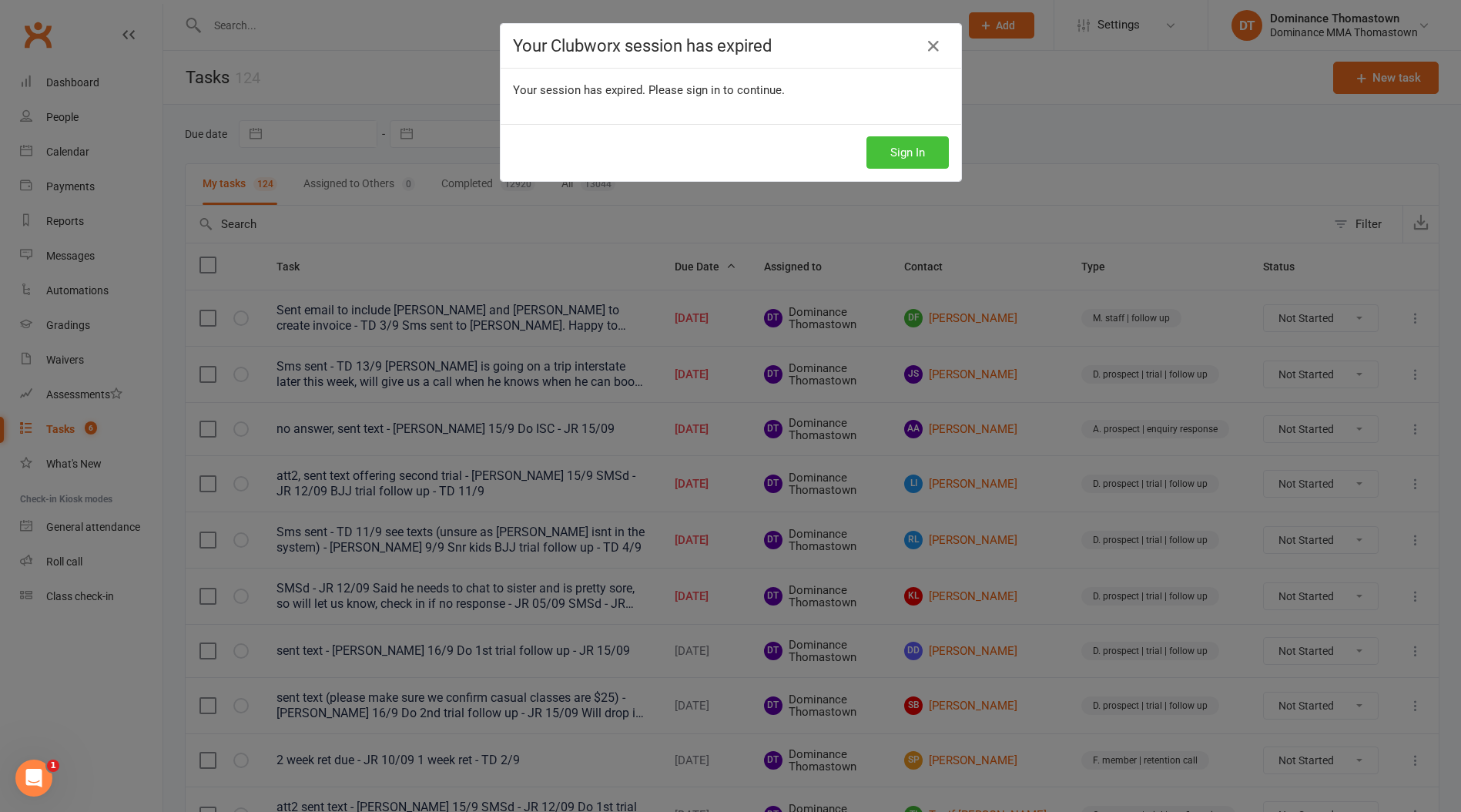
click at [895, 137] on button "Sign In" at bounding box center [907, 152] width 82 height 32
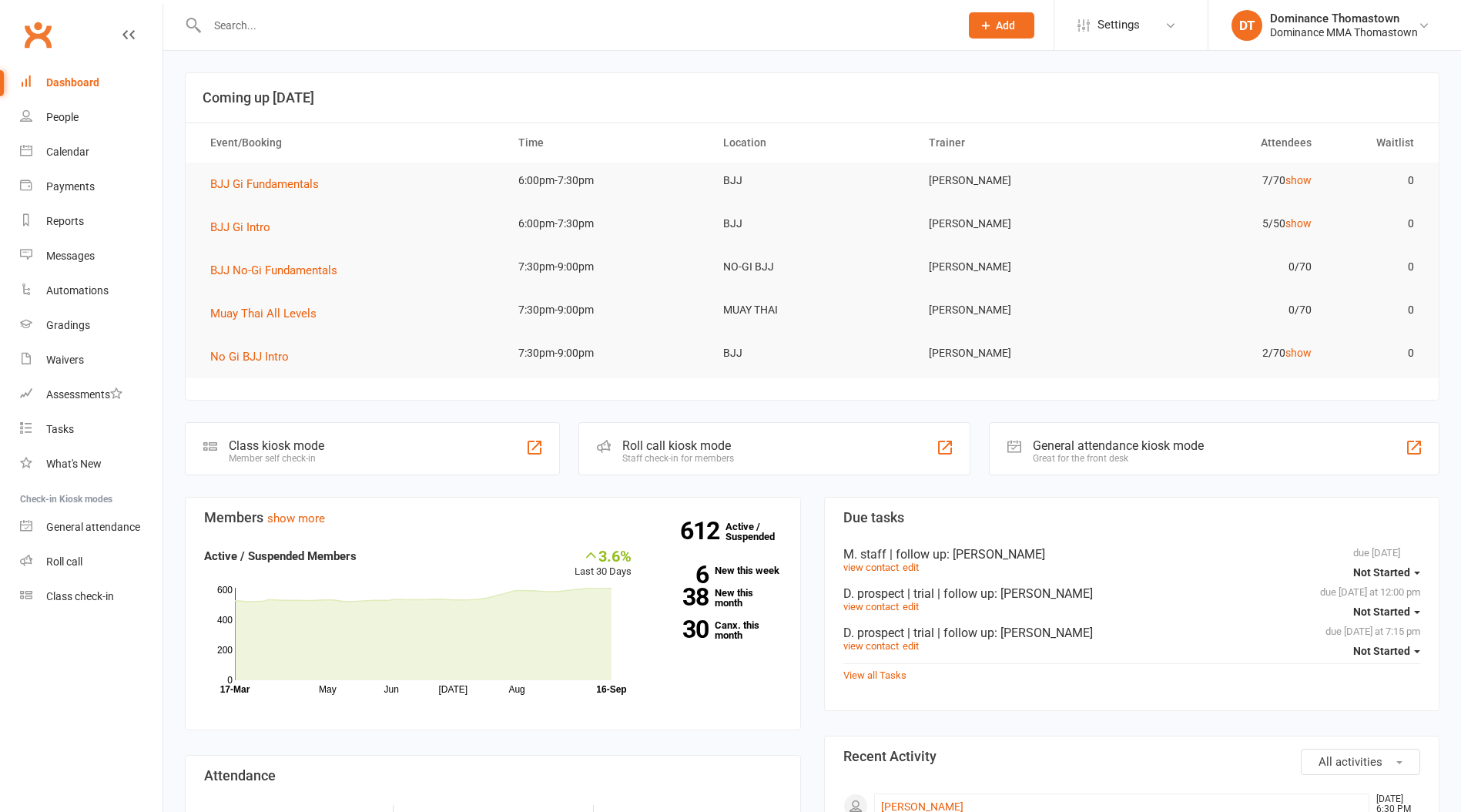
click at [358, 24] on input "text" at bounding box center [575, 25] width 746 height 21
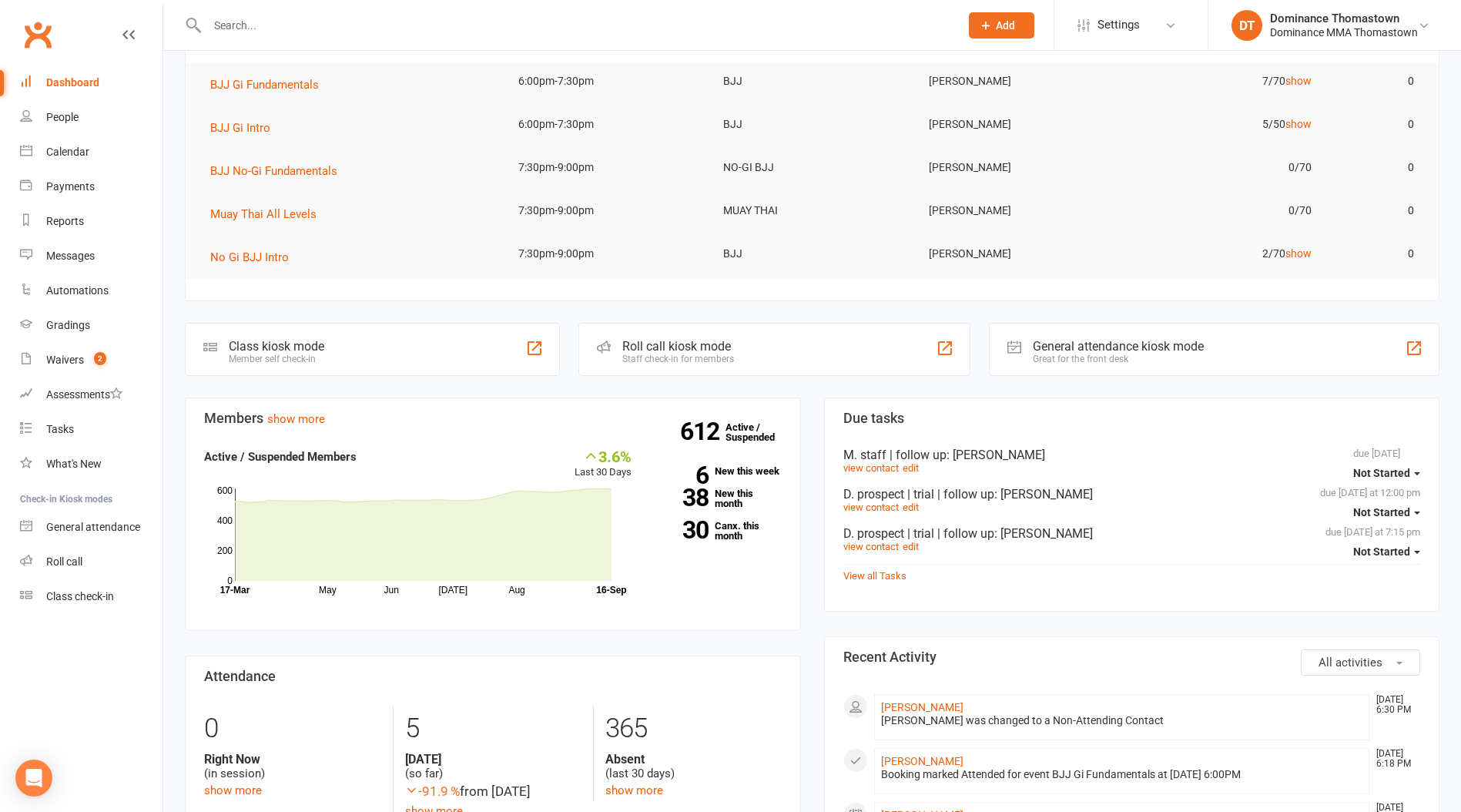
type input "o"
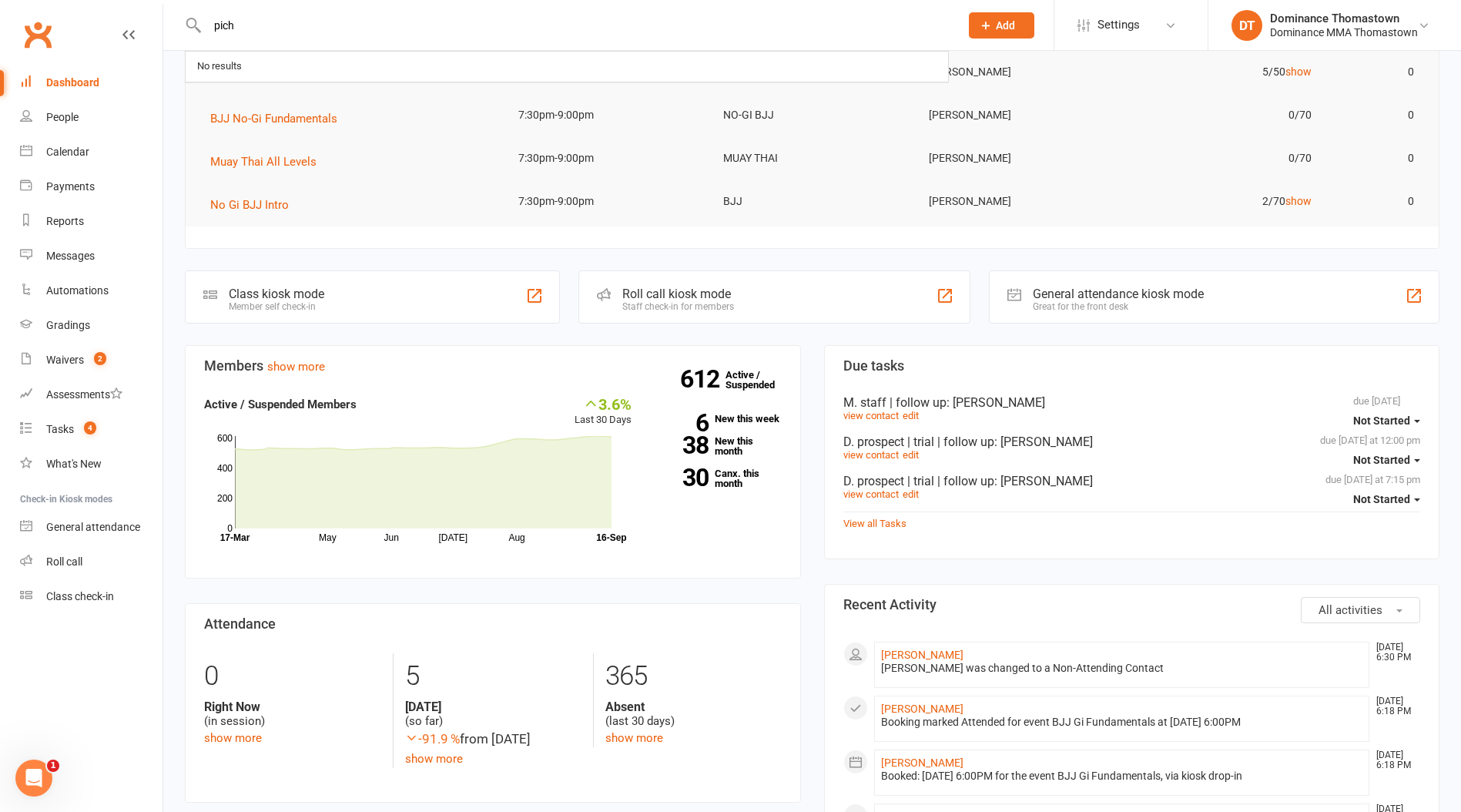
type input "pich"
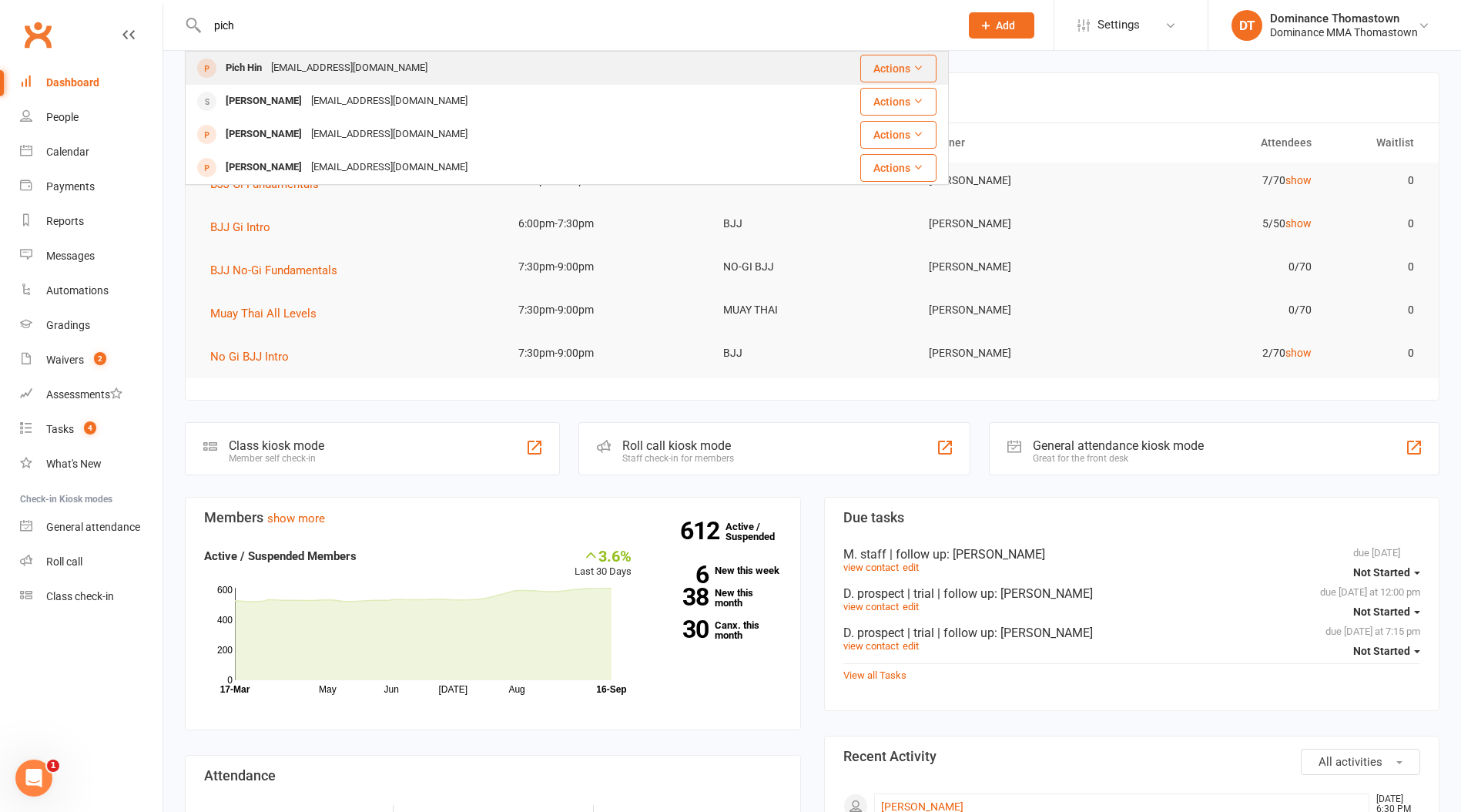
click at [312, 73] on div "[EMAIL_ADDRESS][DOMAIN_NAME]" at bounding box center [349, 68] width 166 height 22
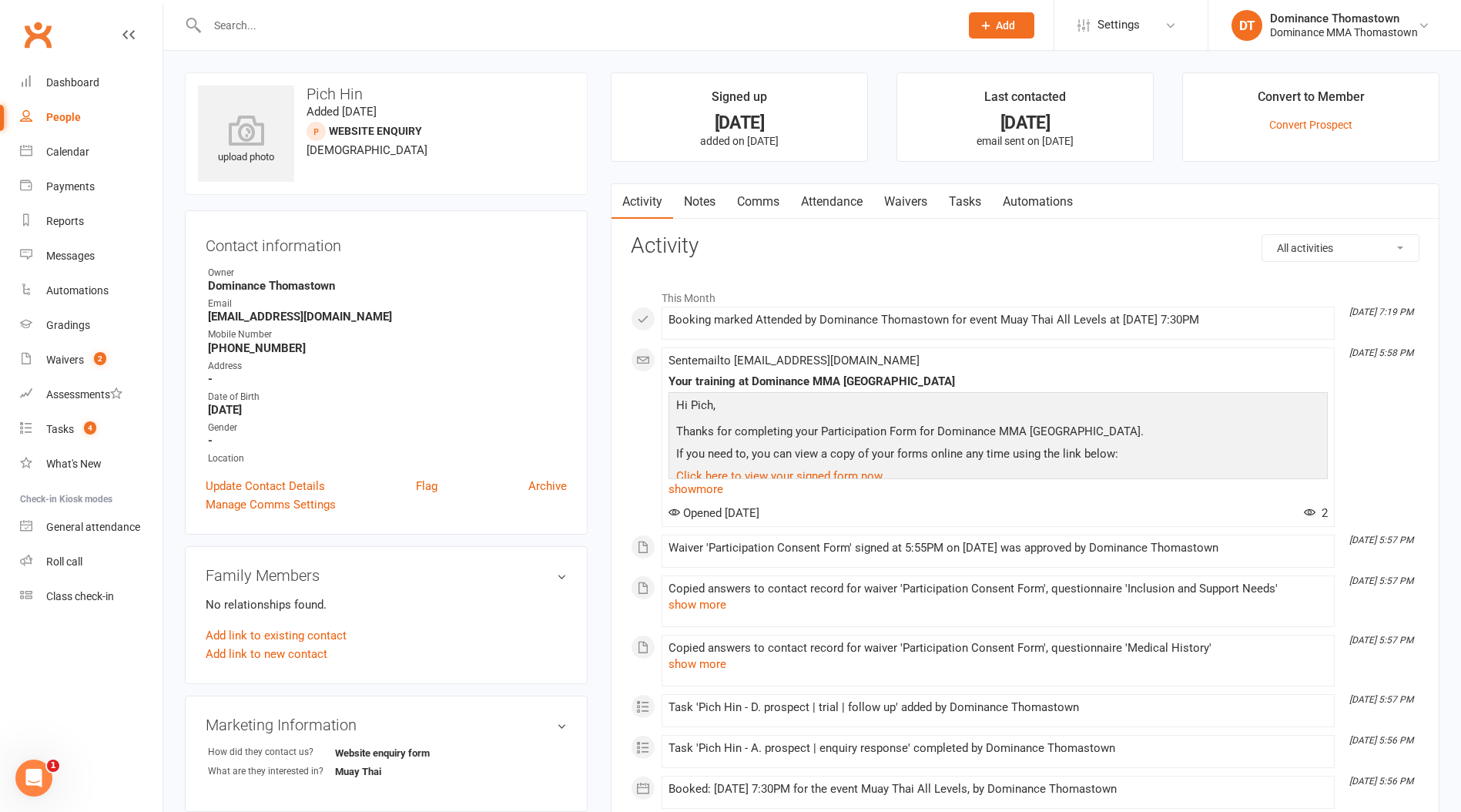
click at [859, 202] on link "Attendance" at bounding box center [832, 202] width 83 height 36
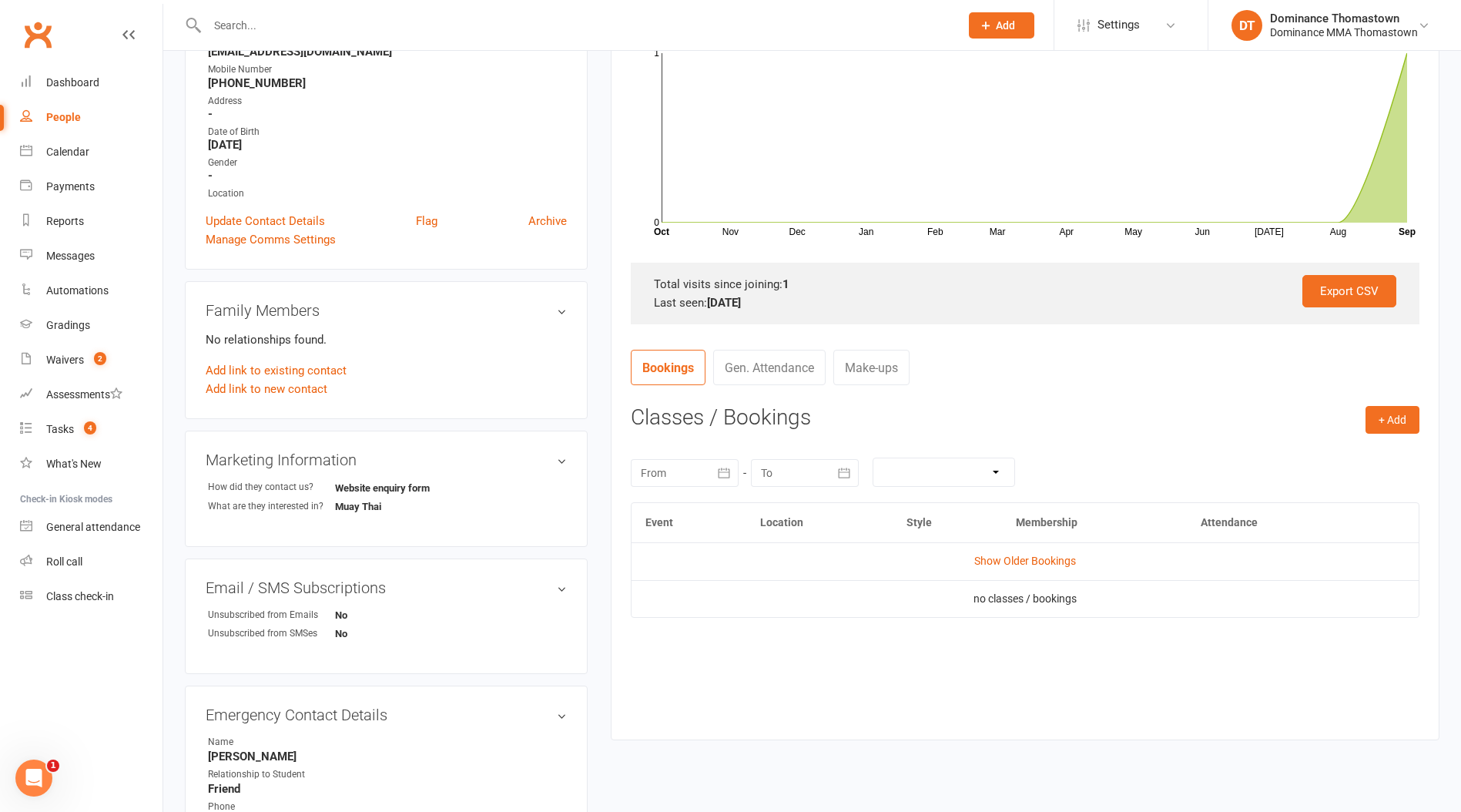
scroll to position [346, 0]
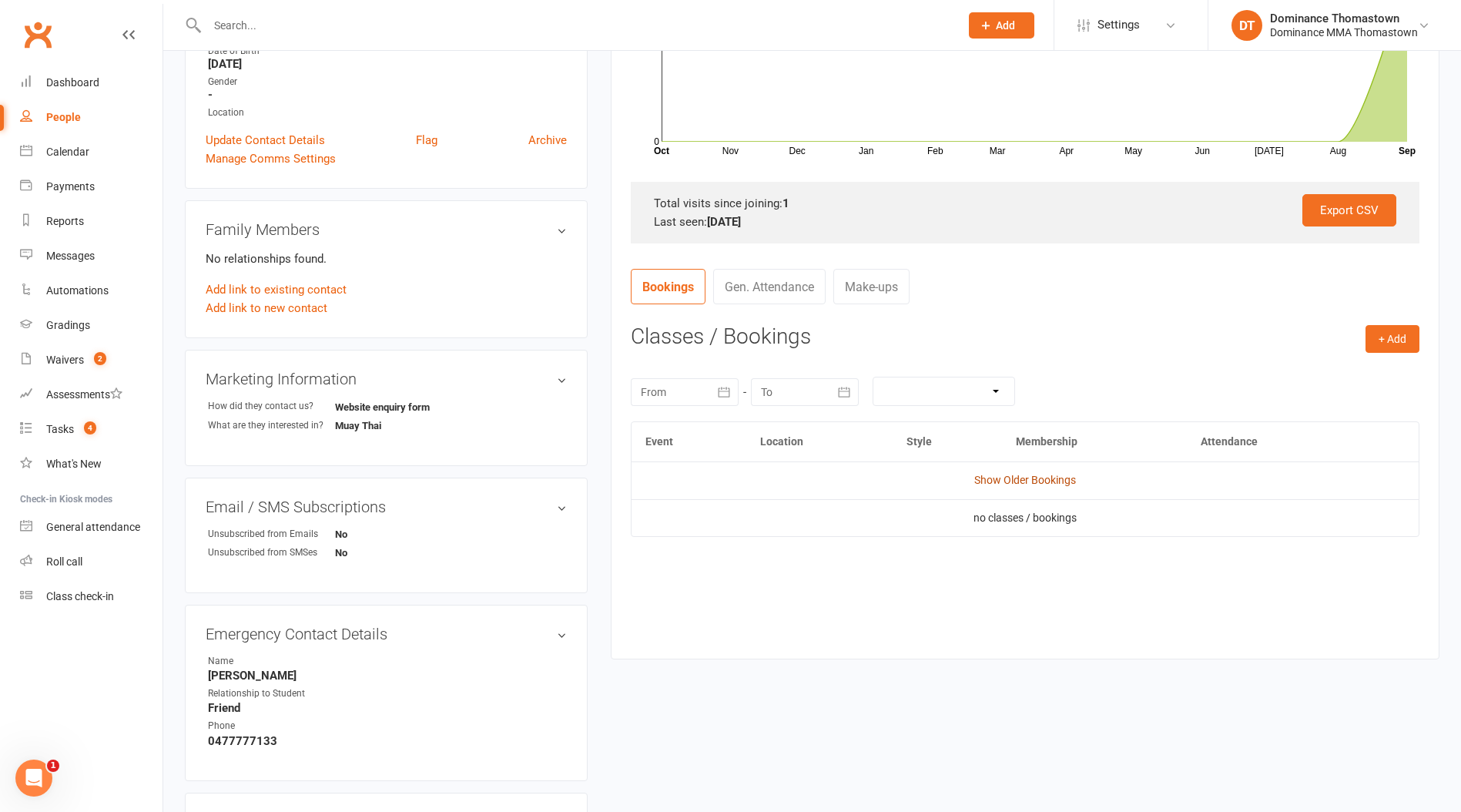
click at [1032, 482] on link "Show Older Bookings" at bounding box center [1025, 480] width 102 height 12
click at [94, 358] on count-badge "2" at bounding box center [96, 360] width 20 height 12
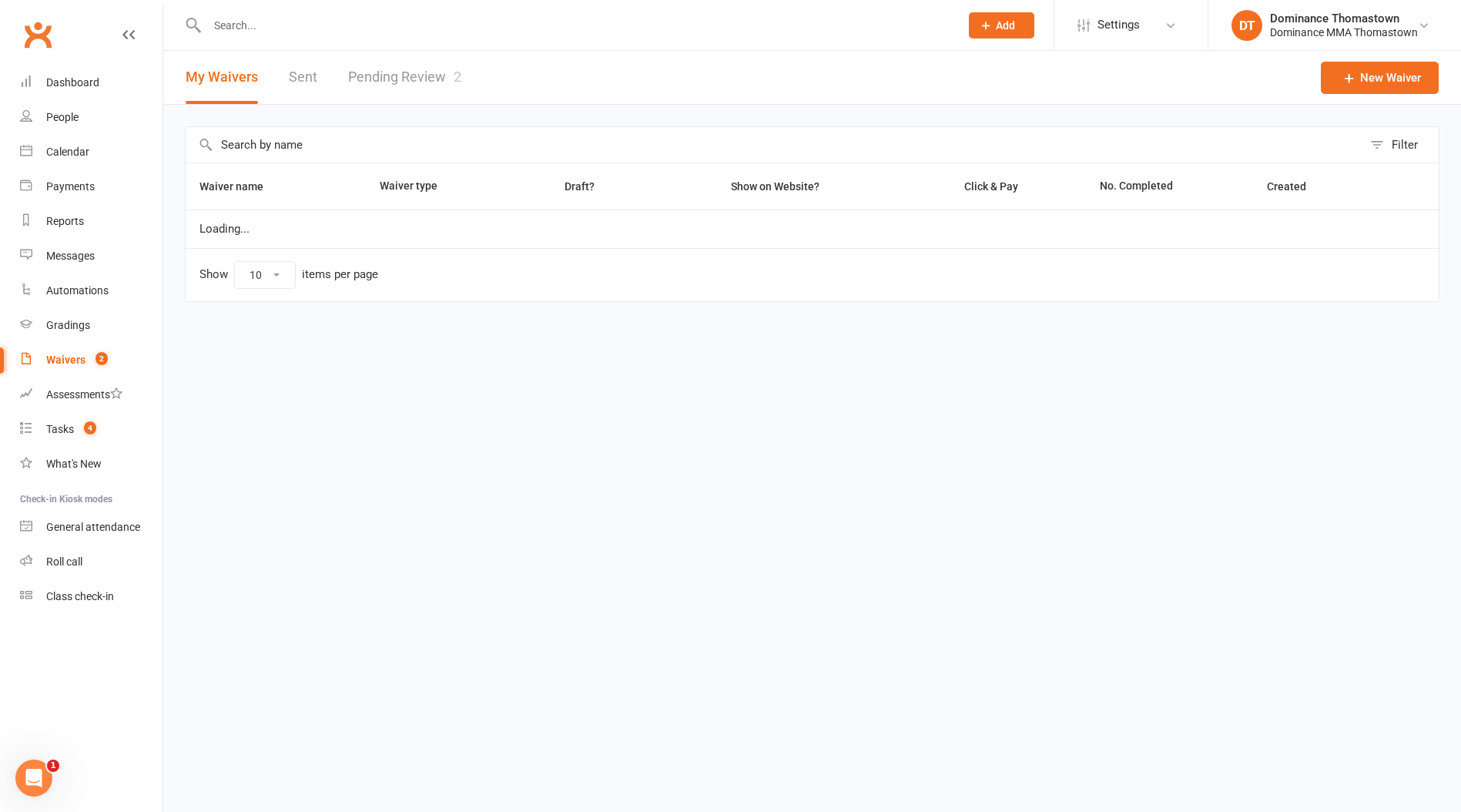
click at [434, 91] on link "Pending Review 2" at bounding box center [405, 78] width 113 height 53
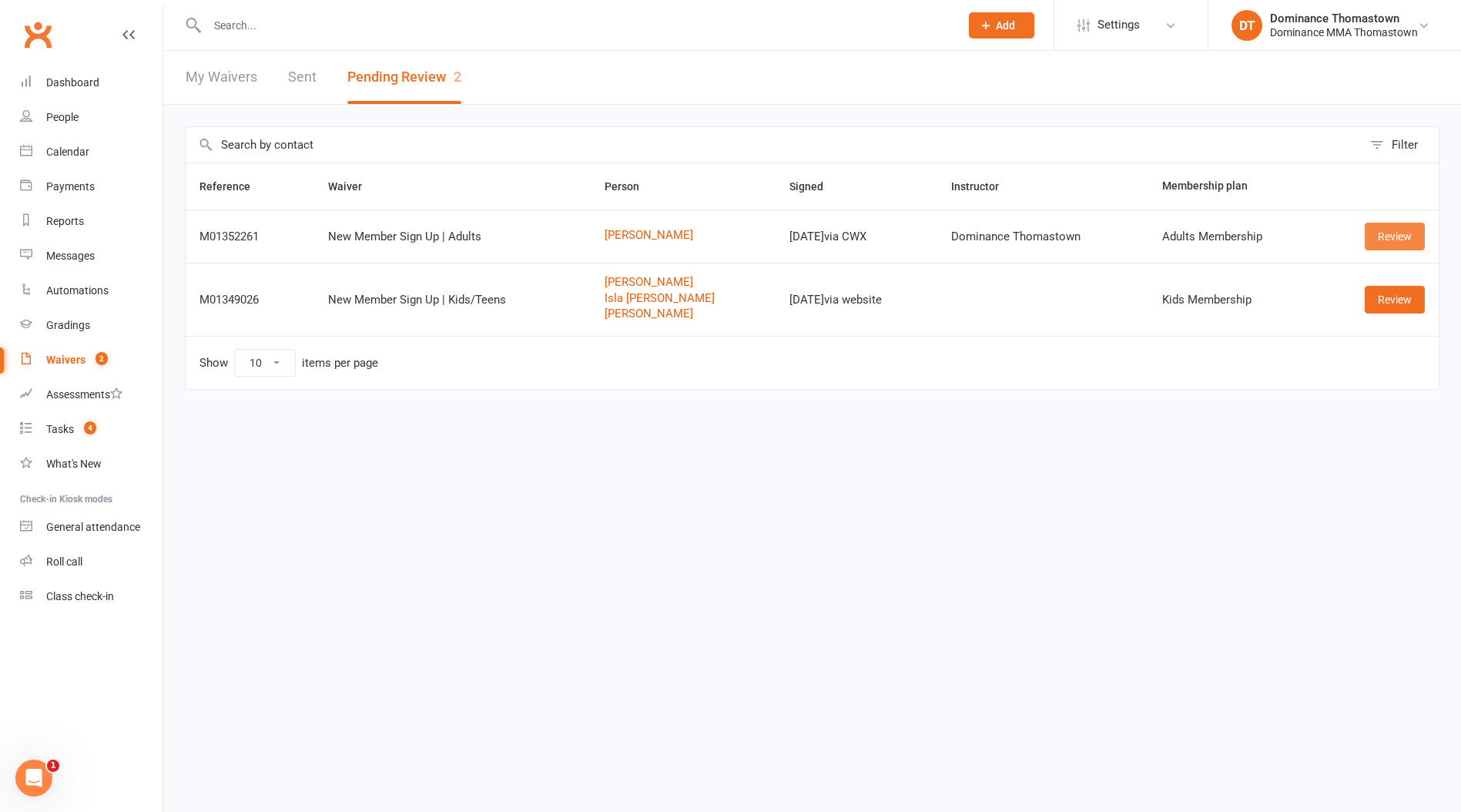
click at [1392, 236] on link "Review" at bounding box center [1394, 236] width 60 height 28
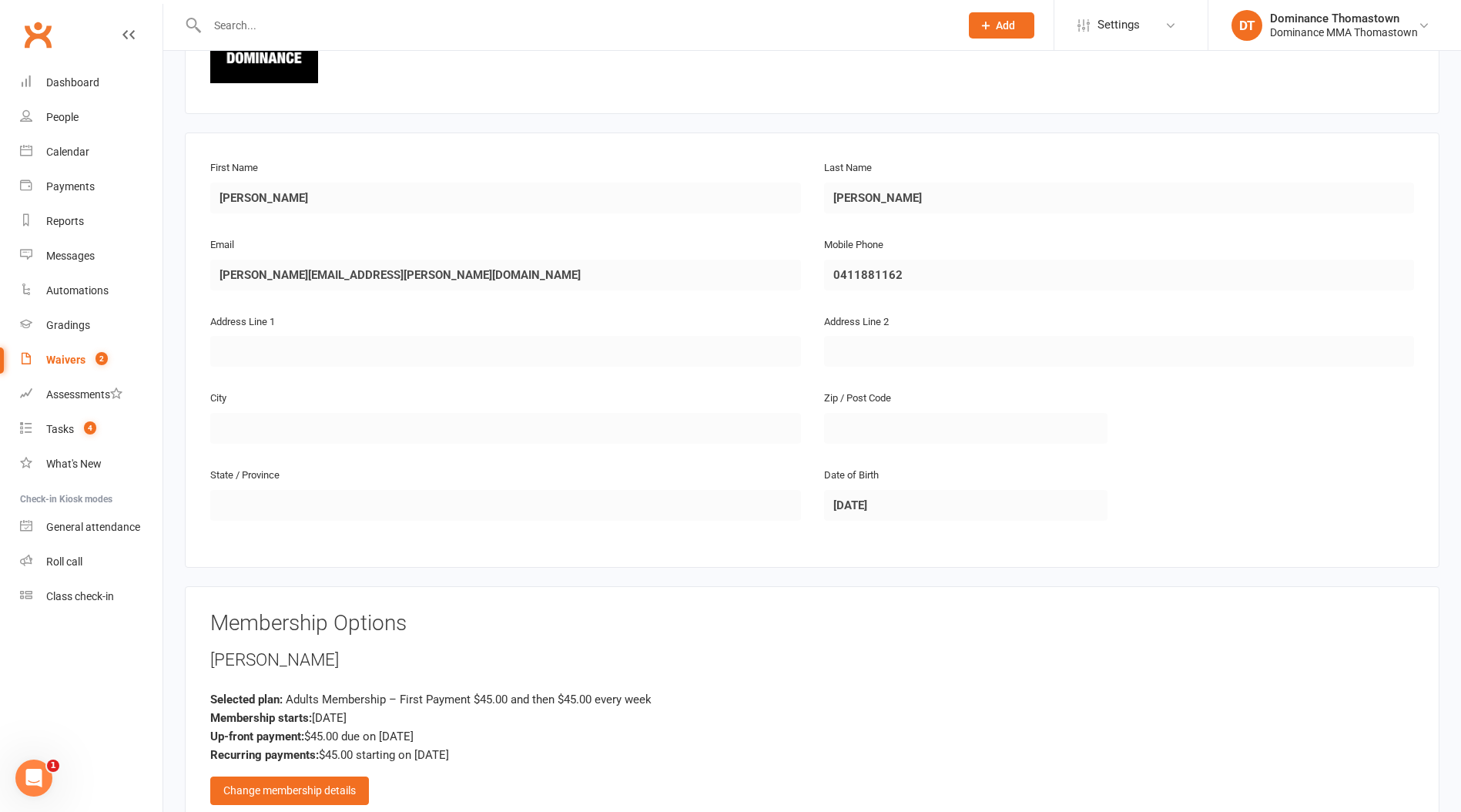
scroll to position [355, 0]
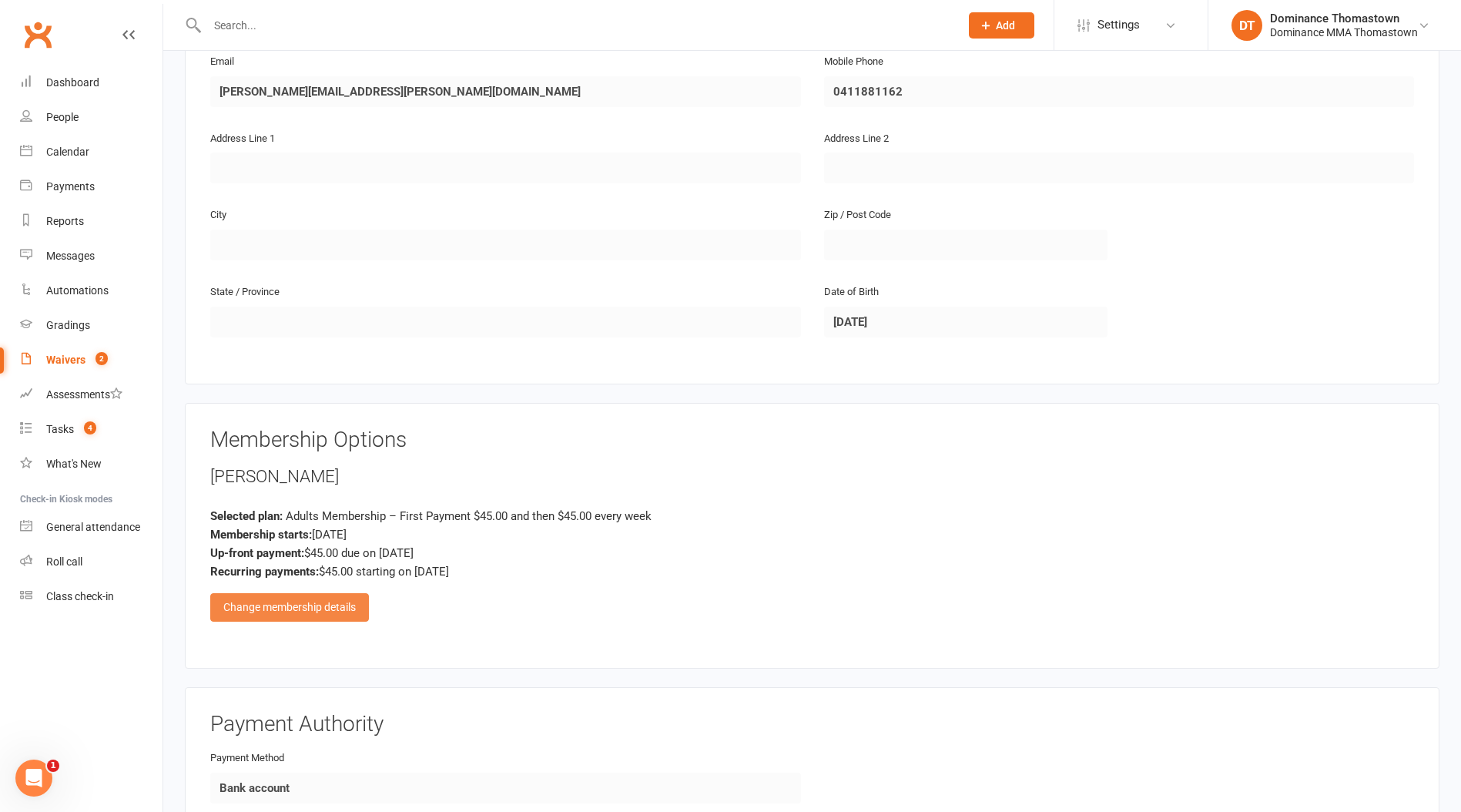
click at [299, 603] on div "Change membership details" at bounding box center [290, 606] width 159 height 28
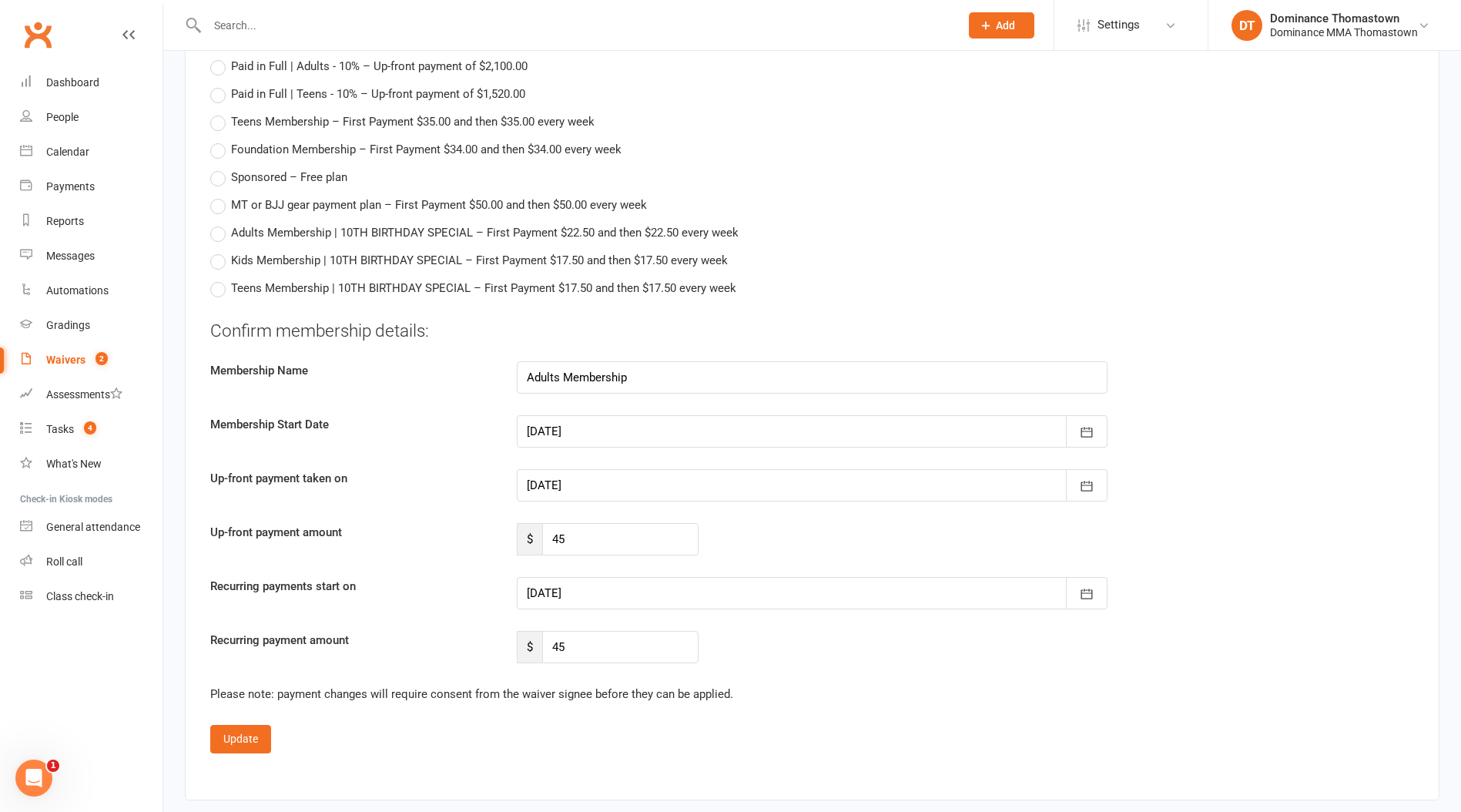
scroll to position [949, 0]
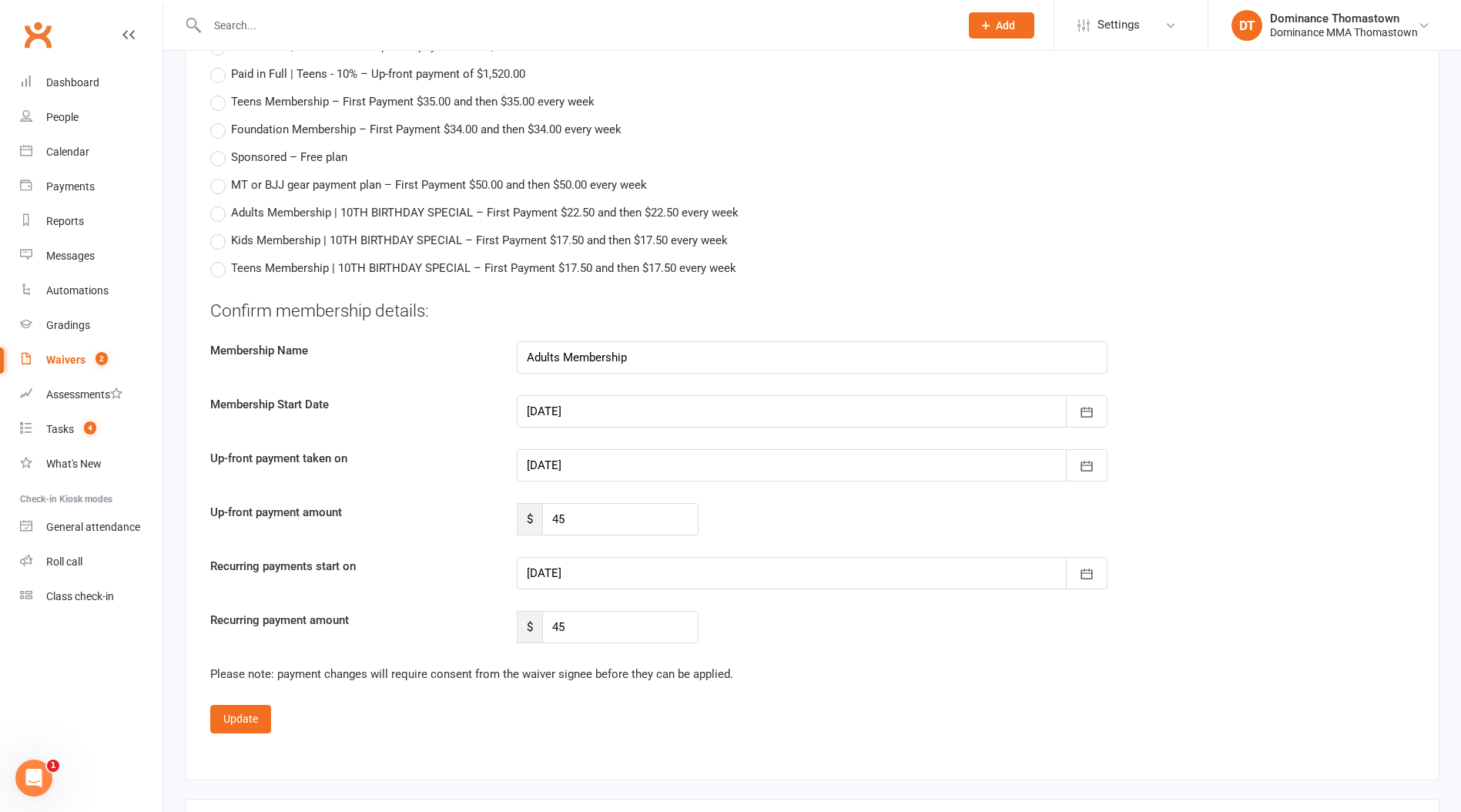
click at [564, 464] on div at bounding box center [812, 465] width 591 height 32
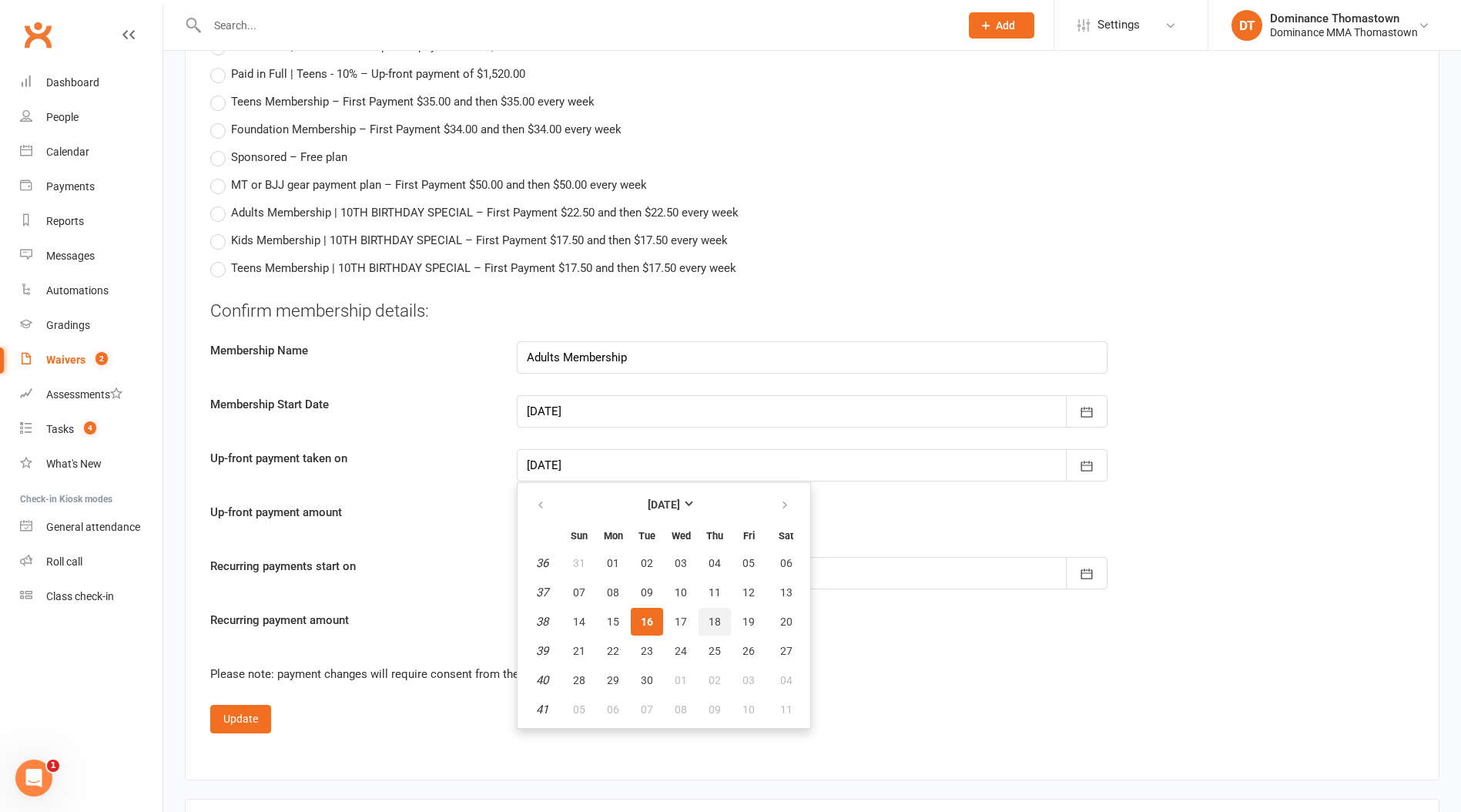
click at [712, 615] on span "18" at bounding box center [715, 621] width 12 height 12
type input "[DATE]"
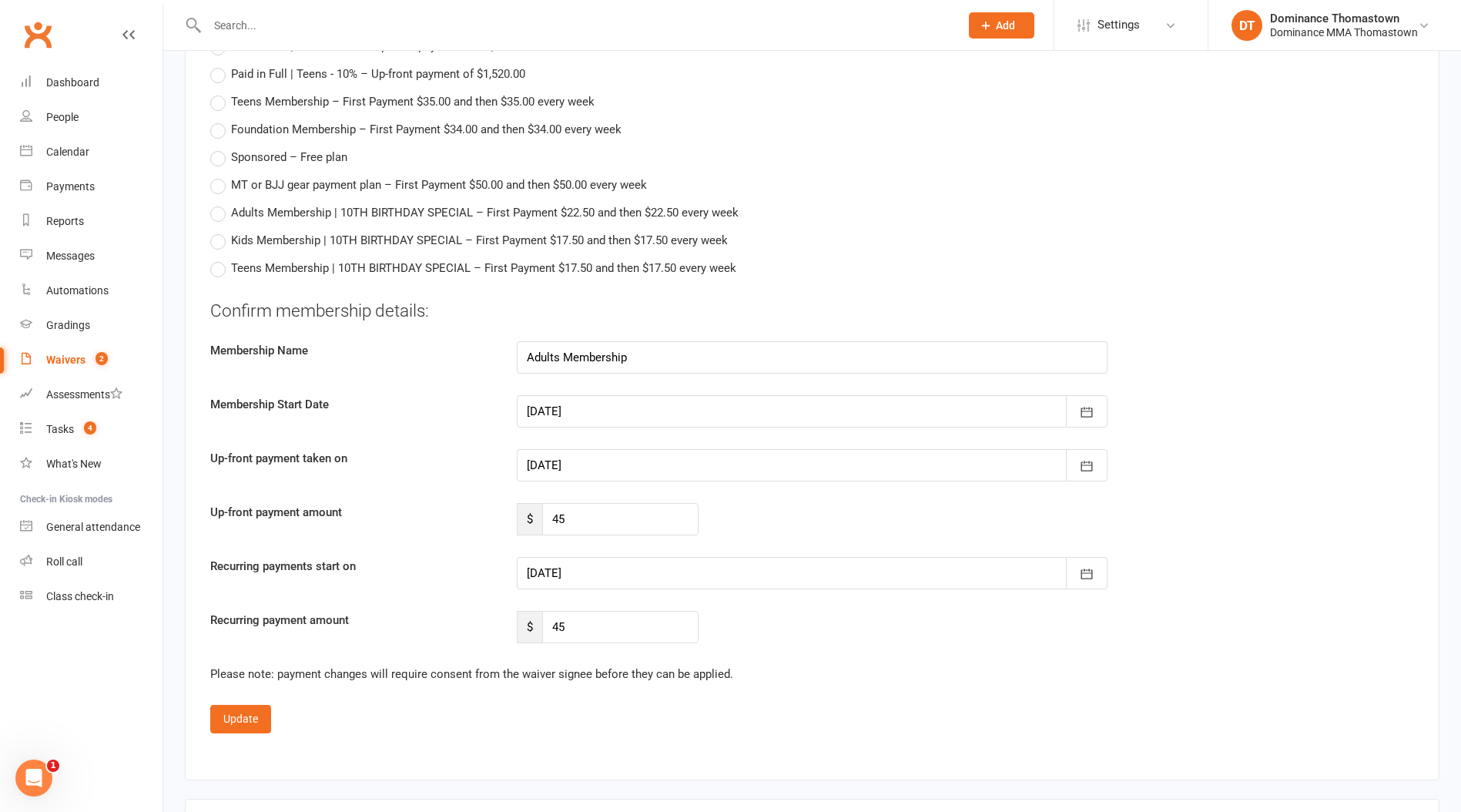
click at [672, 564] on div at bounding box center [812, 573] width 591 height 32
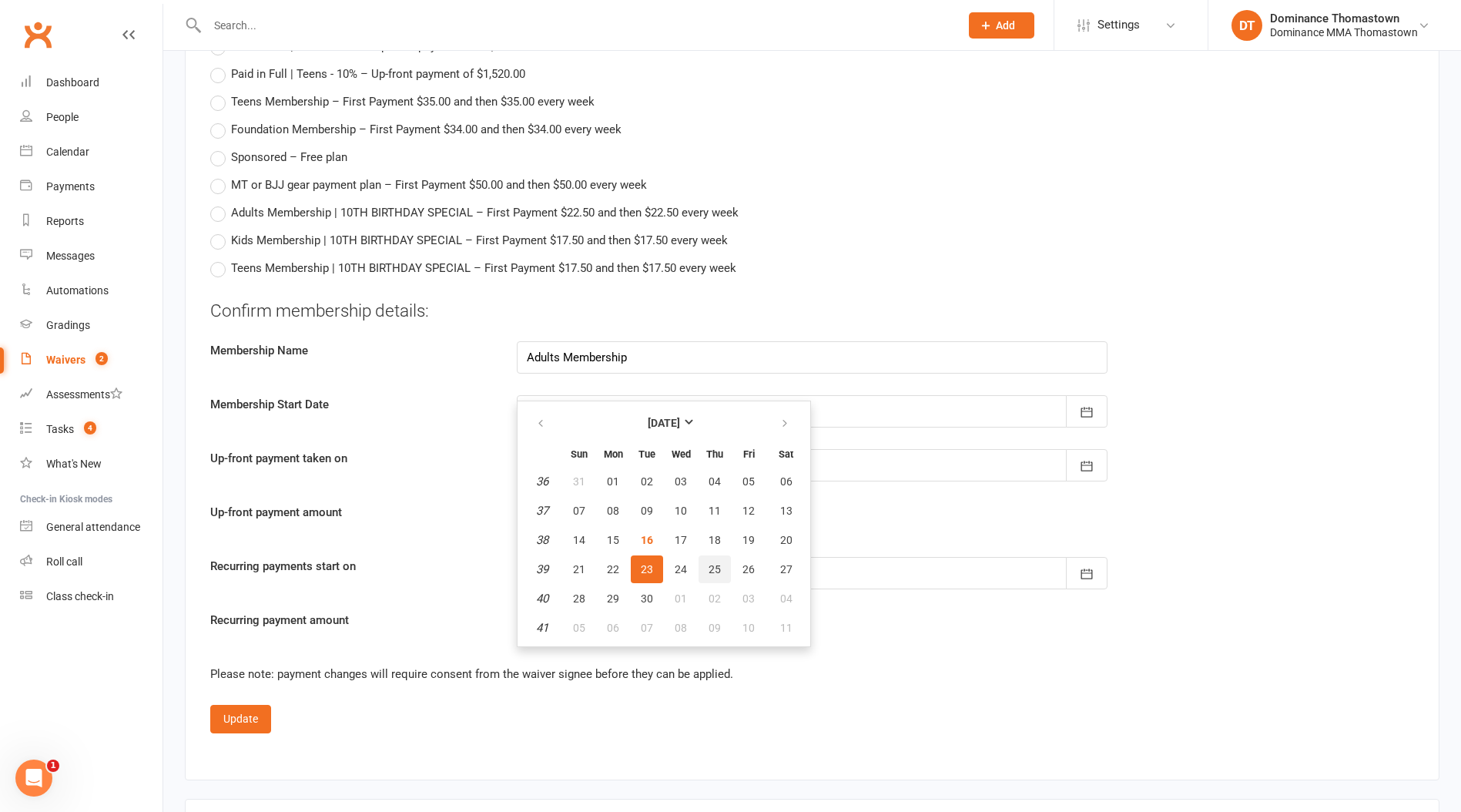
click at [715, 566] on span "25" at bounding box center [715, 570] width 12 height 12
type input "[DATE]"
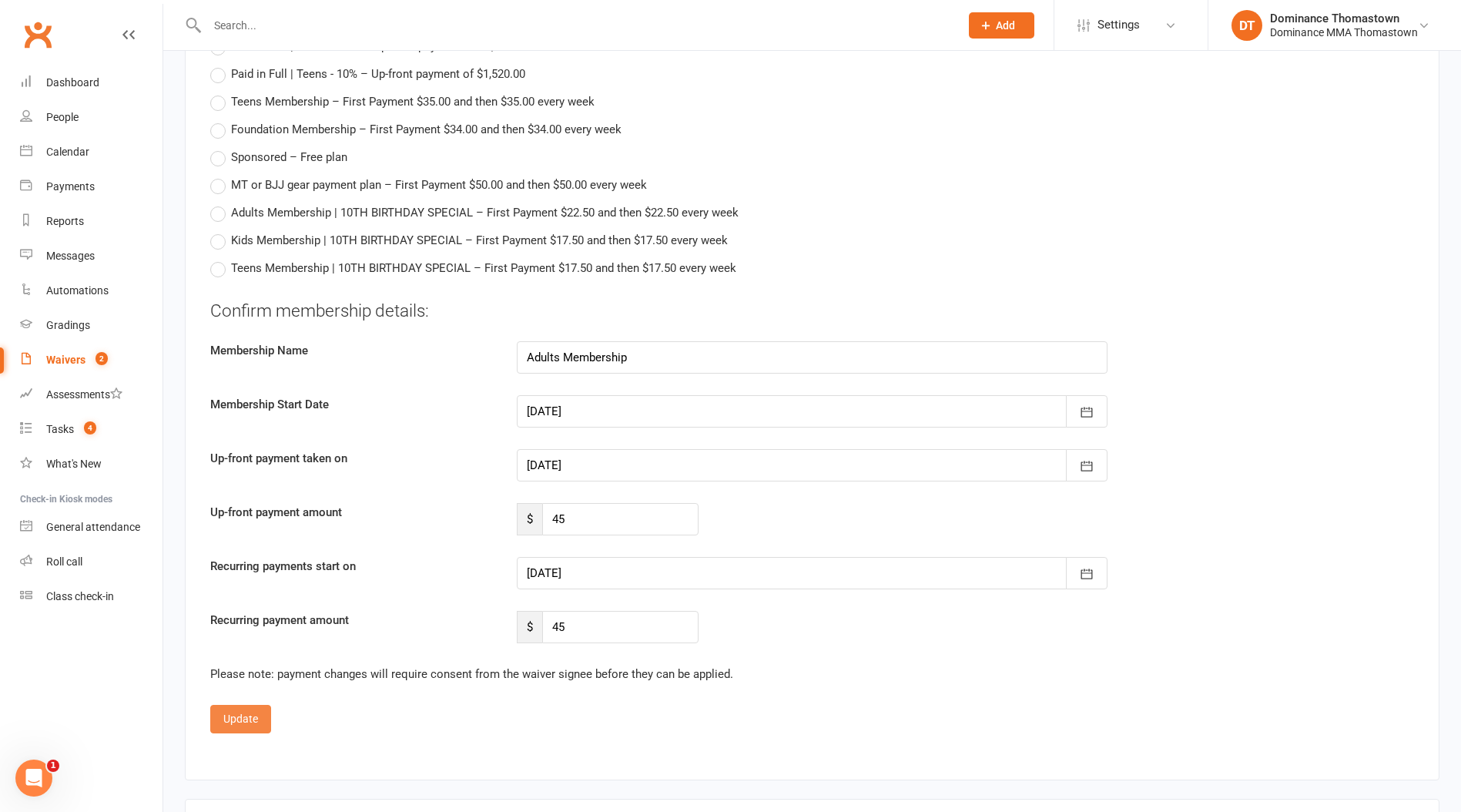
click at [265, 712] on button "Update" at bounding box center [241, 718] width 61 height 28
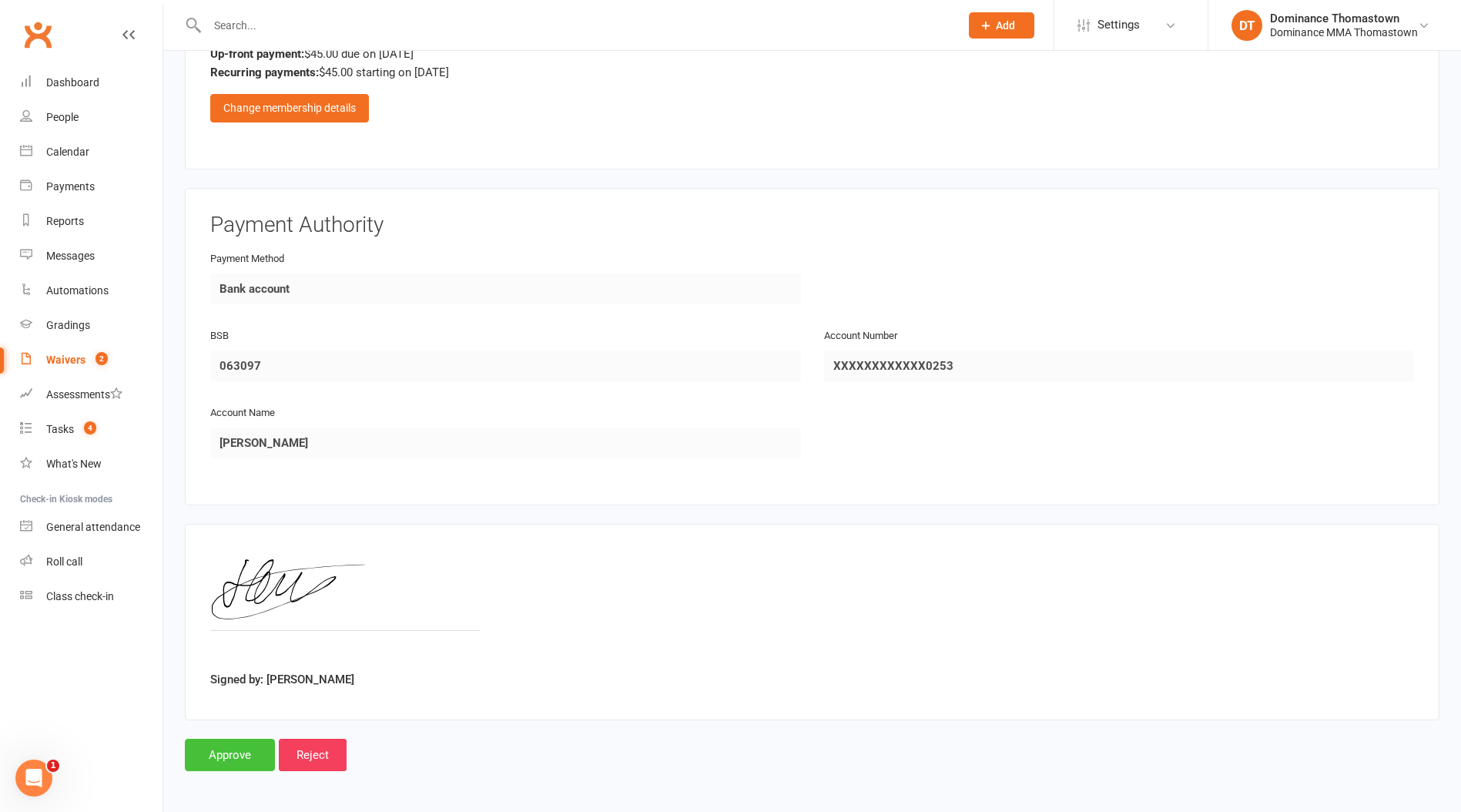
click at [249, 750] on input "Approve" at bounding box center [229, 755] width 90 height 32
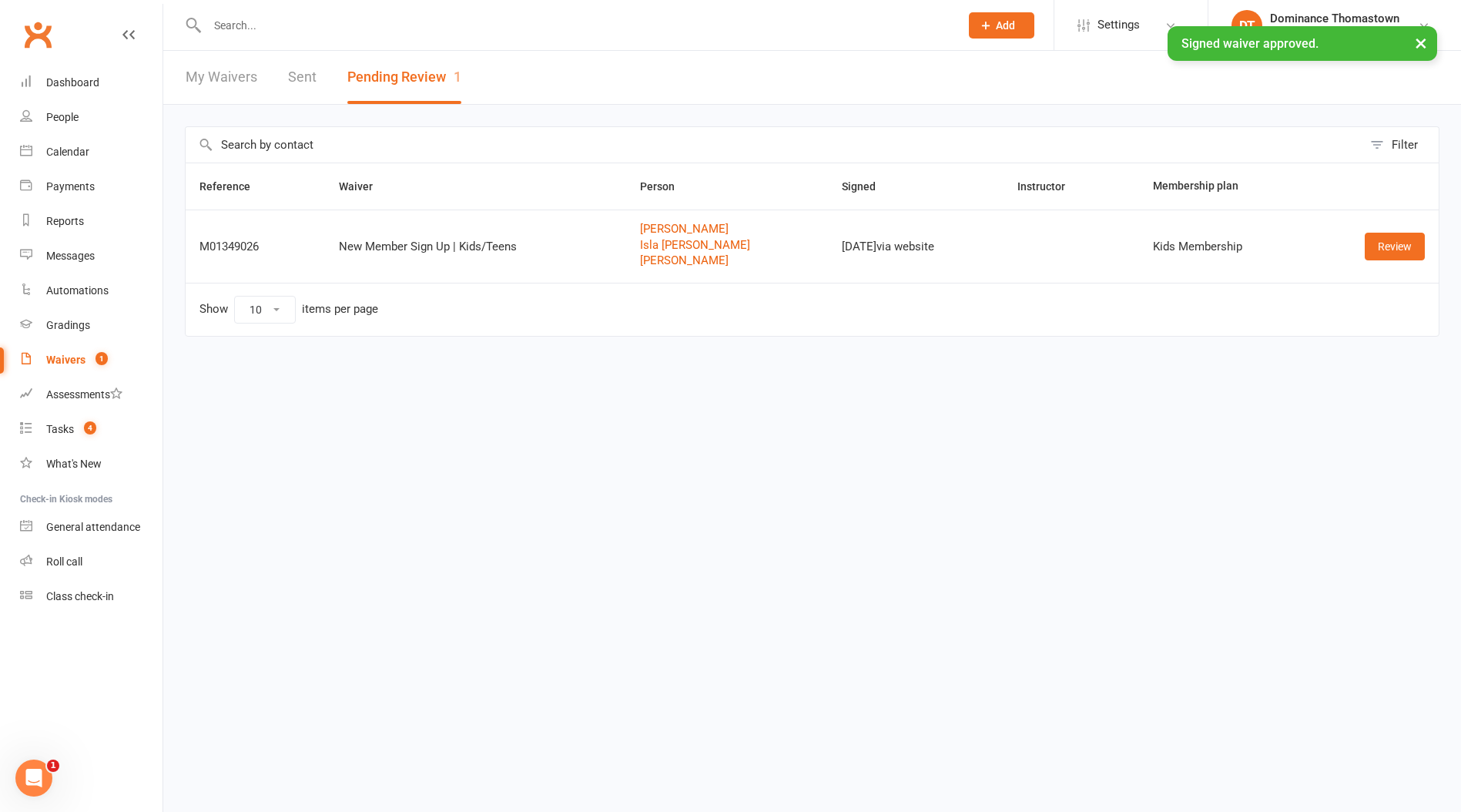
click at [1358, 243] on div "Review" at bounding box center [1374, 246] width 101 height 28
click at [1403, 247] on link "Review" at bounding box center [1394, 246] width 60 height 28
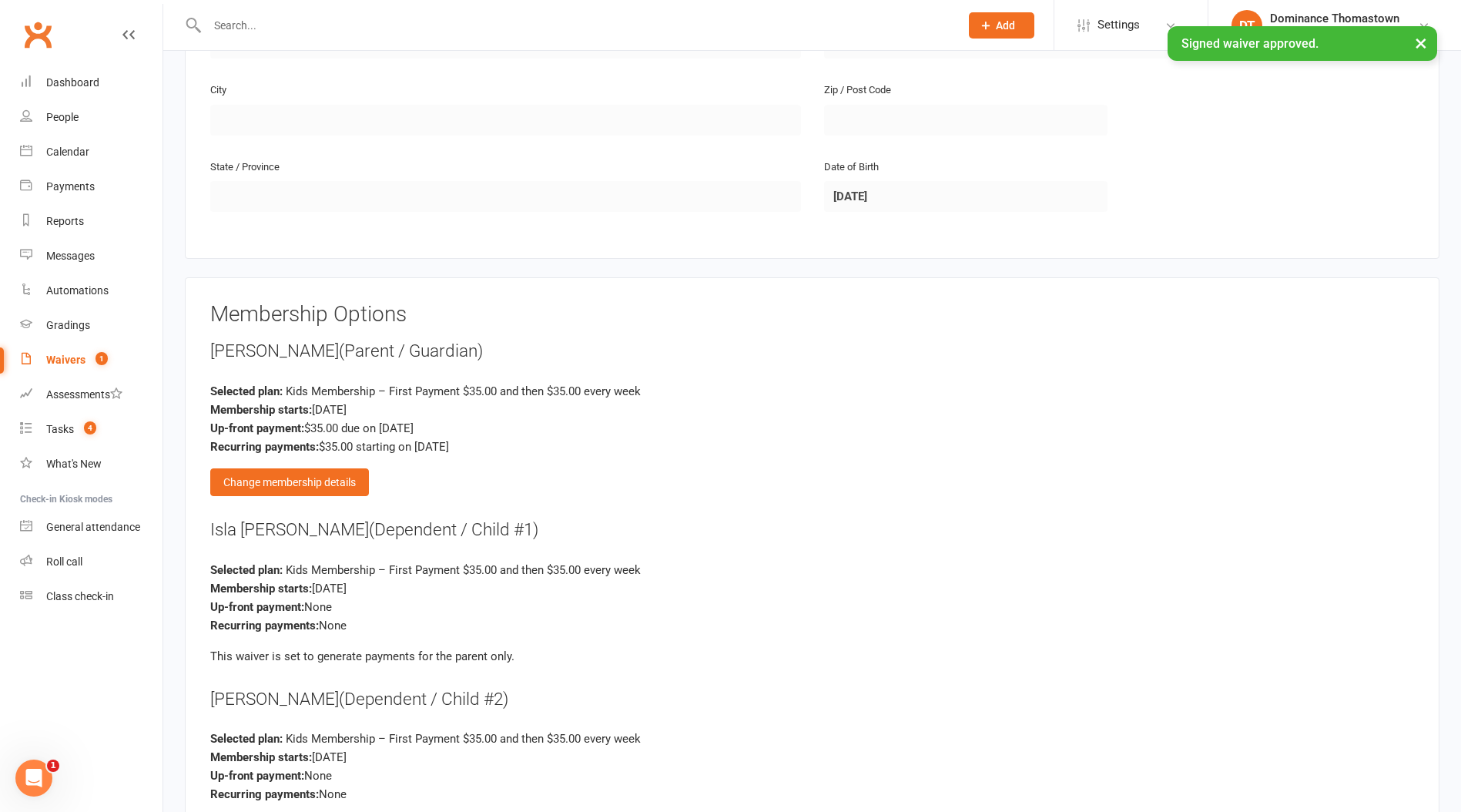
scroll to position [1580, 0]
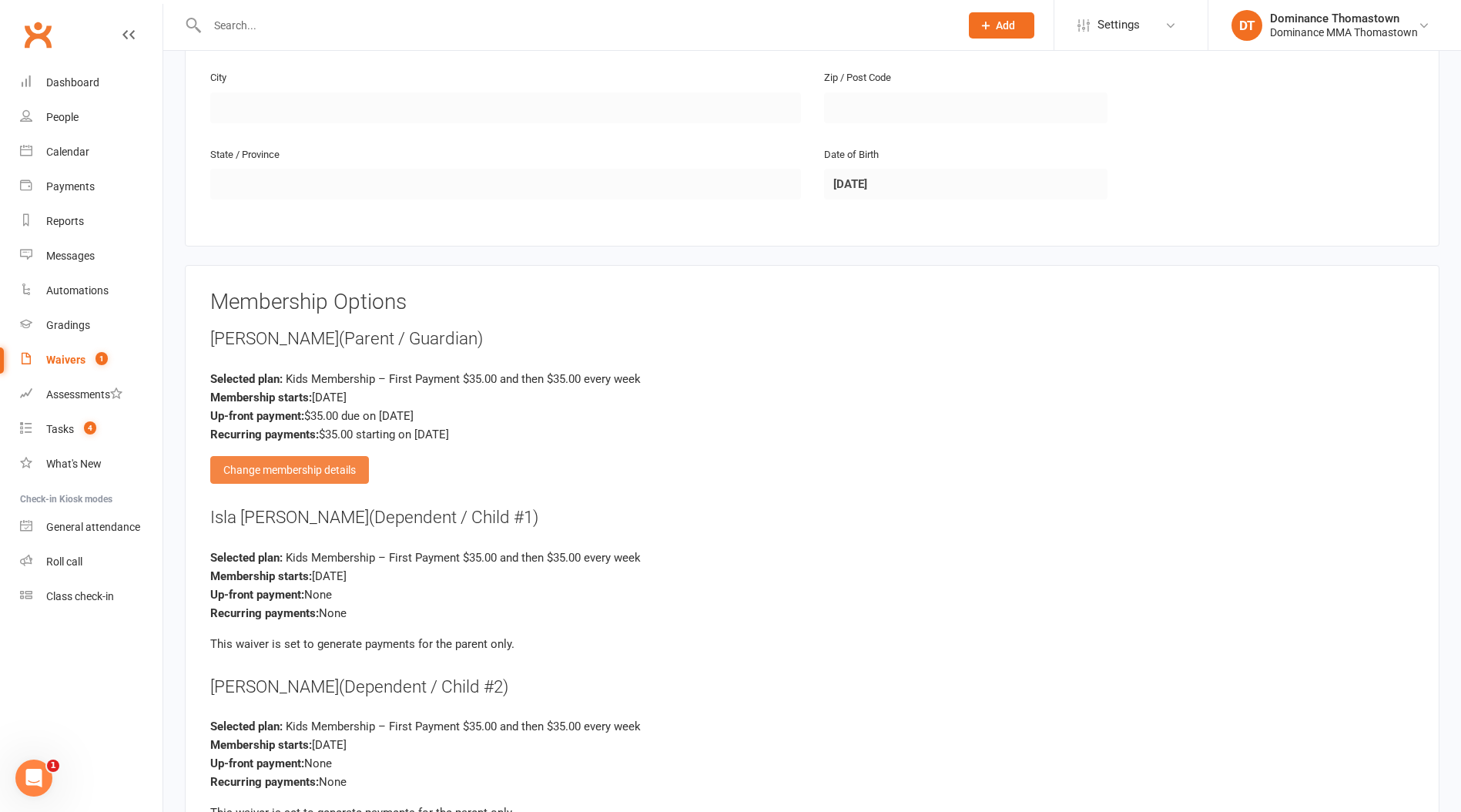
click at [315, 464] on div "Change membership details" at bounding box center [290, 470] width 159 height 28
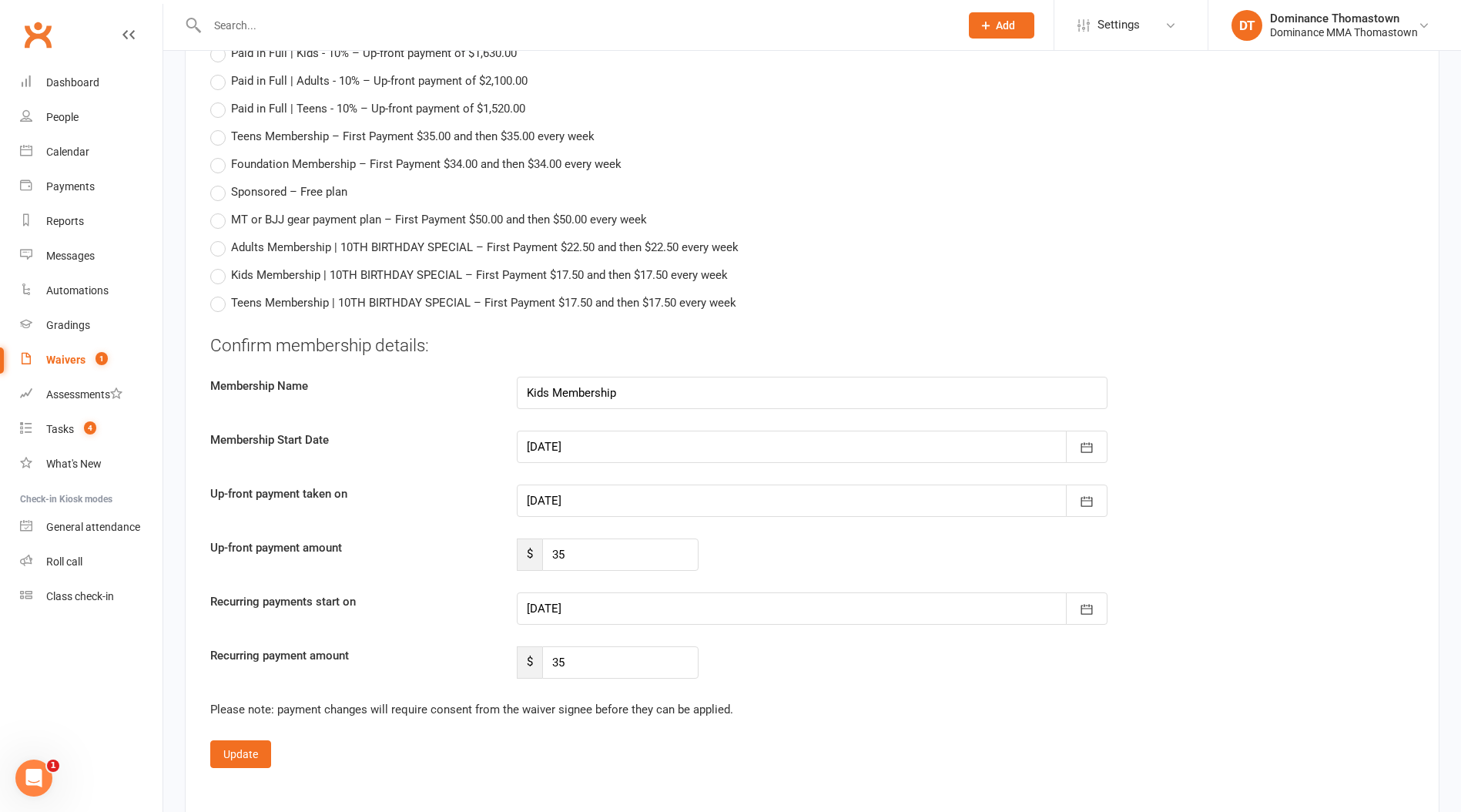
scroll to position [2080, 0]
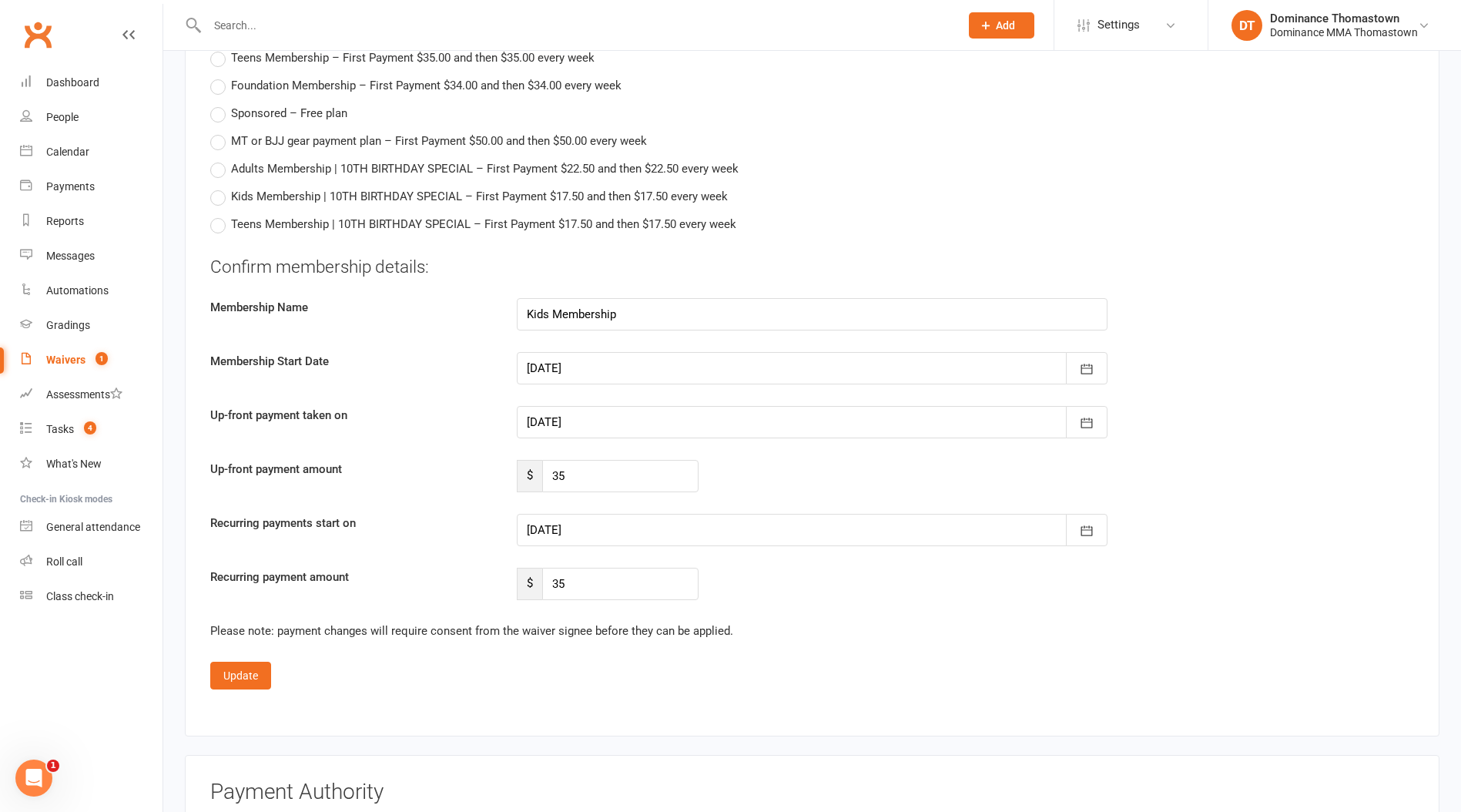
click at [576, 372] on div at bounding box center [812, 368] width 591 height 32
click at [789, 410] on button "button" at bounding box center [785, 407] width 33 height 28
click at [610, 465] on span "29" at bounding box center [613, 466] width 12 height 12
type input "29 Sep 2025"
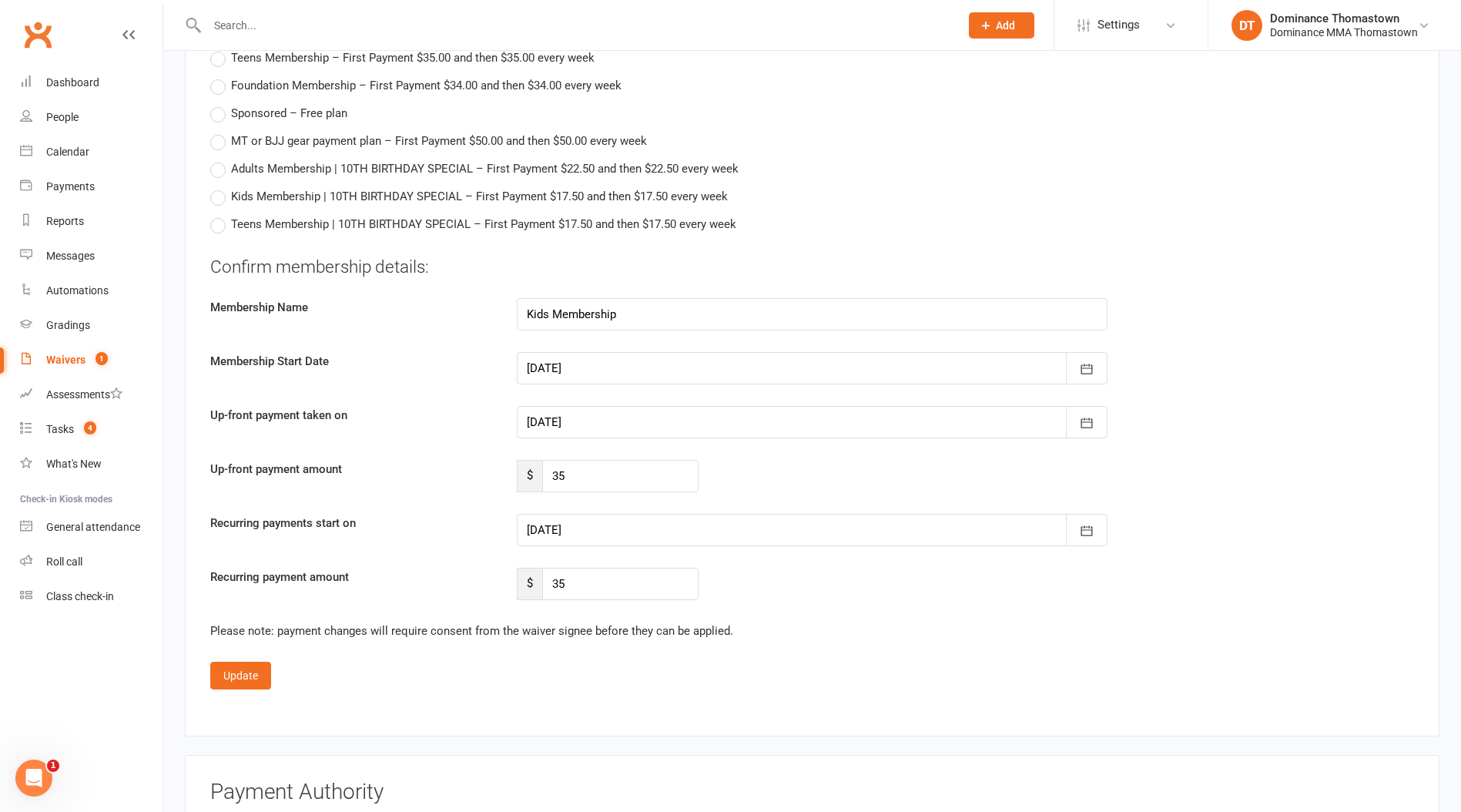
type input "06 Oct 2025"
click at [576, 419] on div at bounding box center [812, 422] width 591 height 32
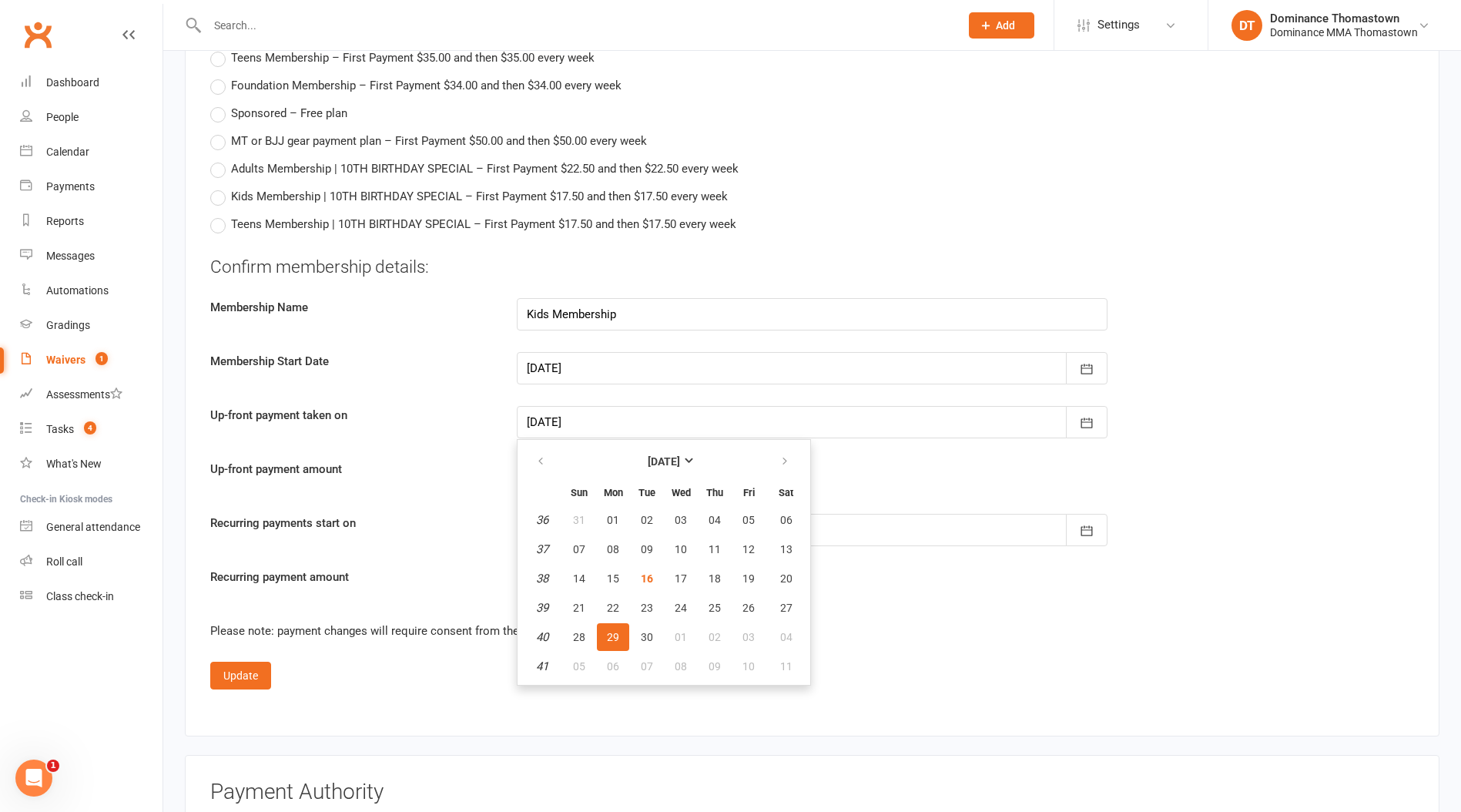
click at [617, 631] on span "29" at bounding box center [613, 637] width 12 height 12
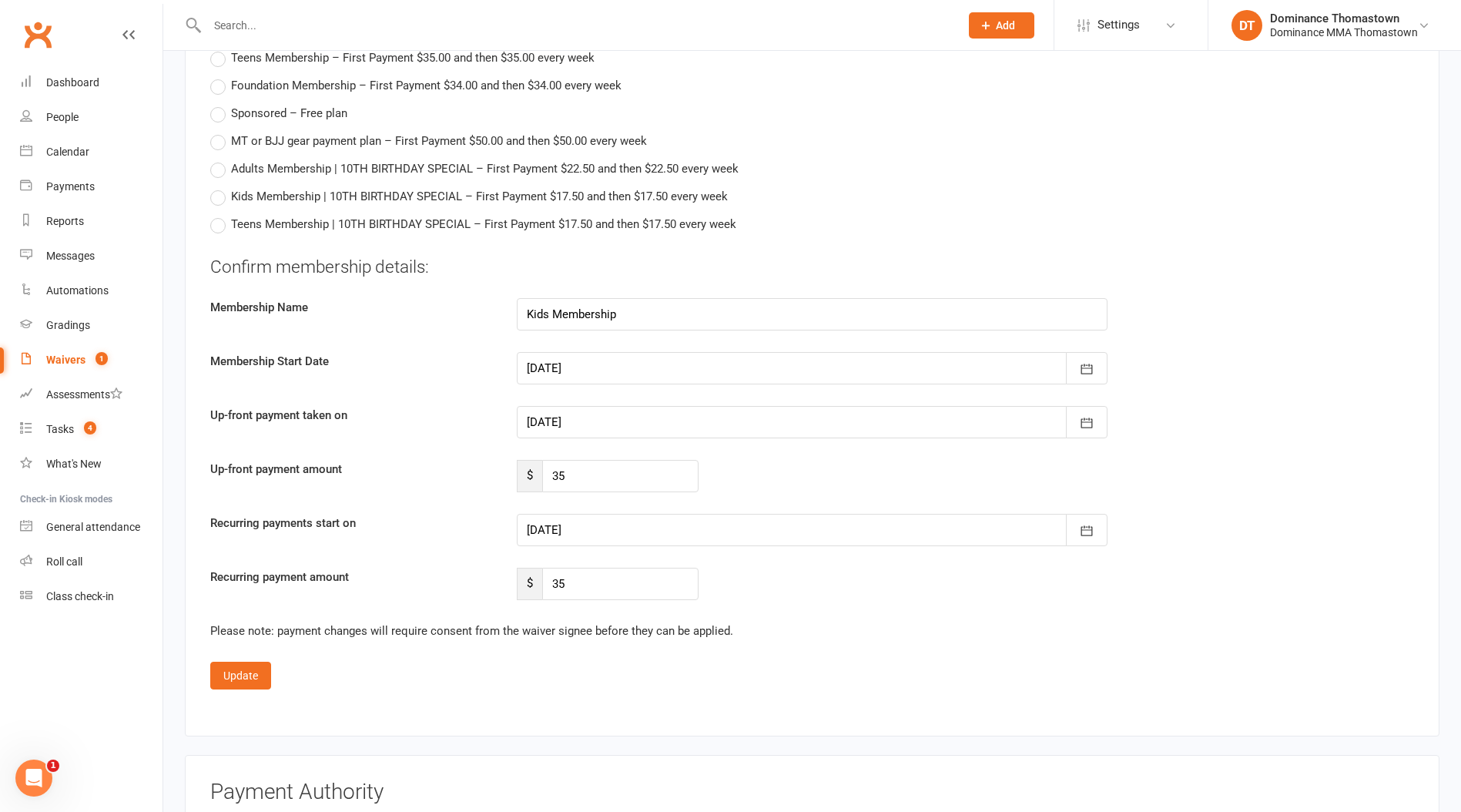
click at [581, 524] on div at bounding box center [812, 529] width 591 height 32
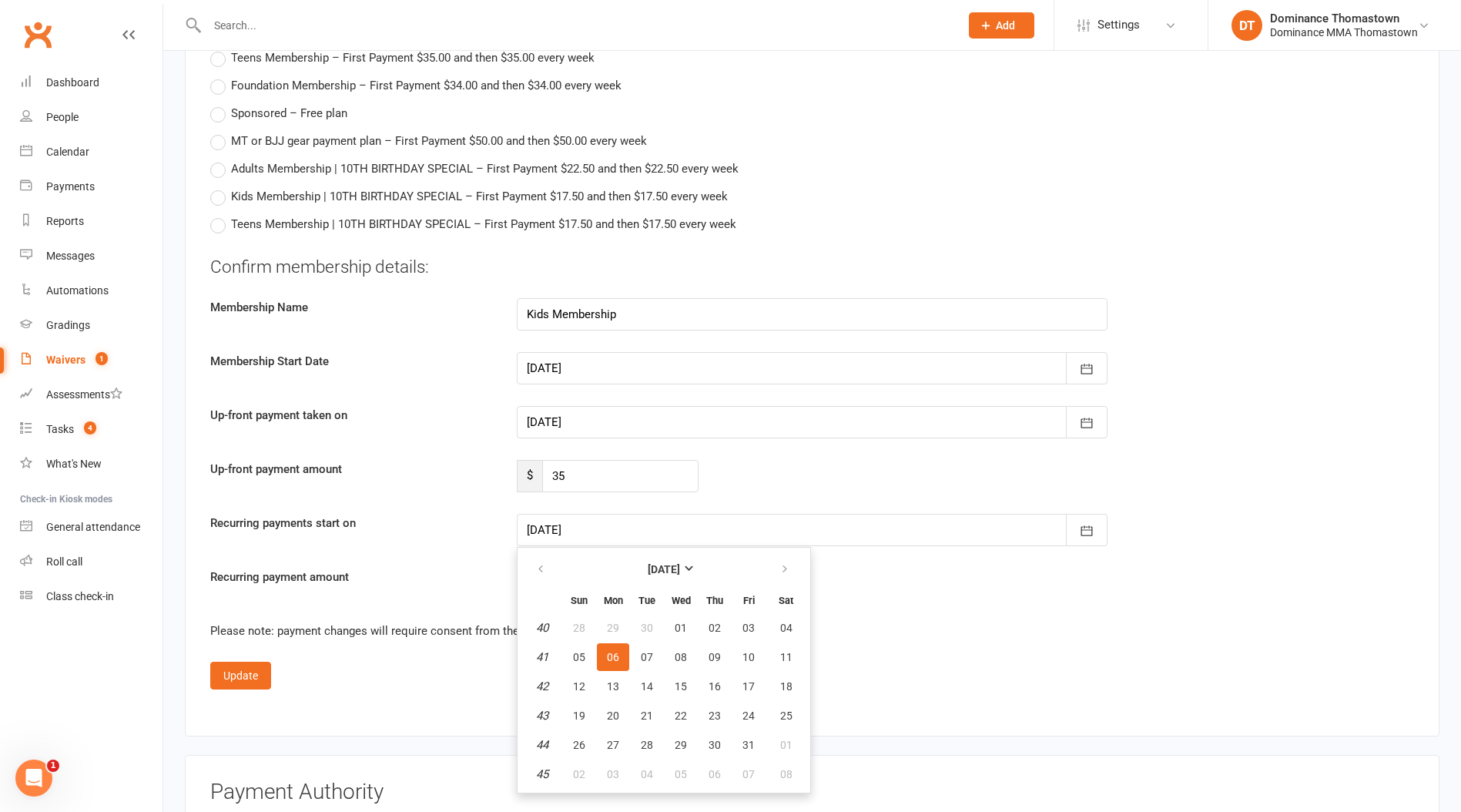
click at [614, 652] on span "06" at bounding box center [613, 657] width 12 height 12
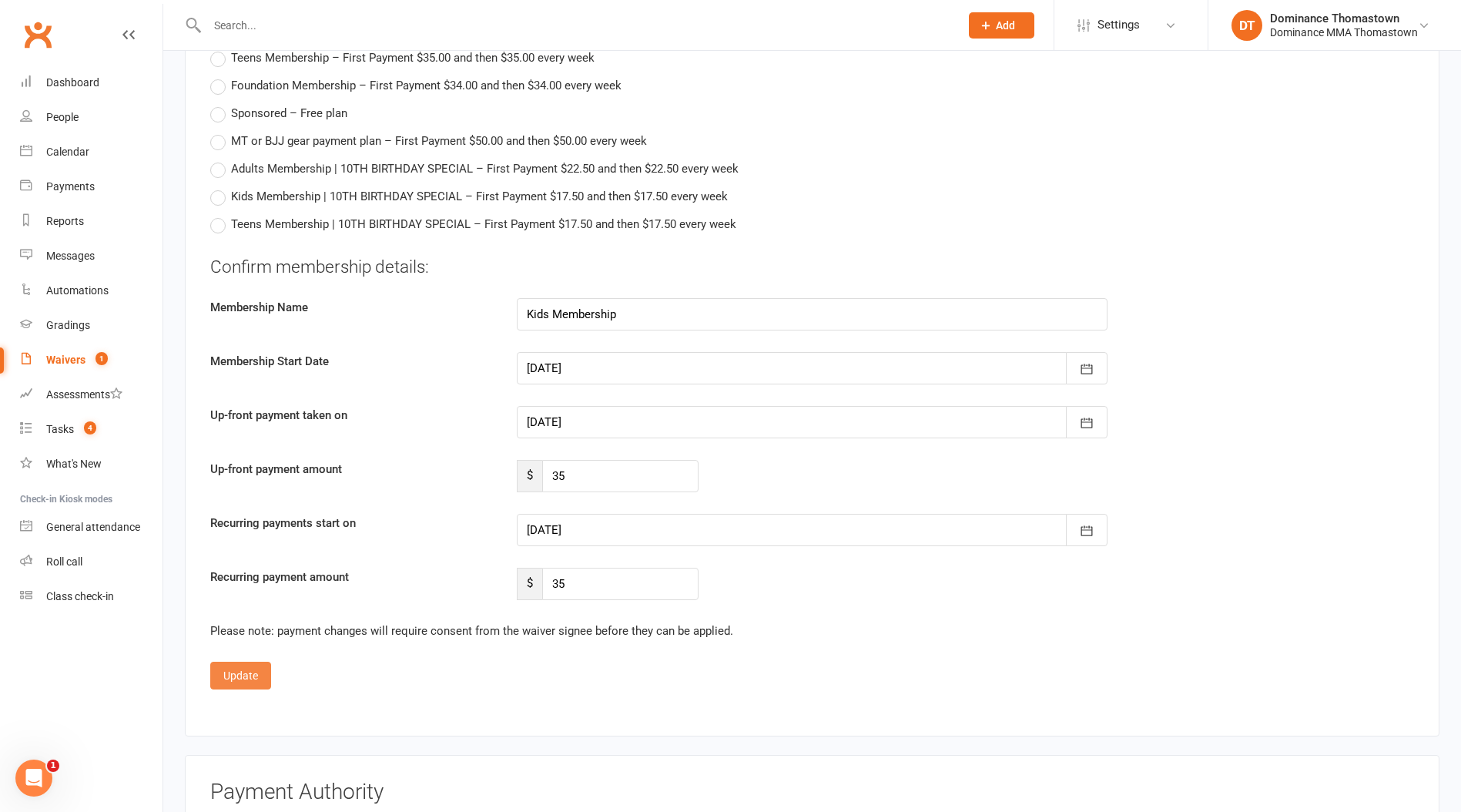
click at [242, 668] on button "Update" at bounding box center [241, 675] width 61 height 28
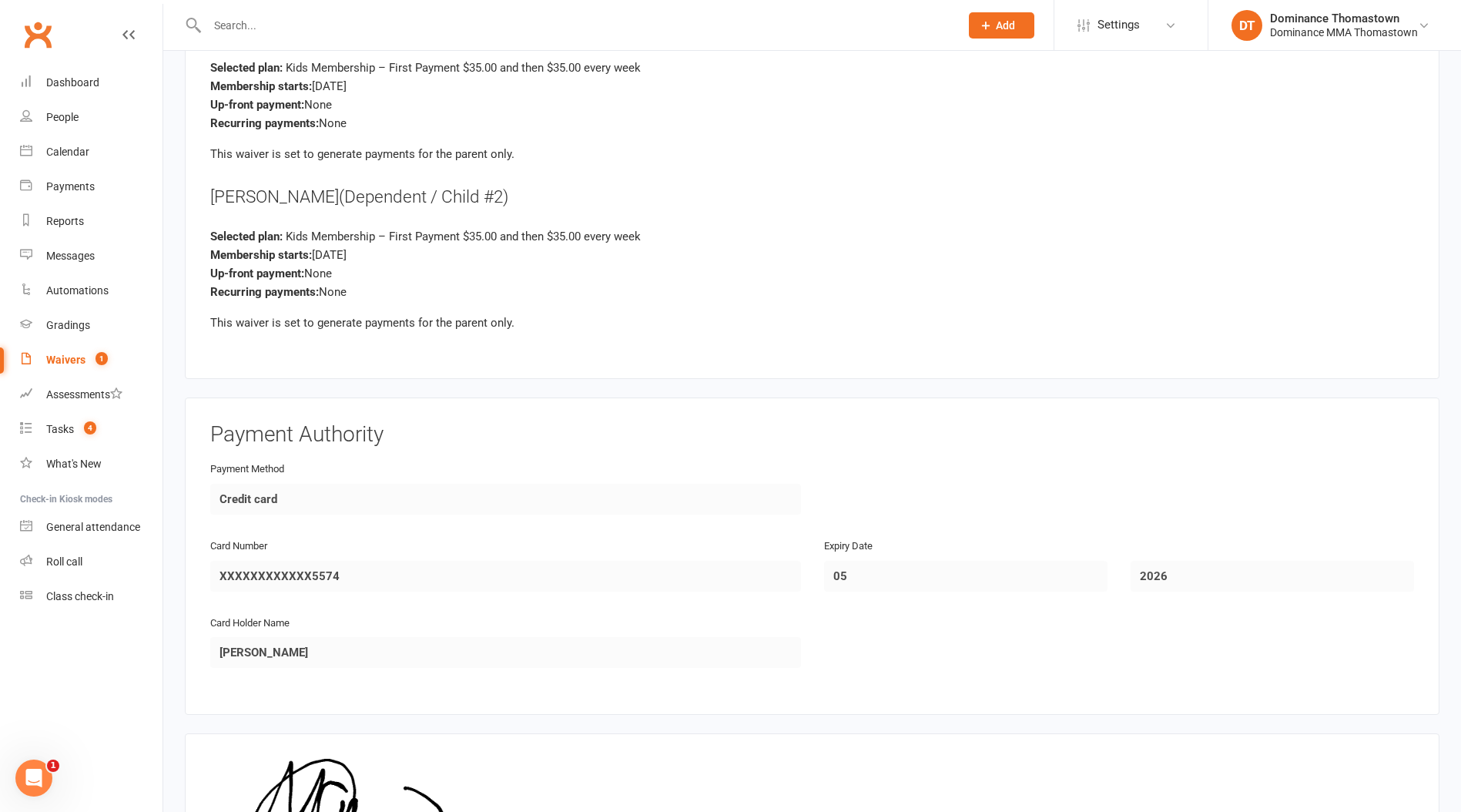
scroll to position [2276, 0]
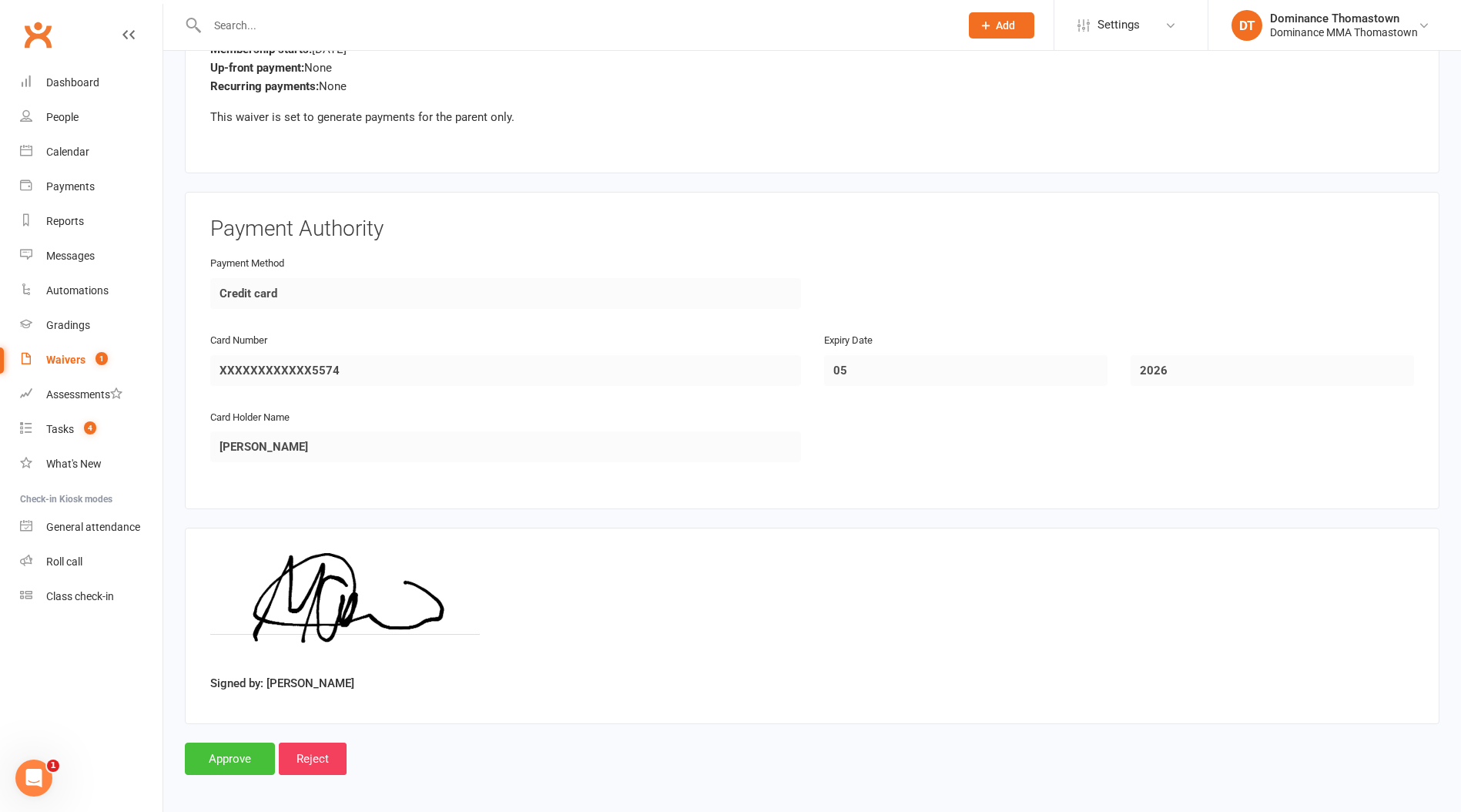
click at [240, 750] on input "Approve" at bounding box center [229, 759] width 90 height 32
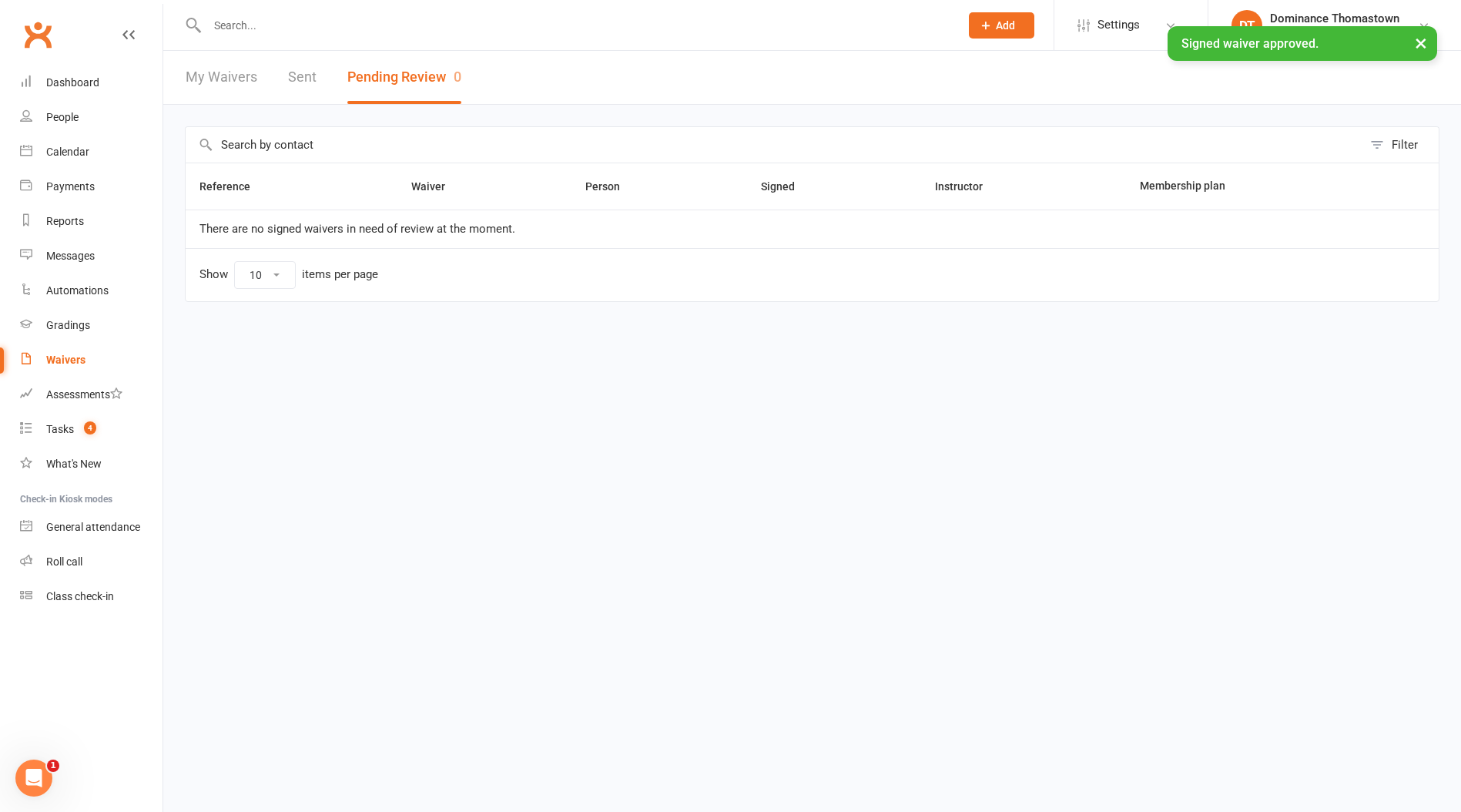
click at [281, 26] on div "× Signed waiver approved." at bounding box center [720, 26] width 1441 height 0
click at [286, 20] on input "text" at bounding box center [575, 25] width 746 height 21
type input "sarah win"
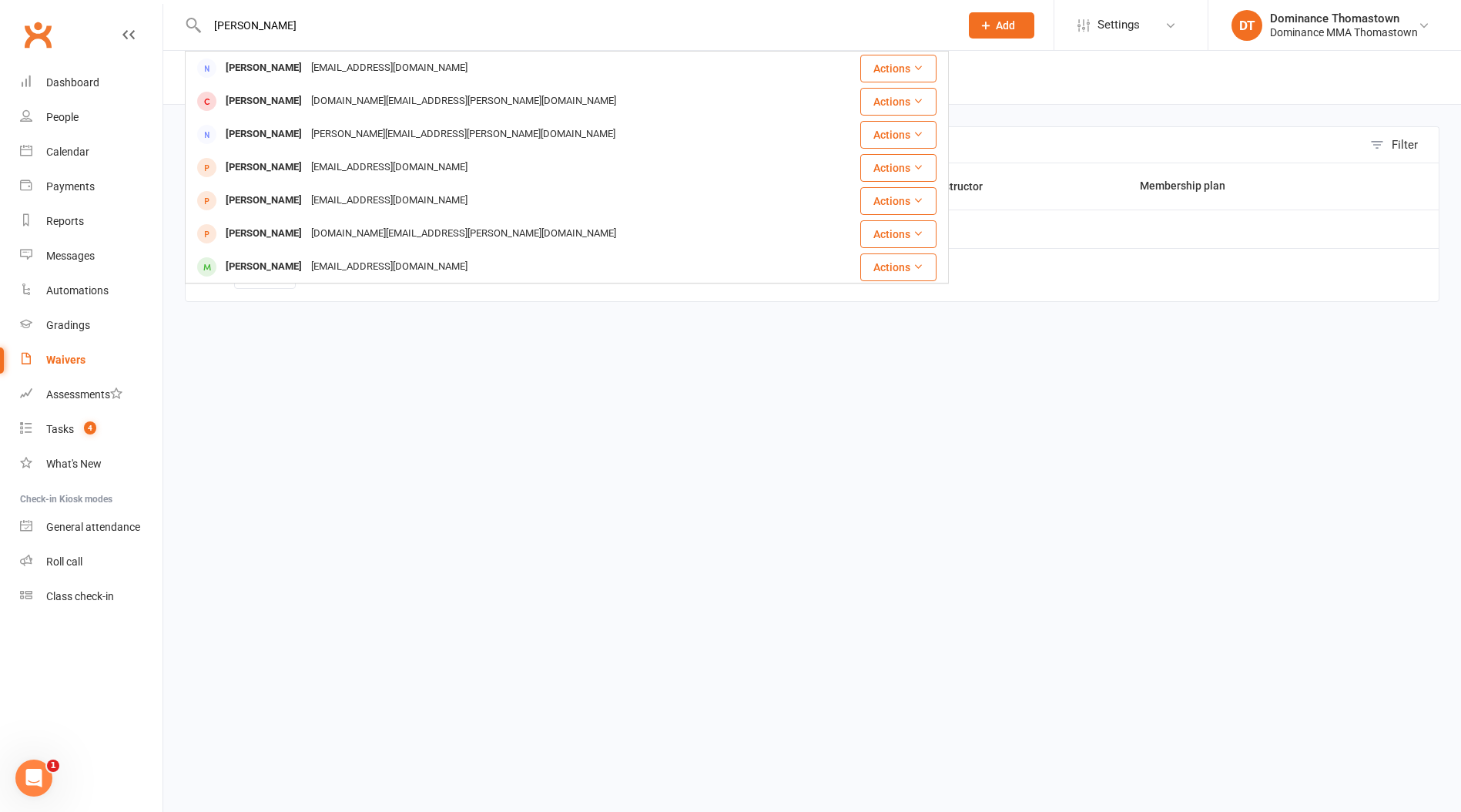
click at [307, 64] on div "Islaflynn04@gmail.com" at bounding box center [390, 68] width 166 height 22
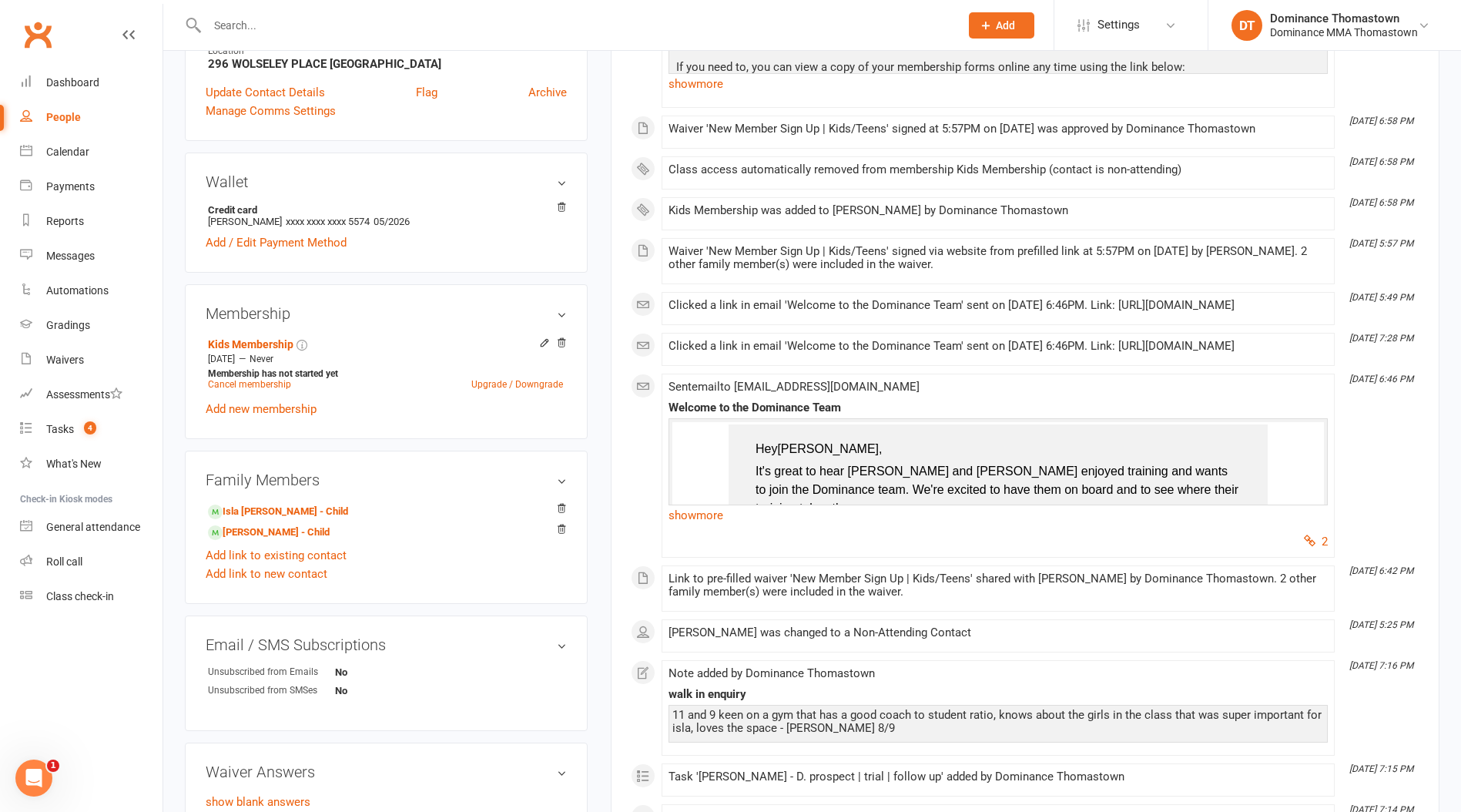
scroll to position [396, 0]
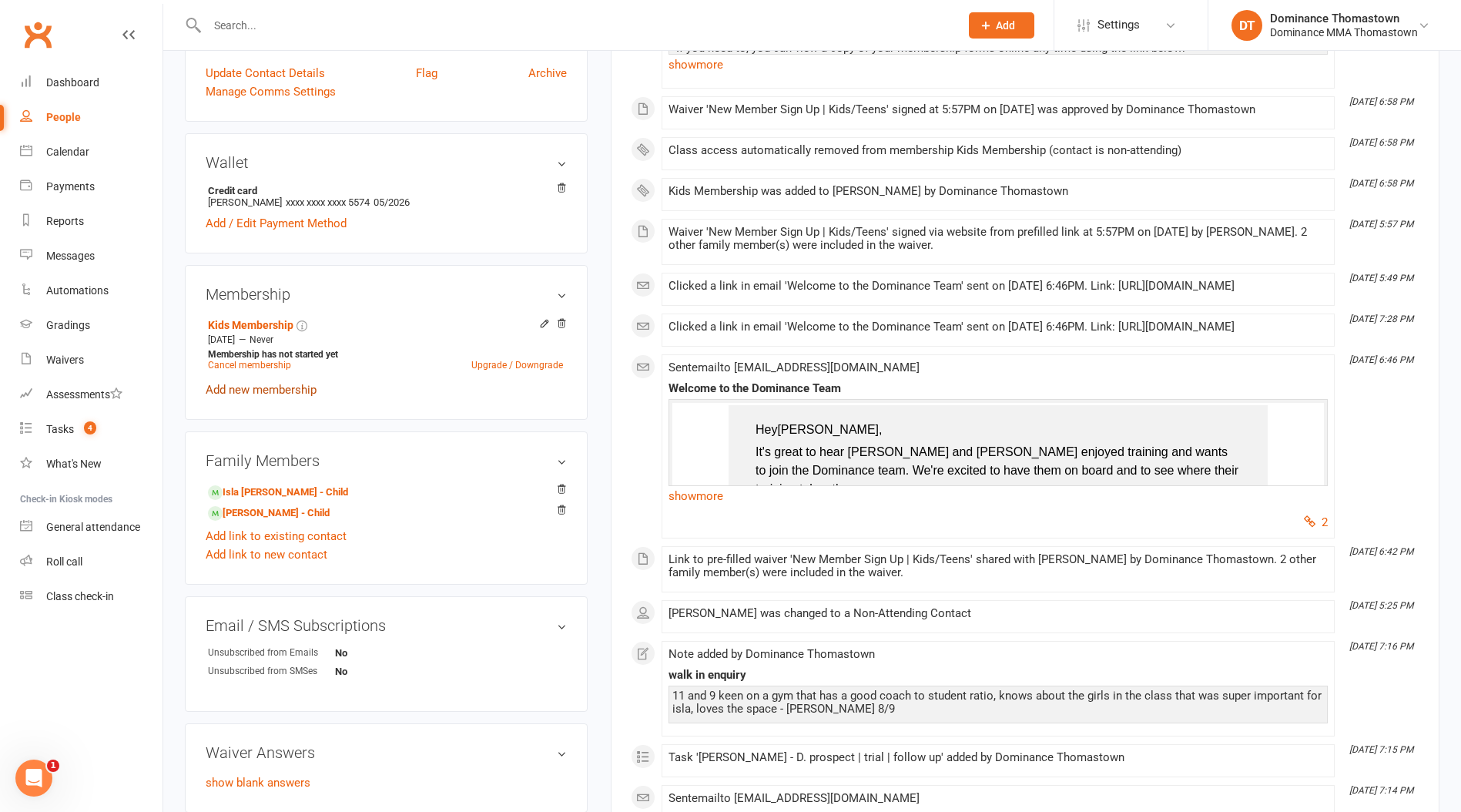
click at [287, 390] on link "Add new membership" at bounding box center [261, 390] width 111 height 14
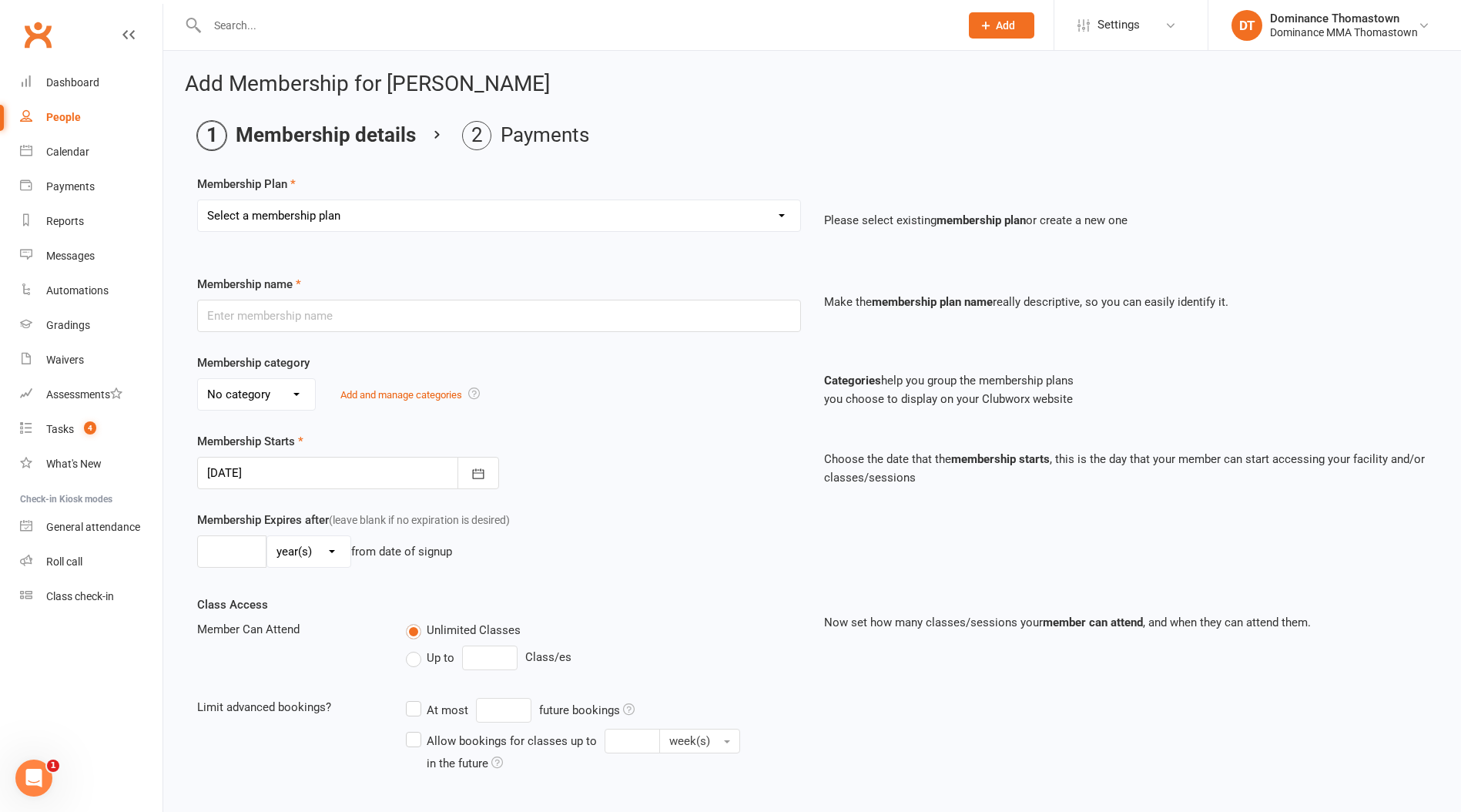
drag, startPoint x: 257, startPoint y: 231, endPoint x: 251, endPoint y: 216, distance: 16.2
click at [257, 231] on div "Select a membership plan Kids Membership Adults Membership Paid in Full | Kids …" at bounding box center [498, 216] width 603 height 32
click at [250, 214] on select "Select a membership plan Kids Membership Adults Membership Paid in Full | Kids …" at bounding box center [499, 216] width 603 height 31
select select "0"
click at [198, 201] on select "Select a membership plan Kids Membership Adults Membership Paid in Full | Kids …" at bounding box center [499, 216] width 603 height 31
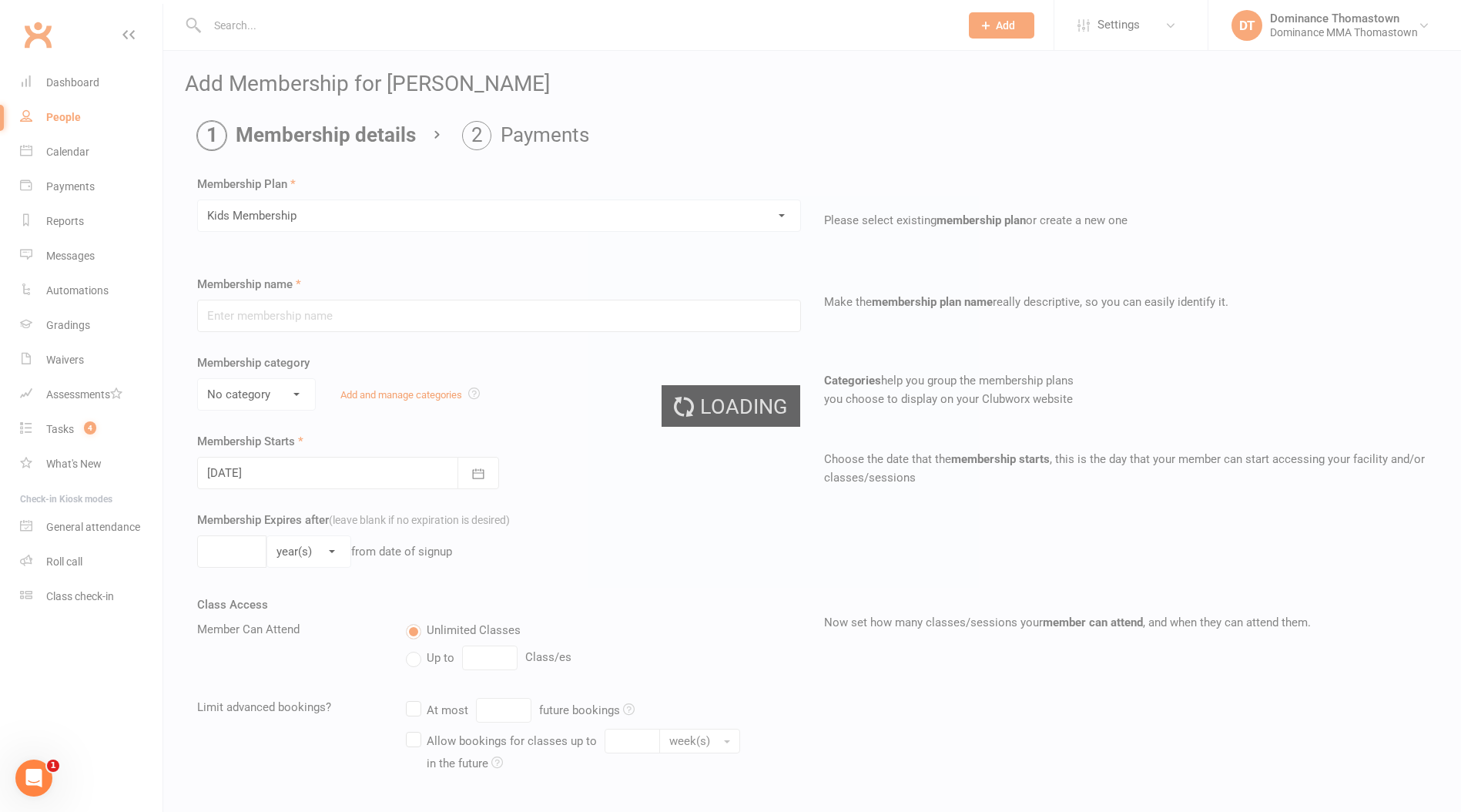
type input "Kids Membership"
select select "1"
type input "0"
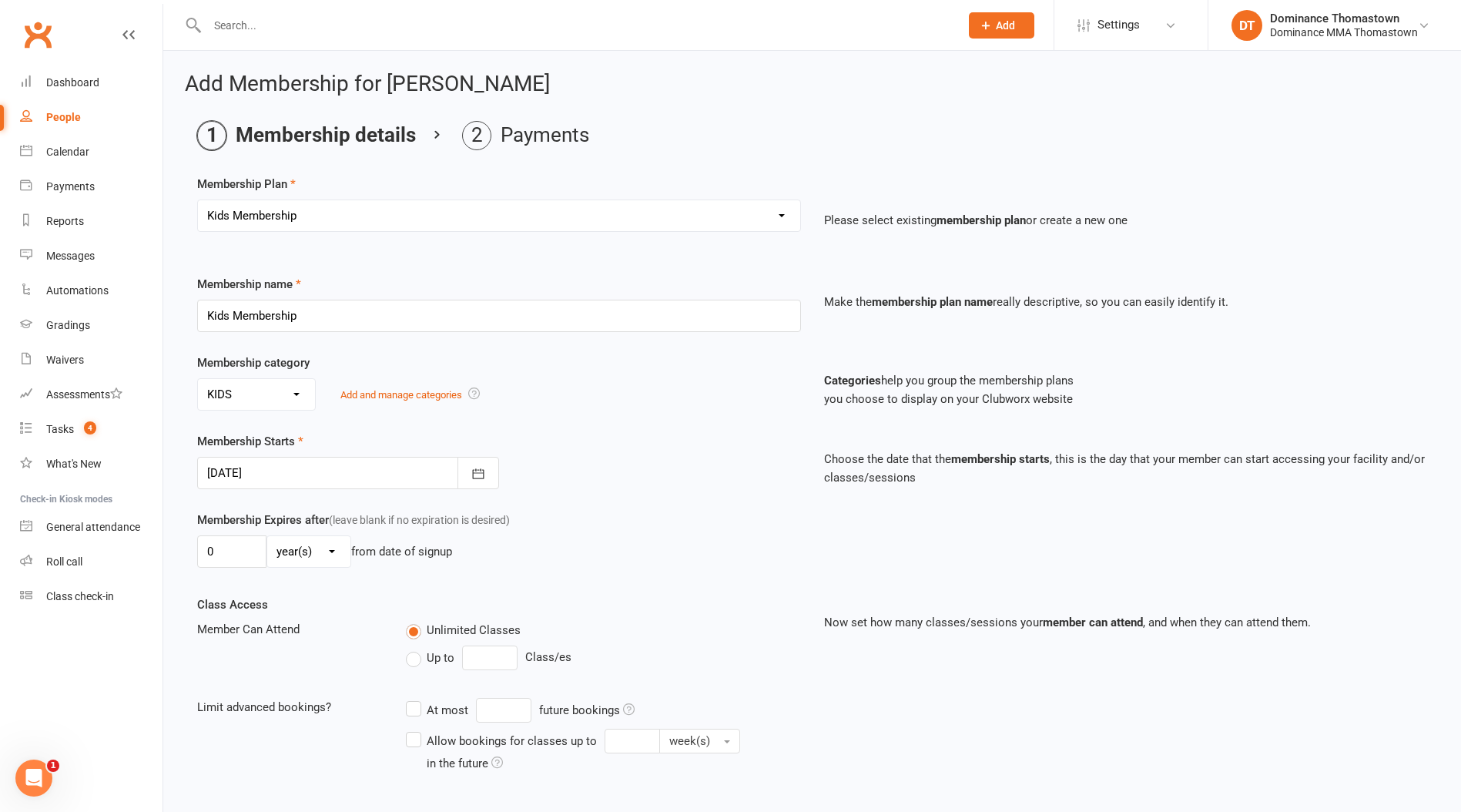
click at [242, 476] on div at bounding box center [348, 472] width 302 height 32
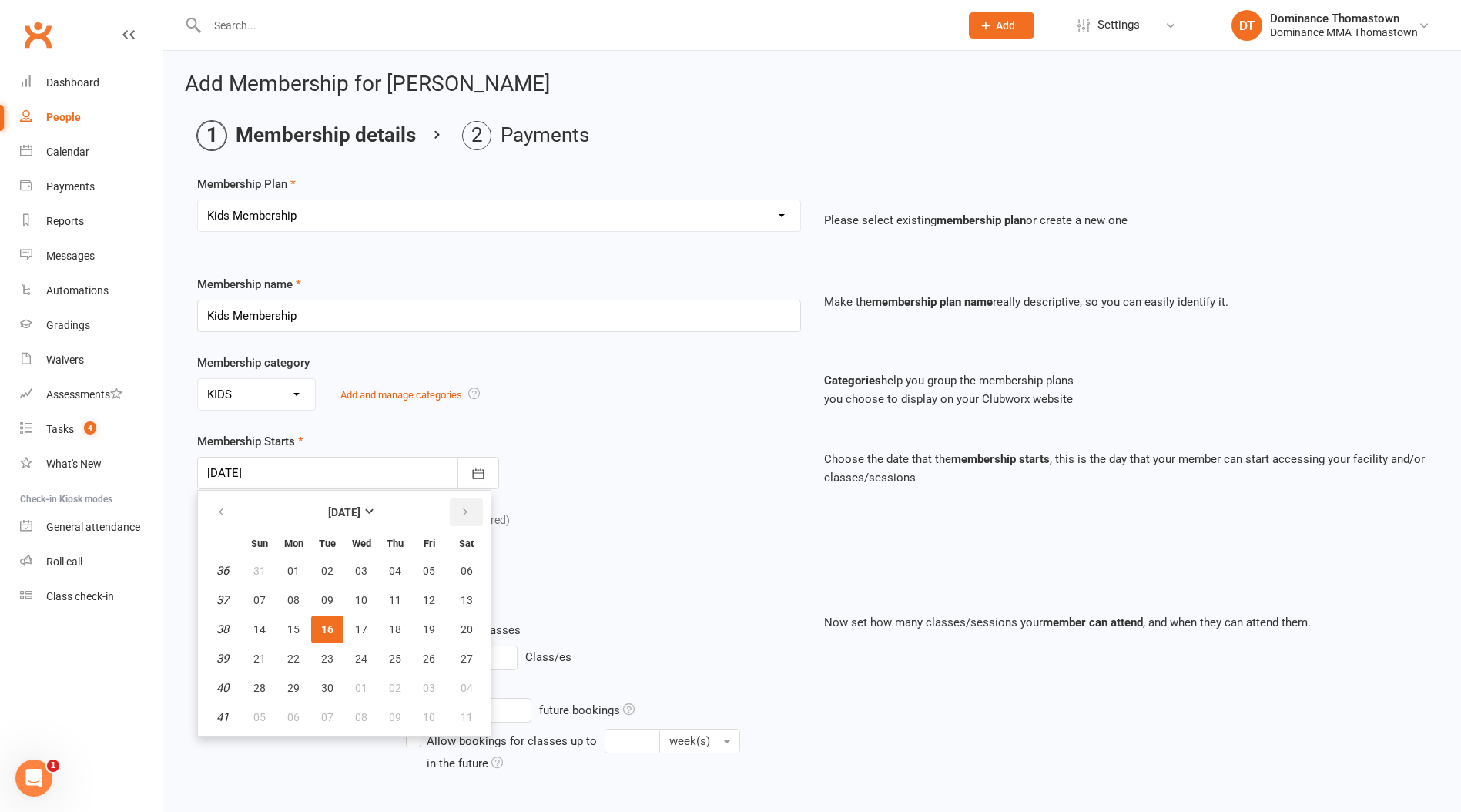
click at [461, 507] on icon "button" at bounding box center [465, 513] width 11 height 12
click at [291, 559] on button "29" at bounding box center [293, 570] width 32 height 28
type input "29 Sep 2025"
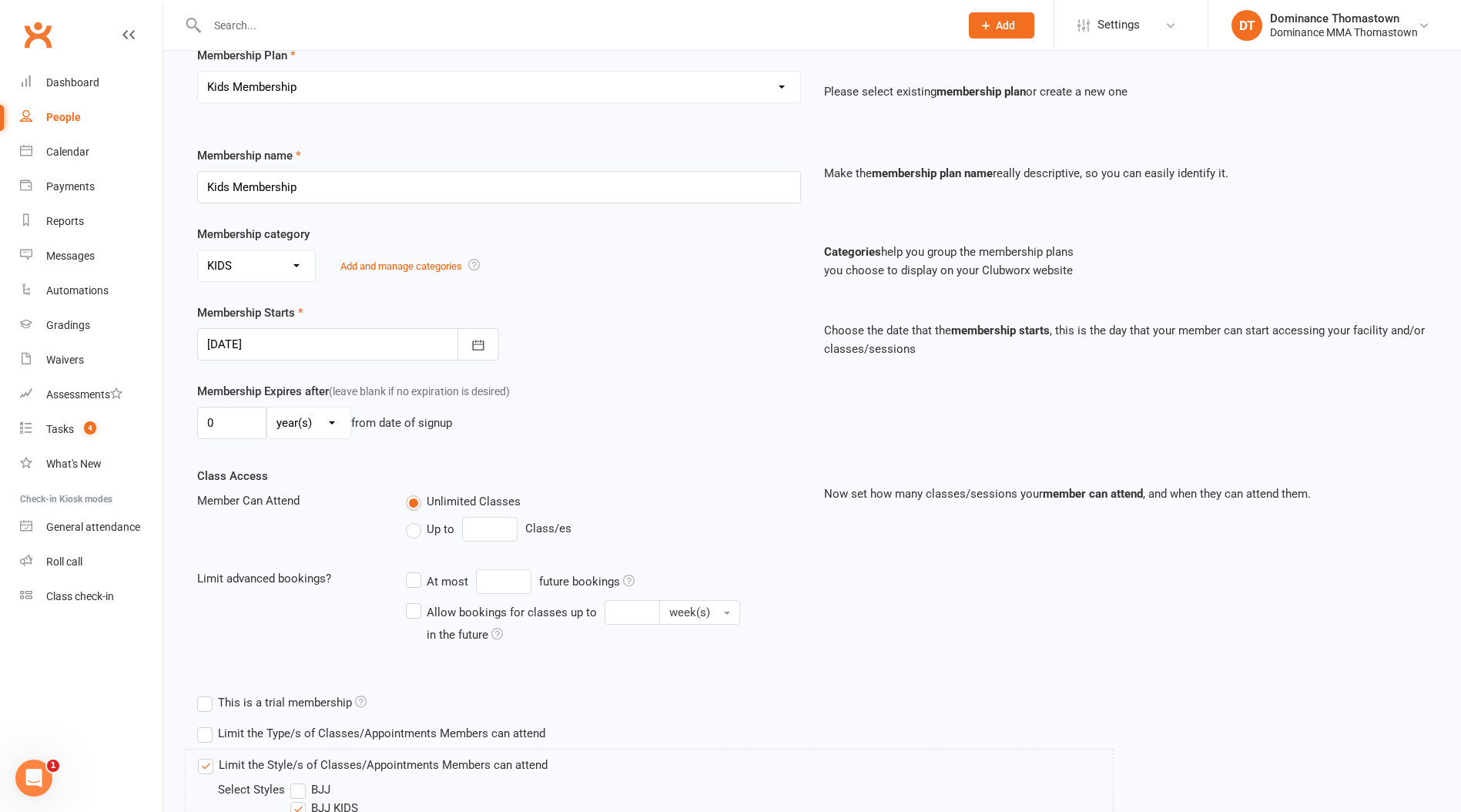
scroll to position [309, 0]
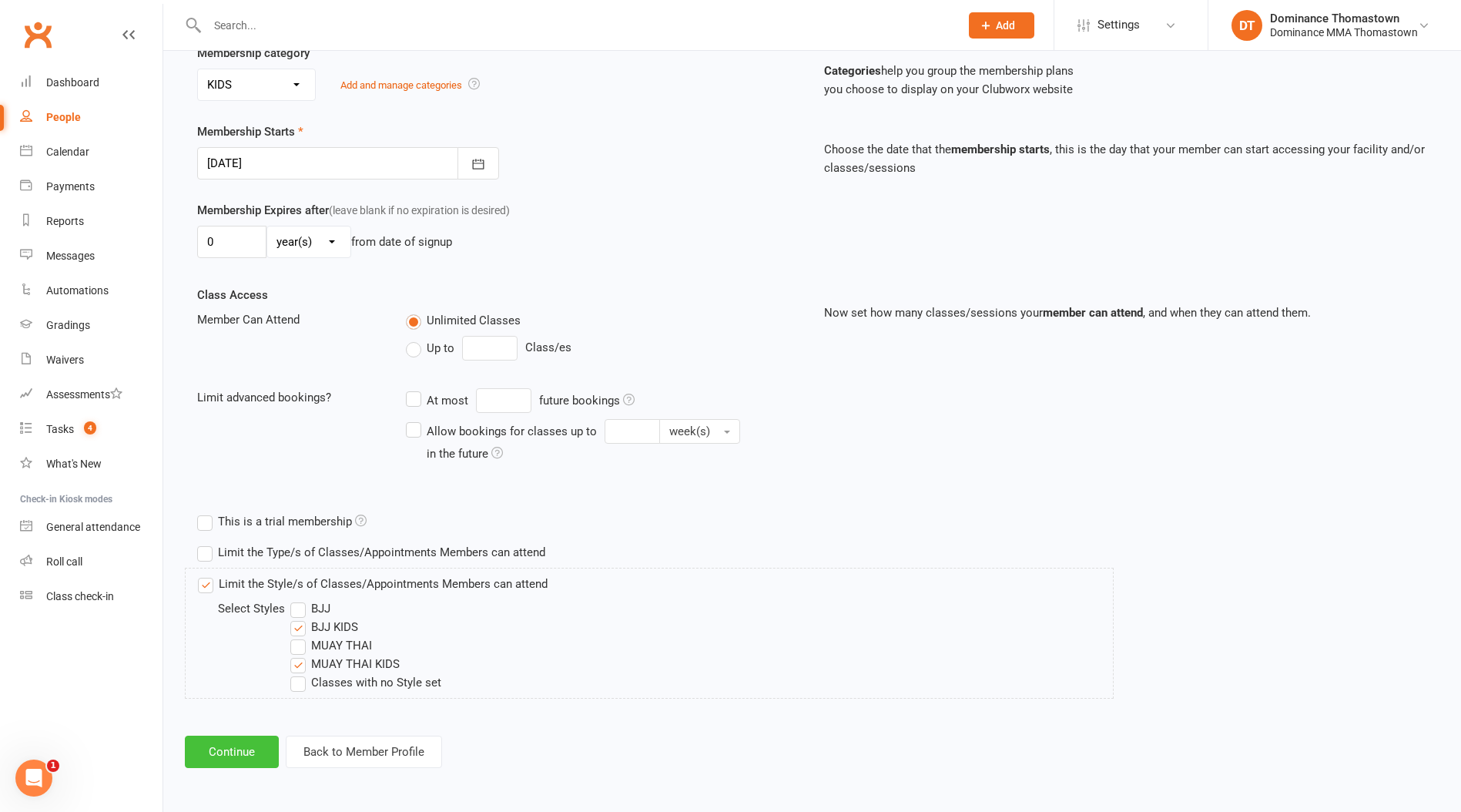
click at [243, 749] on button "Continue" at bounding box center [231, 751] width 94 height 32
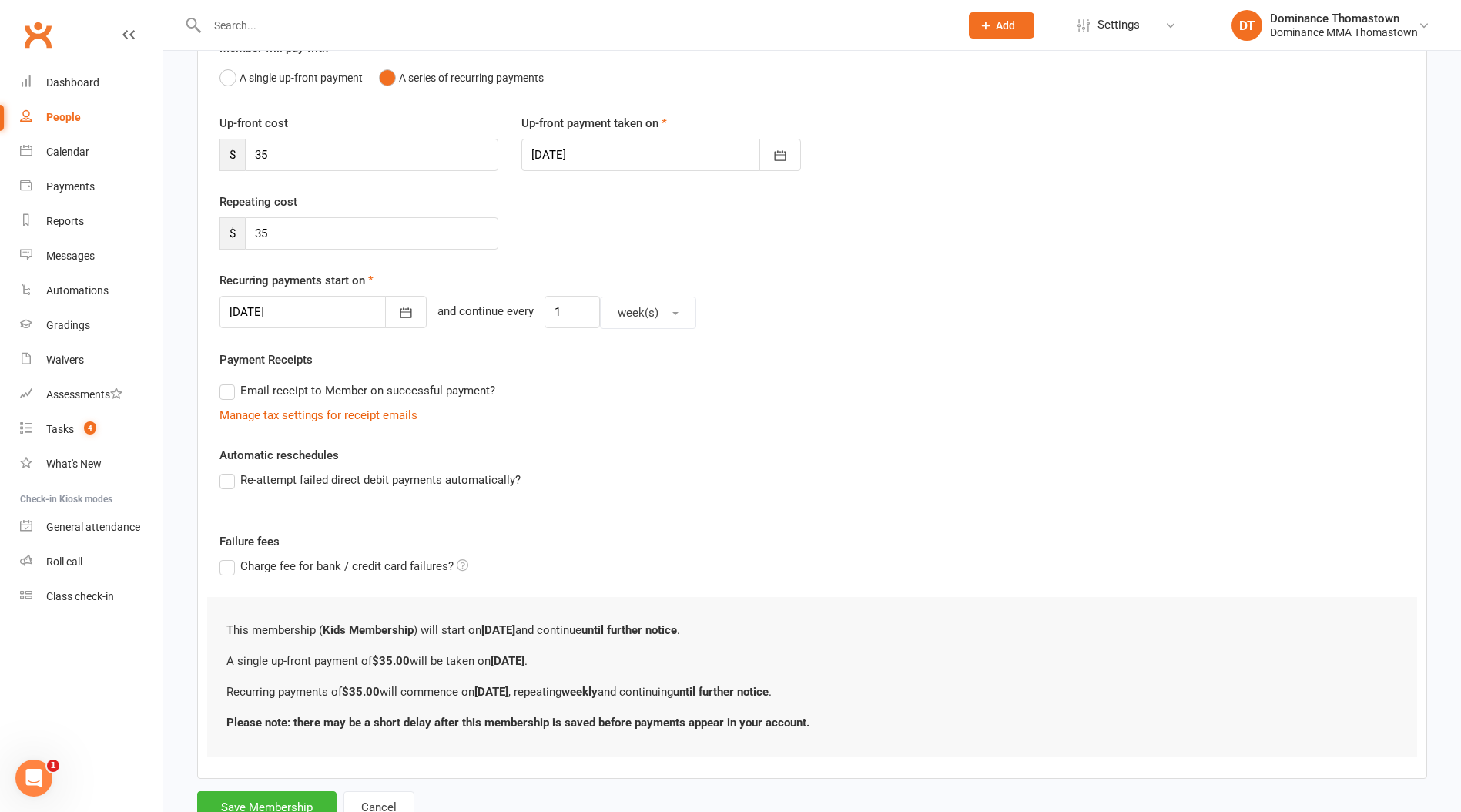
scroll to position [216, 0]
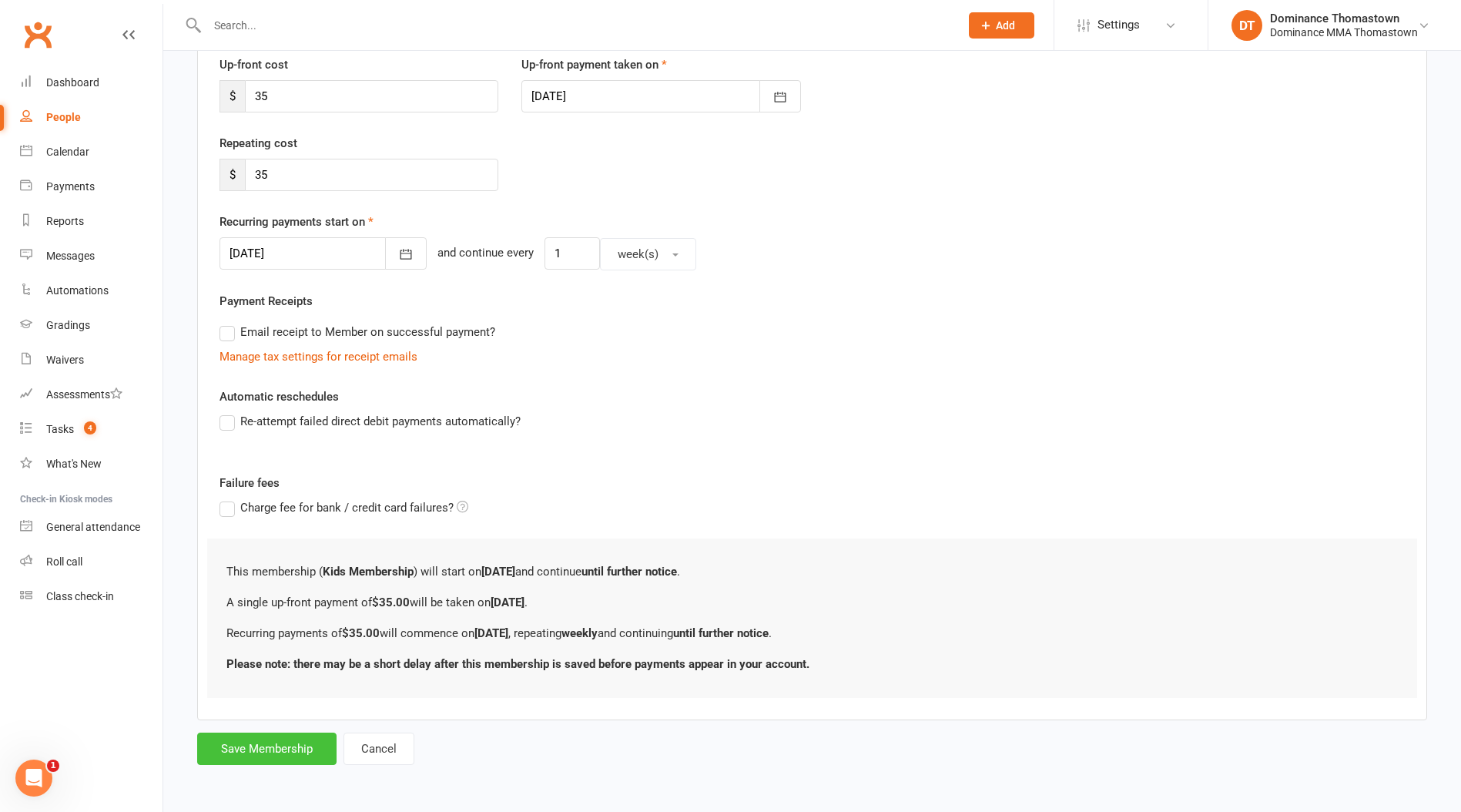
click at [282, 743] on button "Save Membership" at bounding box center [267, 749] width 139 height 32
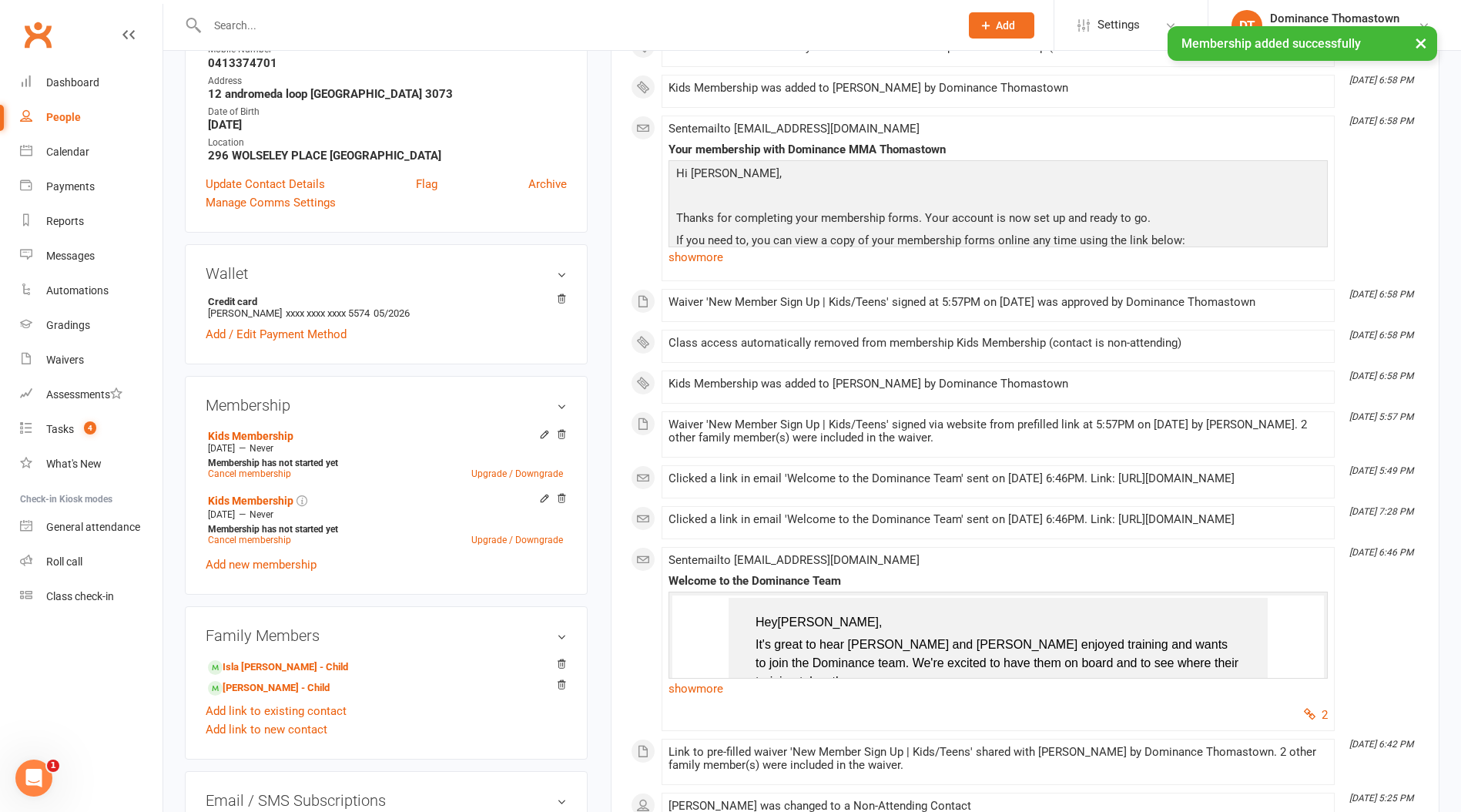
scroll to position [300, 0]
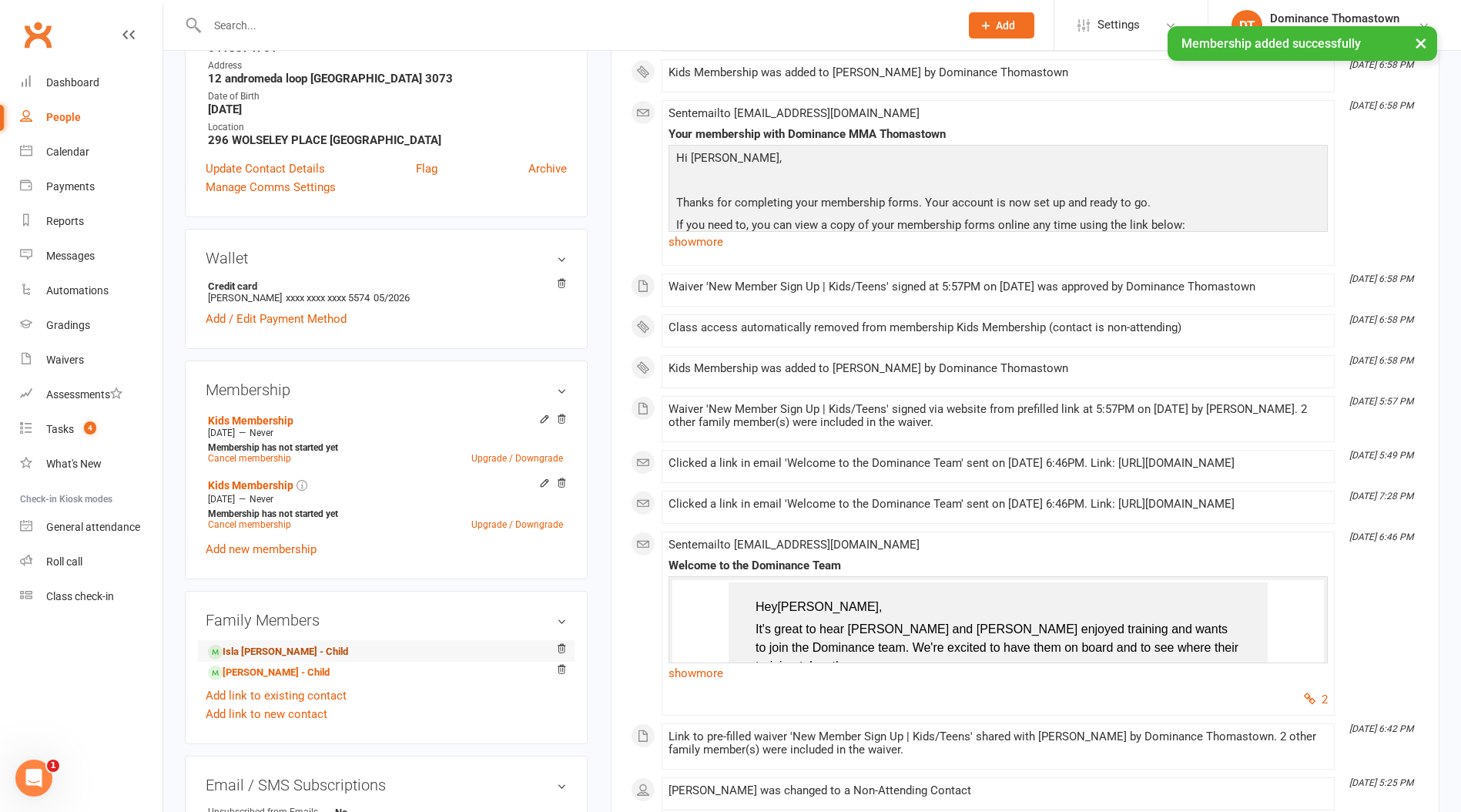
click at [255, 646] on link "Isla Kinch - Child" at bounding box center [277, 652] width 140 height 16
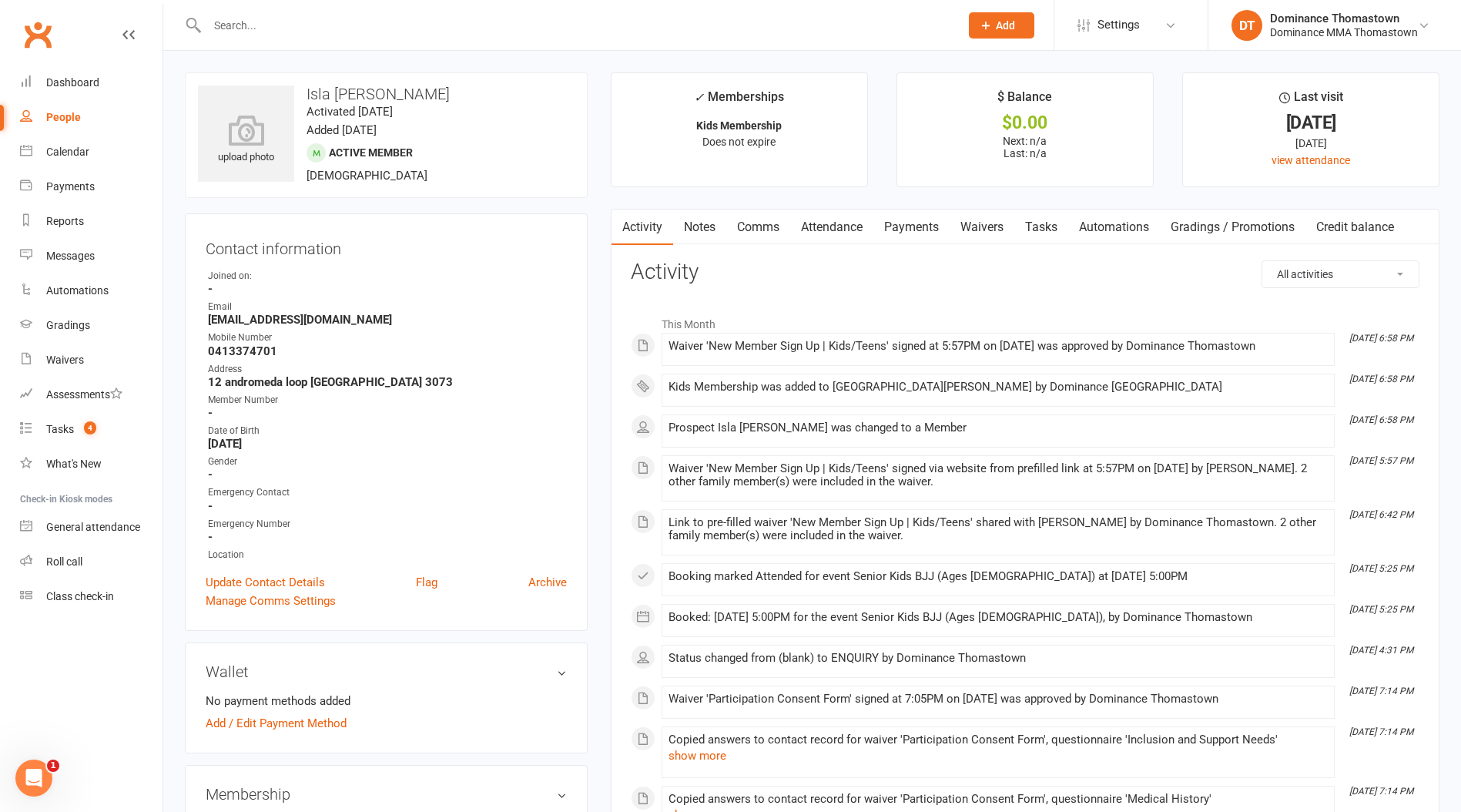
click at [274, 33] on input "text" at bounding box center [575, 25] width 746 height 21
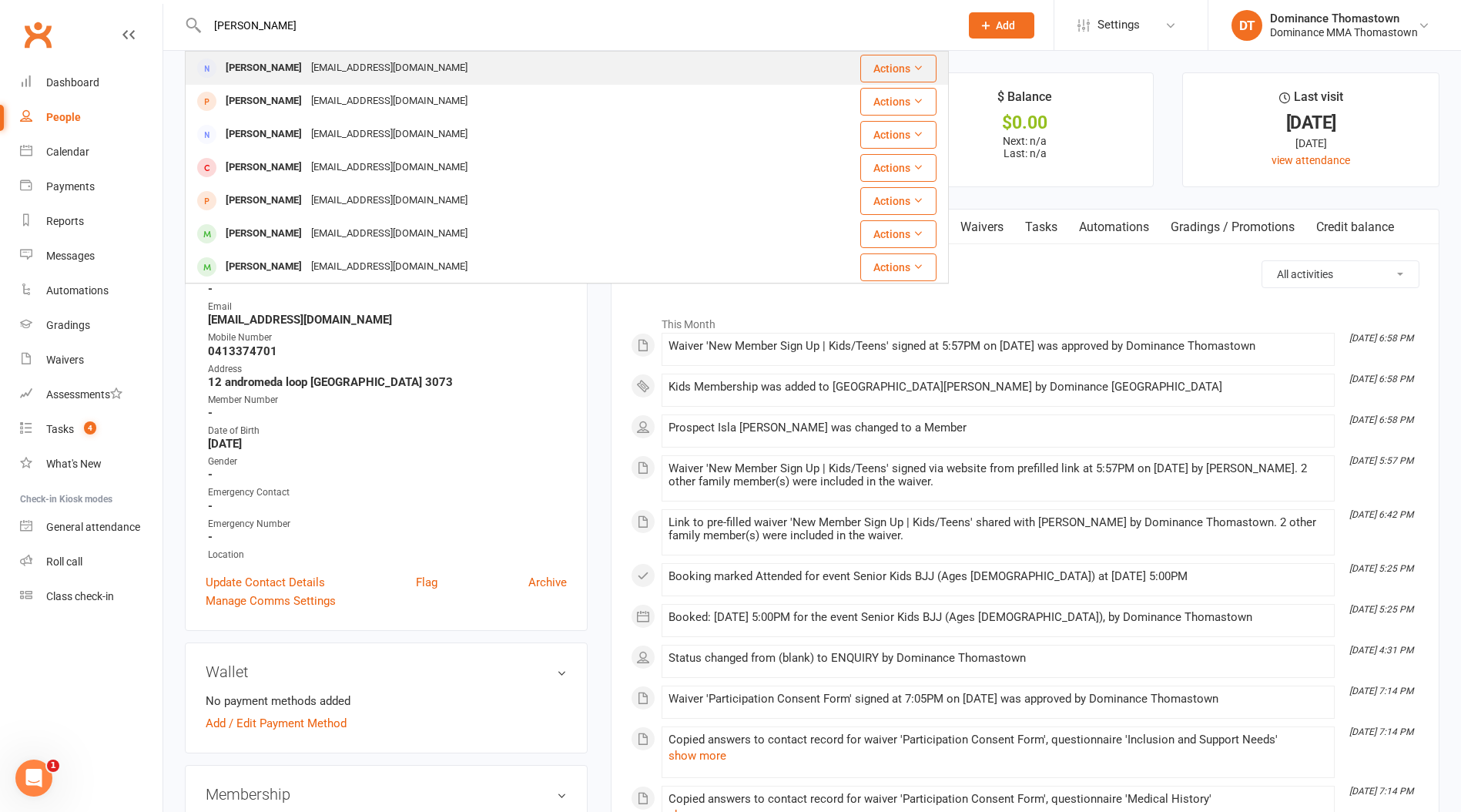
type input "nancy he"
click at [404, 70] on div "Xiaoyan He Nancyhe764@gmail.com" at bounding box center [503, 68] width 634 height 31
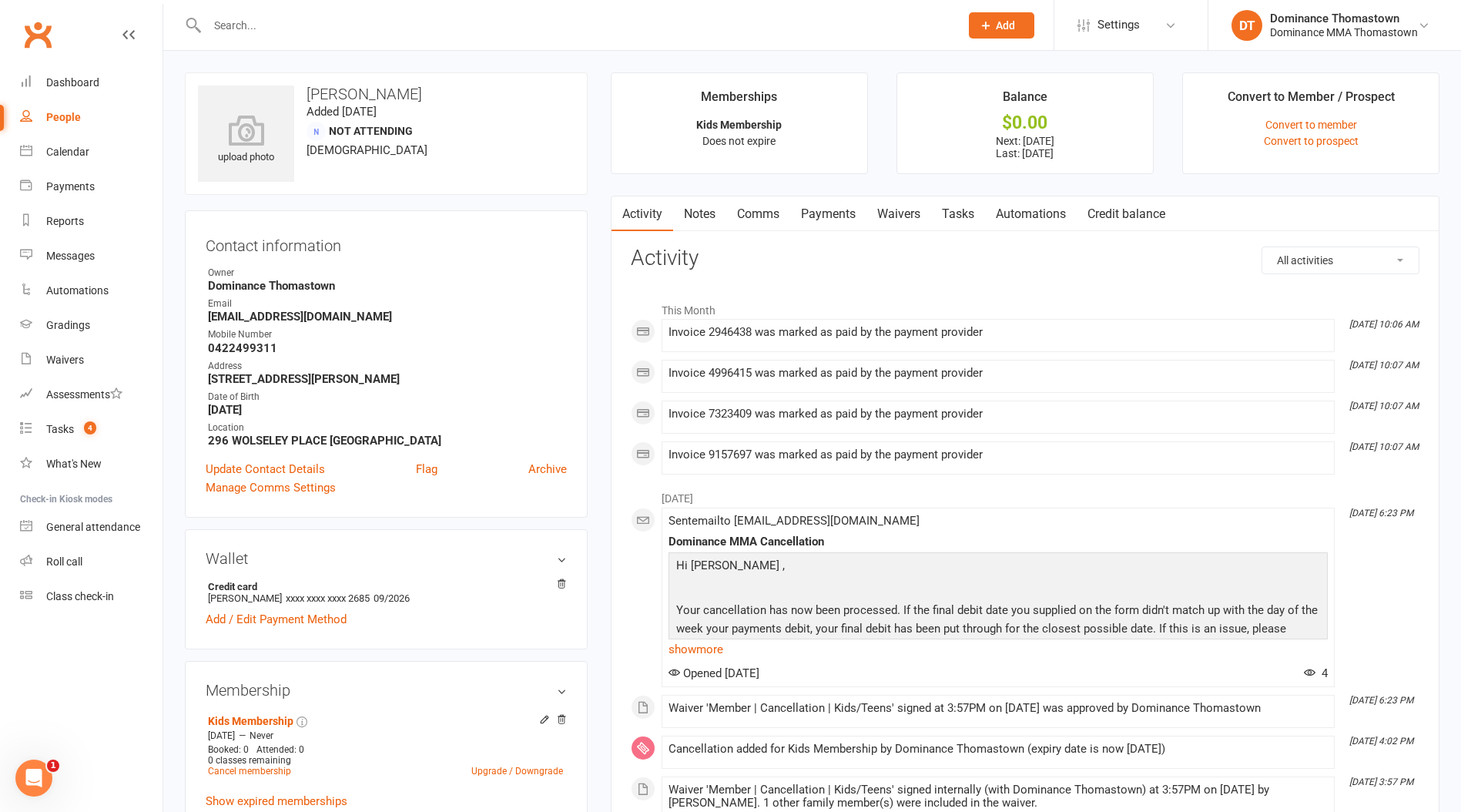
click at [910, 218] on link "Waivers" at bounding box center [899, 214] width 65 height 36
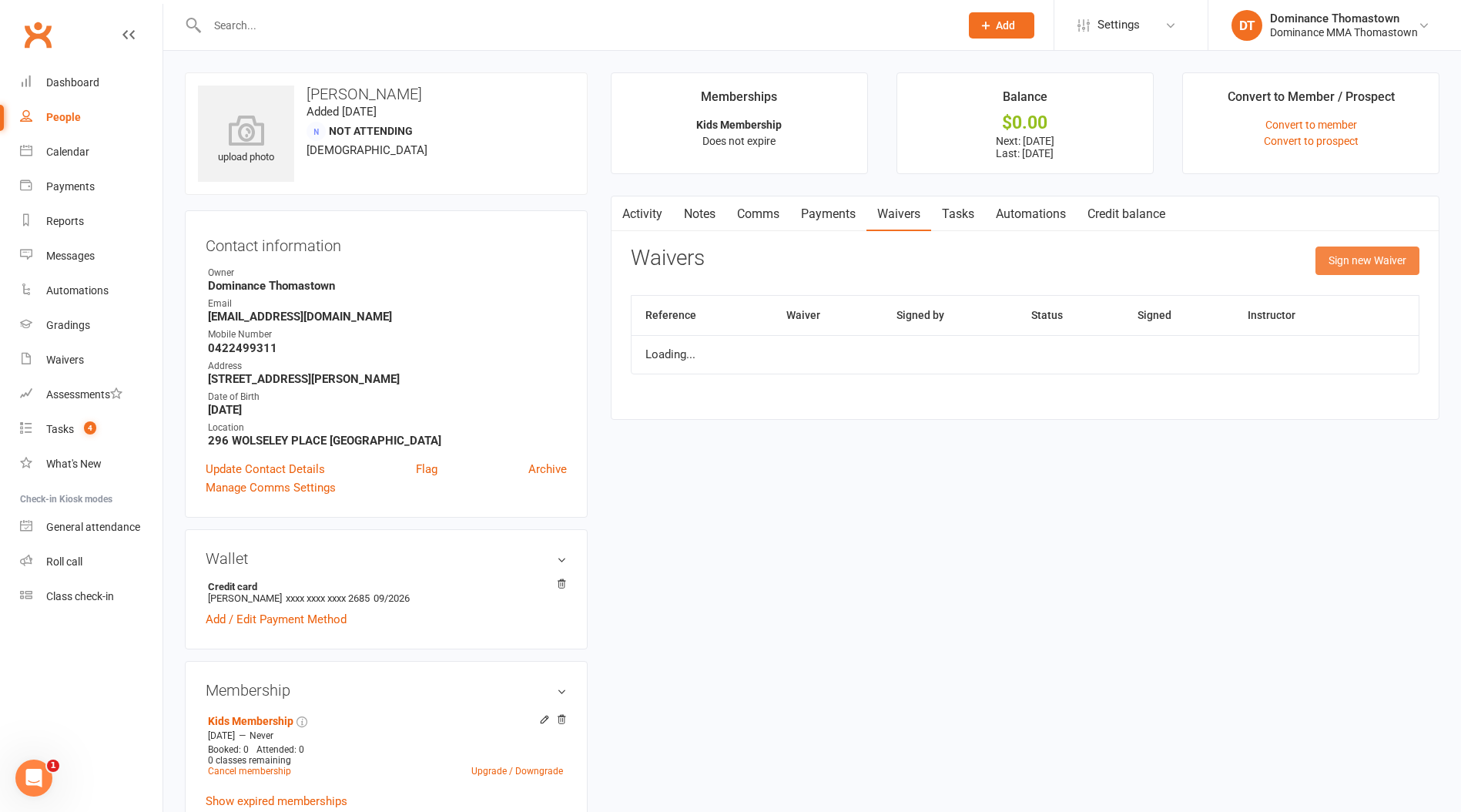
click at [1363, 259] on button "Sign new Waiver" at bounding box center [1367, 260] width 104 height 28
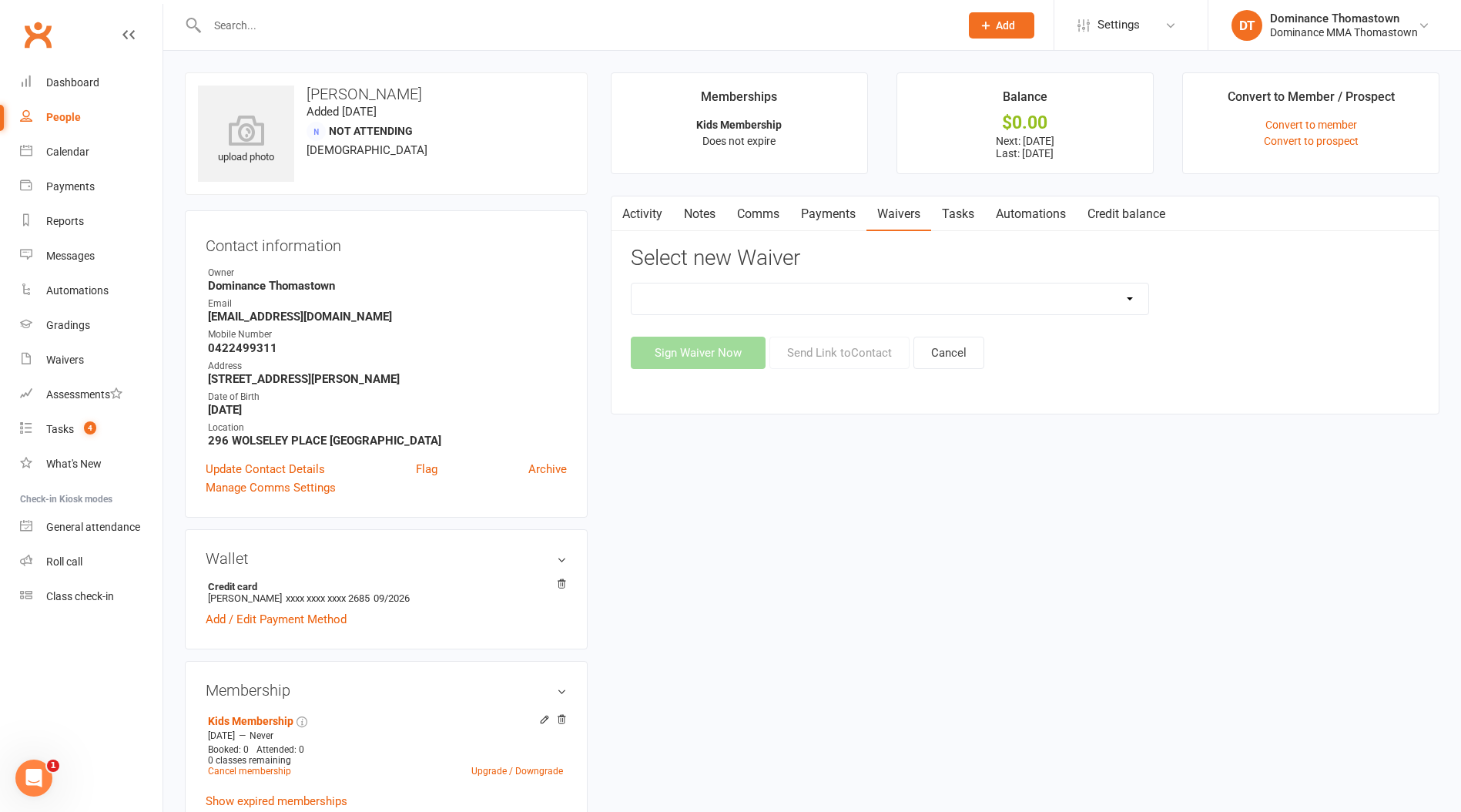
click at [801, 293] on select "Member | Cancellation | Adults Member | Cancellation | Kids/Teens Member | Inju…" at bounding box center [891, 299] width 517 height 31
select select "8155"
click at [632, 283] on select "Member | Cancellation | Adults Member | Cancellation | Kids/Teens Member | Inju…" at bounding box center [891, 299] width 517 height 31
click at [832, 348] on button "Send Link to Contact" at bounding box center [839, 353] width 140 height 32
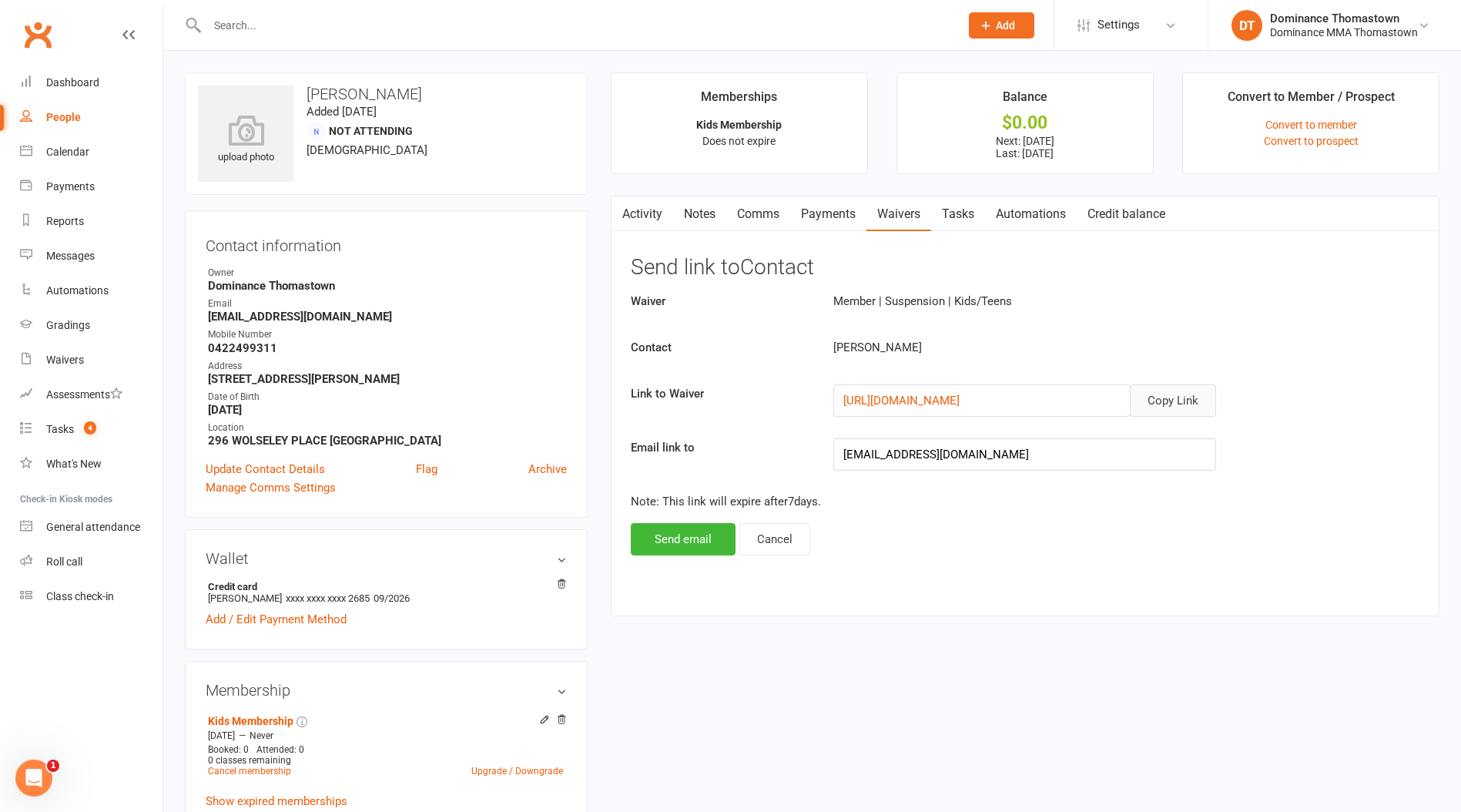
drag, startPoint x: 1161, startPoint y: 399, endPoint x: 858, endPoint y: 225, distance: 349.4
click at [1161, 399] on button "Copy Link" at bounding box center [1173, 400] width 86 height 32
click at [772, 219] on link "Comms" at bounding box center [759, 214] width 64 height 36
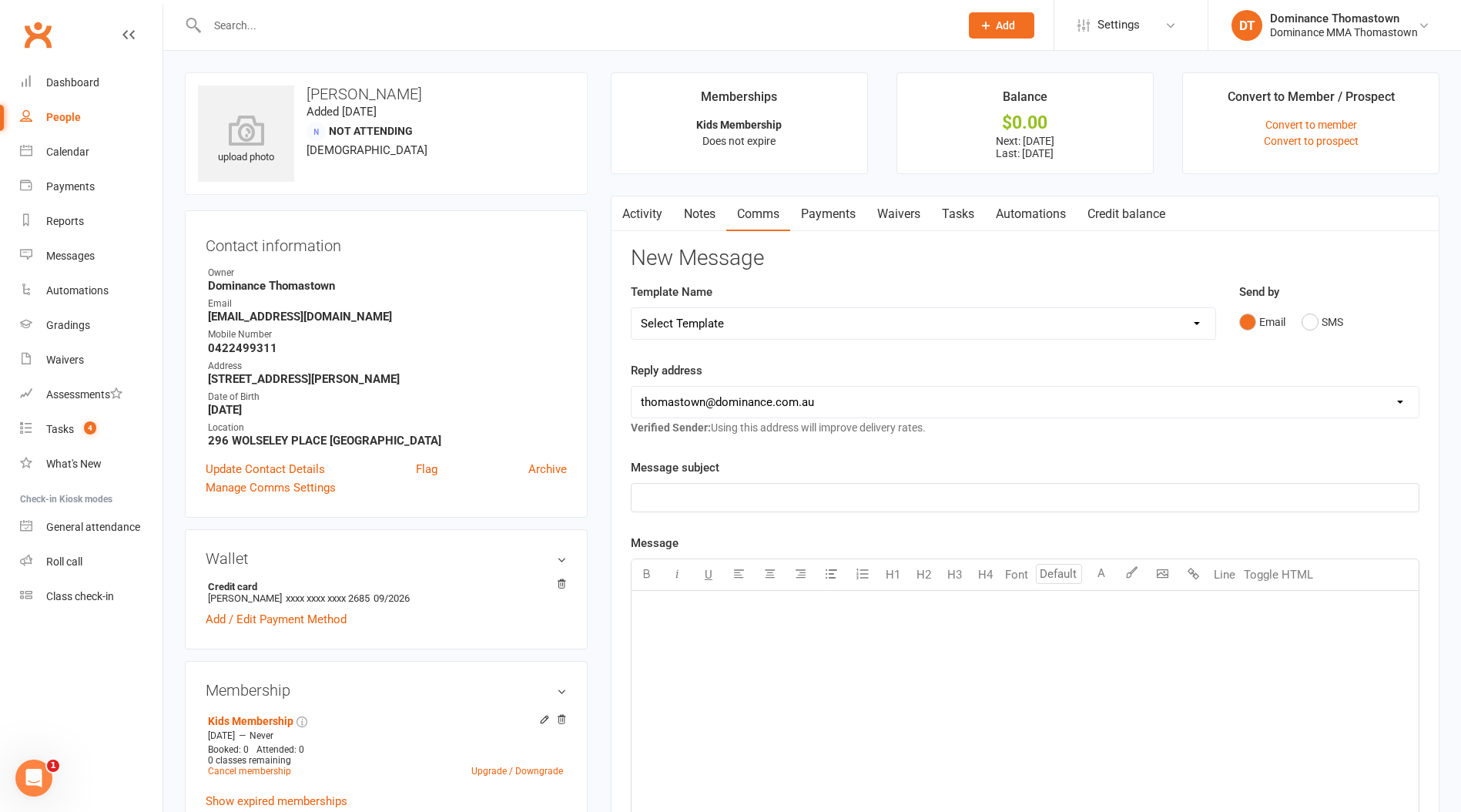
click at [734, 323] on select "Select Template [Email] MARKETING | 10TH BIRTHDAY SPECIAL | CANCELLED MEMBERS […" at bounding box center [923, 324] width 584 height 31
select select "7"
click at [632, 308] on select "Select Template [Email] MARKETING | 10TH BIRTHDAY SPECIAL | CANCELLED MEMBERS […" at bounding box center [923, 324] width 584 height 31
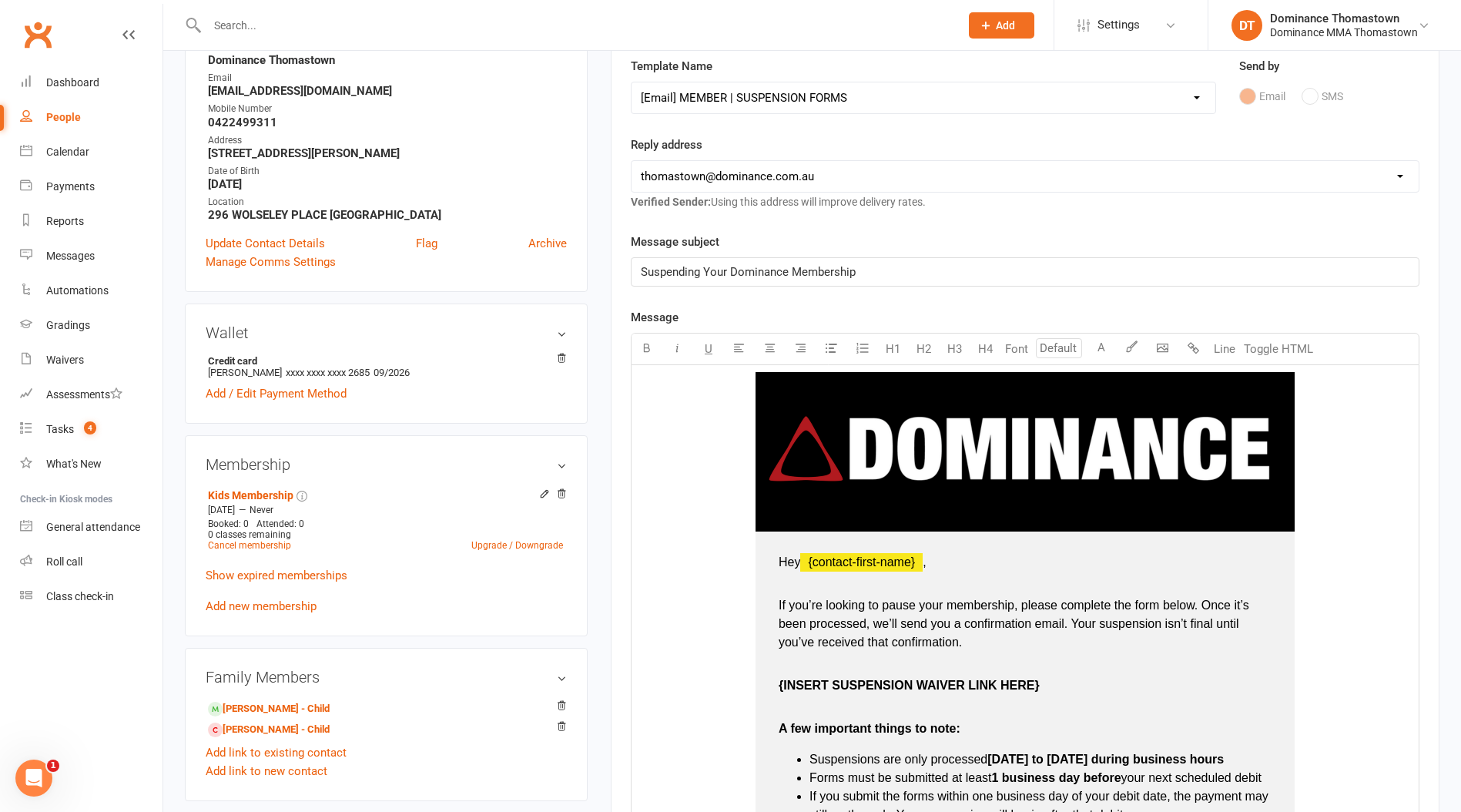
scroll to position [234, 0]
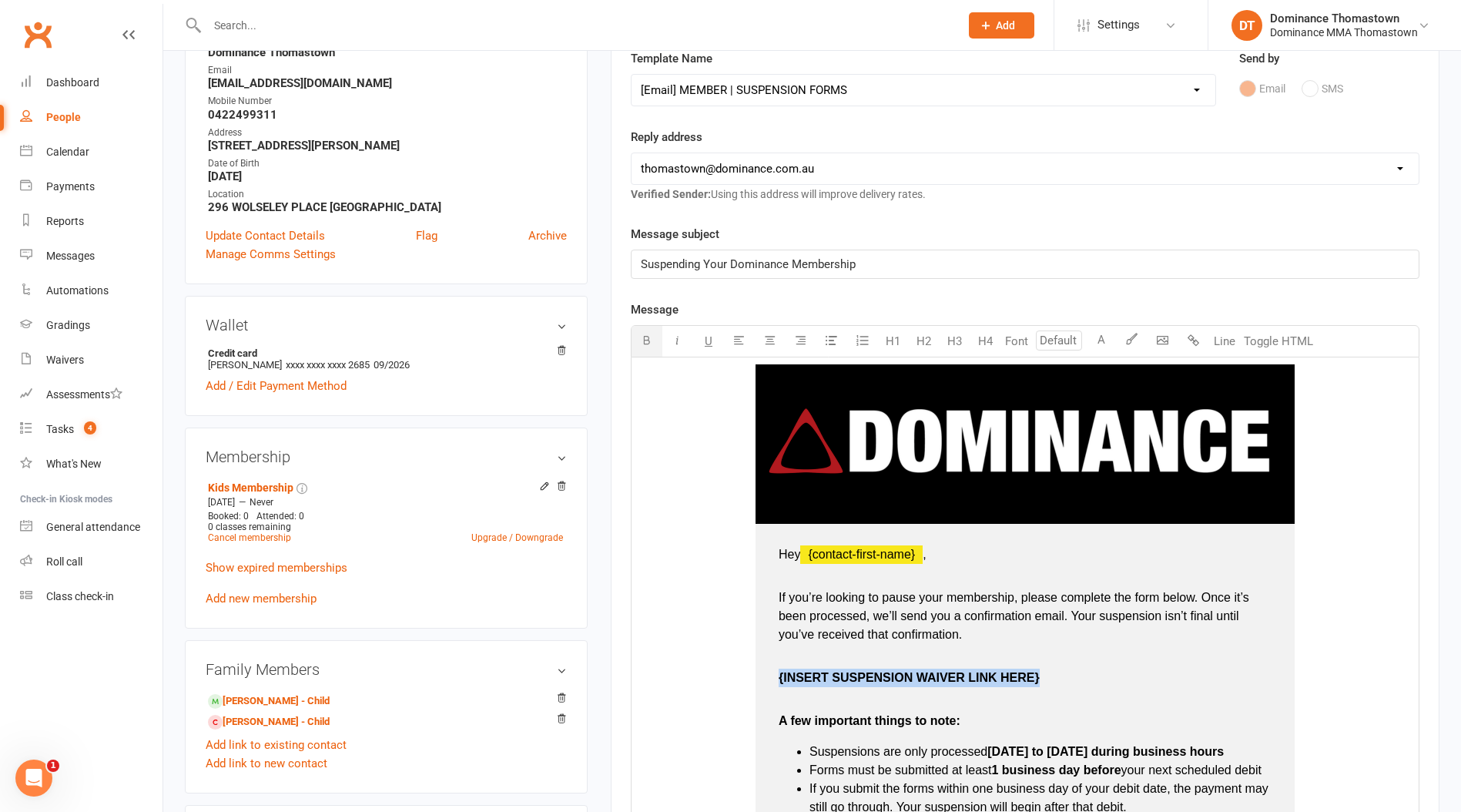
drag, startPoint x: 1047, startPoint y: 677, endPoint x: 777, endPoint y: 673, distance: 270.0
click at [777, 673] on td "Hey ﻿ {contact-first-name} , If you’re looking to pause your membership, please…" at bounding box center [1025, 802] width 539 height 557
type input "16"
drag, startPoint x: 973, startPoint y: 674, endPoint x: 797, endPoint y: 639, distance: 179.4
click at [756, 680] on td "Hey ﻿ {contact-first-name} , If you’re looking to pause your membership, please…" at bounding box center [1025, 802] width 539 height 557
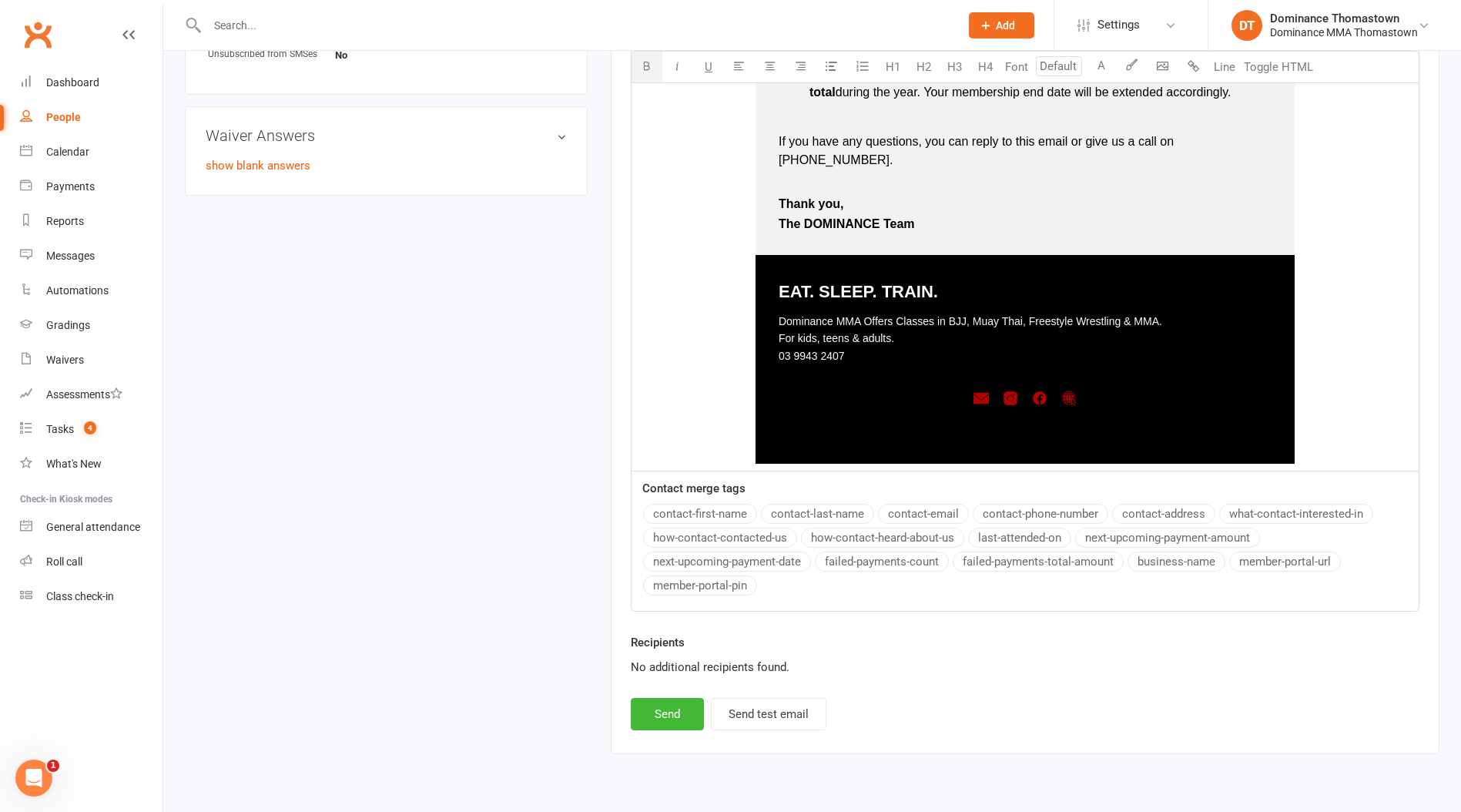
scroll to position [1081, 0]
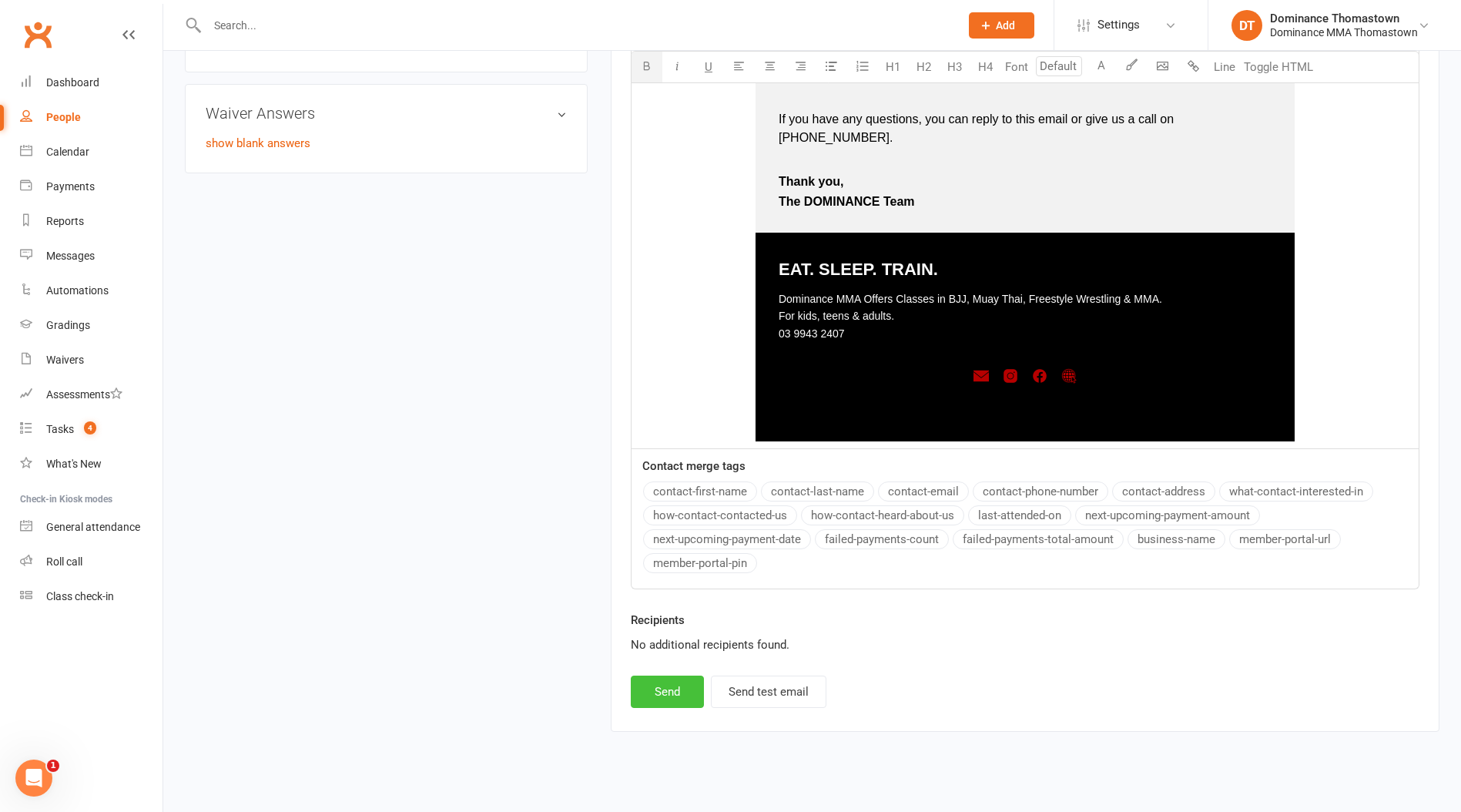
click at [655, 679] on button "Send" at bounding box center [668, 692] width 73 height 32
select select
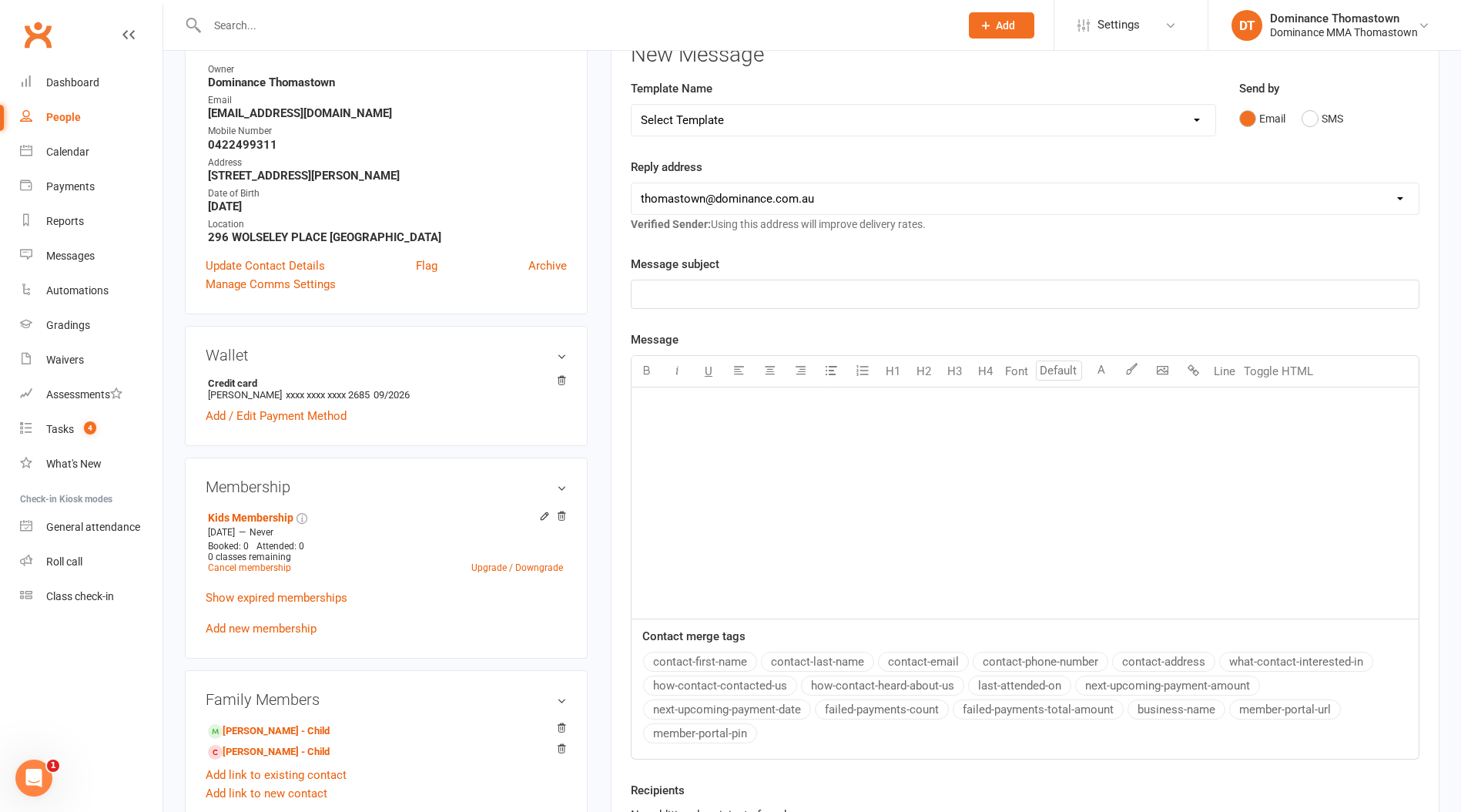
scroll to position [0, 0]
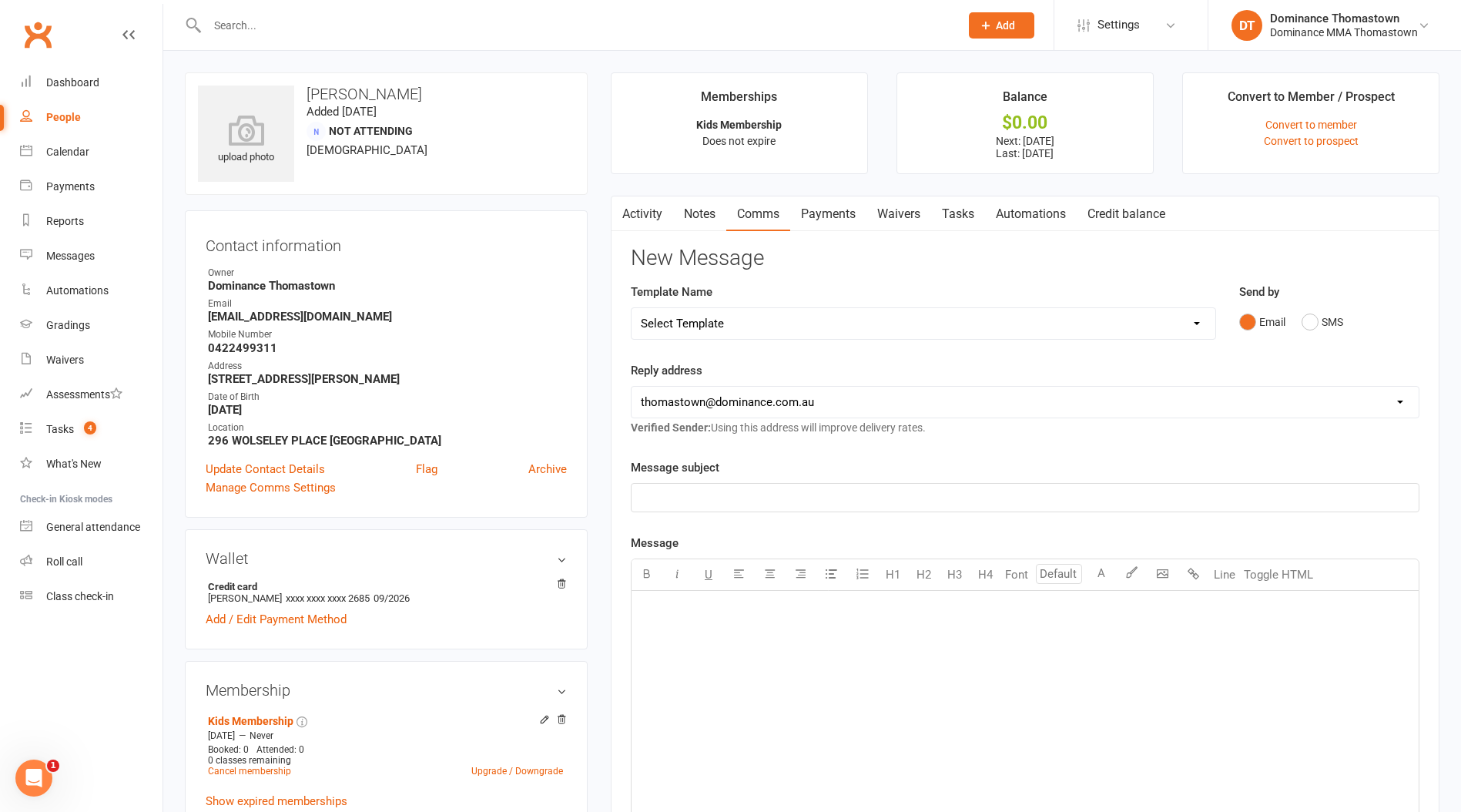
click at [841, 216] on link "Payments" at bounding box center [829, 214] width 77 height 36
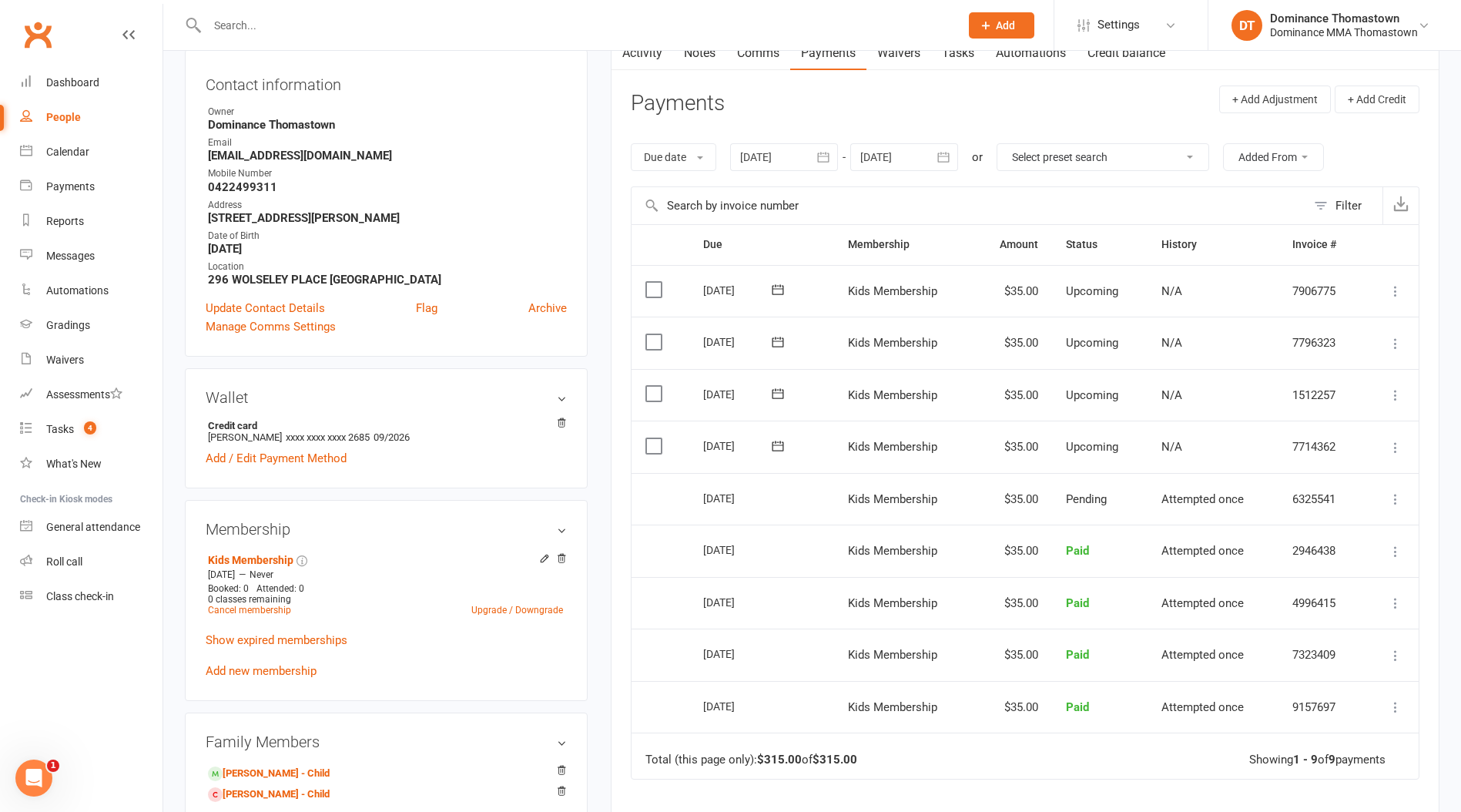
scroll to position [162, 0]
drag, startPoint x: 661, startPoint y: 442, endPoint x: 661, endPoint y: 414, distance: 28.0
click at [661, 441] on label at bounding box center [655, 444] width 21 height 15
click at [655, 437] on input "checkbox" at bounding box center [650, 437] width 10 height 0
drag, startPoint x: 659, startPoint y: 387, endPoint x: 659, endPoint y: 376, distance: 11.0
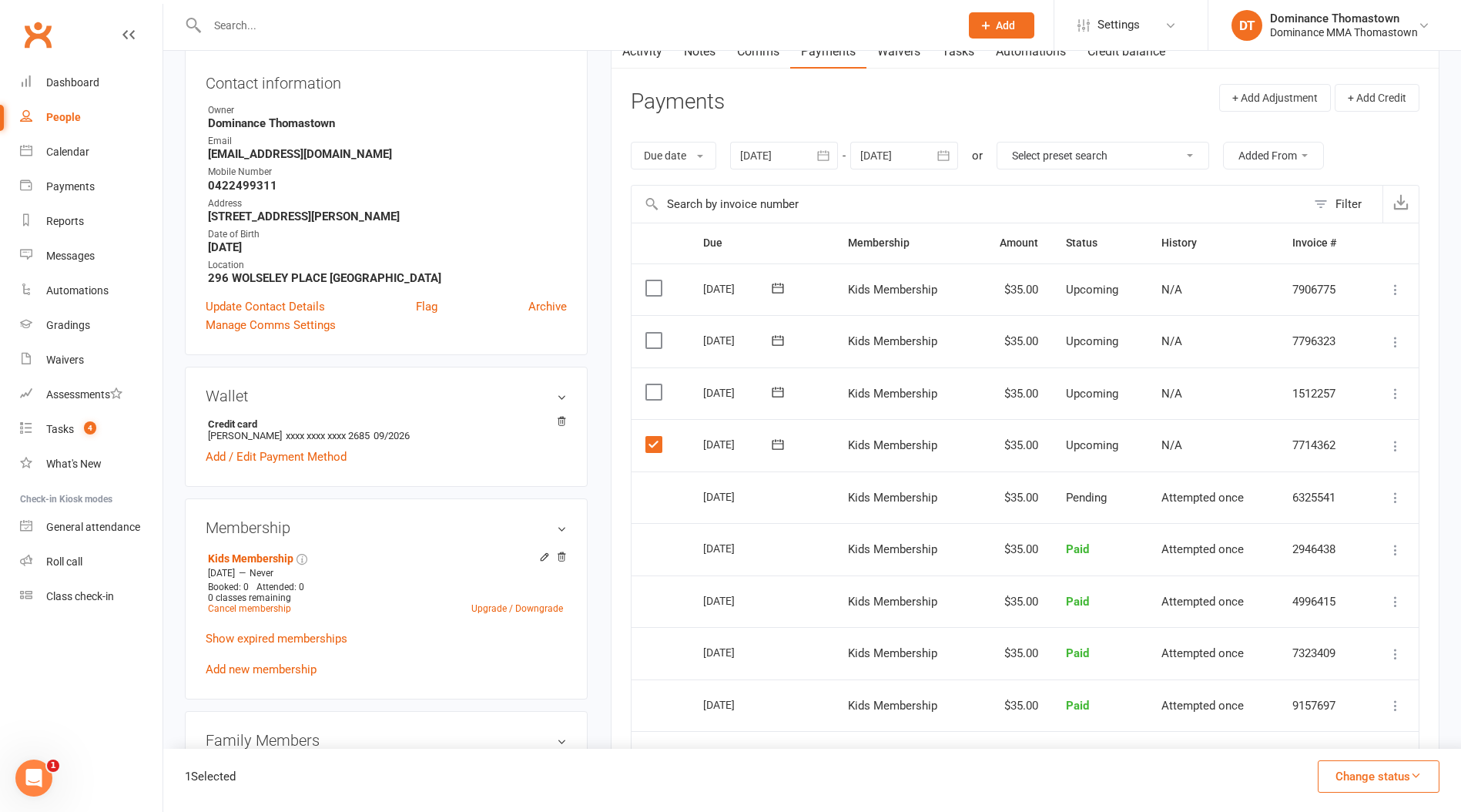
click at [658, 384] on label at bounding box center [655, 391] width 21 height 15
click at [655, 384] on input "checkbox" at bounding box center [650, 384] width 10 height 0
drag, startPoint x: 655, startPoint y: 338, endPoint x: 666, endPoint y: 348, distance: 14.9
click at [655, 338] on label at bounding box center [655, 340] width 21 height 15
click at [655, 332] on input "checkbox" at bounding box center [650, 332] width 10 height 0
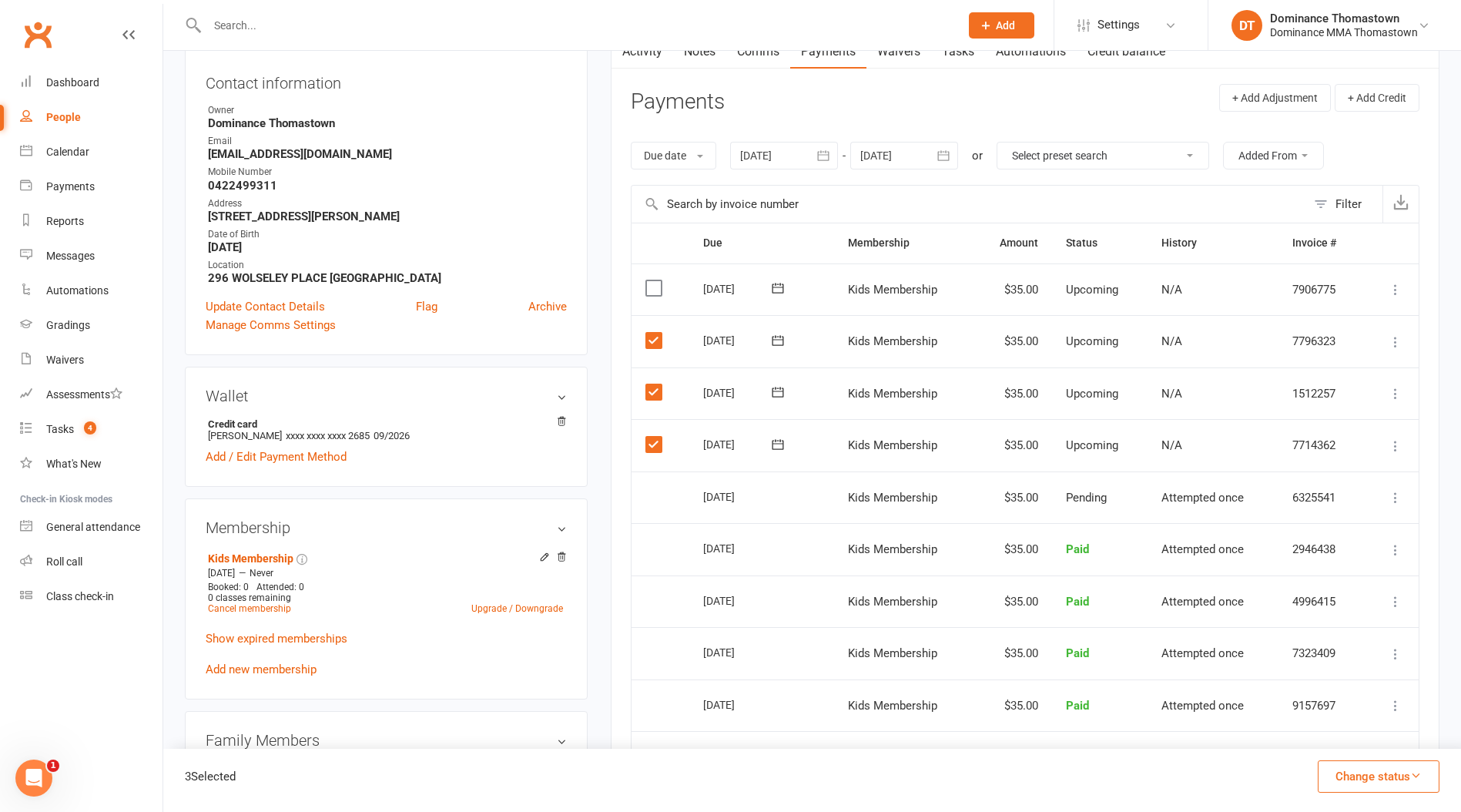
click at [1369, 785] on button "Change status" at bounding box center [1379, 776] width 122 height 32
click at [1330, 735] on link "Skipped" at bounding box center [1362, 734] width 152 height 31
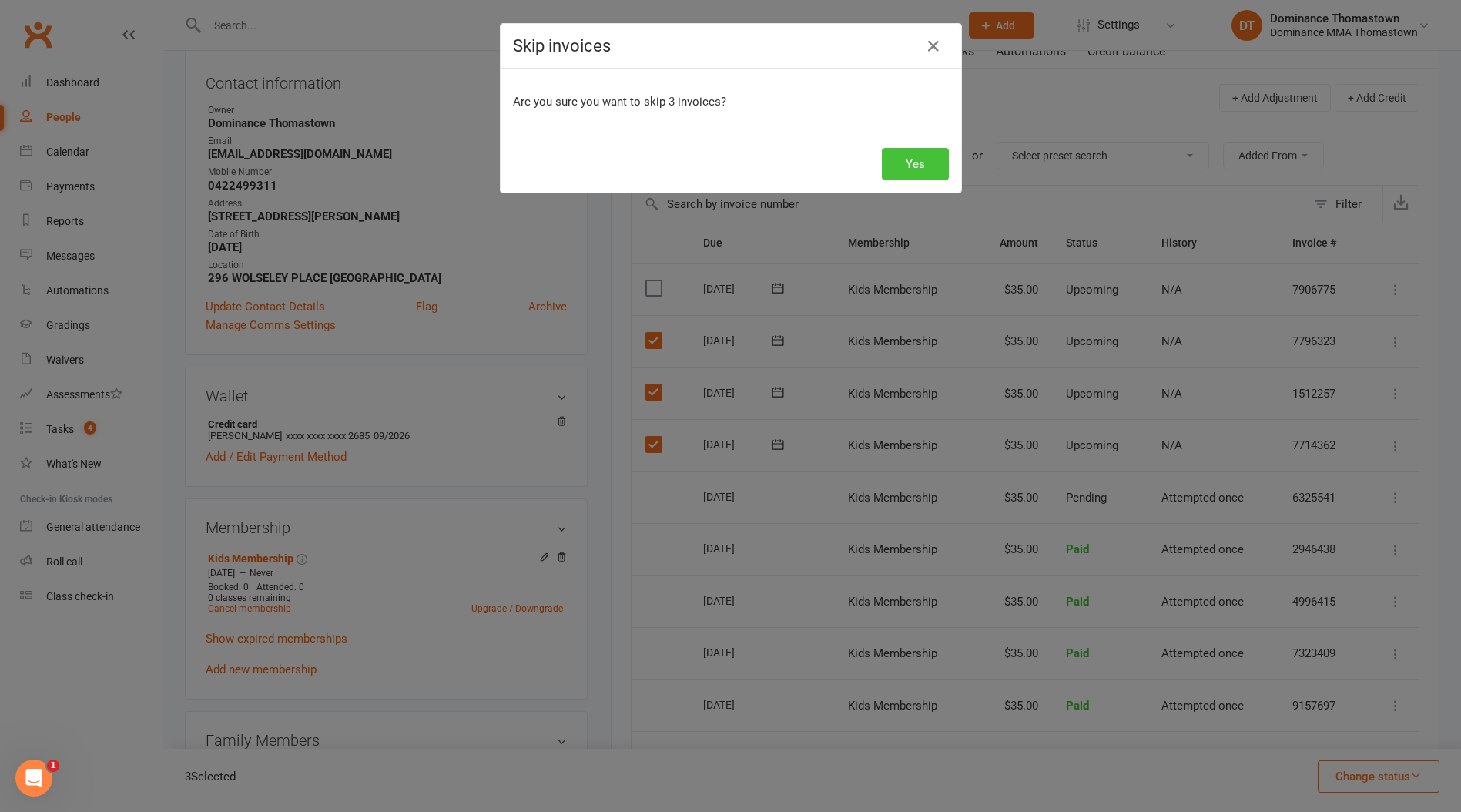
drag, startPoint x: 927, startPoint y: 161, endPoint x: 1158, endPoint y: 209, distance: 235.9
click at [927, 161] on button "Yes" at bounding box center [915, 164] width 67 height 32
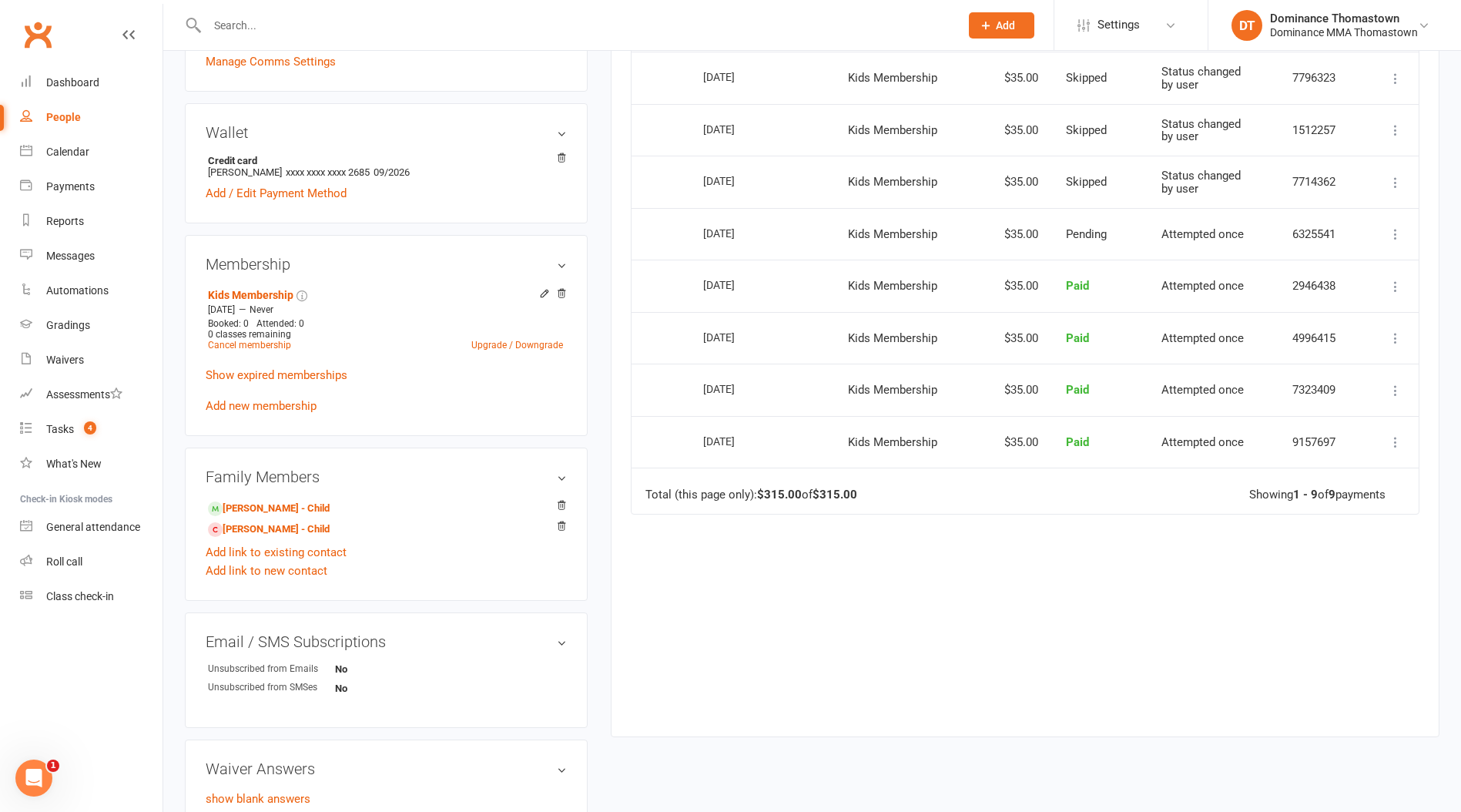
scroll to position [488, 0]
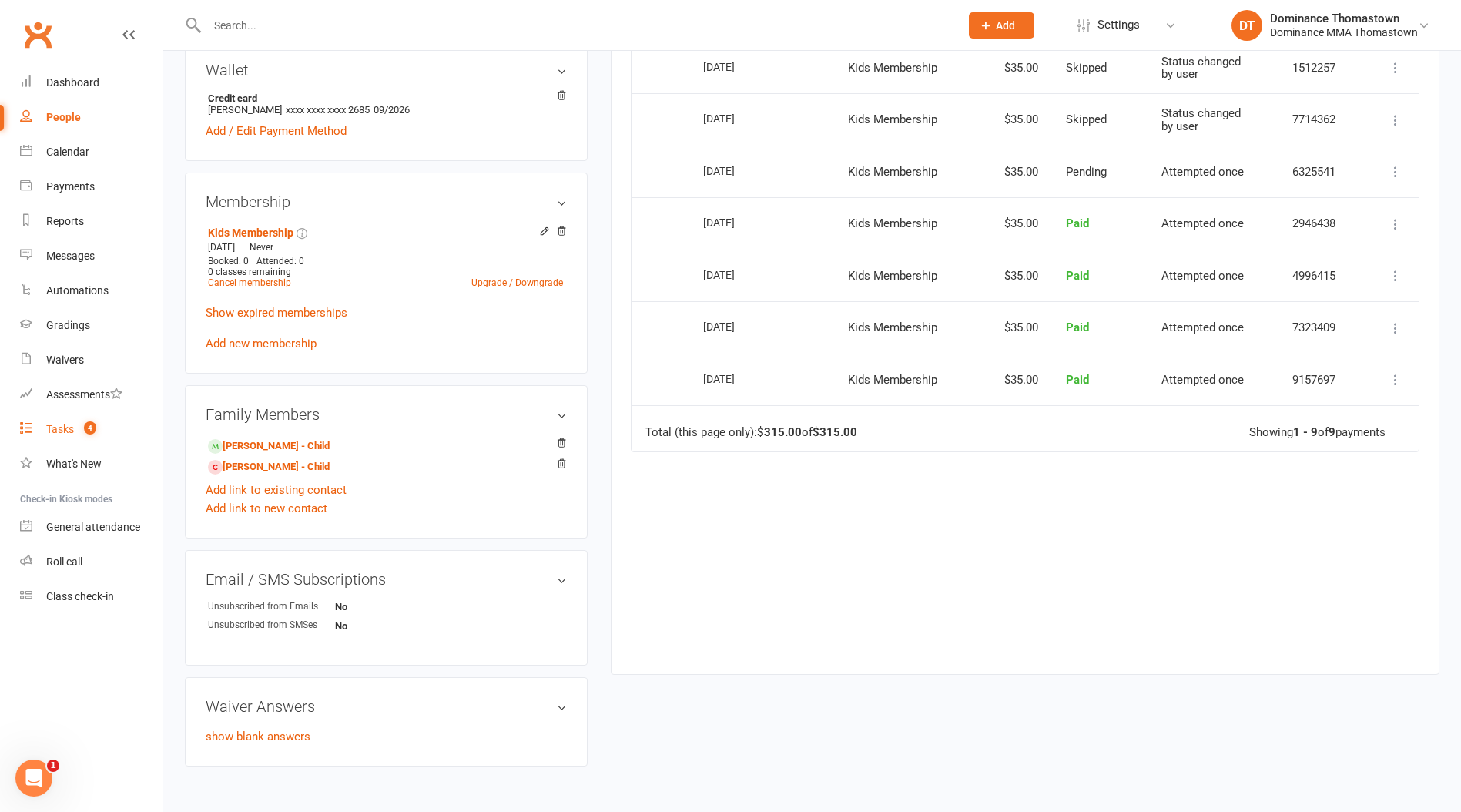
click at [77, 422] on link "Tasks 4" at bounding box center [91, 429] width 143 height 35
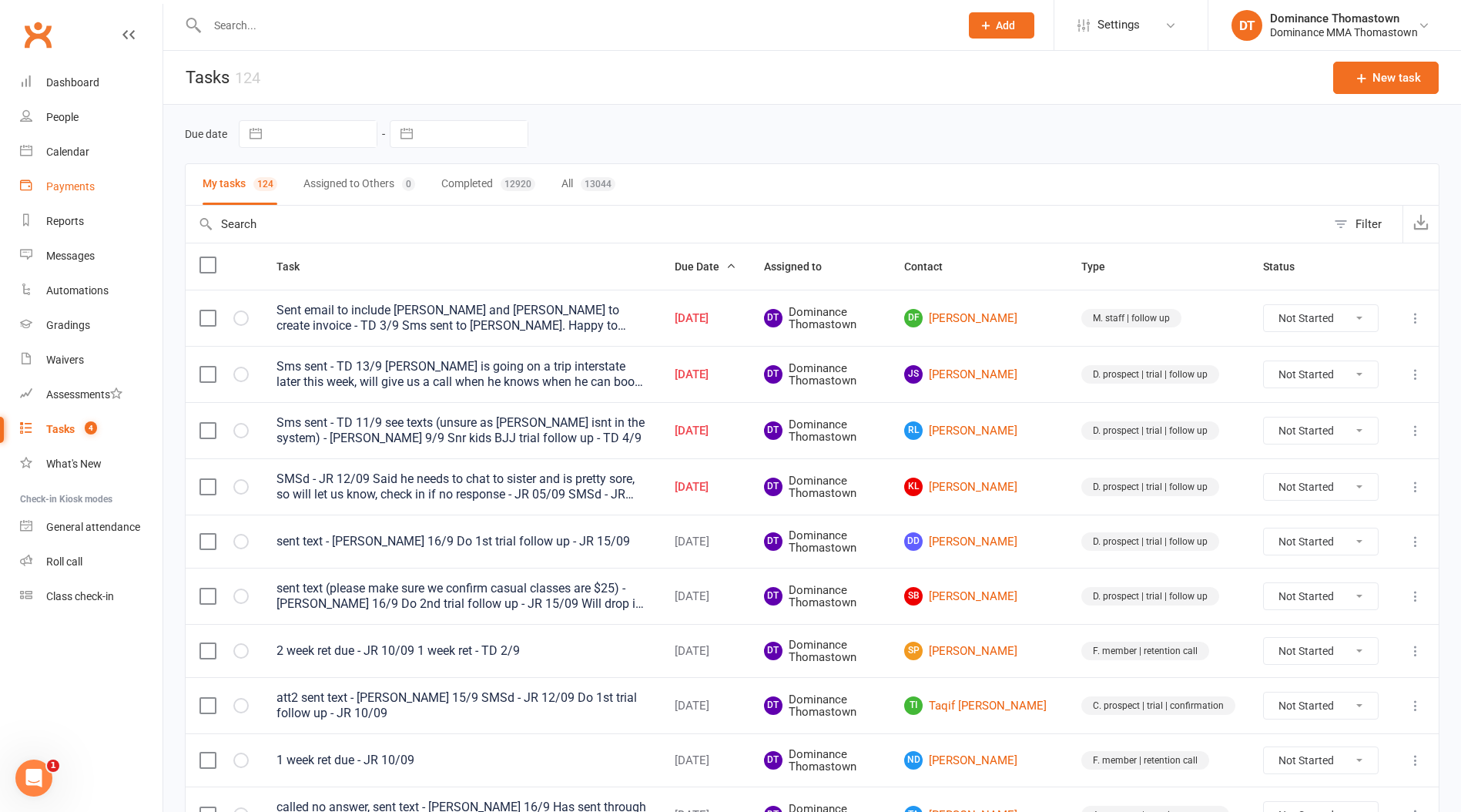
drag, startPoint x: 61, startPoint y: 184, endPoint x: 86, endPoint y: 175, distance: 26.6
click at [60, 184] on div "Payments" at bounding box center [70, 186] width 48 height 12
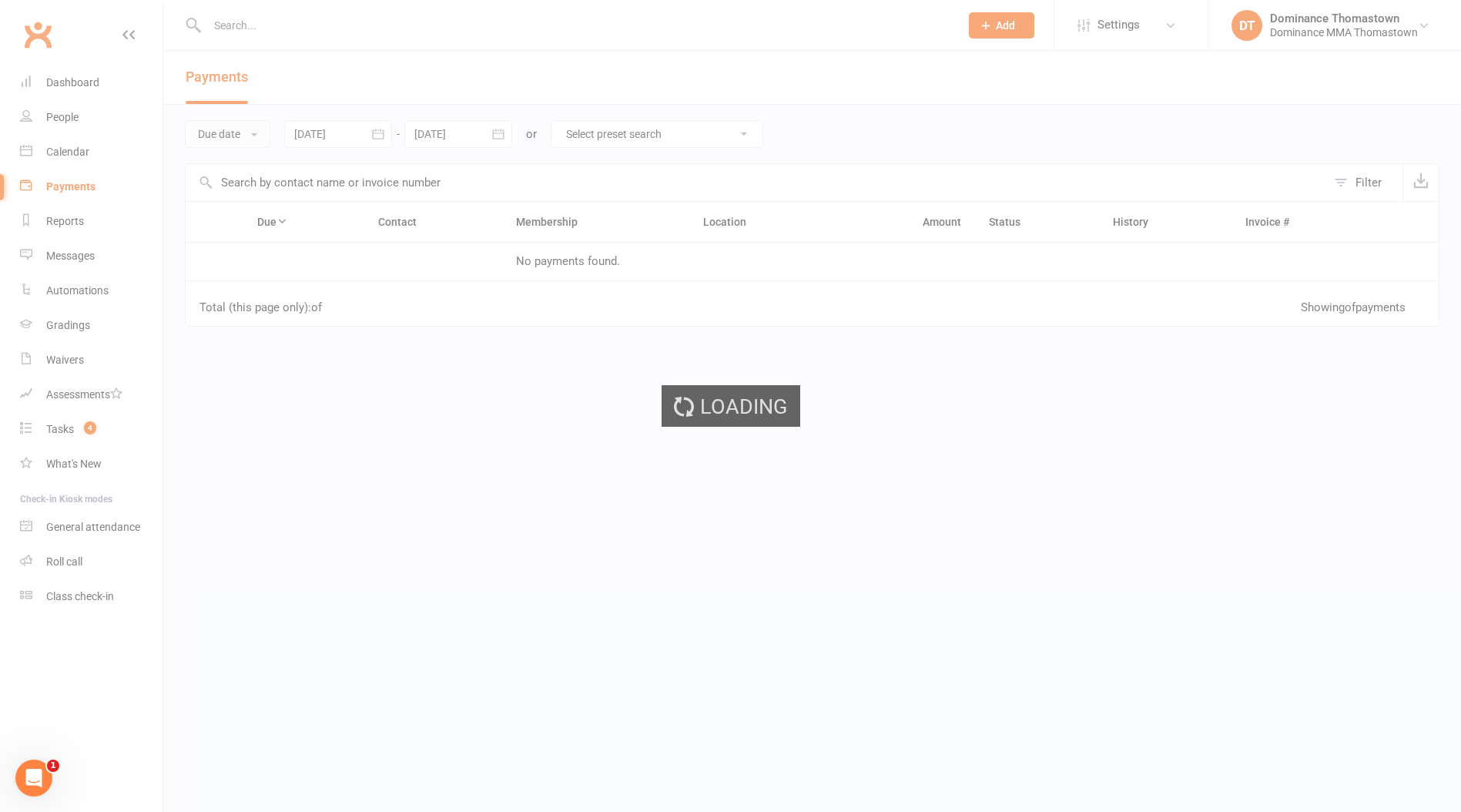
click at [229, 144] on ui-view "Prospect Member Non-attending contact Class / event Appointment Task Bulk messa…" at bounding box center [730, 264] width 1461 height 521
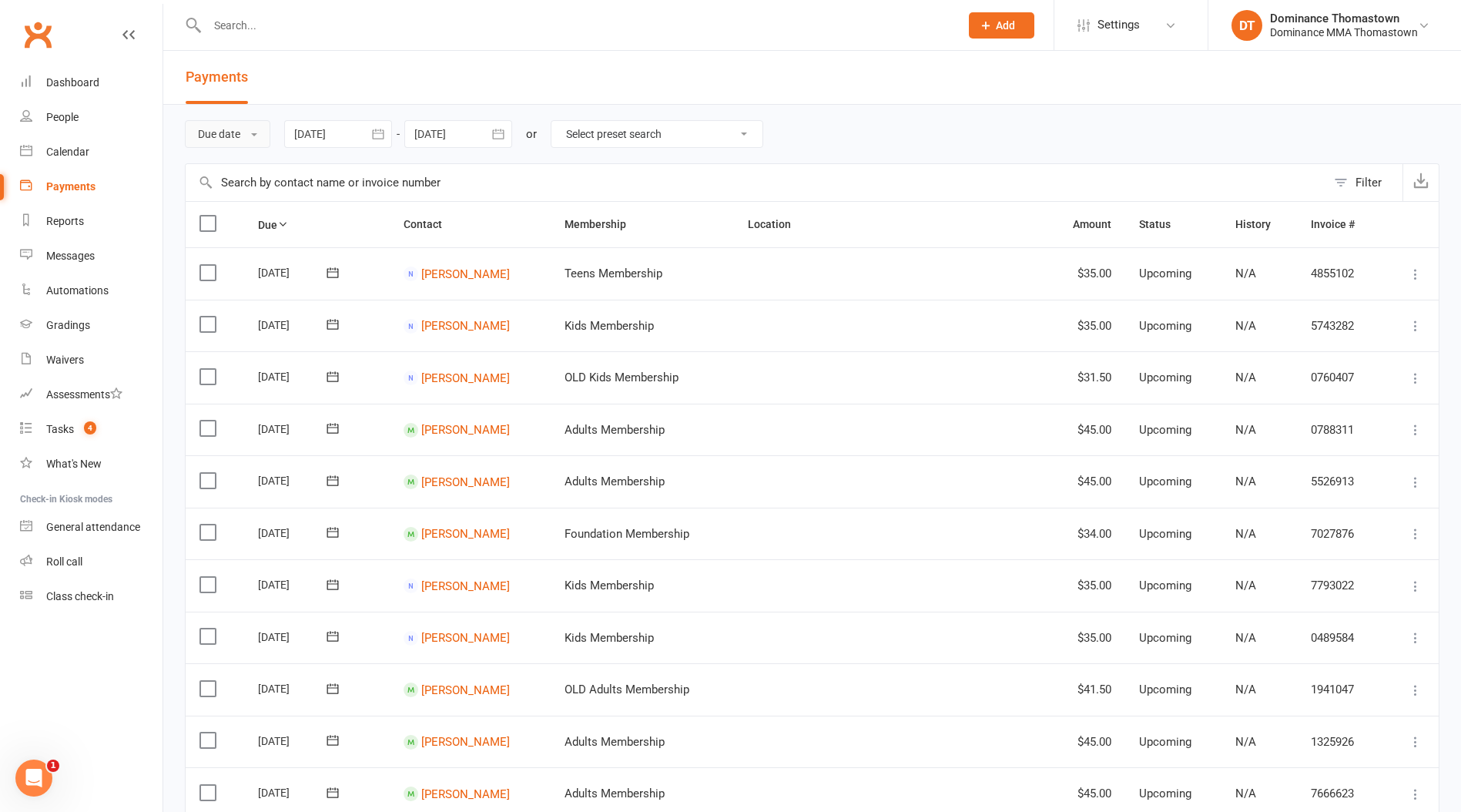
drag, startPoint x: 234, startPoint y: 138, endPoint x: 264, endPoint y: 180, distance: 51.6
click at [234, 138] on button "Due date" at bounding box center [227, 134] width 86 height 28
drag, startPoint x: 264, startPoint y: 226, endPoint x: 275, endPoint y: 235, distance: 14.2
click at [264, 227] on link "Date failed" at bounding box center [261, 230] width 152 height 31
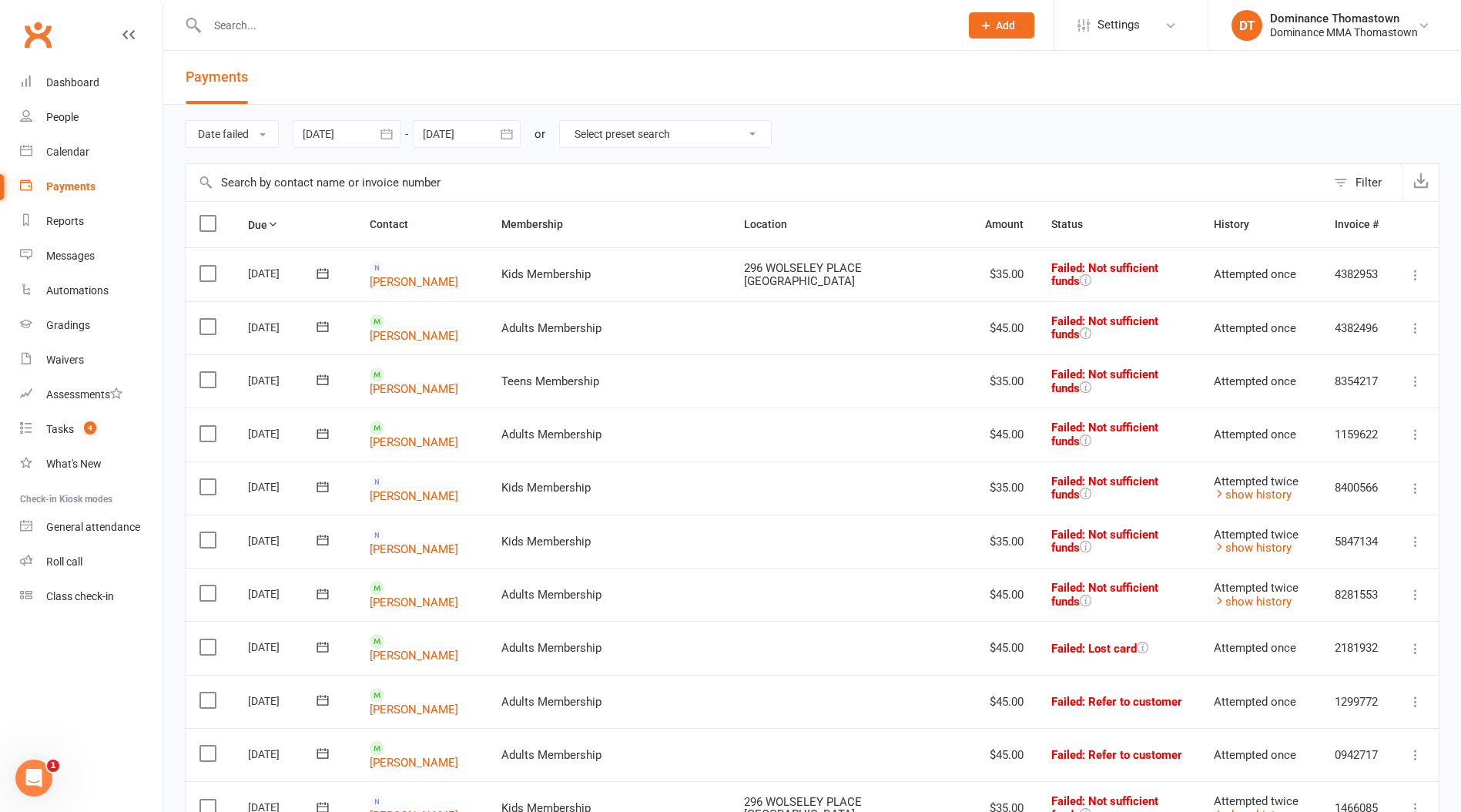
click at [428, 283] on td "Zac Vujasic" at bounding box center [422, 274] width 132 height 53
click at [431, 275] on link "Zac Vujasic" at bounding box center [414, 283] width 88 height 14
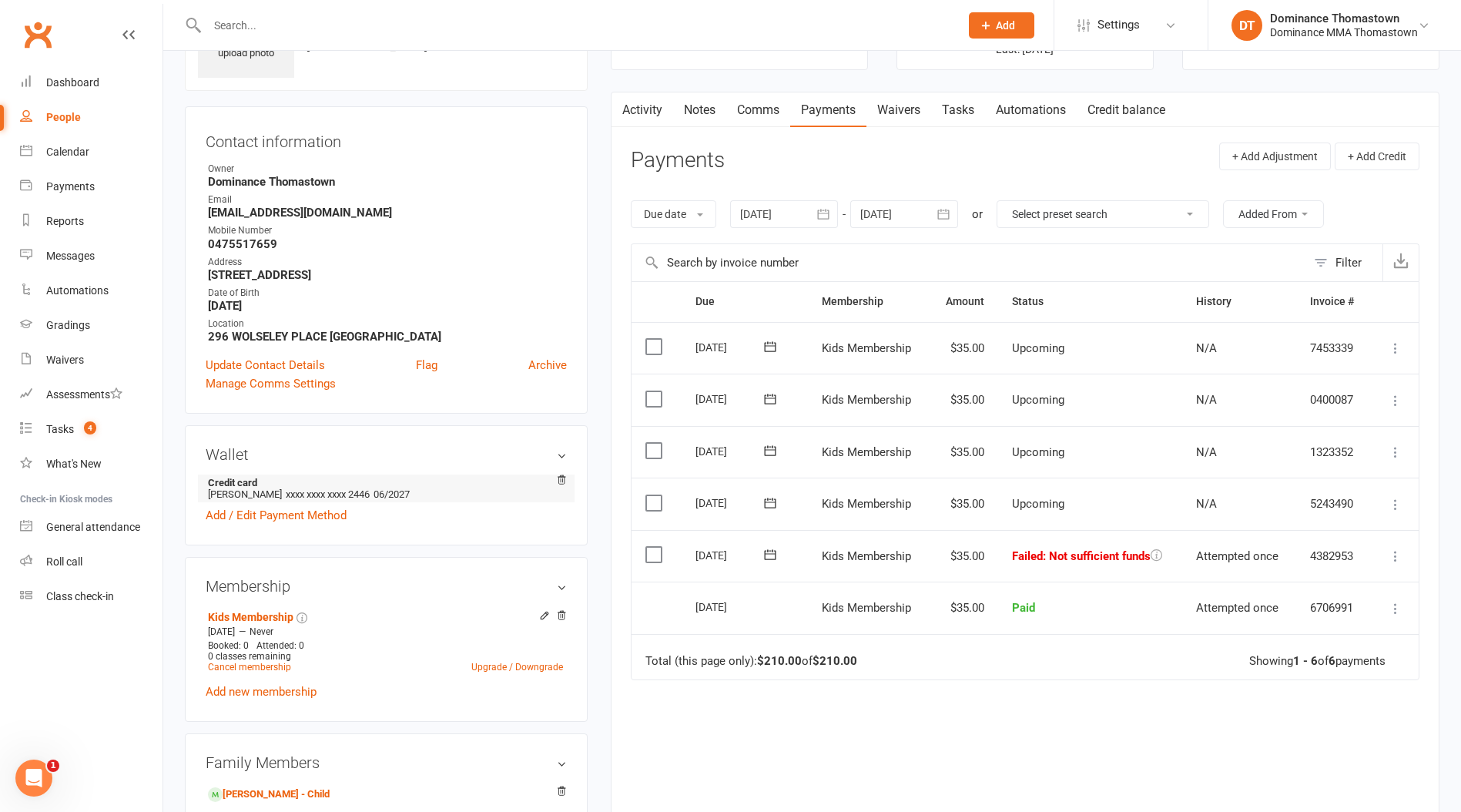
scroll to position [98, 0]
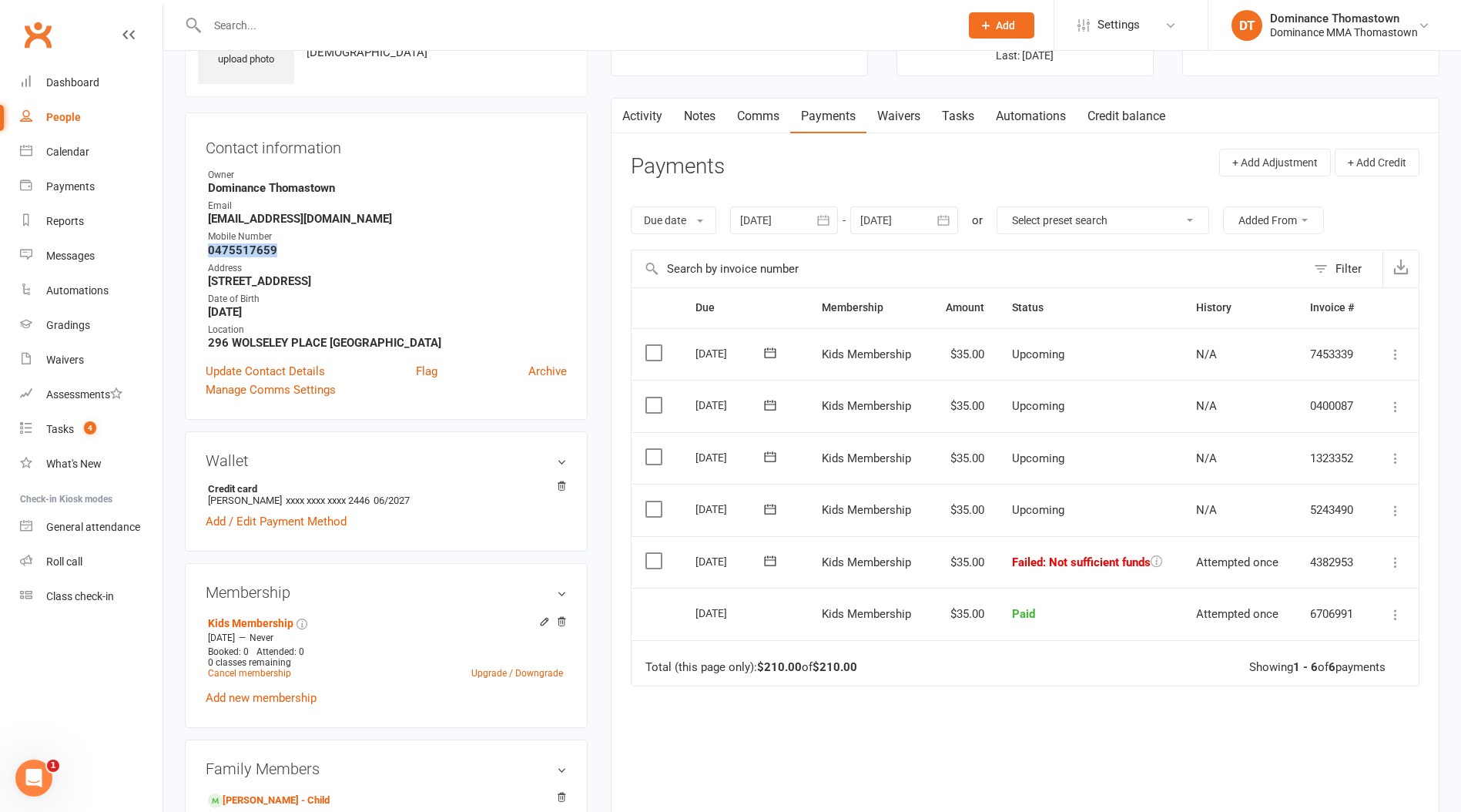
drag, startPoint x: 279, startPoint y: 252, endPoint x: 196, endPoint y: 250, distance: 83.0
click at [196, 250] on div "Contact information Owner Dominance Thomastown Email zacvujasic85@gmail.com Mob…" at bounding box center [386, 266] width 403 height 308
copy strong "0475517659"
click at [770, 562] on icon at bounding box center [770, 560] width 15 height 15
click at [888, 711] on span "18" at bounding box center [894, 709] width 12 height 12
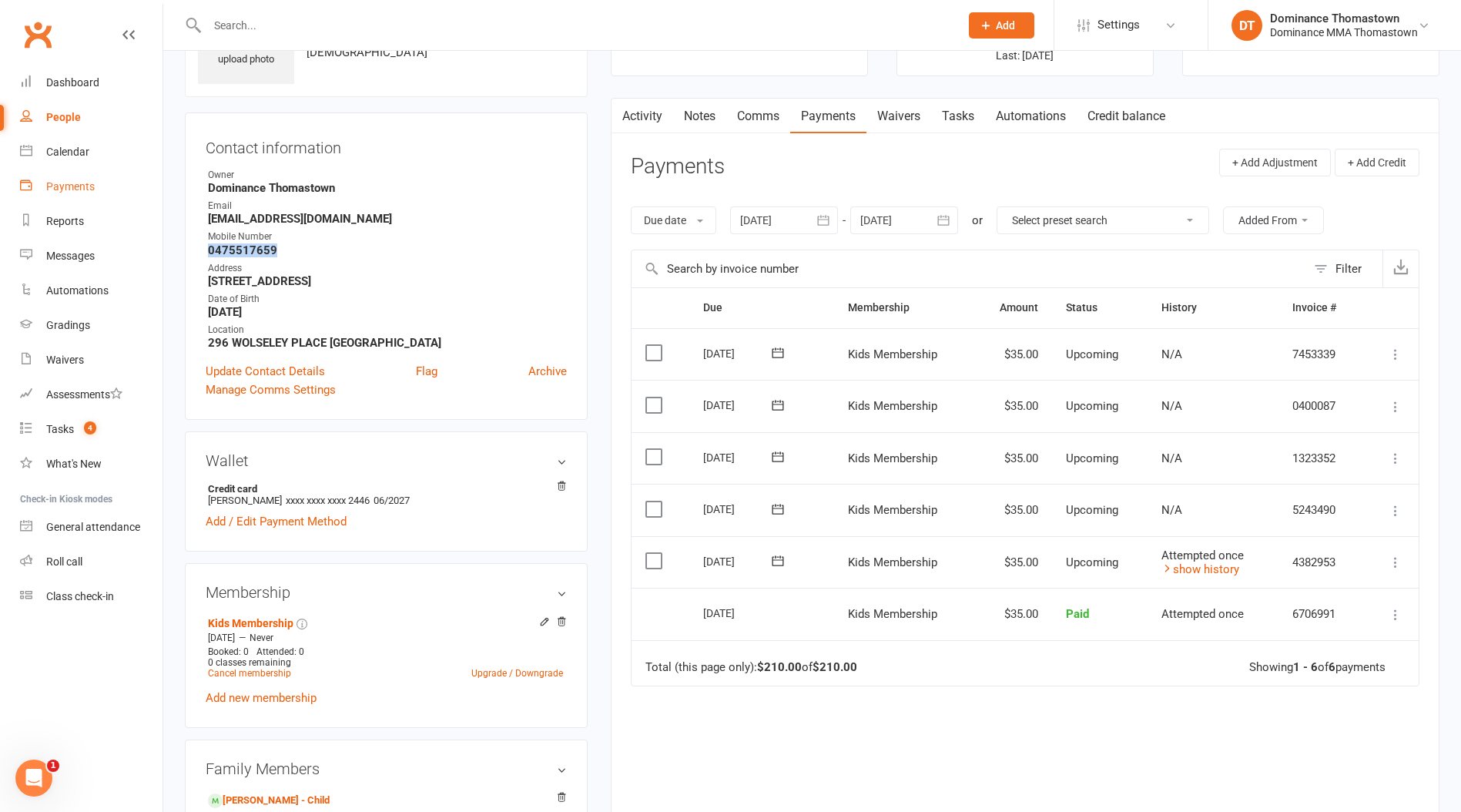
click at [78, 193] on link "Payments" at bounding box center [91, 186] width 143 height 35
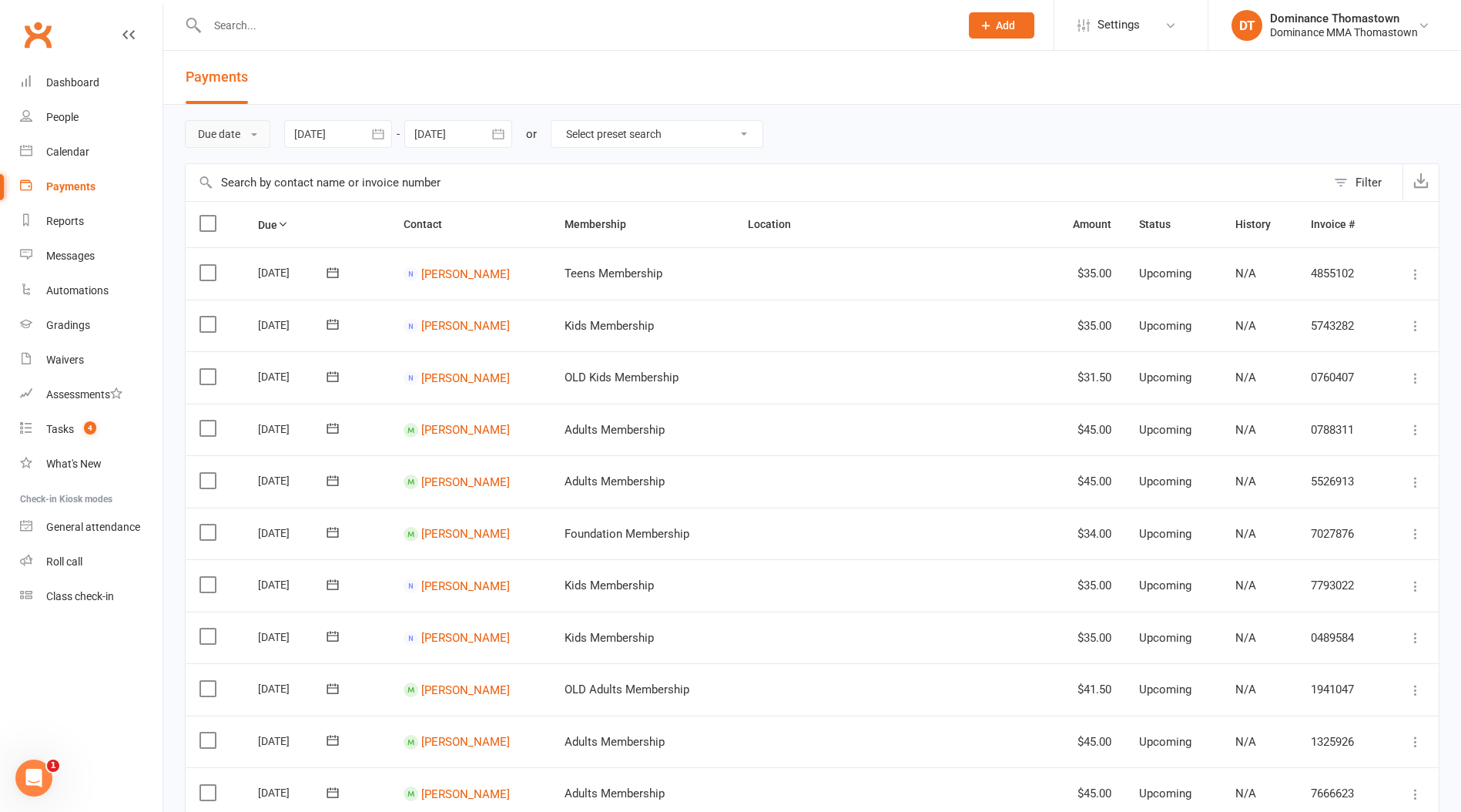
click at [209, 136] on button "Due date" at bounding box center [227, 134] width 86 height 28
click at [255, 230] on link "Date failed" at bounding box center [261, 230] width 152 height 31
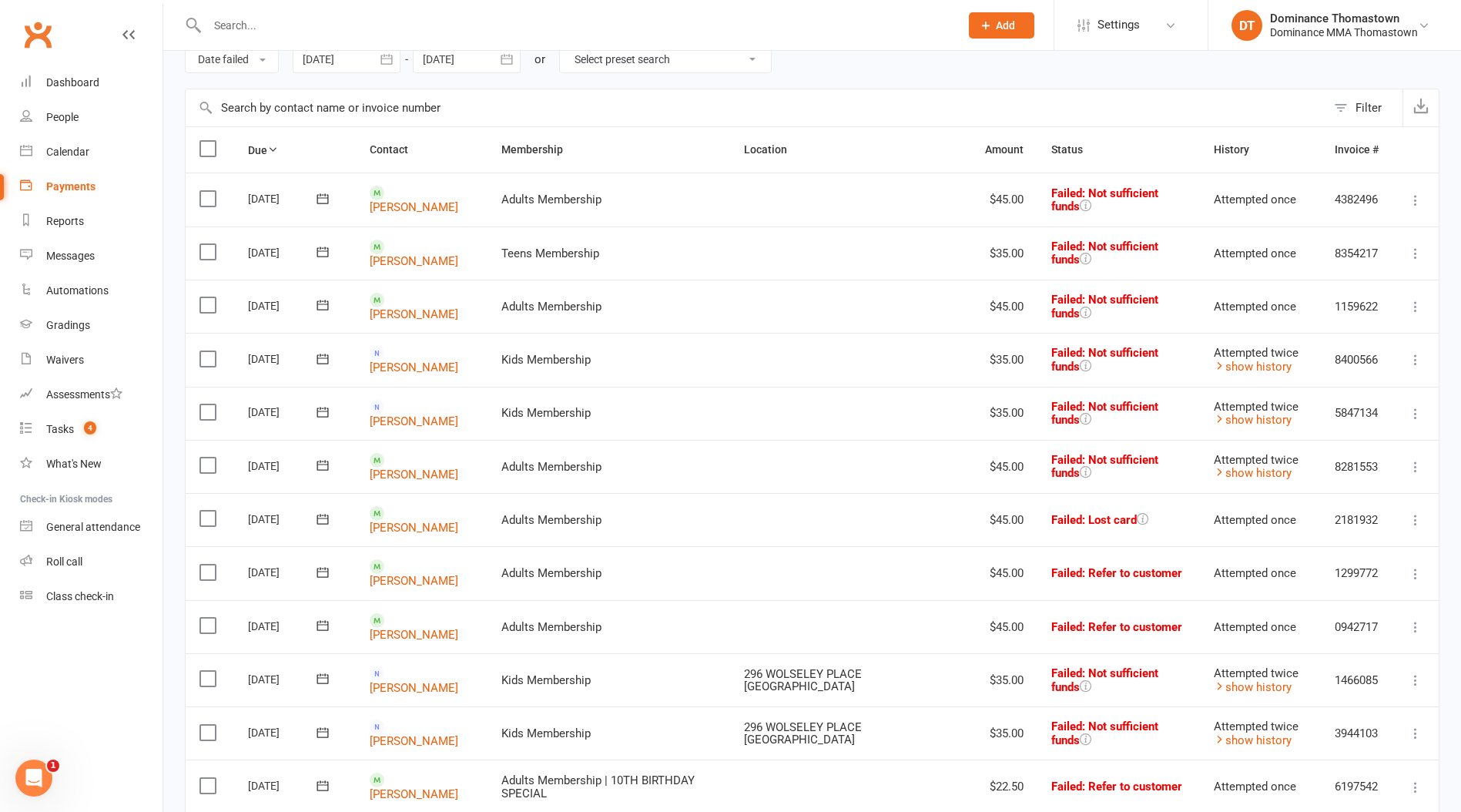
scroll to position [76, 0]
click at [433, 307] on link "Anthony Barbaro" at bounding box center [414, 314] width 88 height 14
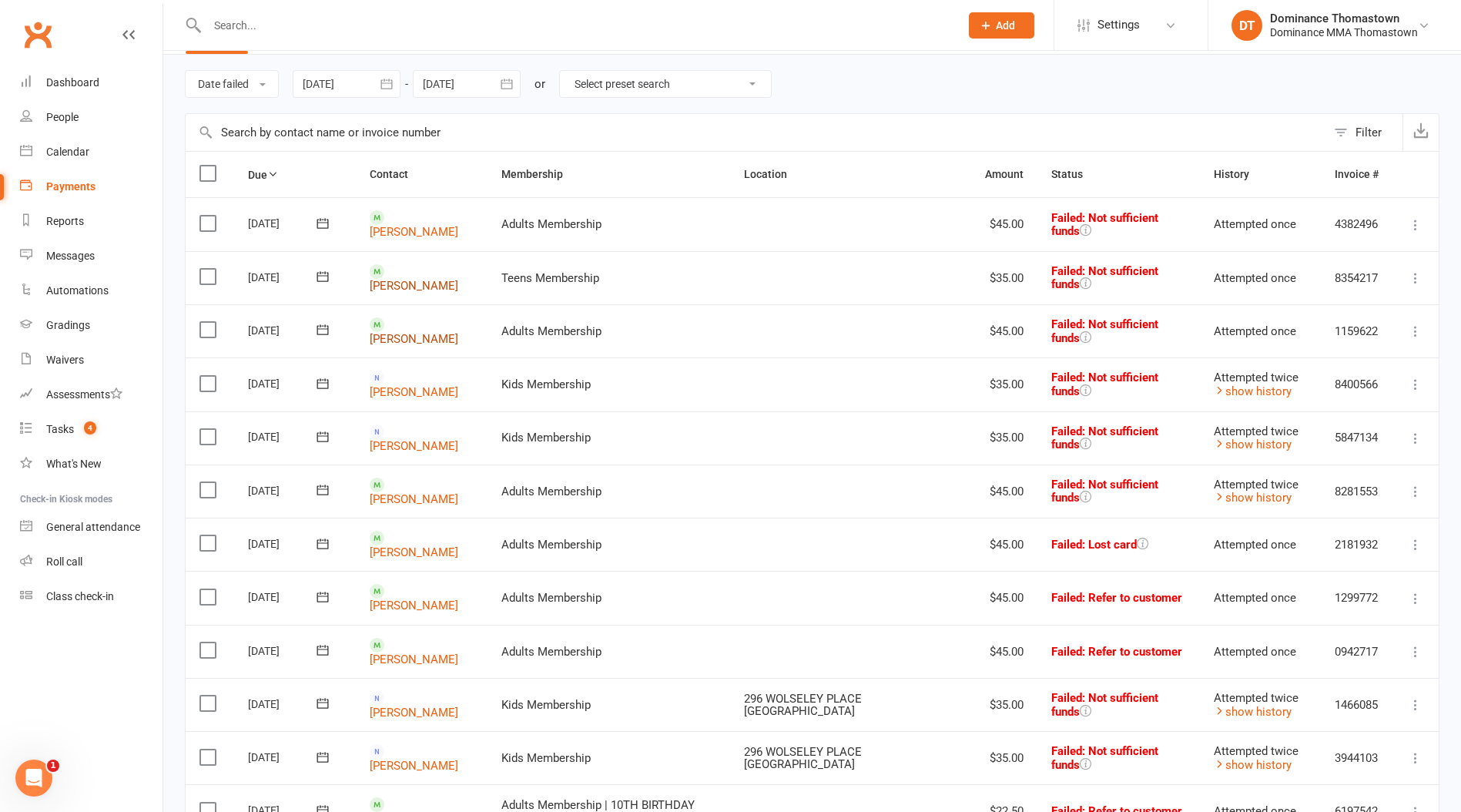
scroll to position [48, 0]
click at [406, 280] on link "Dargam Alghazawi" at bounding box center [414, 287] width 88 height 14
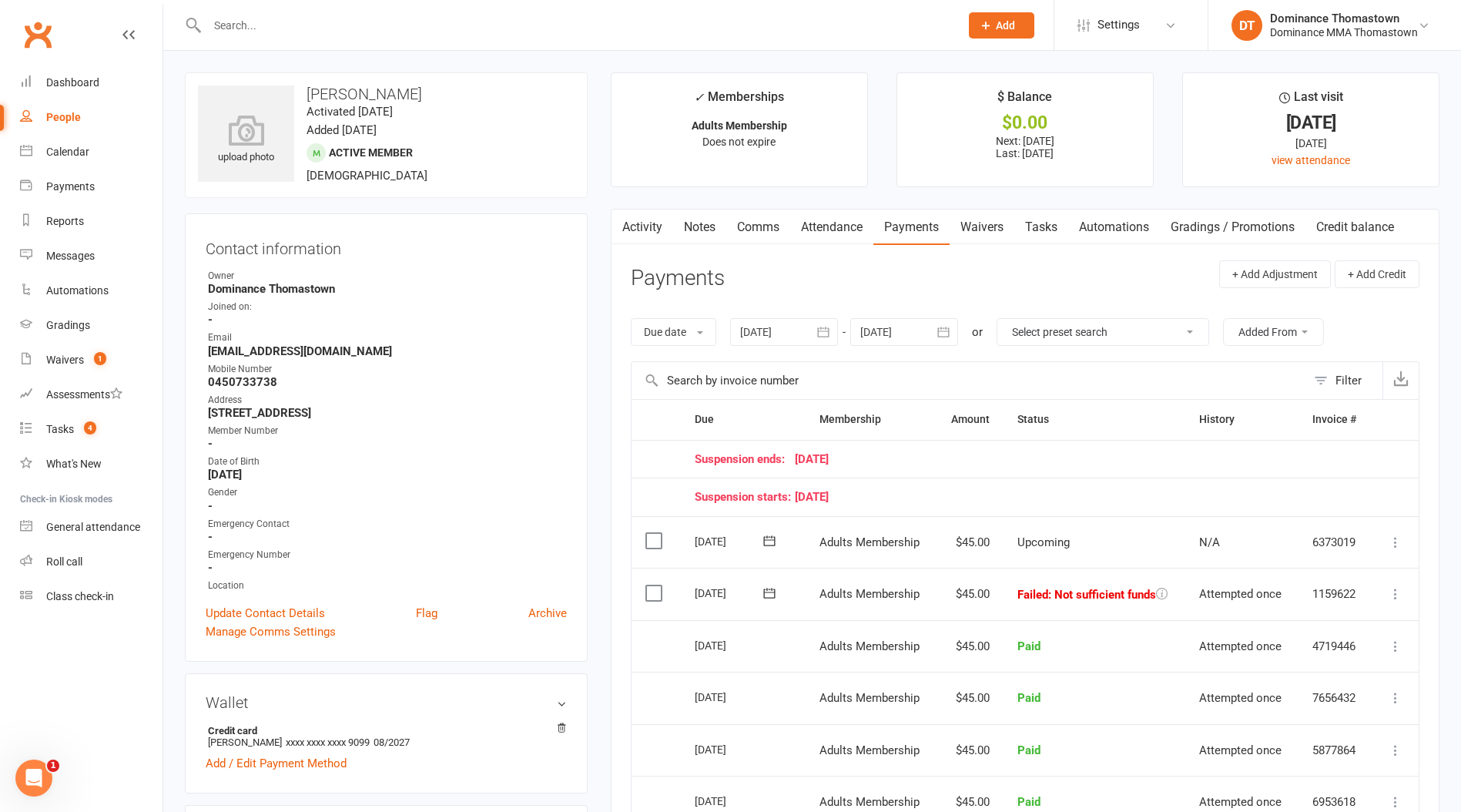
click at [258, 380] on strong "0450733738" at bounding box center [387, 382] width 359 height 14
copy strong "0450733738"
click at [776, 591] on icon at bounding box center [769, 593] width 15 height 15
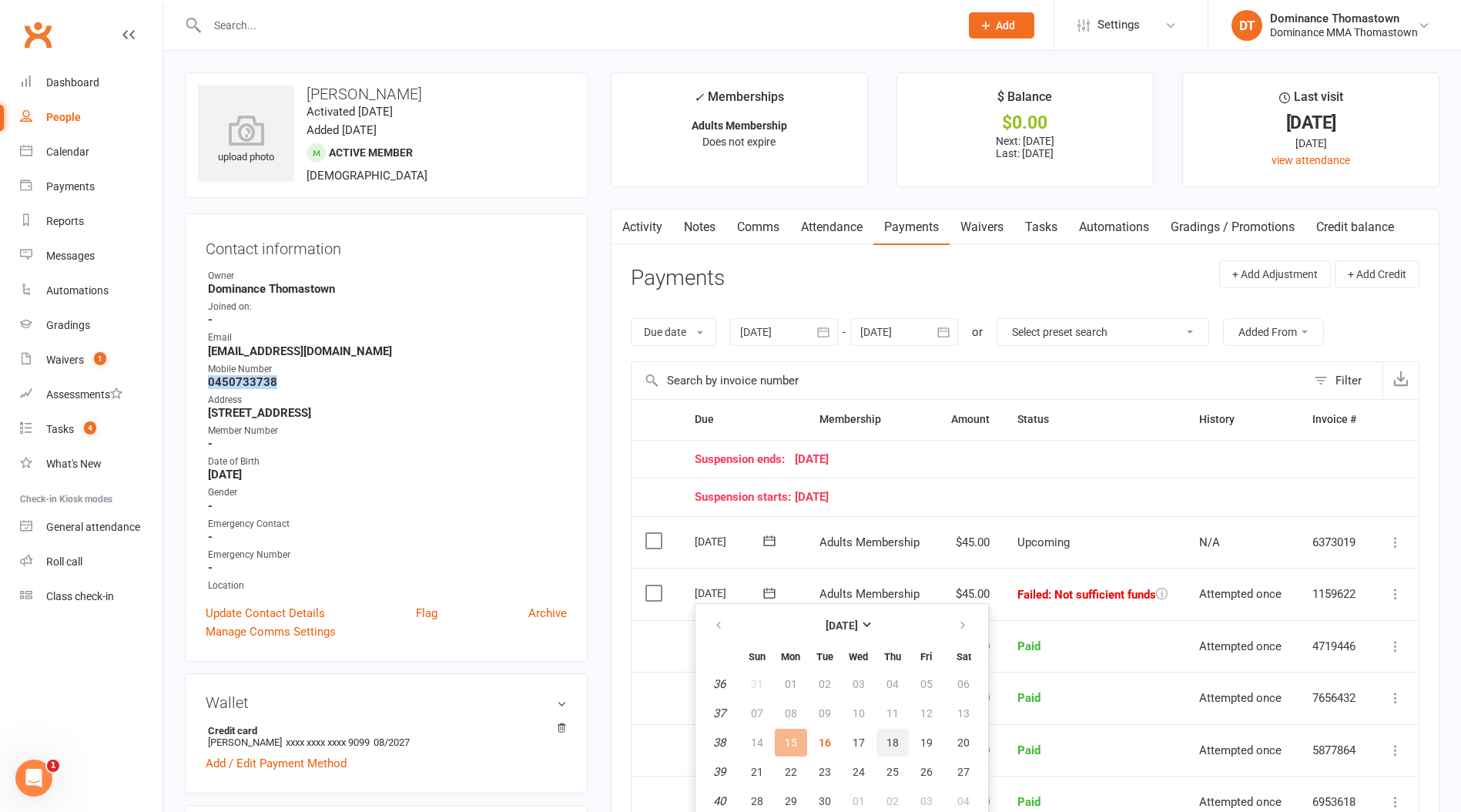
click at [899, 738] on button "18" at bounding box center [892, 742] width 32 height 28
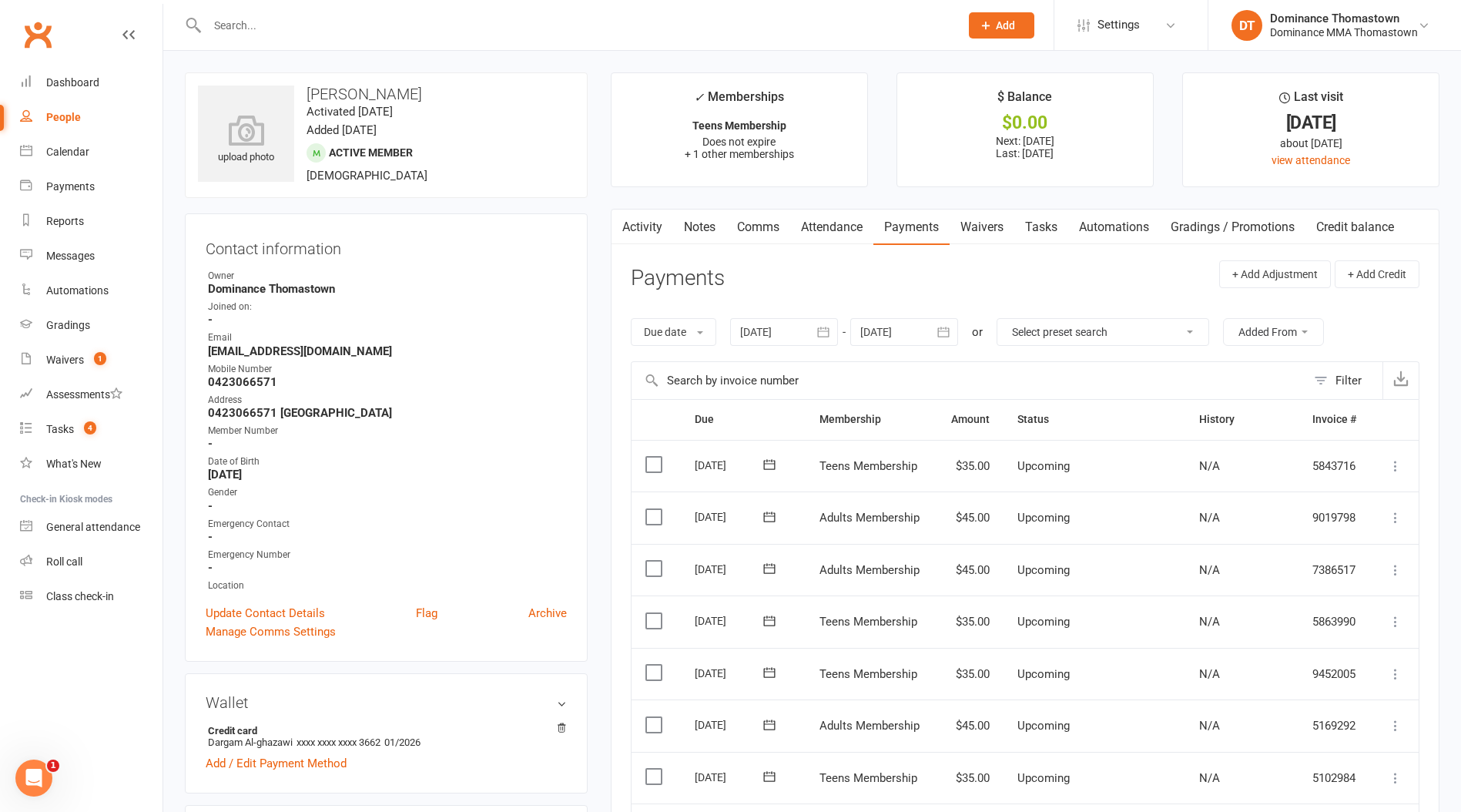
click at [711, 230] on link "Notes" at bounding box center [700, 227] width 53 height 36
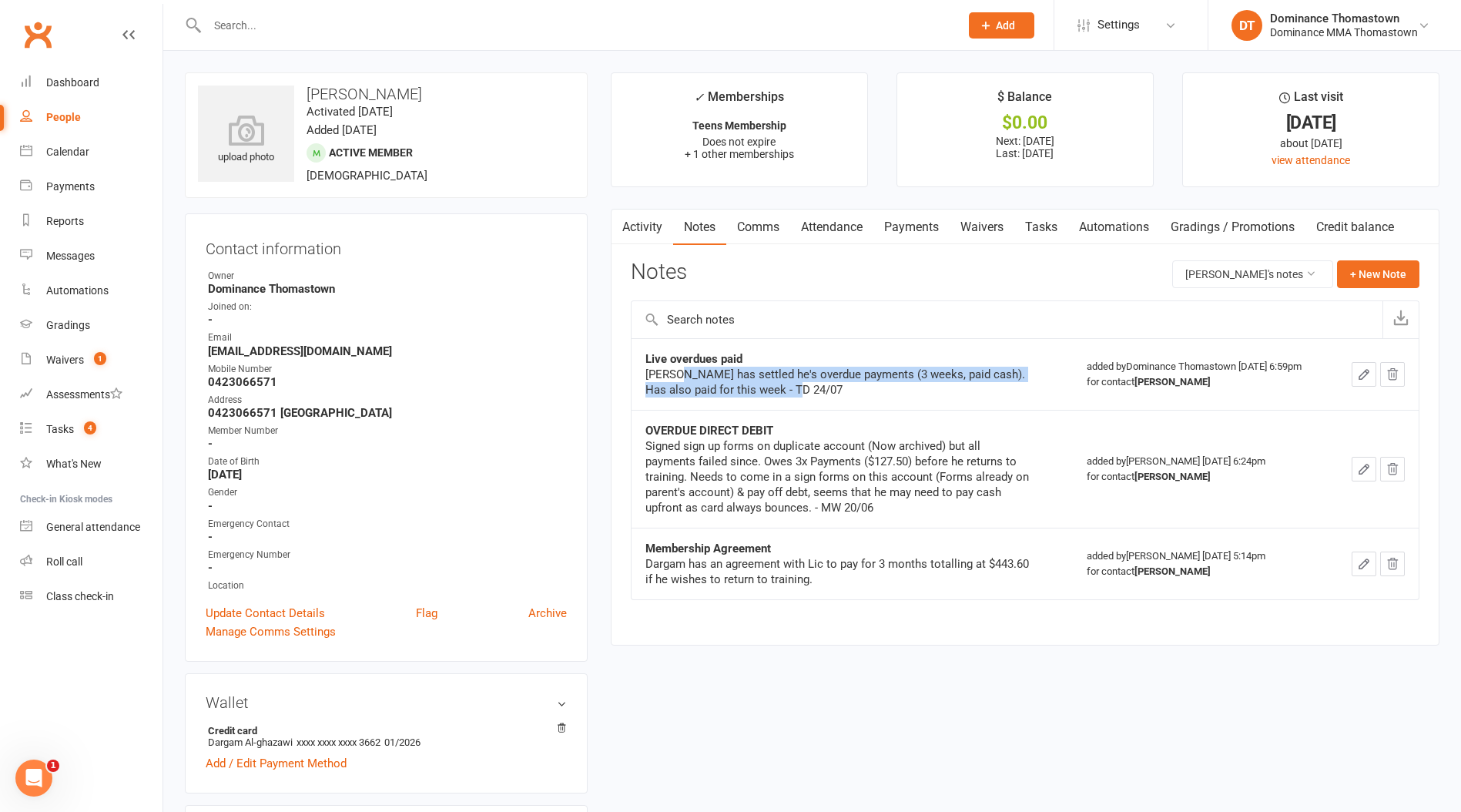
drag, startPoint x: 815, startPoint y: 388, endPoint x: 687, endPoint y: 377, distance: 128.5
click at [687, 377] on div "[PERSON_NAME] has settled he's overdue payments (3 weeks, paid cash). Has also …" at bounding box center [838, 381] width 385 height 31
drag, startPoint x: 687, startPoint y: 377, endPoint x: 697, endPoint y: 378, distance: 10.0
click at [687, 377] on div "[PERSON_NAME] has settled he's overdue payments (3 weeks, paid cash). Has also …" at bounding box center [838, 381] width 385 height 31
click at [94, 182] on link "Payments" at bounding box center [91, 186] width 143 height 35
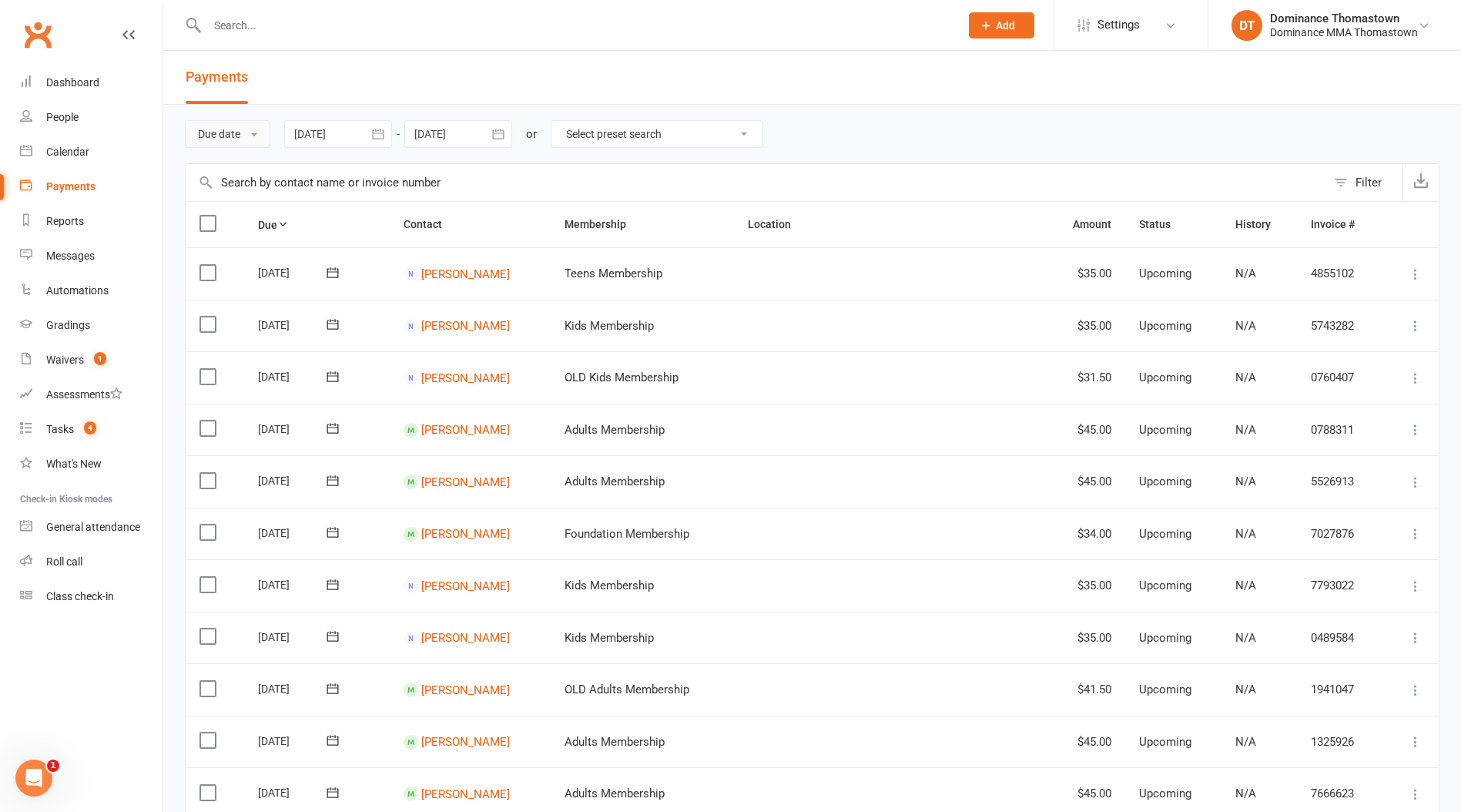
drag, startPoint x: 216, startPoint y: 133, endPoint x: 233, endPoint y: 147, distance: 22.0
click at [216, 133] on button "Due date" at bounding box center [227, 134] width 86 height 28
click at [246, 221] on link "Date failed" at bounding box center [261, 230] width 152 height 31
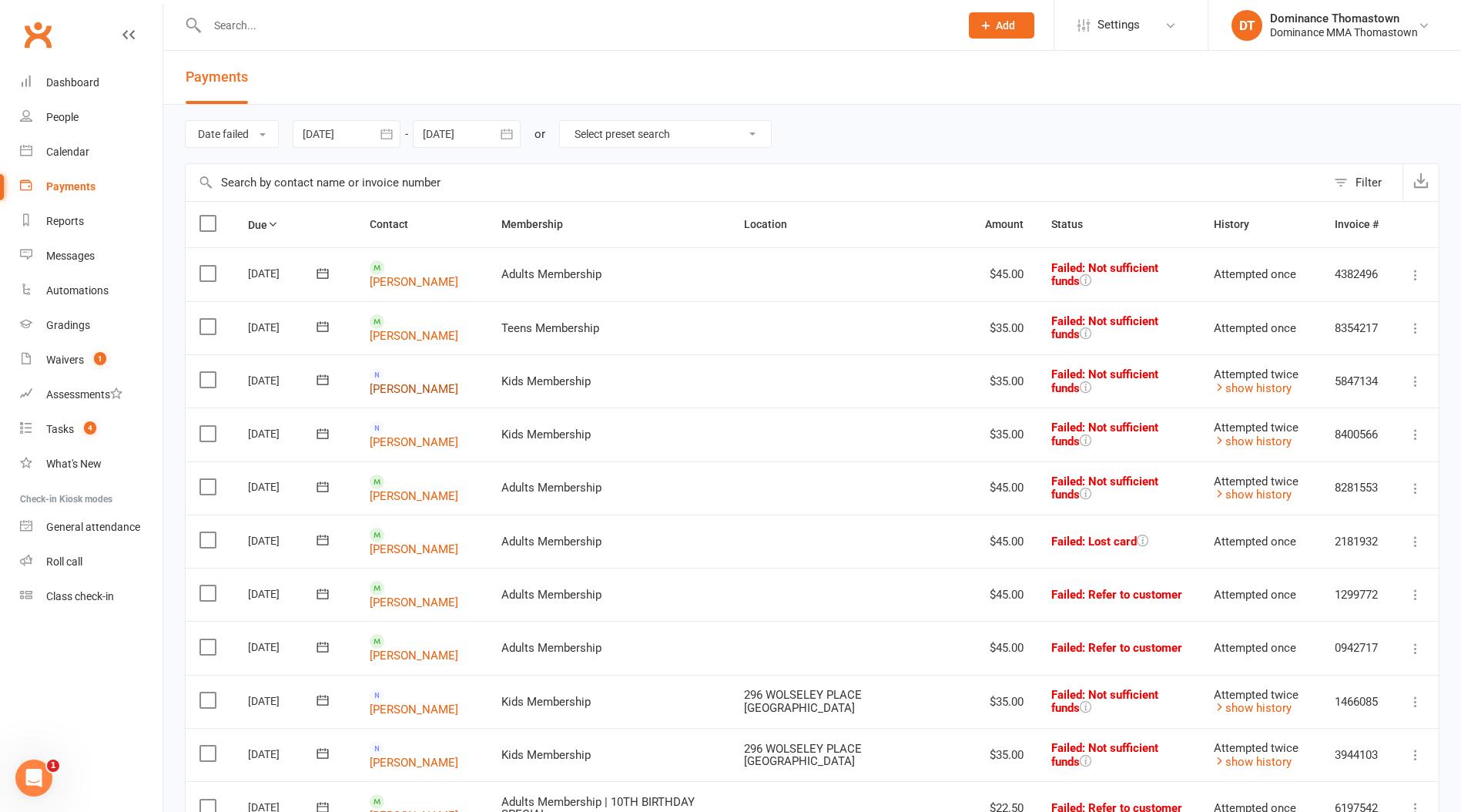
click at [438, 382] on link "Rebecca Soldini" at bounding box center [414, 390] width 88 height 14
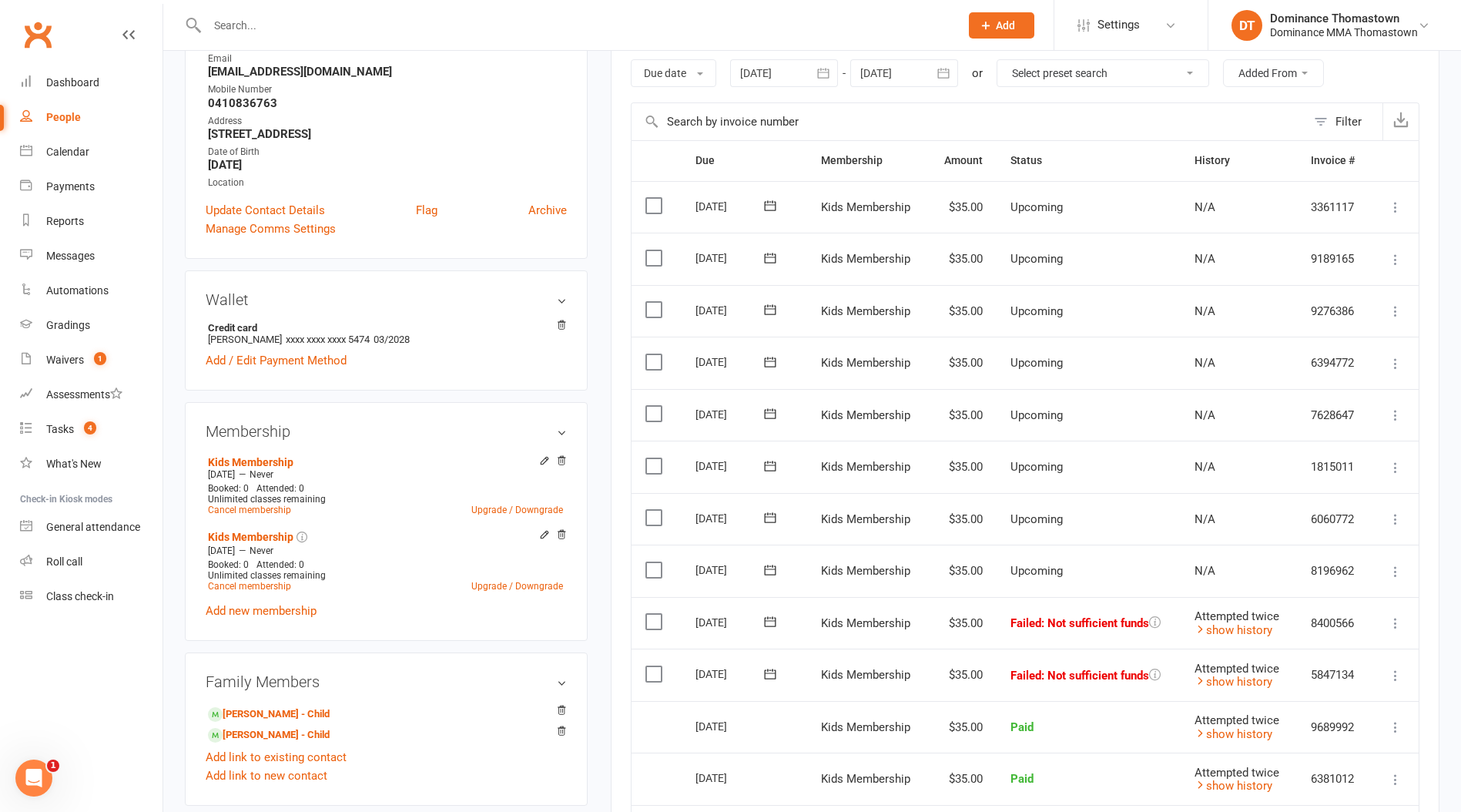
scroll to position [217, 0]
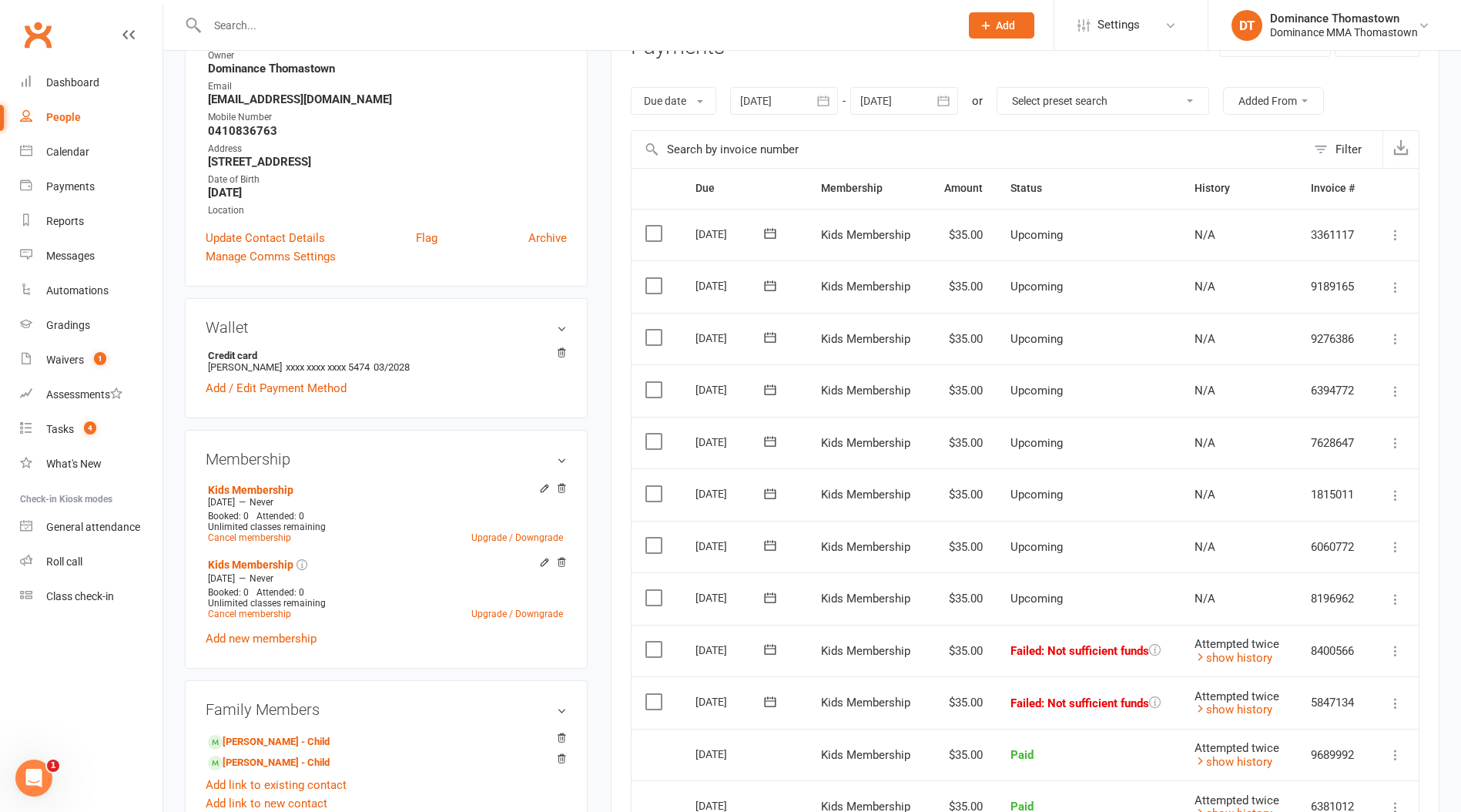
drag, startPoint x: 657, startPoint y: 694, endPoint x: 659, endPoint y: 678, distance: 16.1
click at [655, 694] on label at bounding box center [655, 701] width 21 height 15
click at [655, 694] on input "checkbox" at bounding box center [650, 694] width 10 height 0
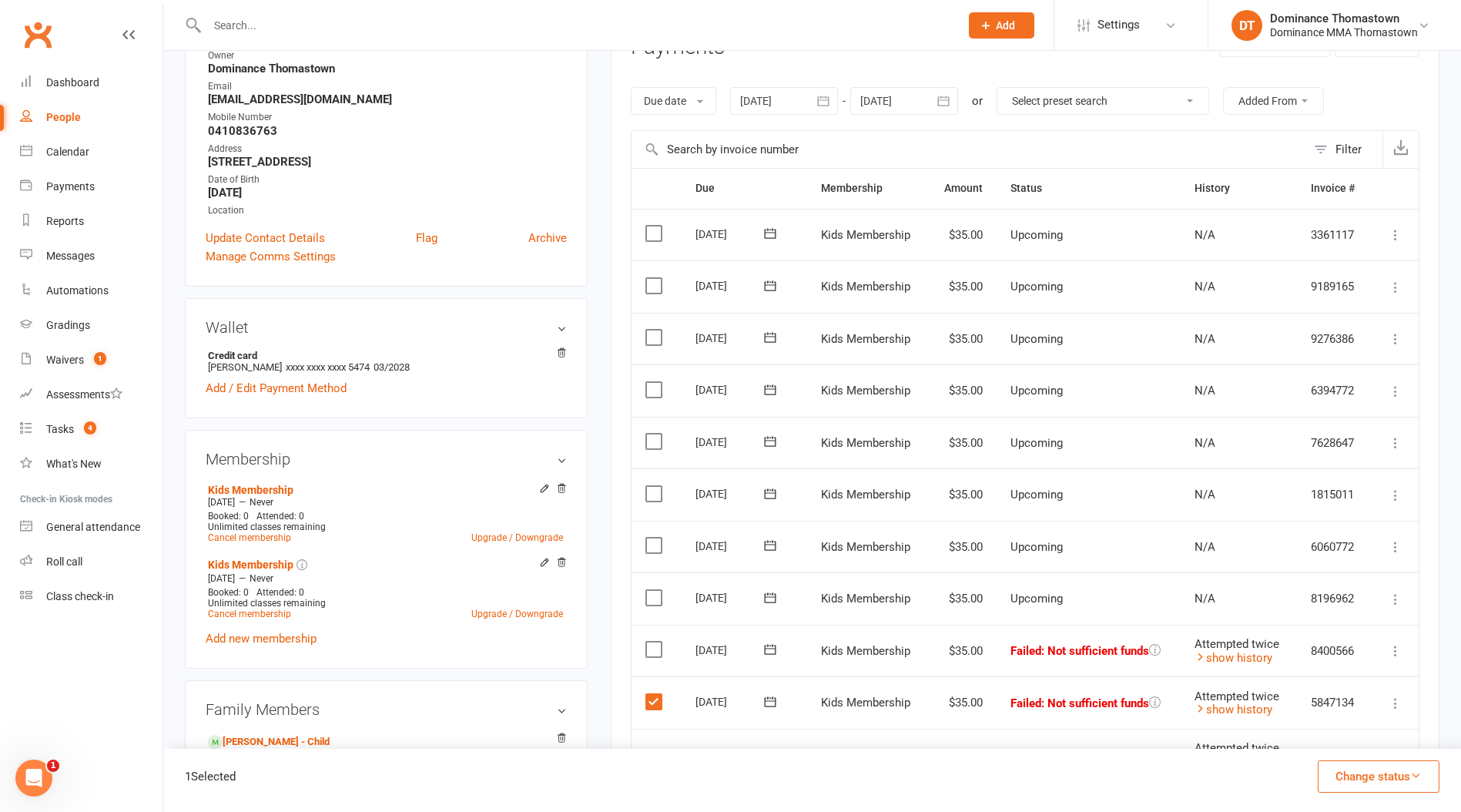
click at [654, 644] on label at bounding box center [655, 649] width 21 height 15
click at [654, 642] on input "checkbox" at bounding box center [650, 642] width 10 height 0
click at [1404, 778] on button "Change status" at bounding box center [1379, 776] width 122 height 32
click at [1346, 731] on link "Skipped" at bounding box center [1362, 734] width 152 height 31
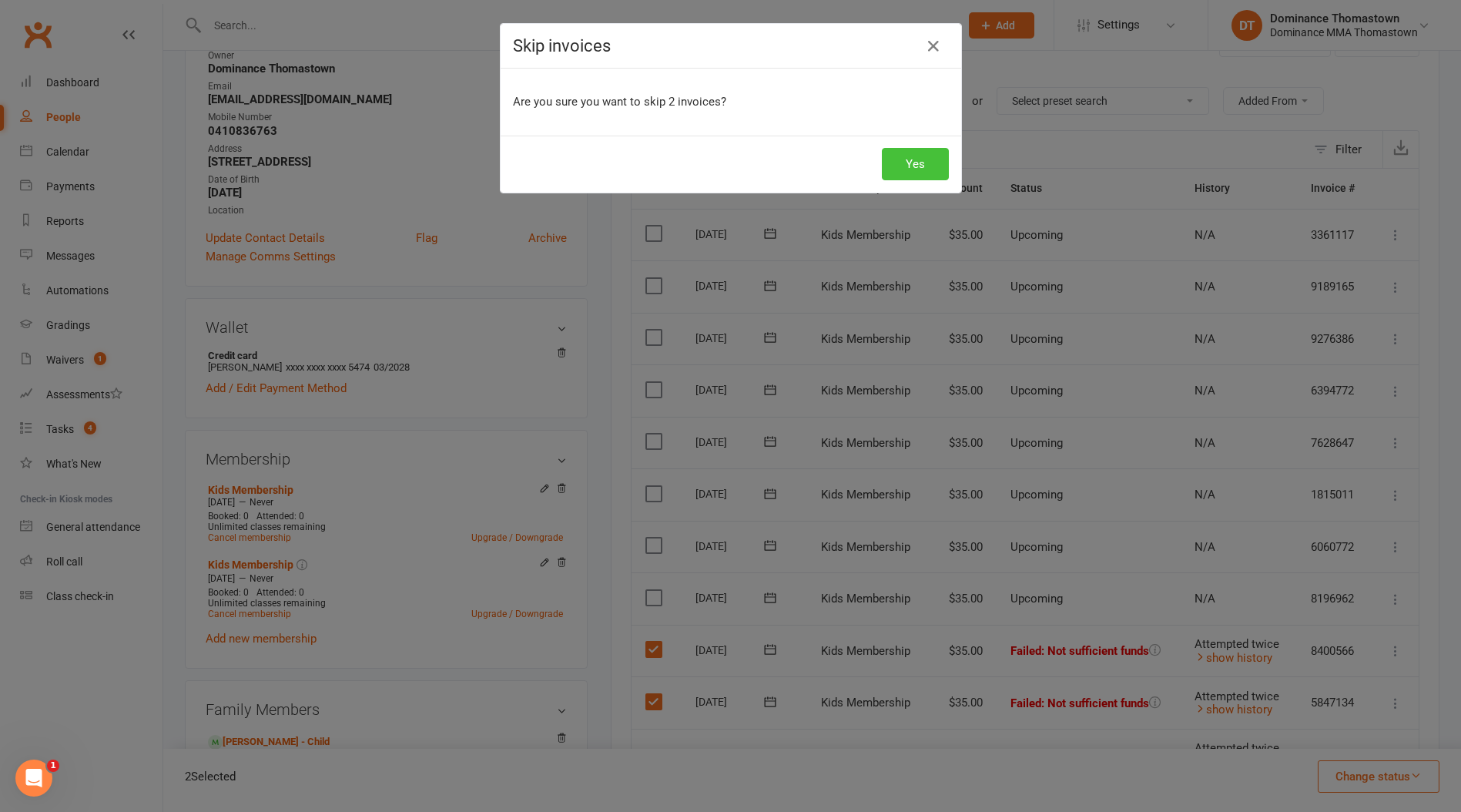
drag, startPoint x: 915, startPoint y: 171, endPoint x: 833, endPoint y: 196, distance: 85.7
click at [915, 171] on button "Yes" at bounding box center [915, 164] width 67 height 32
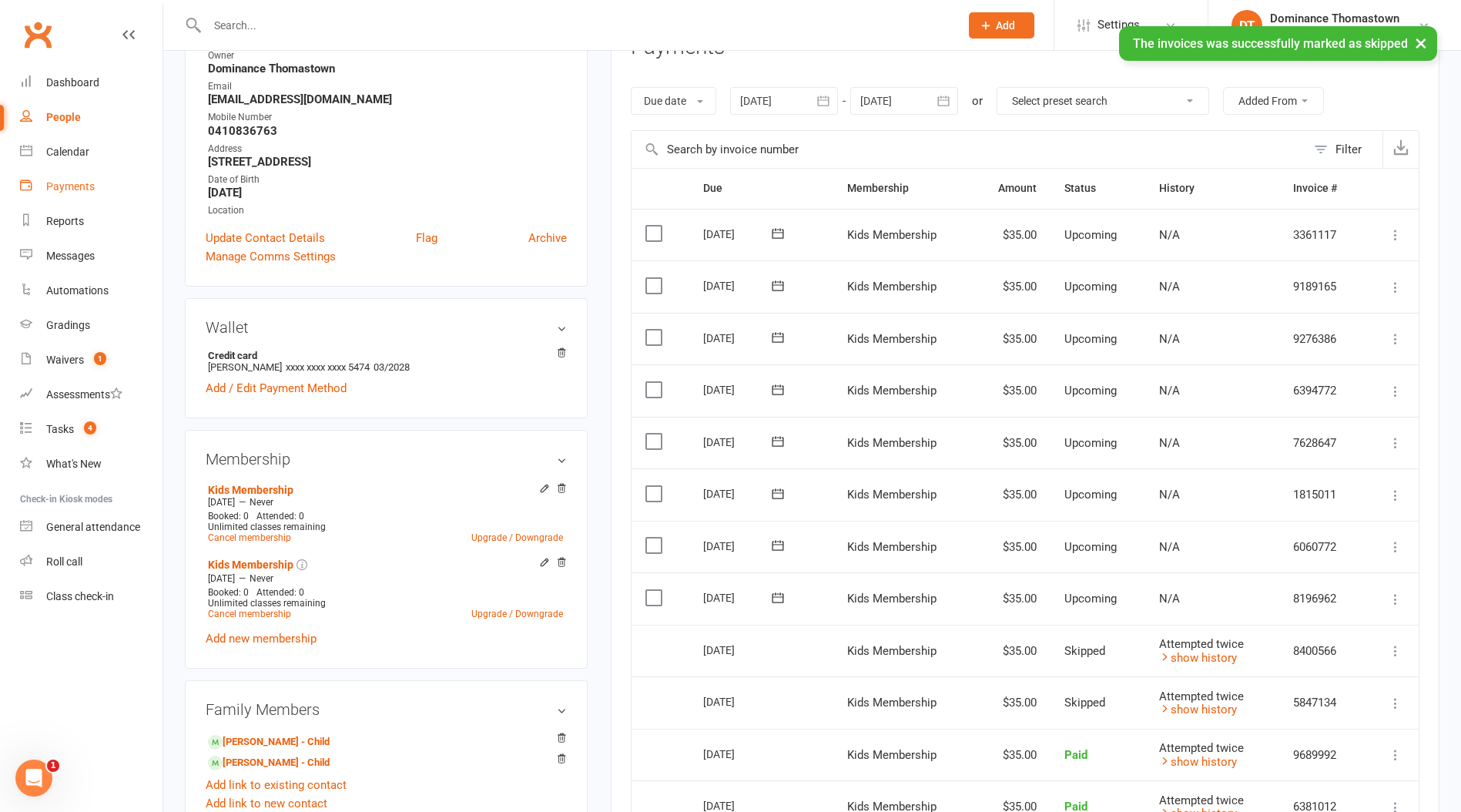
click at [80, 185] on div "Payments" at bounding box center [70, 186] width 48 height 12
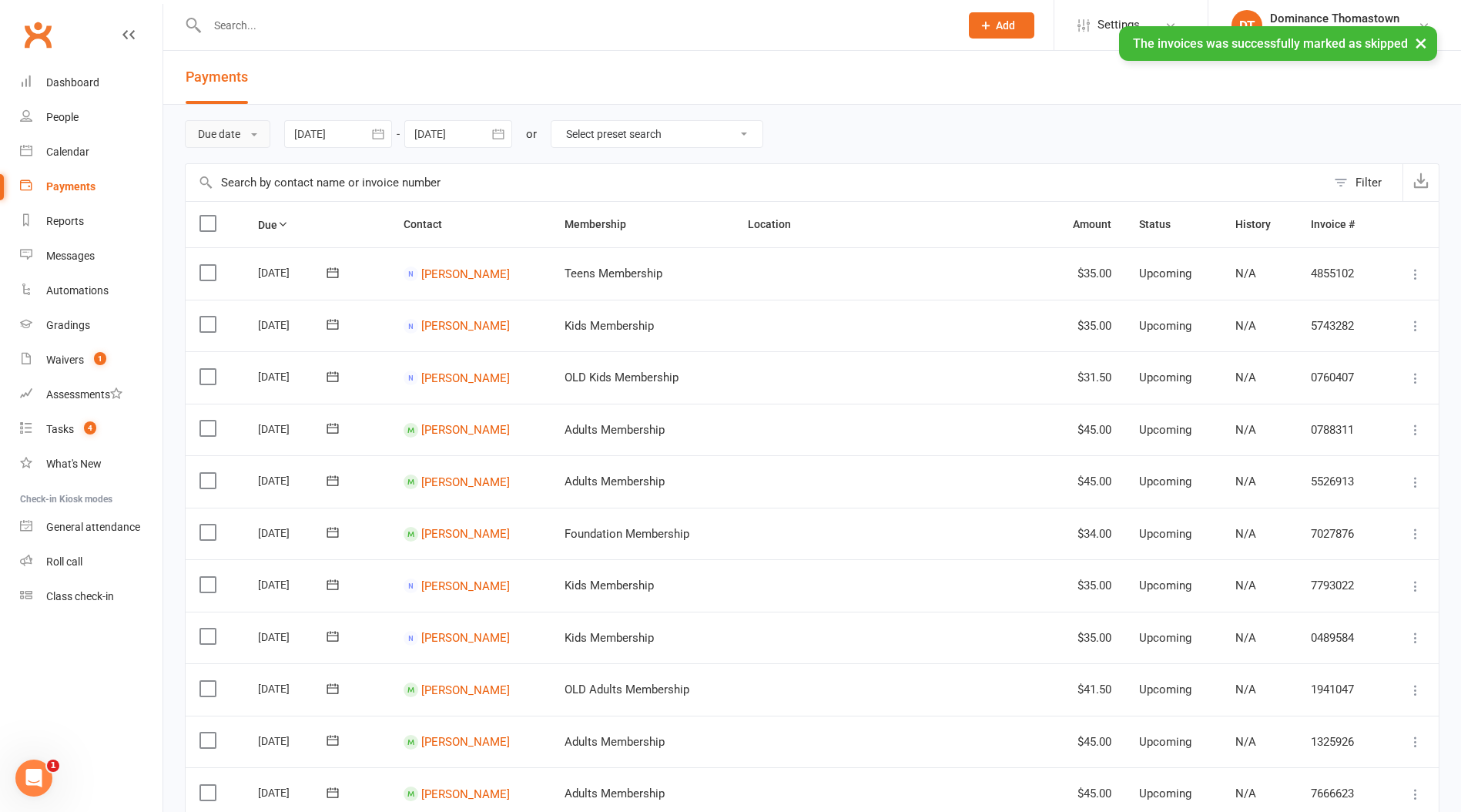
click at [234, 136] on button "Due date" at bounding box center [227, 134] width 86 height 28
click at [250, 230] on link "Date failed" at bounding box center [261, 230] width 152 height 31
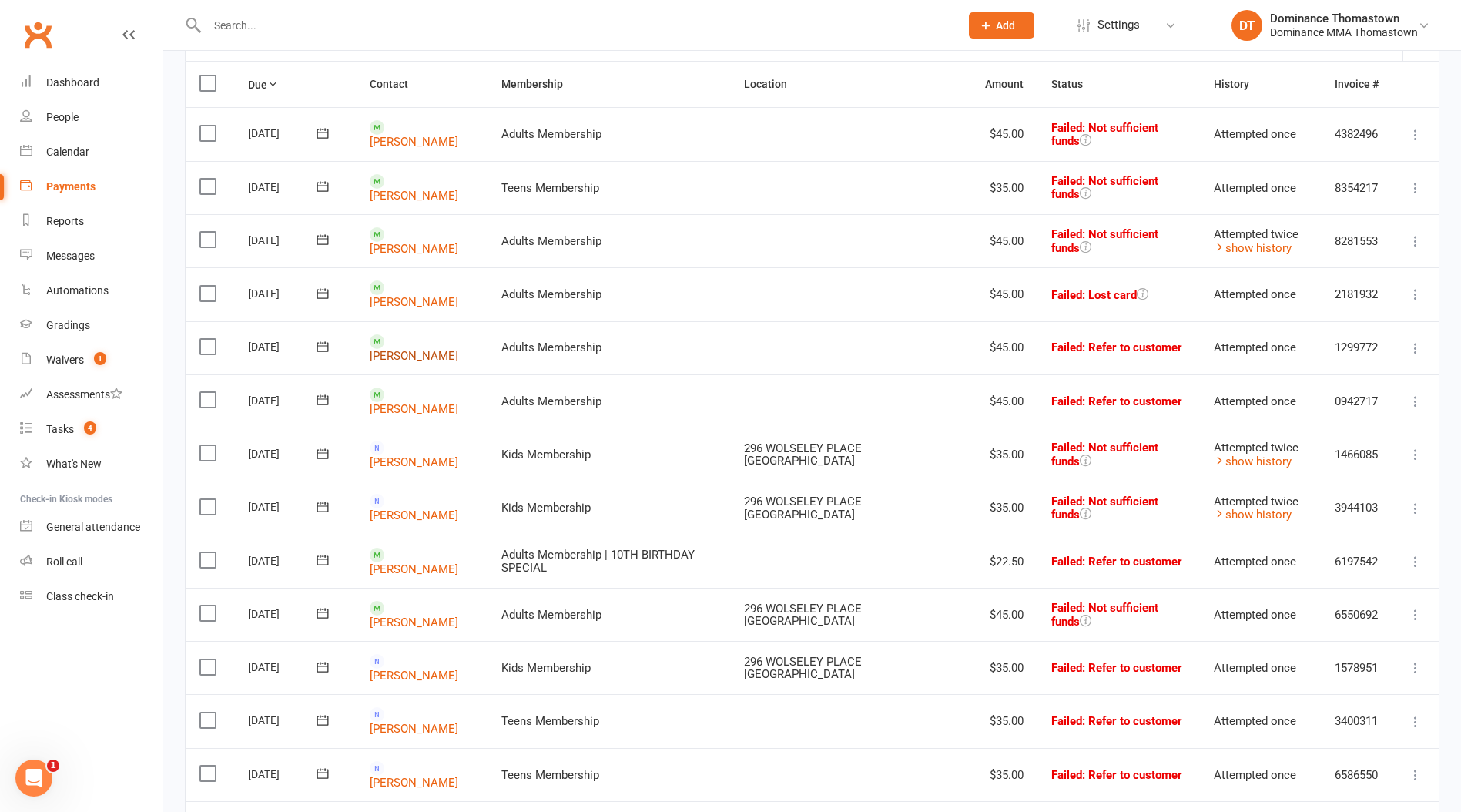
scroll to position [182, 0]
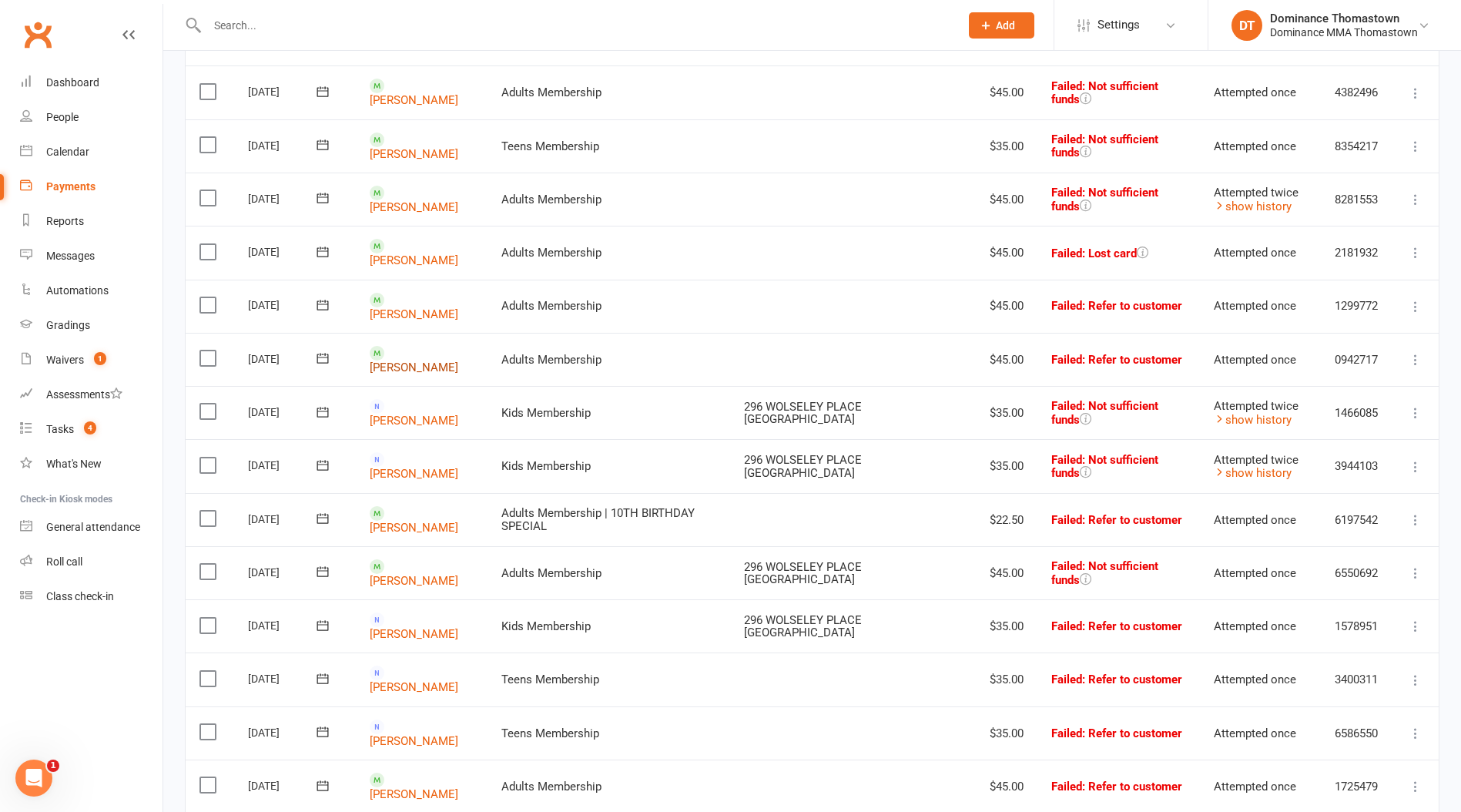
click at [429, 360] on link "[PERSON_NAME]" at bounding box center [414, 367] width 88 height 14
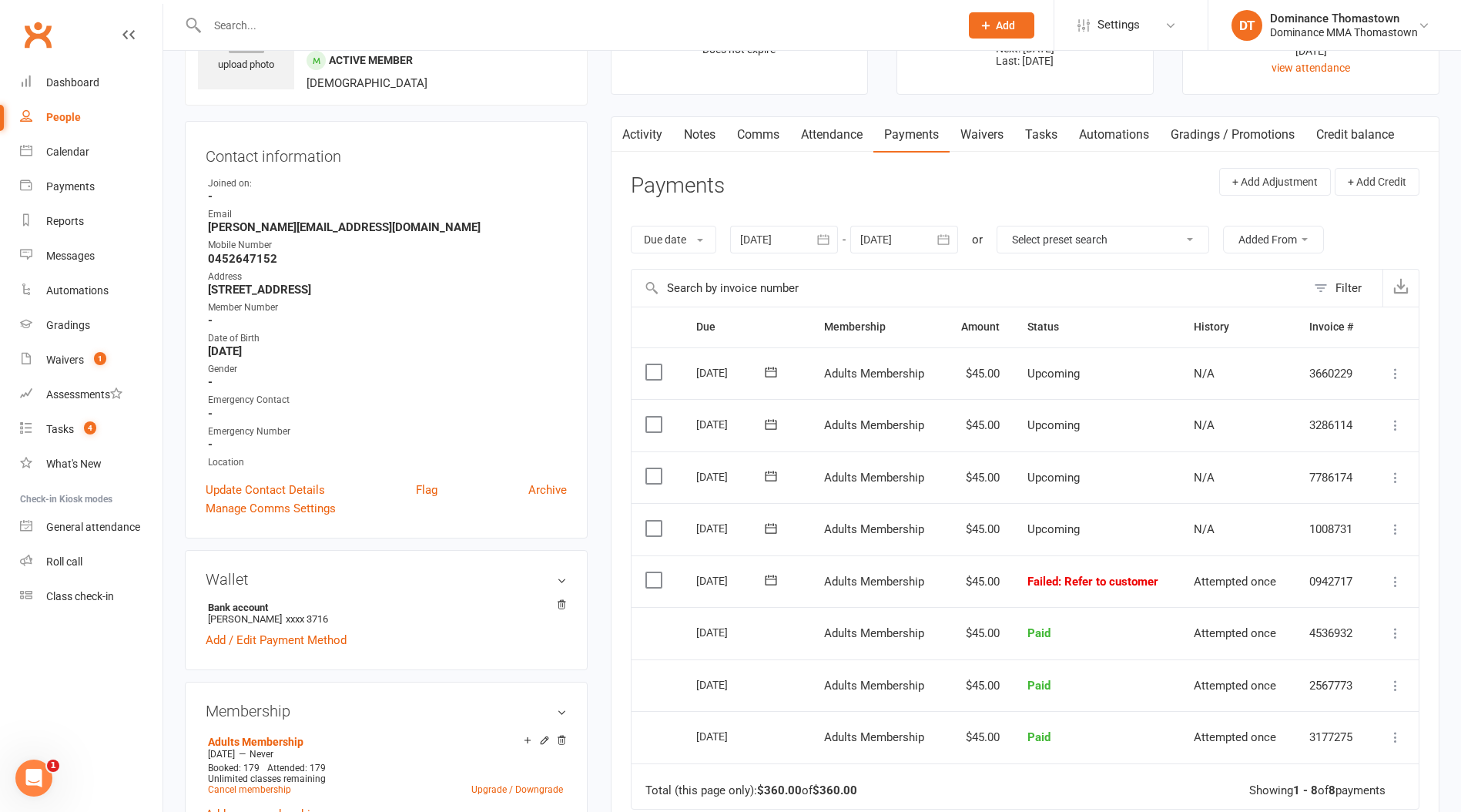
scroll to position [96, 0]
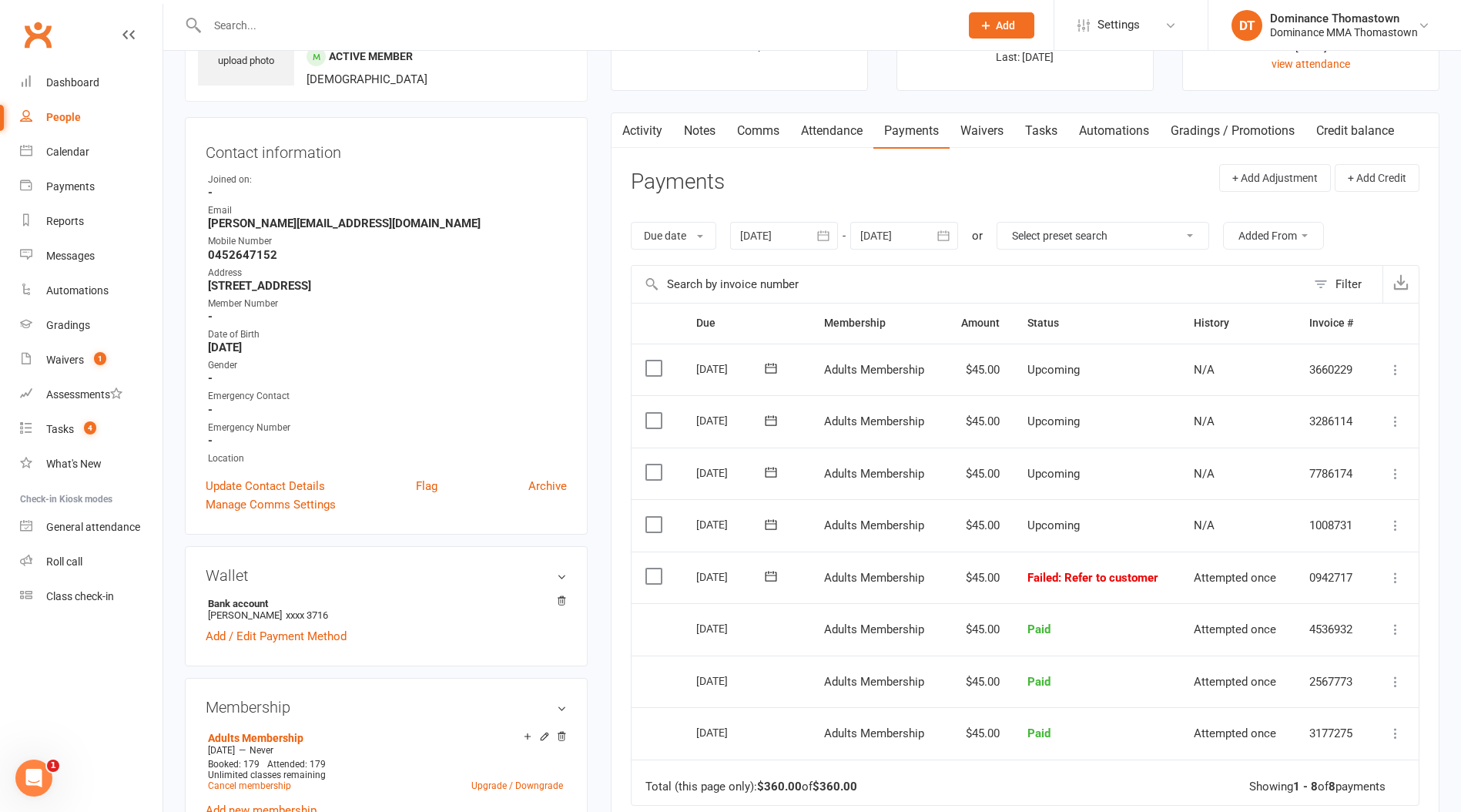
click at [649, 570] on label at bounding box center [655, 576] width 21 height 15
click at [649, 569] on input "checkbox" at bounding box center [650, 569] width 10 height 0
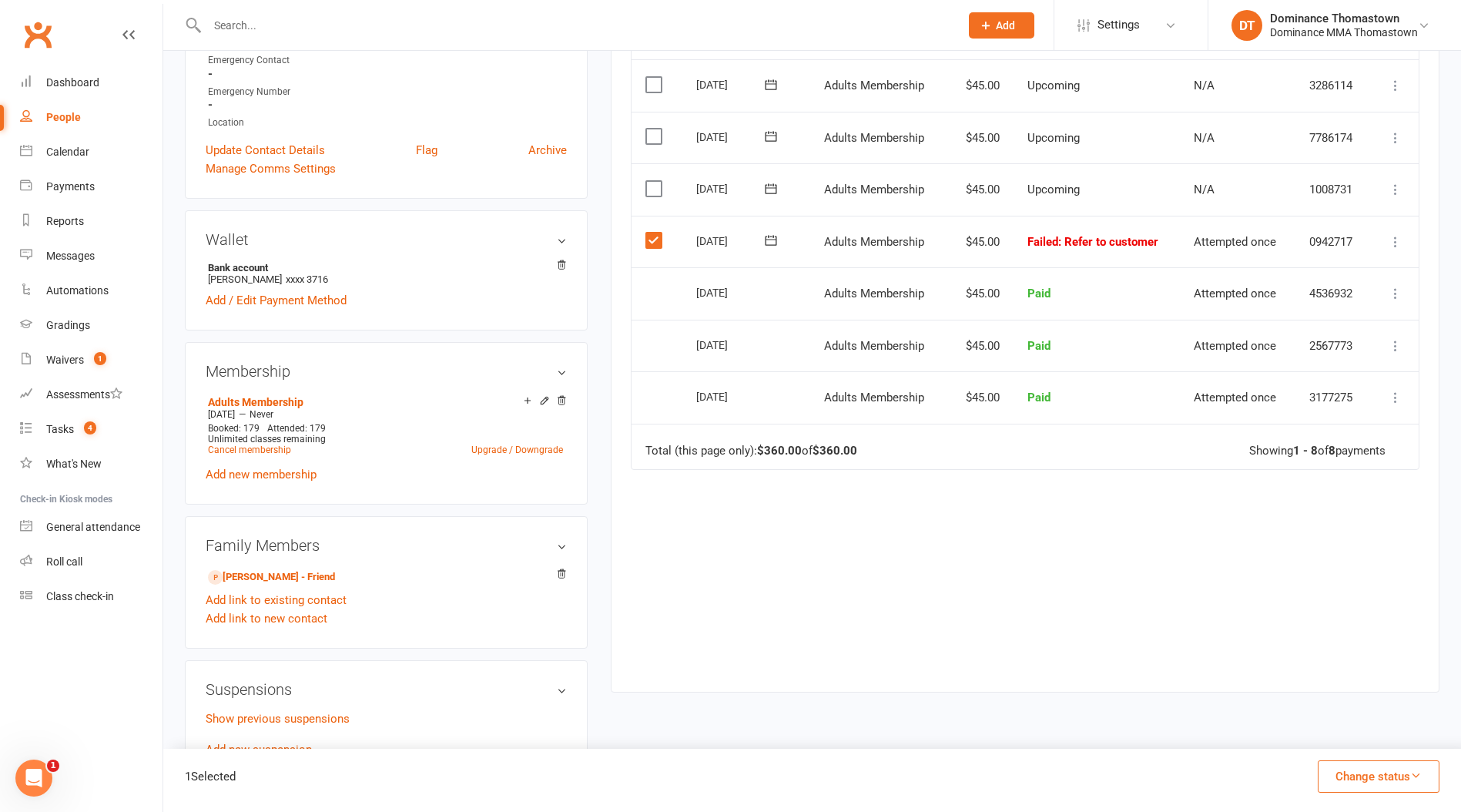
scroll to position [430, 0]
click at [1358, 767] on button "Change status" at bounding box center [1379, 776] width 122 height 32
click at [1352, 740] on link "Skipped" at bounding box center [1362, 734] width 152 height 31
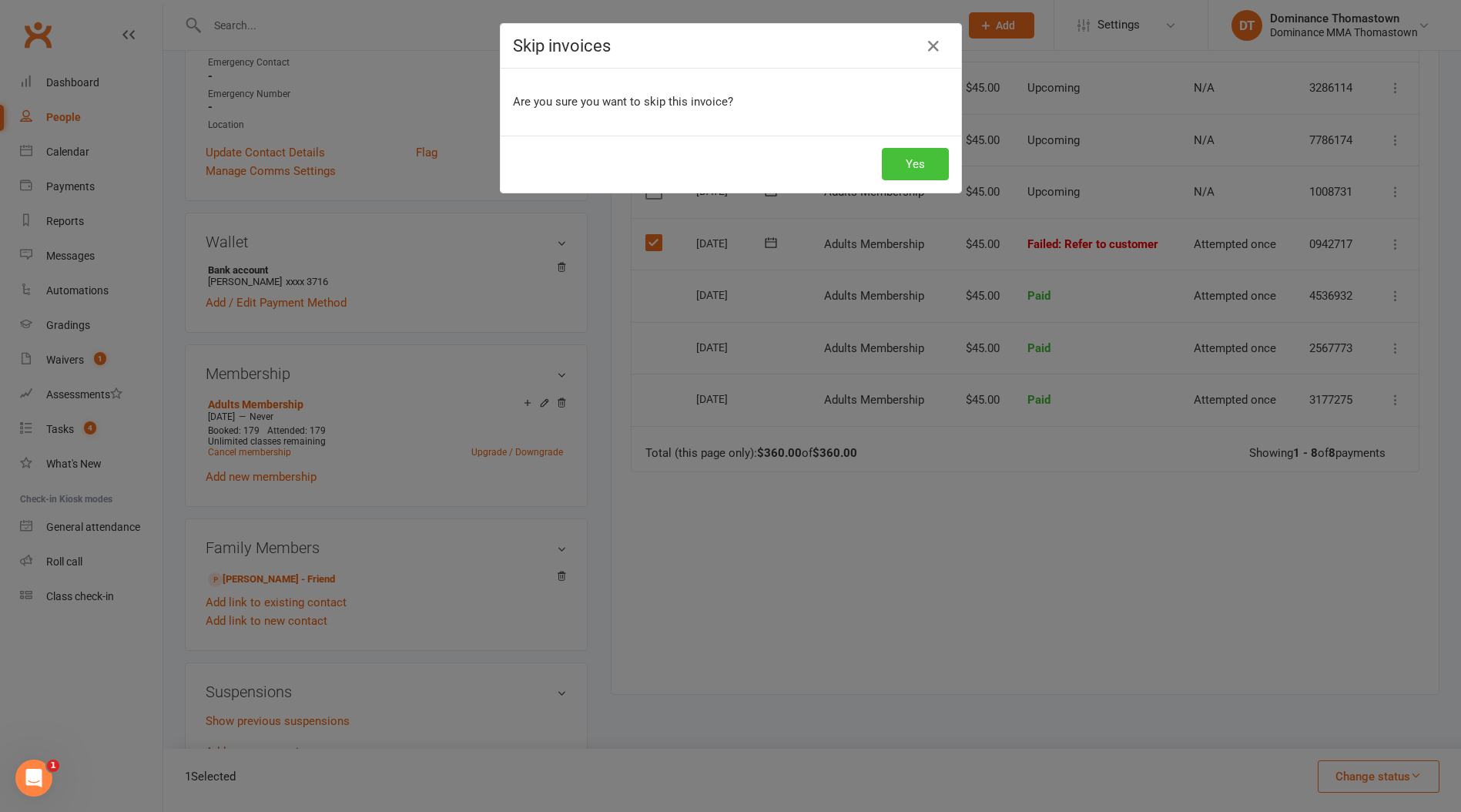
click at [922, 162] on button "Yes" at bounding box center [915, 164] width 67 height 32
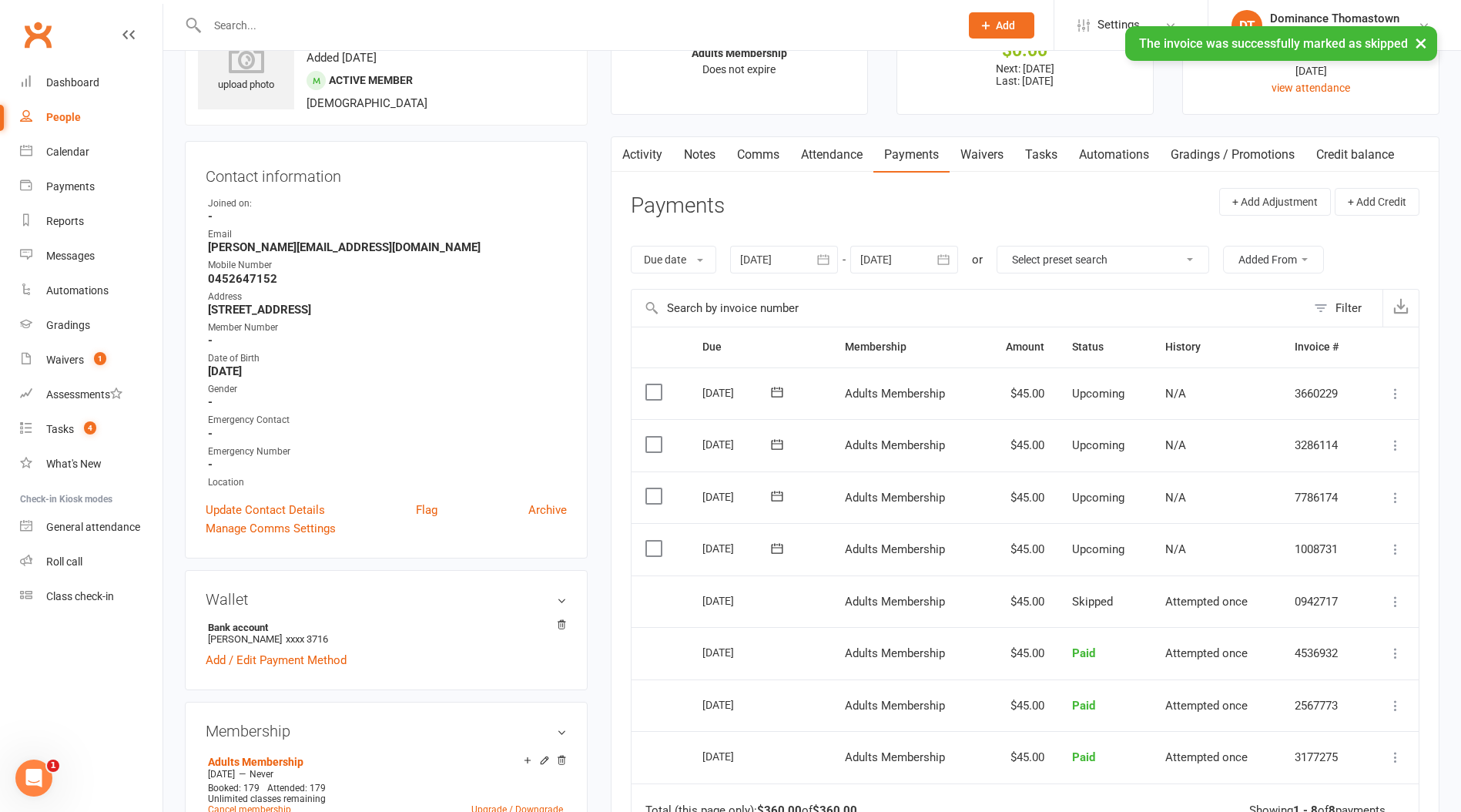
scroll to position [0, 0]
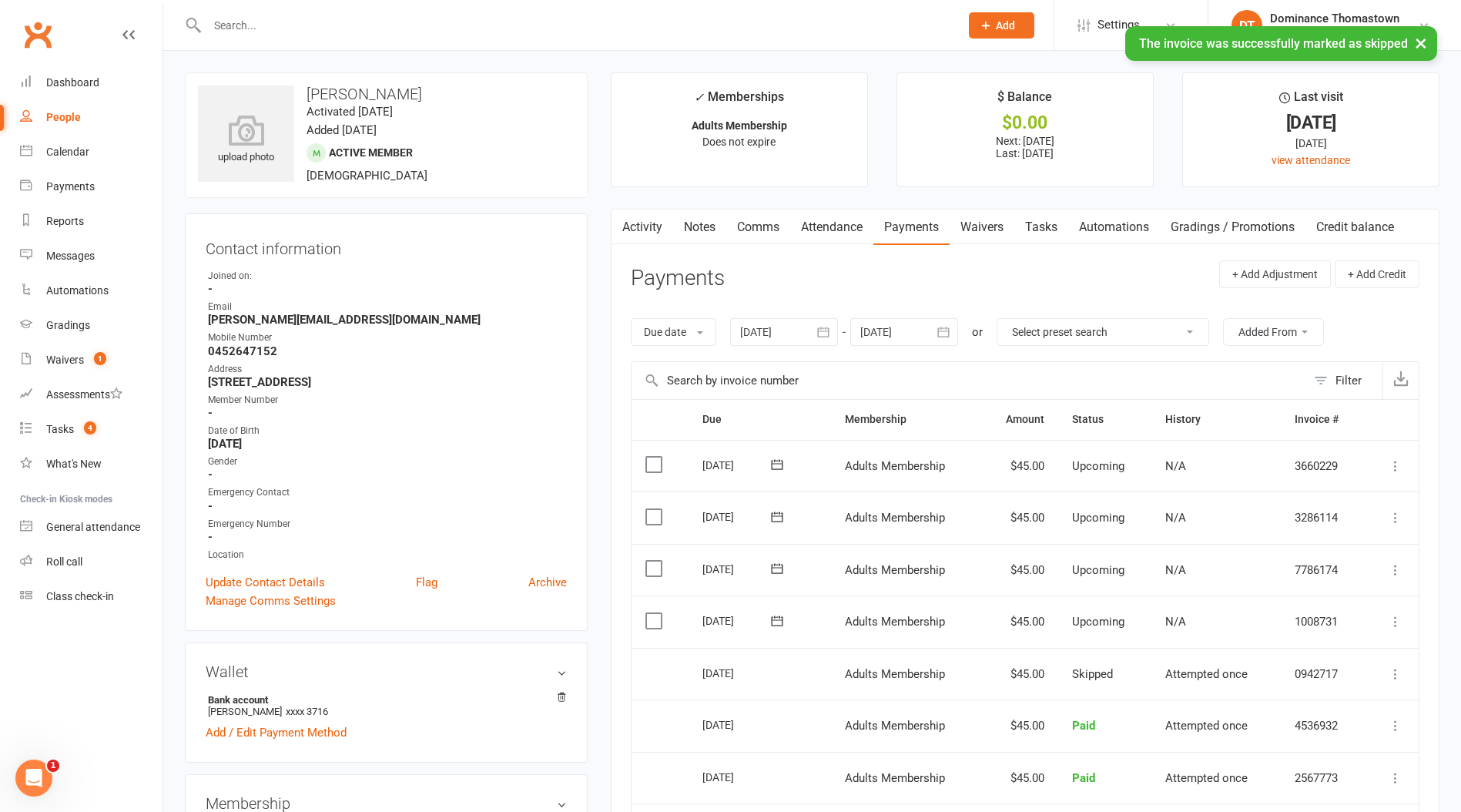
click at [989, 222] on link "Waivers" at bounding box center [982, 227] width 65 height 36
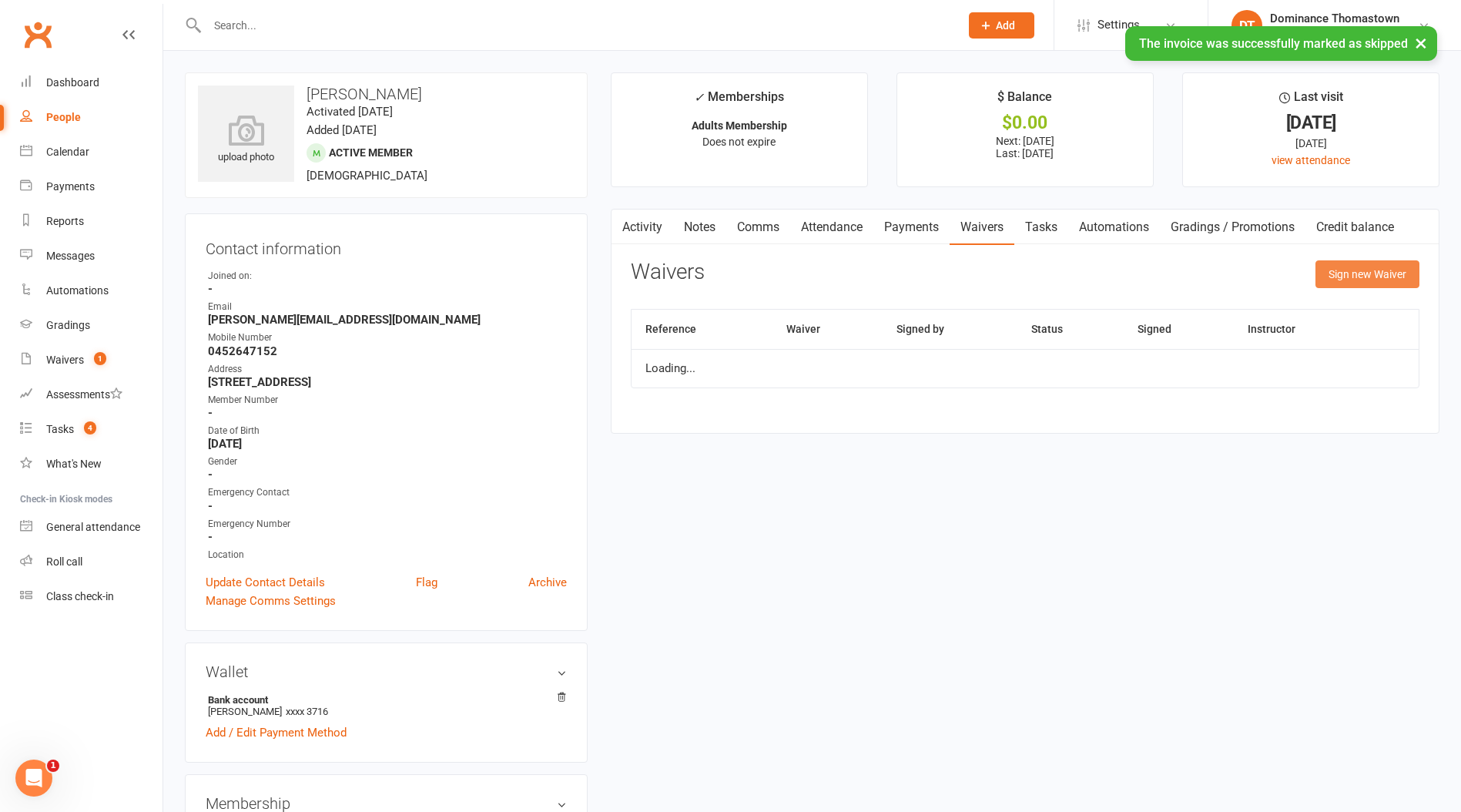
click at [1365, 281] on button "Sign new Waiver" at bounding box center [1367, 274] width 104 height 28
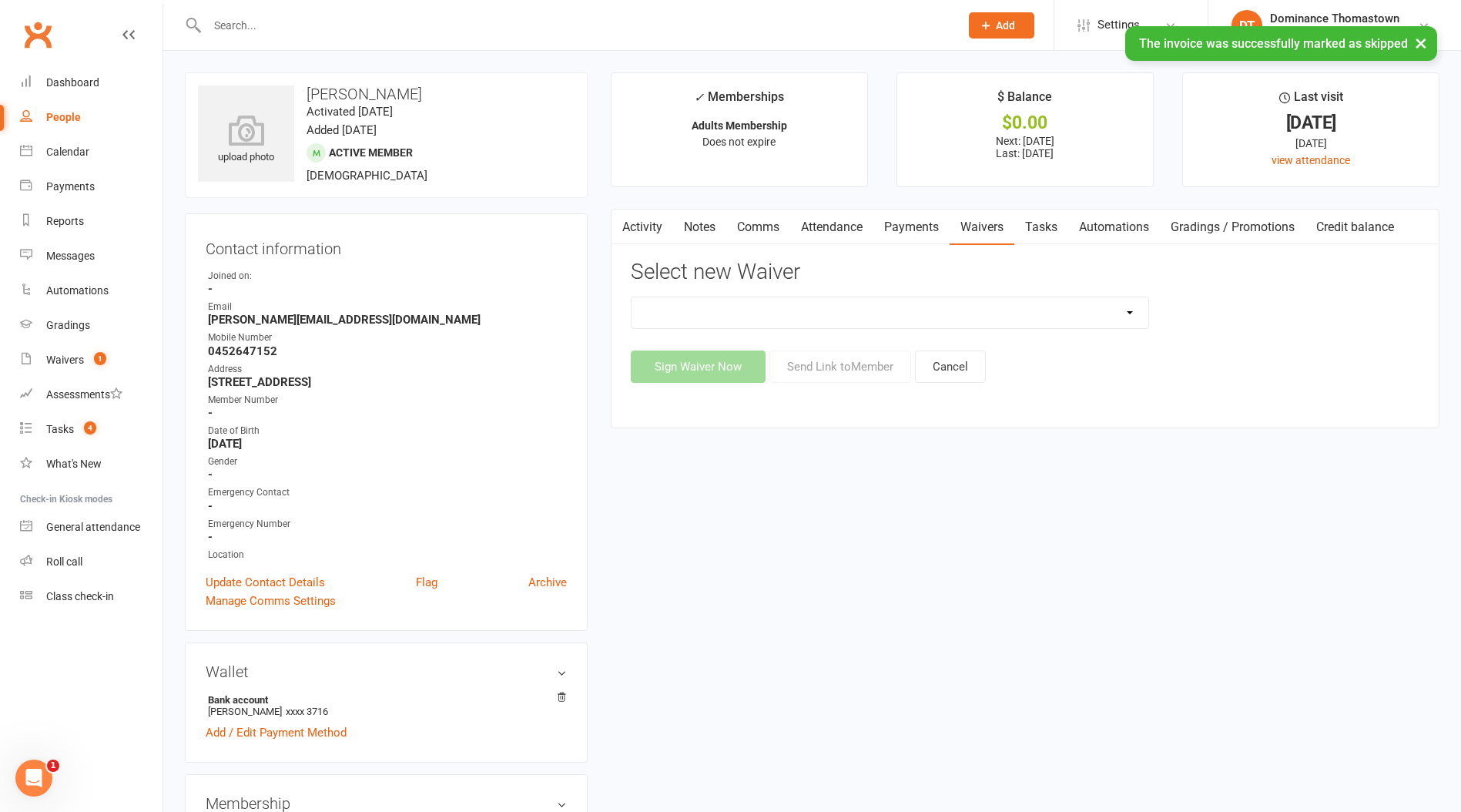
click at [833, 315] on select "Member | Cancellation | Adults Member | Injury Report Form (FOH staff use only)…" at bounding box center [891, 313] width 517 height 31
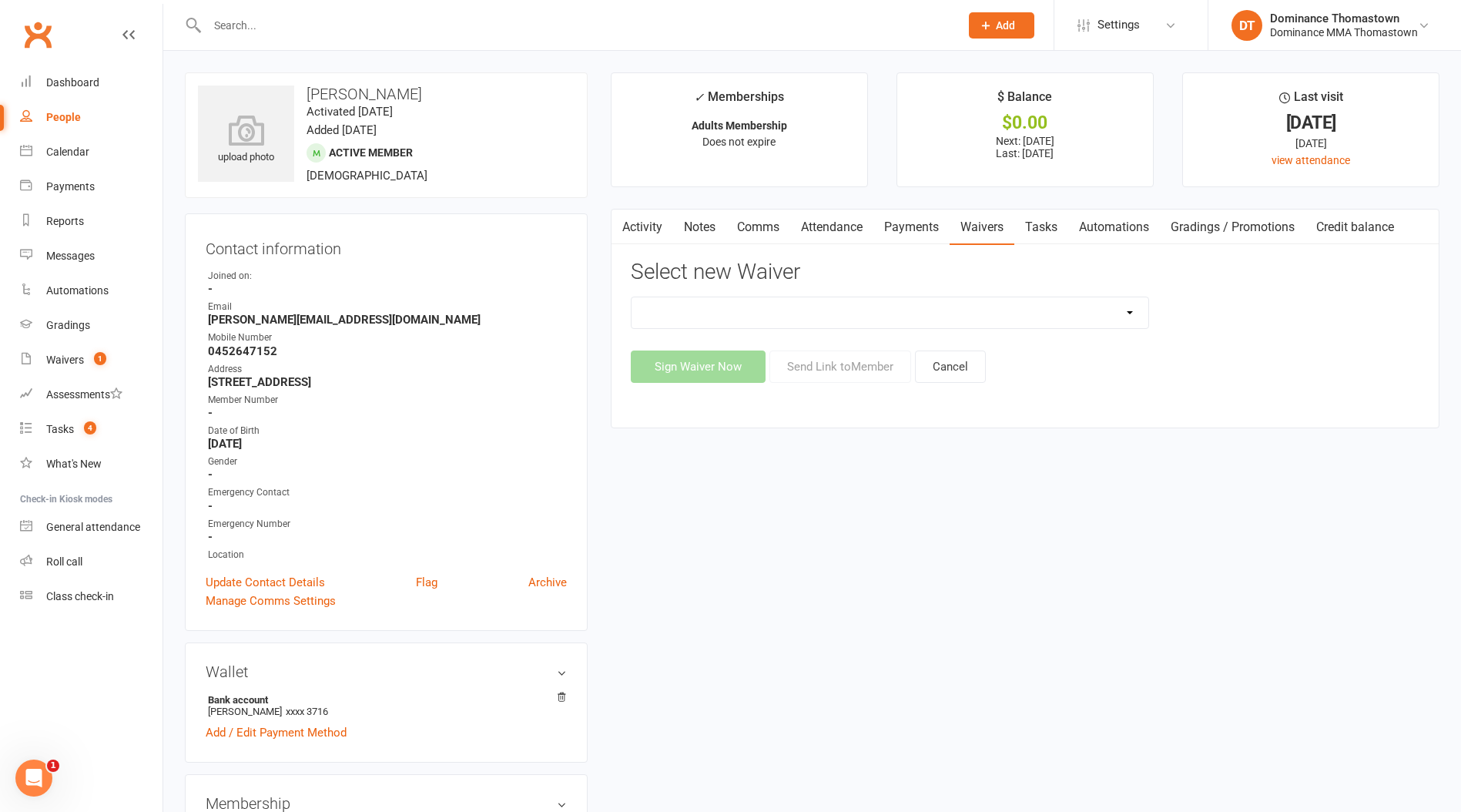
select select "8154"
click at [632, 298] on select "Member | Cancellation | Adults Member | Injury Report Form (FOH staff use only)…" at bounding box center [891, 313] width 517 height 31
click at [848, 362] on button "Send Link to Member" at bounding box center [840, 366] width 142 height 32
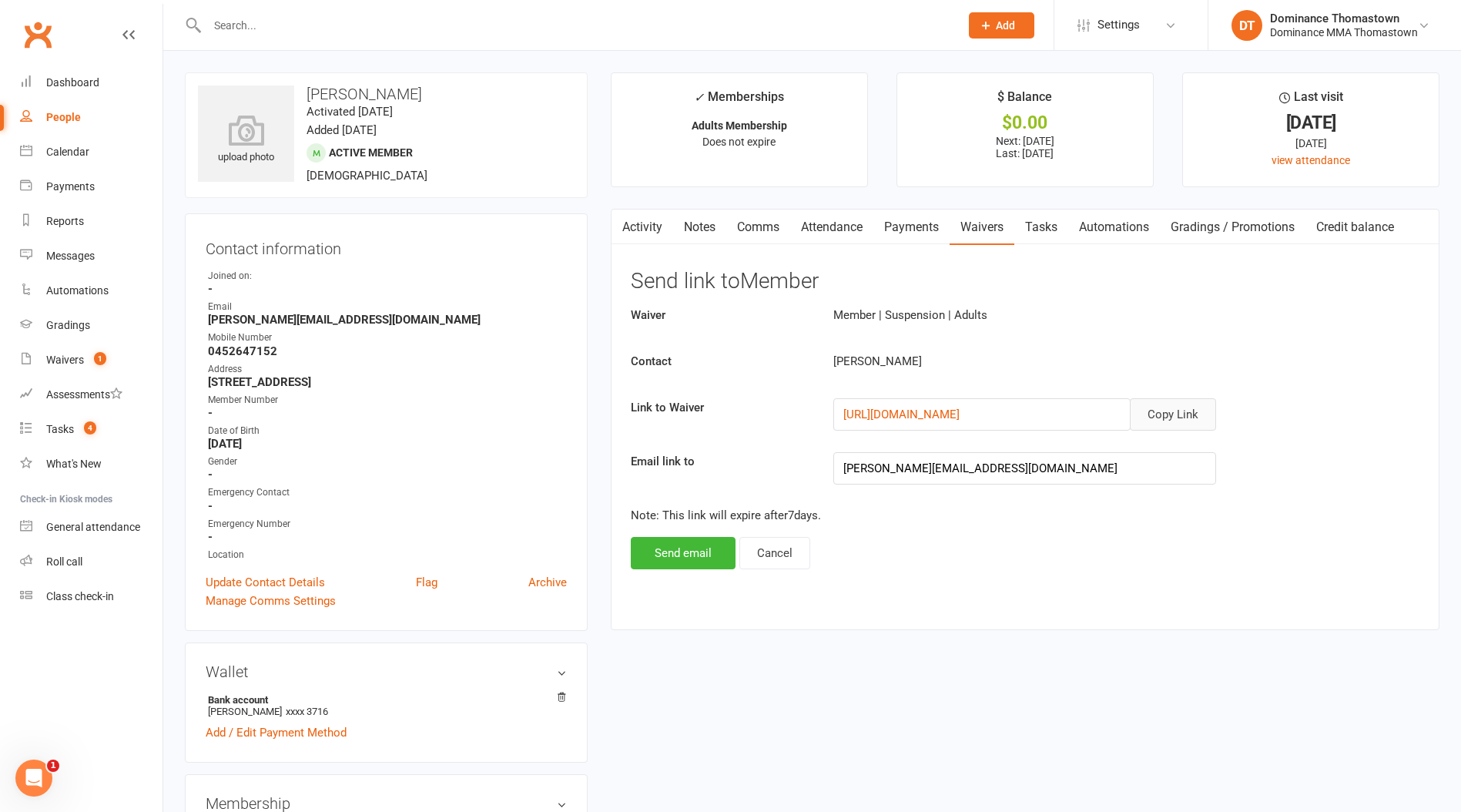
drag, startPoint x: 1161, startPoint y: 409, endPoint x: 1156, endPoint y: 350, distance: 59.2
click at [1161, 409] on button "Copy Link" at bounding box center [1173, 414] width 86 height 32
click at [922, 227] on link "Payments" at bounding box center [912, 227] width 77 height 36
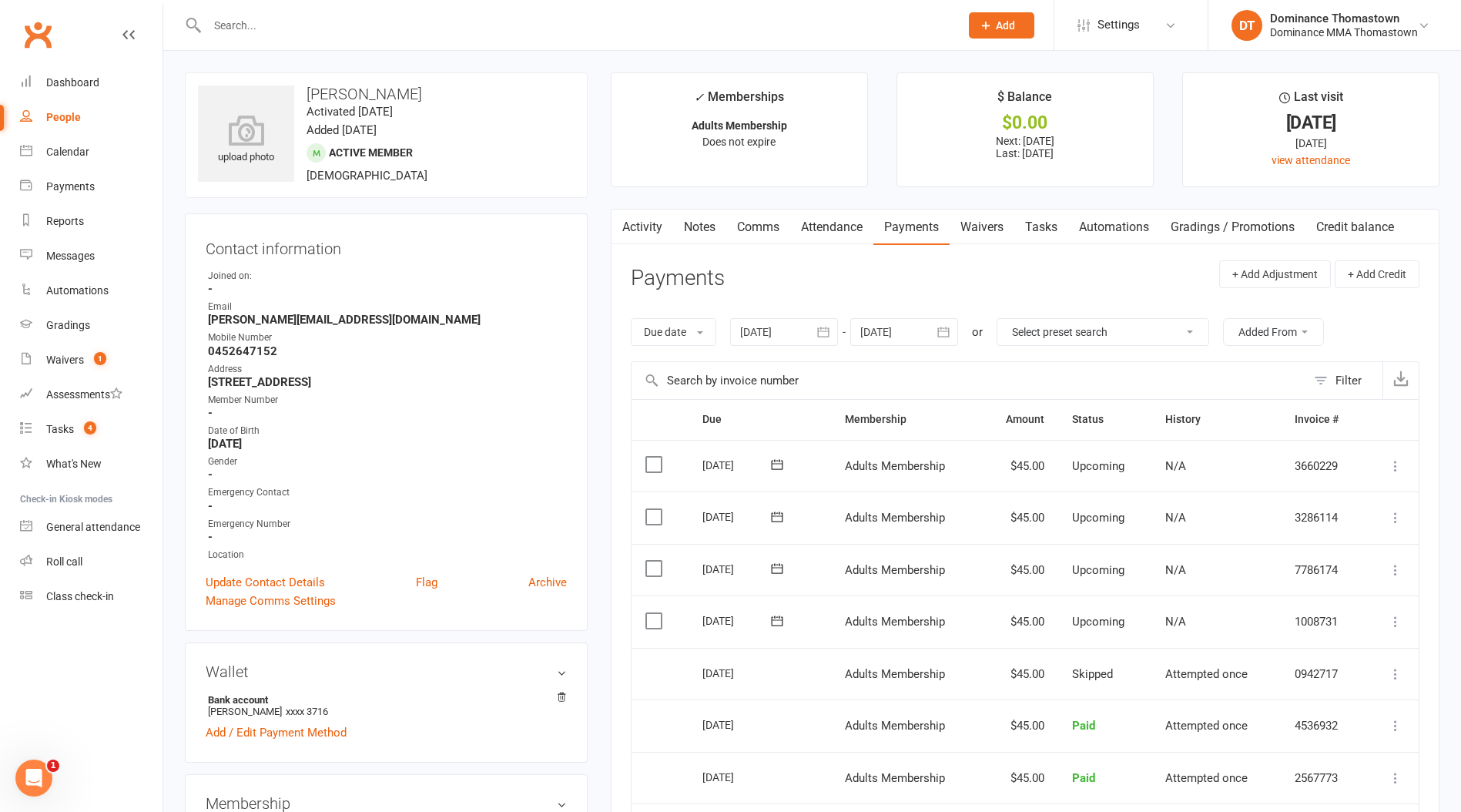
click at [744, 220] on link "Comms" at bounding box center [759, 227] width 64 height 36
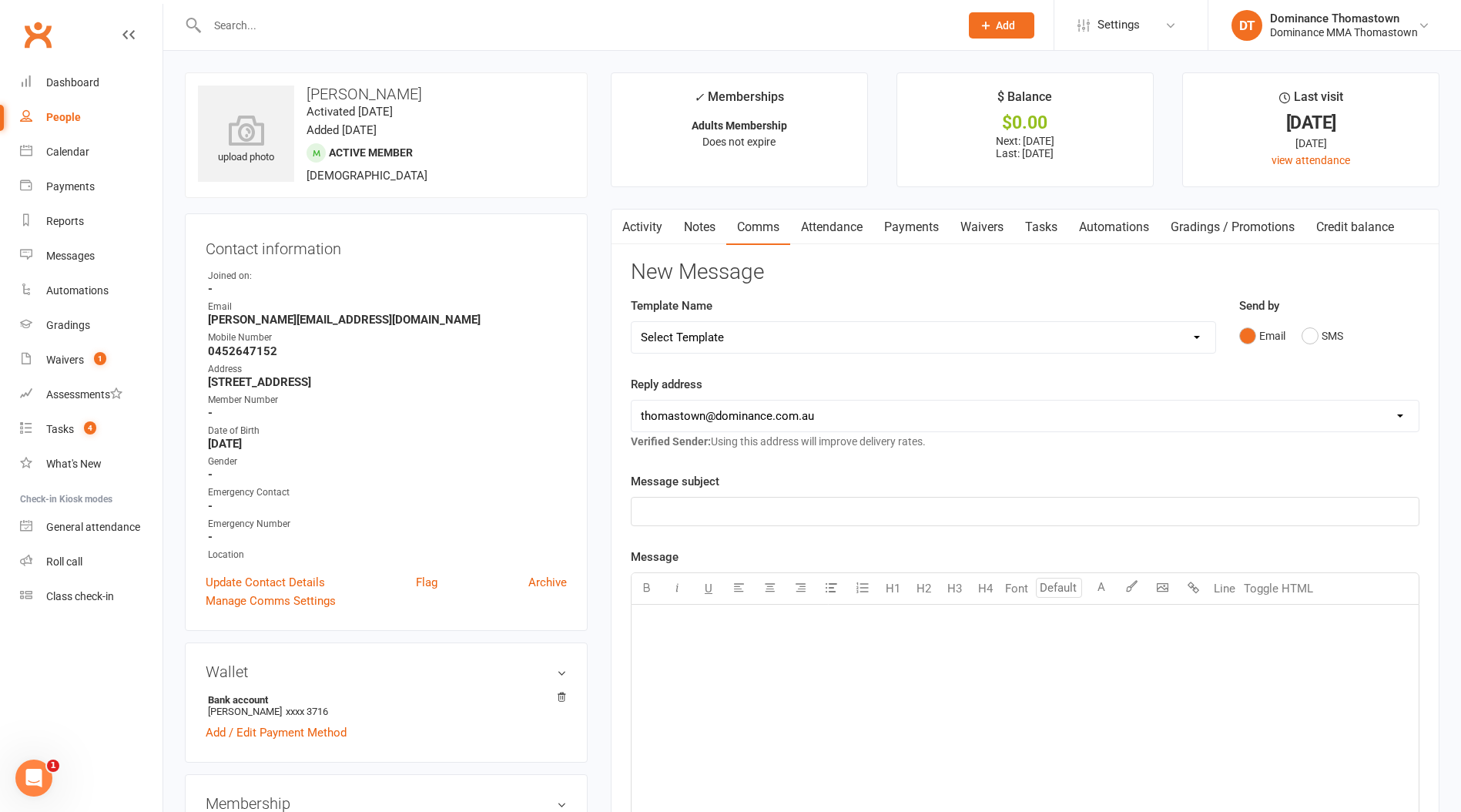
click at [747, 337] on select "Select Template [Email] MARKETING | 10TH BIRTHDAY SPECIAL | CANCELLED MEMBERS […" at bounding box center [923, 337] width 584 height 31
select select "7"
click at [632, 322] on select "Select Template [Email] MARKETING | 10TH BIRTHDAY SPECIAL | CANCELLED MEMBERS […" at bounding box center [923, 337] width 584 height 31
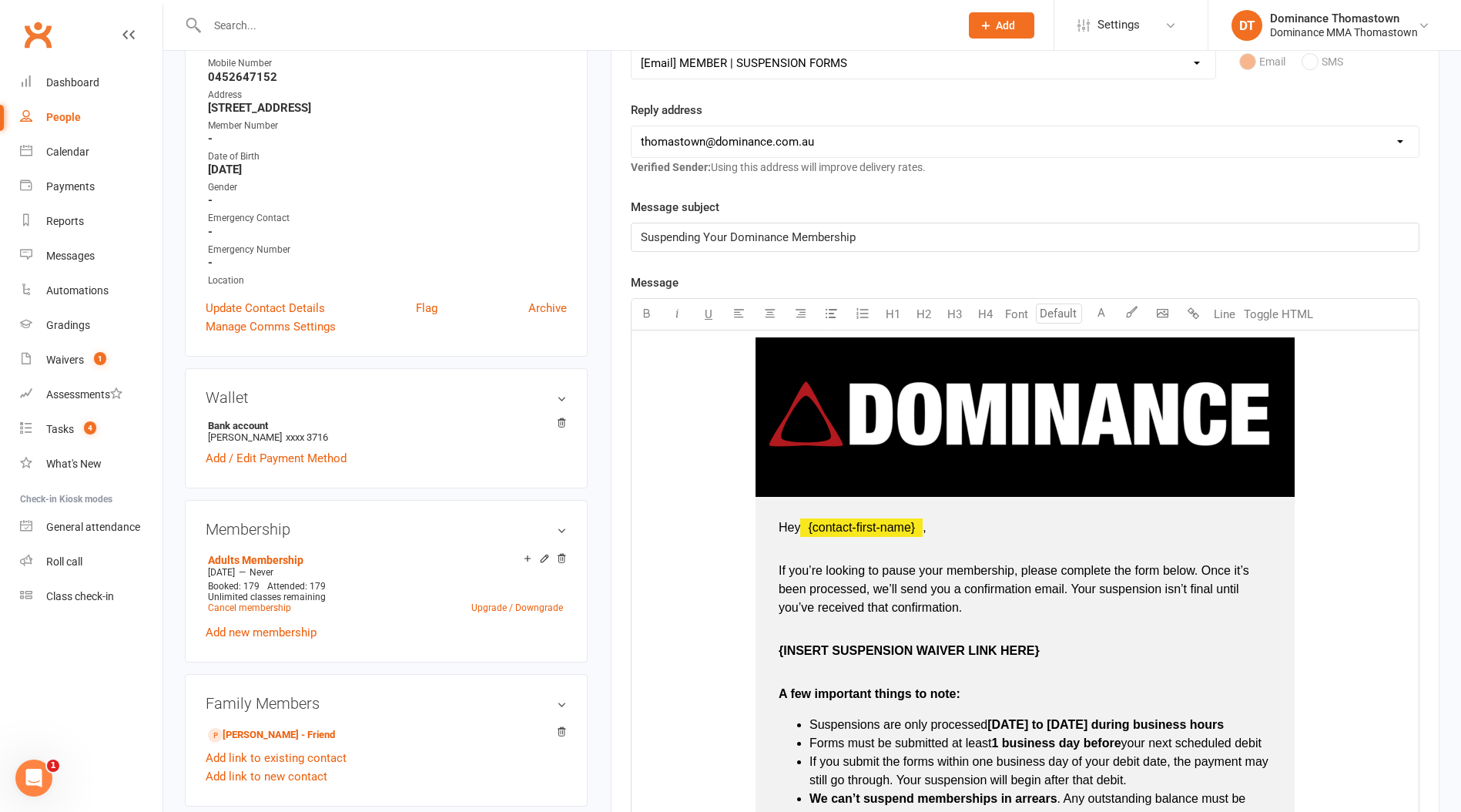
scroll to position [314, 0]
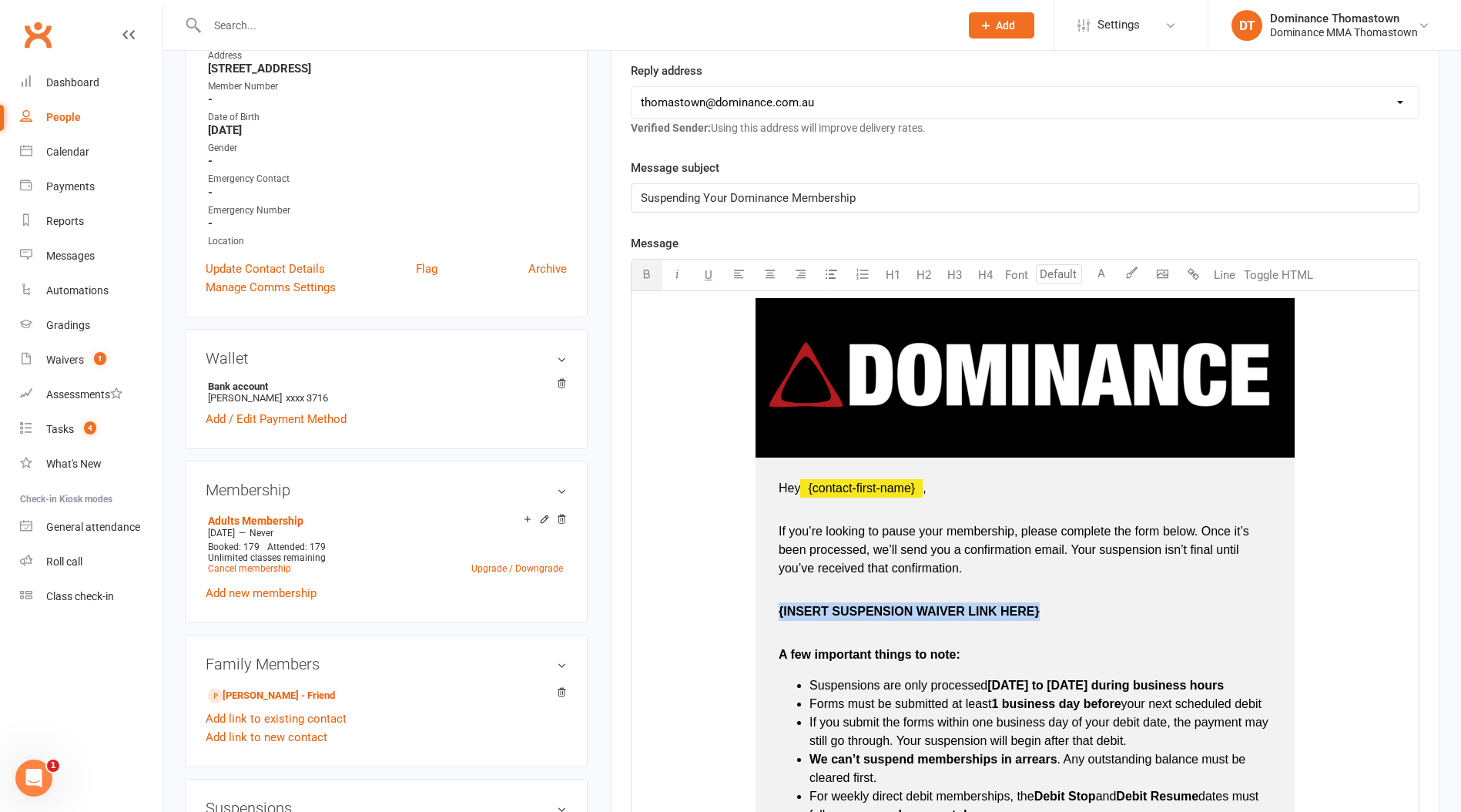
drag, startPoint x: 1069, startPoint y: 606, endPoint x: 777, endPoint y: 604, distance: 292.0
click at [776, 605] on td "Hey ﻿ {contact-first-name} , If you’re looking to pause your membership, please…" at bounding box center [1025, 735] width 539 height 557
drag, startPoint x: 820, startPoint y: 611, endPoint x: 767, endPoint y: 612, distance: 53.0
click at [767, 612] on td "Hey ﻿ {contact-first-name} , If you’re looking to pause your membership, please…" at bounding box center [1025, 735] width 539 height 557
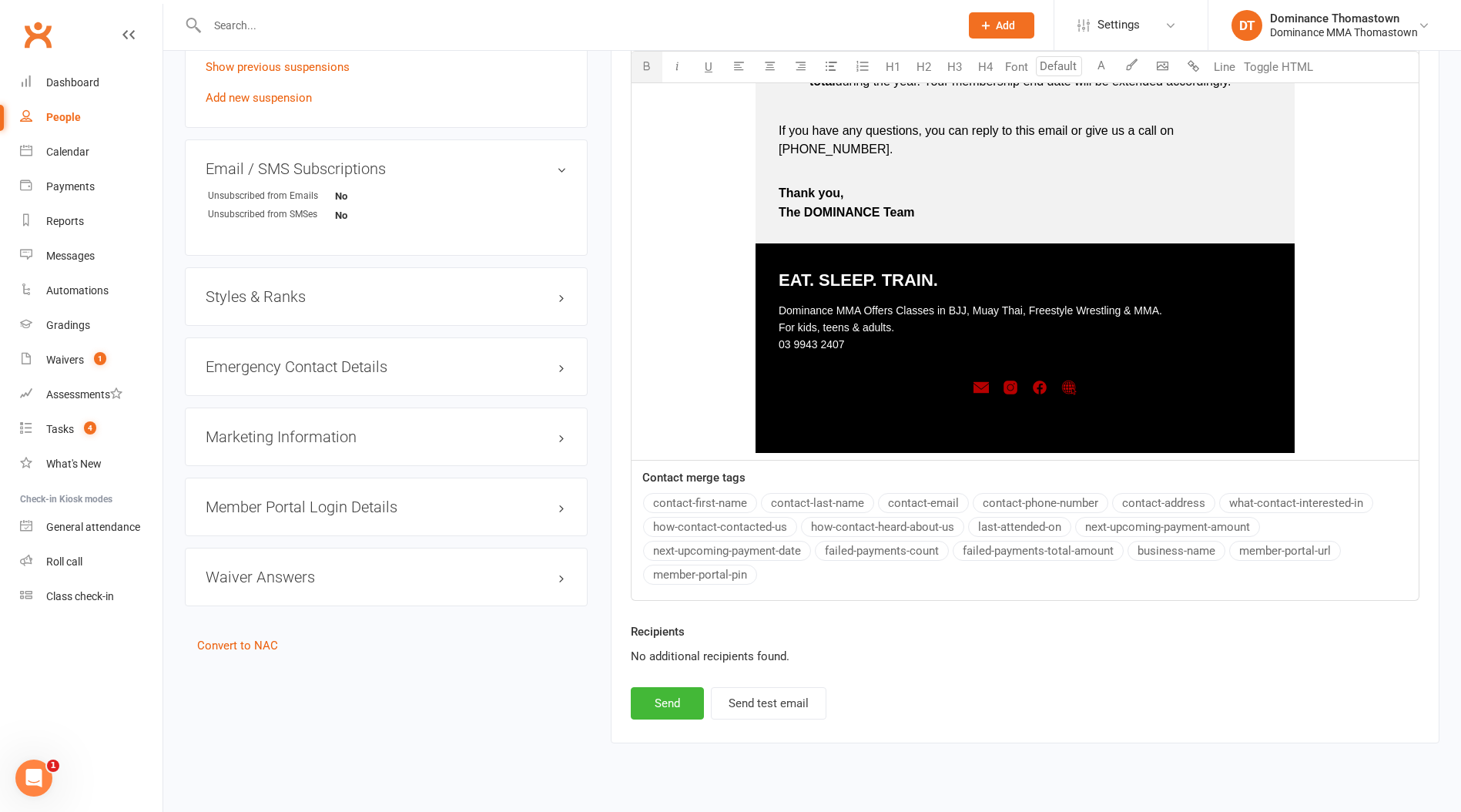
scroll to position [1095, 0]
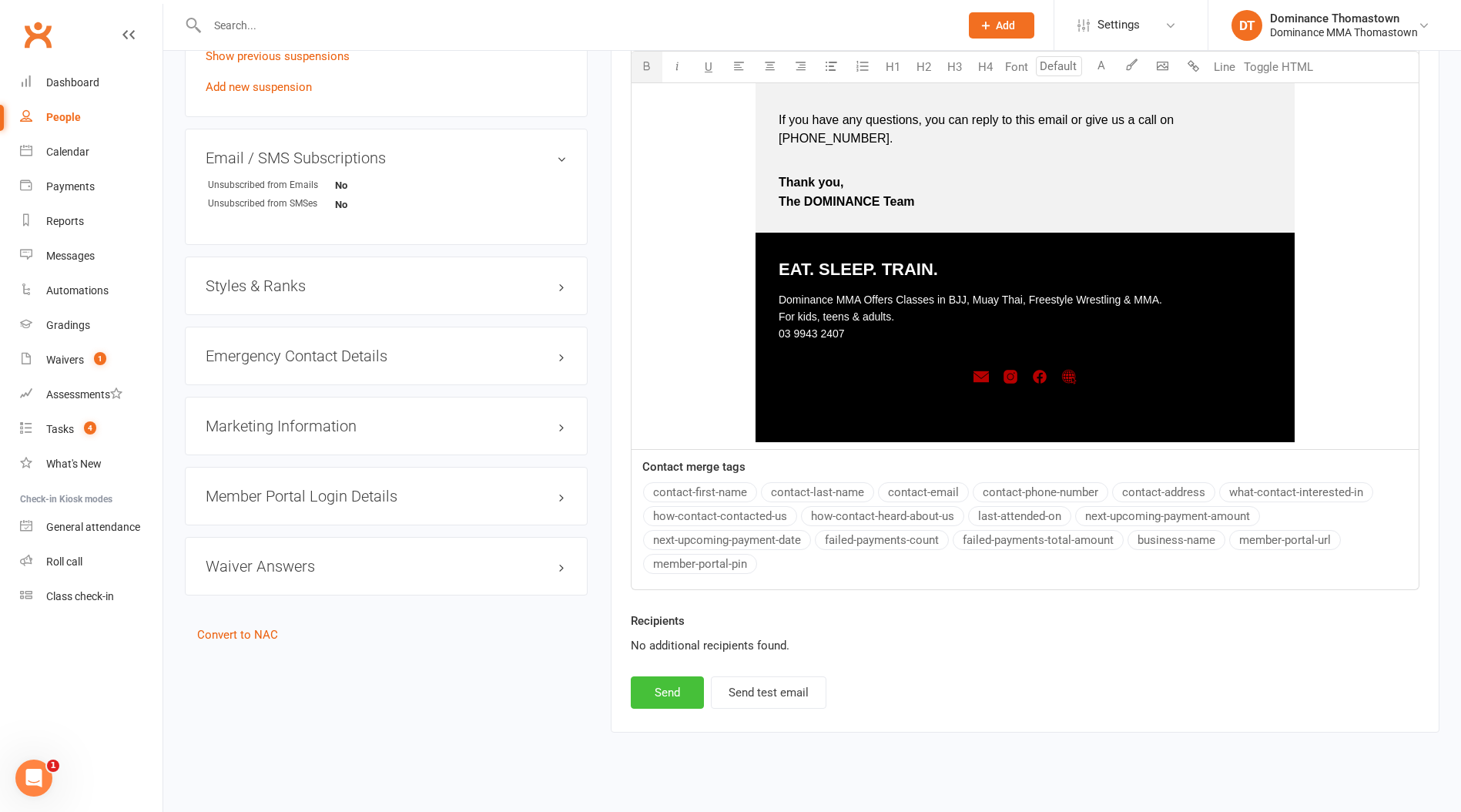
click at [655, 677] on button "Send" at bounding box center [668, 693] width 73 height 32
select select
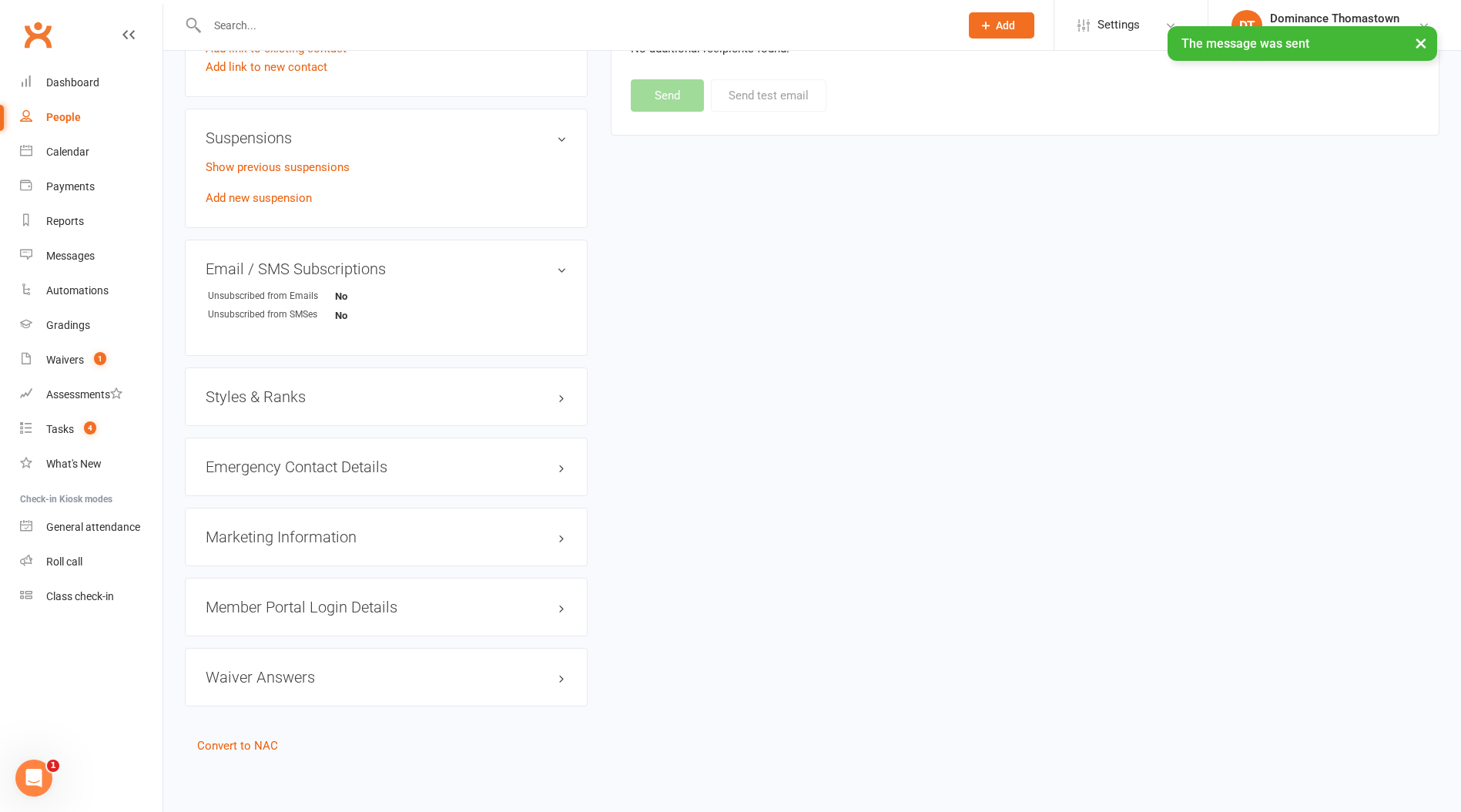
scroll to position [984, 0]
click at [264, 23] on input "text" at bounding box center [575, 25] width 746 height 21
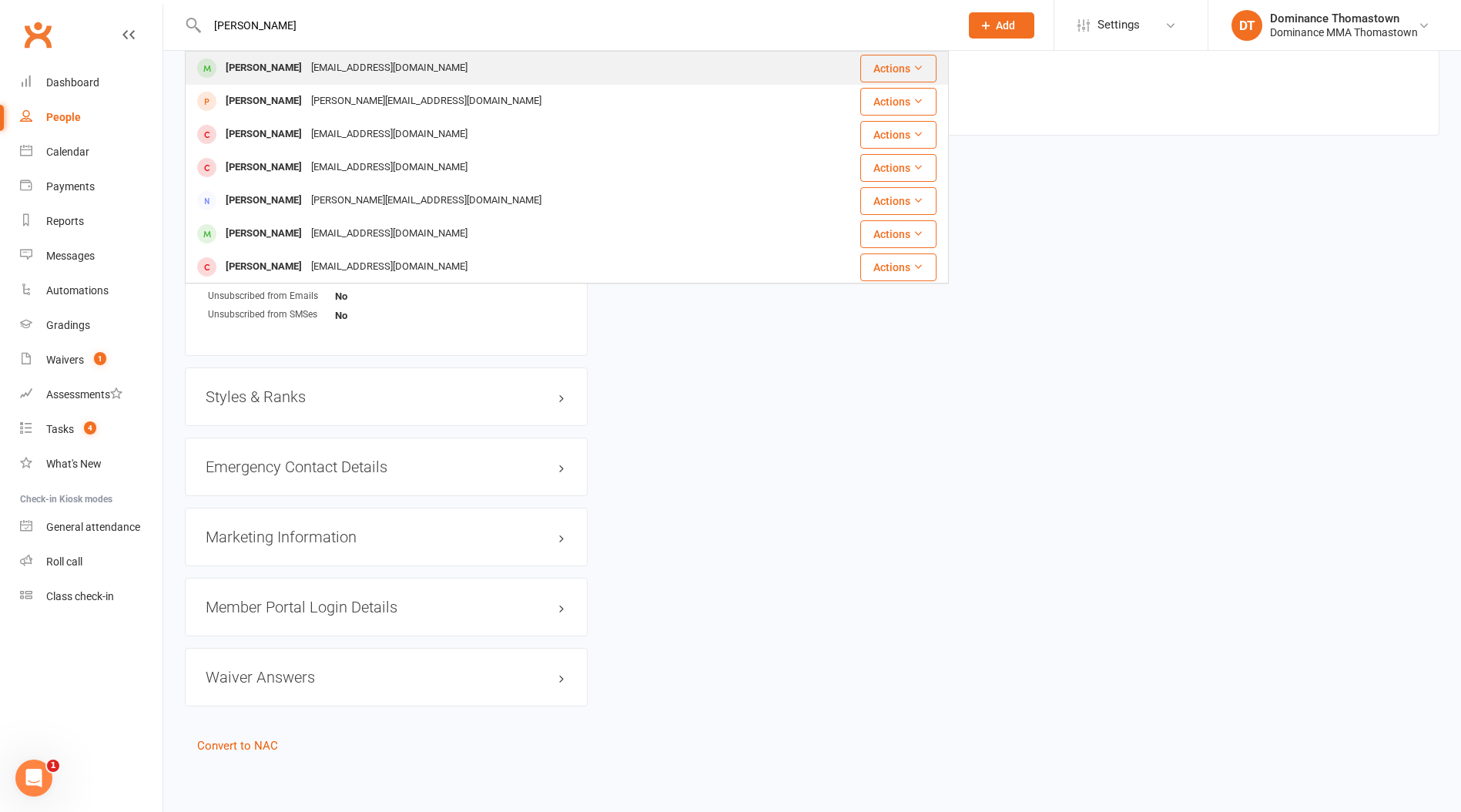
type input "ron"
click at [371, 67] on div "Ron Aby ronabys@gmail.com" at bounding box center [493, 68] width 613 height 31
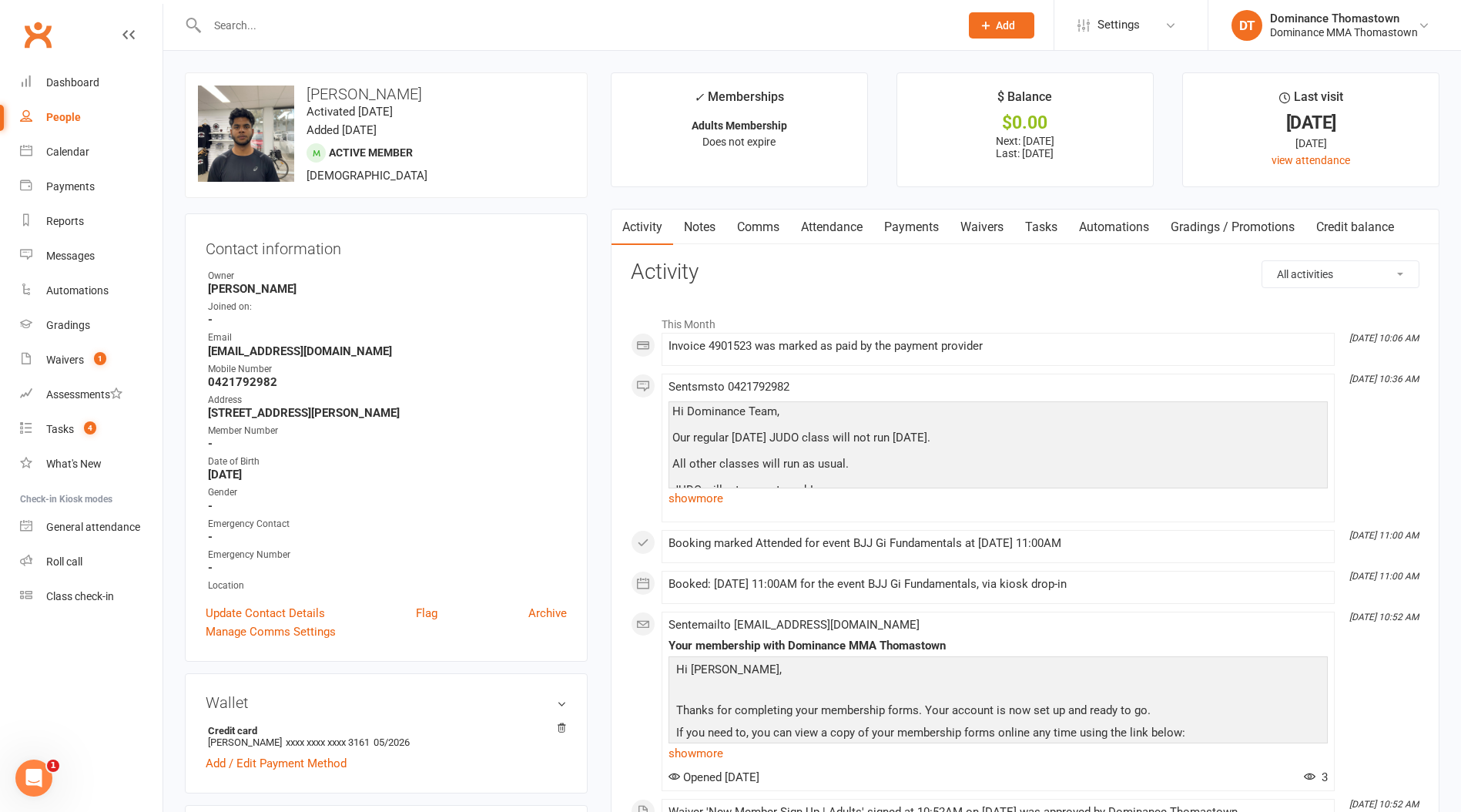
click at [987, 232] on link "Waivers" at bounding box center [982, 227] width 65 height 36
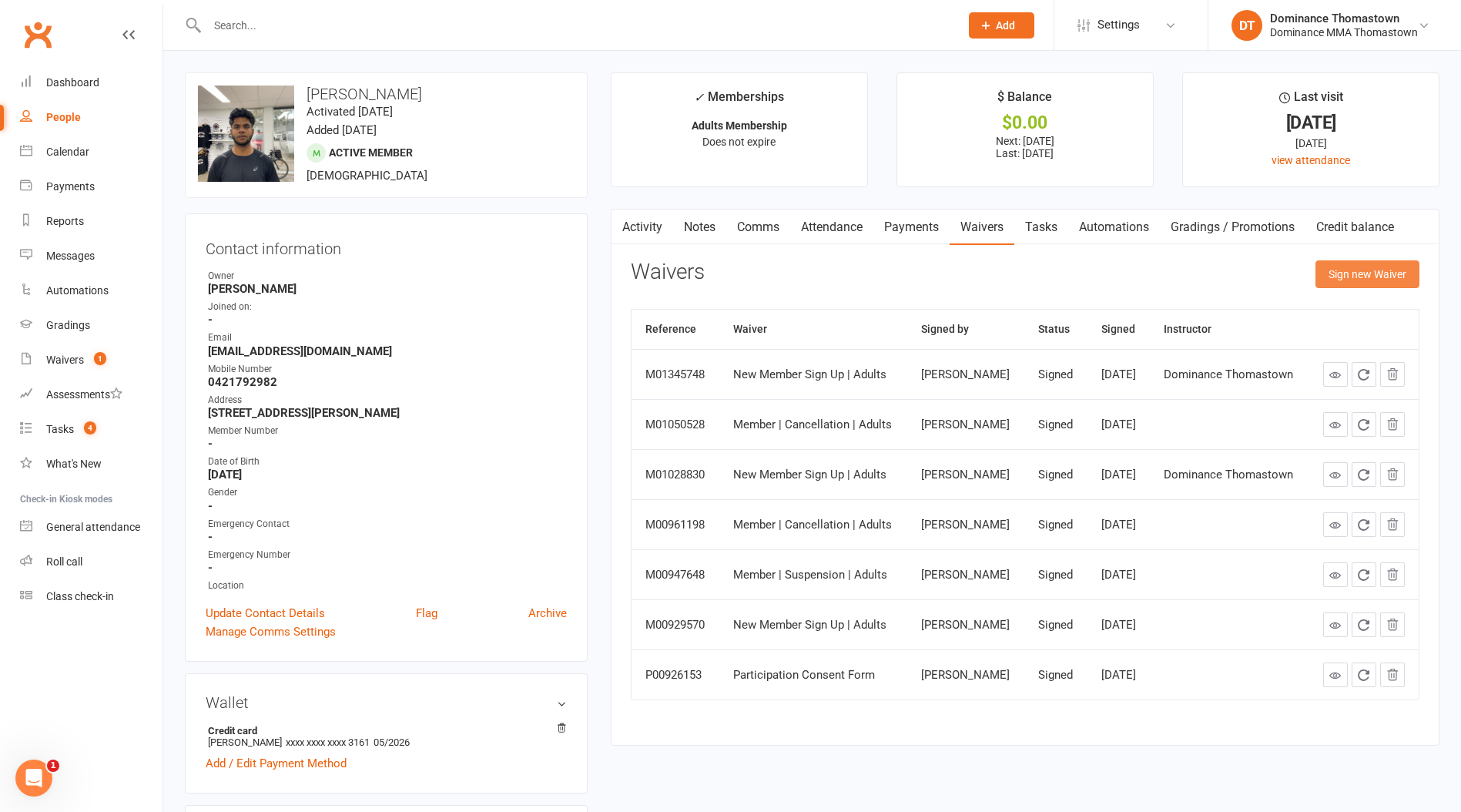
click at [1345, 277] on button "Sign new Waiver" at bounding box center [1367, 274] width 104 height 28
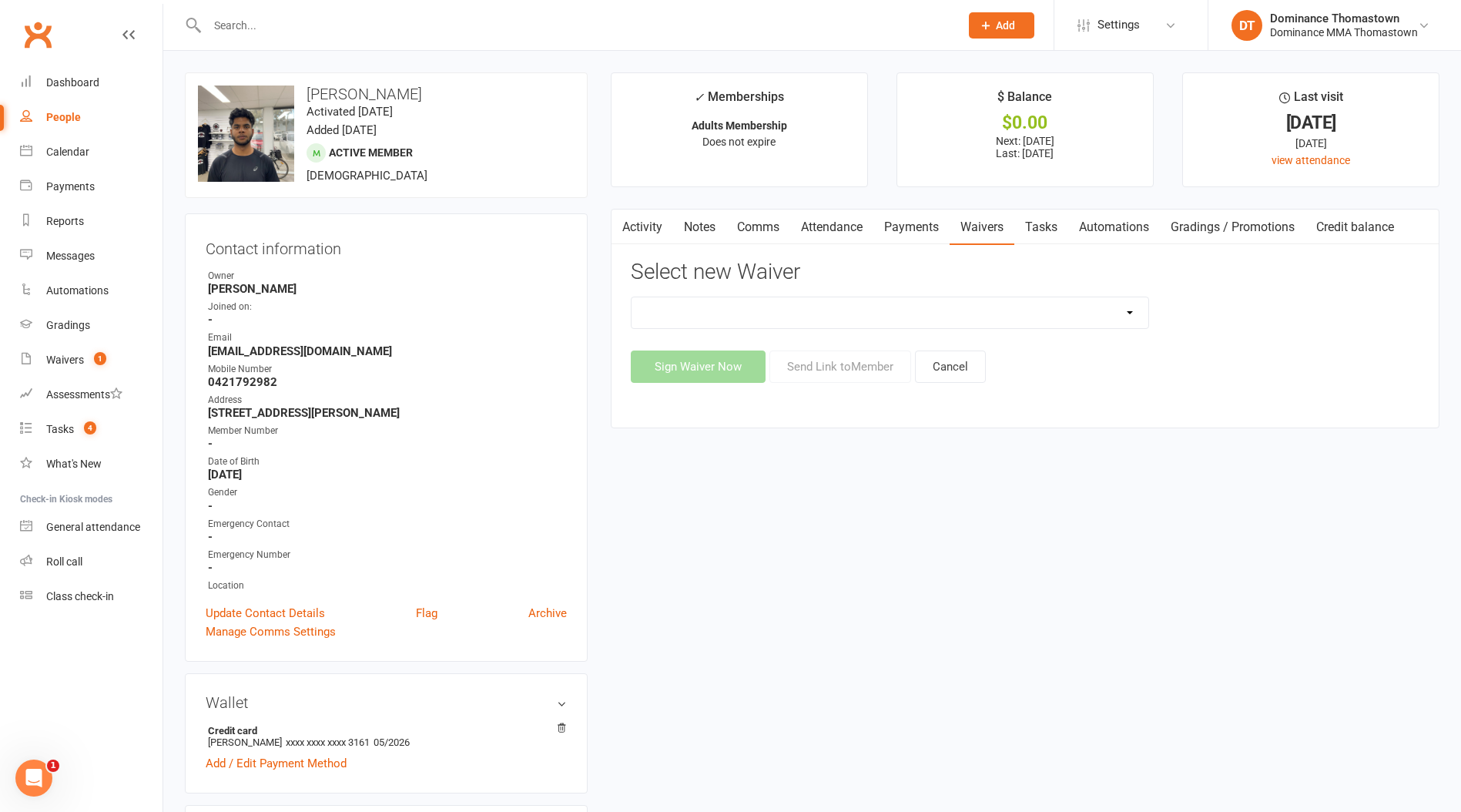
click at [809, 306] on select "Member | Cancellation | Adults Member | Injury Report Form (FOH staff use only)…" at bounding box center [891, 313] width 517 height 31
select select "8154"
click at [632, 298] on select "Member | Cancellation | Adults Member | Injury Report Form (FOH staff use only)…" at bounding box center [891, 313] width 517 height 31
click at [853, 365] on button "Send Link to Member" at bounding box center [840, 366] width 142 height 32
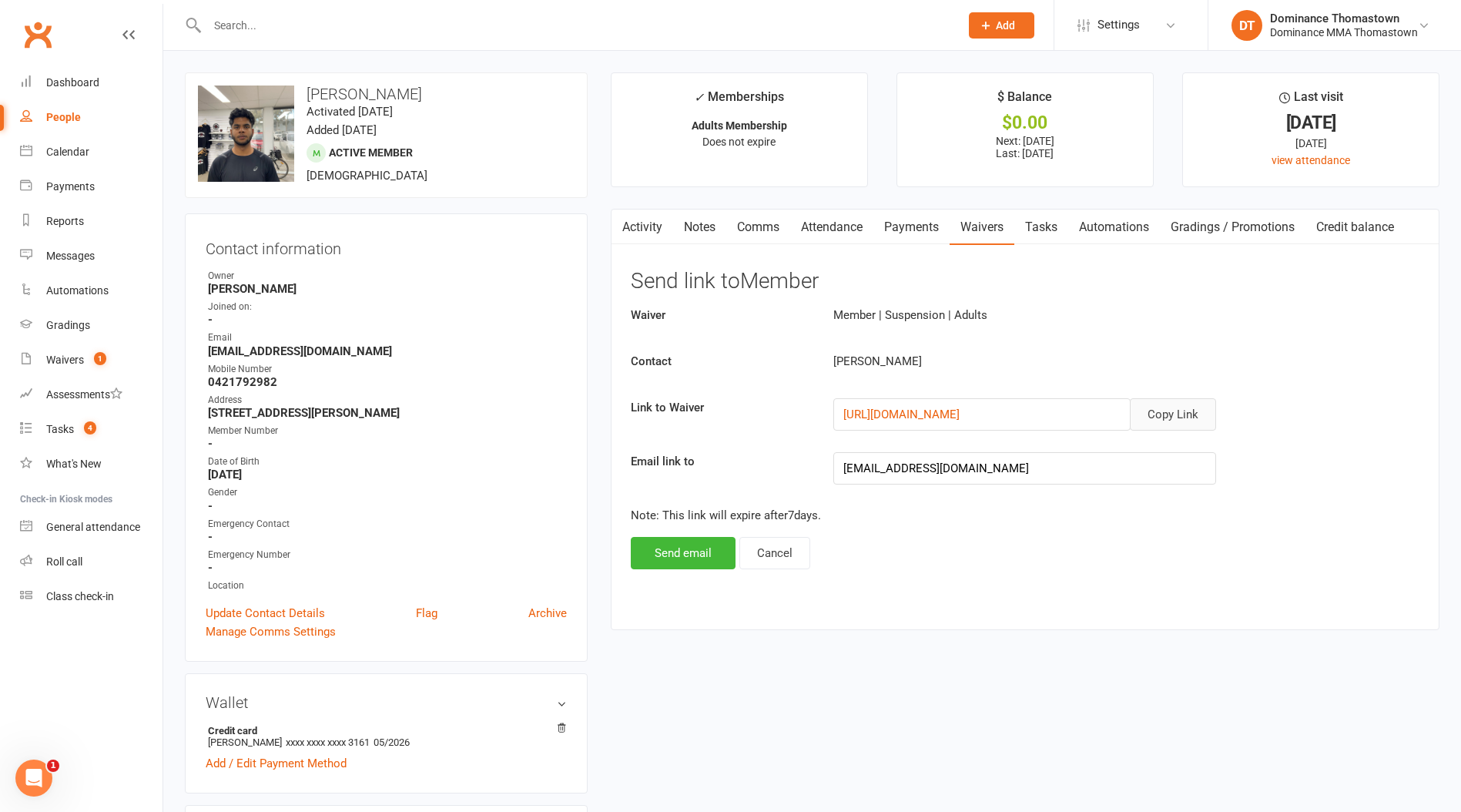
click at [1195, 411] on button "Copy Link" at bounding box center [1173, 414] width 86 height 32
drag, startPoint x: 904, startPoint y: 234, endPoint x: 945, endPoint y: 233, distance: 41.0
click at [904, 234] on link "Payments" at bounding box center [912, 227] width 77 height 36
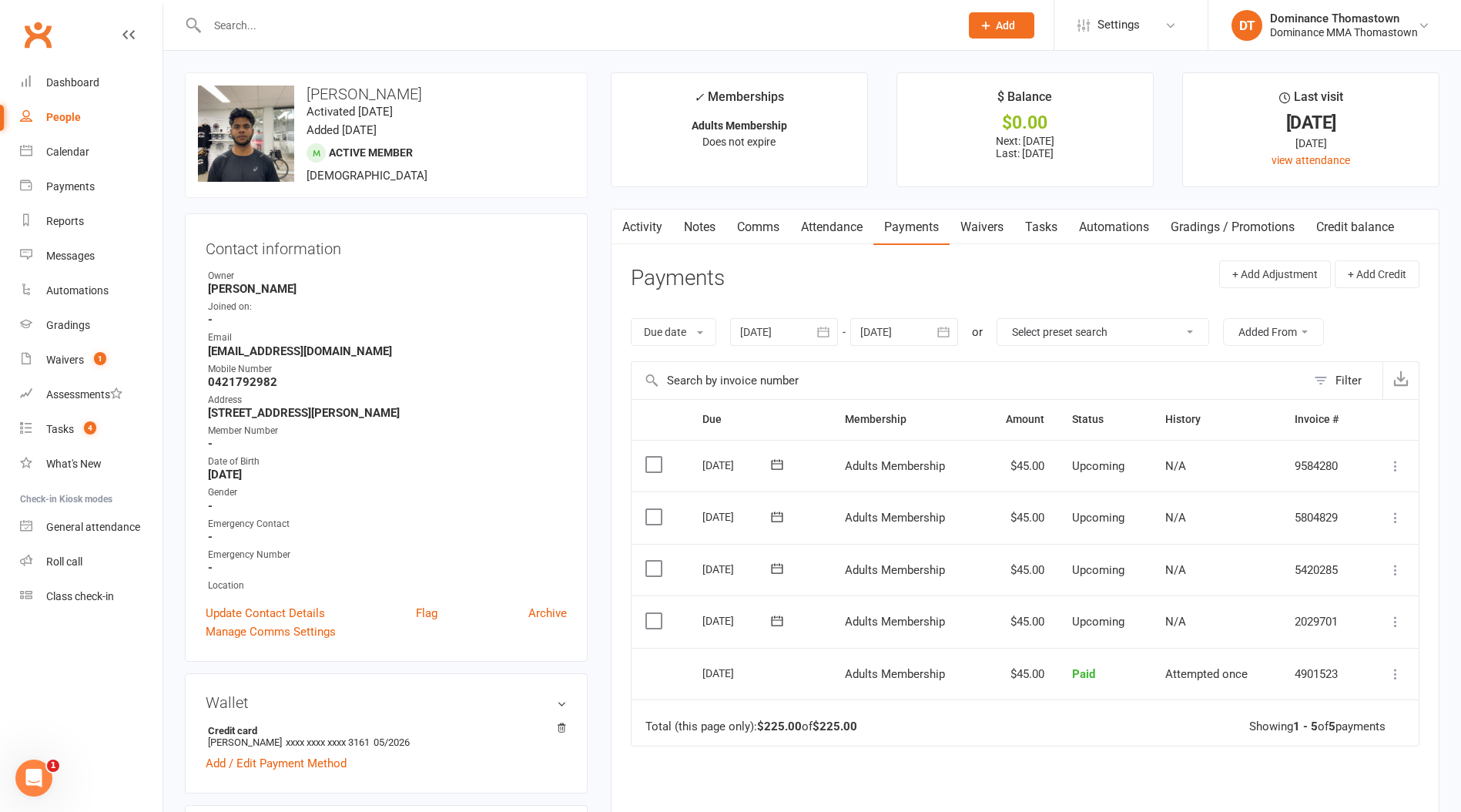
click at [995, 234] on link "Waivers" at bounding box center [982, 227] width 65 height 36
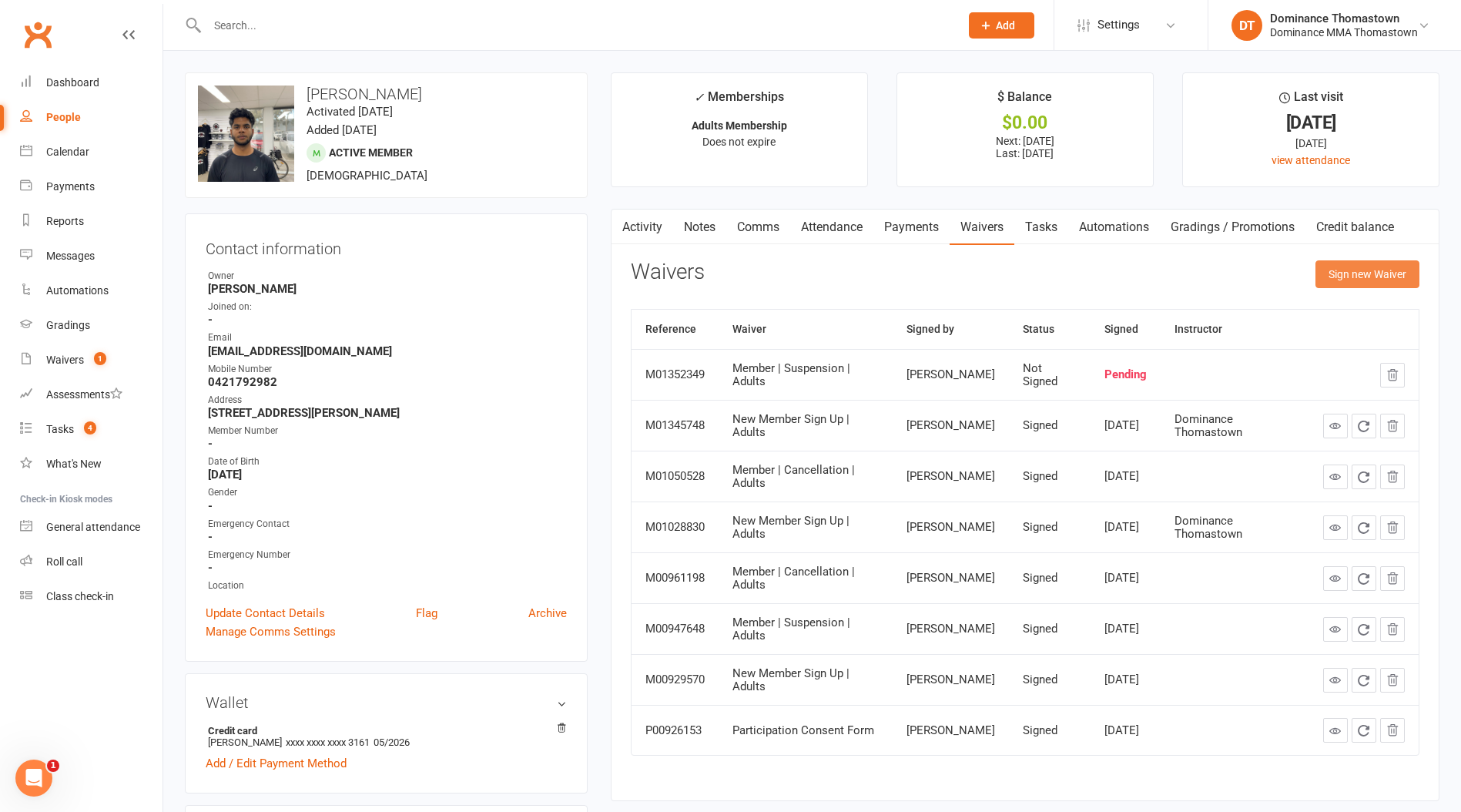
click at [1361, 284] on button "Sign new Waiver" at bounding box center [1367, 274] width 104 height 28
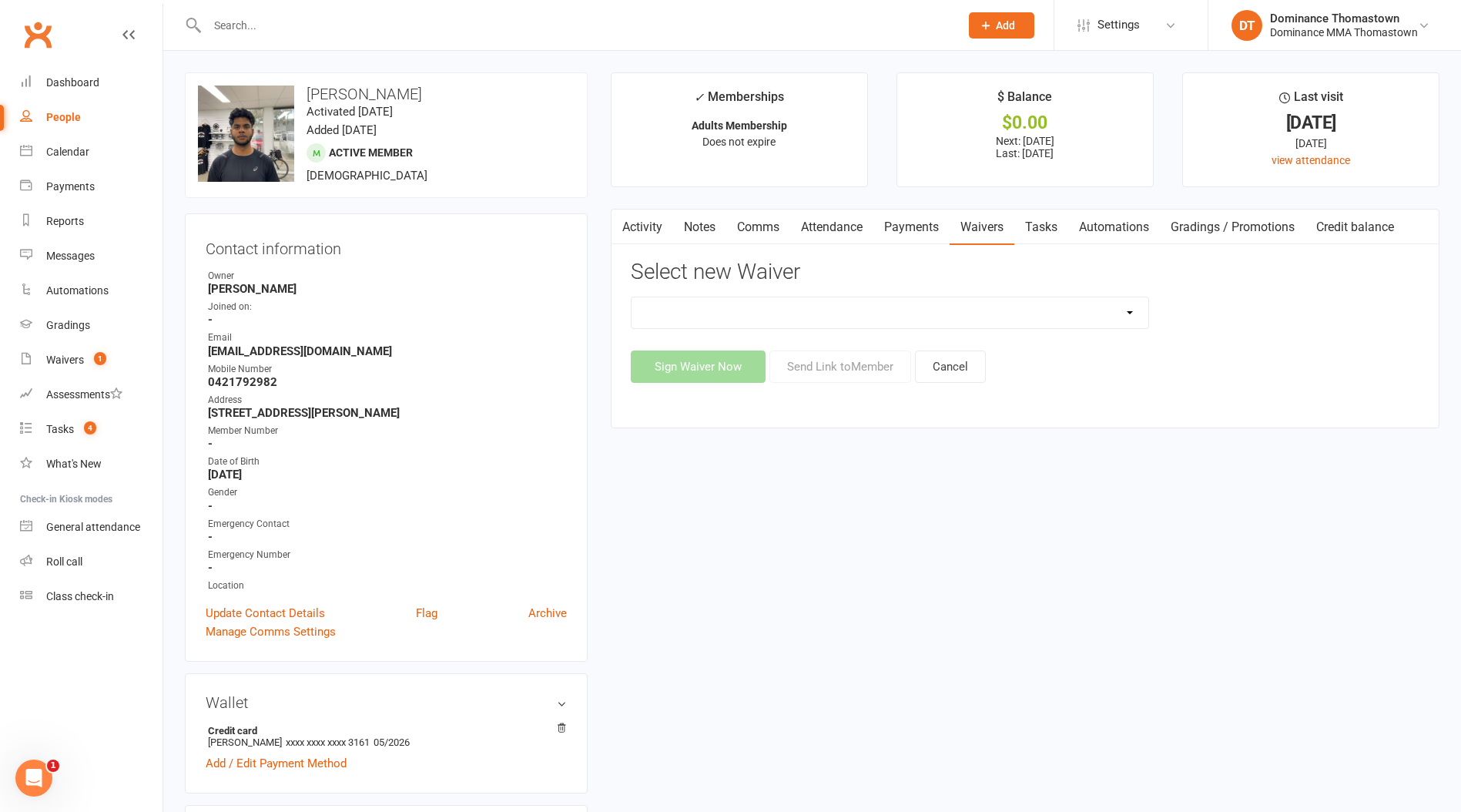
click at [789, 310] on select "Member | Cancellation | Adults Member | Injury Report Form (FOH staff use only)…" at bounding box center [891, 313] width 517 height 31
select select "8152"
click at [632, 298] on select "Member | Cancellation | Adults Member | Injury Report Form (FOH staff use only)…" at bounding box center [891, 313] width 517 height 31
click at [865, 362] on button "Send Link to Member" at bounding box center [840, 366] width 142 height 32
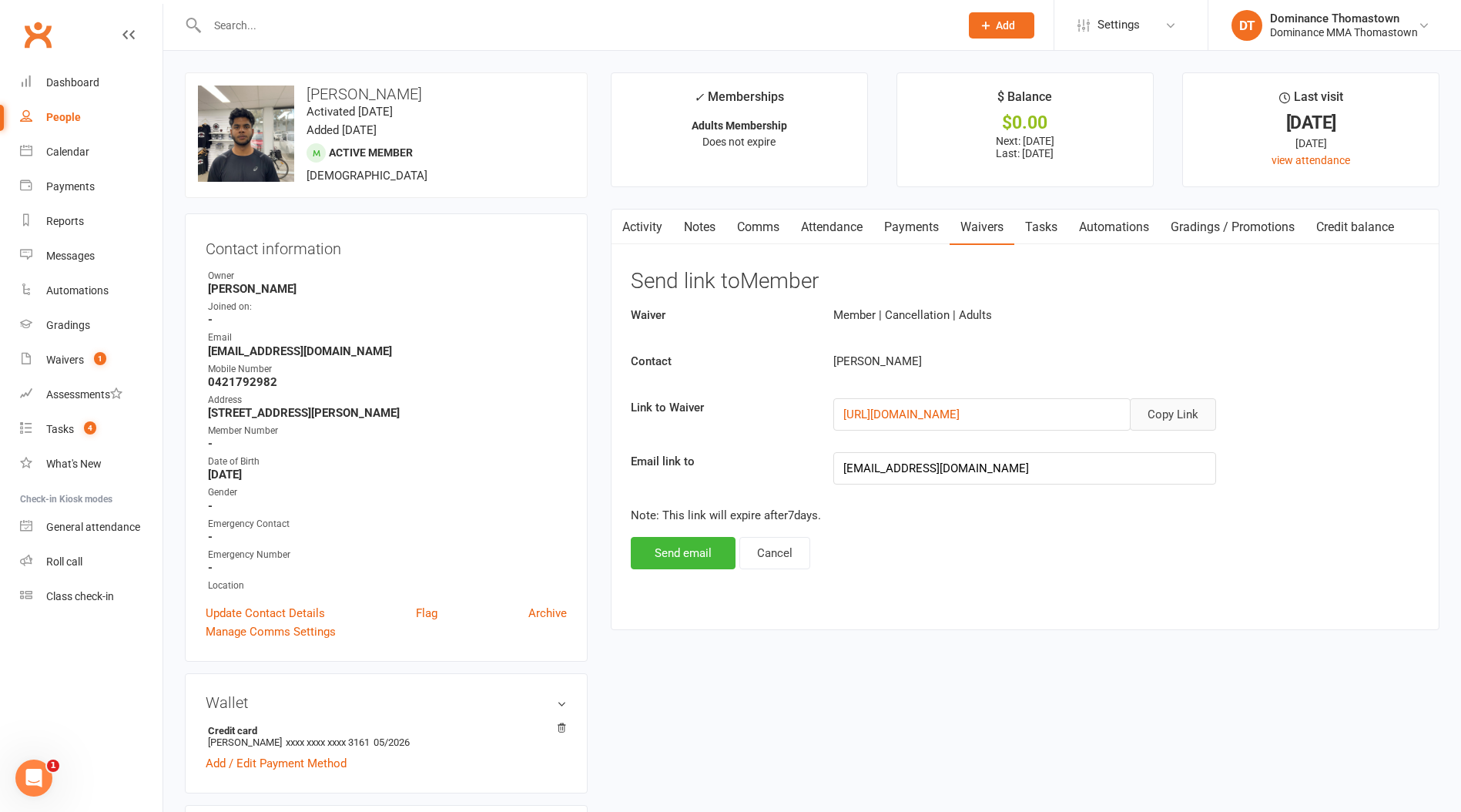
click at [1177, 411] on button "Copy Link" at bounding box center [1173, 414] width 86 height 32
click at [774, 230] on link "Comms" at bounding box center [759, 227] width 64 height 36
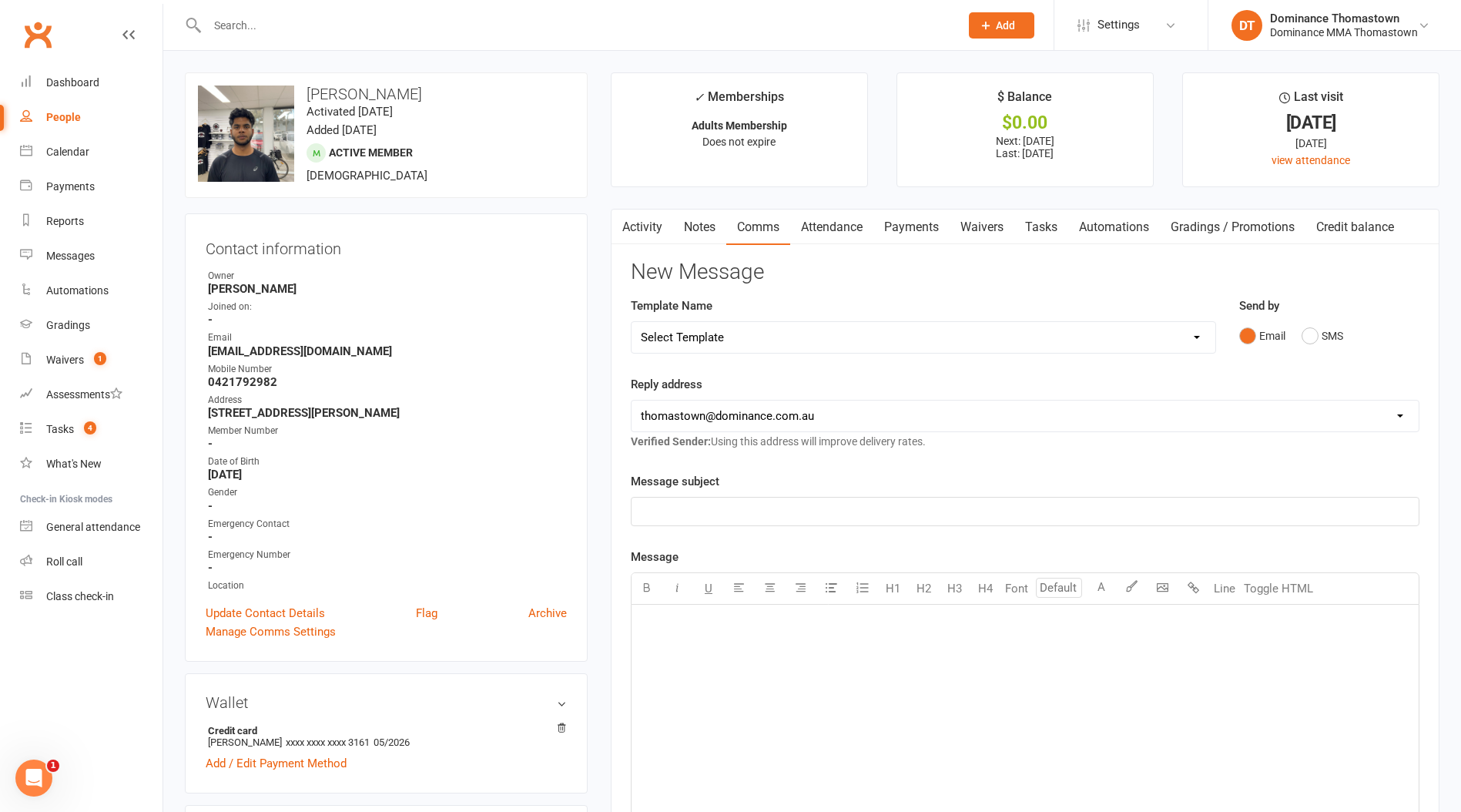
drag, startPoint x: 746, startPoint y: 355, endPoint x: 738, endPoint y: 337, distance: 19.7
click at [746, 355] on div "Template Name Select Template [Email] MARKETING | 10TH BIRTHDAY SPECIAL | CANCE…" at bounding box center [923, 336] width 609 height 78
click at [738, 337] on select "Select Template [Email] MARKETING | 10TH BIRTHDAY SPECIAL | CANCELLED MEMBERS […" at bounding box center [923, 337] width 584 height 31
select select "6"
click at [632, 322] on select "Select Template [Email] MARKETING | 10TH BIRTHDAY SPECIAL | CANCELLED MEMBERS […" at bounding box center [923, 337] width 584 height 31
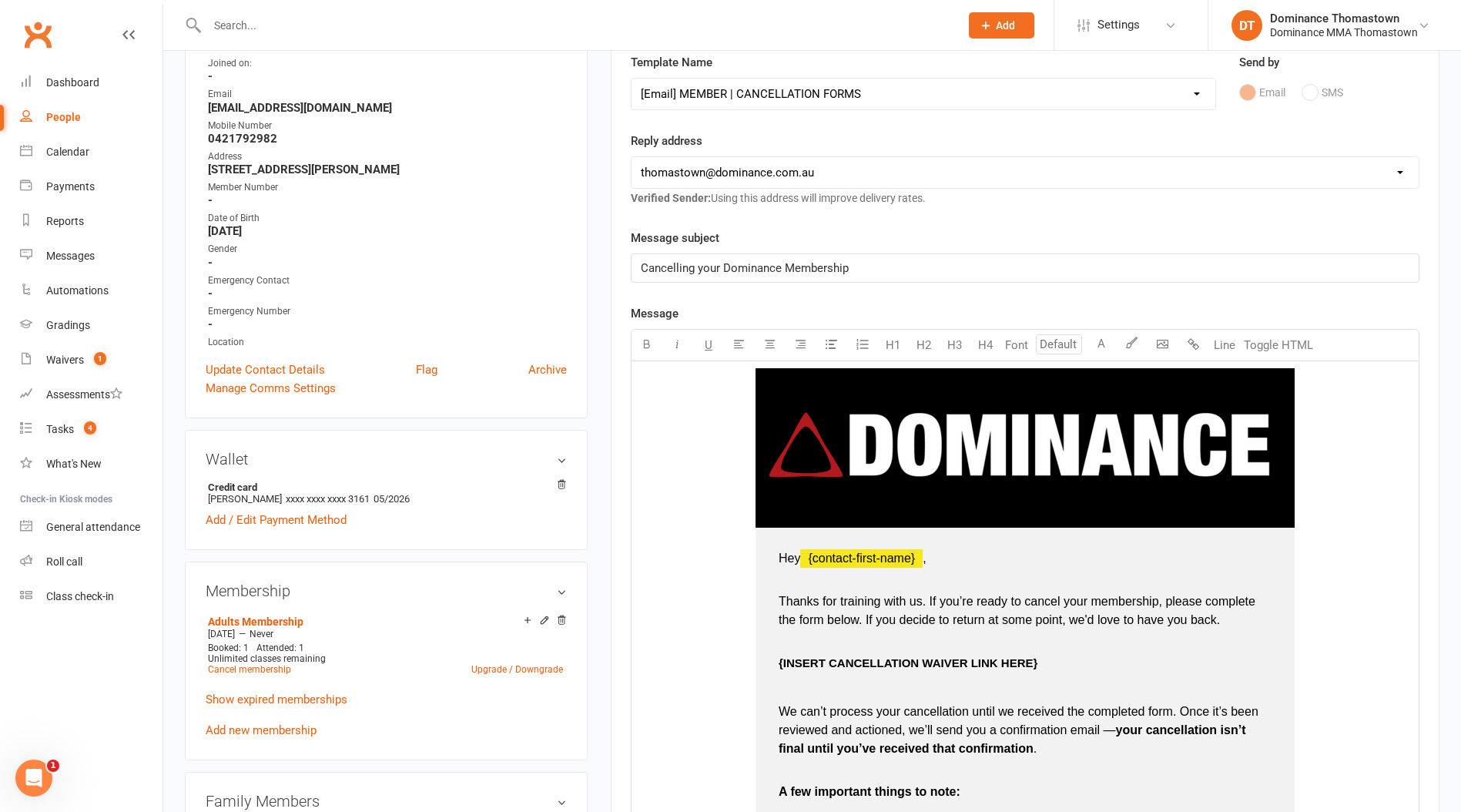
scroll to position [244, 0]
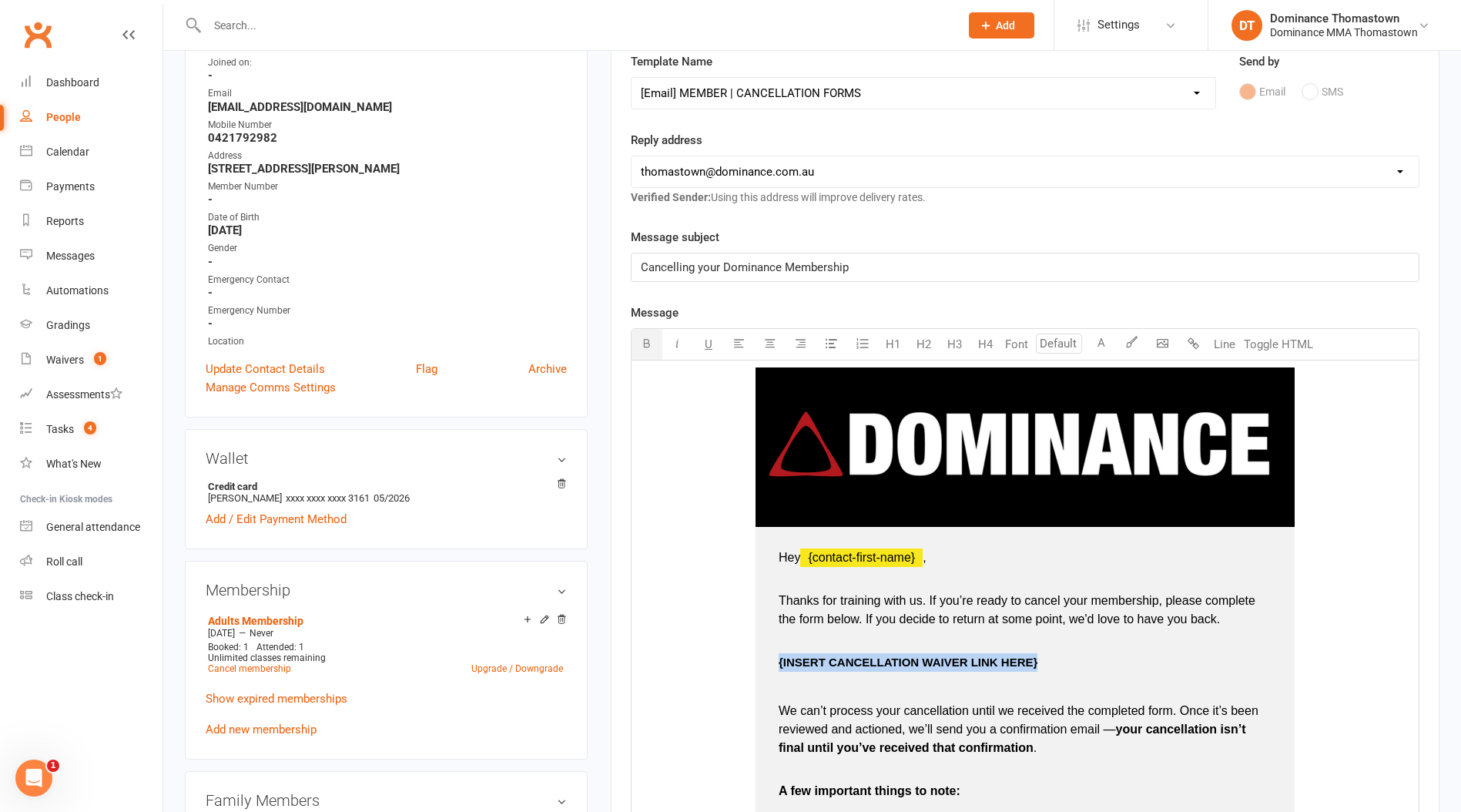
drag, startPoint x: 1038, startPoint y: 666, endPoint x: 767, endPoint y: 658, distance: 271.1
click at [767, 659] on td "Hey ﻿ {contact-first-name} , Thanks for training with us. If you’re ready to ca…" at bounding box center [1025, 805] width 539 height 556
drag, startPoint x: 975, startPoint y: 665, endPoint x: 946, endPoint y: 533, distance: 135.1
click at [782, 665] on p "https://4umLHe.short.gy/TMev9D" at bounding box center [1025, 662] width 493 height 19
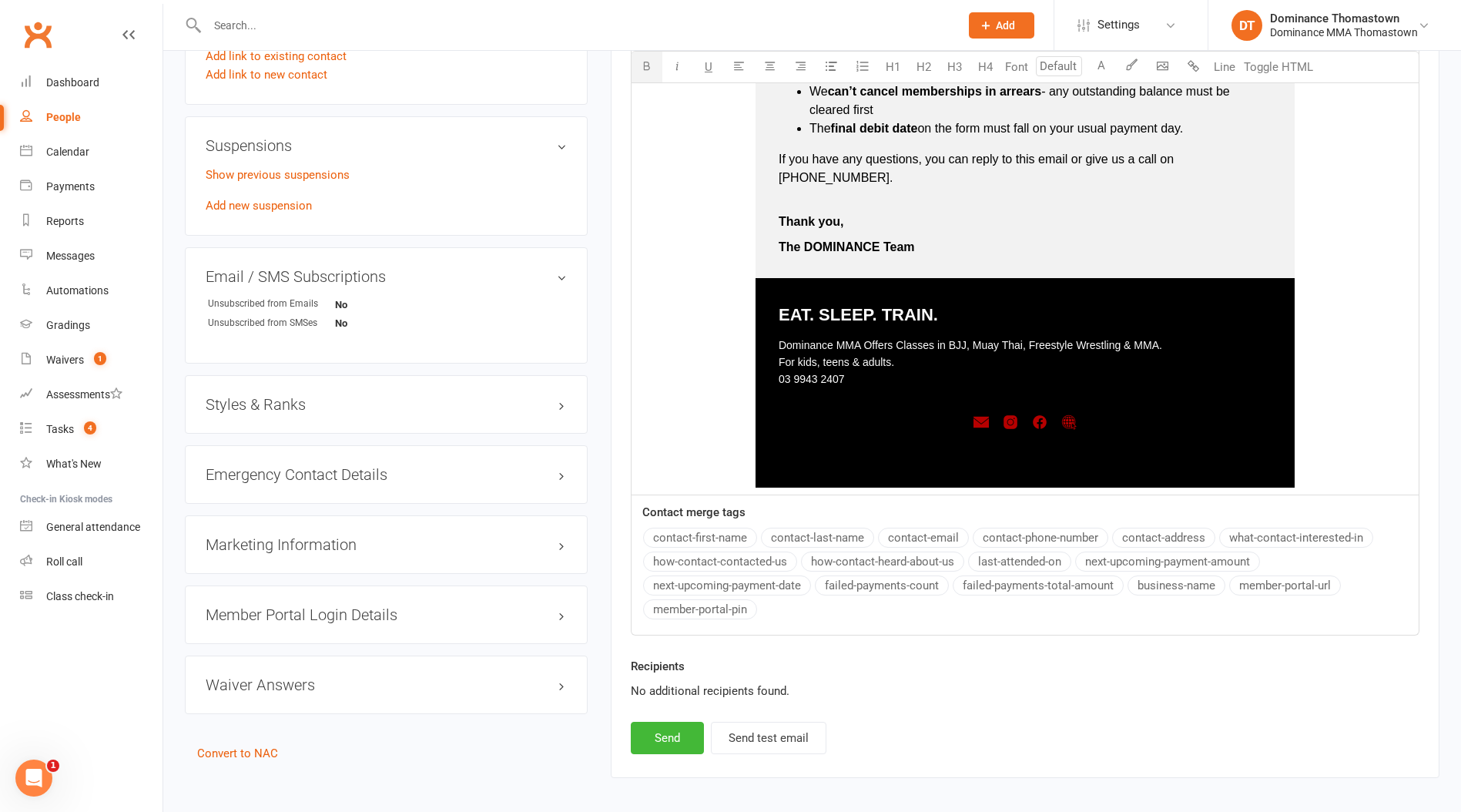
scroll to position [1094, 0]
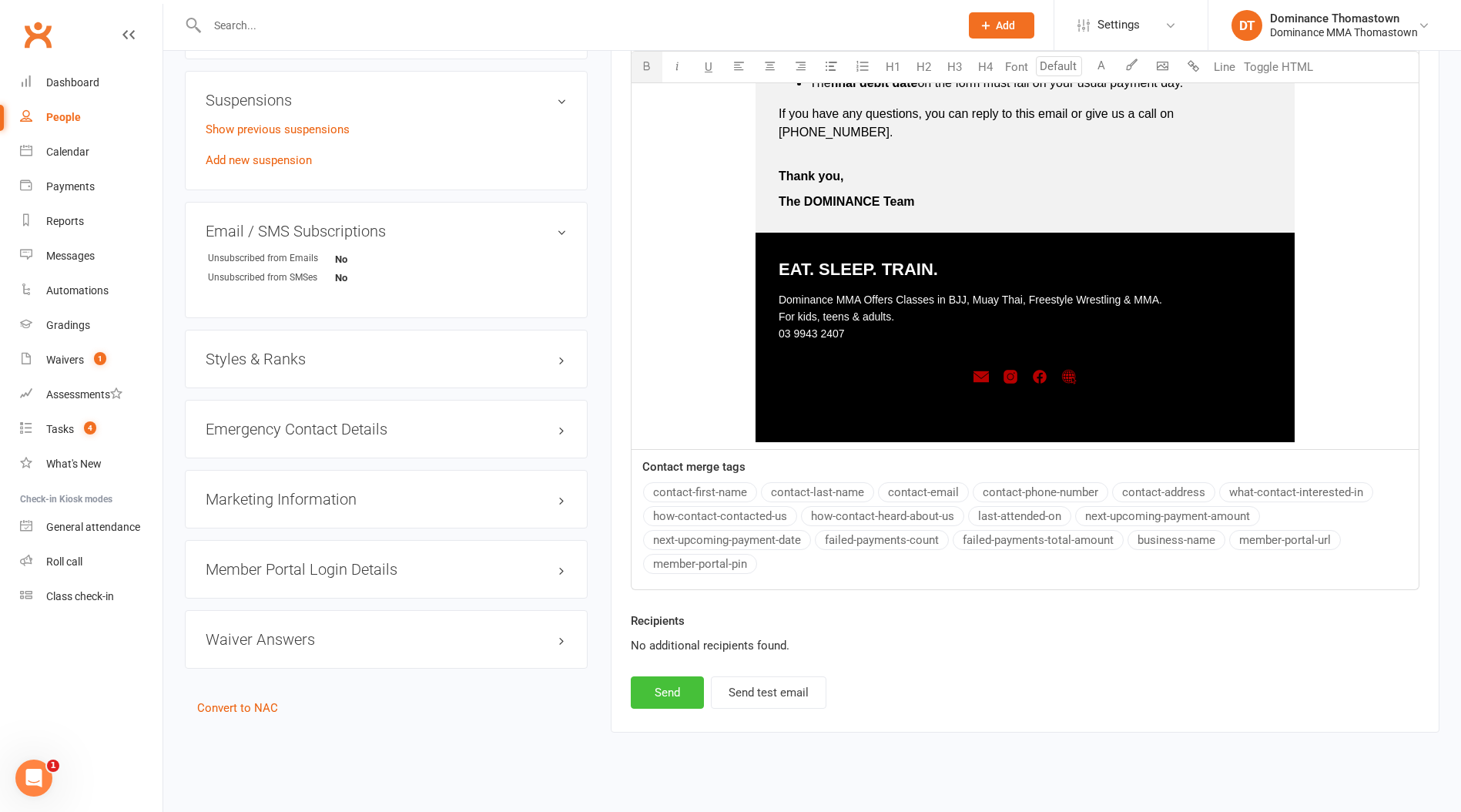
click at [662, 677] on button "Send" at bounding box center [668, 693] width 73 height 32
select select
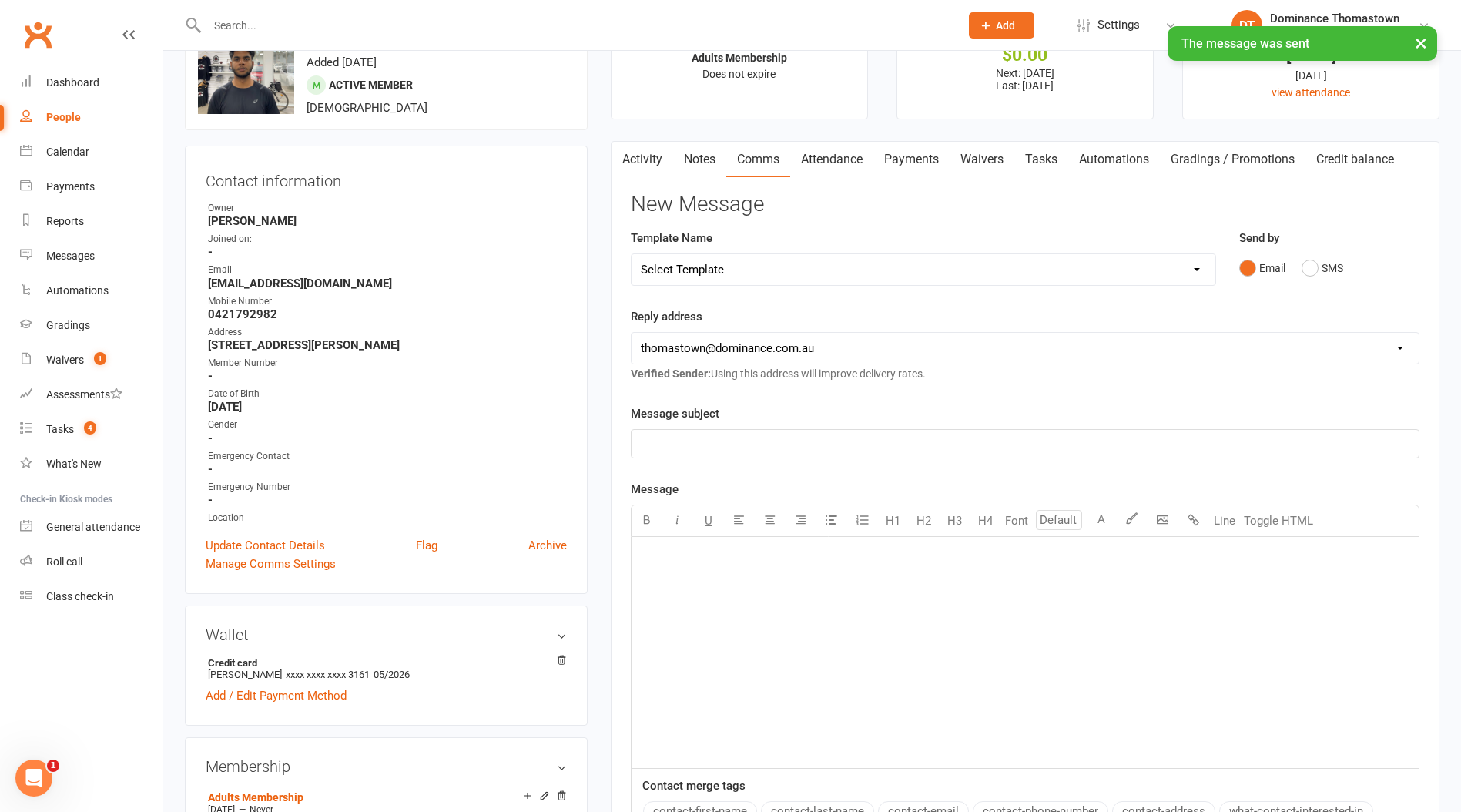
scroll to position [0, 0]
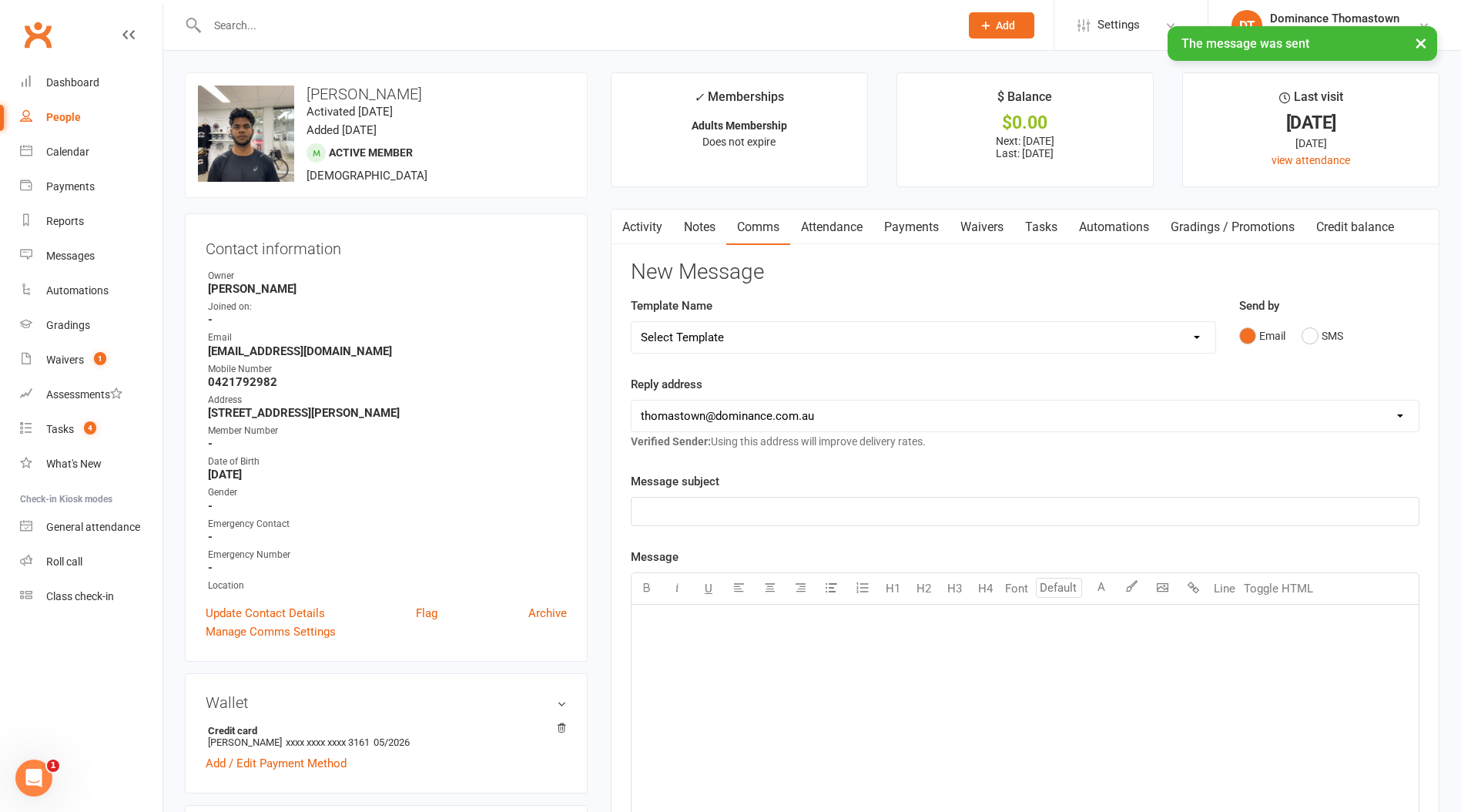
click at [904, 219] on link "Payments" at bounding box center [912, 227] width 77 height 36
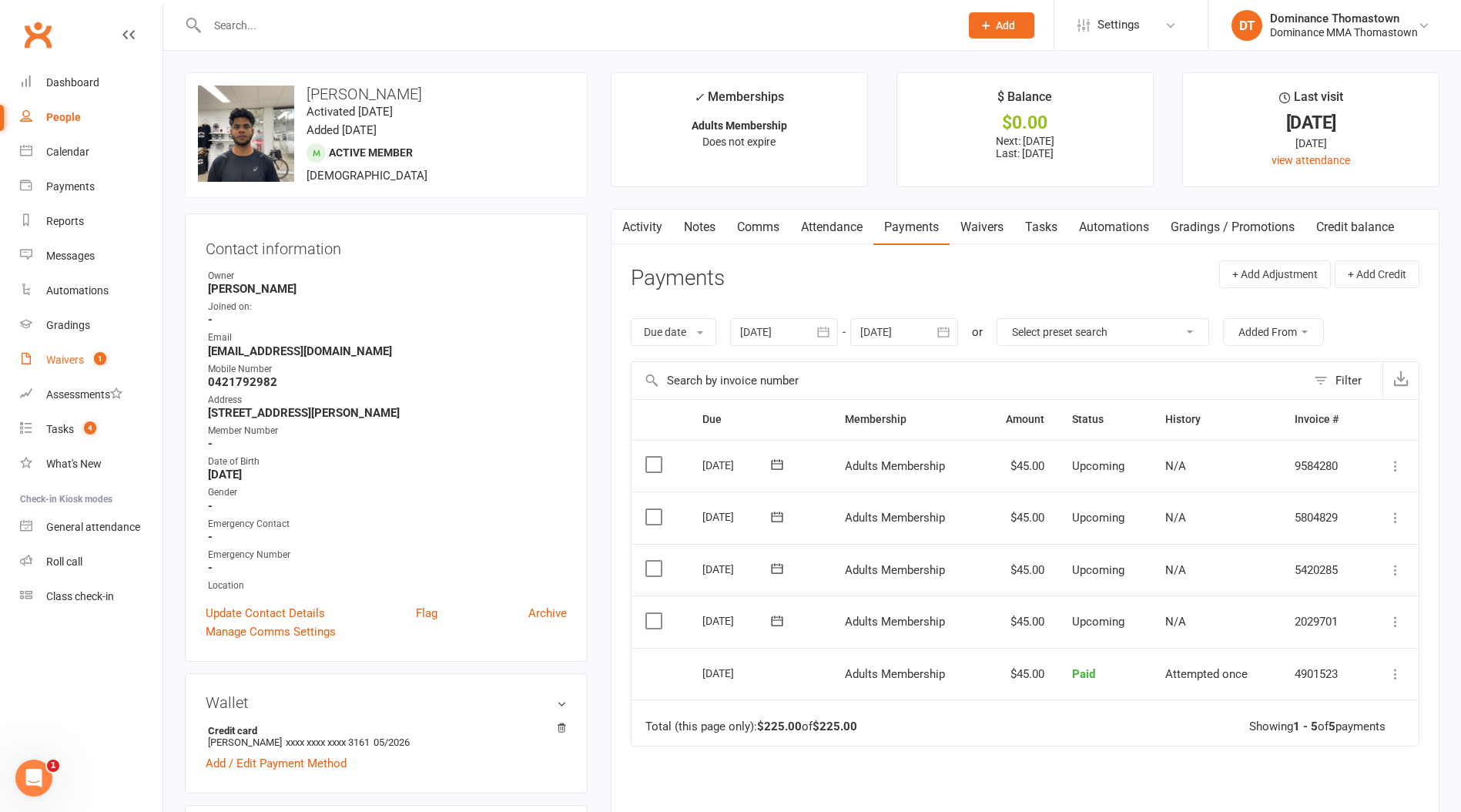
click at [85, 361] on link "Waivers 1" at bounding box center [91, 360] width 143 height 35
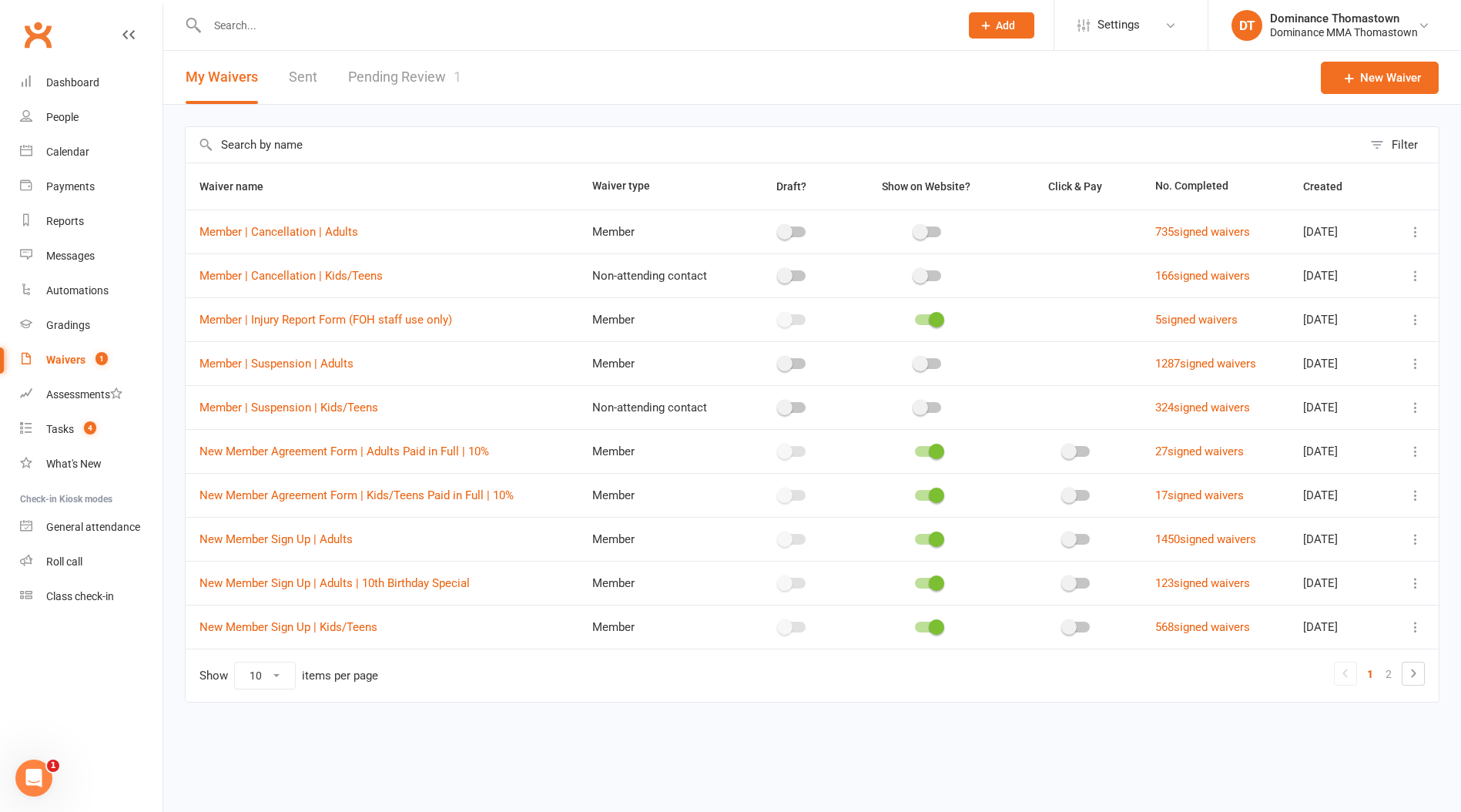
click at [441, 81] on link "Pending Review 1" at bounding box center [405, 78] width 113 height 53
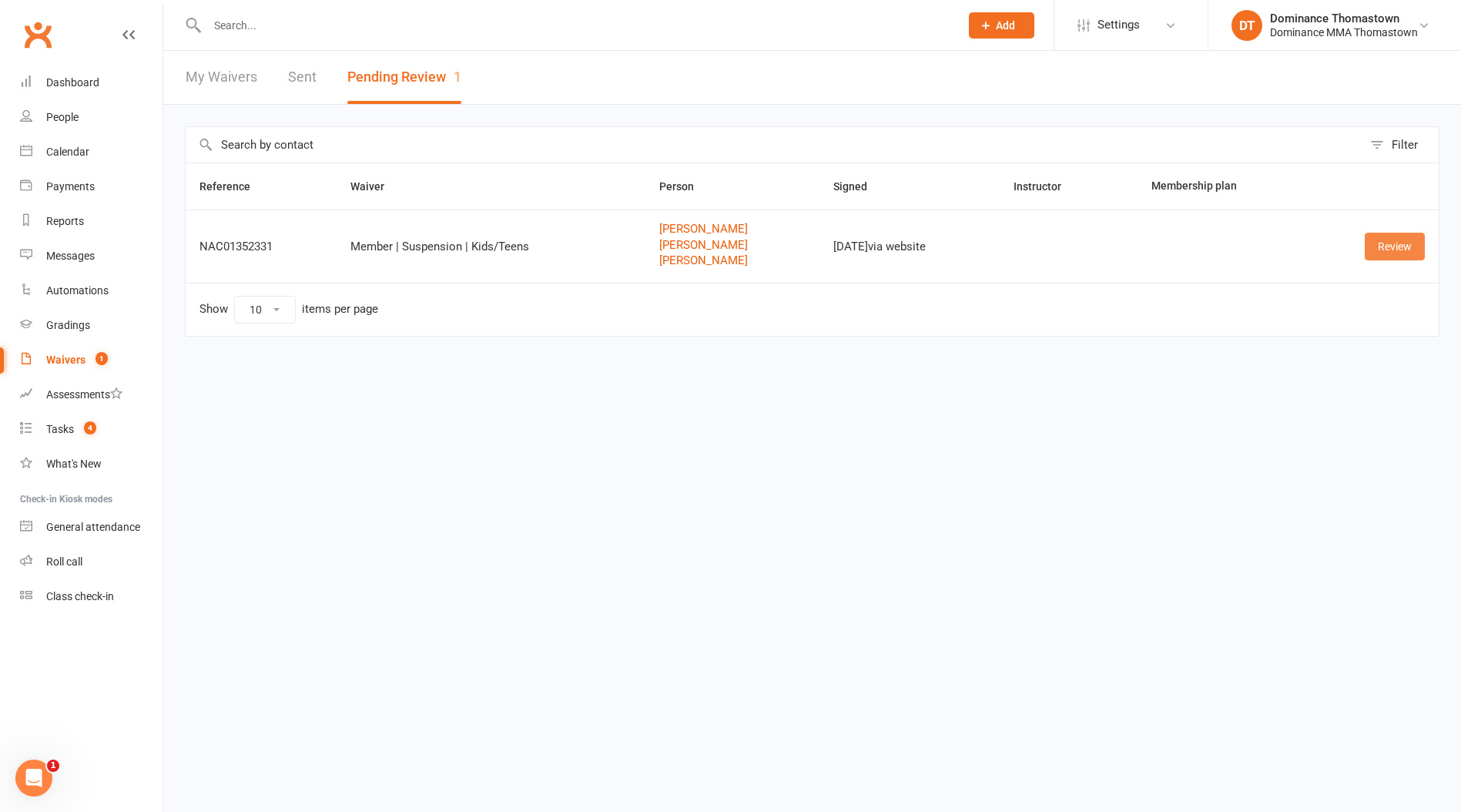
click at [1386, 243] on link "Review" at bounding box center [1394, 246] width 60 height 28
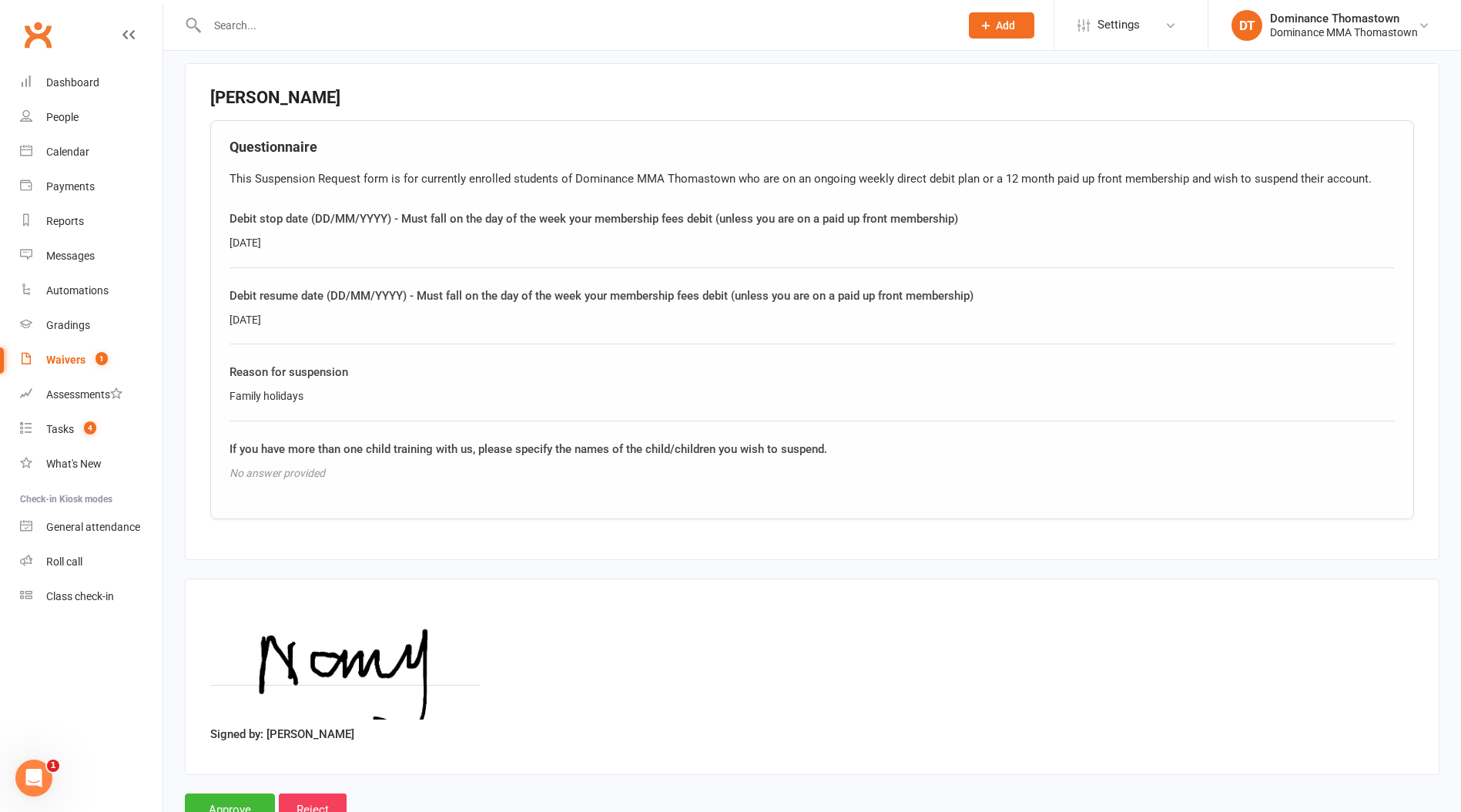
scroll to position [1834, 0]
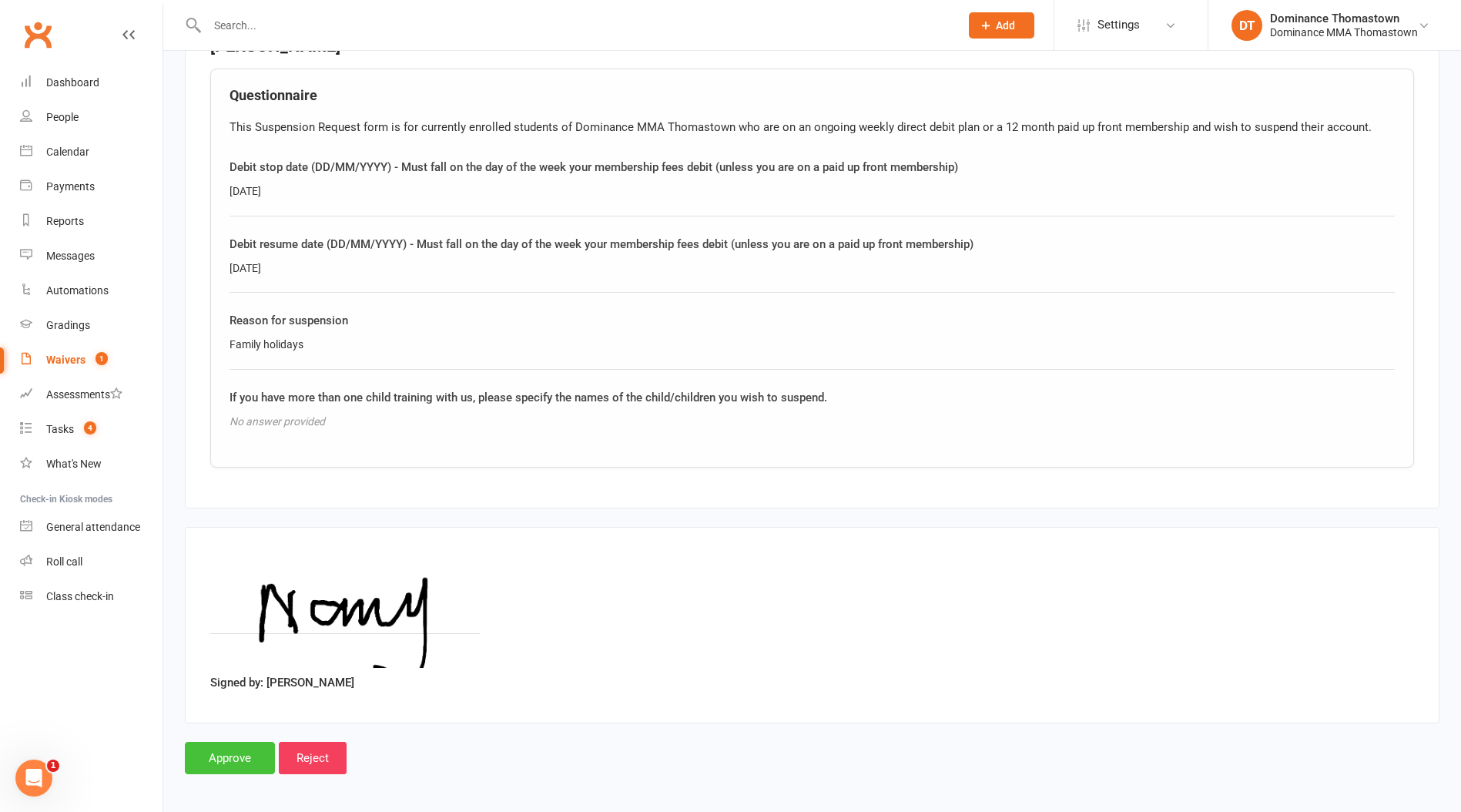
click at [245, 752] on input "Approve" at bounding box center [229, 758] width 90 height 32
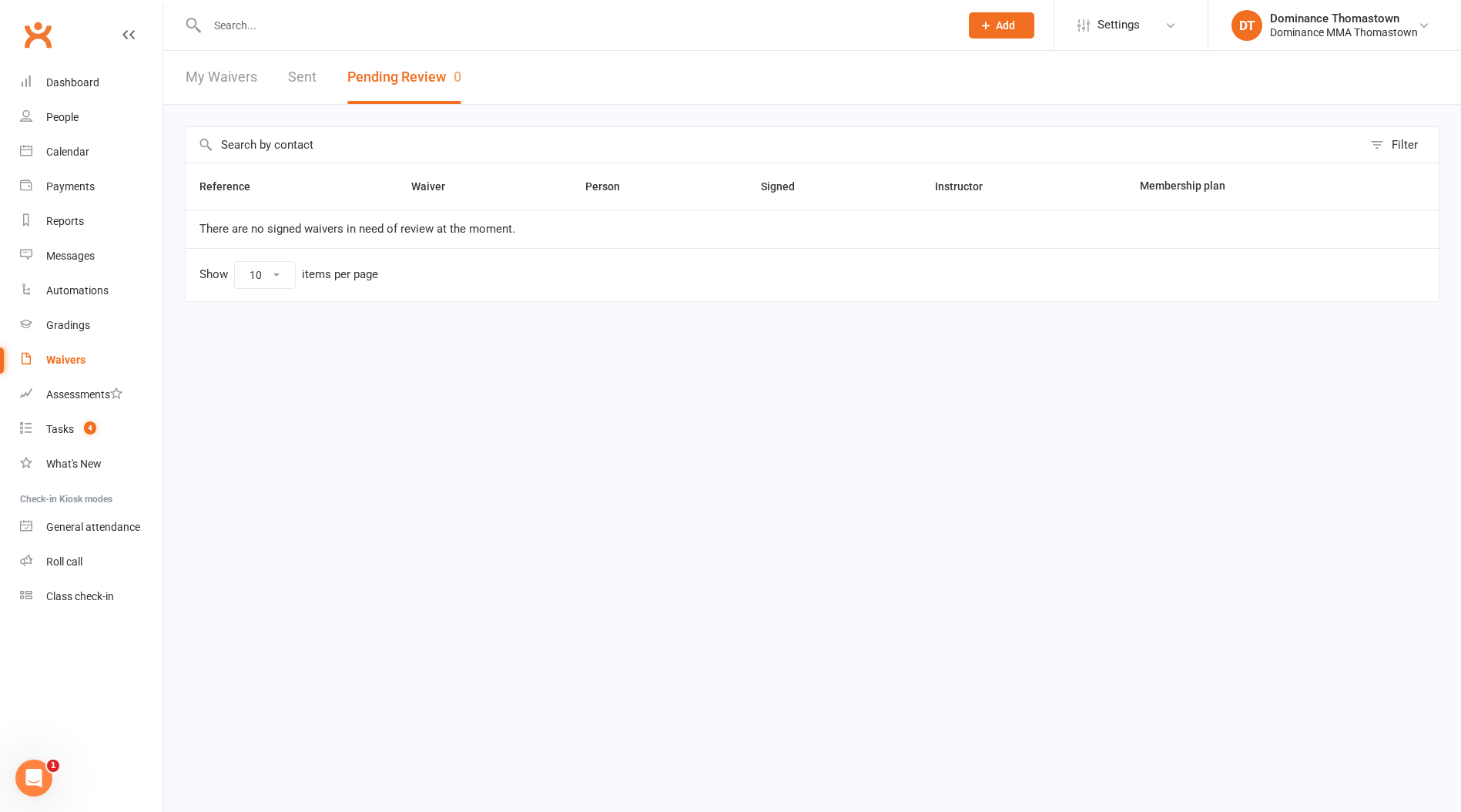
click at [236, 26] on input "text" at bounding box center [575, 25] width 746 height 21
type input "tina ca"
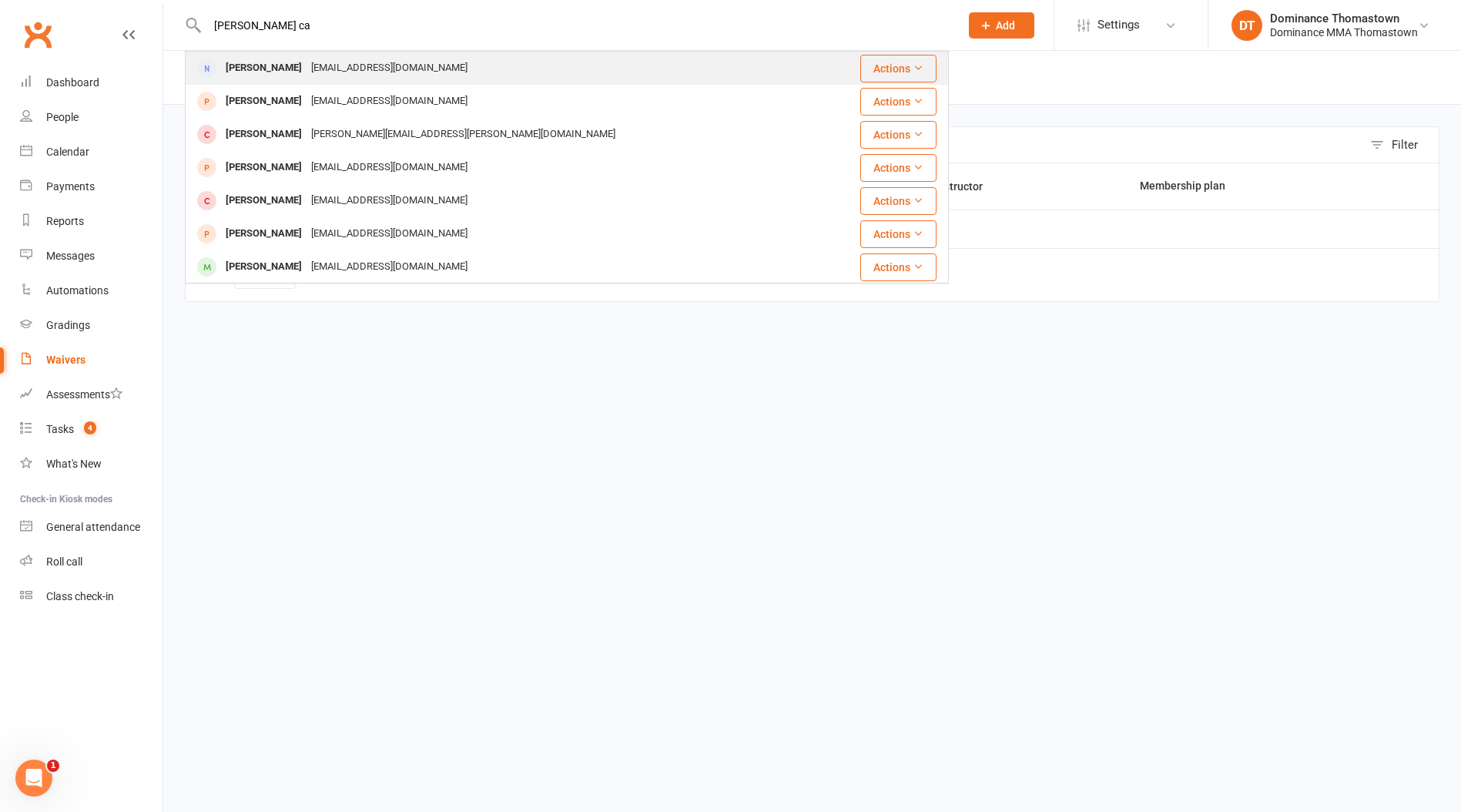
click at [307, 62] on div "[EMAIL_ADDRESS][DOMAIN_NAME]" at bounding box center [390, 68] width 166 height 22
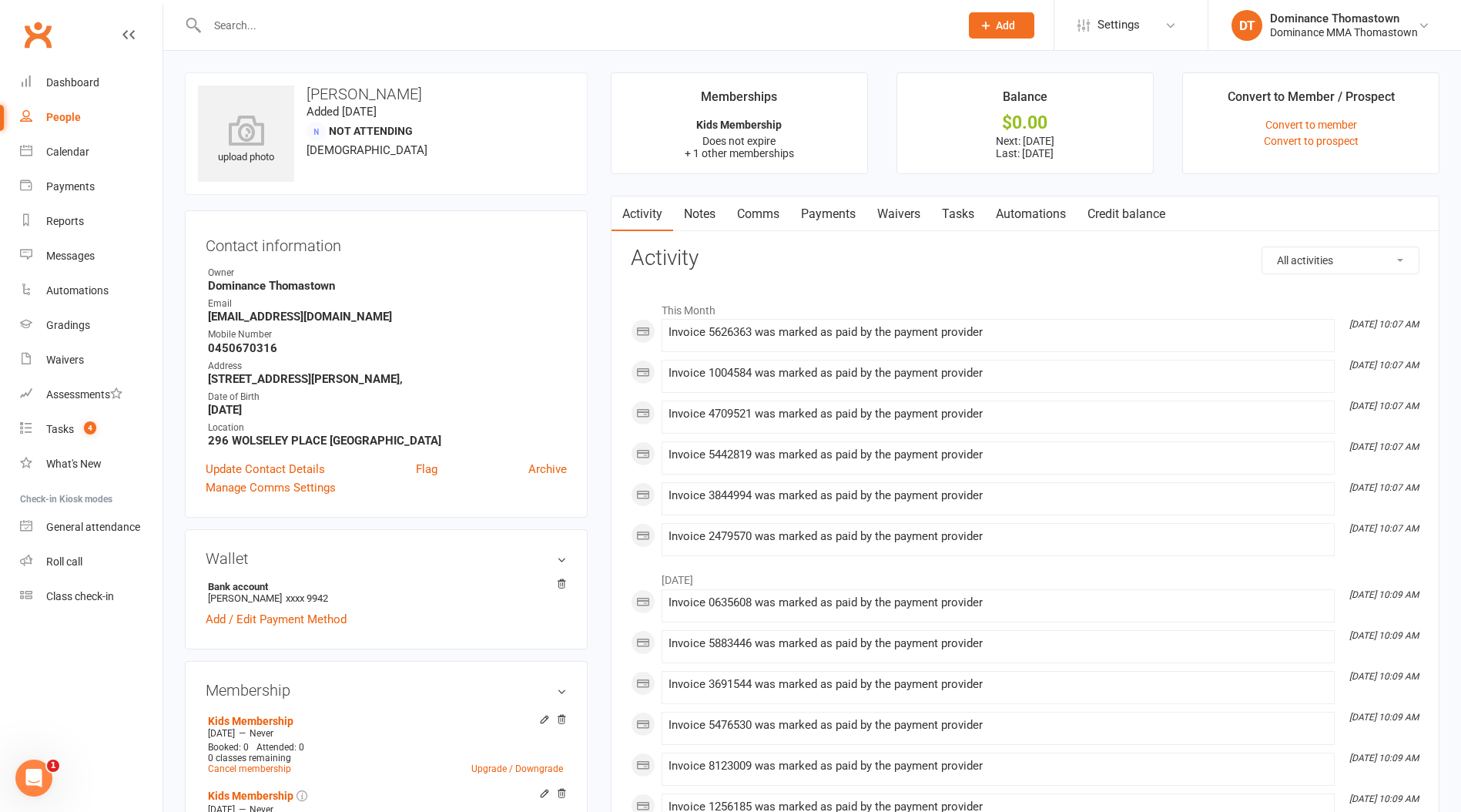
click at [269, 33] on input "text" at bounding box center [575, 25] width 746 height 21
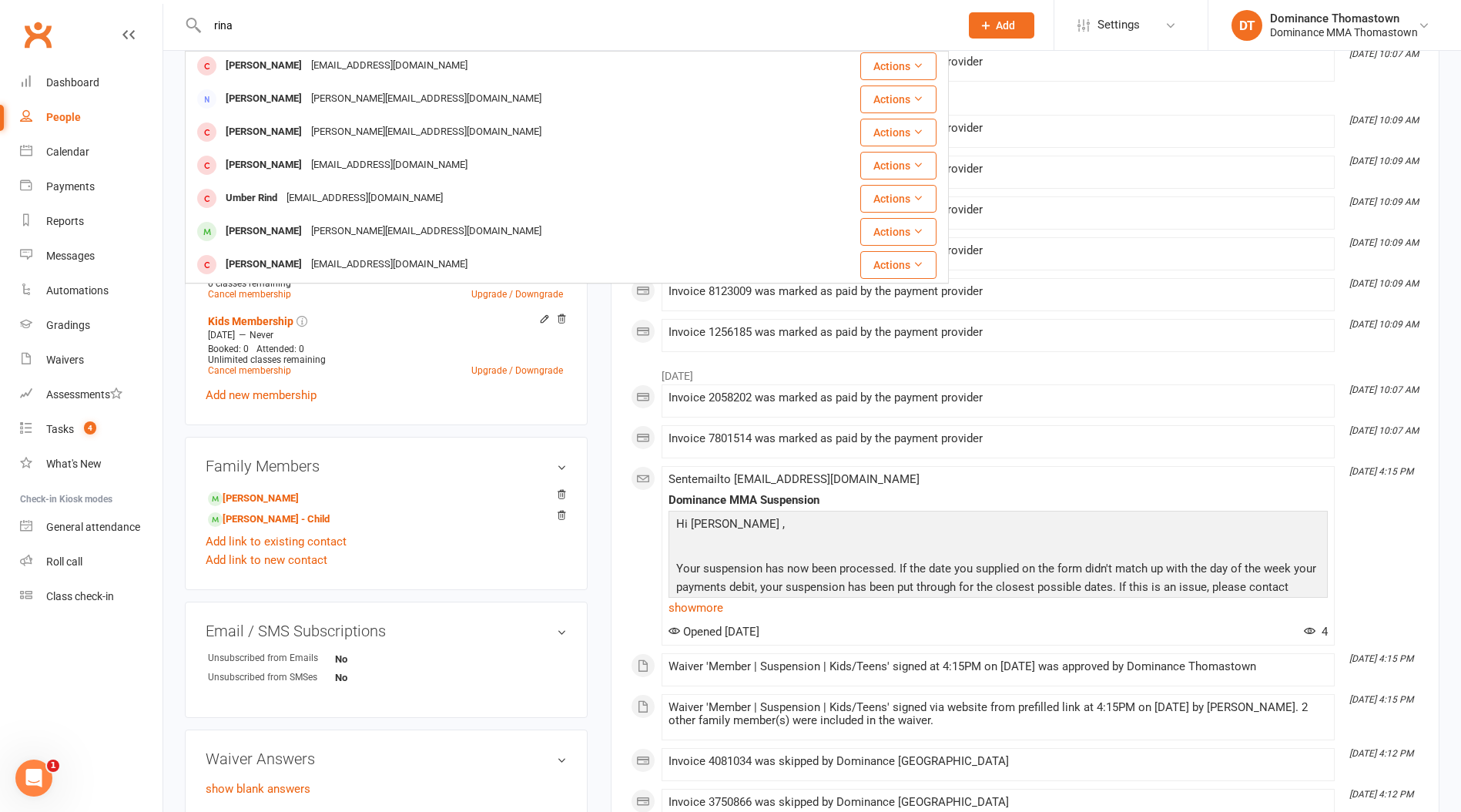
scroll to position [478, 0]
type input "r"
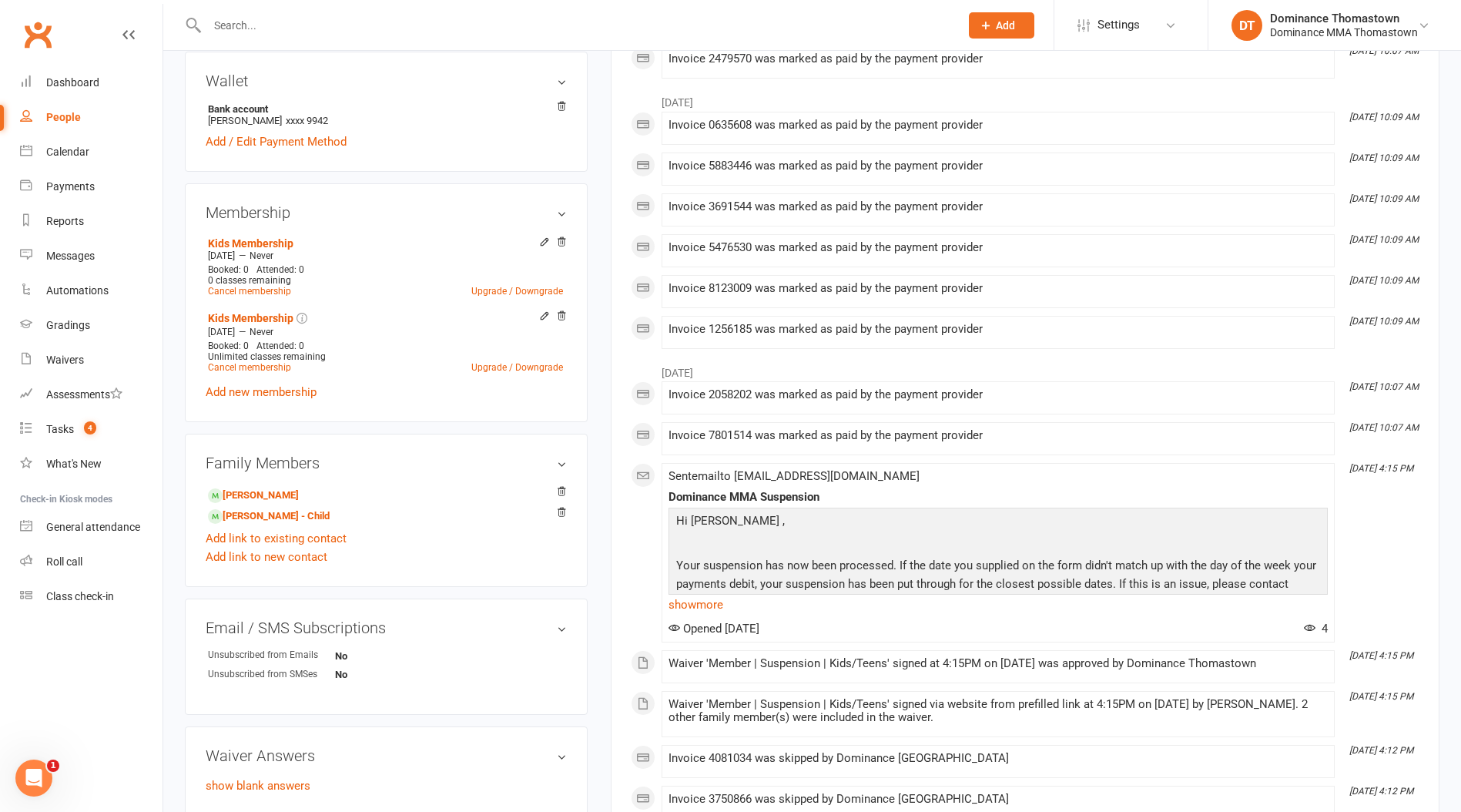
type input "\"
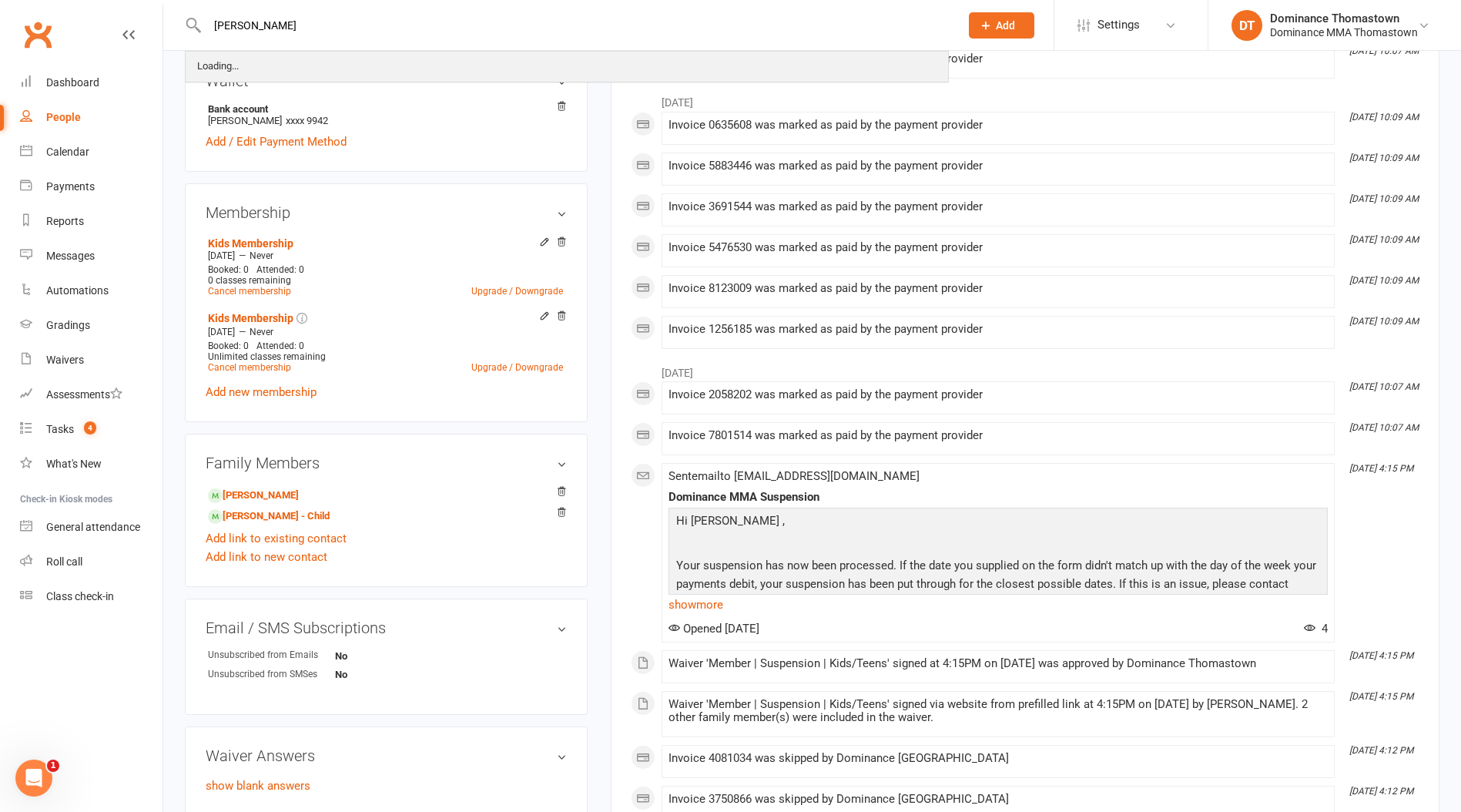
scroll to position [479, 0]
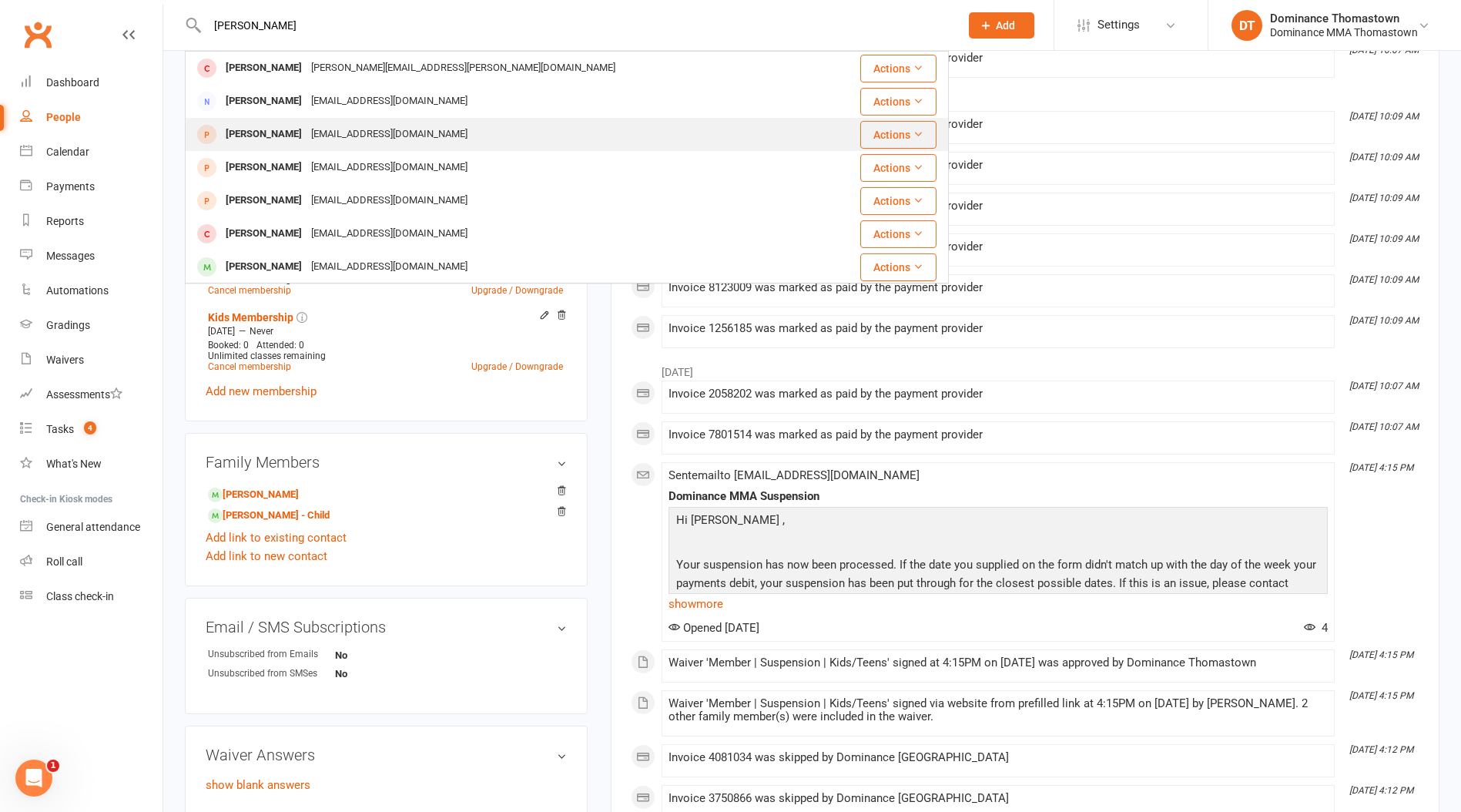
type input "[PERSON_NAME]"
click at [323, 128] on div "[EMAIL_ADDRESS][DOMAIN_NAME]" at bounding box center [390, 134] width 166 height 22
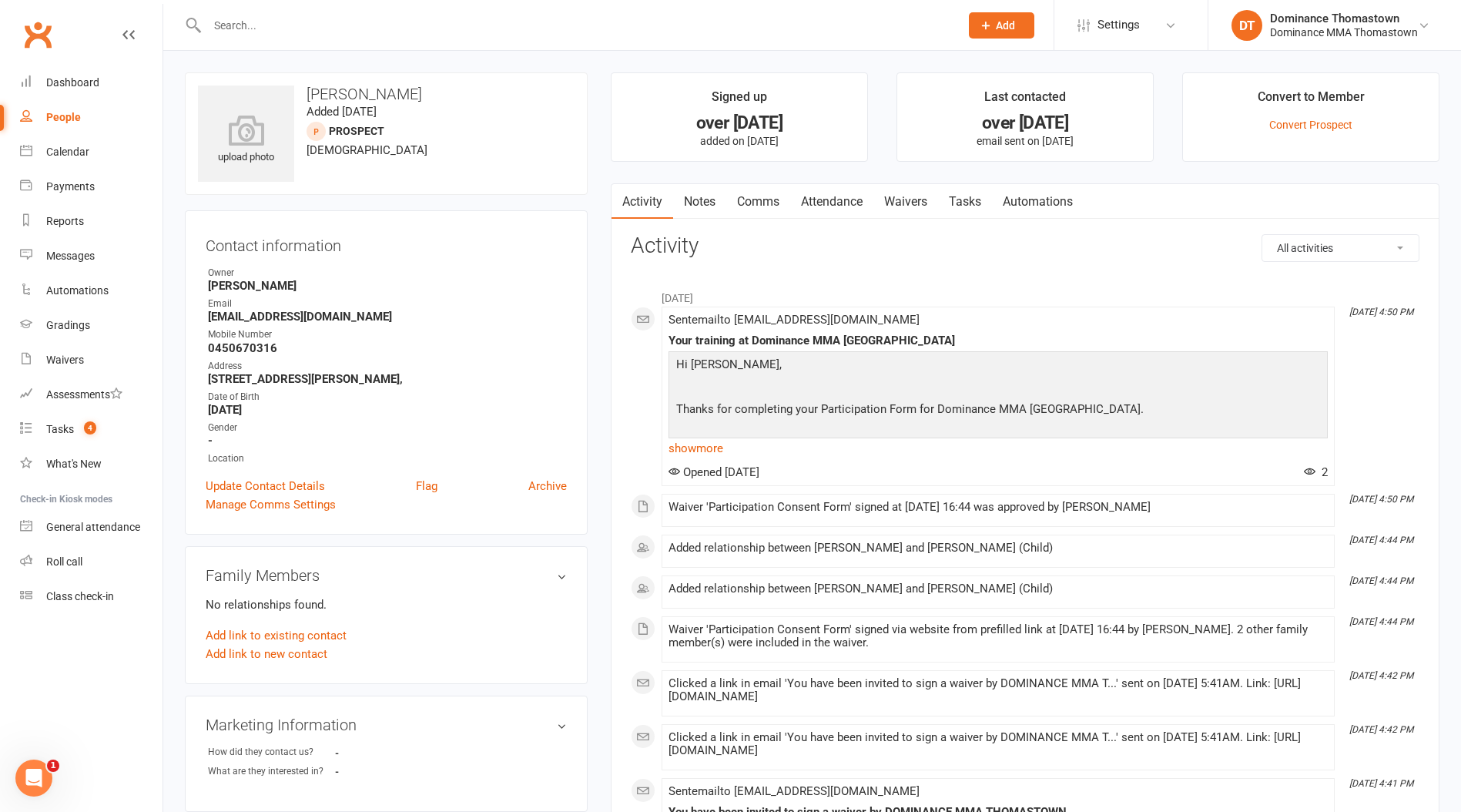
click at [710, 192] on link "Notes" at bounding box center [700, 202] width 53 height 36
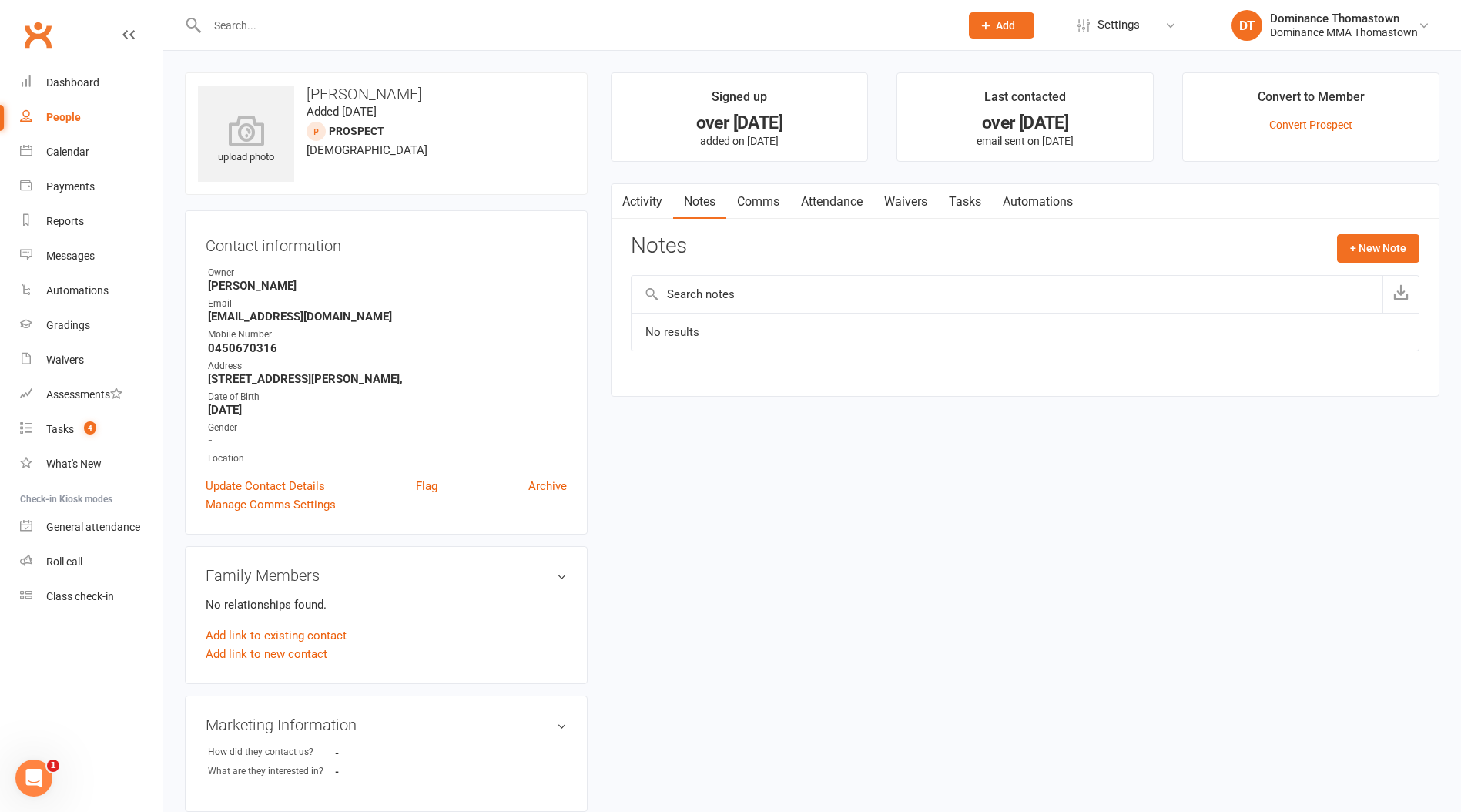
click at [663, 194] on link "Activity" at bounding box center [642, 202] width 62 height 36
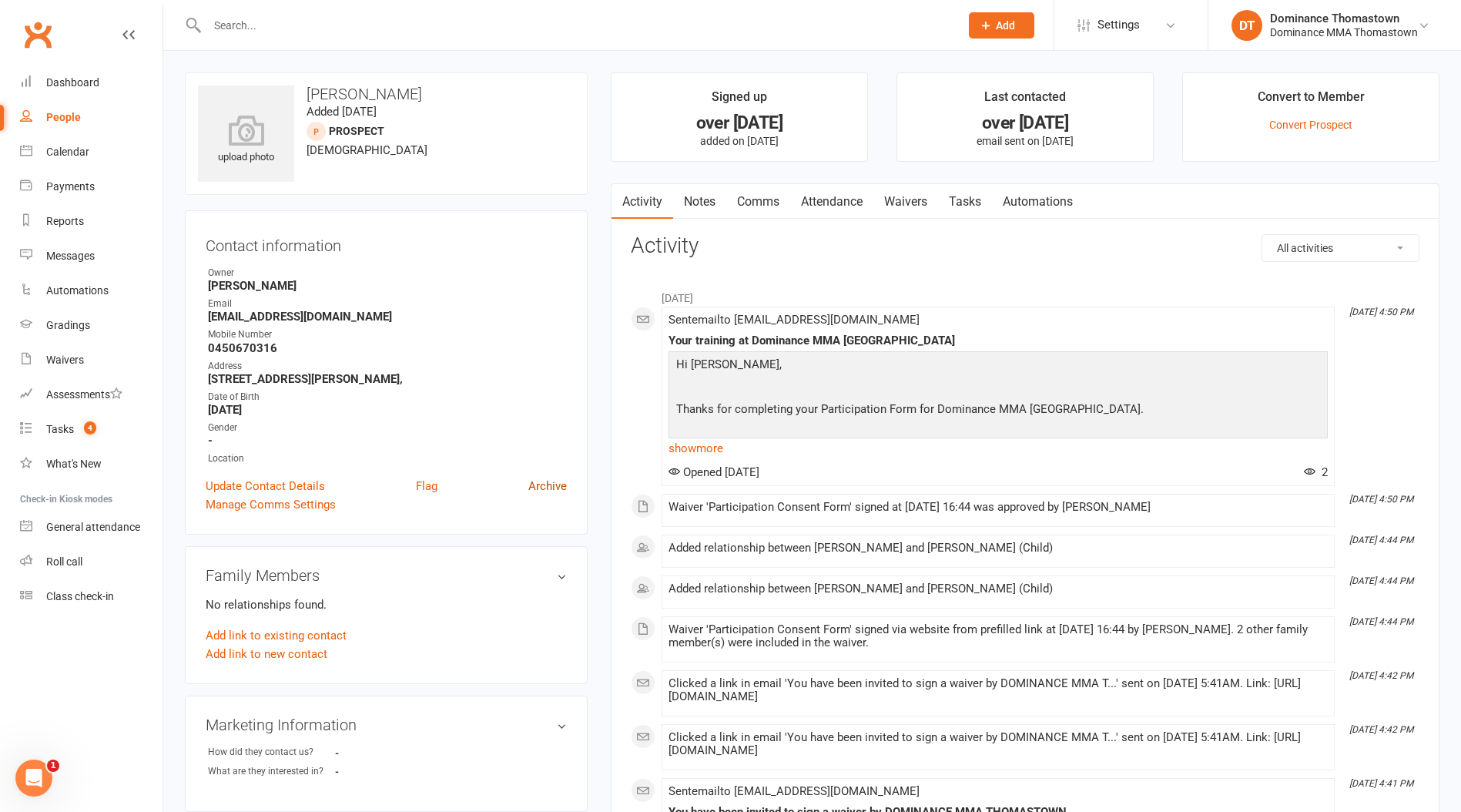
click at [541, 481] on link "Archive" at bounding box center [547, 486] width 38 height 19
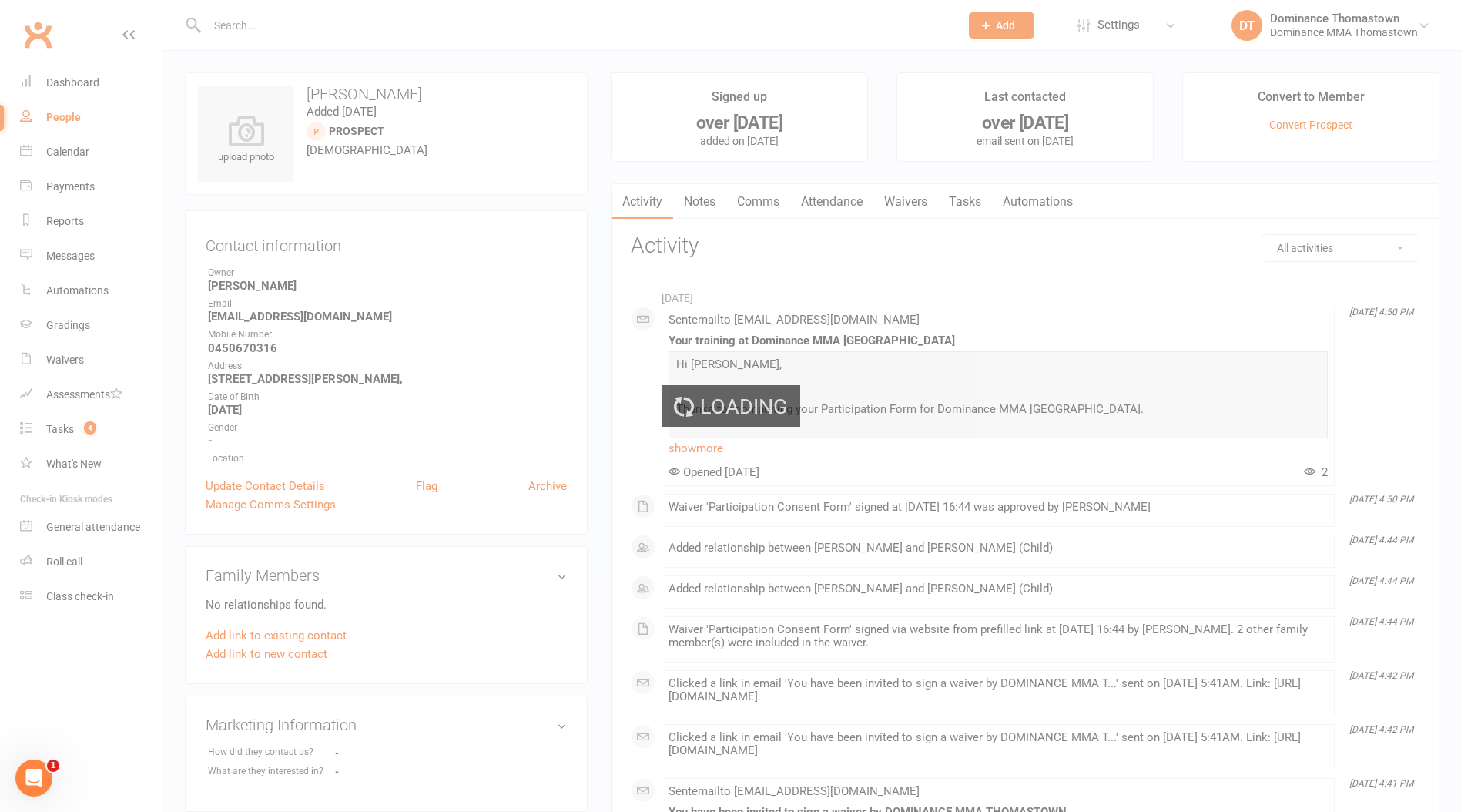
select select "100"
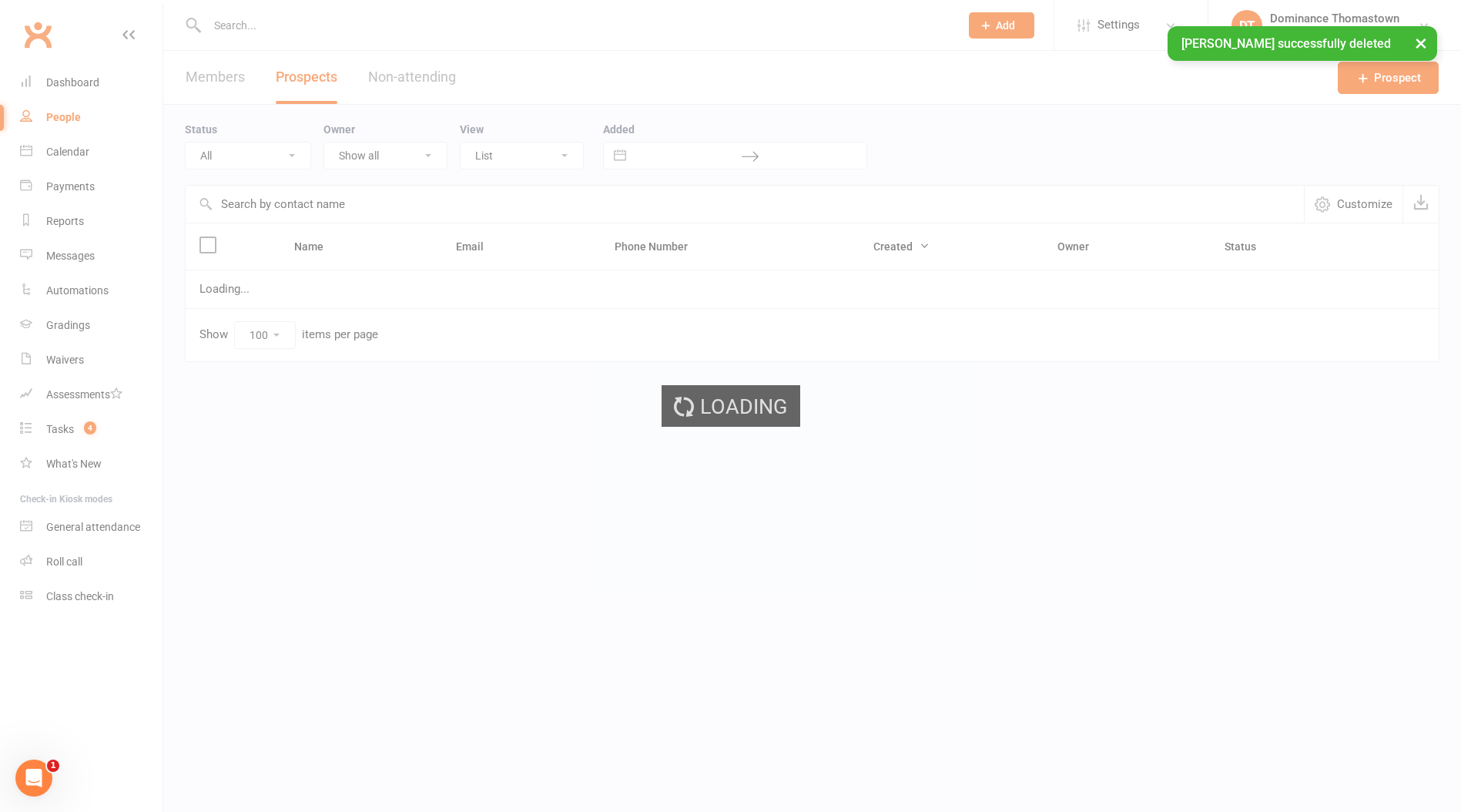
drag, startPoint x: 376, startPoint y: 16, endPoint x: 365, endPoint y: 29, distance: 17.0
click at [376, 16] on ui-view "Prospect Member Non-attending contact Class / event Appointment Task Bulk messa…" at bounding box center [730, 212] width 1461 height 418
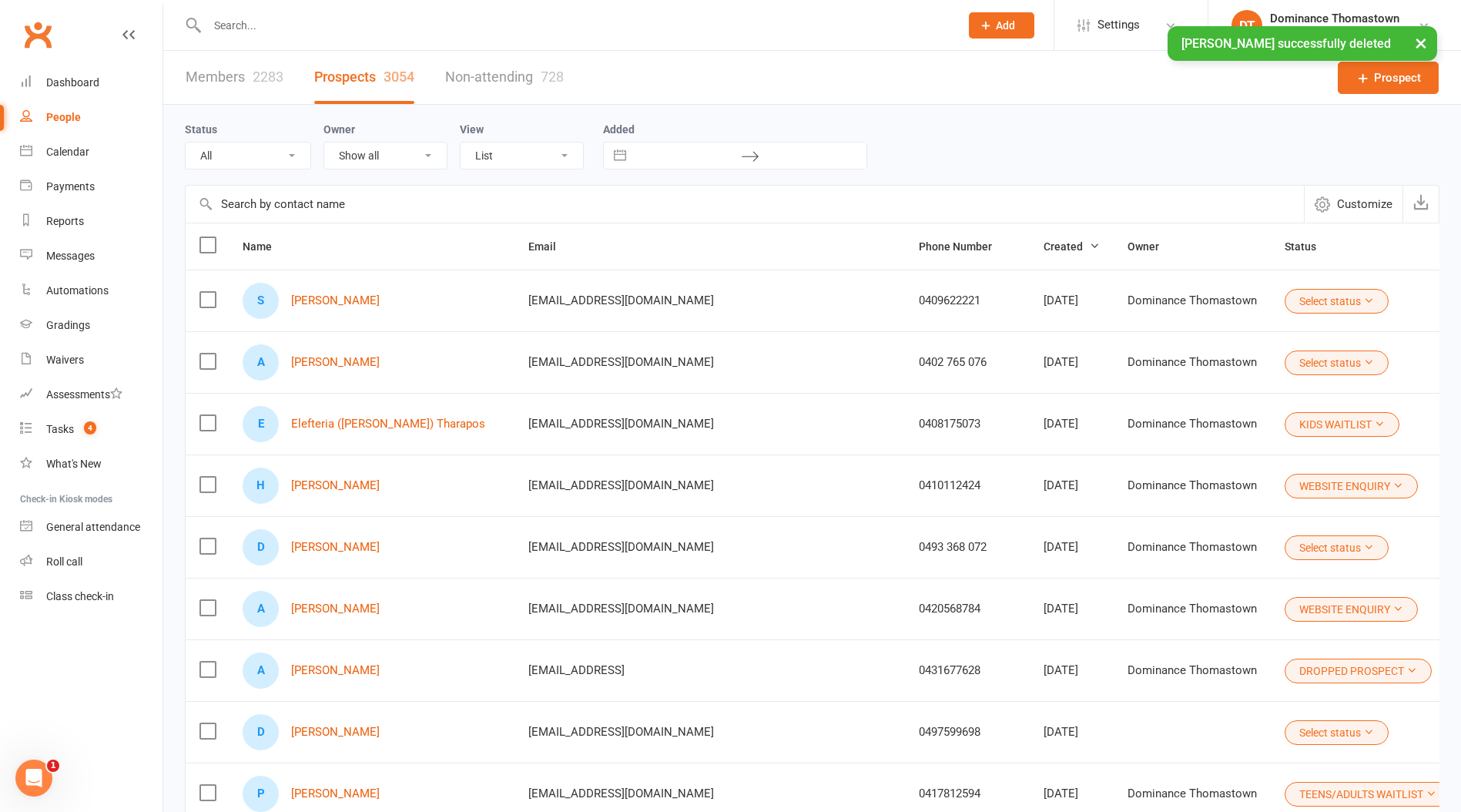
click at [365, 26] on div "× Tina Cai successfully deleted" at bounding box center [720, 26] width 1441 height 0
click at [315, 21] on input "text" at bounding box center [575, 25] width 746 height 21
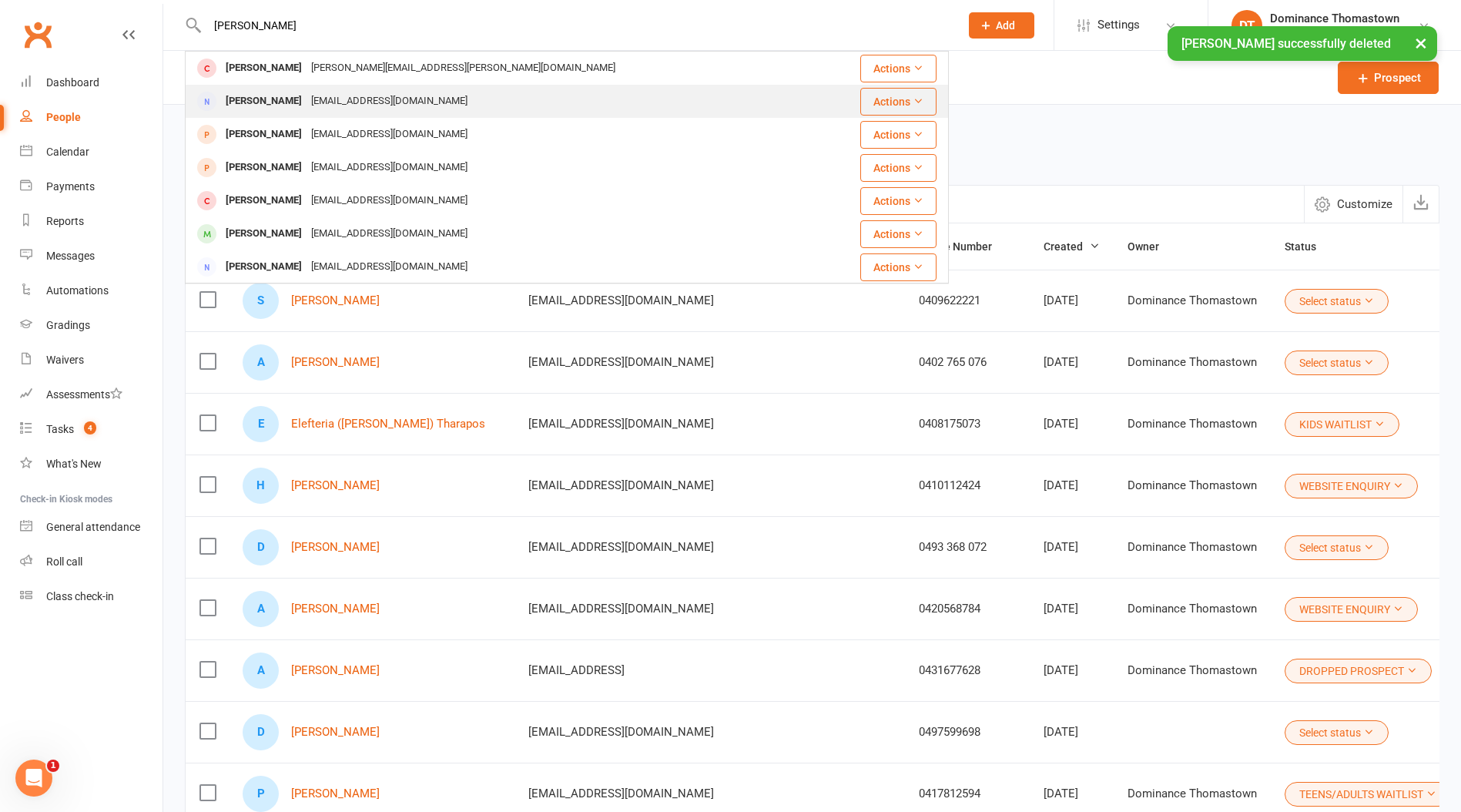
type input "tina"
click at [307, 95] on div "tinacaileo@gmail.com" at bounding box center [390, 101] width 166 height 22
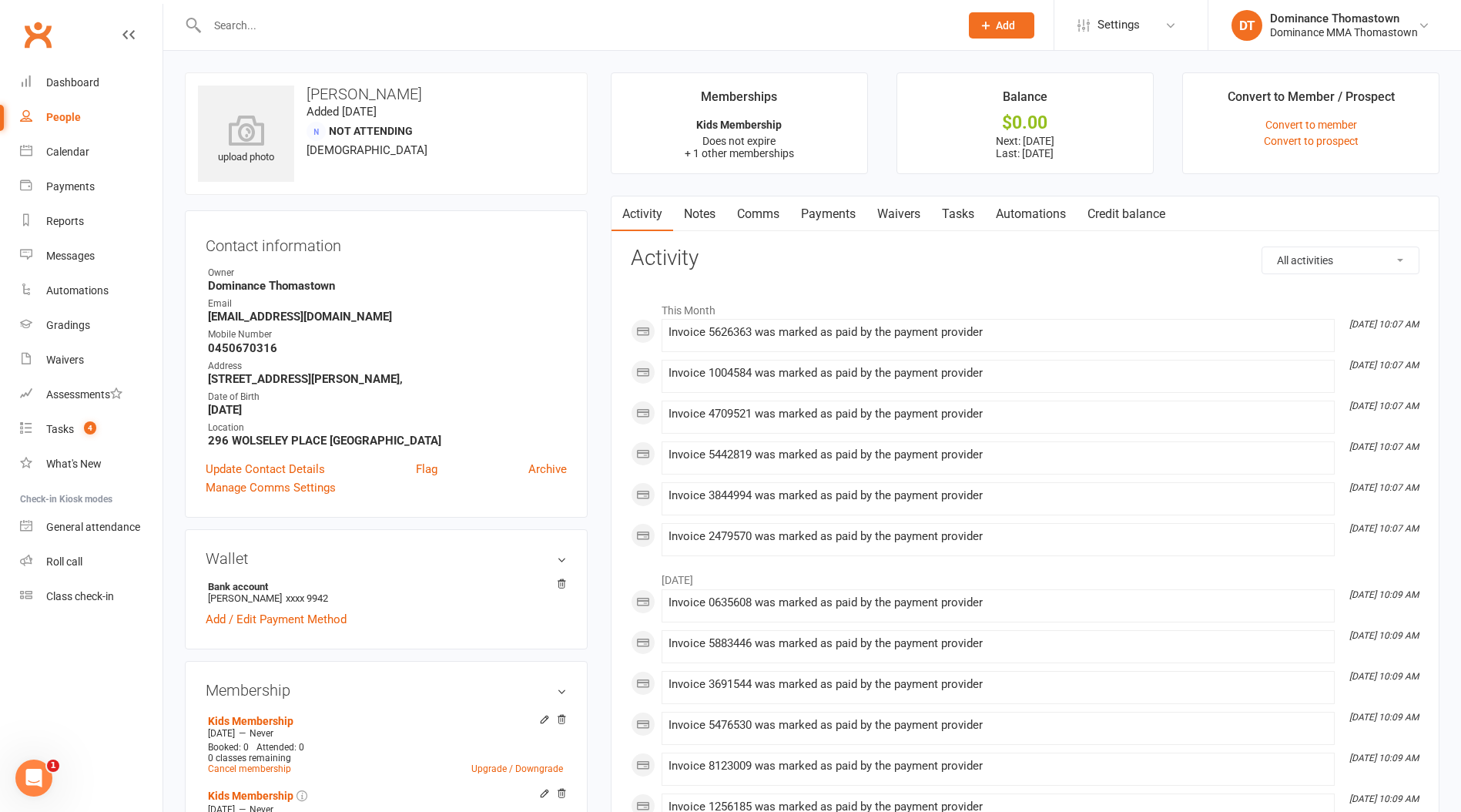
drag, startPoint x: 896, startPoint y: 216, endPoint x: 885, endPoint y: 230, distance: 17.8
click at [896, 216] on link "Waivers" at bounding box center [899, 214] width 65 height 36
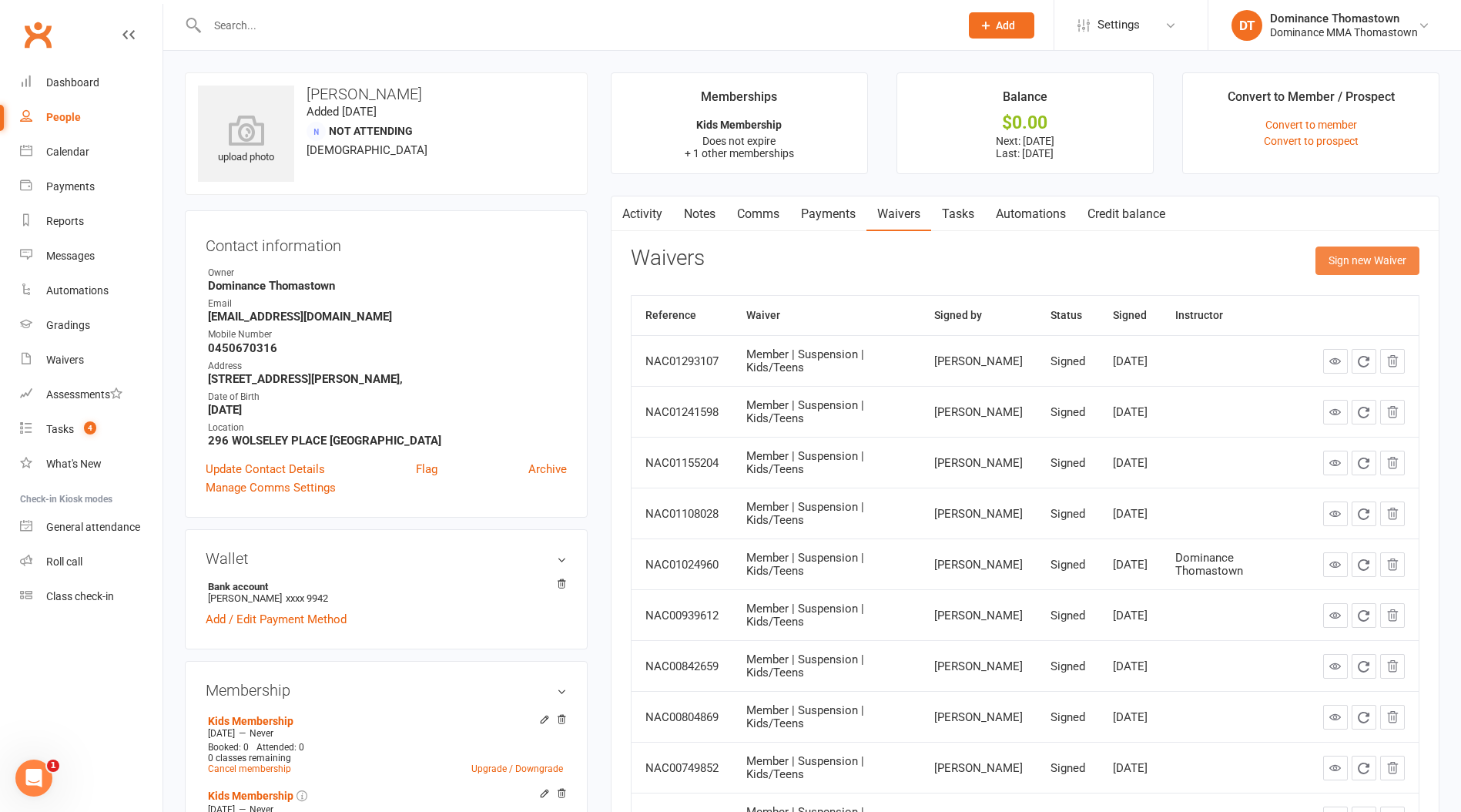
click at [1356, 260] on button "Sign new Waiver" at bounding box center [1367, 260] width 104 height 28
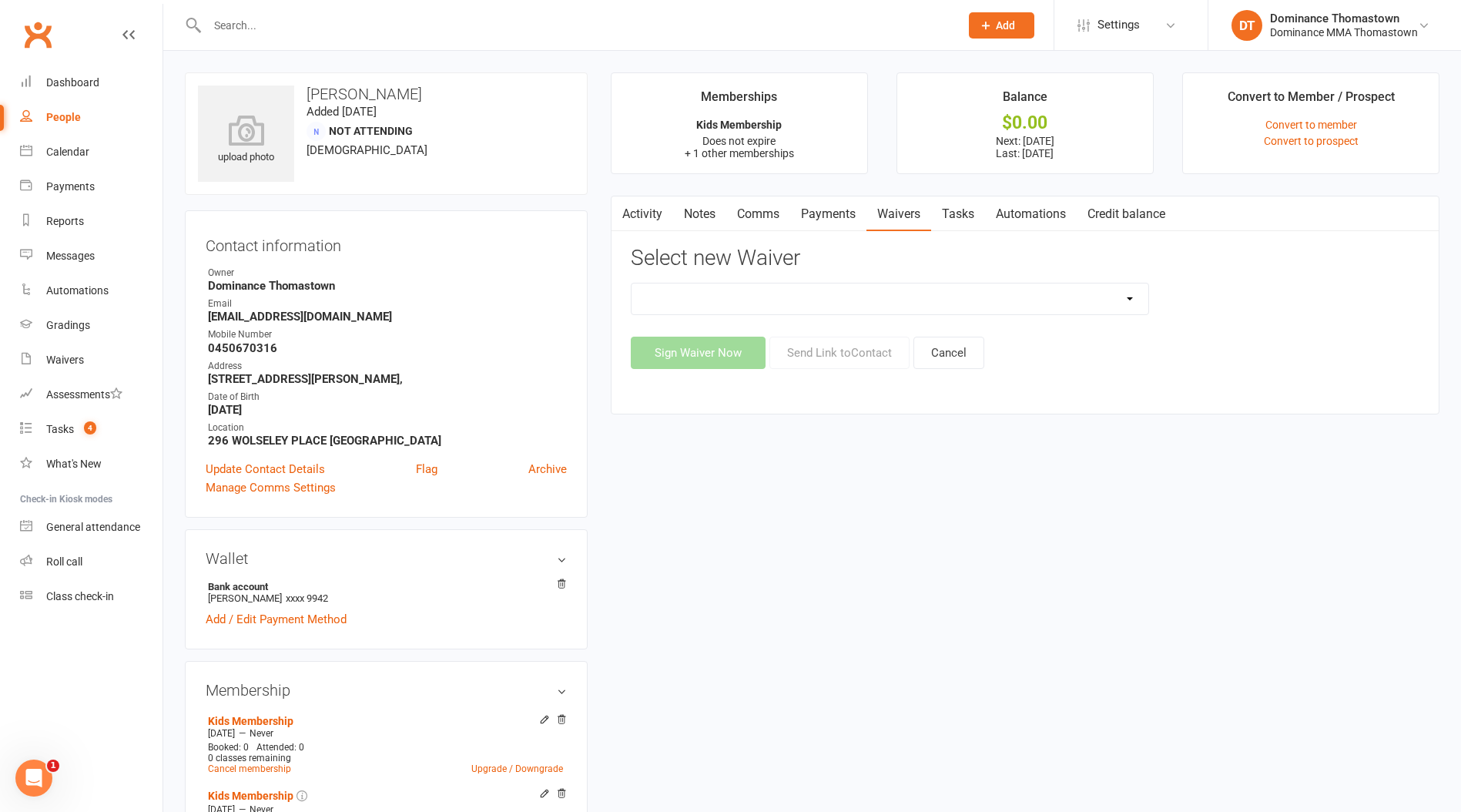
click at [761, 299] on select "Member | Cancellation | Adults Member | Cancellation | Kids/Teens Member | Inju…" at bounding box center [891, 299] width 517 height 31
select select "8155"
click at [632, 283] on select "Member | Cancellation | Adults Member | Cancellation | Kids/Teens Member | Inju…" at bounding box center [891, 299] width 517 height 31
click at [874, 356] on button "Send Link to Contact" at bounding box center [839, 353] width 140 height 32
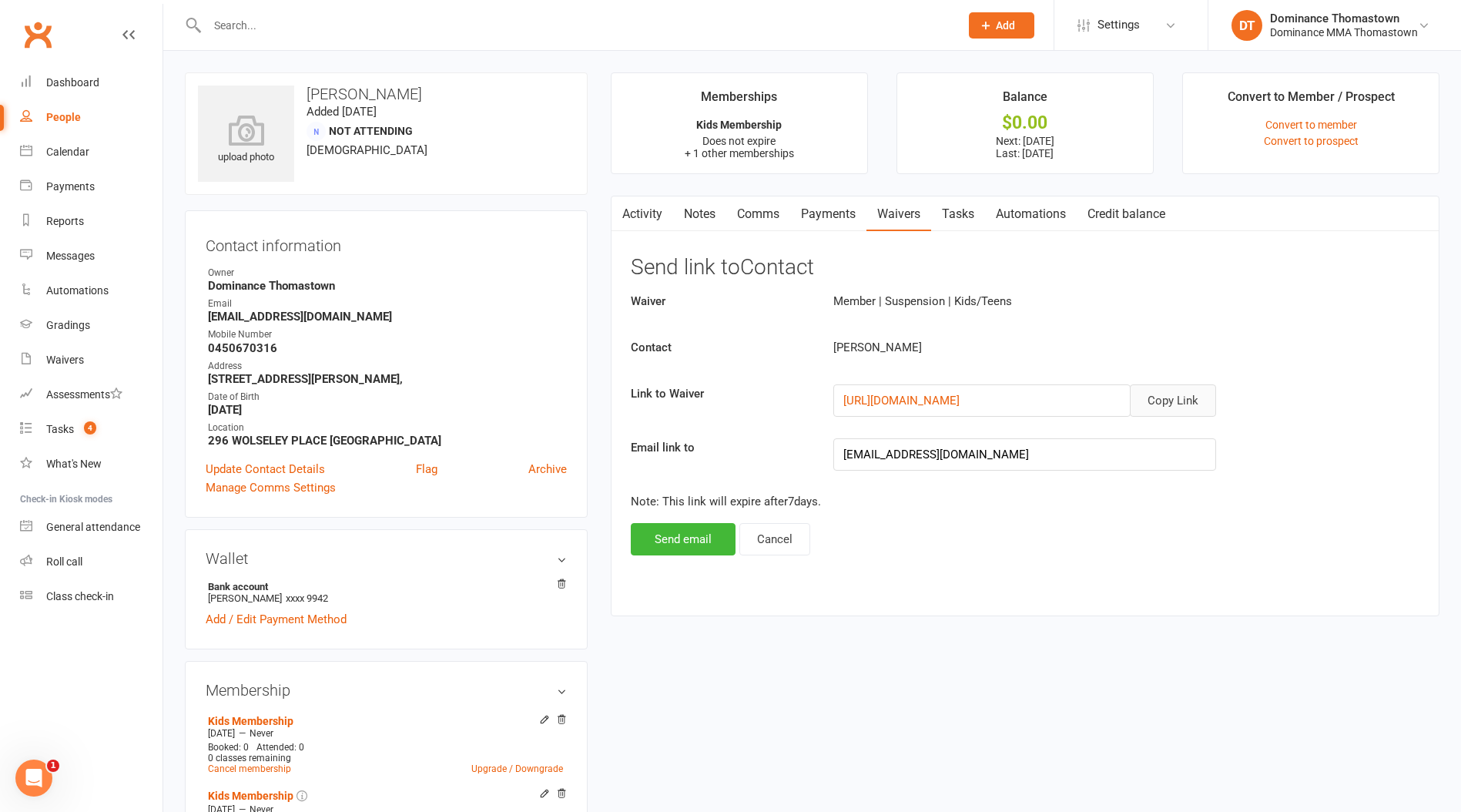
drag, startPoint x: 1177, startPoint y: 394, endPoint x: 1126, endPoint y: 327, distance: 84.2
click at [1177, 394] on button "Copy Link" at bounding box center [1173, 400] width 86 height 32
drag, startPoint x: 758, startPoint y: 210, endPoint x: 787, endPoint y: 244, distance: 44.7
click at [758, 210] on link "Comms" at bounding box center [759, 214] width 64 height 36
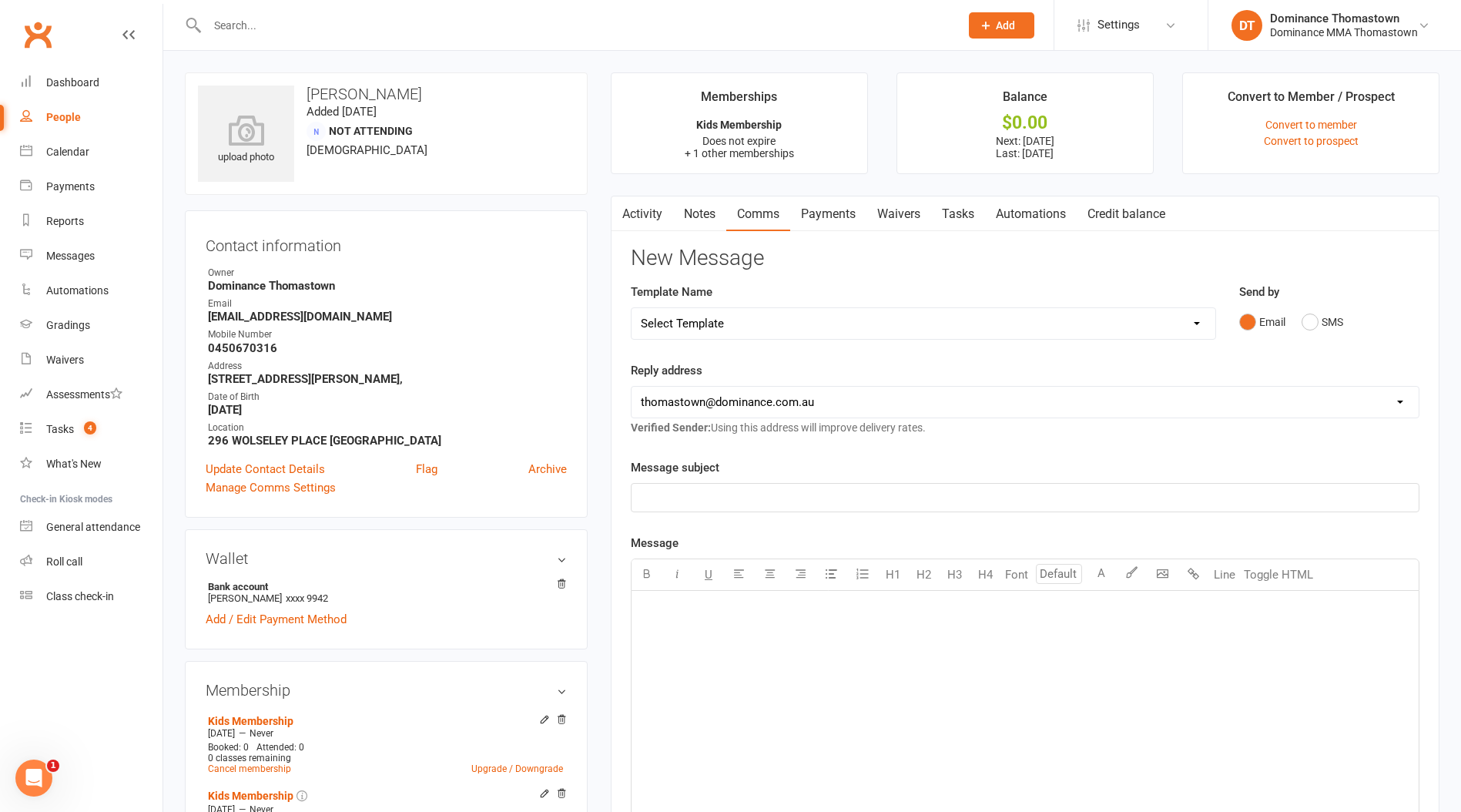
click at [742, 332] on select "Select Template [Email] MARKETING | 10TH BIRTHDAY SPECIAL | CANCELLED MEMBERS […" at bounding box center [923, 324] width 584 height 31
select select "7"
click at [632, 308] on select "Select Template [Email] MARKETING | 10TH BIRTHDAY SPECIAL | CANCELLED MEMBERS […" at bounding box center [923, 324] width 584 height 31
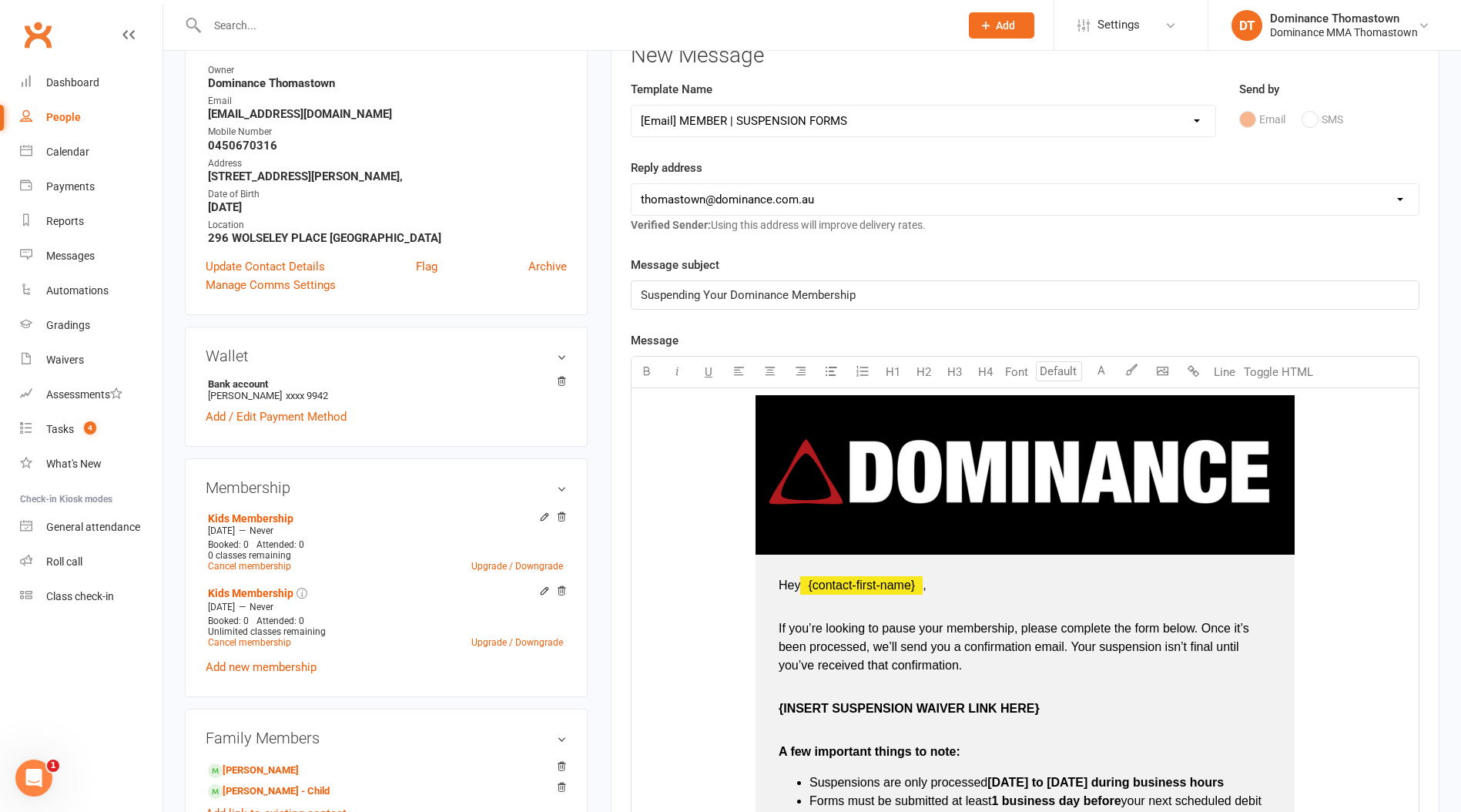
scroll to position [205, 0]
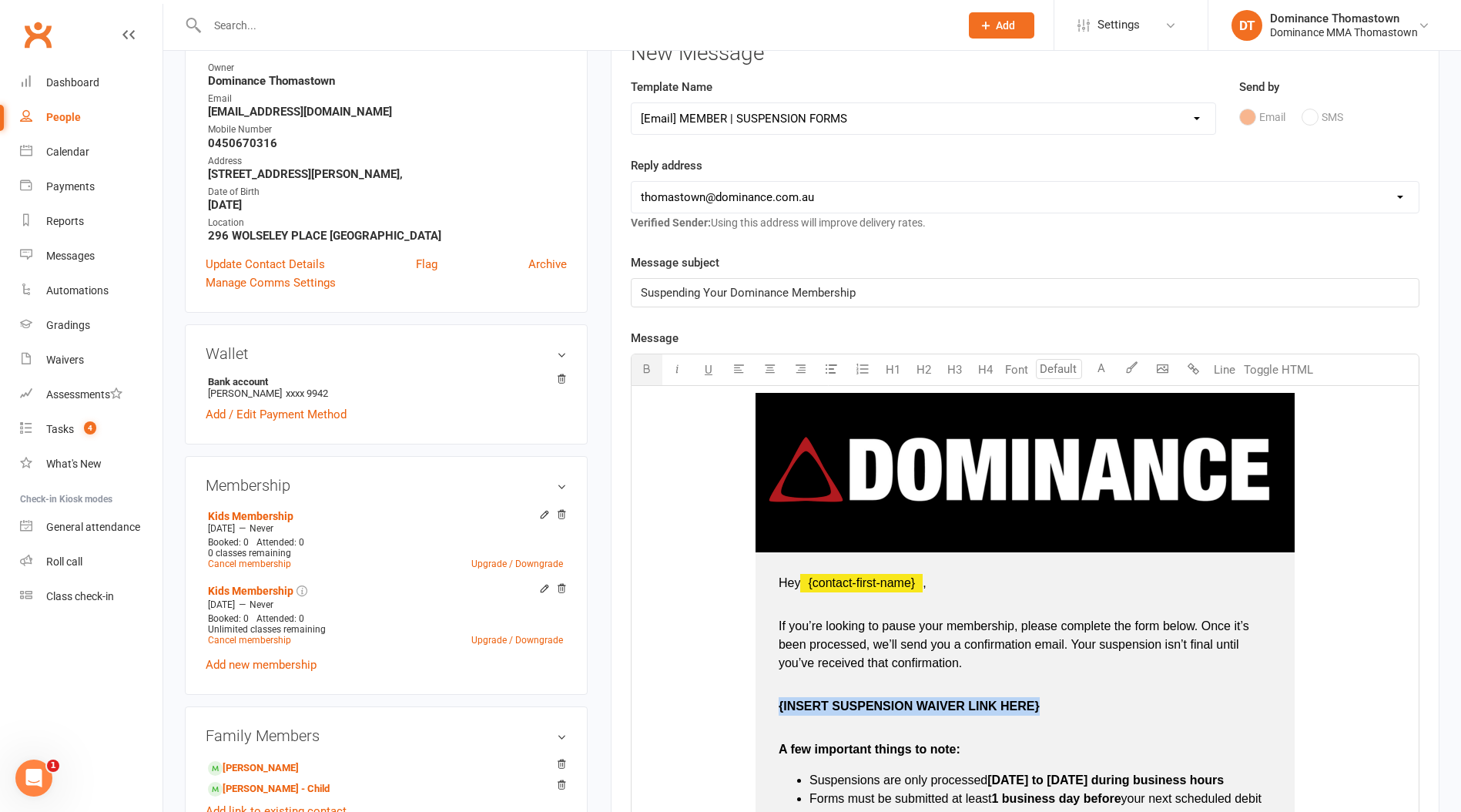
drag, startPoint x: 925, startPoint y: 702, endPoint x: 776, endPoint y: 701, distance: 149.0
drag, startPoint x: 987, startPoint y: 709, endPoint x: 763, endPoint y: 704, distance: 224.1
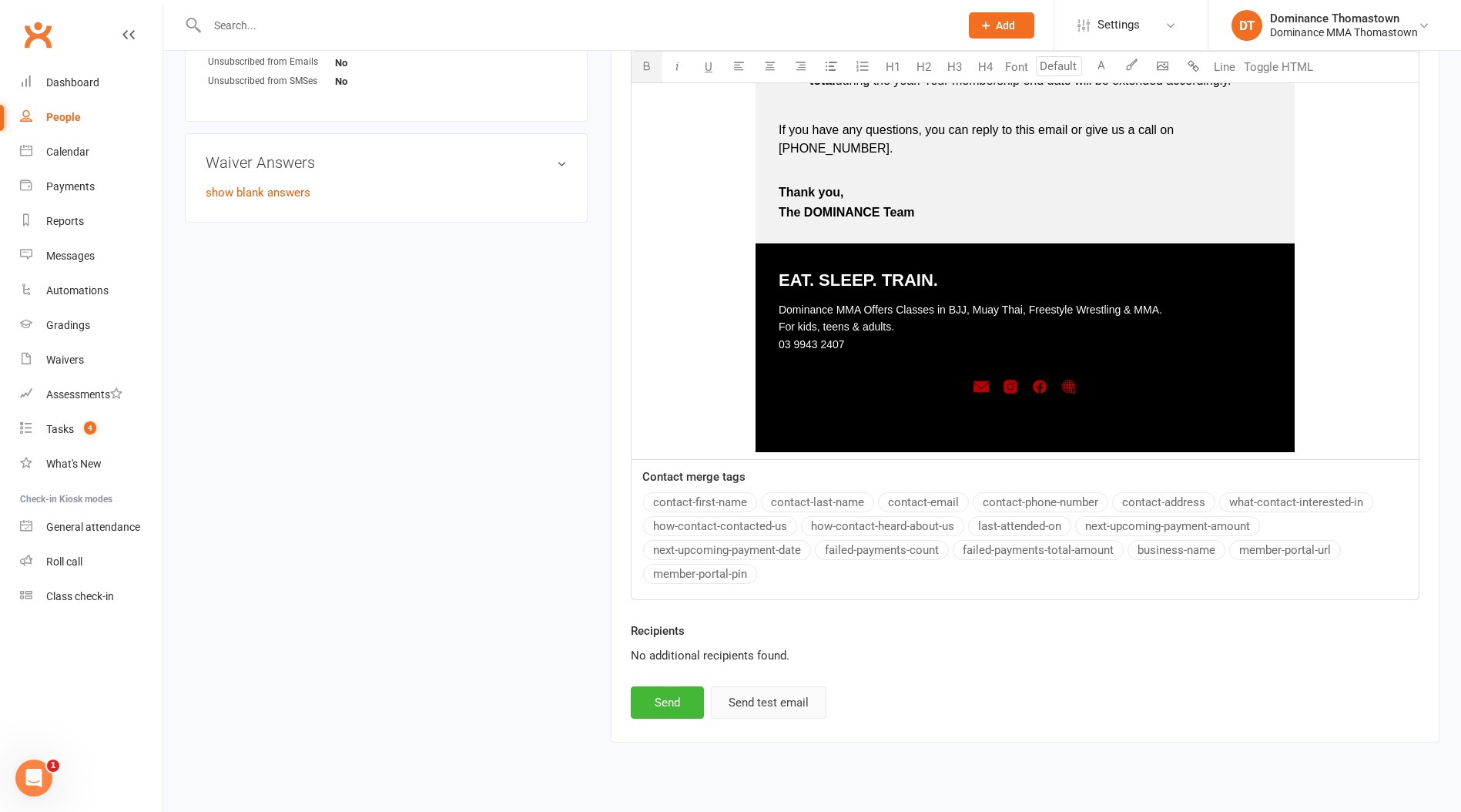
scroll to position [1081, 0]
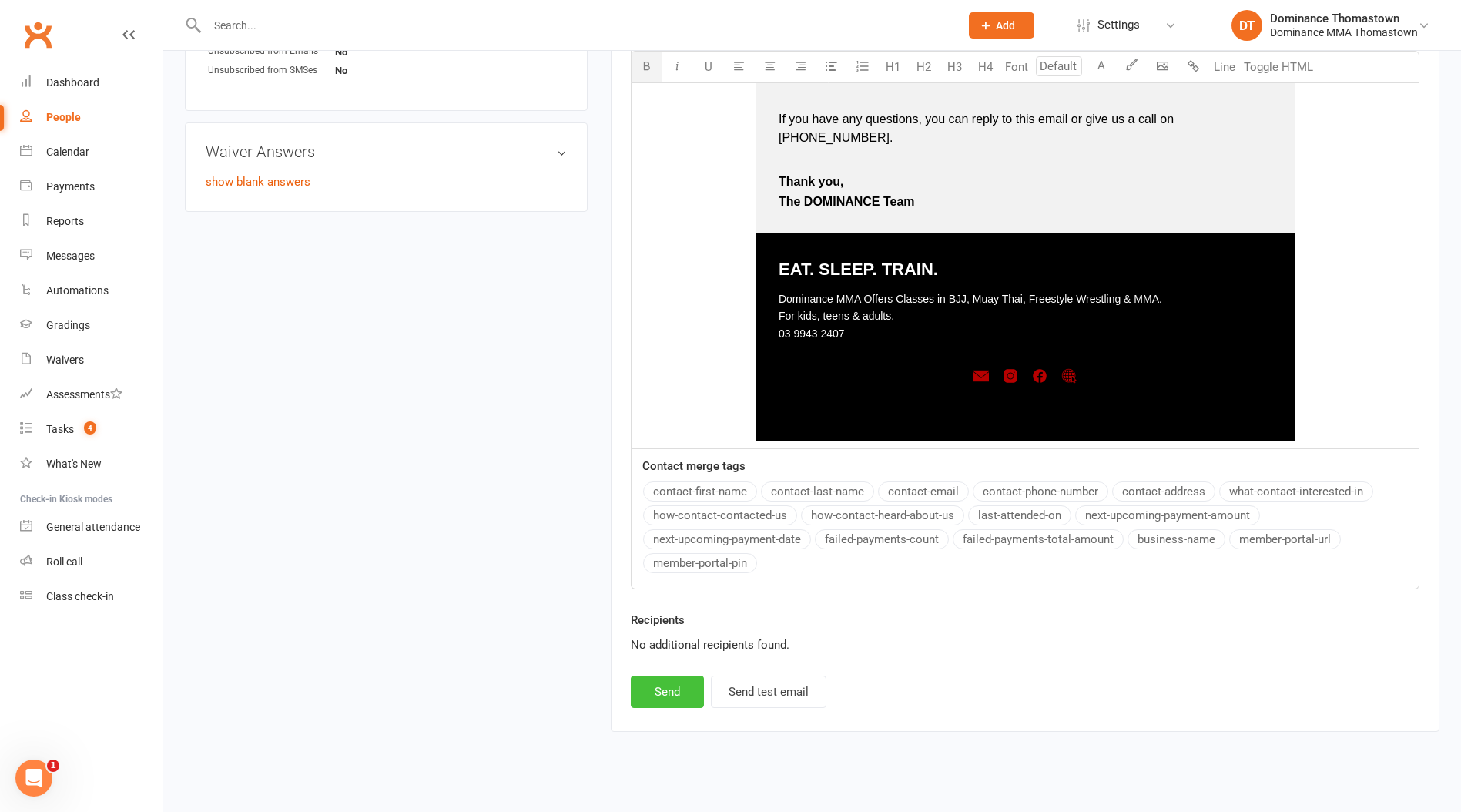
click at [668, 676] on button "Send" at bounding box center [668, 692] width 73 height 32
select select
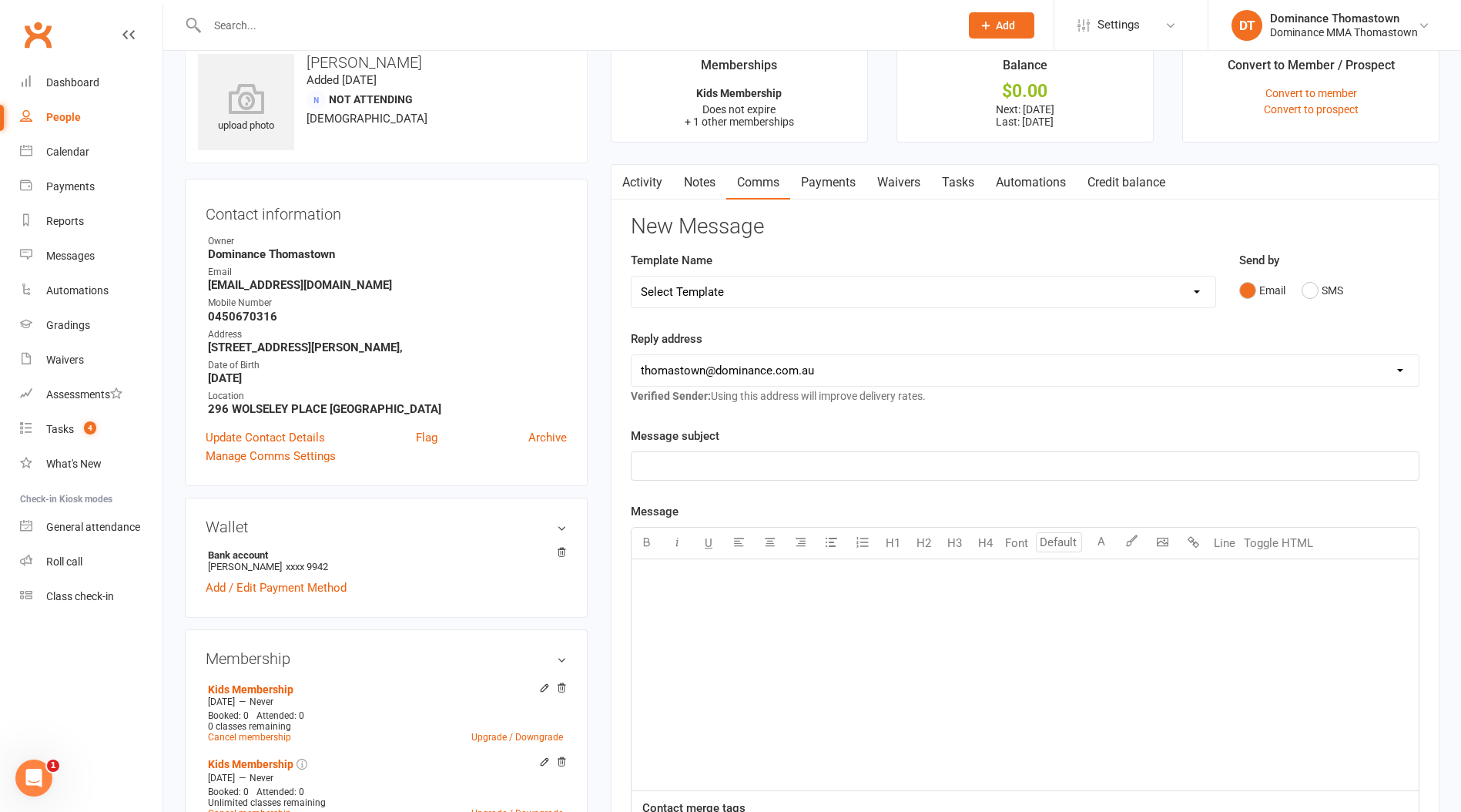
scroll to position [0, 0]
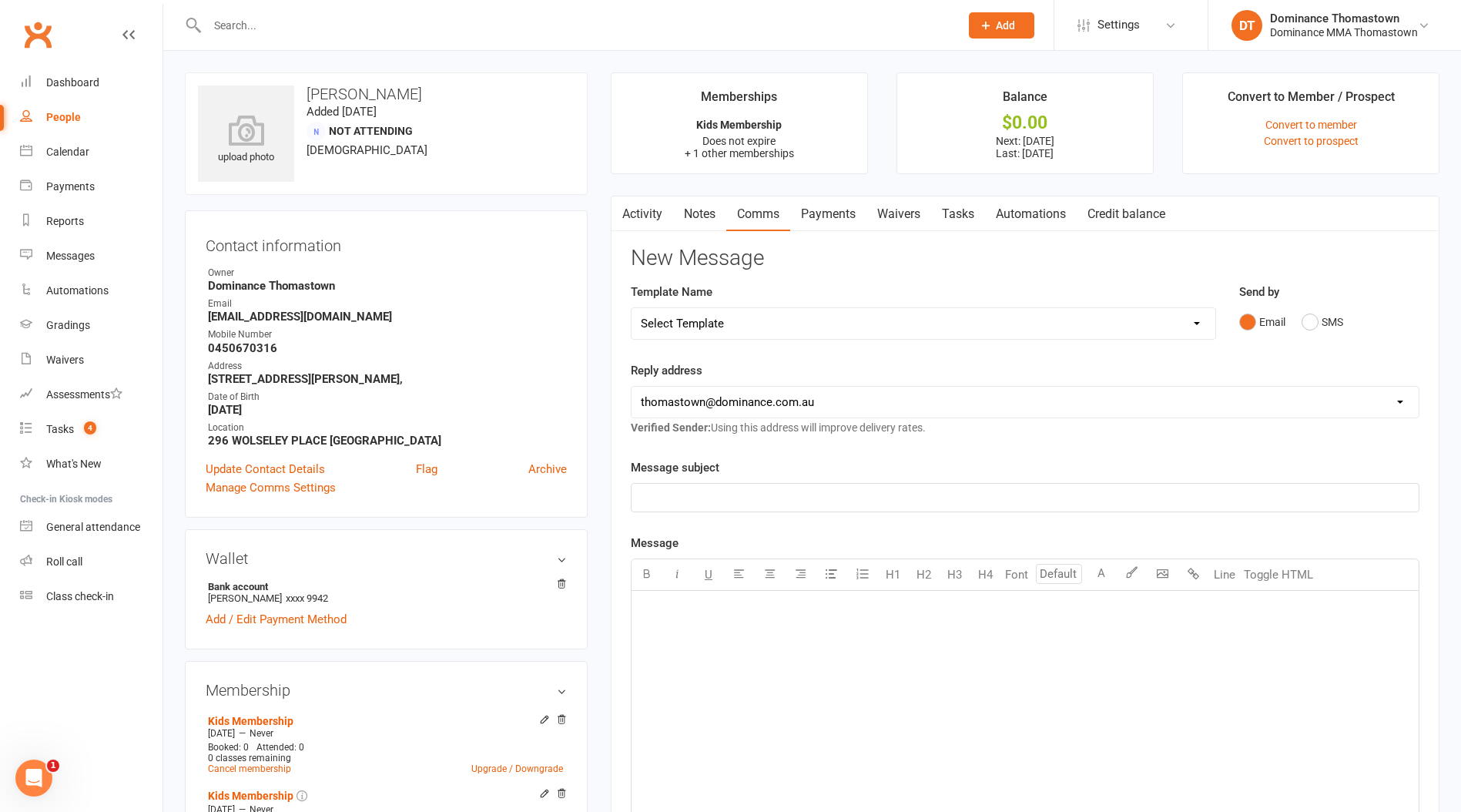
click at [800, 206] on link "Payments" at bounding box center [829, 214] width 77 height 36
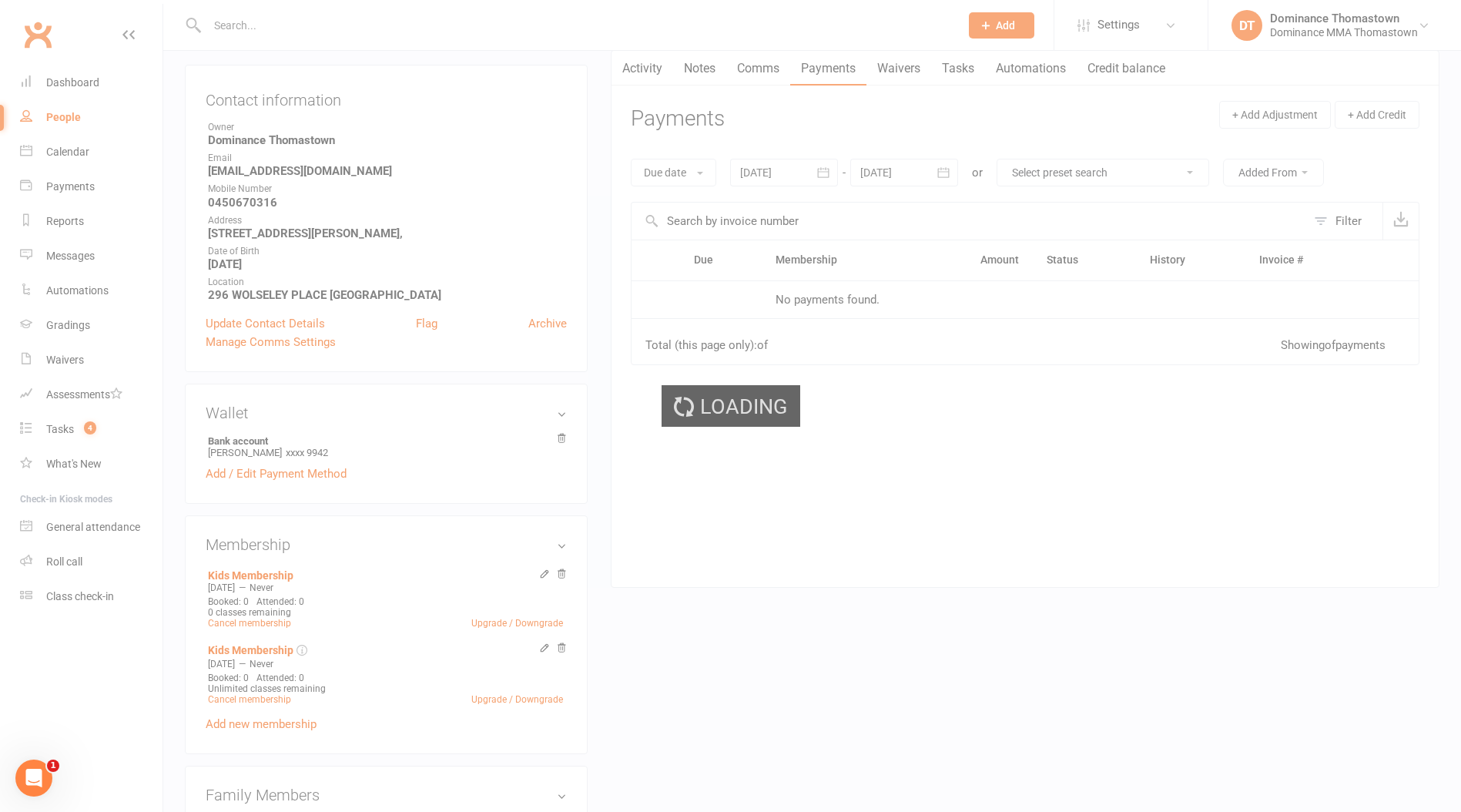
scroll to position [147, 0]
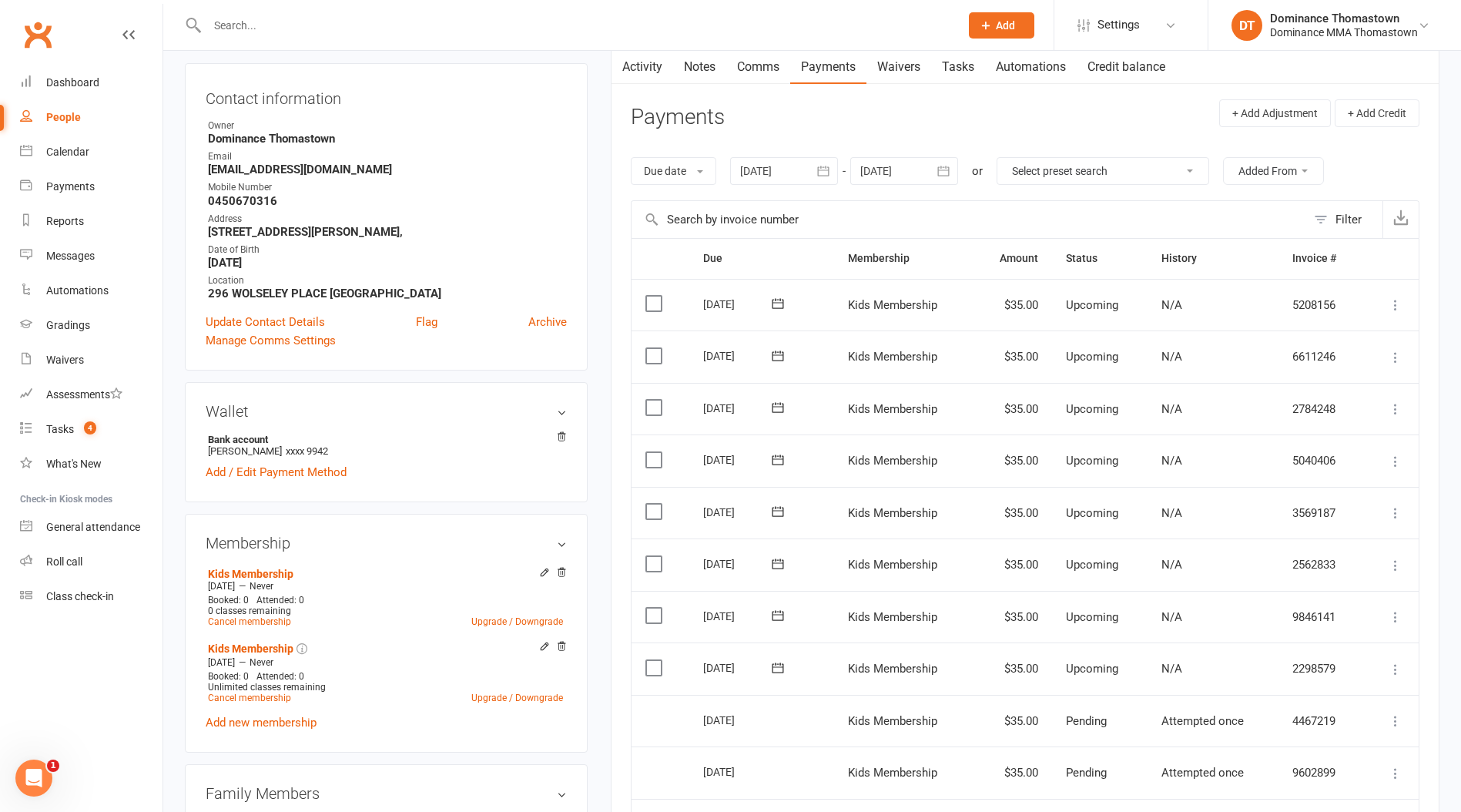
drag, startPoint x: 656, startPoint y: 662, endPoint x: 655, endPoint y: 650, distance: 12.0
click at [656, 662] on label at bounding box center [655, 668] width 21 height 15
click at [655, 660] on input "checkbox" at bounding box center [650, 660] width 10 height 0
click at [655, 611] on label at bounding box center [655, 615] width 21 height 15
click at [655, 608] on input "checkbox" at bounding box center [650, 608] width 10 height 0
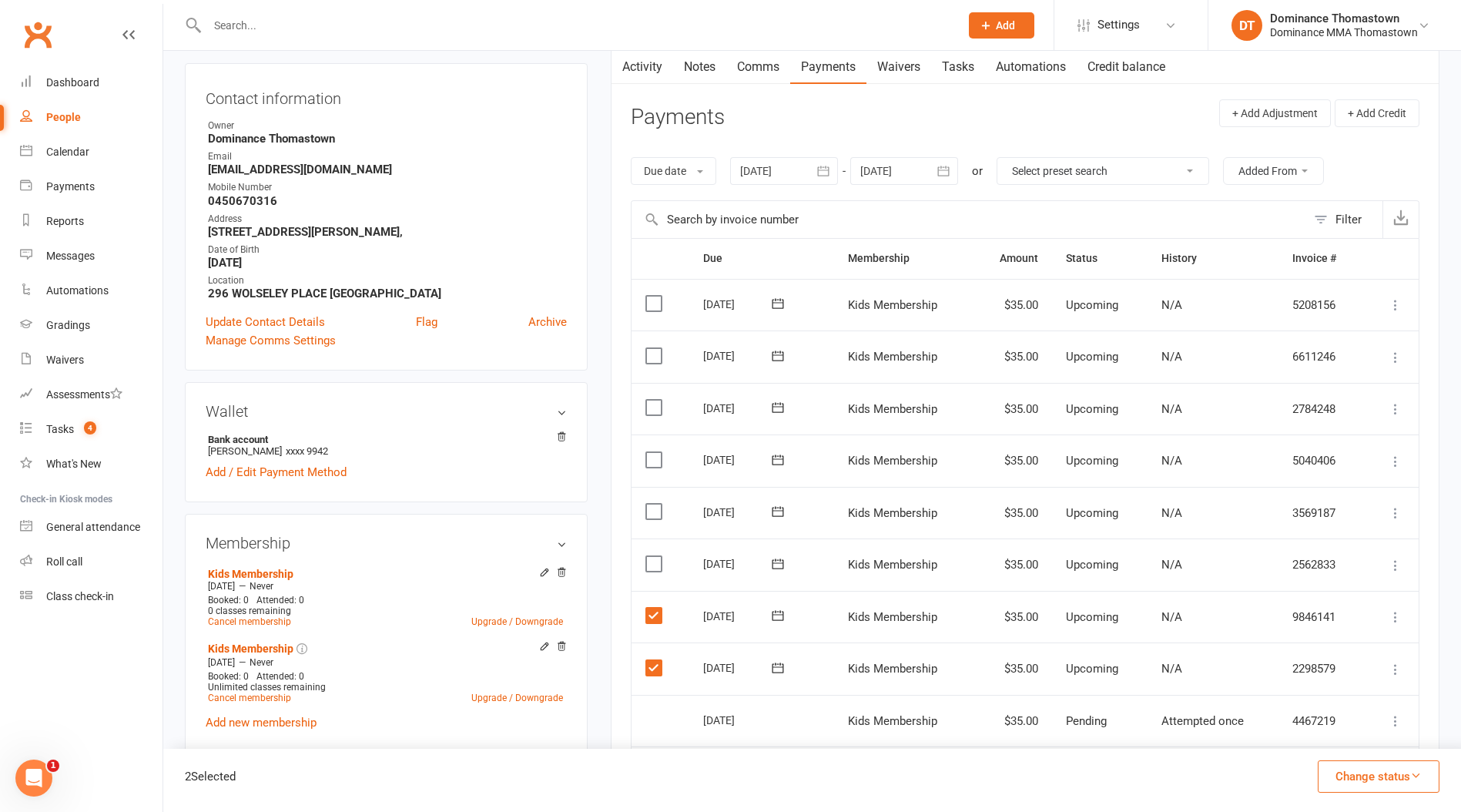
click at [657, 566] on label at bounding box center [655, 563] width 21 height 15
click at [655, 556] on input "checkbox" at bounding box center [650, 556] width 10 height 0
click at [653, 532] on td "Select this" at bounding box center [661, 513] width 58 height 53
drag, startPoint x: 653, startPoint y: 515, endPoint x: 795, endPoint y: 572, distance: 153.0
click at [653, 515] on label at bounding box center [655, 511] width 21 height 15
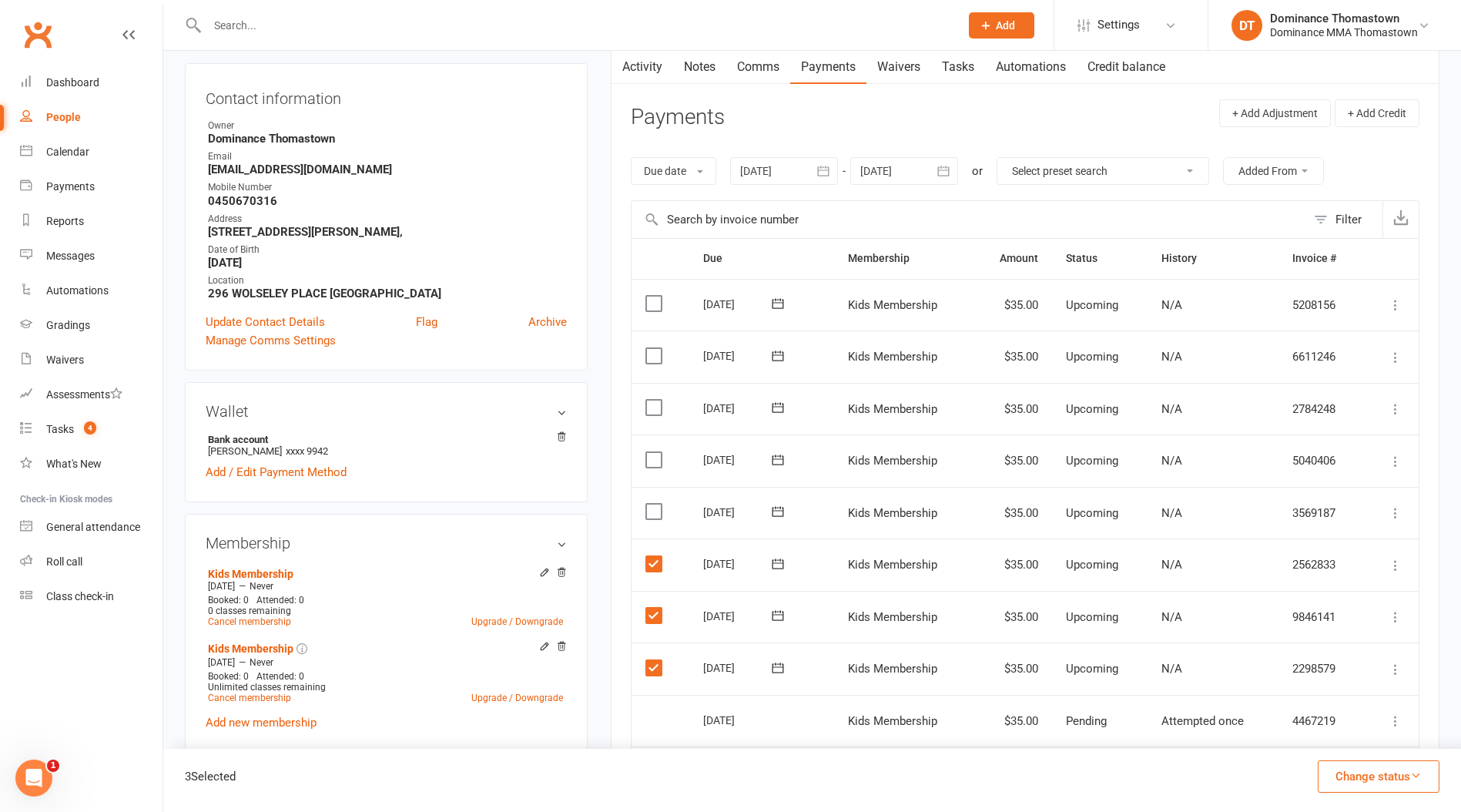
click at [653, 504] on input "checkbox" at bounding box center [650, 504] width 10 height 0
click at [1403, 783] on button "Change status" at bounding box center [1379, 776] width 122 height 32
click at [1350, 729] on link "Skipped" at bounding box center [1362, 734] width 152 height 31
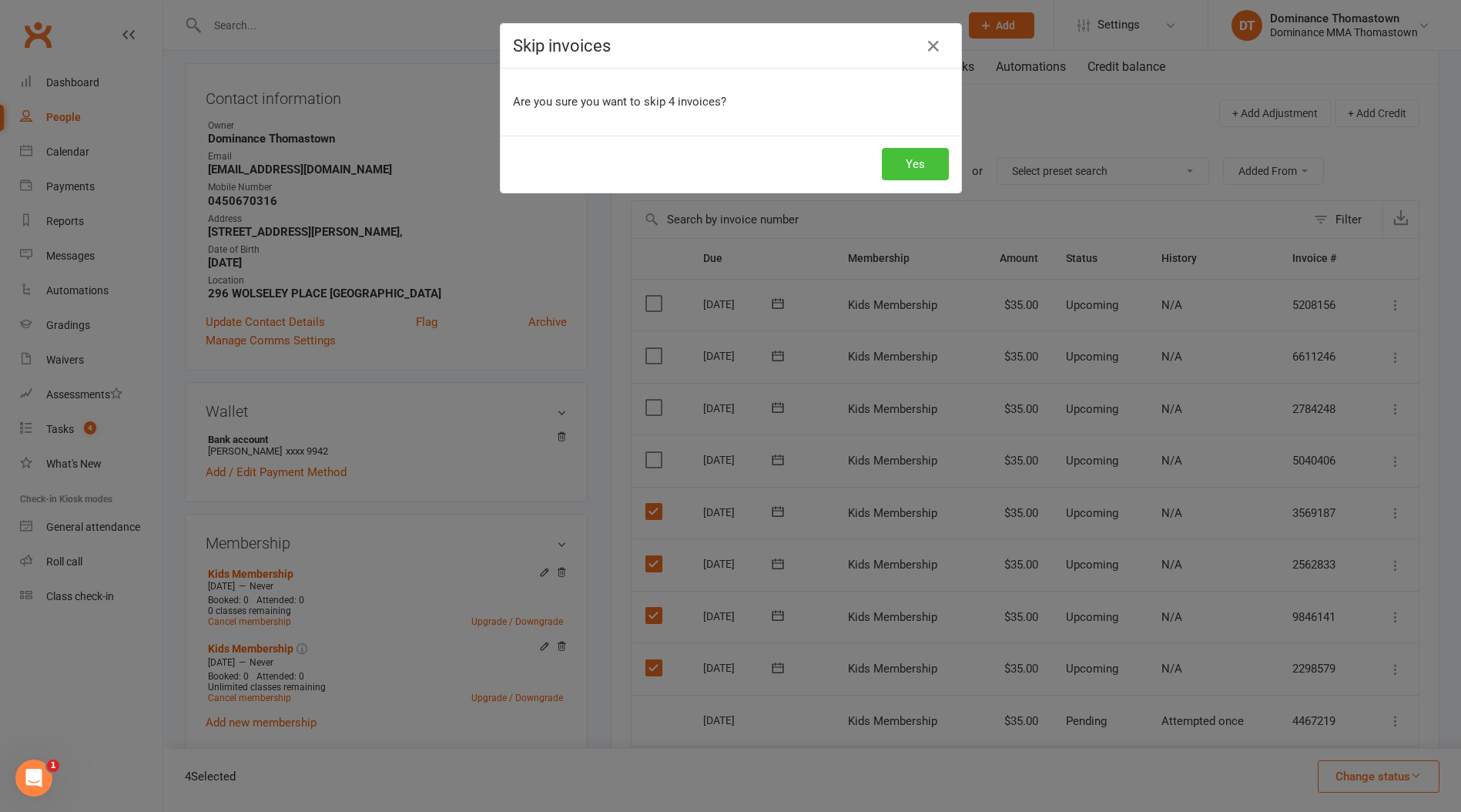
click at [921, 159] on button "Yes" at bounding box center [915, 164] width 67 height 32
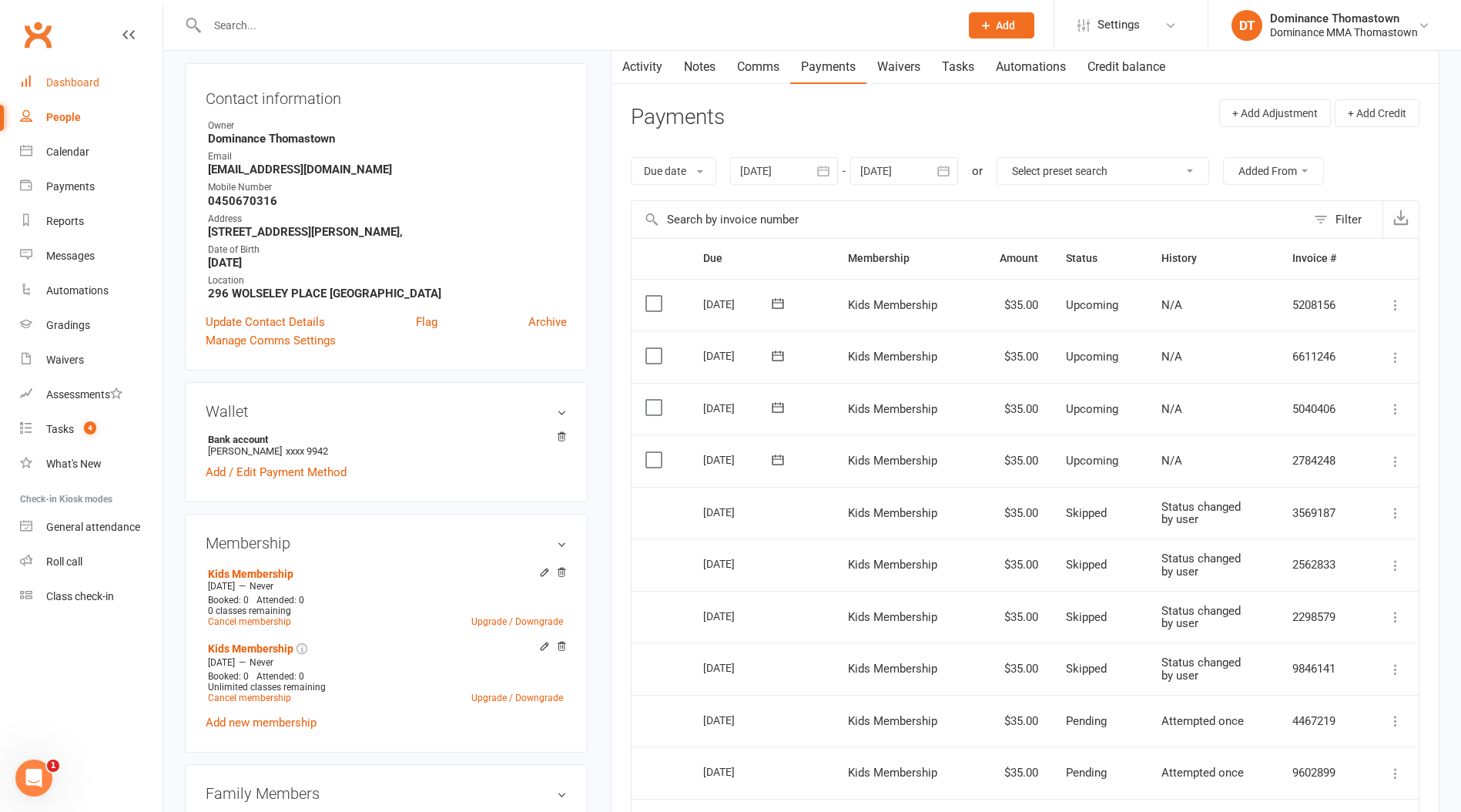
click at [94, 88] on div "Dashboard" at bounding box center [73, 83] width 53 height 12
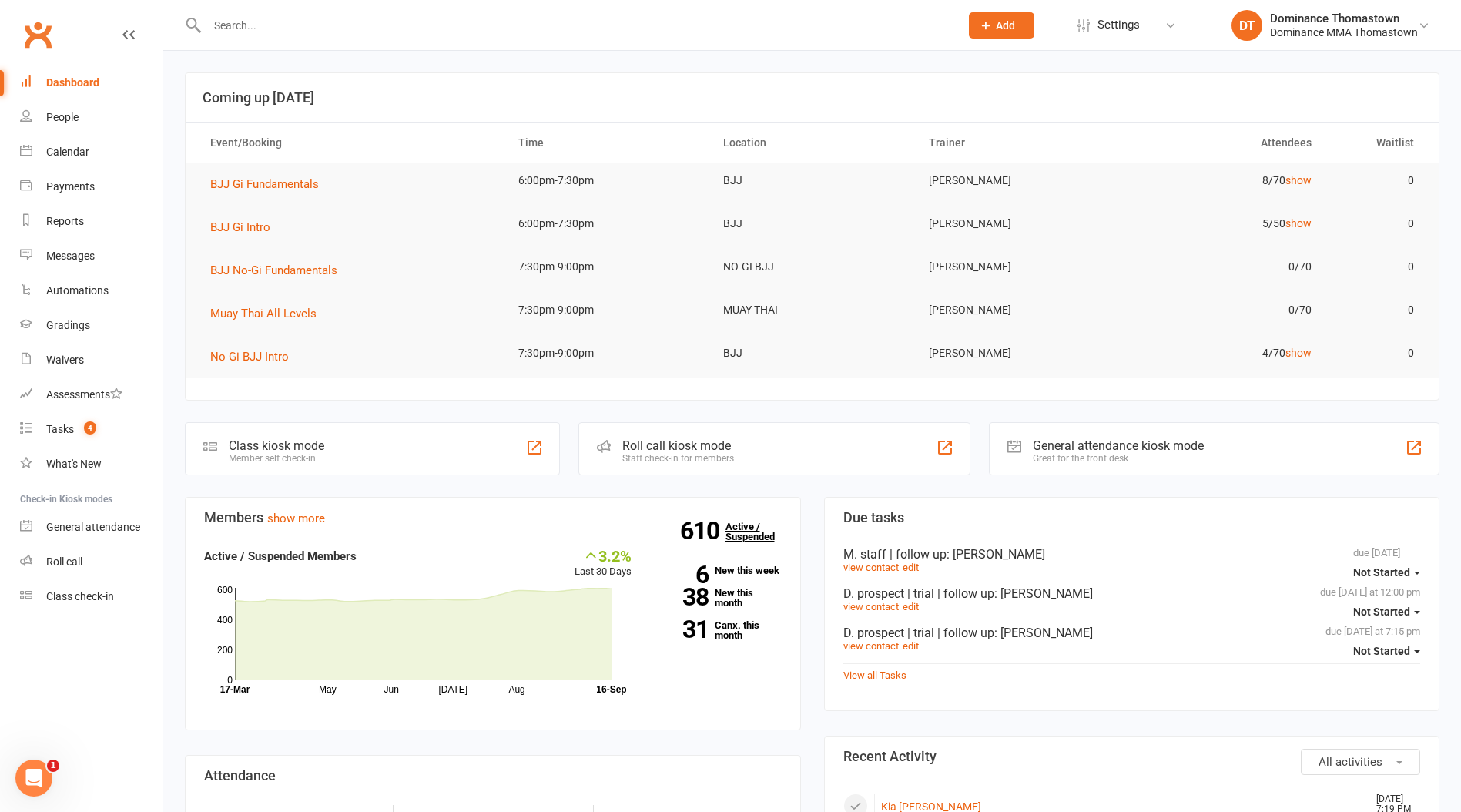
click at [728, 536] on link "610 Active / Suspended" at bounding box center [759, 531] width 68 height 43
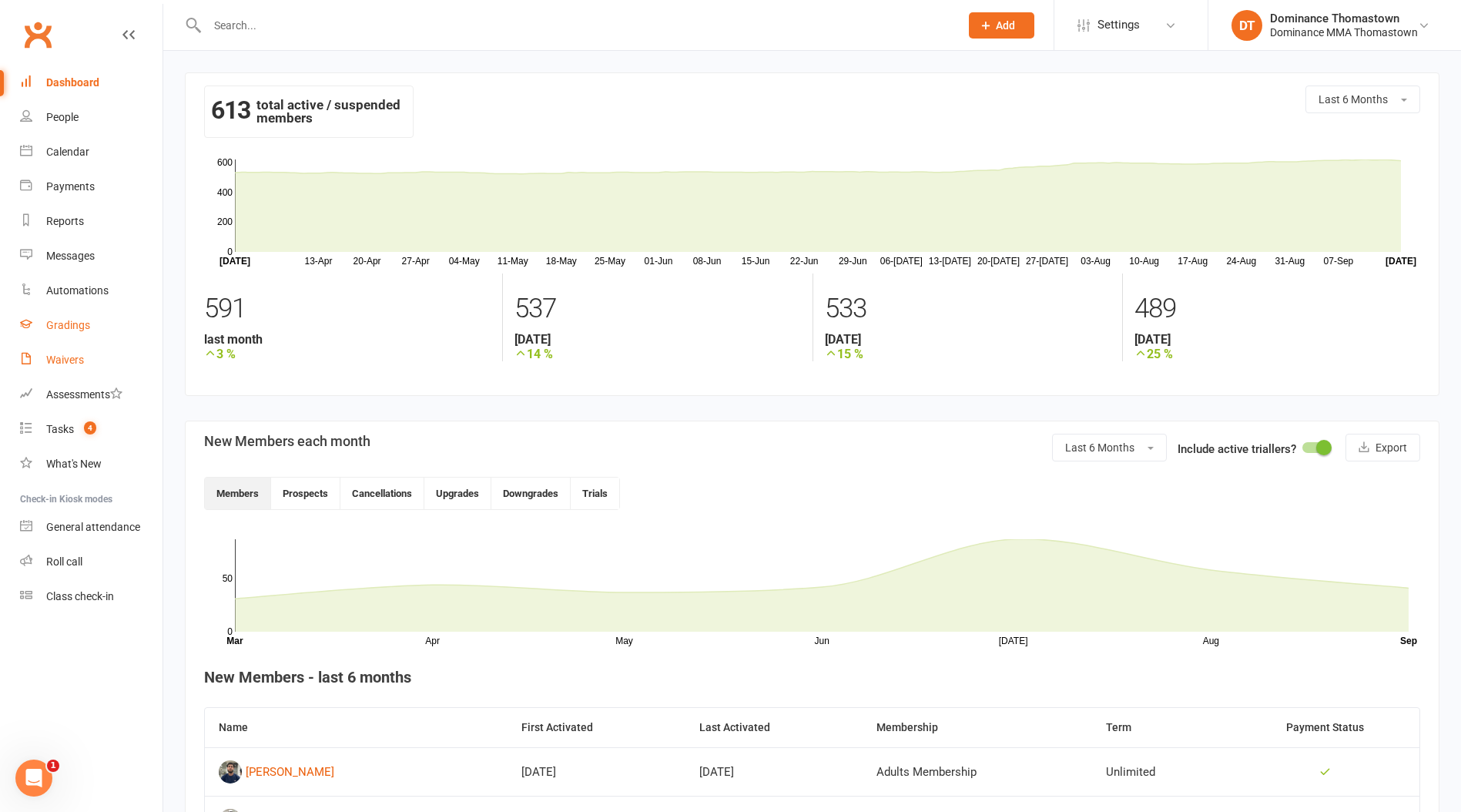
drag, startPoint x: 62, startPoint y: 359, endPoint x: 82, endPoint y: 328, distance: 36.9
click at [62, 359] on div "Waivers" at bounding box center [65, 360] width 37 height 12
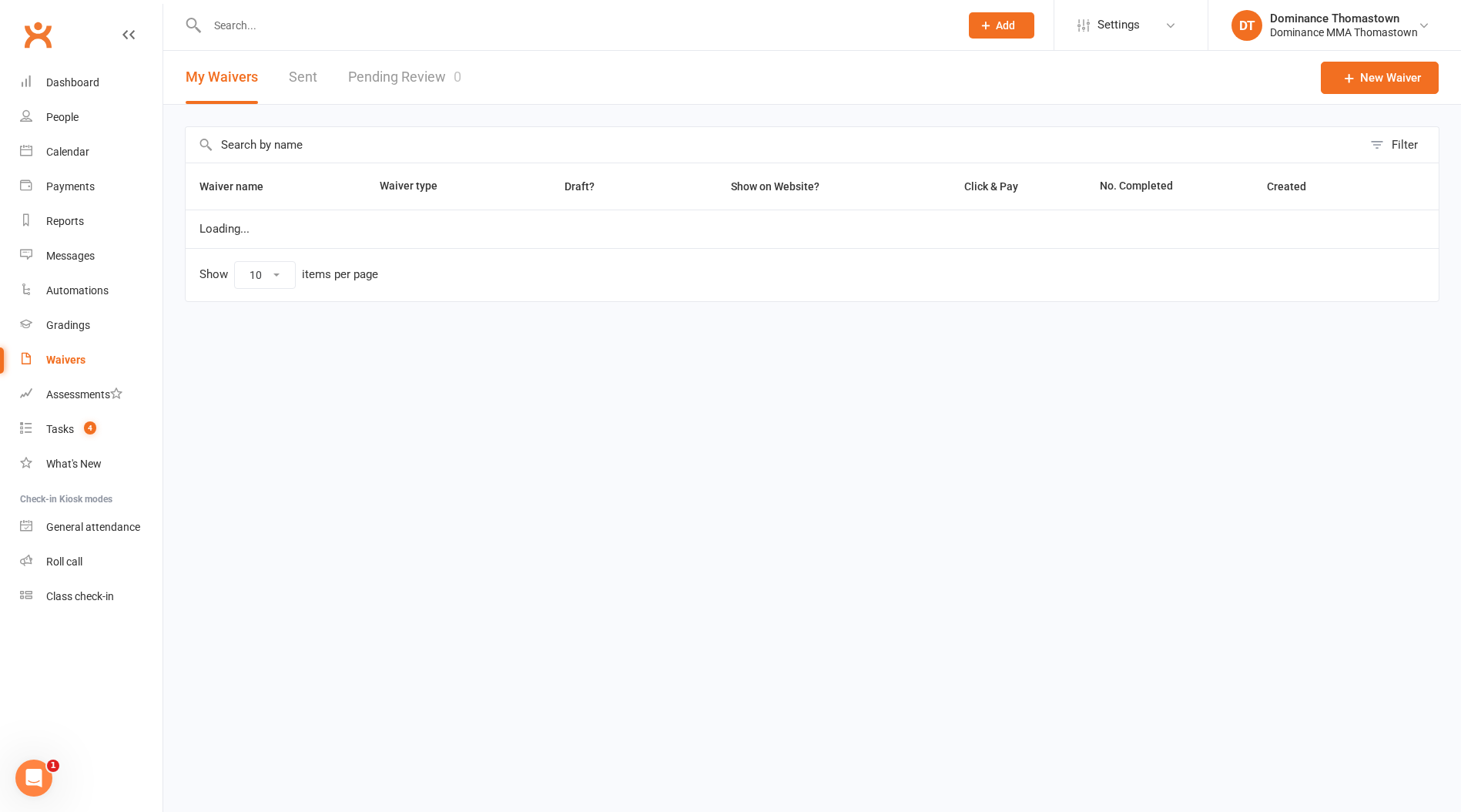
click at [396, 83] on link "Pending Review 0" at bounding box center [405, 78] width 113 height 53
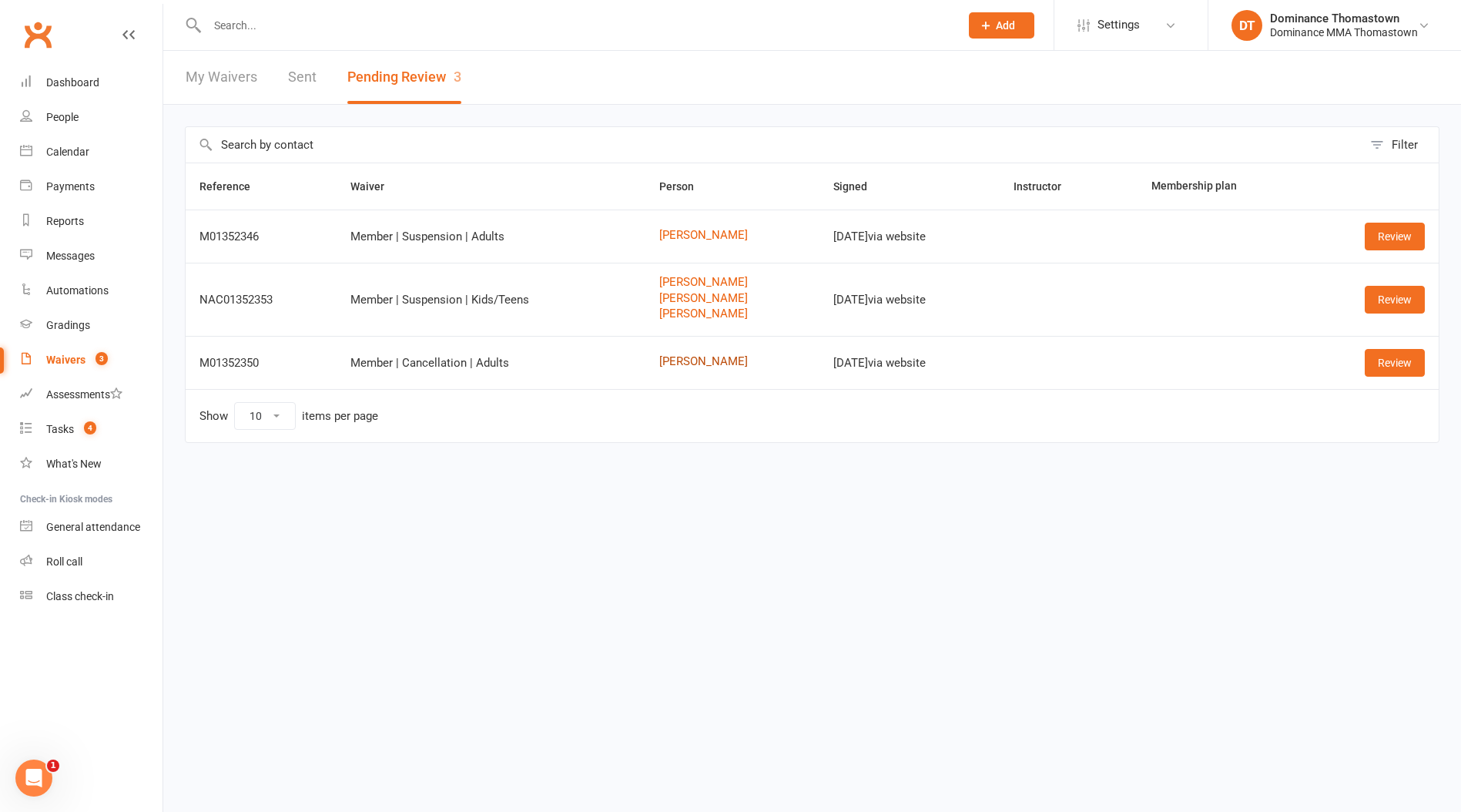
click at [684, 361] on link "Ron Aby" at bounding box center [733, 361] width 146 height 13
click at [230, 28] on input "text" at bounding box center [575, 25] width 746 height 21
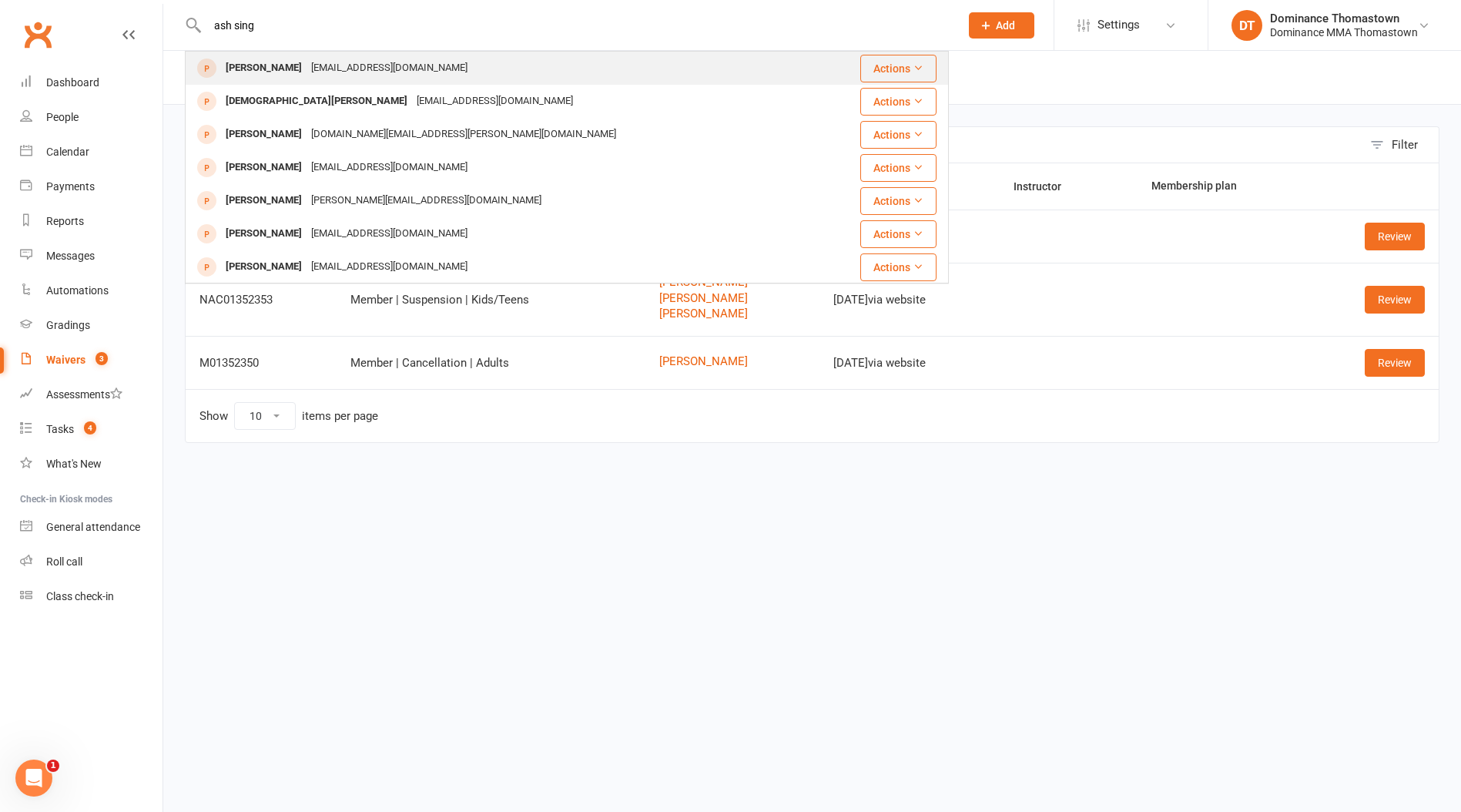
type input "ash sing"
click at [307, 72] on div "ash.singh131997@gmail.com" at bounding box center [390, 68] width 166 height 22
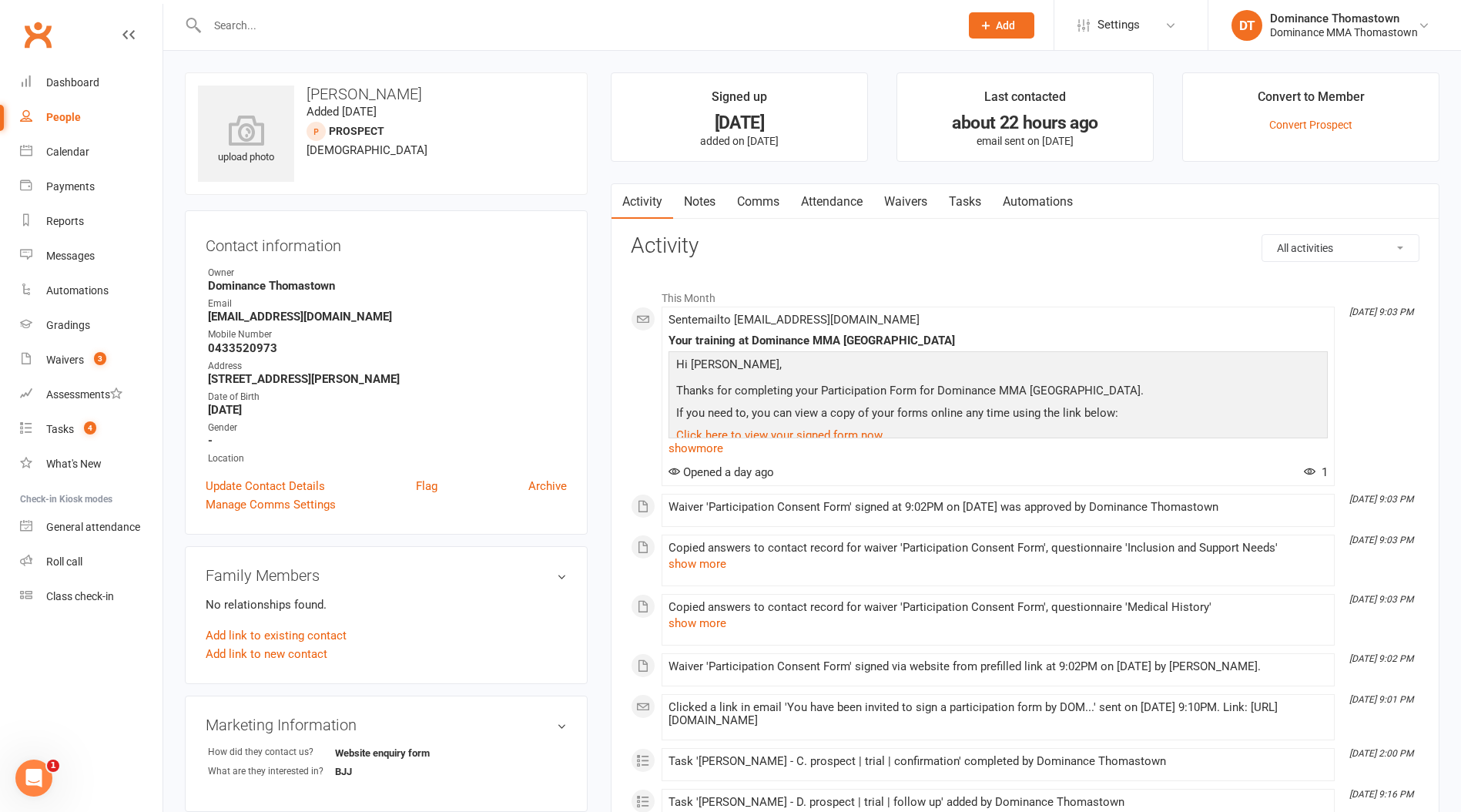
click at [901, 200] on link "Waivers" at bounding box center [906, 202] width 65 height 36
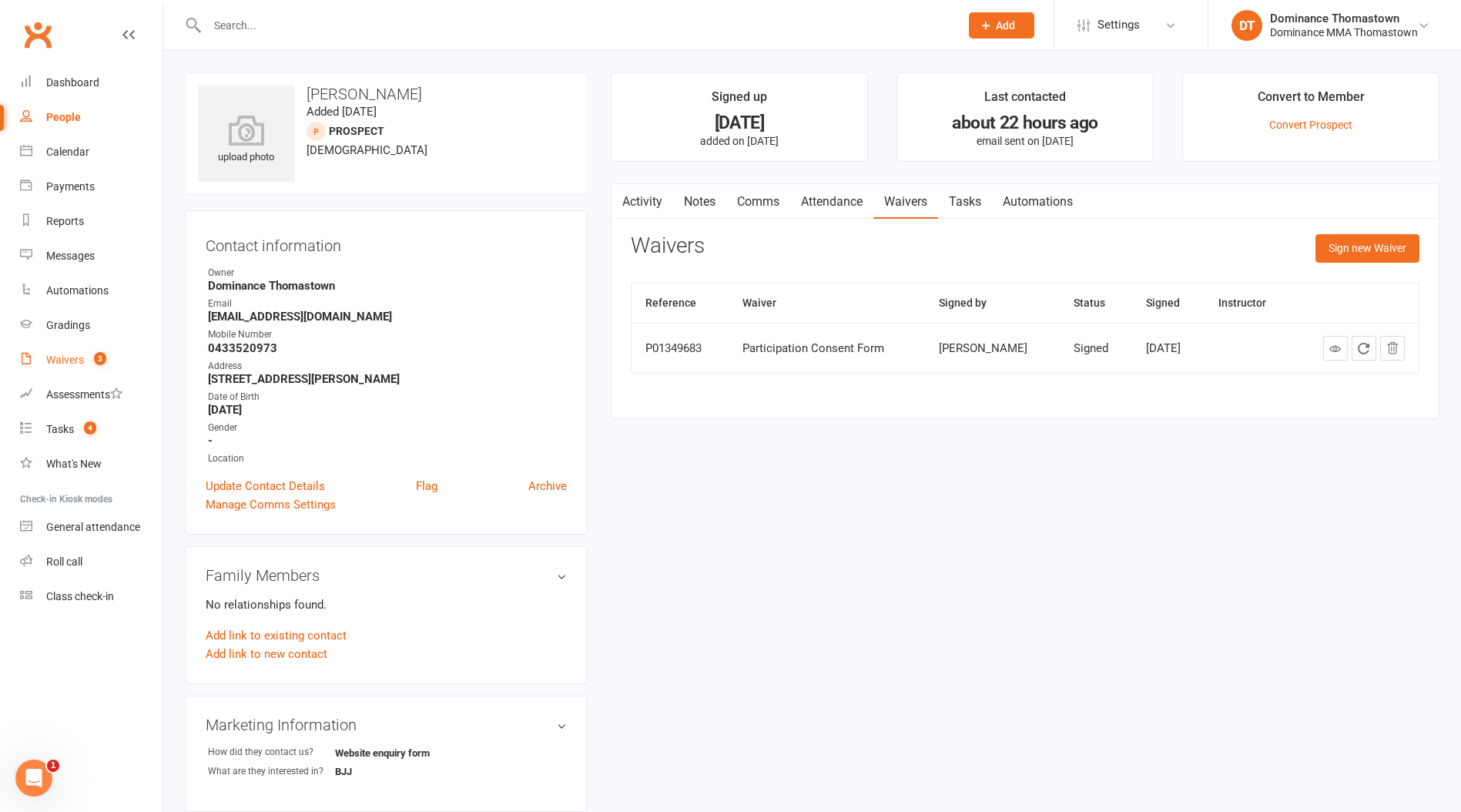
click at [90, 365] on count-badge "3" at bounding box center [96, 360] width 20 height 12
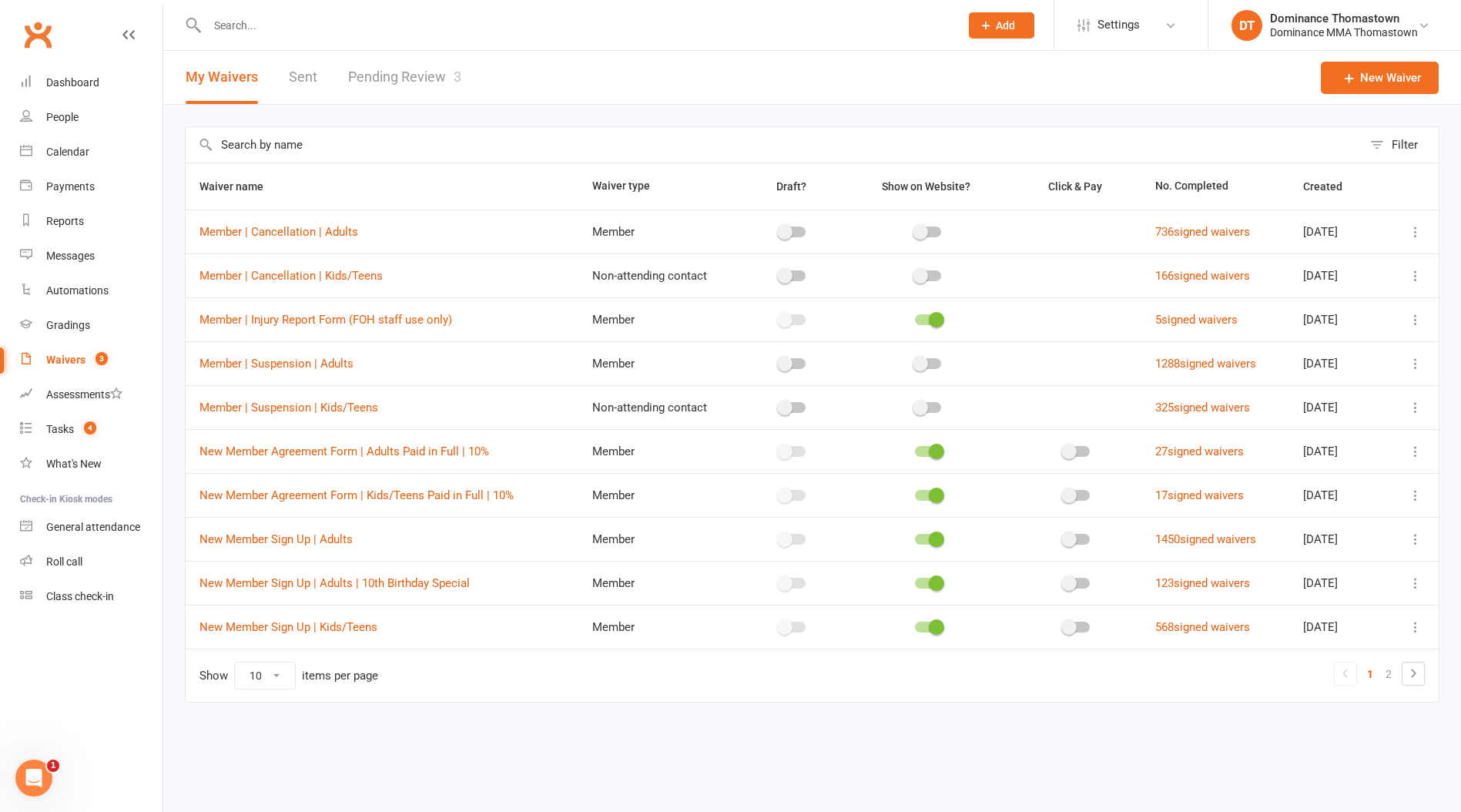
click at [424, 74] on link "Pending Review 3" at bounding box center [405, 78] width 113 height 53
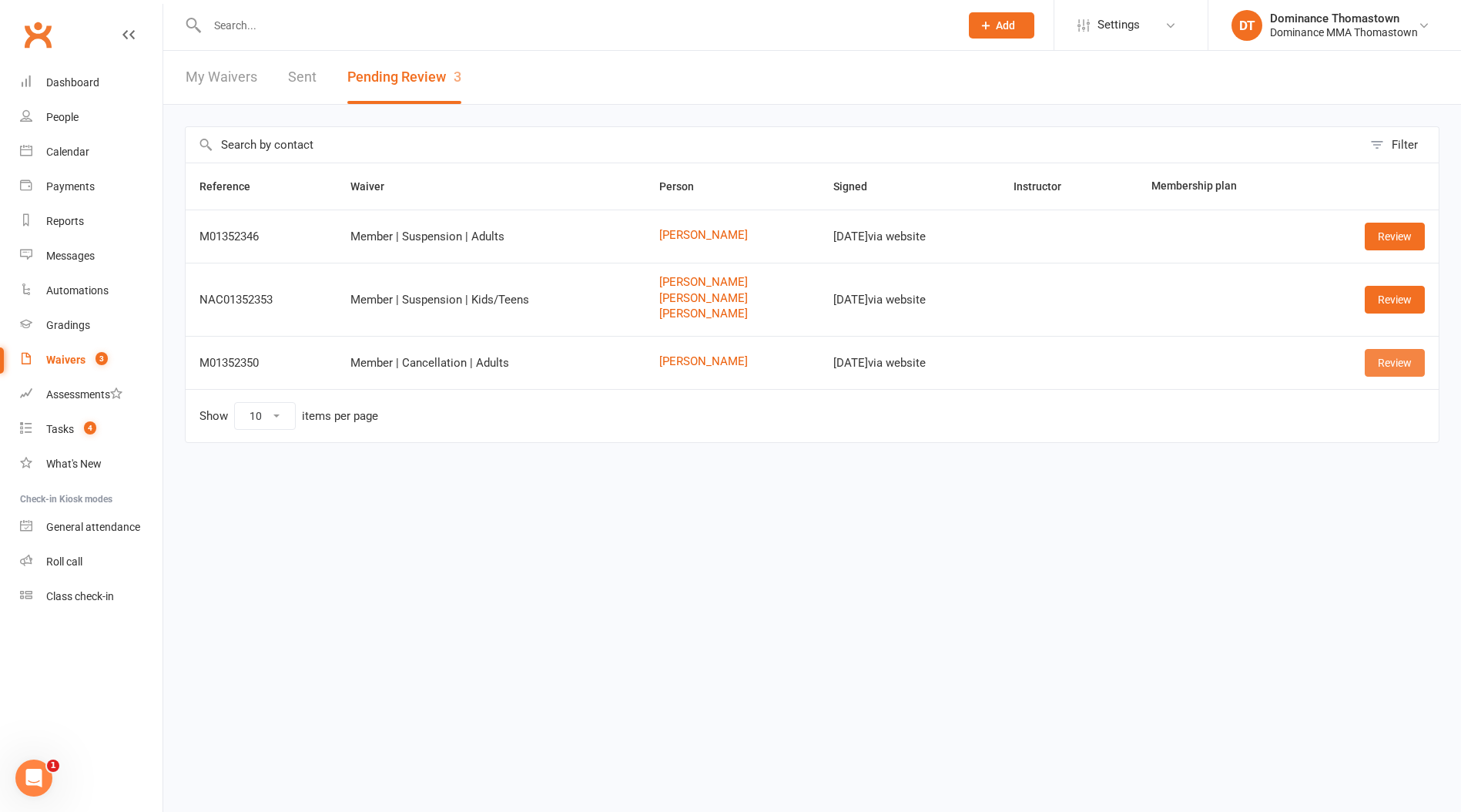
drag, startPoint x: 1395, startPoint y: 365, endPoint x: 1385, endPoint y: 366, distance: 10.0
click at [1394, 365] on link "Review" at bounding box center [1394, 362] width 60 height 28
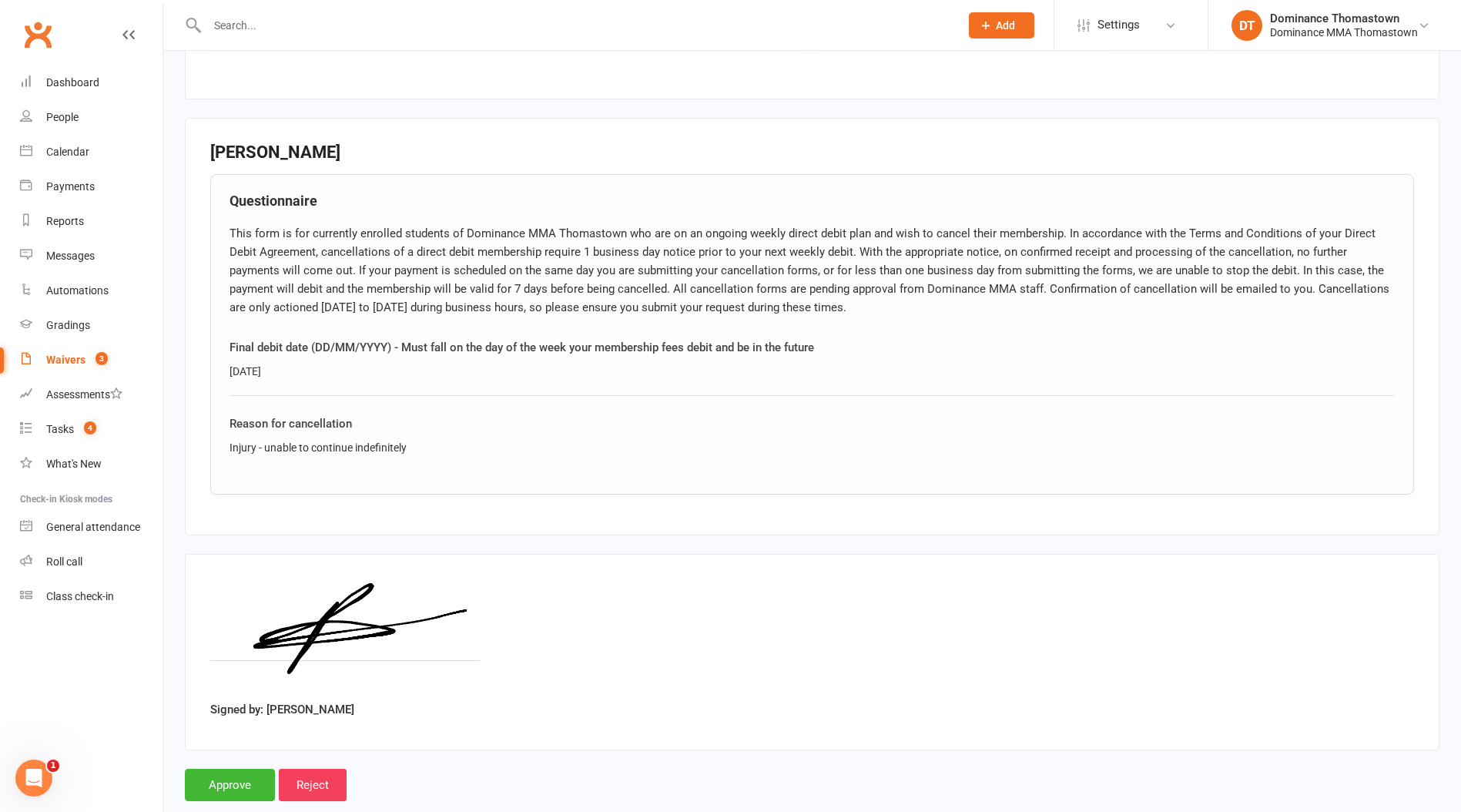
scroll to position [671, 0]
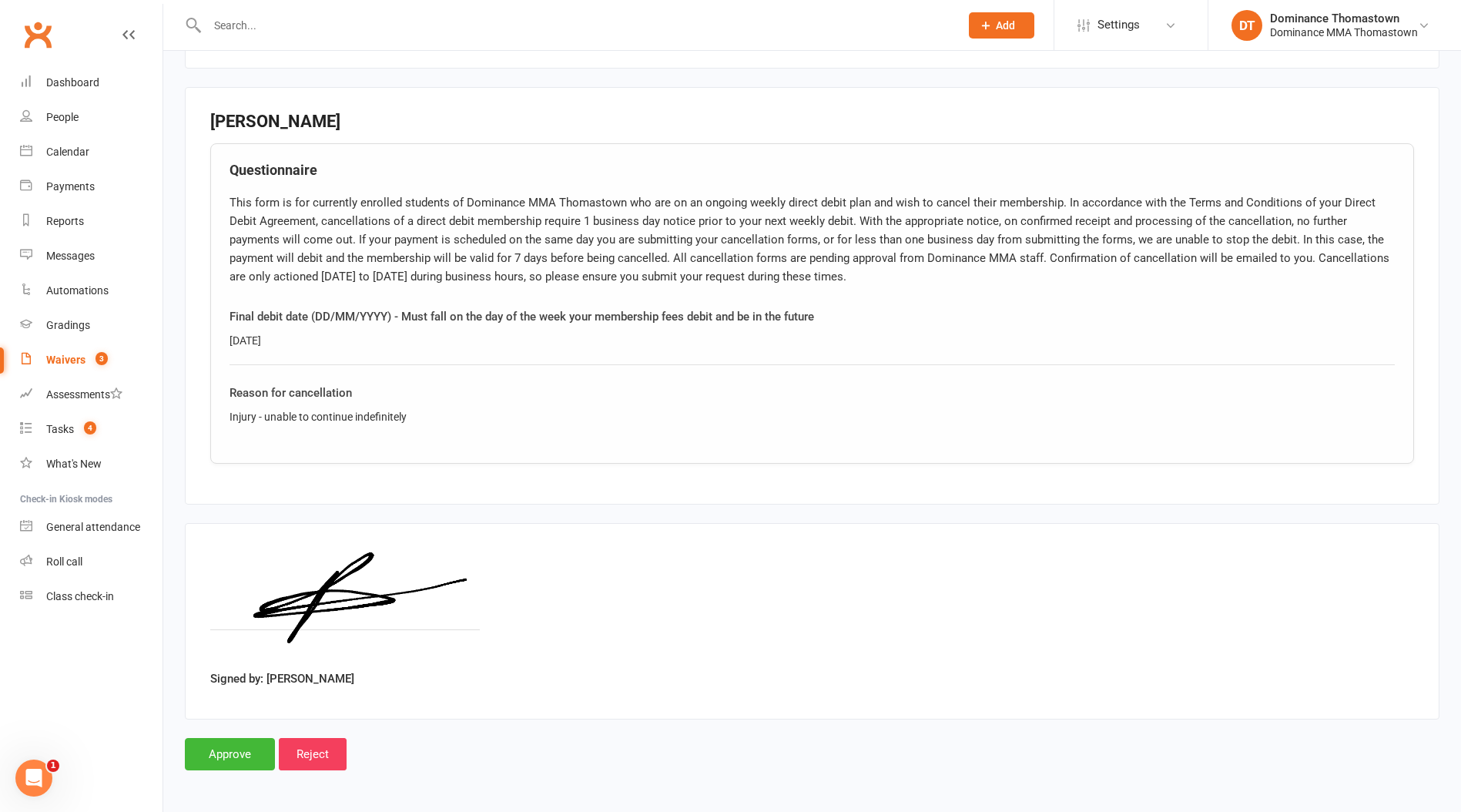
click at [225, 771] on div "Smart Forms & Waivers Back Dominance MMA Thomastown p: 03 9943 2407 thomastown@…" at bounding box center [812, 86] width 1298 height 1412
drag, startPoint x: 425, startPoint y: 419, endPoint x: 215, endPoint y: 406, distance: 210.4
click at [215, 406] on div "Questionnaire This form is for currently enrolled students of Dominance MMA Tho…" at bounding box center [812, 303] width 1204 height 320
copy div "Injury - unable to continue indefinitely"
drag, startPoint x: 222, startPoint y: 750, endPoint x: 265, endPoint y: 576, distance: 179.2
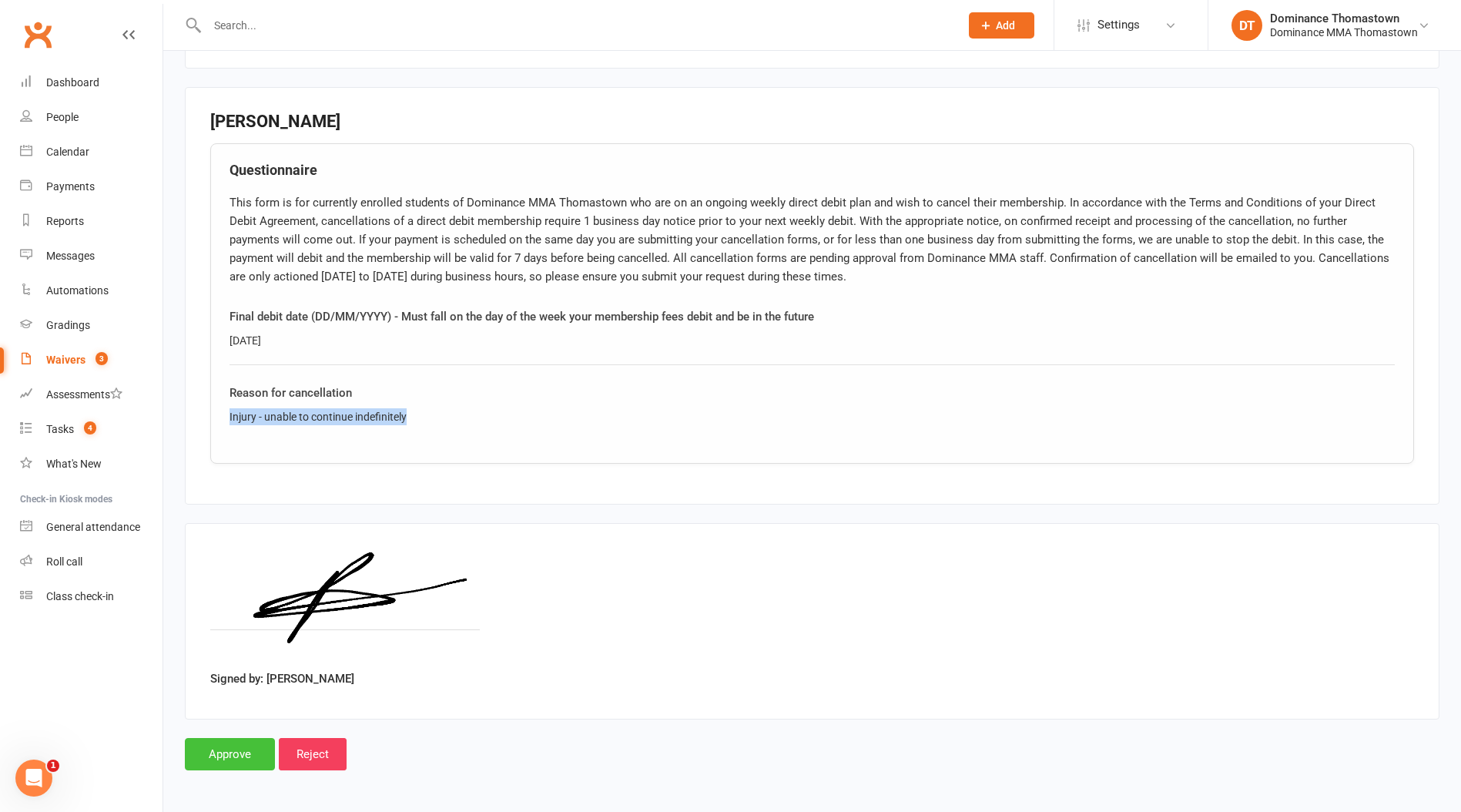
click at [221, 750] on input "Approve" at bounding box center [229, 754] width 90 height 32
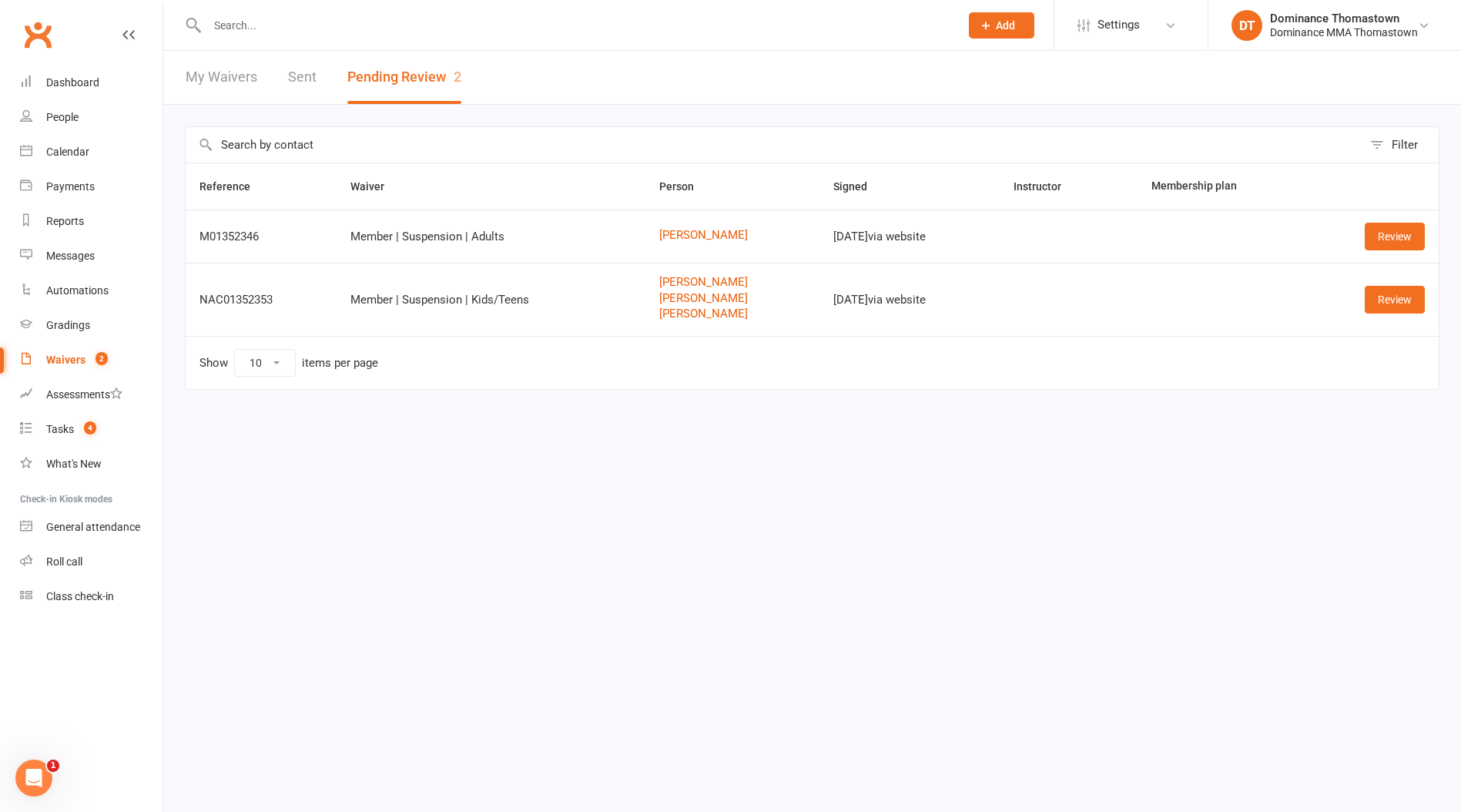
click at [91, 368] on link "Waivers 2" at bounding box center [91, 360] width 143 height 35
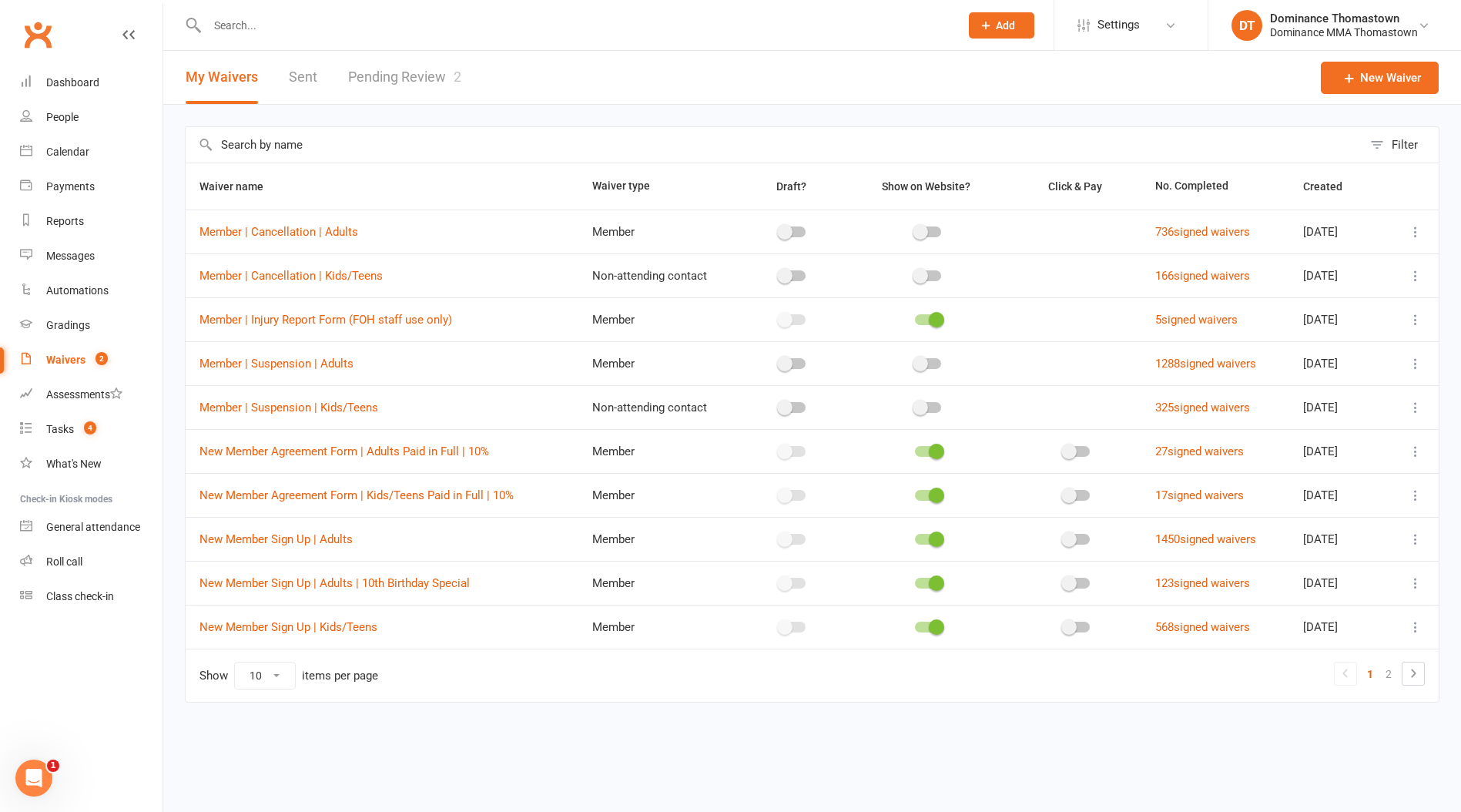
click at [406, 65] on link "Pending Review 2" at bounding box center [405, 78] width 113 height 53
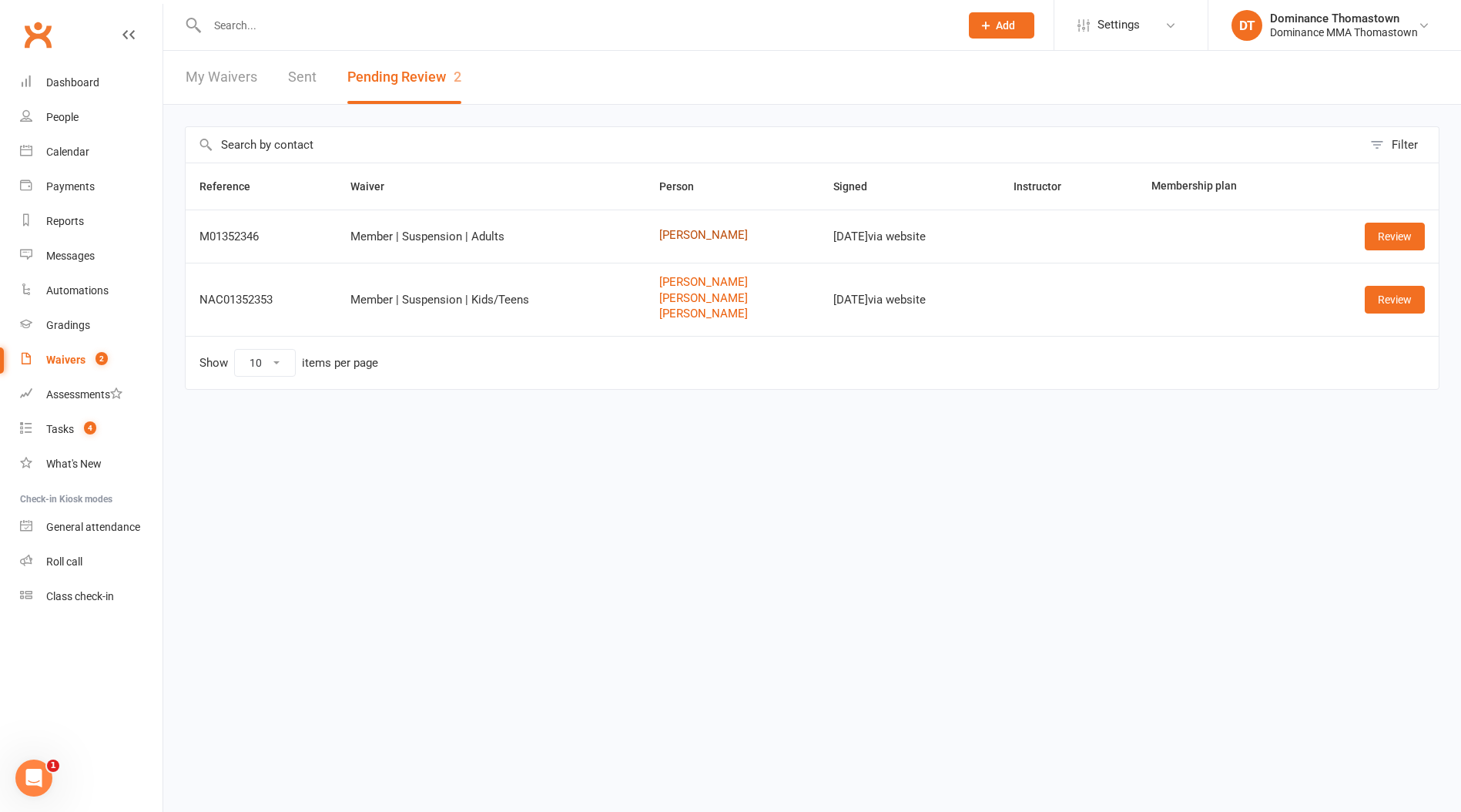
click at [694, 235] on link "Jeremy Huynh" at bounding box center [733, 235] width 146 height 13
click at [1409, 238] on link "Review" at bounding box center [1394, 236] width 60 height 28
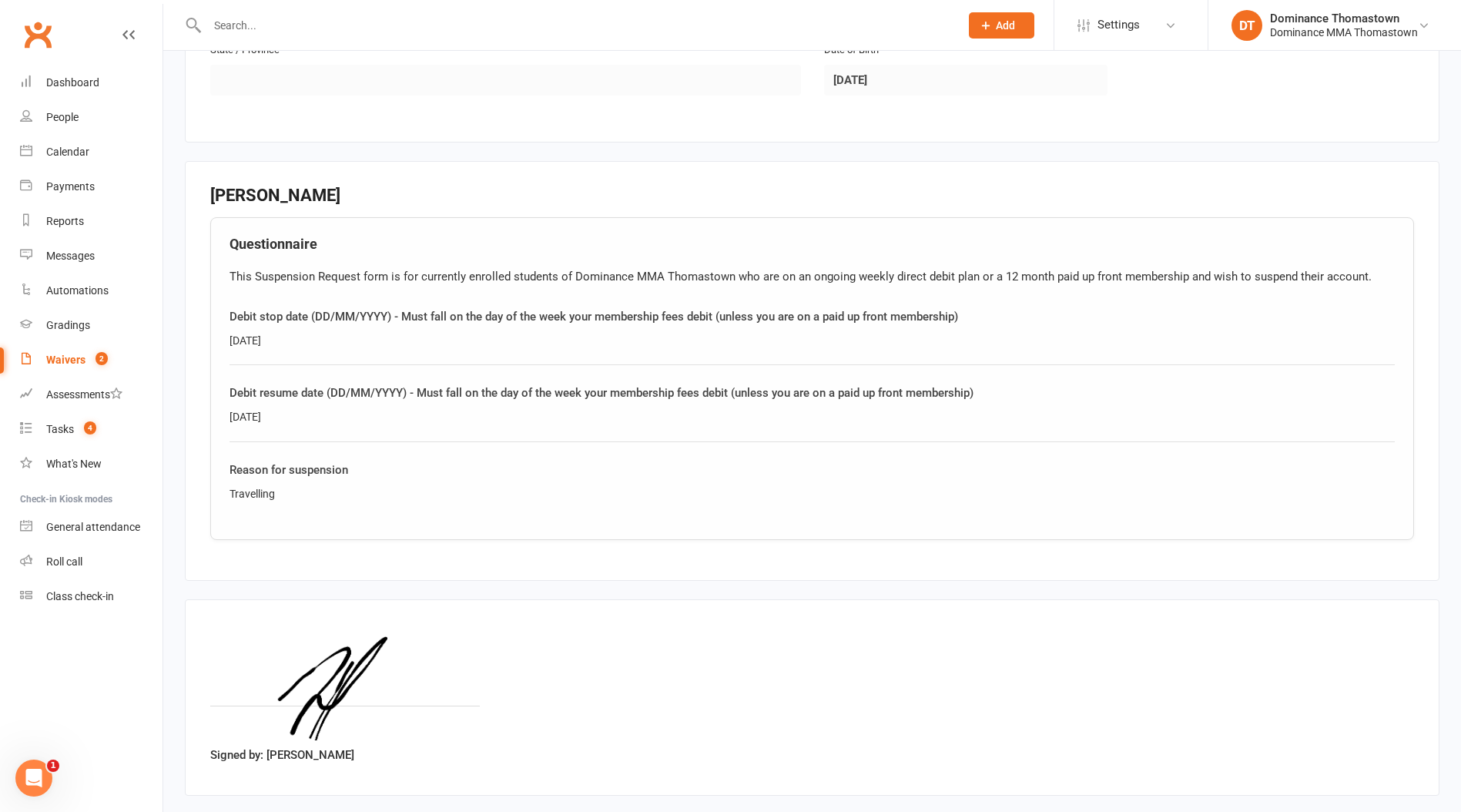
scroll to position [673, 0]
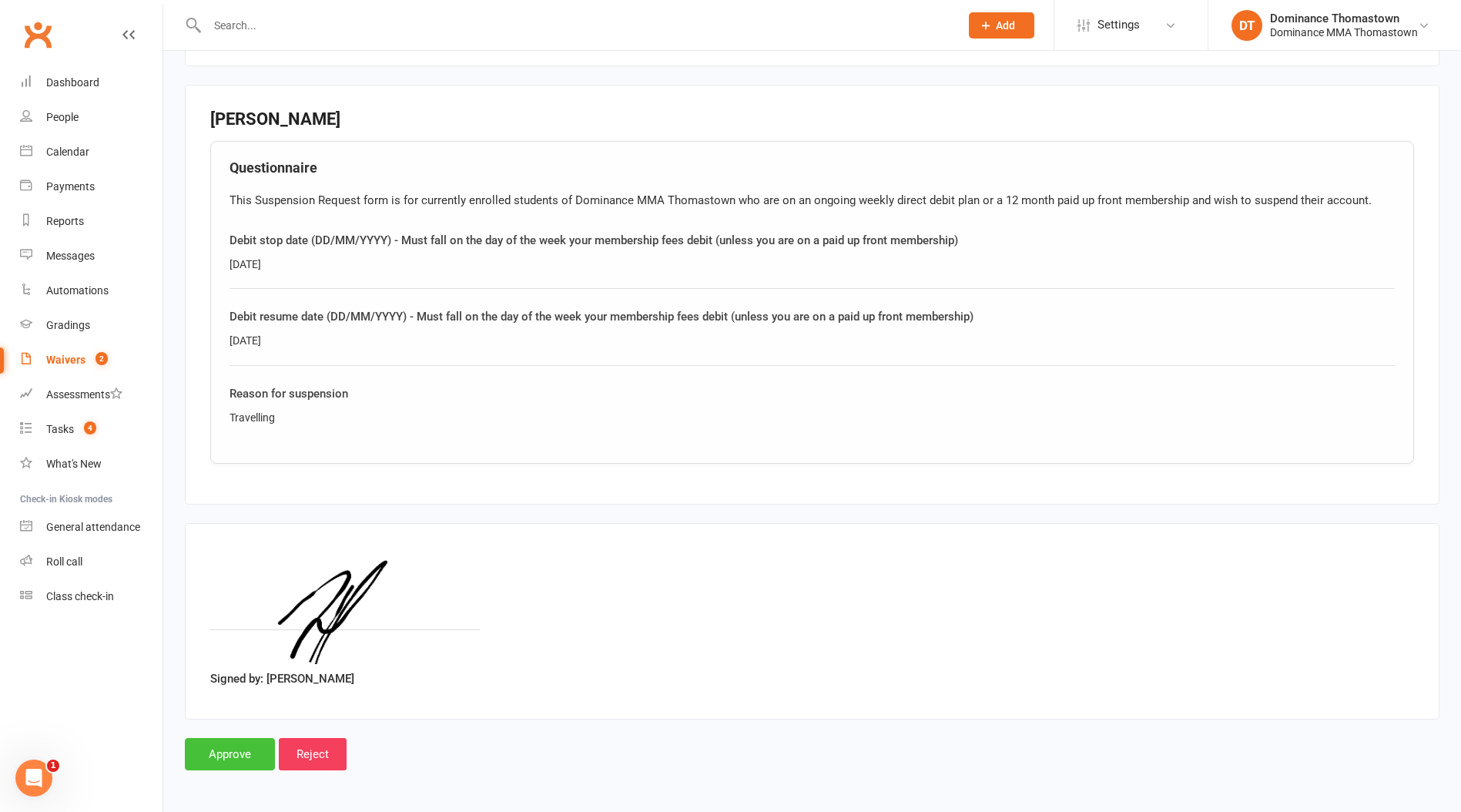
click at [242, 757] on input "Approve" at bounding box center [229, 754] width 90 height 32
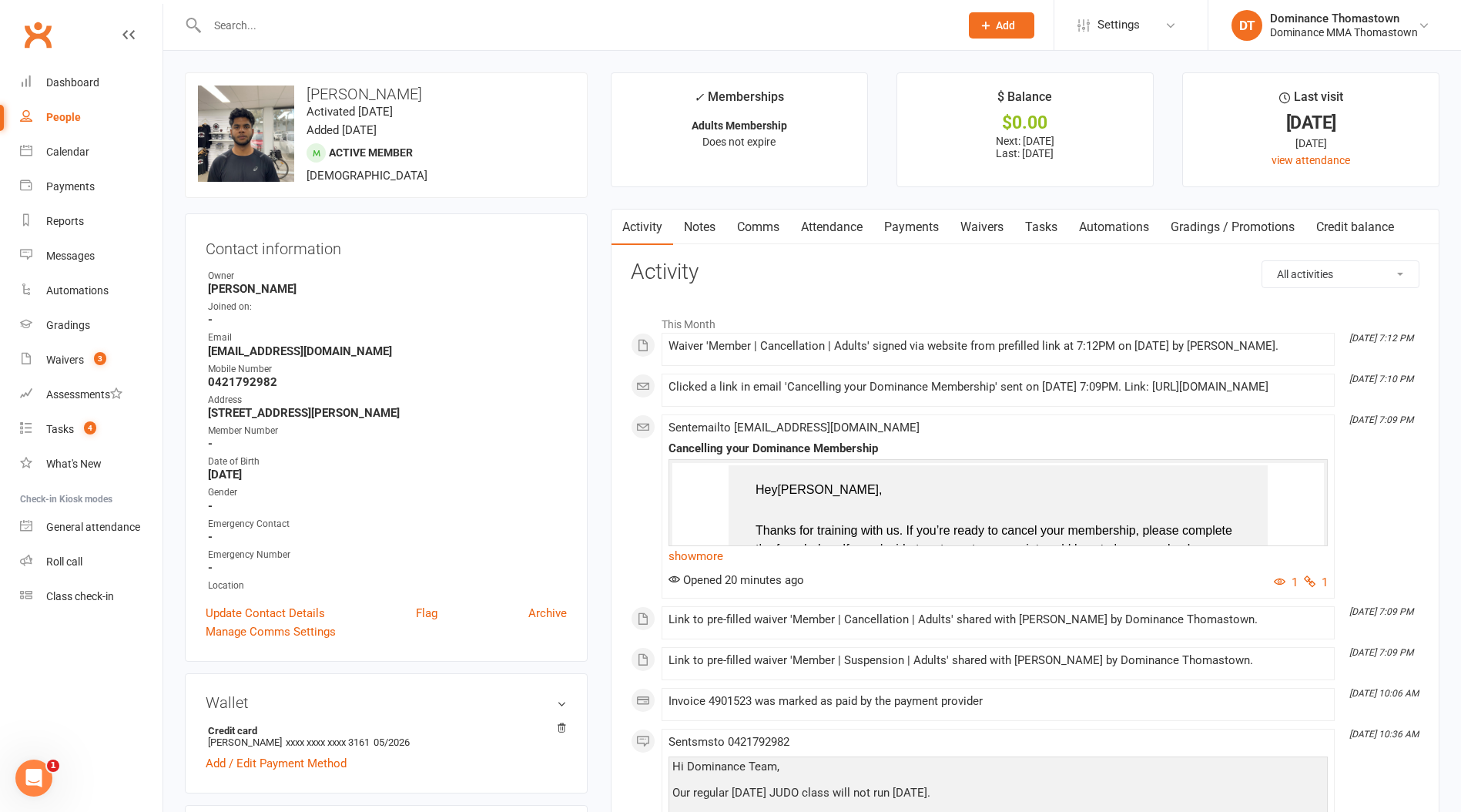
drag, startPoint x: 700, startPoint y: 229, endPoint x: 780, endPoint y: 226, distance: 80.1
click at [699, 229] on link "Notes" at bounding box center [700, 227] width 53 height 36
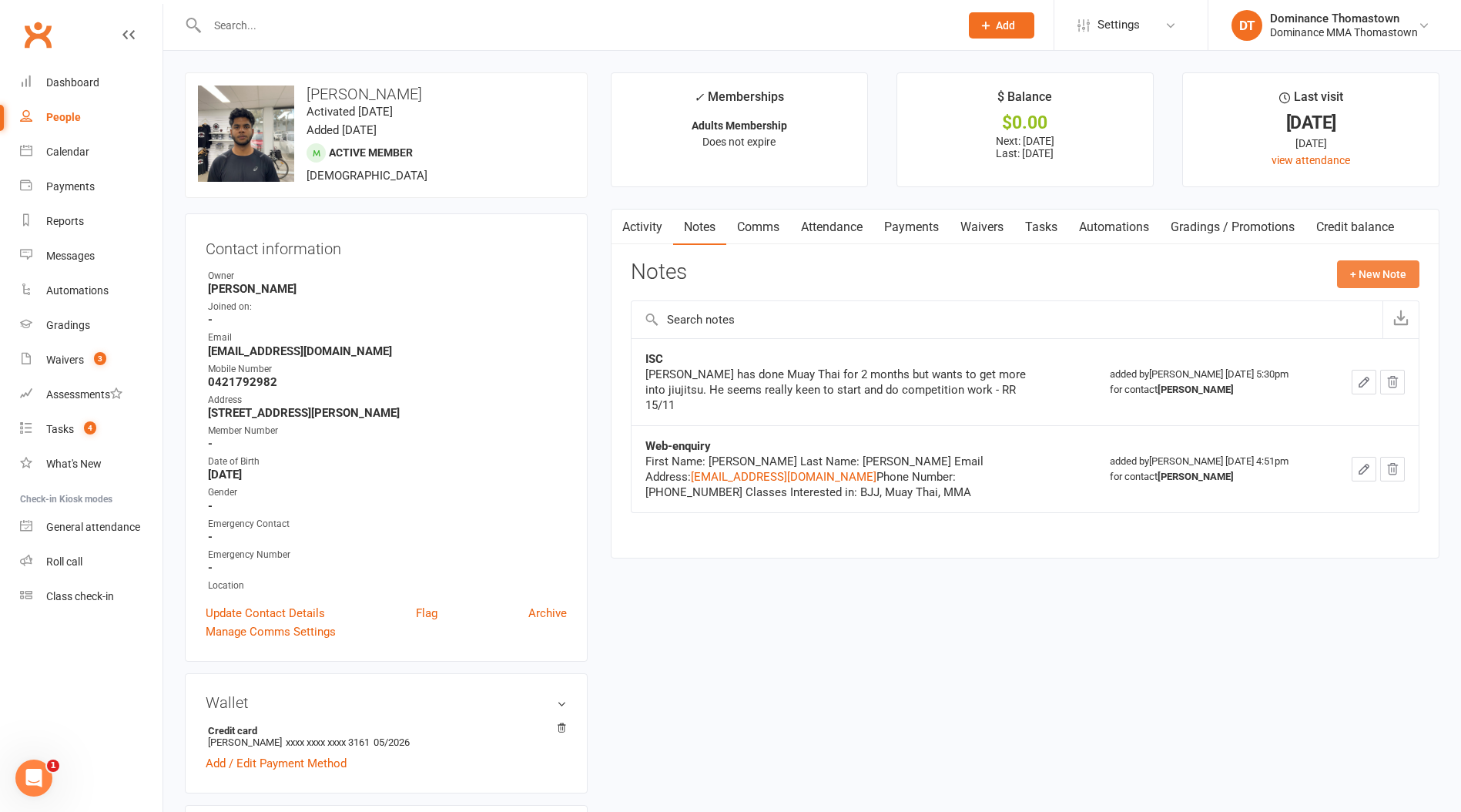
click at [1415, 280] on button "+ New Note" at bounding box center [1378, 274] width 82 height 28
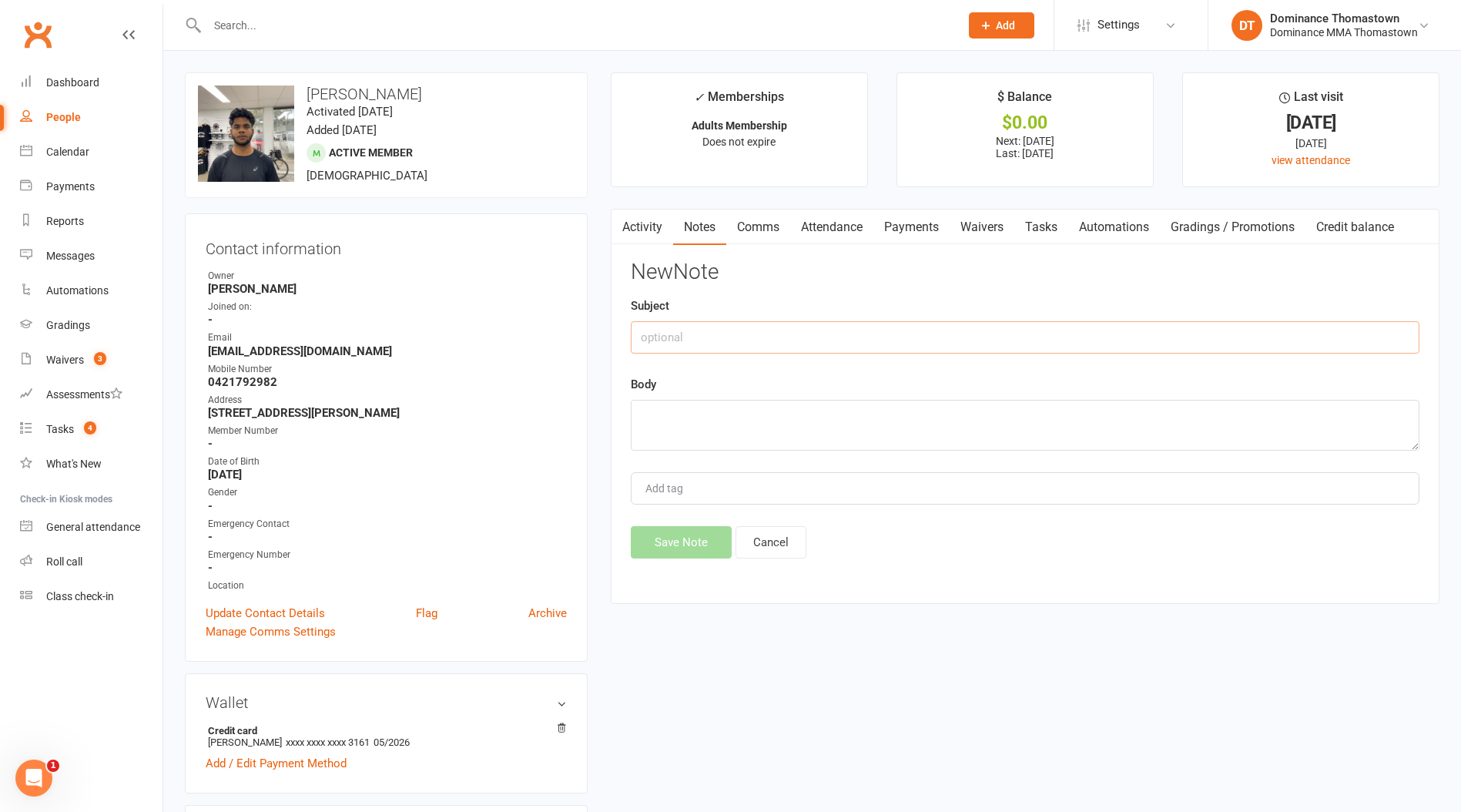
click at [818, 340] on input "text" at bounding box center [1025, 337] width 789 height 32
type input "cancellation"
drag, startPoint x: 767, startPoint y: 401, endPoint x: 757, endPoint y: 420, distance: 21.5
click at [759, 416] on textarea at bounding box center [1025, 424] width 789 height 51
paste textarea "Injury - unable to continue indefinitely"
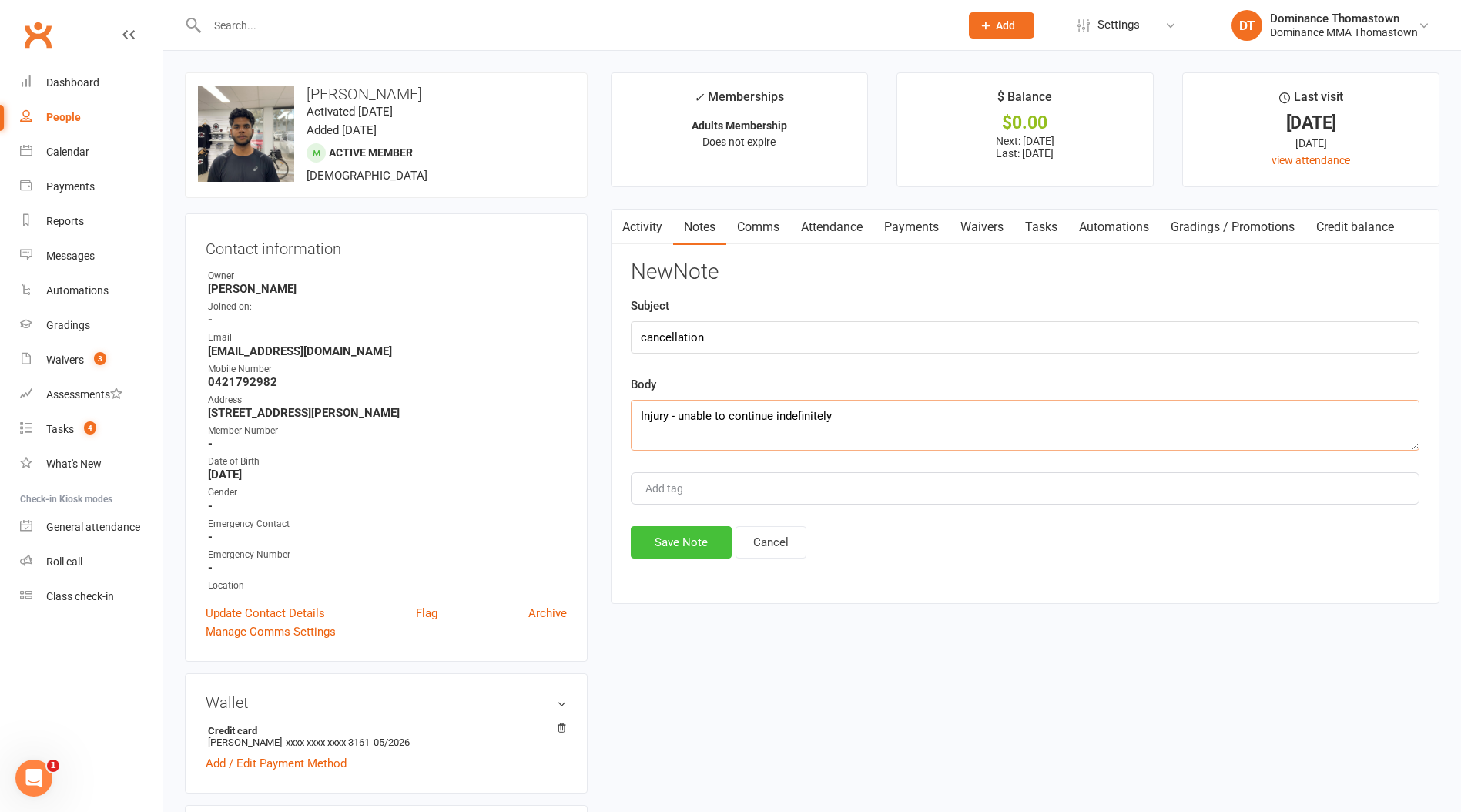
type textarea "Injury - unable to continue indefinitely"
click at [689, 535] on button "Save Note" at bounding box center [681, 542] width 101 height 32
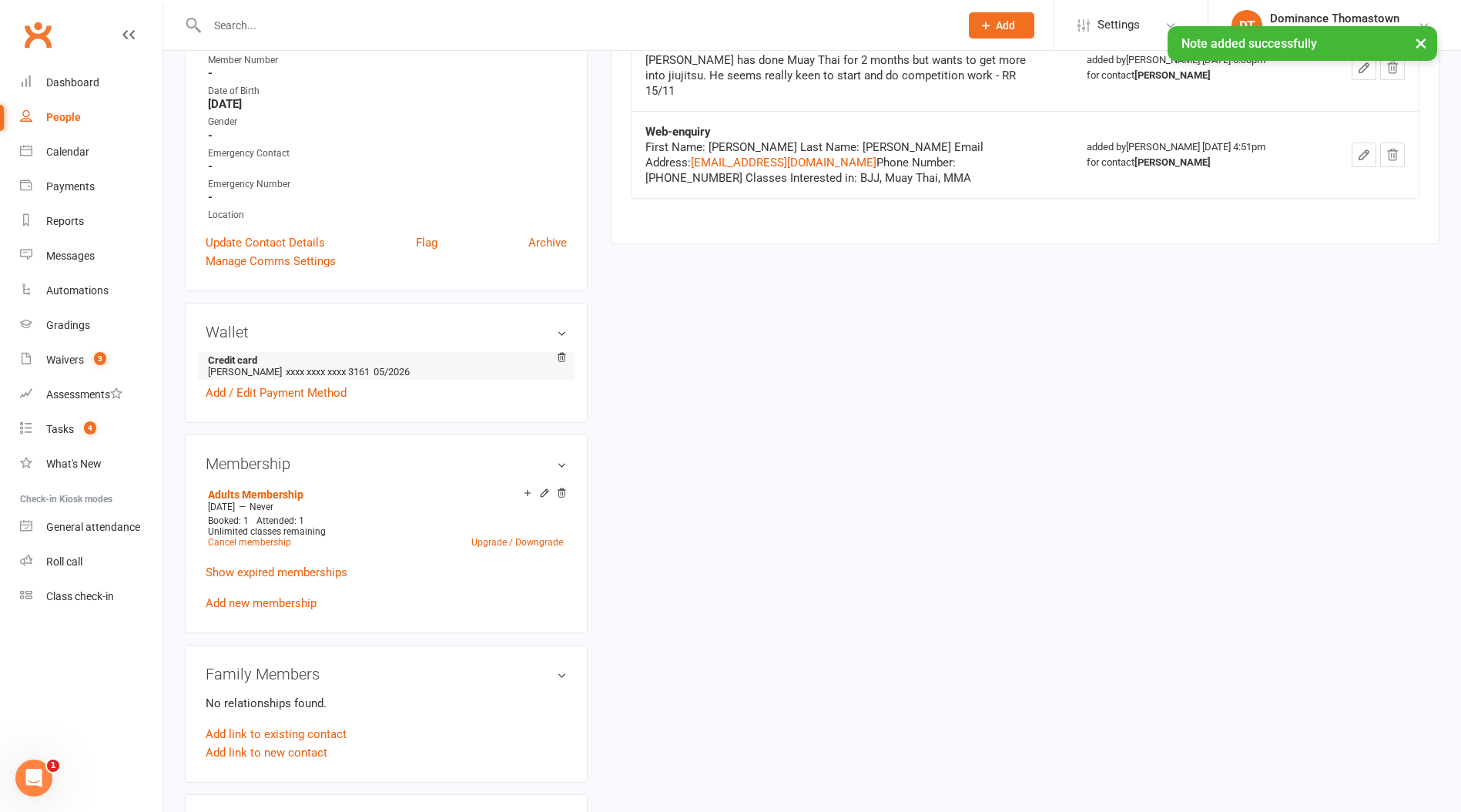
scroll to position [461, 0]
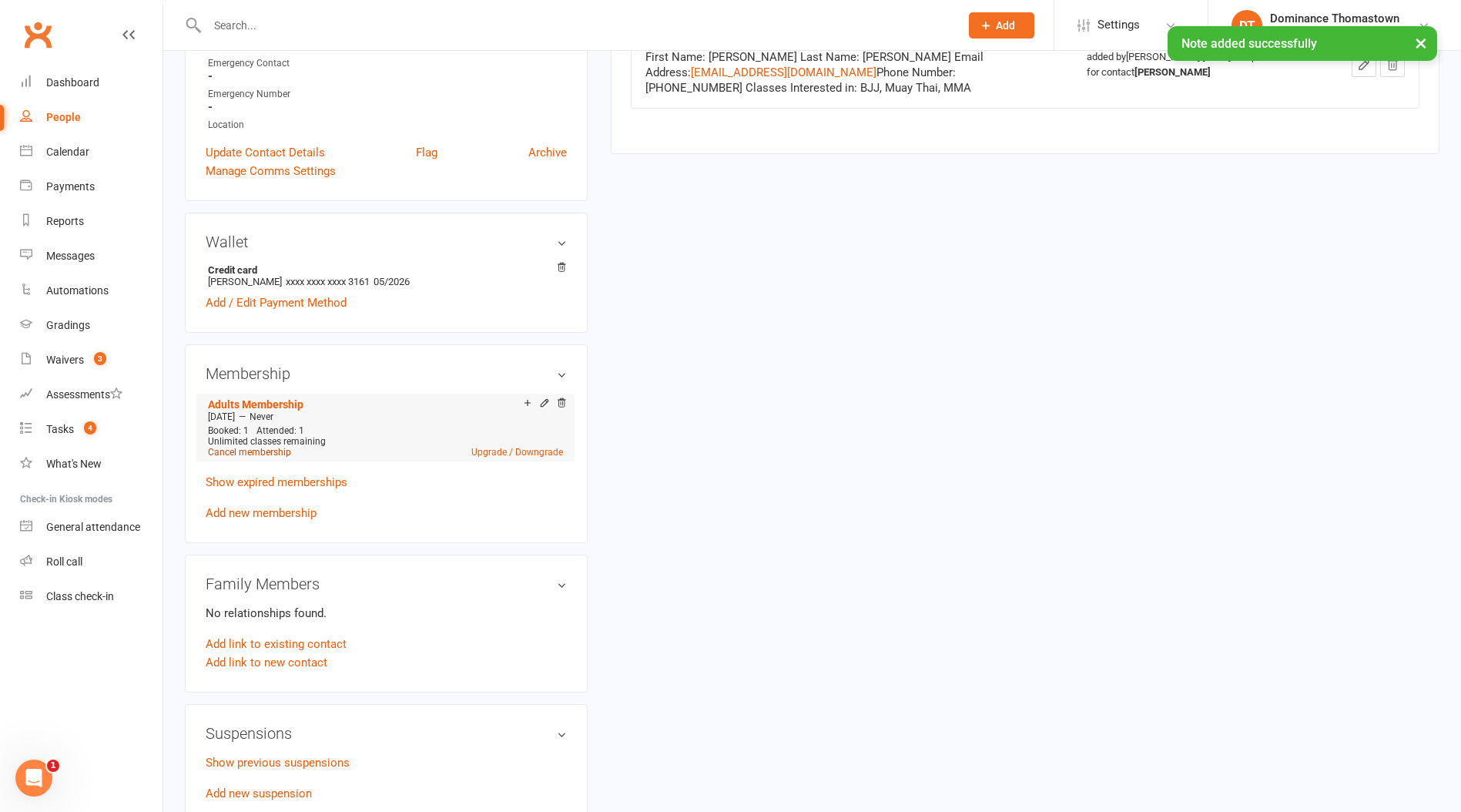
click at [247, 451] on link "Cancel membership" at bounding box center [249, 452] width 83 height 11
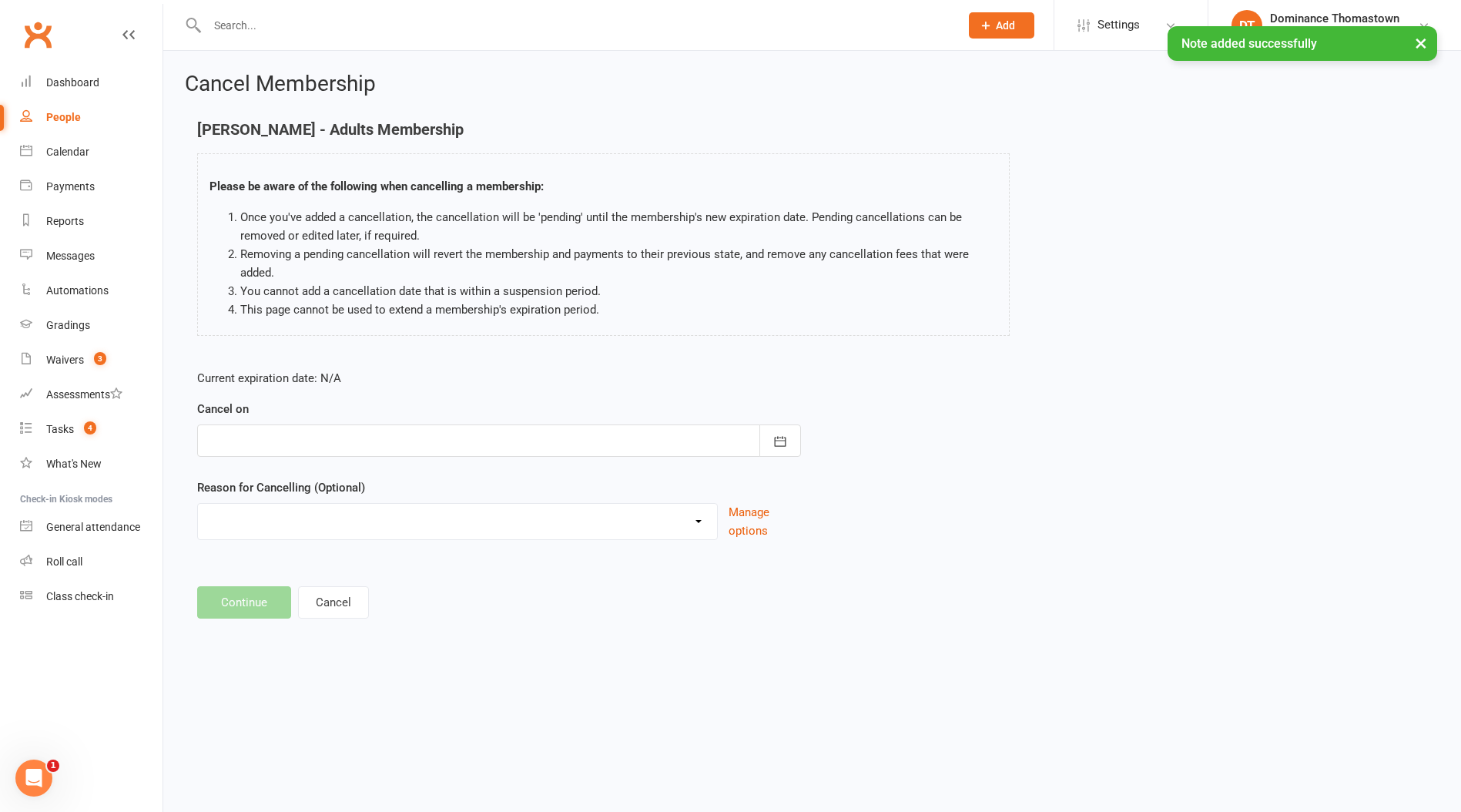
drag, startPoint x: 262, startPoint y: 435, endPoint x: 271, endPoint y: 447, distance: 15.0
click at [261, 435] on div at bounding box center [498, 440] width 603 height 32
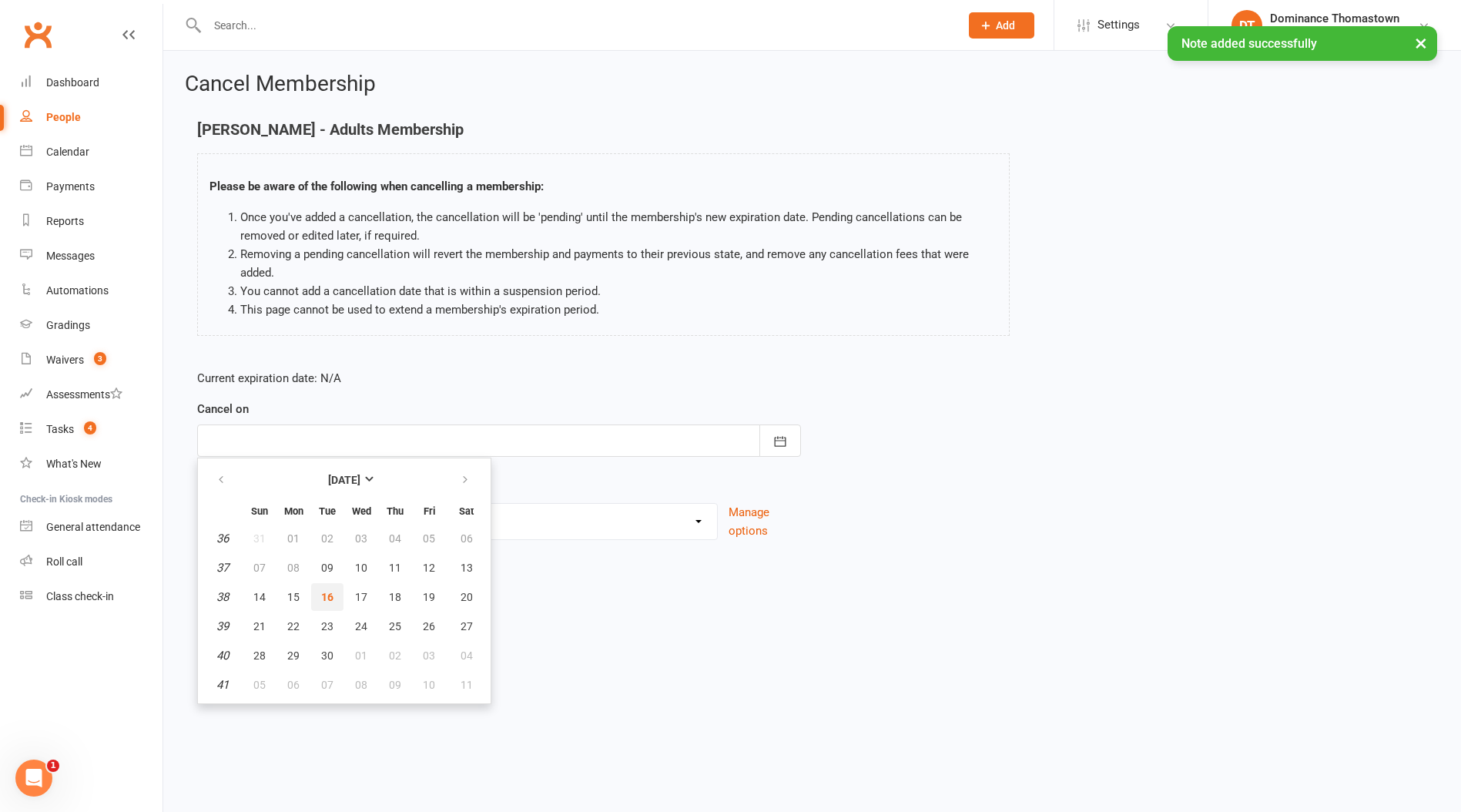
click at [332, 599] on span "16" at bounding box center [327, 597] width 12 height 12
type input "16 Sep 2025"
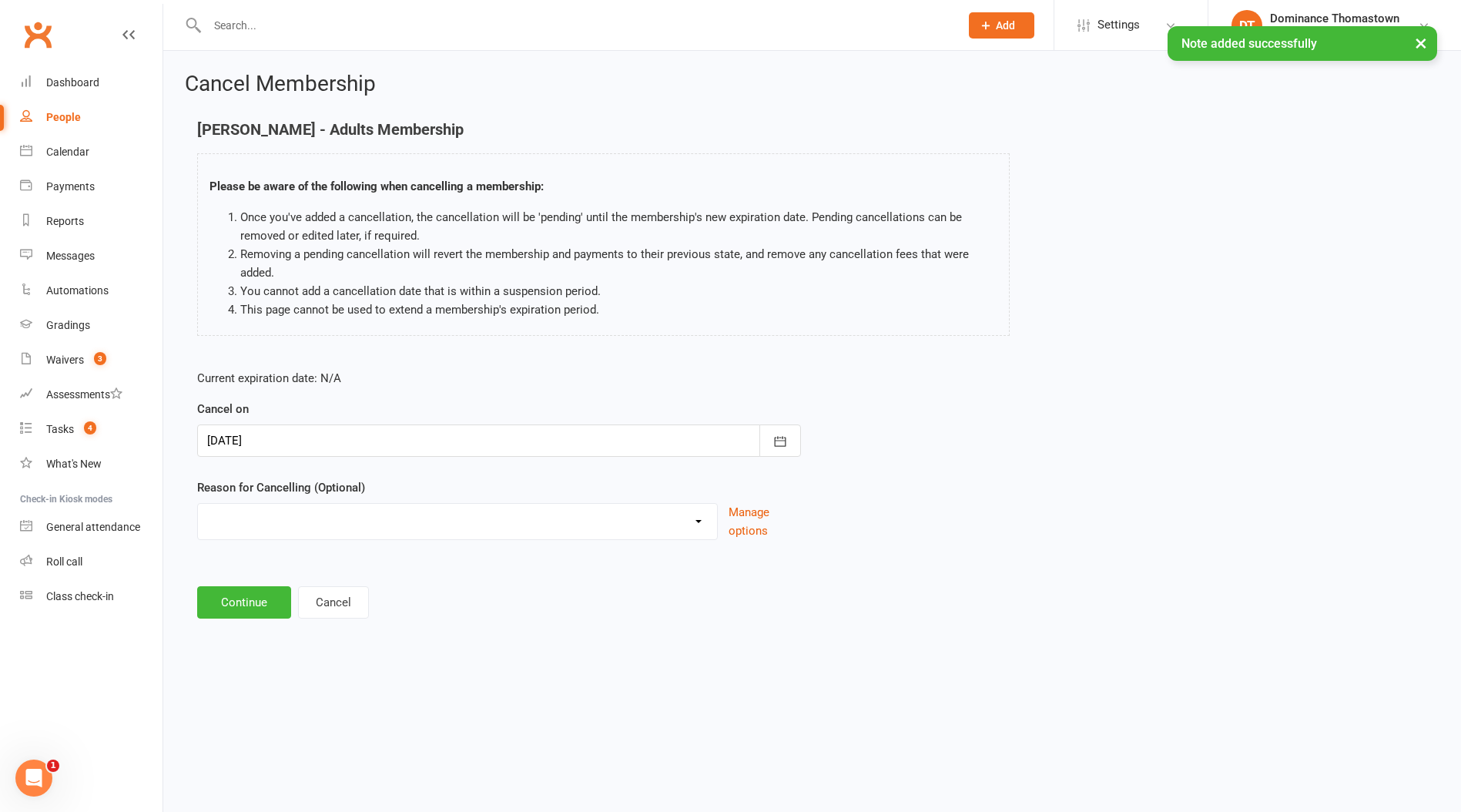
click at [298, 519] on select "Holiday Injury Other reason" at bounding box center [457, 519] width 519 height 31
select select "2"
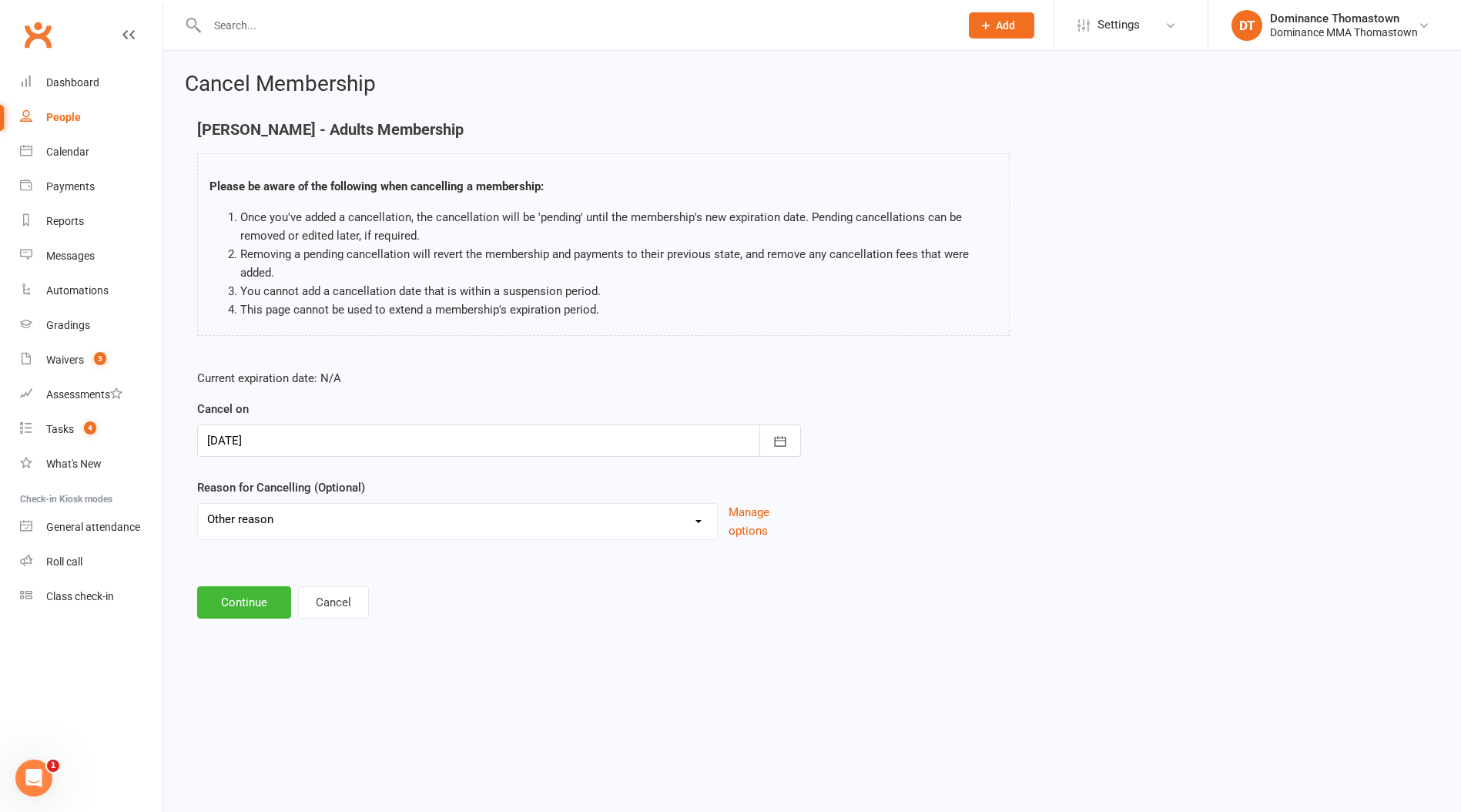
click at [198, 504] on select "Holiday Injury Other reason" at bounding box center [457, 519] width 519 height 31
click at [239, 603] on input at bounding box center [498, 603] width 603 height 32
paste input "Injury - unable to continue indefinitely"
type input "Injury - unable to continue indefinitely"
click at [230, 681] on button "Continue" at bounding box center [243, 681] width 94 height 32
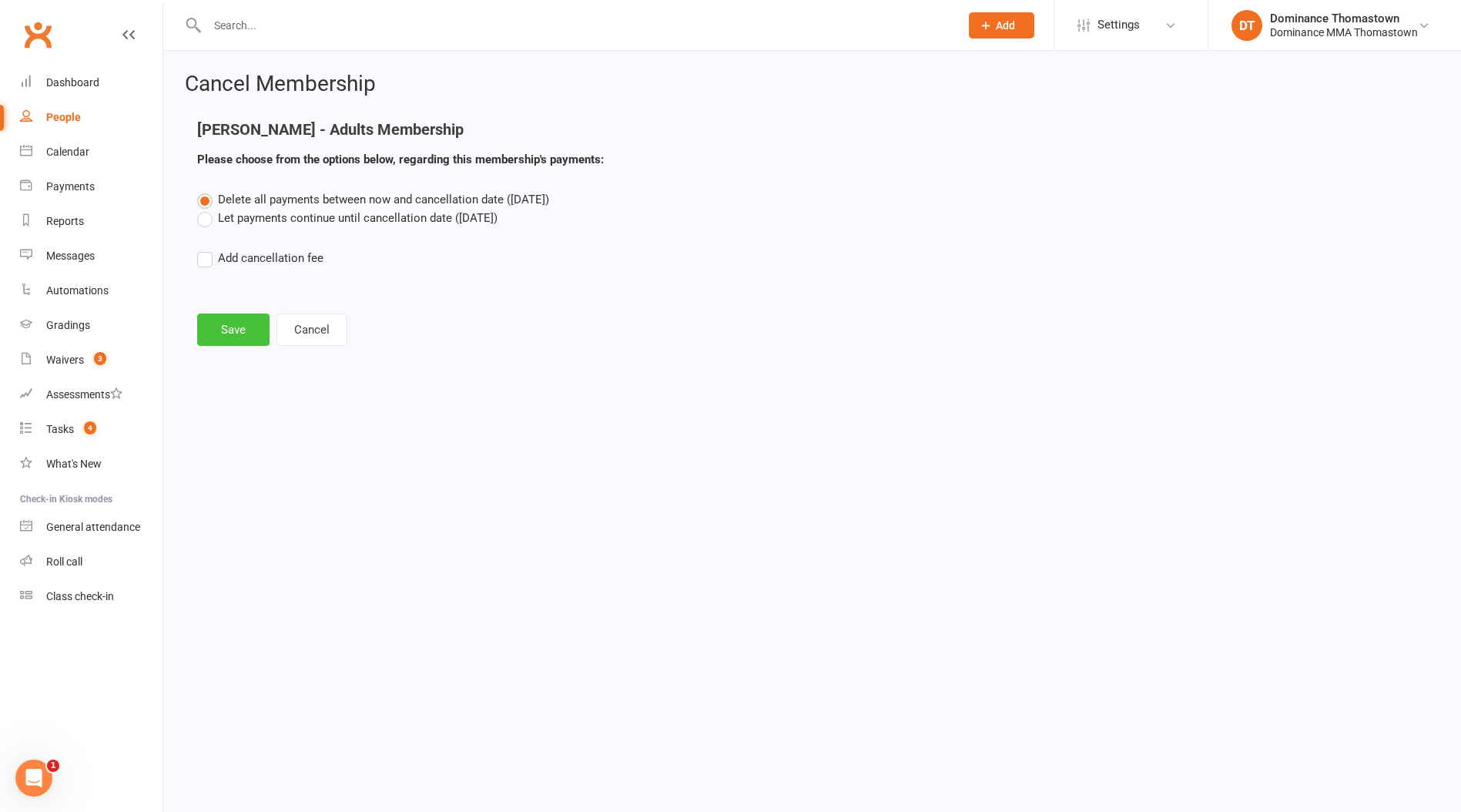
click at [233, 344] on button "Save" at bounding box center [233, 330] width 72 height 32
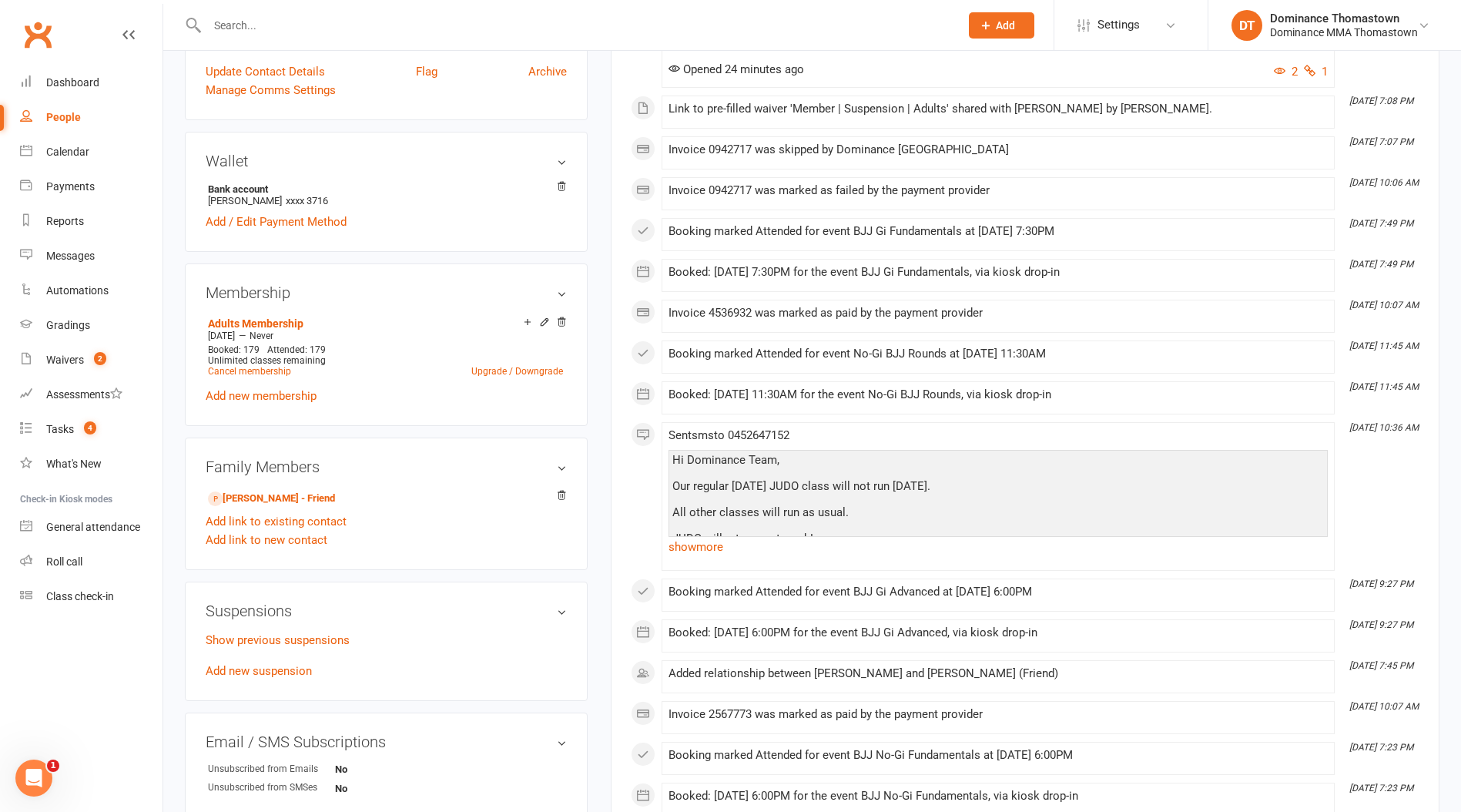
scroll to position [539, 0]
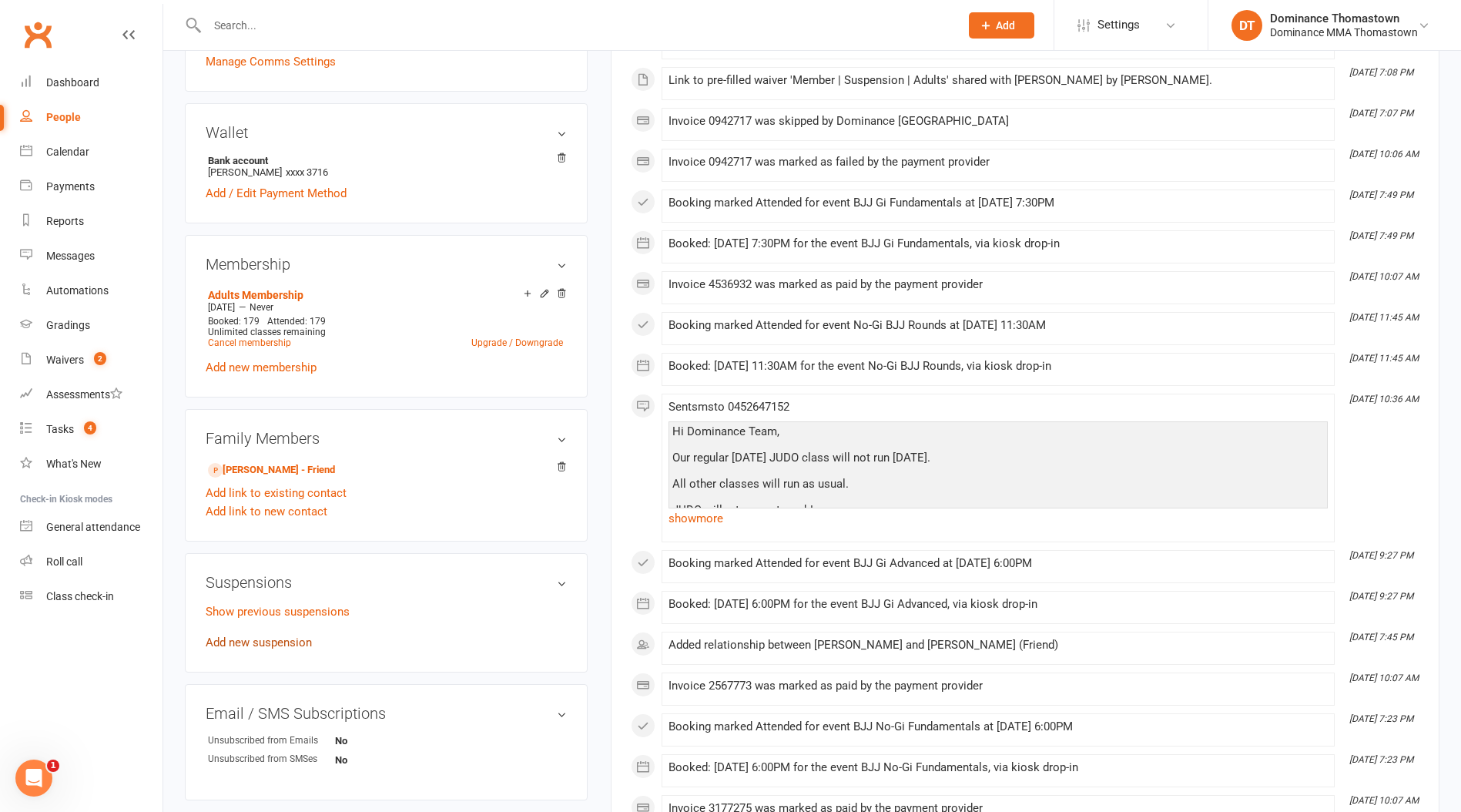
click at [237, 642] on link "Add new suspension" at bounding box center [259, 643] width 106 height 14
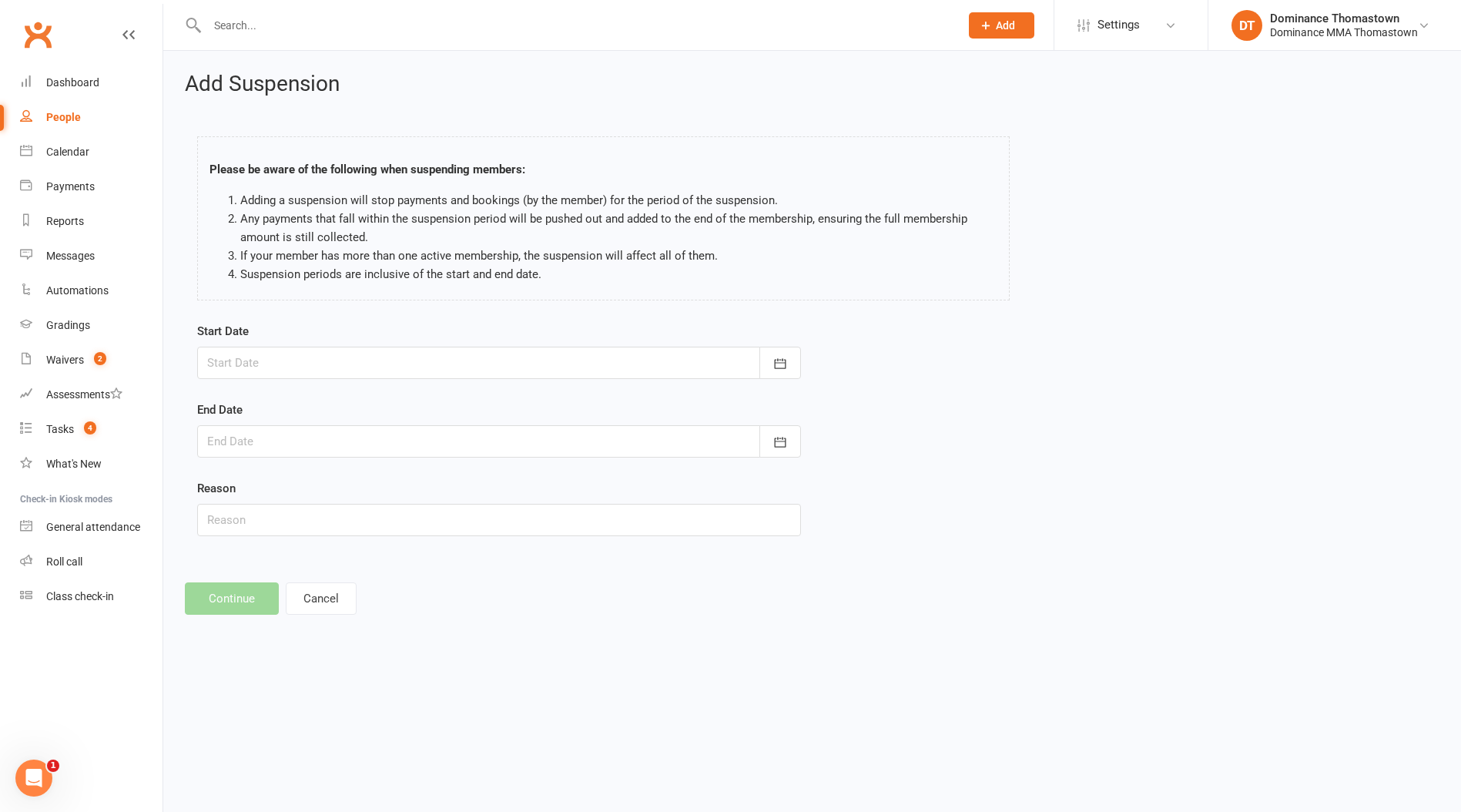
click at [243, 366] on div at bounding box center [498, 363] width 603 height 32
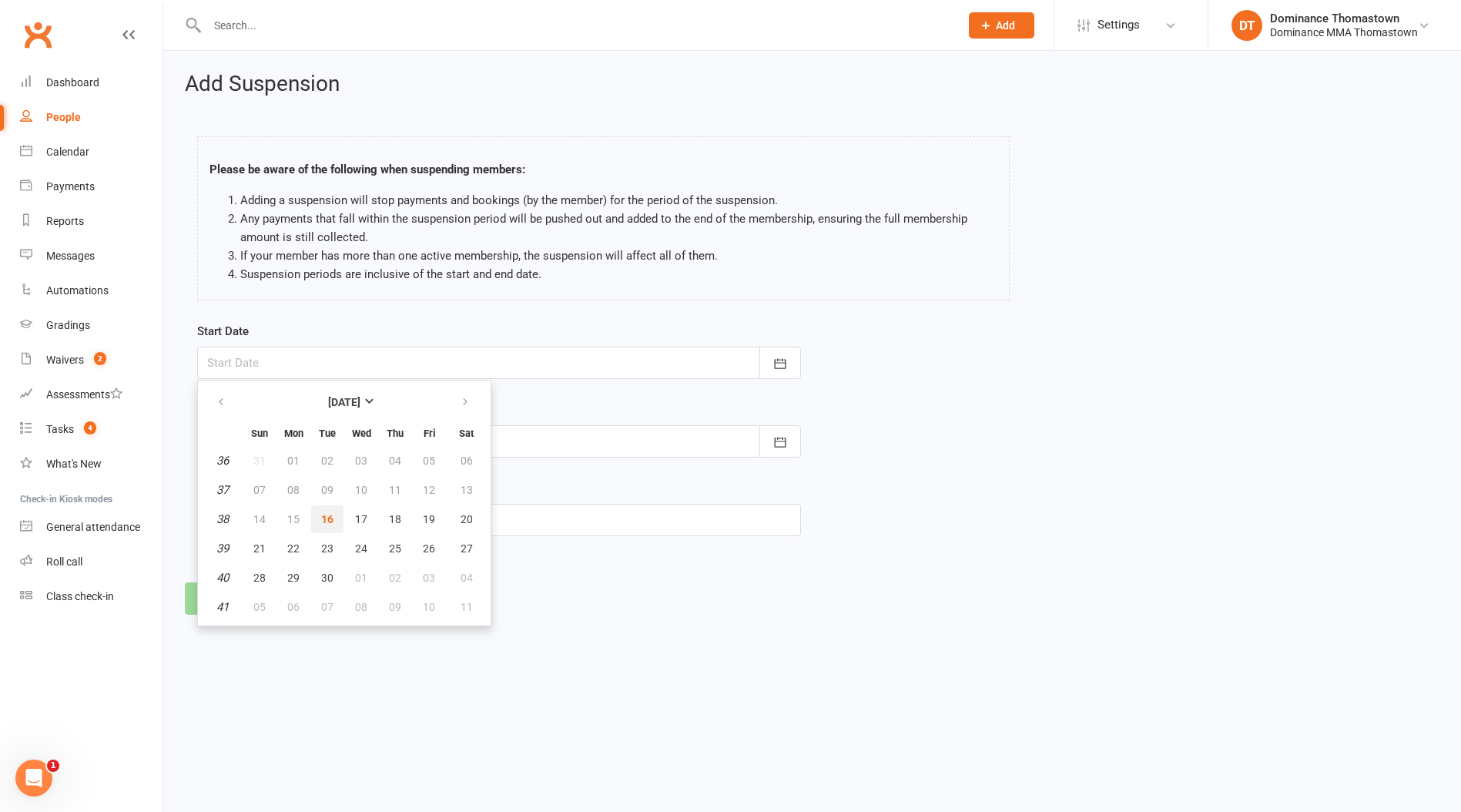
drag, startPoint x: 324, startPoint y: 526, endPoint x: 324, endPoint y: 517, distance: 9.0
click at [324, 526] on button "16" at bounding box center [327, 519] width 32 height 28
type input "[DATE]"
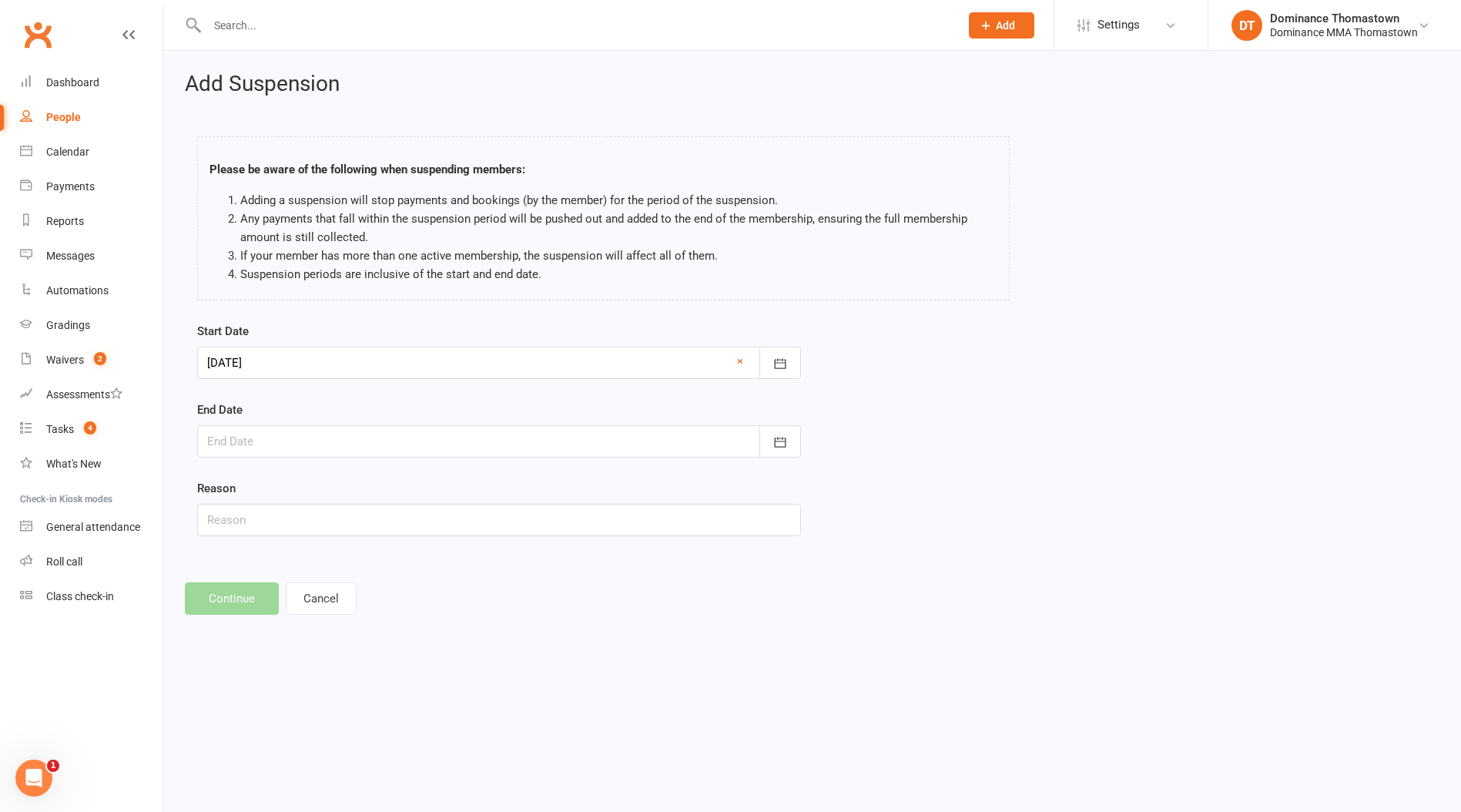
click at [286, 439] on div at bounding box center [498, 441] width 603 height 32
click at [453, 480] on button "button" at bounding box center [466, 480] width 33 height 28
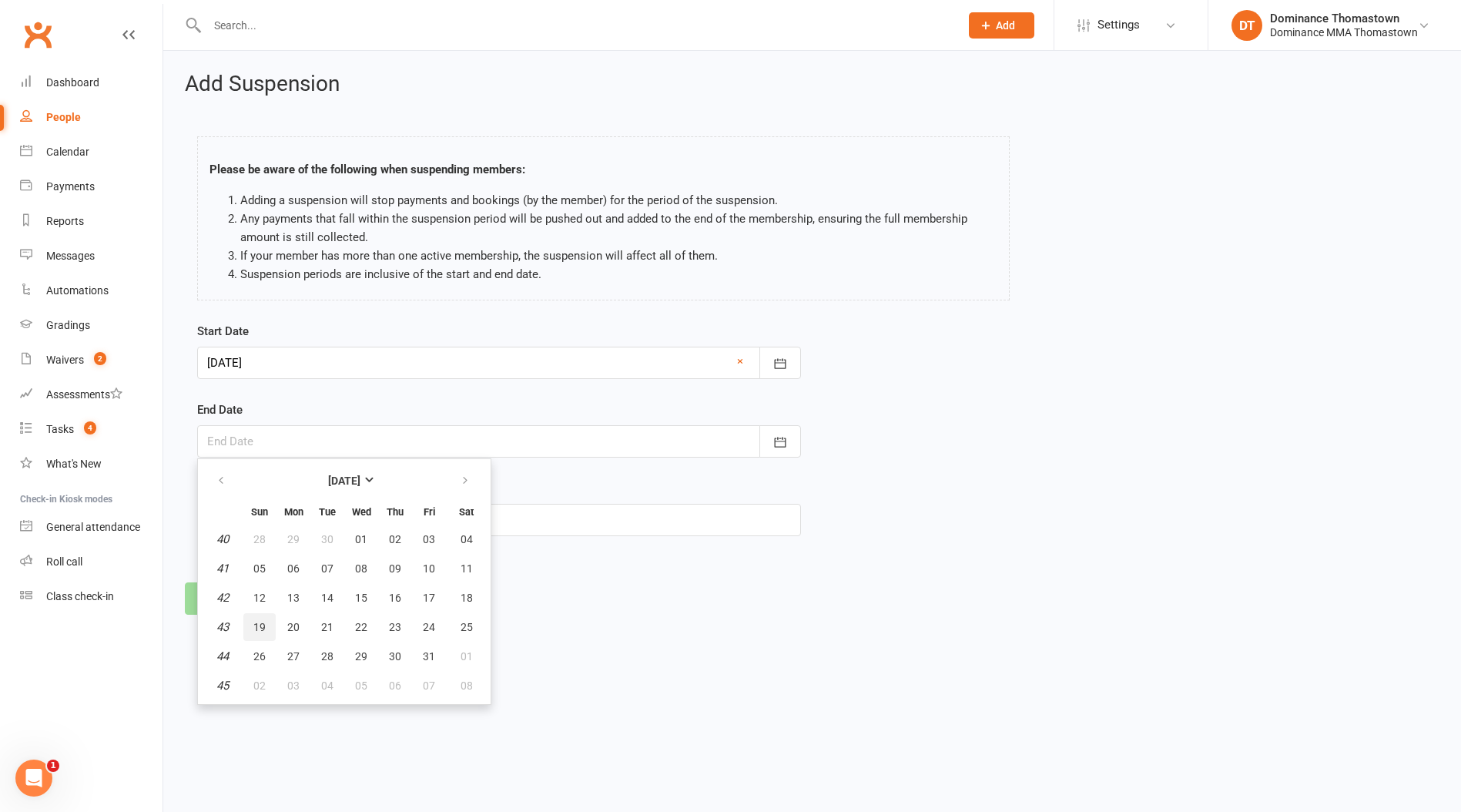
drag, startPoint x: 264, startPoint y: 621, endPoint x: 263, endPoint y: 592, distance: 29.0
click at [264, 621] on span "19" at bounding box center [259, 627] width 12 height 12
type input "[DATE]"
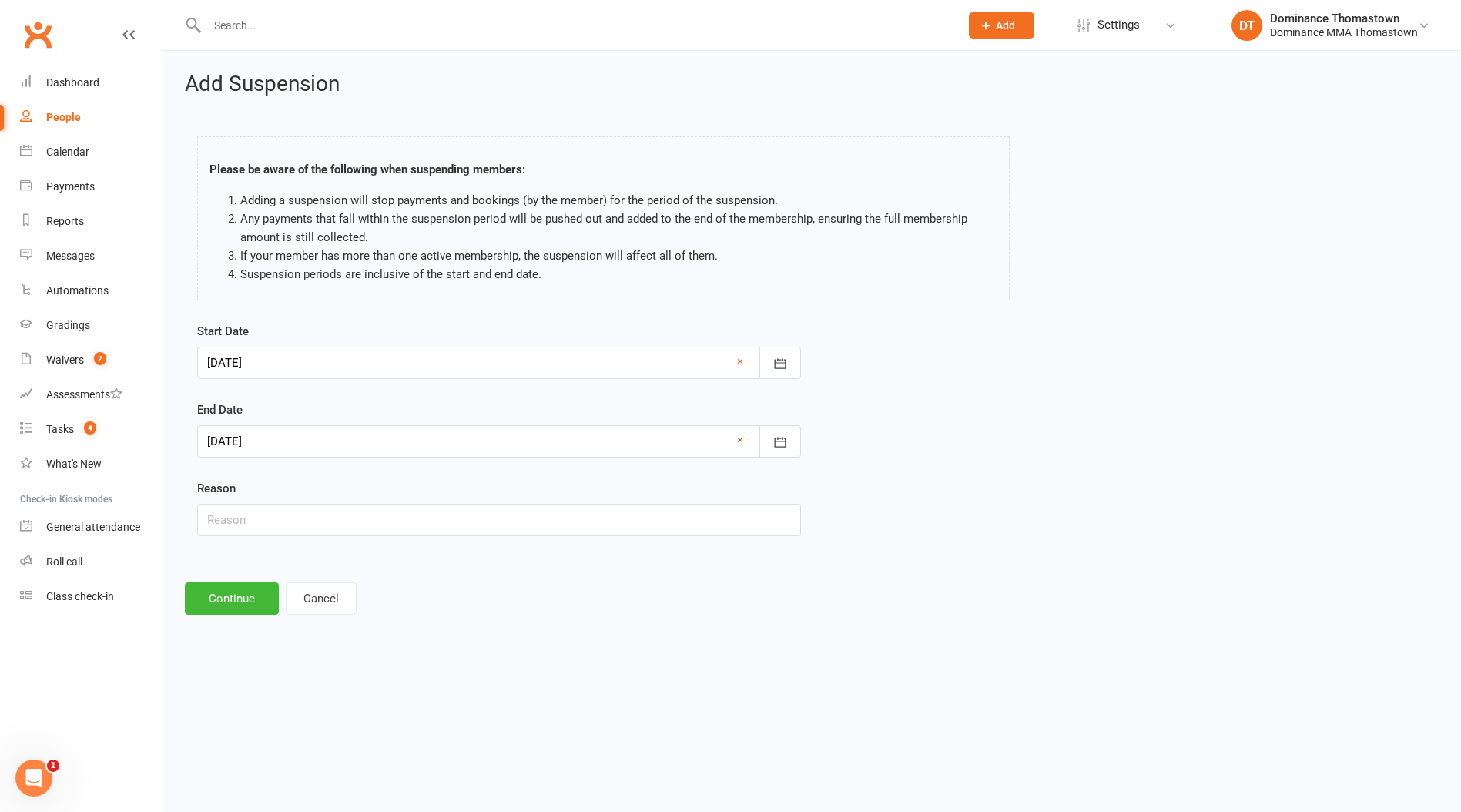
drag, startPoint x: 249, startPoint y: 483, endPoint x: 246, endPoint y: 504, distance: 21.2
click at [248, 485] on div "Reason" at bounding box center [498, 508] width 603 height 57
click at [238, 518] on input "text" at bounding box center [498, 520] width 603 height 32
type input "holiday"
click at [215, 593] on button "Continue" at bounding box center [231, 598] width 94 height 32
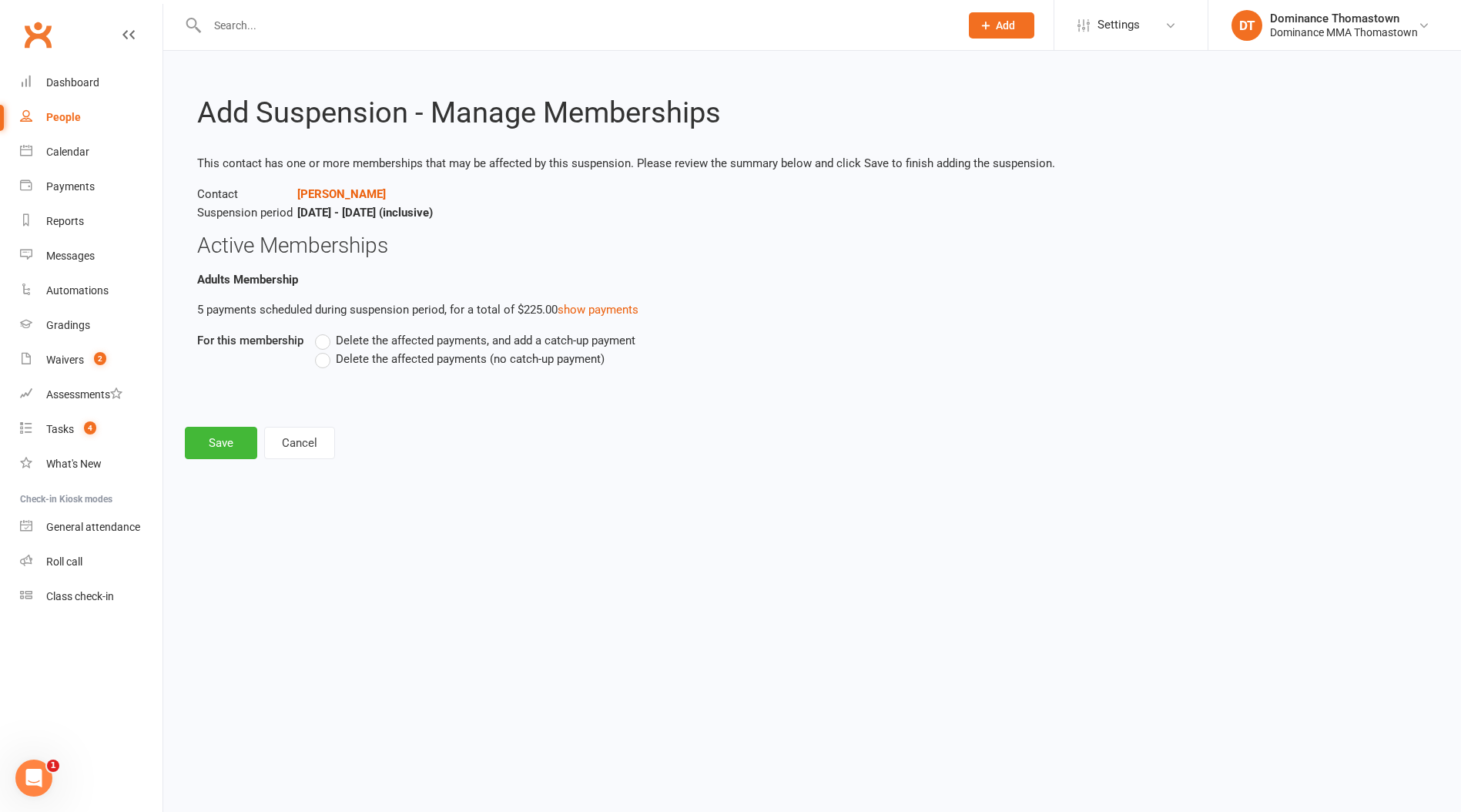
click at [384, 361] on span "Delete the affected payments (no catch-up payment)" at bounding box center [471, 357] width 269 height 16
click at [325, 349] on input "Delete the affected payments (no catch-up payment)" at bounding box center [319, 349] width 10 height 0
click at [240, 444] on button "Save" at bounding box center [220, 443] width 72 height 32
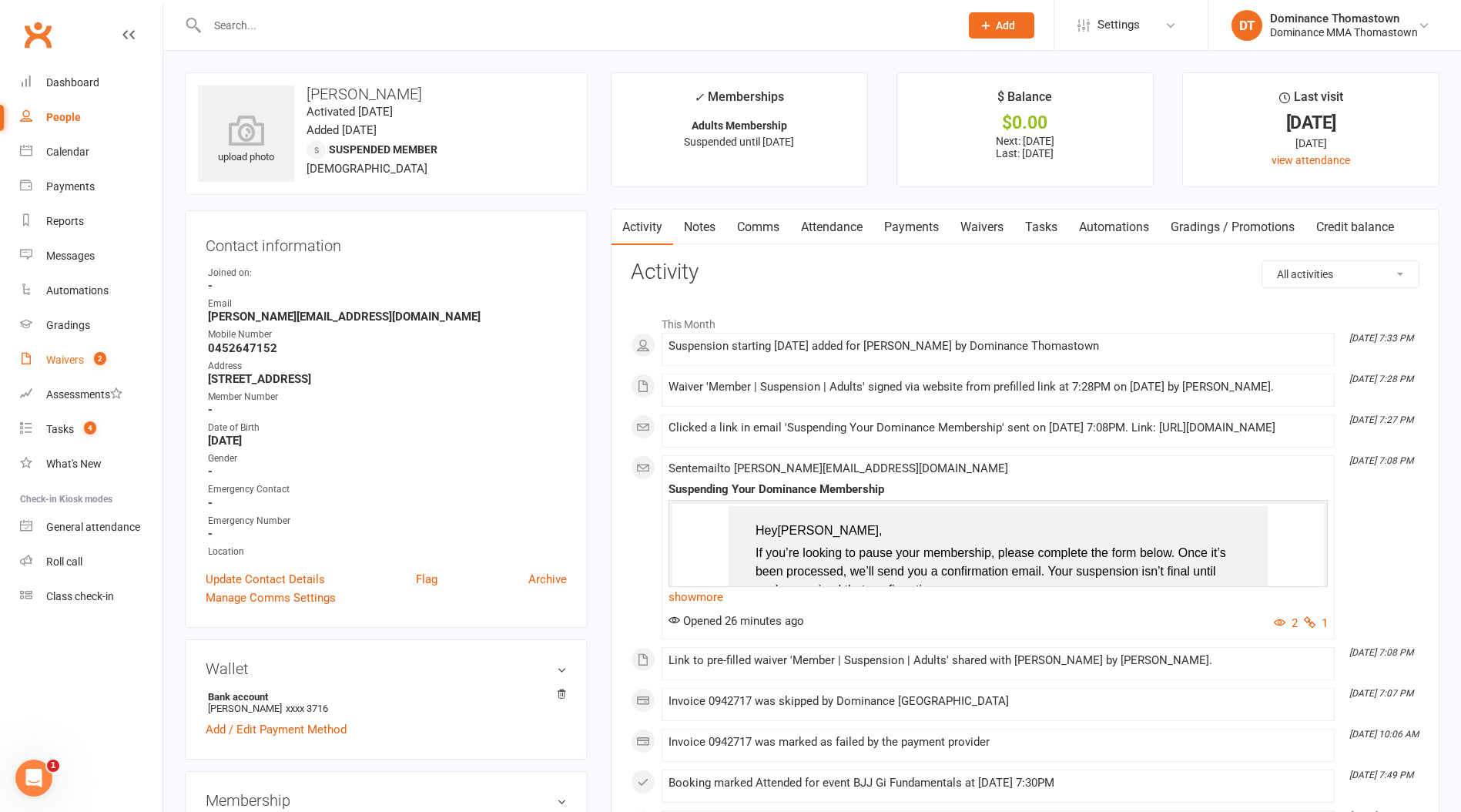
click at [85, 356] on link "Waivers 2" at bounding box center [91, 360] width 143 height 35
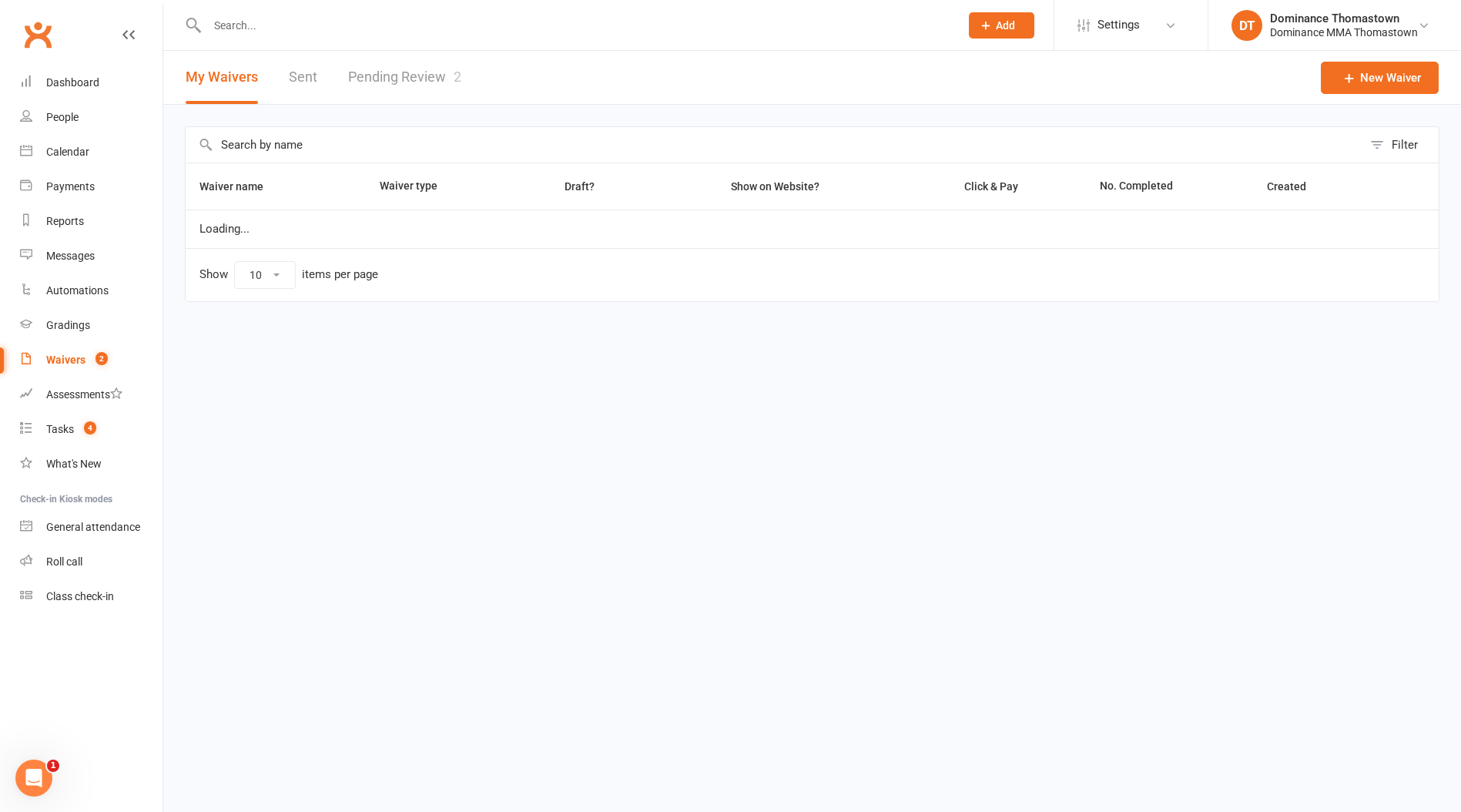
click at [397, 79] on link "Pending Review 2" at bounding box center [405, 78] width 113 height 53
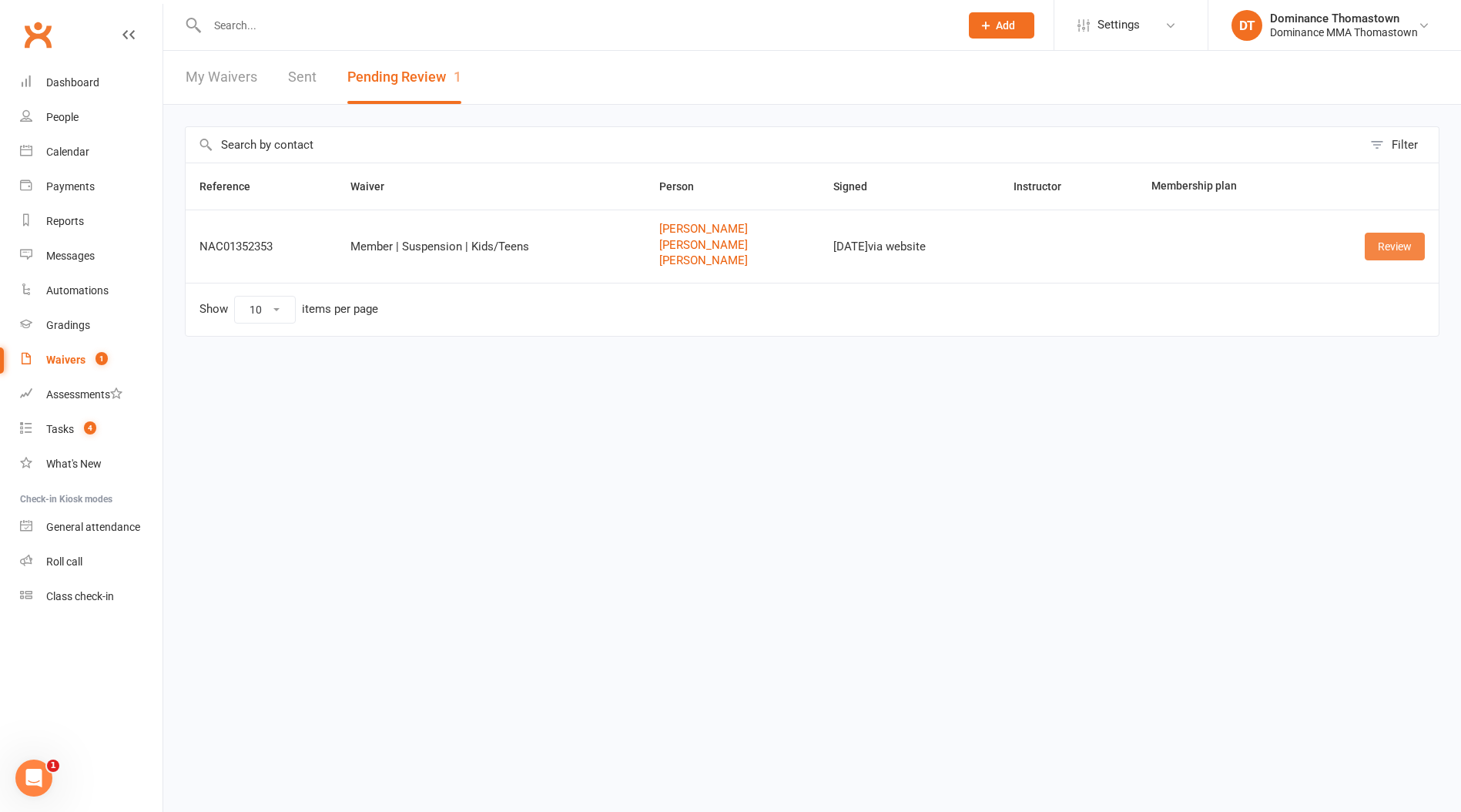
drag, startPoint x: 1411, startPoint y: 256, endPoint x: 1303, endPoint y: 271, distance: 109.0
click at [1411, 256] on link "Review" at bounding box center [1394, 246] width 60 height 28
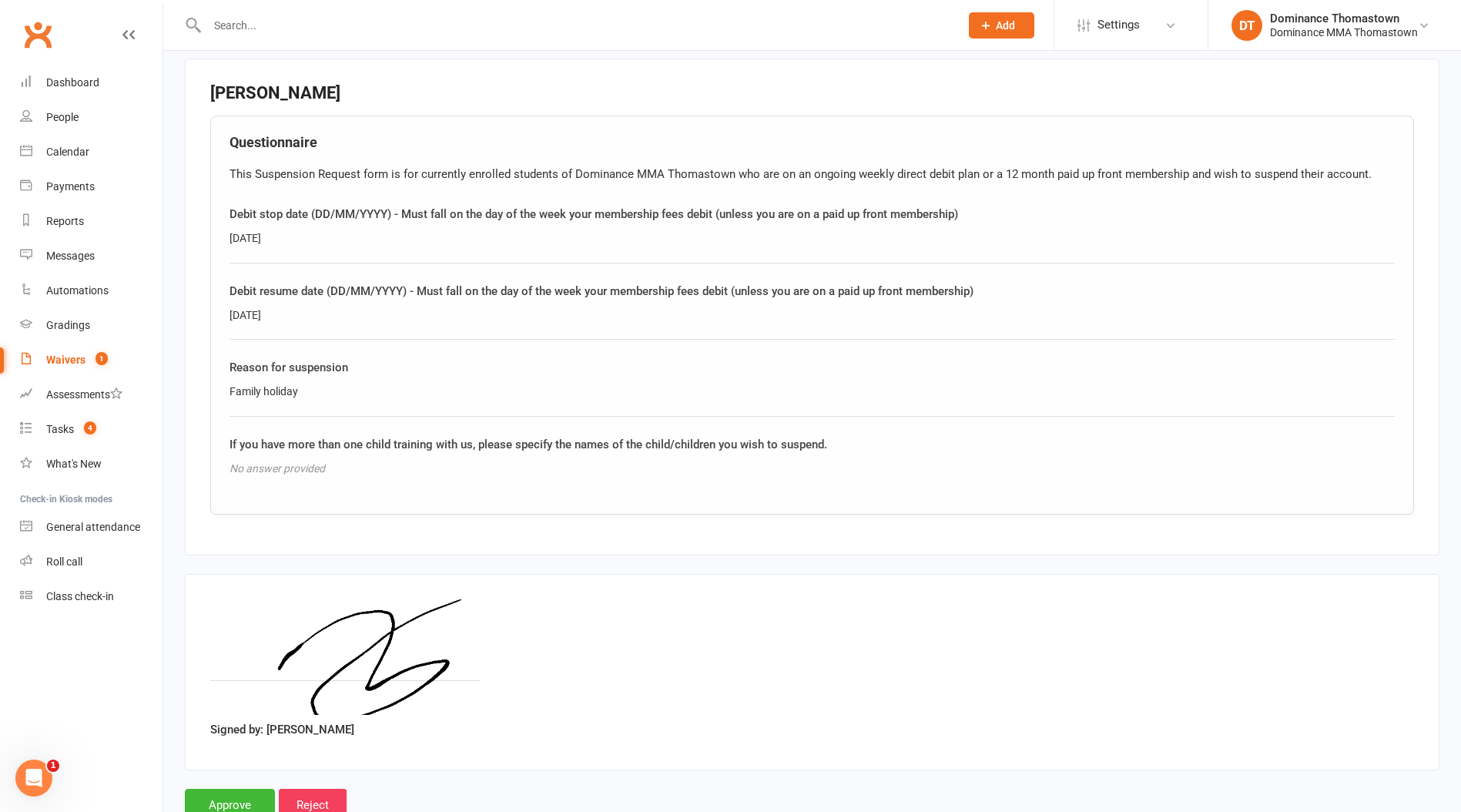
scroll to position [1834, 0]
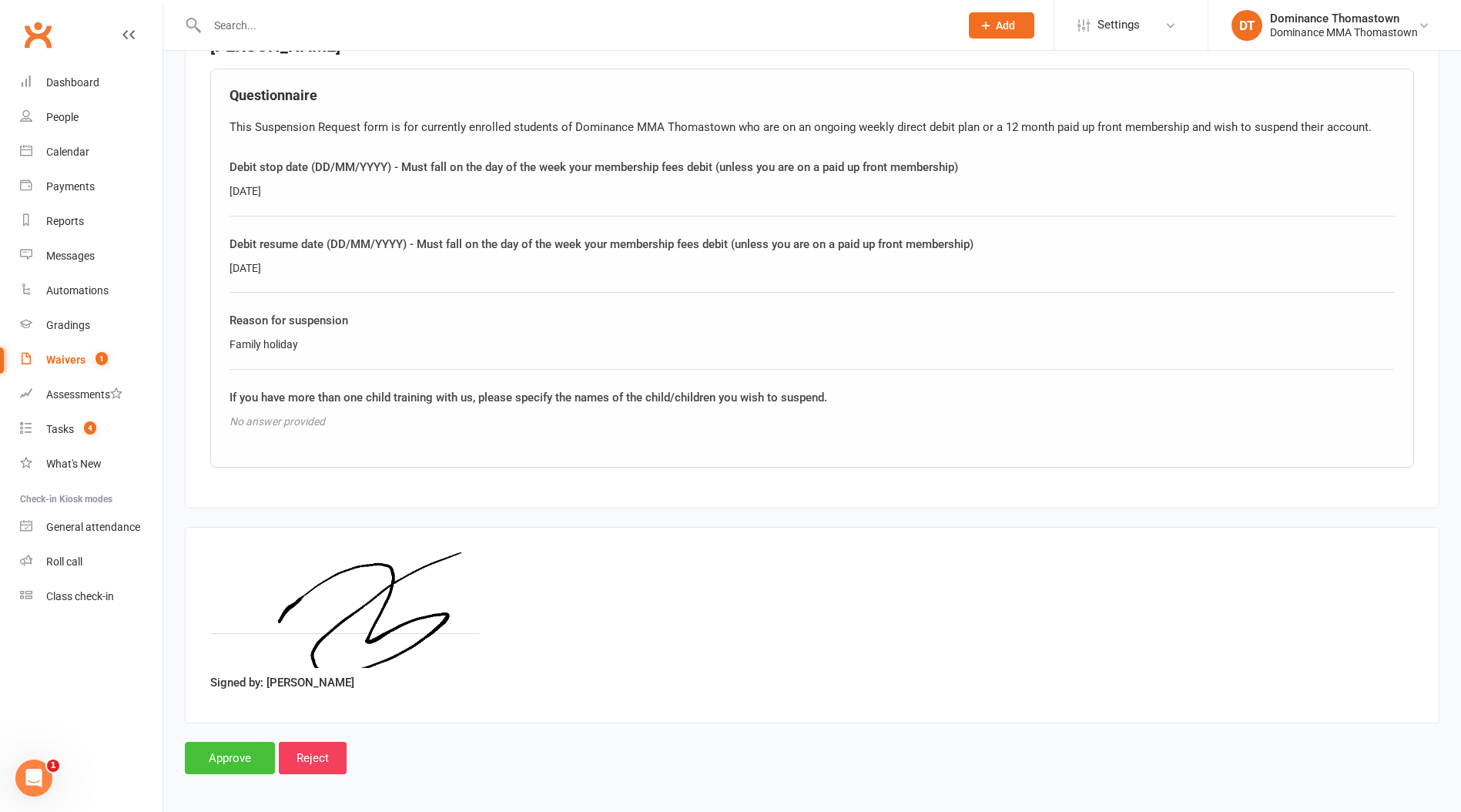
click at [224, 752] on input "Approve" at bounding box center [229, 758] width 90 height 32
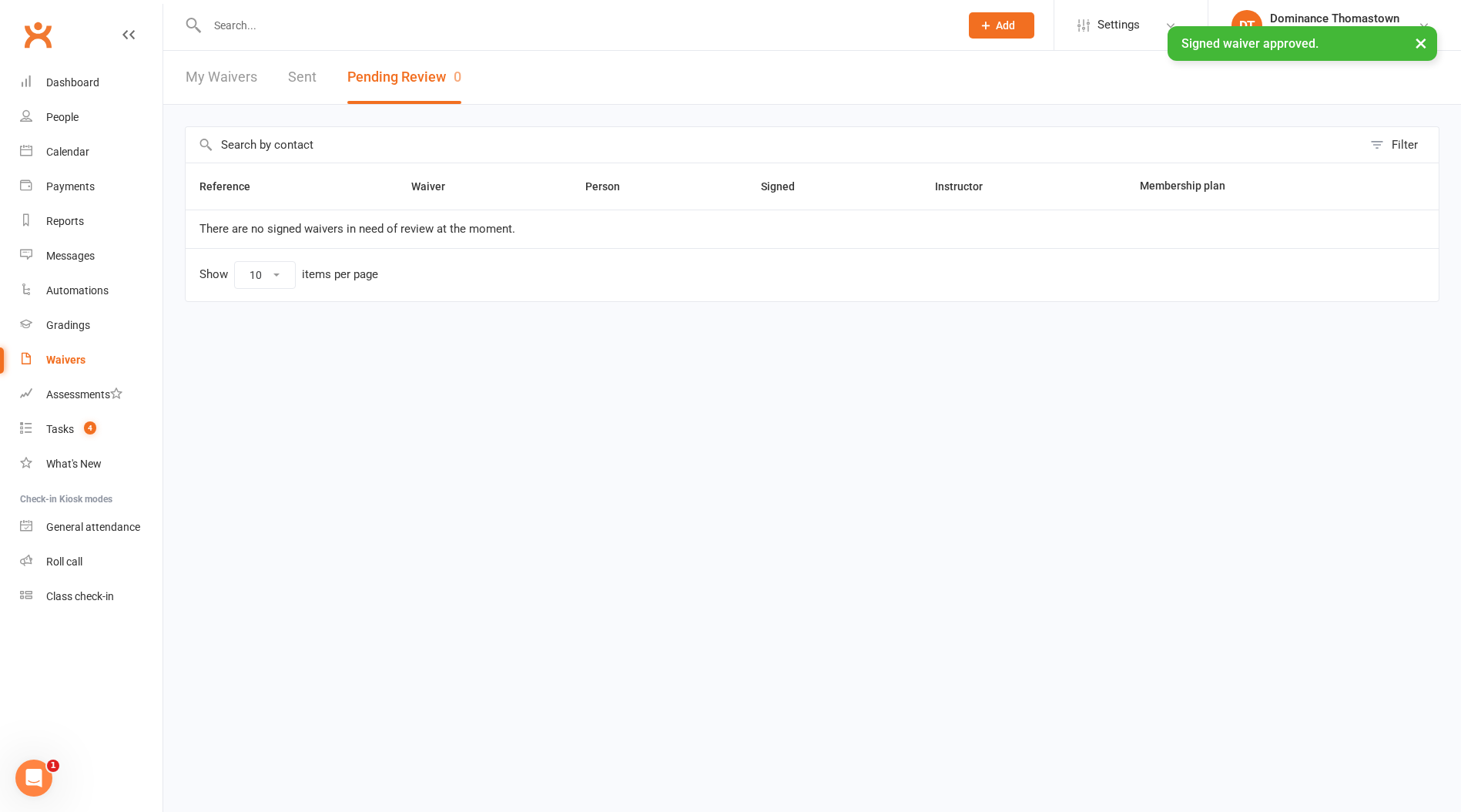
click at [250, 22] on input "text" at bounding box center [575, 25] width 746 height 21
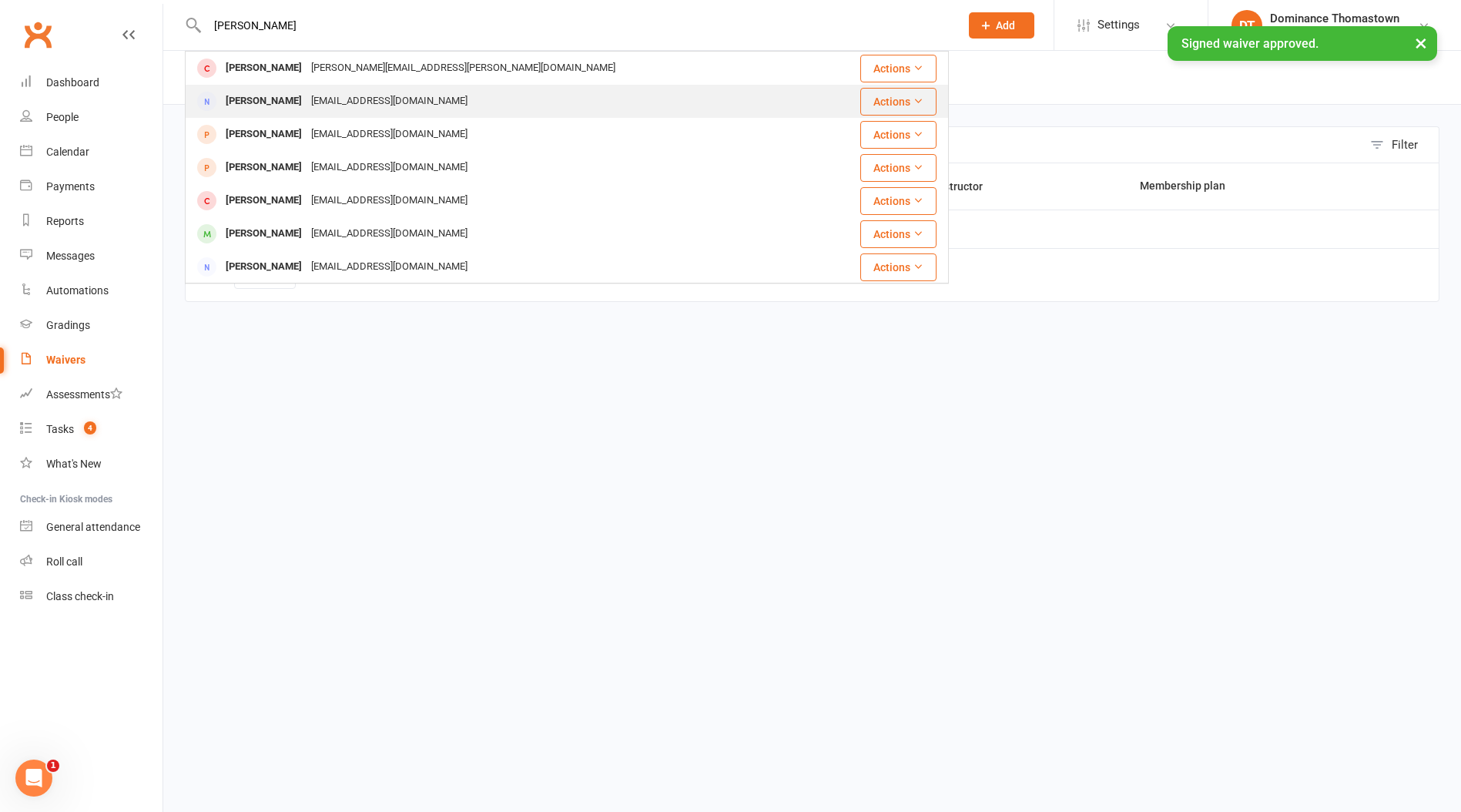
type input "[PERSON_NAME]"
click at [307, 93] on div "[EMAIL_ADDRESS][DOMAIN_NAME]" at bounding box center [390, 101] width 166 height 22
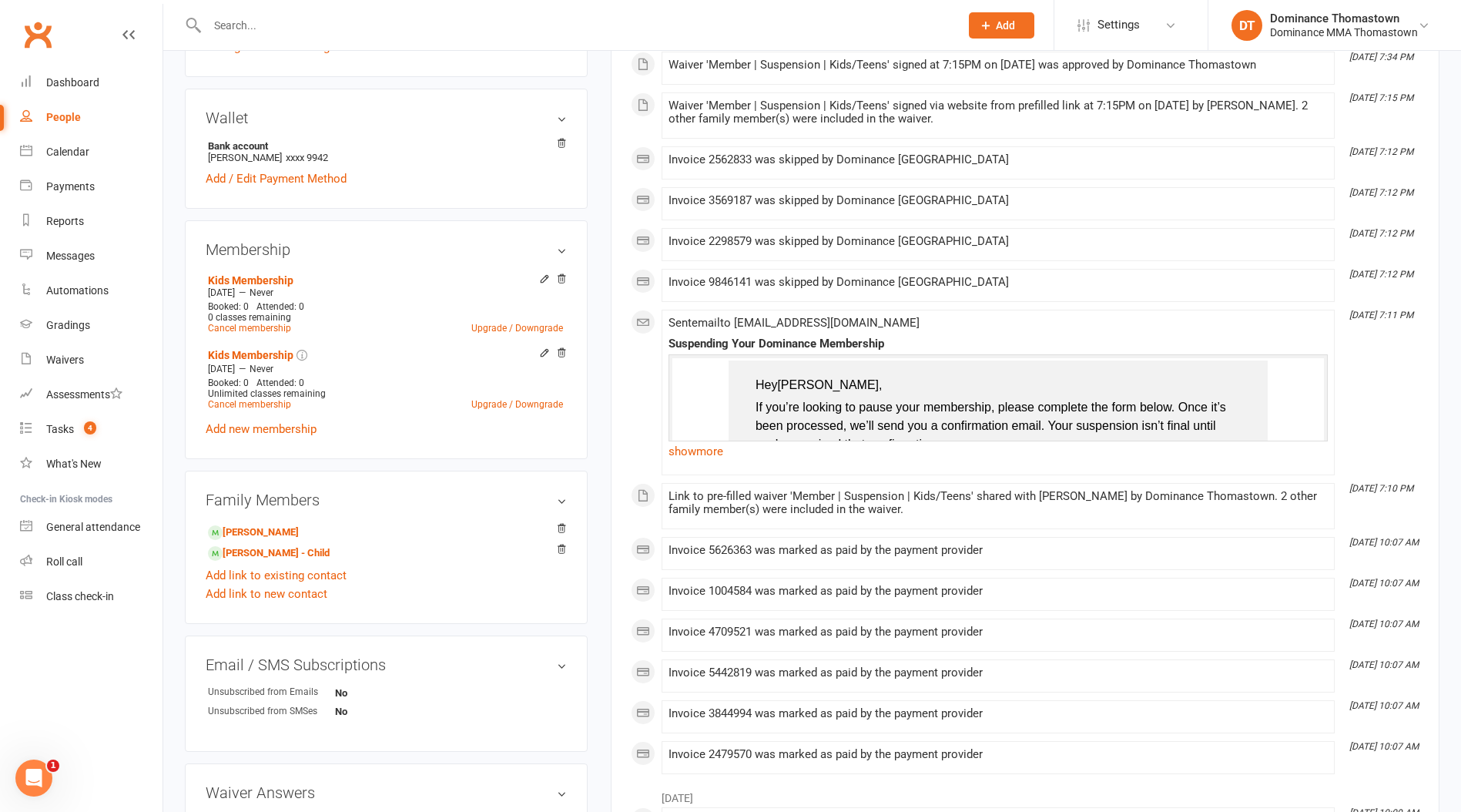
scroll to position [456, 0]
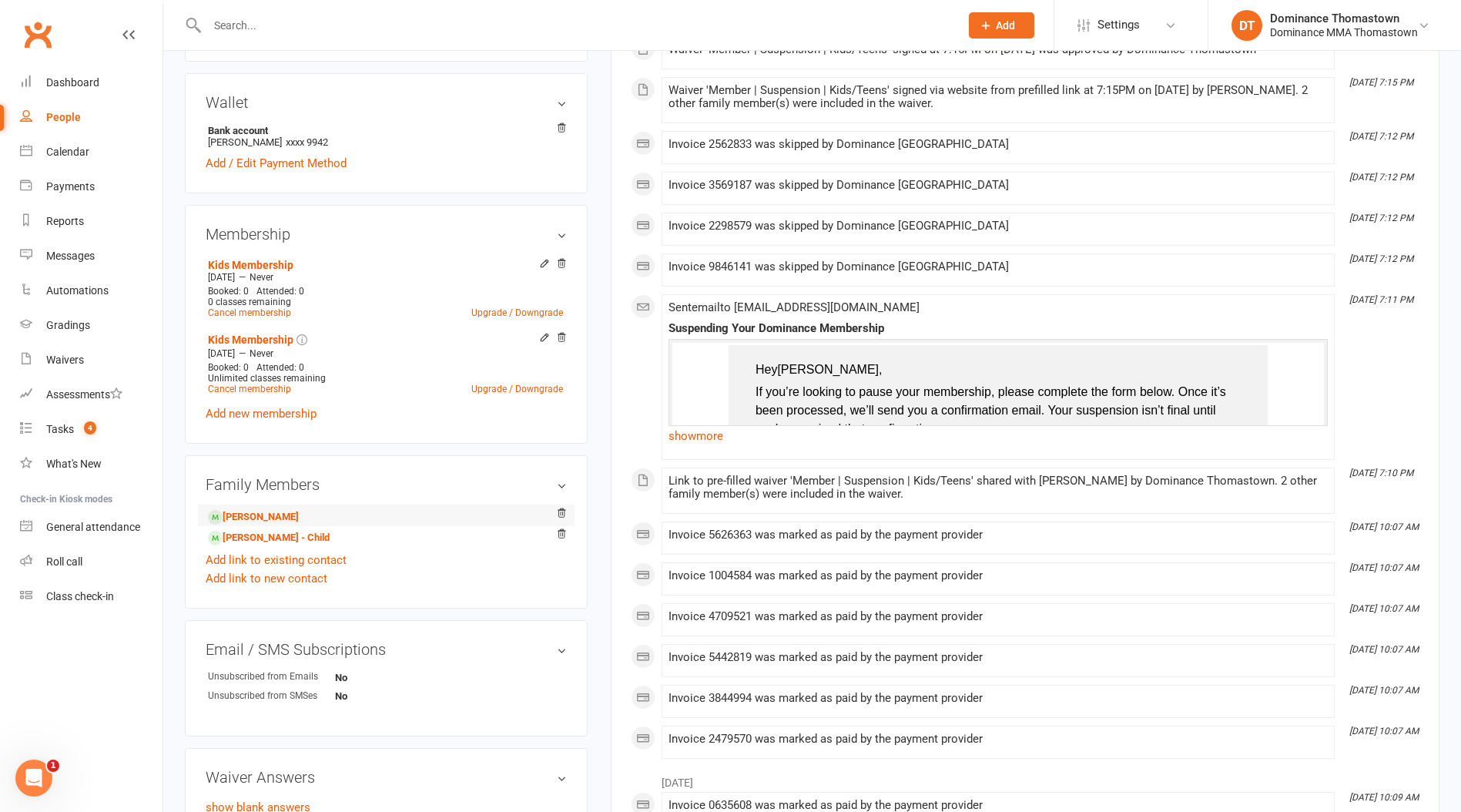
click at [252, 504] on li "[PERSON_NAME]" at bounding box center [386, 515] width 361 height 21
click at [253, 509] on link "[PERSON_NAME]" at bounding box center [253, 517] width 91 height 16
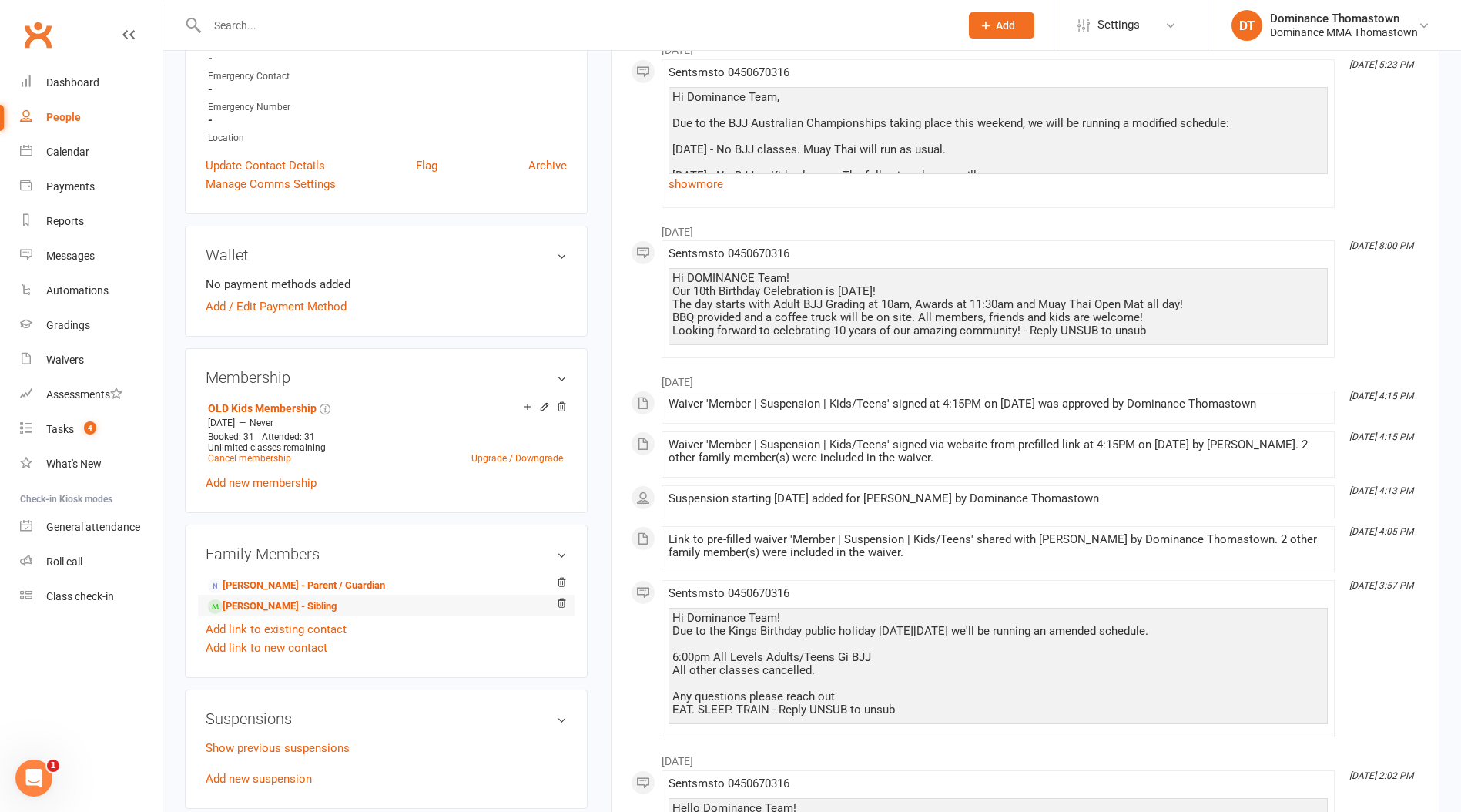
scroll to position [449, 0]
click at [268, 770] on link "Add new suspension" at bounding box center [259, 777] width 106 height 14
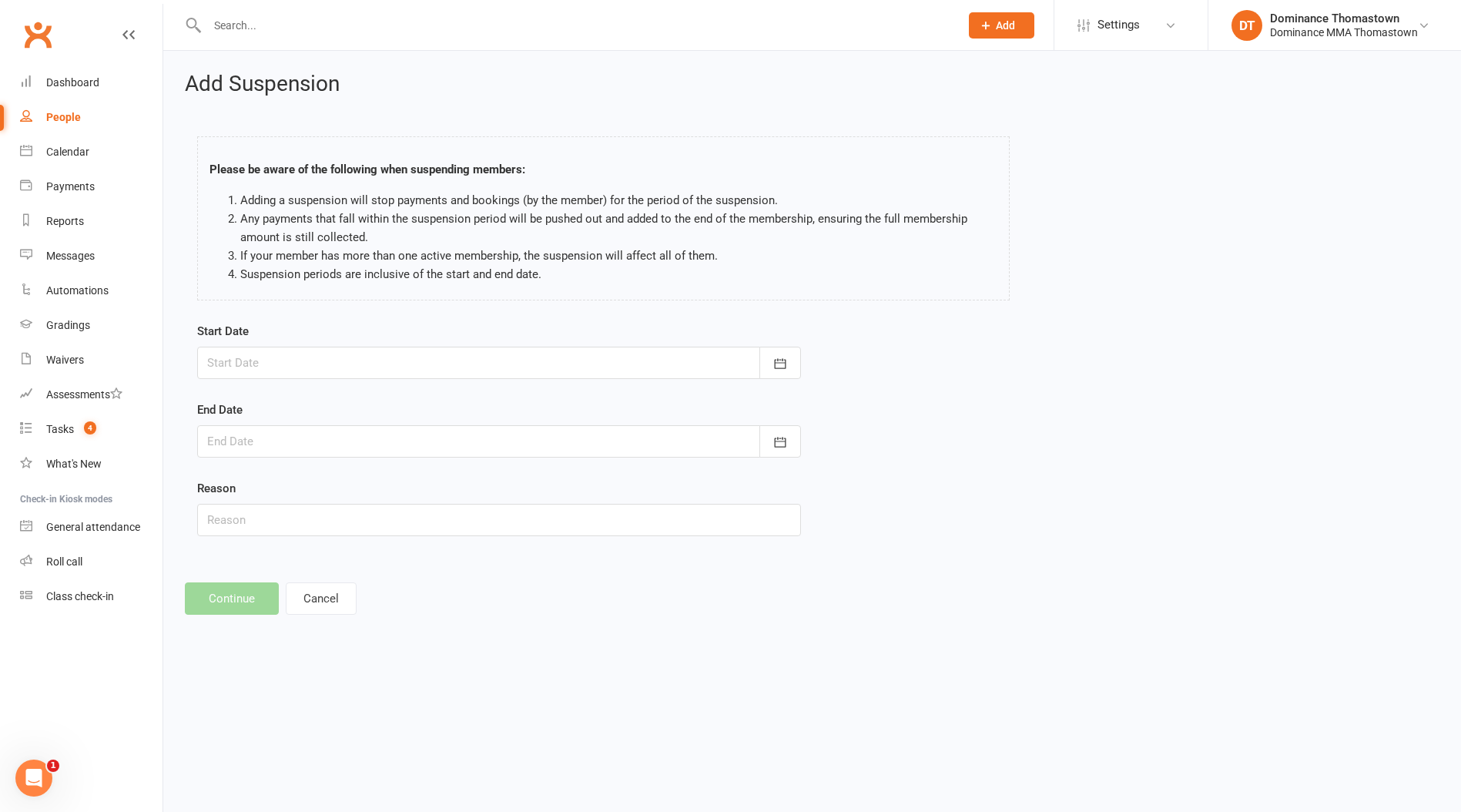
click at [280, 353] on div at bounding box center [498, 363] width 603 height 32
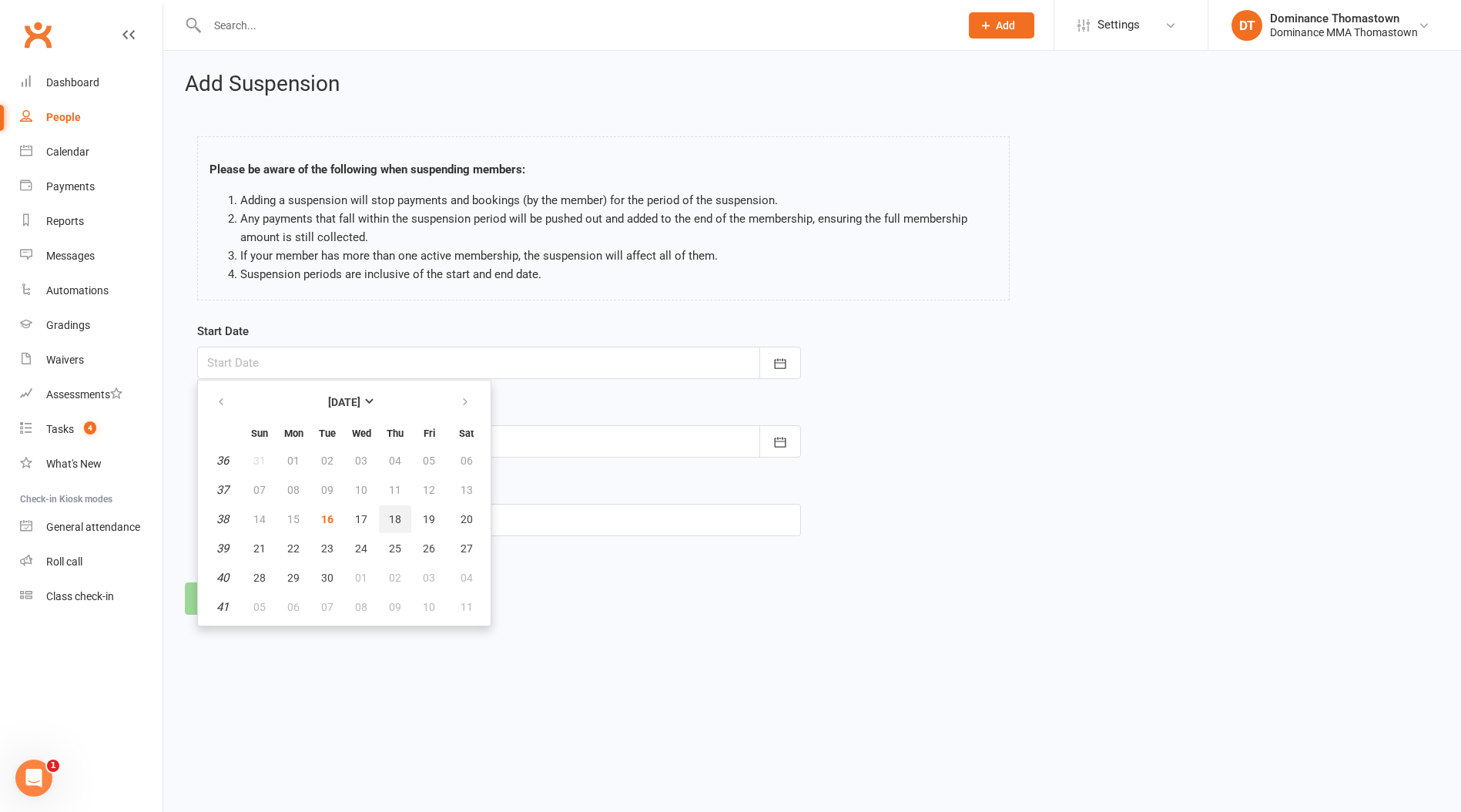
drag, startPoint x: 395, startPoint y: 513, endPoint x: 331, endPoint y: 462, distance: 81.8
click at [394, 513] on span "18" at bounding box center [395, 520] width 12 height 12
type input "[DATE]"
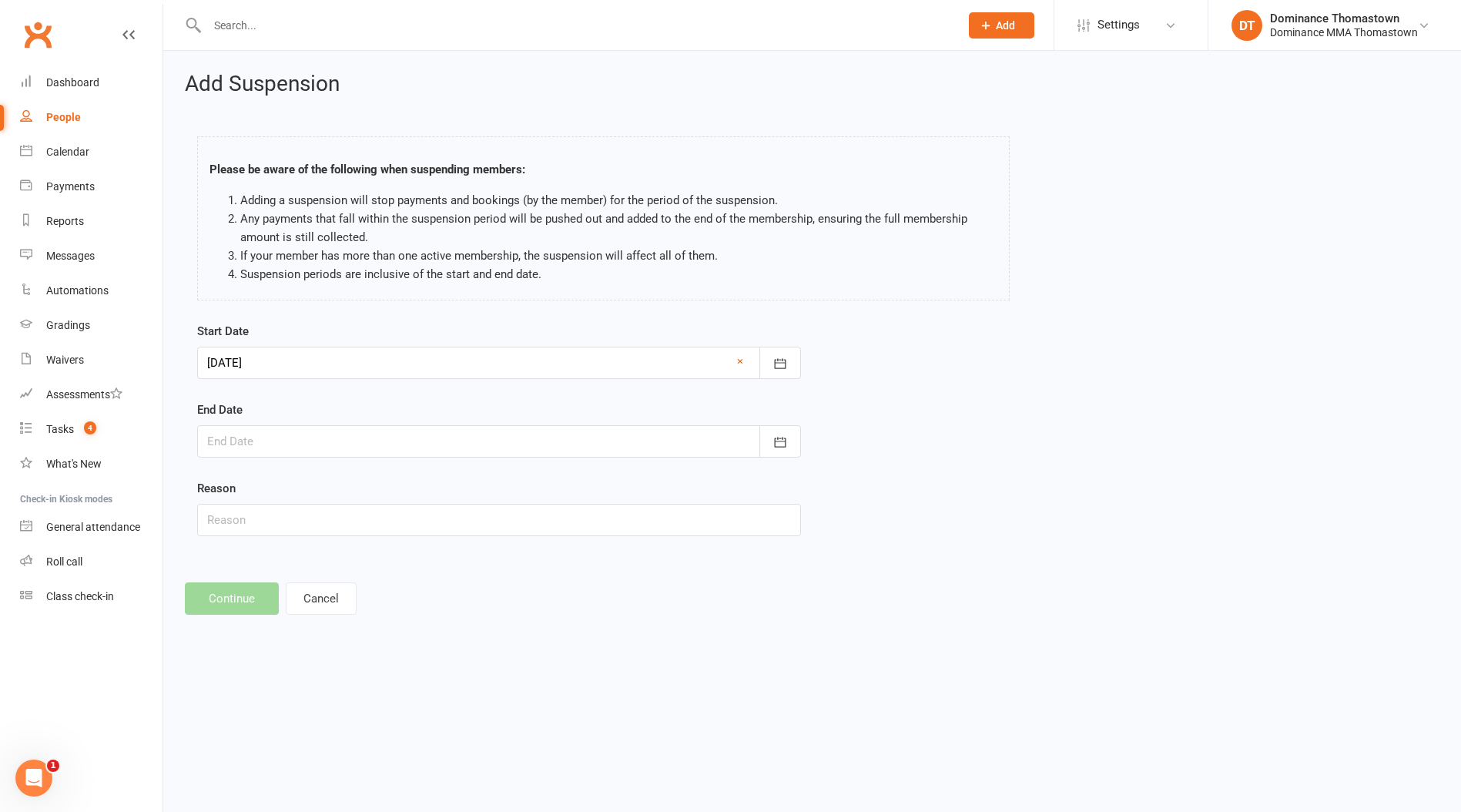
click at [283, 435] on div at bounding box center [498, 441] width 603 height 32
click at [468, 480] on icon "button" at bounding box center [465, 480] width 11 height 12
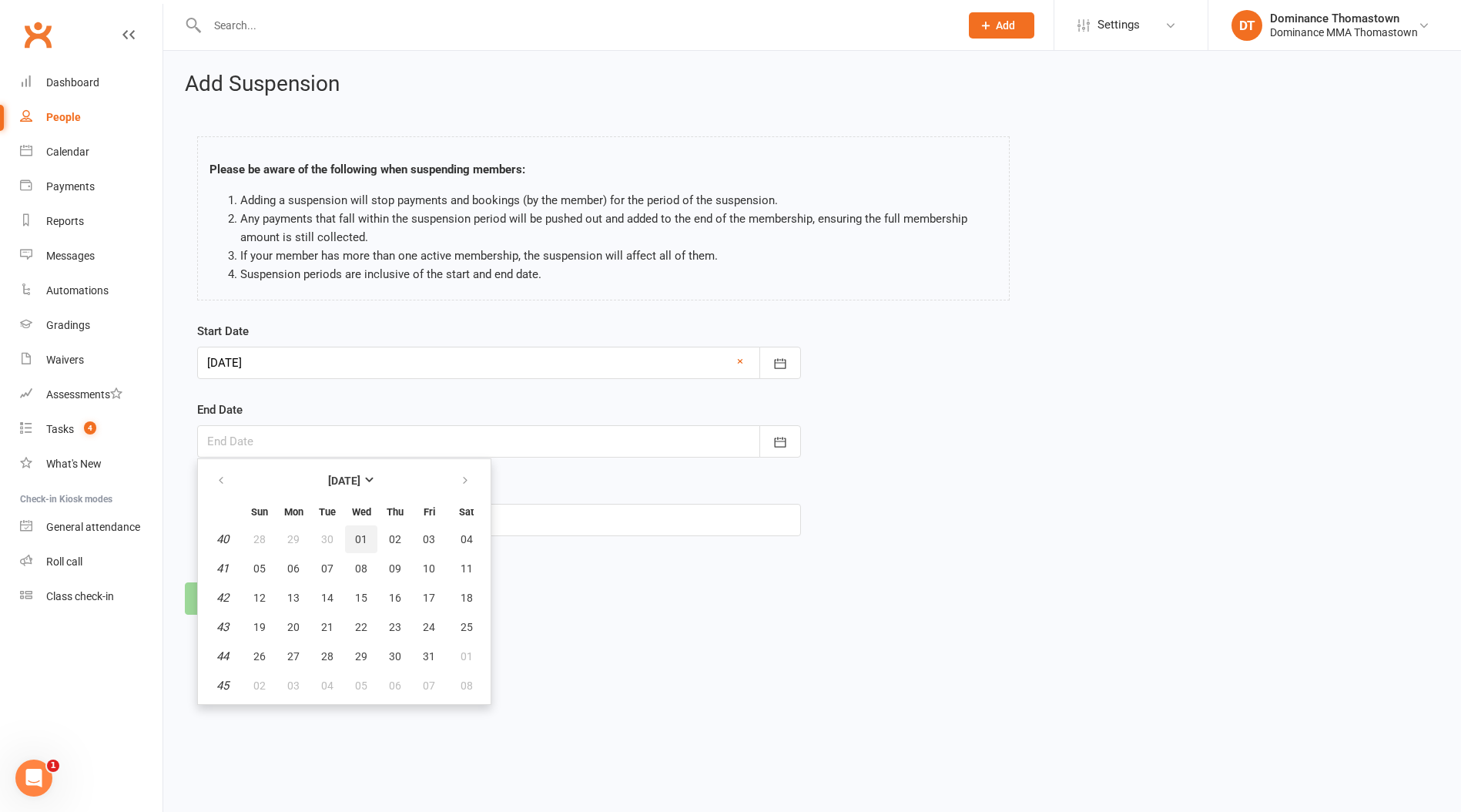
click at [355, 537] on span "01" at bounding box center [361, 539] width 12 height 12
type input "[DATE]"
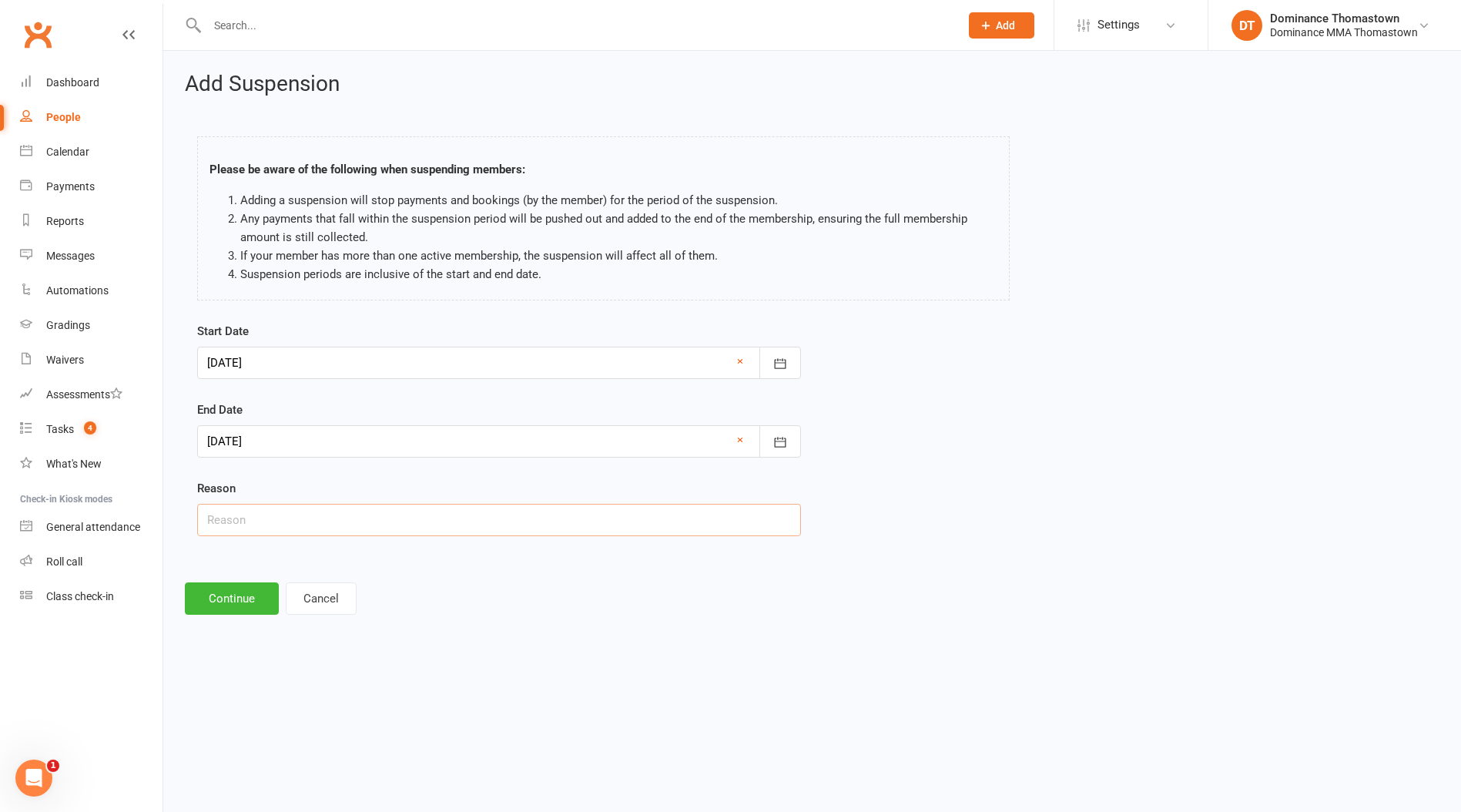
click at [234, 530] on input "text" at bounding box center [498, 520] width 603 height 32
type input "Holiday"
click at [239, 587] on button "Continue" at bounding box center [231, 598] width 94 height 32
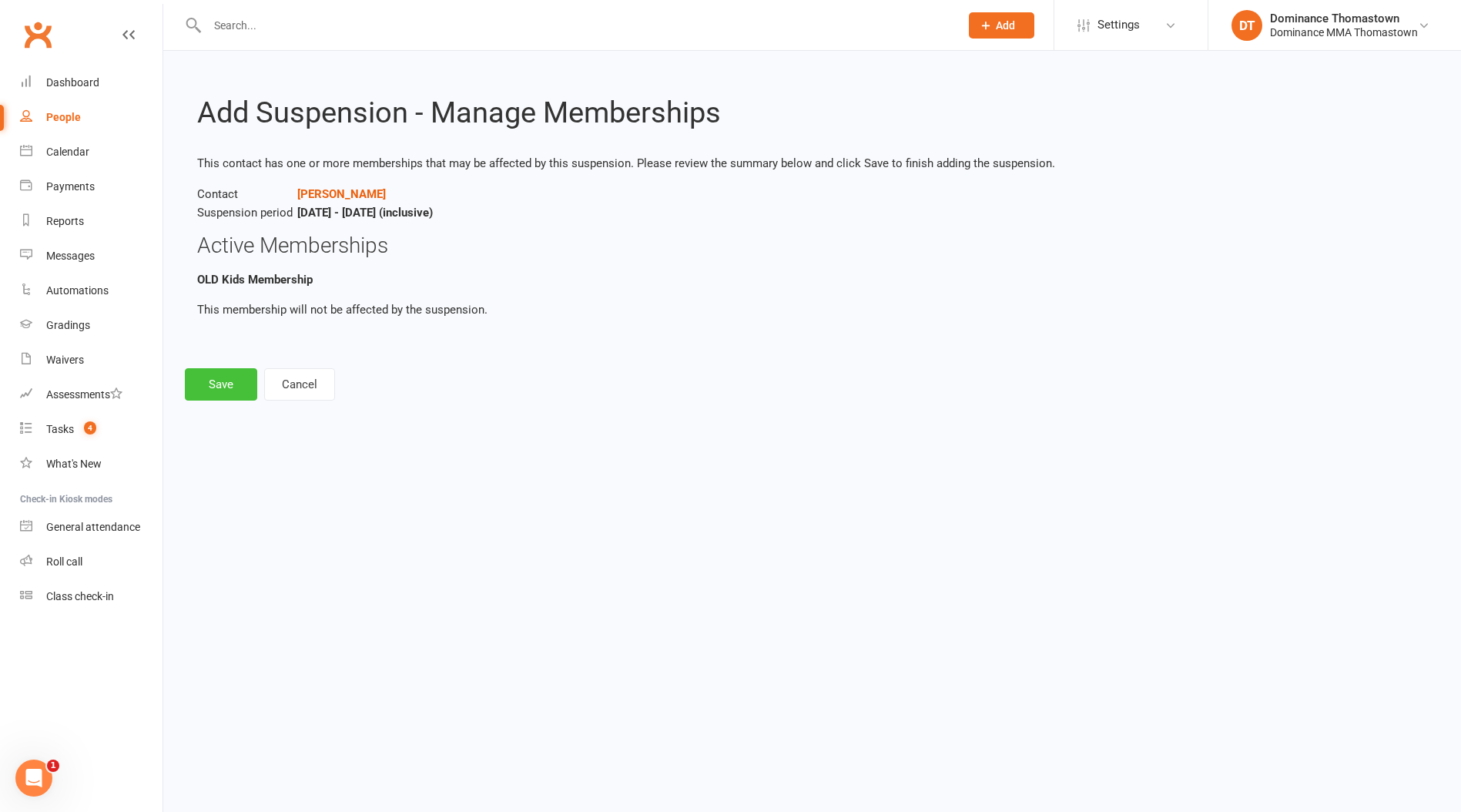
click at [214, 382] on button "Save" at bounding box center [220, 384] width 72 height 32
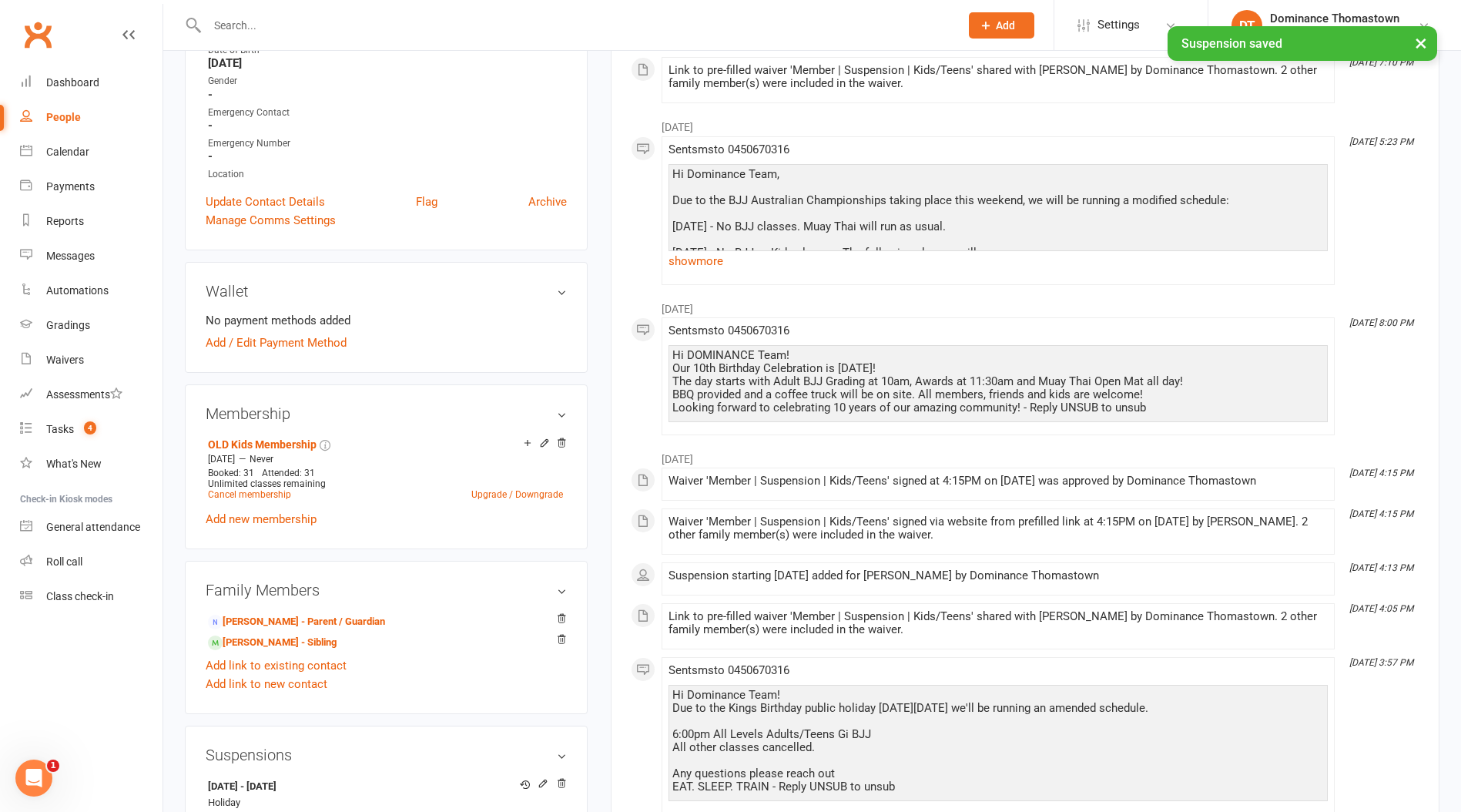
scroll to position [425, 0]
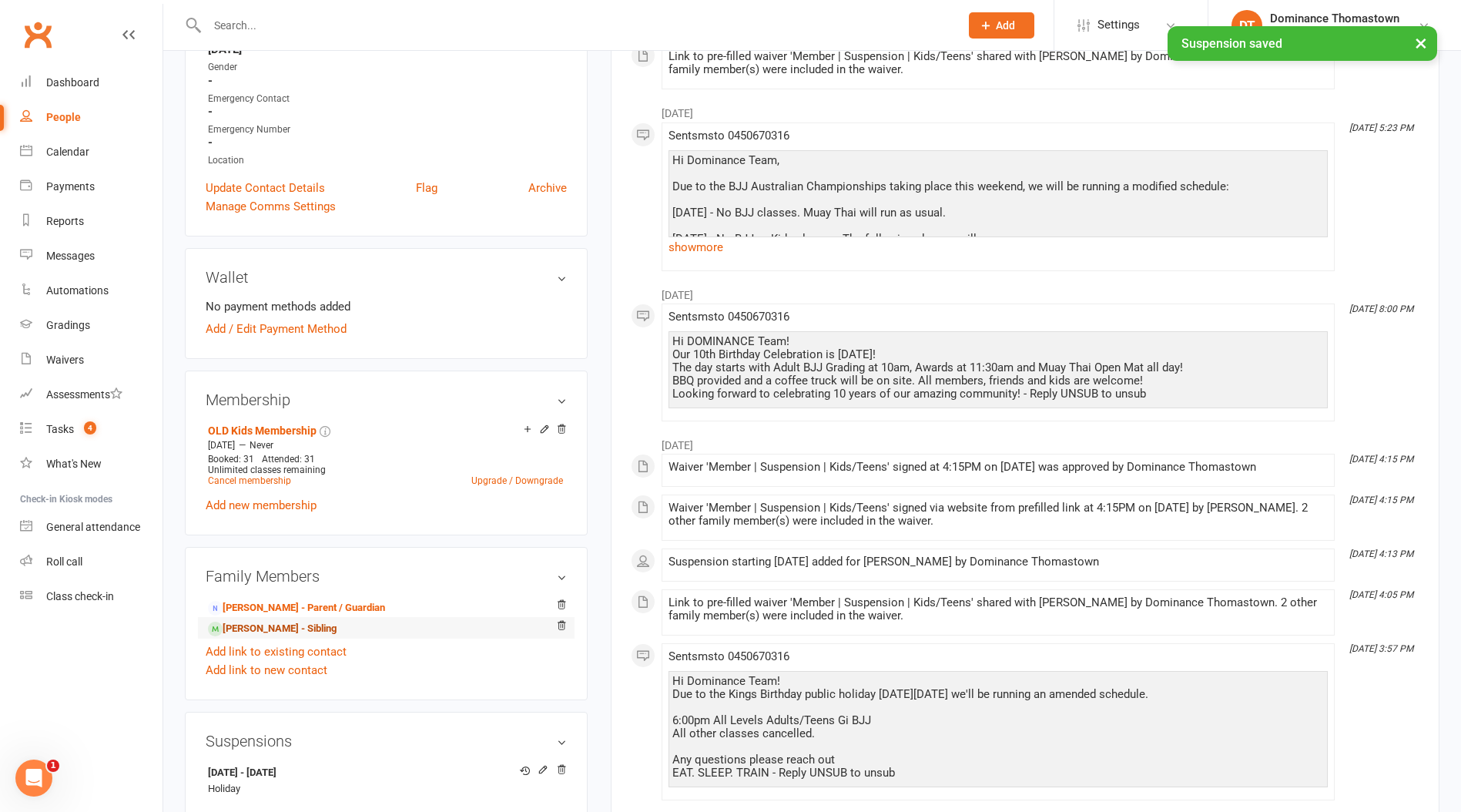
click at [282, 625] on link "[PERSON_NAME] - Sibling" at bounding box center [272, 629] width 128 height 16
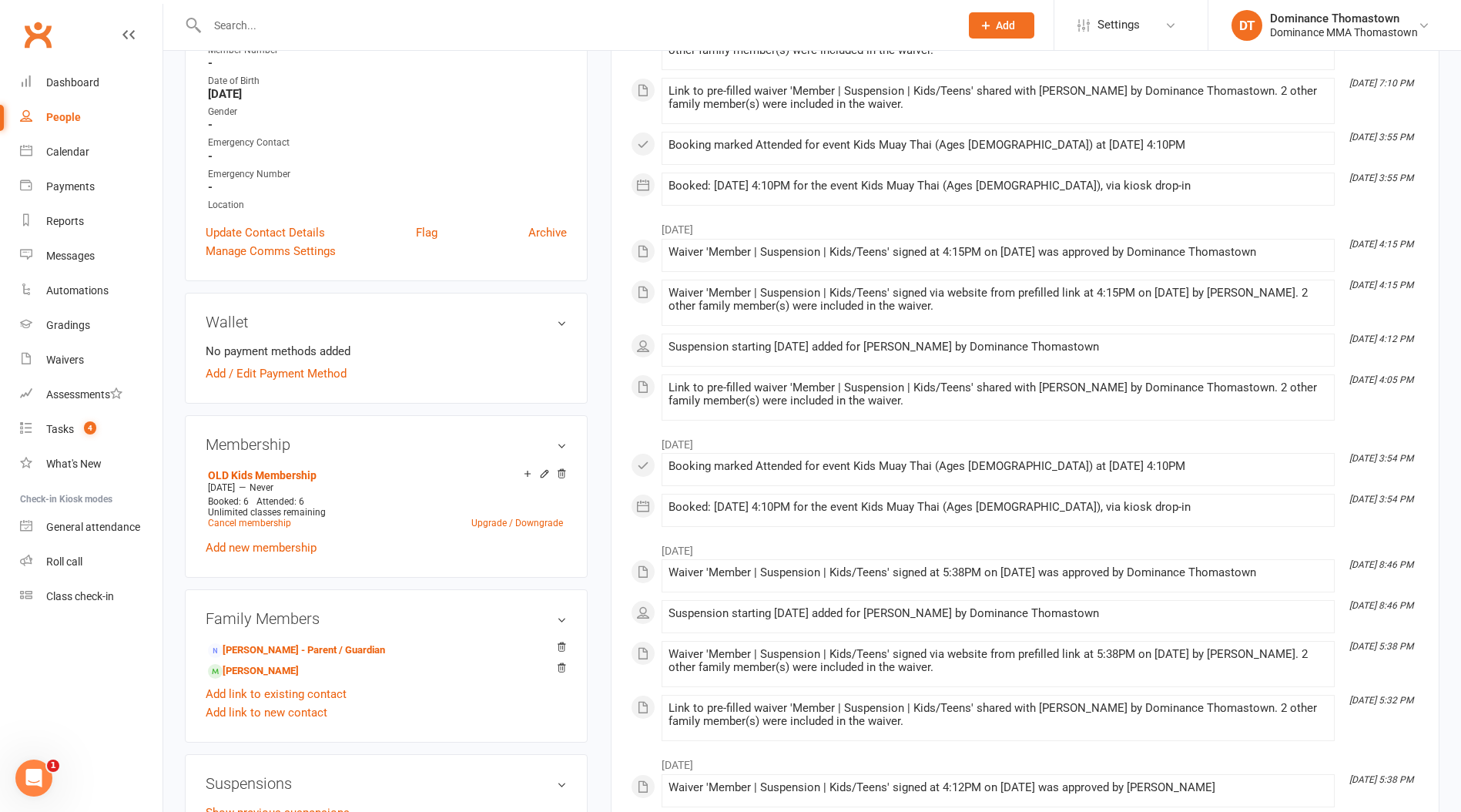
scroll to position [537, 0]
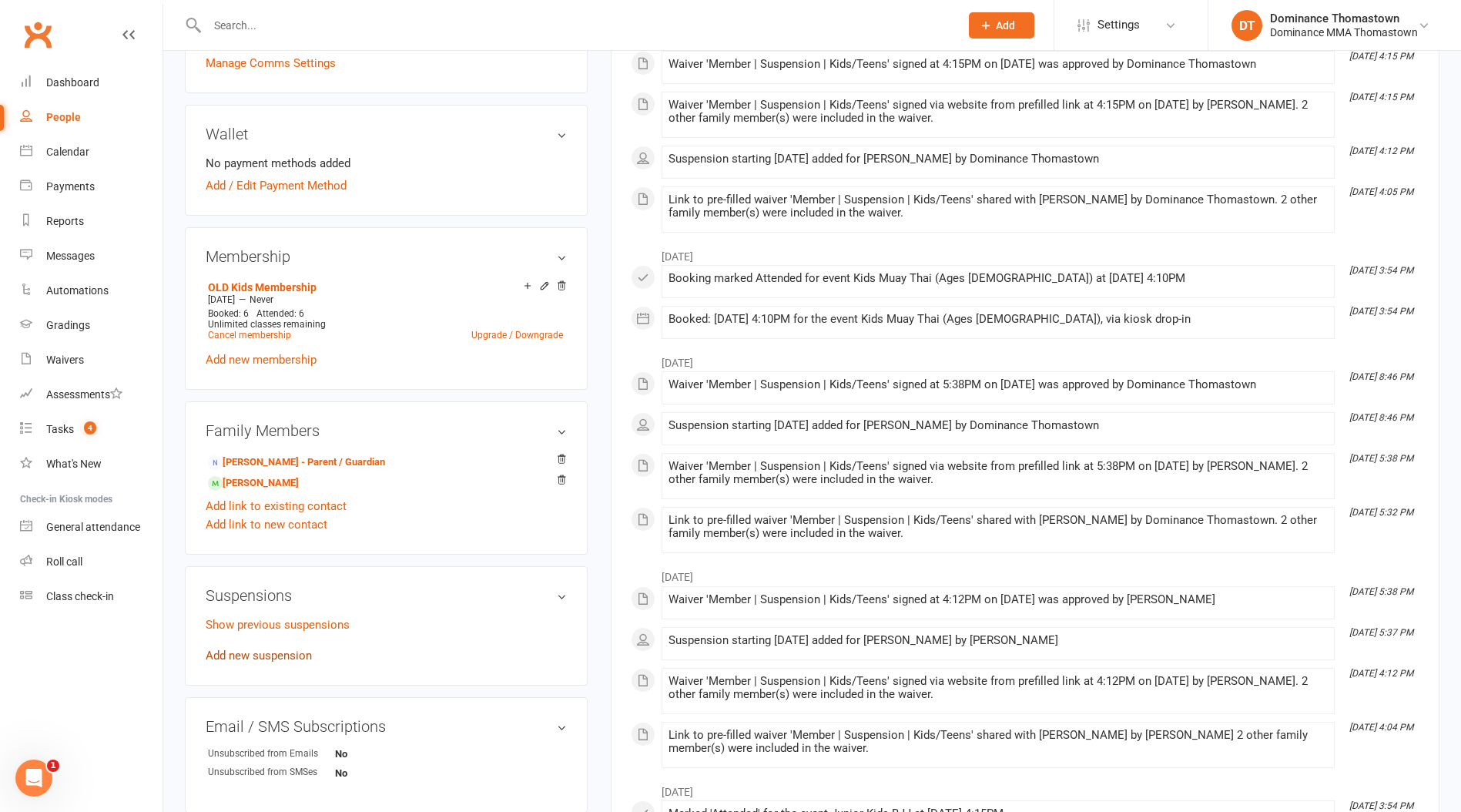
drag, startPoint x: 252, startPoint y: 649, endPoint x: 259, endPoint y: 644, distance: 8.6
click at [252, 649] on link "Add new suspension" at bounding box center [259, 656] width 106 height 14
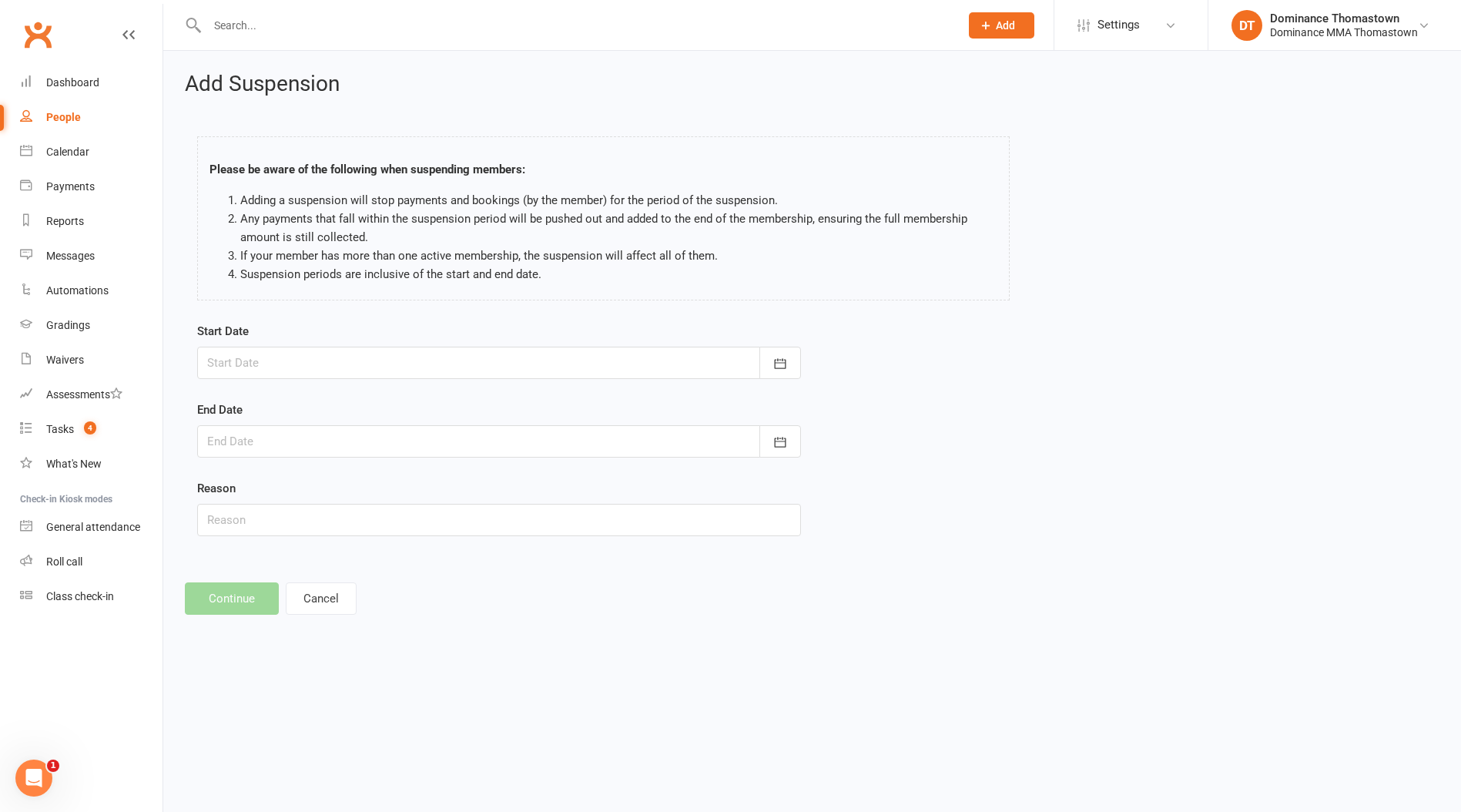
click at [264, 365] on div at bounding box center [498, 363] width 603 height 32
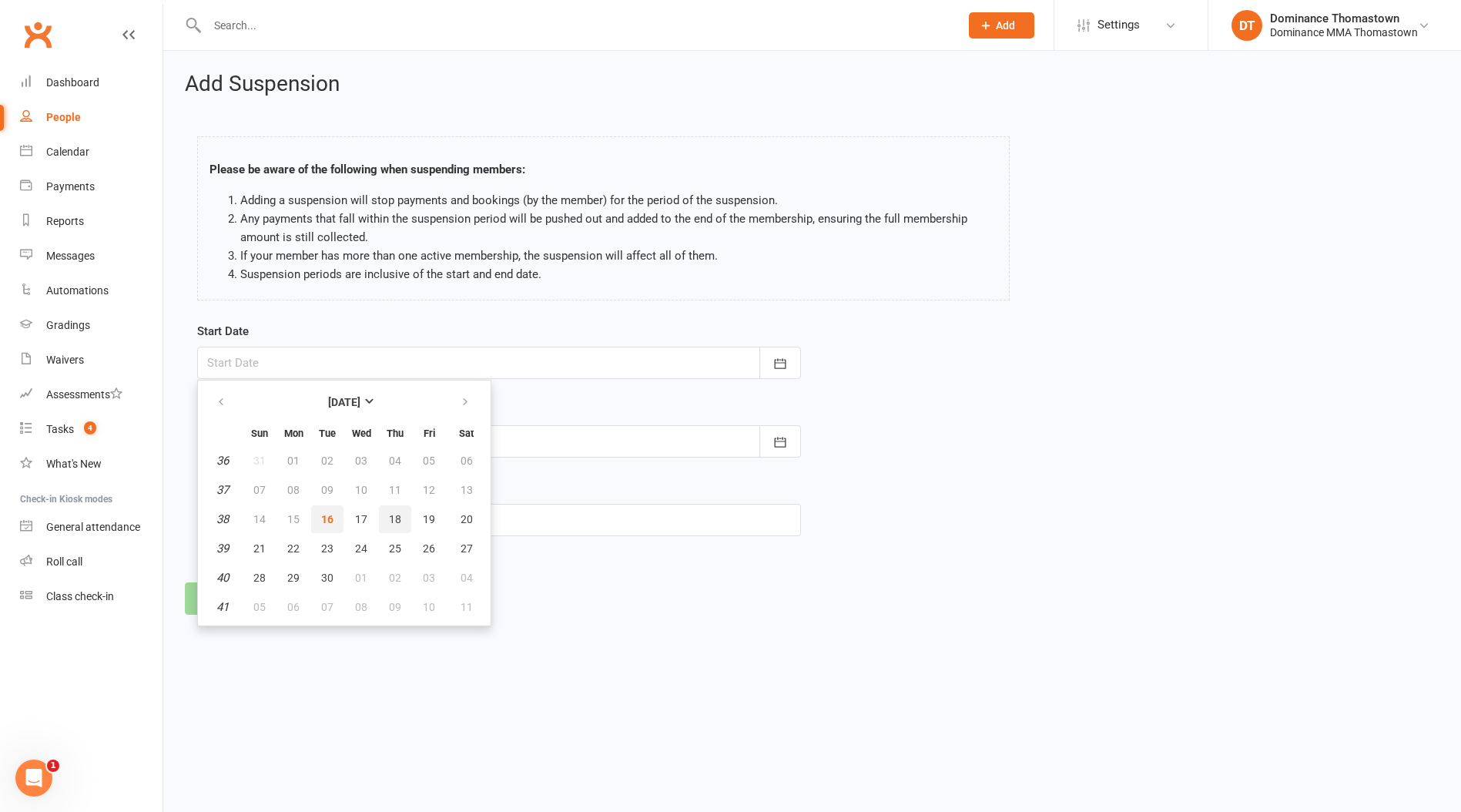
drag, startPoint x: 328, startPoint y: 513, endPoint x: 395, endPoint y: 514, distance: 67.0
click at [395, 514] on tr "38 14 15 16 17 18 19 20" at bounding box center [344, 519] width 283 height 28
click at [394, 514] on span "18" at bounding box center [395, 520] width 12 height 12
type input "[DATE]"
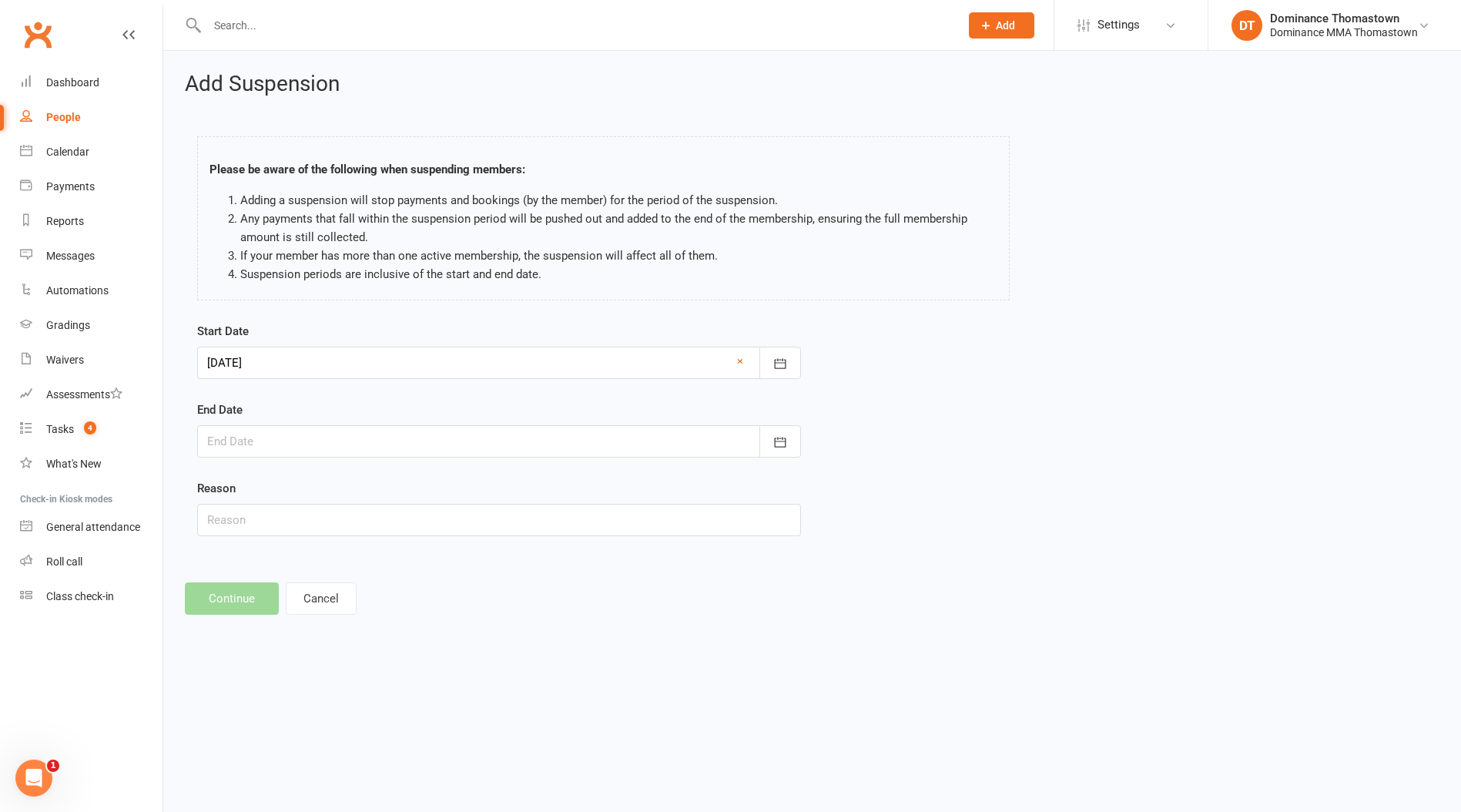
click at [320, 437] on div at bounding box center [498, 441] width 603 height 32
click at [473, 481] on button "button" at bounding box center [466, 480] width 33 height 28
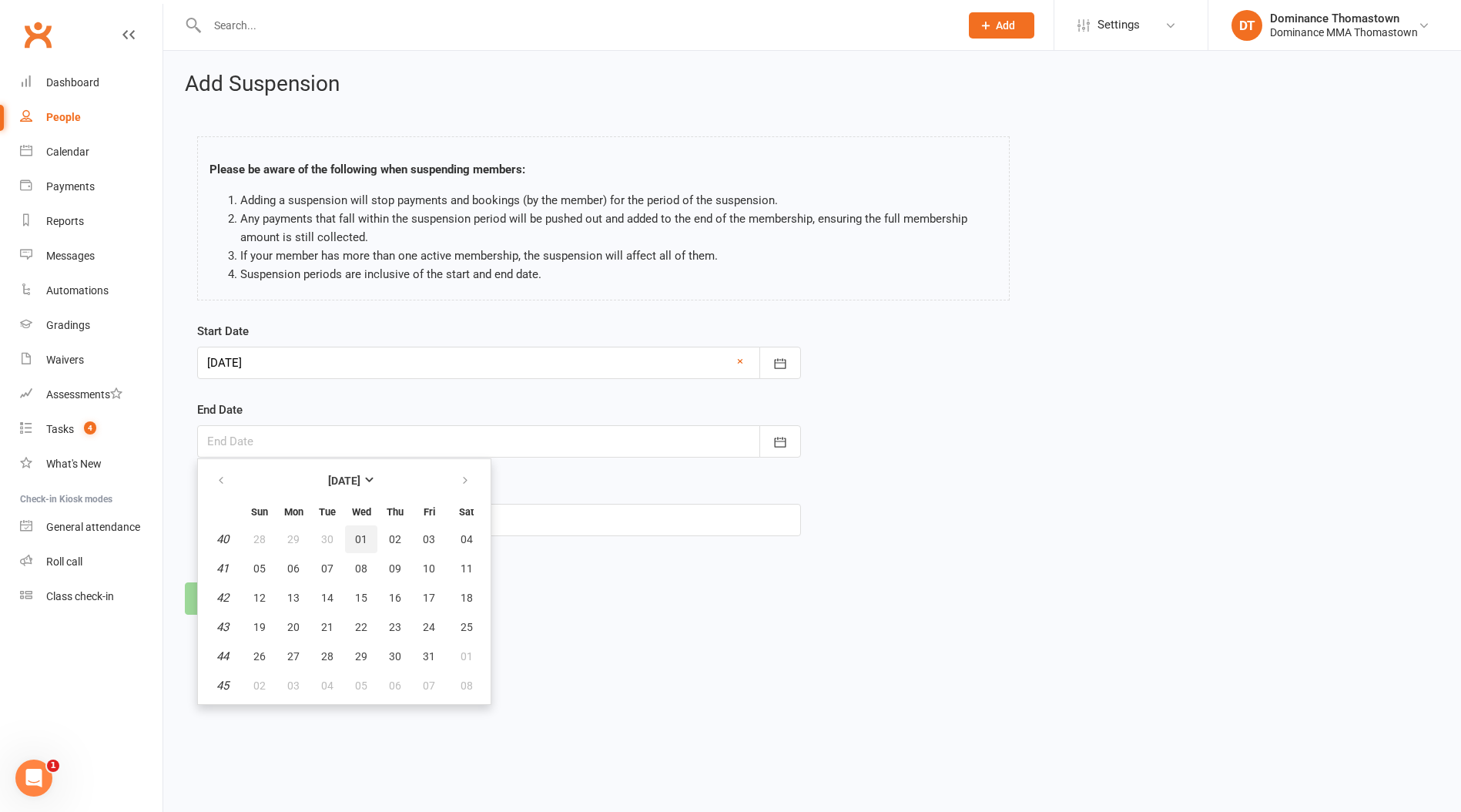
click at [359, 539] on span "01" at bounding box center [361, 539] width 12 height 12
type input "[DATE]"
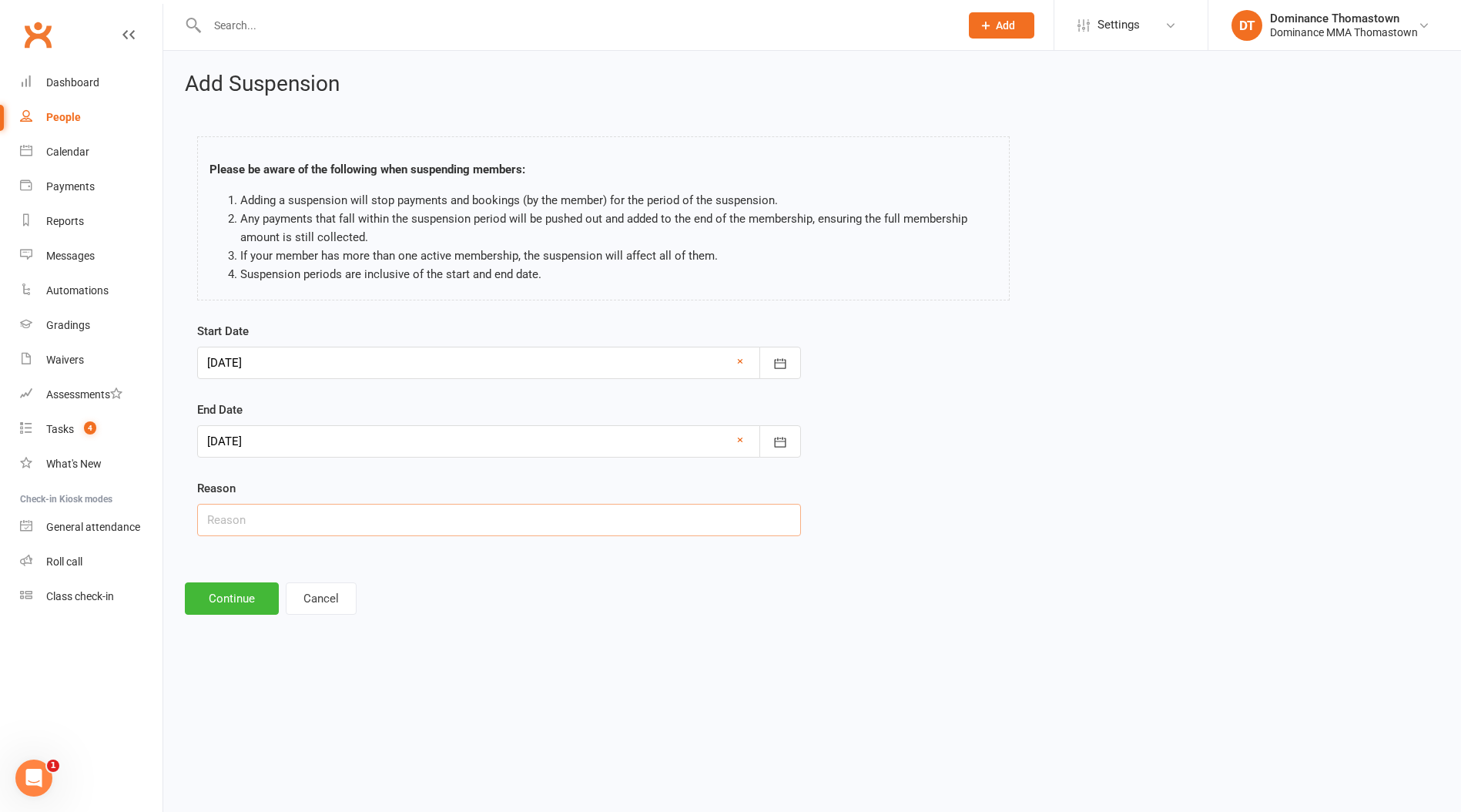
click at [250, 518] on input "text" at bounding box center [498, 520] width 603 height 32
type input "Holiday"
click at [242, 602] on button "Continue" at bounding box center [231, 598] width 94 height 32
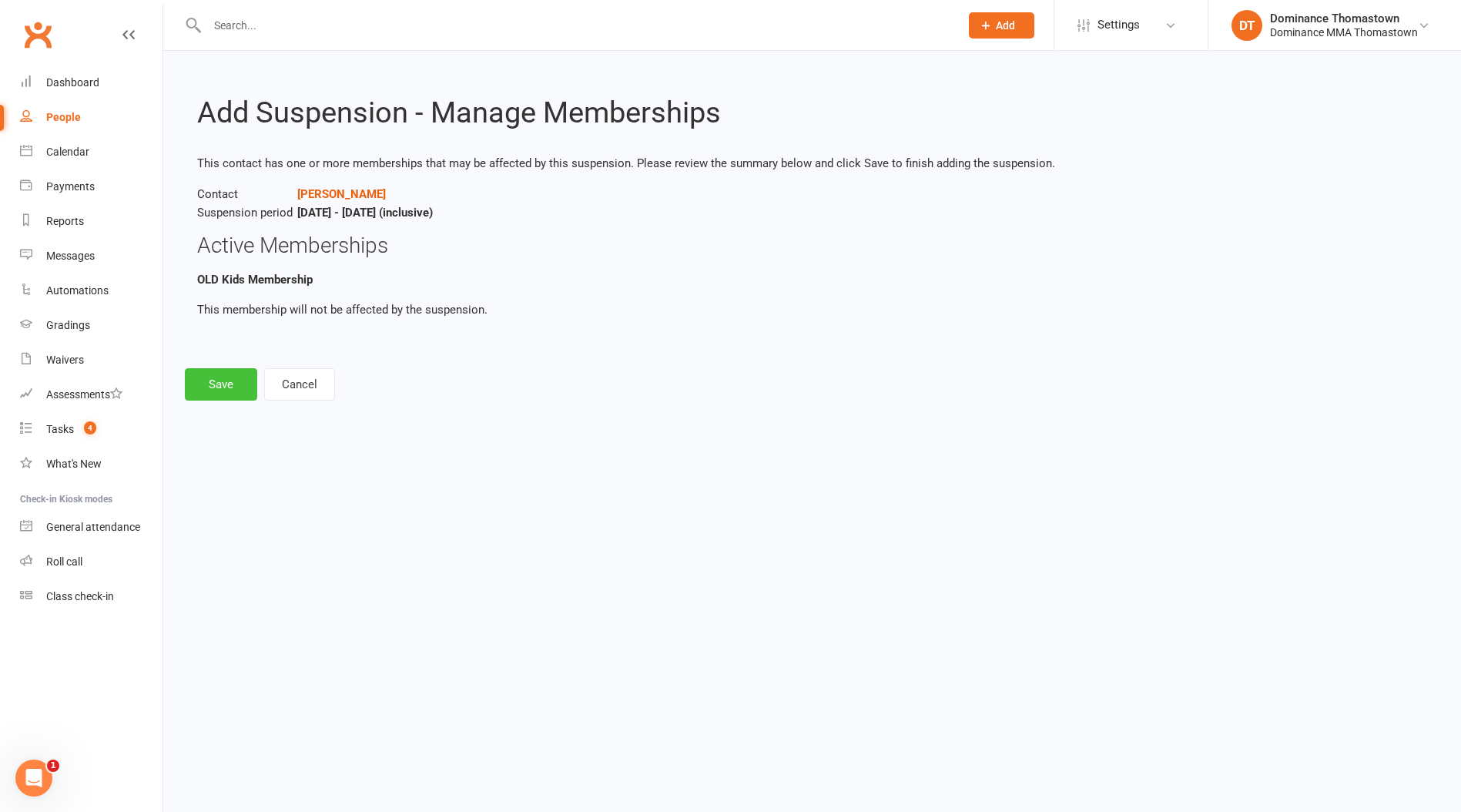
drag, startPoint x: 235, startPoint y: 375, endPoint x: 286, endPoint y: 468, distance: 106.1
click at [235, 375] on button "Save" at bounding box center [220, 384] width 72 height 32
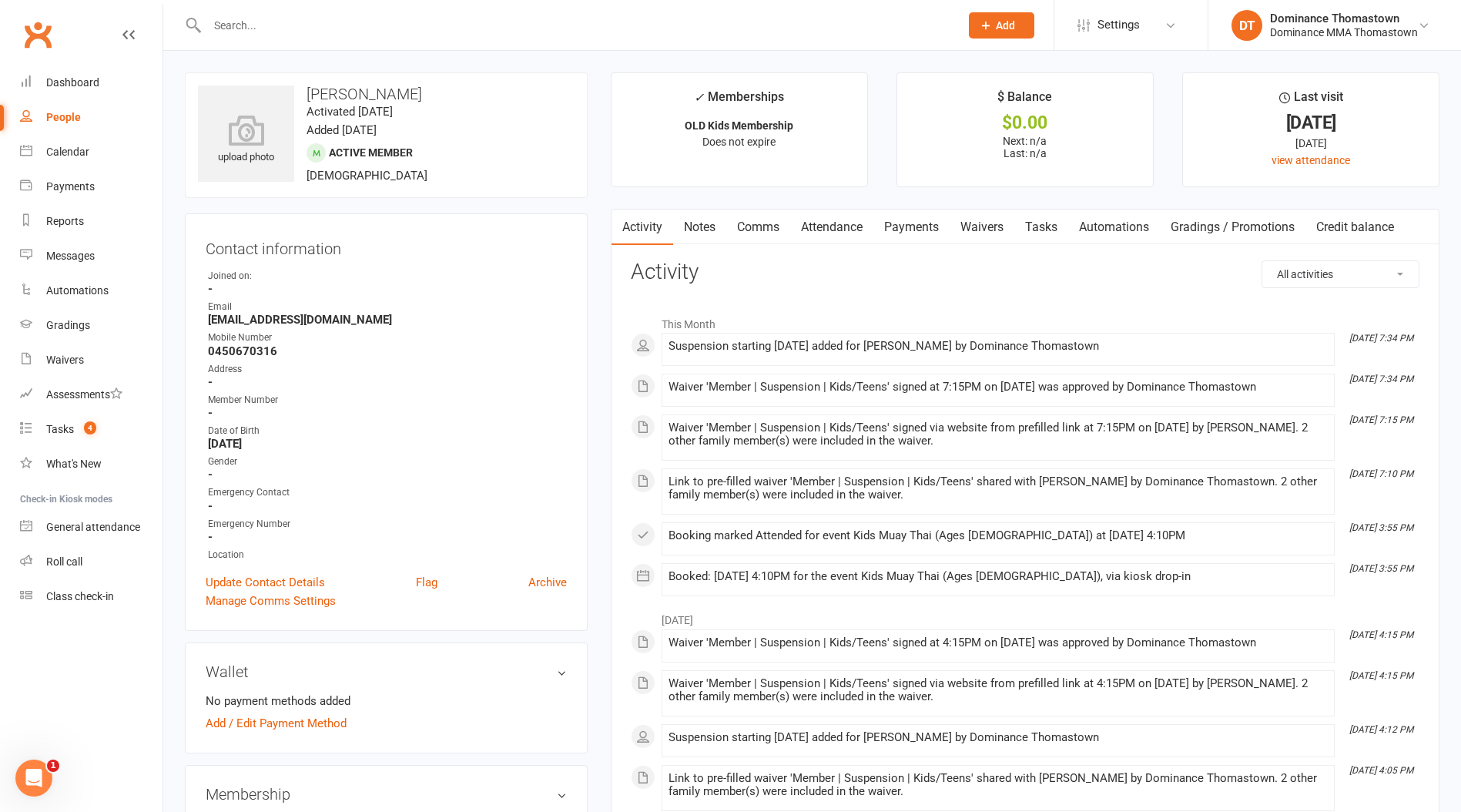
click at [229, 21] on input "text" at bounding box center [575, 25] width 746 height 21
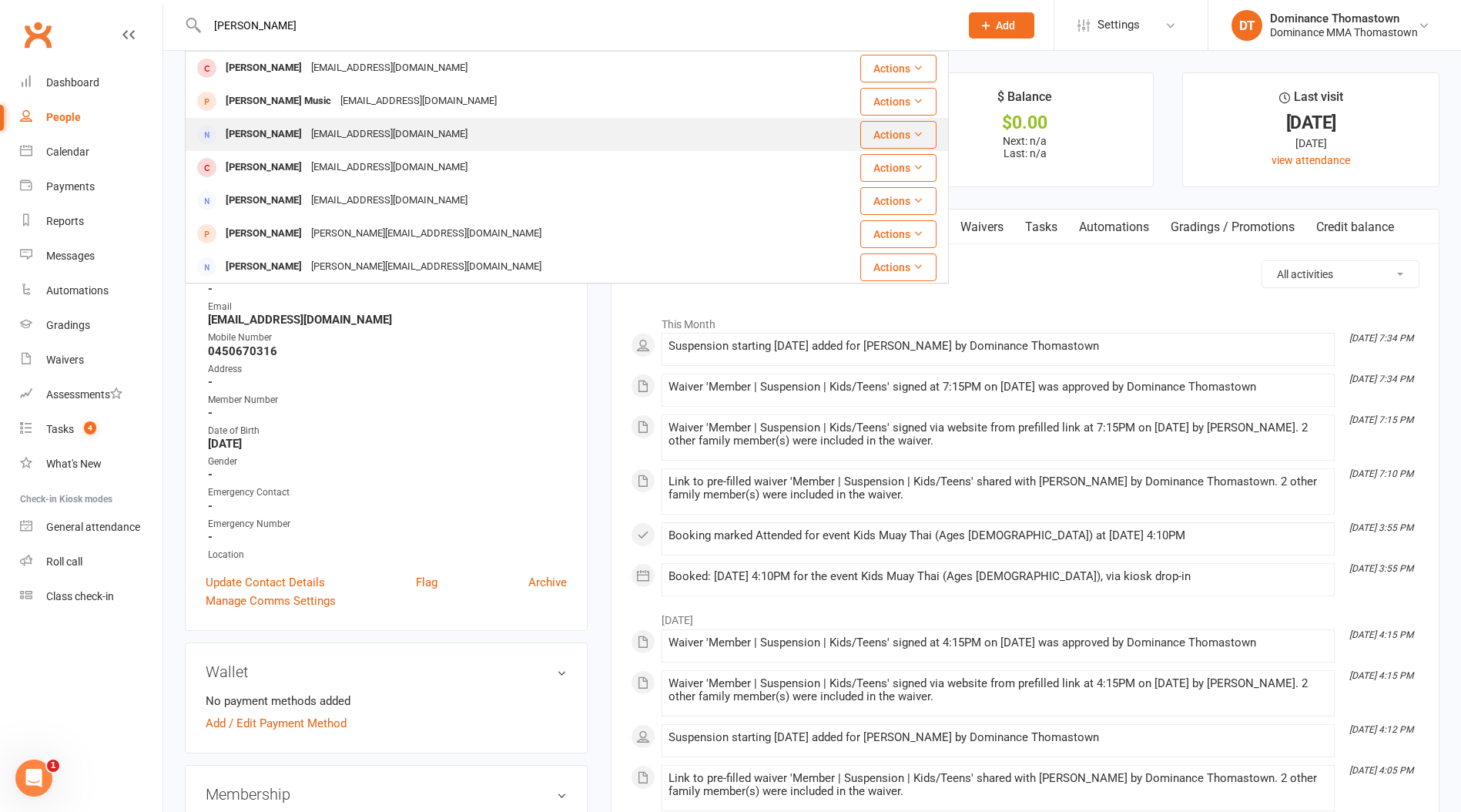
type input "[PERSON_NAME]"
click at [326, 140] on div "[EMAIL_ADDRESS][DOMAIN_NAME]" at bounding box center [390, 134] width 166 height 22
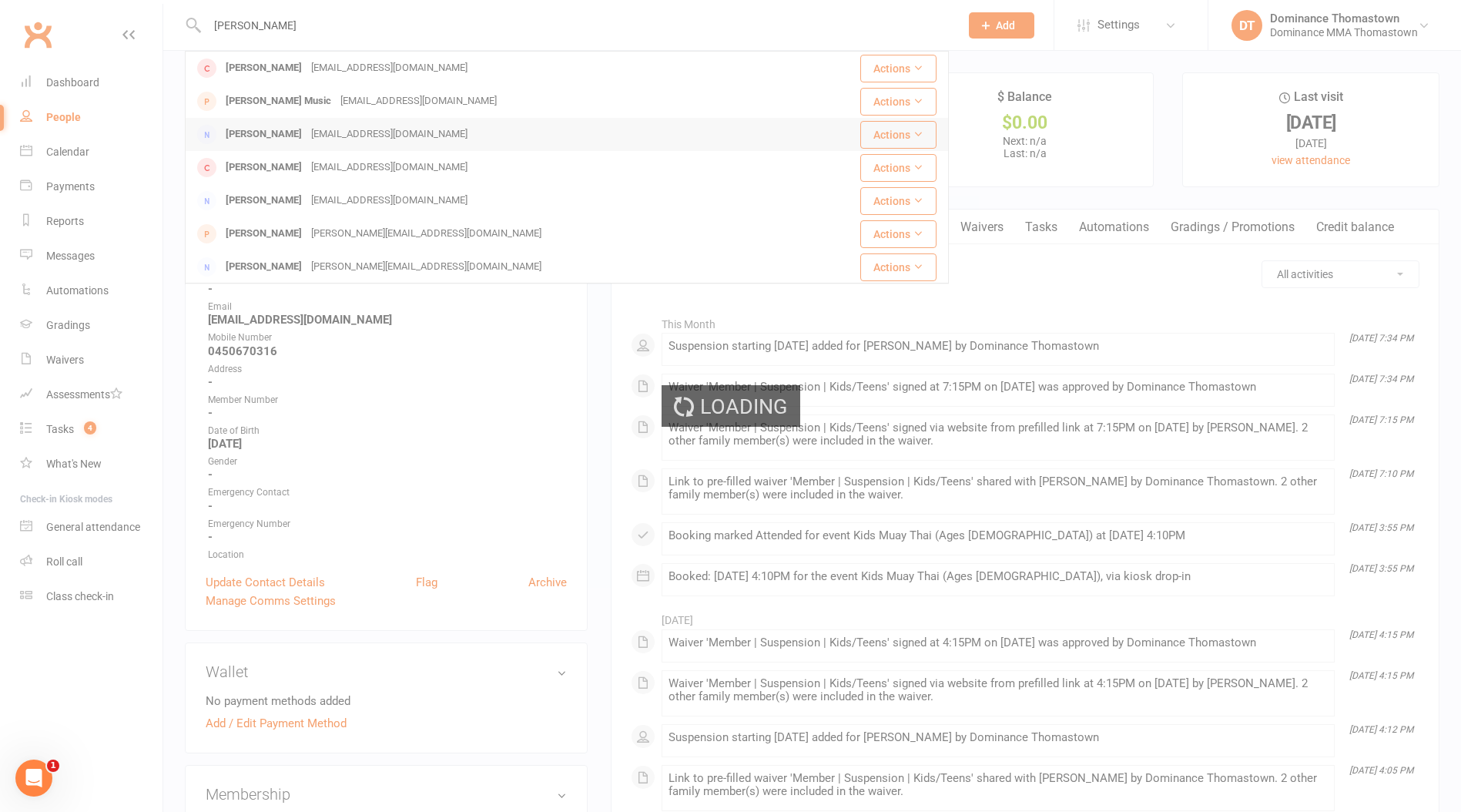
scroll to position [134, 0]
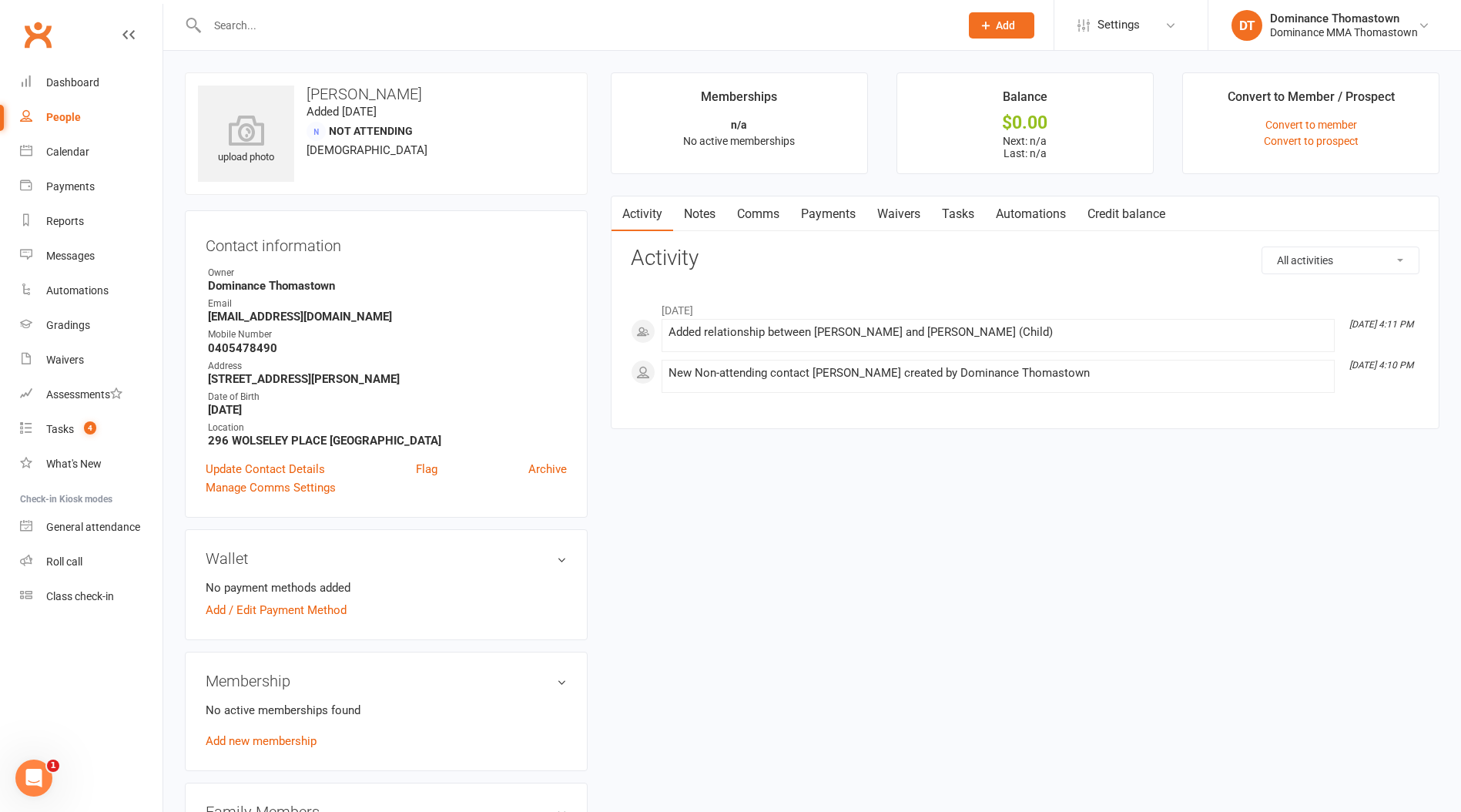
click at [286, 21] on input "text" at bounding box center [575, 25] width 746 height 21
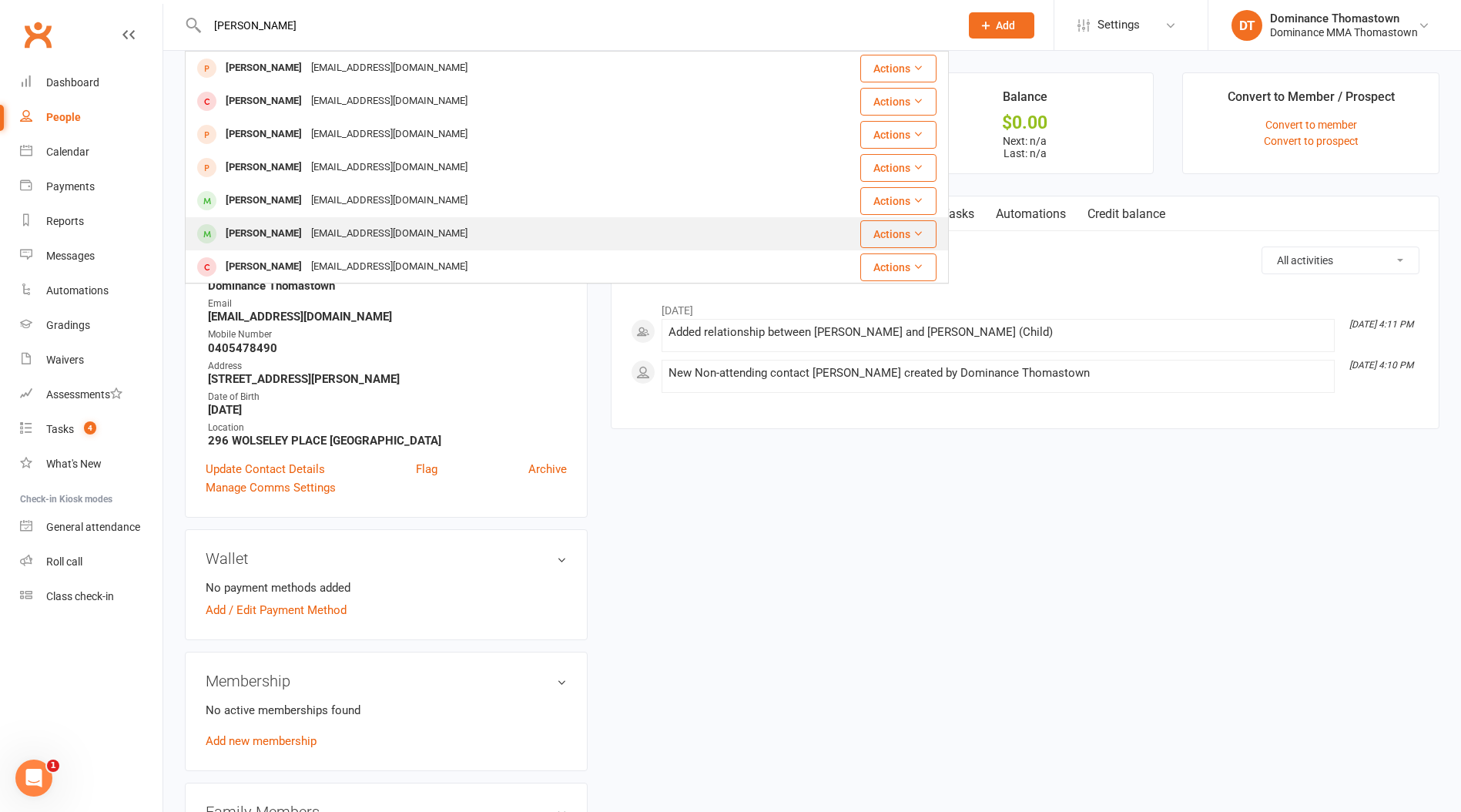
type input "[PERSON_NAME]"
click at [307, 226] on div "[EMAIL_ADDRESS][DOMAIN_NAME]" at bounding box center [390, 234] width 166 height 22
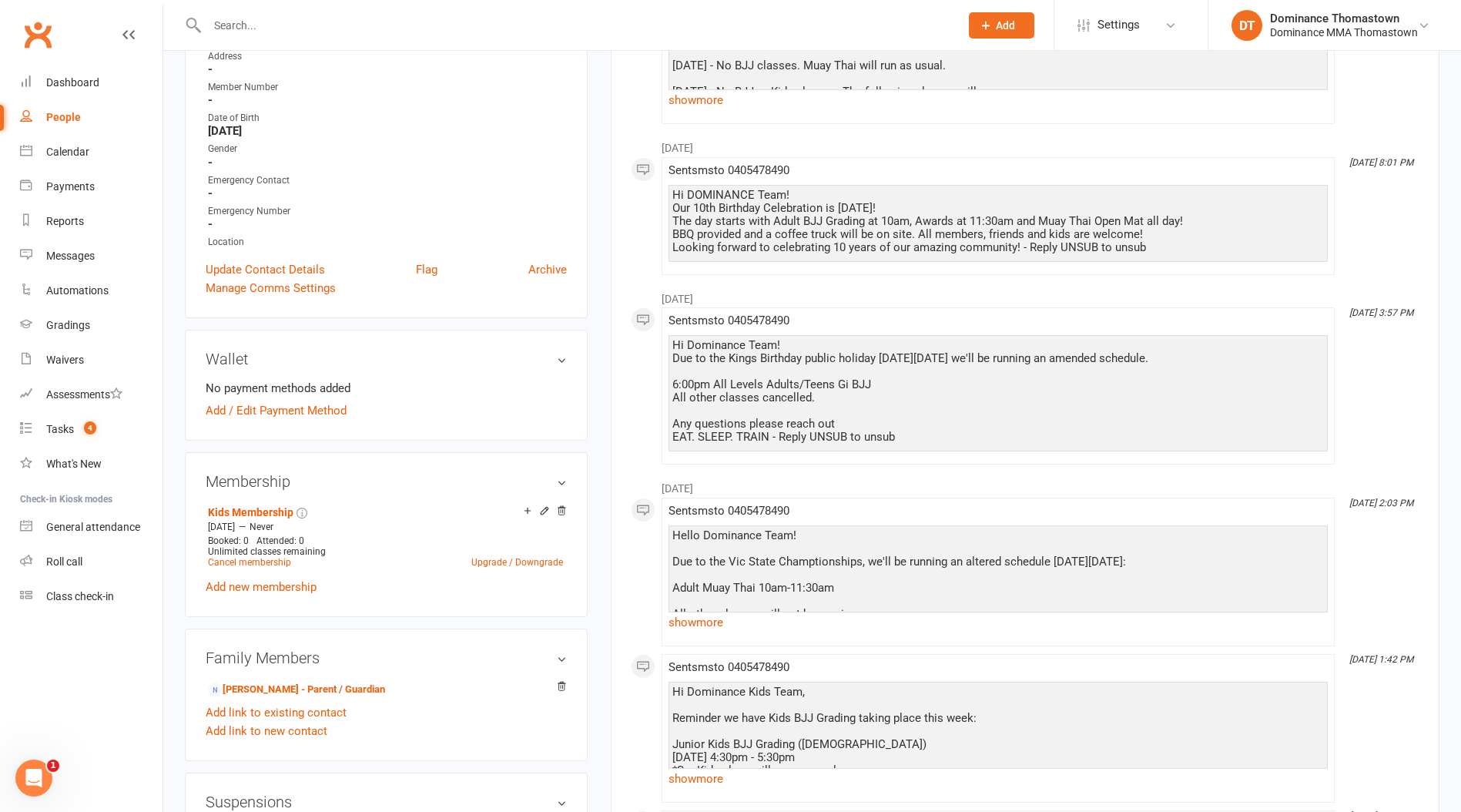
scroll to position [355, 0]
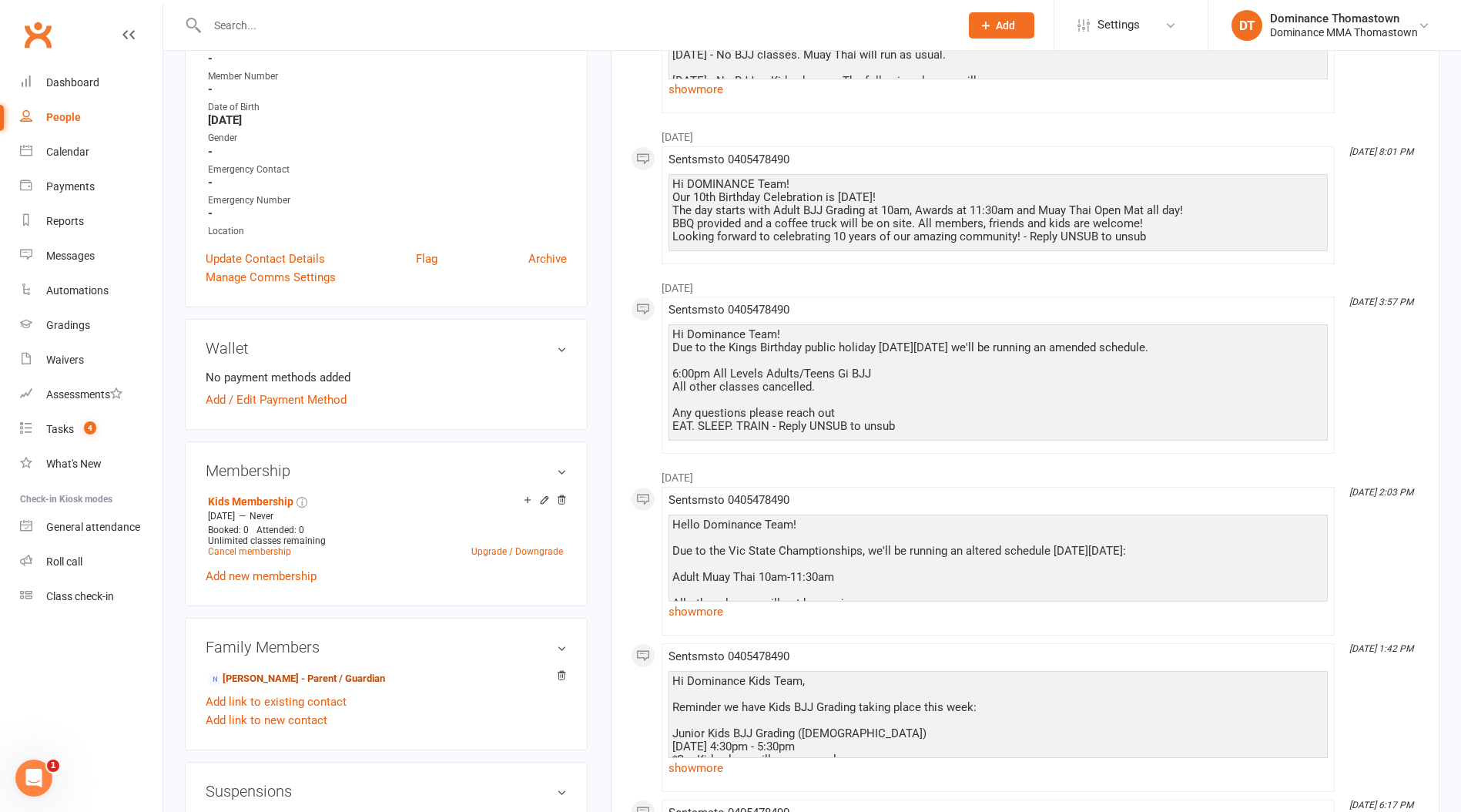
click at [267, 674] on link "[PERSON_NAME] - Parent / Guardian" at bounding box center [296, 679] width 177 height 16
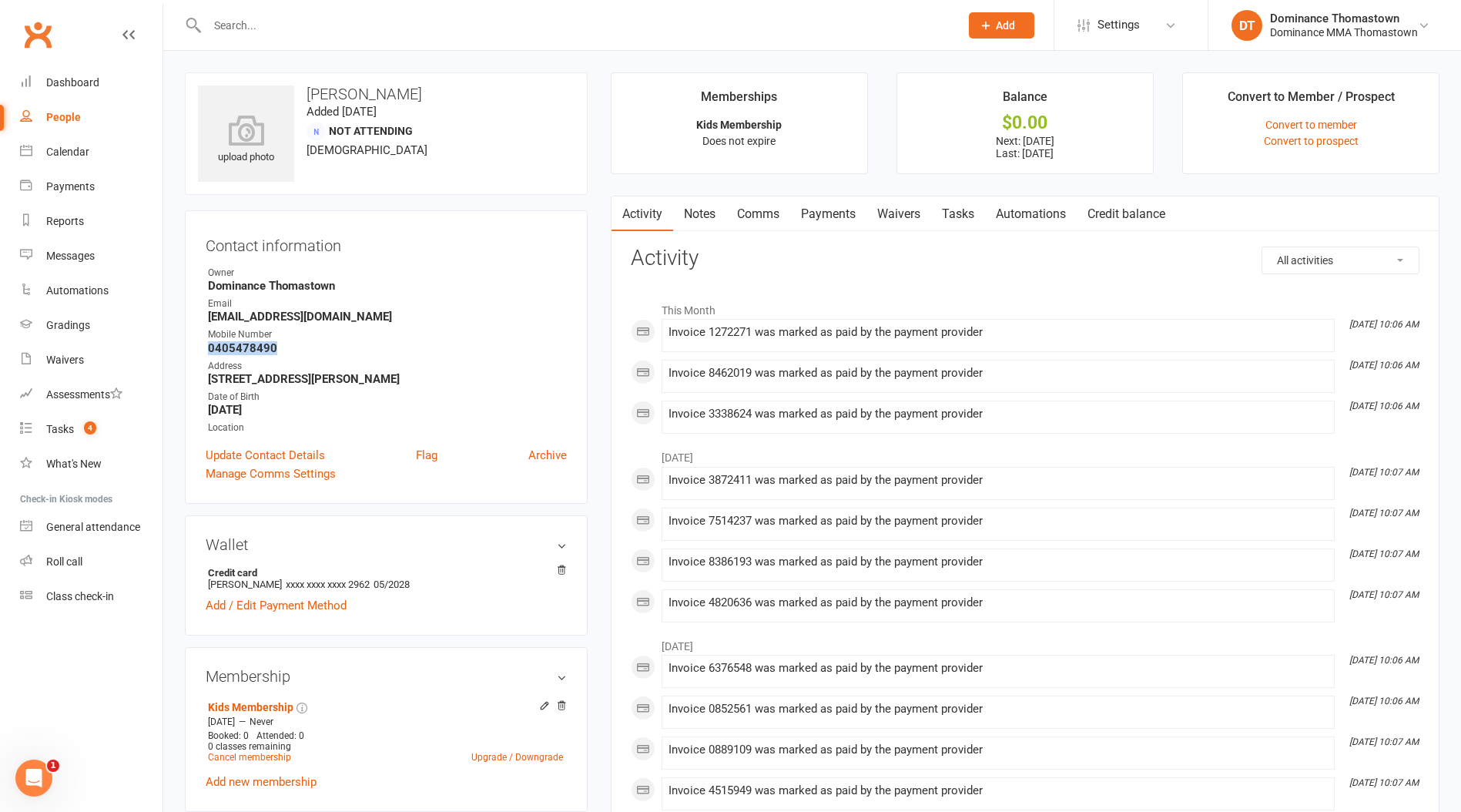
drag, startPoint x: 276, startPoint y: 349, endPoint x: 210, endPoint y: 346, distance: 66.1
click at [210, 346] on strong "0405478490" at bounding box center [387, 349] width 359 height 14
copy strong "0405478490"
click at [258, 20] on input "text" at bounding box center [575, 25] width 746 height 21
type input "[PERSON_NAME]"
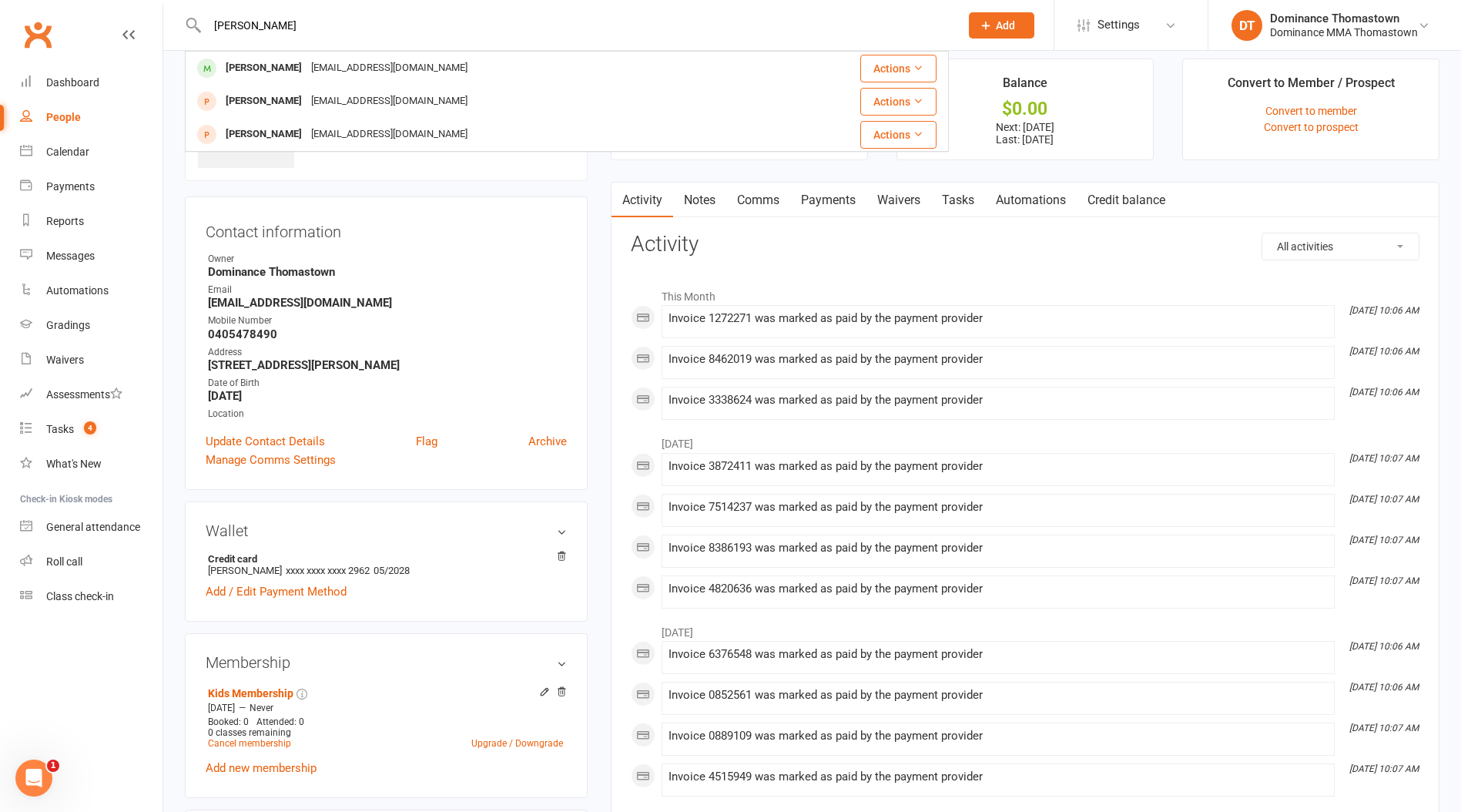
click at [267, 66] on div "[PERSON_NAME]" at bounding box center [264, 68] width 86 height 22
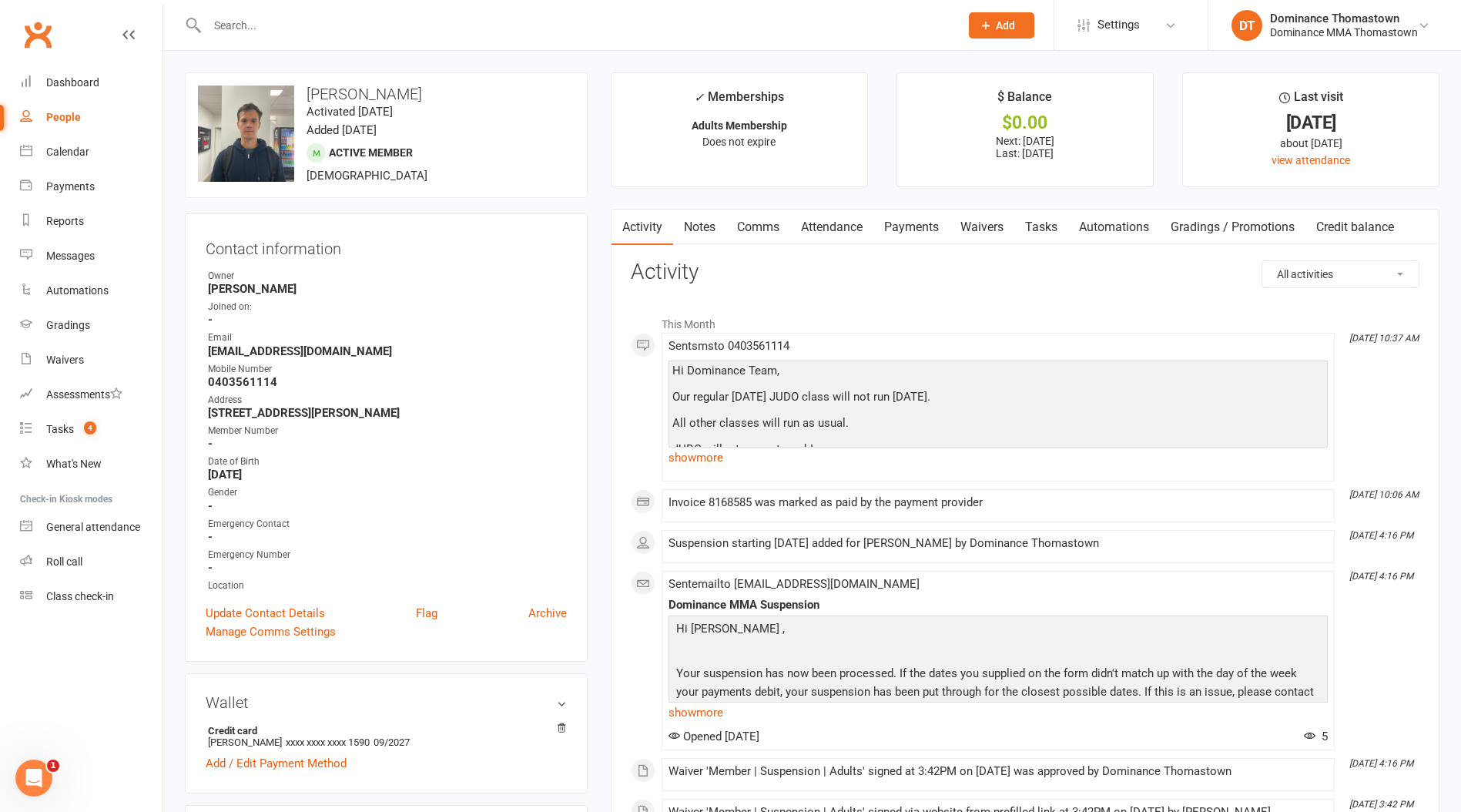
click at [910, 223] on link "Payments" at bounding box center [912, 227] width 77 height 36
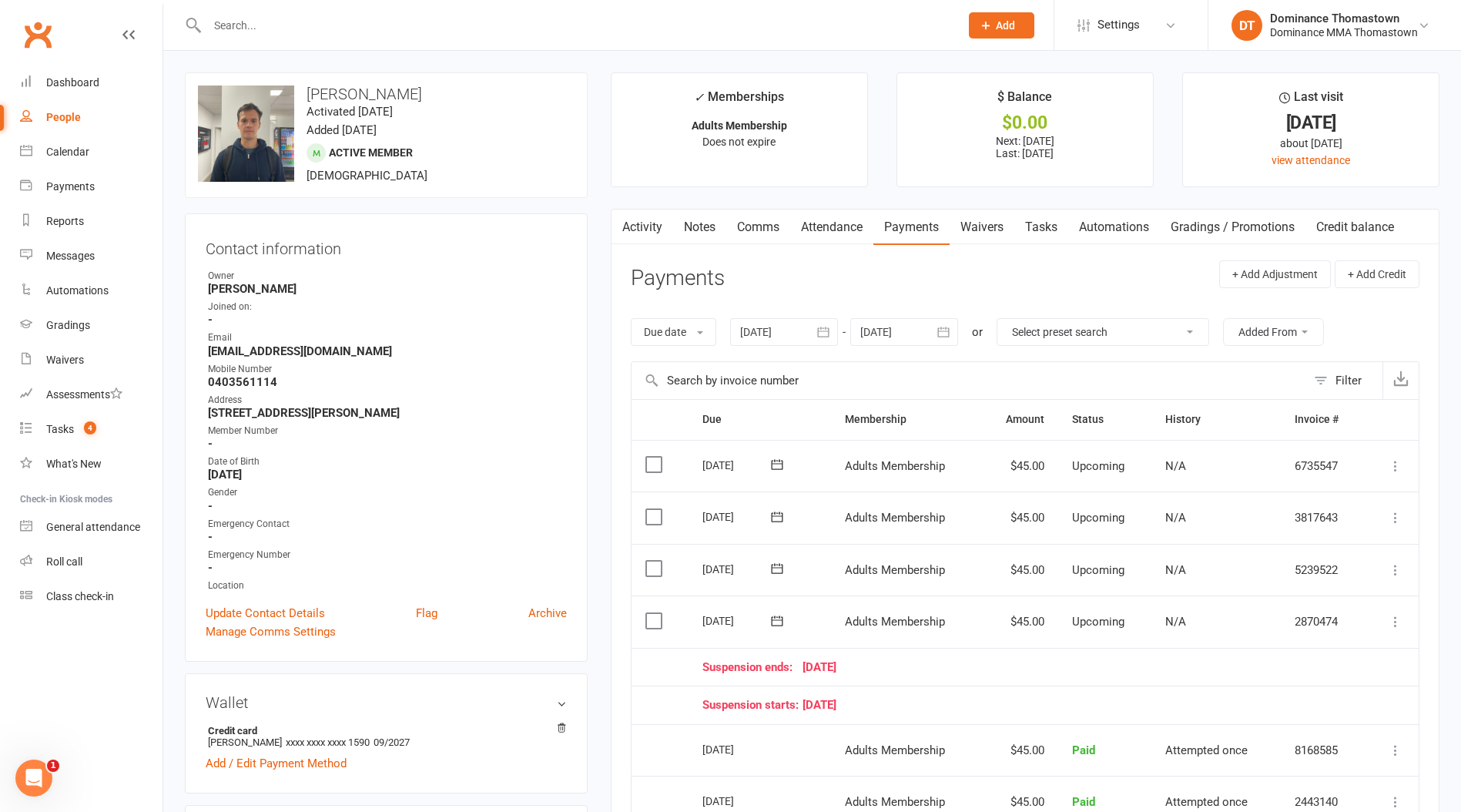
scroll to position [6, 0]
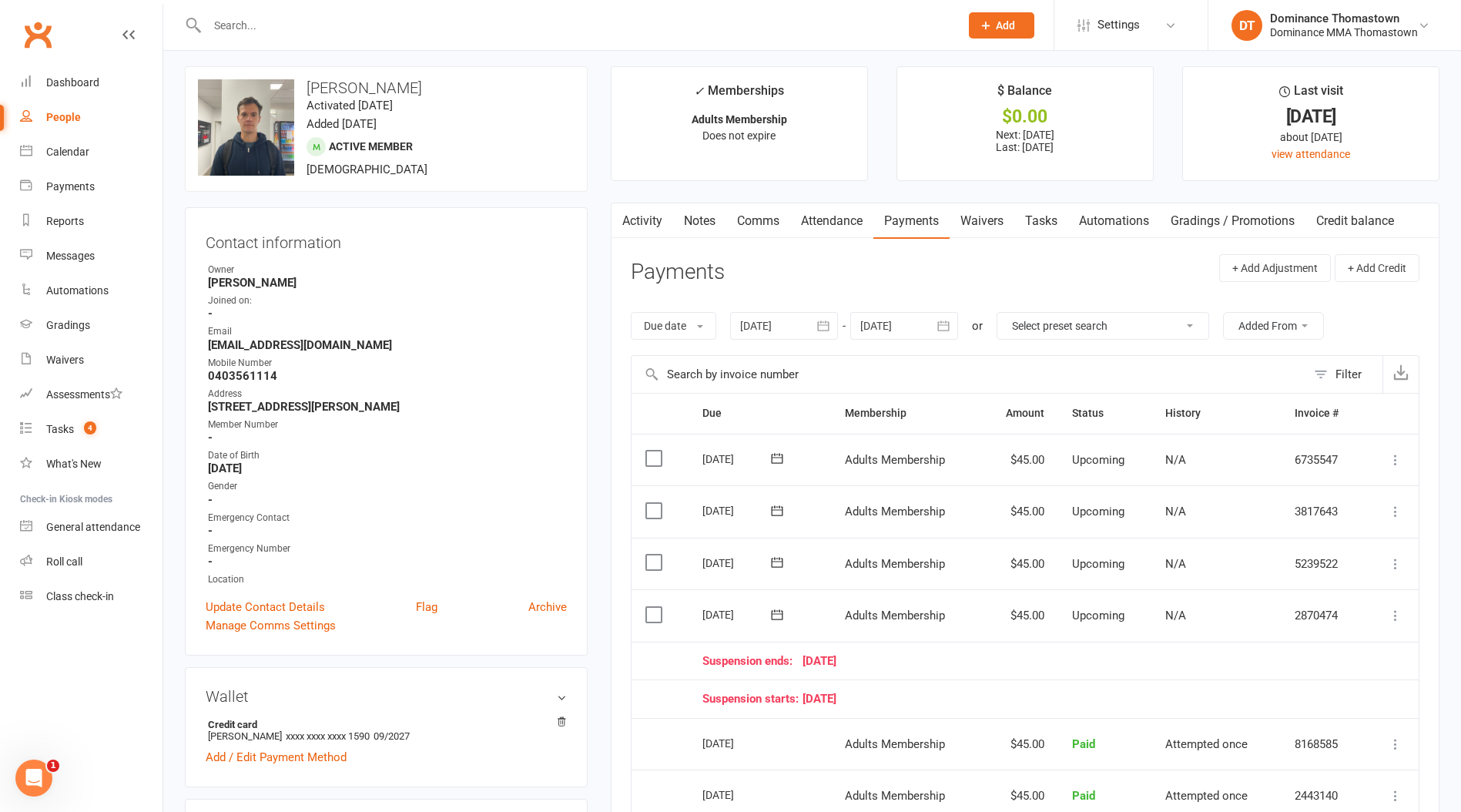
click at [980, 220] on link "Waivers" at bounding box center [982, 221] width 65 height 36
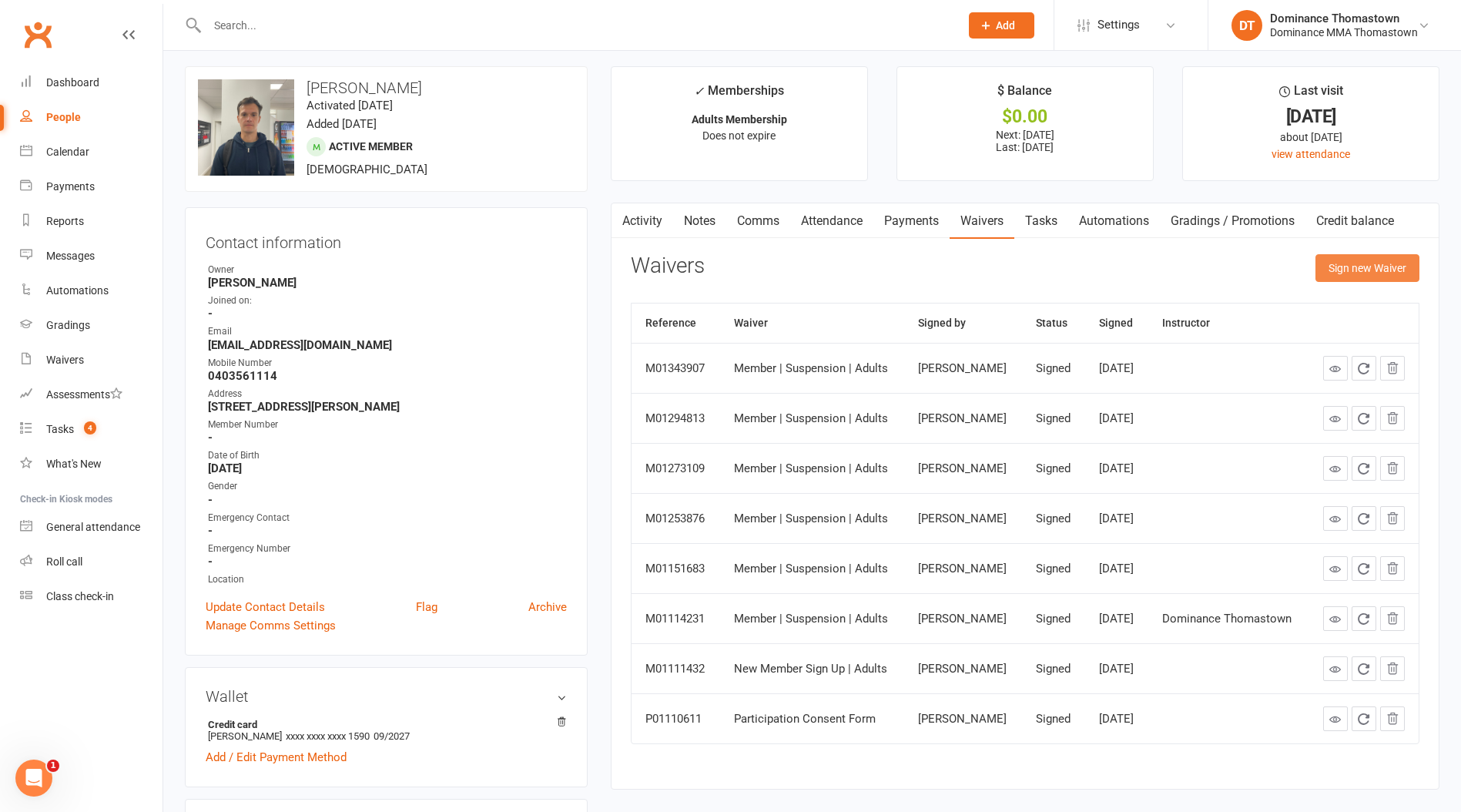
drag, startPoint x: 1372, startPoint y: 272, endPoint x: 1268, endPoint y: 287, distance: 105.1
click at [1369, 273] on button "Sign new Waiver" at bounding box center [1367, 267] width 104 height 28
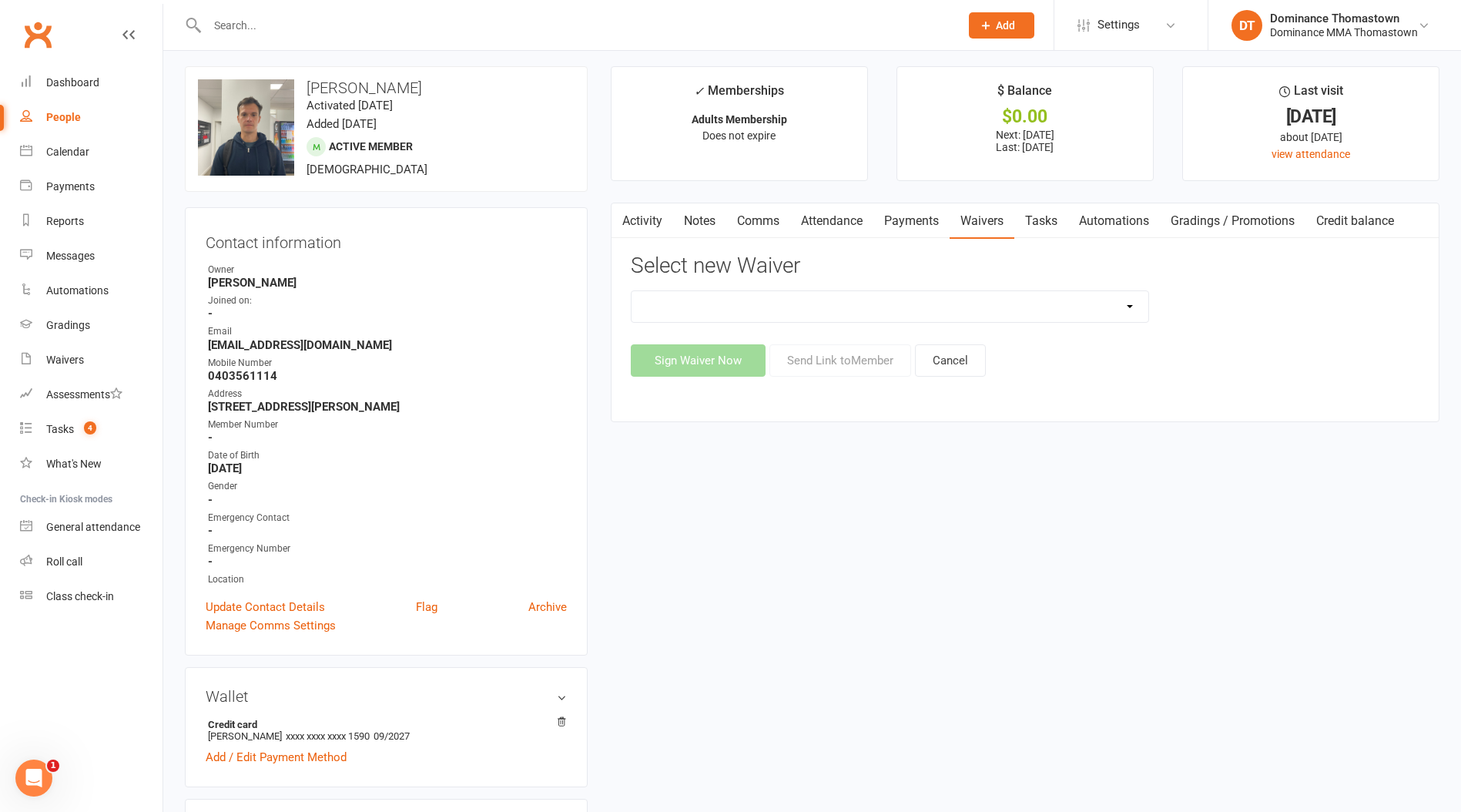
click at [895, 304] on select "Member | Cancellation | Adults Member | Injury Report Form (FOH staff use only)…" at bounding box center [891, 307] width 517 height 31
select select "8154"
click at [632, 291] on select "Member | Cancellation | Adults Member | Injury Report Form (FOH staff use only)…" at bounding box center [891, 307] width 517 height 31
click at [866, 366] on button "Send Link to Member" at bounding box center [840, 360] width 142 height 32
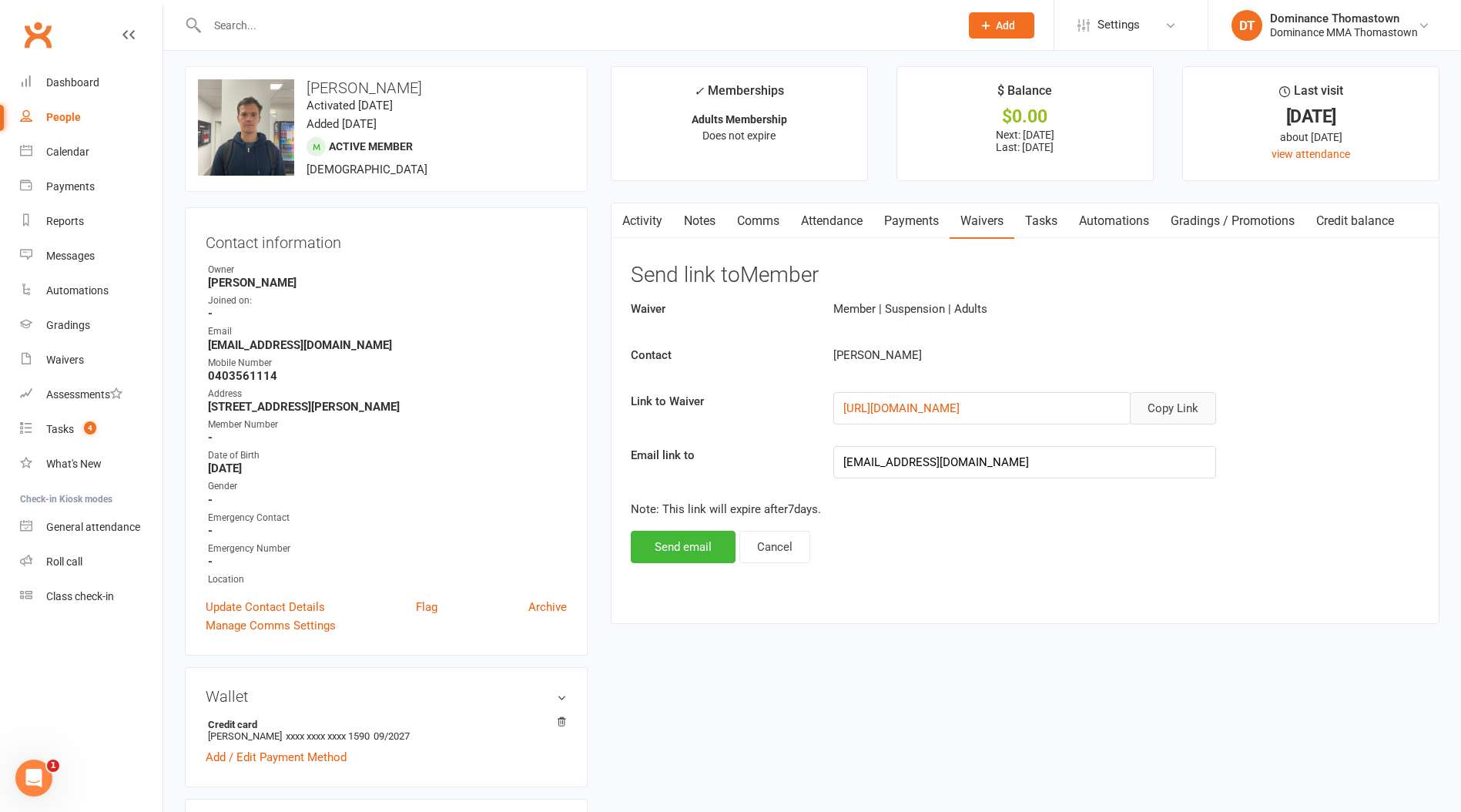
click at [1157, 413] on button "Copy Link" at bounding box center [1173, 408] width 86 height 32
drag, startPoint x: 842, startPoint y: 209, endPoint x: 793, endPoint y: 230, distance: 53.3
click at [842, 209] on link "Attendance" at bounding box center [832, 221] width 83 height 36
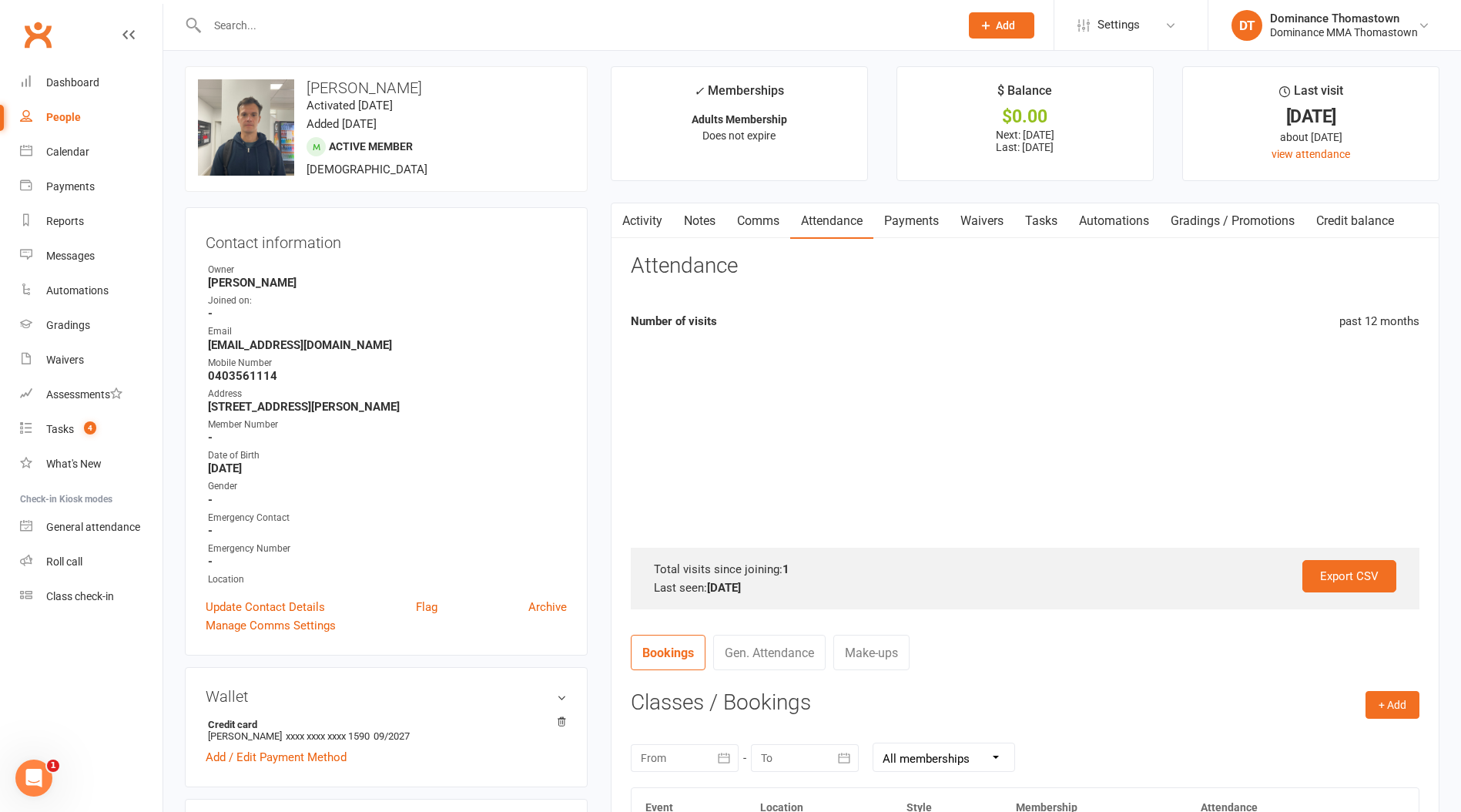
click at [748, 228] on link "Comms" at bounding box center [759, 221] width 64 height 36
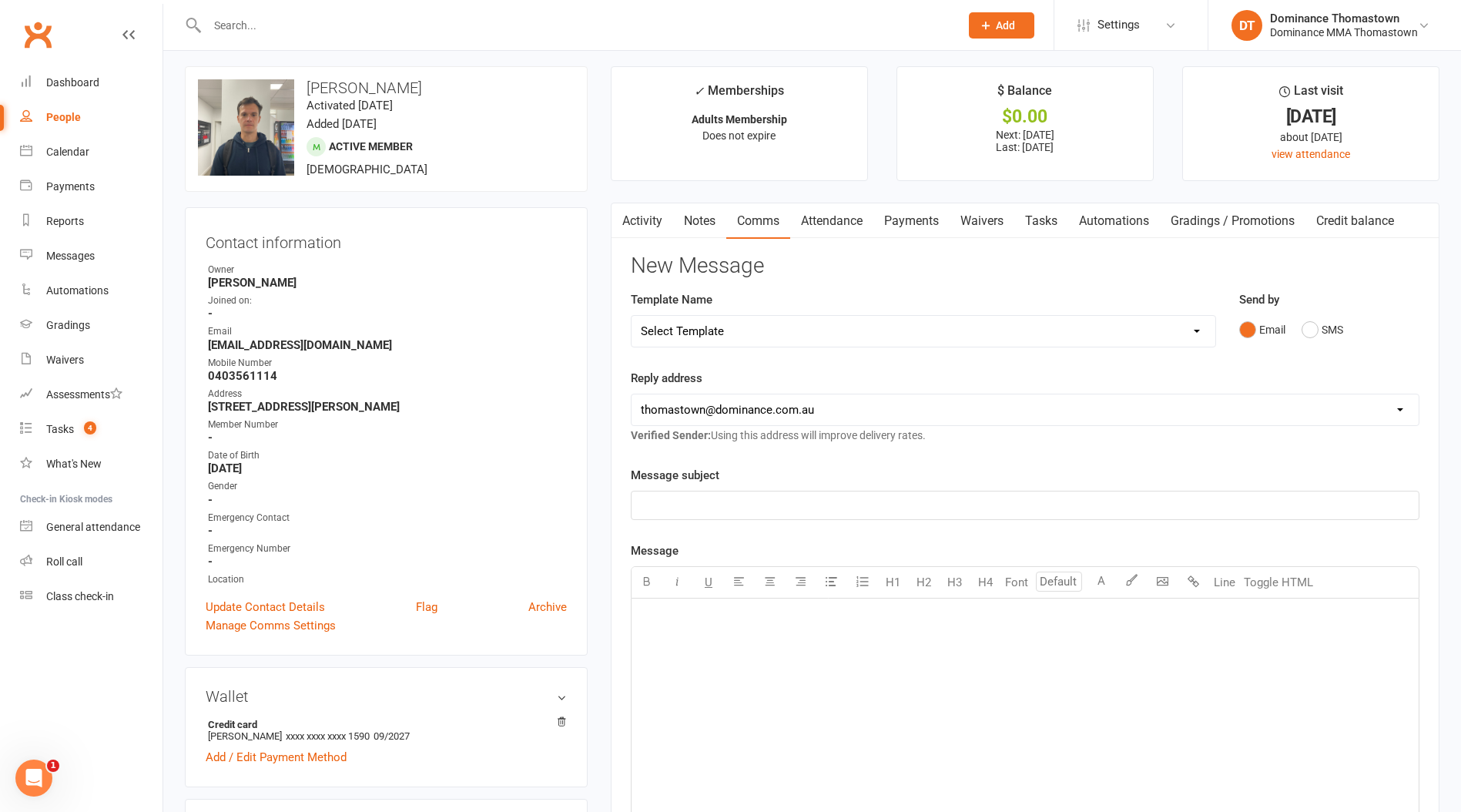
click at [848, 324] on select "Select Template [Email] MARKETING | 10TH BIRTHDAY SPECIAL | CANCELLED MEMBERS […" at bounding box center [923, 331] width 584 height 31
select select "7"
click at [632, 316] on select "Select Template [Email] MARKETING | 10TH BIRTHDAY SPECIAL | CANCELLED MEMBERS […" at bounding box center [923, 331] width 584 height 31
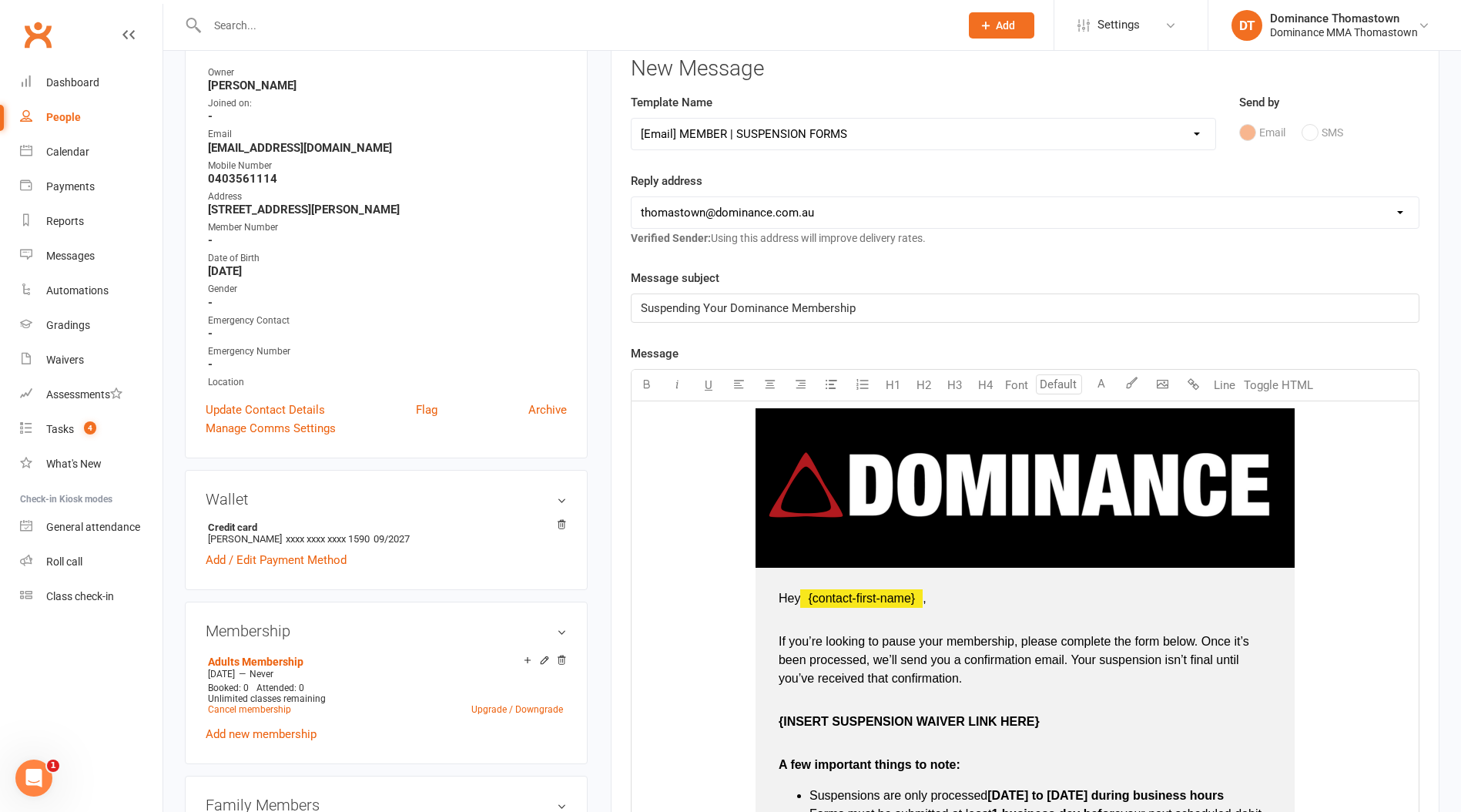
scroll to position [227, 0]
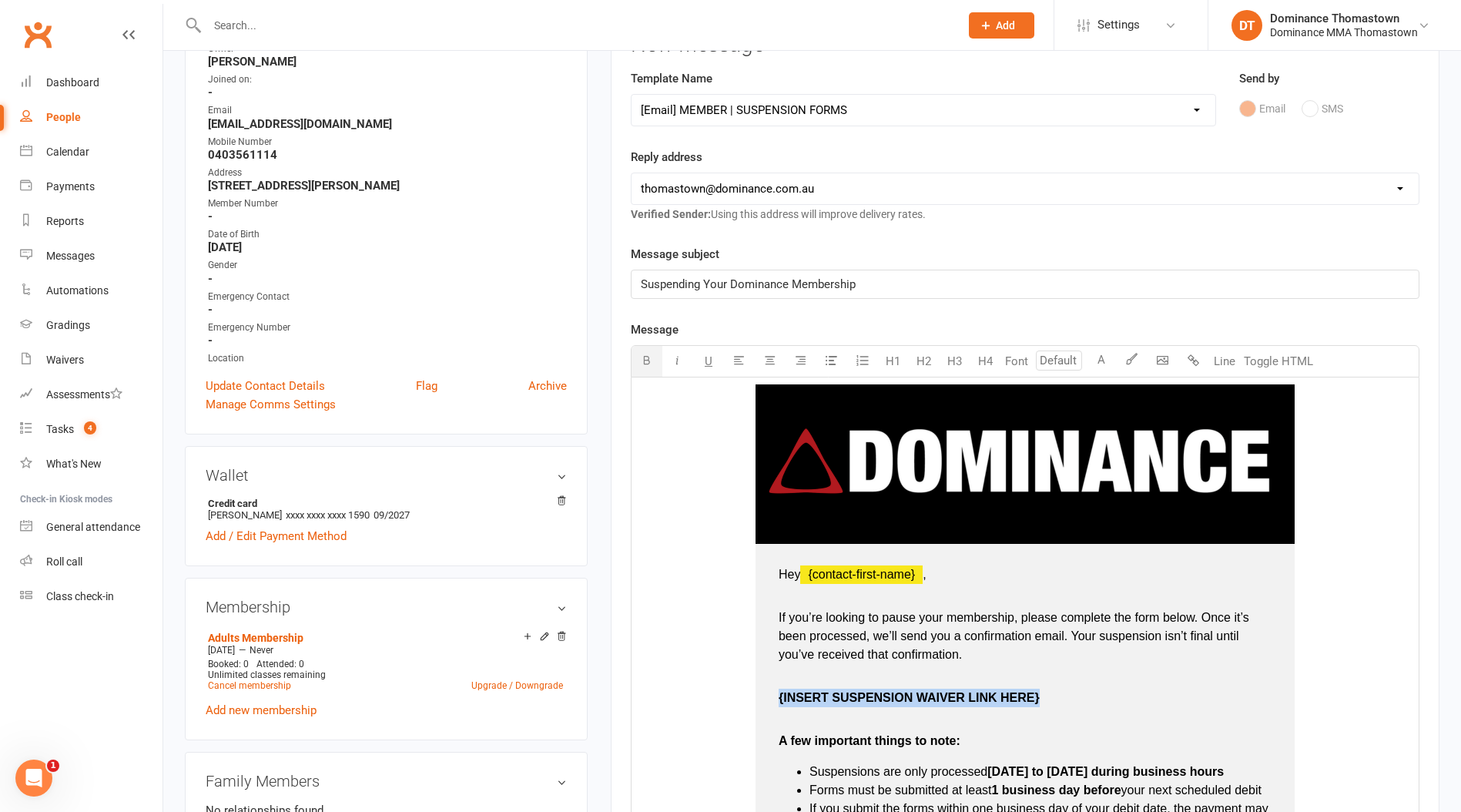
drag, startPoint x: 1048, startPoint y: 694, endPoint x: 800, endPoint y: 685, distance: 248.2
click at [800, 685] on td "Hey ﻿ {contact-first-name} , If you’re looking to pause your membership, please…" at bounding box center [1025, 822] width 539 height 557
type input "16"
drag, startPoint x: 944, startPoint y: 706, endPoint x: 798, endPoint y: 677, distance: 148.9
click at [775, 697] on td "Hey ﻿ {contact-first-name} , If you’re looking to pause your membership, please…" at bounding box center [1025, 822] width 539 height 557
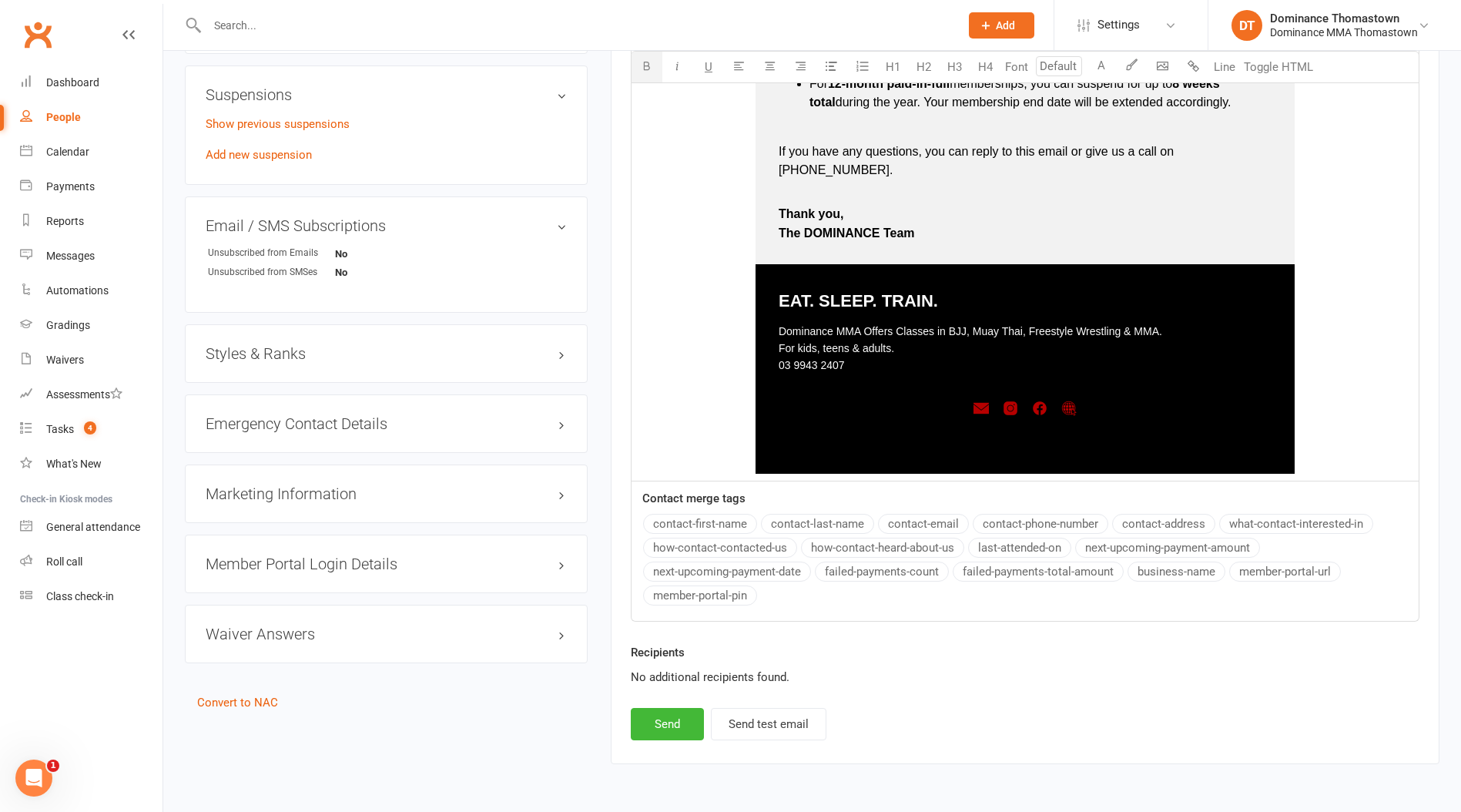
scroll to position [1095, 0]
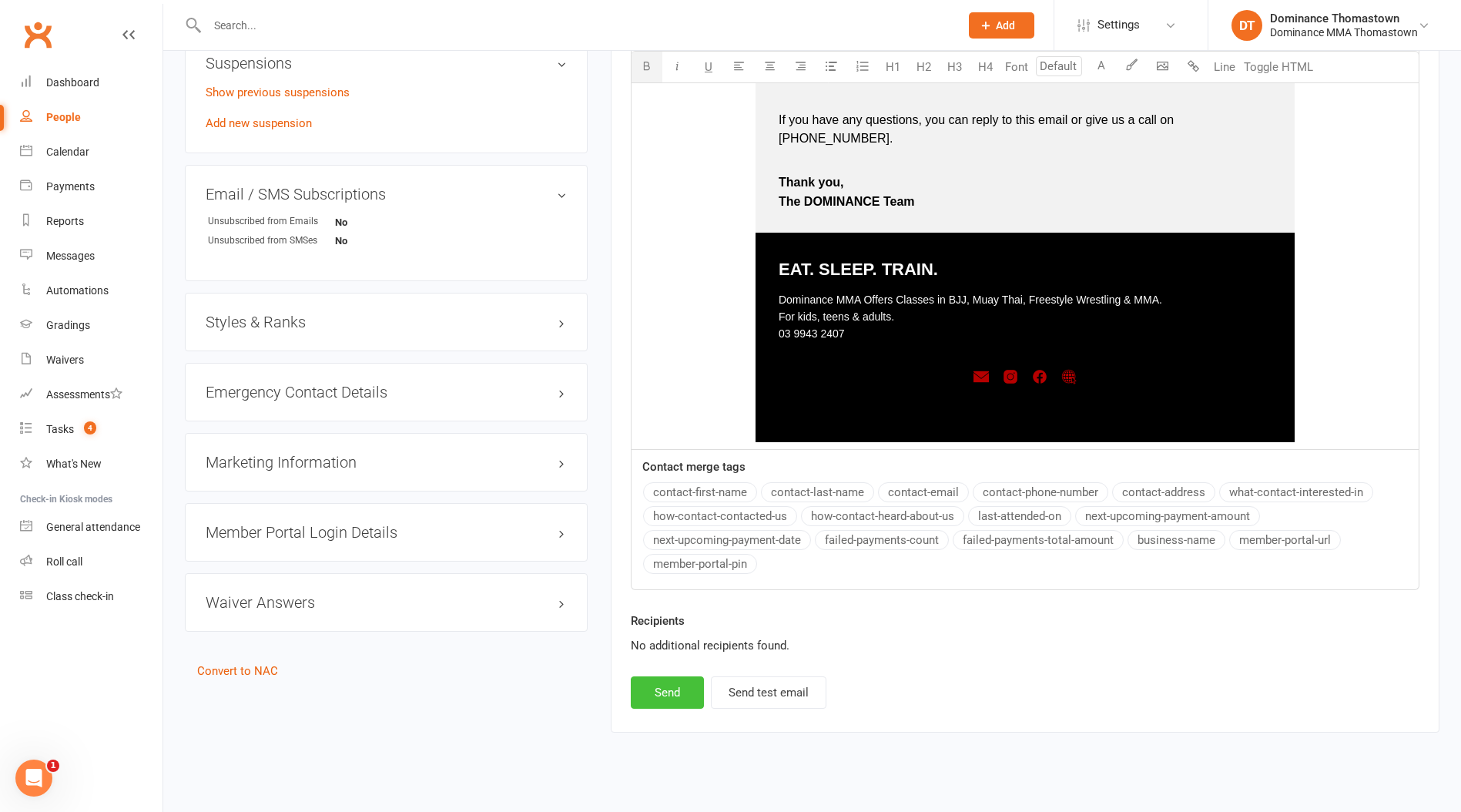
click at [677, 677] on button "Send" at bounding box center [668, 693] width 73 height 32
select select
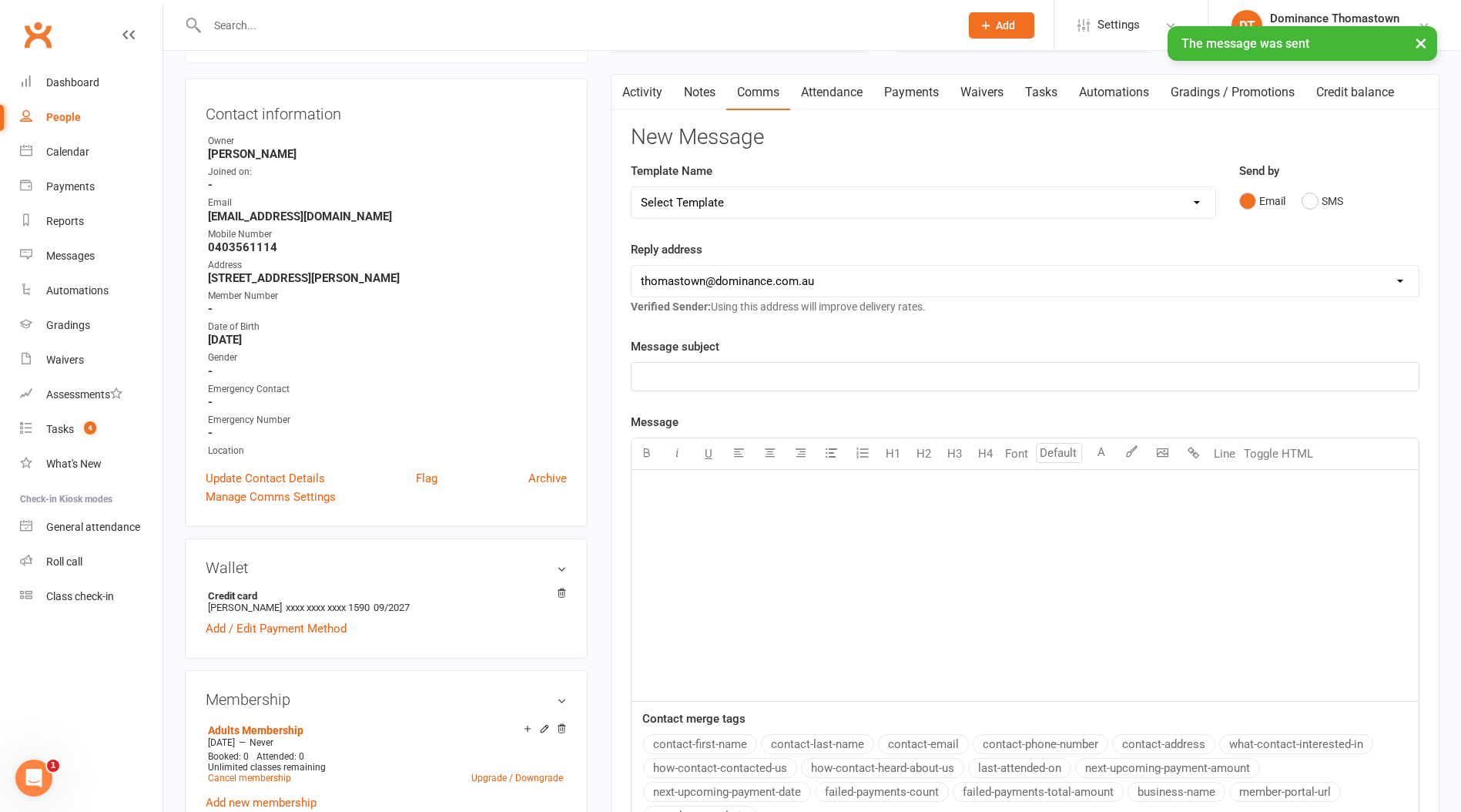
scroll to position [133, 0]
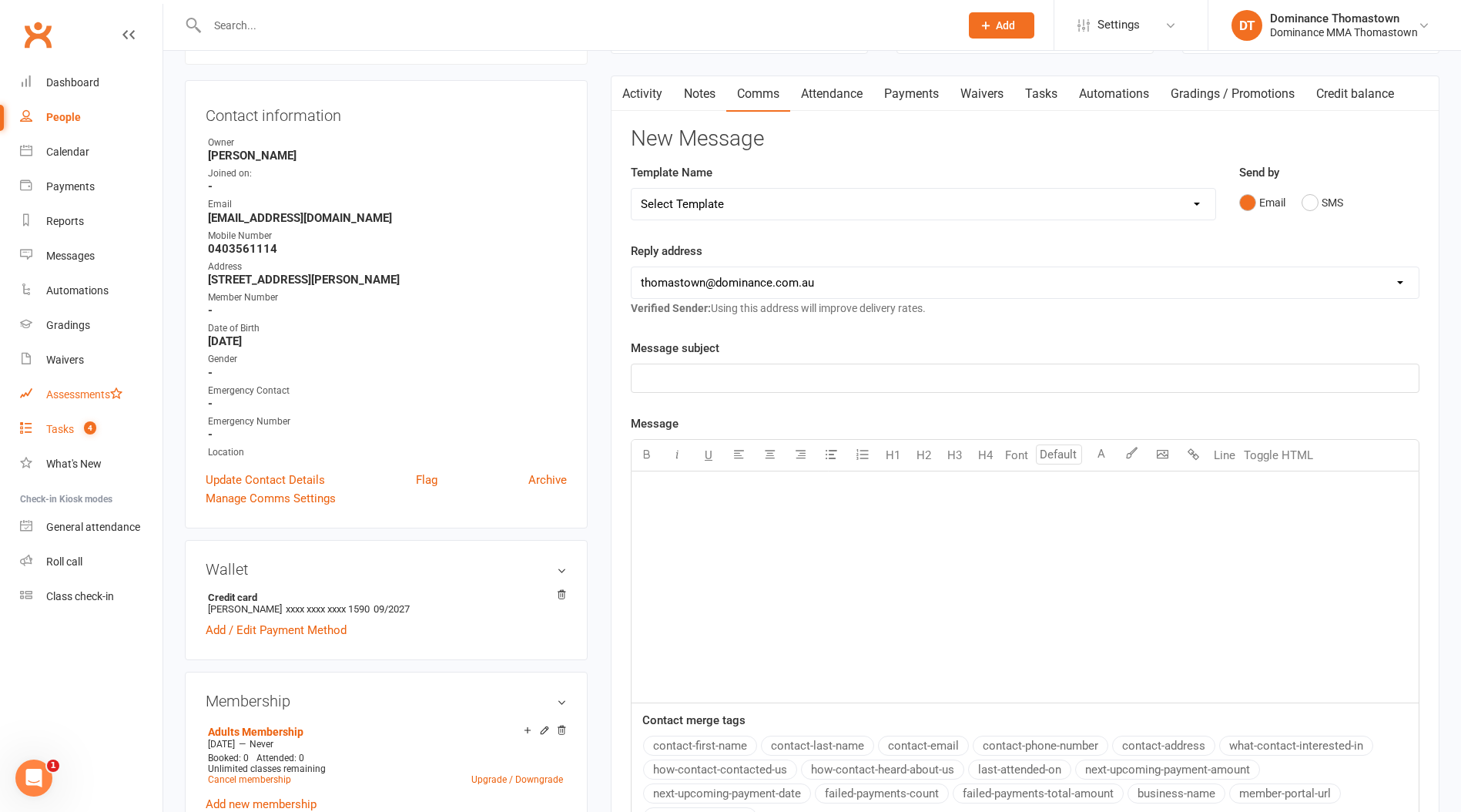
click at [67, 411] on link "Assessments" at bounding box center [91, 394] width 143 height 35
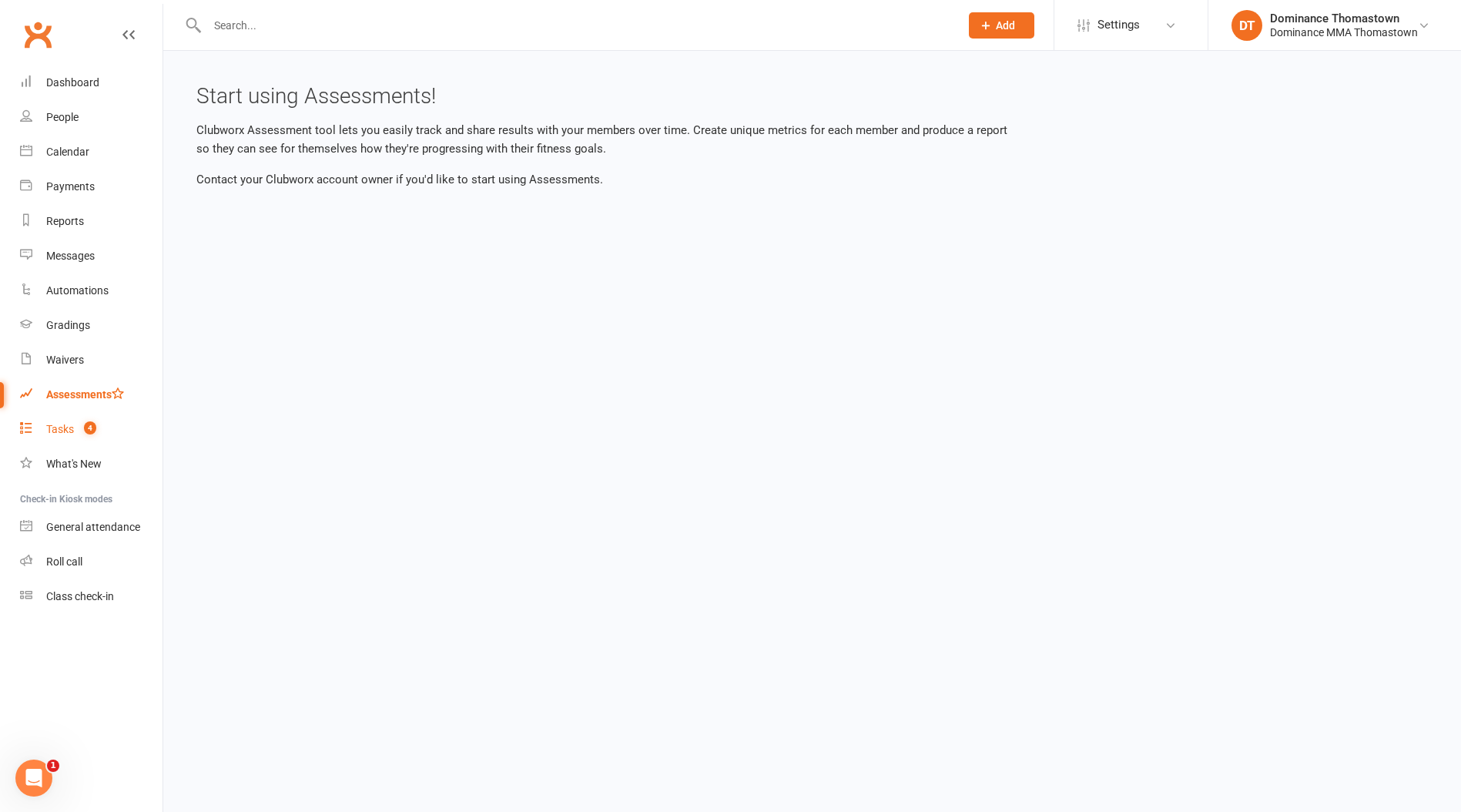
click at [71, 435] on link "Tasks 4" at bounding box center [91, 429] width 143 height 35
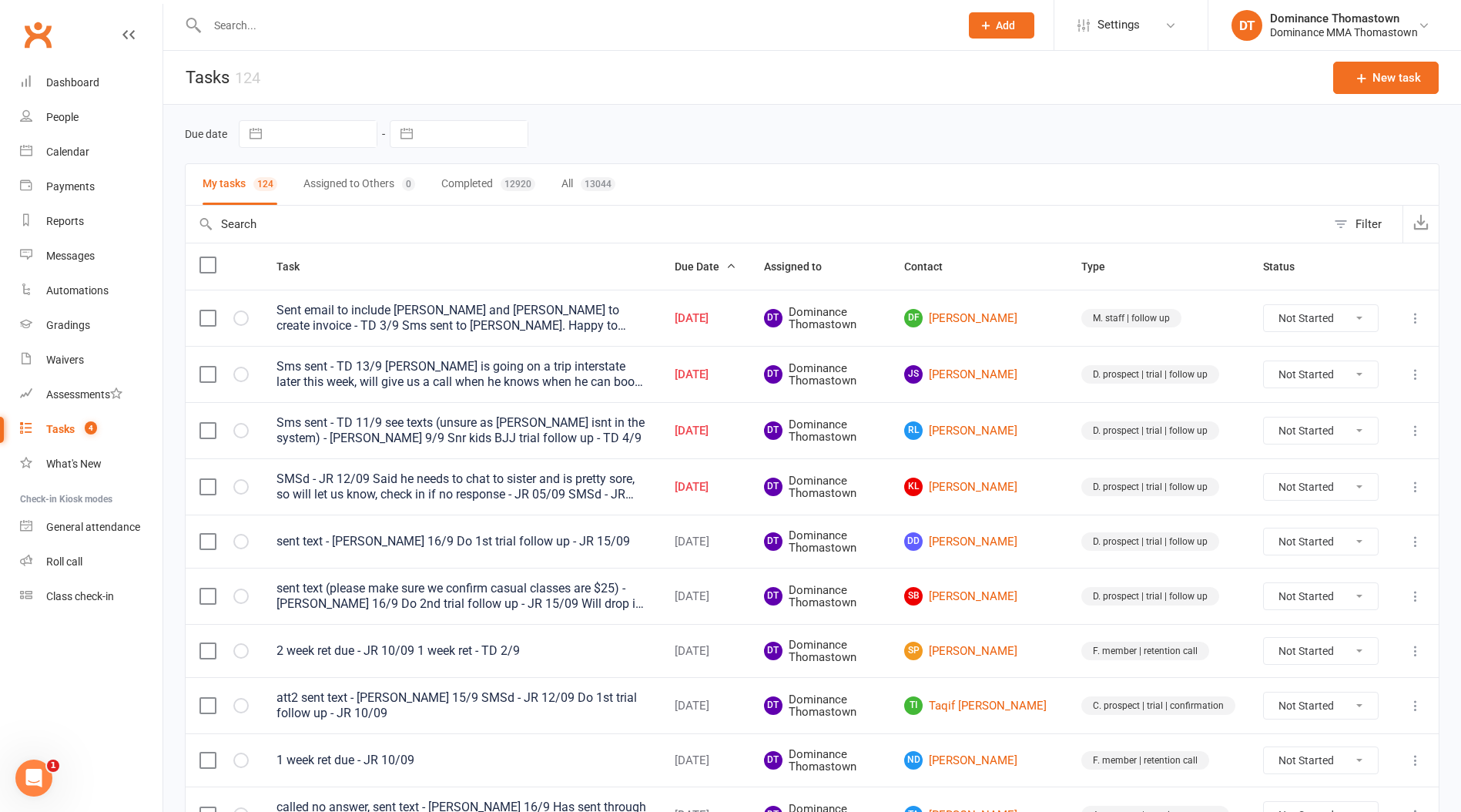
click at [1409, 427] on icon at bounding box center [1416, 430] width 15 height 15
click at [1381, 488] on link "Edit" at bounding box center [1348, 491] width 152 height 31
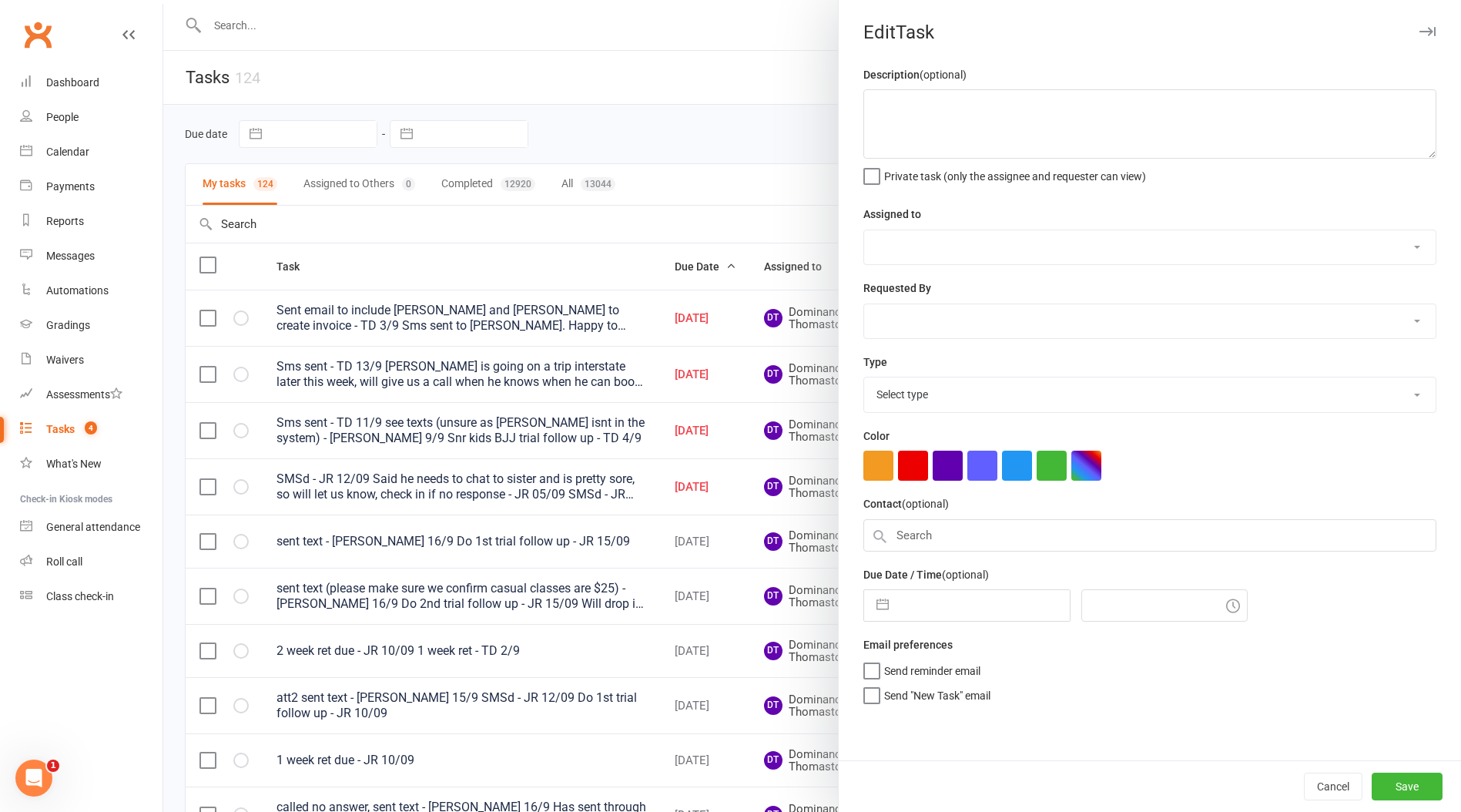
type textarea "Sms sent - TD 11/9 see texts (unsure as [PERSON_NAME] isnt in the system) - [PE…"
select select "12547"
type input "[DATE]"
type input "7:15pm"
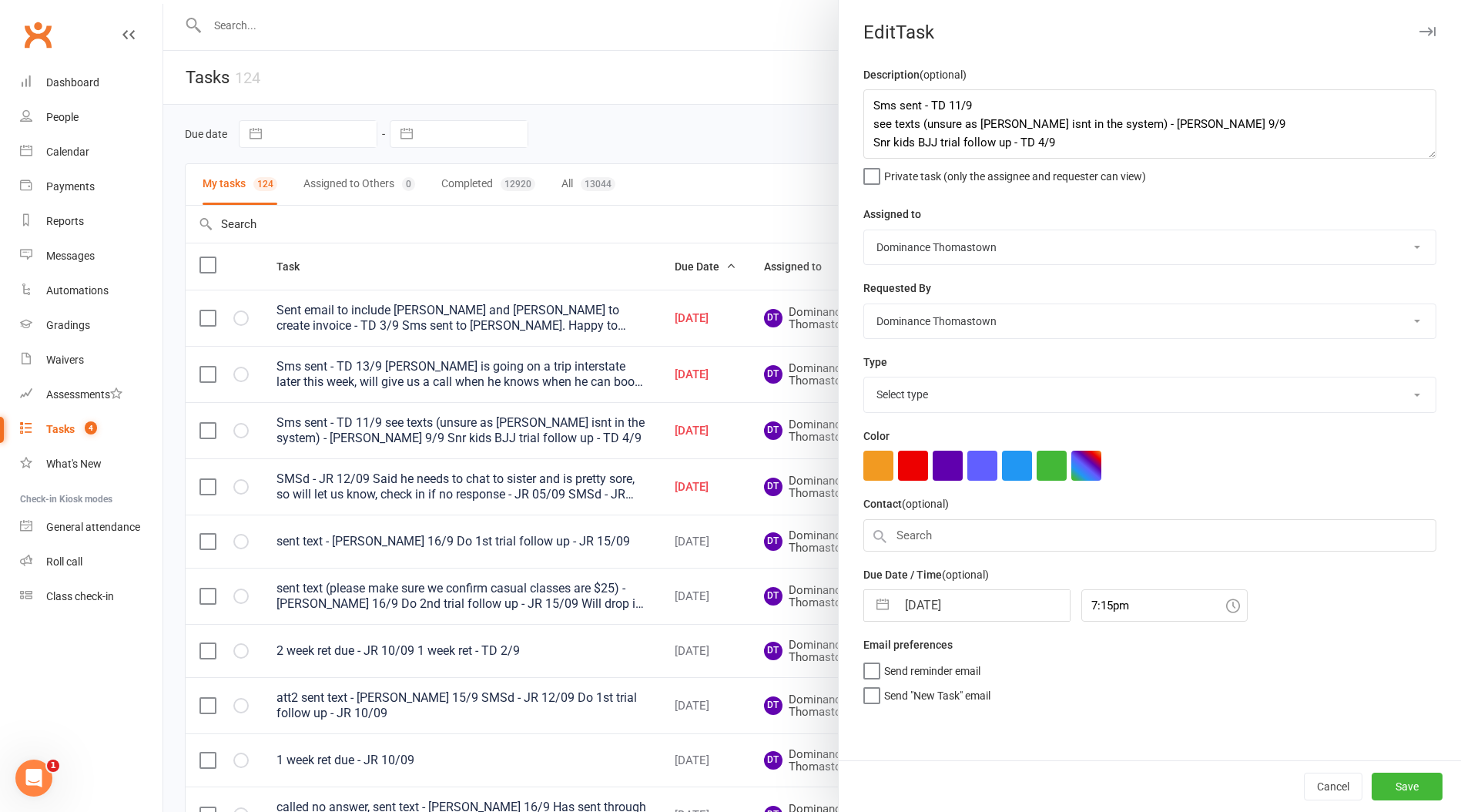
select select "3812"
click at [908, 598] on input "[DATE]" at bounding box center [983, 601] width 173 height 31
select select "7"
select select "2025"
select select "8"
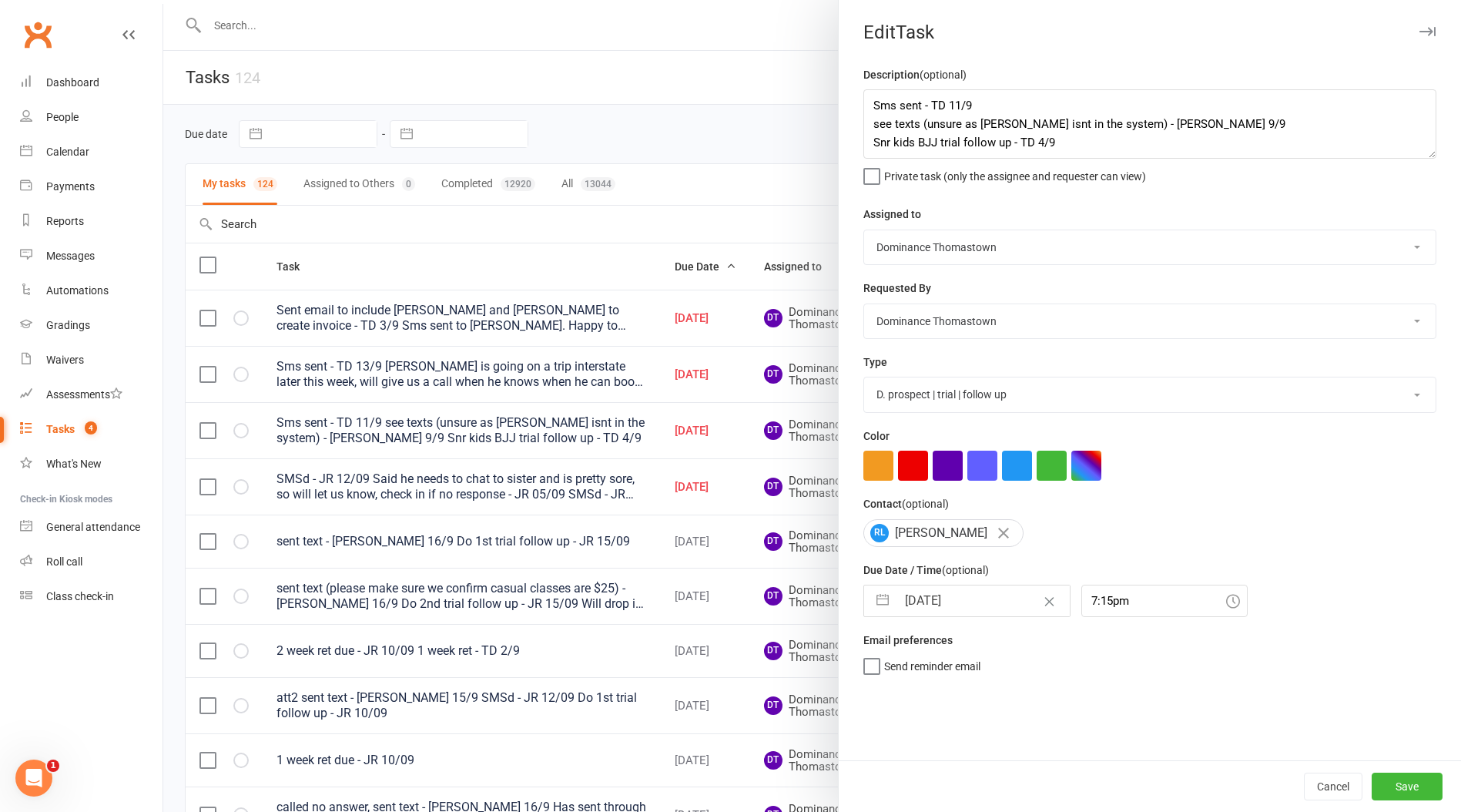
select select "2025"
select select "9"
select select "2025"
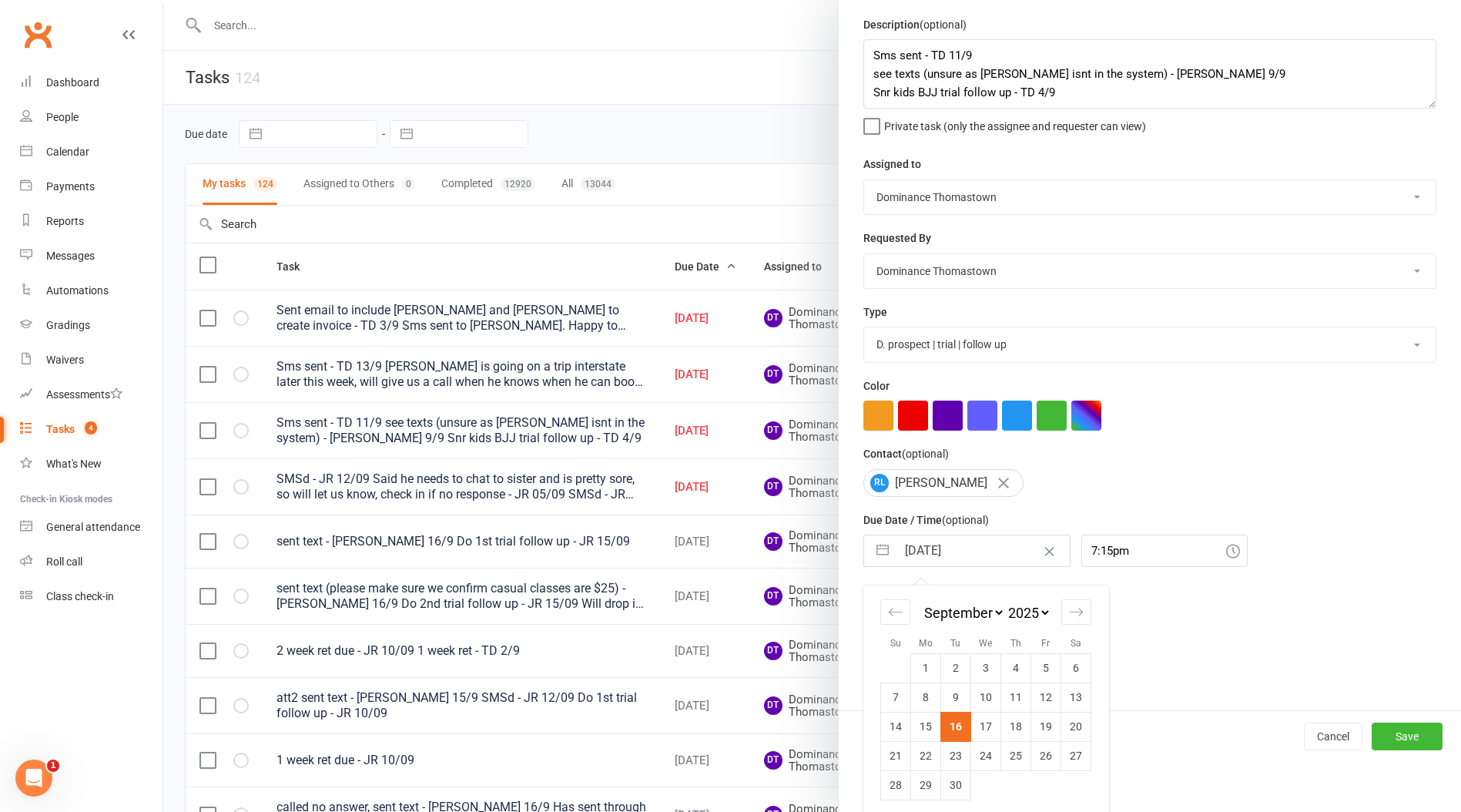
scroll to position [55, 0]
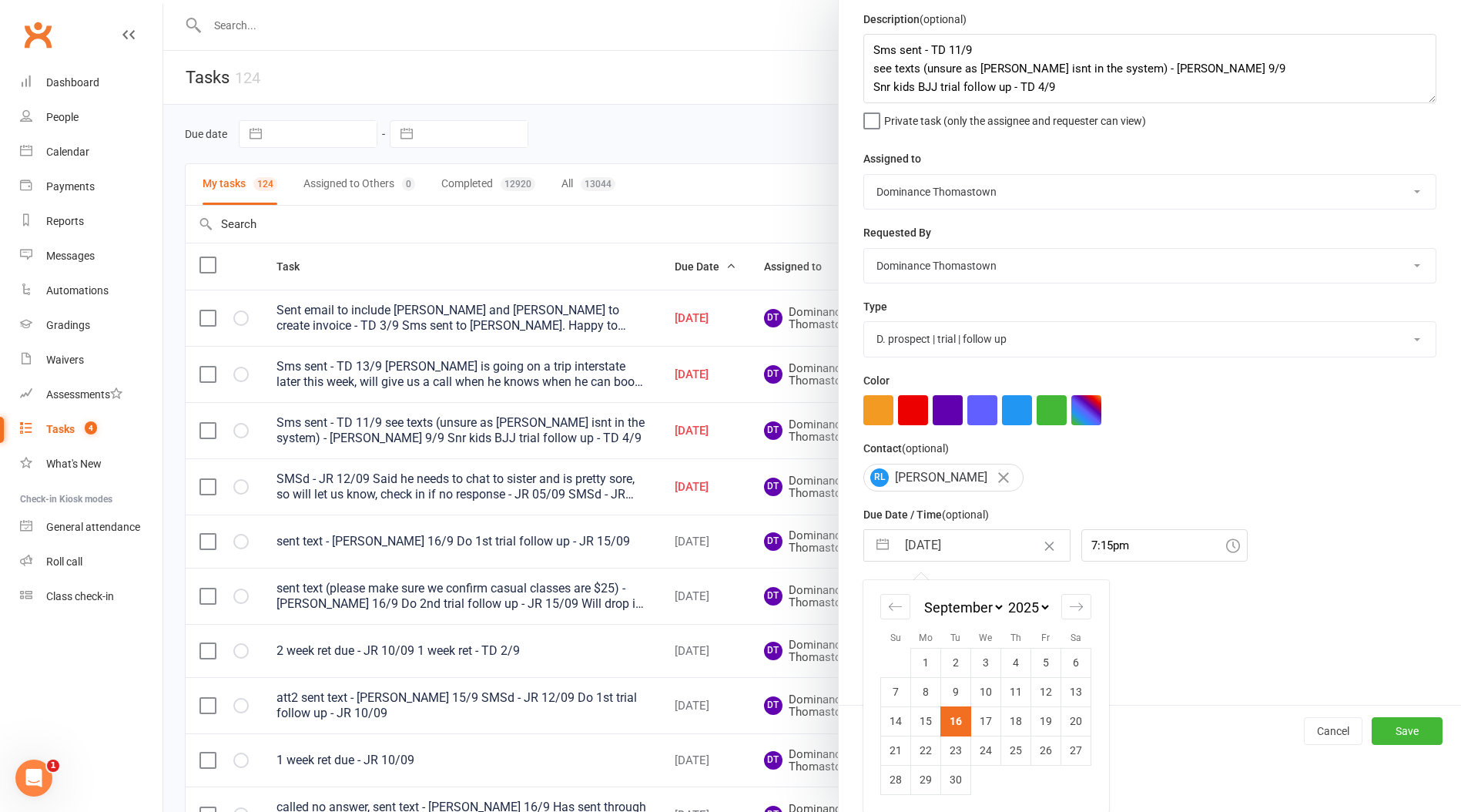
click at [993, 719] on td "17" at bounding box center [987, 720] width 30 height 29
type input "[DATE]"
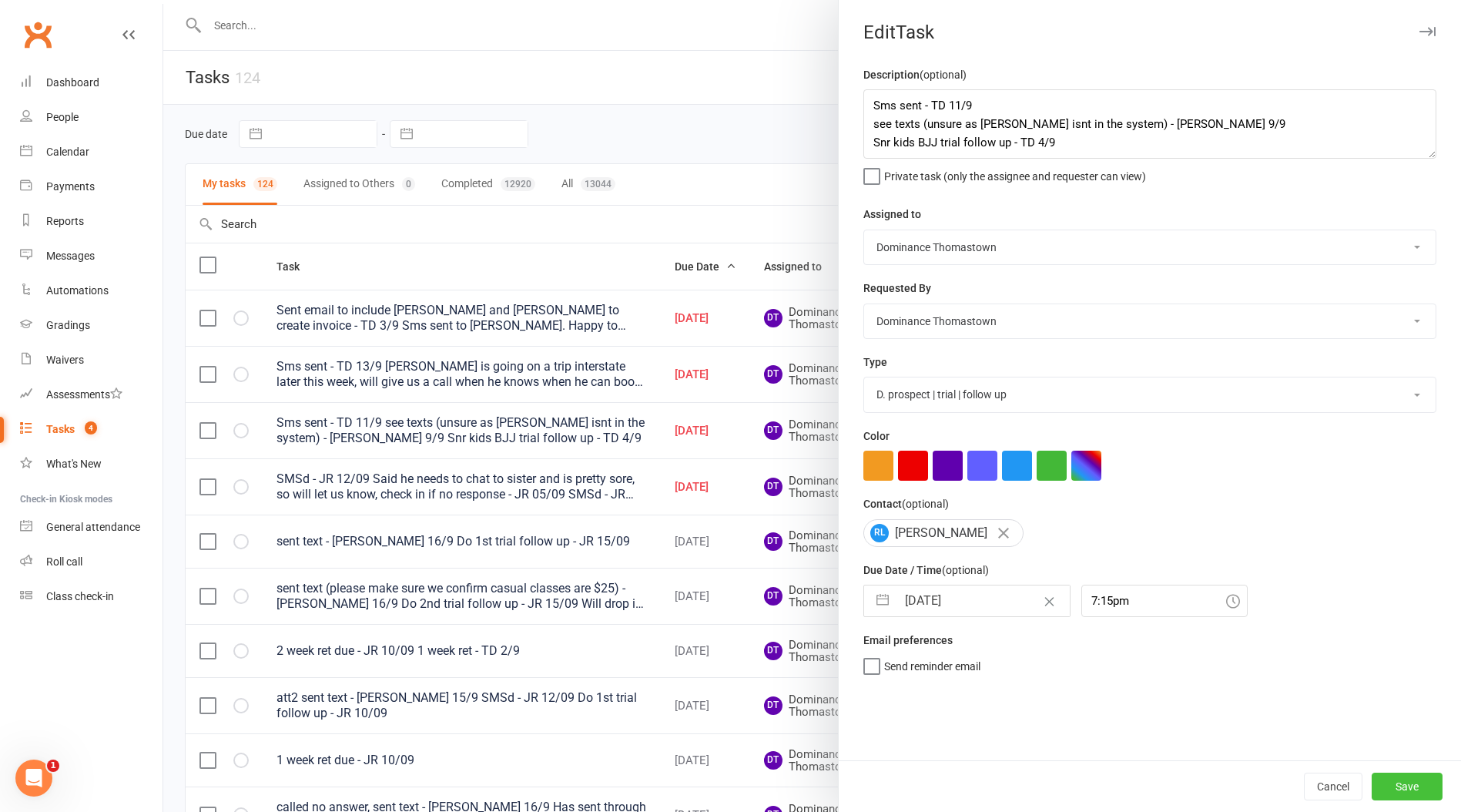
click at [1426, 787] on button "Save" at bounding box center [1408, 786] width 71 height 28
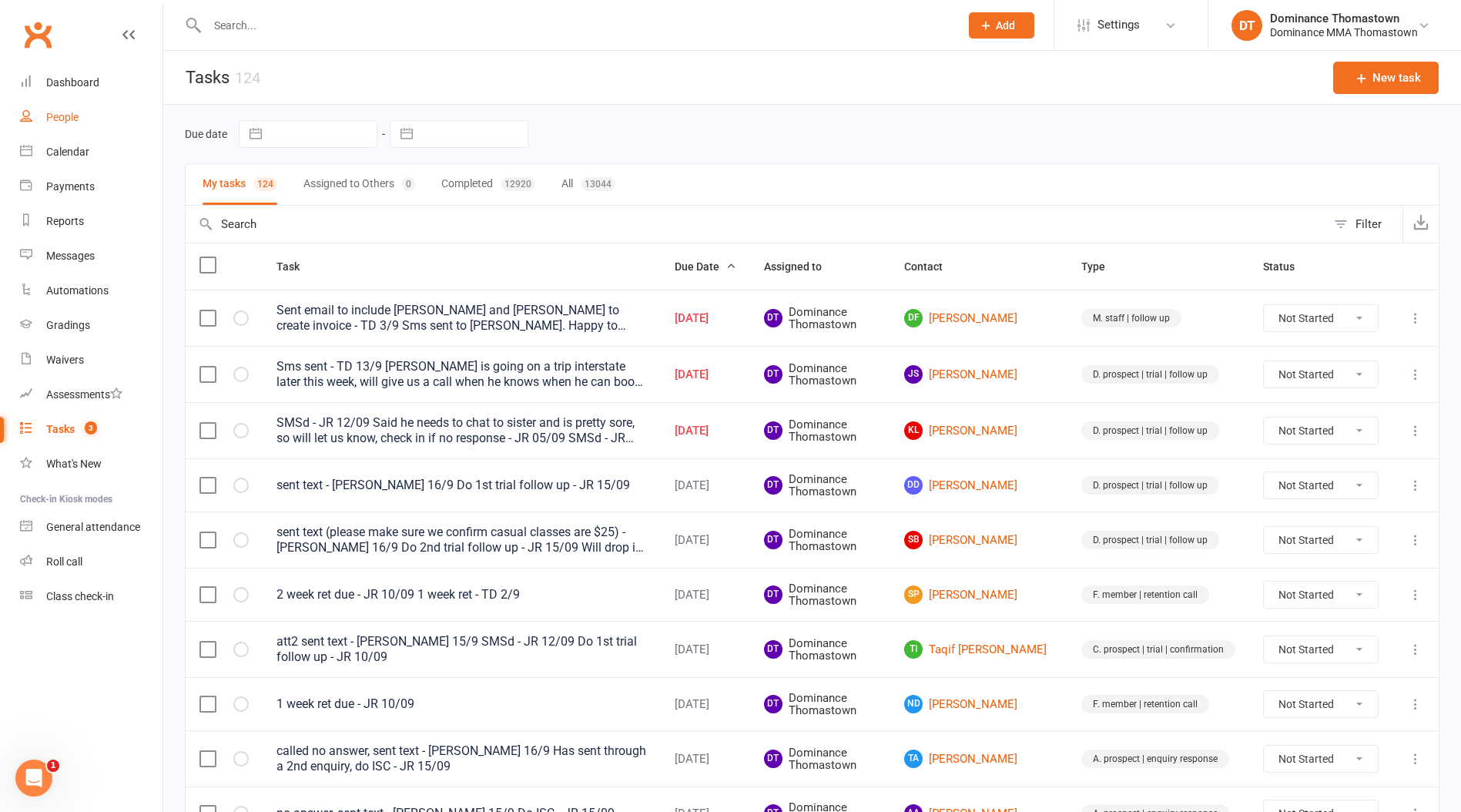
click at [72, 118] on div "People" at bounding box center [62, 117] width 32 height 12
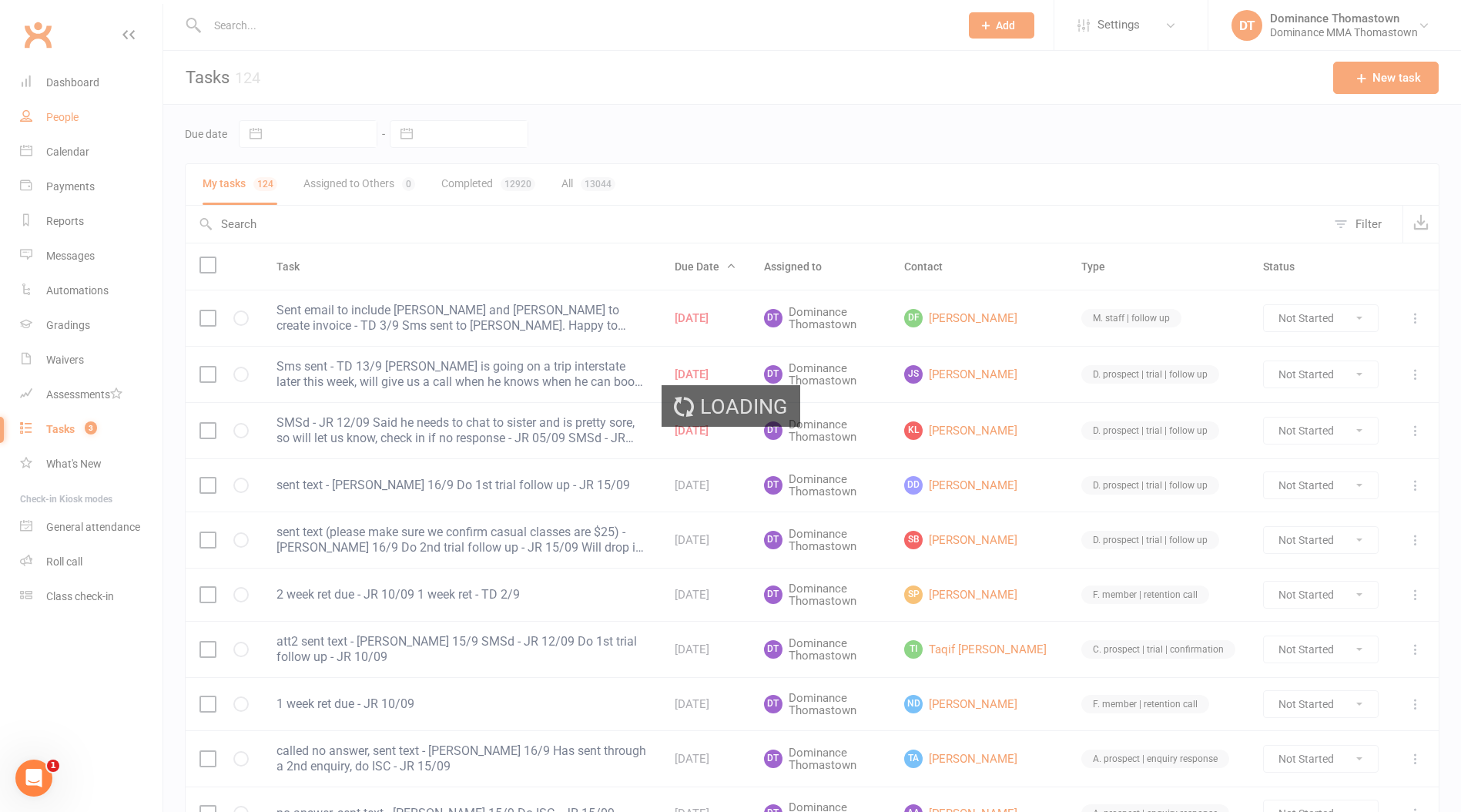
select select "100"
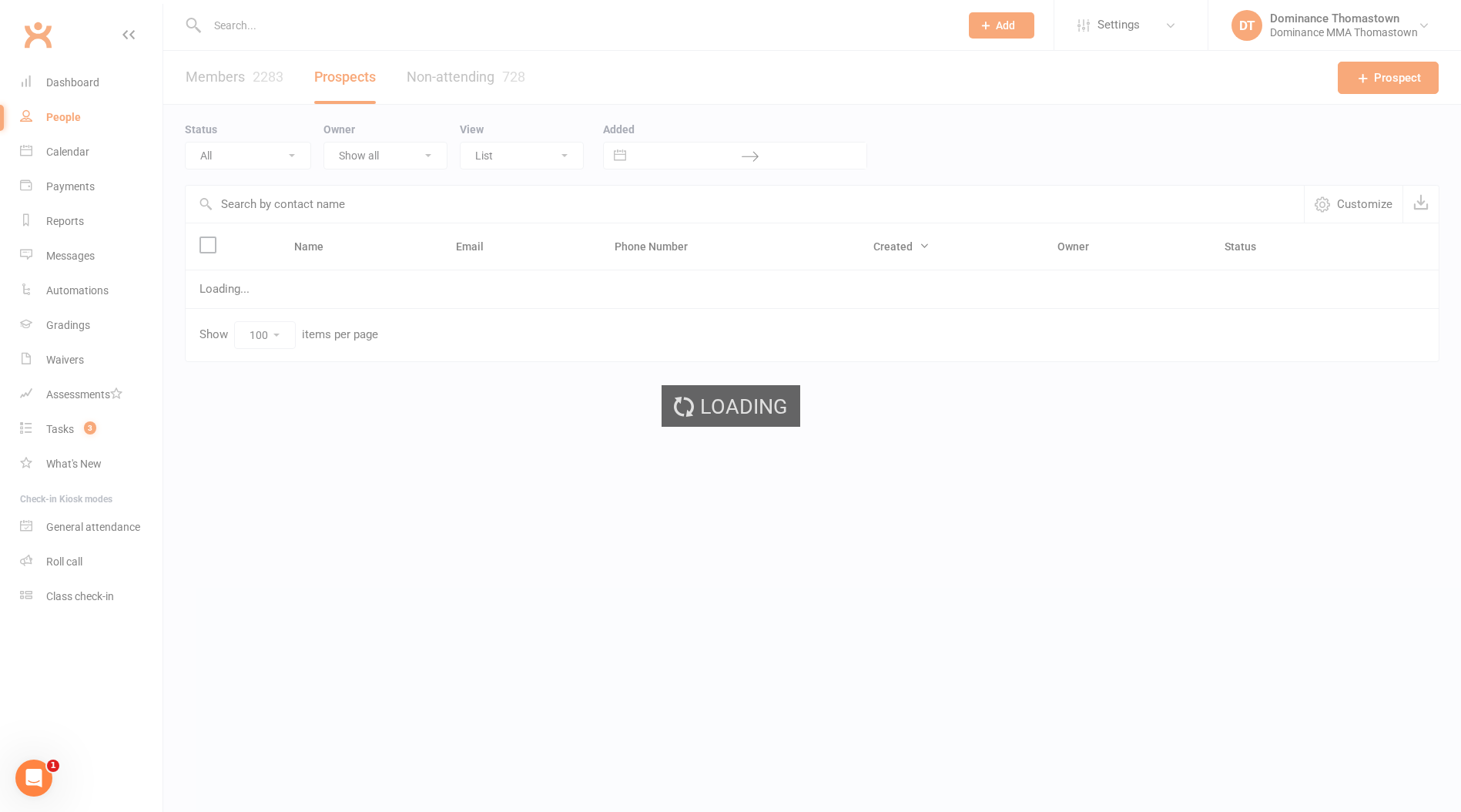
click at [217, 144] on select "All (No status set) (Invalid status) ENQUIRY WEBSITE ENQUIRY META ADS ENQUIRY D…" at bounding box center [248, 155] width 125 height 26
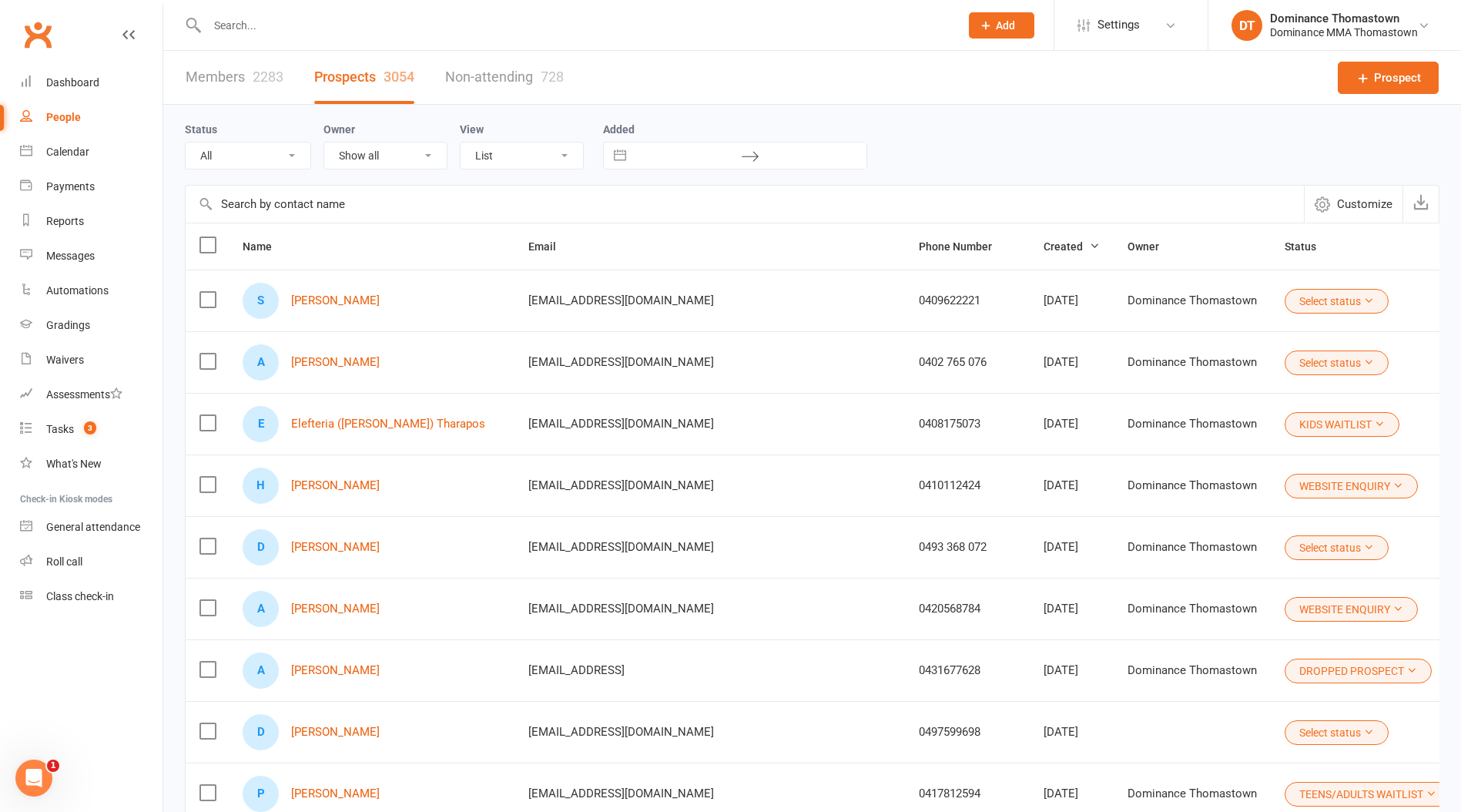
click at [185, 143] on select "All (No status set) (Invalid status) ENQUIRY WEBSITE ENQUIRY META ADS ENQUIRY D…" at bounding box center [248, 155] width 125 height 26
click at [216, 148] on select "All (No status set) (Invalid status) ENQUIRY WEBSITE ENQUIRY META ADS ENQUIRY D…" at bounding box center [248, 155] width 125 height 26
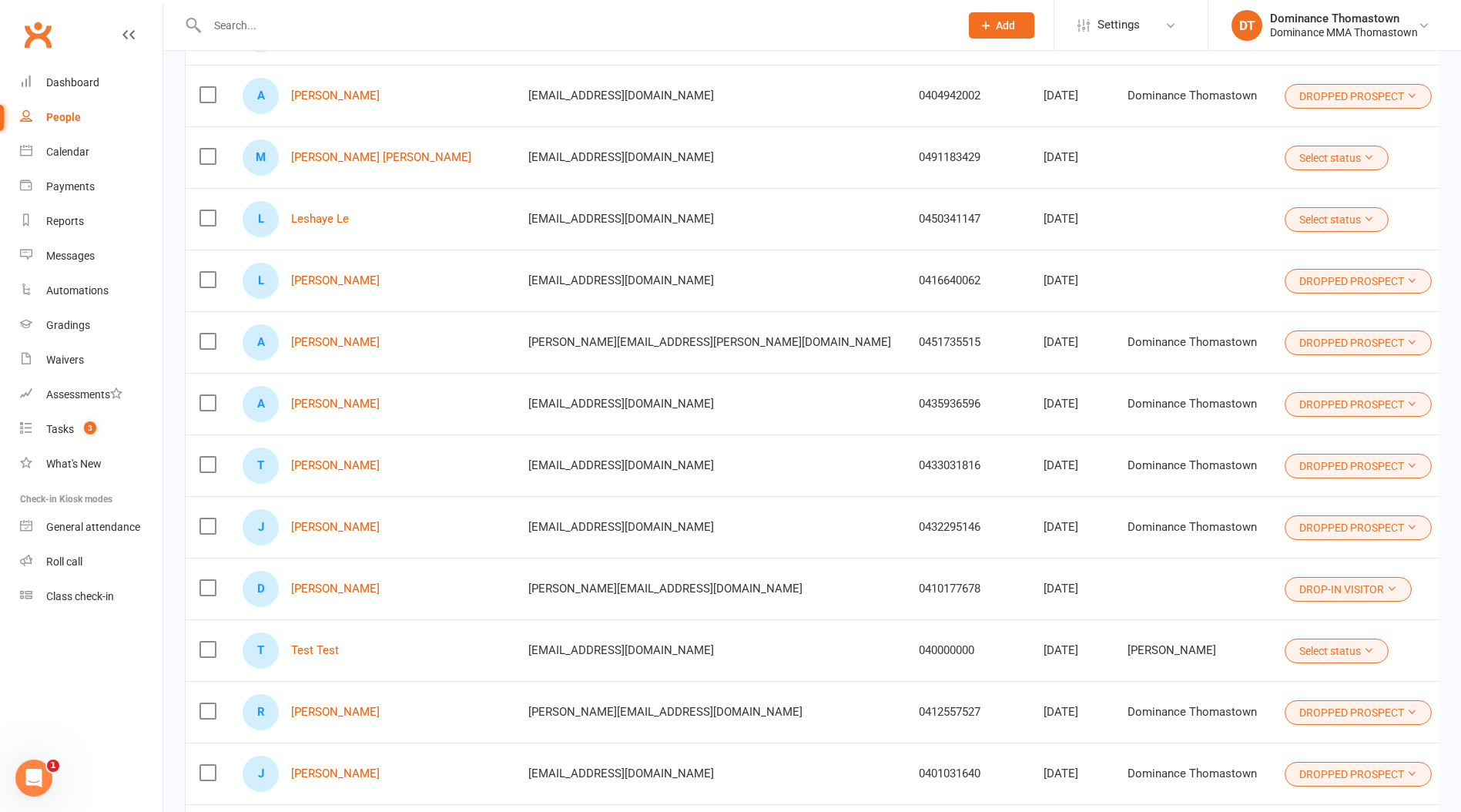
scroll to position [5756, 0]
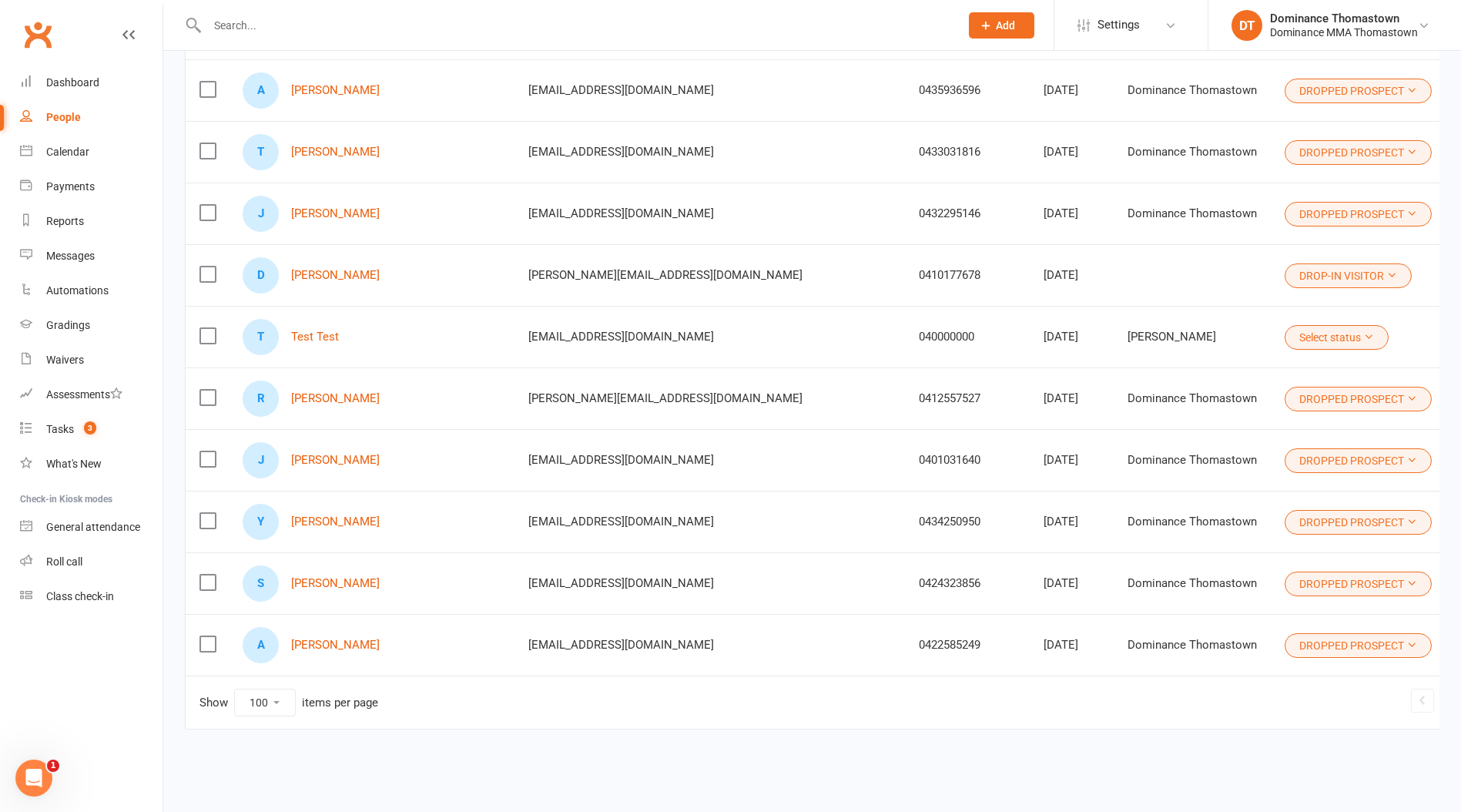
click at [1457, 705] on link "2" at bounding box center [1465, 701] width 19 height 21
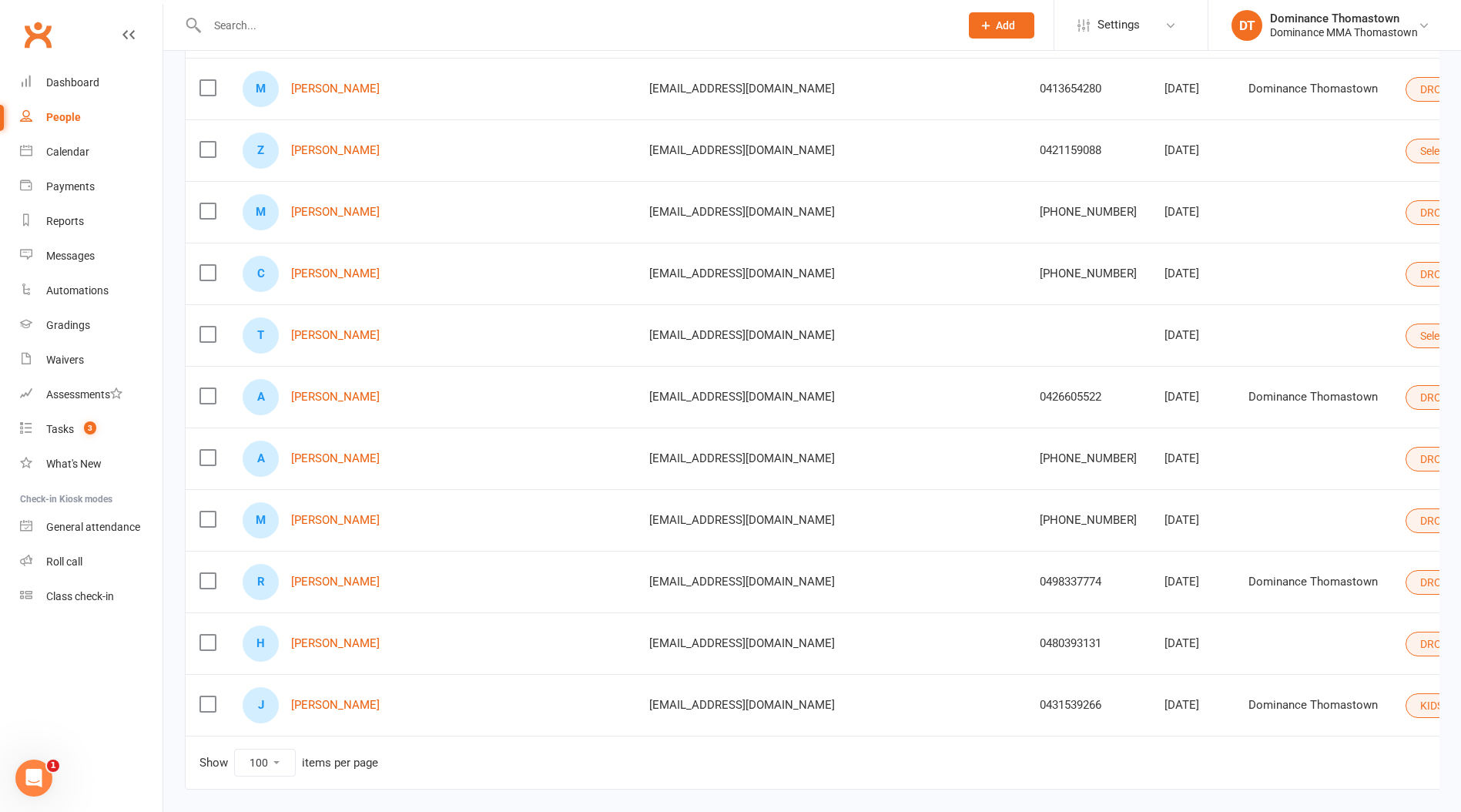
scroll to position [5679, 0]
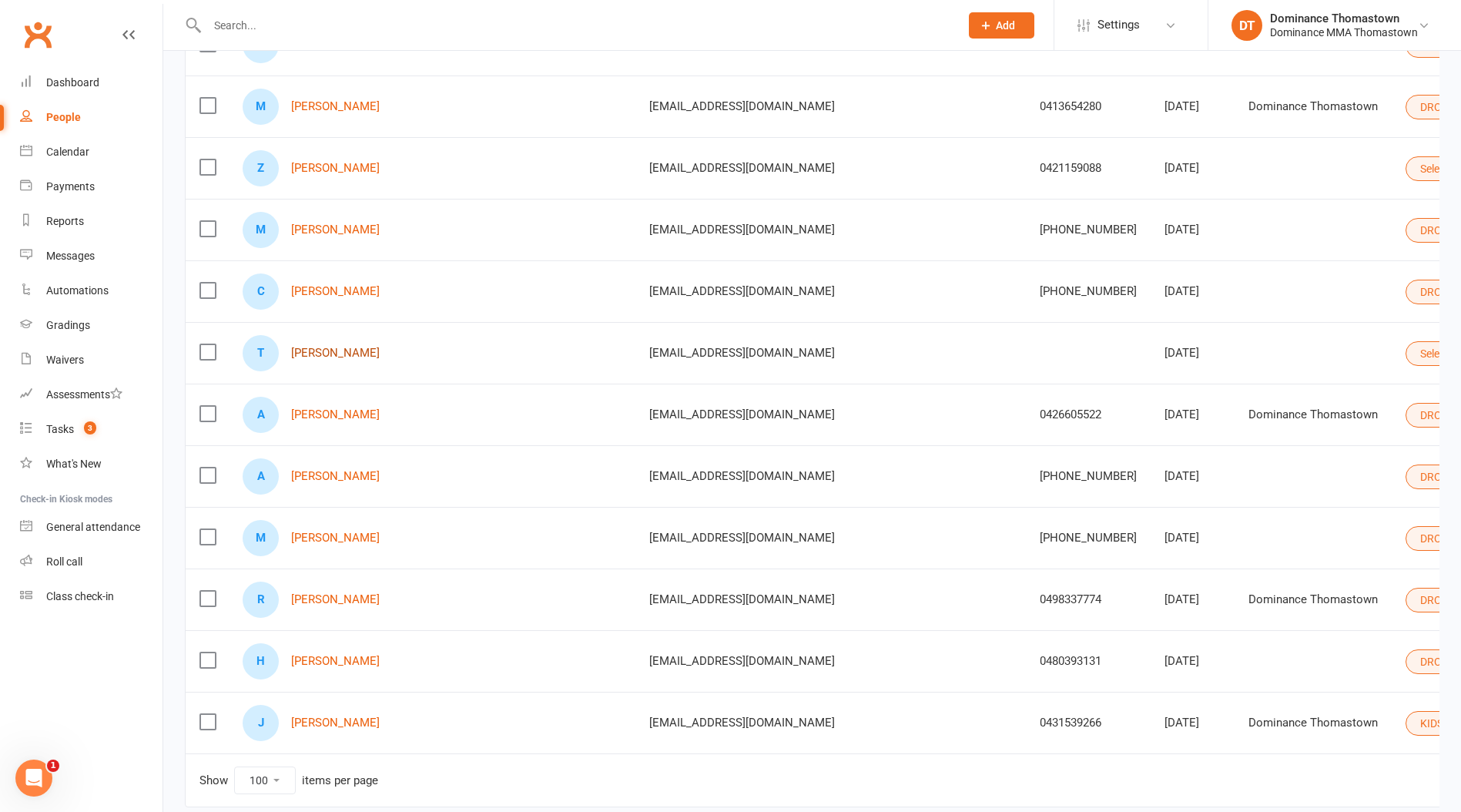
click at [325, 347] on link "[PERSON_NAME]" at bounding box center [335, 353] width 88 height 13
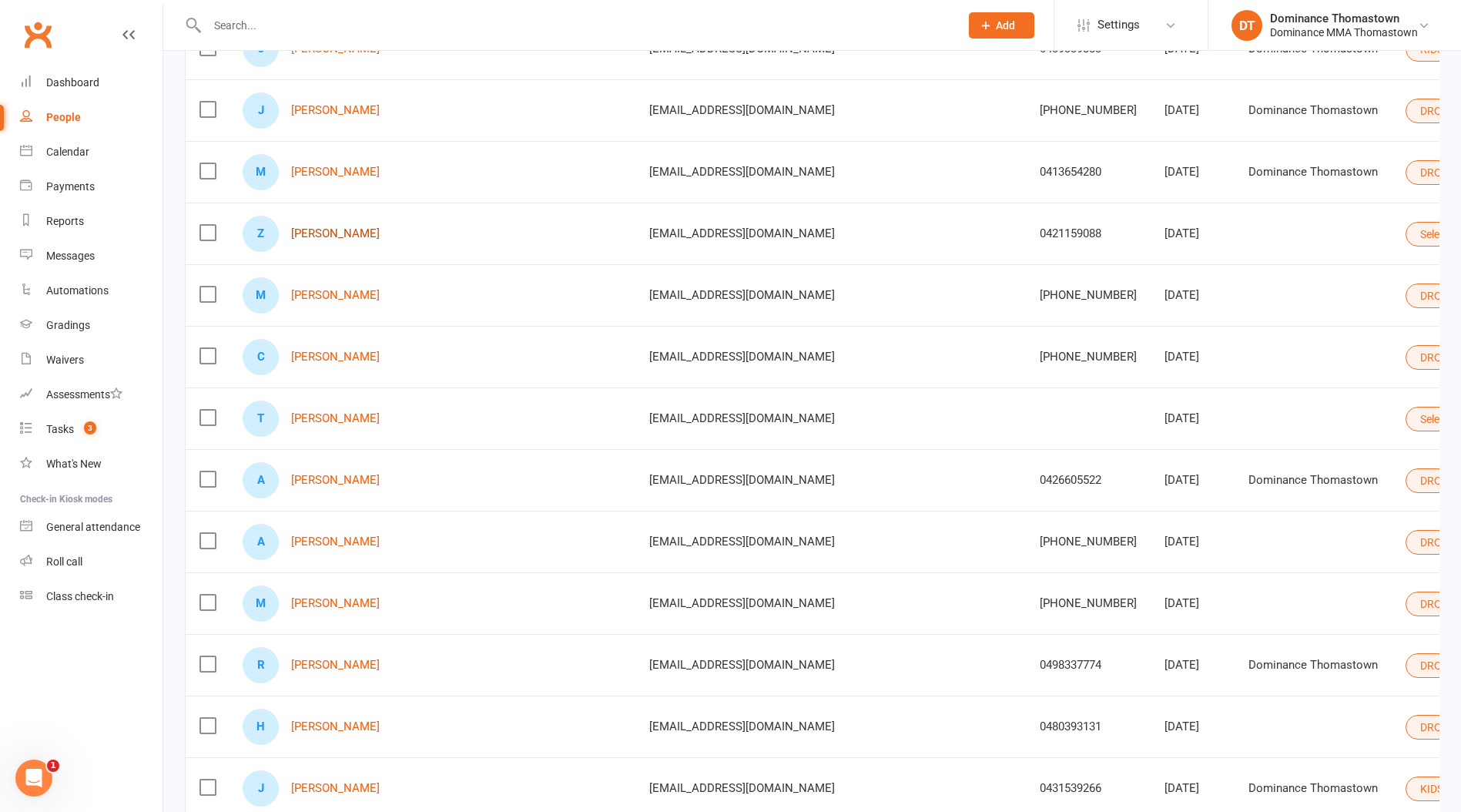
click at [327, 227] on link "Zayn Elsayed" at bounding box center [335, 234] width 88 height 13
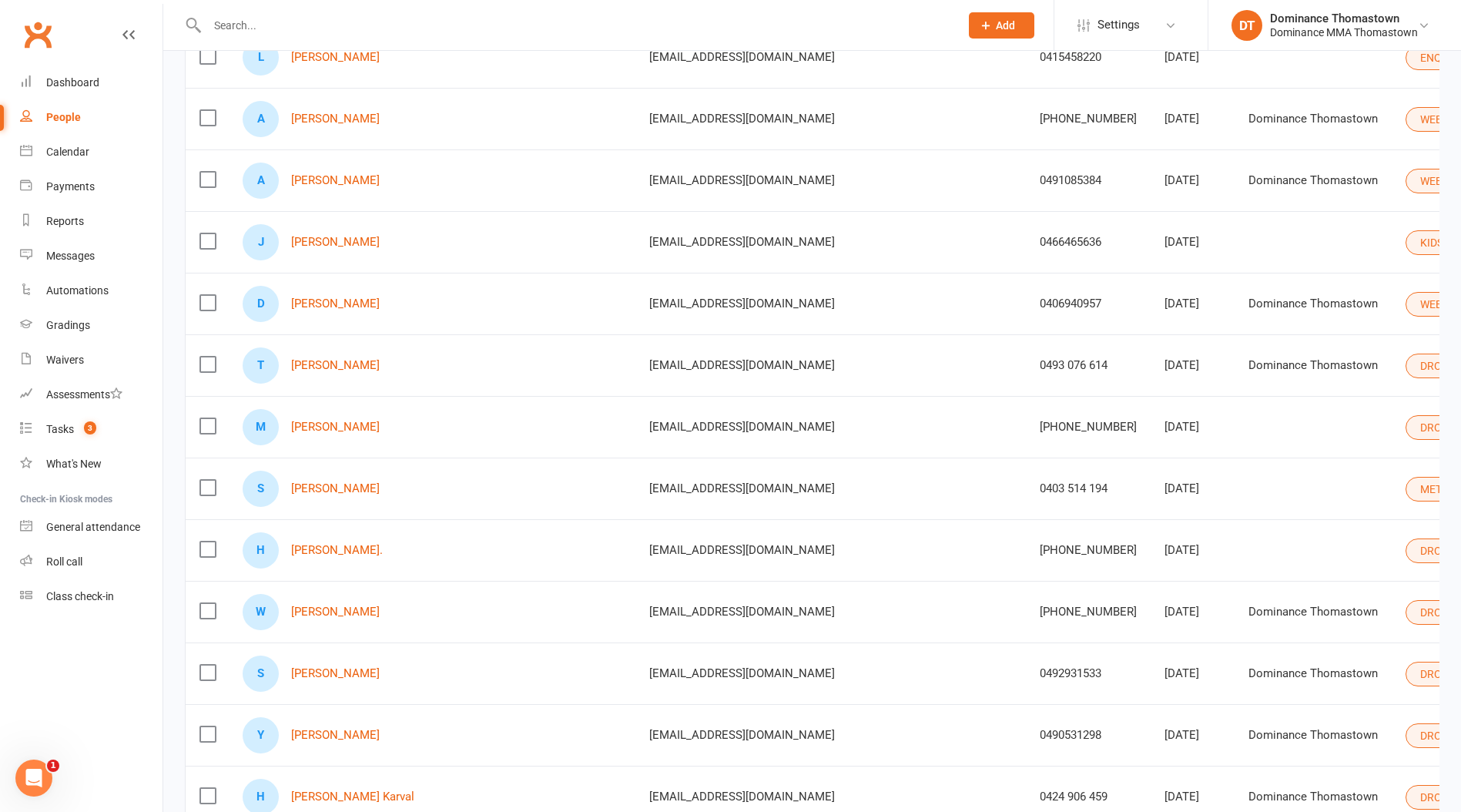
scroll to position [4122, 0]
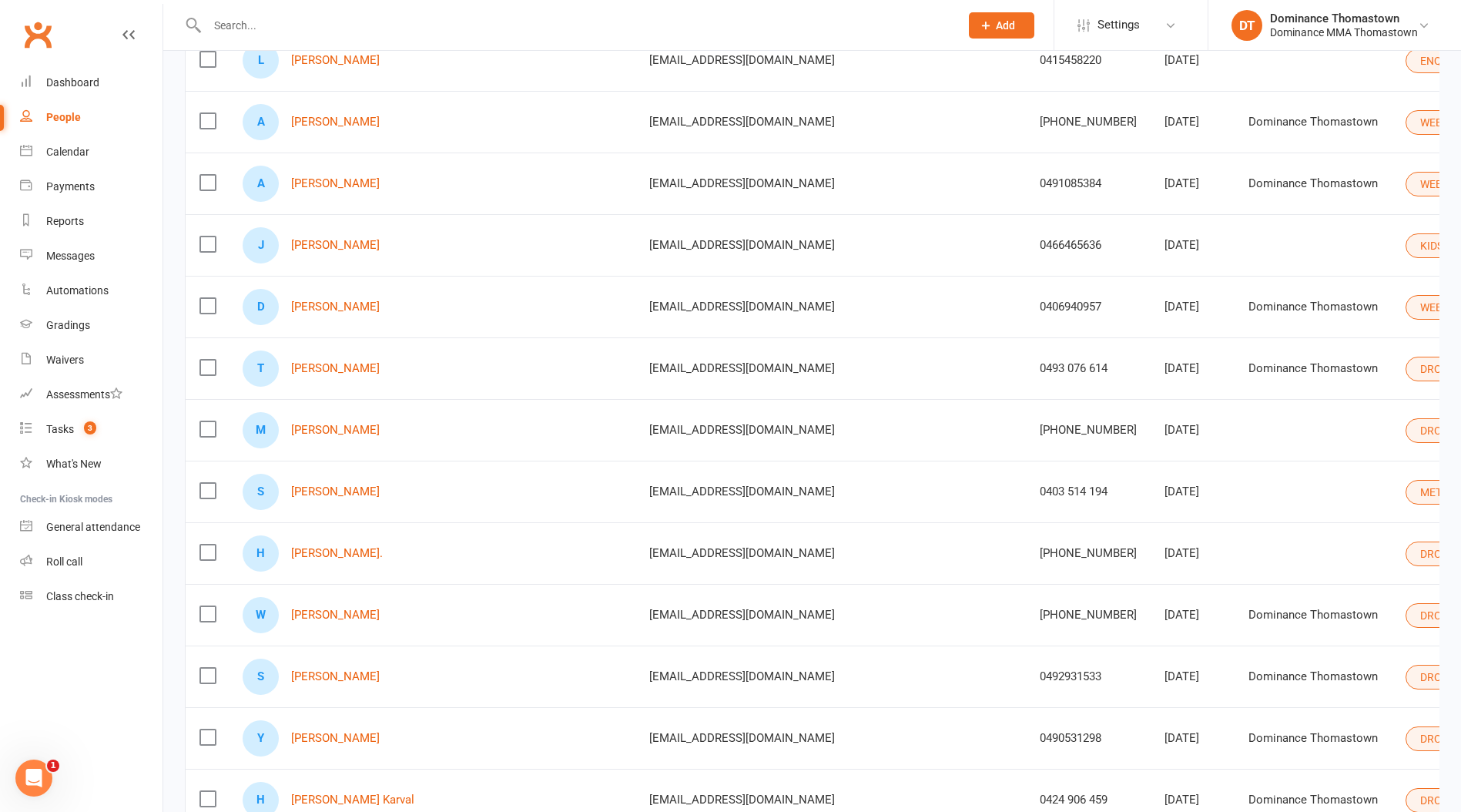
click at [360, 482] on div "S Spencer Cornelius" at bounding box center [431, 491] width 379 height 37
click at [360, 489] on link "Spencer Cornelius" at bounding box center [335, 491] width 88 height 13
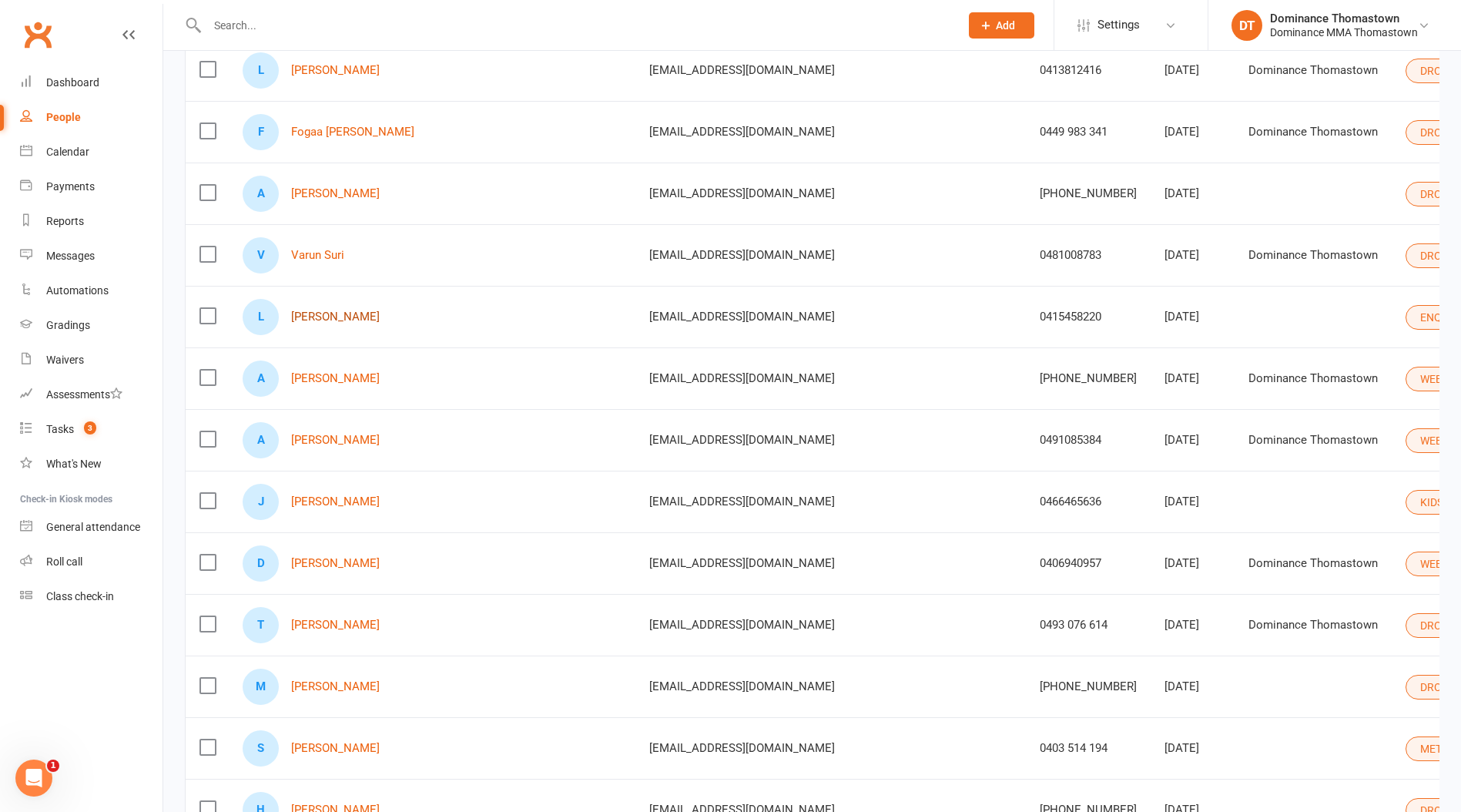
click at [326, 313] on link "Leyla Sahin" at bounding box center [335, 316] width 88 height 13
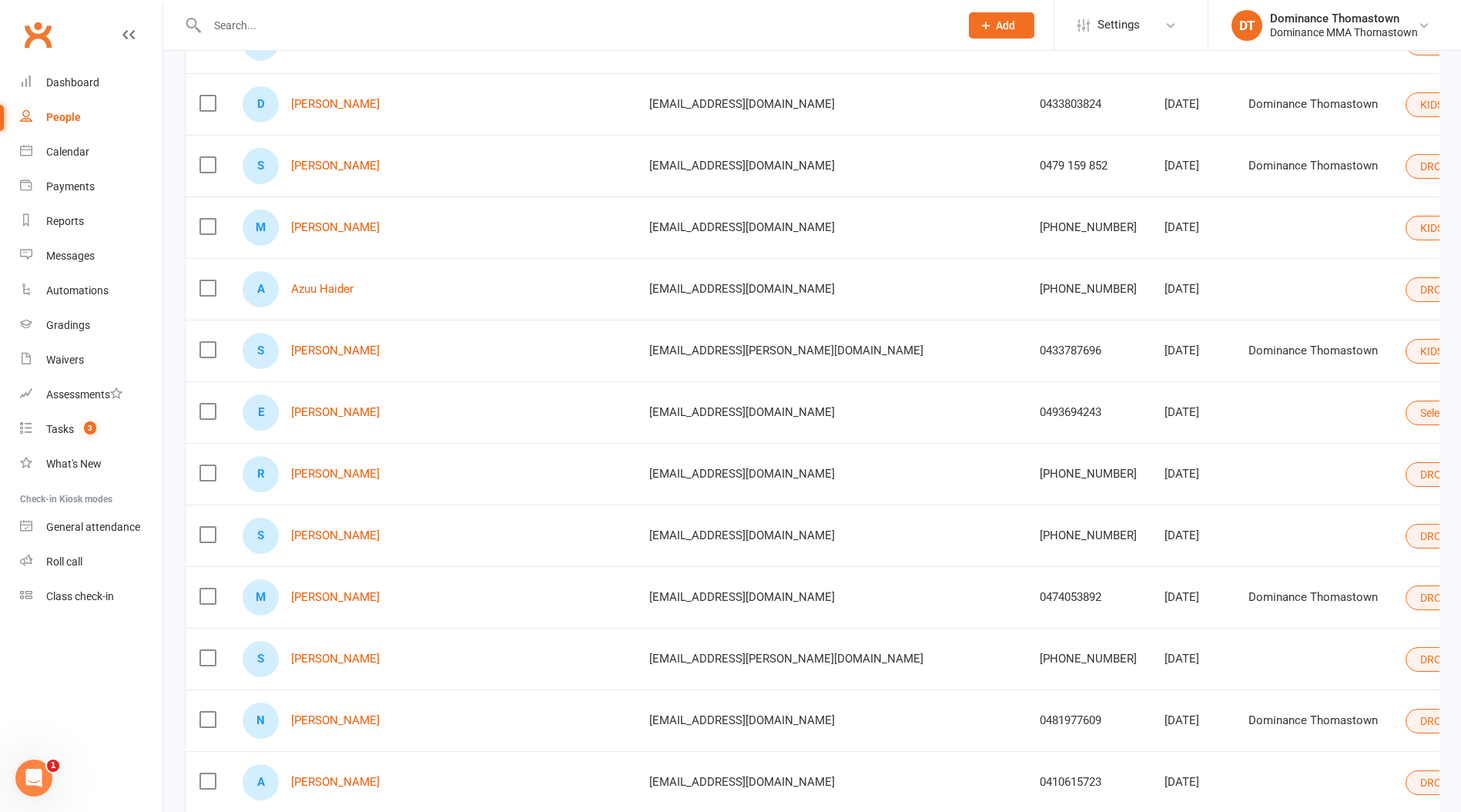
scroll to position [2776, 0]
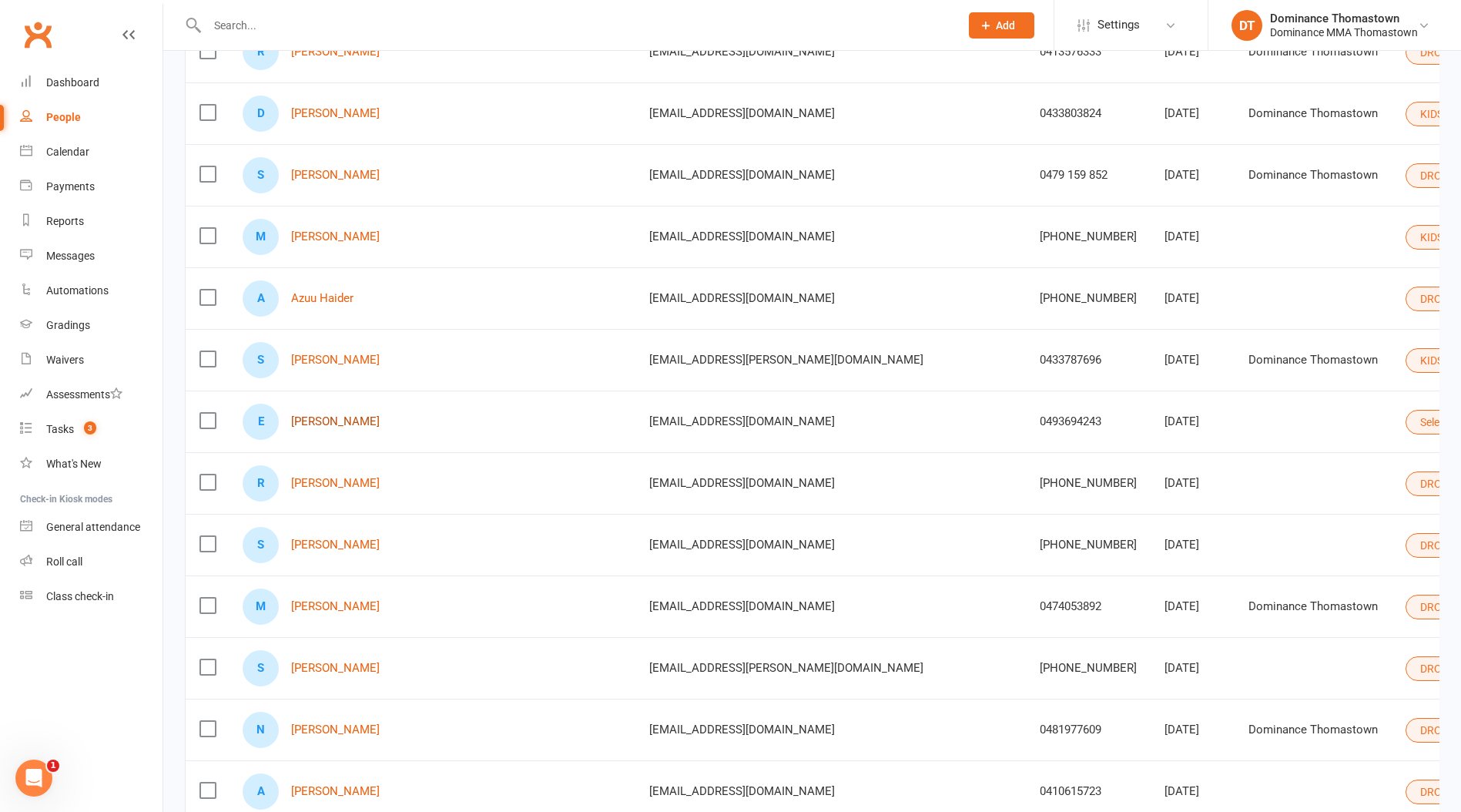
click at [340, 422] on link "Ela Kurdas" at bounding box center [335, 422] width 88 height 13
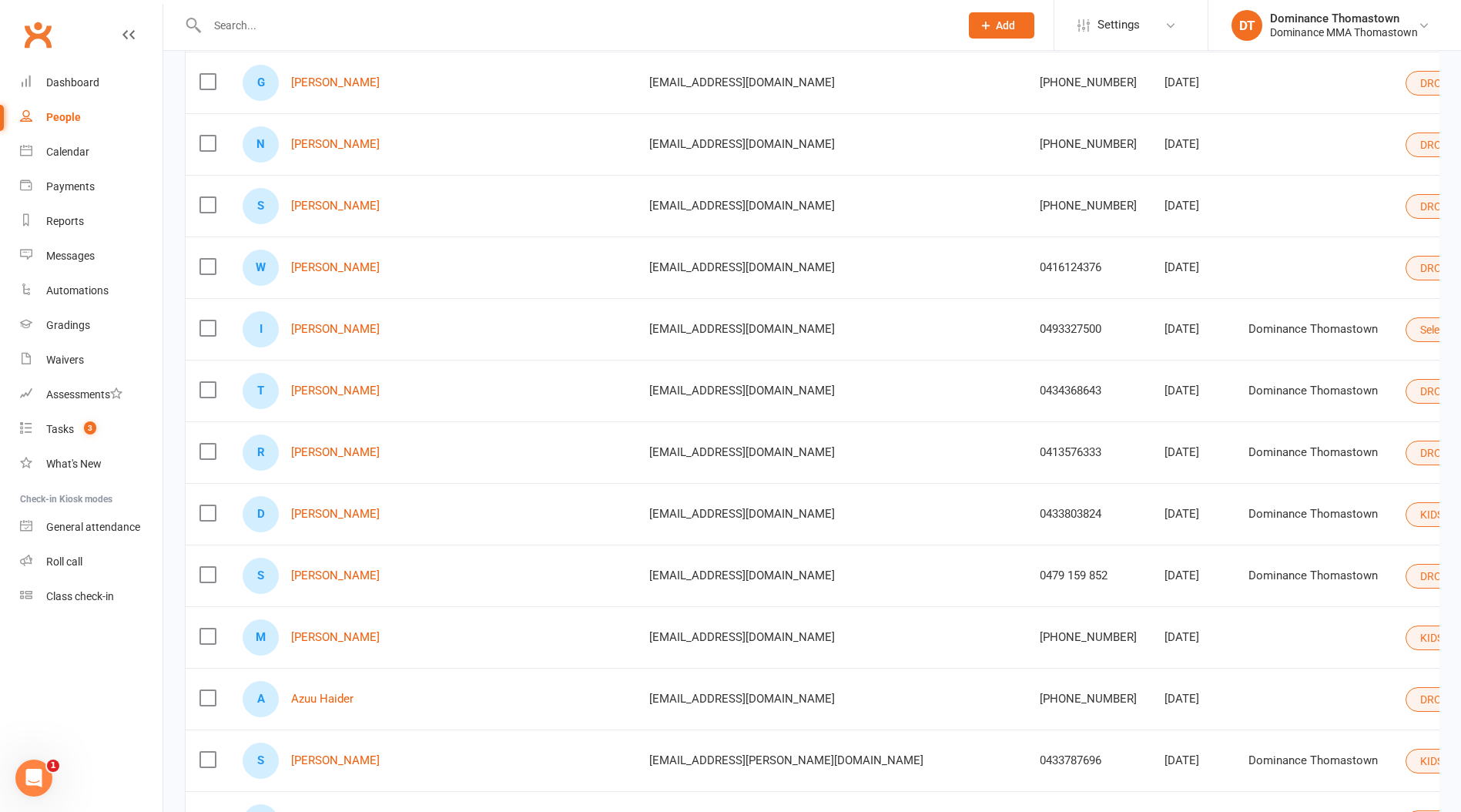
scroll to position [2367, 0]
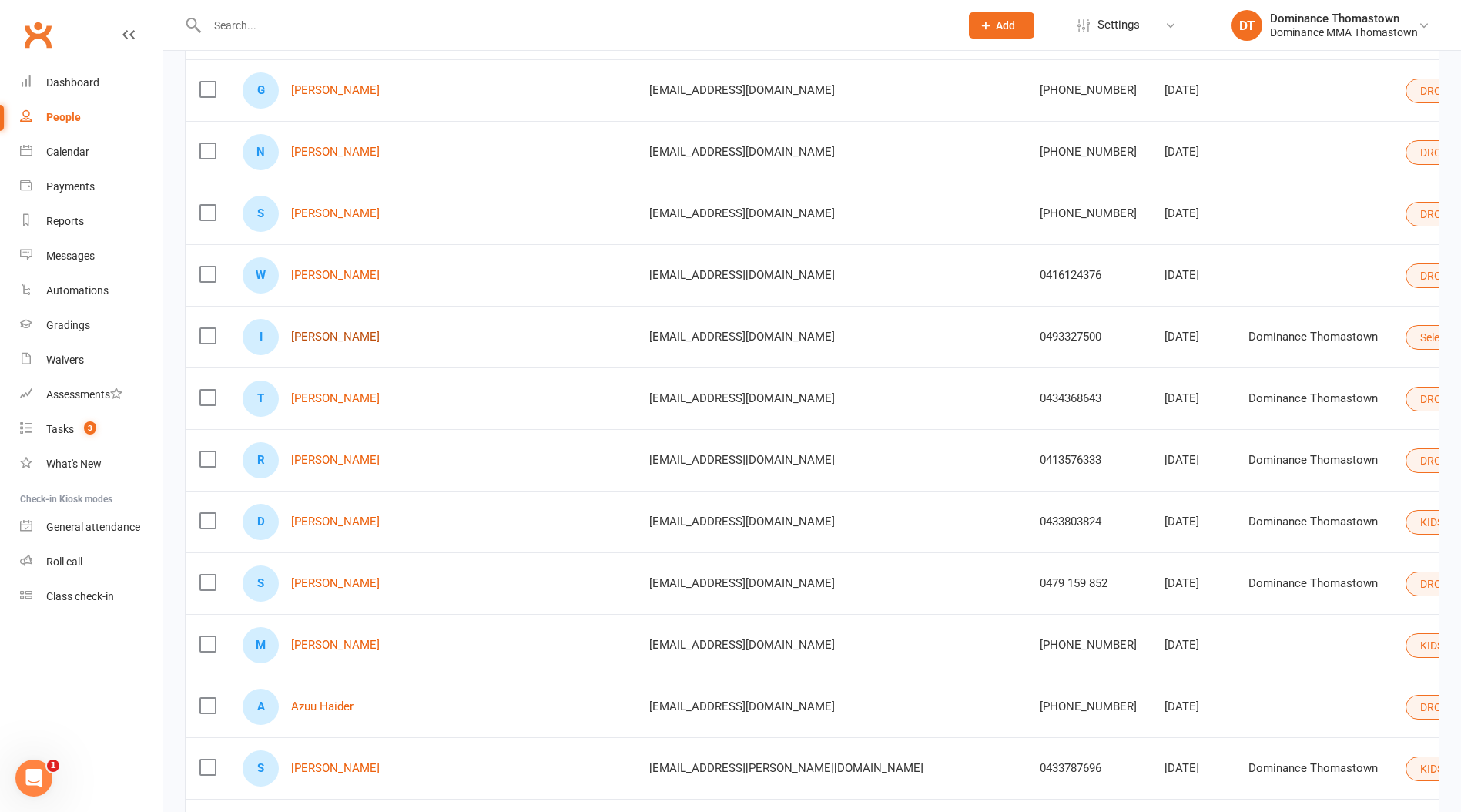
click at [326, 340] on link "Ishak Baykara" at bounding box center [335, 337] width 88 height 13
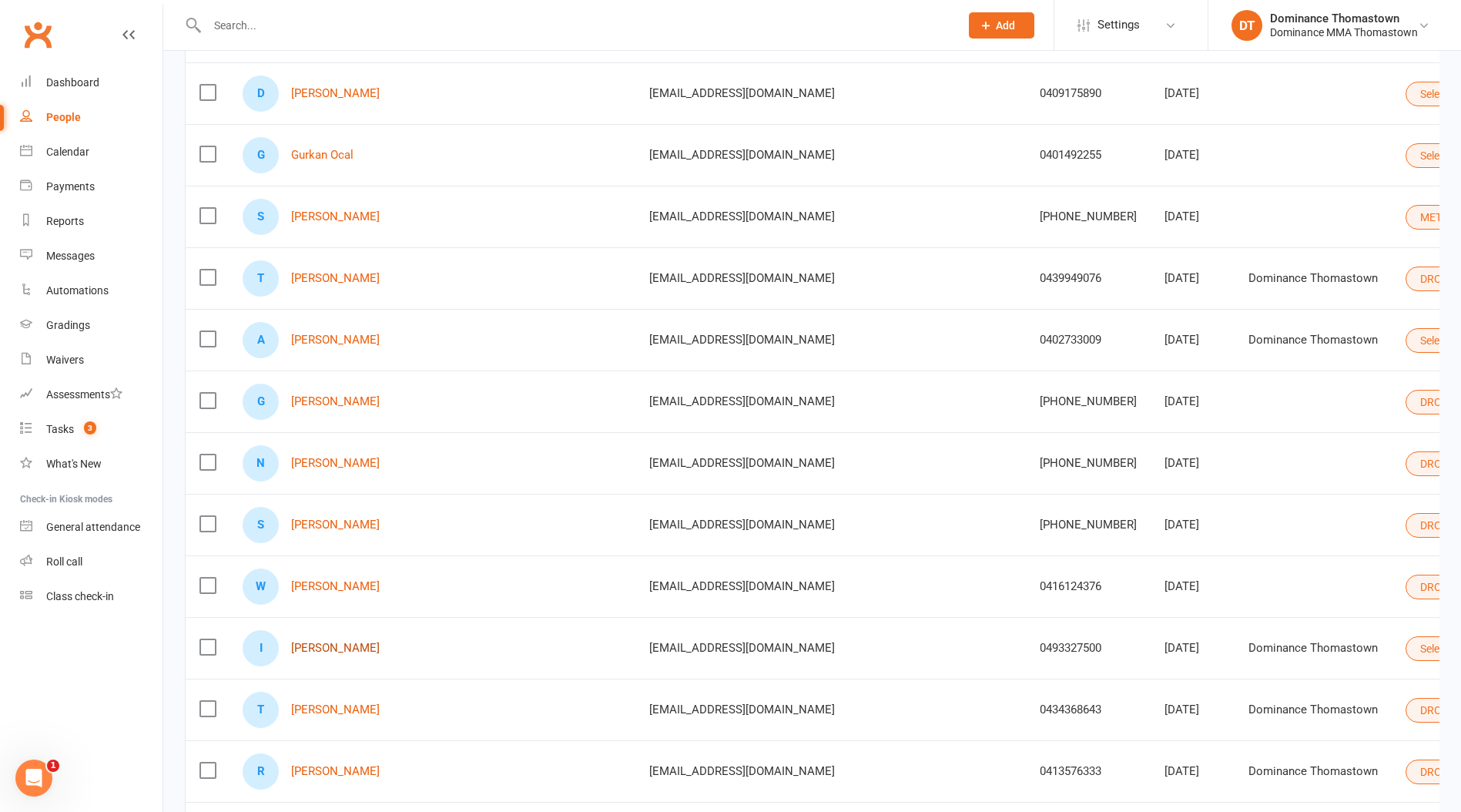
scroll to position [2022, 0]
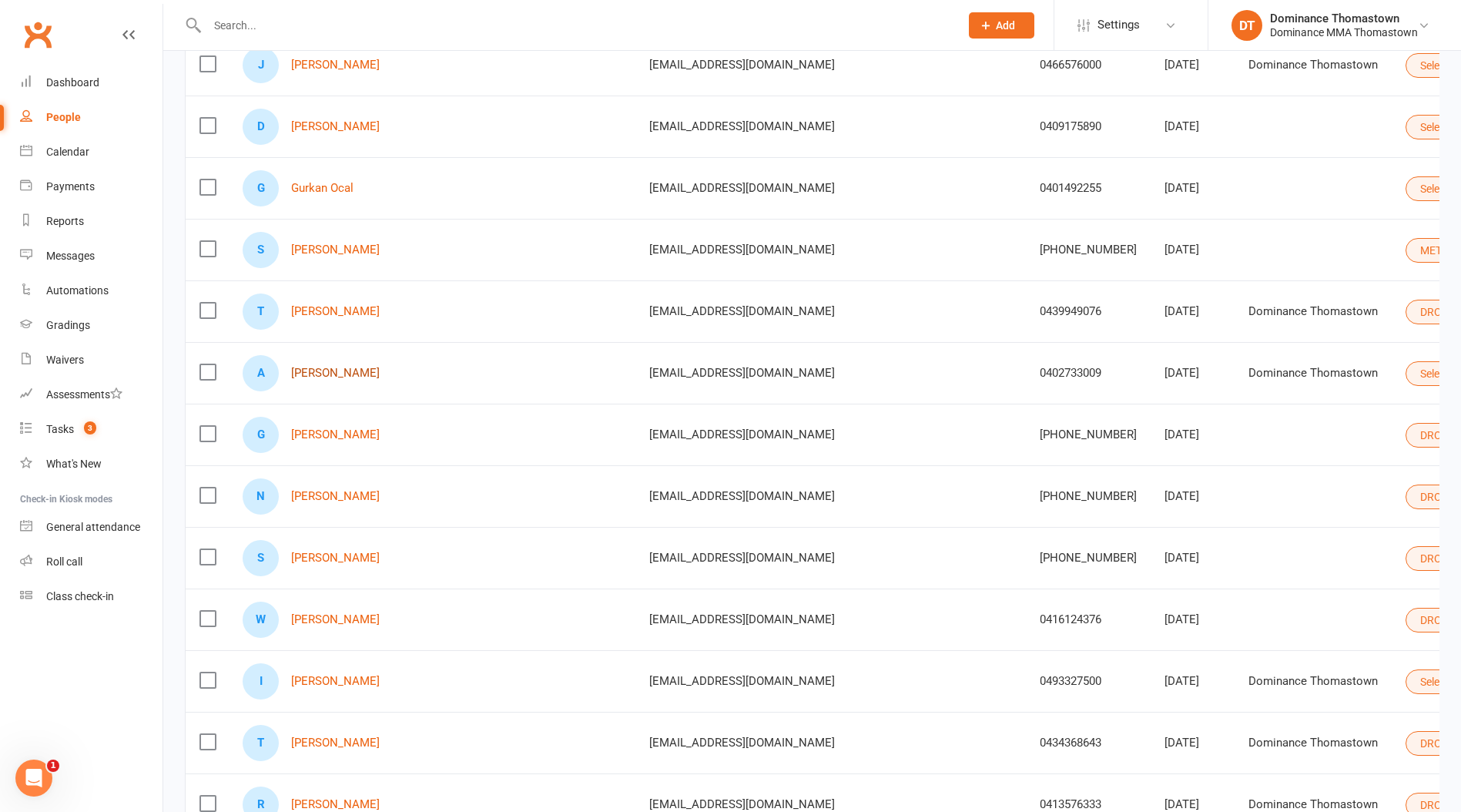
click at [327, 370] on link "Ali Al Sharefy" at bounding box center [335, 373] width 88 height 13
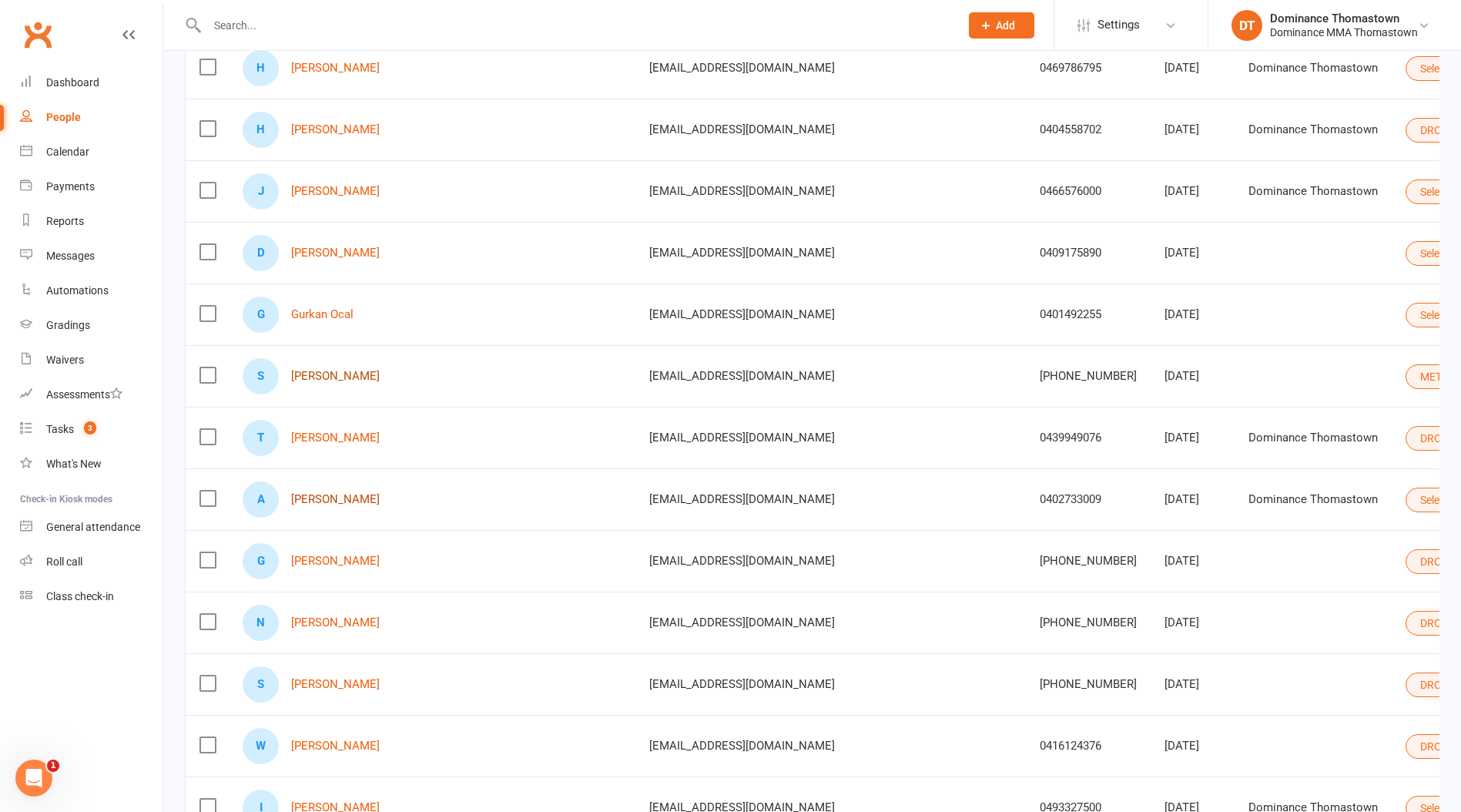
scroll to position [1895, 0]
click at [314, 315] on link "Gurkan Ocal" at bounding box center [323, 316] width 62 height 13
click at [325, 257] on link "David Doyle" at bounding box center [335, 254] width 88 height 13
click at [326, 194] on link "Julie-Ann Ly" at bounding box center [335, 193] width 88 height 13
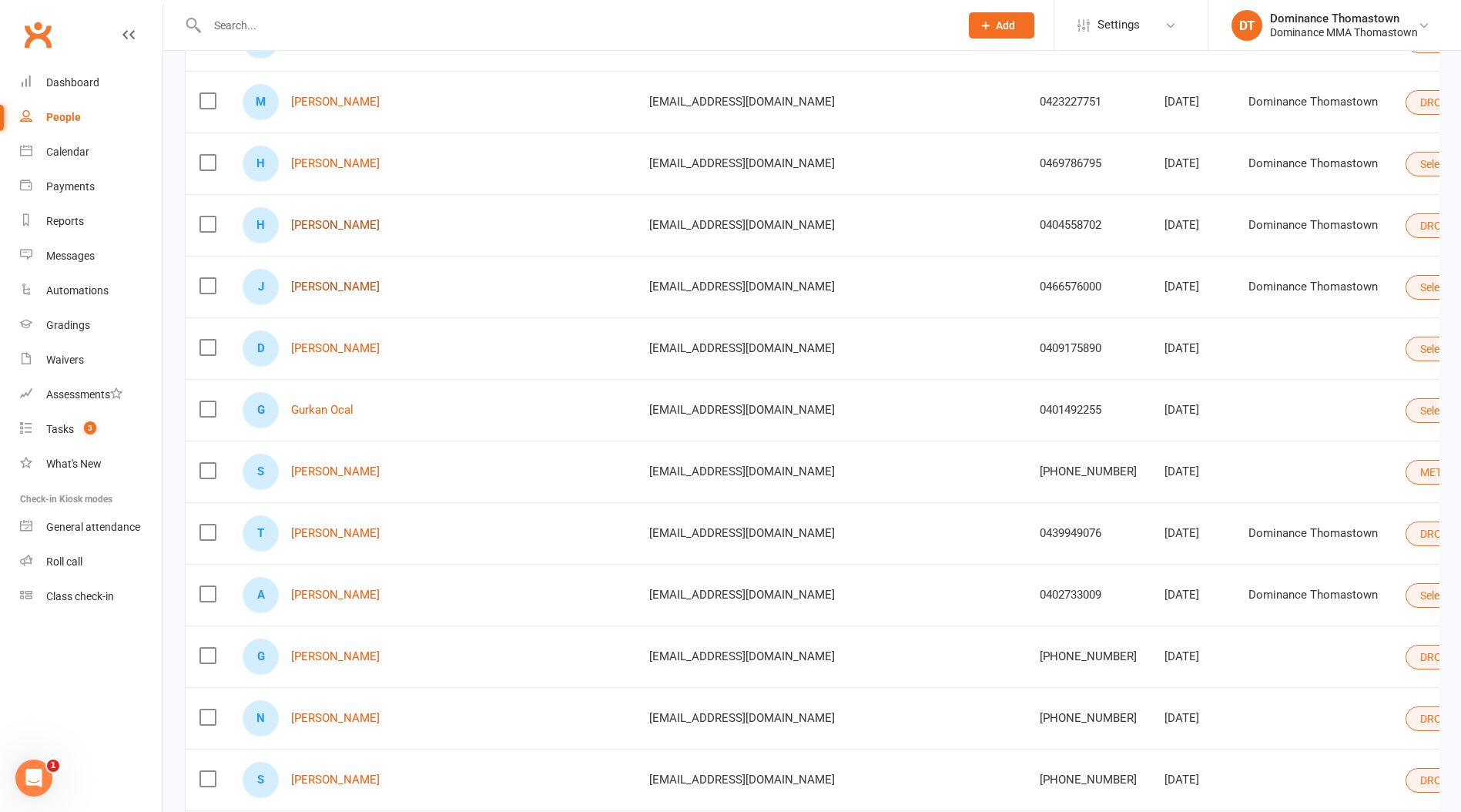
scroll to position [1784, 0]
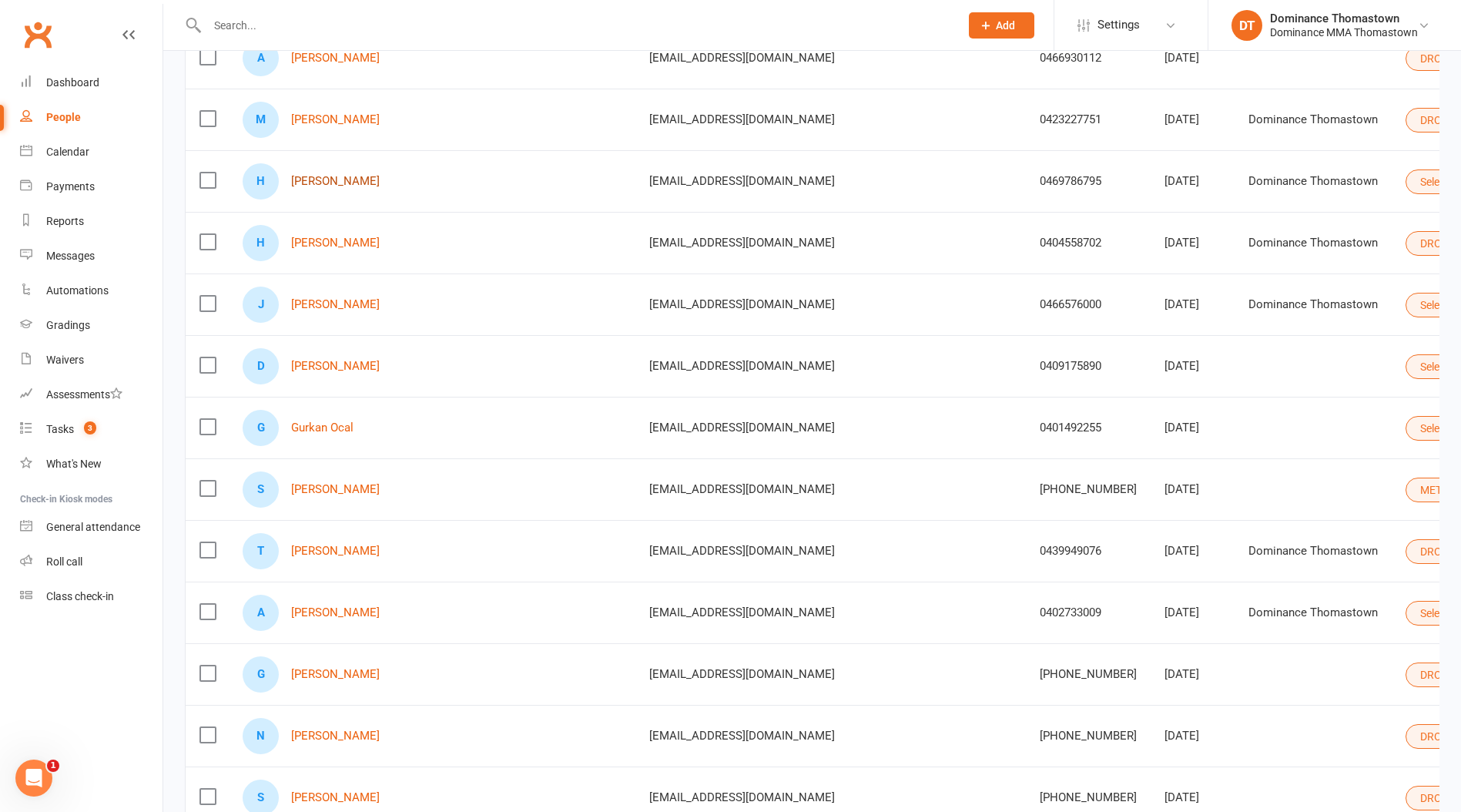
click at [339, 178] on link "Haroon Ashfaq" at bounding box center [335, 181] width 88 height 13
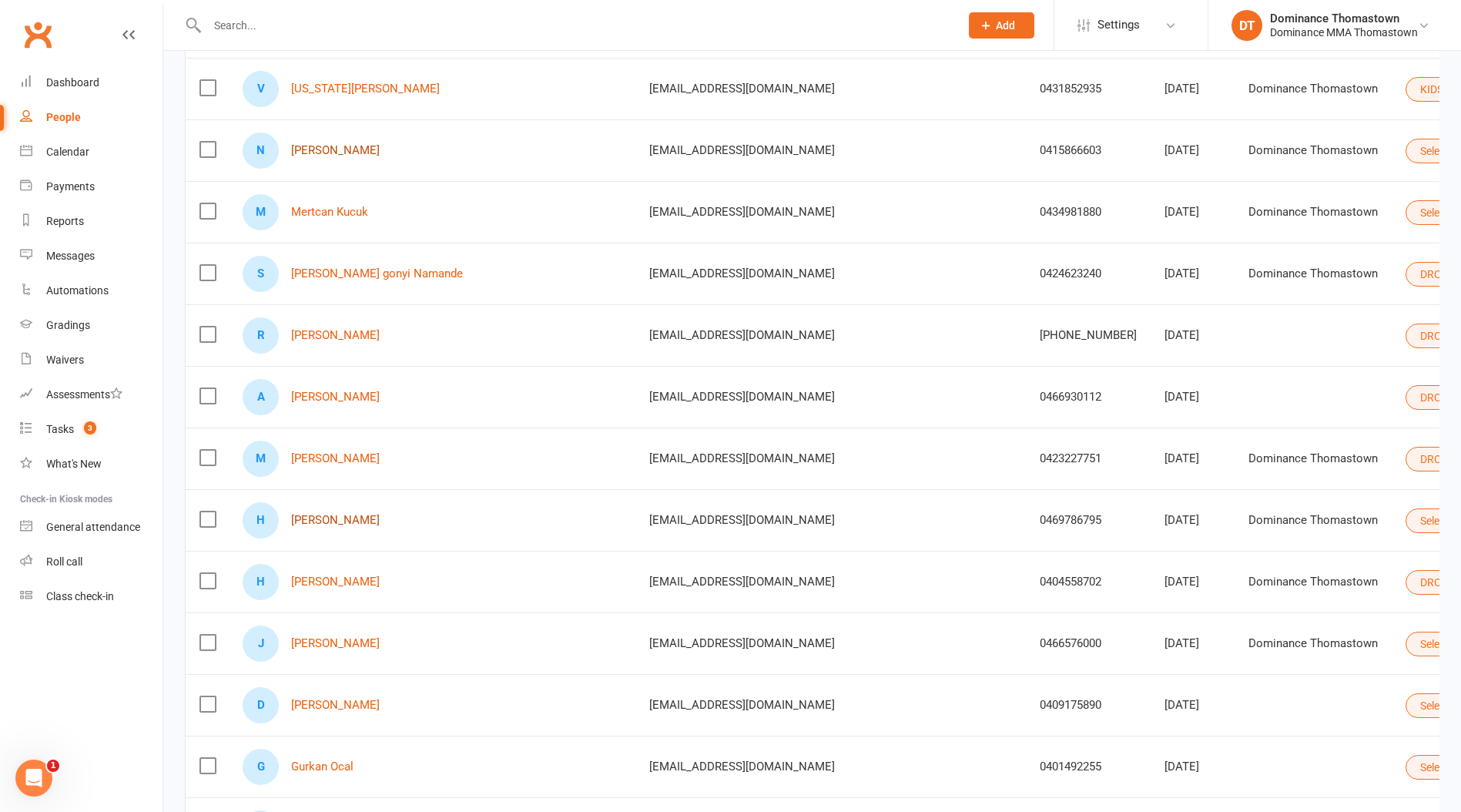
scroll to position [1418, 0]
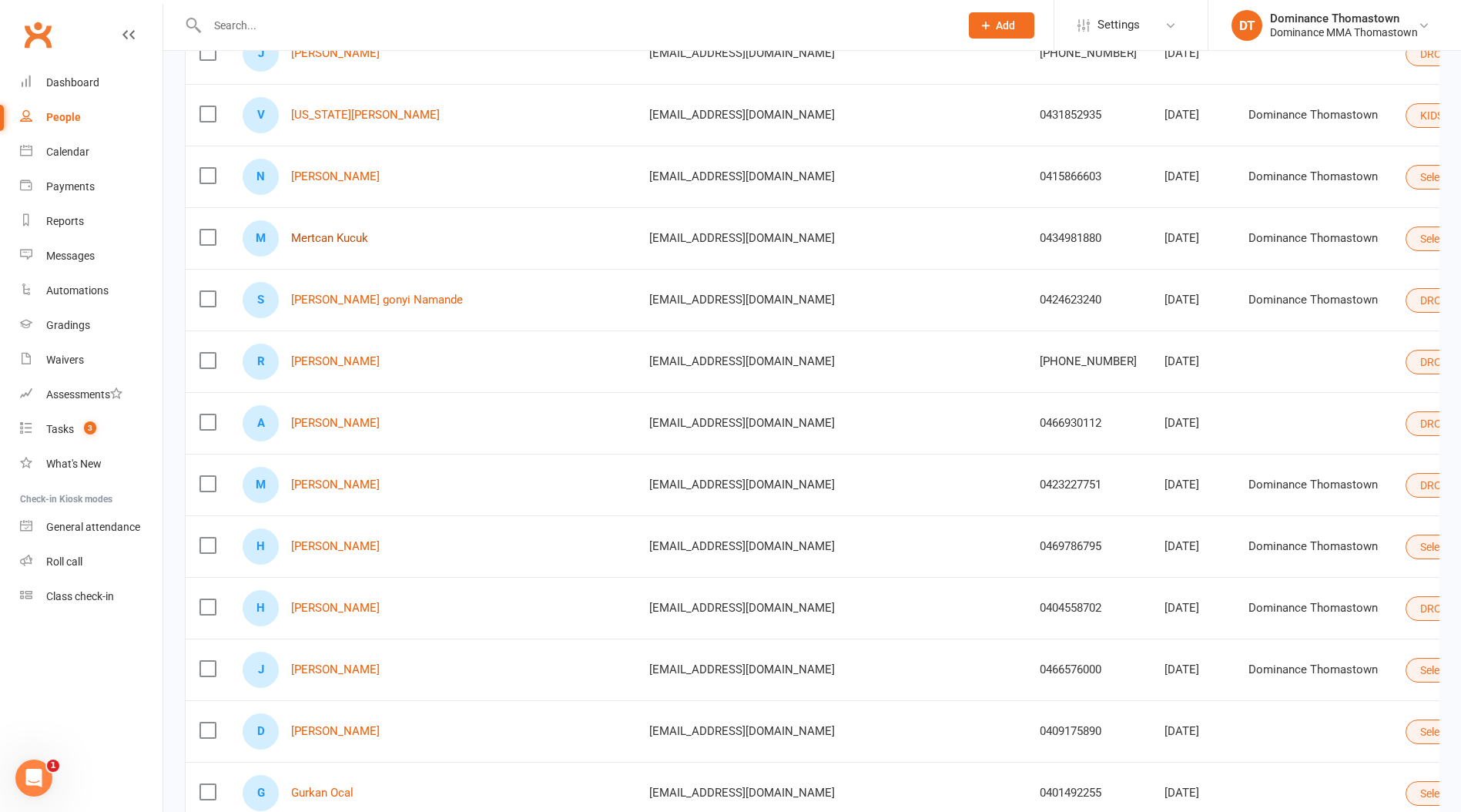
drag, startPoint x: 332, startPoint y: 241, endPoint x: 329, endPoint y: 193, distance: 48.1
click at [331, 241] on link "Mertcan Kucuk" at bounding box center [330, 238] width 77 height 13
click at [332, 173] on link "Nicholas Vu" at bounding box center [335, 176] width 88 height 13
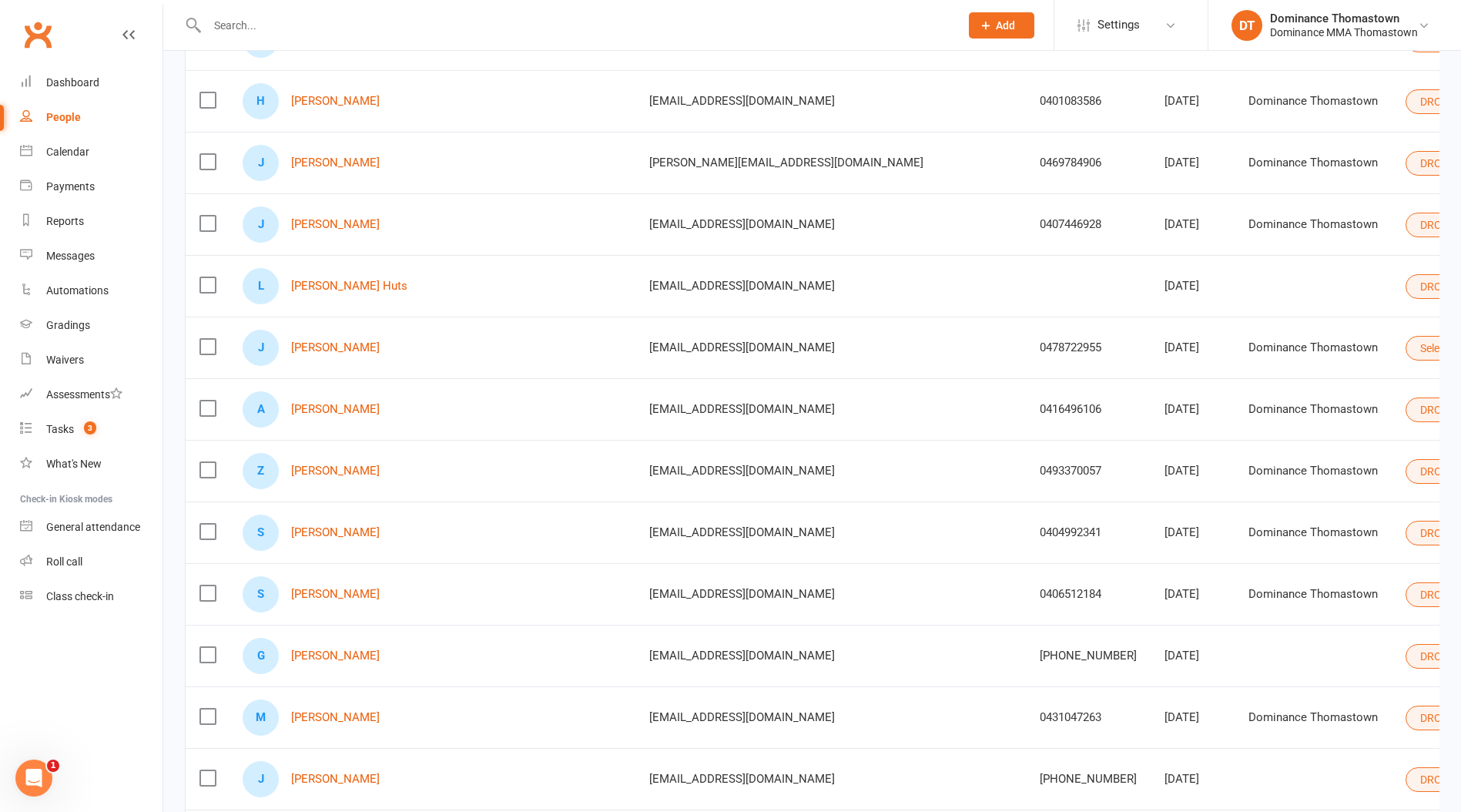
scroll to position [681, 0]
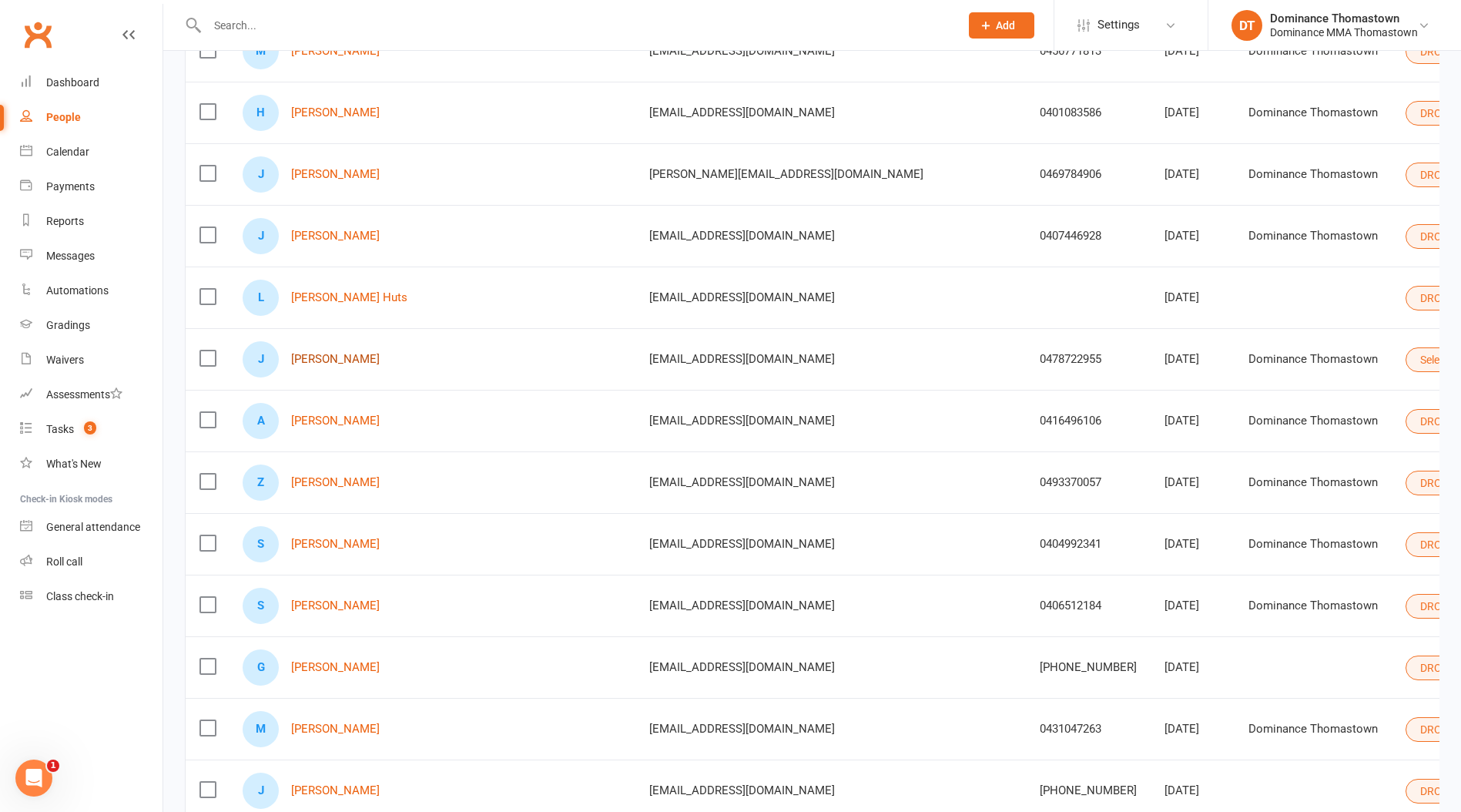
click at [342, 358] on link "James Manalastas" at bounding box center [335, 359] width 88 height 13
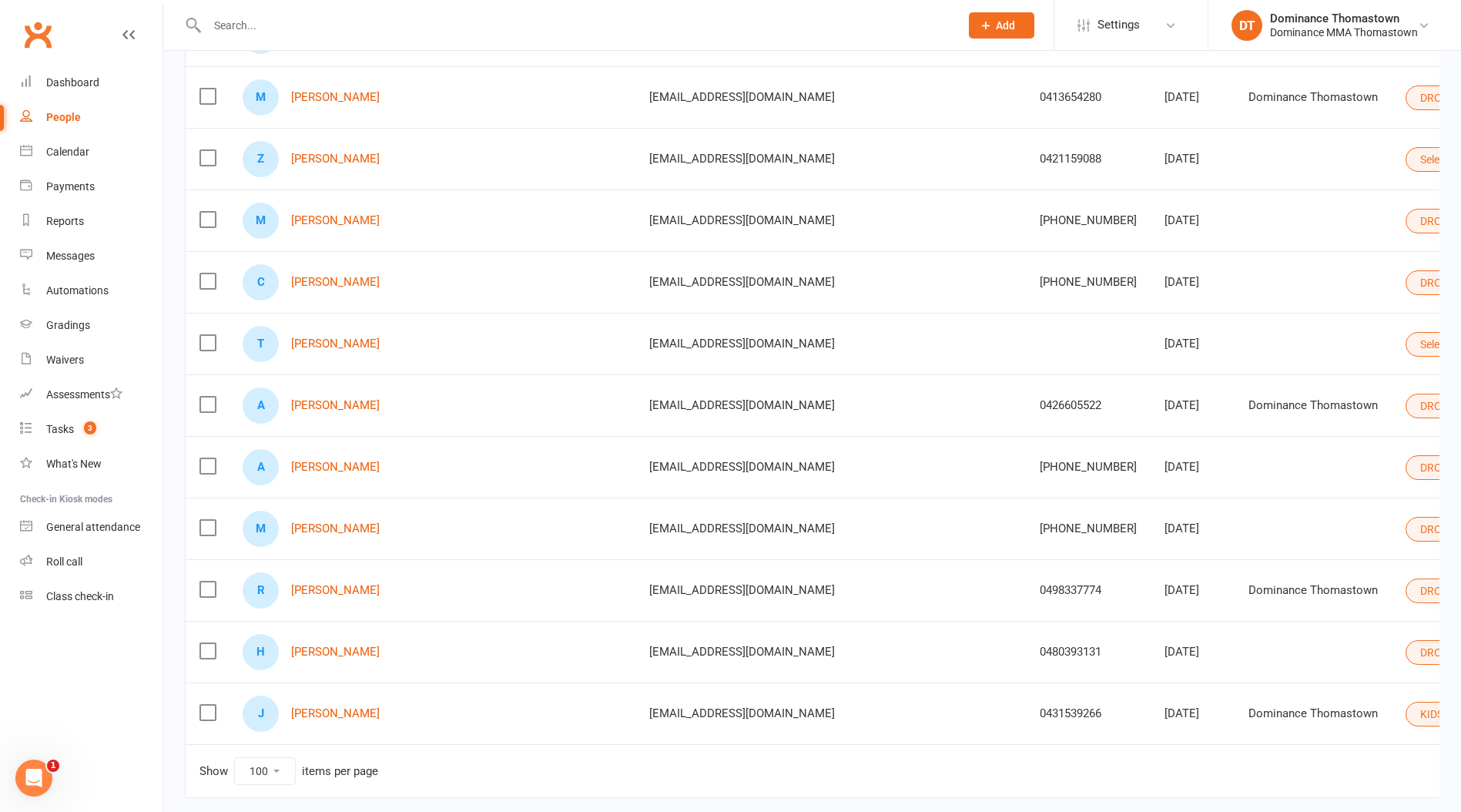
scroll to position [5756, 0]
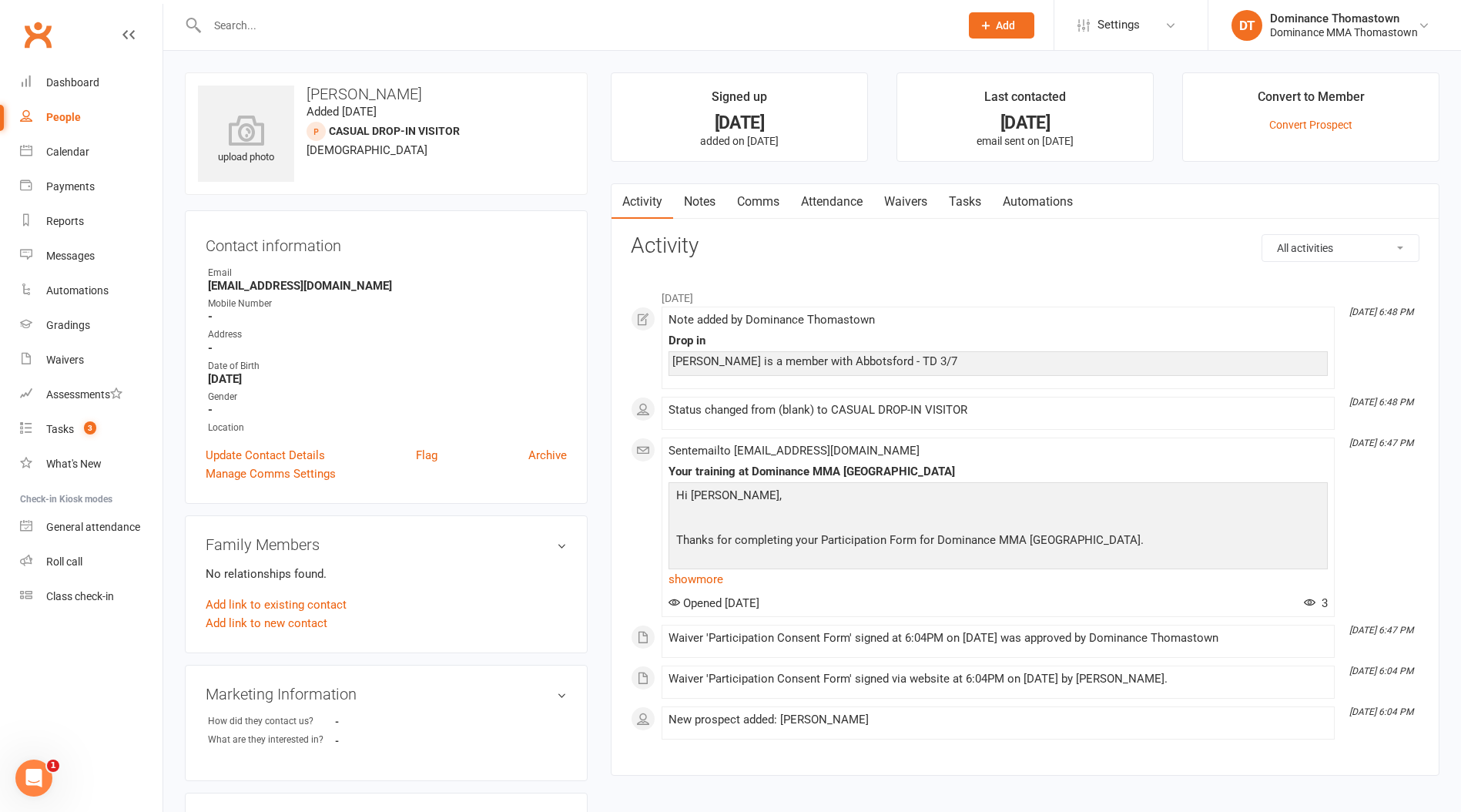
click at [701, 193] on link "Notes" at bounding box center [700, 202] width 53 height 36
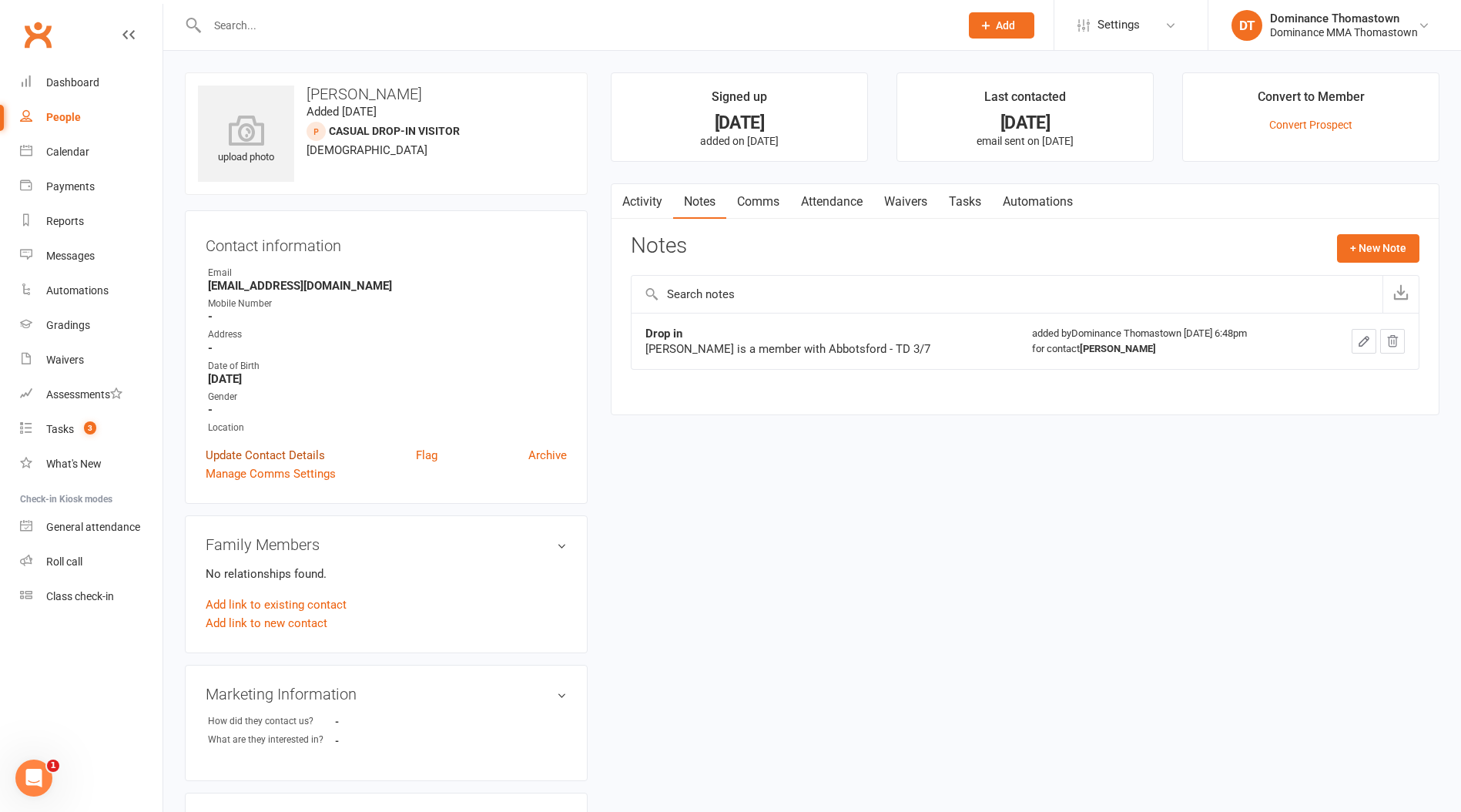
click at [295, 455] on link "Update Contact Details" at bounding box center [266, 455] width 119 height 19
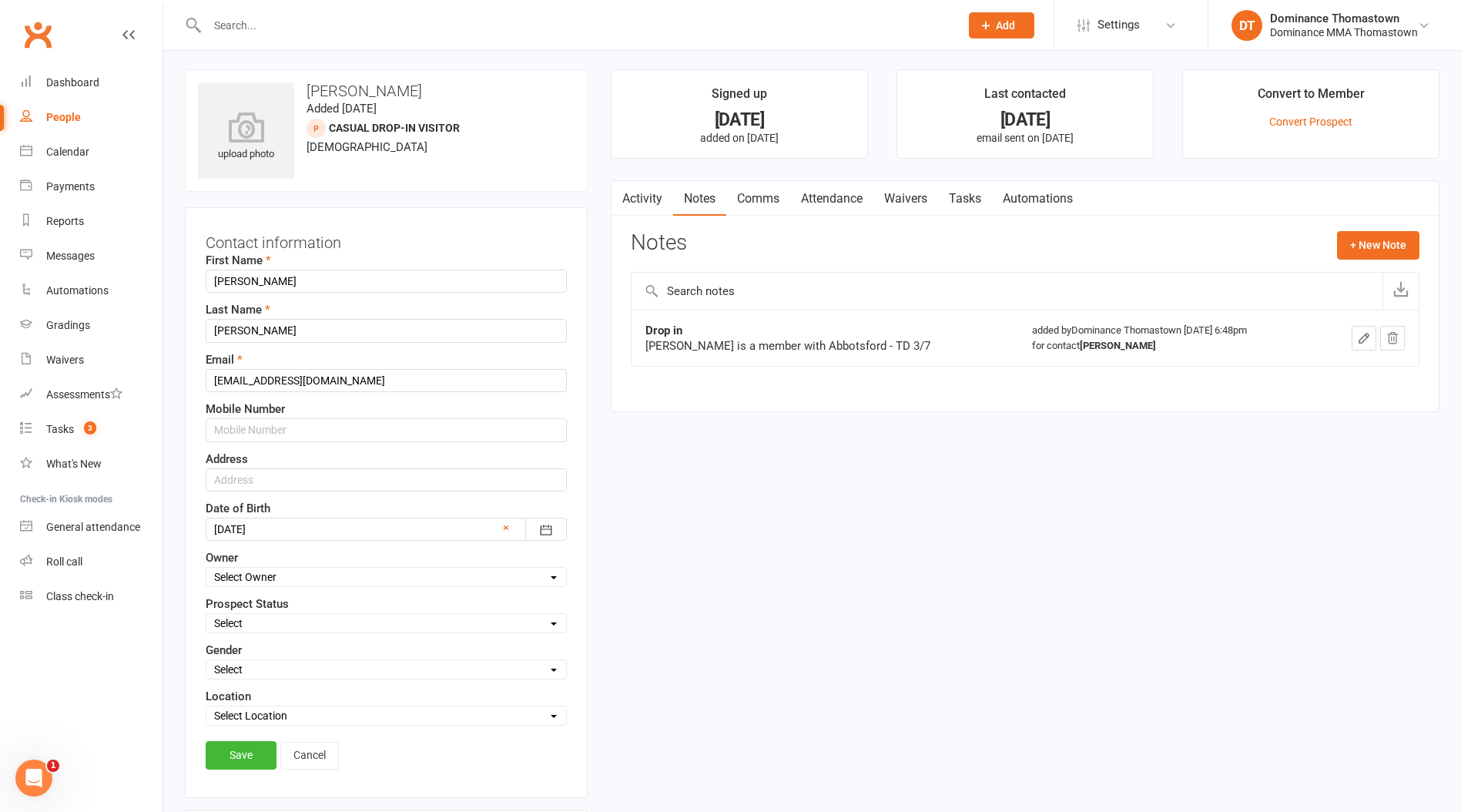
scroll to position [72, 0]
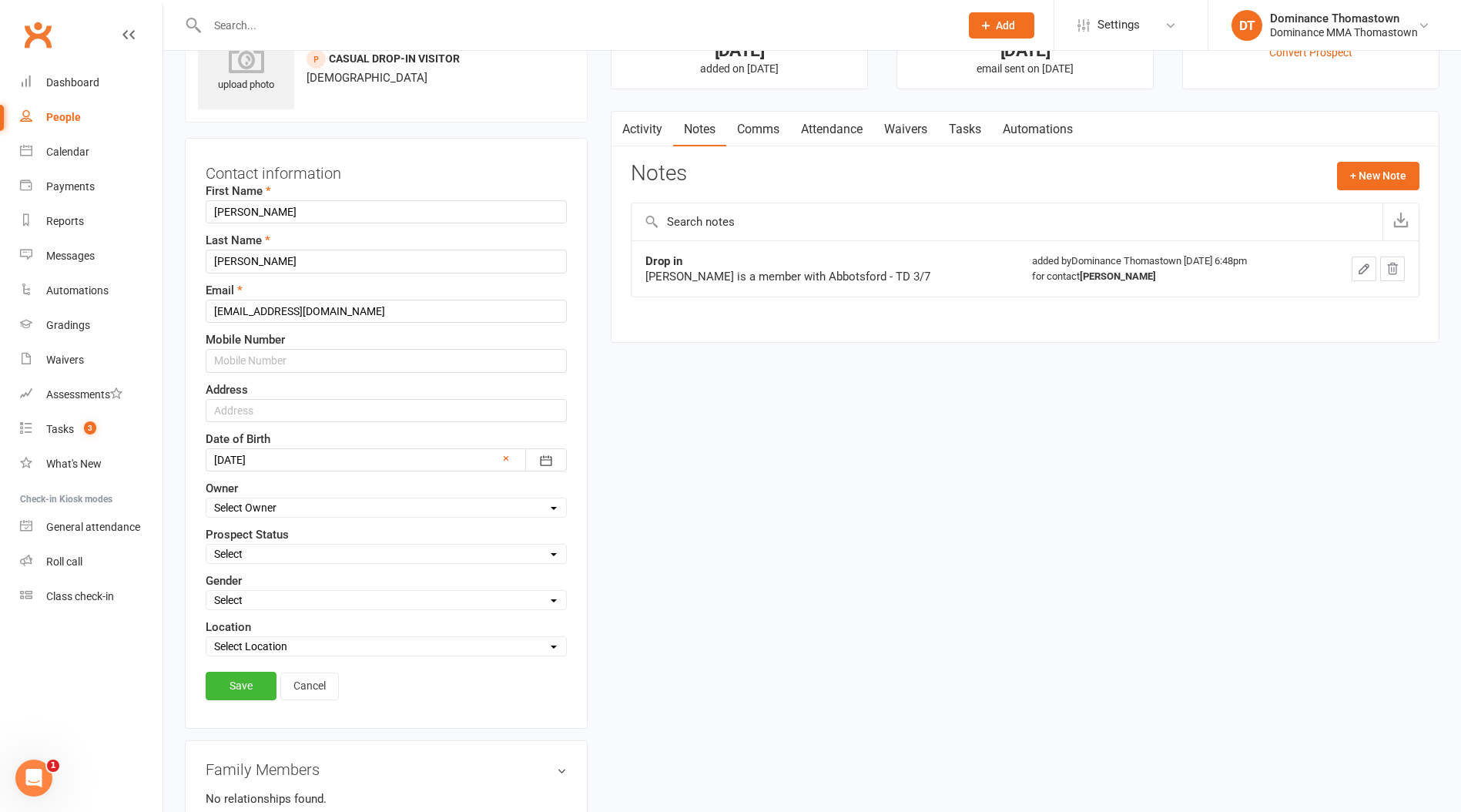
click at [301, 513] on select "Select Owner [PERSON_NAME] [PERSON_NAME] [PERSON_NAME] Tan Dominance Thomastown…" at bounding box center [387, 507] width 360 height 17
drag, startPoint x: 237, startPoint y: 536, endPoint x: 232, endPoint y: 550, distance: 14.9
click at [237, 537] on label "Prospect Status" at bounding box center [247, 534] width 83 height 19
click at [232, 551] on select "Select ENQUIRY WEBSITE ENQUIRY META ADS ENQUIRY DROPPED PROSPECT DROP-IN VISITO…" at bounding box center [387, 554] width 360 height 17
click at [207, 545] on select "Select ENQUIRY WEBSITE ENQUIRY META ADS ENQUIRY DROPPED PROSPECT DROP-IN VISITO…" at bounding box center [387, 554] width 360 height 17
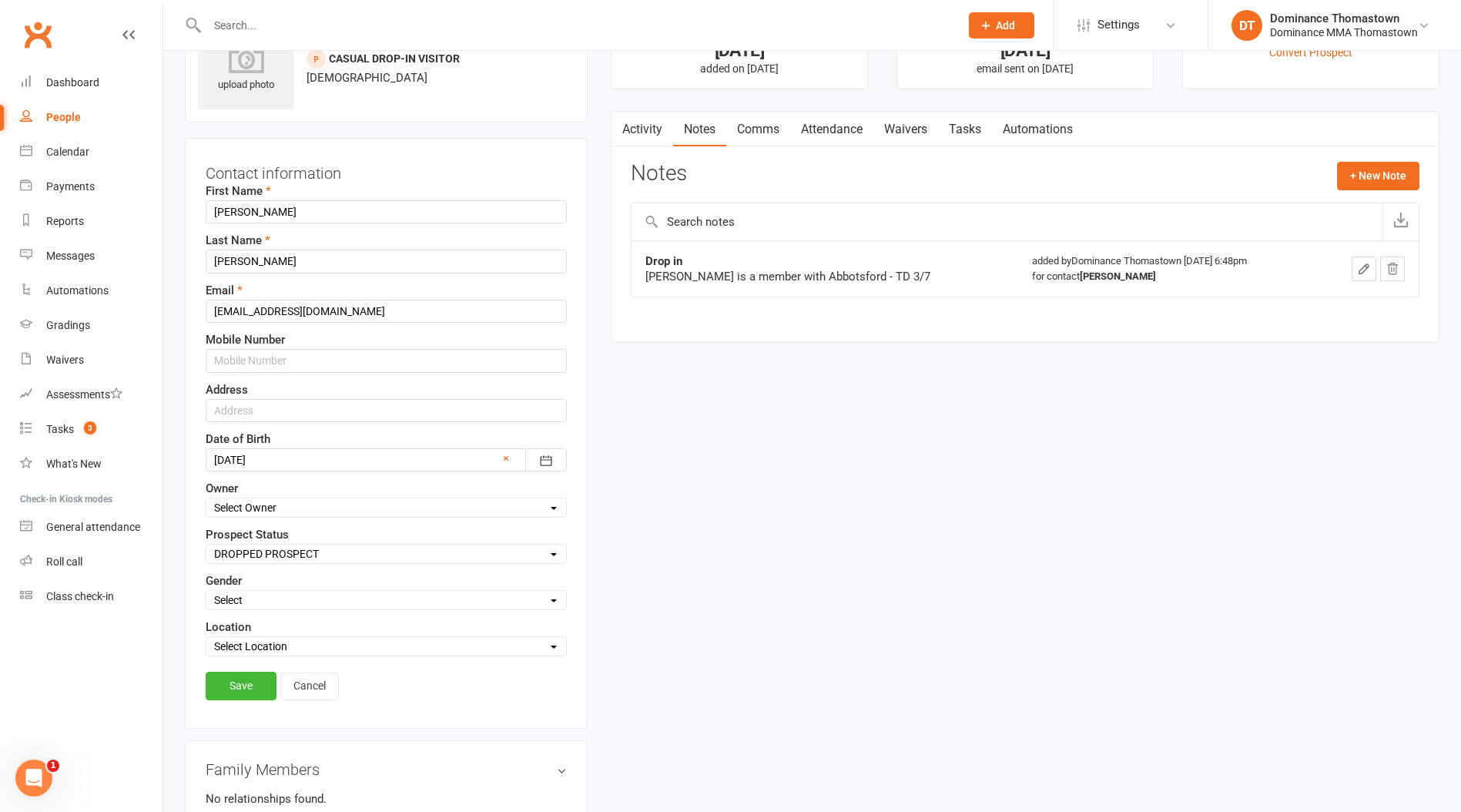
click at [260, 547] on select "Select ENQUIRY WEBSITE ENQUIRY META ADS ENQUIRY DROPPED PROSPECT DROP-IN VISITO…" at bounding box center [387, 554] width 360 height 17
select select "DROP-IN VISITOR"
click at [207, 545] on select "Select ENQUIRY WEBSITE ENQUIRY META ADS ENQUIRY DROPPED PROSPECT DROP-IN VISITO…" at bounding box center [387, 554] width 360 height 17
click at [240, 686] on link "Save" at bounding box center [242, 685] width 71 height 28
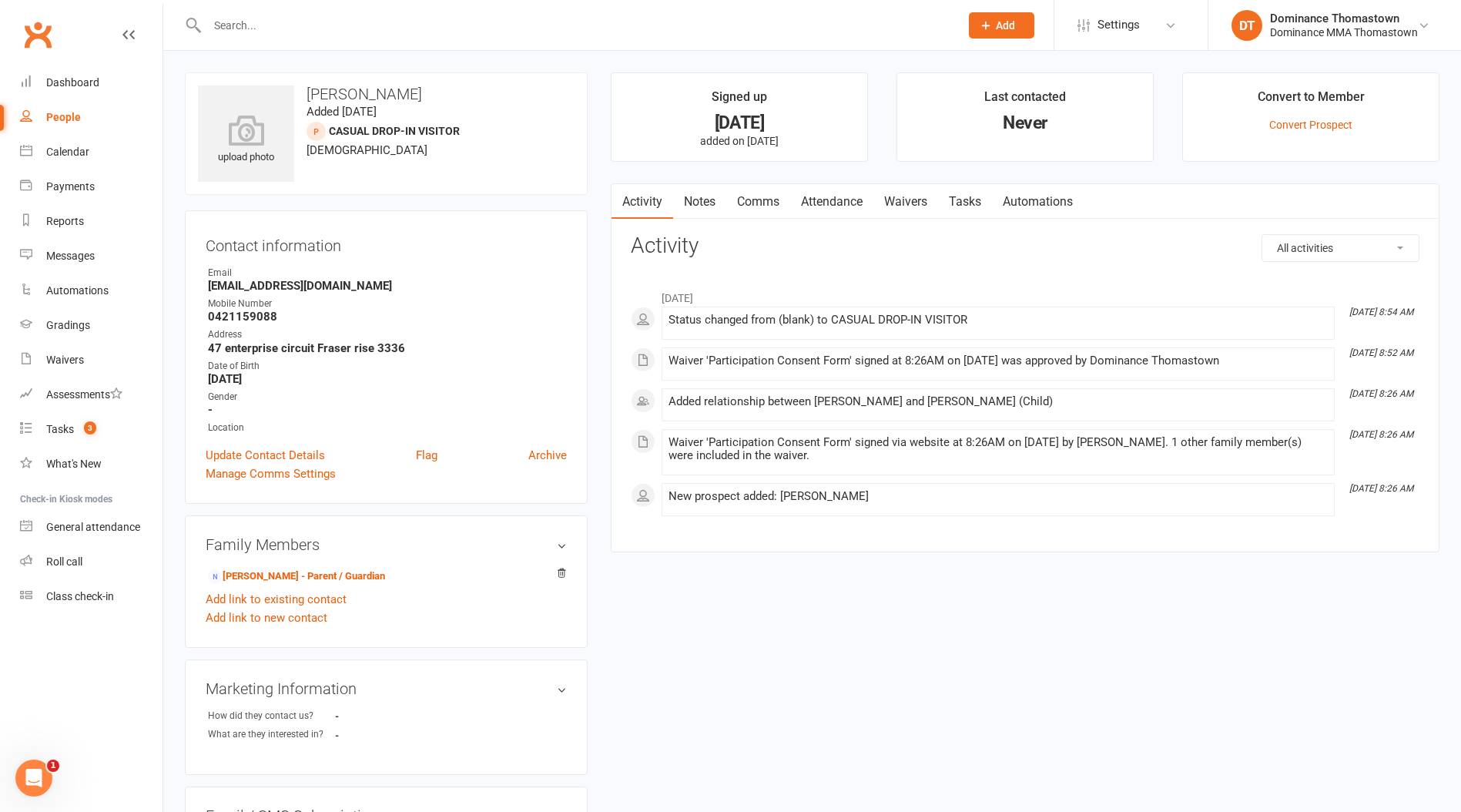
click at [699, 209] on link "Notes" at bounding box center [700, 202] width 53 height 36
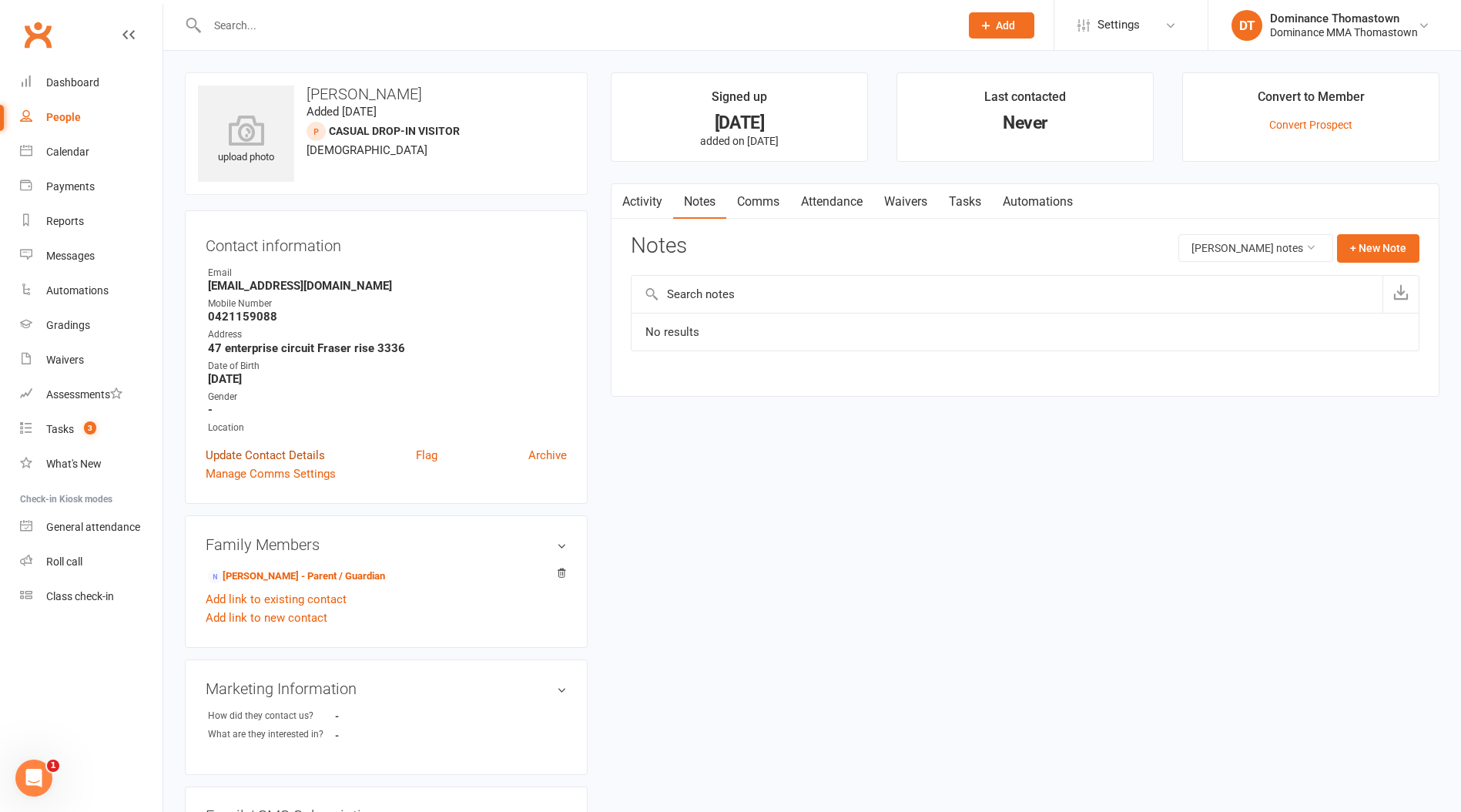
click at [297, 452] on link "Update Contact Details" at bounding box center [266, 455] width 119 height 19
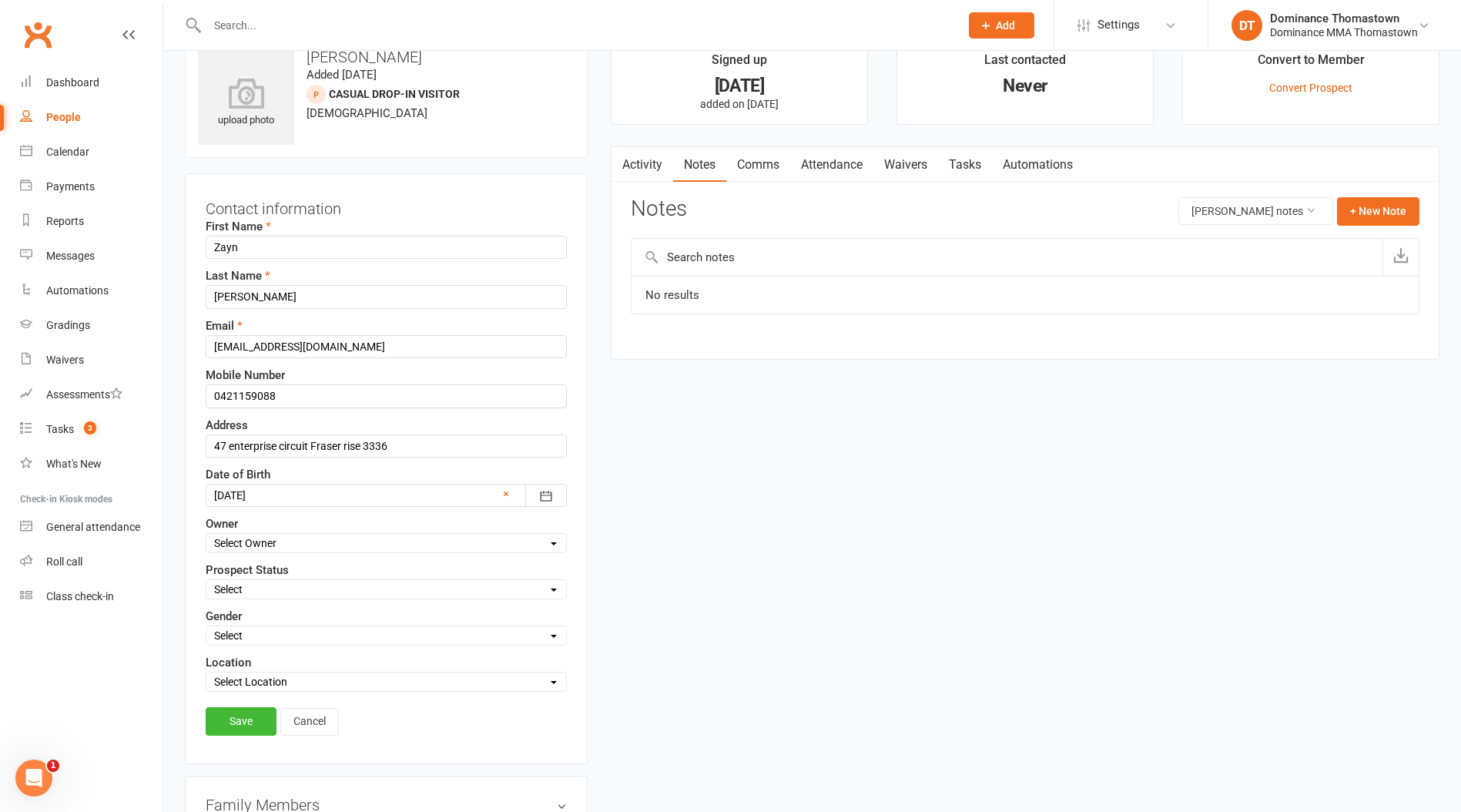
scroll to position [72, 0]
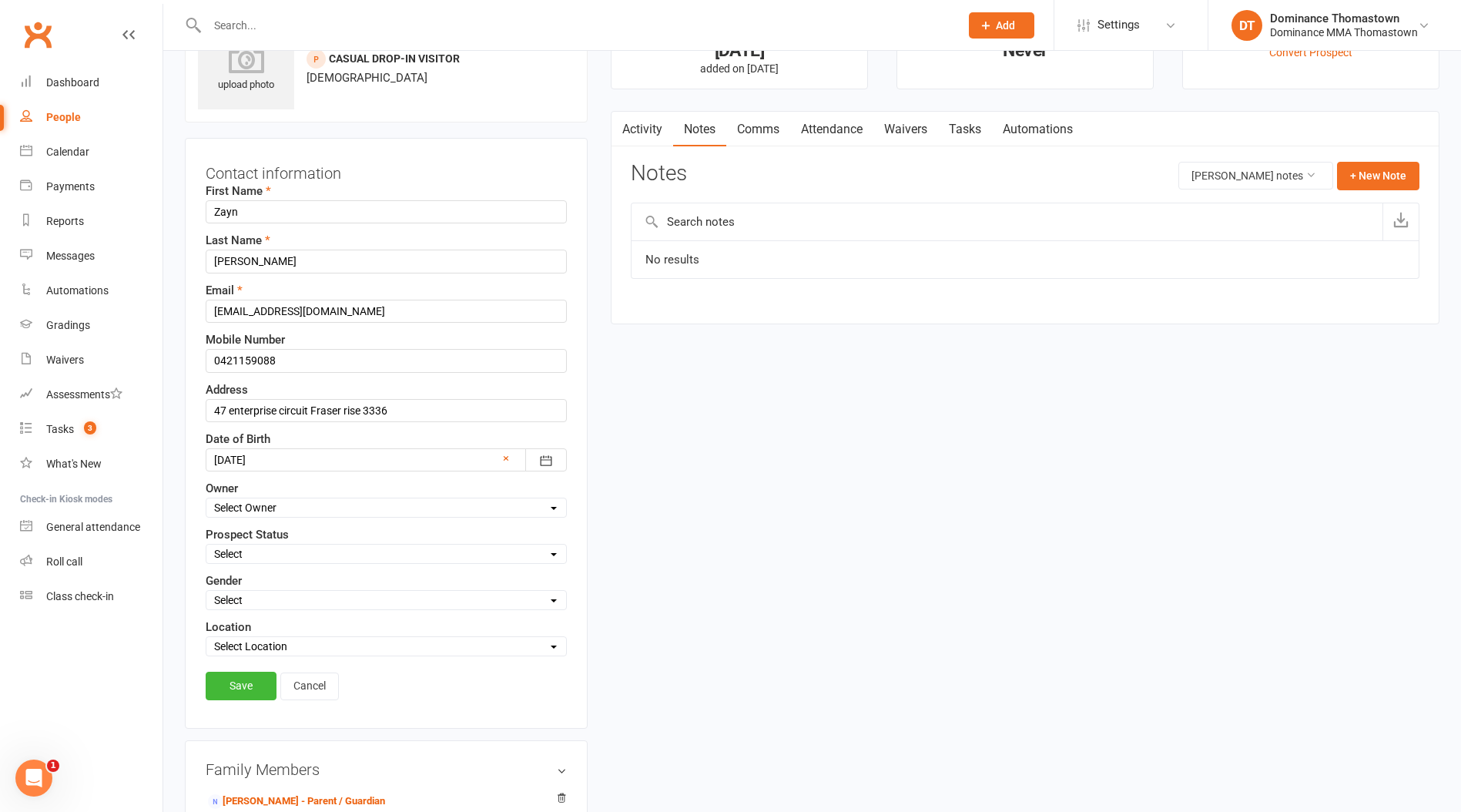
click at [268, 545] on select "Select ENQUIRY WEBSITE ENQUIRY META ADS ENQUIRY DROPPED PROSPECT DROP-IN VISITO…" at bounding box center [387, 554] width 360 height 17
select select "DROP-IN VISITOR"
click at [207, 545] on select "Select ENQUIRY WEBSITE ENQUIRY META ADS ENQUIRY DROPPED PROSPECT DROP-IN VISITO…" at bounding box center [387, 554] width 360 height 17
click at [256, 688] on link "Save" at bounding box center [242, 685] width 71 height 28
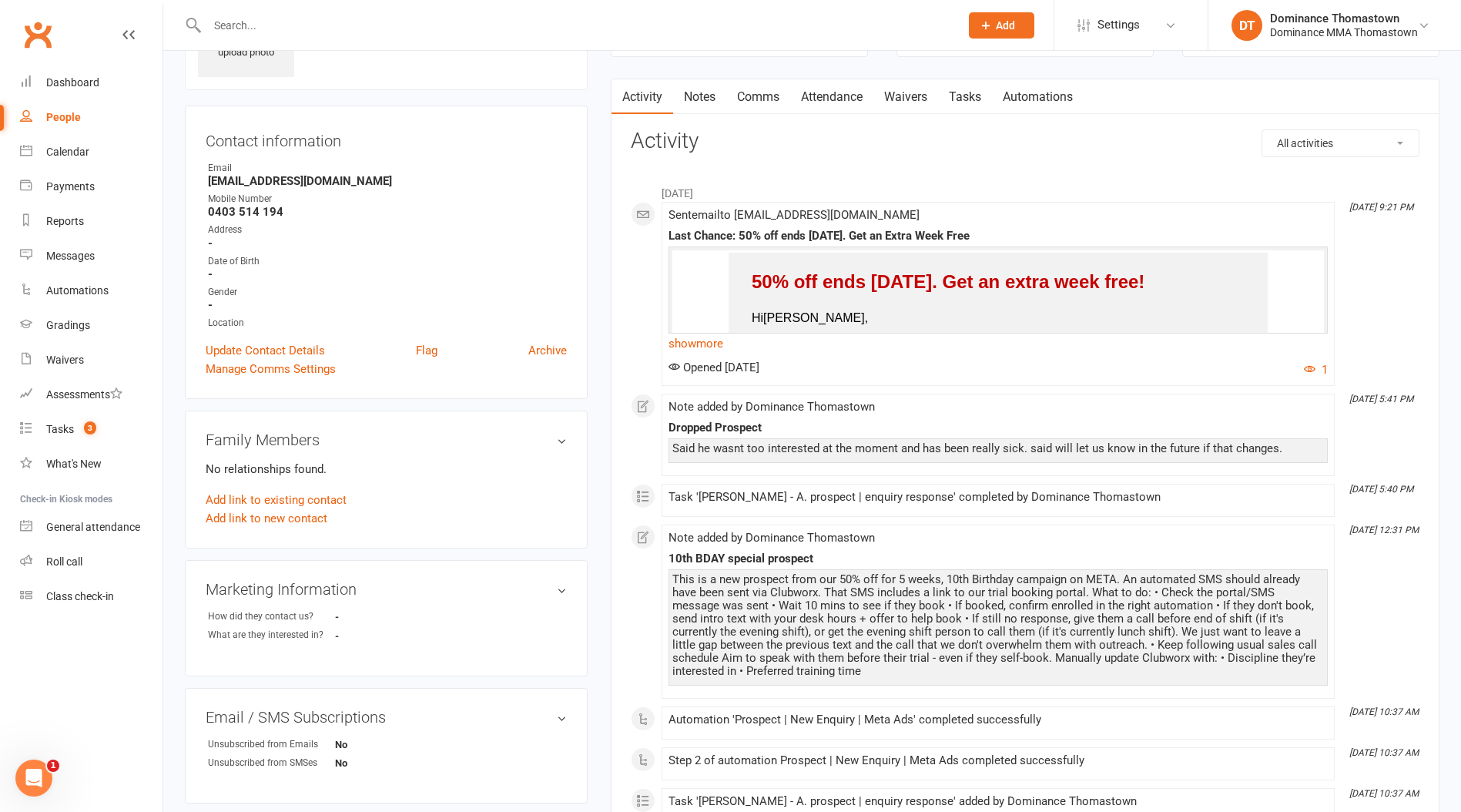
scroll to position [105, 0]
click at [702, 90] on link "Notes" at bounding box center [700, 96] width 53 height 36
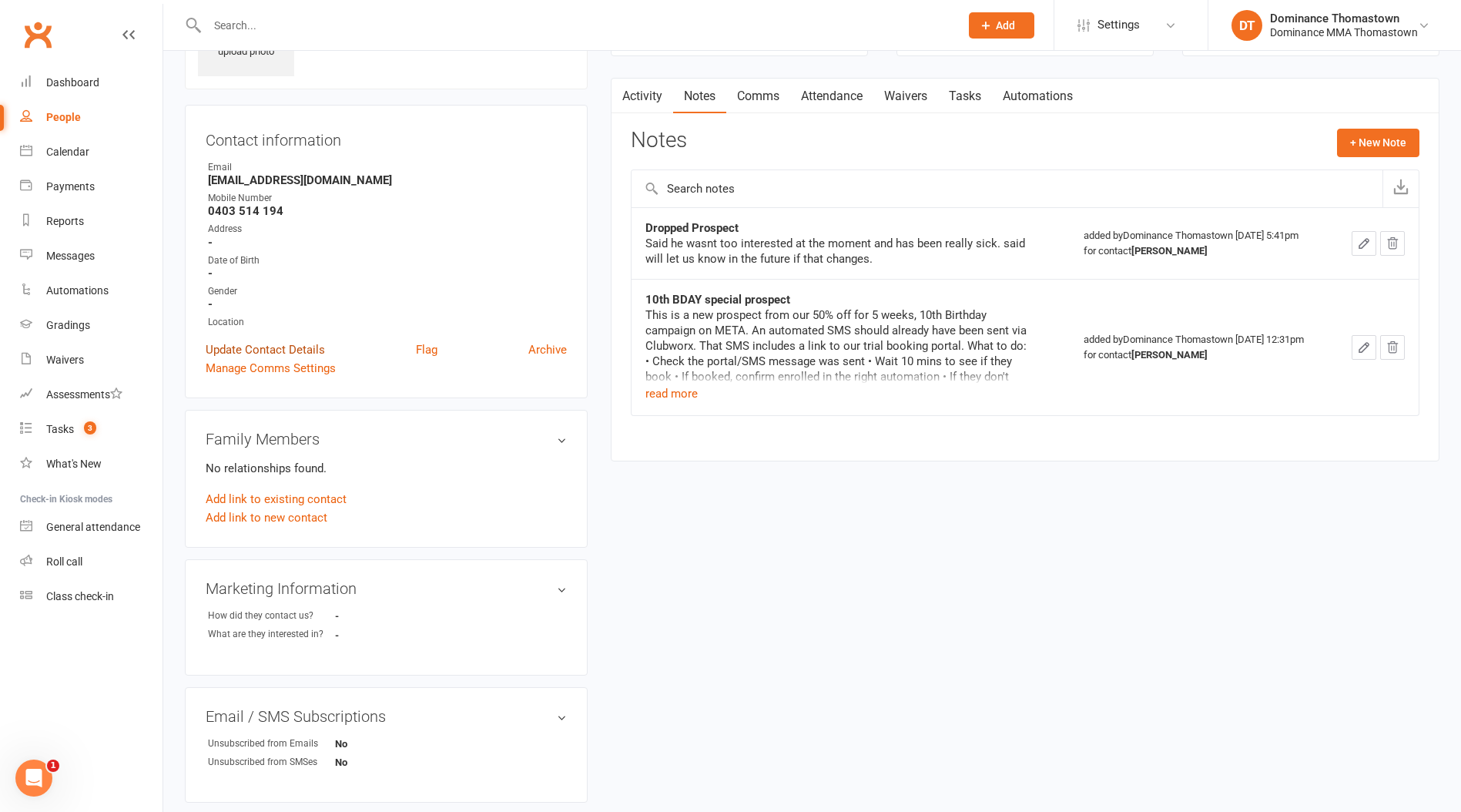
click at [265, 345] on link "Update Contact Details" at bounding box center [266, 349] width 119 height 19
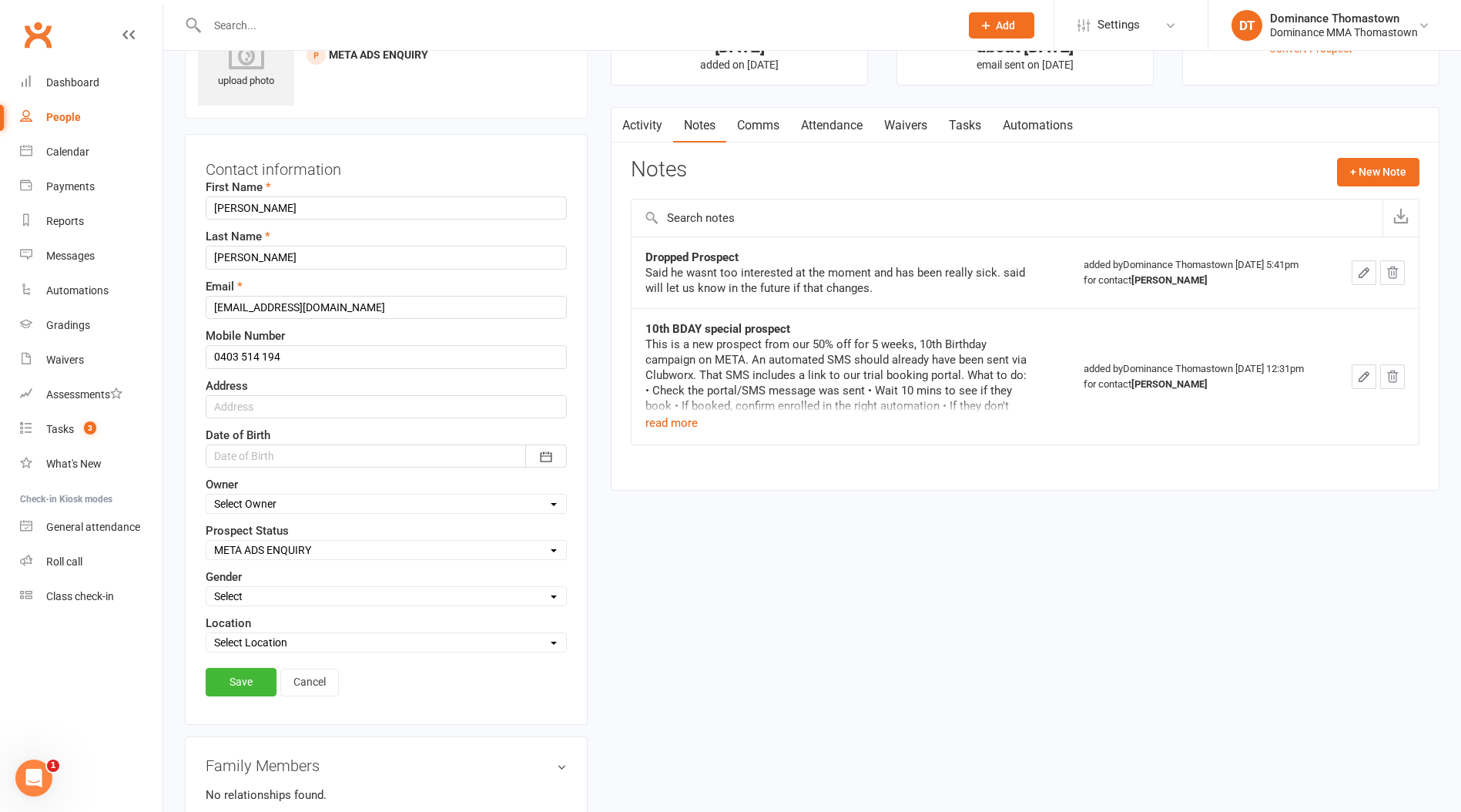
scroll to position [72, 0]
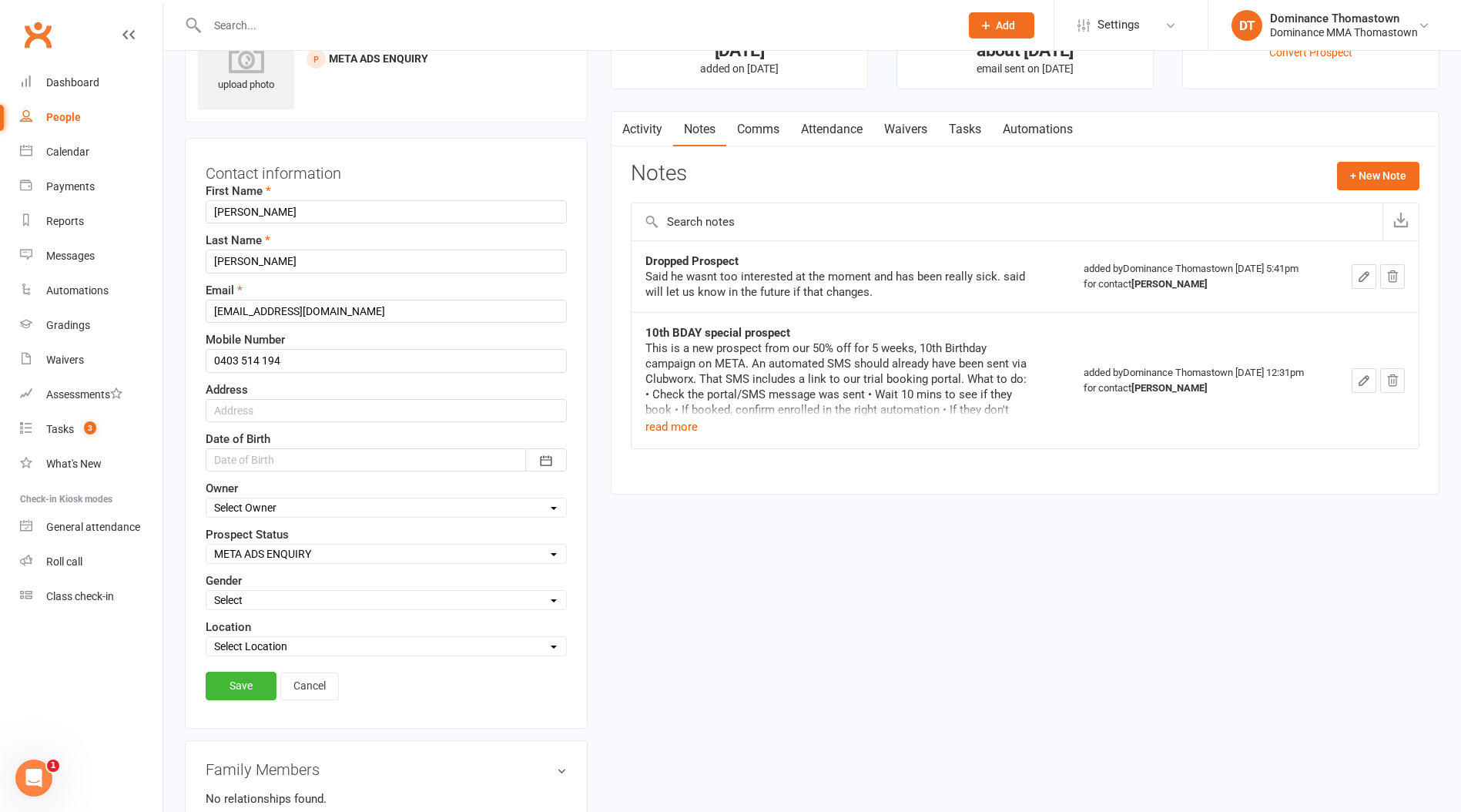
click at [254, 553] on select "Select ENQUIRY WEBSITE ENQUIRY META ADS ENQUIRY DROPPED PROSPECT DROP-IN VISITO…" at bounding box center [387, 554] width 360 height 17
select select "DROPPED PROSPECT"
click at [207, 545] on select "Select ENQUIRY WEBSITE ENQUIRY META ADS ENQUIRY DROPPED PROSPECT DROP-IN VISITO…" at bounding box center [387, 554] width 360 height 17
click at [257, 687] on link "Save" at bounding box center [242, 685] width 71 height 28
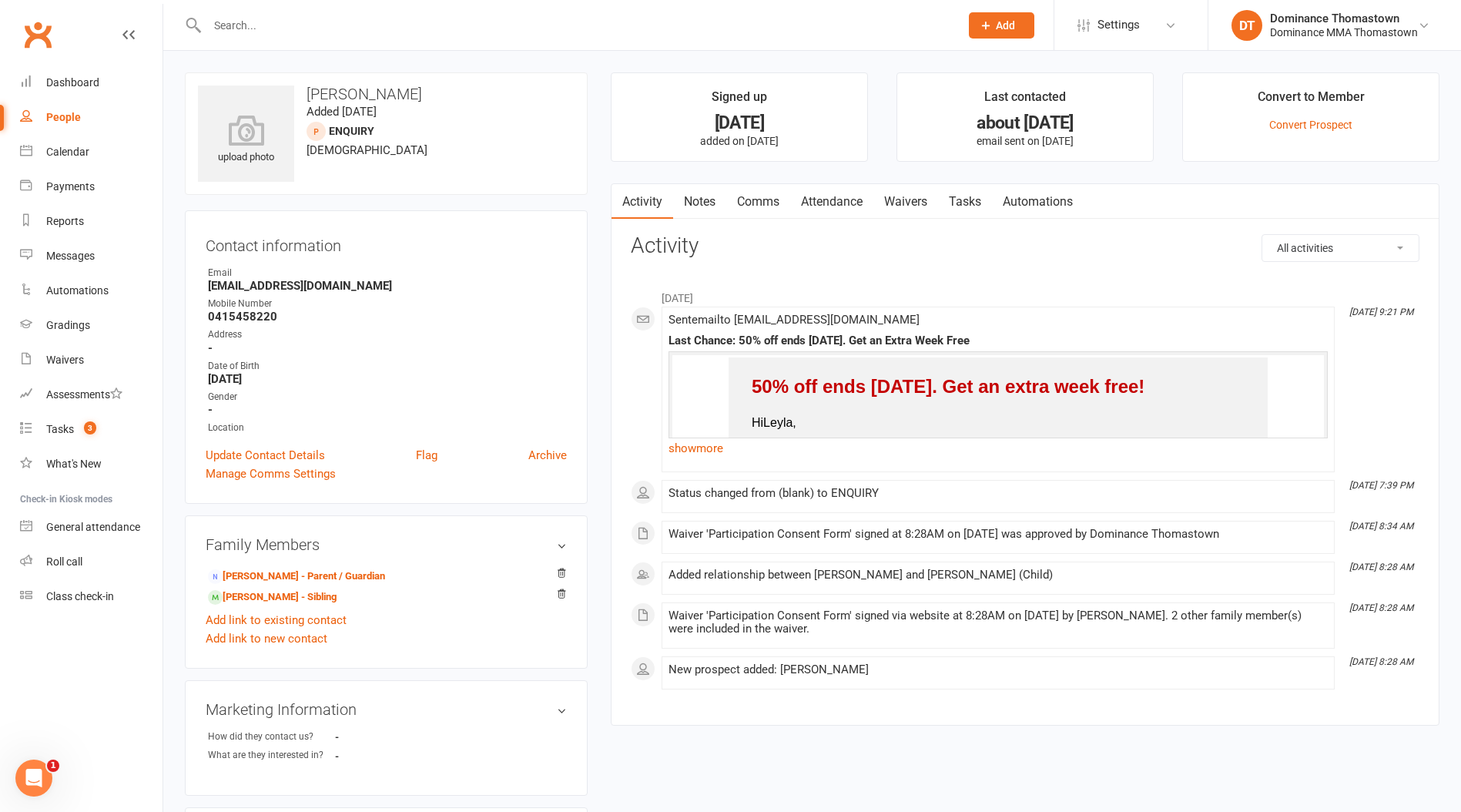
click at [701, 203] on link "Notes" at bounding box center [700, 202] width 53 height 36
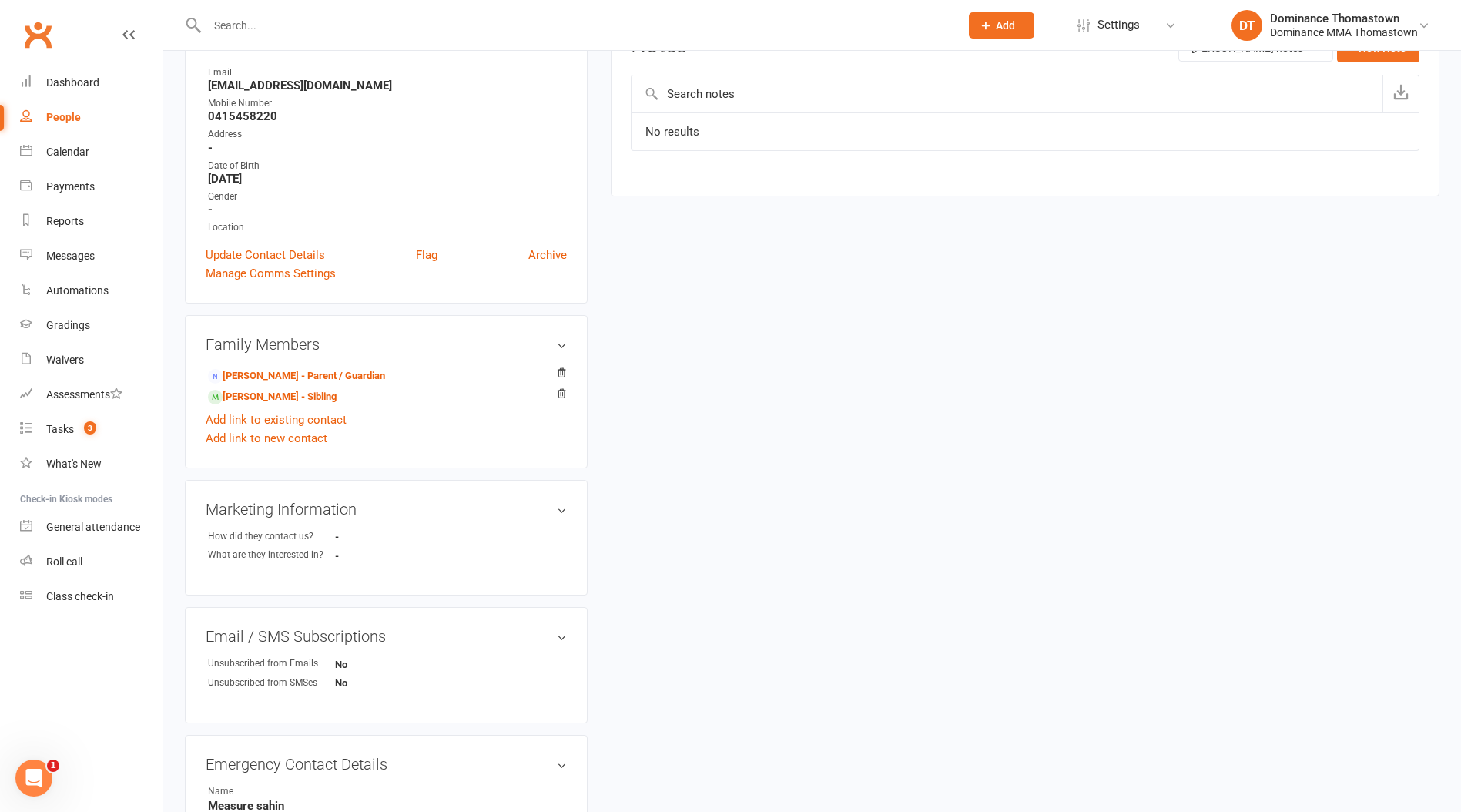
scroll to position [266, 0]
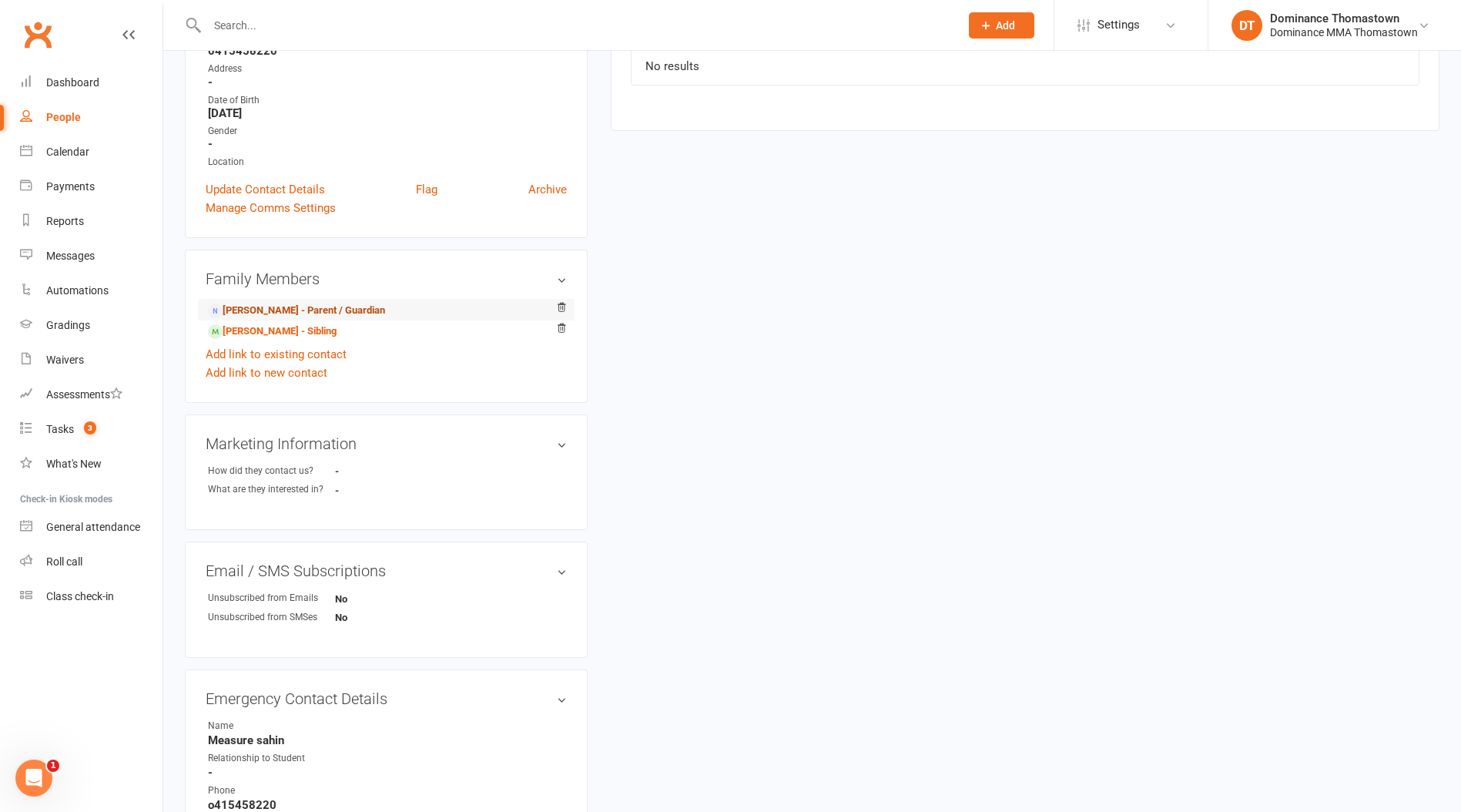
click at [283, 309] on link "[PERSON_NAME] - Parent / Guardian" at bounding box center [296, 311] width 177 height 16
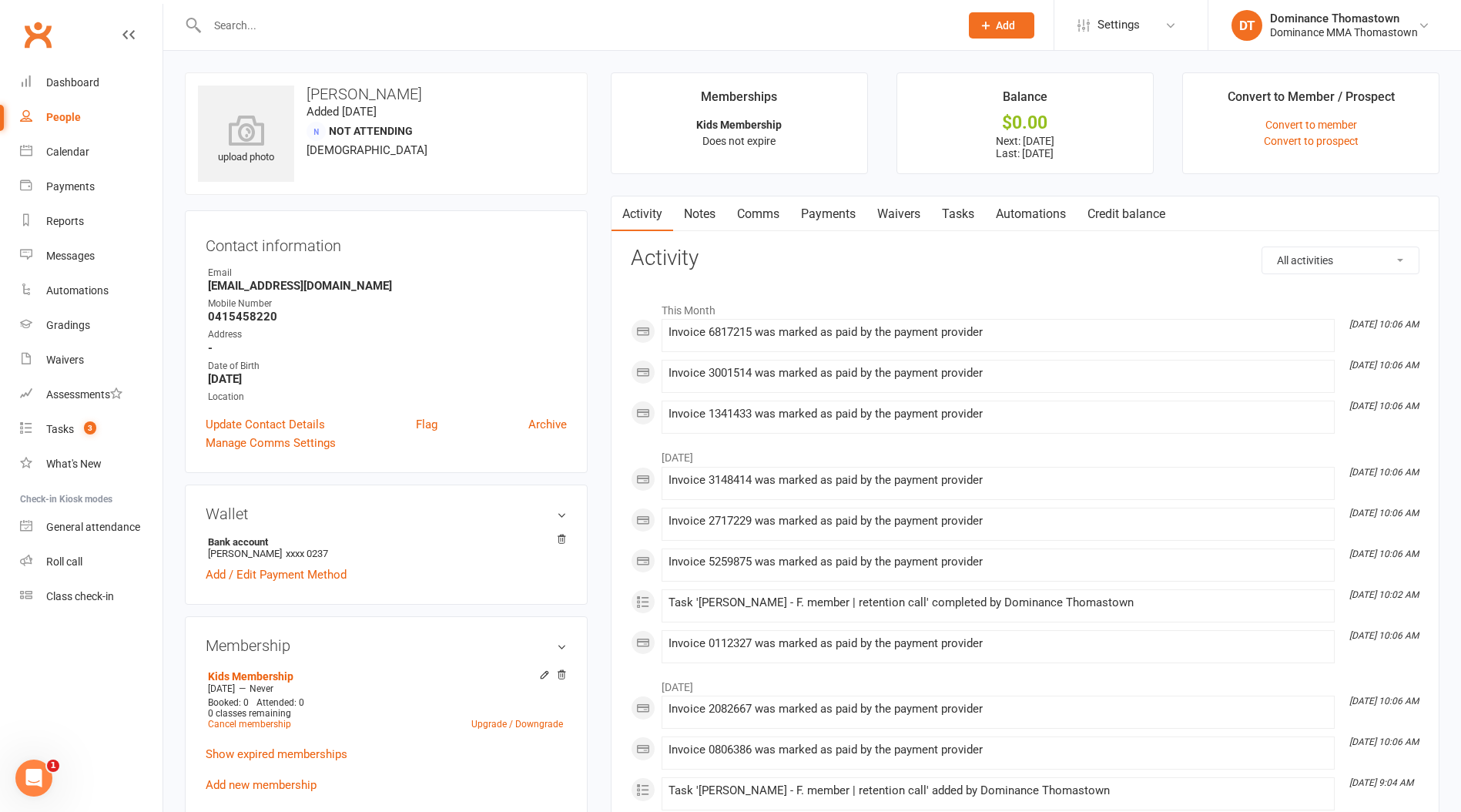
click at [711, 218] on link "Notes" at bounding box center [700, 214] width 53 height 36
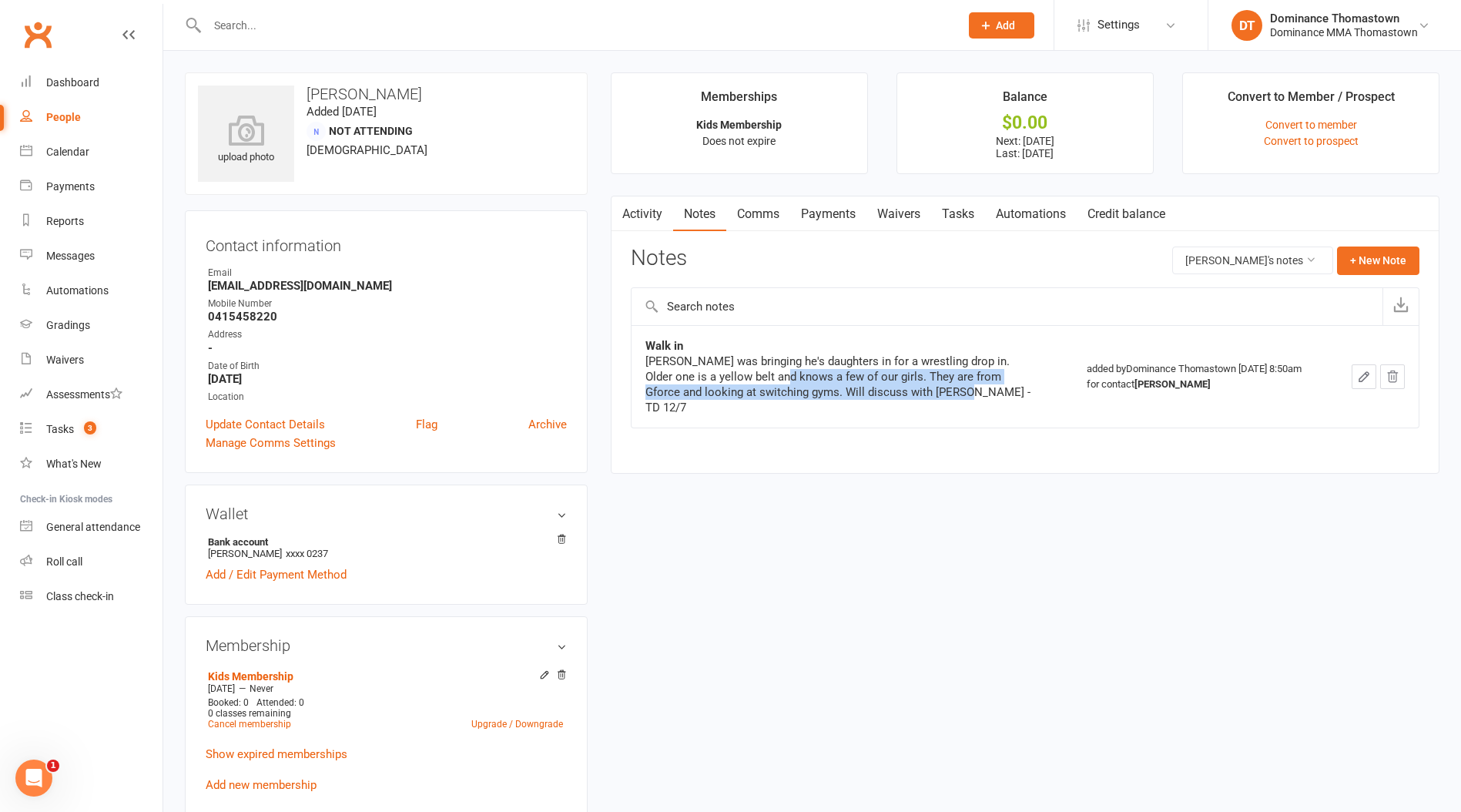
drag, startPoint x: 851, startPoint y: 379, endPoint x: 916, endPoint y: 390, distance: 65.9
click at [916, 390] on div "Mesut was bringing he's daughters in for a wrestling drop in. Older one is a ye…" at bounding box center [838, 384] width 385 height 62
drag, startPoint x: 916, startPoint y: 390, endPoint x: 947, endPoint y: 390, distance: 31.0
click at [918, 390] on div "Mesut was bringing he's daughters in for a wrestling drop in. Older one is a ye…" at bounding box center [838, 384] width 385 height 62
drag, startPoint x: 786, startPoint y: 362, endPoint x: 712, endPoint y: 354, distance: 74.4
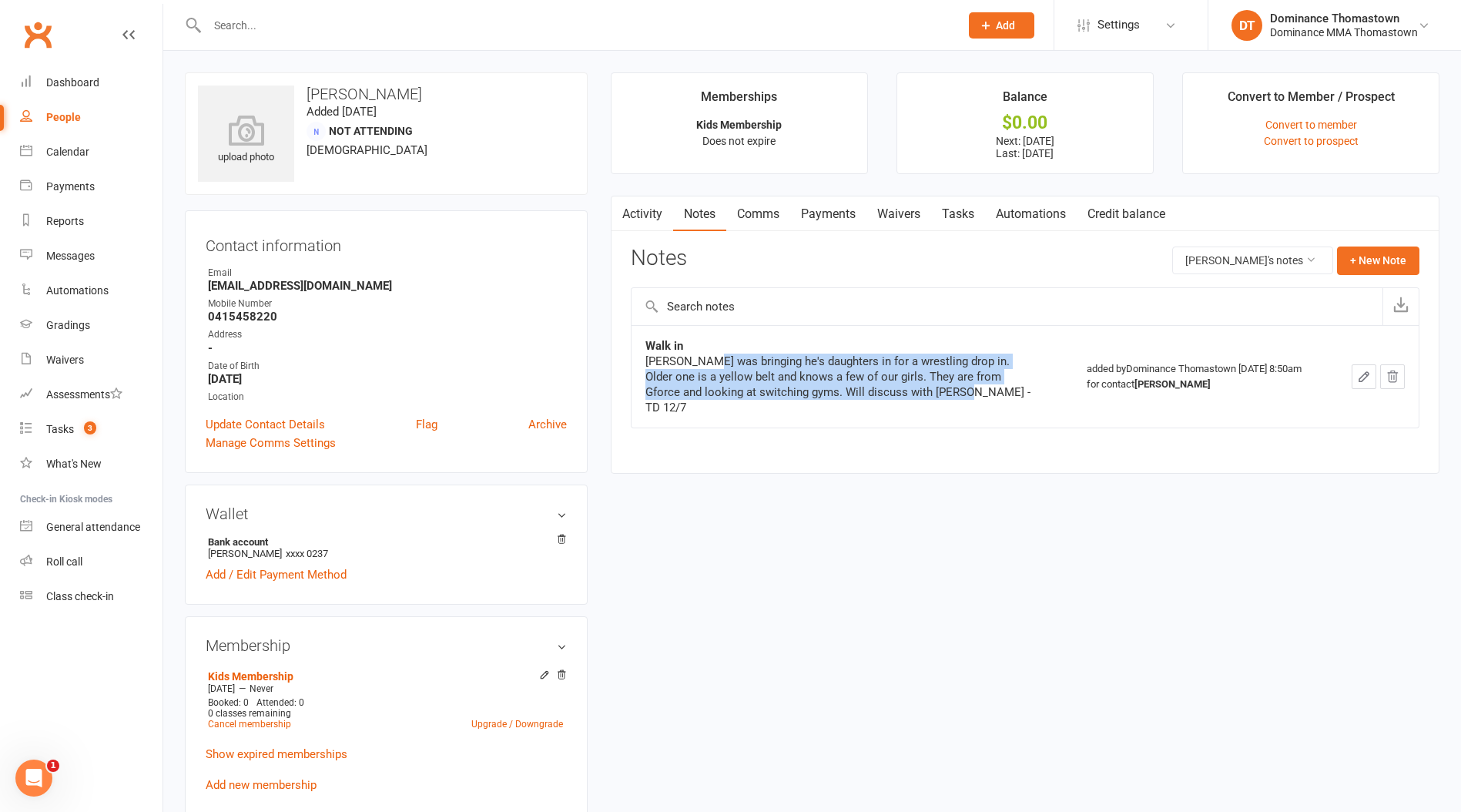
click at [712, 354] on div "Mesut was bringing he's daughters in for a wrestling drop in. Older one is a ye…" at bounding box center [838, 384] width 385 height 62
click at [711, 354] on div "Mesut was bringing he's daughters in for a wrestling drop in. Older one is a ye…" at bounding box center [838, 384] width 385 height 62
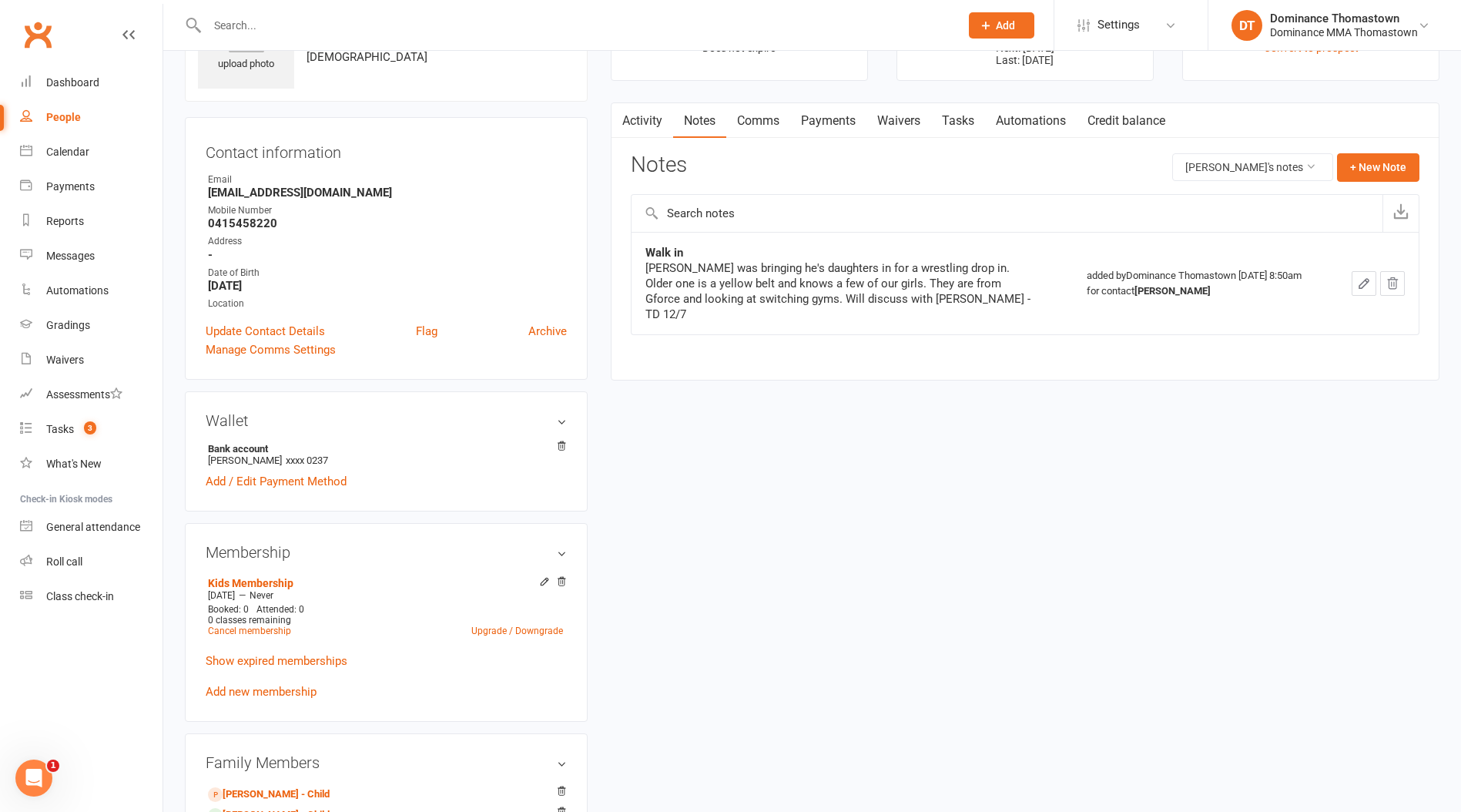
scroll to position [176, 0]
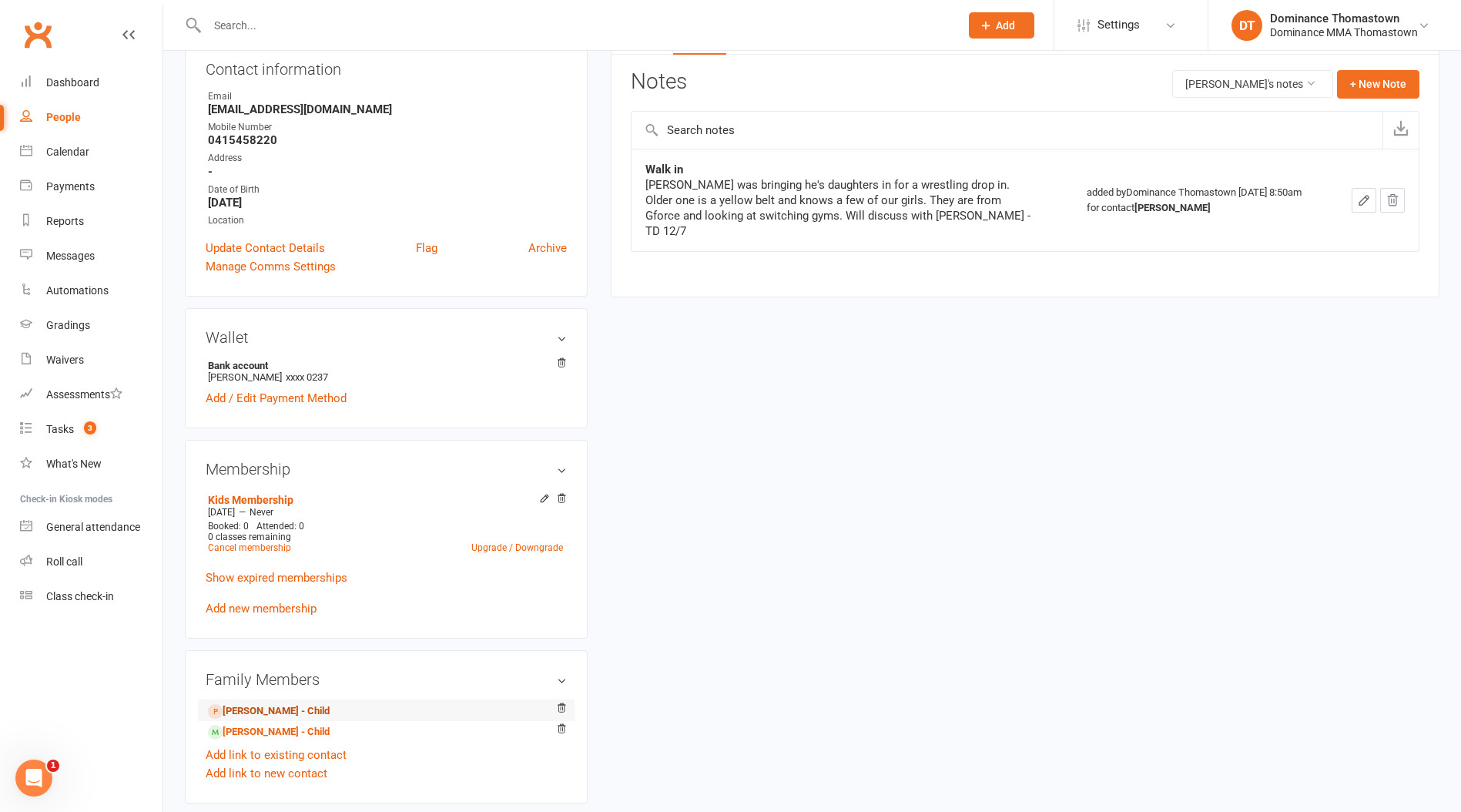
click at [281, 703] on link "Leyla Sahin - Child" at bounding box center [268, 711] width 122 height 16
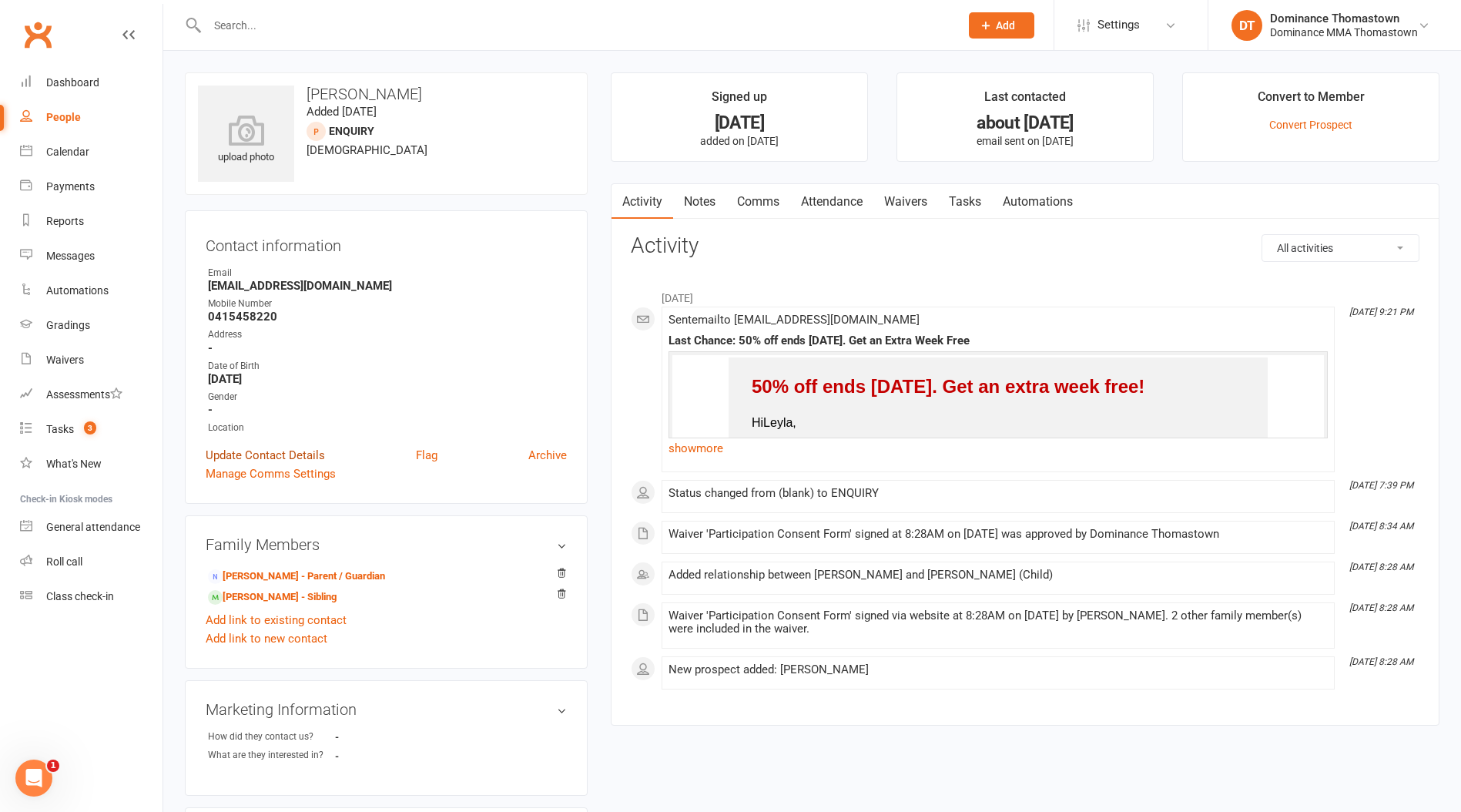
click at [269, 450] on link "Update Contact Details" at bounding box center [266, 455] width 119 height 19
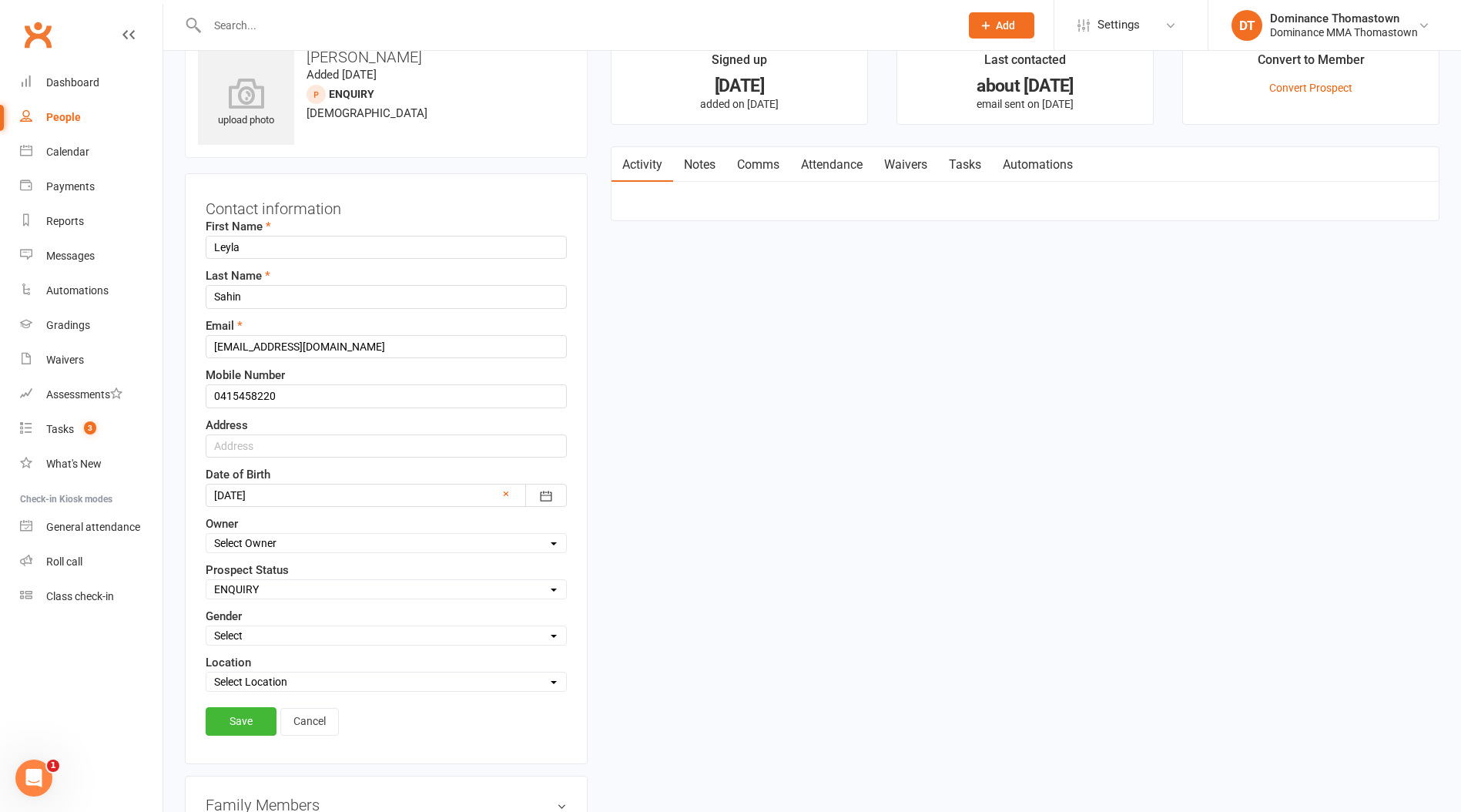
scroll to position [72, 0]
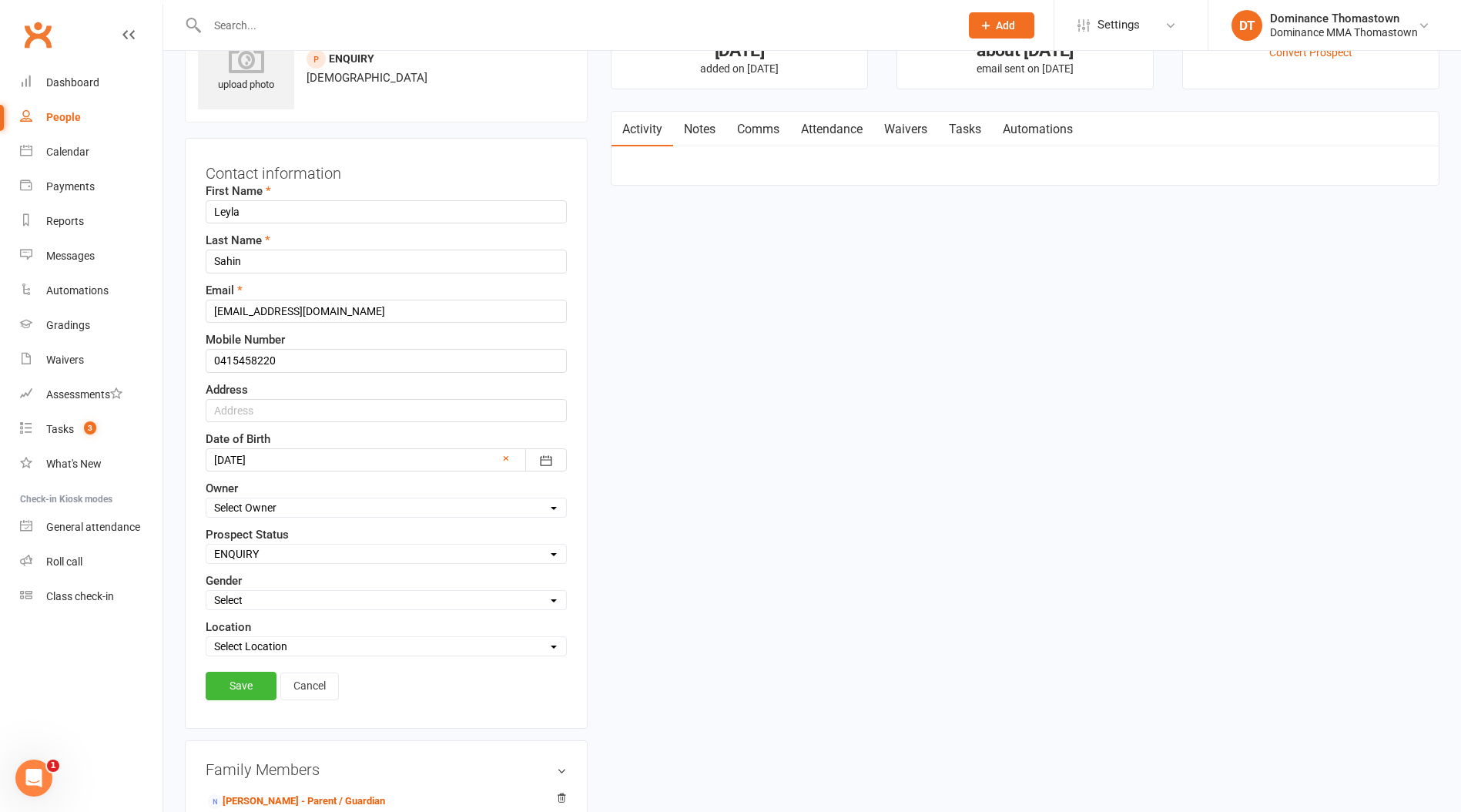
click at [274, 562] on select "Select ENQUIRY WEBSITE ENQUIRY META ADS ENQUIRY DROPPED PROSPECT DROP-IN VISITO…" at bounding box center [387, 554] width 360 height 17
click at [207, 545] on select "Select ENQUIRY WEBSITE ENQUIRY META ADS ENQUIRY DROPPED PROSPECT DROP-IN VISITO…" at bounding box center [387, 554] width 360 height 17
click at [239, 553] on select "Select ENQUIRY WEBSITE ENQUIRY META ADS ENQUIRY DROPPED PROSPECT DROP-IN VISITO…" at bounding box center [387, 554] width 360 height 17
select select "DROP-IN VISITOR"
click at [207, 545] on select "Select ENQUIRY WEBSITE ENQUIRY META ADS ENQUIRY DROPPED PROSPECT DROP-IN VISITO…" at bounding box center [387, 554] width 360 height 17
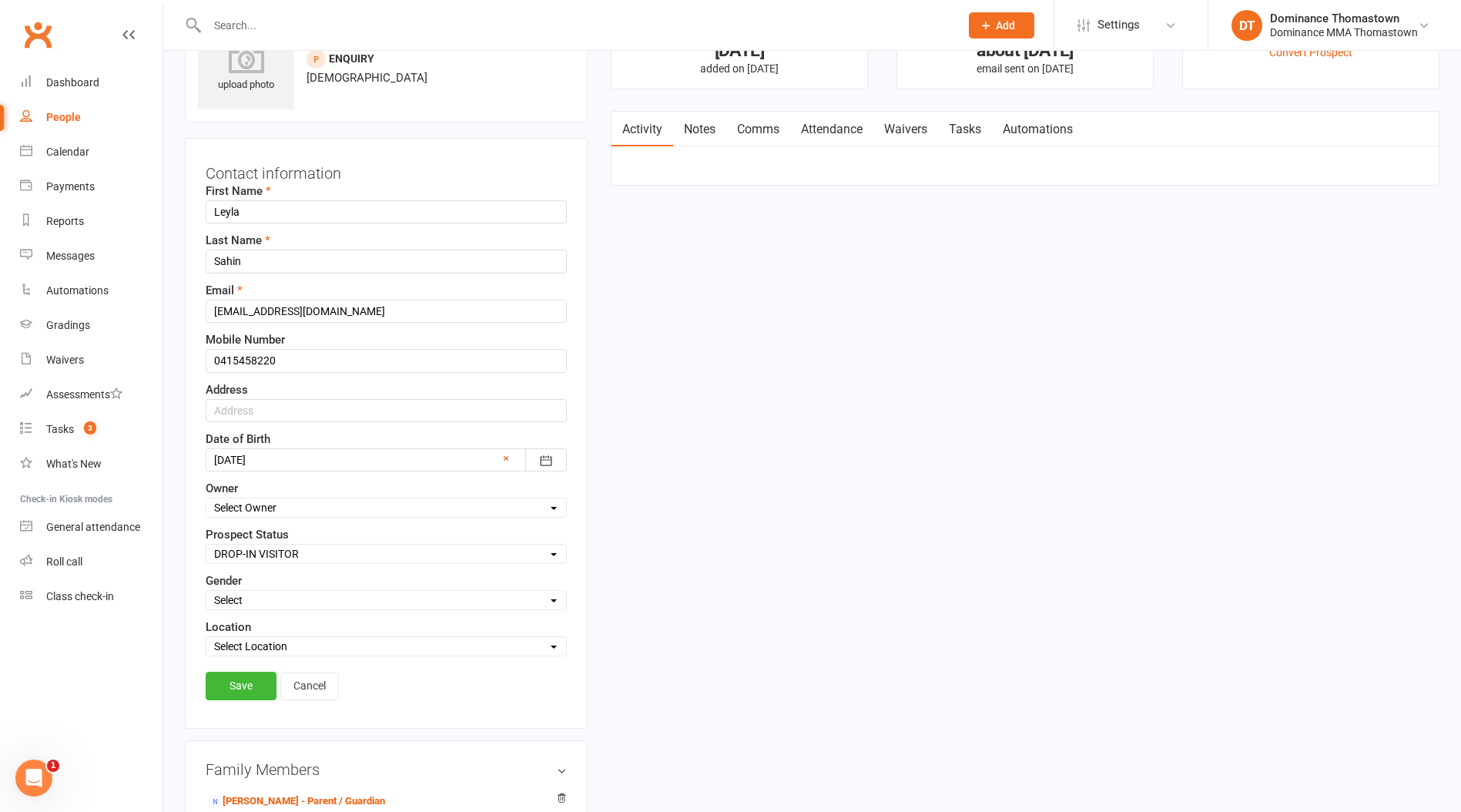
click at [244, 689] on link "Save" at bounding box center [242, 685] width 71 height 28
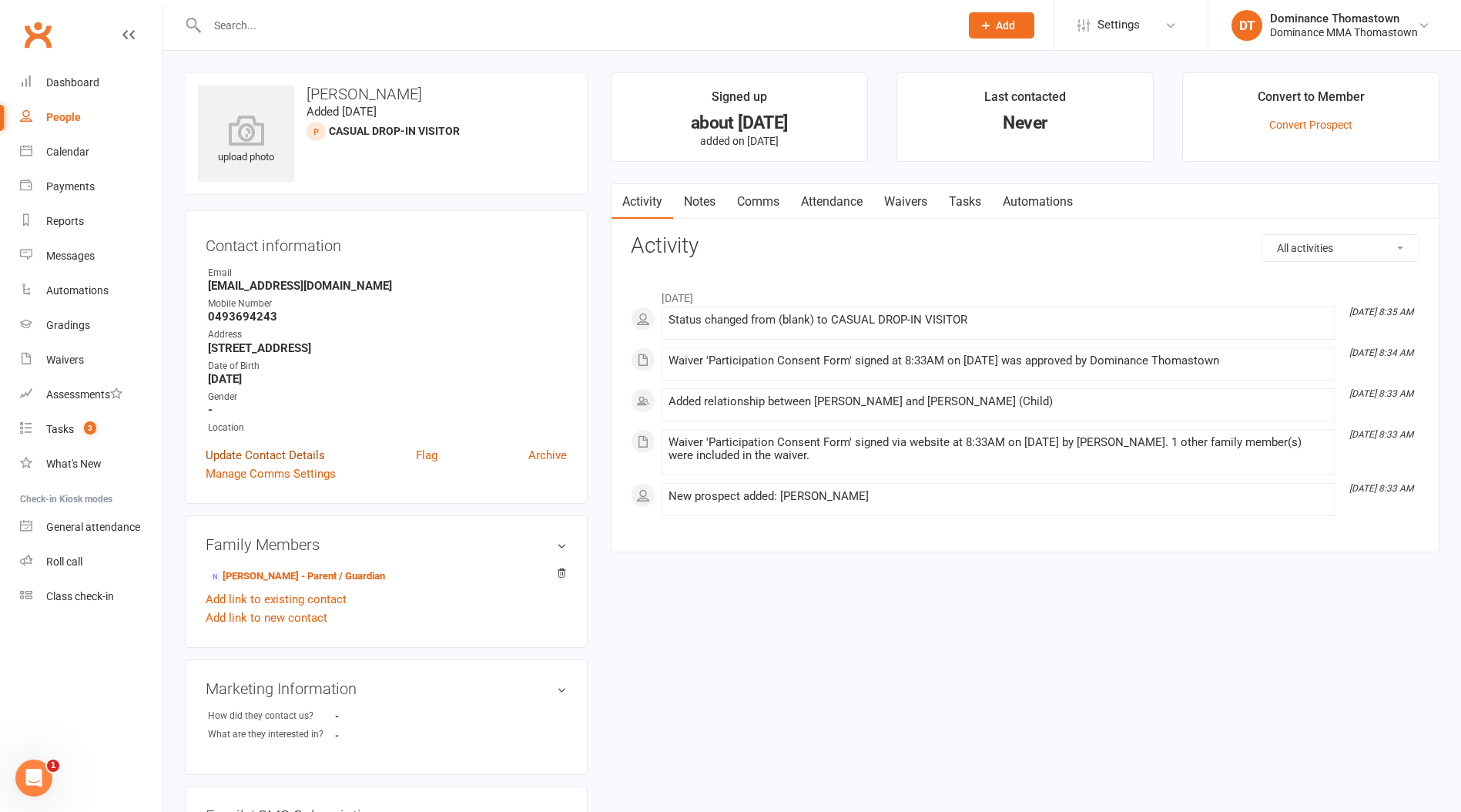
click at [275, 454] on link "Update Contact Details" at bounding box center [266, 455] width 119 height 19
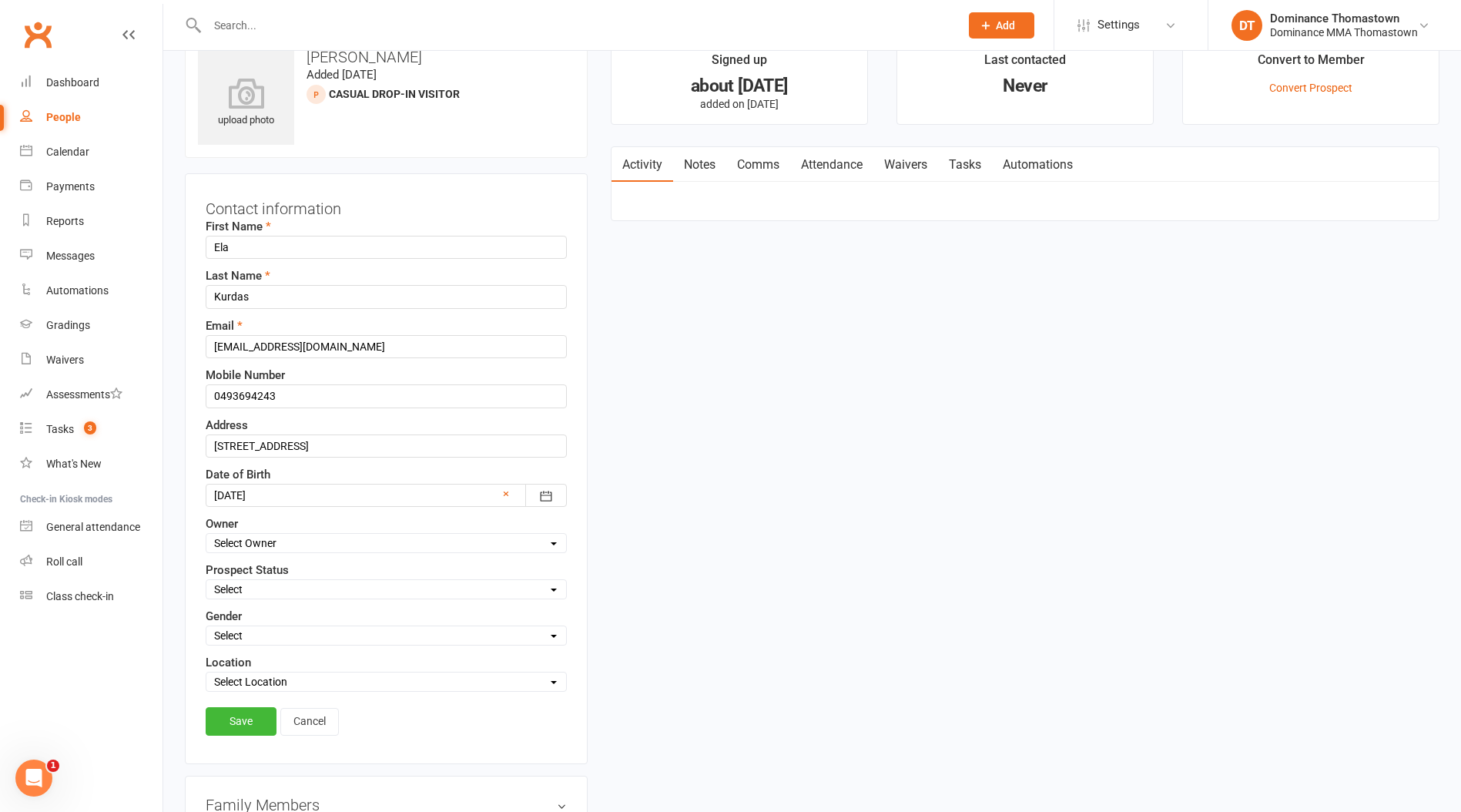
scroll to position [72, 0]
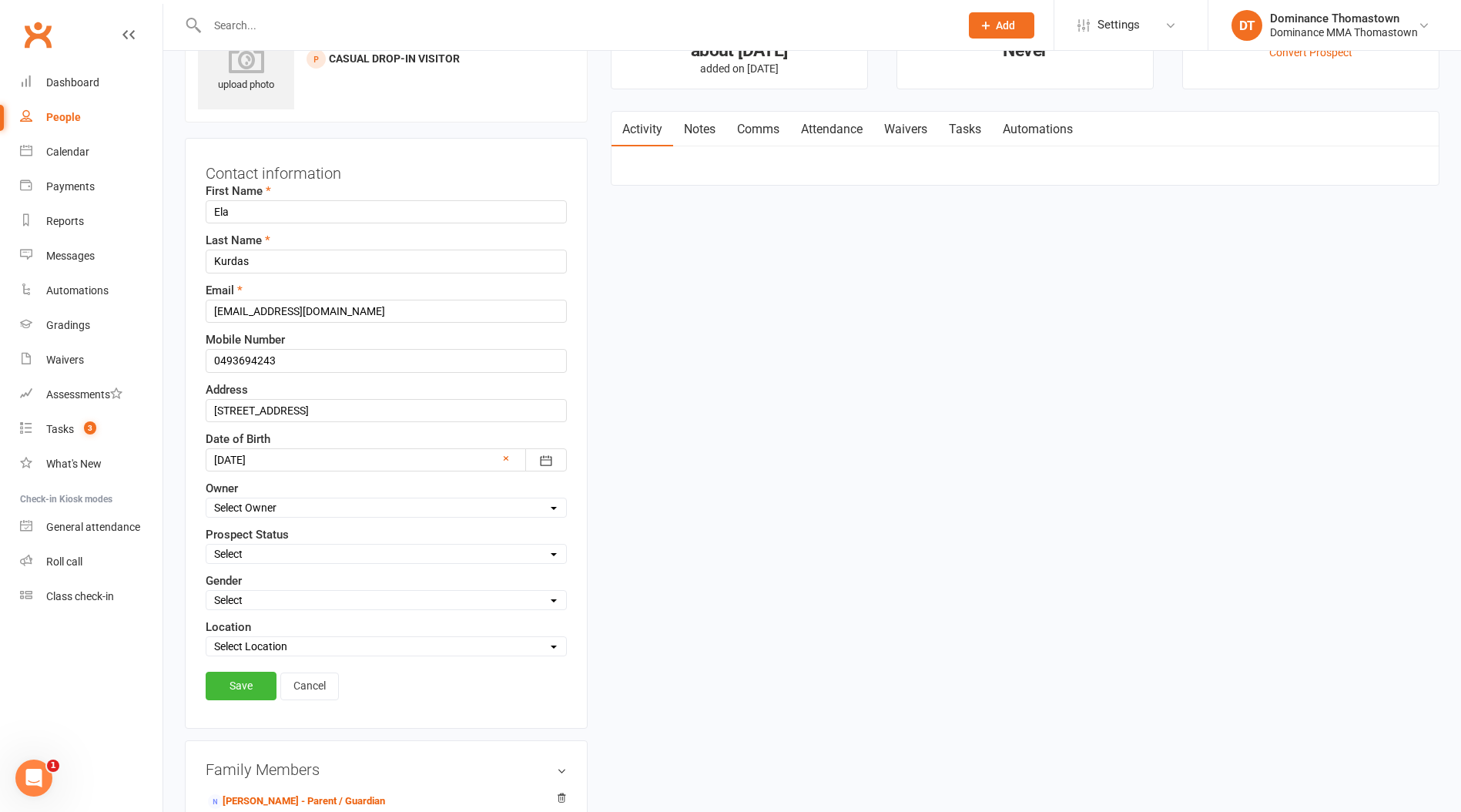
click at [264, 547] on select "Select ENQUIRY WEBSITE ENQUIRY META ADS ENQUIRY DROPPED PROSPECT DROP-IN VISITO…" at bounding box center [387, 554] width 360 height 17
select select "DROP-IN VISITOR"
click at [207, 545] on select "Select ENQUIRY WEBSITE ENQUIRY META ADS ENQUIRY DROPPED PROSPECT DROP-IN VISITO…" at bounding box center [387, 554] width 360 height 17
drag, startPoint x: 258, startPoint y: 688, endPoint x: 259, endPoint y: 649, distance: 39.0
click at [257, 688] on link "Save" at bounding box center [242, 685] width 71 height 28
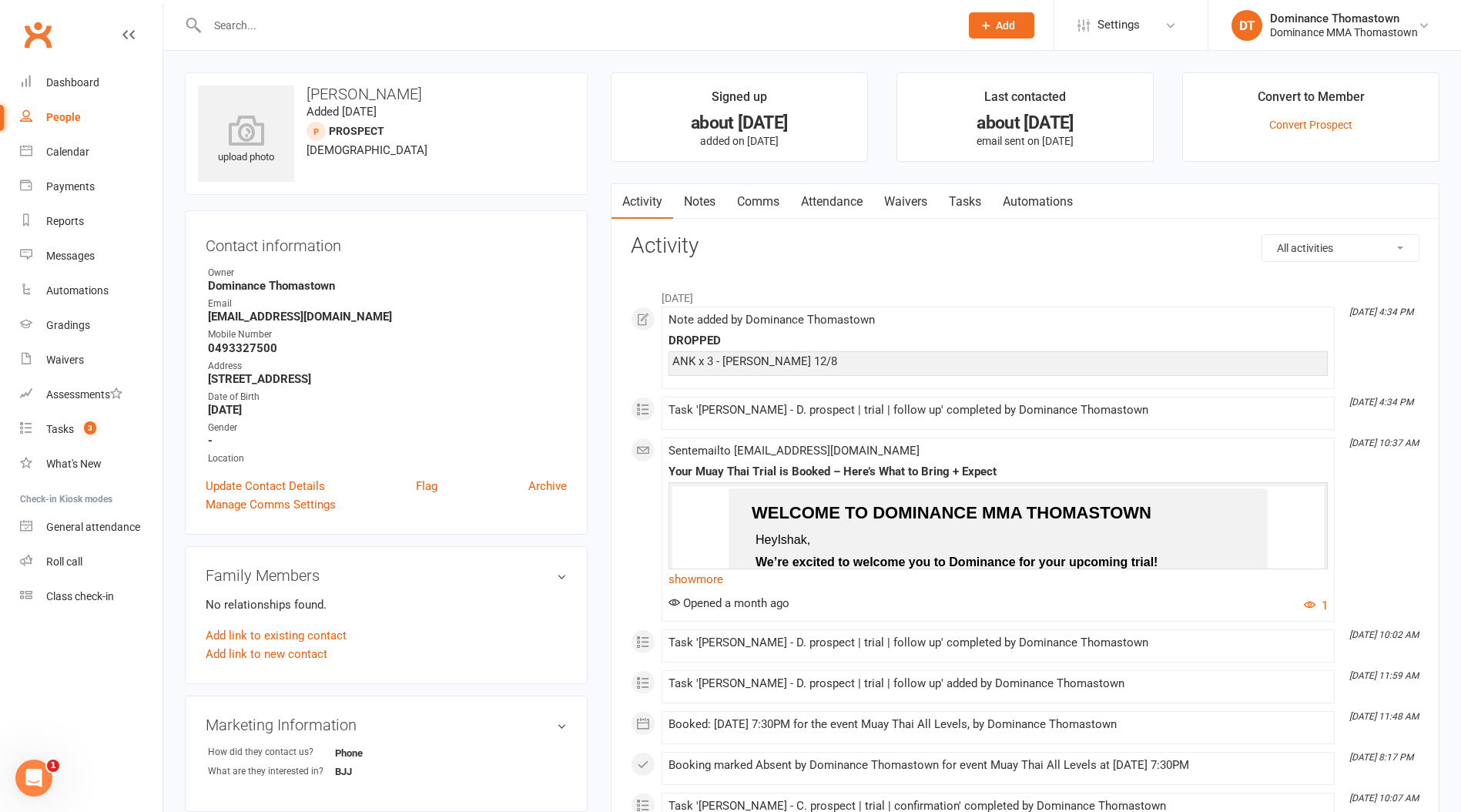
click at [701, 195] on link "Notes" at bounding box center [700, 202] width 53 height 36
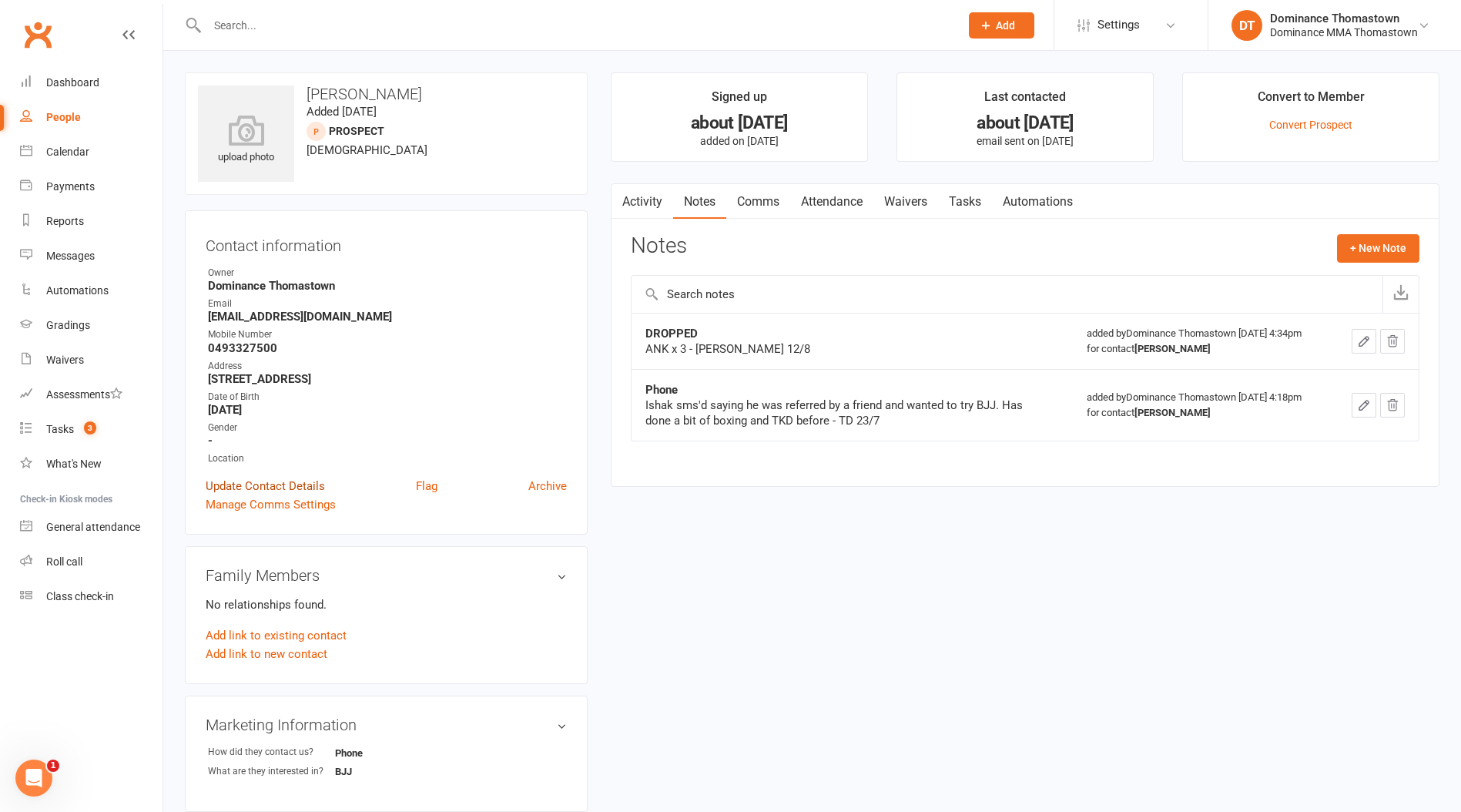
click at [239, 485] on link "Update Contact Details" at bounding box center [266, 486] width 119 height 19
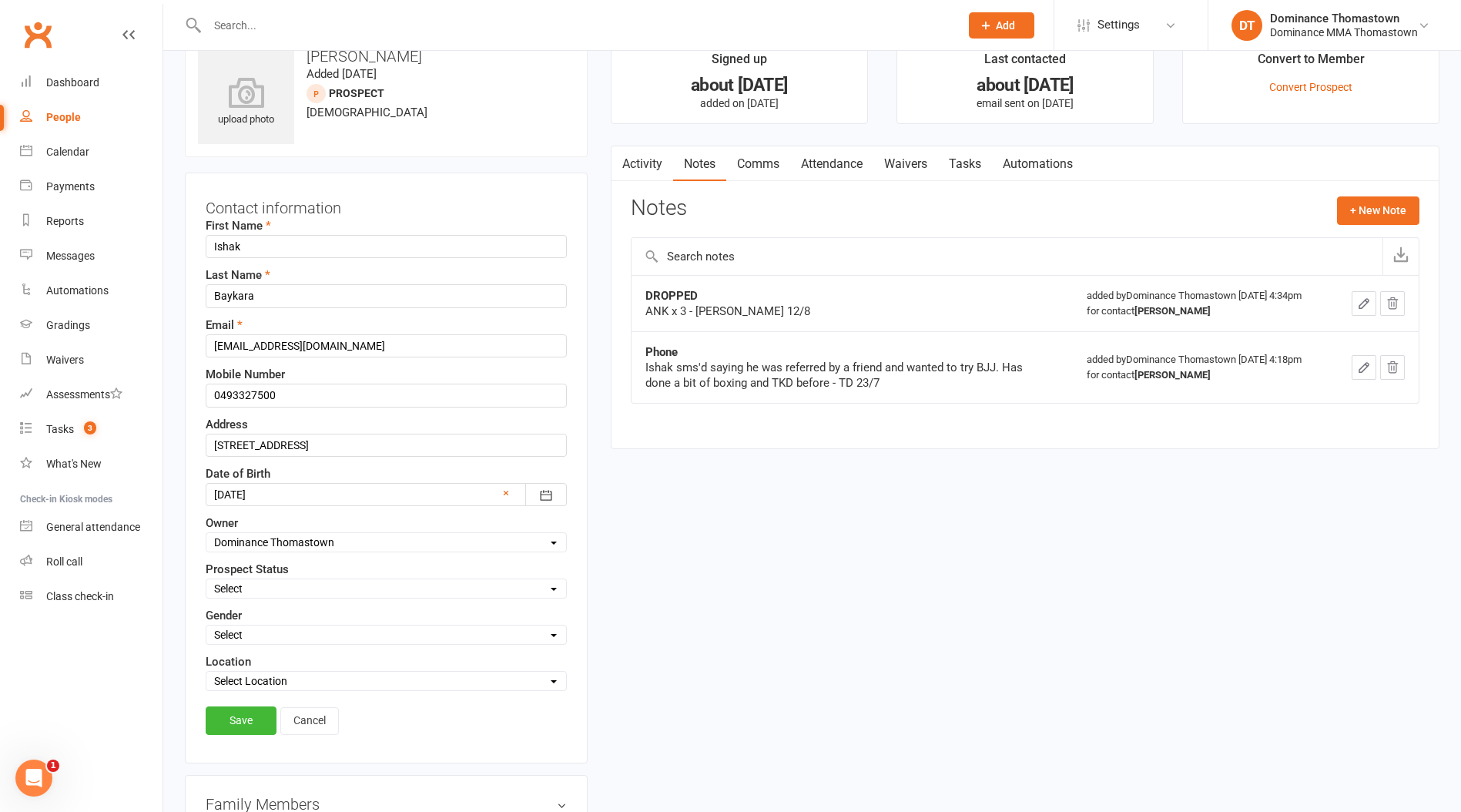
scroll to position [72, 0]
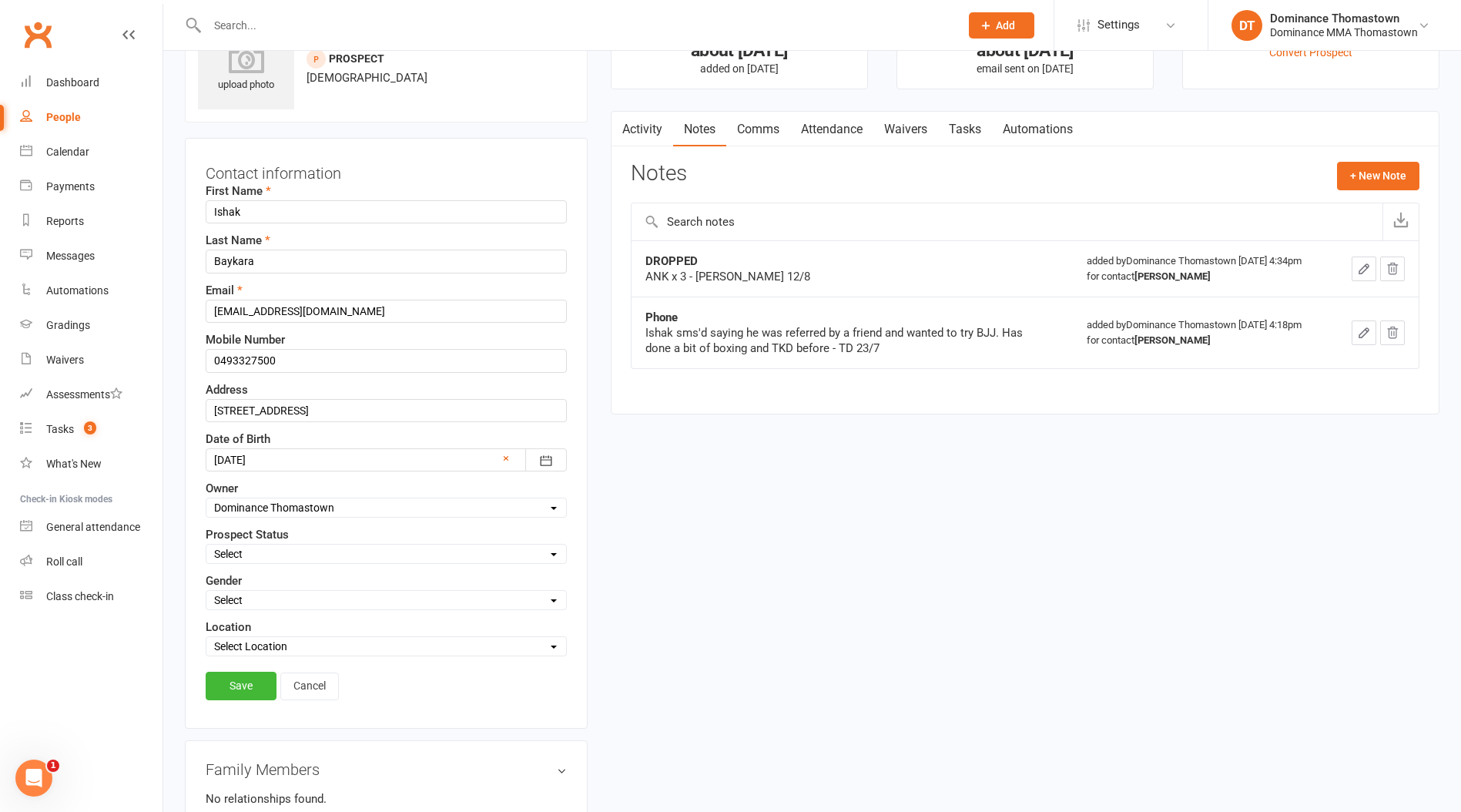
click at [255, 553] on select "Select ENQUIRY WEBSITE ENQUIRY META ADS ENQUIRY DROPPED PROSPECT DROP-IN VISITO…" at bounding box center [387, 554] width 360 height 17
select select "DROPPED PROSPECT"
click at [207, 545] on select "Select ENQUIRY WEBSITE ENQUIRY META ADS ENQUIRY DROPPED PROSPECT DROP-IN VISITO…" at bounding box center [387, 554] width 360 height 17
click at [242, 688] on link "Save" at bounding box center [242, 685] width 71 height 28
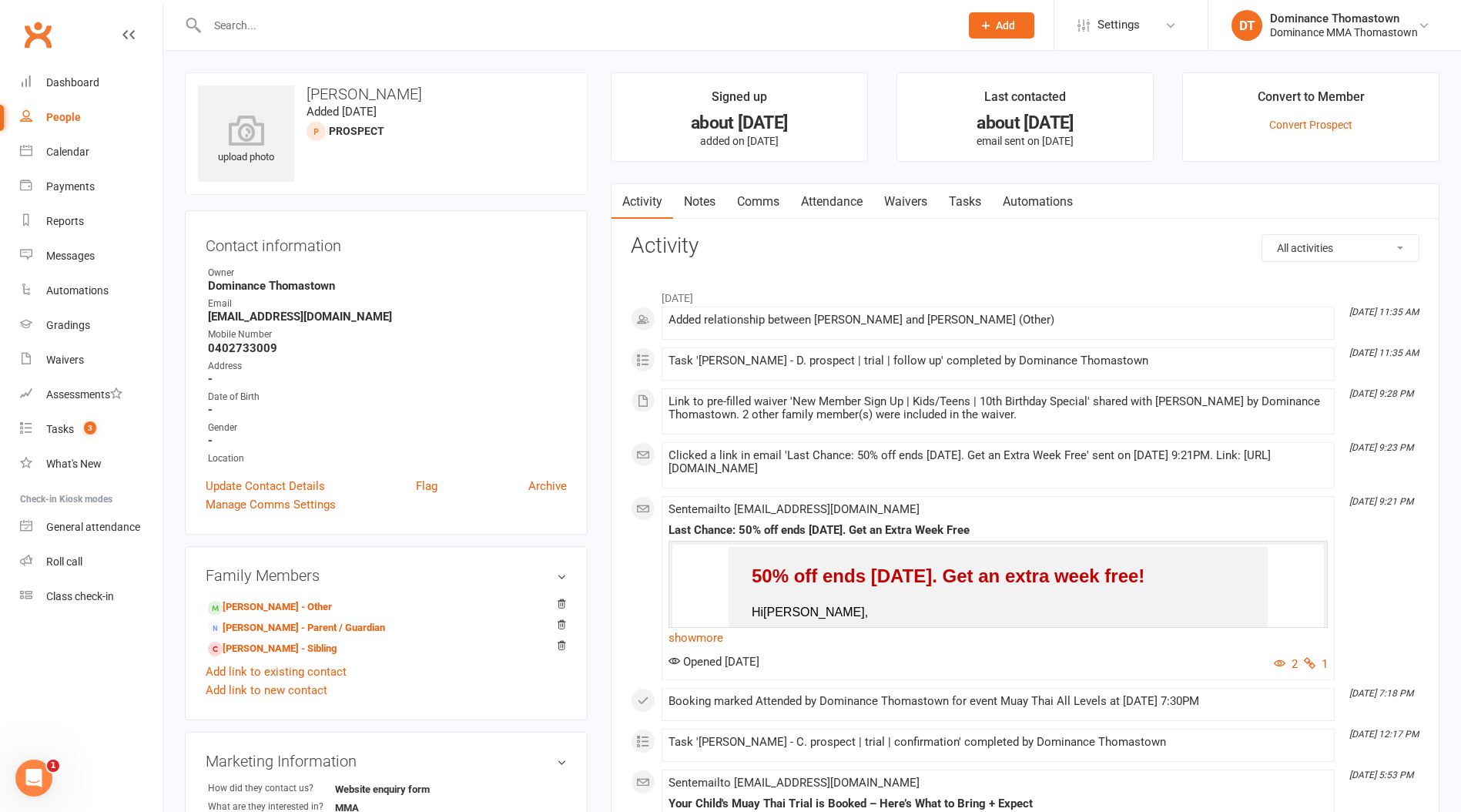
click at [718, 207] on link "Notes" at bounding box center [700, 202] width 53 height 36
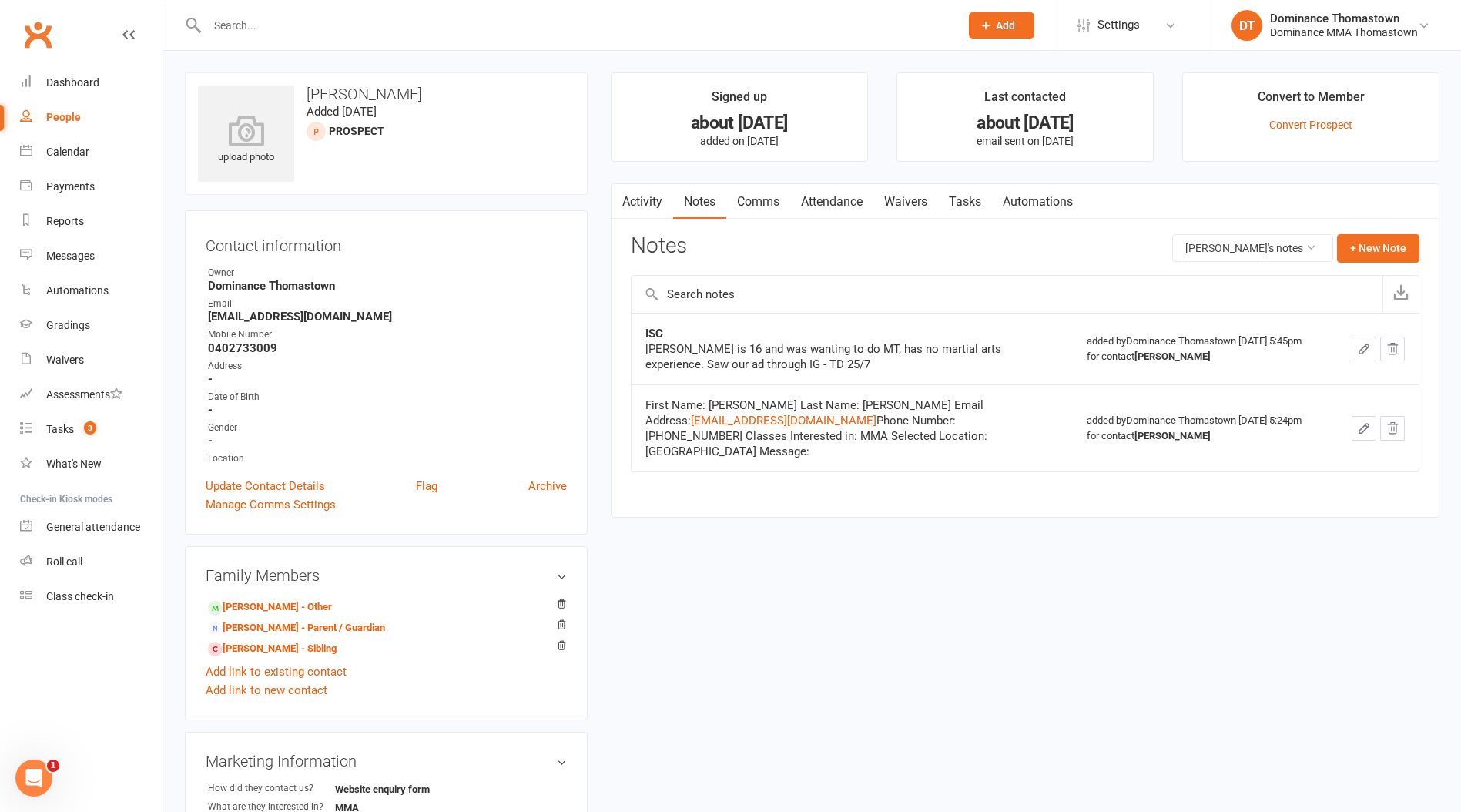
click at [971, 202] on link "Tasks" at bounding box center [965, 202] width 53 height 36
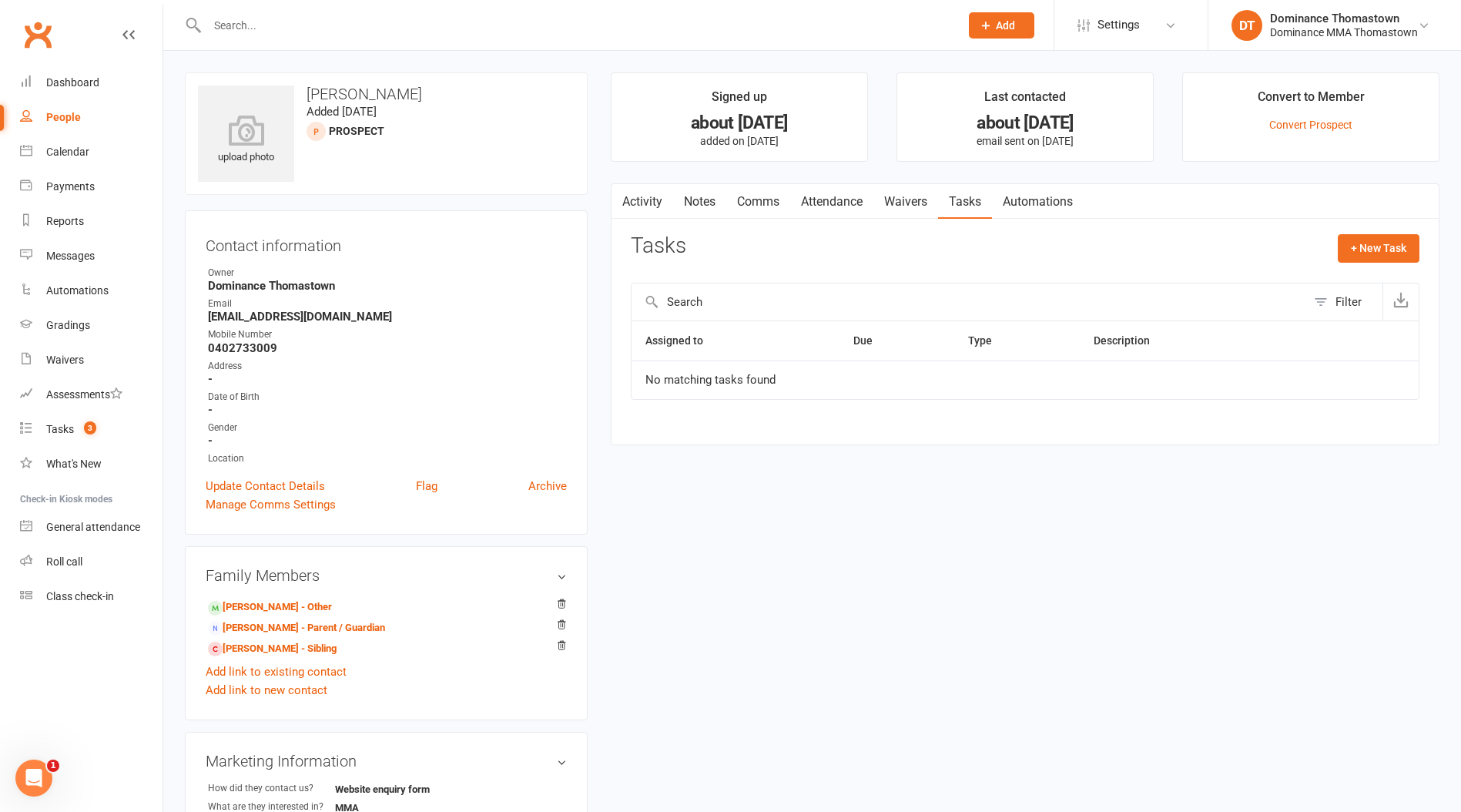
click at [702, 203] on link "Notes" at bounding box center [700, 202] width 53 height 36
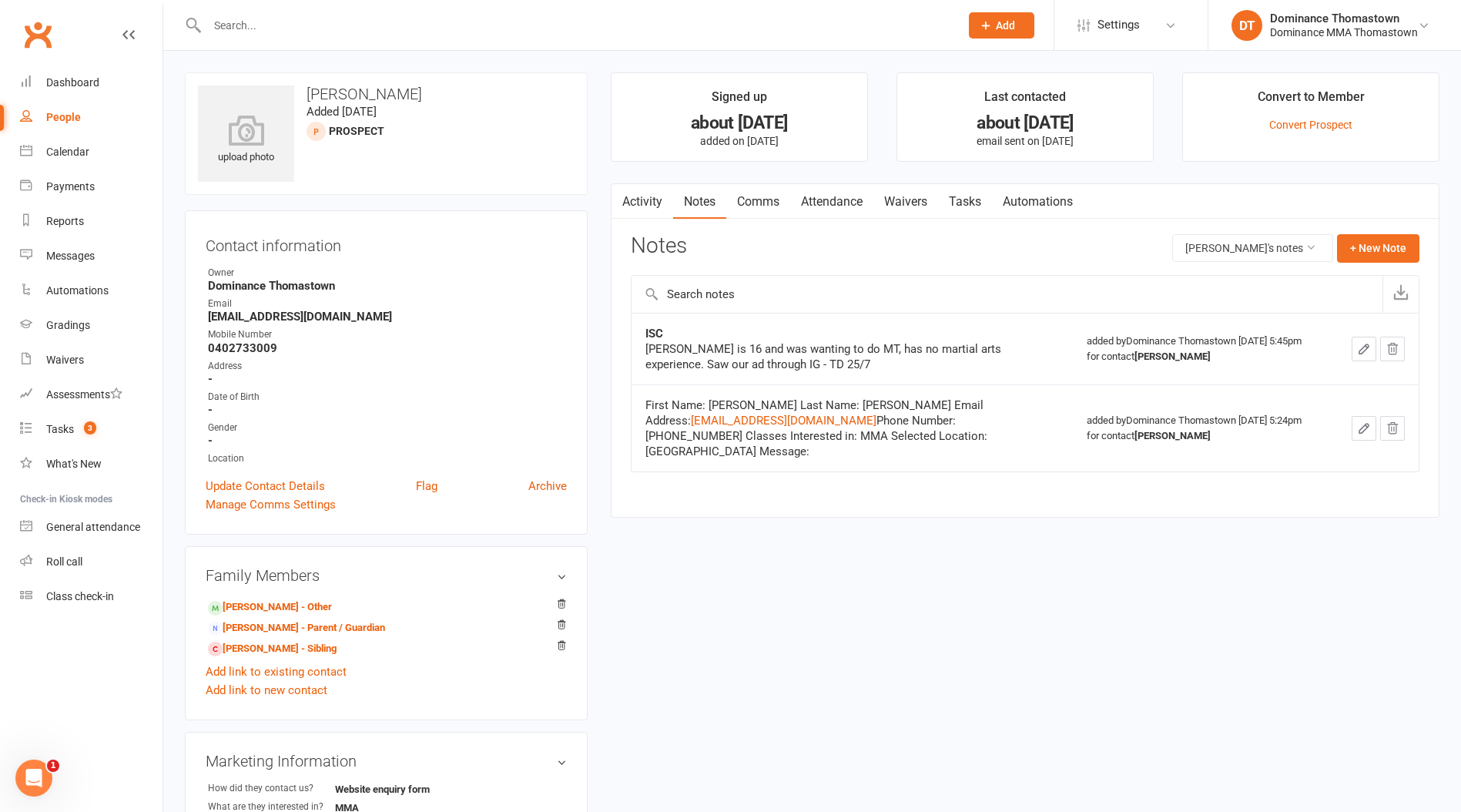
scroll to position [1, 0]
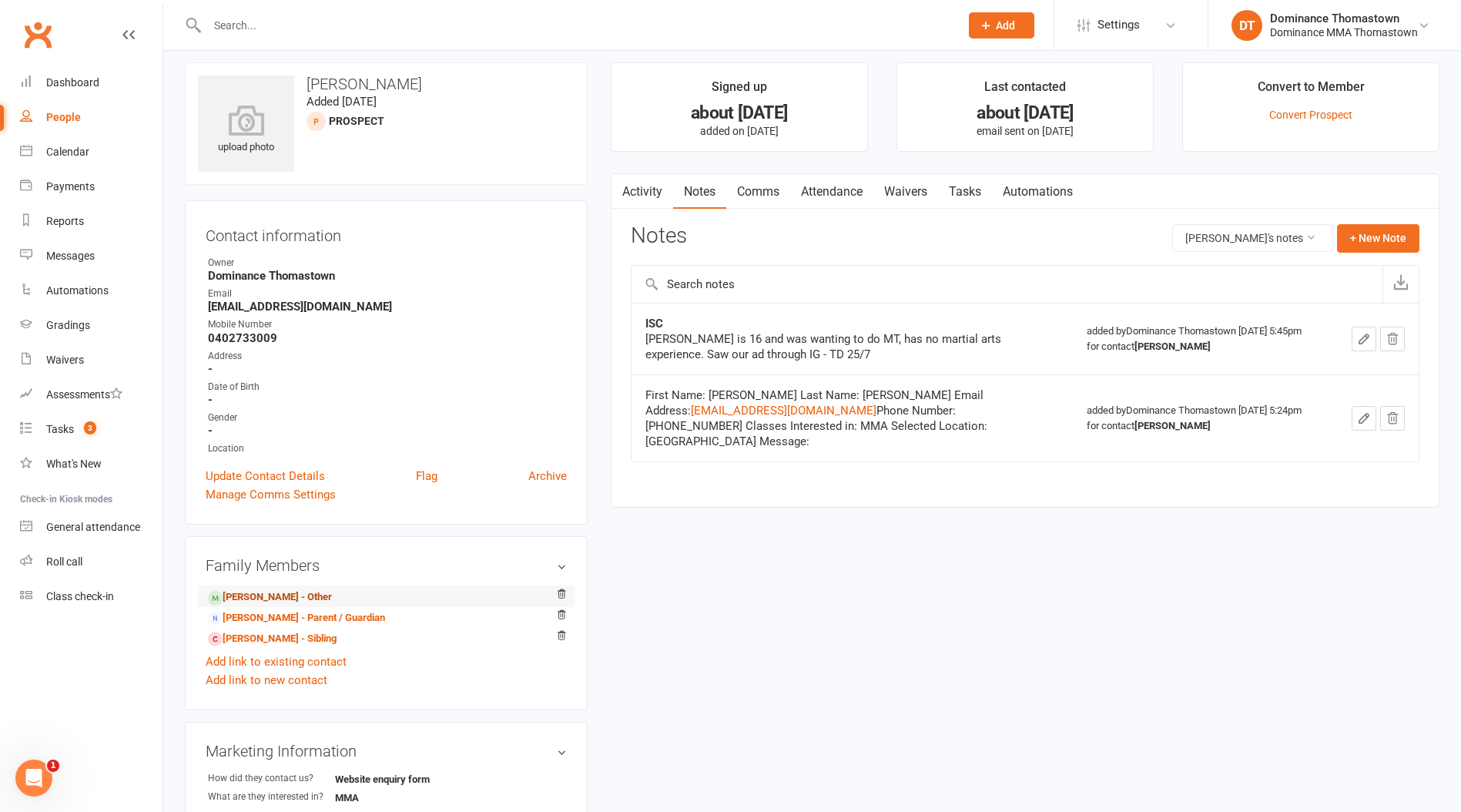
click at [243, 603] on link "[PERSON_NAME] - Other" at bounding box center [269, 597] width 124 height 16
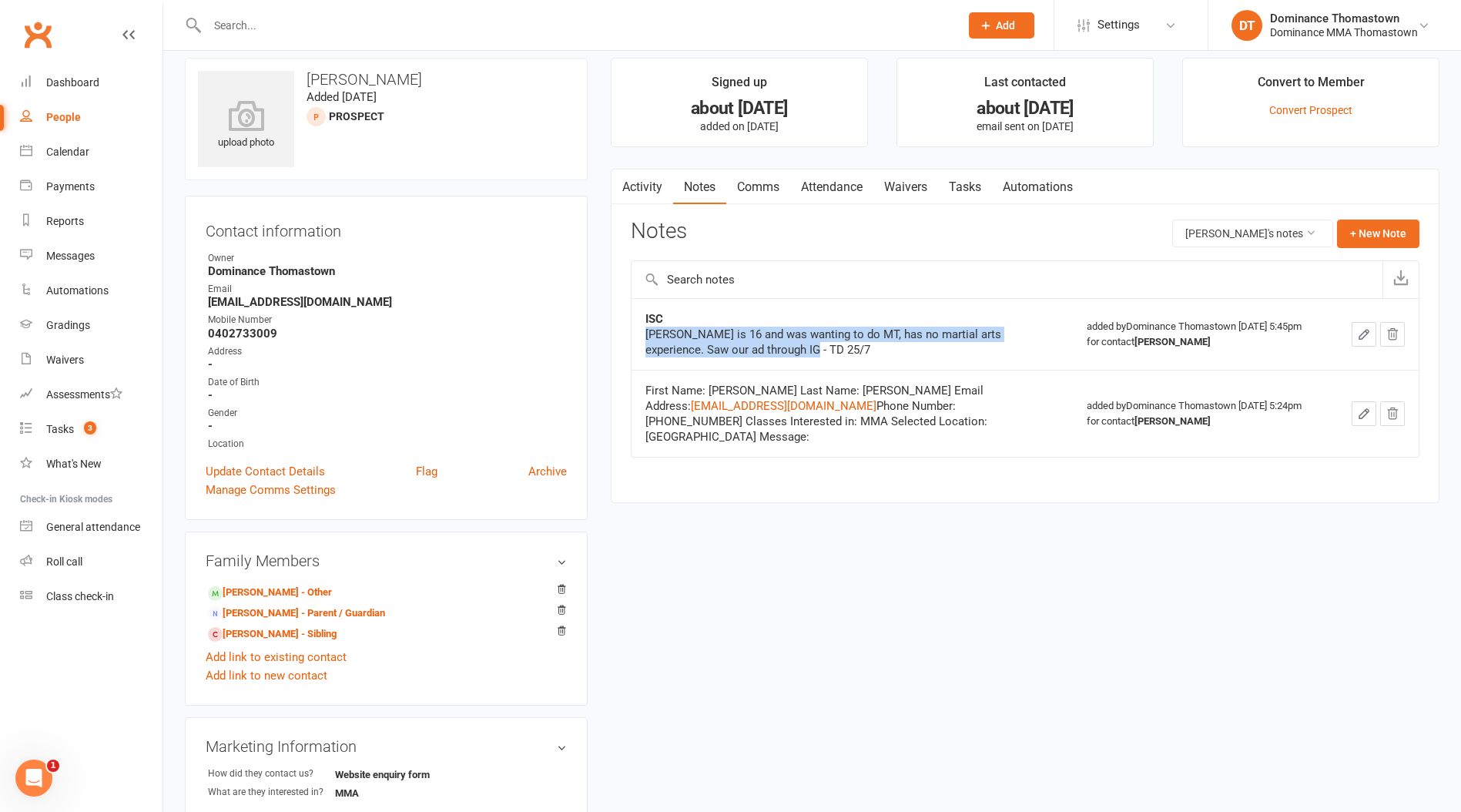
drag, startPoint x: 782, startPoint y: 351, endPoint x: 636, endPoint y: 334, distance: 147.0
click at [636, 334] on td "ISC [PERSON_NAME] is 16 and was wanting to do MT, has no martial arts experienc…" at bounding box center [852, 333] width 441 height 71
copy div "[PERSON_NAME] is 16 and was wanting to do MT, has no martial arts experience. S…"
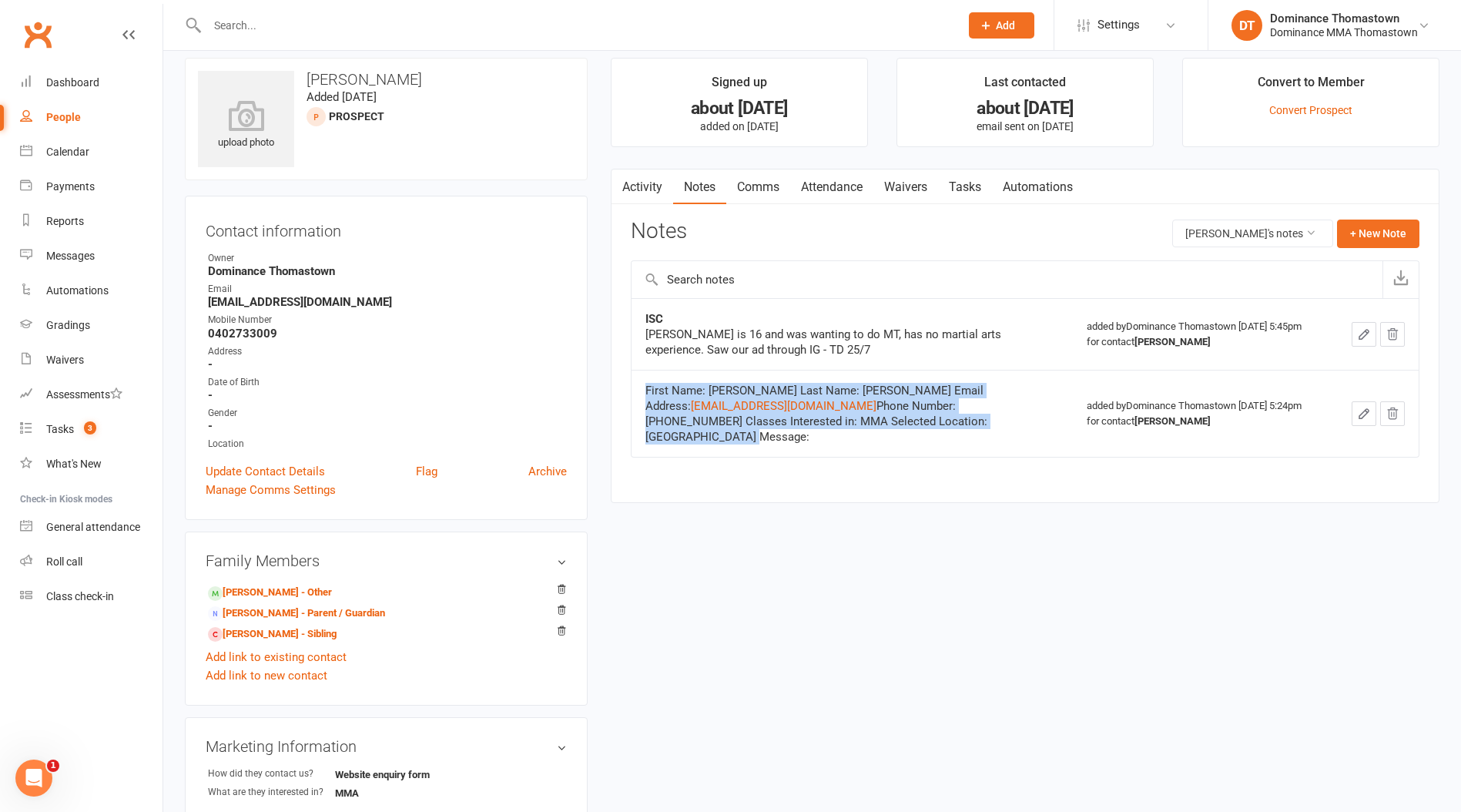
drag, startPoint x: 935, startPoint y: 422, endPoint x: 647, endPoint y: 392, distance: 289.6
click at [647, 392] on div "First Name: [PERSON_NAME] Last Name: [PERSON_NAME] Email Address: [EMAIL_ADDRES…" at bounding box center [838, 413] width 385 height 62
copy div "First Name: [PERSON_NAME] Last Name: [PERSON_NAME] Email Address: [EMAIL_ADDRES…"
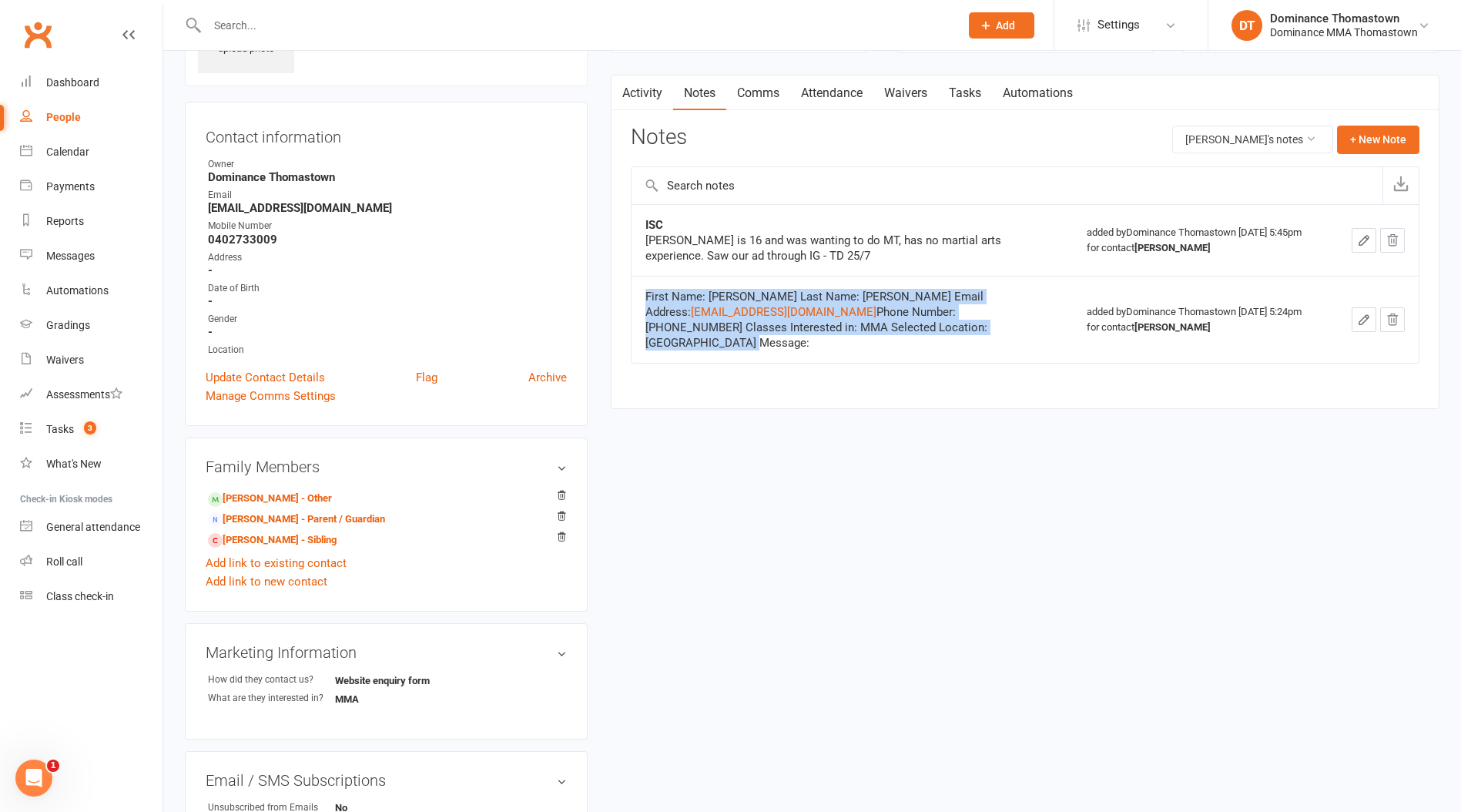
scroll to position [105, 0]
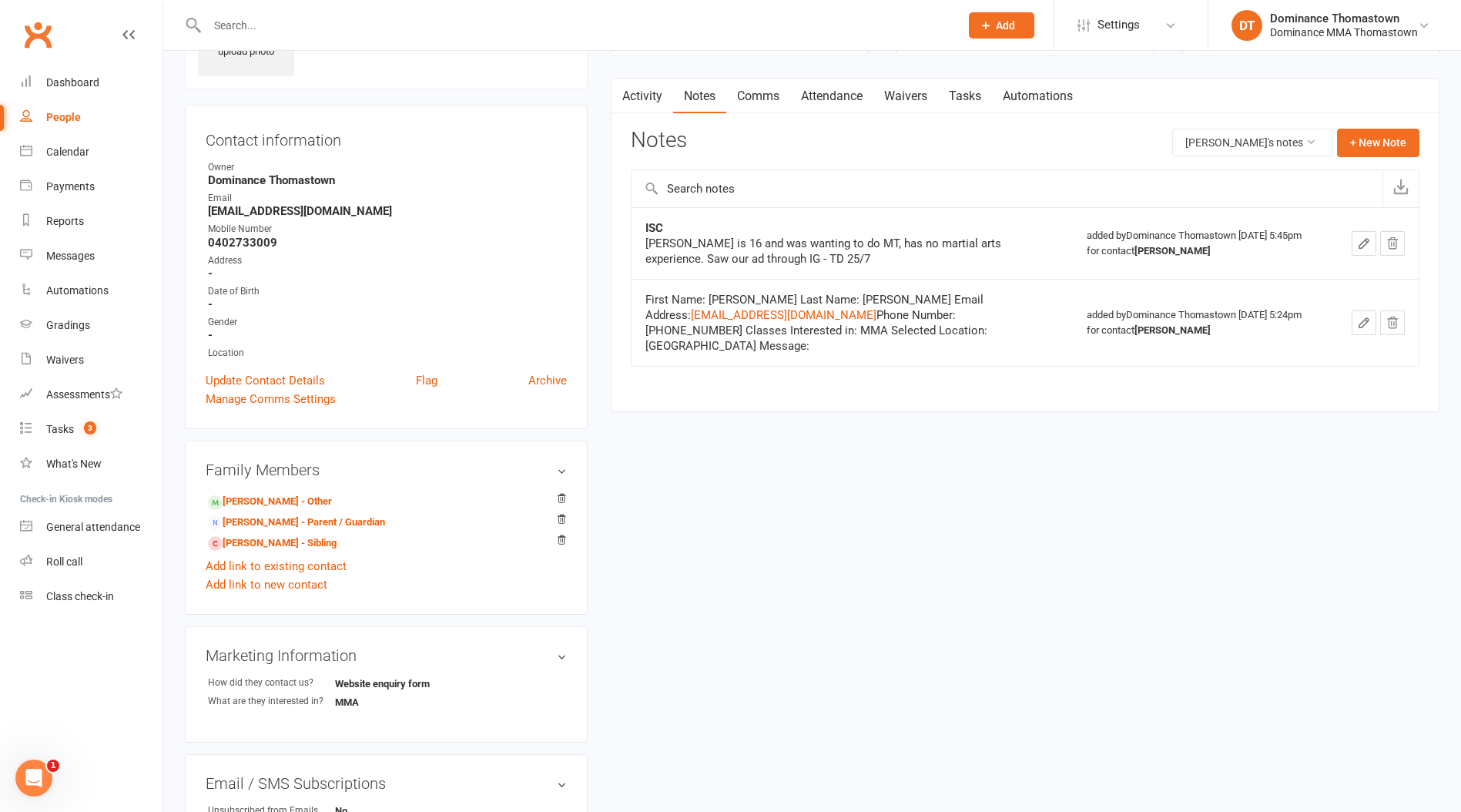
click at [547, 368] on div "Contact information Owner Dominance Thomastown Email [EMAIL_ADDRESS][DOMAIN_NAM…" at bounding box center [386, 267] width 403 height 324
click at [553, 377] on link "Archive" at bounding box center [547, 381] width 38 height 19
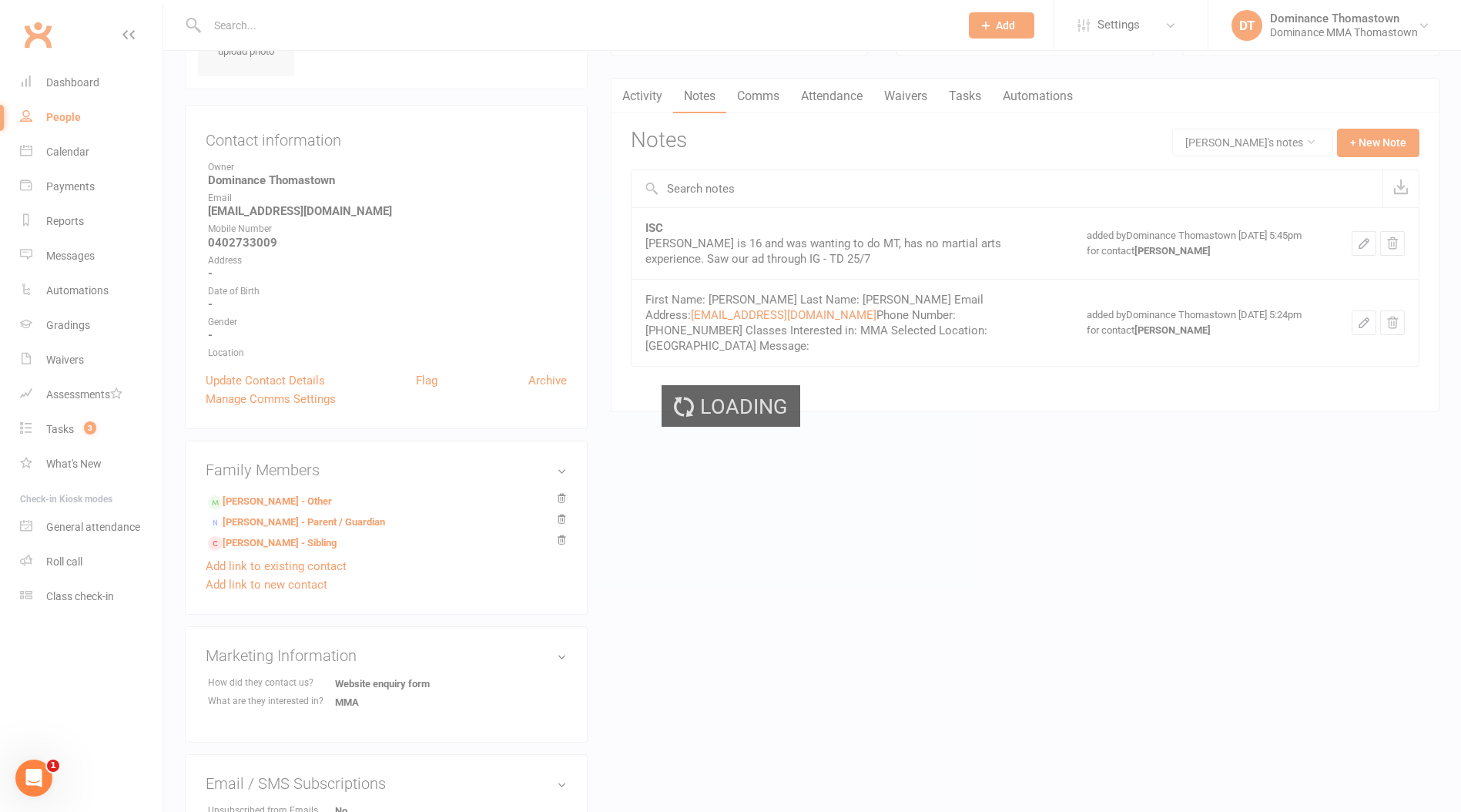
select select "100"
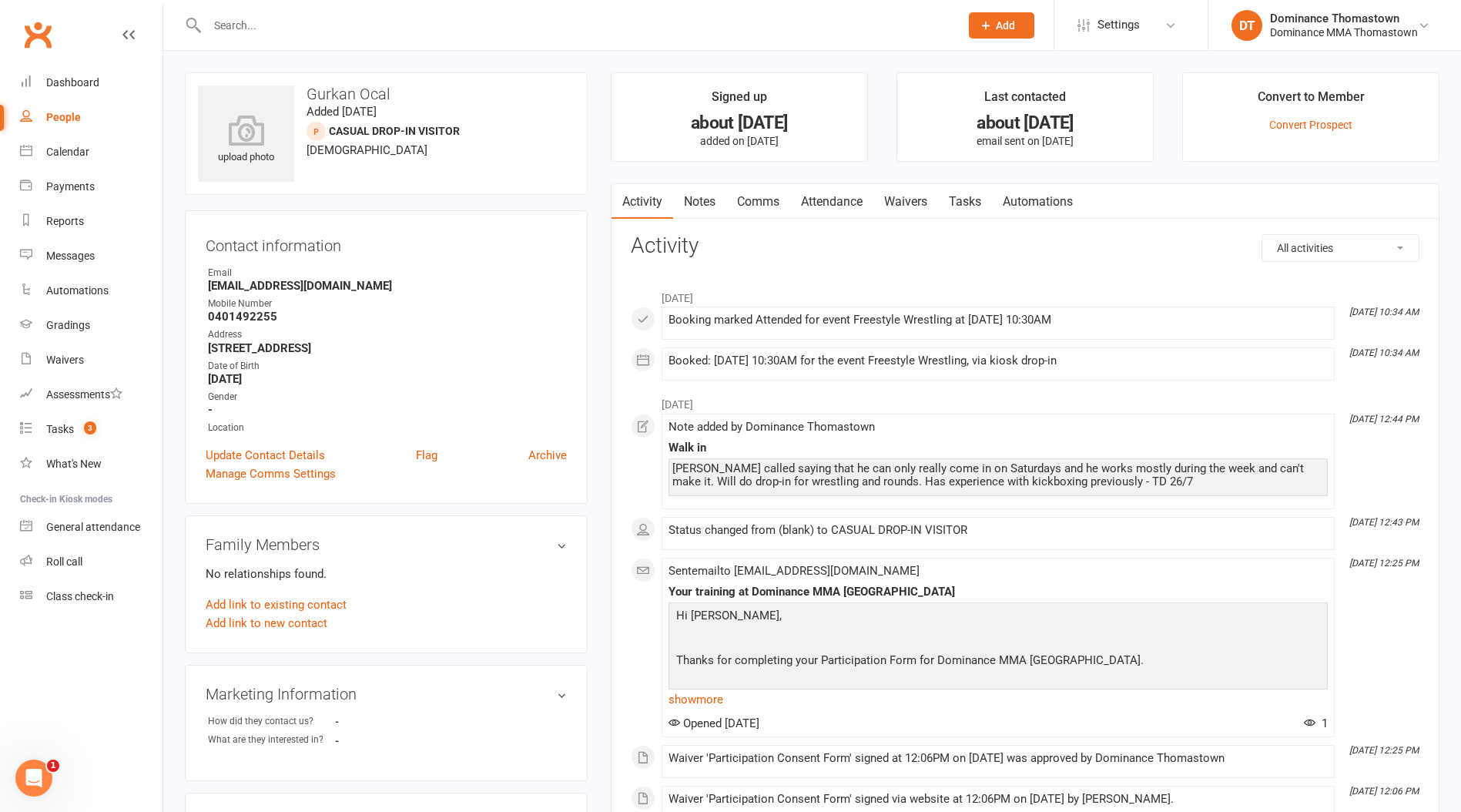
click at [704, 194] on link "Notes" at bounding box center [700, 202] width 53 height 36
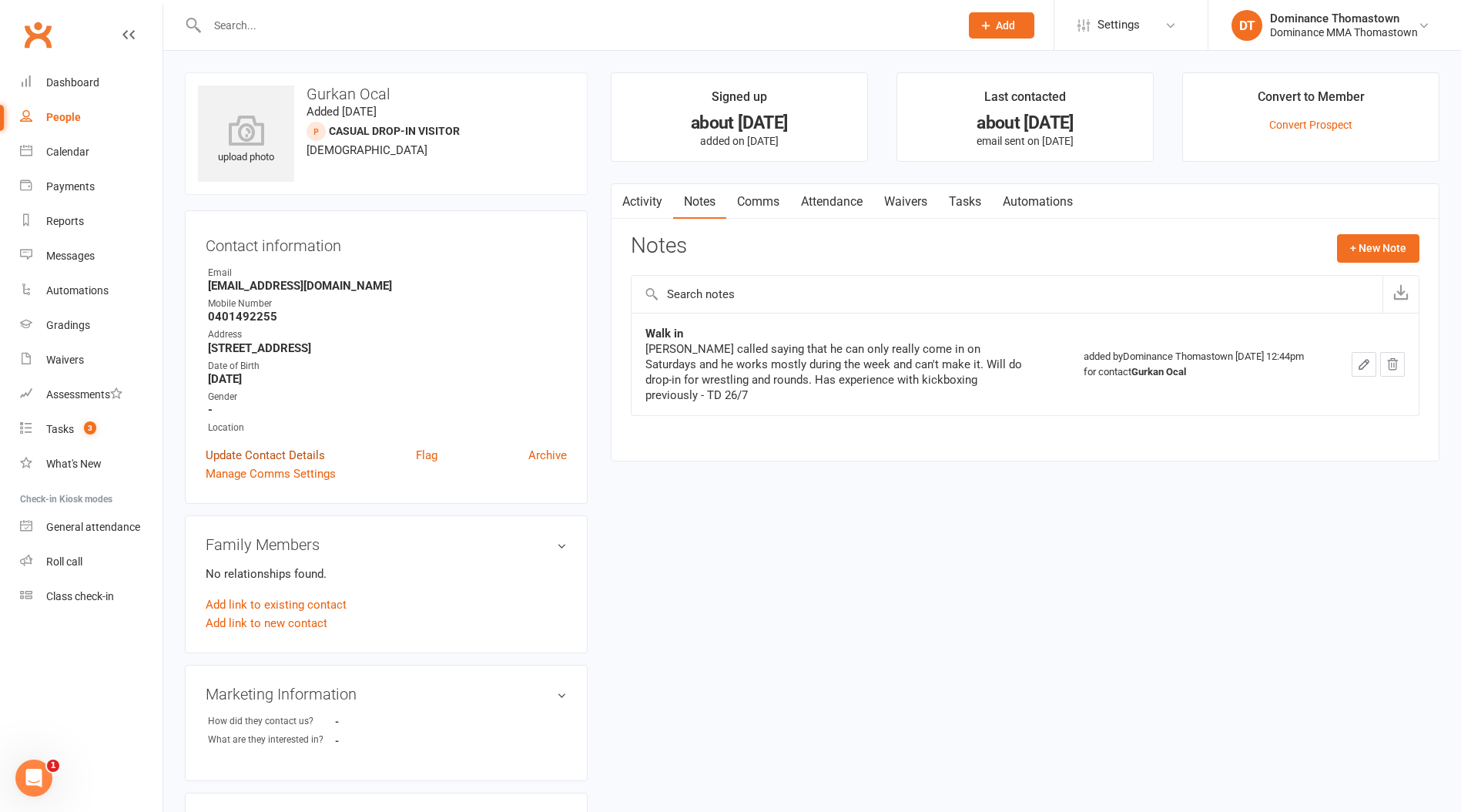
click at [266, 451] on link "Update Contact Details" at bounding box center [266, 455] width 119 height 19
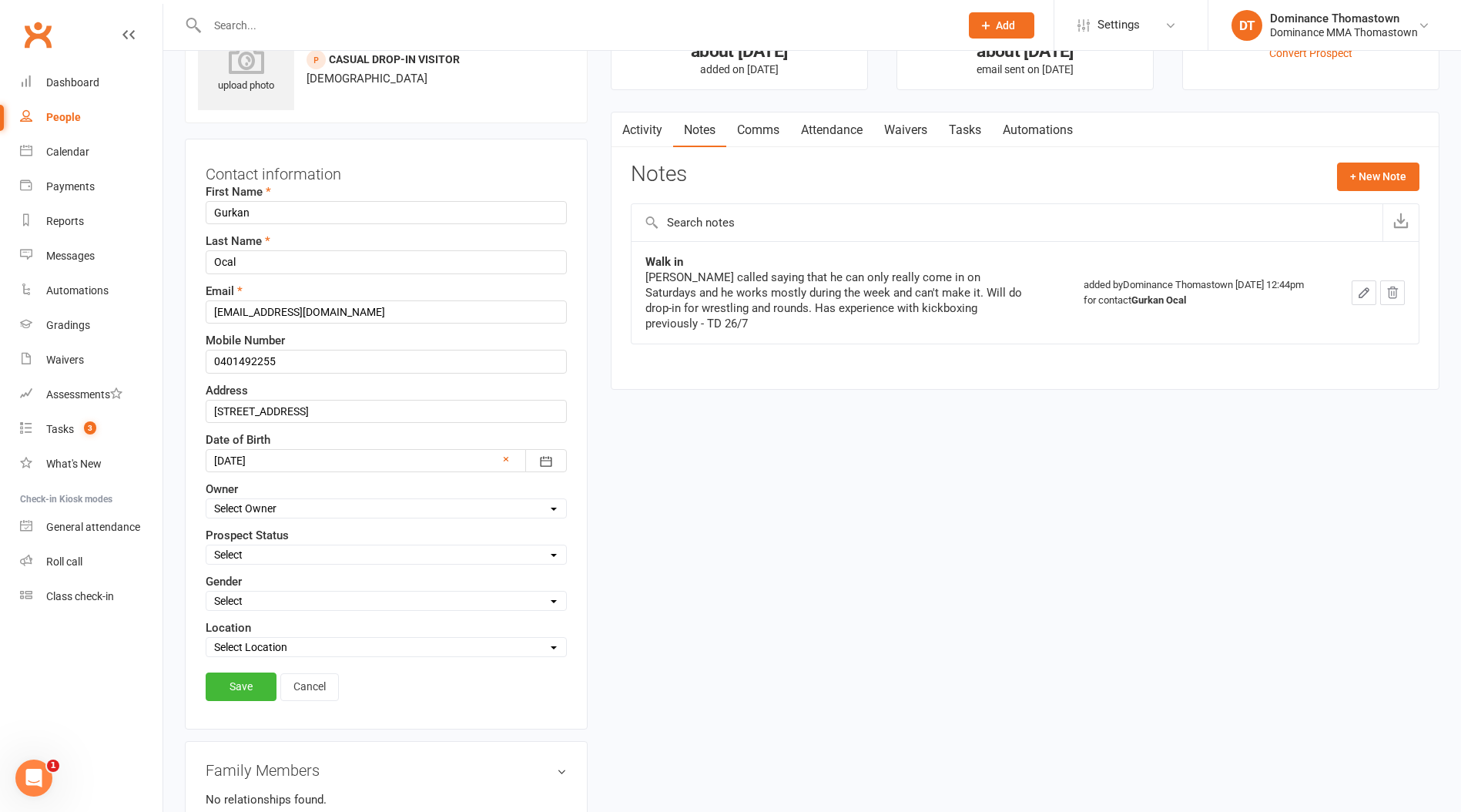
scroll to position [72, 0]
click at [260, 550] on select "Select ENQUIRY WEBSITE ENQUIRY META ADS ENQUIRY DROPPED PROSPECT DROP-IN VISITO…" at bounding box center [387, 554] width 360 height 17
select select "DROP-IN VISITOR"
click at [207, 545] on select "Select ENQUIRY WEBSITE ENQUIRY META ADS ENQUIRY DROPPED PROSPECT DROP-IN VISITO…" at bounding box center [387, 554] width 360 height 17
click at [242, 689] on link "Save" at bounding box center [242, 685] width 71 height 28
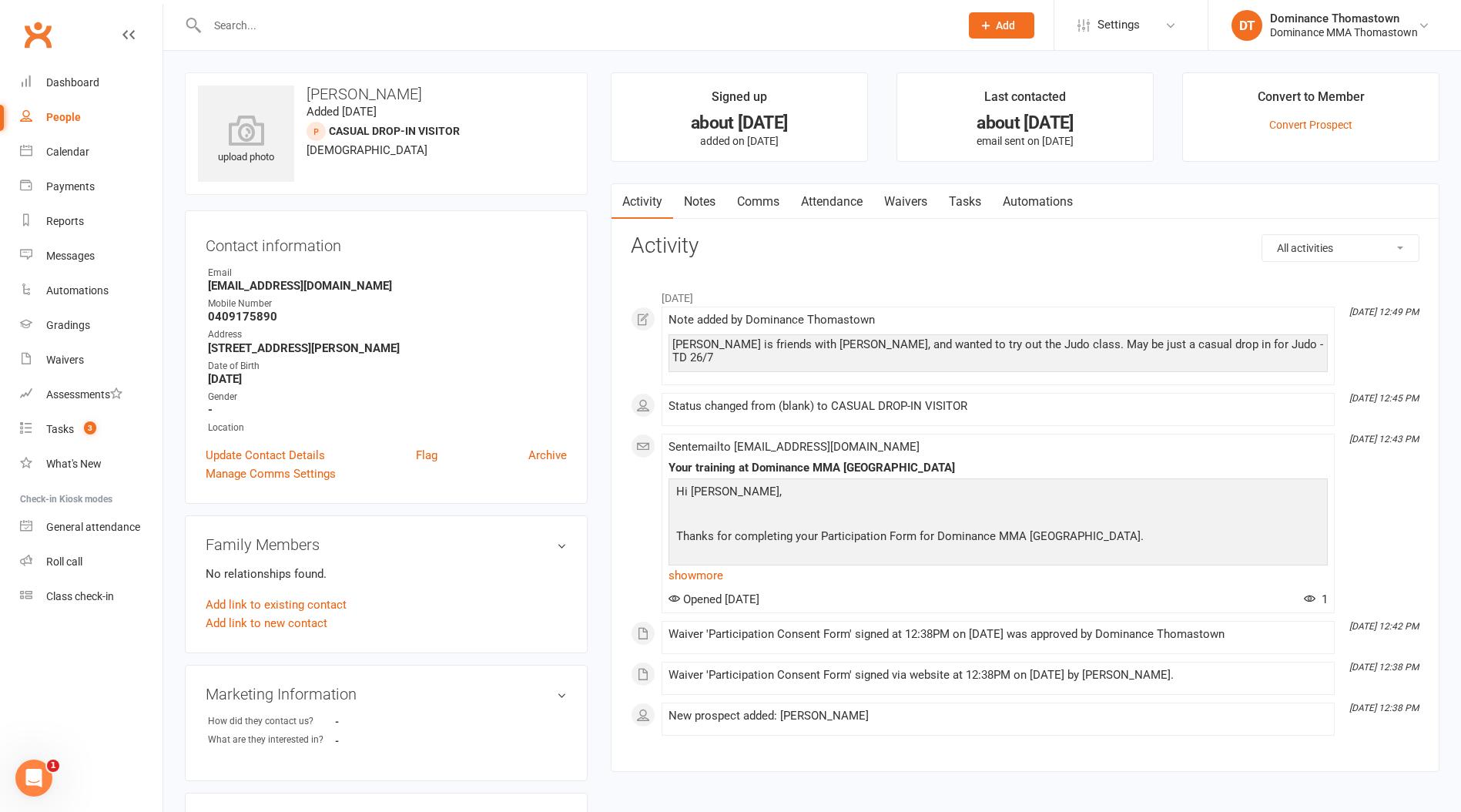
drag, startPoint x: 743, startPoint y: 215, endPoint x: 740, endPoint y: 205, distance: 10.4
click at [741, 210] on link "Comms" at bounding box center [759, 202] width 64 height 36
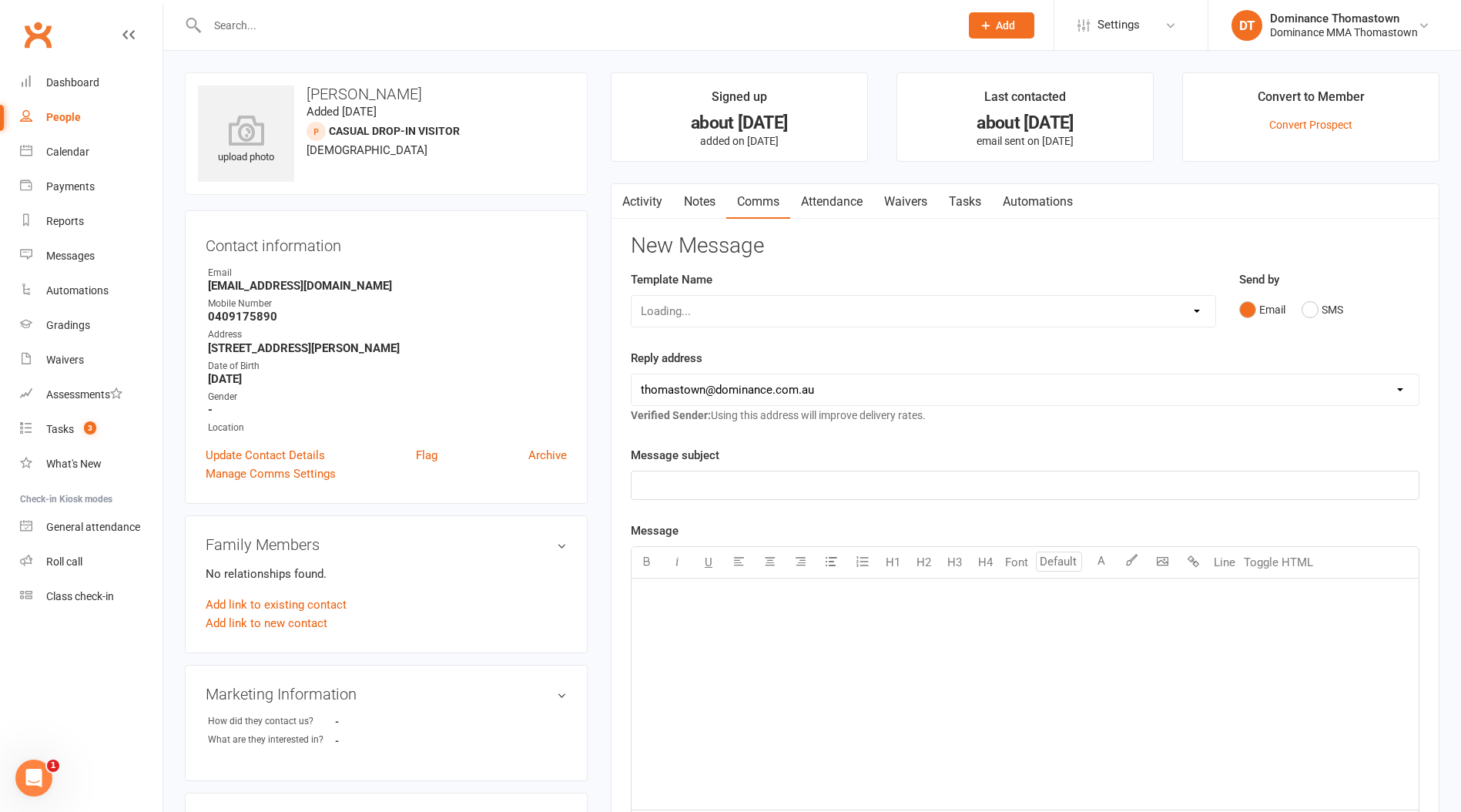
drag, startPoint x: 725, startPoint y: 203, endPoint x: 707, endPoint y: 206, distance: 18.2
click at [723, 204] on link "Notes" at bounding box center [700, 202] width 53 height 36
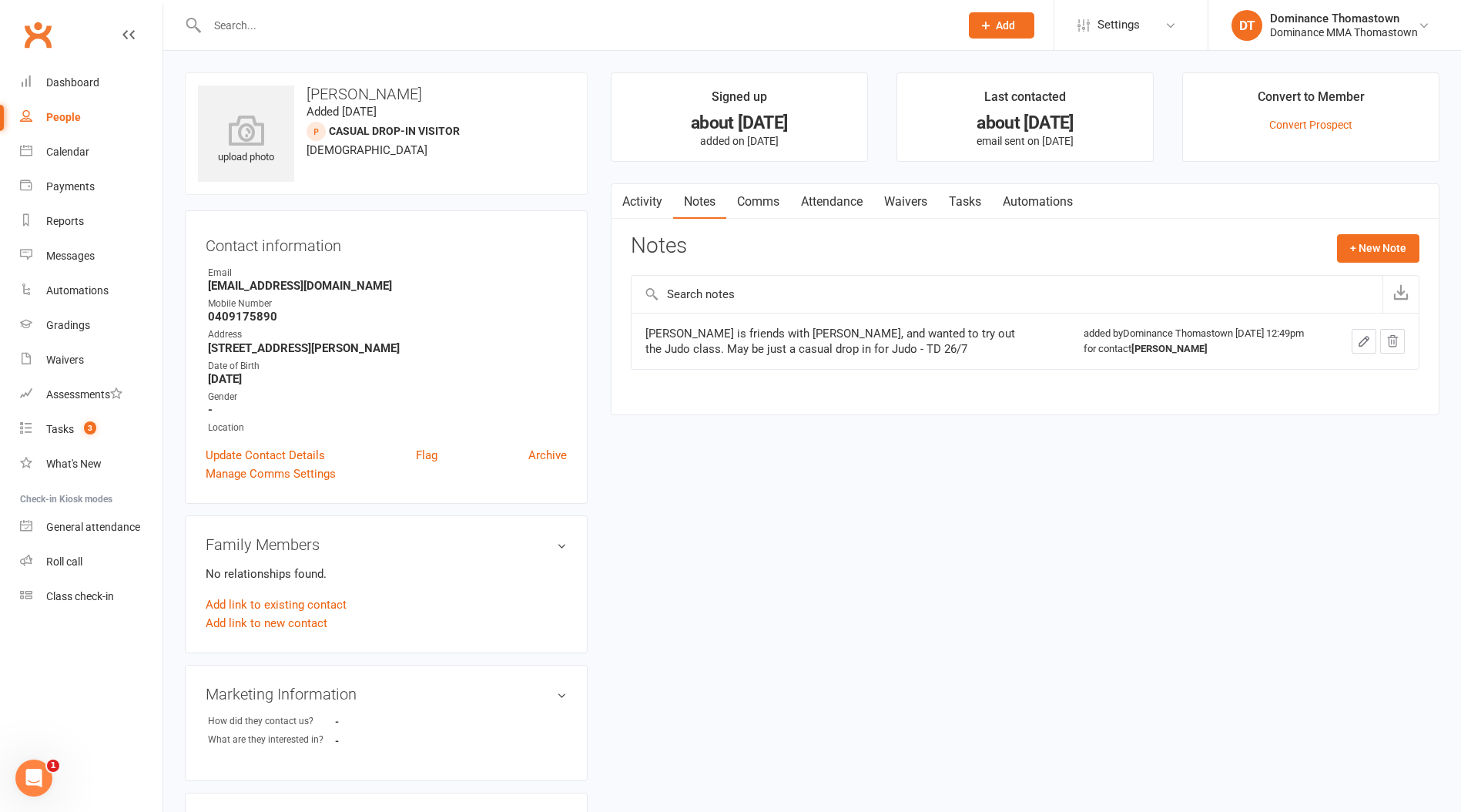
click at [707, 206] on link "Notes" at bounding box center [700, 202] width 53 height 36
click at [239, 454] on link "Update Contact Details" at bounding box center [266, 455] width 119 height 19
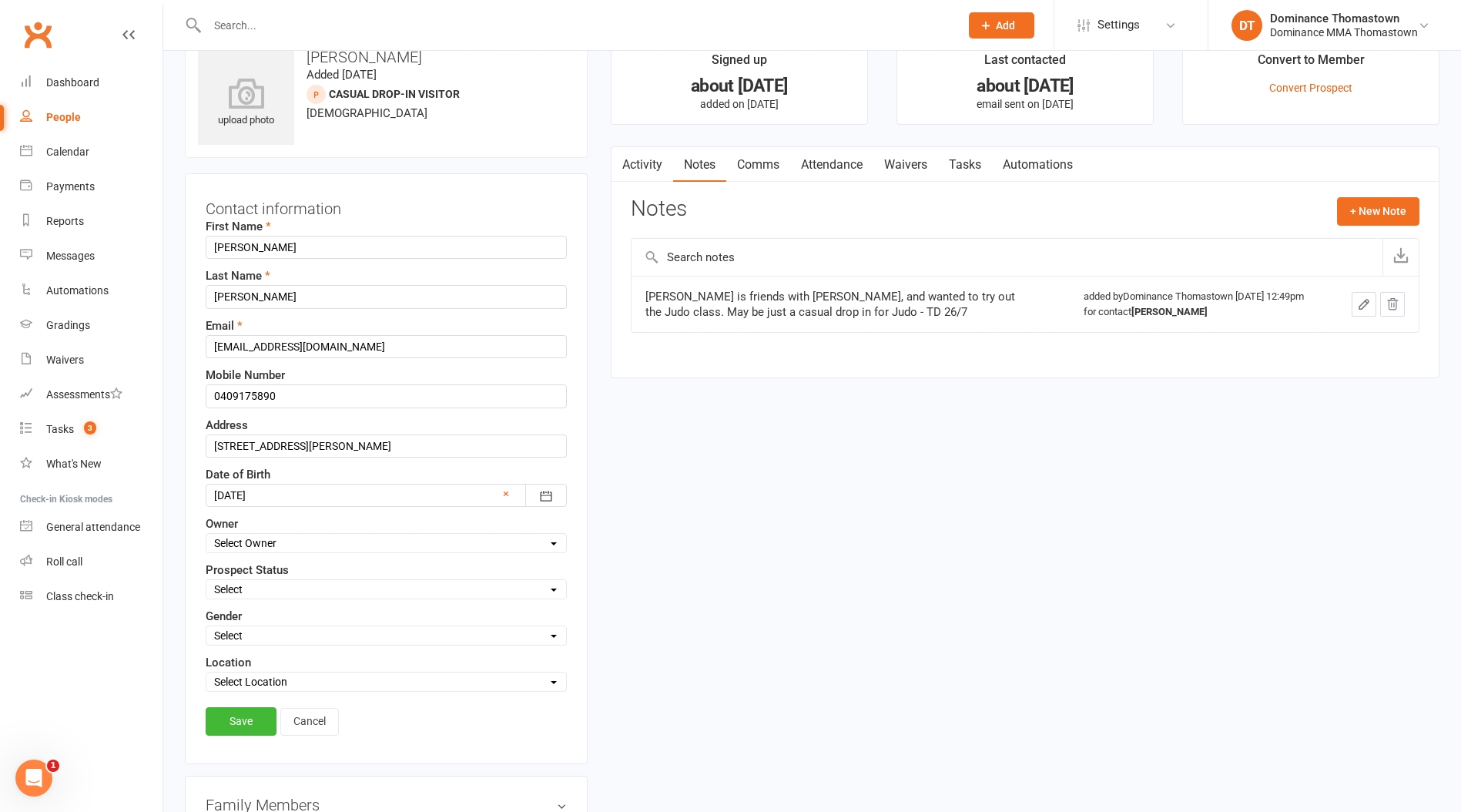
scroll to position [72, 0]
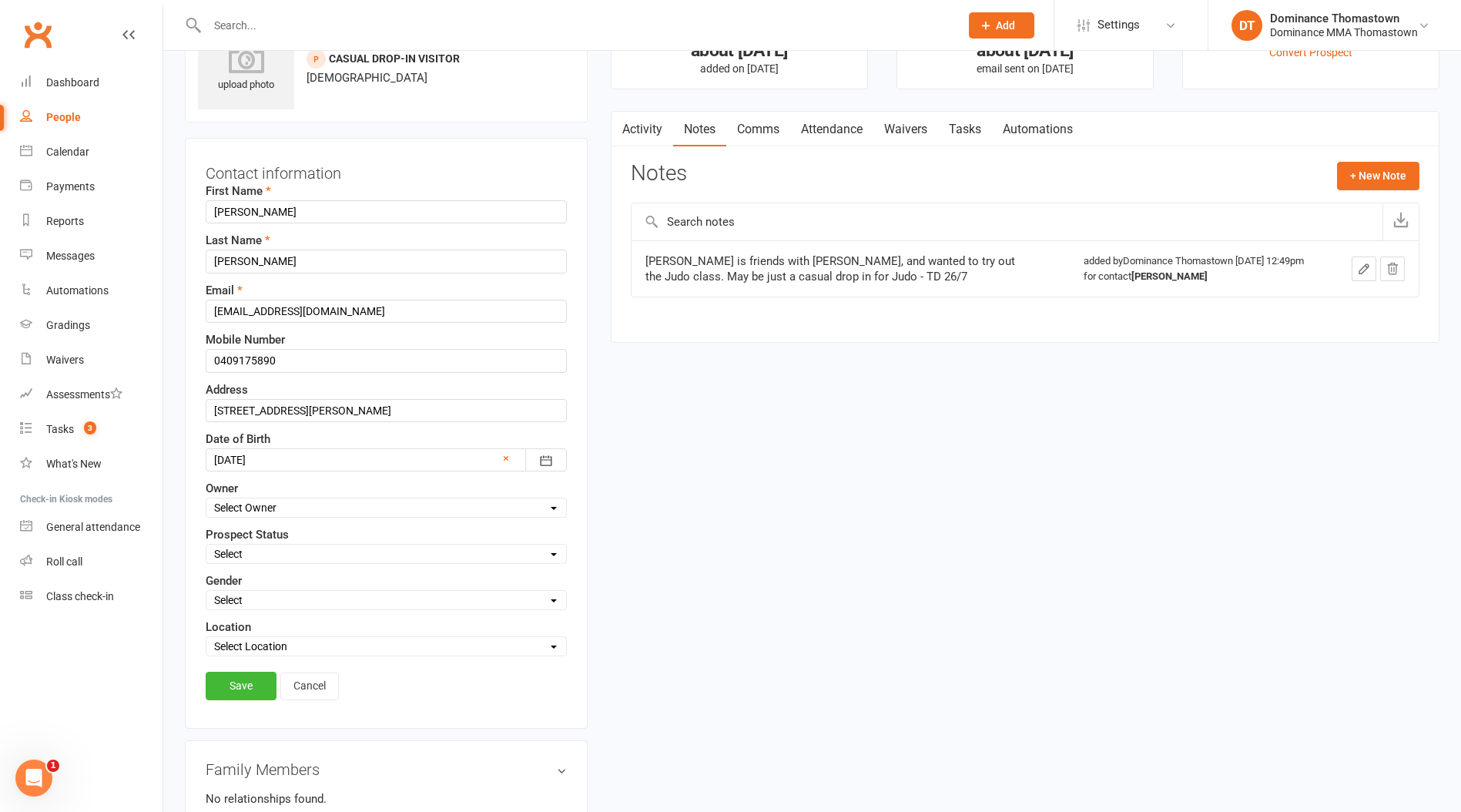
click at [253, 554] on select "Select ENQUIRY WEBSITE ENQUIRY META ADS ENQUIRY DROPPED PROSPECT DROP-IN VISITO…" at bounding box center [387, 554] width 360 height 17
select select "DROP-IN VISITOR"
click at [207, 545] on select "Select ENQUIRY WEBSITE ENQUIRY META ADS ENQUIRY DROPPED PROSPECT DROP-IN VISITO…" at bounding box center [387, 554] width 360 height 17
click at [250, 677] on link "Save" at bounding box center [242, 685] width 71 height 28
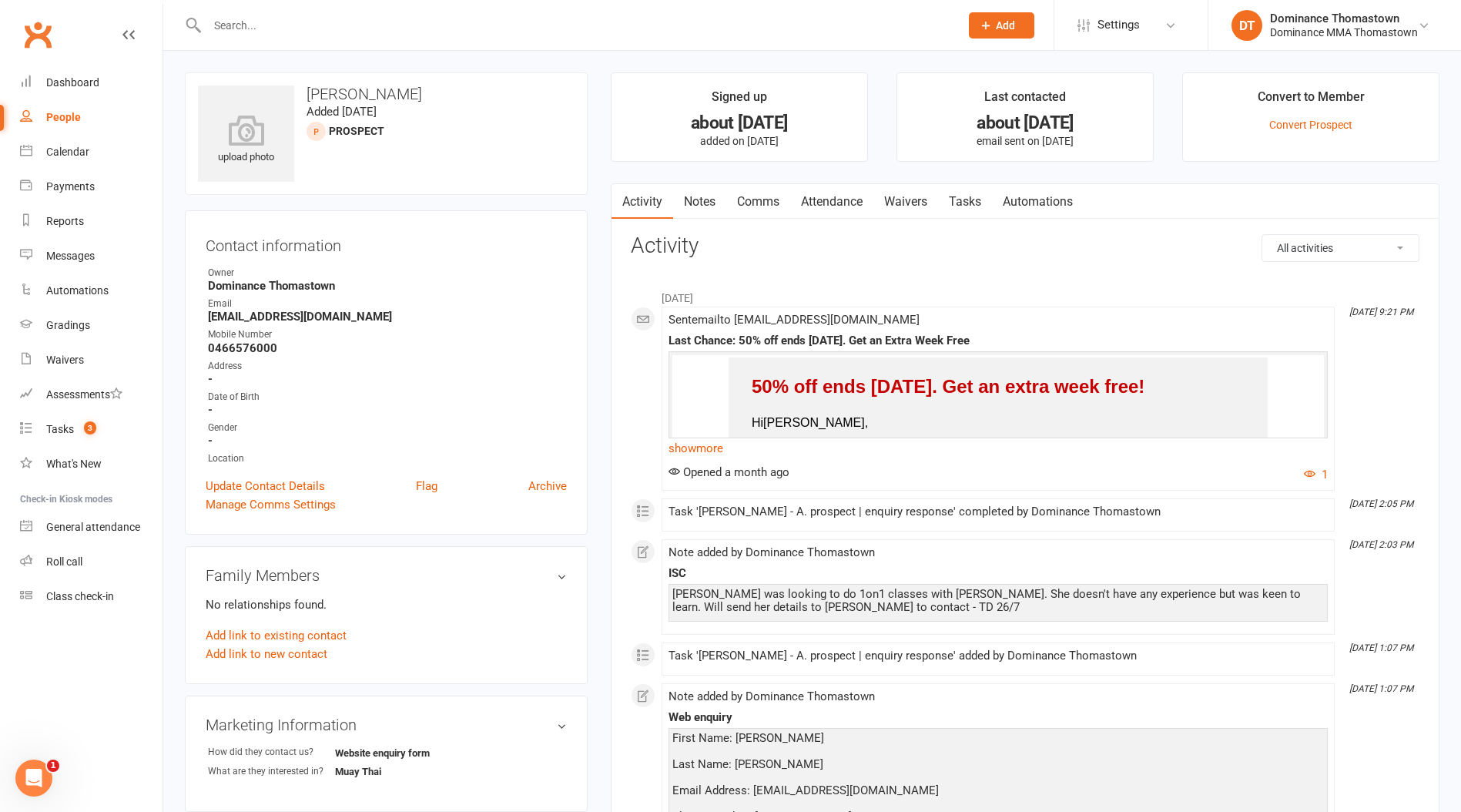
click at [710, 209] on link "Notes" at bounding box center [700, 202] width 53 height 36
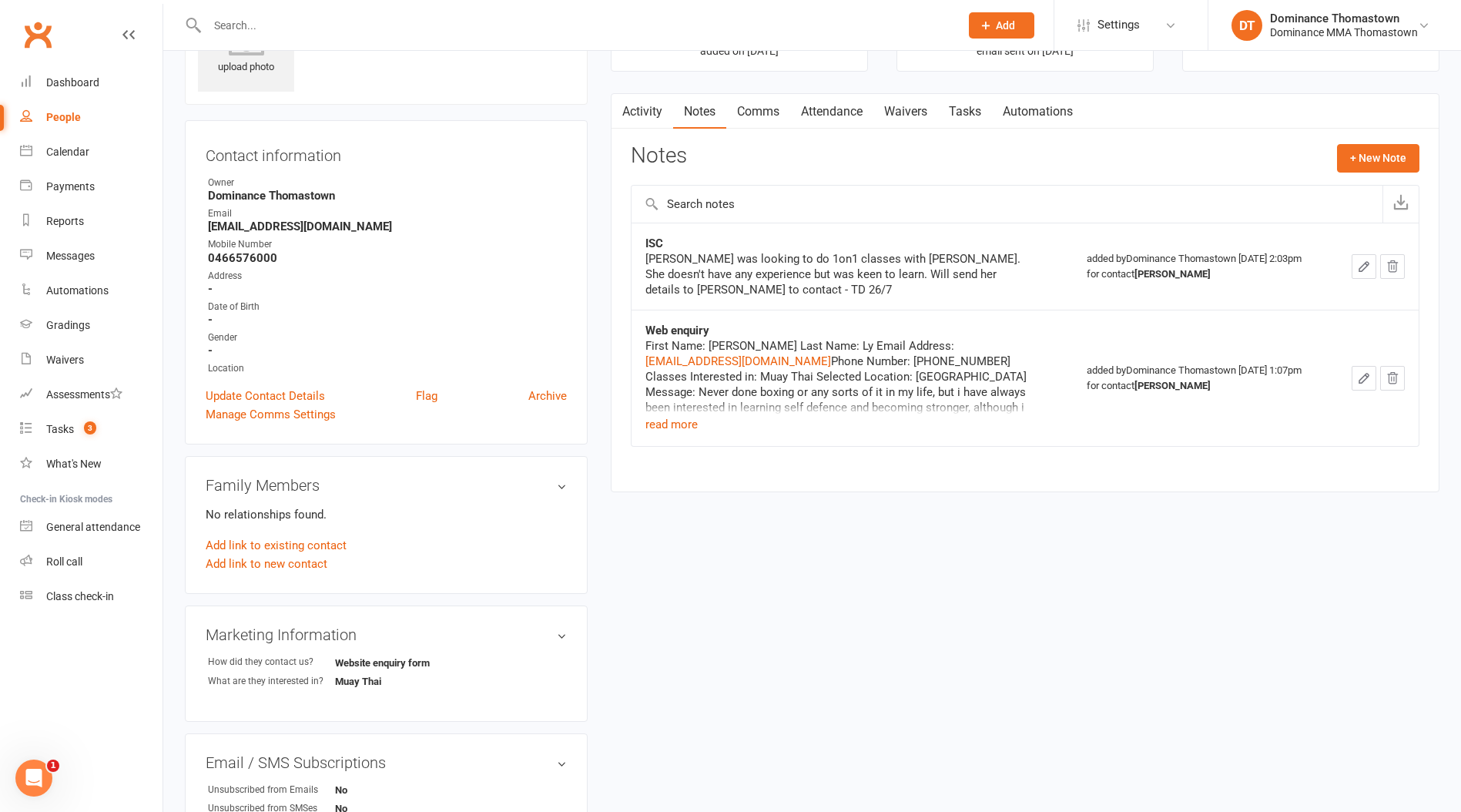
scroll to position [94, 0]
click at [280, 391] on link "Update Contact Details" at bounding box center [266, 392] width 119 height 19
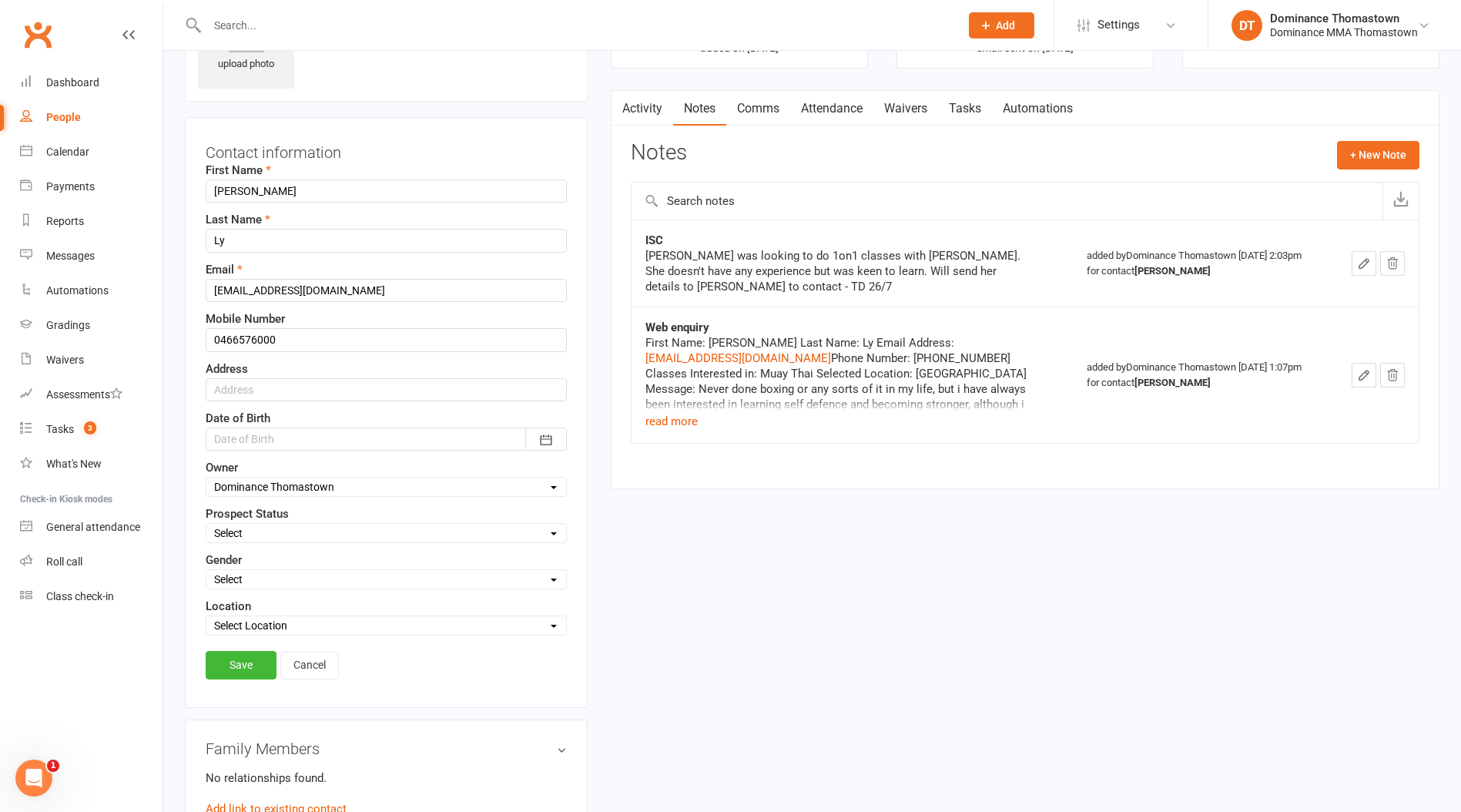
scroll to position [72, 0]
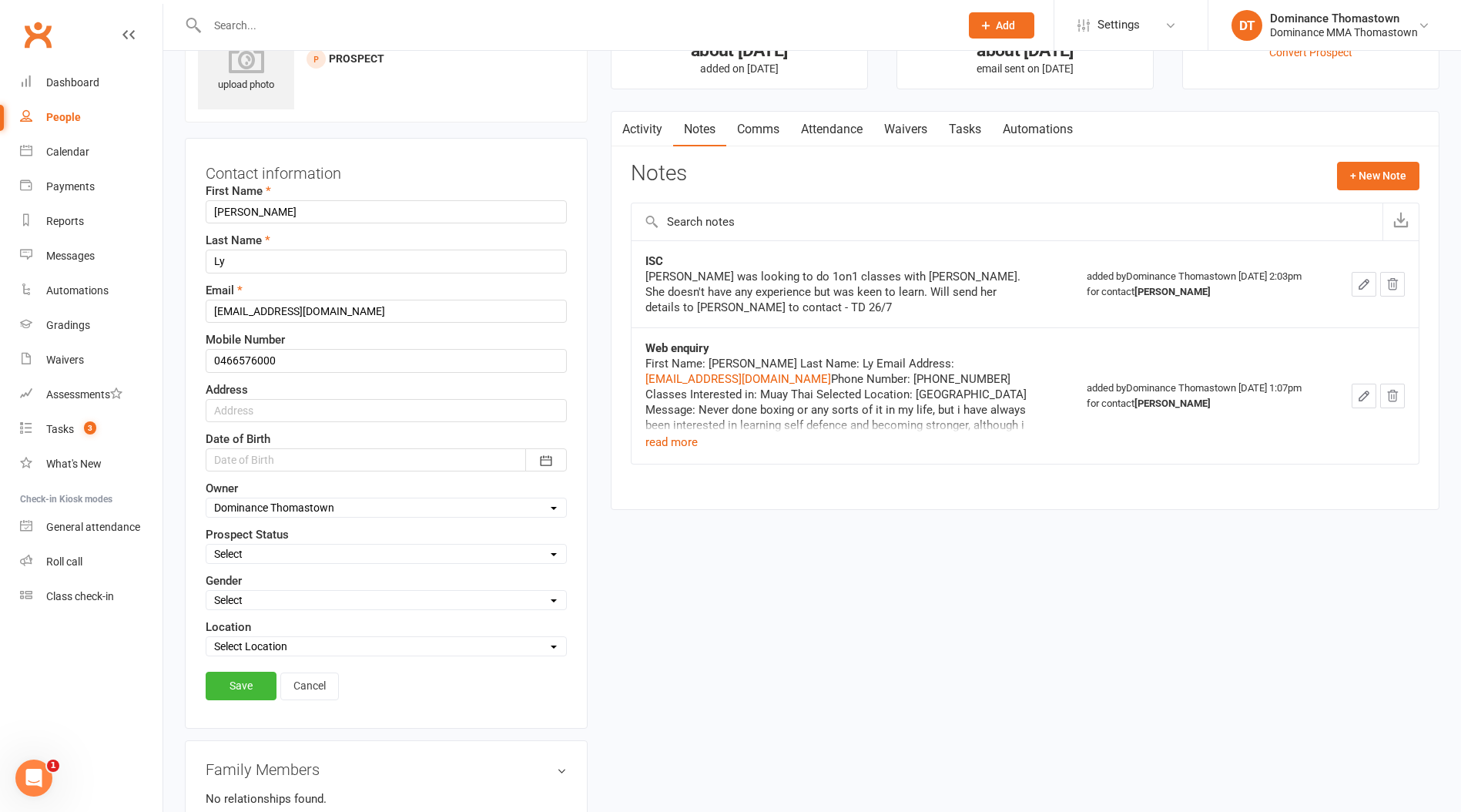
click at [247, 559] on select "Select ENQUIRY WEBSITE ENQUIRY META ADS ENQUIRY DROPPED PROSPECT DROP-IN VISITO…" at bounding box center [387, 554] width 360 height 17
select select "DROP-IN VISITOR"
click at [207, 545] on select "Select ENQUIRY WEBSITE ENQUIRY META ADS ENQUIRY DROPPED PROSPECT DROP-IN VISITO…" at bounding box center [387, 554] width 360 height 17
click at [246, 685] on link "Save" at bounding box center [242, 685] width 71 height 28
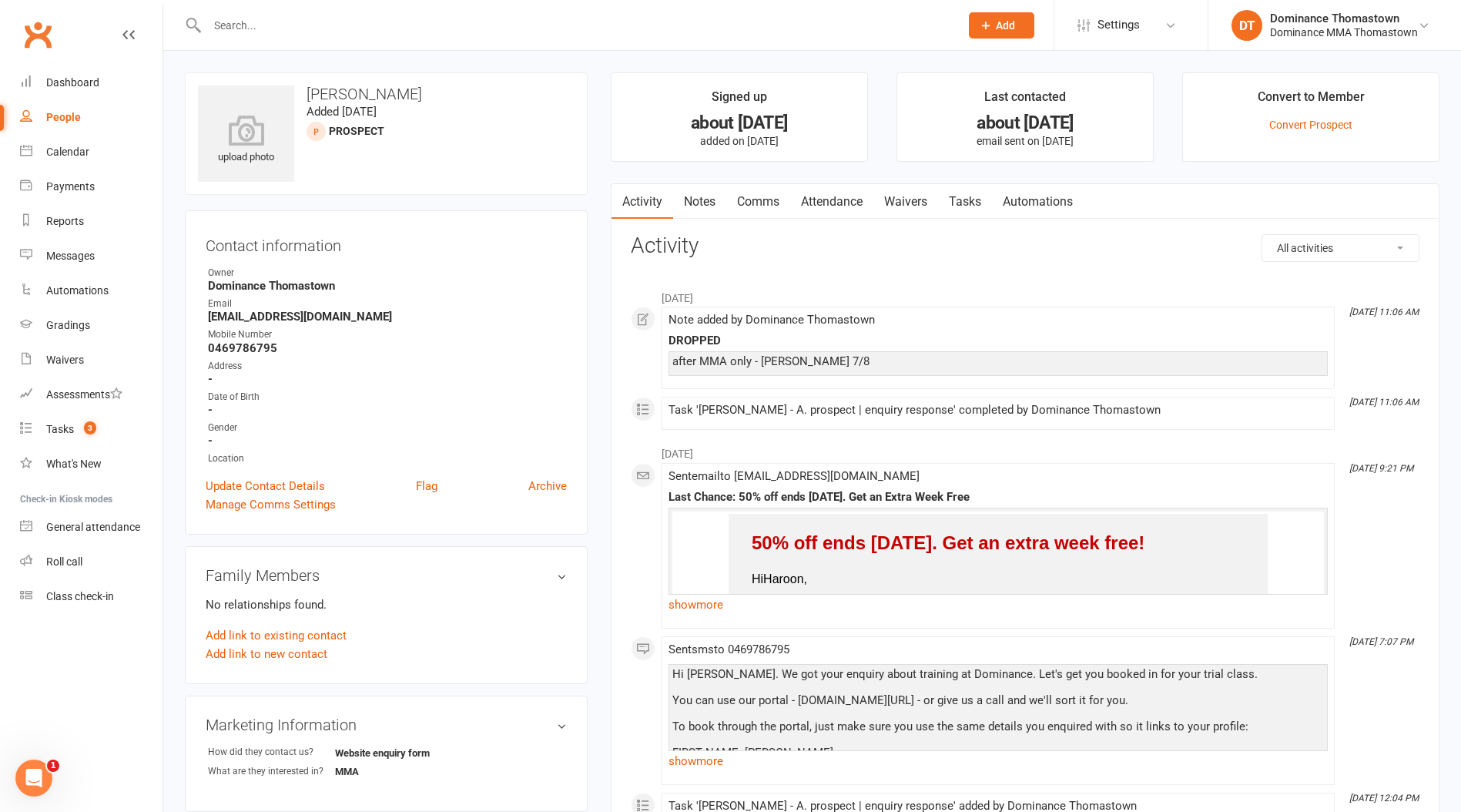
click at [694, 201] on link "Notes" at bounding box center [700, 202] width 53 height 36
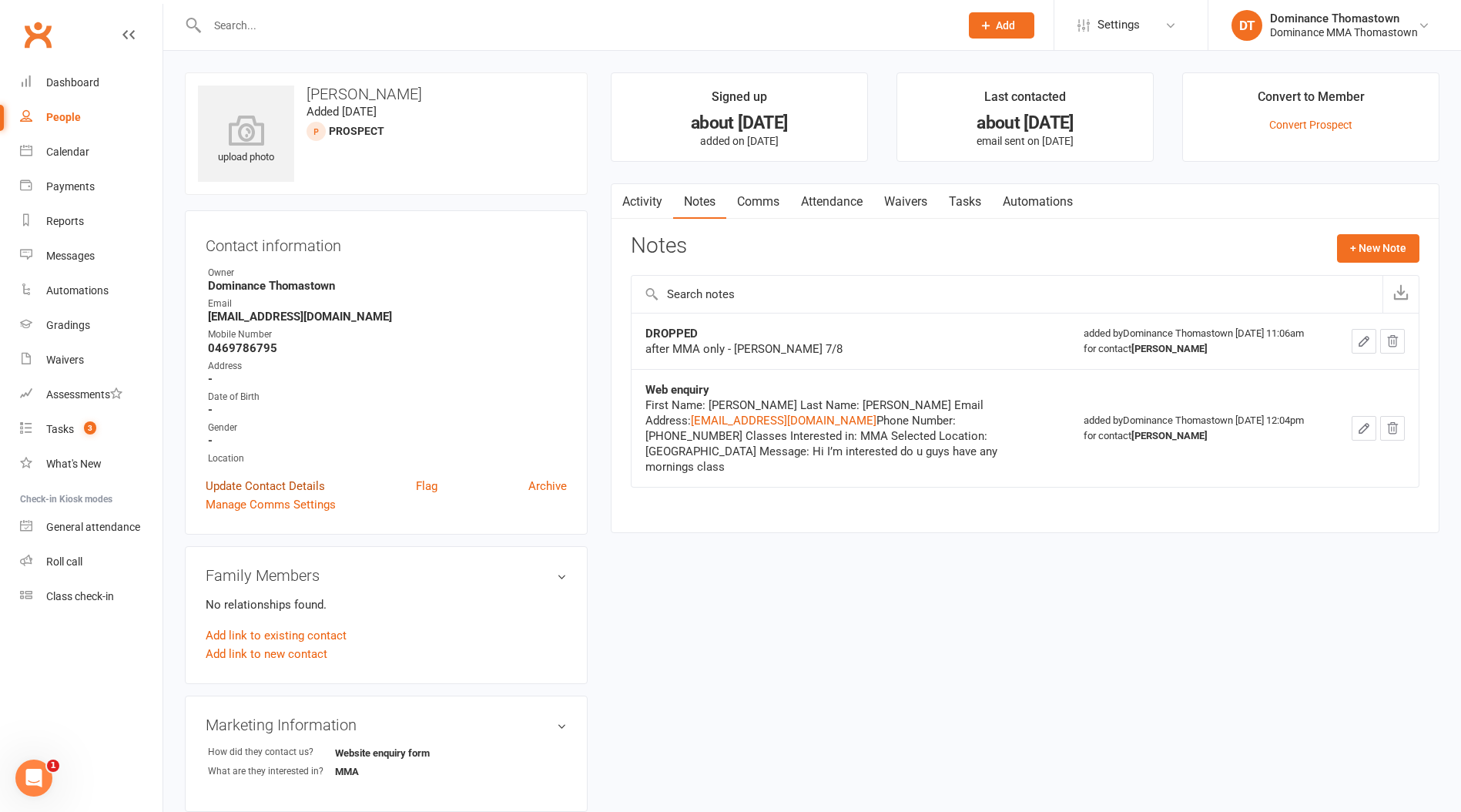
click at [239, 486] on link "Update Contact Details" at bounding box center [266, 486] width 119 height 19
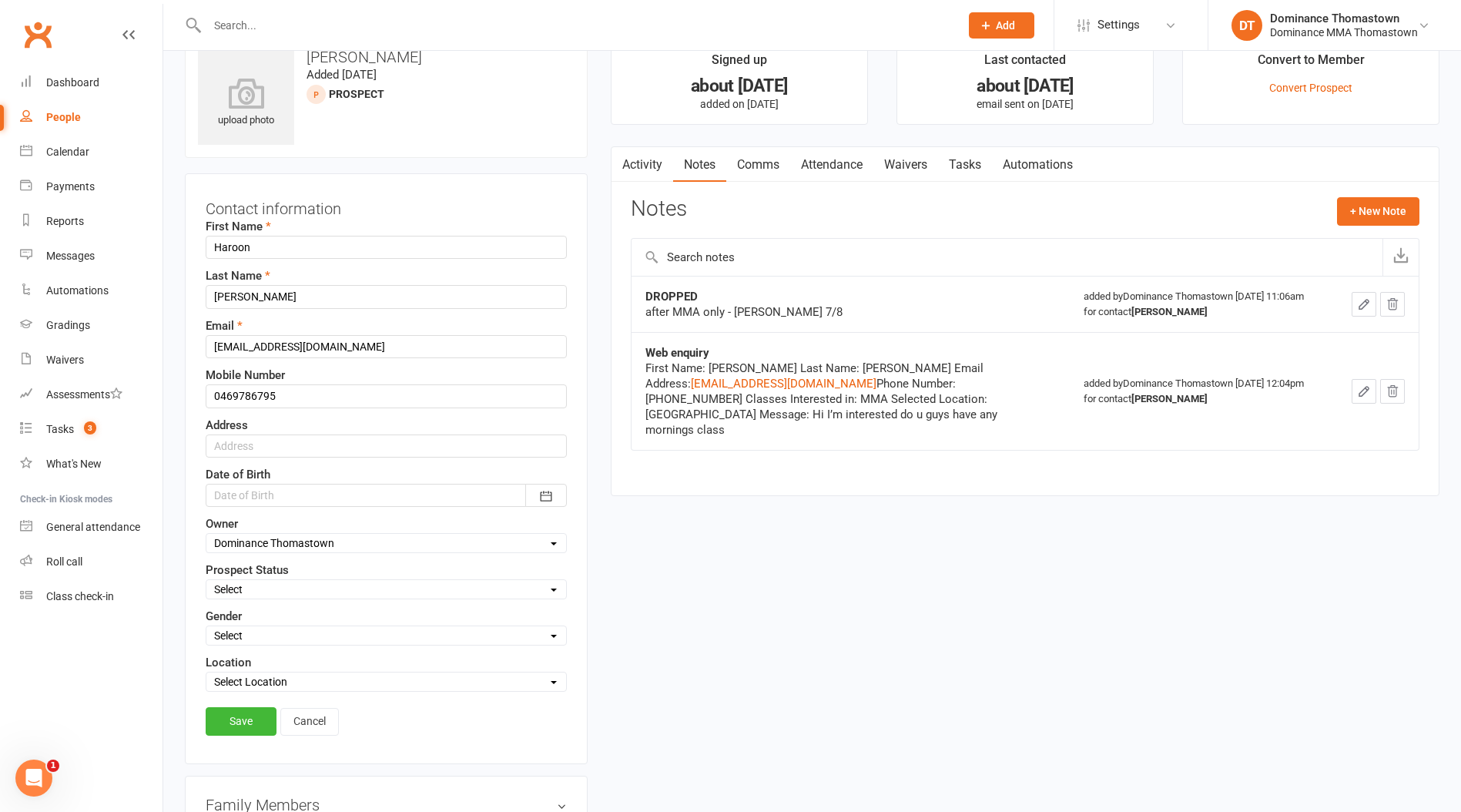
scroll to position [72, 0]
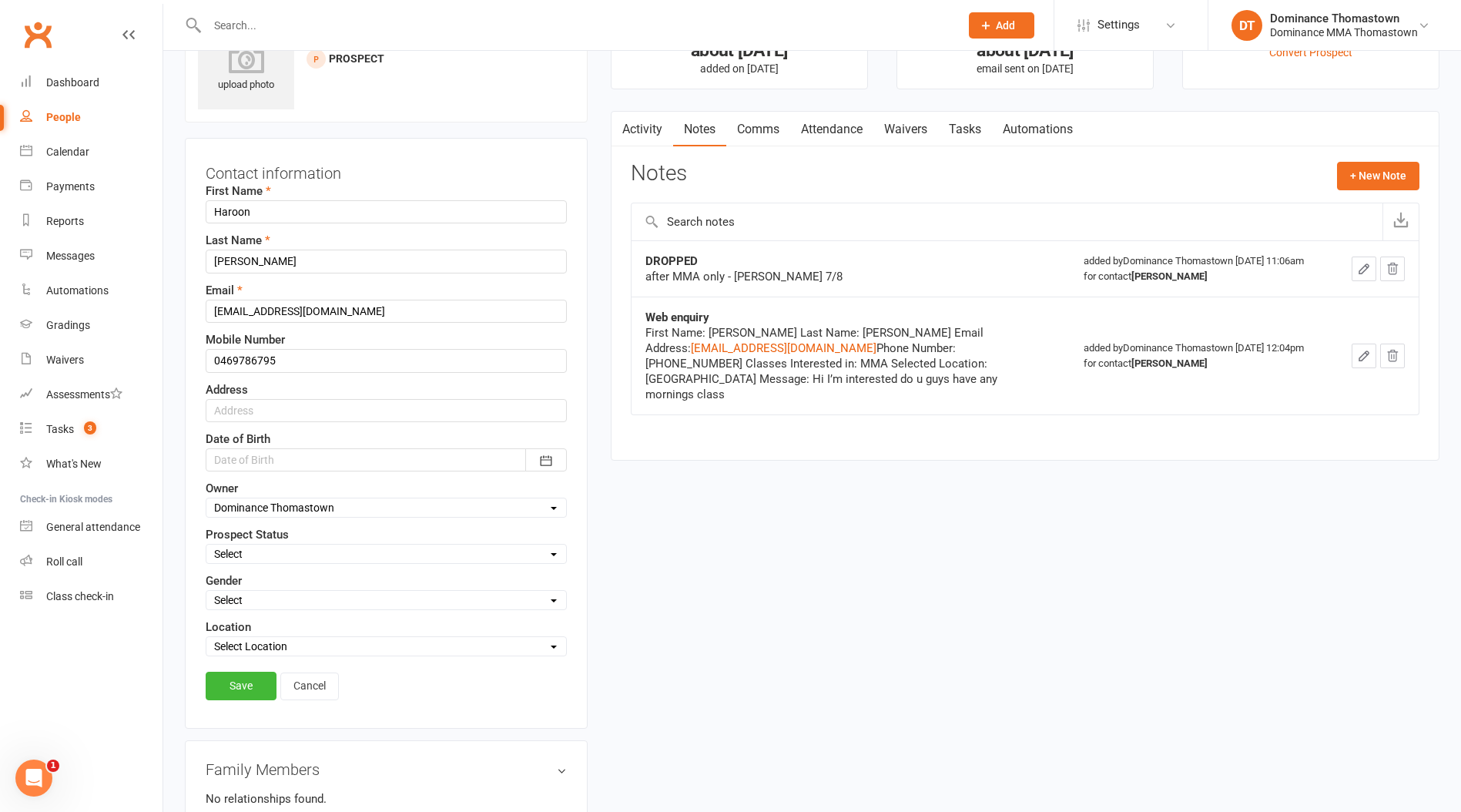
click at [246, 545] on div "Select ENQUIRY WEBSITE ENQUIRY META ADS ENQUIRY DROPPED PROSPECT DROP-IN VISITO…" at bounding box center [386, 554] width 361 height 20
click at [247, 551] on select "Select ENQUIRY WEBSITE ENQUIRY META ADS ENQUIRY DROPPED PROSPECT DROP-IN VISITO…" at bounding box center [387, 554] width 360 height 17
select select "DROPPED PROSPECT"
click at [207, 545] on select "Select ENQUIRY WEBSITE ENQUIRY META ADS ENQUIRY DROPPED PROSPECT DROP-IN VISITO…" at bounding box center [387, 554] width 360 height 17
drag, startPoint x: 259, startPoint y: 672, endPoint x: 224, endPoint y: 617, distance: 65.2
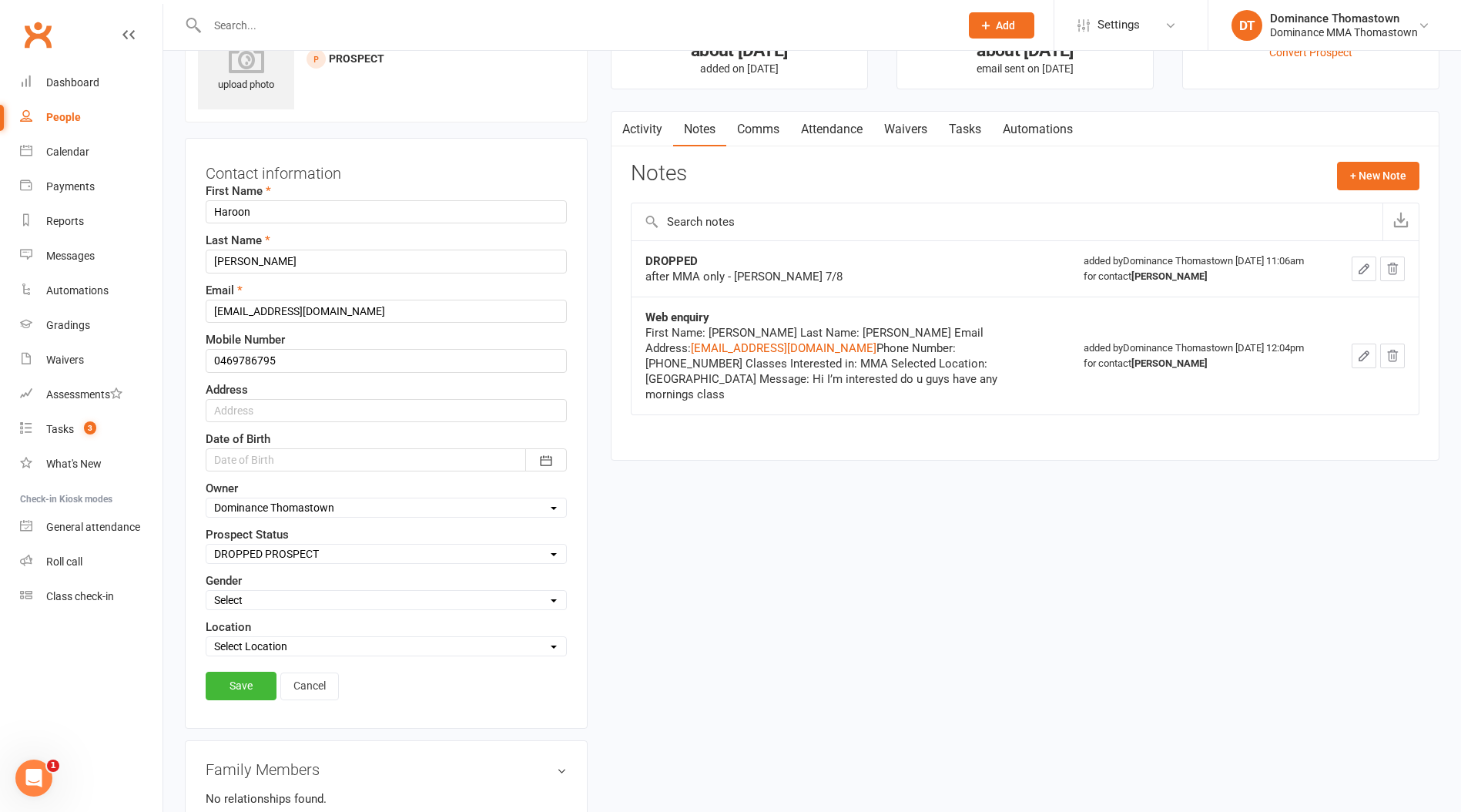
click at [257, 672] on link "Save" at bounding box center [242, 685] width 71 height 28
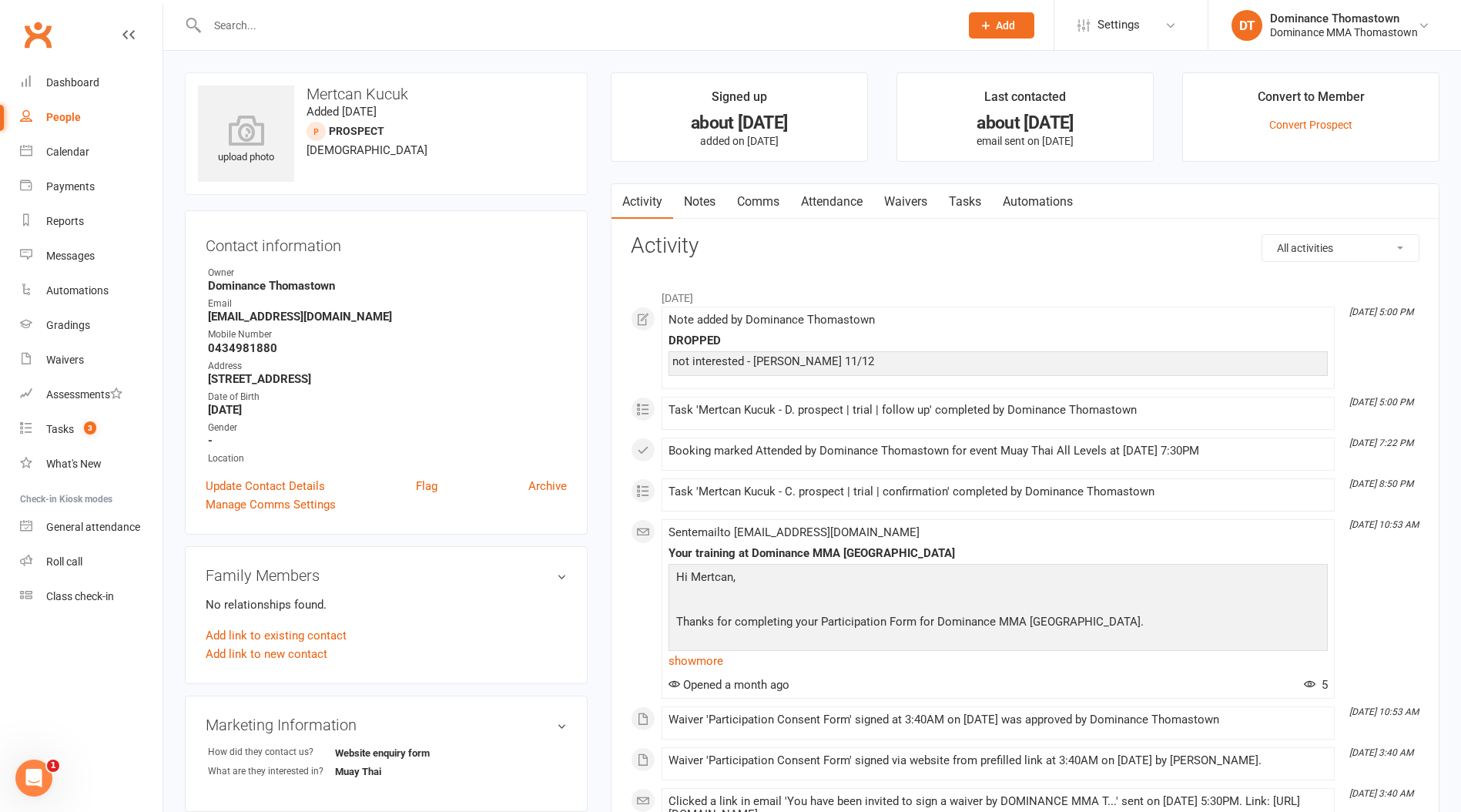
click at [694, 206] on link "Notes" at bounding box center [700, 202] width 53 height 36
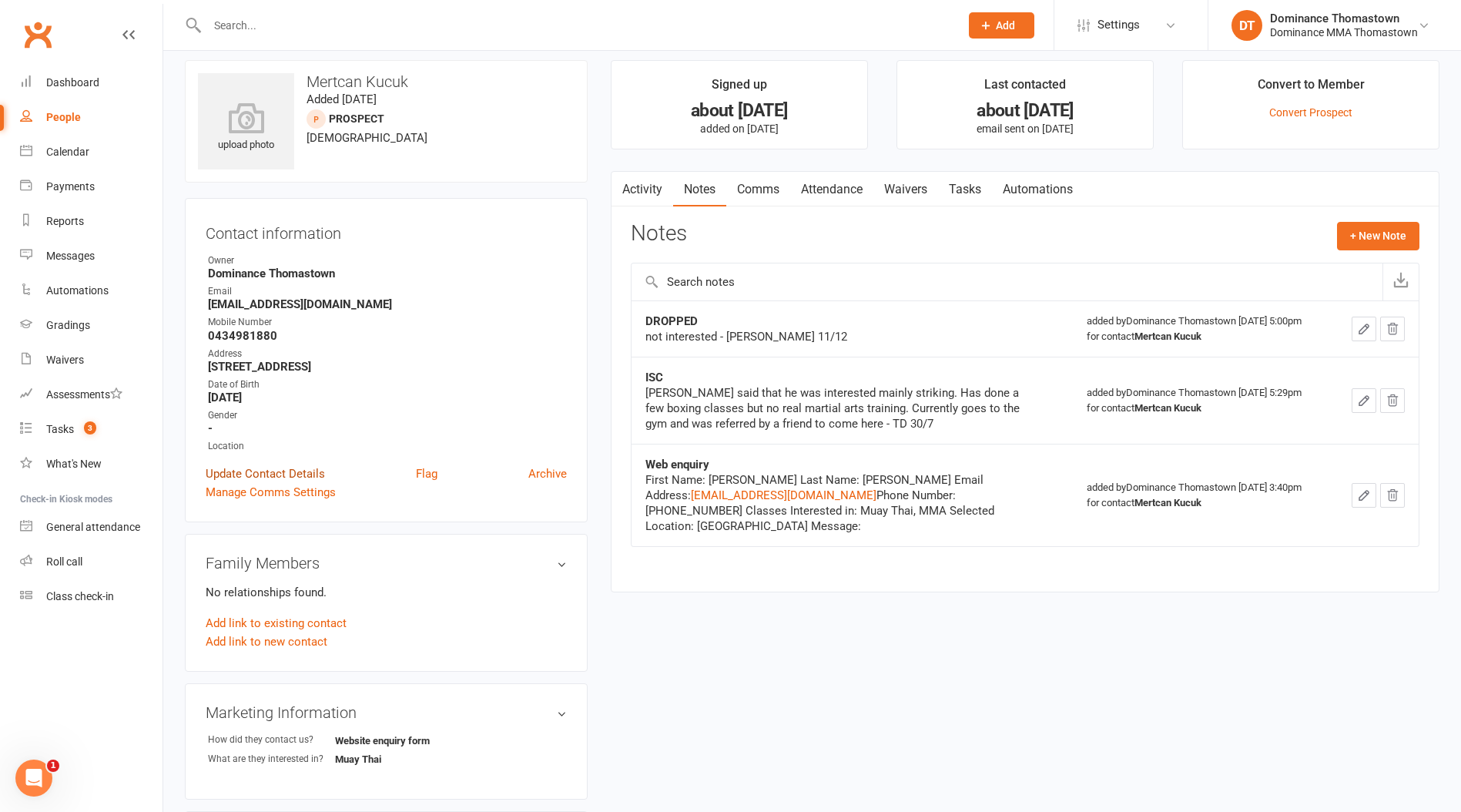
click at [236, 464] on link "Update Contact Details" at bounding box center [266, 473] width 119 height 19
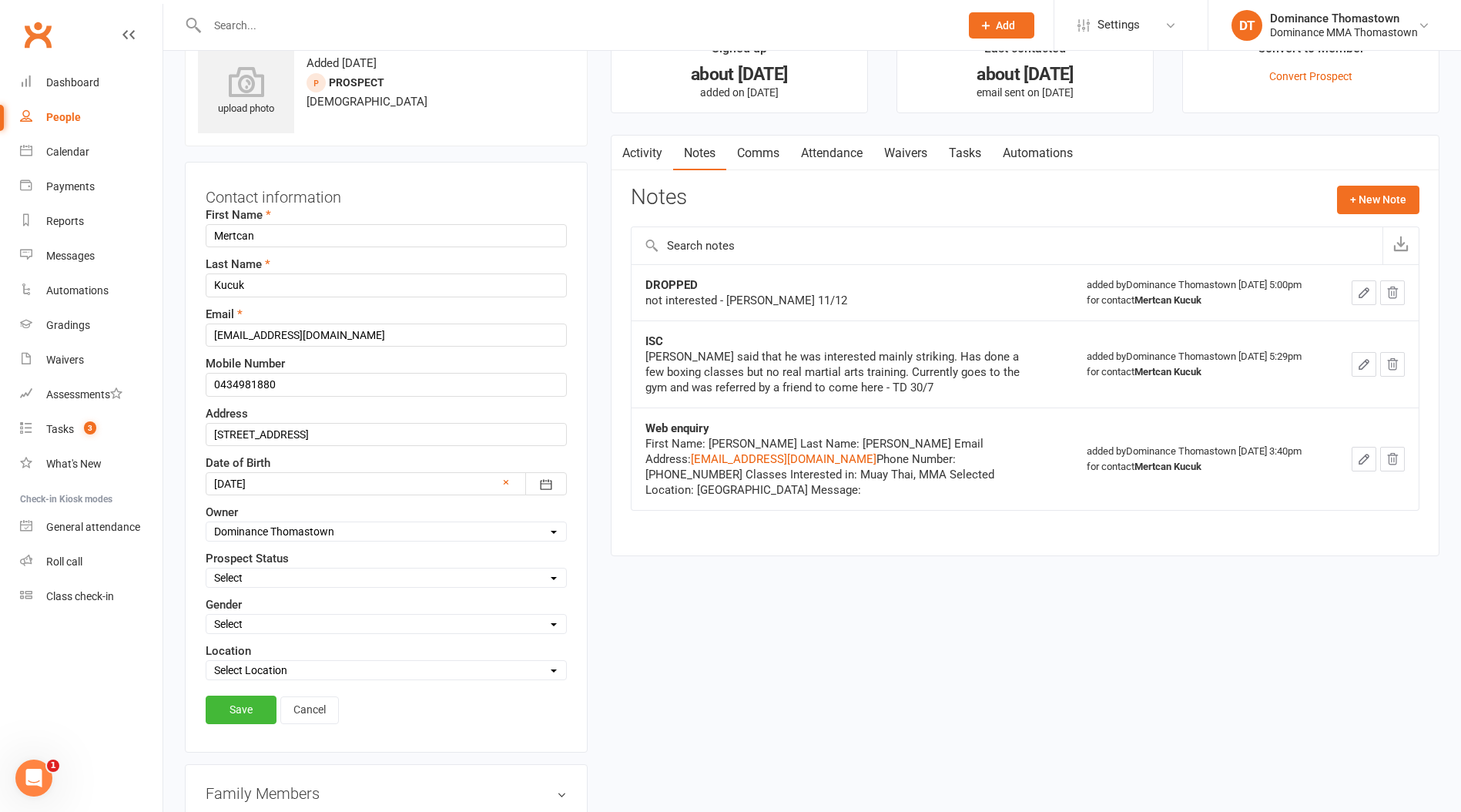
scroll to position [72, 0]
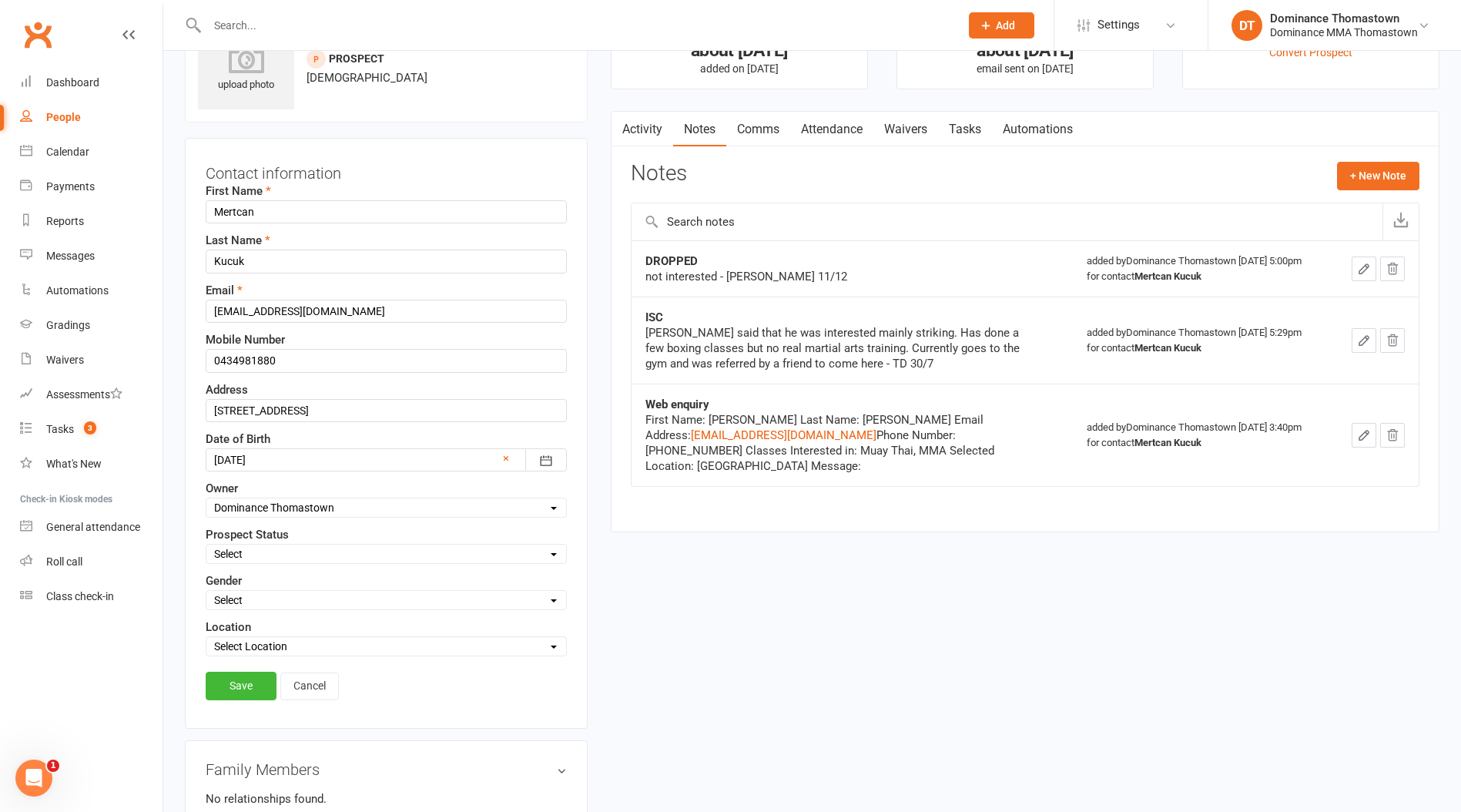
click at [234, 550] on select "Select ENQUIRY WEBSITE ENQUIRY META ADS ENQUIRY DROPPED PROSPECT DROP-IN VISITO…" at bounding box center [387, 554] width 360 height 17
select select "DROPPED PROSPECT"
click at [207, 545] on select "Select ENQUIRY WEBSITE ENQUIRY META ADS ENQUIRY DROPPED PROSPECT DROP-IN VISITO…" at bounding box center [387, 554] width 360 height 17
drag, startPoint x: 242, startPoint y: 689, endPoint x: 241, endPoint y: 677, distance: 12.0
click at [242, 689] on link "Save" at bounding box center [242, 685] width 71 height 28
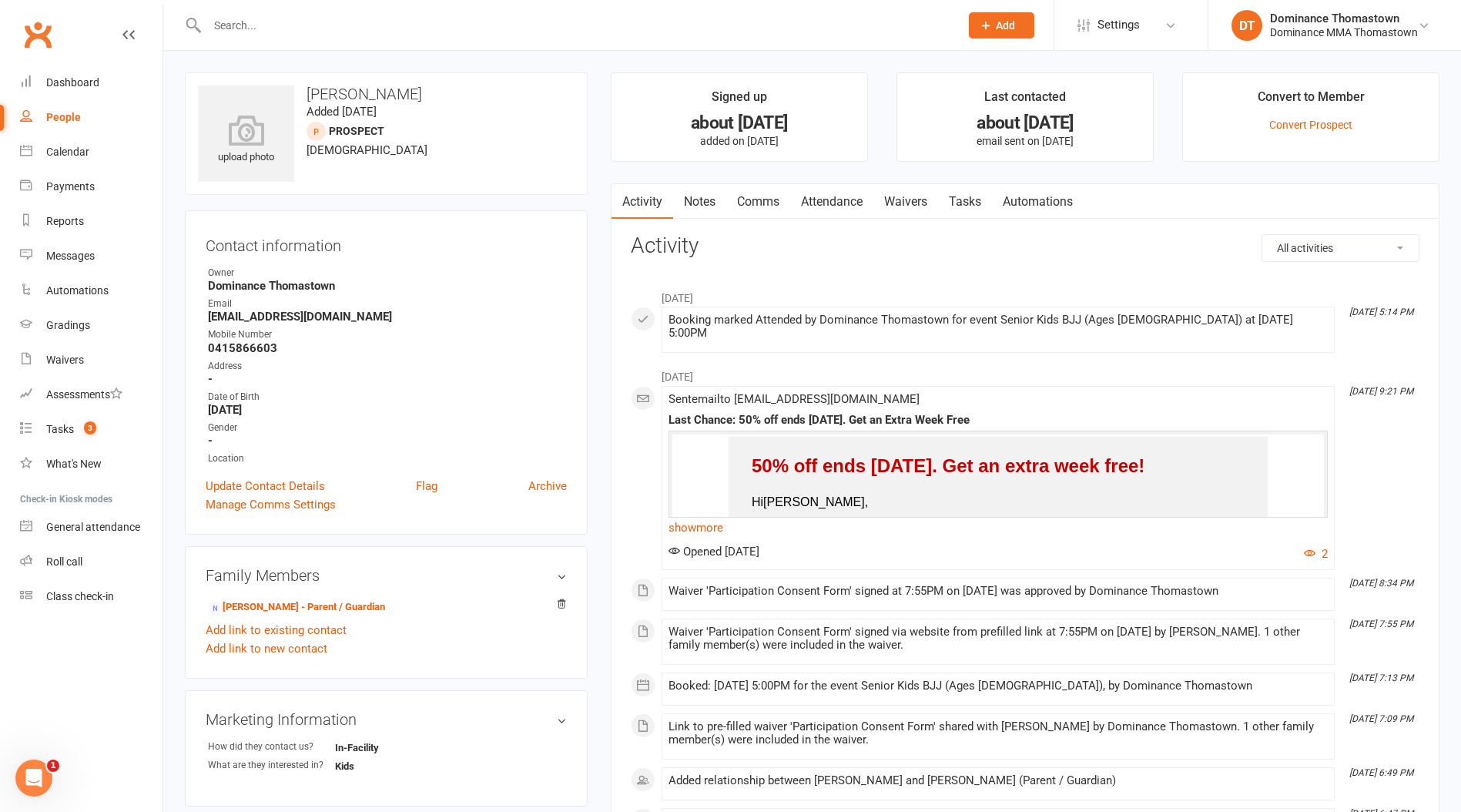
click at [701, 193] on link "Notes" at bounding box center [700, 202] width 53 height 36
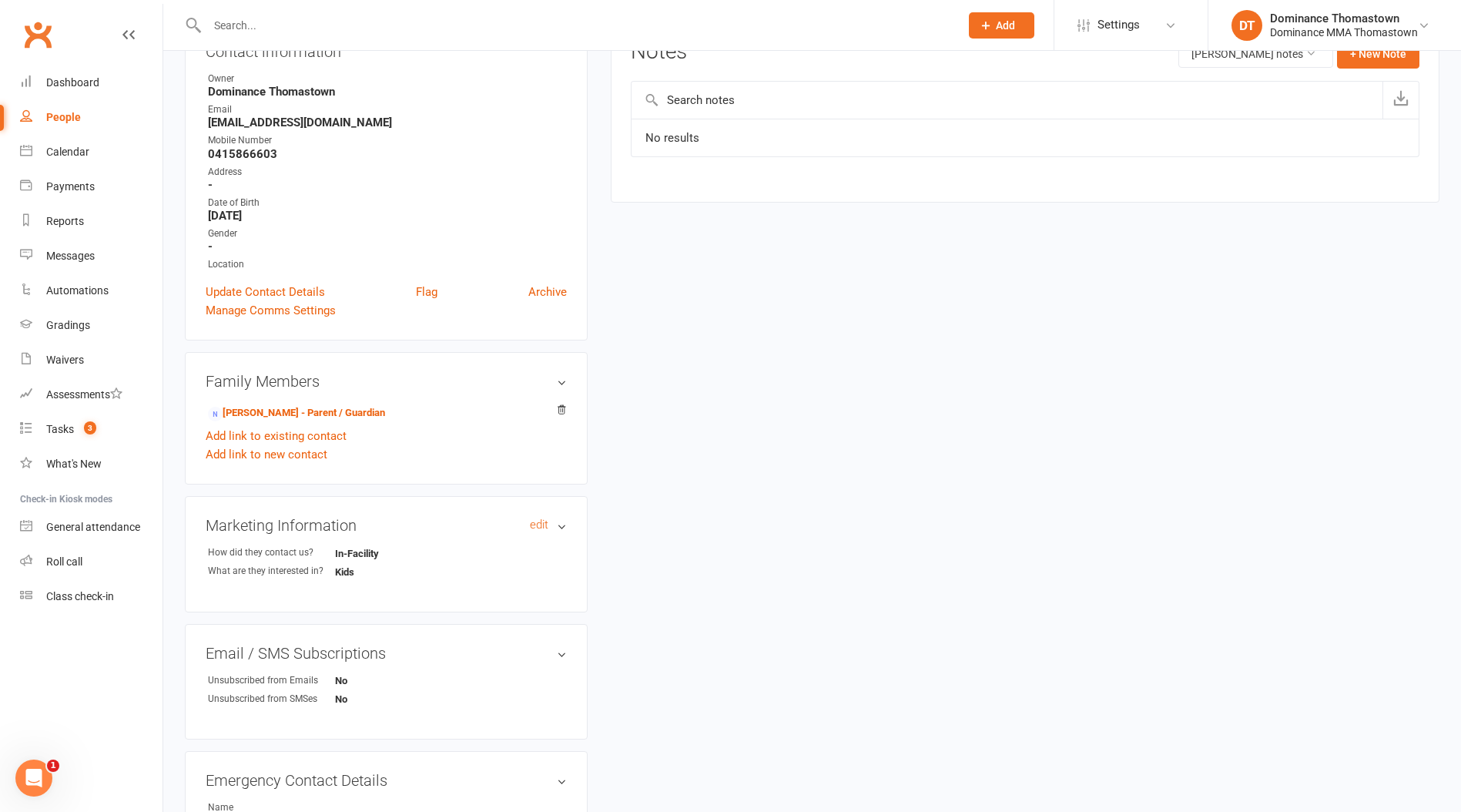
scroll to position [222, 0]
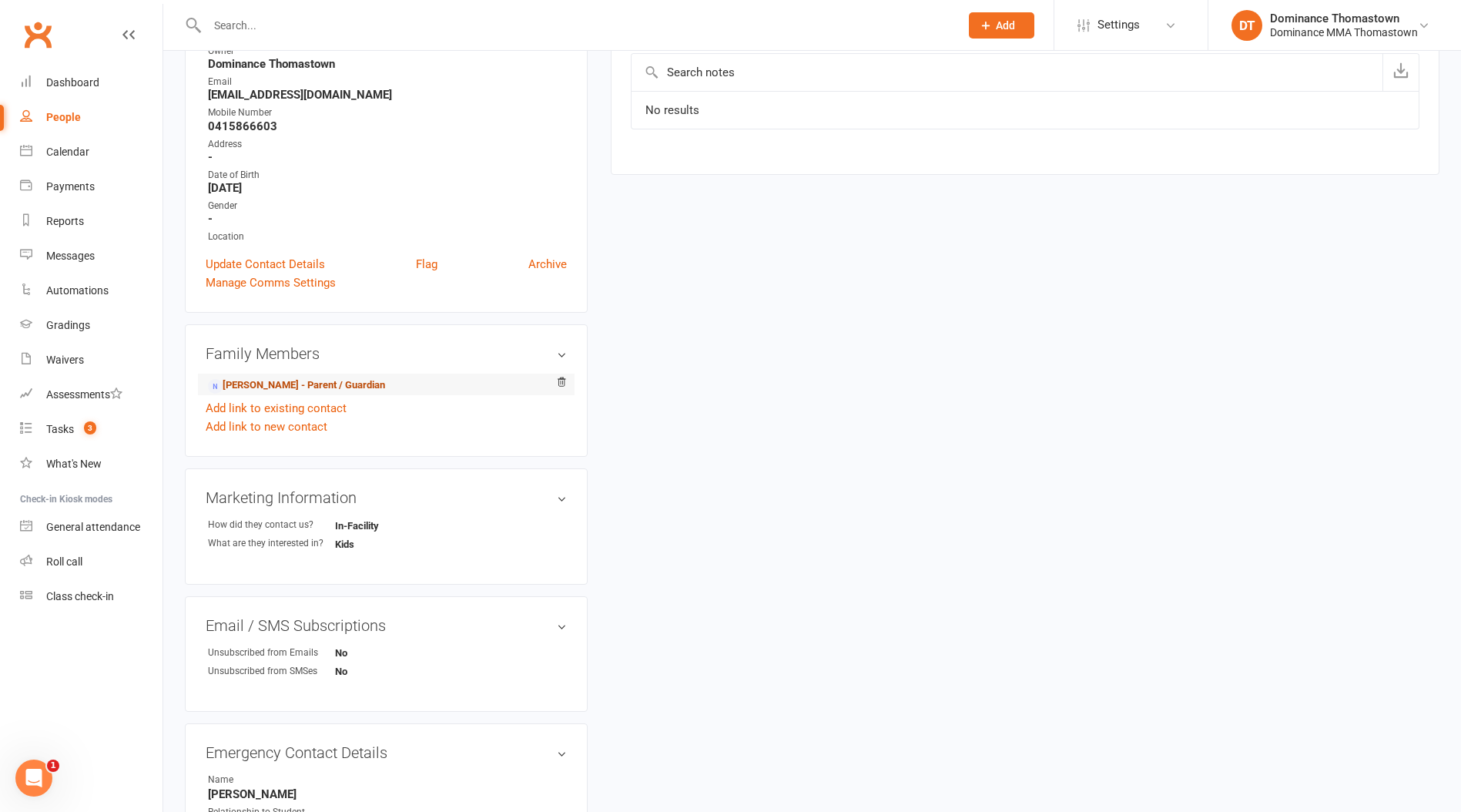
click at [286, 389] on link "Maxine Vu - Parent / Guardian" at bounding box center [296, 385] width 177 height 16
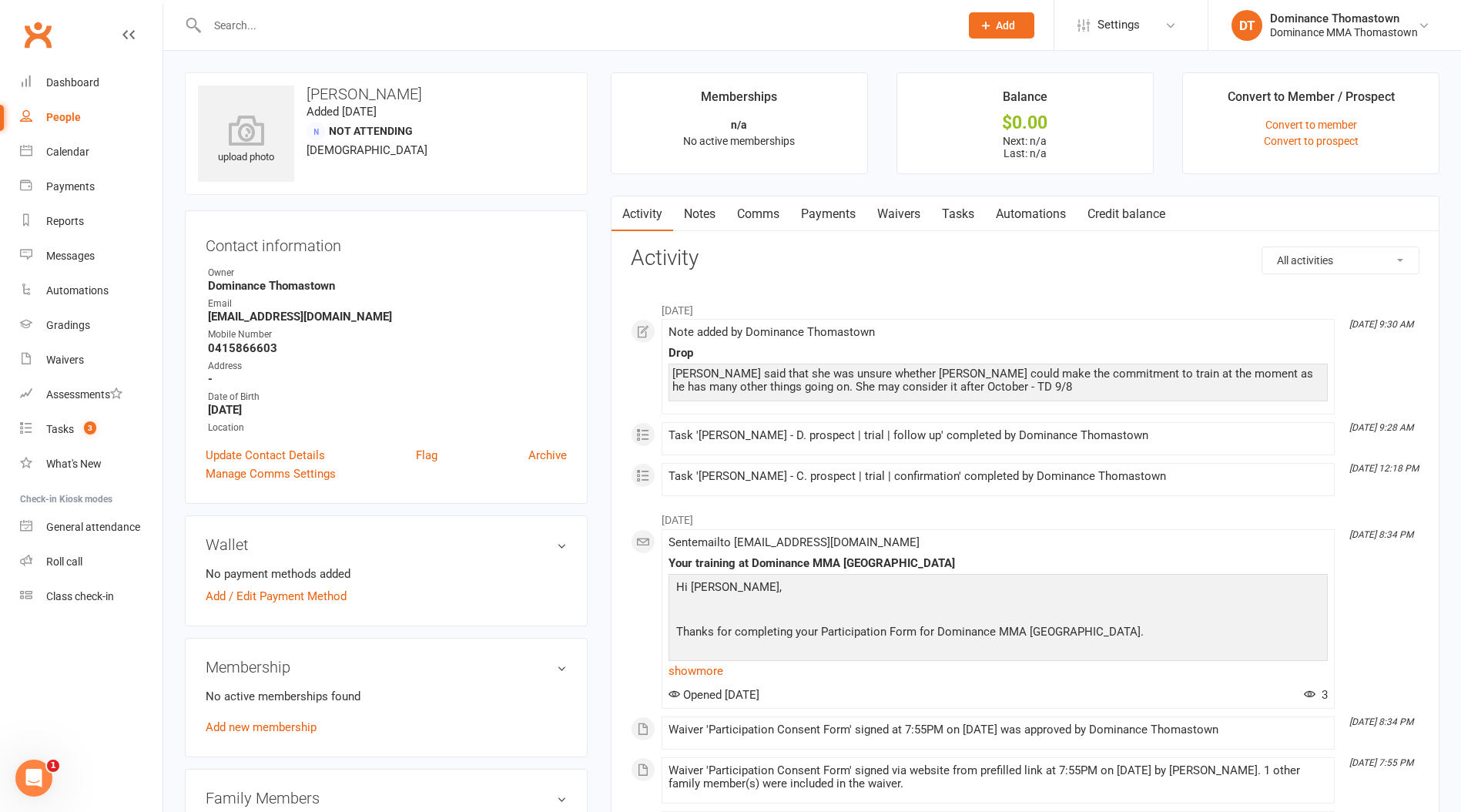
click at [704, 215] on link "Notes" at bounding box center [700, 214] width 53 height 36
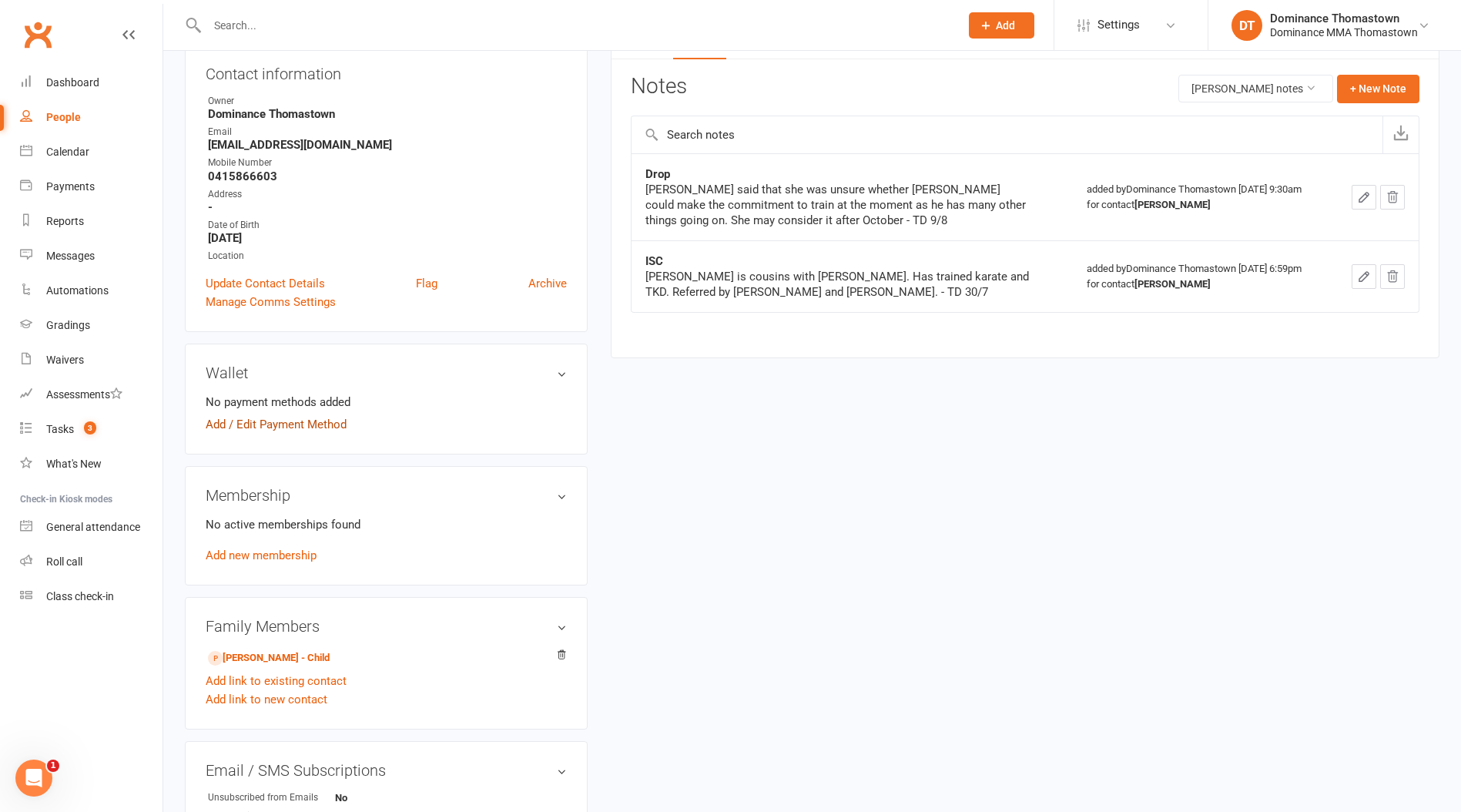
scroll to position [226, 0]
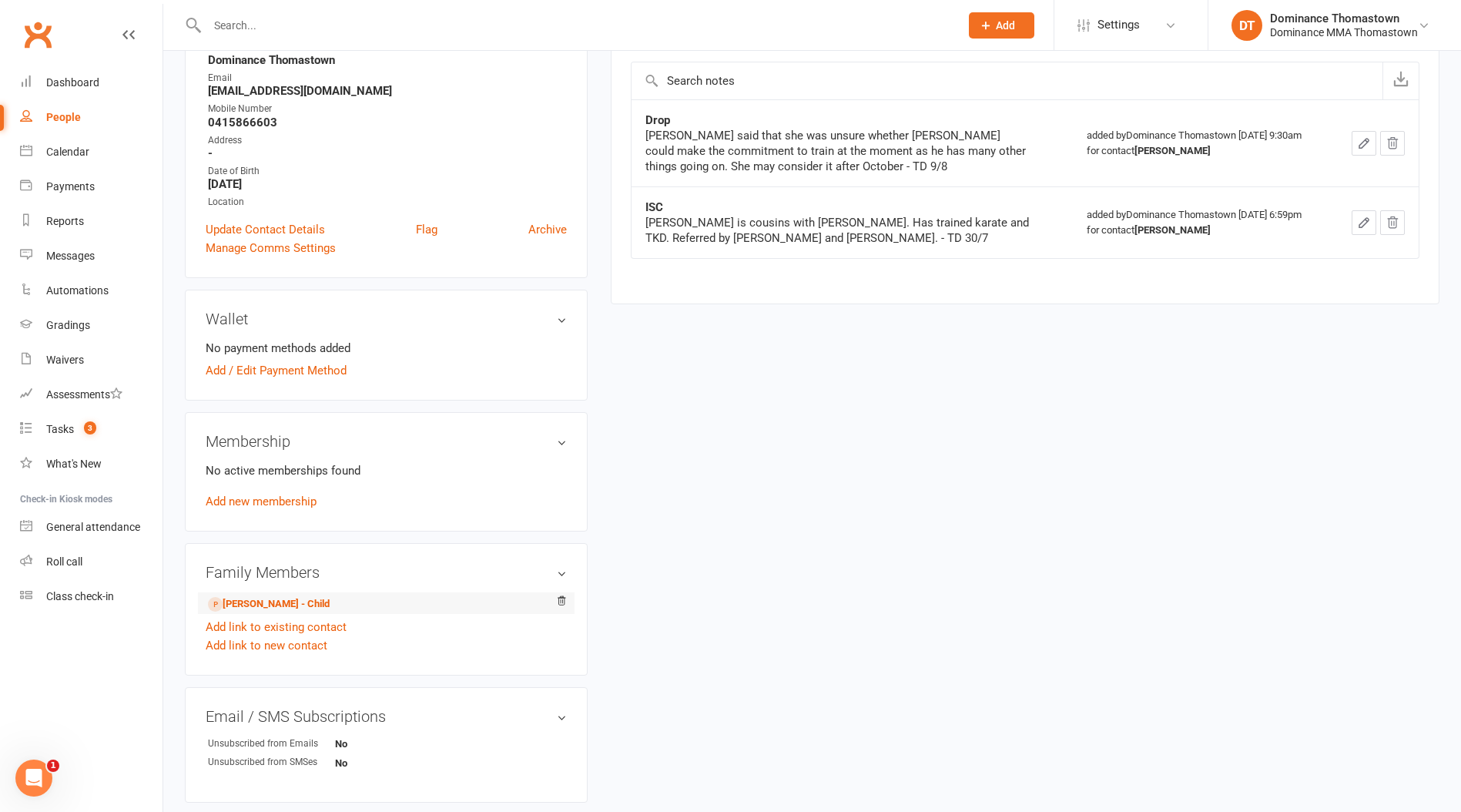
click at [247, 594] on li "Nicholas Vu - Child" at bounding box center [386, 603] width 361 height 21
drag, startPoint x: 245, startPoint y: 598, endPoint x: 259, endPoint y: 585, distance: 19.1
click at [245, 598] on link "Nicholas Vu - Child" at bounding box center [268, 604] width 122 height 16
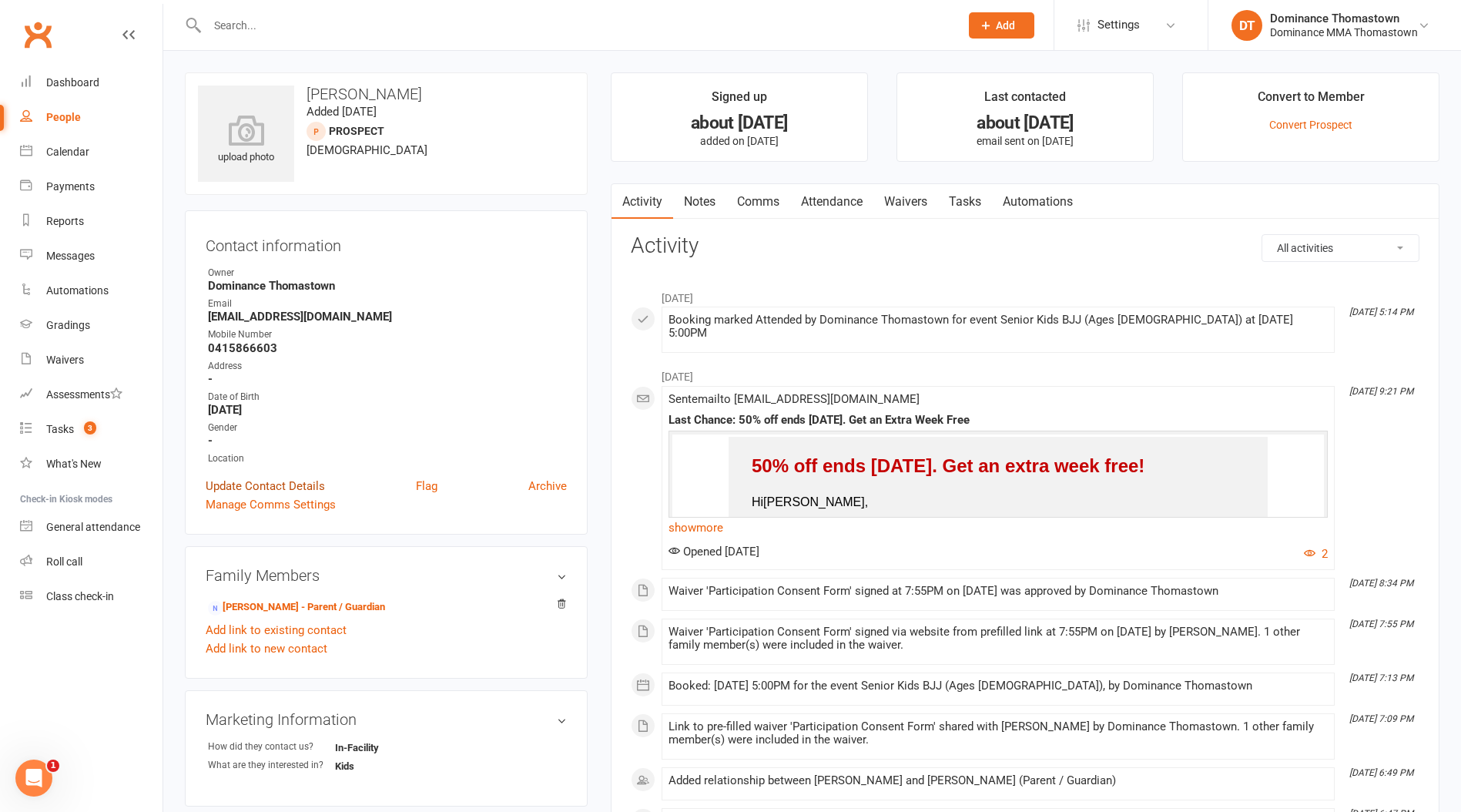
click at [263, 477] on link "Update Contact Details" at bounding box center [266, 486] width 119 height 19
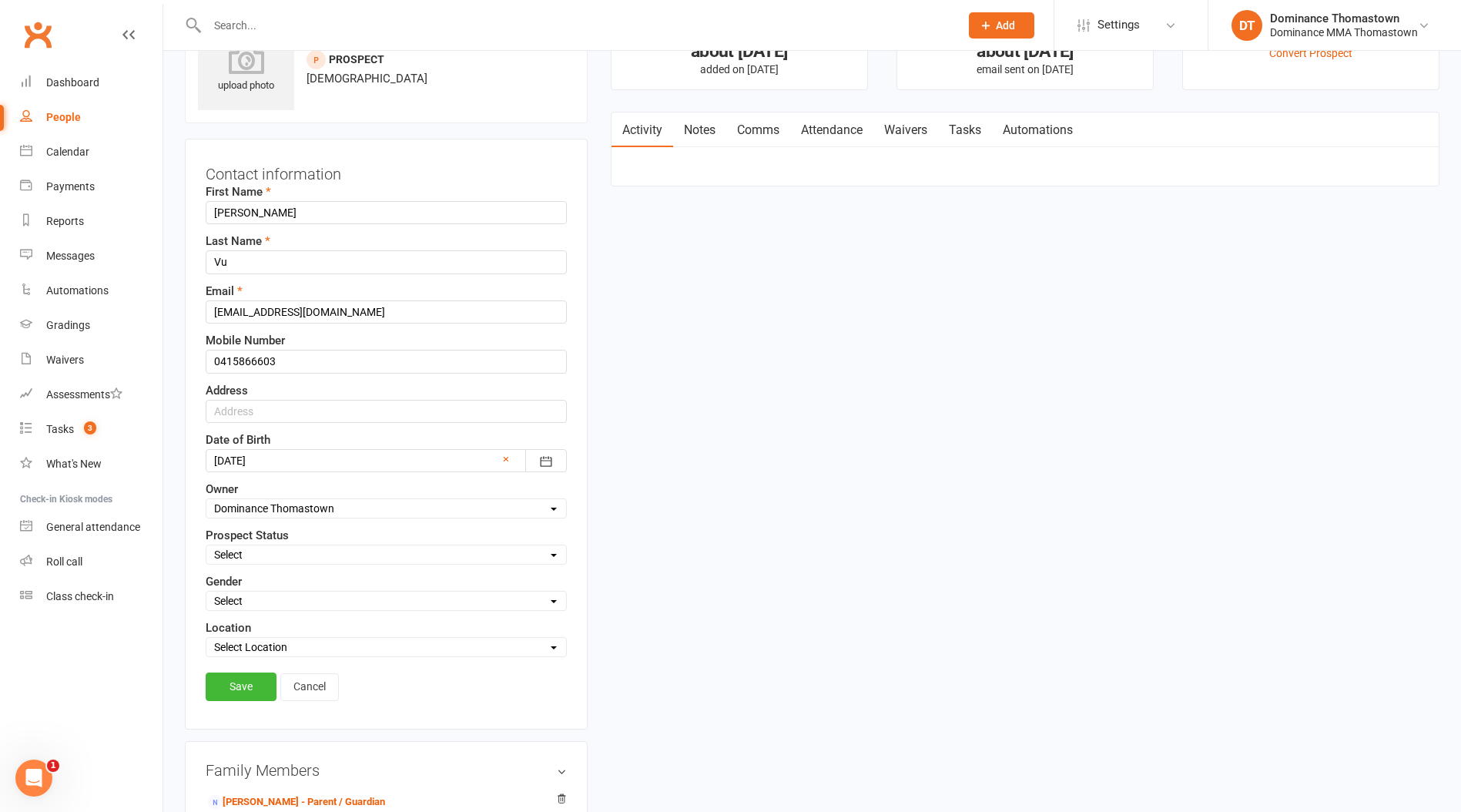
scroll to position [72, 0]
click at [241, 551] on select "Select ENQUIRY WEBSITE ENQUIRY META ADS ENQUIRY DROPPED PROSPECT DROP-IN VISITO…" at bounding box center [387, 554] width 360 height 17
select select "DROPPED PROSPECT"
click at [207, 545] on select "Select ENQUIRY WEBSITE ENQUIRY META ADS ENQUIRY DROPPED PROSPECT DROP-IN VISITO…" at bounding box center [387, 554] width 360 height 17
click at [264, 675] on link "Save" at bounding box center [242, 685] width 71 height 28
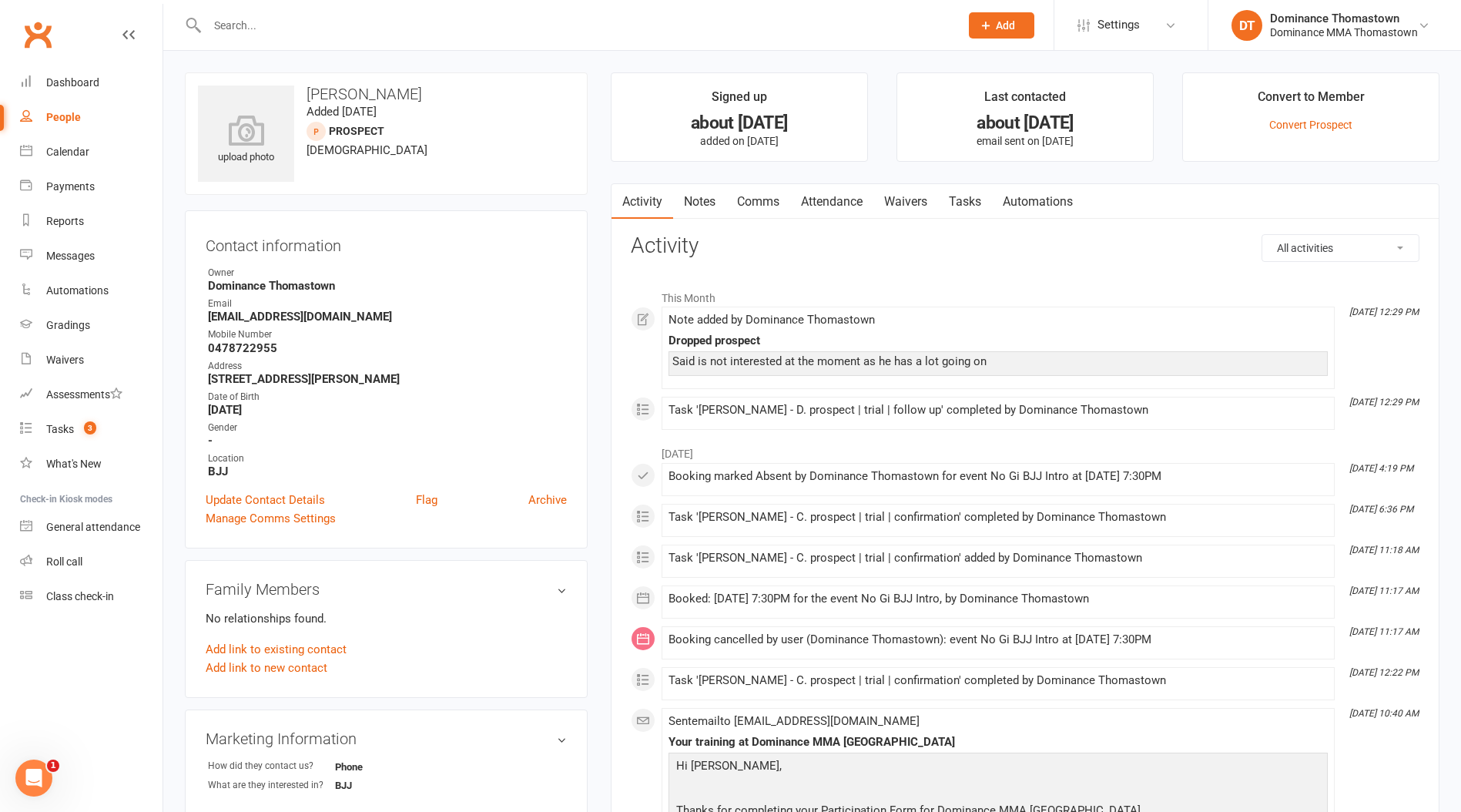
drag, startPoint x: 719, startPoint y: 226, endPoint x: 713, endPoint y: 220, distance: 8.5
click at [700, 195] on link "Notes" at bounding box center [700, 202] width 53 height 36
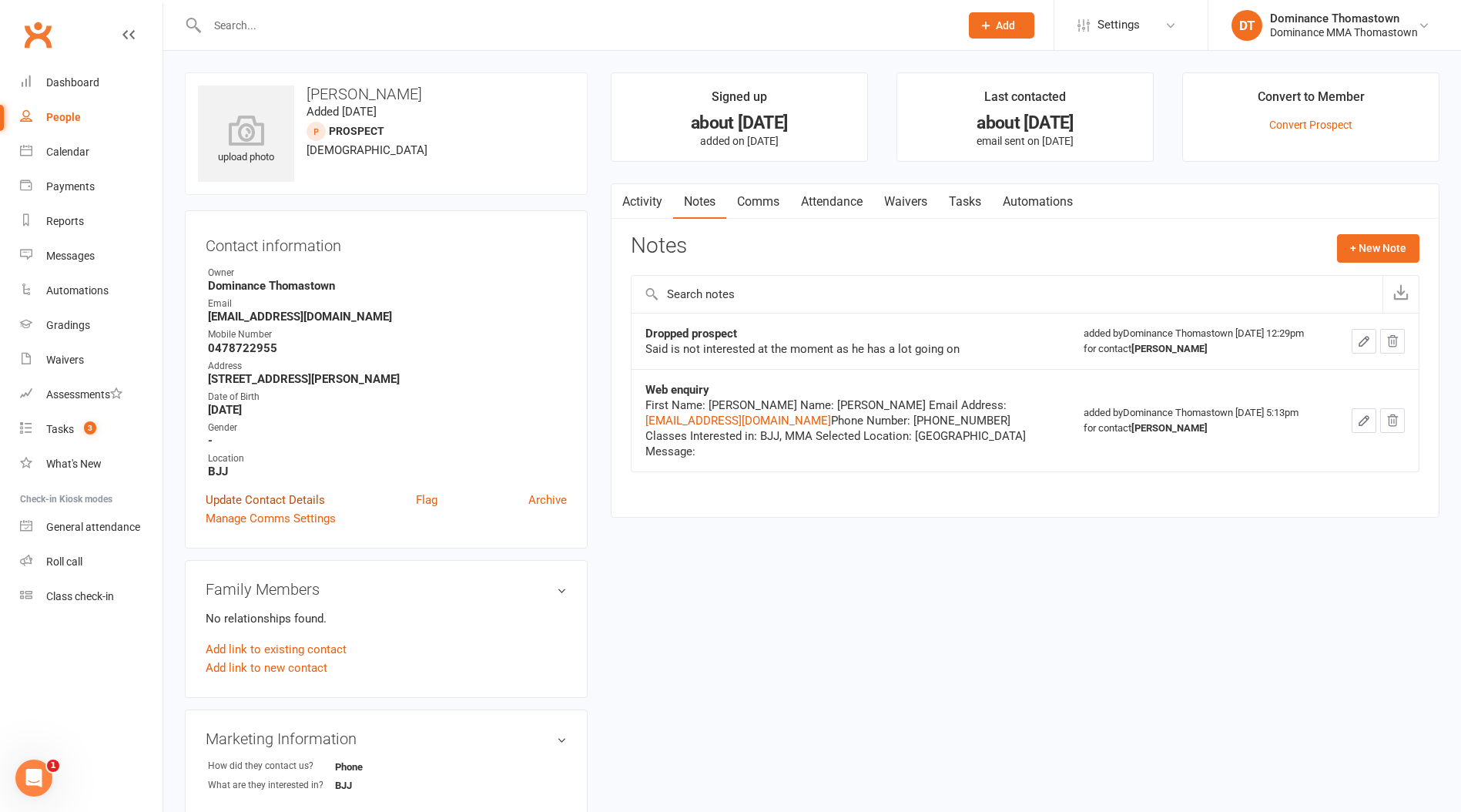
click at [246, 496] on link "Update Contact Details" at bounding box center [266, 499] width 119 height 19
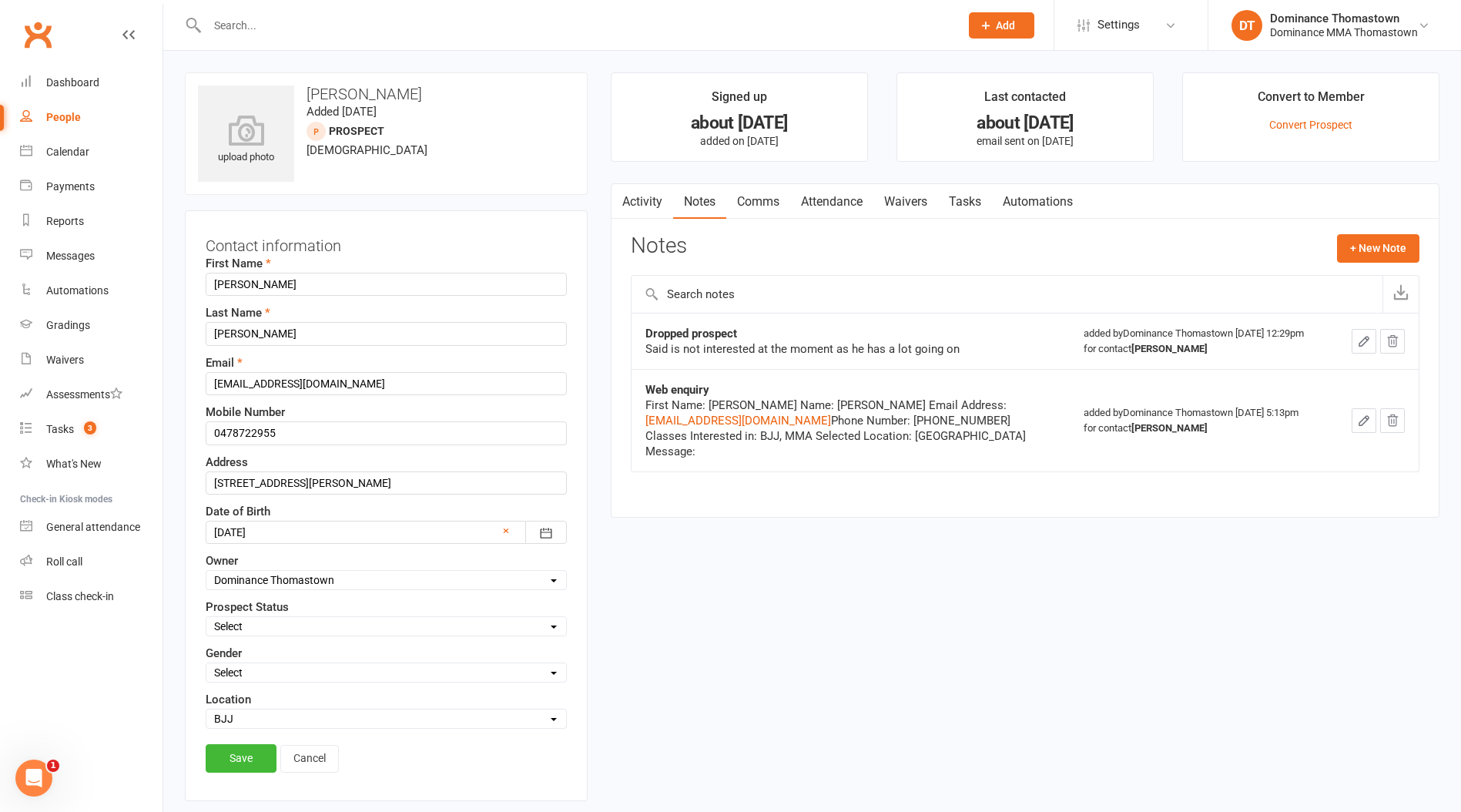
scroll to position [72, 0]
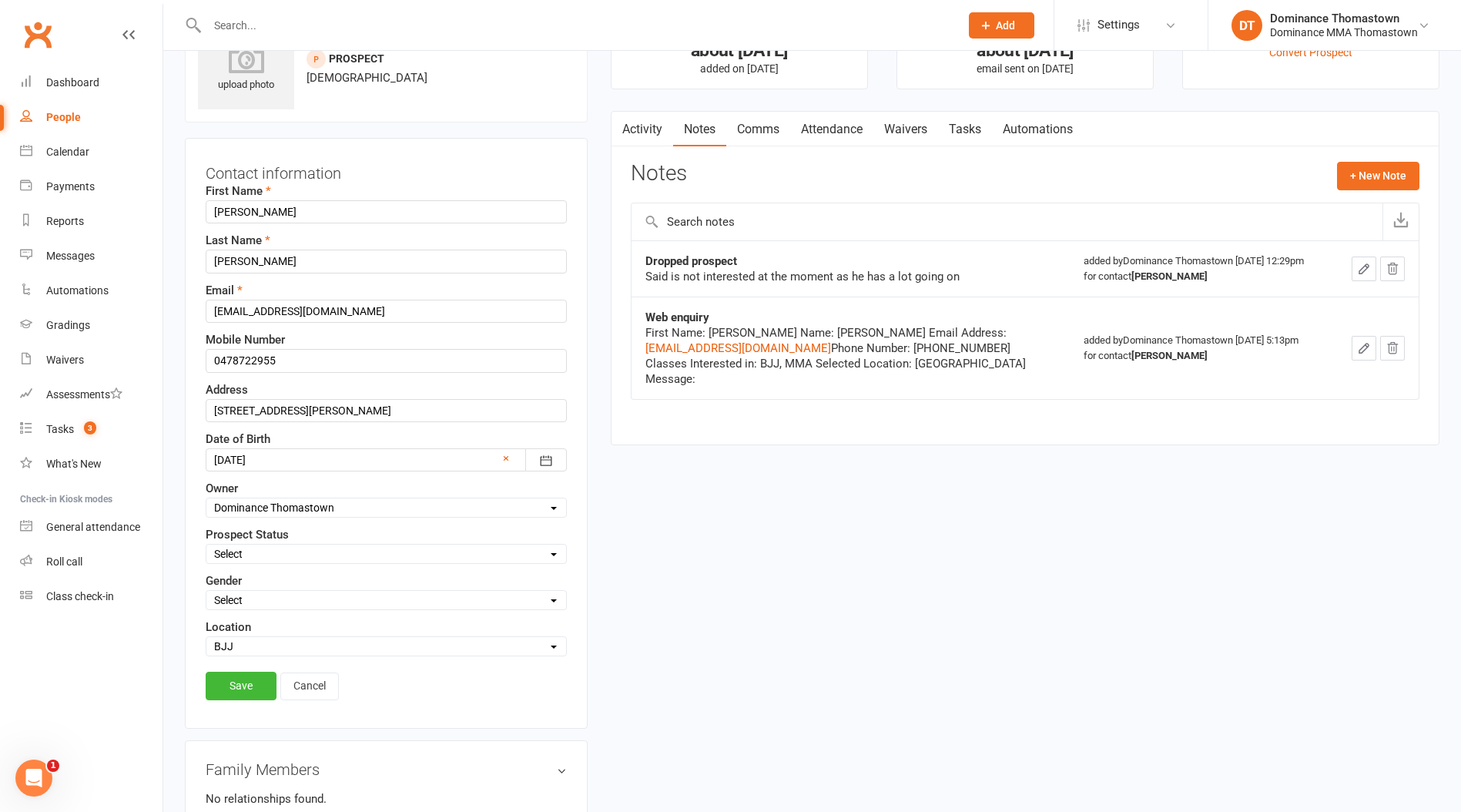
click at [275, 539] on label "Prospect Status" at bounding box center [247, 534] width 83 height 19
click at [272, 548] on select "Select ENQUIRY WEBSITE ENQUIRY META ADS ENQUIRY DROPPED PROSPECT DROP-IN VISITO…" at bounding box center [387, 554] width 360 height 17
select select "DROPPED PROSPECT"
click at [207, 545] on select "Select ENQUIRY WEBSITE ENQUIRY META ADS ENQUIRY DROPPED PROSPECT DROP-IN VISITO…" at bounding box center [387, 554] width 360 height 17
click at [235, 685] on link "Save" at bounding box center [242, 685] width 71 height 28
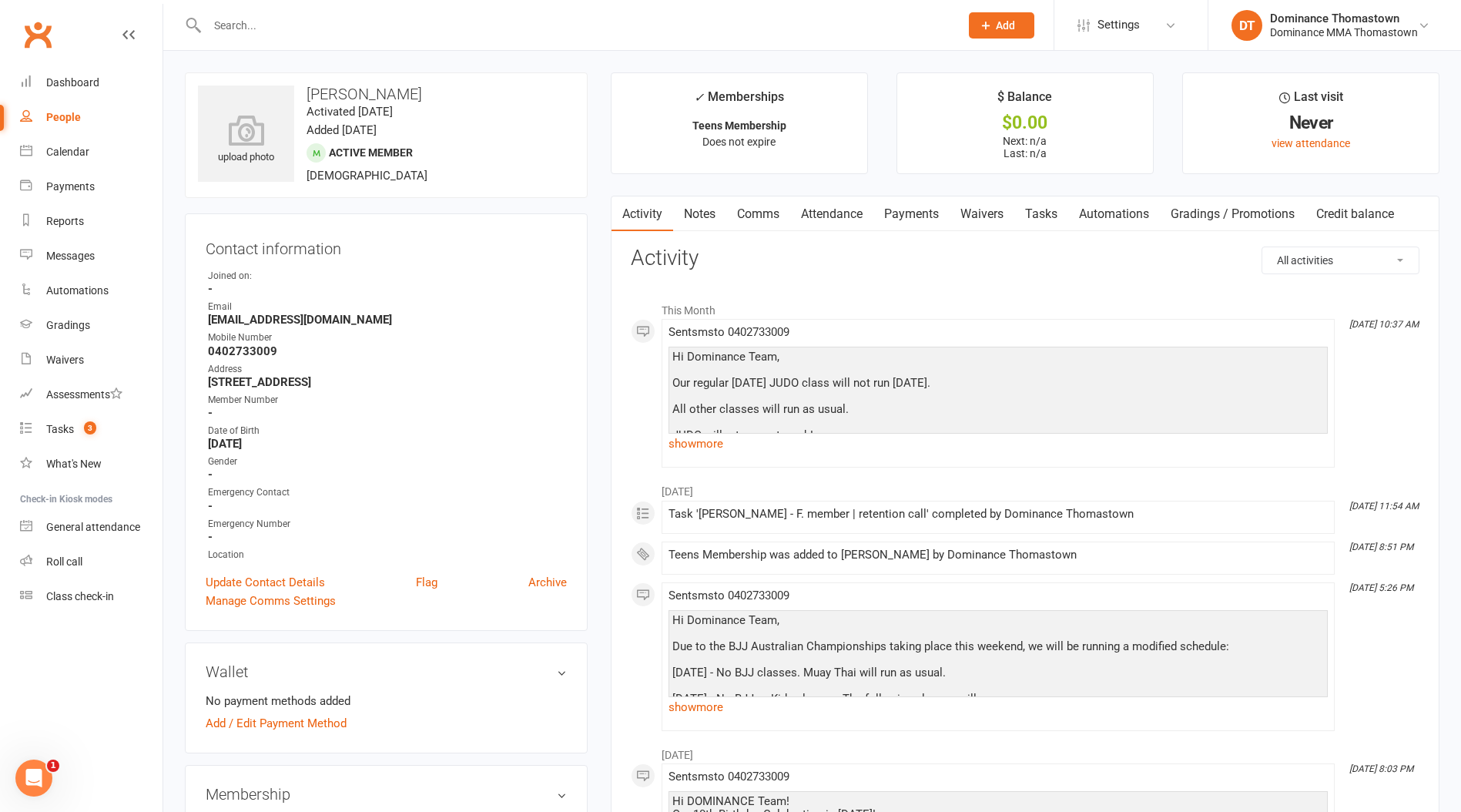
click at [705, 220] on link "Notes" at bounding box center [700, 214] width 53 height 36
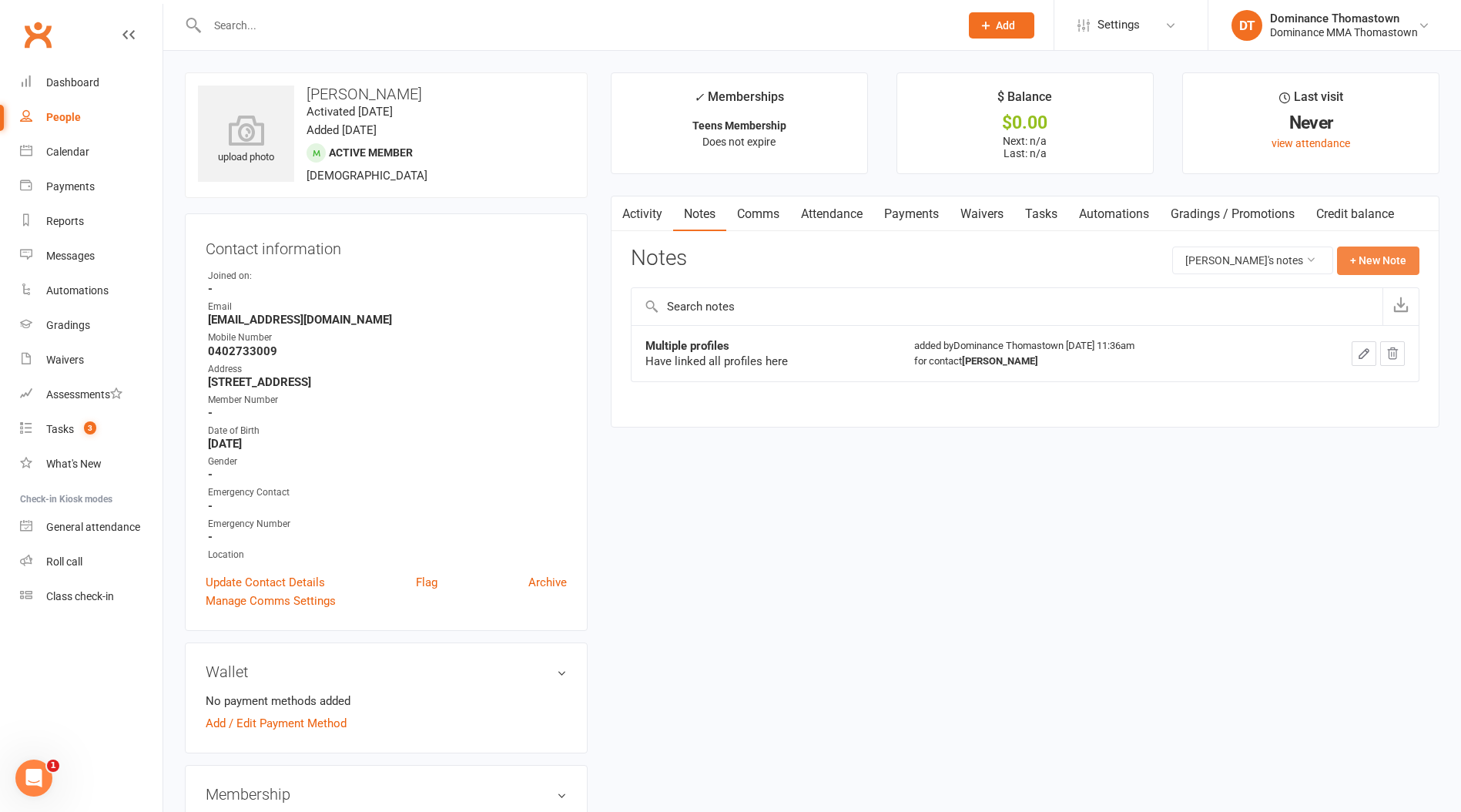
click at [1379, 258] on button "+ New Note" at bounding box center [1378, 260] width 82 height 28
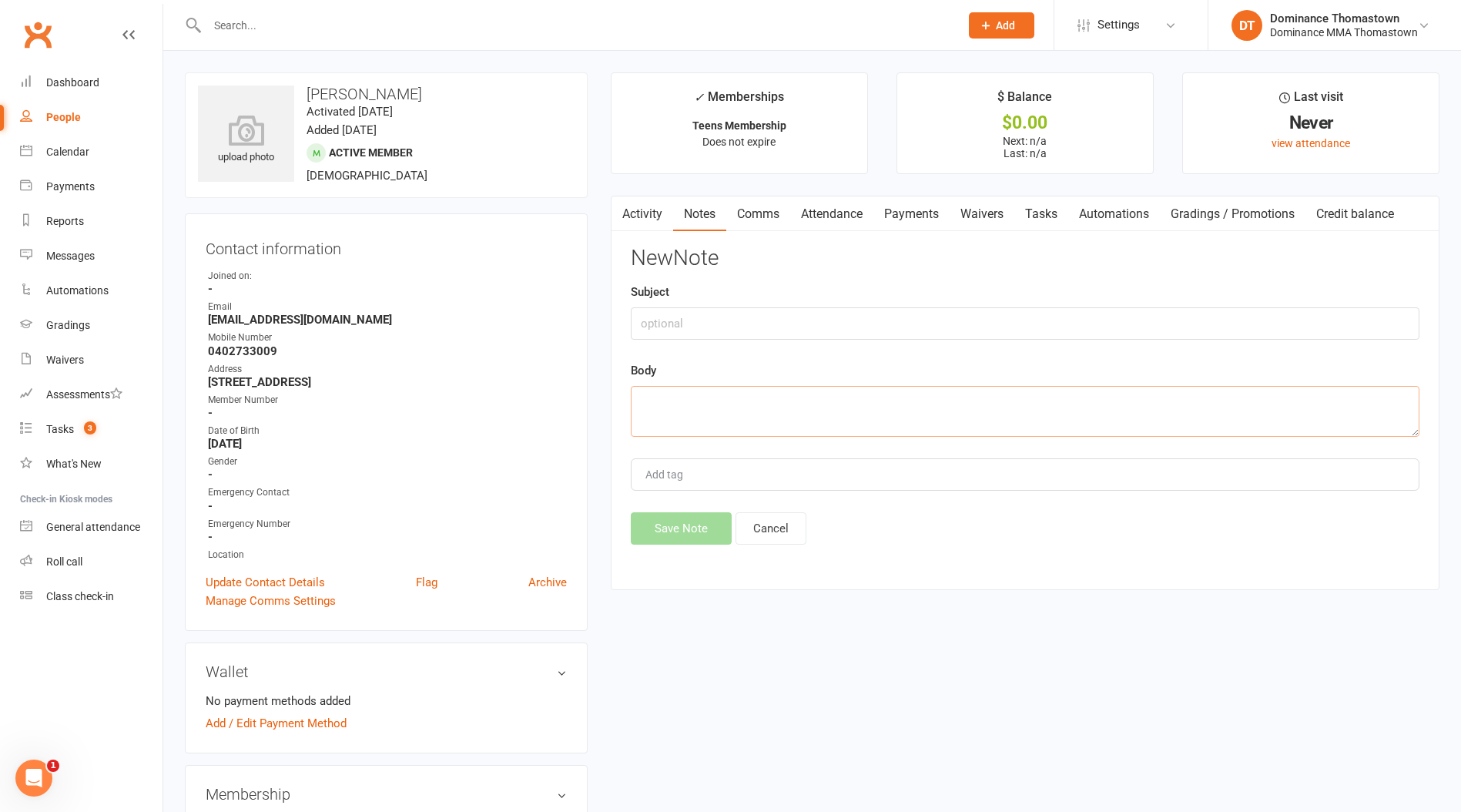
drag, startPoint x: 686, startPoint y: 426, endPoint x: 674, endPoint y: 369, distance: 58.2
click at [685, 426] on textarea at bounding box center [1025, 411] width 789 height 51
paste textarea "[PERSON_NAME] is 16 and was wanting to do MT, has no martial arts experience. S…"
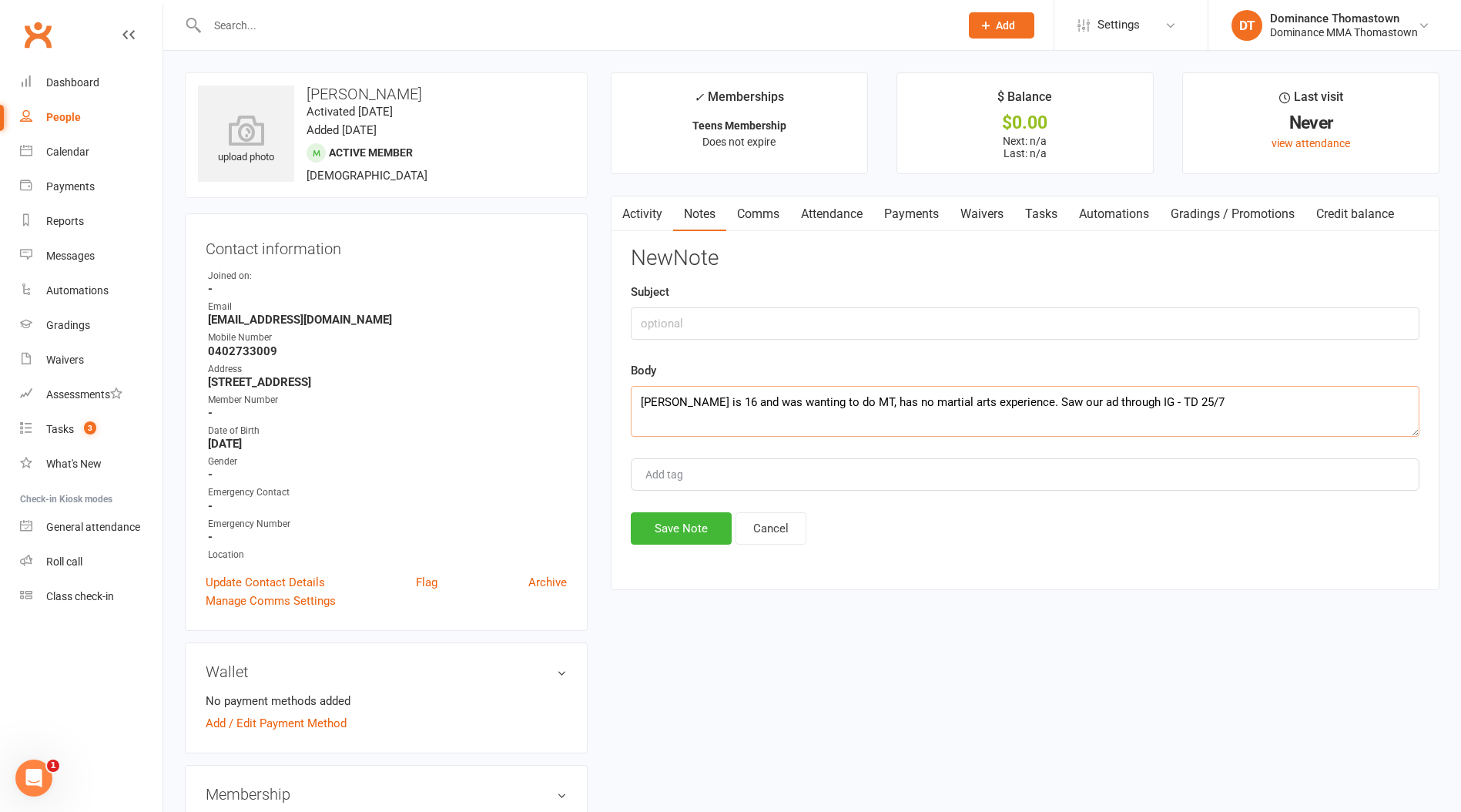
type textarea "[PERSON_NAME] is 16 and was wanting to do MT, has no martial arts experience. S…"
click at [666, 328] on input "text" at bounding box center [1025, 324] width 789 height 32
type input "ISC"
click at [667, 531] on button "Save Note" at bounding box center [681, 529] width 101 height 32
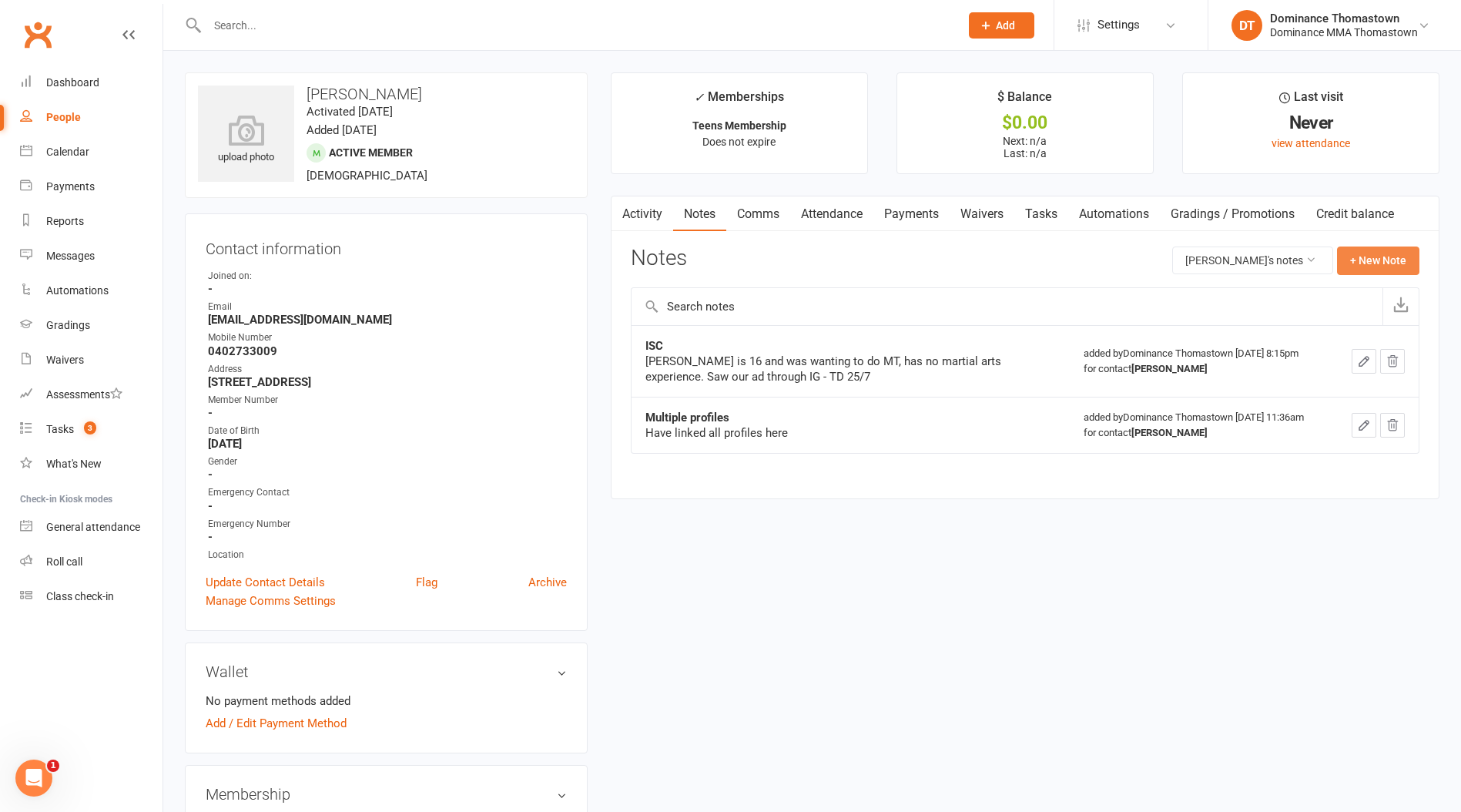
click at [1370, 254] on button "+ New Note" at bounding box center [1378, 260] width 82 height 28
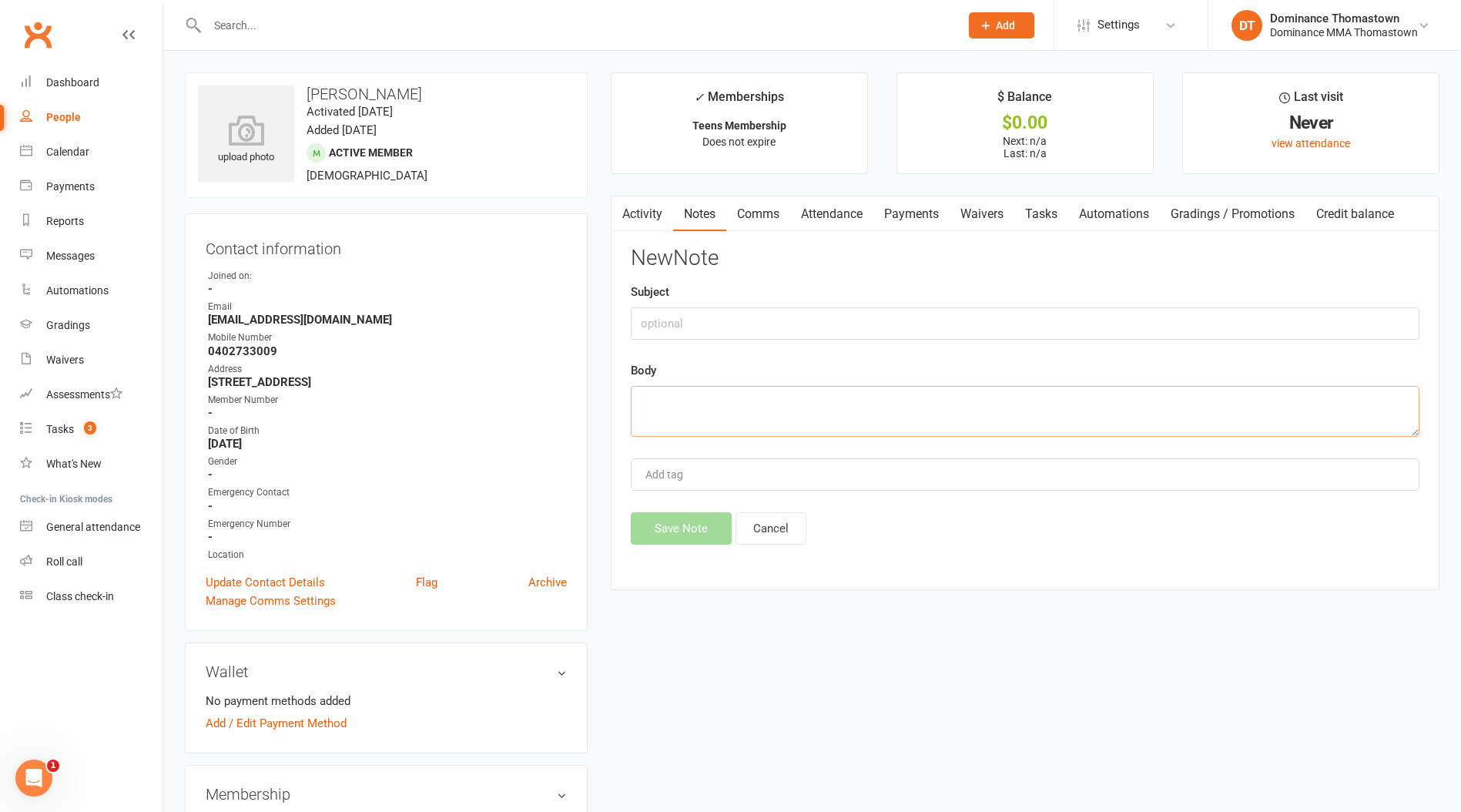
drag, startPoint x: 751, startPoint y: 422, endPoint x: 747, endPoint y: 431, distance: 9.8
click at [751, 422] on textarea at bounding box center [1025, 411] width 789 height 51
paste textarea "First Name: [PERSON_NAME] Last Name: [PERSON_NAME] Email Address: [EMAIL_ADDRES…"
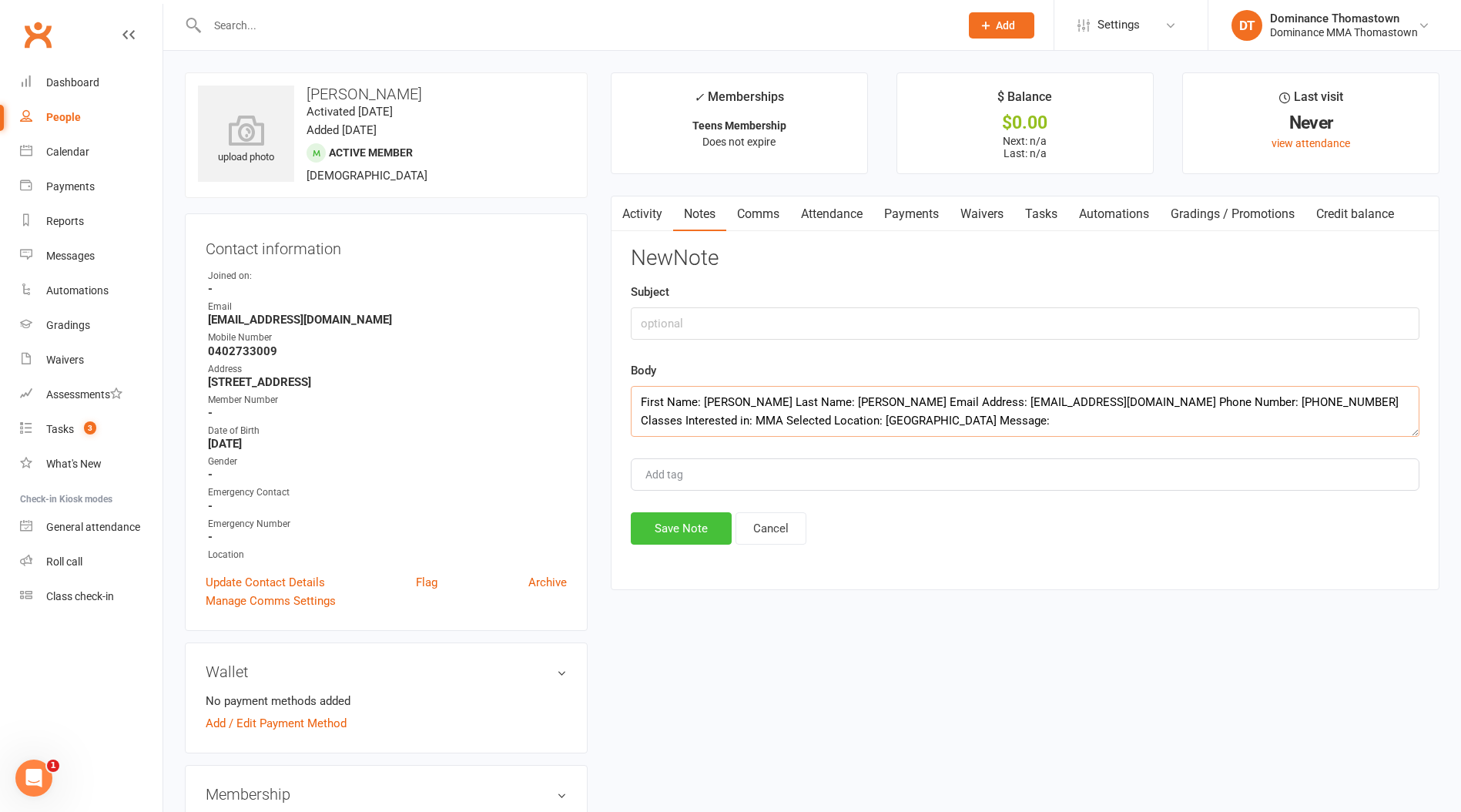
type textarea "First Name: [PERSON_NAME] Last Name: [PERSON_NAME] Email Address: [EMAIL_ADDRES…"
click at [703, 524] on button "Save Note" at bounding box center [681, 529] width 101 height 32
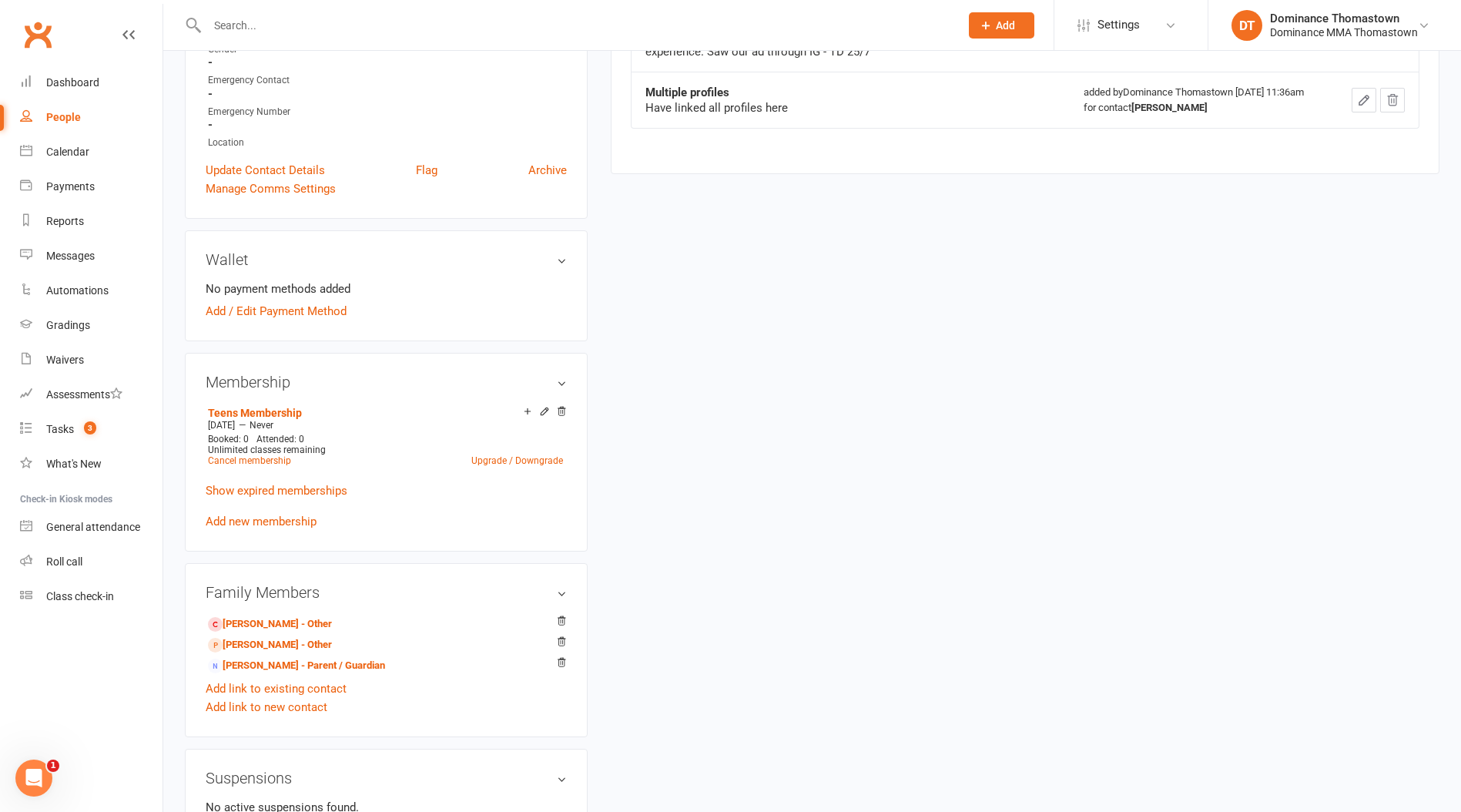
scroll to position [420, 0]
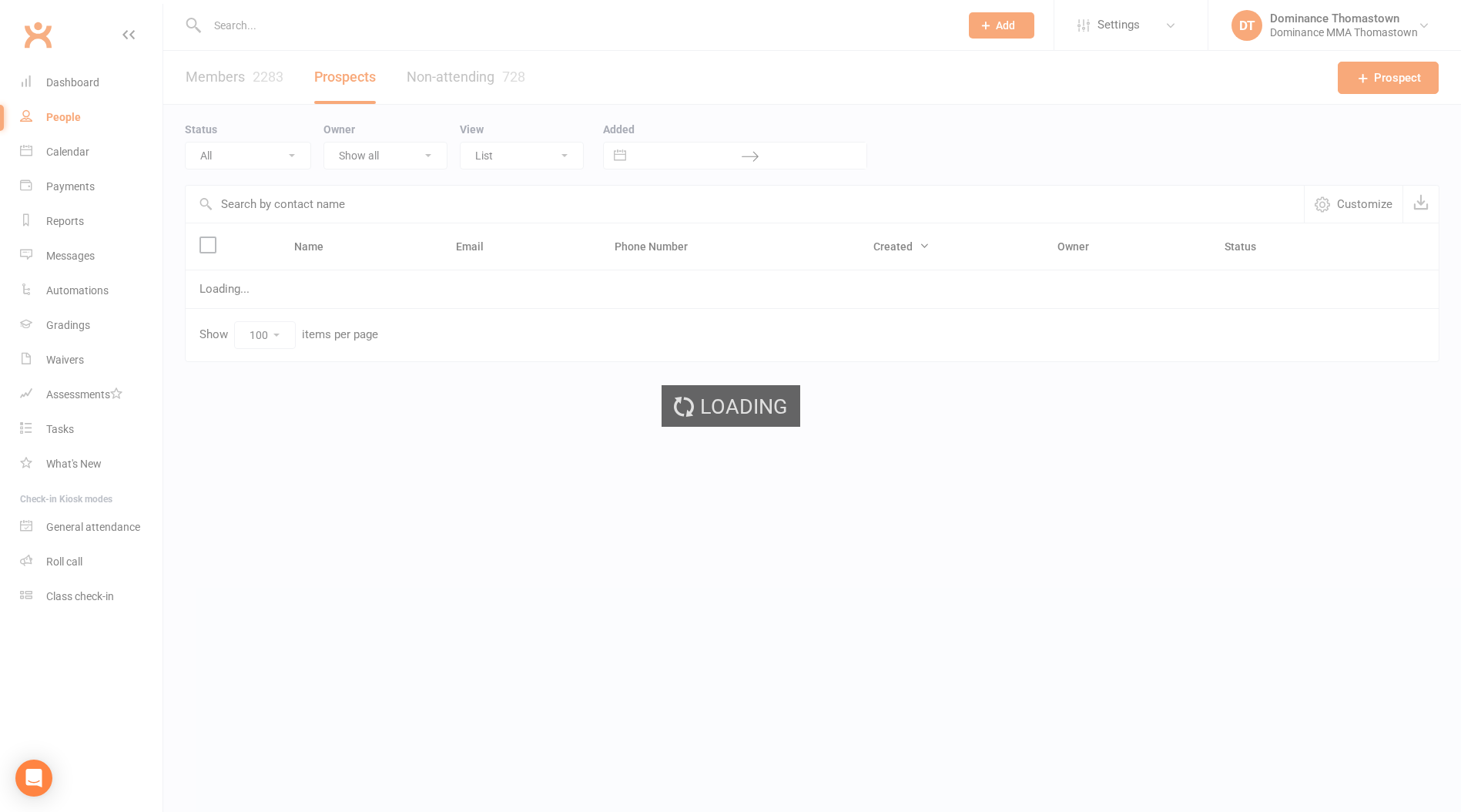
select select "100"
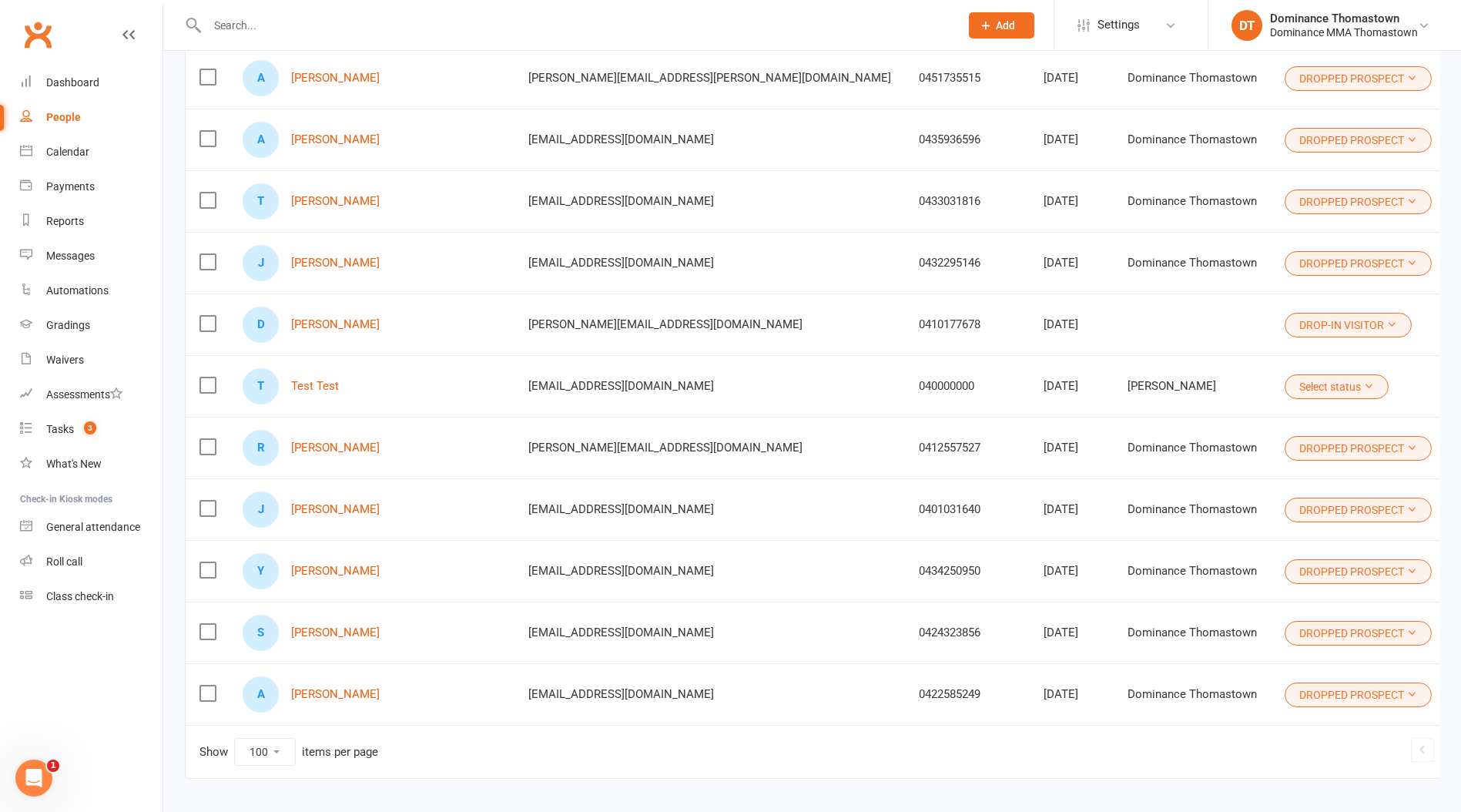
scroll to position [5756, 0]
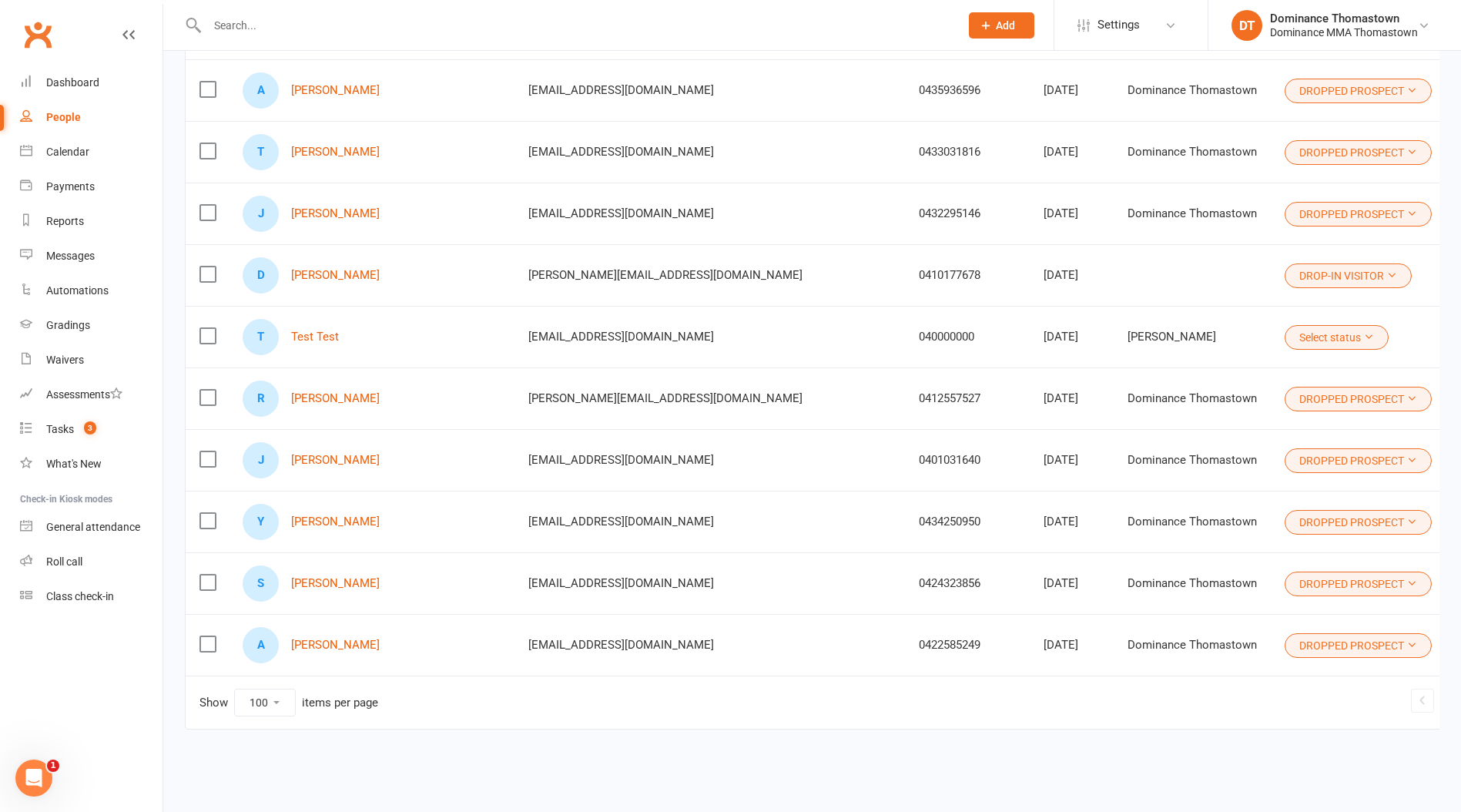
click at [1457, 701] on link "2" at bounding box center [1465, 701] width 19 height 21
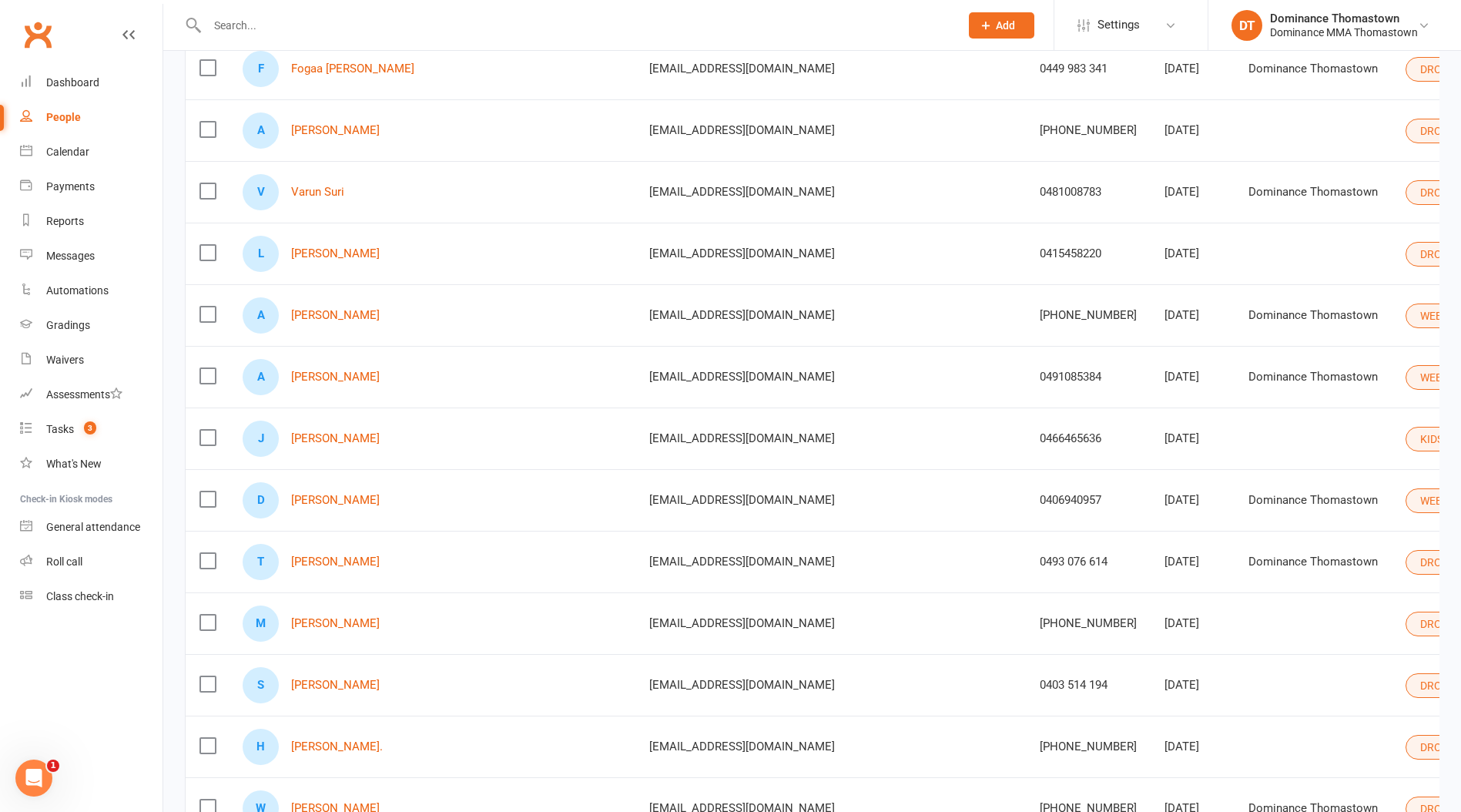
scroll to position [3868, 0]
click at [334, 378] on link "Ali Sleiman" at bounding box center [335, 376] width 88 height 13
click at [310, 312] on link "Alexander Kieck" at bounding box center [335, 315] width 88 height 13
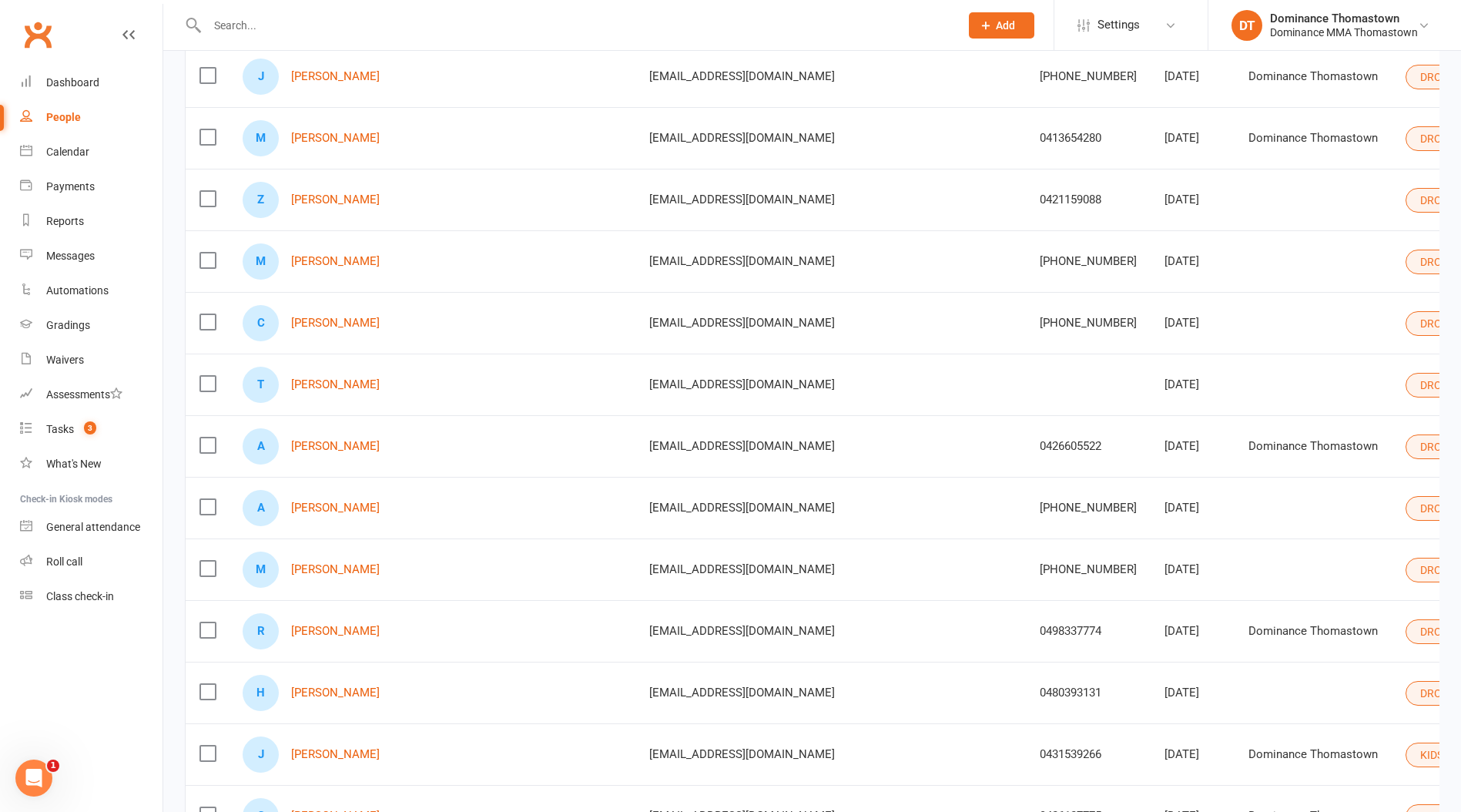
scroll to position [5756, 0]
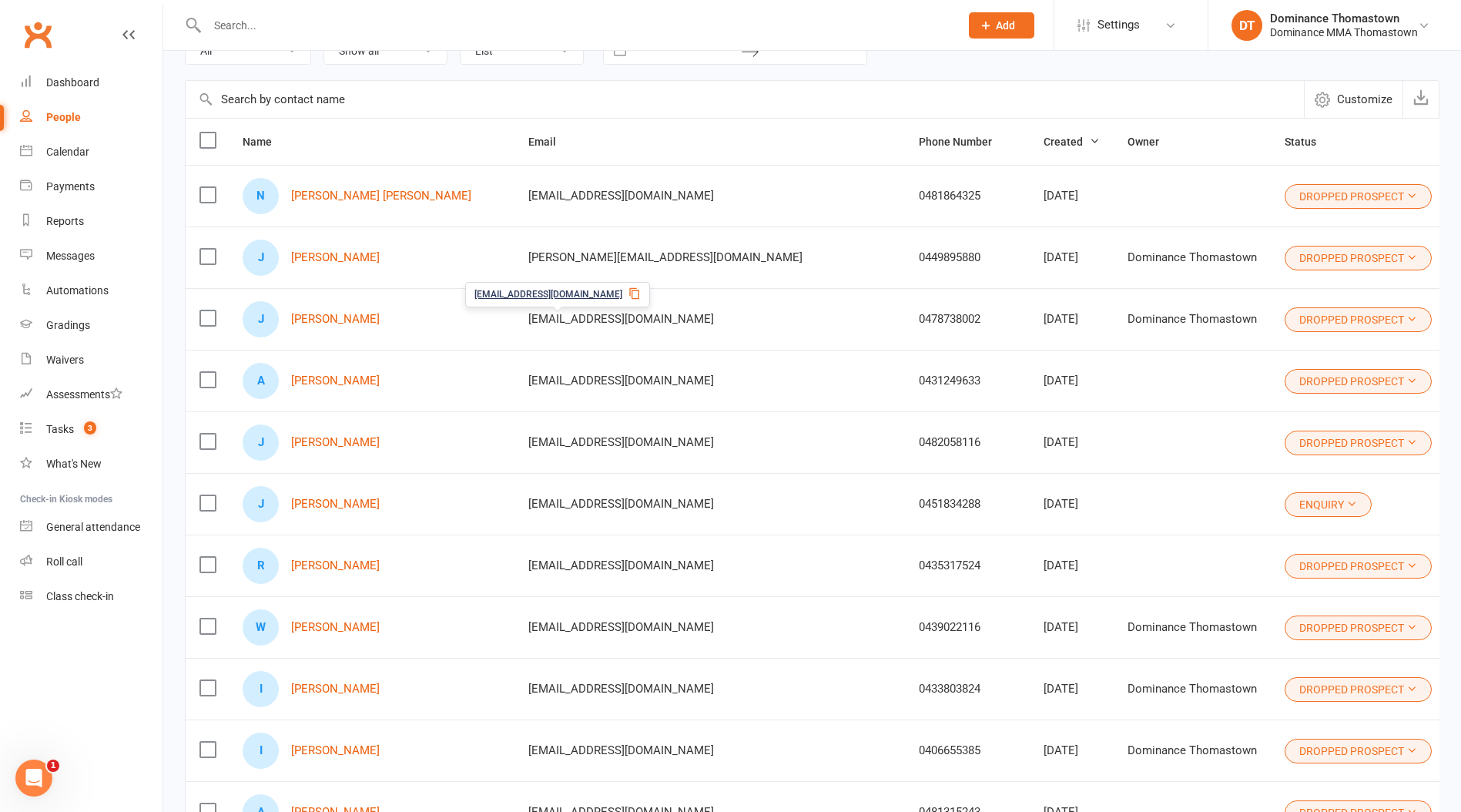
scroll to position [106, 0]
click at [343, 502] on link "Jasraj Chouhan" at bounding box center [335, 503] width 88 height 13
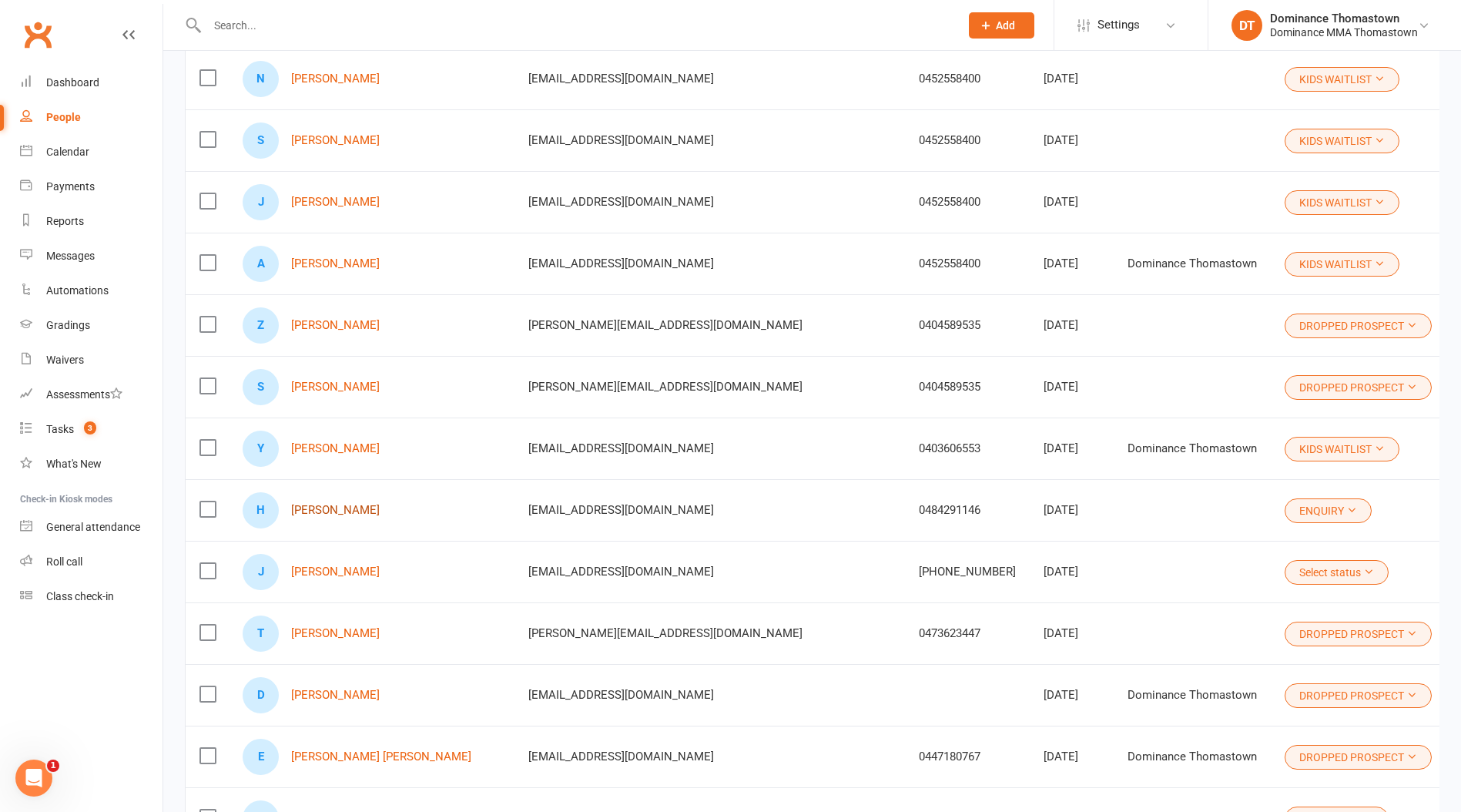
scroll to position [1087, 0]
click at [338, 512] on link "Hammad Liyanage" at bounding box center [335, 508] width 88 height 13
drag, startPoint x: 328, startPoint y: 576, endPoint x: 330, endPoint y: 564, distance: 12.2
click at [327, 576] on link "Joshua Moran" at bounding box center [335, 570] width 88 height 13
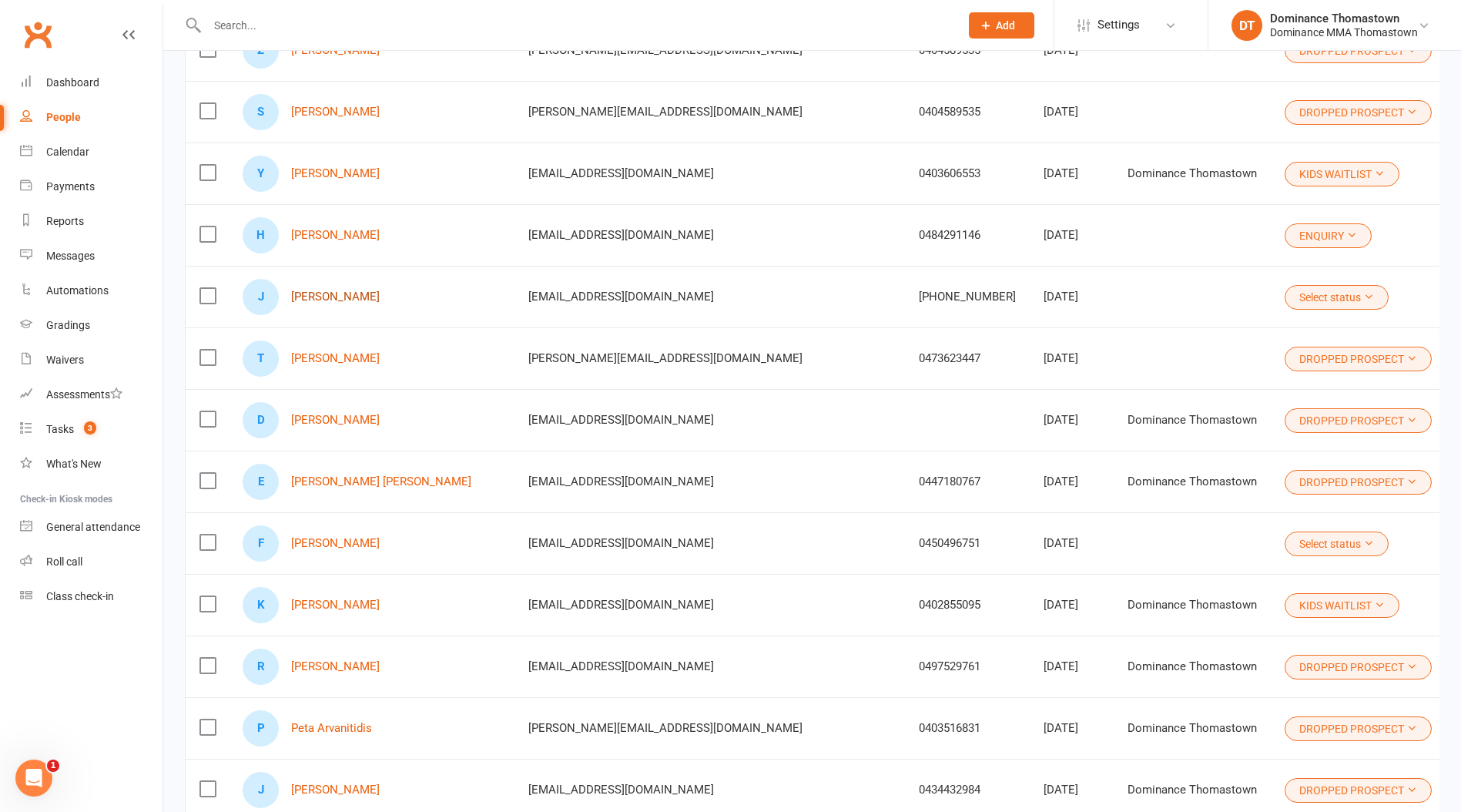
scroll to position [1361, 0]
click at [335, 541] on link "Felix Ostanin" at bounding box center [335, 542] width 88 height 13
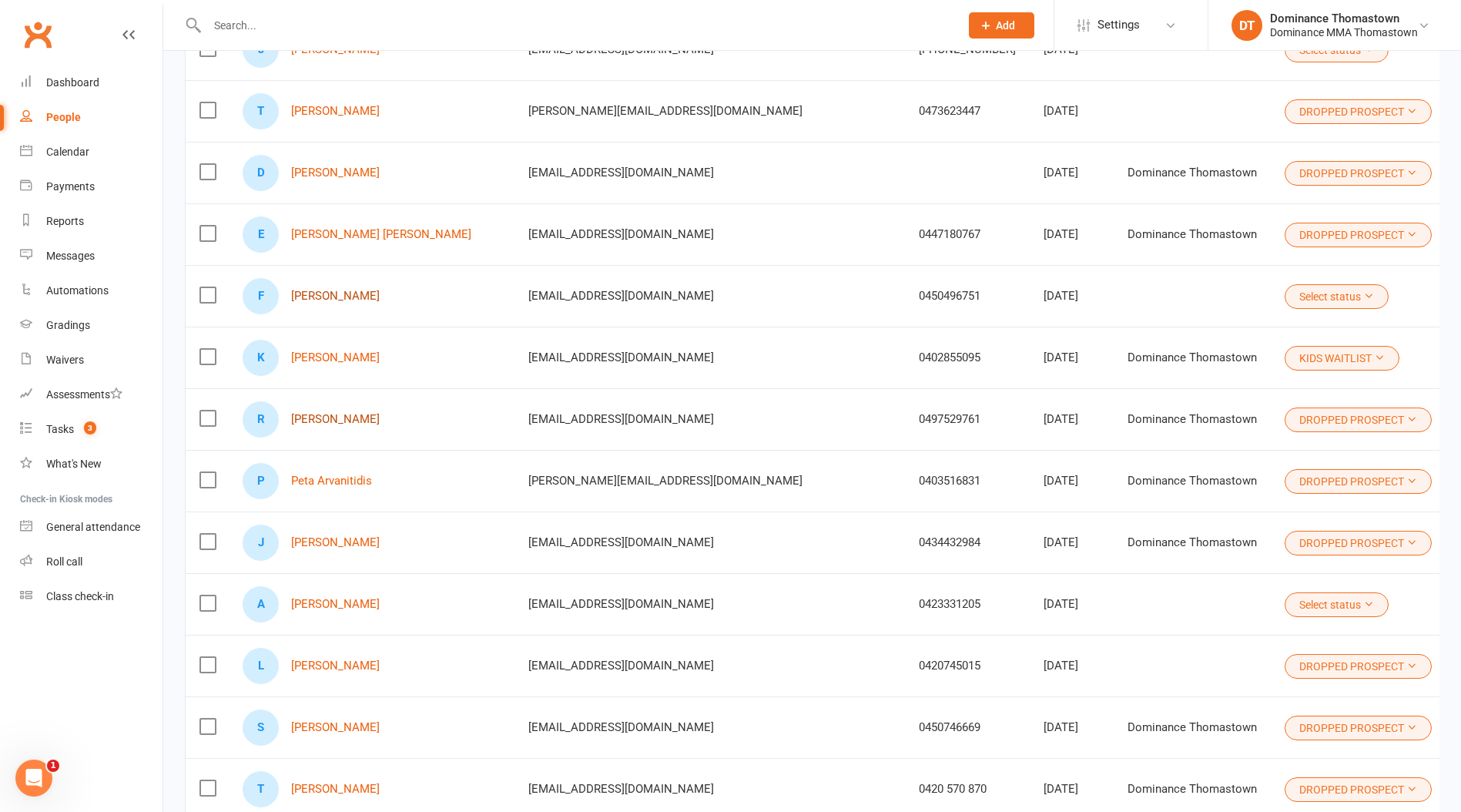
scroll to position [1611, 0]
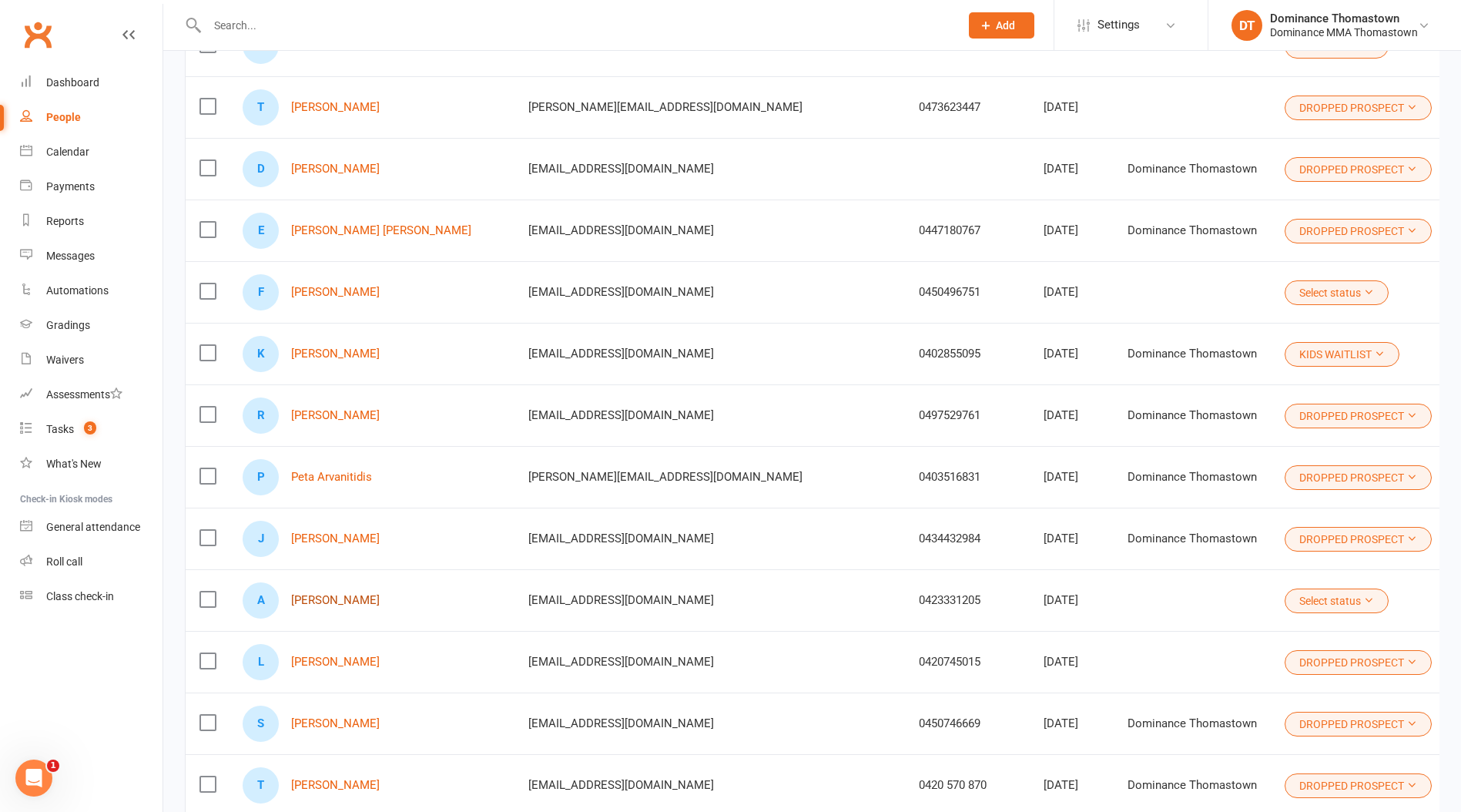
click at [338, 598] on link "Arda Topcu" at bounding box center [335, 600] width 88 height 13
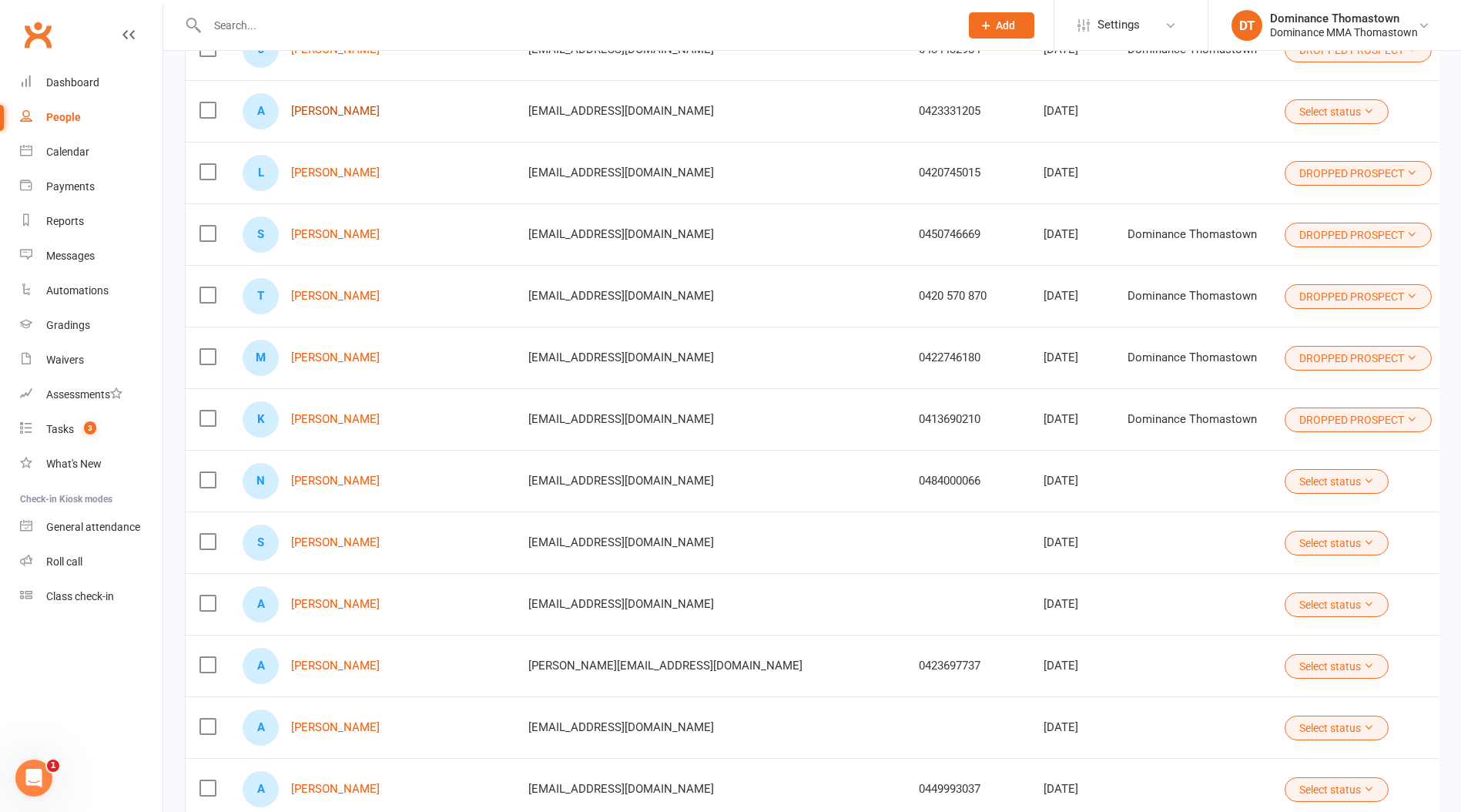
scroll to position [2101, 0]
drag, startPoint x: 328, startPoint y: 481, endPoint x: 326, endPoint y: 496, distance: 15.1
click at [327, 481] on link "Nabil Fawal" at bounding box center [335, 480] width 88 height 13
click at [324, 540] on link "Sam Worrell" at bounding box center [335, 542] width 88 height 13
click at [316, 604] on link "Alexei Joshua" at bounding box center [335, 603] width 88 height 13
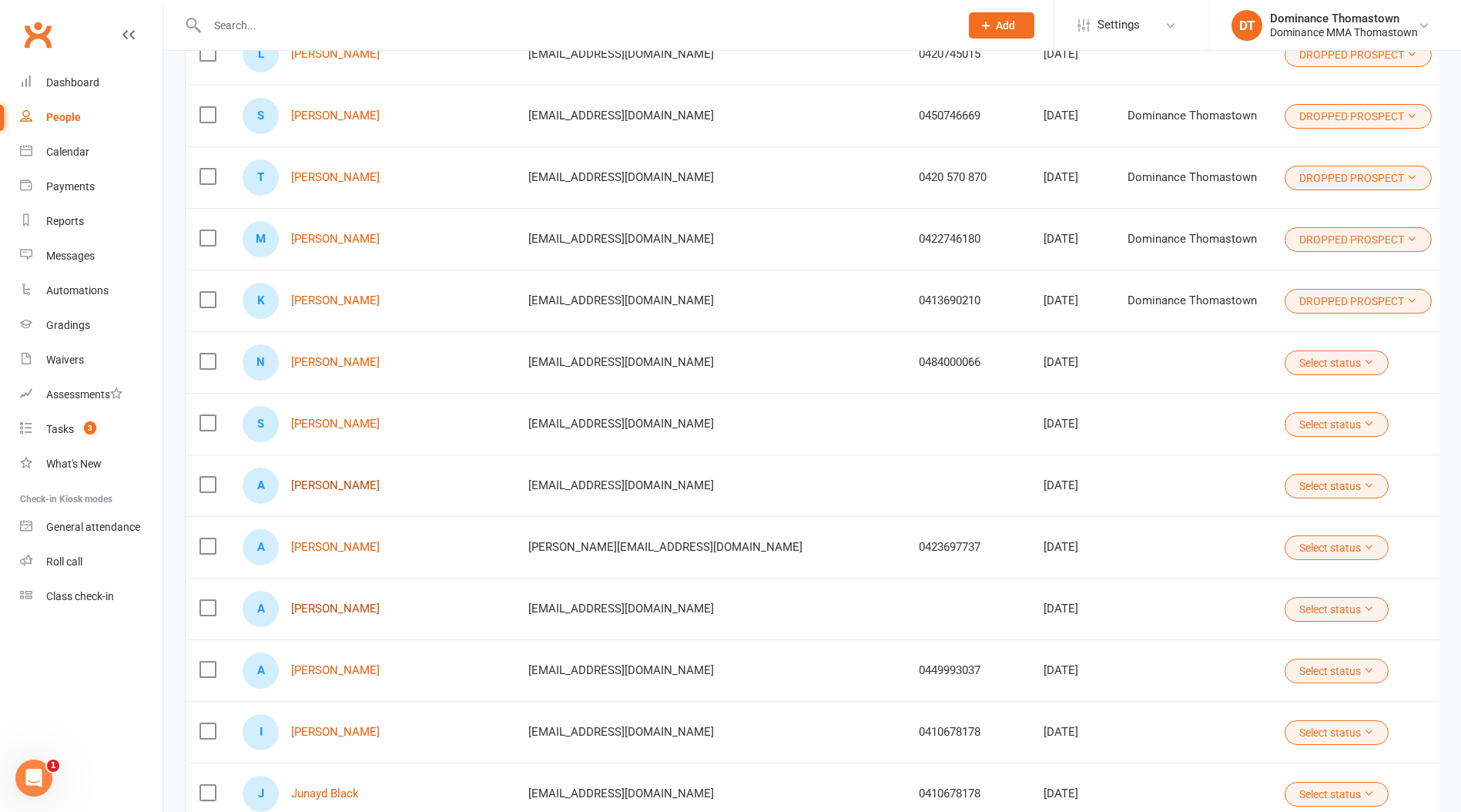
scroll to position [2220, 0]
click at [338, 547] on link "Andrew Carletti" at bounding box center [335, 545] width 88 height 13
click at [336, 605] on link "Angus Puszka" at bounding box center [335, 607] width 88 height 13
click at [325, 672] on link "Abdul-Salam Hoblos" at bounding box center [335, 668] width 88 height 13
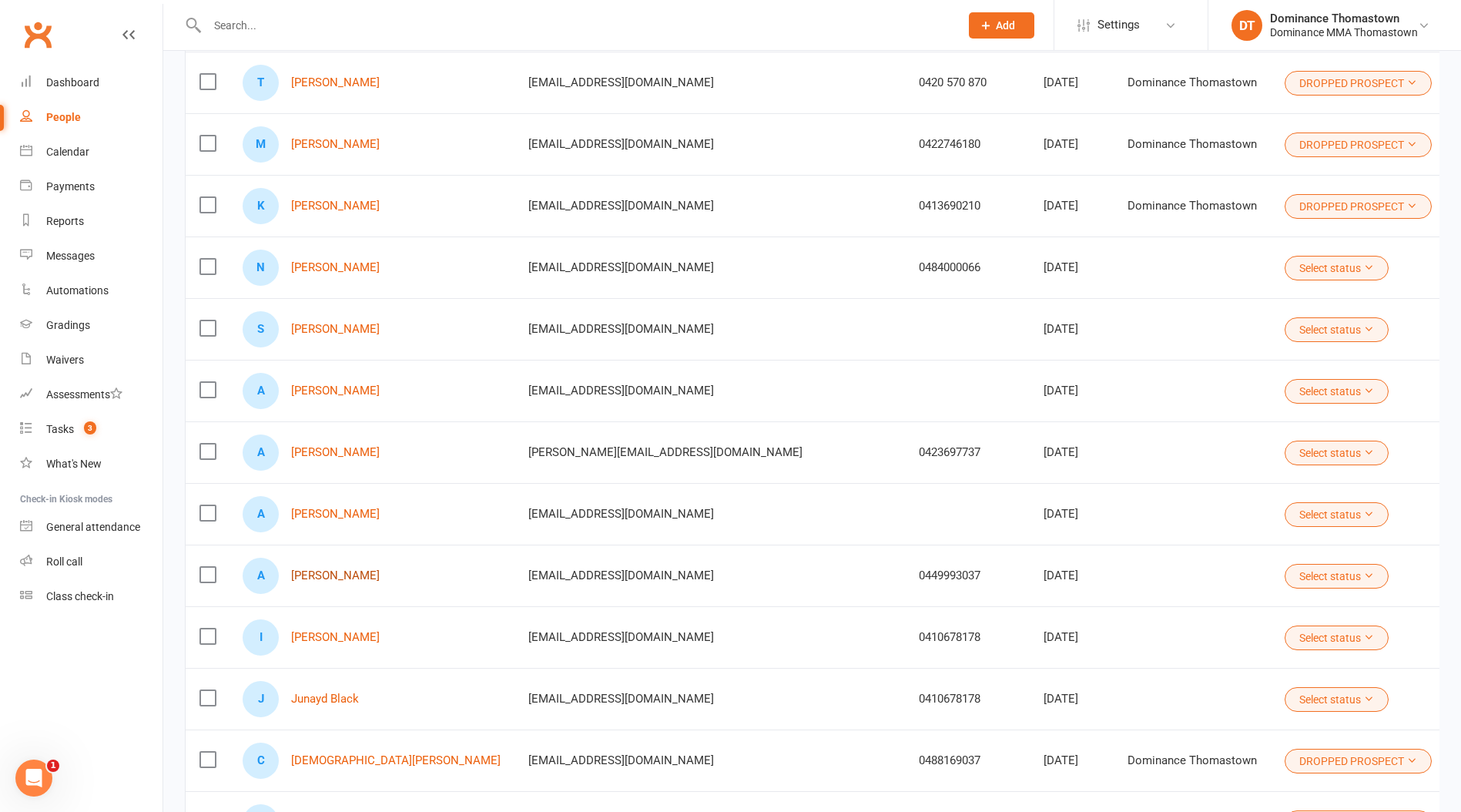
scroll to position [2333, 0]
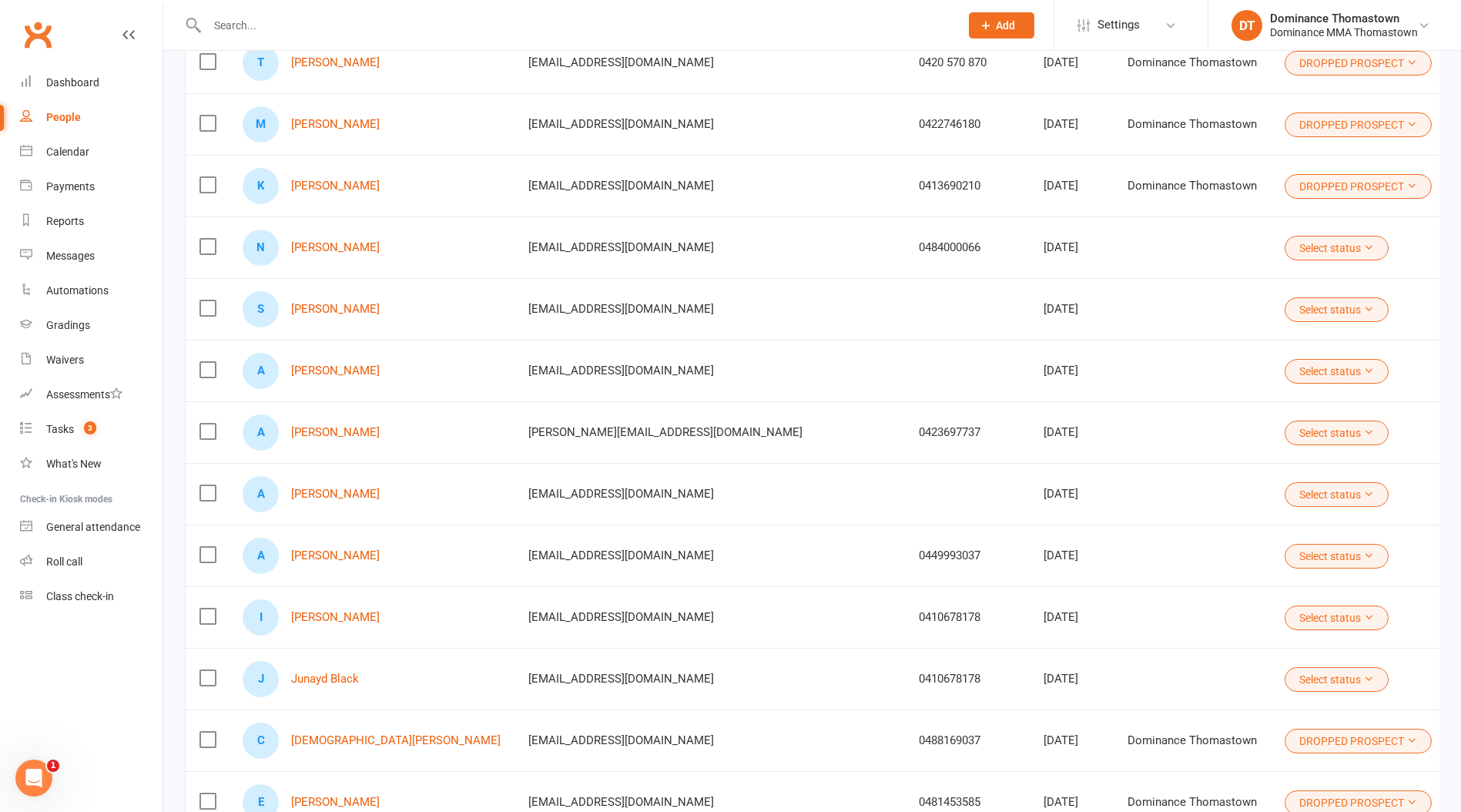
click at [1285, 379] on button "Select status" at bounding box center [1336, 372] width 104 height 25
click at [1154, 522] on link "DROP-IN VISITOR" at bounding box center [1159, 528] width 171 height 31
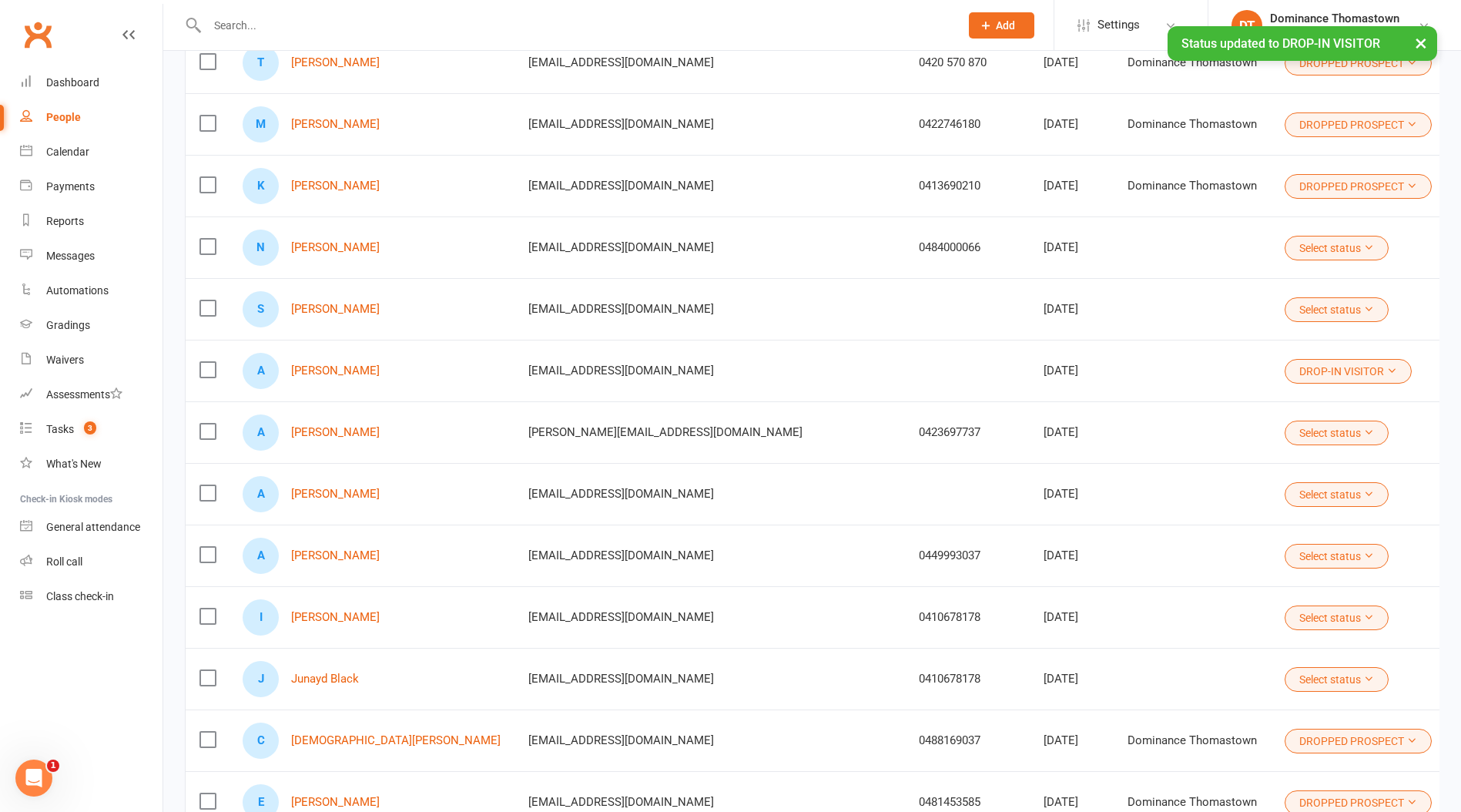
click at [1285, 314] on button "Select status" at bounding box center [1336, 310] width 104 height 25
click at [1154, 456] on link "DROP-IN VISITOR" at bounding box center [1159, 466] width 171 height 31
click at [332, 248] on link "Nabil Fawal" at bounding box center [335, 247] width 88 height 13
drag, startPoint x: 1170, startPoint y: 431, endPoint x: 1175, endPoint y: 442, distance: 12.1
click at [1285, 431] on button "Select status" at bounding box center [1336, 433] width 104 height 25
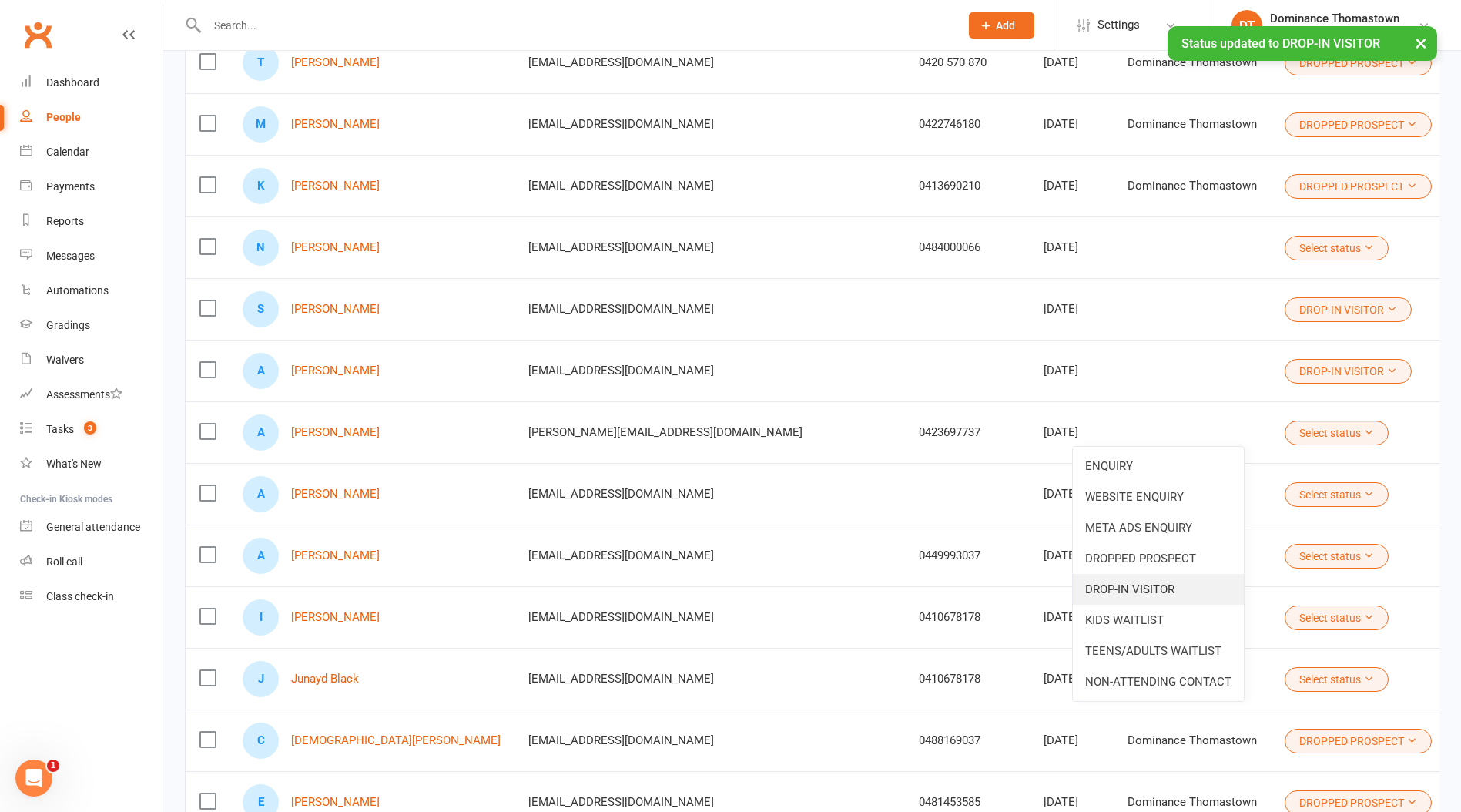
drag, startPoint x: 1146, startPoint y: 581, endPoint x: 1146, endPoint y: 563, distance: 18.0
click at [1146, 581] on link "DROP-IN VISITOR" at bounding box center [1159, 589] width 171 height 31
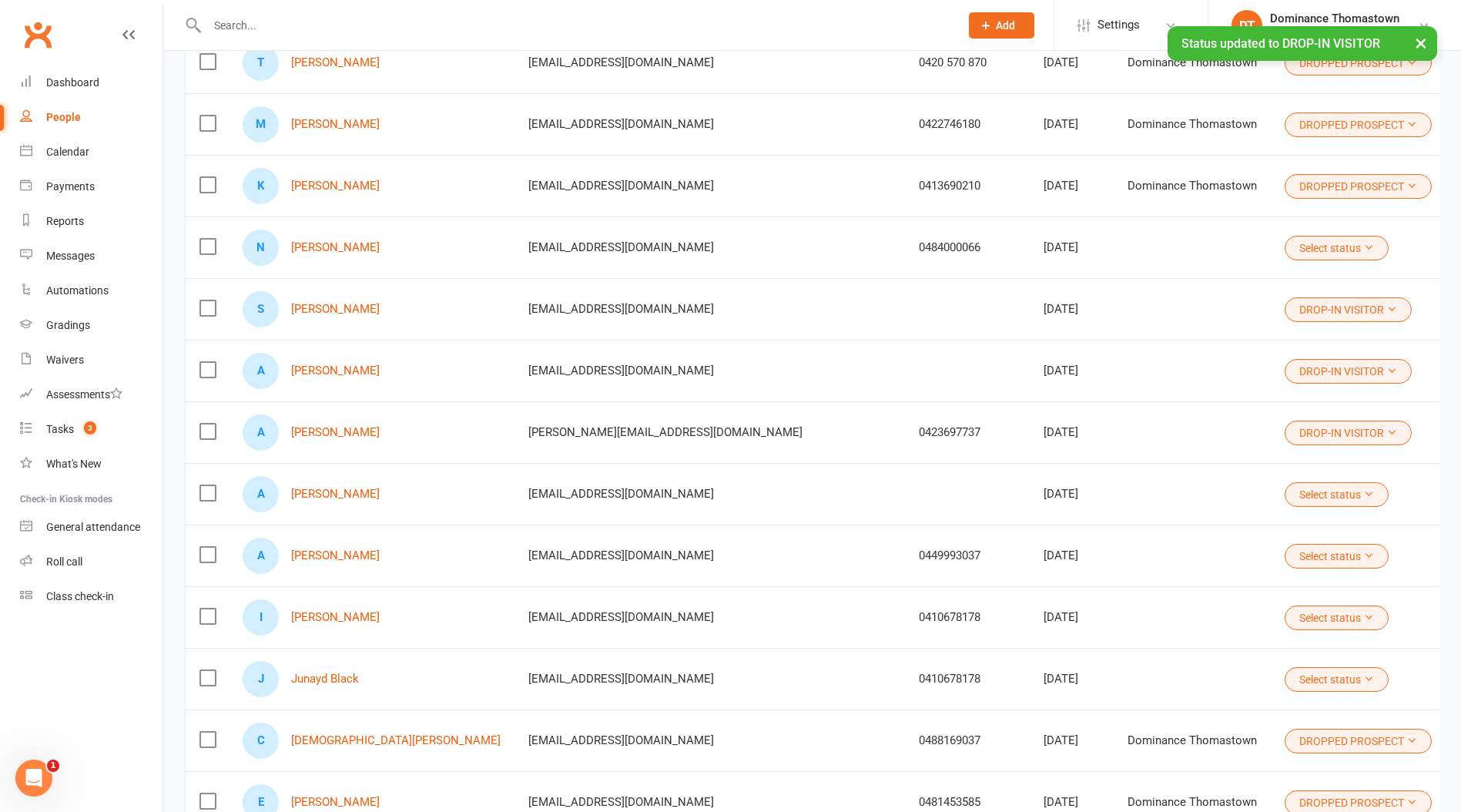
click at [1285, 493] on button "Select status" at bounding box center [1336, 495] width 104 height 25
click at [1168, 638] on link "DROP-IN VISITOR" at bounding box center [1159, 651] width 171 height 31
drag, startPoint x: 1220, startPoint y: 570, endPoint x: 1211, endPoint y: 570, distance: 9.0
click at [1271, 570] on td "Select status" at bounding box center [1358, 554] width 175 height 62
drag, startPoint x: 1196, startPoint y: 553, endPoint x: 1200, endPoint y: 561, distance: 8.9
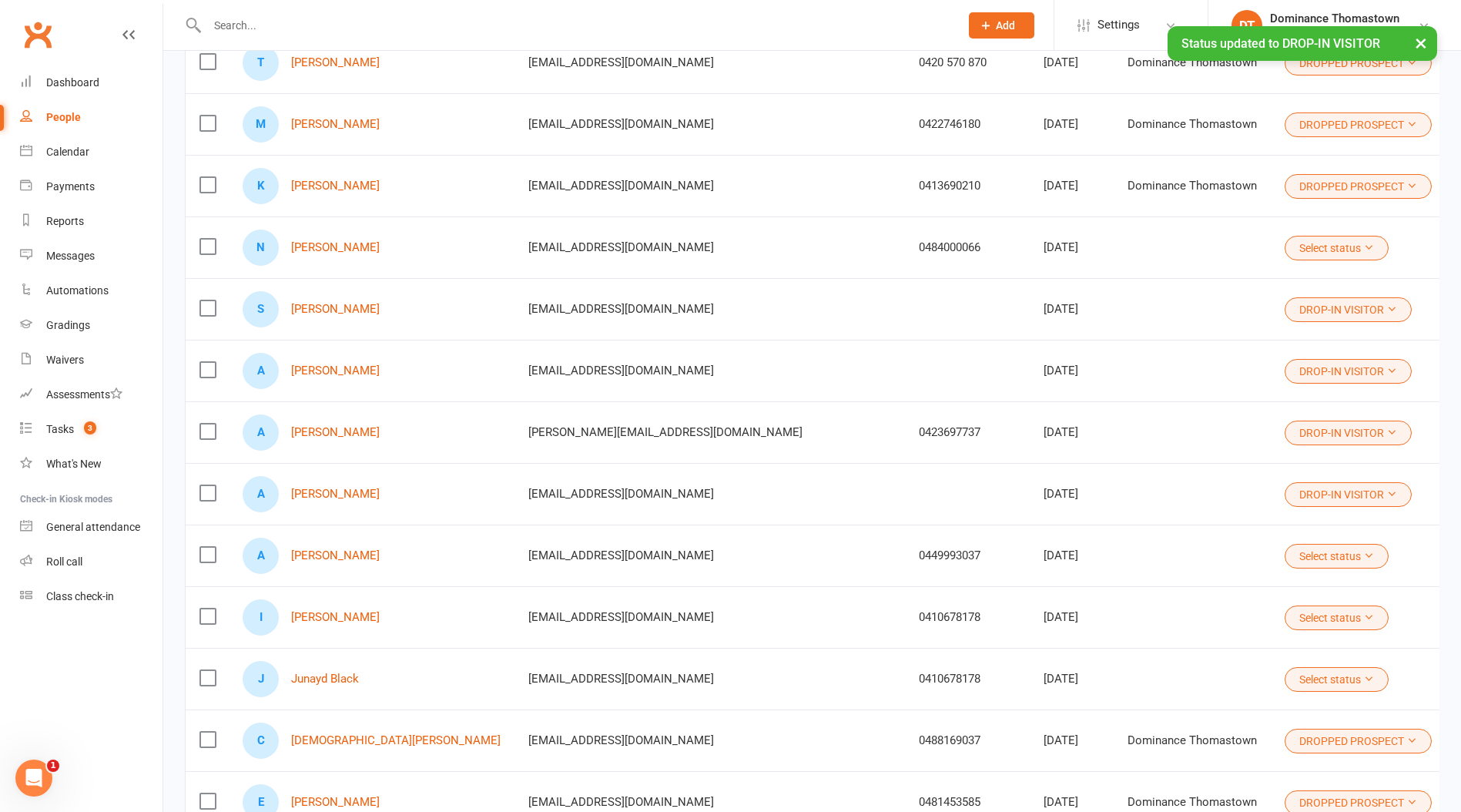
click at [1285, 553] on button "Select status" at bounding box center [1336, 556] width 104 height 25
click at [1154, 708] on link "DROP-IN VISITOR" at bounding box center [1159, 712] width 171 height 31
click at [322, 617] on link "Isaiah Black" at bounding box center [335, 617] width 88 height 13
click at [325, 679] on link "Junayd Black" at bounding box center [325, 678] width 68 height 13
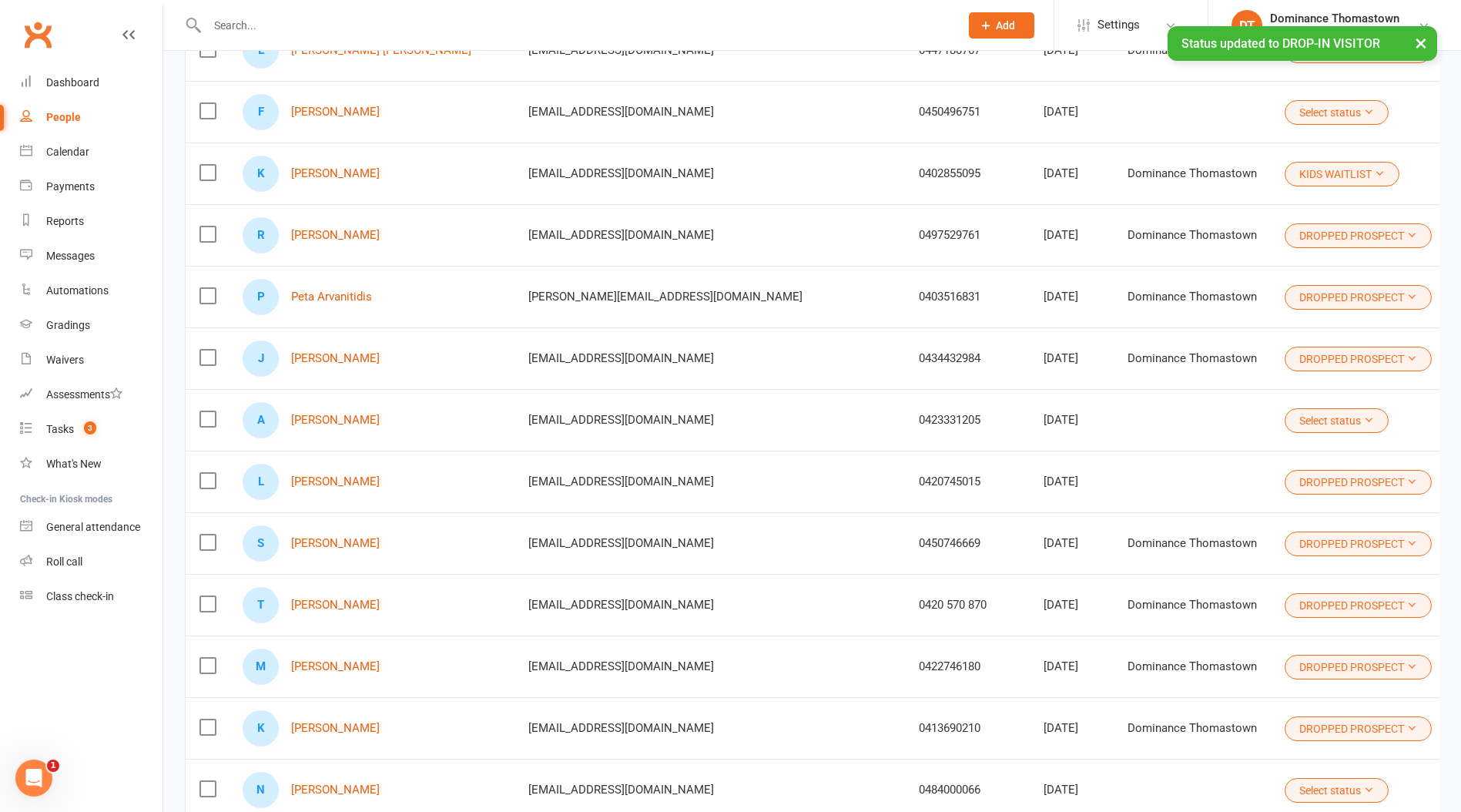
scroll to position [1790, 0]
click at [328, 422] on link "Arda Topcu" at bounding box center [335, 421] width 88 height 13
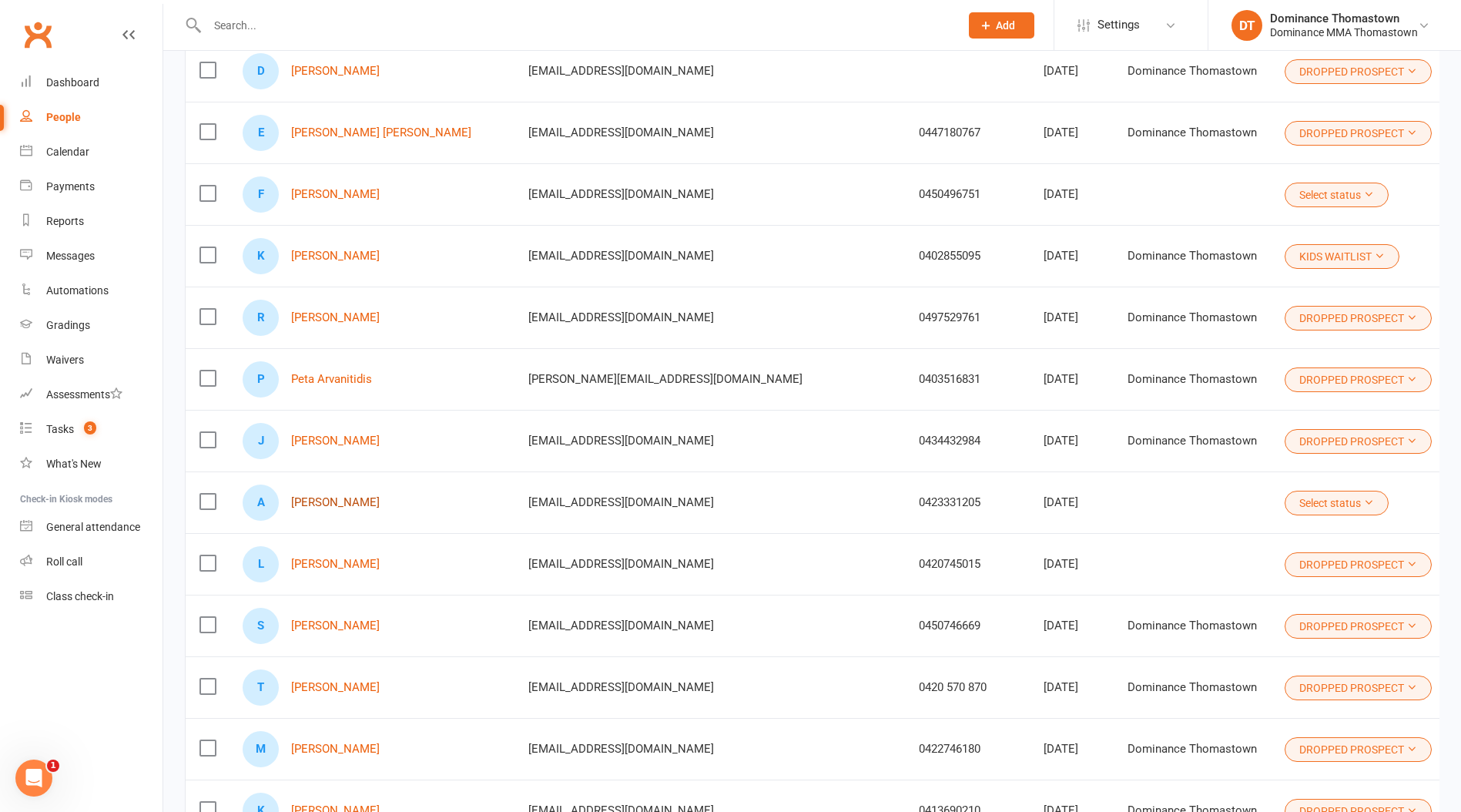
scroll to position [1676, 0]
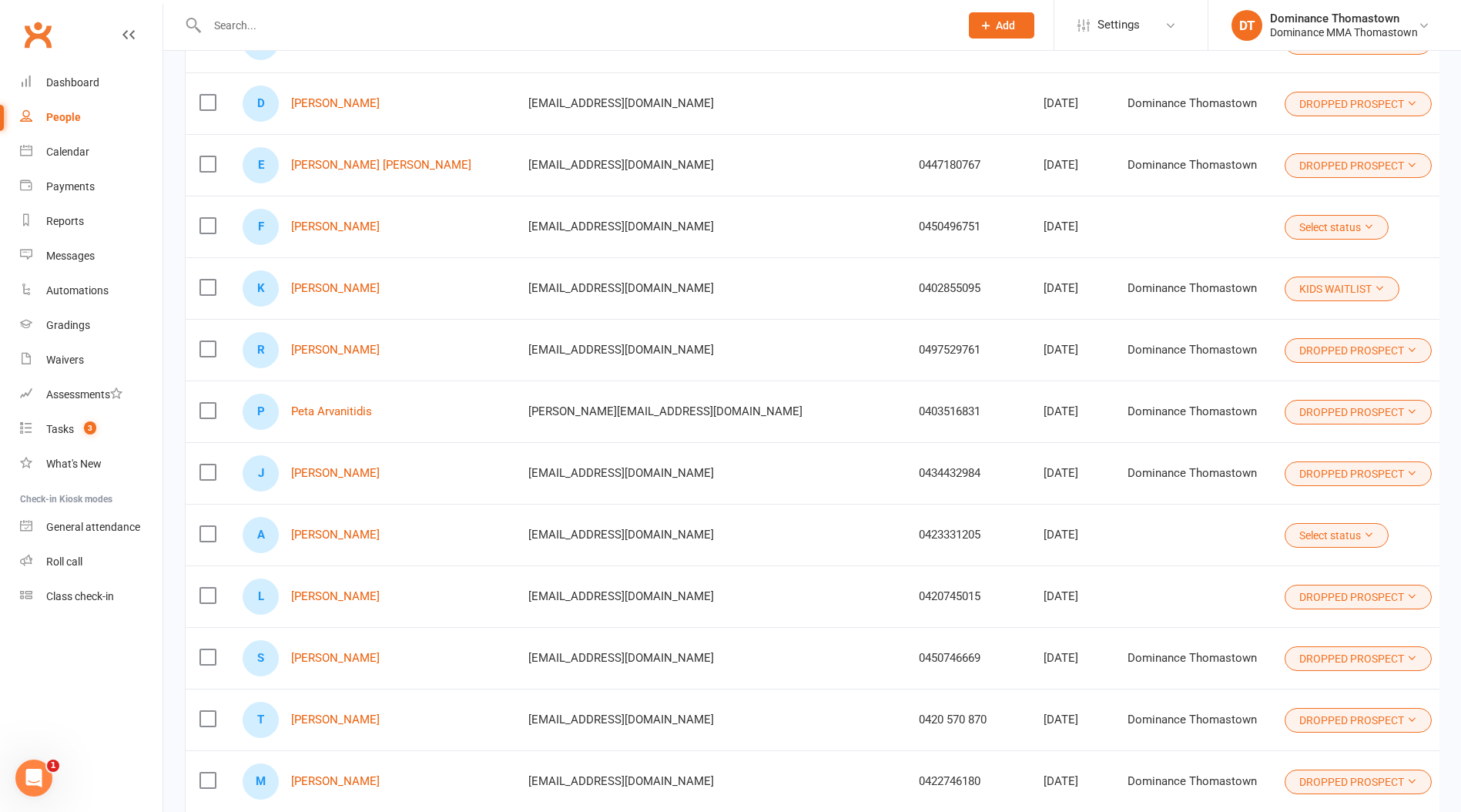
click at [309, 215] on div "F Felix Ostanin" at bounding box center [371, 226] width 258 height 37
click at [343, 226] on link "Felix Ostanin" at bounding box center [335, 226] width 88 height 13
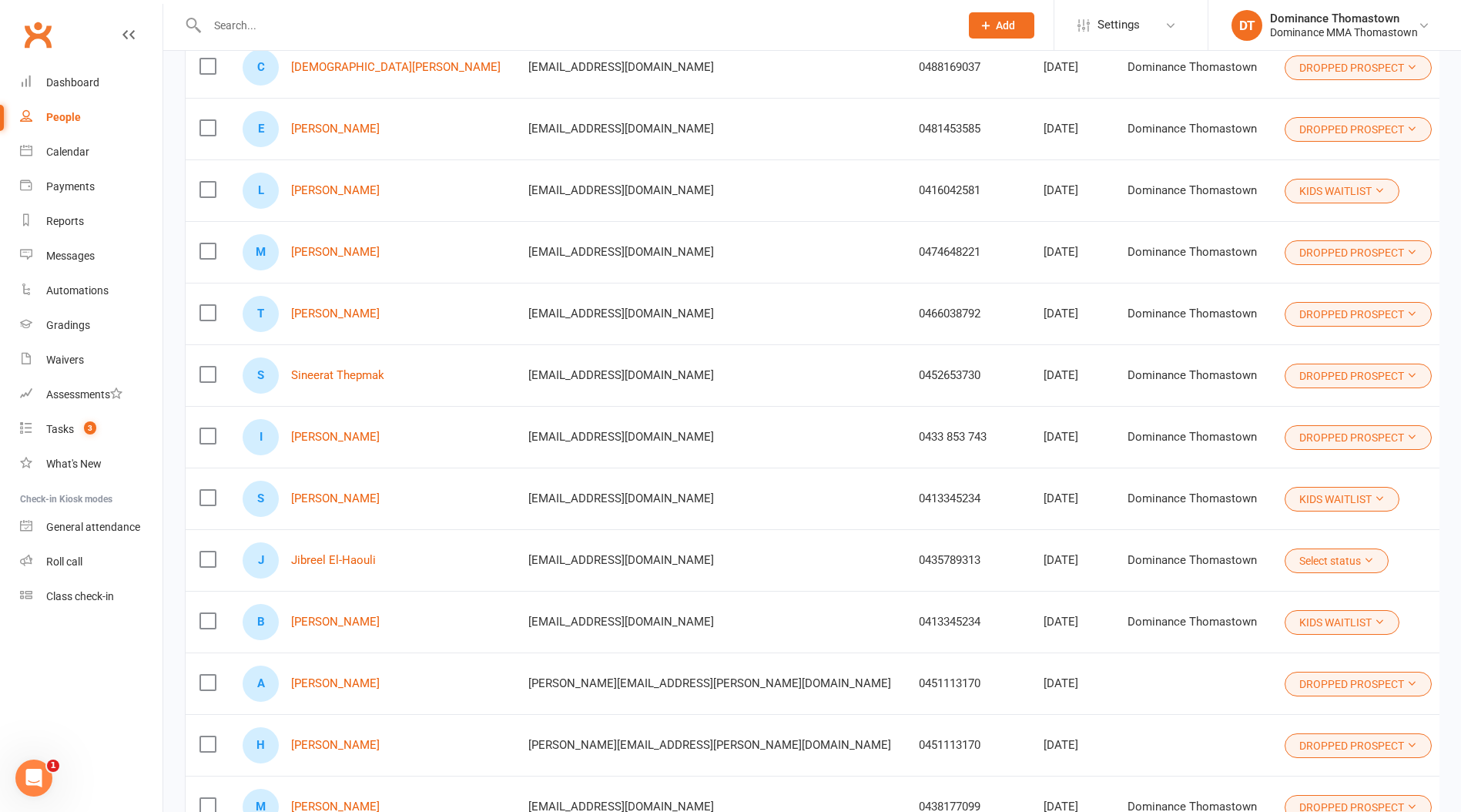
scroll to position [3060, 0]
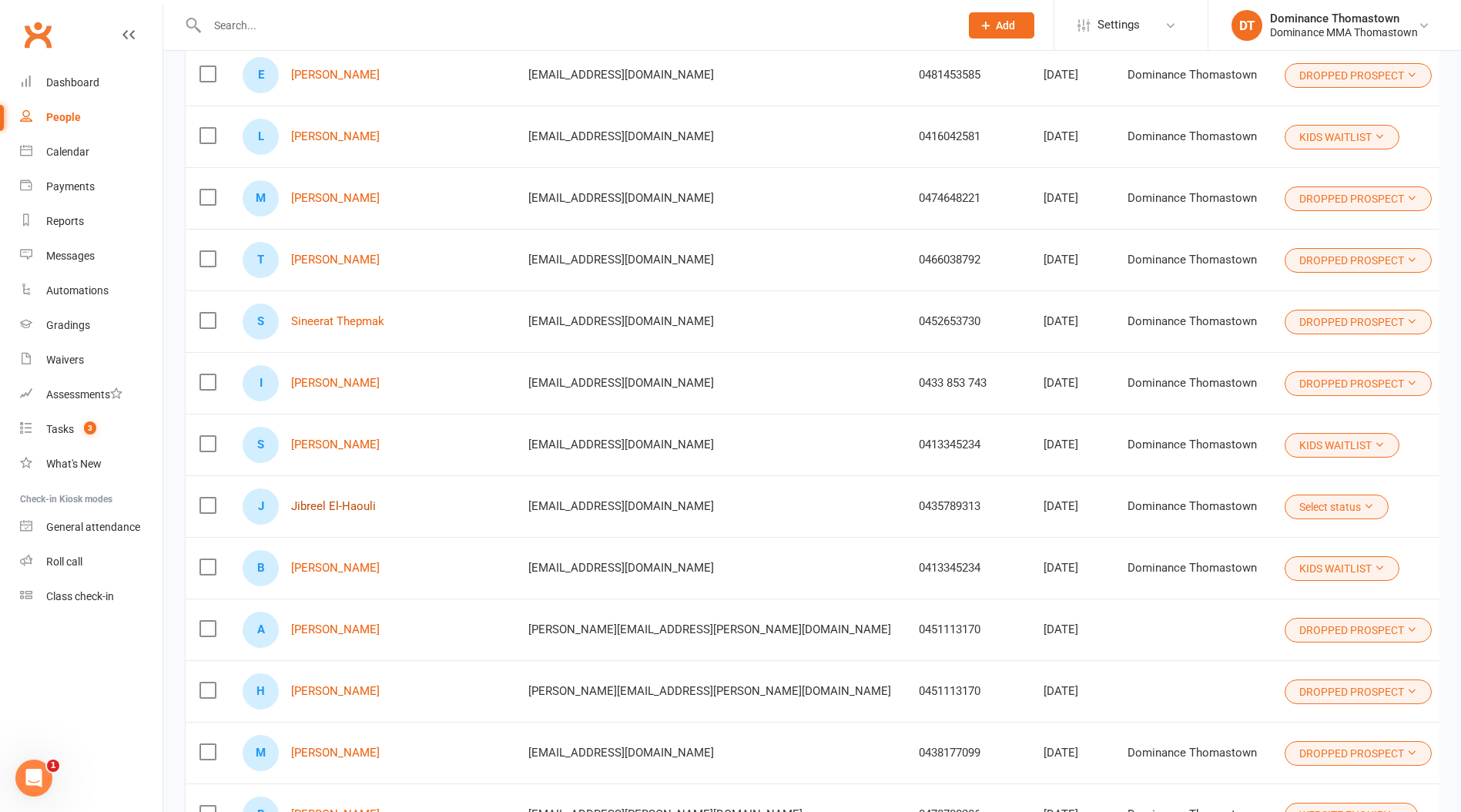
click at [324, 503] on link "Jibreel El-Haouli" at bounding box center [333, 506] width 85 height 13
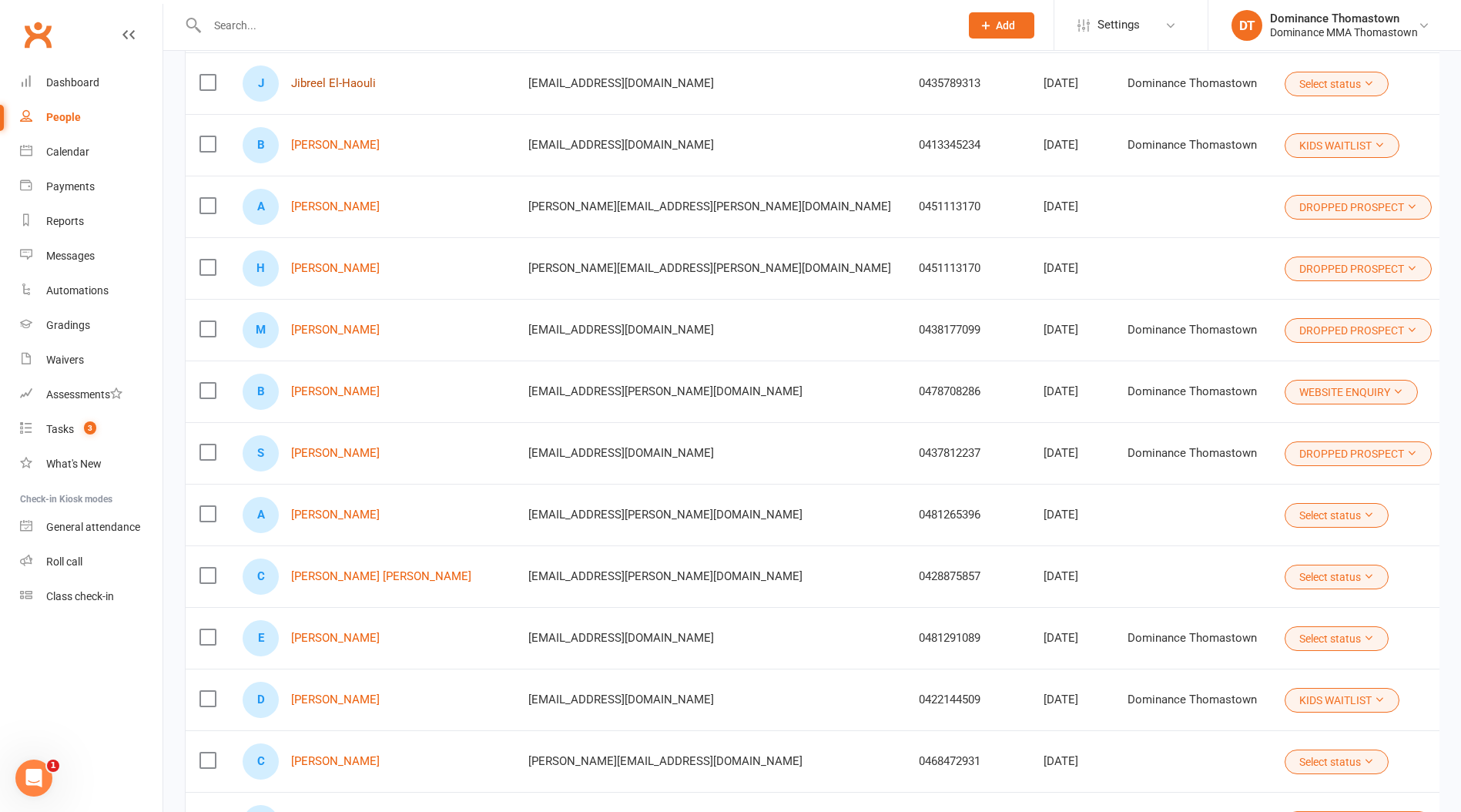
scroll to position [3484, 0]
drag, startPoint x: 340, startPoint y: 511, endPoint x: 332, endPoint y: 537, distance: 27.2
click at [341, 511] on link "Angelo Souza" at bounding box center [335, 513] width 88 height 13
click at [323, 577] on link "[PERSON_NAME] [PERSON_NAME]" at bounding box center [382, 575] width 180 height 13
click at [336, 638] on link "Ethan Dvorzak" at bounding box center [335, 636] width 88 height 13
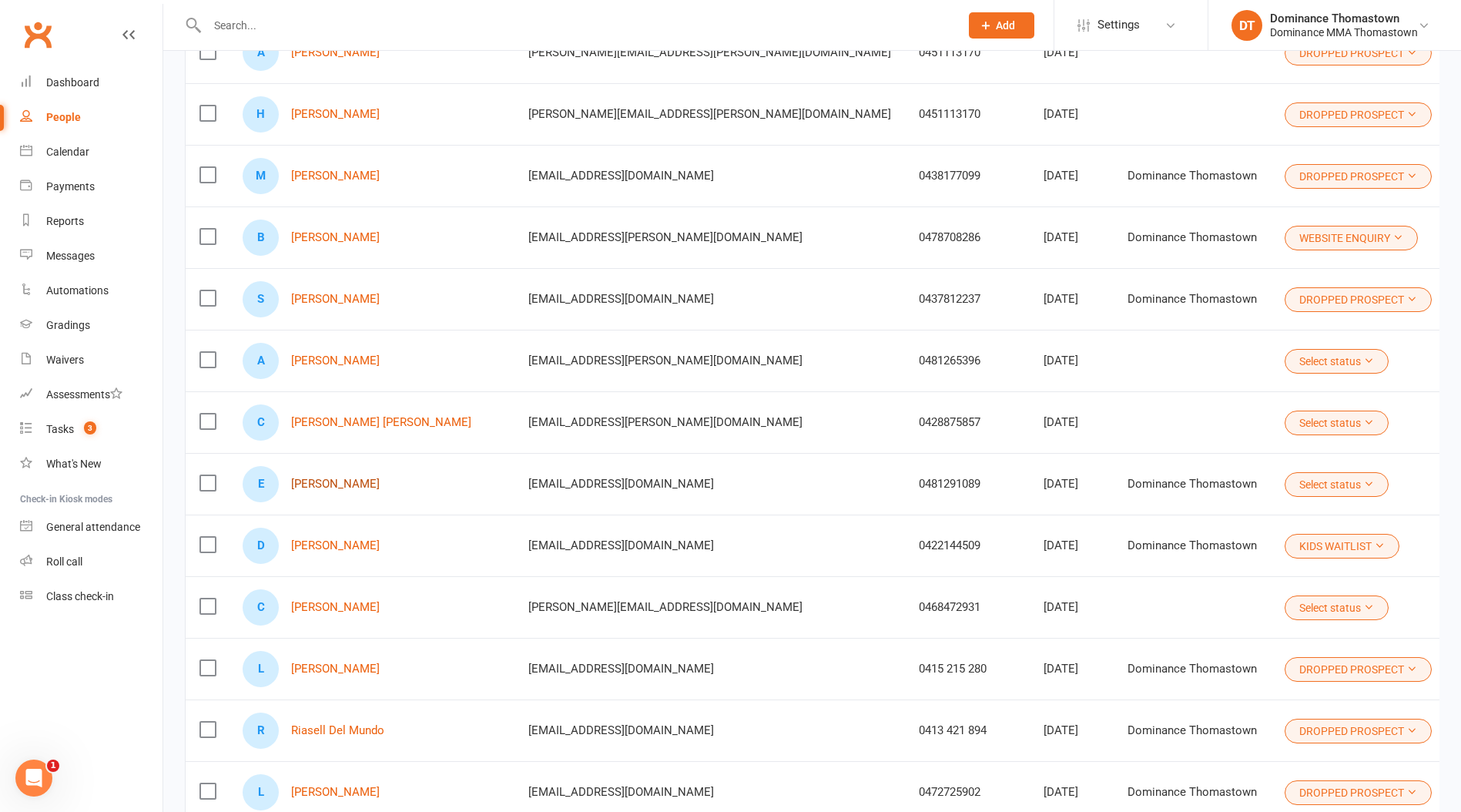
scroll to position [3638, 0]
click at [346, 609] on link "Ciara Gasson Hudson" at bounding box center [335, 606] width 88 height 13
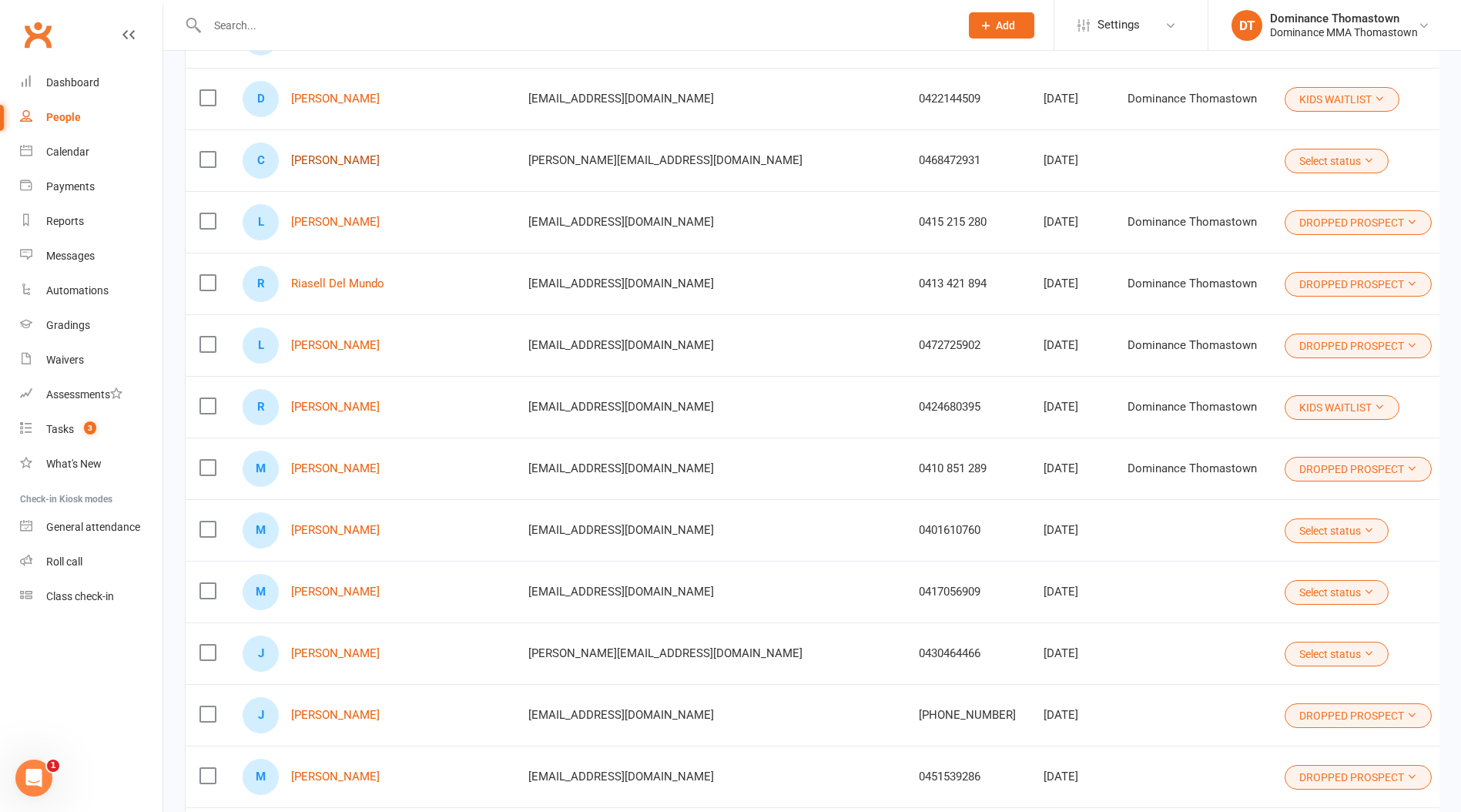
scroll to position [4089, 0]
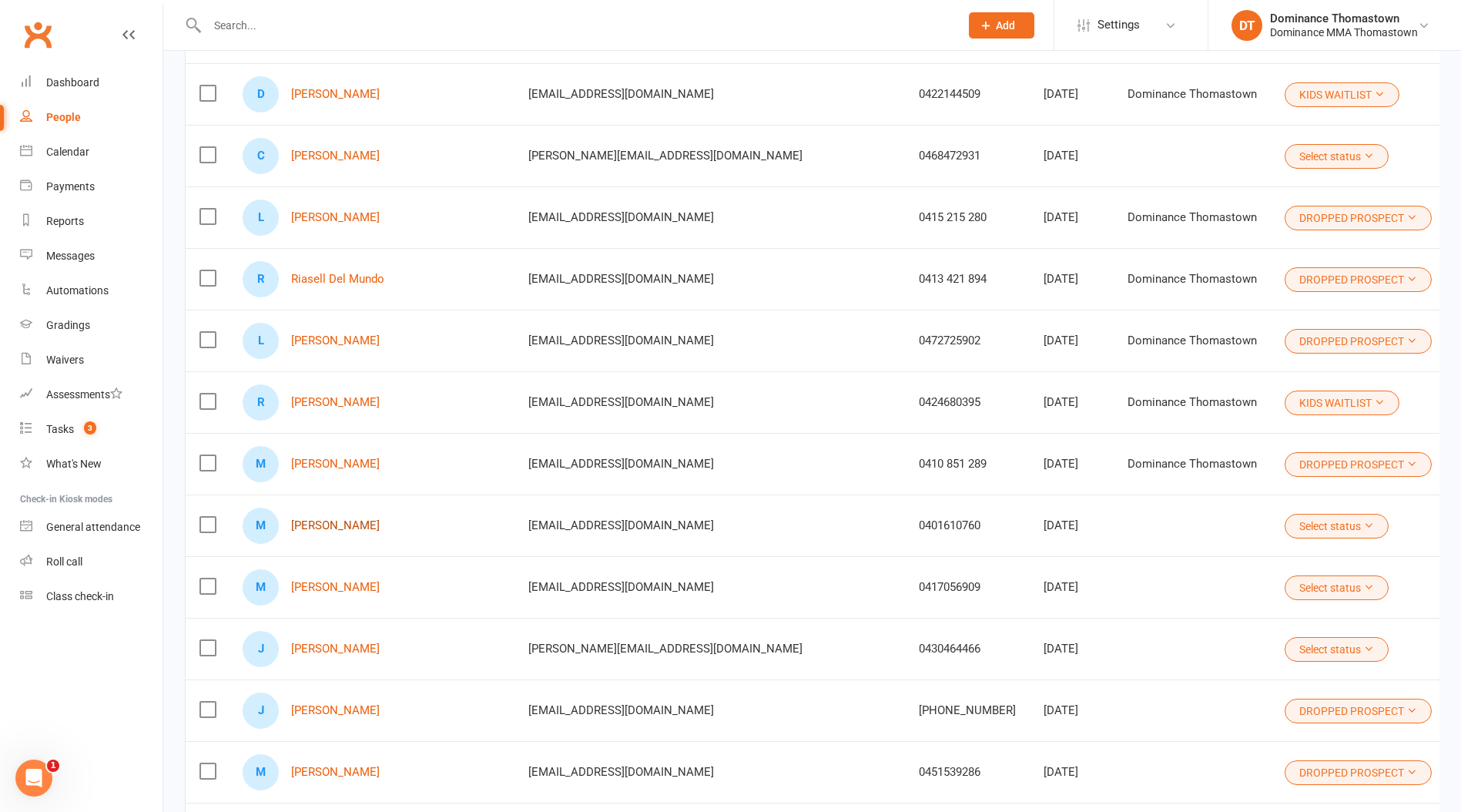
click at [343, 523] on link "Mohammad Amini" at bounding box center [335, 525] width 88 height 13
click at [339, 586] on link "Marcus Kondekas" at bounding box center [335, 587] width 88 height 13
click at [338, 654] on link "[PERSON_NAME]" at bounding box center [335, 649] width 88 height 13
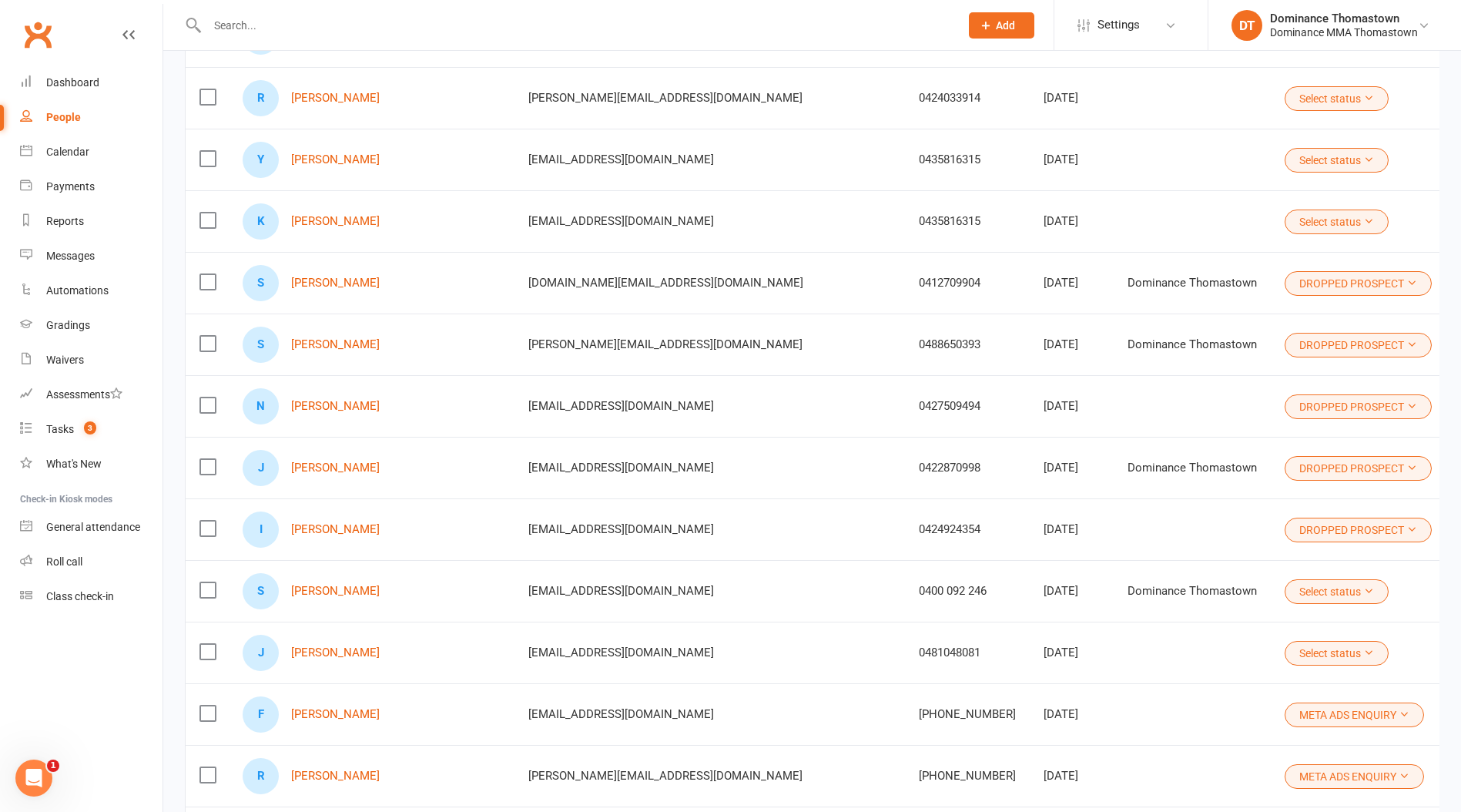
scroll to position [5009, 0]
click at [351, 103] on link "Riley McNamara" at bounding box center [335, 97] width 88 height 13
click at [341, 157] on link "Yousef Ratel" at bounding box center [335, 159] width 88 height 13
click at [337, 221] on link "Khodar Ratel" at bounding box center [335, 220] width 88 height 13
click at [335, 588] on link "Sophie Brunton" at bounding box center [335, 590] width 88 height 13
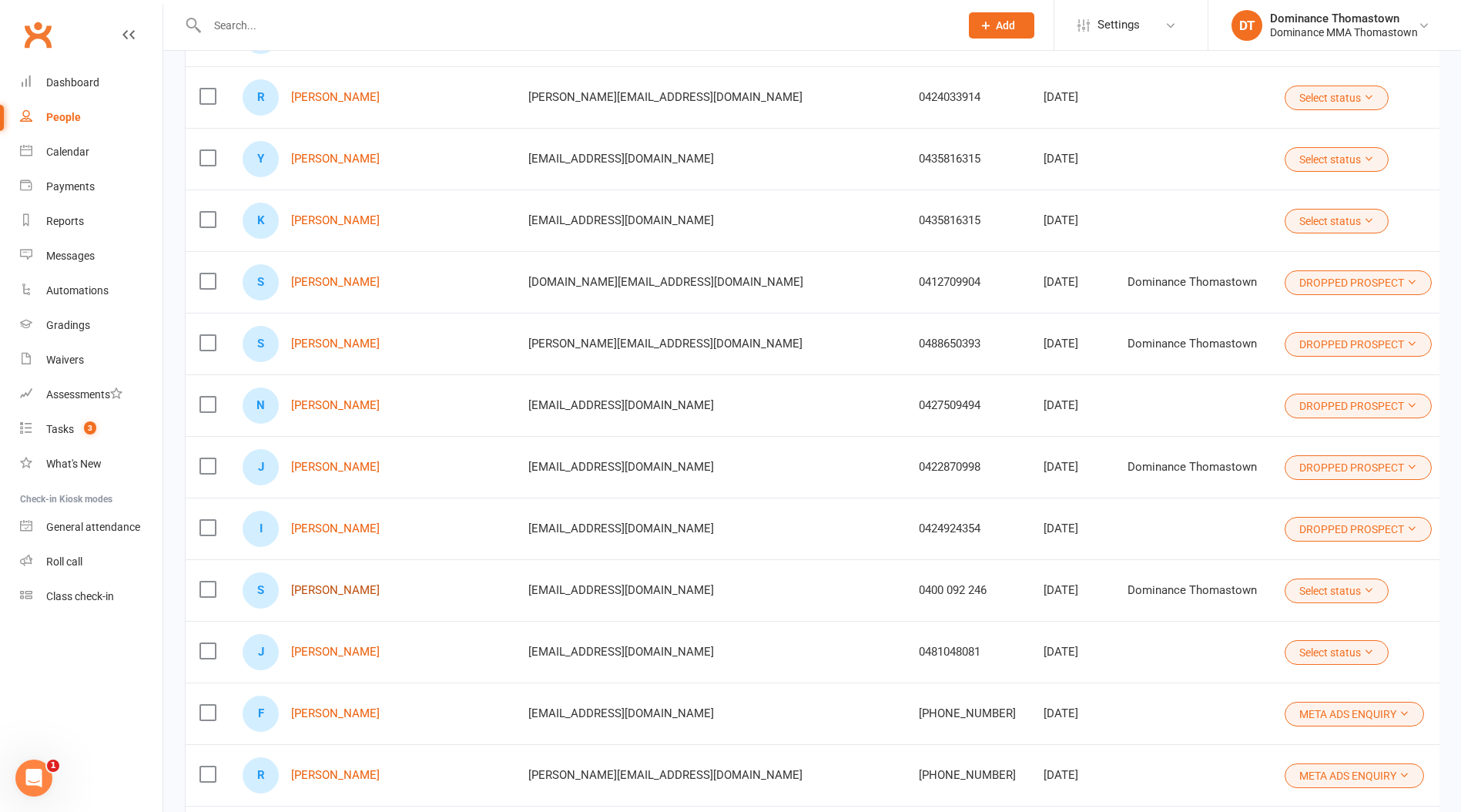
scroll to position [5009, 0]
click at [327, 652] on link "Jordan Rizkalla" at bounding box center [335, 652] width 88 height 13
click at [334, 703] on div "F Fardean Karim" at bounding box center [371, 714] width 258 height 37
click at [331, 712] on link "Fardean Karim" at bounding box center [335, 714] width 88 height 13
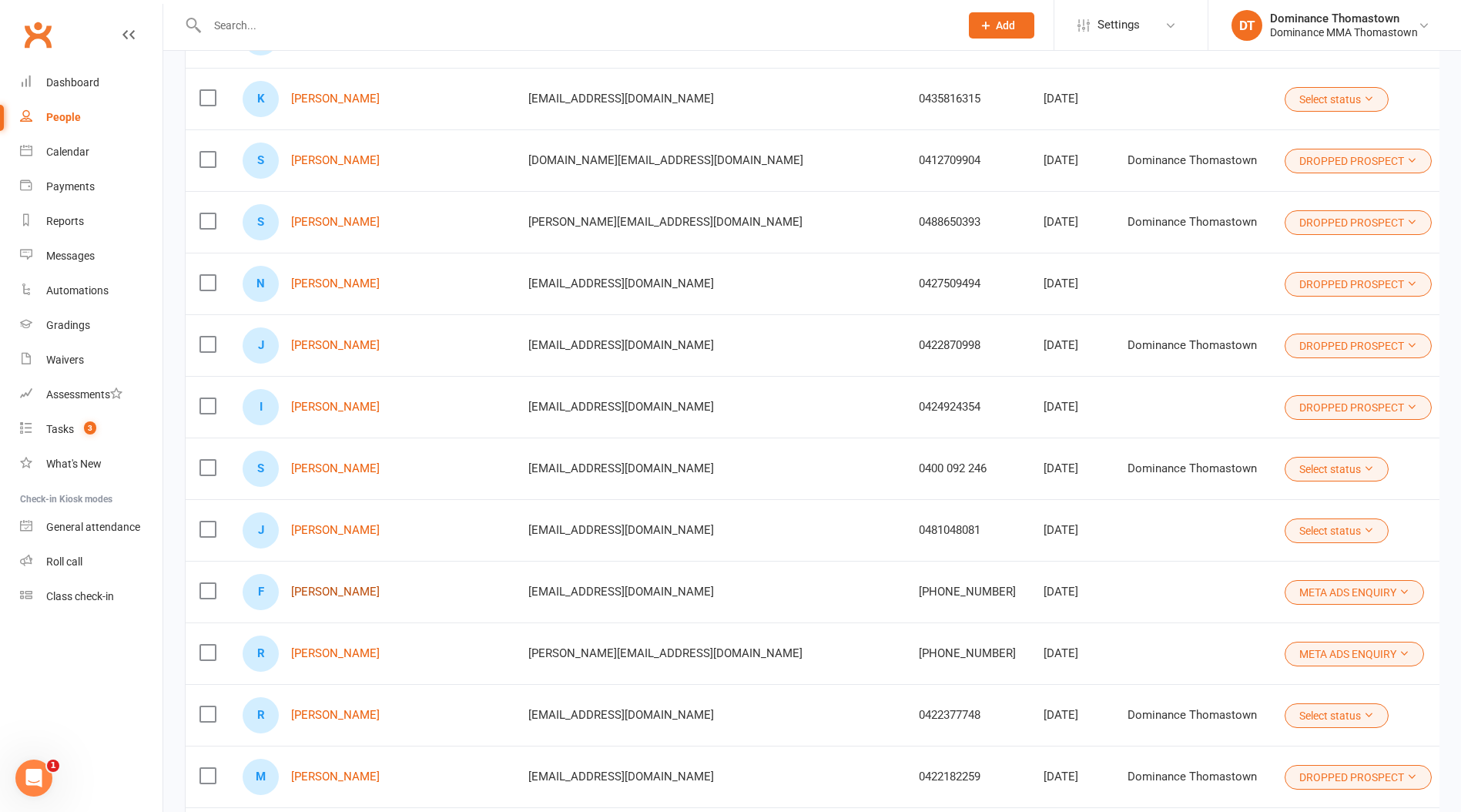
scroll to position [5140, 0]
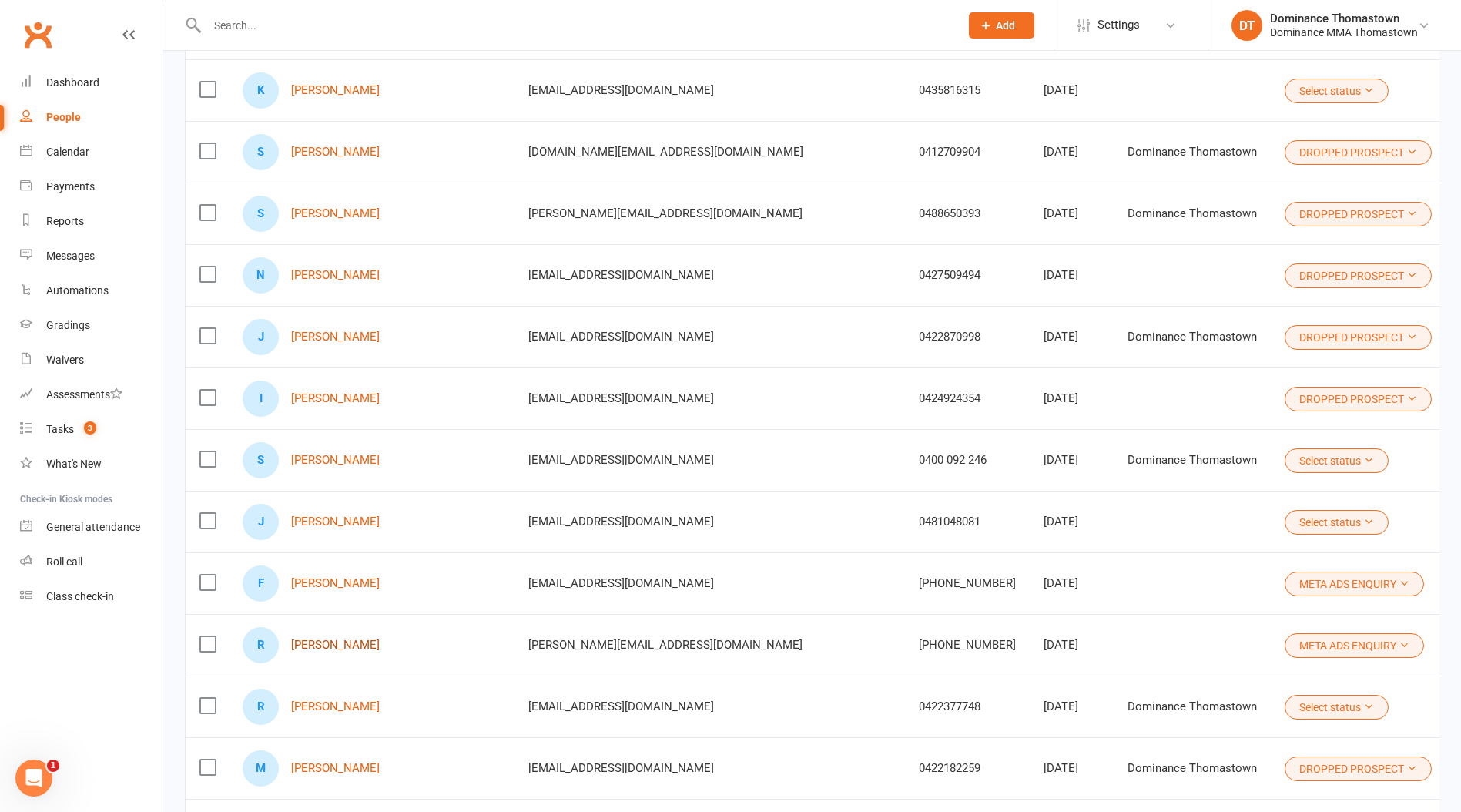
click at [329, 641] on link "Riccardo Armillei" at bounding box center [335, 644] width 88 height 13
click at [331, 701] on link "Raphael Lay" at bounding box center [335, 707] width 88 height 13
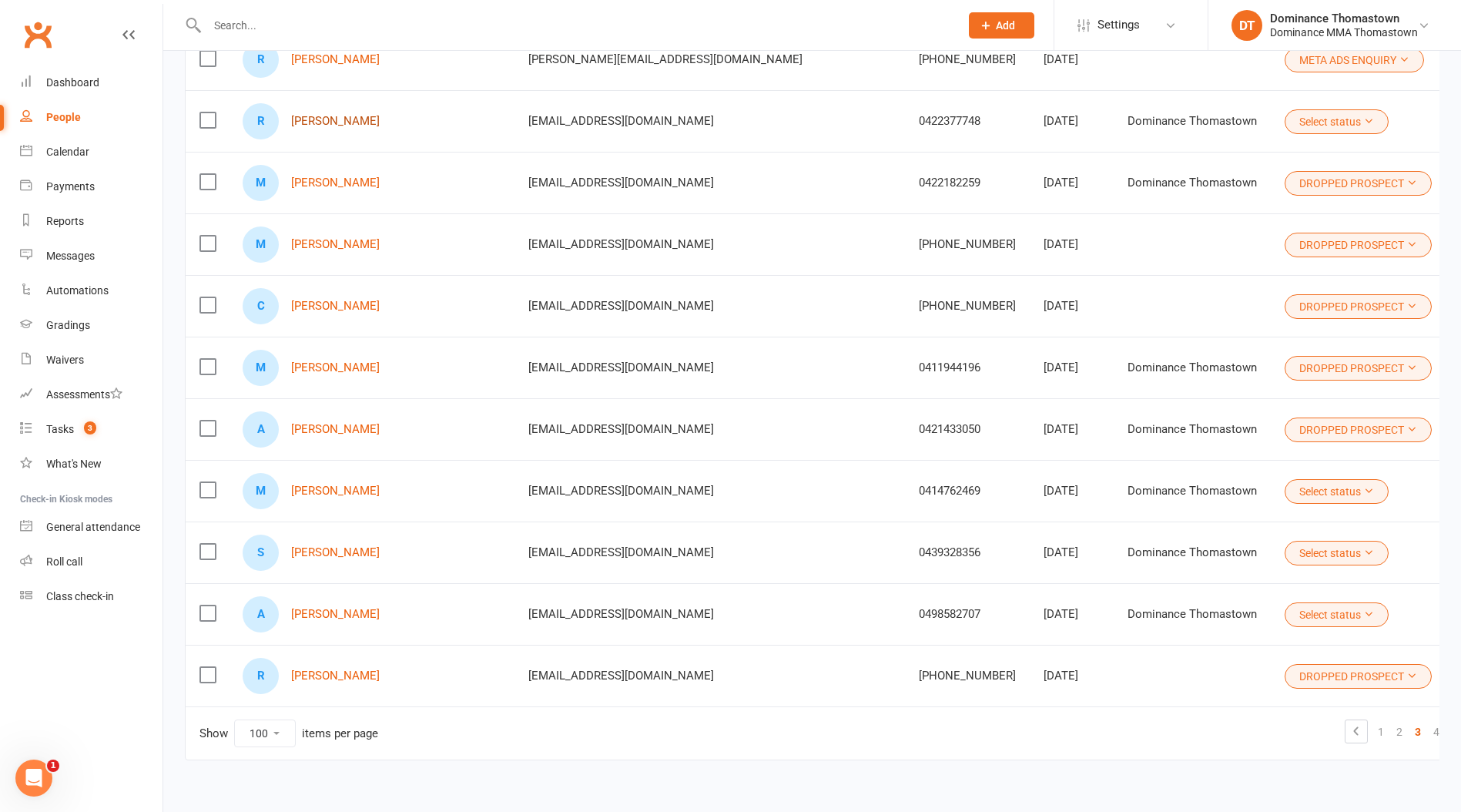
scroll to position [5726, 0]
click at [317, 490] on link "[PERSON_NAME]" at bounding box center [335, 490] width 88 height 13
click at [329, 553] on link "Shaun Keyt" at bounding box center [335, 552] width 88 height 13
click at [325, 606] on div "A Andy Khun" at bounding box center [371, 613] width 258 height 37
click at [327, 615] on link "Andy Khun" at bounding box center [335, 613] width 88 height 13
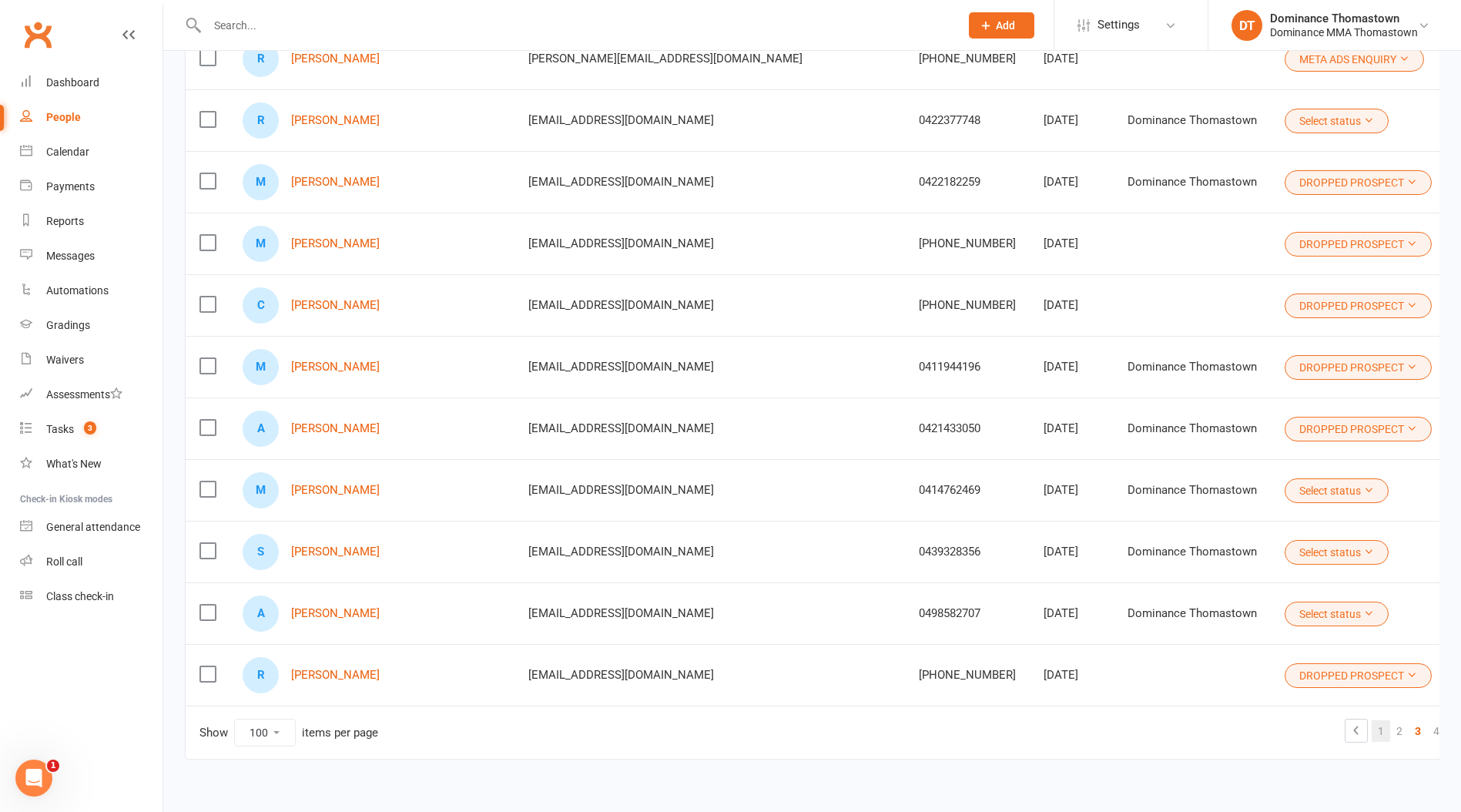
click at [1372, 730] on link "1" at bounding box center [1381, 731] width 19 height 21
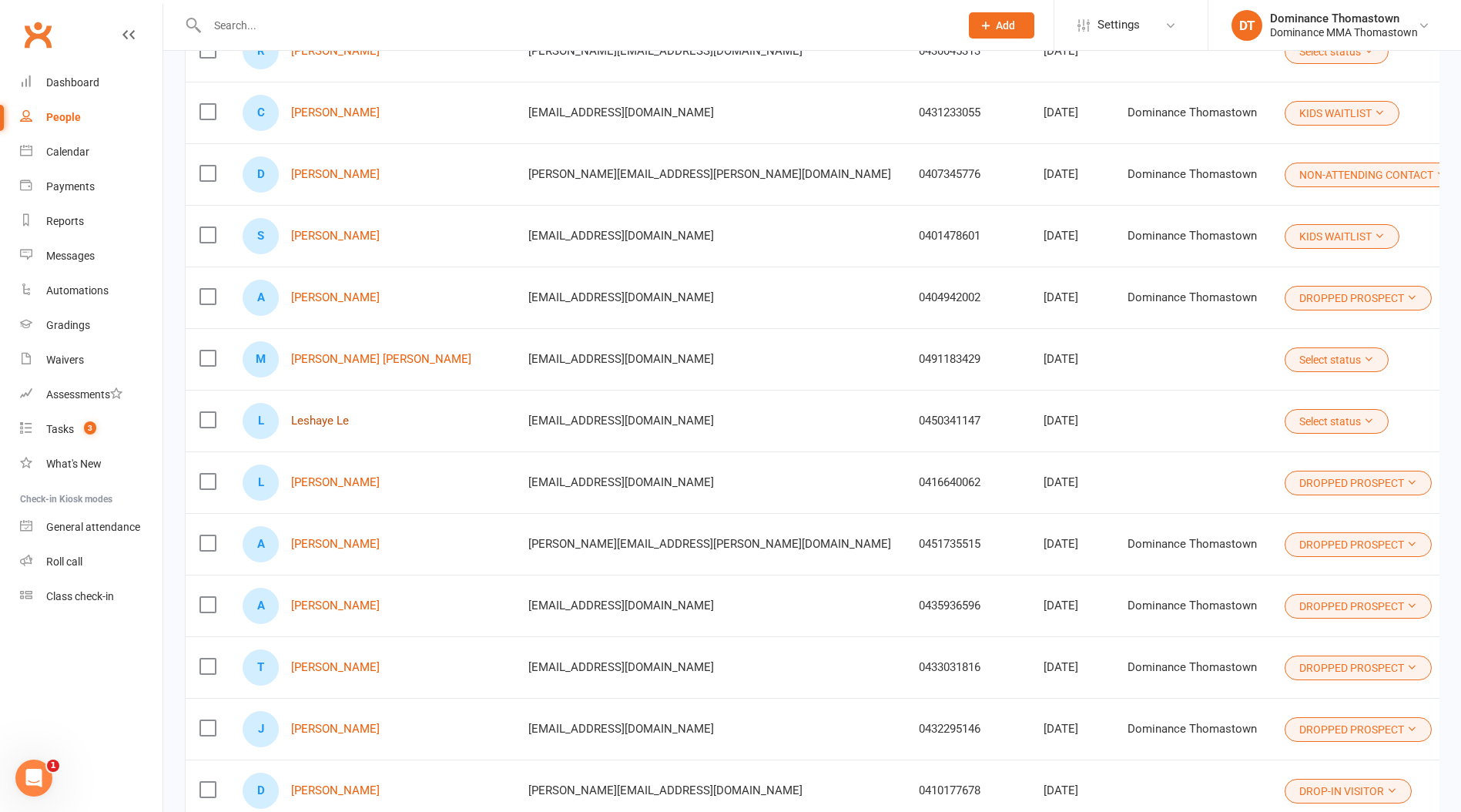
scroll to position [5234, 0]
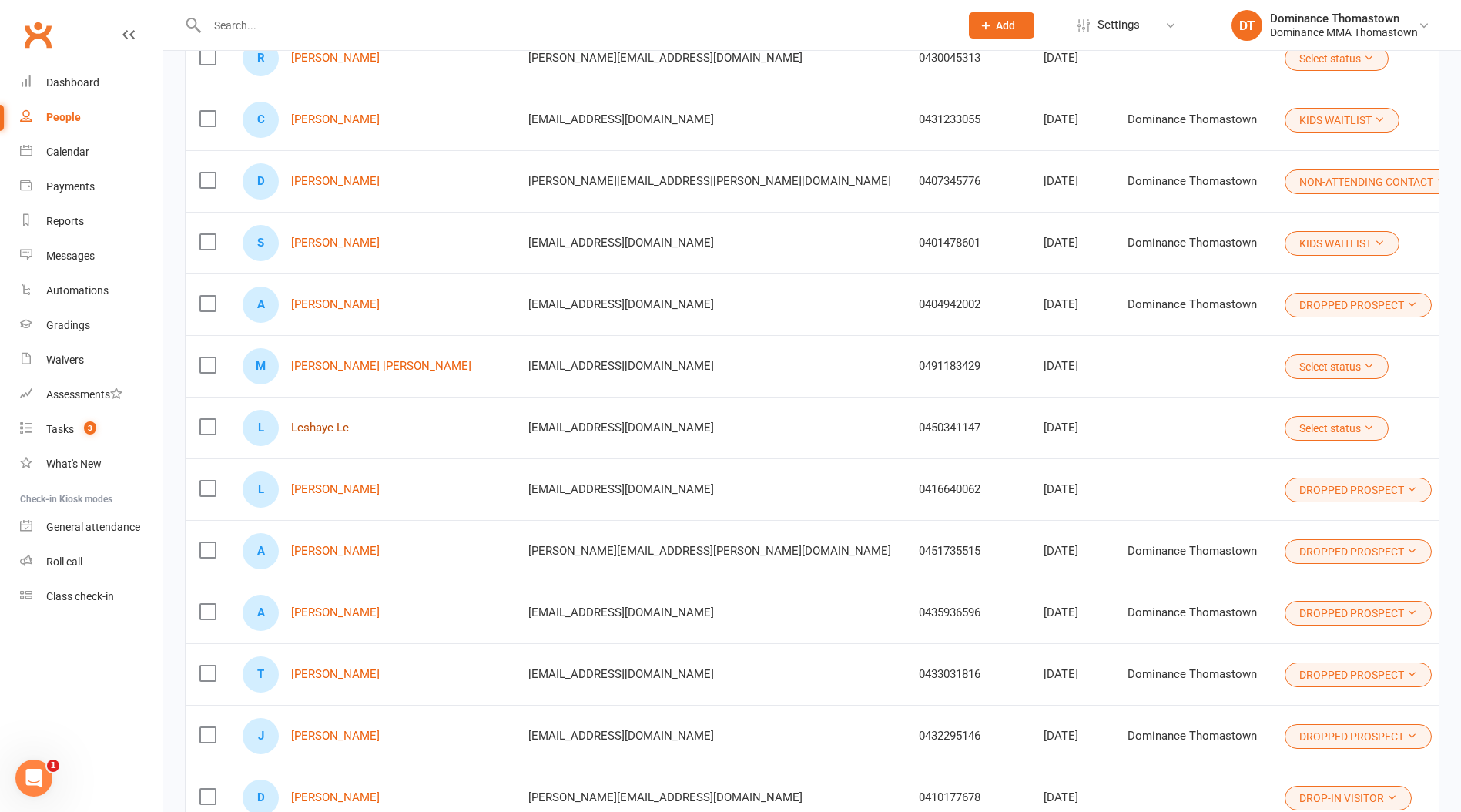
click at [338, 431] on link "Leshaye Le" at bounding box center [320, 428] width 58 height 13
click at [352, 372] on link "[PERSON_NAME] [PERSON_NAME]" at bounding box center [382, 366] width 180 height 13
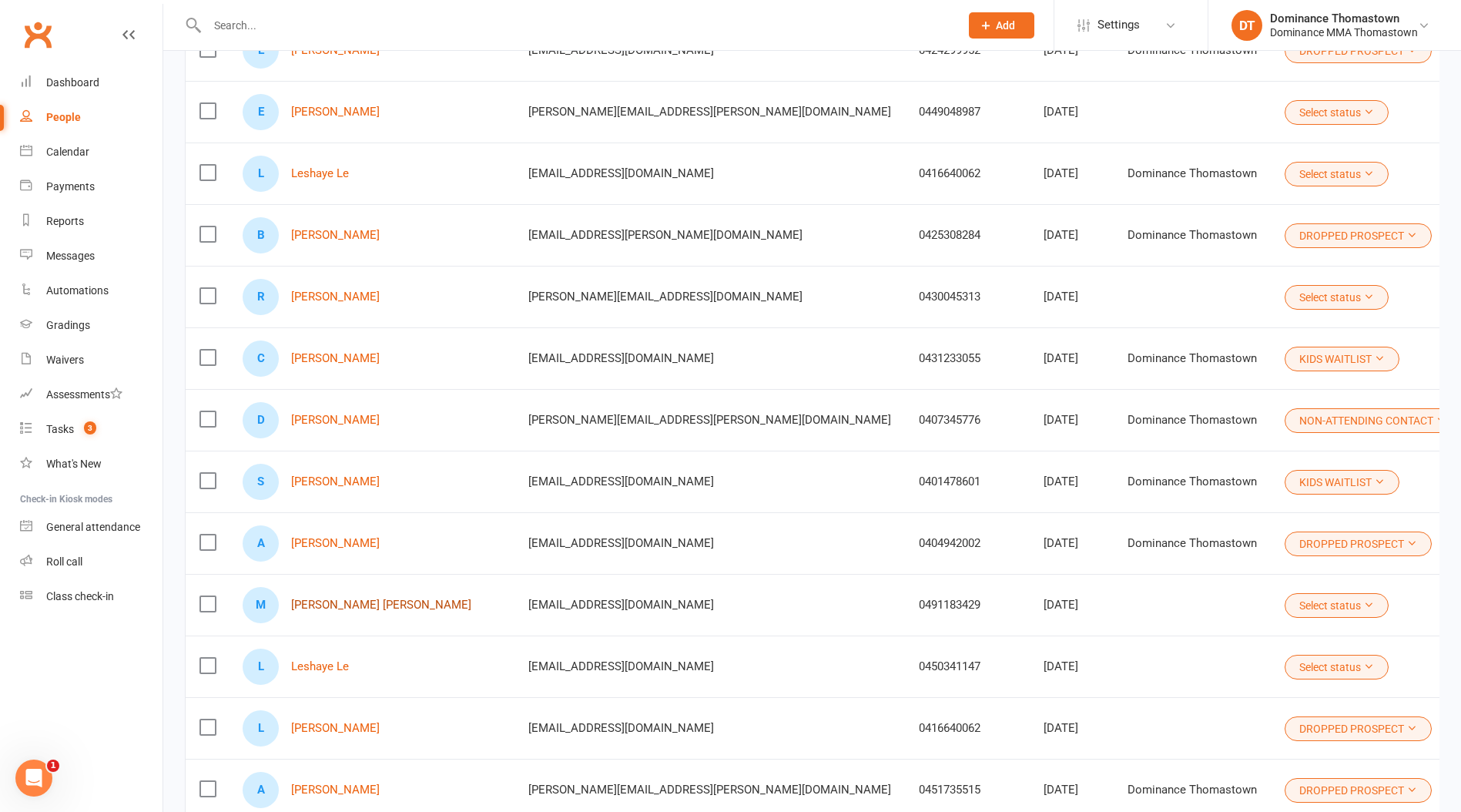
scroll to position [4985, 0]
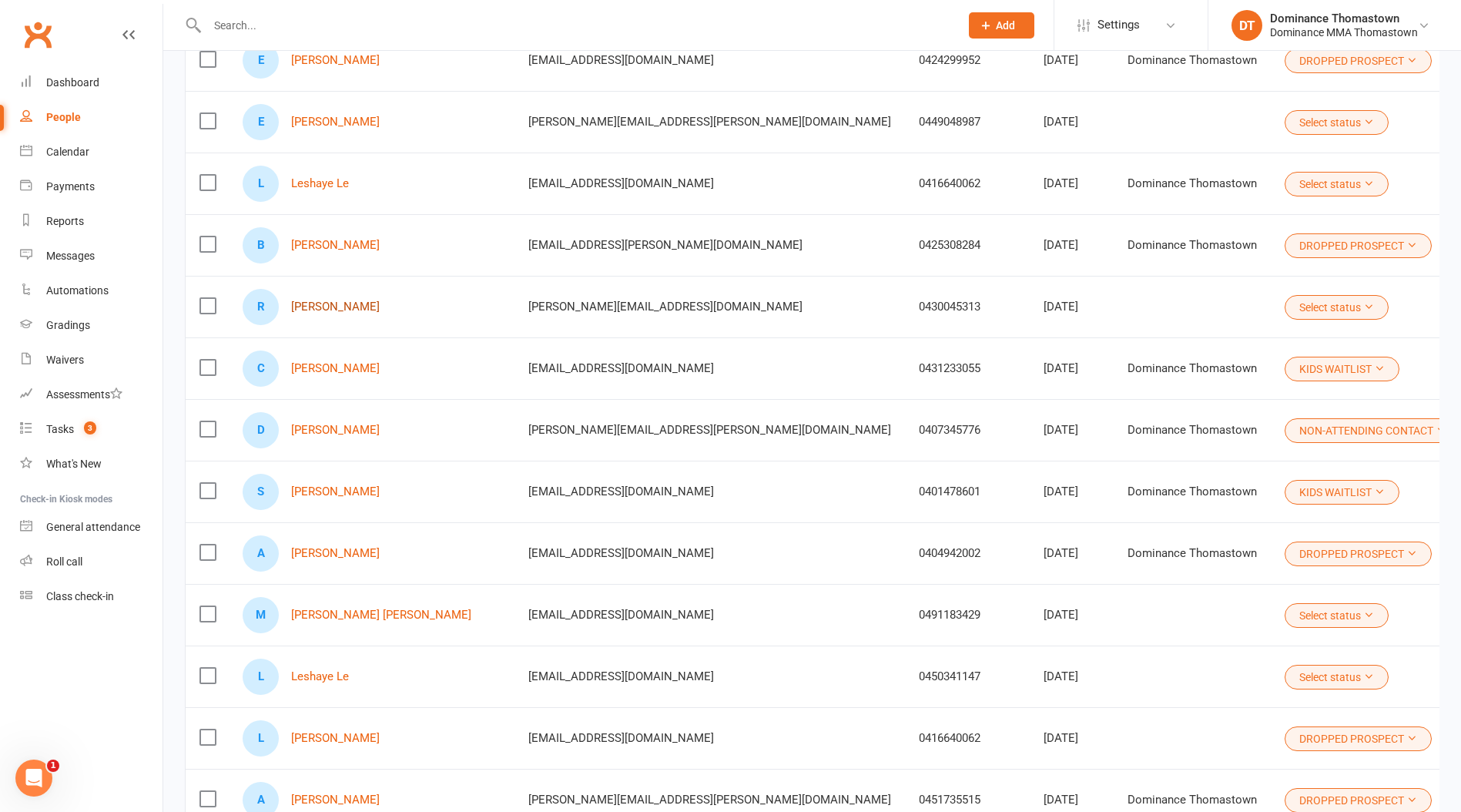
click at [355, 307] on link "Robert Chahine" at bounding box center [335, 307] width 88 height 13
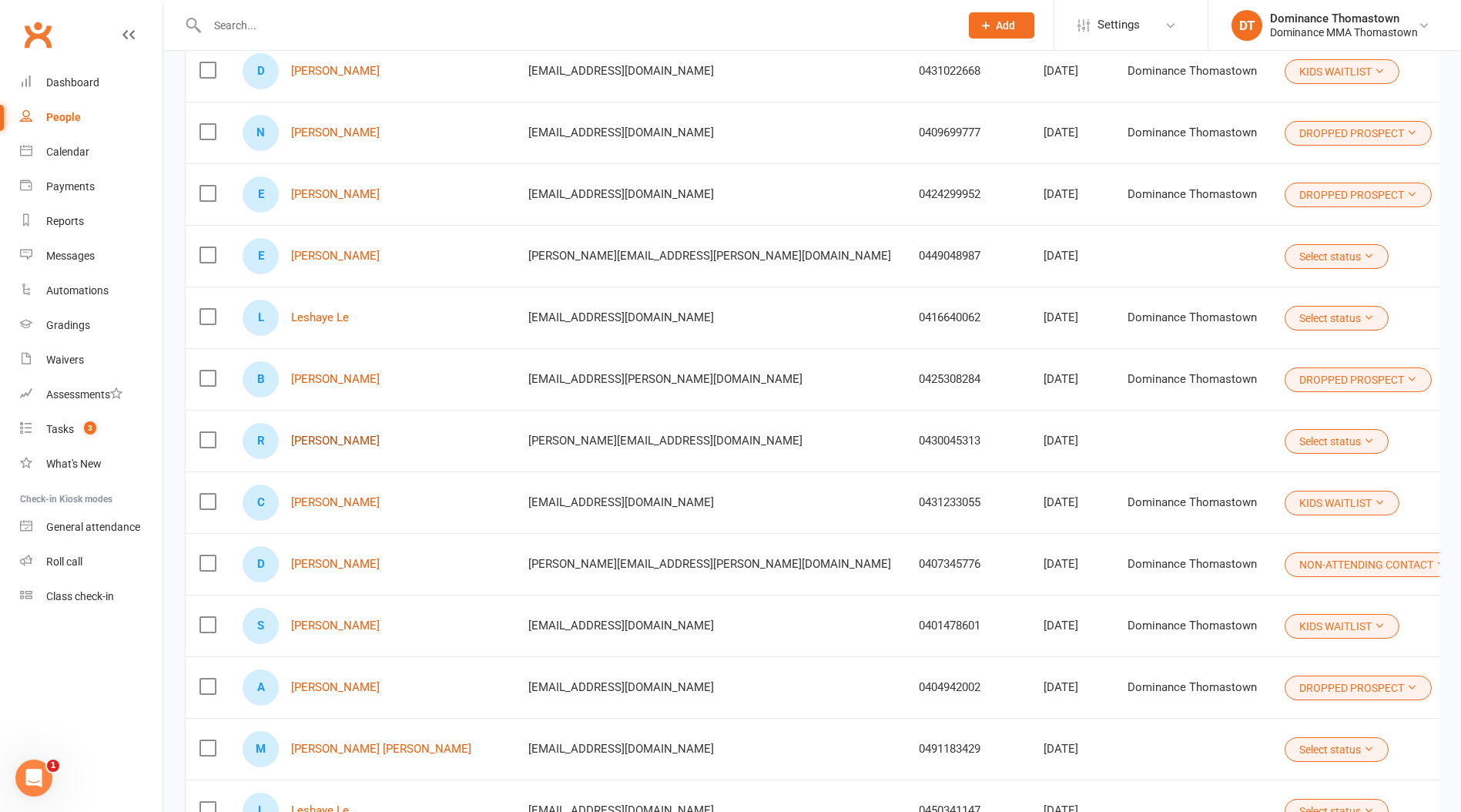
scroll to position [4853, 0]
click at [320, 315] on link "Leshaye Le" at bounding box center [320, 316] width 58 height 13
click at [316, 252] on link "[PERSON_NAME]" at bounding box center [335, 253] width 88 height 13
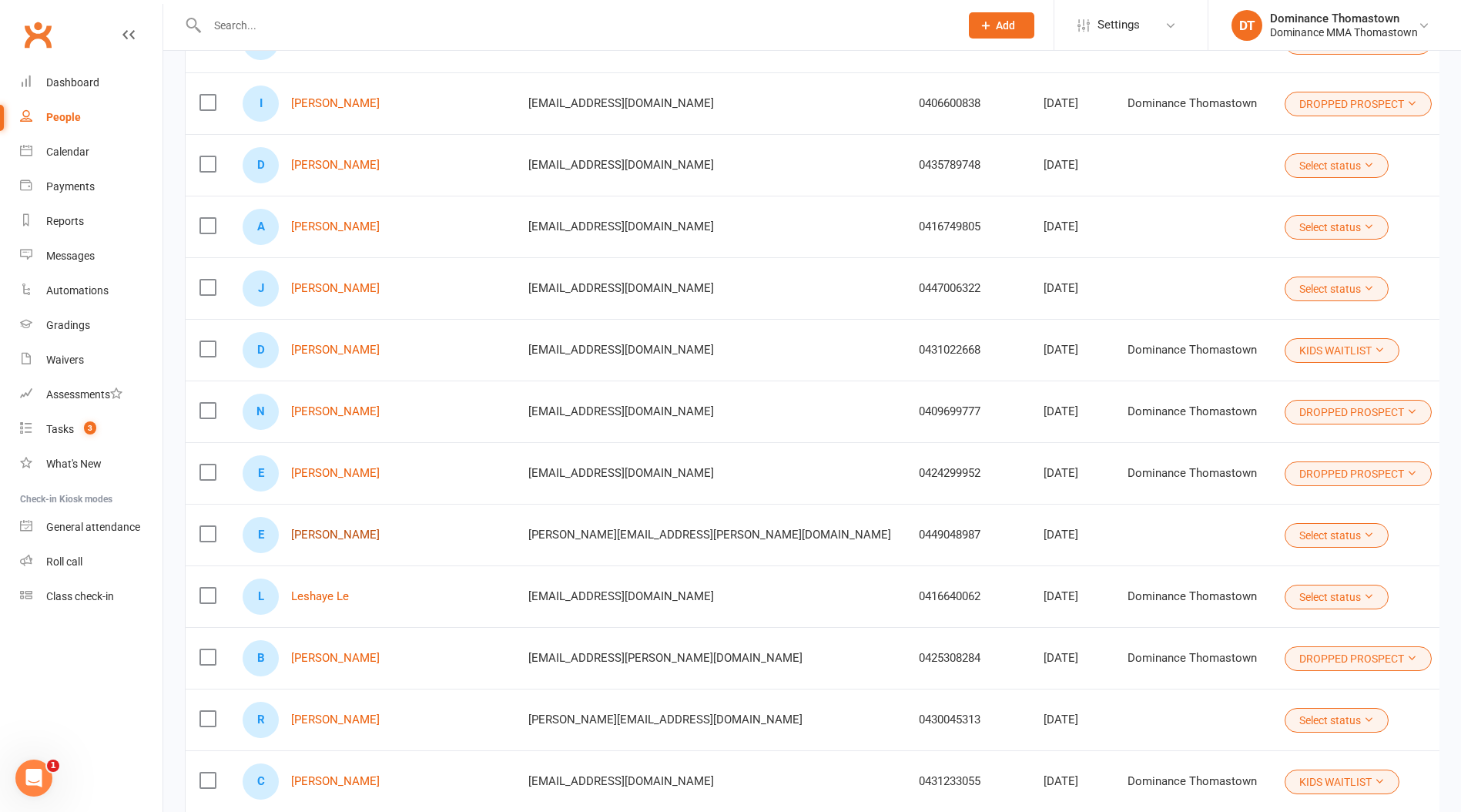
scroll to position [4569, 0]
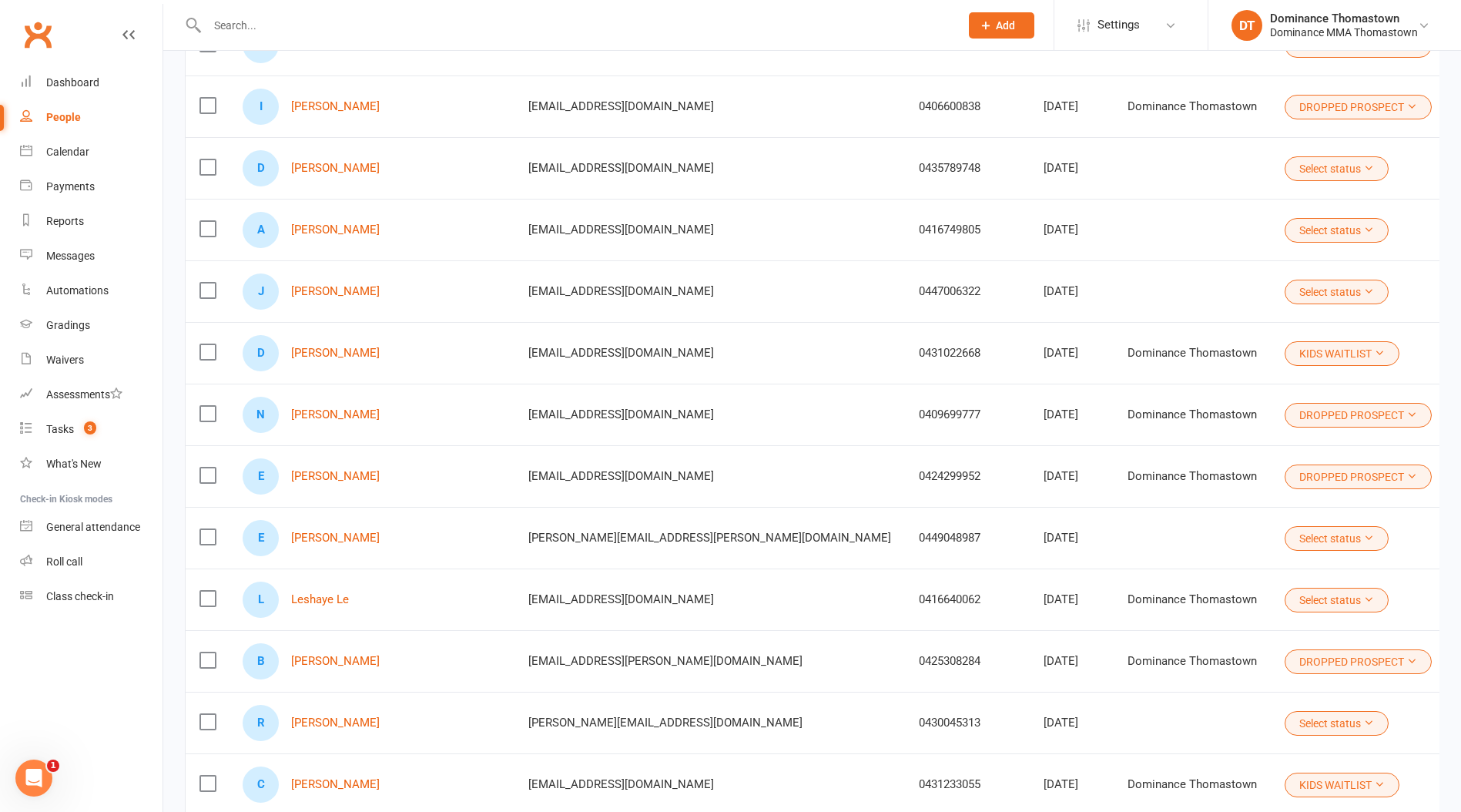
click at [1285, 287] on button "Select status" at bounding box center [1336, 292] width 104 height 25
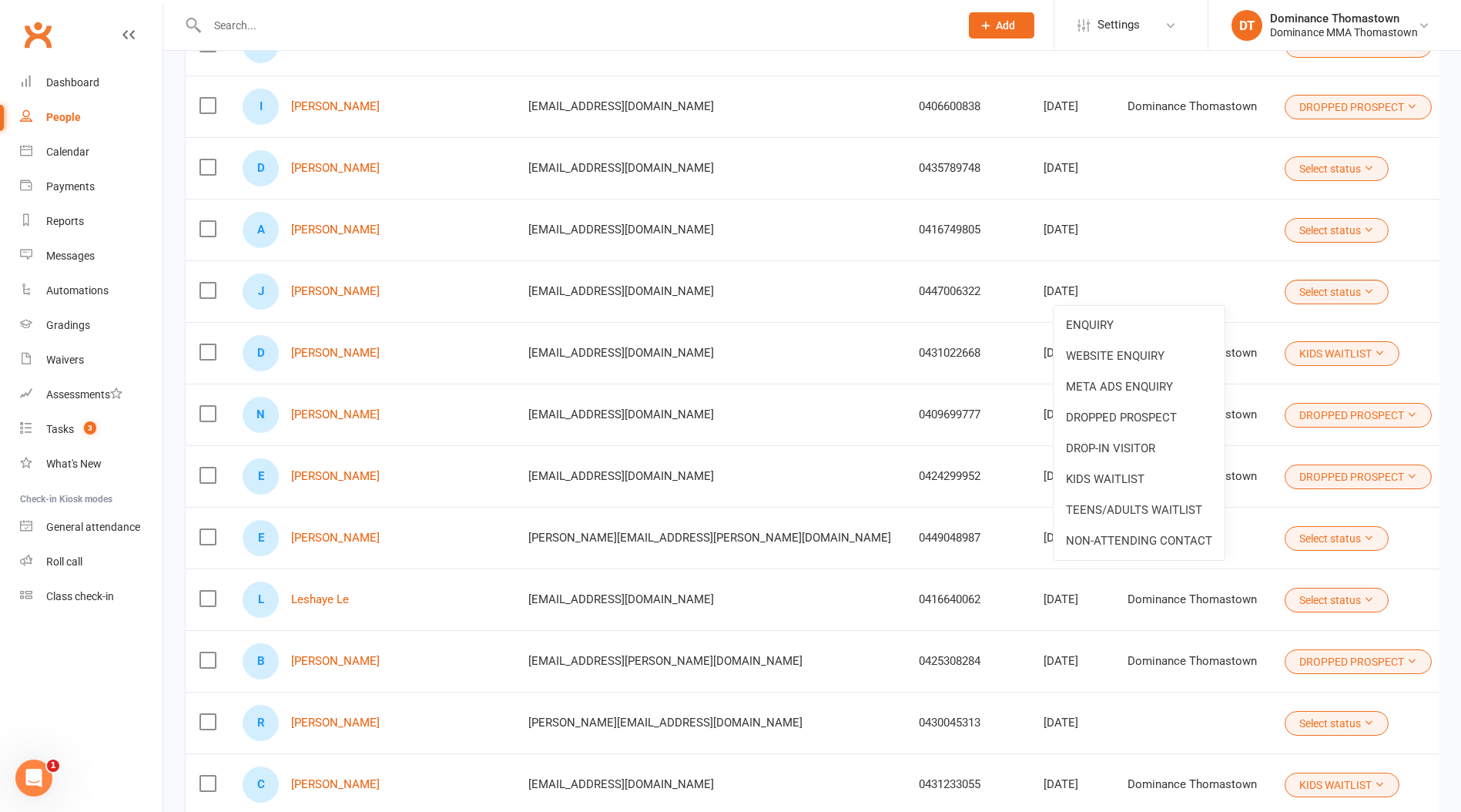
click at [1134, 439] on link "DROP-IN VISITOR" at bounding box center [1139, 448] width 171 height 31
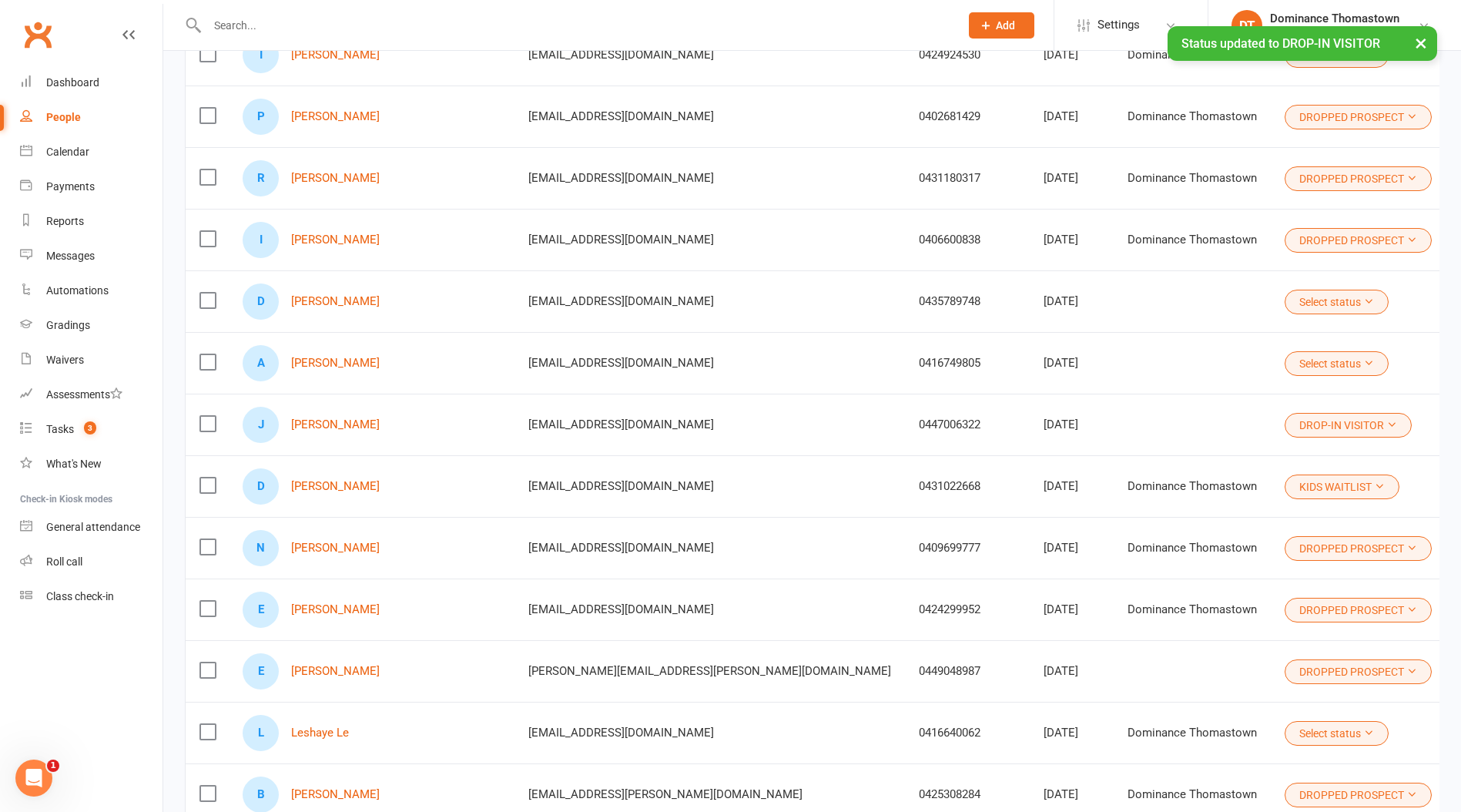
scroll to position [4424, 0]
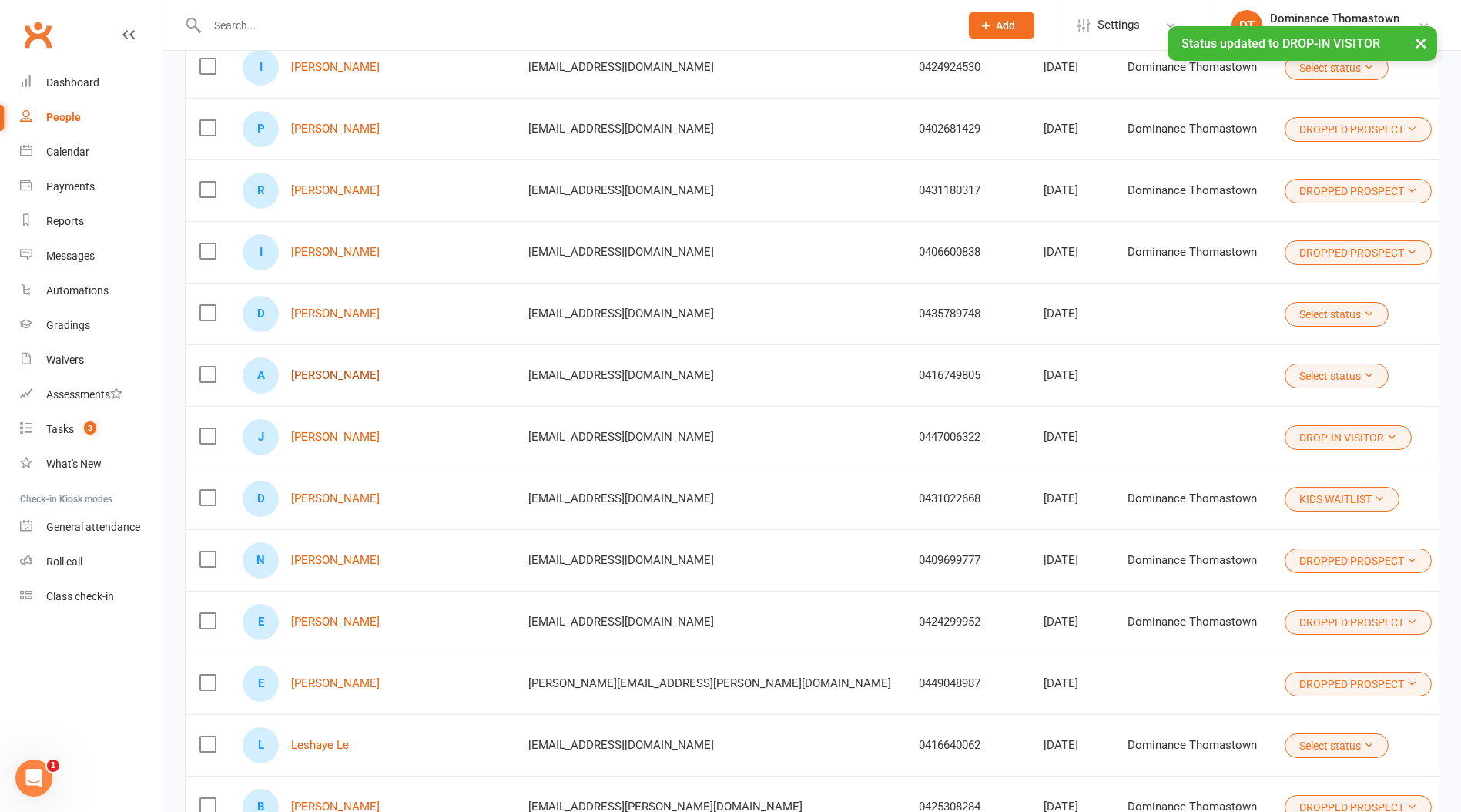
click at [346, 381] on link "[PERSON_NAME]" at bounding box center [335, 375] width 88 height 13
click at [328, 319] on link "[PERSON_NAME]" at bounding box center [335, 314] width 88 height 13
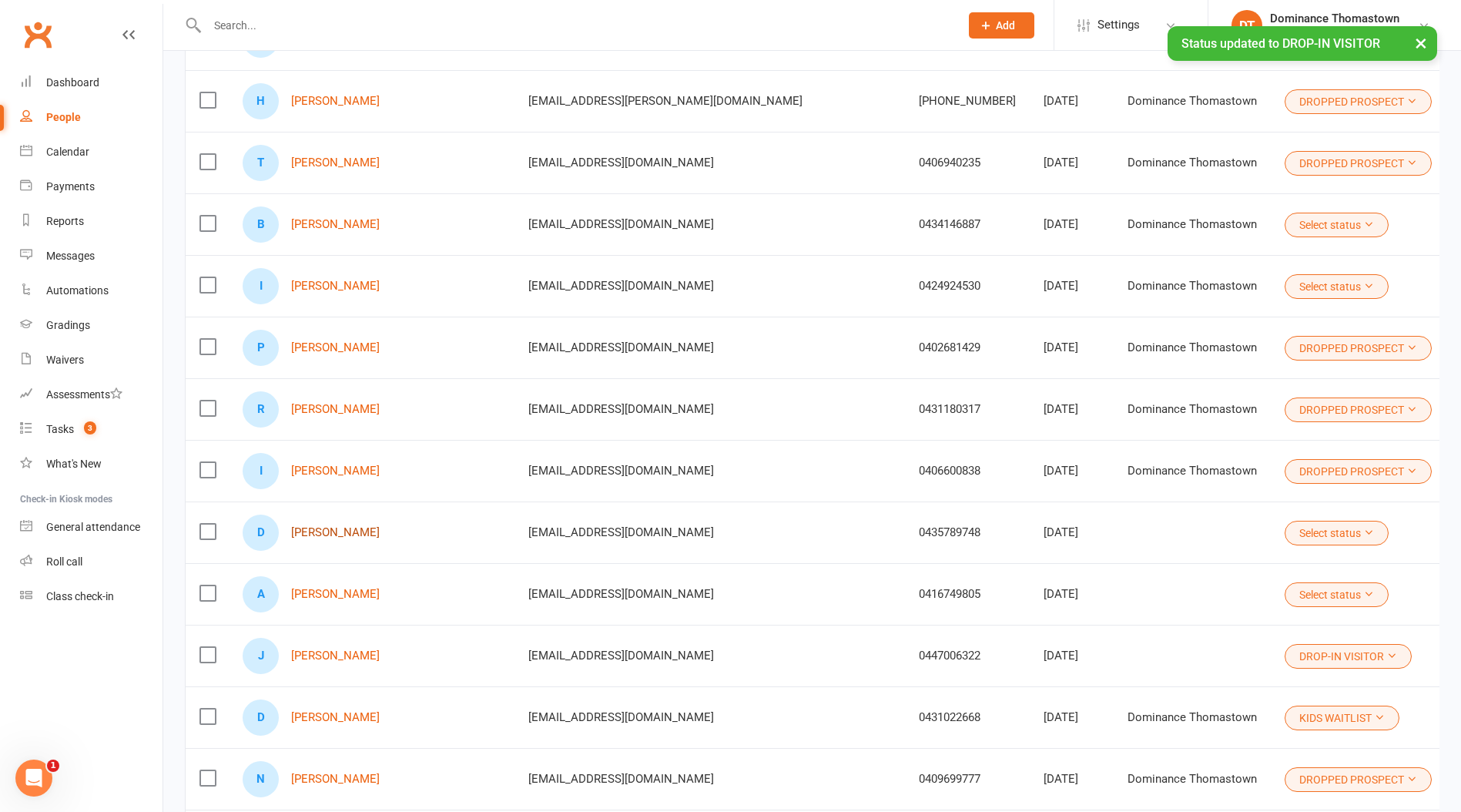
scroll to position [4204, 0]
click at [320, 288] on link "[PERSON_NAME]" at bounding box center [335, 287] width 88 height 13
click at [329, 223] on link "[PERSON_NAME]" at bounding box center [335, 225] width 88 height 13
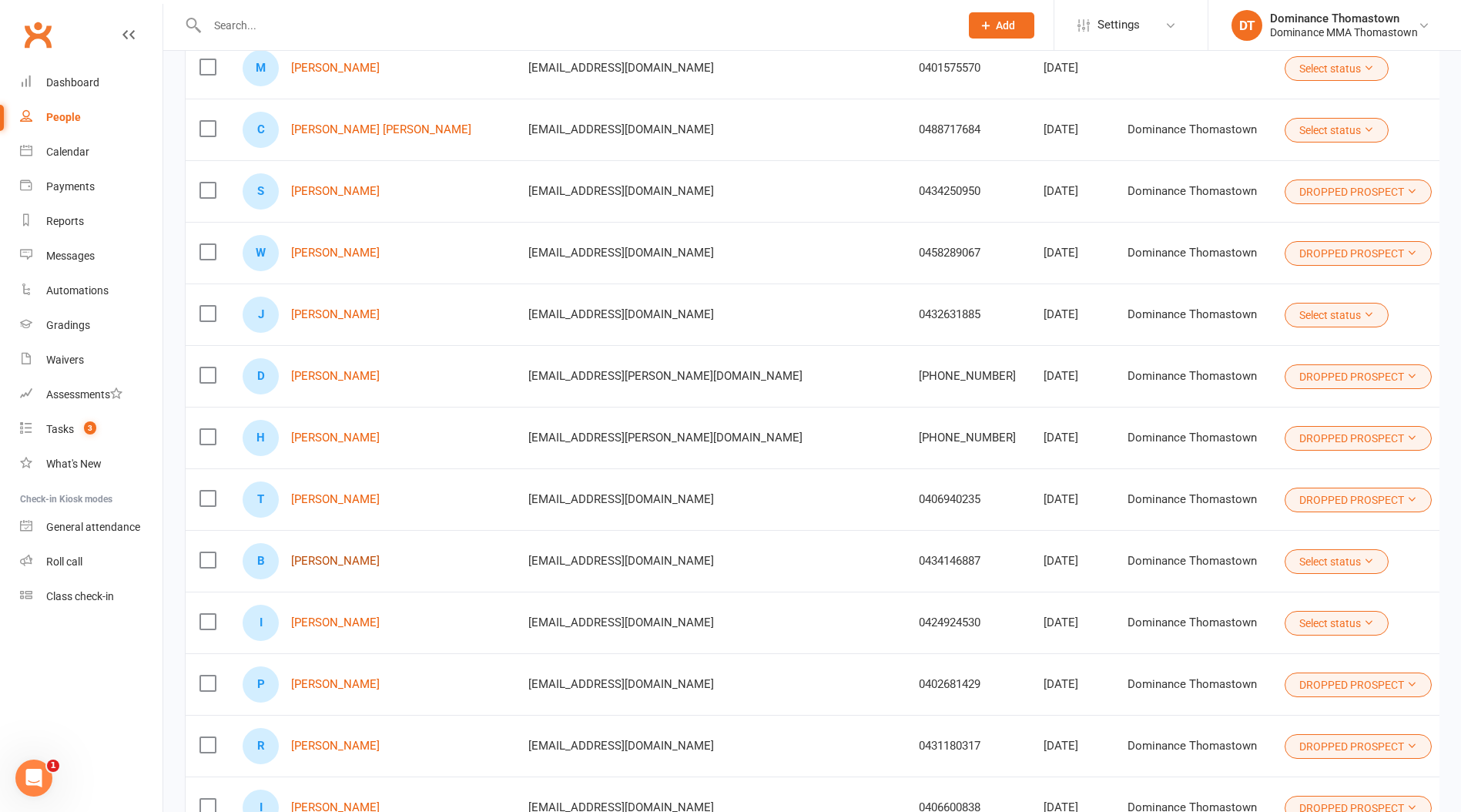
scroll to position [3867, 0]
click at [326, 320] on link "[PERSON_NAME]" at bounding box center [335, 316] width 88 height 13
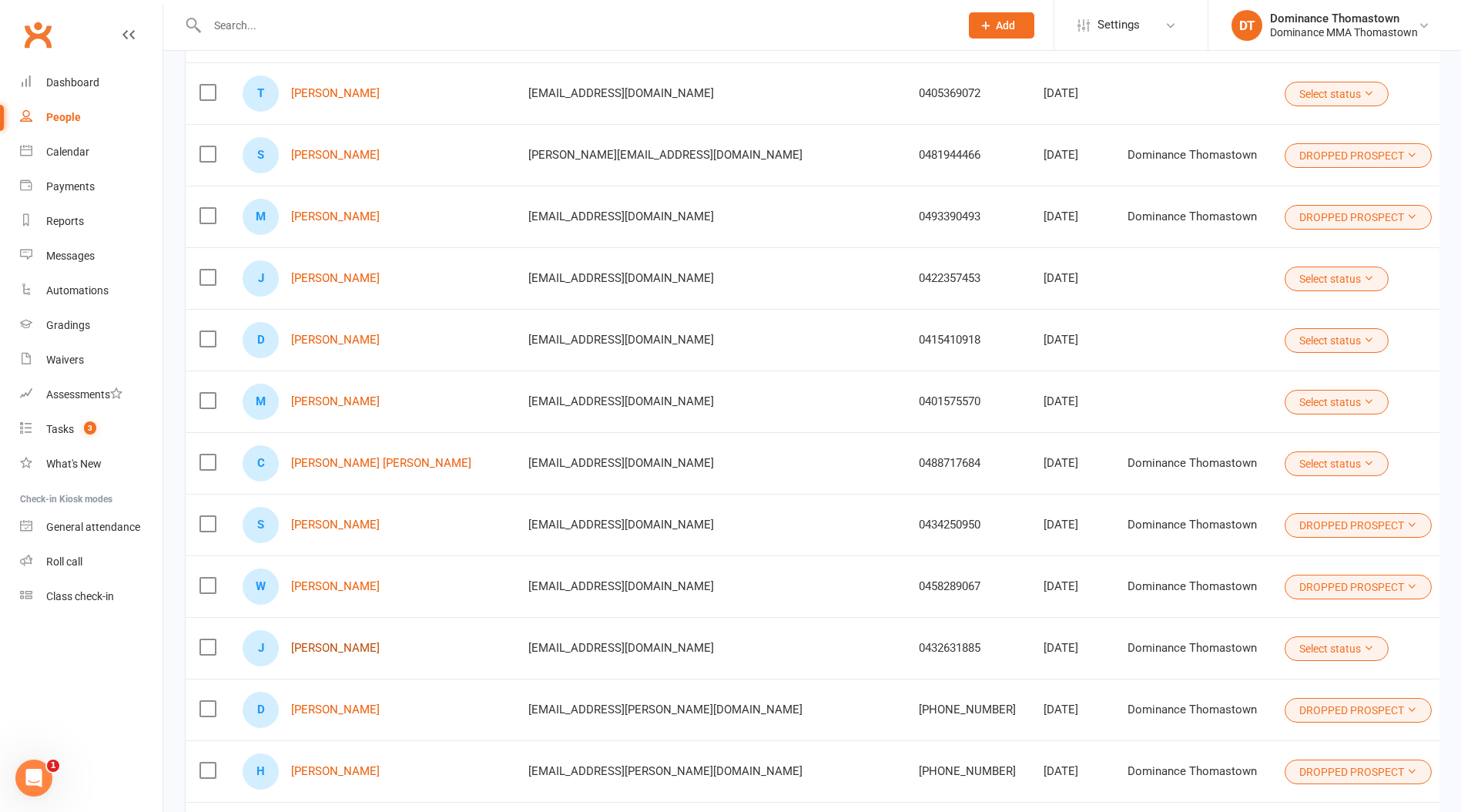
scroll to position [3537, 0]
click at [332, 458] on link "[PERSON_NAME] [PERSON_NAME]" at bounding box center [382, 461] width 180 height 13
click at [320, 398] on link "[PERSON_NAME]" at bounding box center [335, 399] width 88 height 13
click at [339, 338] on link "[PERSON_NAME]" at bounding box center [335, 338] width 88 height 13
click at [337, 281] on link "[PERSON_NAME]" at bounding box center [335, 275] width 88 height 13
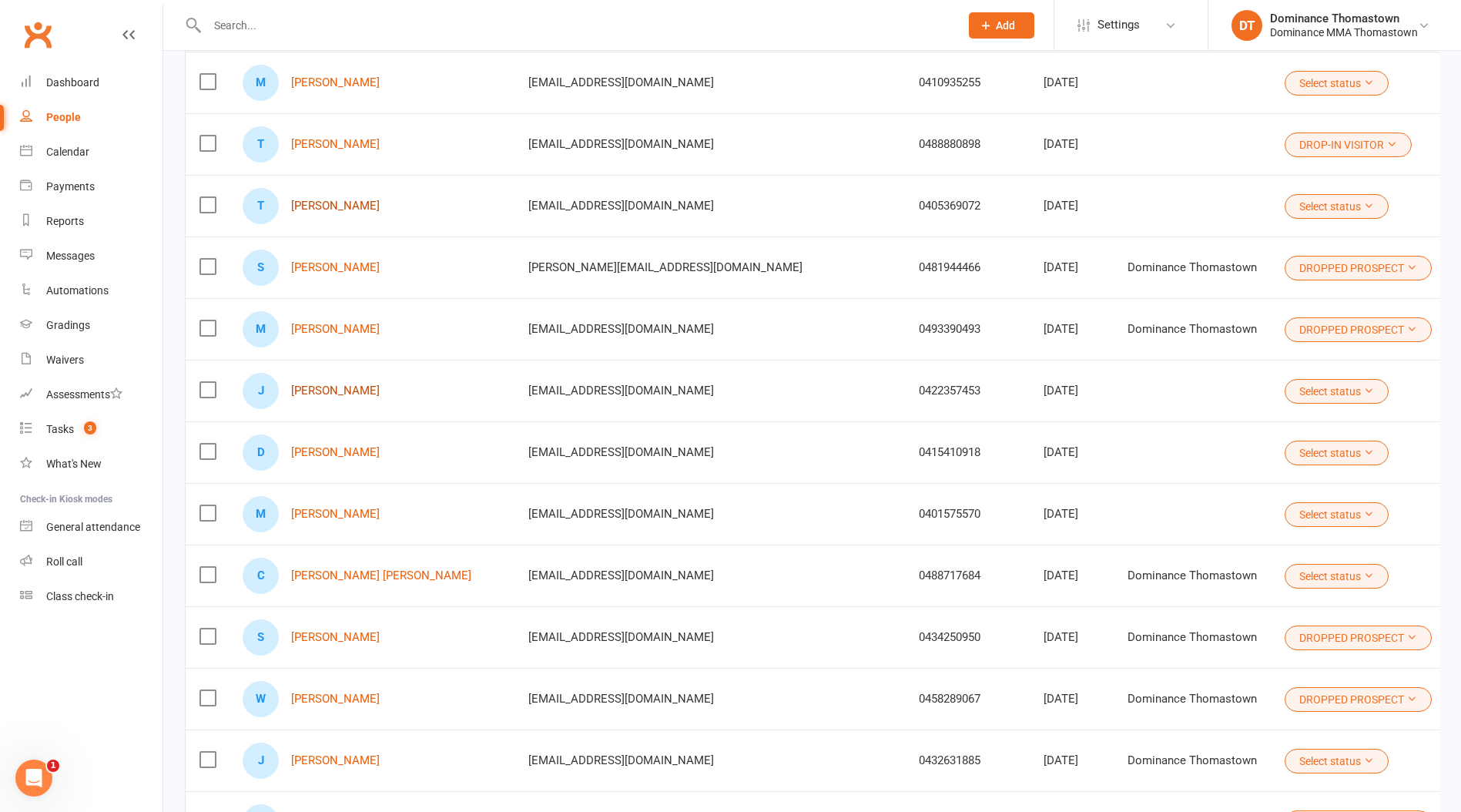
scroll to position [3420, 0]
click at [326, 208] on link "[PERSON_NAME]" at bounding box center [335, 208] width 88 height 13
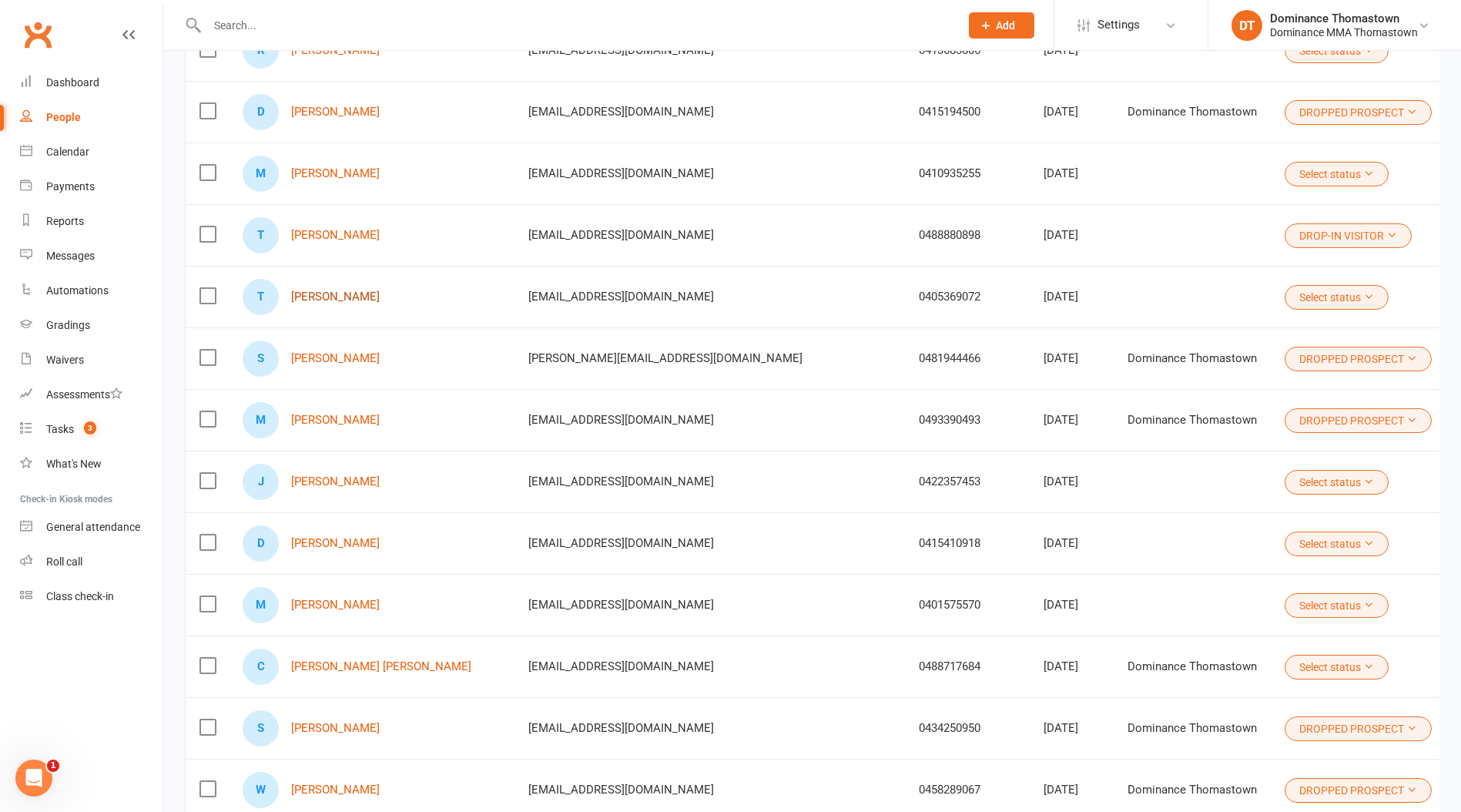
scroll to position [3320, 0]
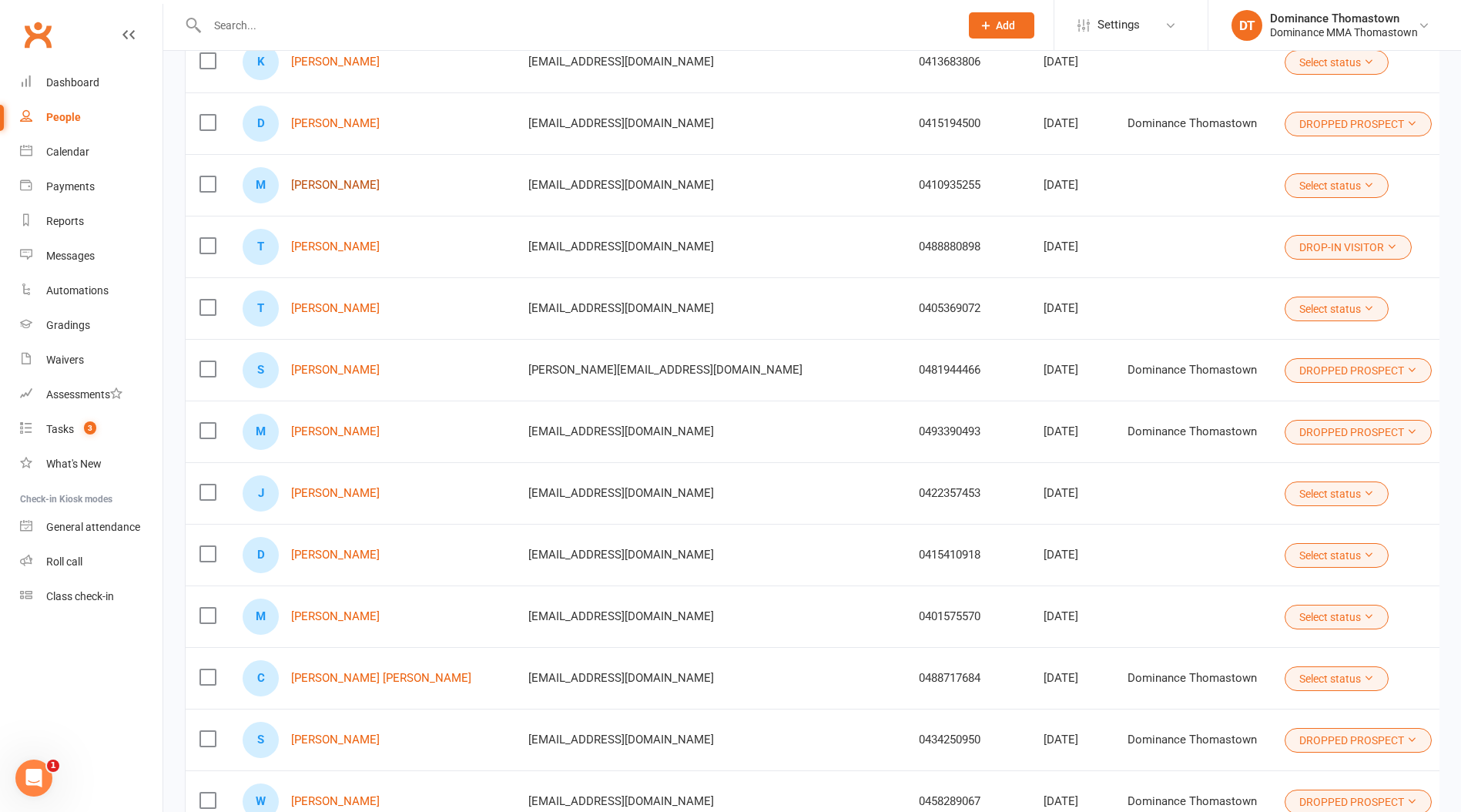
click at [380, 182] on link "[PERSON_NAME]" at bounding box center [335, 185] width 88 height 13
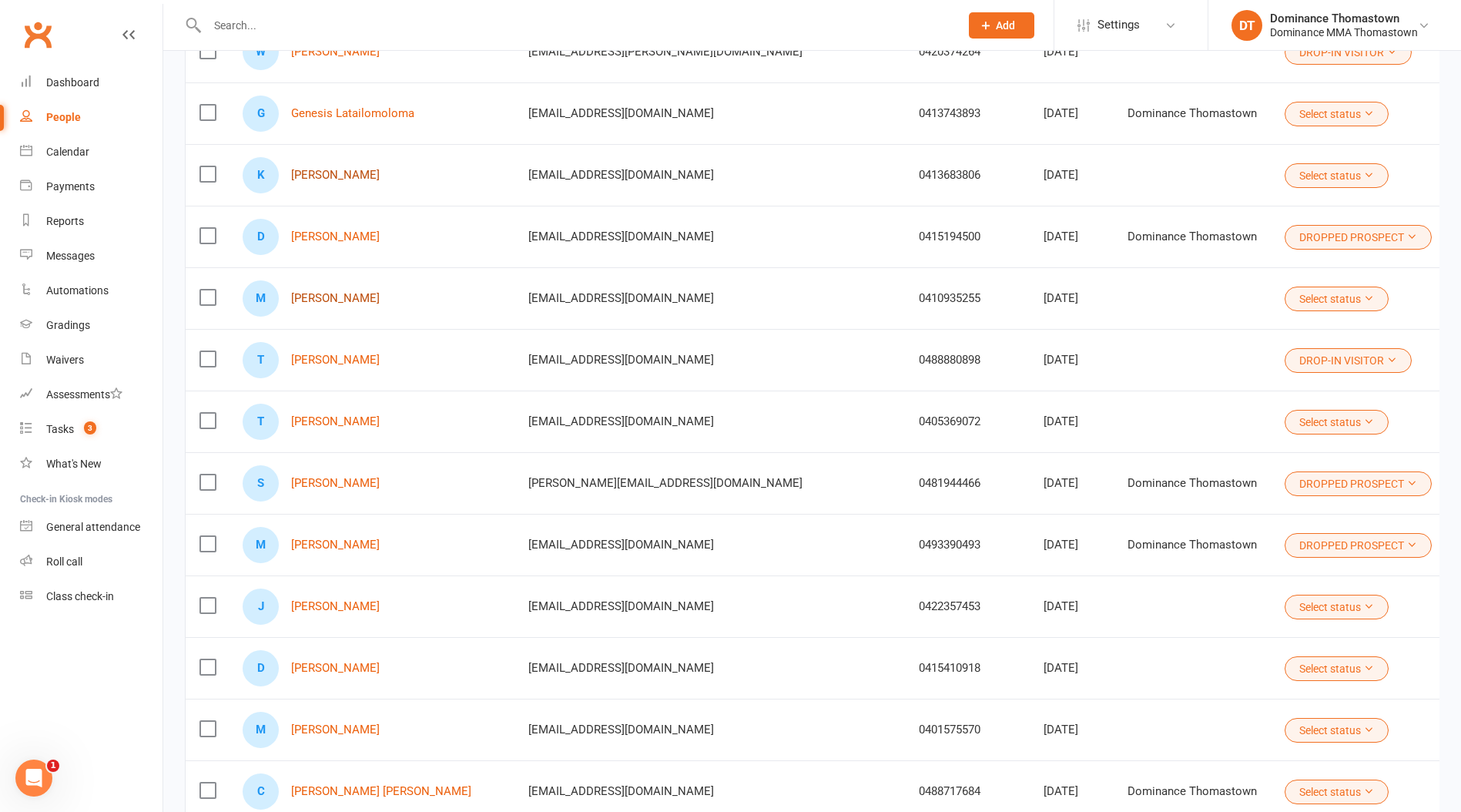
scroll to position [3200, 0]
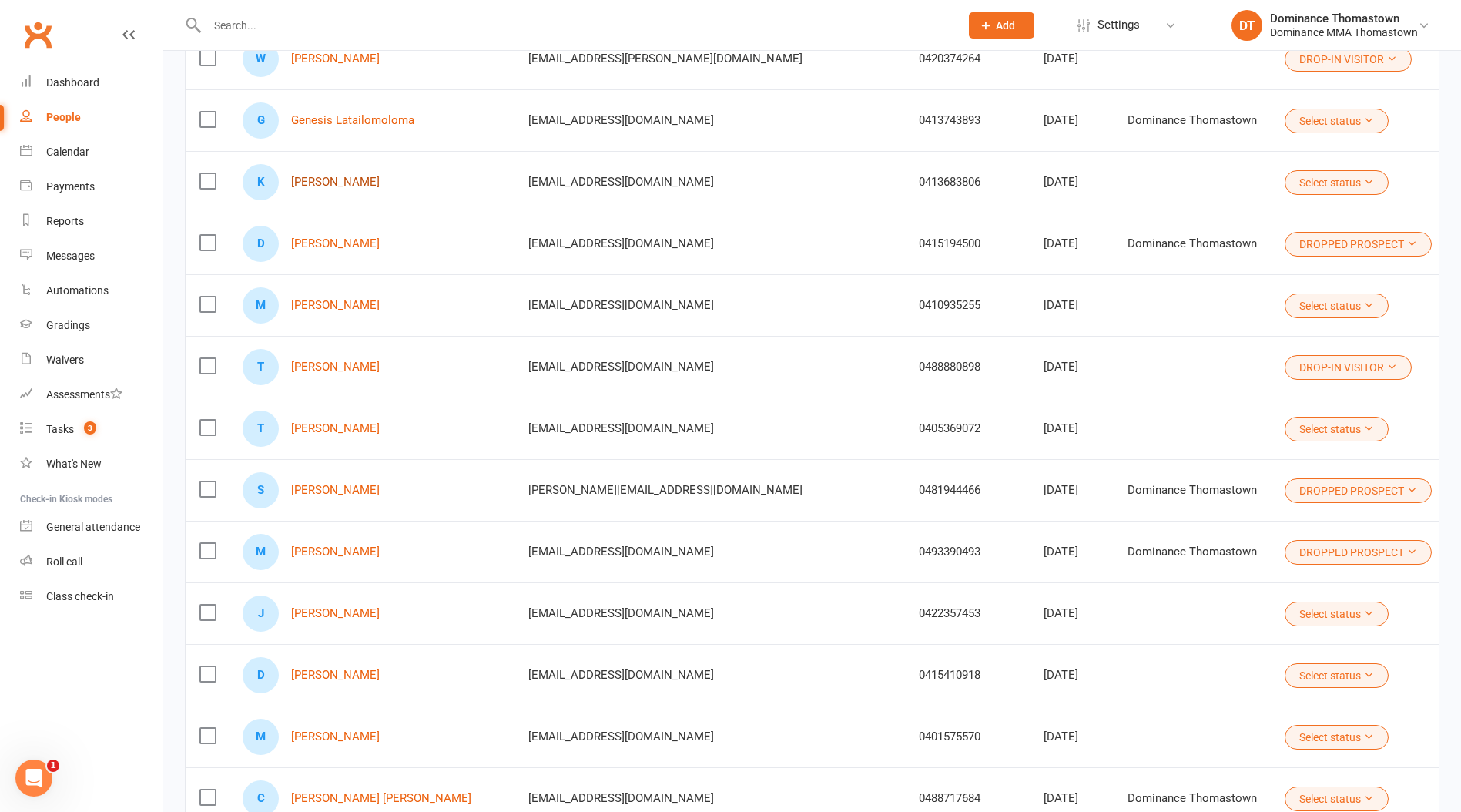
click at [344, 183] on link "[PERSON_NAME]" at bounding box center [335, 182] width 88 height 13
click at [328, 122] on link "Genesis Latailomoloma" at bounding box center [353, 120] width 123 height 13
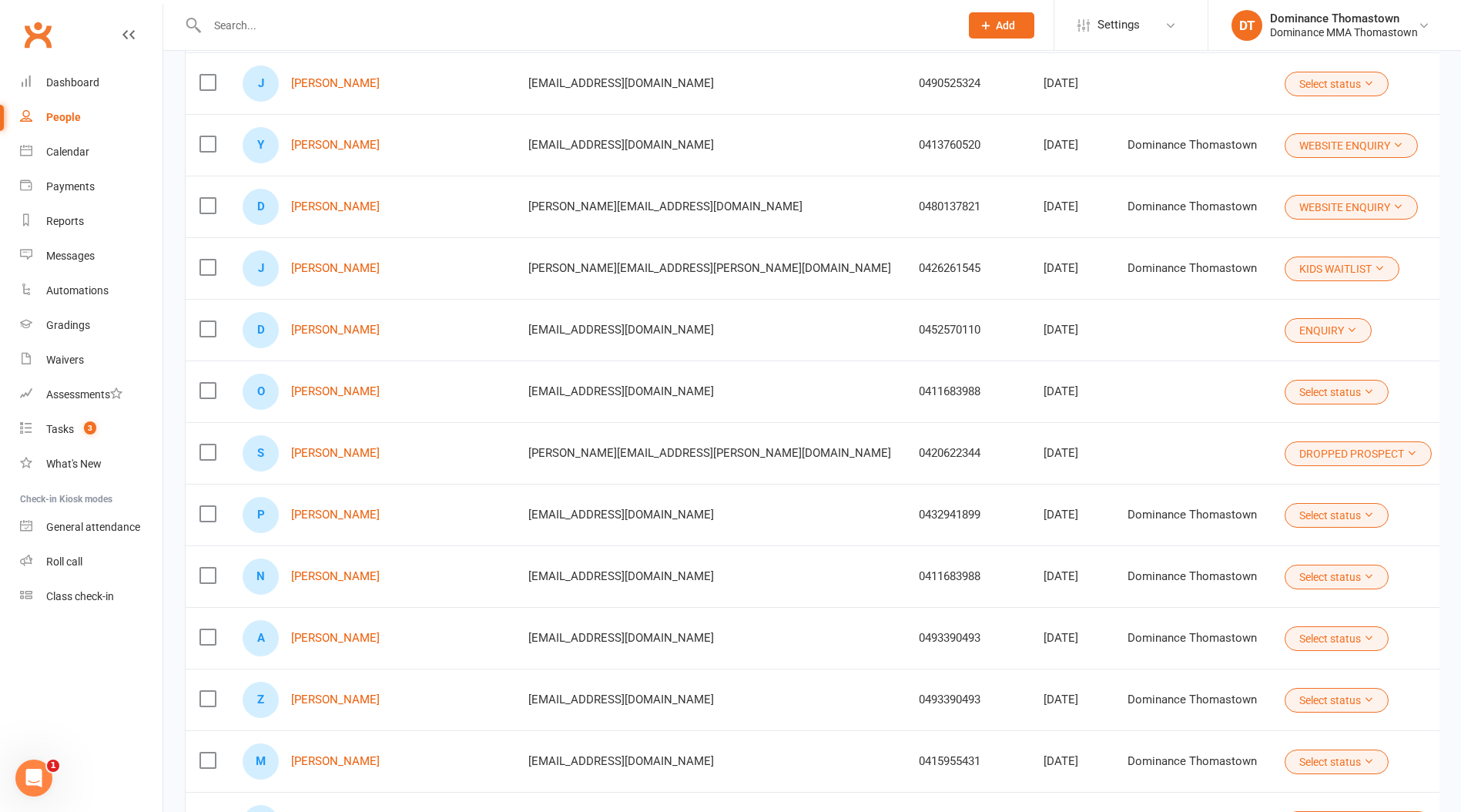
scroll to position [2004, 0]
click at [318, 765] on link "[PERSON_NAME]" at bounding box center [335, 762] width 88 height 13
drag, startPoint x: 329, startPoint y: 701, endPoint x: 333, endPoint y: 663, distance: 38.2
click at [329, 701] on link "[PERSON_NAME]" at bounding box center [335, 701] width 88 height 13
click at [343, 630] on div "A Adam Abdulrahim" at bounding box center [371, 639] width 258 height 37
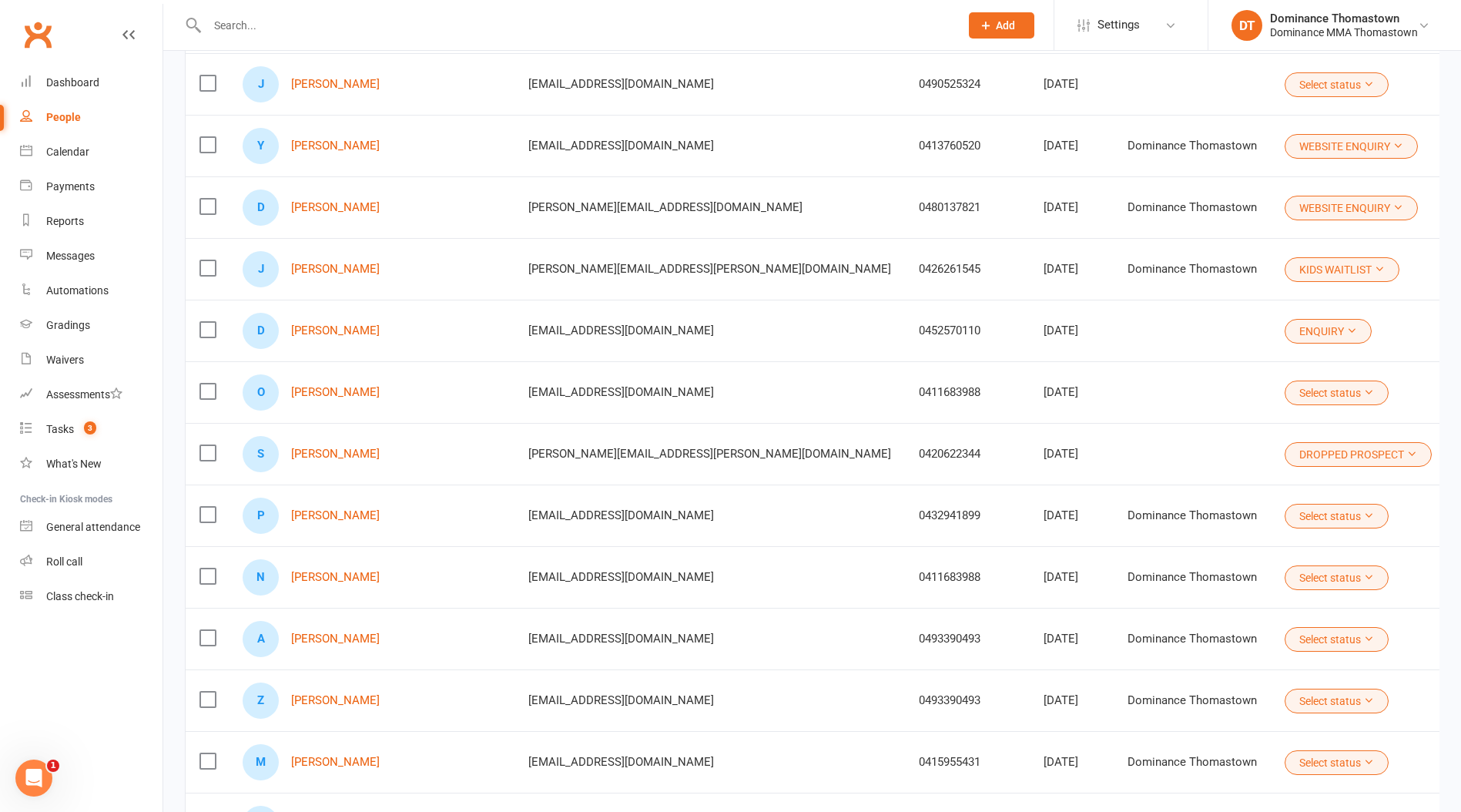
click at [1285, 580] on button "Select status" at bounding box center [1336, 578] width 104 height 25
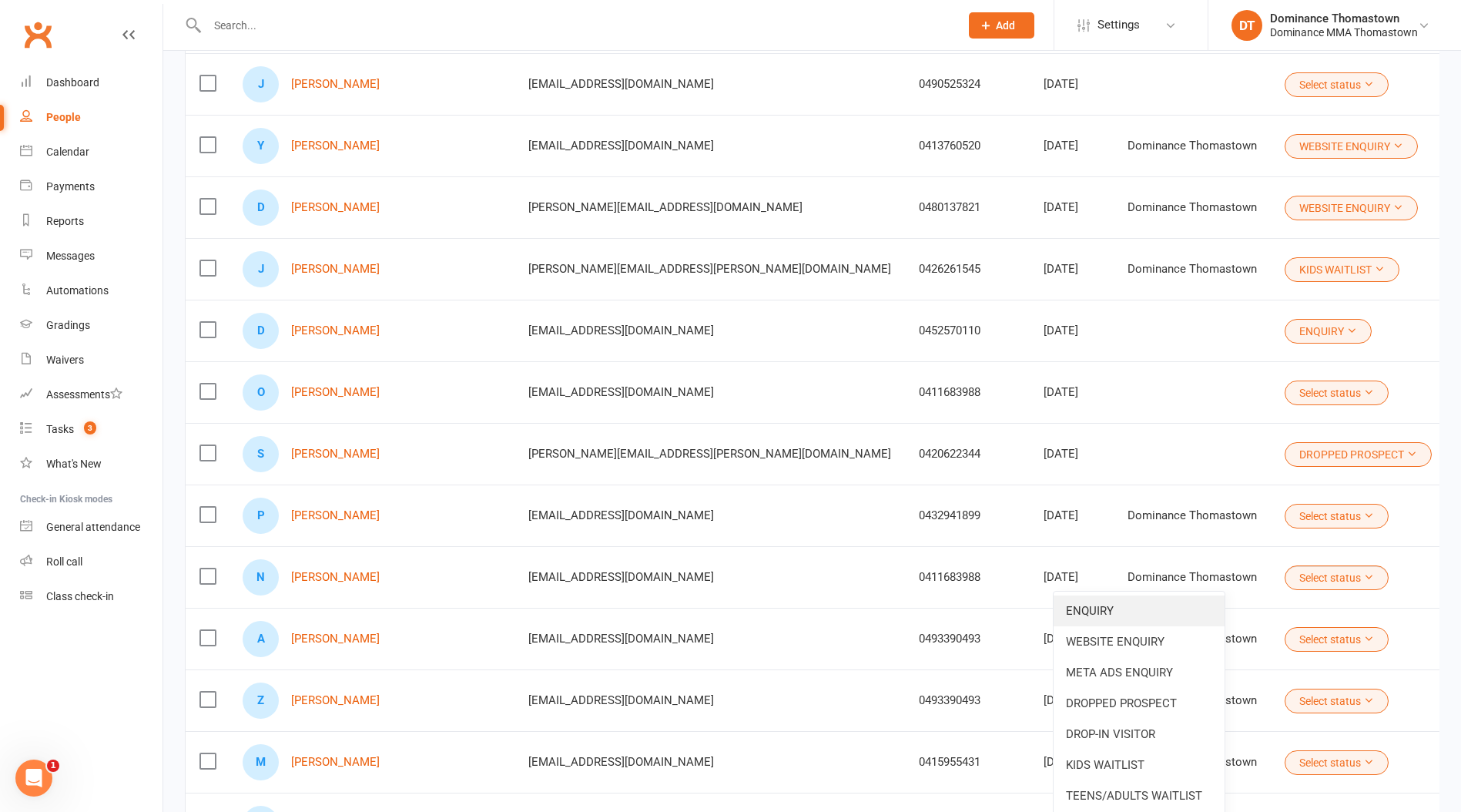
click at [1175, 611] on link "ENQUIRY" at bounding box center [1139, 611] width 171 height 31
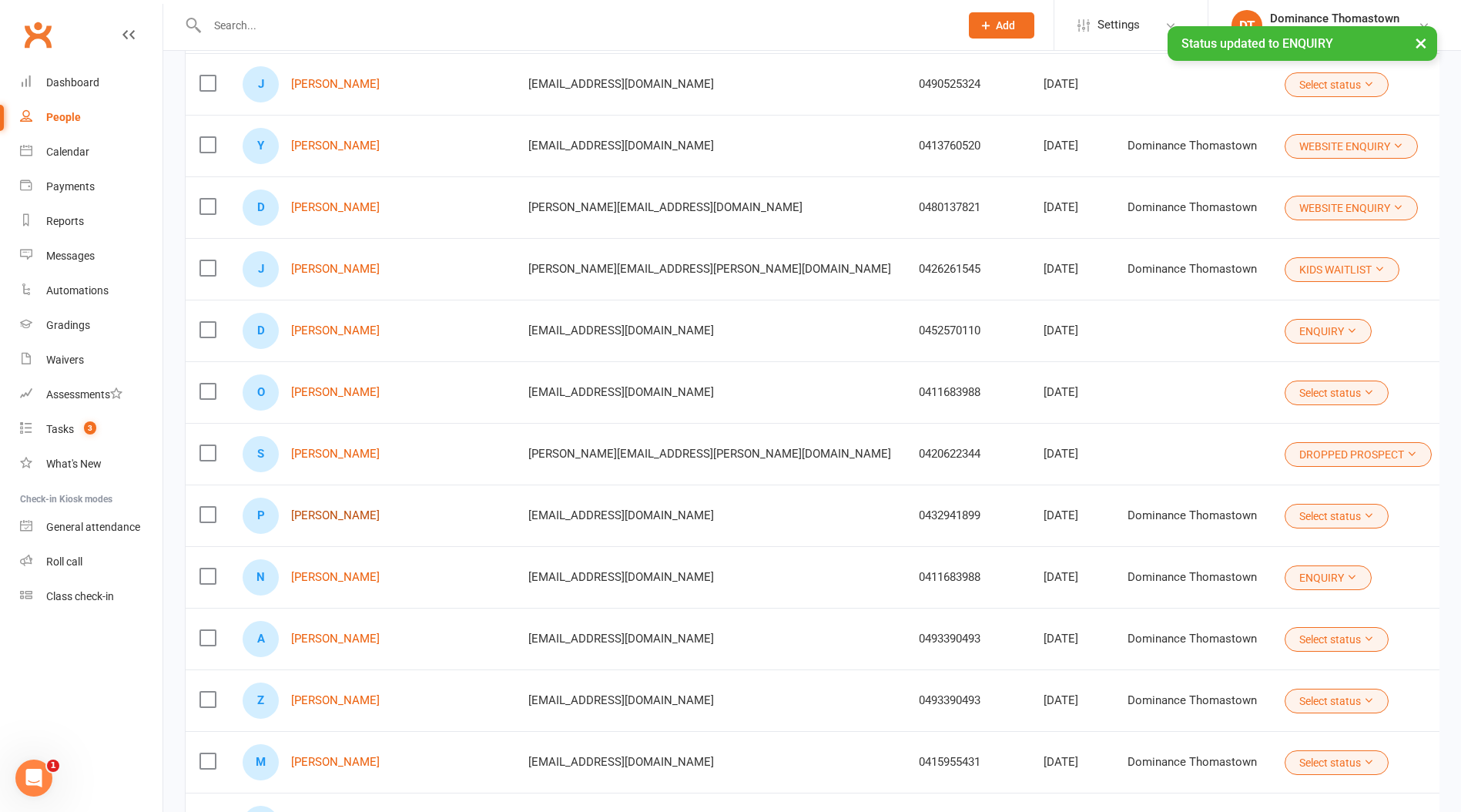
click at [343, 518] on link "[PERSON_NAME]" at bounding box center [335, 515] width 88 height 13
click at [336, 641] on link "[PERSON_NAME]" at bounding box center [335, 638] width 88 height 13
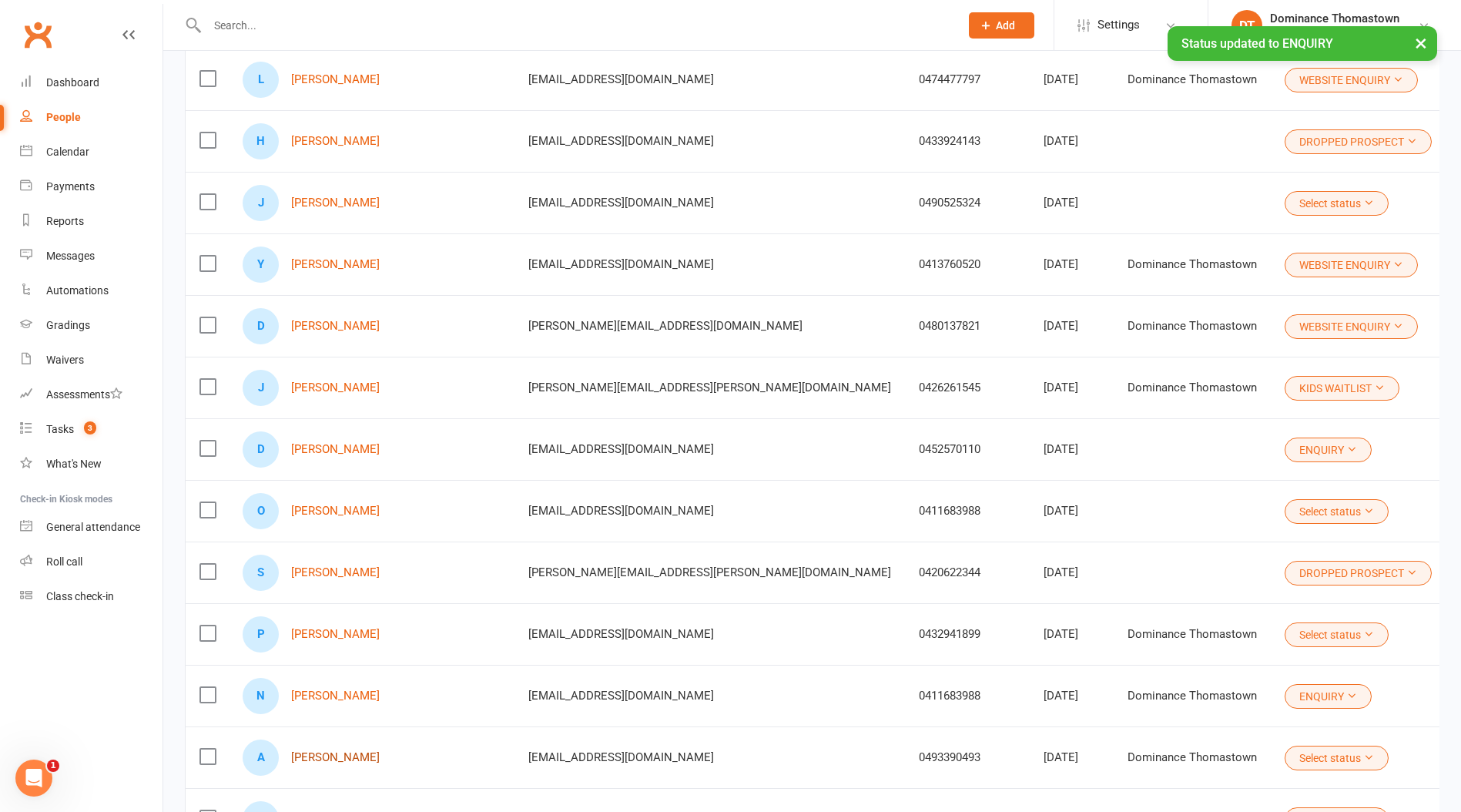
scroll to position [1883, 0]
click at [335, 513] on link "[PERSON_NAME]" at bounding box center [335, 513] width 88 height 13
drag, startPoint x: 1143, startPoint y: 504, endPoint x: 1151, endPoint y: 511, distance: 10.6
click at [1285, 504] on button "Select status" at bounding box center [1336, 513] width 104 height 25
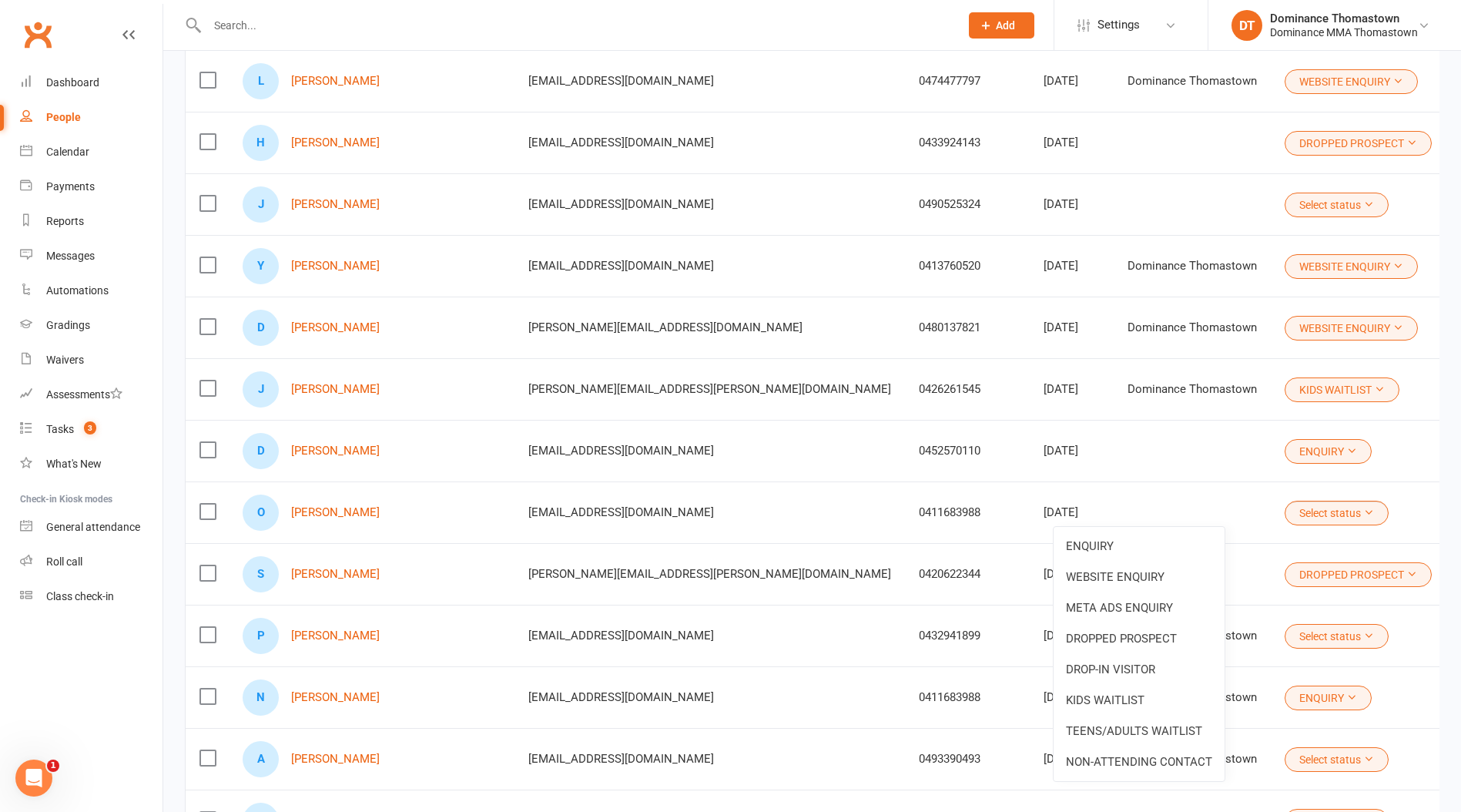
drag, startPoint x: 1158, startPoint y: 539, endPoint x: 1127, endPoint y: 535, distance: 31.3
click at [1158, 539] on link "ENQUIRY" at bounding box center [1139, 545] width 171 height 31
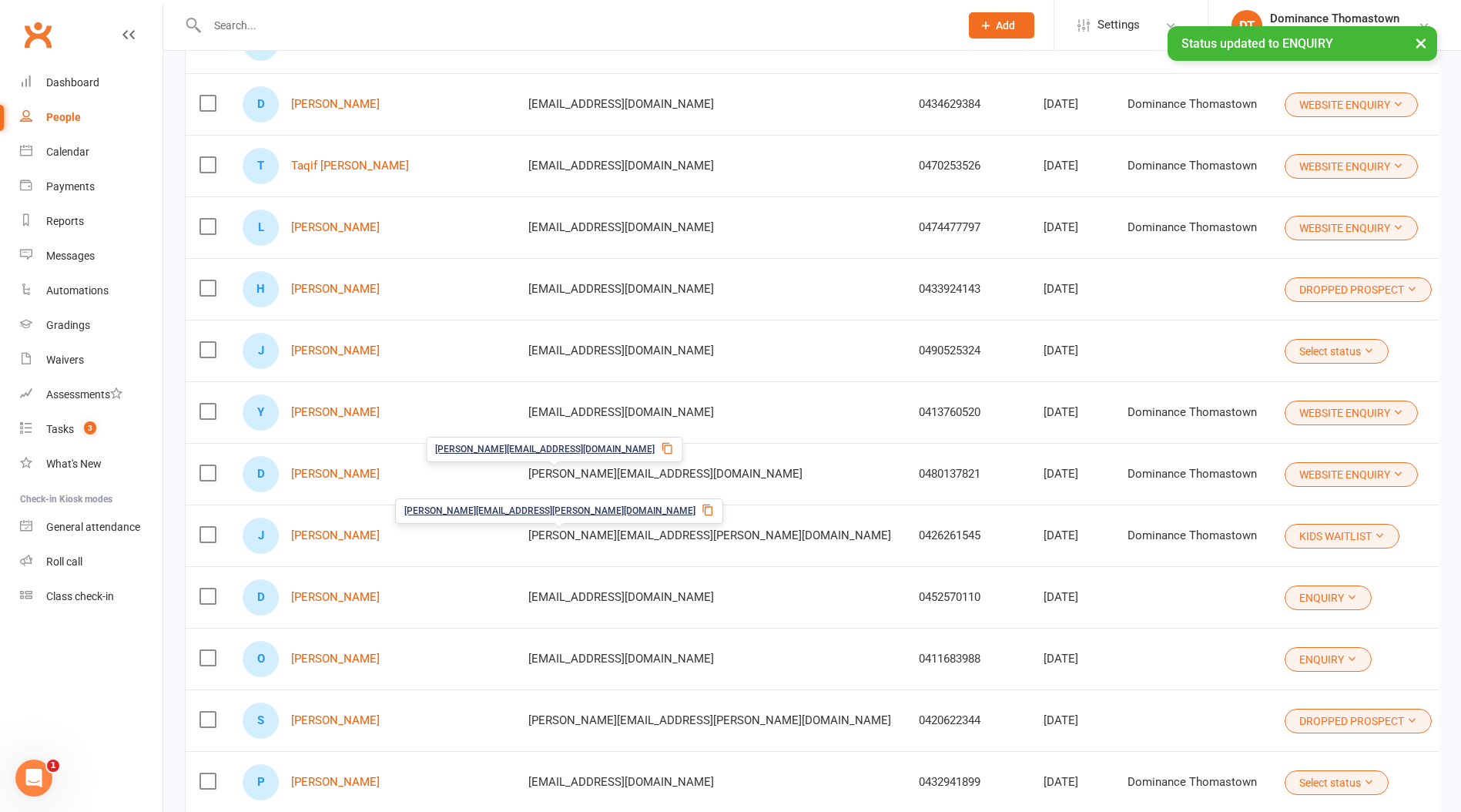
scroll to position [1736, 0]
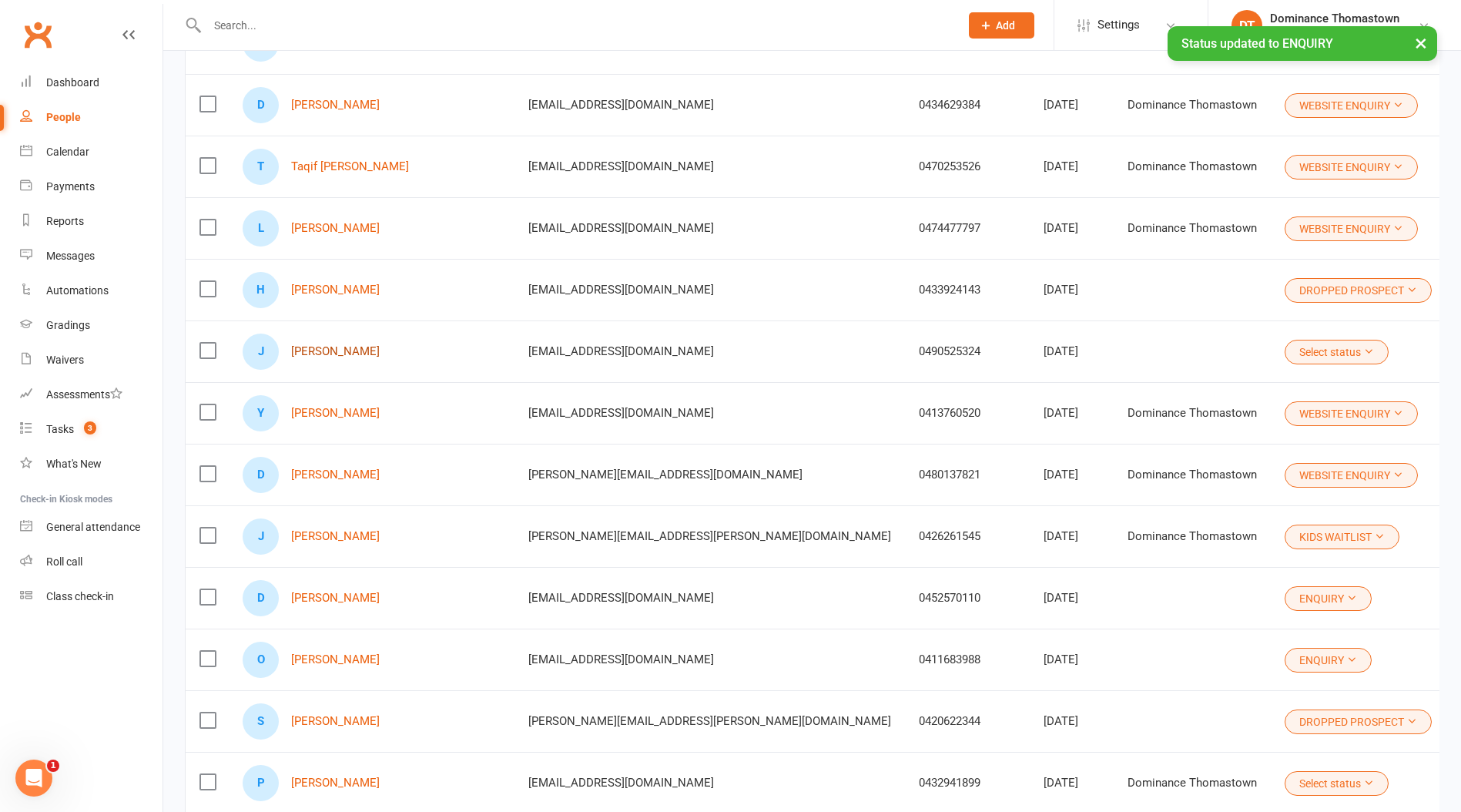
click at [332, 352] on link "[PERSON_NAME]" at bounding box center [335, 351] width 88 height 13
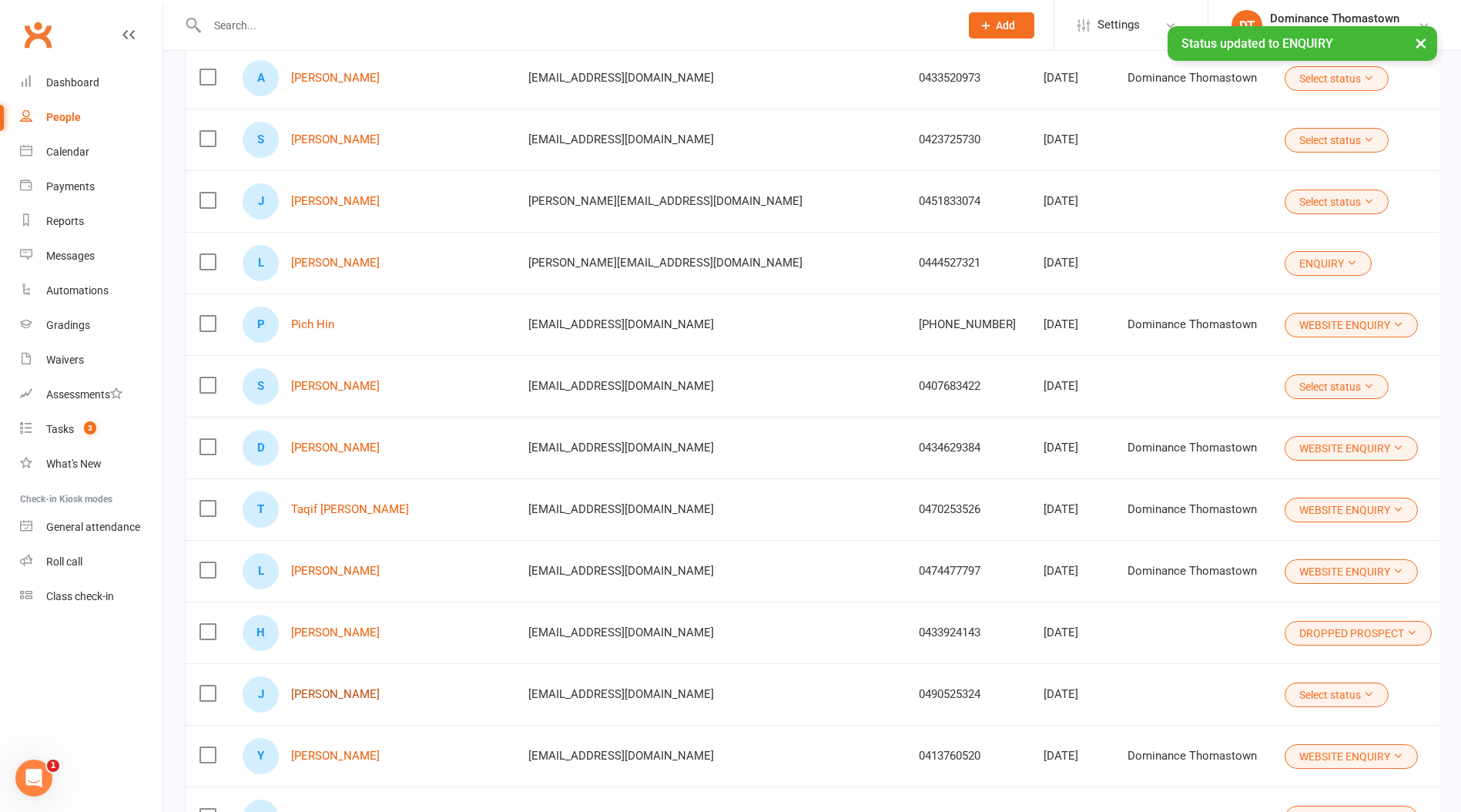
scroll to position [1382, 0]
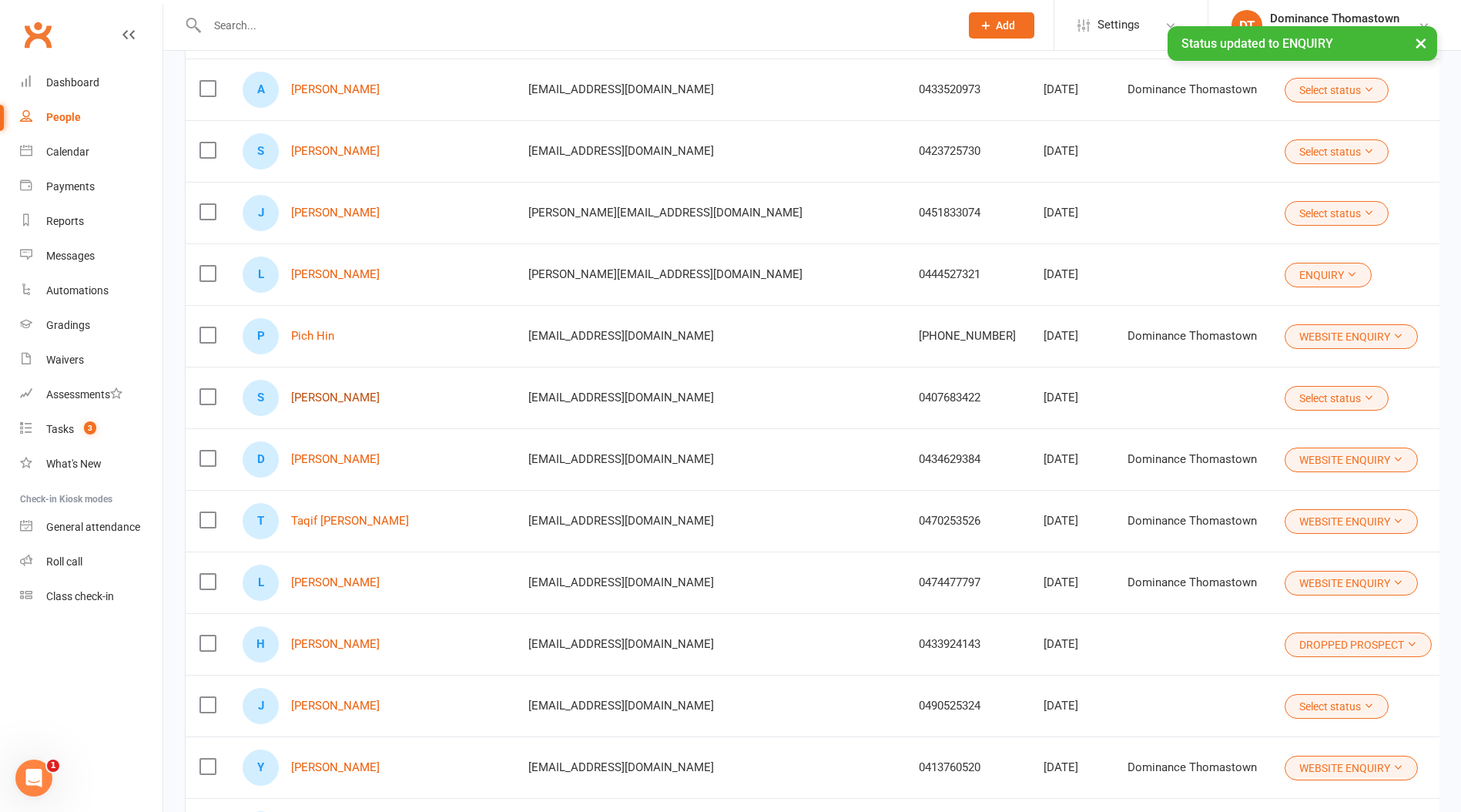
click at [324, 394] on link "[PERSON_NAME]" at bounding box center [335, 398] width 88 height 13
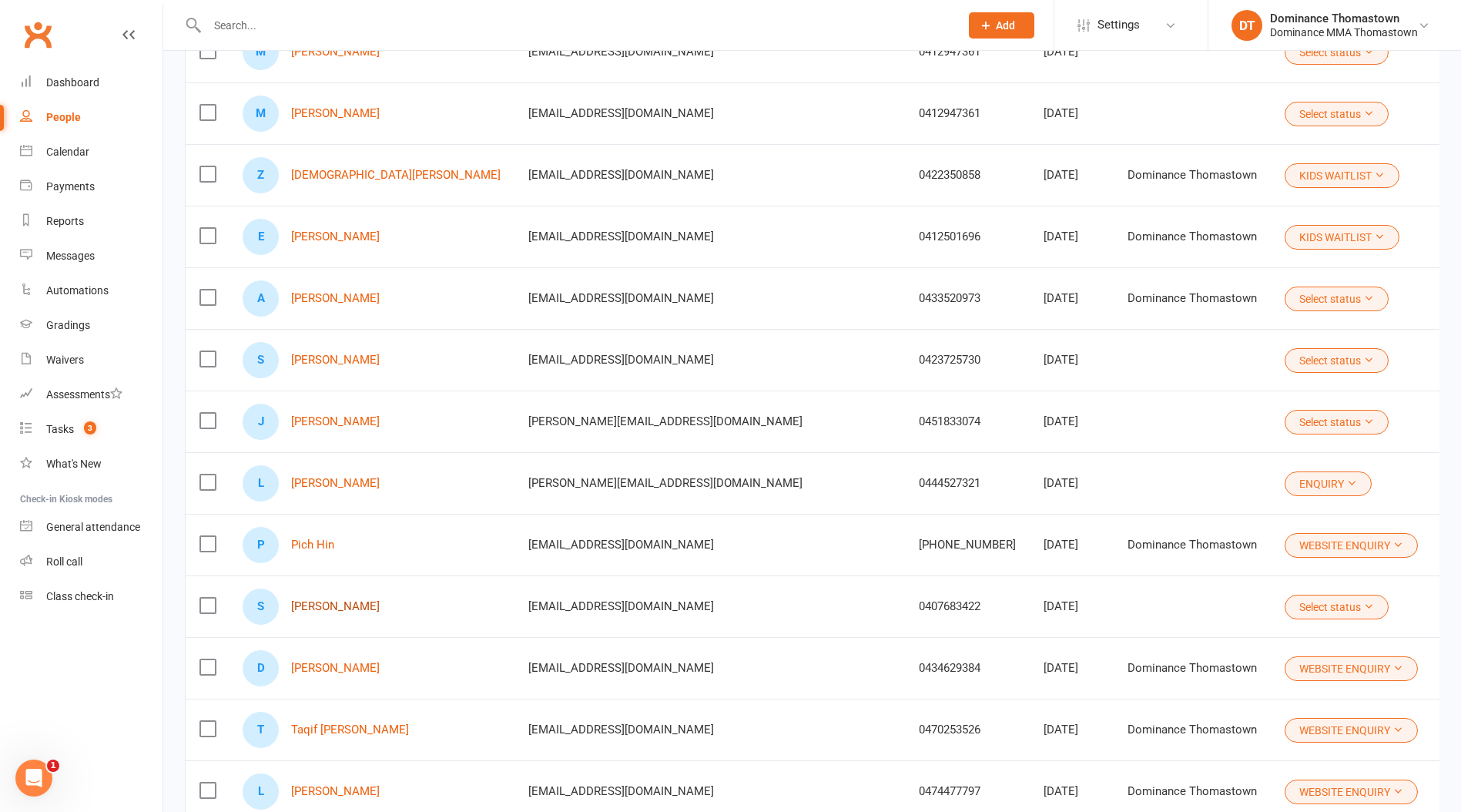
scroll to position [1160, 0]
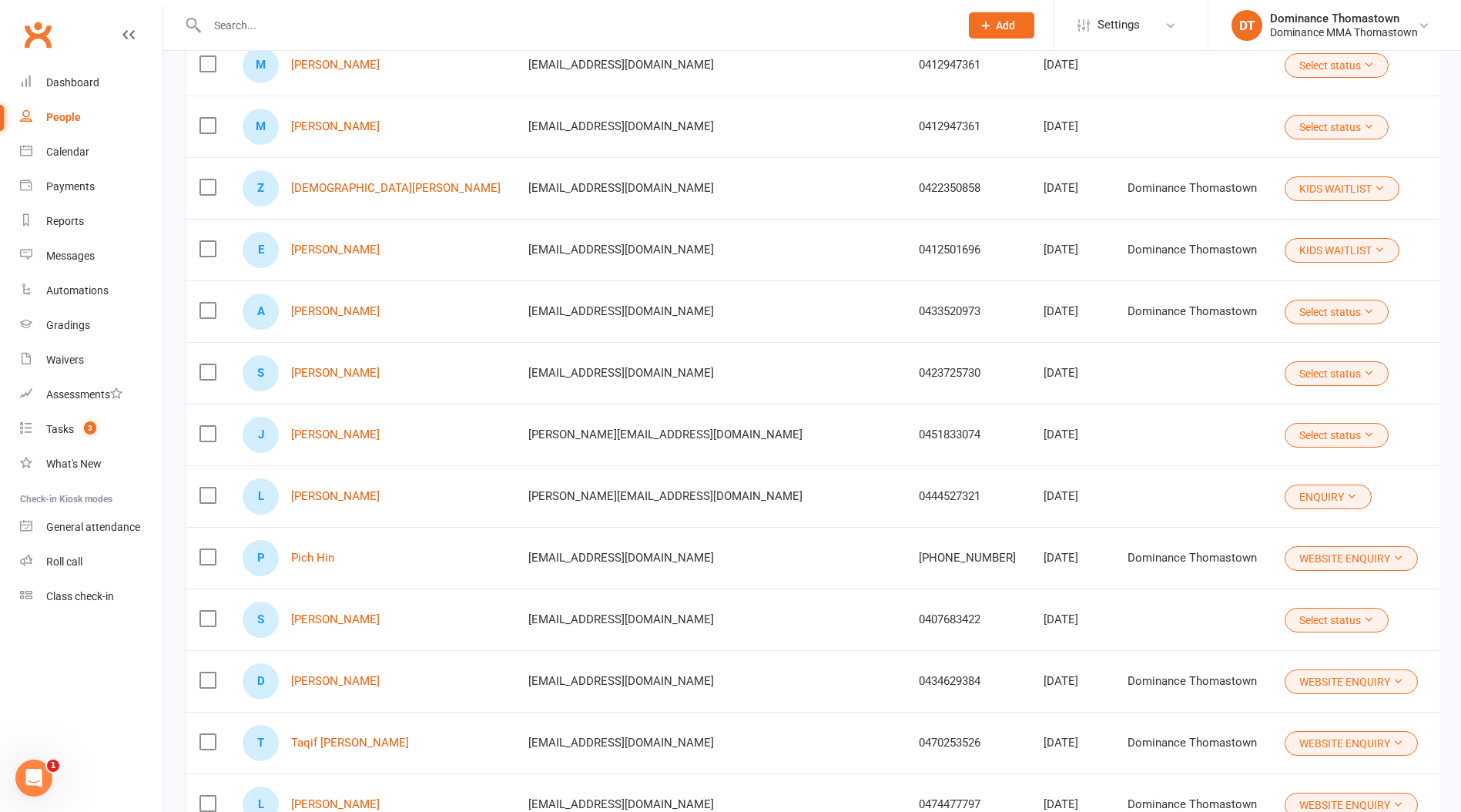
click at [1285, 434] on button "Select status" at bounding box center [1336, 435] width 104 height 25
click at [1162, 467] on link "ENQUIRY" at bounding box center [1139, 468] width 171 height 31
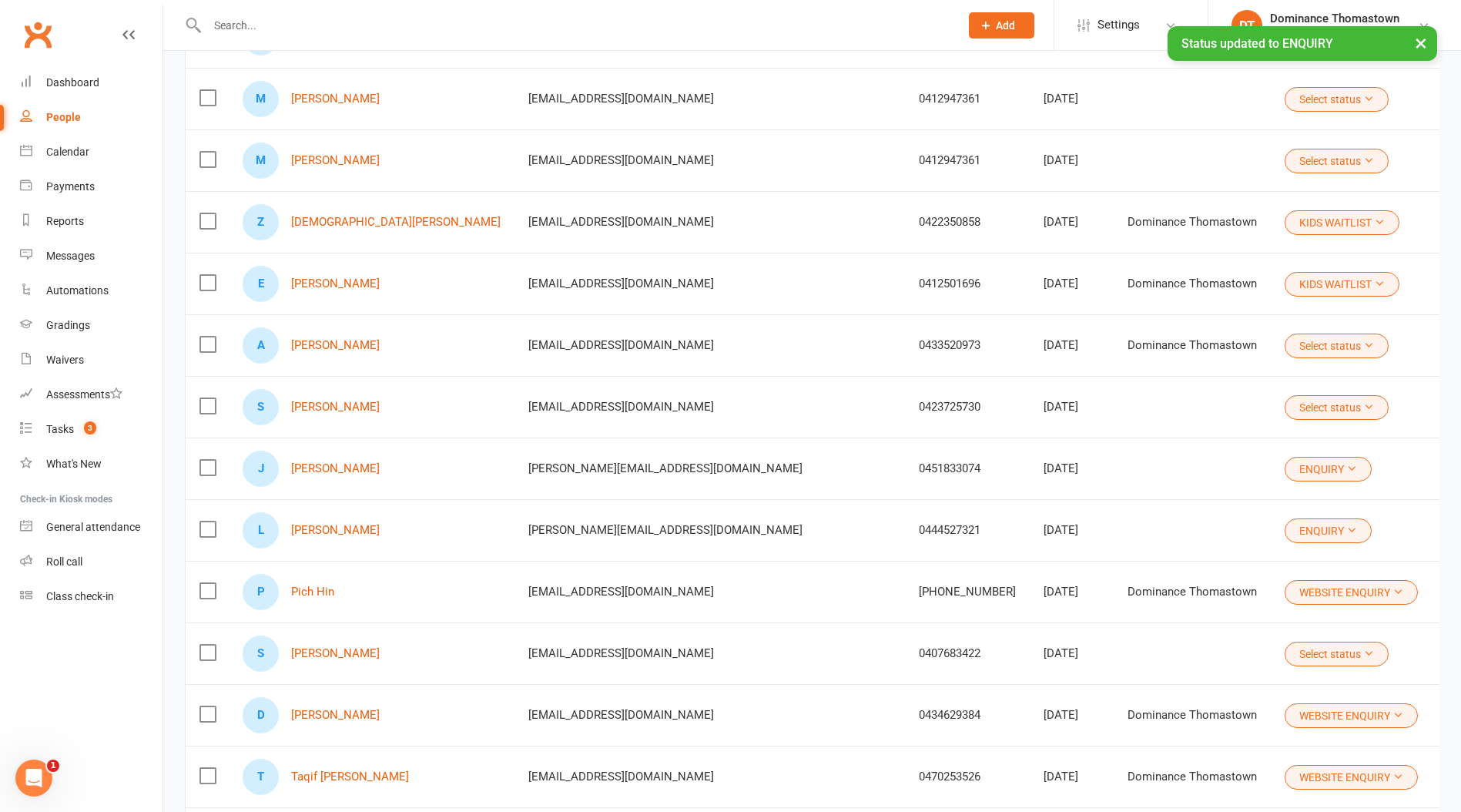
scroll to position [1114, 0]
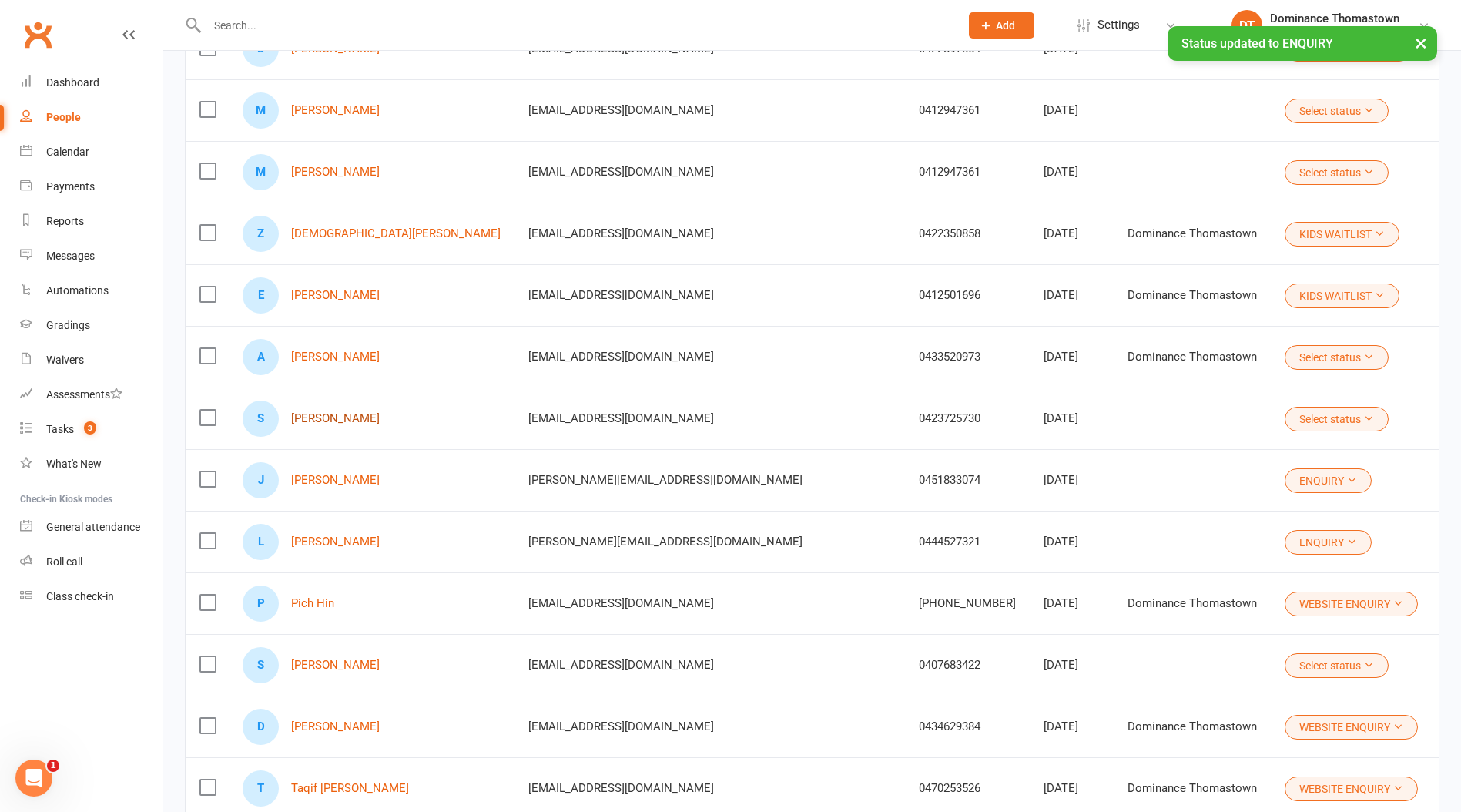
click at [332, 419] on link "[PERSON_NAME]" at bounding box center [335, 418] width 88 height 13
click at [320, 352] on link "[PERSON_NAME]" at bounding box center [335, 357] width 88 height 13
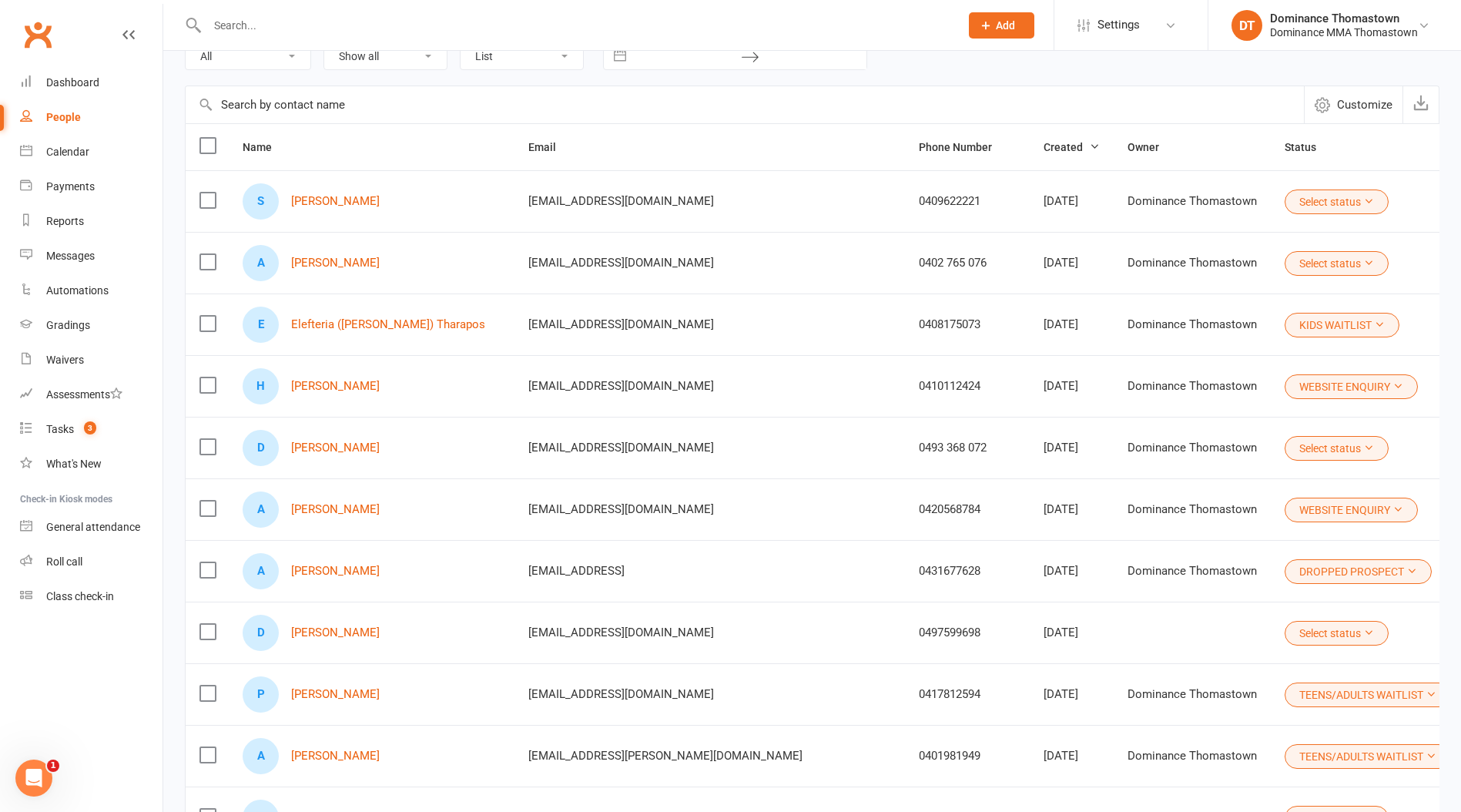
scroll to position [102, 0]
click at [335, 202] on link "[PERSON_NAME]" at bounding box center [335, 199] width 88 height 13
click at [319, 267] on link "[PERSON_NAME]" at bounding box center [335, 260] width 88 height 13
click at [368, 454] on div "D Damandeep Singh" at bounding box center [371, 446] width 258 height 37
click at [369, 446] on link "[PERSON_NAME]" at bounding box center [335, 446] width 88 height 13
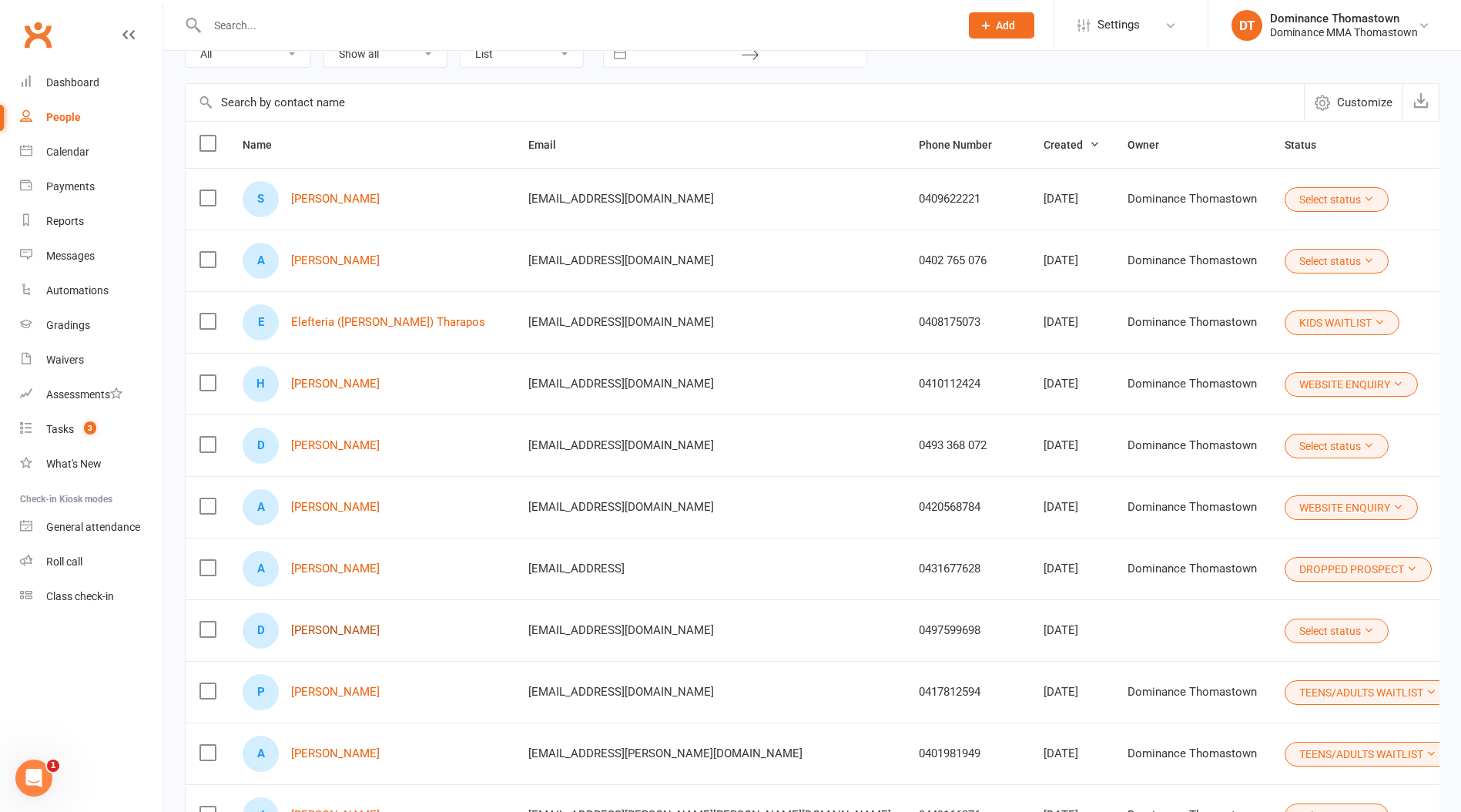
click at [365, 629] on link "[PERSON_NAME]" at bounding box center [335, 630] width 88 height 13
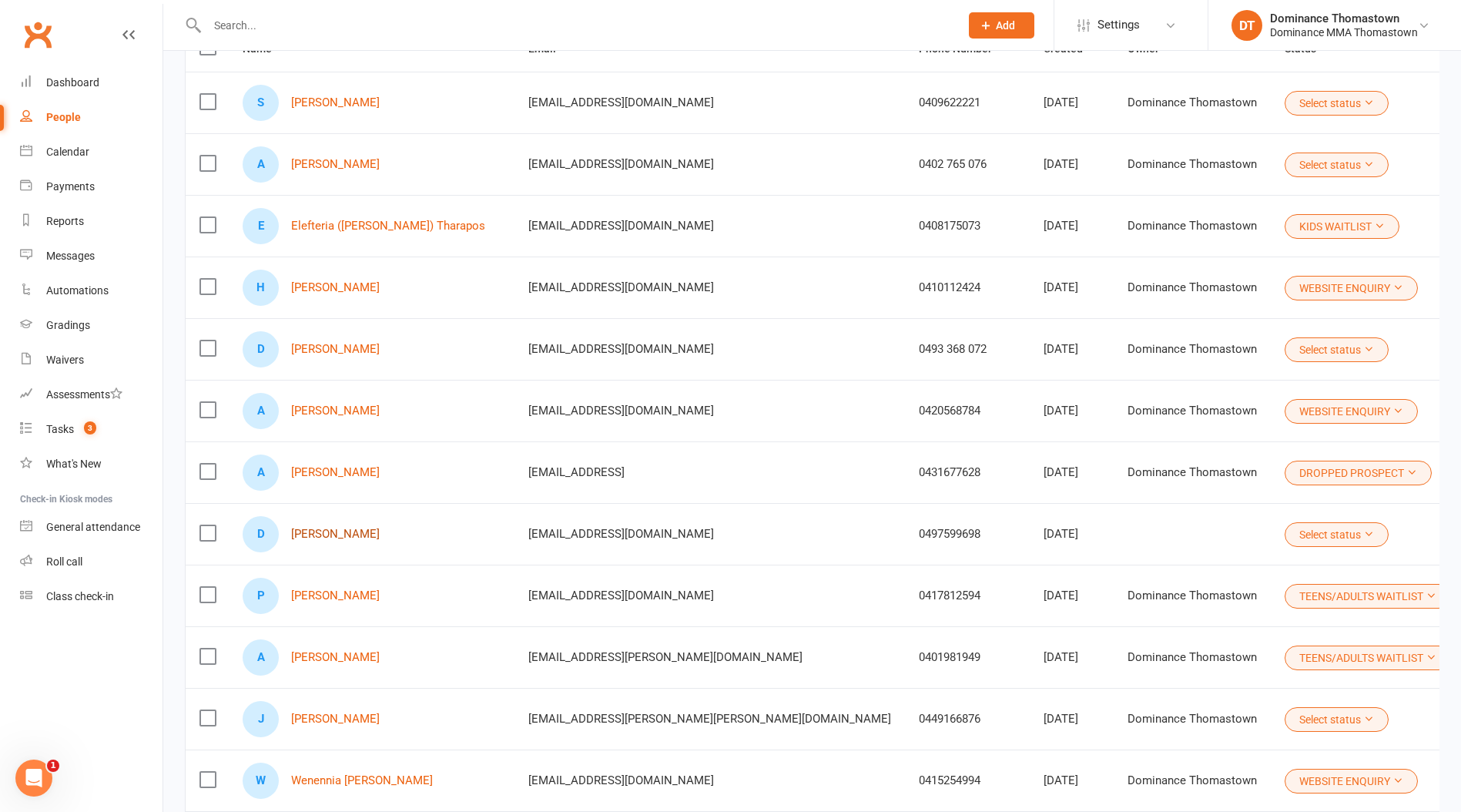
scroll to position [213, 0]
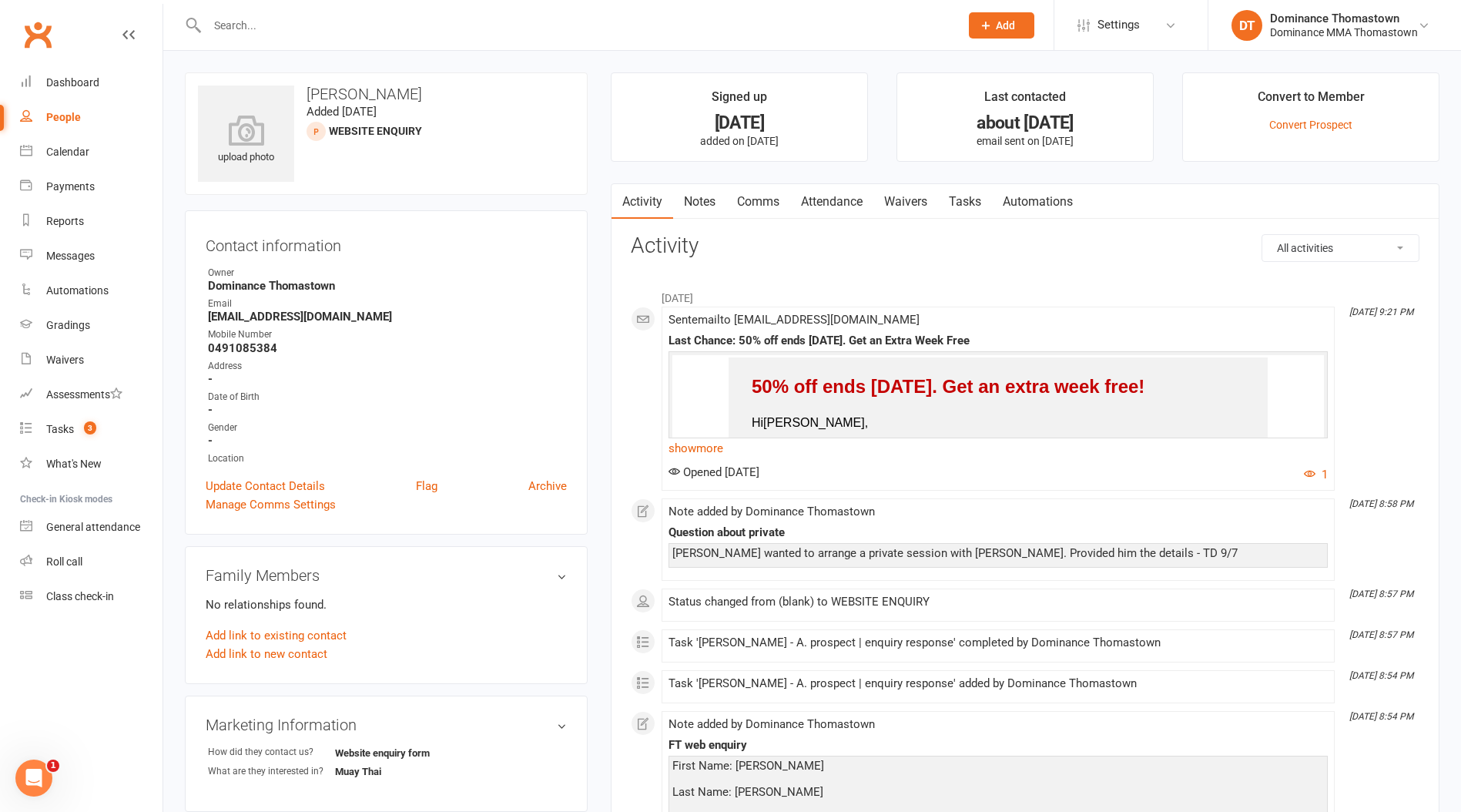
click at [699, 190] on link "Notes" at bounding box center [700, 202] width 53 height 36
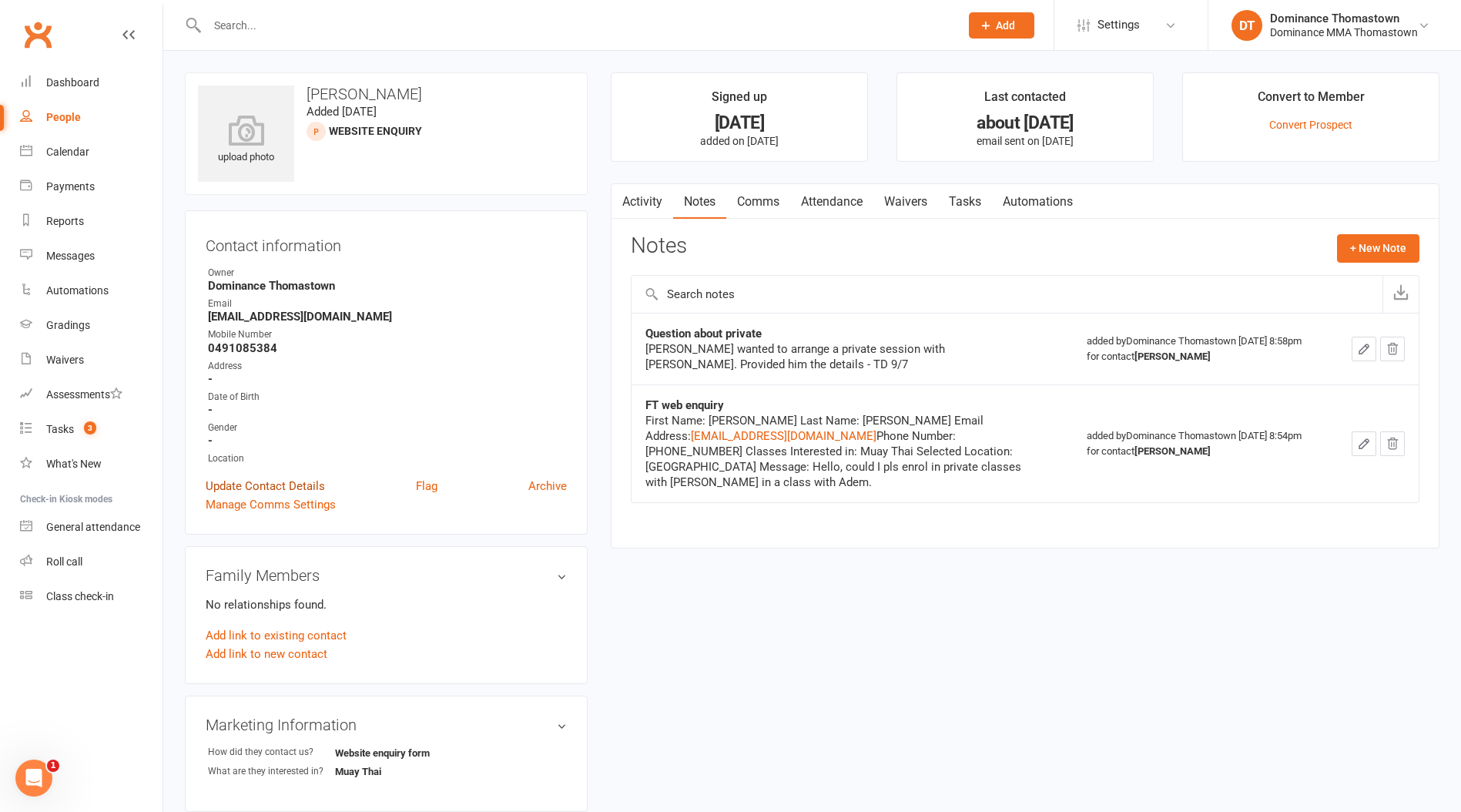
click at [267, 485] on link "Update Contact Details" at bounding box center [266, 486] width 119 height 19
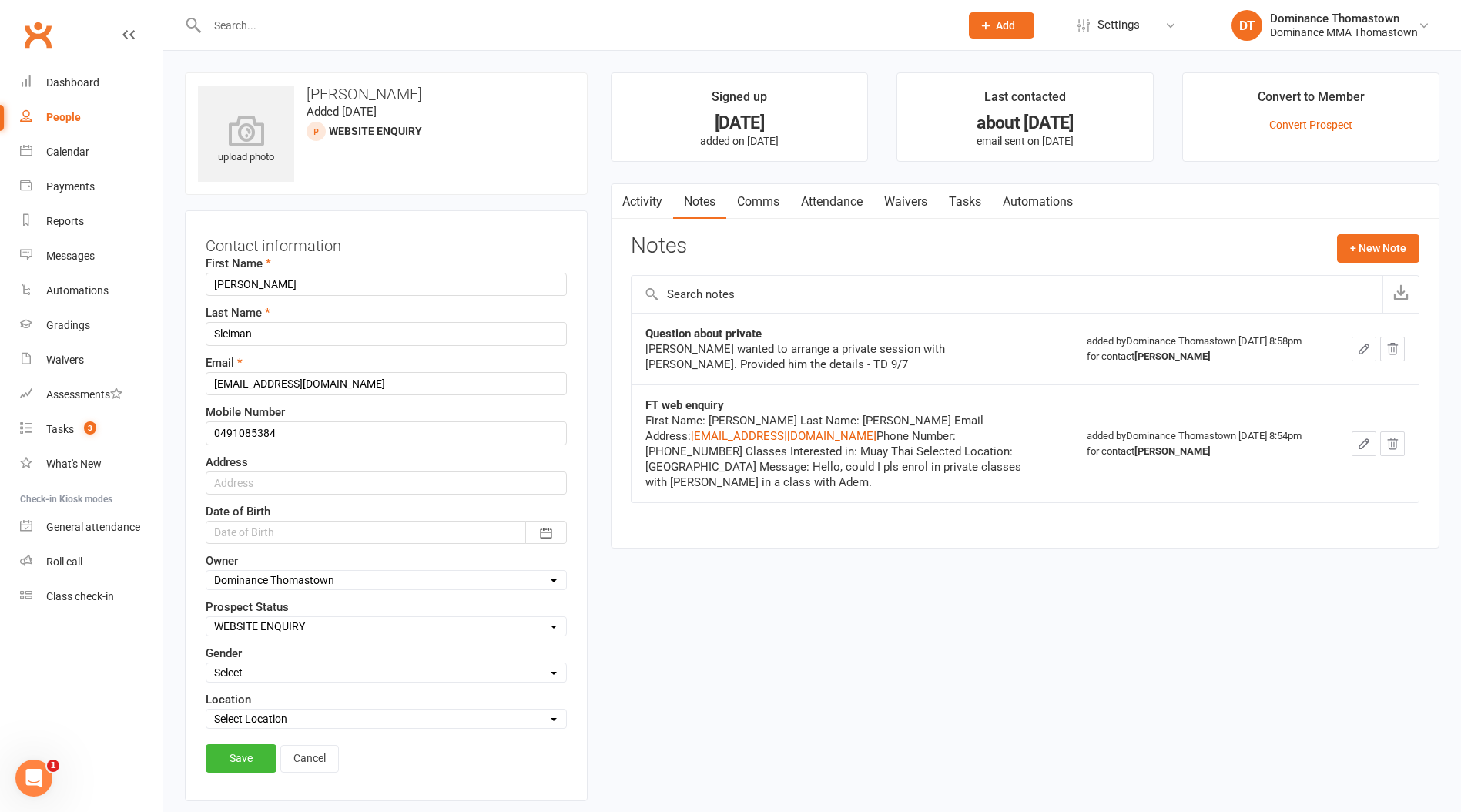
scroll to position [72, 0]
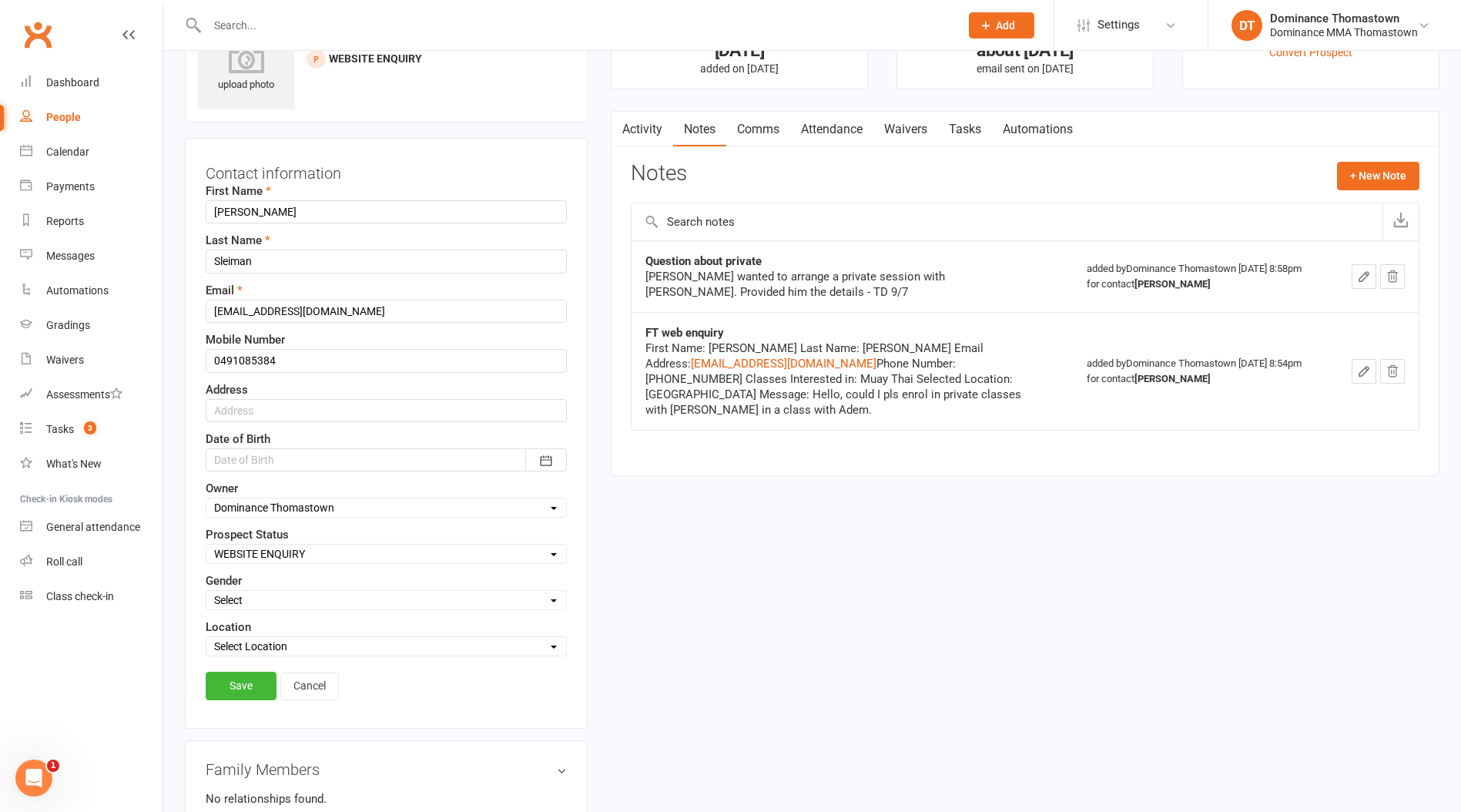
click at [252, 554] on select "Select ENQUIRY WEBSITE ENQUIRY META ADS ENQUIRY DROPPED PROSPECT DROP-IN VISITO…" at bounding box center [387, 554] width 360 height 17
select select "DROPPED PROSPECT"
click at [207, 545] on select "Select ENQUIRY WEBSITE ENQUIRY META ADS ENQUIRY DROPPED PROSPECT DROP-IN VISITO…" at bounding box center [387, 554] width 360 height 17
click at [249, 682] on link "Save" at bounding box center [242, 685] width 71 height 28
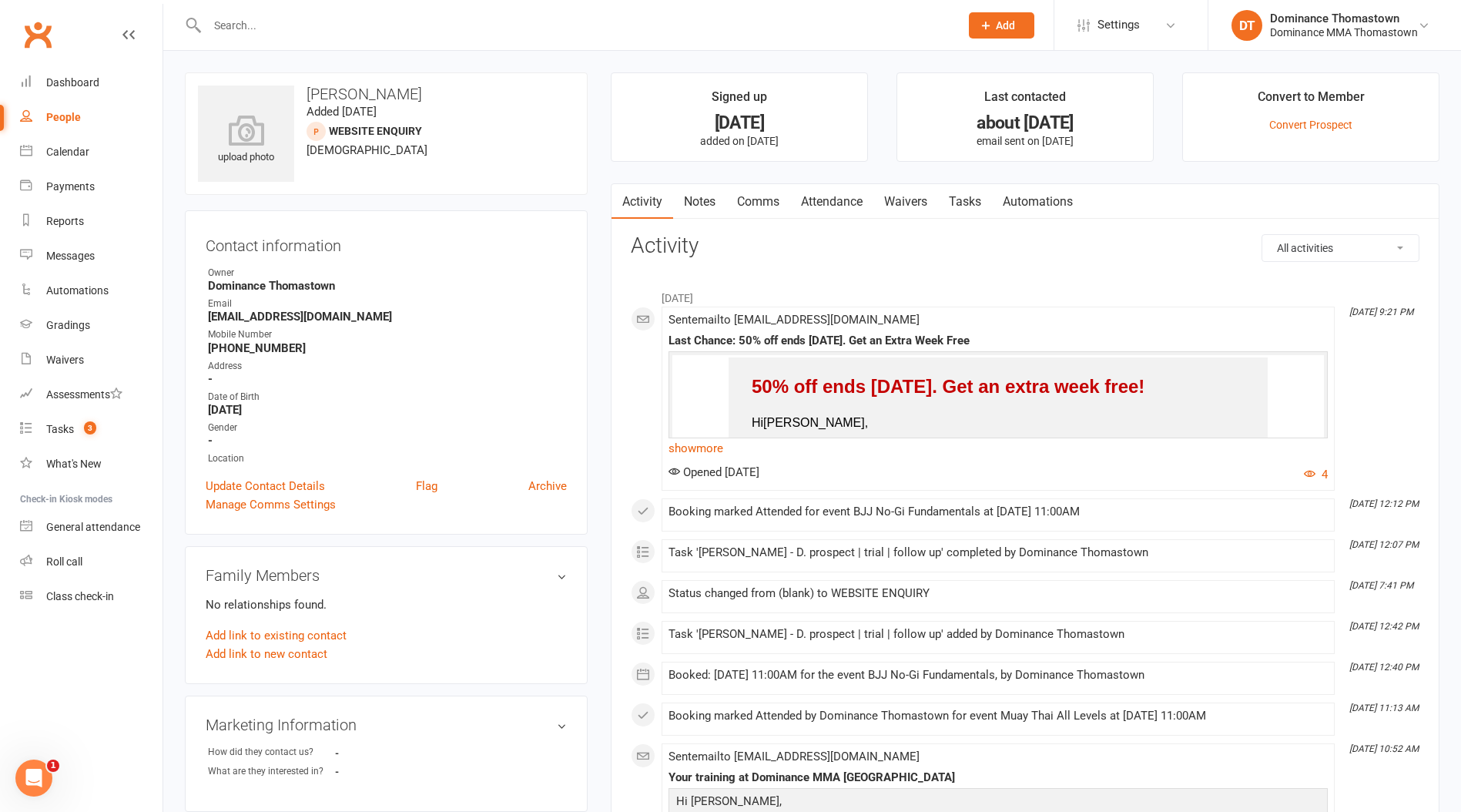
click at [718, 188] on link "Notes" at bounding box center [700, 202] width 53 height 36
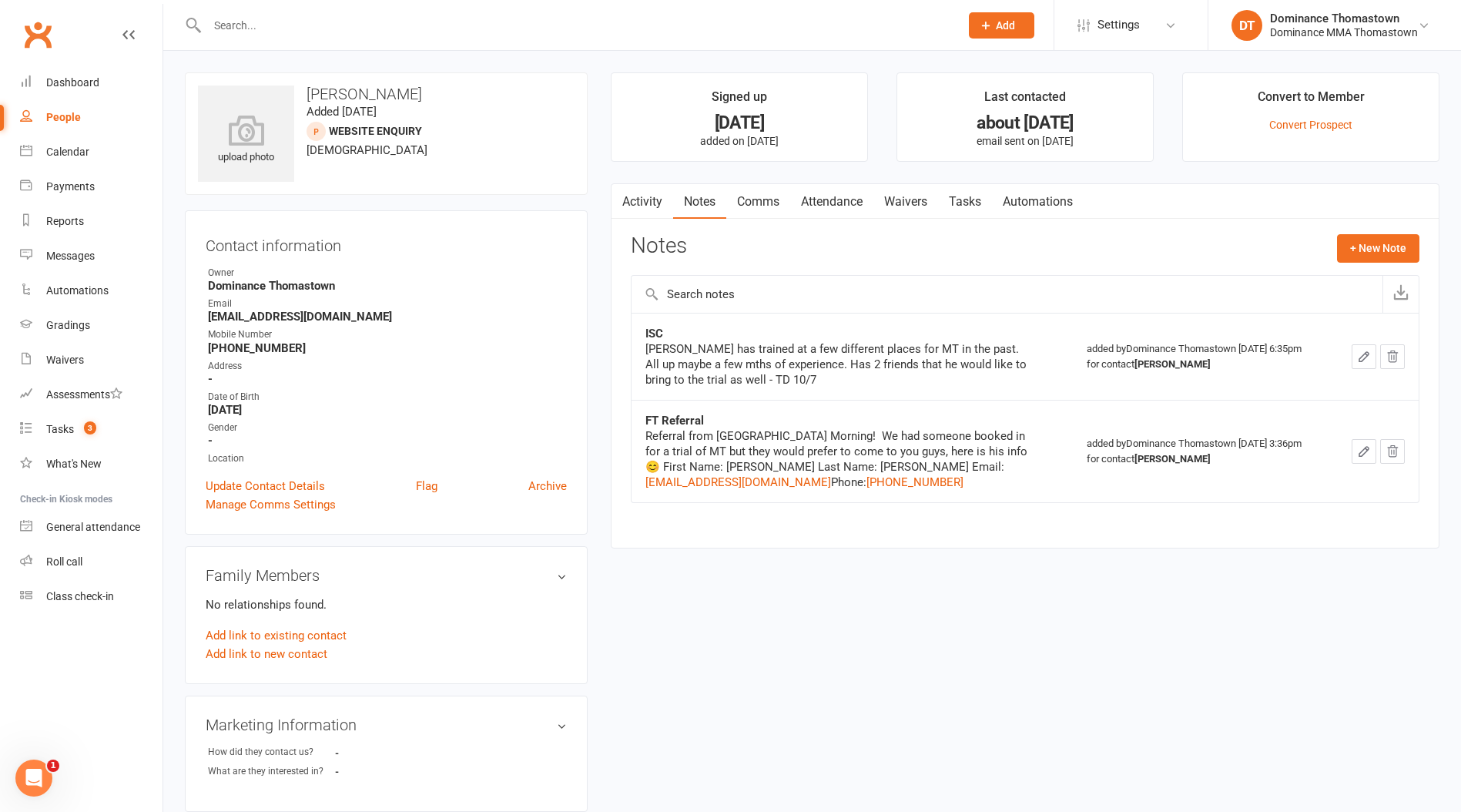
click at [938, 196] on link "Waivers" at bounding box center [906, 202] width 65 height 36
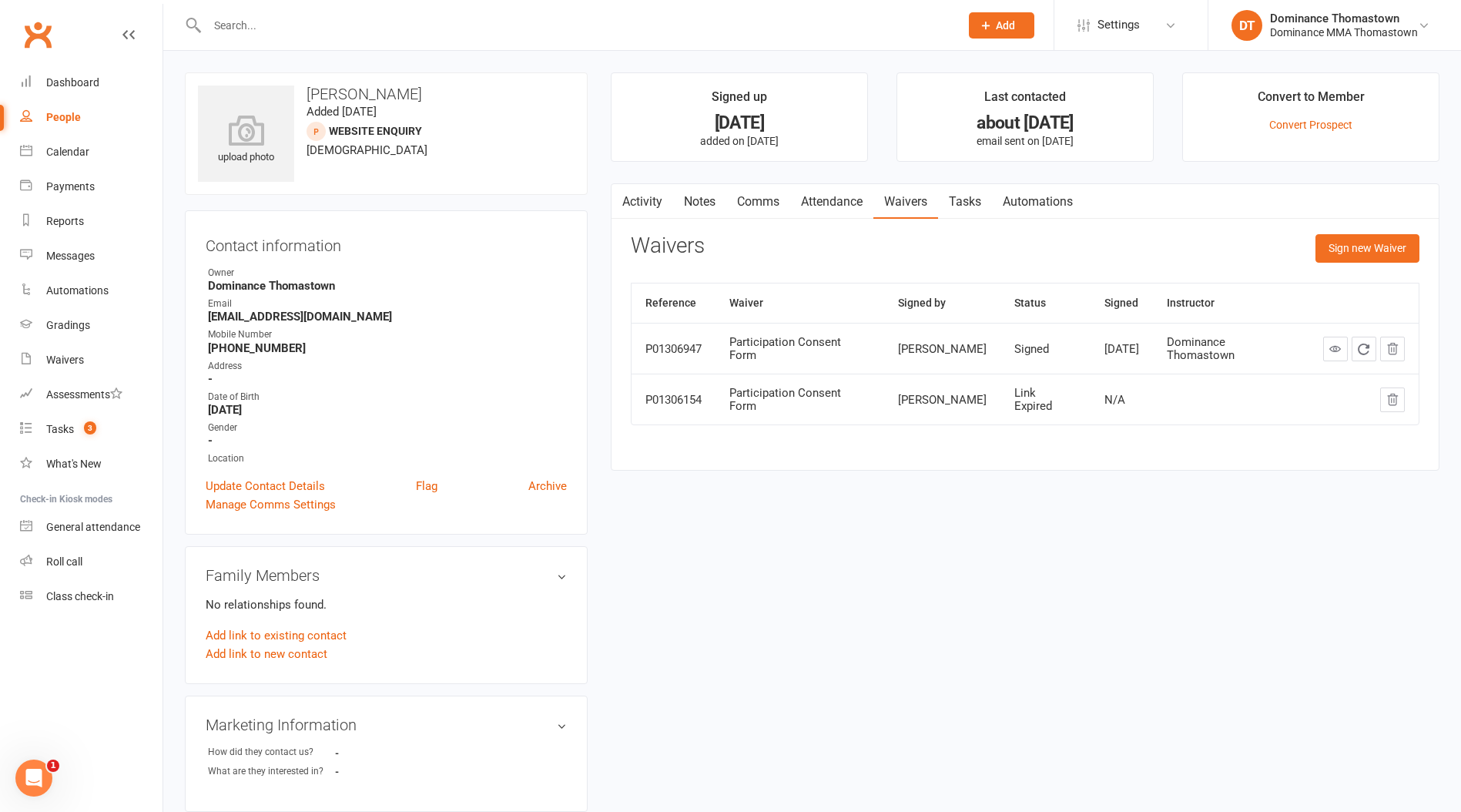
click at [977, 198] on link "Tasks" at bounding box center [965, 202] width 53 height 36
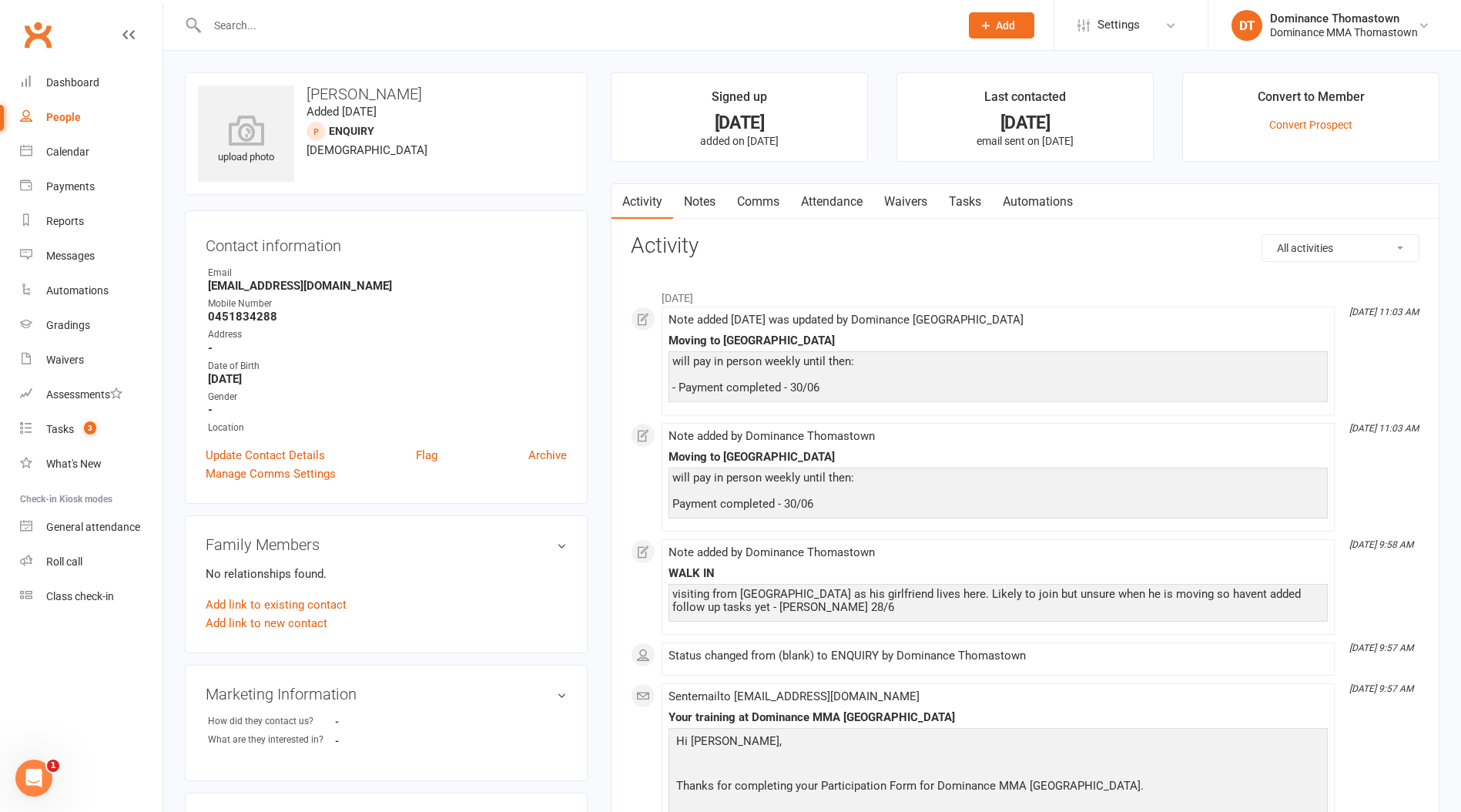
click at [695, 193] on link "Notes" at bounding box center [700, 202] width 53 height 36
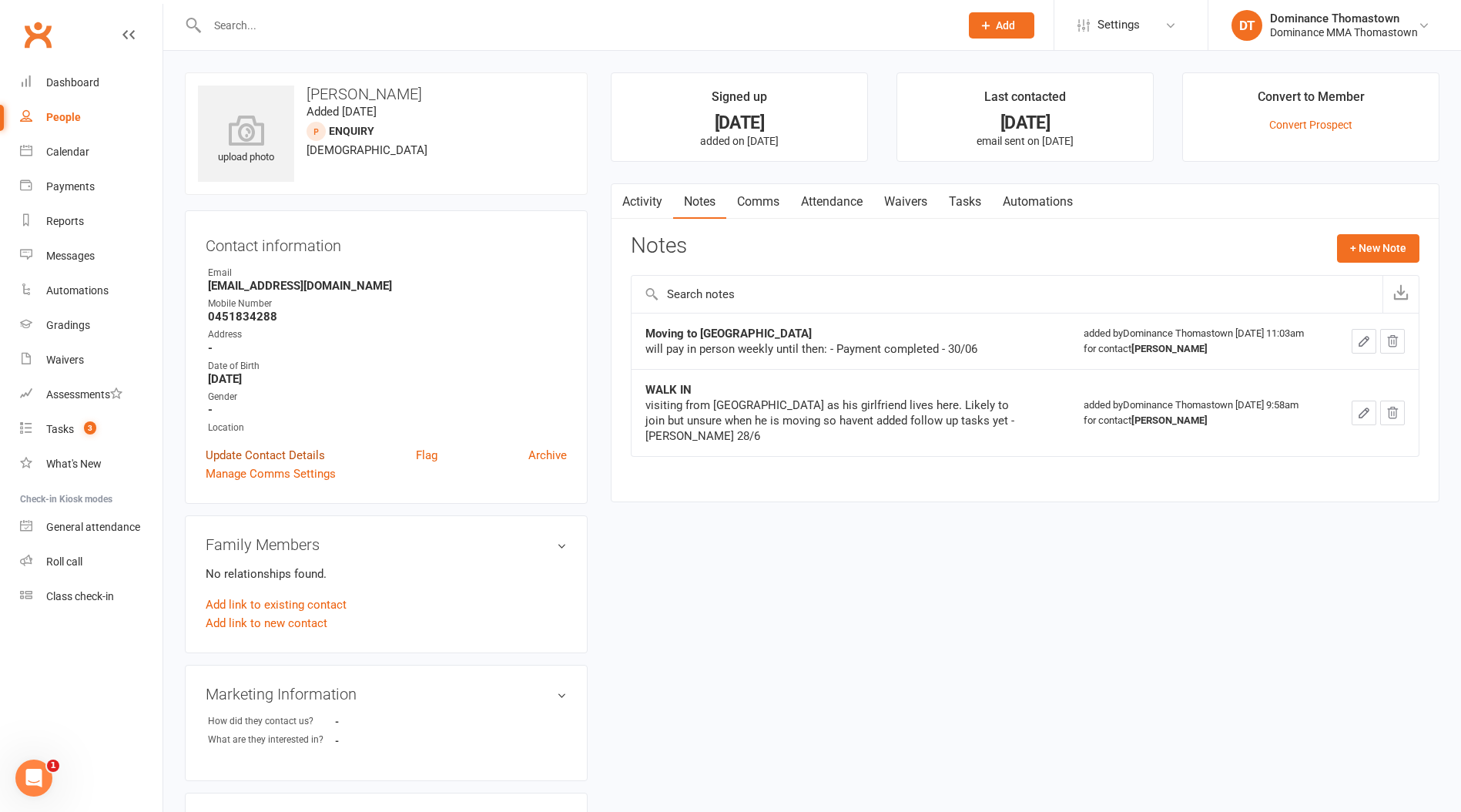
click at [241, 455] on link "Update Contact Details" at bounding box center [266, 455] width 119 height 19
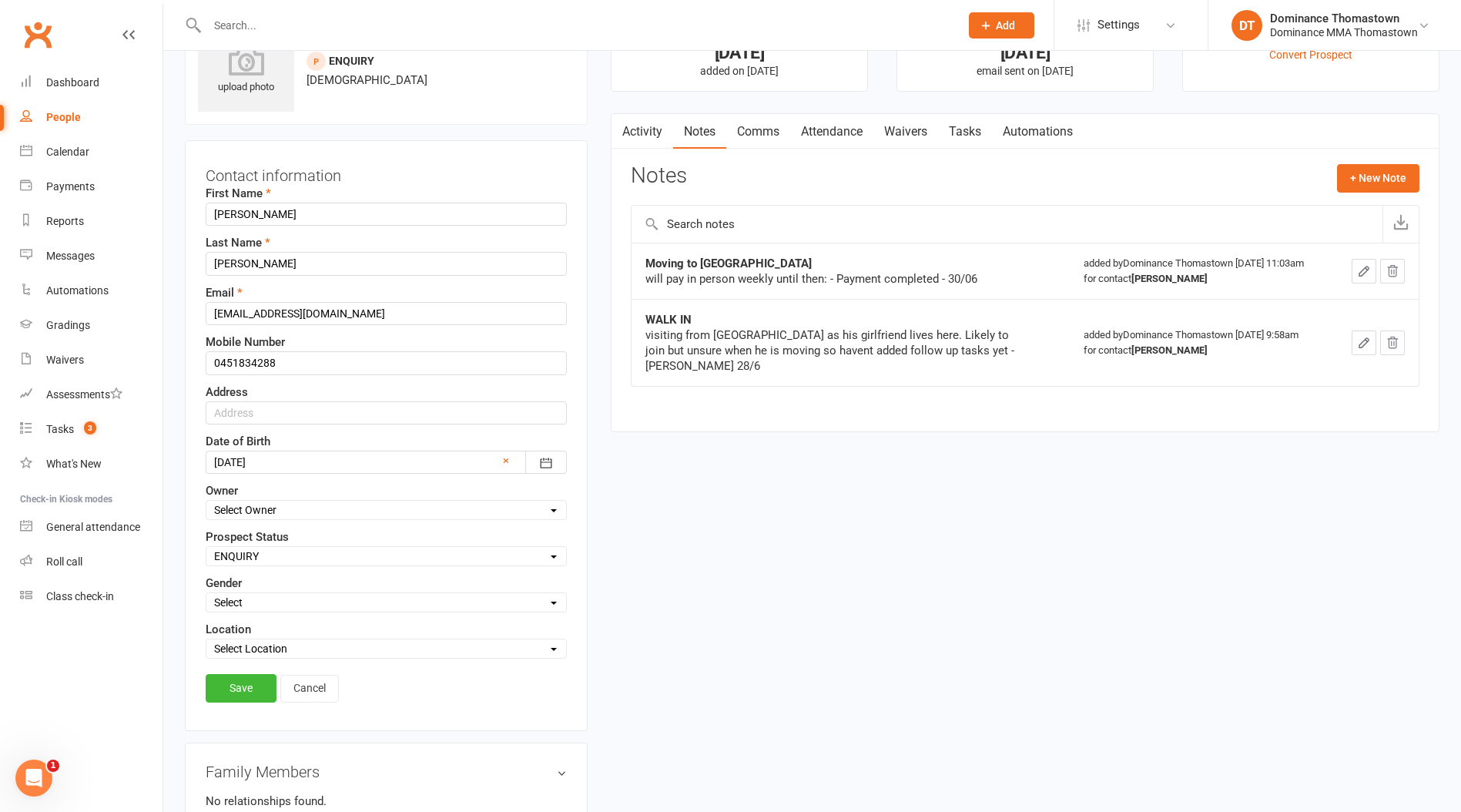
scroll to position [72, 0]
click at [277, 548] on select "Select ENQUIRY WEBSITE ENQUIRY META ADS ENQUIRY DROPPED PROSPECT DROP-IN VISITO…" at bounding box center [387, 554] width 360 height 17
click at [973, 127] on link "Tasks" at bounding box center [965, 129] width 53 height 36
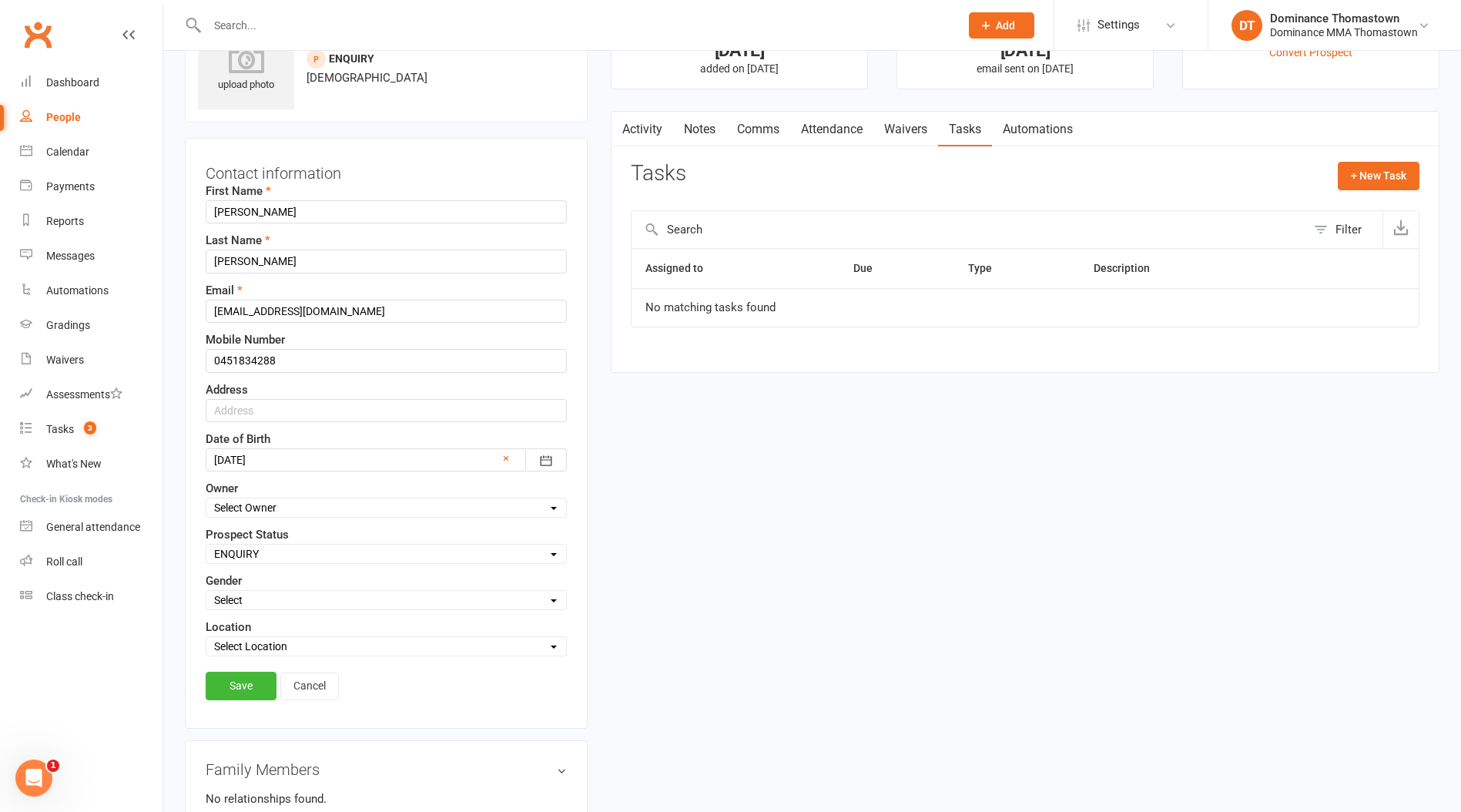
click at [689, 119] on link "Notes" at bounding box center [700, 129] width 53 height 36
click at [260, 556] on select "Select ENQUIRY WEBSITE ENQUIRY META ADS ENQUIRY DROPPED PROSPECT DROP-IN VISITO…" at bounding box center [387, 554] width 360 height 17
select select "DROPPED PROSPECT"
click at [207, 545] on select "Select ENQUIRY WEBSITE ENQUIRY META ADS ENQUIRY DROPPED PROSPECT DROP-IN VISITO…" at bounding box center [387, 554] width 360 height 17
drag, startPoint x: 253, startPoint y: 685, endPoint x: 255, endPoint y: 673, distance: 12.2
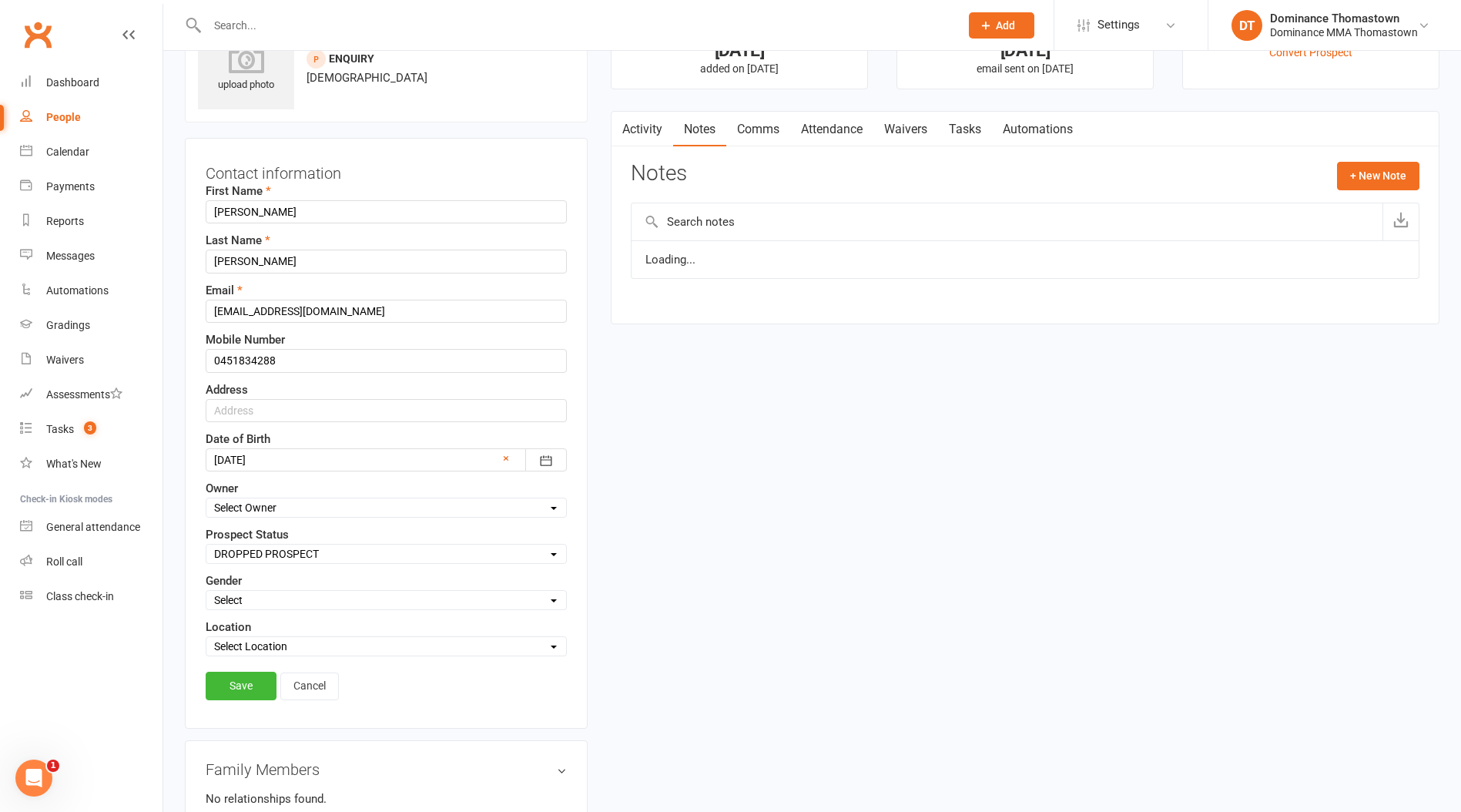
click at [253, 685] on link "Save" at bounding box center [242, 685] width 71 height 28
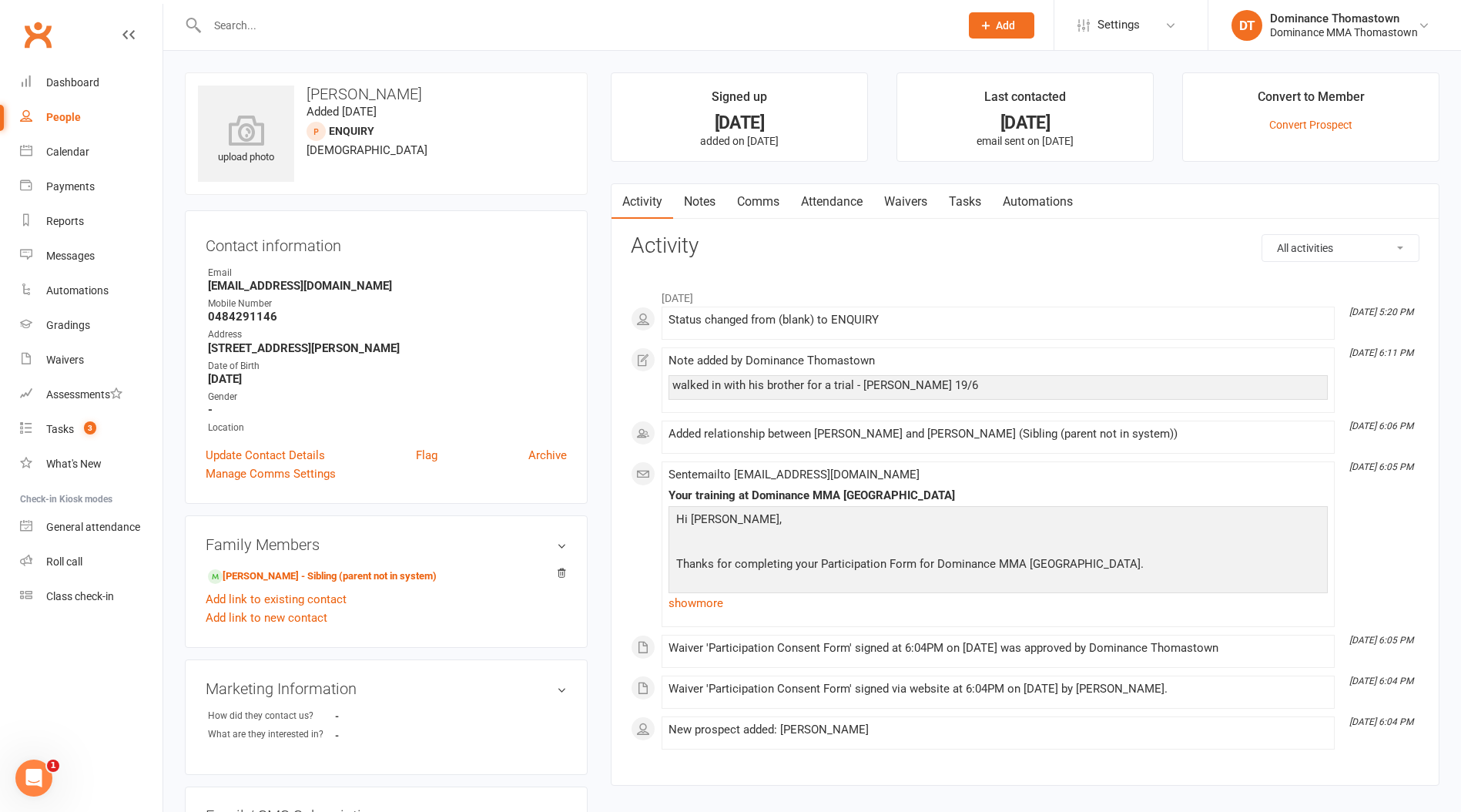
click at [710, 195] on link "Notes" at bounding box center [700, 202] width 53 height 36
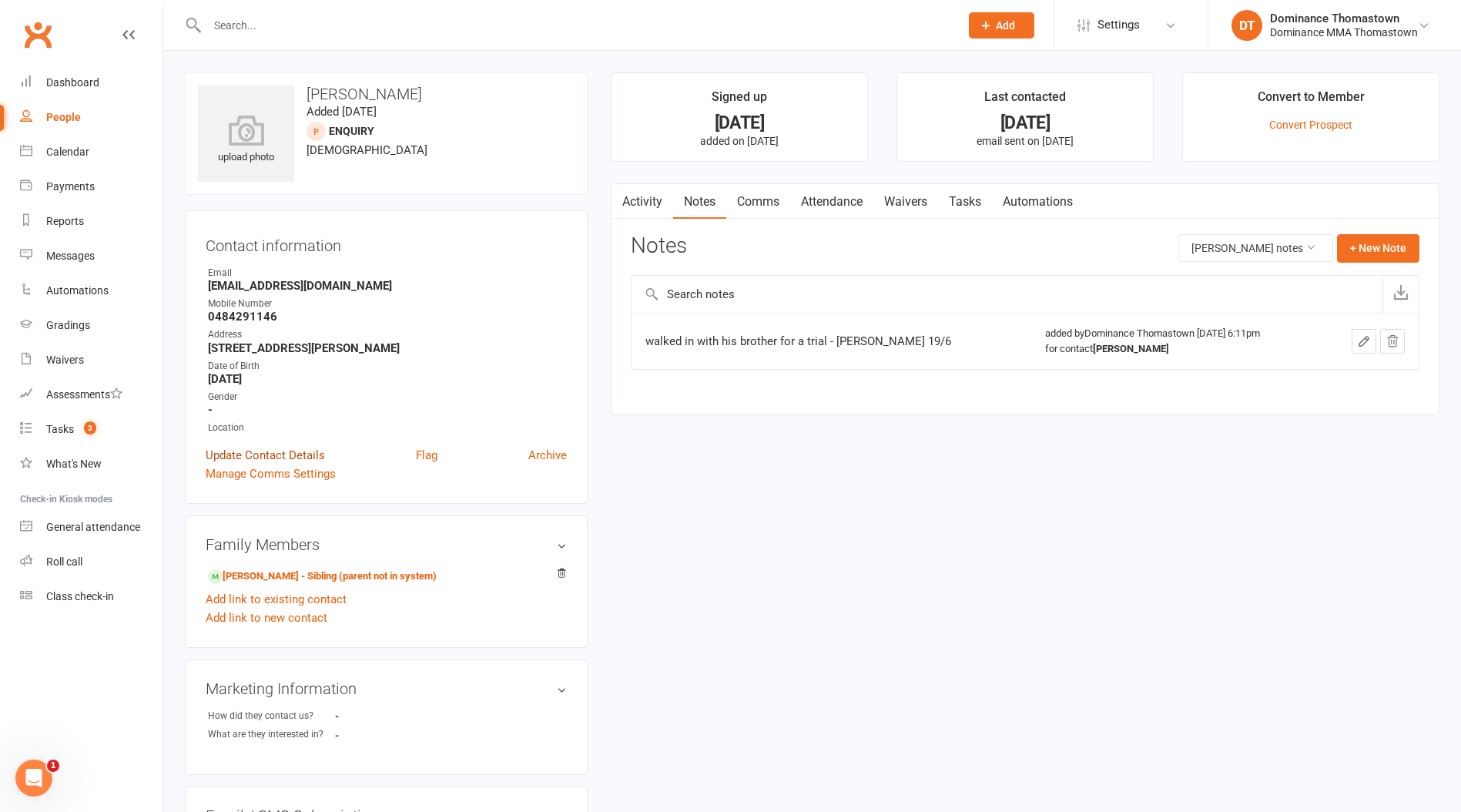
click at [275, 455] on link "Update Contact Details" at bounding box center [266, 455] width 119 height 19
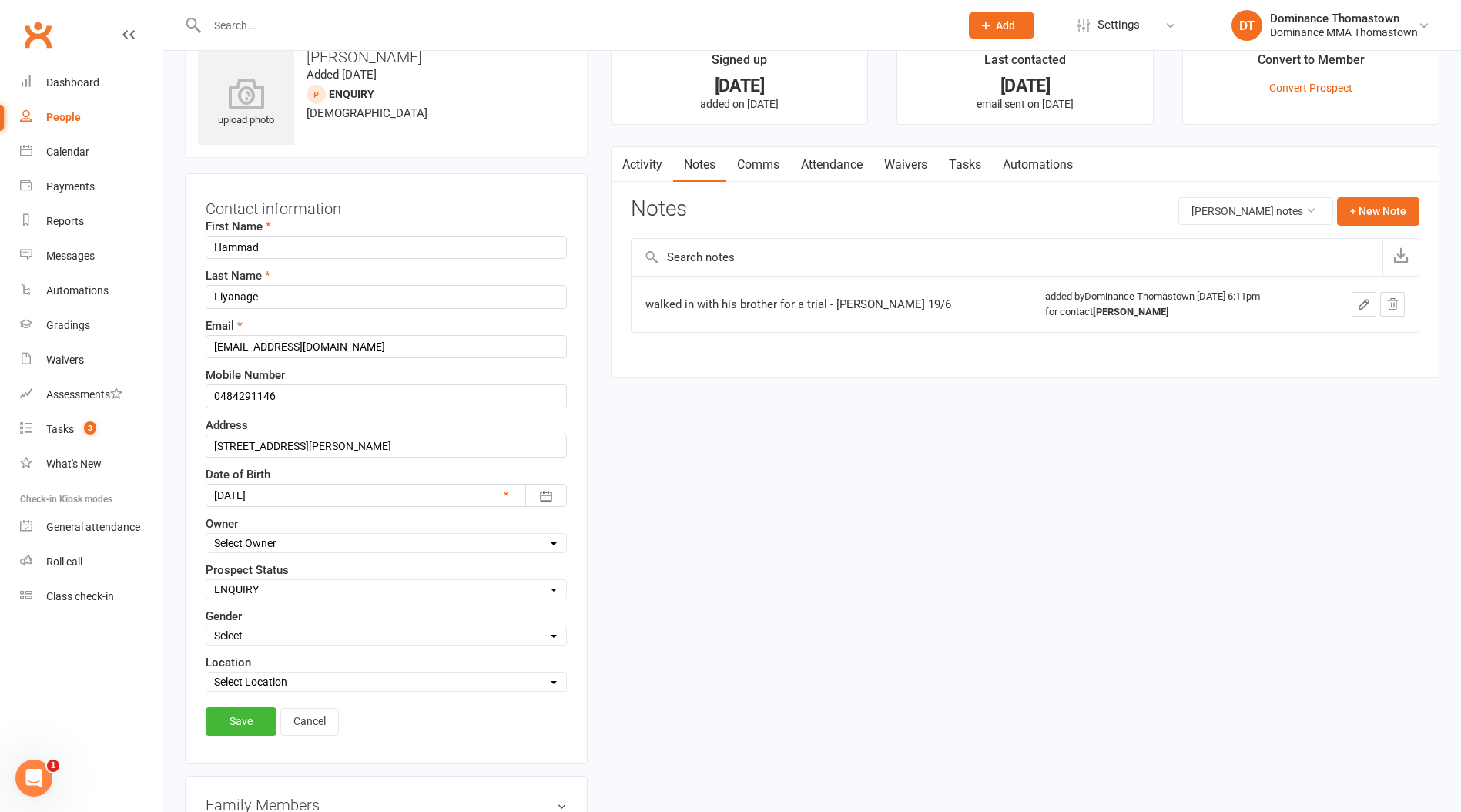
scroll to position [72, 0]
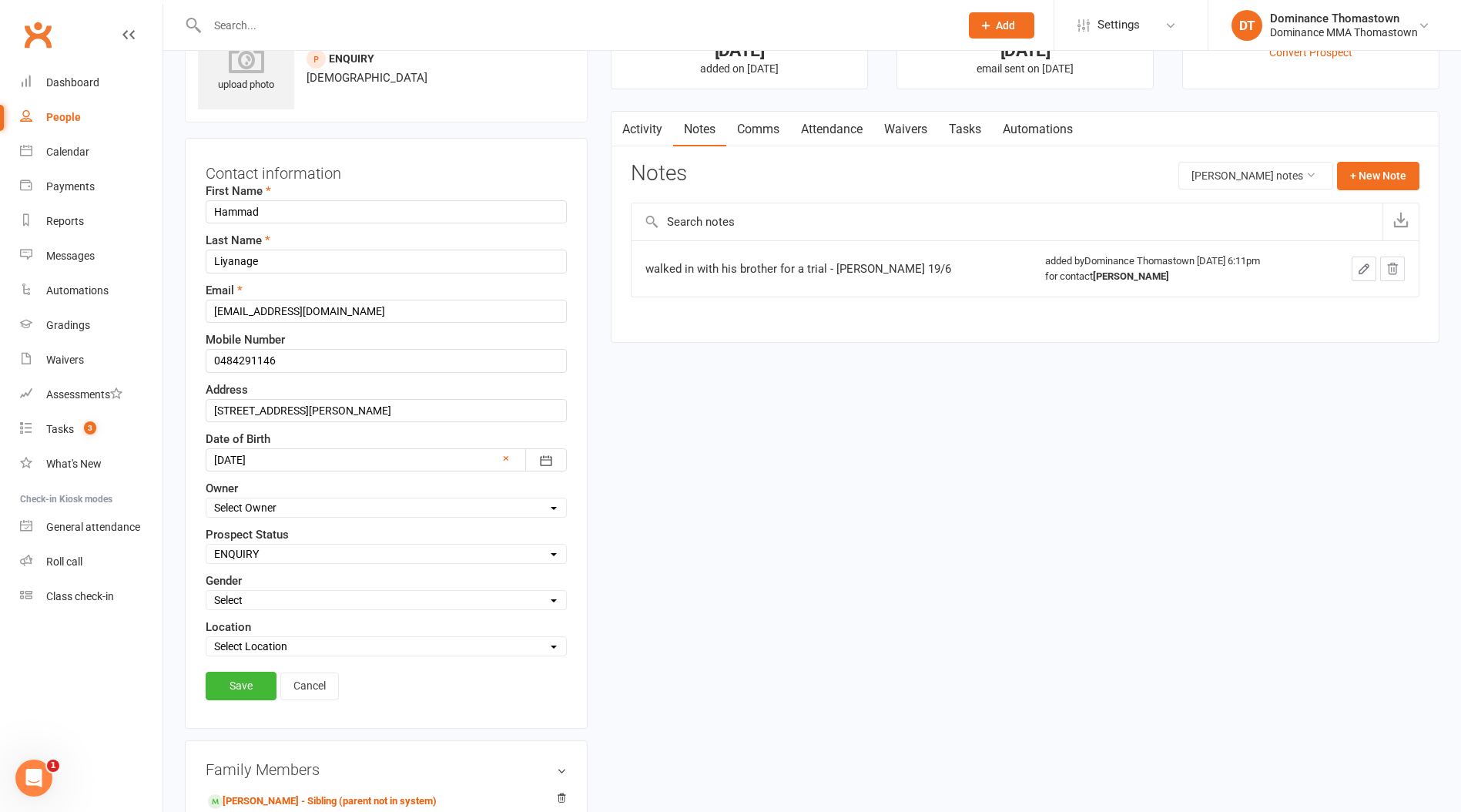
click at [253, 553] on select "Select ENQUIRY WEBSITE ENQUIRY META ADS ENQUIRY DROPPED PROSPECT DROP-IN VISITO…" at bounding box center [387, 554] width 360 height 17
select select "DROPPED PROSPECT"
click at [207, 545] on select "Select ENQUIRY WEBSITE ENQUIRY META ADS ENQUIRY DROPPED PROSPECT DROP-IN VISITO…" at bounding box center [387, 554] width 360 height 17
drag, startPoint x: 241, startPoint y: 686, endPoint x: 246, endPoint y: 677, distance: 10.3
click at [241, 686] on link "Save" at bounding box center [242, 685] width 71 height 28
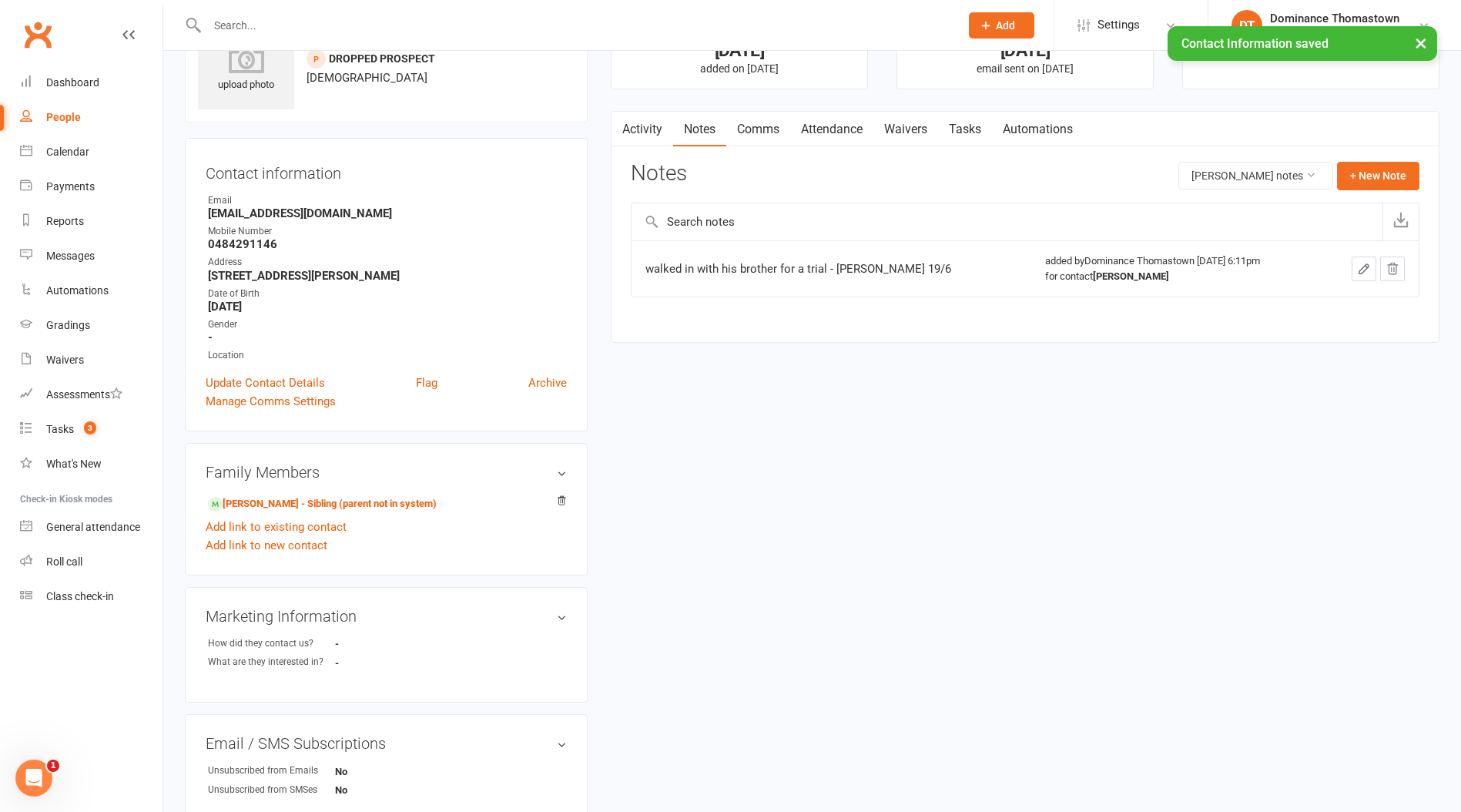
click at [989, 127] on link "Tasks" at bounding box center [965, 129] width 53 height 36
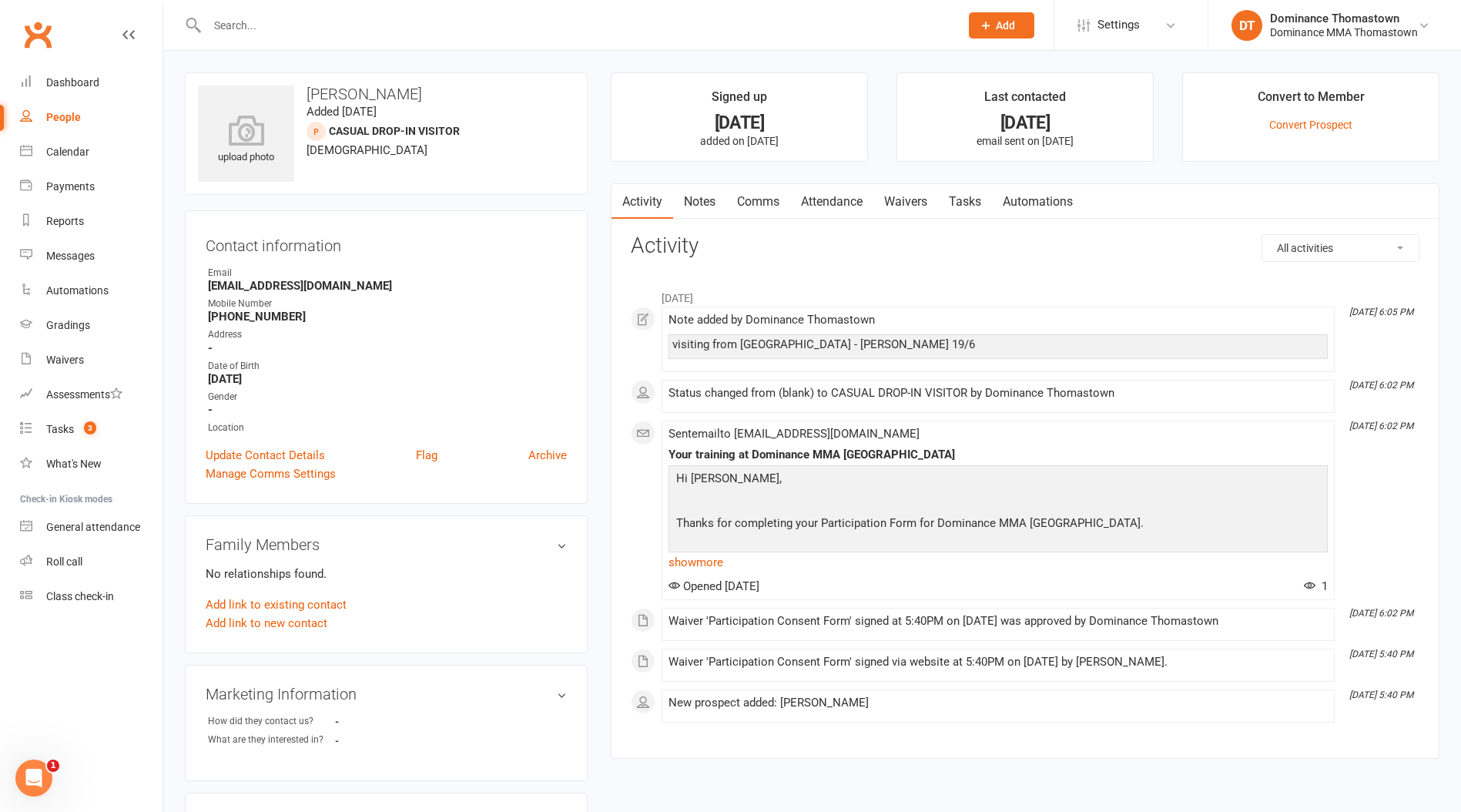
drag, startPoint x: 706, startPoint y: 200, endPoint x: 625, endPoint y: 268, distance: 105.8
click at [706, 200] on link "Notes" at bounding box center [700, 202] width 53 height 36
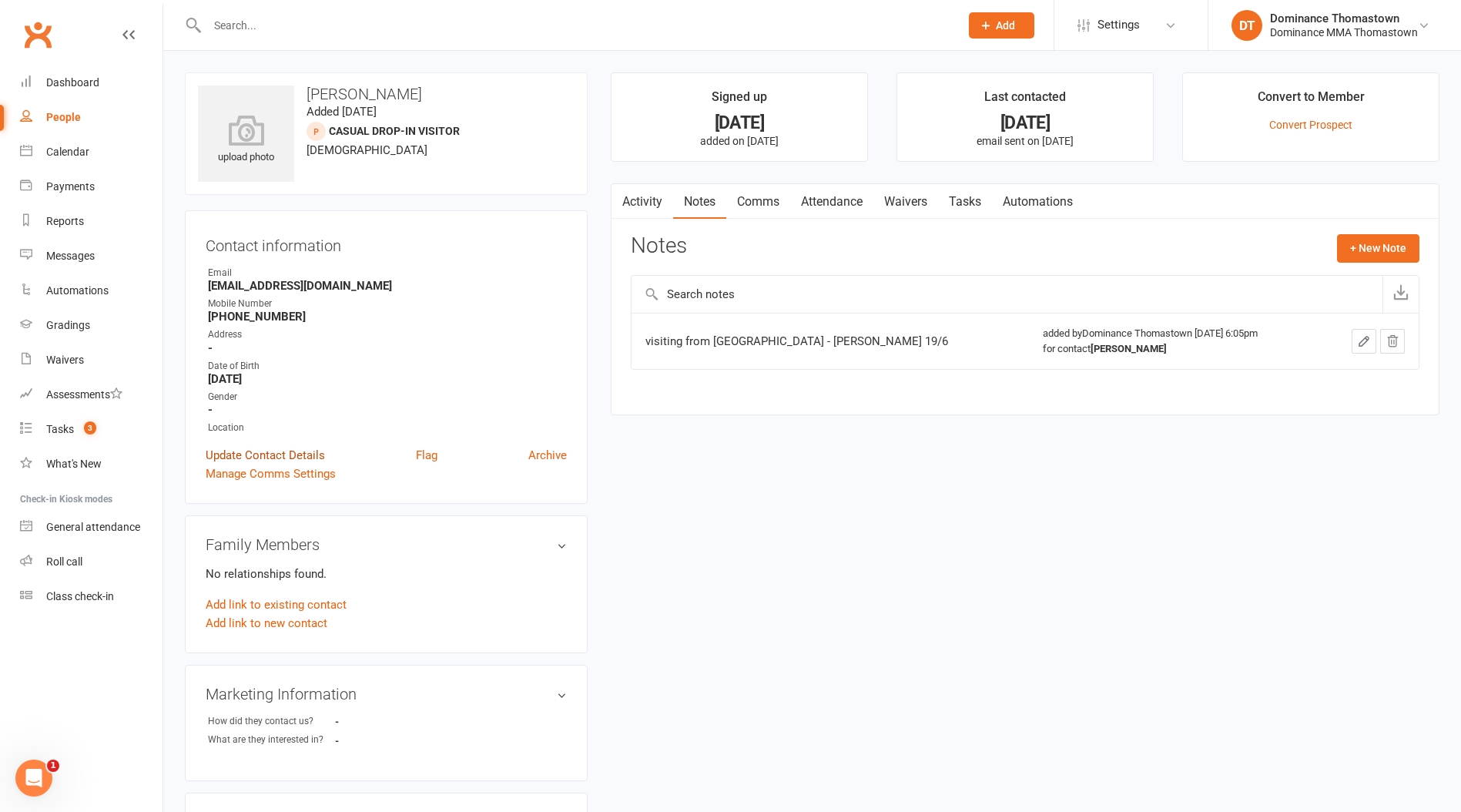
click at [269, 450] on link "Update Contact Details" at bounding box center [266, 455] width 119 height 19
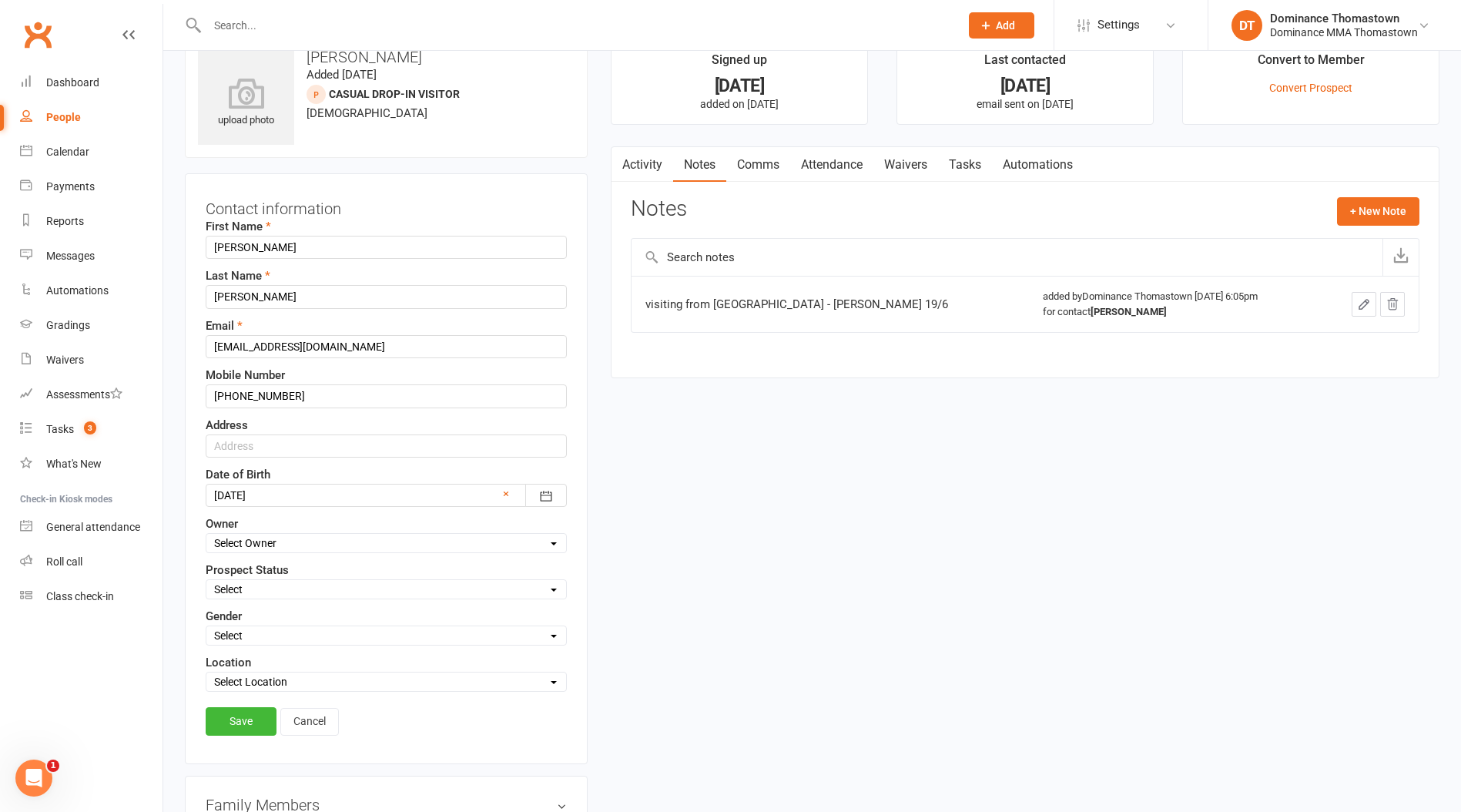
scroll to position [72, 0]
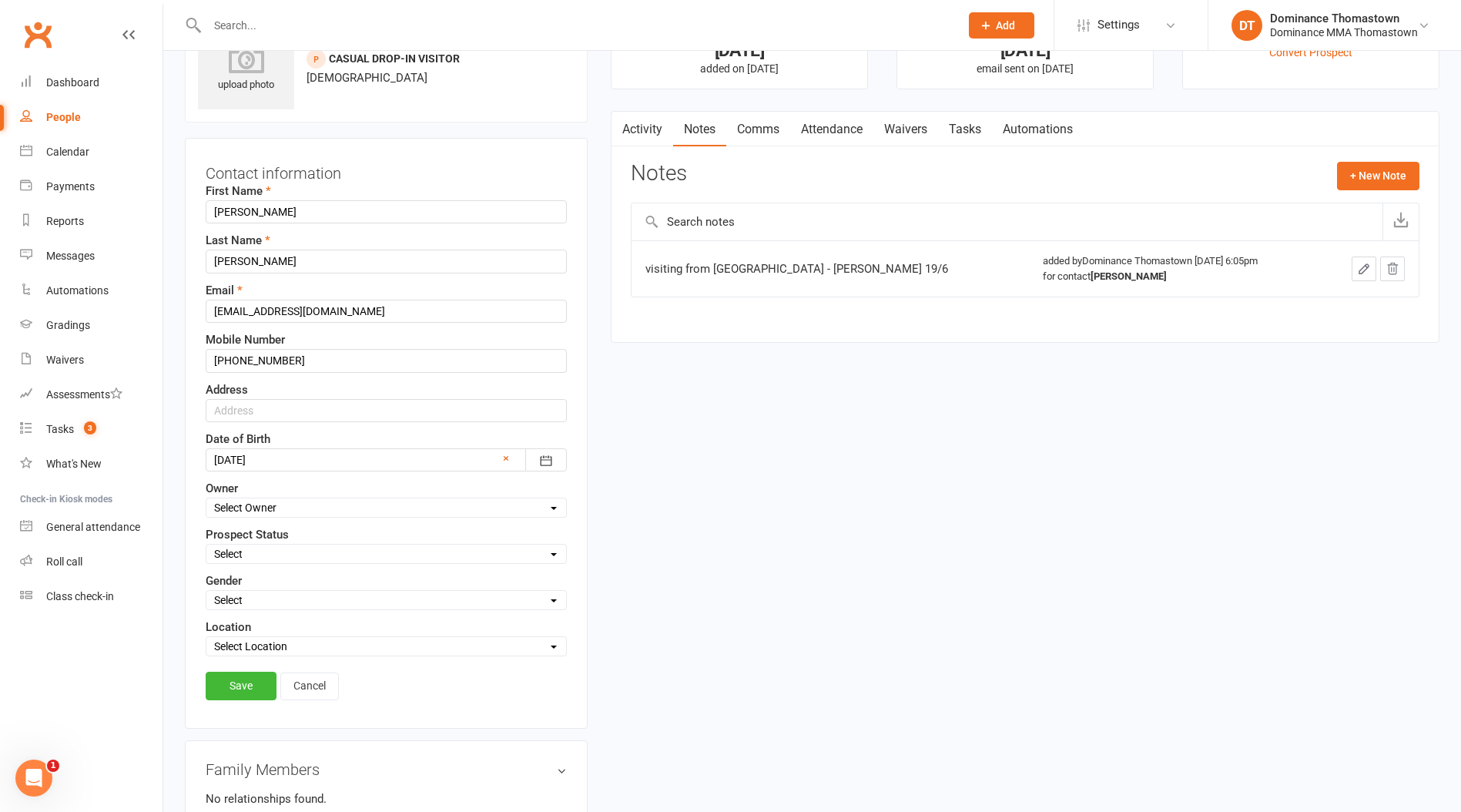
click at [244, 509] on select "Select Owner [PERSON_NAME] [PERSON_NAME] [PERSON_NAME] Tan Dominance Thomastown…" at bounding box center [387, 507] width 360 height 17
click at [236, 562] on select "Select ENQUIRY WEBSITE ENQUIRY META ADS ENQUIRY DROPPED PROSPECT DROP-IN VISITO…" at bounding box center [387, 554] width 360 height 17
select select "DROPPED PROSPECT"
click at [207, 545] on select "Select ENQUIRY WEBSITE ENQUIRY META ADS ENQUIRY DROPPED PROSPECT DROP-IN VISITO…" at bounding box center [387, 554] width 360 height 17
drag, startPoint x: 255, startPoint y: 680, endPoint x: 259, endPoint y: 588, distance: 92.1
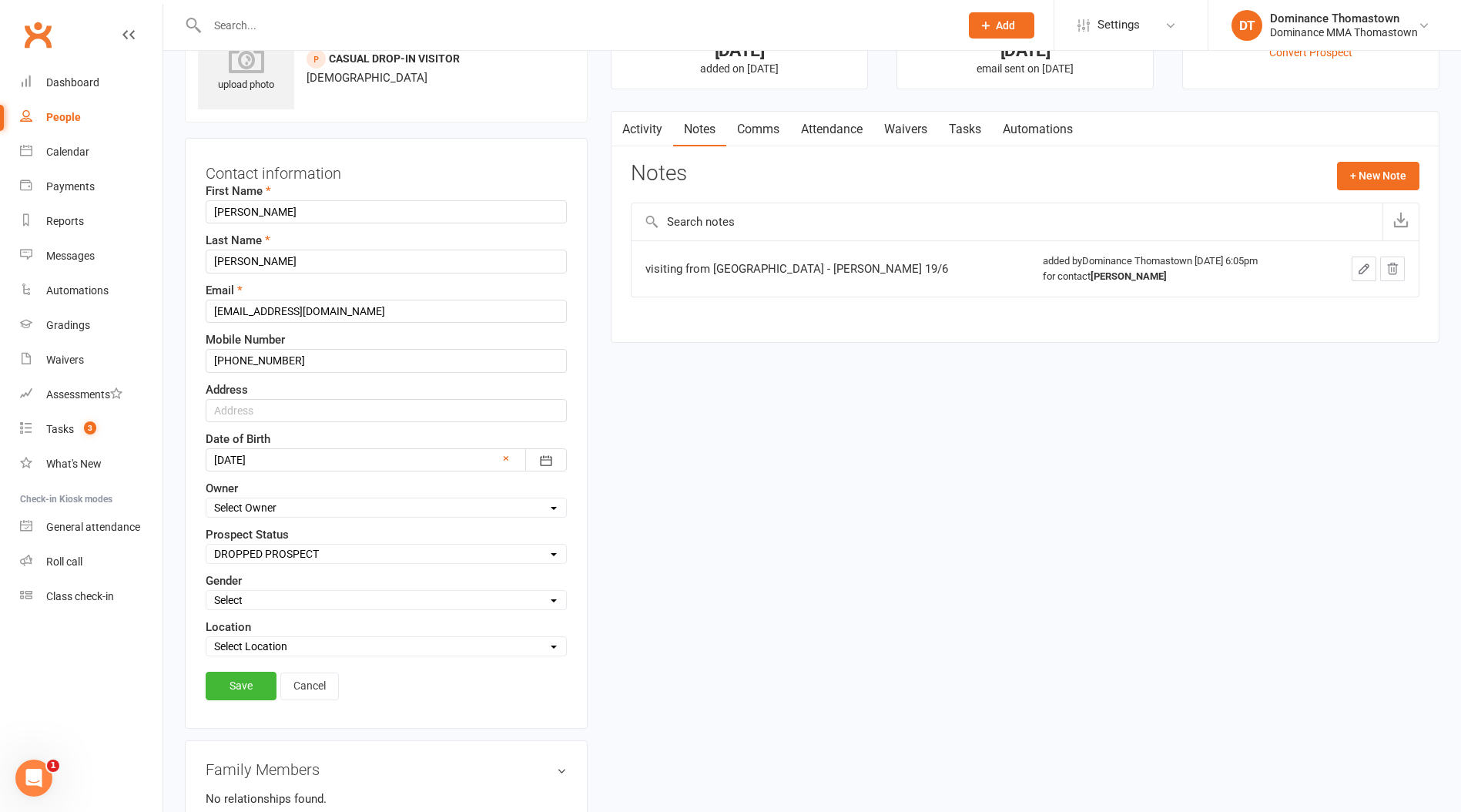
click at [254, 679] on link "Save" at bounding box center [242, 685] width 71 height 28
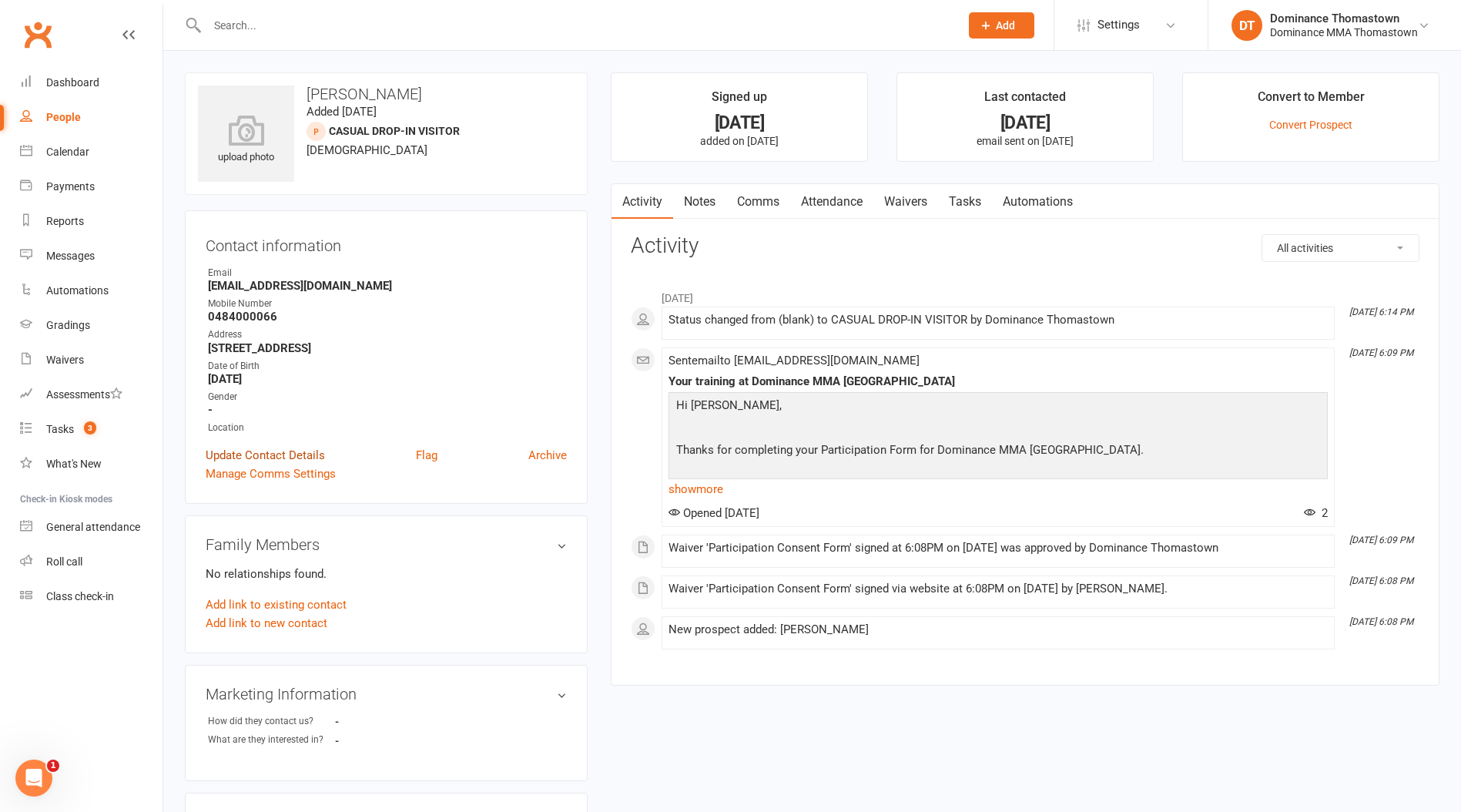
click at [274, 449] on link "Update Contact Details" at bounding box center [266, 455] width 119 height 19
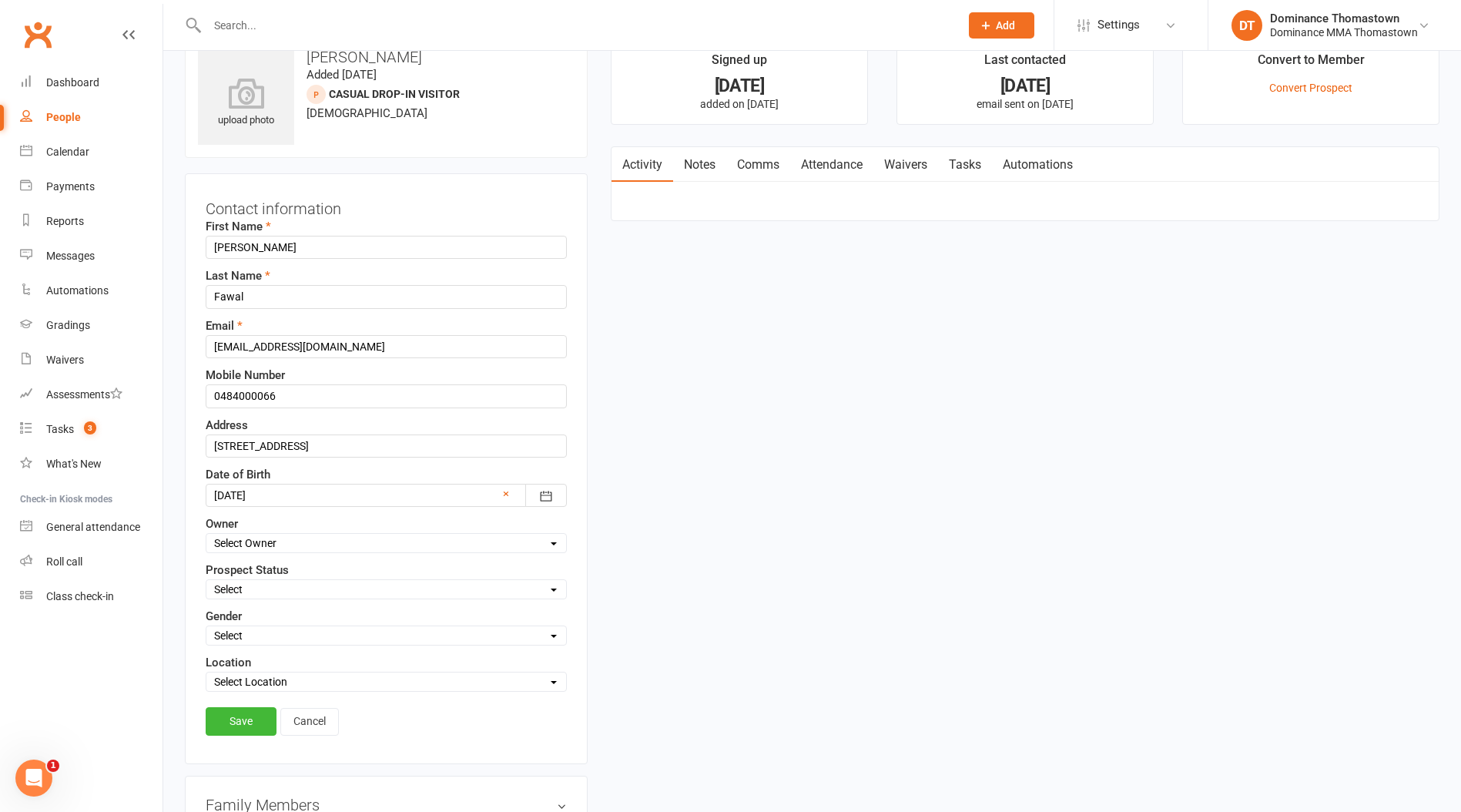
scroll to position [72, 0]
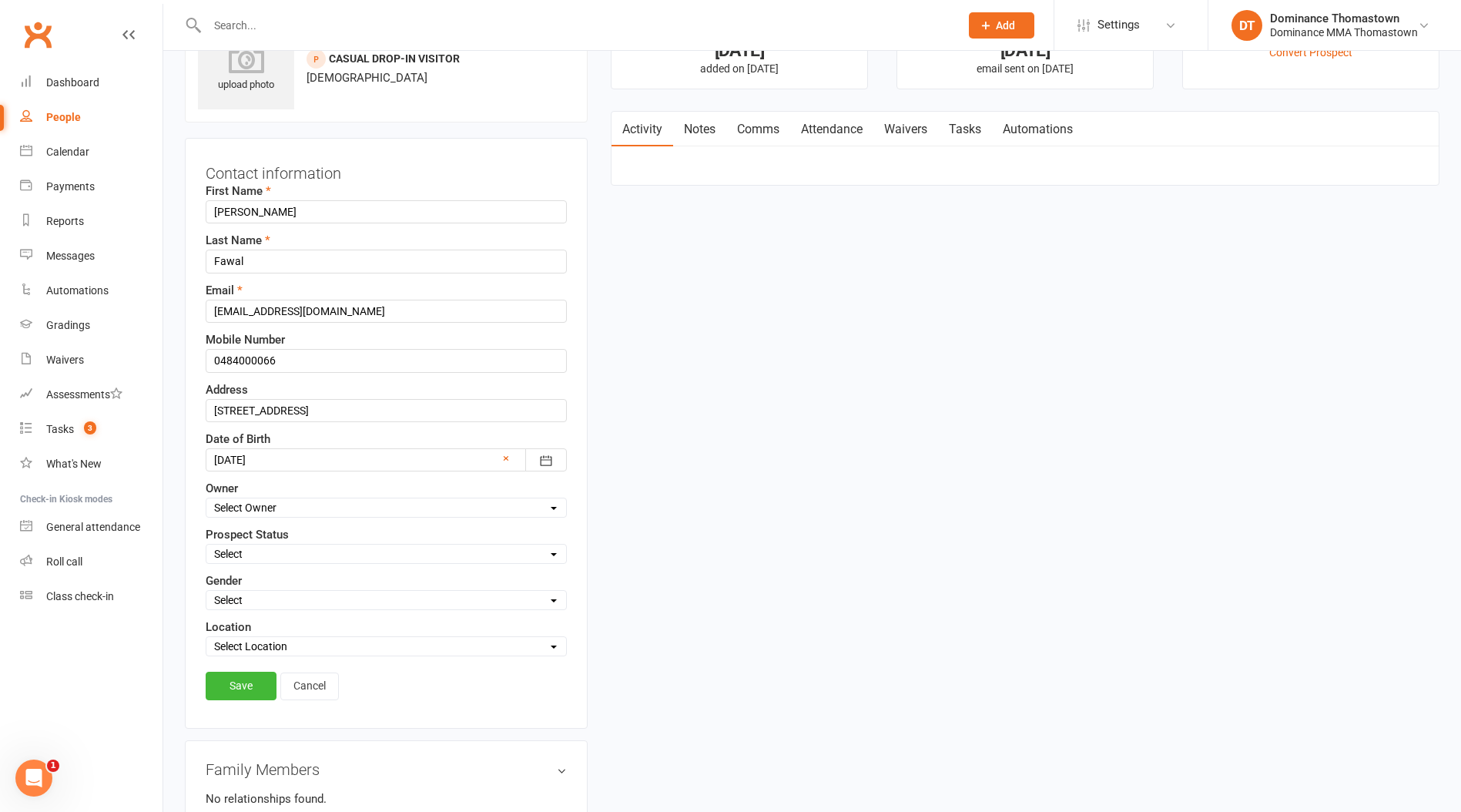
click at [276, 558] on select "Select ENQUIRY WEBSITE ENQUIRY META ADS ENQUIRY DROPPED PROSPECT DROP-IN VISITO…" at bounding box center [387, 554] width 360 height 17
select select "DROP-IN VISITOR"
click at [207, 545] on select "Select ENQUIRY WEBSITE ENQUIRY META ADS ENQUIRY DROPPED PROSPECT DROP-IN VISITO…" at bounding box center [387, 554] width 360 height 17
click at [253, 680] on link "Save" at bounding box center [242, 685] width 71 height 28
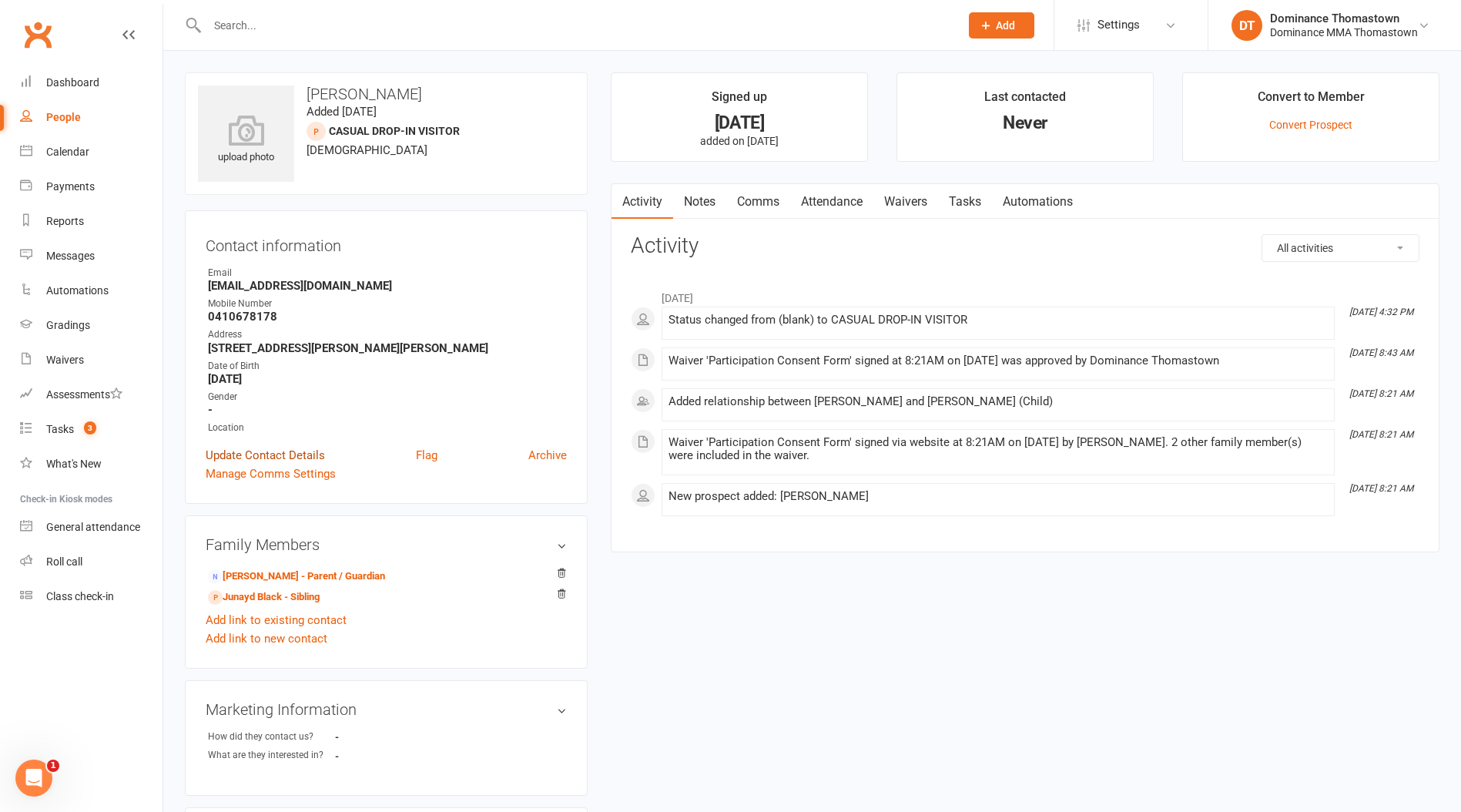
click at [252, 447] on link "Update Contact Details" at bounding box center [266, 455] width 119 height 19
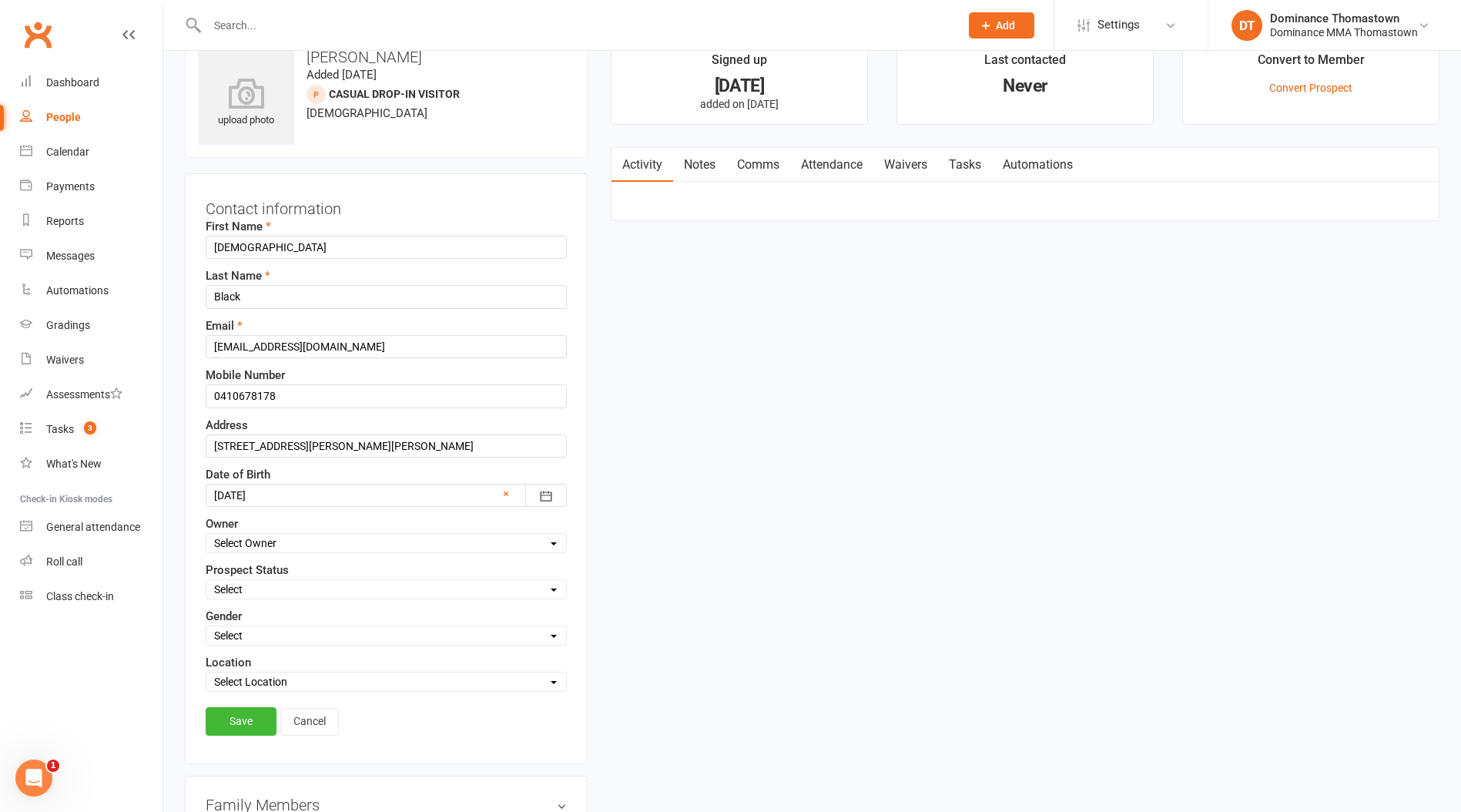
scroll to position [72, 0]
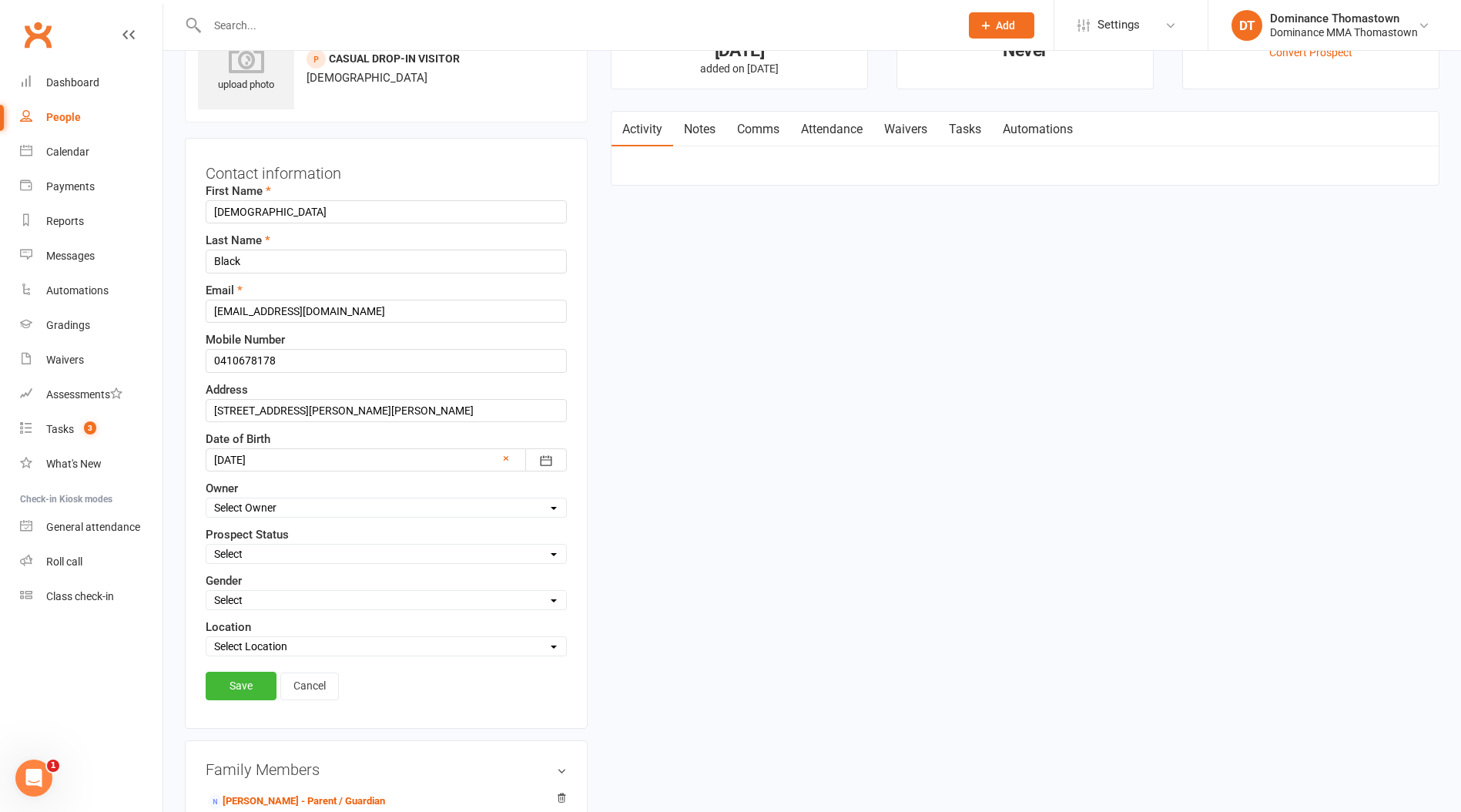
click at [252, 503] on select "Select Owner [PERSON_NAME] [PERSON_NAME] [PERSON_NAME] Tan Dominance Thomastown…" at bounding box center [387, 507] width 360 height 17
click at [261, 553] on select "Select ENQUIRY WEBSITE ENQUIRY META ADS ENQUIRY DROPPED PROSPECT DROP-IN VISITO…" at bounding box center [387, 554] width 360 height 17
select select "DROP-IN VISITOR"
click at [207, 545] on select "Select ENQUIRY WEBSITE ENQUIRY META ADS ENQUIRY DROPPED PROSPECT DROP-IN VISITO…" at bounding box center [387, 554] width 360 height 17
click at [242, 682] on link "Save" at bounding box center [242, 685] width 71 height 28
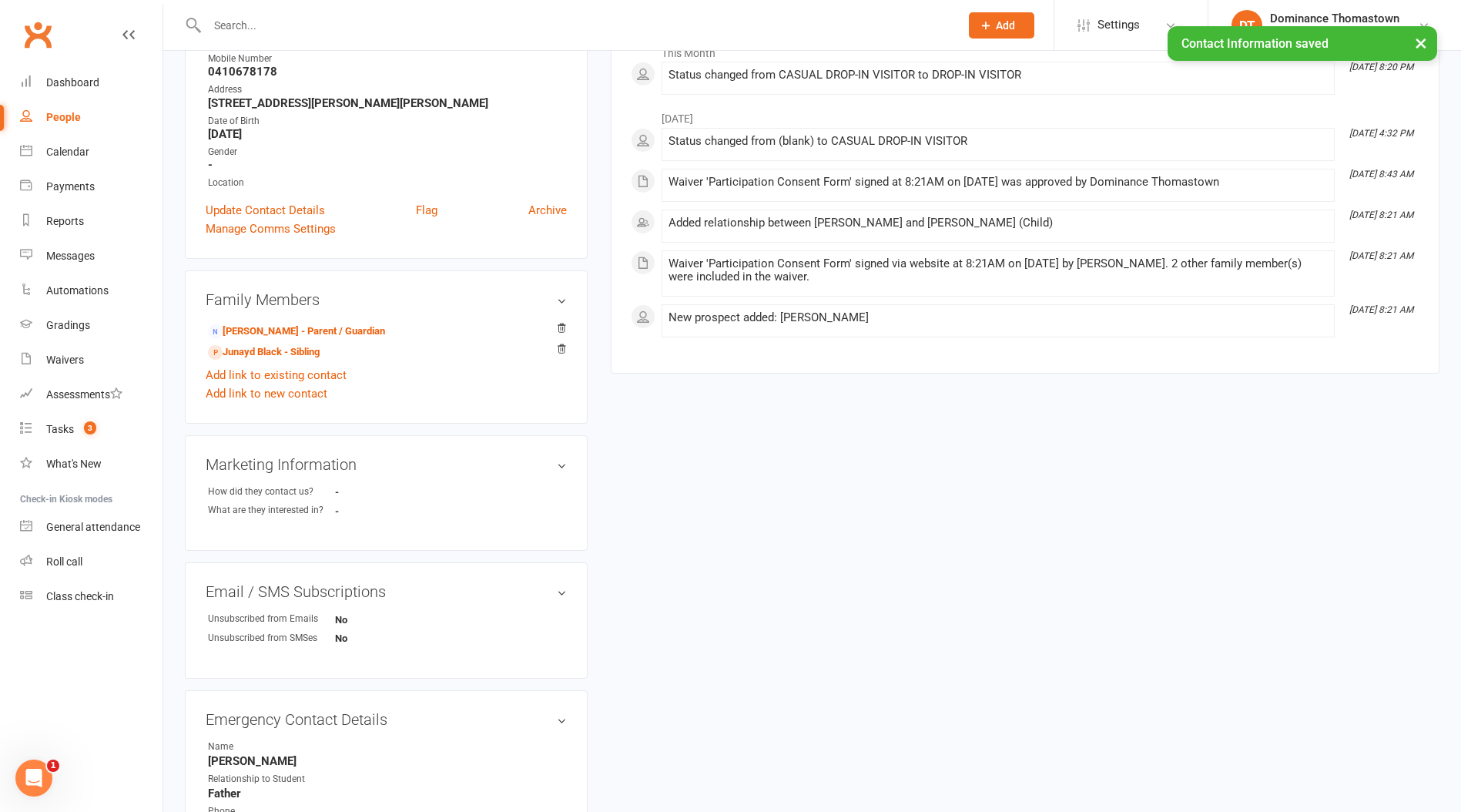
scroll to position [246, 0]
click at [271, 352] on link "Junayd Black - Sibling" at bounding box center [263, 351] width 111 height 16
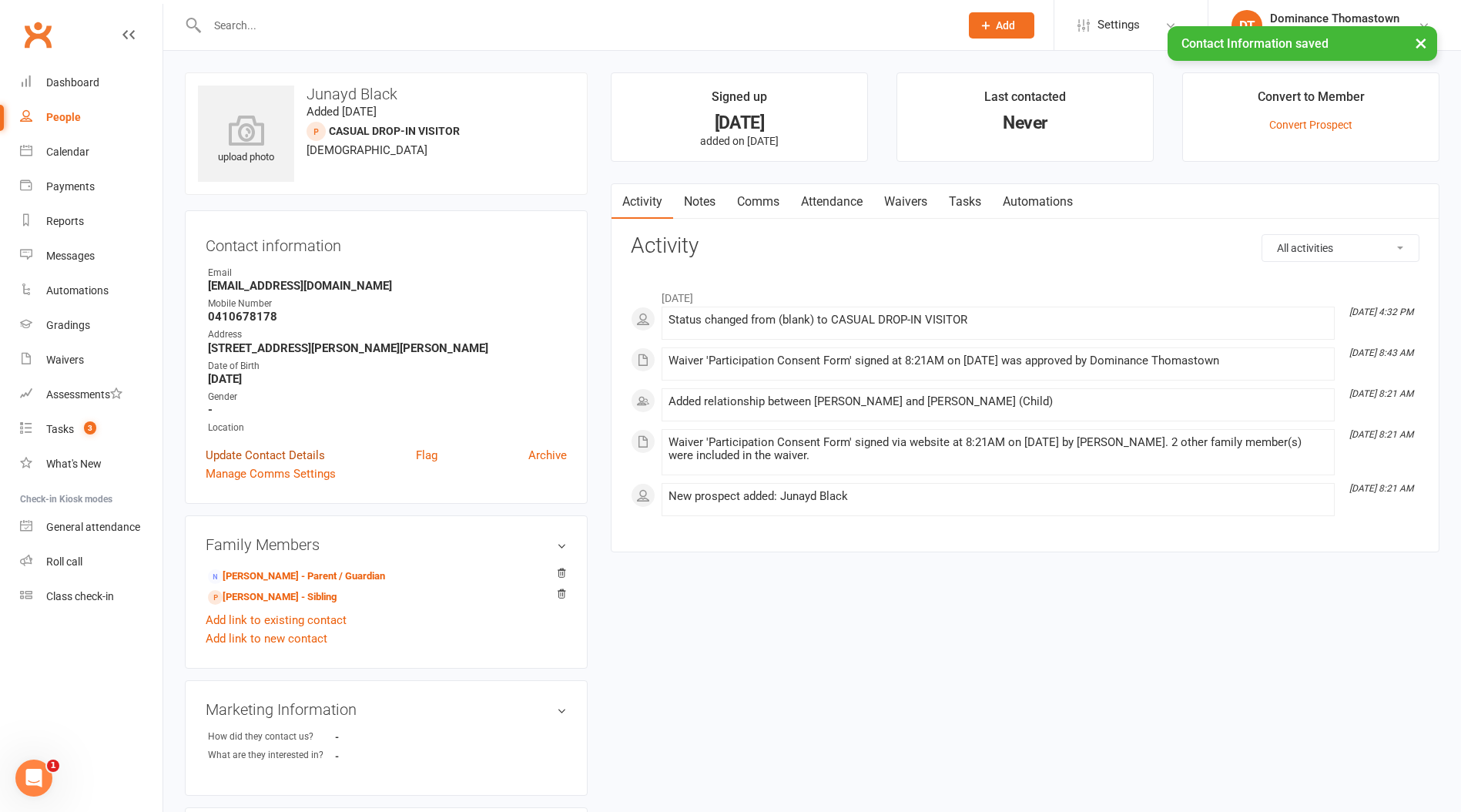
click at [273, 455] on link "Update Contact Details" at bounding box center [266, 455] width 119 height 19
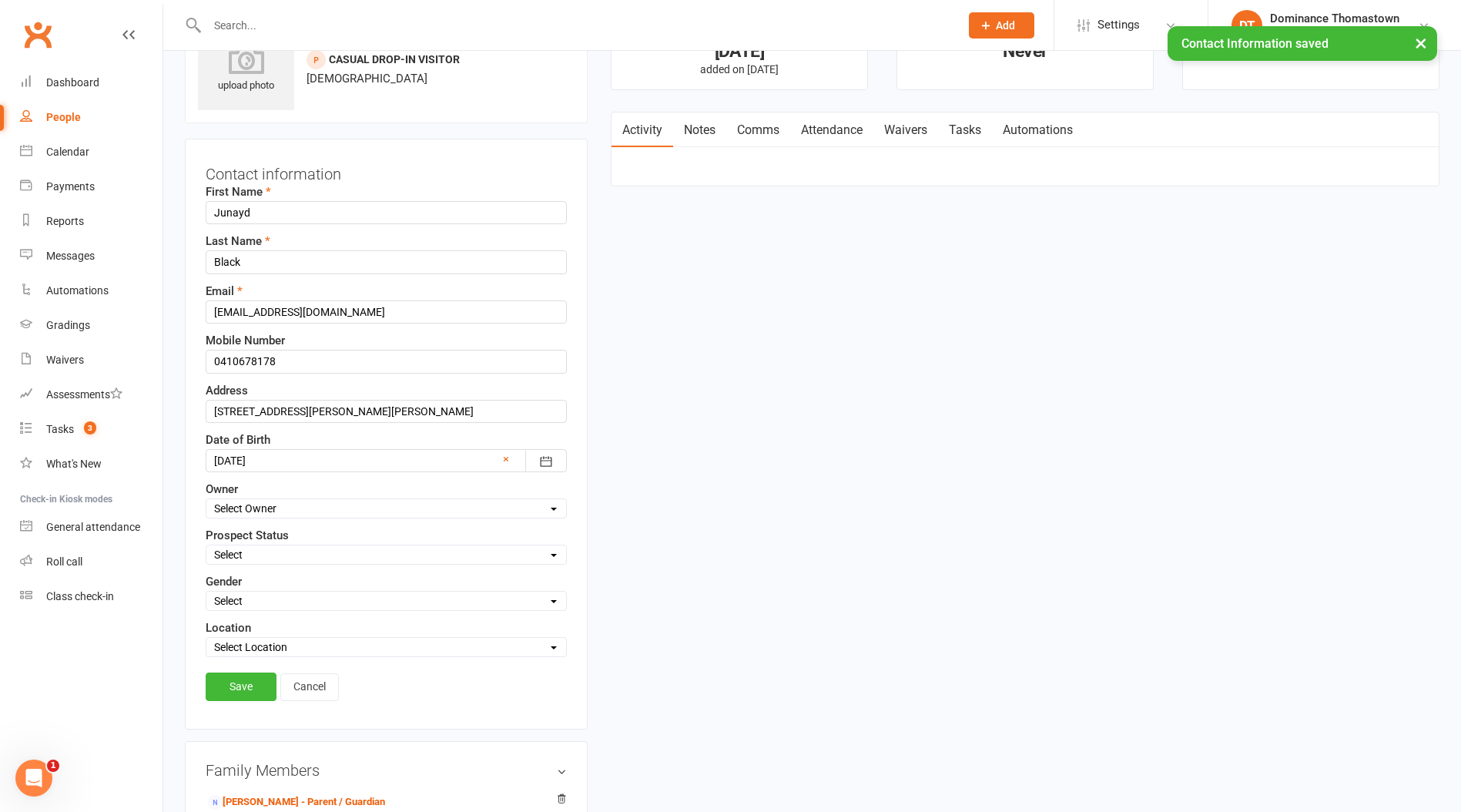
scroll to position [72, 0]
click at [259, 538] on label "Prospect Status" at bounding box center [247, 534] width 83 height 19
click at [255, 558] on select "Select ENQUIRY WEBSITE ENQUIRY META ADS ENQUIRY DROPPED PROSPECT DROP-IN VISITO…" at bounding box center [387, 554] width 360 height 17
select select "DROP-IN VISITOR"
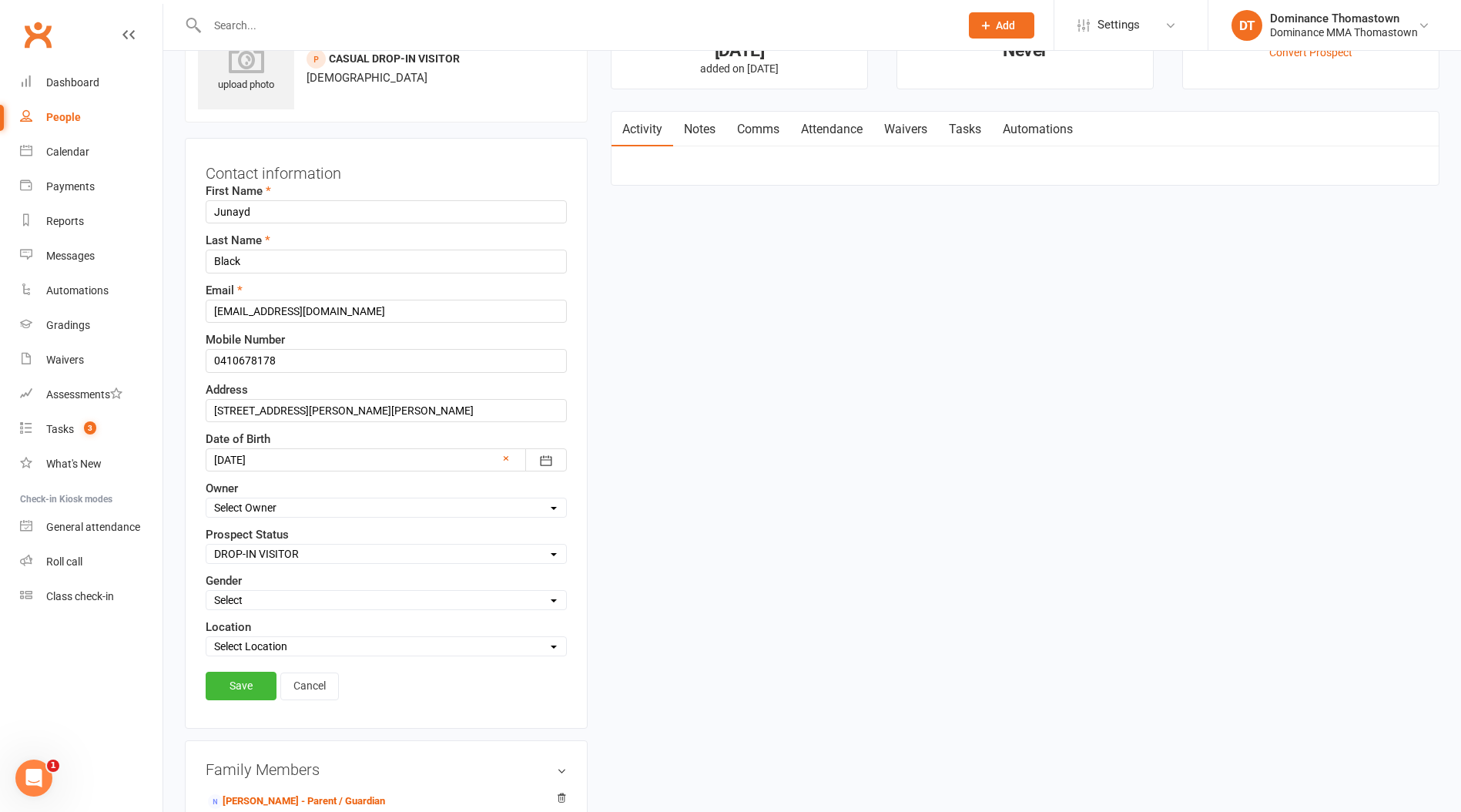
click at [207, 545] on select "Select ENQUIRY WEBSITE ENQUIRY META ADS ENQUIRY DROPPED PROSPECT DROP-IN VISITO…" at bounding box center [387, 554] width 360 height 17
click at [240, 683] on link "Save" at bounding box center [242, 685] width 71 height 28
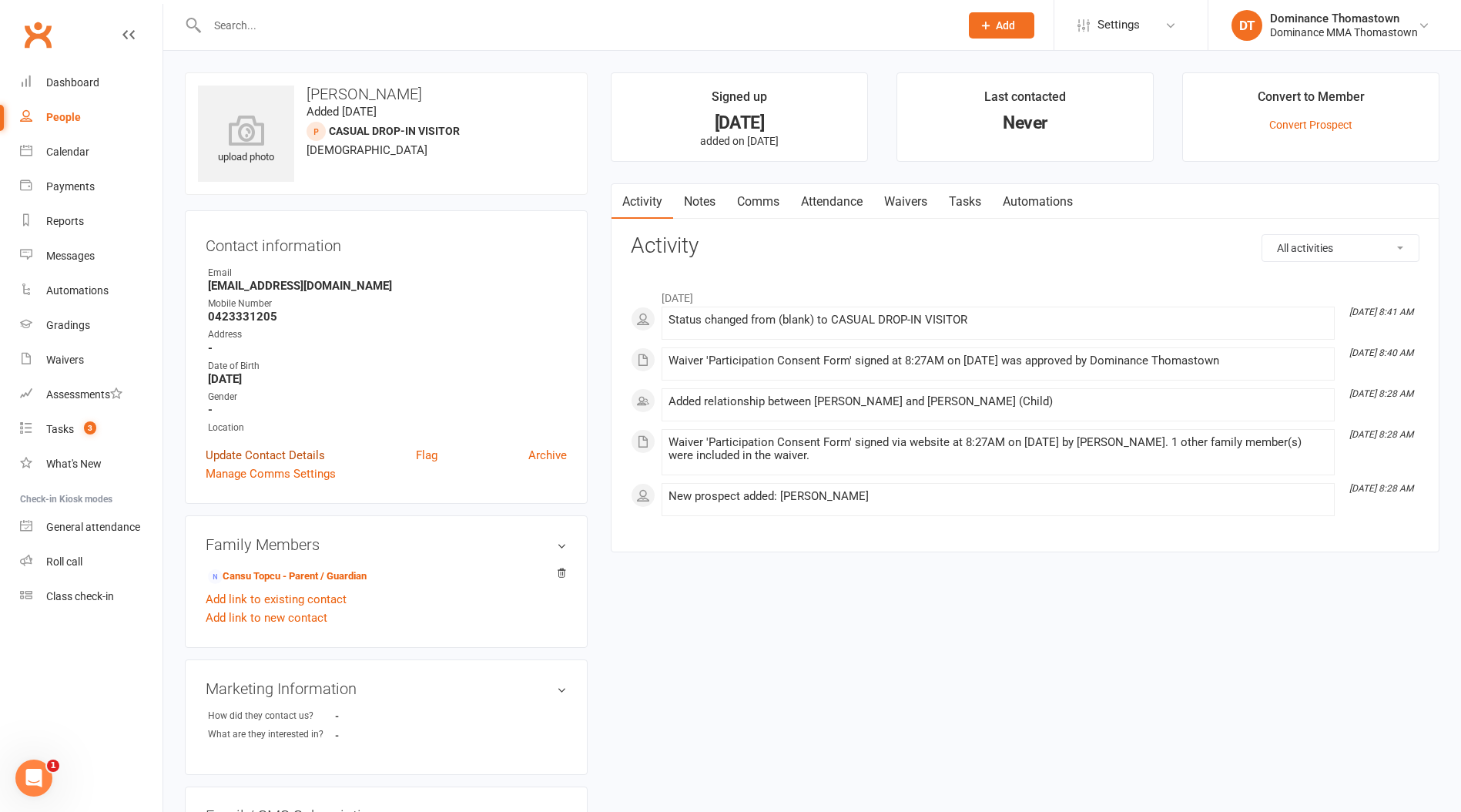
click at [250, 455] on link "Update Contact Details" at bounding box center [266, 455] width 119 height 19
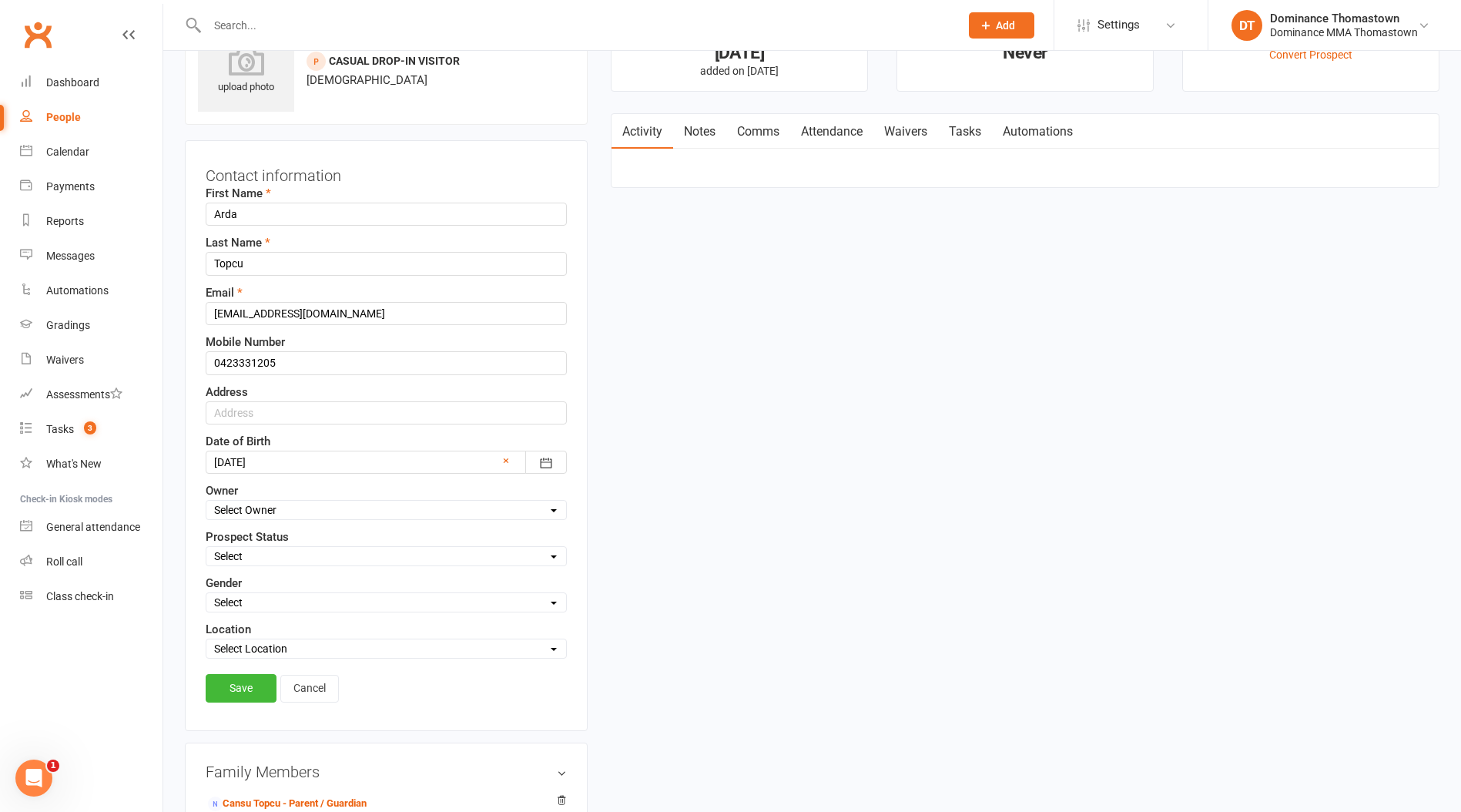
scroll to position [72, 0]
click at [252, 553] on select "Select ENQUIRY WEBSITE ENQUIRY META ADS ENQUIRY DROPPED PROSPECT DROP-IN VISITO…" at bounding box center [387, 554] width 360 height 17
click at [264, 513] on select "Select Owner Cat Wilson David Hart Jesse McIntyre Wilson Tan Dominance Thomasto…" at bounding box center [387, 507] width 360 height 17
click at [241, 544] on div "Prospect Status Select ENQUIRY WEBSITE ENQUIRY META ADS ENQUIRY DROPPED PROSPEC…" at bounding box center [386, 544] width 361 height 38
click at [242, 559] on select "Select ENQUIRY WEBSITE ENQUIRY META ADS ENQUIRY DROPPED PROSPECT DROP-IN VISITO…" at bounding box center [387, 554] width 360 height 17
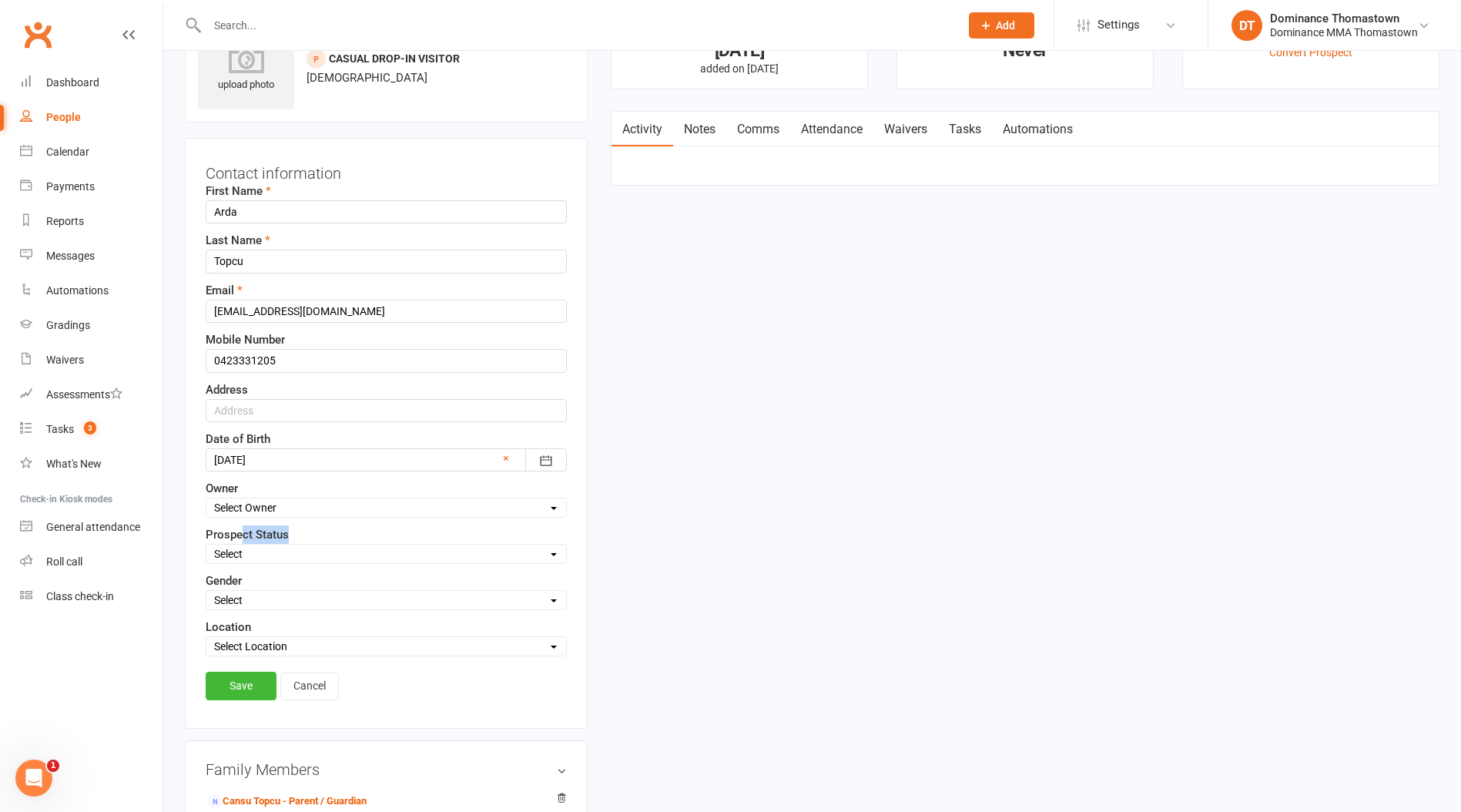
select select "DROP-IN VISITOR"
click at [207, 545] on select "Select ENQUIRY WEBSITE ENQUIRY META ADS ENQUIRY DROPPED PROSPECT DROP-IN VISITO…" at bounding box center [387, 554] width 360 height 17
drag, startPoint x: 250, startPoint y: 683, endPoint x: 227, endPoint y: 631, distance: 56.9
click at [249, 683] on link "Save" at bounding box center [242, 685] width 71 height 28
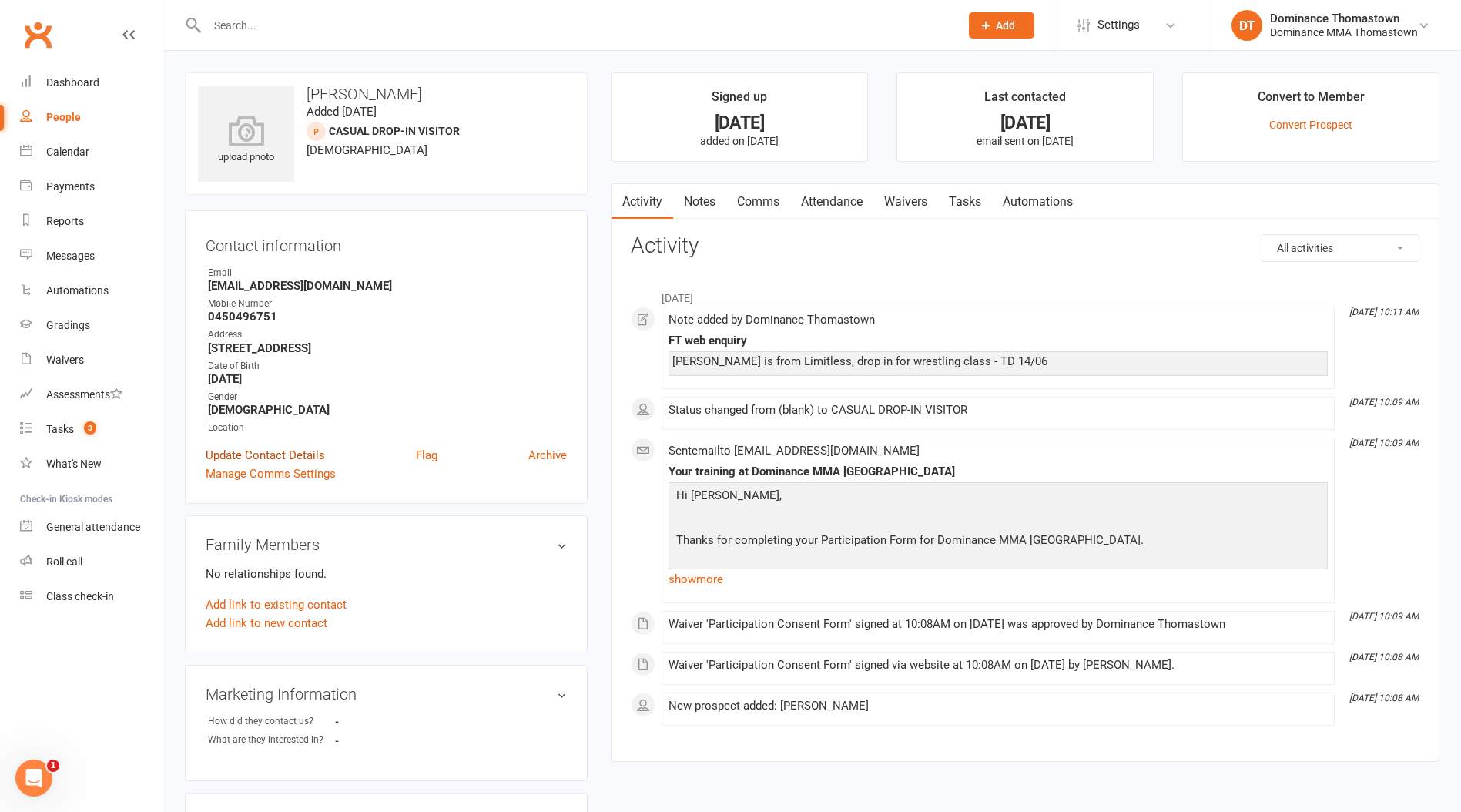
click at [251, 453] on link "Update Contact Details" at bounding box center [266, 455] width 119 height 19
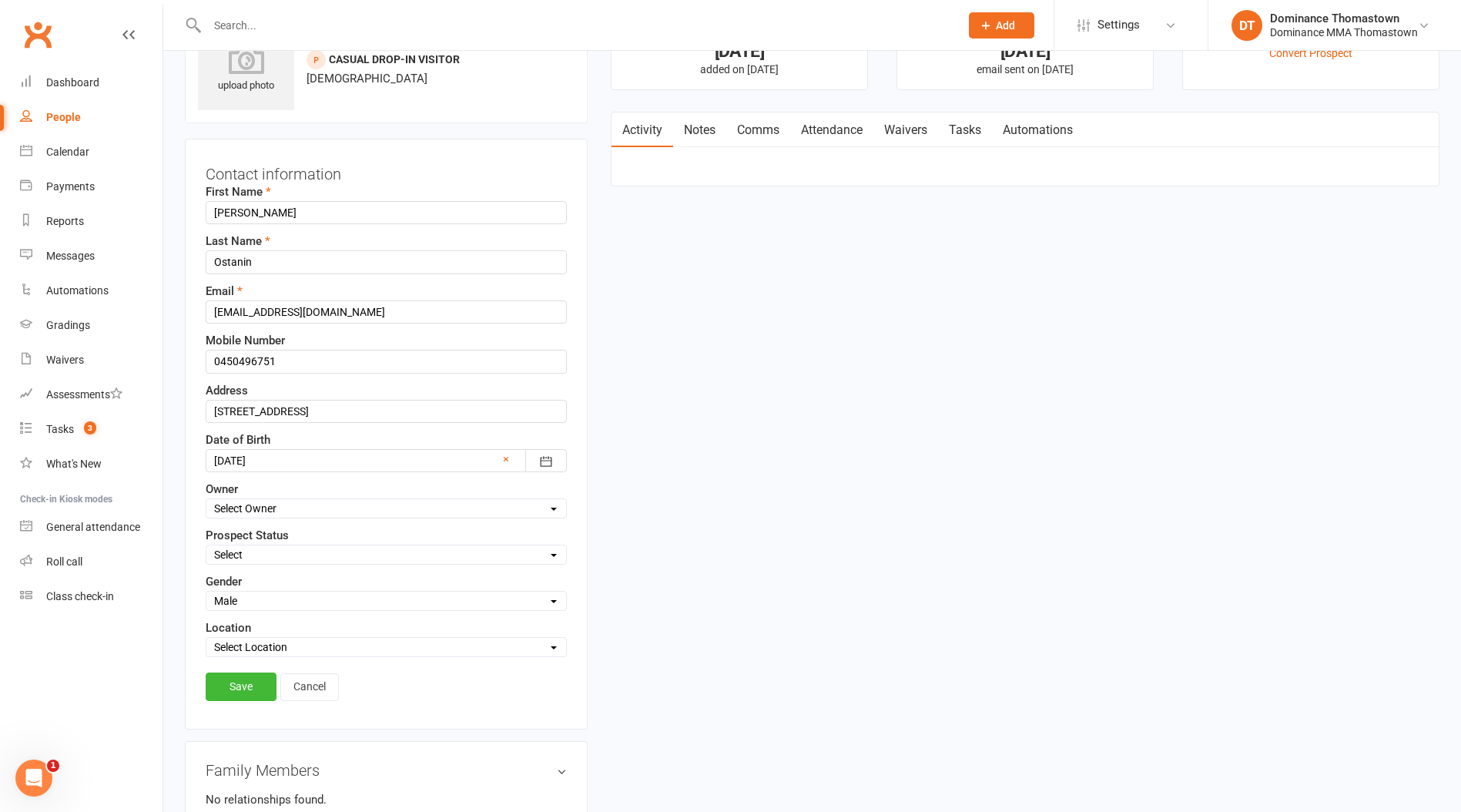
scroll to position [72, 0]
click at [256, 554] on select "Select ENQUIRY WEBSITE ENQUIRY META ADS ENQUIRY DROPPED PROSPECT DROP-IN VISITO…" at bounding box center [387, 554] width 360 height 17
select select "DROP-IN VISITOR"
click at [207, 545] on select "Select ENQUIRY WEBSITE ENQUIRY META ADS ENQUIRY DROPPED PROSPECT DROP-IN VISITO…" at bounding box center [387, 554] width 360 height 17
click at [247, 680] on link "Save" at bounding box center [242, 685] width 71 height 28
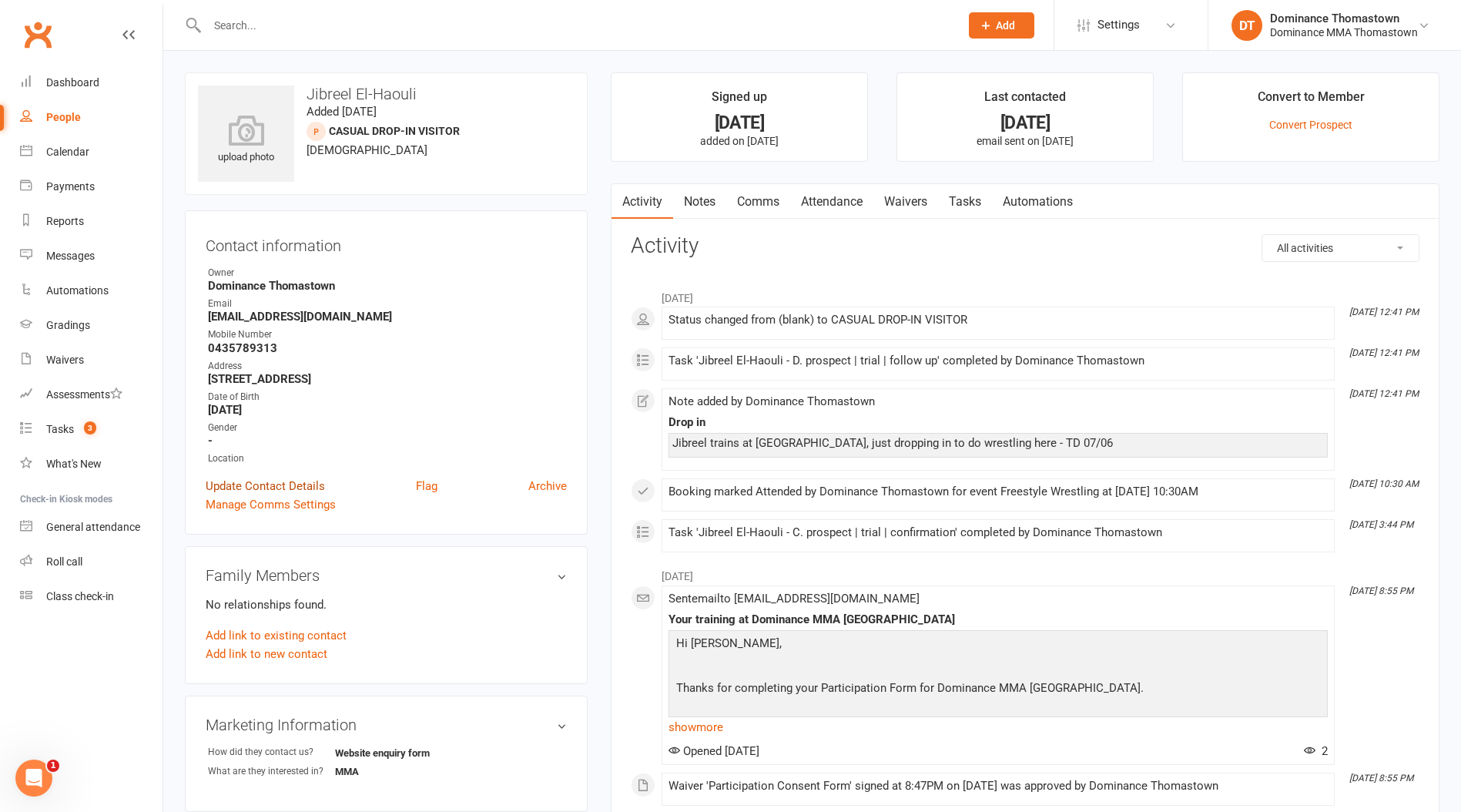
click at [261, 485] on link "Update Contact Details" at bounding box center [266, 486] width 119 height 19
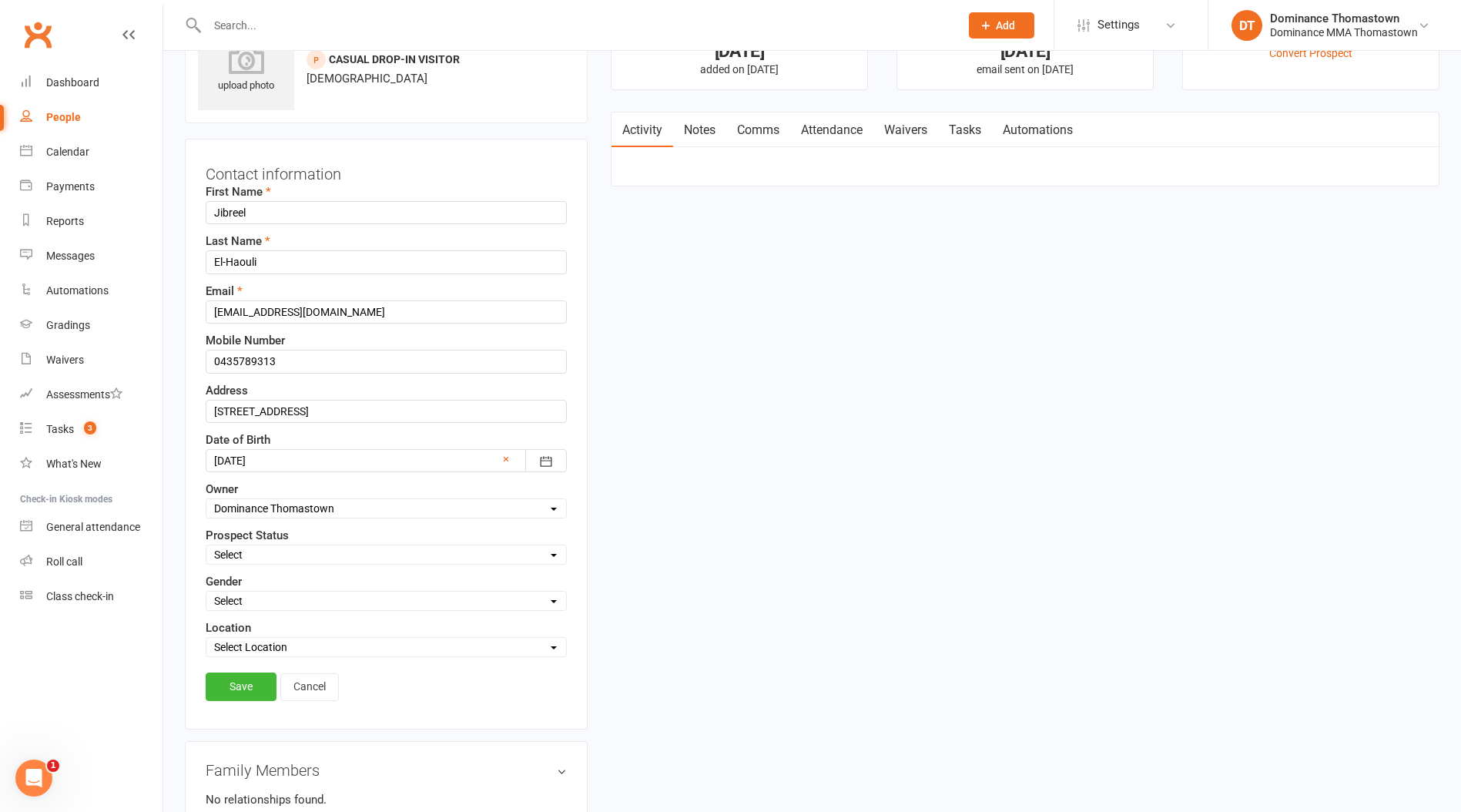
scroll to position [72, 0]
click at [250, 544] on div "Select ENQUIRY WEBSITE ENQUIRY META ADS ENQUIRY DROPPED PROSPECT DROP-IN VISITO…" at bounding box center [386, 554] width 361 height 20
click at [252, 550] on select "Select ENQUIRY WEBSITE ENQUIRY META ADS ENQUIRY DROPPED PROSPECT DROP-IN VISITO…" at bounding box center [387, 554] width 360 height 17
select select "DROP-IN VISITOR"
click at [207, 545] on select "Select ENQUIRY WEBSITE ENQUIRY META ADS ENQUIRY DROPPED PROSPECT DROP-IN VISITO…" at bounding box center [387, 554] width 360 height 17
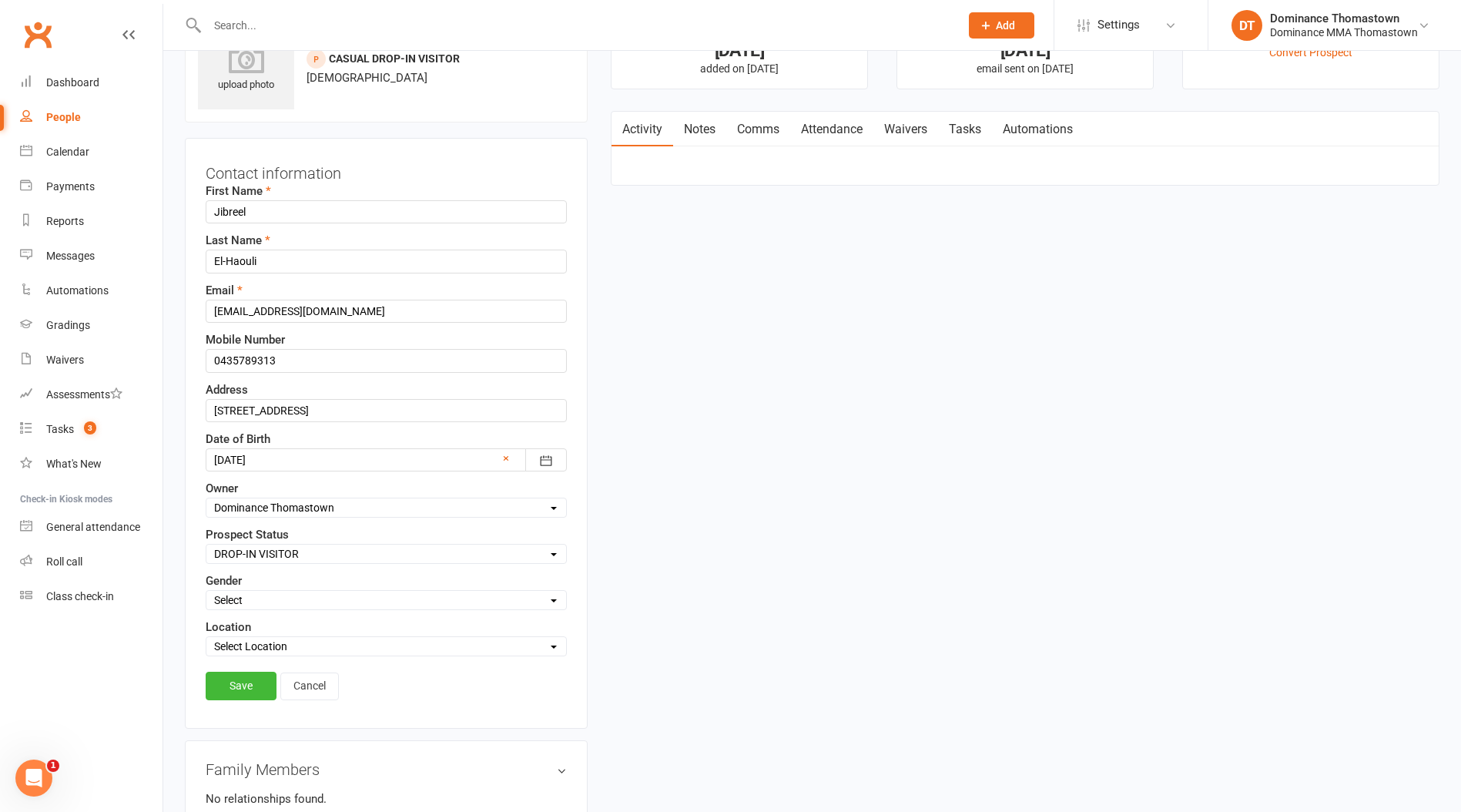
drag, startPoint x: 253, startPoint y: 685, endPoint x: 239, endPoint y: 602, distance: 84.2
click at [253, 685] on link "Save" at bounding box center [242, 685] width 71 height 28
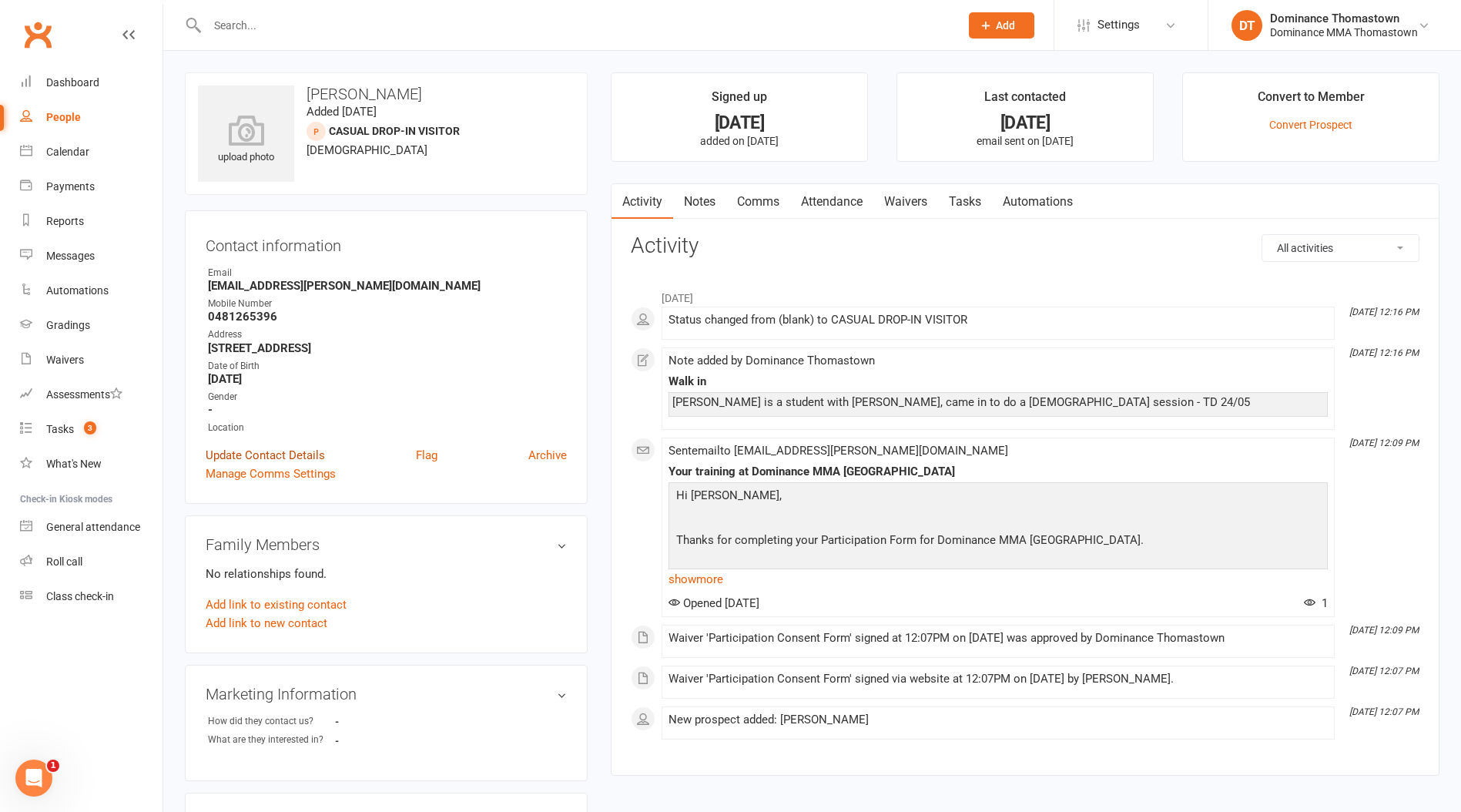
click at [274, 457] on link "Update Contact Details" at bounding box center [266, 455] width 119 height 19
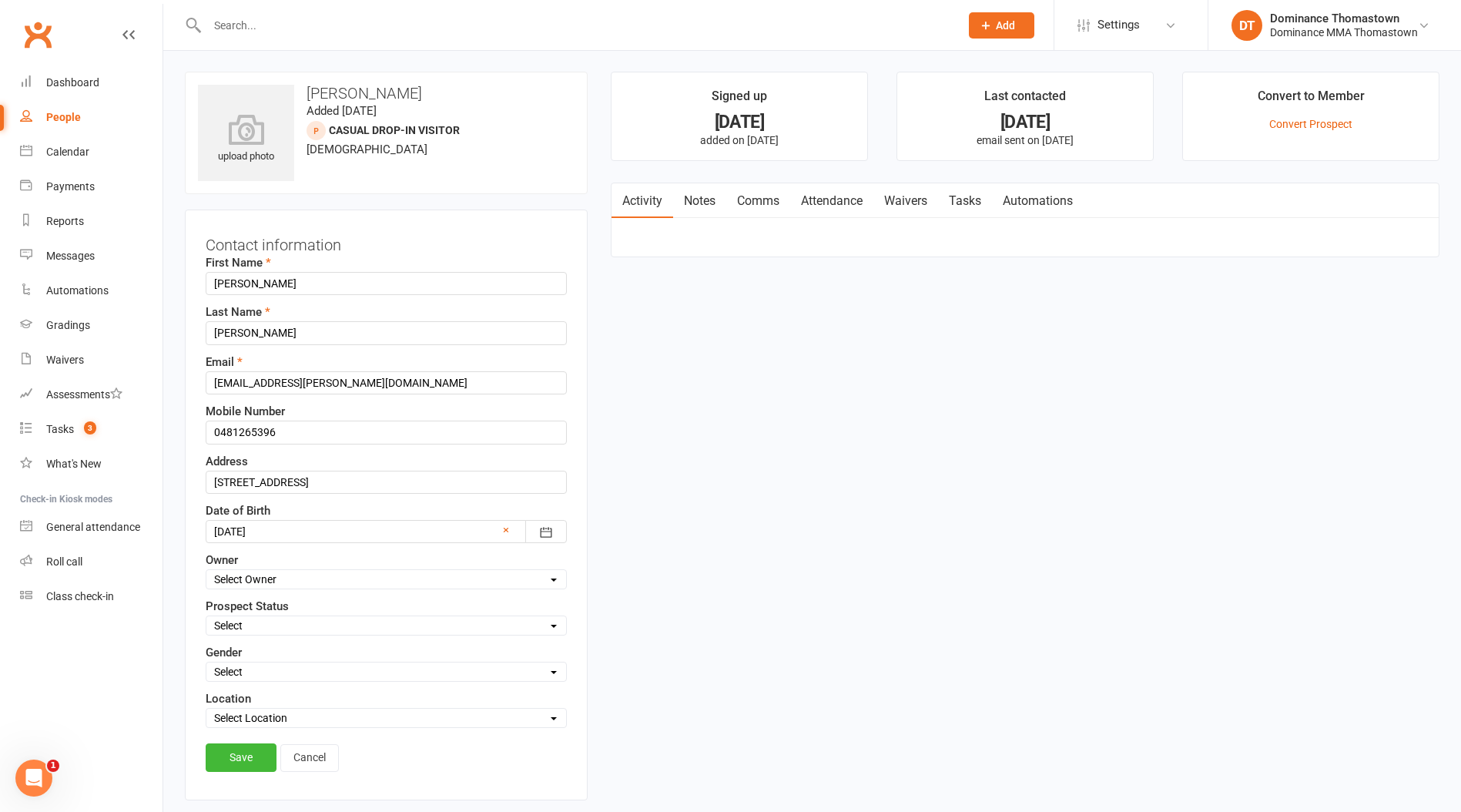
scroll to position [72, 0]
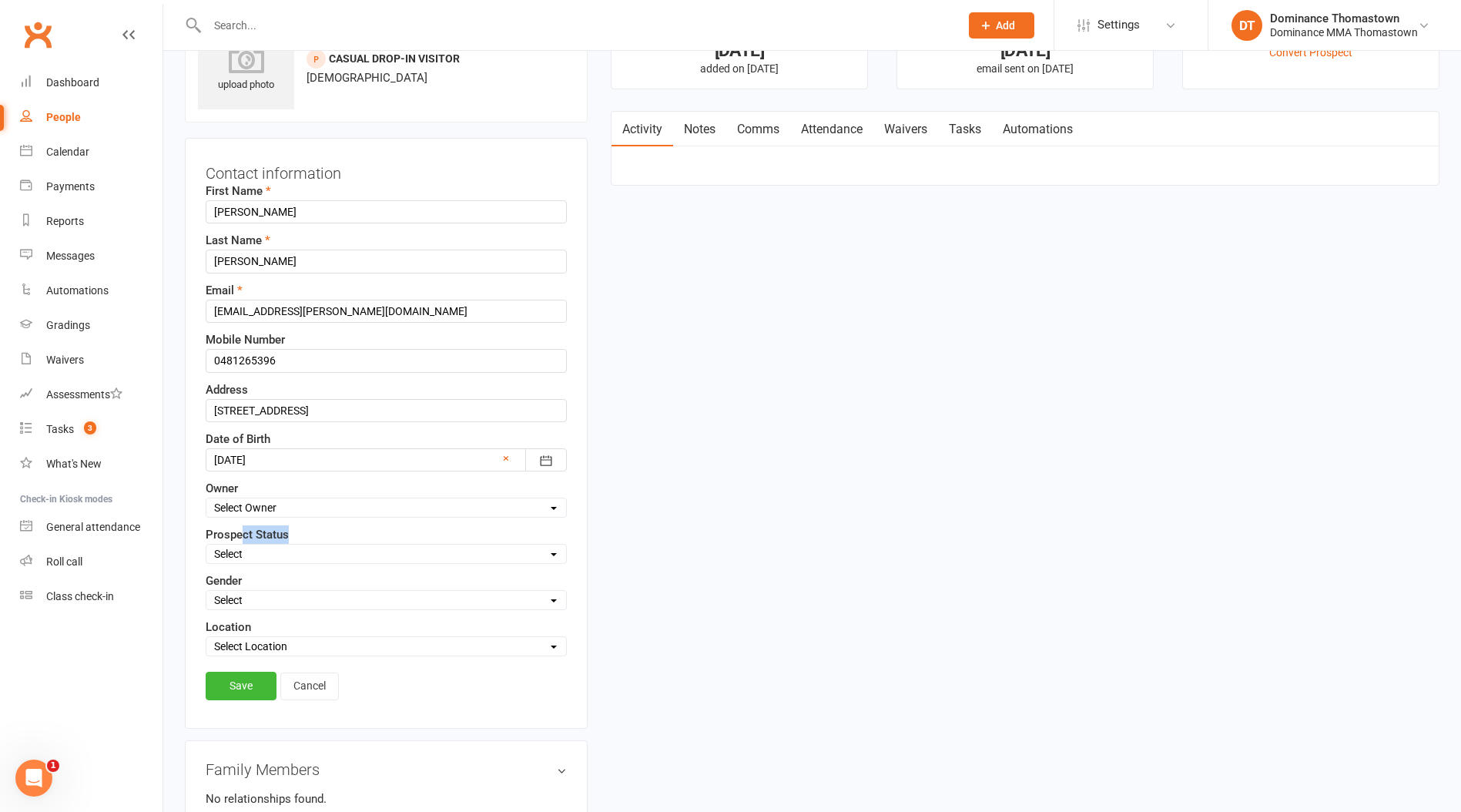
click at [243, 547] on div "Prospect Status Select ENQUIRY WEBSITE ENQUIRY META ADS ENQUIRY DROPPED PROSPEC…" at bounding box center [386, 544] width 361 height 38
click at [243, 549] on select "Select ENQUIRY WEBSITE ENQUIRY META ADS ENQUIRY DROPPED PROSPECT DROP-IN VISITO…" at bounding box center [387, 554] width 360 height 17
select select "DROP-IN VISITOR"
click at [207, 545] on select "Select ENQUIRY WEBSITE ENQUIRY META ADS ENQUIRY DROPPED PROSPECT DROP-IN VISITO…" at bounding box center [387, 554] width 360 height 17
click at [247, 691] on link "Save" at bounding box center [242, 685] width 71 height 28
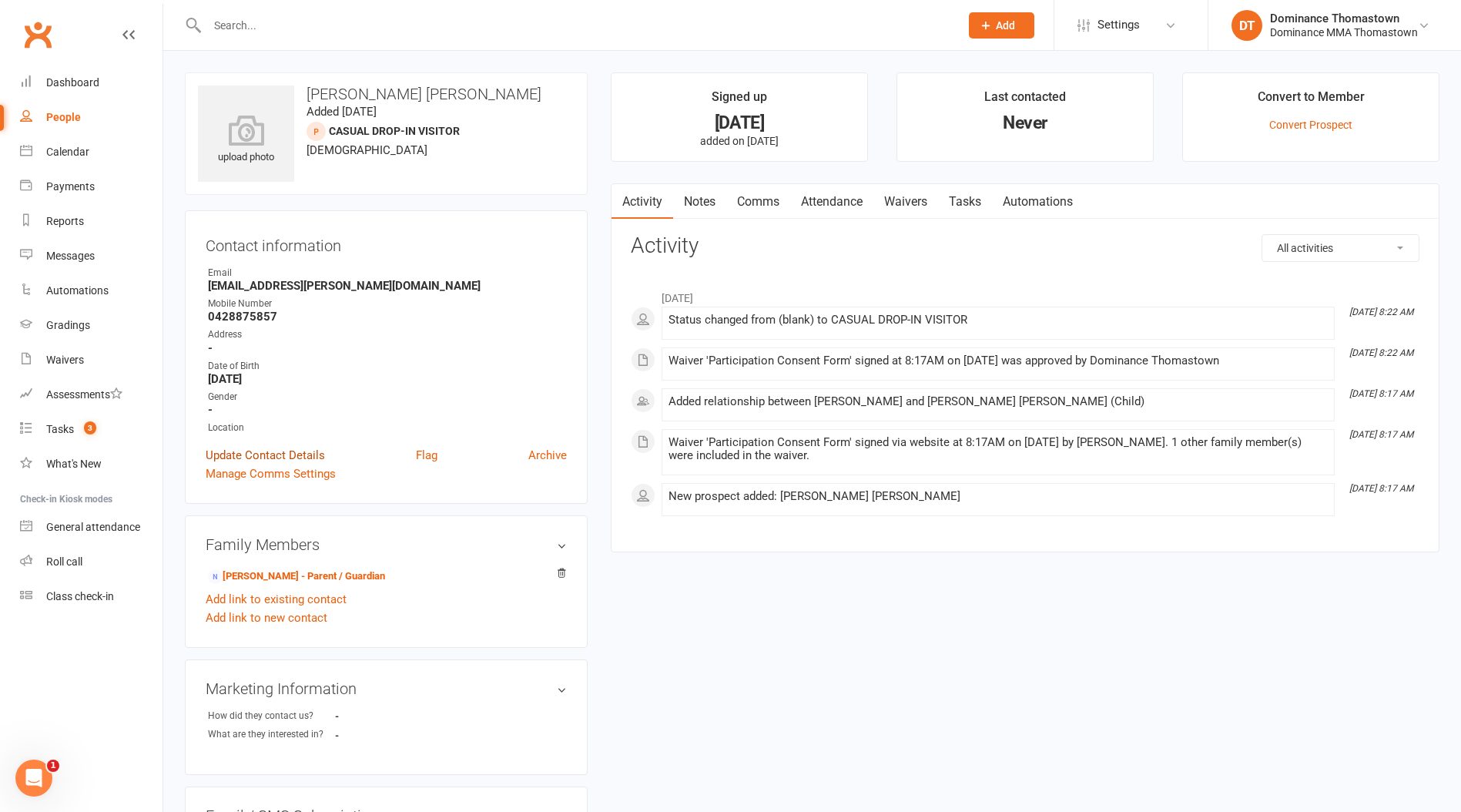
click at [278, 452] on link "Update Contact Details" at bounding box center [266, 455] width 119 height 19
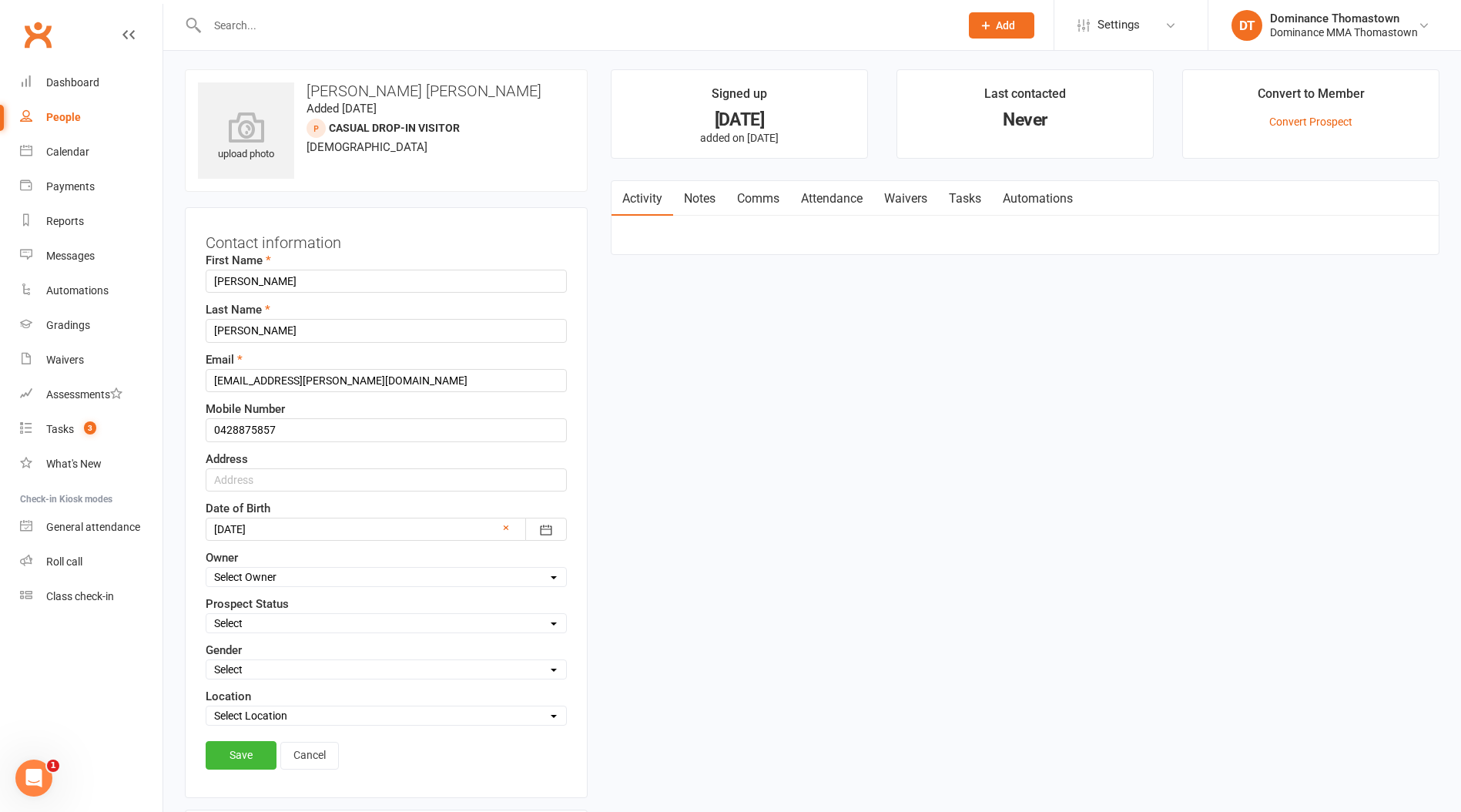
scroll to position [72, 0]
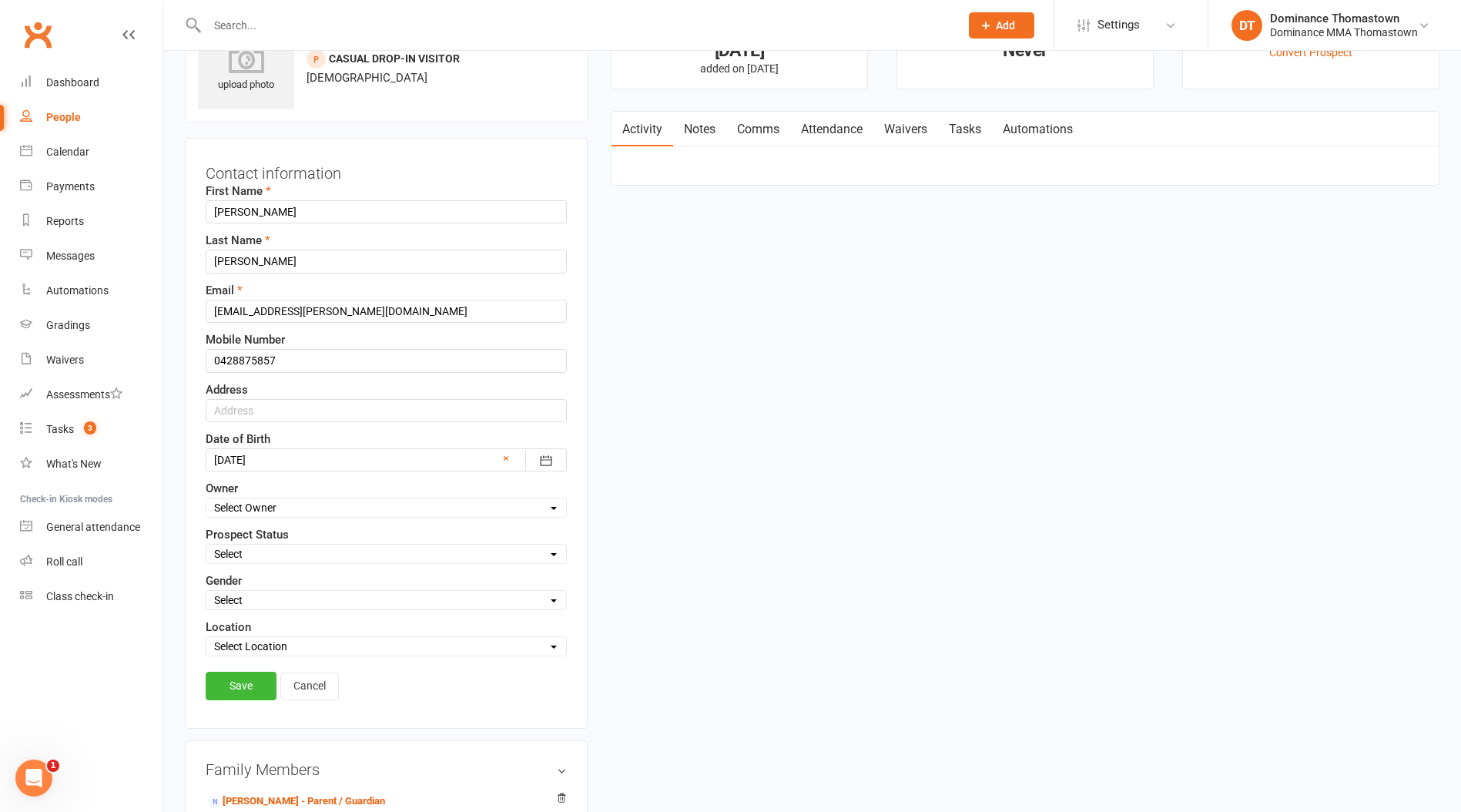
click at [229, 559] on select "Select ENQUIRY WEBSITE ENQUIRY META ADS ENQUIRY DROPPED PROSPECT DROP-IN VISITO…" at bounding box center [387, 554] width 360 height 17
select select "DROP-IN VISITOR"
click at [207, 545] on select "Select ENQUIRY WEBSITE ENQUIRY META ADS ENQUIRY DROPPED PROSPECT DROP-IN VISITO…" at bounding box center [387, 554] width 360 height 17
drag, startPoint x: 243, startPoint y: 680, endPoint x: 251, endPoint y: 626, distance: 54.6
click at [242, 680] on link "Save" at bounding box center [242, 685] width 71 height 28
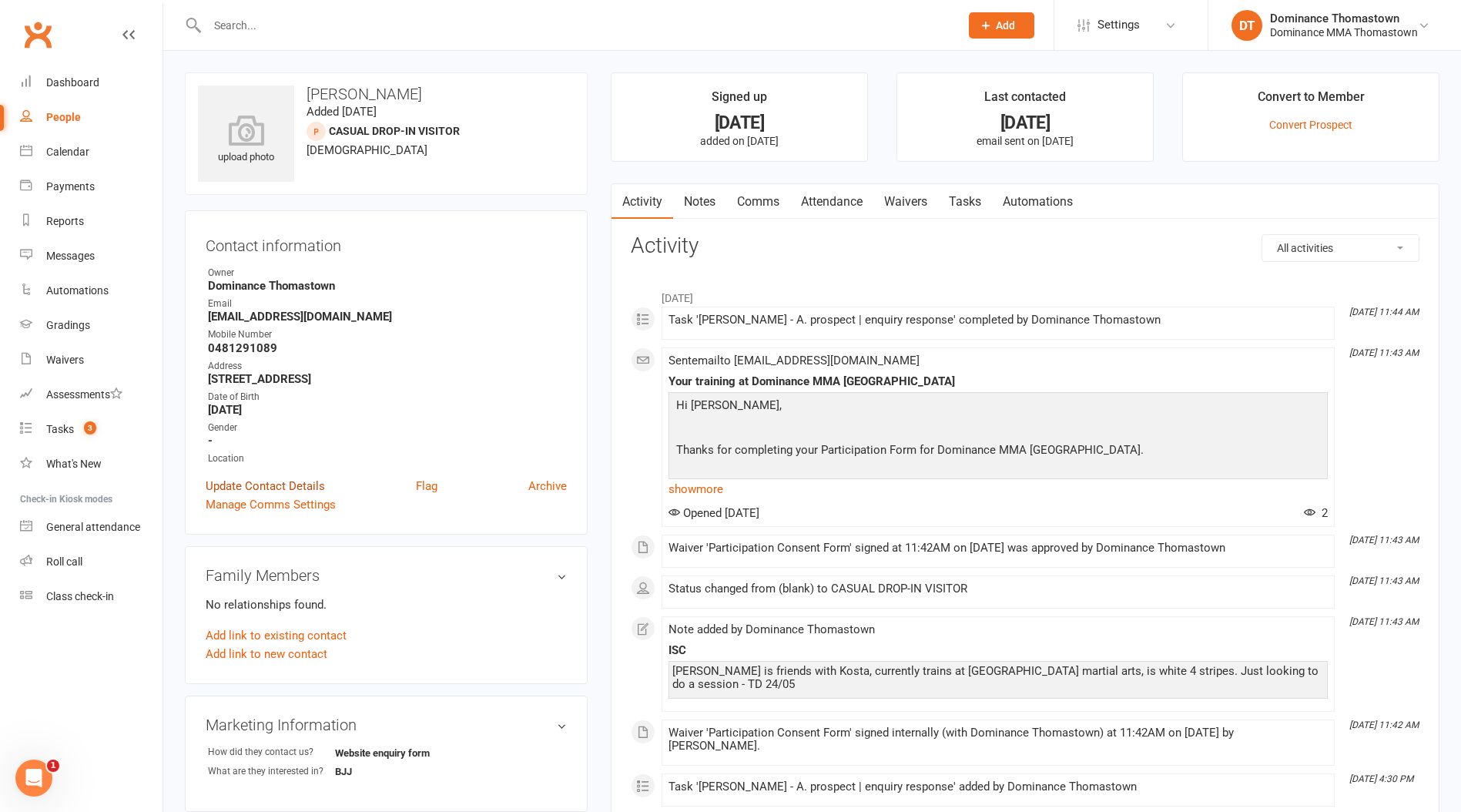
click at [242, 481] on link "Update Contact Details" at bounding box center [266, 486] width 119 height 19
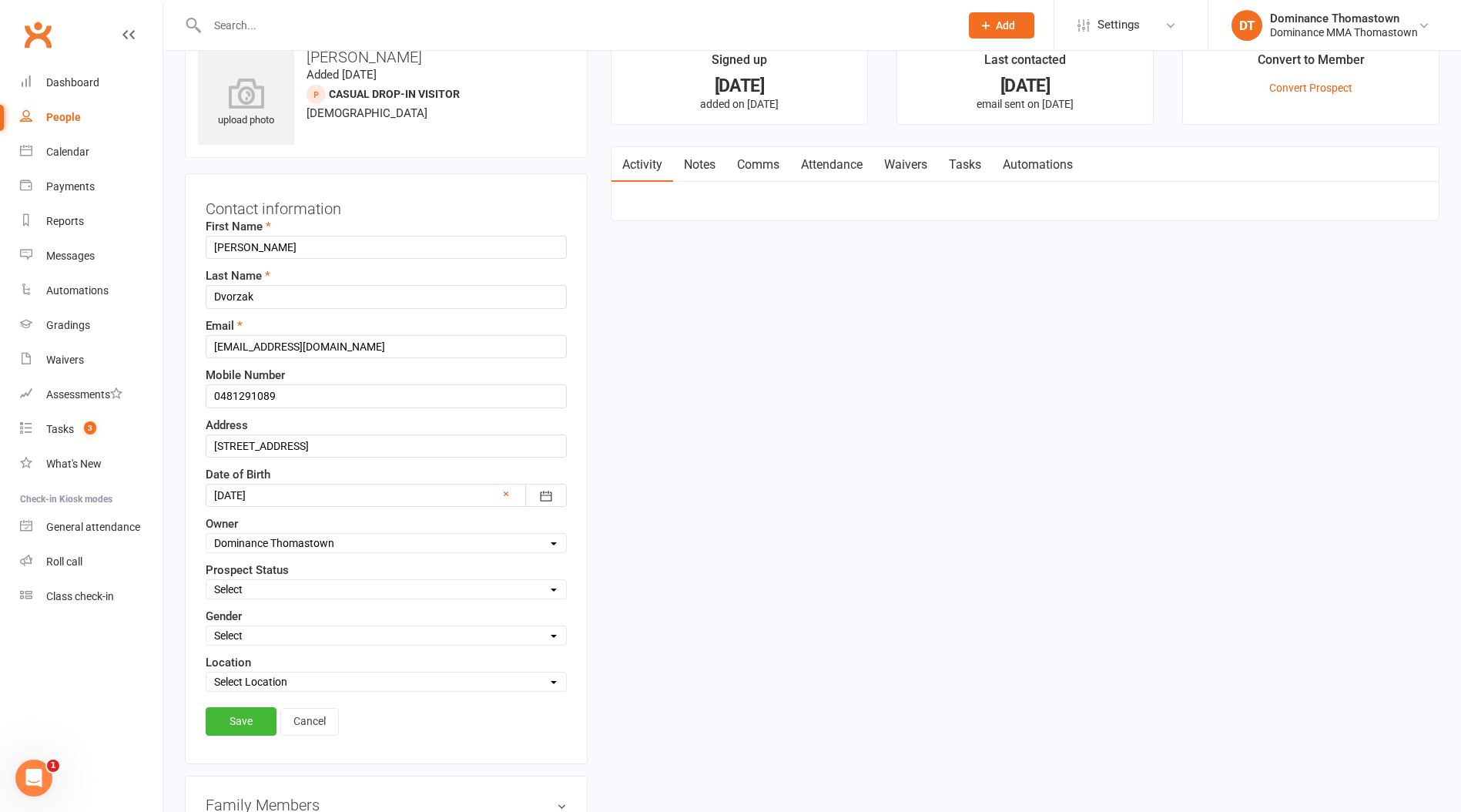
scroll to position [72, 0]
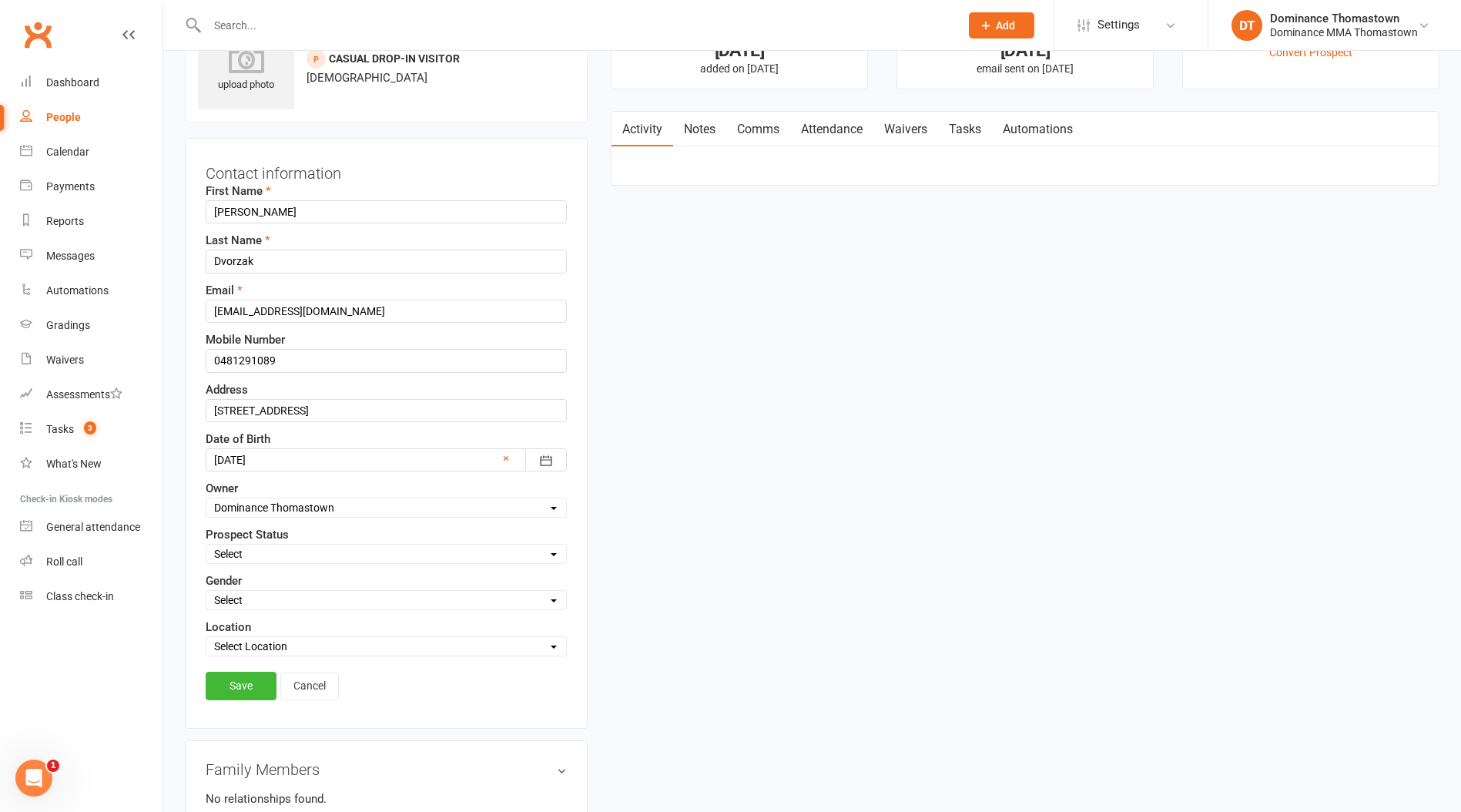
click at [248, 550] on select "Select ENQUIRY WEBSITE ENQUIRY META ADS ENQUIRY DROPPED PROSPECT DROP-IN VISITO…" at bounding box center [387, 554] width 360 height 17
select select "DROP-IN VISITOR"
click at [207, 545] on select "Select ENQUIRY WEBSITE ENQUIRY META ADS ENQUIRY DROPPED PROSPECT DROP-IN VISITO…" at bounding box center [387, 554] width 360 height 17
click at [255, 688] on link "Save" at bounding box center [242, 685] width 71 height 28
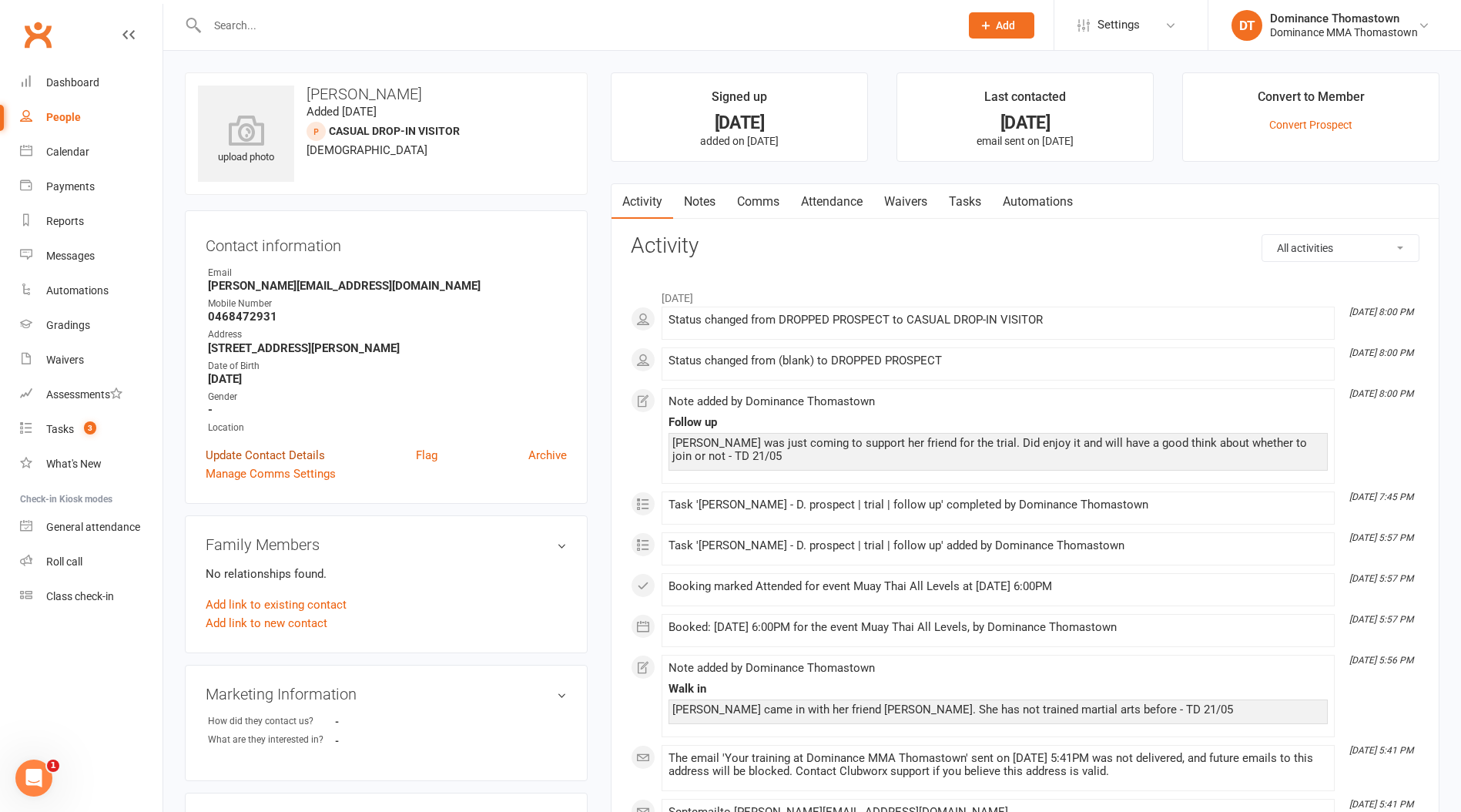
click at [243, 452] on link "Update Contact Details" at bounding box center [266, 455] width 119 height 19
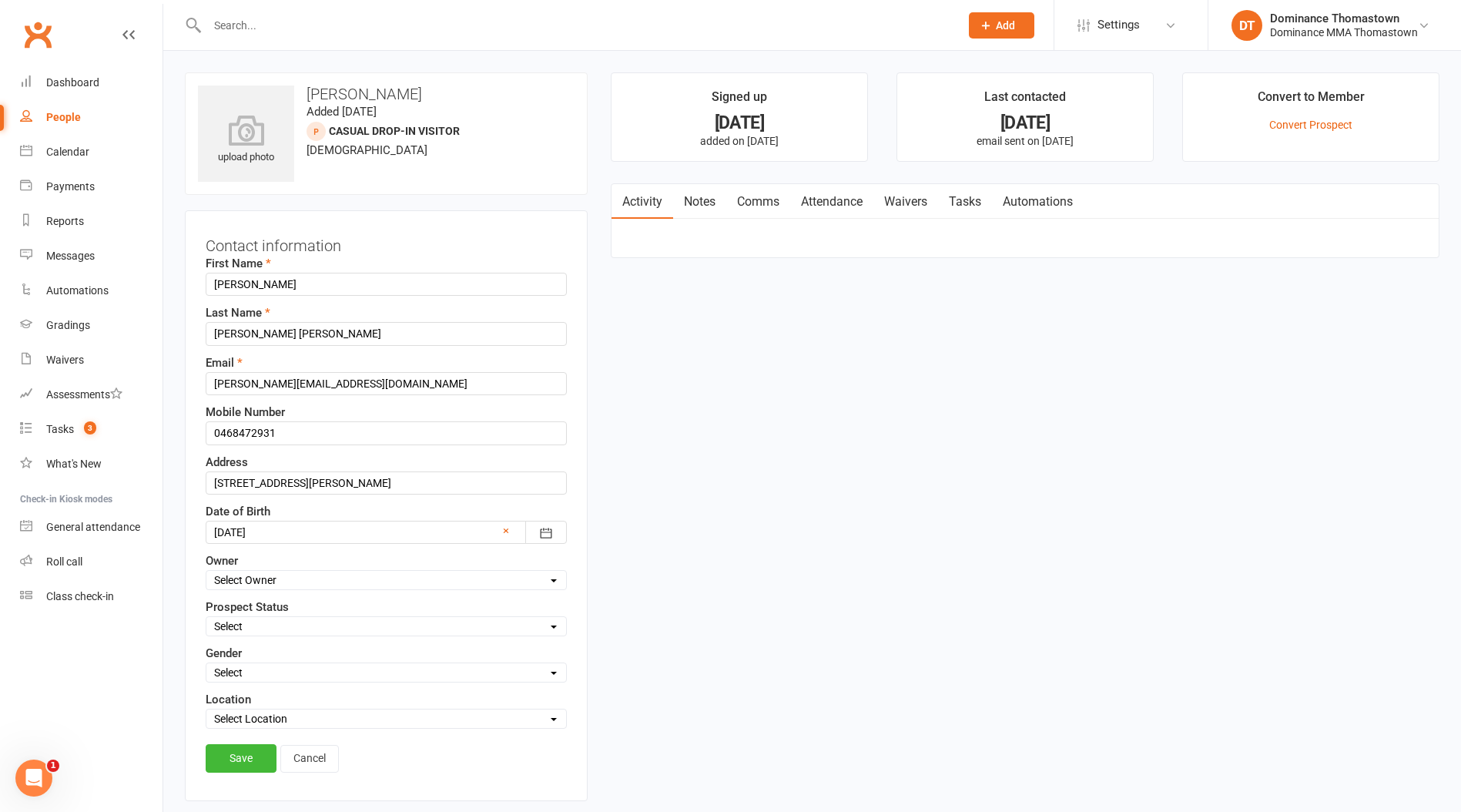
scroll to position [72, 0]
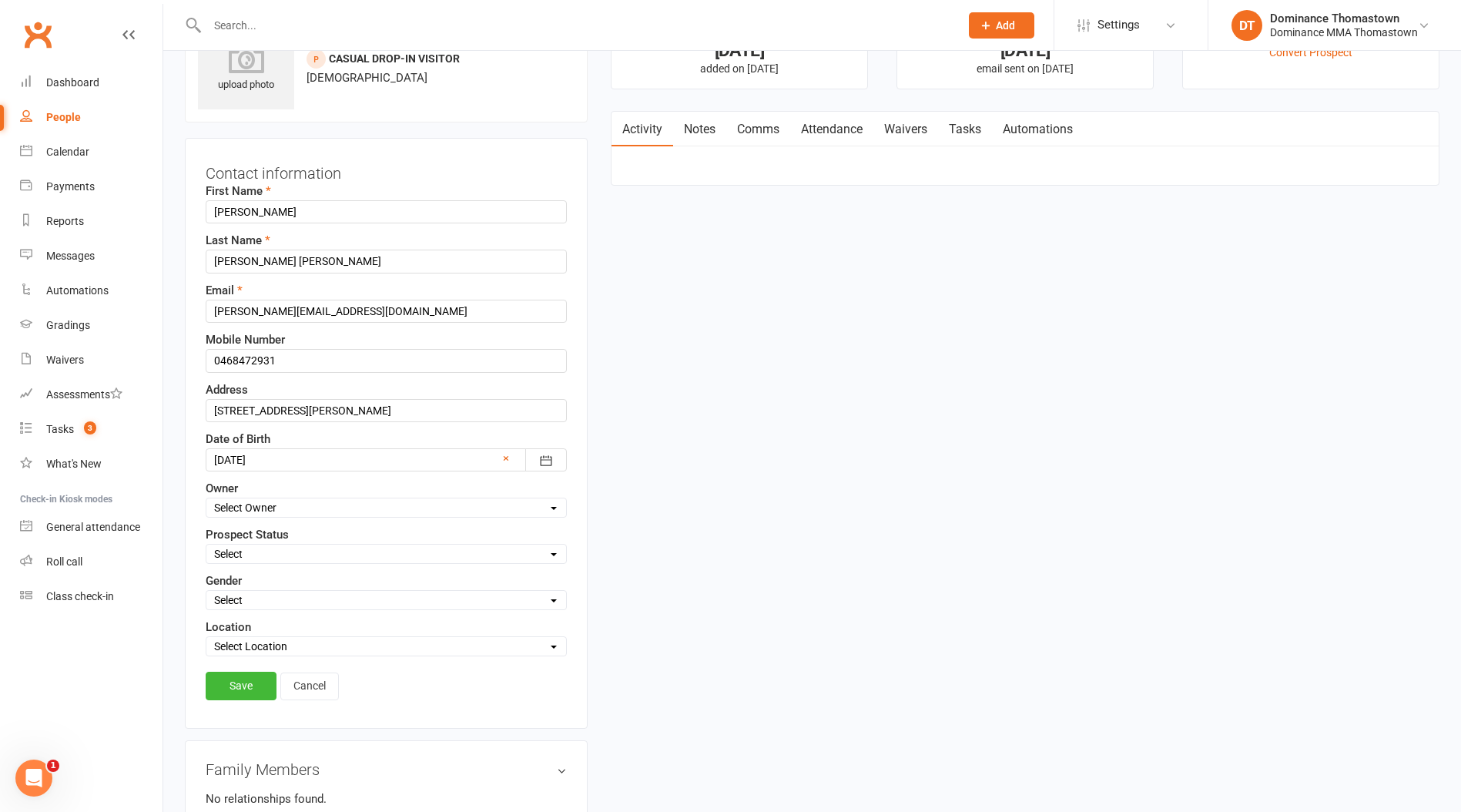
click at [262, 546] on select "Select ENQUIRY WEBSITE ENQUIRY META ADS ENQUIRY DROPPED PROSPECT DROP-IN VISITO…" at bounding box center [387, 554] width 360 height 17
select select "DROP-IN VISITOR"
click at [207, 545] on select "Select ENQUIRY WEBSITE ENQUIRY META ADS ENQUIRY DROPPED PROSPECT DROP-IN VISITO…" at bounding box center [387, 554] width 360 height 17
click at [247, 686] on link "Save" at bounding box center [242, 685] width 71 height 28
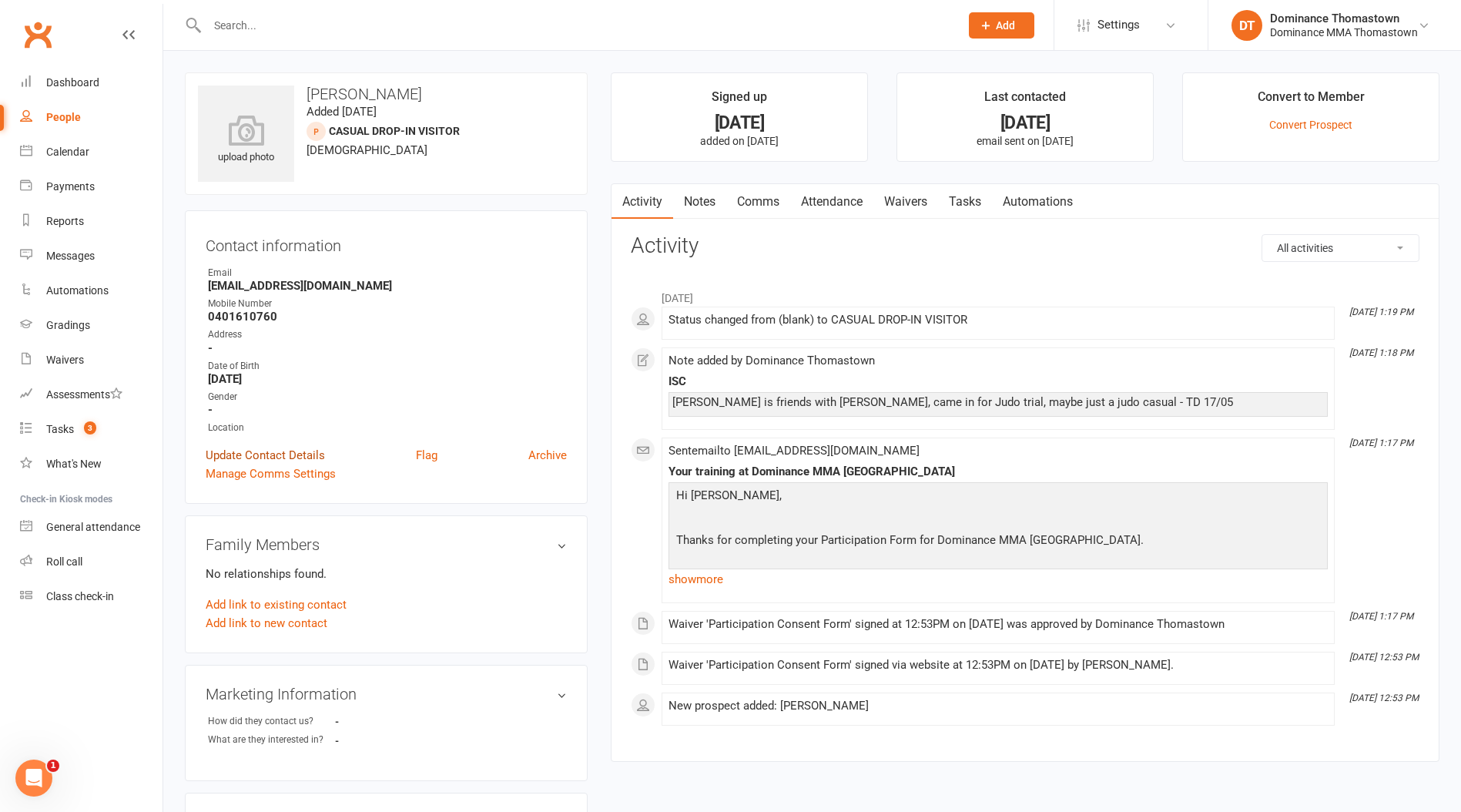
click at [267, 453] on link "Update Contact Details" at bounding box center [266, 455] width 119 height 19
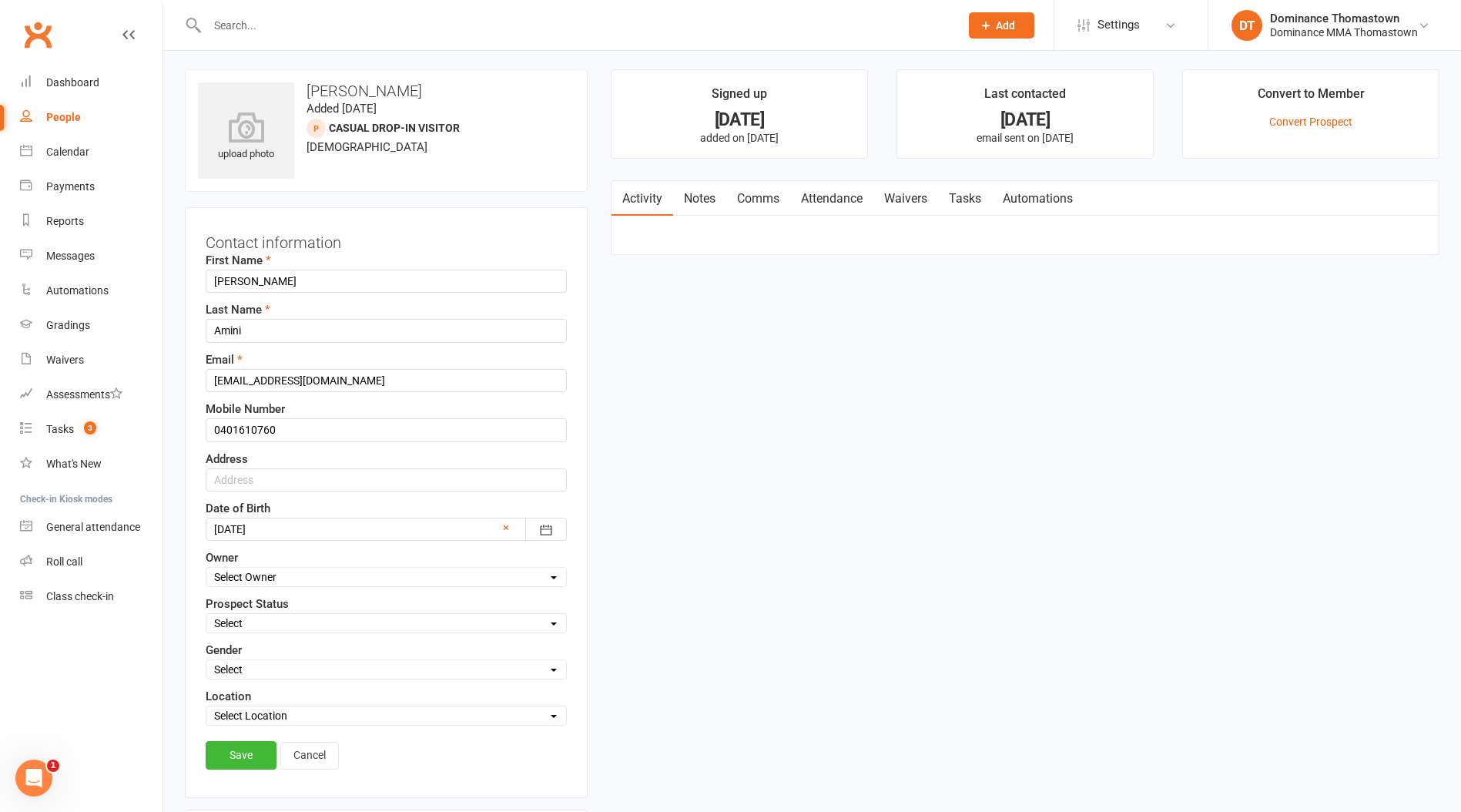
scroll to position [72, 0]
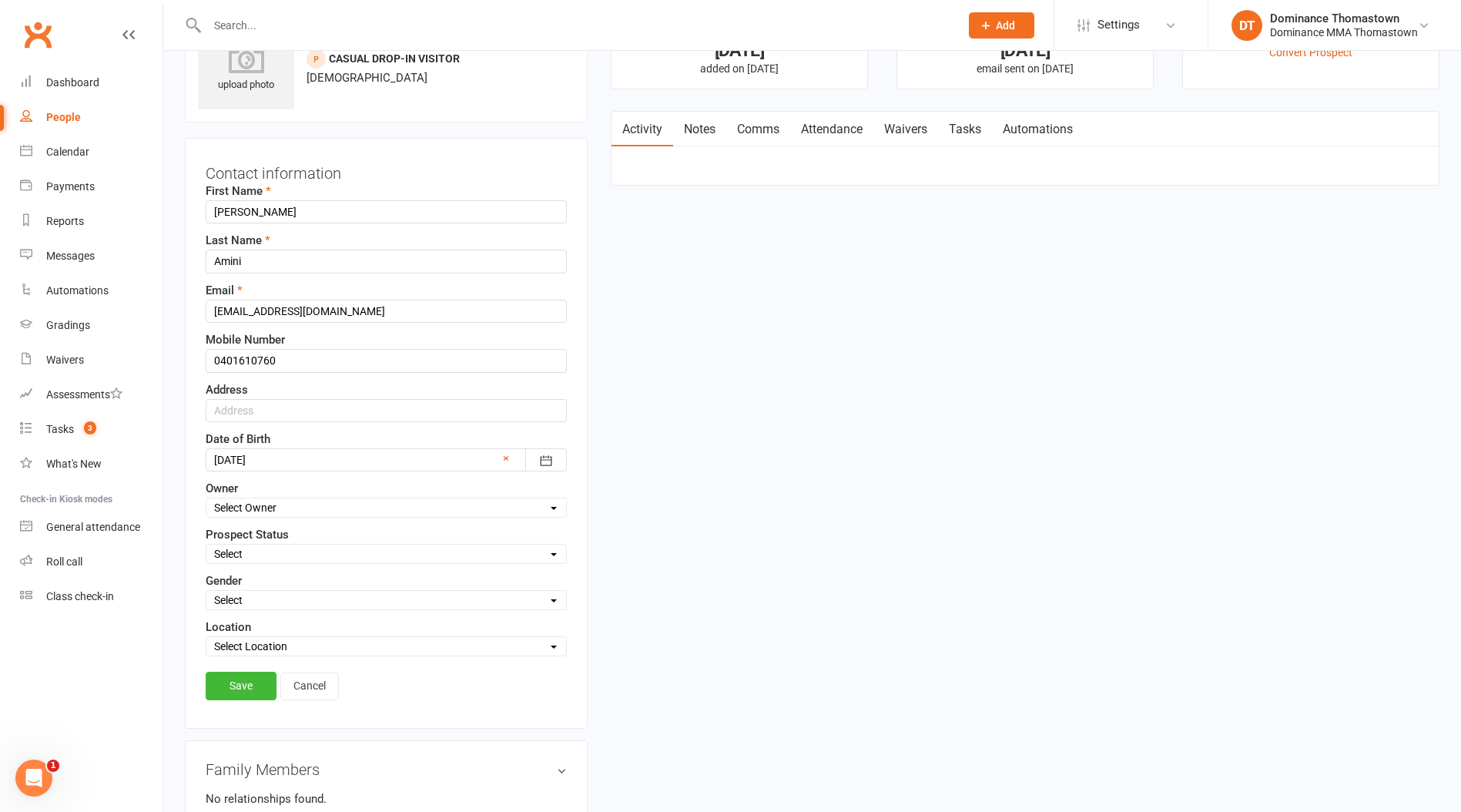
click at [254, 557] on select "Select ENQUIRY WEBSITE ENQUIRY META ADS ENQUIRY DROPPED PROSPECT DROP-IN VISITO…" at bounding box center [387, 554] width 360 height 17
select select "DROP-IN VISITOR"
click at [207, 545] on select "Select ENQUIRY WEBSITE ENQUIRY META ADS ENQUIRY DROPPED PROSPECT DROP-IN VISITO…" at bounding box center [387, 554] width 360 height 17
click at [246, 675] on link "Save" at bounding box center [242, 685] width 71 height 28
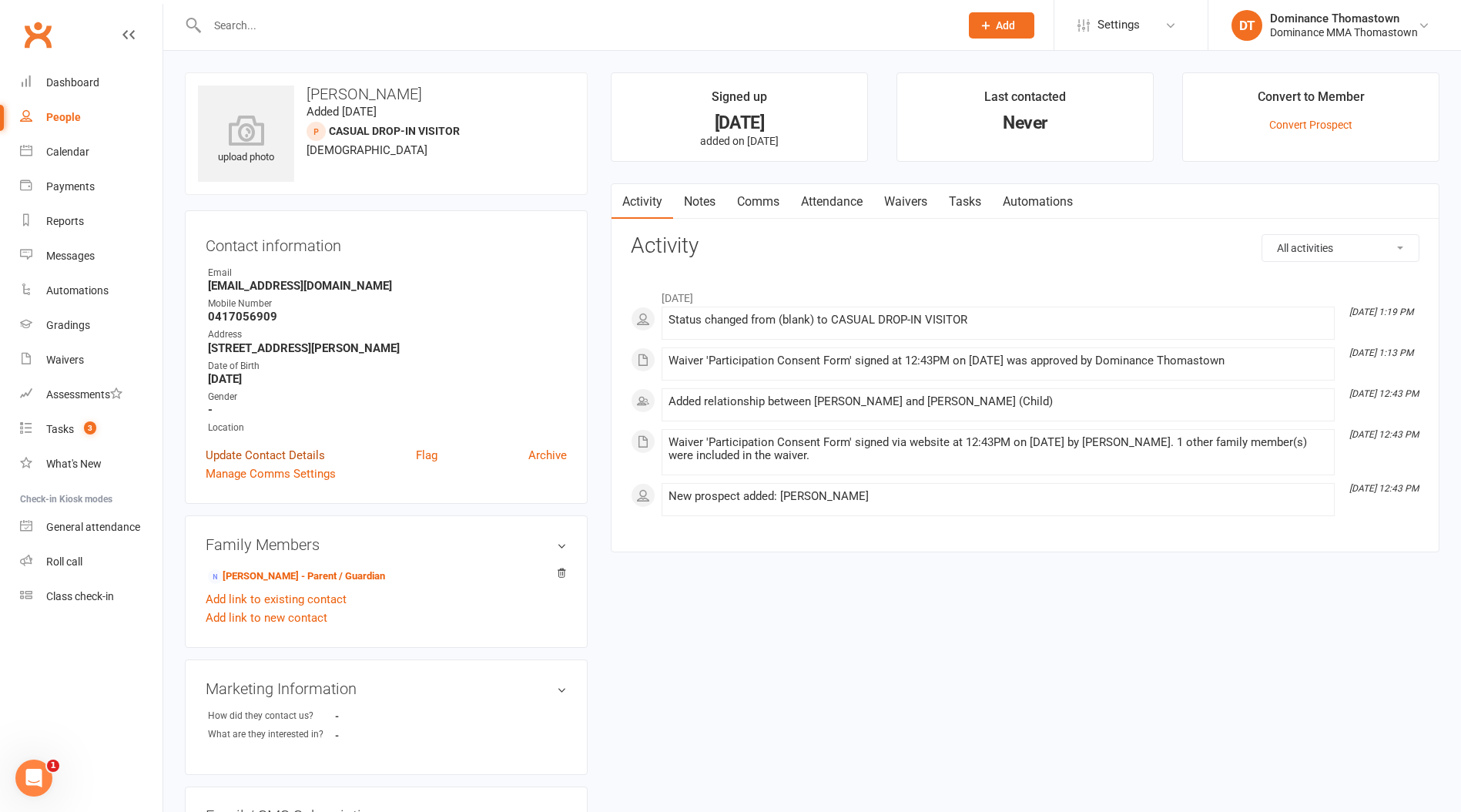
click at [295, 451] on link "Update Contact Details" at bounding box center [266, 455] width 119 height 19
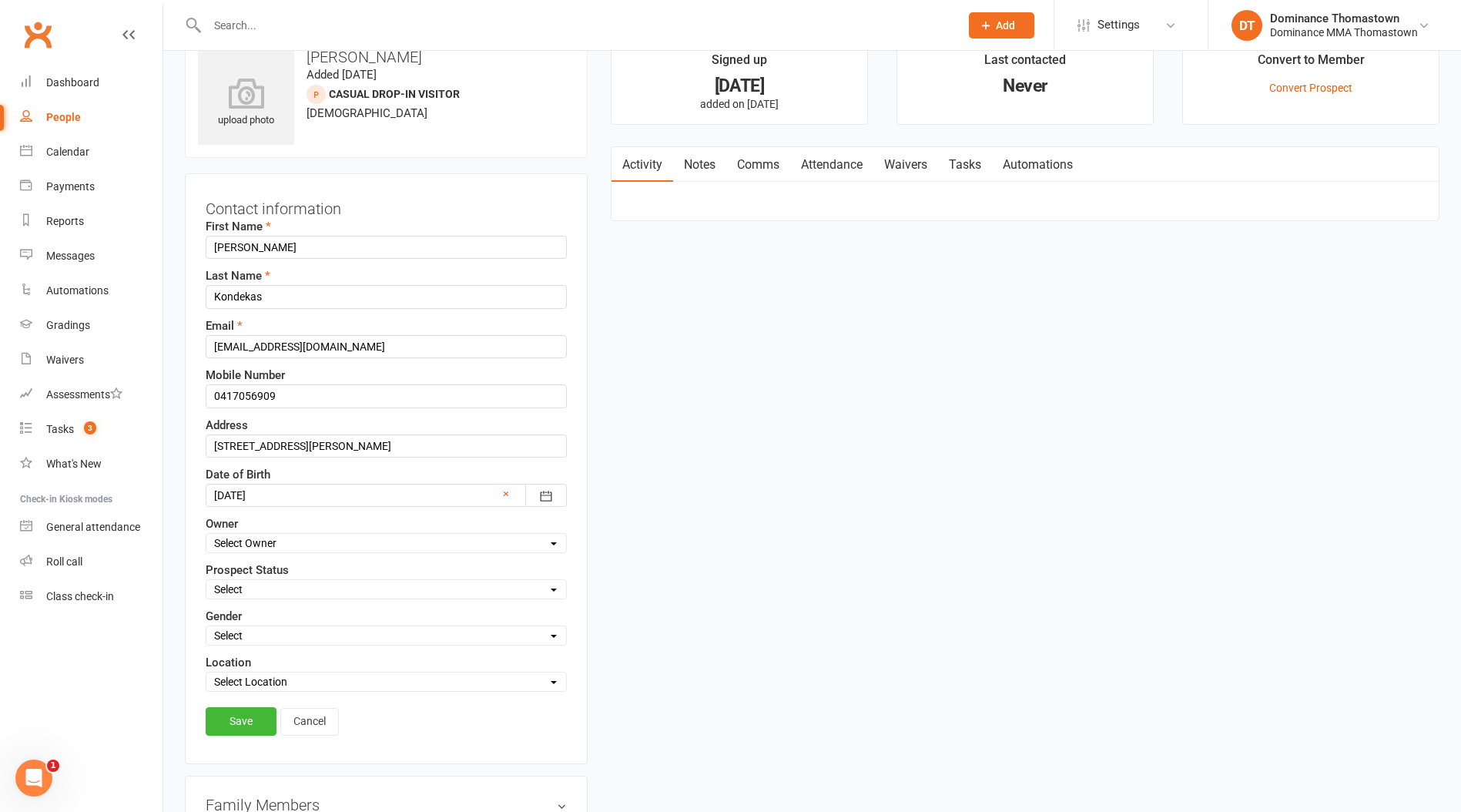
scroll to position [72, 0]
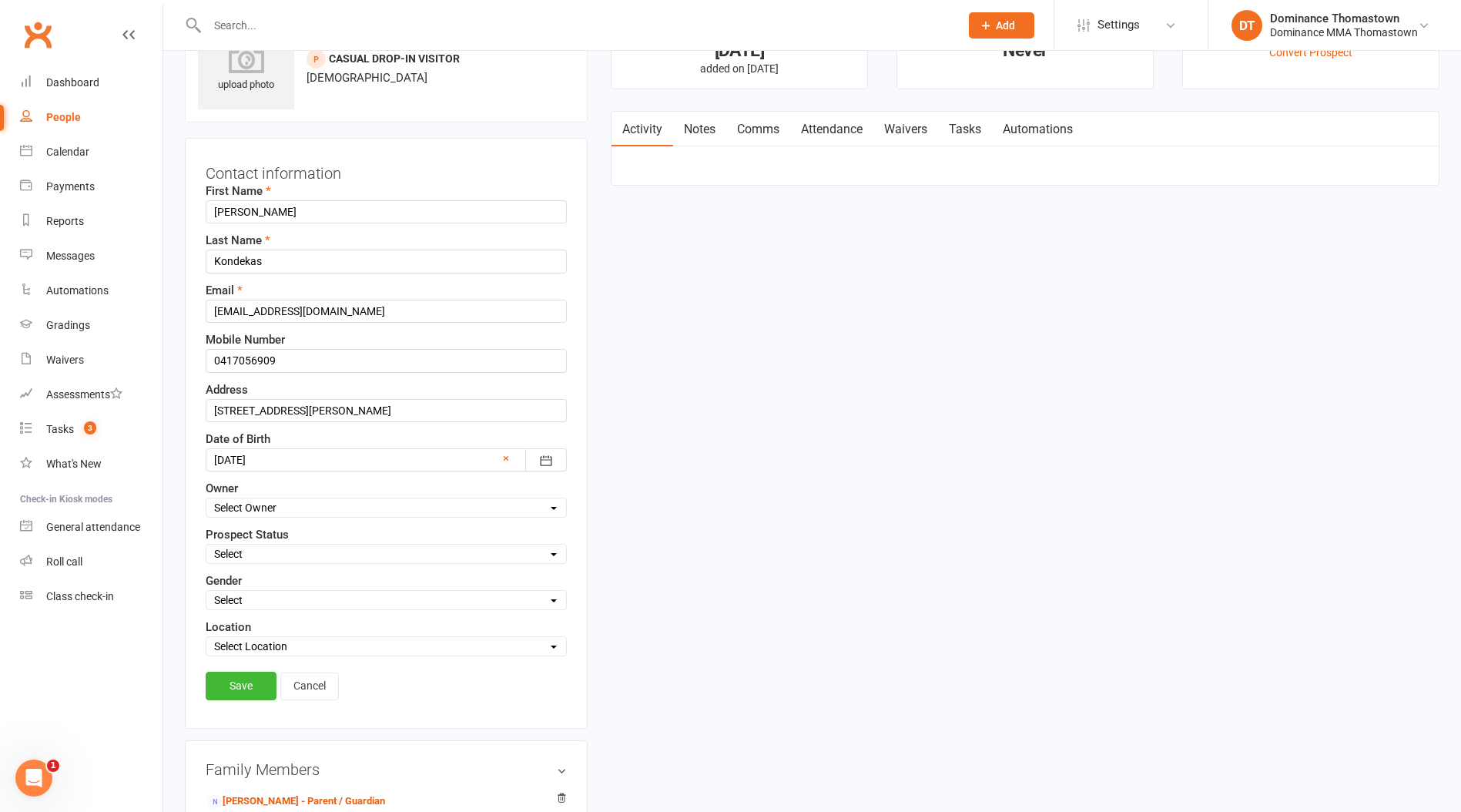
click at [247, 550] on div "Select ENQUIRY WEBSITE ENQUIRY META ADS ENQUIRY DROPPED PROSPECT DROP-IN VISITO…" at bounding box center [386, 554] width 361 height 20
click at [246, 553] on select "Select ENQUIRY WEBSITE ENQUIRY META ADS ENQUIRY DROPPED PROSPECT DROP-IN VISITO…" at bounding box center [387, 554] width 360 height 17
select select "DROP-IN VISITOR"
click at [207, 545] on select "Select ENQUIRY WEBSITE ENQUIRY META ADS ENQUIRY DROPPED PROSPECT DROP-IN VISITO…" at bounding box center [387, 554] width 360 height 17
drag, startPoint x: 249, startPoint y: 688, endPoint x: 251, endPoint y: 677, distance: 11.2
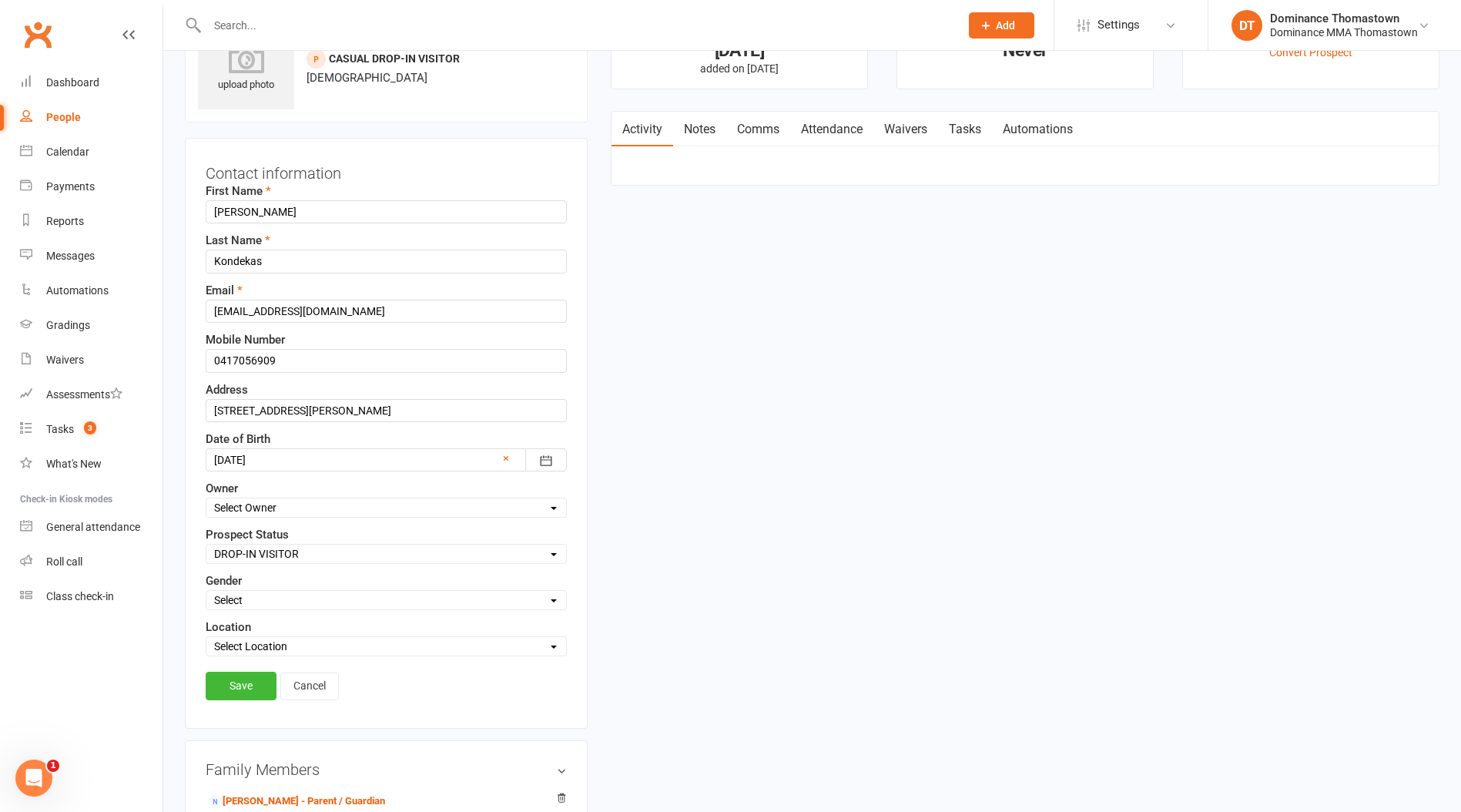
click at [247, 688] on link "Save" at bounding box center [242, 685] width 71 height 28
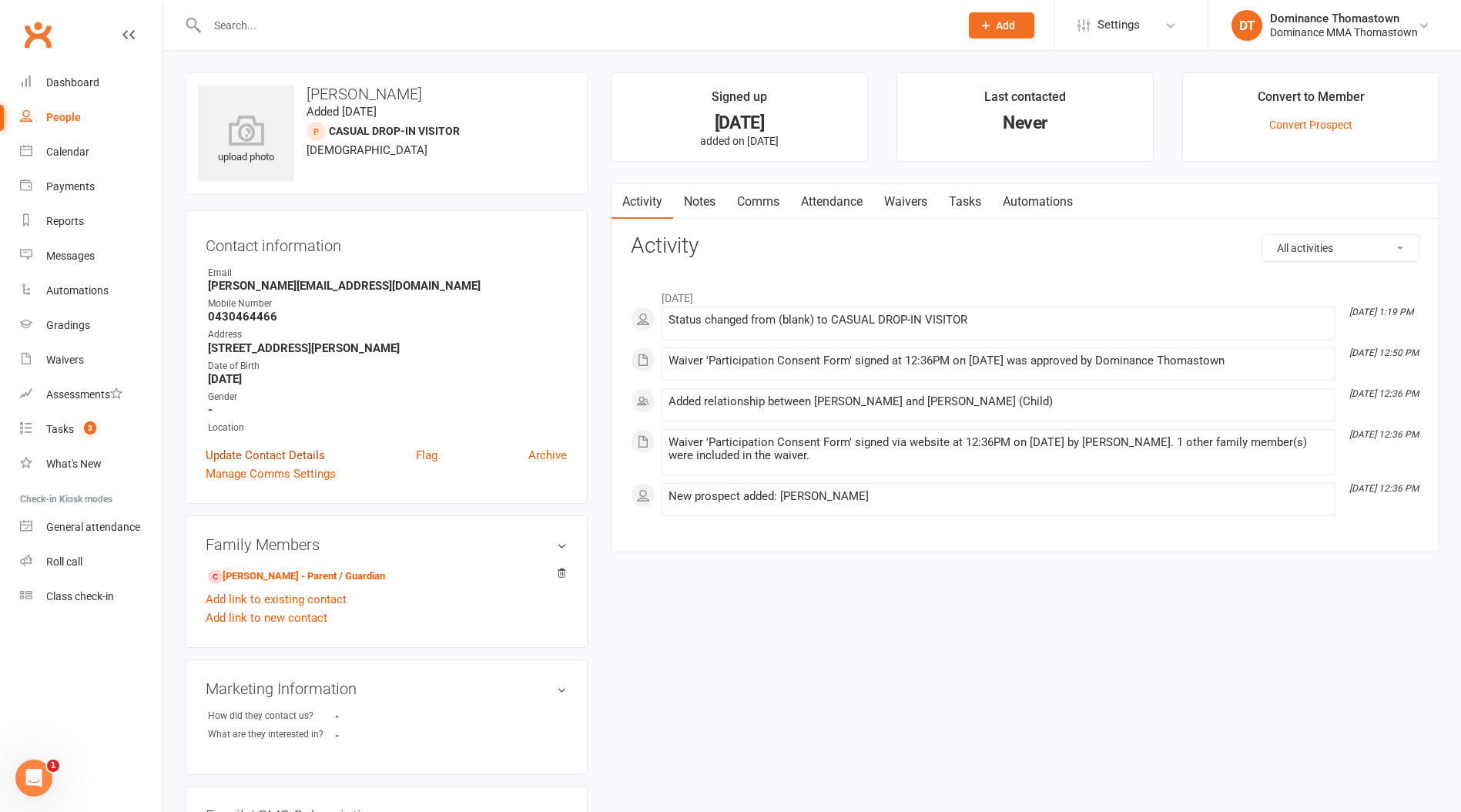
click at [250, 449] on link "Update Contact Details" at bounding box center [266, 455] width 119 height 19
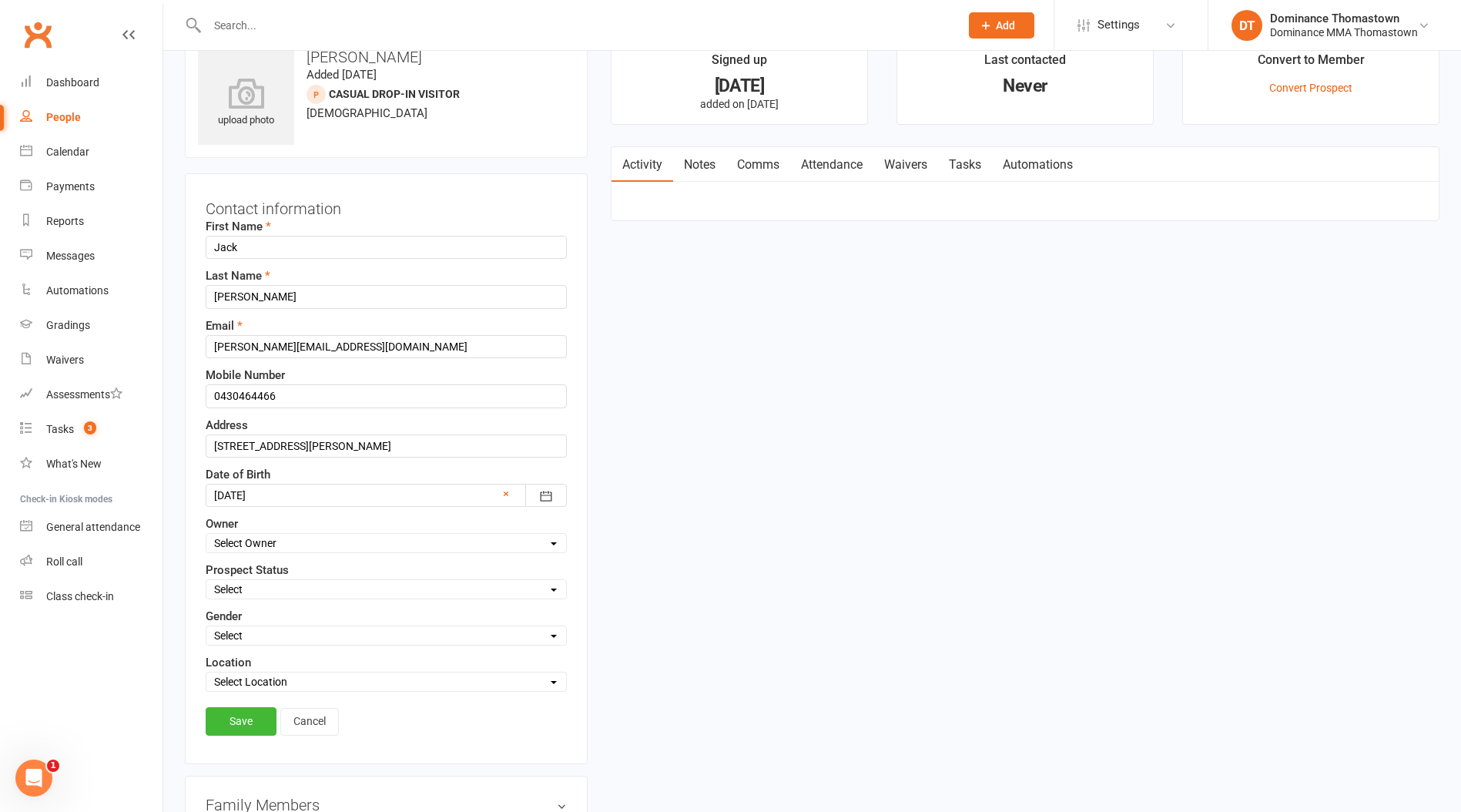
scroll to position [72, 0]
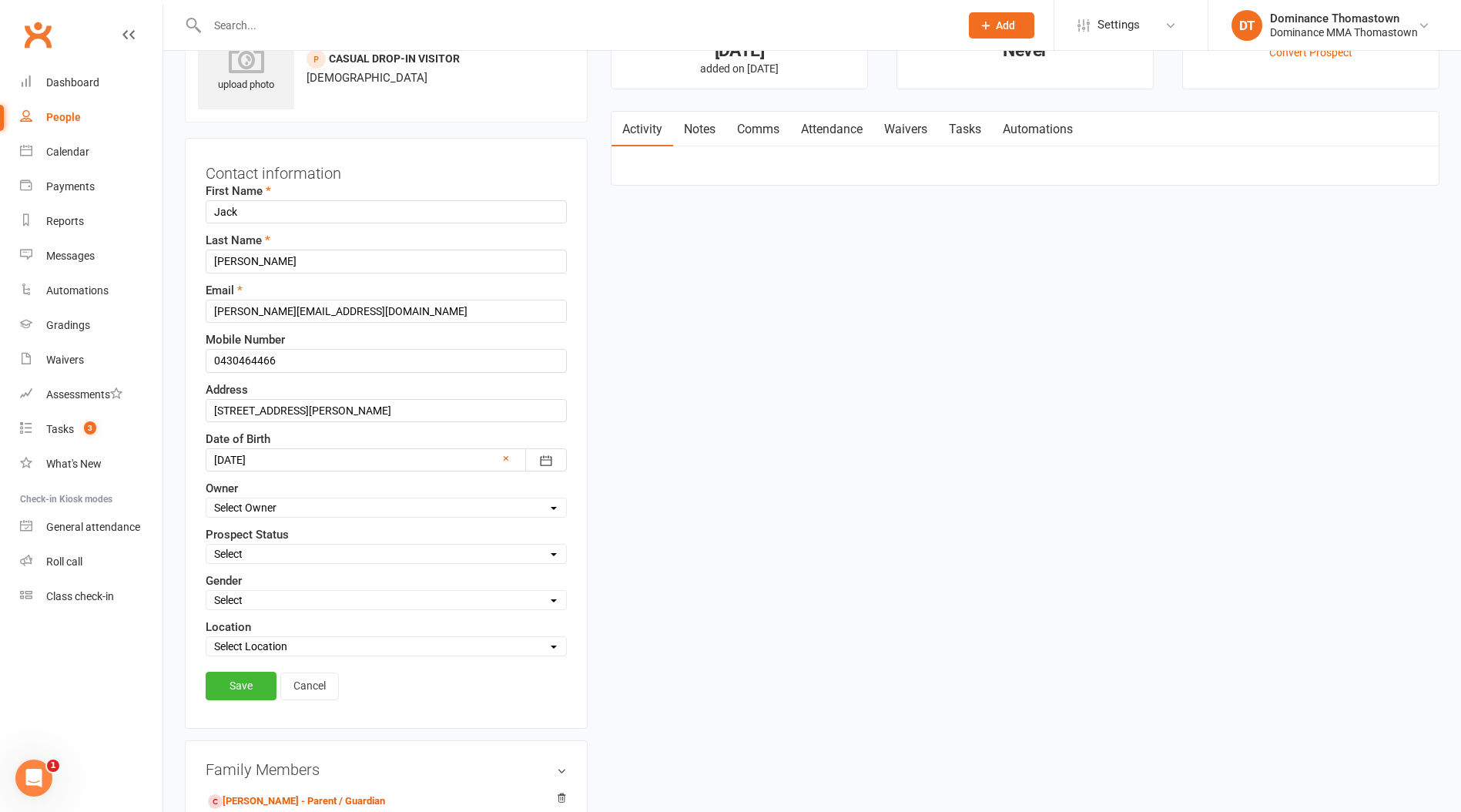
click at [250, 515] on select "Select Owner Cat Wilson David Hart Jesse McIntyre Wilson Tan Dominance Thomasto…" at bounding box center [387, 507] width 360 height 17
click at [255, 542] on label "Prospect Status" at bounding box center [247, 534] width 83 height 19
click at [255, 553] on select "Select ENQUIRY WEBSITE ENQUIRY META ADS ENQUIRY DROPPED PROSPECT DROP-IN VISITO…" at bounding box center [387, 554] width 360 height 17
select select "DROP-IN VISITOR"
click at [207, 545] on select "Select ENQUIRY WEBSITE ENQUIRY META ADS ENQUIRY DROPPED PROSPECT DROP-IN VISITO…" at bounding box center [387, 554] width 360 height 17
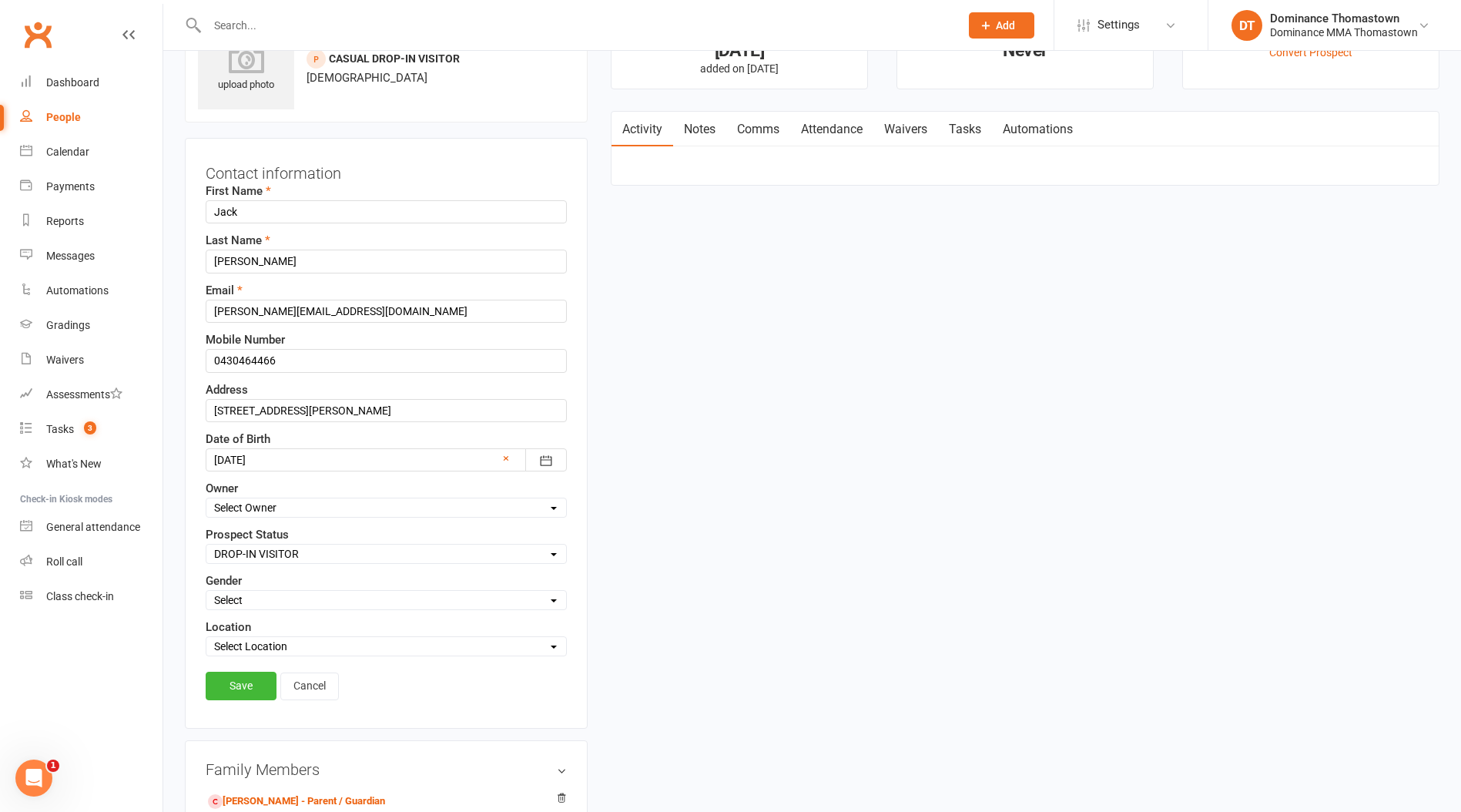
click at [242, 684] on link "Save" at bounding box center [242, 685] width 71 height 28
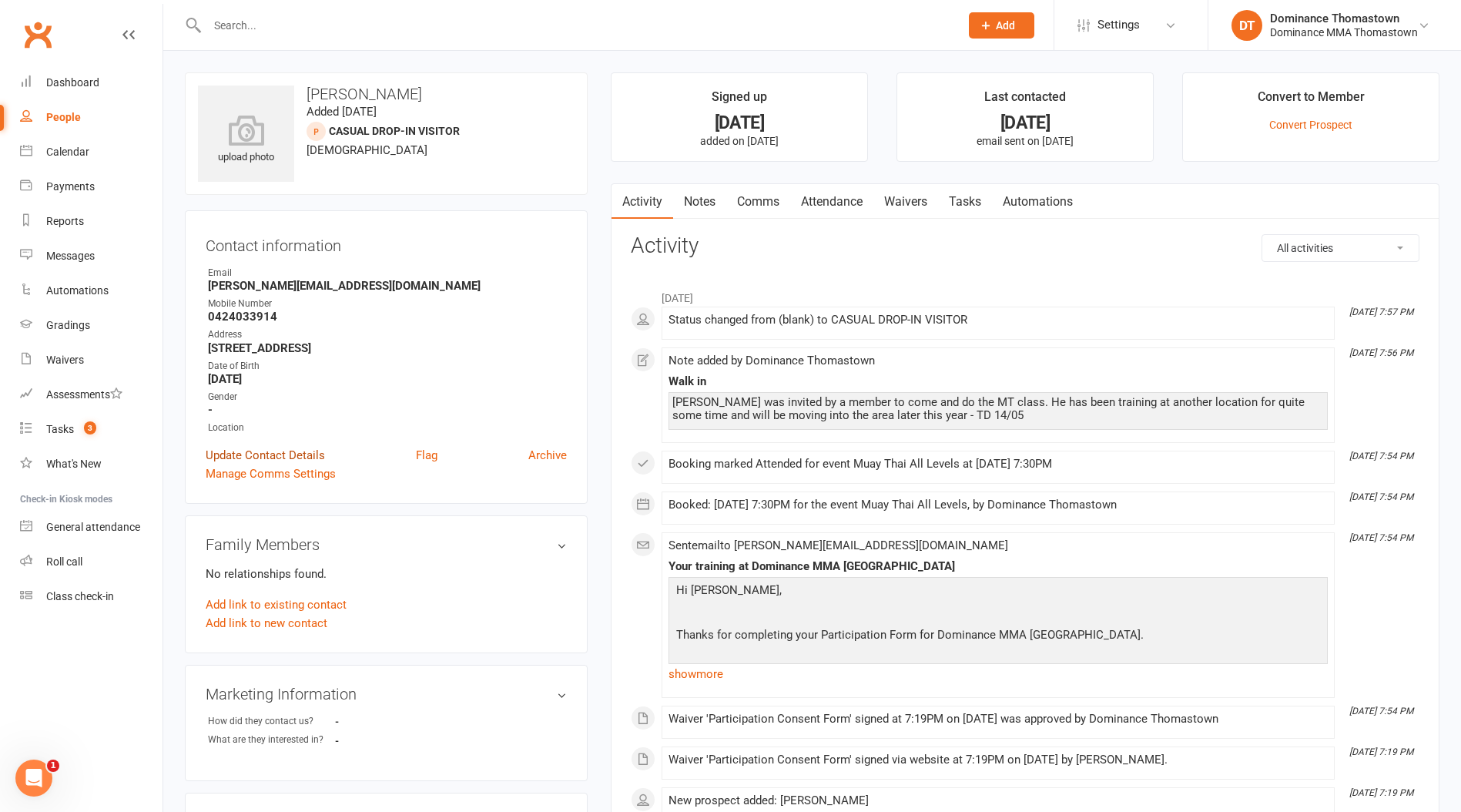
click at [300, 453] on link "Update Contact Details" at bounding box center [266, 455] width 119 height 19
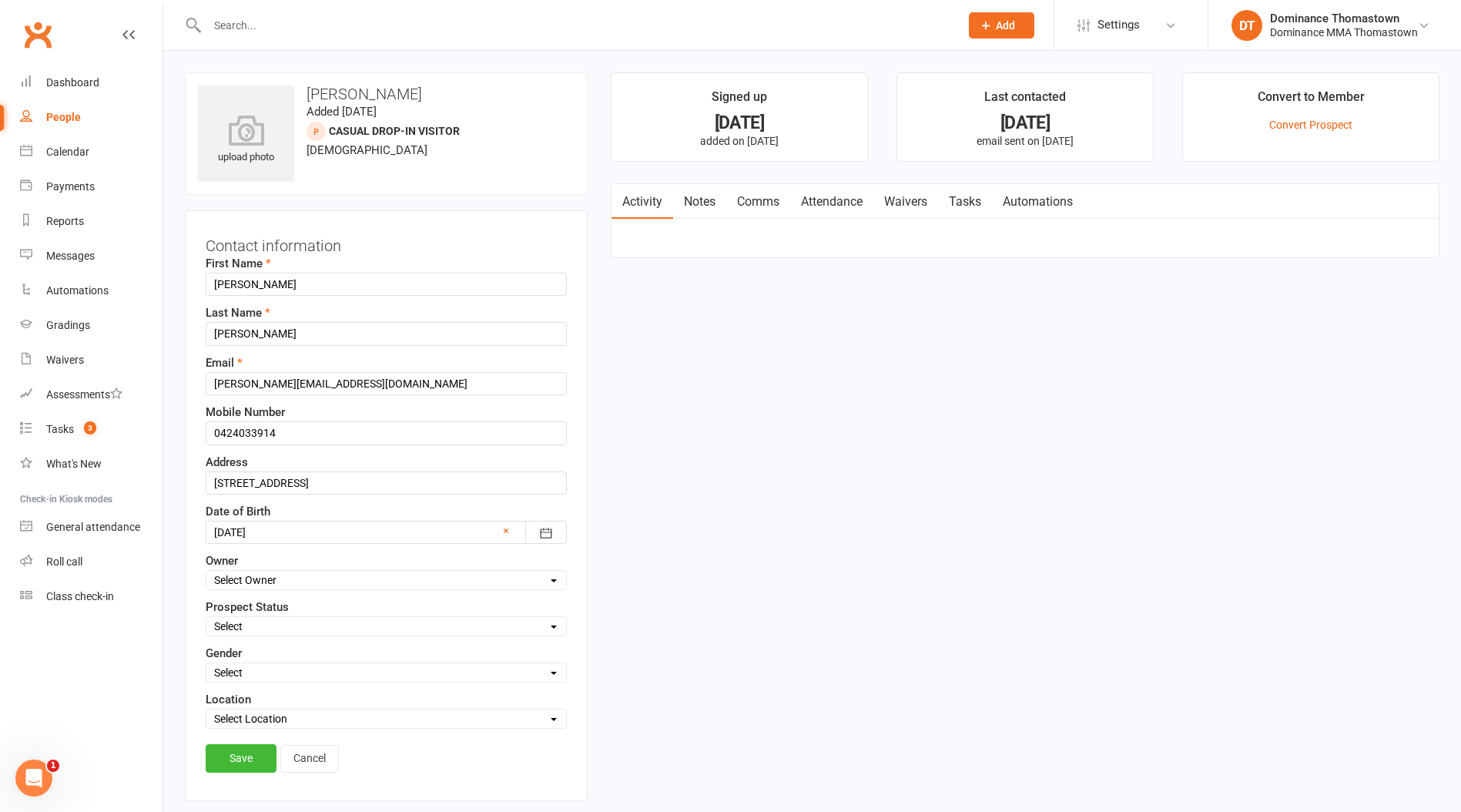
scroll to position [72, 0]
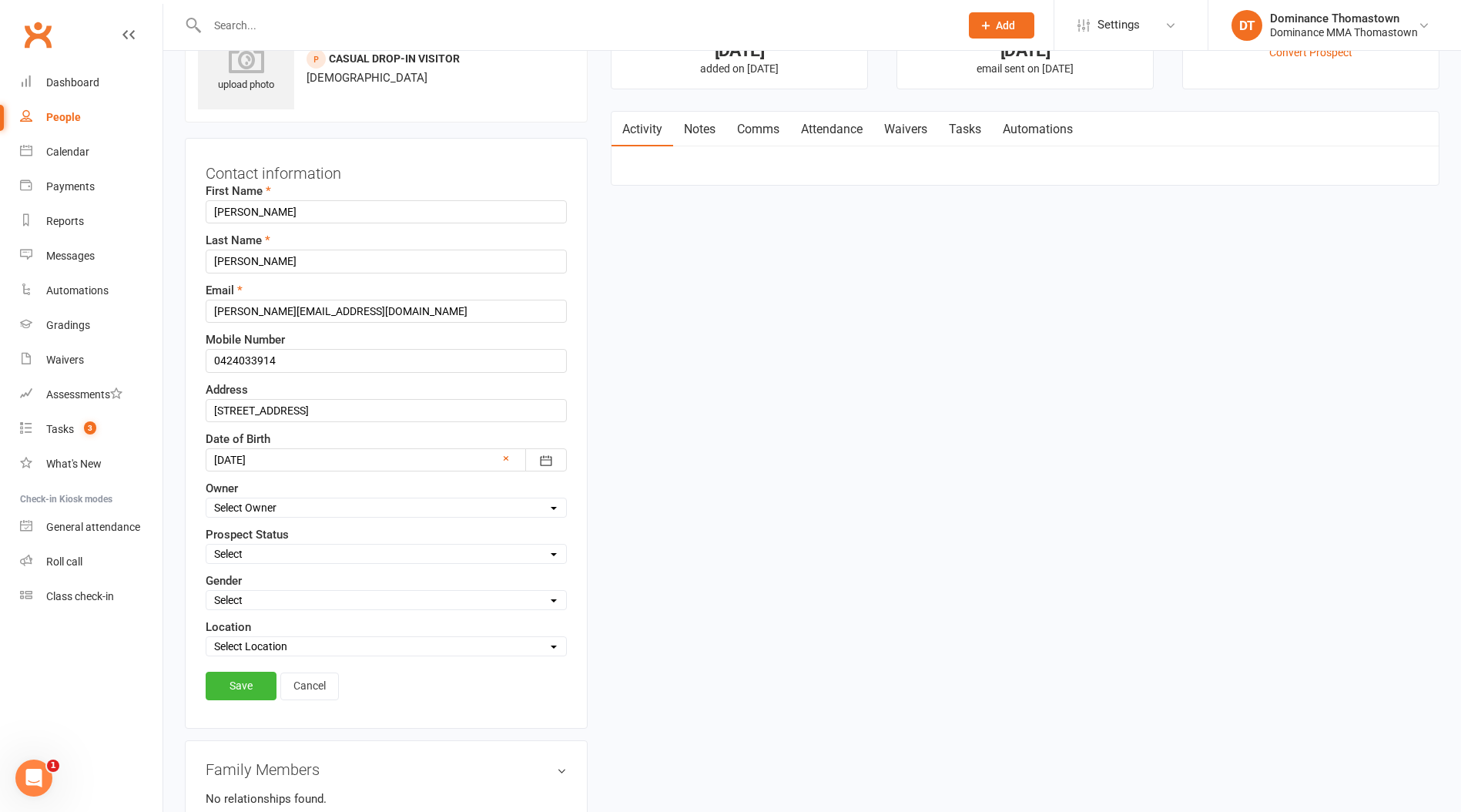
click at [269, 554] on select "Select ENQUIRY WEBSITE ENQUIRY META ADS ENQUIRY DROPPED PROSPECT DROP-IN VISITO…" at bounding box center [387, 554] width 360 height 17
click at [207, 545] on select "Select ENQUIRY WEBSITE ENQUIRY META ADS ENQUIRY DROPPED PROSPECT DROP-IN VISITO…" at bounding box center [387, 554] width 360 height 17
click at [242, 559] on select "Select ENQUIRY WEBSITE ENQUIRY META ADS ENQUIRY DROPPED PROSPECT DROP-IN VISITO…" at bounding box center [387, 554] width 360 height 17
select select "DROP-IN VISITOR"
click at [207, 545] on select "Select ENQUIRY WEBSITE ENQUIRY META ADS ENQUIRY DROPPED PROSPECT DROP-IN VISITO…" at bounding box center [387, 554] width 360 height 17
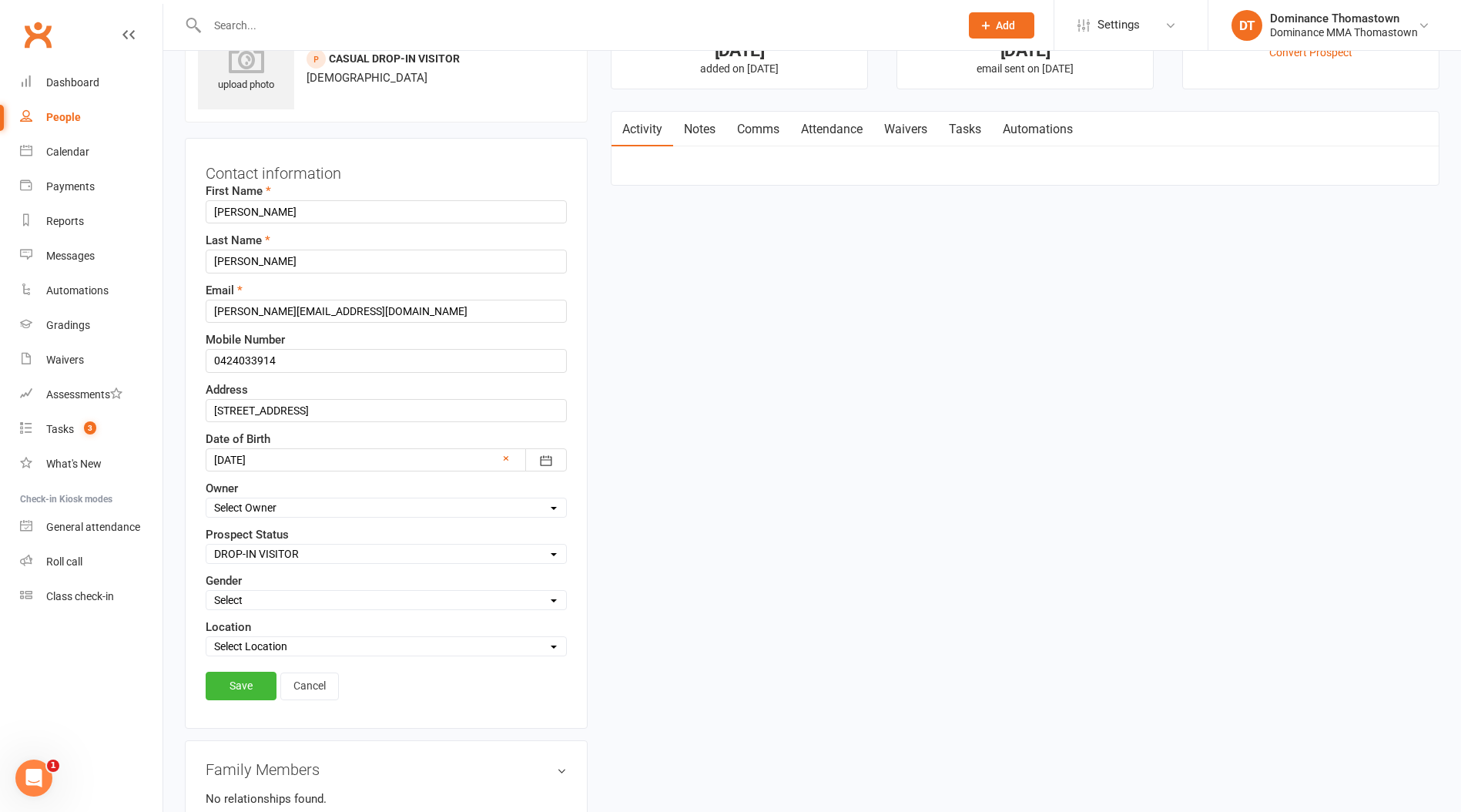
drag, startPoint x: 257, startPoint y: 684, endPoint x: 258, endPoint y: 670, distance: 14.0
click at [257, 684] on link "Save" at bounding box center [242, 685] width 71 height 28
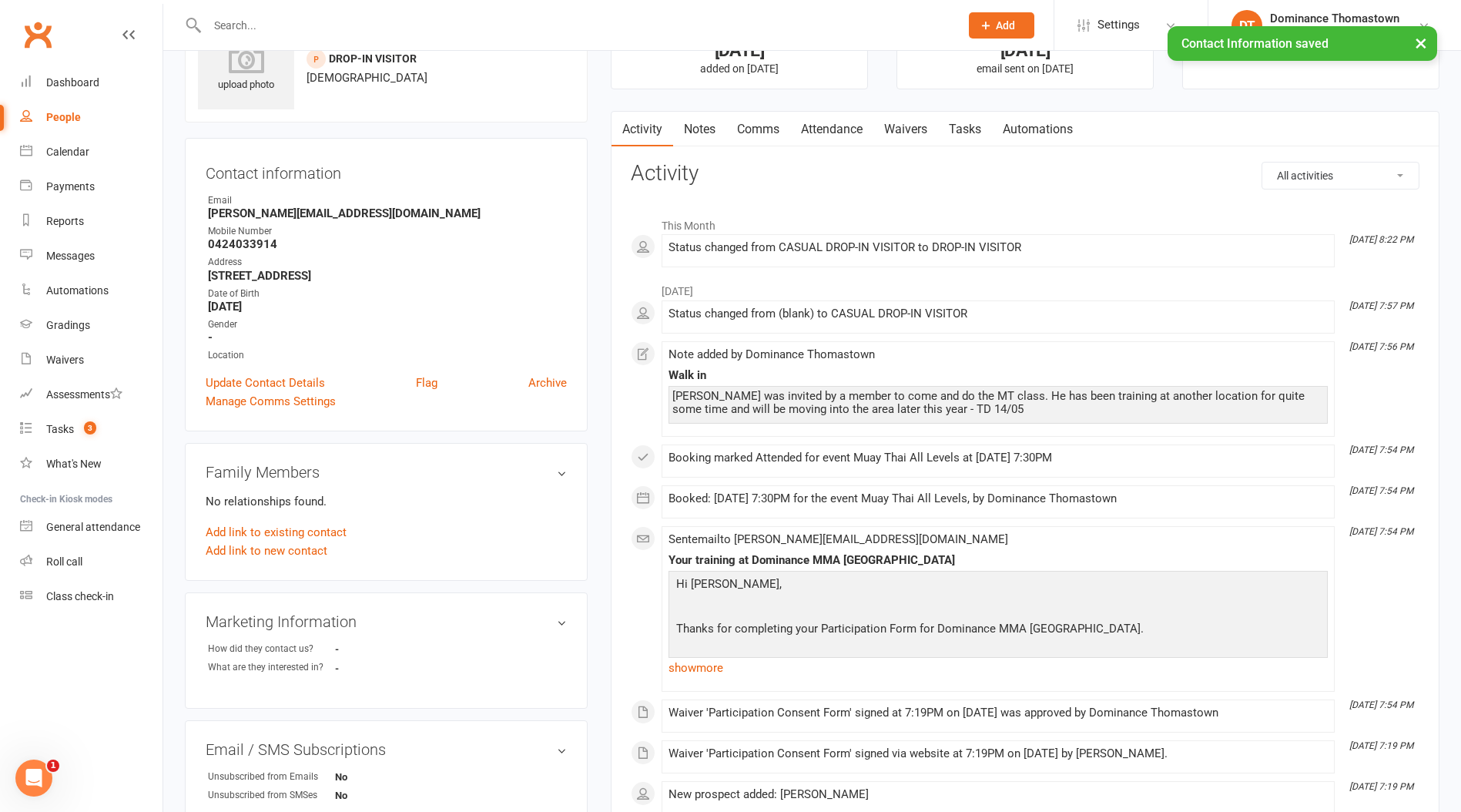
click at [699, 135] on link "Notes" at bounding box center [700, 129] width 53 height 36
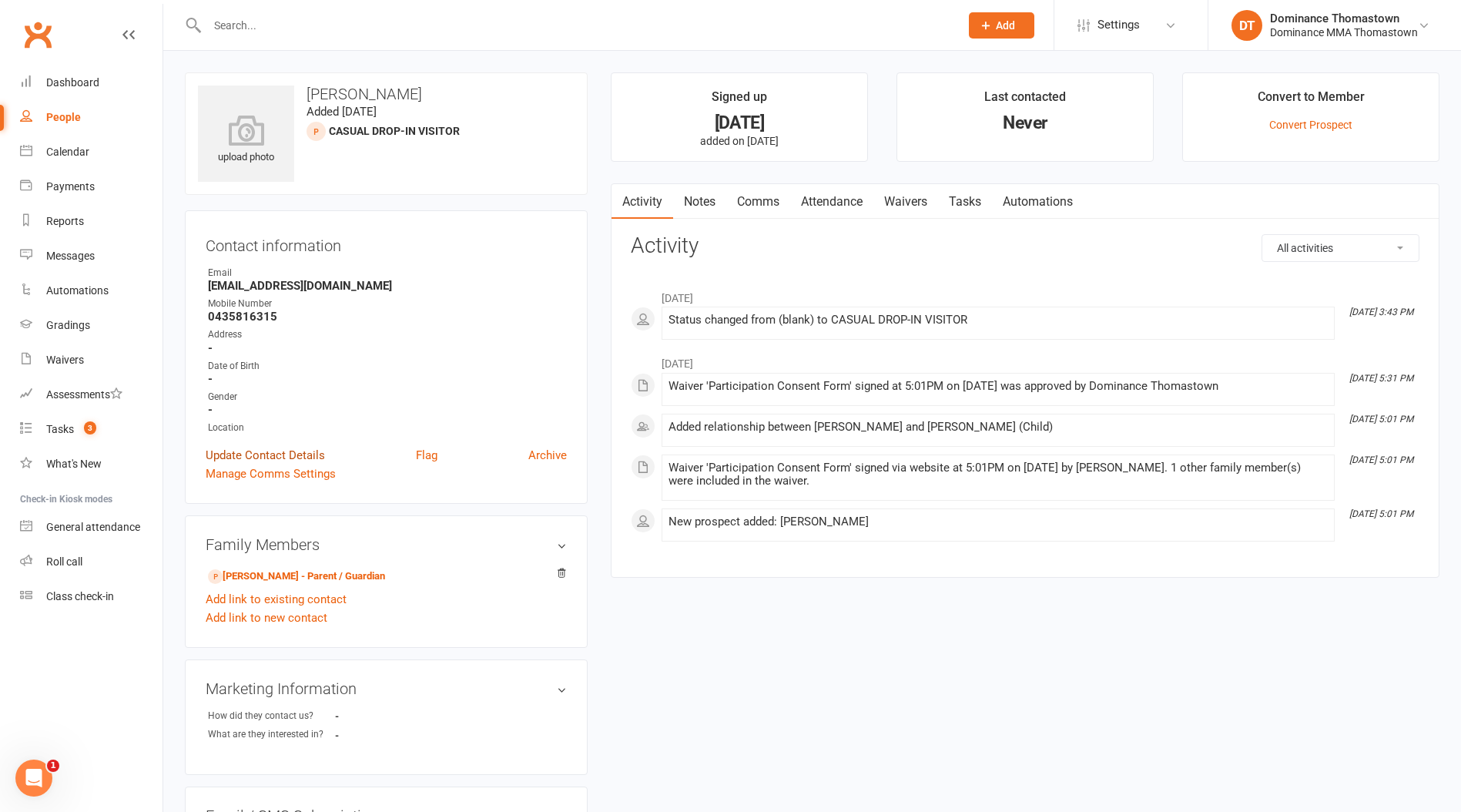
click at [261, 451] on link "Update Contact Details" at bounding box center [266, 455] width 119 height 19
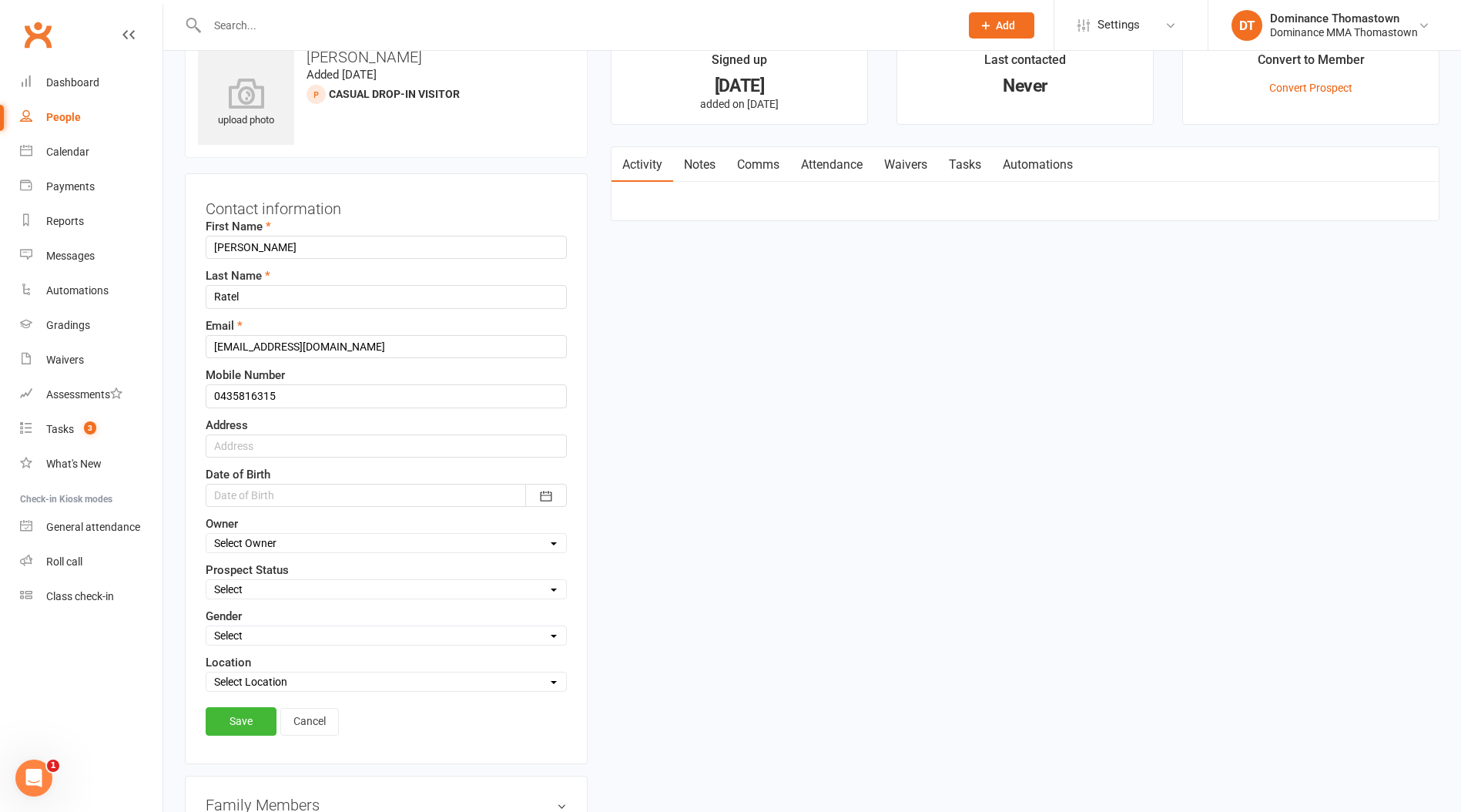
scroll to position [72, 0]
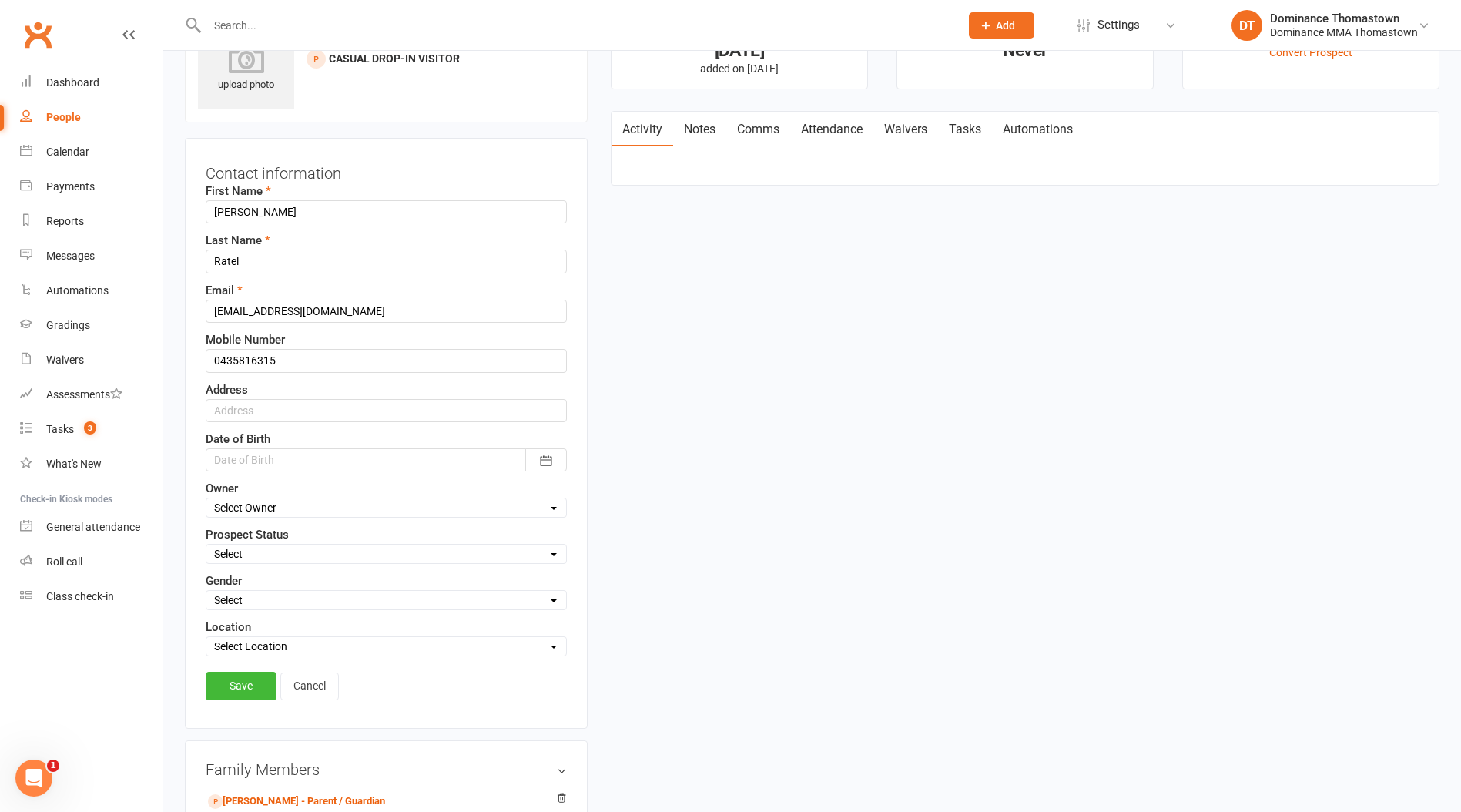
click at [246, 554] on select "Select ENQUIRY WEBSITE ENQUIRY META ADS ENQUIRY DROPPED PROSPECT DROP-IN VISITO…" at bounding box center [387, 554] width 360 height 17
select select "DROP-IN VISITOR"
click at [207, 545] on select "Select ENQUIRY WEBSITE ENQUIRY META ADS ENQUIRY DROPPED PROSPECT DROP-IN VISITO…" at bounding box center [387, 554] width 360 height 17
click at [245, 684] on link "Save" at bounding box center [242, 685] width 71 height 28
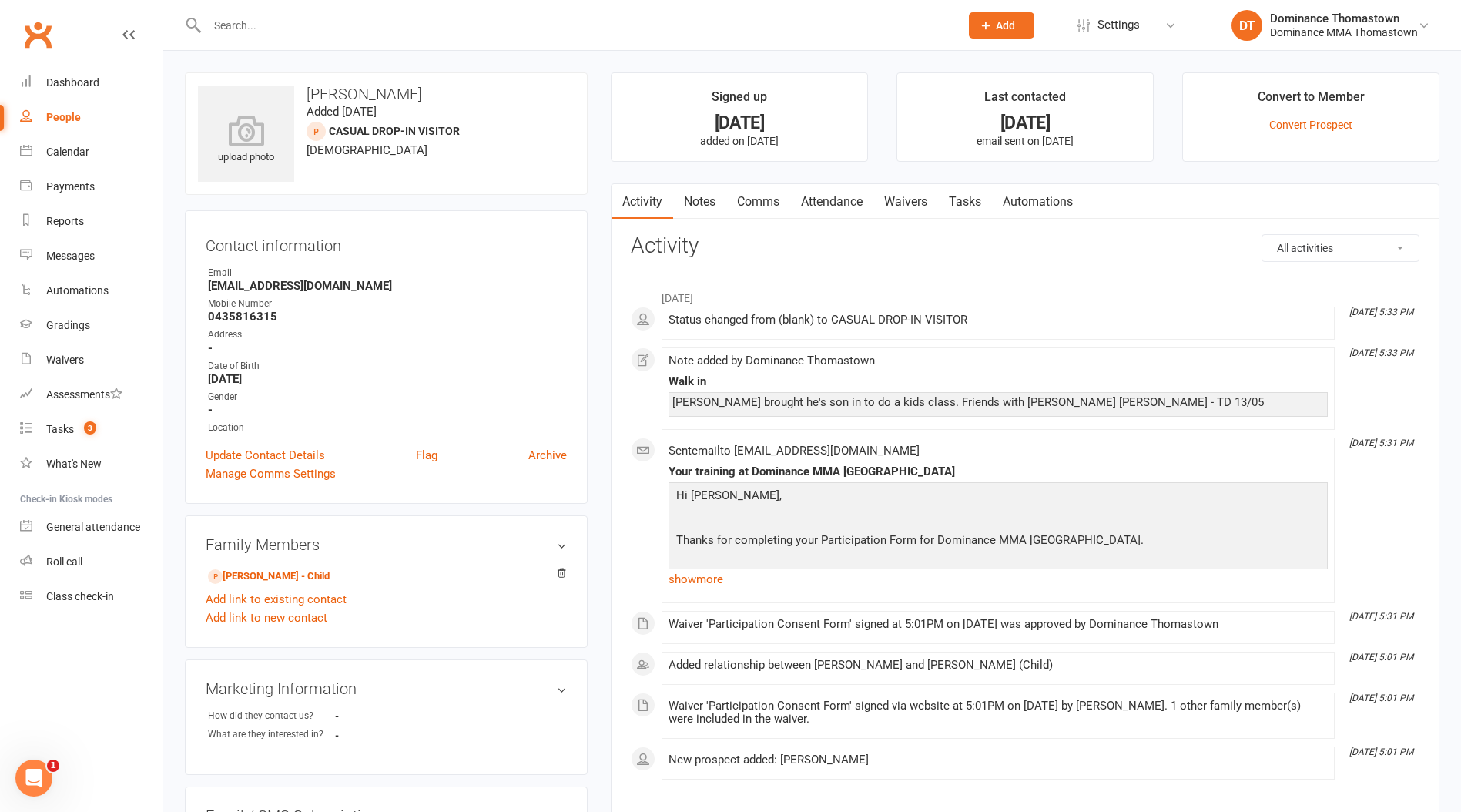
click at [709, 197] on link "Notes" at bounding box center [700, 202] width 53 height 36
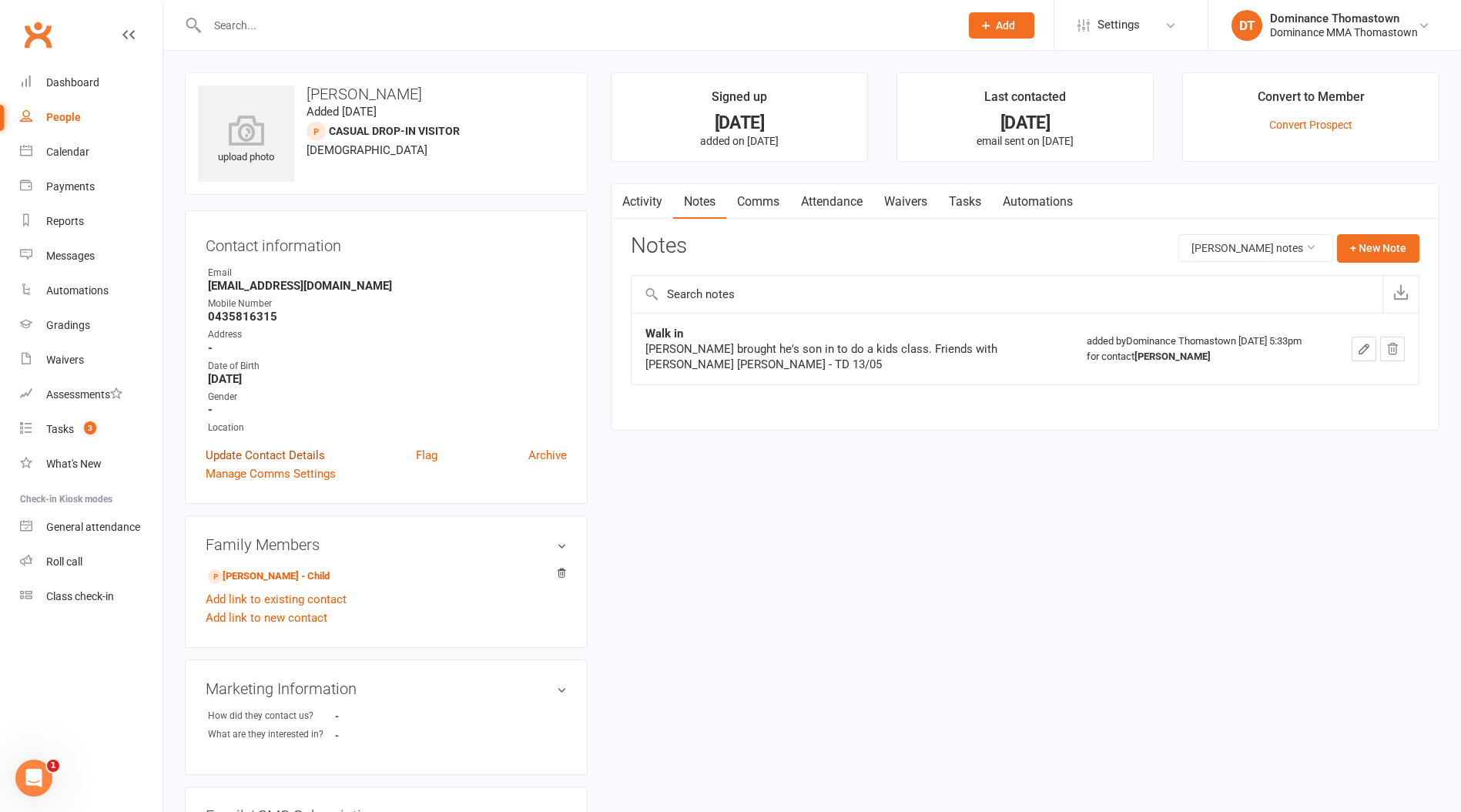
click at [218, 455] on link "Update Contact Details" at bounding box center [266, 455] width 119 height 19
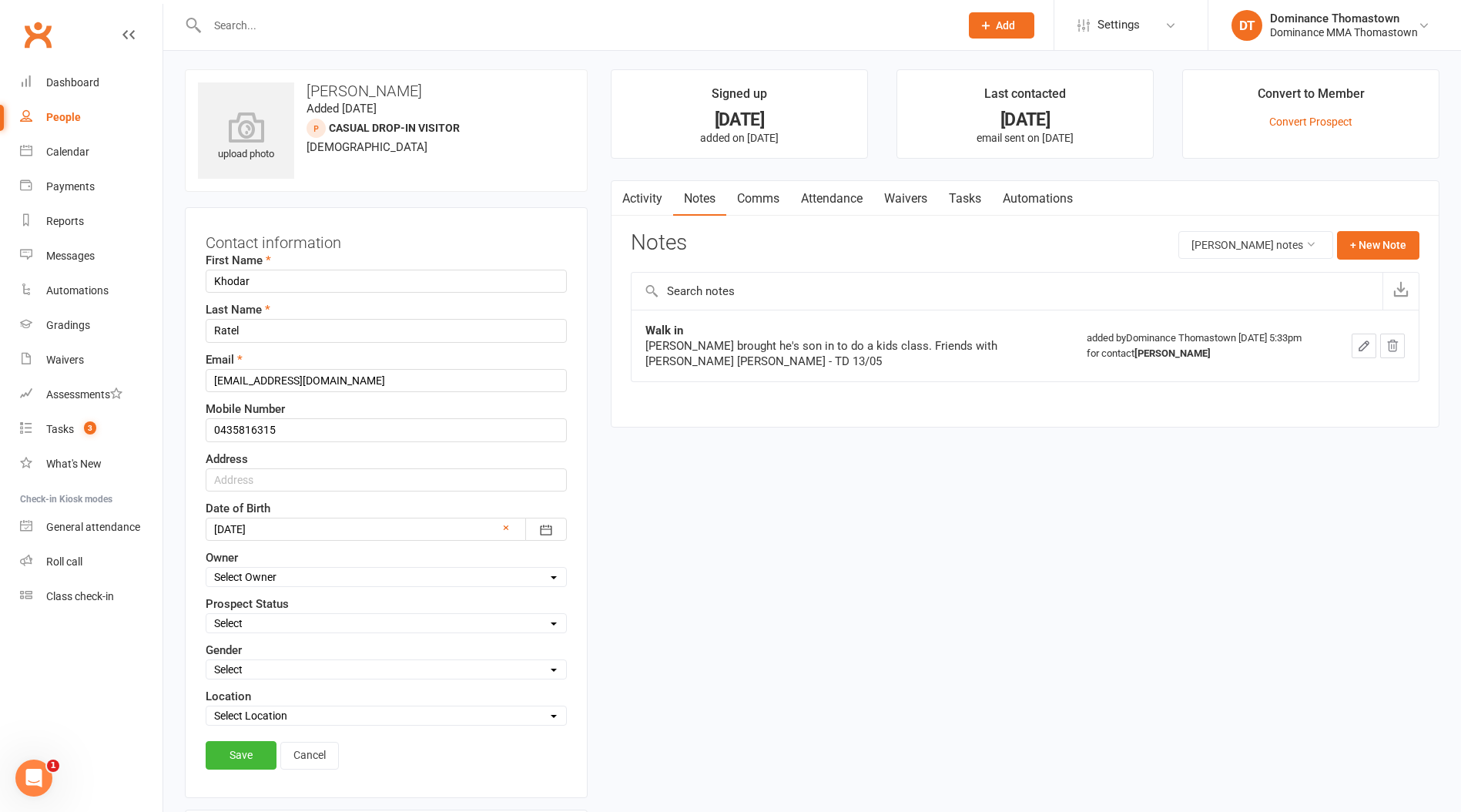
scroll to position [72, 0]
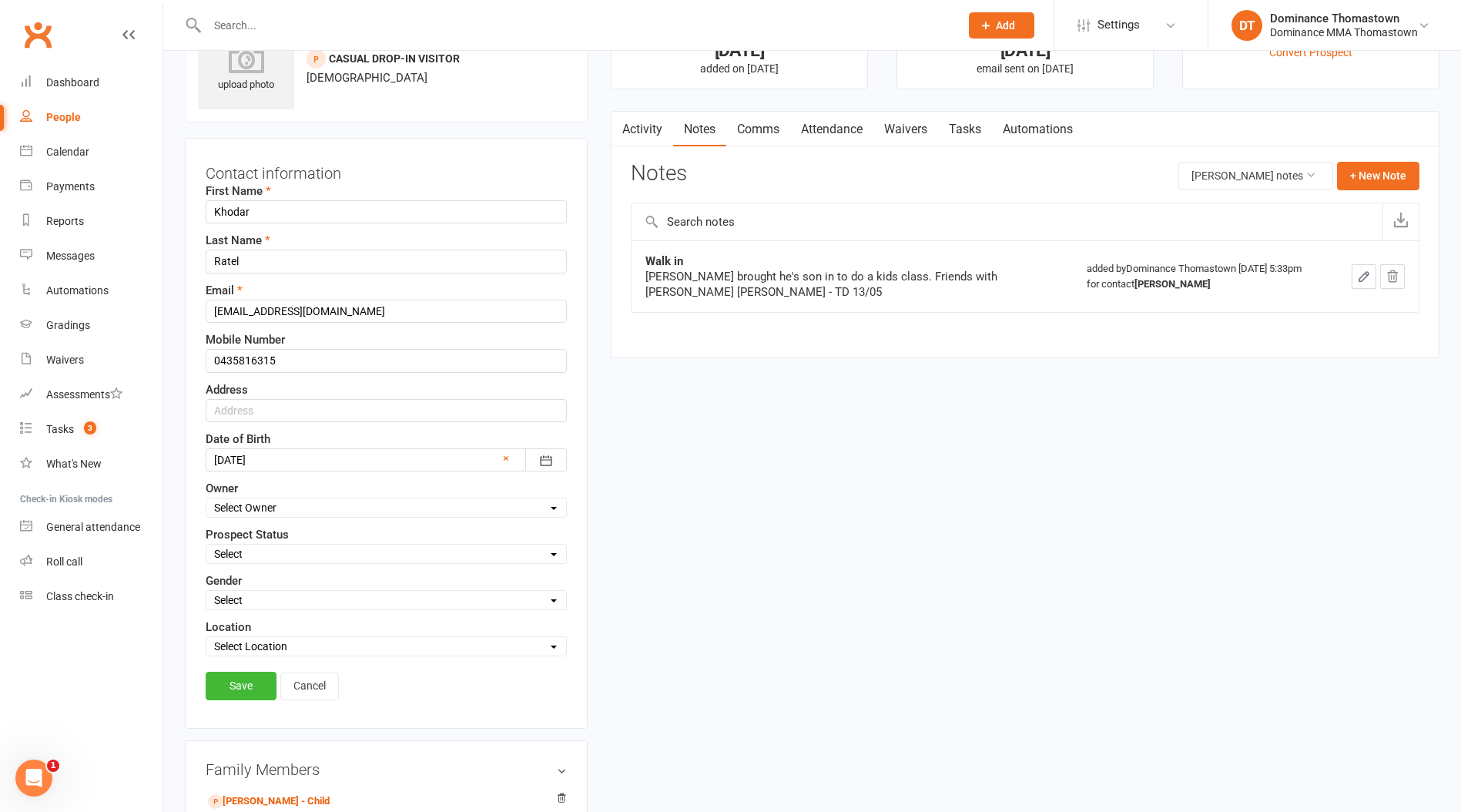
click at [257, 506] on select "Select Owner [PERSON_NAME] [PERSON_NAME] [PERSON_NAME] Tan Dominance Thomastown…" at bounding box center [387, 507] width 360 height 17
drag, startPoint x: 273, startPoint y: 544, endPoint x: 268, endPoint y: 554, distance: 11.2
click at [272, 544] on div "Select ENQUIRY WEBSITE ENQUIRY META ADS ENQUIRY DROPPED PROSPECT DROP-IN VISITO…" at bounding box center [386, 554] width 361 height 20
click at [267, 559] on select "Select ENQUIRY WEBSITE ENQUIRY META ADS ENQUIRY DROPPED PROSPECT DROP-IN VISITO…" at bounding box center [387, 554] width 360 height 17
select select "DROP-IN VISITOR"
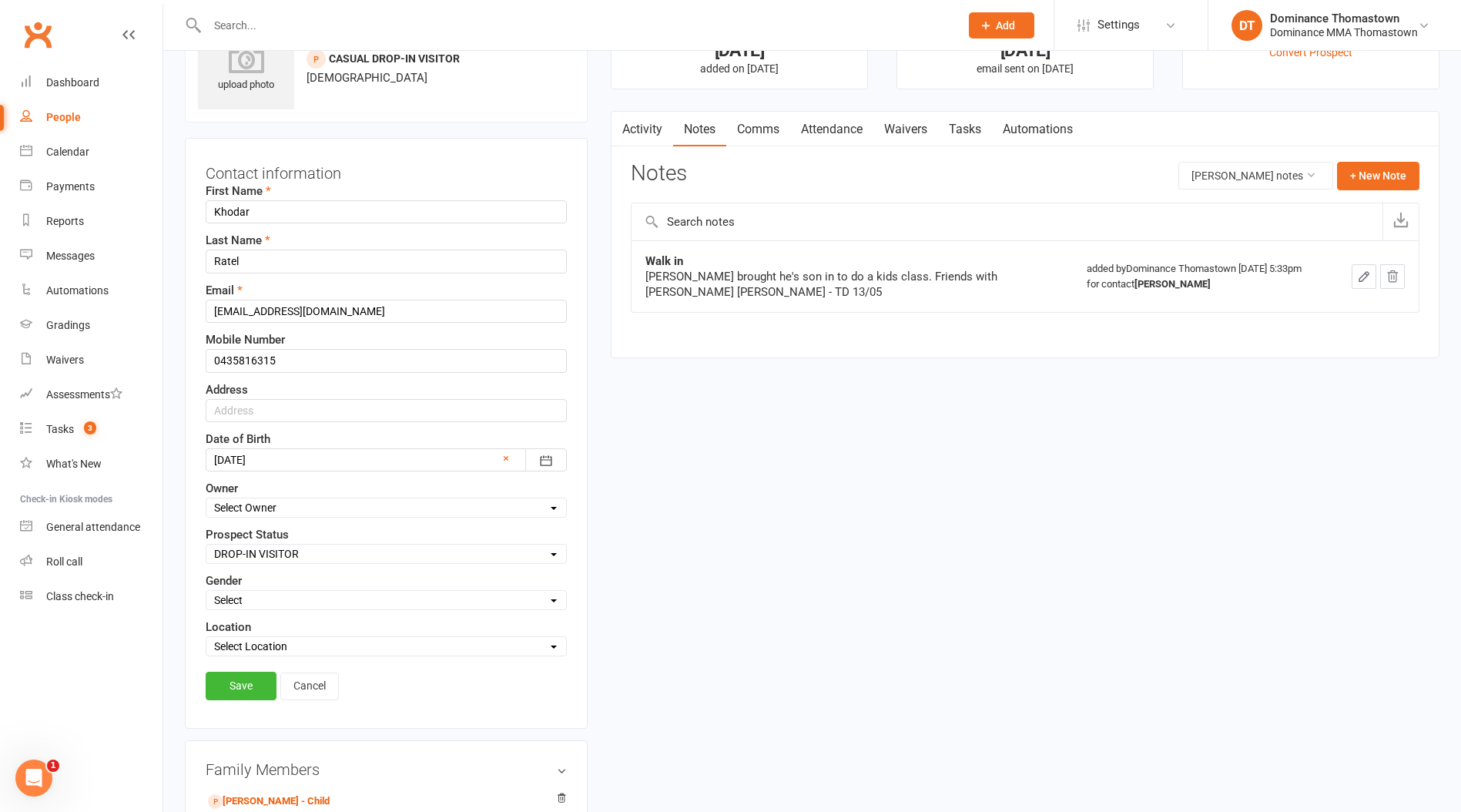
click at [207, 545] on select "Select ENQUIRY WEBSITE ENQUIRY META ADS ENQUIRY DROPPED PROSPECT DROP-IN VISITO…" at bounding box center [387, 554] width 360 height 17
click at [251, 678] on link "Save" at bounding box center [242, 685] width 71 height 28
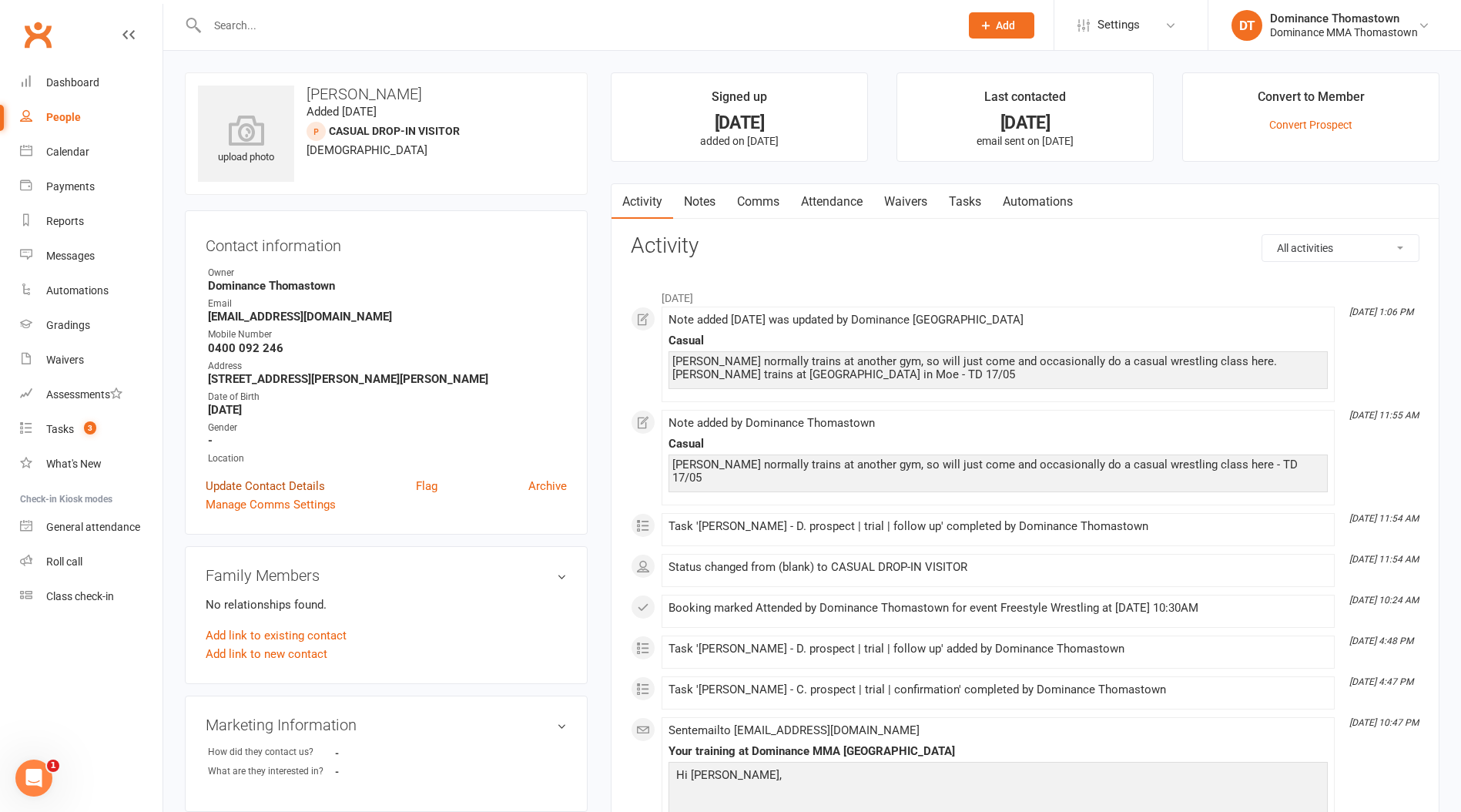
click at [275, 480] on link "Update Contact Details" at bounding box center [266, 486] width 119 height 19
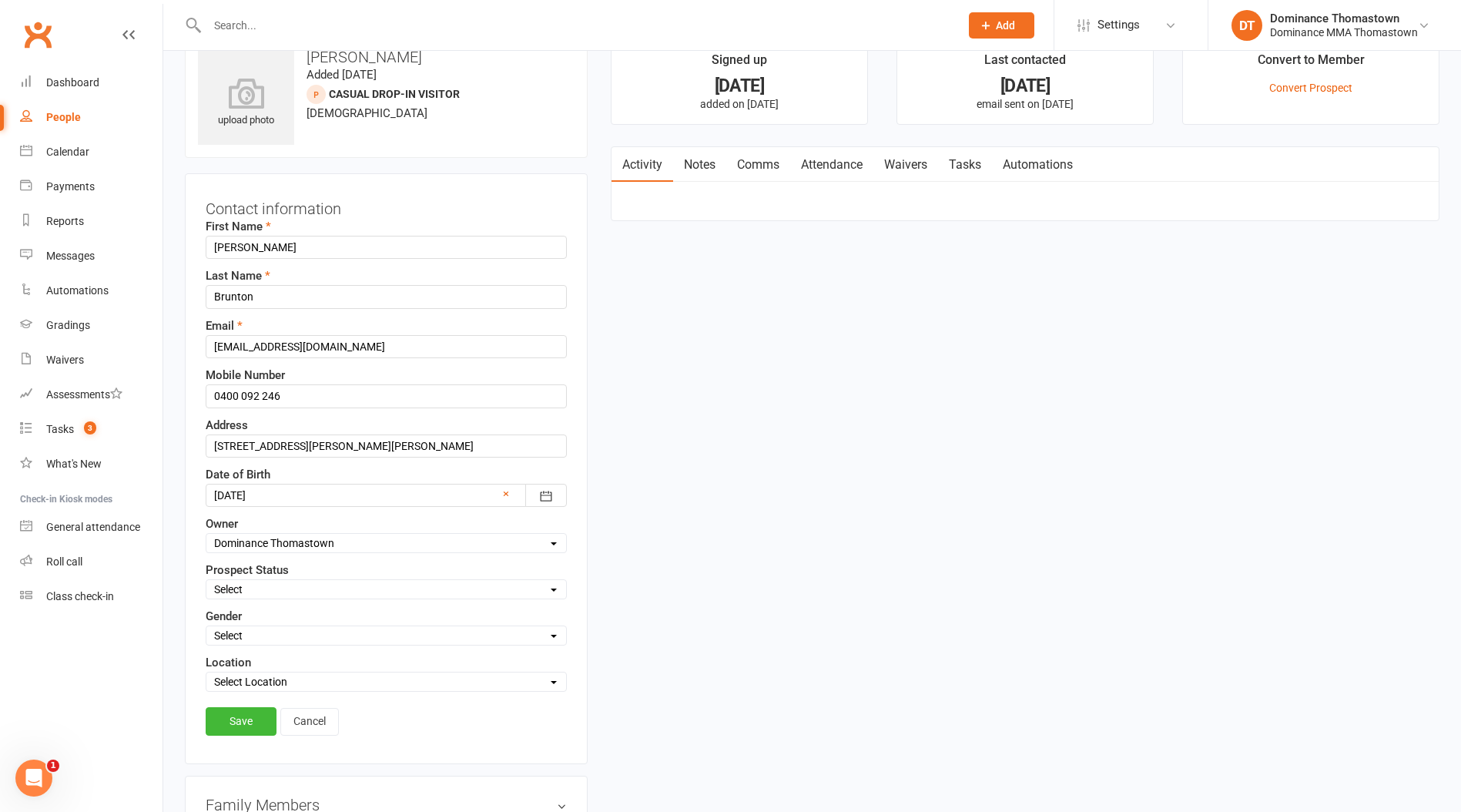
scroll to position [72, 0]
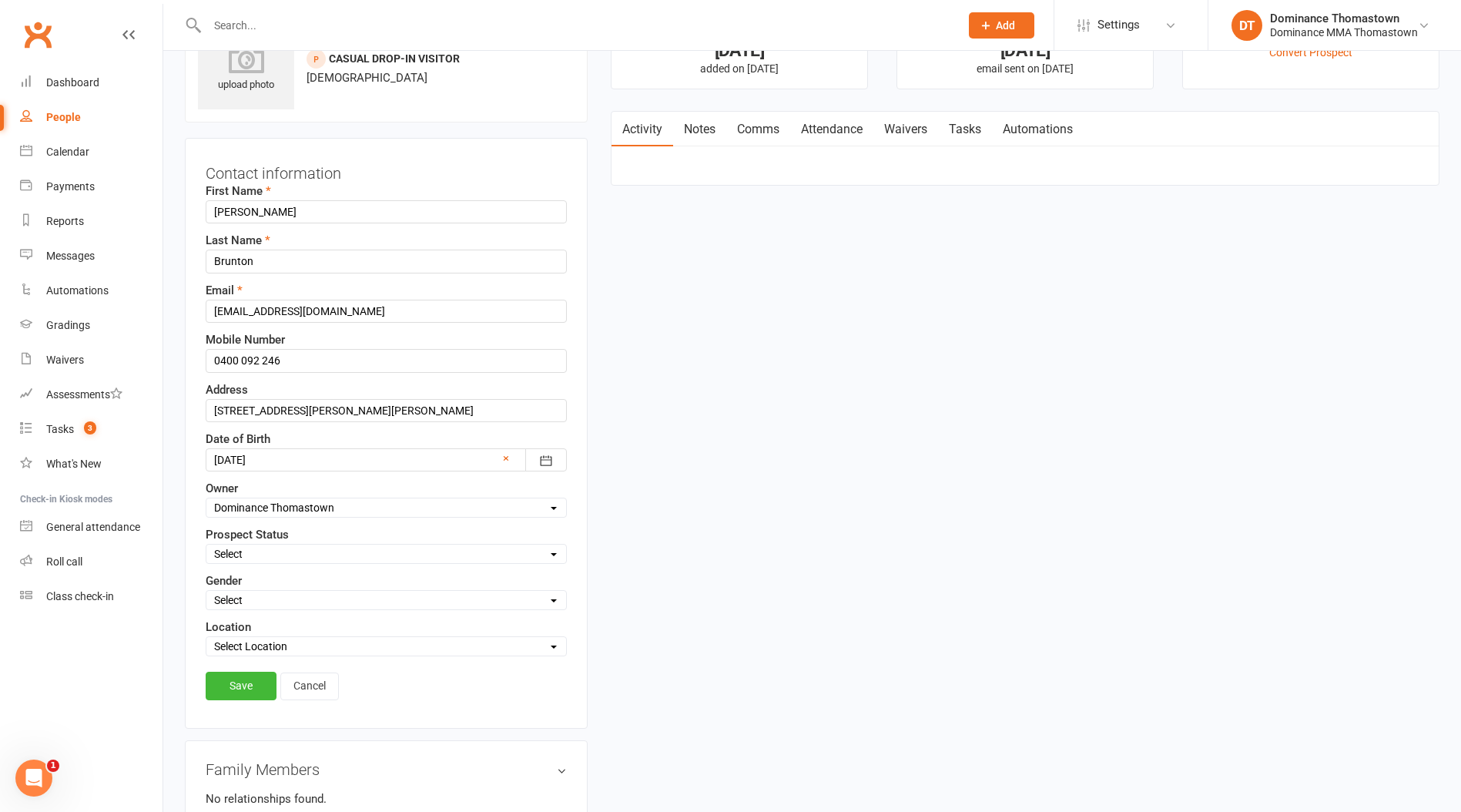
click at [254, 545] on select "Select ENQUIRY WEBSITE ENQUIRY META ADS ENQUIRY DROPPED PROSPECT DROP-IN VISITO…" at bounding box center [387, 554] width 360 height 17
select select "DROP-IN VISITOR"
click at [207, 545] on select "Select ENQUIRY WEBSITE ENQUIRY META ADS ENQUIRY DROPPED PROSPECT DROP-IN VISITO…" at bounding box center [387, 554] width 360 height 17
click at [250, 690] on link "Save" at bounding box center [242, 685] width 71 height 28
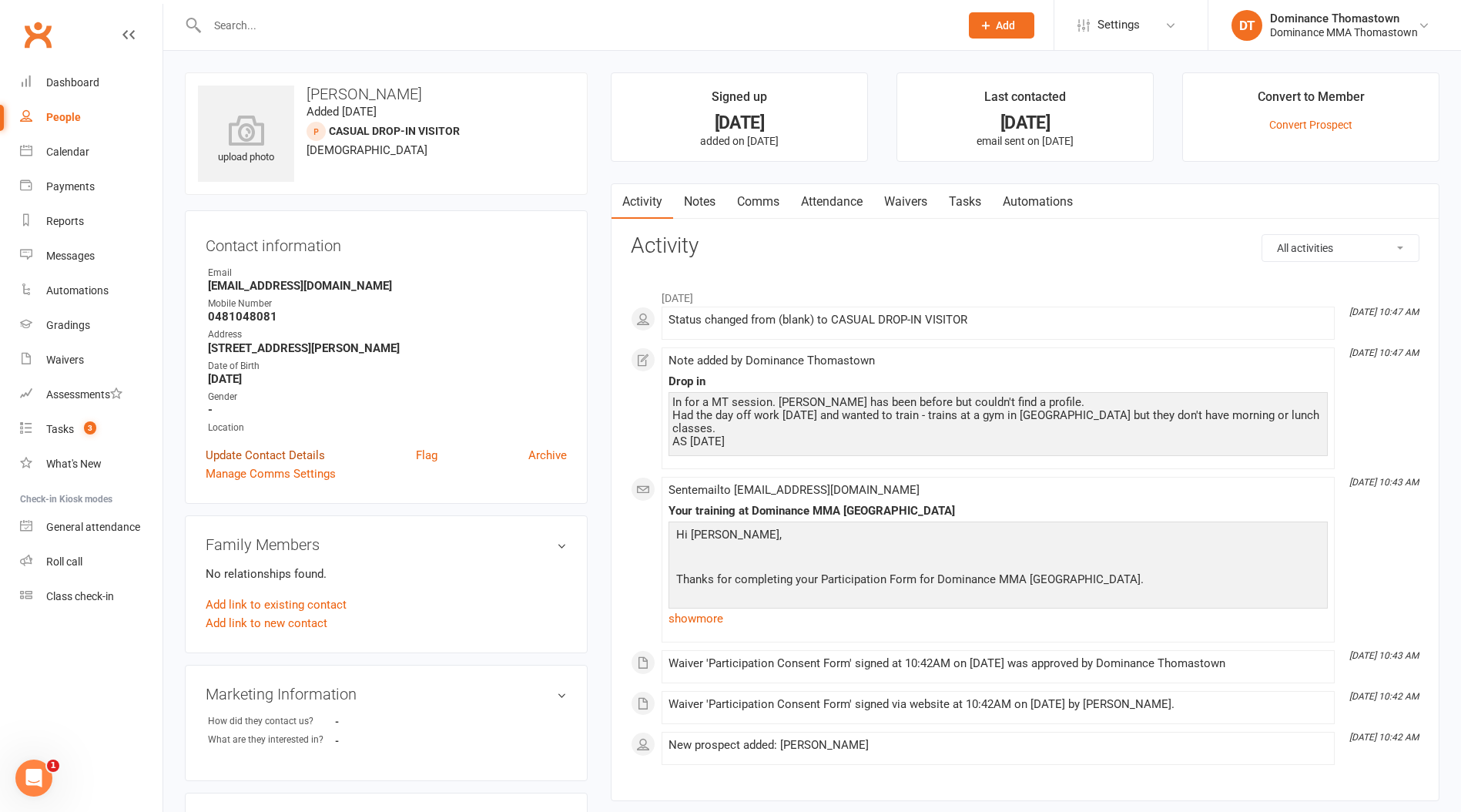
click at [279, 453] on link "Update Contact Details" at bounding box center [266, 455] width 119 height 19
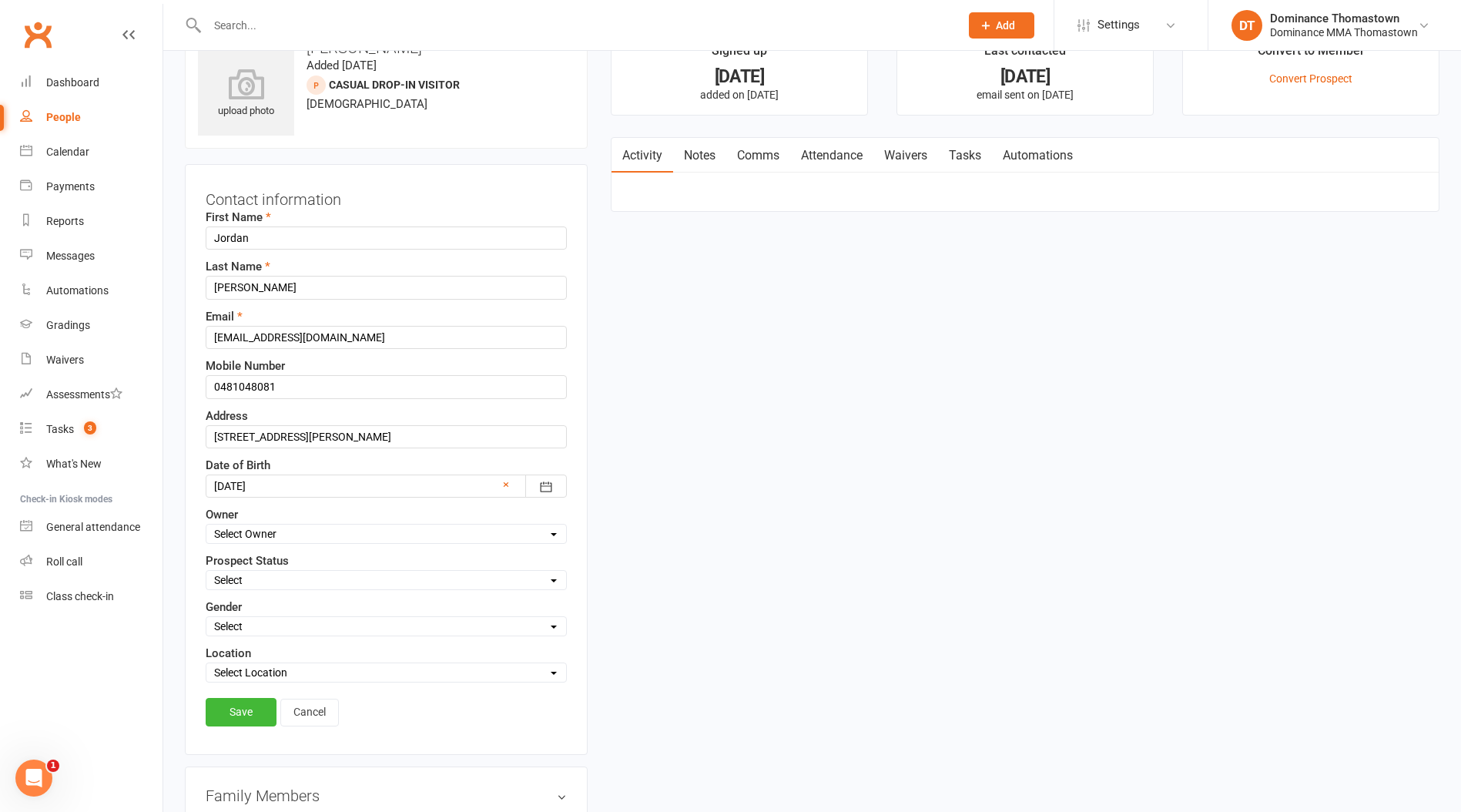
scroll to position [72, 0]
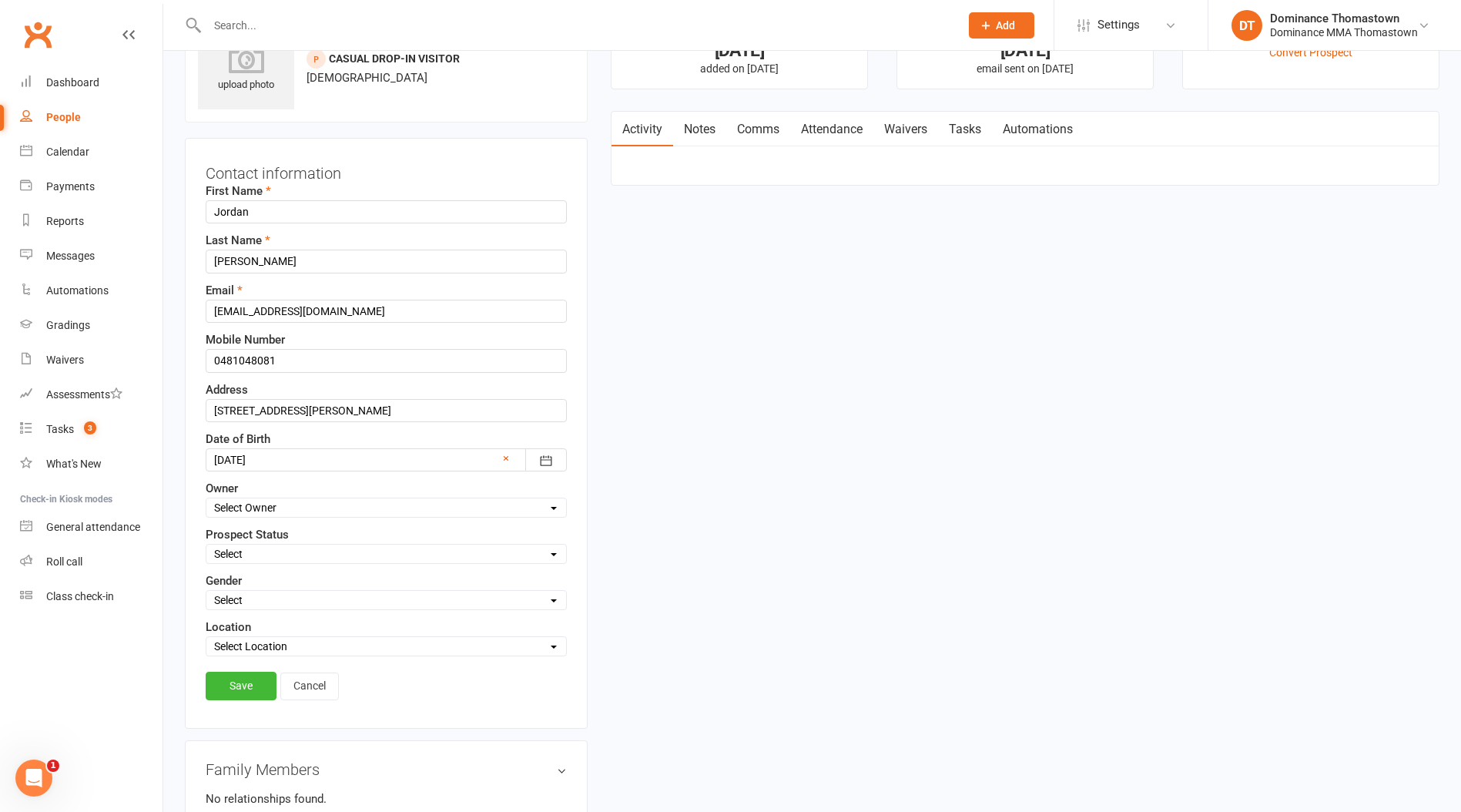
click at [268, 551] on select "Select ENQUIRY WEBSITE ENQUIRY META ADS ENQUIRY DROPPED PROSPECT DROP-IN VISITO…" at bounding box center [387, 554] width 360 height 17
select select "DROP-IN VISITOR"
click at [207, 545] on select "Select ENQUIRY WEBSITE ENQUIRY META ADS ENQUIRY DROPPED PROSPECT DROP-IN VISITO…" at bounding box center [387, 554] width 360 height 17
click at [236, 687] on link "Save" at bounding box center [242, 685] width 71 height 28
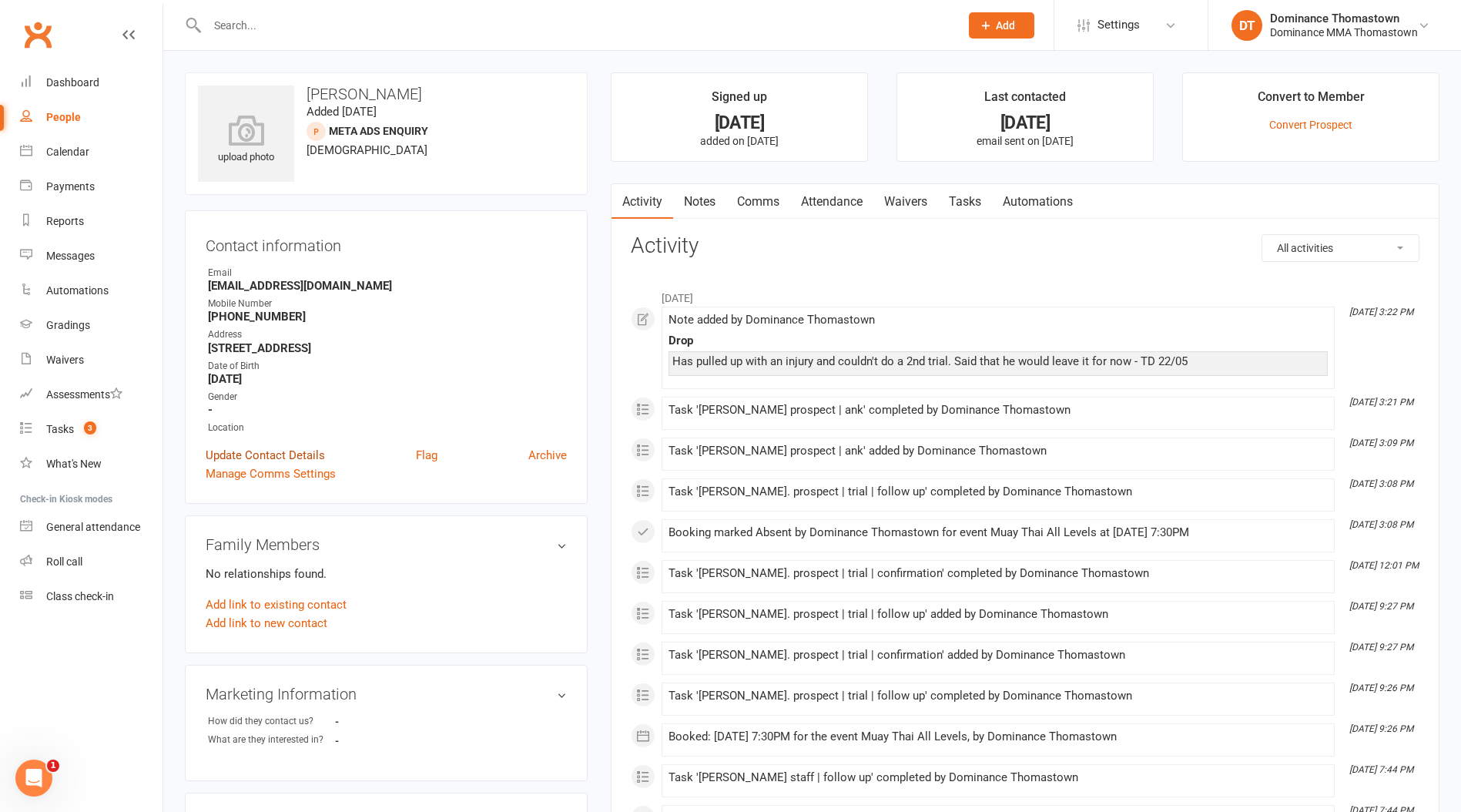
click at [247, 455] on link "Update Contact Details" at bounding box center [266, 455] width 119 height 19
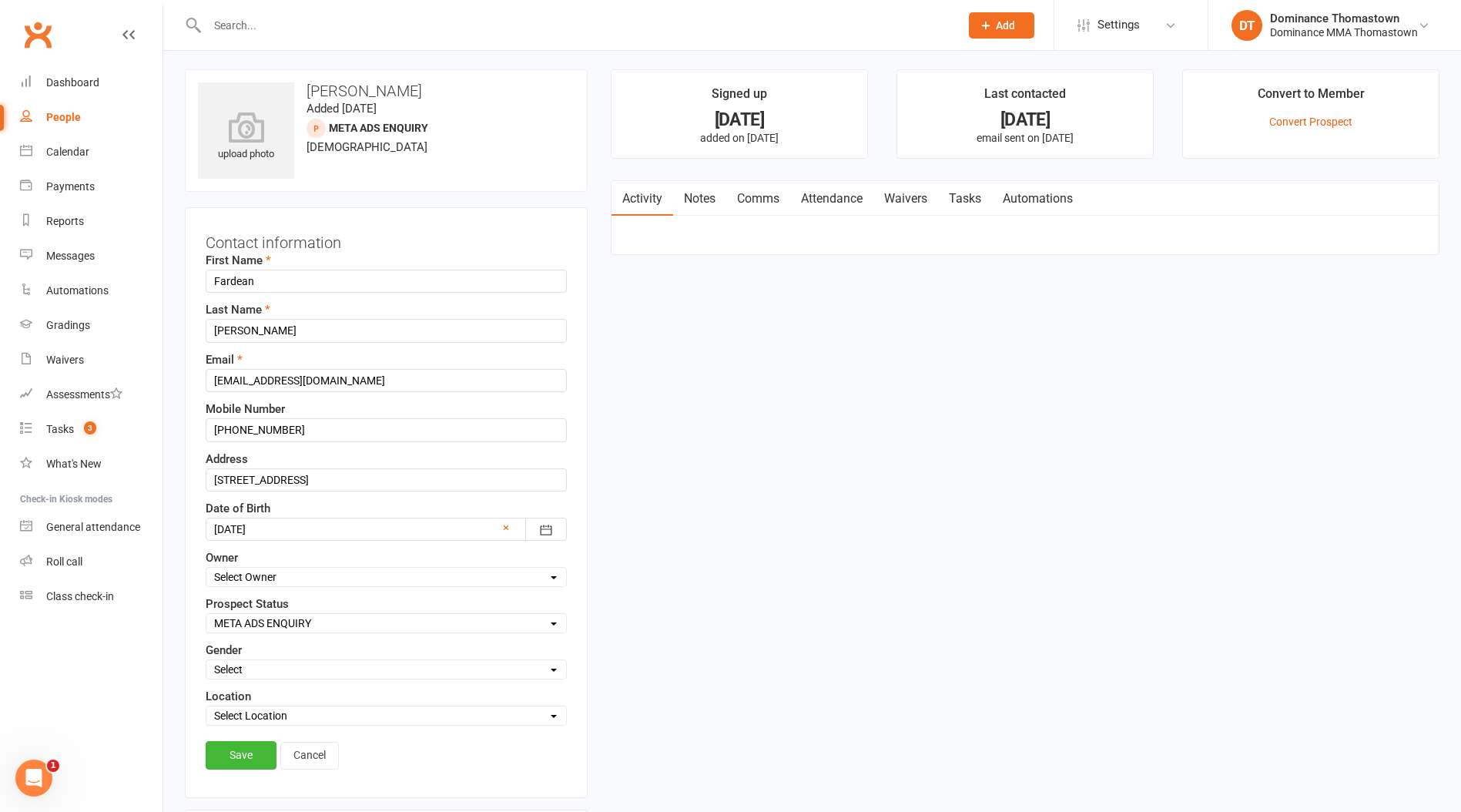
scroll to position [72, 0]
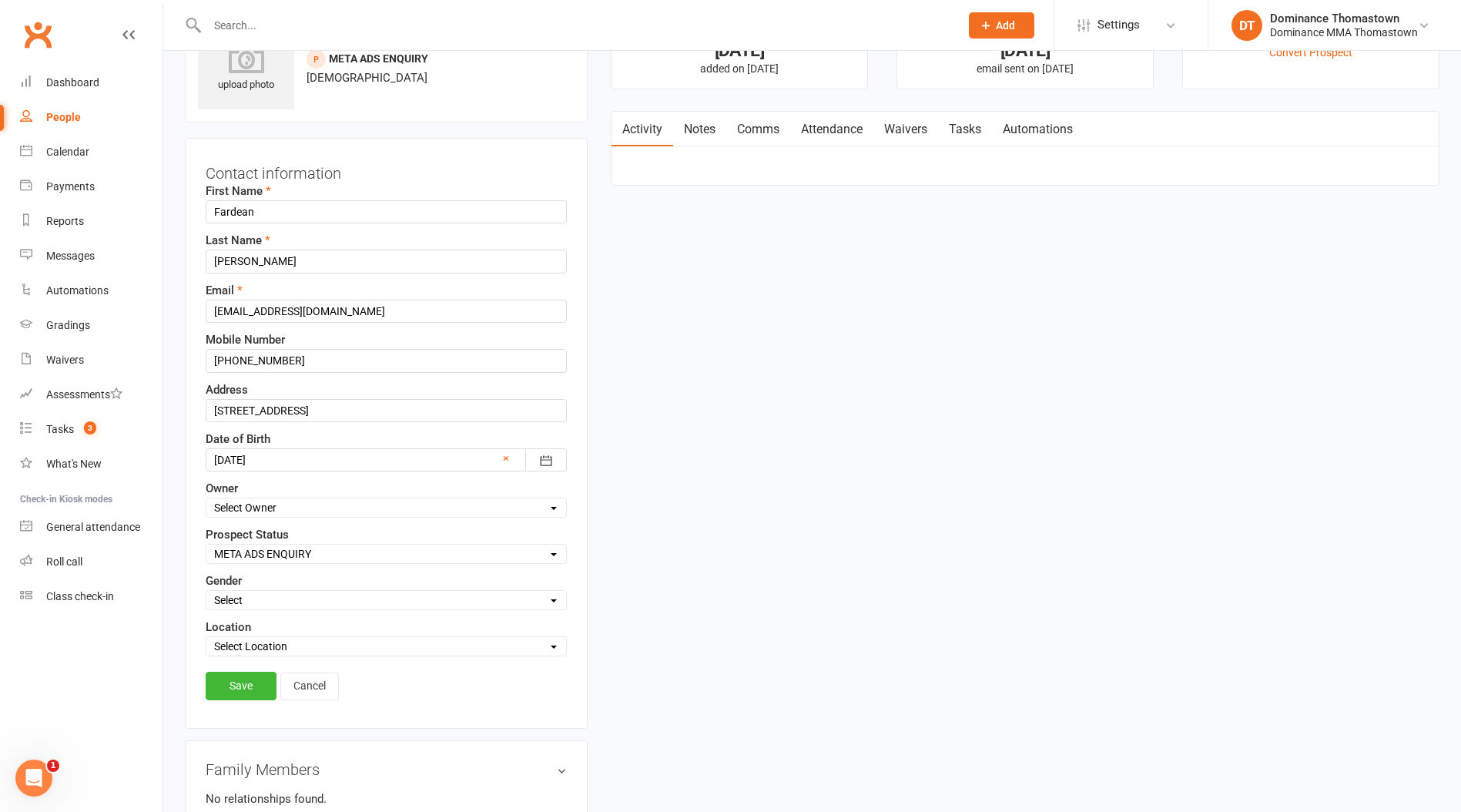
click at [243, 553] on select "Select ENQUIRY WEBSITE ENQUIRY META ADS ENQUIRY DROPPED PROSPECT DROP-IN VISITO…" at bounding box center [387, 554] width 360 height 17
select select "DROPPED PROSPECT"
click at [207, 545] on select "Select ENQUIRY WEBSITE ENQUIRY META ADS ENQUIRY DROPPED PROSPECT DROP-IN VISITO…" at bounding box center [387, 554] width 360 height 17
click at [250, 696] on link "Save" at bounding box center [242, 685] width 71 height 28
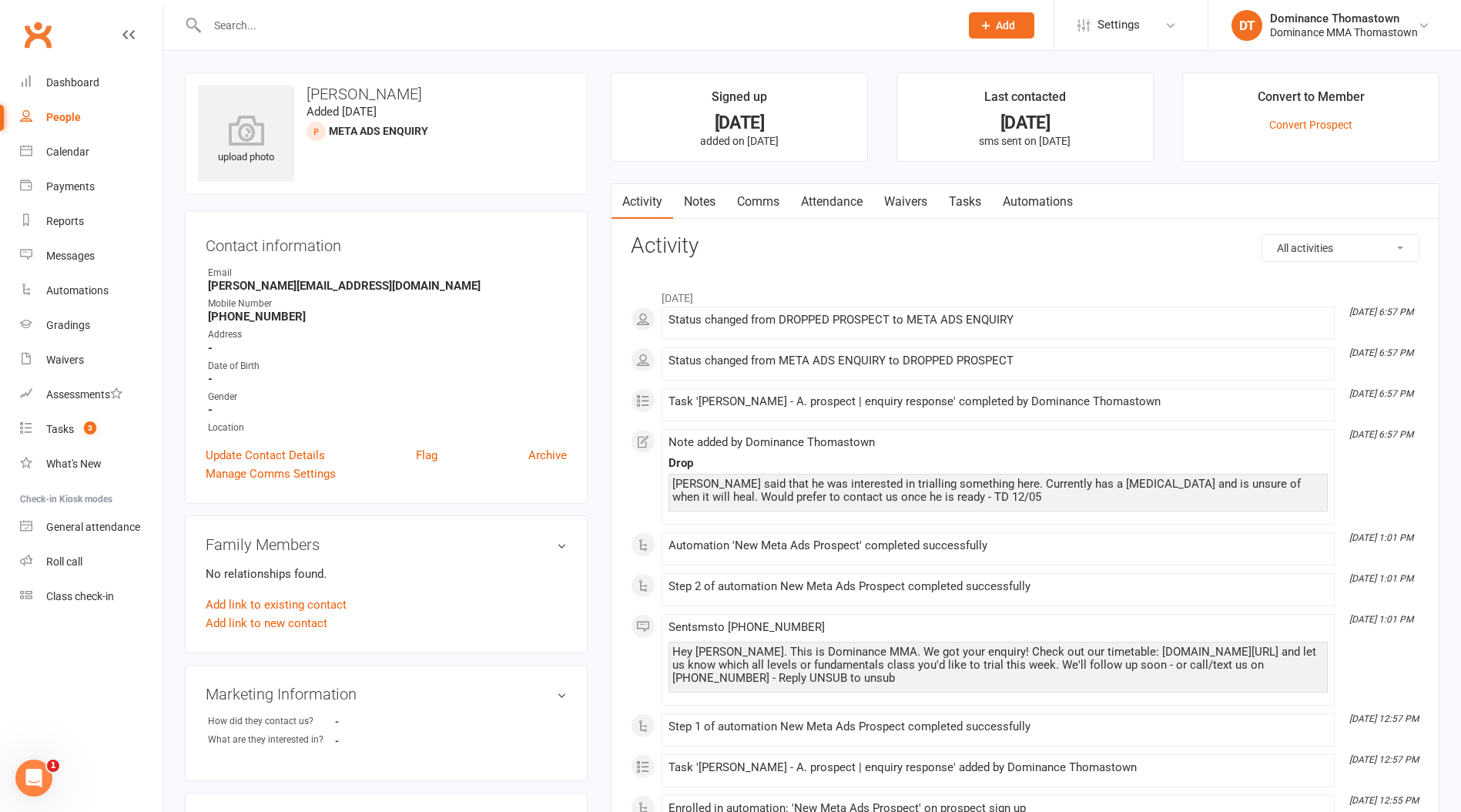
click at [710, 173] on main "Signed up [DATE] added on [DATE] Last contacted [DATE] sms sent on [DATE] Conve…" at bounding box center [1025, 496] width 852 height 848
click at [706, 195] on link "Notes" at bounding box center [700, 202] width 53 height 36
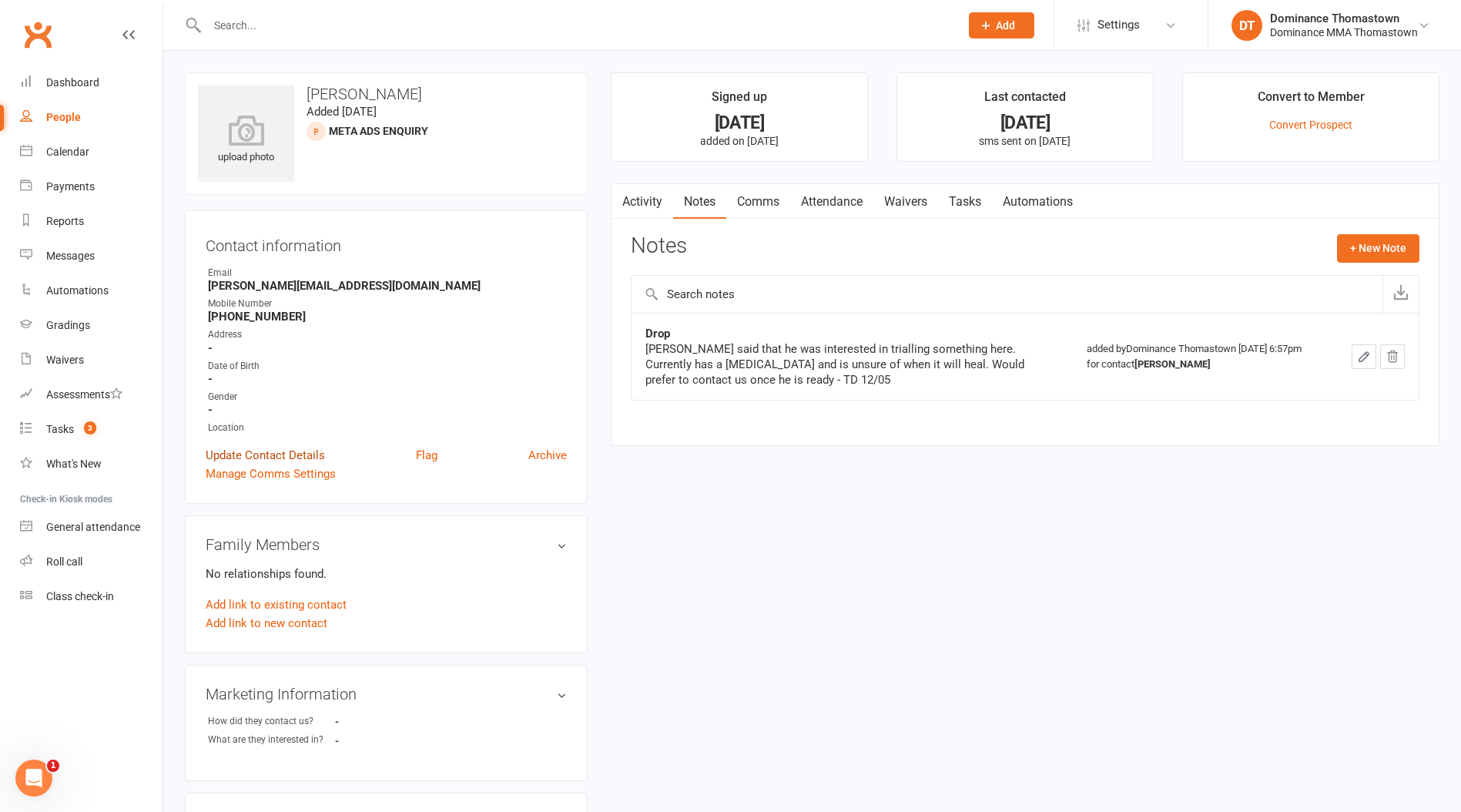
click at [269, 456] on link "Update Contact Details" at bounding box center [266, 455] width 119 height 19
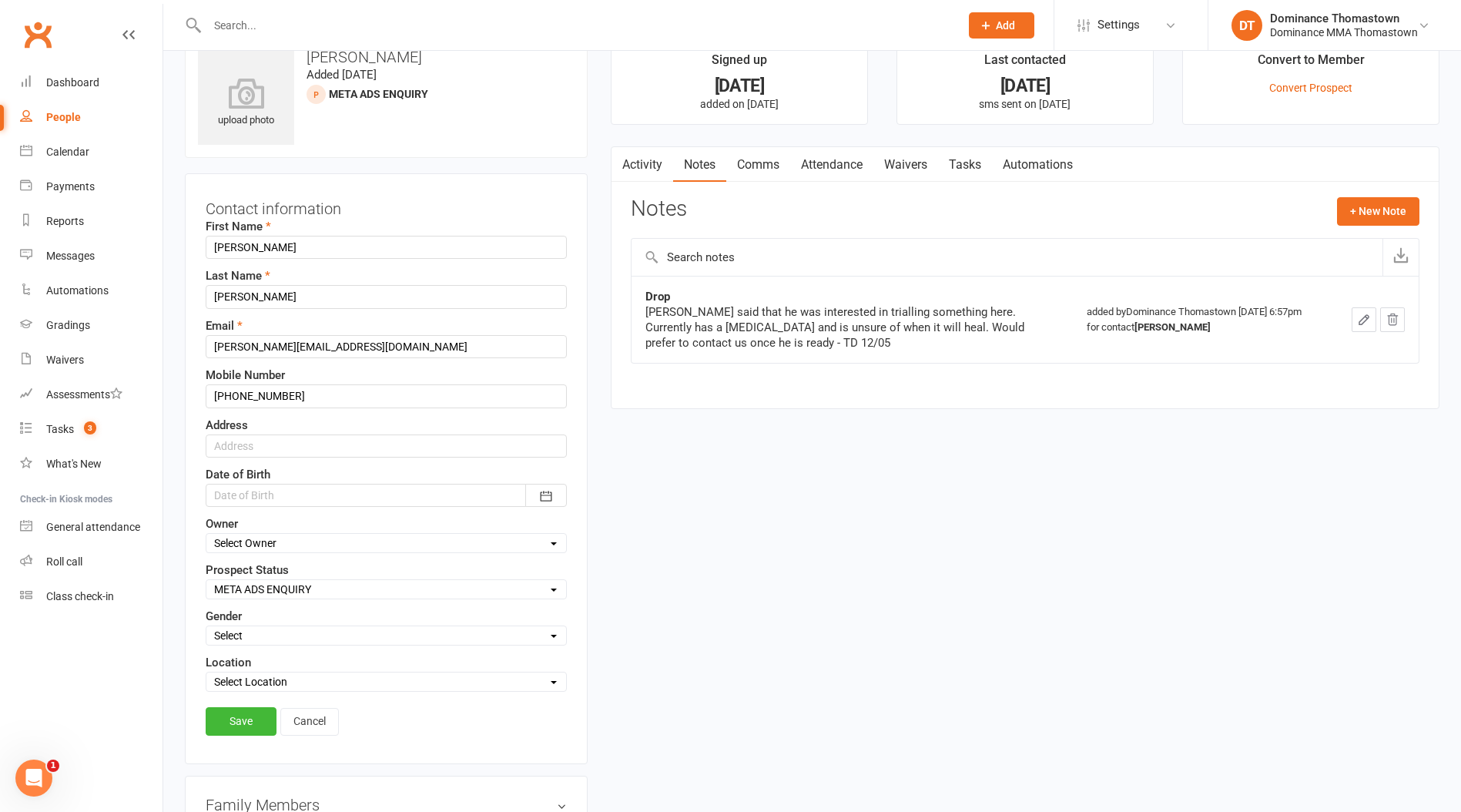
scroll to position [72, 0]
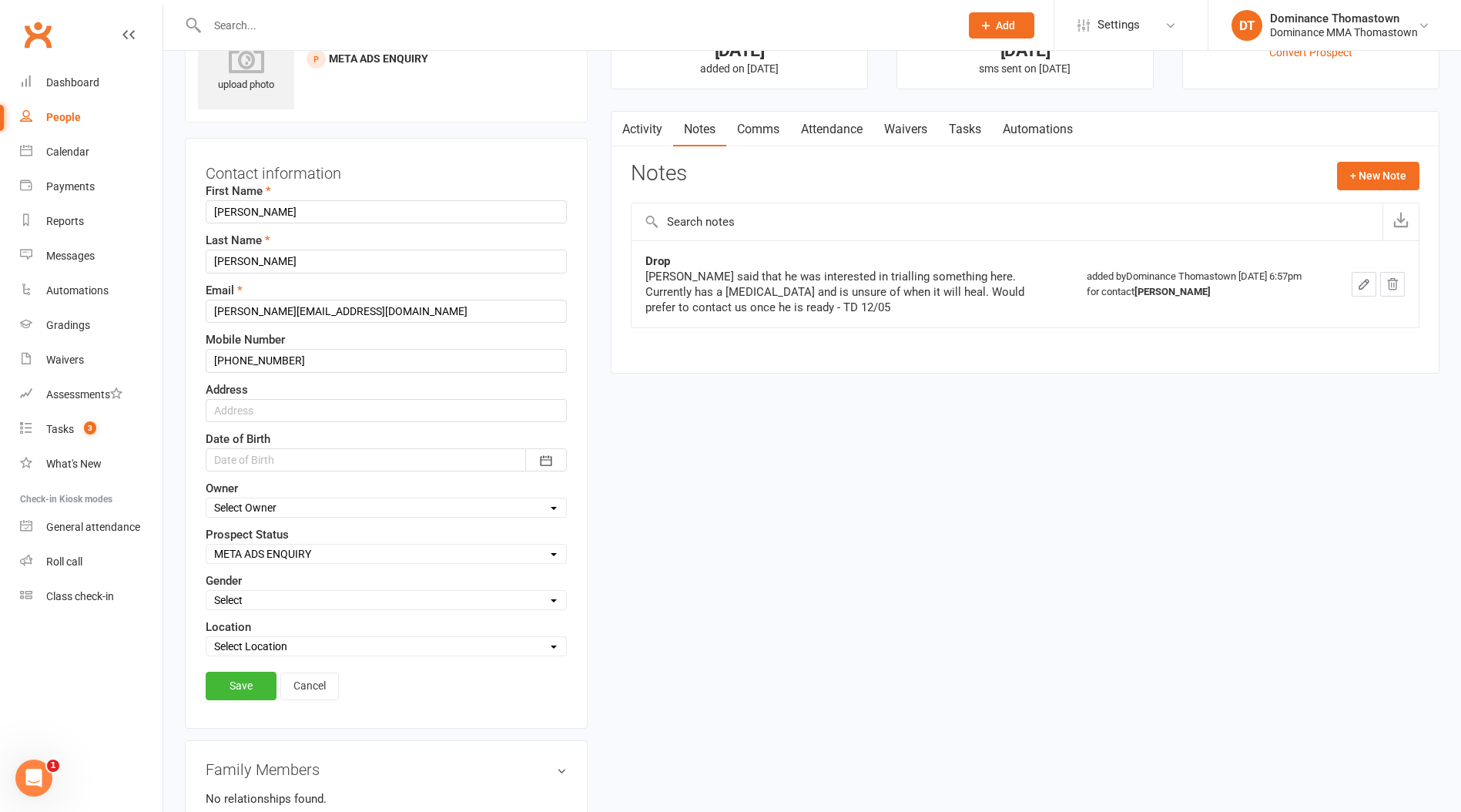
click at [253, 558] on select "Select ENQUIRY WEBSITE ENQUIRY META ADS ENQUIRY DROPPED PROSPECT DROP-IN VISITO…" at bounding box center [387, 554] width 360 height 17
select select "DROPPED PROSPECT"
click at [207, 545] on select "Select ENQUIRY WEBSITE ENQUIRY META ADS ENQUIRY DROPPED PROSPECT DROP-IN VISITO…" at bounding box center [387, 554] width 360 height 17
click at [238, 675] on link "Save" at bounding box center [242, 685] width 71 height 28
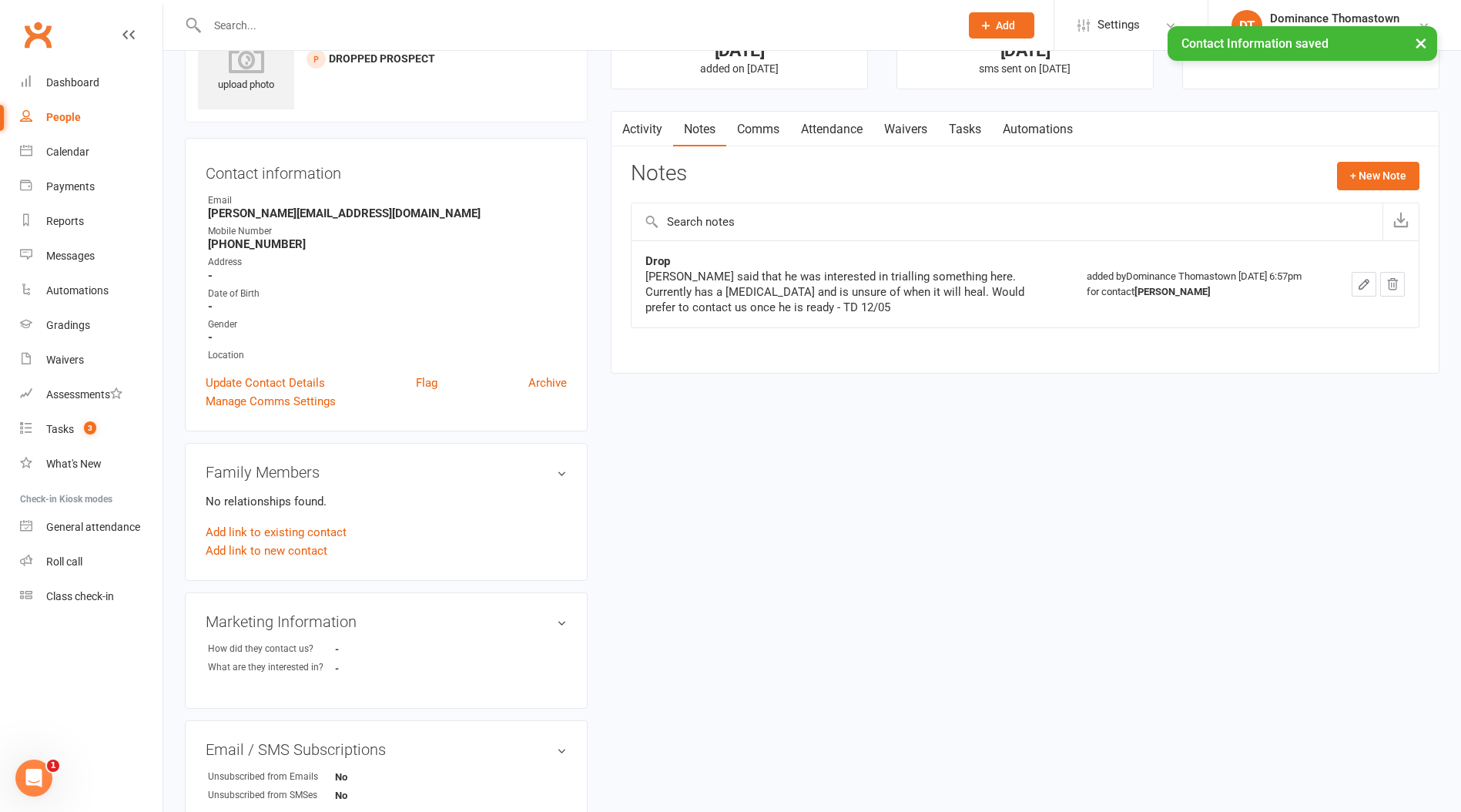
click at [649, 122] on link "Activity" at bounding box center [642, 129] width 62 height 36
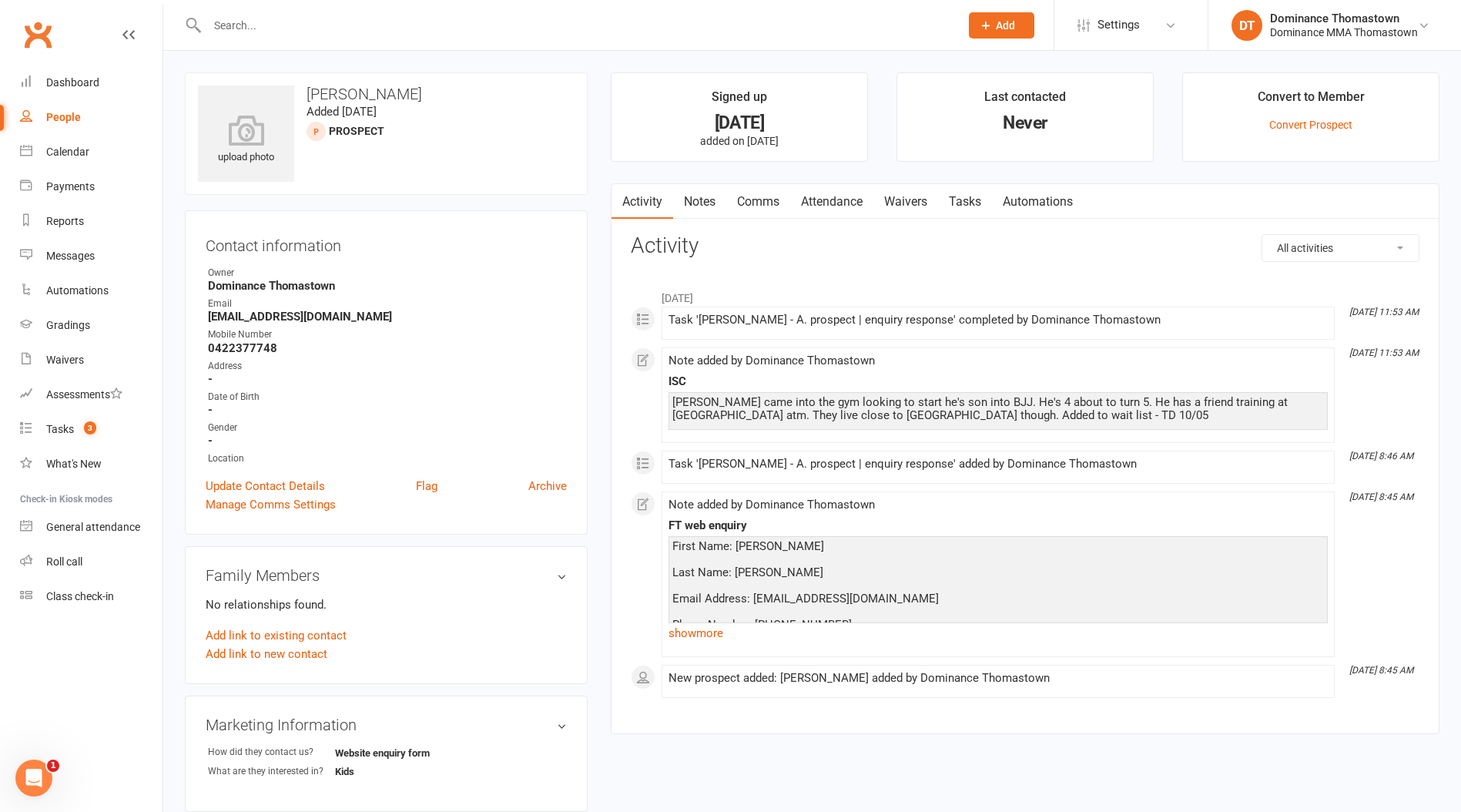
click at [687, 193] on link "Notes" at bounding box center [700, 202] width 53 height 36
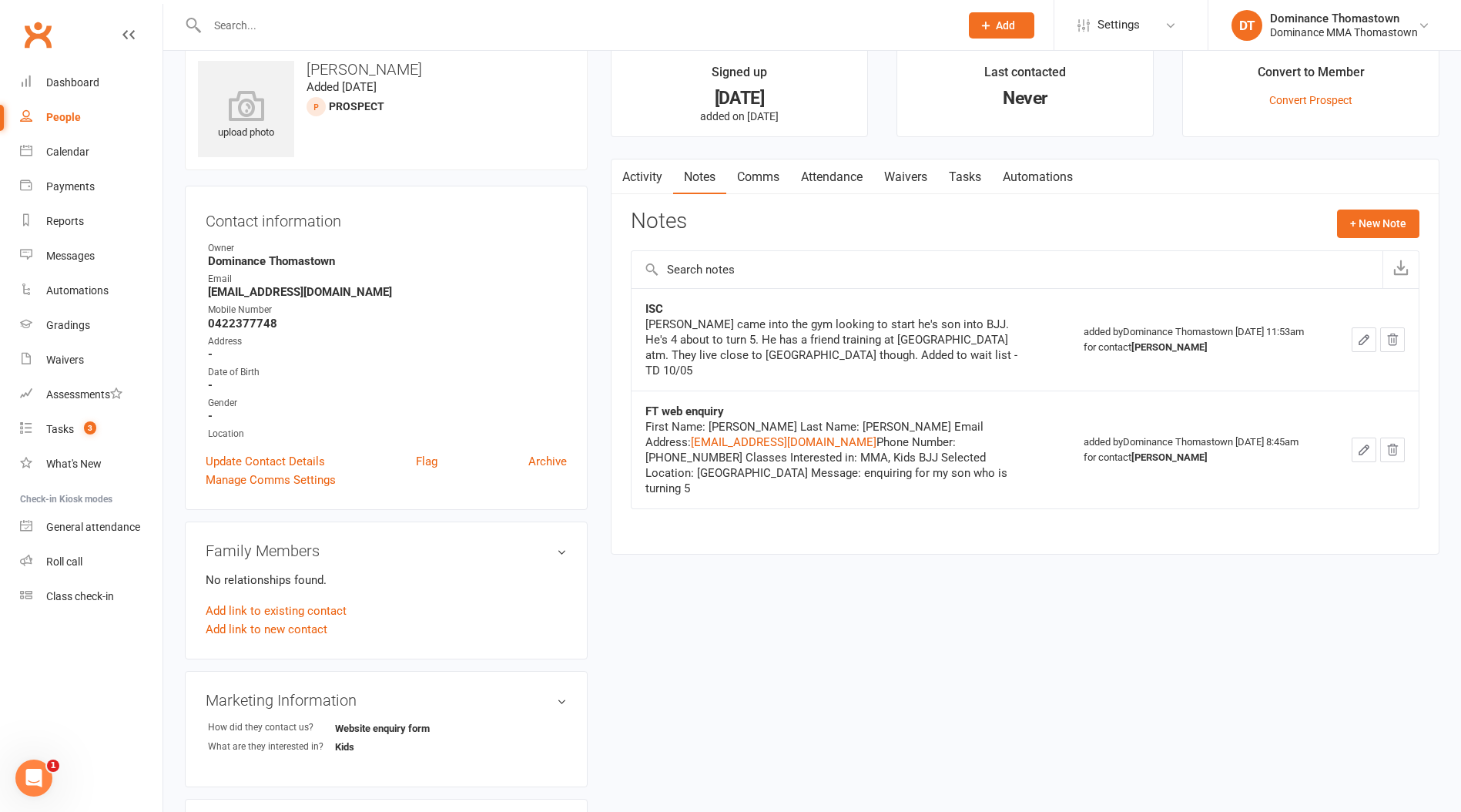
scroll to position [27, 0]
click at [249, 455] on link "Update Contact Details" at bounding box center [266, 459] width 119 height 19
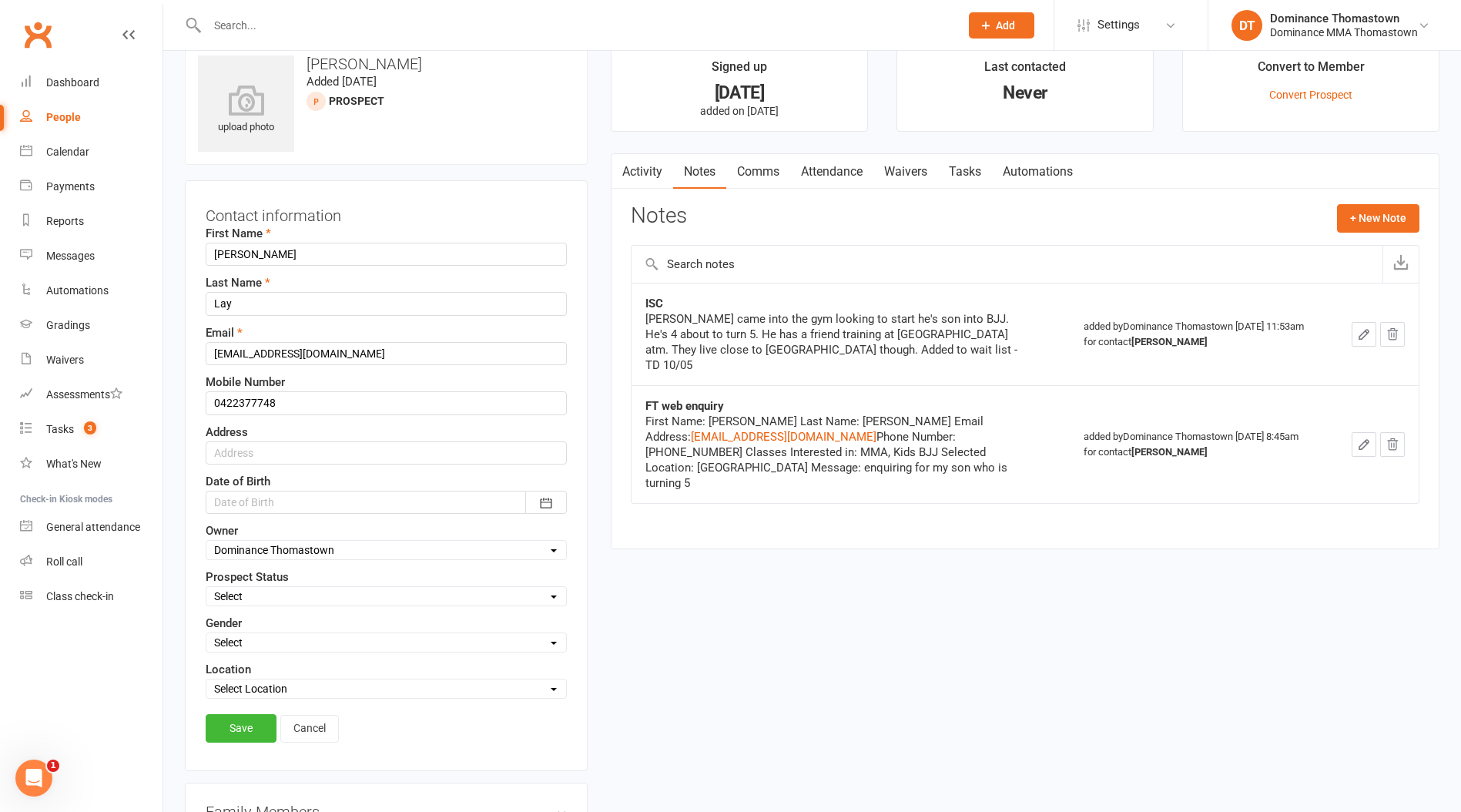
scroll to position [72, 0]
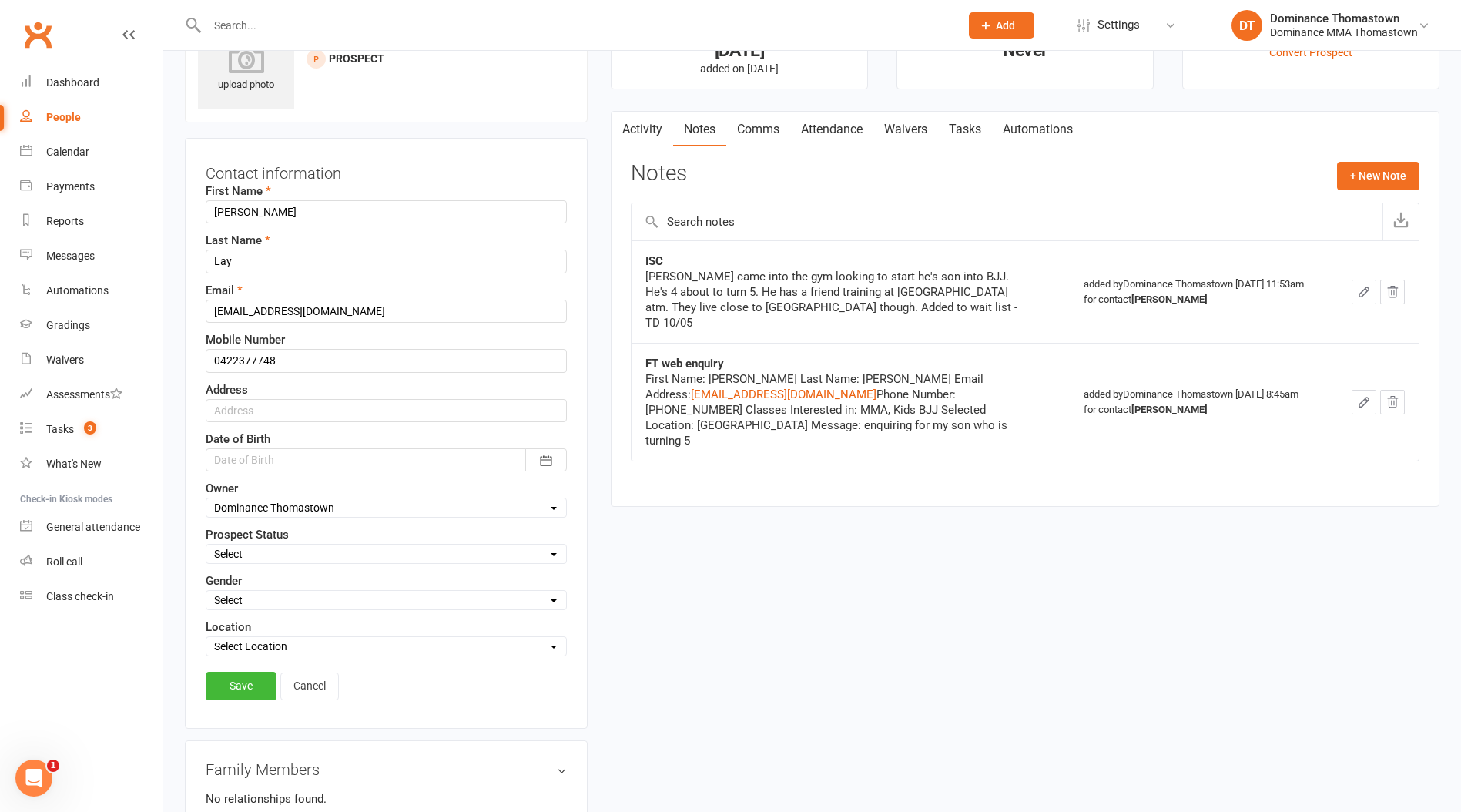
click at [251, 548] on select "Select ENQUIRY WEBSITE ENQUIRY META ADS ENQUIRY DROPPED PROSPECT DROP-IN VISITO…" at bounding box center [387, 554] width 360 height 17
select select "KIDS WAITLIST"
click at [207, 545] on select "Select ENQUIRY WEBSITE ENQUIRY META ADS ENQUIRY DROPPED PROSPECT DROP-IN VISITO…" at bounding box center [387, 554] width 360 height 17
click at [233, 674] on link "Save" at bounding box center [242, 685] width 71 height 28
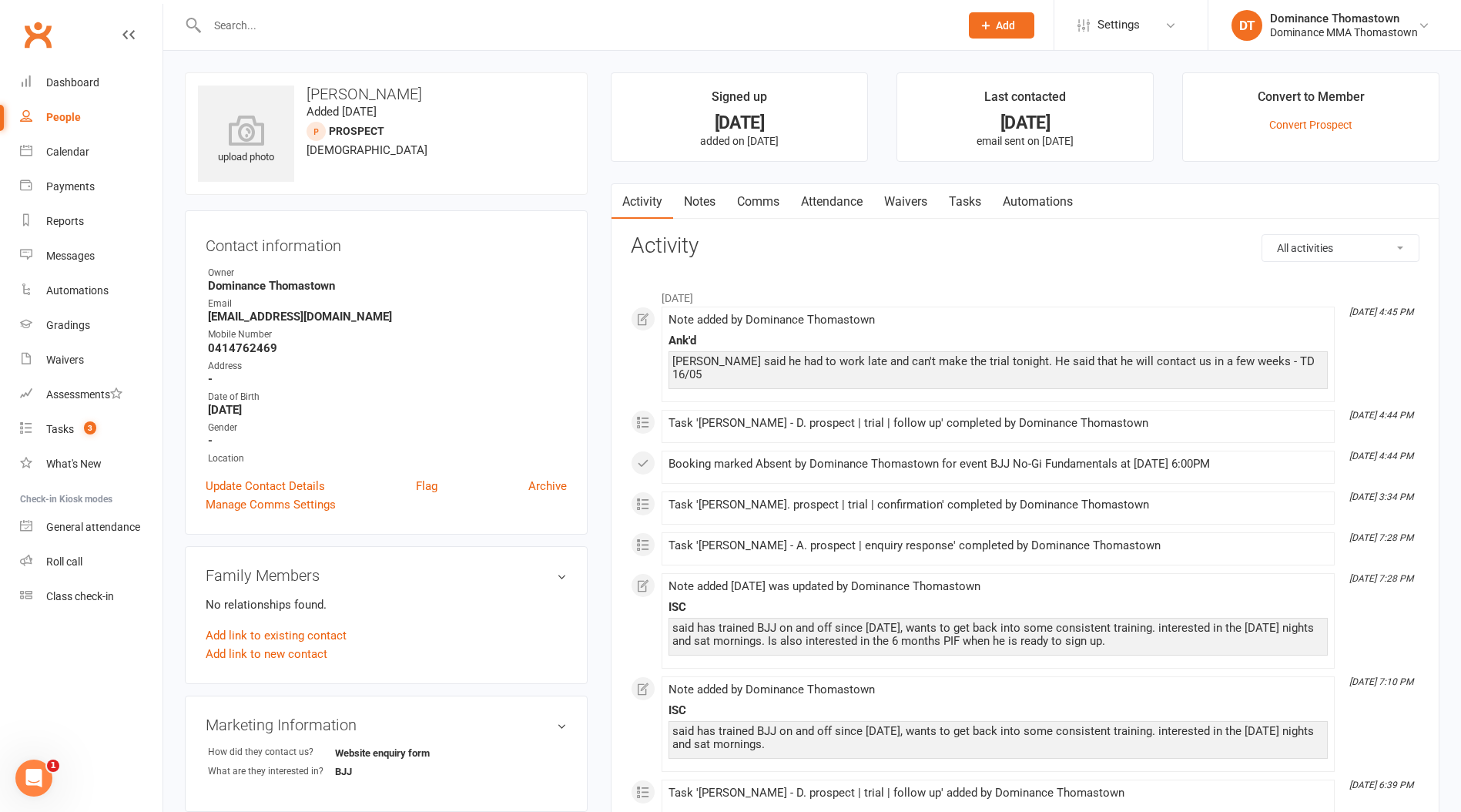
click at [710, 194] on link "Notes" at bounding box center [700, 202] width 53 height 36
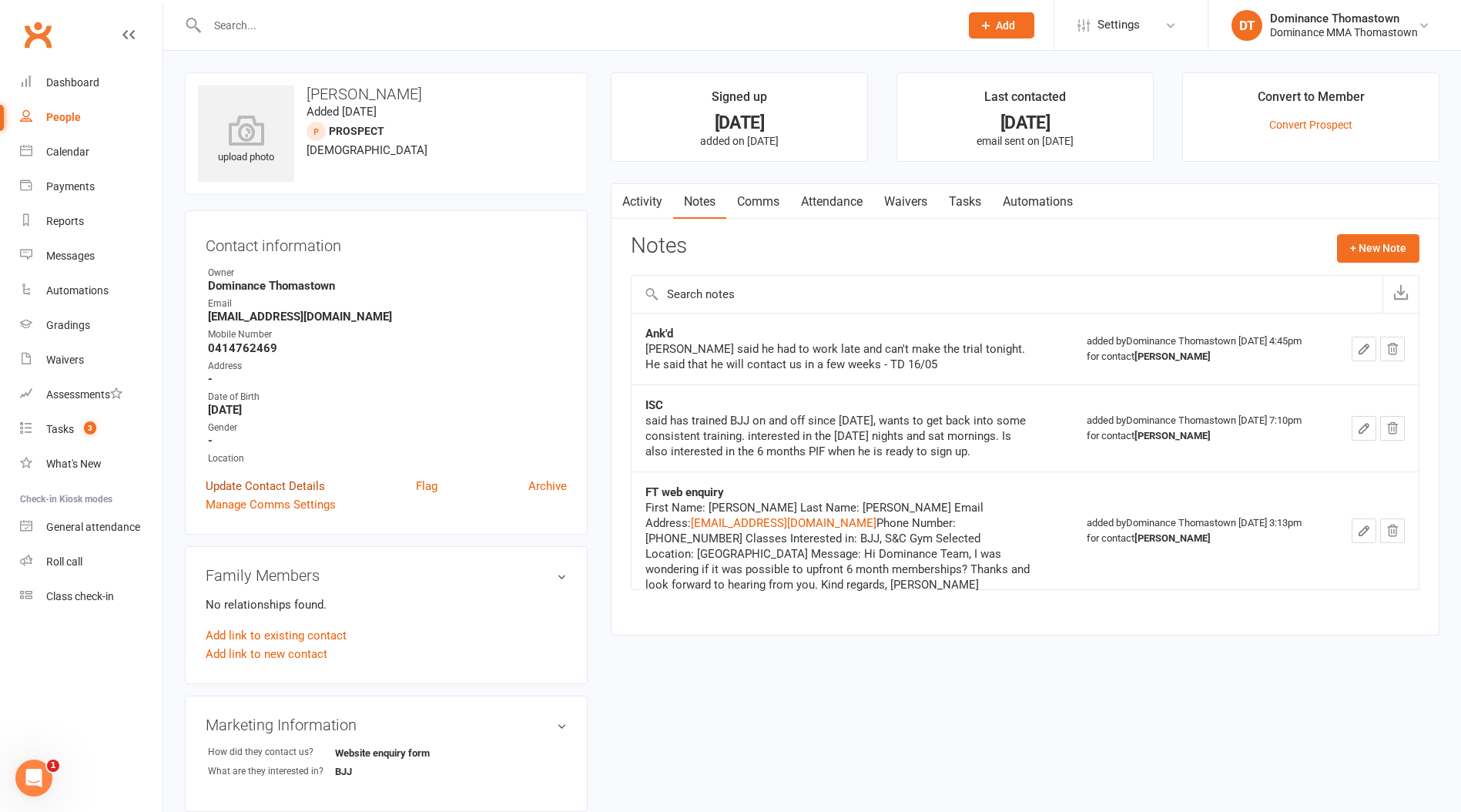
click at [234, 481] on link "Update Contact Details" at bounding box center [266, 486] width 119 height 19
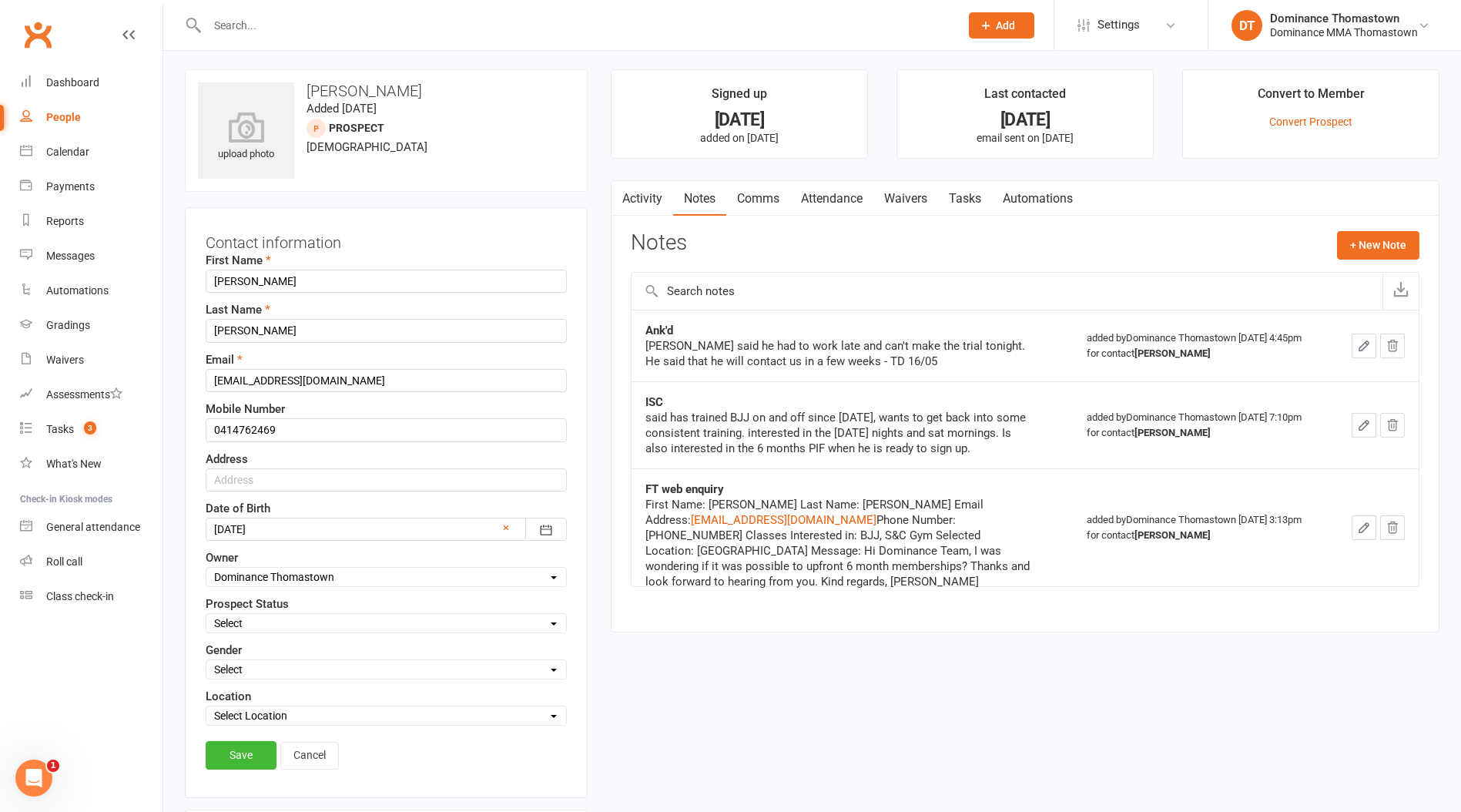
scroll to position [72, 0]
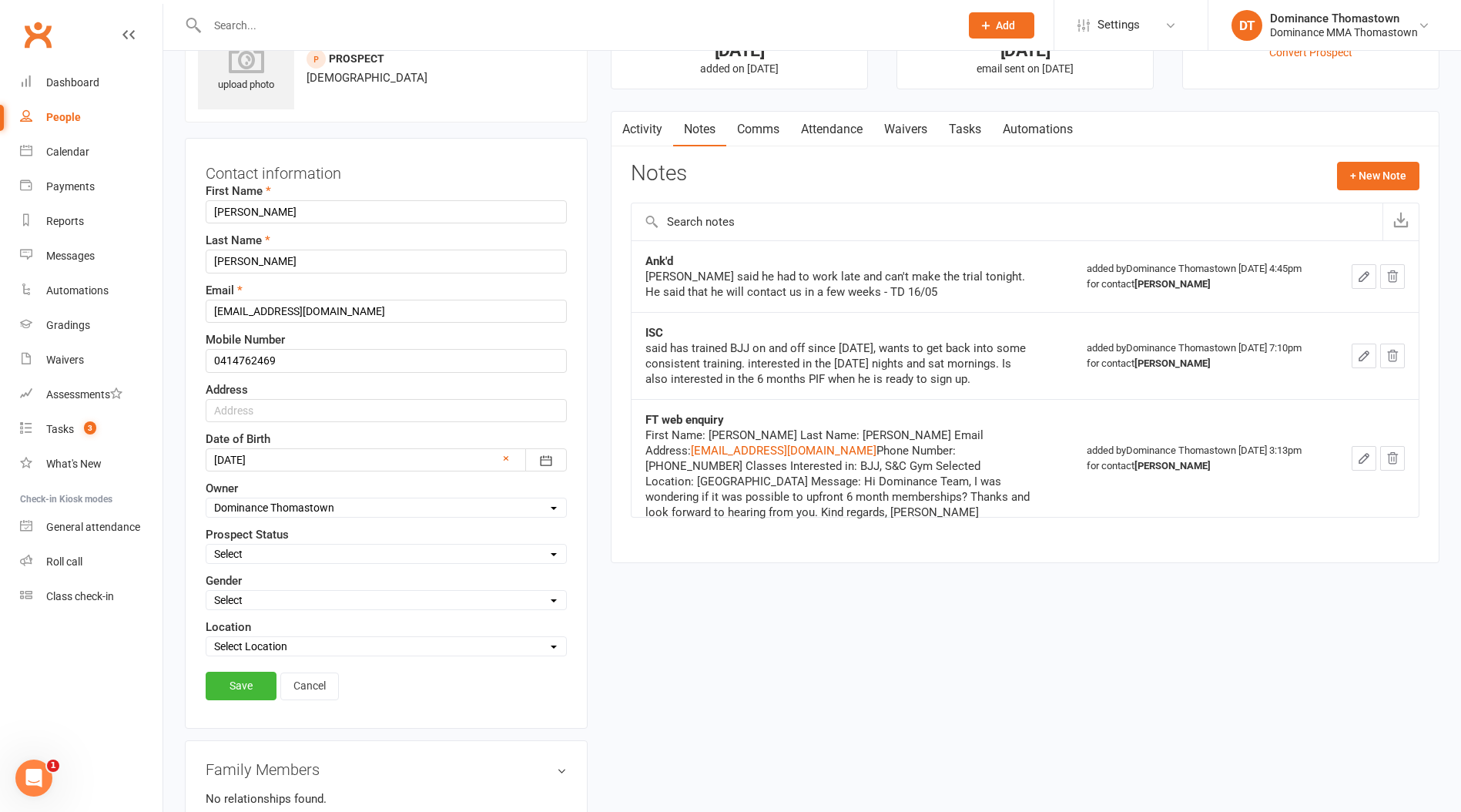
click at [265, 555] on select "Select ENQUIRY WEBSITE ENQUIRY META ADS ENQUIRY DROPPED PROSPECT DROP-IN VISITO…" at bounding box center [387, 554] width 360 height 17
select select "DROPPED PROSPECT"
click at [207, 545] on select "Select ENQUIRY WEBSITE ENQUIRY META ADS ENQUIRY DROPPED PROSPECT DROP-IN VISITO…" at bounding box center [387, 554] width 360 height 17
click at [237, 674] on link "Save" at bounding box center [242, 685] width 71 height 28
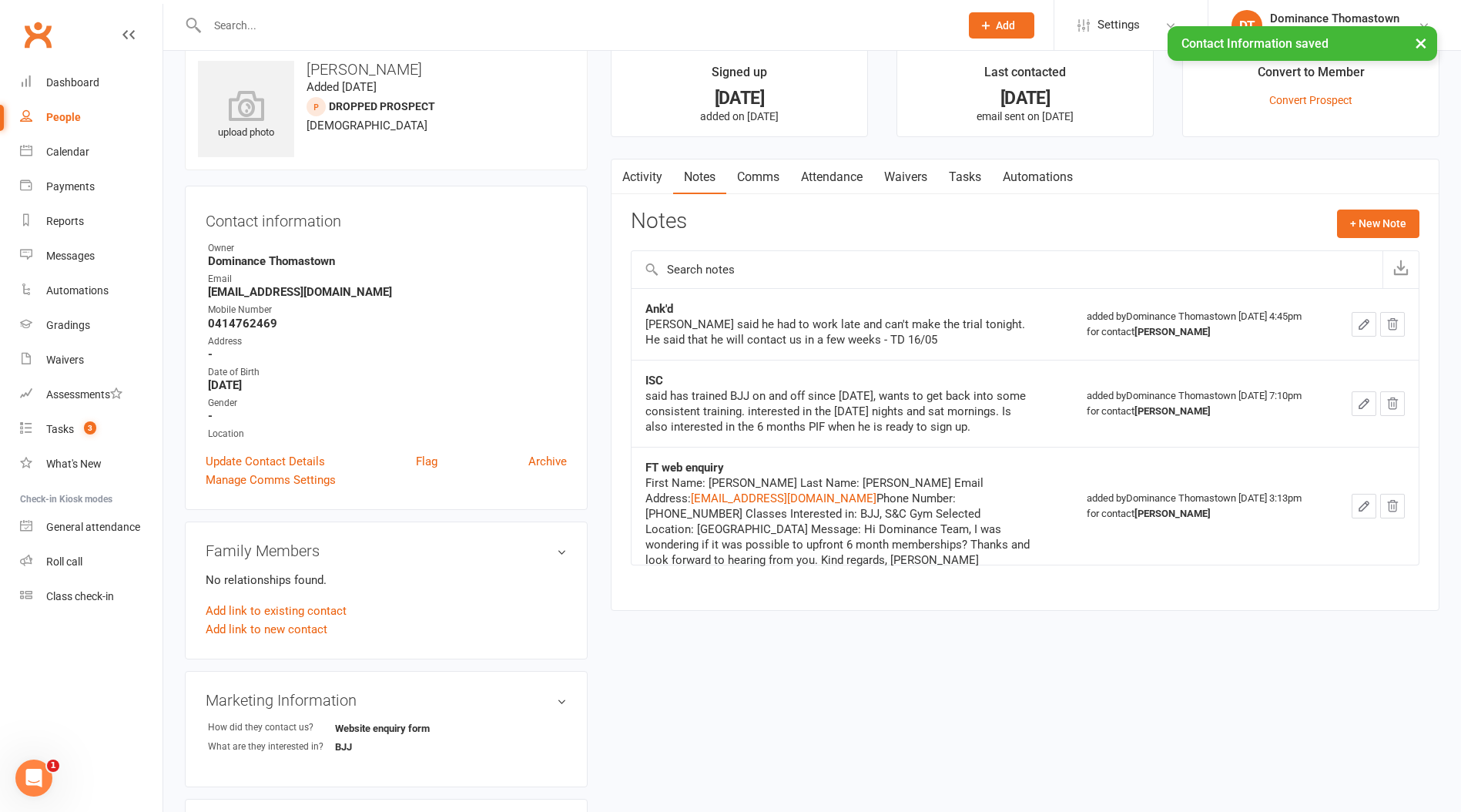
scroll to position [26, 0]
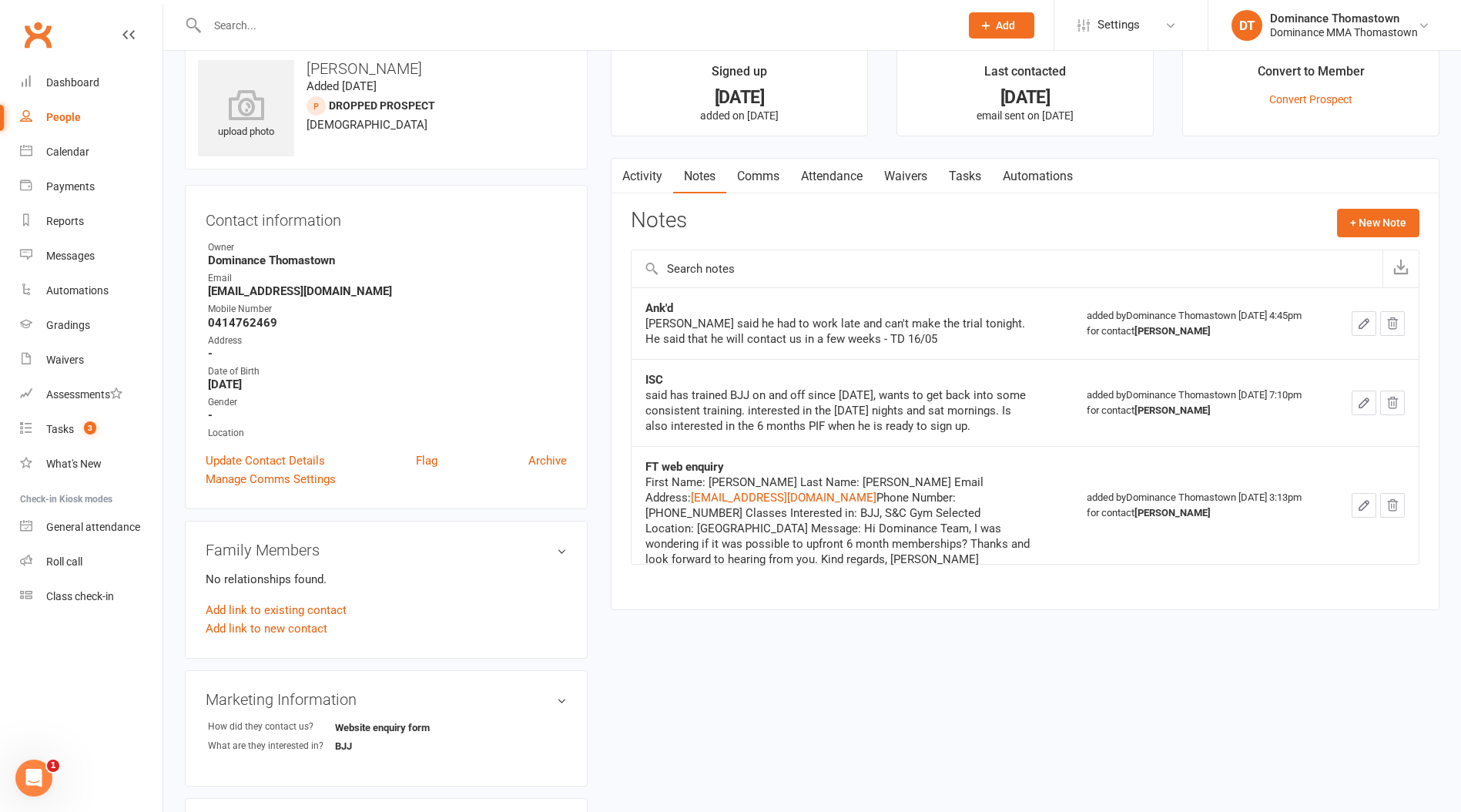
click at [1005, 194] on div "Activity Notes Comms Attendance Waivers Tasks Automations Notes + New Note Ank'…" at bounding box center [1025, 383] width 829 height 452
click at [979, 178] on link "Tasks" at bounding box center [965, 176] width 53 height 36
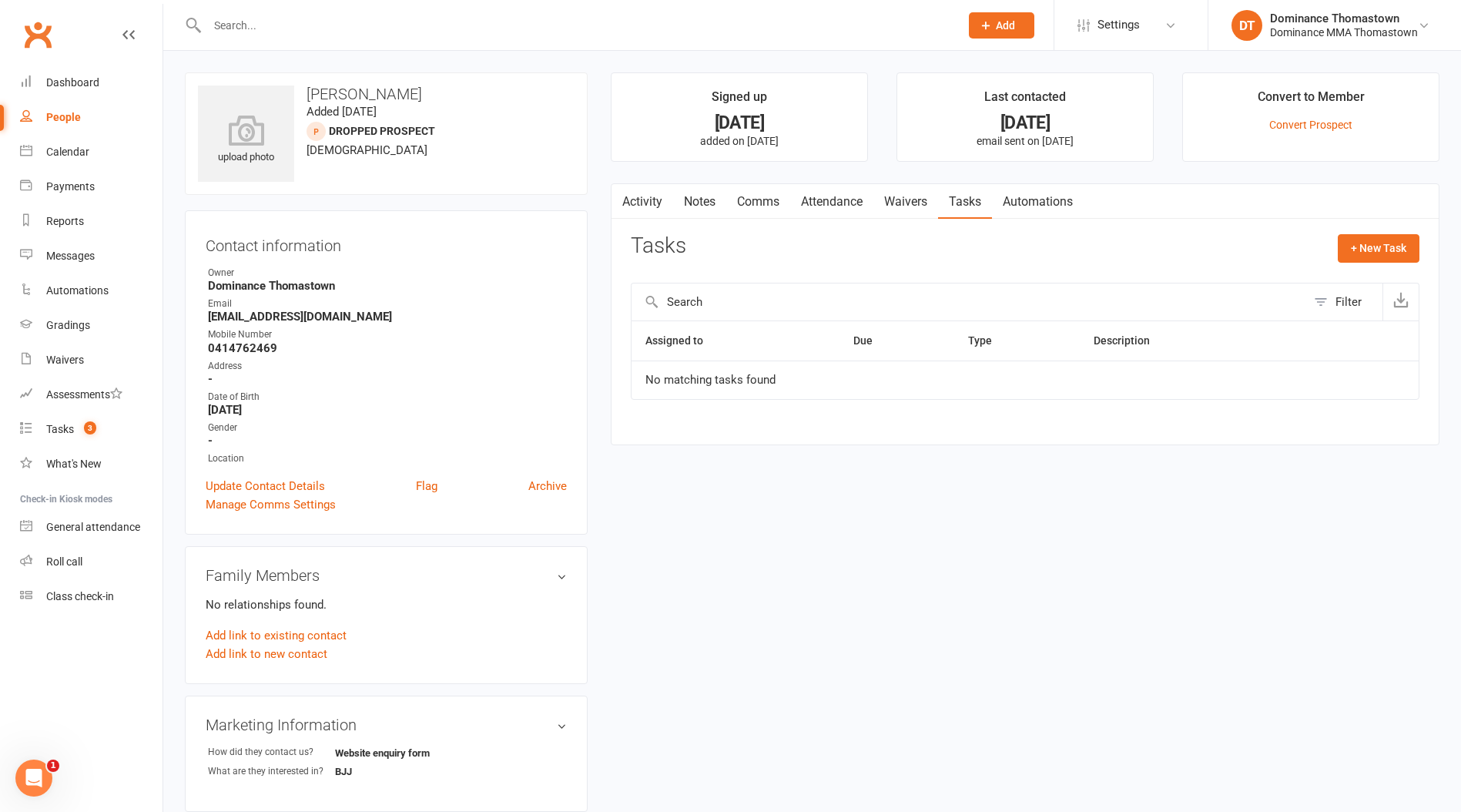
click at [706, 207] on link "Notes" at bounding box center [700, 202] width 53 height 36
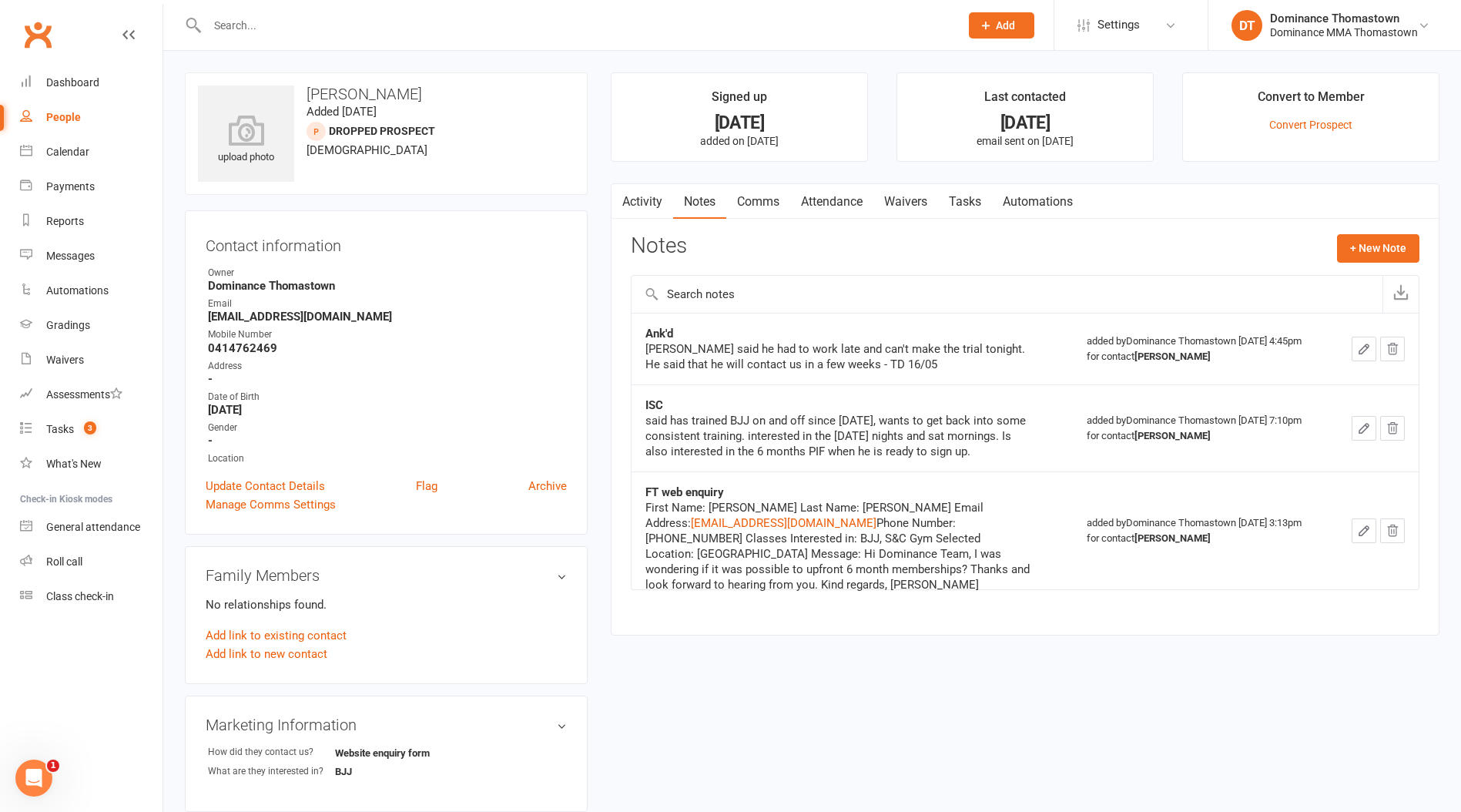
scroll to position [4, 0]
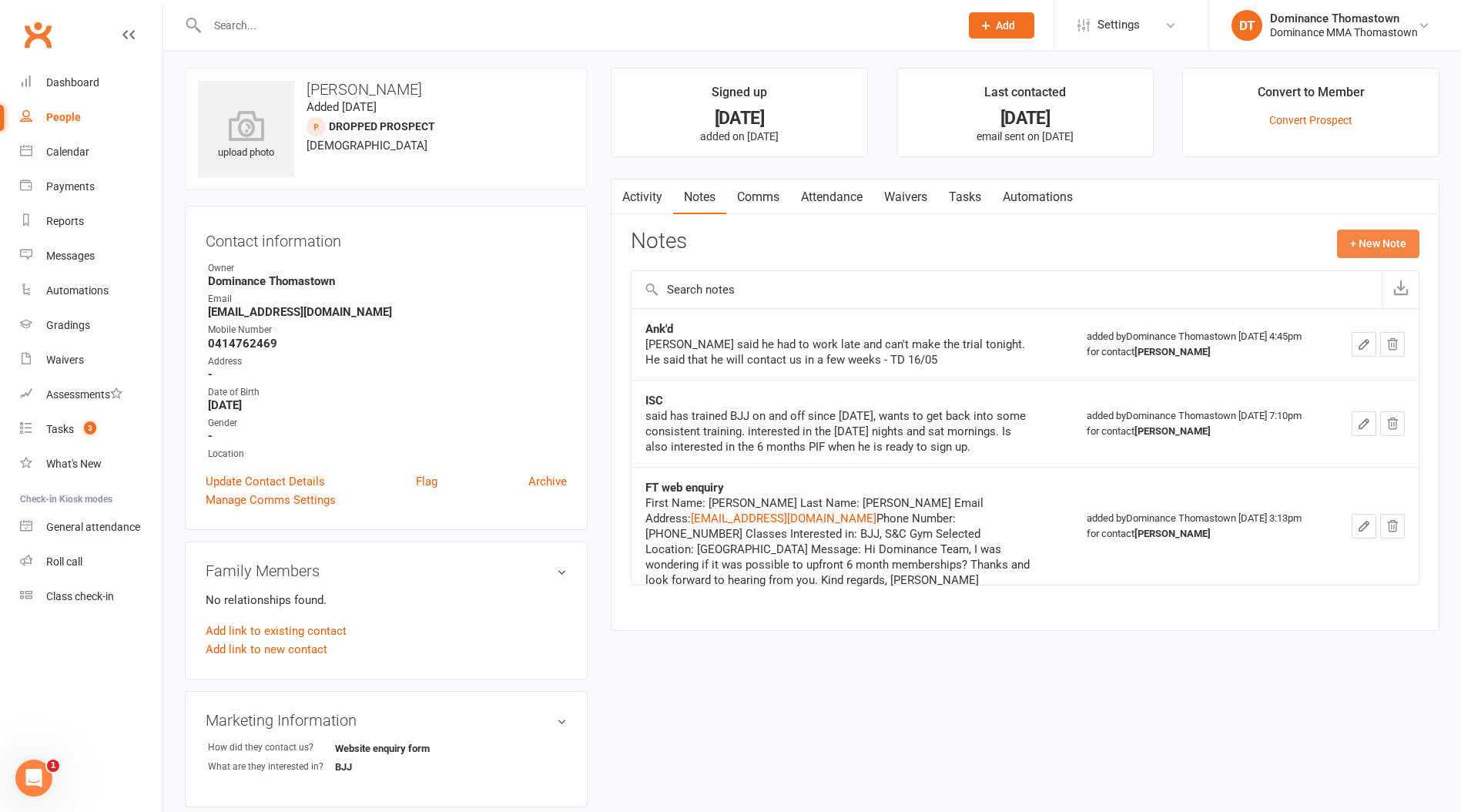
click at [1396, 233] on button "+ New Note" at bounding box center [1378, 243] width 82 height 28
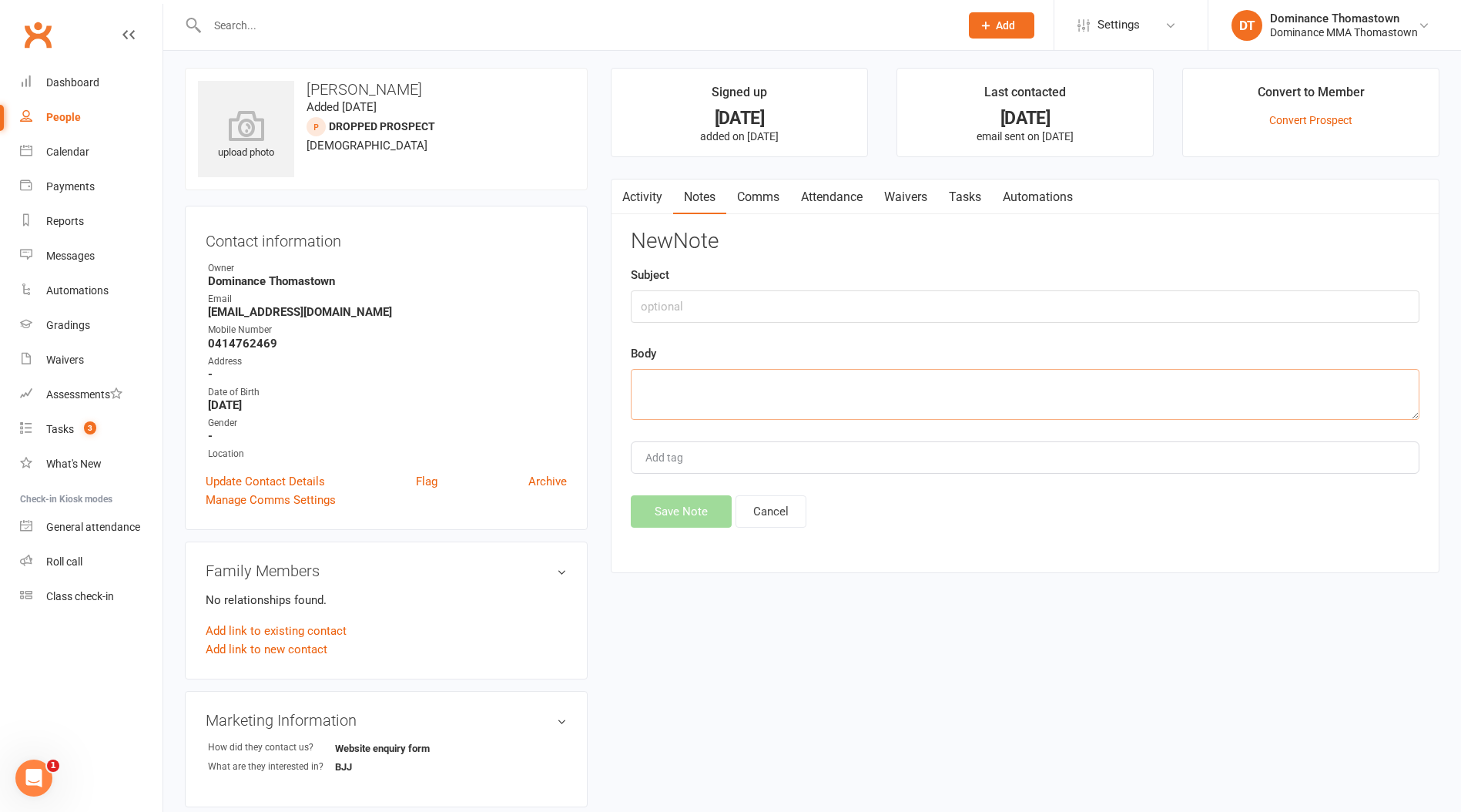
click at [694, 393] on textarea at bounding box center [1025, 394] width 789 height 51
drag, startPoint x: 757, startPoint y: 570, endPoint x: 756, endPoint y: 550, distance: 20.0
click at [757, 562] on div "Activity Notes Comms Attendance Waivers Tasks Automations Notes + New Note Ank'…" at bounding box center [1025, 375] width 829 height 395
click at [756, 517] on button "Cancel" at bounding box center [771, 512] width 71 height 32
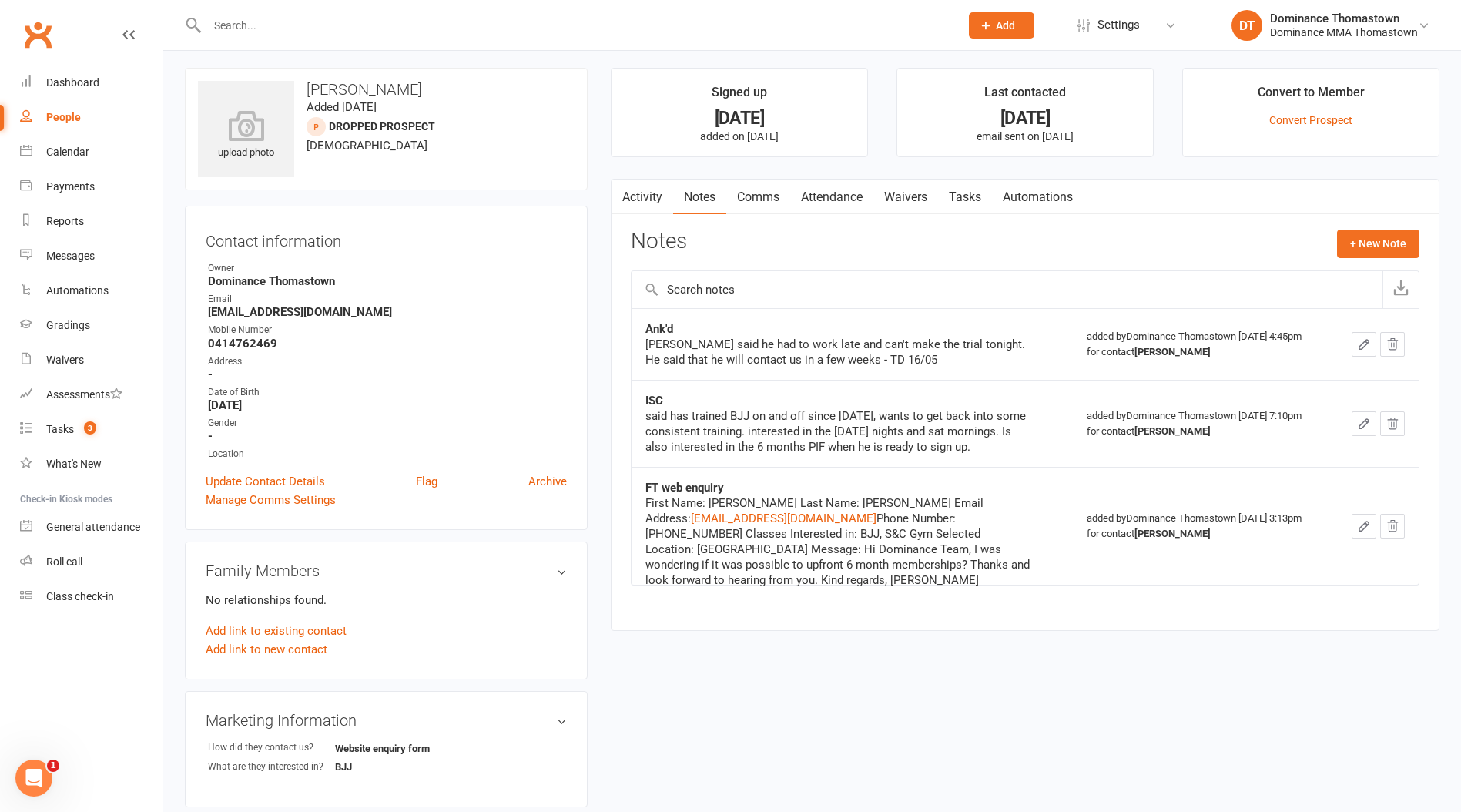
click at [953, 202] on link "Tasks" at bounding box center [965, 197] width 53 height 36
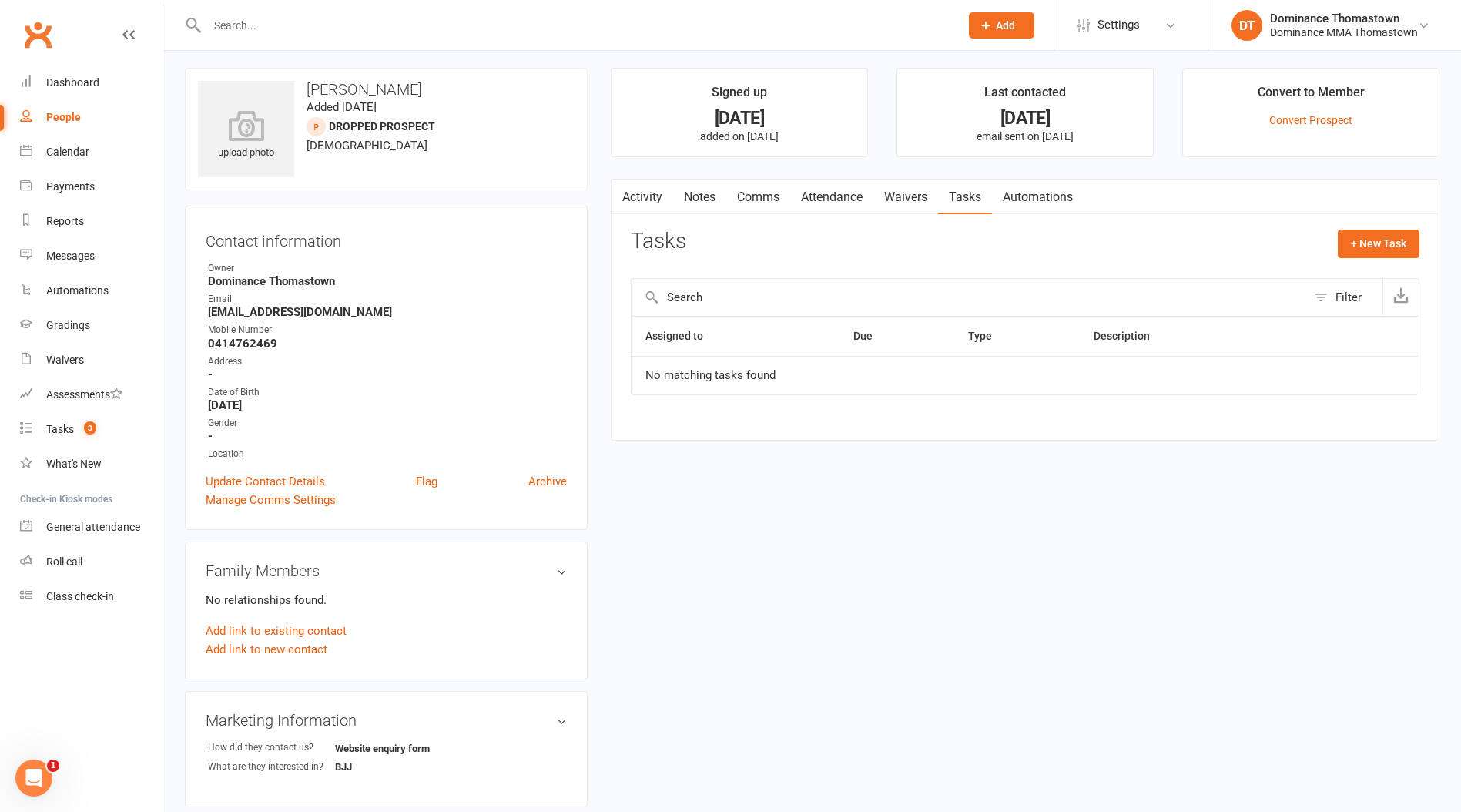
click at [1429, 242] on div "Activity Notes Comms Attendance Waivers Tasks Automations Tasks + New Task Filt…" at bounding box center [1025, 309] width 829 height 262
click at [1387, 243] on button "+ New Task" at bounding box center [1379, 243] width 82 height 28
select select "12547"
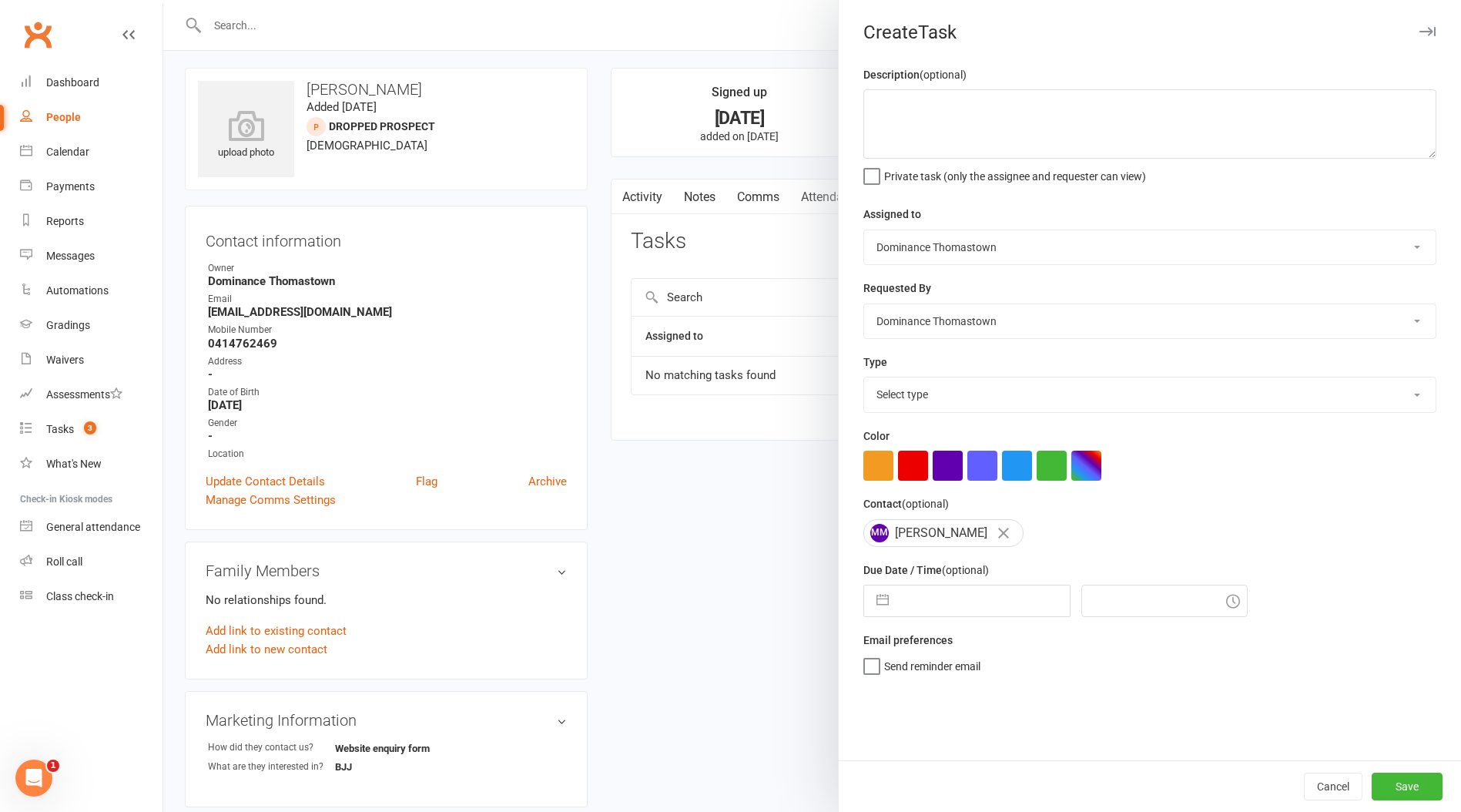
click at [932, 160] on div "Description (optional) Private task (only the assignee and requester can view)" at bounding box center [1150, 124] width 573 height 118
click at [933, 133] on textarea at bounding box center [1150, 124] width 573 height 70
type textarea "Tung - worth checking in? - Ellen 16/9"
click at [915, 587] on div "Due Date / Time (optional) Navigate forward to interact with the calendar and s…" at bounding box center [1150, 588] width 573 height 56
click at [914, 600] on input "text" at bounding box center [983, 601] width 173 height 31
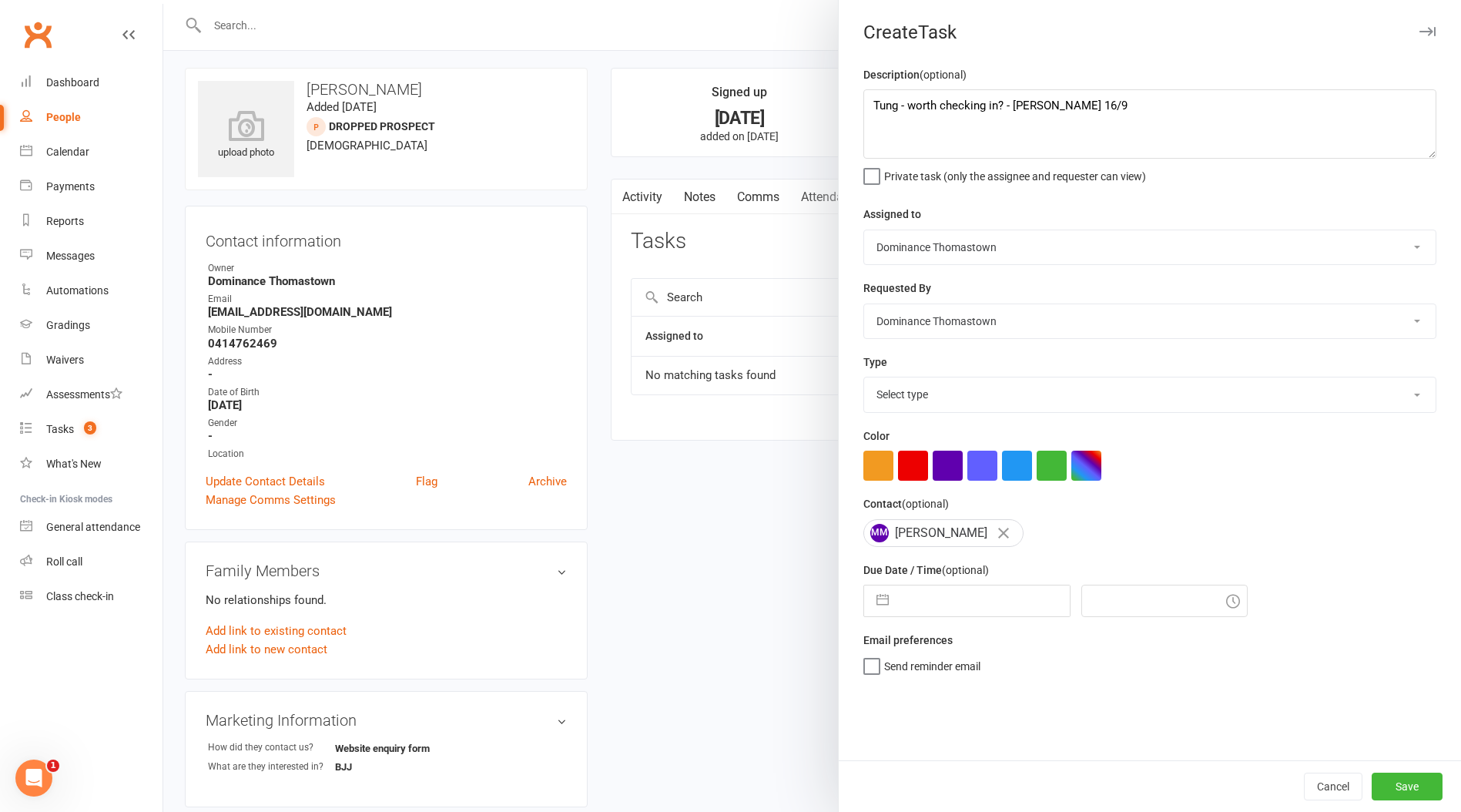
select select "7"
select select "2025"
select select "8"
select select "2025"
select select "9"
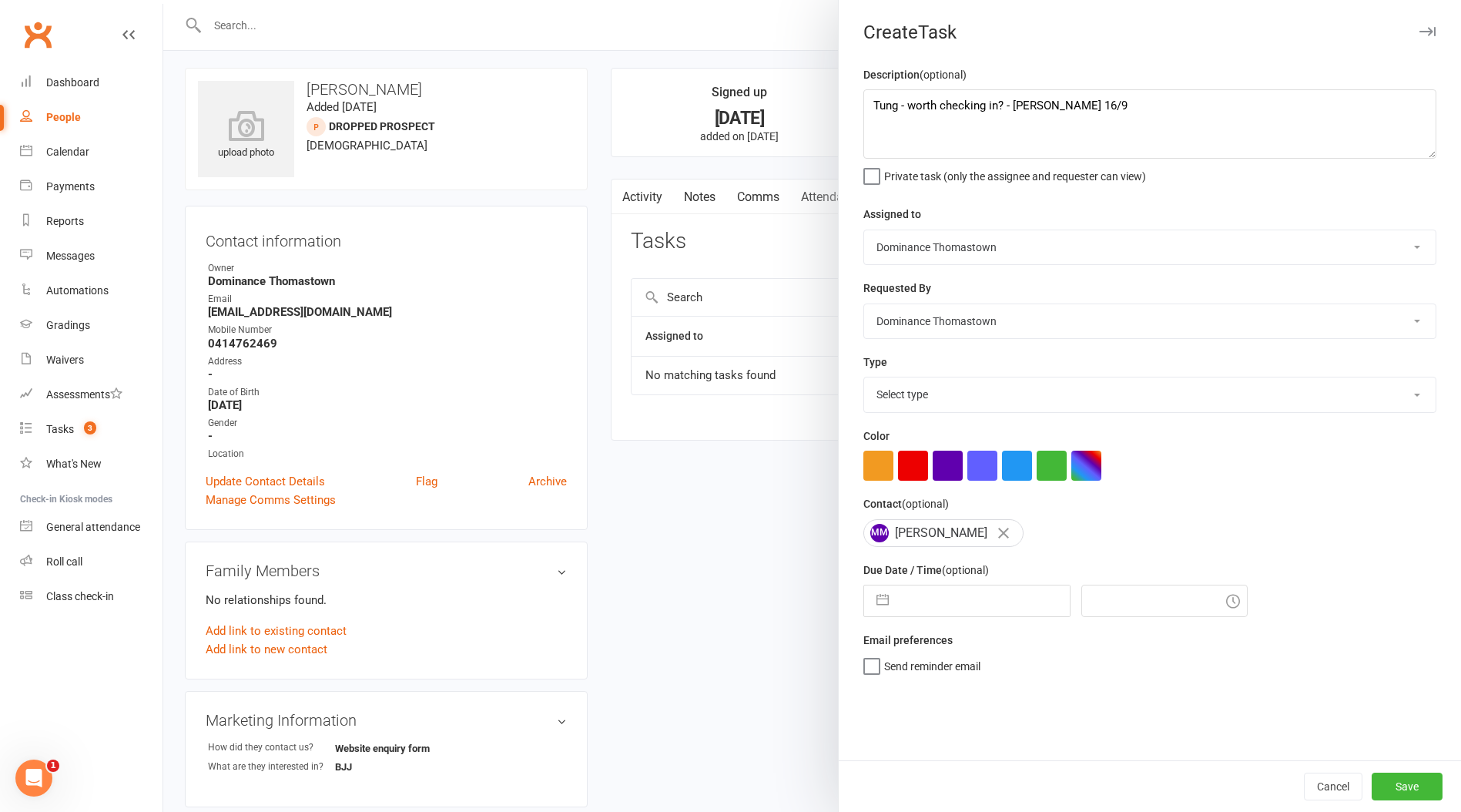
select select "2025"
drag, startPoint x: 989, startPoint y: 775, endPoint x: 990, endPoint y: 726, distance: 49.0
click at [989, 775] on td "17" at bounding box center [987, 776] width 30 height 29
type input "17 Sep 2025"
type input "8:30pm"
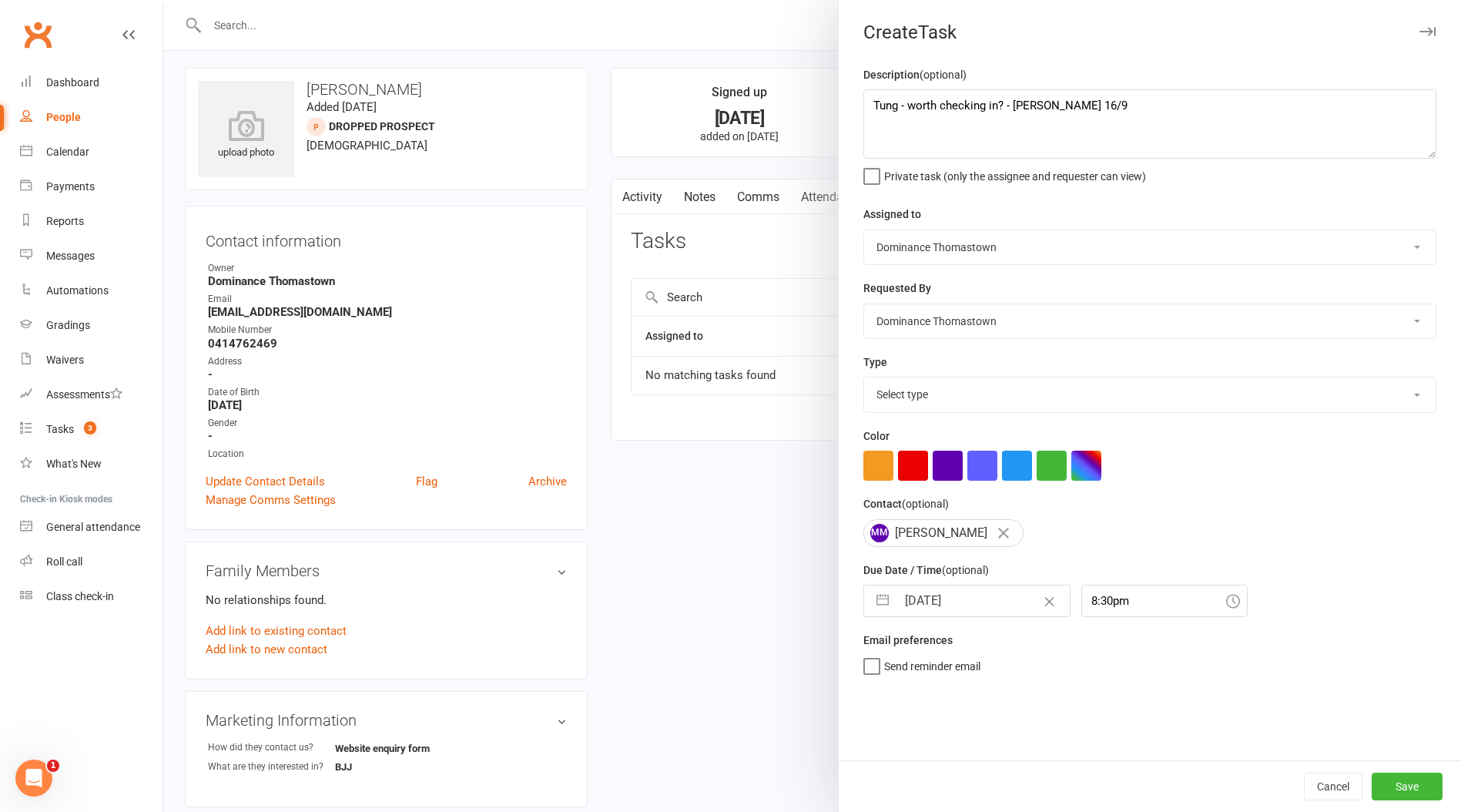
click at [932, 407] on select "Select type A. prospect | enquiry response B. prospect | trial | booking C. pro…" at bounding box center [1150, 394] width 571 height 34
select select "3858"
click at [865, 379] on select "Select type A. prospect | enquiry response B. prospect | trial | booking C. pro…" at bounding box center [1150, 394] width 571 height 34
drag, startPoint x: 1096, startPoint y: 595, endPoint x: 1095, endPoint y: 610, distance: 15.0
click at [1096, 595] on input "8:30pm" at bounding box center [1164, 601] width 167 height 32
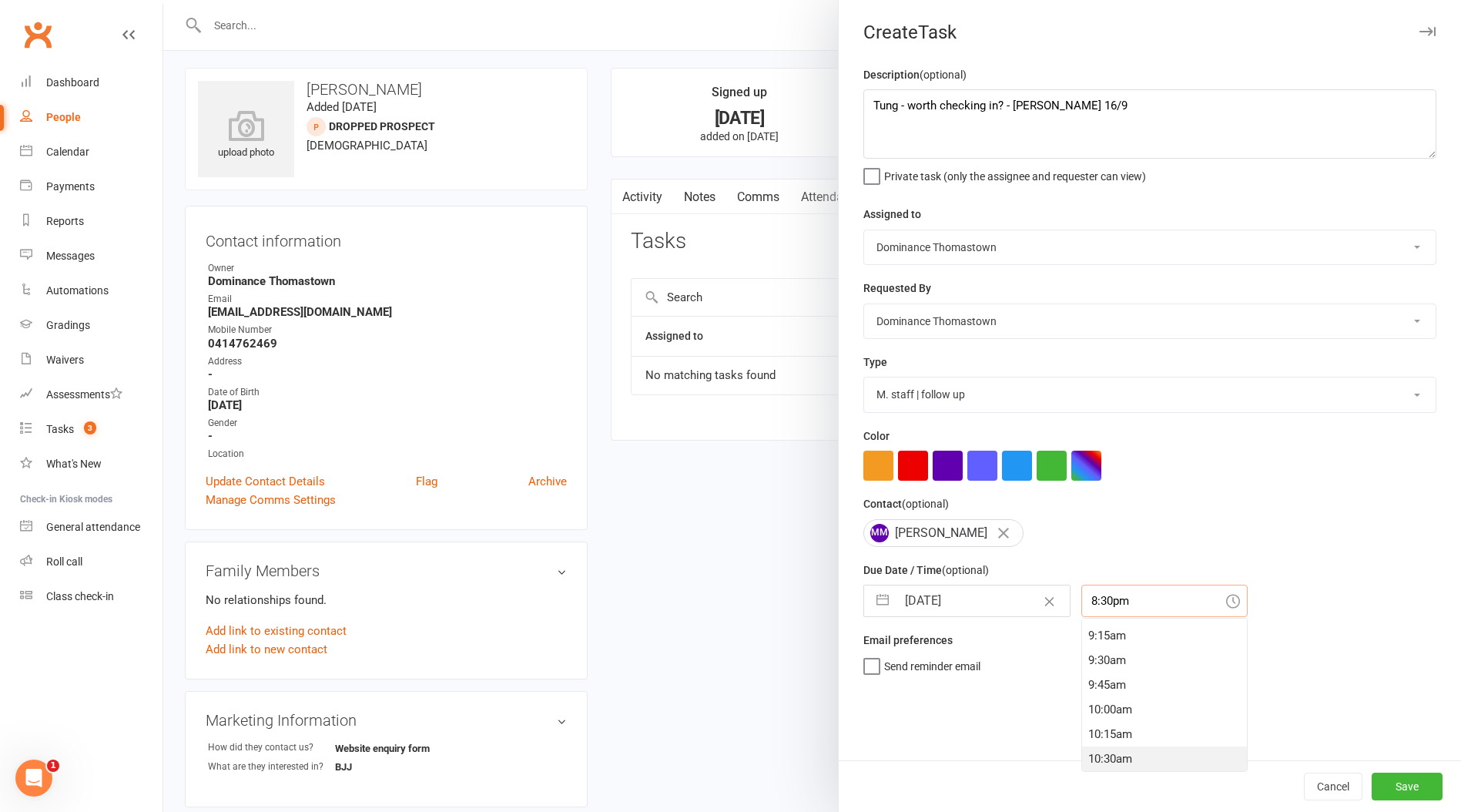
scroll to position [926, 0]
drag, startPoint x: 1093, startPoint y: 744, endPoint x: 1221, endPoint y: 758, distance: 128.8
click at [1093, 744] on div "10:30am" at bounding box center [1164, 741] width 165 height 25
type input "10:30am"
click at [1394, 785] on button "Save" at bounding box center [1408, 786] width 71 height 28
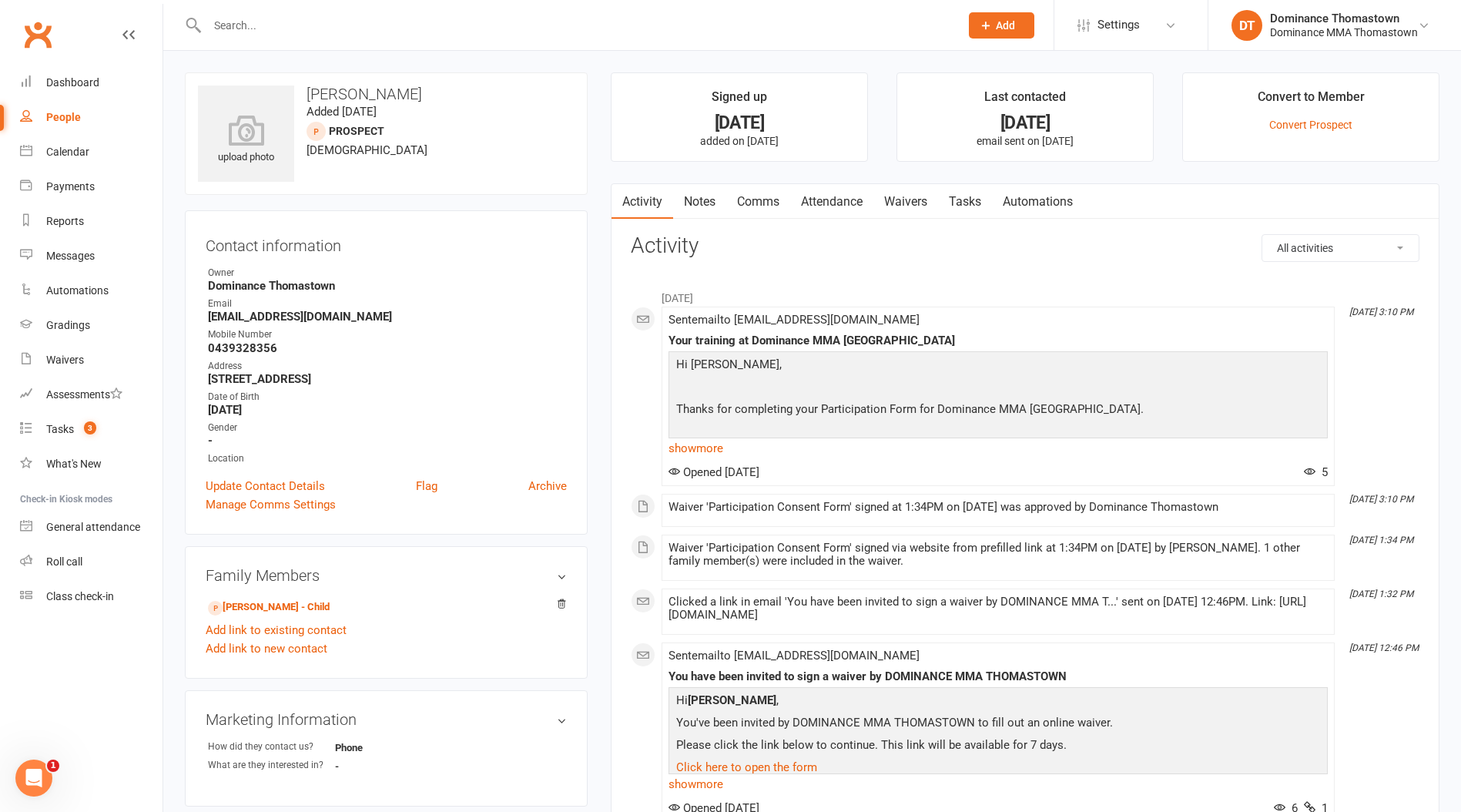
click at [684, 199] on link "Notes" at bounding box center [700, 202] width 53 height 36
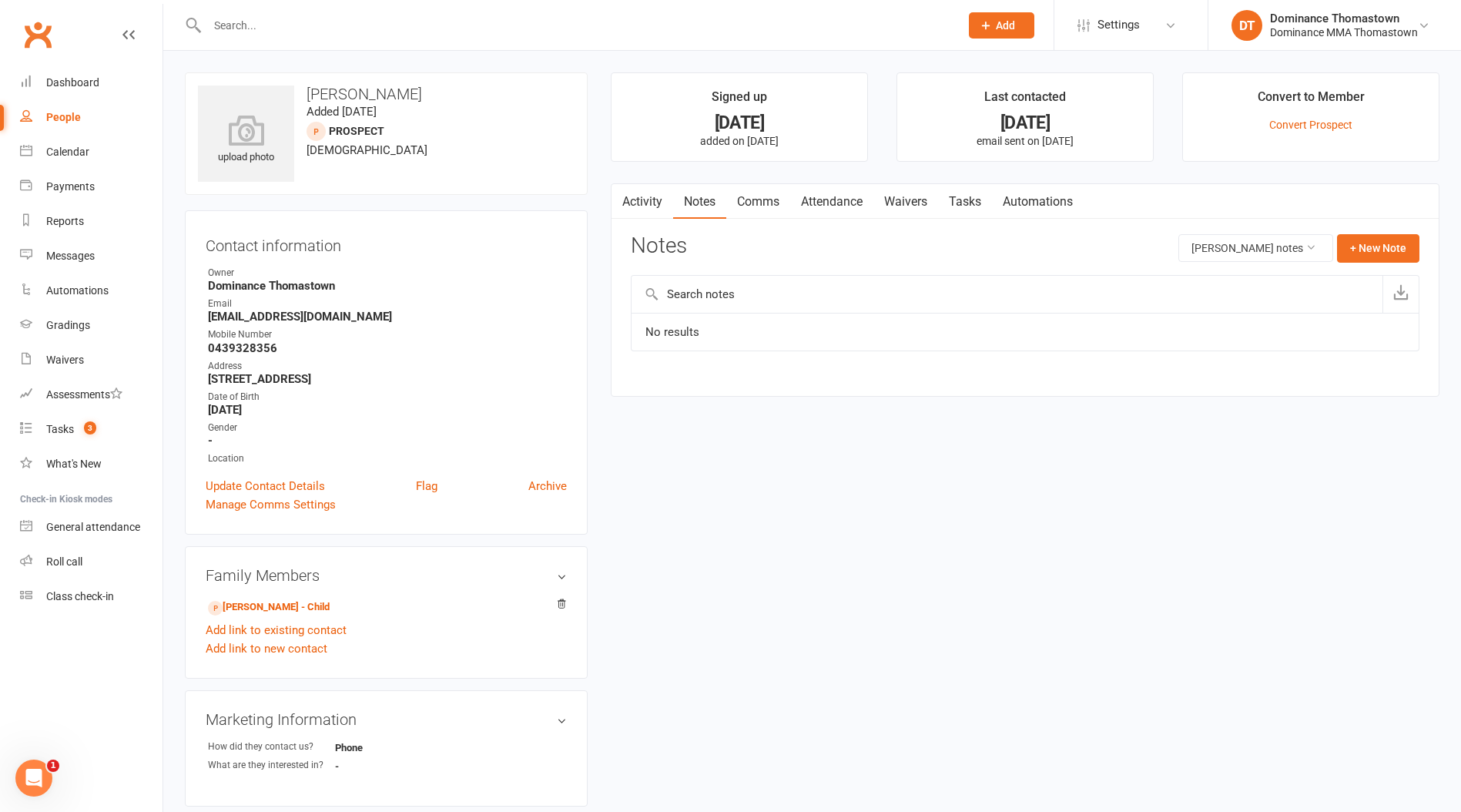
click at [621, 196] on icon "button" at bounding box center [620, 198] width 9 height 16
click at [649, 201] on link "Activity" at bounding box center [642, 202] width 62 height 36
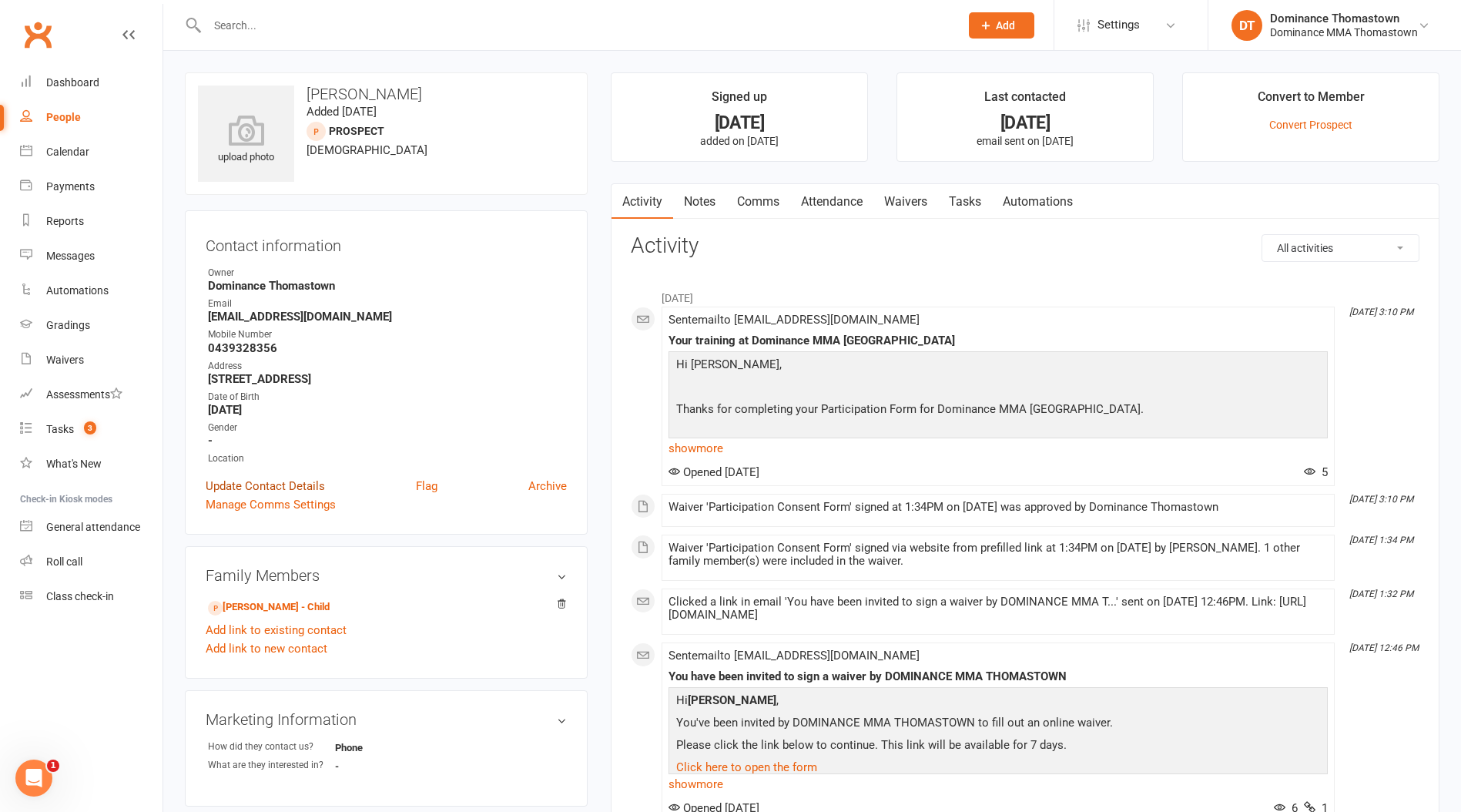
click at [259, 482] on link "Update Contact Details" at bounding box center [266, 486] width 119 height 19
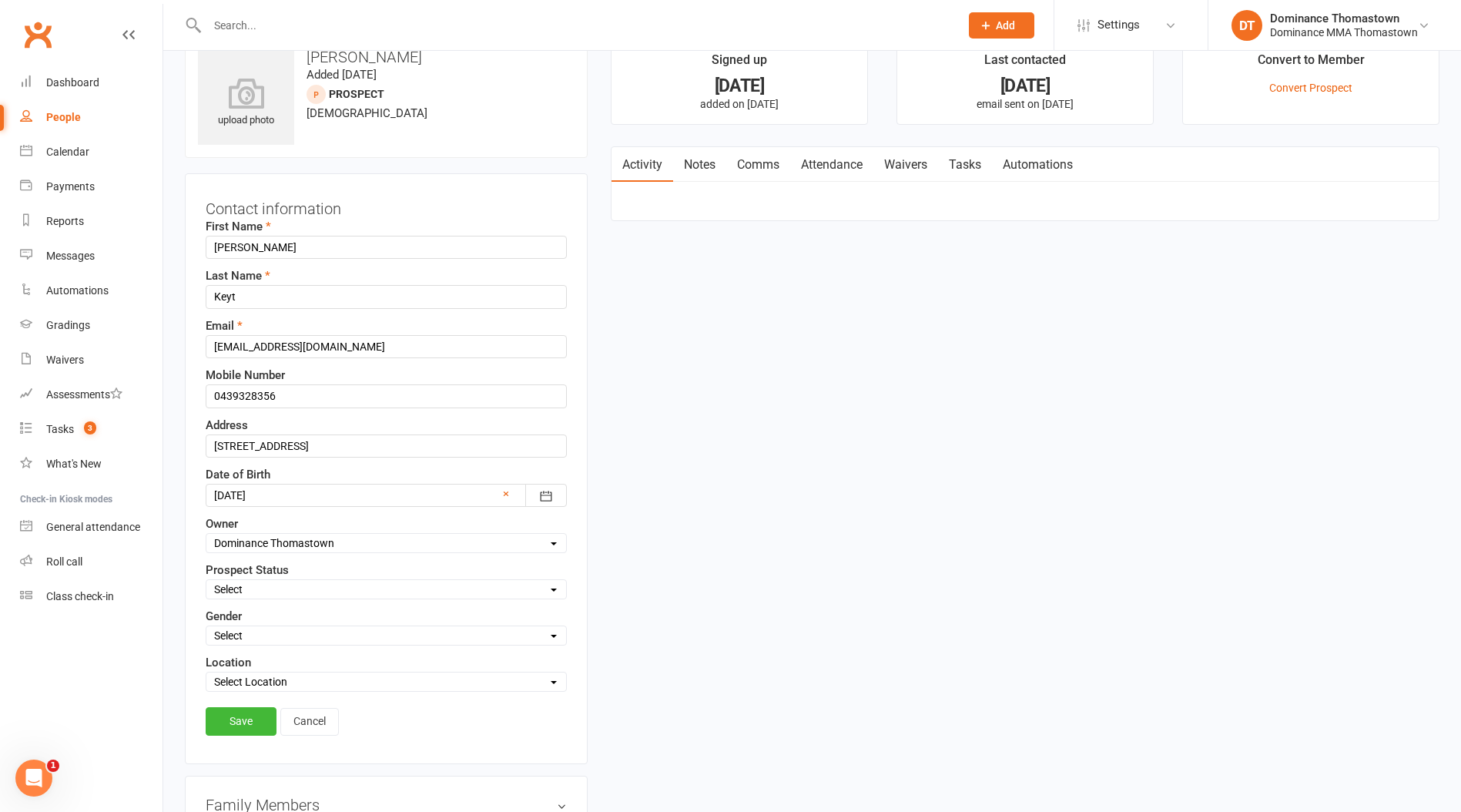
scroll to position [72, 0]
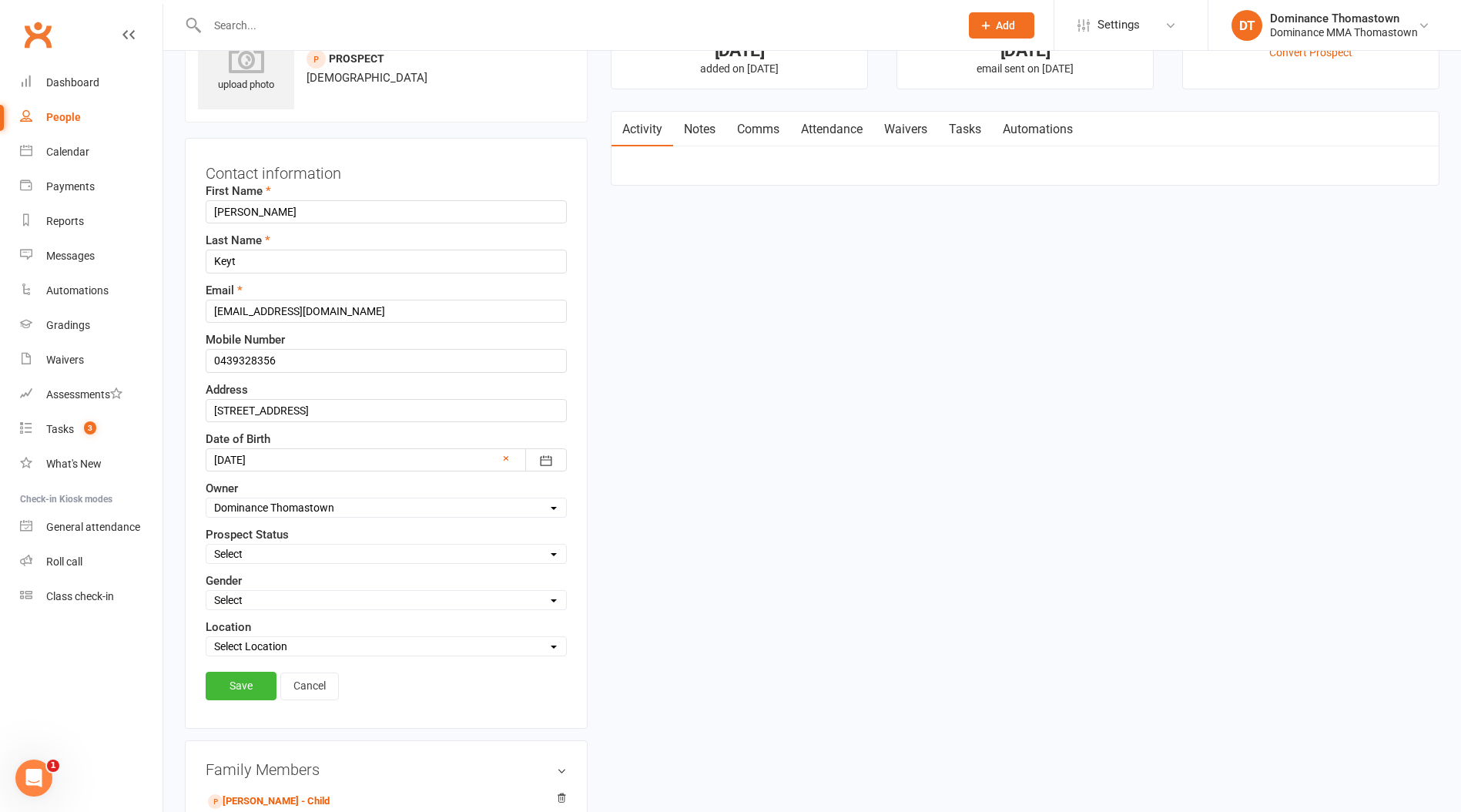
click at [287, 547] on select "Select ENQUIRY WEBSITE ENQUIRY META ADS ENQUIRY DROPPED PROSPECT DROP-IN VISITO…" at bounding box center [387, 554] width 360 height 17
select select "KIDS WAITLIST"
click at [207, 545] on select "Select ENQUIRY WEBSITE ENQUIRY META ADS ENQUIRY DROPPED PROSPECT DROP-IN VISITO…" at bounding box center [387, 554] width 360 height 17
drag, startPoint x: 242, startPoint y: 684, endPoint x: 239, endPoint y: 515, distance: 169.0
click at [241, 684] on link "Save" at bounding box center [242, 685] width 71 height 28
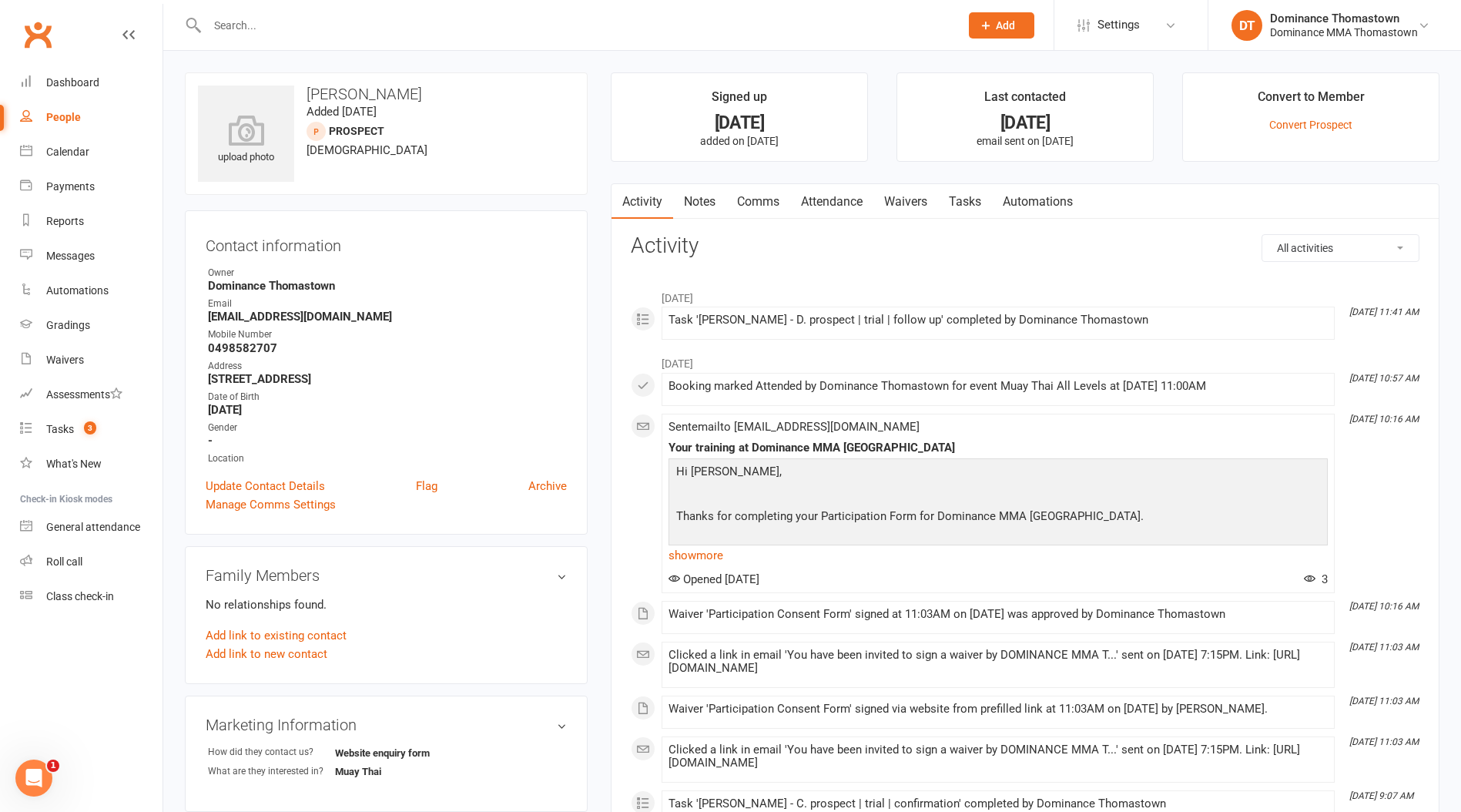
click at [703, 197] on link "Notes" at bounding box center [700, 202] width 53 height 36
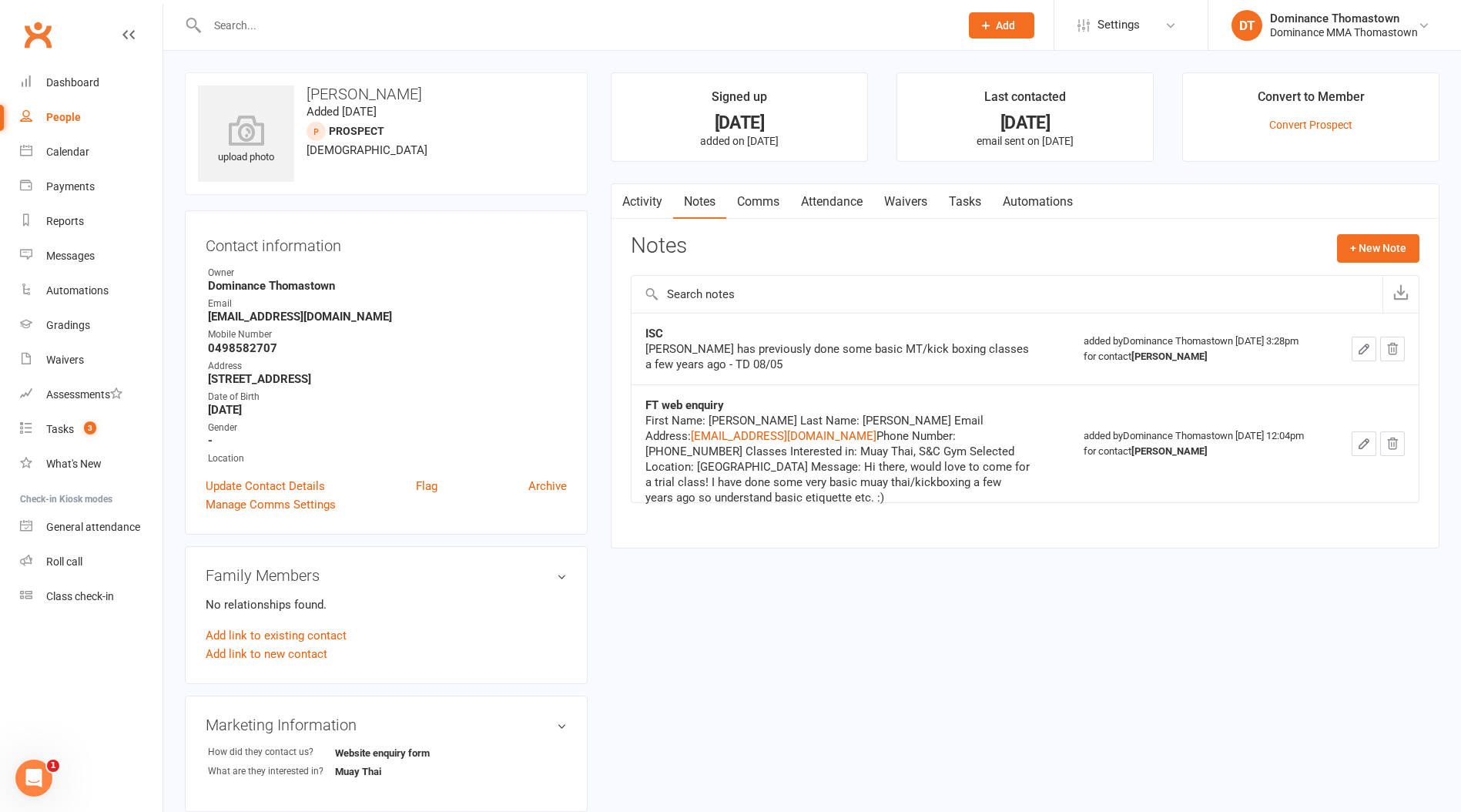
click at [968, 199] on link "Tasks" at bounding box center [965, 202] width 53 height 36
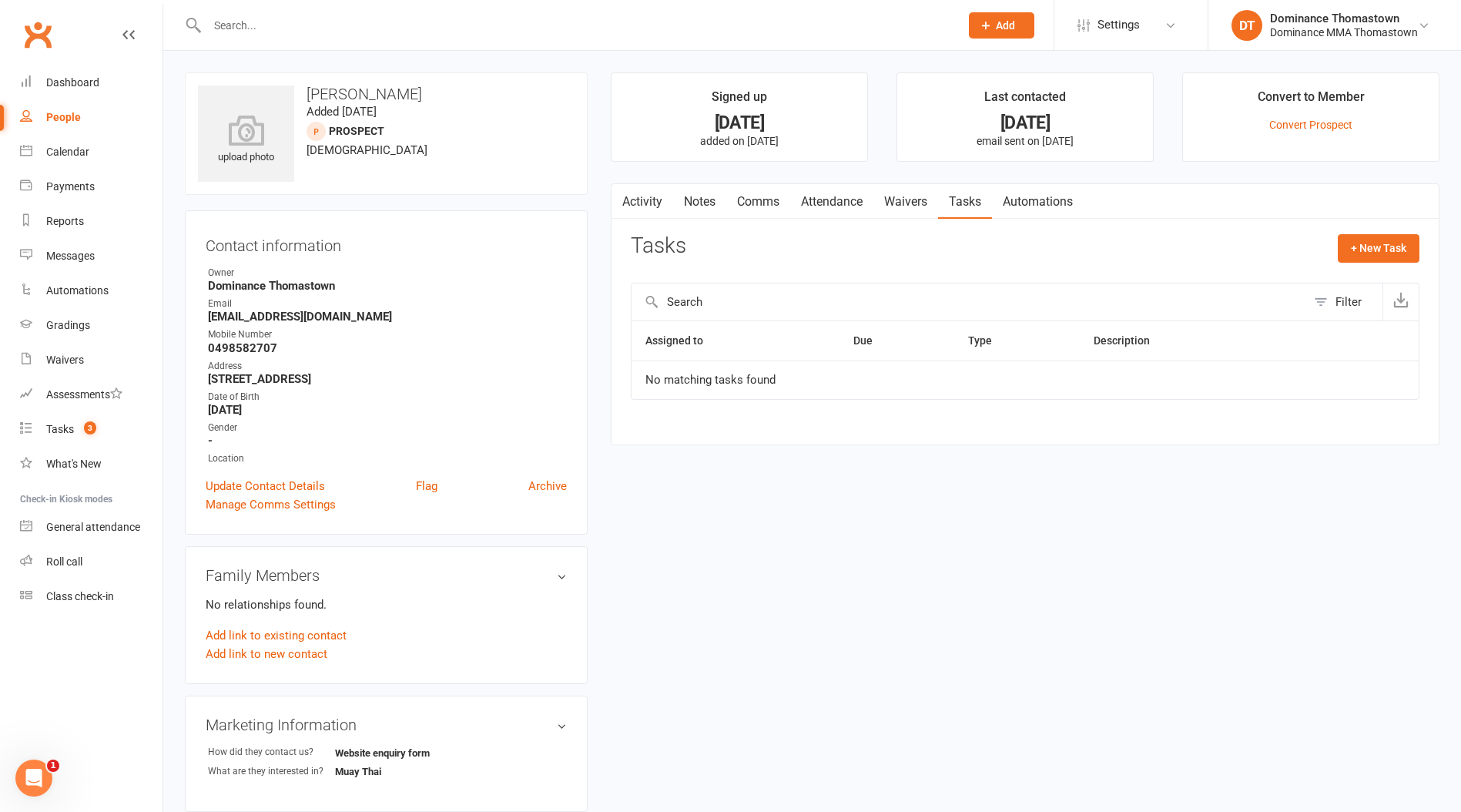
click at [686, 195] on link "Notes" at bounding box center [700, 202] width 53 height 36
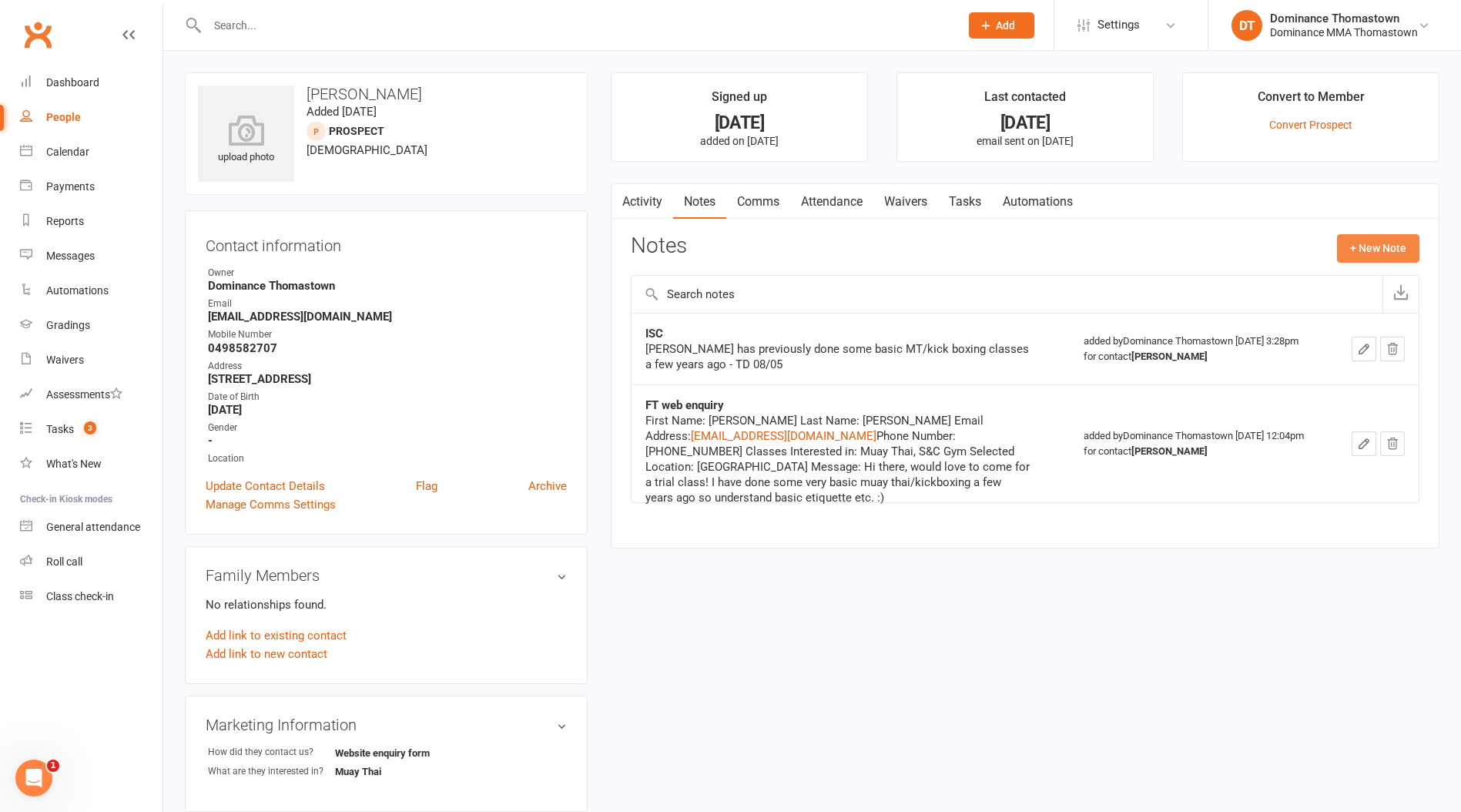
click at [1350, 246] on button "+ New Note" at bounding box center [1378, 248] width 82 height 28
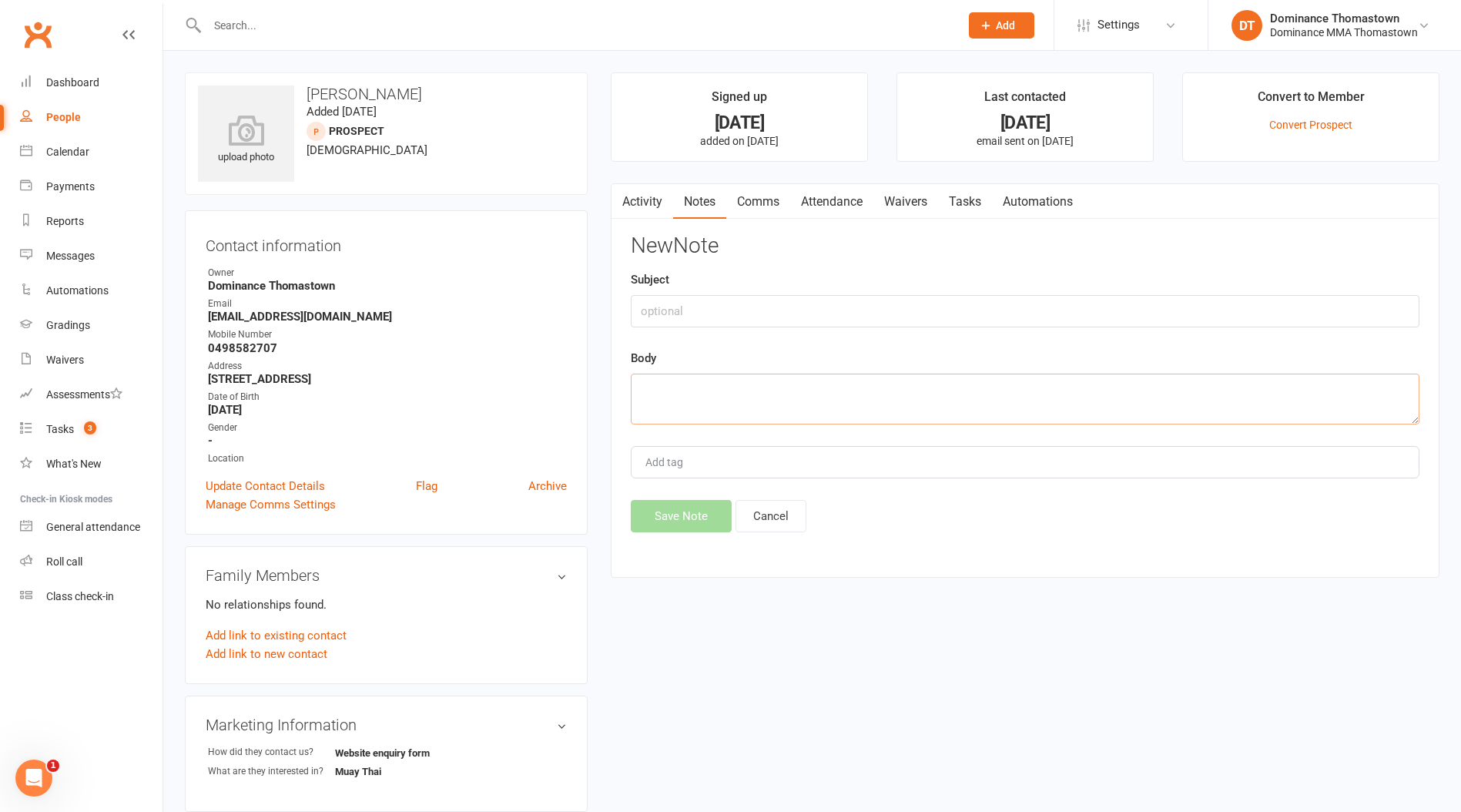
click at [730, 373] on textarea at bounding box center [1025, 398] width 789 height 51
click at [779, 497] on div "New Note Subject Body Add tag Save Note Cancel" at bounding box center [1025, 383] width 789 height 298
click at [766, 518] on button "Cancel" at bounding box center [771, 516] width 71 height 32
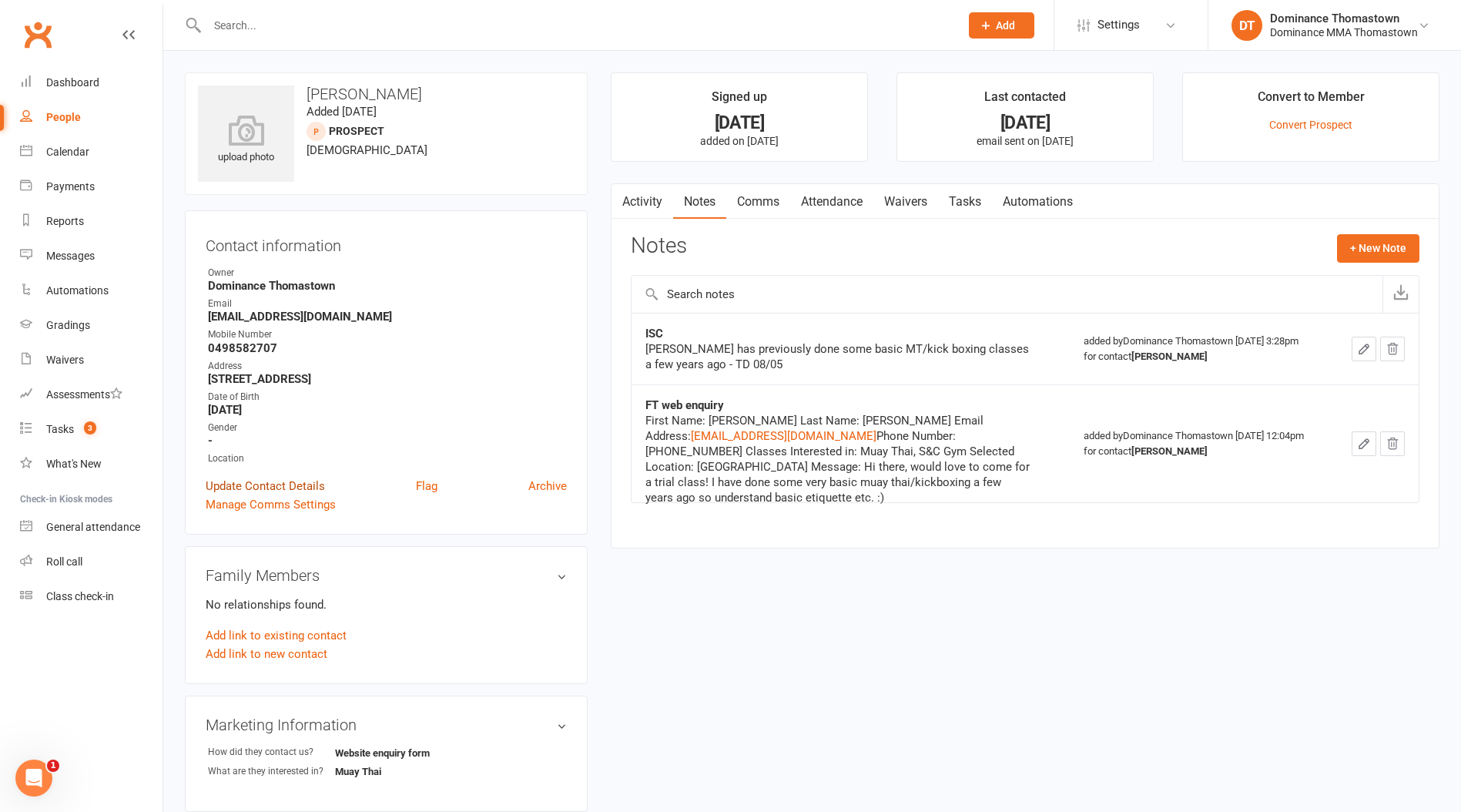
click at [273, 482] on link "Update Contact Details" at bounding box center [266, 486] width 119 height 19
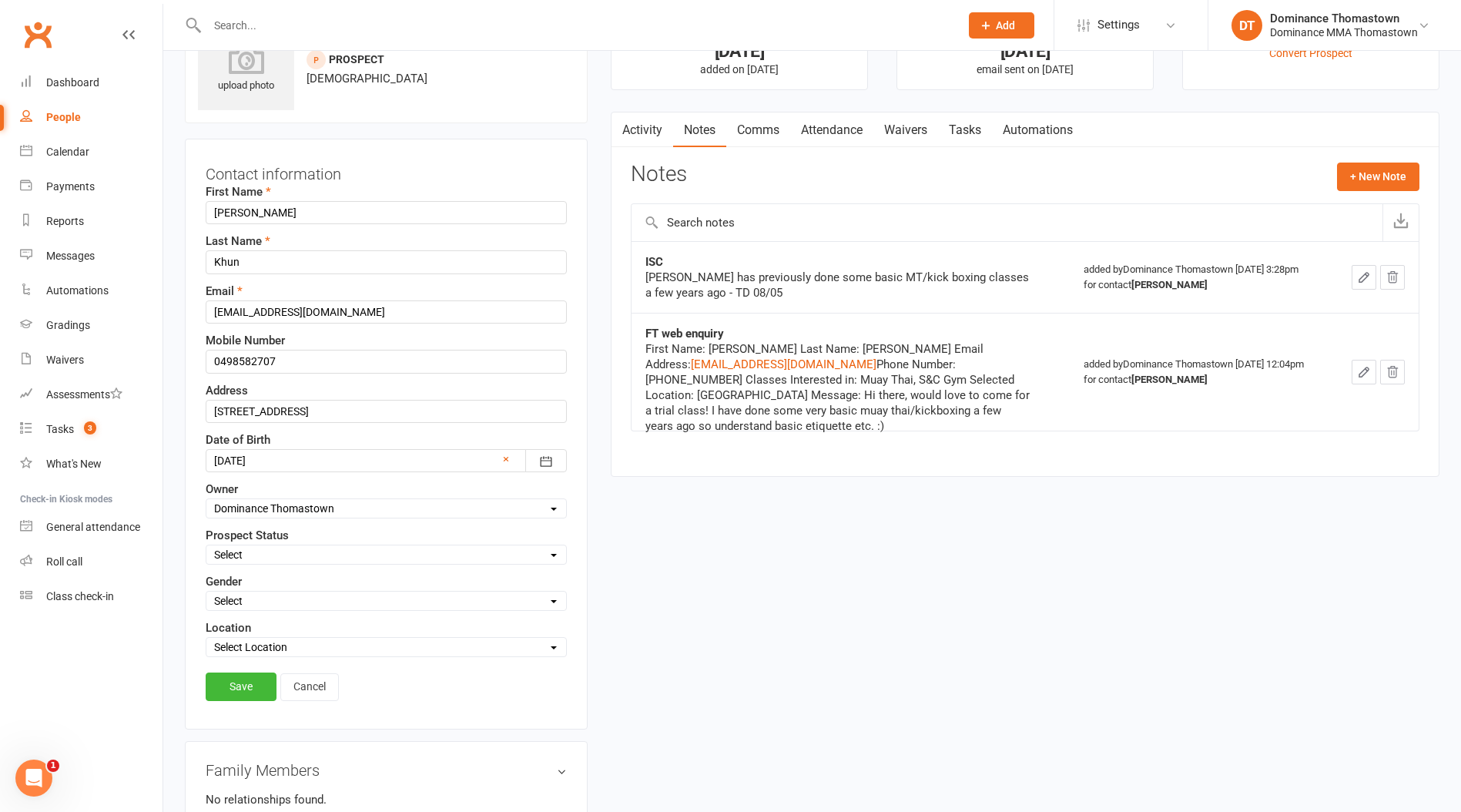
scroll to position [72, 0]
click at [279, 552] on select "Select ENQUIRY WEBSITE ENQUIRY META ADS ENQUIRY DROPPED PROSPECT DROP-IN VISITO…" at bounding box center [387, 554] width 360 height 17
select select "DROPPED PROSPECT"
click at [207, 545] on select "Select ENQUIRY WEBSITE ENQUIRY META ADS ENQUIRY DROPPED PROSPECT DROP-IN VISITO…" at bounding box center [387, 554] width 360 height 17
click at [250, 684] on link "Save" at bounding box center [242, 685] width 71 height 28
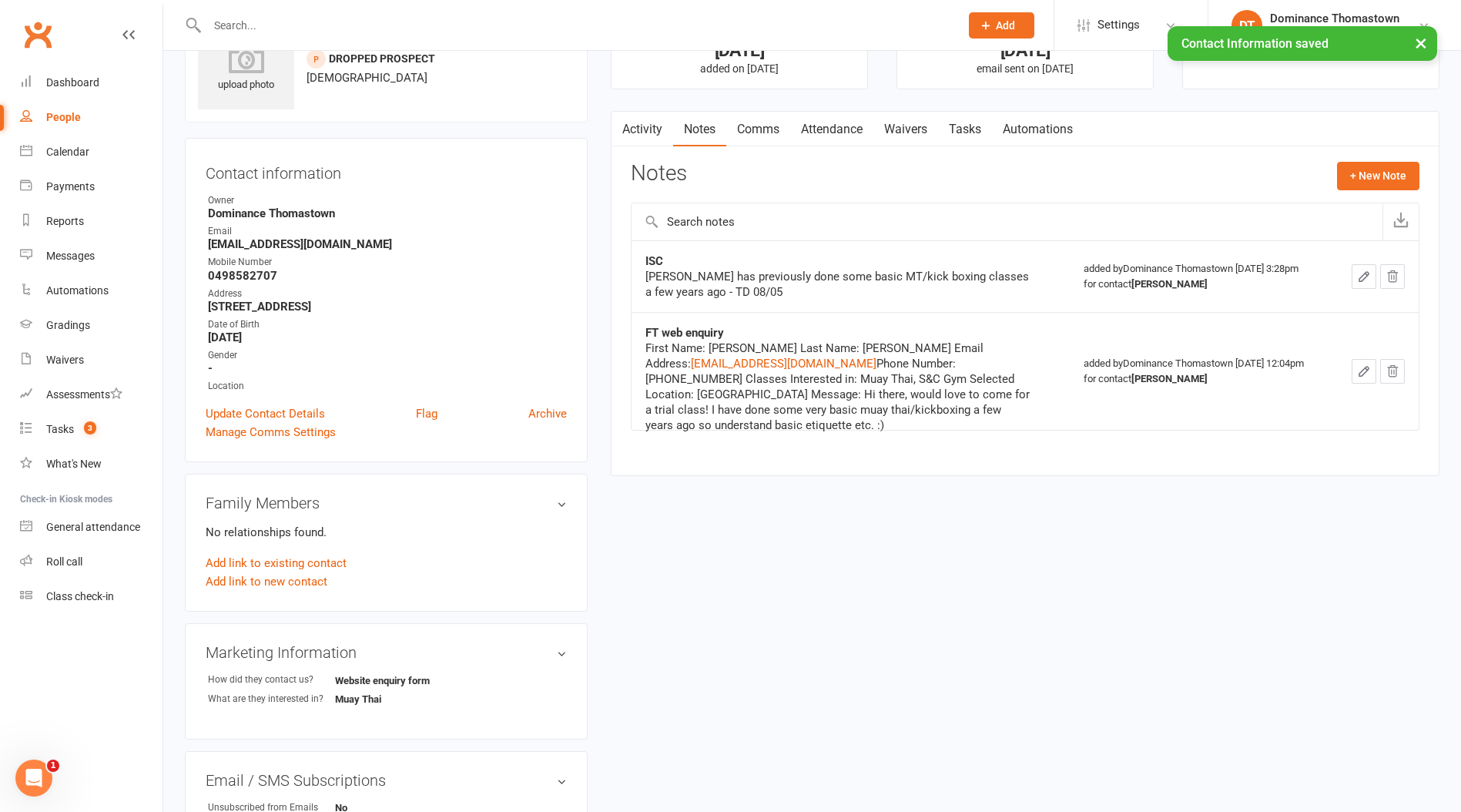
click at [969, 127] on link "Tasks" at bounding box center [965, 129] width 53 height 36
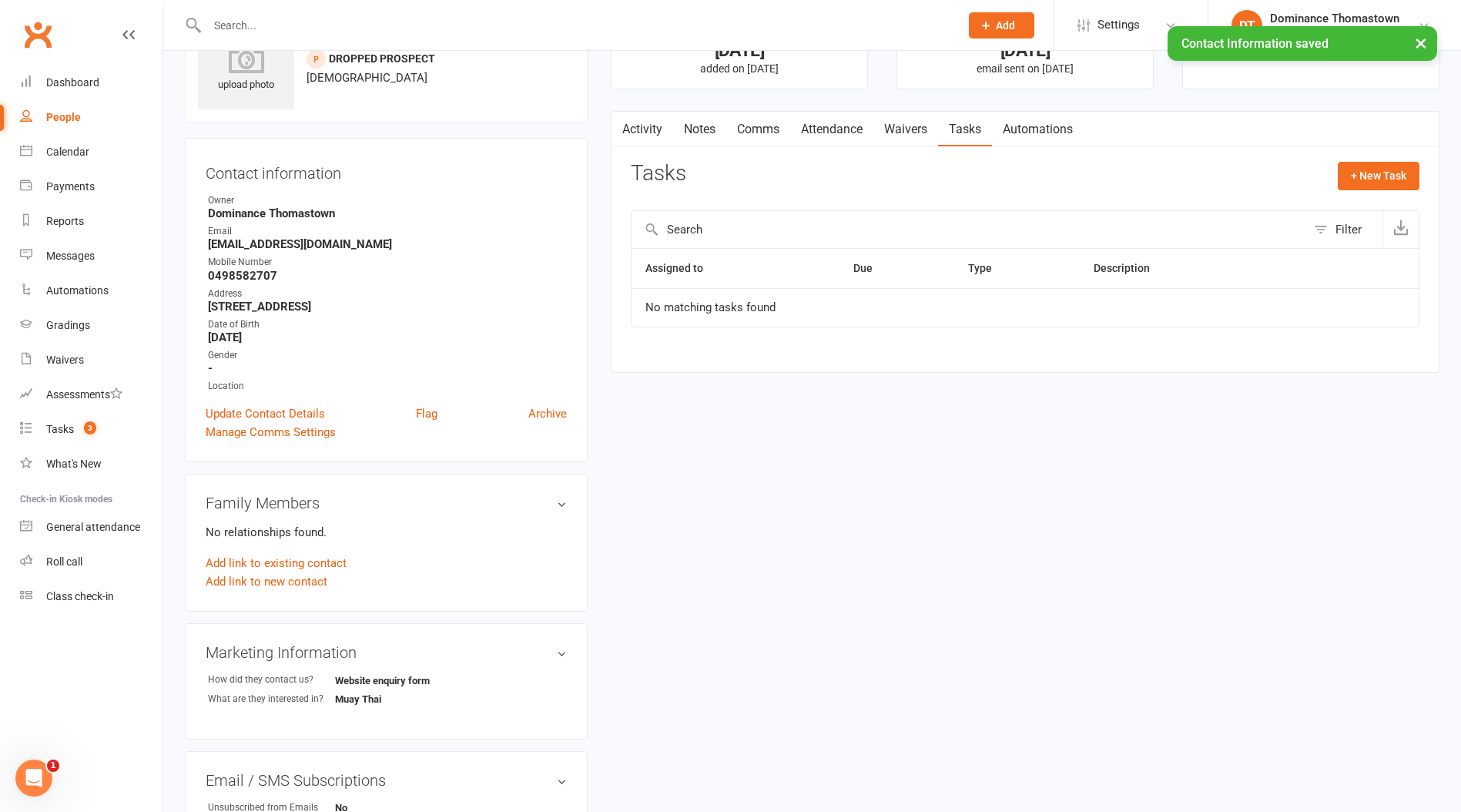
click at [1345, 240] on button "Filter" at bounding box center [1345, 229] width 77 height 37
select select "incomplete"
click at [893, 298] on select "All statuses Incomplete Not Started In Progress Waiting Complete" at bounding box center [849, 288] width 97 height 26
select select
click at [800, 275] on select "All statuses Incomplete Not Started In Progress Waiting Complete" at bounding box center [849, 288] width 97 height 26
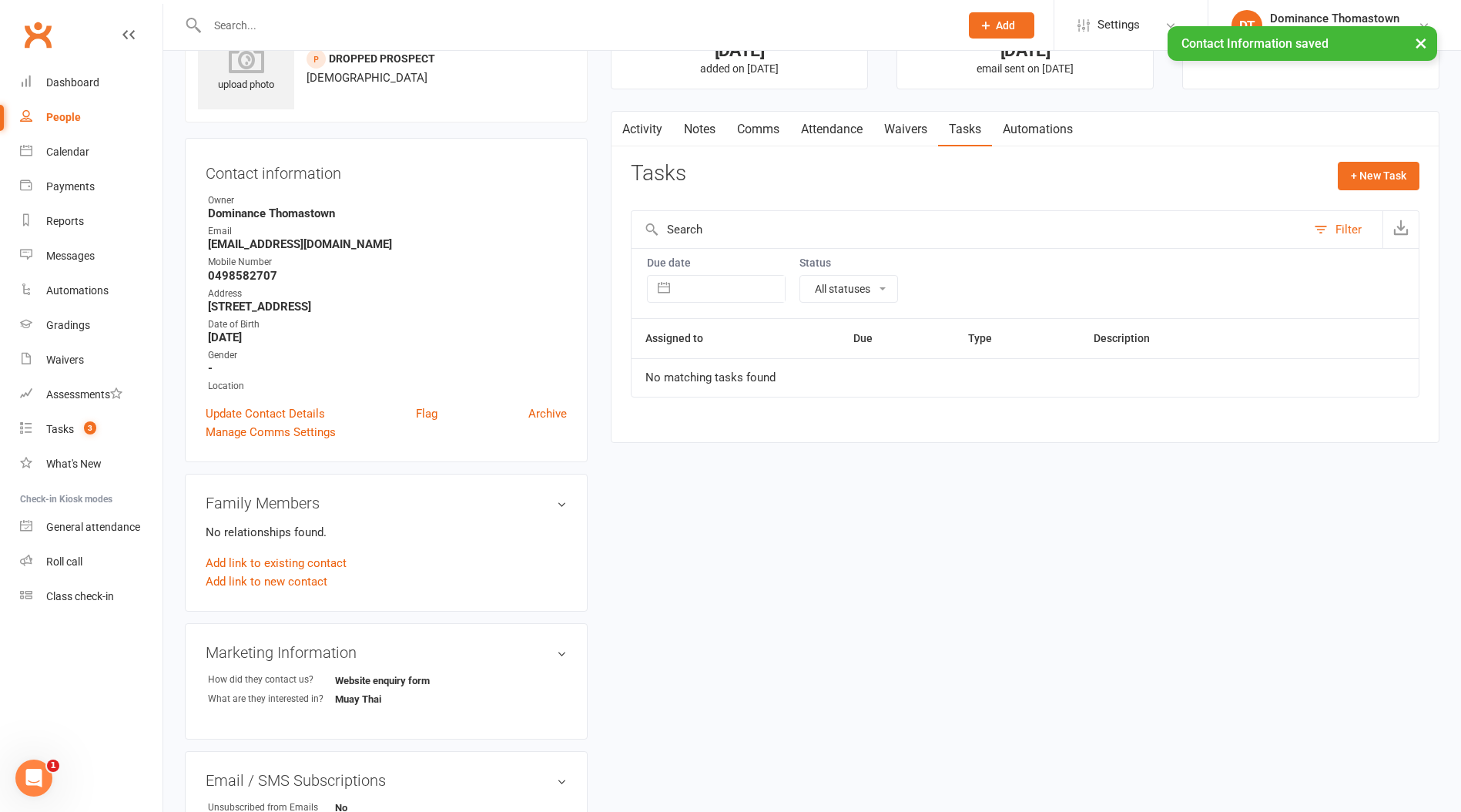
select select "finished"
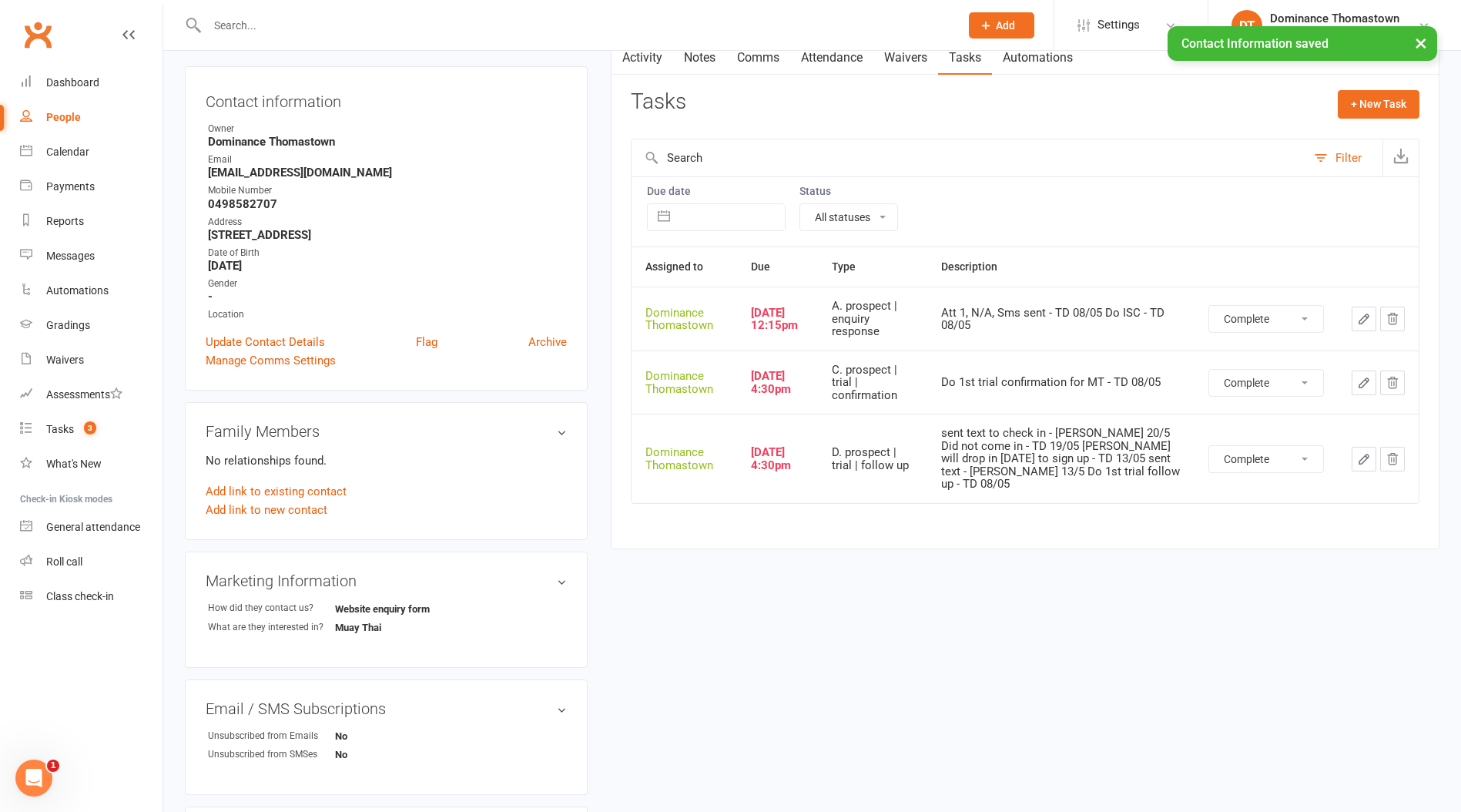
scroll to position [145, 0]
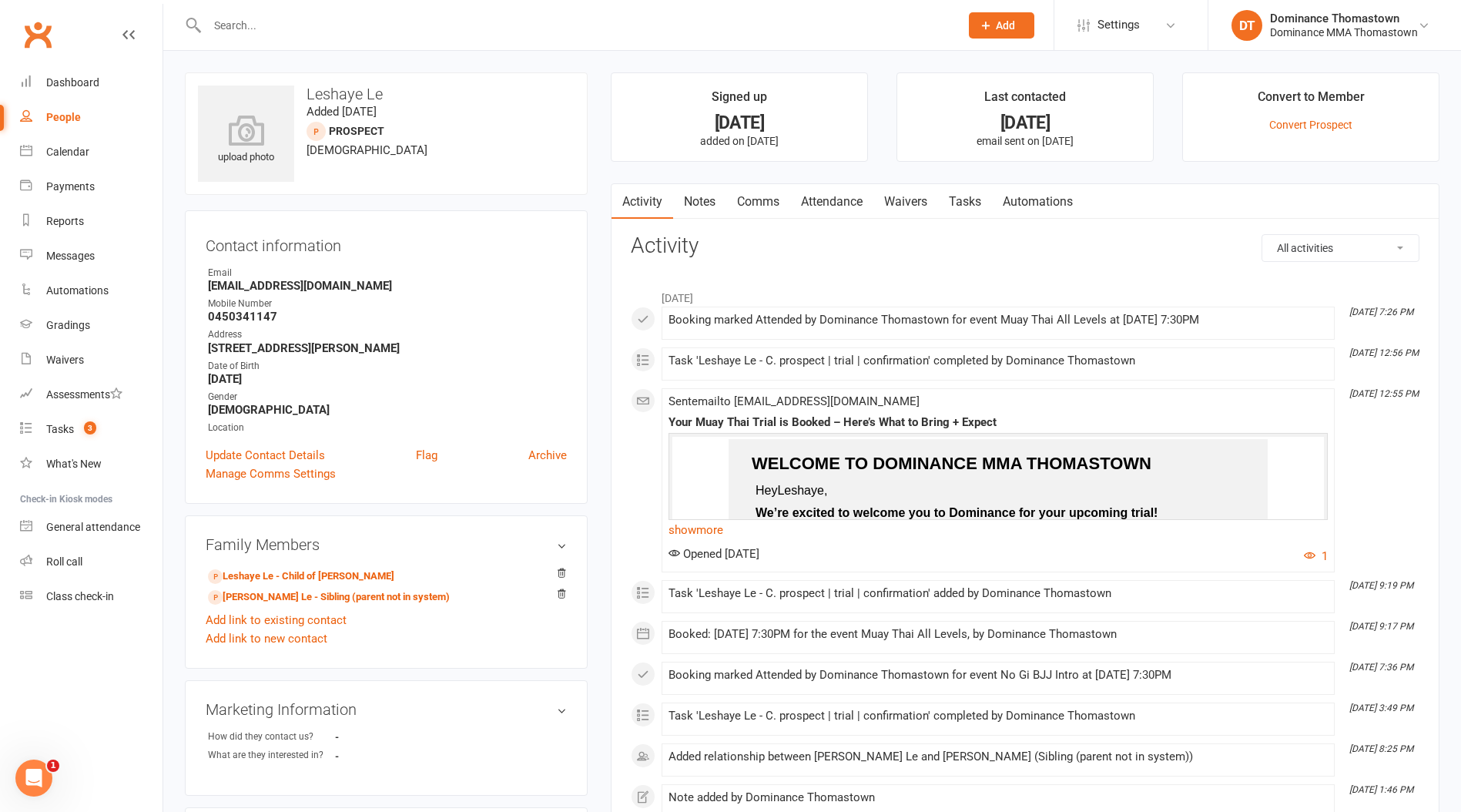
drag, startPoint x: 667, startPoint y: 196, endPoint x: 676, endPoint y: 196, distance: 9.0
click at [672, 195] on link "Activity" at bounding box center [642, 202] width 62 height 36
click at [684, 199] on link "Notes" at bounding box center [700, 202] width 53 height 36
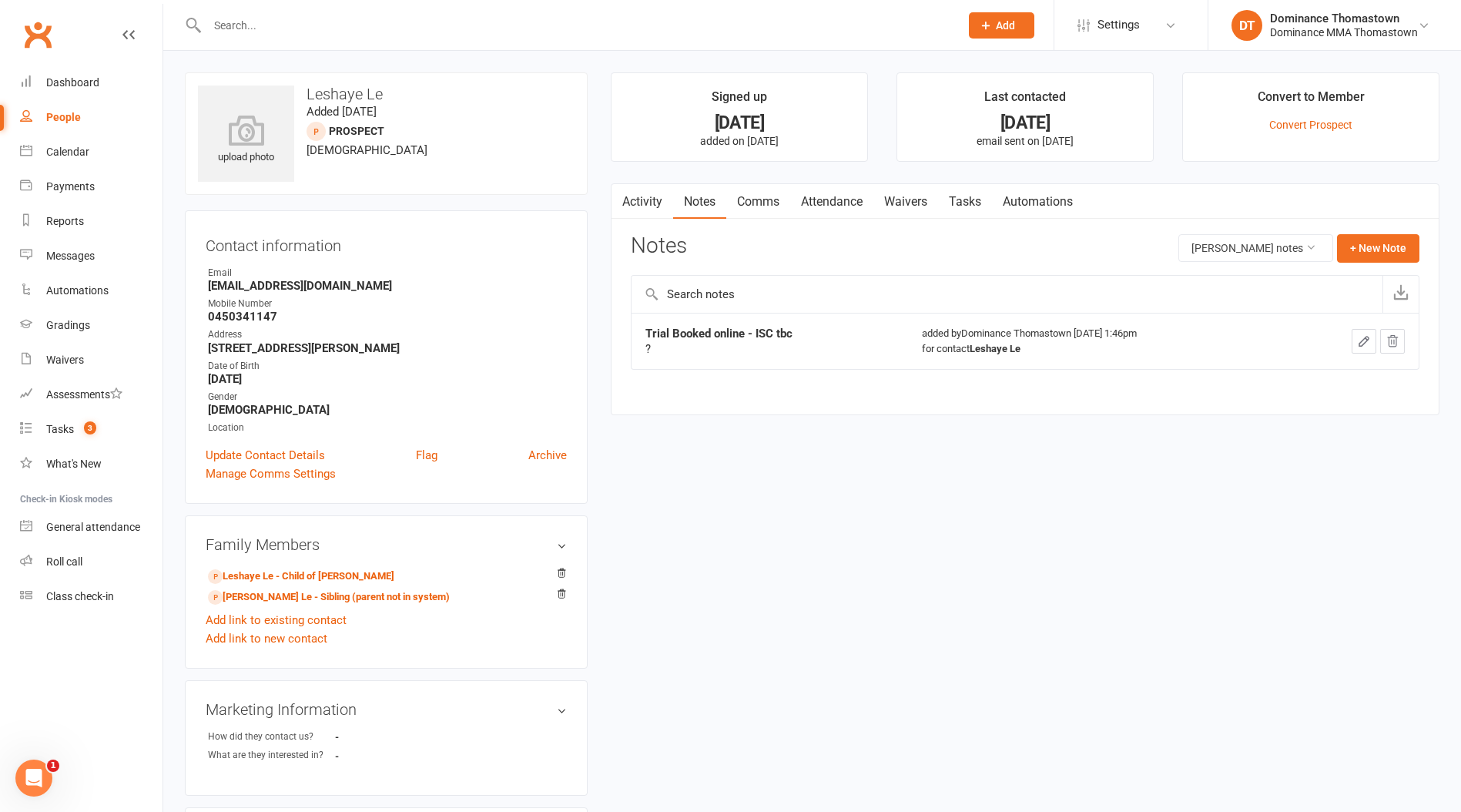
click at [675, 201] on link "Notes" at bounding box center [700, 202] width 53 height 36
click at [663, 202] on link "Activity" at bounding box center [642, 202] width 62 height 36
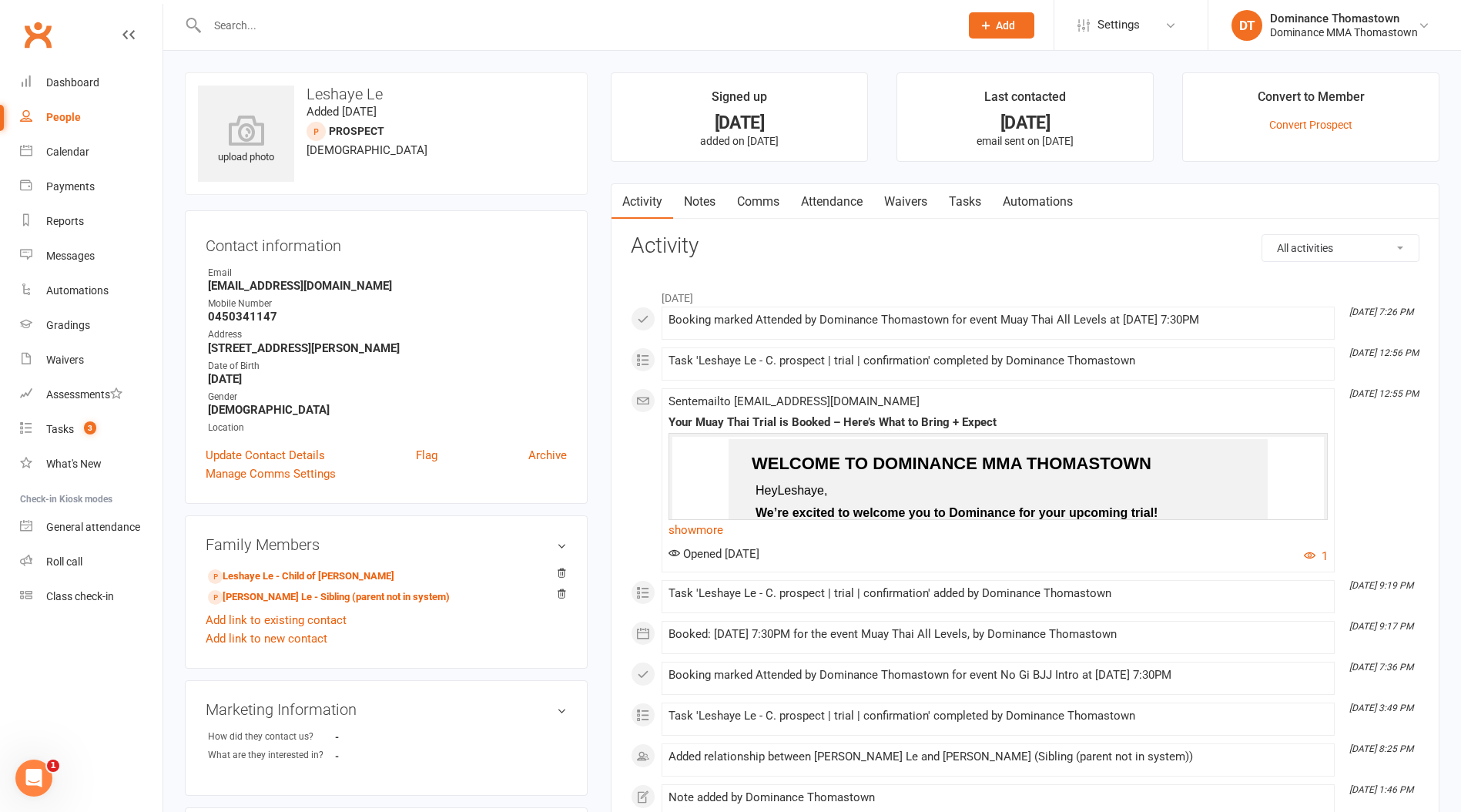
scroll to position [22, 0]
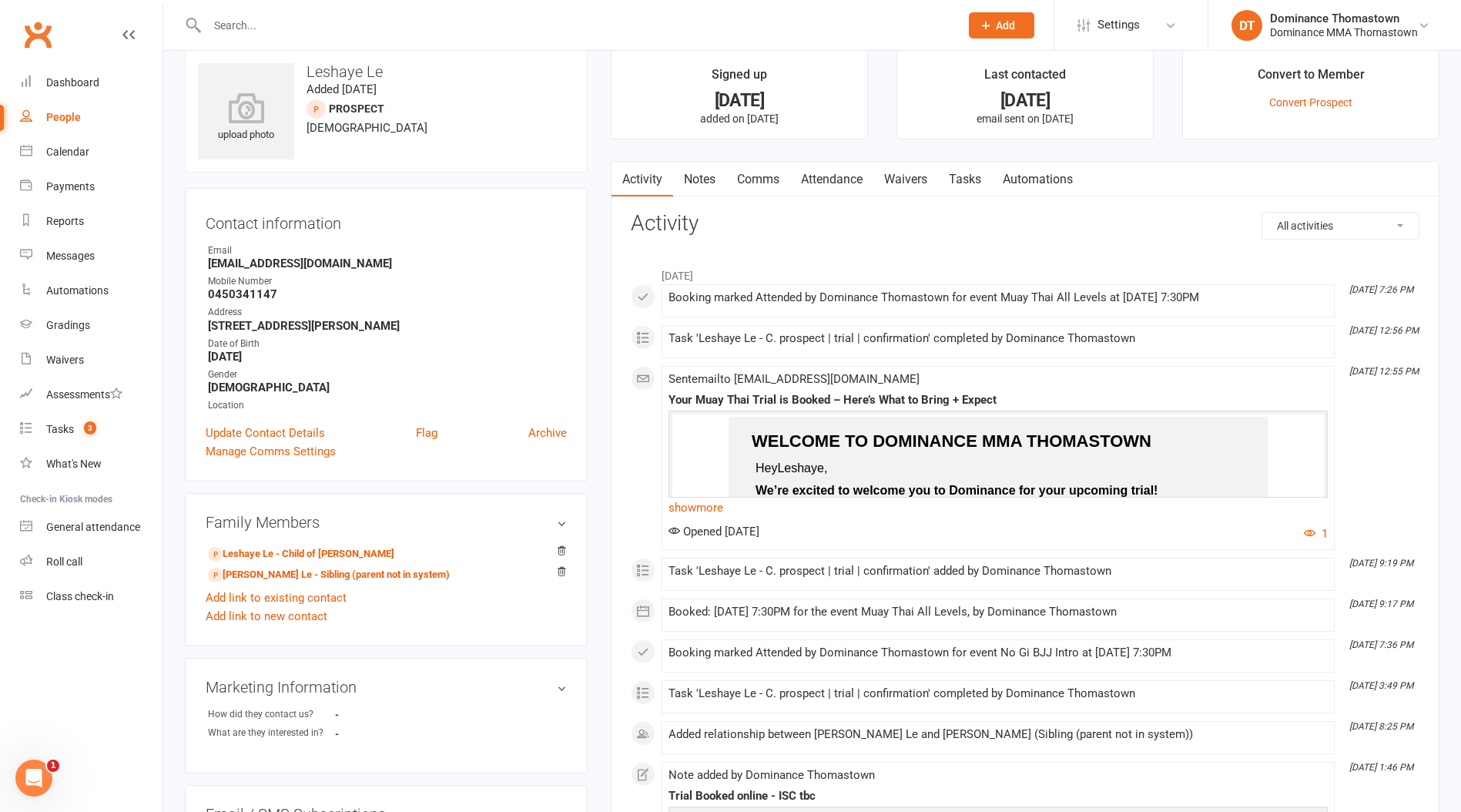
click at [718, 176] on link "Notes" at bounding box center [700, 179] width 53 height 36
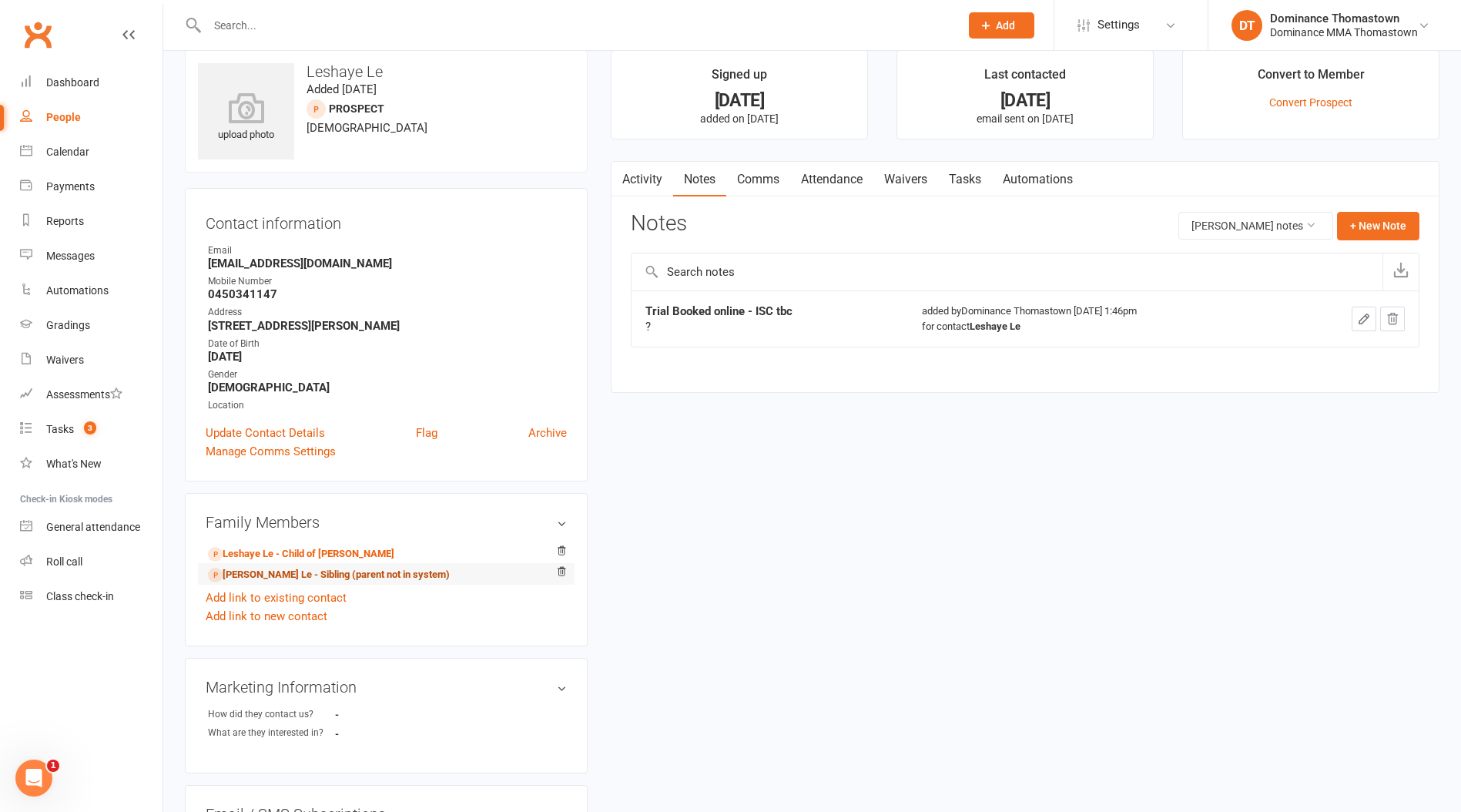
click at [282, 574] on link "[PERSON_NAME] Le - Sibling (parent not in system)" at bounding box center [328, 575] width 242 height 16
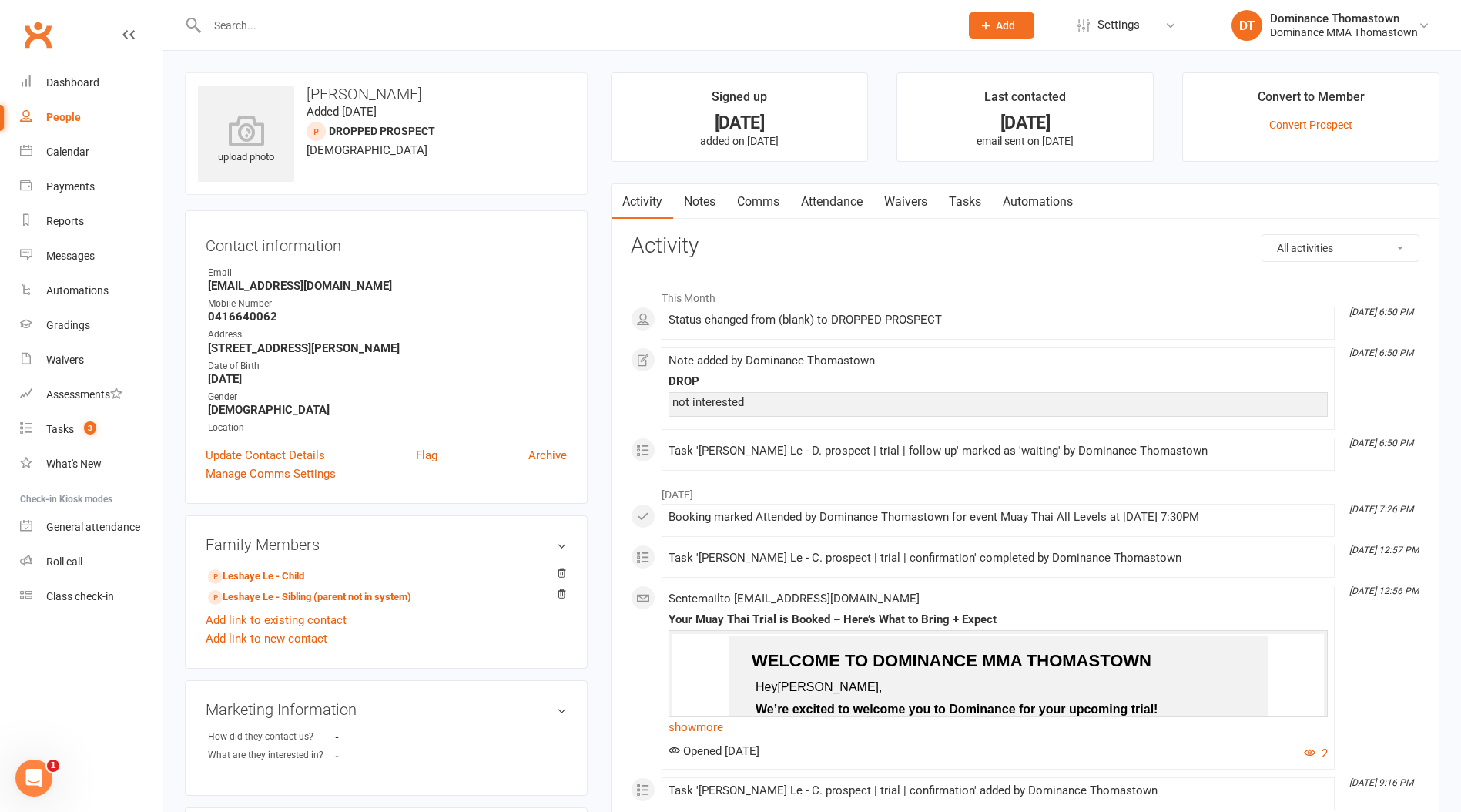
click at [686, 195] on link "Notes" at bounding box center [700, 202] width 53 height 36
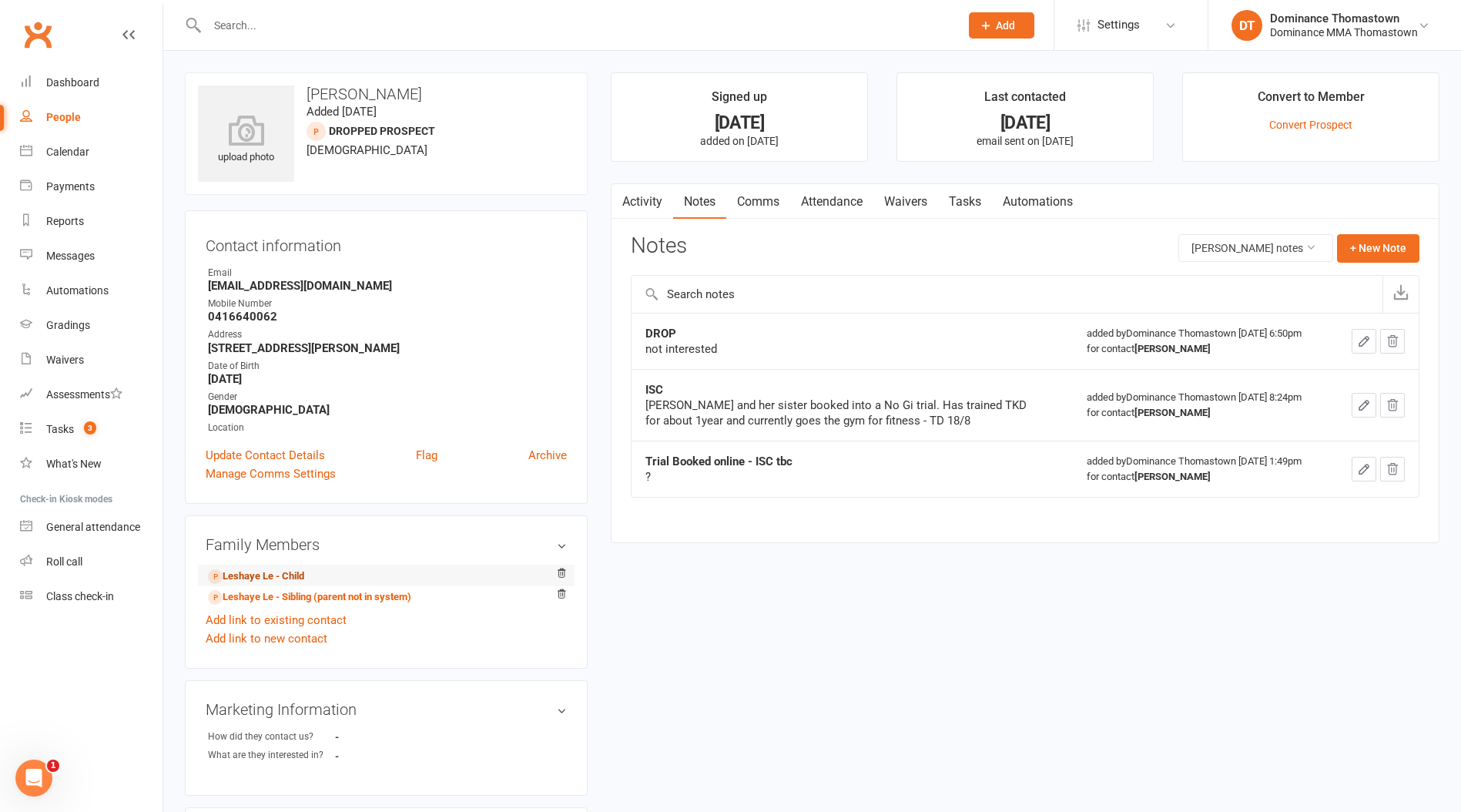
click at [266, 579] on link "Leshaye Le - Child" at bounding box center [256, 577] width 96 height 16
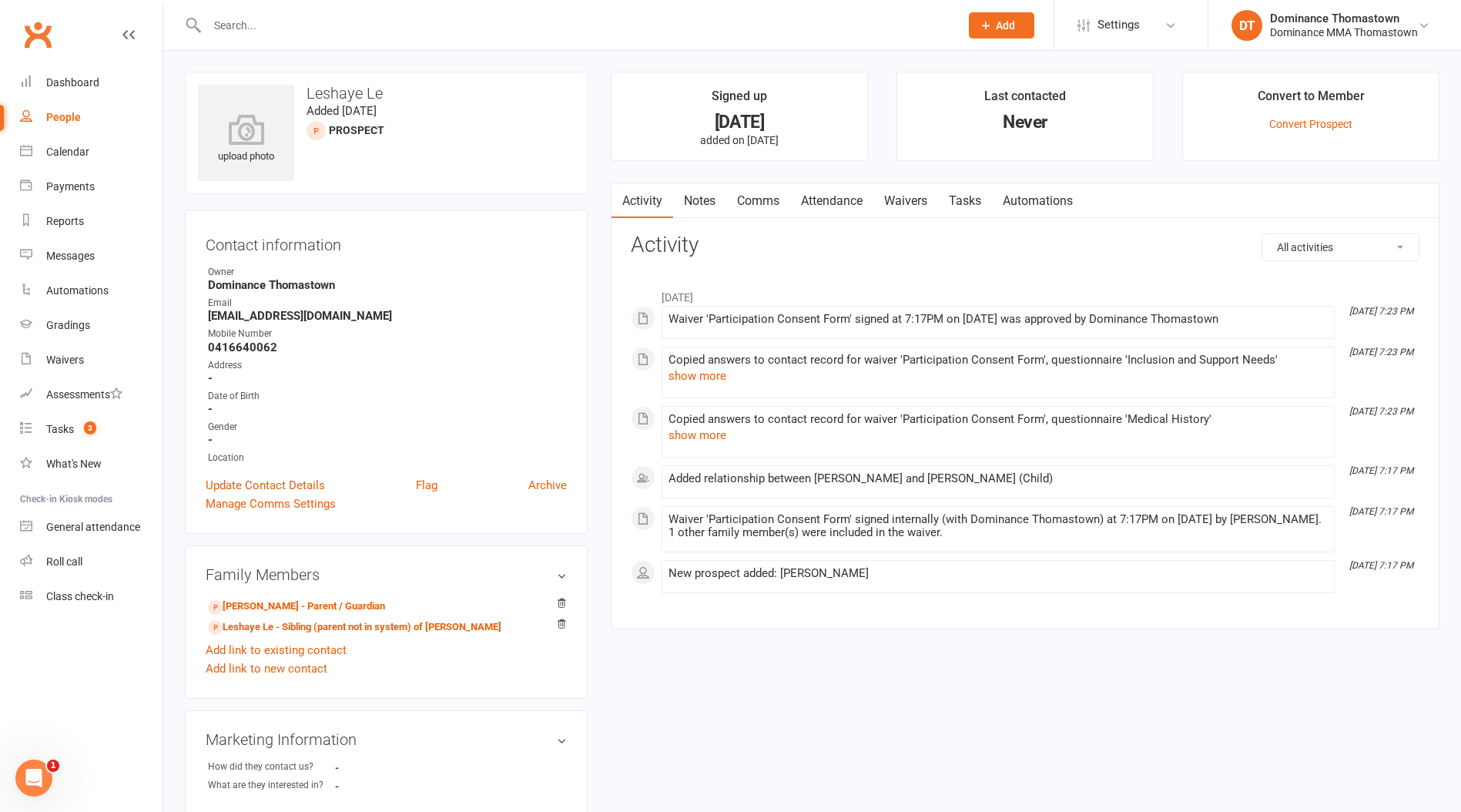
scroll to position [11, 0]
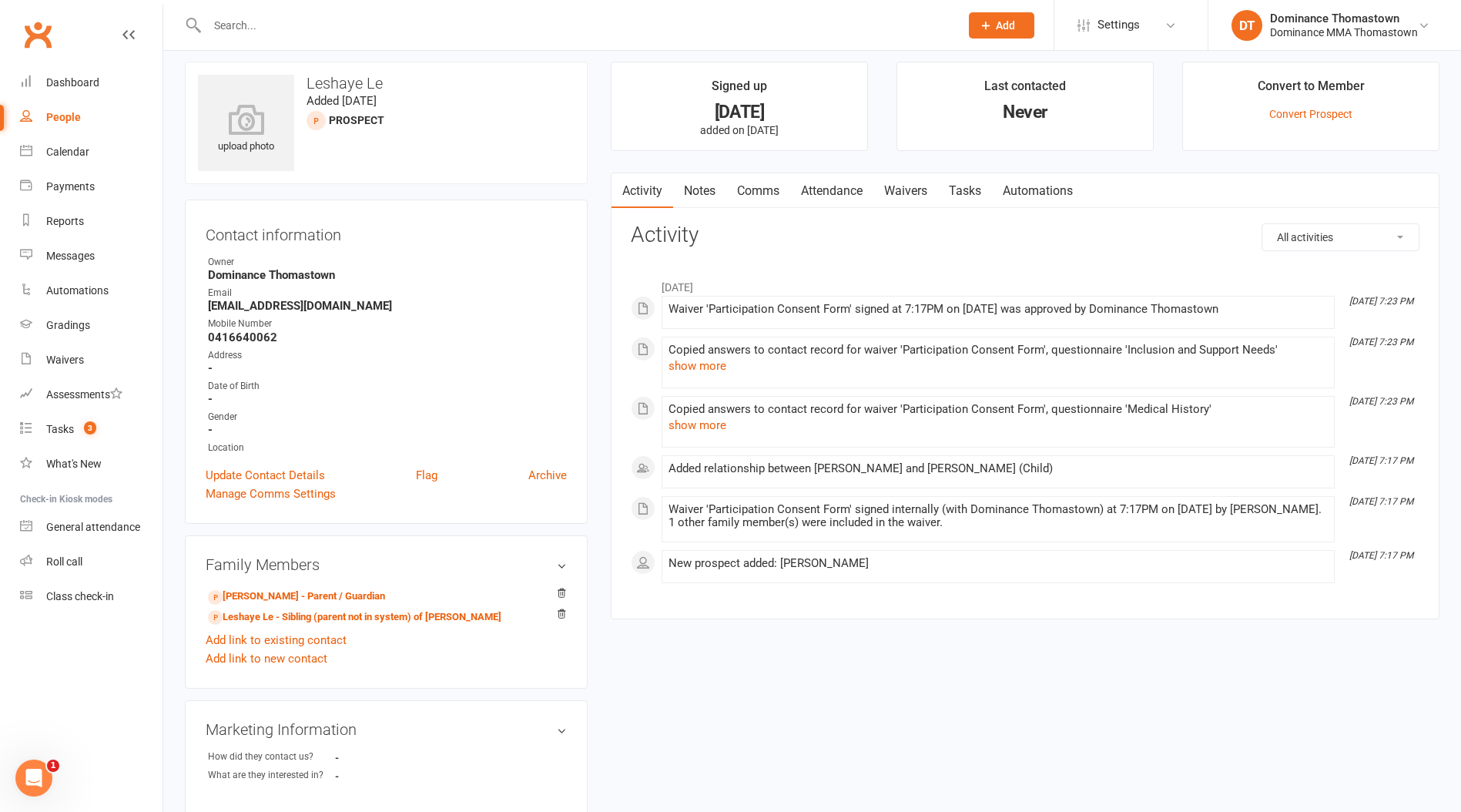
click at [962, 187] on link "Tasks" at bounding box center [965, 191] width 53 height 36
select select "incomplete"
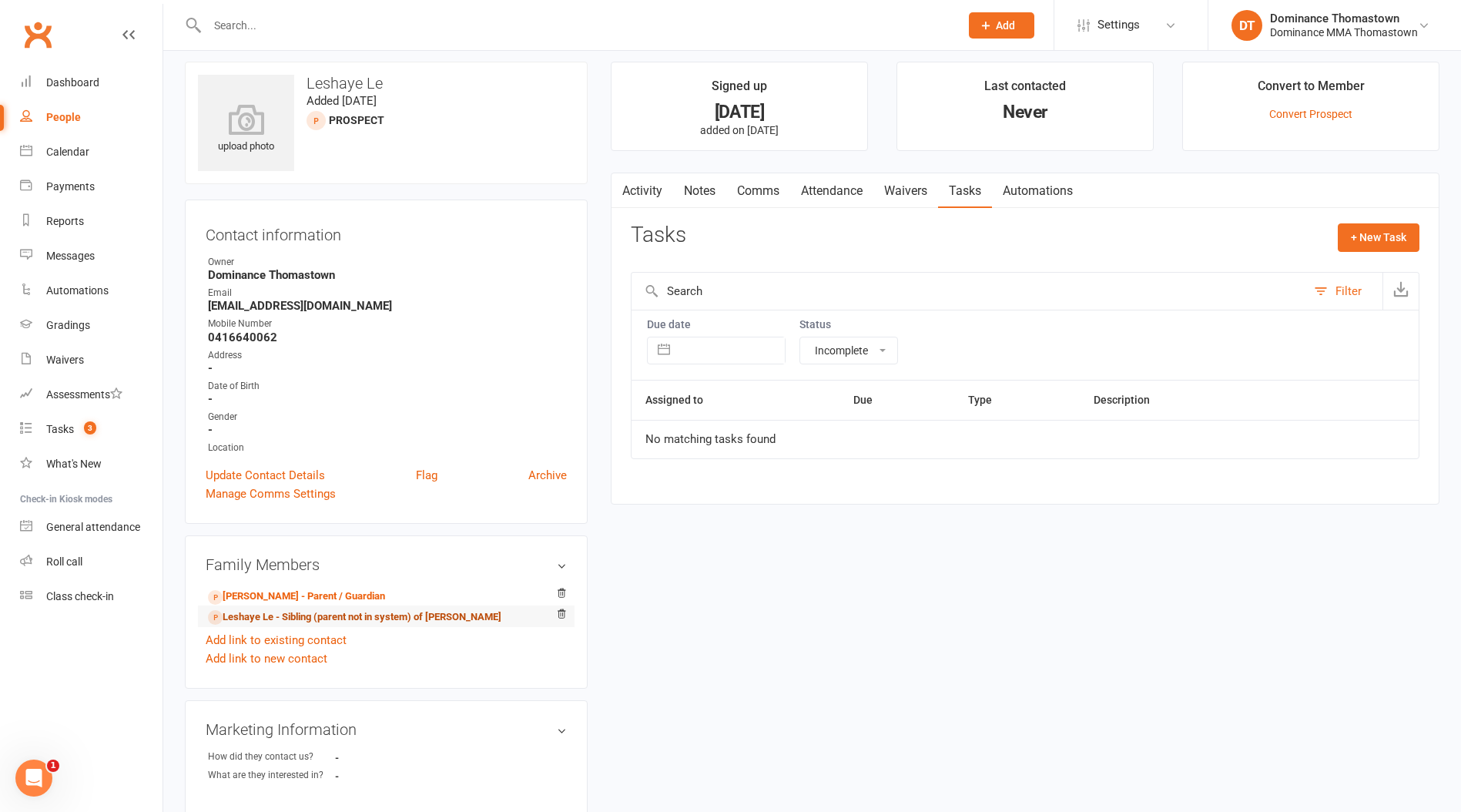
click at [333, 613] on link "Leshaye Le - Sibling (parent not in system) of [PERSON_NAME]" at bounding box center [354, 618] width 293 height 16
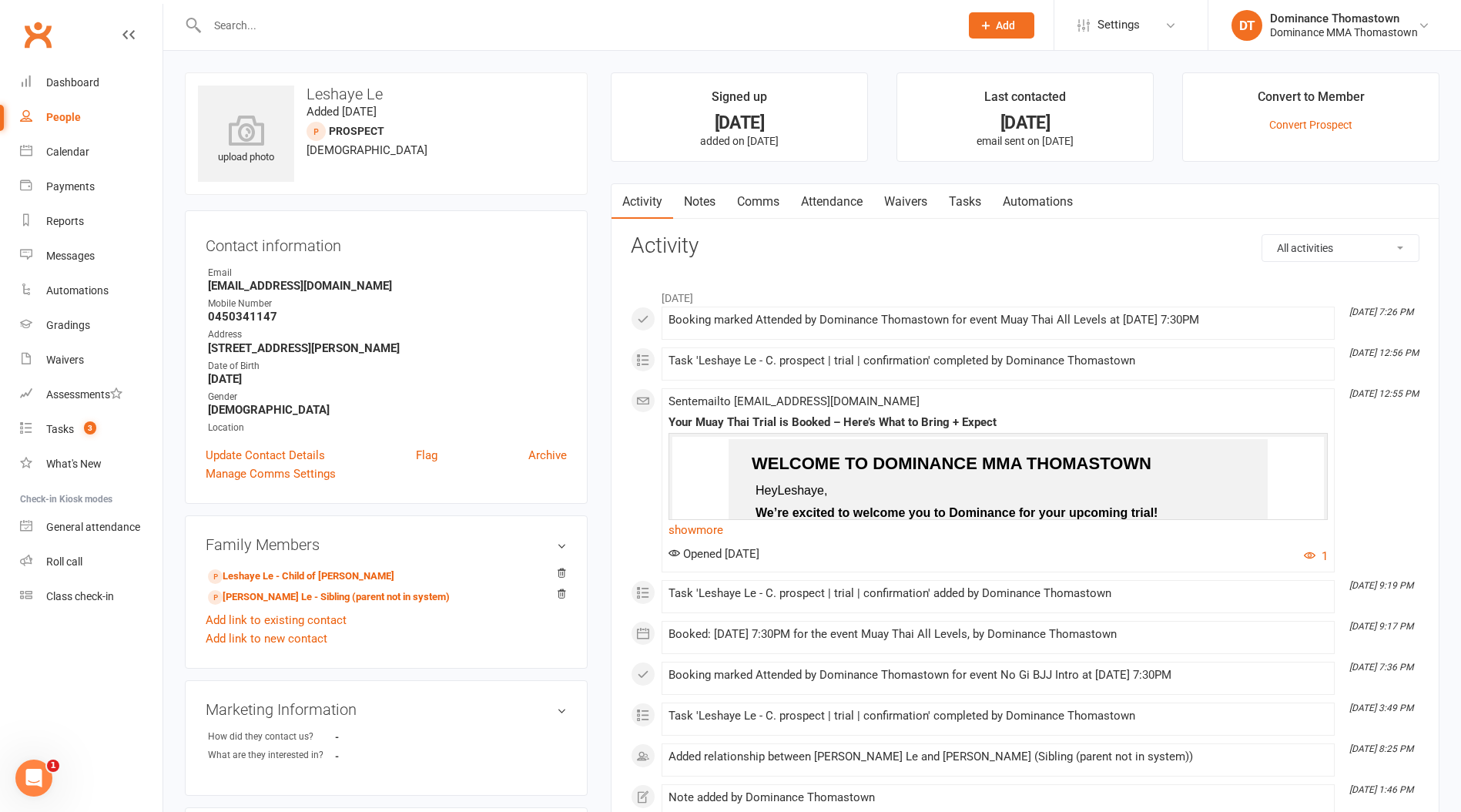
click at [976, 197] on link "Tasks" at bounding box center [965, 202] width 53 height 36
select select "incomplete"
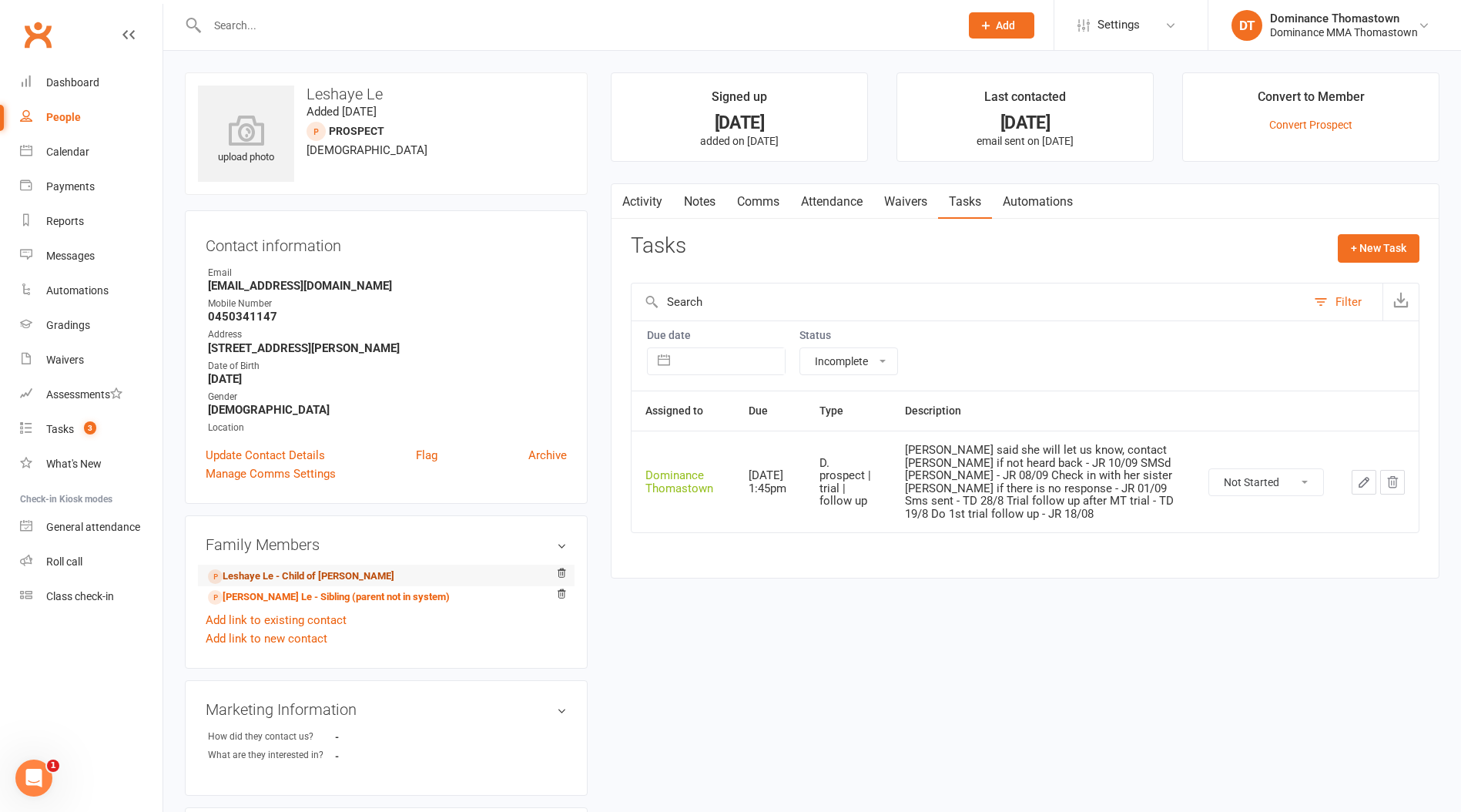
click at [310, 578] on link "Leshaye Le - Child of [PERSON_NAME]" at bounding box center [300, 577] width 186 height 16
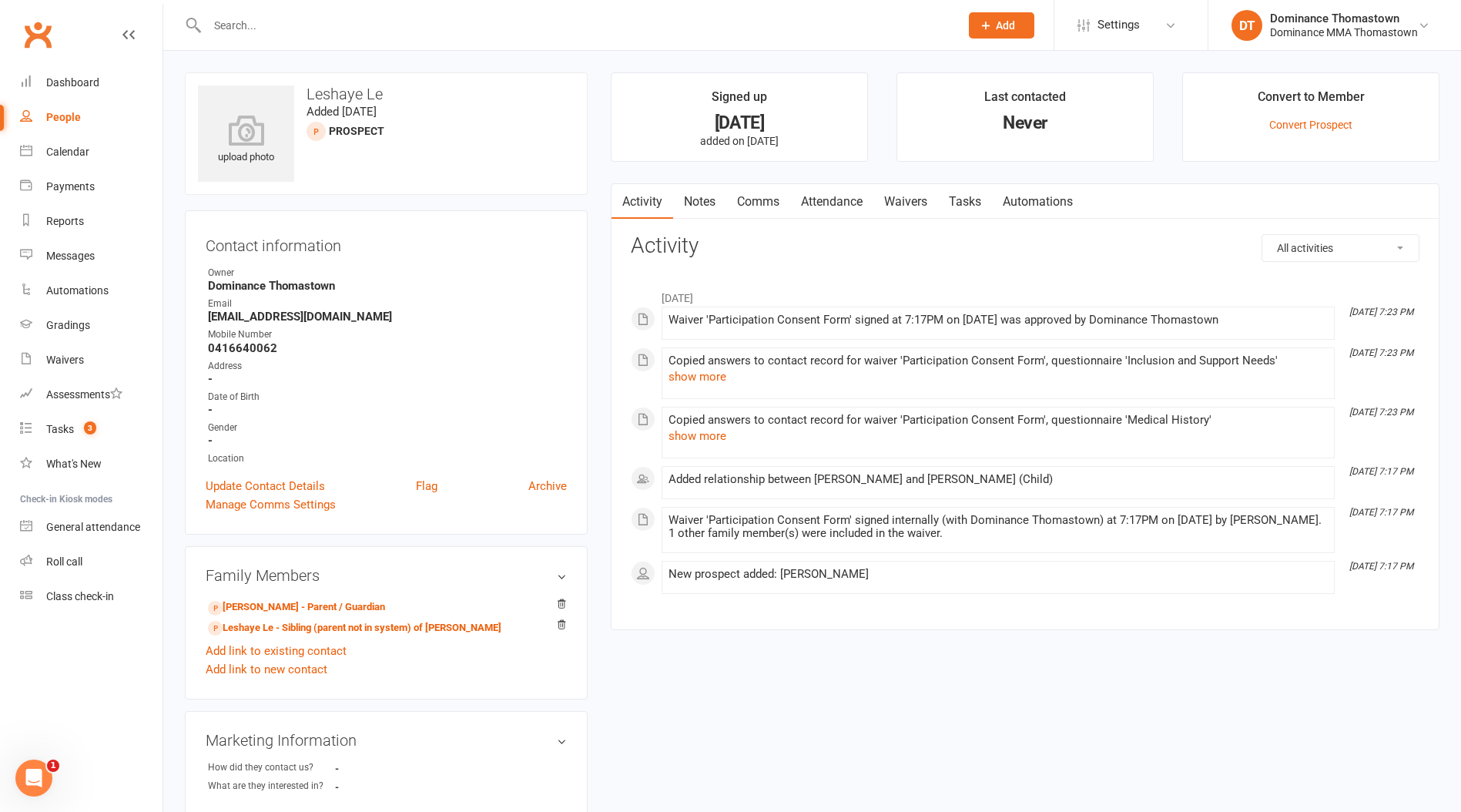
click at [694, 205] on link "Notes" at bounding box center [700, 202] width 53 height 36
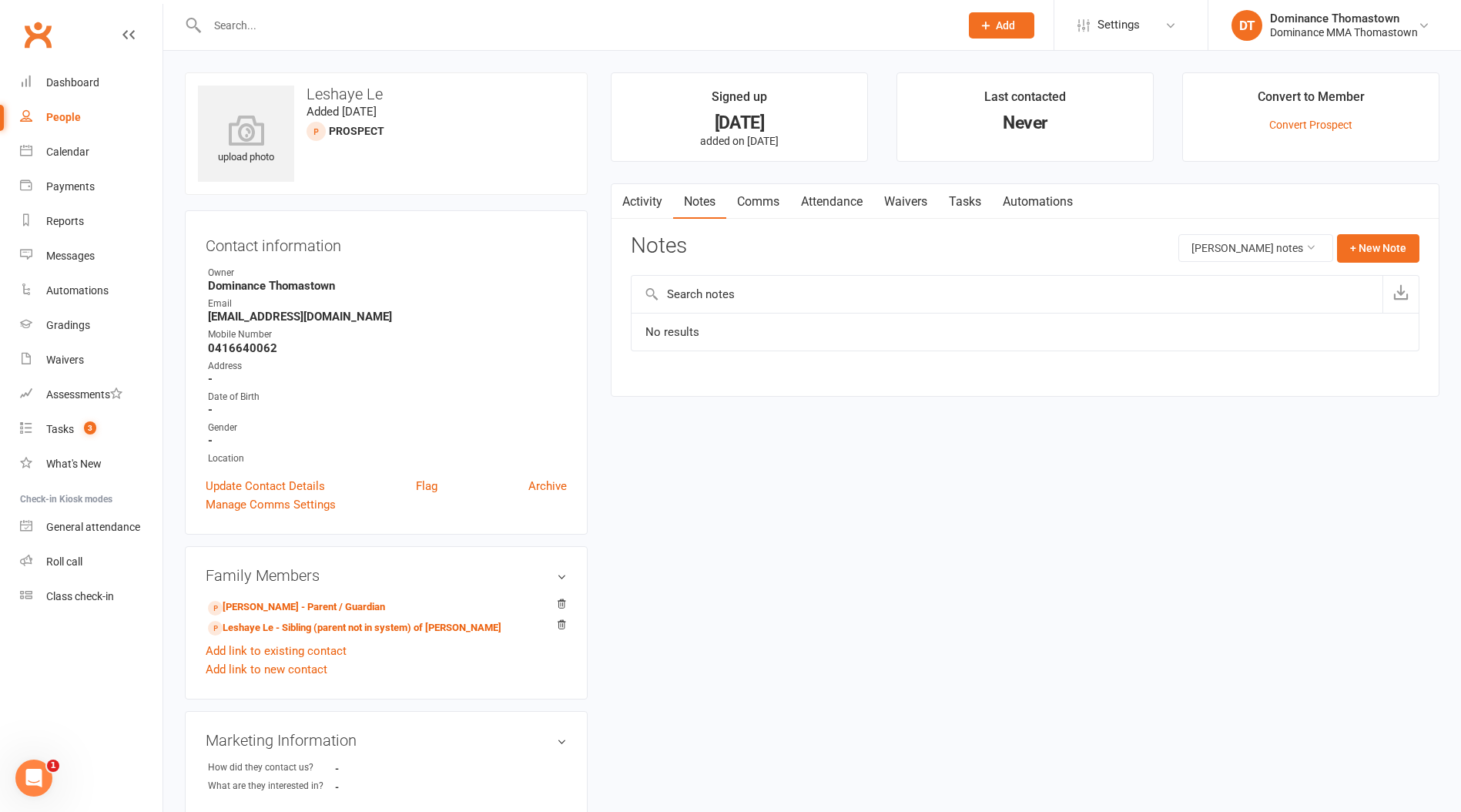
click at [731, 200] on link "Comms" at bounding box center [759, 202] width 64 height 36
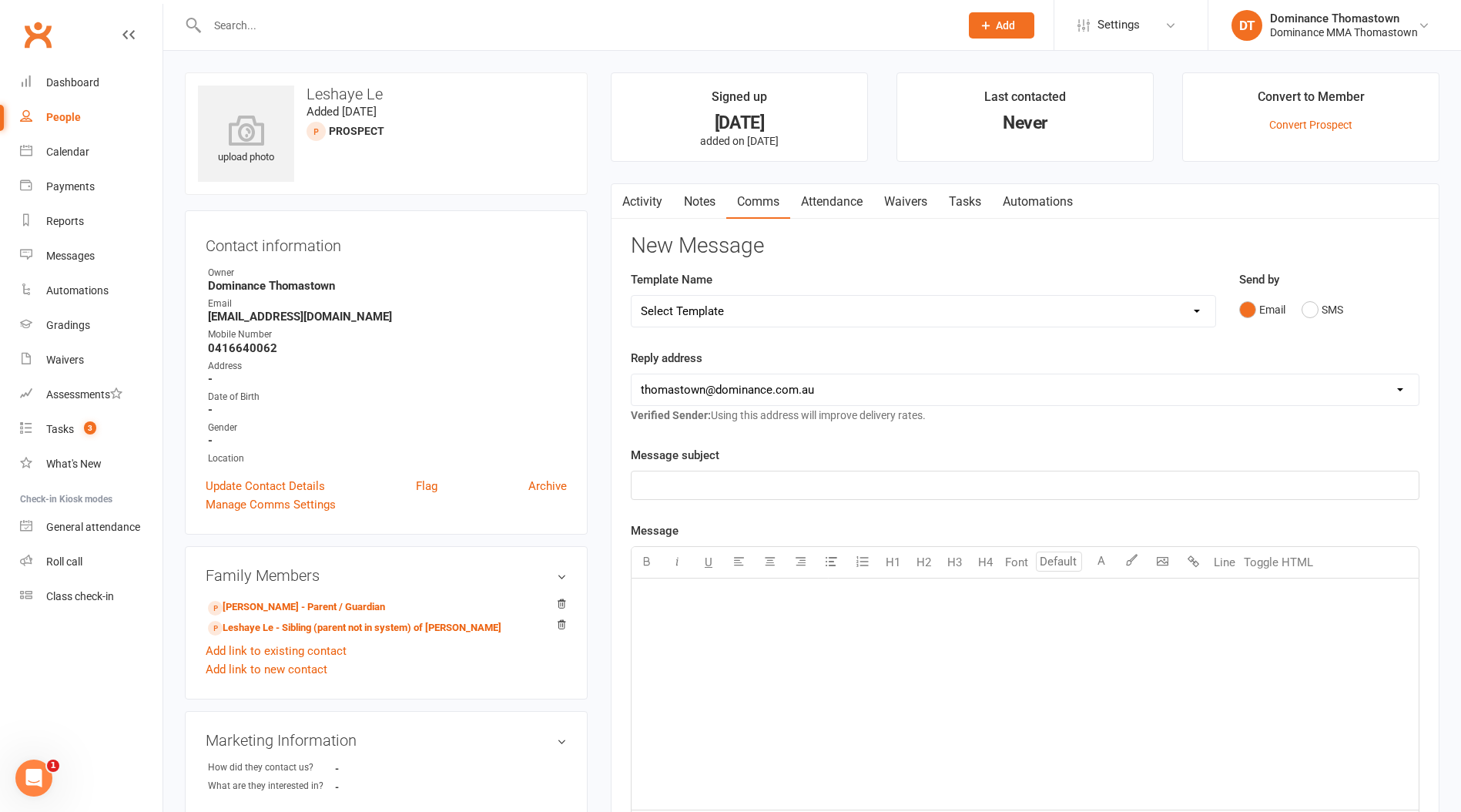
click at [666, 209] on link "Activity" at bounding box center [642, 202] width 62 height 36
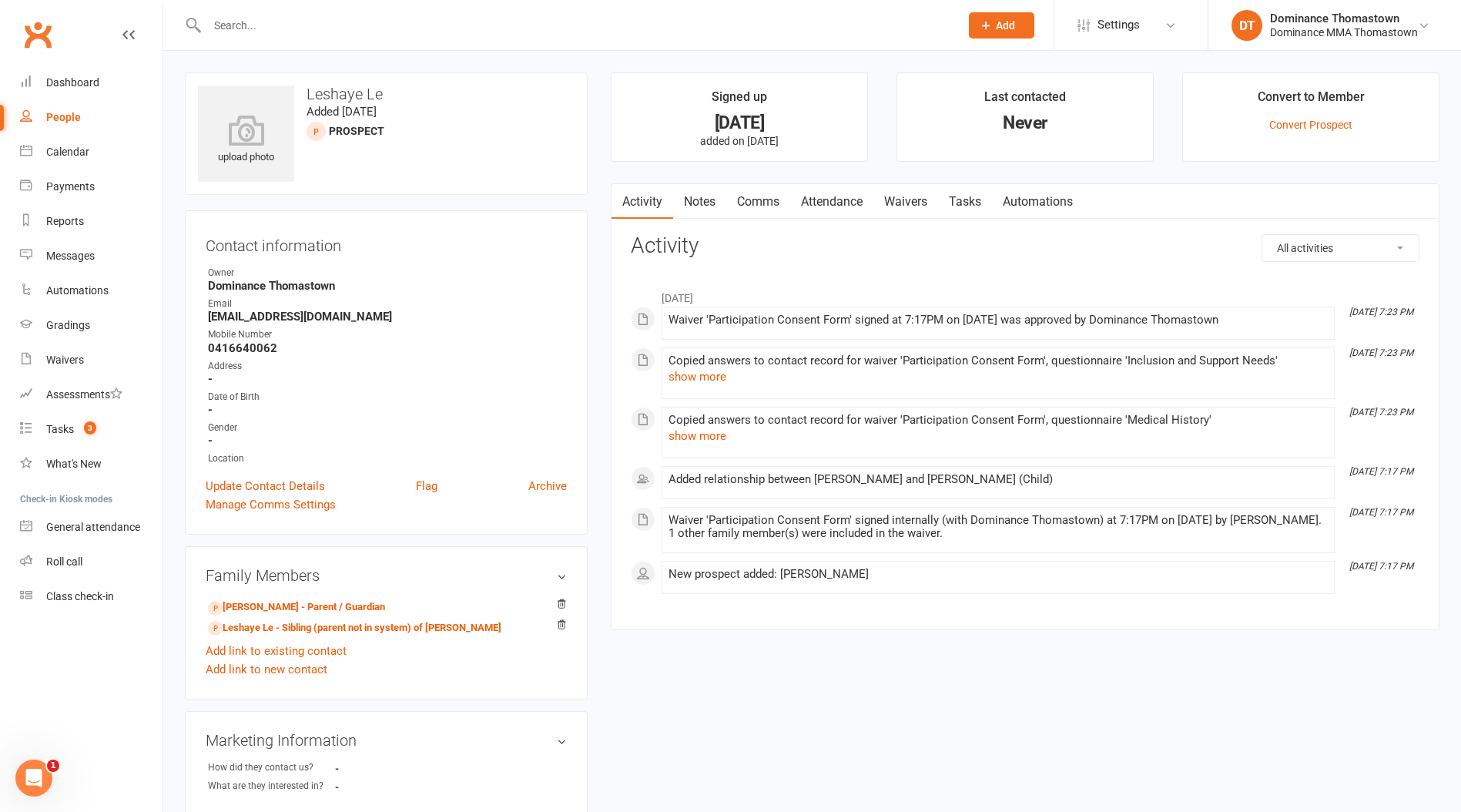
scroll to position [4, 0]
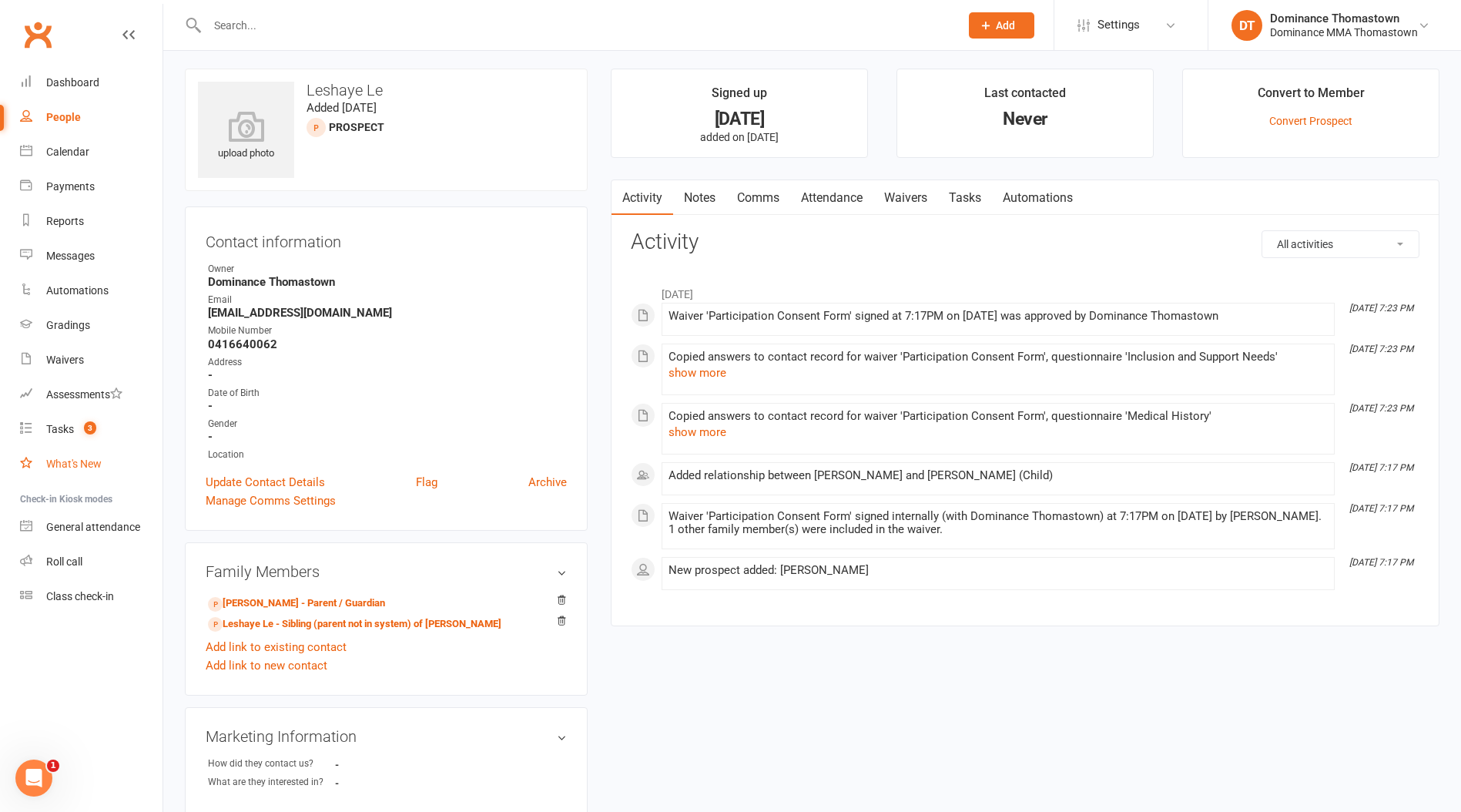
click at [77, 472] on link "What's New" at bounding box center [91, 463] width 143 height 35
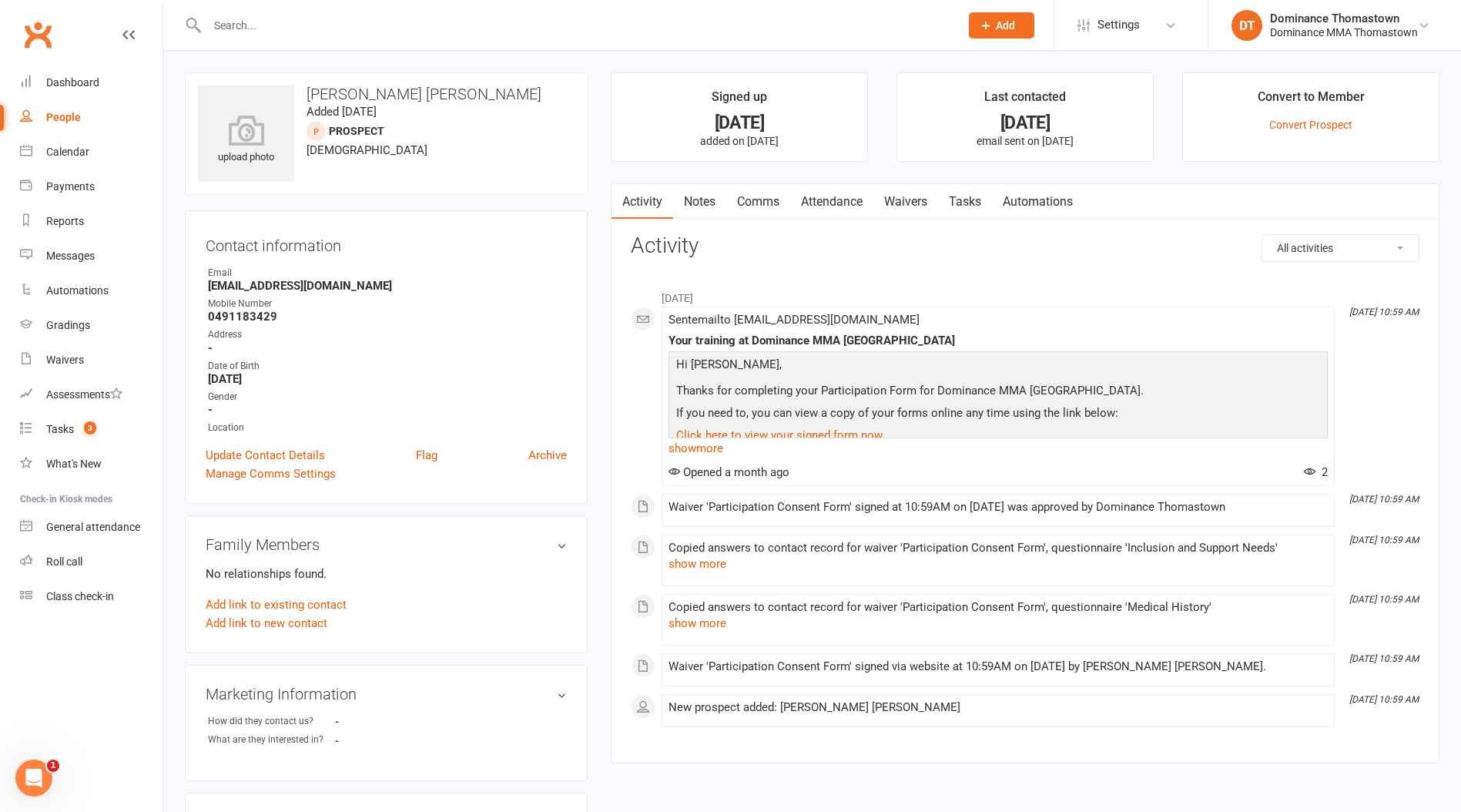
click at [720, 211] on link "Notes" at bounding box center [700, 202] width 53 height 36
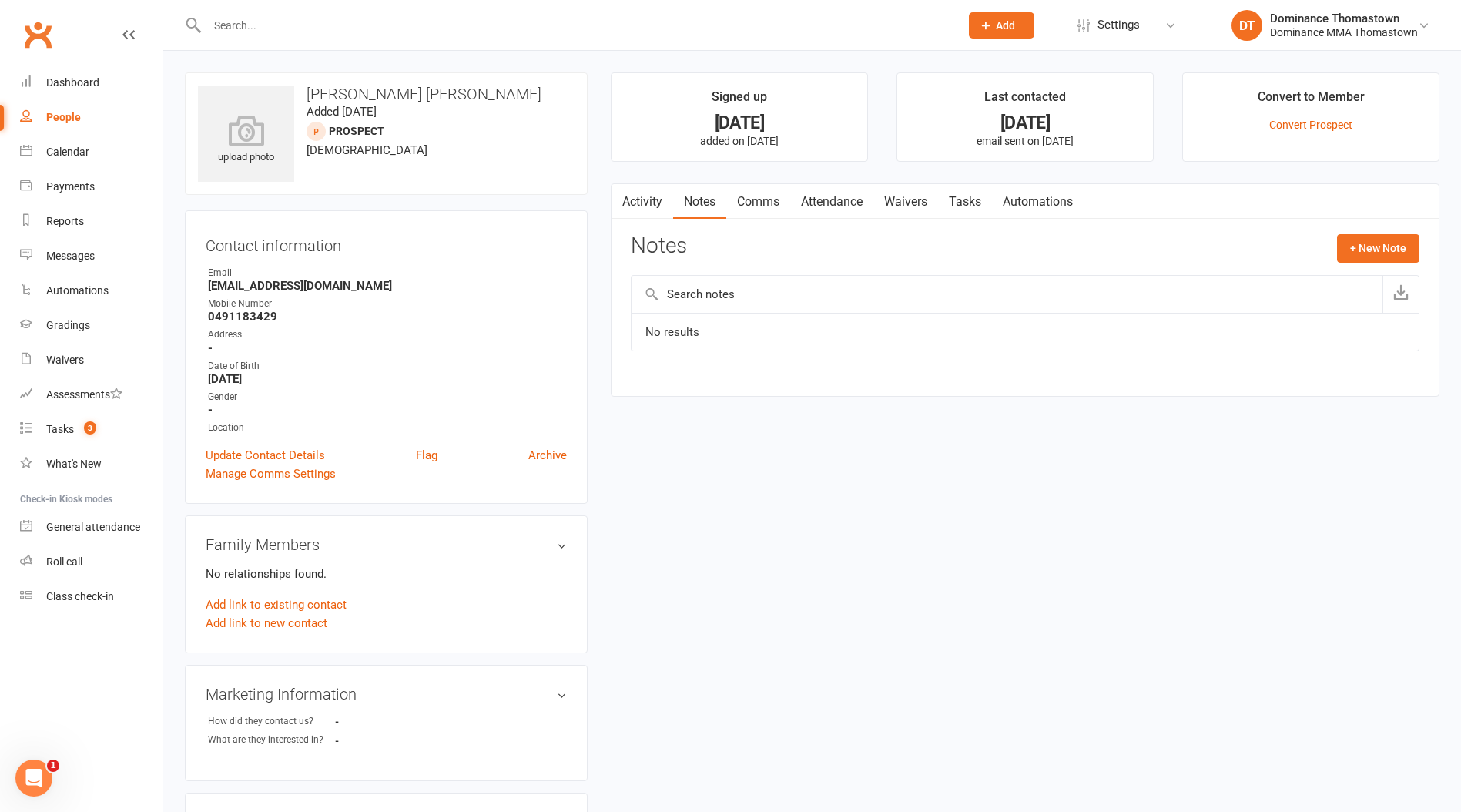
drag, startPoint x: 966, startPoint y: 204, endPoint x: 970, endPoint y: 214, distance: 10.8
click at [966, 204] on link "Tasks" at bounding box center [965, 202] width 53 height 36
select select "incomplete"
select select "7"
select select "2025"
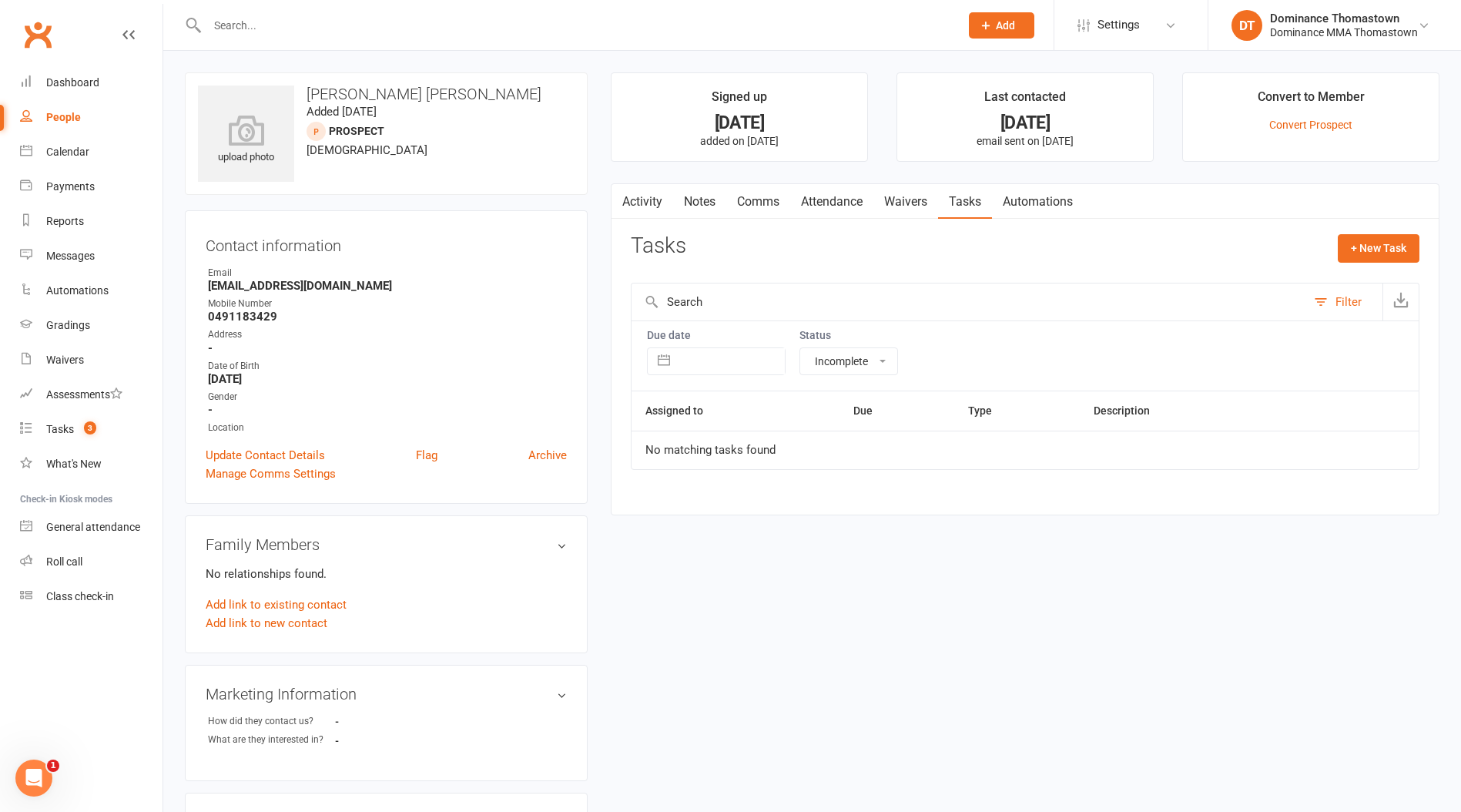
select select "8"
select select "2025"
select select "9"
select select "2025"
drag, startPoint x: 775, startPoint y: 354, endPoint x: 811, endPoint y: 355, distance: 36.0
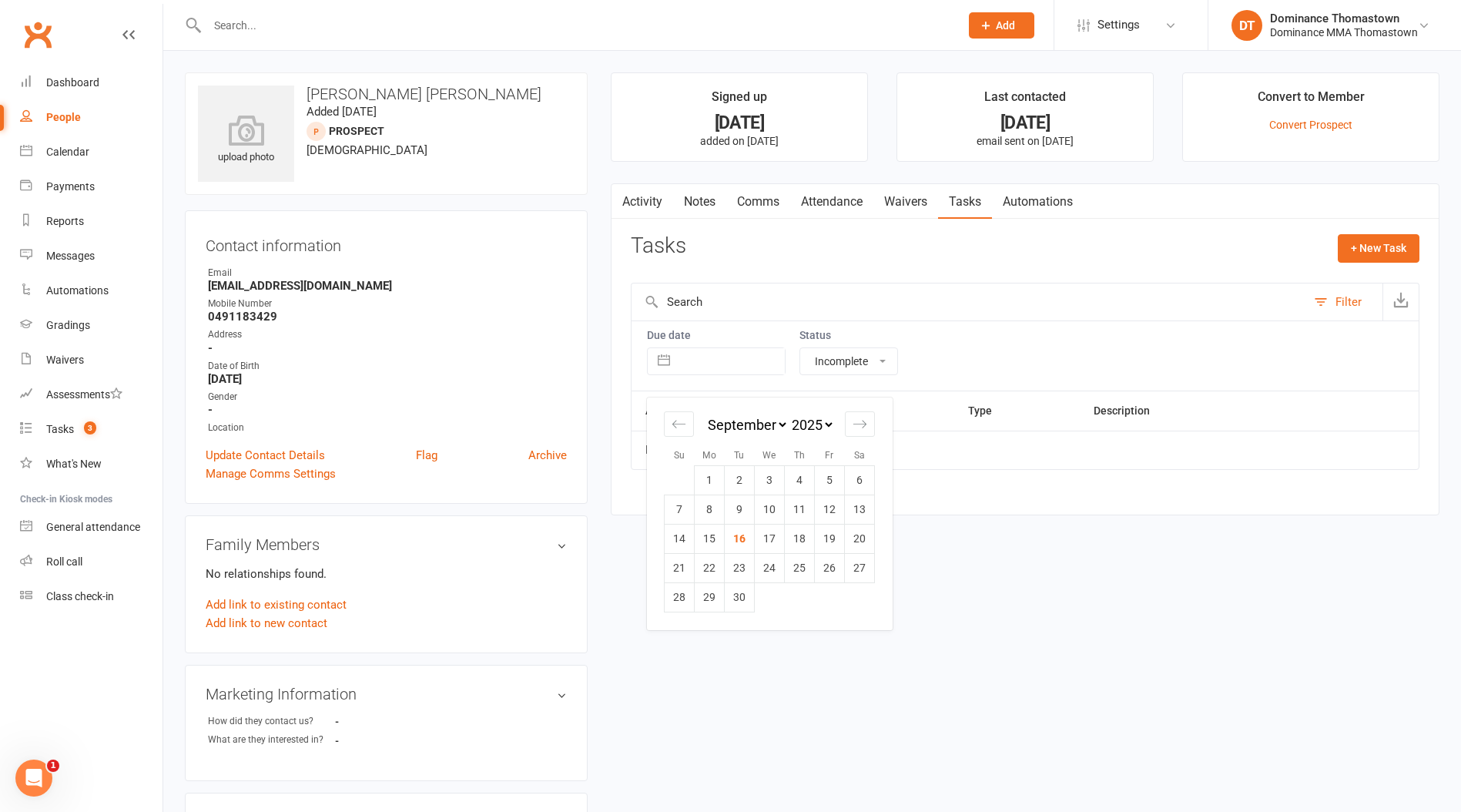
click at [777, 354] on input "text" at bounding box center [731, 361] width 107 height 26
click at [851, 360] on select "All statuses Incomplete Not Started In Progress Waiting Complete" at bounding box center [849, 361] width 97 height 26
select select
click at [800, 349] on select "All statuses Incomplete Not Started In Progress Waiting Complete" at bounding box center [849, 361] width 97 height 26
click at [684, 201] on link "Notes" at bounding box center [700, 202] width 53 height 36
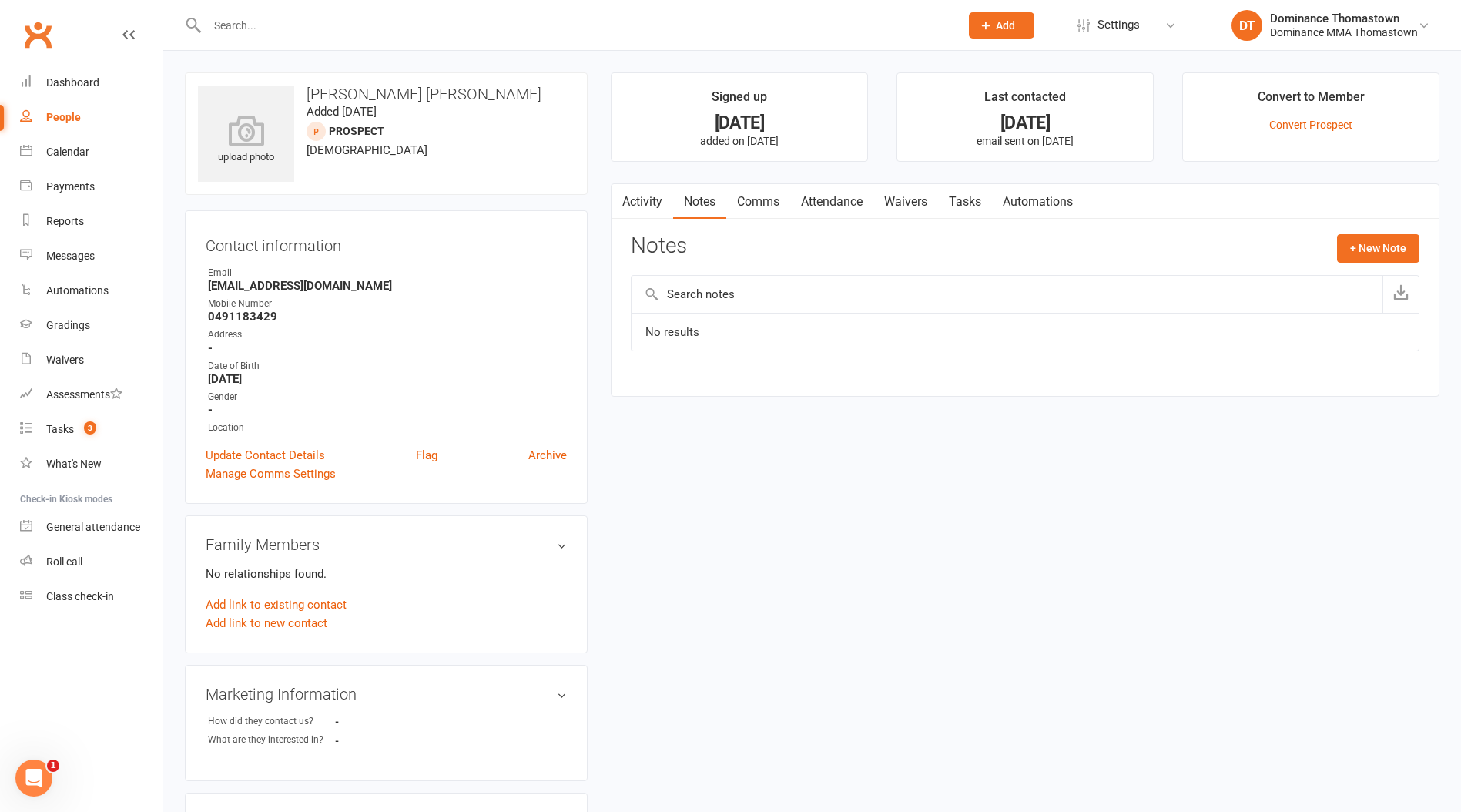
drag, startPoint x: 648, startPoint y: 204, endPoint x: 661, endPoint y: 220, distance: 20.6
click at [647, 205] on link "Activity" at bounding box center [642, 202] width 62 height 36
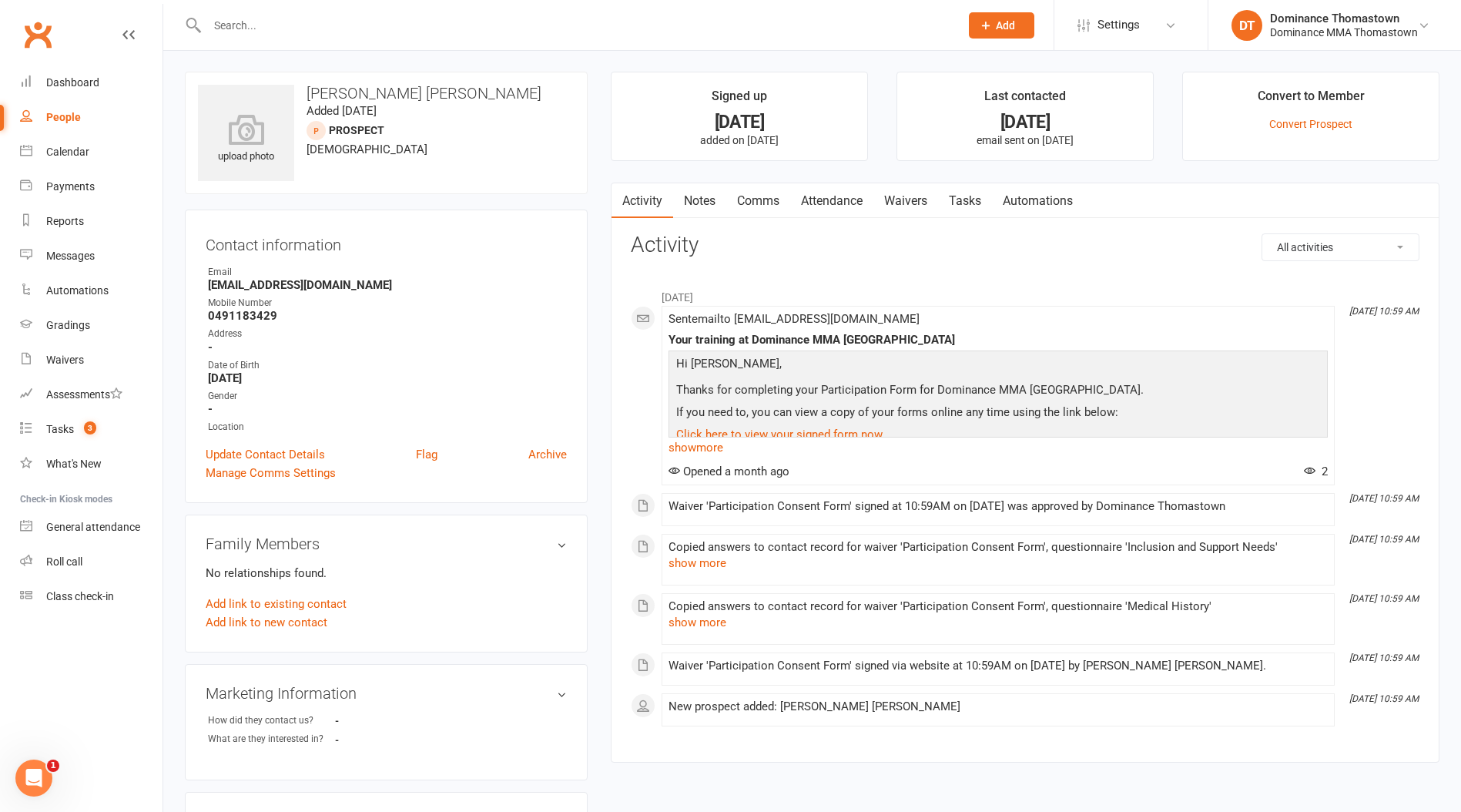
scroll to position [2, 0]
click at [961, 206] on link "Tasks" at bounding box center [965, 201] width 53 height 36
select select "incomplete"
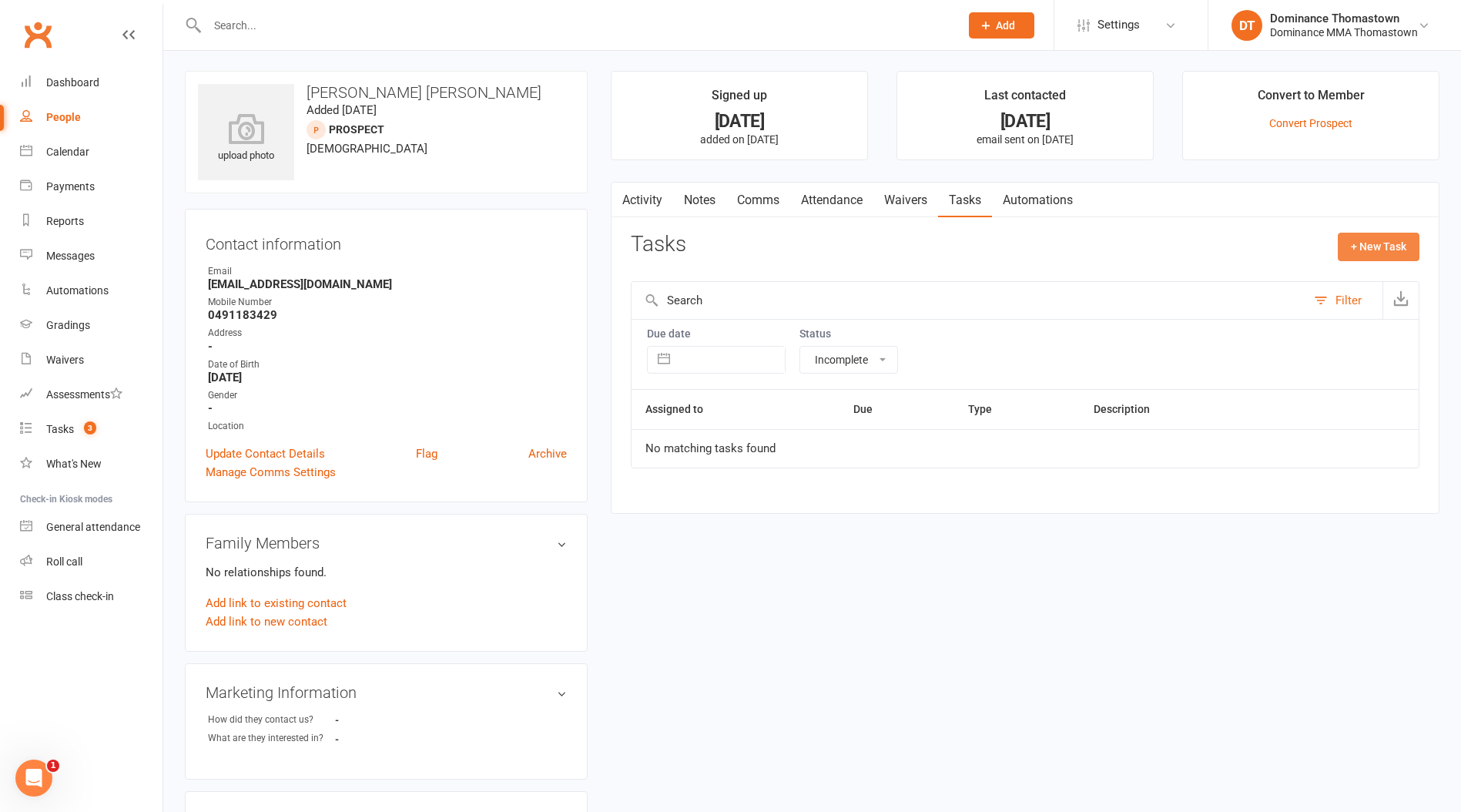
click at [1358, 245] on button "+ New Task" at bounding box center [1379, 246] width 82 height 28
select select "12547"
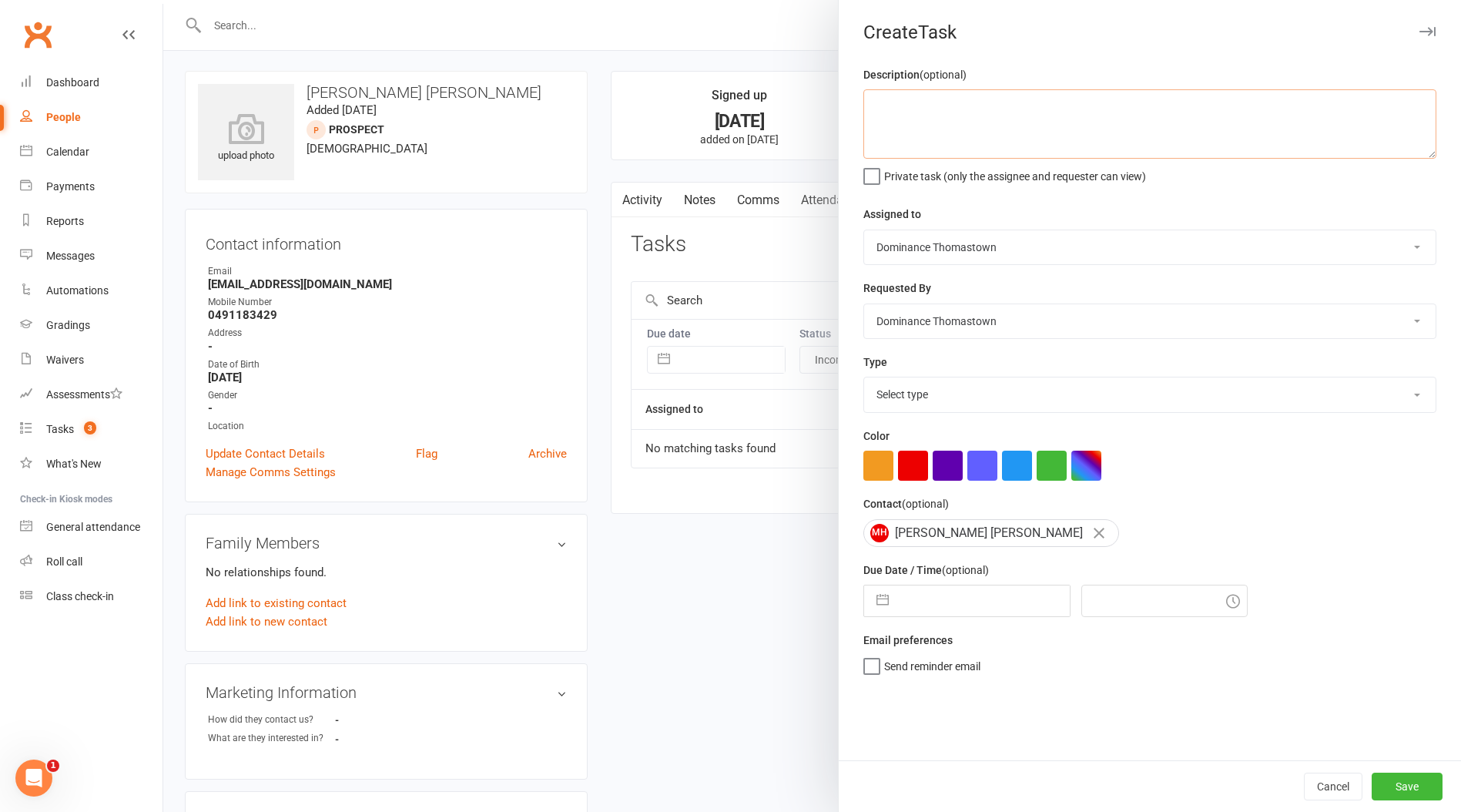
click at [956, 117] on textarea at bounding box center [1150, 124] width 573 height 70
type textarea "N"
type textarea "???? No notes or follow ups or statuses - Ellen 16/9"
click at [930, 387] on select "Select type A. prospect | enquiry response B. prospect | trial | booking C. pro…" at bounding box center [1150, 394] width 571 height 34
select select "3858"
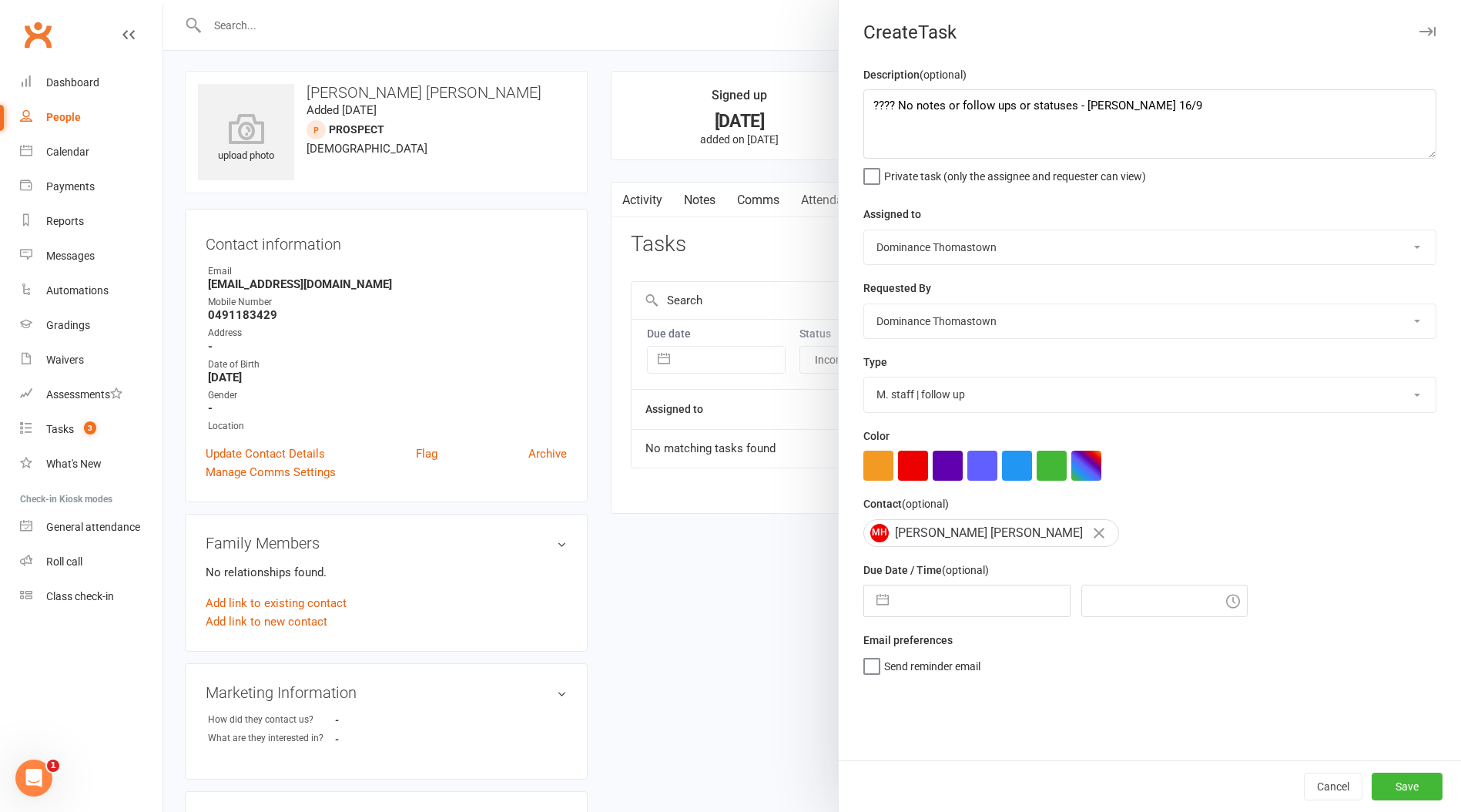
click at [865, 379] on select "Select type A. prospect | enquiry response B. prospect | trial | booking C. pro…" at bounding box center [1150, 394] width 571 height 34
click at [922, 611] on input "text" at bounding box center [983, 601] width 173 height 31
select select "7"
select select "2025"
select select "8"
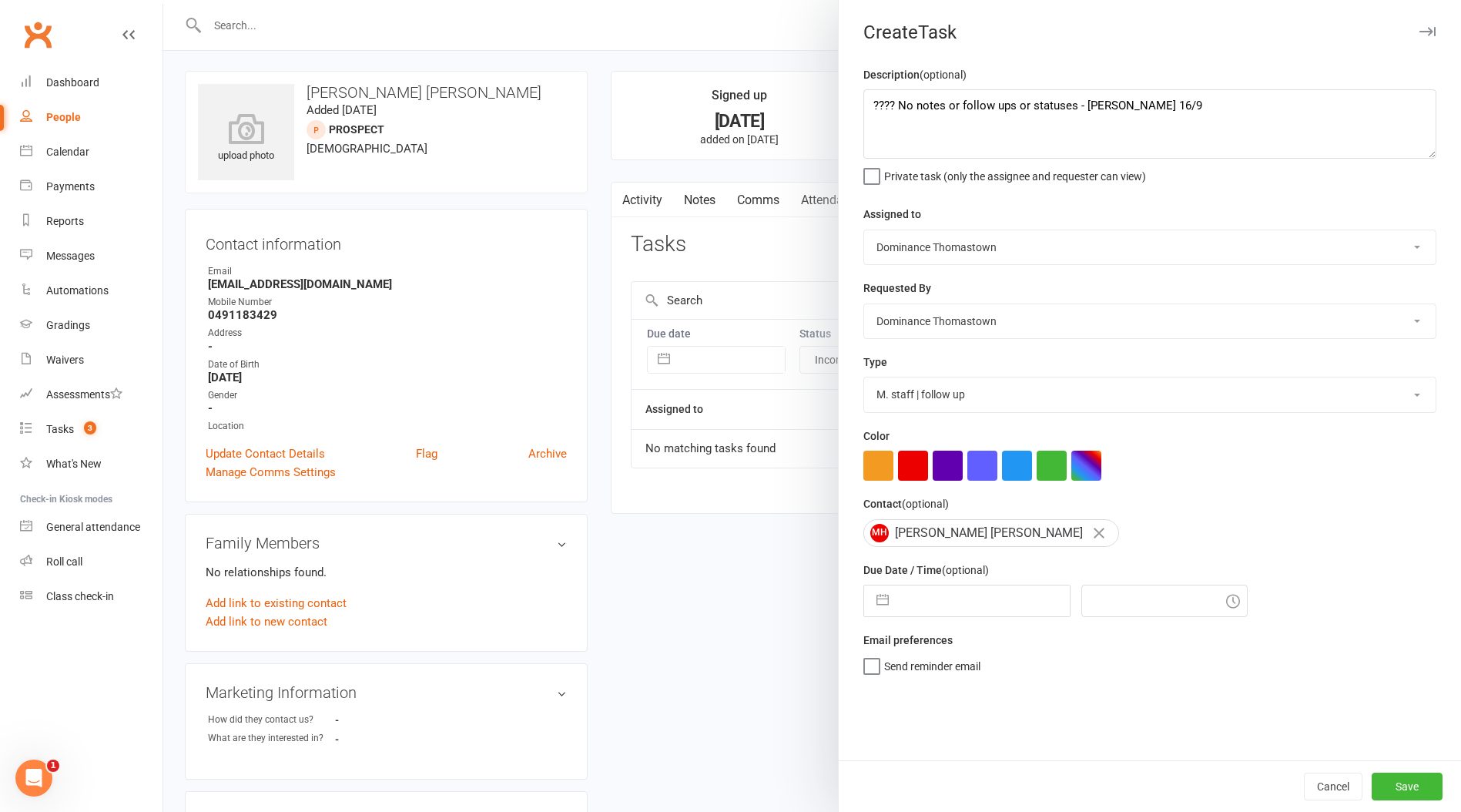
select select "2025"
select select "9"
select select "2025"
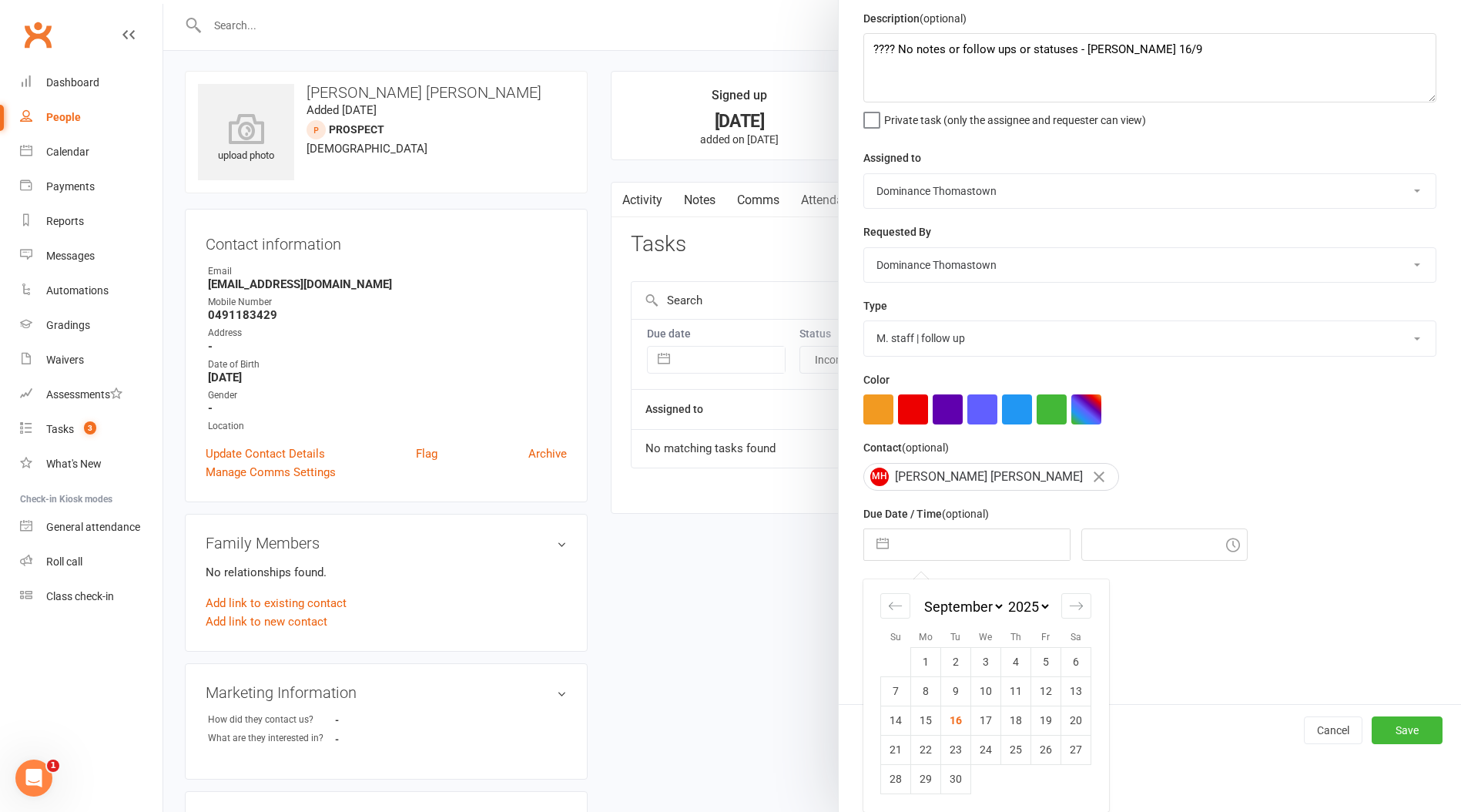
click at [982, 711] on td "17" at bounding box center [987, 720] width 30 height 29
type input "17 Sep 2025"
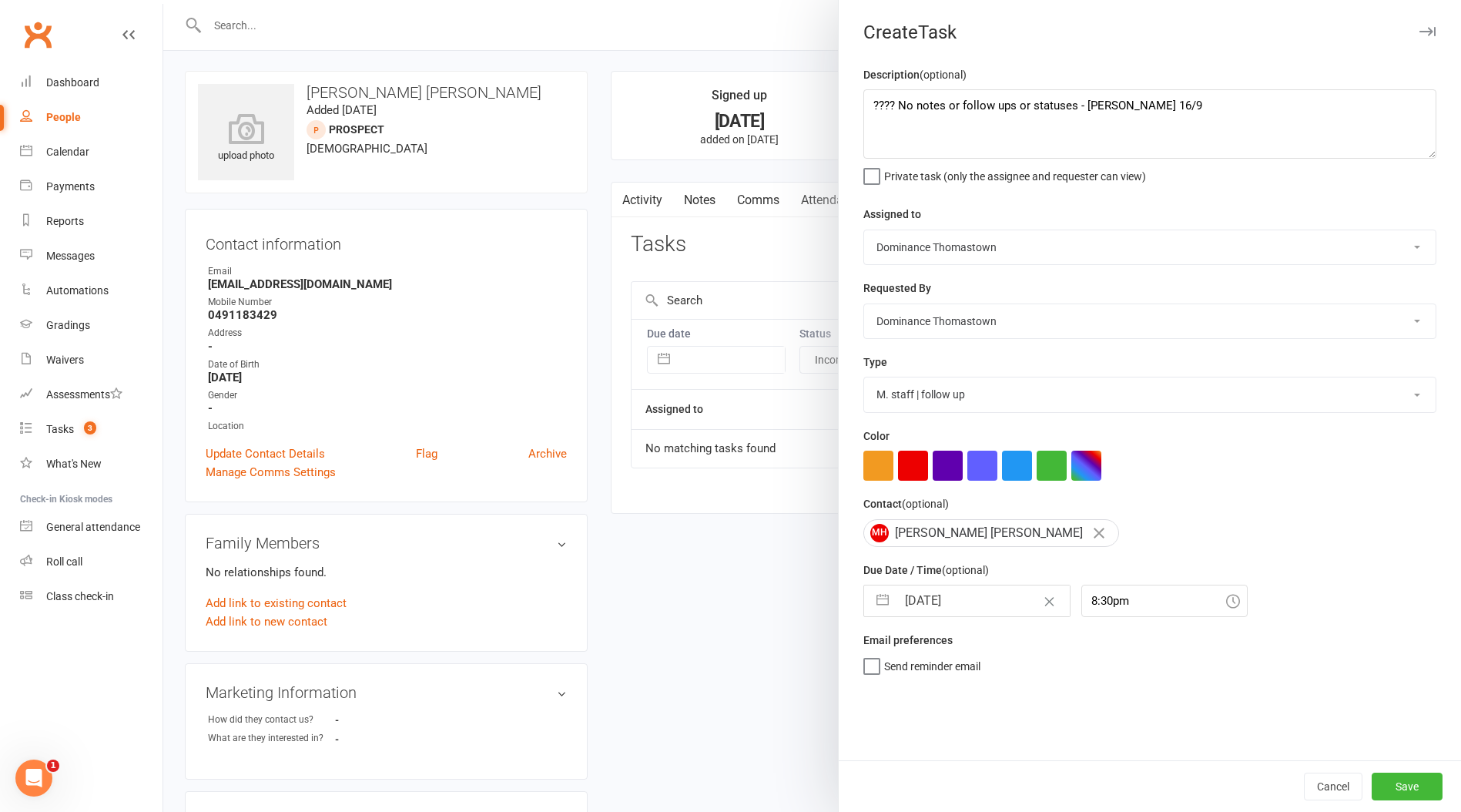
scroll to position [0, 0]
drag, startPoint x: 1096, startPoint y: 607, endPoint x: 1107, endPoint y: 646, distance: 40.5
click at [1095, 607] on input "8:30pm" at bounding box center [1164, 601] width 167 height 32
drag, startPoint x: 1077, startPoint y: 653, endPoint x: 1108, endPoint y: 666, distance: 33.6
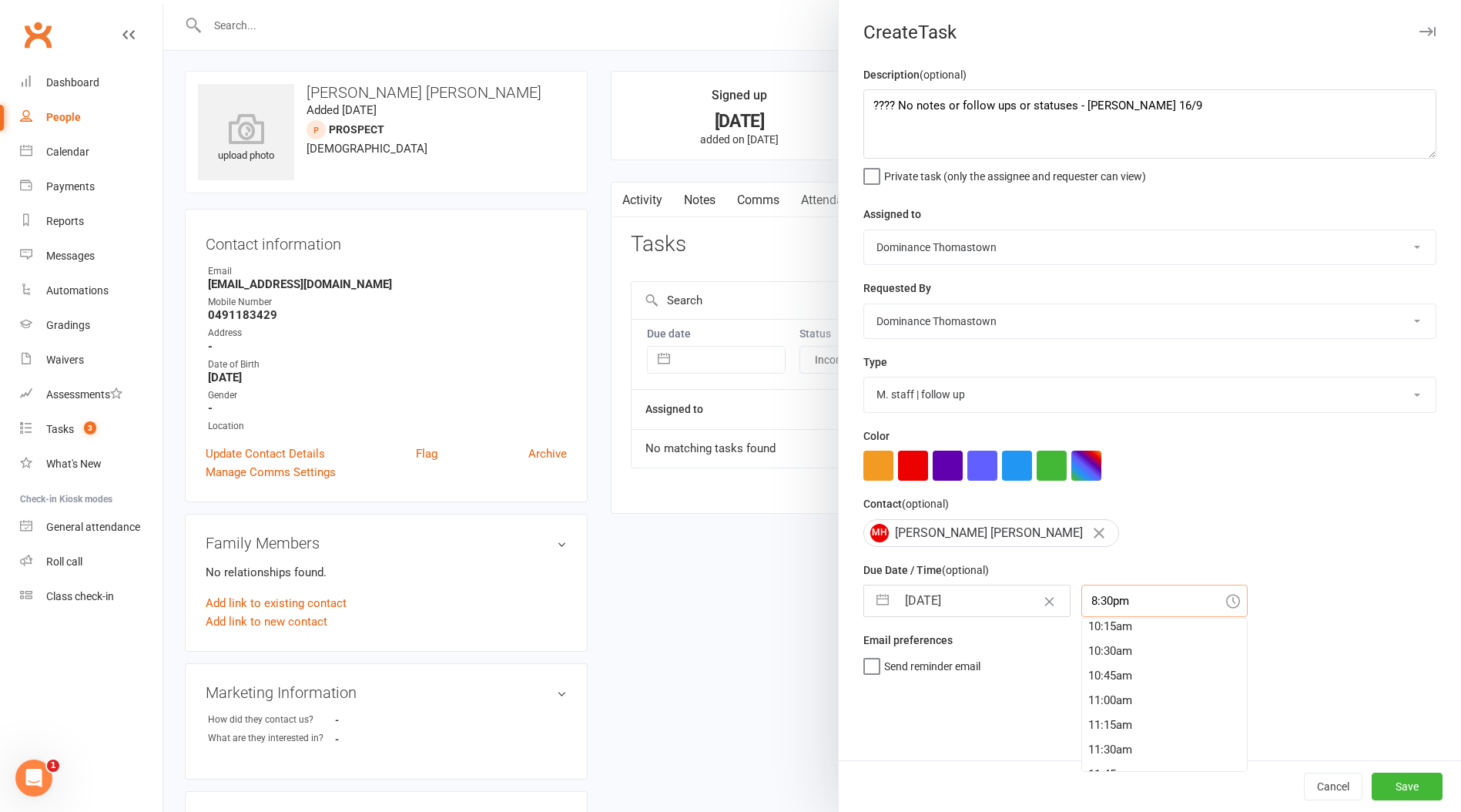
click at [1082, 653] on div "10:30am" at bounding box center [1164, 651] width 165 height 25
type input "10:30am"
drag, startPoint x: 1380, startPoint y: 780, endPoint x: 1217, endPoint y: 807, distance: 165.2
click at [1379, 780] on button "Save" at bounding box center [1408, 786] width 71 height 28
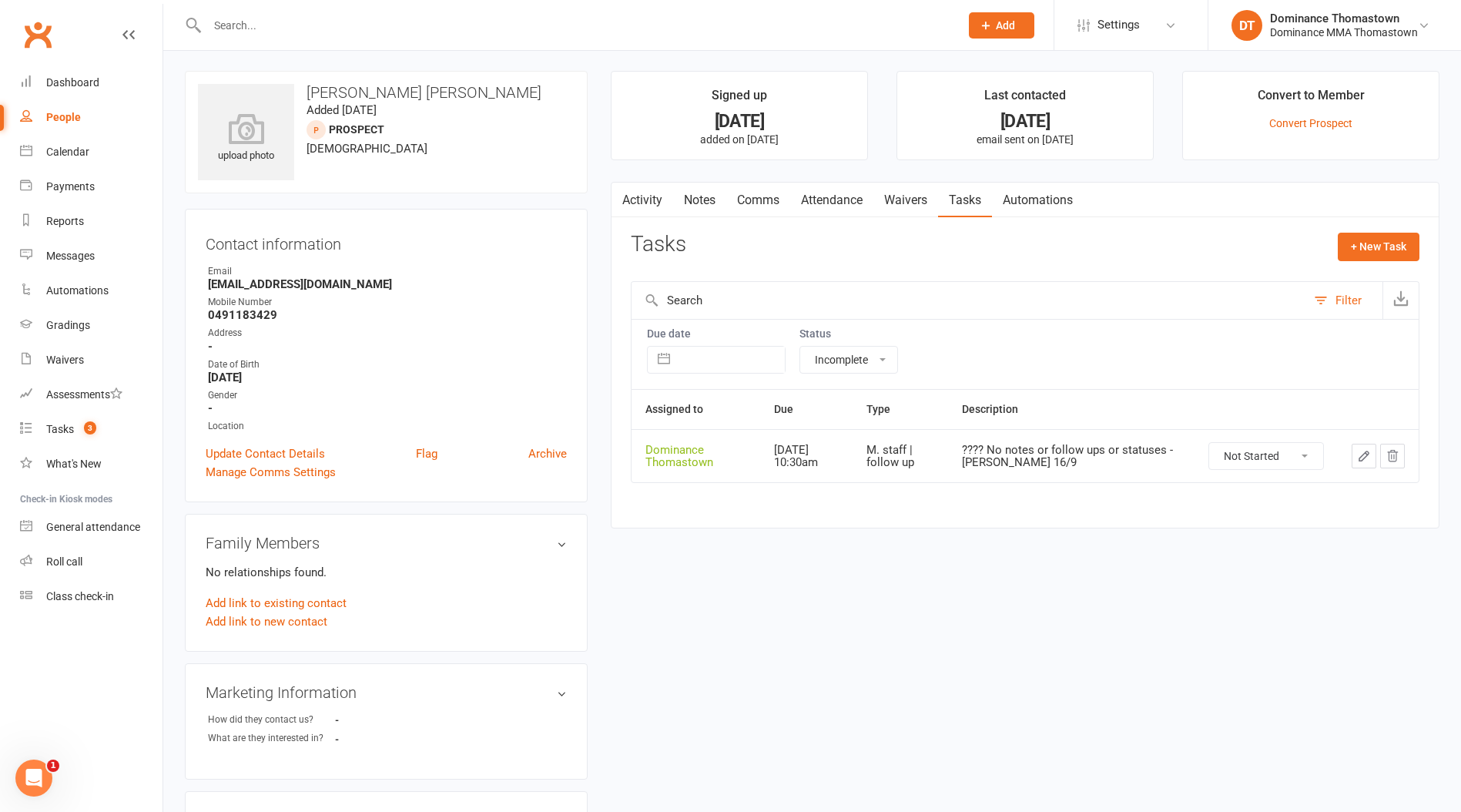
click at [1367, 458] on icon "button" at bounding box center [1365, 456] width 14 height 14
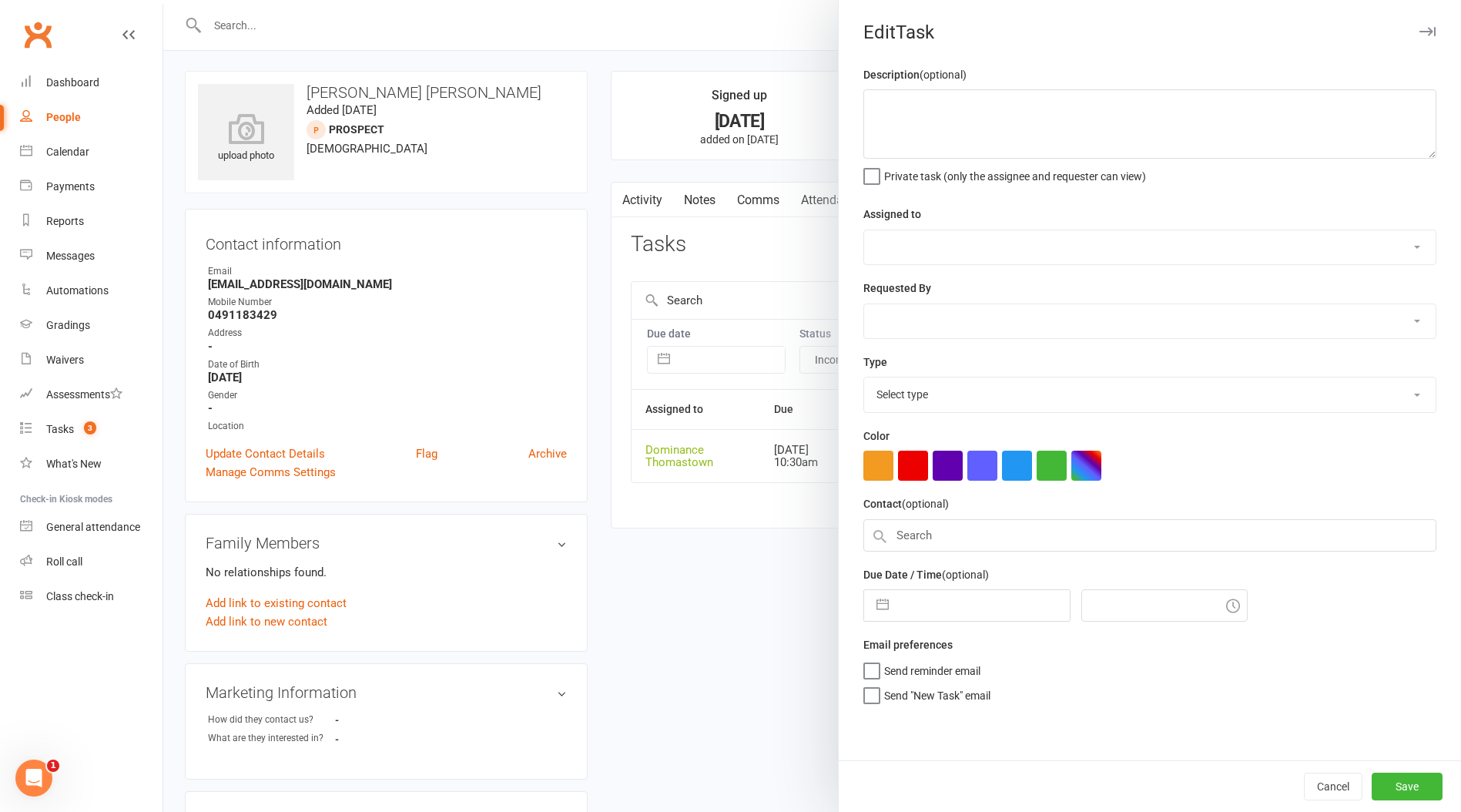
type textarea "???? No notes or follow ups or statuses - Ellen 16/9"
select select "12547"
type input "17 Sep 2025"
type input "10:30am"
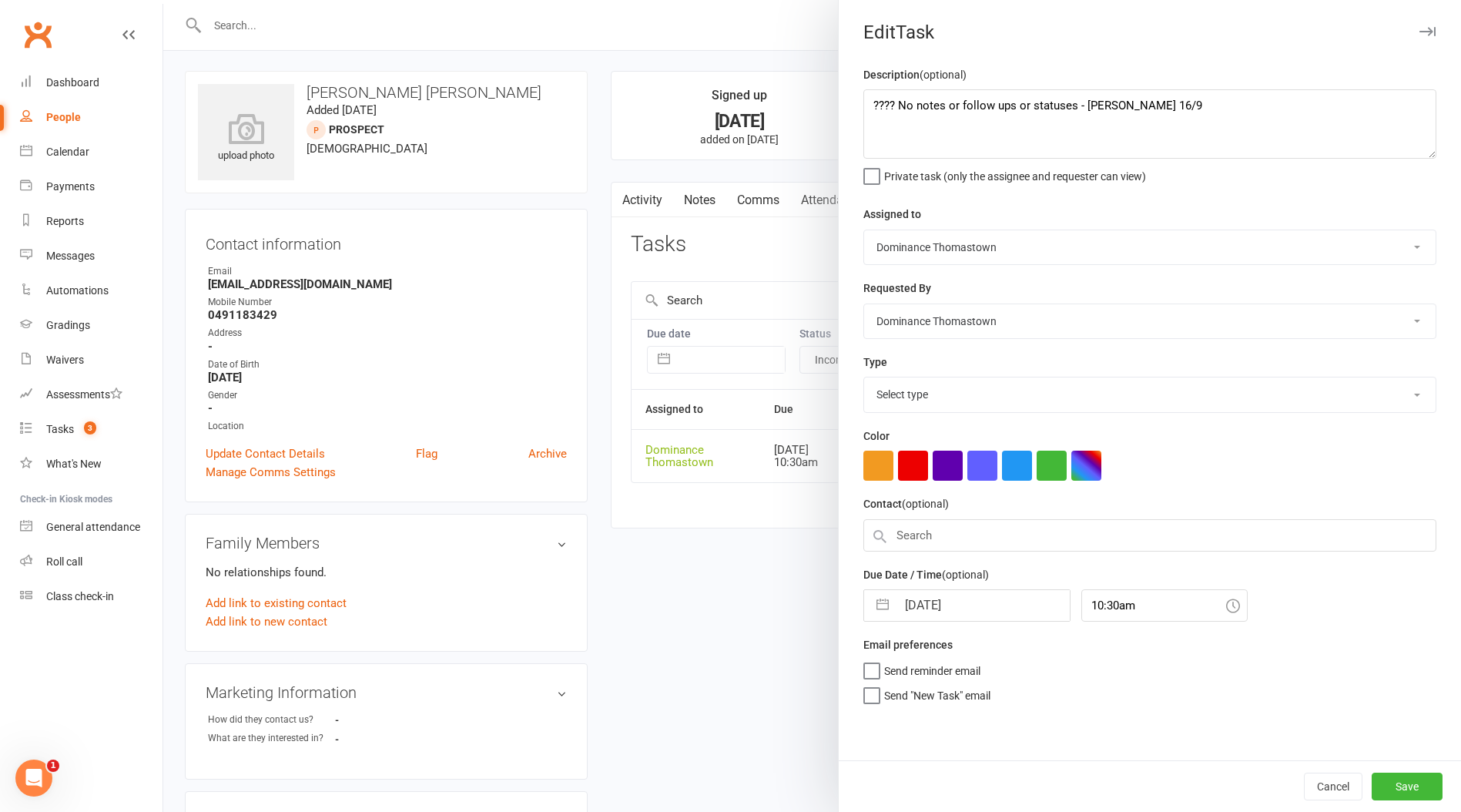
select select "3858"
click at [1072, 105] on textarea "???? No notes or follow ups or statuses - Ellen 16/9" at bounding box center [1150, 124] width 573 height 70
type textarea "???? No notes or follow ups or statuses - Ellen 16/9"
click at [1385, 792] on button "Save" at bounding box center [1408, 786] width 71 height 28
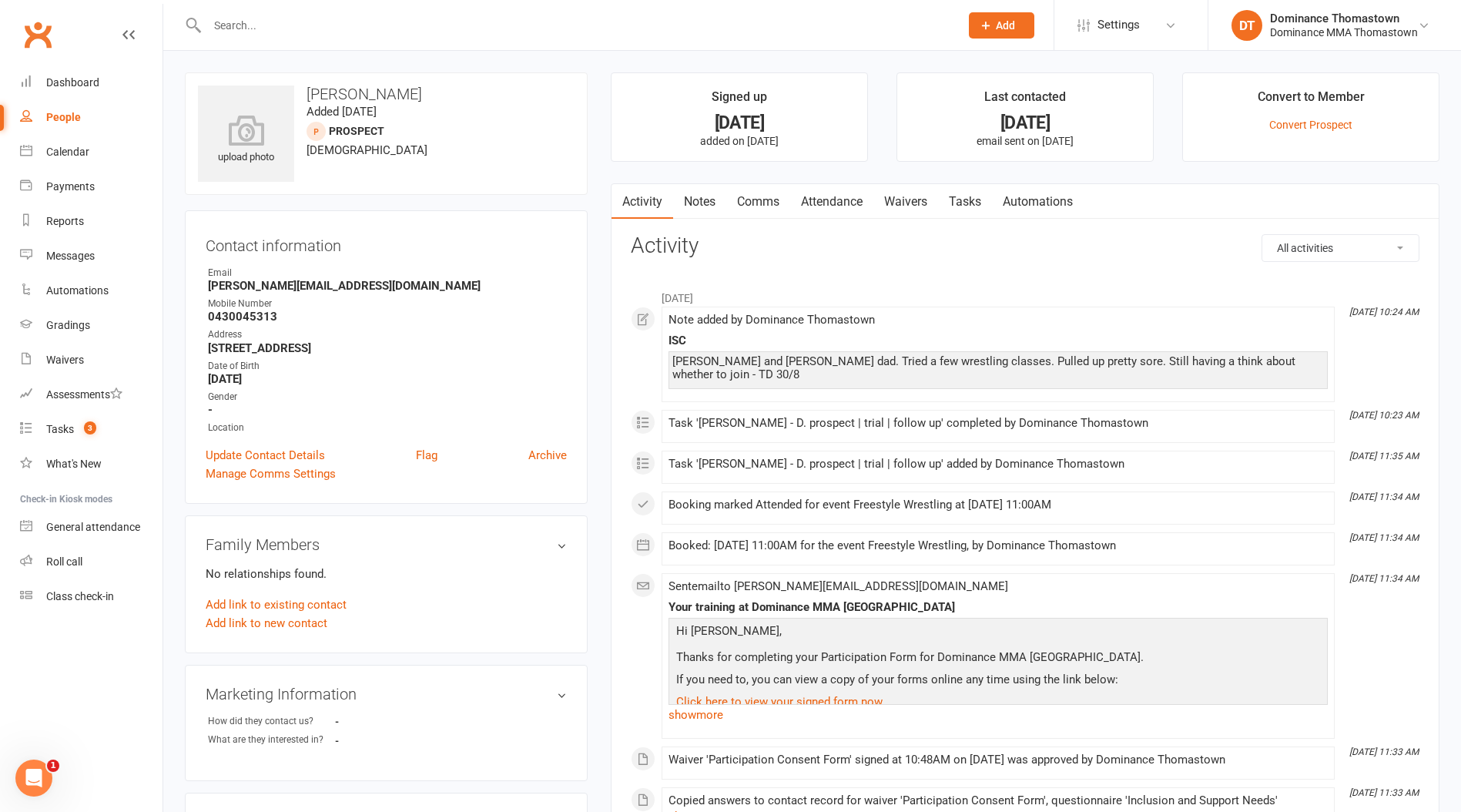
click at [698, 213] on link "Notes" at bounding box center [700, 202] width 53 height 36
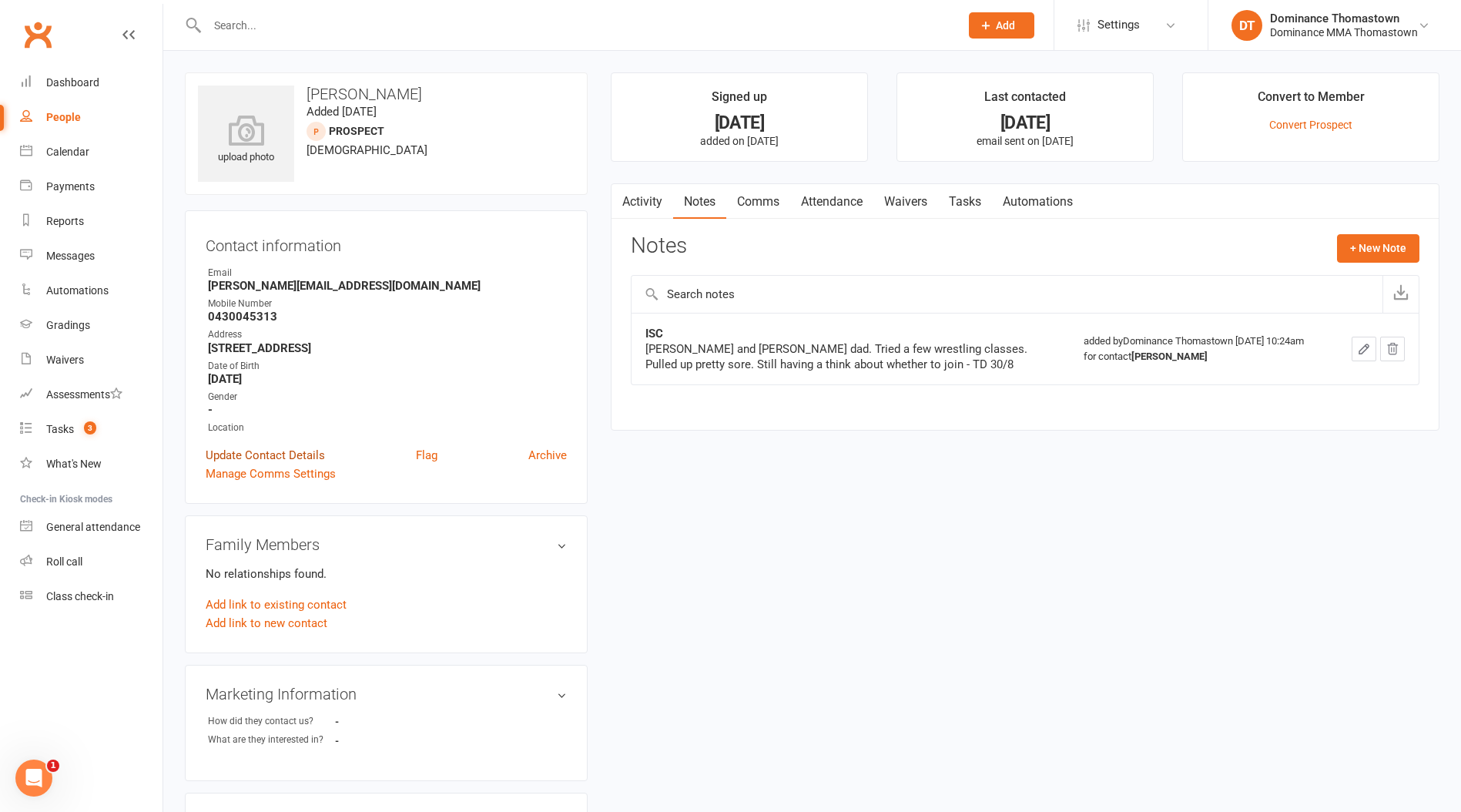
click at [281, 456] on link "Update Contact Details" at bounding box center [266, 455] width 119 height 19
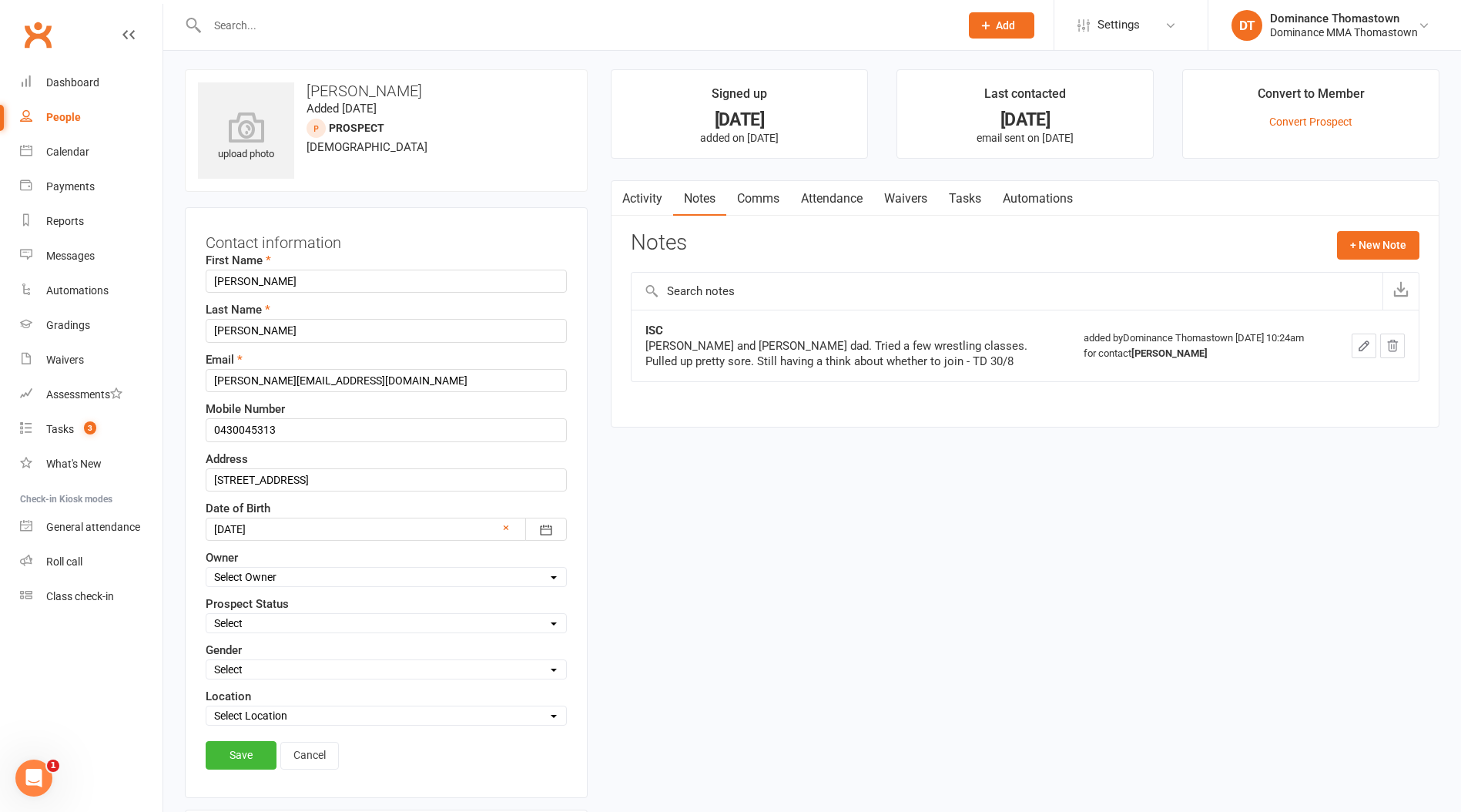
scroll to position [72, 0]
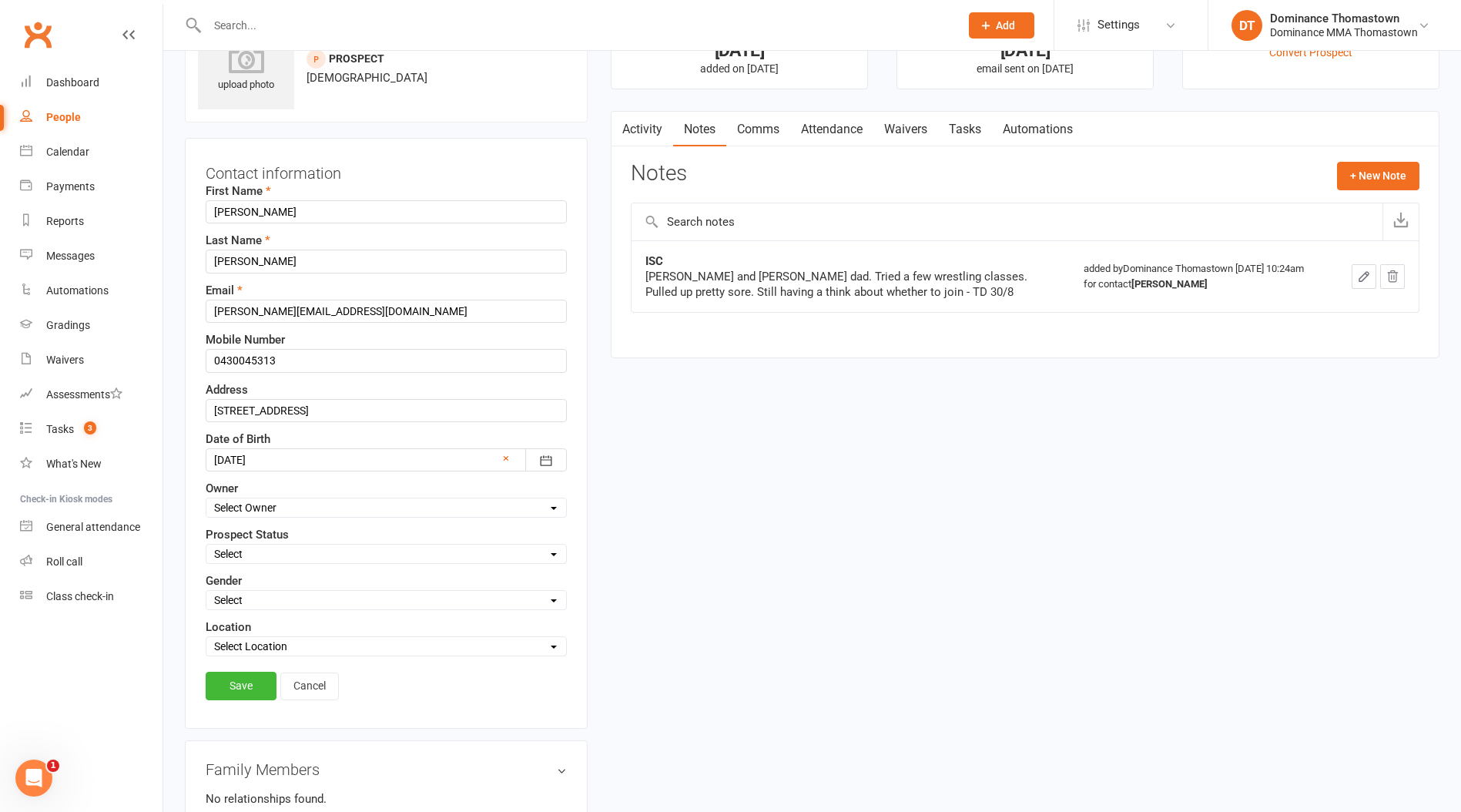
click at [286, 666] on div "Contact information First Name [PERSON_NAME] Name [PERSON_NAME] Email [PERSON_N…" at bounding box center [386, 433] width 403 height 591
click at [309, 688] on link "Cancel" at bounding box center [310, 685] width 59 height 28
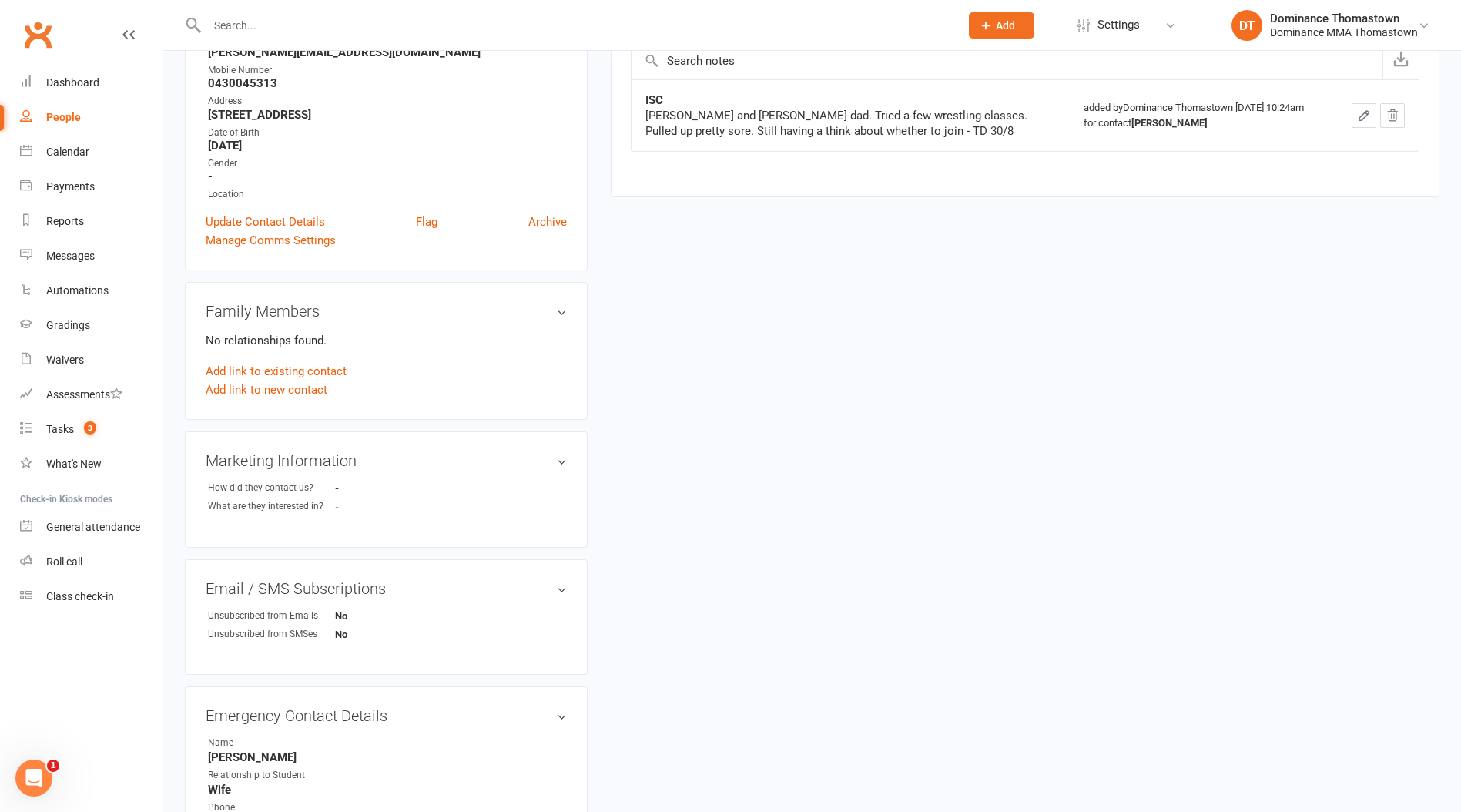
scroll to position [242, 0]
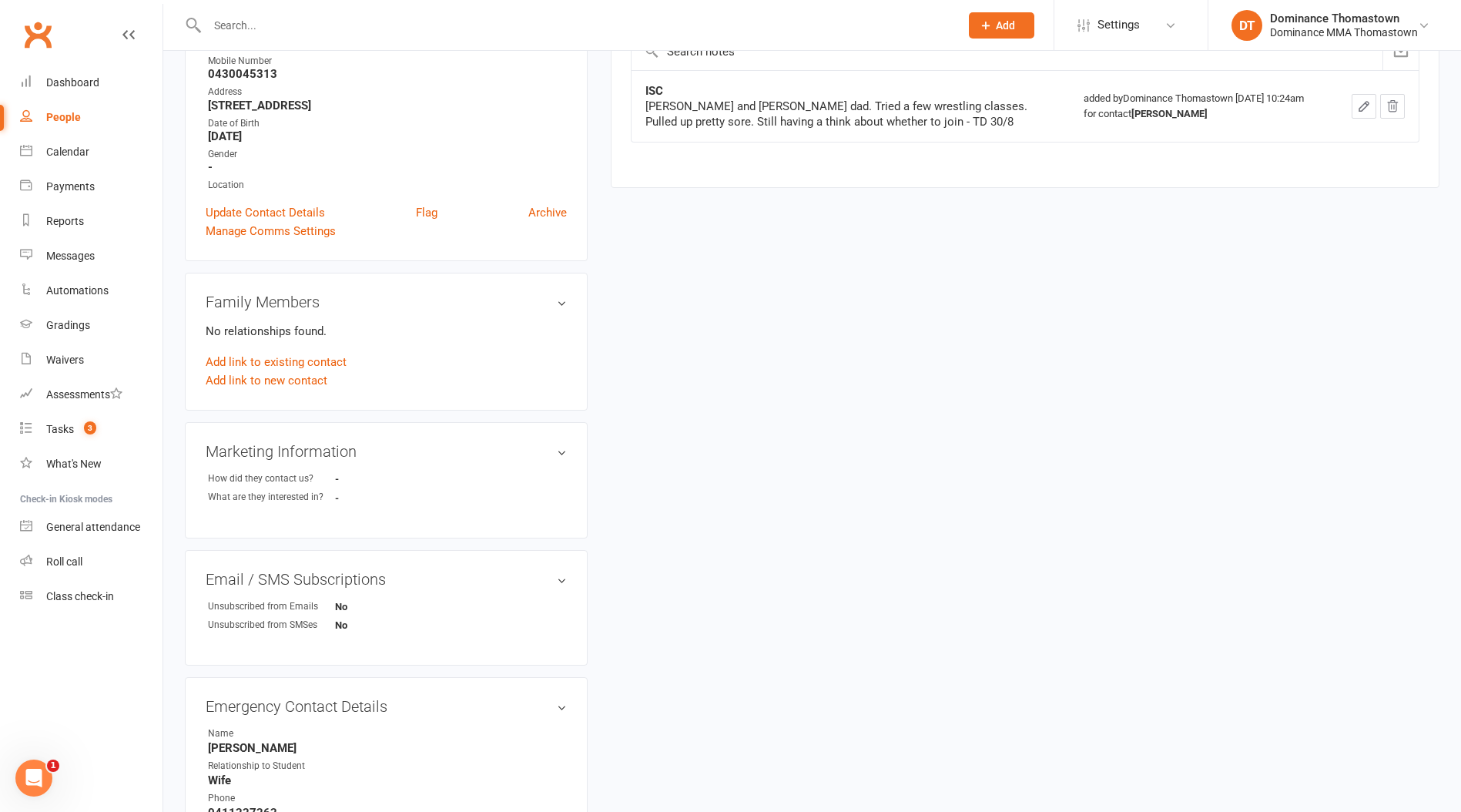
click at [332, 372] on div "Add link to new contact" at bounding box center [386, 381] width 361 height 19
click at [329, 363] on link "Add link to existing contact" at bounding box center [276, 362] width 141 height 19
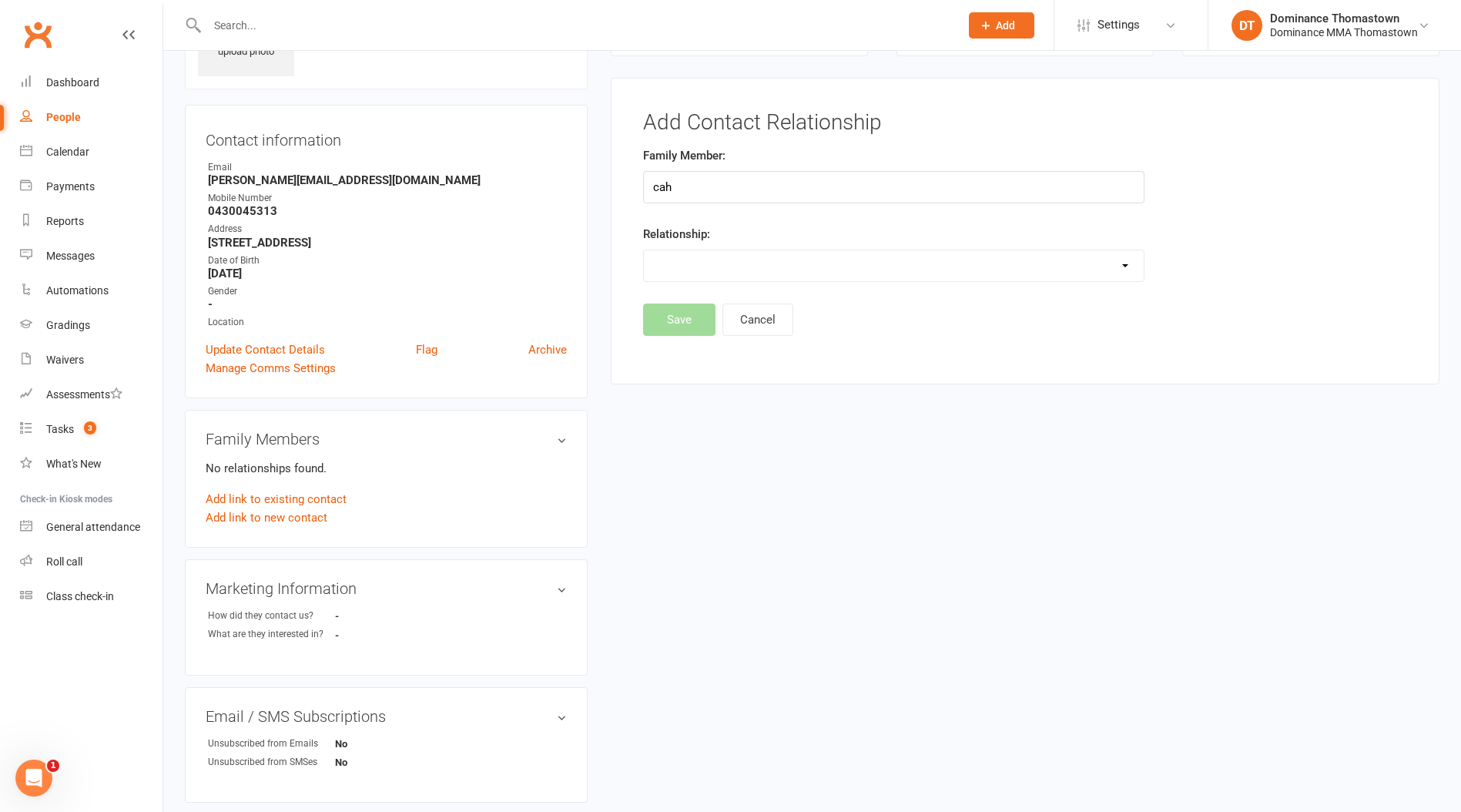
scroll to position [0, 0]
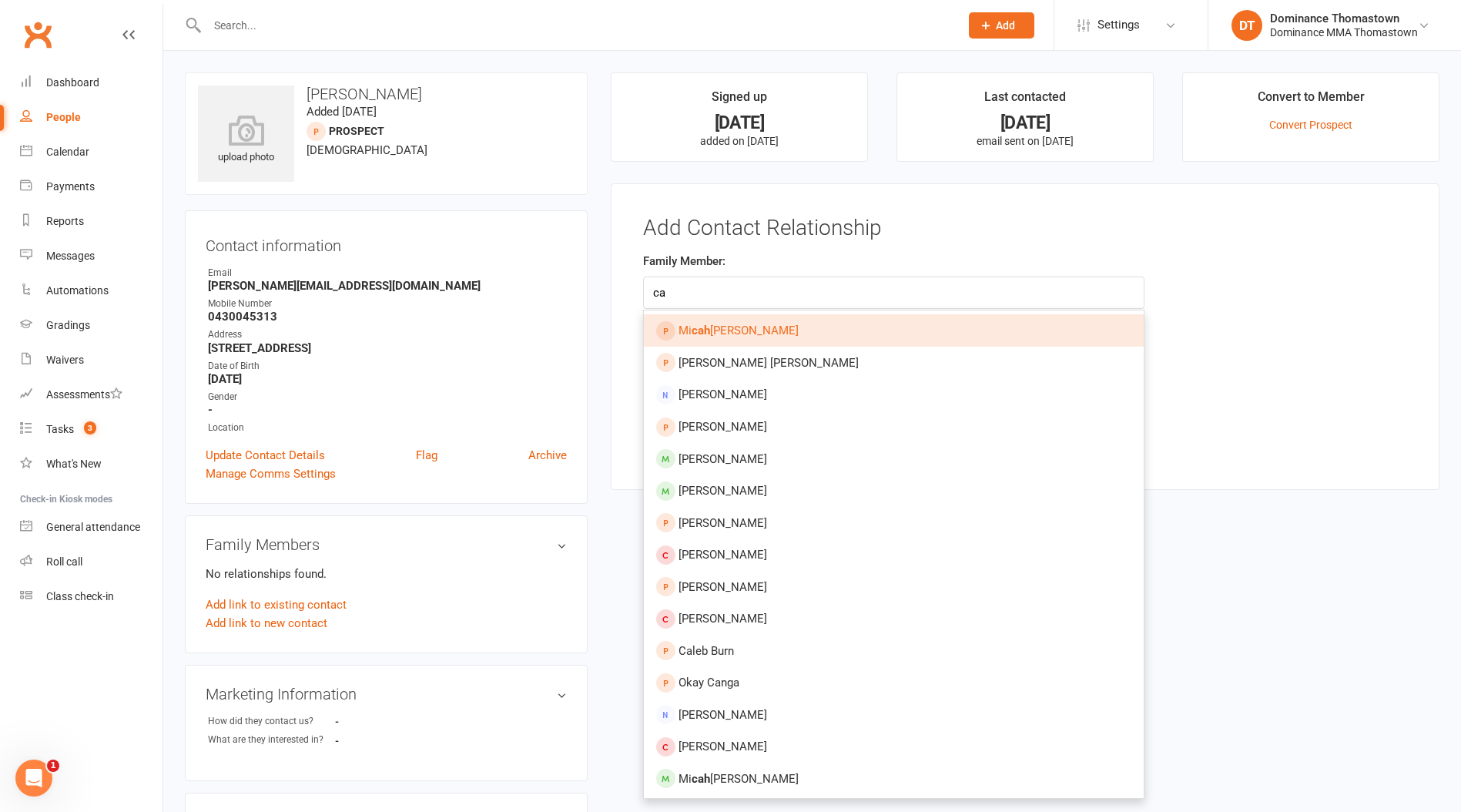
type input "c"
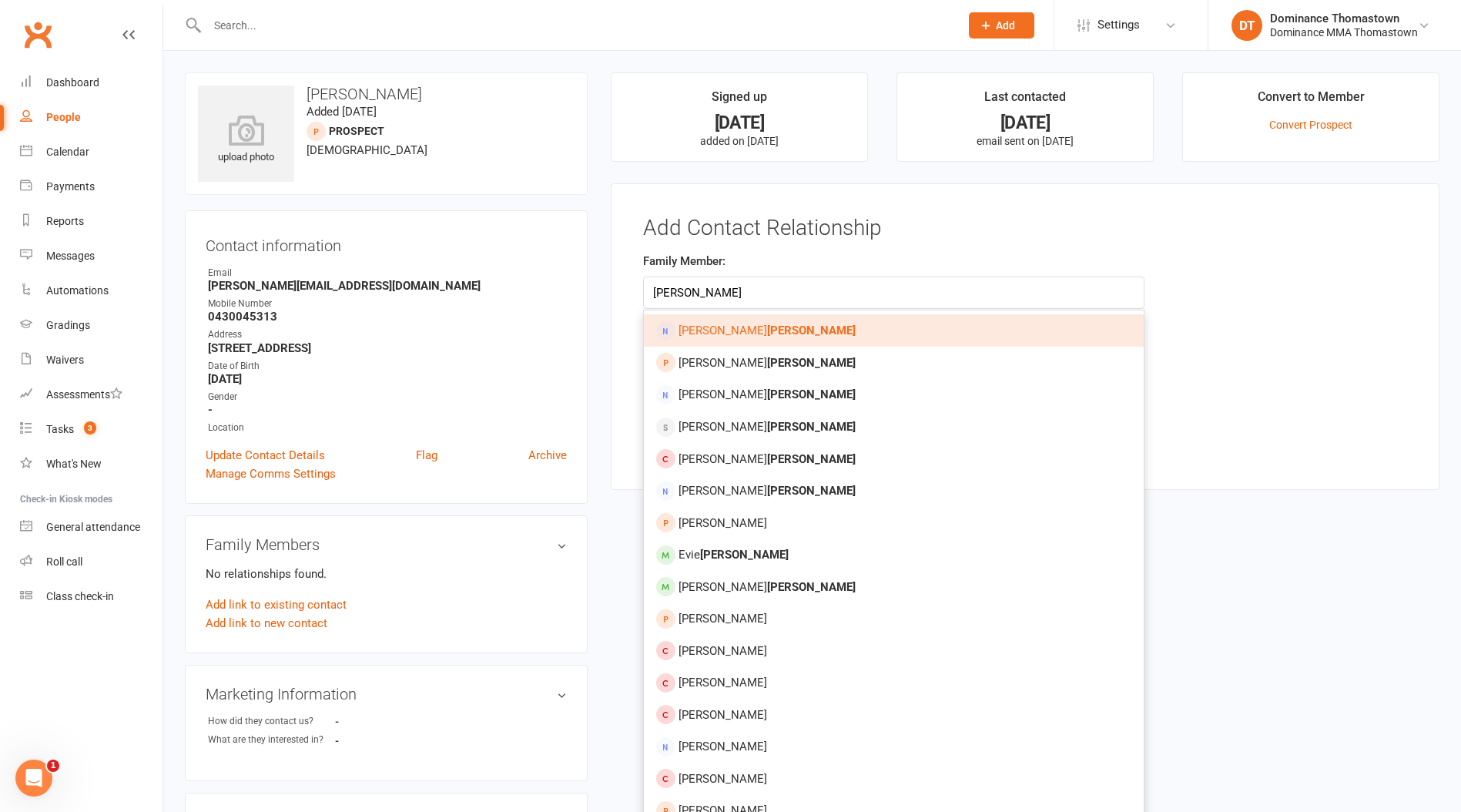
type input "[PERSON_NAME]"
click at [767, 336] on strong "[PERSON_NAME]" at bounding box center [811, 331] width 88 height 14
type input "[PERSON_NAME]"
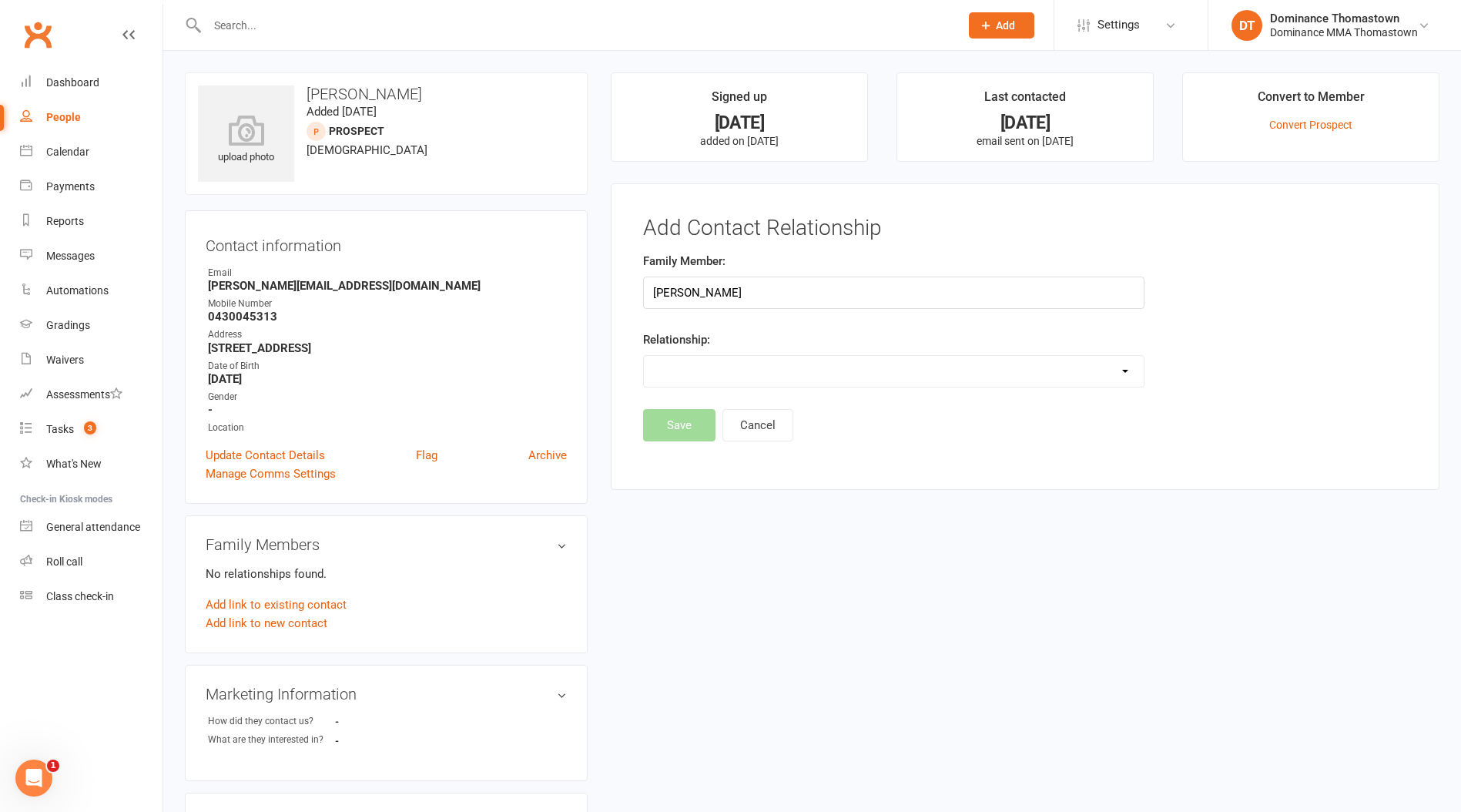
click at [713, 371] on select "Parent / Guardian Child Sibling (parent not in system) Spouse / Partner Cousin …" at bounding box center [893, 371] width 500 height 31
select select "3"
click at [644, 356] on select "Parent / Guardian Child Sibling (parent not in system) Spouse / Partner Cousin …" at bounding box center [893, 371] width 500 height 31
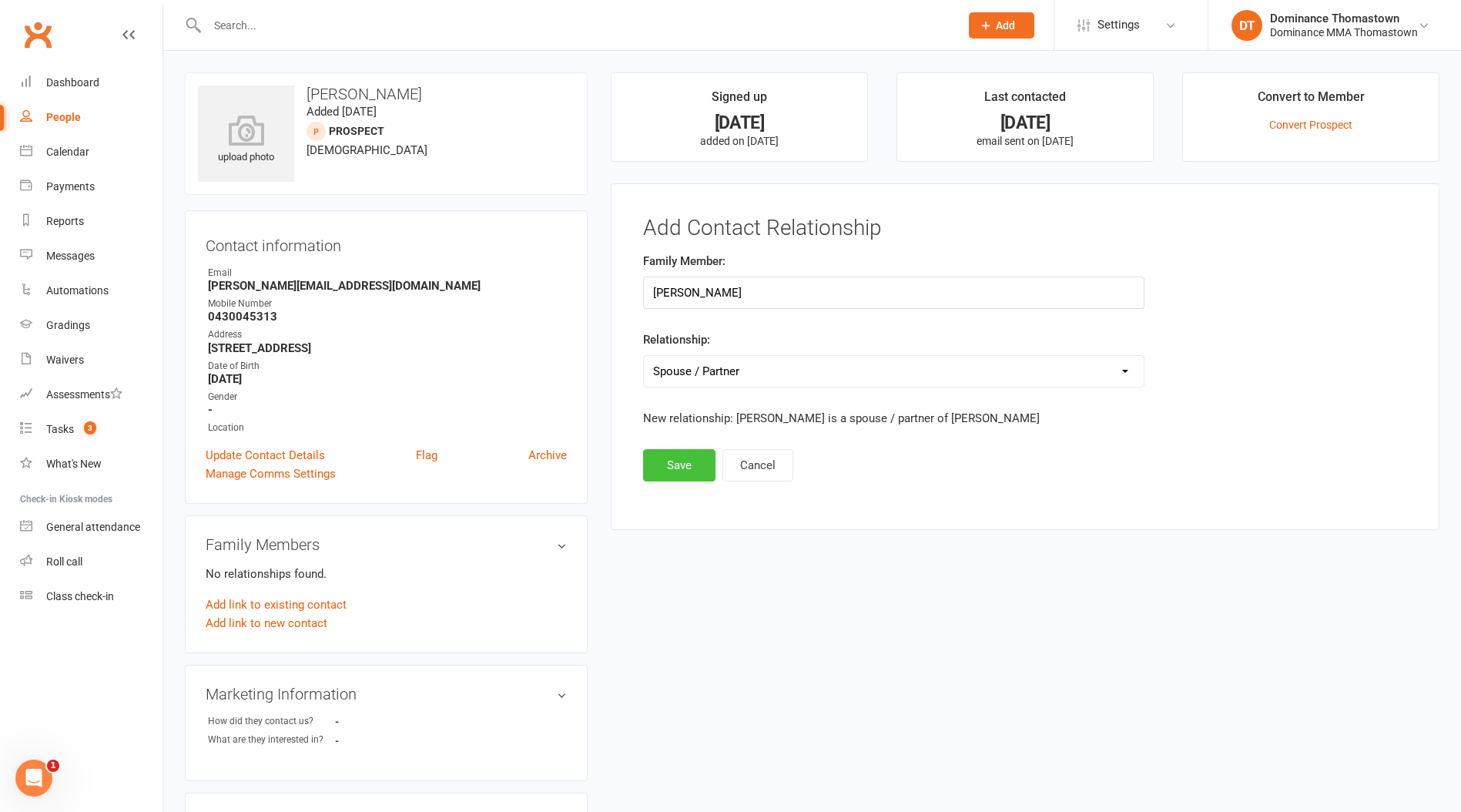
click at [685, 467] on button "Save" at bounding box center [679, 465] width 72 height 32
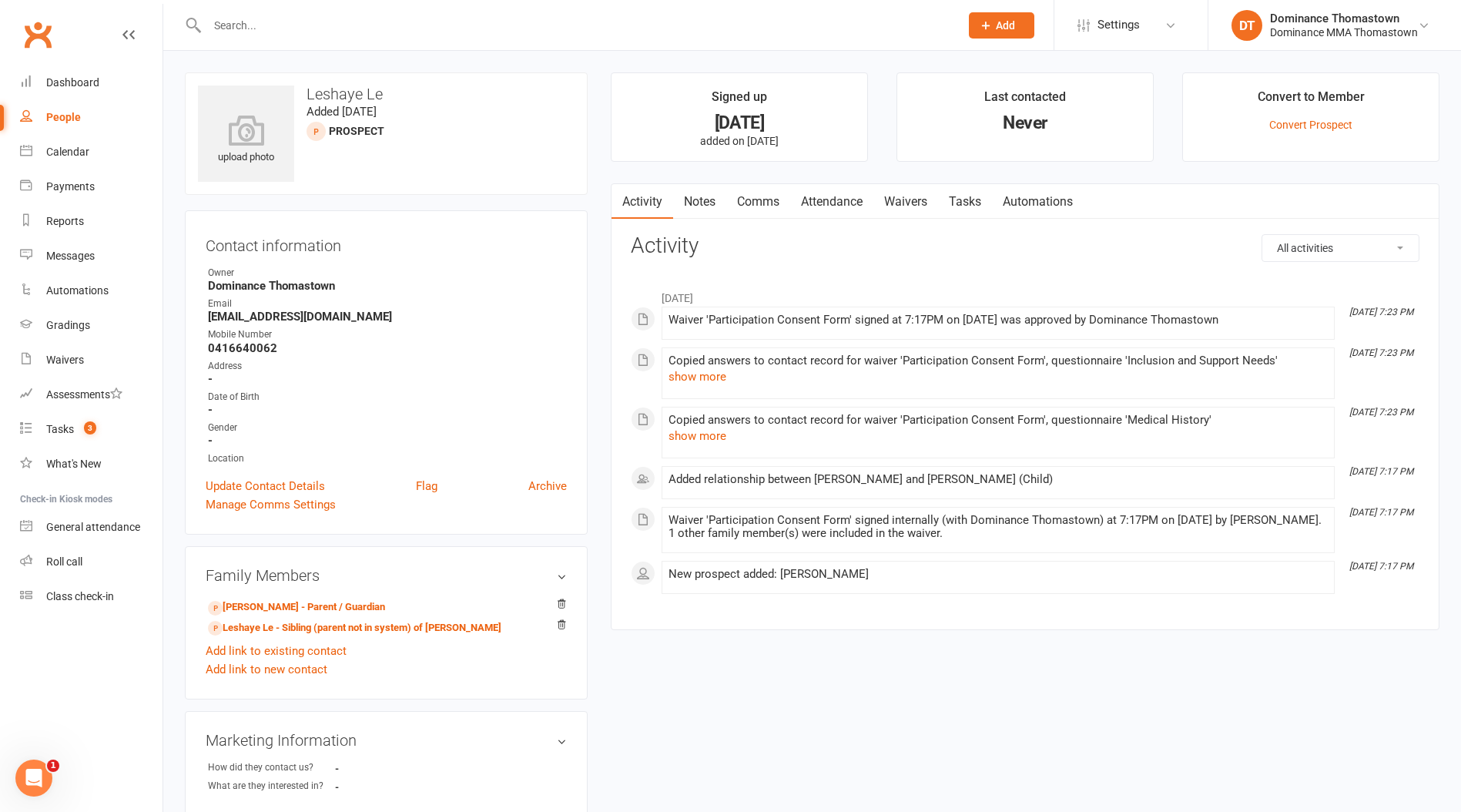
click at [717, 203] on link "Notes" at bounding box center [700, 202] width 53 height 36
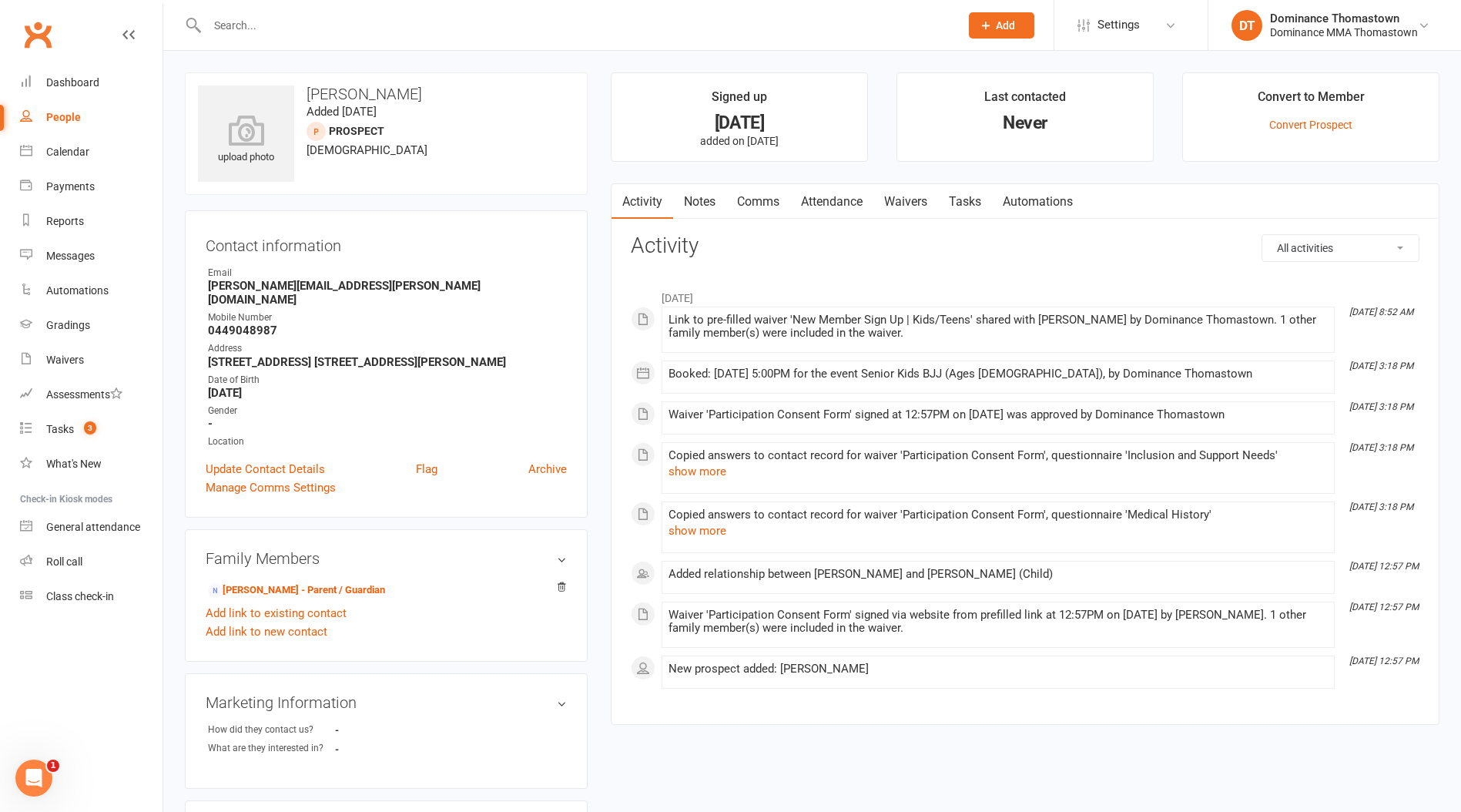
click at [706, 201] on link "Notes" at bounding box center [700, 202] width 53 height 36
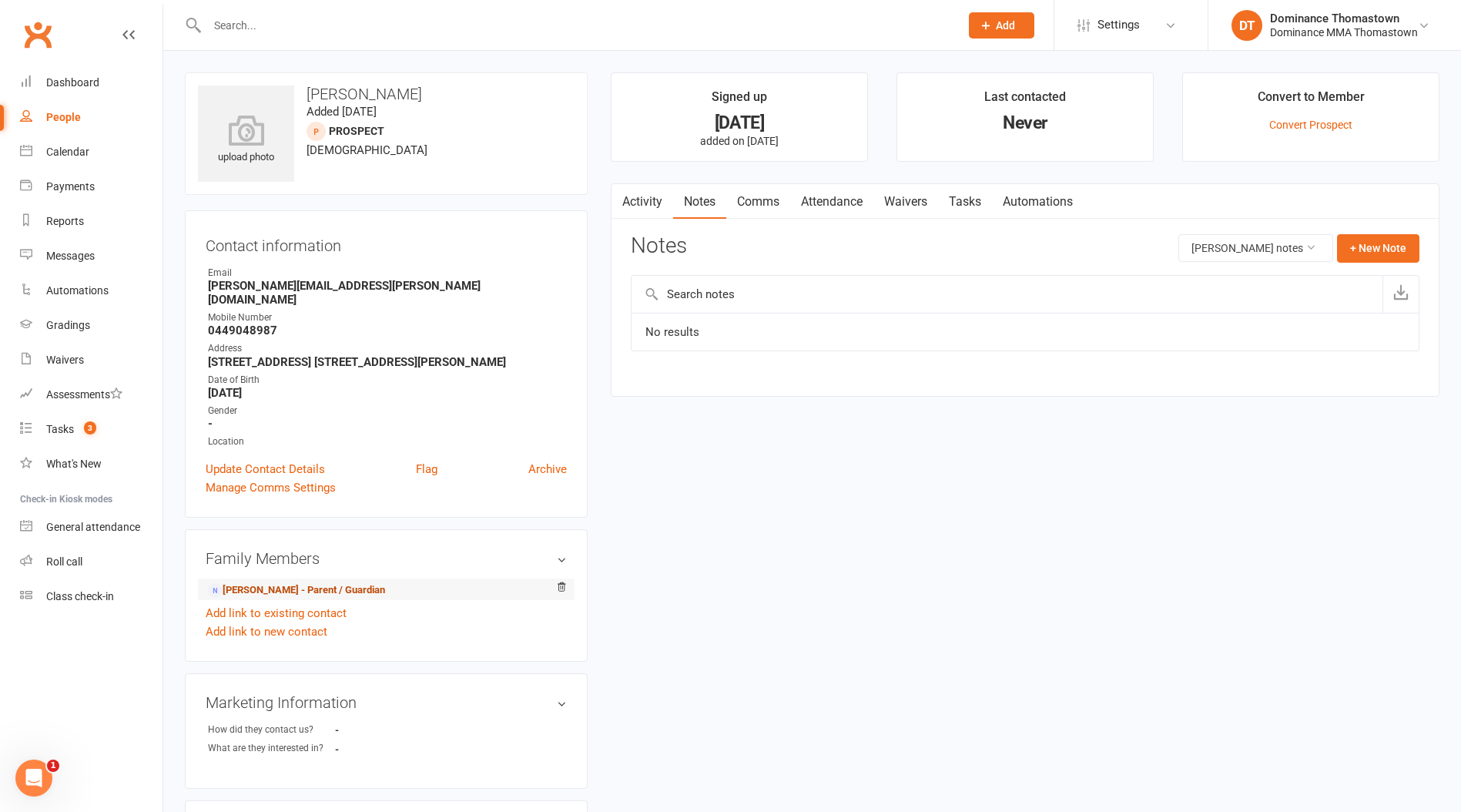
click at [300, 586] on link "[PERSON_NAME] - Parent / Guardian" at bounding box center [296, 590] width 177 height 16
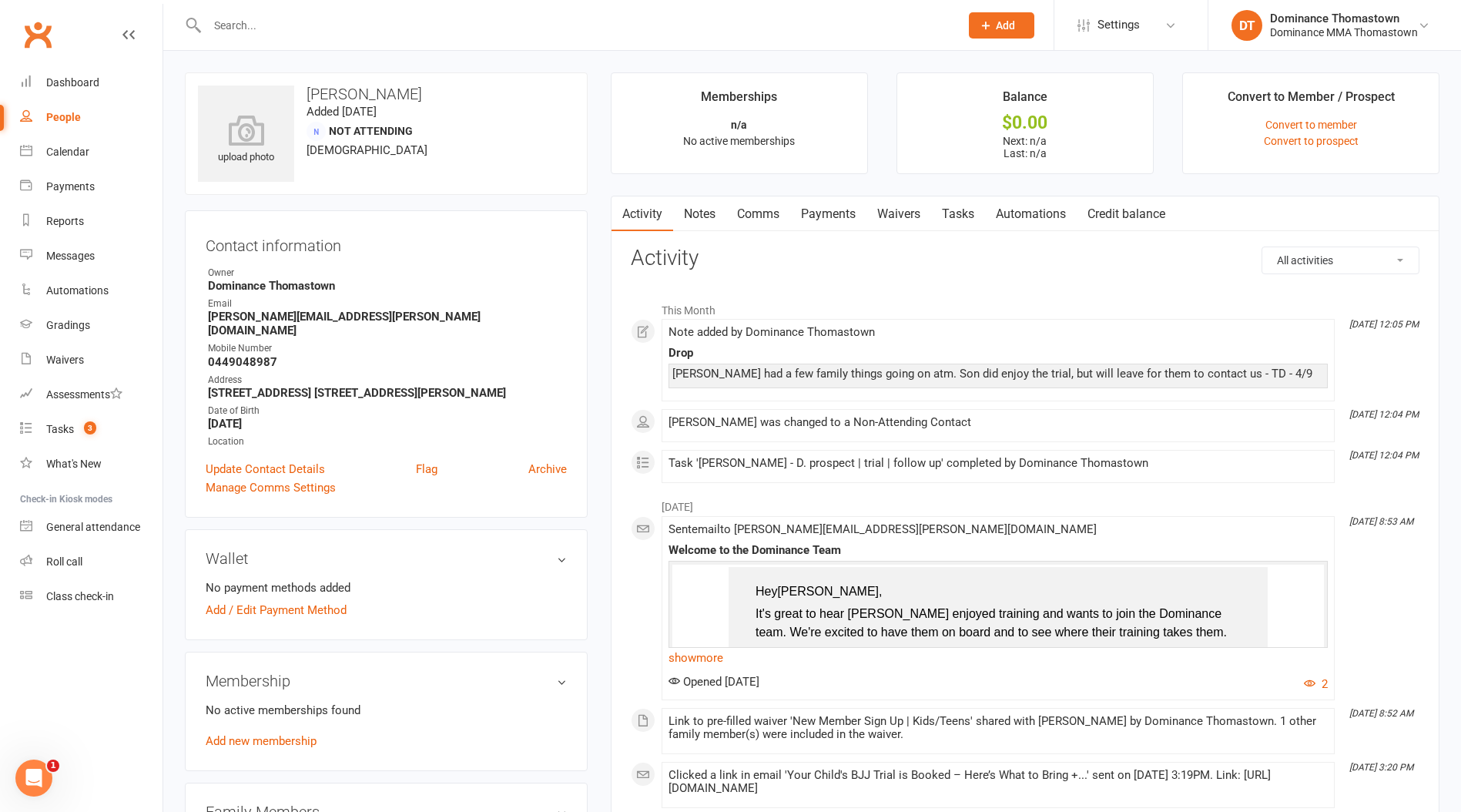
click at [697, 214] on link "Notes" at bounding box center [700, 214] width 53 height 36
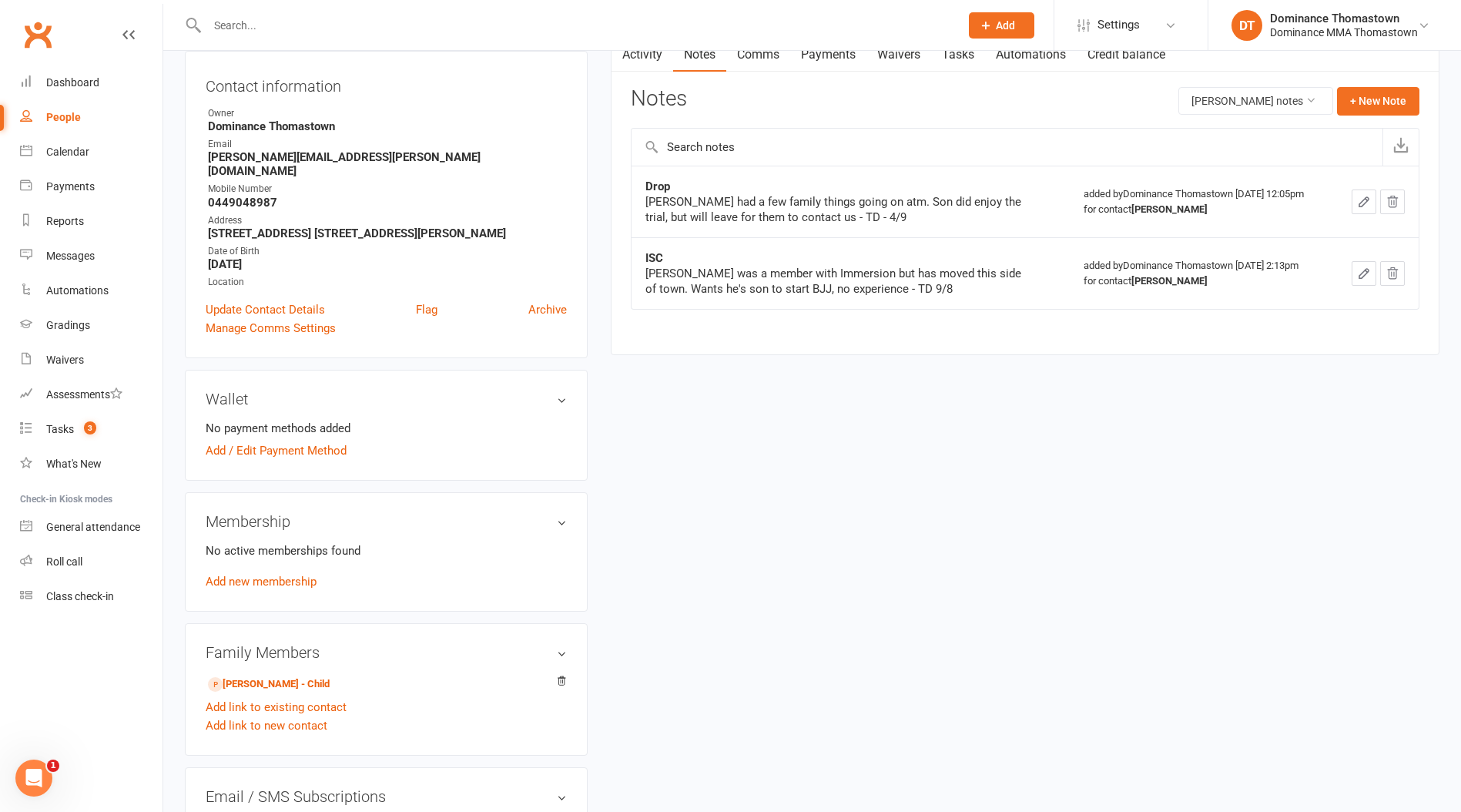
scroll to position [169, 0]
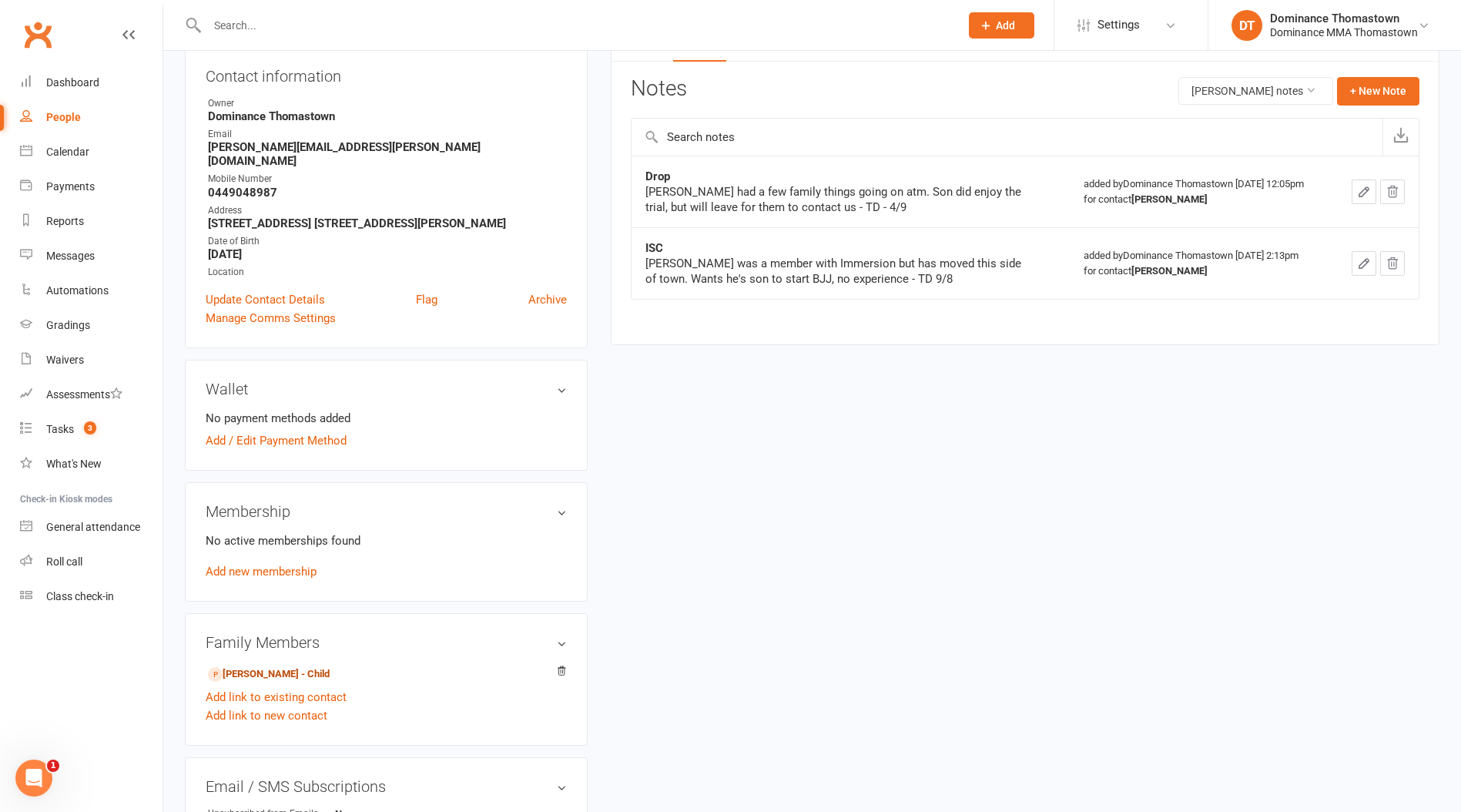
click at [252, 670] on link "Evander Jory - Child" at bounding box center [268, 674] width 122 height 16
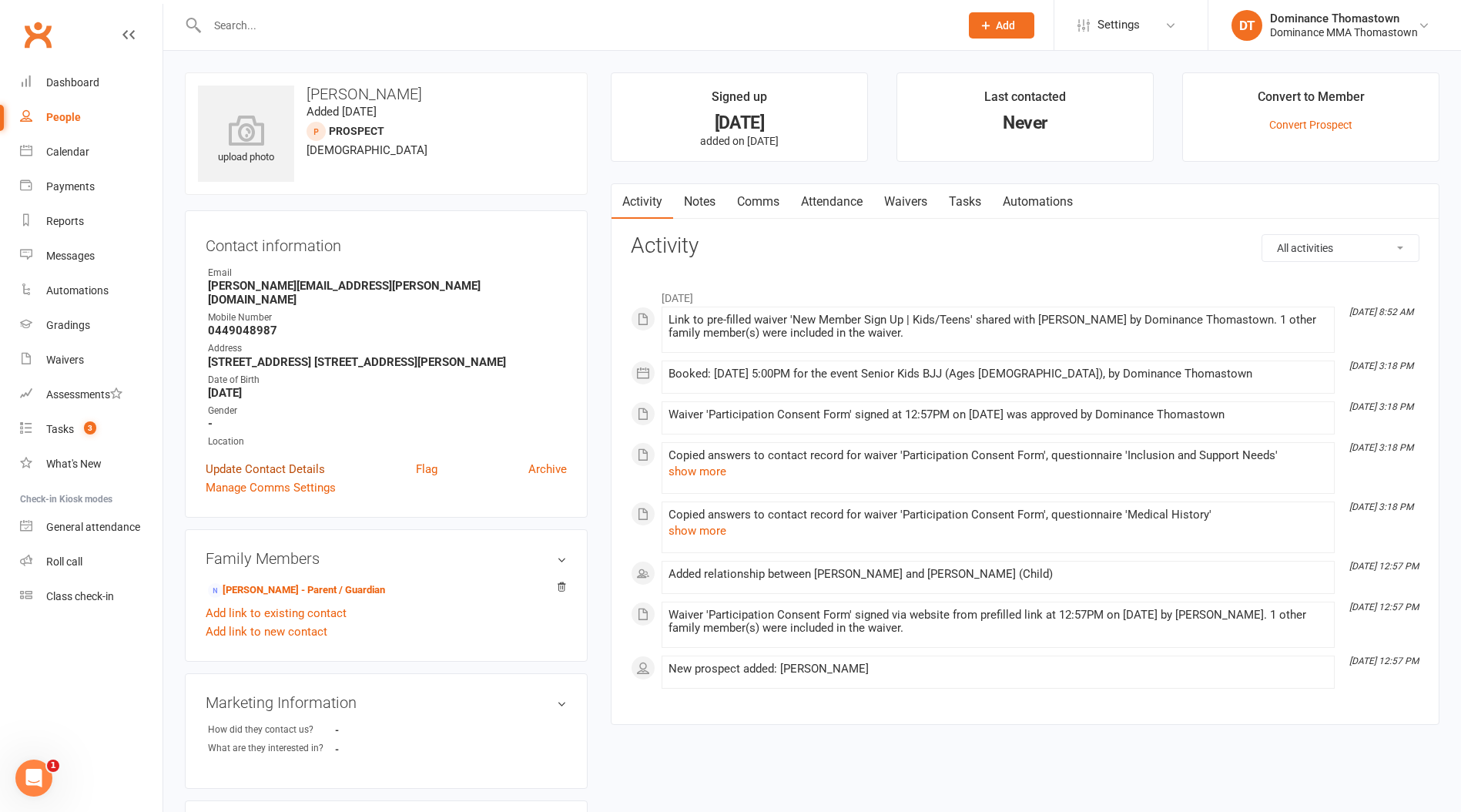
click at [244, 464] on link "Update Contact Details" at bounding box center [266, 469] width 119 height 19
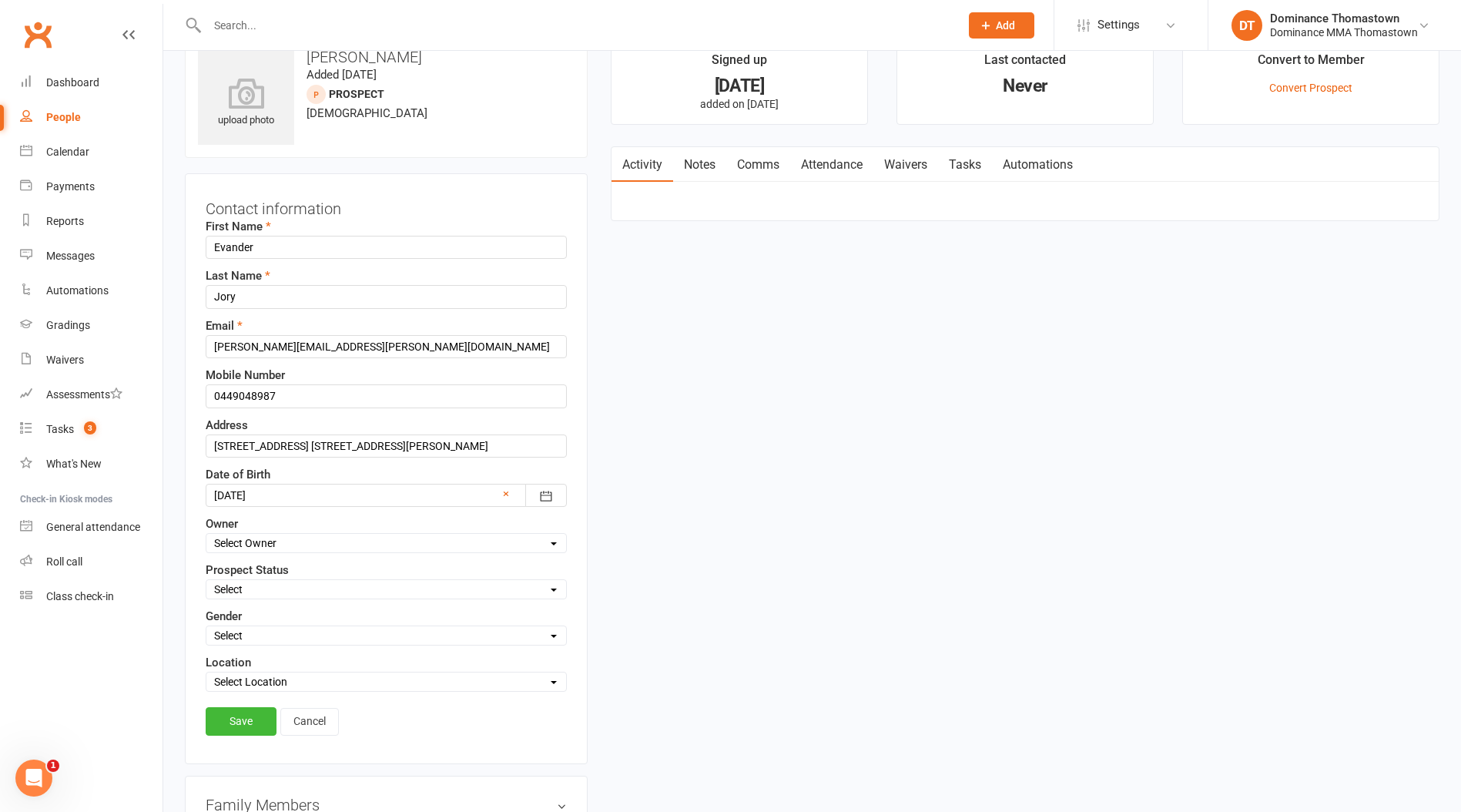
scroll to position [72, 0]
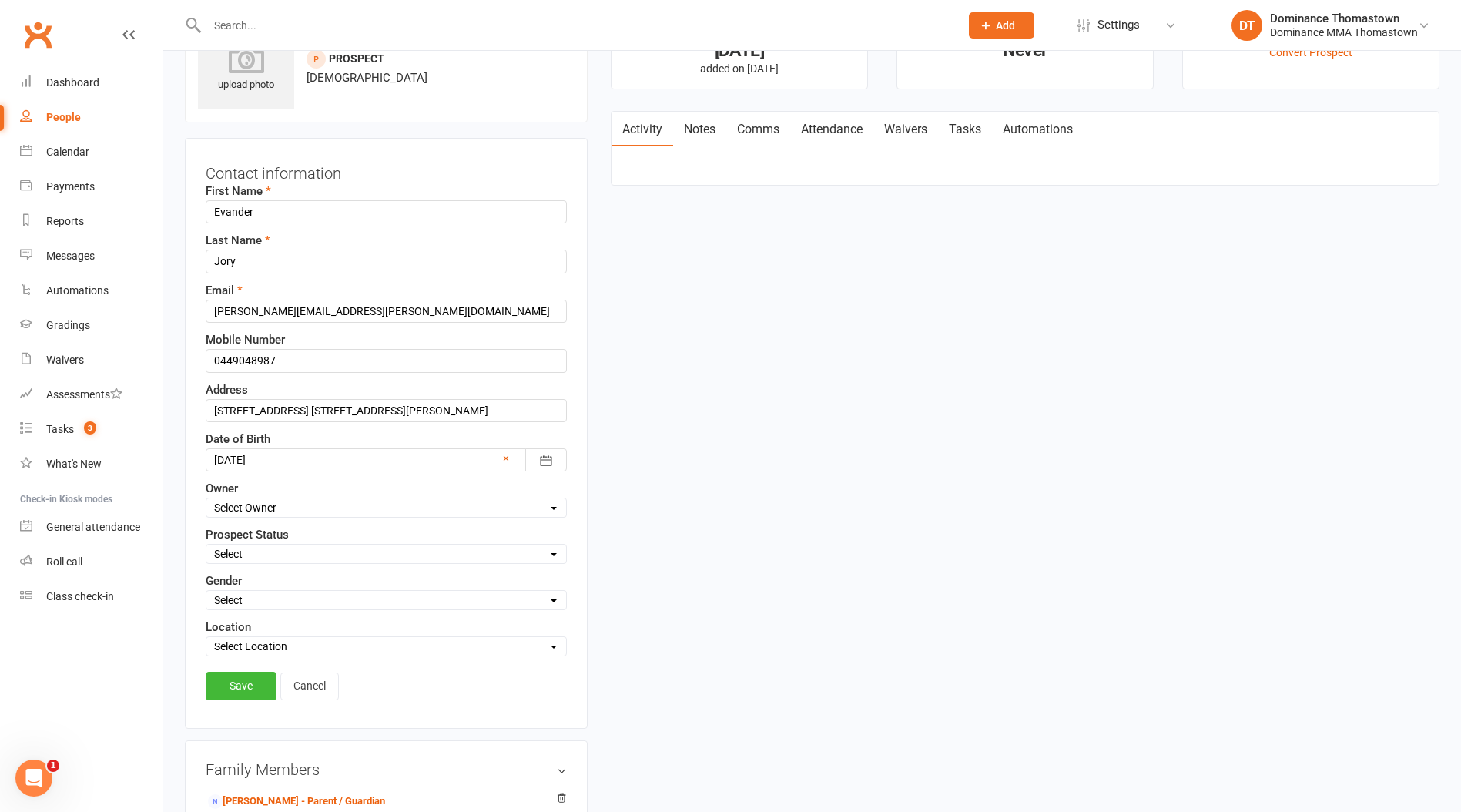
click at [243, 553] on select "Select ENQUIRY WEBSITE ENQUIRY META ADS ENQUIRY DROPPED PROSPECT DROP-IN VISITO…" at bounding box center [387, 554] width 360 height 17
select select "DROPPED PROSPECT"
click at [207, 545] on select "Select ENQUIRY WEBSITE ENQUIRY META ADS ENQUIRY DROPPED PROSPECT DROP-IN VISITO…" at bounding box center [387, 554] width 360 height 17
drag, startPoint x: 244, startPoint y: 693, endPoint x: 233, endPoint y: 638, distance: 56.1
click at [244, 693] on link "Save" at bounding box center [242, 685] width 71 height 28
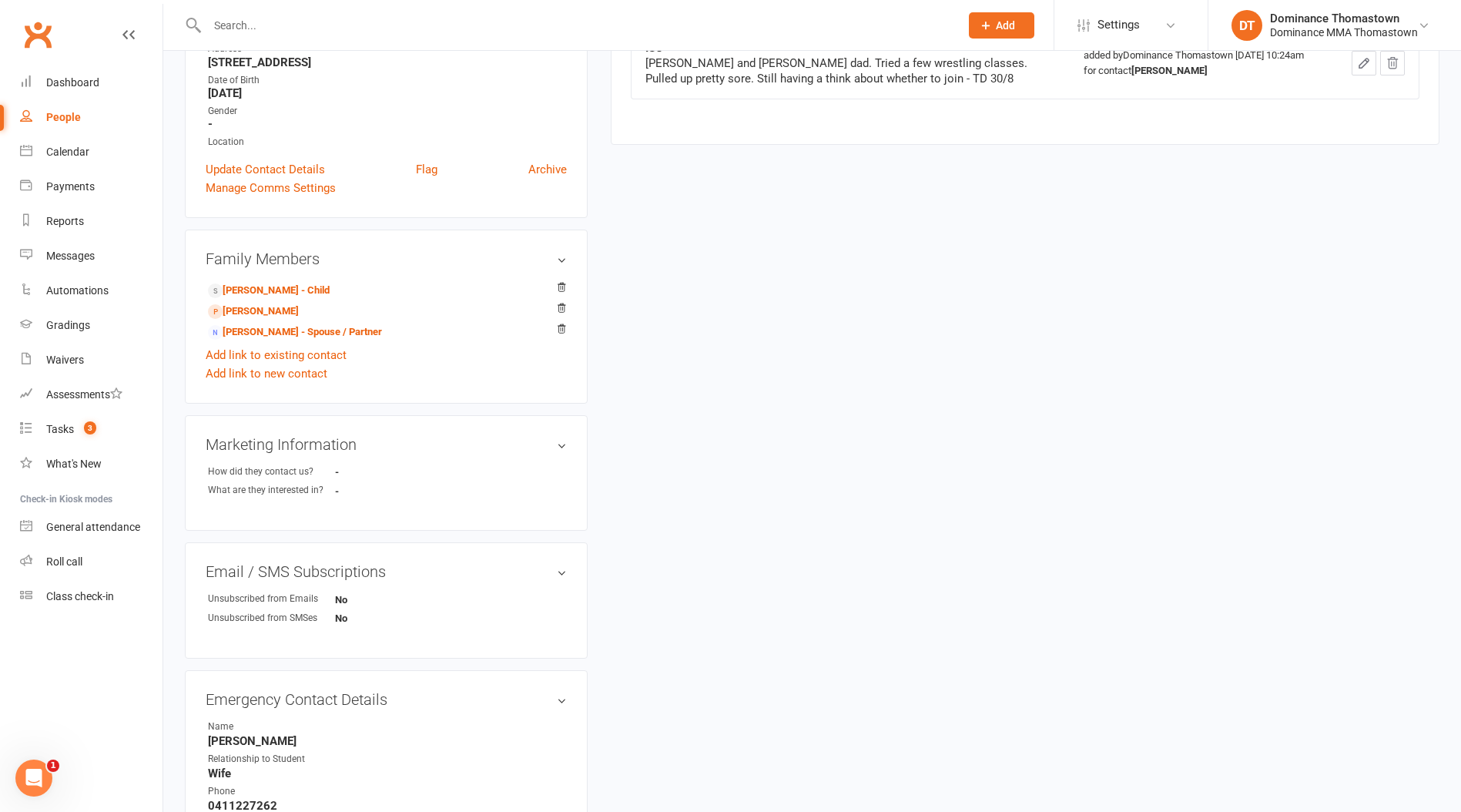
scroll to position [497, 0]
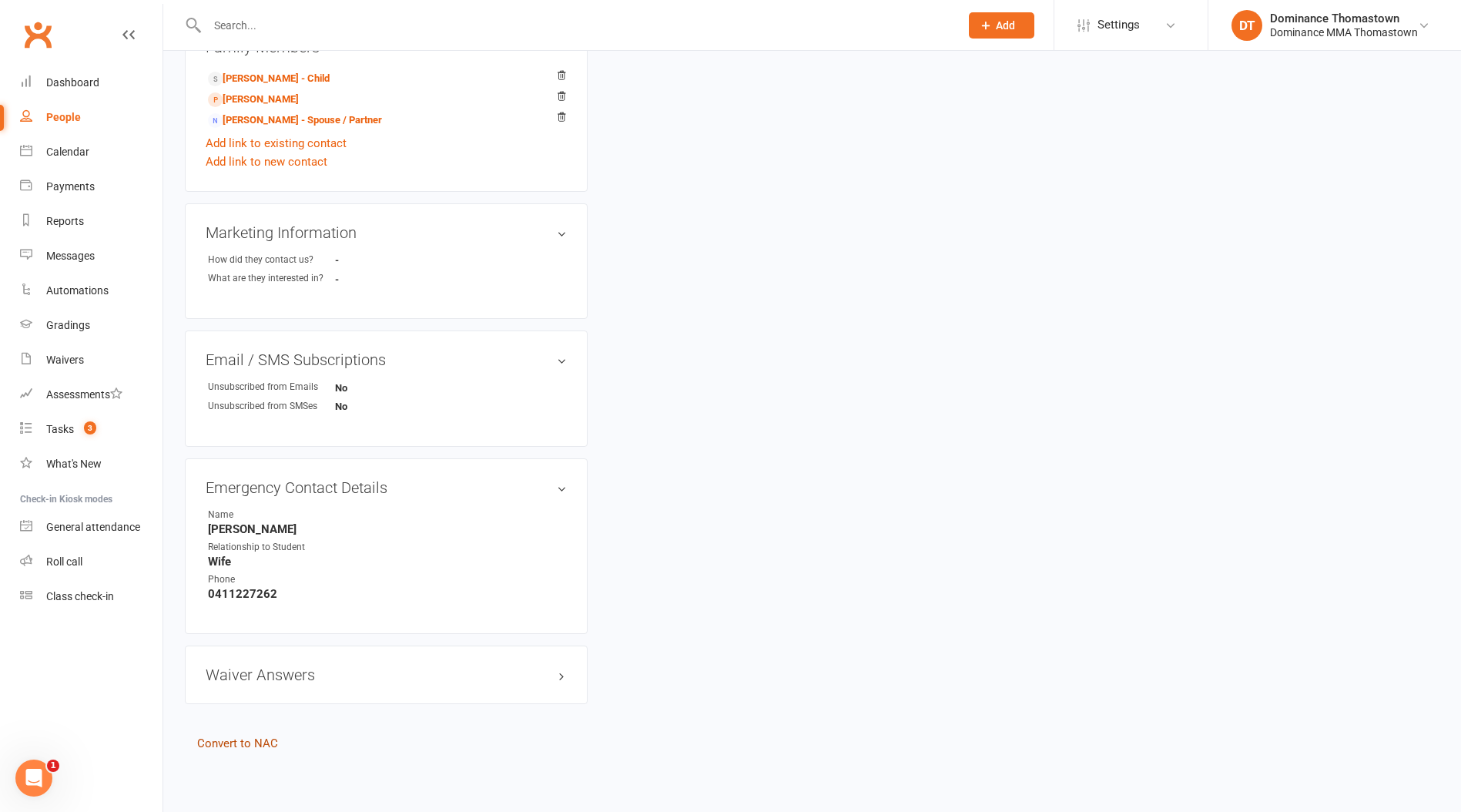
click at [256, 746] on link "Convert to NAC" at bounding box center [237, 743] width 81 height 14
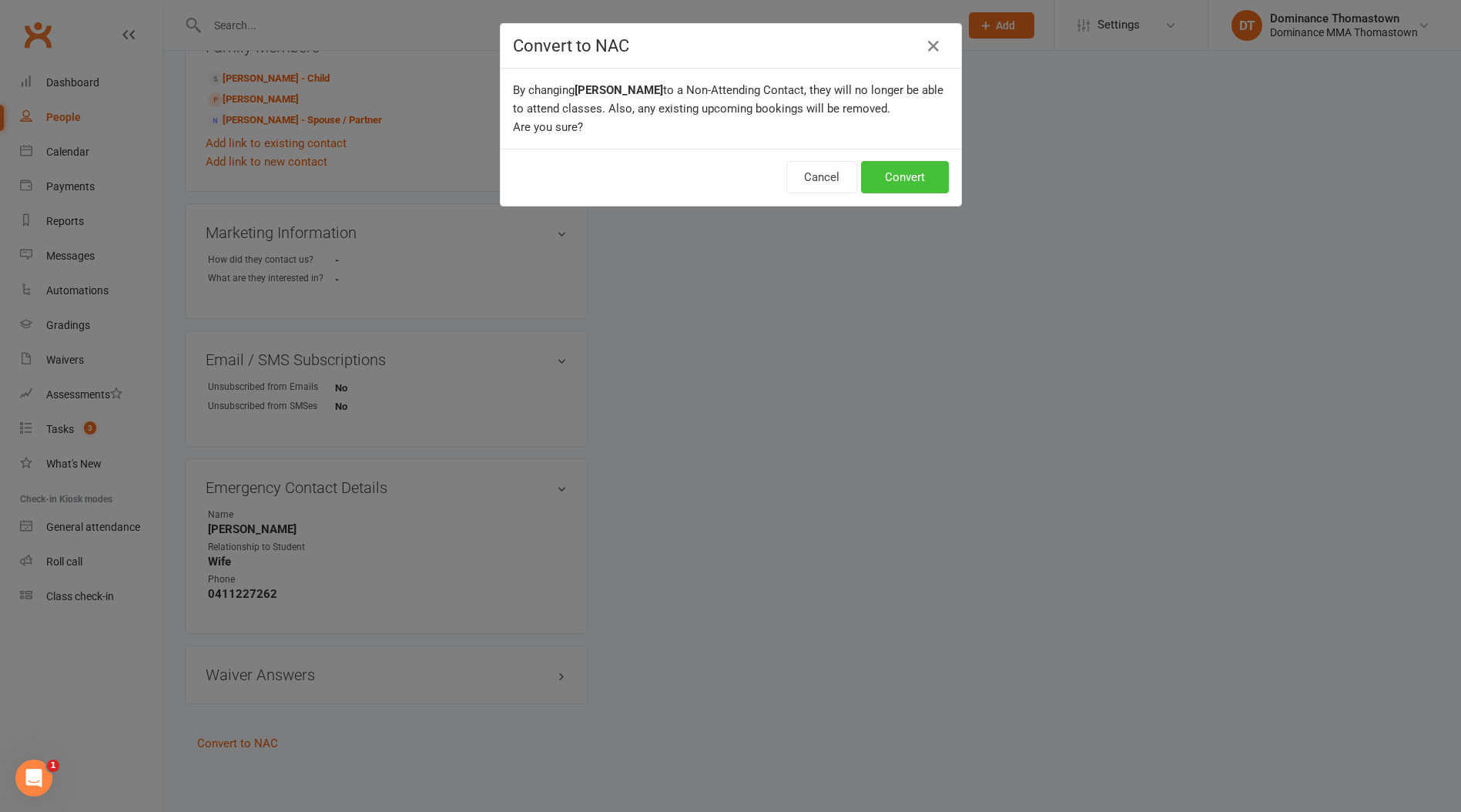
drag, startPoint x: 898, startPoint y: 184, endPoint x: 848, endPoint y: 172, distance: 51.4
click at [897, 185] on button "Convert" at bounding box center [905, 177] width 88 height 32
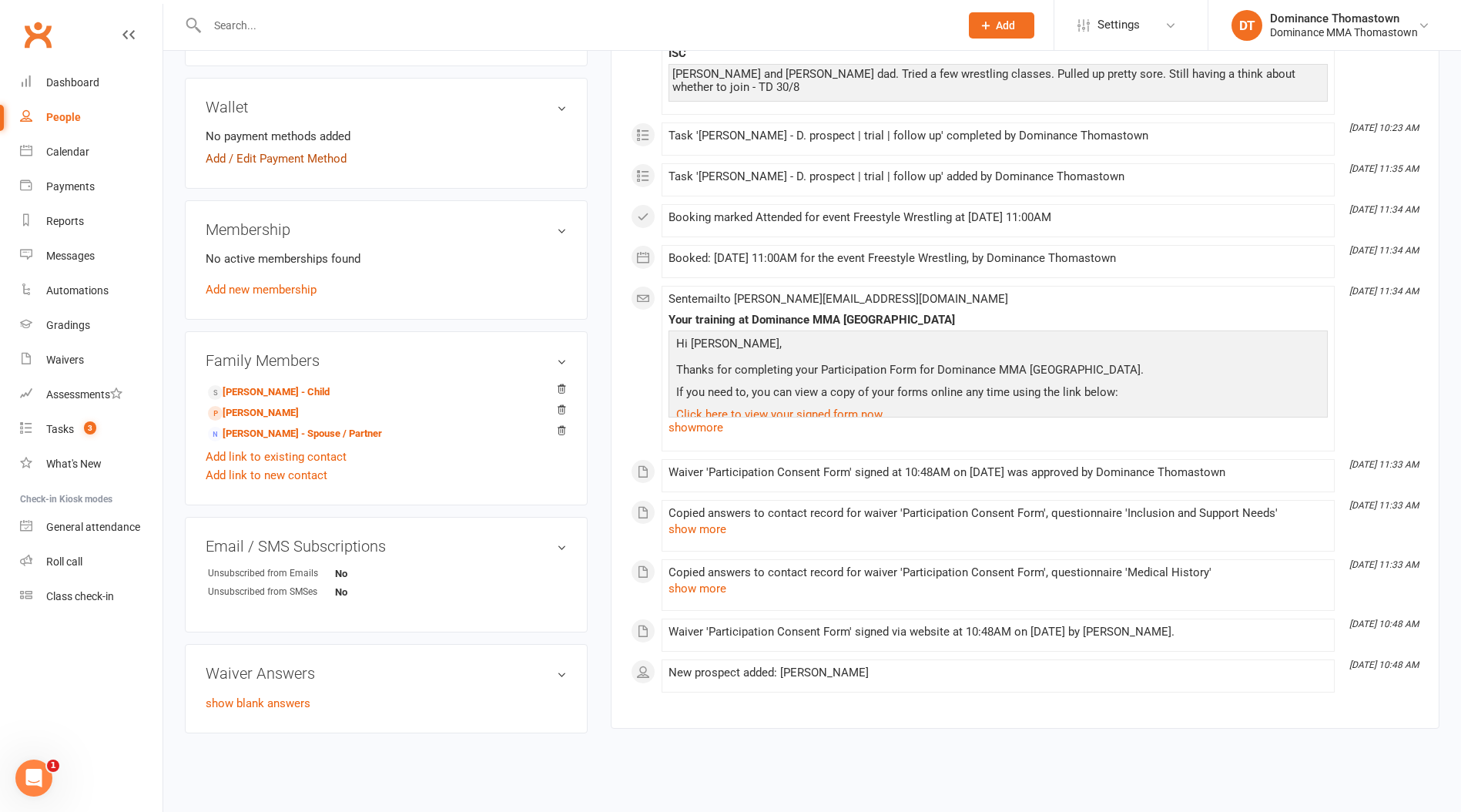
scroll to position [419, 0]
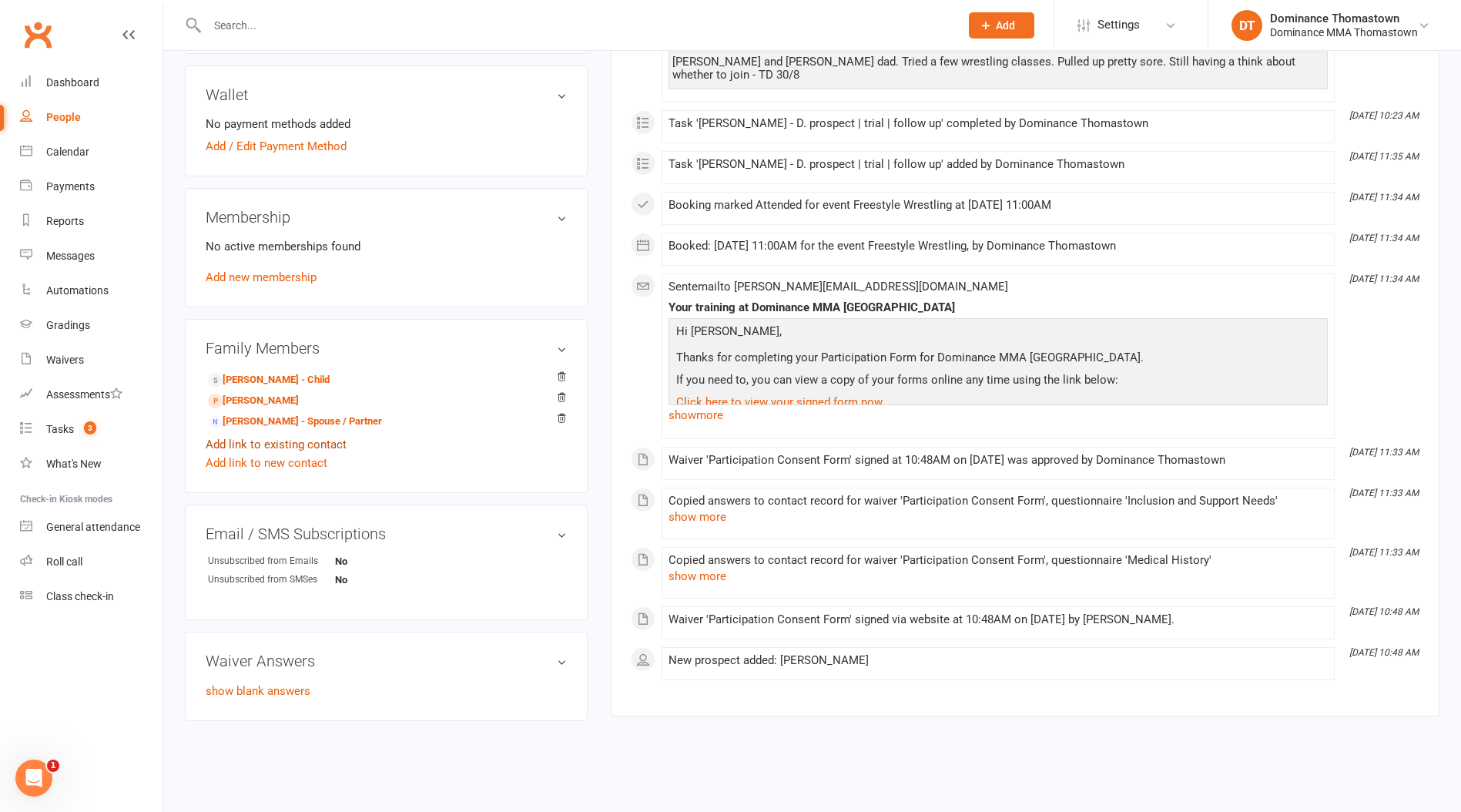
click at [310, 444] on link "Add link to existing contact" at bounding box center [276, 444] width 141 height 19
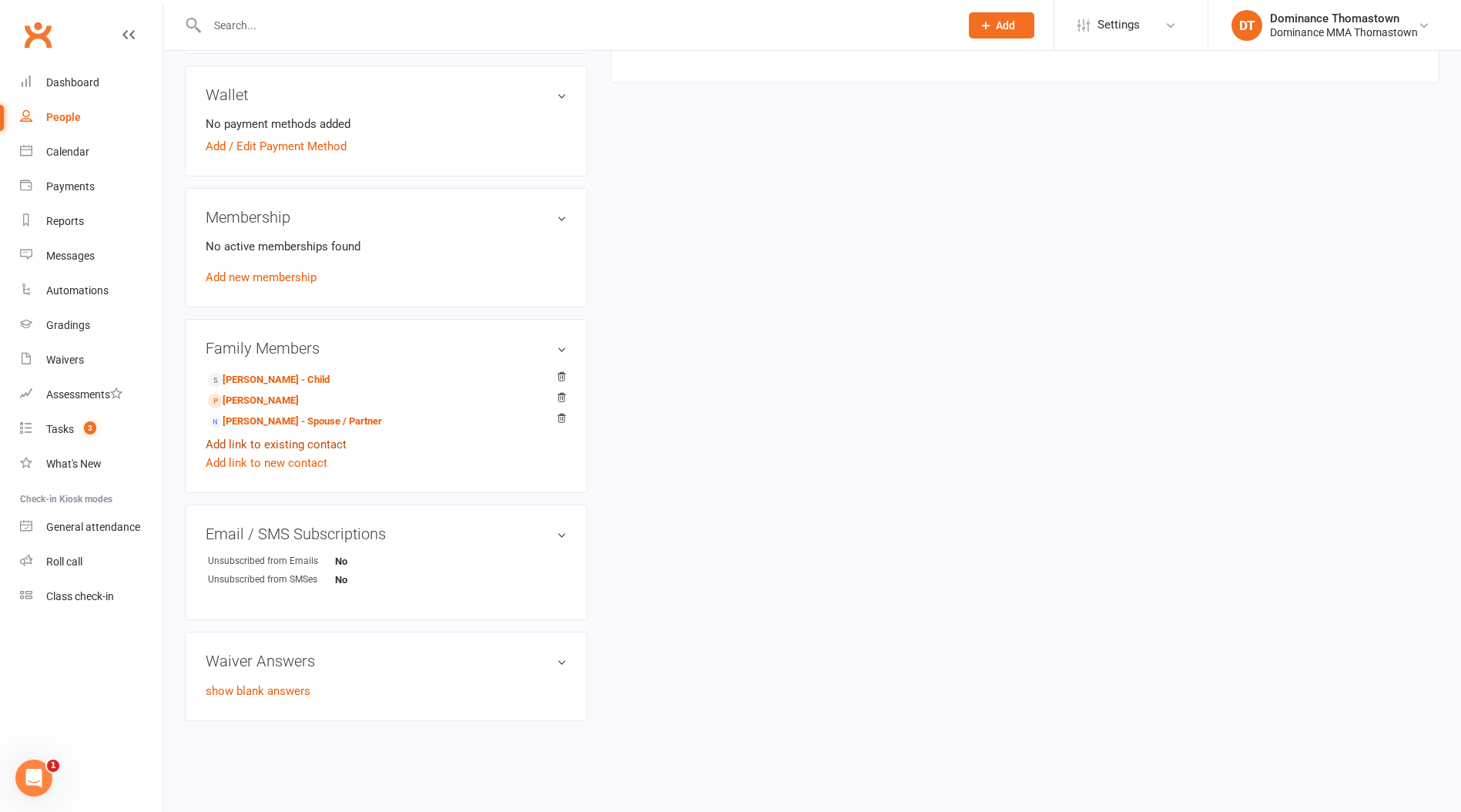
scroll to position [0, 0]
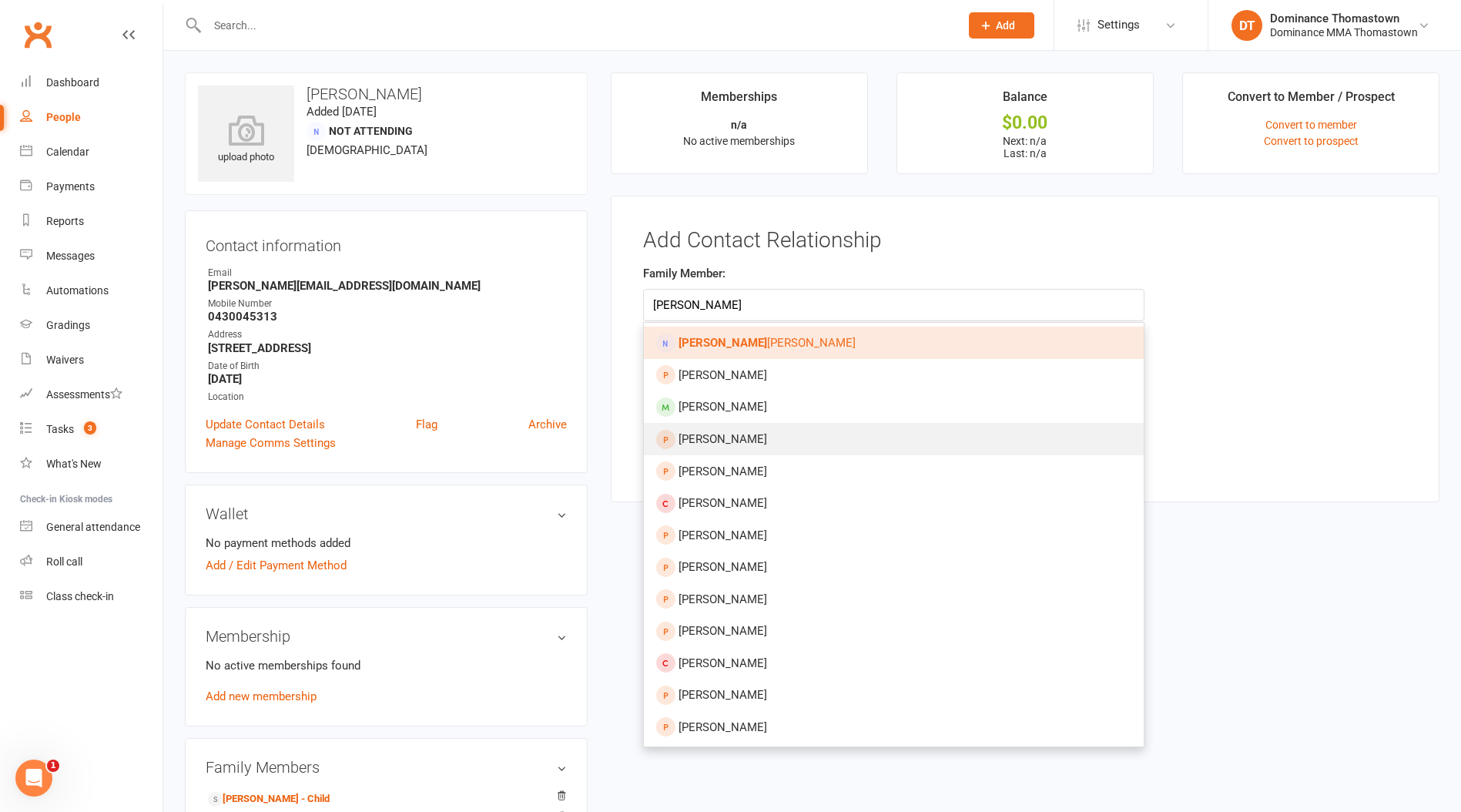
type input "alyce"
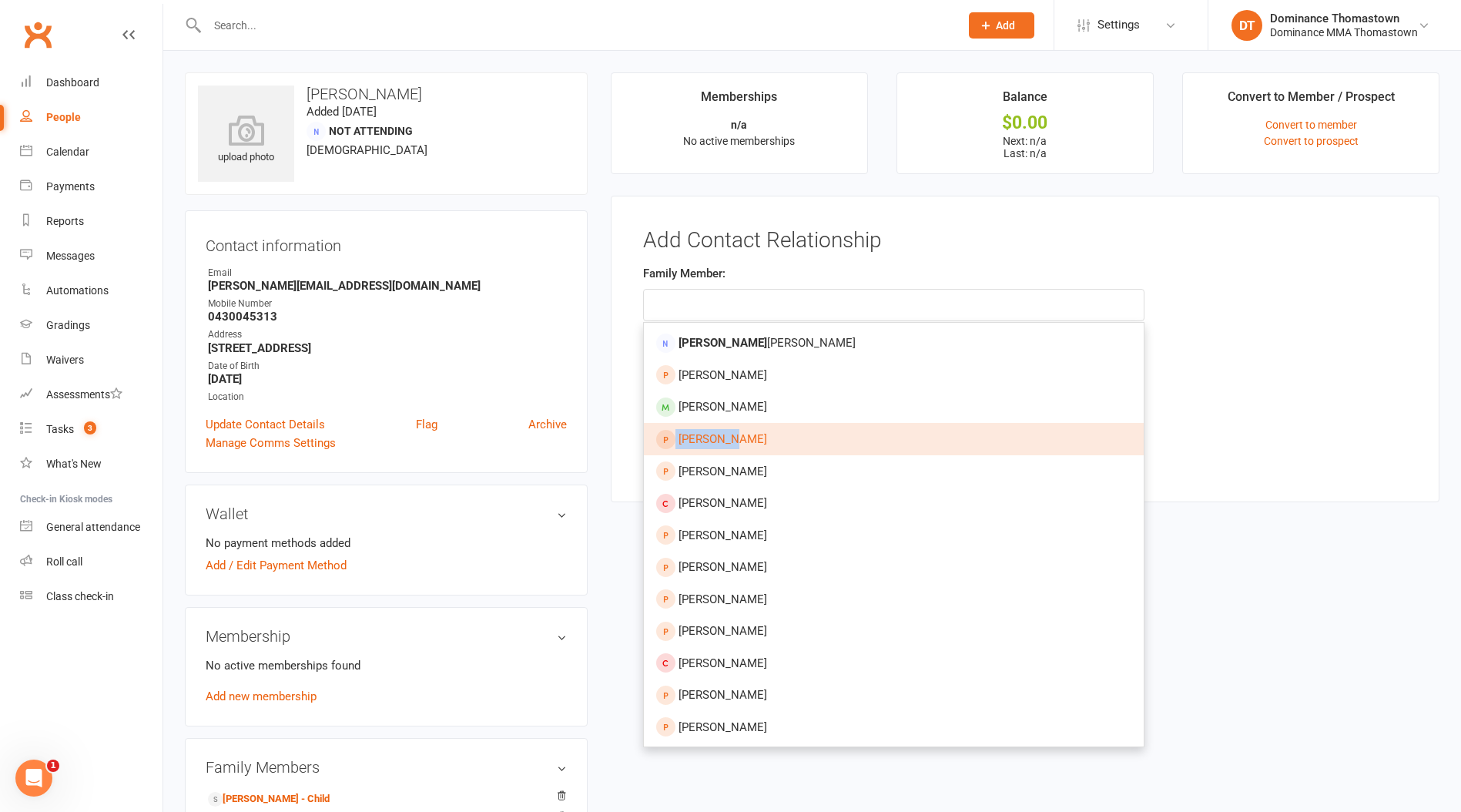
drag, startPoint x: 759, startPoint y: 430, endPoint x: 765, endPoint y: 404, distance: 26.7
click at [762, 412] on ul "Alyce Chahine Alycia-Jayde Helgesen Hudson Chahine Yusuf Aly Sophia Arapis Alic…" at bounding box center [894, 534] width 502 height 425
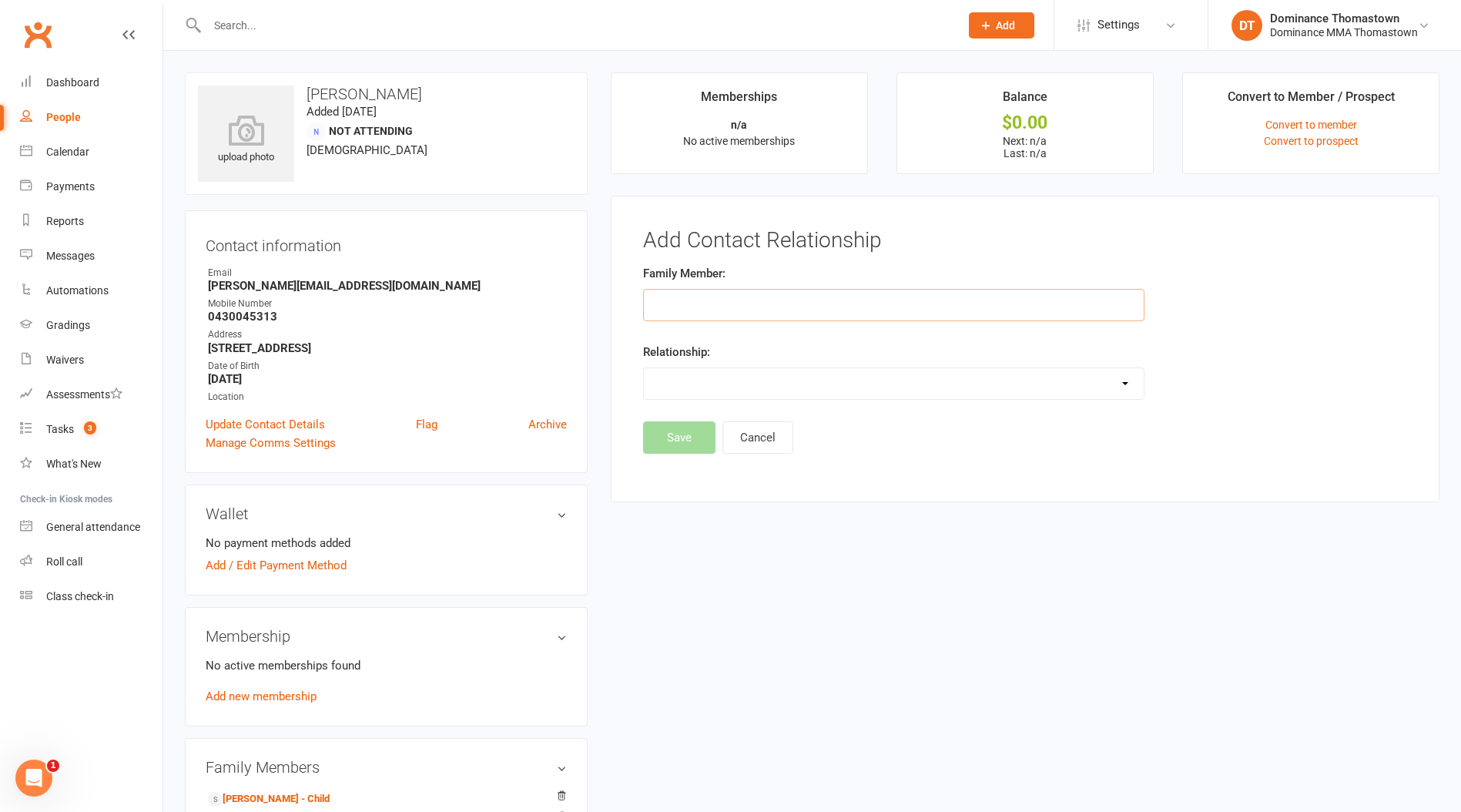
click at [717, 298] on input "text" at bounding box center [894, 305] width 502 height 32
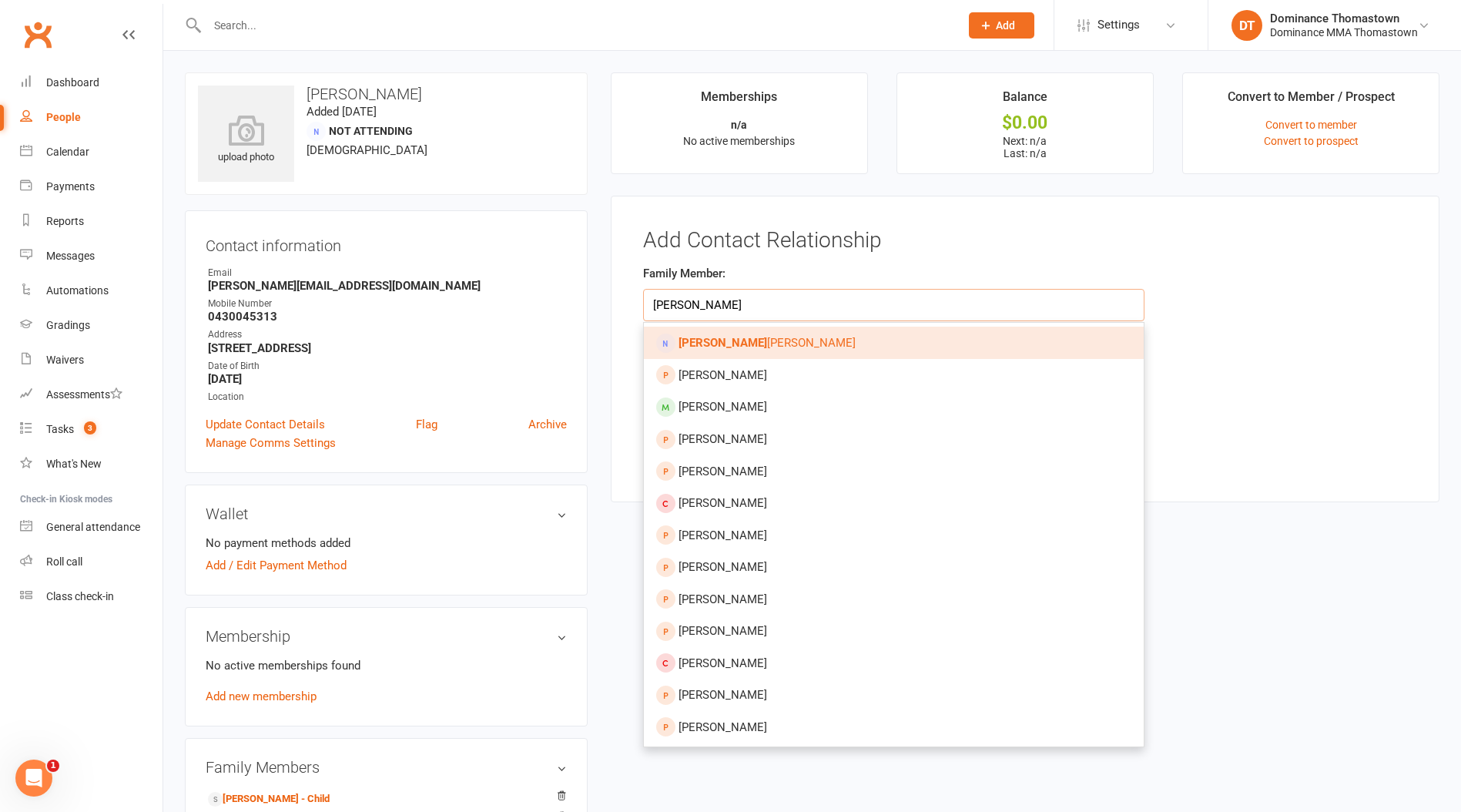
type input "alyce"
click at [743, 332] on link "Alyce Chahine" at bounding box center [893, 342] width 500 height 32
type input "Alyce Chahine"
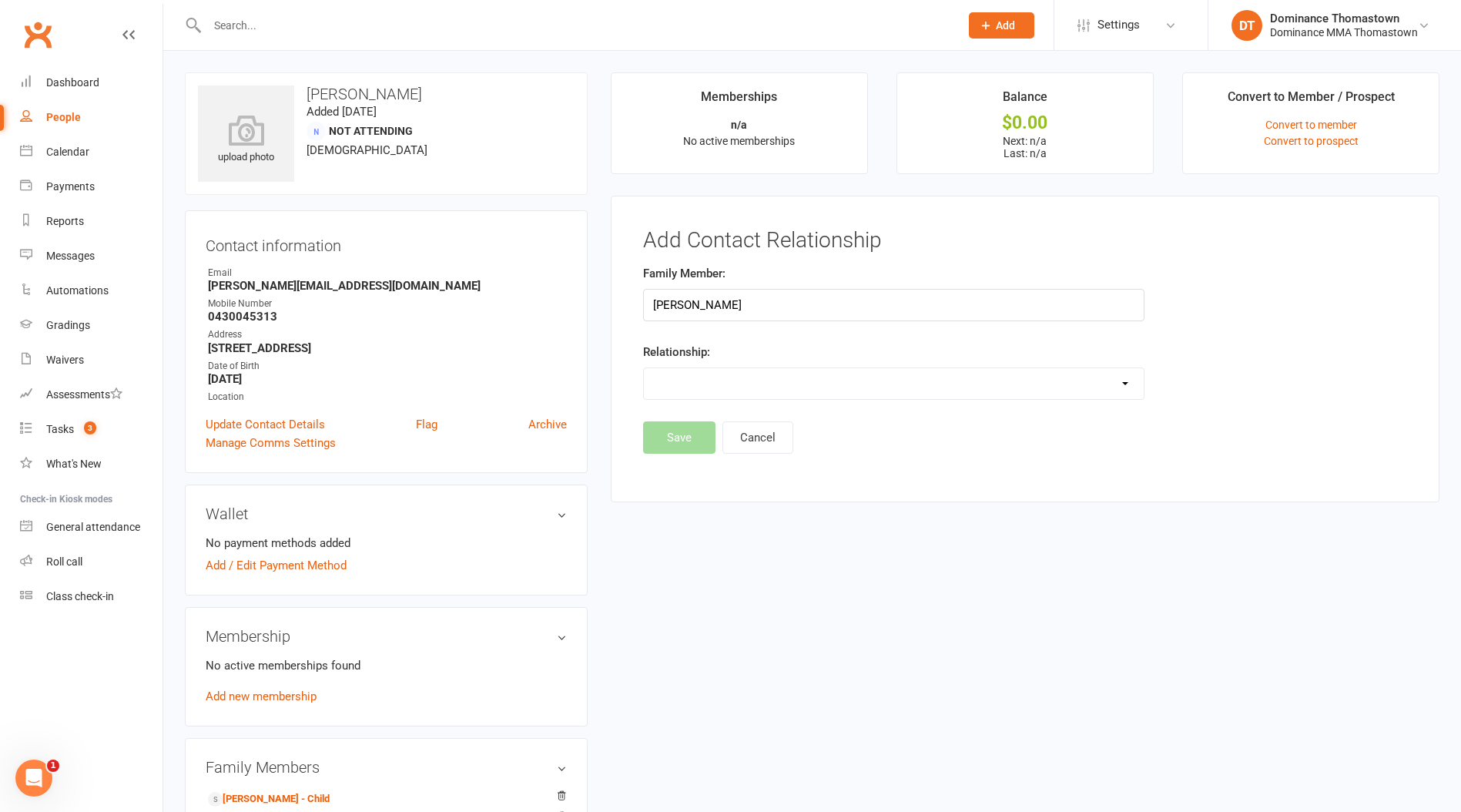
click at [671, 381] on select "Parent / Guardian Child Sibling (parent not in system) Spouse / Partner Cousin …" at bounding box center [893, 383] width 500 height 31
select select "3"
click at [644, 368] on select "Parent / Guardian Child Sibling (parent not in system) Spouse / Partner Cousin …" at bounding box center [893, 383] width 500 height 31
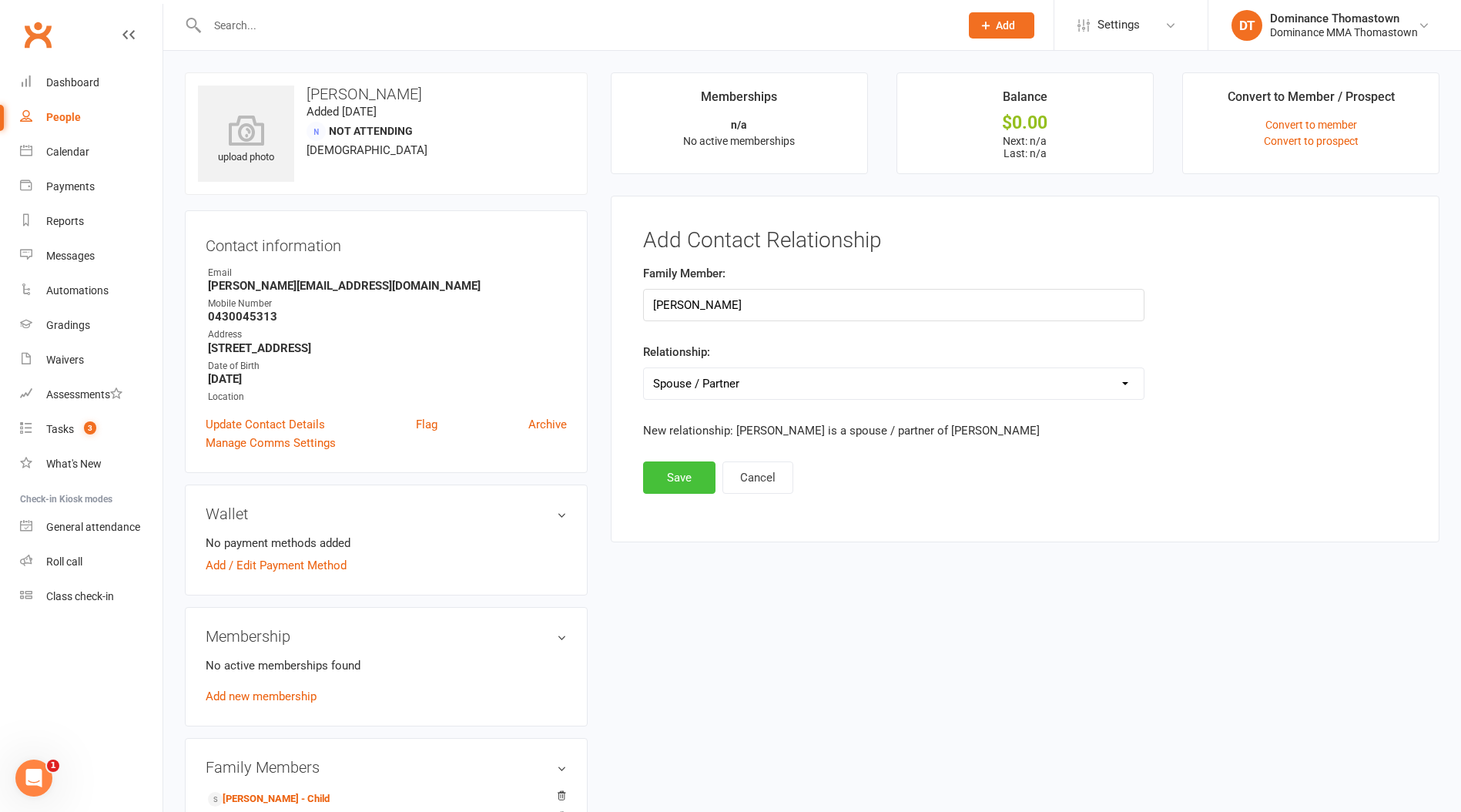
click at [685, 474] on button "Save" at bounding box center [679, 478] width 72 height 32
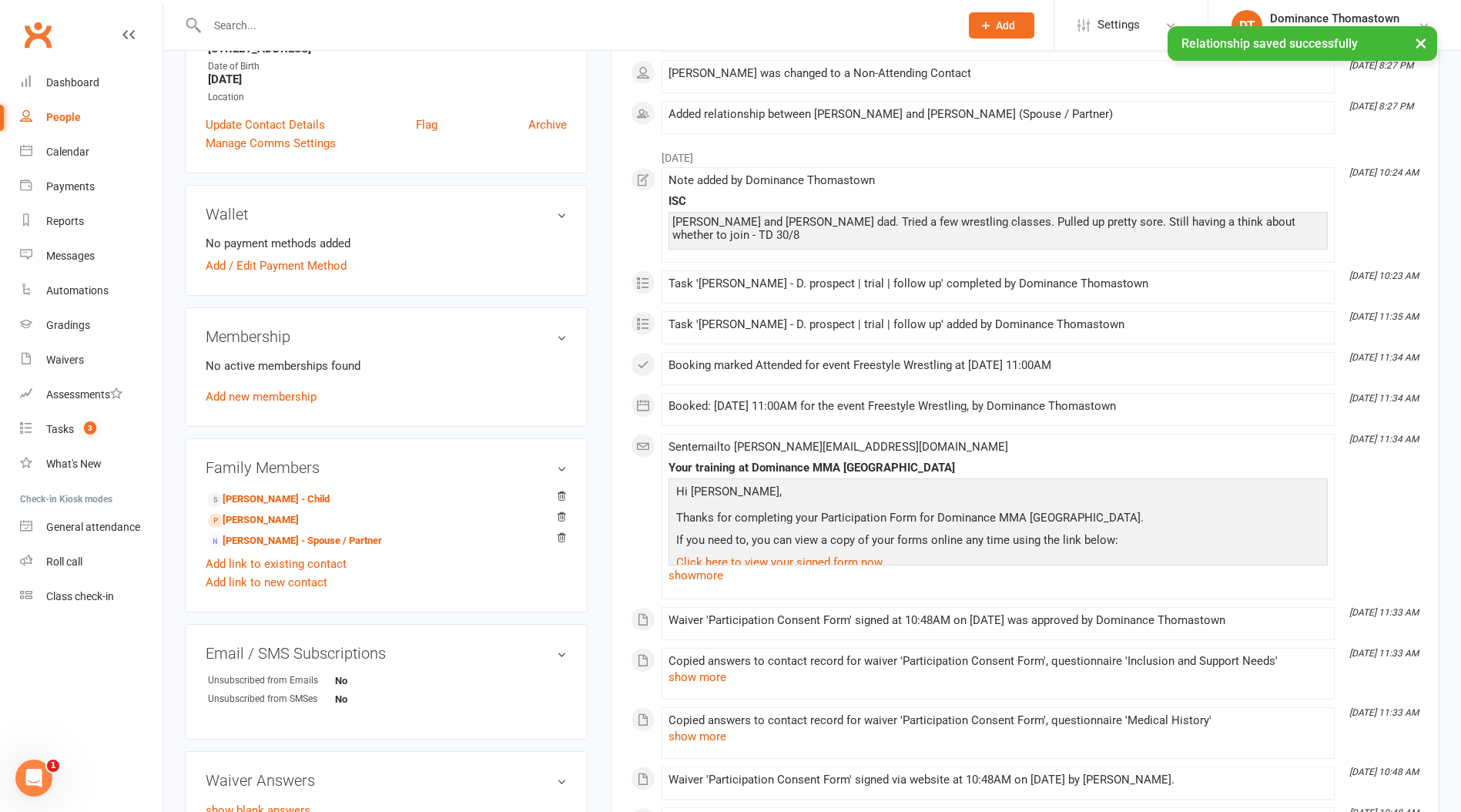
scroll to position [449, 0]
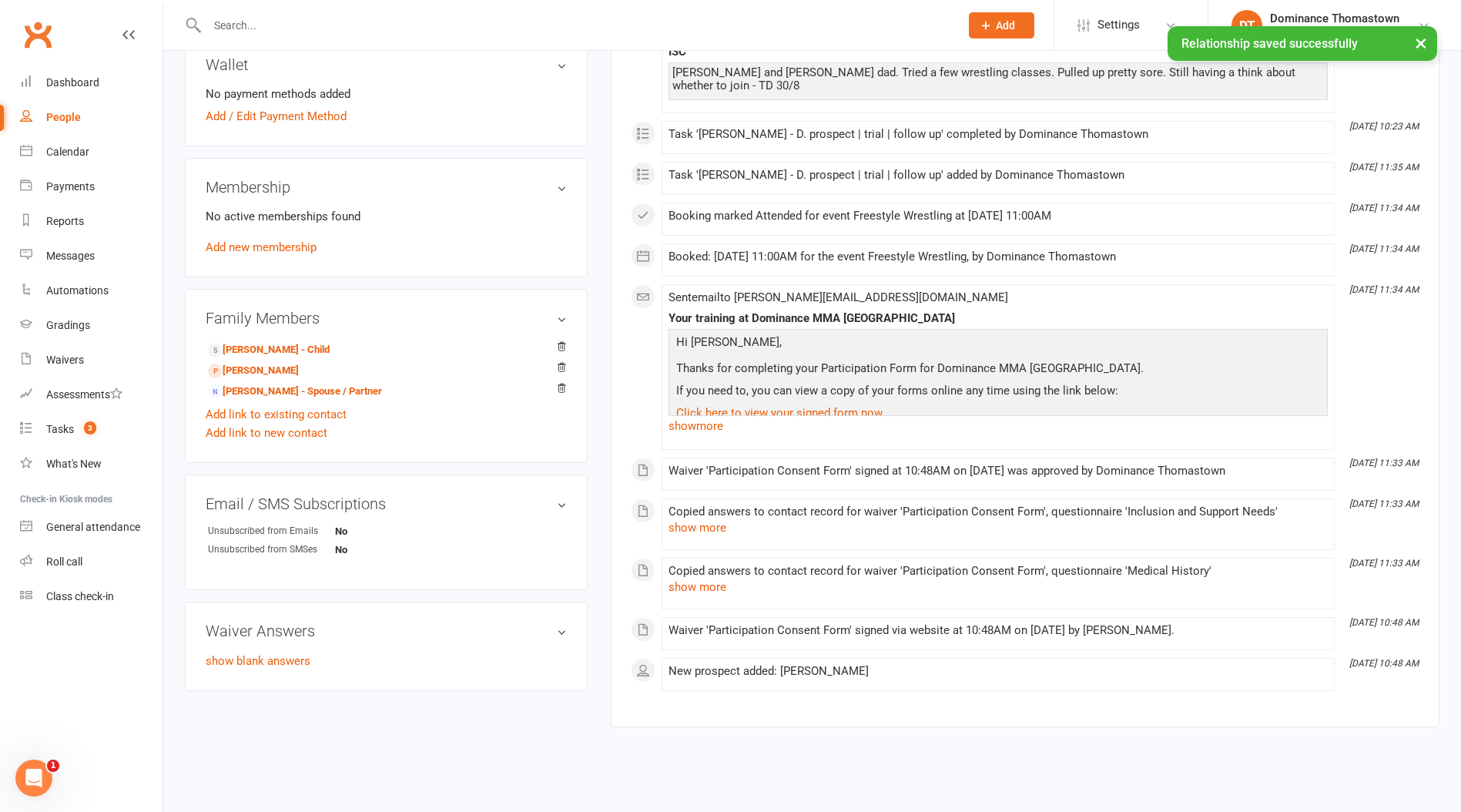
click at [557, 387] on icon at bounding box center [562, 388] width 11 height 11
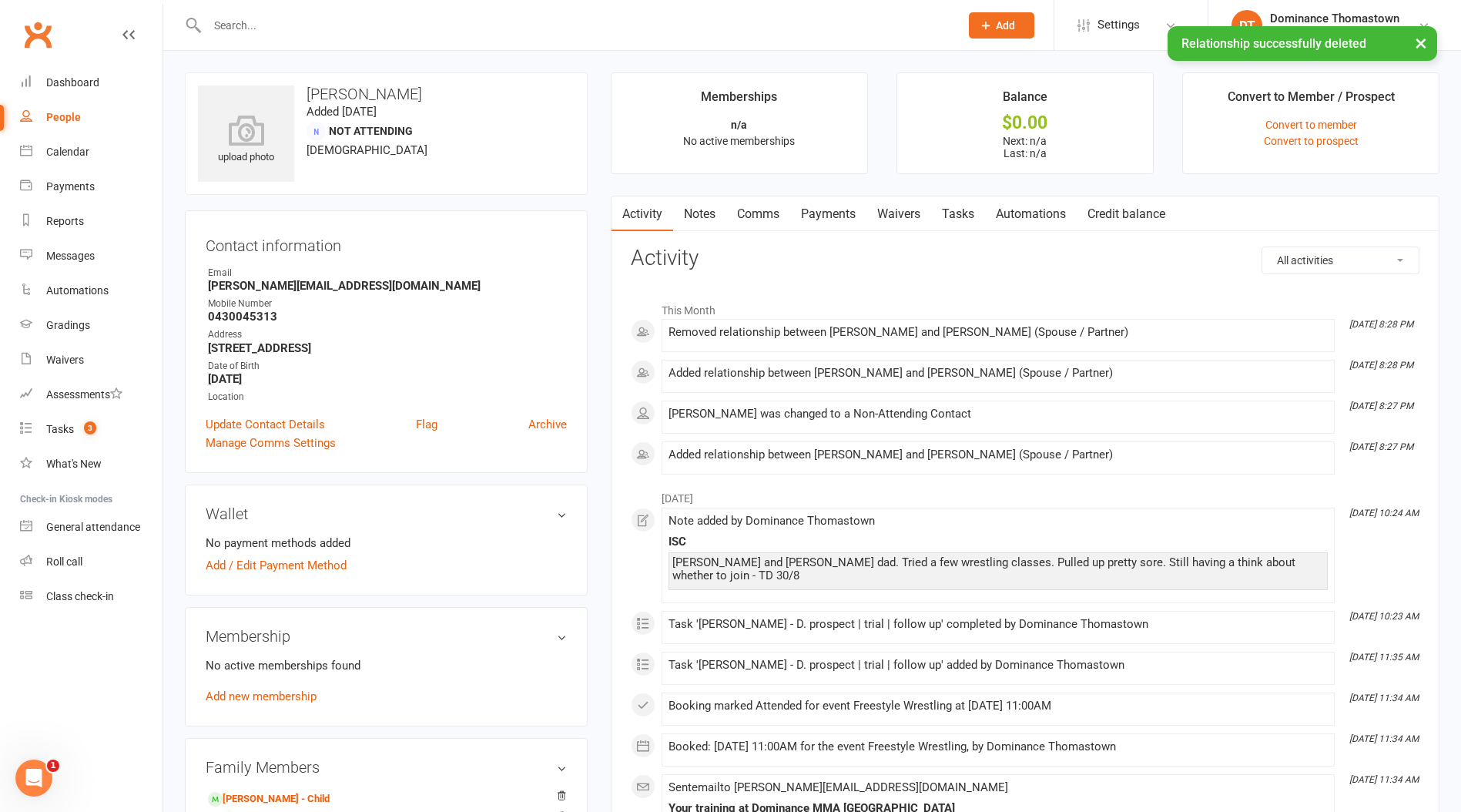
scroll to position [490, 0]
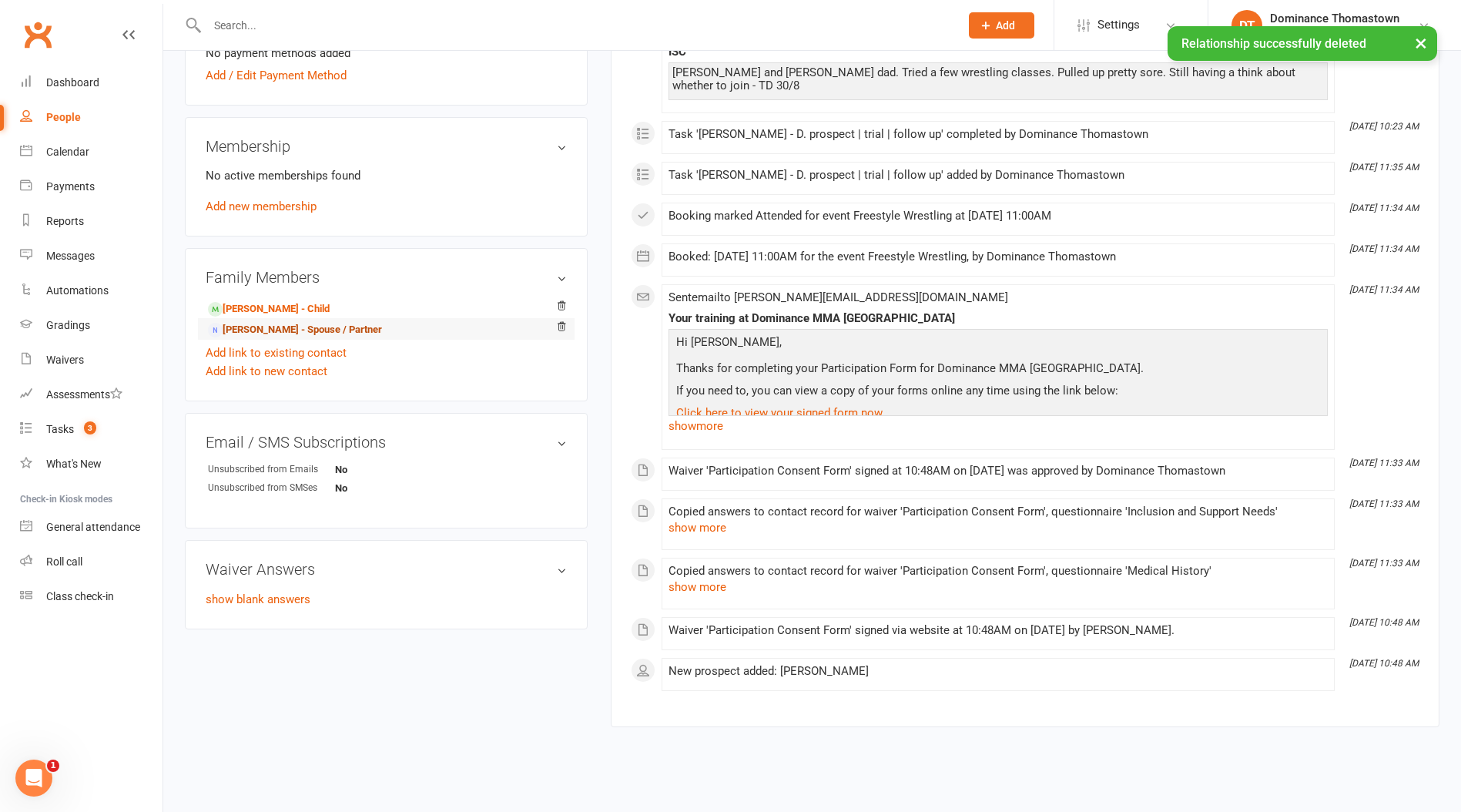
click at [262, 332] on link "Alyce Chahine - Spouse / Partner" at bounding box center [294, 330] width 174 height 16
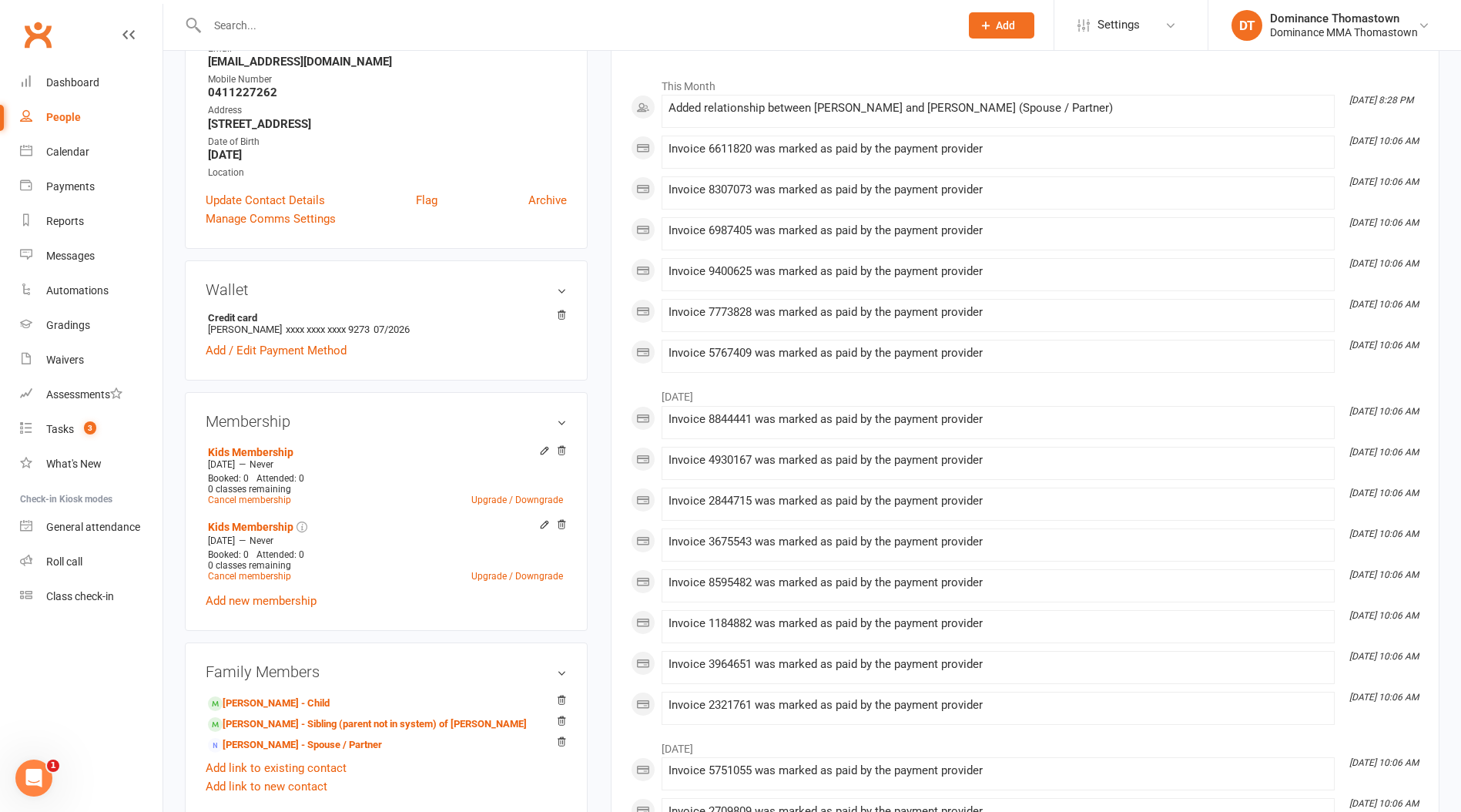
scroll to position [222, 0]
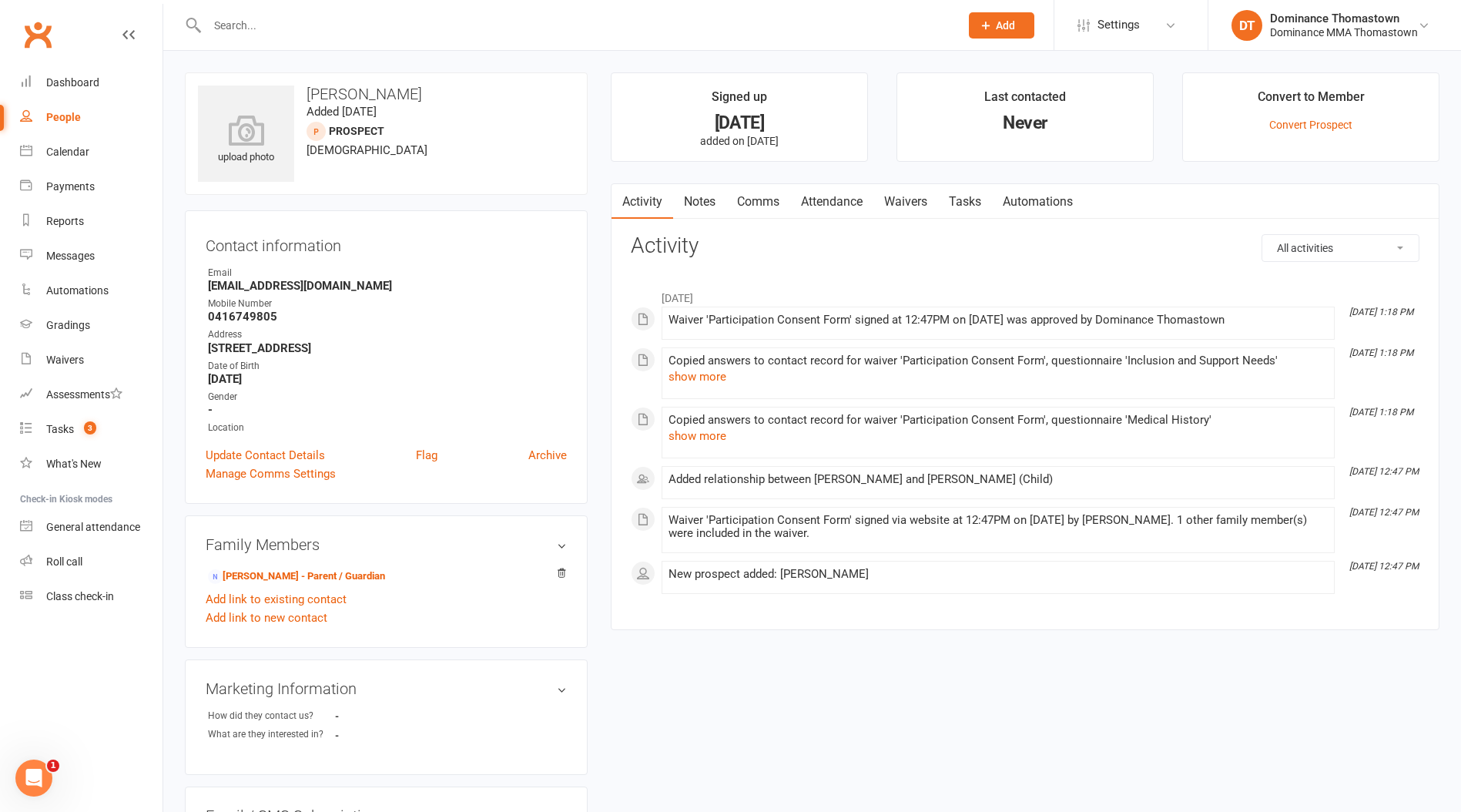
click at [697, 209] on link "Notes" at bounding box center [700, 202] width 53 height 36
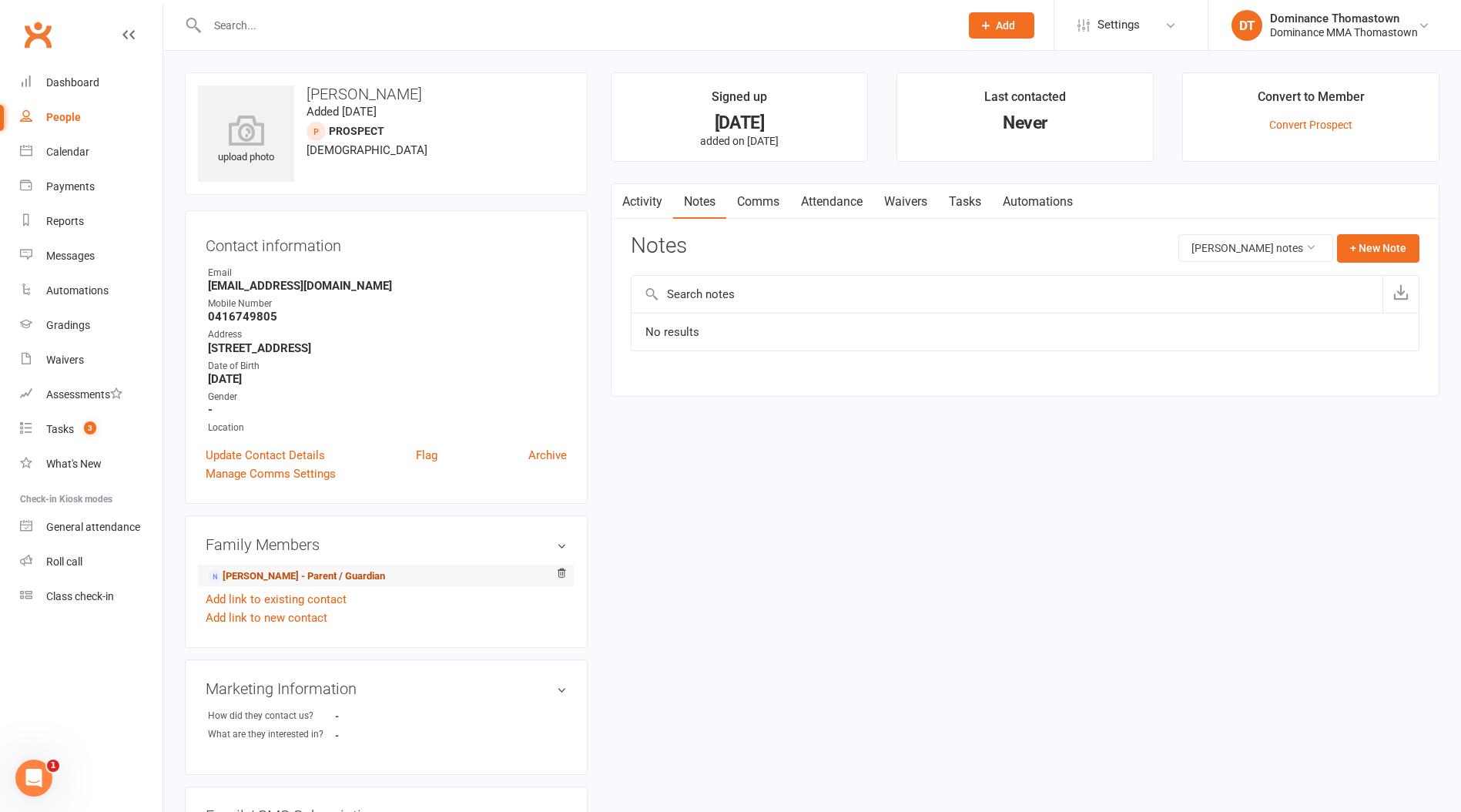
click at [292, 576] on link "Maryam Ghannadi - Parent / Guardian" at bounding box center [296, 577] width 177 height 16
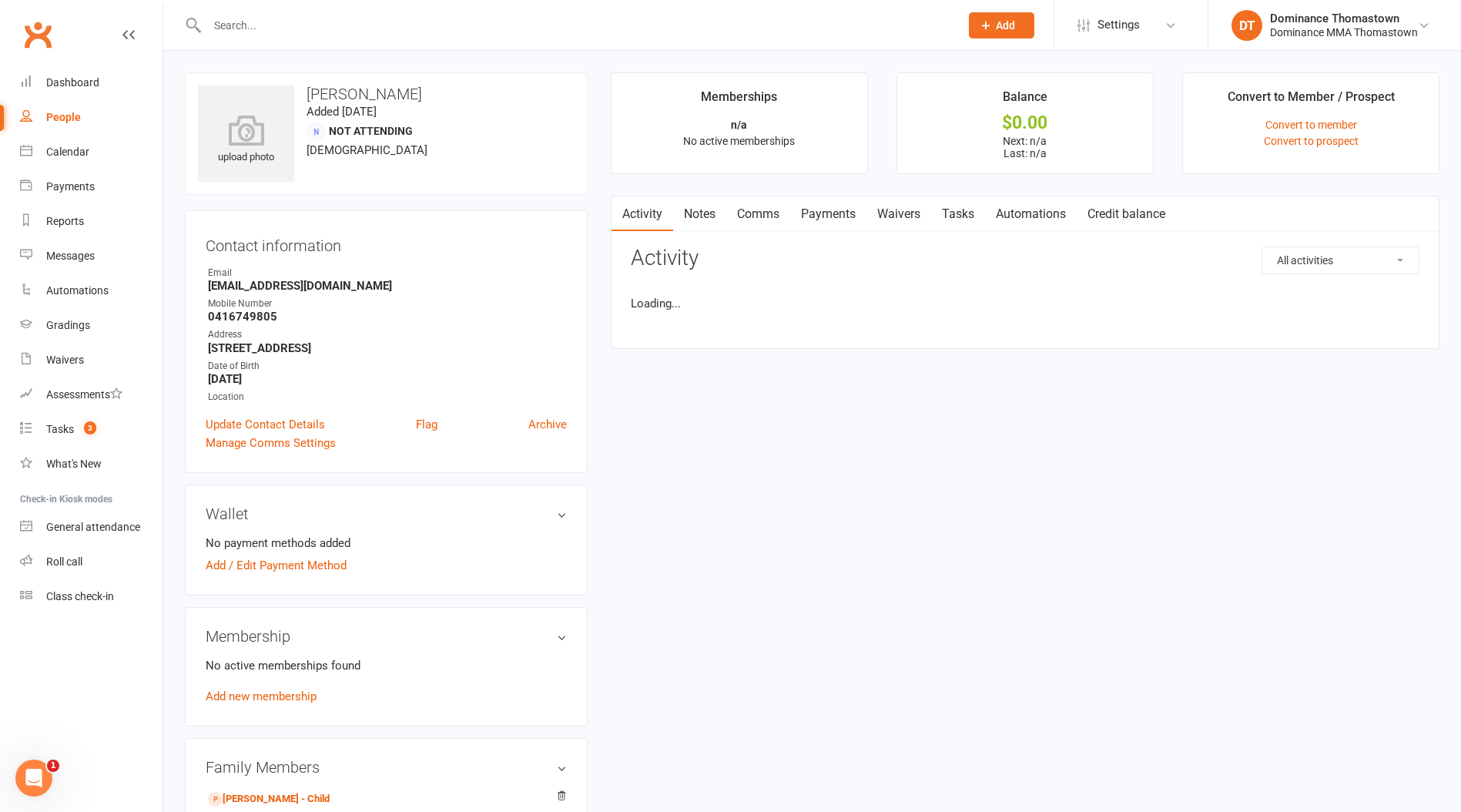
click at [698, 199] on link "Notes" at bounding box center [700, 214] width 53 height 36
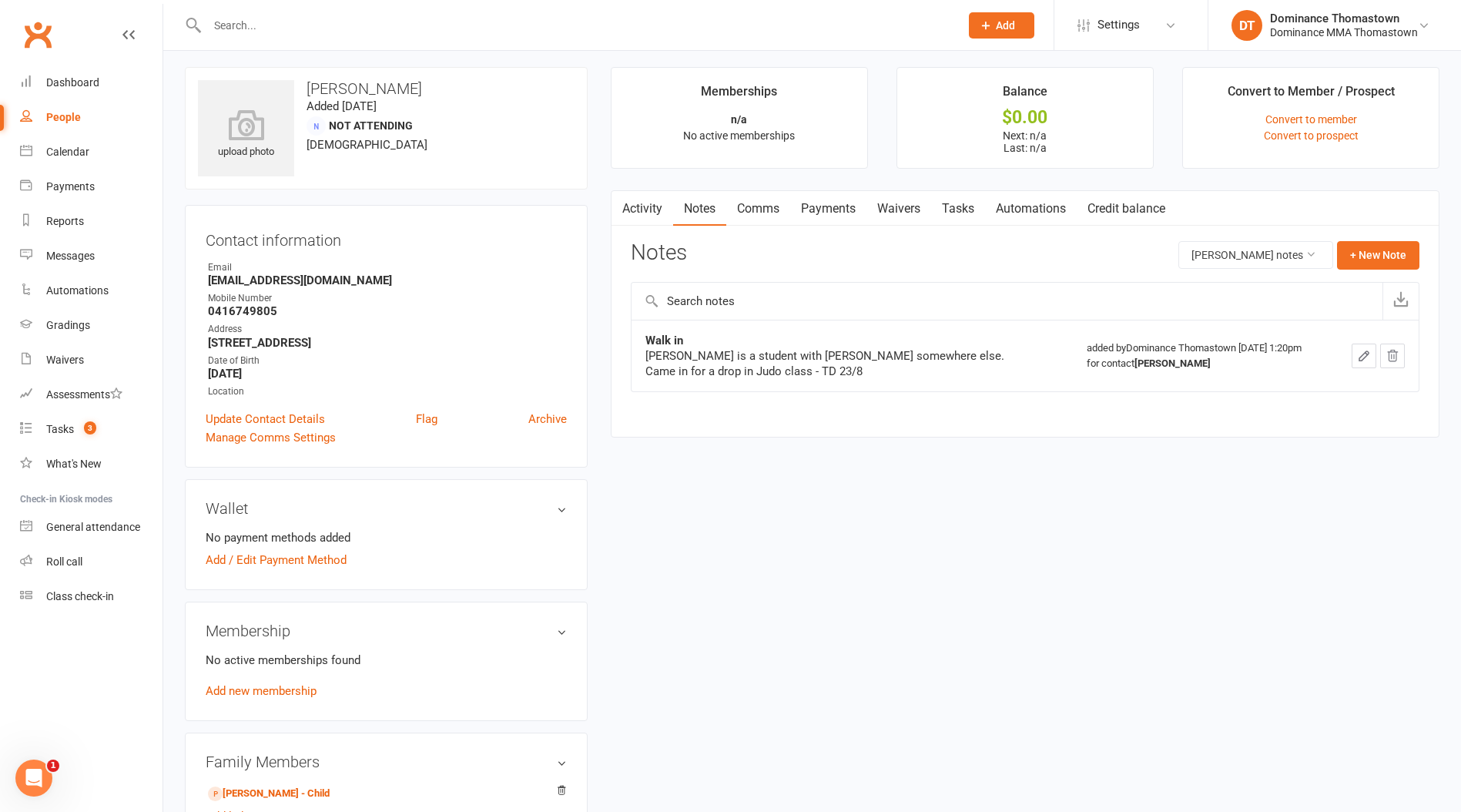
scroll to position [73, 0]
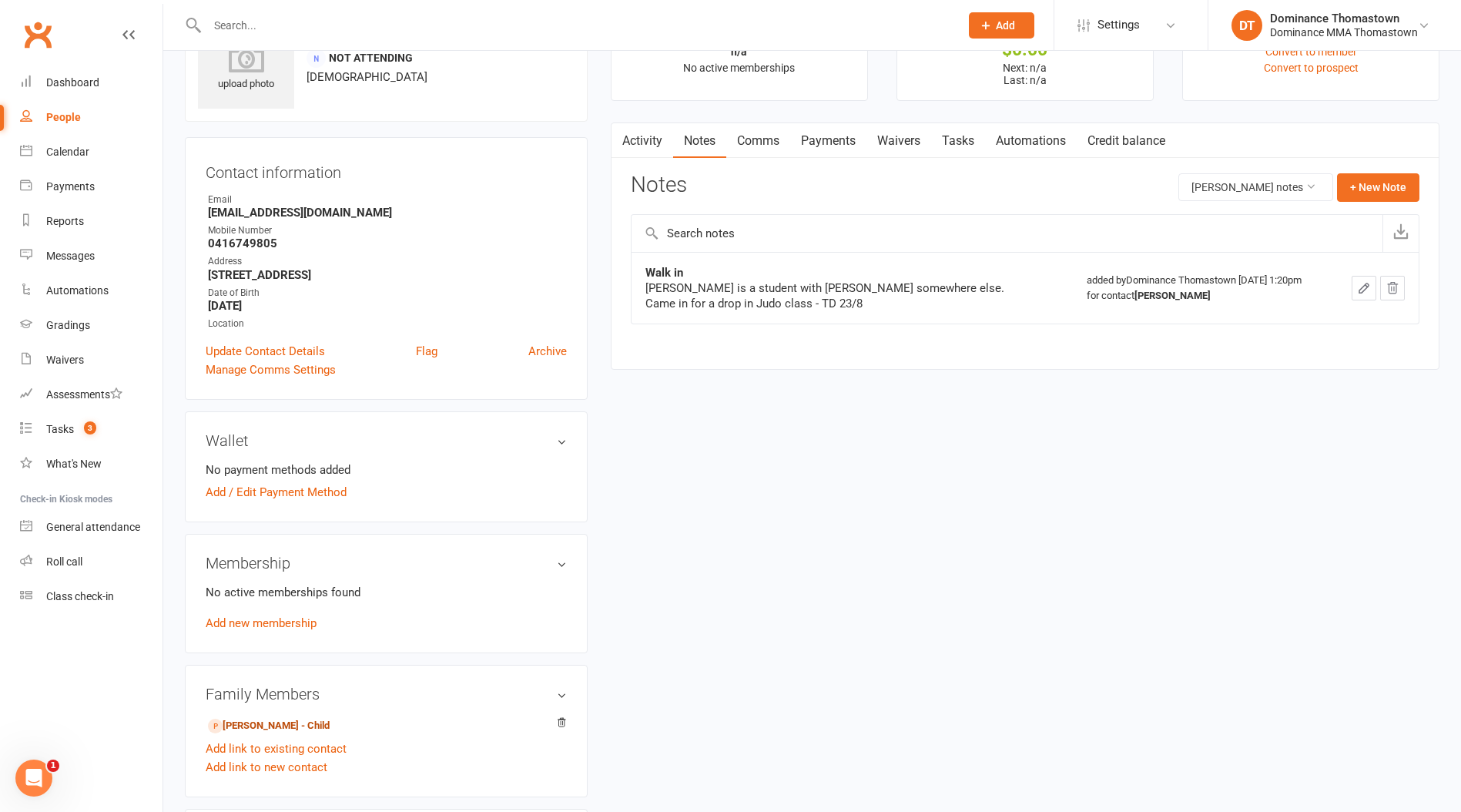
click at [270, 726] on link "Amir Nazemzadeh - Child" at bounding box center [268, 726] width 122 height 16
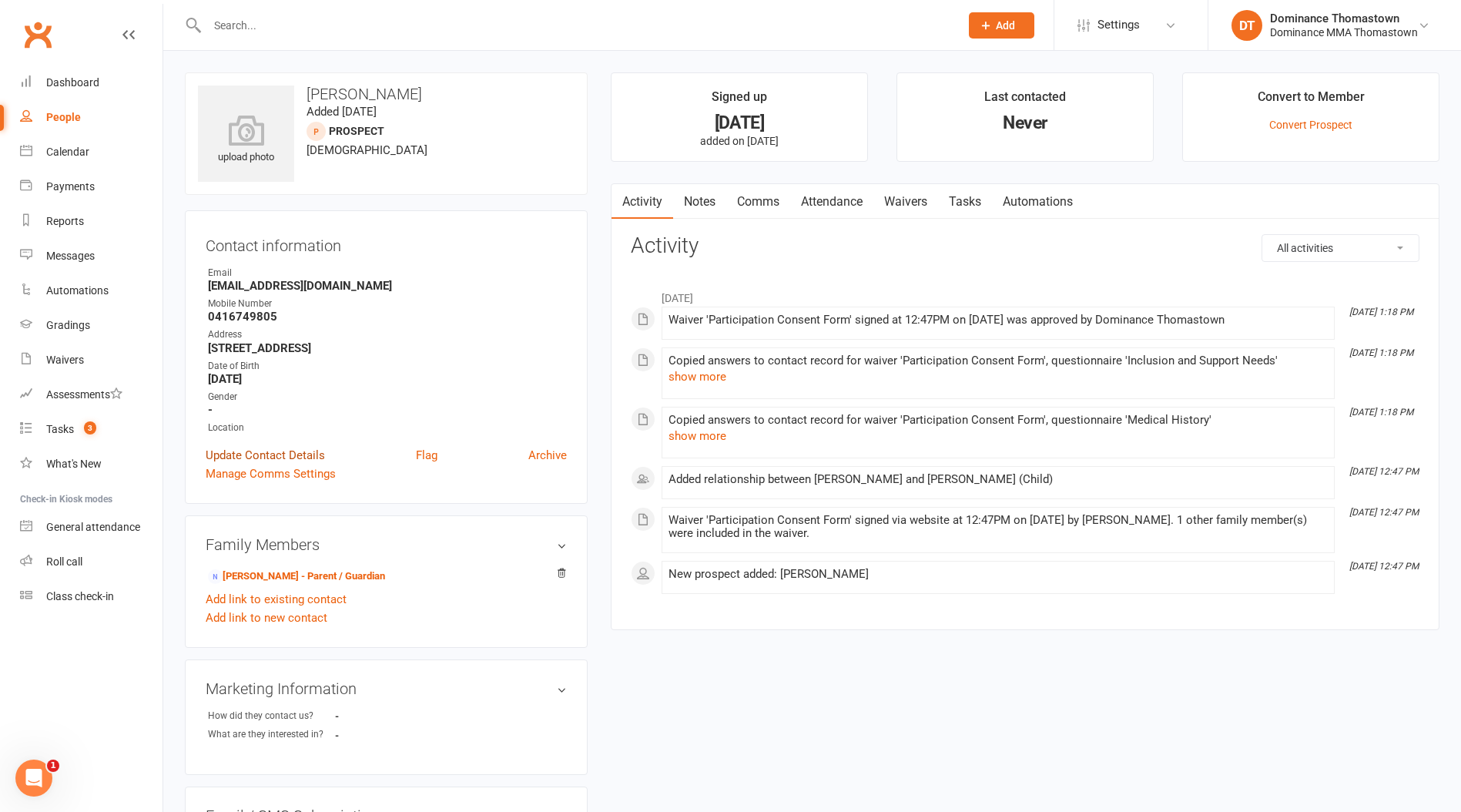
click at [244, 456] on link "Update Contact Details" at bounding box center [266, 455] width 119 height 19
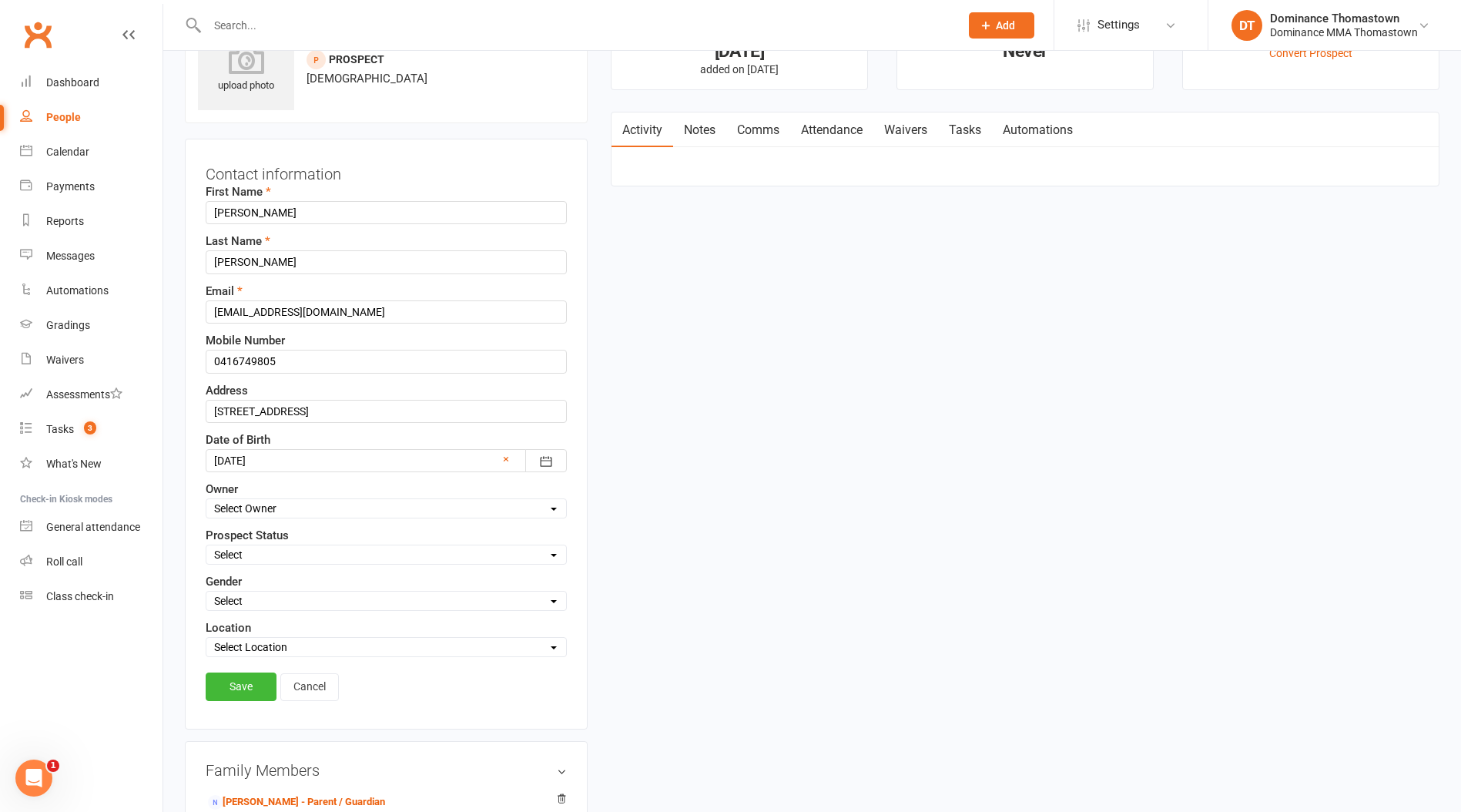
scroll to position [72, 0]
click at [242, 554] on select "Select ENQUIRY WEBSITE ENQUIRY META ADS ENQUIRY DROPPED PROSPECT DROP-IN VISITO…" at bounding box center [387, 554] width 360 height 17
select select "DROP-IN VISITOR"
click at [207, 545] on select "Select ENQUIRY WEBSITE ENQUIRY META ADS ENQUIRY DROPPED PROSPECT DROP-IN VISITO…" at bounding box center [387, 554] width 360 height 17
click at [250, 685] on link "Save" at bounding box center [242, 685] width 71 height 28
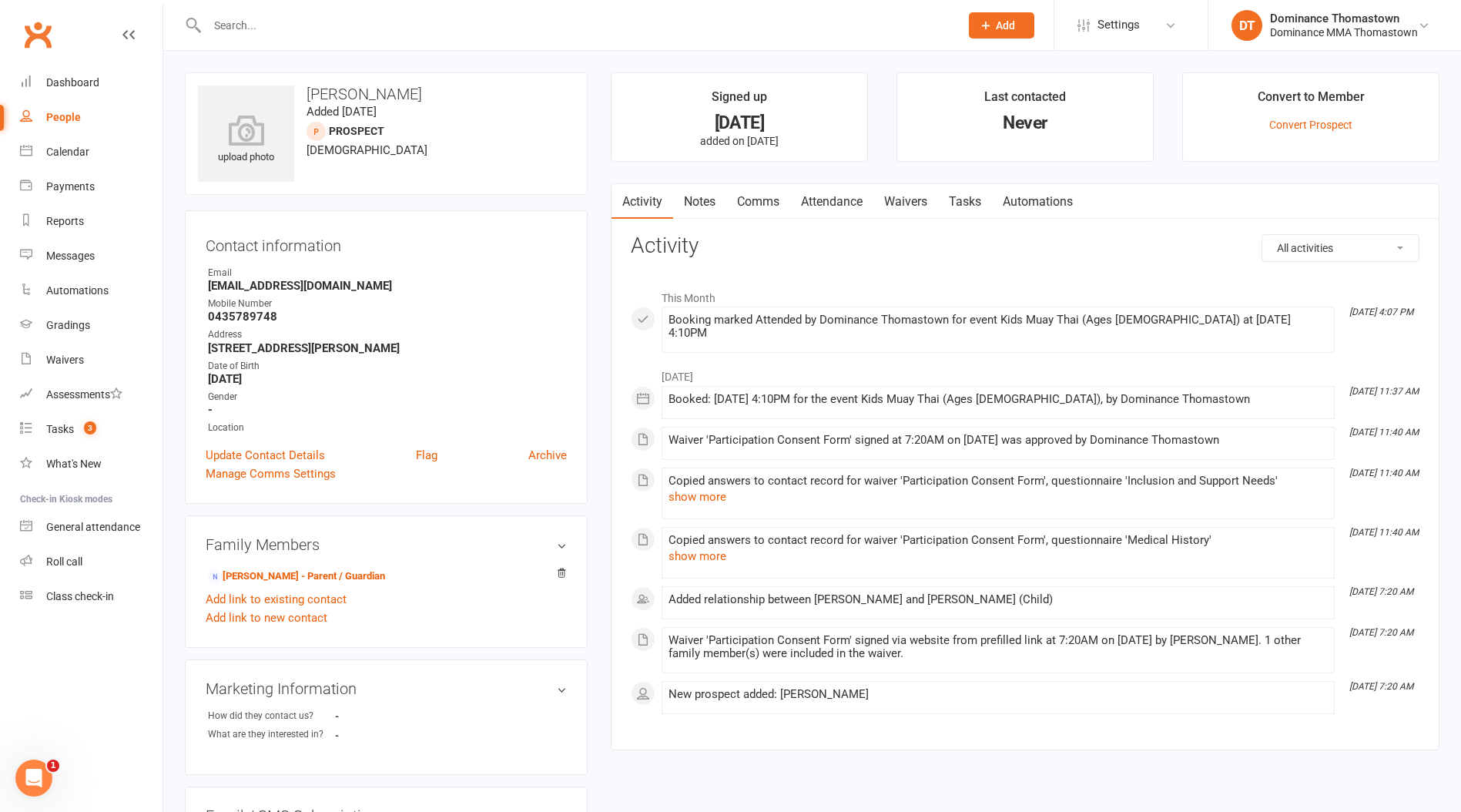
click at [696, 208] on link "Notes" at bounding box center [700, 202] width 53 height 36
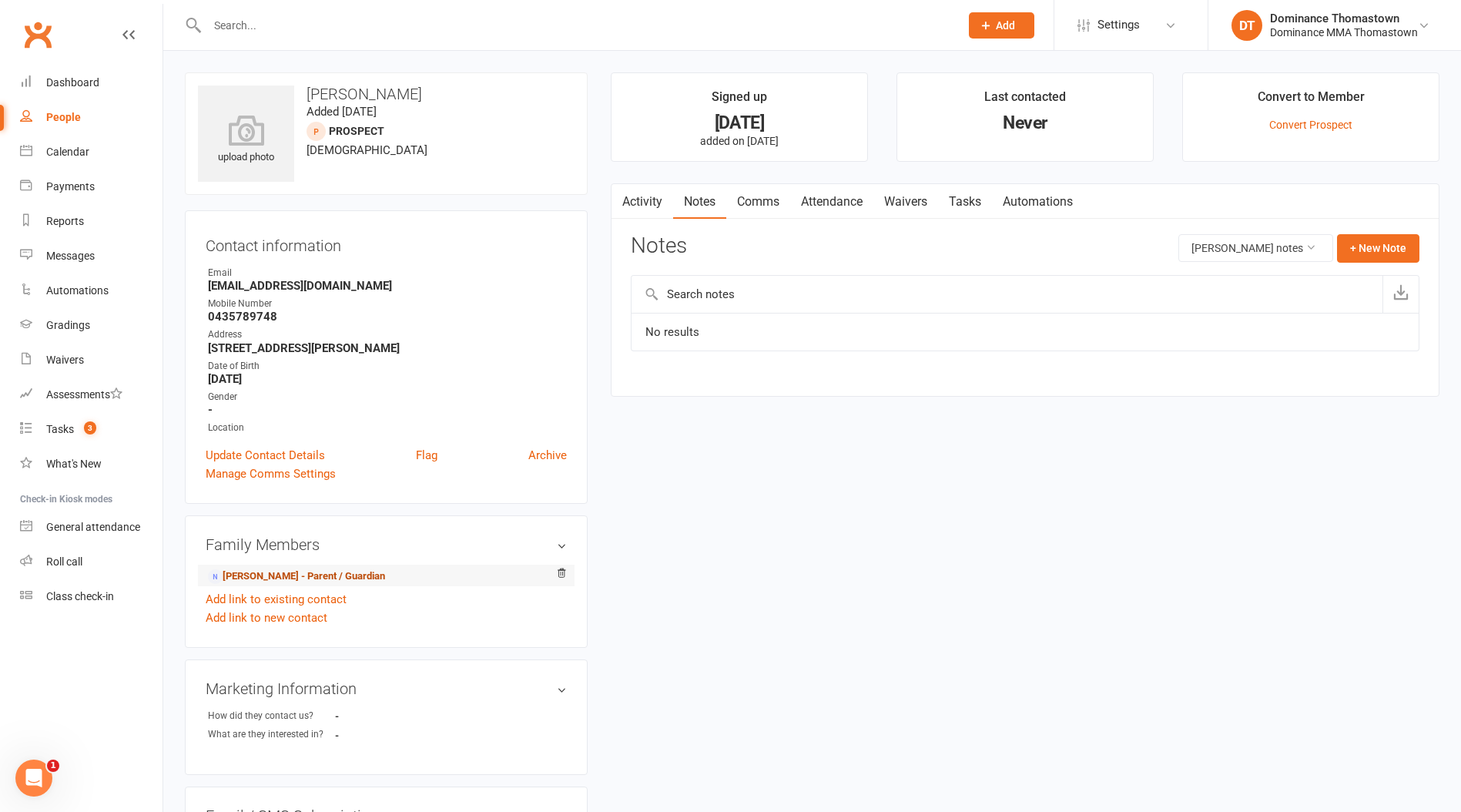
click at [291, 573] on link "[PERSON_NAME] - Parent / Guardian" at bounding box center [296, 577] width 177 height 16
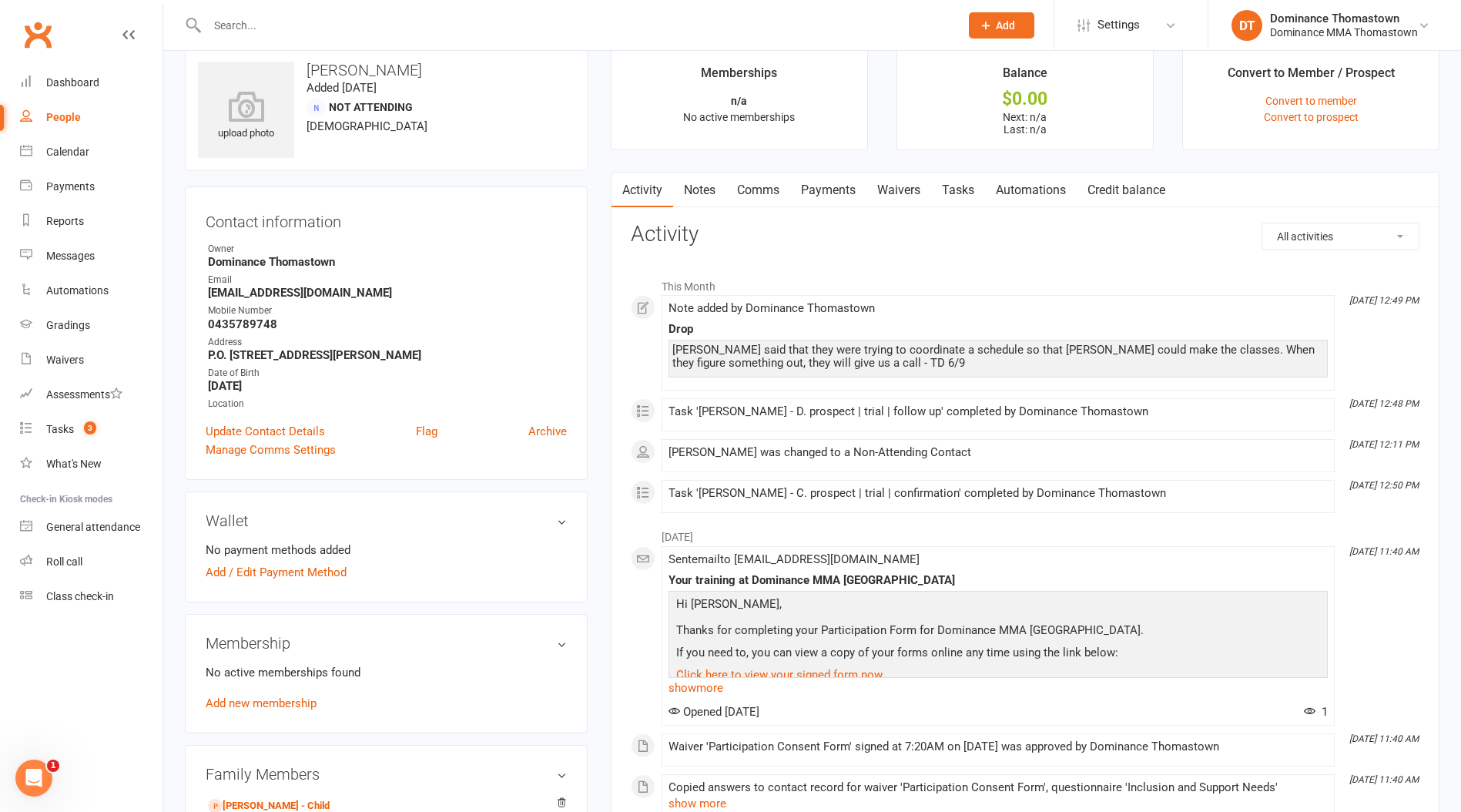
scroll to position [26, 0]
click at [252, 802] on link "[PERSON_NAME] - Child" at bounding box center [268, 805] width 122 height 16
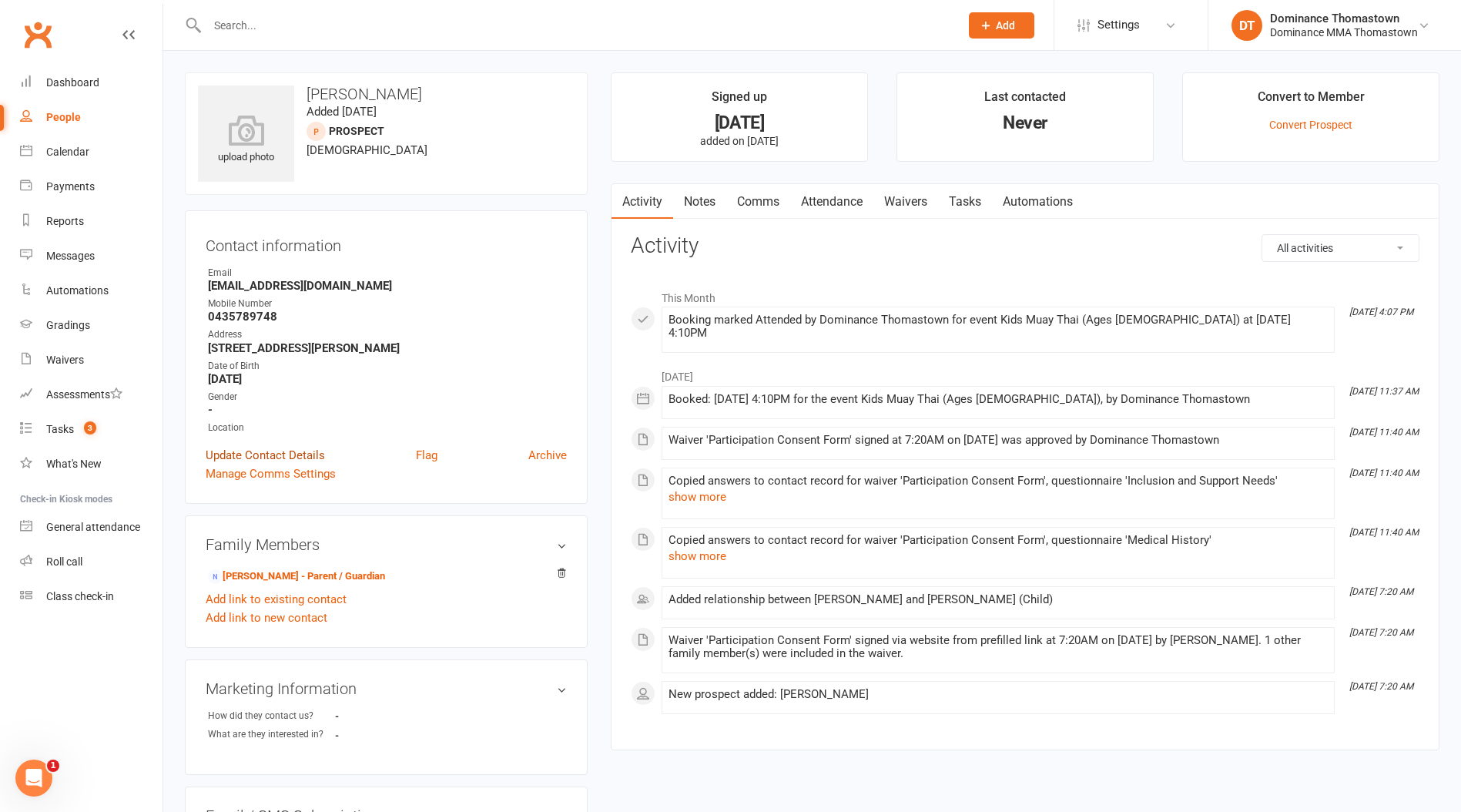
click at [280, 454] on link "Update Contact Details" at bounding box center [266, 455] width 119 height 19
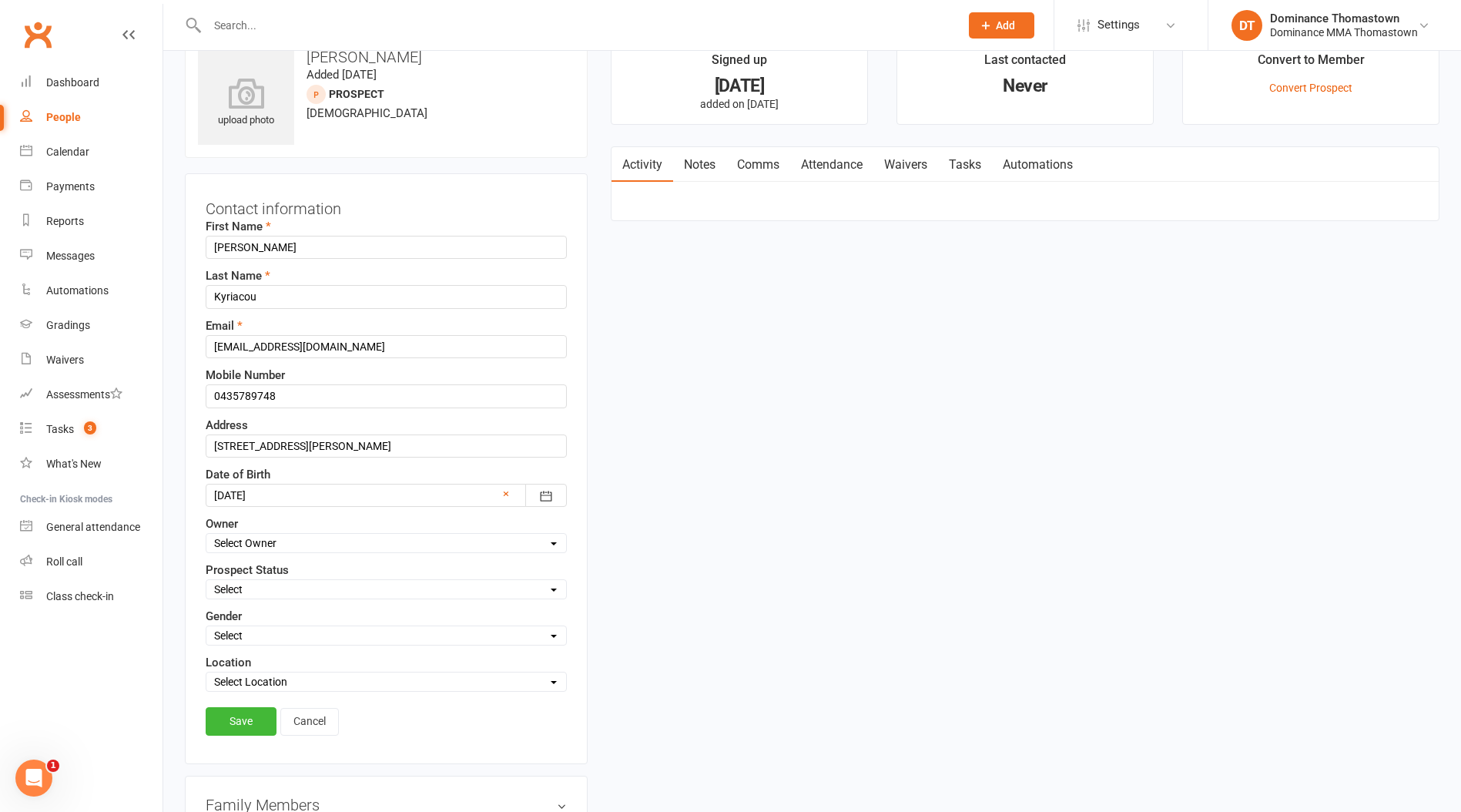
scroll to position [72, 0]
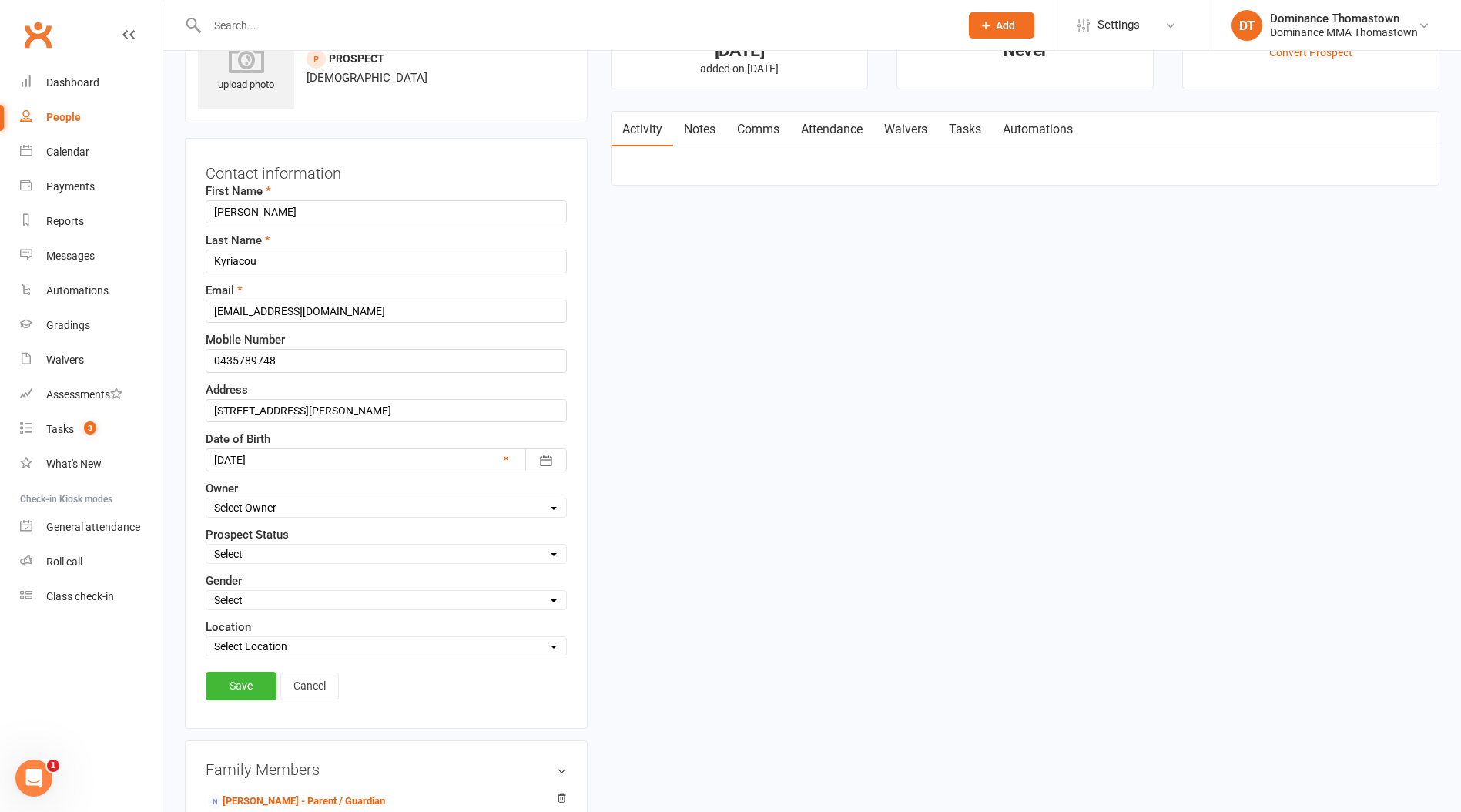
click at [261, 551] on select "Select ENQUIRY WEBSITE ENQUIRY META ADS ENQUIRY DROPPED PROSPECT DROP-IN VISITO…" at bounding box center [387, 554] width 360 height 17
click at [207, 545] on select "Select ENQUIRY WEBSITE ENQUIRY META ADS ENQUIRY DROPPED PROSPECT DROP-IN VISITO…" at bounding box center [387, 554] width 360 height 17
click at [269, 547] on select "Select ENQUIRY WEBSITE ENQUIRY META ADS ENQUIRY DROPPED PROSPECT DROP-IN VISITO…" at bounding box center [387, 554] width 360 height 17
select select "DROPPED PROSPECT"
click at [207, 545] on select "Select ENQUIRY WEBSITE ENQUIRY META ADS ENQUIRY DROPPED PROSPECT DROP-IN VISITO…" at bounding box center [387, 554] width 360 height 17
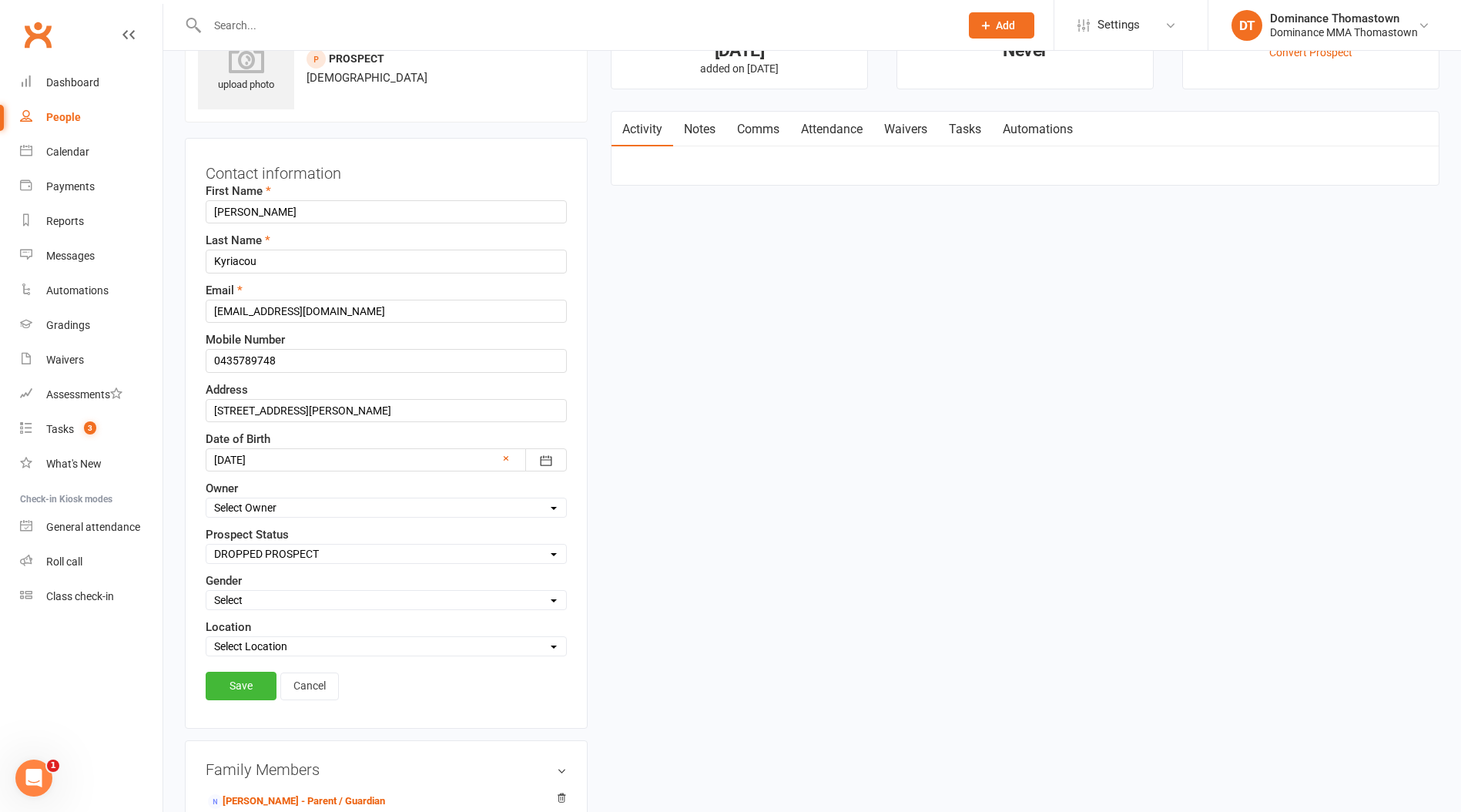
click at [238, 686] on link "Save" at bounding box center [242, 685] width 71 height 28
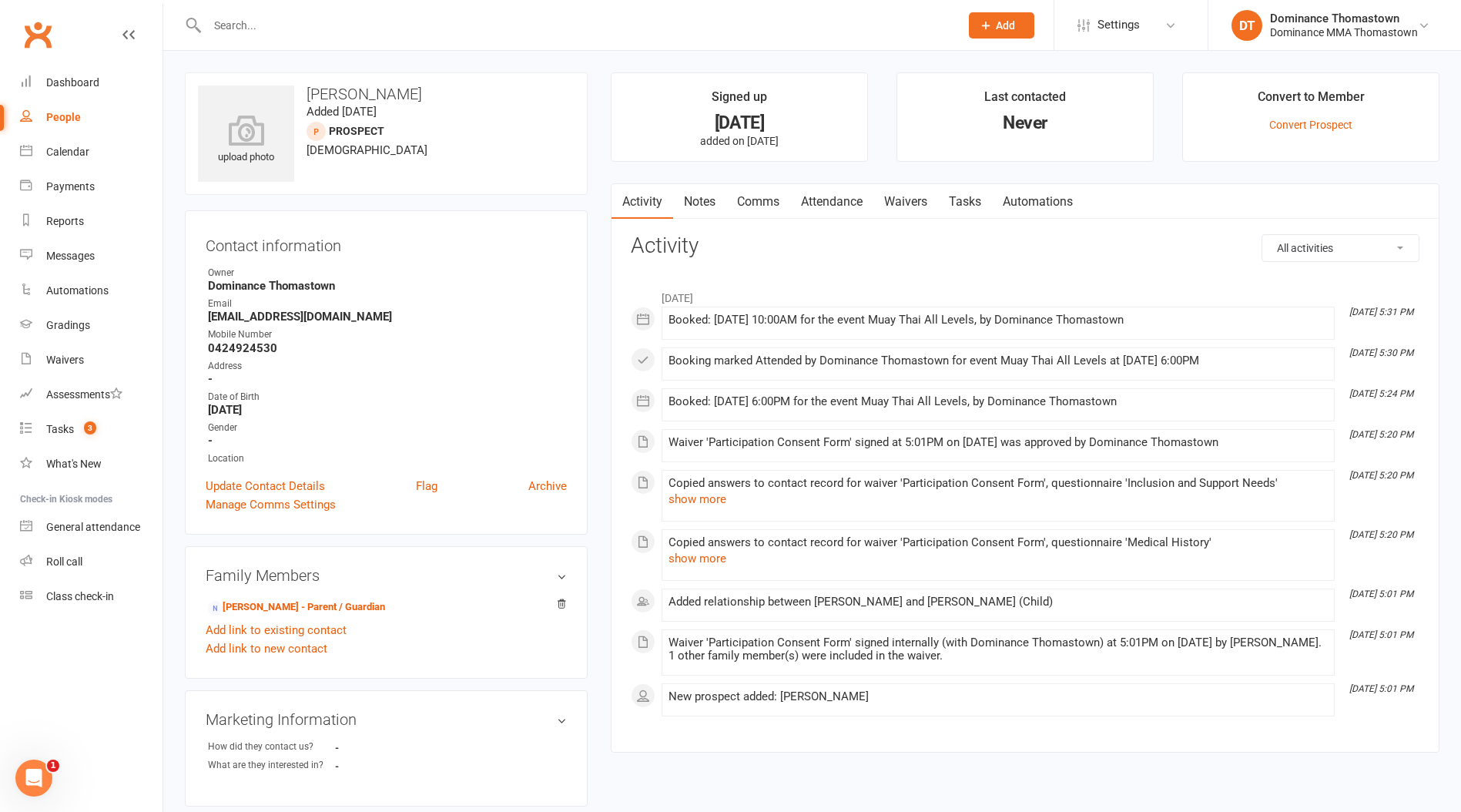
click at [703, 207] on link "Notes" at bounding box center [700, 202] width 53 height 36
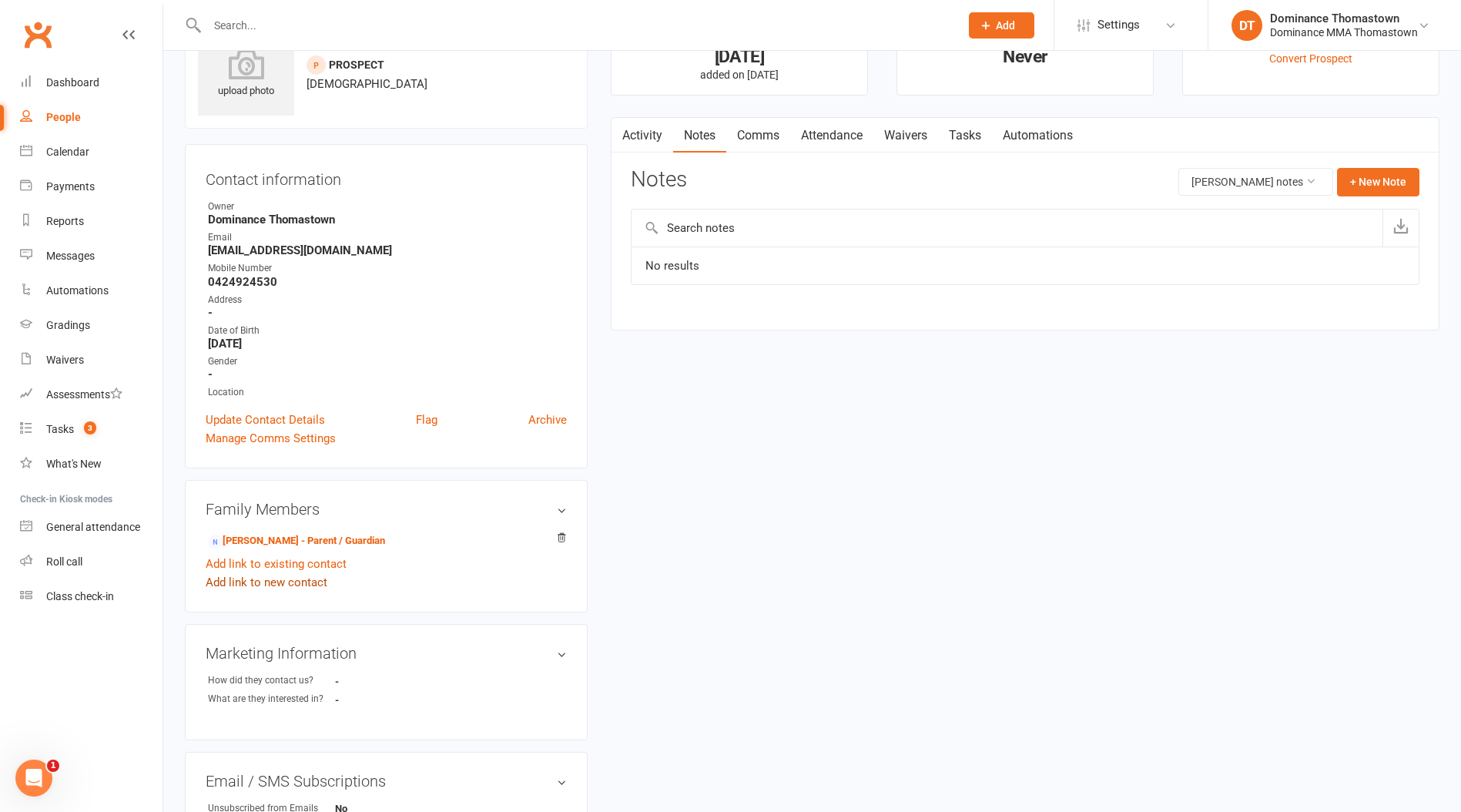
scroll to position [67, 0]
click at [276, 537] on link "Andrea Agius - Parent / Guardian" at bounding box center [296, 540] width 177 height 16
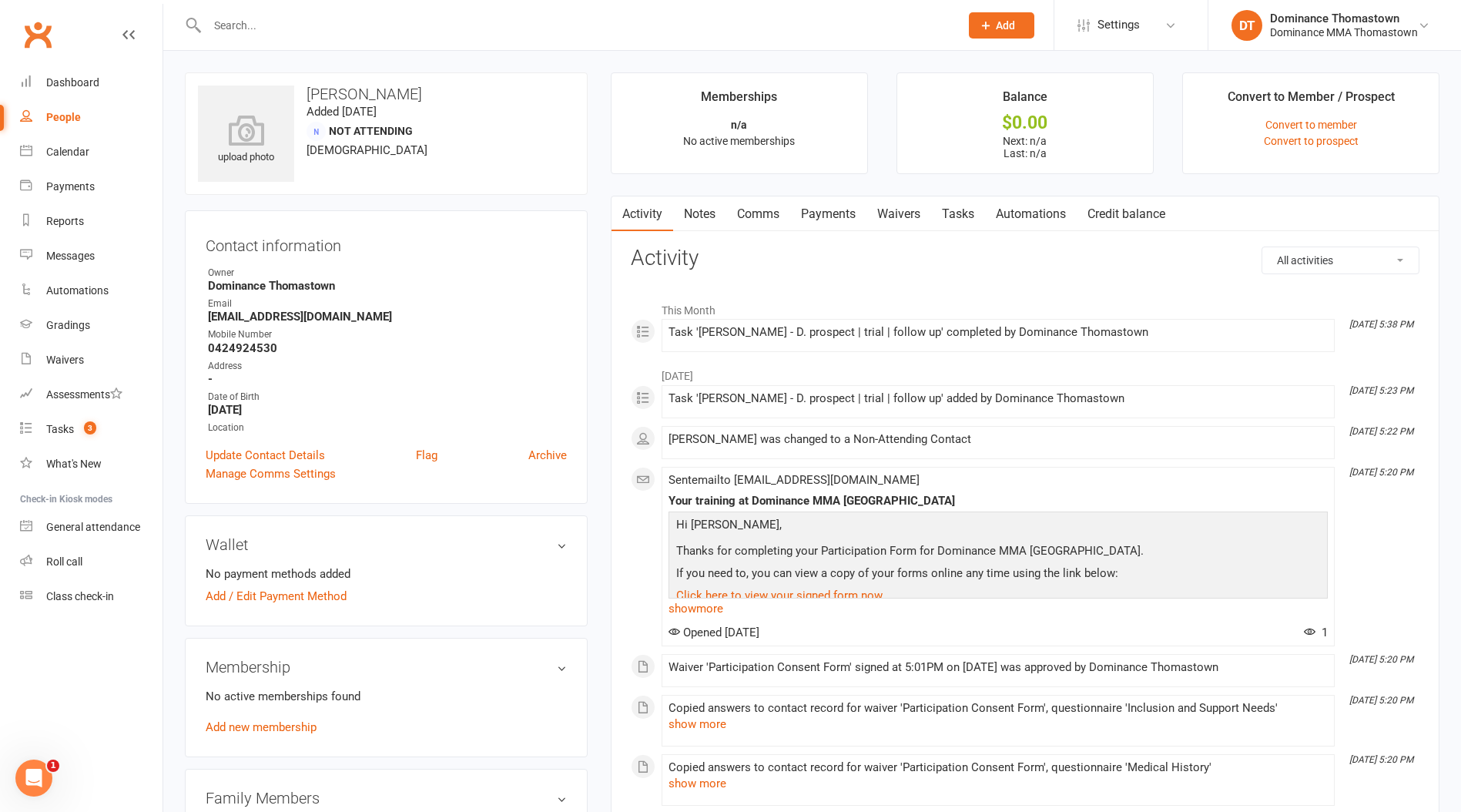
click at [691, 213] on link "Notes" at bounding box center [700, 214] width 53 height 36
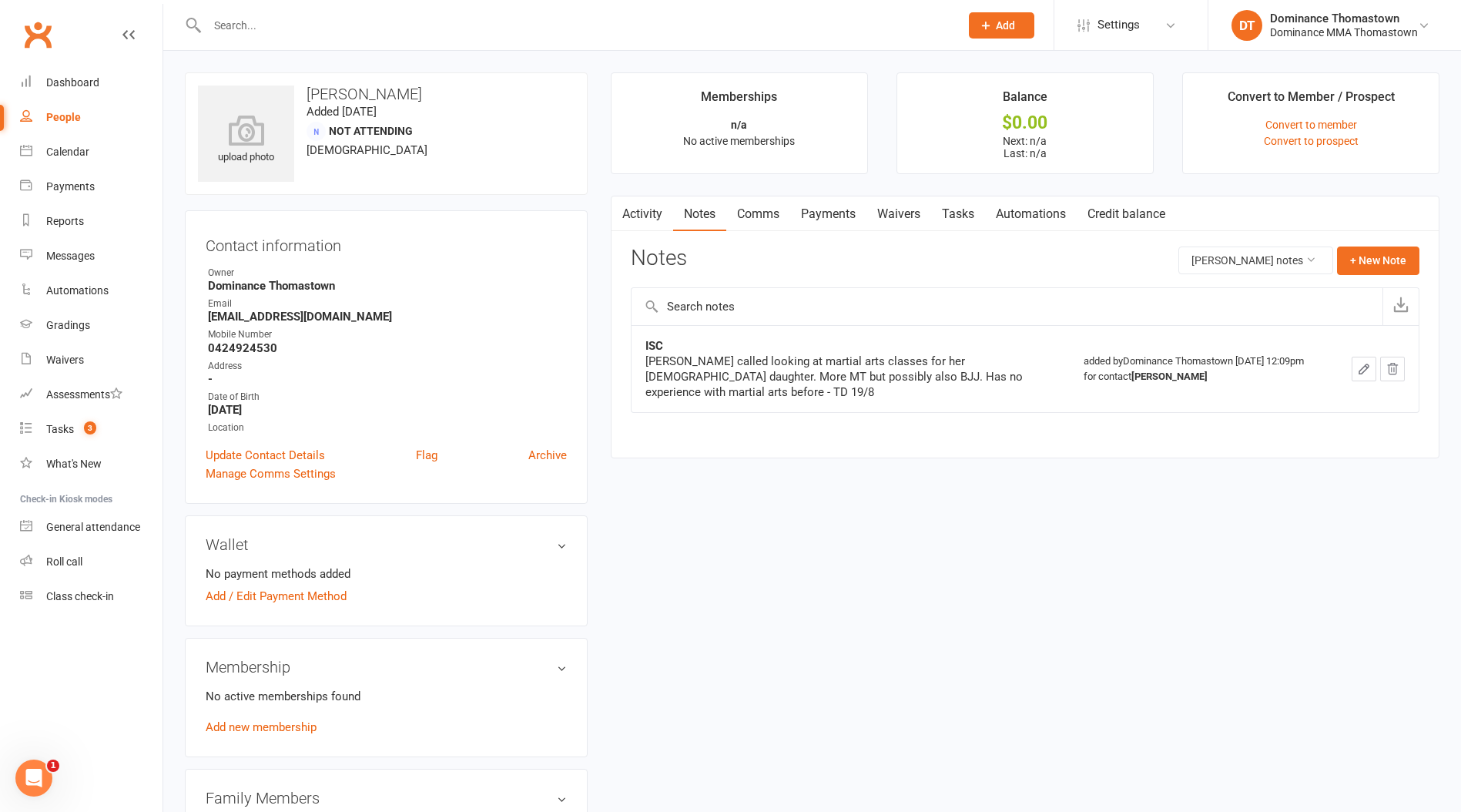
click at [964, 214] on link "Tasks" at bounding box center [958, 214] width 53 height 36
select select "incomplete"
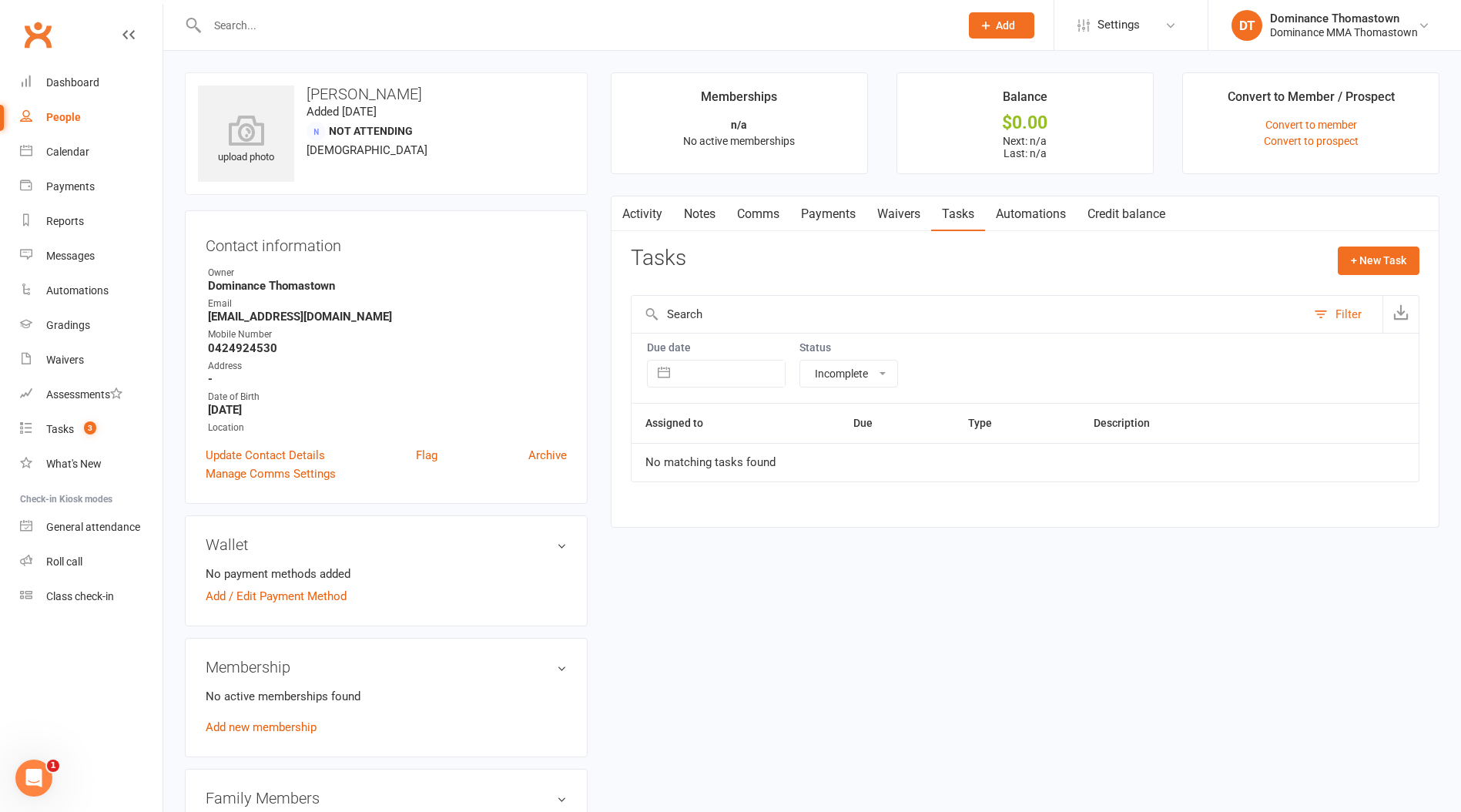
click at [696, 217] on link "Notes" at bounding box center [700, 214] width 53 height 36
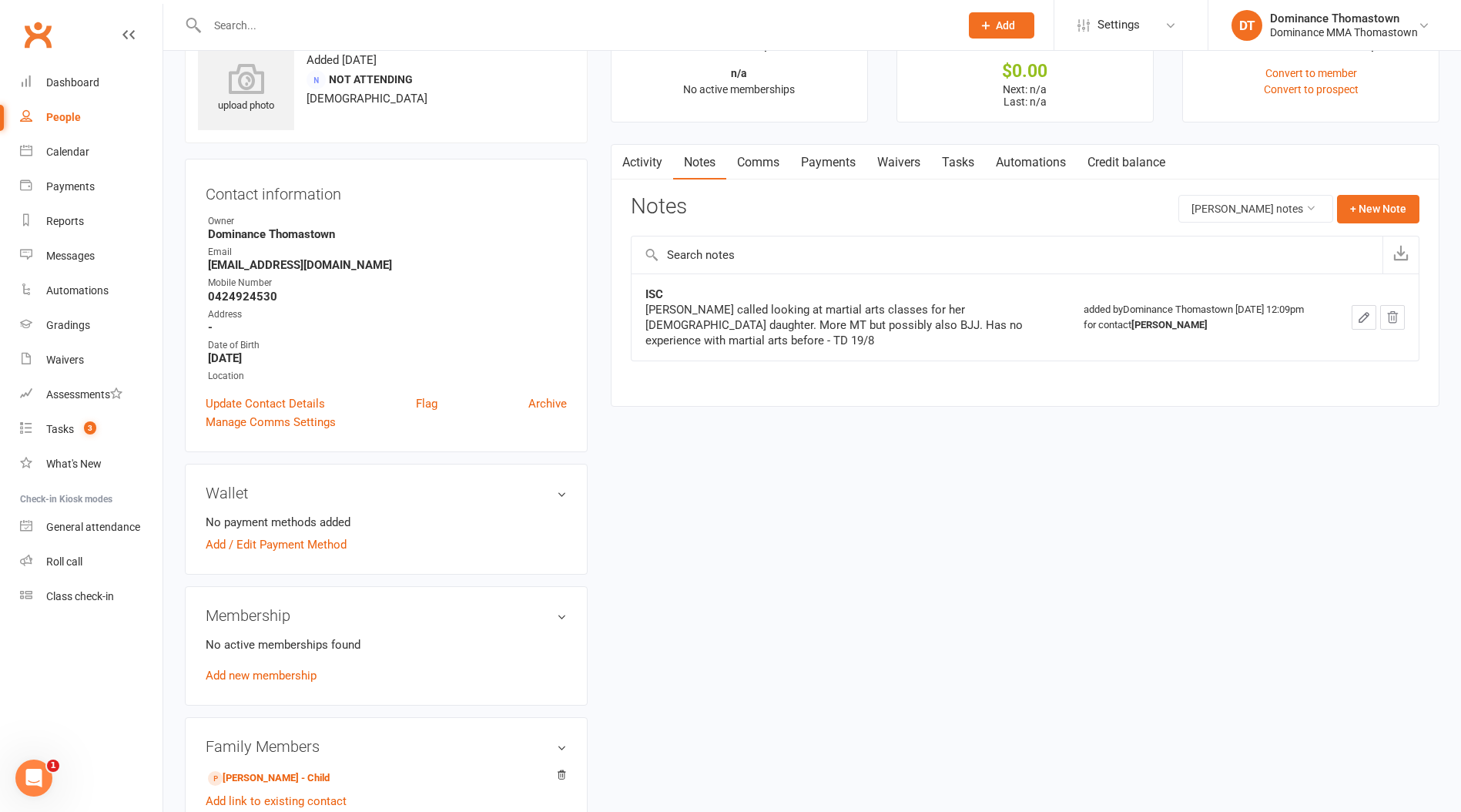
scroll to position [62, 0]
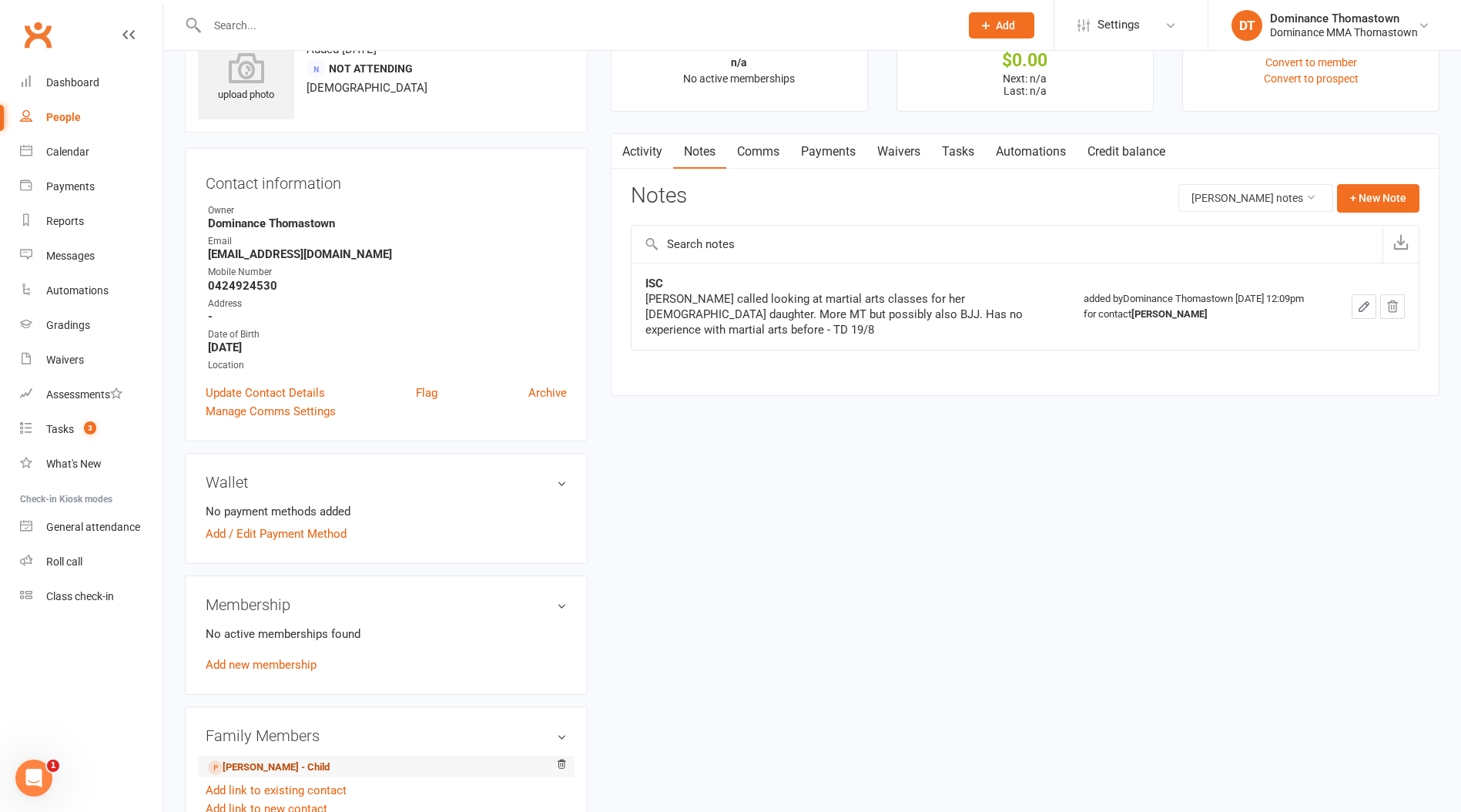
click at [265, 759] on link "Isabella Agius - Child" at bounding box center [268, 767] width 122 height 16
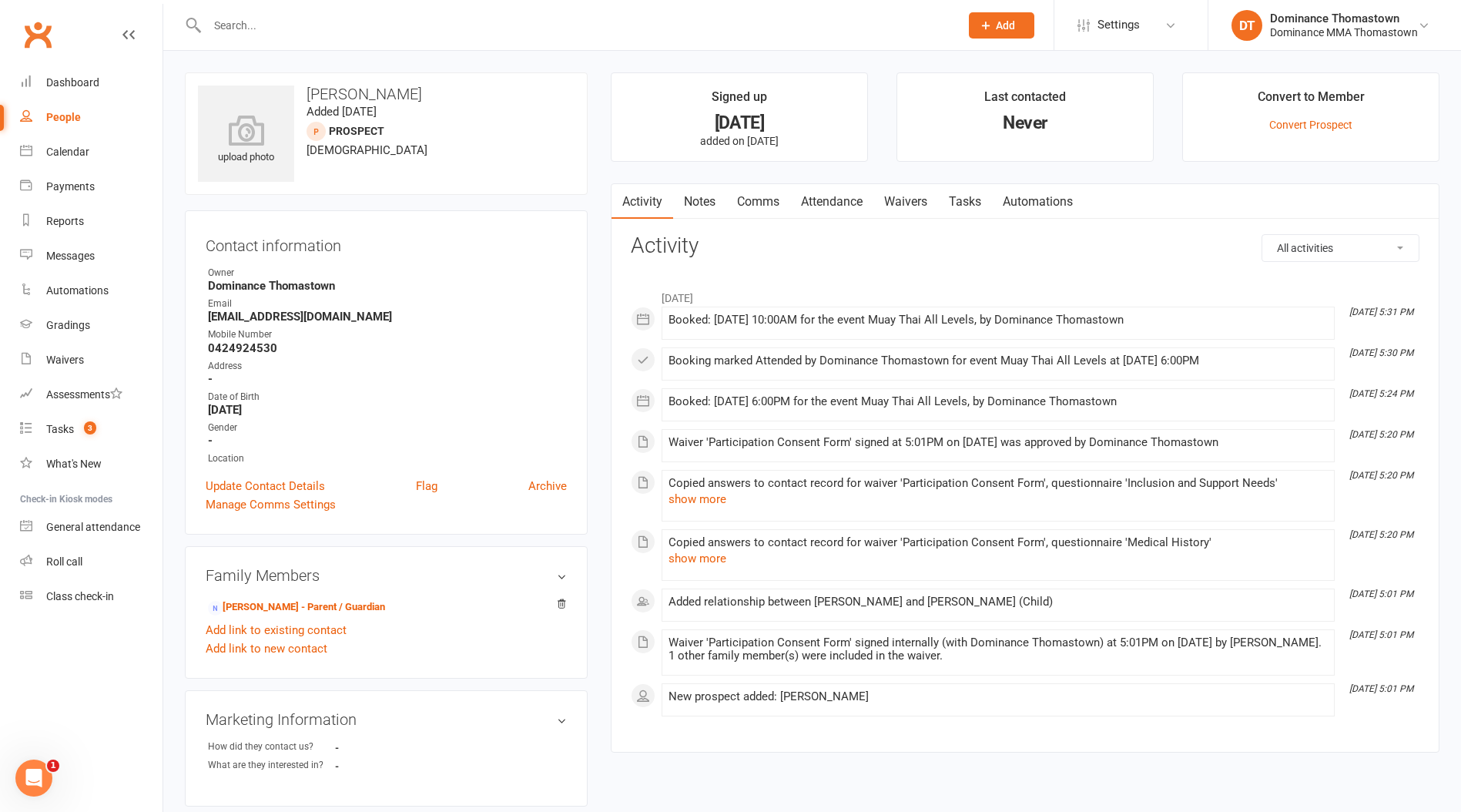
click at [974, 199] on link "Tasks" at bounding box center [965, 202] width 53 height 36
select select "incomplete"
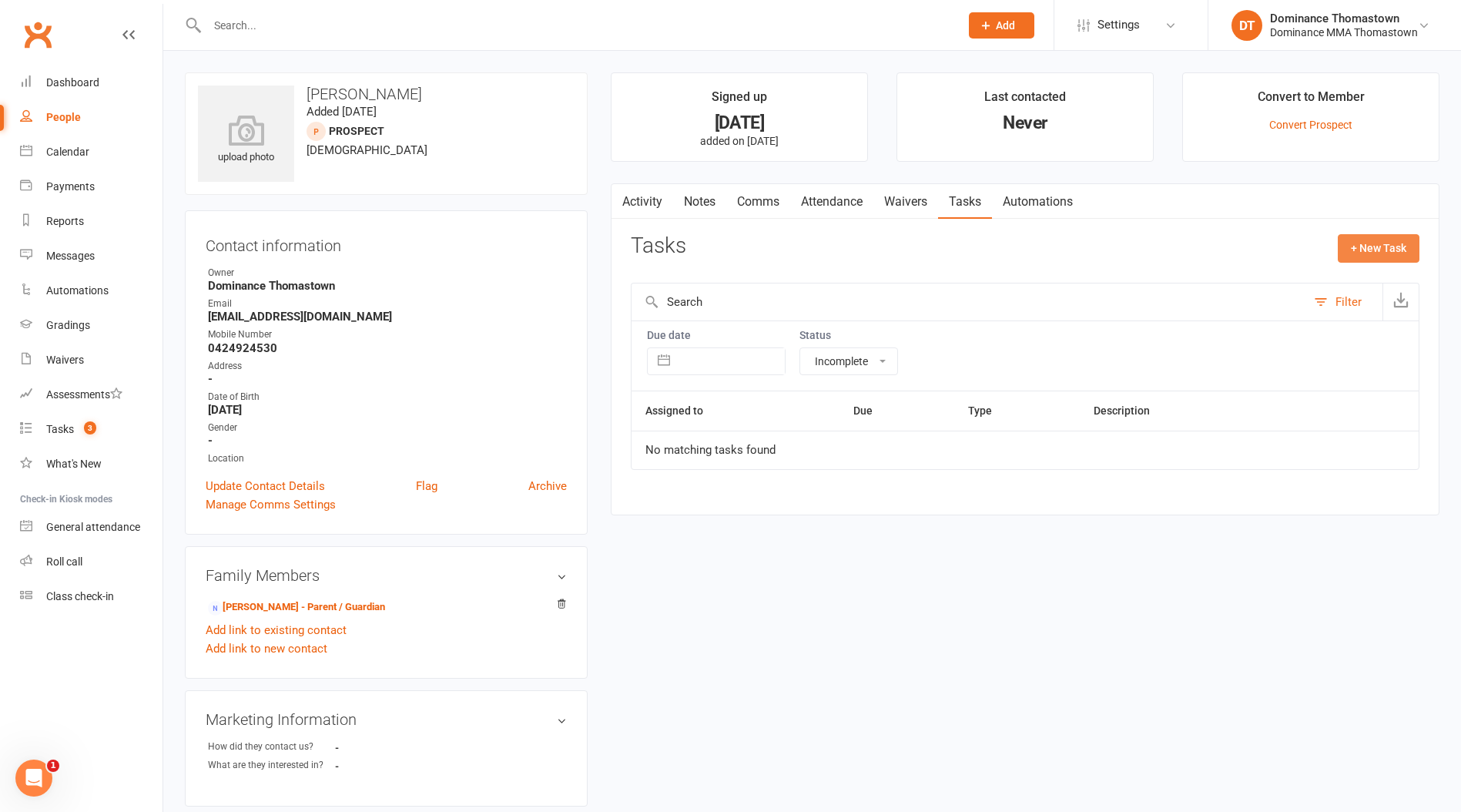
click at [1372, 254] on button "+ New Task" at bounding box center [1379, 248] width 82 height 28
select select "12547"
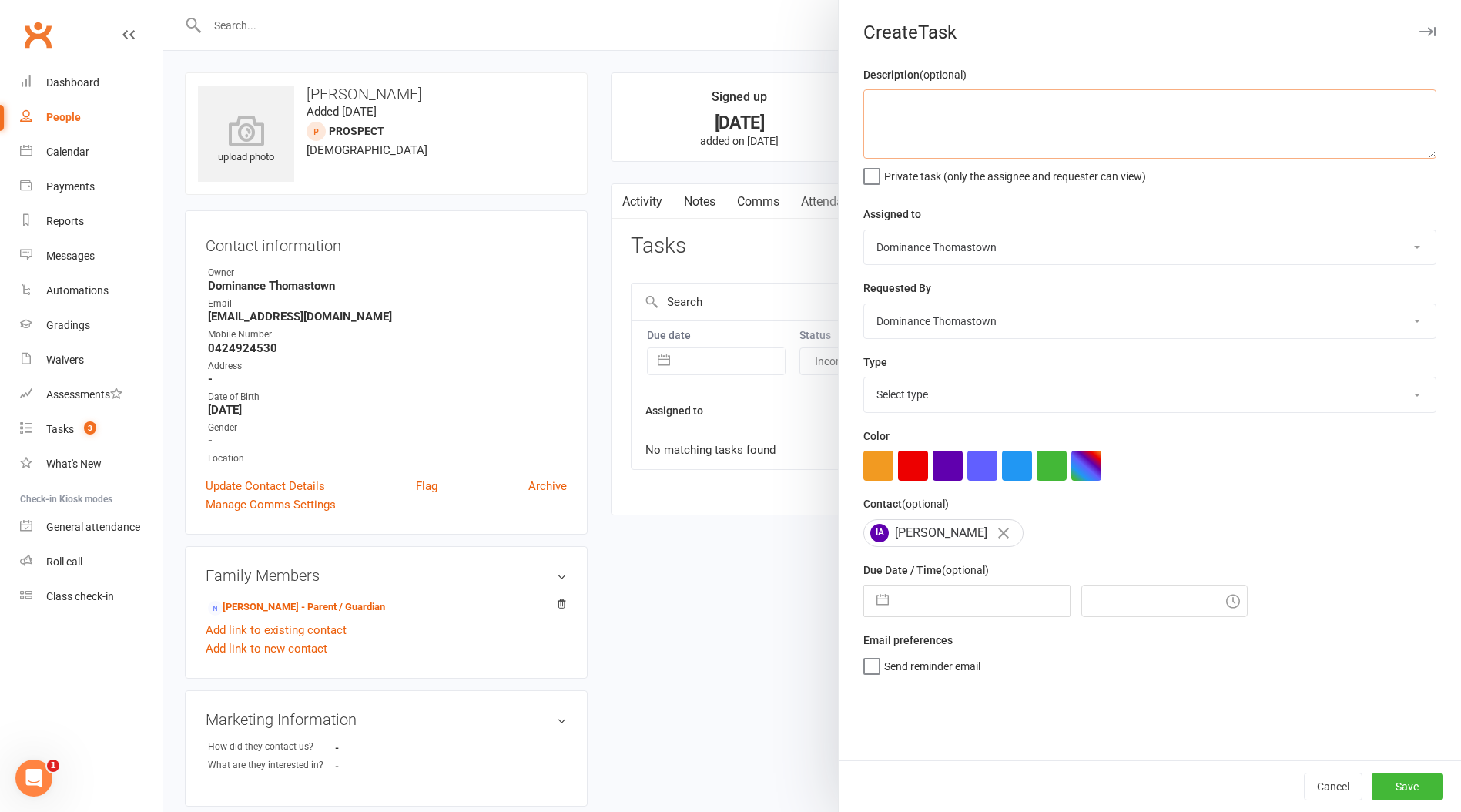
click at [989, 152] on textarea at bounding box center [1150, 124] width 573 height 70
type textarea "Tung does she need to be dropped - Ellen 16/9"
click at [948, 380] on select "Select type A. prospect | enquiry response B. prospect | trial | booking C. pro…" at bounding box center [1150, 394] width 571 height 34
select select "3858"
click at [865, 379] on select "Select type A. prospect | enquiry response B. prospect | trial | booking C. pro…" at bounding box center [1150, 394] width 571 height 34
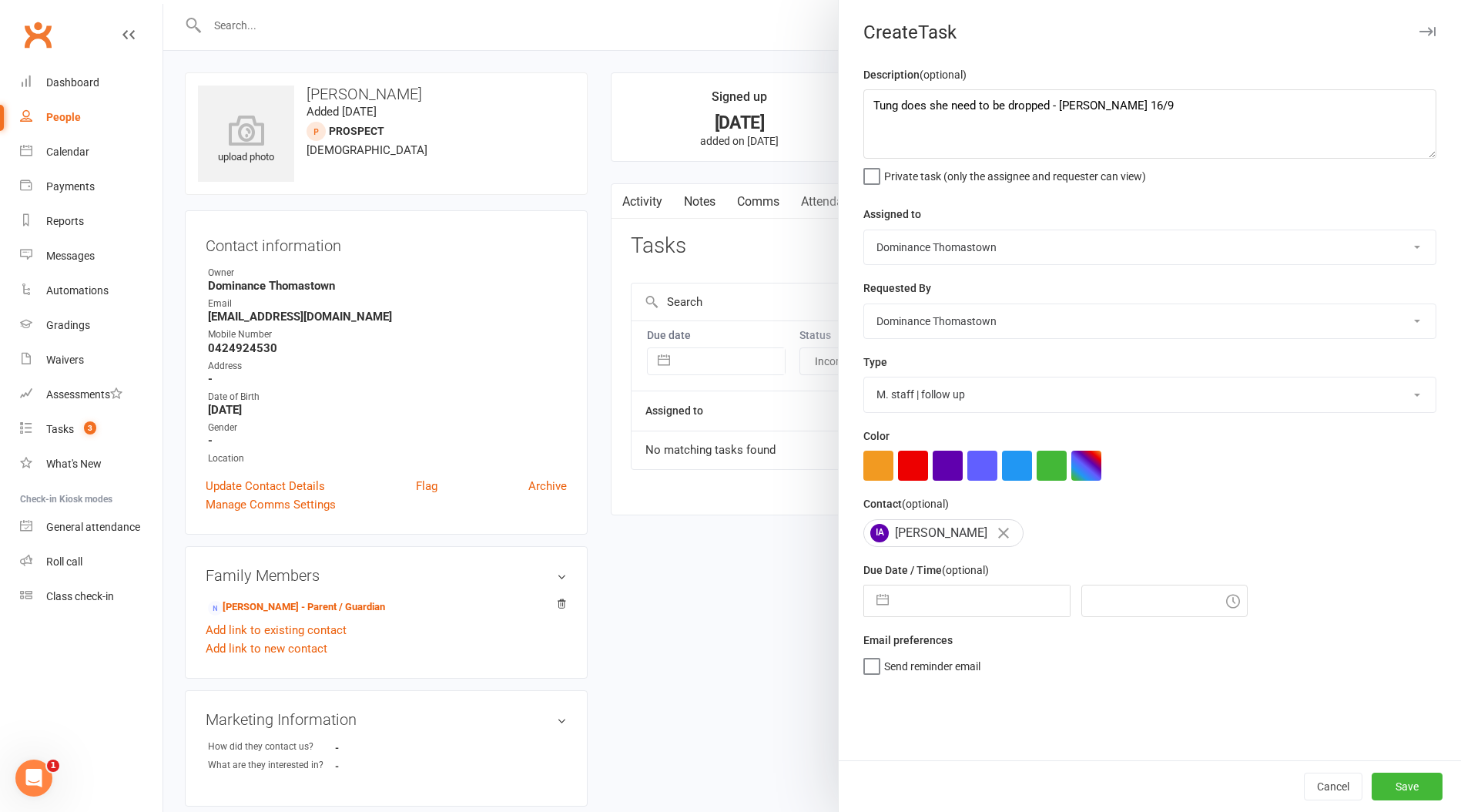
click at [973, 596] on input "text" at bounding box center [983, 601] width 173 height 31
select select "7"
select select "2025"
select select "8"
select select "2025"
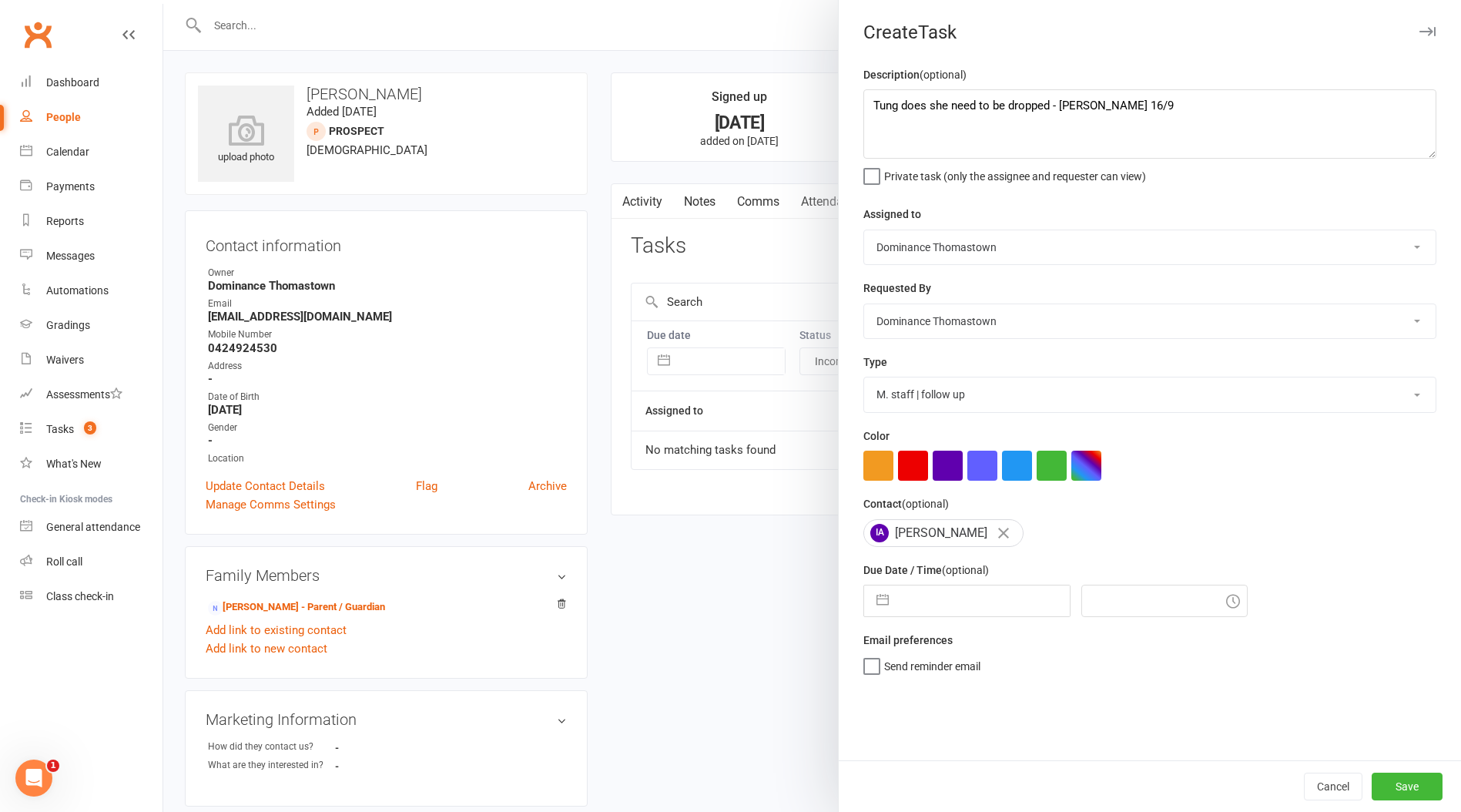
select select "9"
select select "2025"
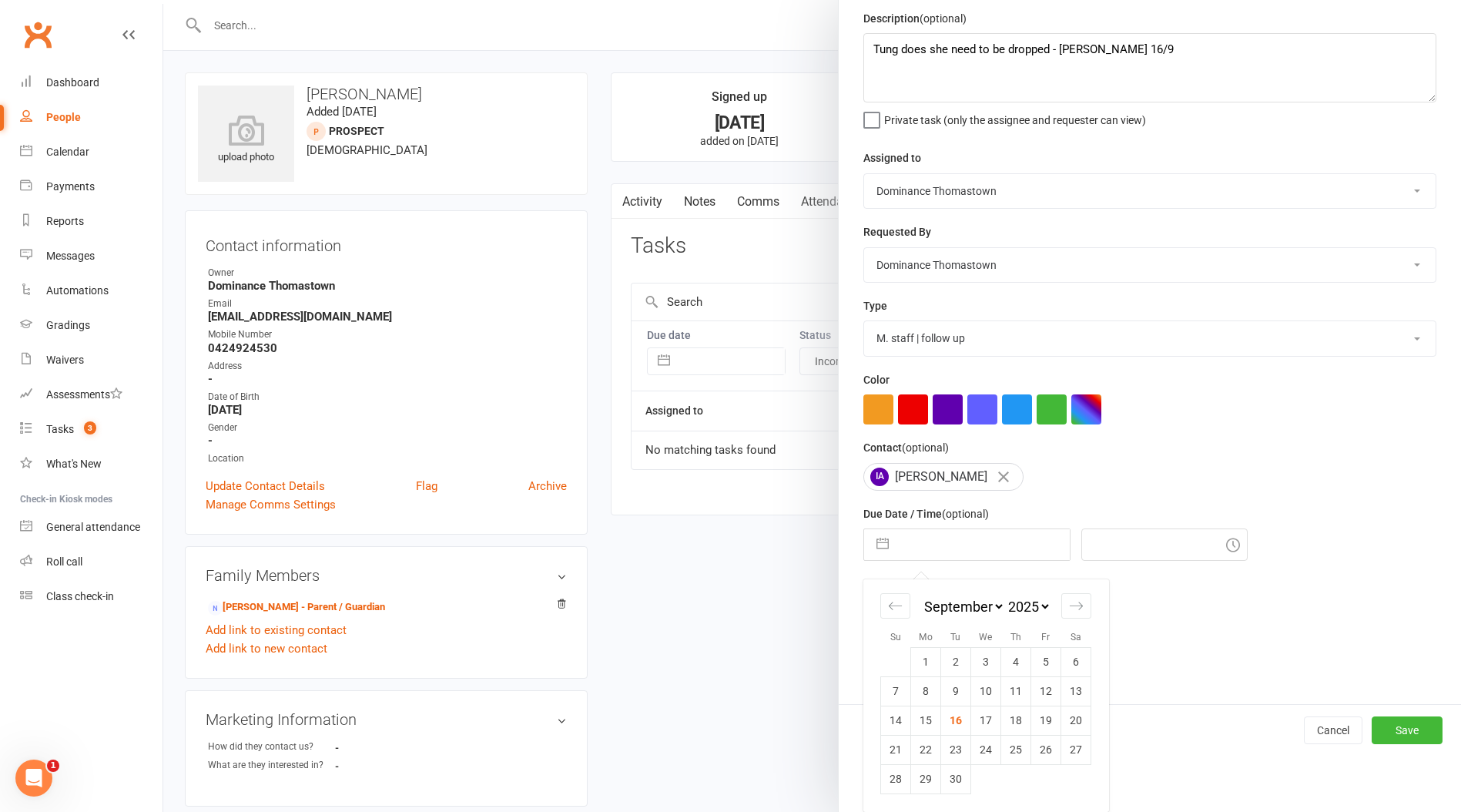
drag, startPoint x: 988, startPoint y: 719, endPoint x: 1062, endPoint y: 734, distance: 75.5
click at [989, 719] on td "17" at bounding box center [987, 720] width 30 height 29
type input "17 Sep 2025"
type input "8:30pm"
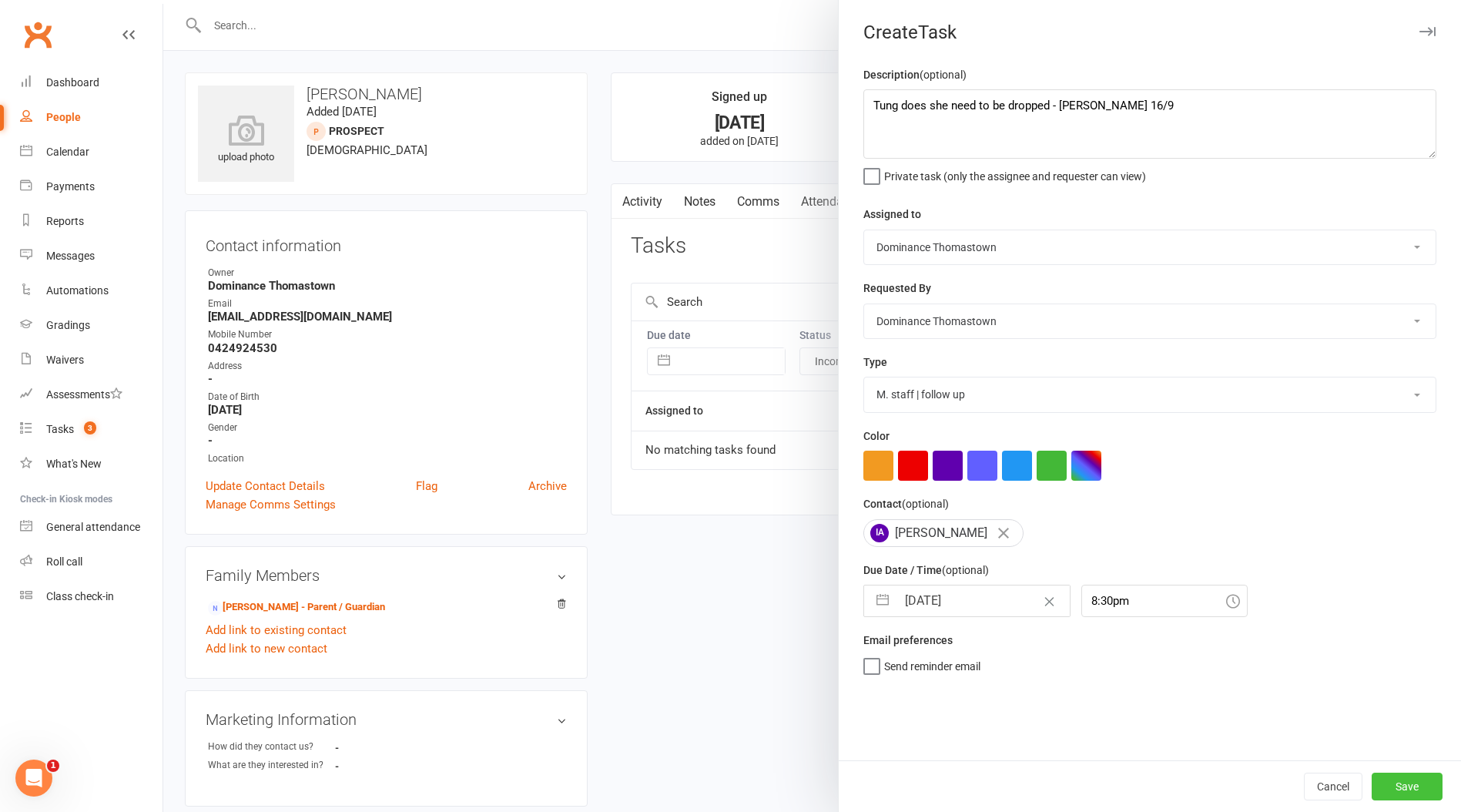
click at [1438, 785] on button "Save" at bounding box center [1408, 786] width 71 height 28
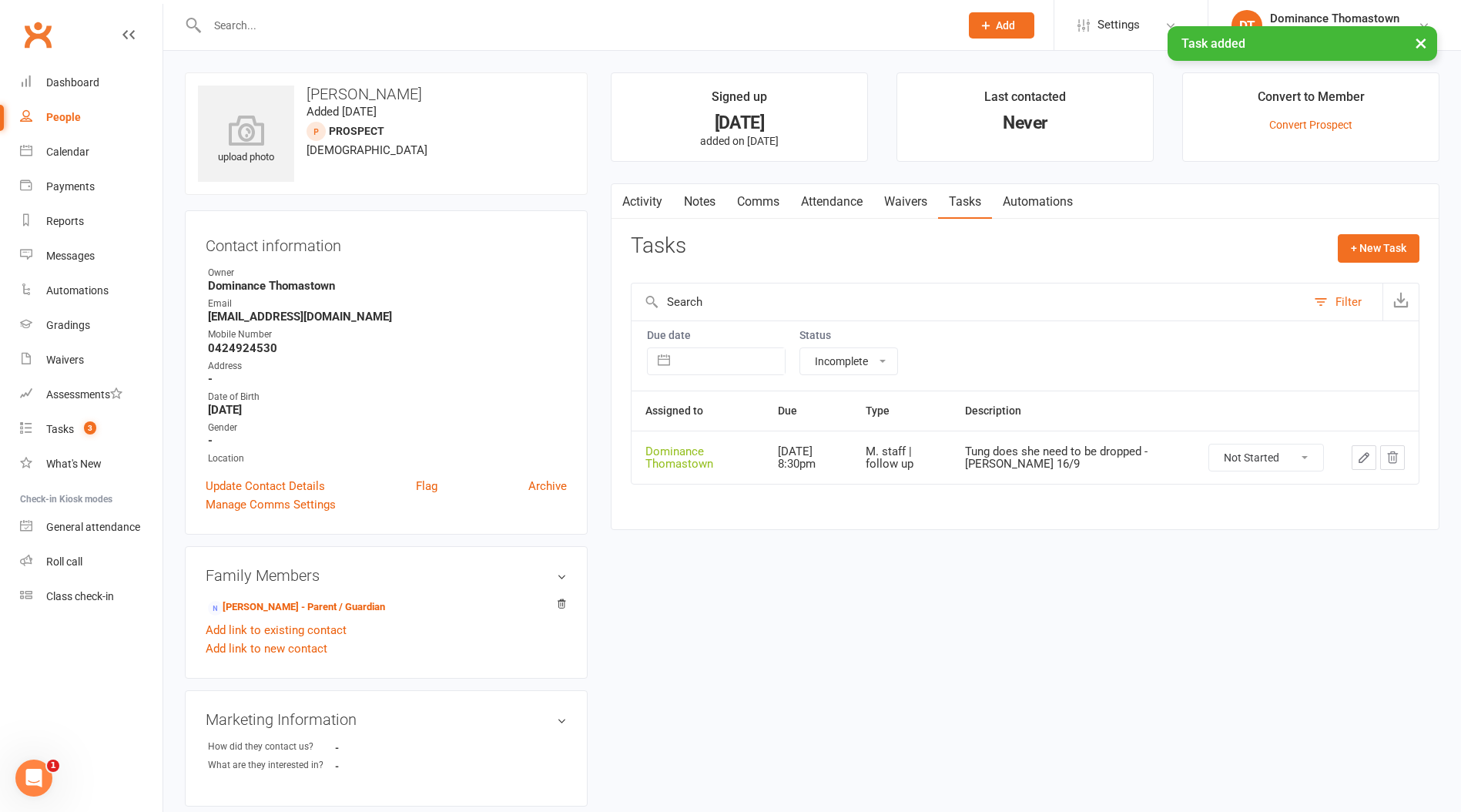
click at [1358, 455] on icon "button" at bounding box center [1365, 458] width 14 height 14
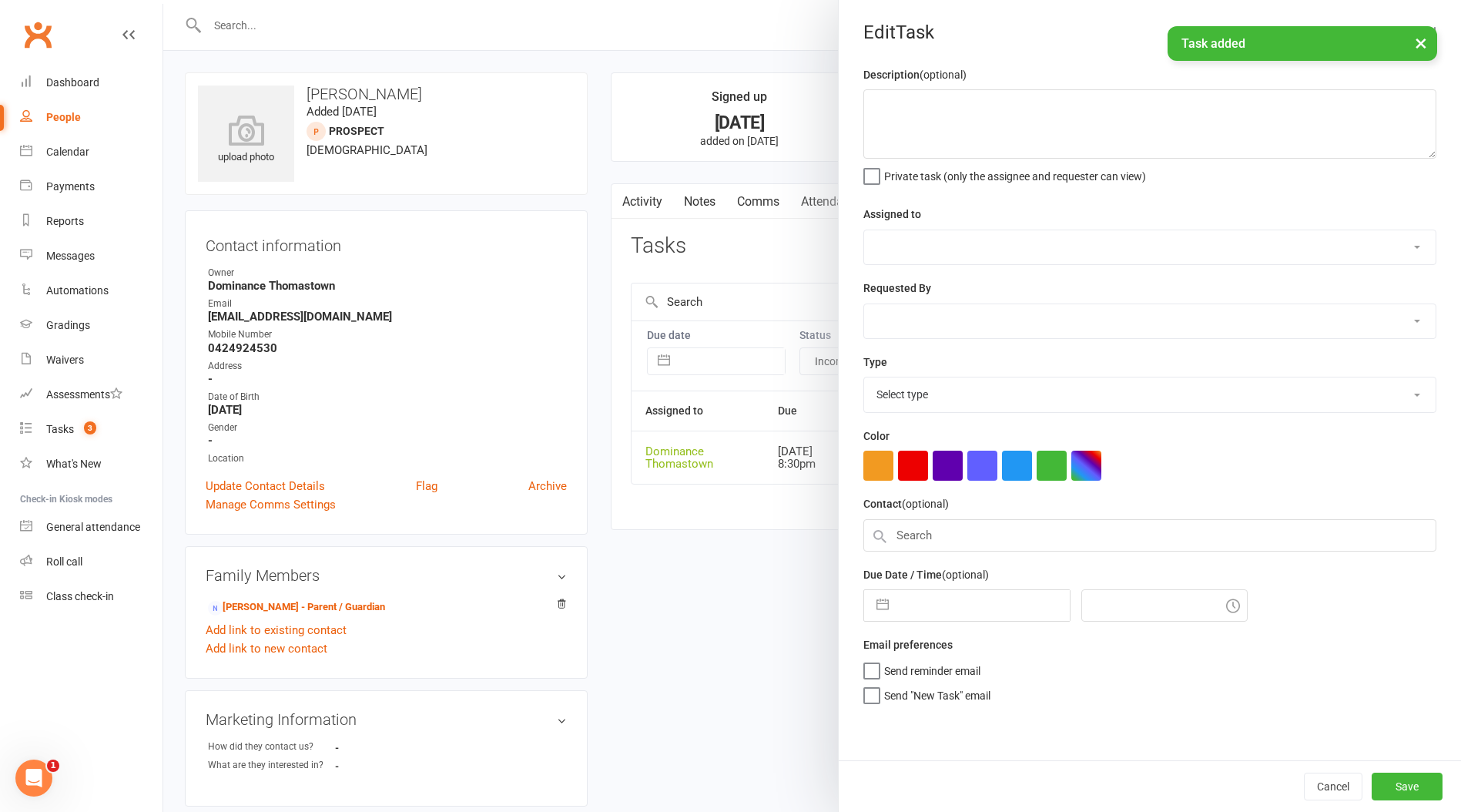
type textarea "Tung does she need to be dropped - Ellen 16/9"
select select "12547"
type input "17 Sep 2025"
type input "8:30pm"
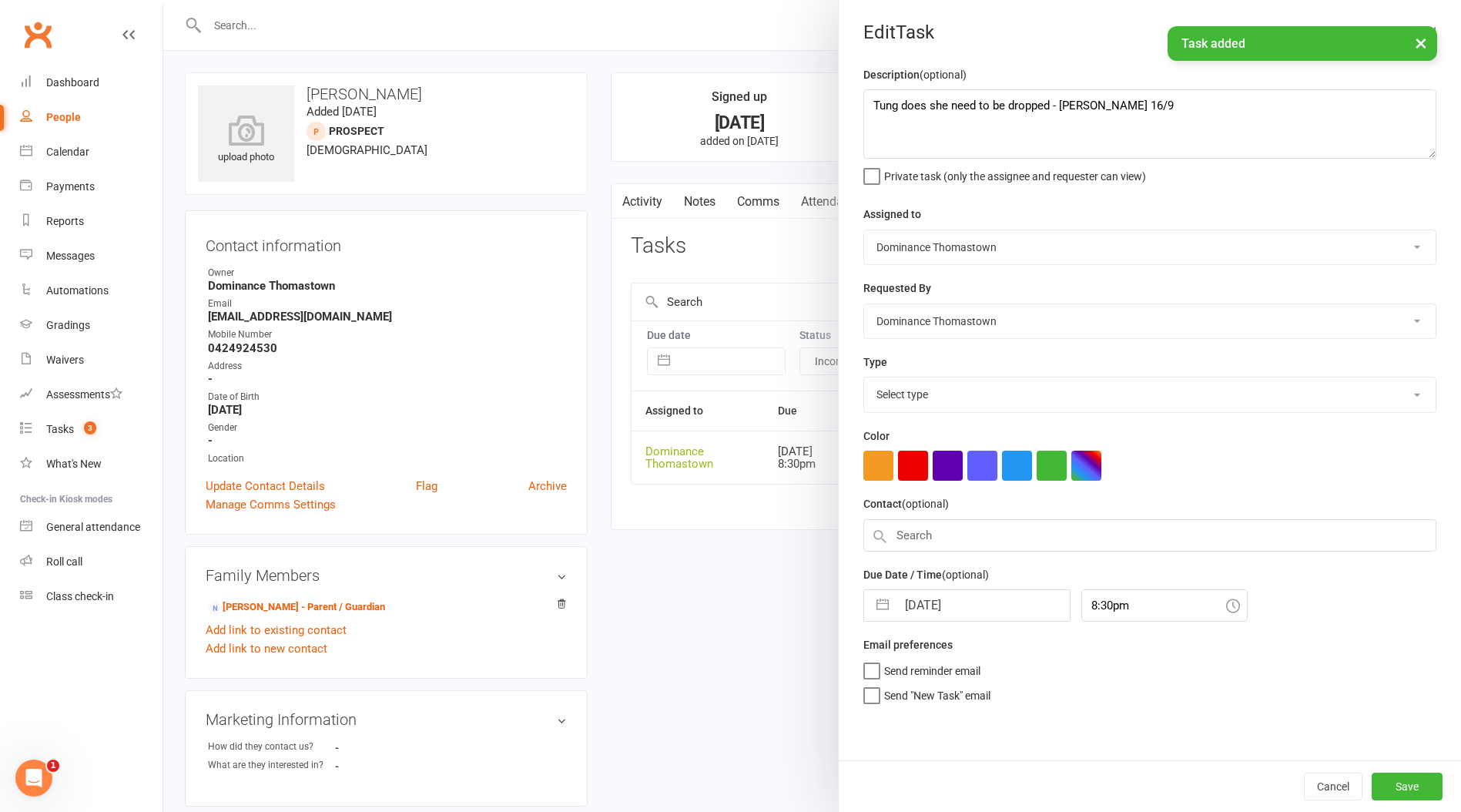
select select "3858"
click at [1048, 106] on textarea "Tung does she need to be dropped - Ellen 16/9" at bounding box center [1150, 124] width 573 height 70
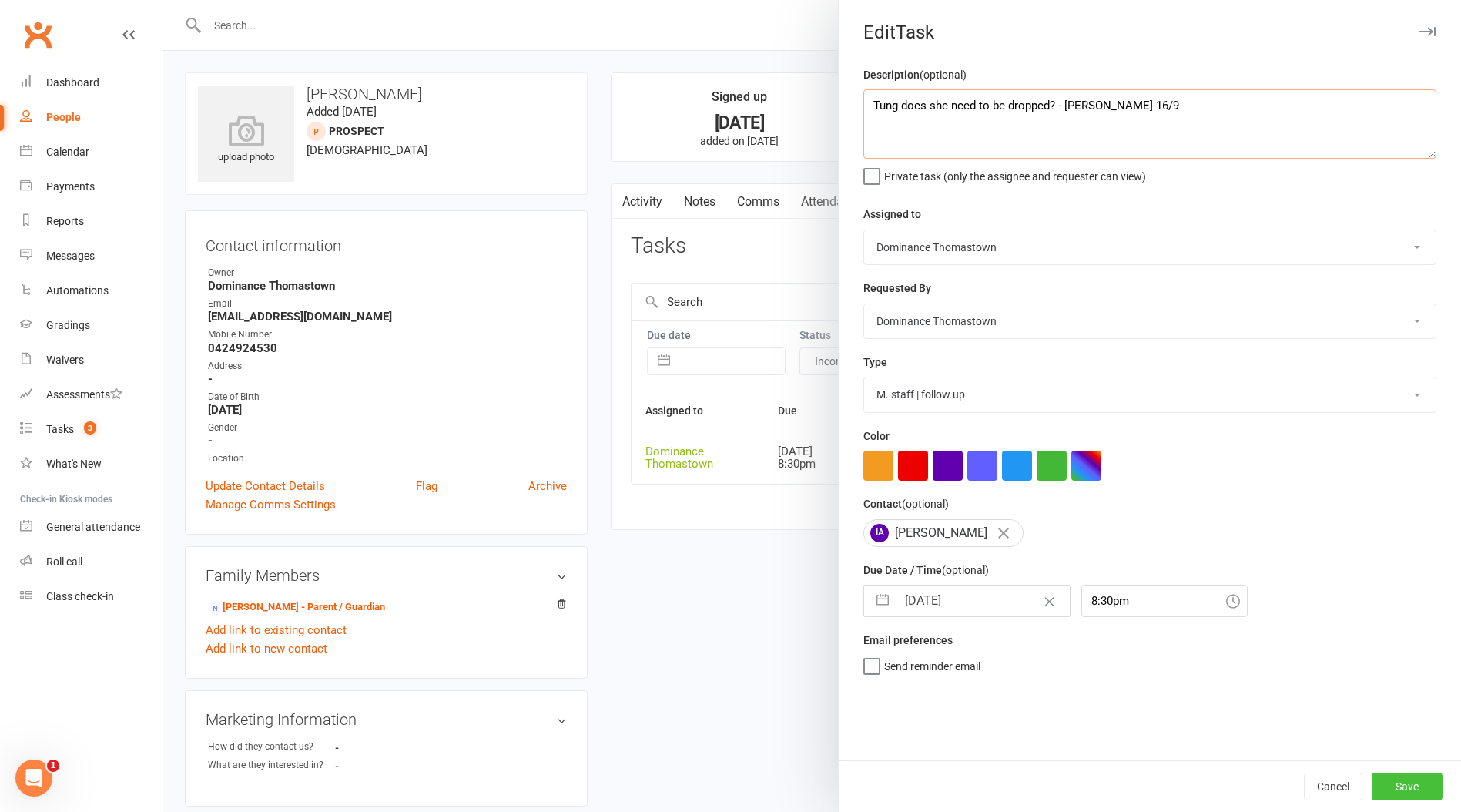
type textarea "Tung does she need to be dropped? - Ellen 16/9"
click at [1392, 799] on button "Save" at bounding box center [1408, 786] width 71 height 28
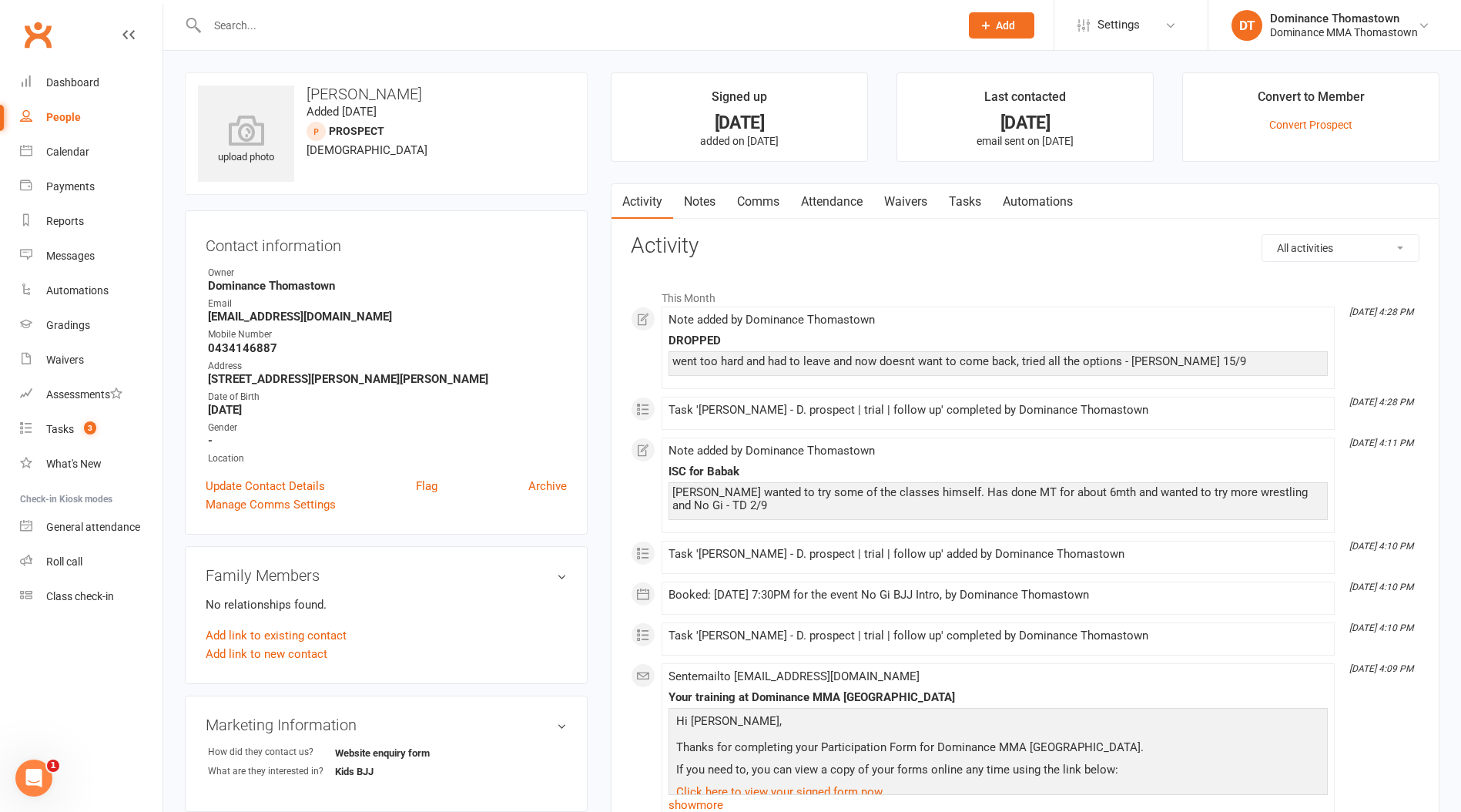
click at [686, 204] on link "Notes" at bounding box center [700, 202] width 53 height 36
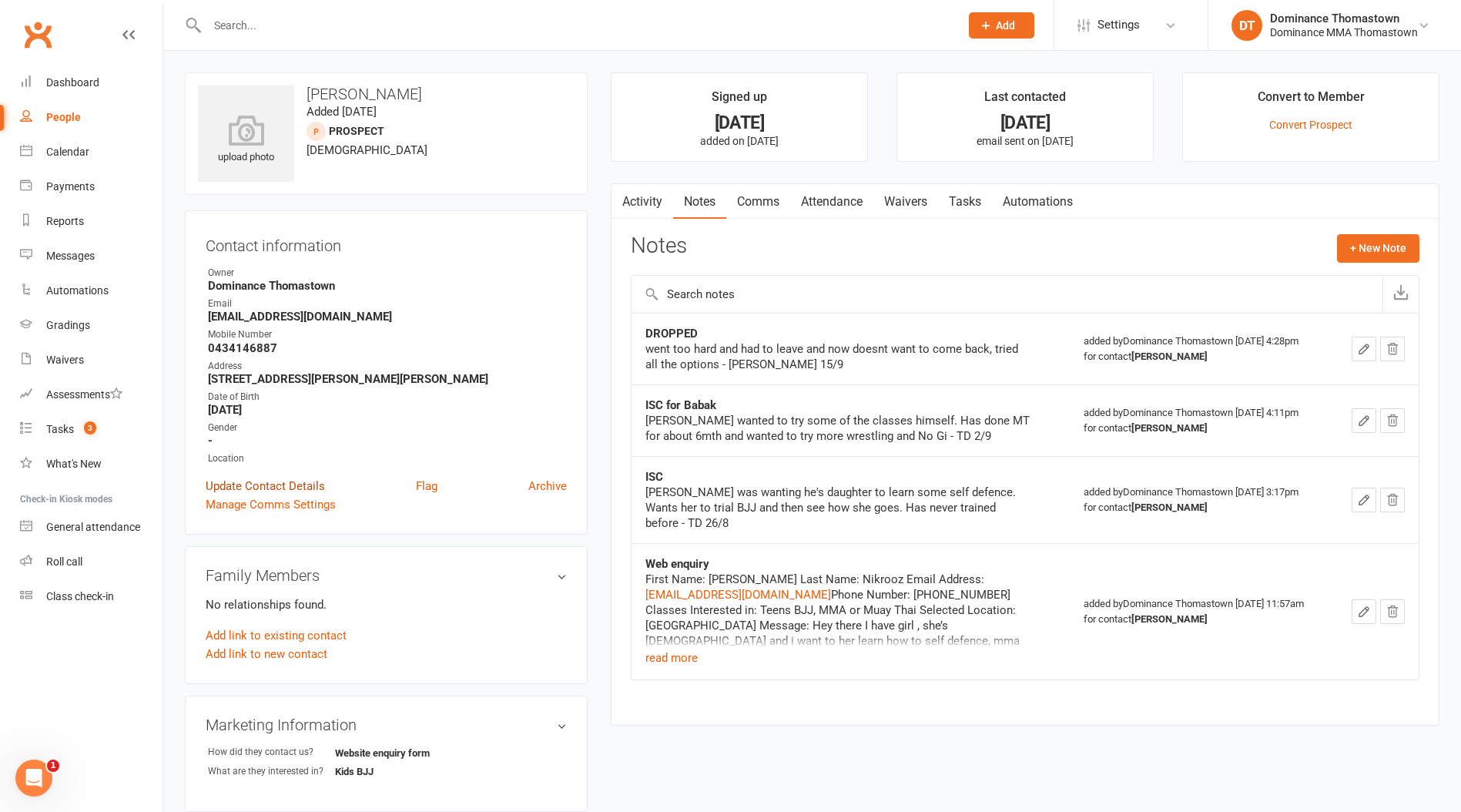
click at [261, 481] on link "Update Contact Details" at bounding box center [266, 486] width 119 height 19
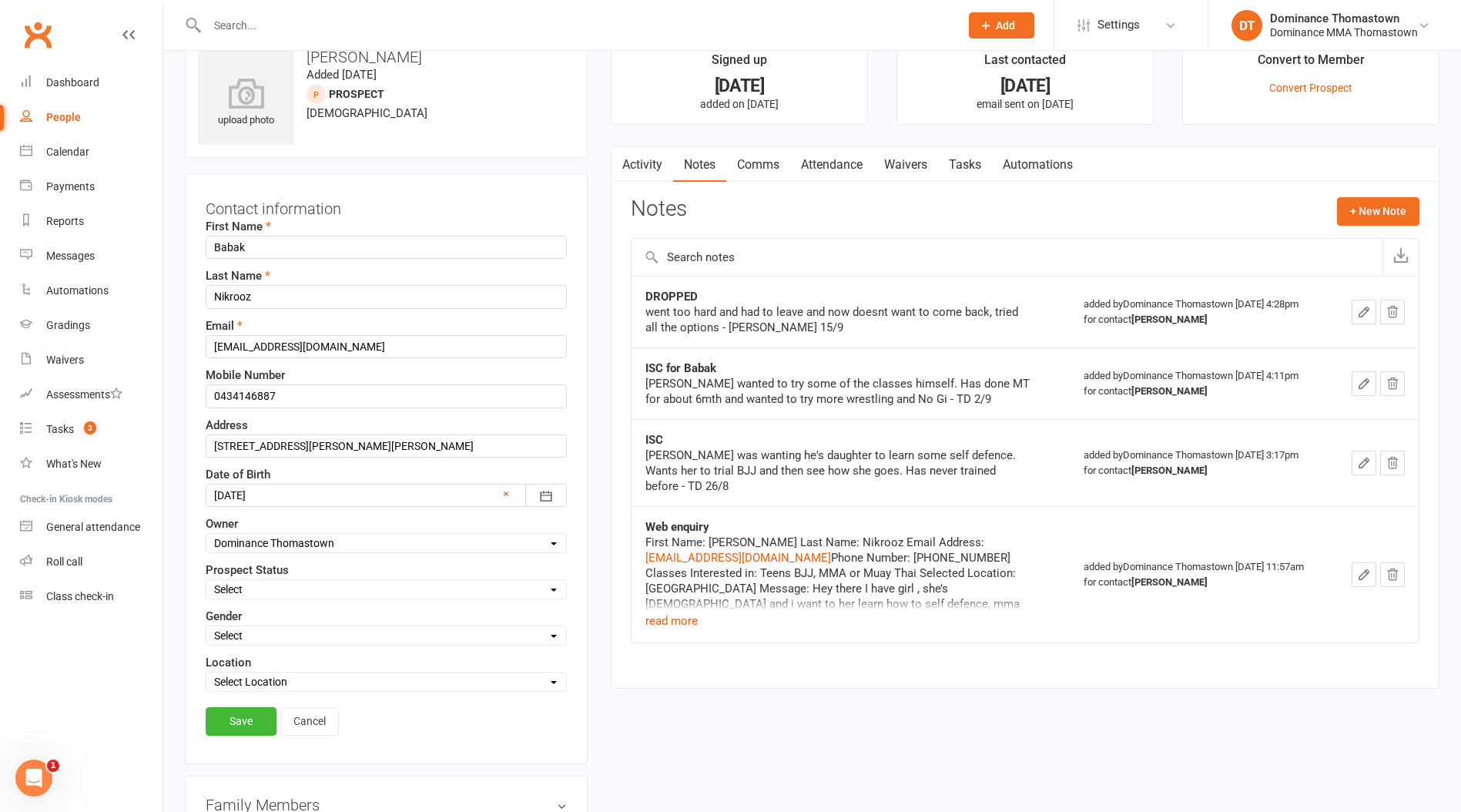
scroll to position [72, 0]
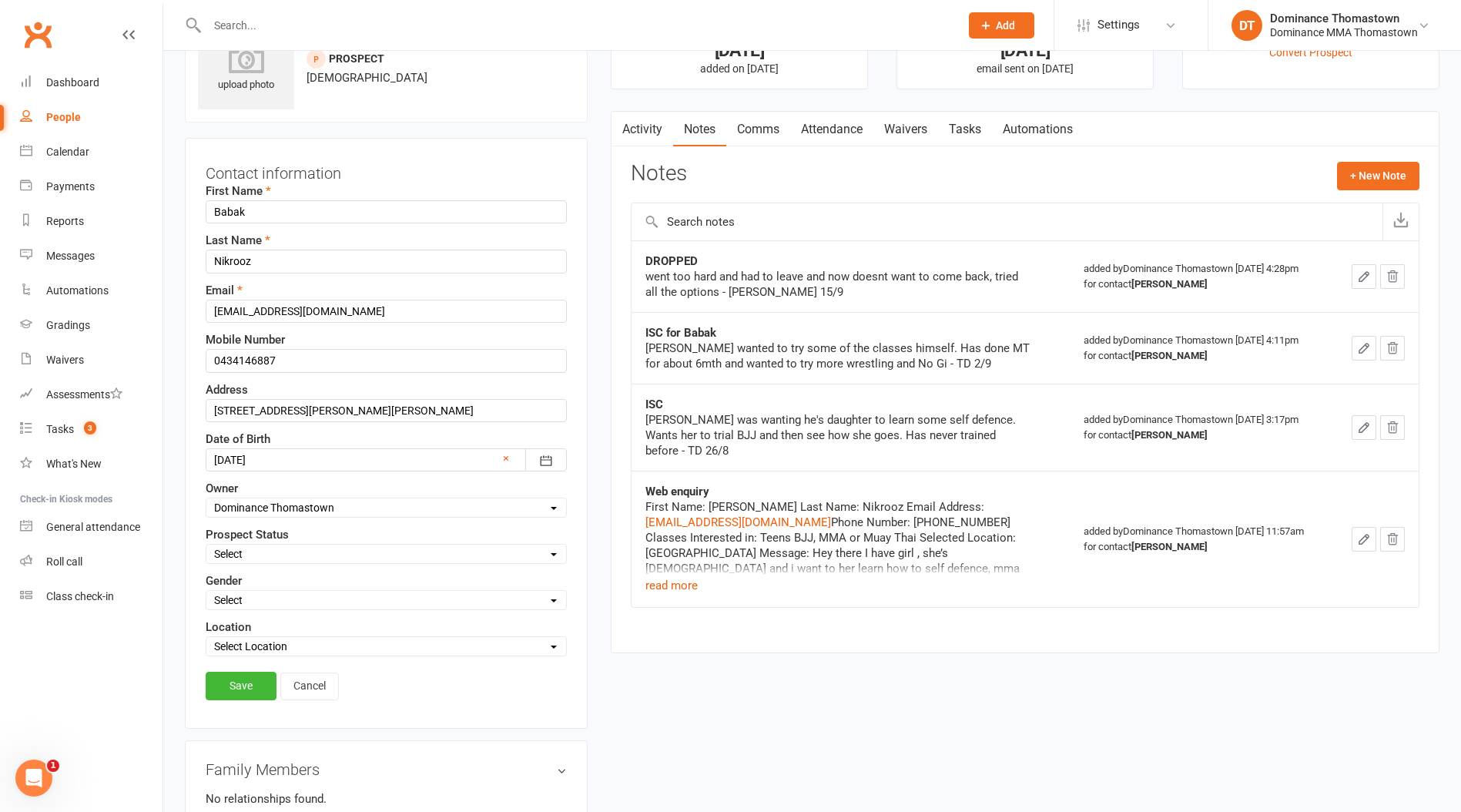
click at [255, 603] on select "Select [DEMOGRAPHIC_DATA] [DEMOGRAPHIC_DATA]" at bounding box center [387, 600] width 360 height 17
click at [247, 553] on select "Select ENQUIRY WEBSITE ENQUIRY META ADS ENQUIRY DROPPED PROSPECT DROP-IN VISITO…" at bounding box center [387, 554] width 360 height 17
select select "DROPPED PROSPECT"
click at [207, 545] on select "Select ENQUIRY WEBSITE ENQUIRY META ADS ENQUIRY DROPPED PROSPECT DROP-IN VISITO…" at bounding box center [387, 554] width 360 height 17
click at [271, 684] on link "Save" at bounding box center [242, 685] width 71 height 28
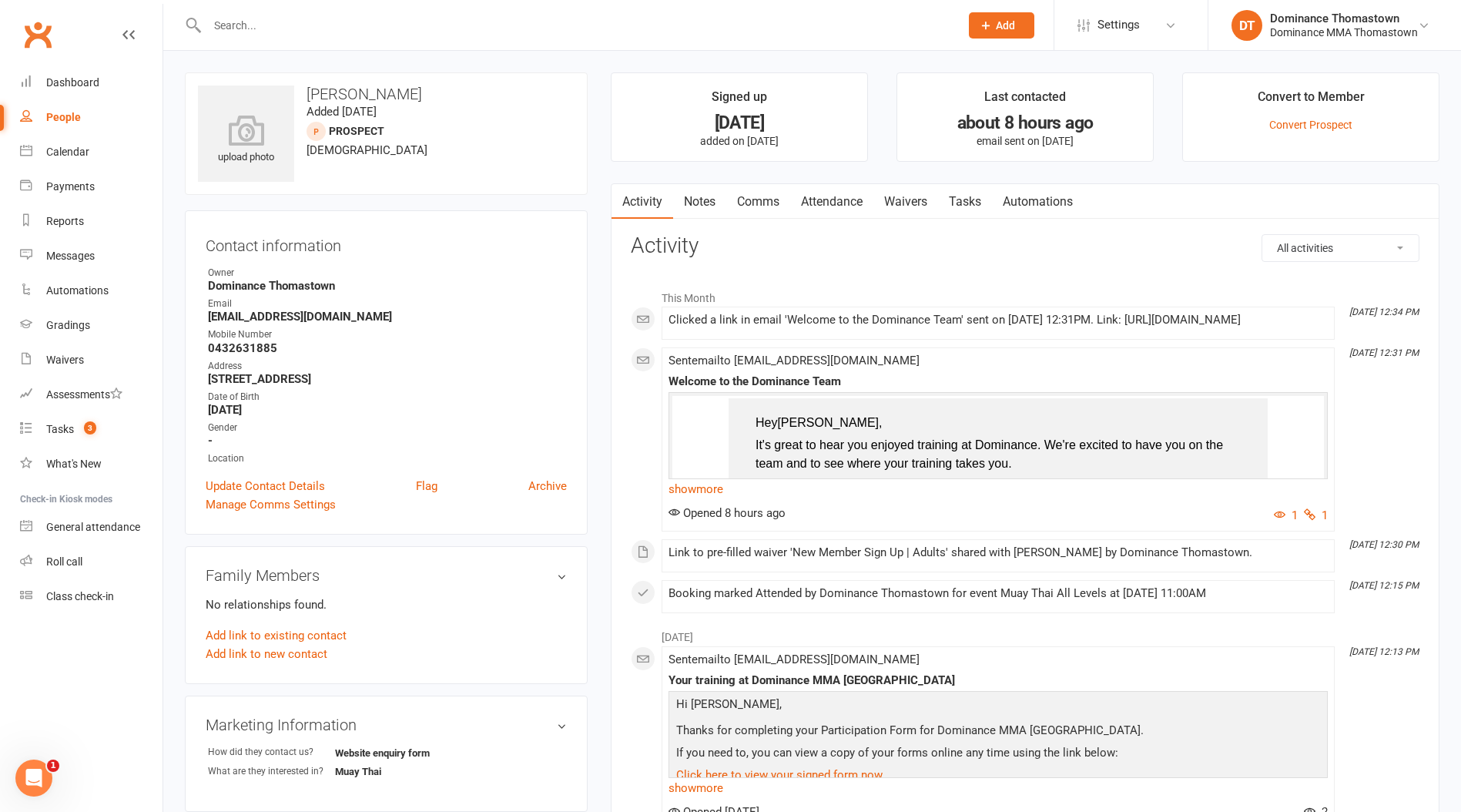
click at [694, 207] on link "Notes" at bounding box center [700, 202] width 53 height 36
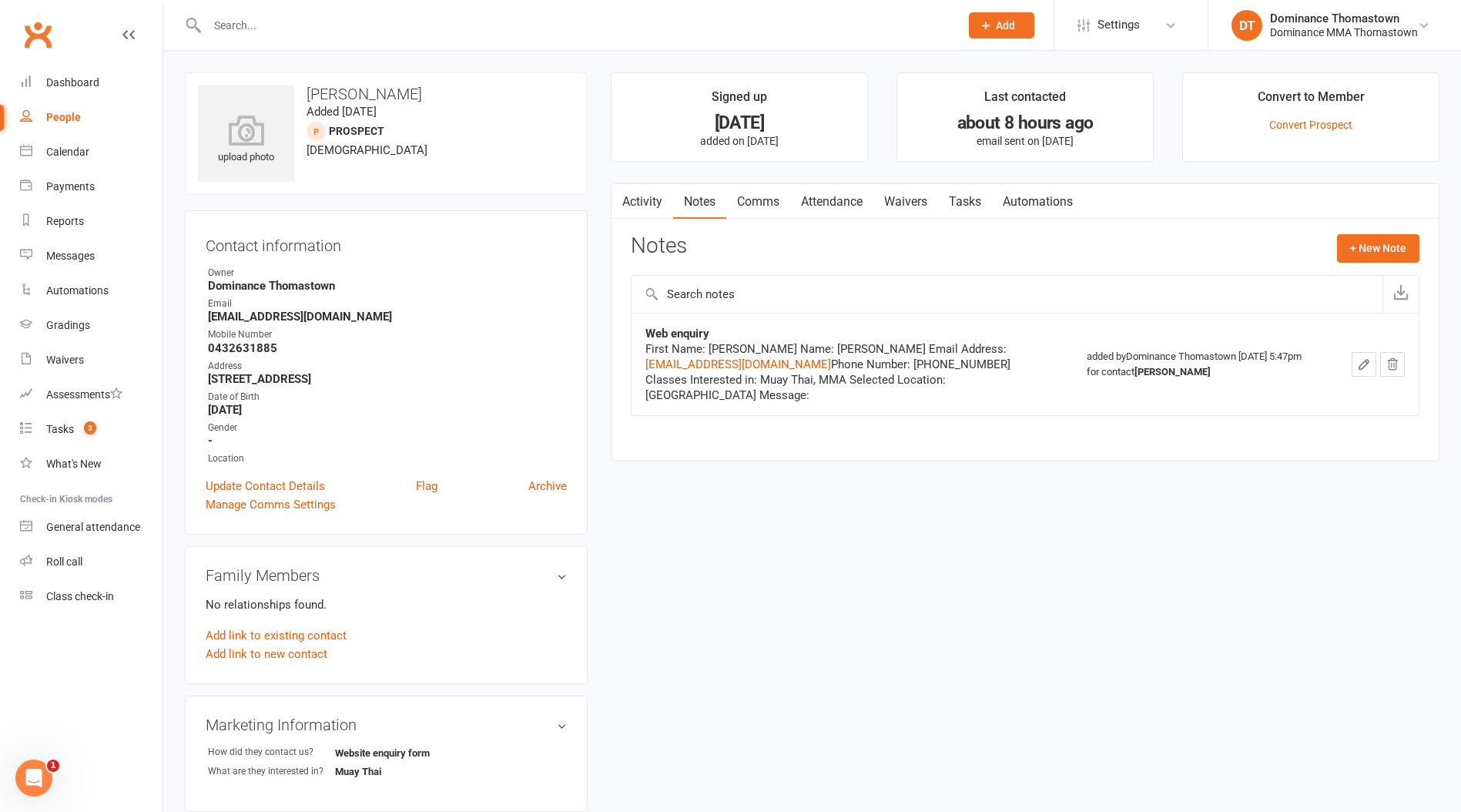
click at [959, 195] on link "Tasks" at bounding box center [965, 202] width 53 height 36
select select "incomplete"
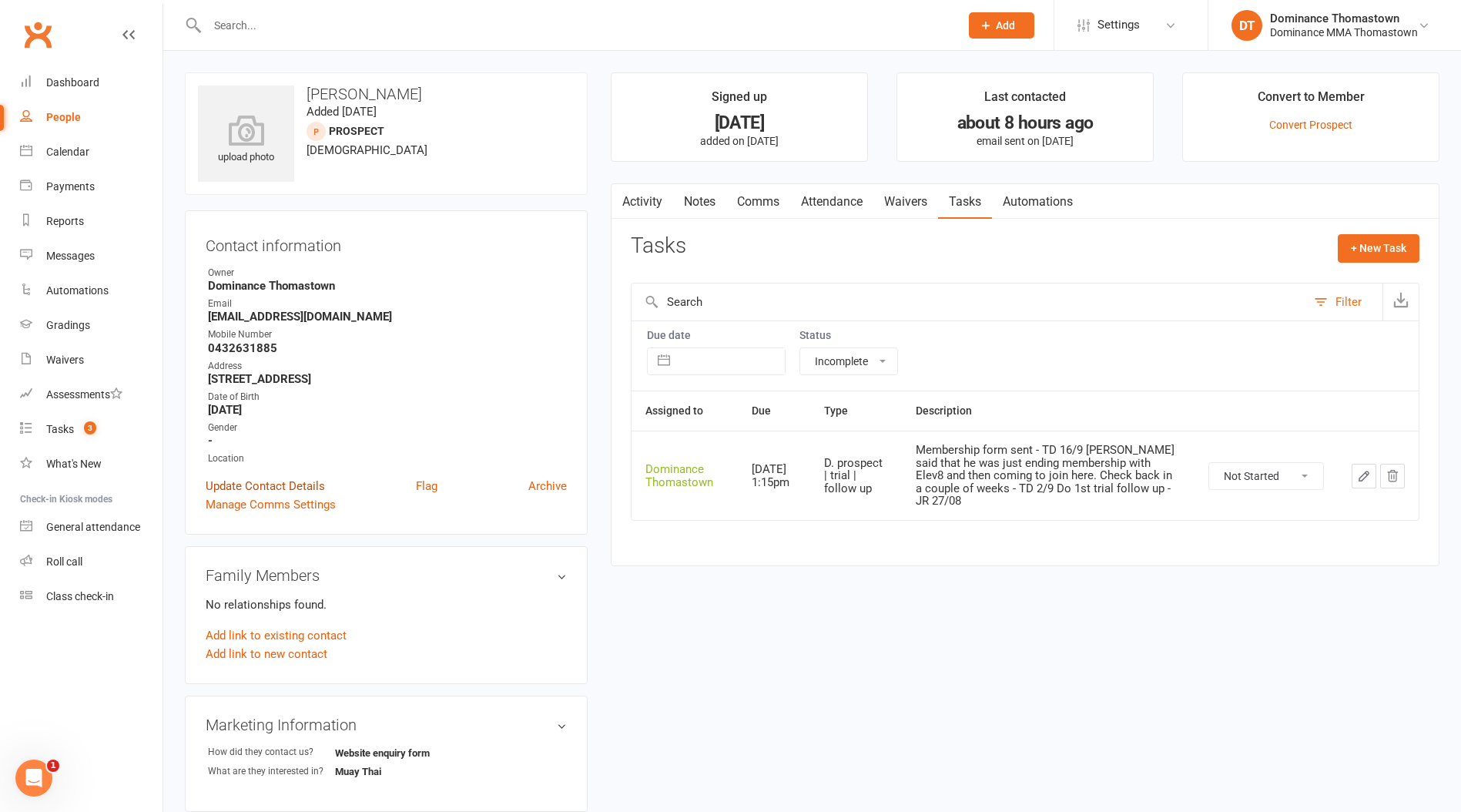
click at [222, 481] on link "Update Contact Details" at bounding box center [266, 486] width 119 height 19
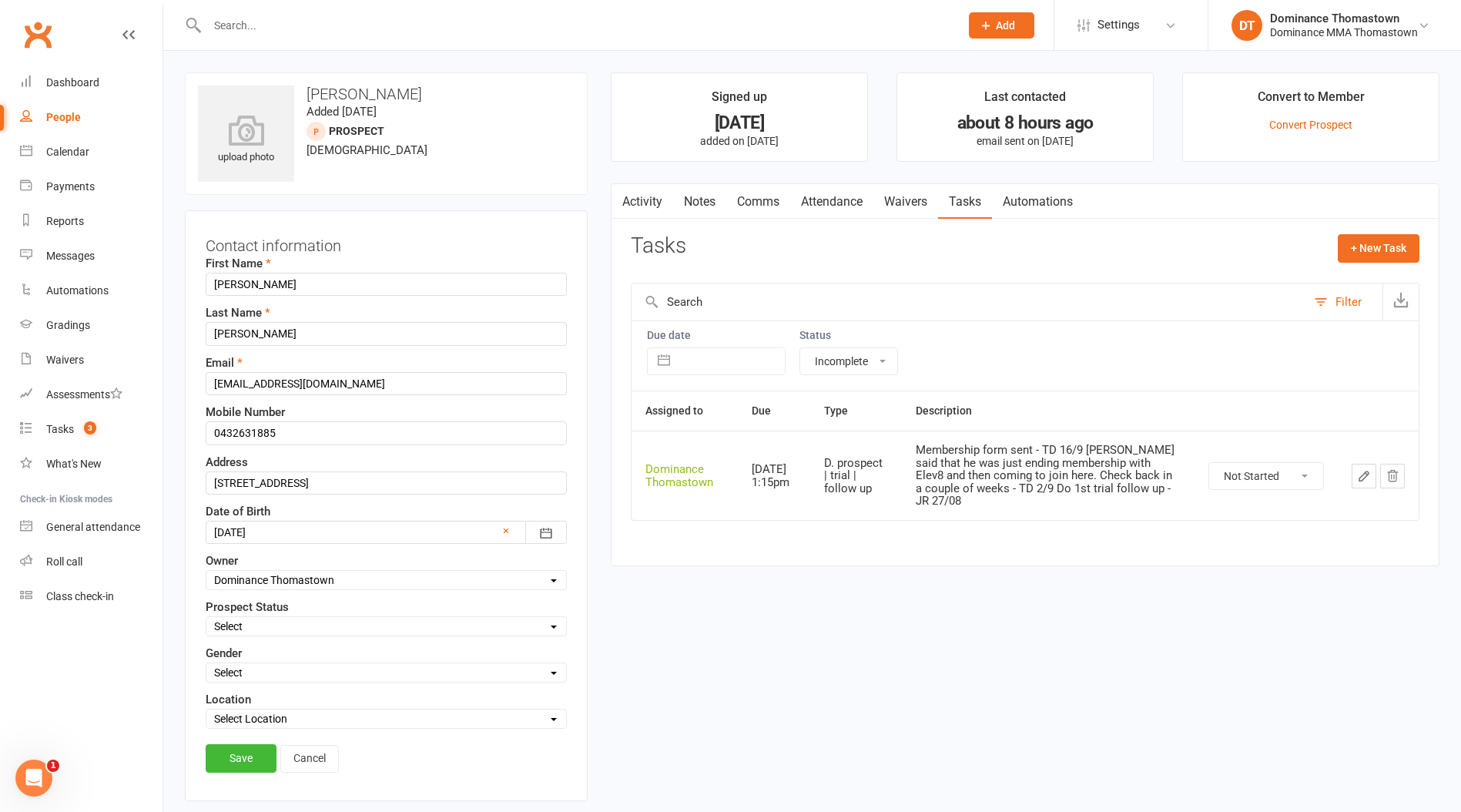
scroll to position [72, 0]
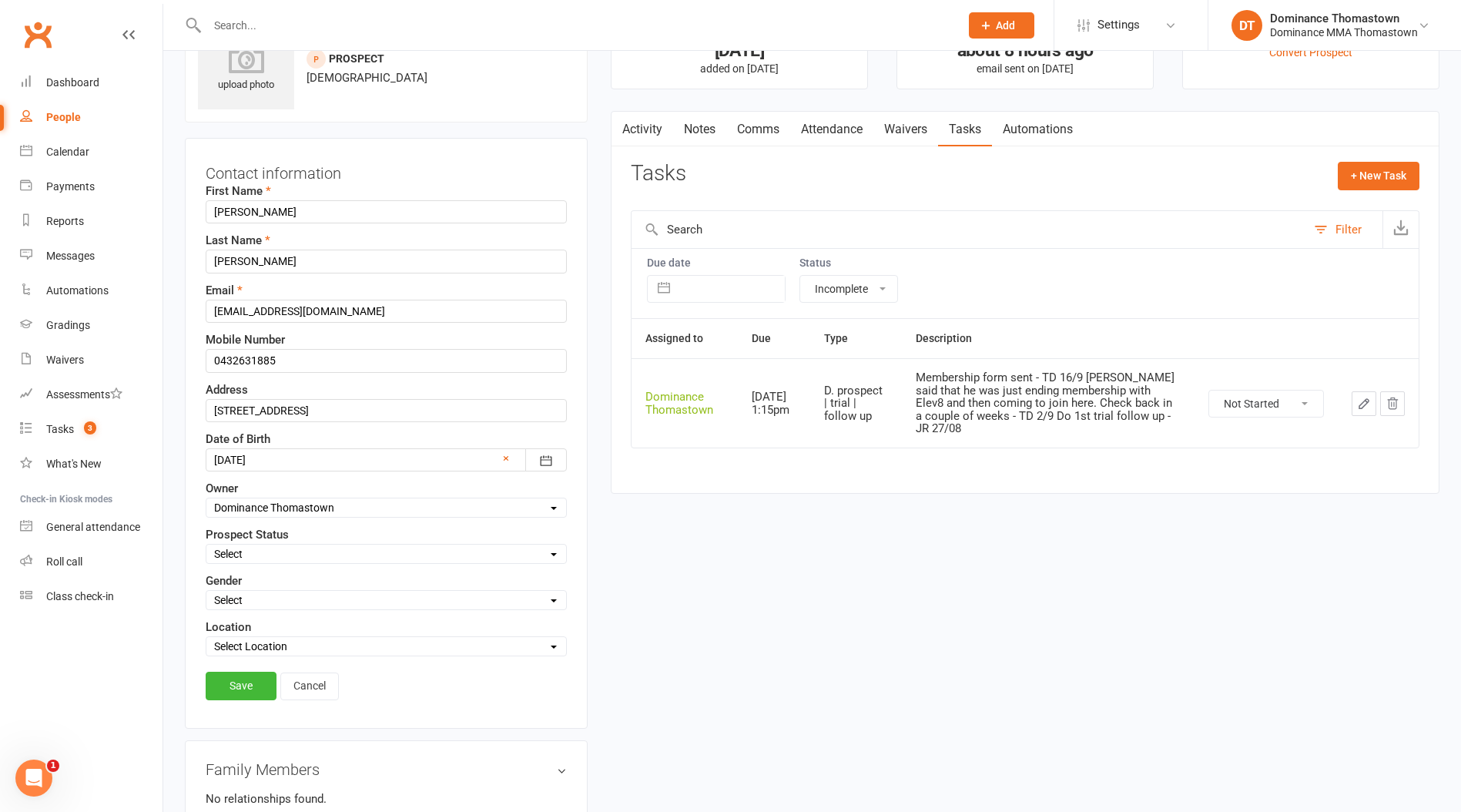
click at [247, 557] on select "Select ENQUIRY WEBSITE ENQUIRY META ADS ENQUIRY DROPPED PROSPECT DROP-IN VISITO…" at bounding box center [387, 554] width 360 height 17
select select "ENQUIRY"
click at [207, 545] on select "Select ENQUIRY WEBSITE ENQUIRY META ADS ENQUIRY DROPPED PROSPECT DROP-IN VISITO…" at bounding box center [387, 554] width 360 height 17
drag, startPoint x: 229, startPoint y: 684, endPoint x: 237, endPoint y: 546, distance: 138.2
click at [228, 684] on link "Save" at bounding box center [242, 685] width 71 height 28
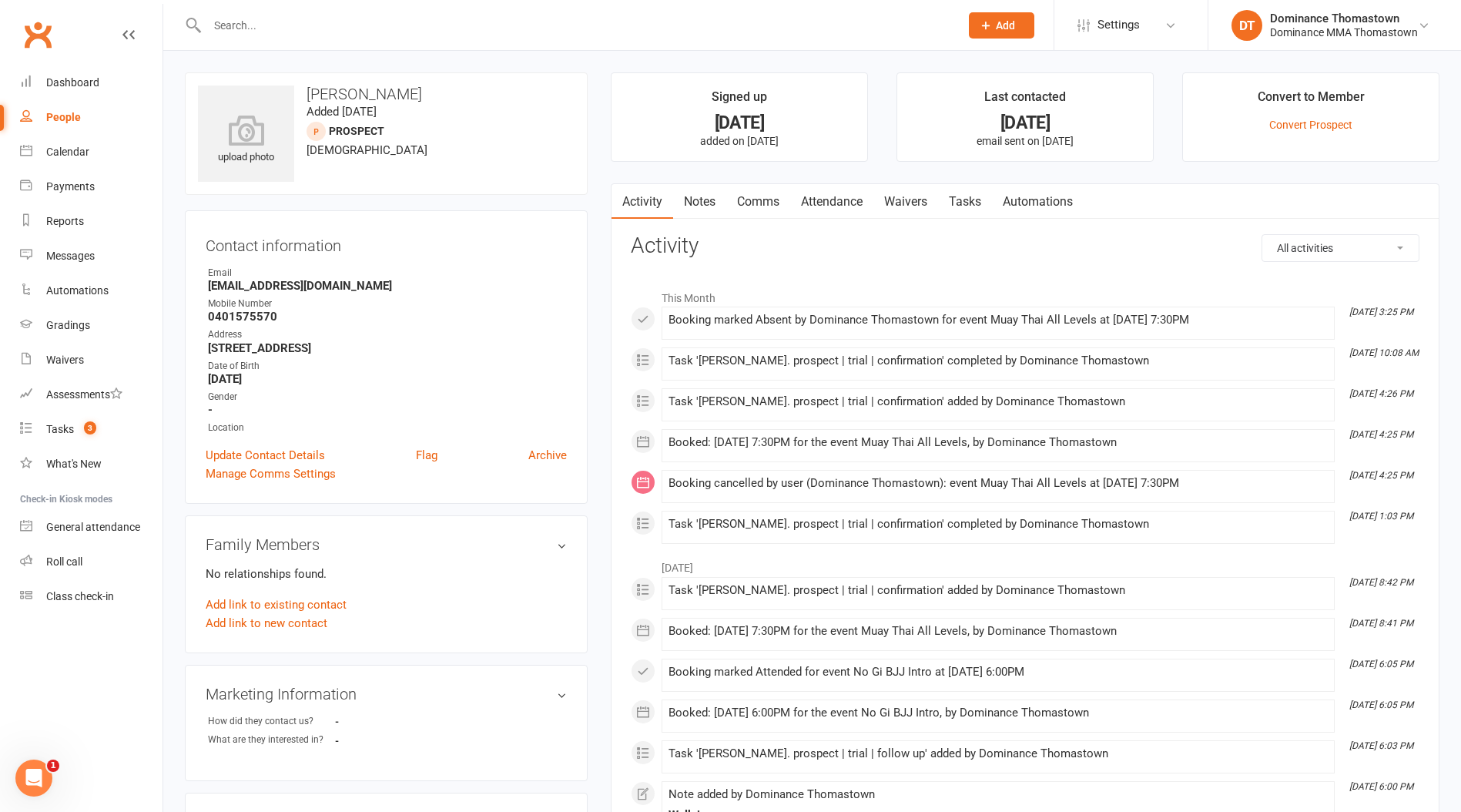
click at [696, 192] on link "Notes" at bounding box center [700, 202] width 53 height 36
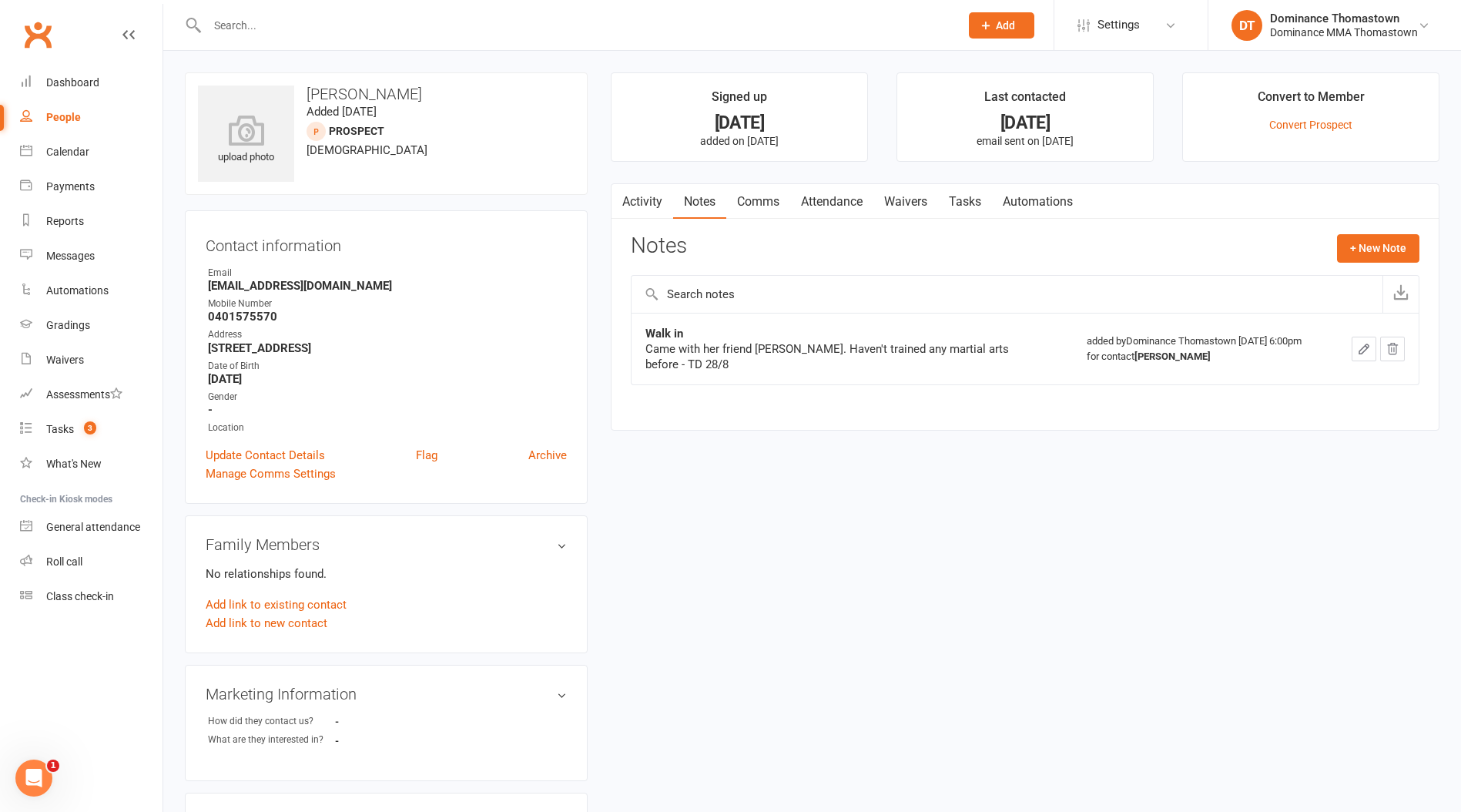
click at [948, 212] on link "Tasks" at bounding box center [965, 202] width 53 height 36
select select "incomplete"
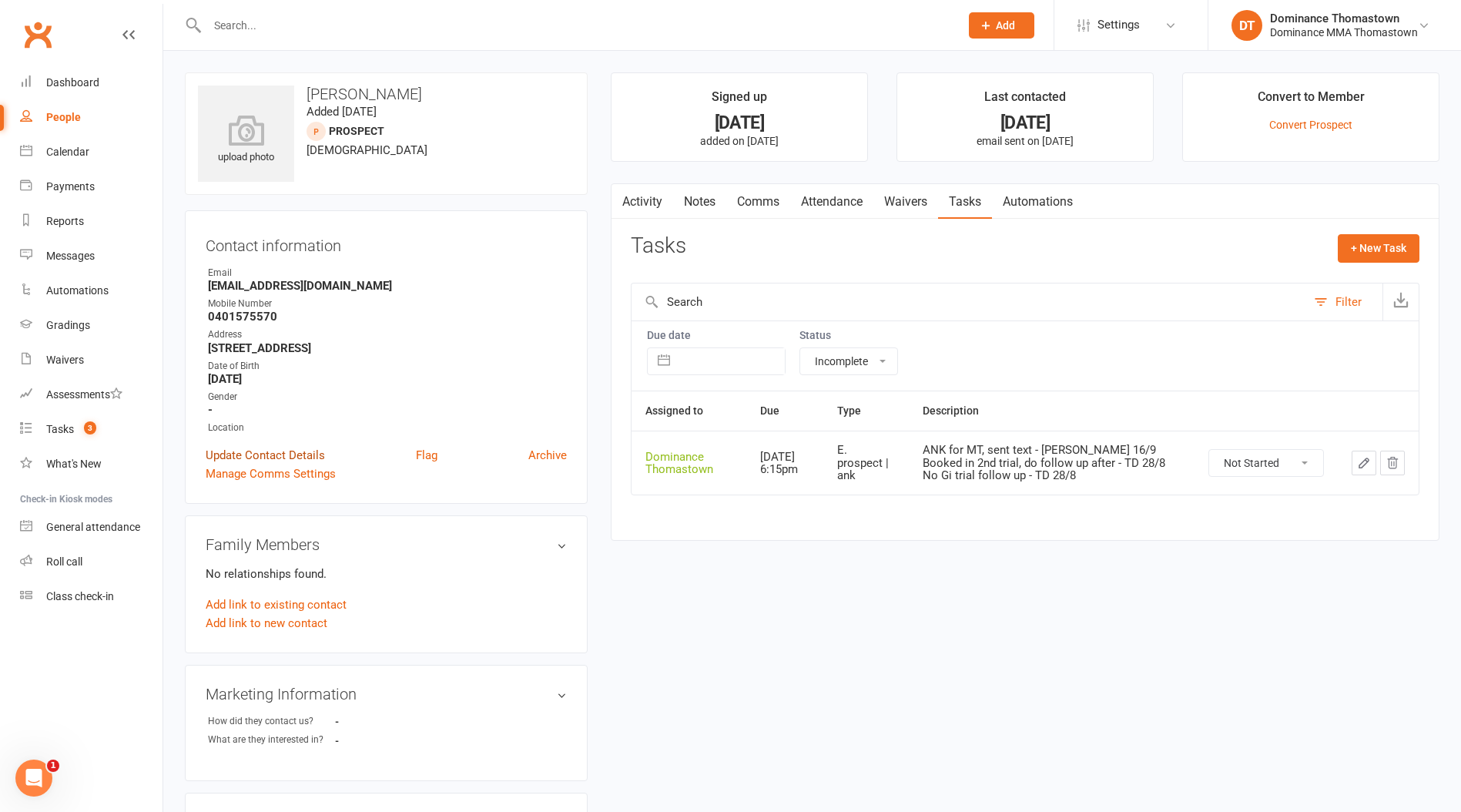
click at [274, 447] on link "Update Contact Details" at bounding box center [266, 455] width 119 height 19
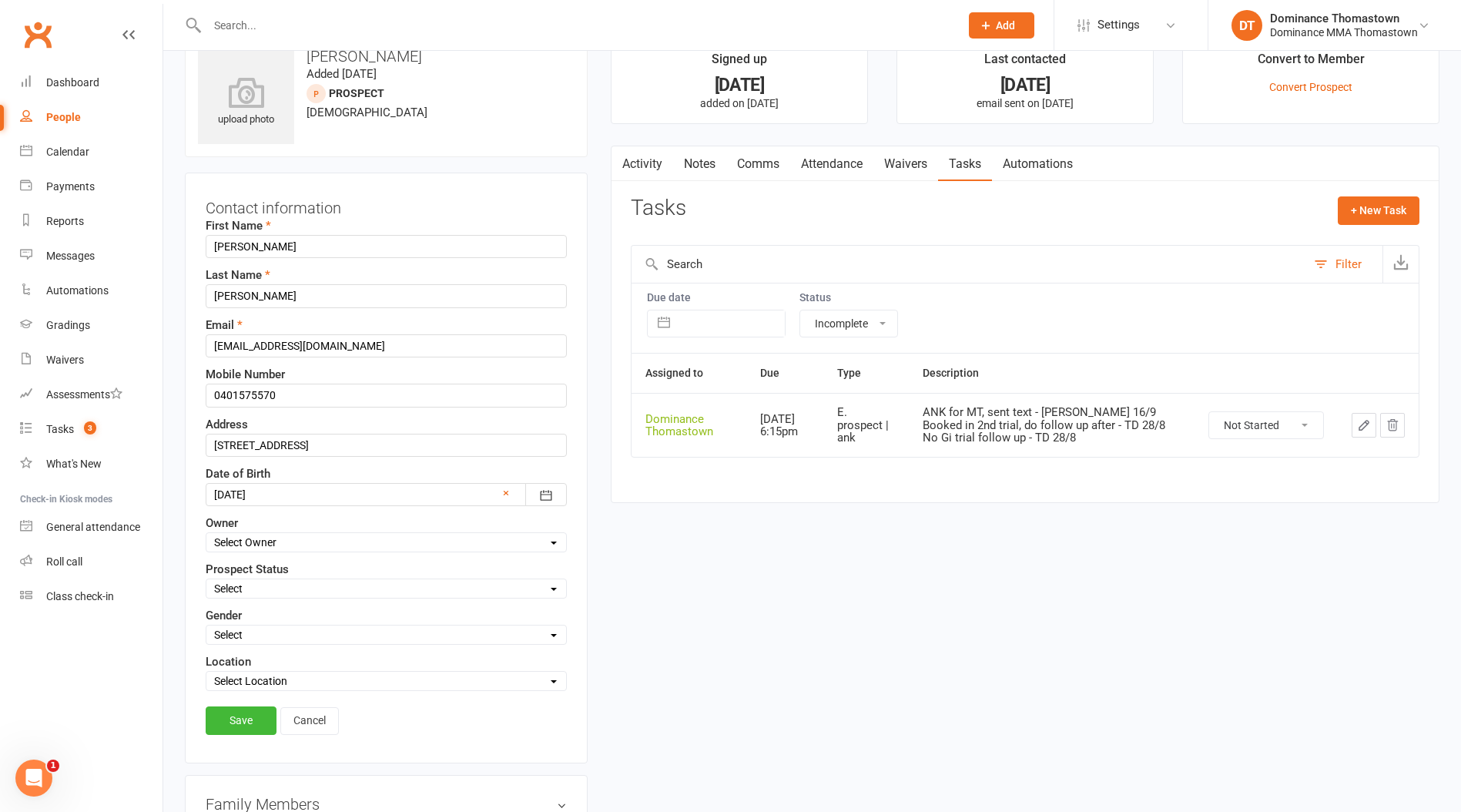
scroll to position [72, 0]
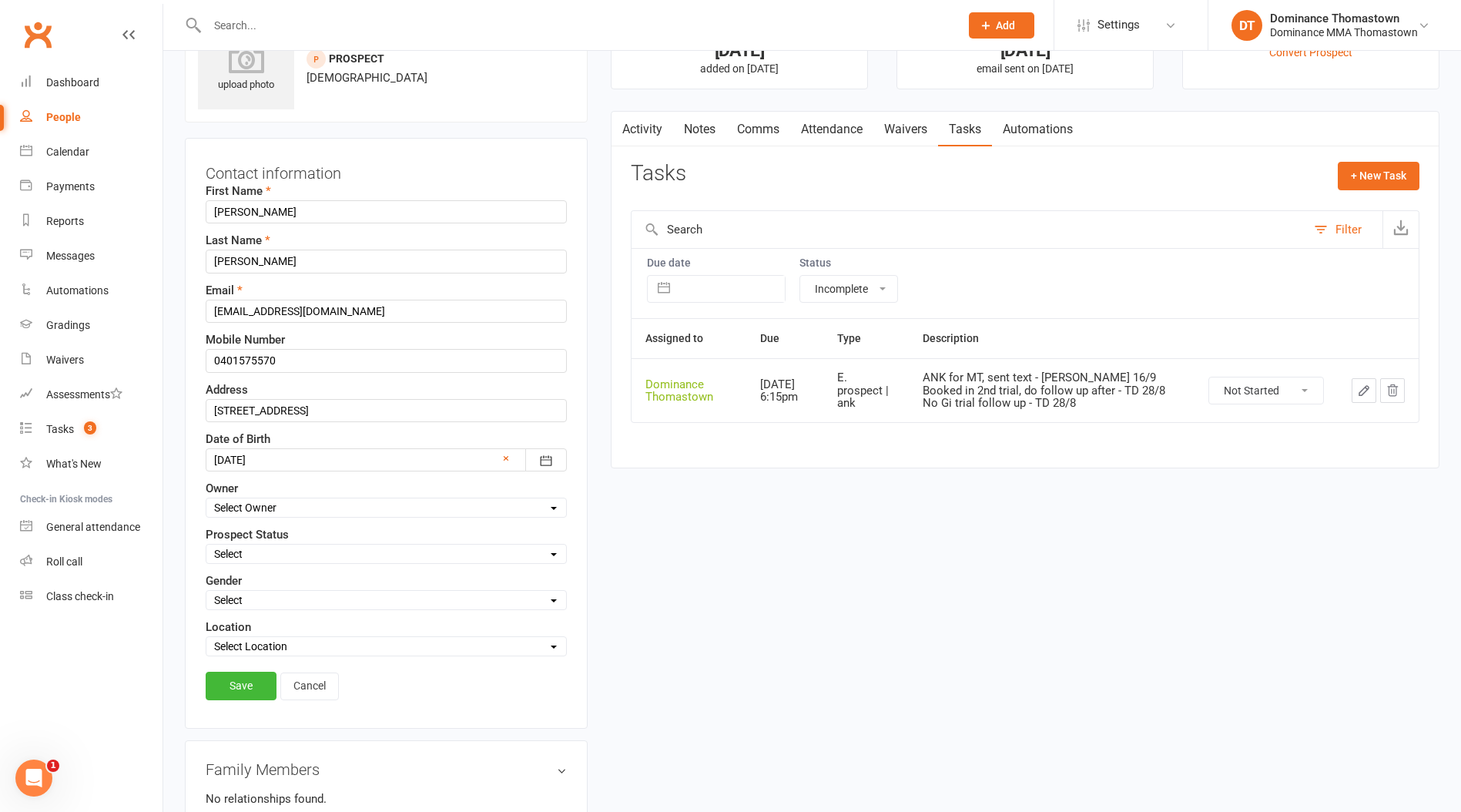
click at [245, 509] on select "Select Owner Cat Wilson David Hart Jesse McIntyre Wilson Tan Dominance Thomasto…" at bounding box center [387, 507] width 360 height 17
click at [232, 553] on select "Select ENQUIRY WEBSITE ENQUIRY META ADS ENQUIRY DROPPED PROSPECT DROP-IN VISITO…" at bounding box center [387, 554] width 360 height 17
select select "ENQUIRY"
click at [207, 545] on select "Select ENQUIRY WEBSITE ENQUIRY META ADS ENQUIRY DROPPED PROSPECT DROP-IN VISITO…" at bounding box center [387, 554] width 360 height 17
click at [259, 683] on link "Save" at bounding box center [242, 685] width 71 height 28
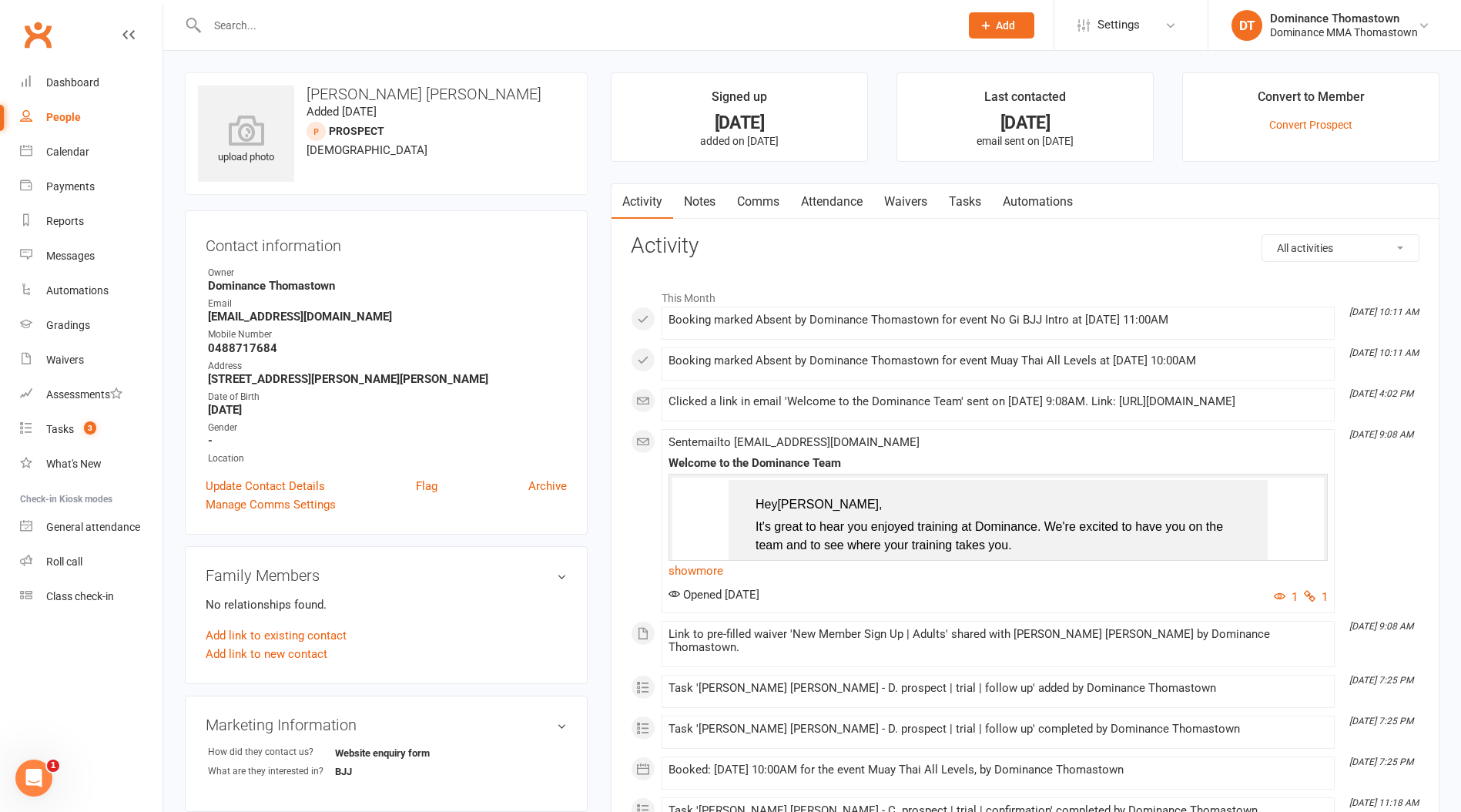
click at [706, 209] on link "Notes" at bounding box center [700, 202] width 53 height 36
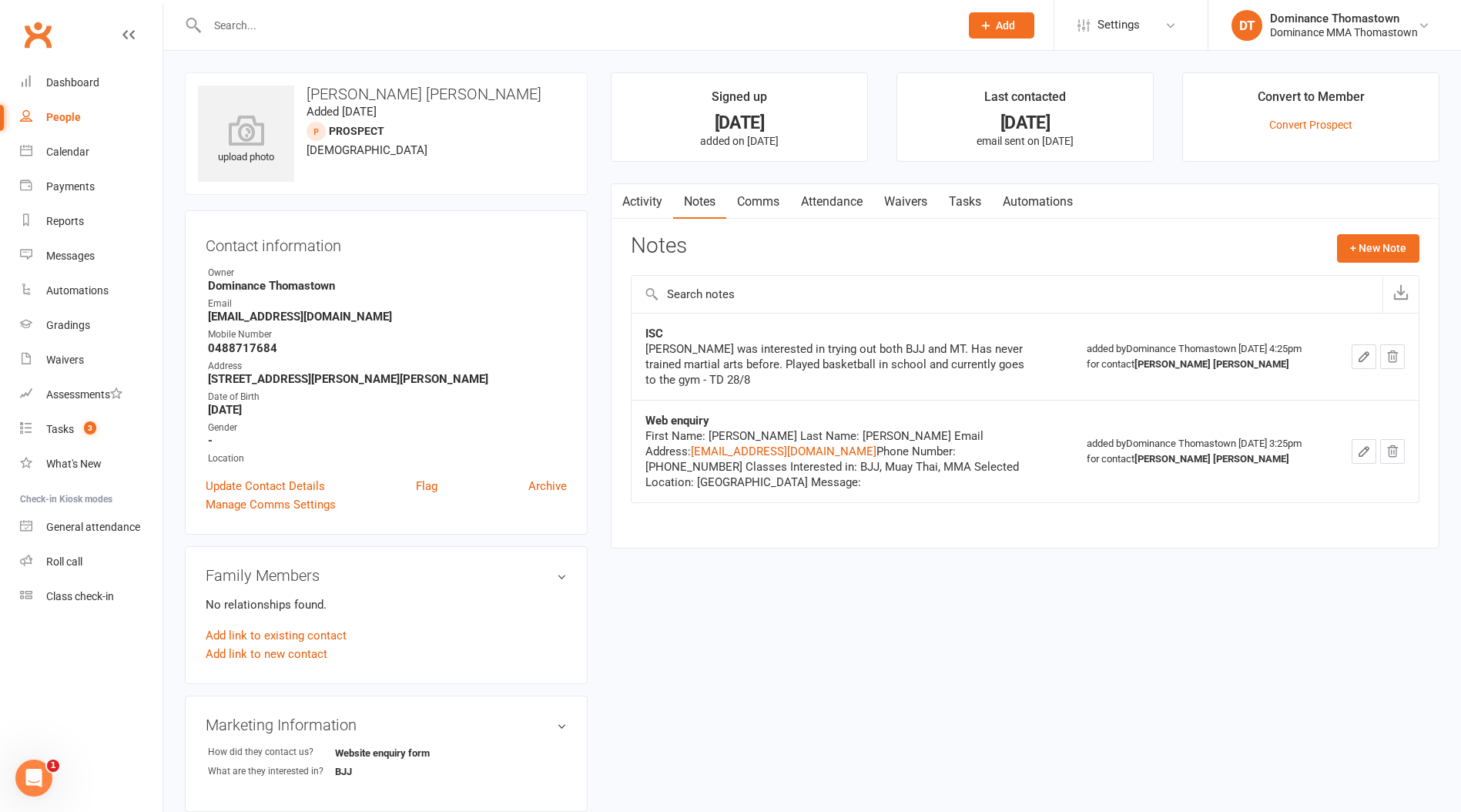
click at [946, 187] on link "Tasks" at bounding box center [965, 202] width 53 height 36
select select "incomplete"
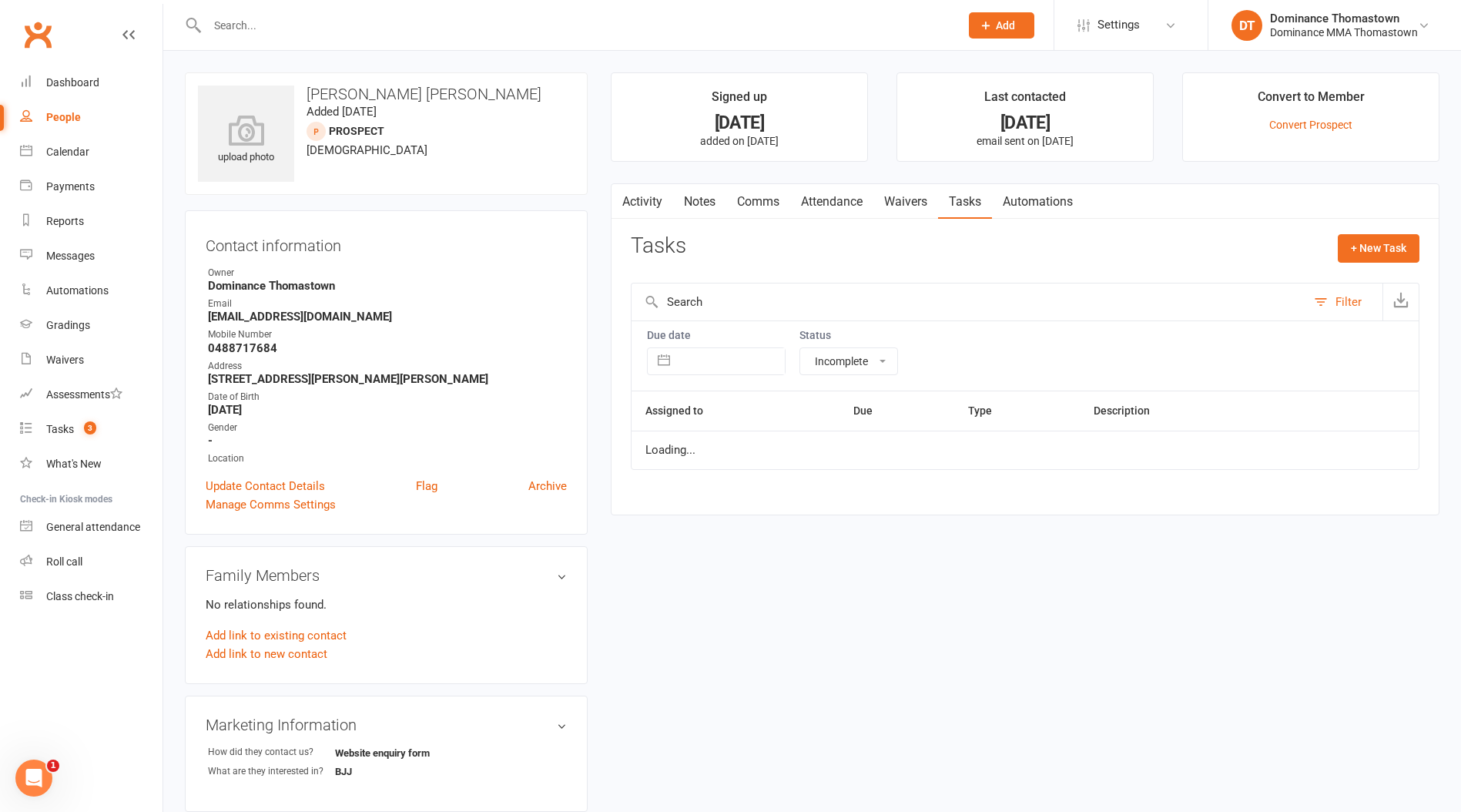
click at [957, 202] on link "Tasks" at bounding box center [965, 202] width 53 height 36
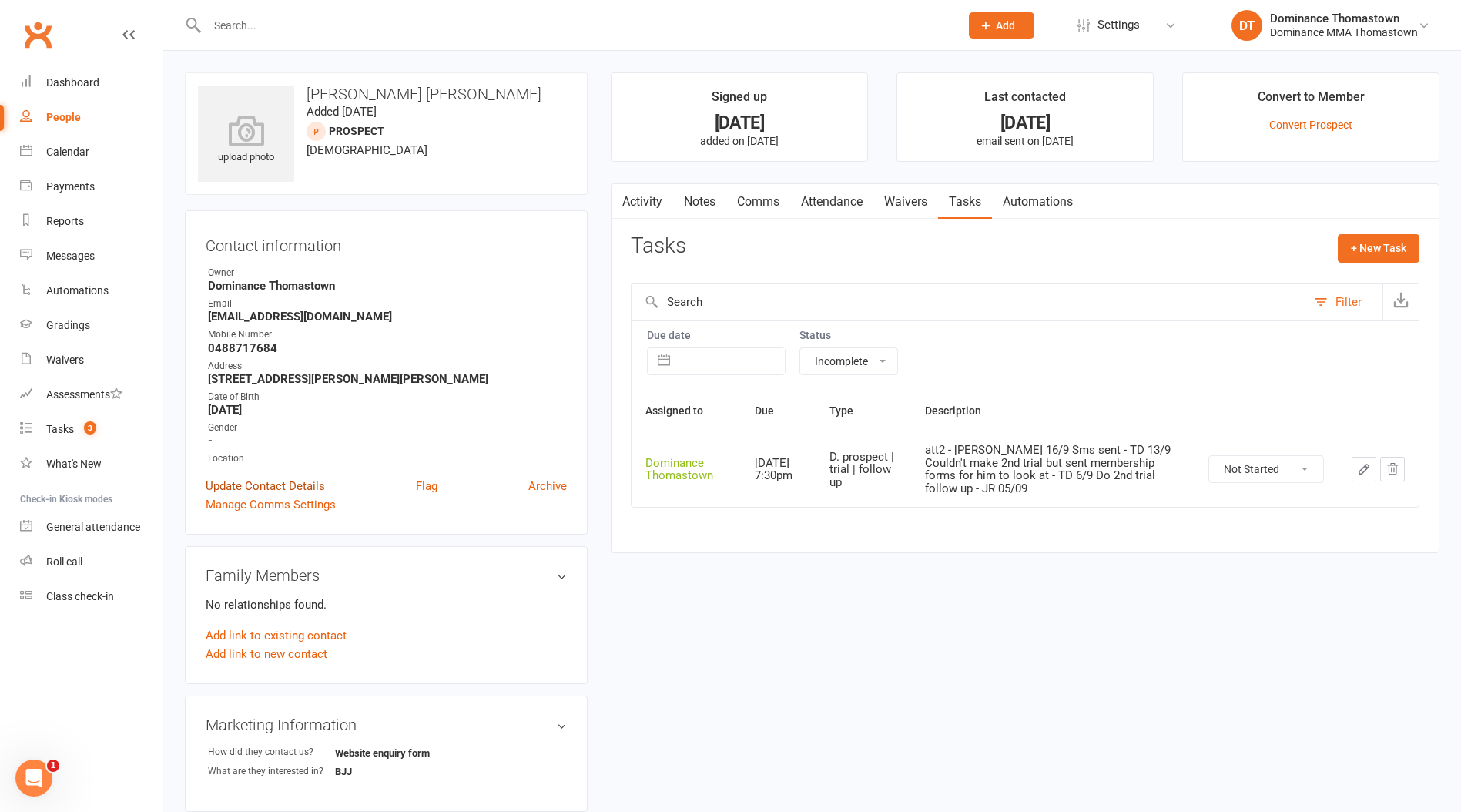
click at [300, 486] on link "Update Contact Details" at bounding box center [266, 486] width 119 height 19
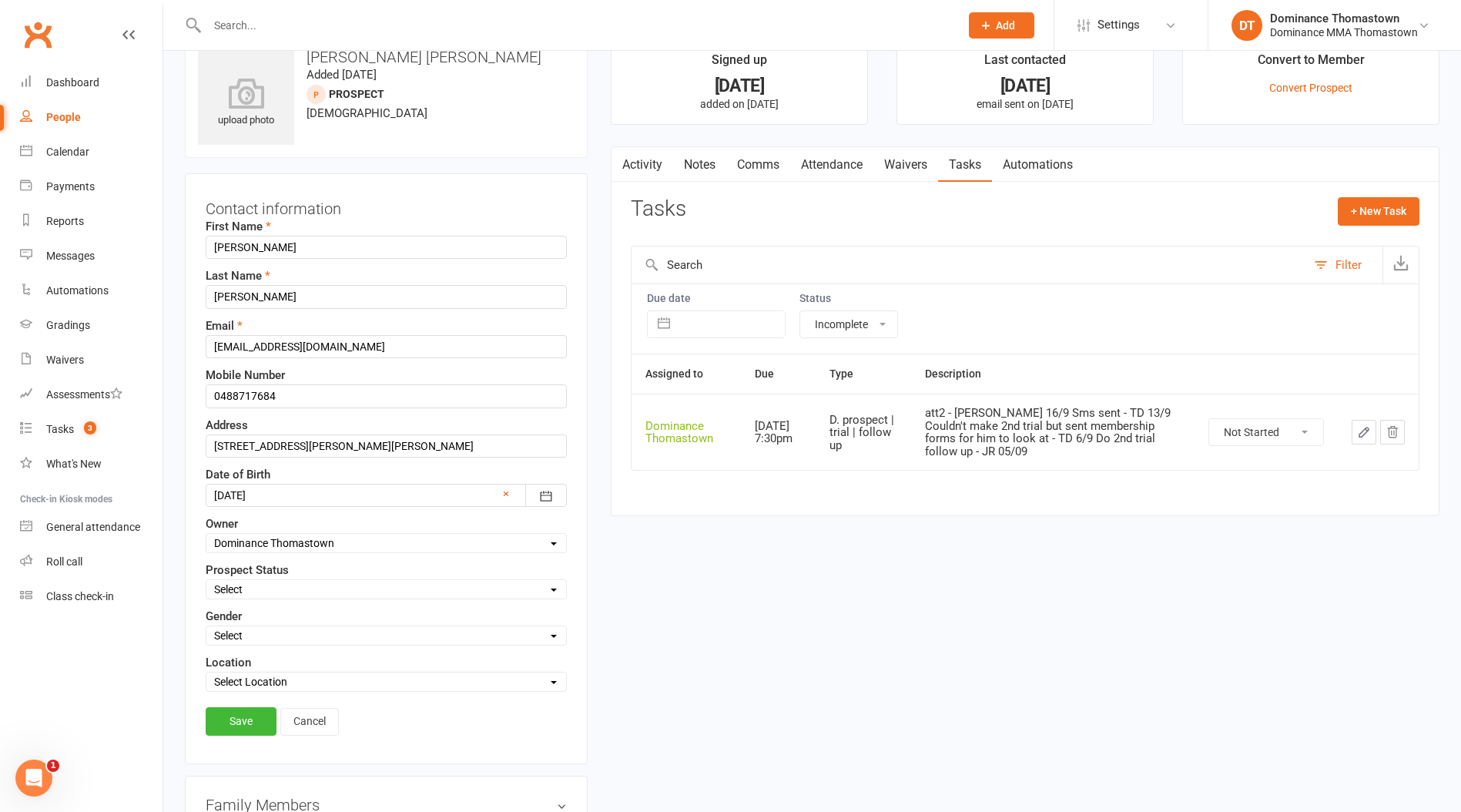
scroll to position [72, 0]
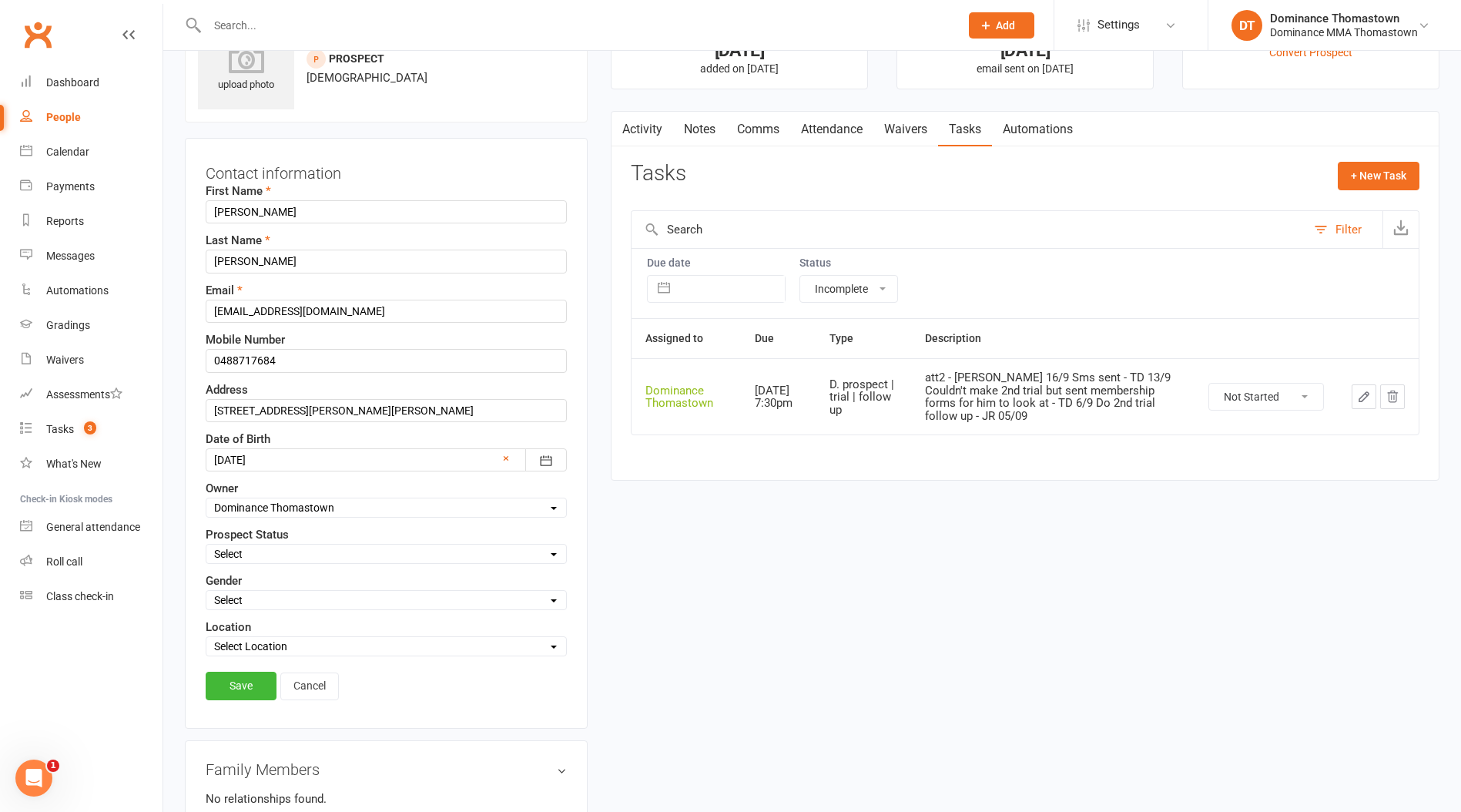
click at [661, 121] on link "Activity" at bounding box center [642, 129] width 62 height 36
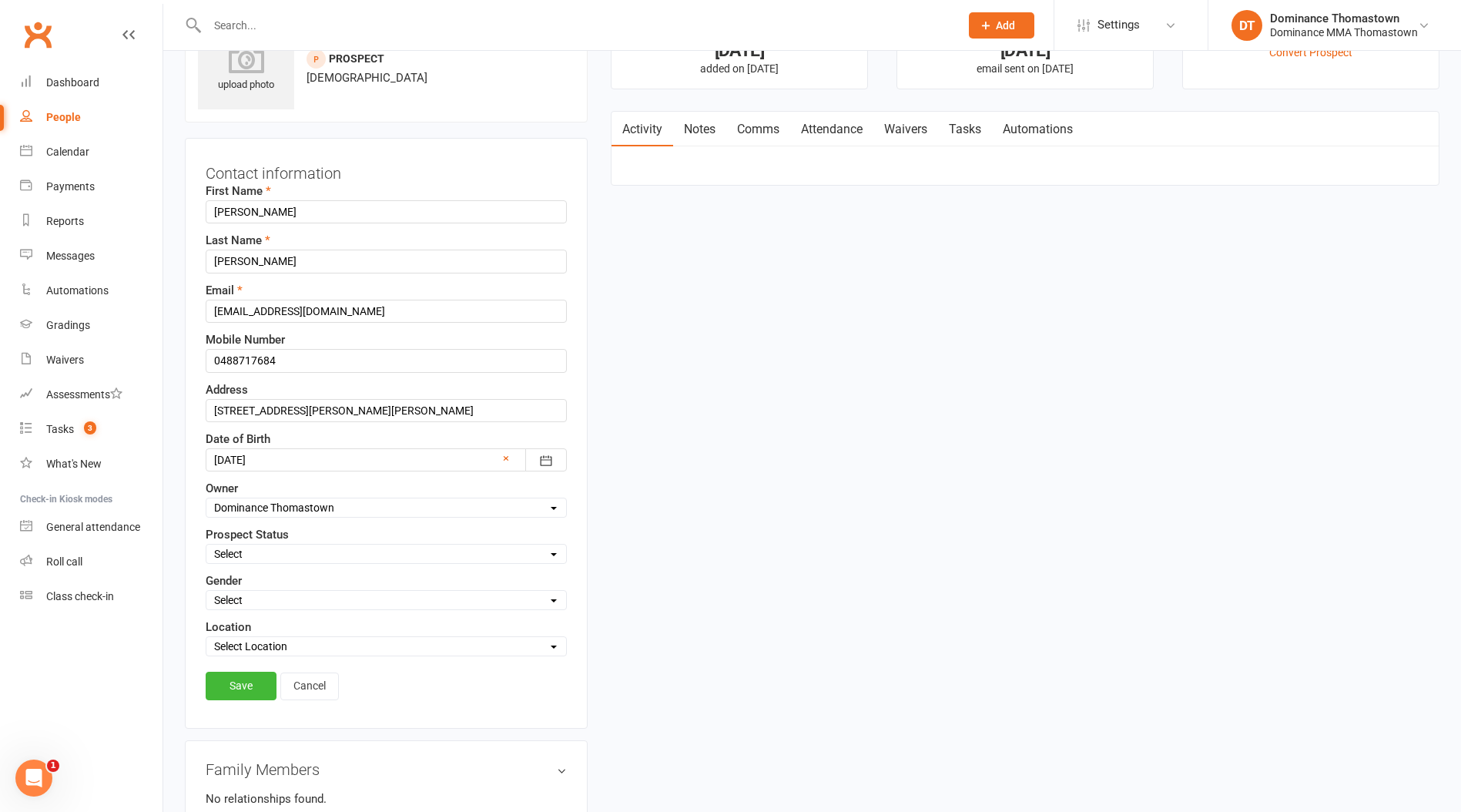
click at [706, 131] on link "Notes" at bounding box center [700, 129] width 53 height 36
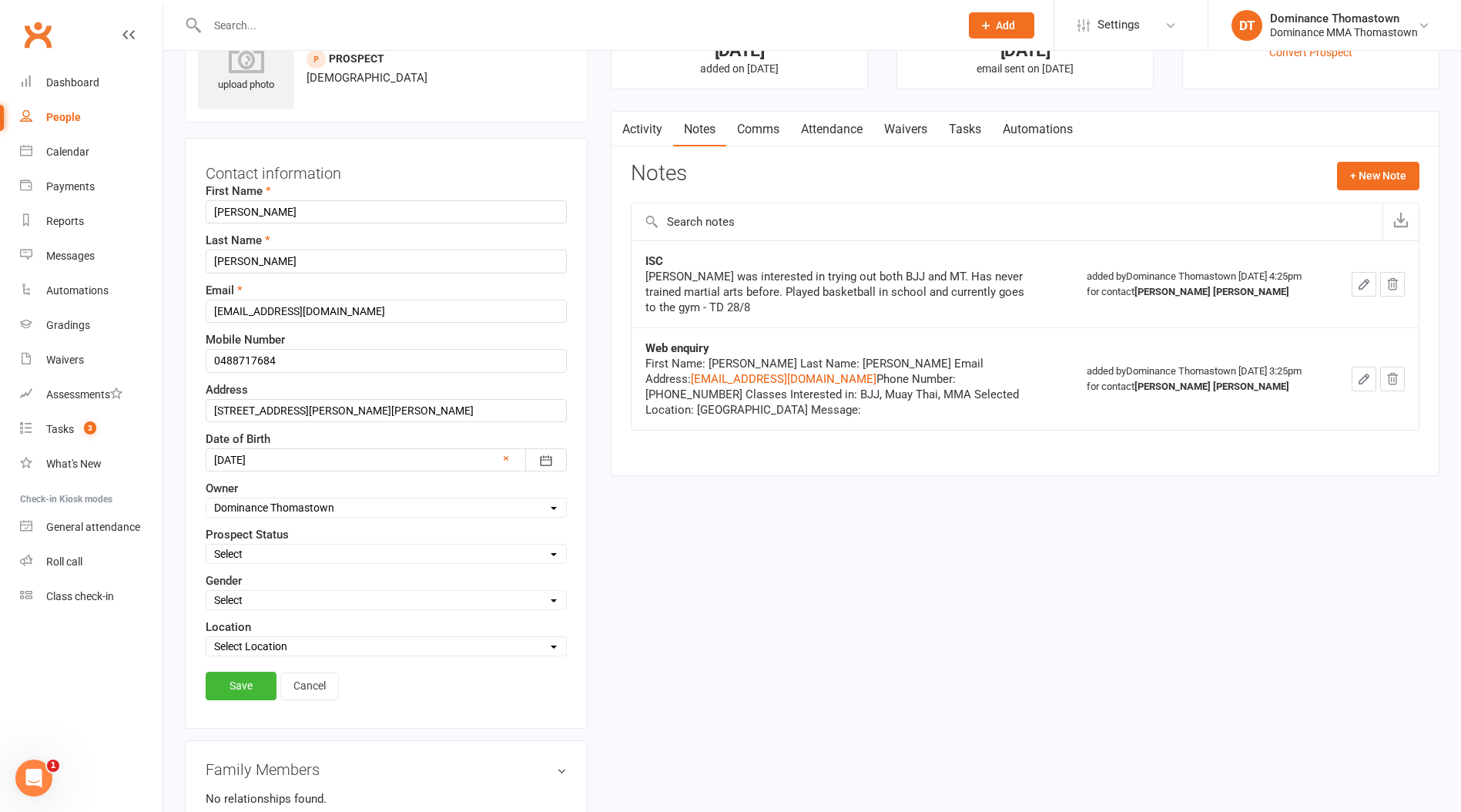
scroll to position [113, 0]
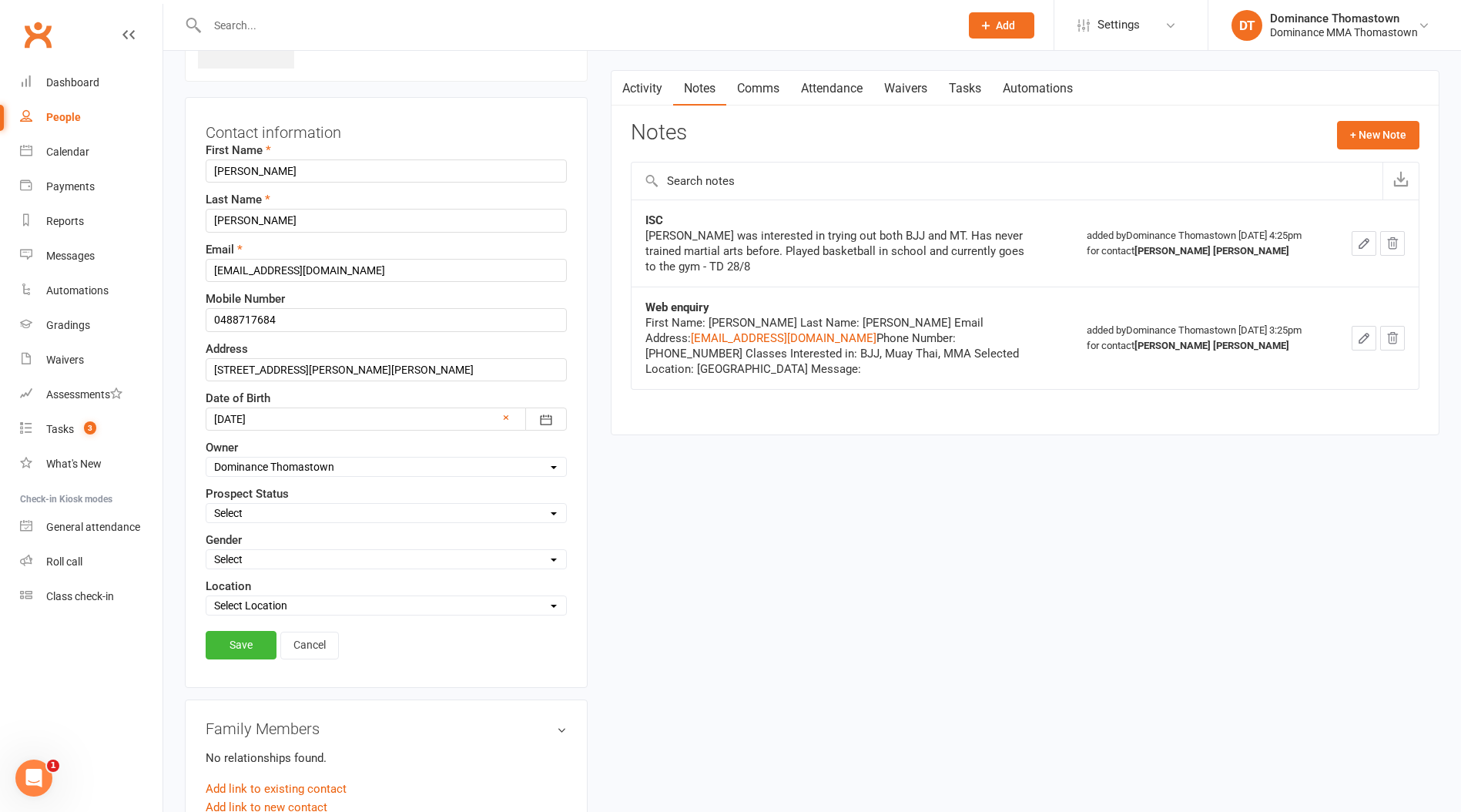
click at [225, 511] on select "Select ENQUIRY WEBSITE ENQUIRY META ADS ENQUIRY DROPPED PROSPECT DROP-IN VISITO…" at bounding box center [387, 513] width 360 height 17
select select "WEBSITE ENQUIRY"
click at [207, 504] on select "Select ENQUIRY WEBSITE ENQUIRY META ADS ENQUIRY DROPPED PROSPECT DROP-IN VISITO…" at bounding box center [387, 513] width 360 height 17
click at [248, 643] on link "Save" at bounding box center [242, 644] width 71 height 28
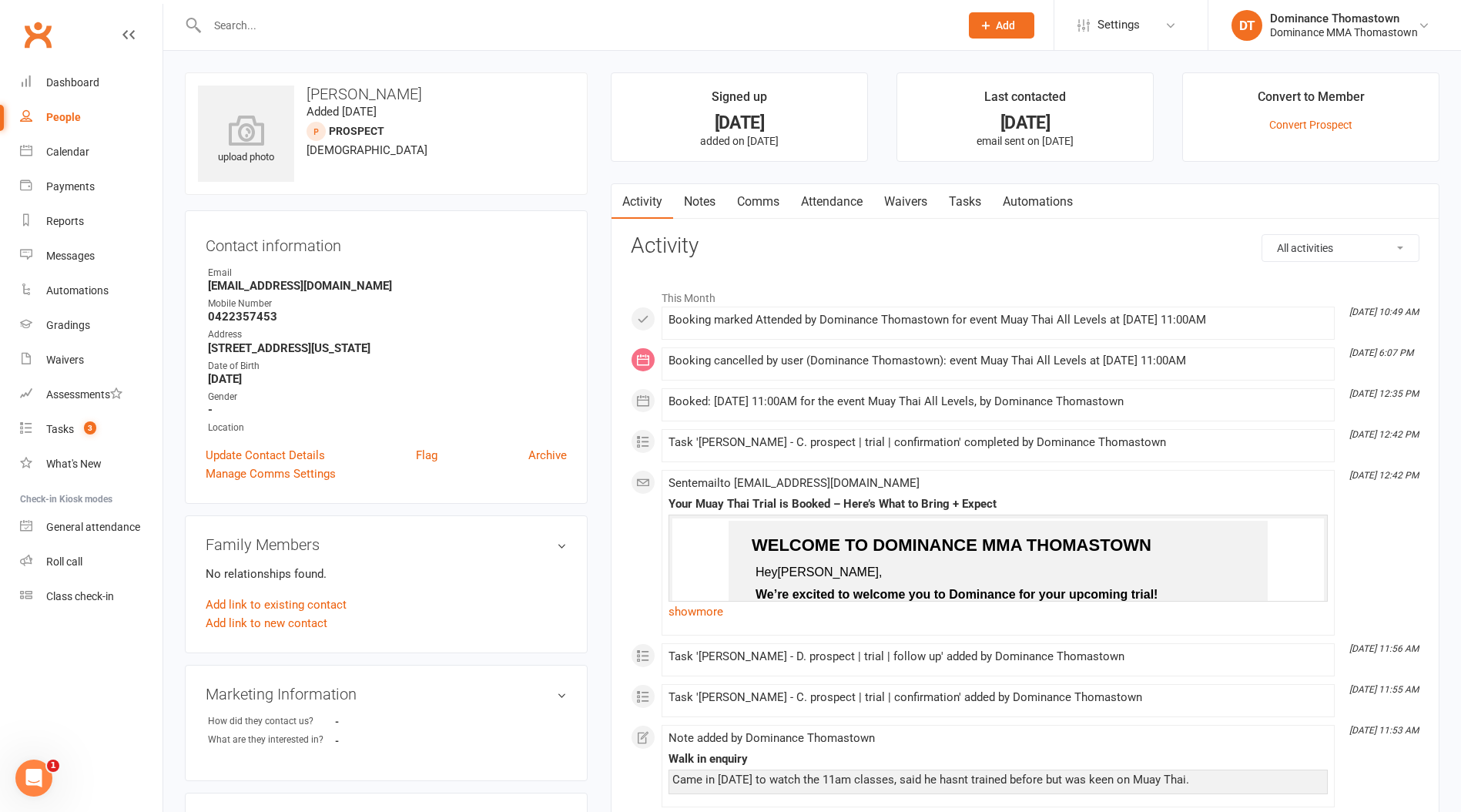
drag, startPoint x: 713, startPoint y: 195, endPoint x: 662, endPoint y: 216, distance: 55.2
click at [716, 194] on link "Notes" at bounding box center [700, 202] width 53 height 36
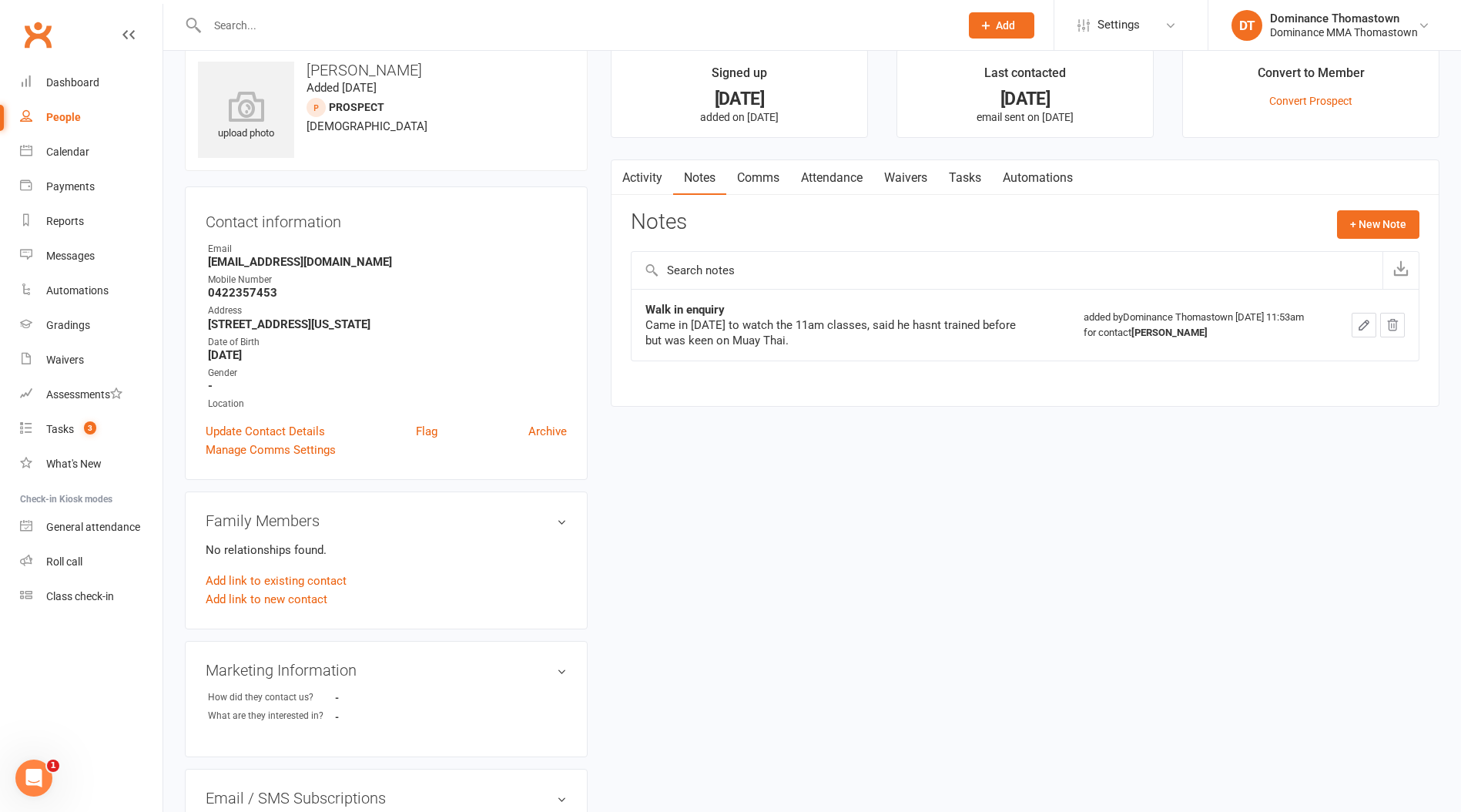
scroll to position [30, 0]
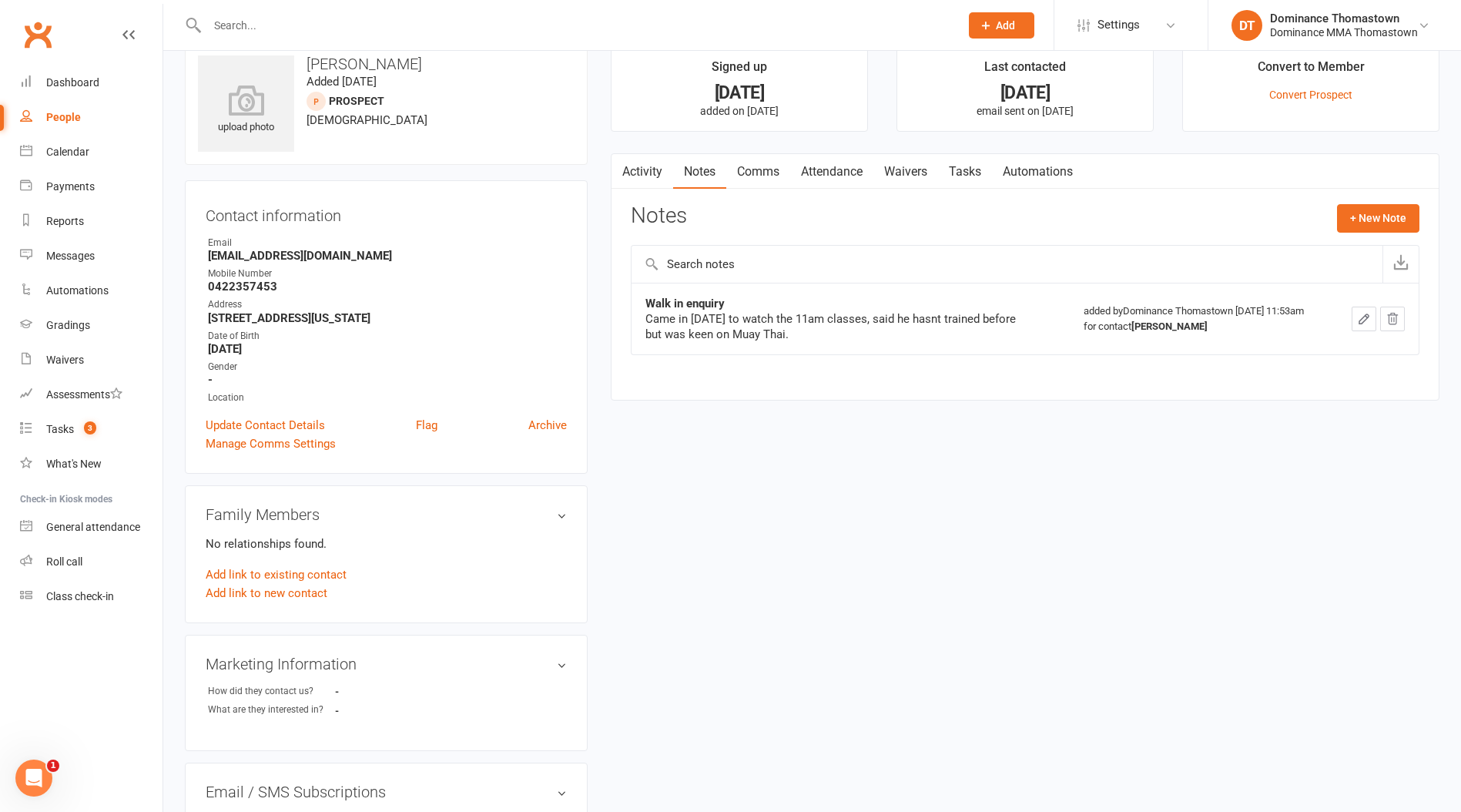
click at [965, 181] on link "Tasks" at bounding box center [965, 172] width 53 height 36
select select "incomplete"
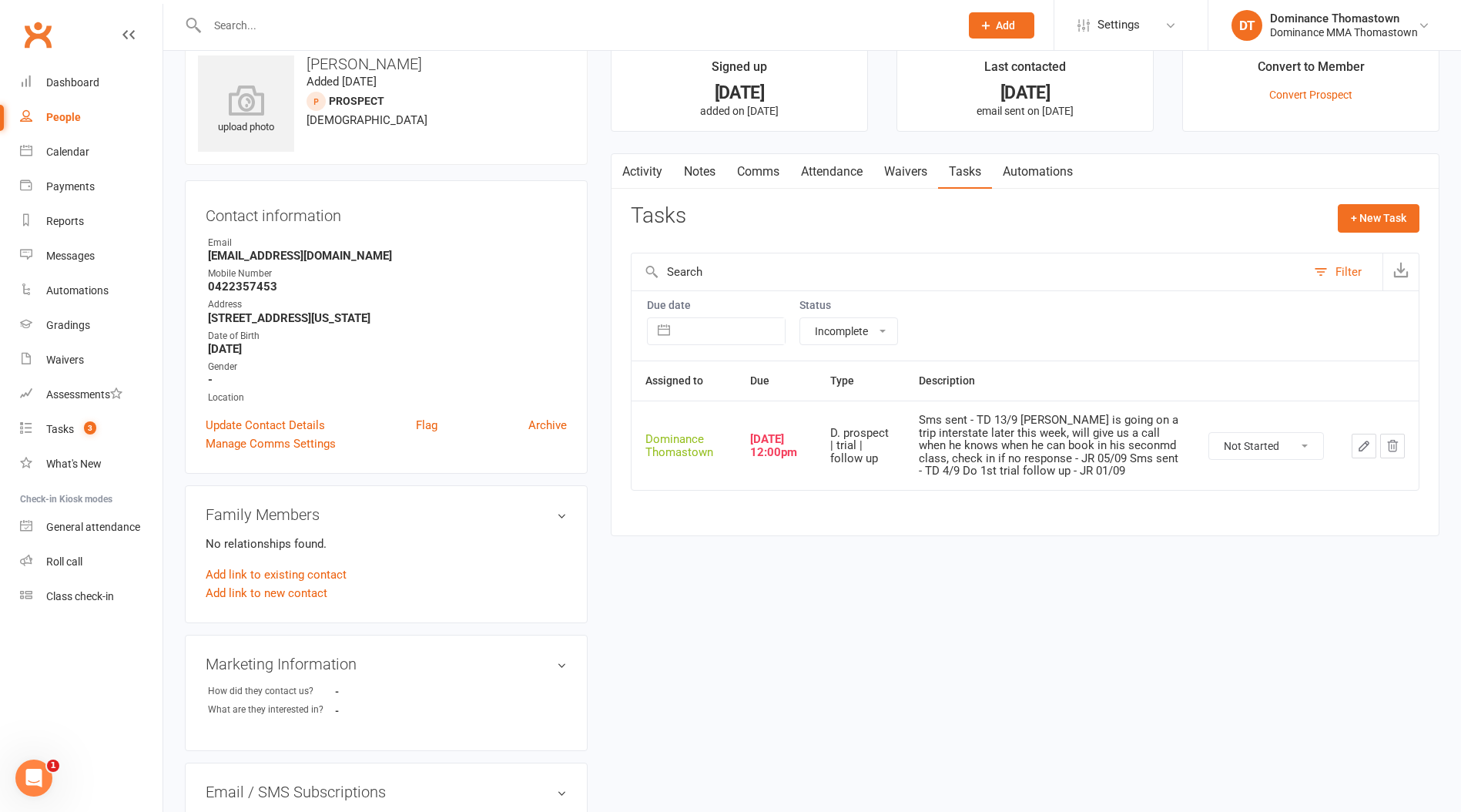
click at [646, 168] on link "Activity" at bounding box center [642, 172] width 62 height 36
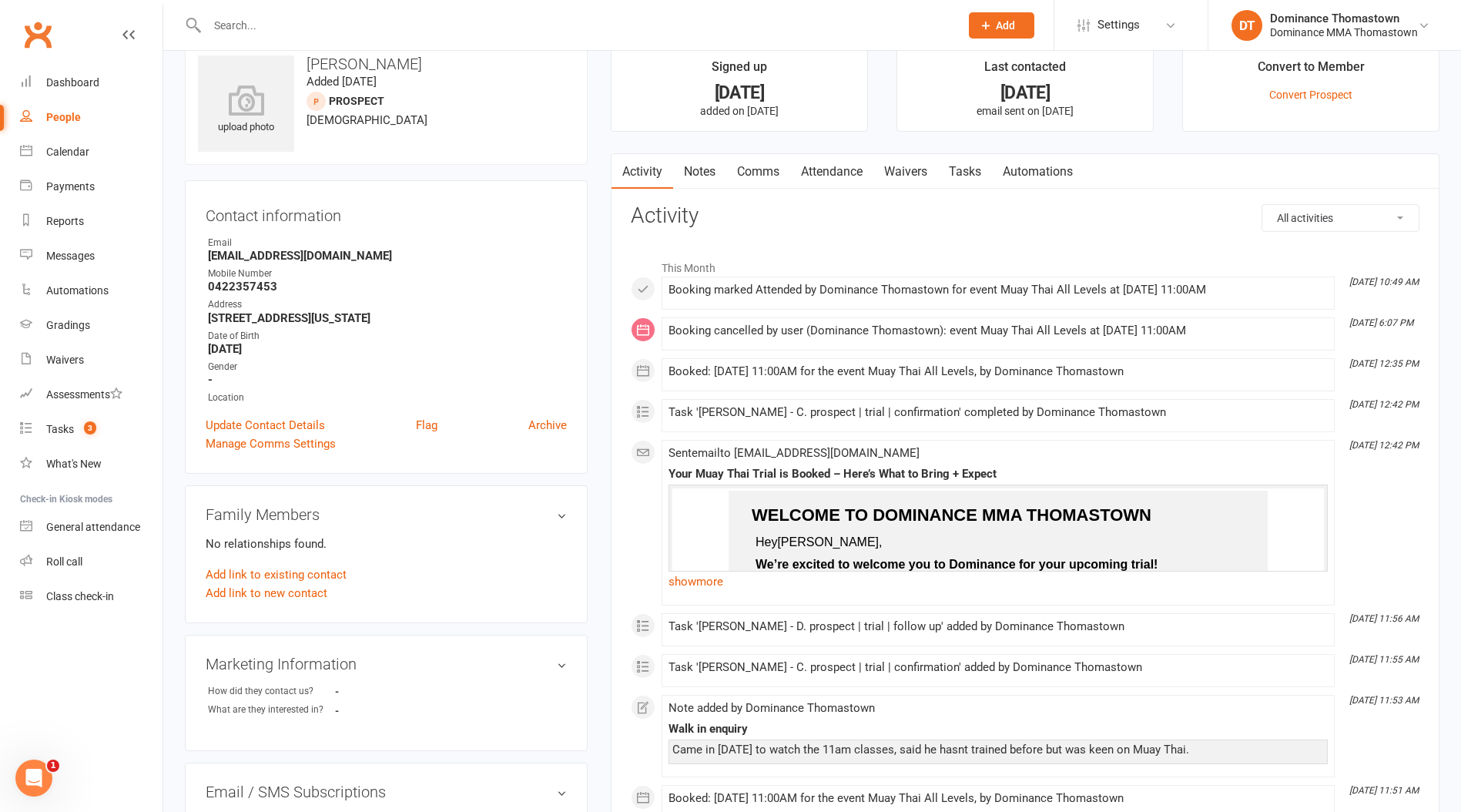
drag, startPoint x: 715, startPoint y: 168, endPoint x: 701, endPoint y: 174, distance: 15.2
click at [715, 168] on link "Notes" at bounding box center [700, 172] width 53 height 36
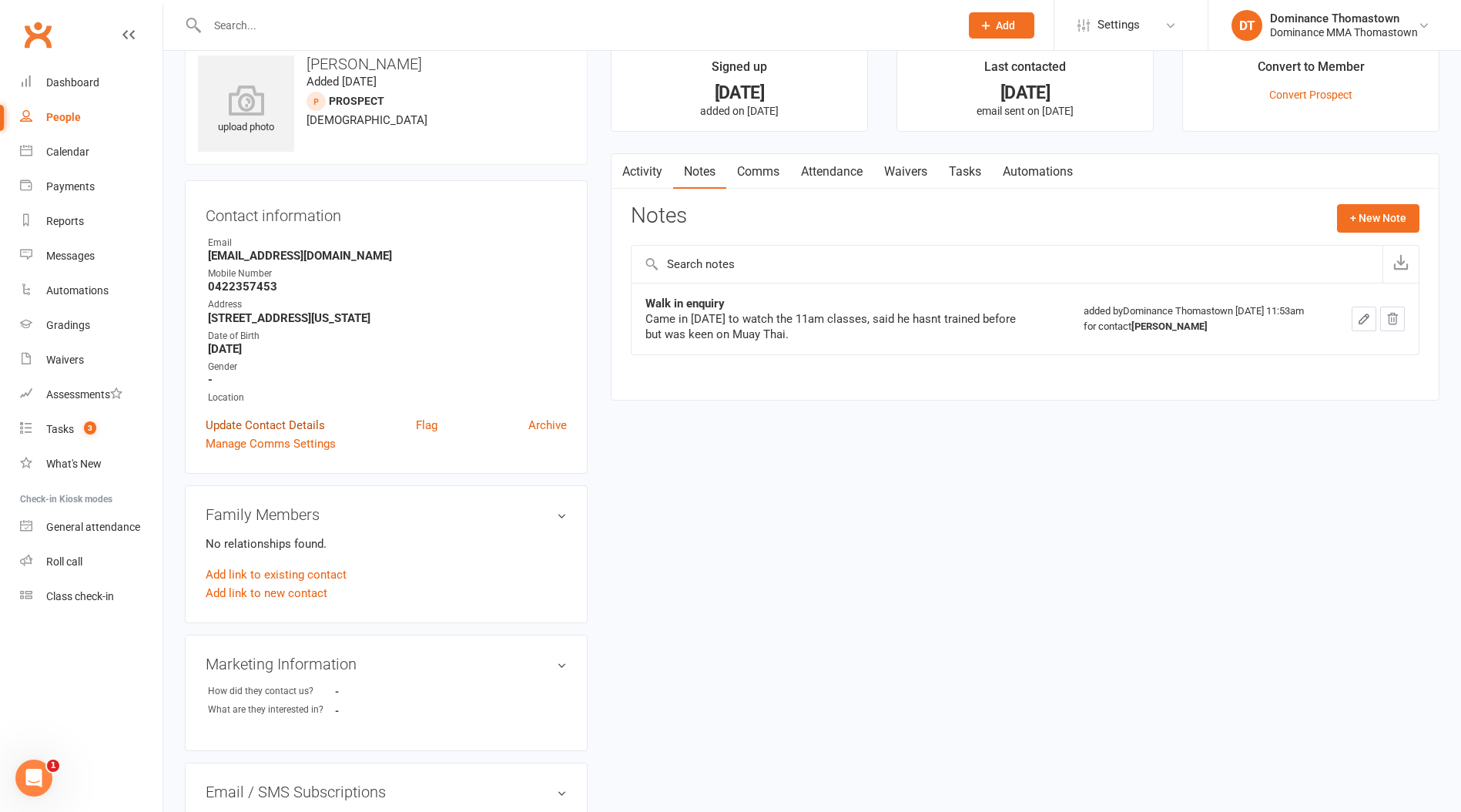
click at [273, 424] on link "Update Contact Details" at bounding box center [266, 425] width 119 height 19
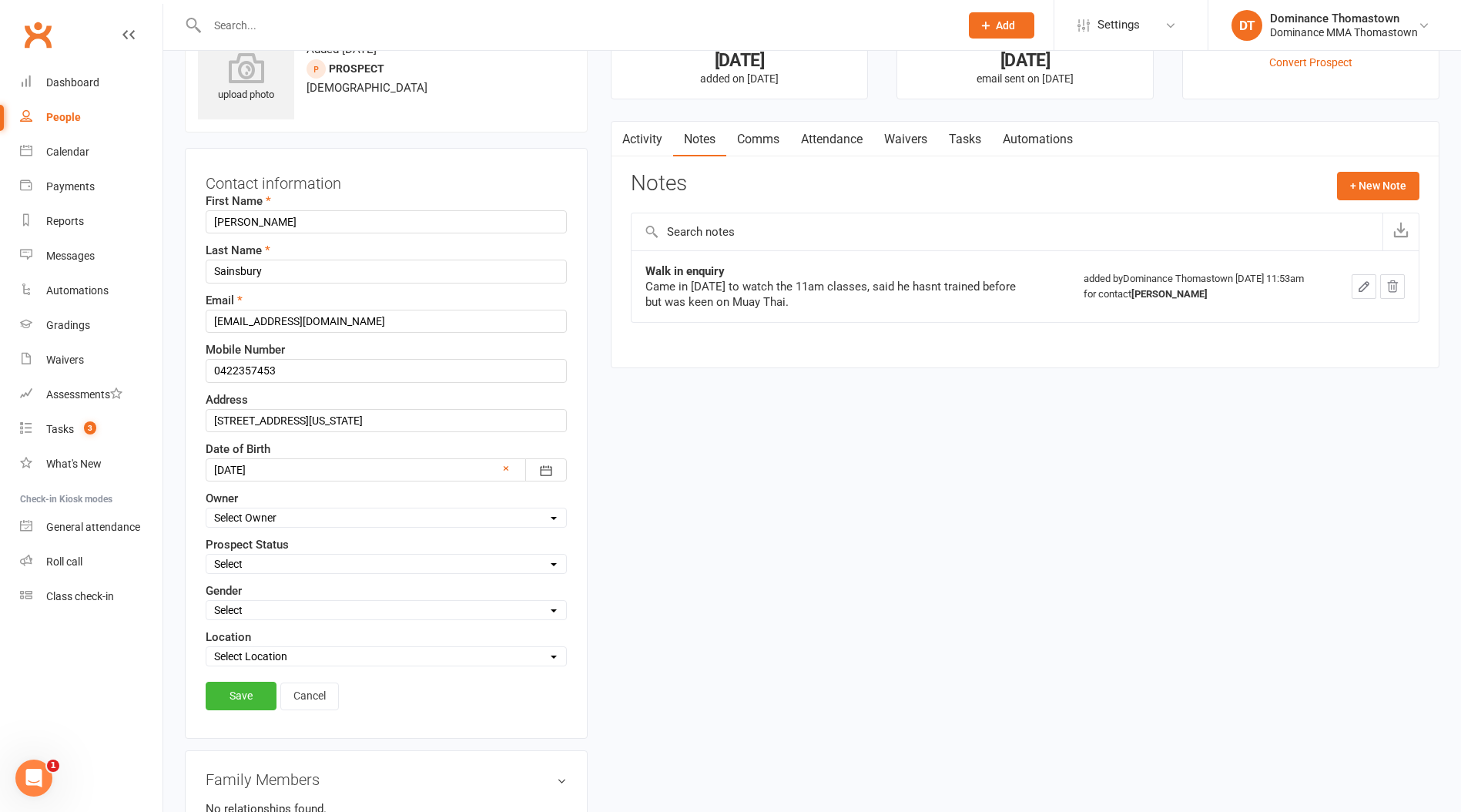
scroll to position [72, 0]
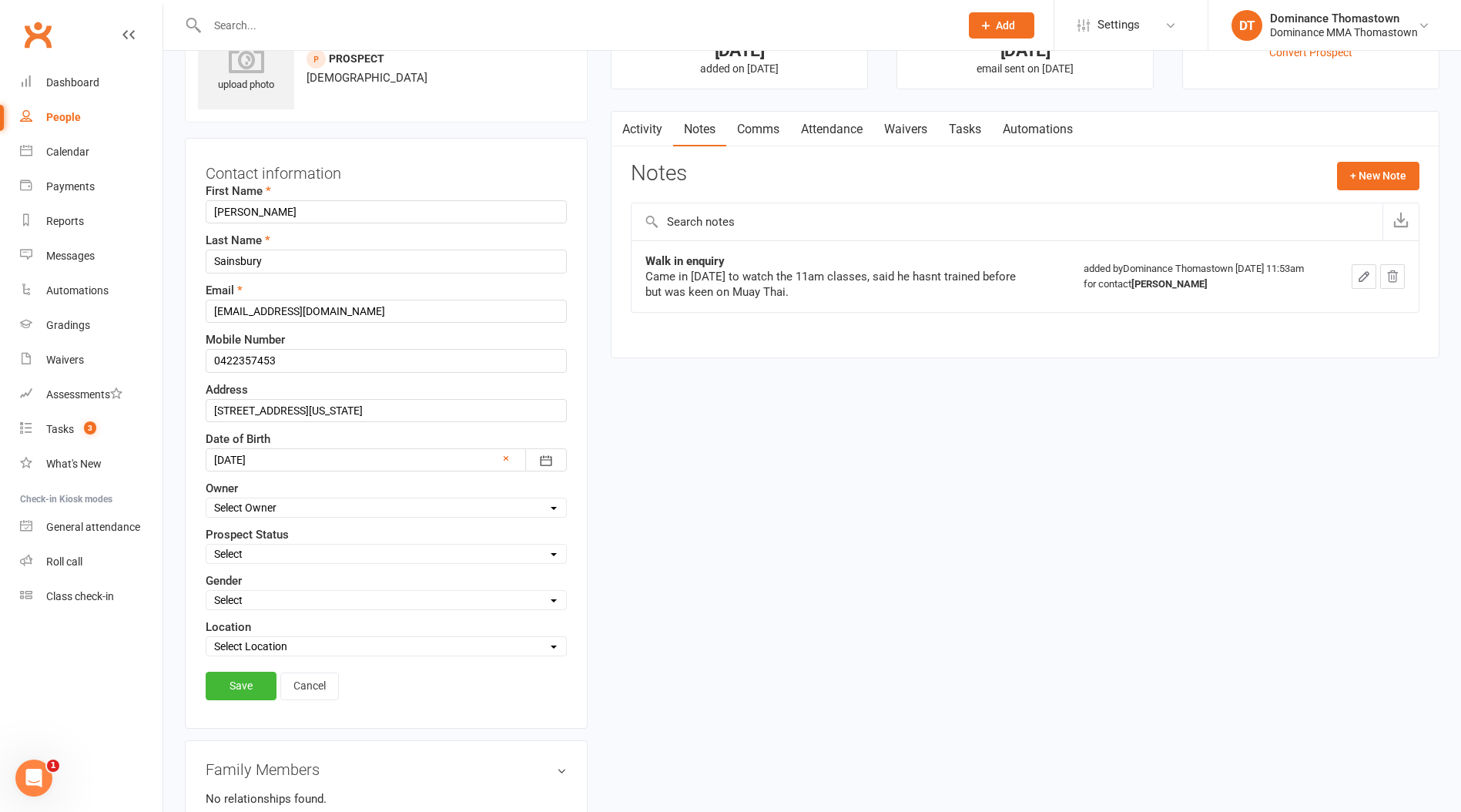
drag, startPoint x: 242, startPoint y: 538, endPoint x: 241, endPoint y: 554, distance: 16.0
click at [241, 538] on label "Prospect Status" at bounding box center [247, 534] width 83 height 19
click at [241, 558] on select "Select ENQUIRY WEBSITE ENQUIRY META ADS ENQUIRY DROPPED PROSPECT DROP-IN VISITO…" at bounding box center [387, 554] width 360 height 17
select select "ENQUIRY"
click at [207, 545] on select "Select ENQUIRY WEBSITE ENQUIRY META ADS ENQUIRY DROPPED PROSPECT DROP-IN VISITO…" at bounding box center [387, 554] width 360 height 17
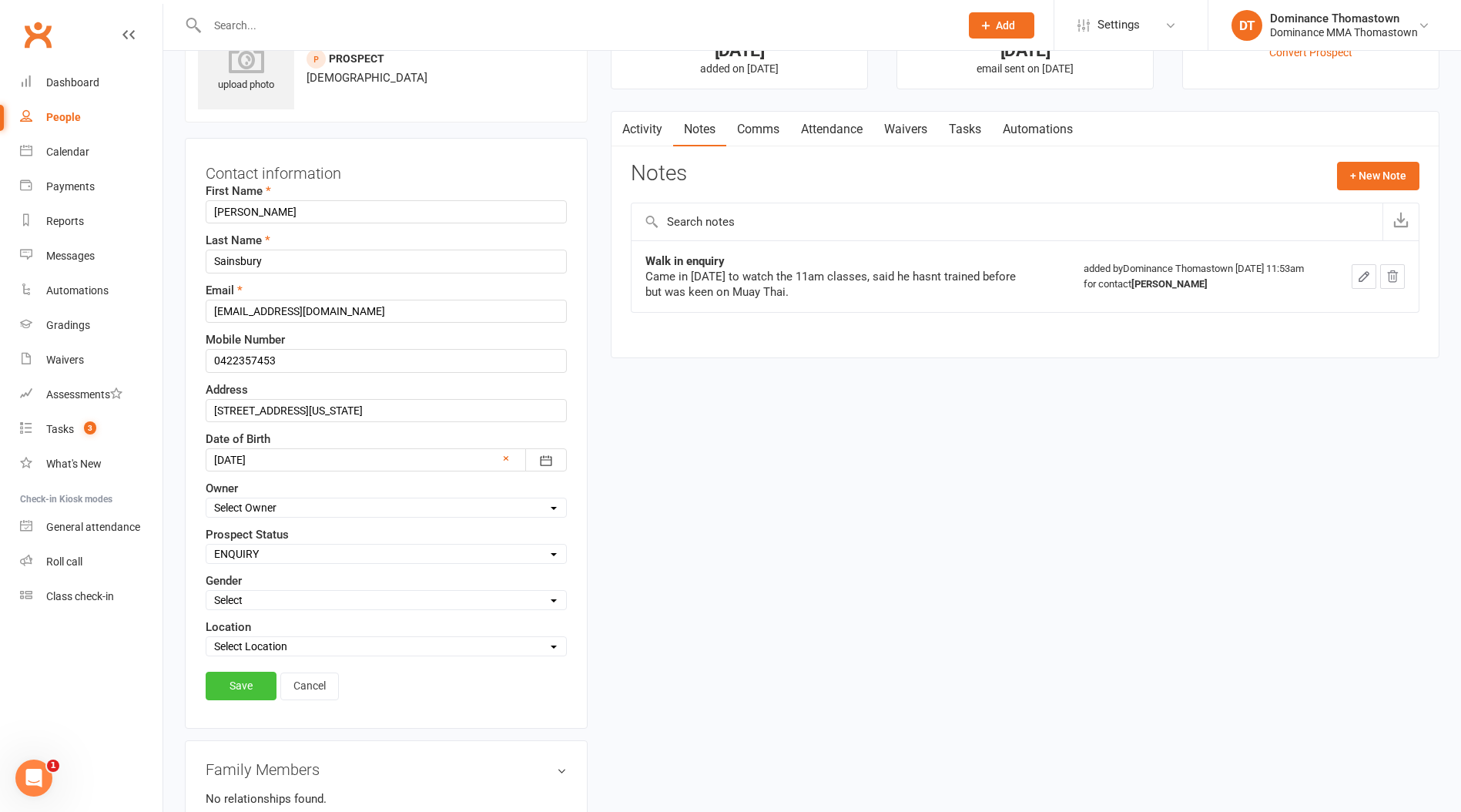
click at [242, 672] on link "Save" at bounding box center [242, 685] width 71 height 28
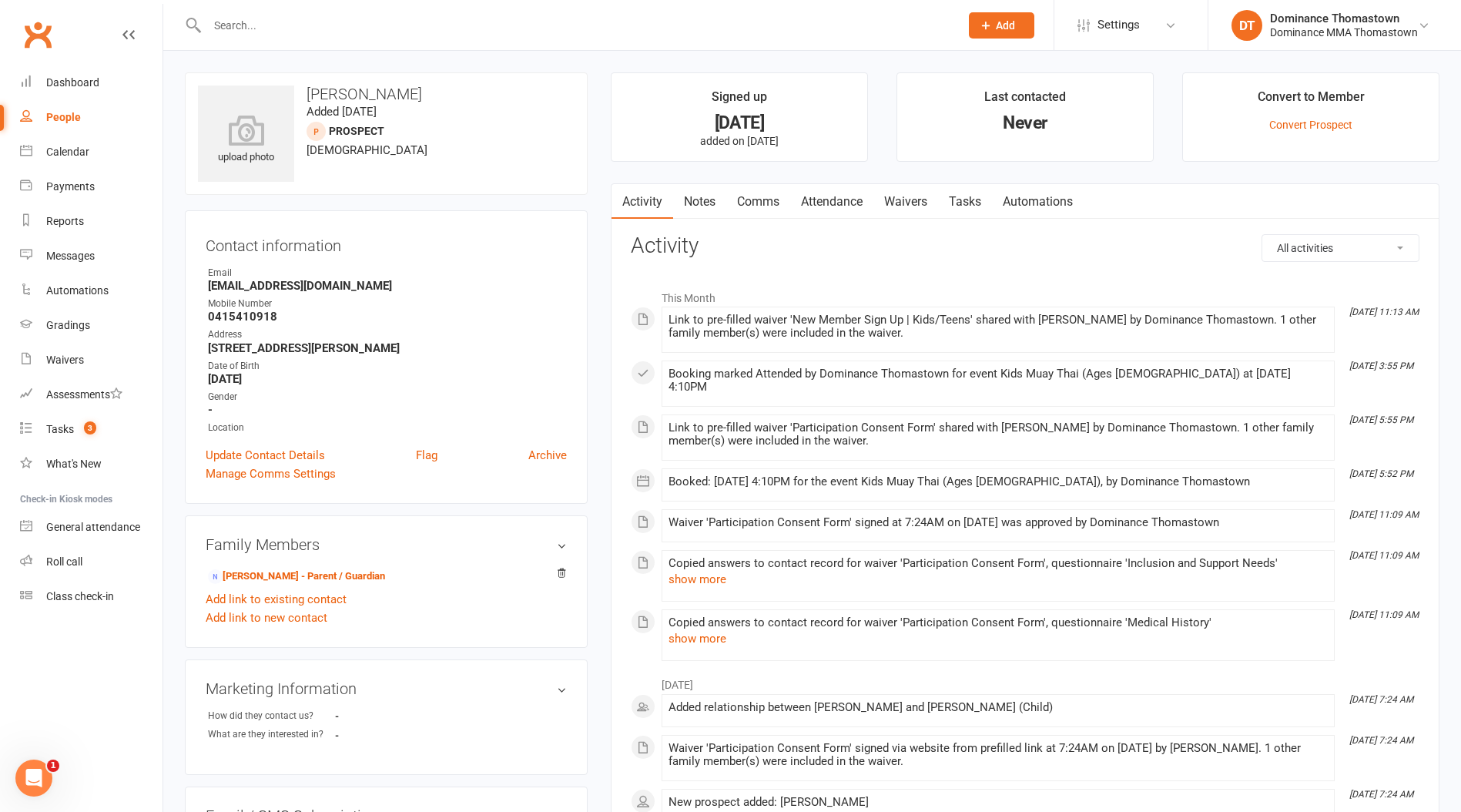
drag, startPoint x: 711, startPoint y: 201, endPoint x: 694, endPoint y: 197, distance: 17.5
click at [711, 201] on link "Notes" at bounding box center [700, 202] width 53 height 36
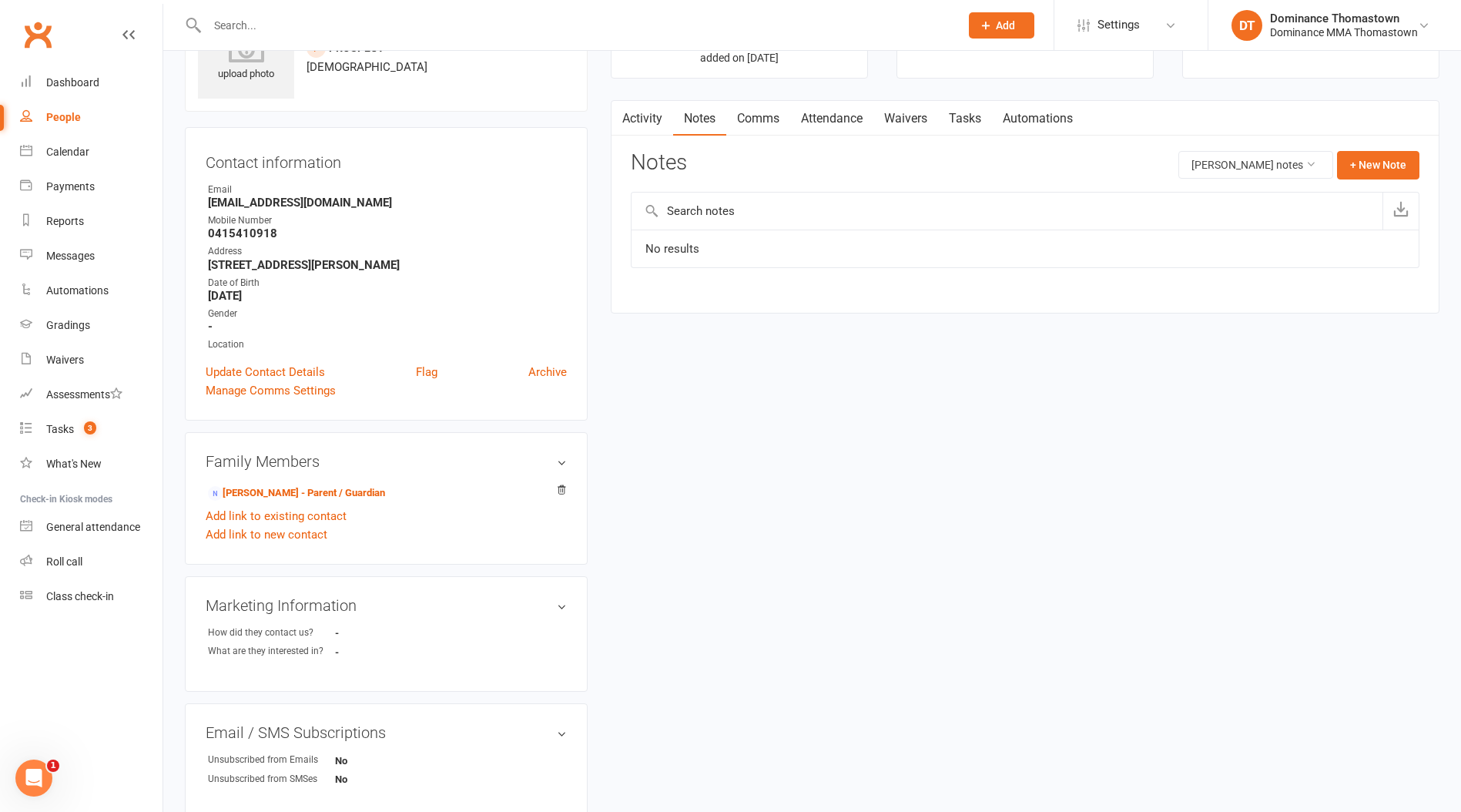
scroll to position [112, 0]
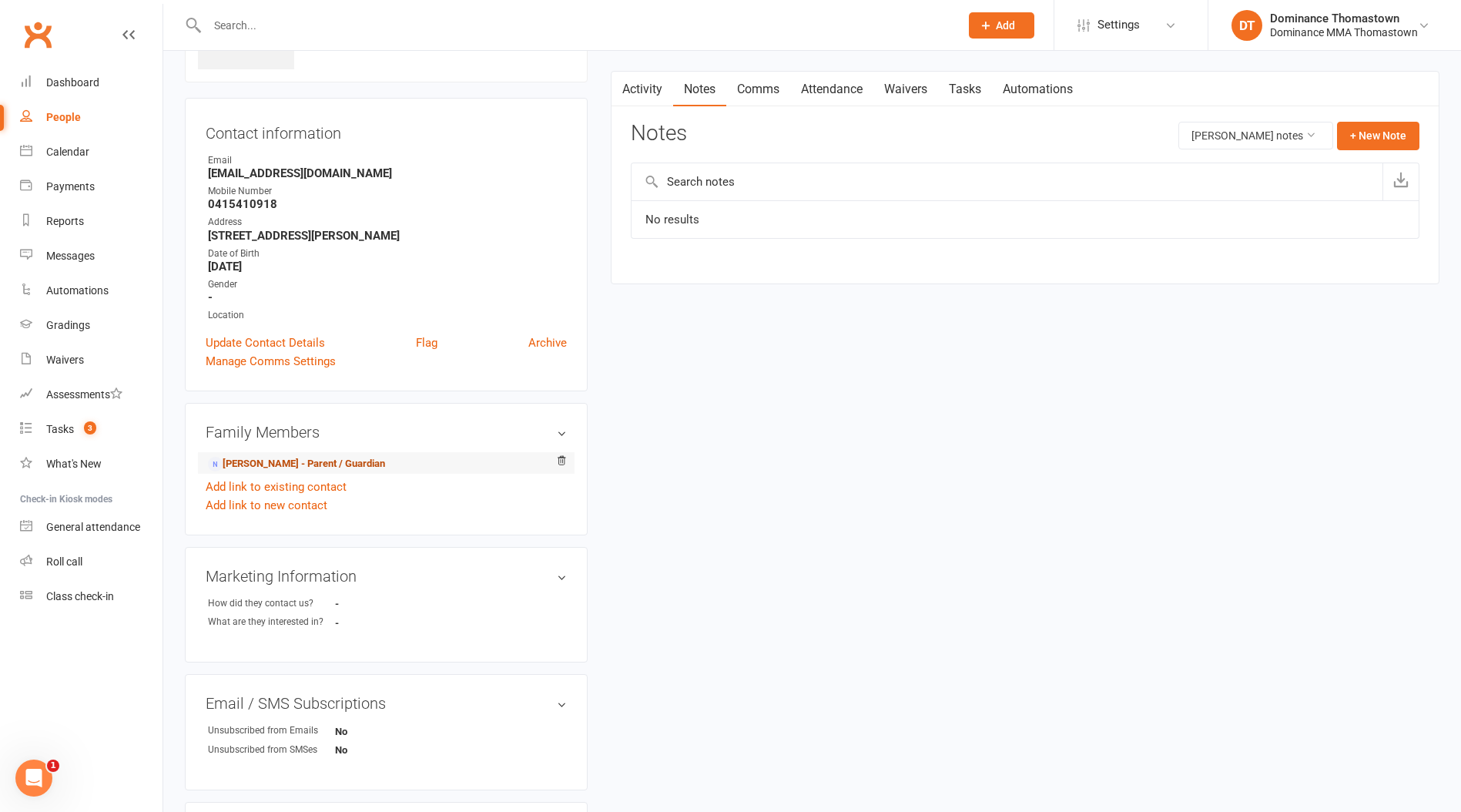
click at [278, 459] on link "[PERSON_NAME] - Parent / Guardian" at bounding box center [296, 464] width 177 height 16
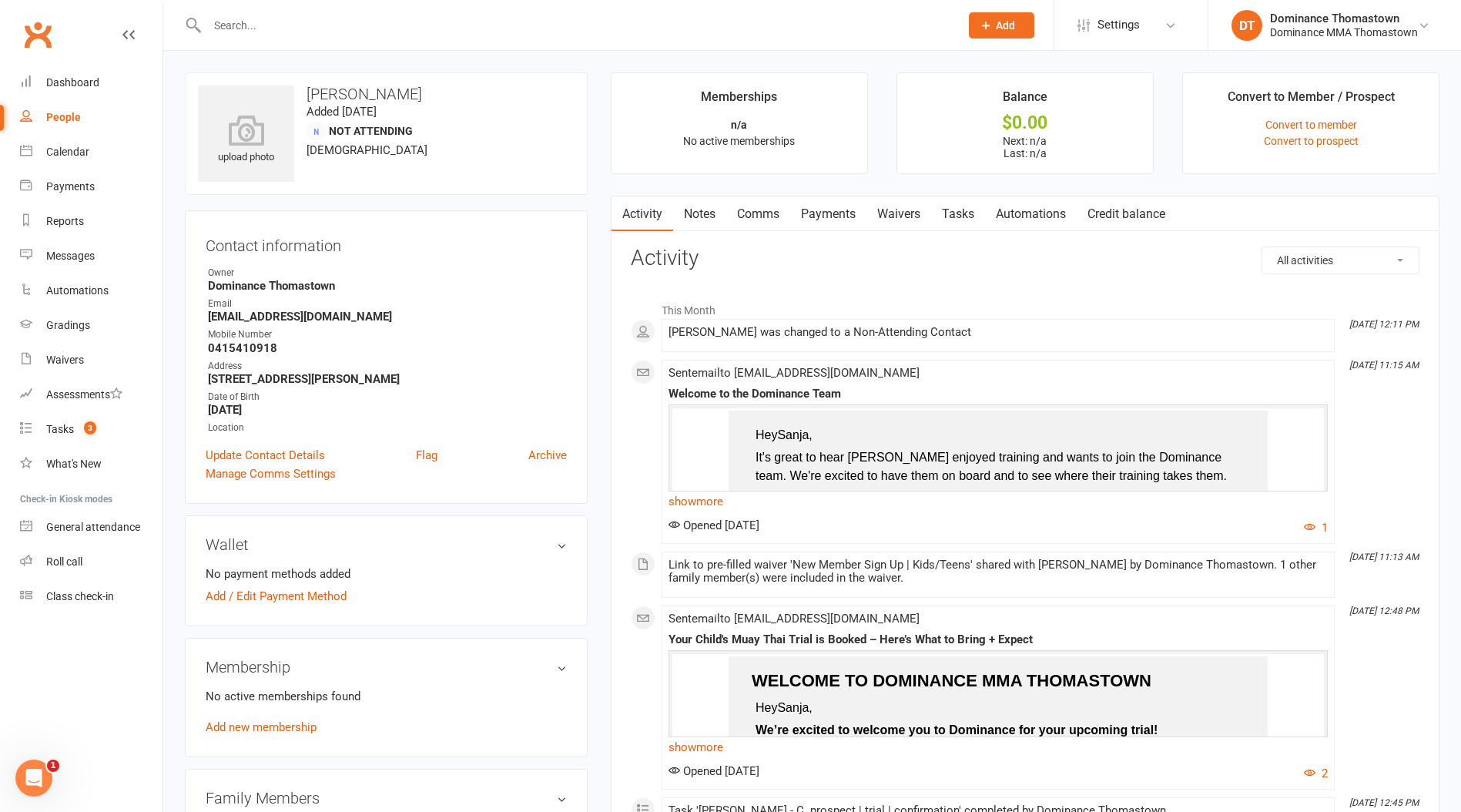
click at [710, 202] on link "Notes" at bounding box center [700, 214] width 53 height 36
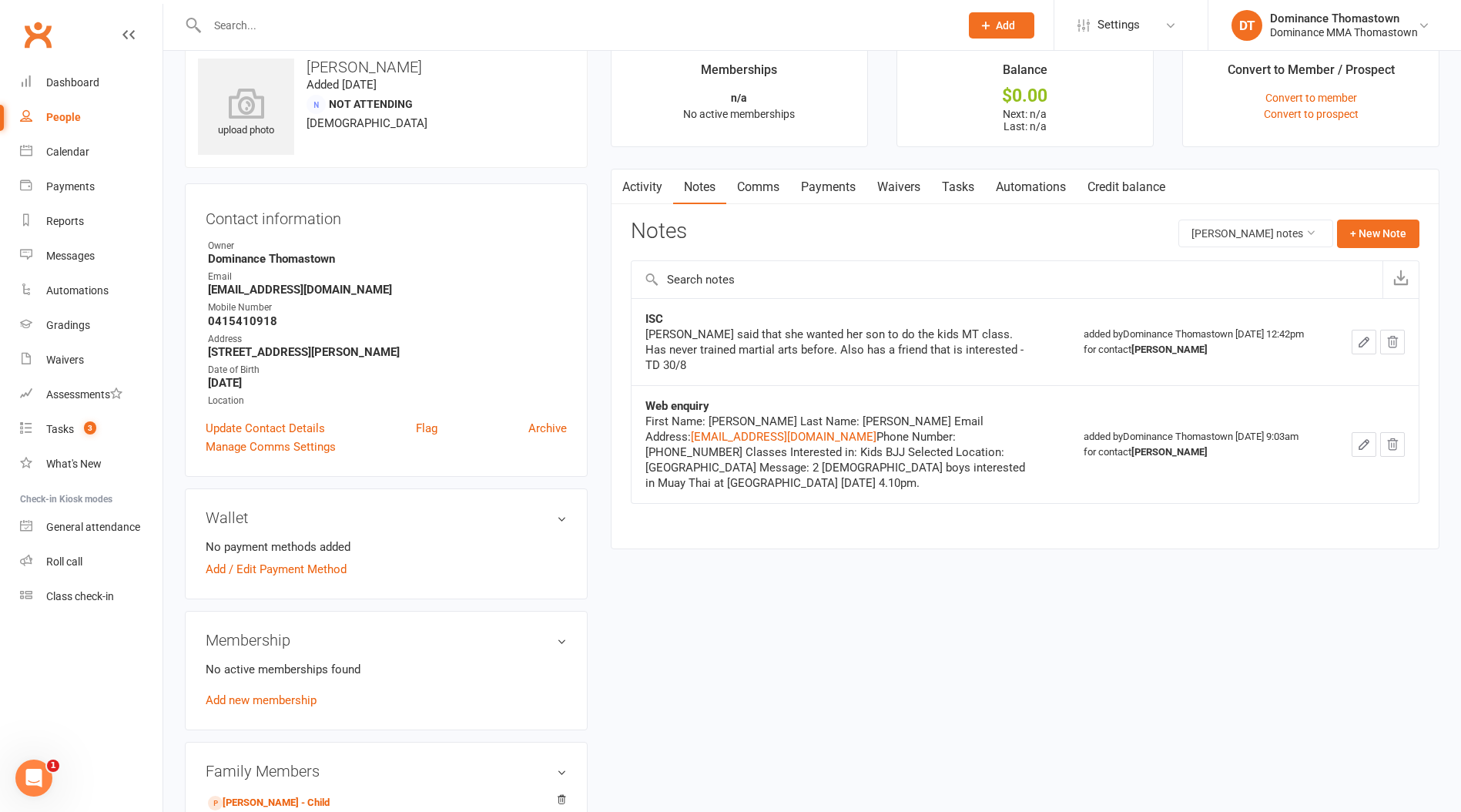
scroll to position [28, 0]
click at [973, 178] on link "Tasks" at bounding box center [958, 186] width 53 height 36
select select "incomplete"
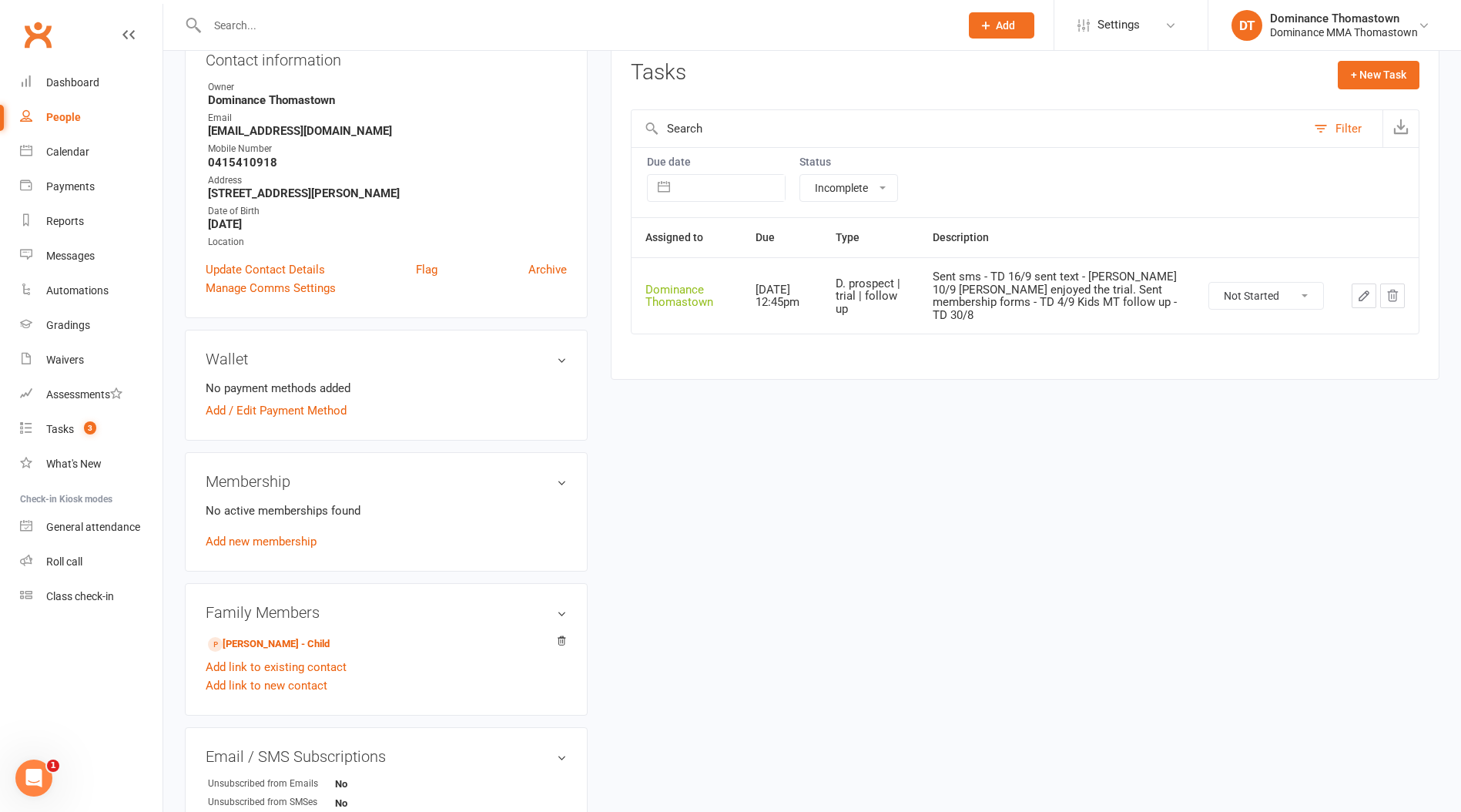
scroll to position [189, 0]
click at [275, 633] on link "[PERSON_NAME] - Child" at bounding box center [268, 641] width 122 height 16
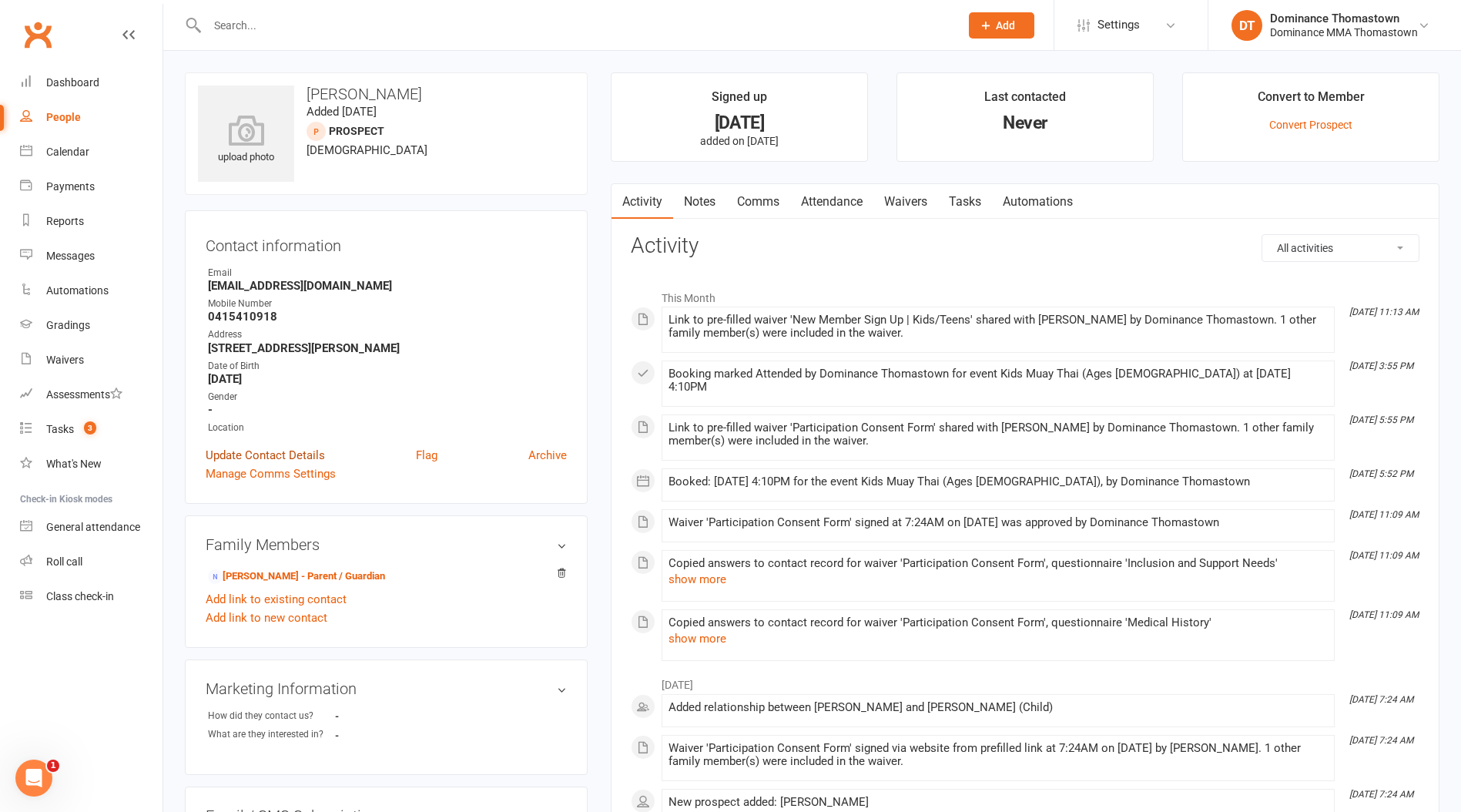
click at [241, 452] on link "Update Contact Details" at bounding box center [266, 455] width 119 height 19
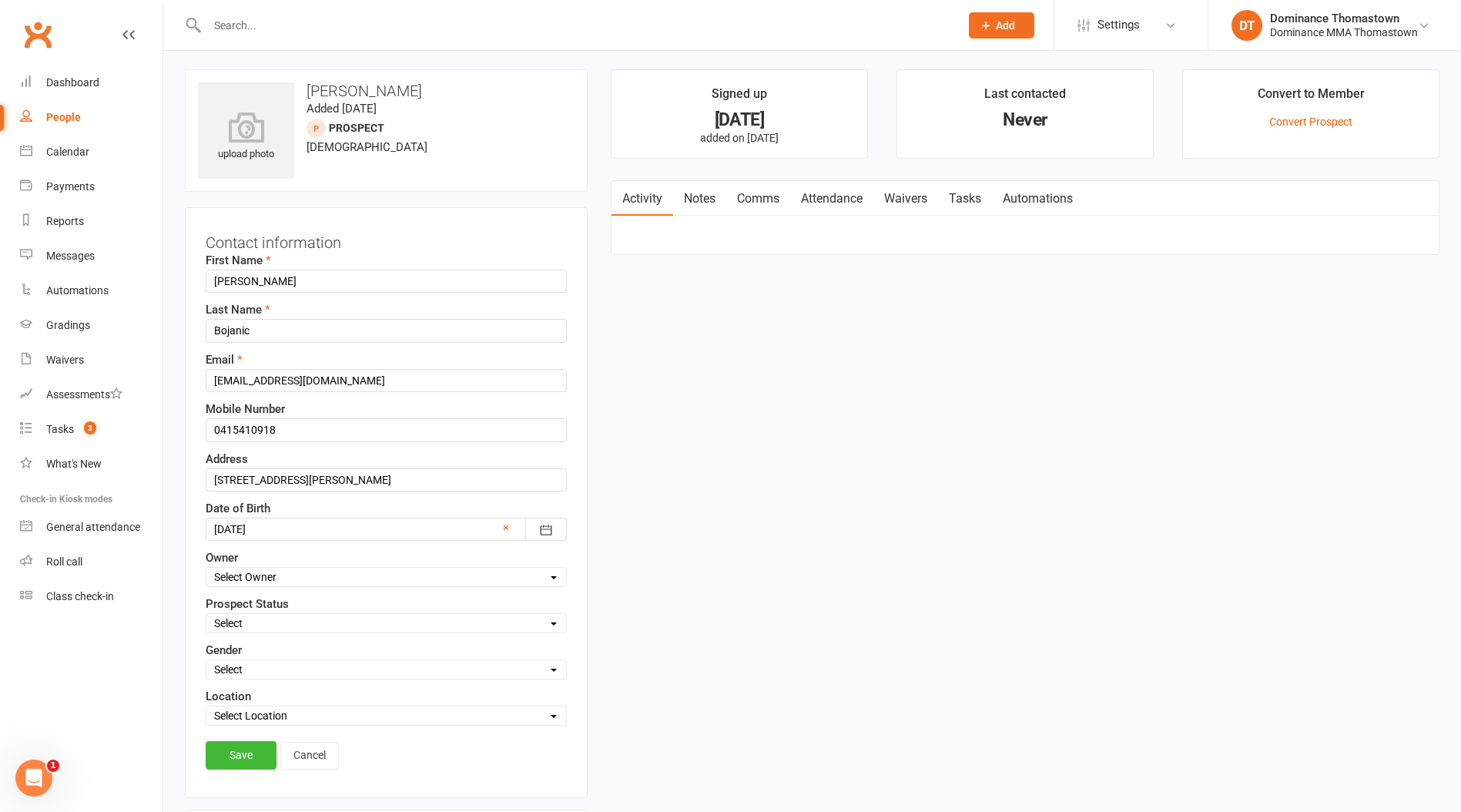
scroll to position [72, 0]
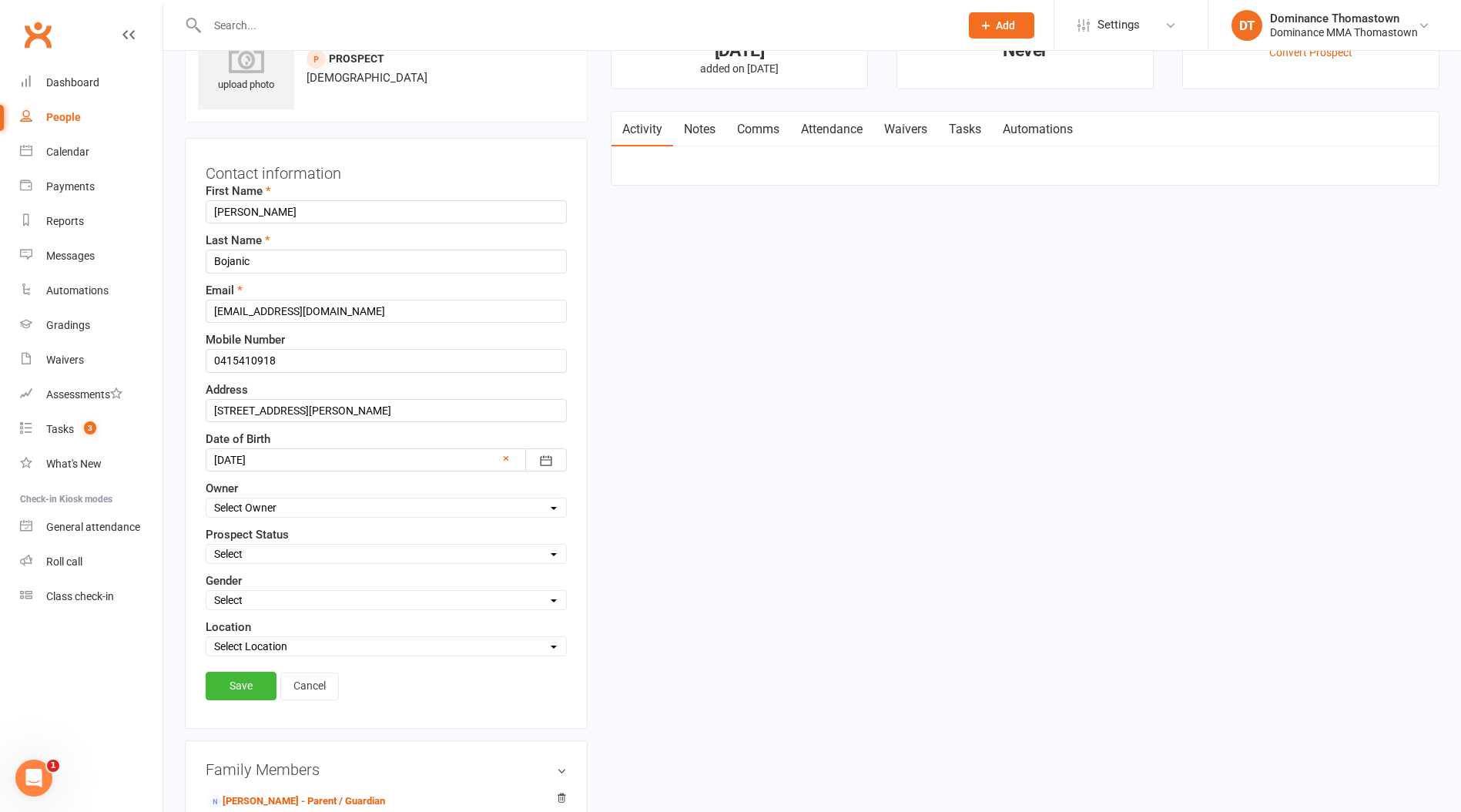
click at [258, 559] on select "Select ENQUIRY WEBSITE ENQUIRY META ADS ENQUIRY DROPPED PROSPECT DROP-IN VISITO…" at bounding box center [387, 554] width 360 height 17
select select "ENQUIRY"
click at [207, 545] on select "Select ENQUIRY WEBSITE ENQUIRY META ADS ENQUIRY DROPPED PROSPECT DROP-IN VISITO…" at bounding box center [387, 554] width 360 height 17
drag, startPoint x: 235, startPoint y: 689, endPoint x: 242, endPoint y: 678, distance: 13.0
click at [234, 690] on link "Save" at bounding box center [242, 685] width 71 height 28
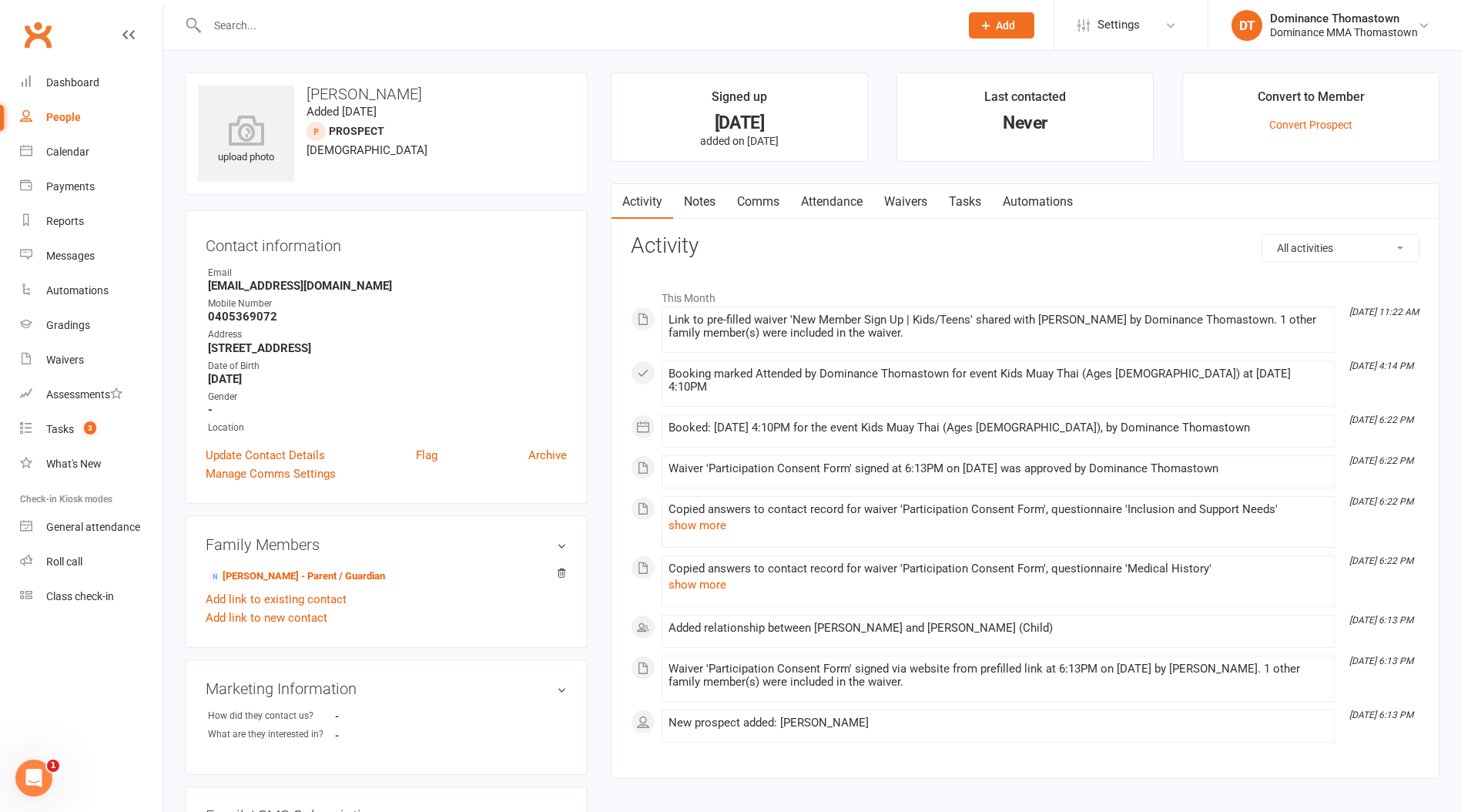
click at [702, 194] on link "Notes" at bounding box center [700, 202] width 53 height 36
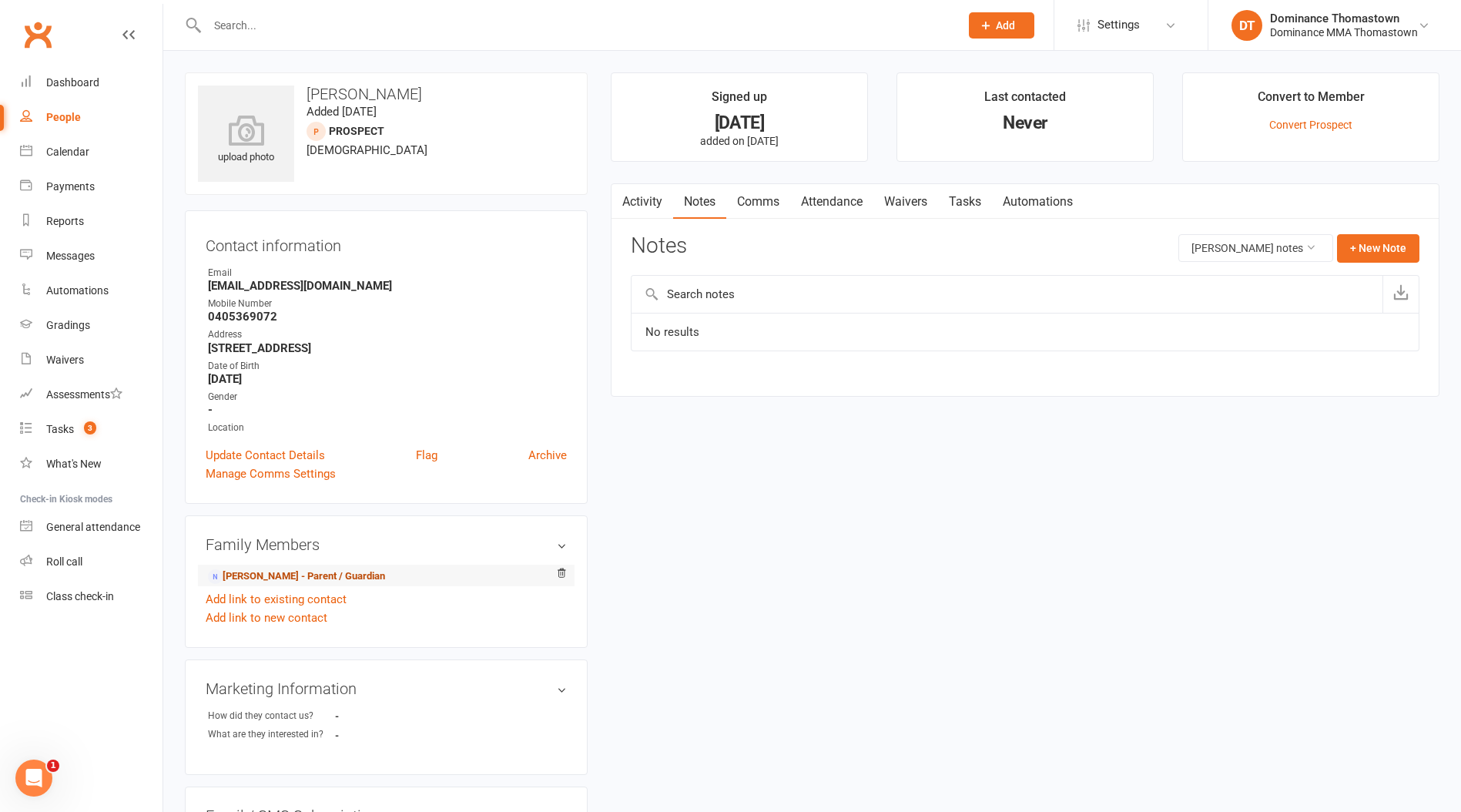
click at [308, 585] on link "[PERSON_NAME] - Parent / Guardian" at bounding box center [296, 577] width 177 height 16
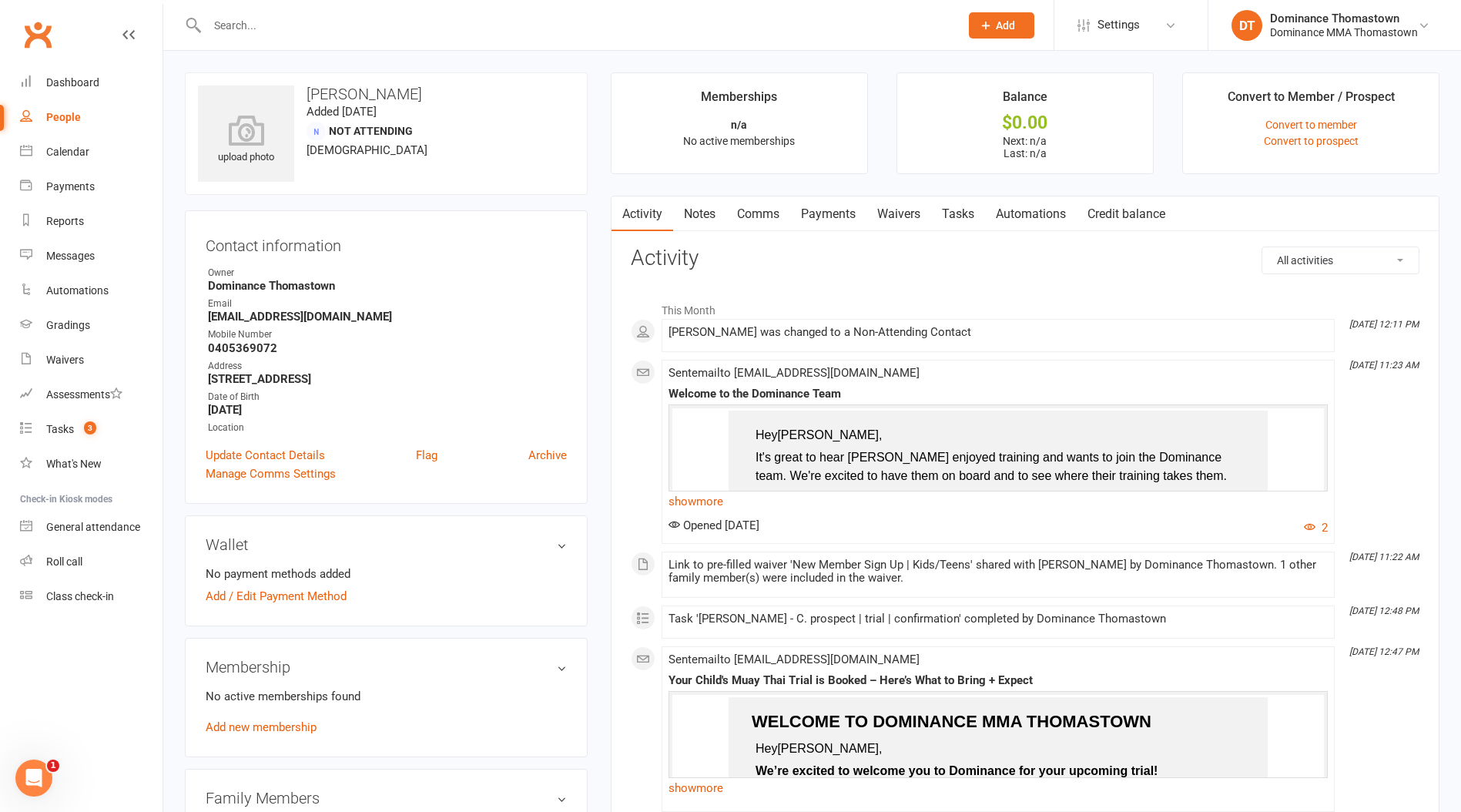
click at [707, 213] on link "Notes" at bounding box center [700, 214] width 53 height 36
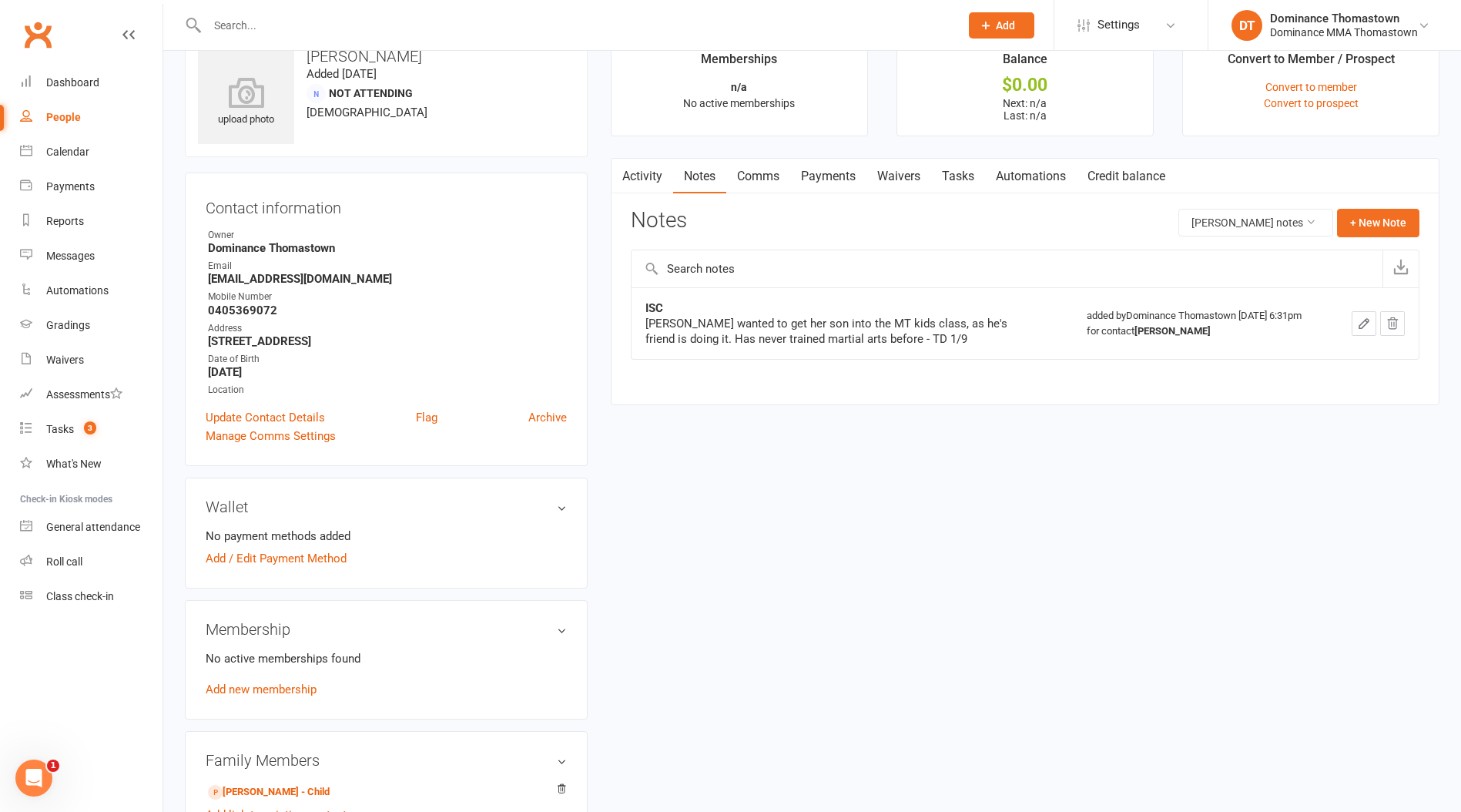
scroll to position [40, 0]
click at [968, 178] on link "Tasks" at bounding box center [958, 174] width 53 height 36
select select "incomplete"
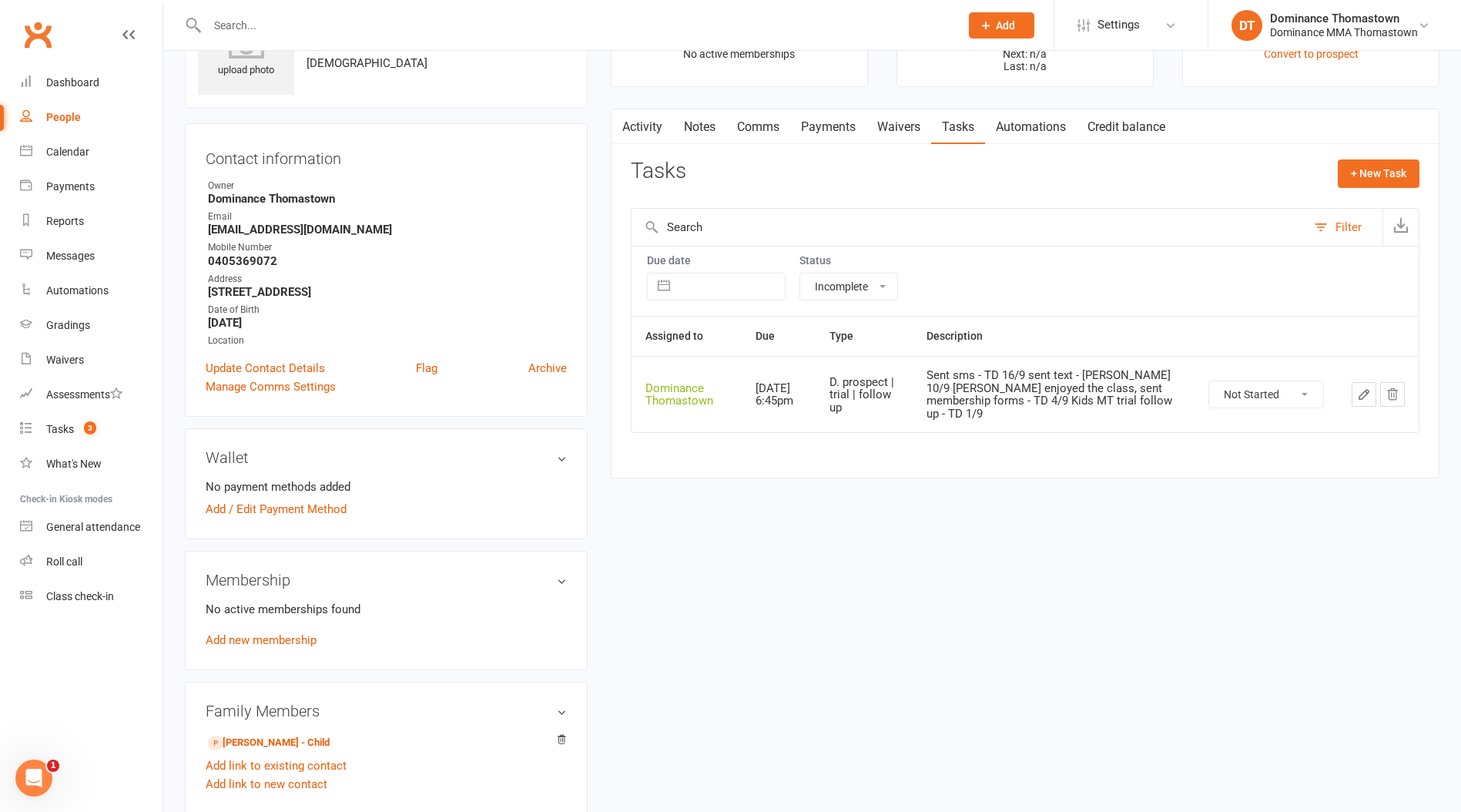
scroll to position [105, 0]
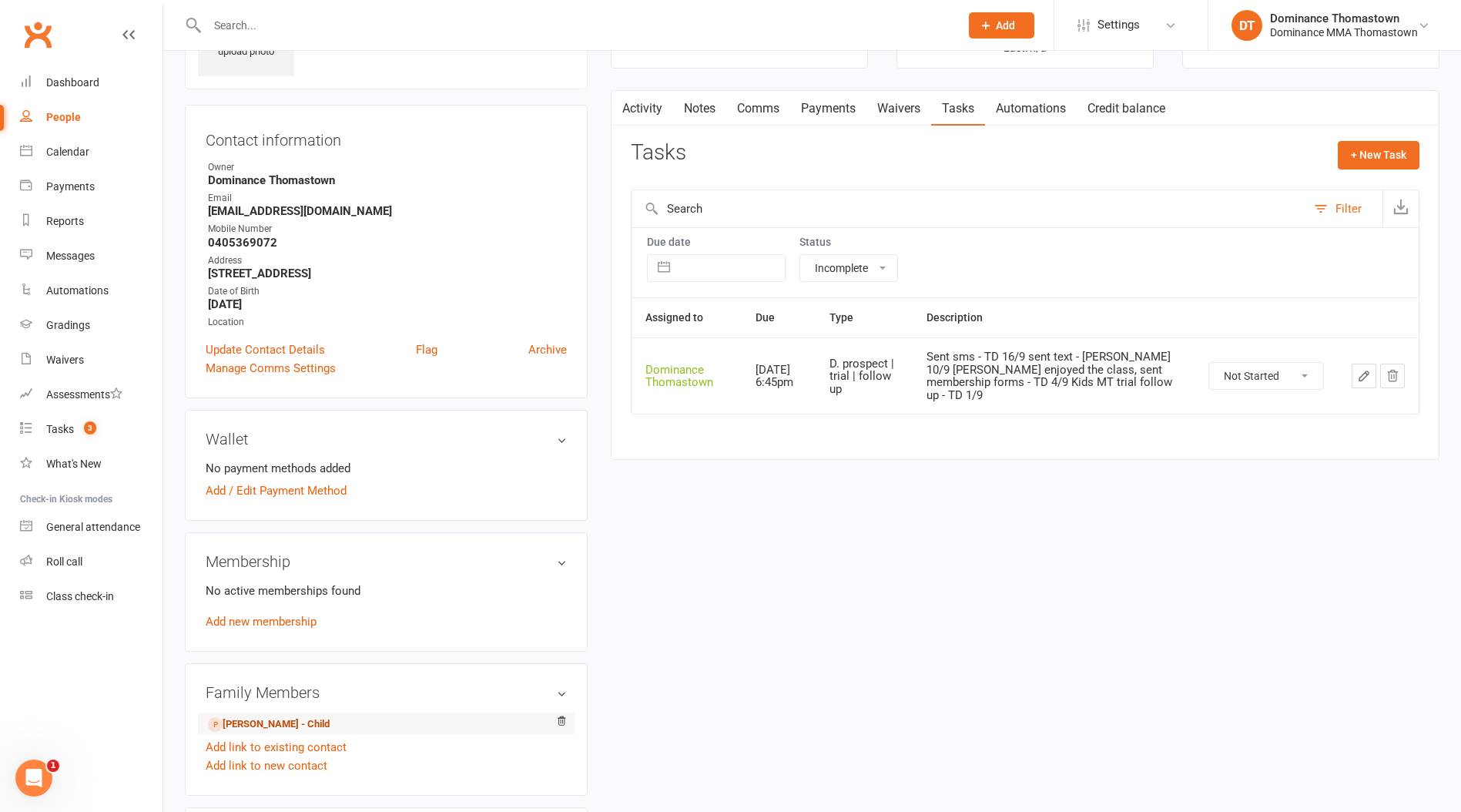
click at [275, 725] on link "[PERSON_NAME] - Child" at bounding box center [268, 725] width 122 height 16
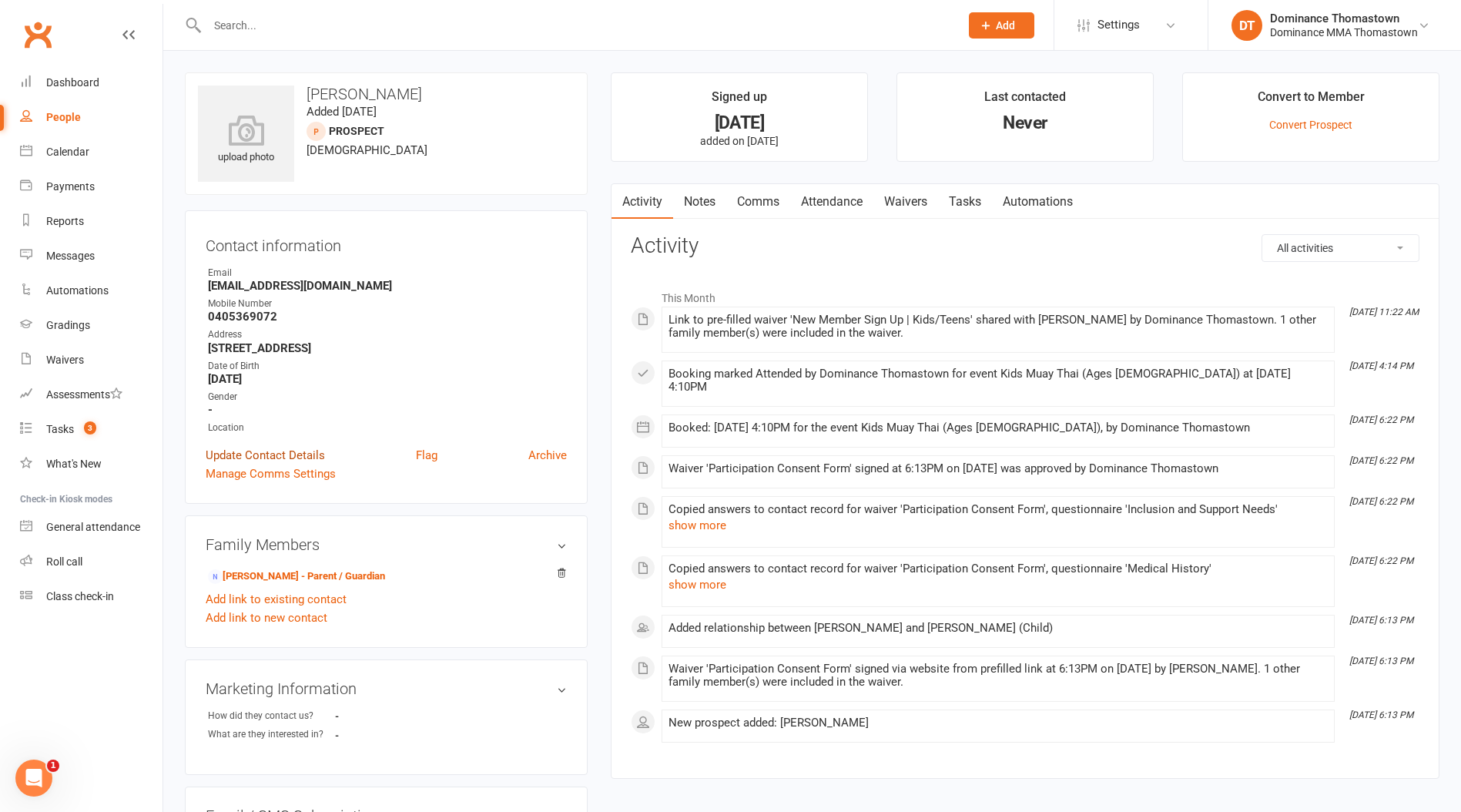
click at [230, 460] on link "Update Contact Details" at bounding box center [266, 455] width 119 height 19
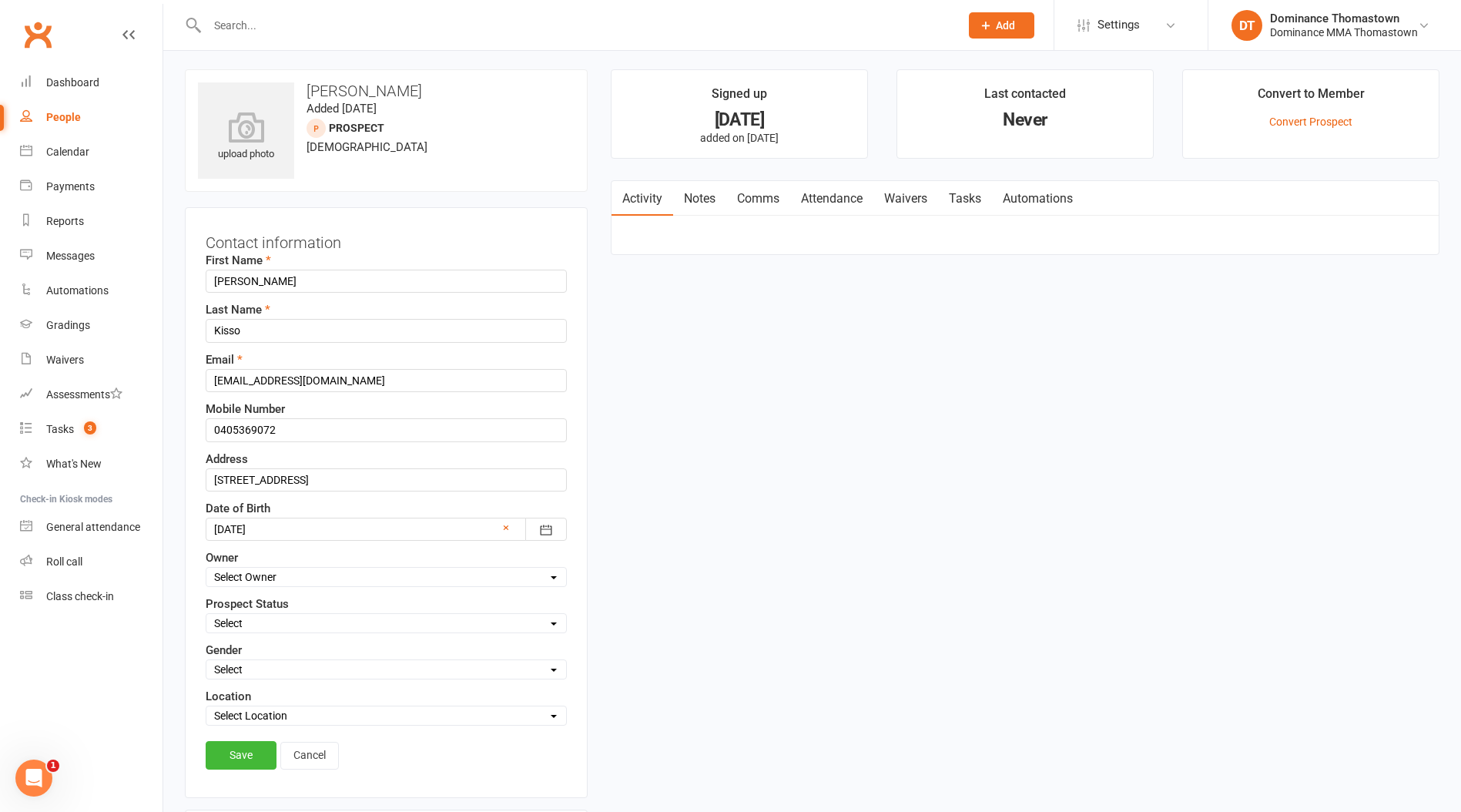
scroll to position [72, 0]
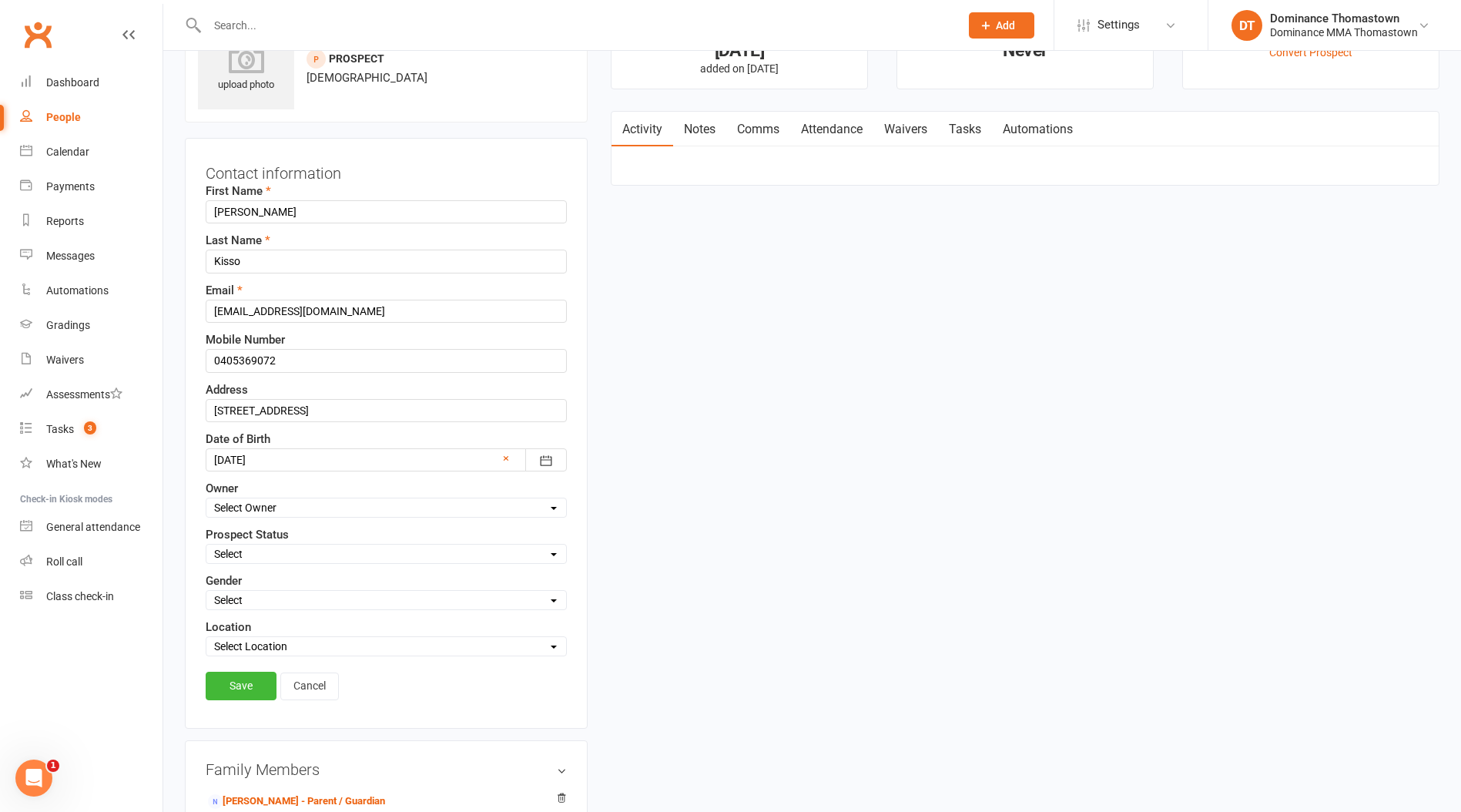
click at [267, 554] on select "Select ENQUIRY WEBSITE ENQUIRY META ADS ENQUIRY DROPPED PROSPECT DROP-IN VISITO…" at bounding box center [387, 554] width 360 height 17
select select "ENQUIRY"
click at [207, 545] on select "Select ENQUIRY WEBSITE ENQUIRY META ADS ENQUIRY DROPPED PROSPECT DROP-IN VISITO…" at bounding box center [387, 554] width 360 height 17
drag, startPoint x: 241, startPoint y: 692, endPoint x: 239, endPoint y: 612, distance: 80.0
click at [239, 693] on link "Save" at bounding box center [242, 685] width 71 height 28
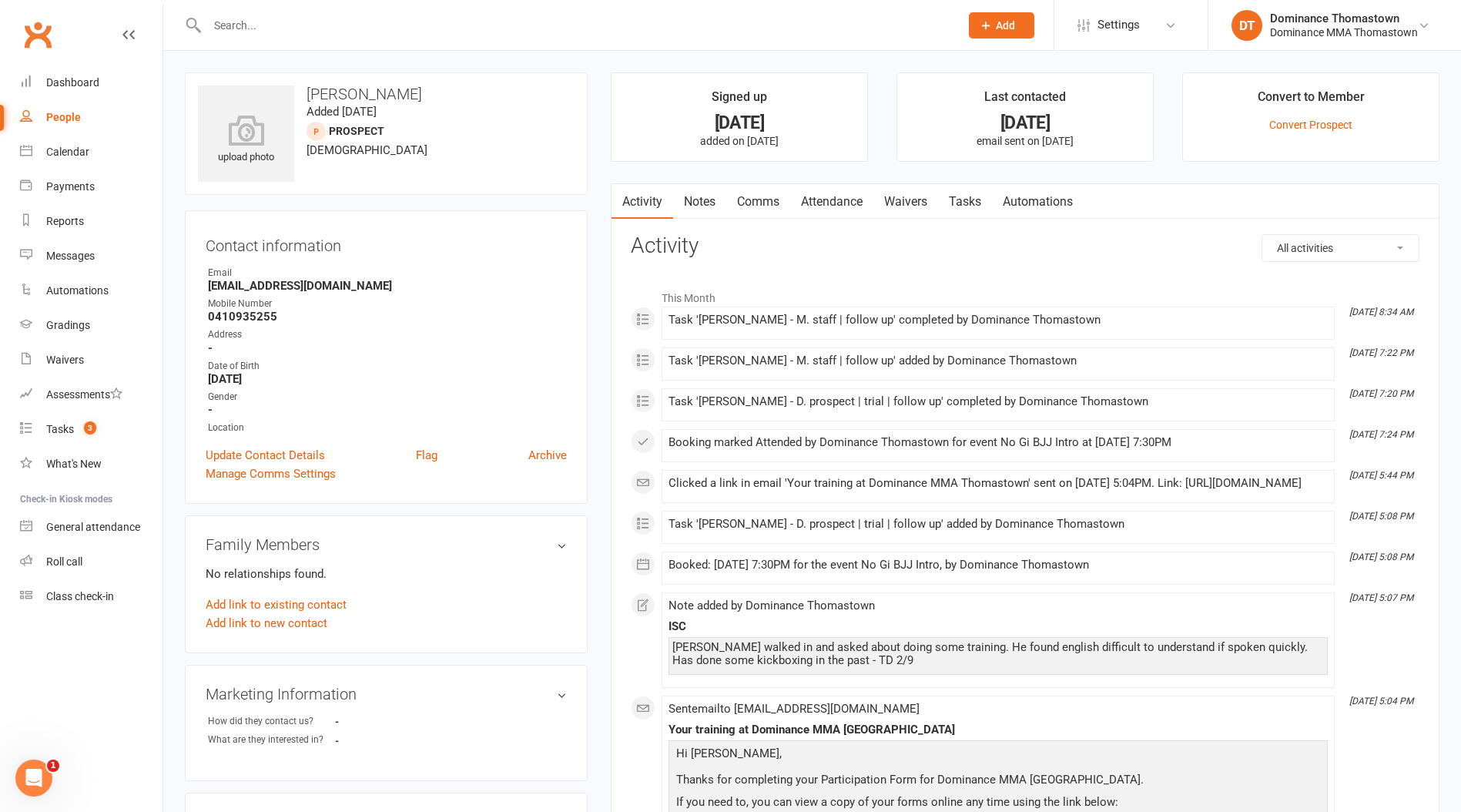
click at [694, 202] on link "Notes" at bounding box center [700, 202] width 53 height 36
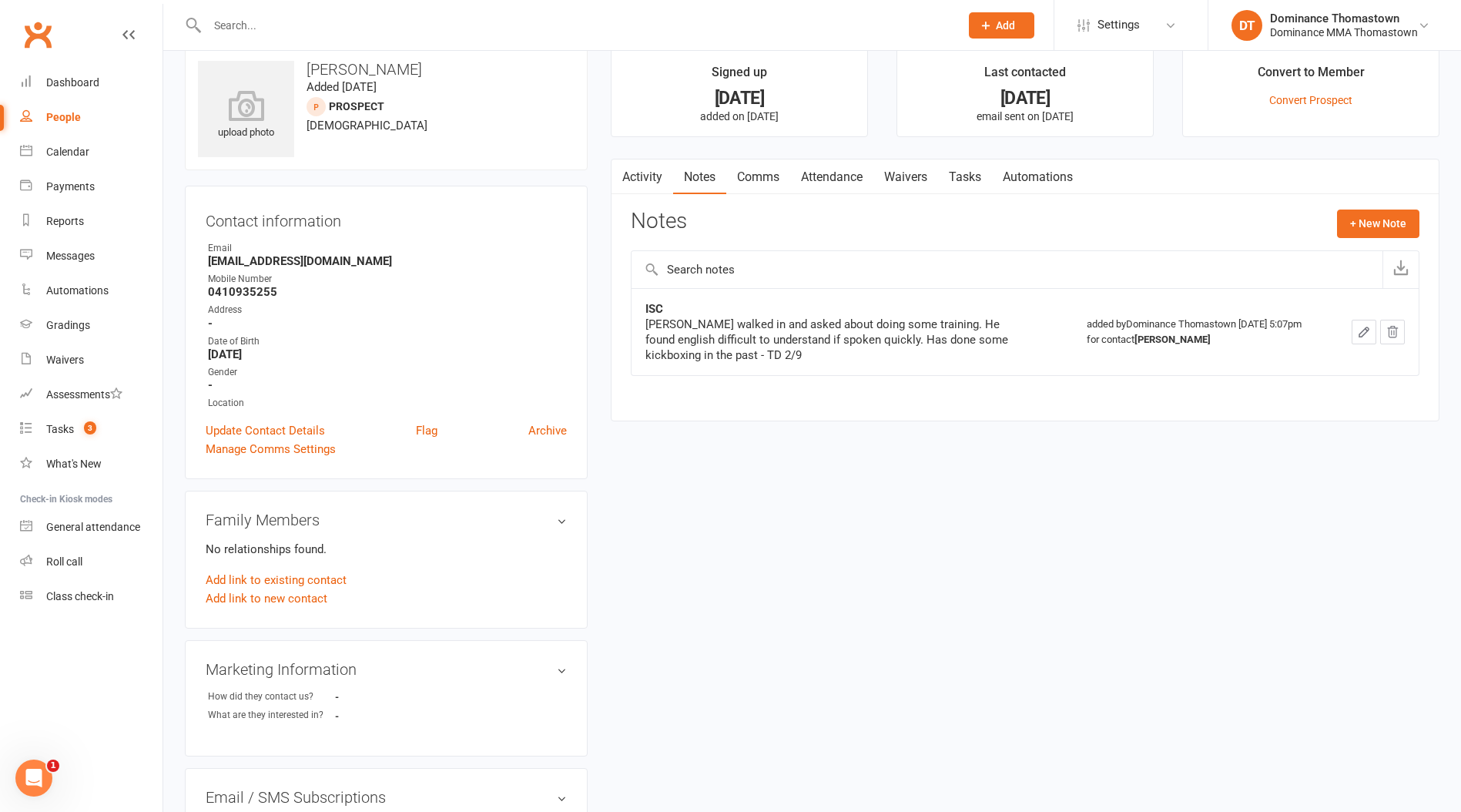
scroll to position [27, 0]
click at [956, 188] on link "Tasks" at bounding box center [965, 175] width 53 height 36
select select "incomplete"
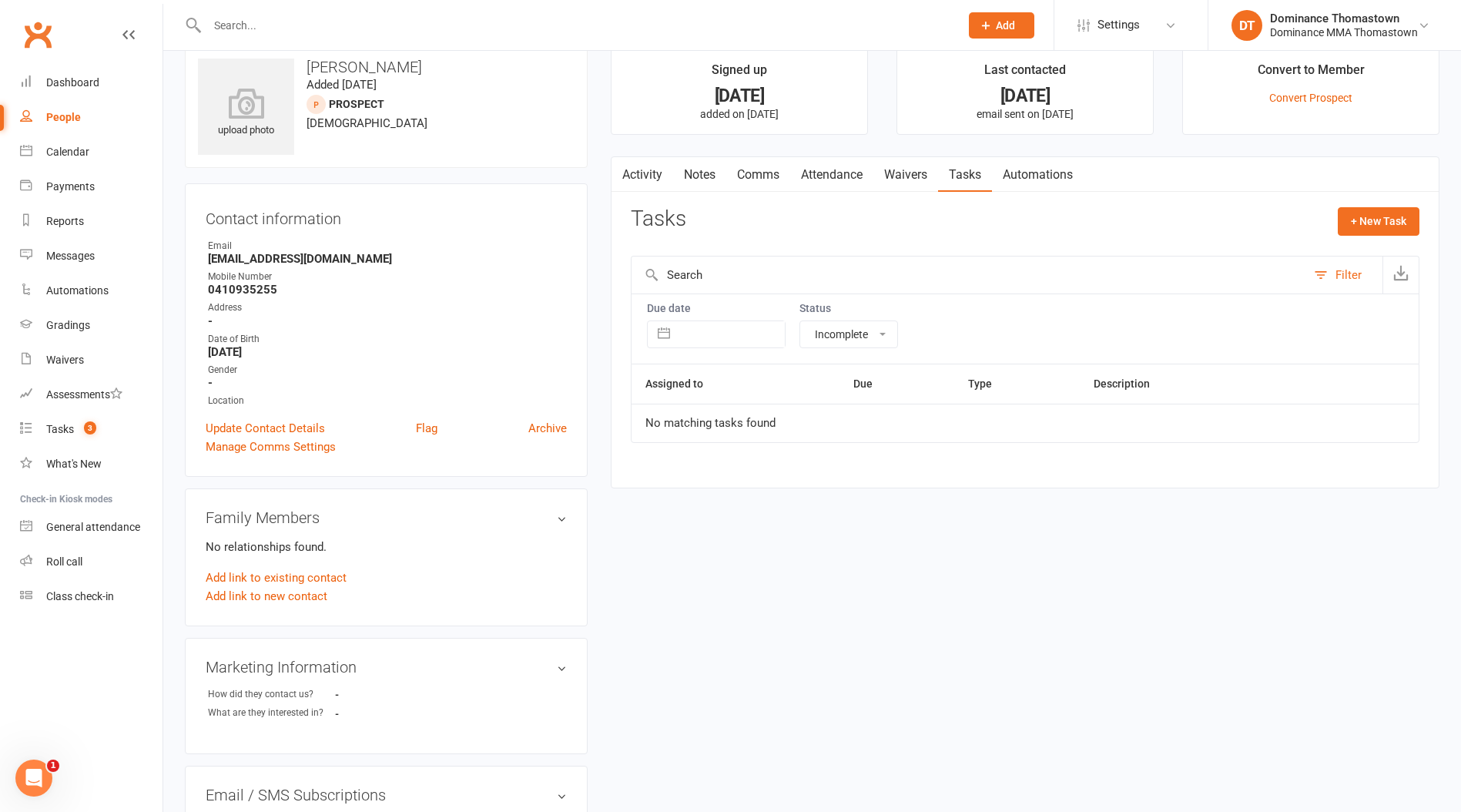
click at [689, 172] on link "Notes" at bounding box center [700, 175] width 53 height 36
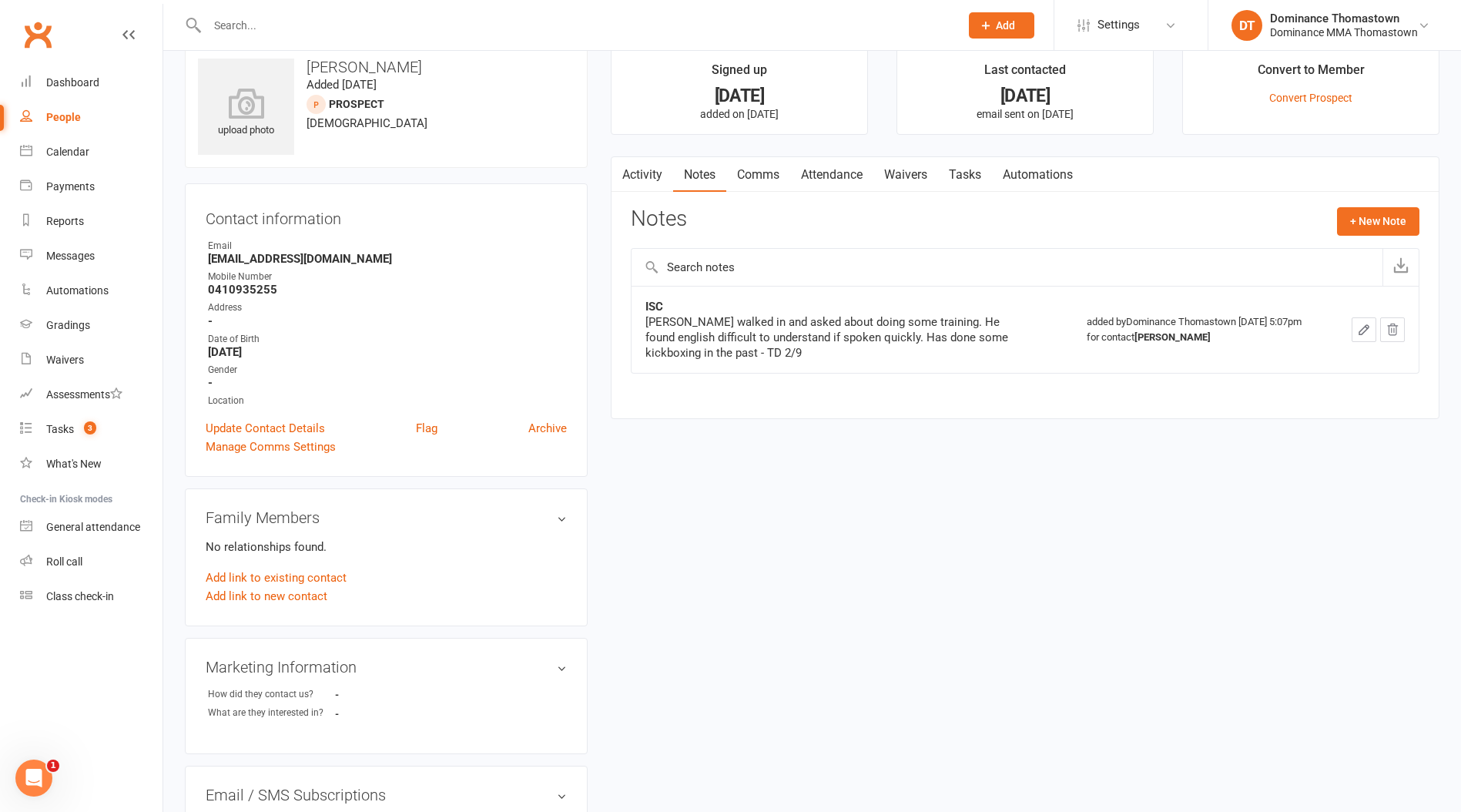
drag, startPoint x: 956, startPoint y: 173, endPoint x: 1205, endPoint y: 201, distance: 250.6
click at [955, 173] on link "Tasks" at bounding box center [965, 175] width 53 height 36
select select "incomplete"
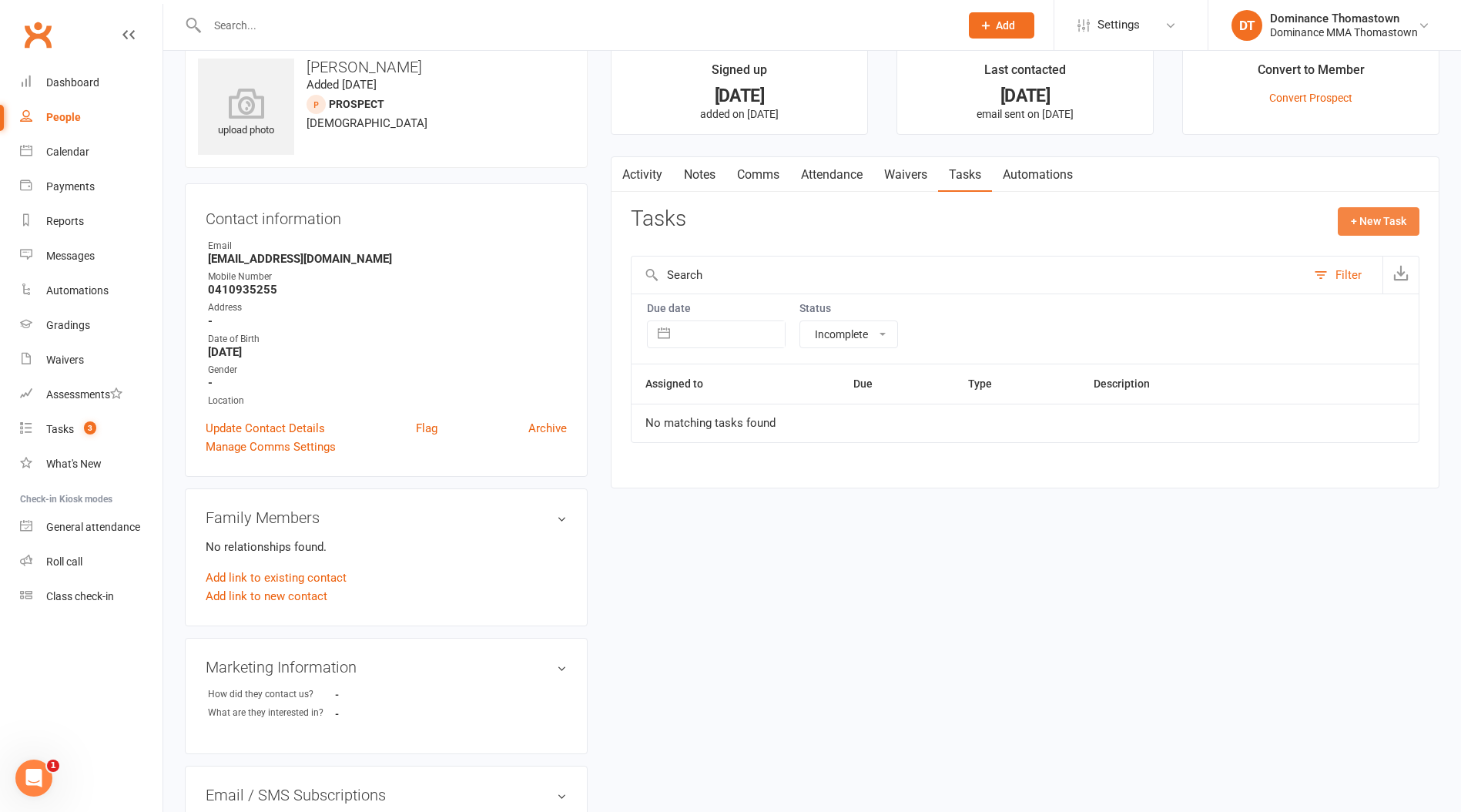
click at [1368, 221] on button "+ New Task" at bounding box center [1379, 220] width 82 height 28
select select "12547"
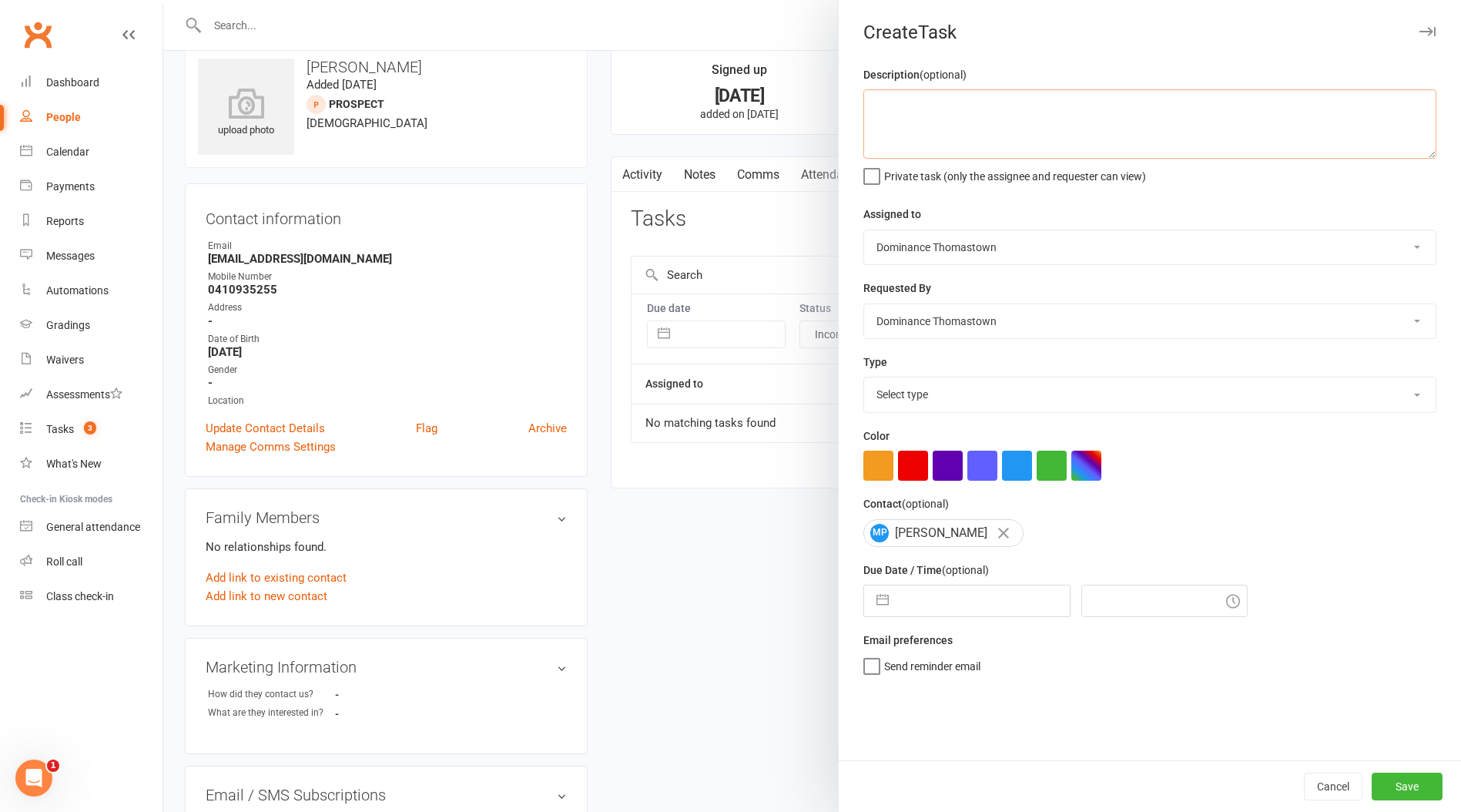
click at [943, 131] on textarea at bounding box center [1150, 124] width 573 height 70
drag, startPoint x: 700, startPoint y: 508, endPoint x: 813, endPoint y: 373, distance: 176.1
click at [700, 507] on div at bounding box center [812, 406] width 1298 height 812
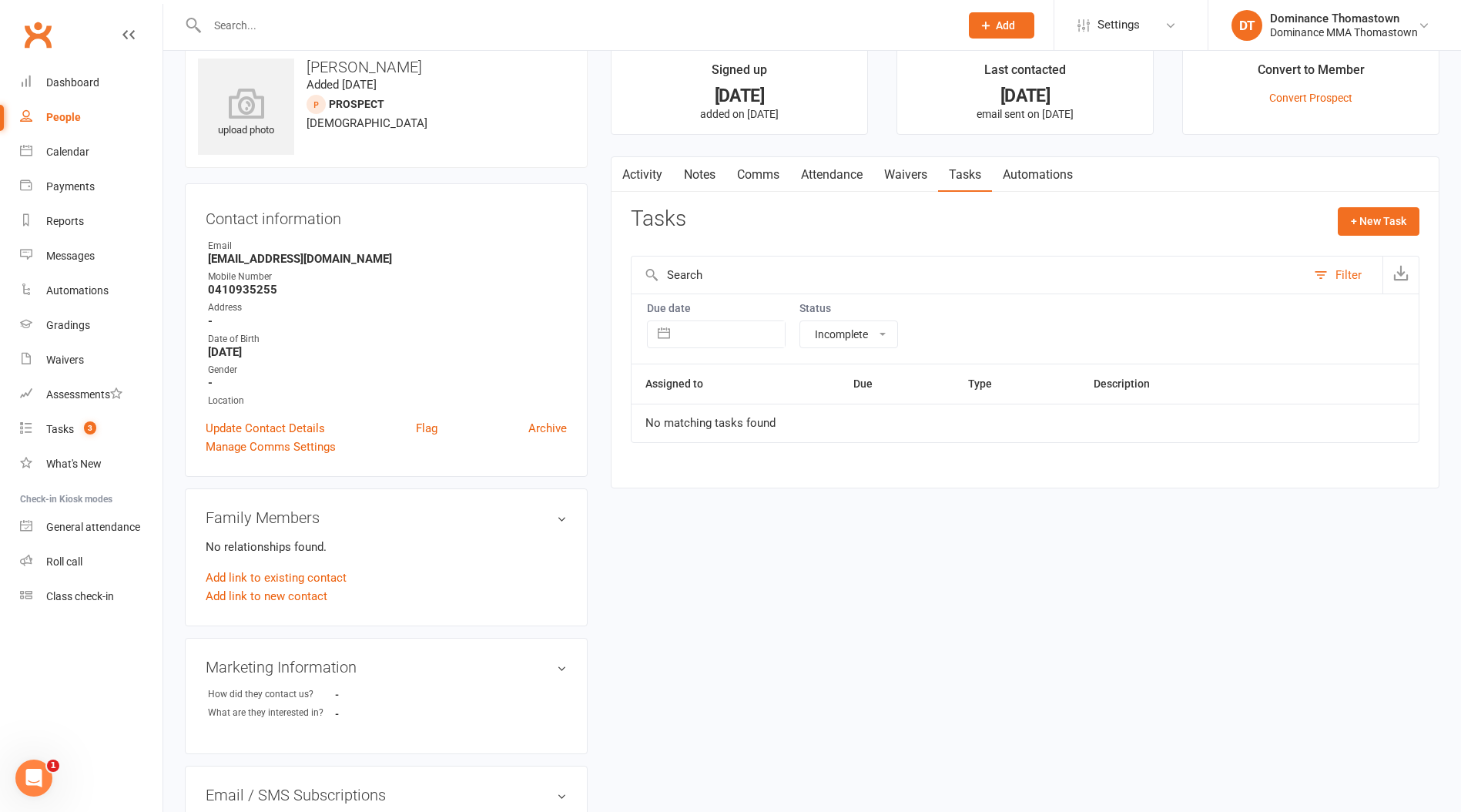
click at [853, 334] on select "All statuses Incomplete Not Started In Progress Waiting Complete" at bounding box center [849, 333] width 97 height 26
select select
click at [800, 321] on select "All statuses Incomplete Not Started In Progress Waiting Complete" at bounding box center [849, 333] width 97 height 26
select select "finished"
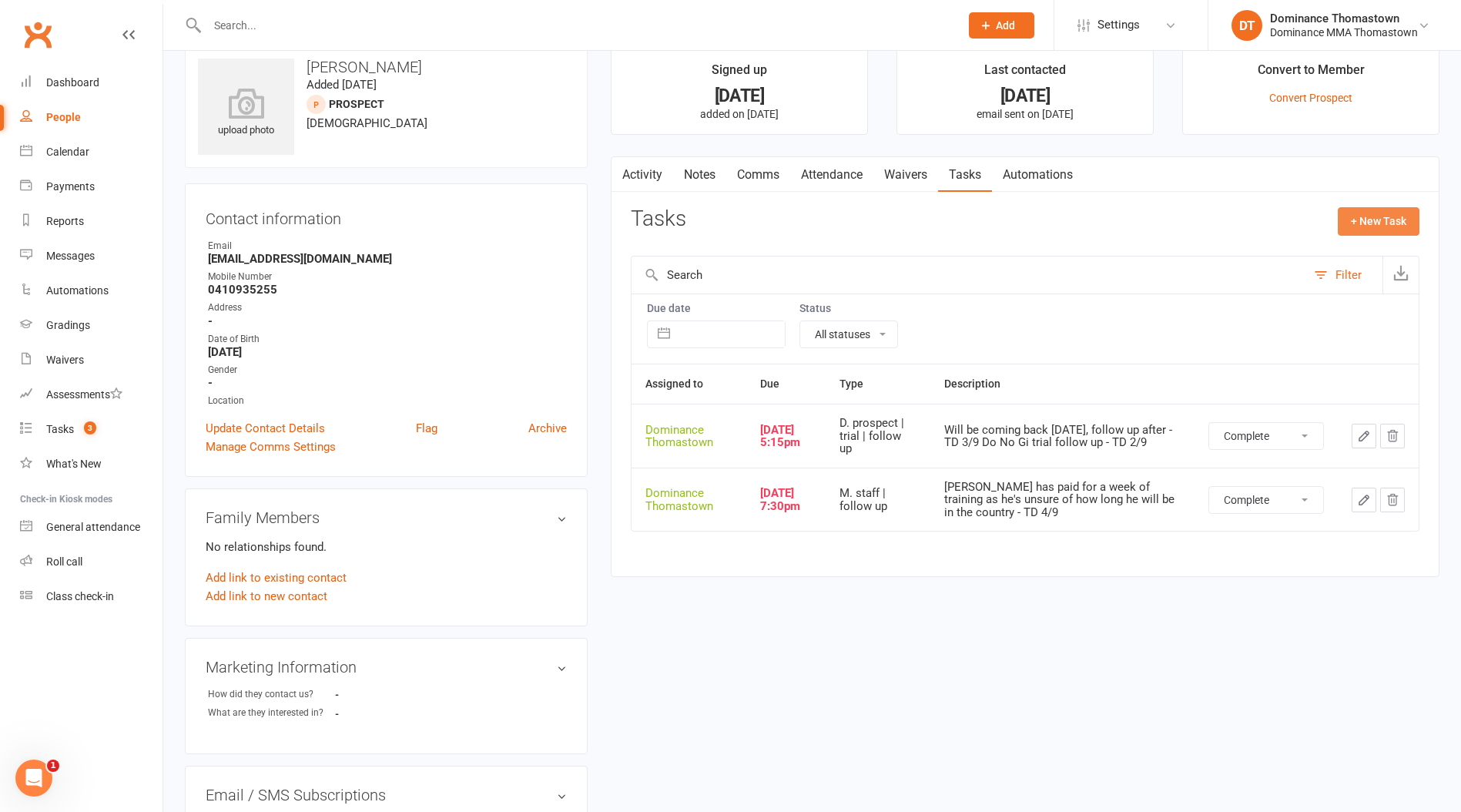
click at [1360, 210] on button "+ New Task" at bounding box center [1379, 220] width 82 height 28
select select "12547"
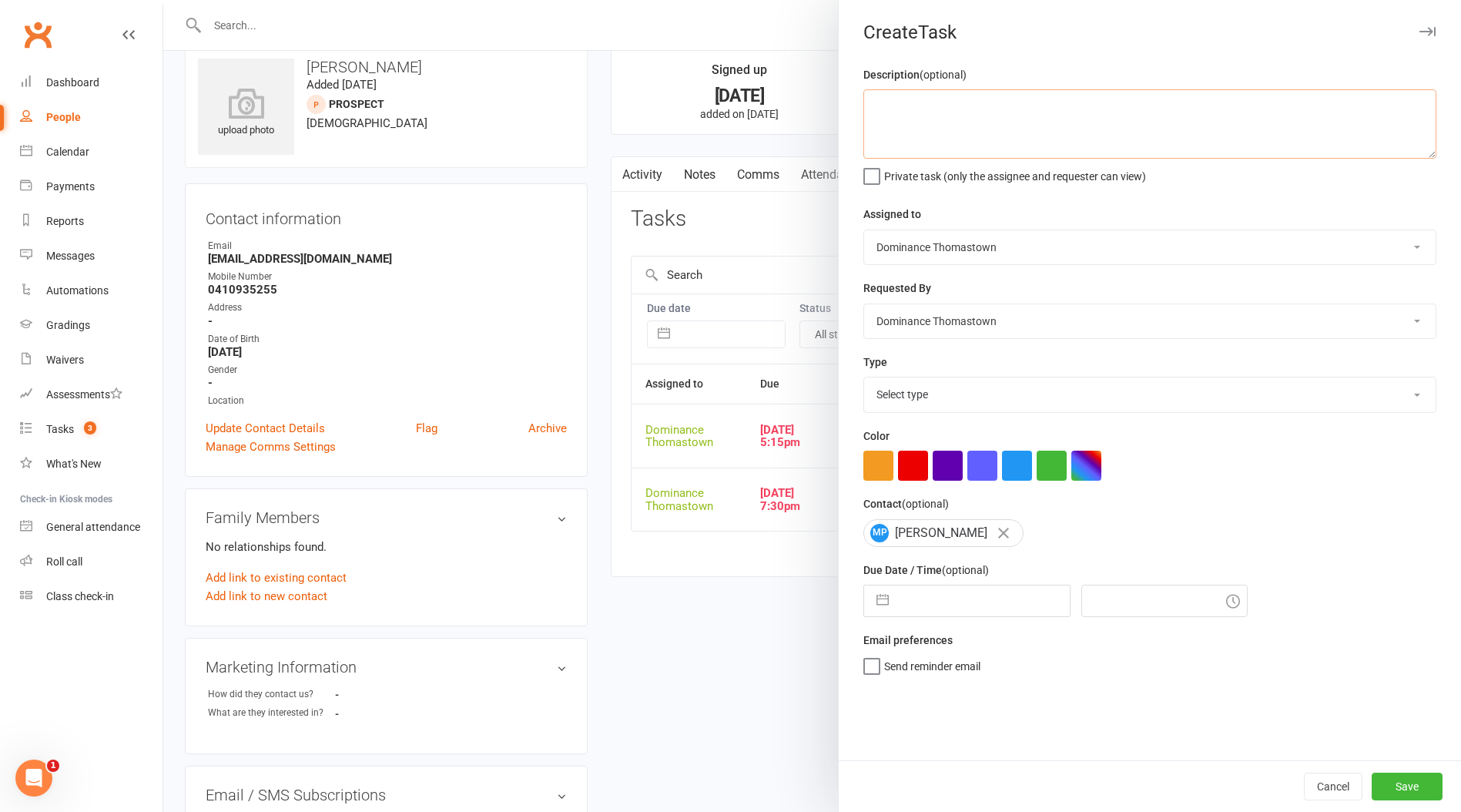
click at [1014, 105] on textarea at bounding box center [1150, 124] width 573 height 70
type textarea "drop? Notes? - Ellen 16/9"
drag, startPoint x: 913, startPoint y: 608, endPoint x: 916, endPoint y: 616, distance: 8.5
click at [913, 608] on input "text" at bounding box center [983, 601] width 173 height 31
select select "7"
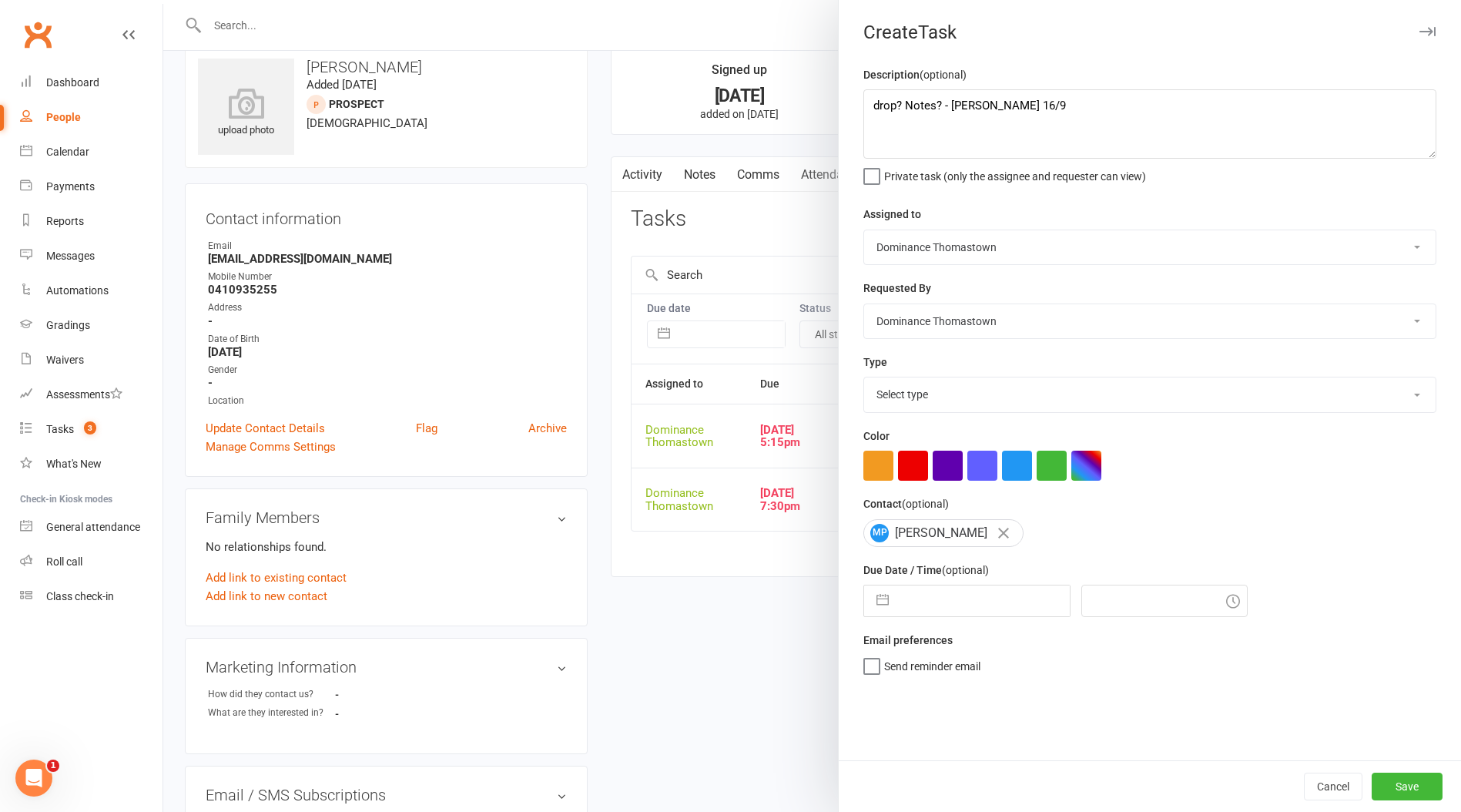
select select "2025"
select select "8"
select select "2025"
select select "9"
select select "2025"
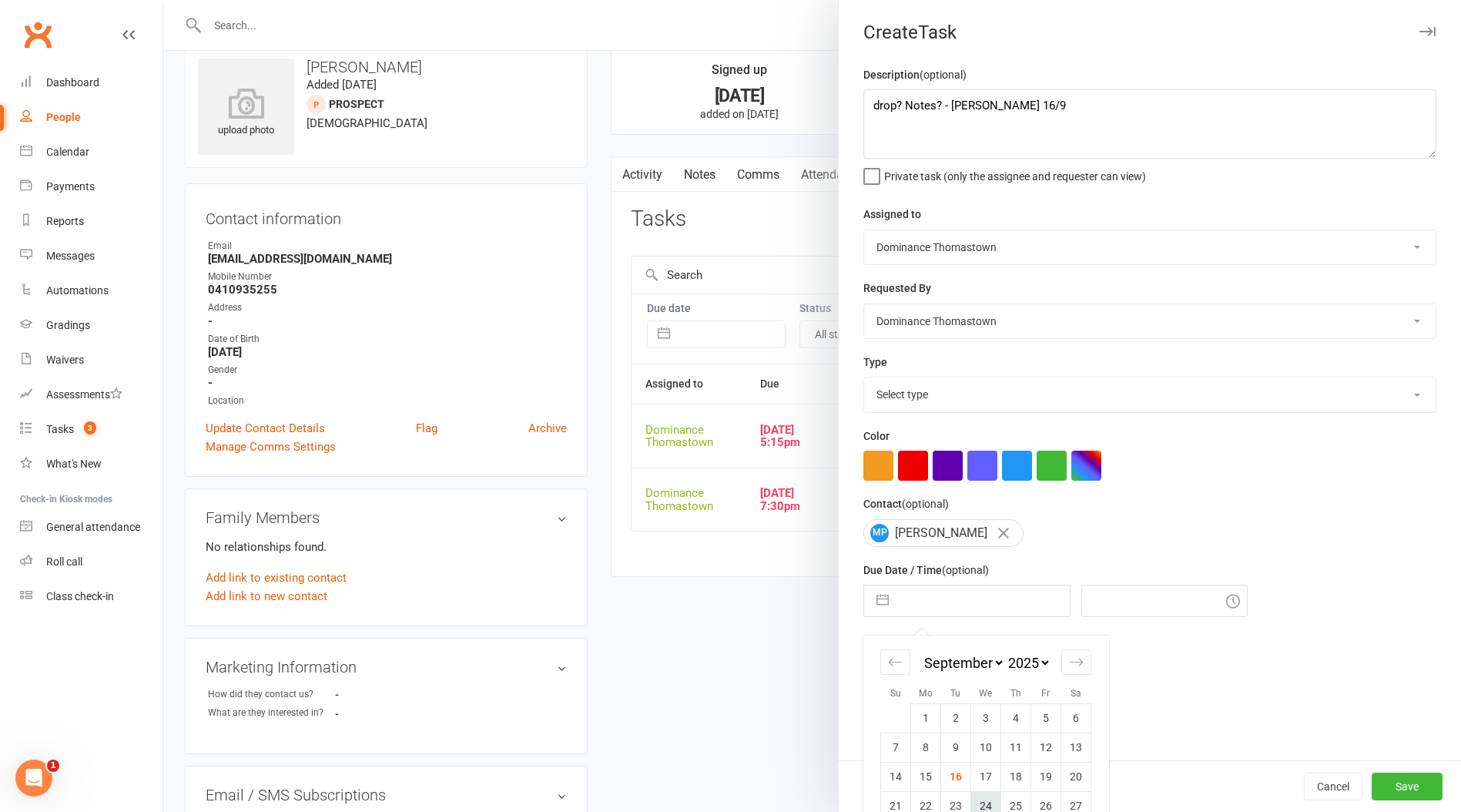
scroll to position [59, 0]
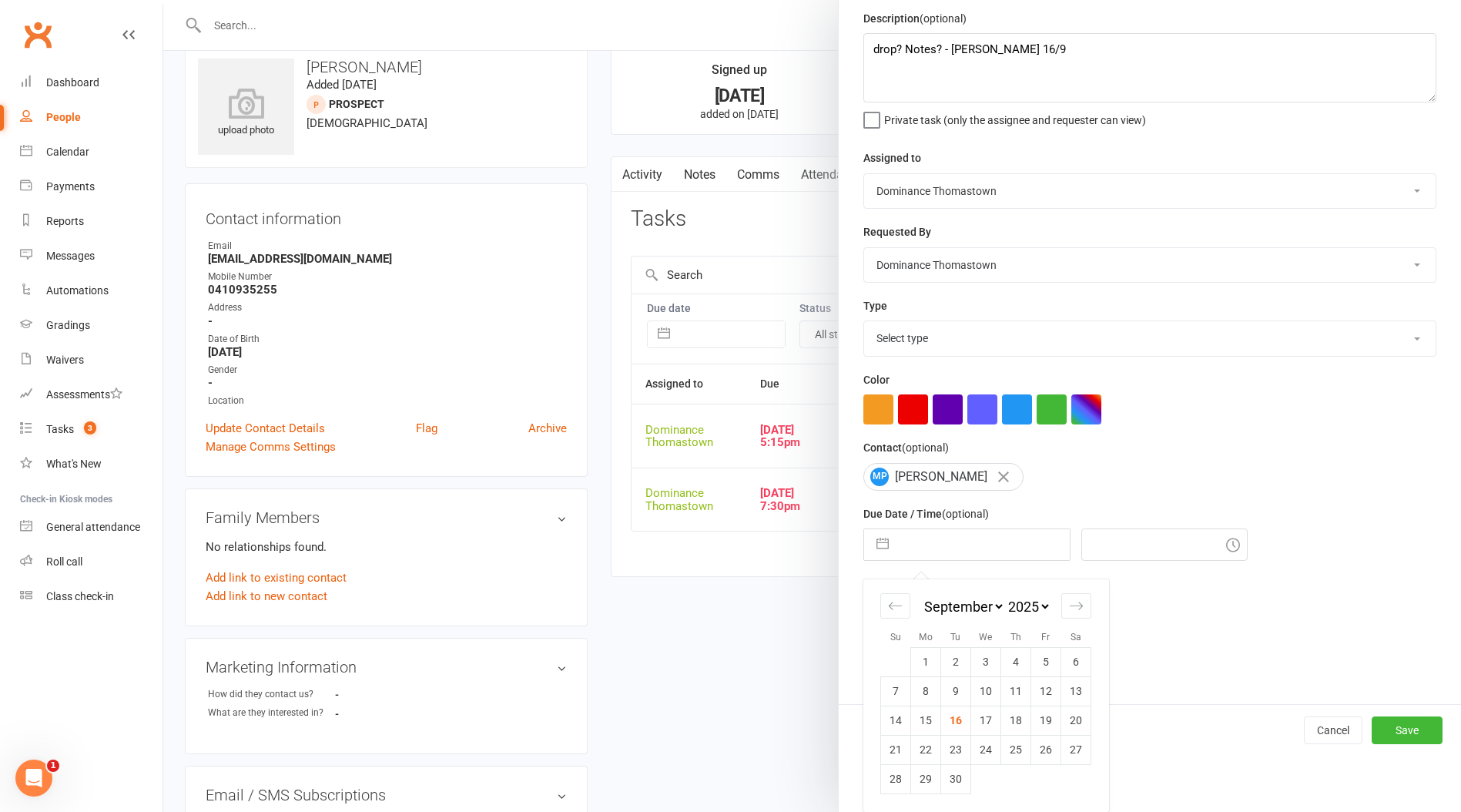
drag, startPoint x: 988, startPoint y: 726, endPoint x: 1014, endPoint y: 643, distance: 87.0
click at [988, 726] on td "17" at bounding box center [987, 720] width 30 height 29
type input "[DATE]"
type input "8:45pm"
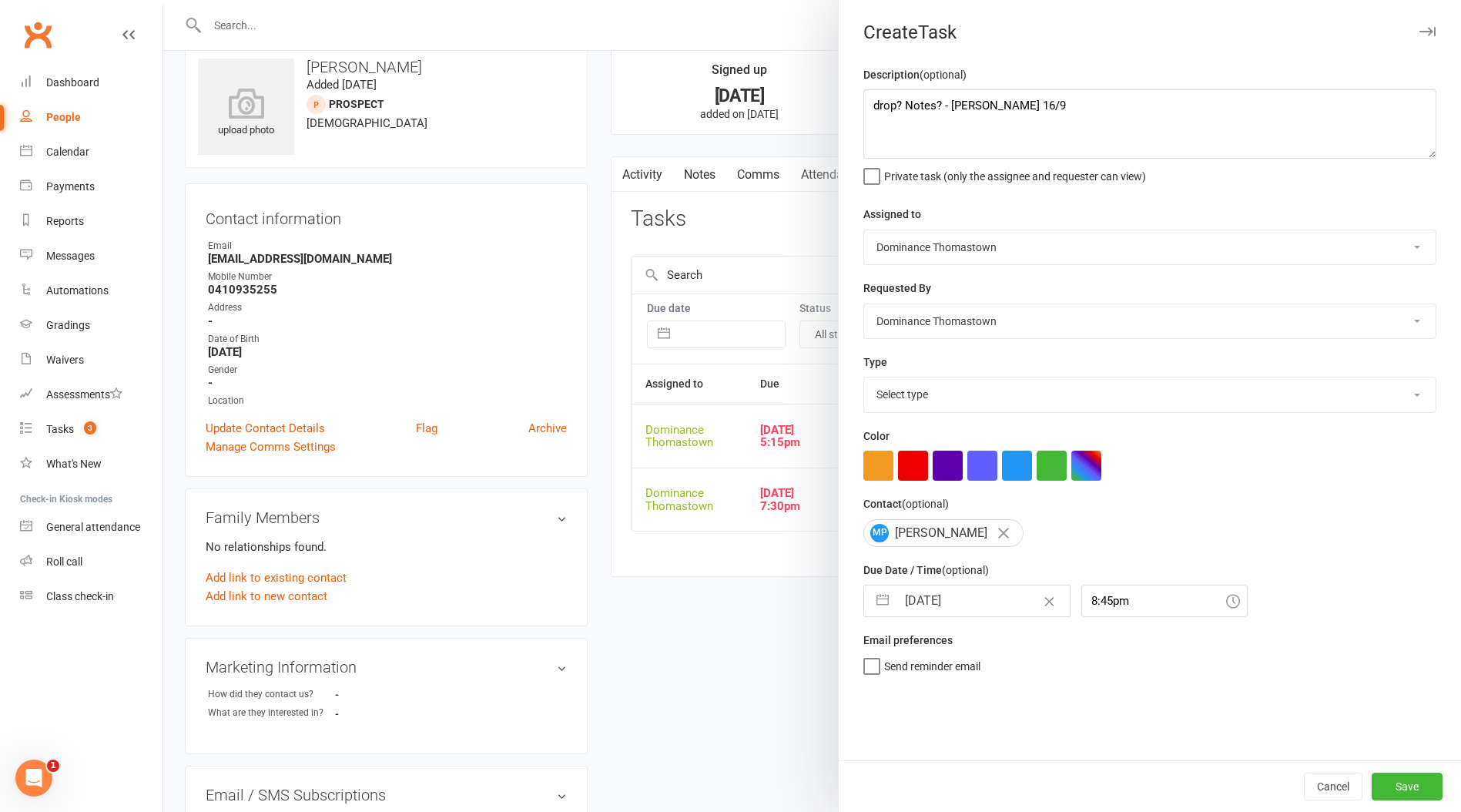
click at [927, 397] on select "Select type A. prospect | enquiry response B. prospect | trial | booking C. pro…" at bounding box center [1150, 394] width 571 height 34
select select "3858"
click at [865, 379] on select "Select type A. prospect | enquiry response B. prospect | trial | booking C. pro…" at bounding box center [1150, 394] width 571 height 34
click at [1384, 782] on button "Save" at bounding box center [1408, 786] width 71 height 28
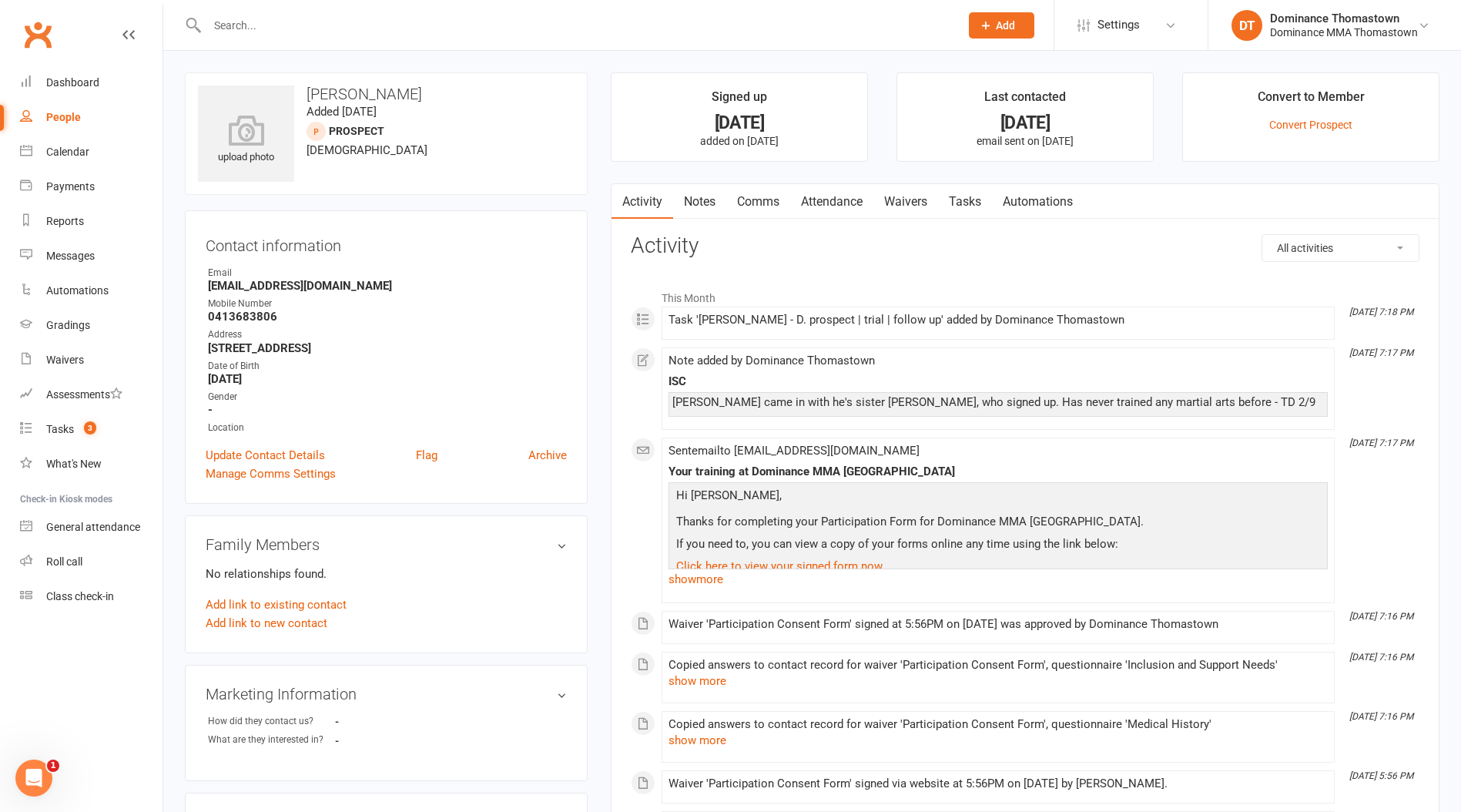
drag, startPoint x: 710, startPoint y: 201, endPoint x: 721, endPoint y: 226, distance: 27.3
click at [709, 201] on link "Notes" at bounding box center [700, 202] width 53 height 36
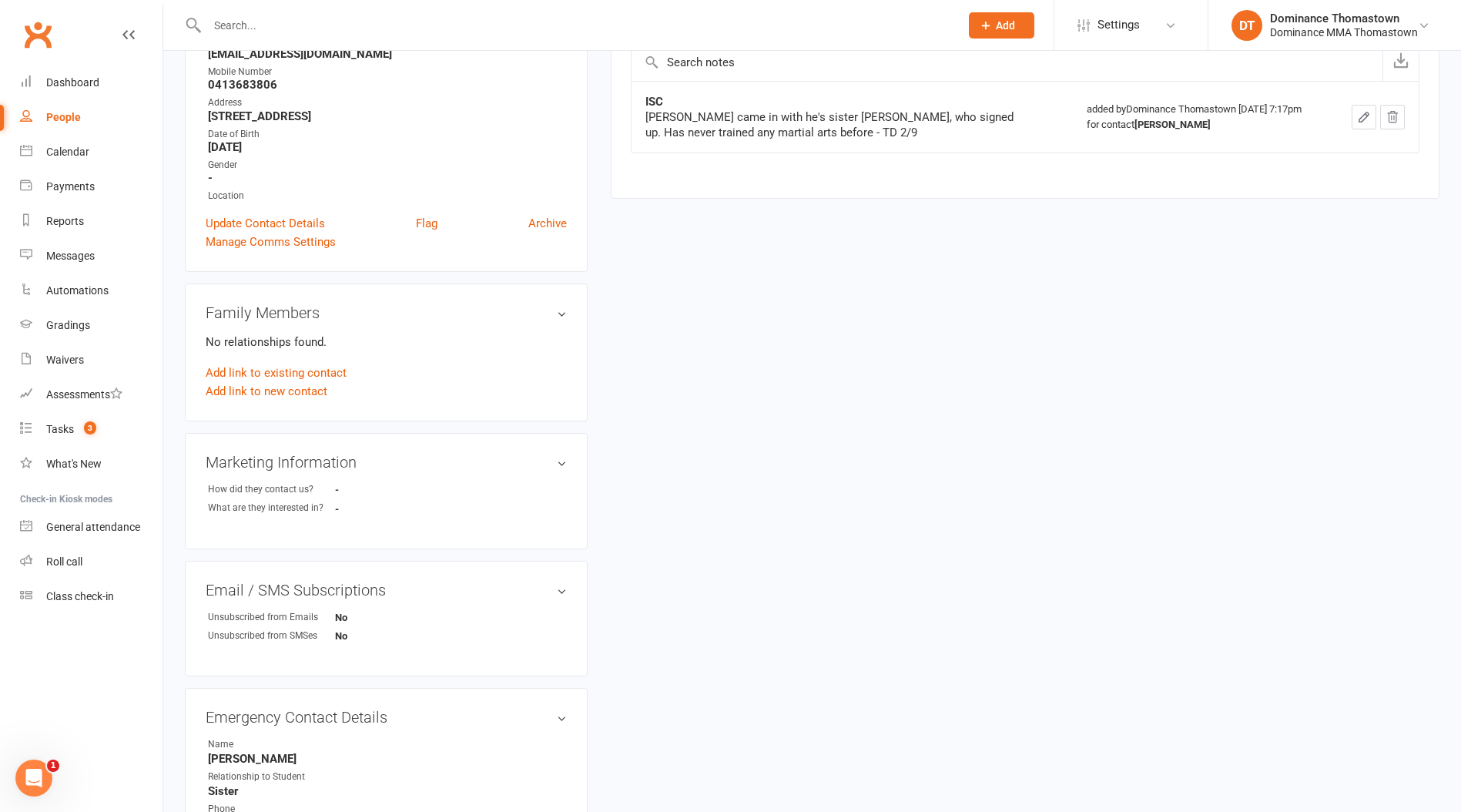
scroll to position [240, 0]
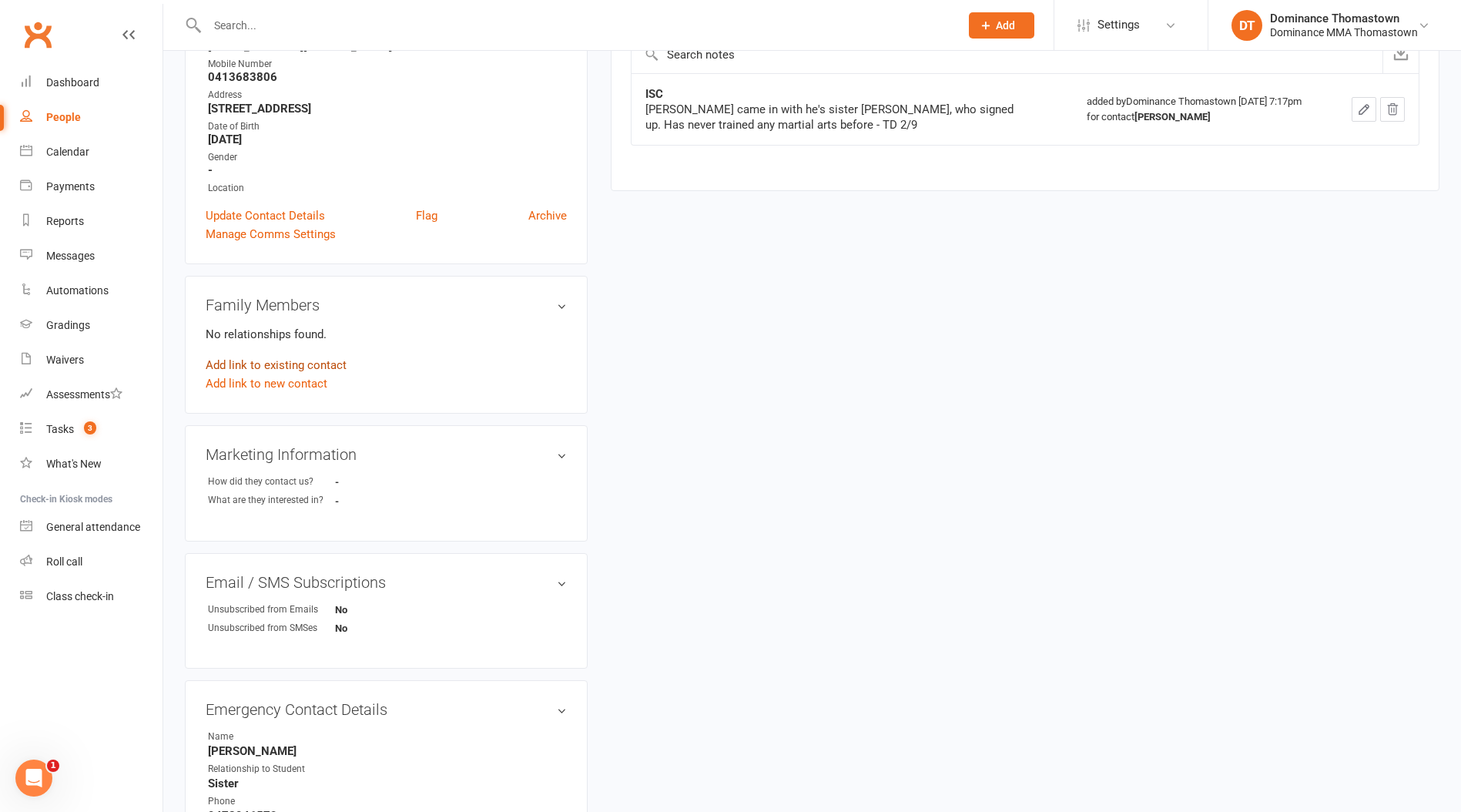
click at [275, 365] on link "Add link to existing contact" at bounding box center [276, 365] width 141 height 19
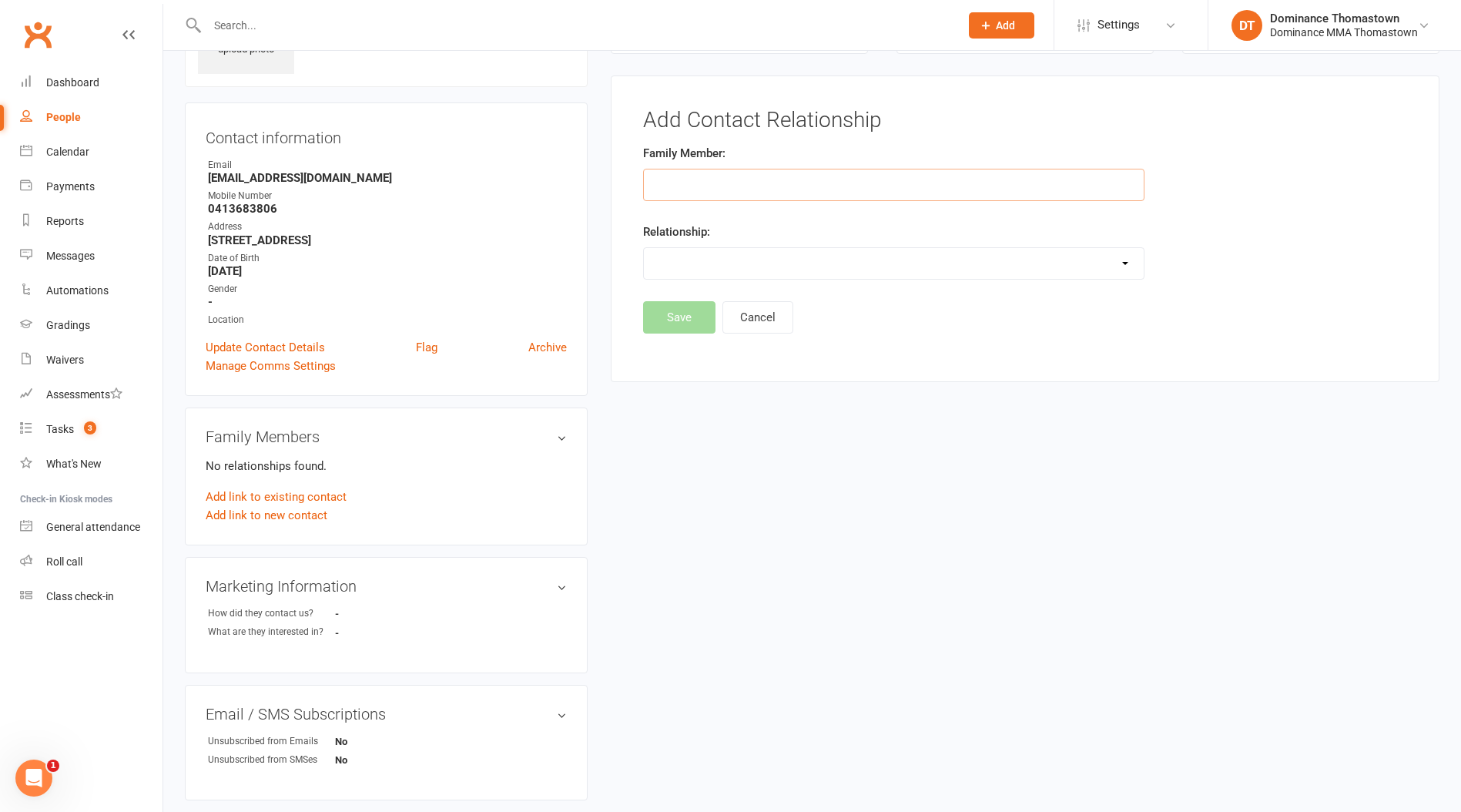
scroll to position [105, 0]
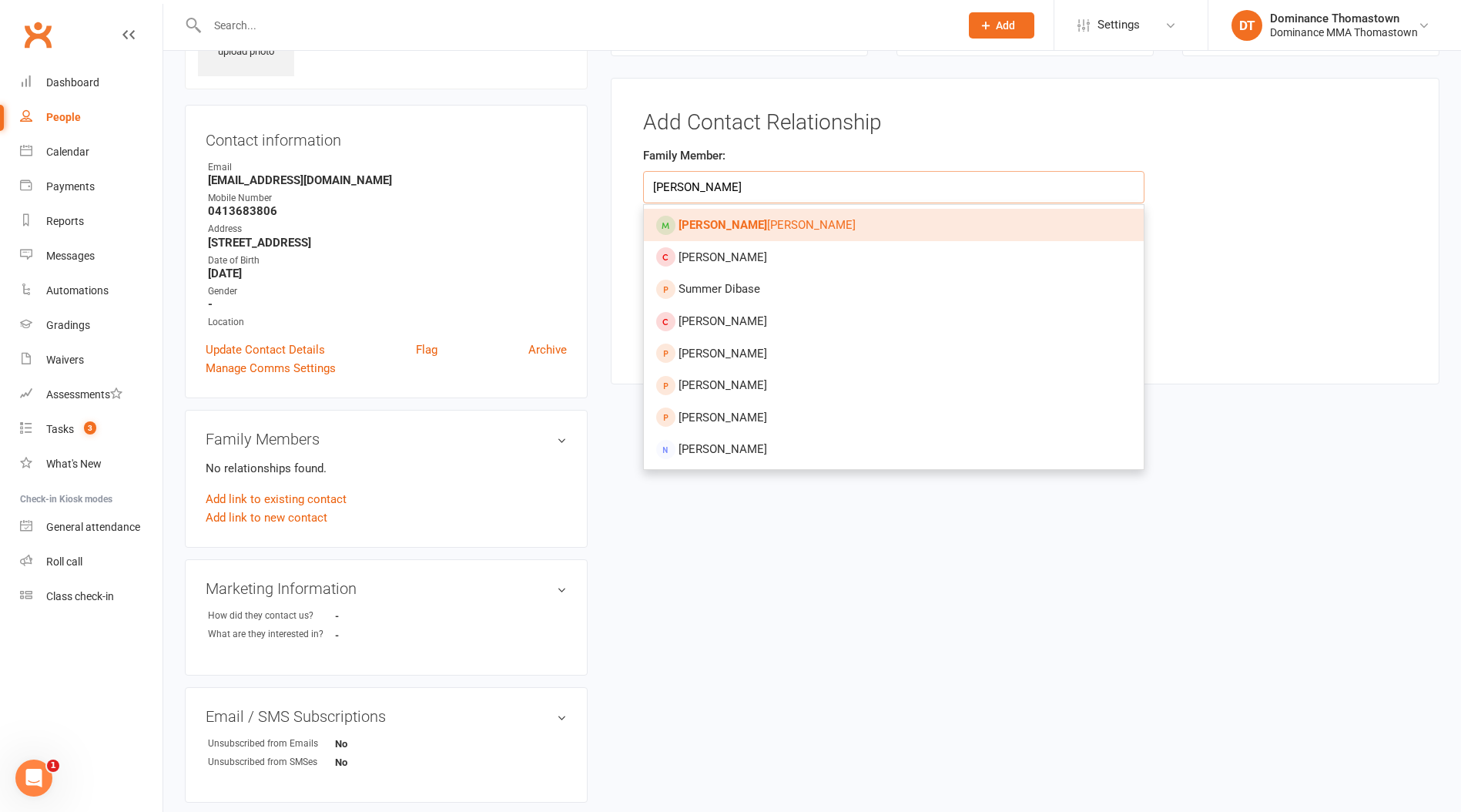
type input "[PERSON_NAME]"
drag, startPoint x: 740, startPoint y: 218, endPoint x: 722, endPoint y: 241, distance: 29.2
click at [740, 218] on span "[PERSON_NAME]" at bounding box center [767, 226] width 177 height 14
type input "[PERSON_NAME]"
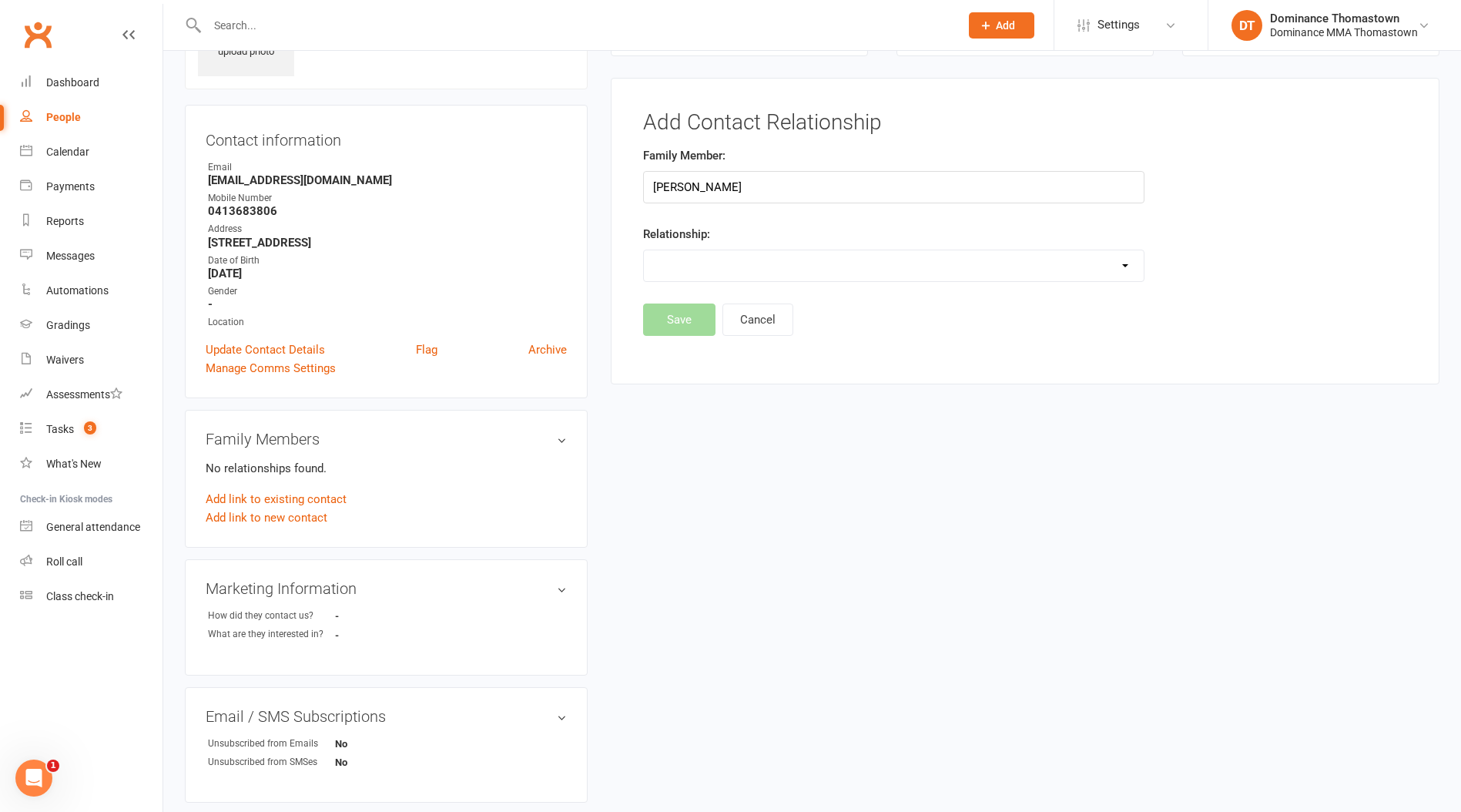
click at [693, 267] on select "Parent / Guardian Child Sibling (parent not in system) Spouse / Partner Cousin …" at bounding box center [893, 266] width 500 height 31
select select "5"
click at [644, 250] on select "Parent / Guardian Child Sibling (parent not in system) Spouse / Partner Cousin …" at bounding box center [893, 266] width 500 height 31
click at [693, 333] on div "Family Member: [PERSON_NAME] Relationship: Parent / Guardian Child Sibling (par…" at bounding box center [894, 244] width 524 height 197
drag, startPoint x: 689, startPoint y: 360, endPoint x: 778, endPoint y: 352, distance: 89.4
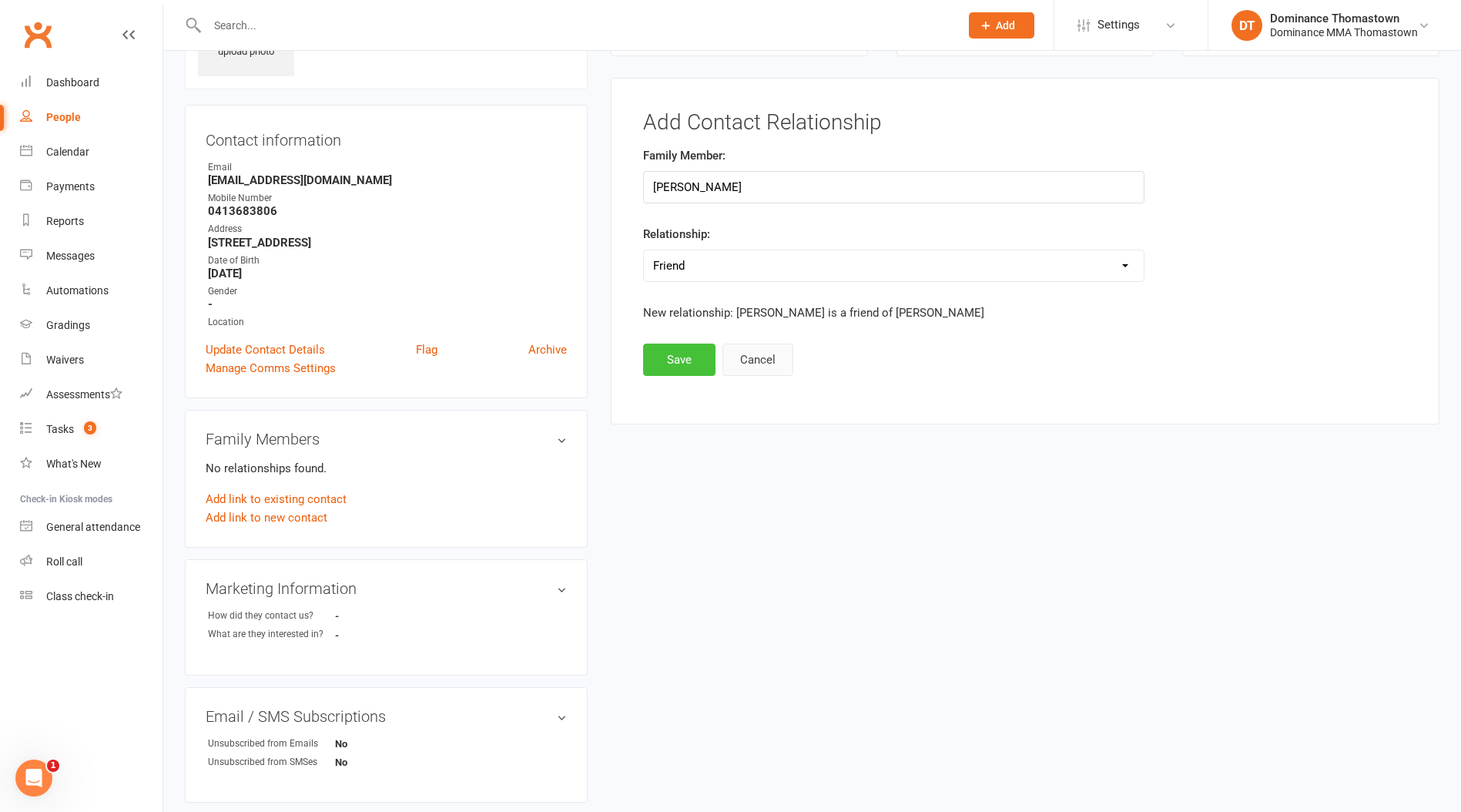
click at [689, 360] on button "Save" at bounding box center [679, 359] width 72 height 32
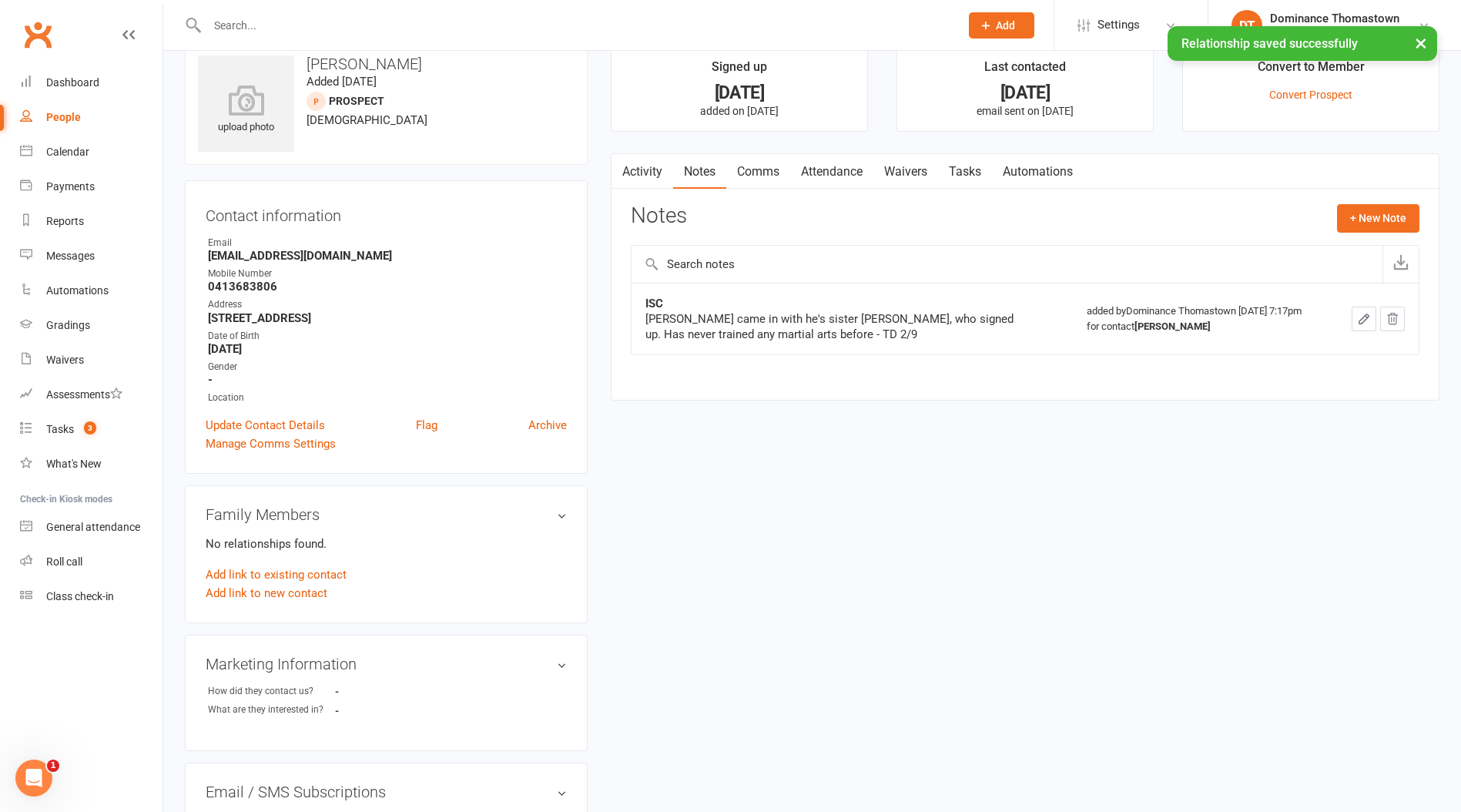
scroll to position [0, 0]
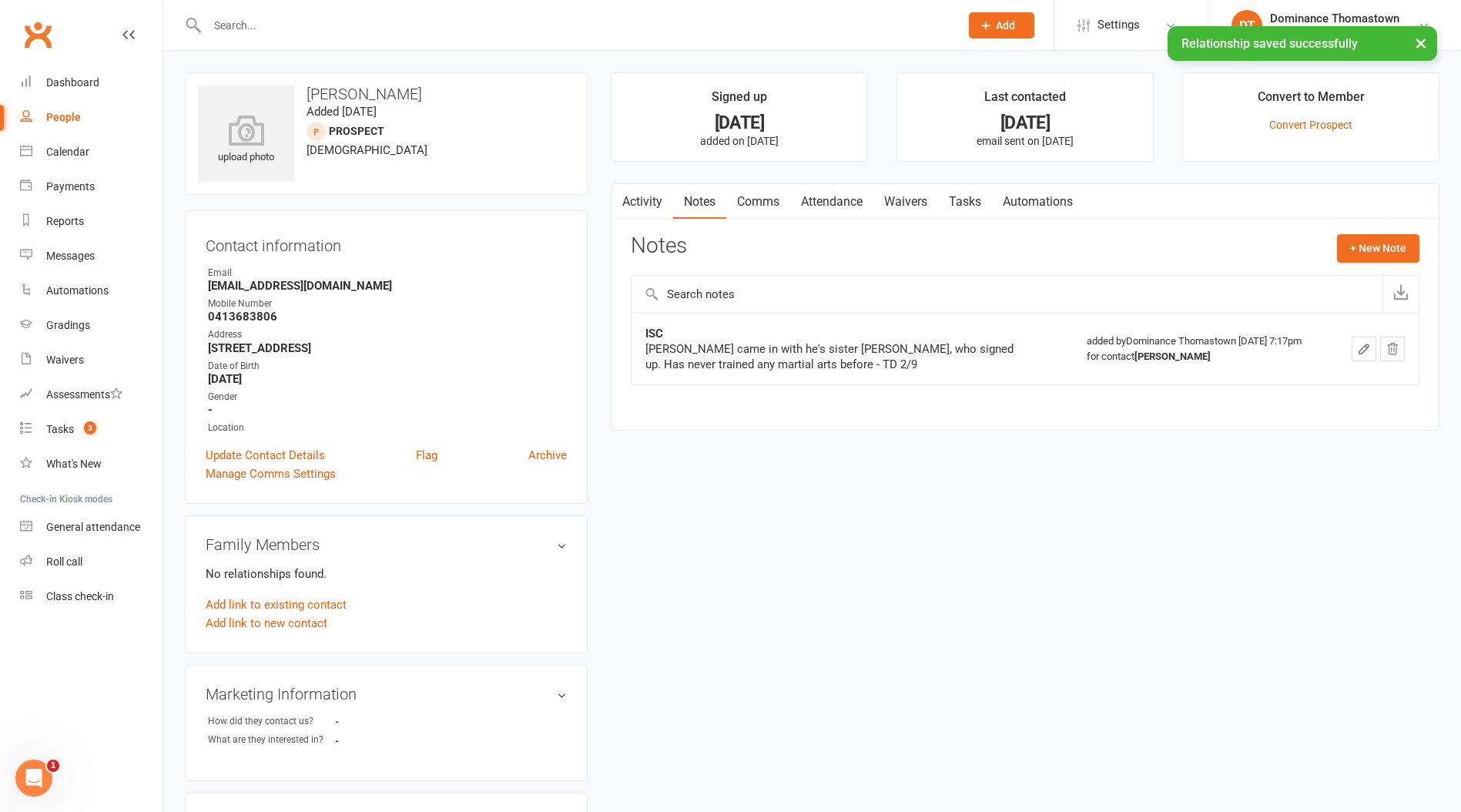
click at [974, 210] on link "Tasks" at bounding box center [965, 202] width 53 height 36
select select "incomplete"
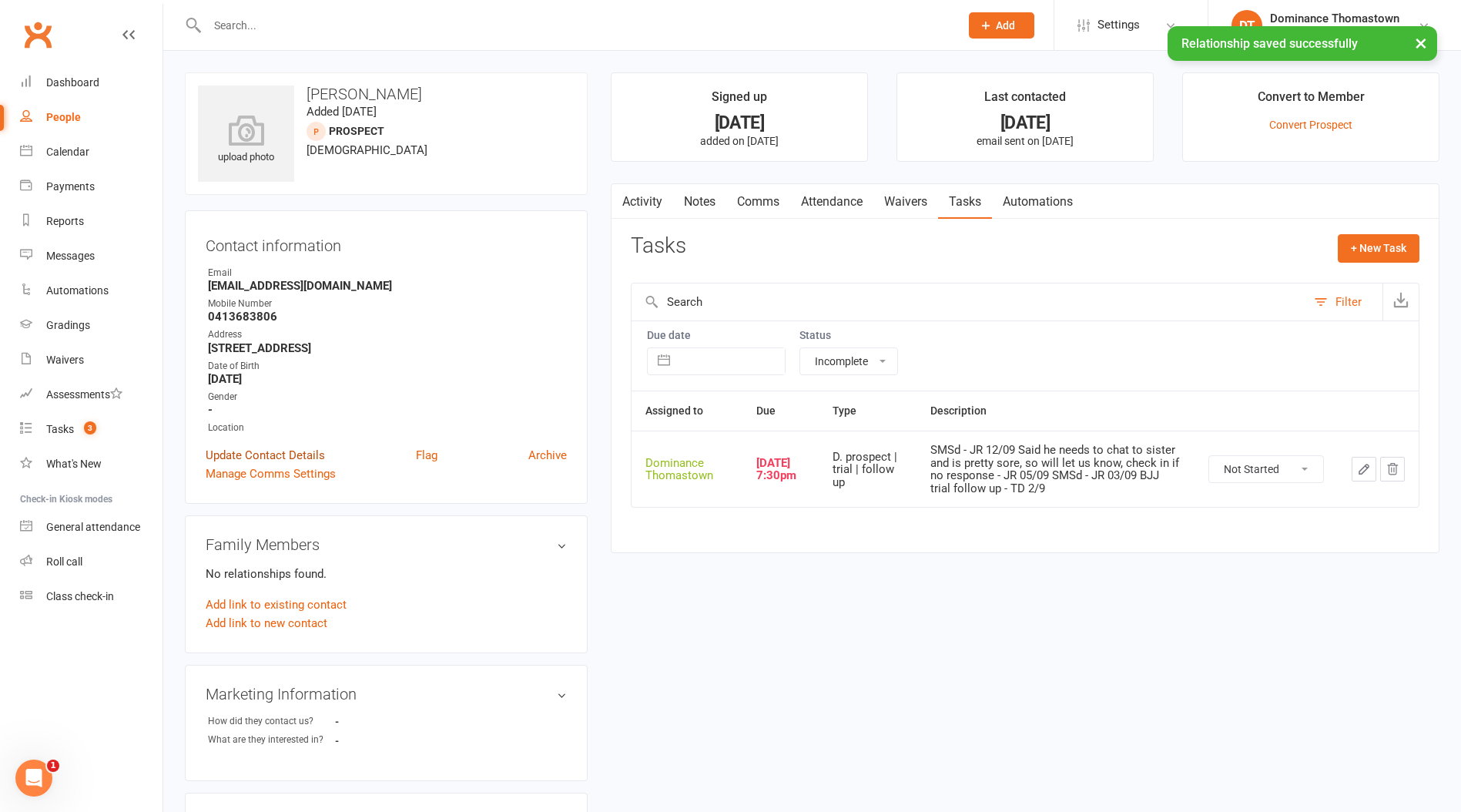
click at [270, 455] on link "Update Contact Details" at bounding box center [266, 455] width 119 height 19
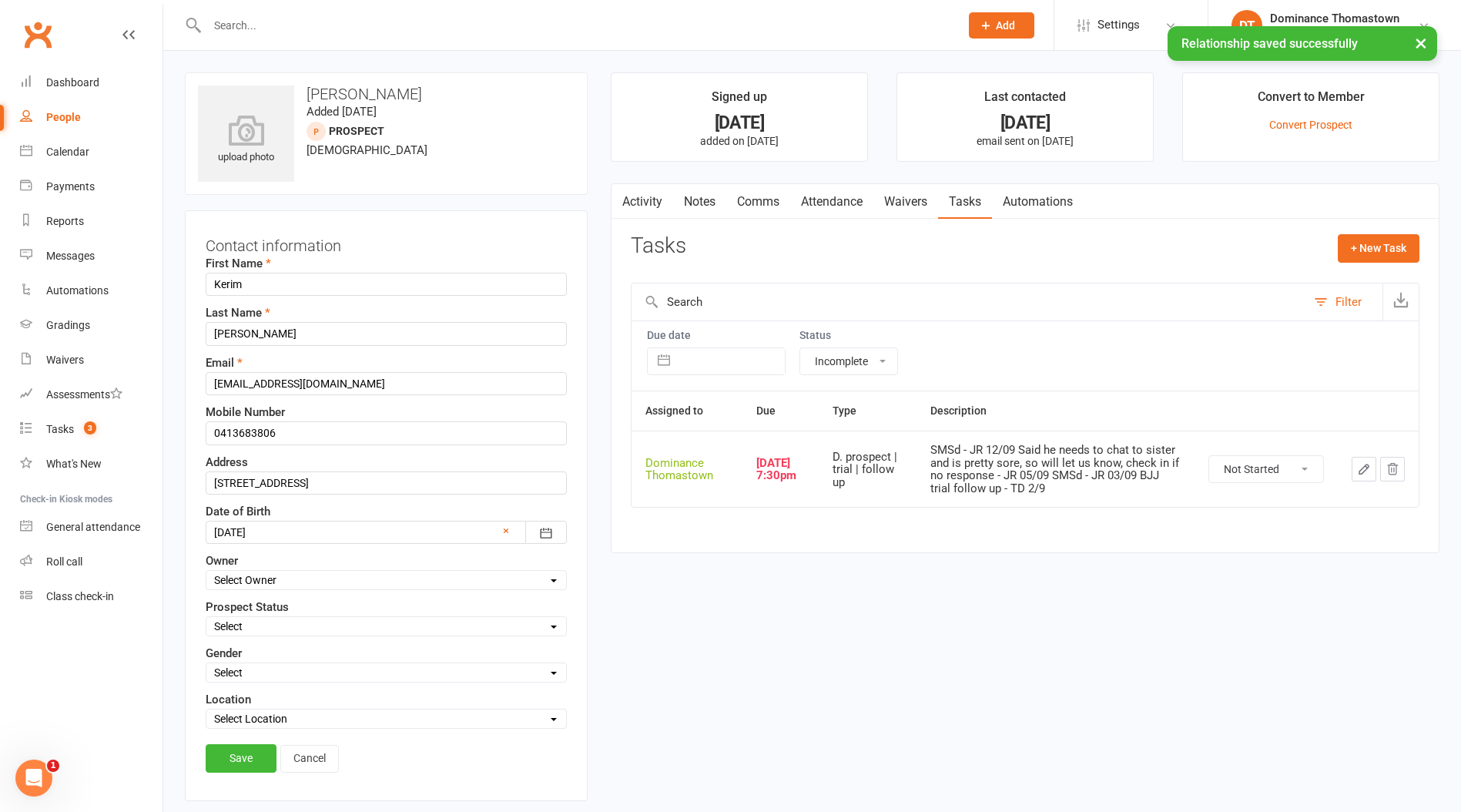
scroll to position [72, 0]
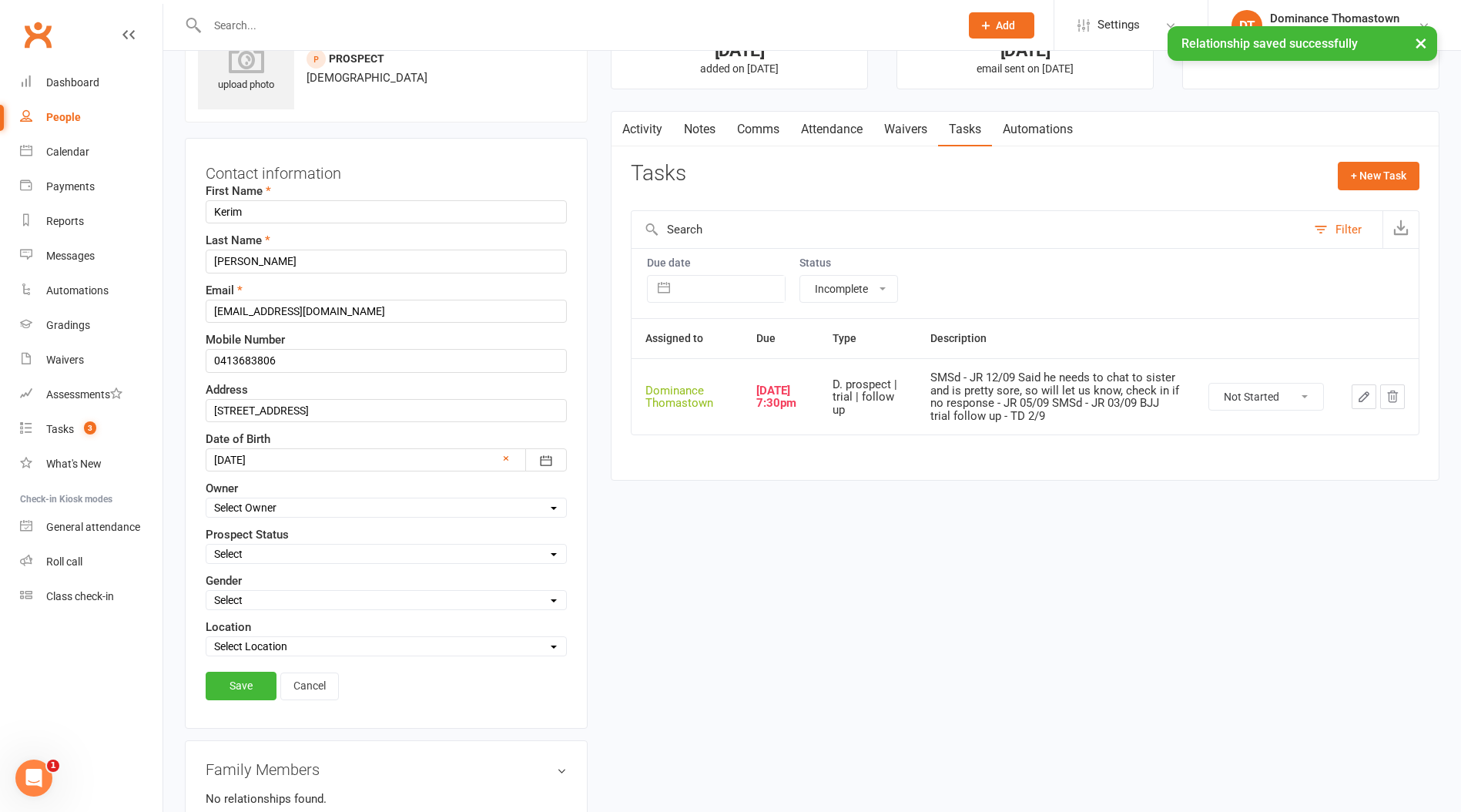
click at [247, 550] on select "Select ENQUIRY WEBSITE ENQUIRY META ADS ENQUIRY DROPPED PROSPECT DROP-IN VISITO…" at bounding box center [387, 554] width 360 height 17
select select "ENQUIRY"
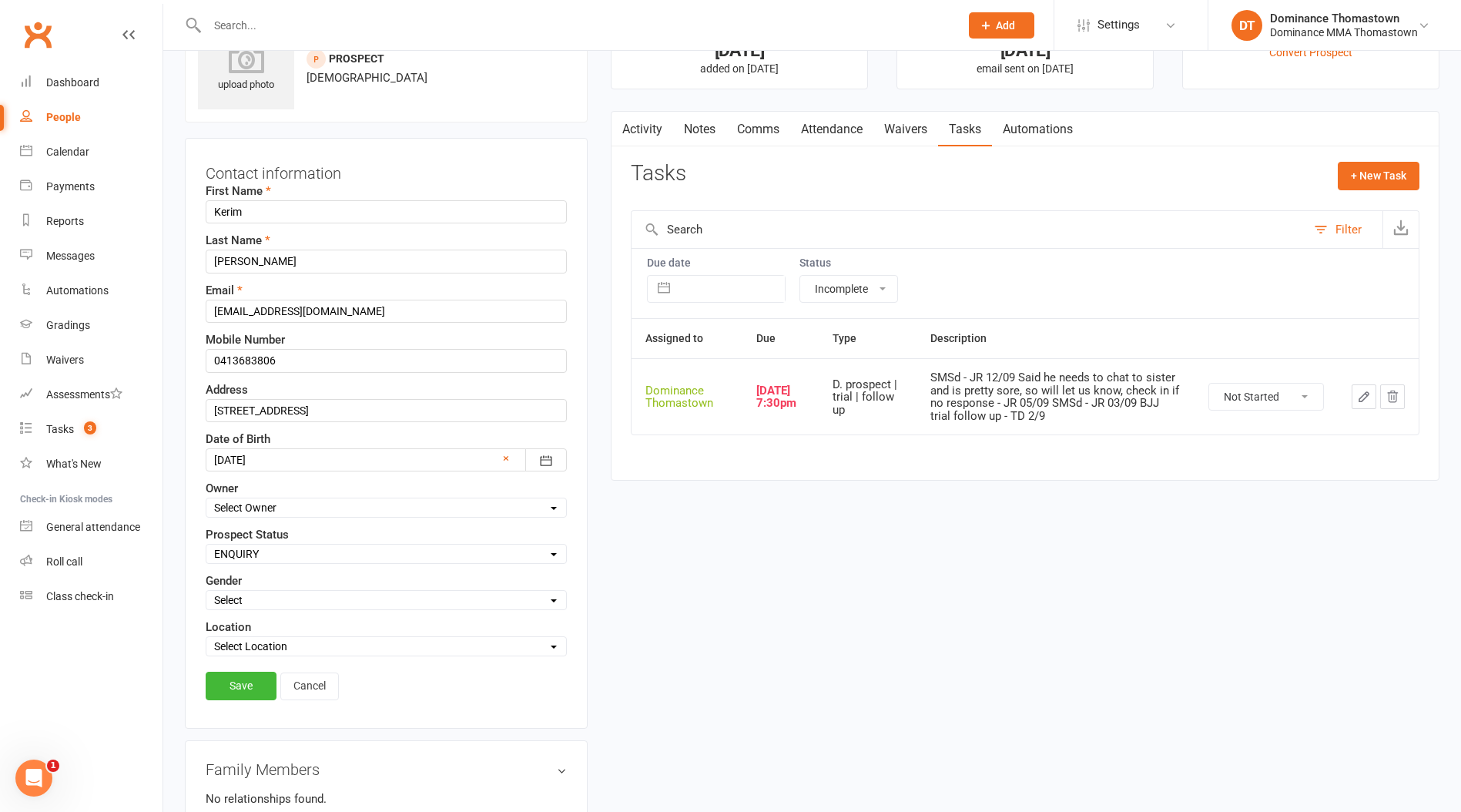
click at [207, 545] on select "Select ENQUIRY WEBSITE ENQUIRY META ADS ENQUIRY DROPPED PROSPECT DROP-IN VISITO…" at bounding box center [387, 554] width 360 height 17
click at [241, 677] on link "Save" at bounding box center [242, 685] width 71 height 28
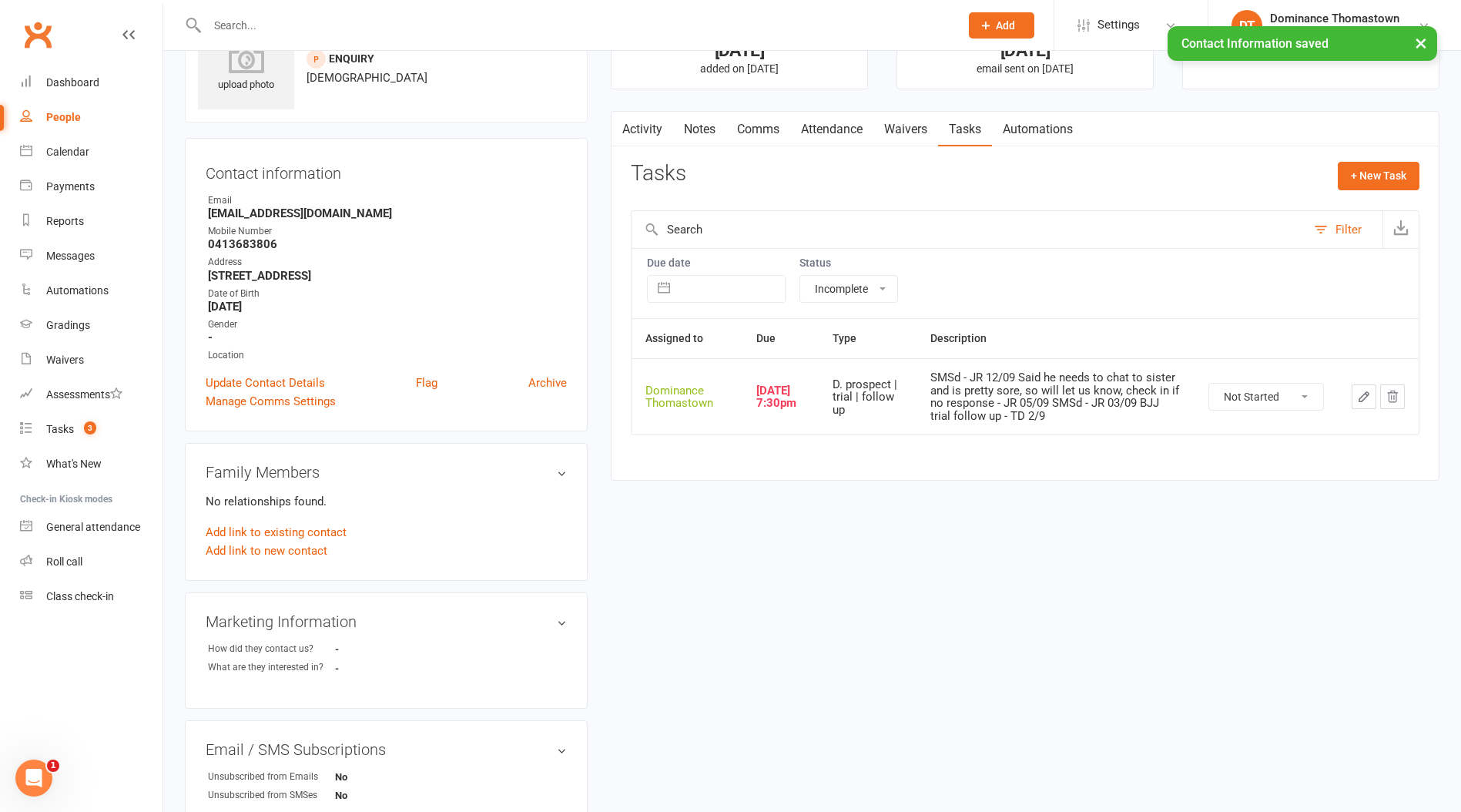
click at [1361, 396] on icon "button" at bounding box center [1365, 397] width 14 height 14
select select "12547"
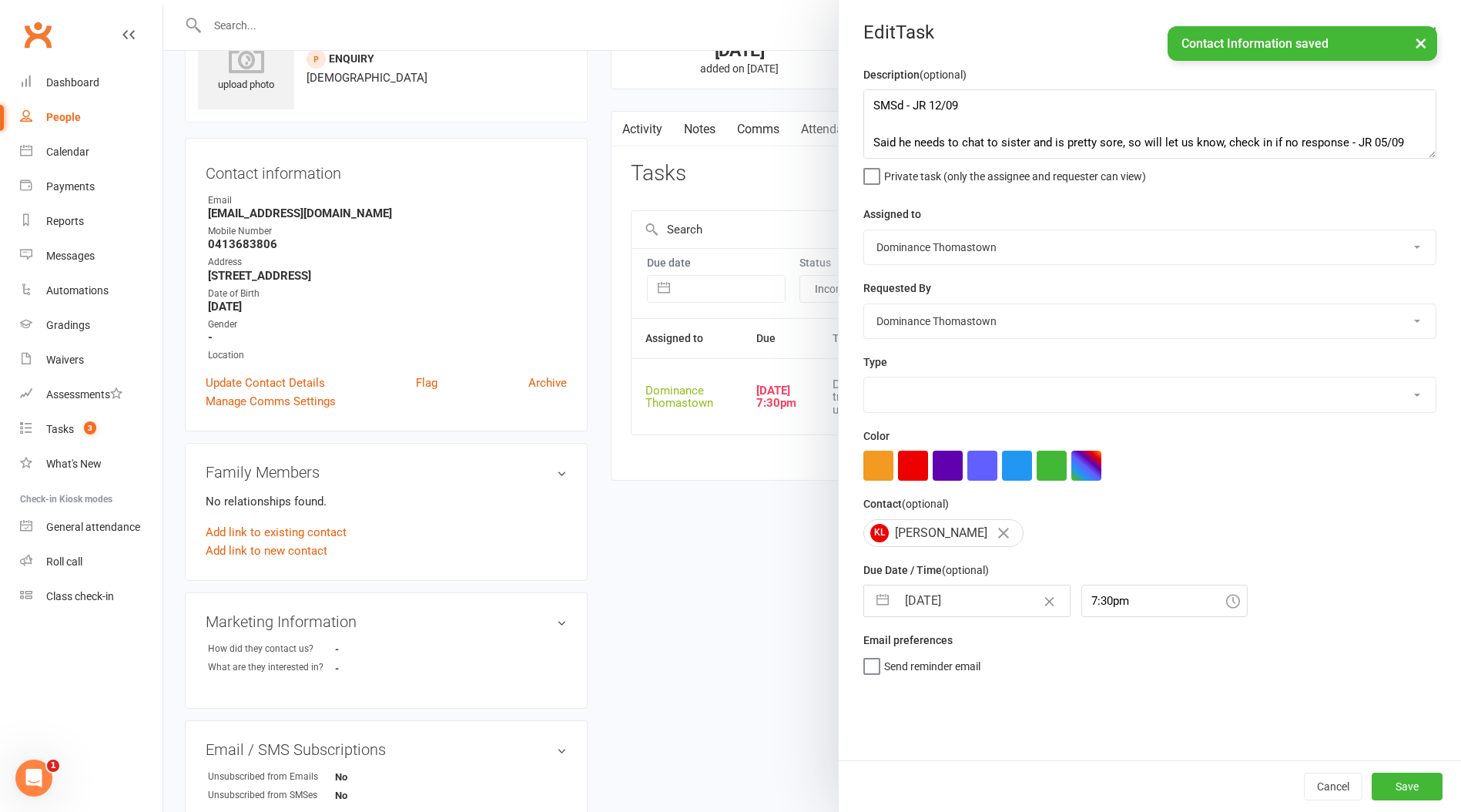
select select "3812"
click at [945, 611] on input "16 Sep 2025" at bounding box center [983, 601] width 173 height 31
select select "7"
select select "2025"
select select "8"
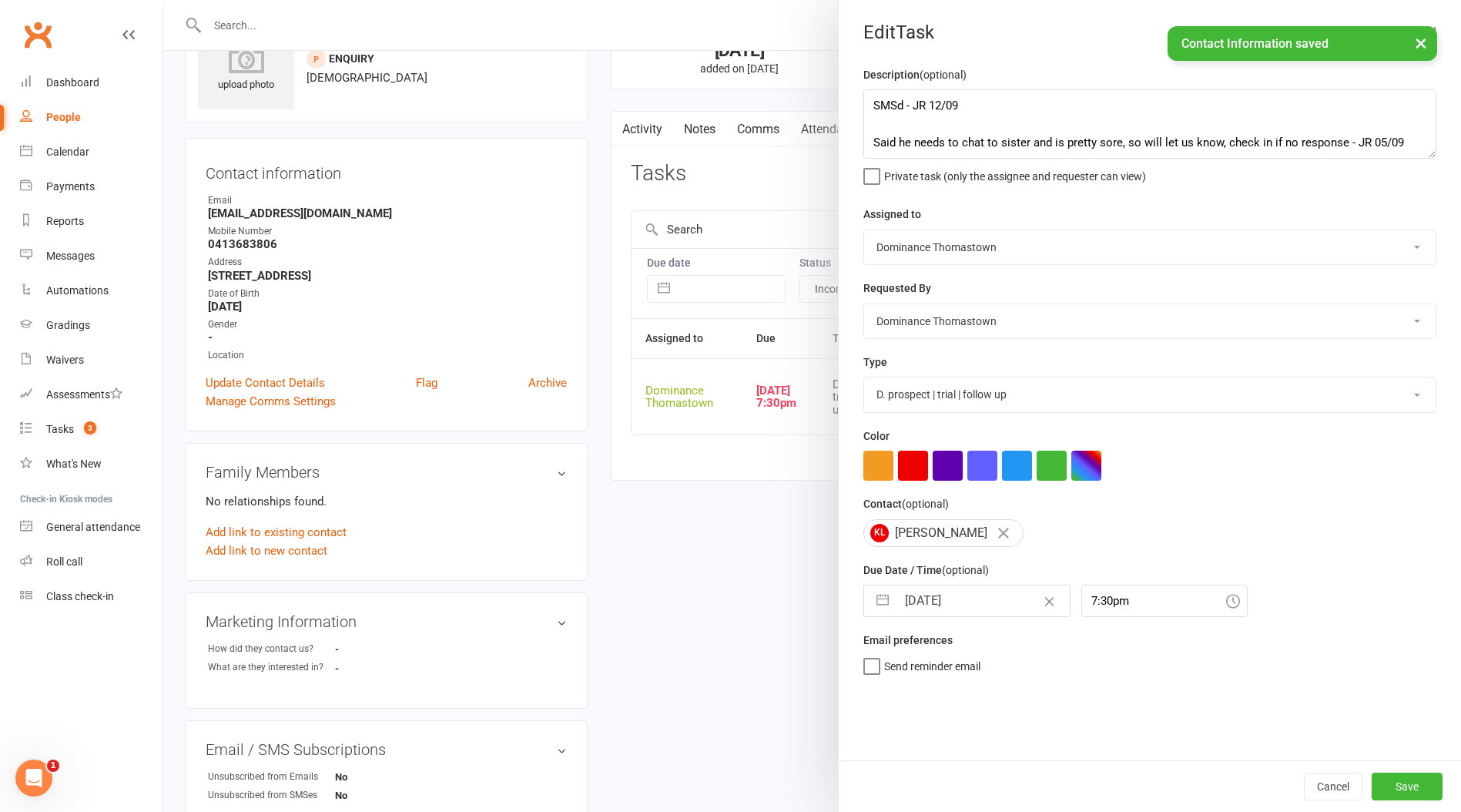
select select "2025"
select select "9"
select select "2025"
drag, startPoint x: 988, startPoint y: 758, endPoint x: 989, endPoint y: 774, distance: 16.0
click at [989, 774] on tbody "1 2 3 4 5 6 7 8 9 10 11 12 13 14 15 16 17 18 19 20 21 22 23 24 25 26 27 28 29 30" at bounding box center [987, 776] width 210 height 146
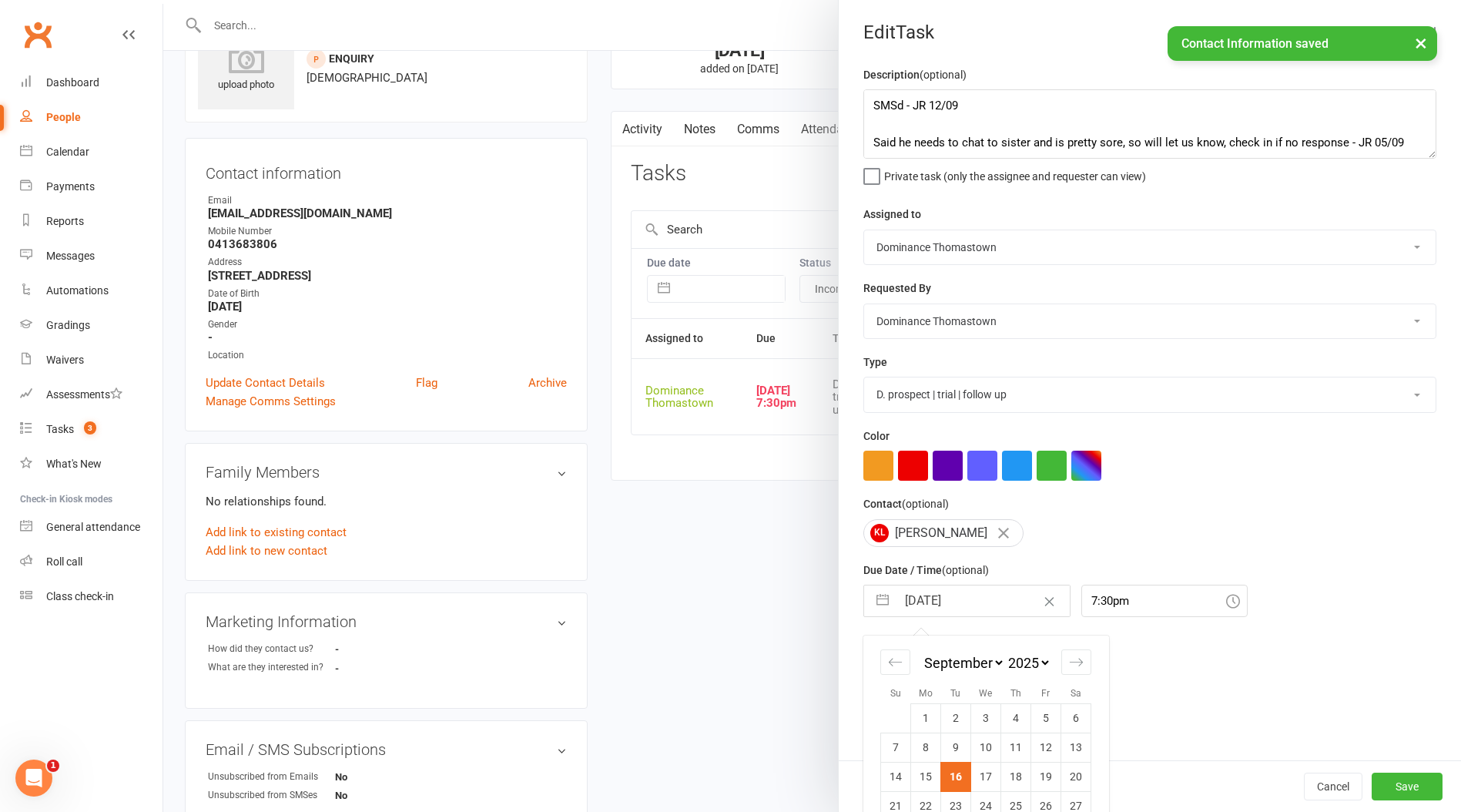
drag, startPoint x: 989, startPoint y: 774, endPoint x: 998, endPoint y: 774, distance: 9.0
click at [989, 774] on td "17" at bounding box center [987, 776] width 30 height 29
type input "[DATE]"
click at [1382, 793] on button "Save" at bounding box center [1408, 786] width 71 height 28
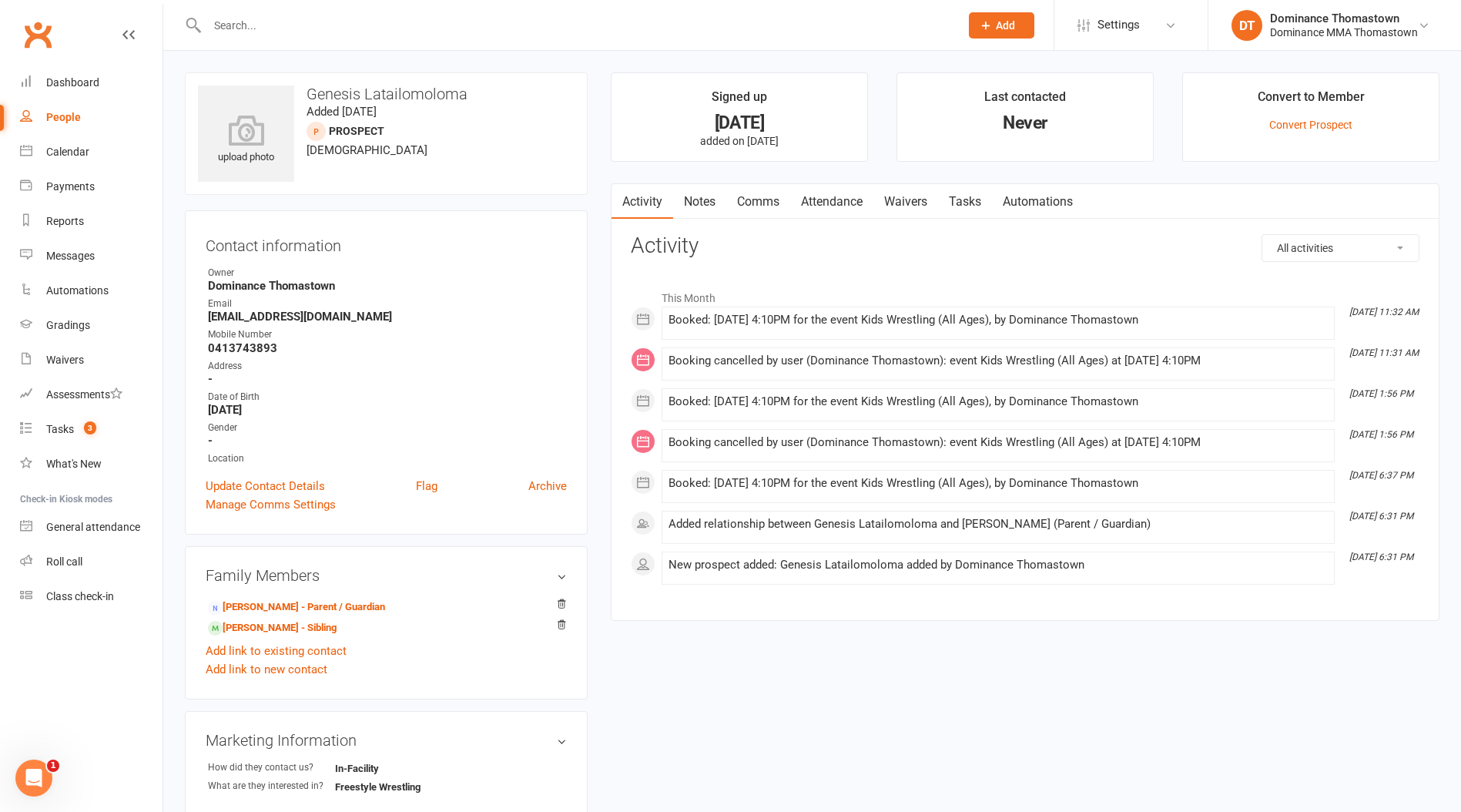
click at [685, 201] on link "Notes" at bounding box center [700, 202] width 53 height 36
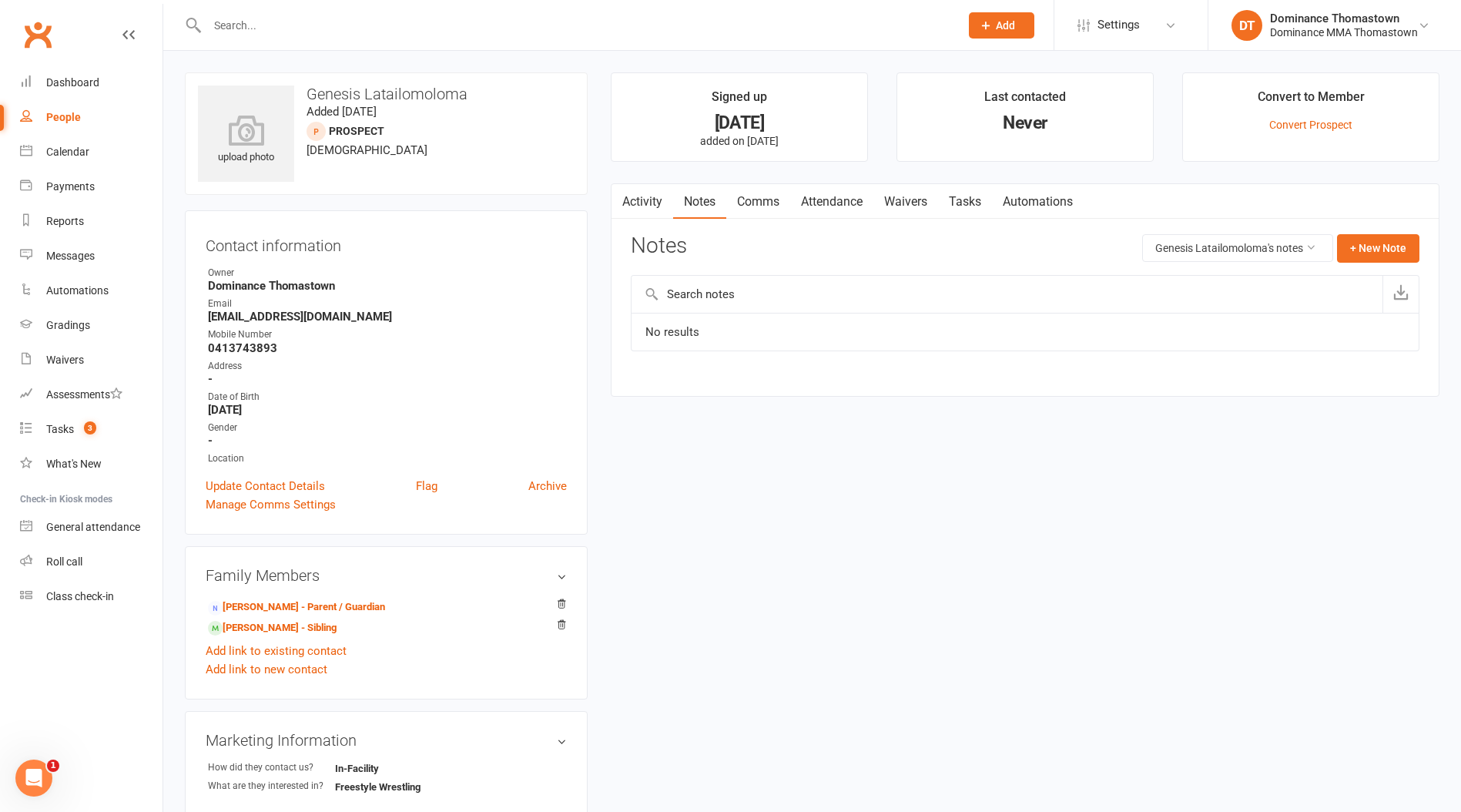
click at [627, 201] on button "button" at bounding box center [621, 201] width 20 height 35
click at [638, 201] on link "Activity" at bounding box center [642, 202] width 62 height 36
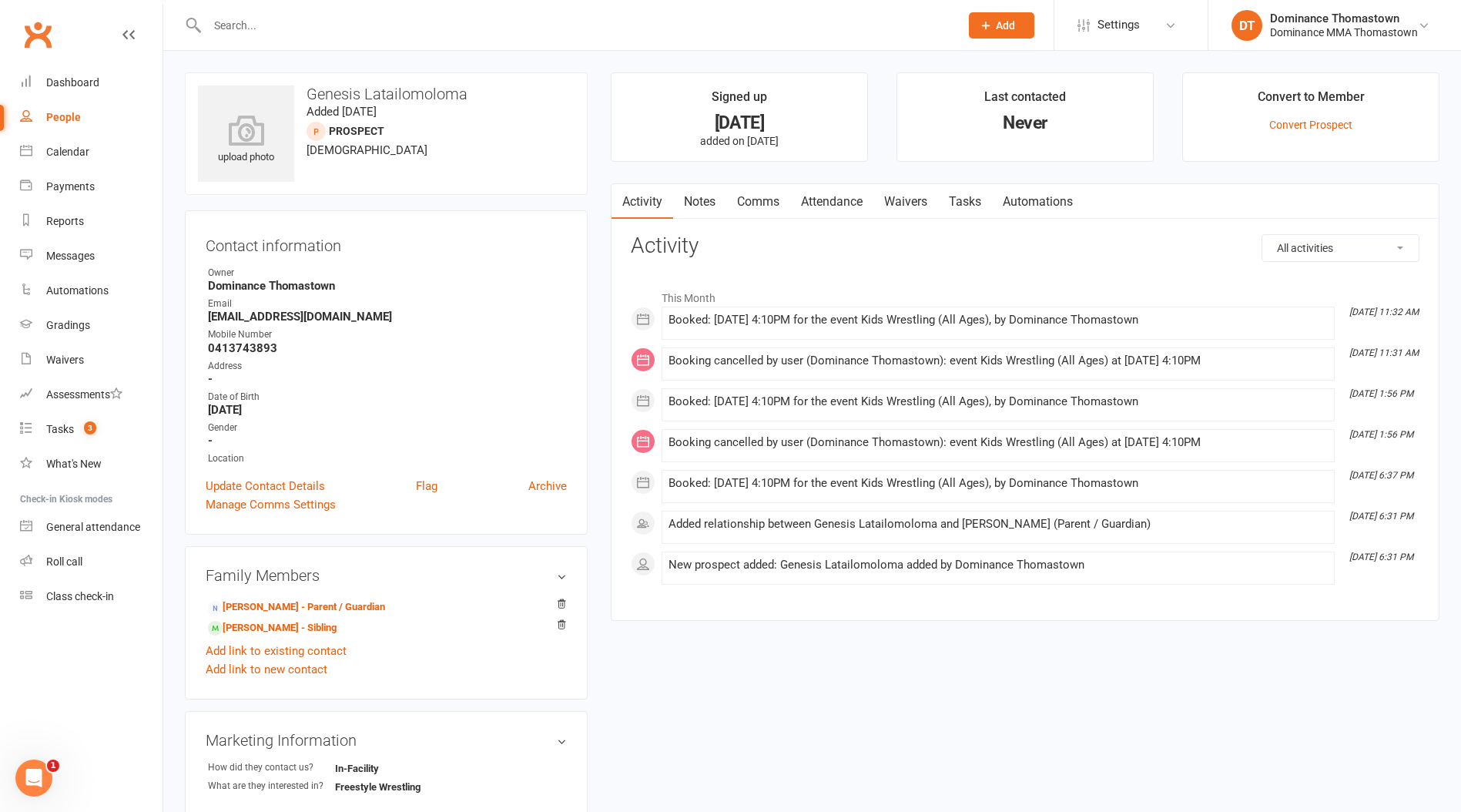
click at [689, 202] on link "Notes" at bounding box center [700, 202] width 53 height 36
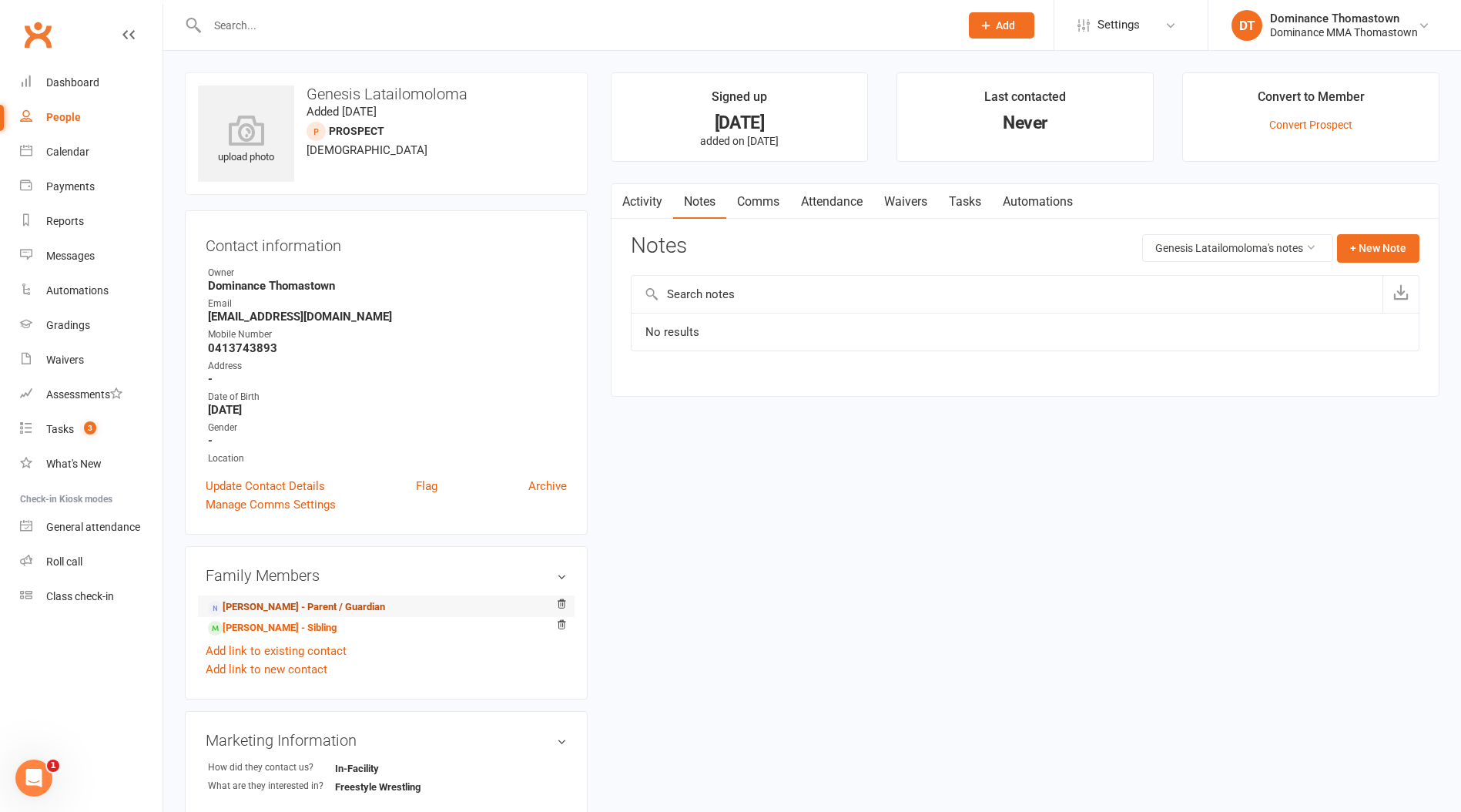
click at [315, 608] on link "[PERSON_NAME] - Parent / Guardian" at bounding box center [296, 607] width 177 height 16
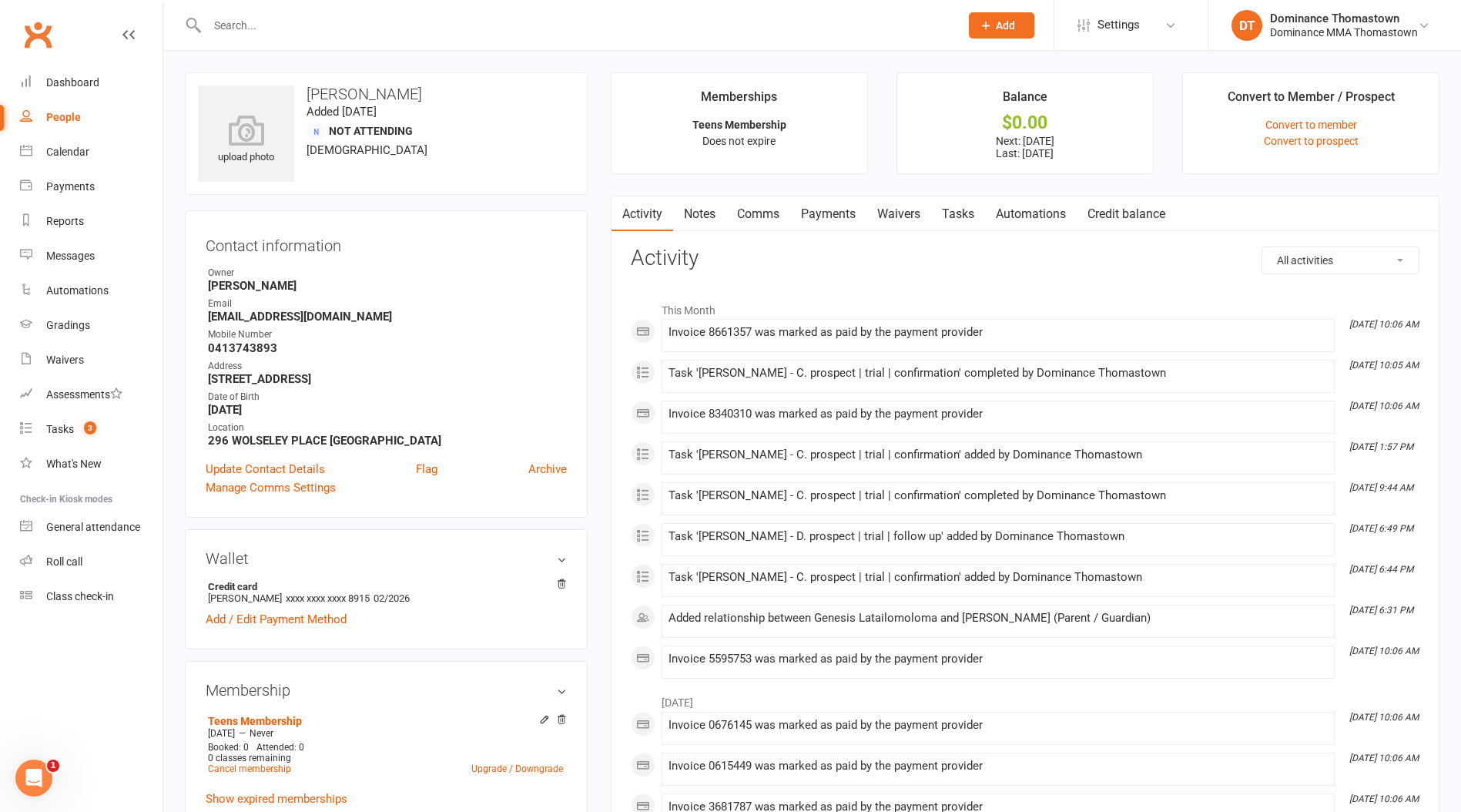
click at [702, 211] on link "Notes" at bounding box center [700, 214] width 53 height 36
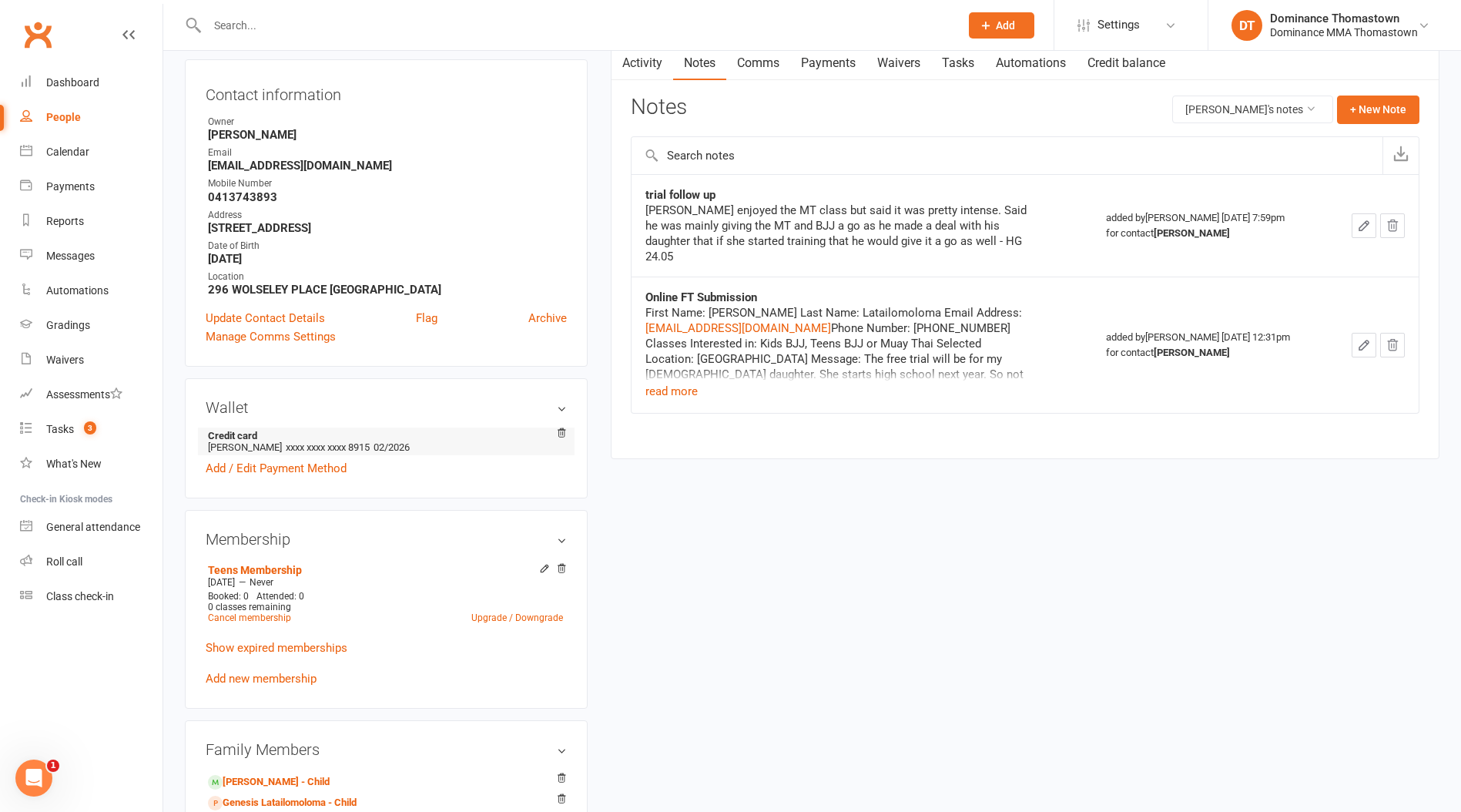
scroll to position [153, 0]
click at [314, 794] on link "Genesis Latailomoloma - Child" at bounding box center [282, 800] width 149 height 16
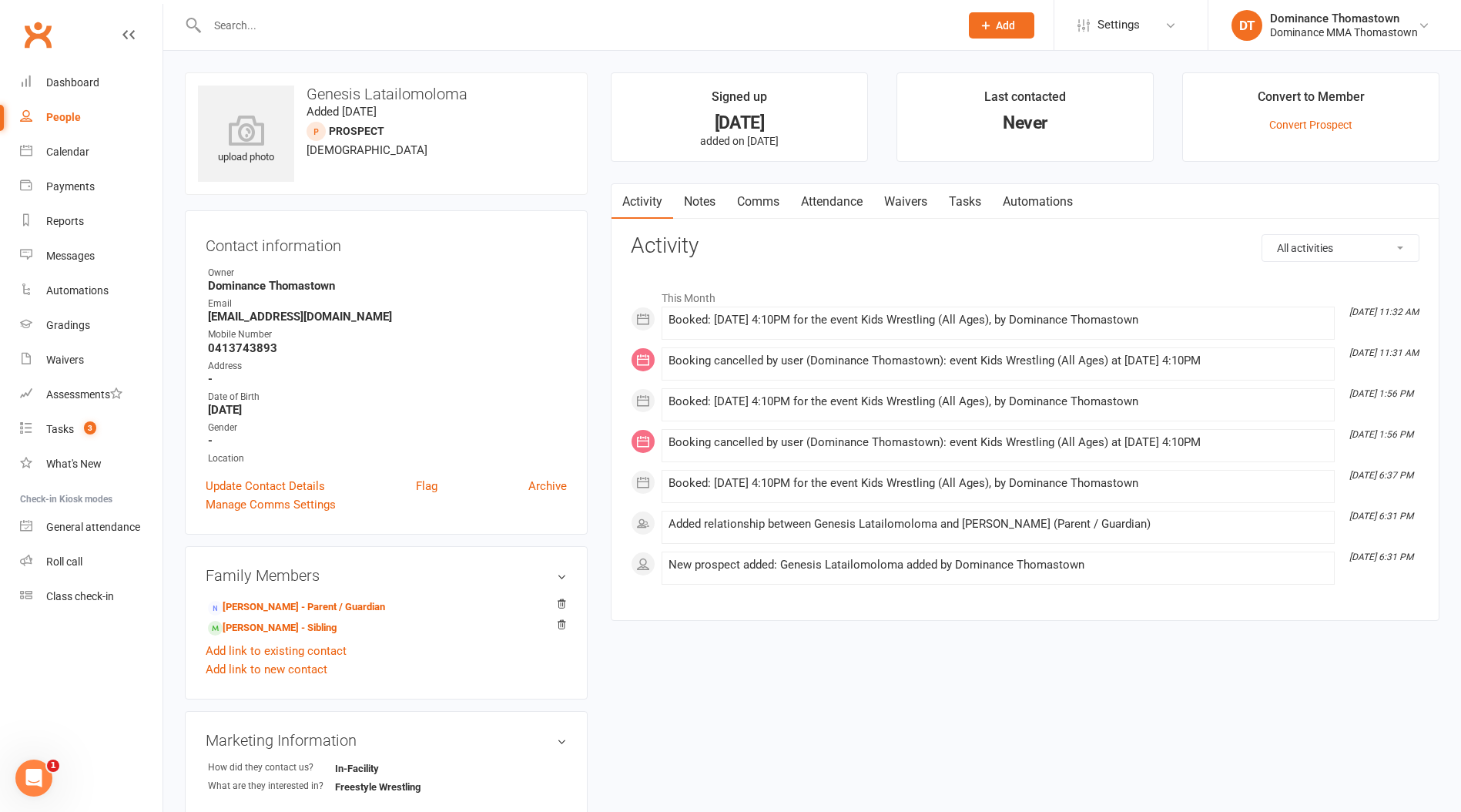
drag, startPoint x: 961, startPoint y: 193, endPoint x: 970, endPoint y: 194, distance: 9.1
click at [961, 193] on link "Tasks" at bounding box center [965, 202] width 53 height 36
select select "incomplete"
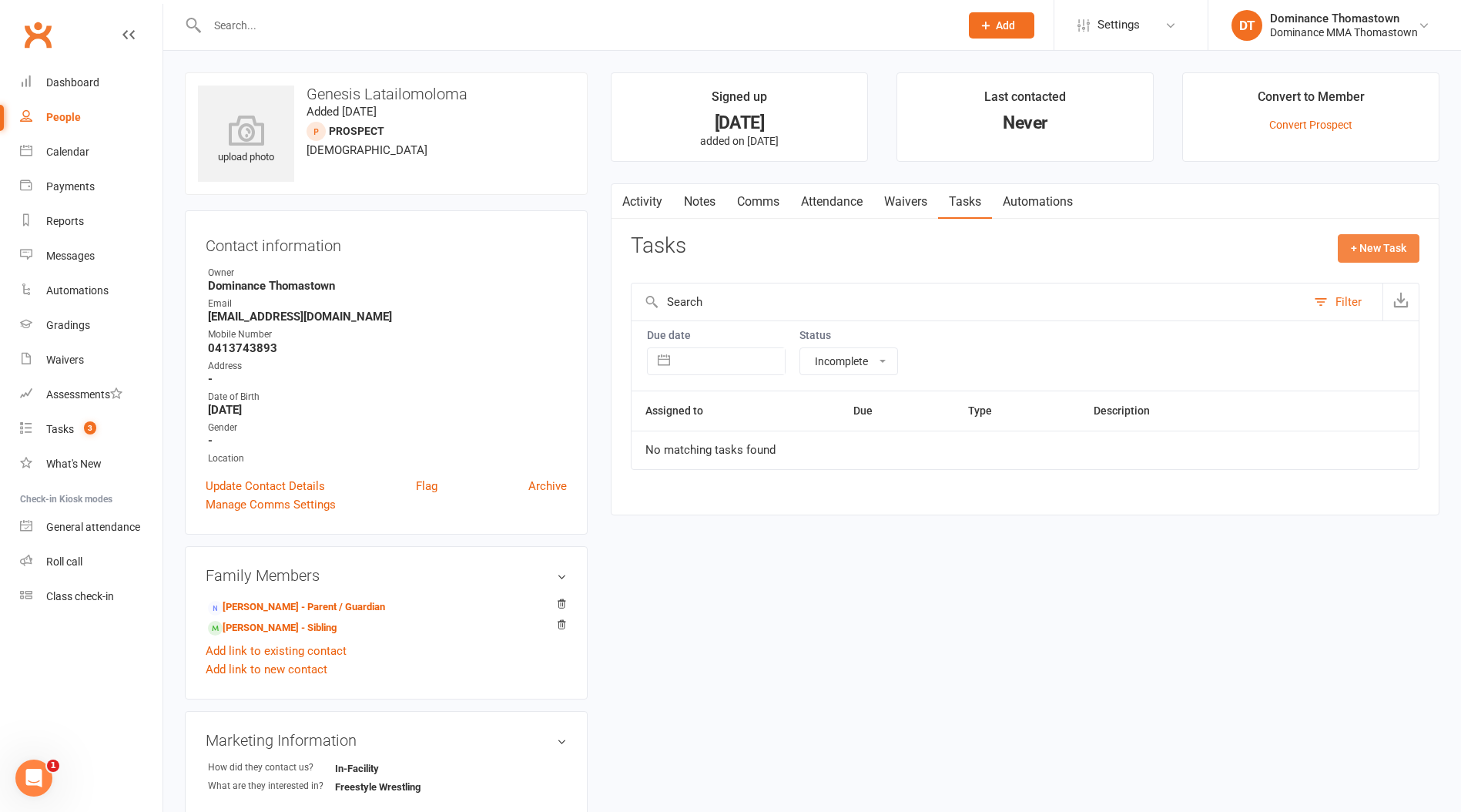
click at [1363, 242] on button "+ New Task" at bounding box center [1379, 248] width 82 height 28
select select "12547"
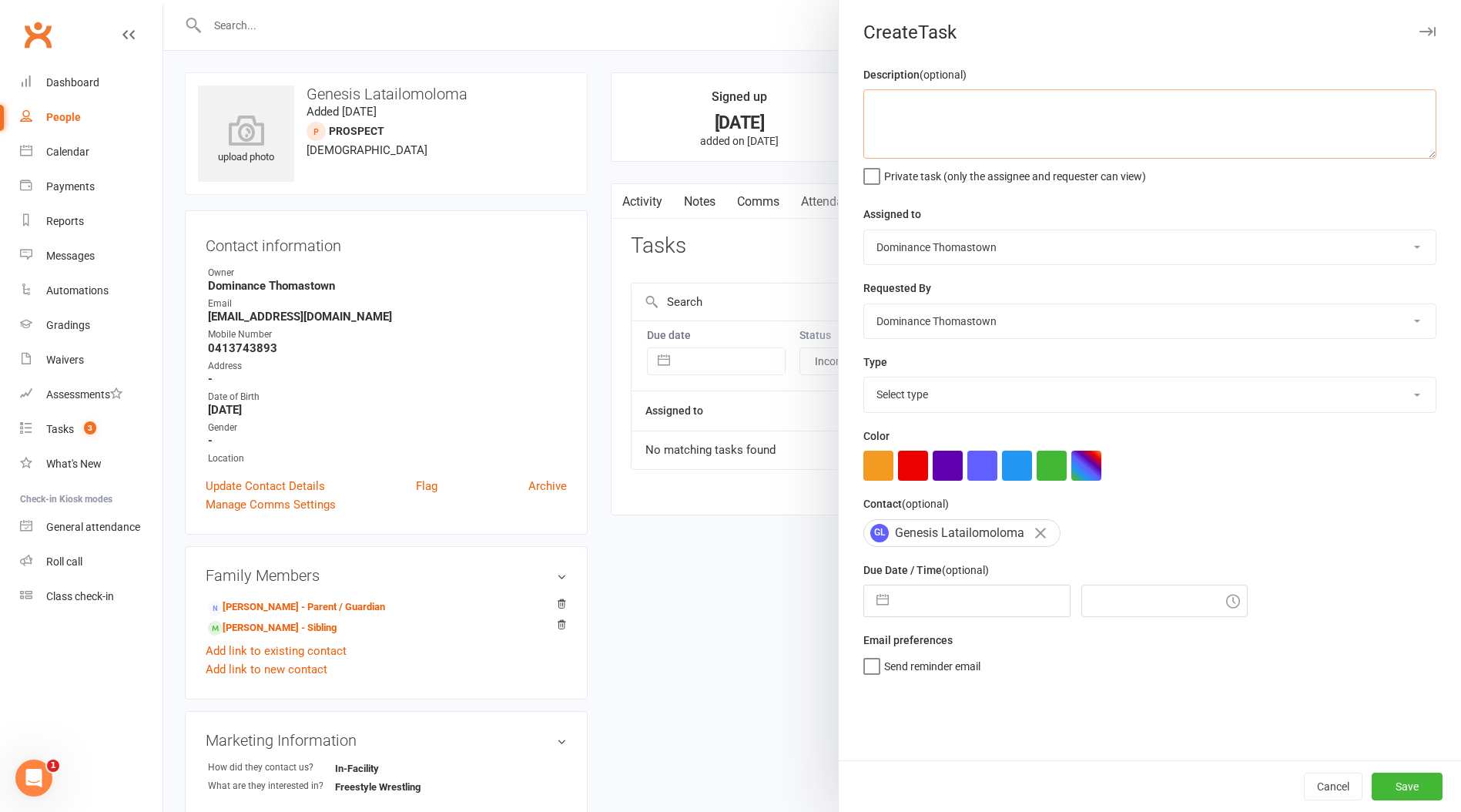
click at [1015, 144] on textarea at bounding box center [1150, 124] width 573 height 70
type textarea ">"
click at [1333, 793] on button "Cancel" at bounding box center [1334, 786] width 59 height 28
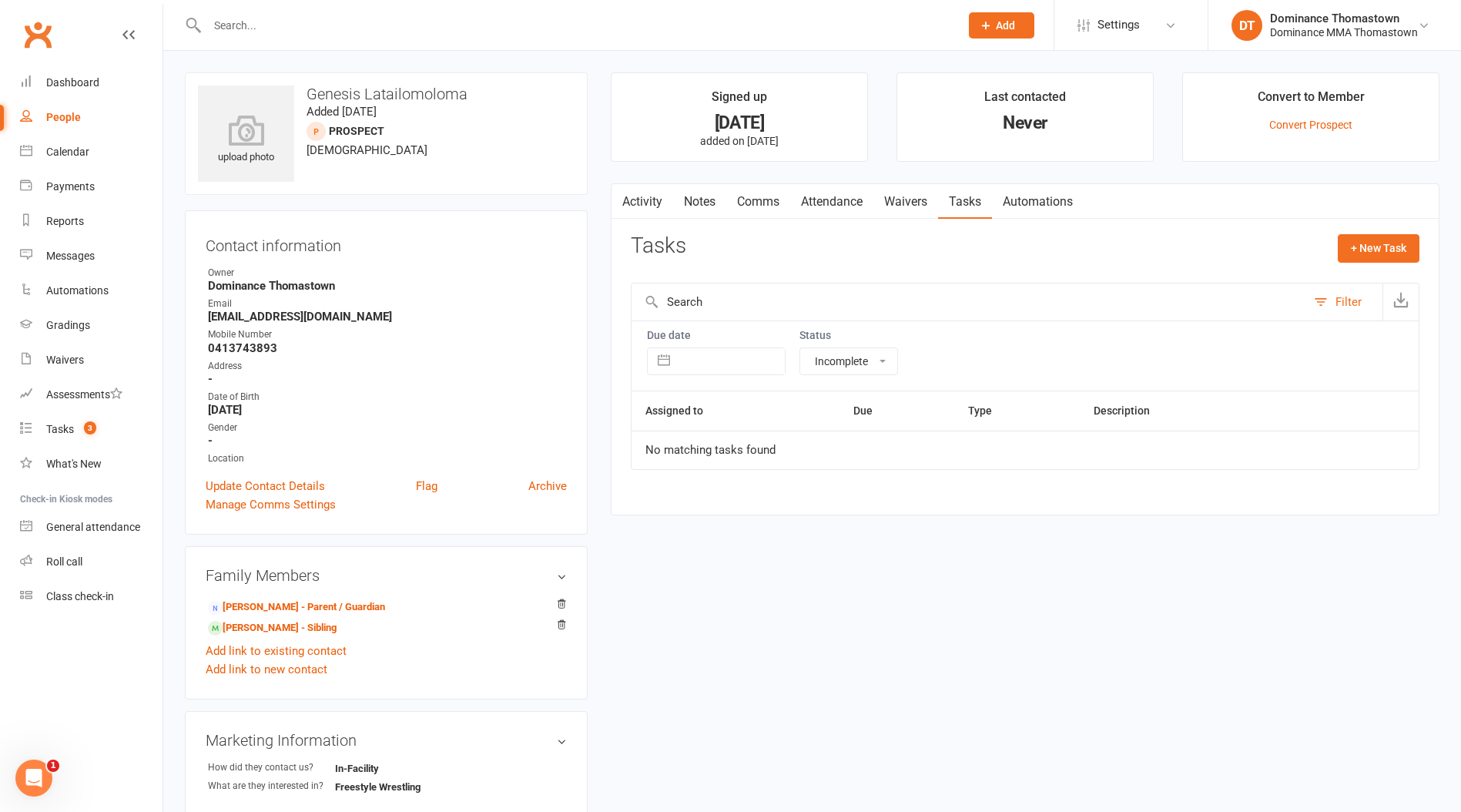
click at [761, 196] on link "Comms" at bounding box center [759, 202] width 64 height 36
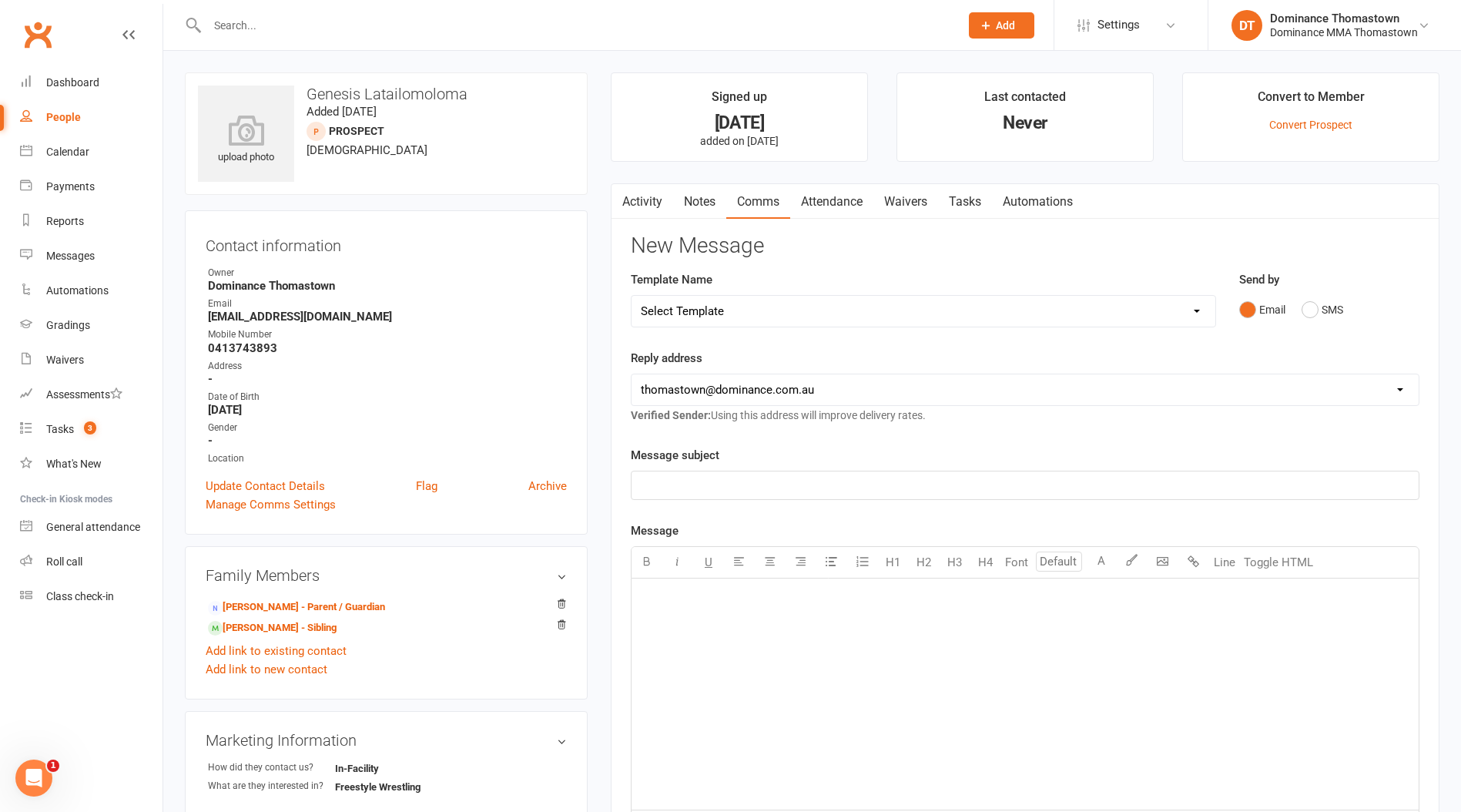
click at [707, 206] on link "Notes" at bounding box center [700, 202] width 53 height 36
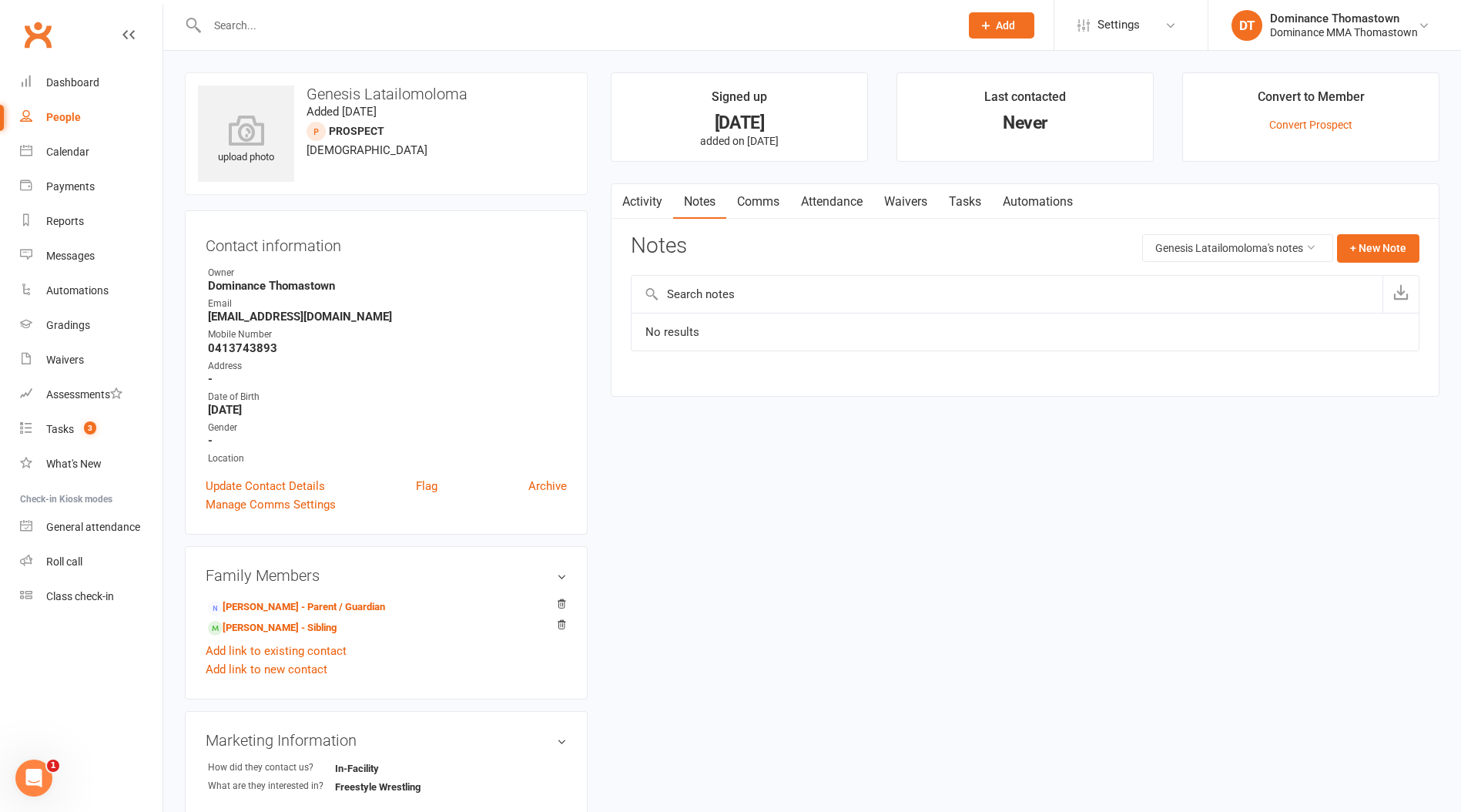
click at [661, 200] on link "Activity" at bounding box center [642, 202] width 62 height 36
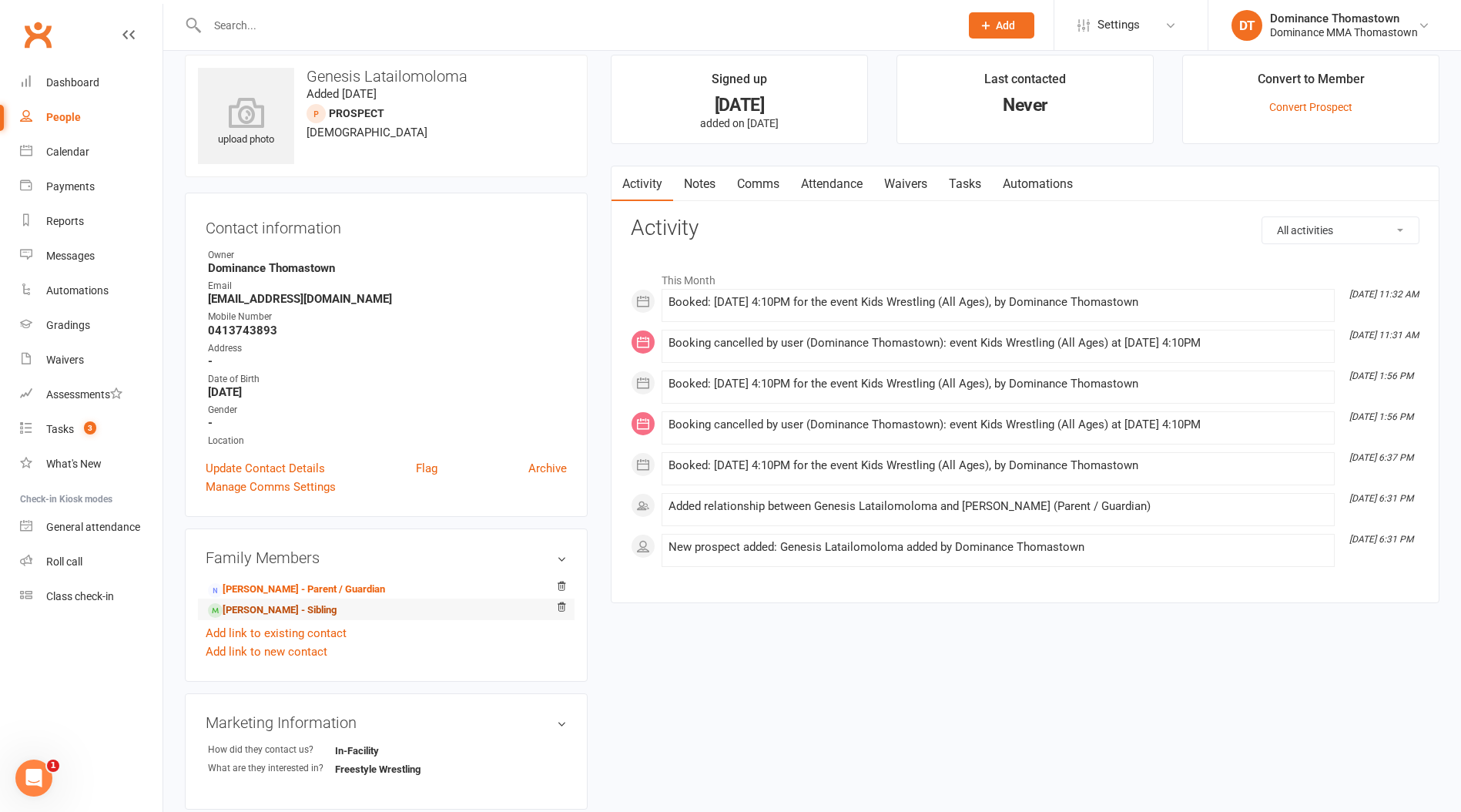
scroll to position [20, 0]
drag, startPoint x: 821, startPoint y: 180, endPoint x: 826, endPoint y: 188, distance: 9.4
click at [821, 180] on link "Attendance" at bounding box center [832, 183] width 83 height 36
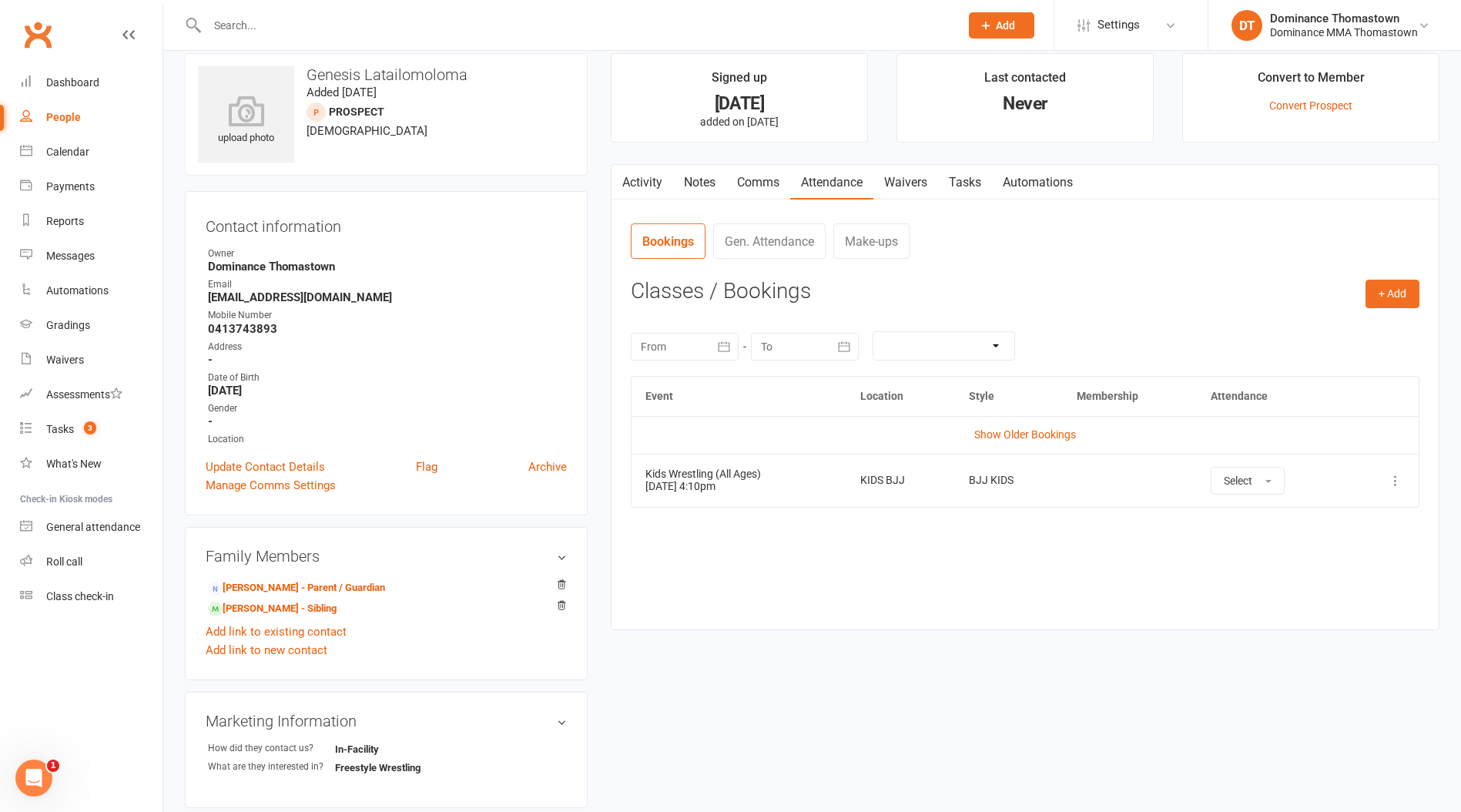
click at [958, 185] on link "Tasks" at bounding box center [965, 183] width 53 height 36
select select "incomplete"
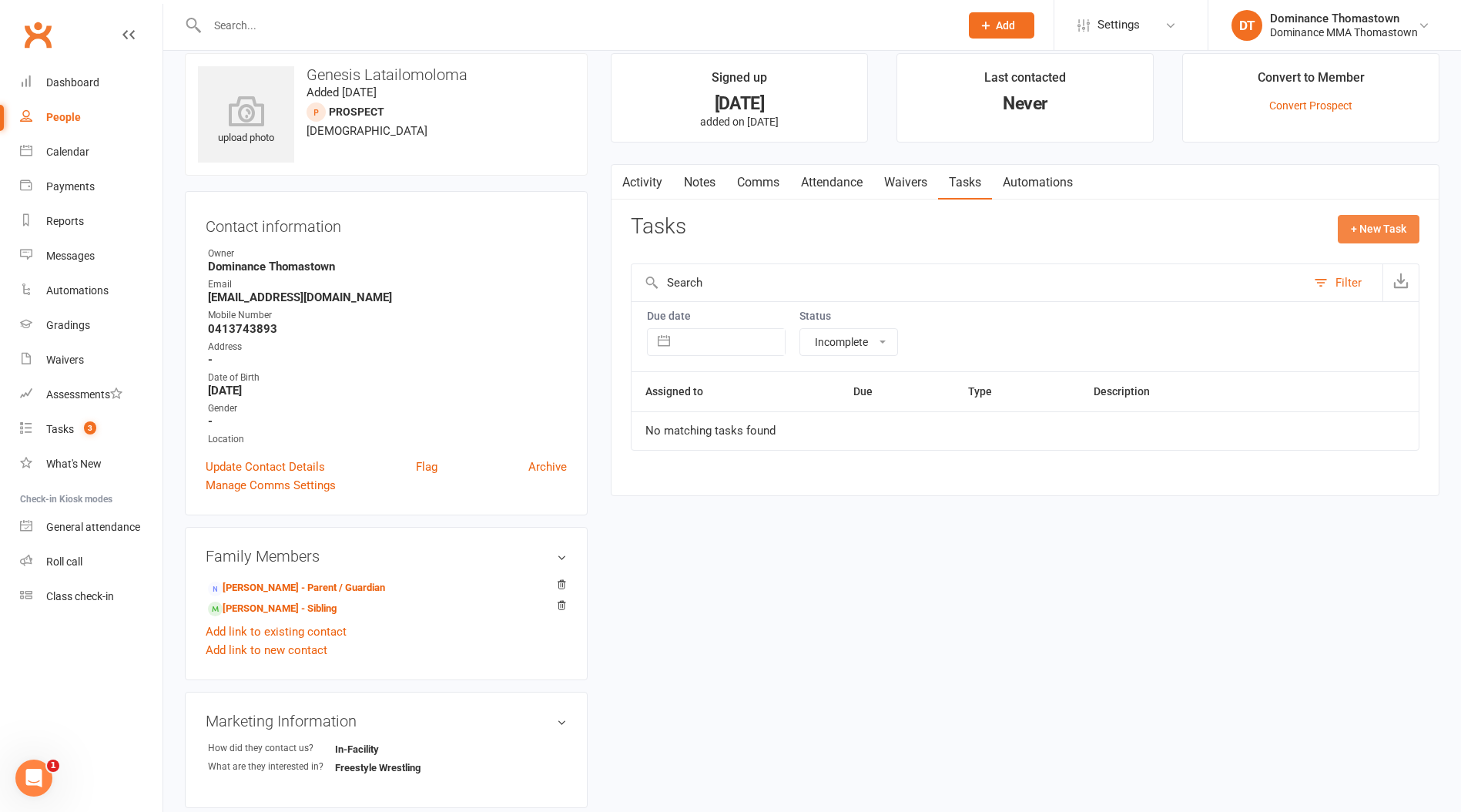
click at [1369, 232] on button "+ New Task" at bounding box center [1379, 228] width 82 height 28
select select "12547"
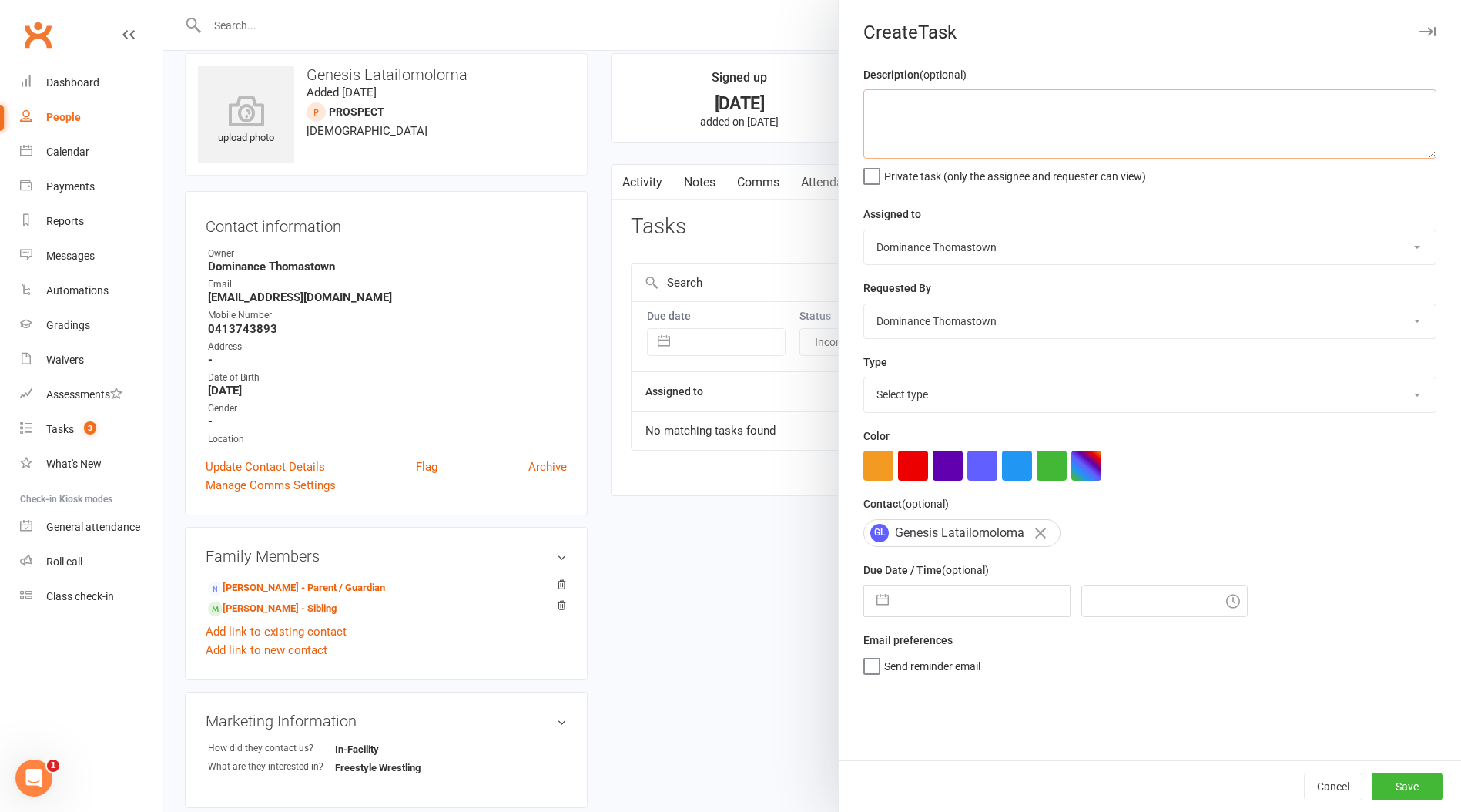
click at [1022, 124] on textarea at bounding box center [1150, 124] width 573 height 70
type textarea "n"
type textarea "drop or waitlist? - Ellen 16/9"
click at [944, 603] on input "text" at bounding box center [983, 601] width 173 height 31
select select "7"
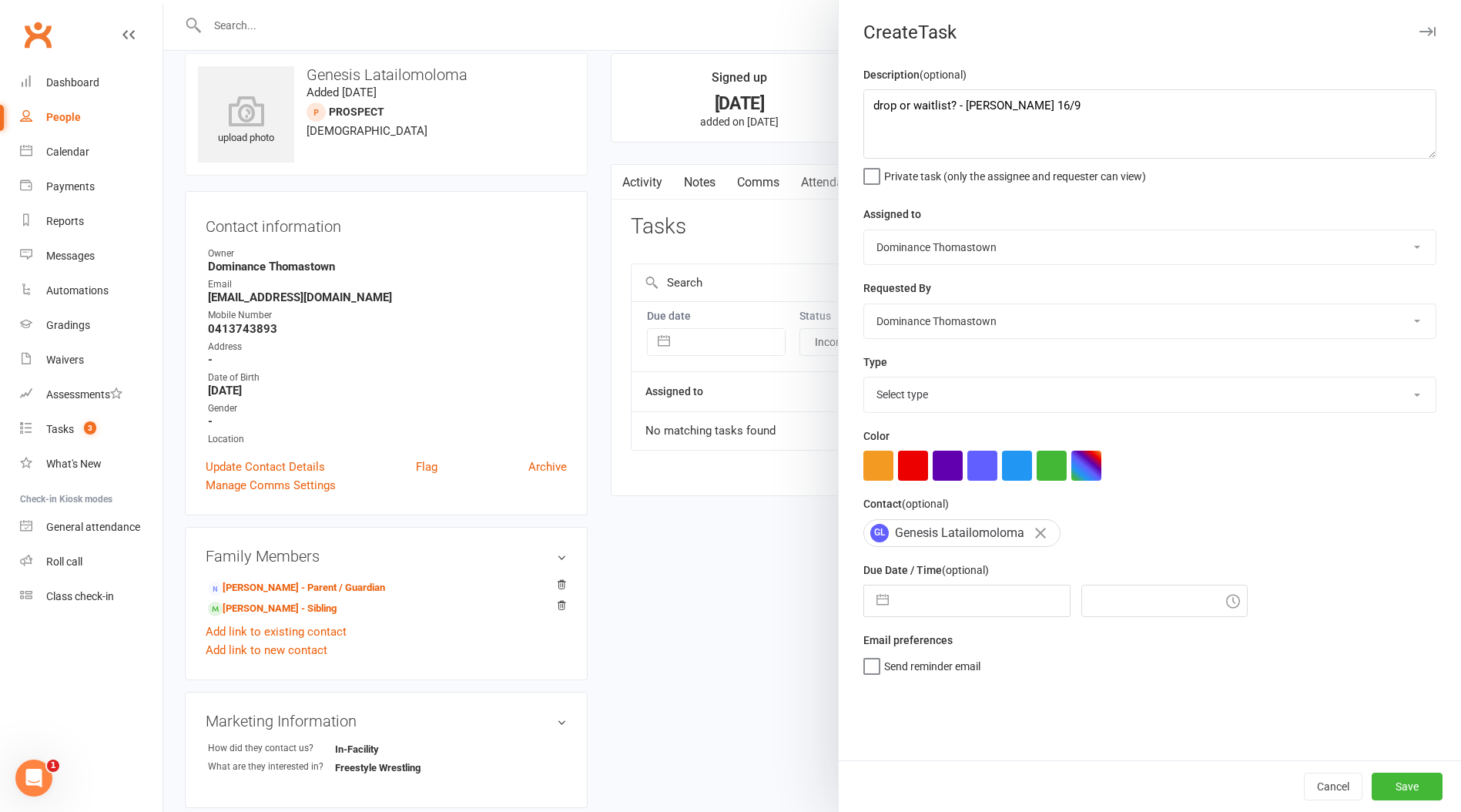
select select "2025"
select select "8"
select select "2025"
select select "9"
select select "2025"
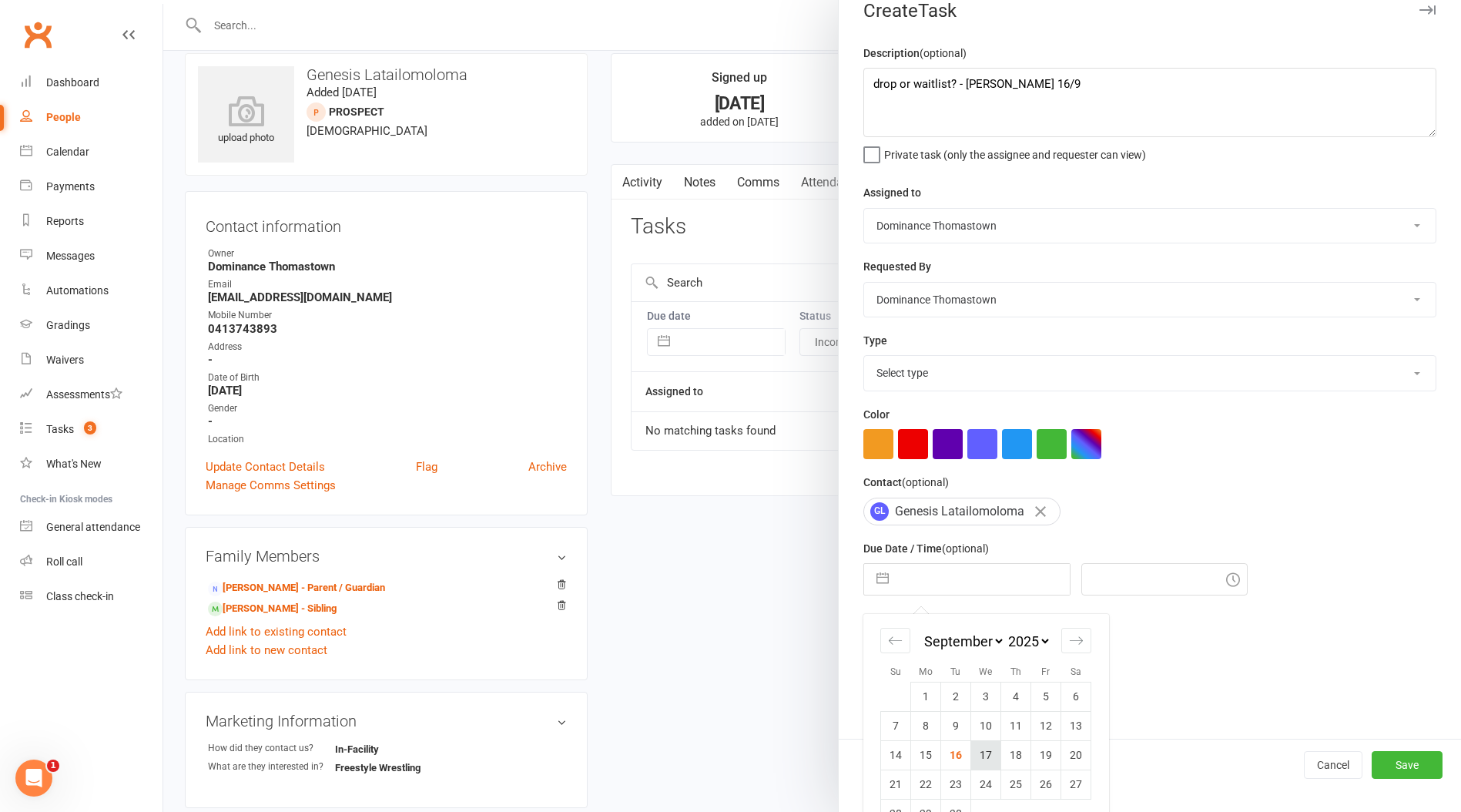
scroll to position [45, 0]
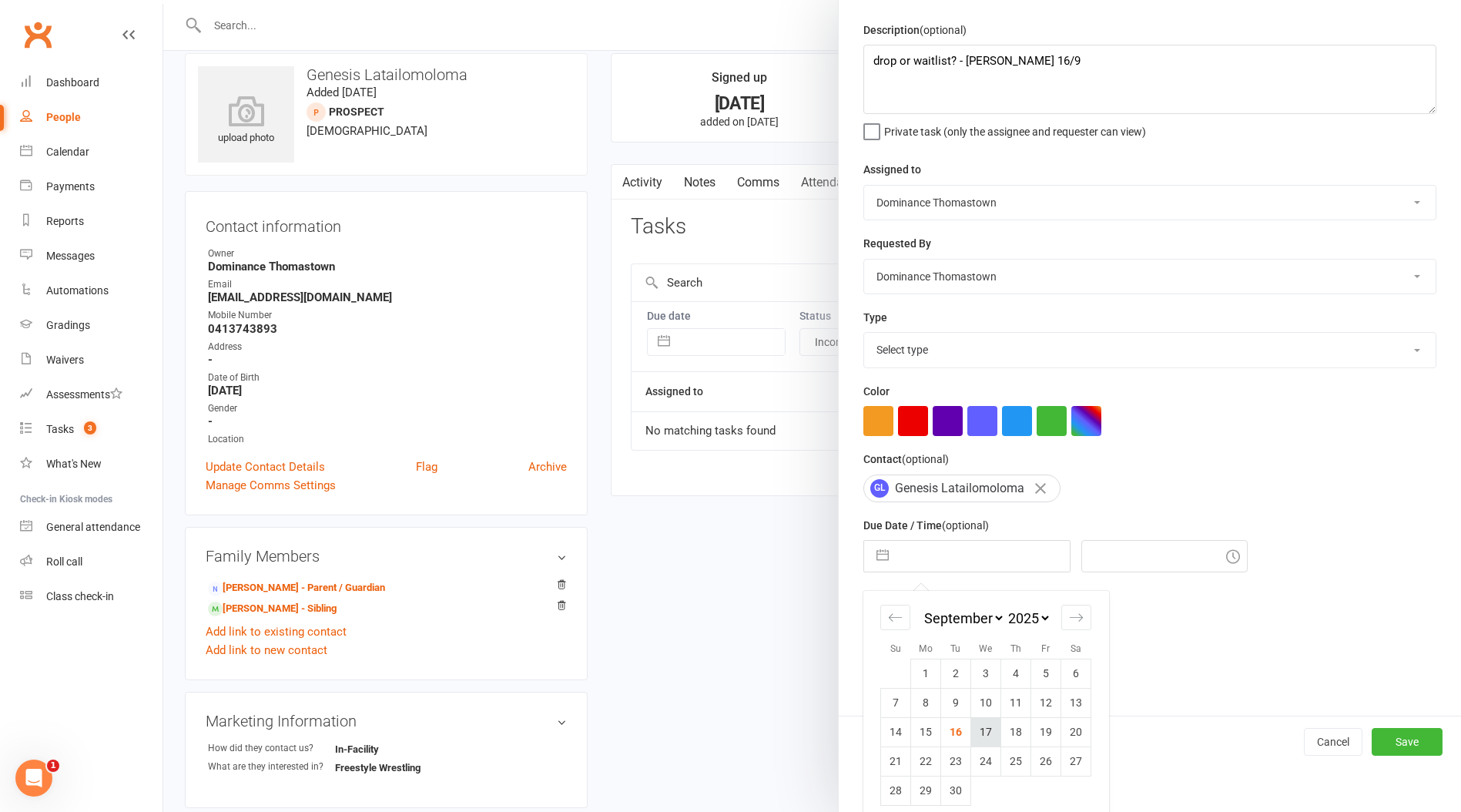
click at [981, 737] on td "17" at bounding box center [987, 732] width 30 height 29
type input "17 Sep 2025"
type input "8:45pm"
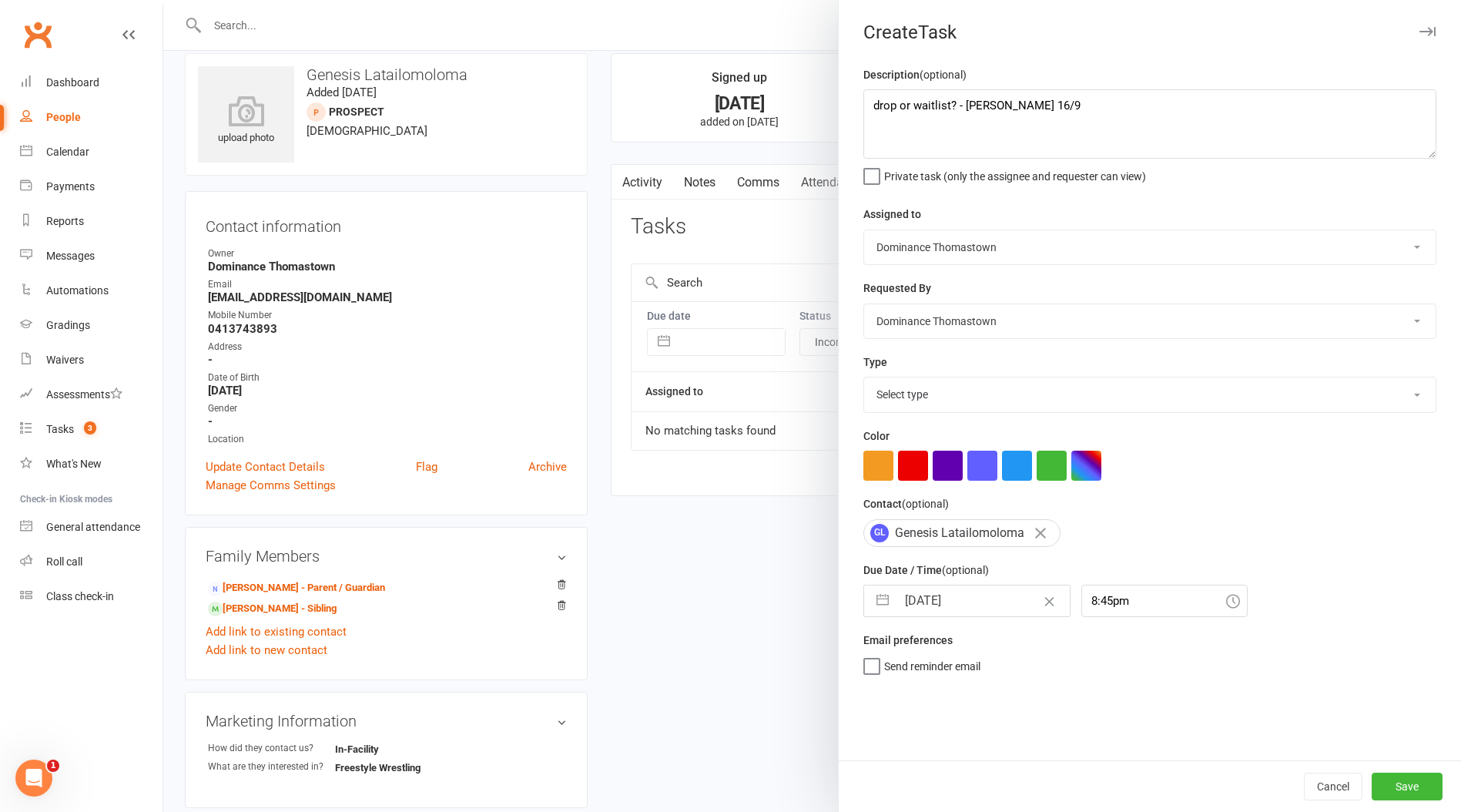
click at [981, 384] on select "Select type A. prospect | enquiry response B. prospect | trial | booking C. pro…" at bounding box center [1150, 394] width 571 height 34
select select "3858"
click at [865, 379] on select "Select type A. prospect | enquiry response B. prospect | trial | booking C. pro…" at bounding box center [1150, 394] width 571 height 34
click at [1380, 788] on div "Cancel Save" at bounding box center [1150, 786] width 622 height 52
drag, startPoint x: 1390, startPoint y: 788, endPoint x: 1275, endPoint y: 730, distance: 128.8
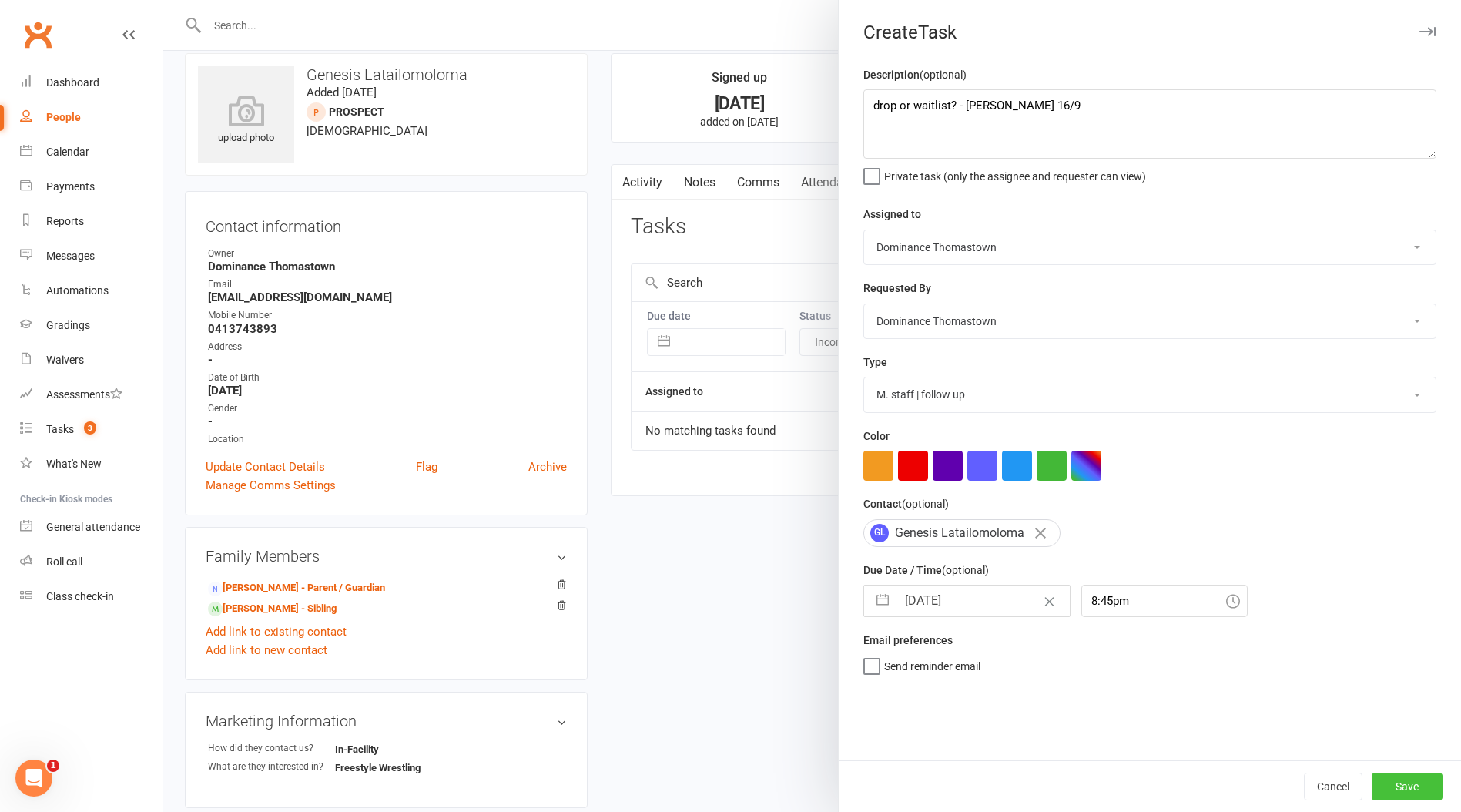
click at [1389, 788] on button "Save" at bounding box center [1408, 786] width 71 height 28
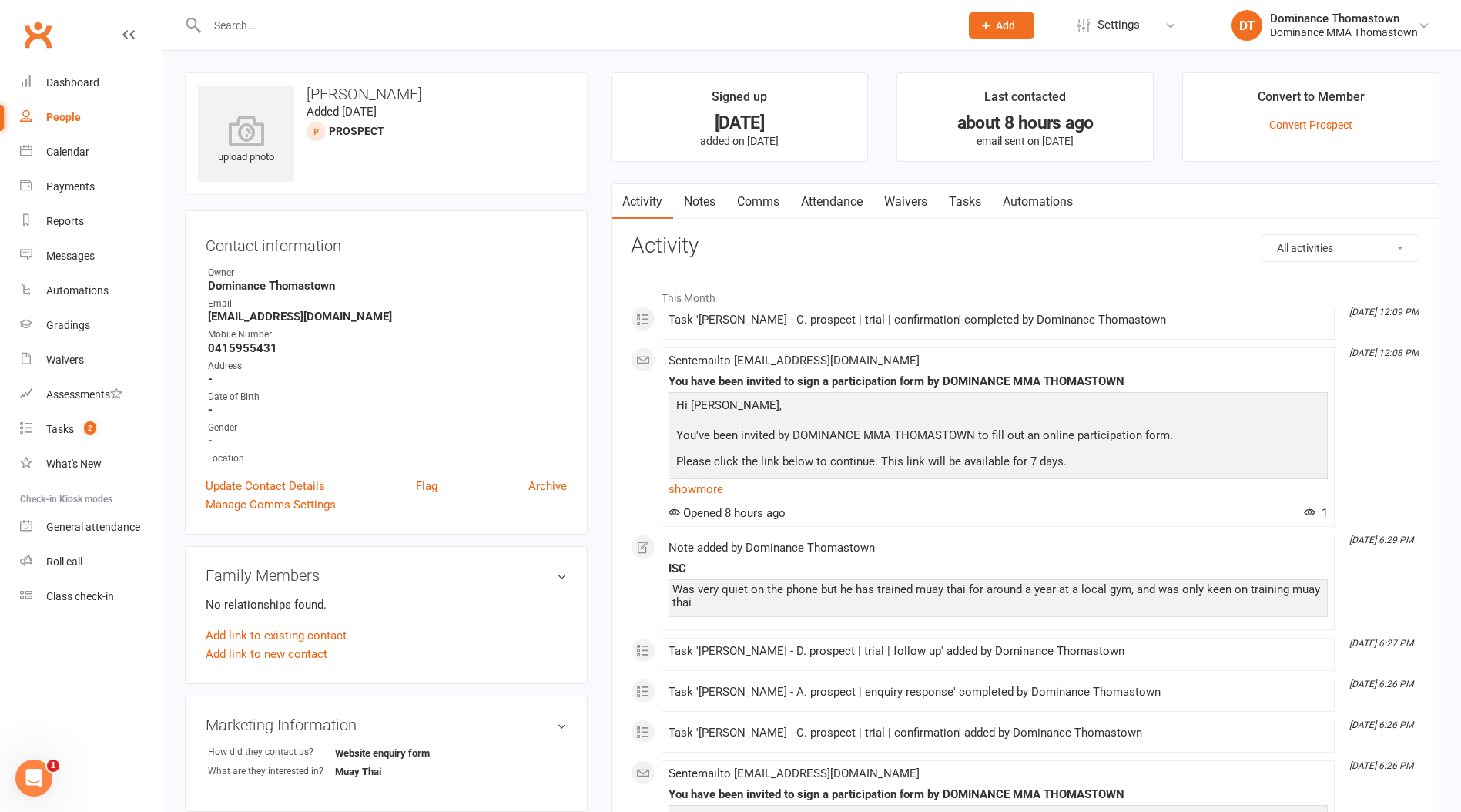
click at [710, 193] on link "Notes" at bounding box center [700, 202] width 53 height 36
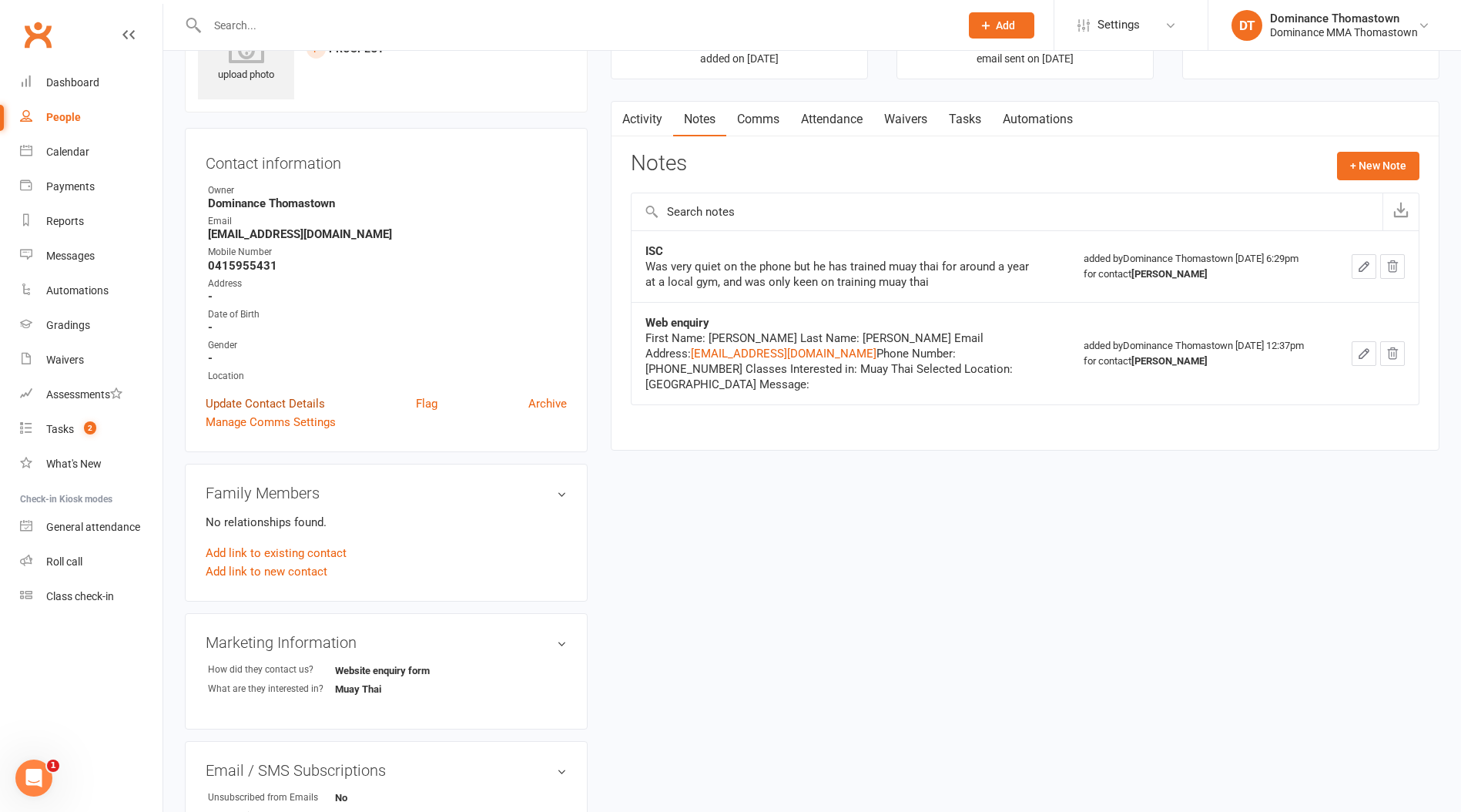
click at [278, 405] on link "Update Contact Details" at bounding box center [266, 403] width 119 height 19
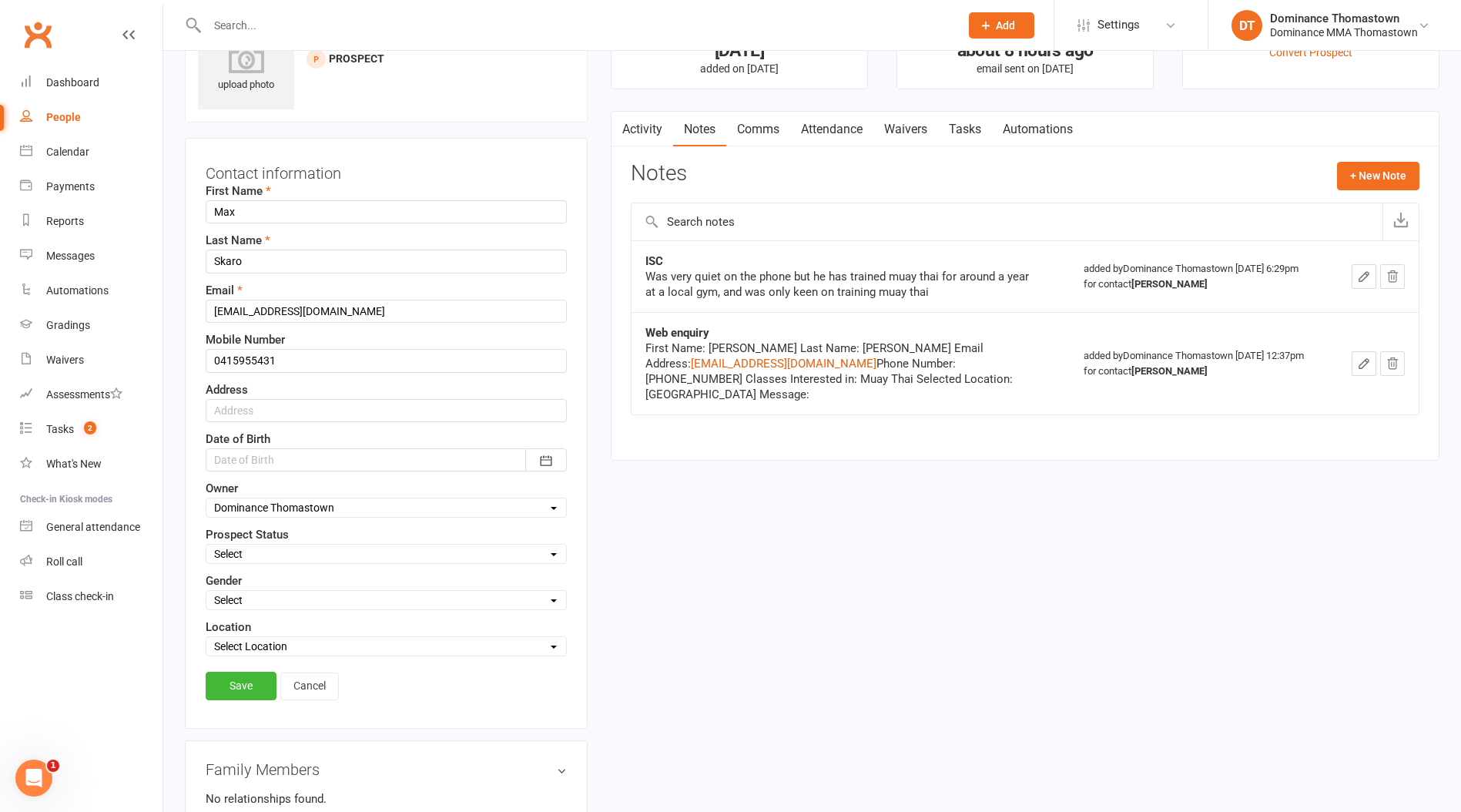
click at [284, 545] on div "Select ENQUIRY WEBSITE ENQUIRY META ADS ENQUIRY DROPPED PROSPECT DROP-IN VISITO…" at bounding box center [386, 554] width 361 height 20
click at [284, 554] on select "Select ENQUIRY WEBSITE ENQUIRY META ADS ENQUIRY DROPPED PROSPECT DROP-IN VISITO…" at bounding box center [387, 554] width 360 height 17
select select "WEBSITE ENQUIRY"
click at [207, 545] on select "Select ENQUIRY WEBSITE ENQUIRY META ADS ENQUIRY DROPPED PROSPECT DROP-IN VISITO…" at bounding box center [387, 554] width 360 height 17
click at [229, 686] on link "Save" at bounding box center [242, 685] width 71 height 28
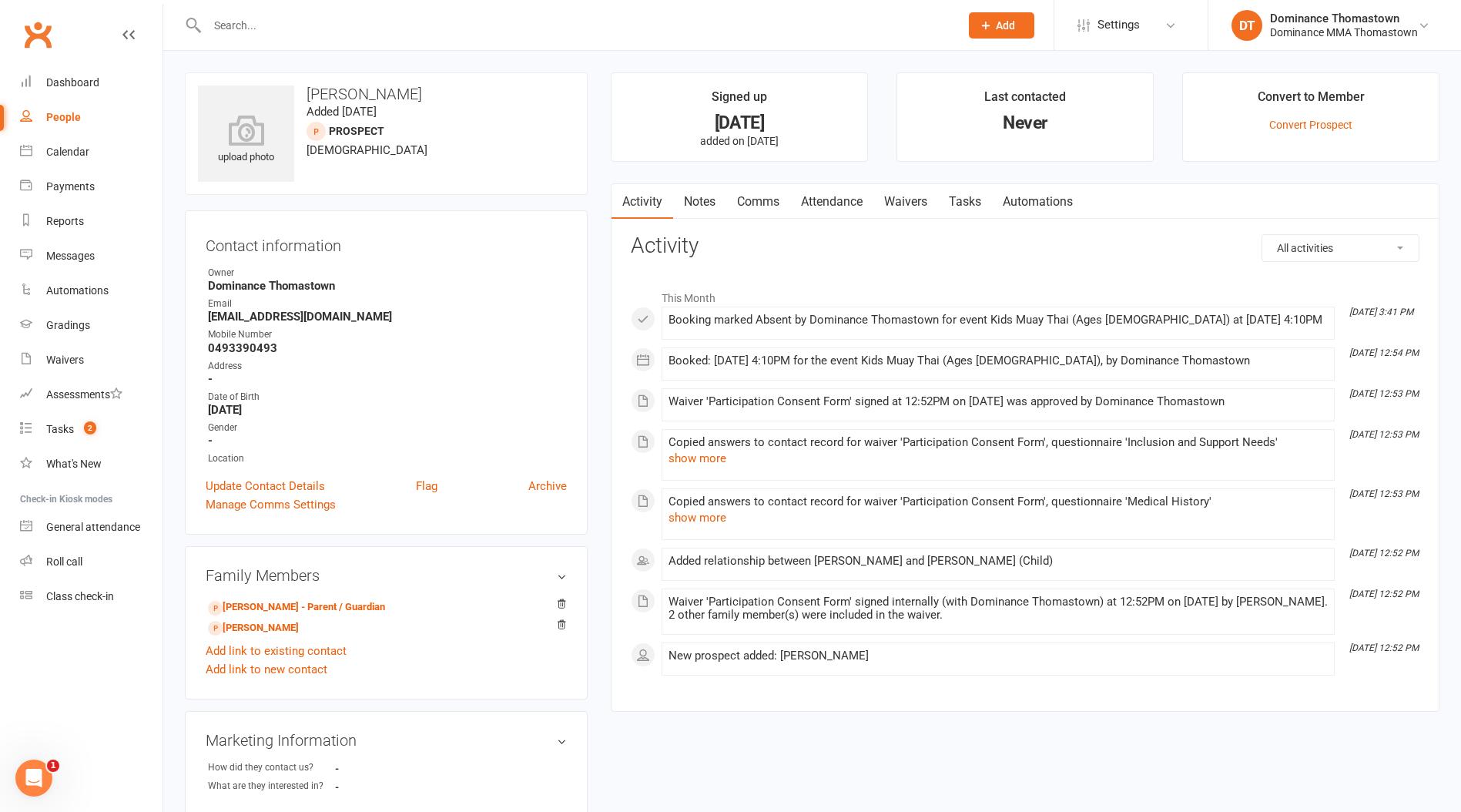
click at [702, 201] on link "Notes" at bounding box center [700, 202] width 53 height 36
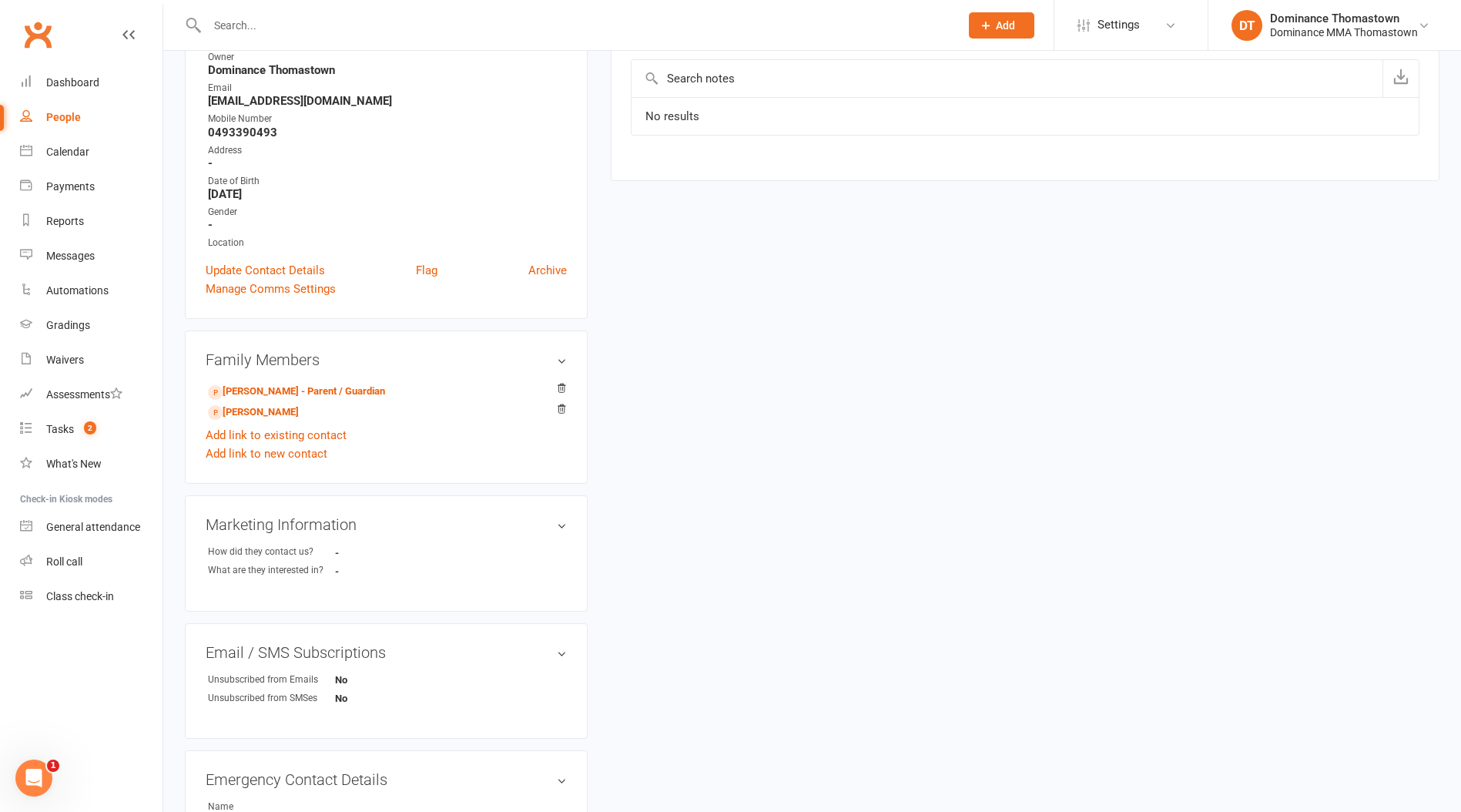
scroll to position [240, 0]
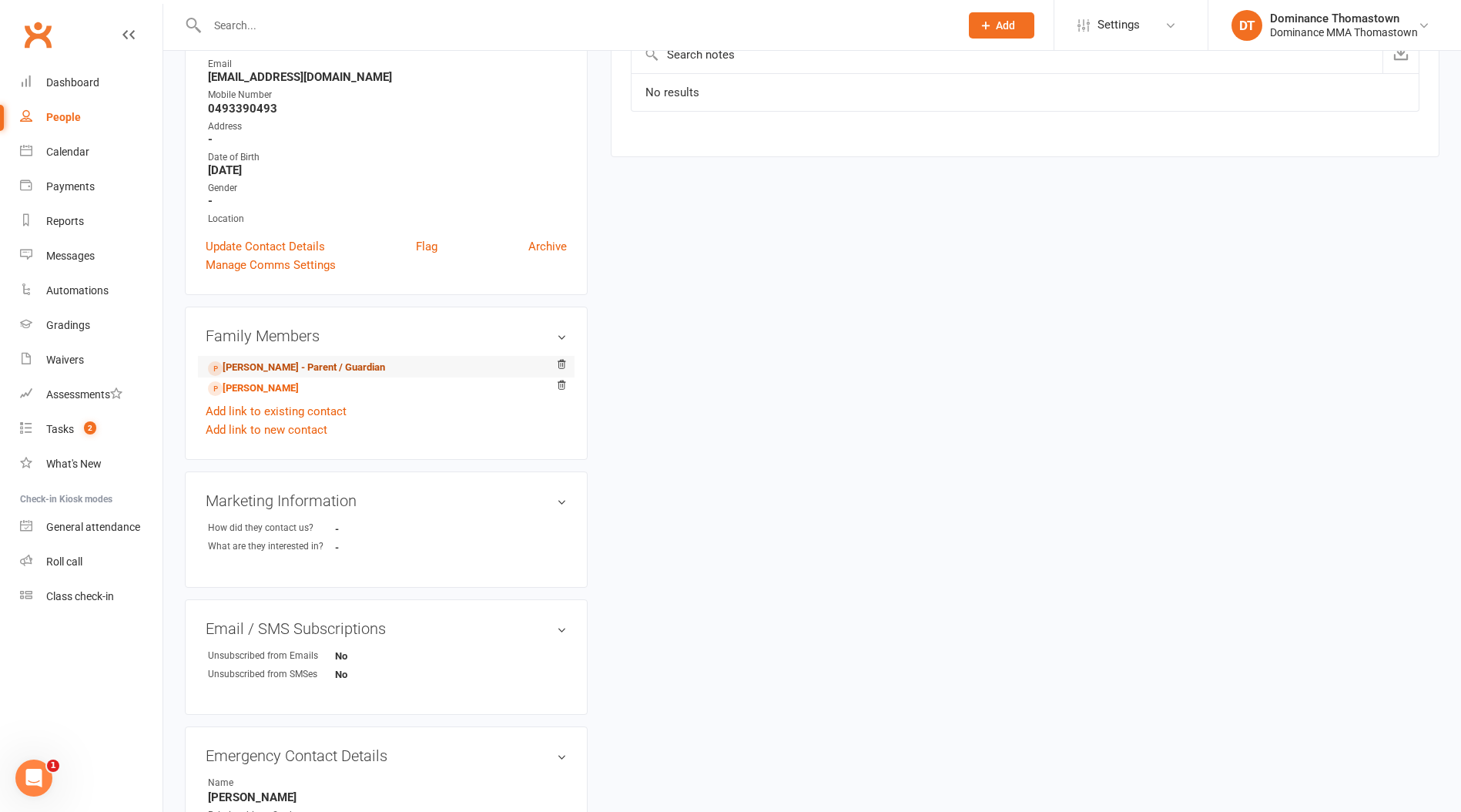
click at [306, 364] on link "[PERSON_NAME] - Parent / Guardian" at bounding box center [296, 368] width 177 height 16
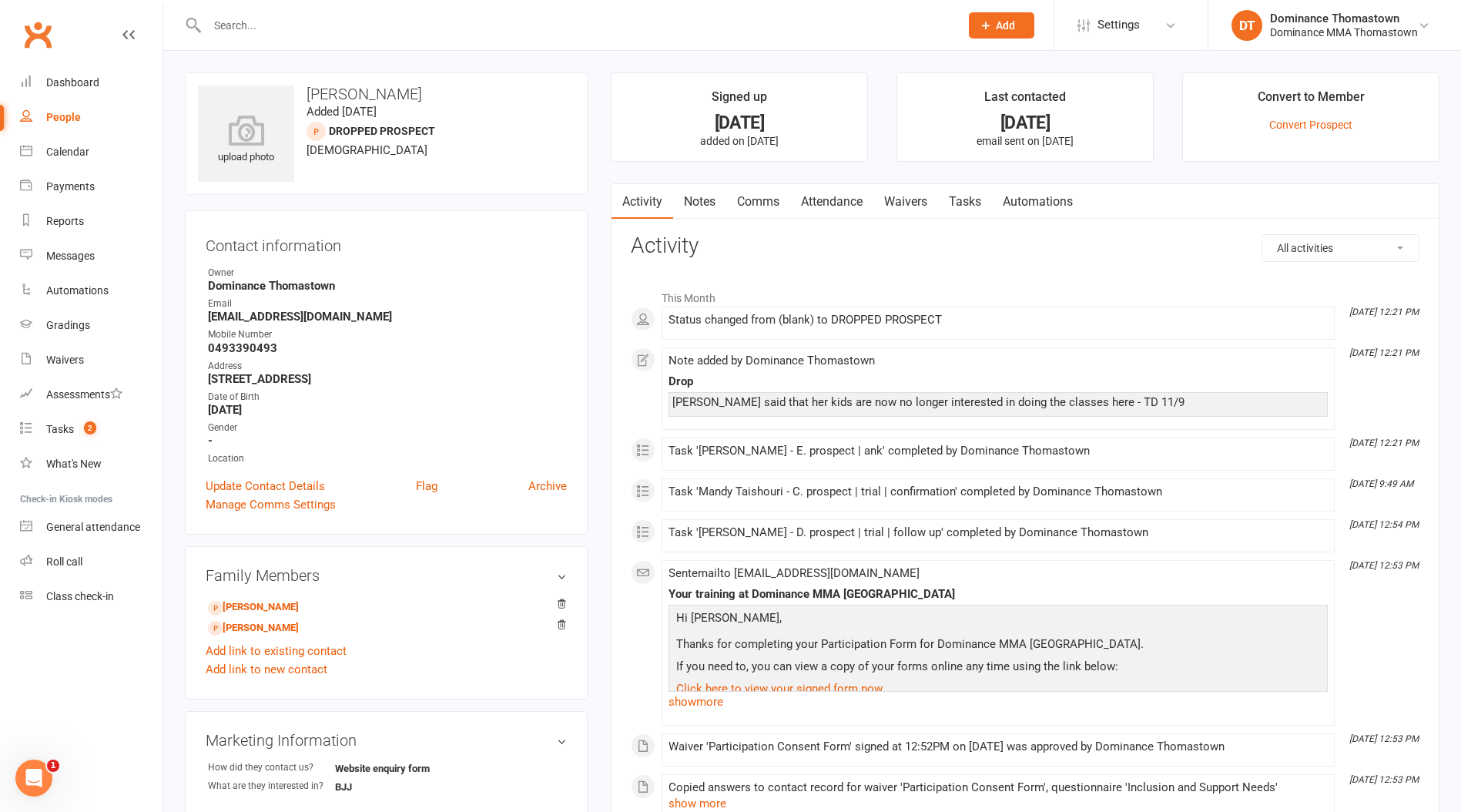
click at [701, 195] on link "Notes" at bounding box center [700, 202] width 53 height 36
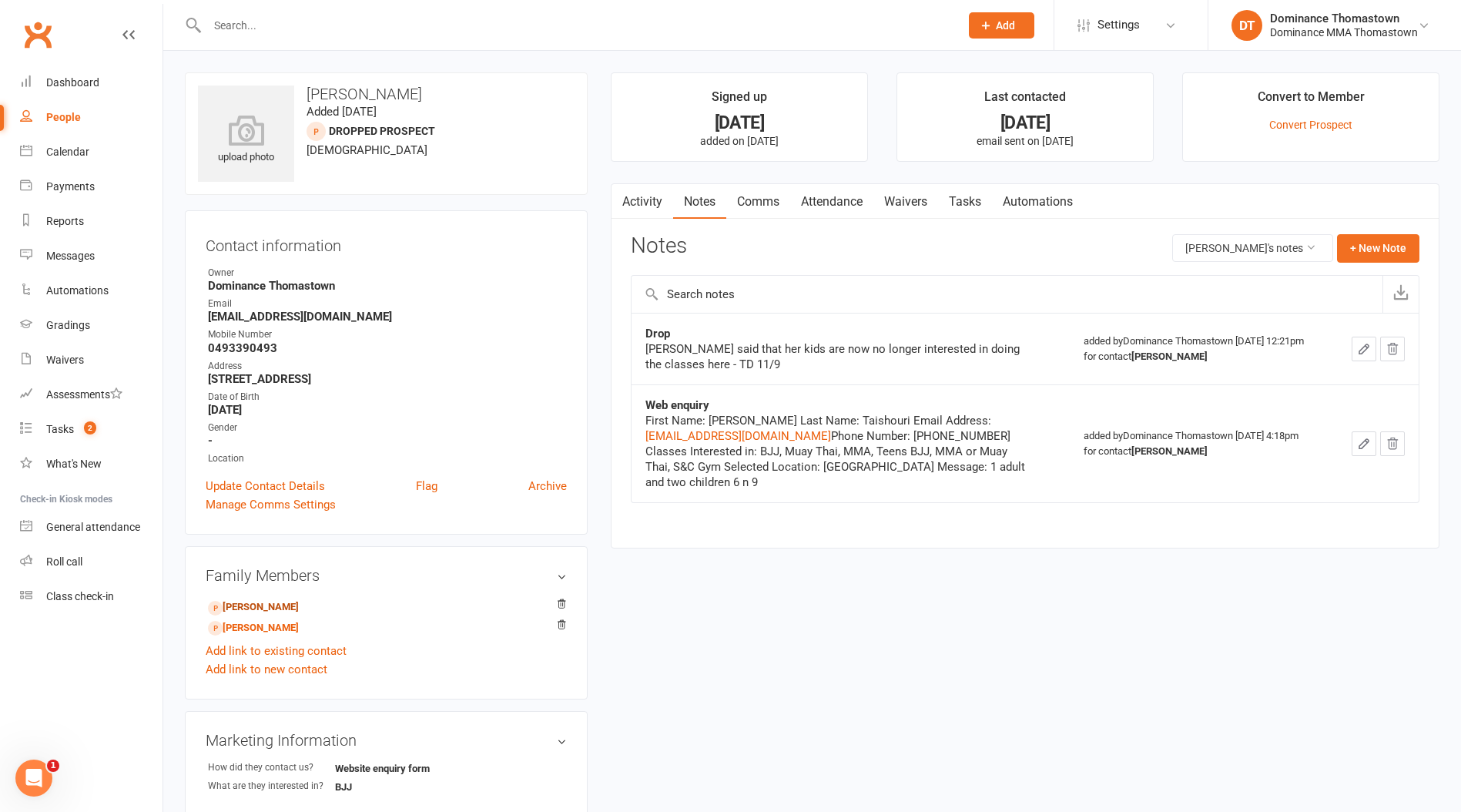
click at [259, 603] on link "Zayn Abdulrahim - Child" at bounding box center [253, 607] width 91 height 16
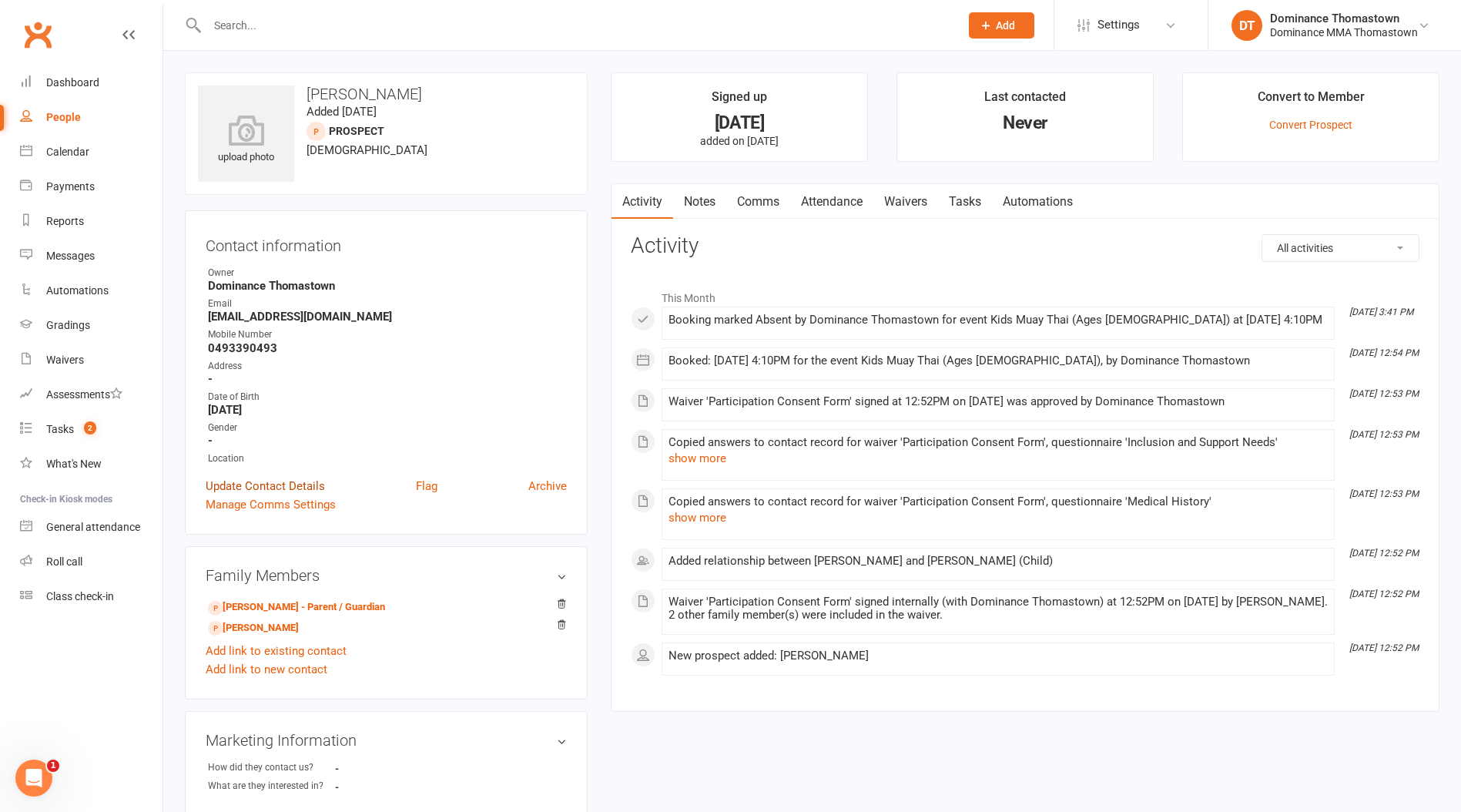
click at [264, 485] on link "Update Contact Details" at bounding box center [266, 486] width 119 height 19
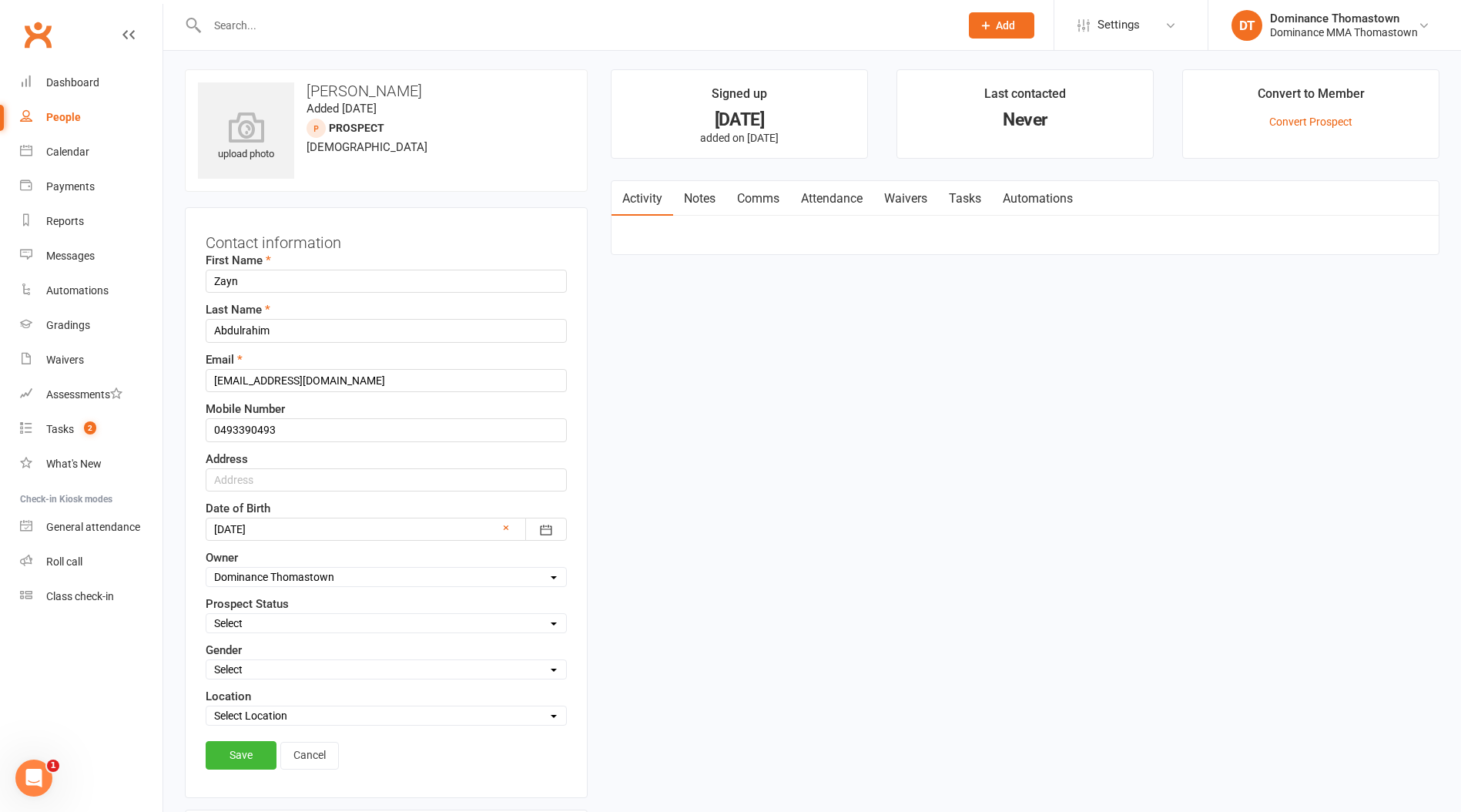
scroll to position [72, 0]
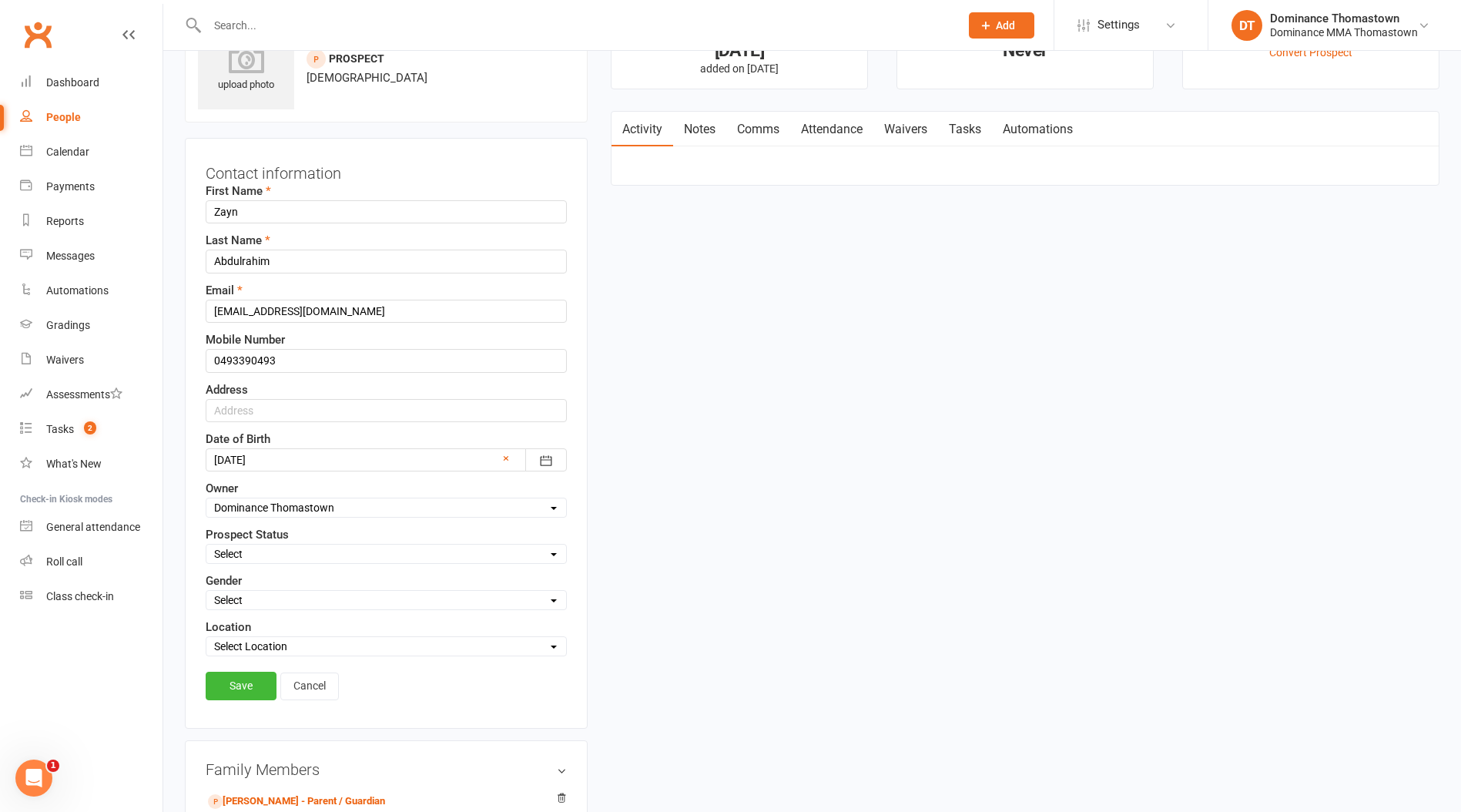
click at [268, 549] on select "Select ENQUIRY WEBSITE ENQUIRY META ADS ENQUIRY DROPPED PROSPECT DROP-IN VISITO…" at bounding box center [387, 554] width 360 height 17
select select "DROPPED PROSPECT"
click at [207, 545] on select "Select ENQUIRY WEBSITE ENQUIRY META ADS ENQUIRY DROPPED PROSPECT DROP-IN VISITO…" at bounding box center [387, 554] width 360 height 17
click at [235, 688] on link "Save" at bounding box center [242, 685] width 71 height 28
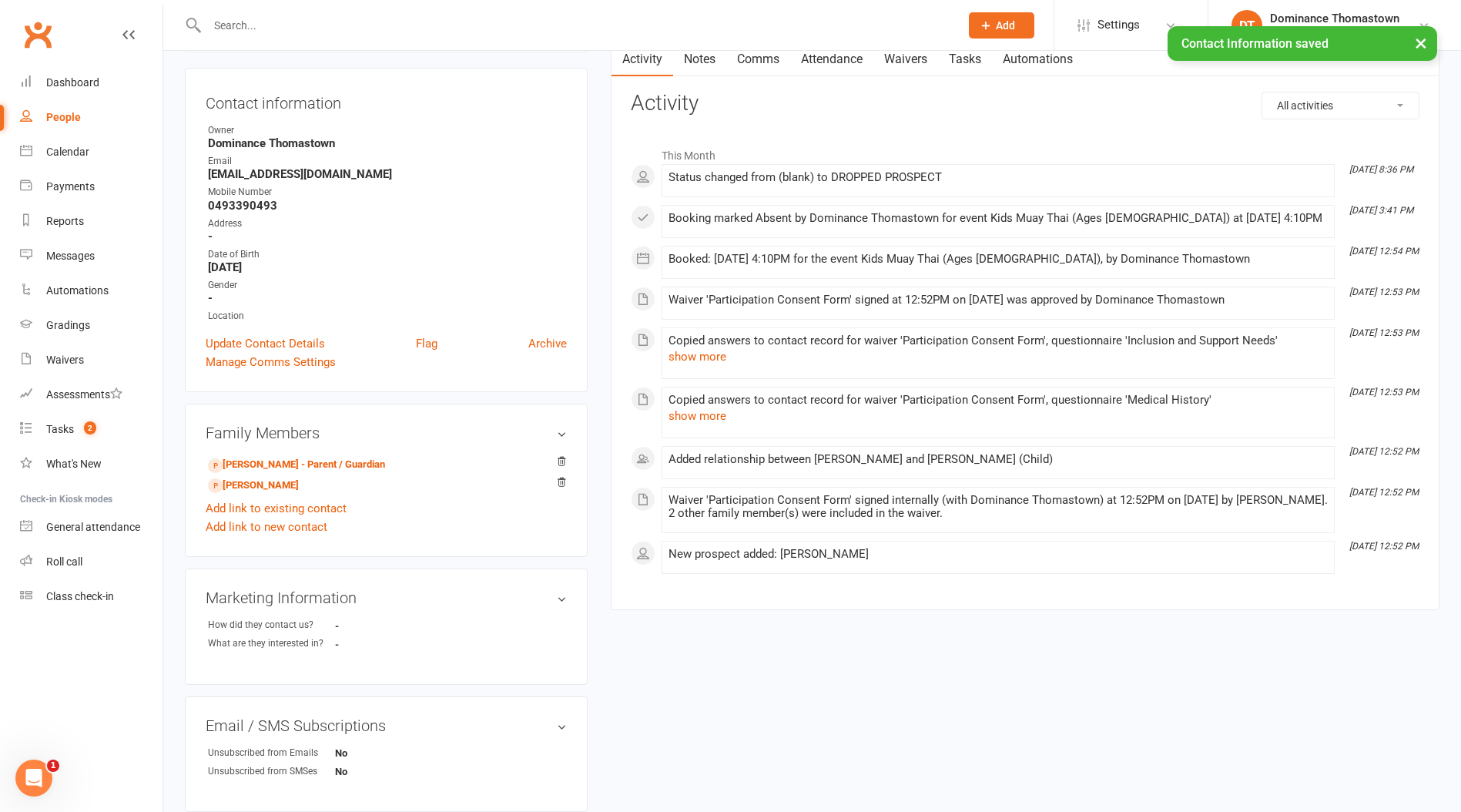
scroll to position [159, 0]
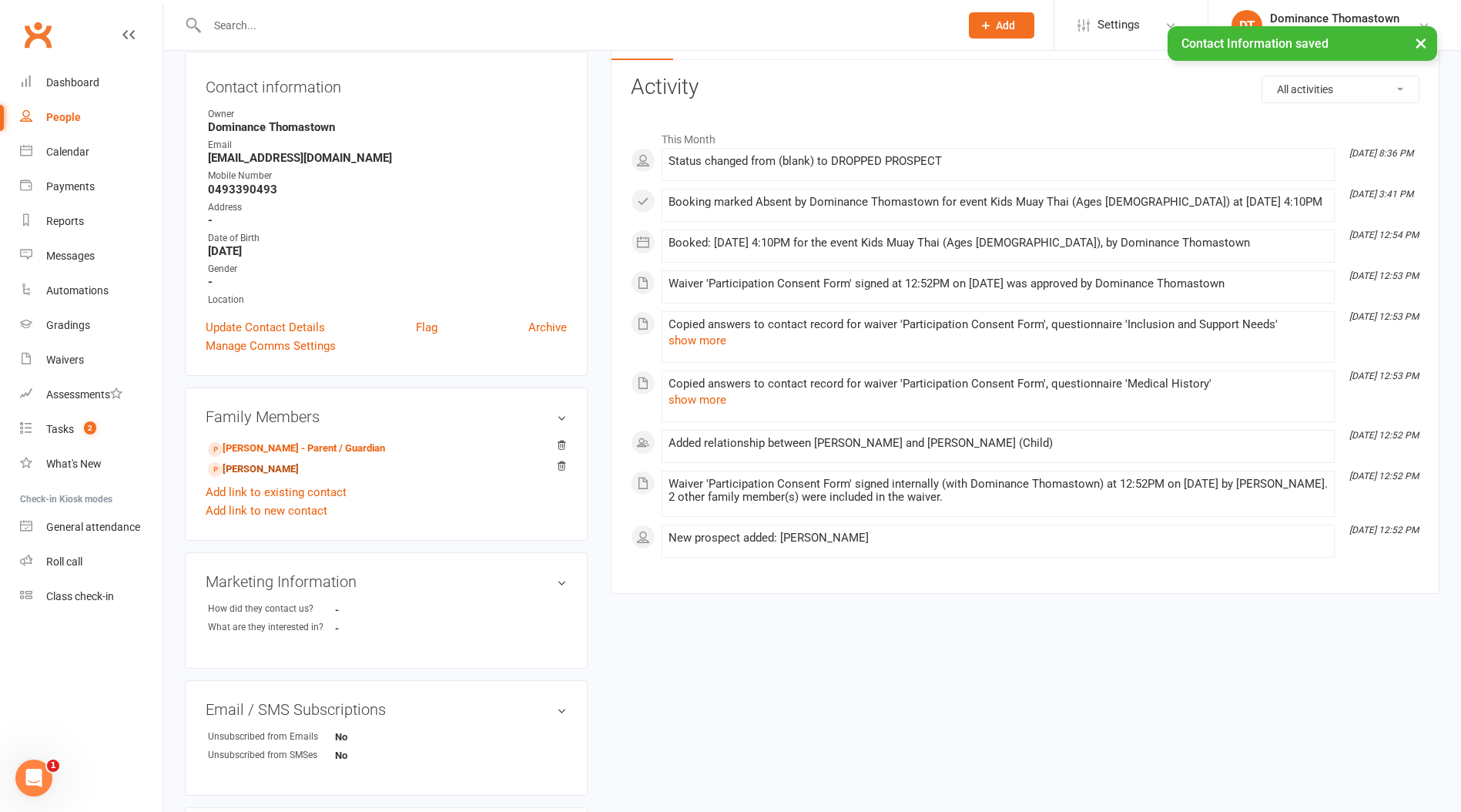
click at [283, 464] on link "Adam Abdulrahim - Sibling" at bounding box center [253, 470] width 91 height 16
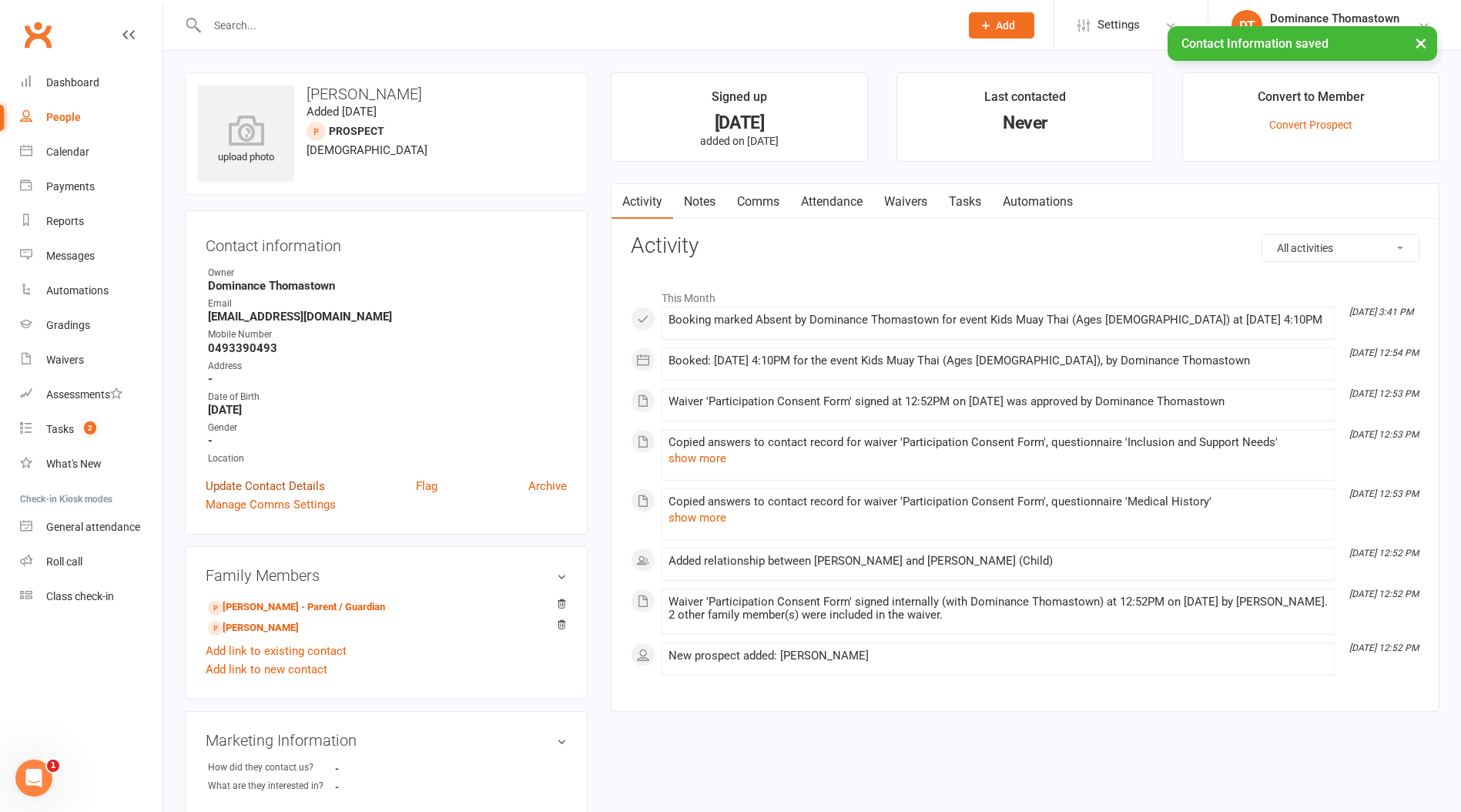
click at [259, 480] on link "Update Contact Details" at bounding box center [266, 486] width 119 height 19
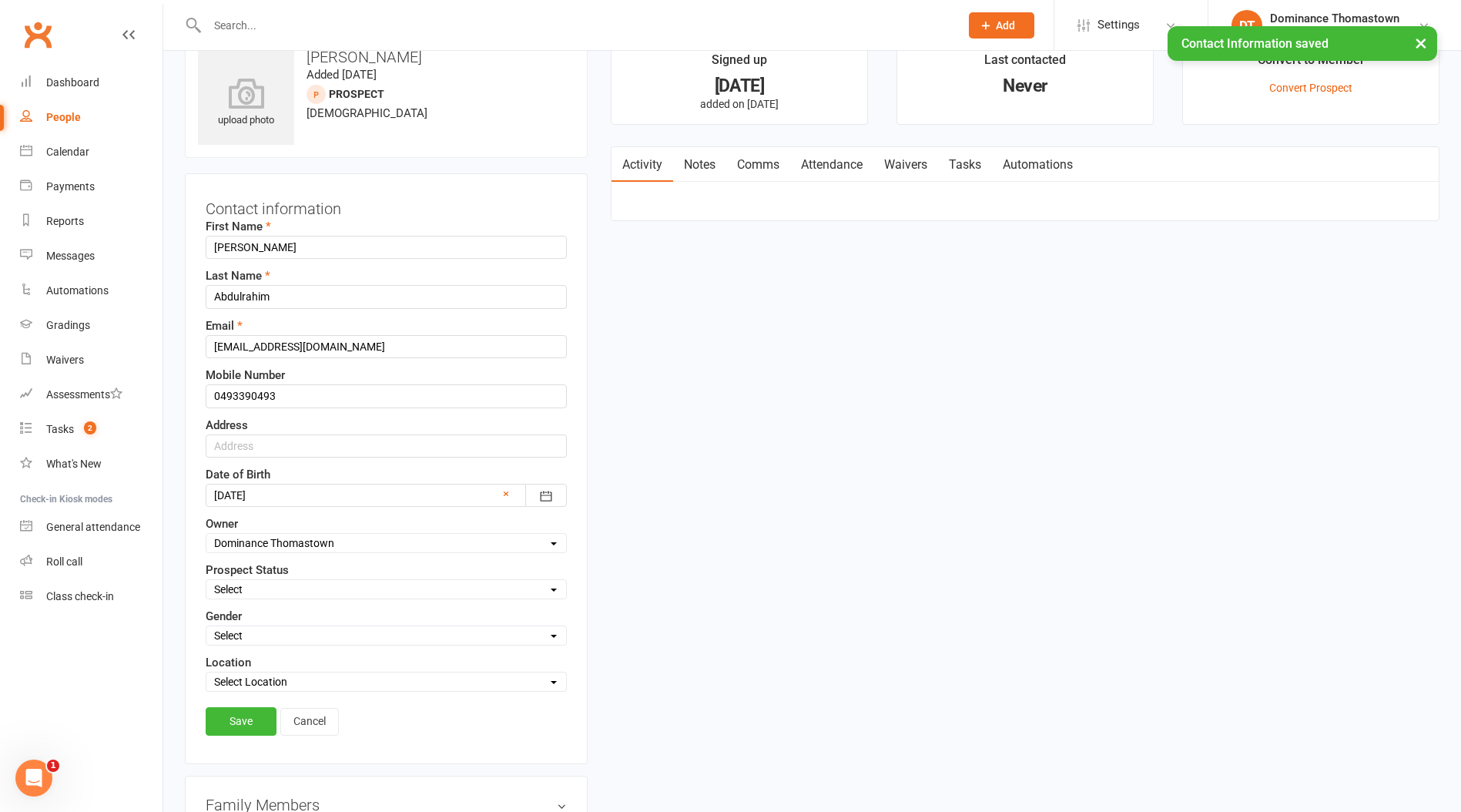
scroll to position [72, 0]
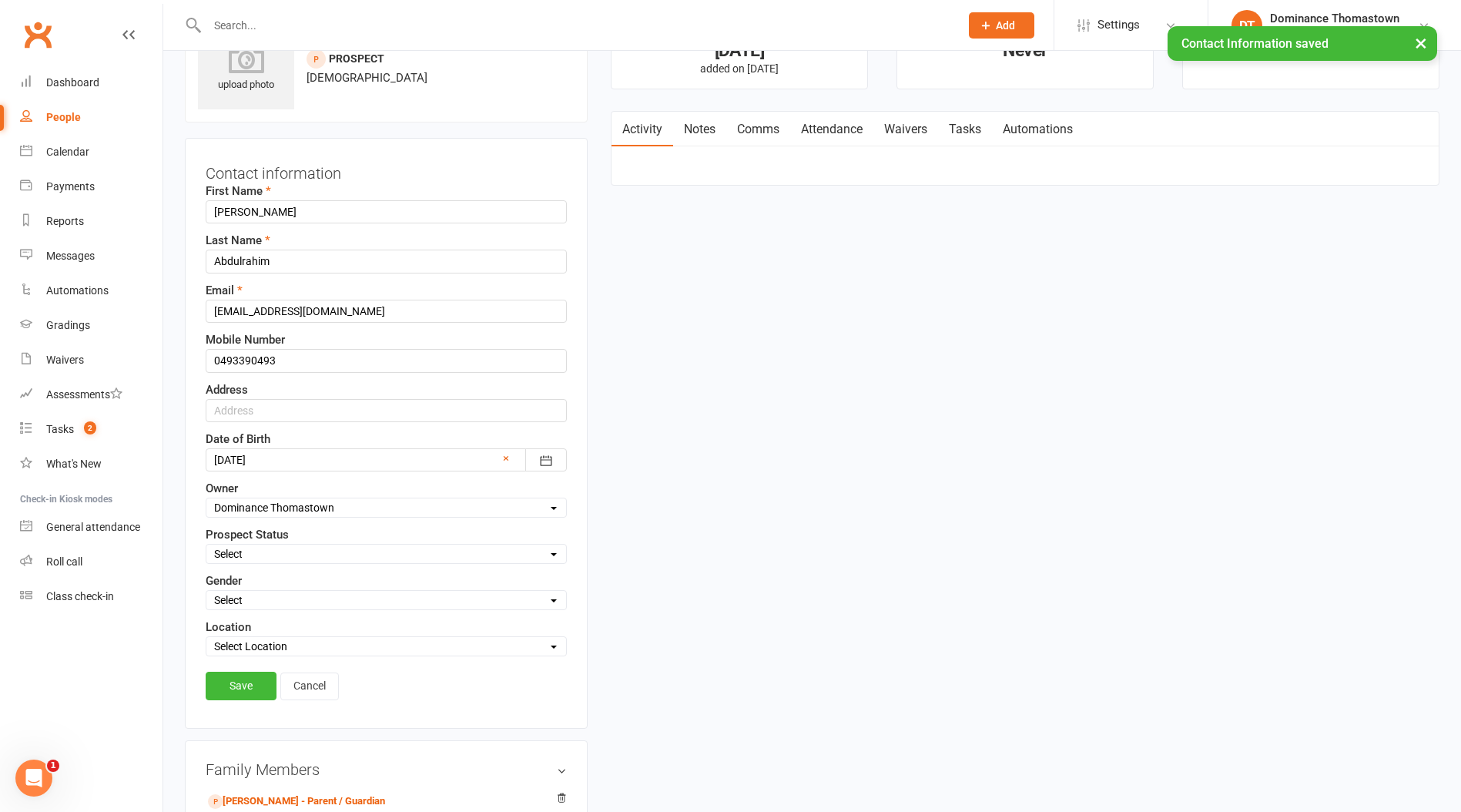
click at [240, 552] on select "Select ENQUIRY WEBSITE ENQUIRY META ADS ENQUIRY DROPPED PROSPECT DROP-IN VISITO…" at bounding box center [387, 554] width 360 height 17
select select "DROPPED PROSPECT"
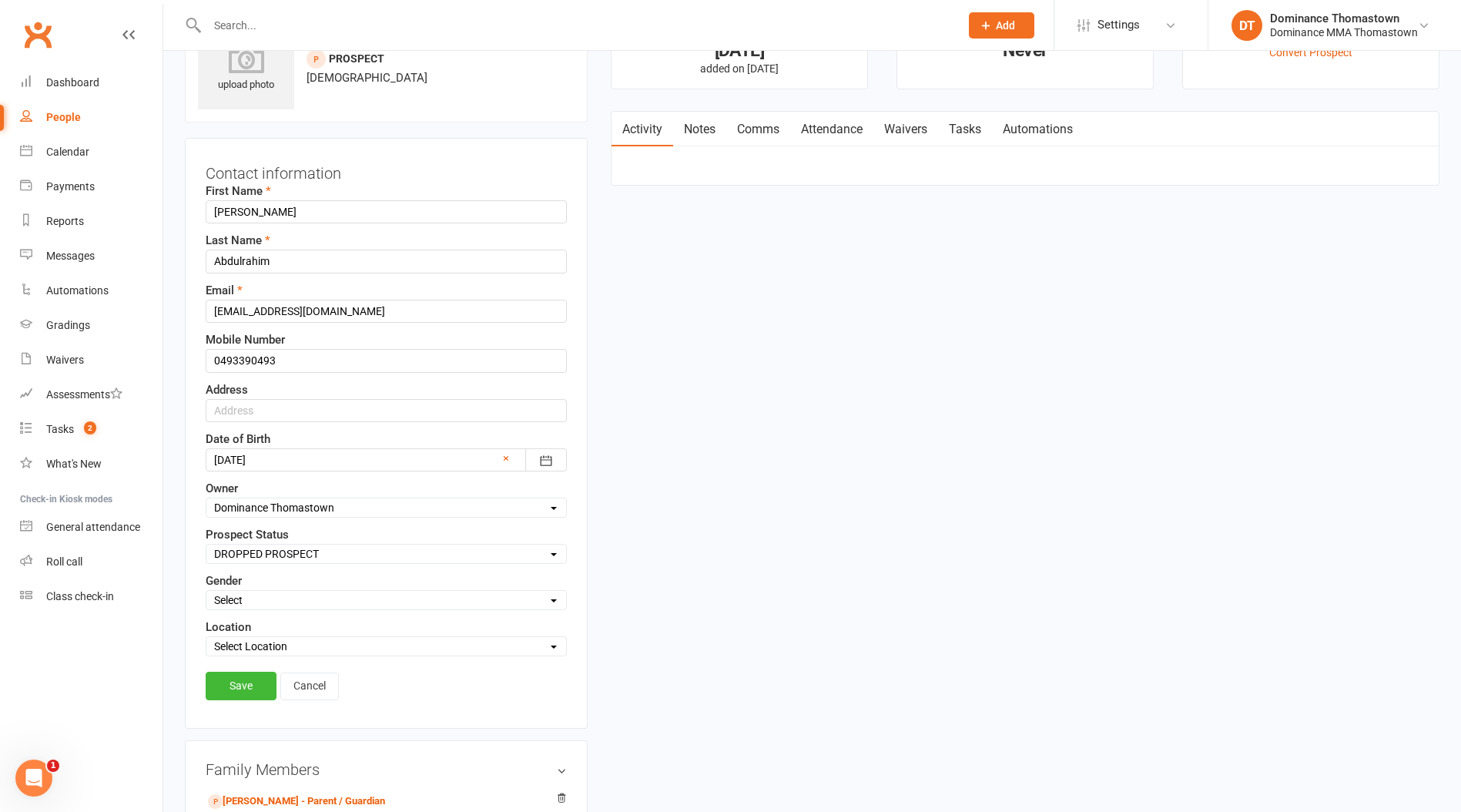
click at [207, 545] on select "Select ENQUIRY WEBSITE ENQUIRY META ADS ENQUIRY DROPPED PROSPECT DROP-IN VISITO…" at bounding box center [387, 554] width 360 height 17
drag, startPoint x: 247, startPoint y: 685, endPoint x: 233, endPoint y: 666, distance: 23.6
click at [247, 685] on link "Save" at bounding box center [242, 685] width 71 height 28
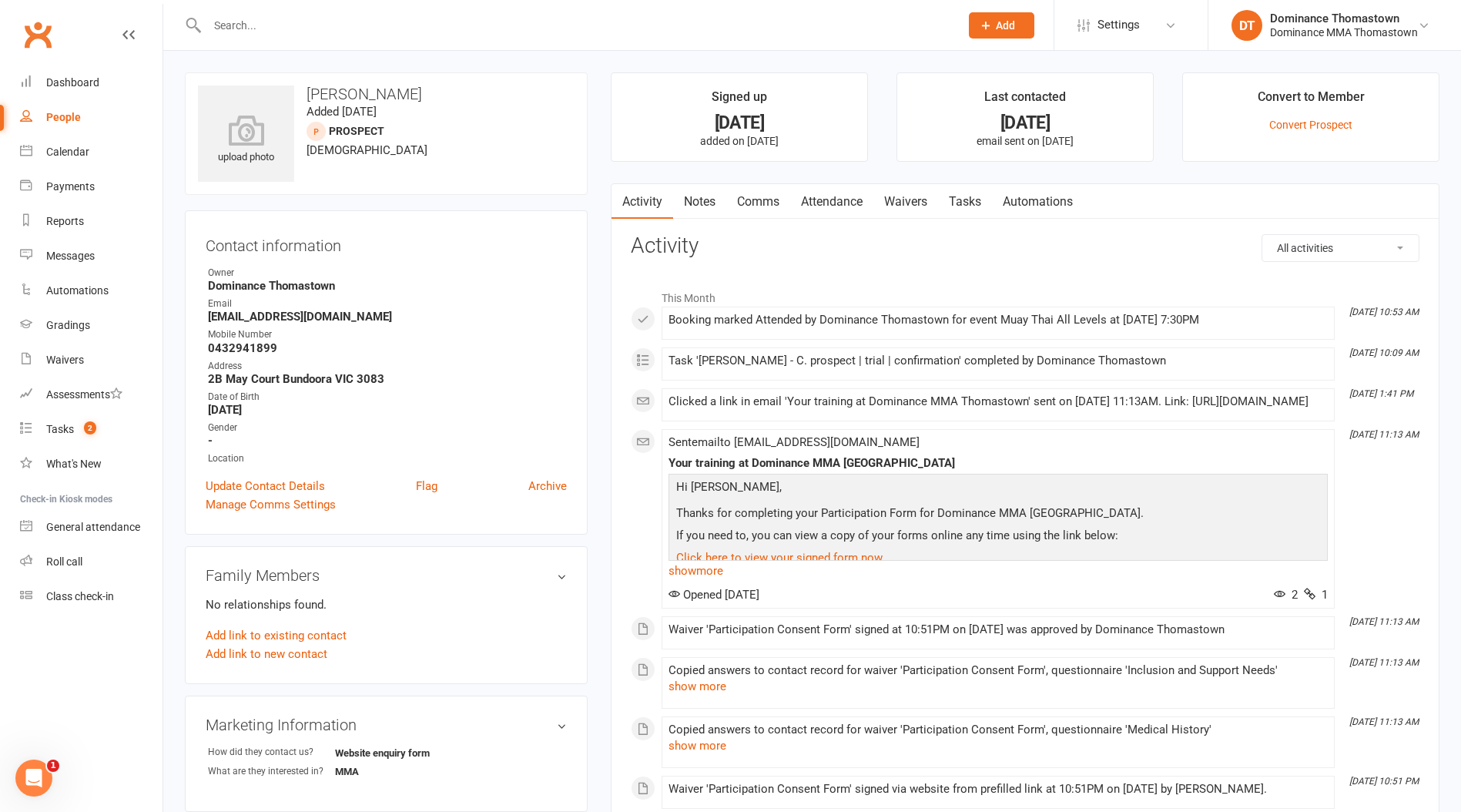
click at [705, 198] on link "Notes" at bounding box center [700, 202] width 53 height 36
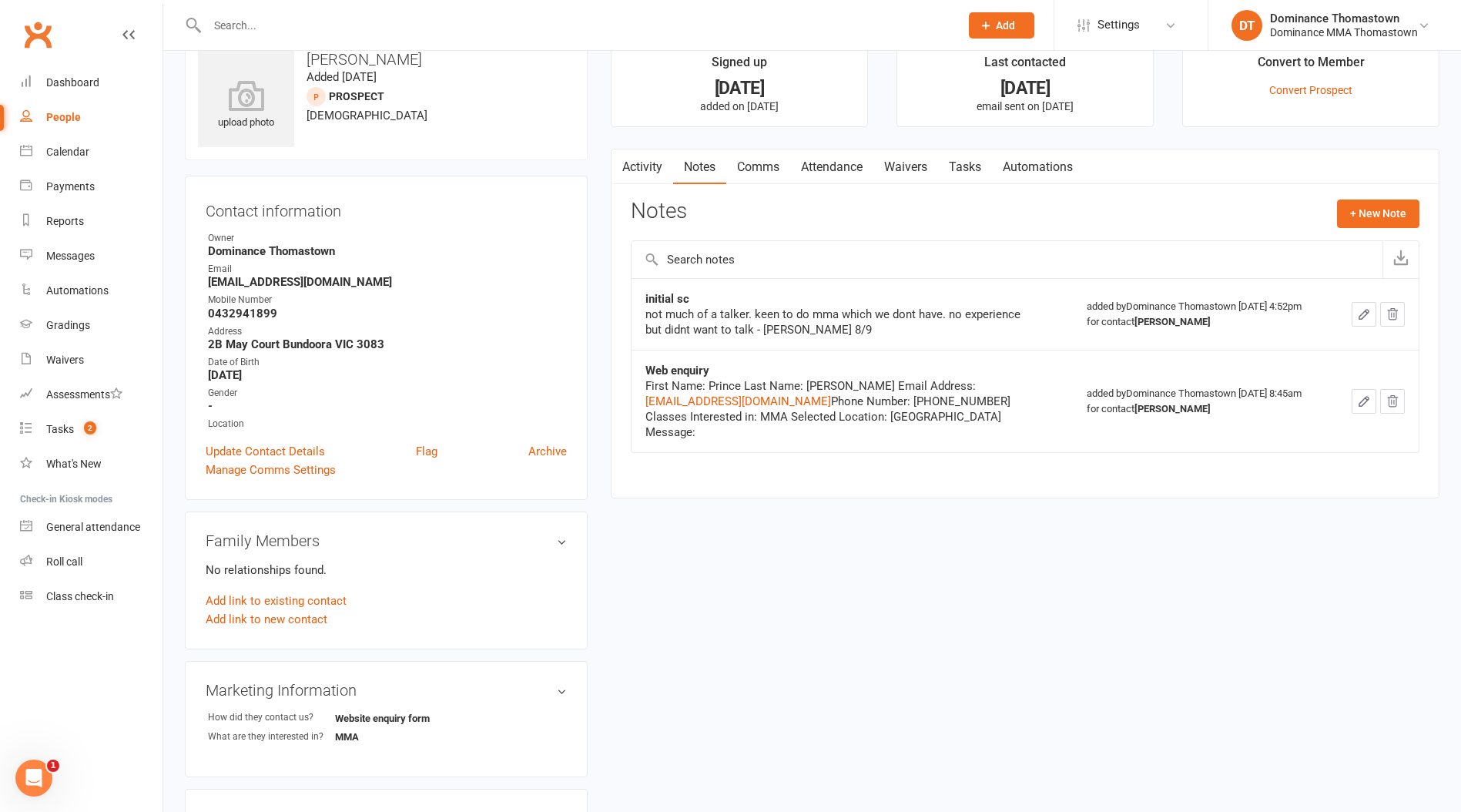
scroll to position [41, 0]
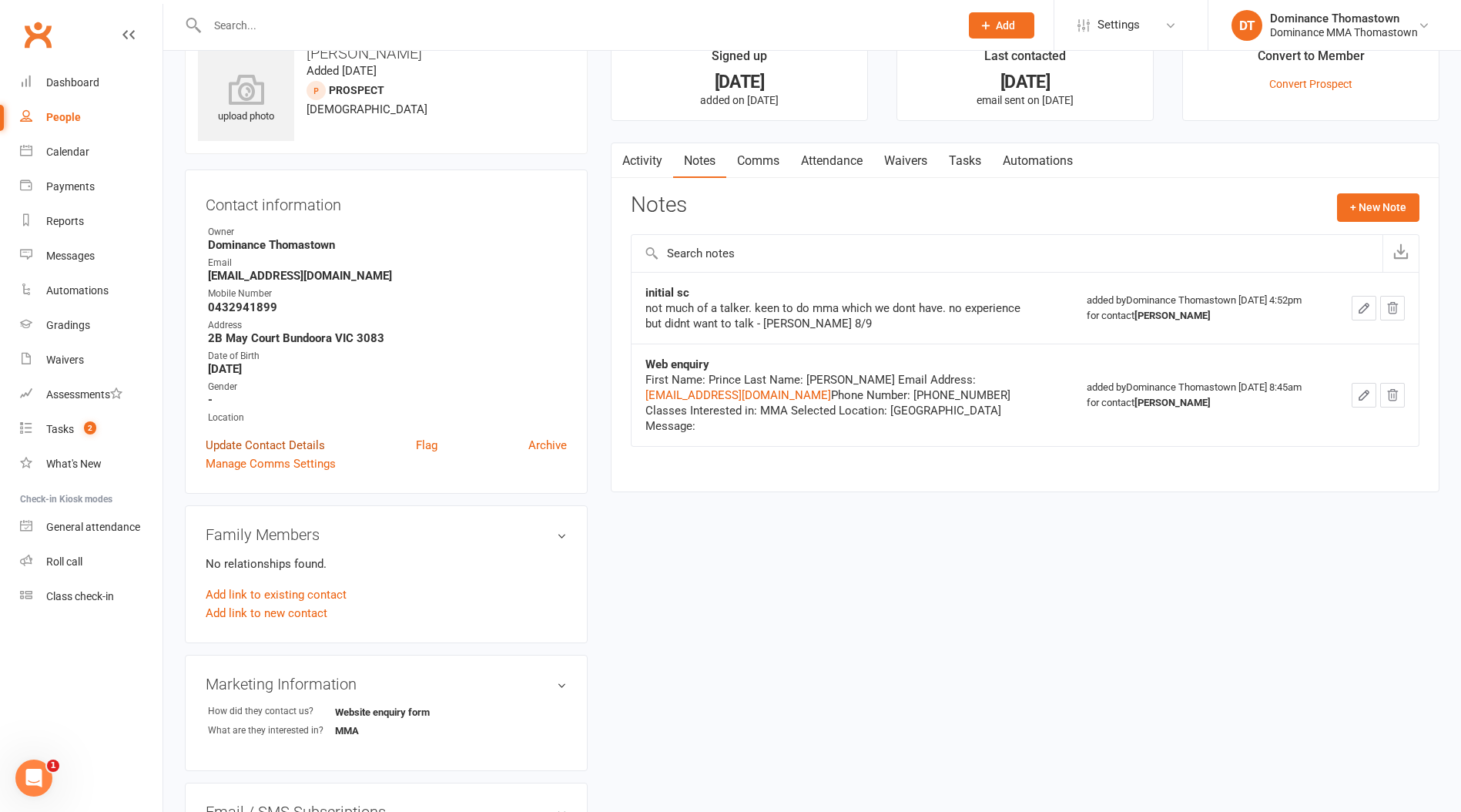
click at [277, 439] on link "Update Contact Details" at bounding box center [266, 445] width 119 height 19
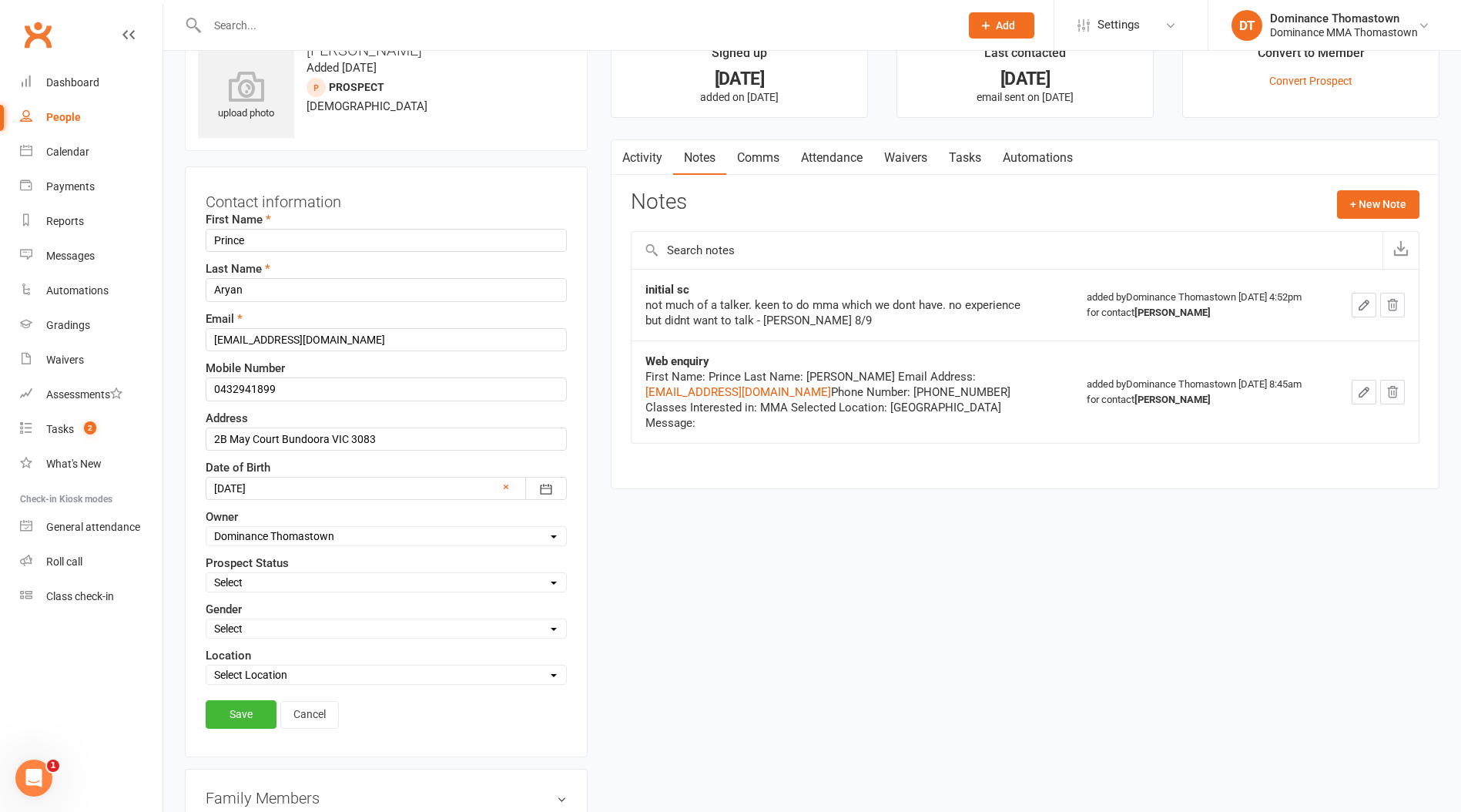
scroll to position [72, 0]
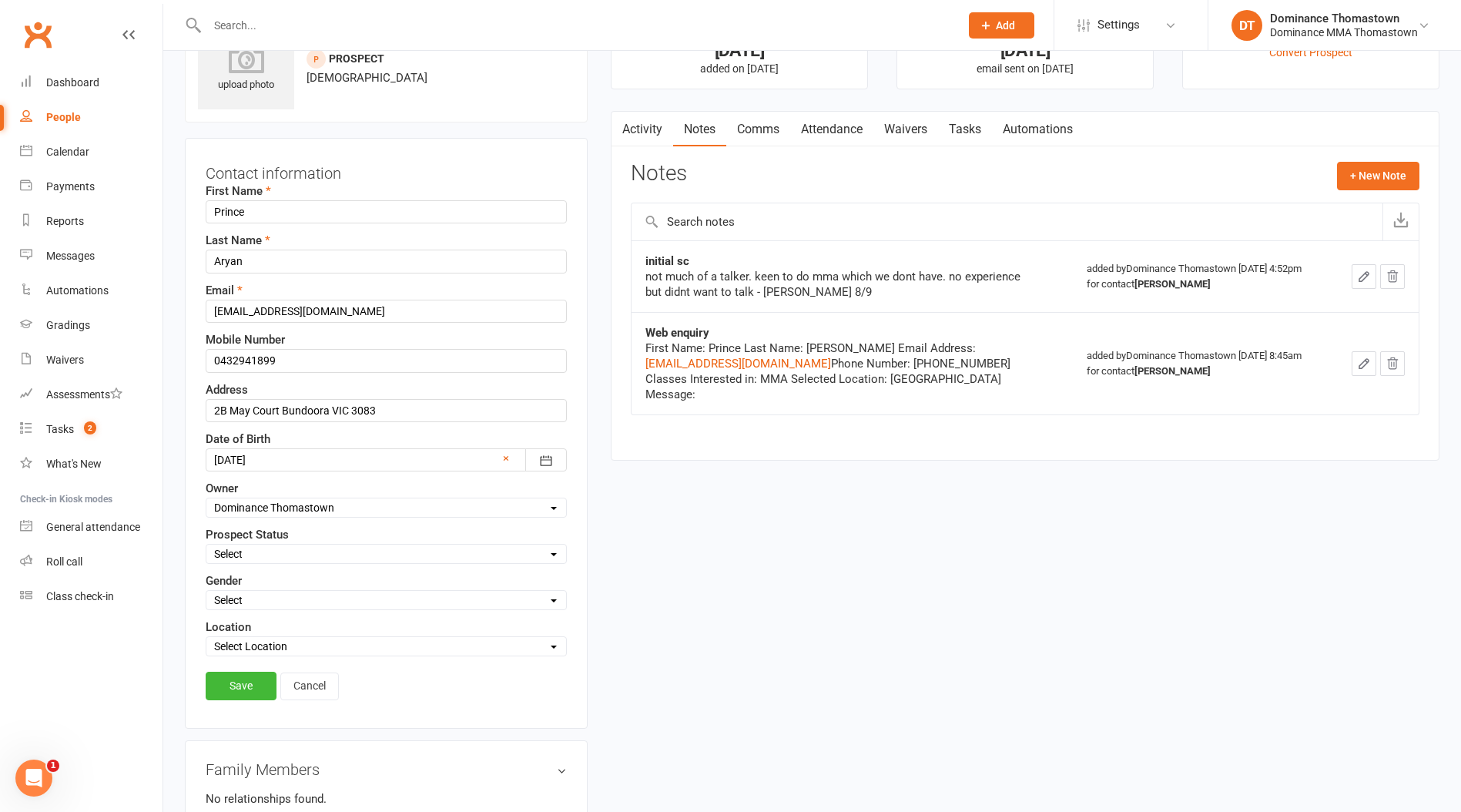
click at [324, 550] on select "Select ENQUIRY WEBSITE ENQUIRY META ADS ENQUIRY DROPPED PROSPECT DROP-IN VISITO…" at bounding box center [387, 554] width 360 height 17
click at [207, 545] on select "Select ENQUIRY WEBSITE ENQUIRY META ADS ENQUIRY DROPPED PROSPECT DROP-IN VISITO…" at bounding box center [387, 554] width 360 height 17
click at [289, 557] on select "Select ENQUIRY WEBSITE ENQUIRY META ADS ENQUIRY DROPPED PROSPECT DROP-IN VISITO…" at bounding box center [387, 554] width 360 height 17
select select "WEBSITE ENQUIRY"
click at [207, 545] on select "Select ENQUIRY WEBSITE ENQUIRY META ADS ENQUIRY DROPPED PROSPECT DROP-IN VISITO…" at bounding box center [387, 554] width 360 height 17
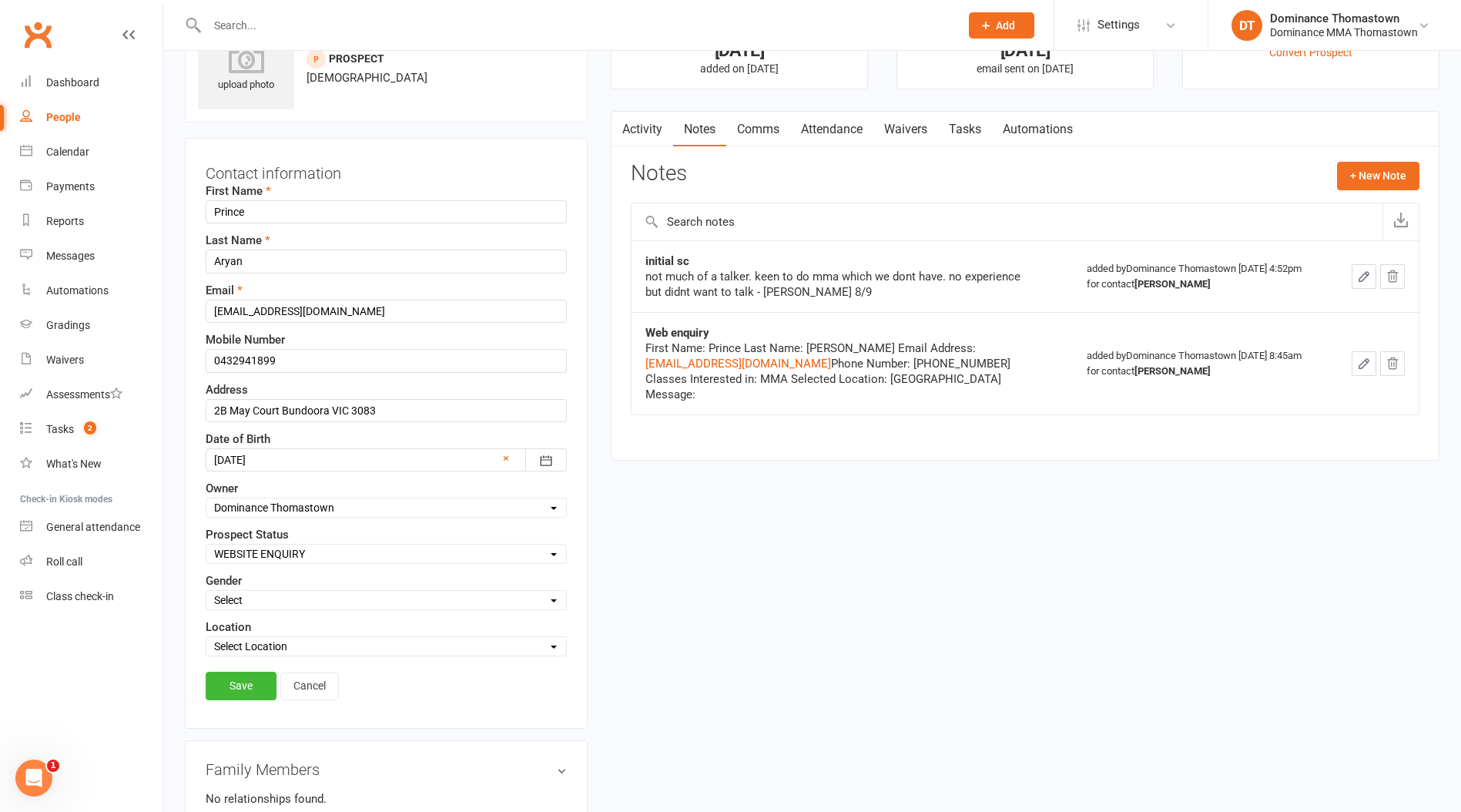
drag, startPoint x: 244, startPoint y: 686, endPoint x: 237, endPoint y: 647, distance: 39.6
click at [244, 685] on link "Save" at bounding box center [242, 685] width 71 height 28
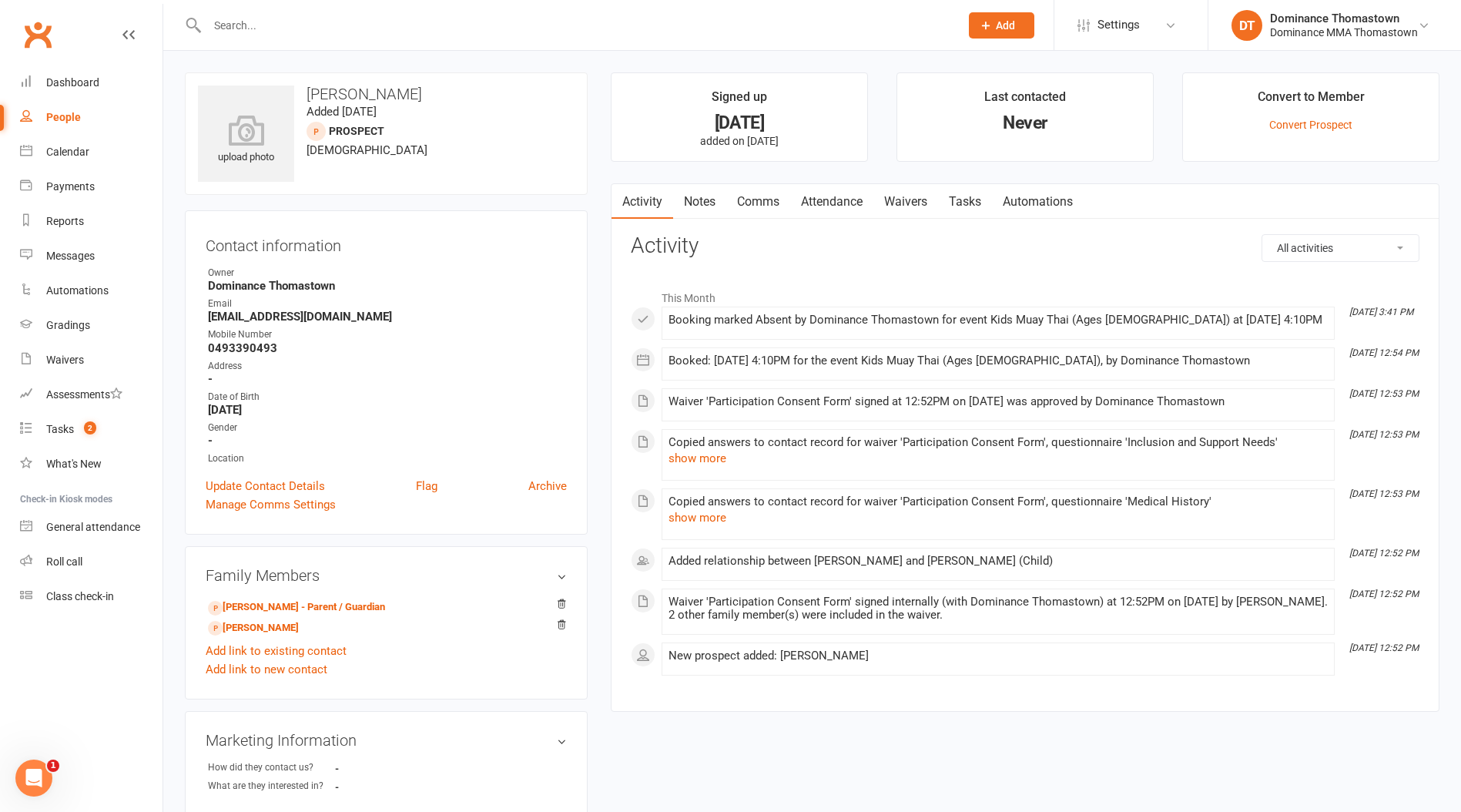
click at [673, 209] on link "Notes" at bounding box center [700, 202] width 53 height 36
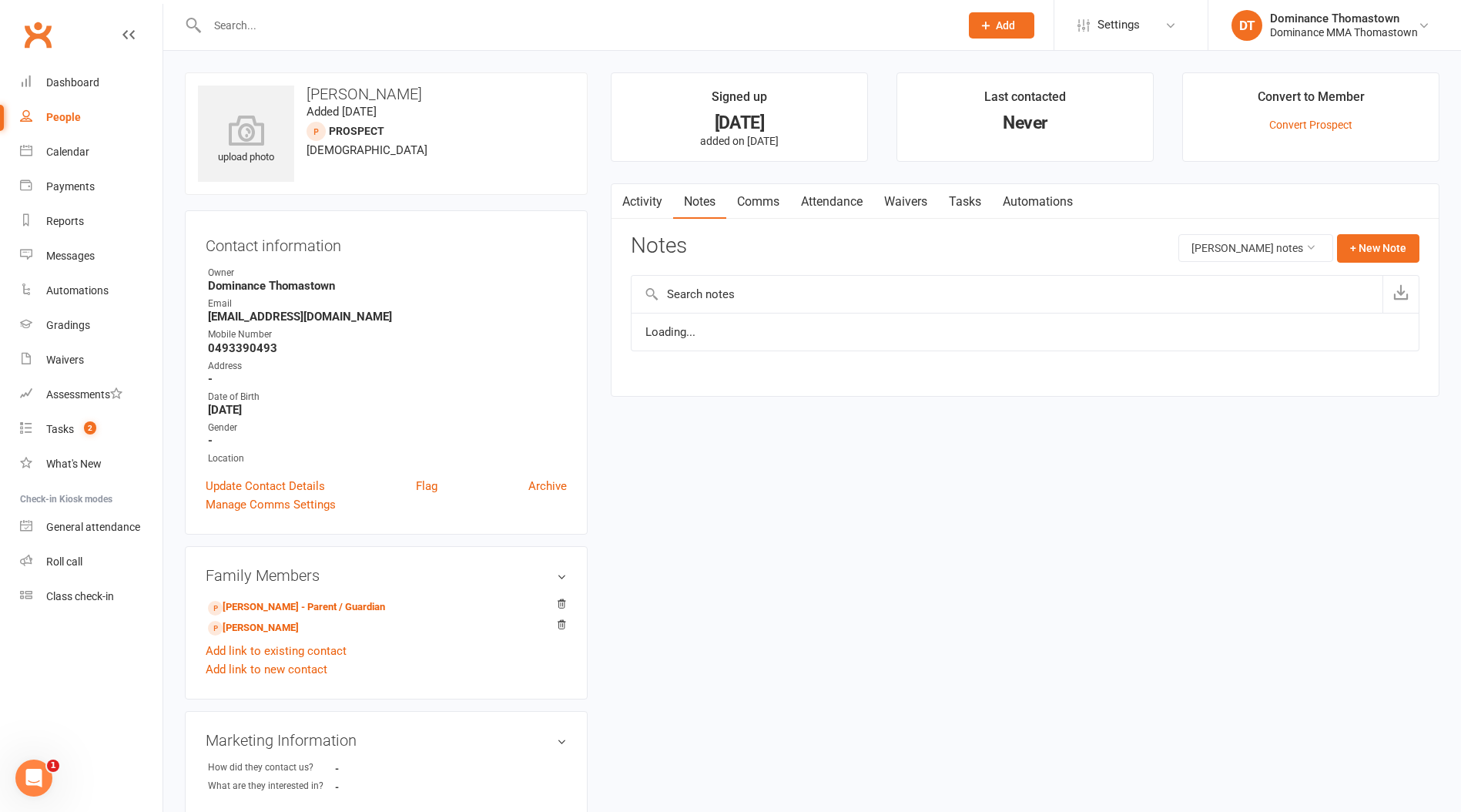
click at [706, 199] on link "Notes" at bounding box center [700, 202] width 53 height 36
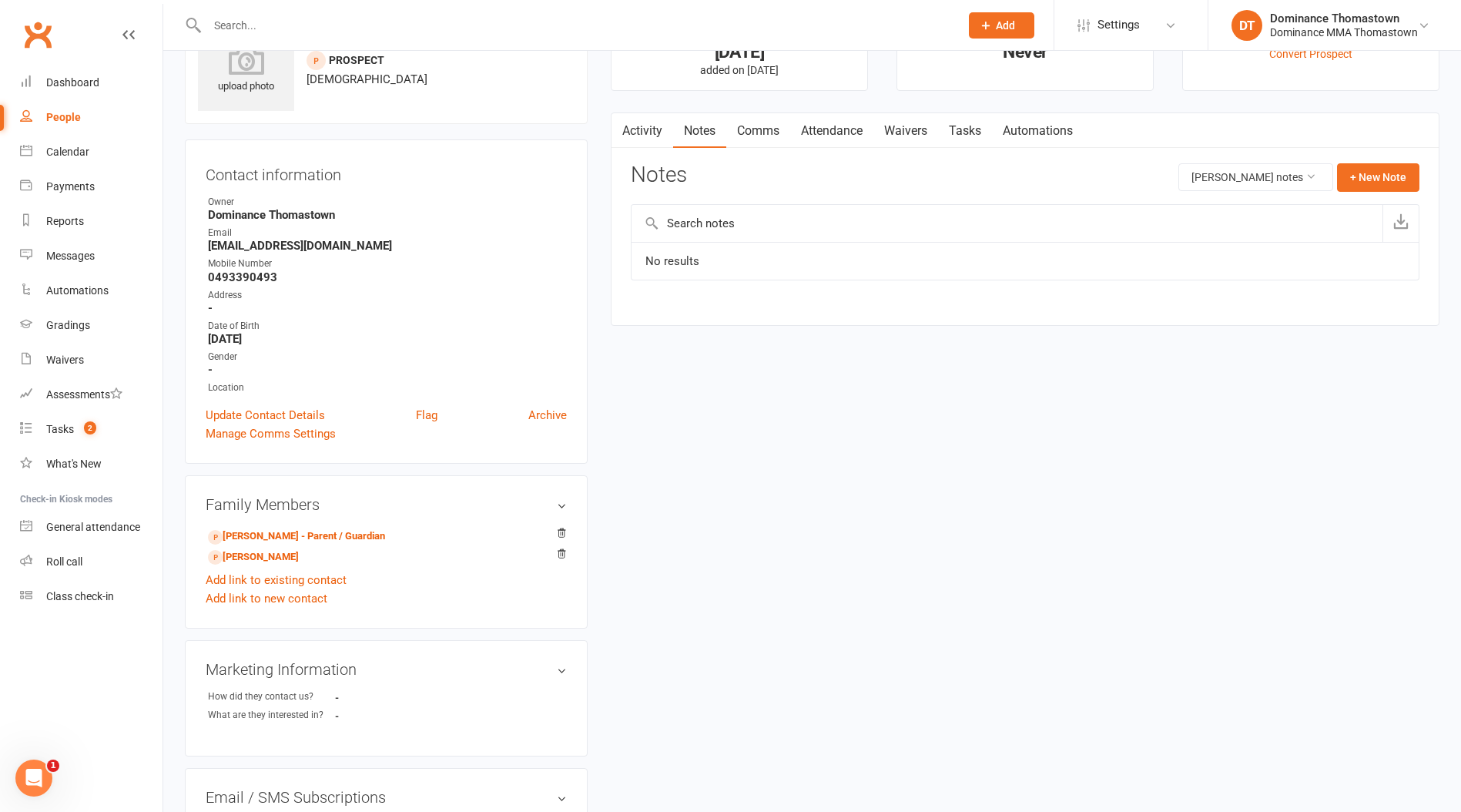
scroll to position [88, 0]
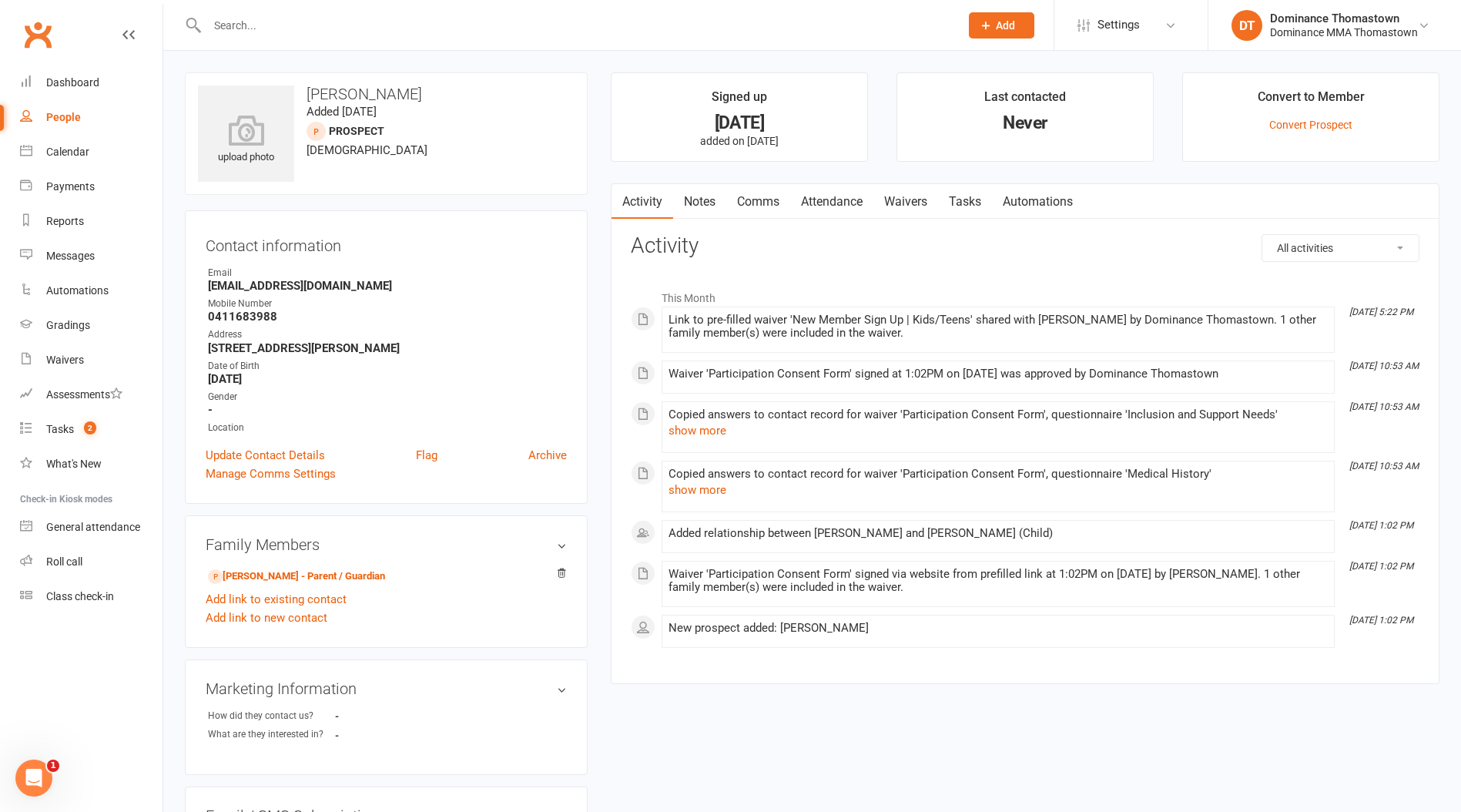
click at [702, 193] on link "Notes" at bounding box center [700, 202] width 53 height 36
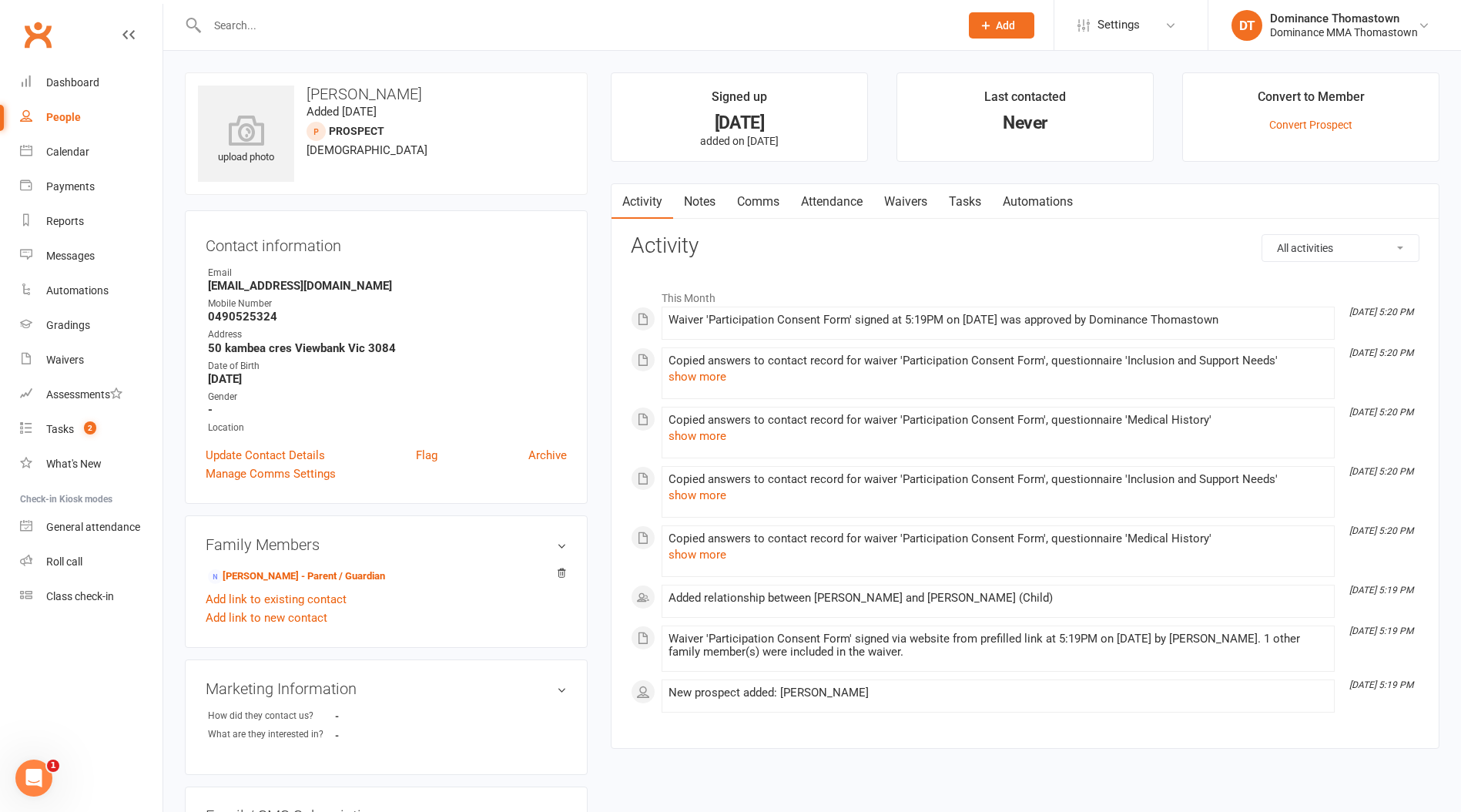
click at [702, 208] on link "Notes" at bounding box center [700, 202] width 53 height 36
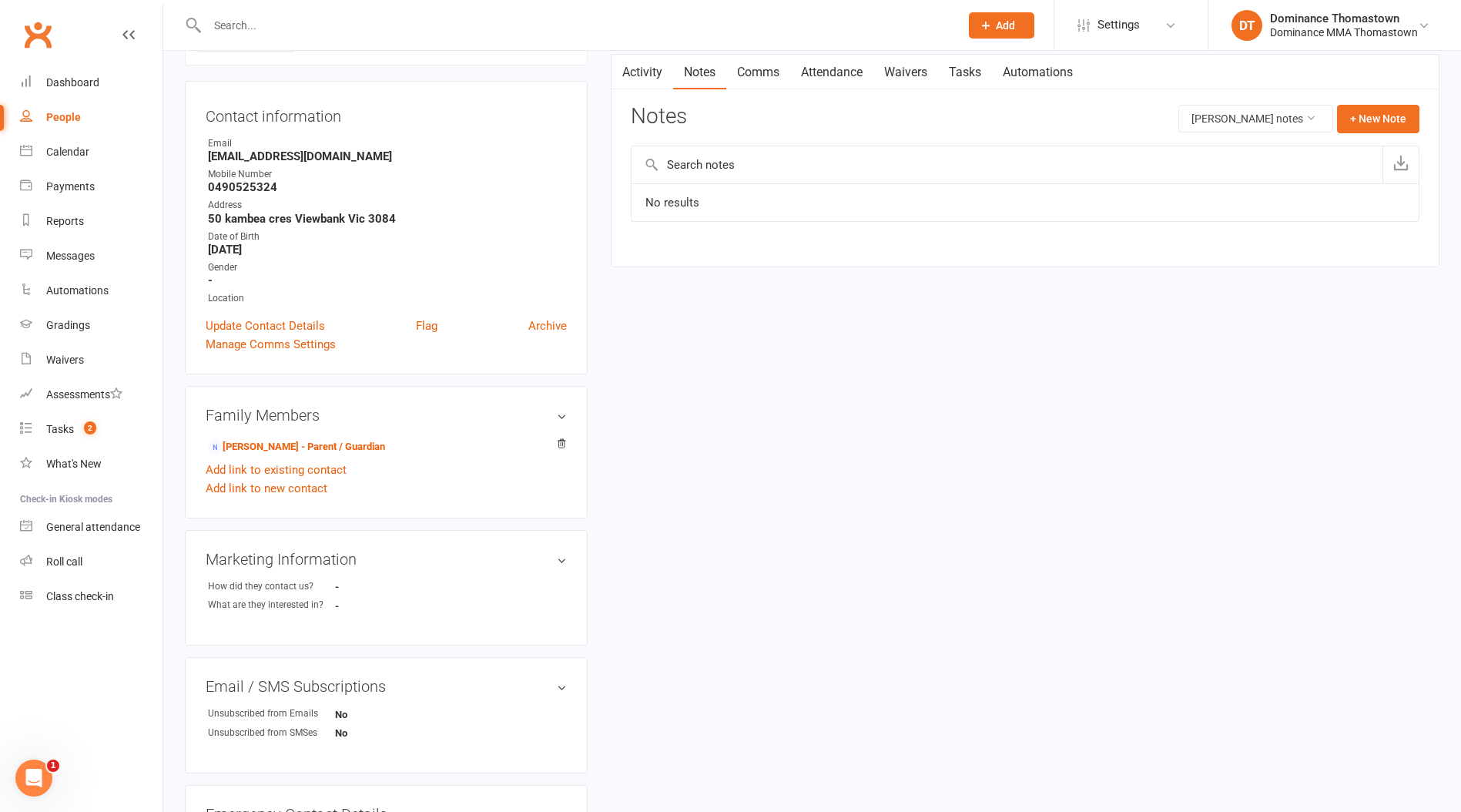
scroll to position [158, 0]
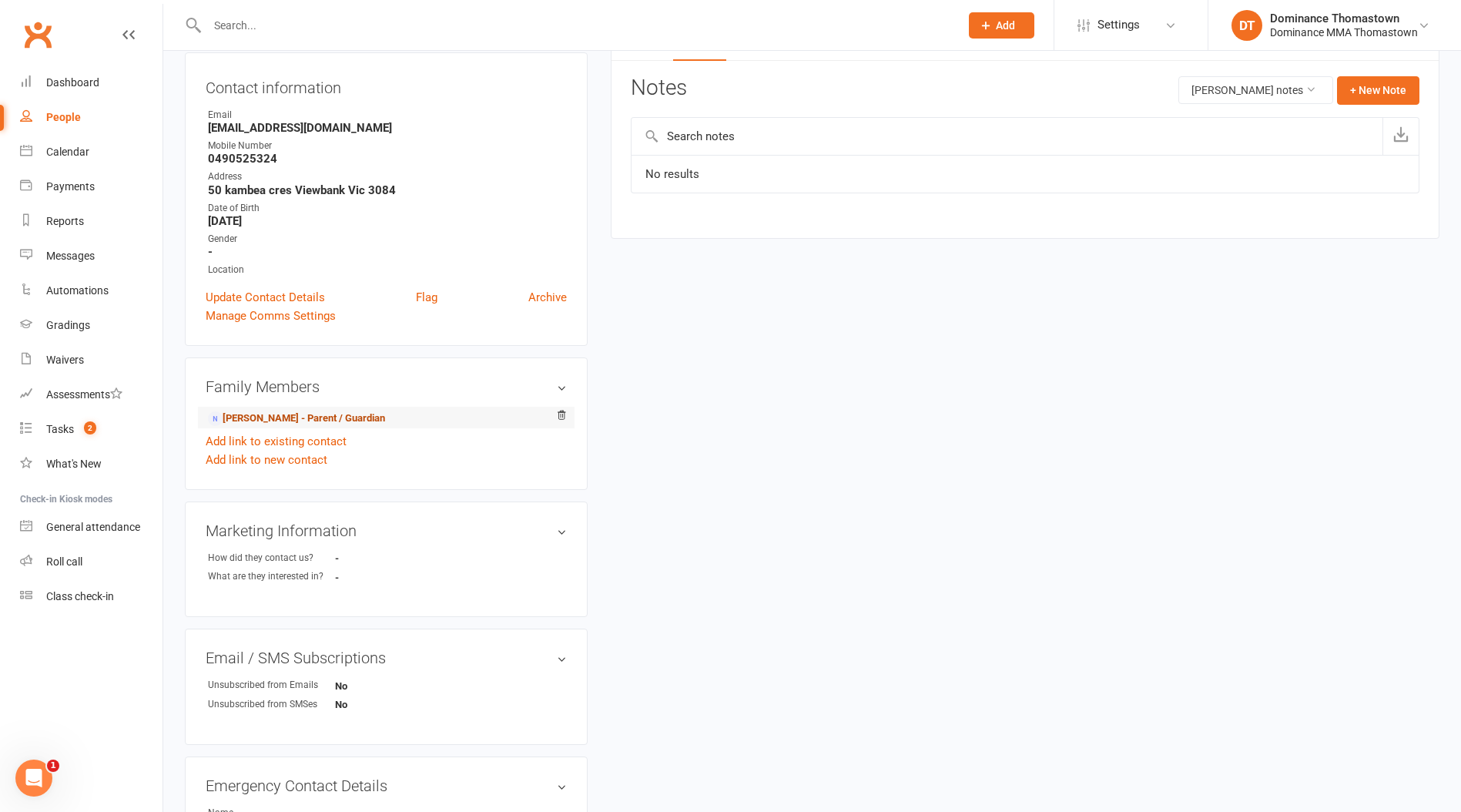
click at [287, 415] on link "[PERSON_NAME] - Parent / Guardian" at bounding box center [296, 419] width 177 height 16
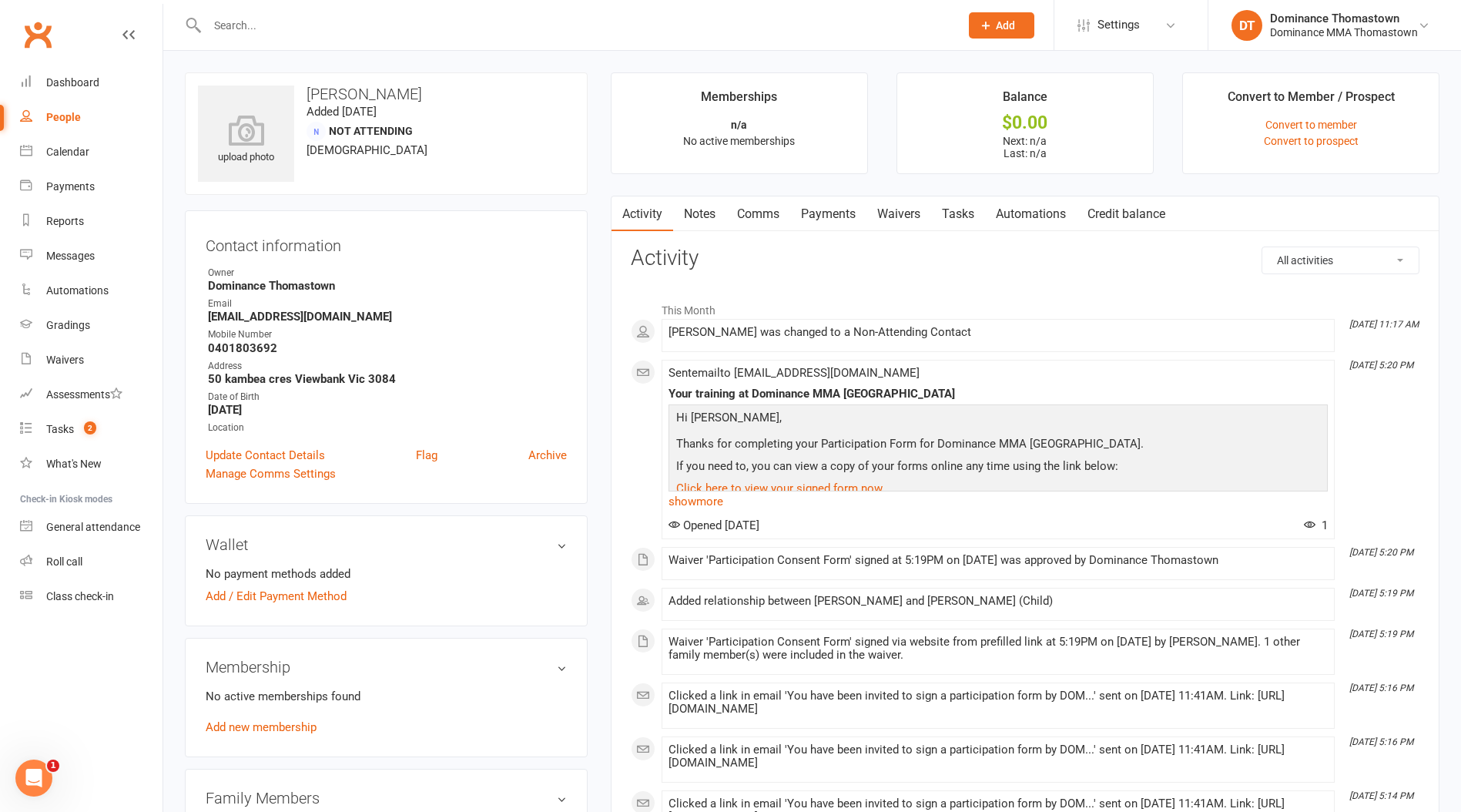
click at [720, 222] on link "Notes" at bounding box center [700, 214] width 53 height 36
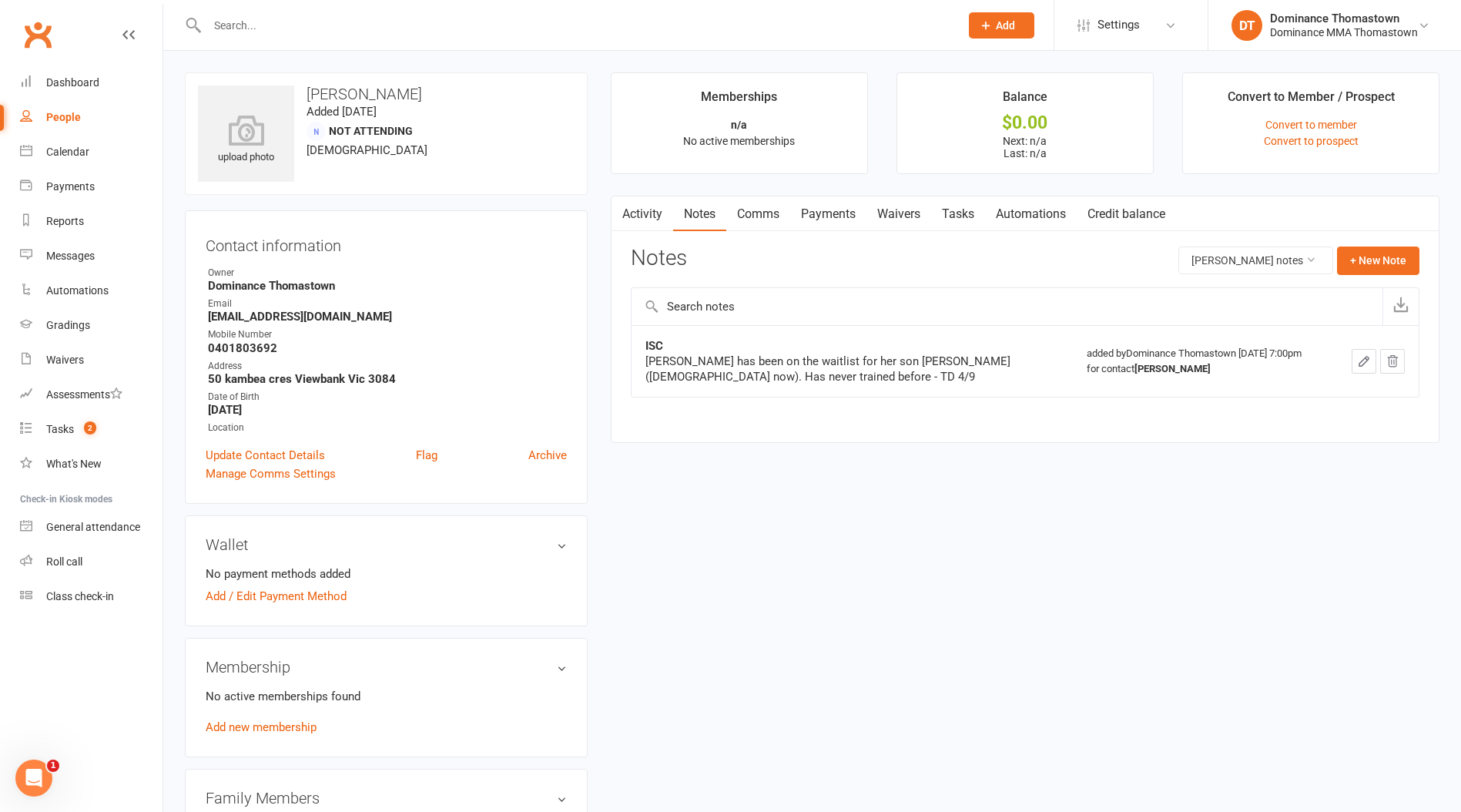
scroll to position [5, 0]
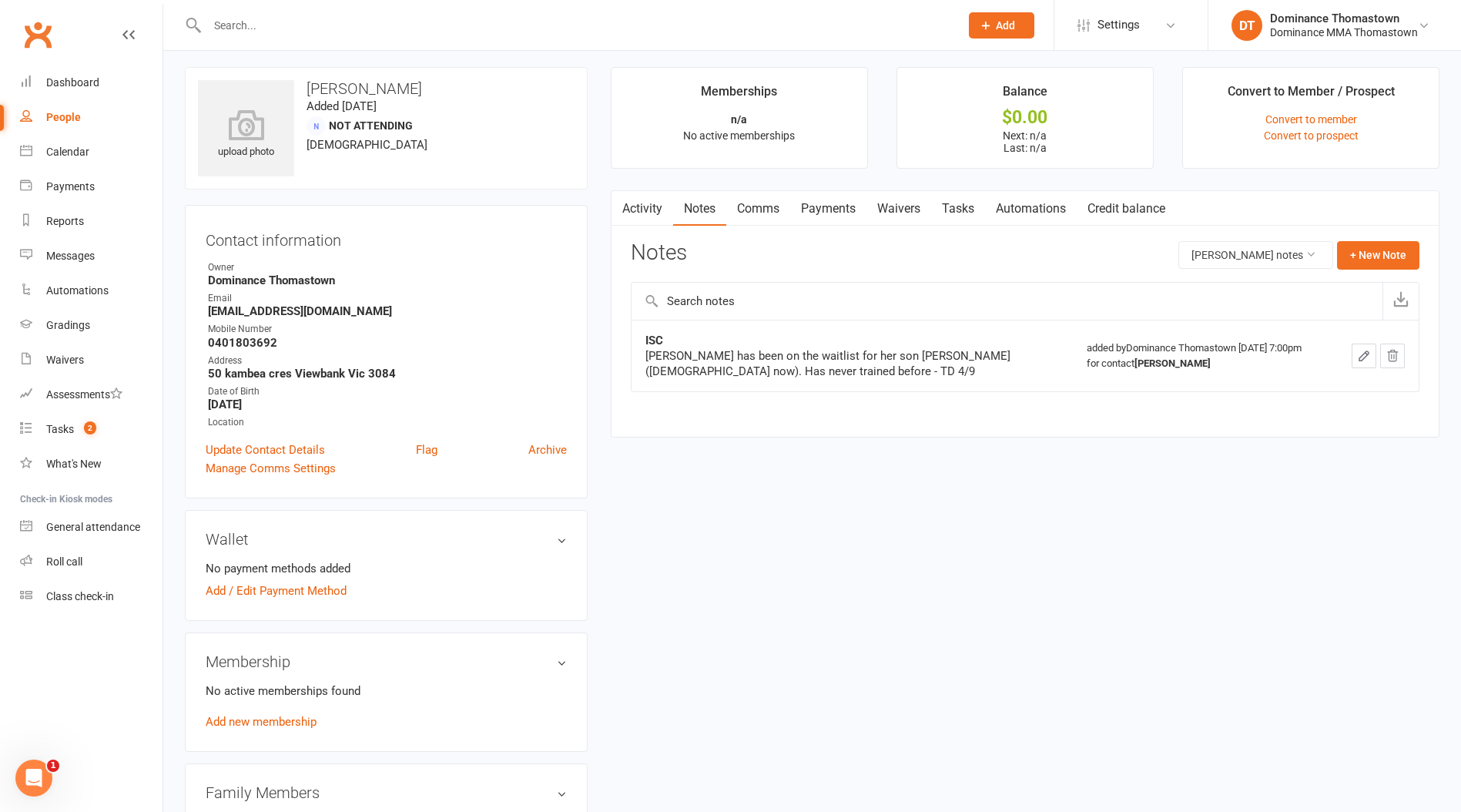
click at [954, 207] on link "Tasks" at bounding box center [958, 209] width 53 height 36
select select "incomplete"
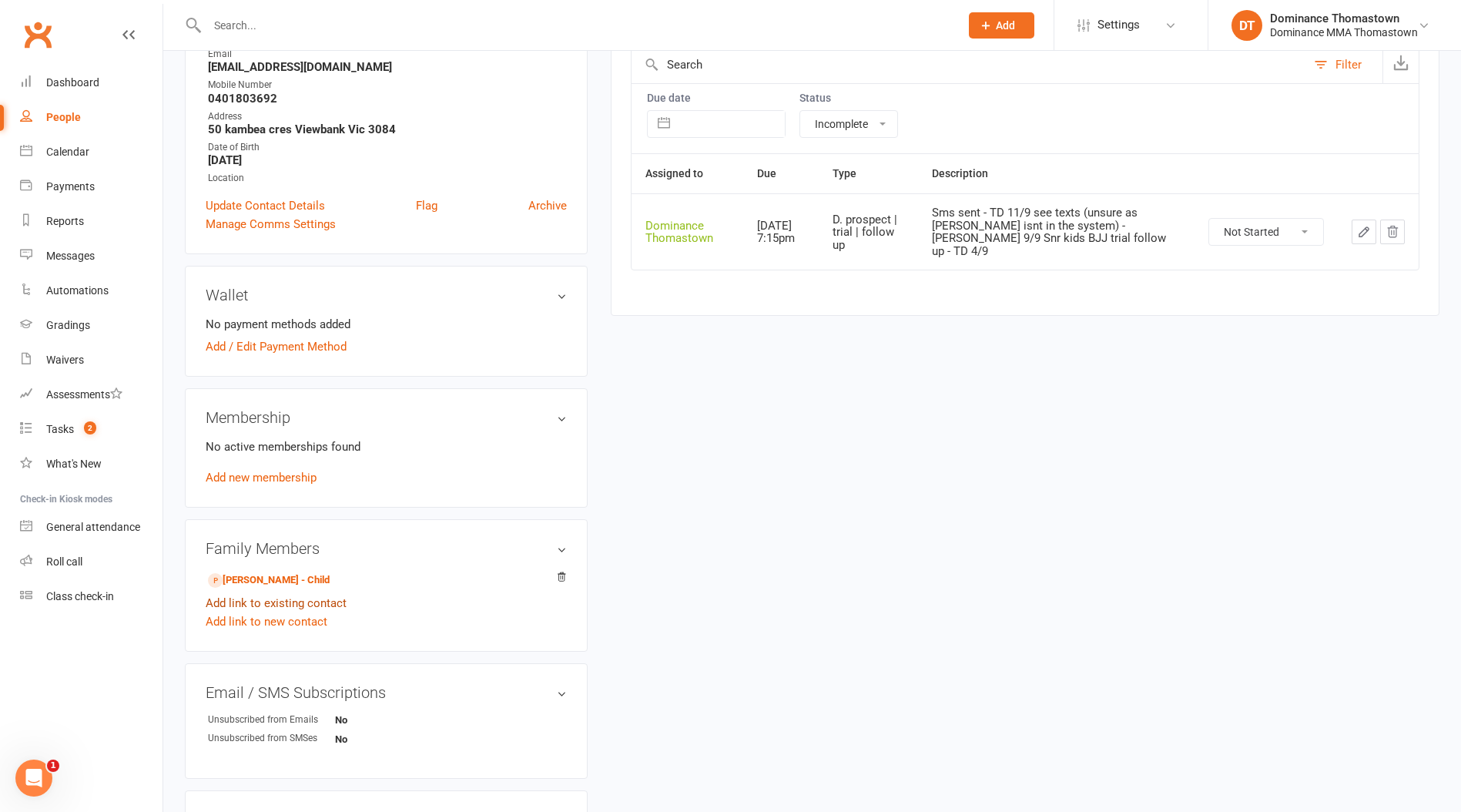
scroll to position [252, 0]
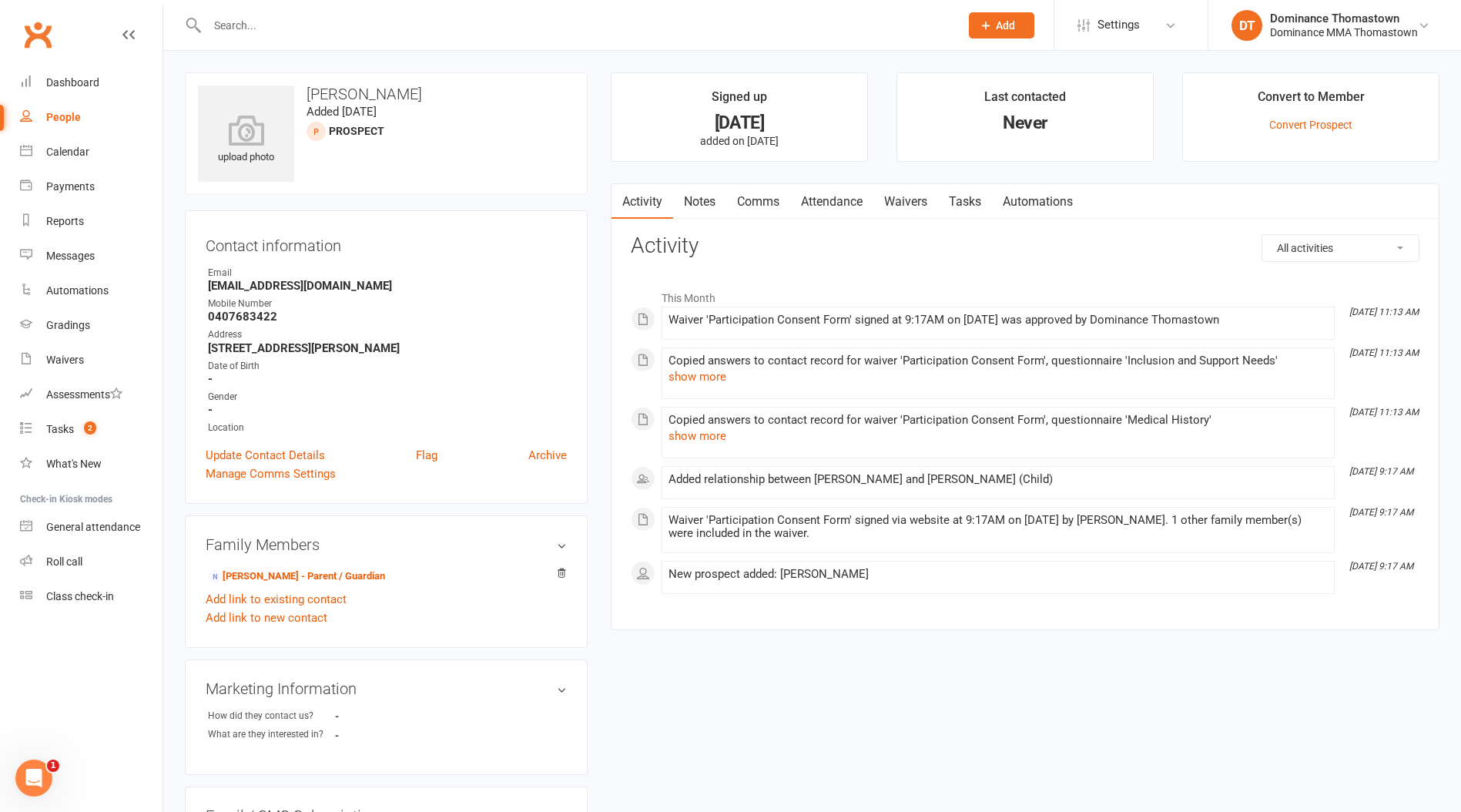
click at [704, 188] on link "Notes" at bounding box center [700, 202] width 53 height 36
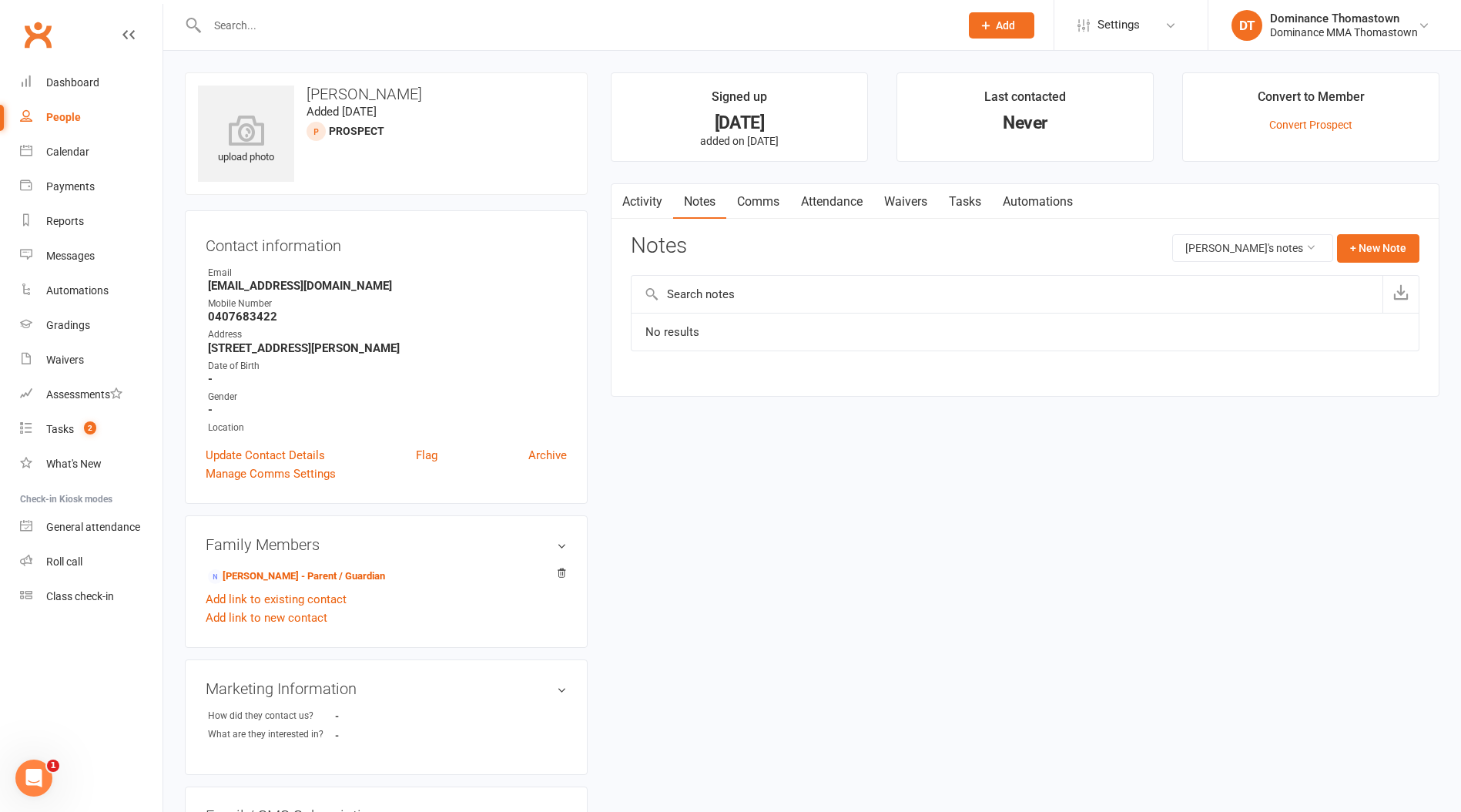
drag, startPoint x: 665, startPoint y: 234, endPoint x: 661, endPoint y: 221, distance: 13.6
click at [665, 234] on h3 "Notes" at bounding box center [659, 248] width 56 height 28
click at [650, 206] on link "Activity" at bounding box center [642, 202] width 62 height 36
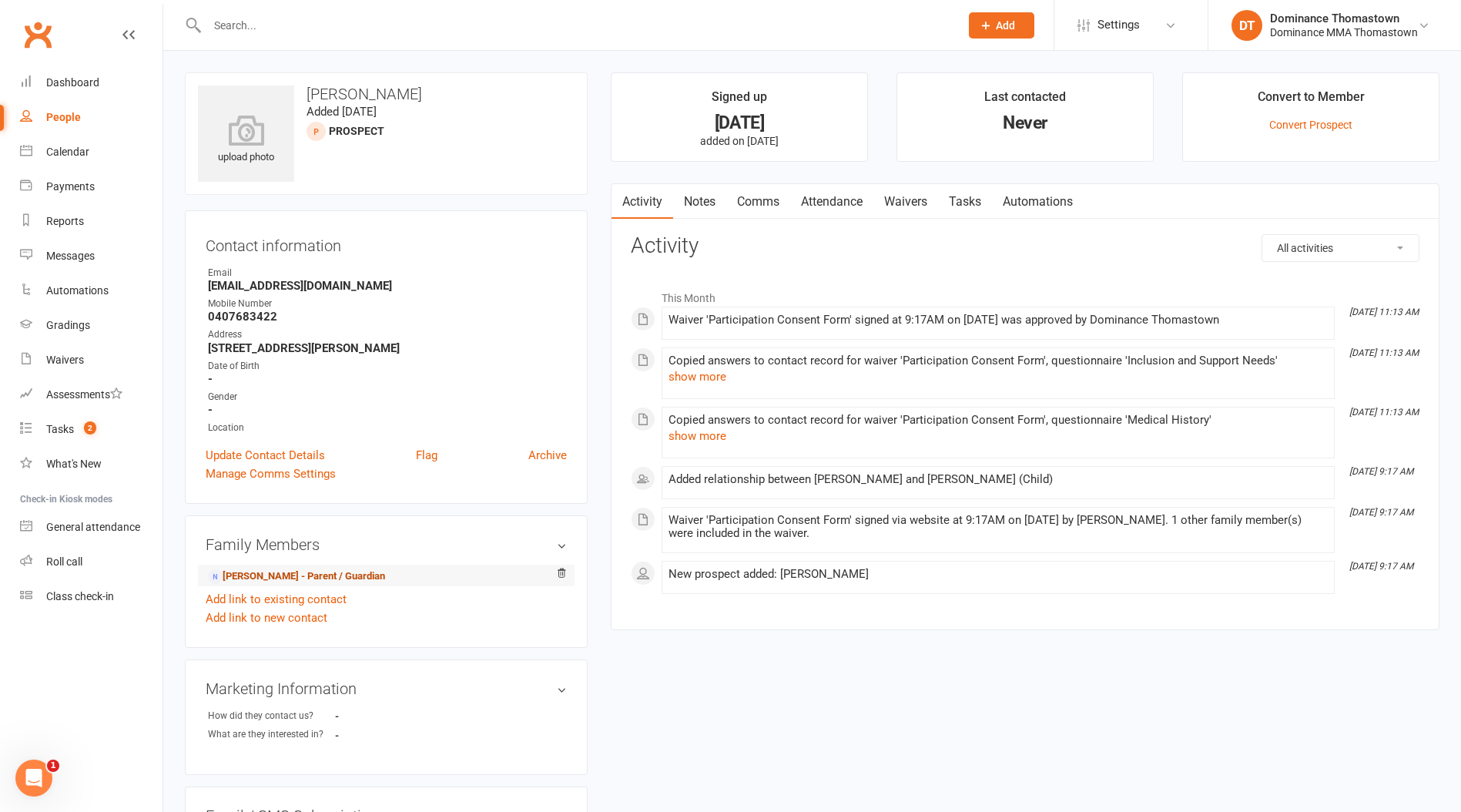
click at [293, 569] on link "[PERSON_NAME] - Parent / Guardian" at bounding box center [296, 577] width 177 height 16
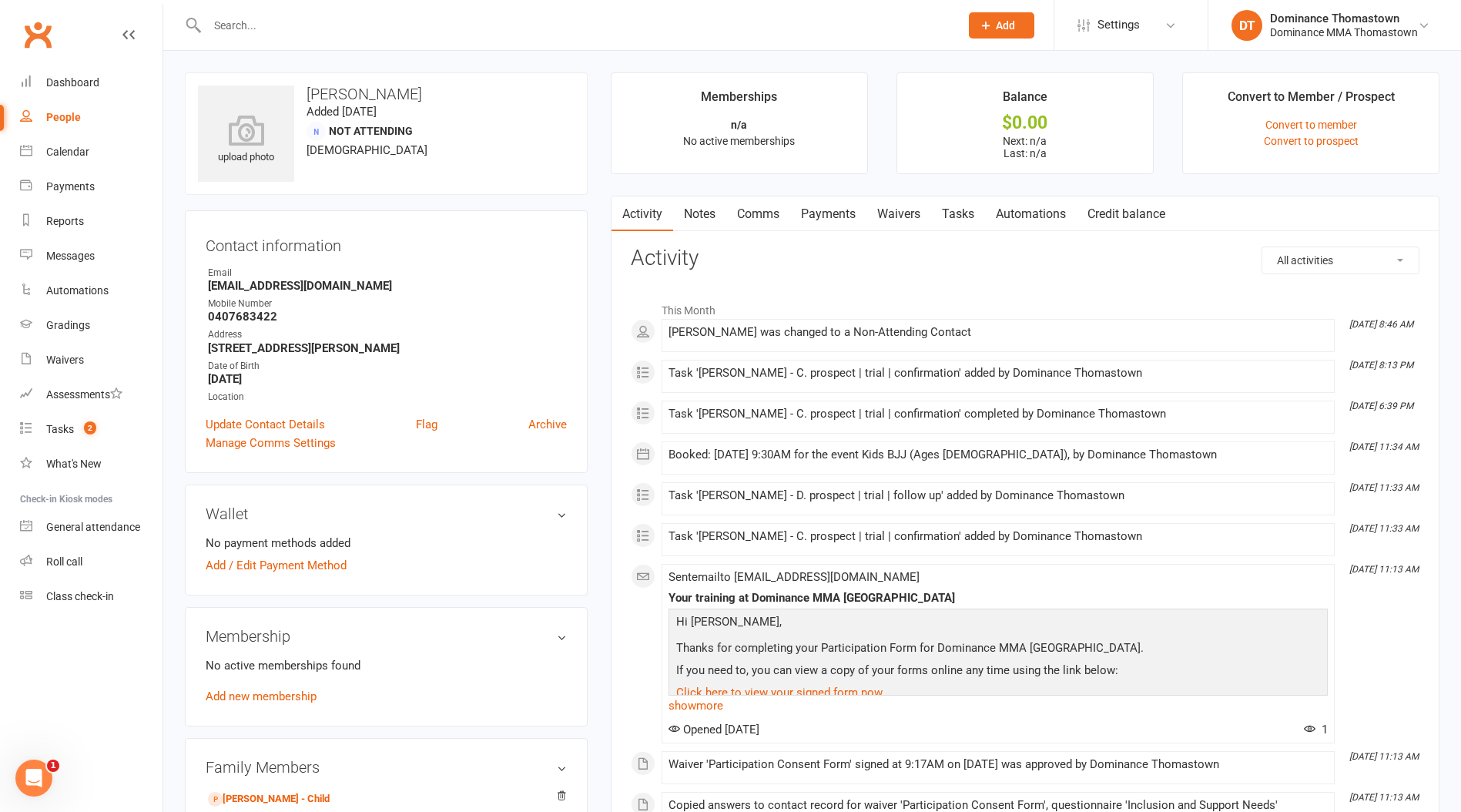
click at [696, 209] on link "Notes" at bounding box center [700, 214] width 53 height 36
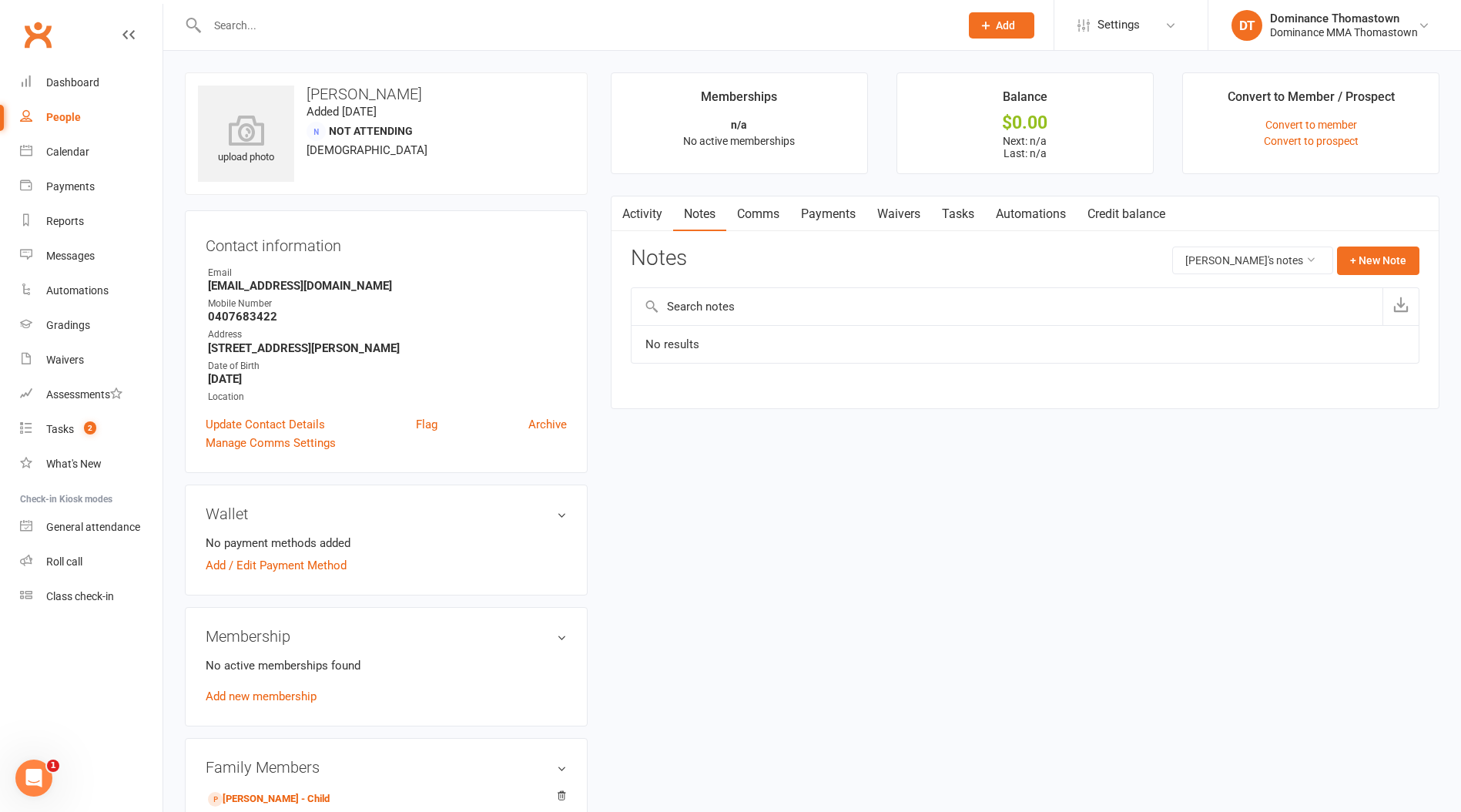
click at [638, 211] on link "Activity" at bounding box center [642, 214] width 62 height 36
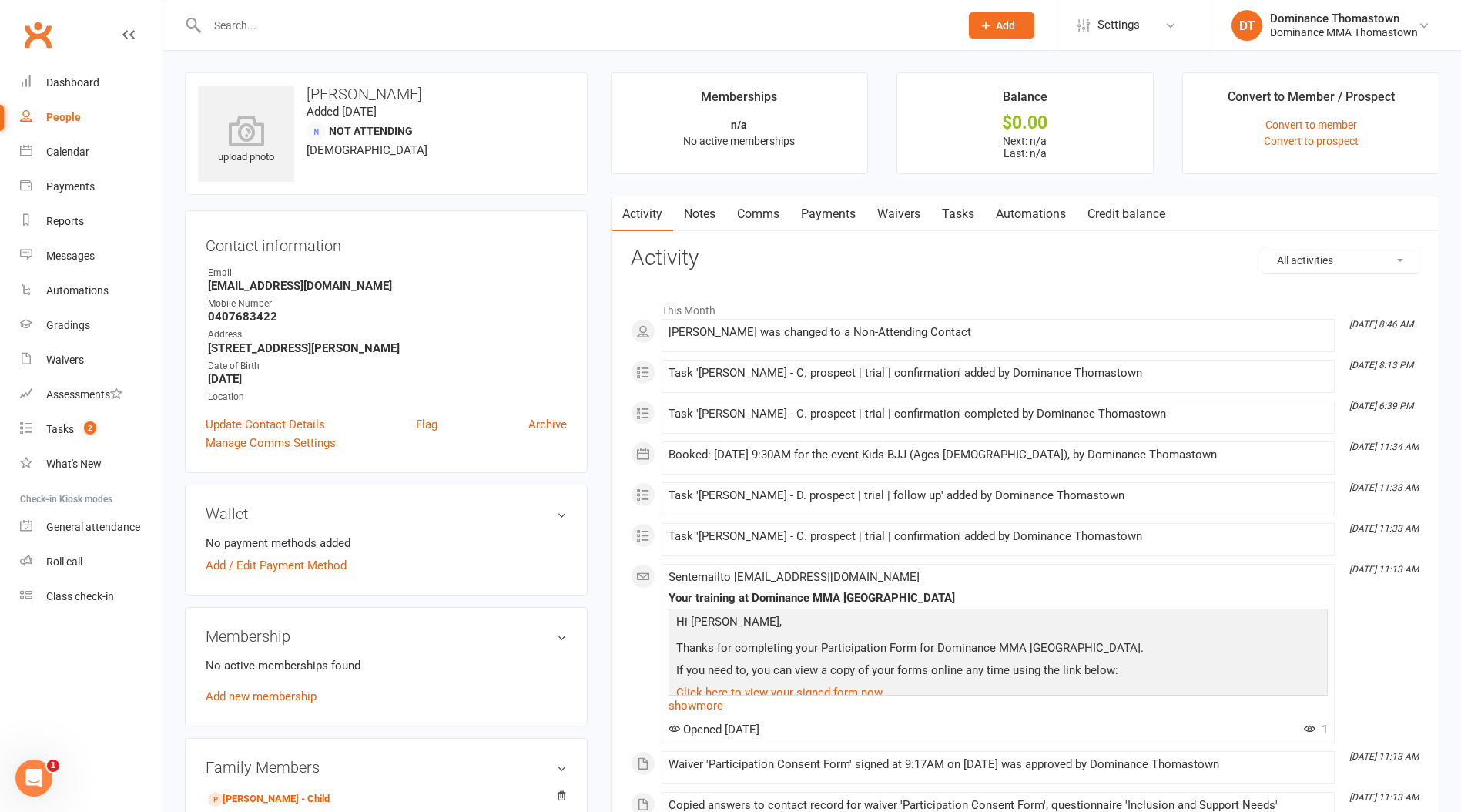
click at [980, 212] on link "Tasks" at bounding box center [958, 214] width 53 height 36
select select "incomplete"
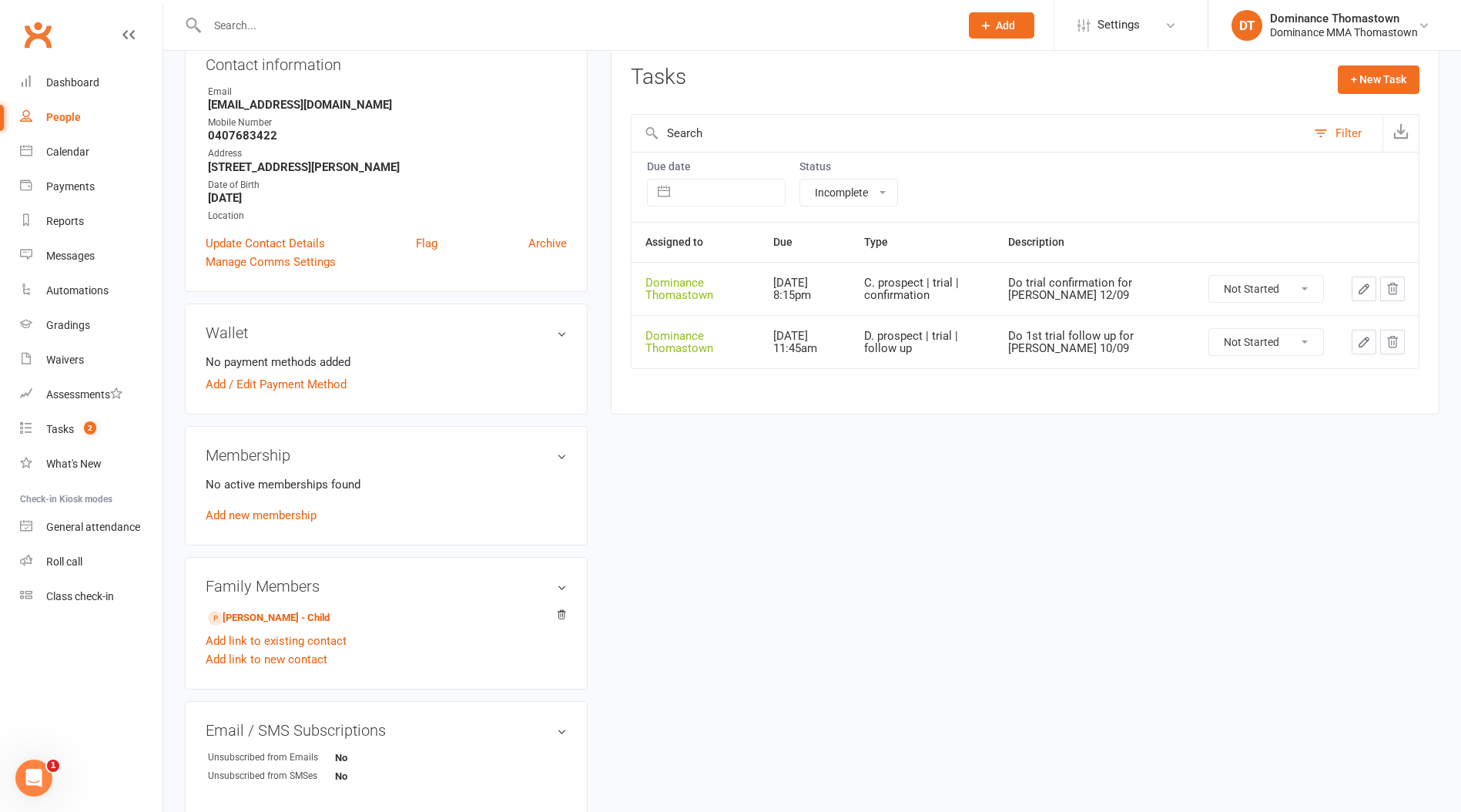
scroll to position [182, 0]
click at [261, 614] on link "Sofia Santef - Child" at bounding box center [268, 618] width 122 height 16
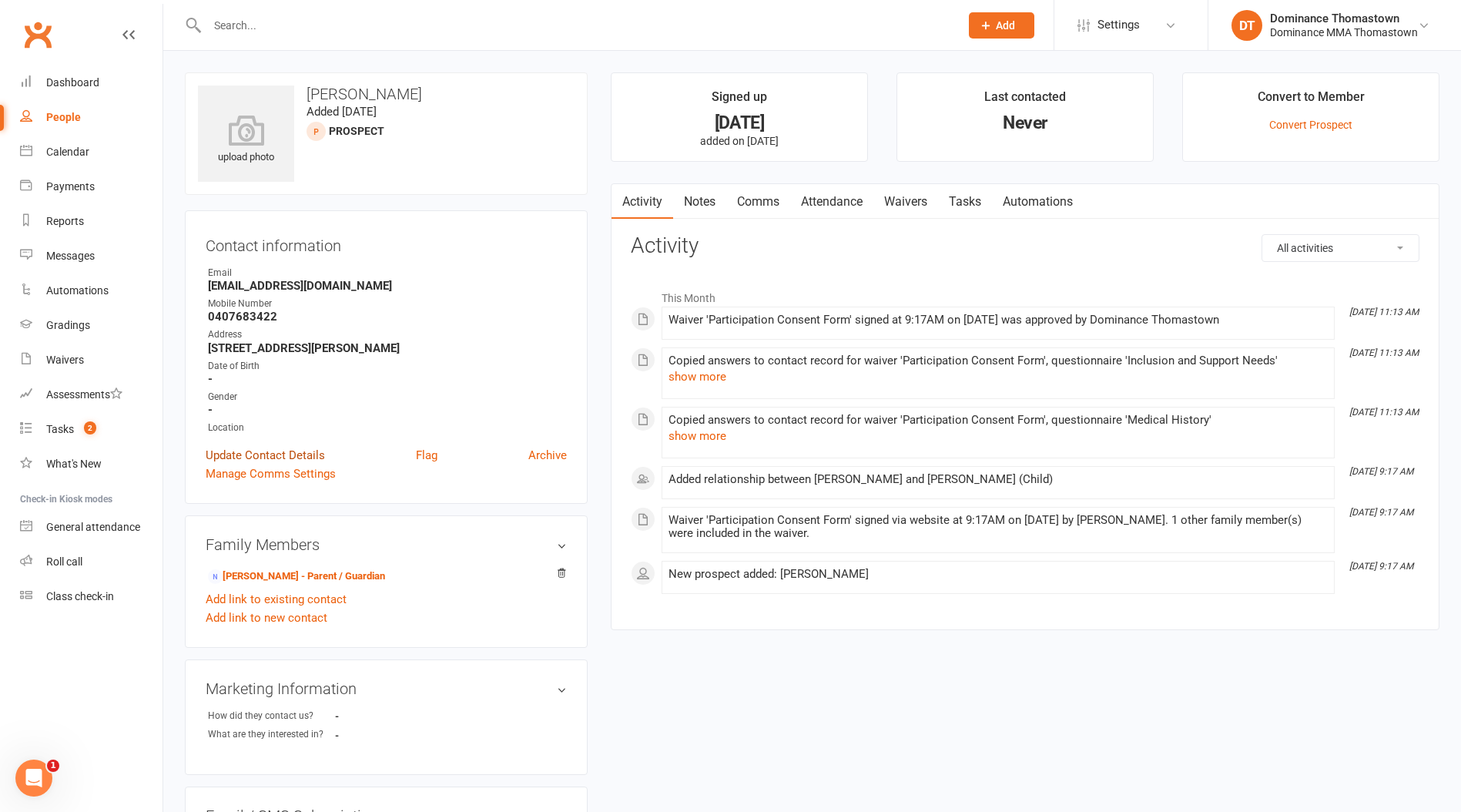
click at [267, 449] on link "Update Contact Details" at bounding box center [266, 455] width 119 height 19
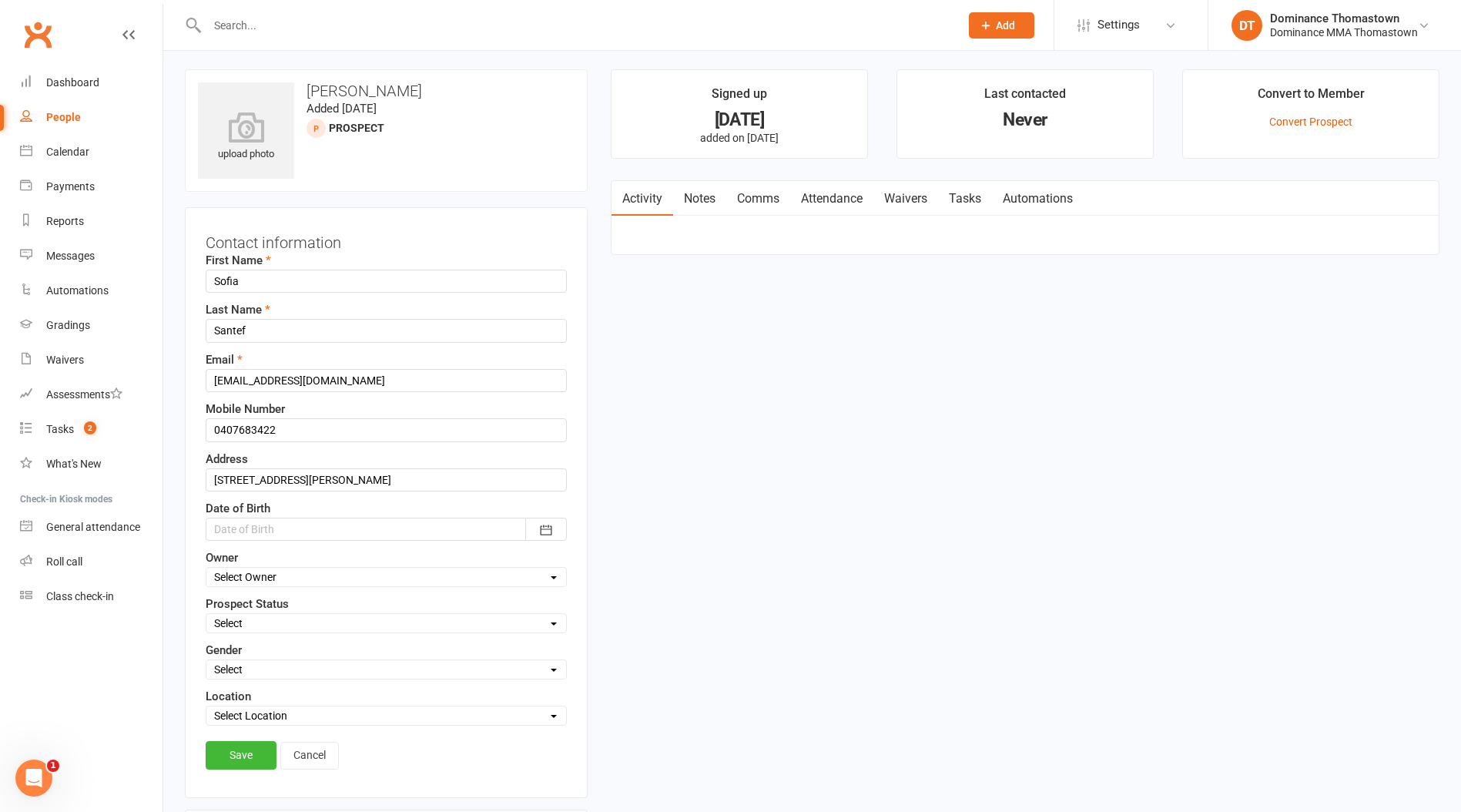
scroll to position [72, 0]
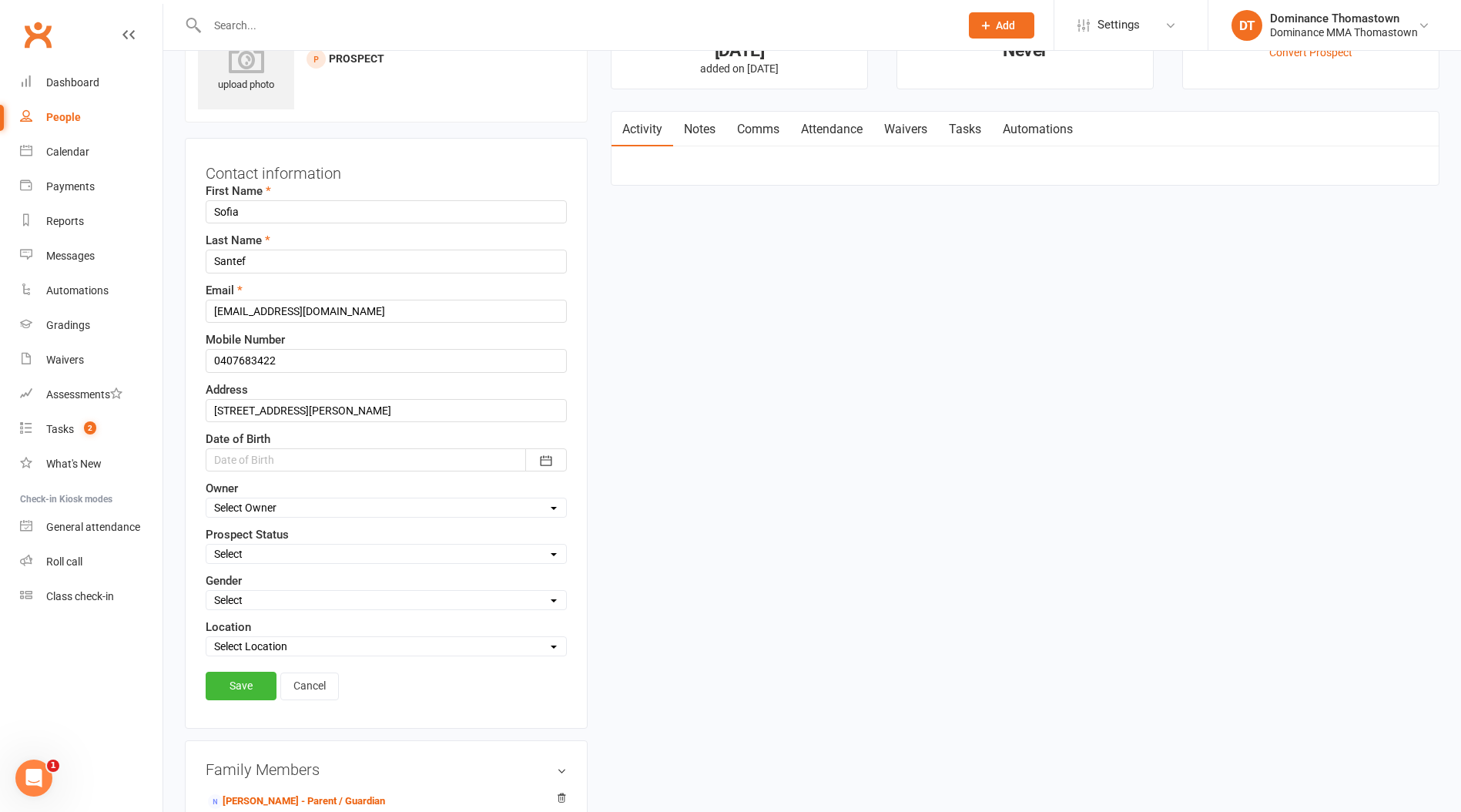
click at [287, 551] on select "Select ENQUIRY WEBSITE ENQUIRY META ADS ENQUIRY DROPPED PROSPECT DROP-IN VISITO…" at bounding box center [387, 554] width 360 height 17
select select "ENQUIRY"
click at [207, 545] on select "Select ENQUIRY WEBSITE ENQUIRY META ADS ENQUIRY DROPPED PROSPECT DROP-IN VISITO…" at bounding box center [387, 554] width 360 height 17
click at [248, 686] on link "Save" at bounding box center [242, 685] width 71 height 28
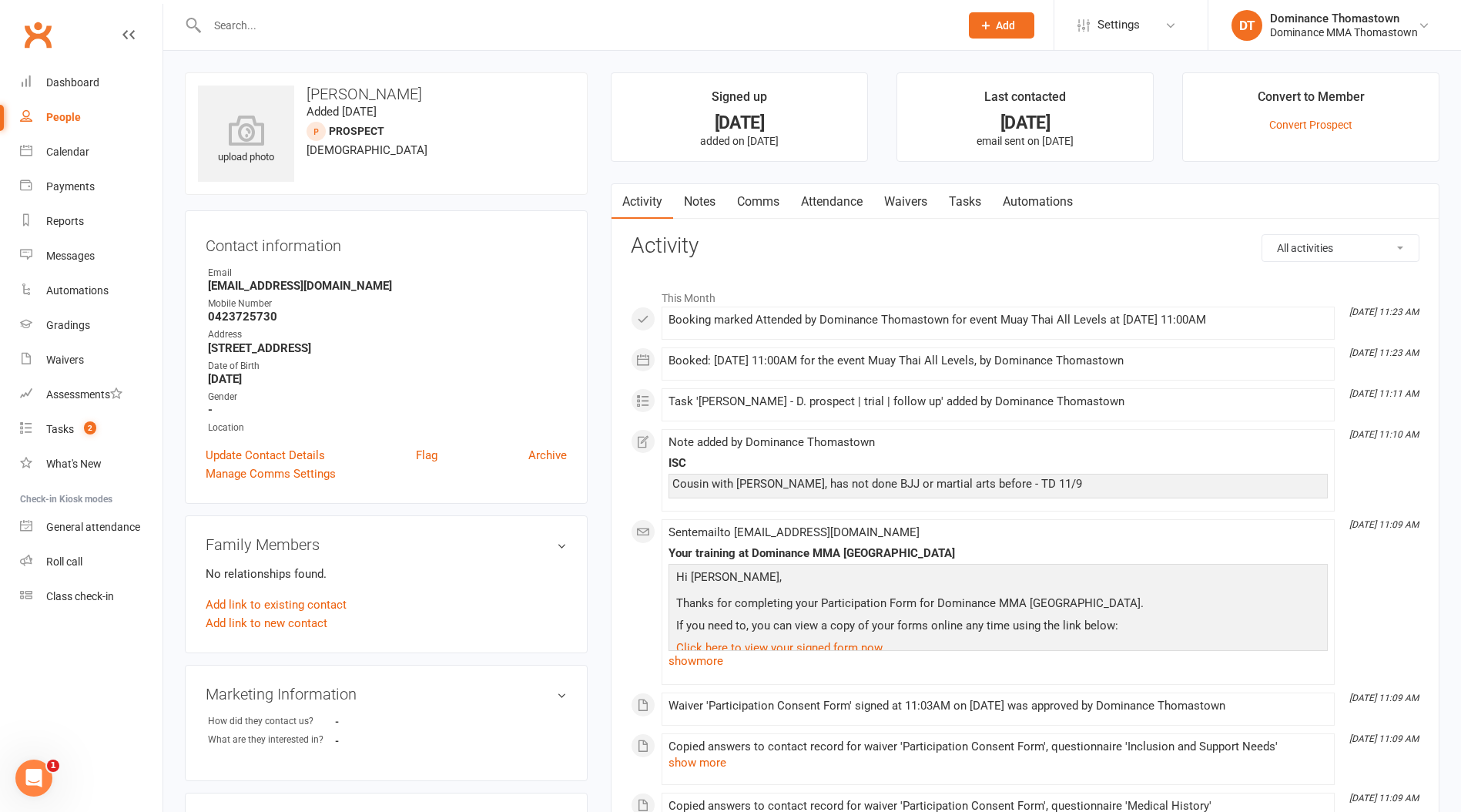
click at [702, 193] on link "Notes" at bounding box center [700, 202] width 53 height 36
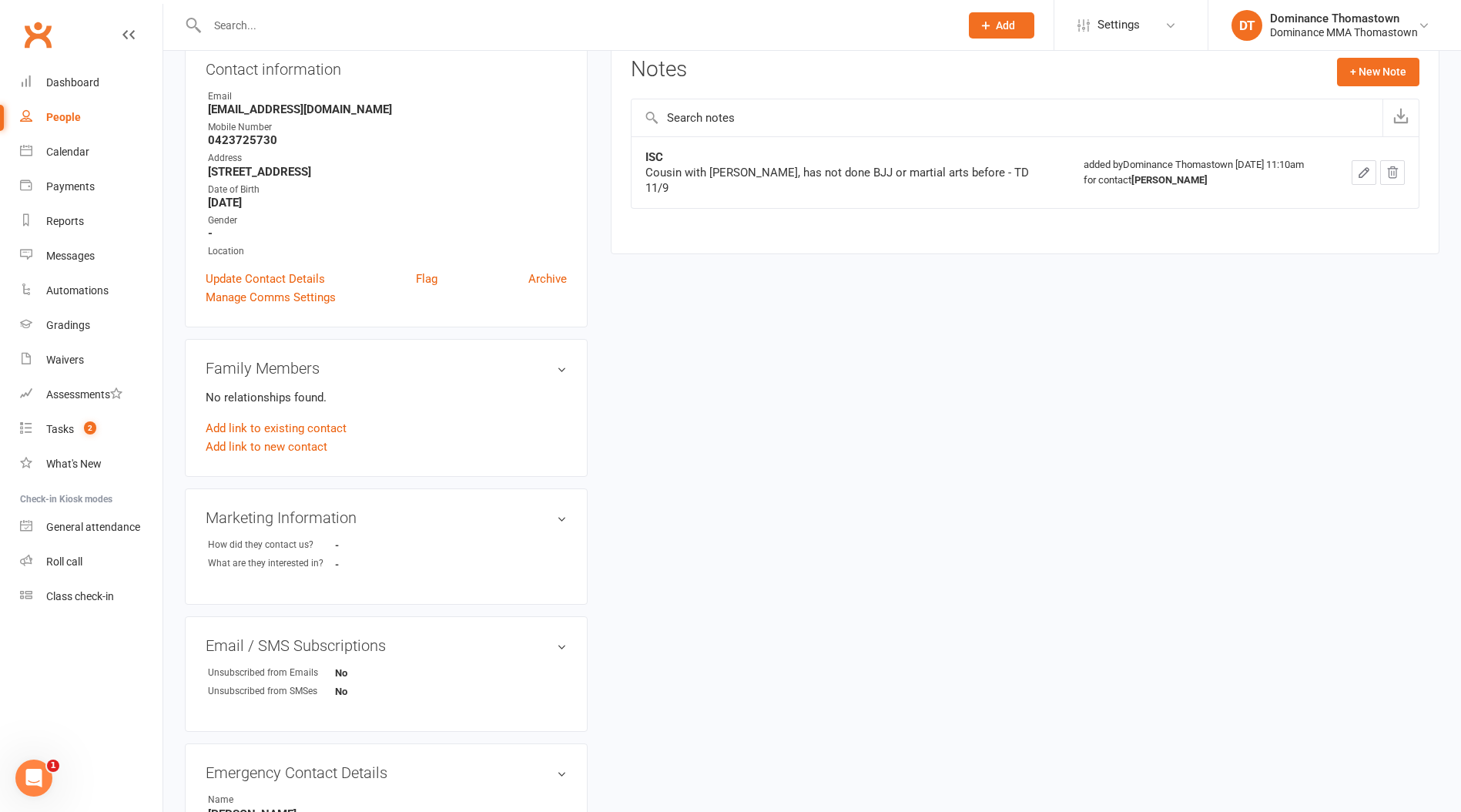
scroll to position [191, 0]
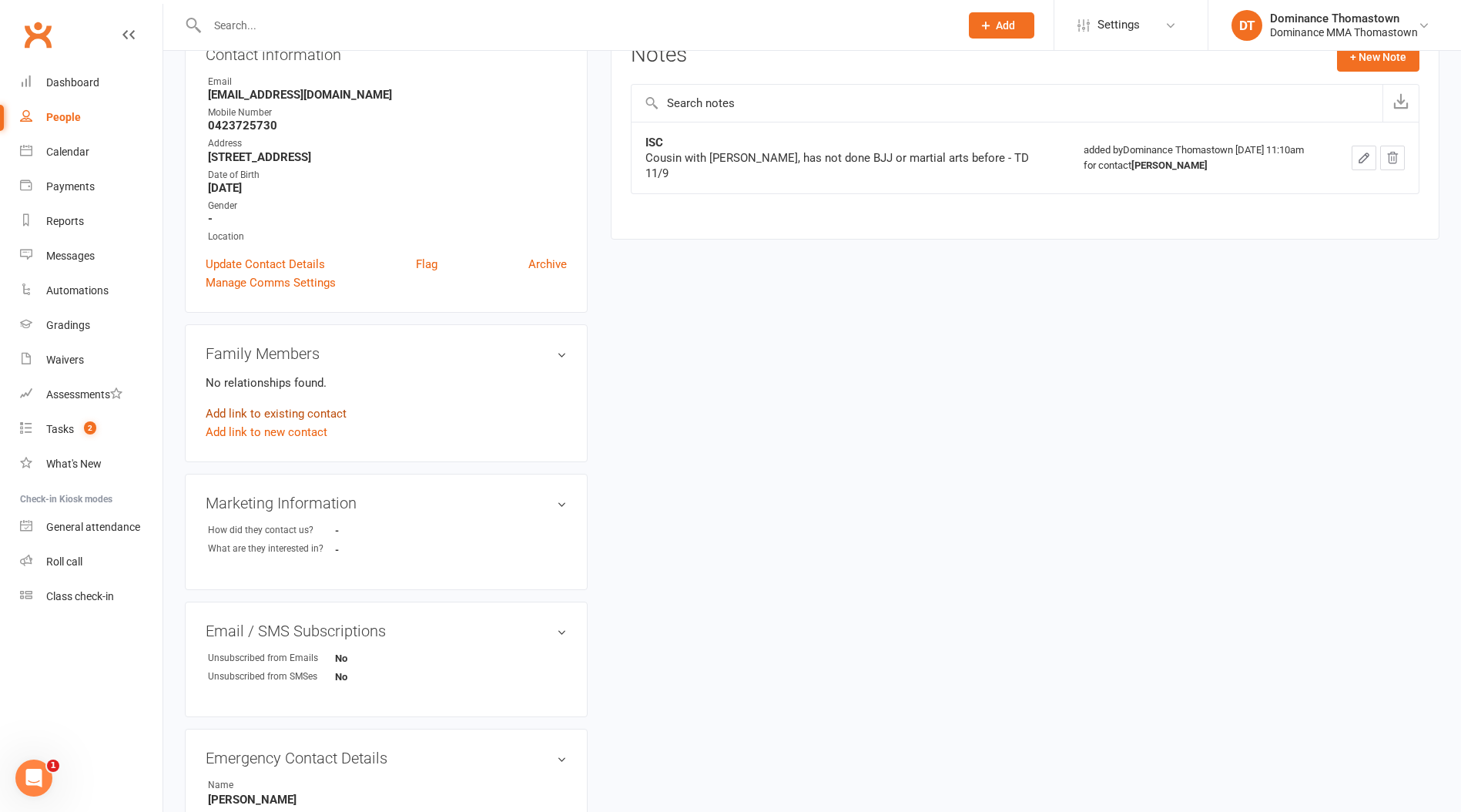
click at [250, 410] on link "Add link to existing contact" at bounding box center [276, 414] width 141 height 19
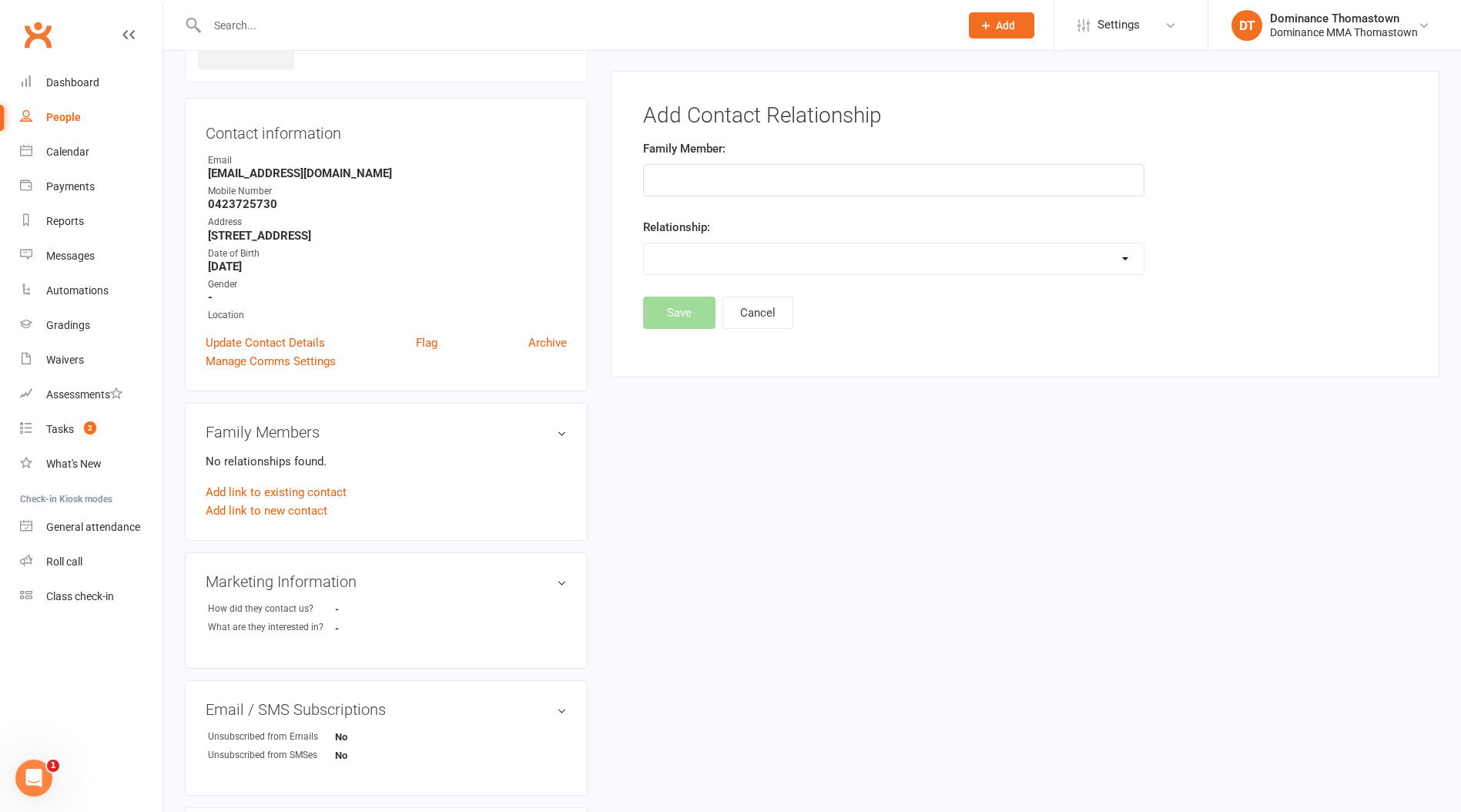
scroll to position [105, 0]
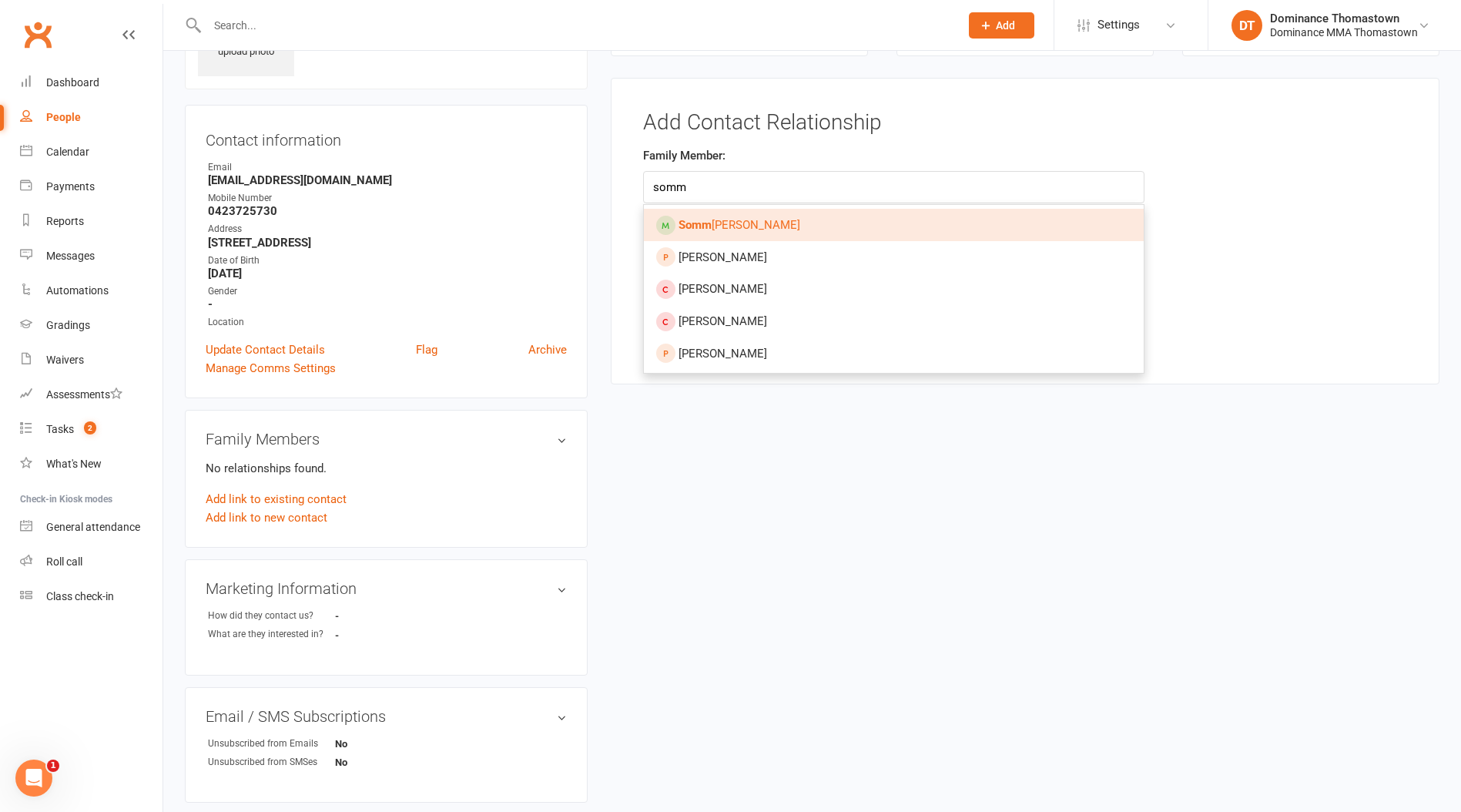
type input "somm"
click at [808, 227] on link "Somm [PERSON_NAME]" at bounding box center [893, 225] width 500 height 32
type input "[PERSON_NAME]"
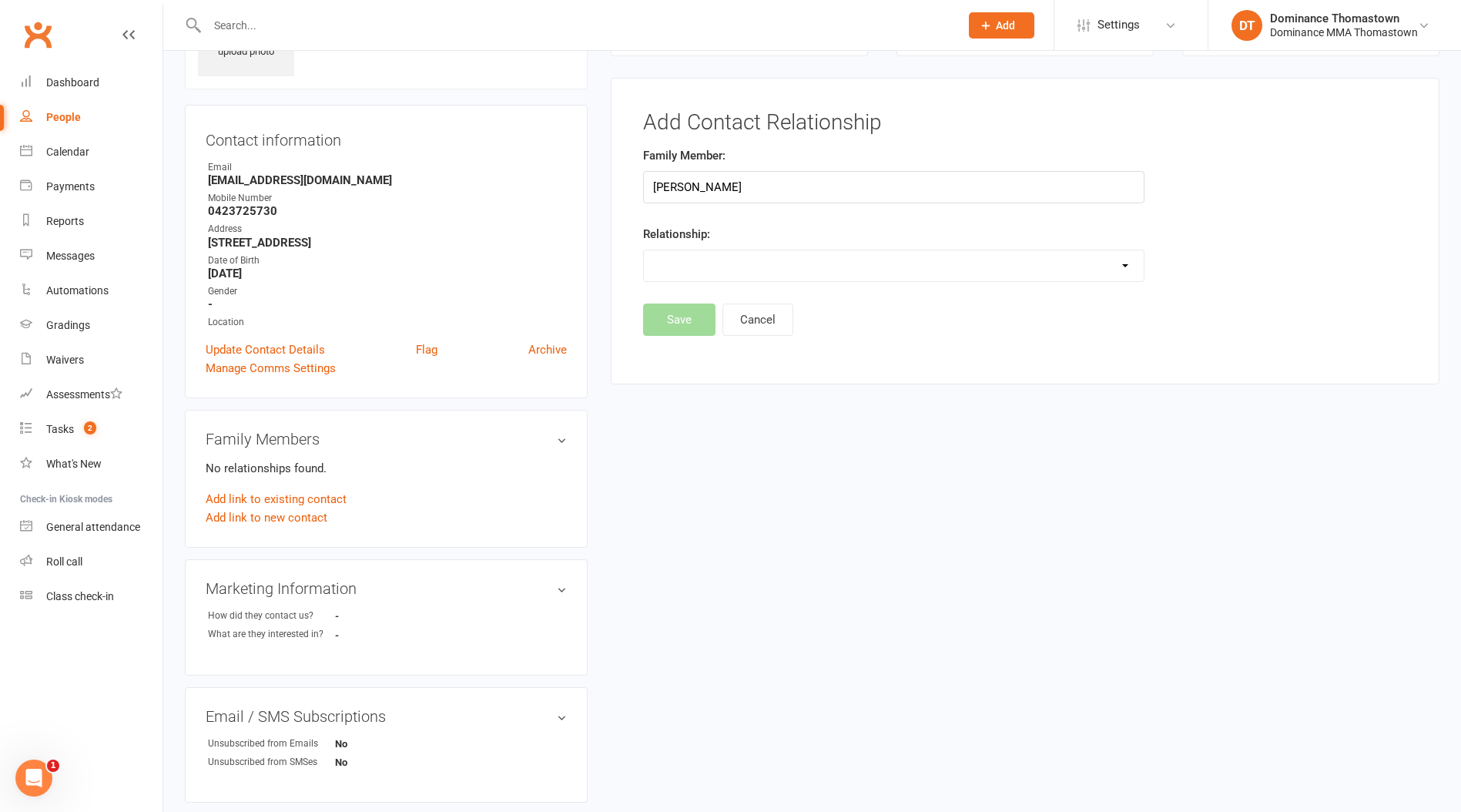
click at [765, 270] on select "Parent / Guardian Child Sibling (parent not in system) Spouse / Partner Cousin …" at bounding box center [893, 266] width 500 height 31
select select "5"
click at [644, 250] on select "Parent / Guardian Child Sibling (parent not in system) Spouse / Partner Cousin …" at bounding box center [893, 266] width 500 height 31
click at [682, 364] on button "Save" at bounding box center [679, 359] width 72 height 32
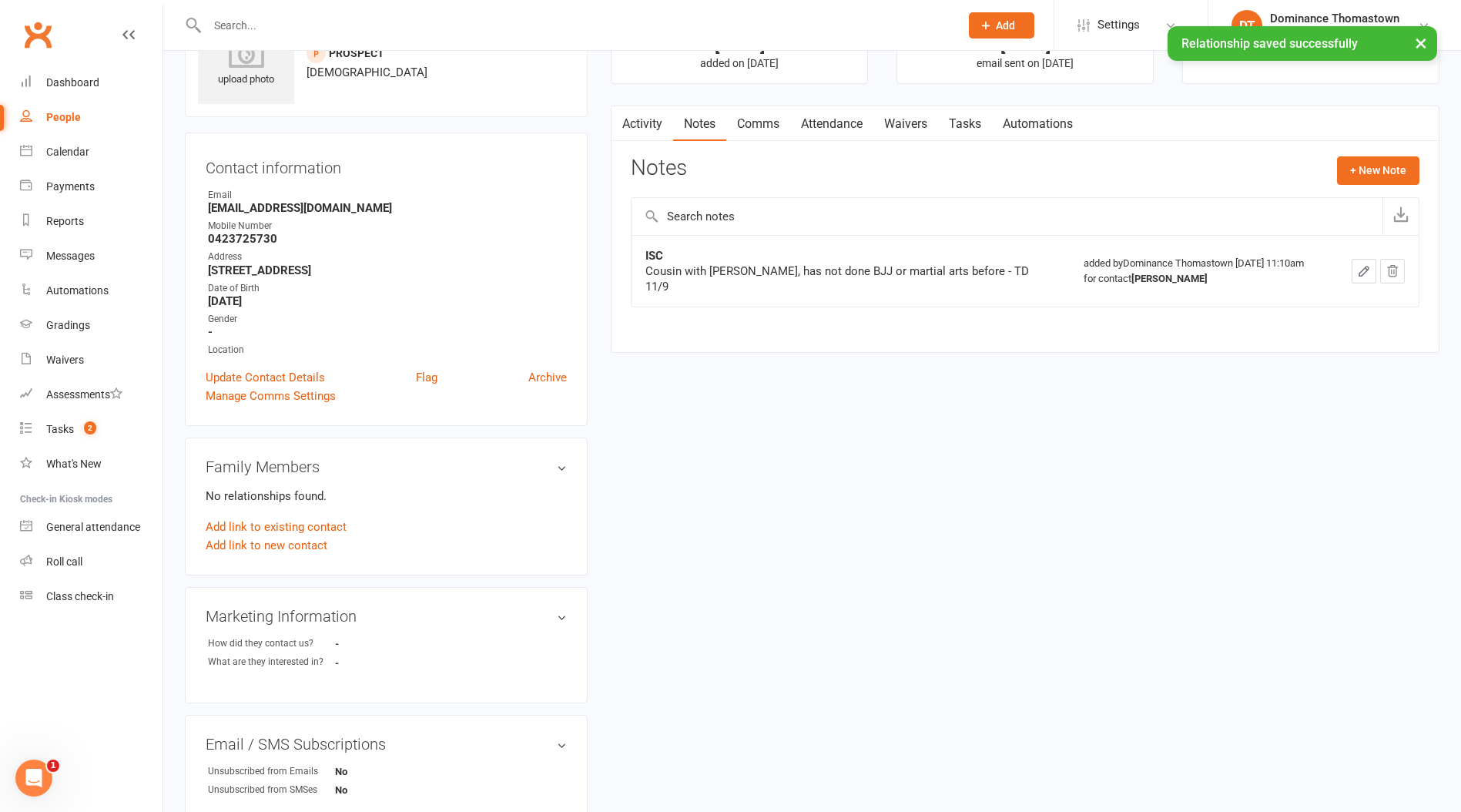
scroll to position [0, 0]
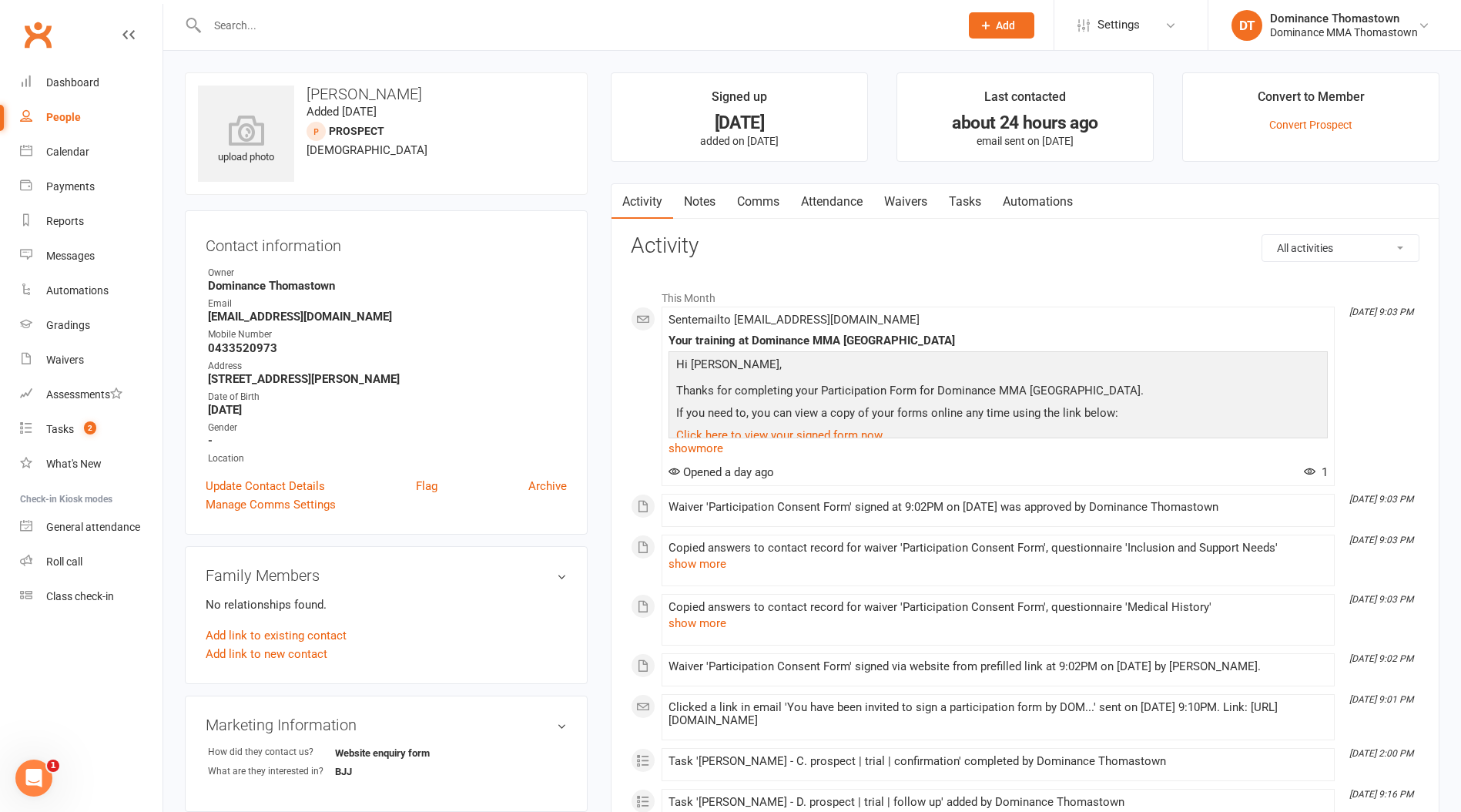
click at [726, 193] on div "Activity Notes Comms Attendance Waivers Tasks Automations" at bounding box center [848, 202] width 472 height 36
click at [701, 209] on link "Notes" at bounding box center [700, 202] width 53 height 36
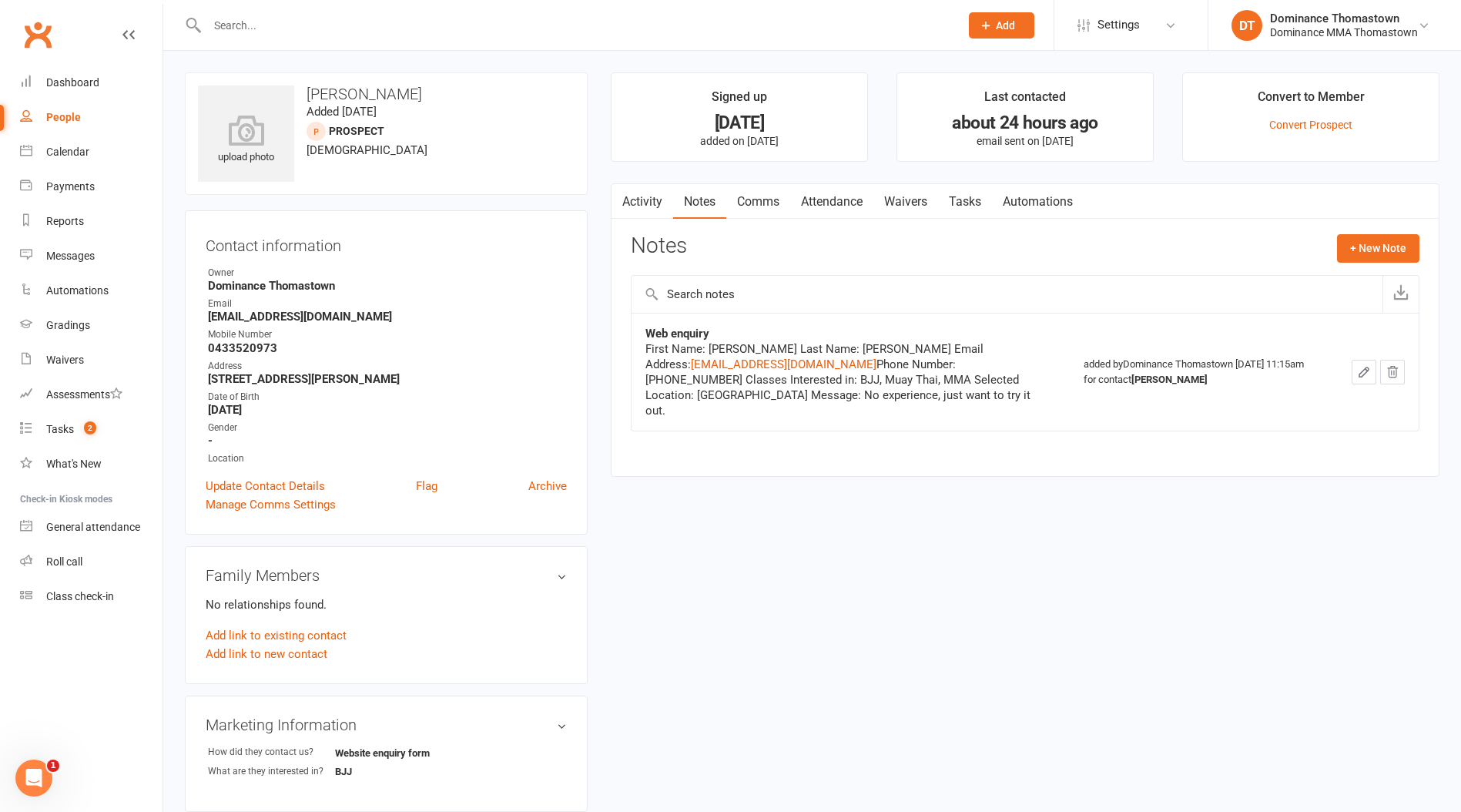
click at [976, 201] on link "Tasks" at bounding box center [965, 202] width 53 height 36
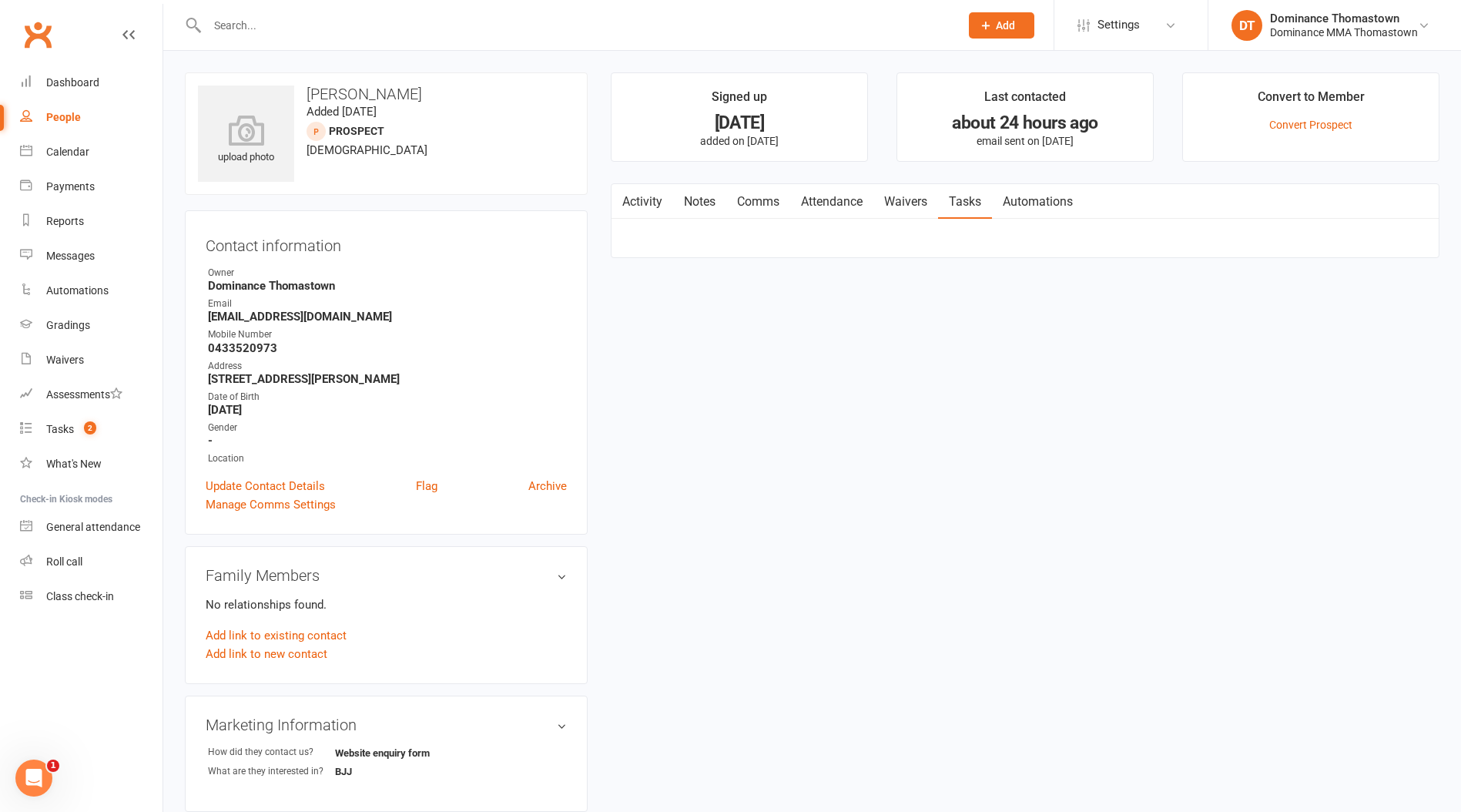
select select "incomplete"
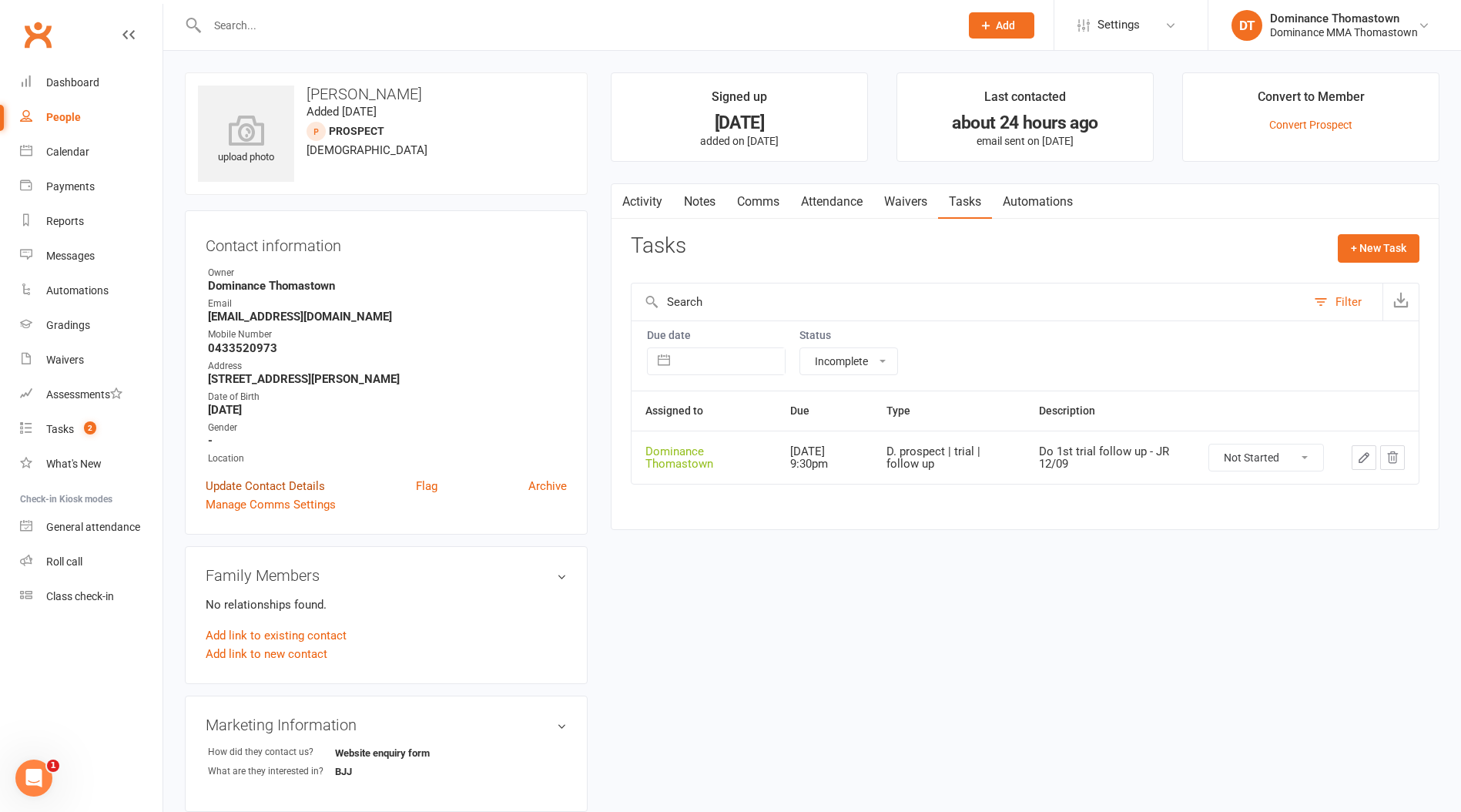
click at [274, 483] on link "Update Contact Details" at bounding box center [266, 486] width 119 height 19
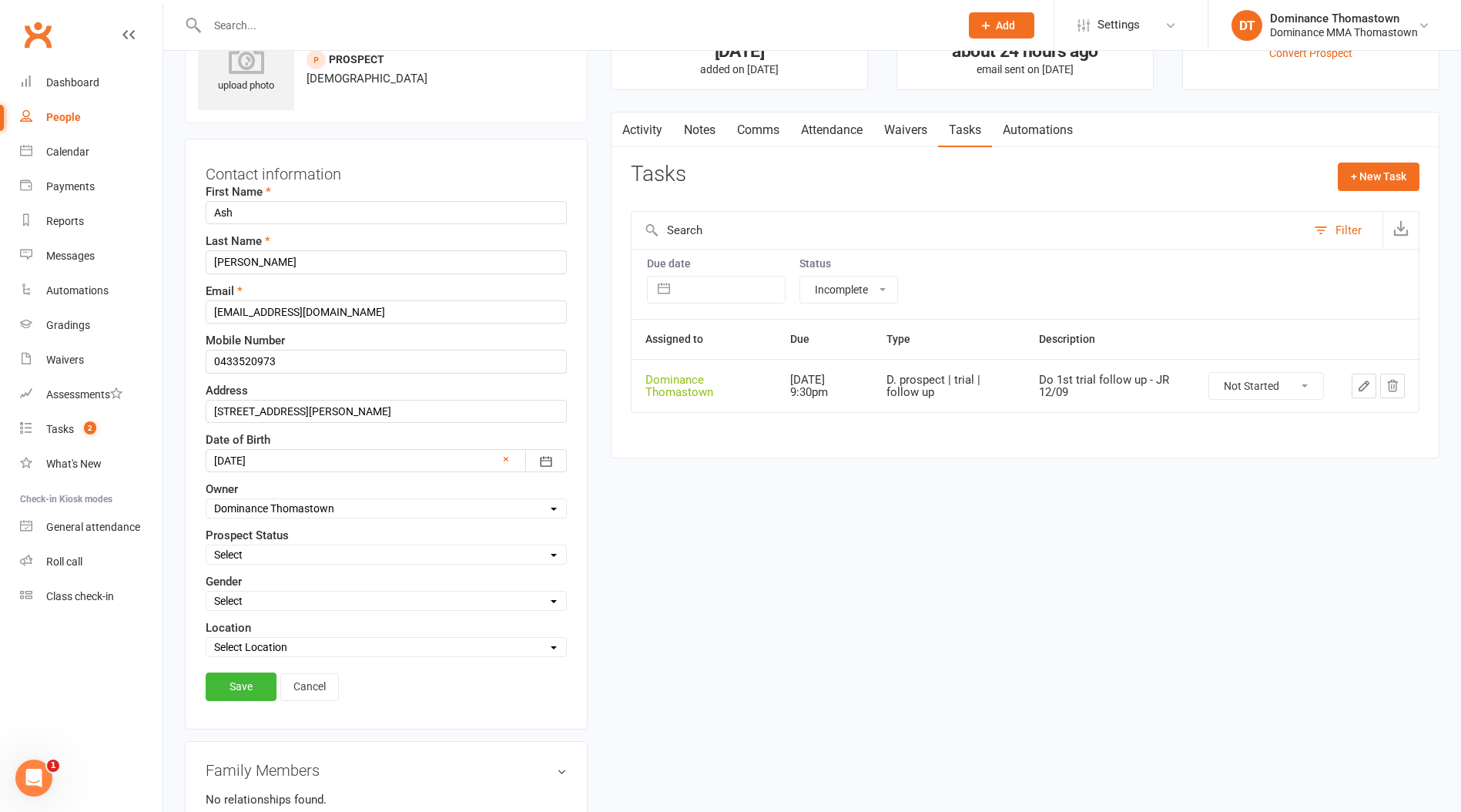
scroll to position [72, 0]
click at [281, 562] on select "Select ENQUIRY WEBSITE ENQUIRY META ADS ENQUIRY DROPPED PROSPECT DROP-IN VISITO…" at bounding box center [387, 554] width 360 height 17
select select "WEBSITE ENQUIRY"
click at [207, 545] on select "Select ENQUIRY WEBSITE ENQUIRY META ADS ENQUIRY DROPPED PROSPECT DROP-IN VISITO…" at bounding box center [387, 554] width 360 height 17
click at [221, 676] on link "Save" at bounding box center [242, 685] width 71 height 28
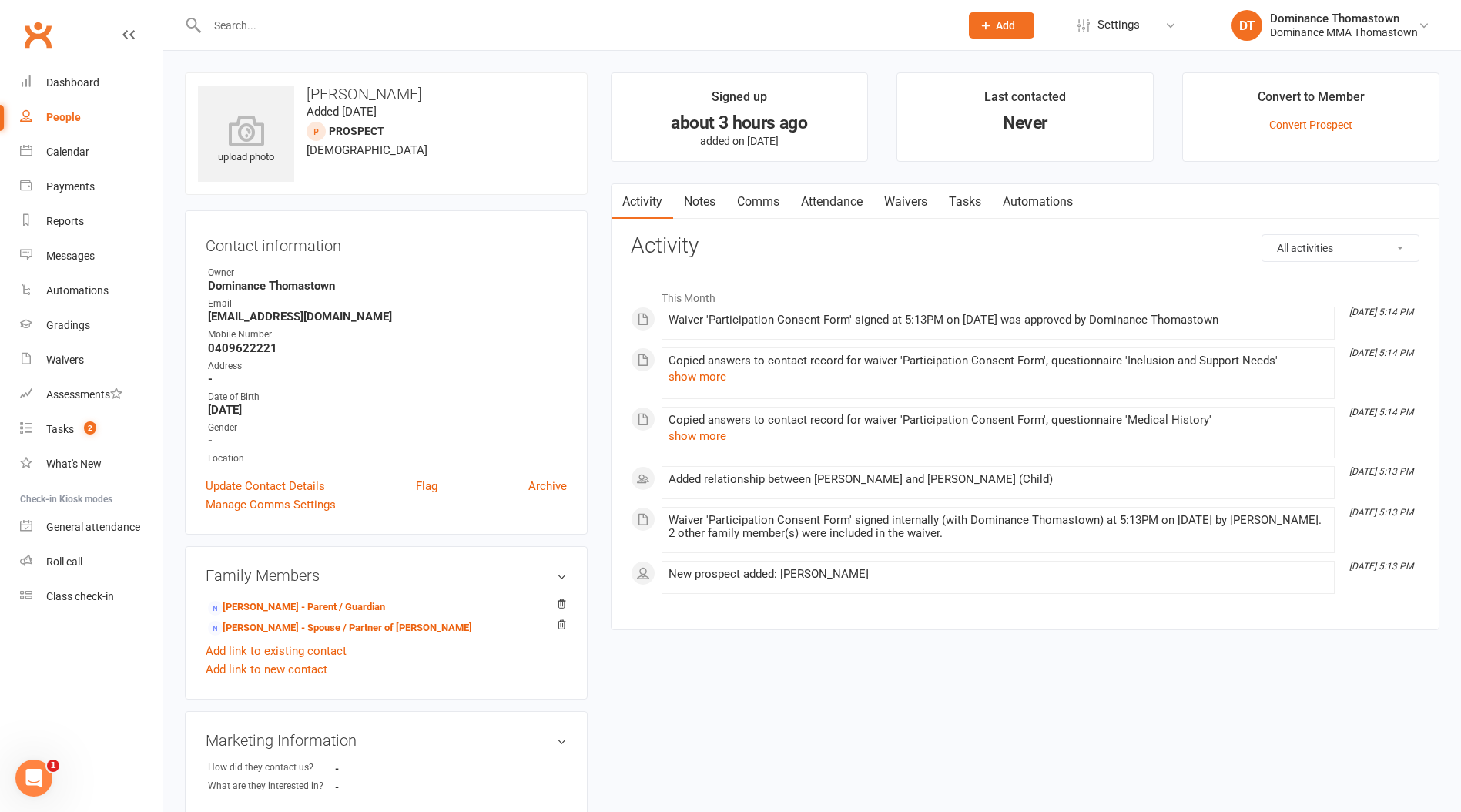
click at [689, 206] on link "Notes" at bounding box center [700, 202] width 53 height 36
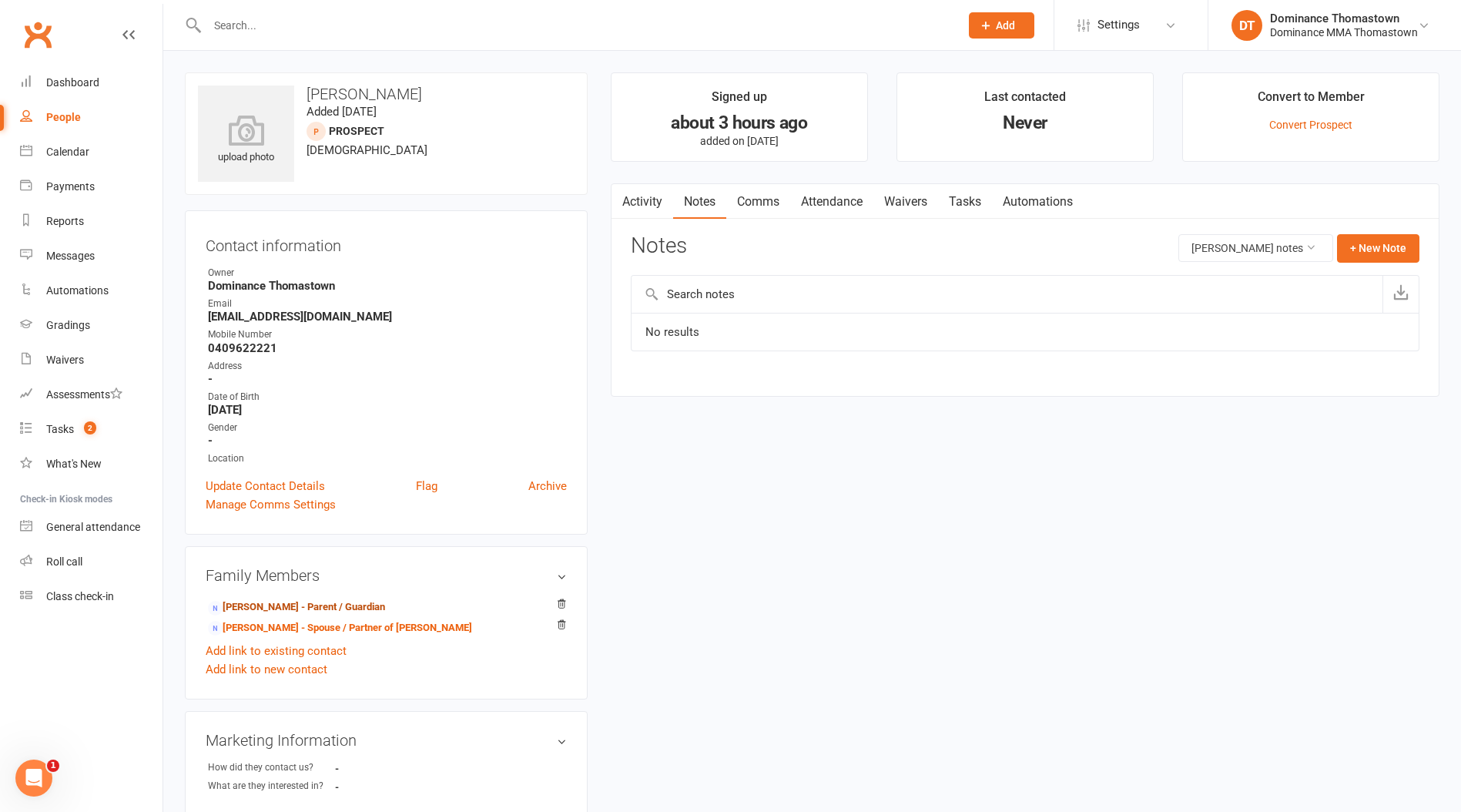
click at [289, 599] on link "[PERSON_NAME] - Parent / Guardian" at bounding box center [296, 607] width 177 height 16
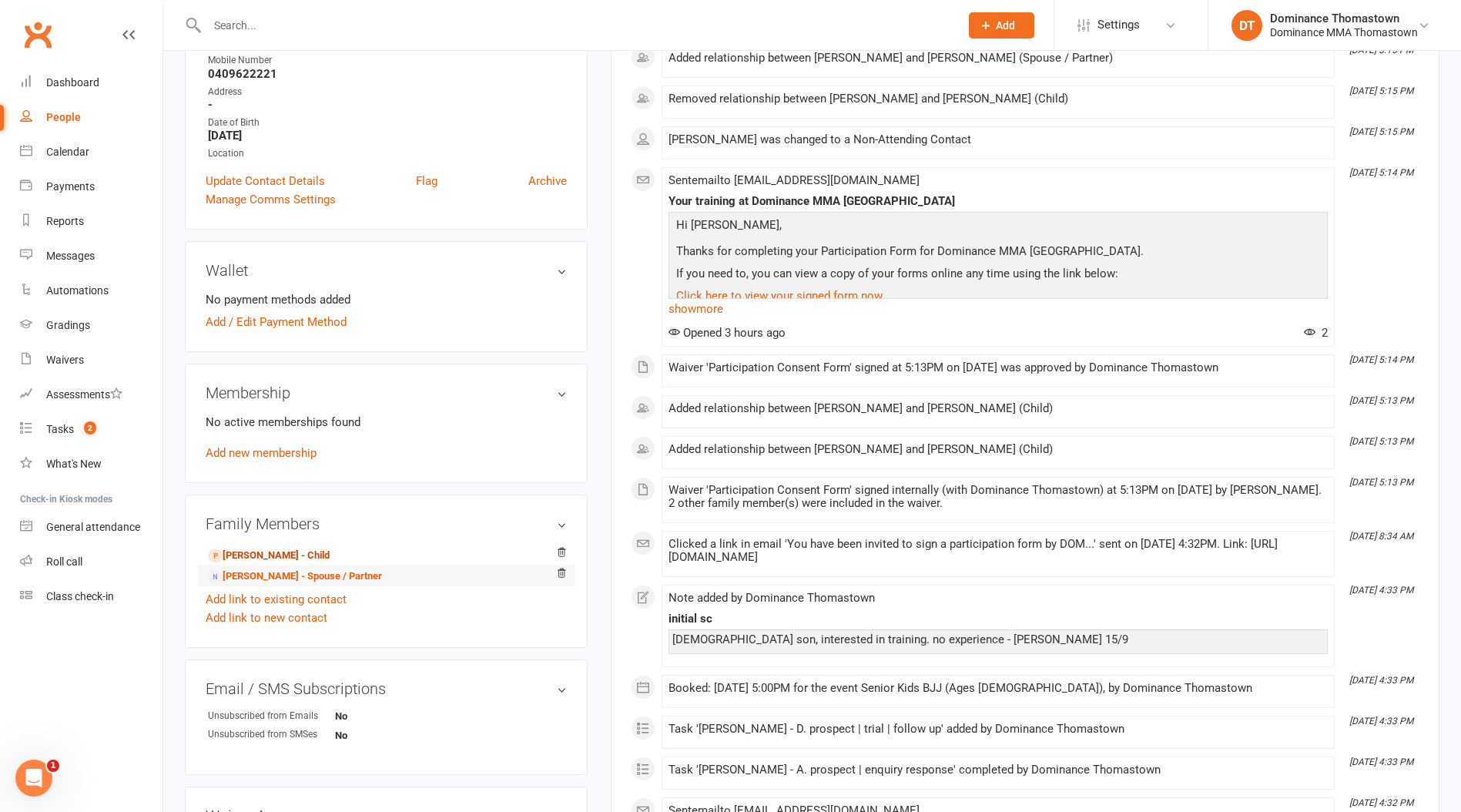
click at [261, 569] on ul "Samarth Patel - Child Nidhi Patel - Spouse / Partner" at bounding box center [386, 565] width 361 height 43
click at [272, 553] on link "Samarth Patel - Child" at bounding box center [268, 554] width 122 height 16
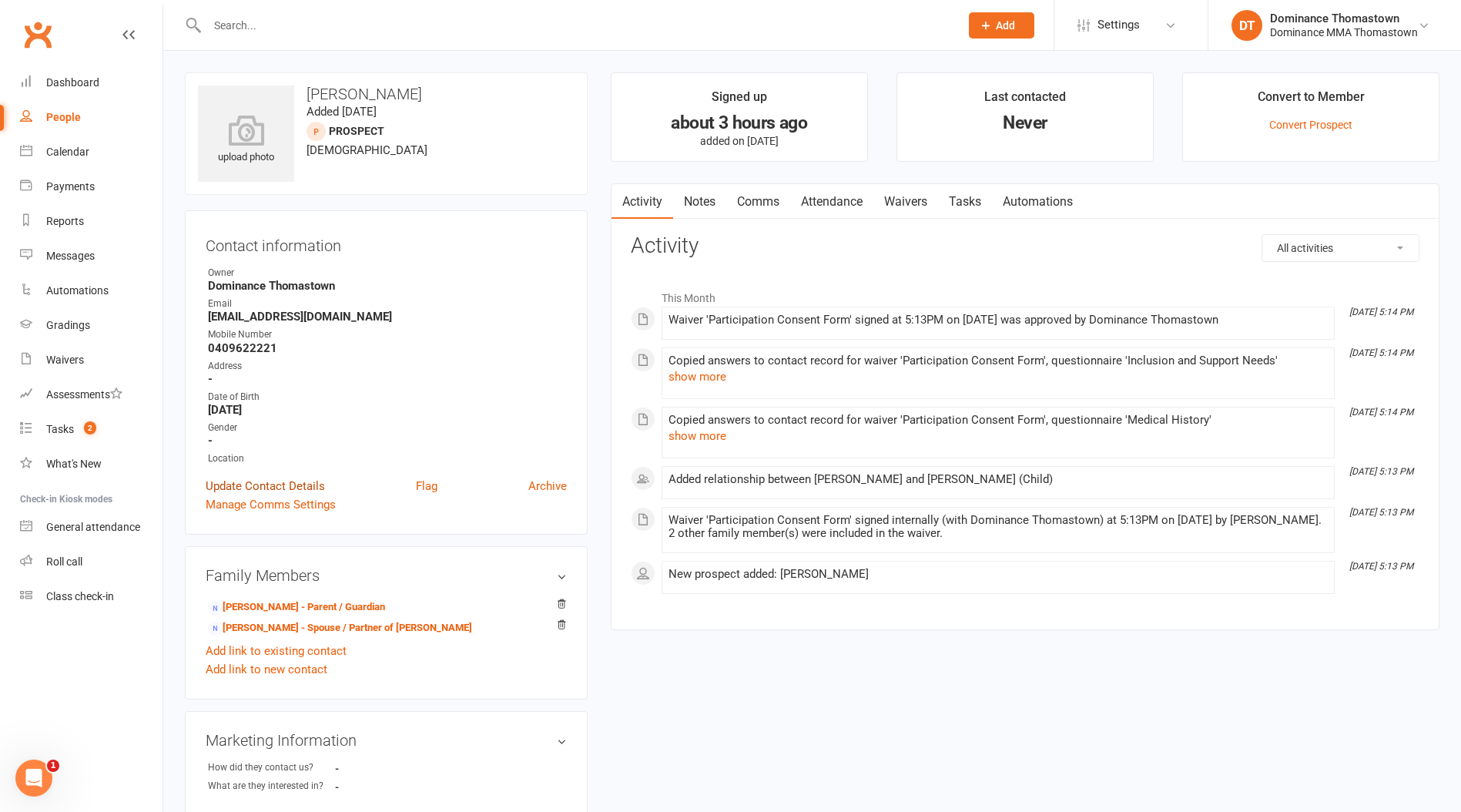
click at [269, 479] on link "Update Contact Details" at bounding box center [266, 486] width 119 height 19
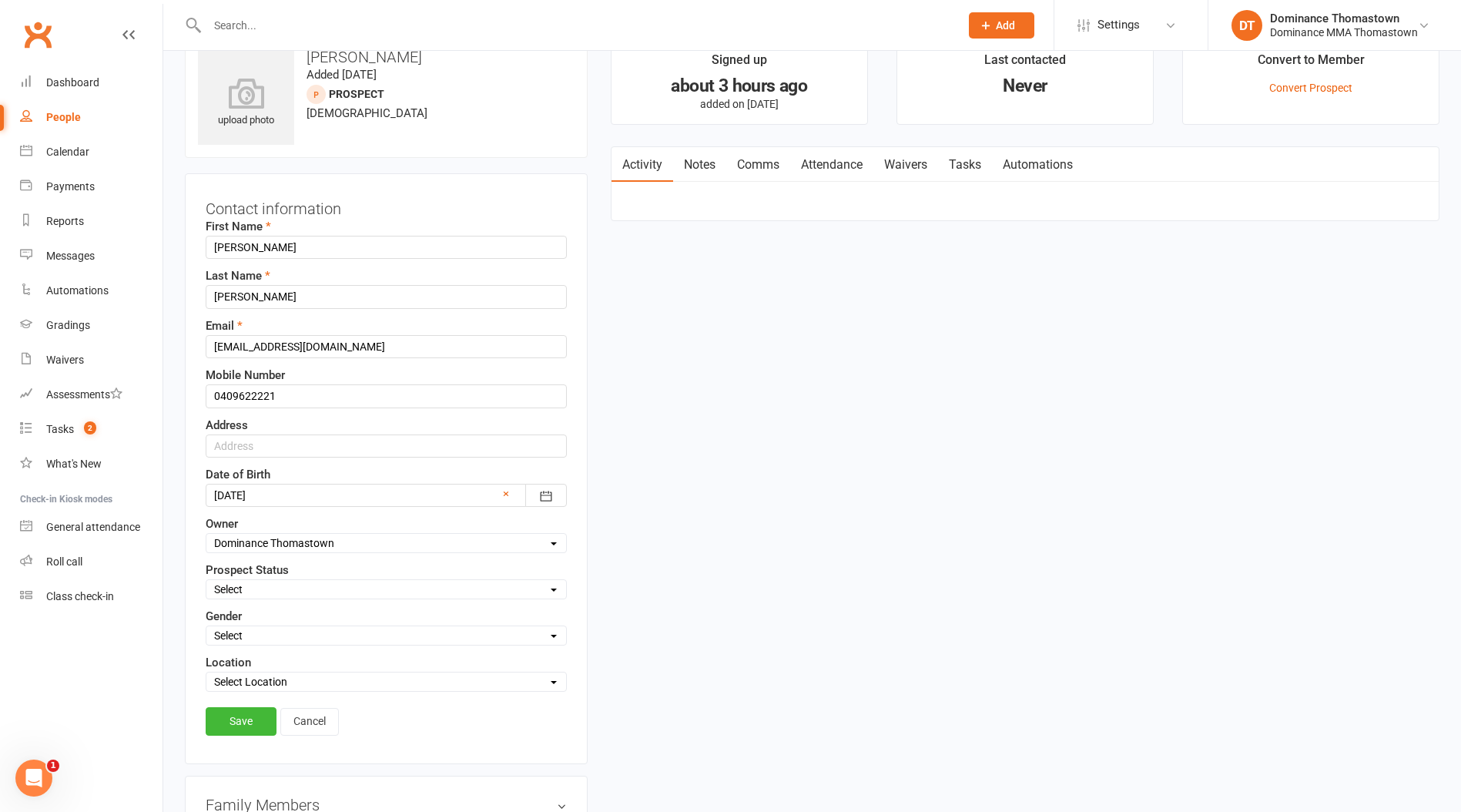
scroll to position [72, 0]
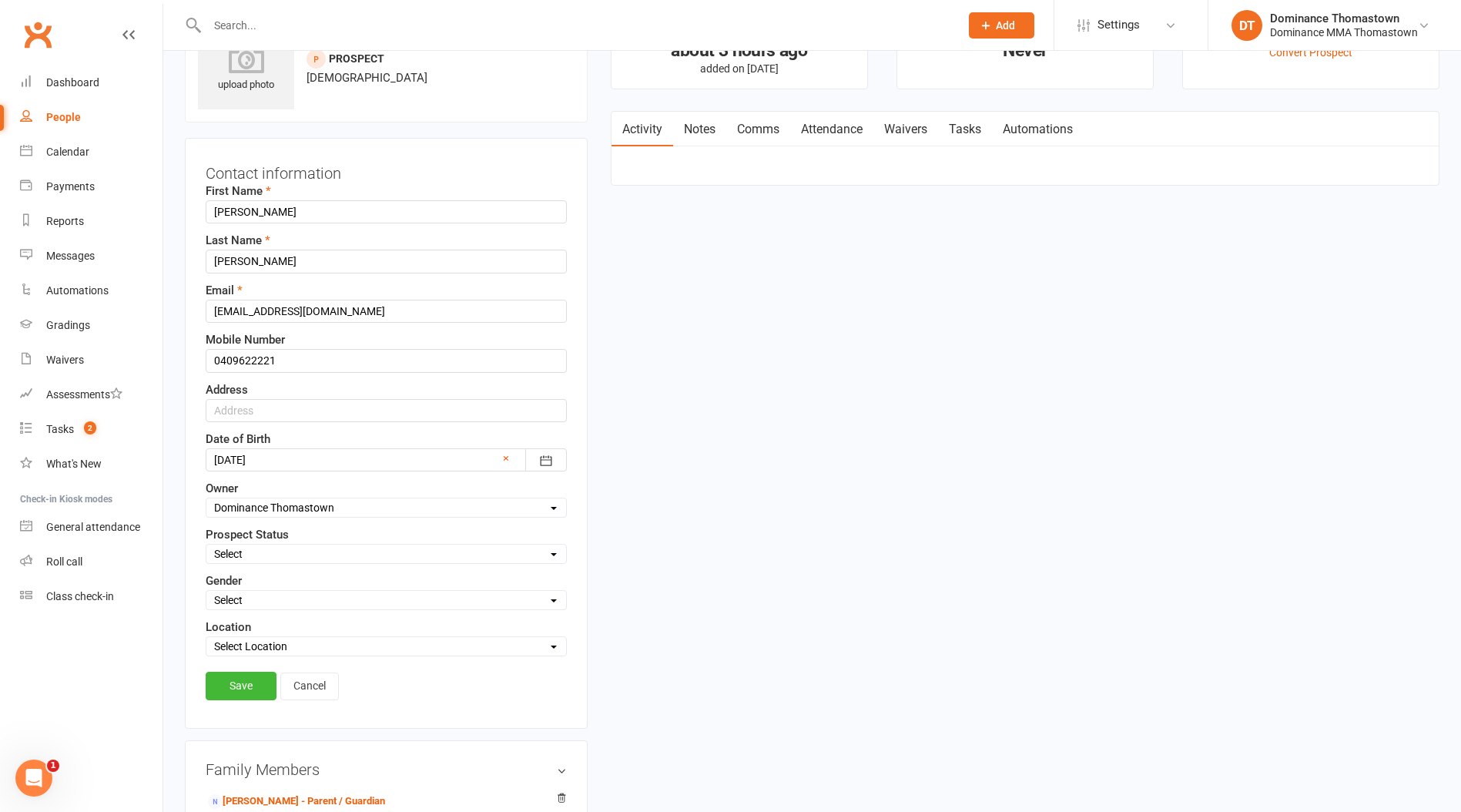
click at [266, 551] on select "Select ENQUIRY WEBSITE ENQUIRY META ADS ENQUIRY DROPPED PROSPECT DROP-IN VISITO…" at bounding box center [387, 554] width 360 height 17
select select "ENQUIRY"
click at [207, 545] on select "Select ENQUIRY WEBSITE ENQUIRY META ADS ENQUIRY DROPPED PROSPECT DROP-IN VISITO…" at bounding box center [387, 554] width 360 height 17
click at [235, 685] on link "Save" at bounding box center [242, 685] width 71 height 28
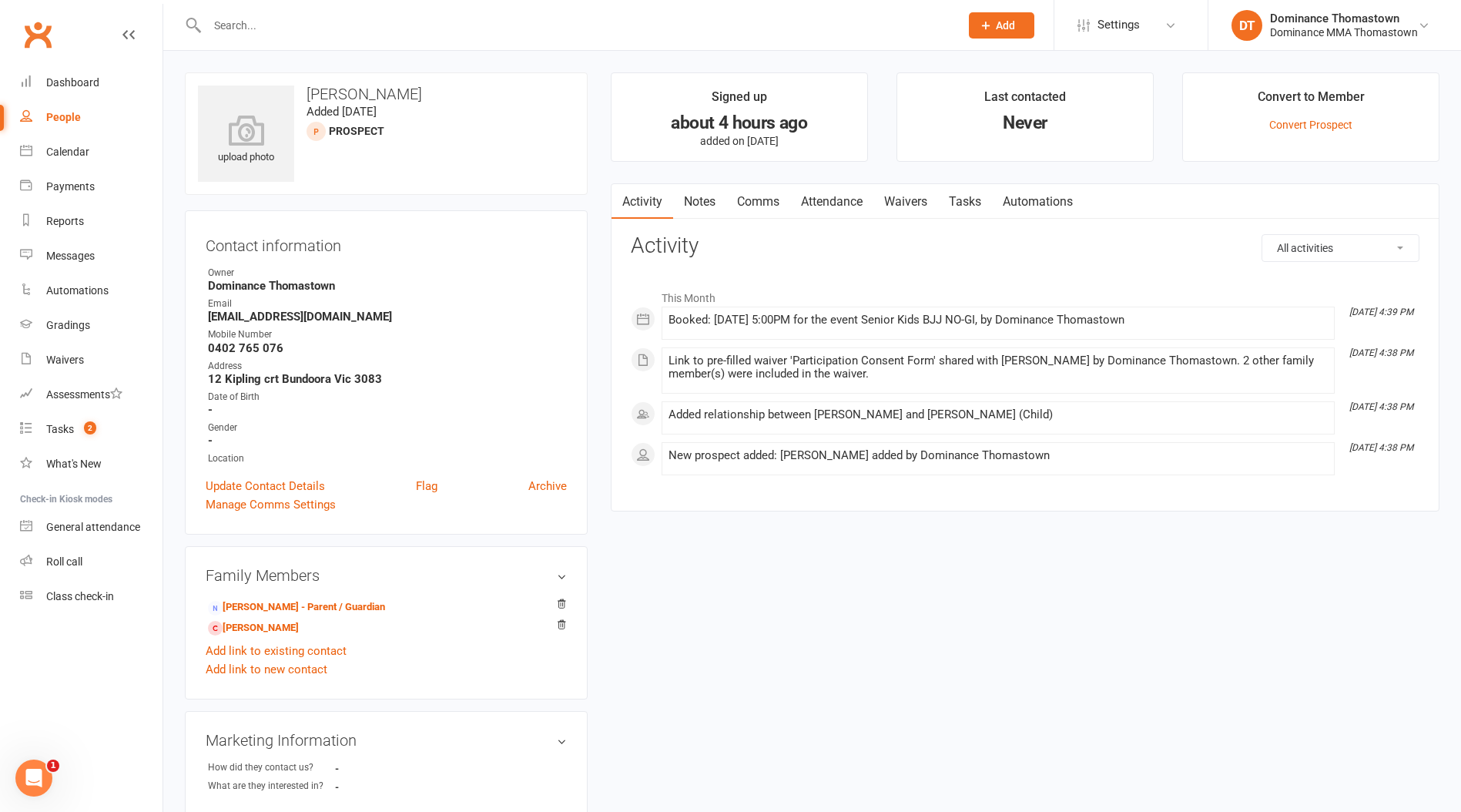
drag, startPoint x: 684, startPoint y: 199, endPoint x: 672, endPoint y: 200, distance: 12.0
click at [684, 199] on link "Notes" at bounding box center [700, 202] width 53 height 36
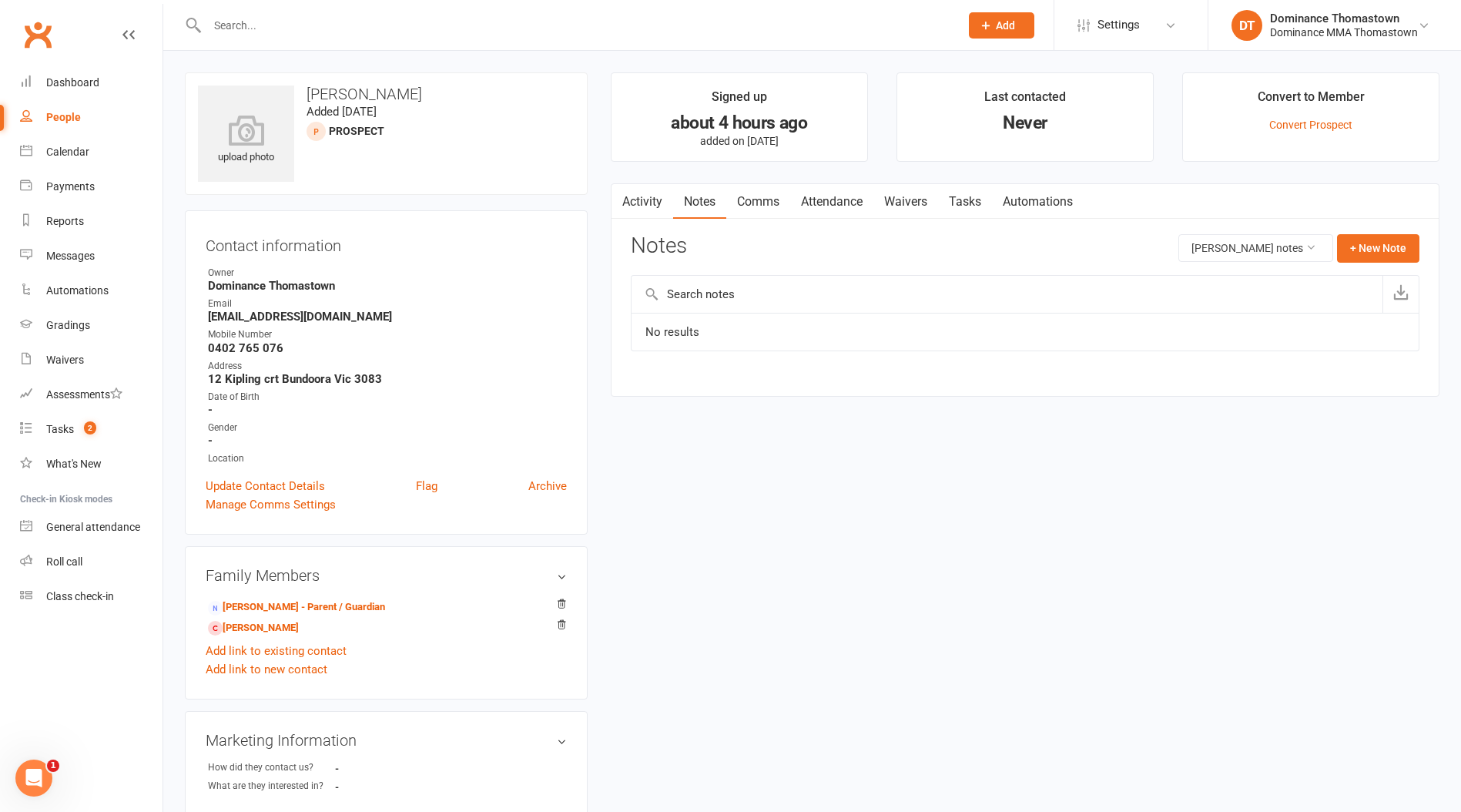
click at [655, 208] on link "Activity" at bounding box center [642, 202] width 62 height 36
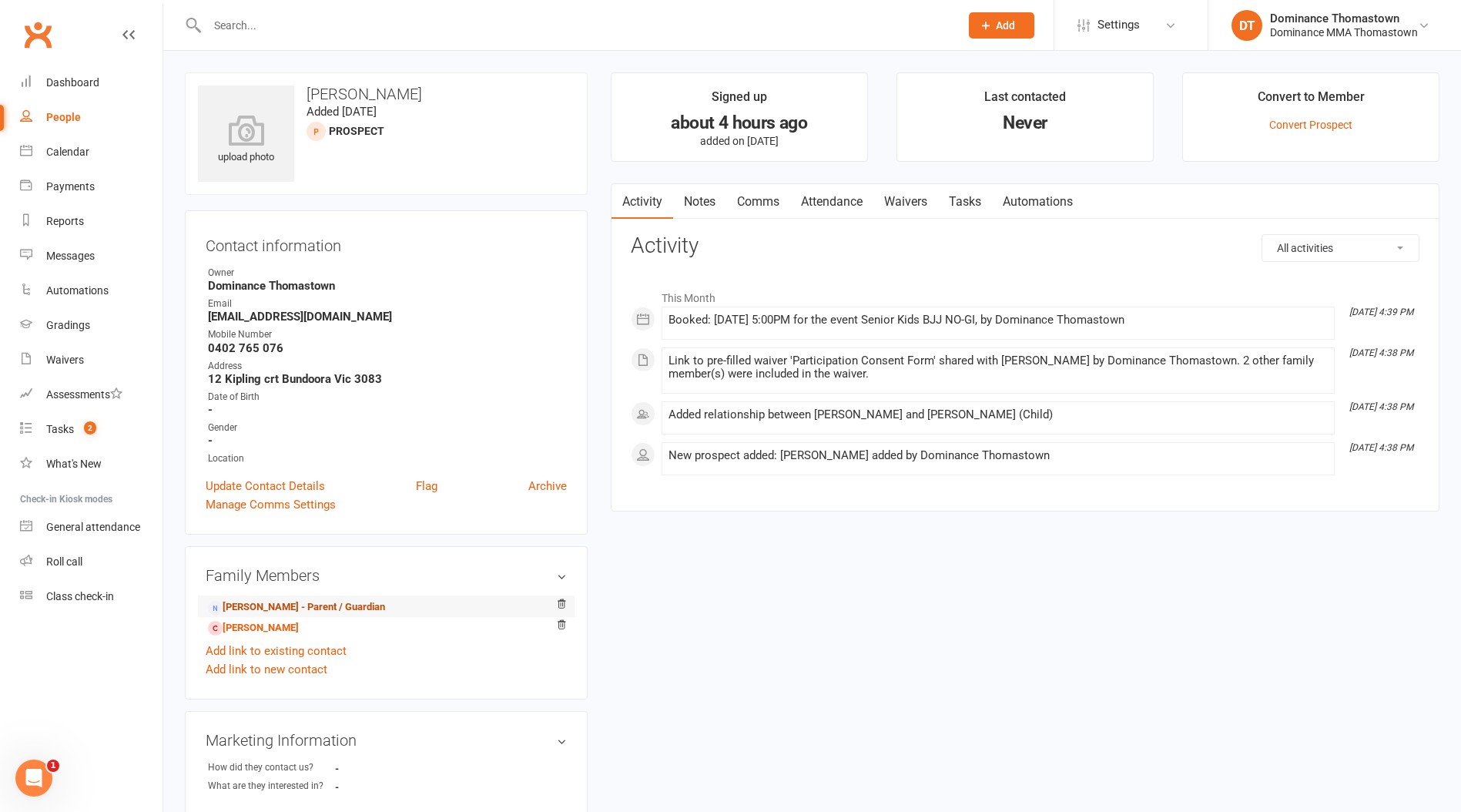
click at [286, 606] on link "[PERSON_NAME] - Parent / Guardian" at bounding box center [296, 607] width 177 height 16
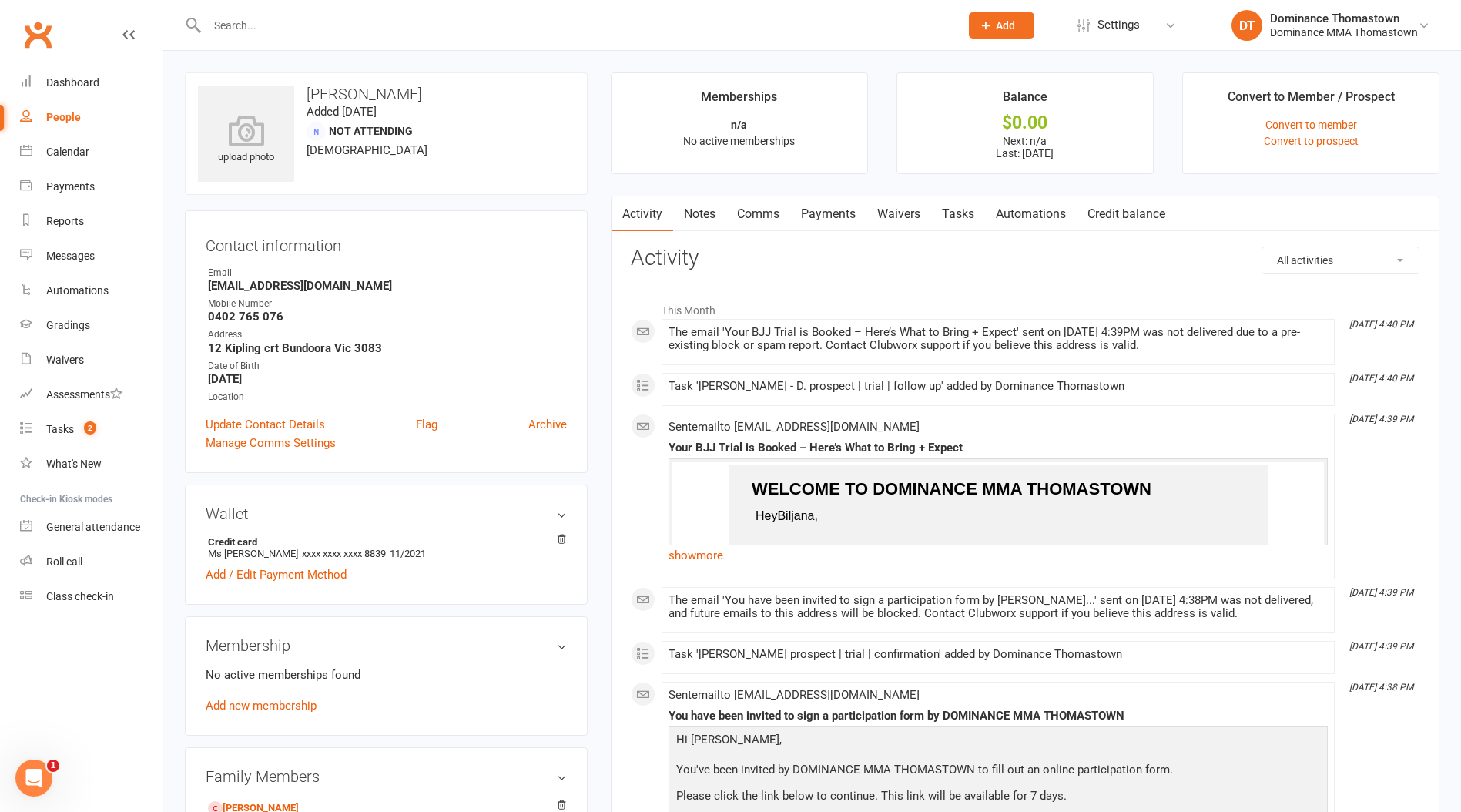
click at [703, 209] on link "Notes" at bounding box center [700, 214] width 53 height 36
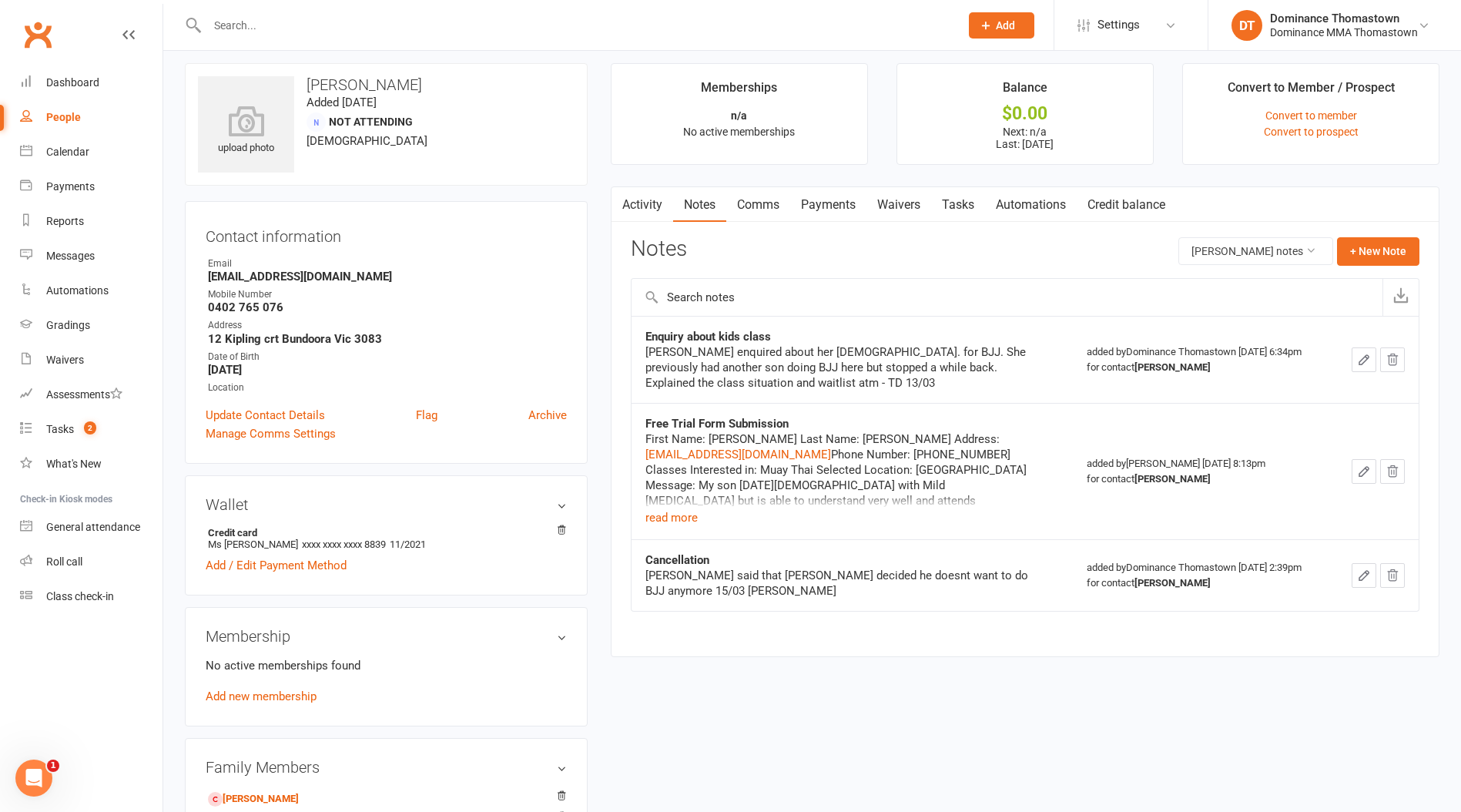
scroll to position [12, 0]
click at [689, 506] on button "read more" at bounding box center [671, 515] width 53 height 19
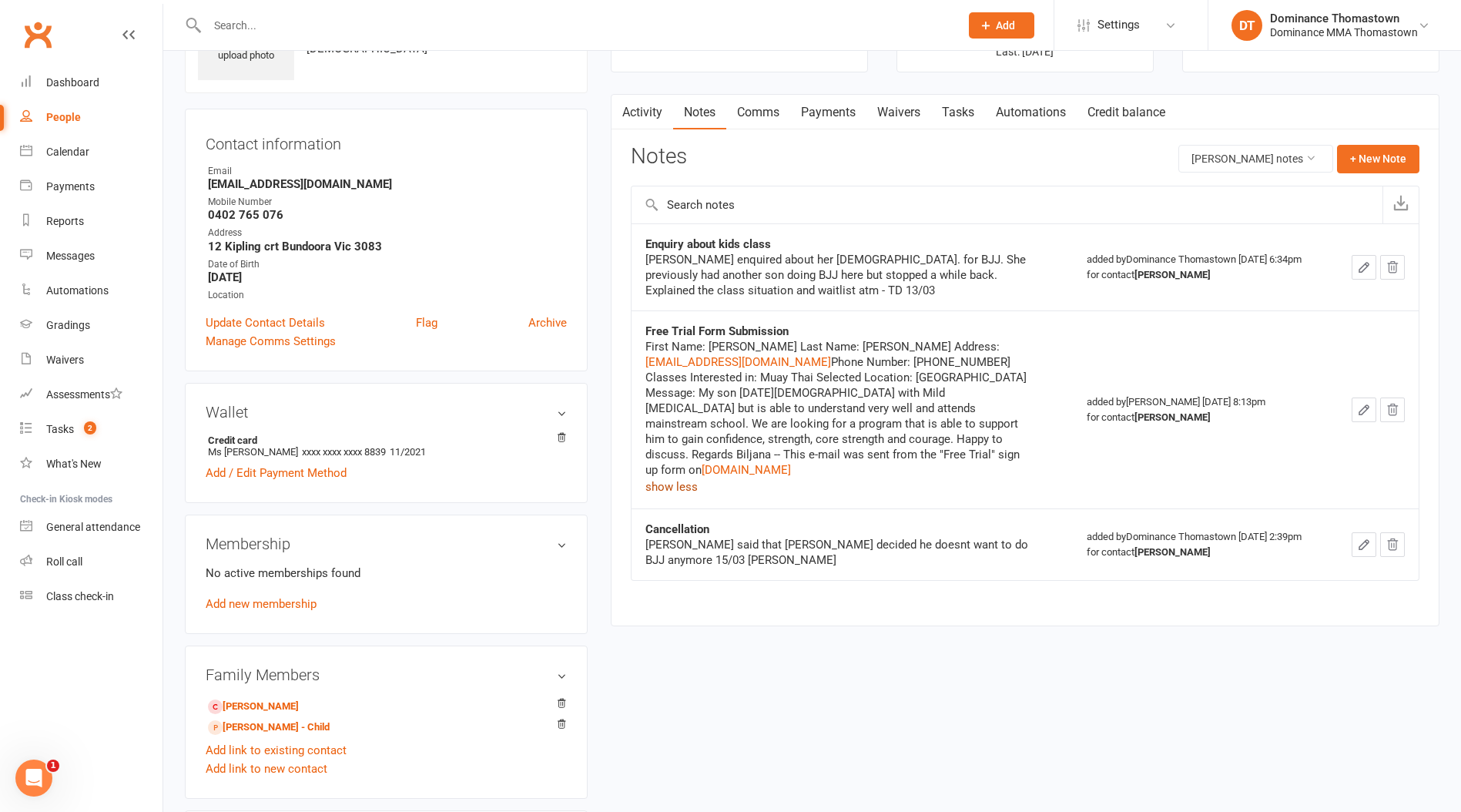
scroll to position [130, 0]
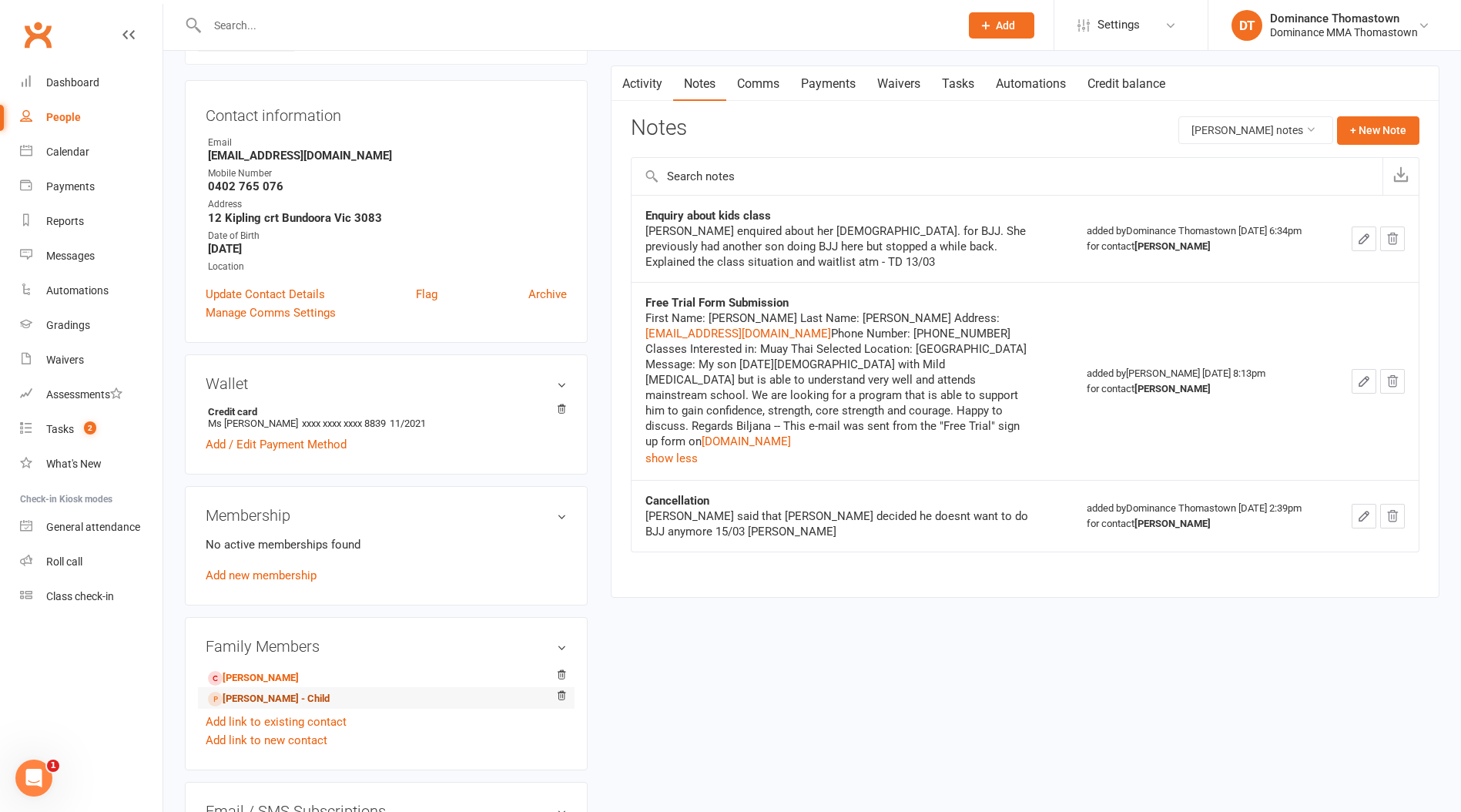
click at [263, 699] on link "[PERSON_NAME] - Child" at bounding box center [268, 699] width 122 height 16
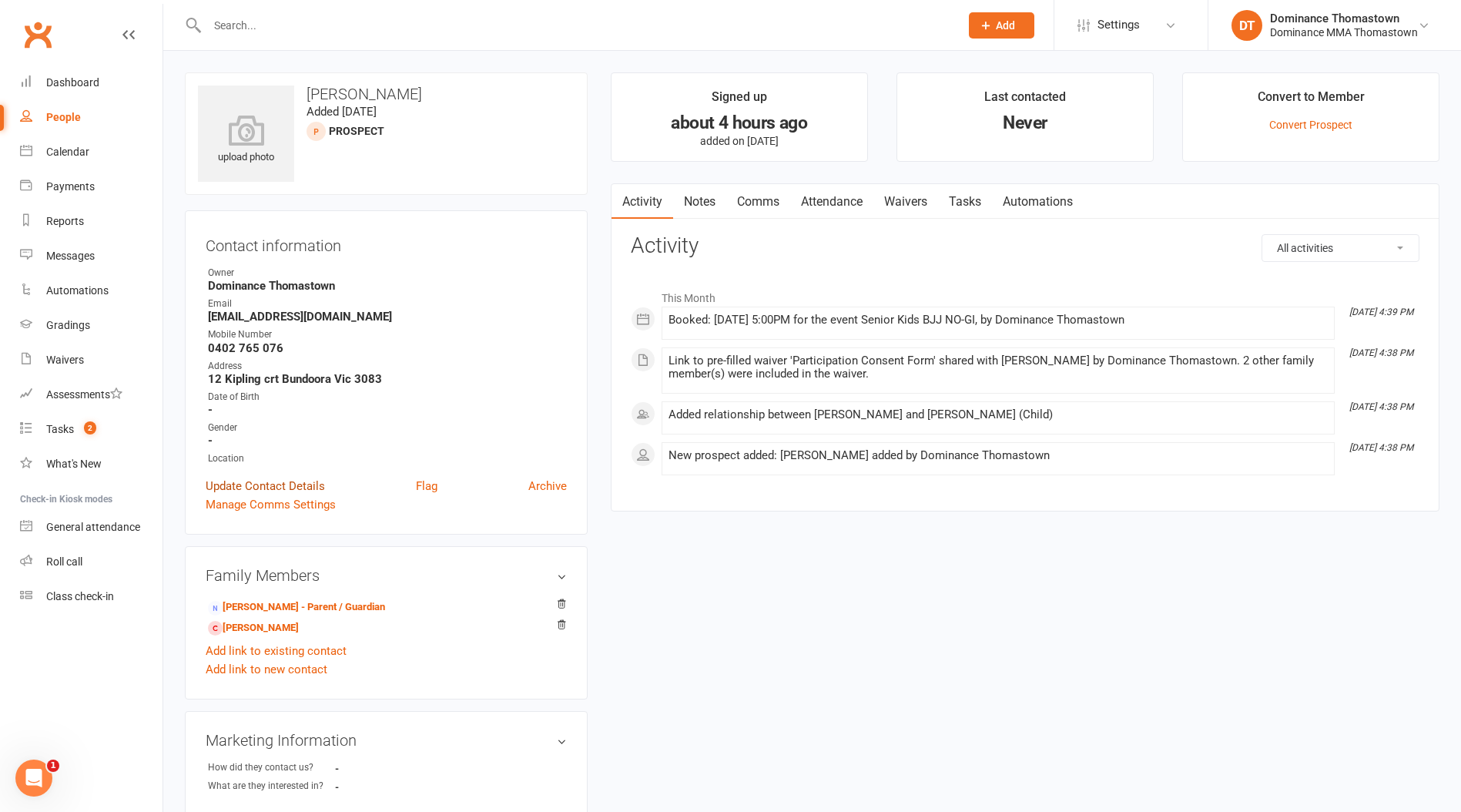
click at [292, 479] on link "Update Contact Details" at bounding box center [266, 486] width 119 height 19
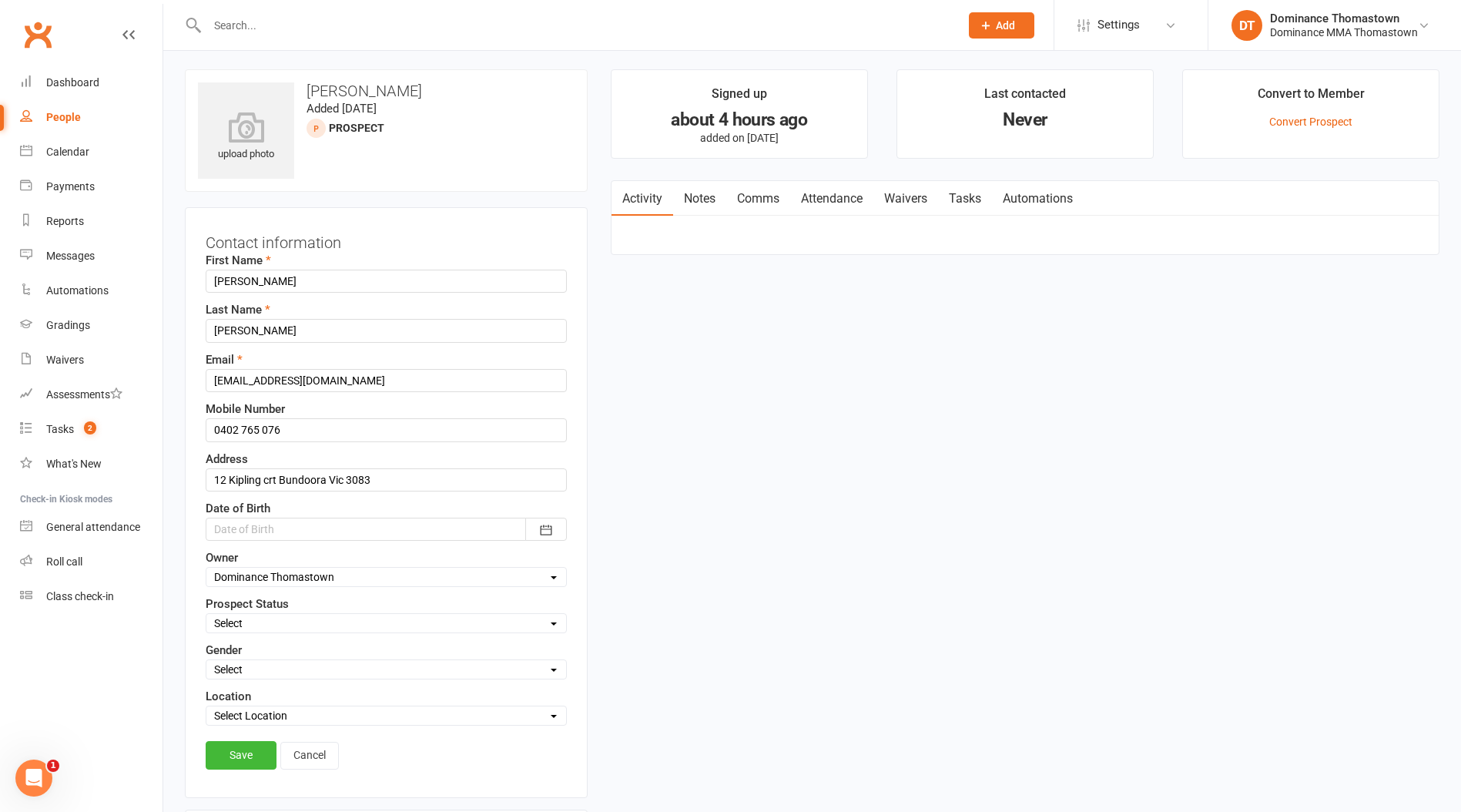
scroll to position [72, 0]
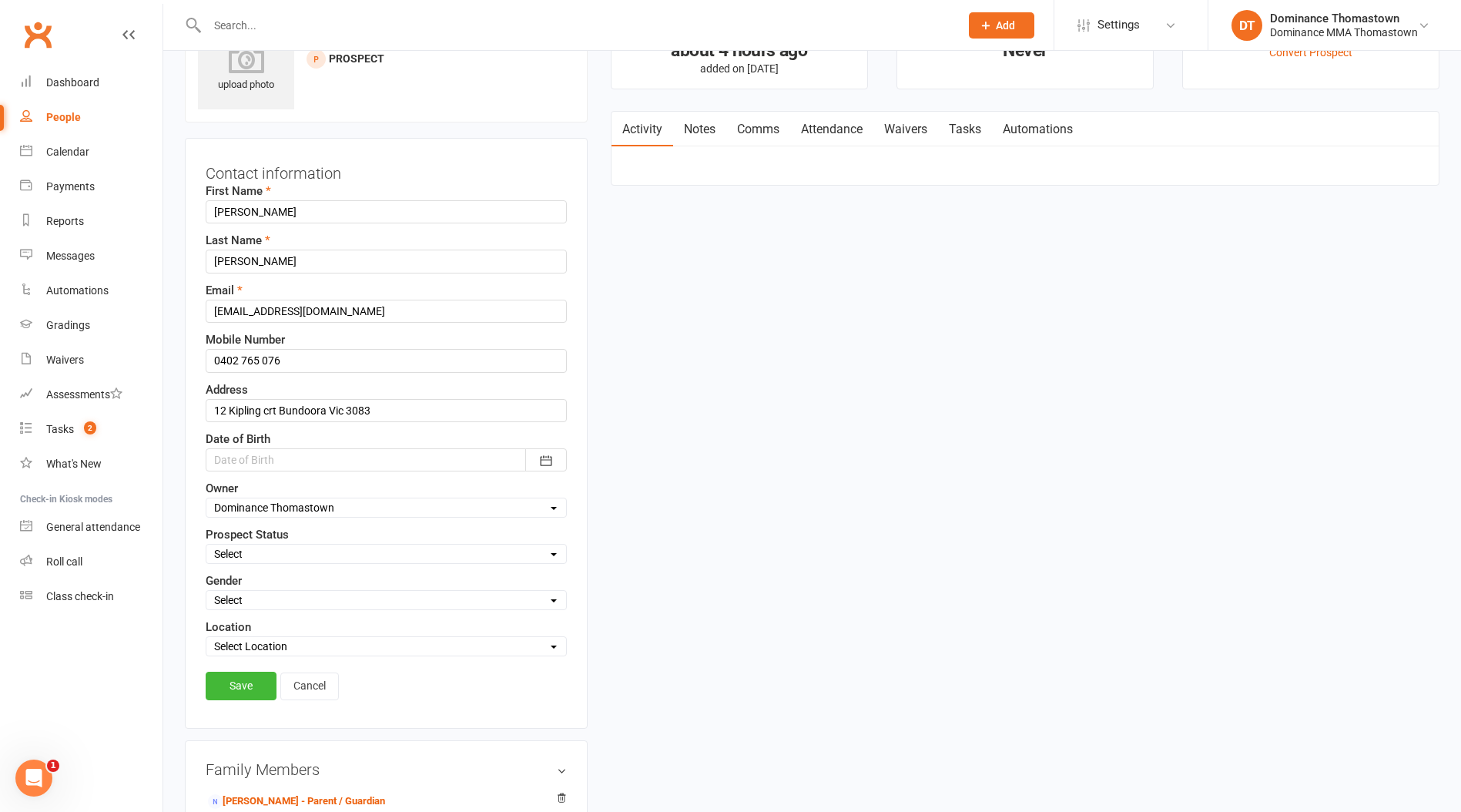
click at [256, 553] on select "Select ENQUIRY WEBSITE ENQUIRY META ADS ENQUIRY DROPPED PROSPECT DROP-IN VISITO…" at bounding box center [387, 554] width 360 height 17
select select "ENQUIRY"
click at [207, 545] on select "Select ENQUIRY WEBSITE ENQUIRY META ADS ENQUIRY DROPPED PROSPECT DROP-IN VISITO…" at bounding box center [387, 554] width 360 height 17
click at [230, 686] on link "Save" at bounding box center [242, 685] width 71 height 28
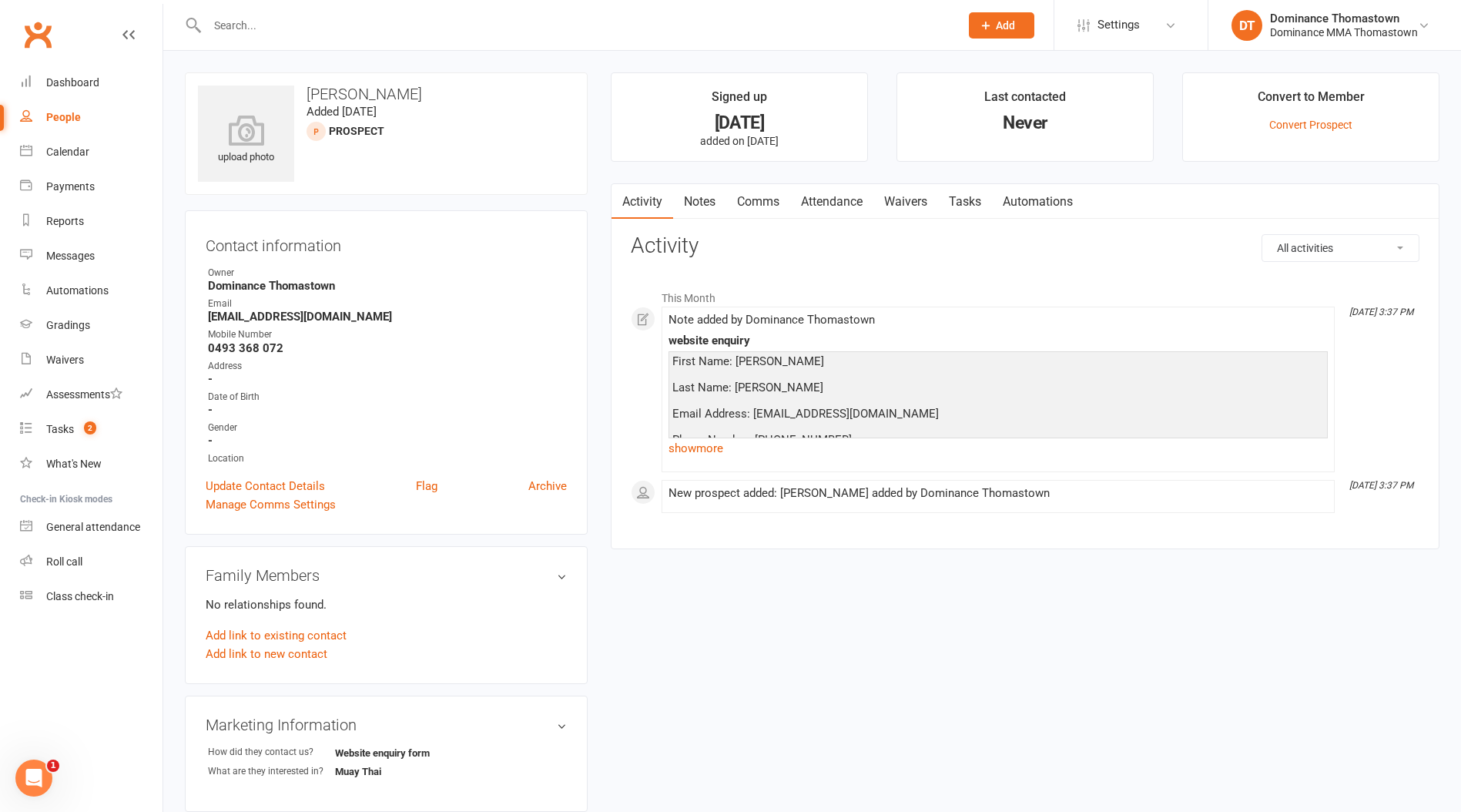
click at [720, 205] on link "Notes" at bounding box center [700, 202] width 53 height 36
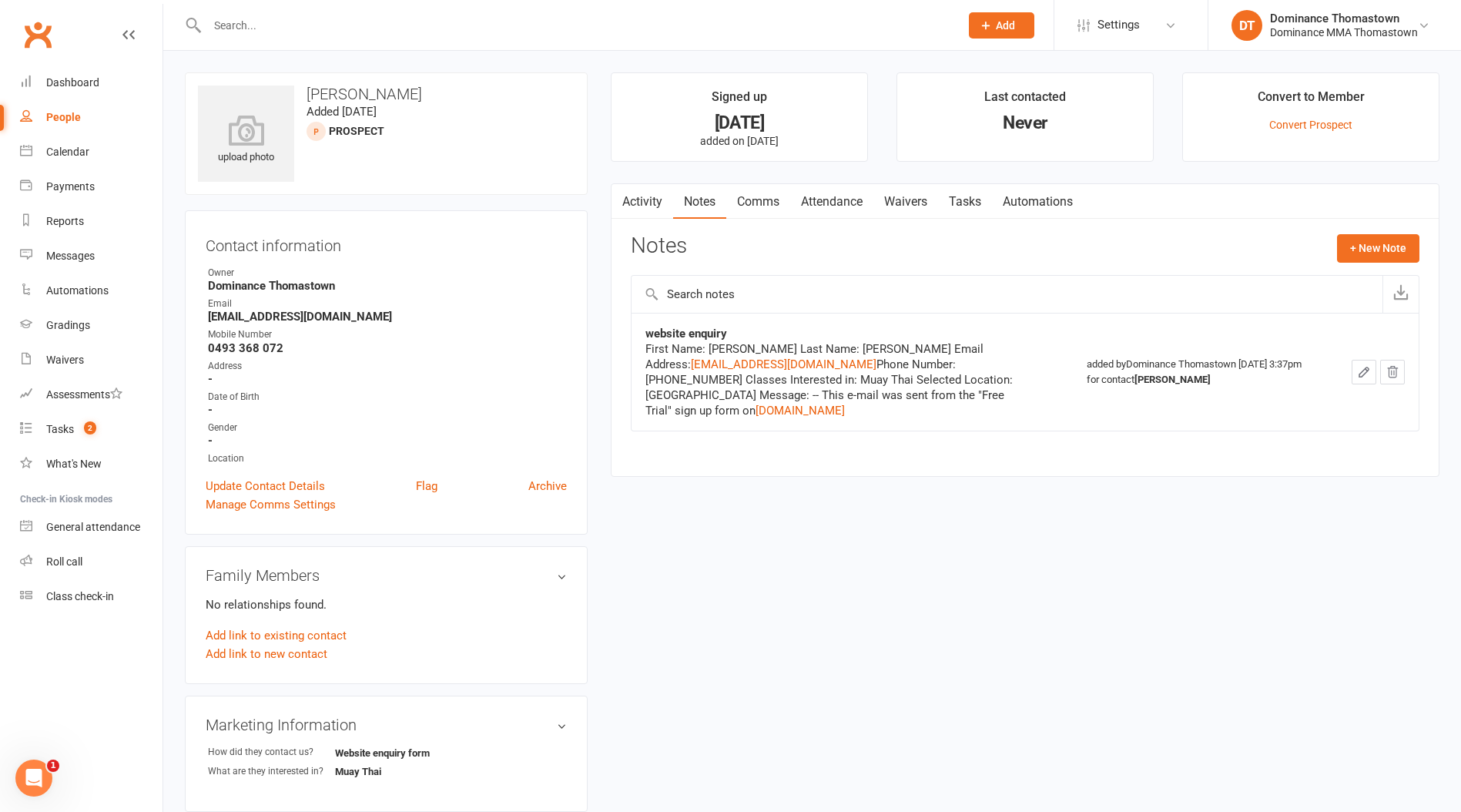
click at [951, 202] on link "Tasks" at bounding box center [965, 202] width 53 height 36
select select "incomplete"
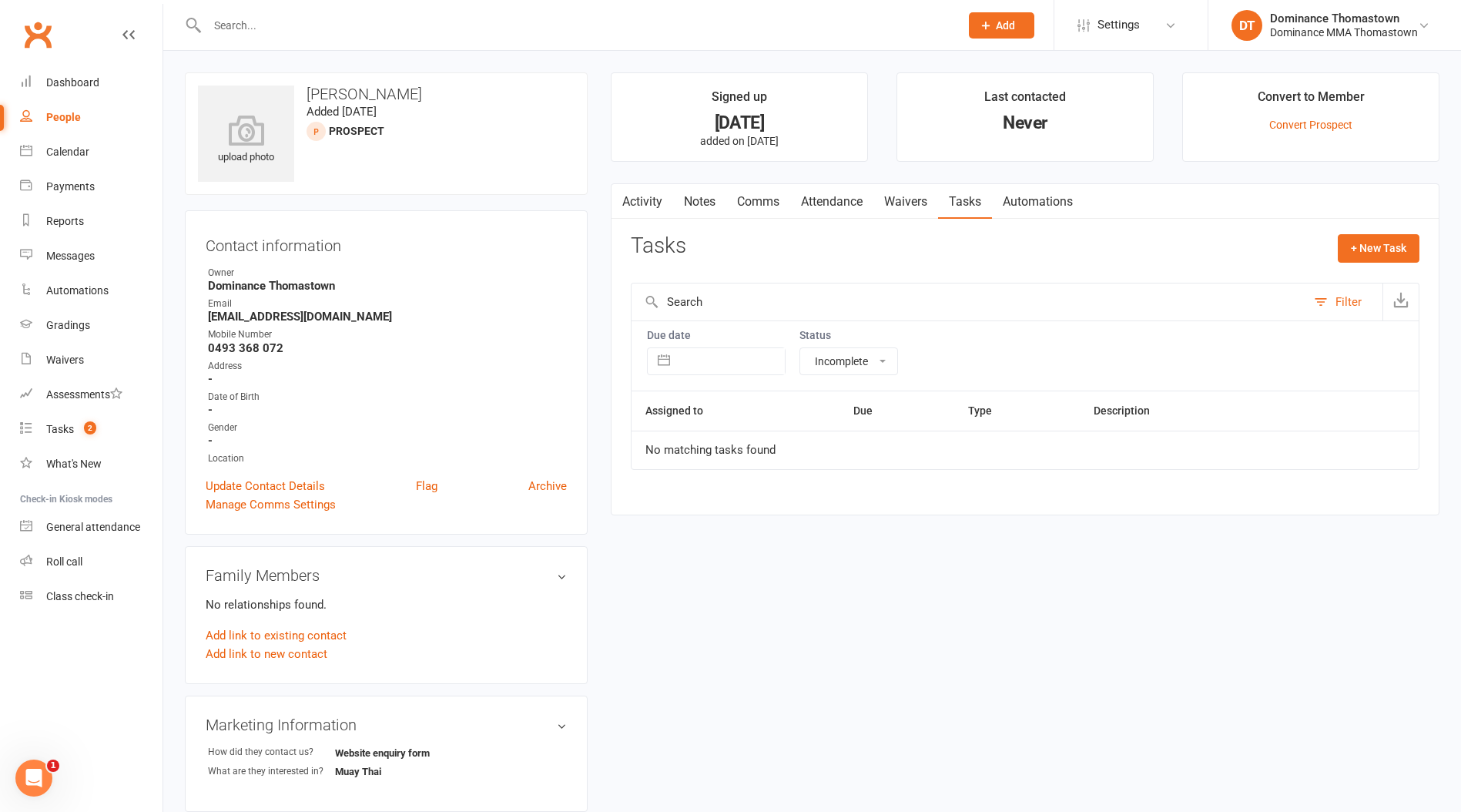
click at [651, 189] on link "Activity" at bounding box center [642, 202] width 62 height 36
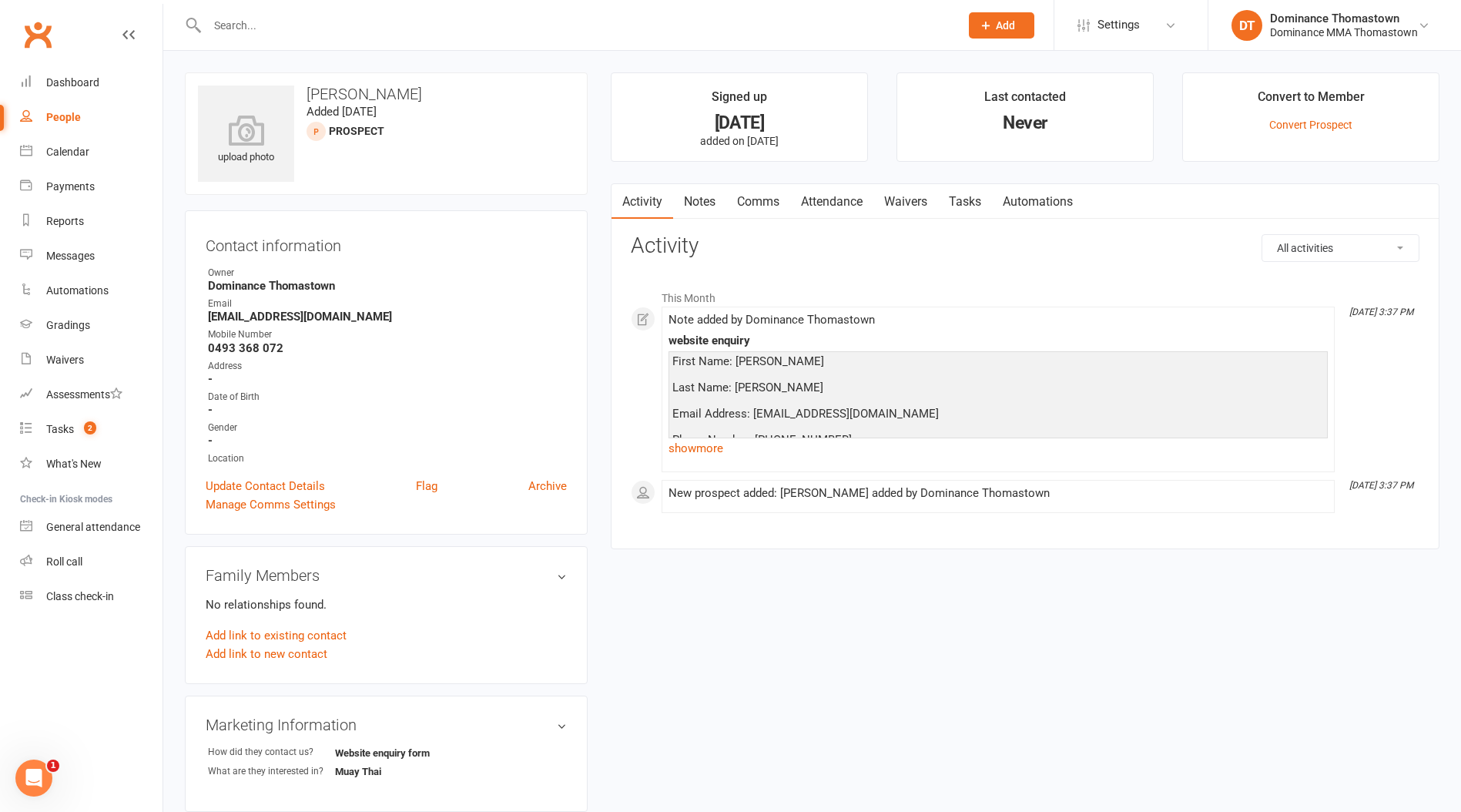
click at [688, 196] on link "Notes" at bounding box center [700, 202] width 53 height 36
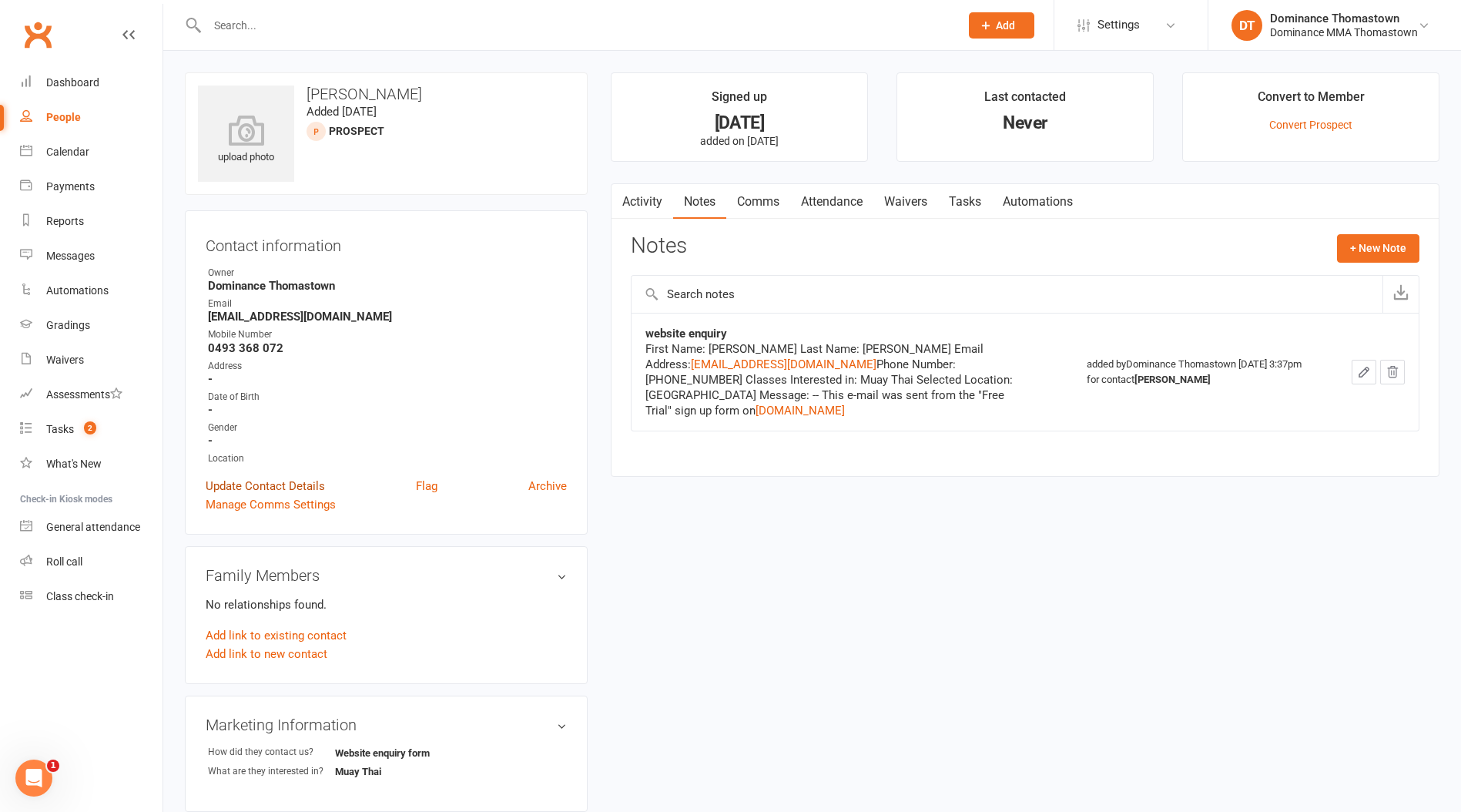
click at [292, 477] on link "Update Contact Details" at bounding box center [266, 486] width 119 height 19
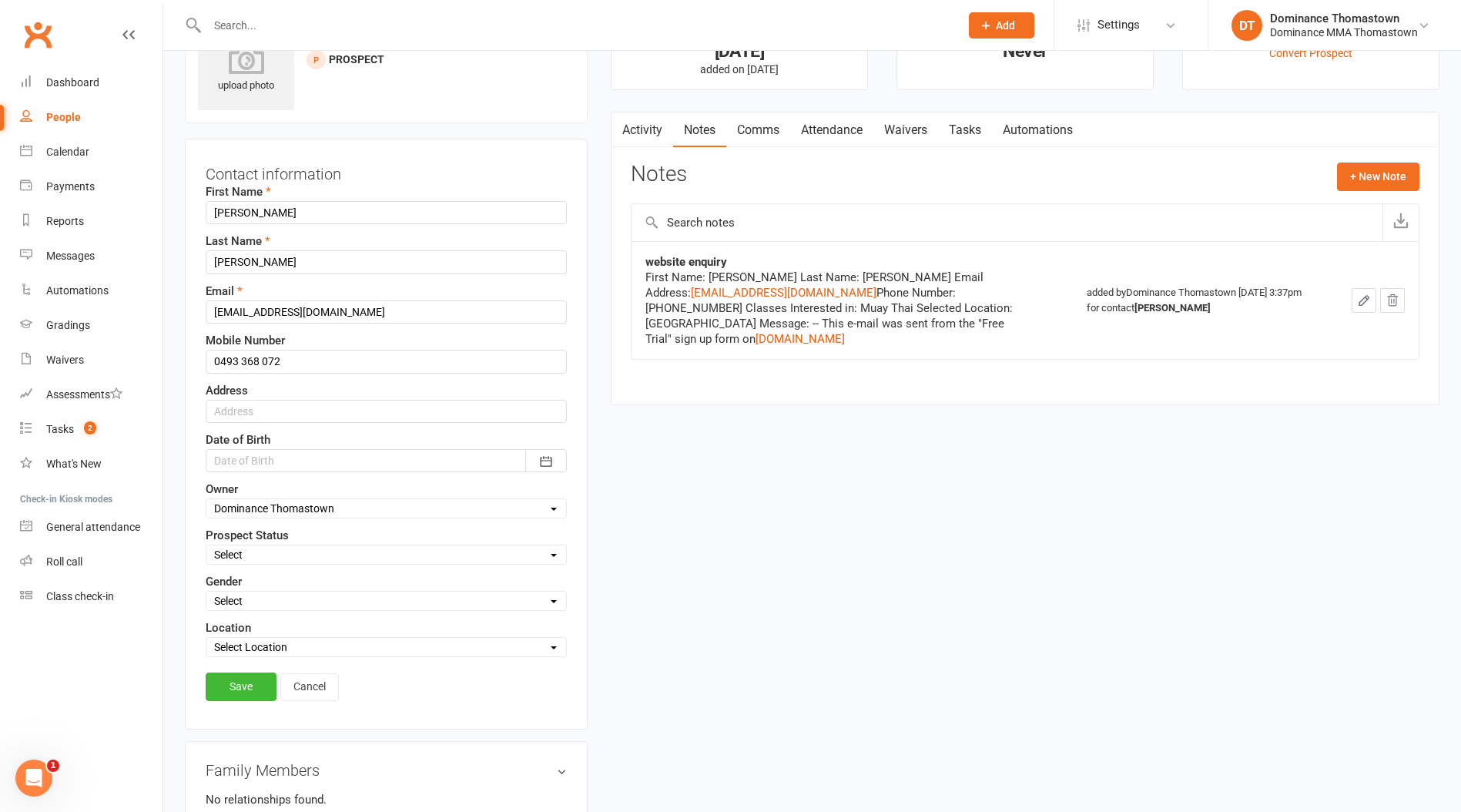
scroll to position [72, 0]
click at [245, 554] on select "Select ENQUIRY WEBSITE ENQUIRY META ADS ENQUIRY DROPPED PROSPECT DROP-IN VISITO…" at bounding box center [387, 554] width 360 height 17
select select "DROPPED PROSPECT"
click at [207, 545] on select "Select ENQUIRY WEBSITE ENQUIRY META ADS ENQUIRY DROPPED PROSPECT DROP-IN VISITO…" at bounding box center [387, 554] width 360 height 17
click at [242, 679] on link "Save" at bounding box center [242, 685] width 71 height 28
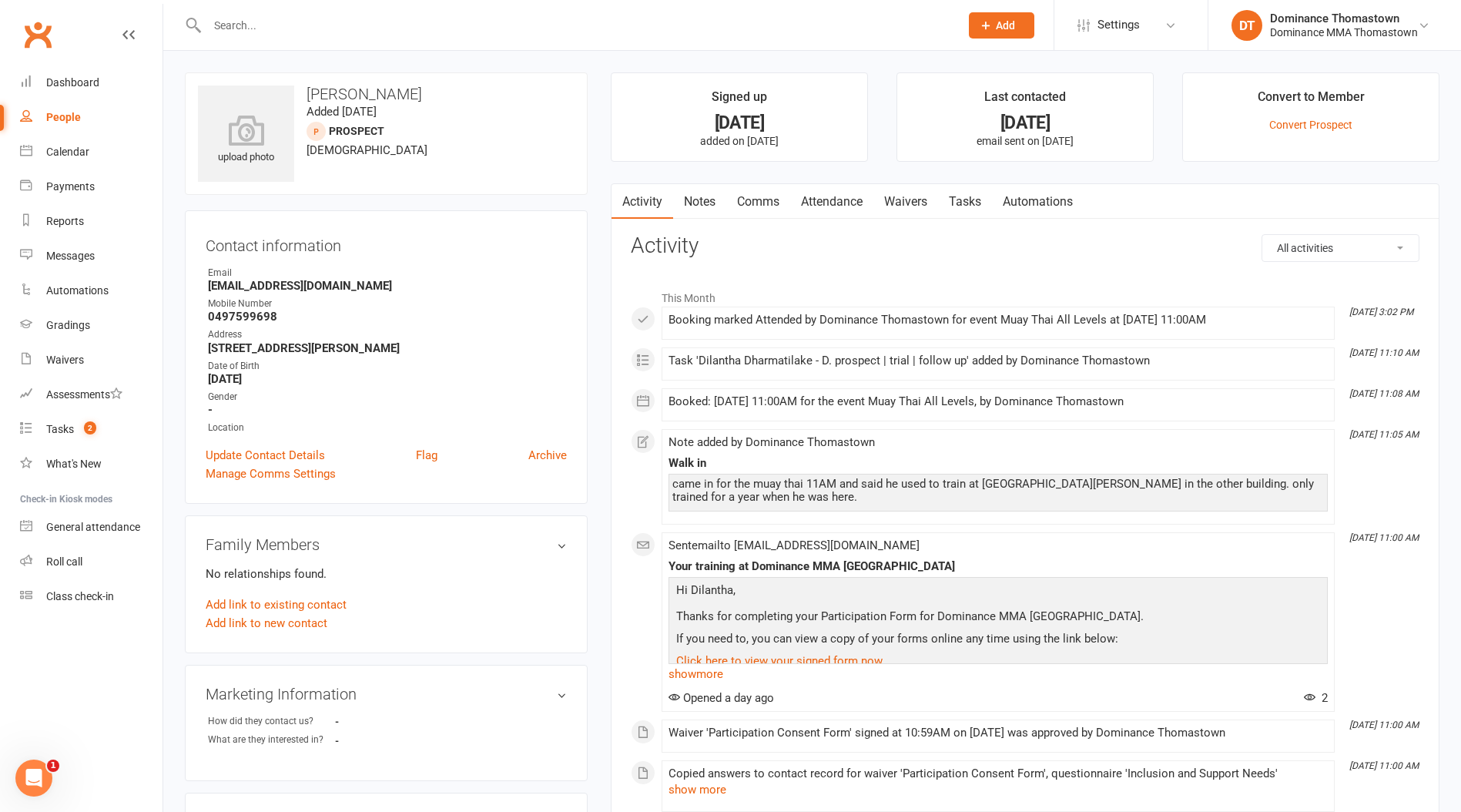
click at [687, 195] on link "Notes" at bounding box center [700, 202] width 53 height 36
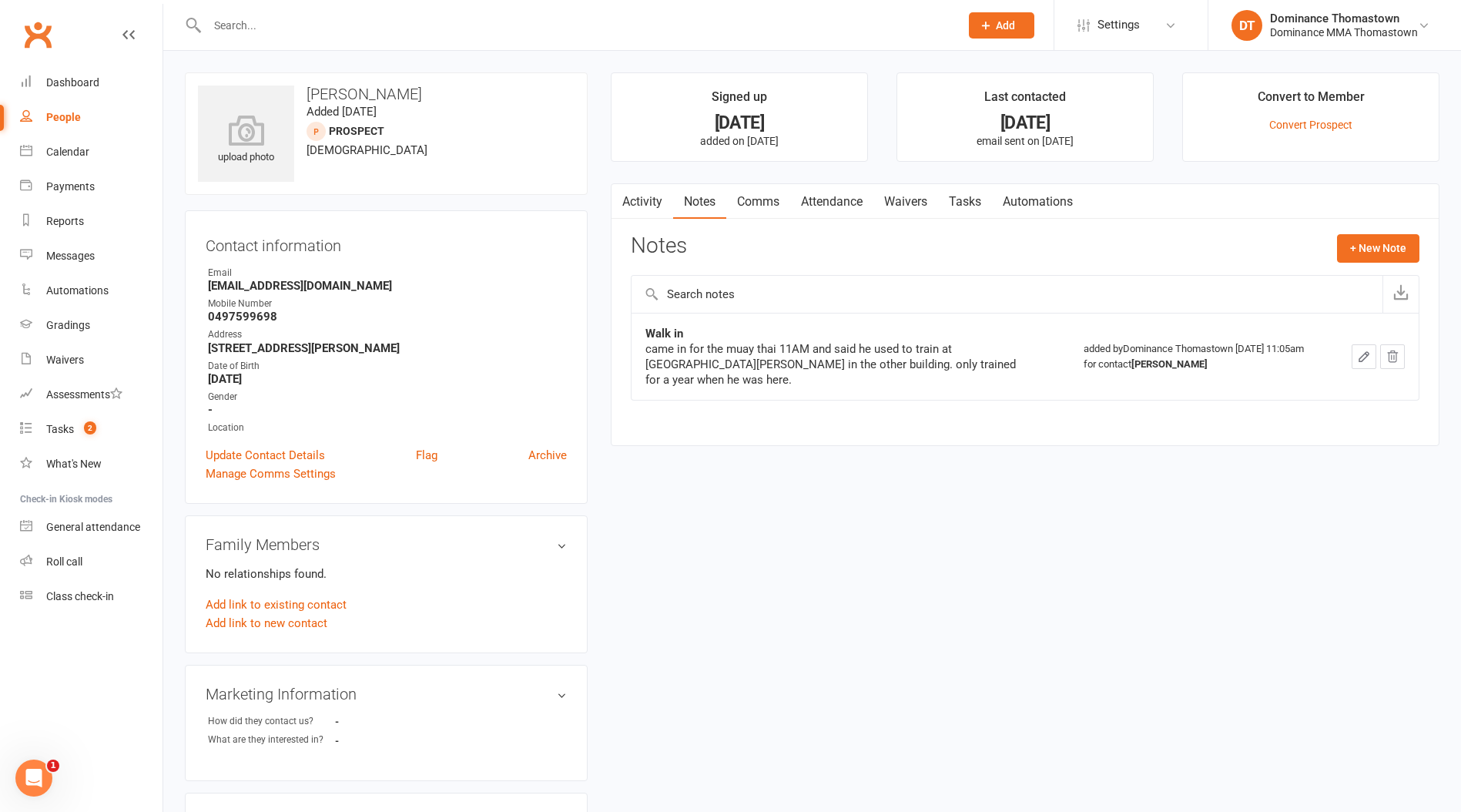
click at [966, 213] on link "Tasks" at bounding box center [965, 202] width 53 height 36
select select "incomplete"
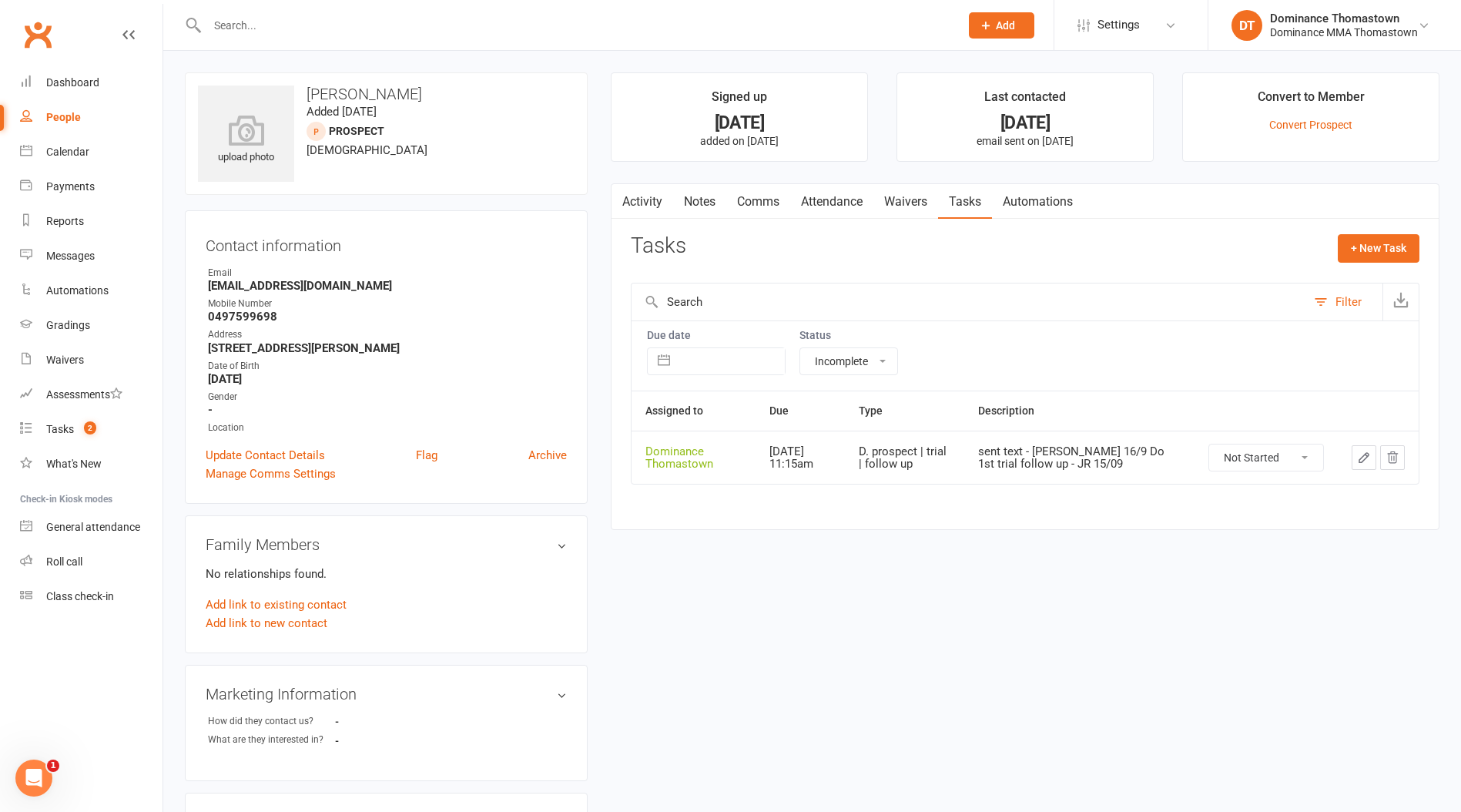
drag, startPoint x: 685, startPoint y: 201, endPoint x: 507, endPoint y: 324, distance: 216.4
click at [683, 201] on link "Notes" at bounding box center [700, 202] width 53 height 36
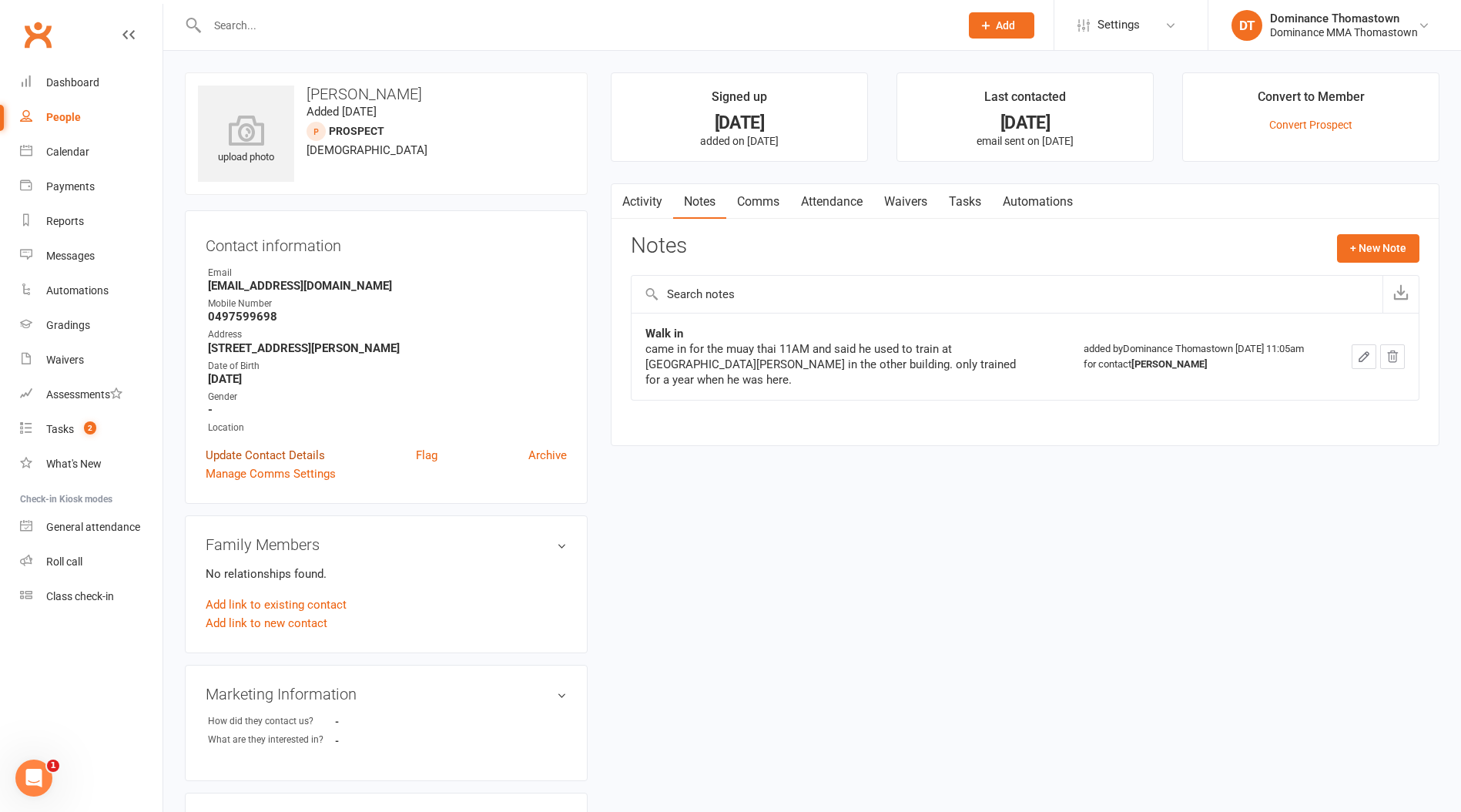
click at [281, 455] on link "Update Contact Details" at bounding box center [266, 455] width 119 height 19
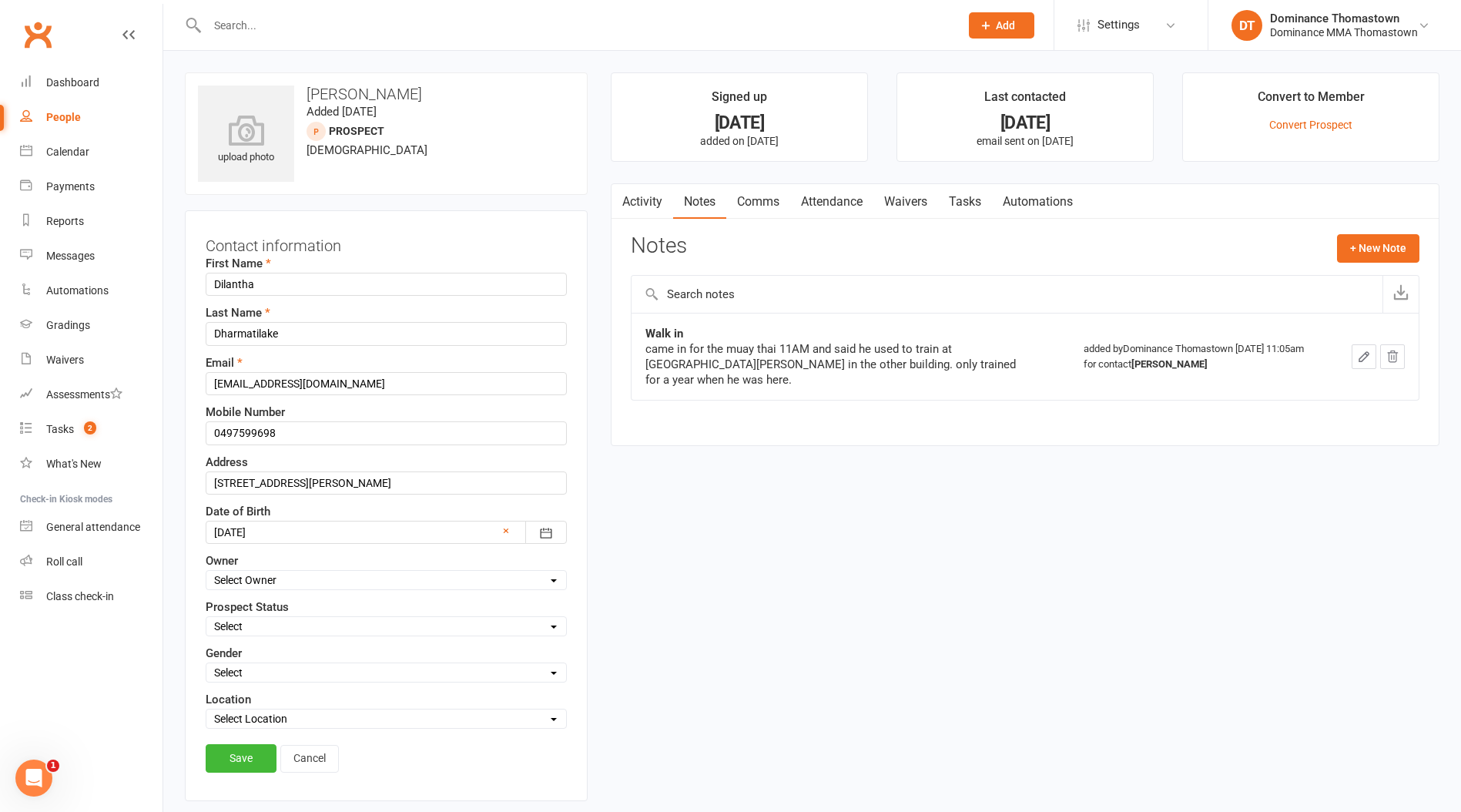
scroll to position [72, 0]
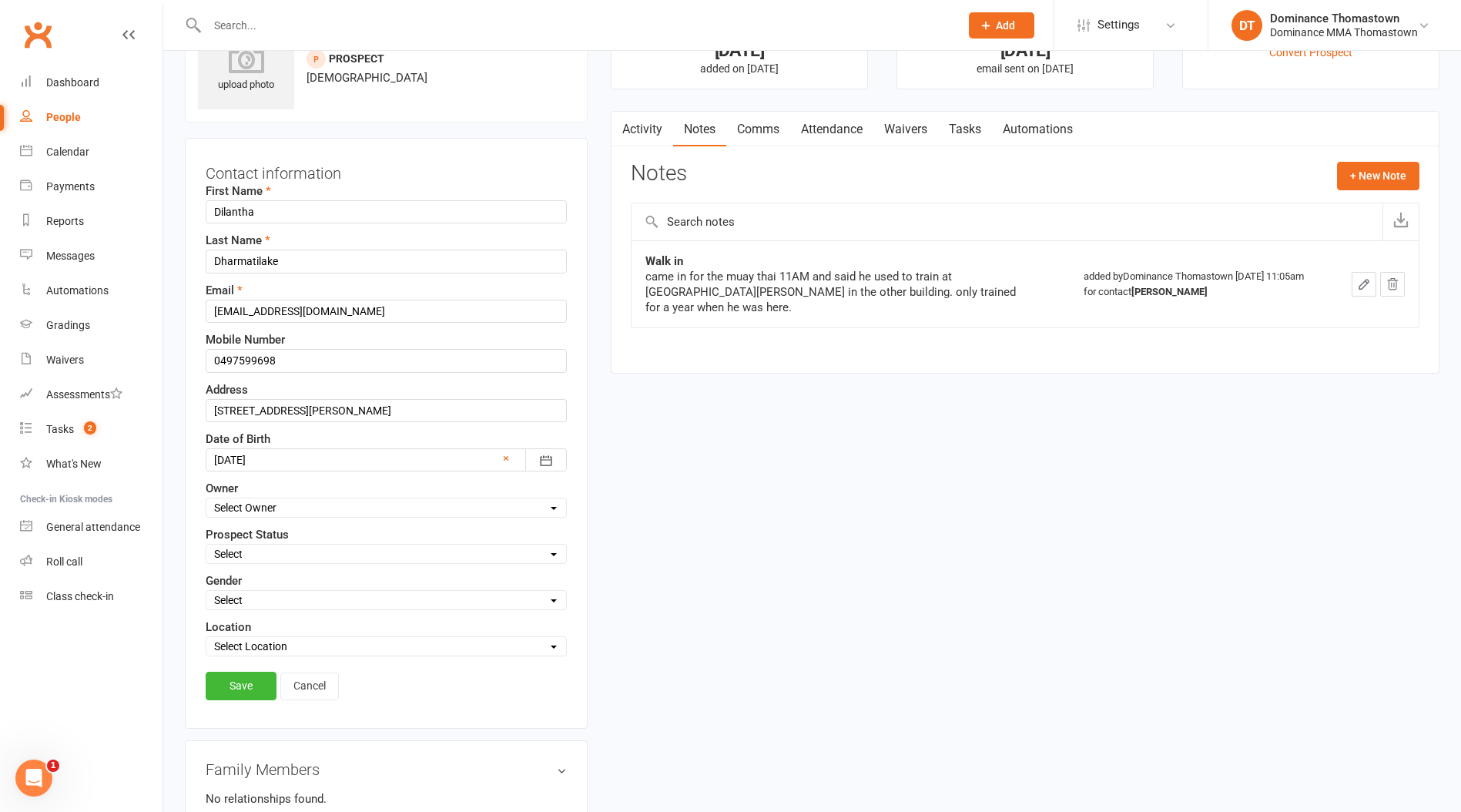
click at [258, 552] on select "Select ENQUIRY WEBSITE ENQUIRY META ADS ENQUIRY DROPPED PROSPECT DROP-IN VISITO…" at bounding box center [387, 554] width 360 height 17
select select "ENQUIRY"
click at [207, 545] on select "Select ENQUIRY WEBSITE ENQUIRY META ADS ENQUIRY DROPPED PROSPECT DROP-IN VISITO…" at bounding box center [387, 554] width 360 height 17
click at [239, 687] on link "Save" at bounding box center [242, 685] width 71 height 28
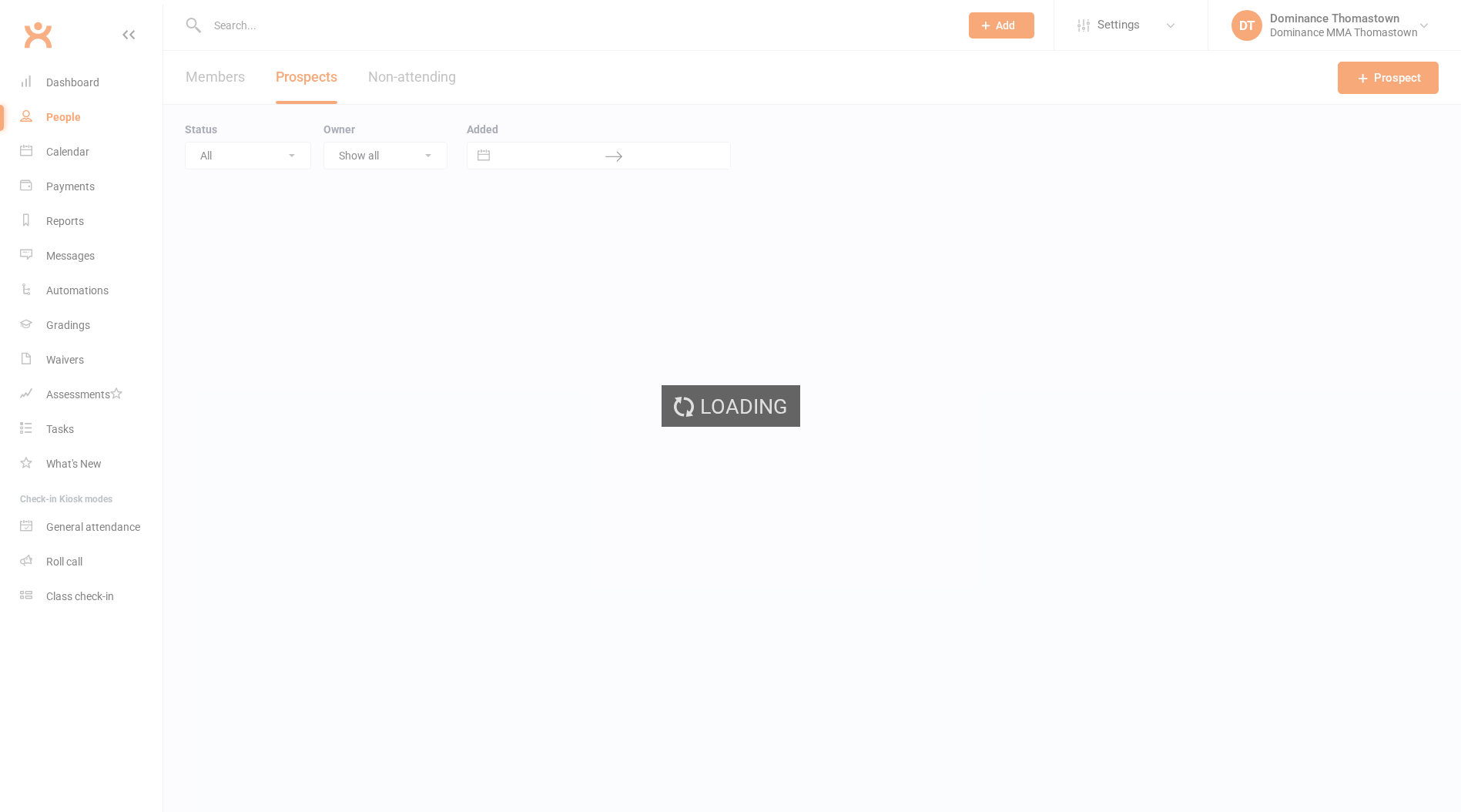
select select "100"
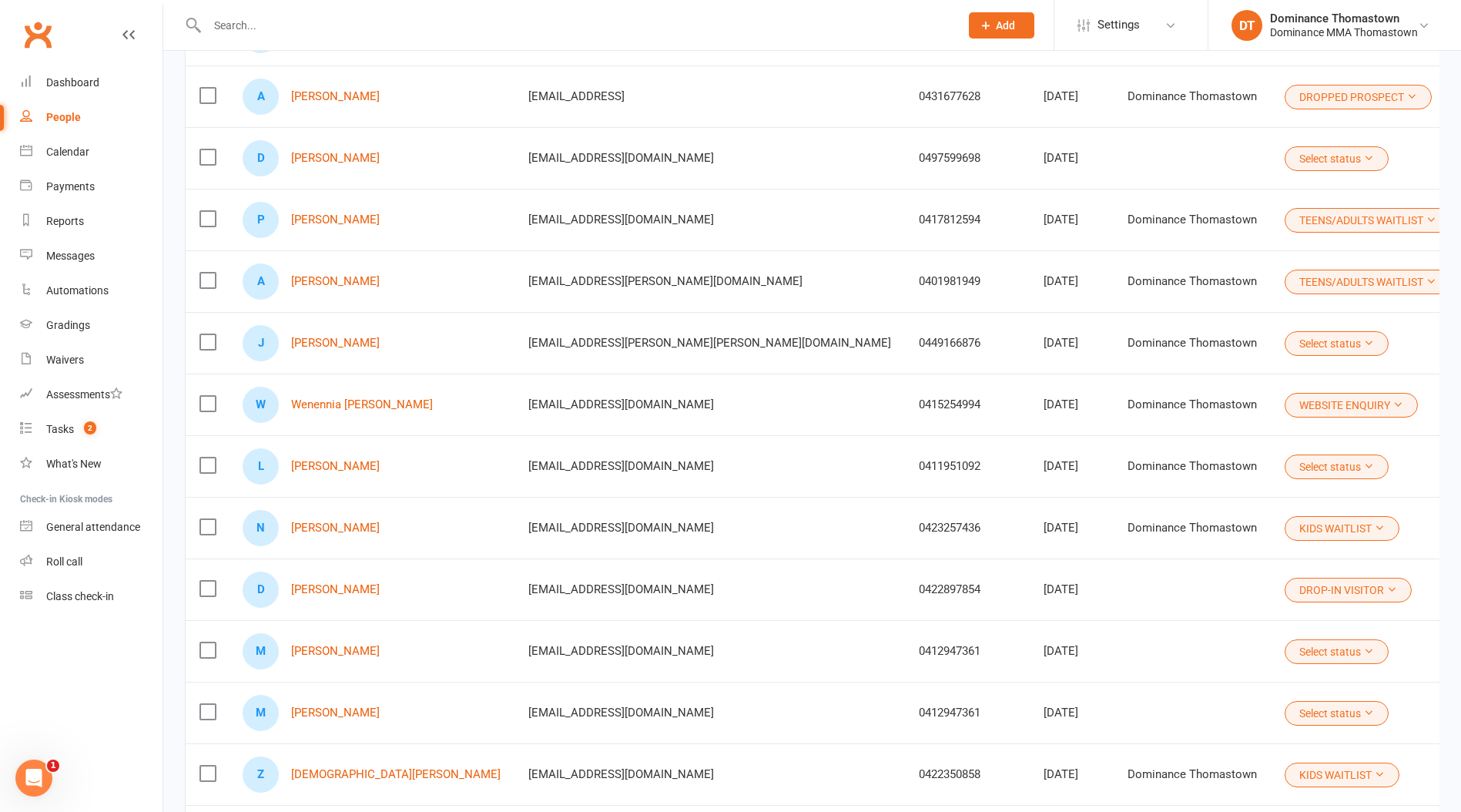
scroll to position [572, 0]
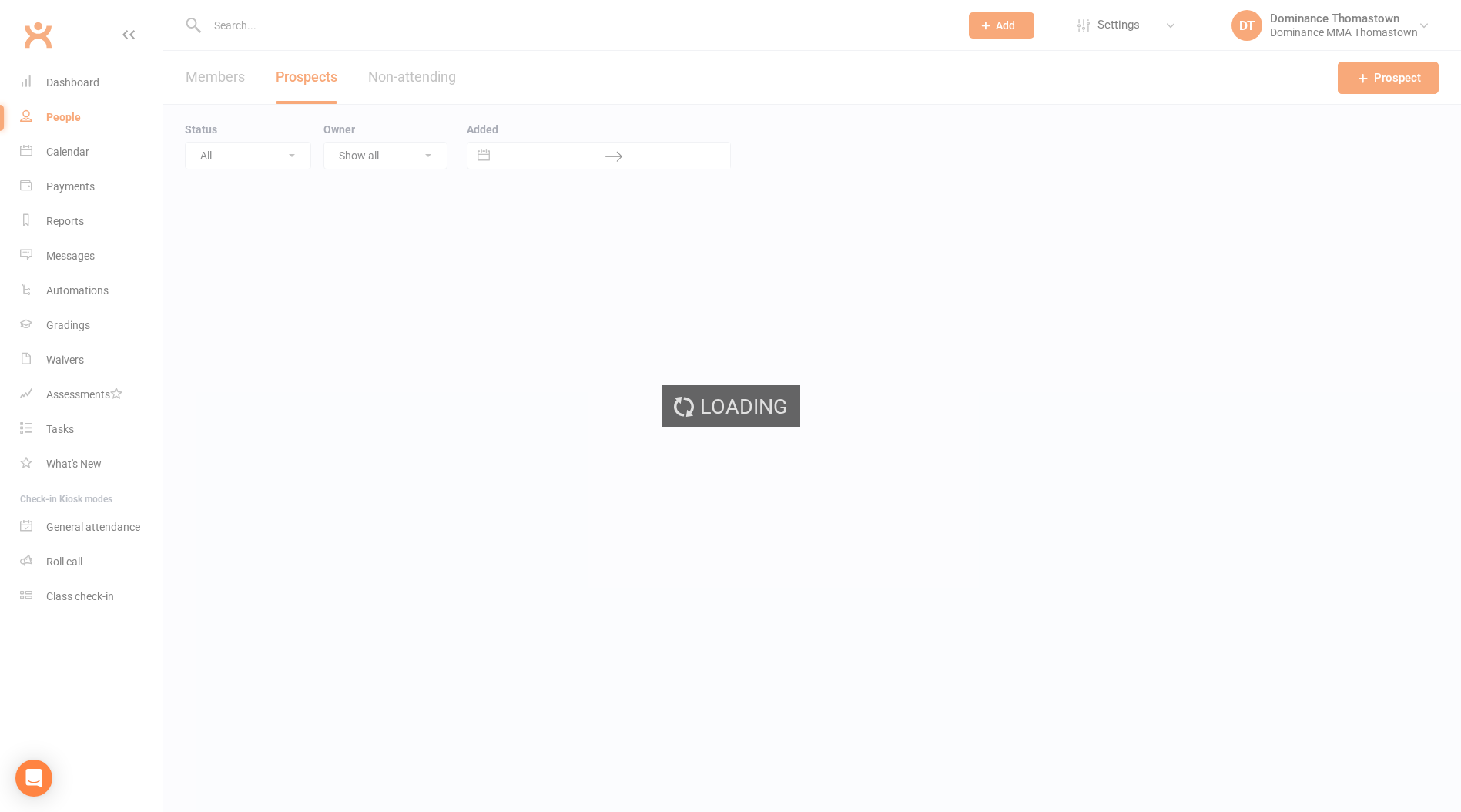
select select "100"
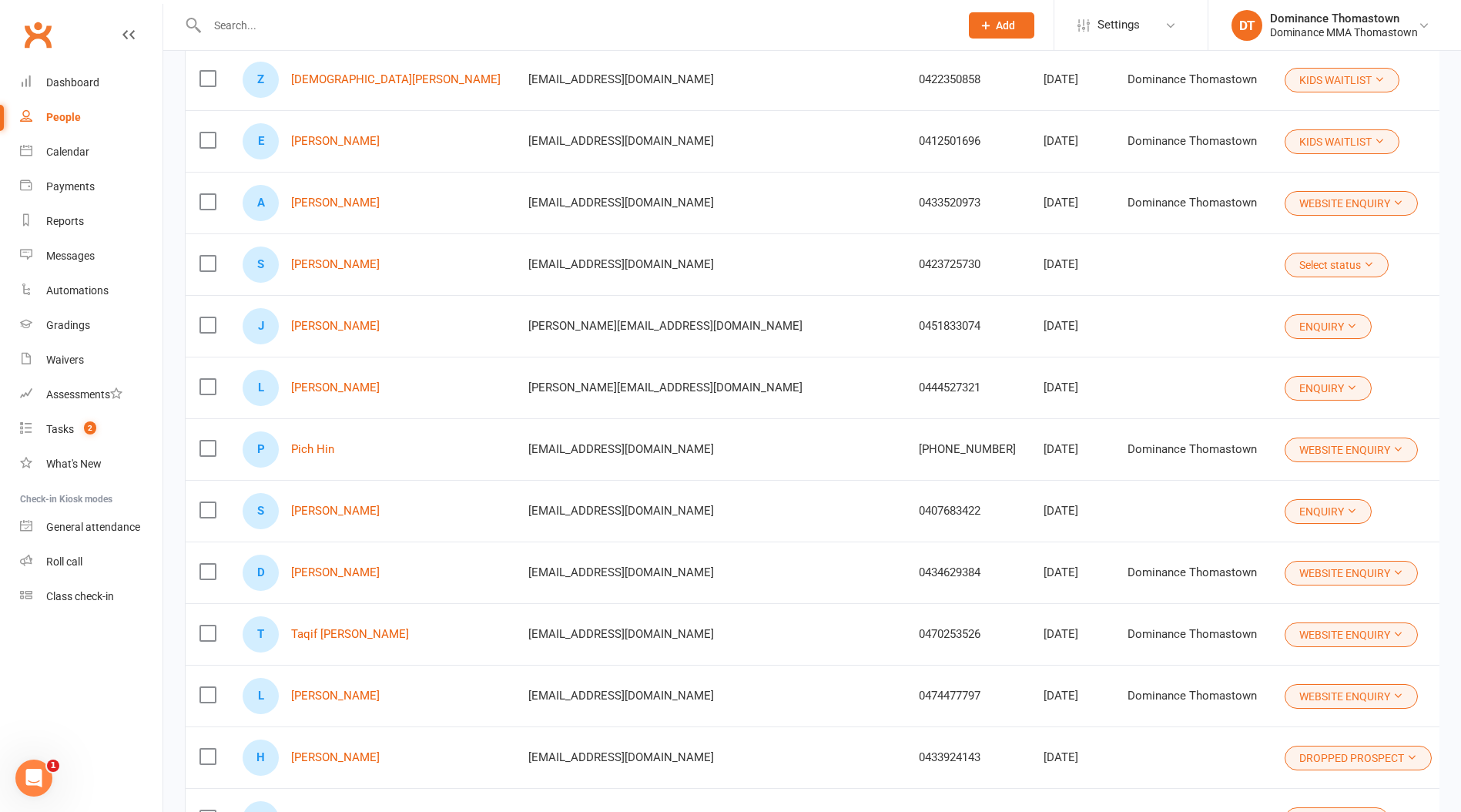
scroll to position [1271, 0]
click at [1285, 250] on button "Select status" at bounding box center [1336, 263] width 104 height 25
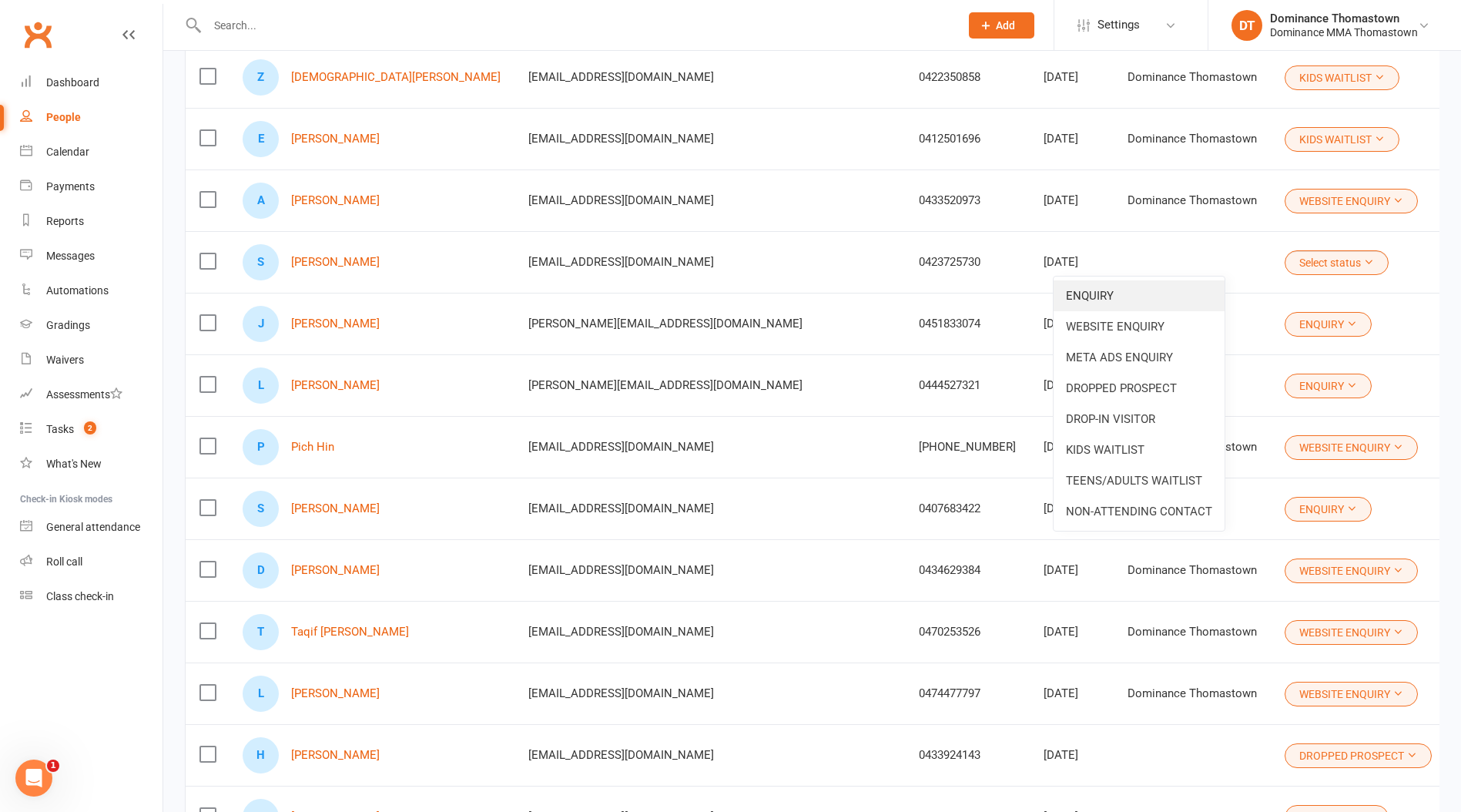
click at [1162, 296] on link "ENQUIRY" at bounding box center [1139, 296] width 171 height 31
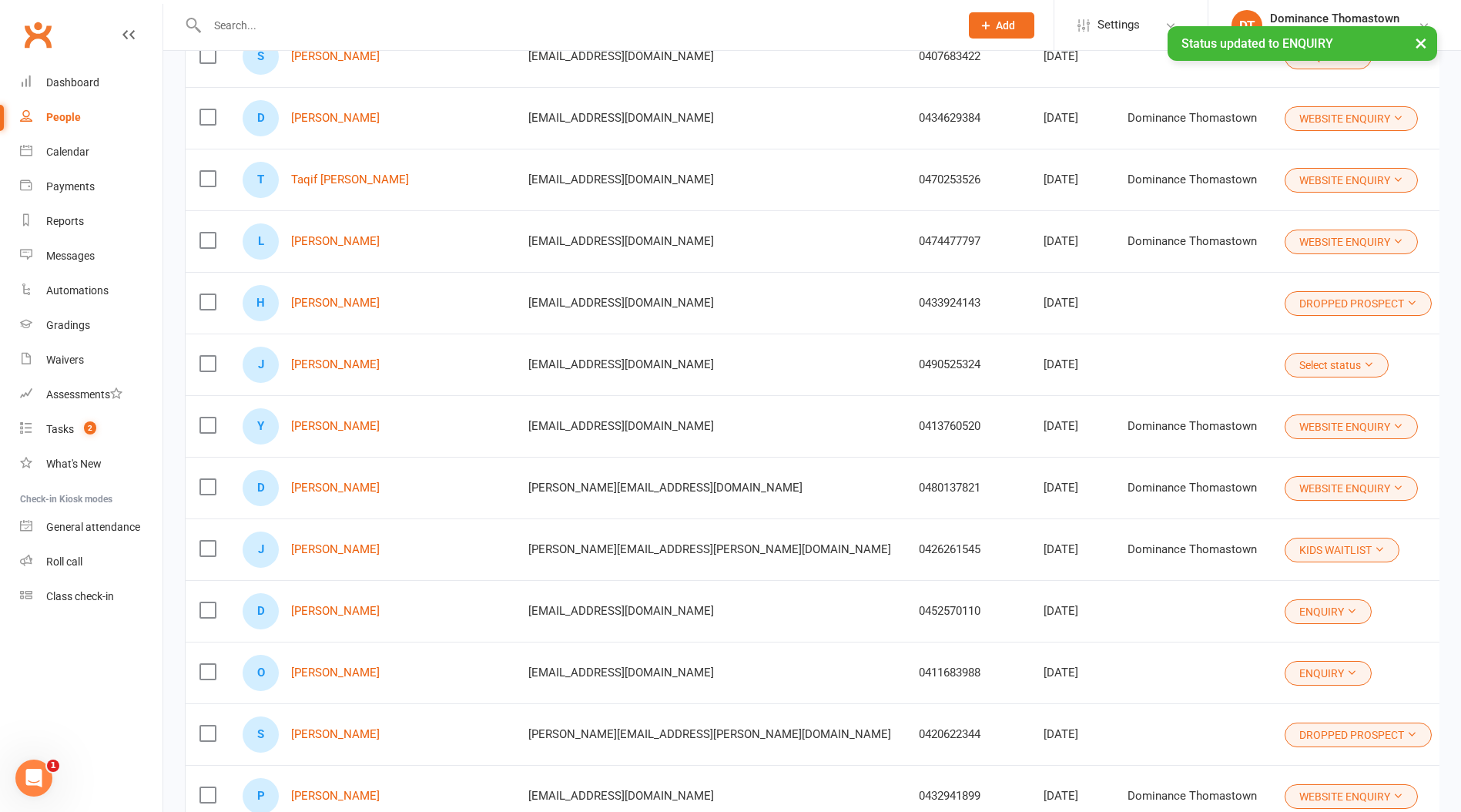
scroll to position [1783, 0]
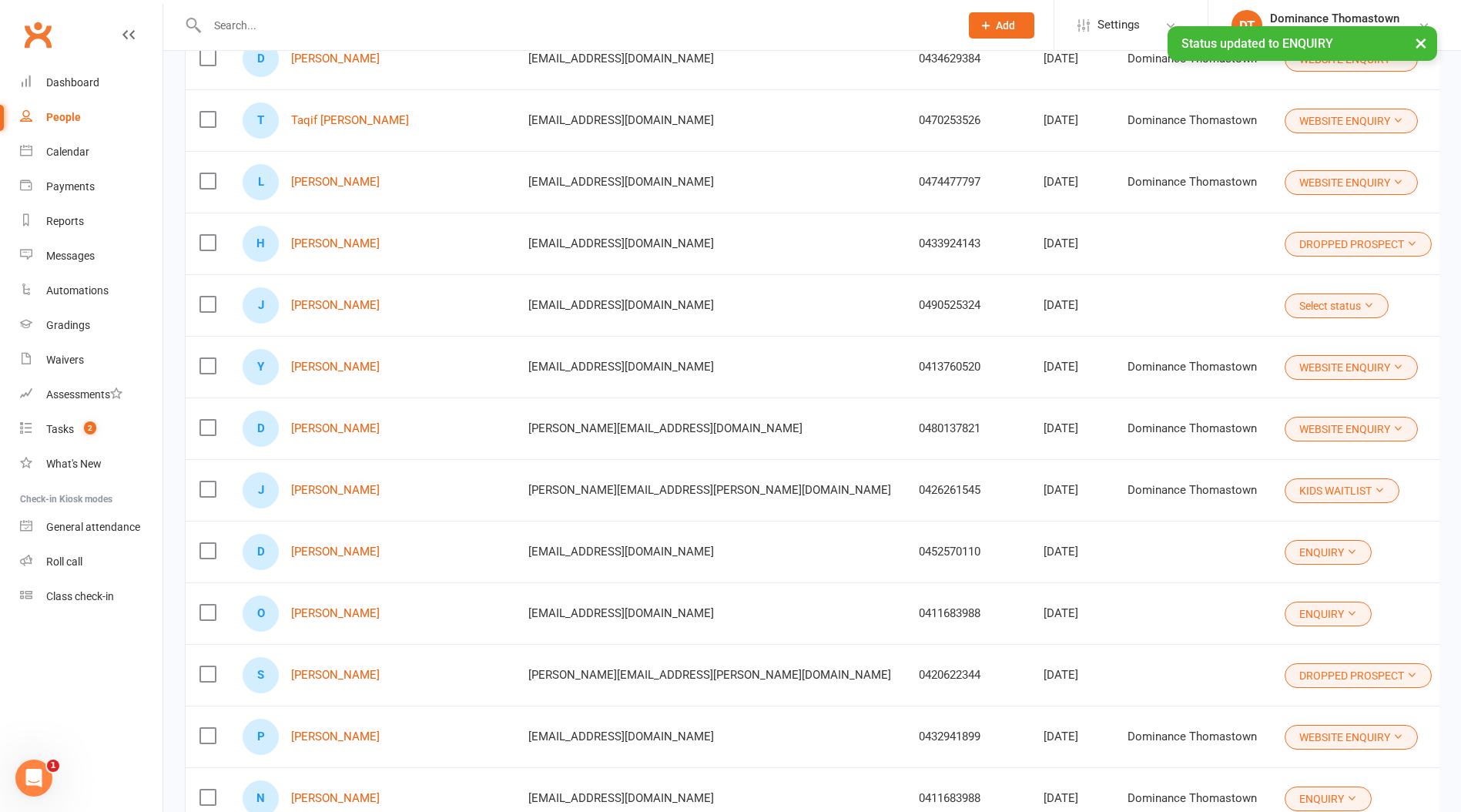
click at [1285, 308] on button "Select status" at bounding box center [1336, 306] width 104 height 25
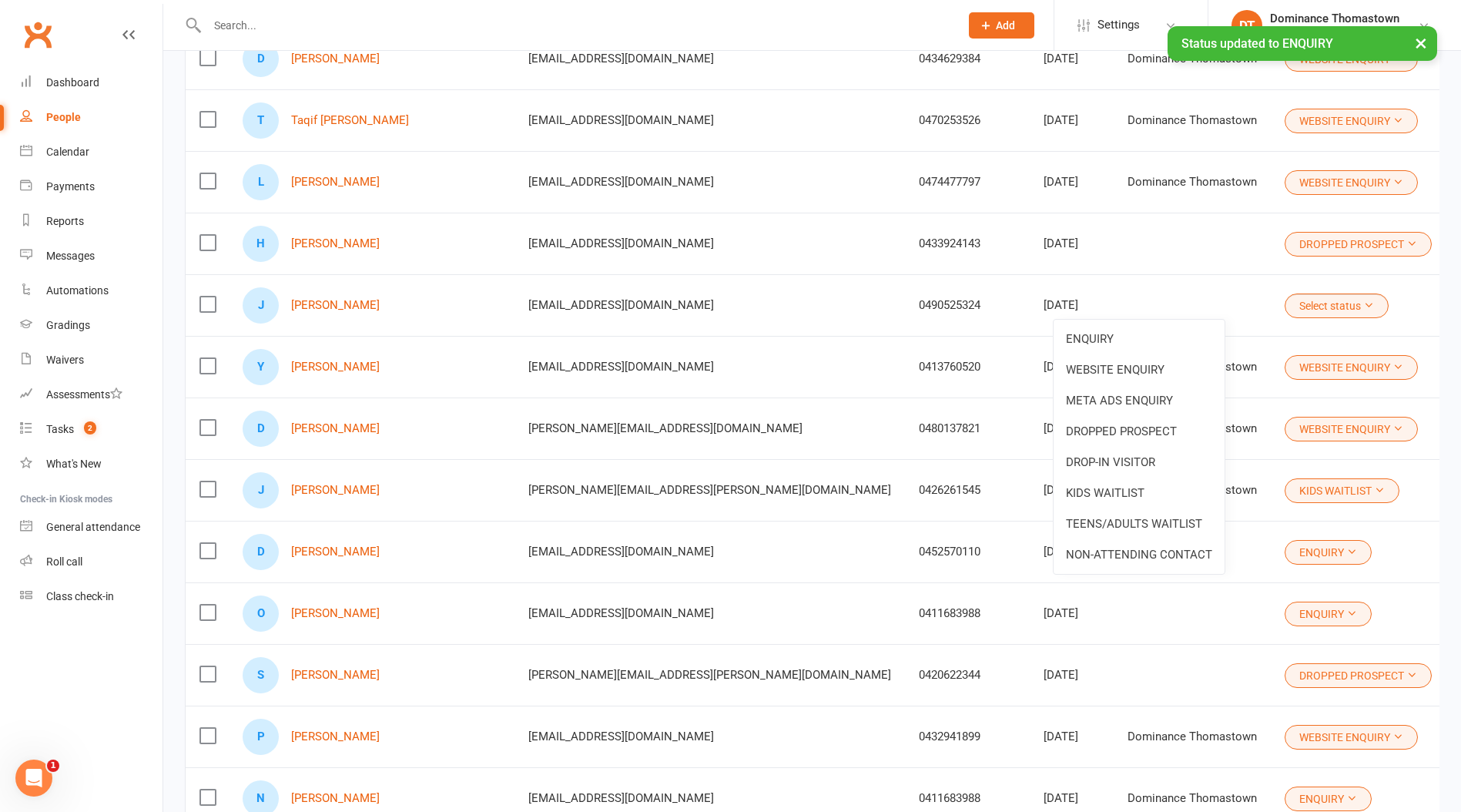
click at [1171, 334] on link "ENQUIRY" at bounding box center [1139, 339] width 171 height 31
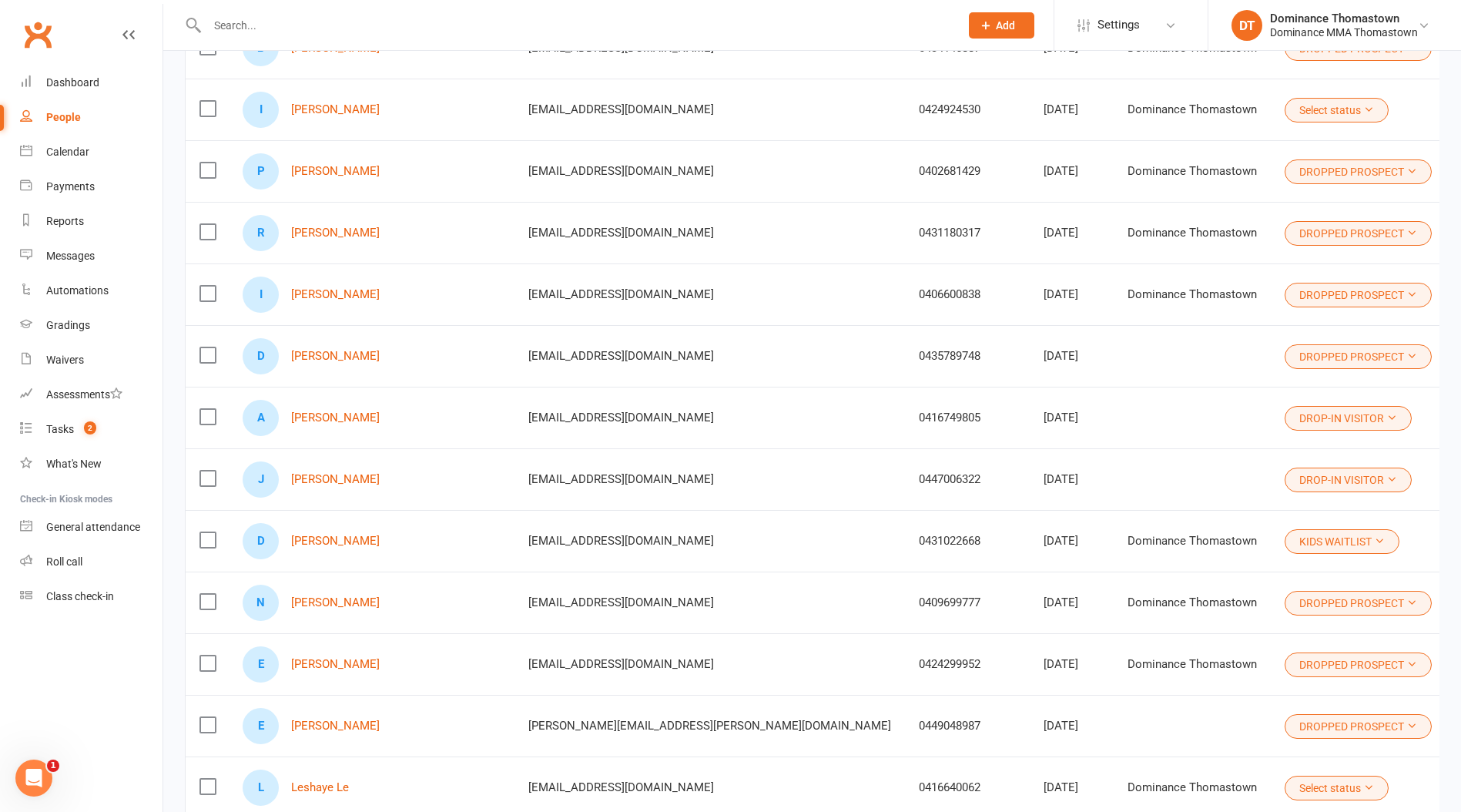
scroll to position [4385, 0]
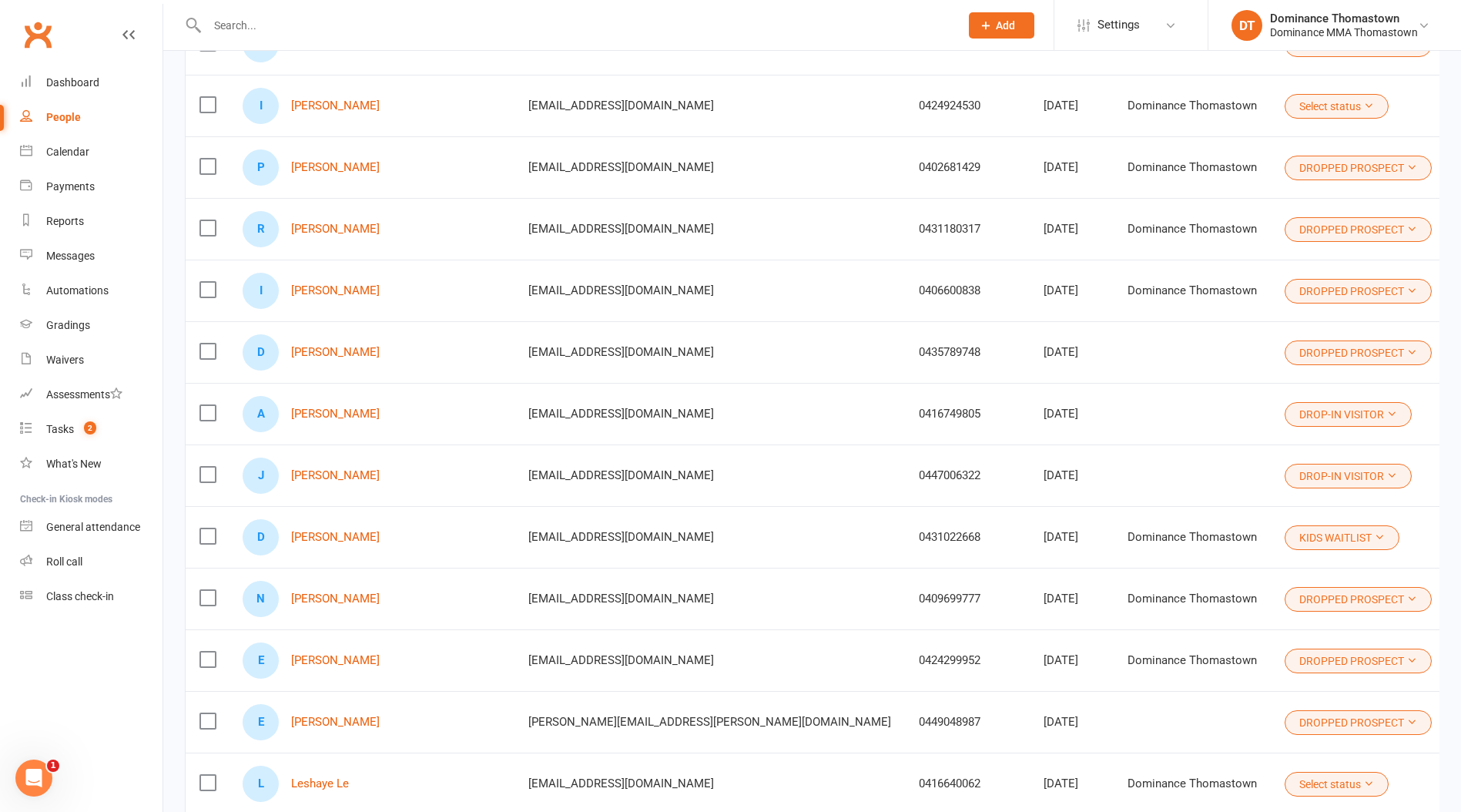
click at [1285, 101] on button "Select status" at bounding box center [1336, 106] width 104 height 25
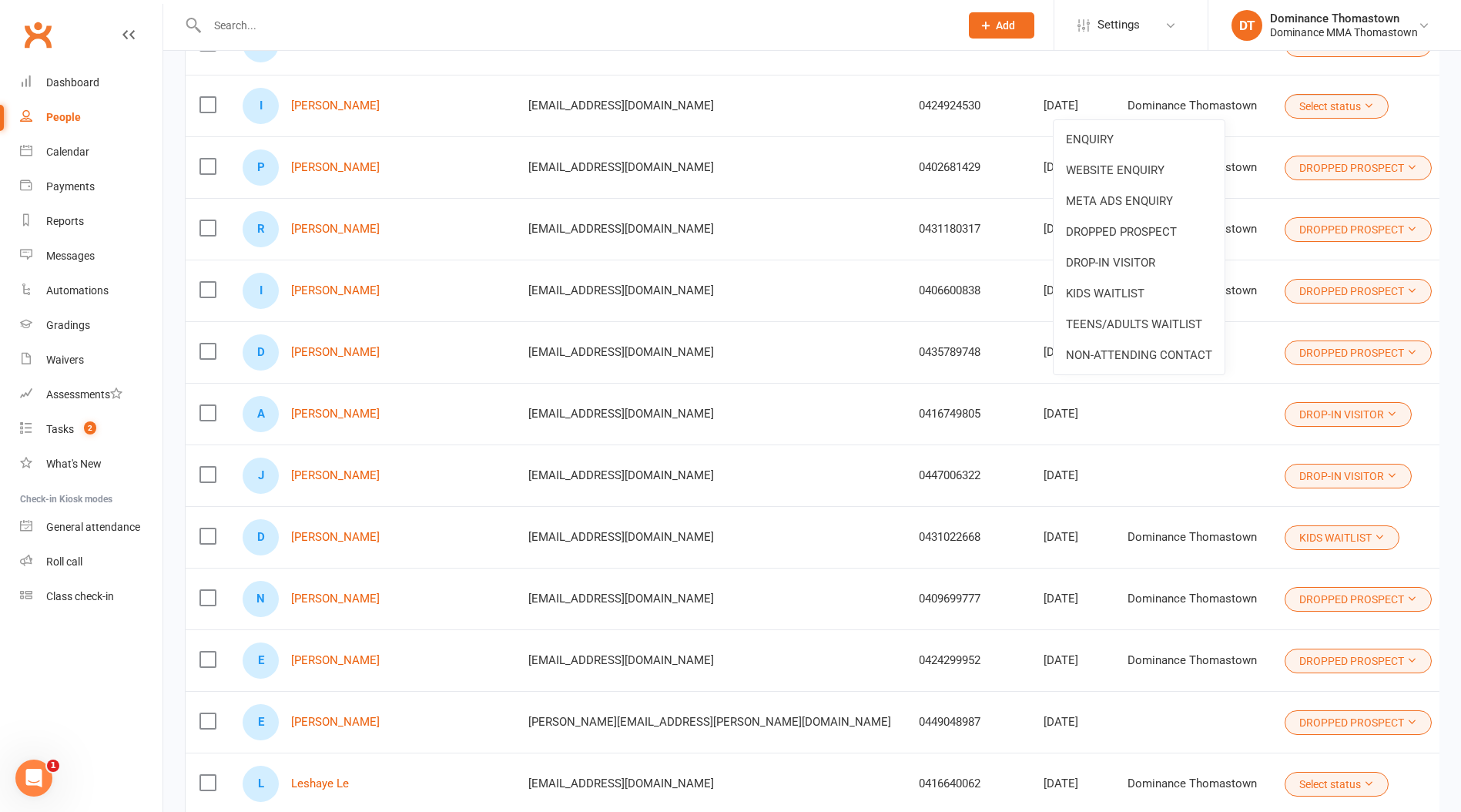
drag, startPoint x: 1142, startPoint y: 145, endPoint x: 1040, endPoint y: 174, distance: 106.0
click at [1142, 145] on link "ENQUIRY" at bounding box center [1139, 139] width 171 height 31
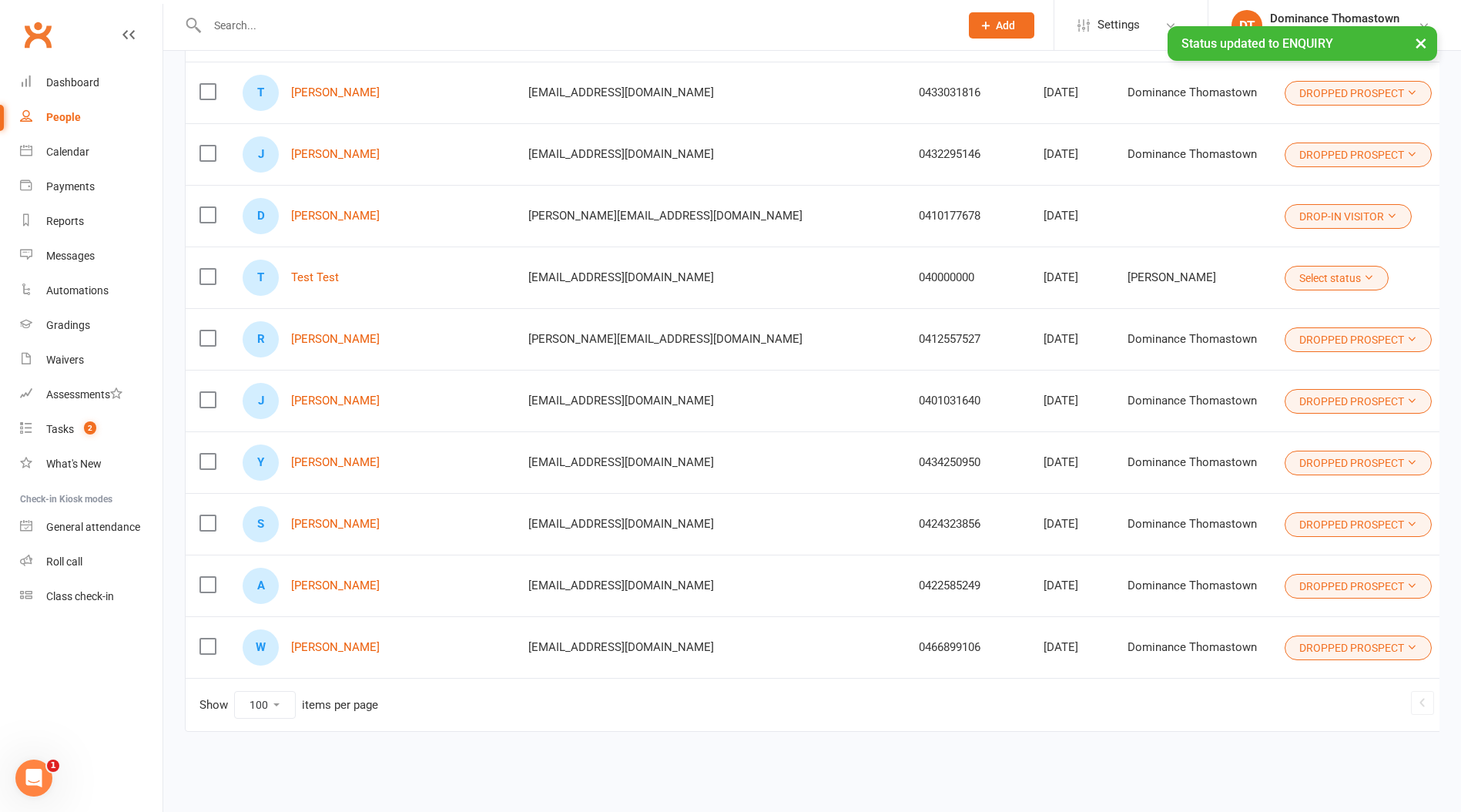
scroll to position [5756, 0]
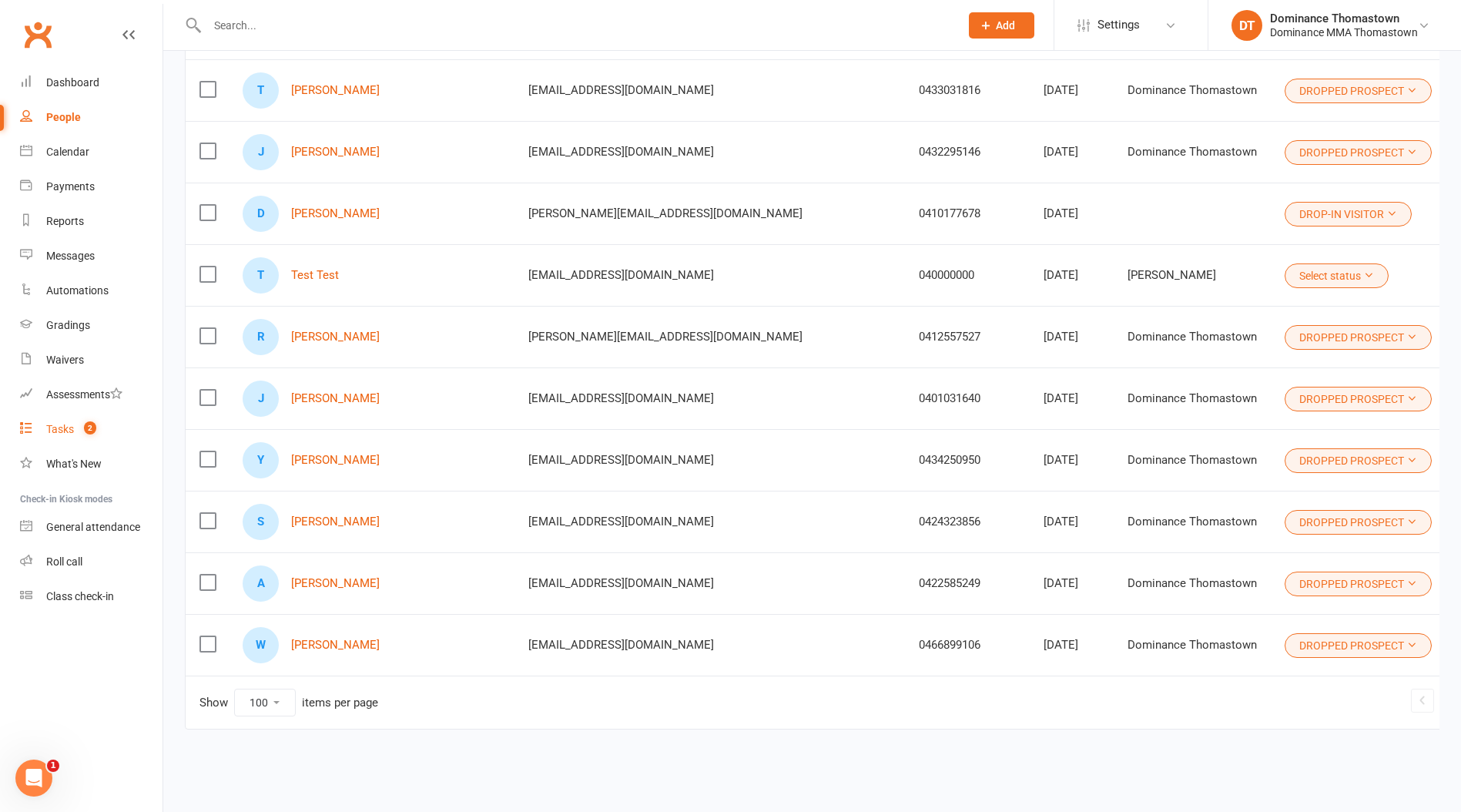
click at [67, 432] on div "Tasks" at bounding box center [60, 429] width 28 height 12
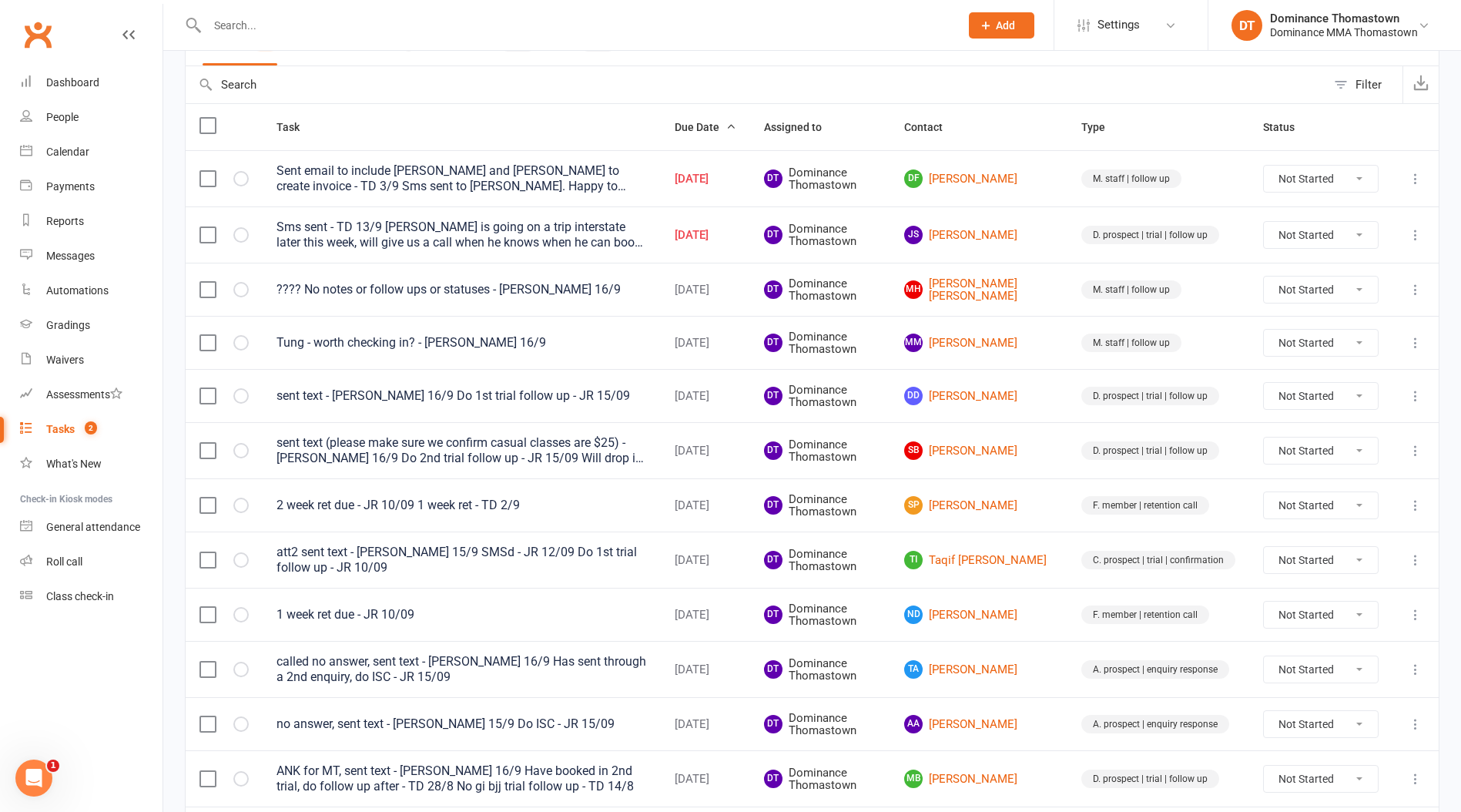
scroll to position [140, 0]
click at [109, 79] on link "Dashboard" at bounding box center [91, 82] width 143 height 35
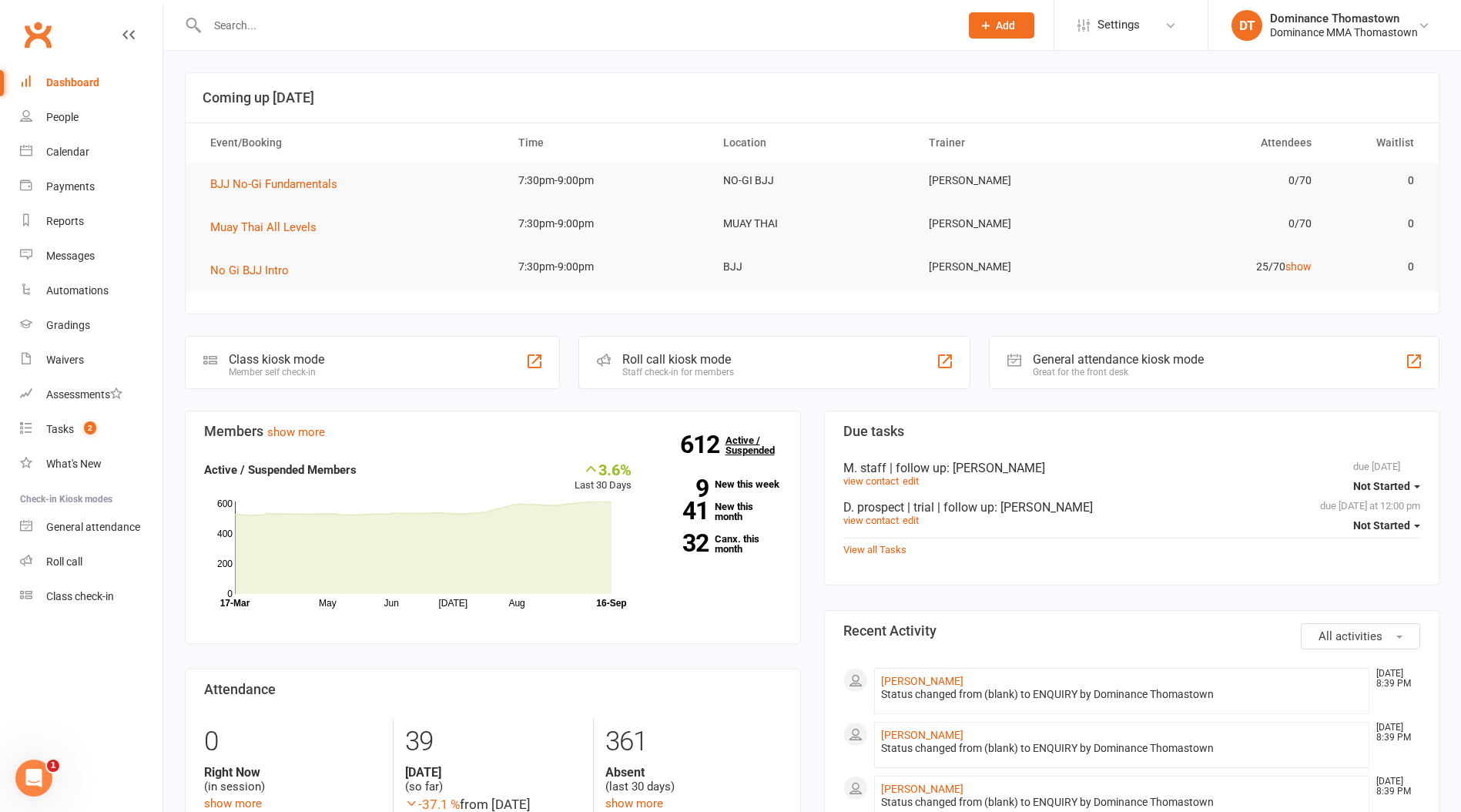
click at [735, 431] on link "612 Active / Suspended" at bounding box center [759, 445] width 68 height 43
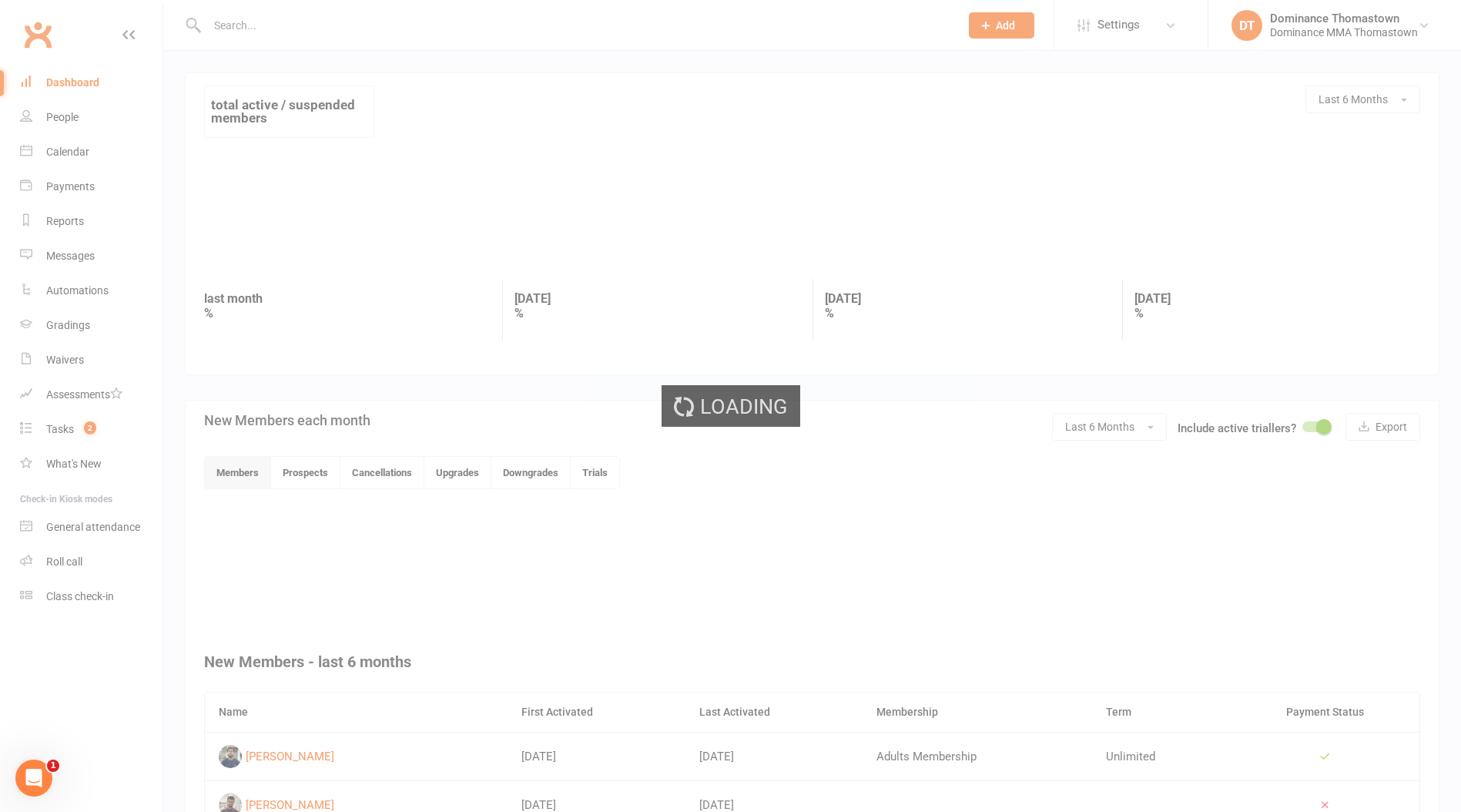
scroll to position [14, 0]
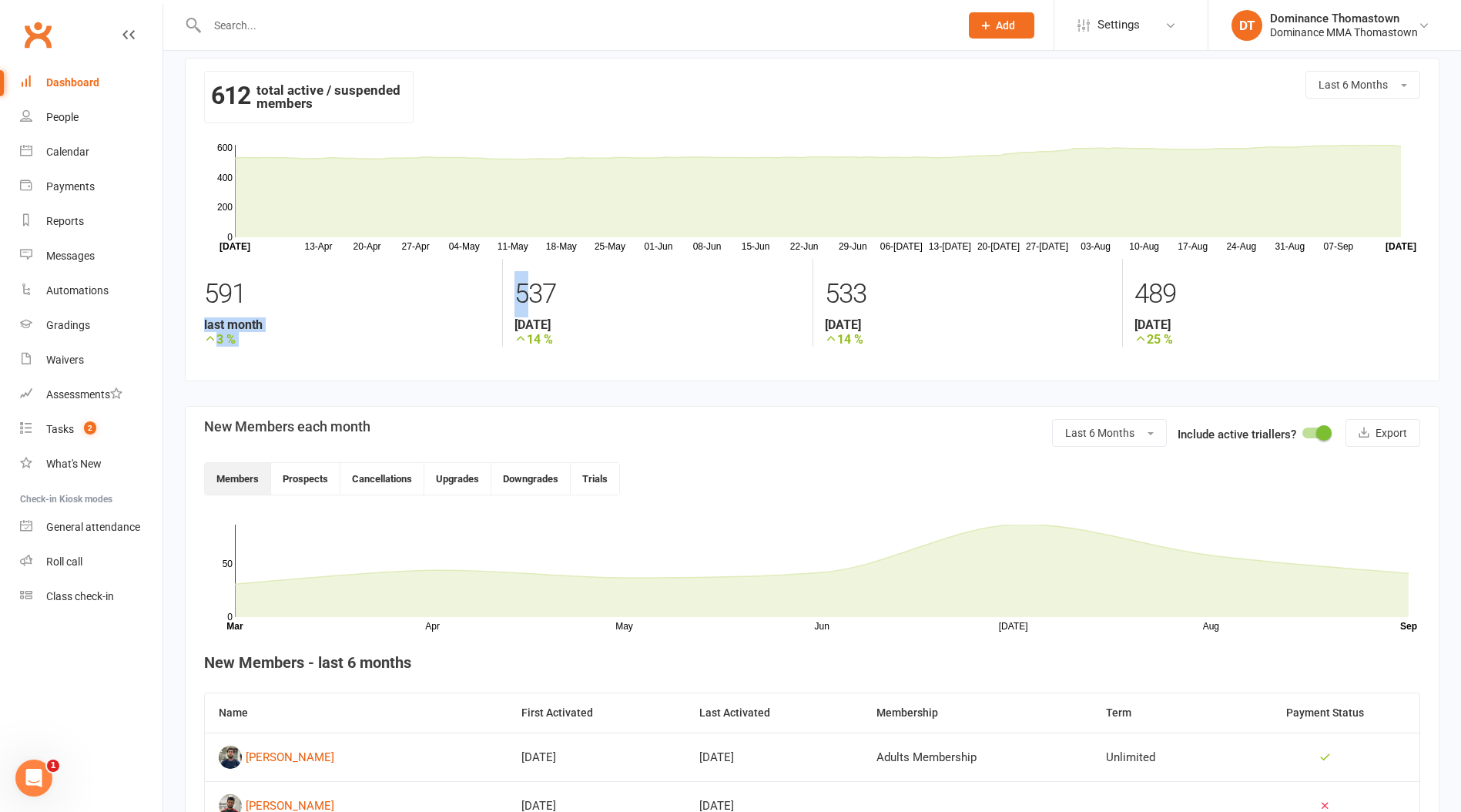
drag, startPoint x: 535, startPoint y: 292, endPoint x: 279, endPoint y: 289, distance: 256.0
click at [279, 289] on div "591 last month 3 % 537 [DATE] 14 % 533 [DATE] 14 % 489 [DATE] 25 %" at bounding box center [812, 299] width 1239 height 94
drag, startPoint x: 279, startPoint y: 289, endPoint x: 373, endPoint y: 287, distance: 94.0
click at [278, 289] on div "591" at bounding box center [347, 294] width 286 height 46
drag, startPoint x: 556, startPoint y: 286, endPoint x: 524, endPoint y: 281, distance: 32.4
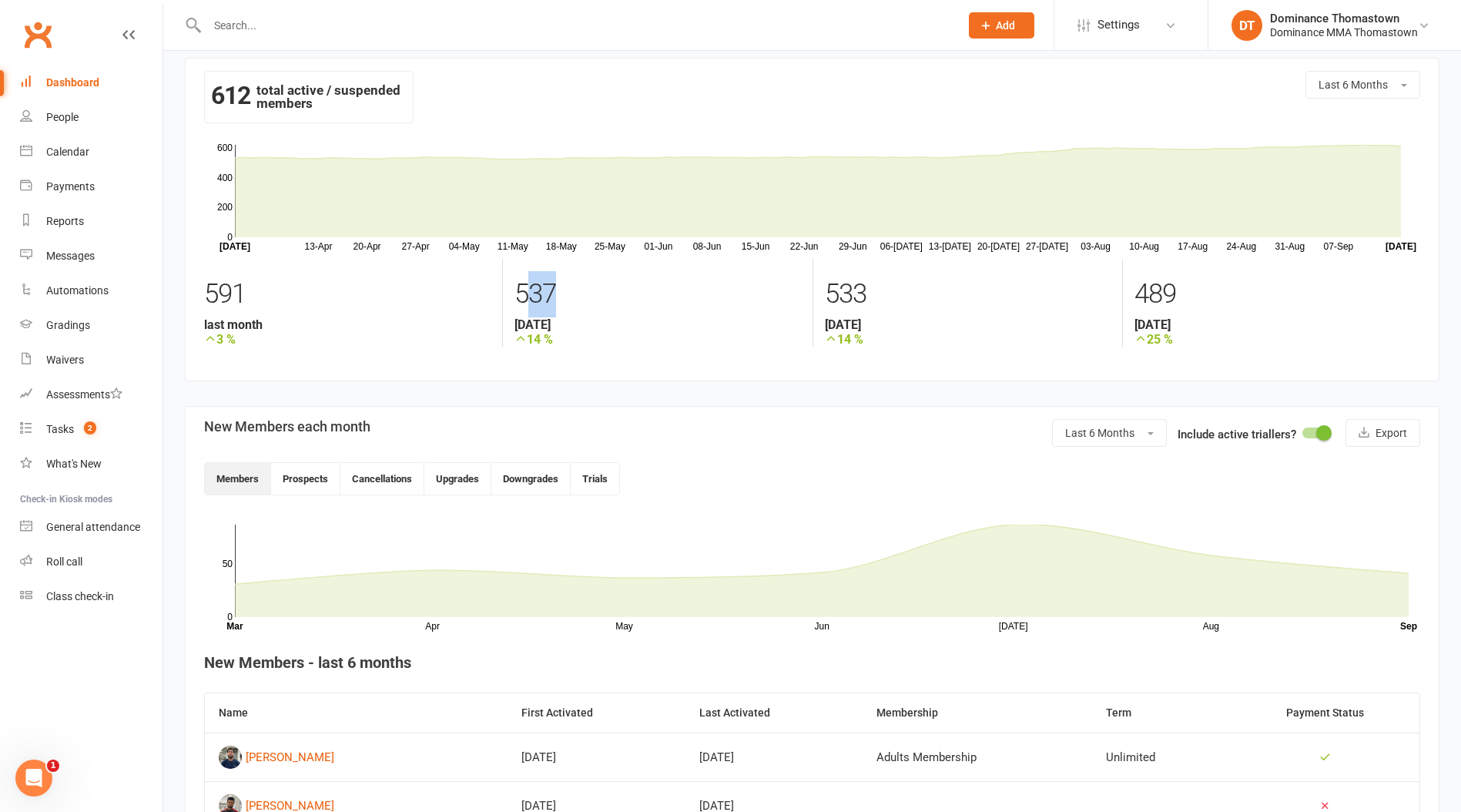
click at [524, 281] on div "537" at bounding box center [657, 294] width 286 height 46
drag, startPoint x: 524, startPoint y: 281, endPoint x: 543, endPoint y: 281, distance: 19.0
click at [524, 281] on div "537" at bounding box center [657, 294] width 286 height 46
click at [232, 25] on input "text" at bounding box center [575, 25] width 746 height 21
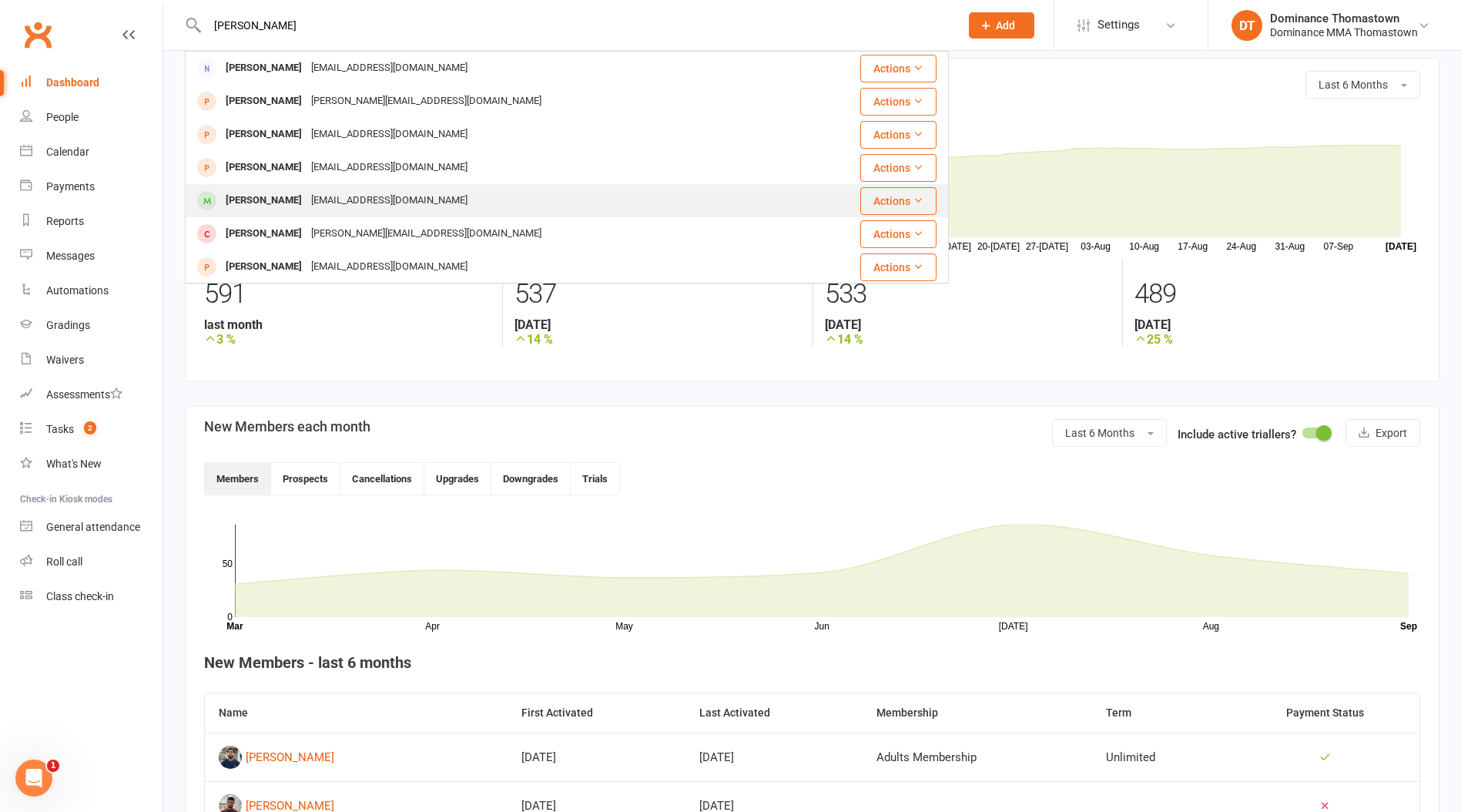
type input "[PERSON_NAME]"
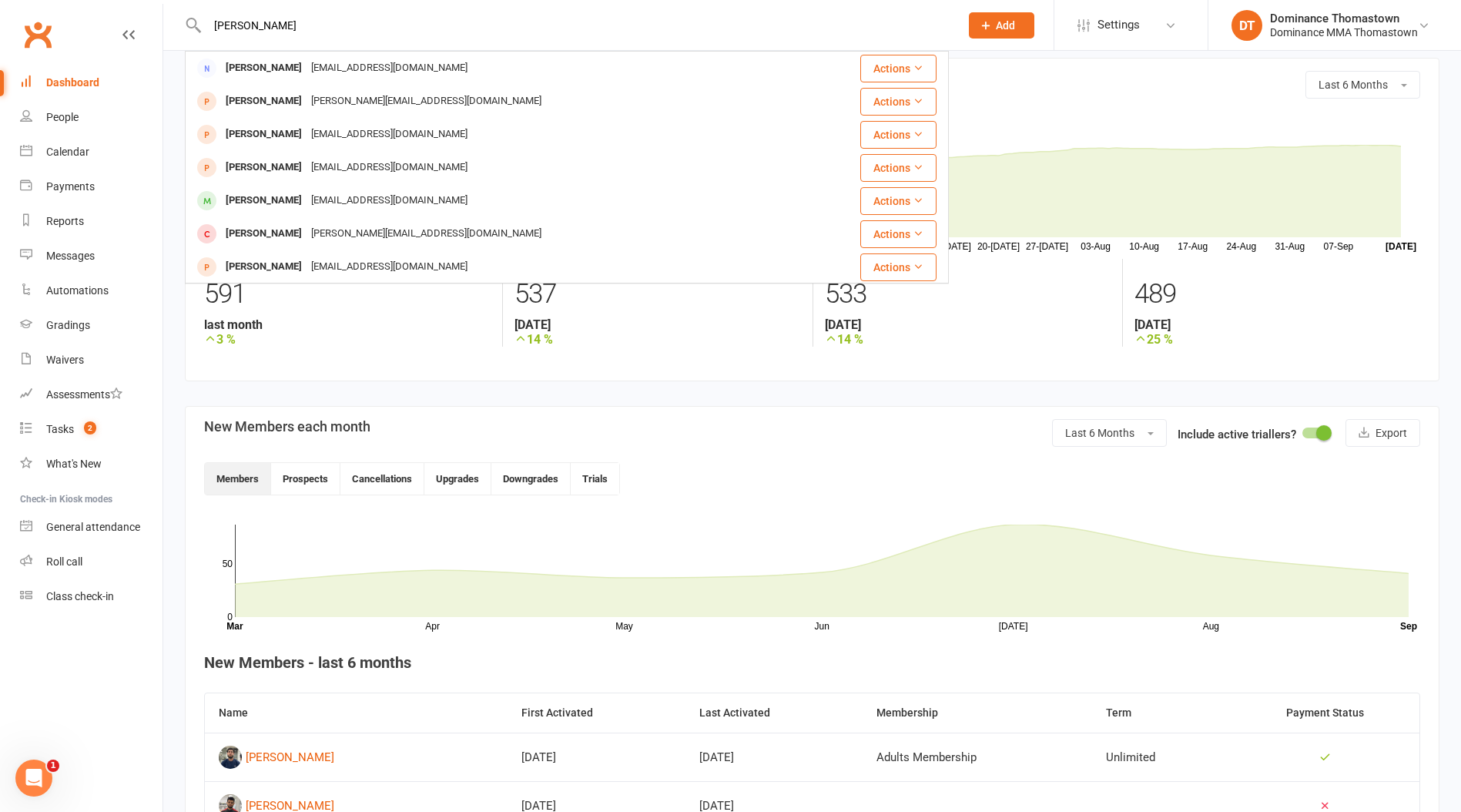
click at [310, 191] on div "[EMAIL_ADDRESS][DOMAIN_NAME]" at bounding box center [390, 201] width 166 height 22
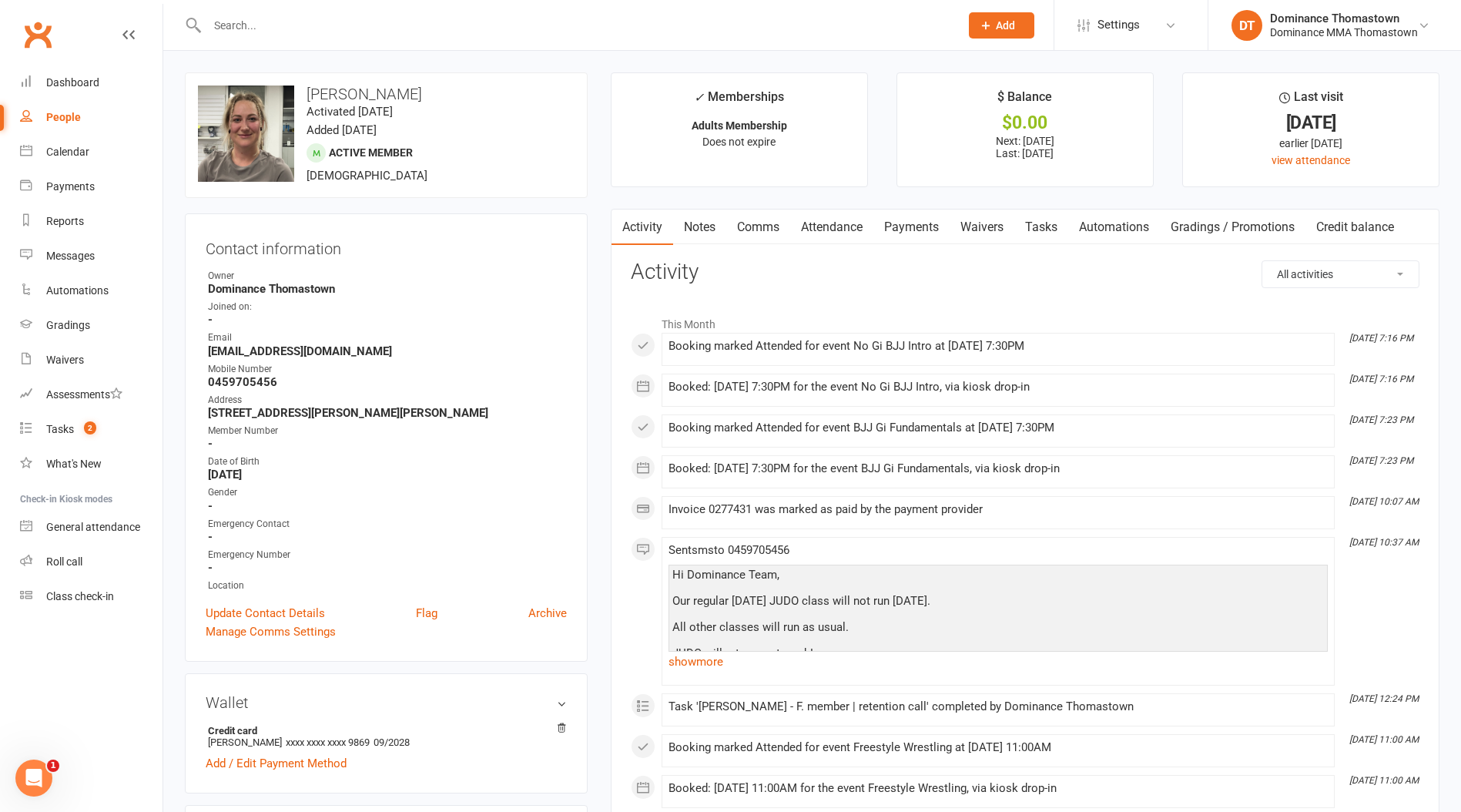
click at [718, 214] on link "Notes" at bounding box center [700, 227] width 53 height 36
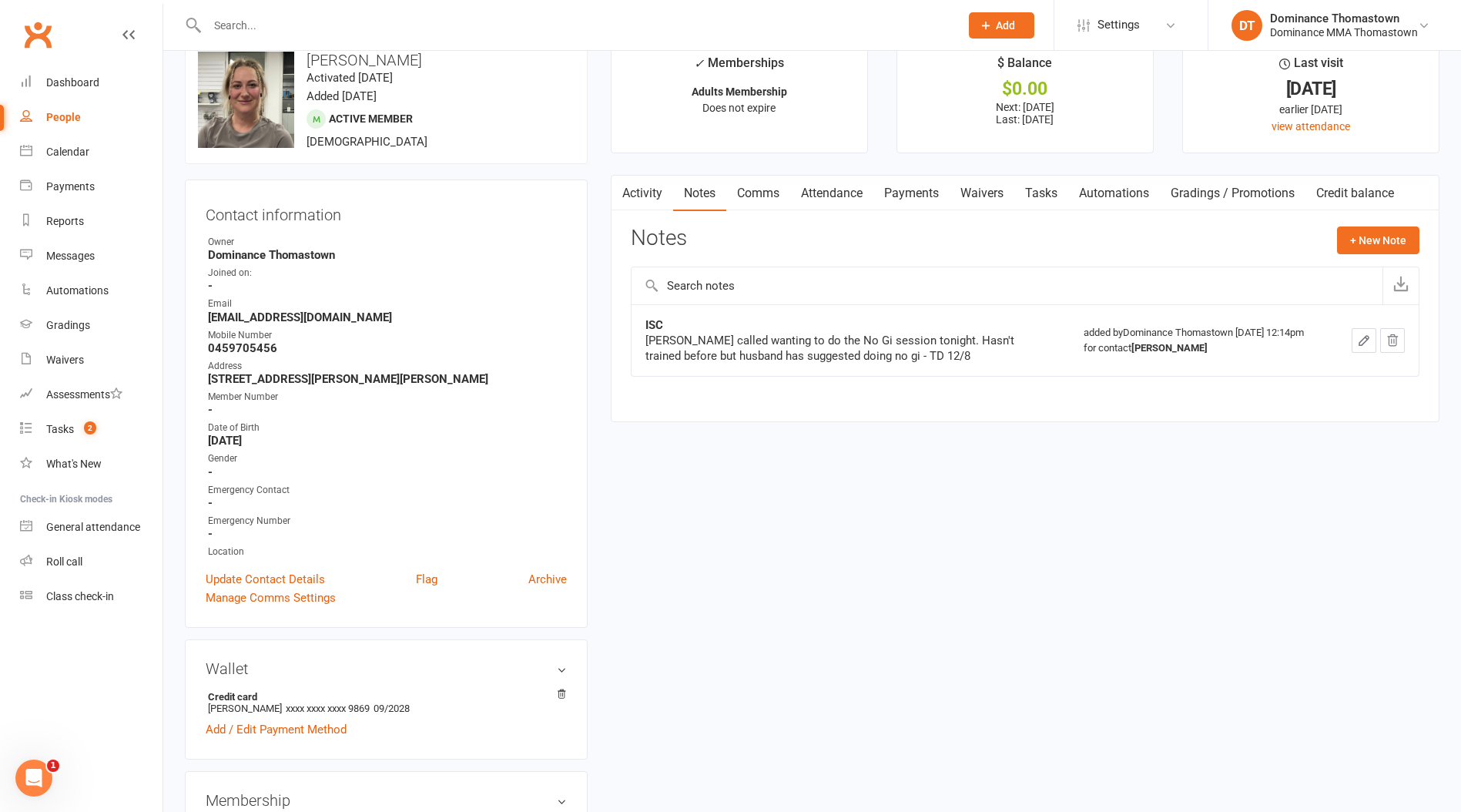
scroll to position [44, 0]
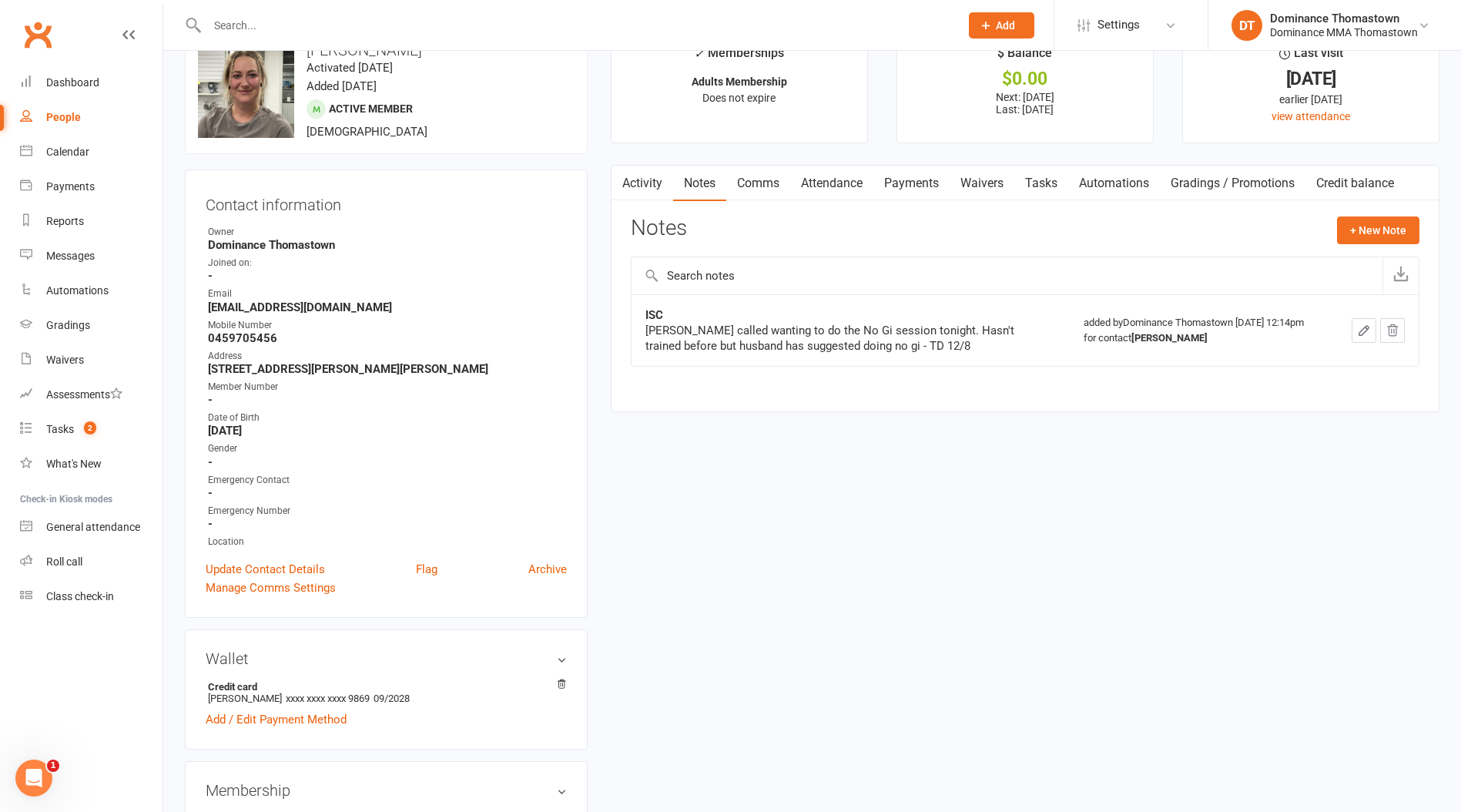
drag, startPoint x: 993, startPoint y: 185, endPoint x: 1063, endPoint y: 201, distance: 71.8
click at [992, 185] on link "Waivers" at bounding box center [982, 184] width 65 height 36
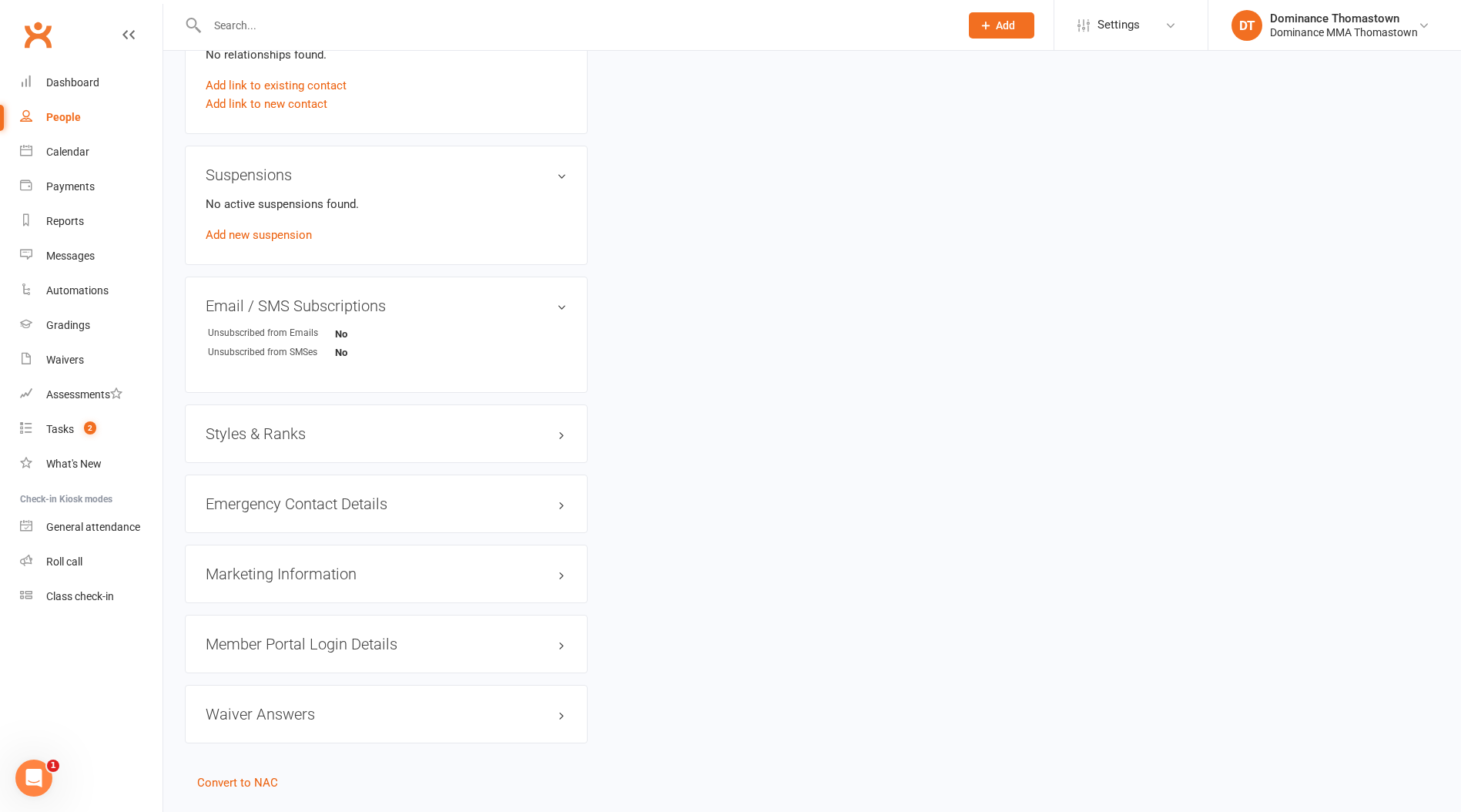
scroll to position [1019, 0]
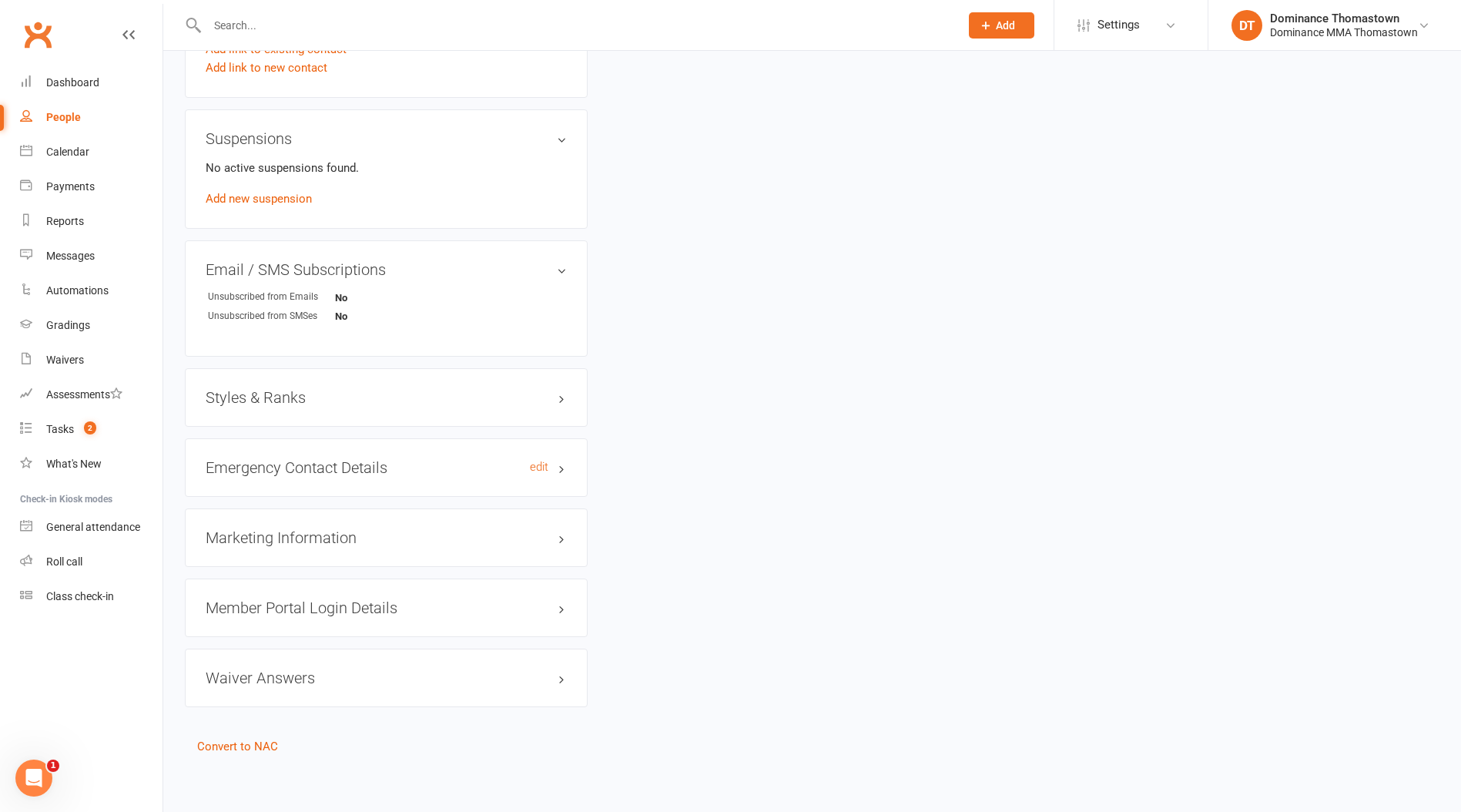
click at [407, 466] on h3 "Emergency Contact Details edit" at bounding box center [386, 467] width 361 height 17
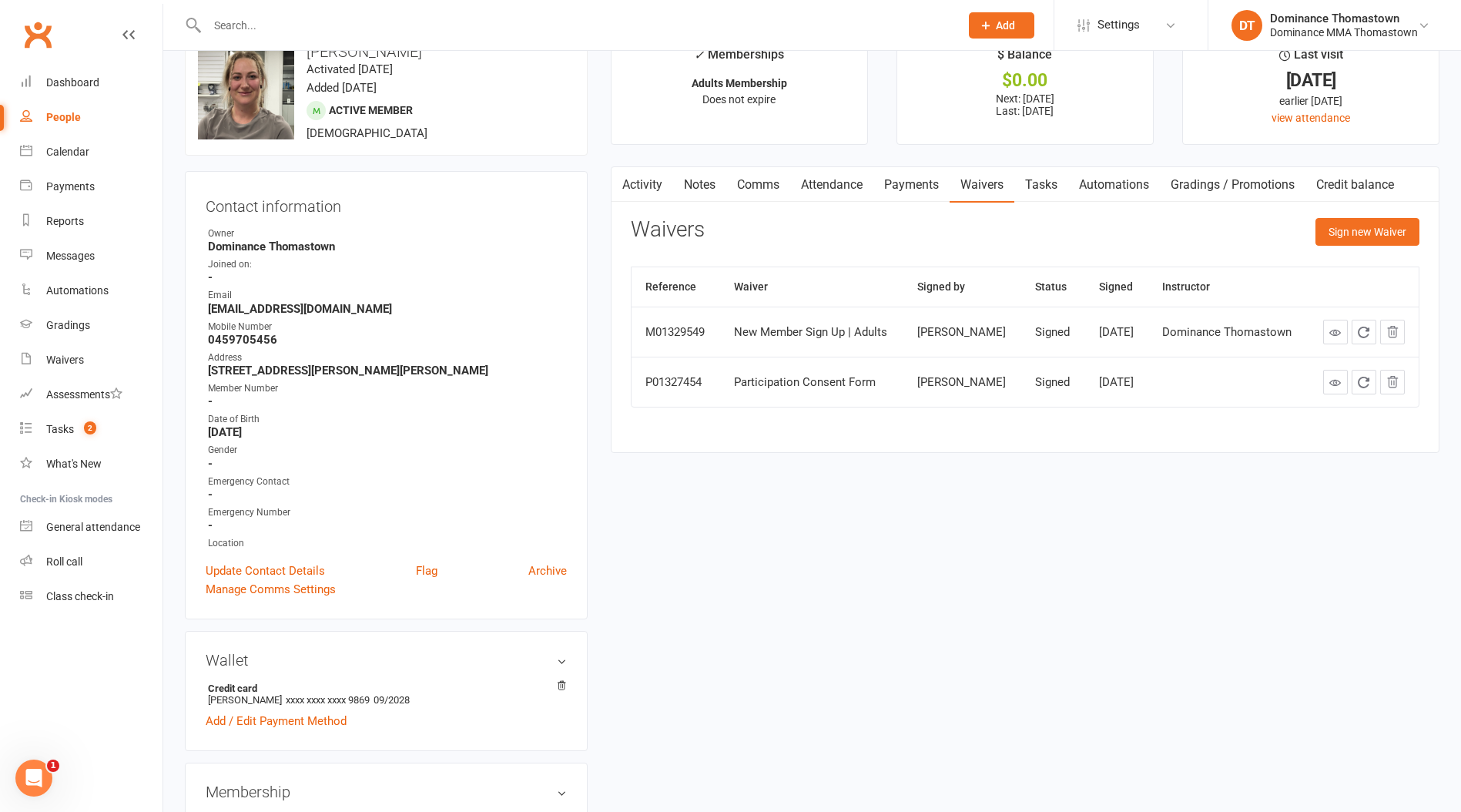
scroll to position [0, 0]
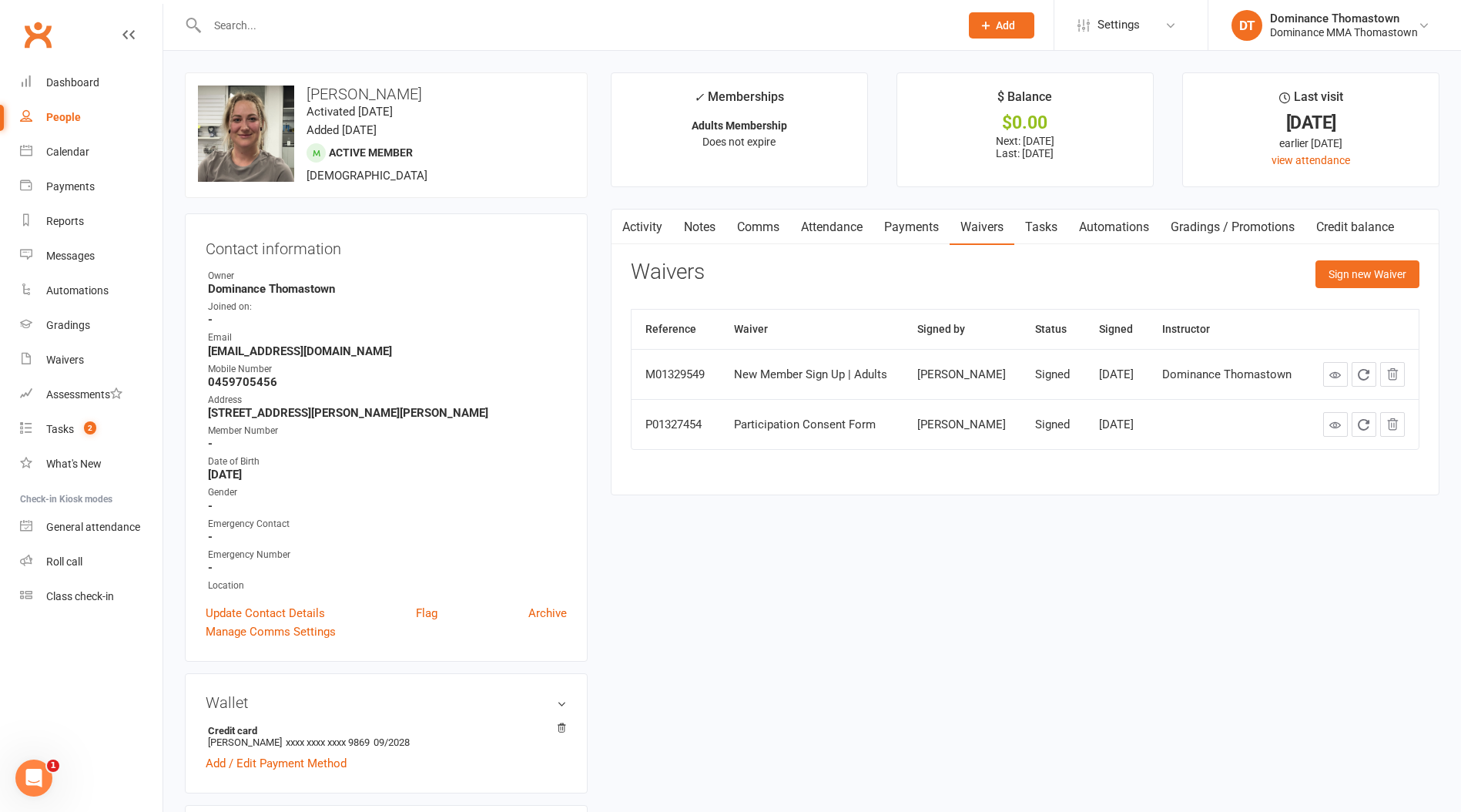
click at [326, 31] on input "text" at bounding box center [575, 25] width 746 height 21
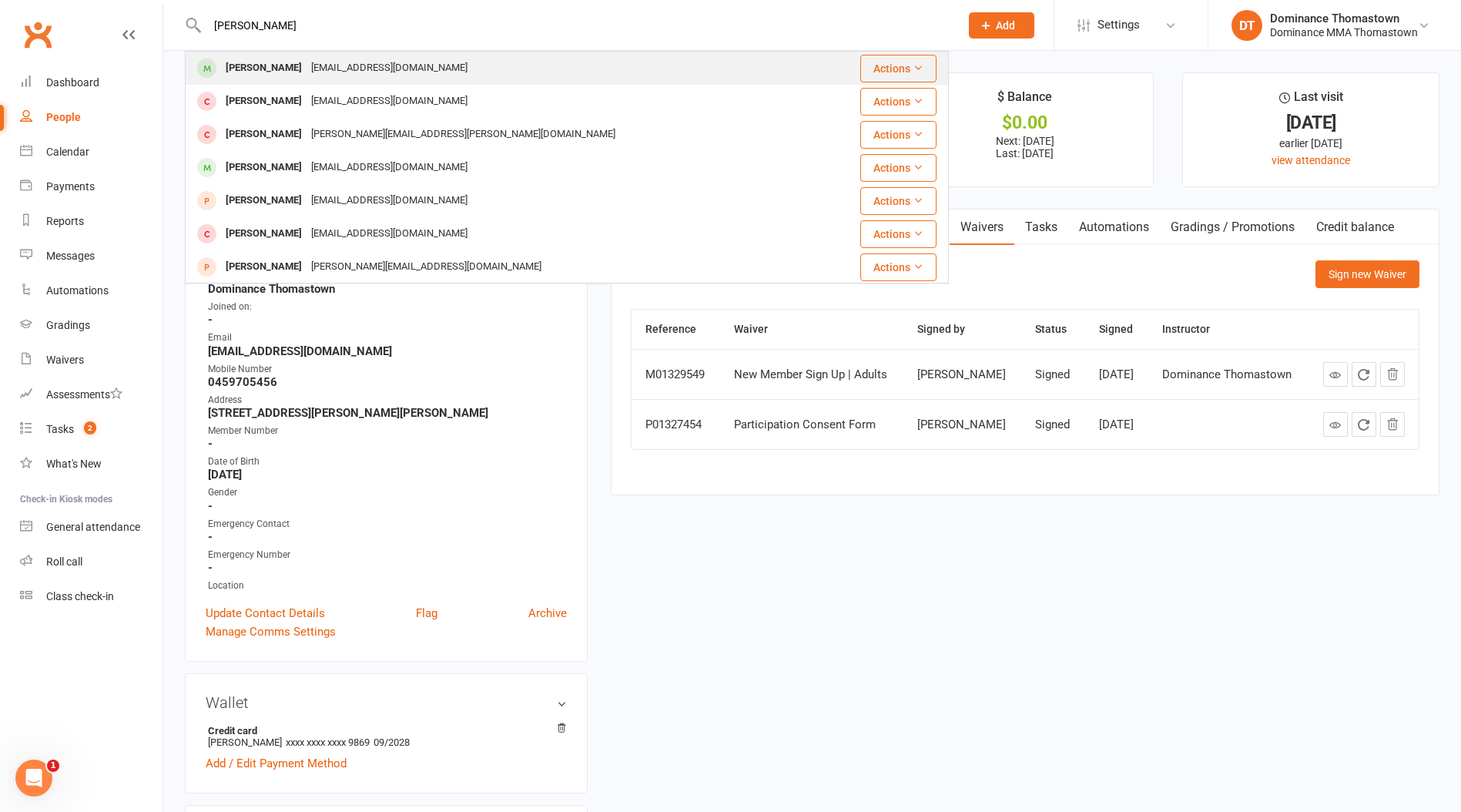
type input "[PERSON_NAME]"
click at [324, 69] on div "[EMAIL_ADDRESS][DOMAIN_NAME]" at bounding box center [390, 68] width 166 height 22
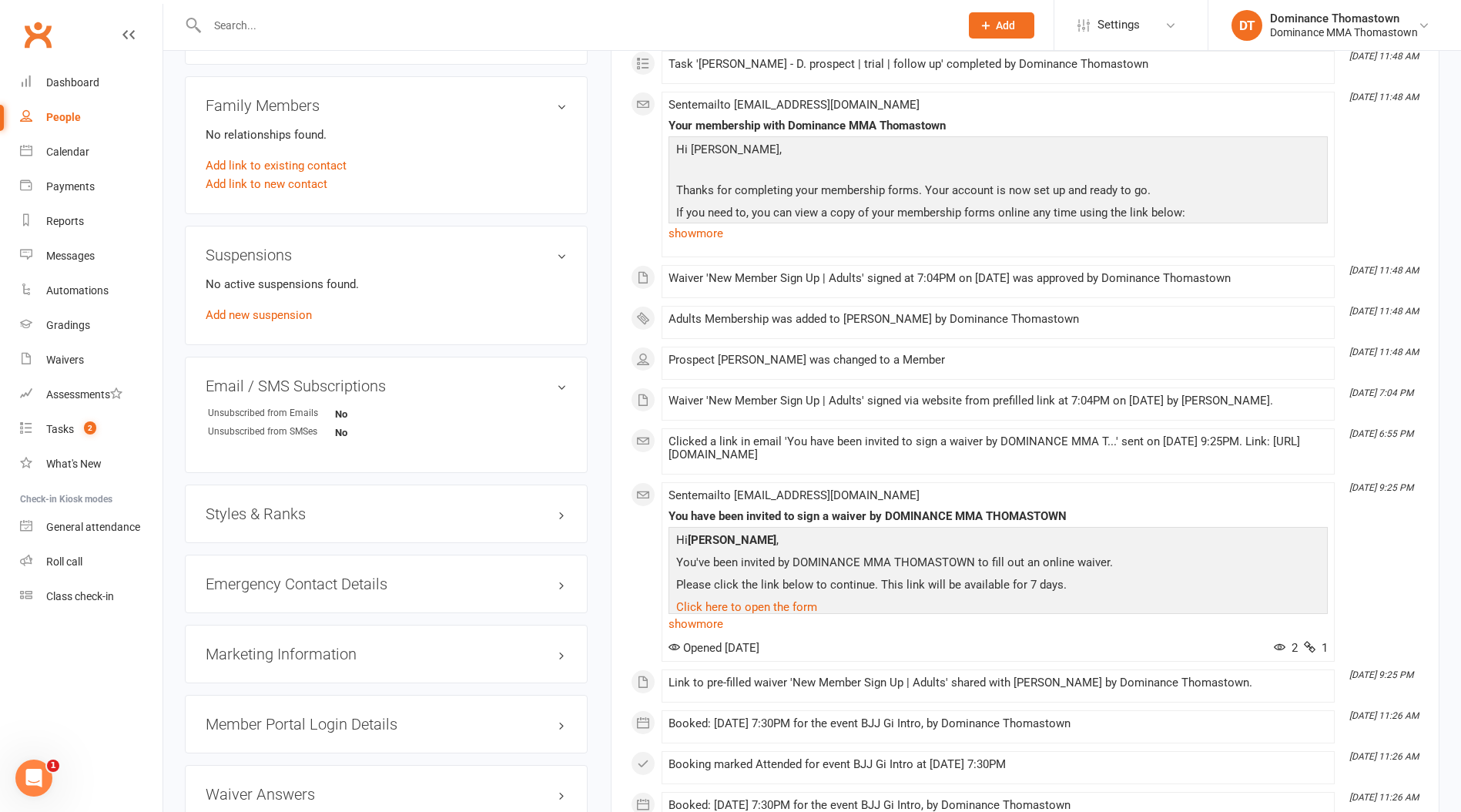
scroll to position [893, 0]
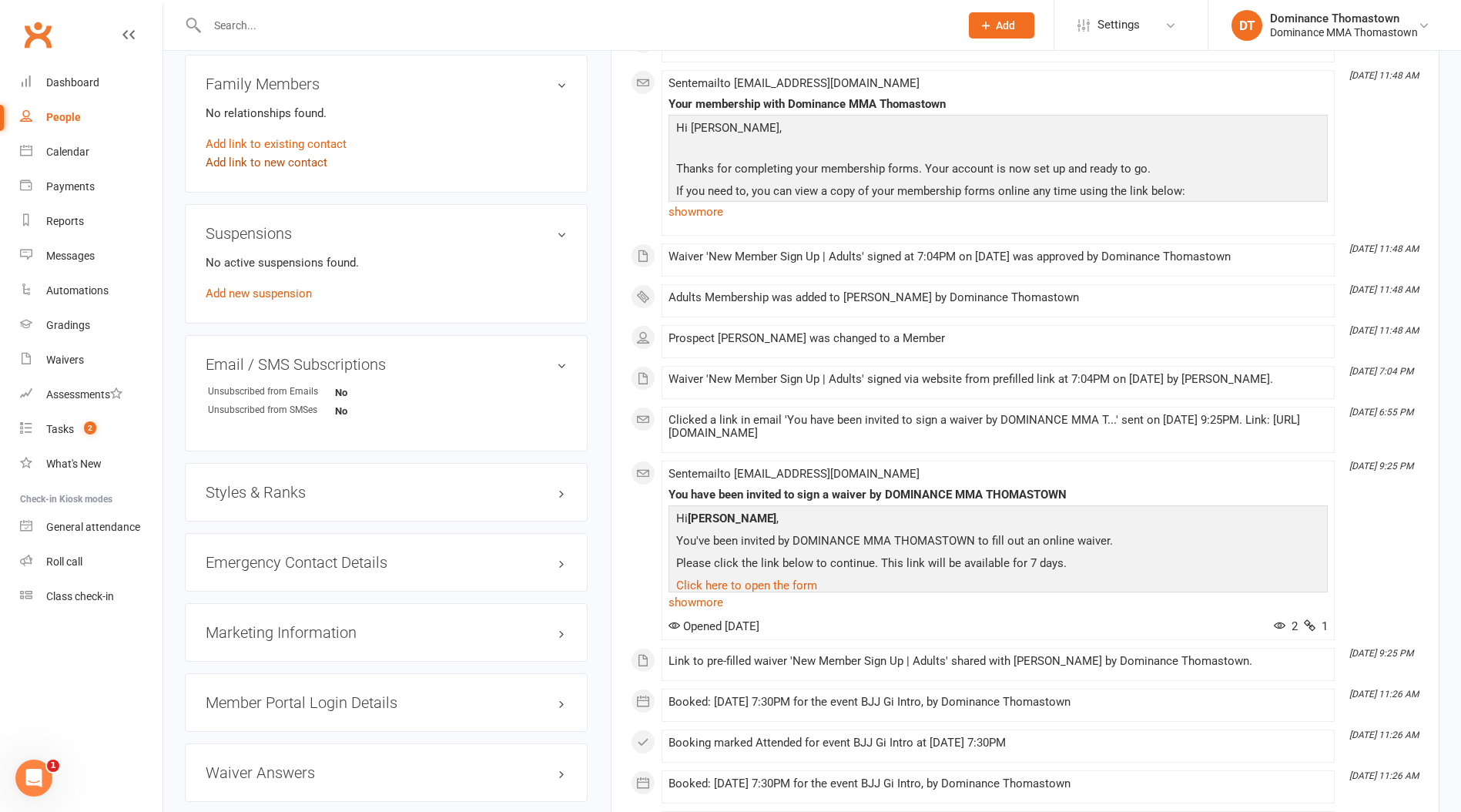
click at [303, 160] on link "Add link to new contact" at bounding box center [267, 162] width 122 height 19
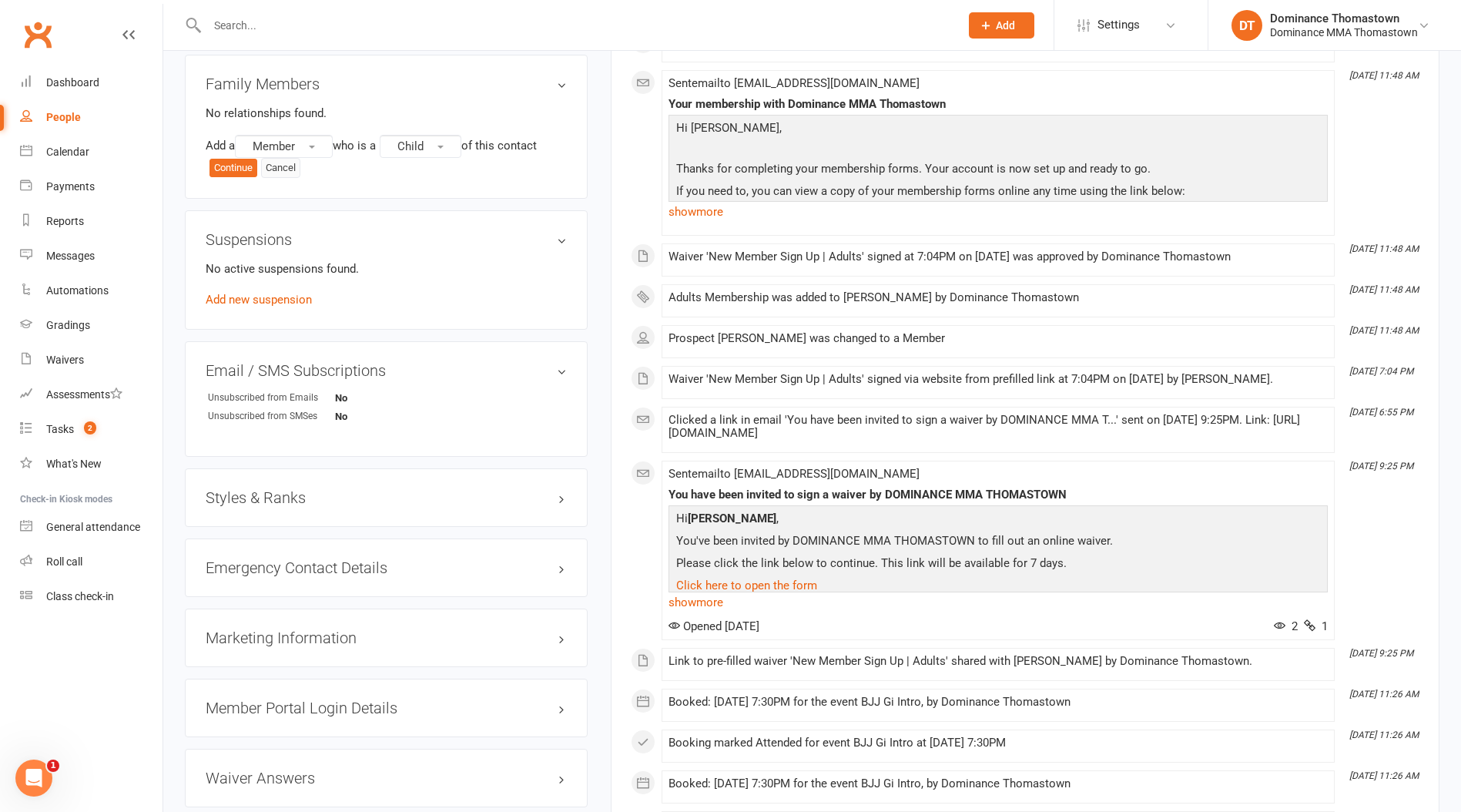
click at [300, 167] on button "Cancel" at bounding box center [281, 168] width 39 height 20
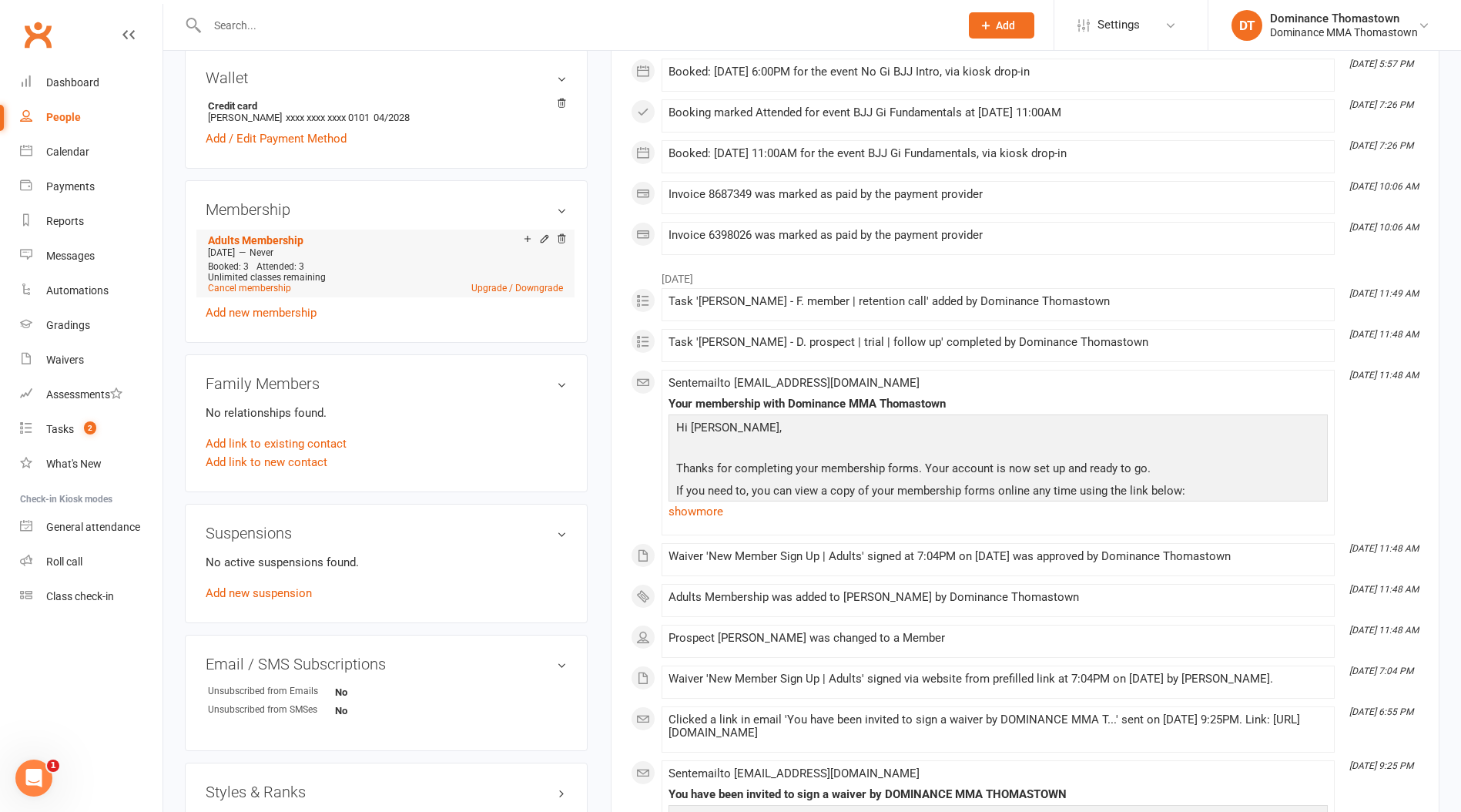
scroll to position [614, 0]
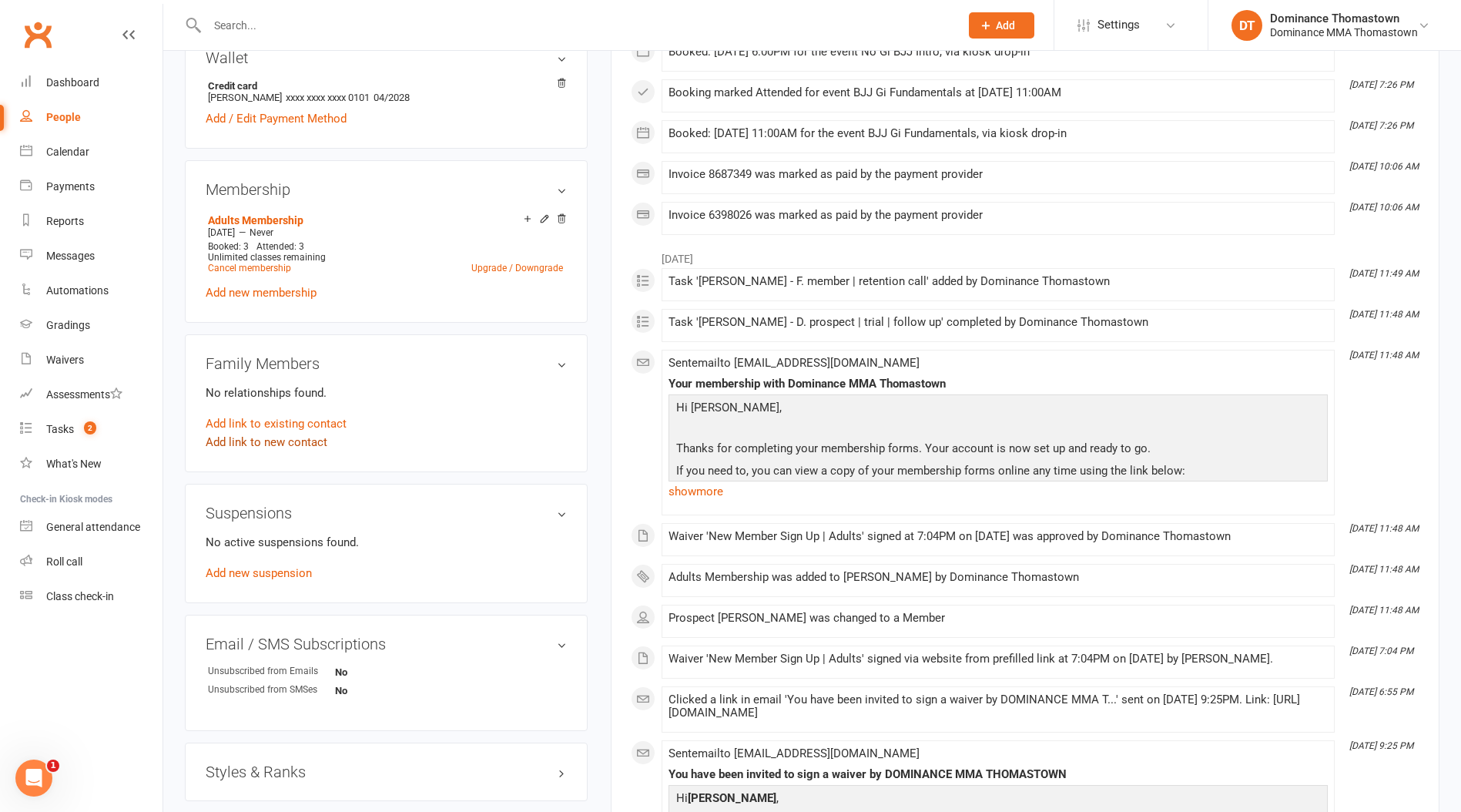
click at [280, 444] on link "Add link to new contact" at bounding box center [267, 442] width 122 height 19
click at [282, 444] on button "Cancel" at bounding box center [281, 447] width 39 height 20
click at [294, 418] on link "Add link to existing contact" at bounding box center [276, 422] width 141 height 19
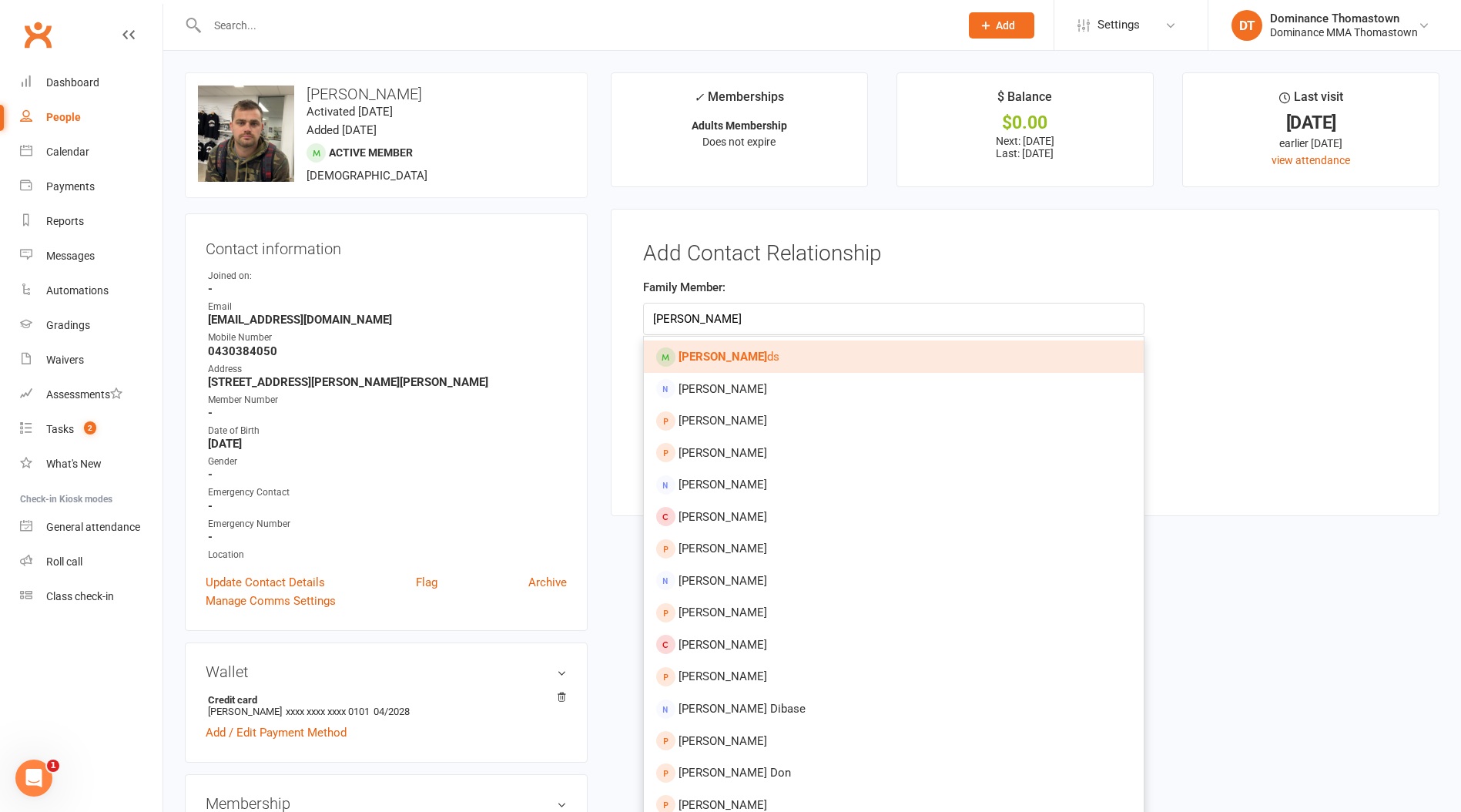
type input "[PERSON_NAME]"
drag, startPoint x: 751, startPoint y: 364, endPoint x: 732, endPoint y: 368, distance: 19.4
click at [751, 364] on link "[PERSON_NAME] ds" at bounding box center [893, 357] width 500 height 32
type input "[PERSON_NAME]"
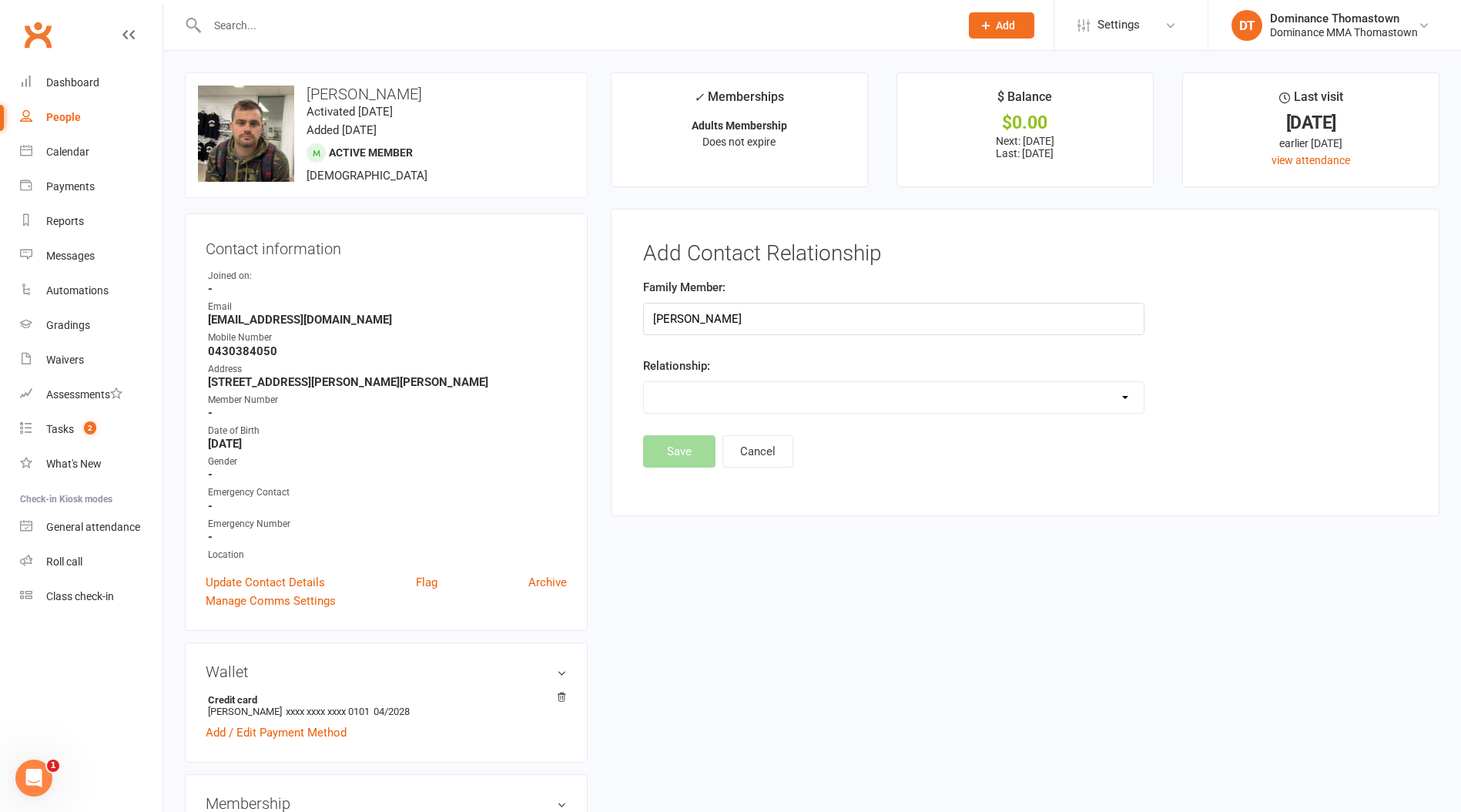
click at [695, 394] on select "Parent / Guardian Child Sibling (parent not in system) Spouse / Partner Cousin …" at bounding box center [893, 398] width 500 height 31
select select "3"
click at [644, 382] on select "Parent / Guardian Child Sibling (parent not in system) Spouse / Partner Cousin …" at bounding box center [893, 398] width 500 height 31
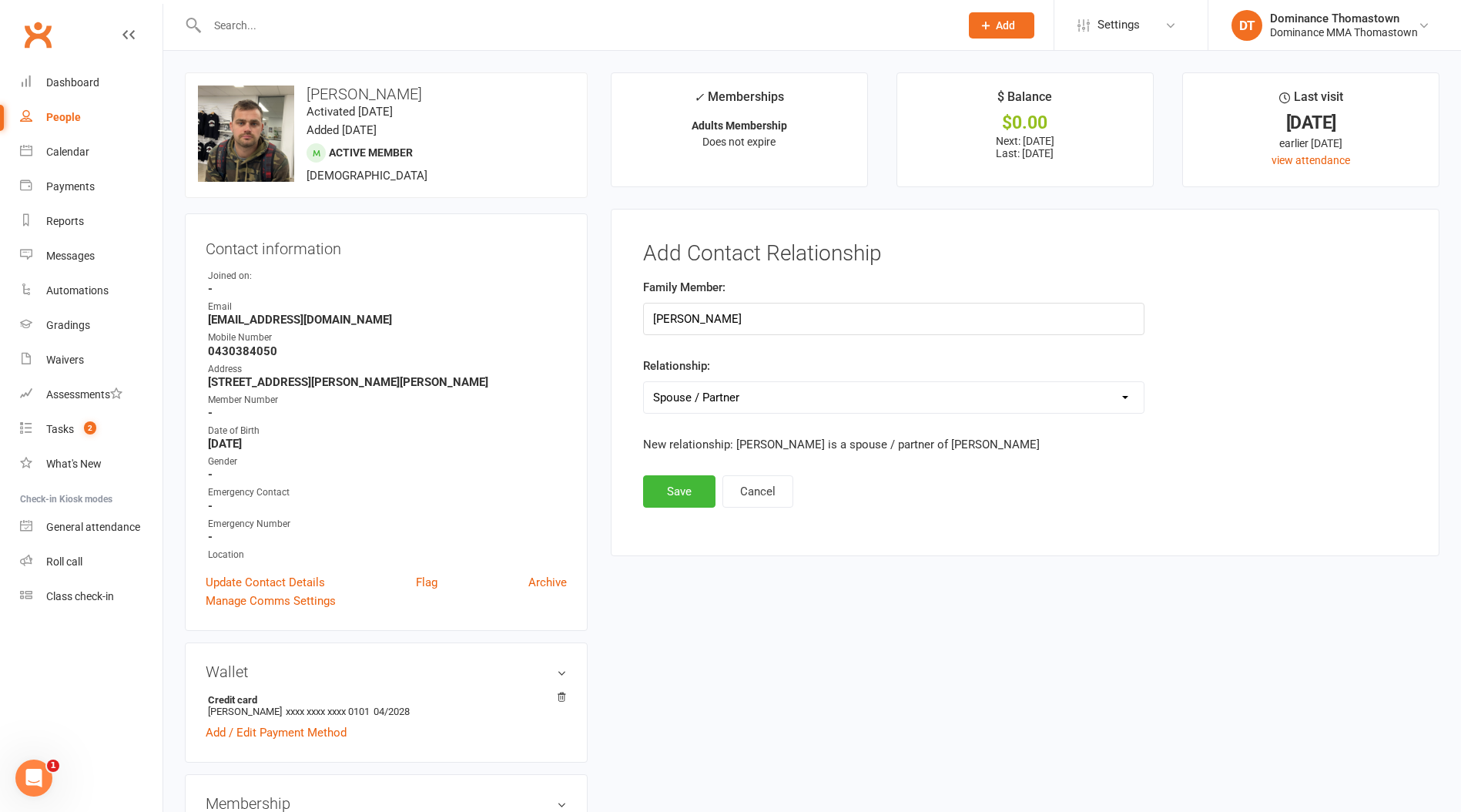
click at [675, 472] on div "Family Member: [PERSON_NAME] Relationship: Parent / Guardian Child Sibling (par…" at bounding box center [894, 376] width 524 height 197
click at [676, 496] on button "Save" at bounding box center [679, 491] width 72 height 32
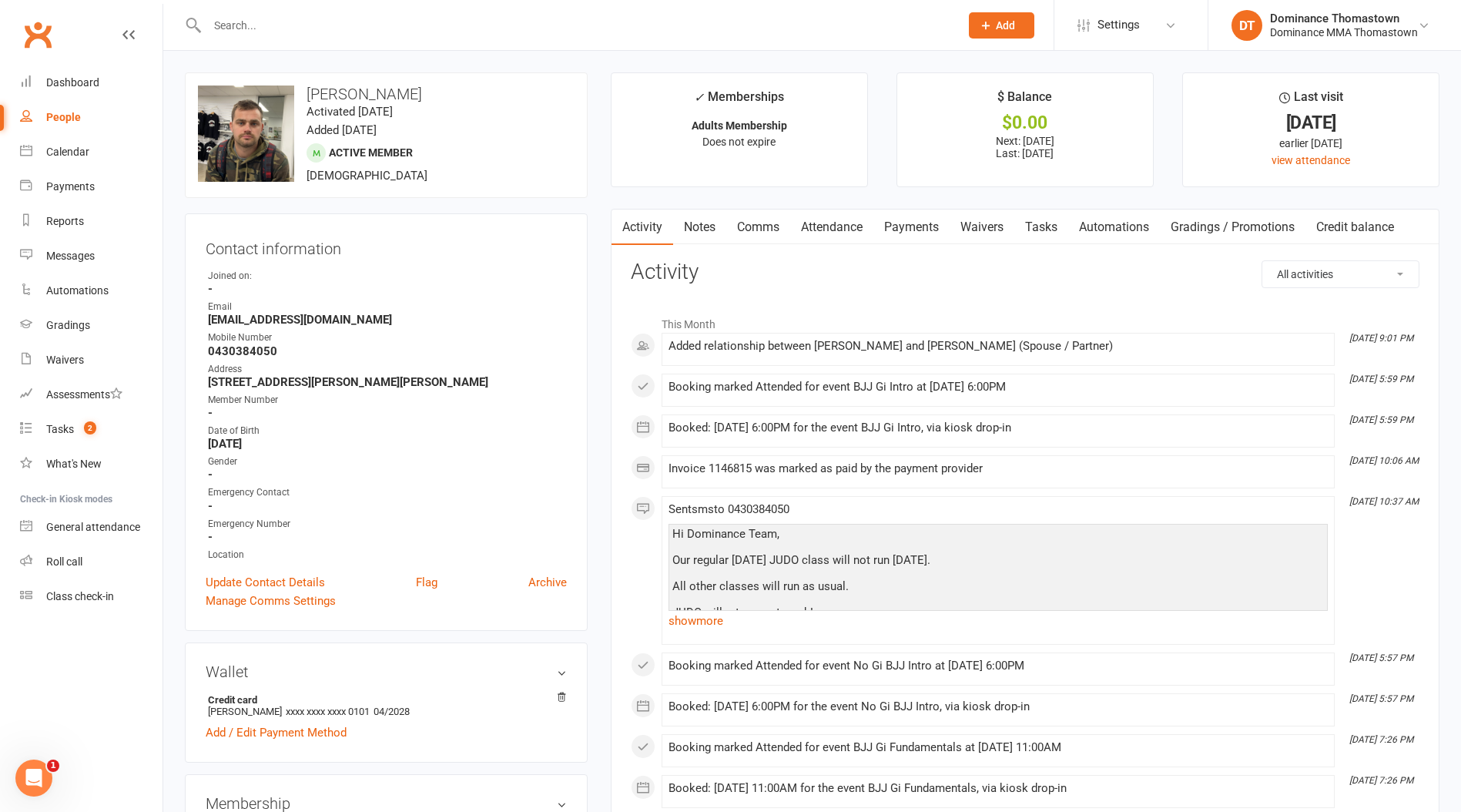
click at [303, 18] on input "text" at bounding box center [575, 25] width 746 height 21
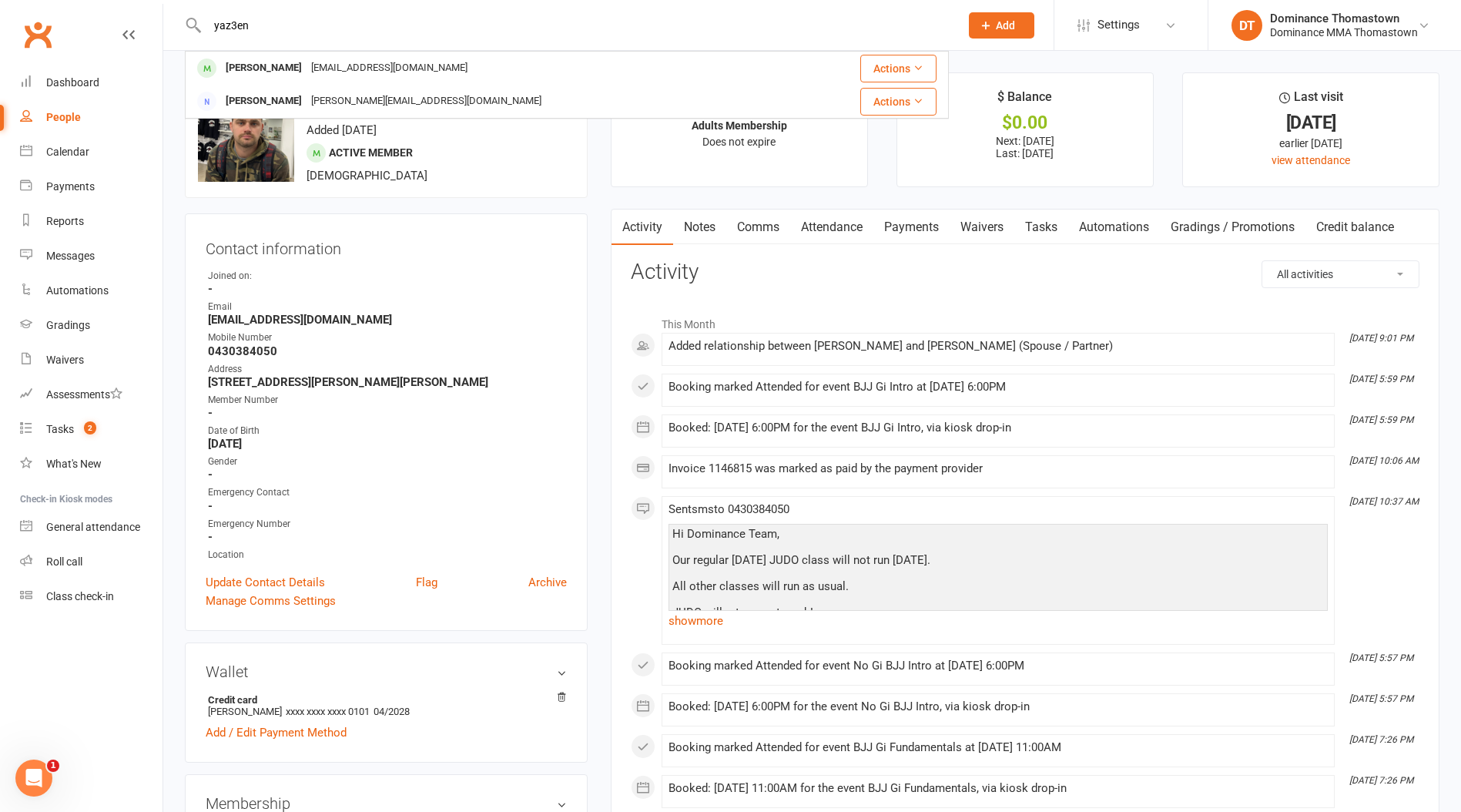
type input "yaz3en"
click at [320, 73] on div "[EMAIL_ADDRESS][DOMAIN_NAME]" at bounding box center [390, 68] width 166 height 22
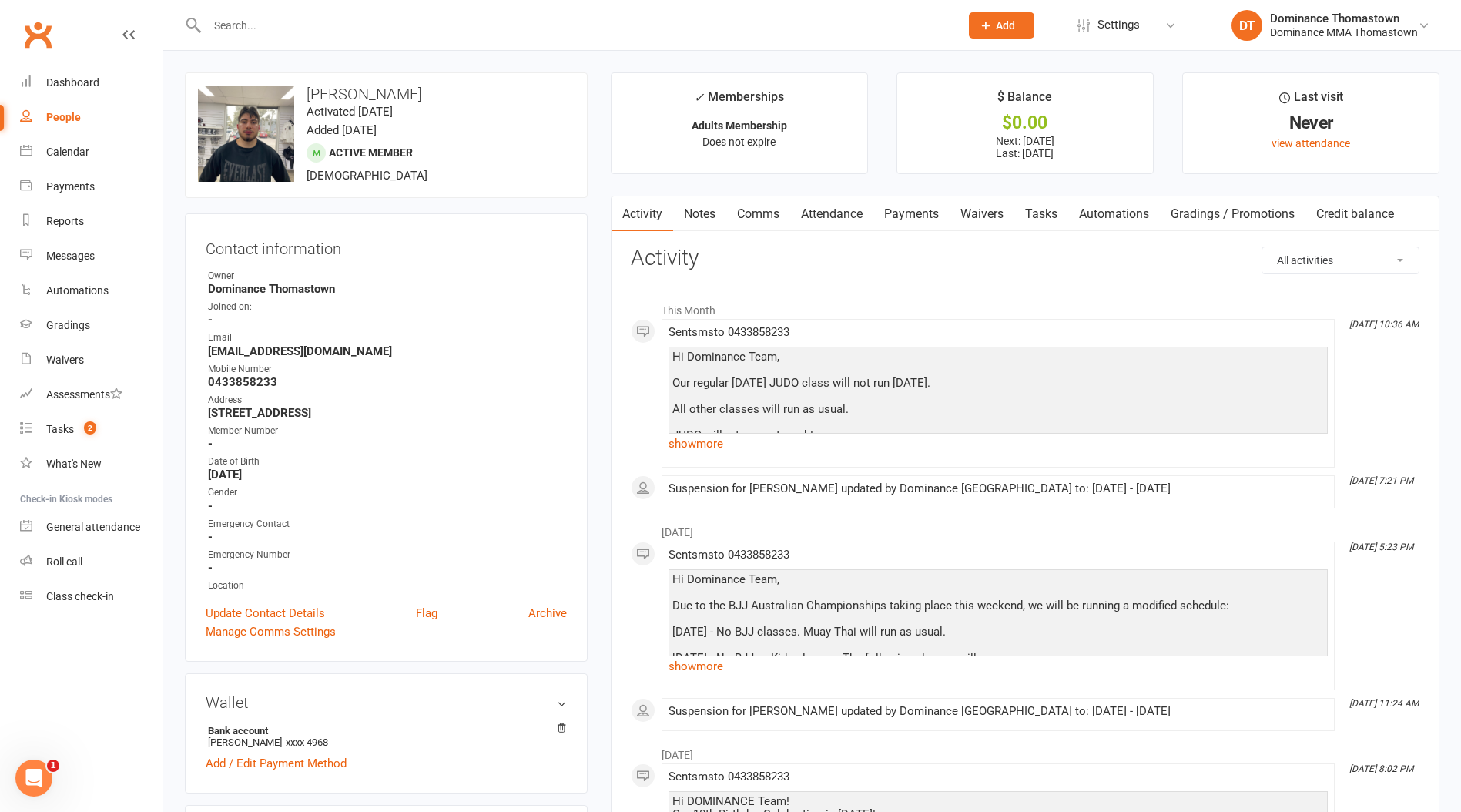
click at [893, 208] on link "Payments" at bounding box center [912, 214] width 77 height 36
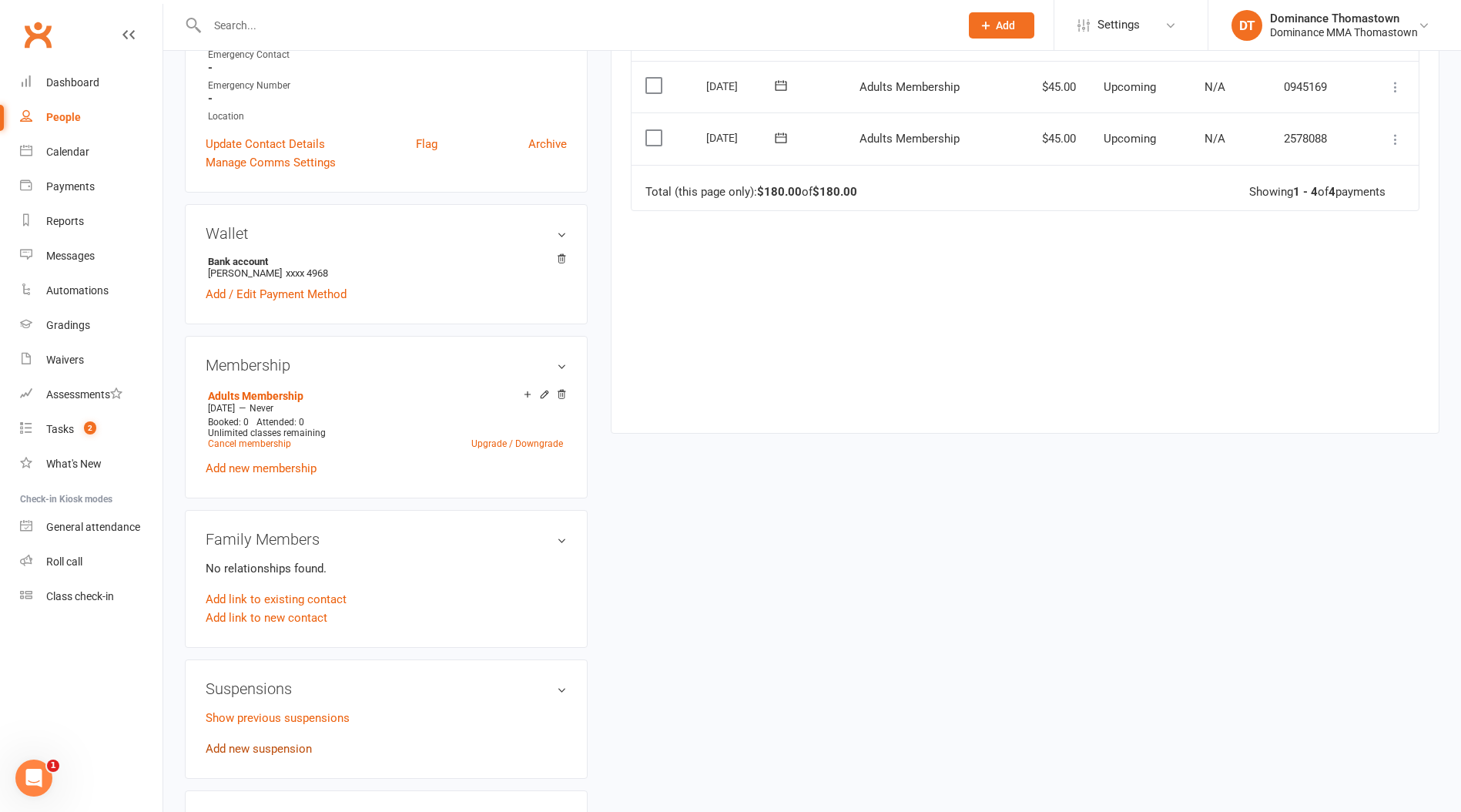
scroll to position [480, 0]
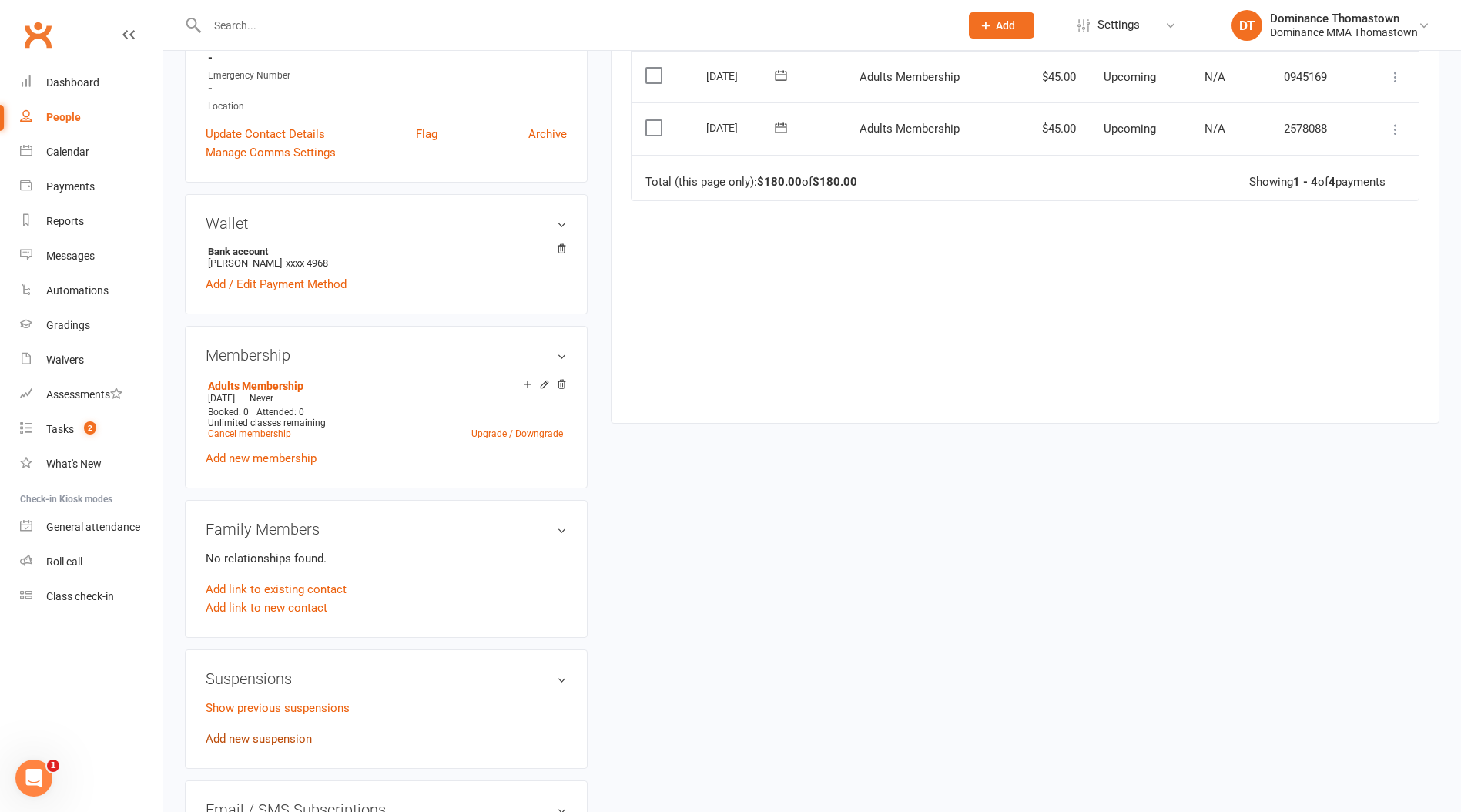
click at [257, 734] on link "Add new suspension" at bounding box center [259, 739] width 106 height 14
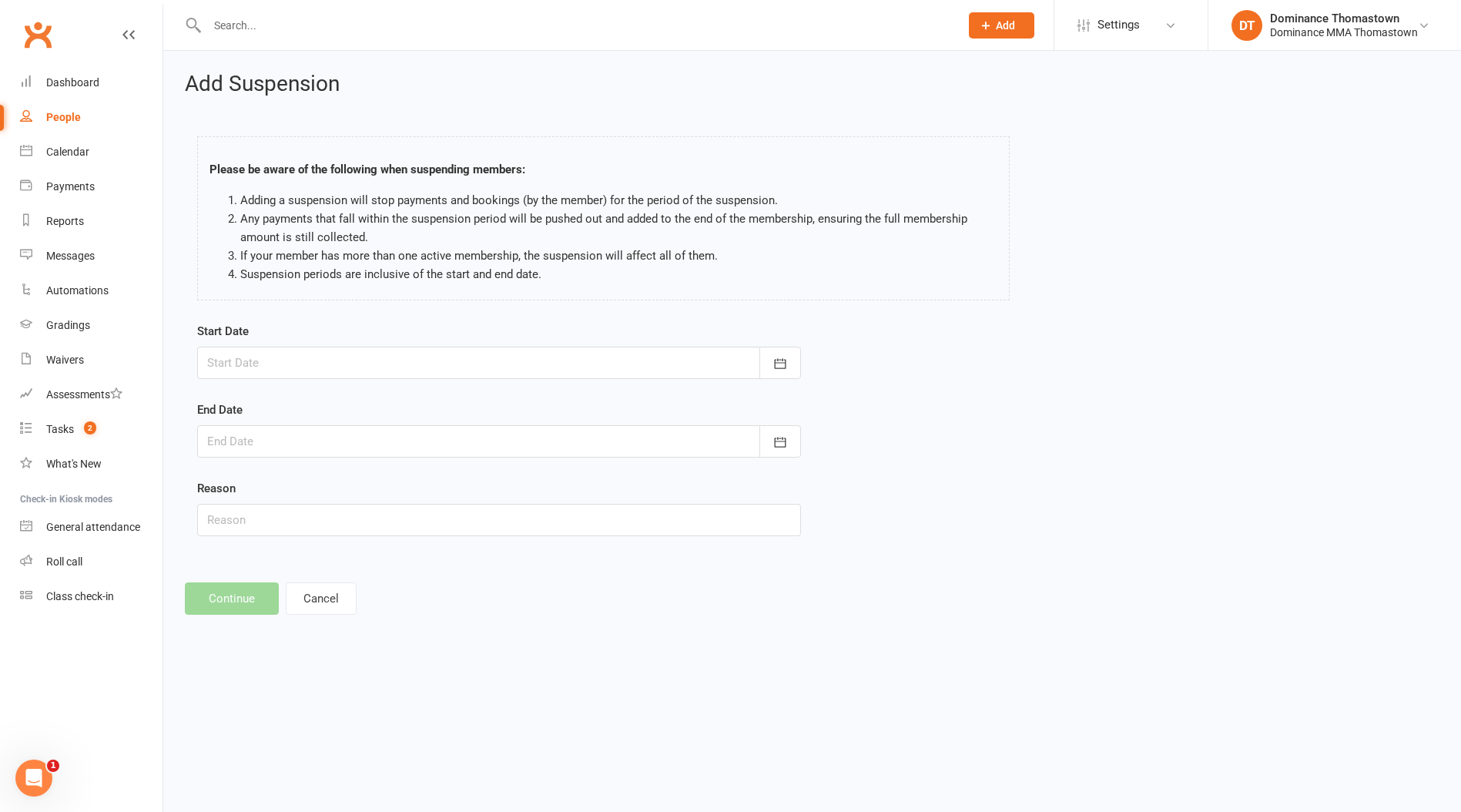
click at [232, 396] on form "Start Date [DATE] Sun Mon Tue Wed Thu Fri Sat 36 31 01 02 03 04 05 06 37 07 08 …" at bounding box center [498, 429] width 603 height 214
drag, startPoint x: 242, startPoint y: 365, endPoint x: 250, endPoint y: 394, distance: 30.1
click at [242, 365] on div at bounding box center [498, 363] width 603 height 32
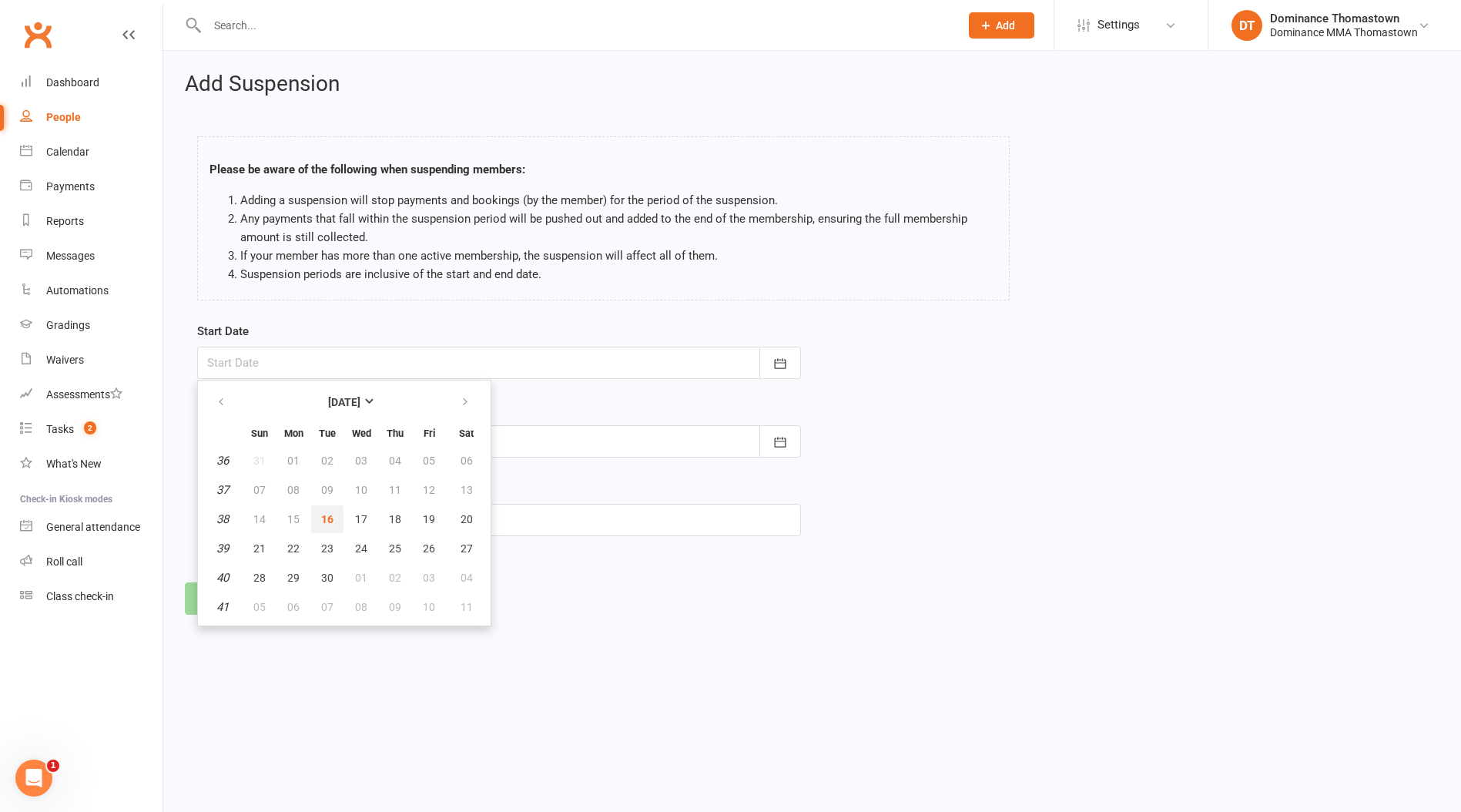
click at [318, 523] on button "16" at bounding box center [327, 519] width 32 height 28
type input "[DATE]"
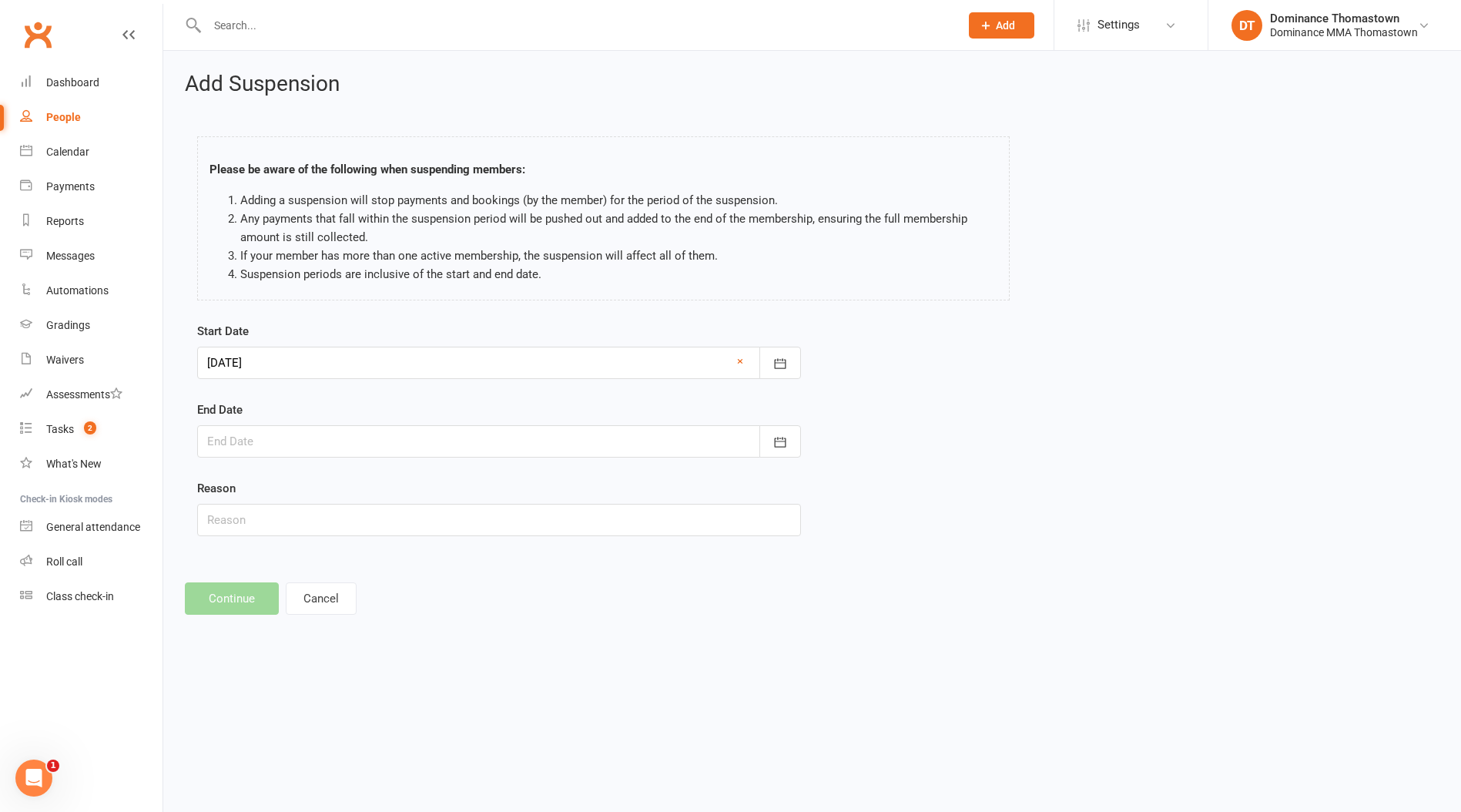
drag, startPoint x: 281, startPoint y: 449, endPoint x: 306, endPoint y: 454, distance: 25.5
click at [281, 449] on div at bounding box center [498, 441] width 603 height 32
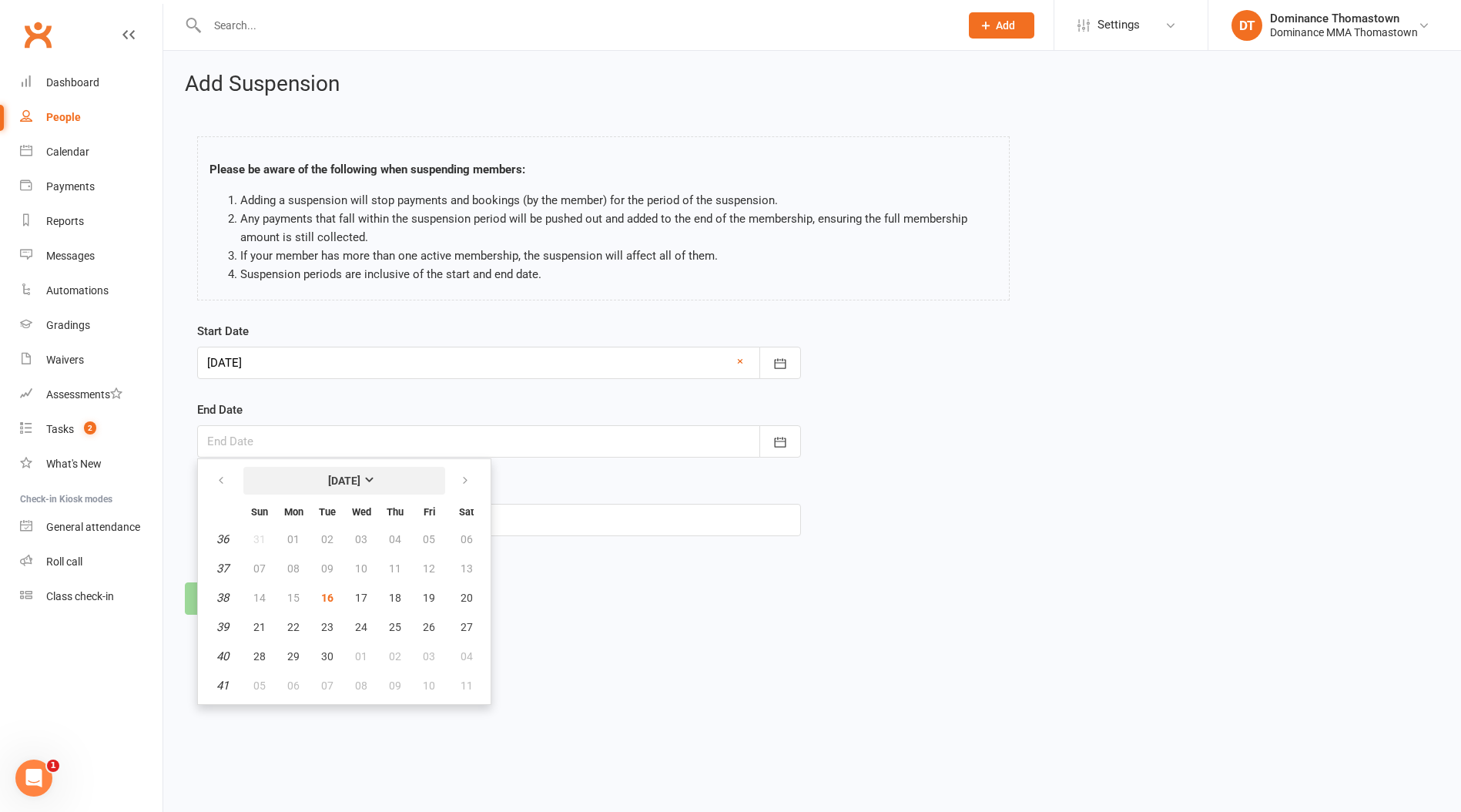
click at [437, 479] on button "[DATE]" at bounding box center [344, 480] width 201 height 28
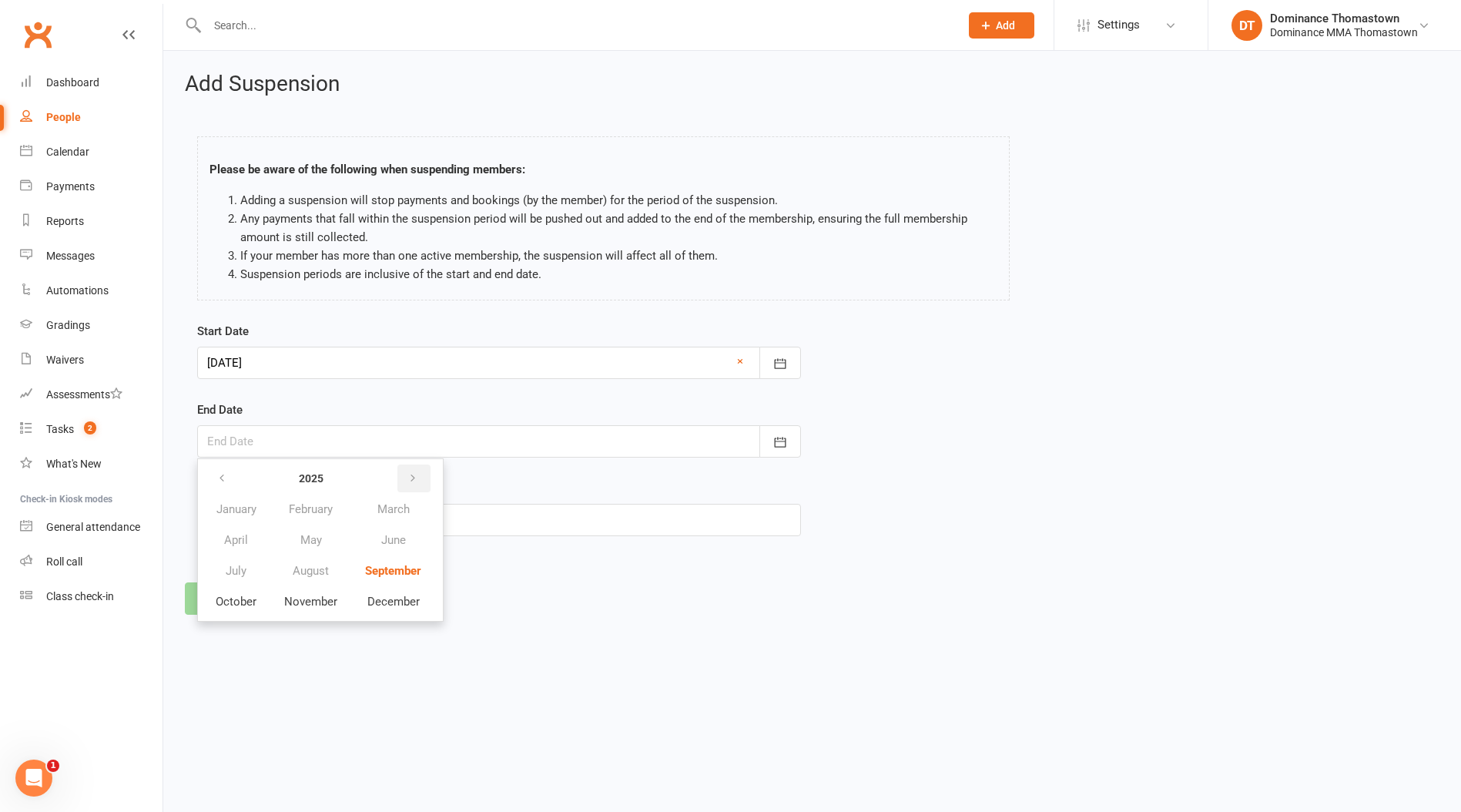
click at [418, 476] on icon "button" at bounding box center [413, 479] width 11 height 12
click at [231, 476] on button "button" at bounding box center [223, 478] width 33 height 28
click at [254, 603] on span "October" at bounding box center [236, 602] width 41 height 14
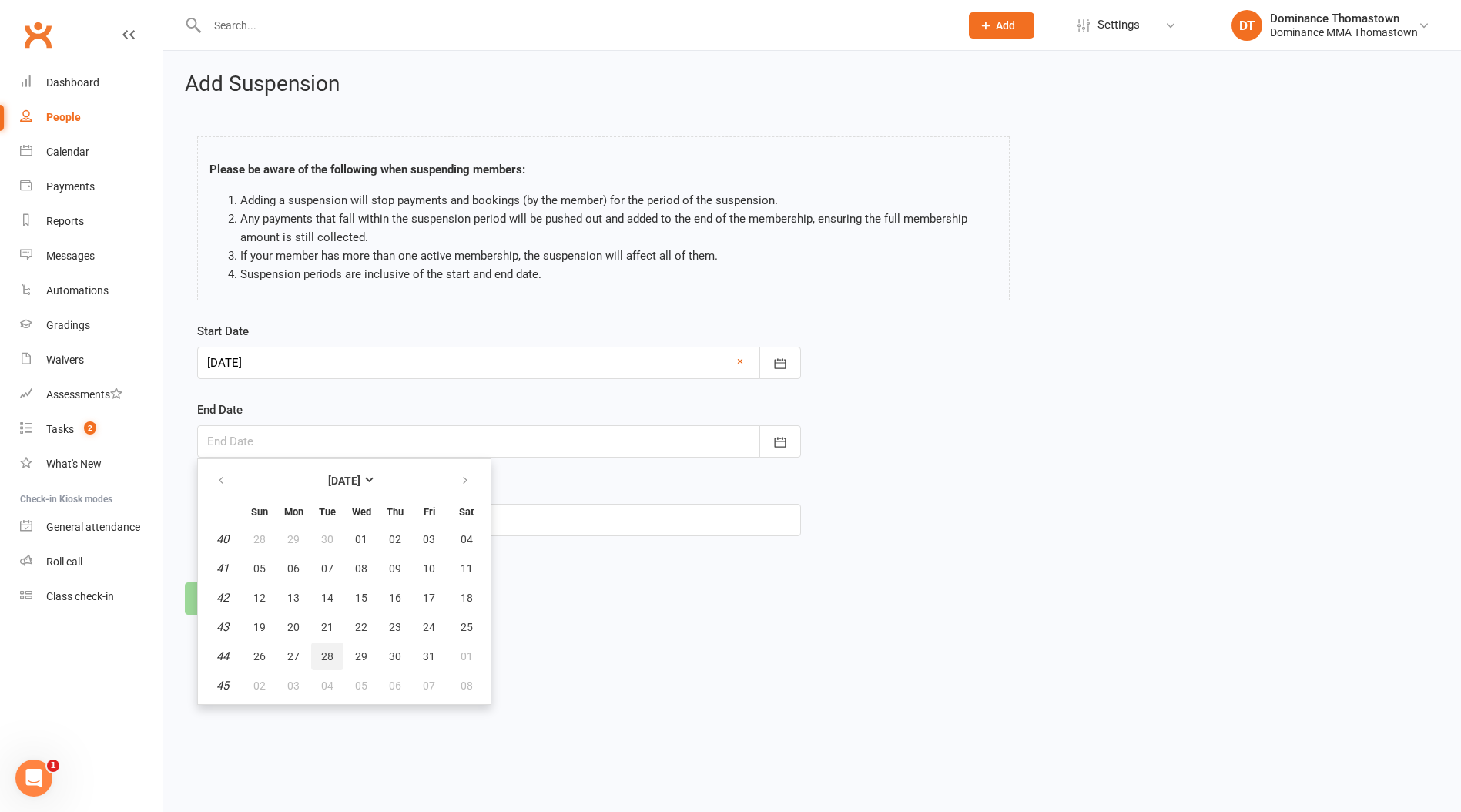
drag, startPoint x: 334, startPoint y: 654, endPoint x: 320, endPoint y: 639, distance: 20.5
click at [332, 653] on button "28" at bounding box center [327, 656] width 32 height 28
type input "[DATE]"
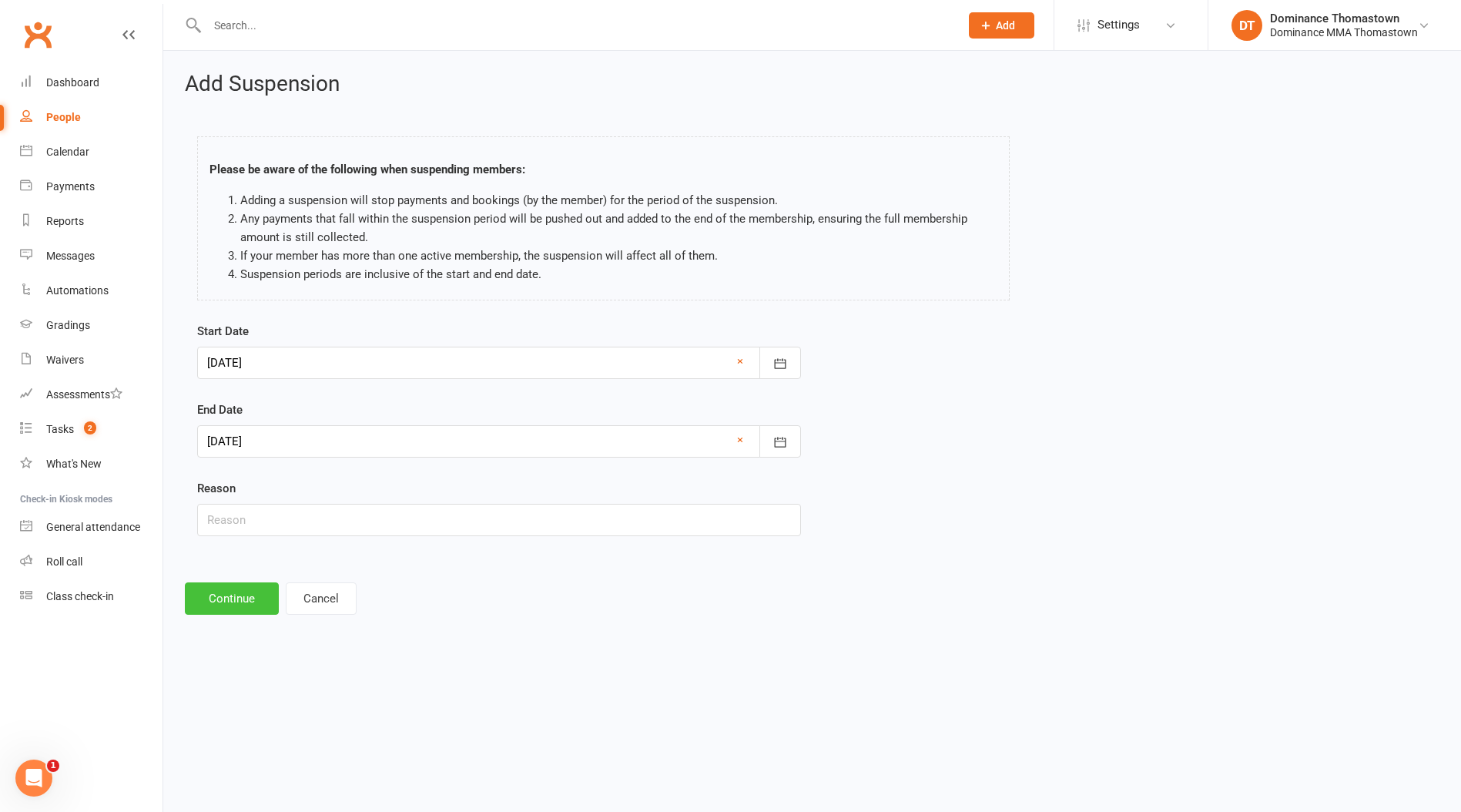
click at [223, 606] on button "Continue" at bounding box center [231, 598] width 94 height 32
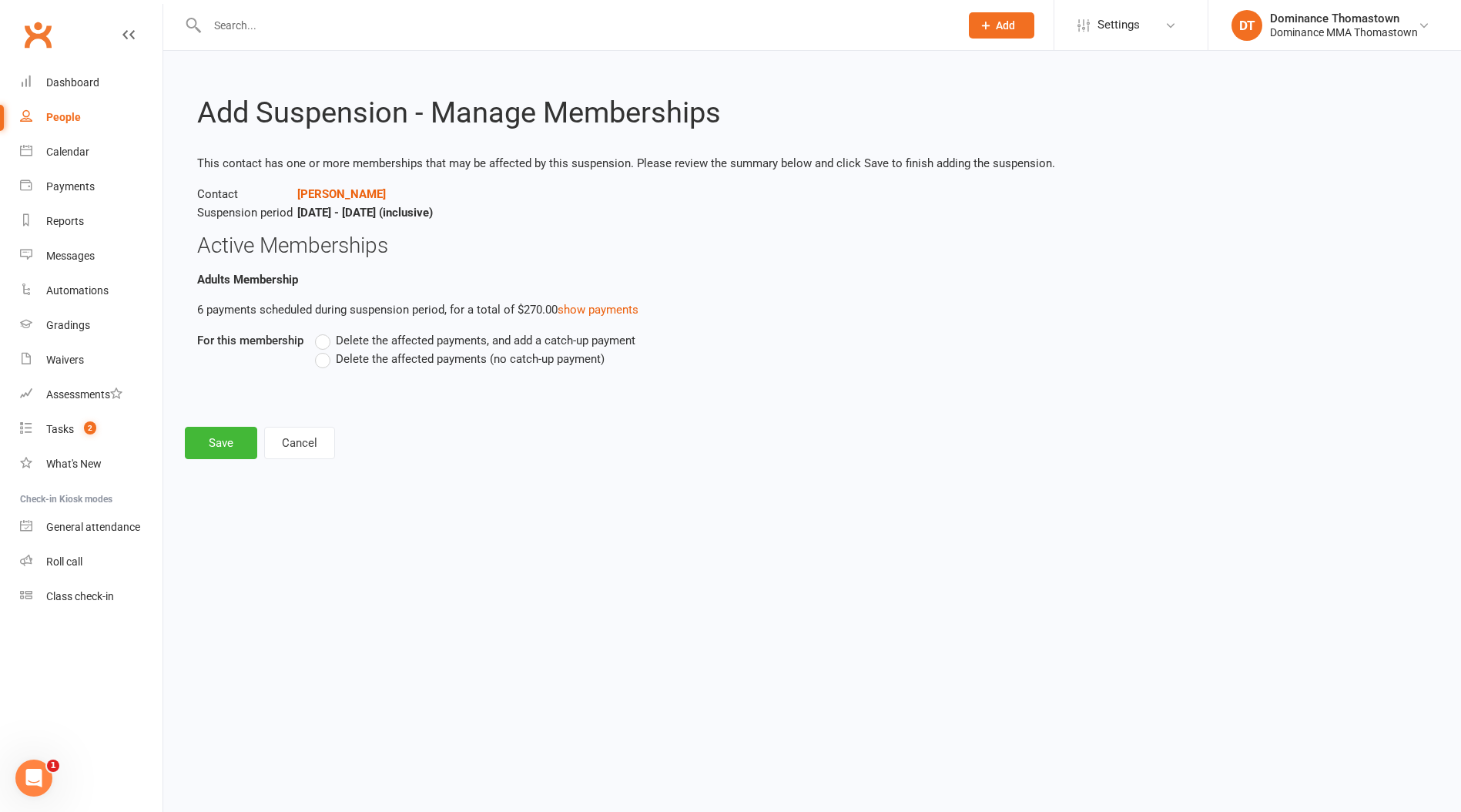
click at [499, 365] on span "Delete the affected payments (no catch-up payment)" at bounding box center [471, 357] width 269 height 16
click at [325, 349] on input "Delete the affected payments (no catch-up payment)" at bounding box center [319, 349] width 10 height 0
click at [193, 449] on button "Save" at bounding box center [220, 443] width 72 height 32
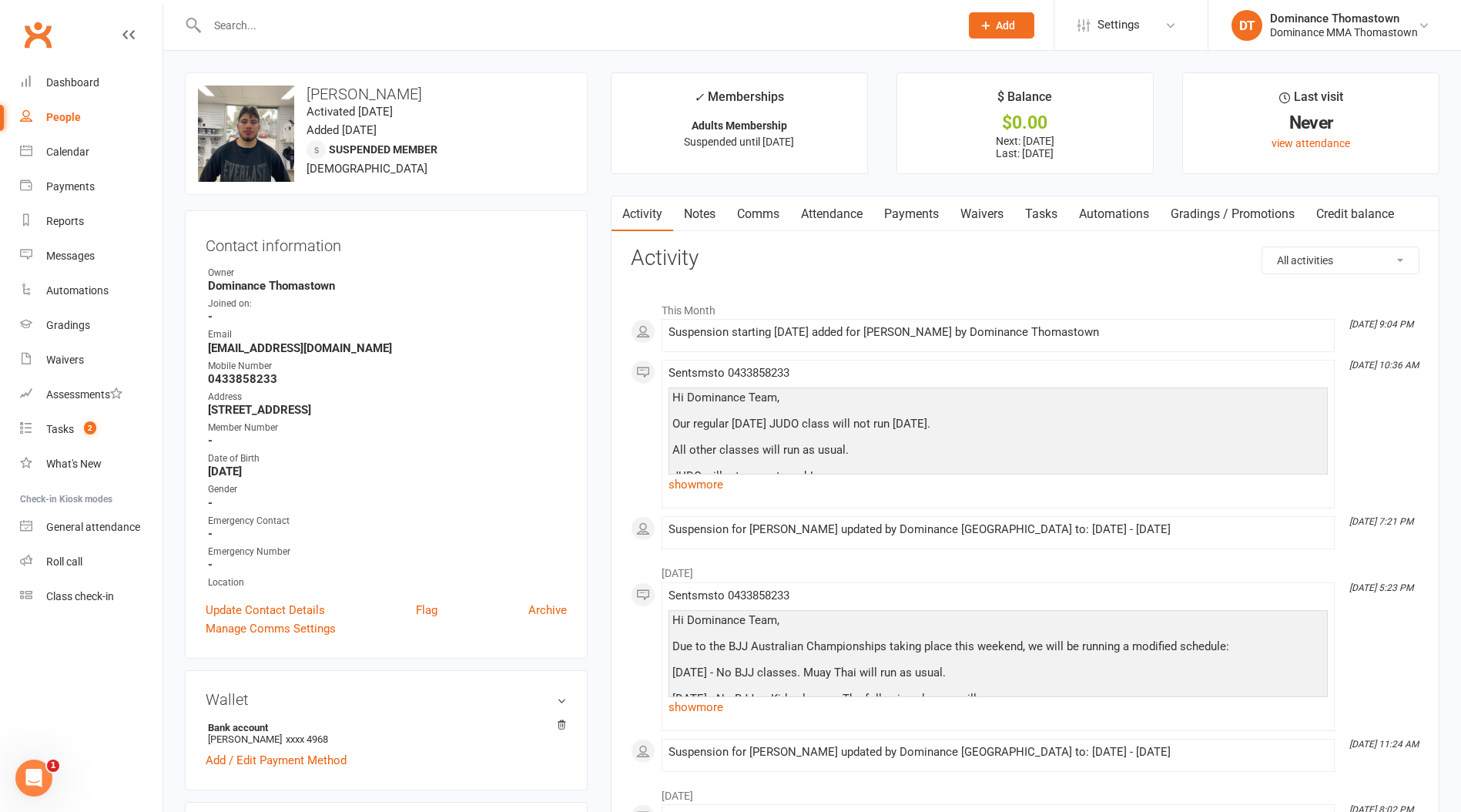
click at [331, 23] on input "text" at bounding box center [575, 25] width 746 height 21
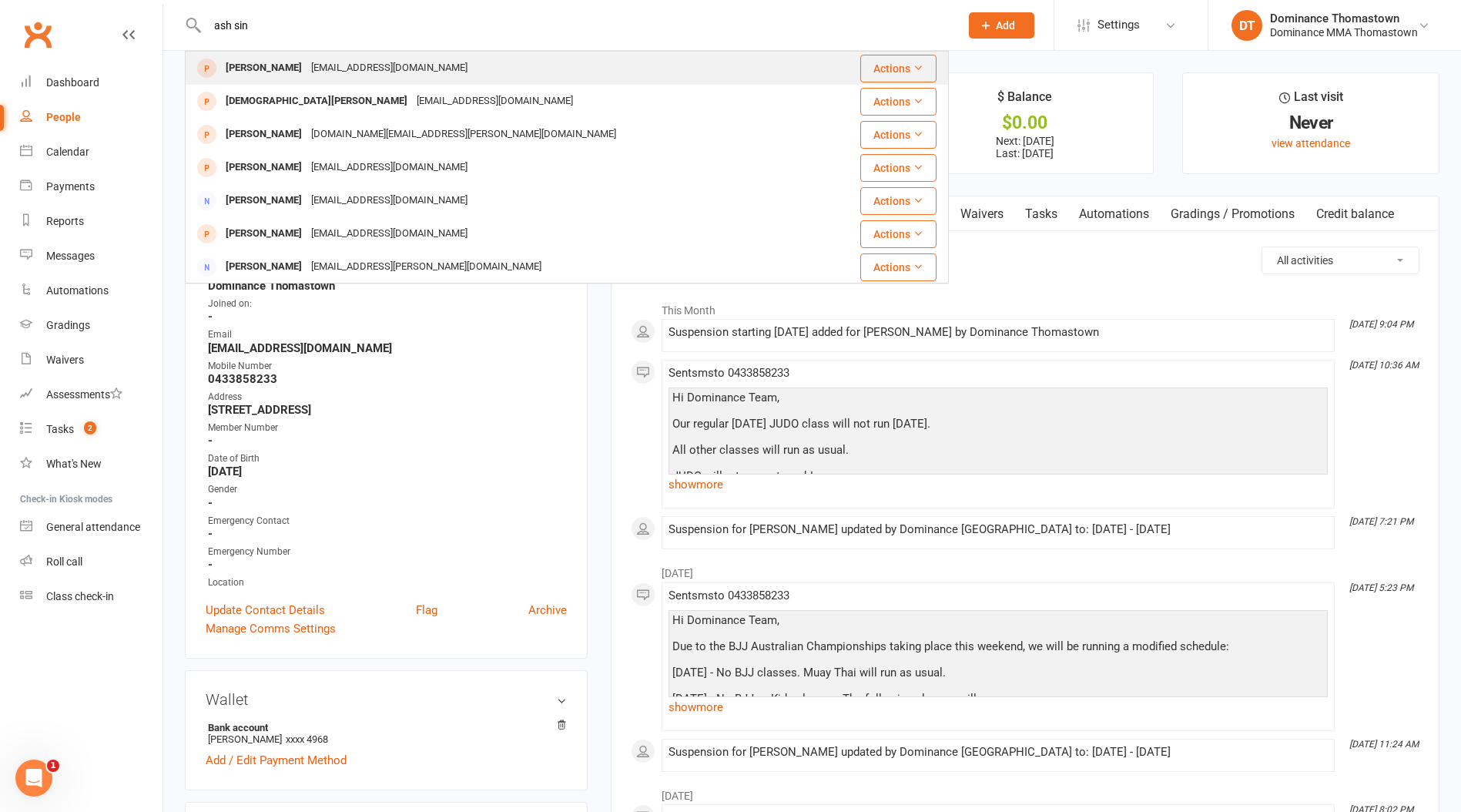
type input "ash sin"
click at [324, 75] on div "[EMAIL_ADDRESS][DOMAIN_NAME]" at bounding box center [390, 68] width 166 height 22
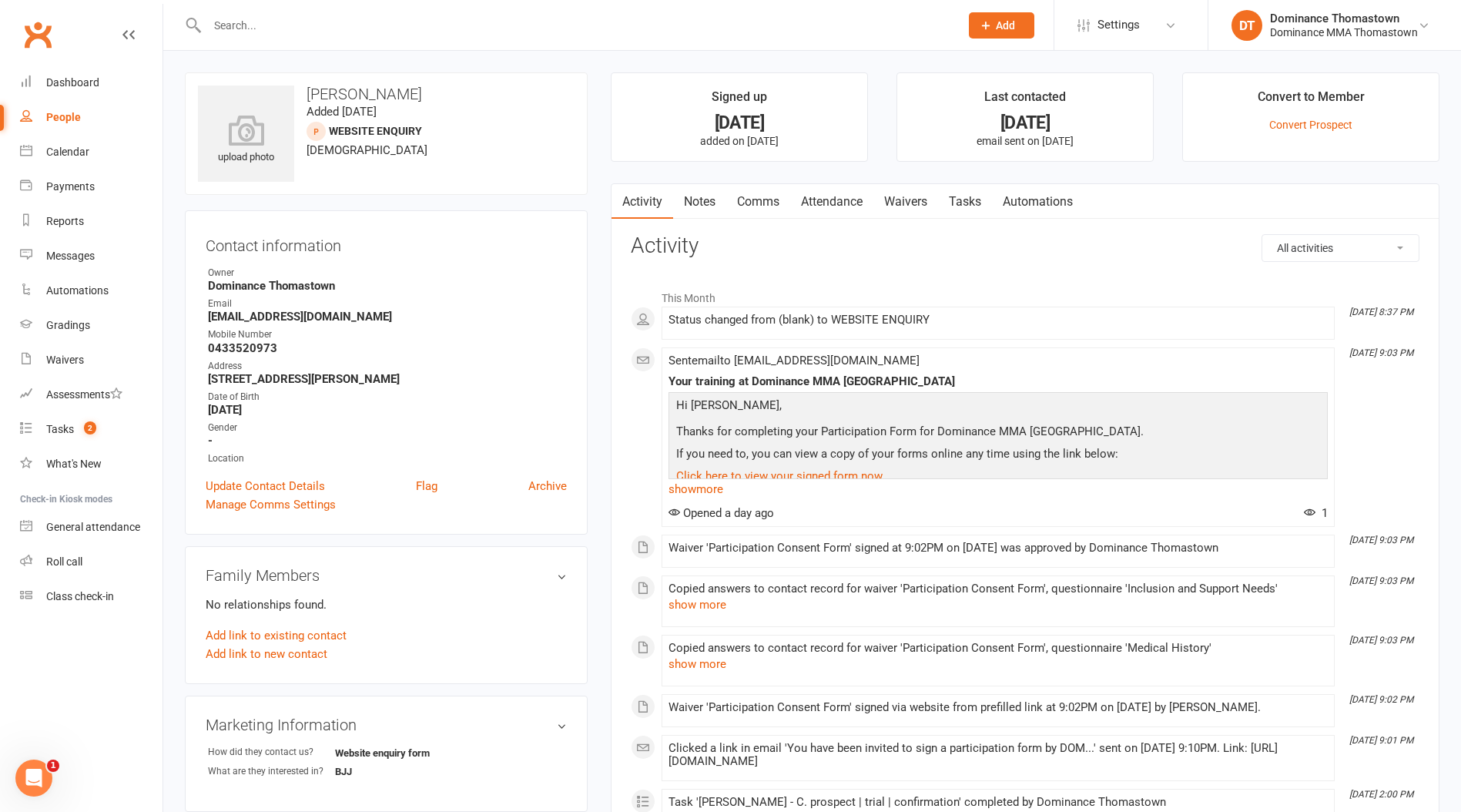
click at [833, 198] on link "Attendance" at bounding box center [832, 202] width 83 height 36
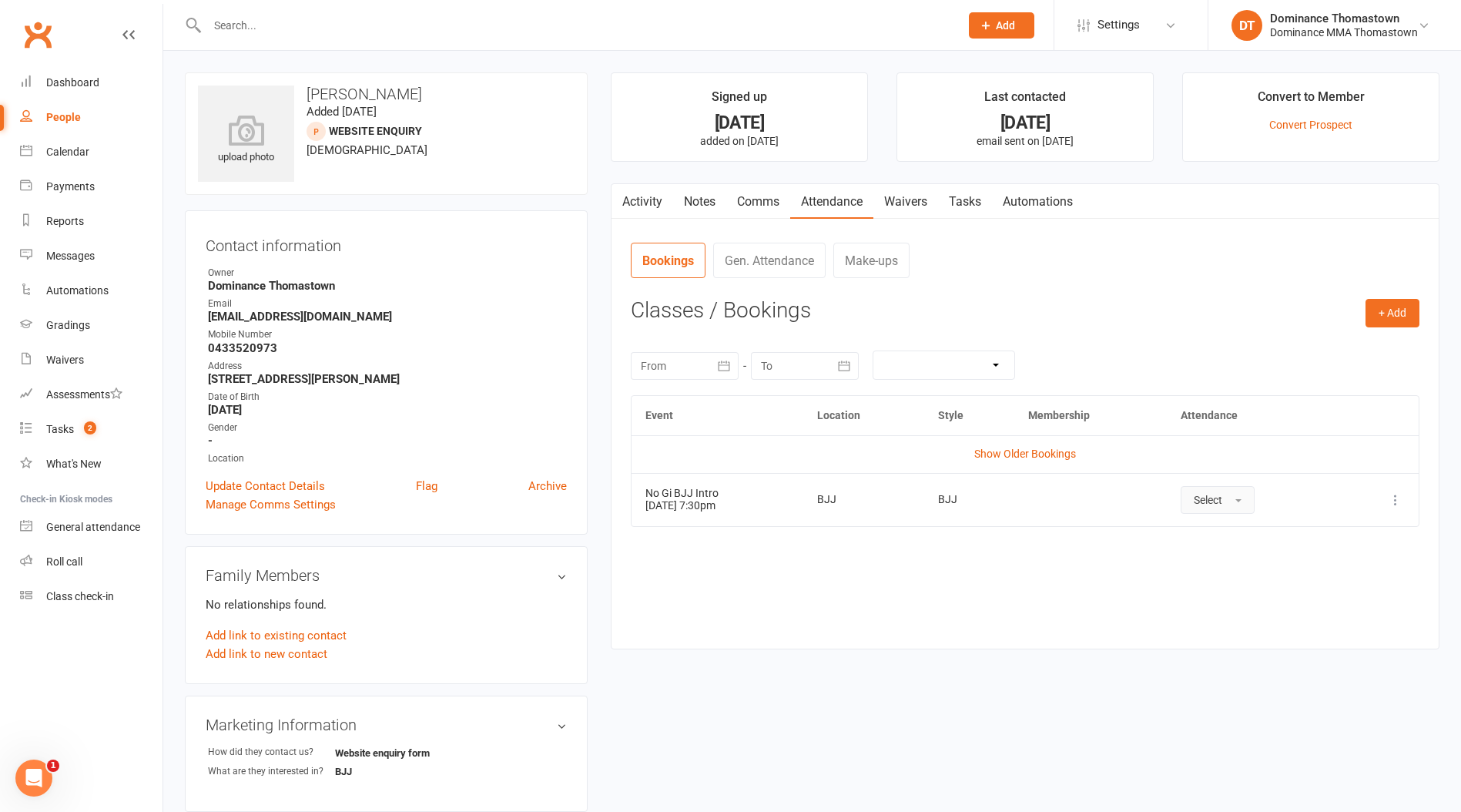
drag, startPoint x: 1247, startPoint y: 488, endPoint x: 1240, endPoint y: 494, distance: 9.2
click at [1240, 495] on button "Select" at bounding box center [1218, 499] width 74 height 28
click at [1240, 496] on button "Select" at bounding box center [1218, 499] width 74 height 28
drag, startPoint x: 1241, startPoint y: 497, endPoint x: 1239, endPoint y: 511, distance: 14.1
click at [1241, 498] on button "Select" at bounding box center [1218, 499] width 74 height 28
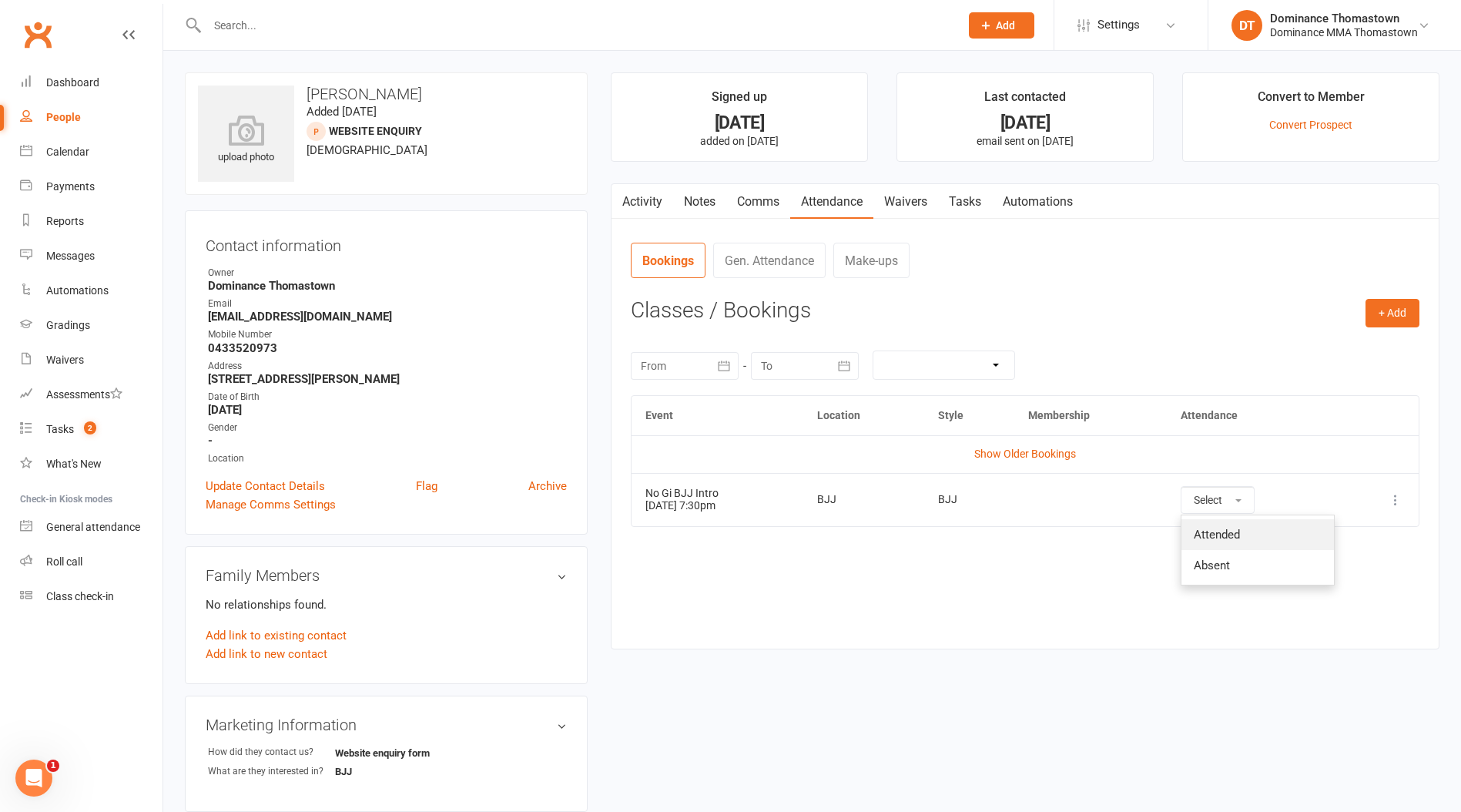
drag, startPoint x: 1235, startPoint y: 529, endPoint x: 1141, endPoint y: 453, distance: 120.9
click at [1235, 529] on span "Attended" at bounding box center [1217, 535] width 46 height 14
click at [952, 190] on link "Tasks" at bounding box center [965, 202] width 53 height 36
select select "incomplete"
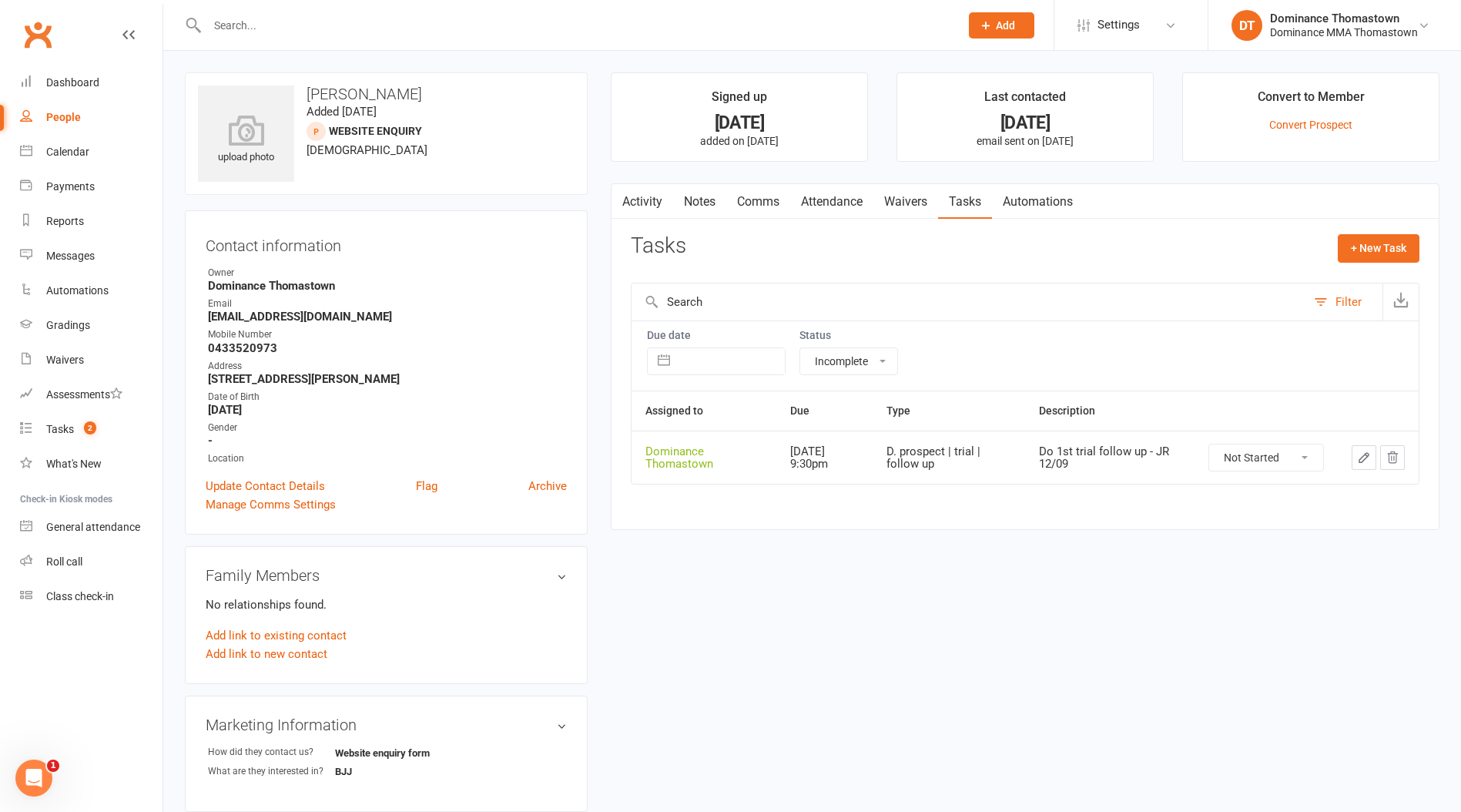
click at [1357, 447] on button "button" at bounding box center [1365, 457] width 25 height 25
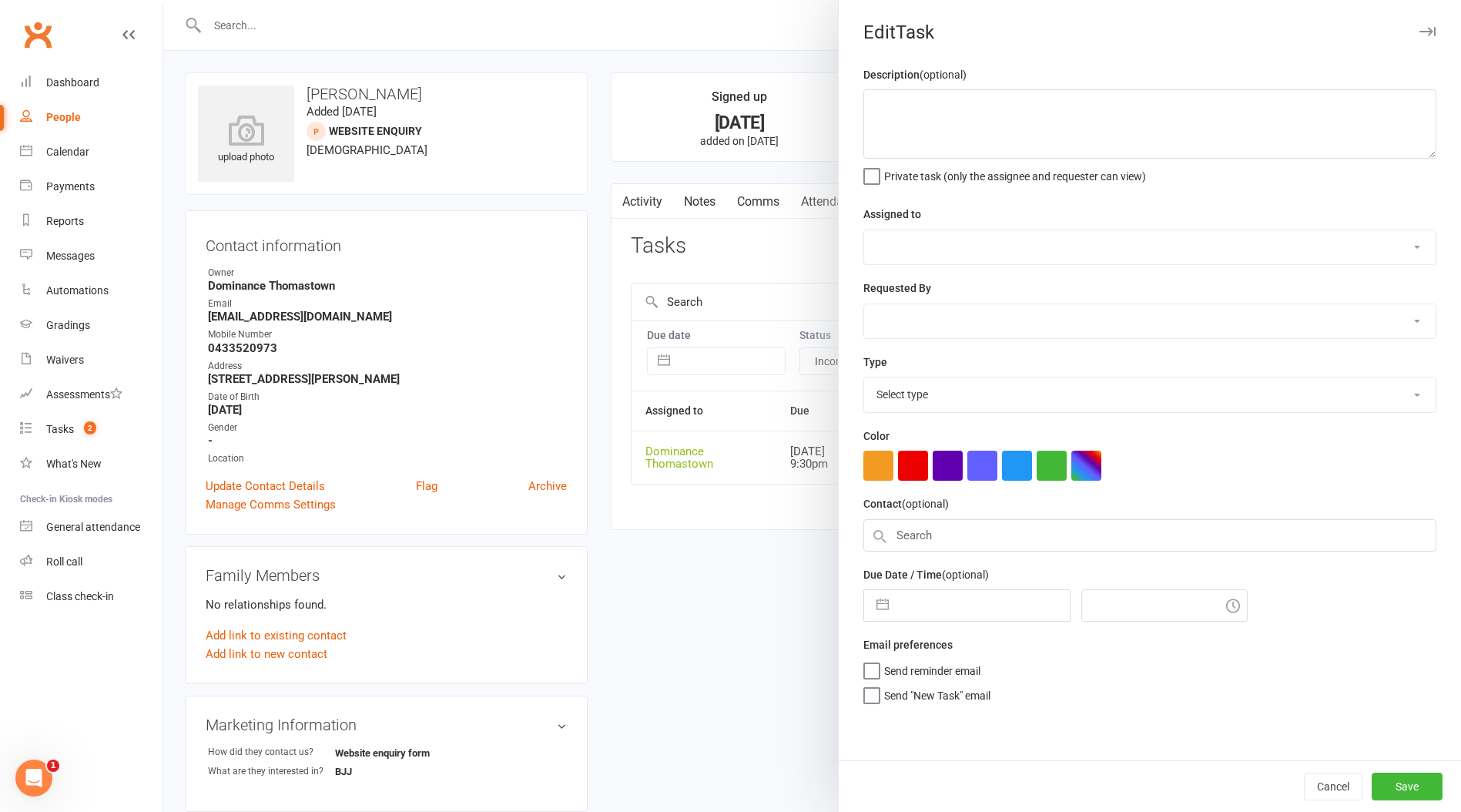
type textarea "Do 1st trial follow up - JR 12/09"
select select "12547"
type input "[DATE]"
type input "9:30pm"
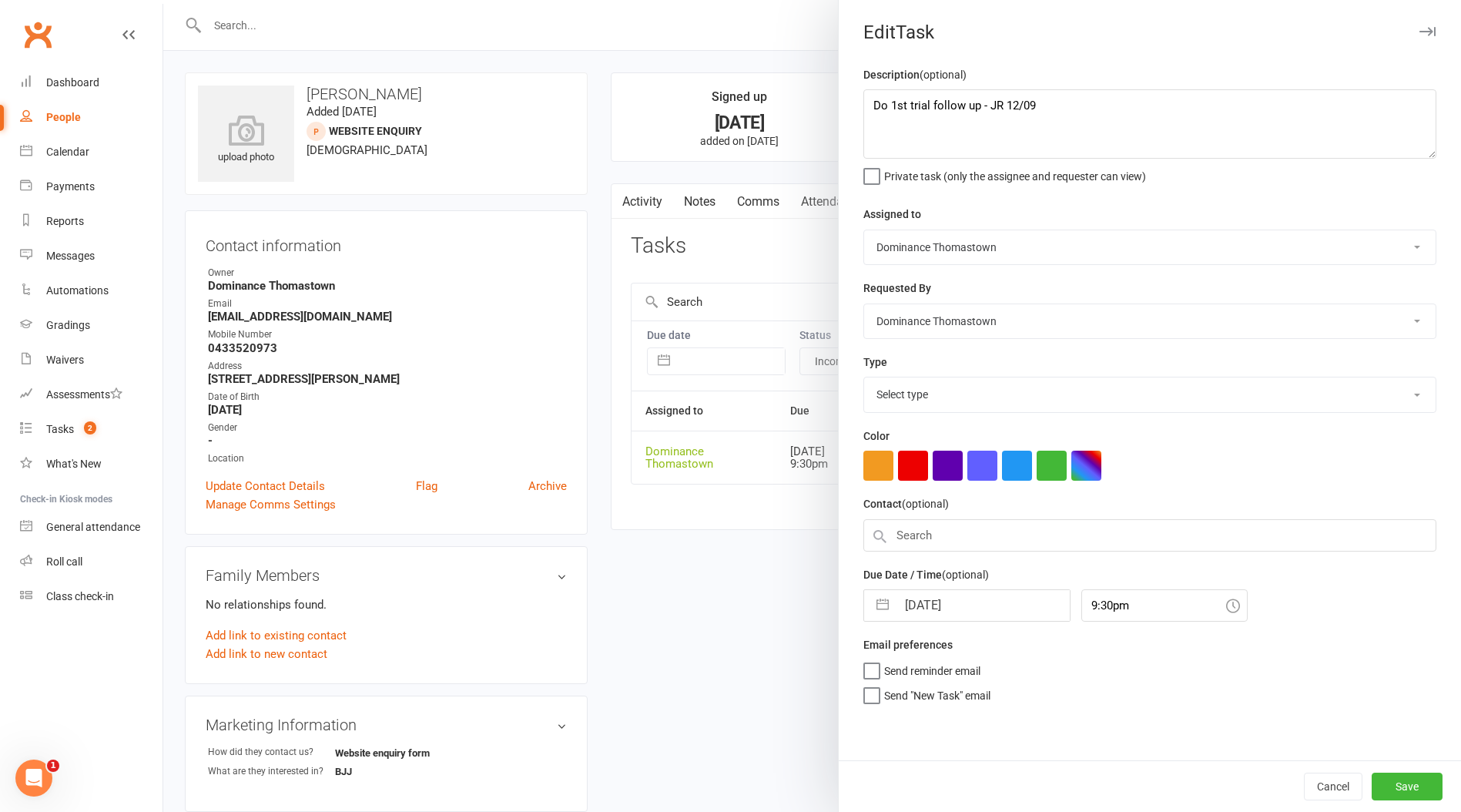
select select "3812"
drag, startPoint x: 1347, startPoint y: 785, endPoint x: 1345, endPoint y: 763, distance: 22.1
click at [1347, 785] on button "Cancel" at bounding box center [1334, 786] width 59 height 28
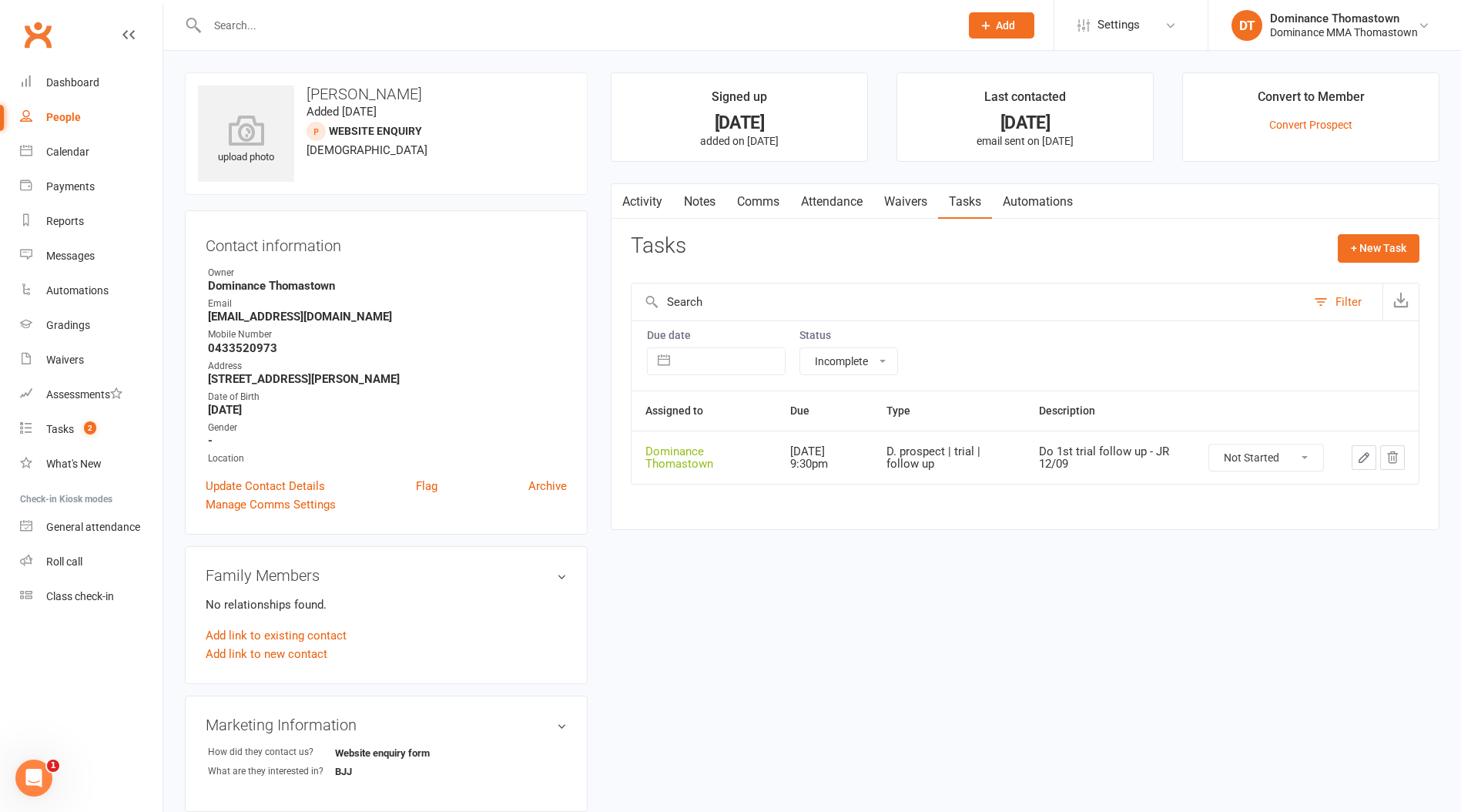
click at [1352, 467] on button "button" at bounding box center [1365, 457] width 25 height 25
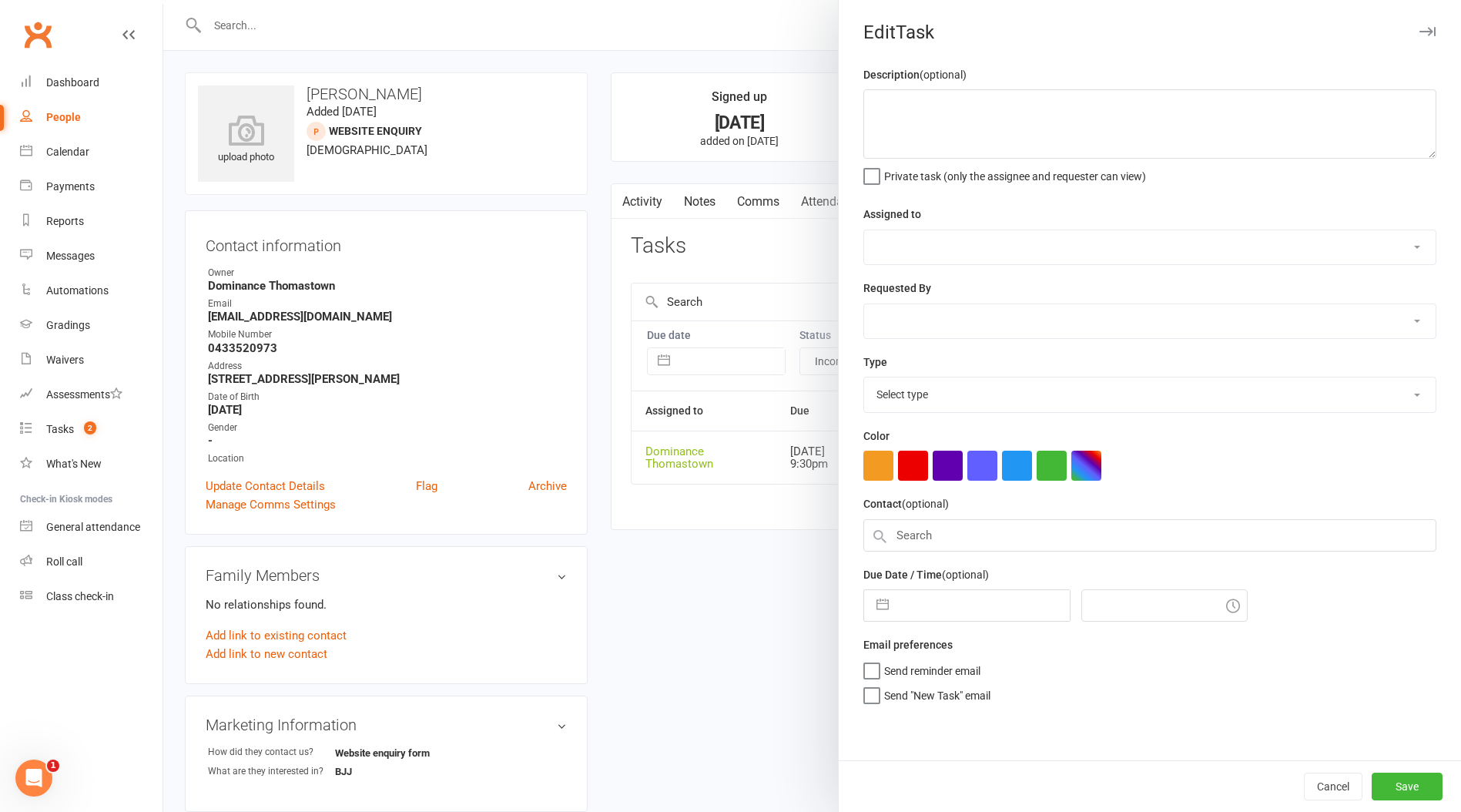
type textarea "Do 1st trial follow up - JR 12/09"
select select "12547"
type input "[DATE]"
type input "9:30pm"
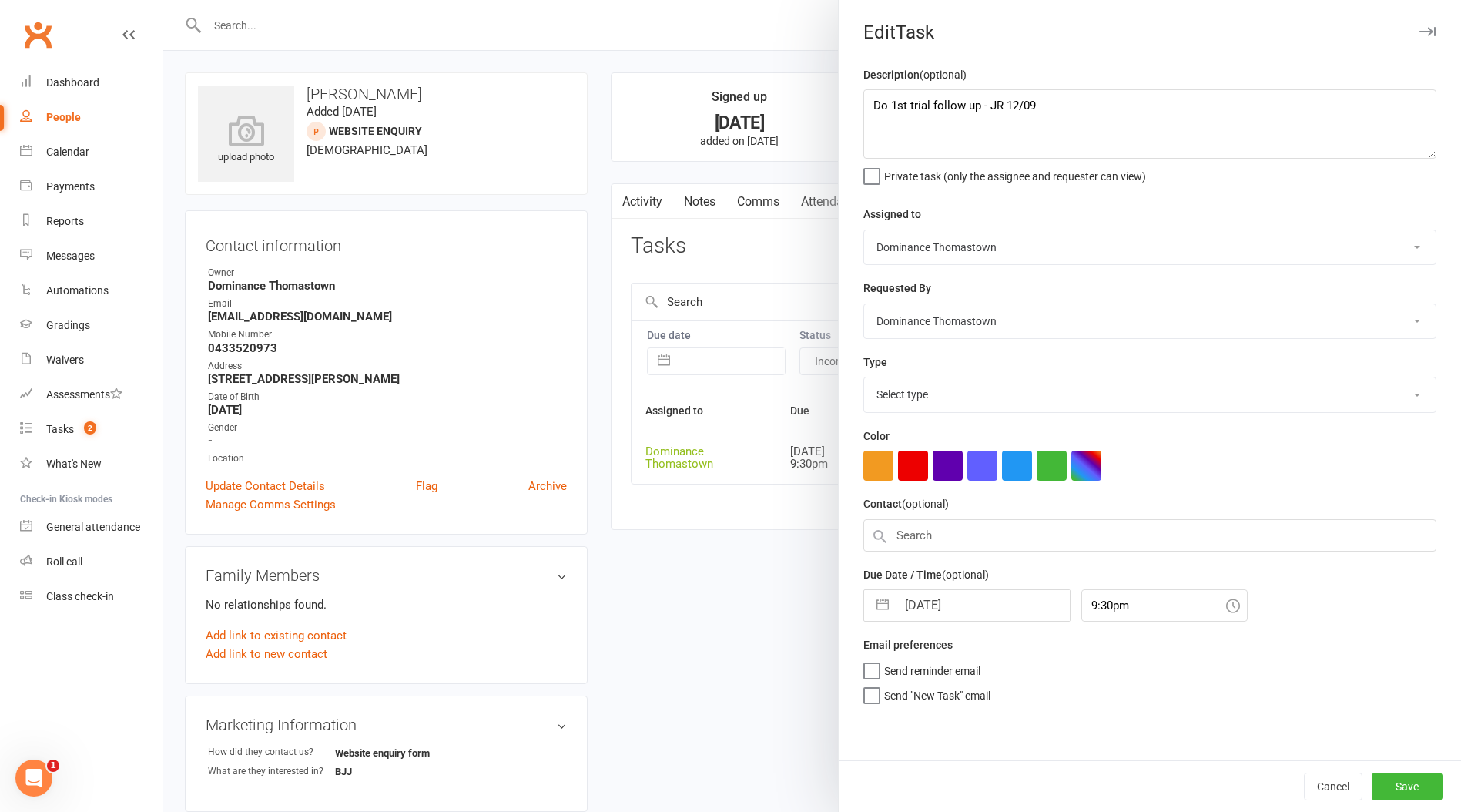
select select "3812"
click at [874, 103] on textarea "Do 1st trial follow up - JR 12/09" at bounding box center [1150, 124] width 573 height 70
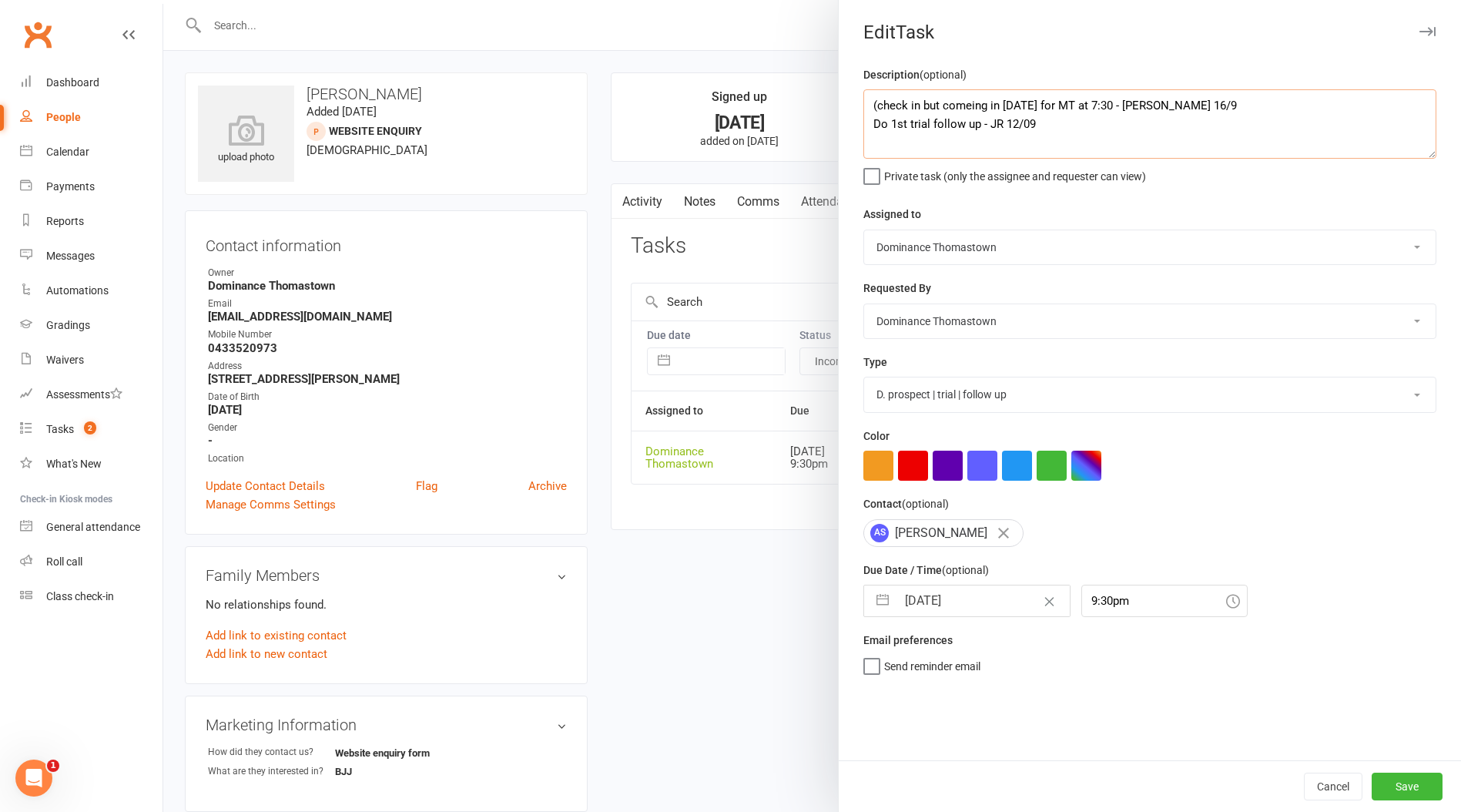
drag, startPoint x: 1083, startPoint y: 107, endPoint x: 1135, endPoint y: 116, distance: 52.8
click at [1083, 107] on textarea "(check in but comeing in [DATE] for MT at 7:30 - [PERSON_NAME] 16/9 Do 1st tria…" at bounding box center [1150, 124] width 573 height 70
click at [967, 104] on textarea "(check in but comeing in [DATE] for MT at 7:30 - [PERSON_NAME] 16/9 Do 1st tria…" at bounding box center [1150, 124] width 573 height 70
click at [1150, 105] on textarea "(check in but coming in [DATE] for MT at 7:30 - [PERSON_NAME] 16/9 Do 1st trial…" at bounding box center [1150, 124] width 573 height 70
click at [876, 105] on textarea "(check in but coming in [DATE] for MT at 7:30 - [PERSON_NAME] 16/9 Do 1st trial…" at bounding box center [1150, 124] width 573 height 70
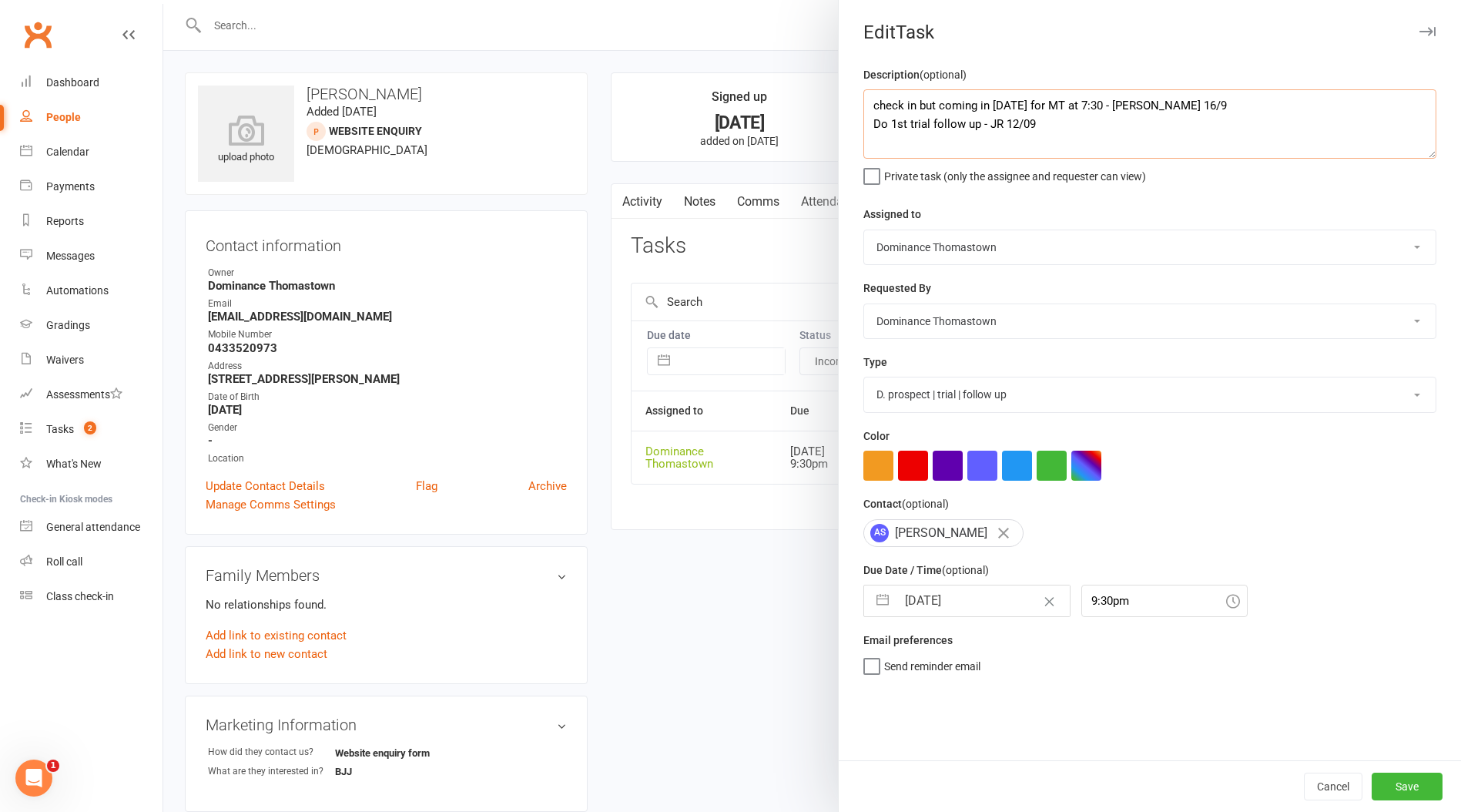
drag, startPoint x: 1185, startPoint y: 106, endPoint x: 774, endPoint y: 114, distance: 411.1
click at [163, 0] on react-component "Edit Task Description (optional) check in but coming in [DATE] for MT at 7:30 -…" at bounding box center [163, 0] width 0 height 0
type textarea "check in but coming in [DATE] for MT at 7:30 - [PERSON_NAME] 16/9 Do 1st trial …"
drag, startPoint x: 1391, startPoint y: 780, endPoint x: 1374, endPoint y: 774, distance: 18.0
click at [1389, 780] on button "Save" at bounding box center [1408, 786] width 71 height 28
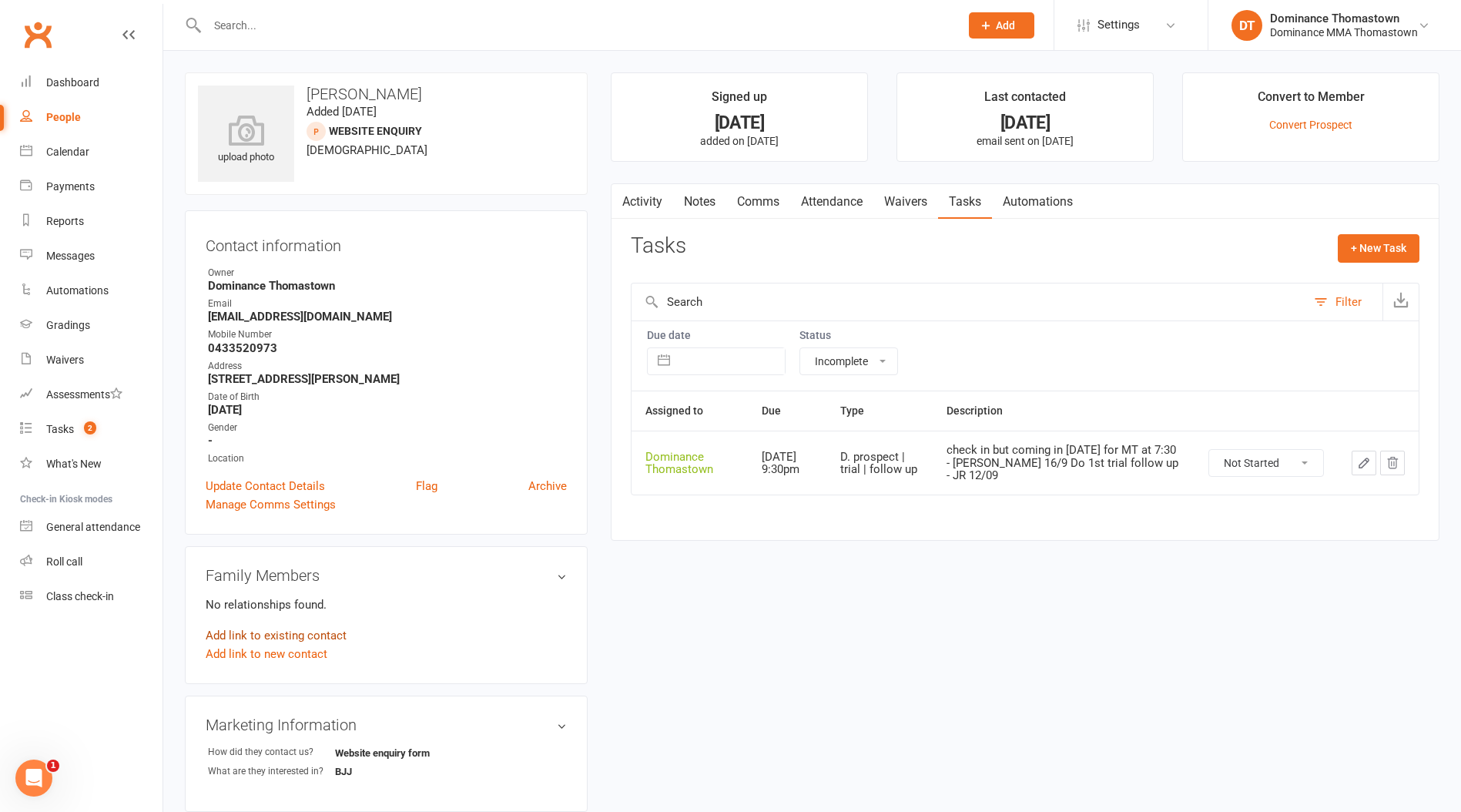
click at [305, 632] on link "Add link to existing contact" at bounding box center [276, 636] width 141 height 19
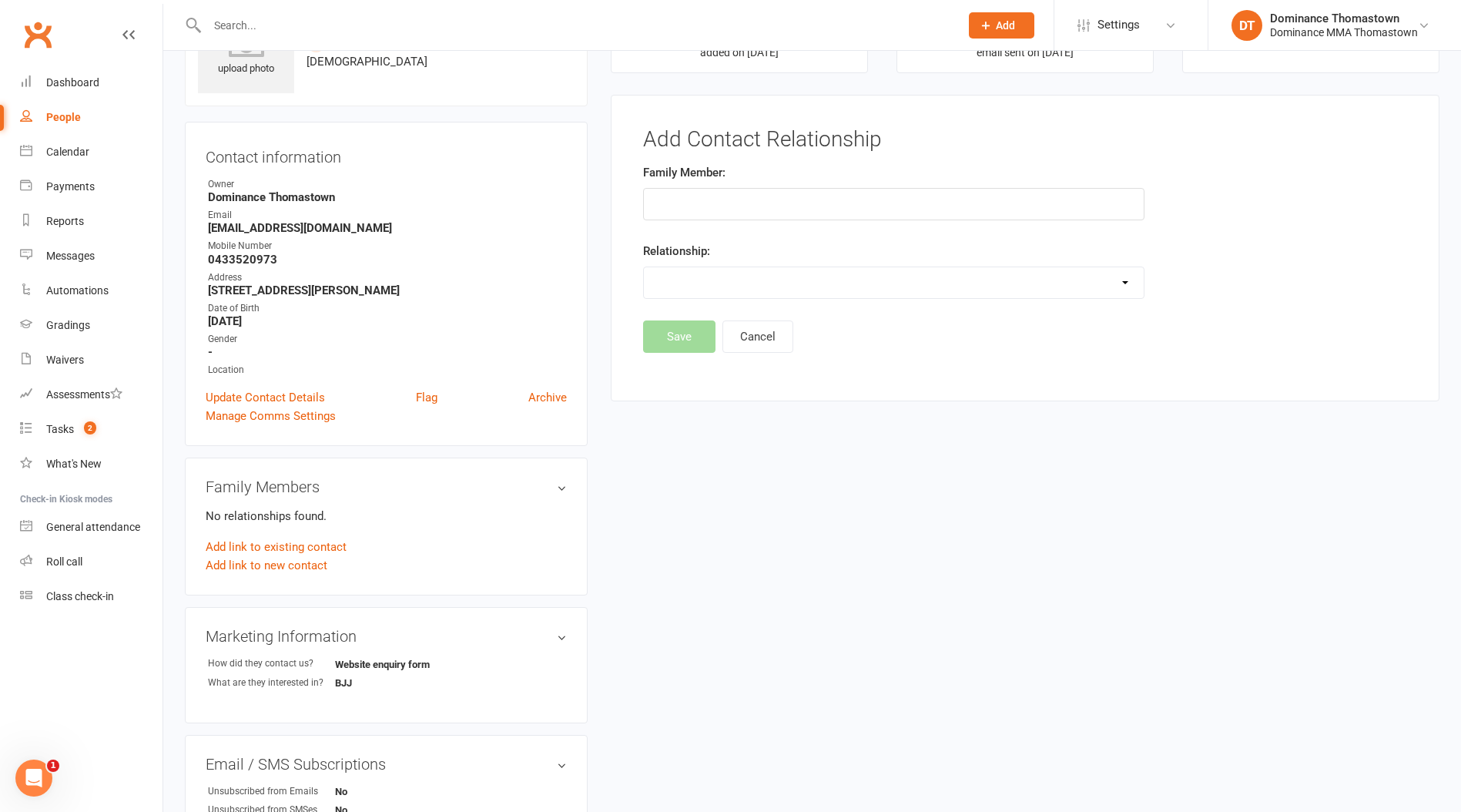
scroll to position [105, 0]
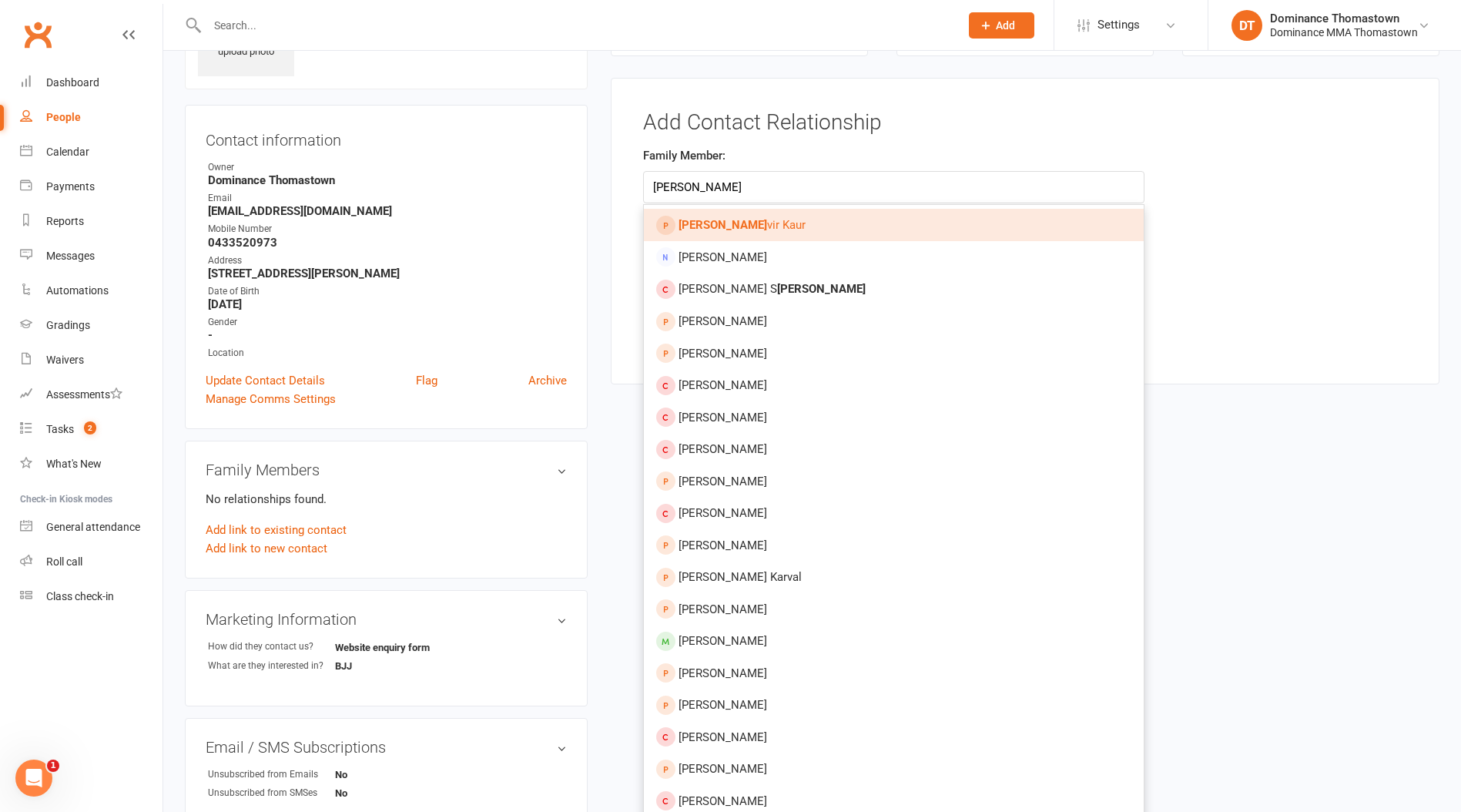
type input "[PERSON_NAME]"
click at [770, 226] on link "[PERSON_NAME] vir Kaur" at bounding box center [893, 225] width 500 height 32
type input "[PERSON_NAME]"
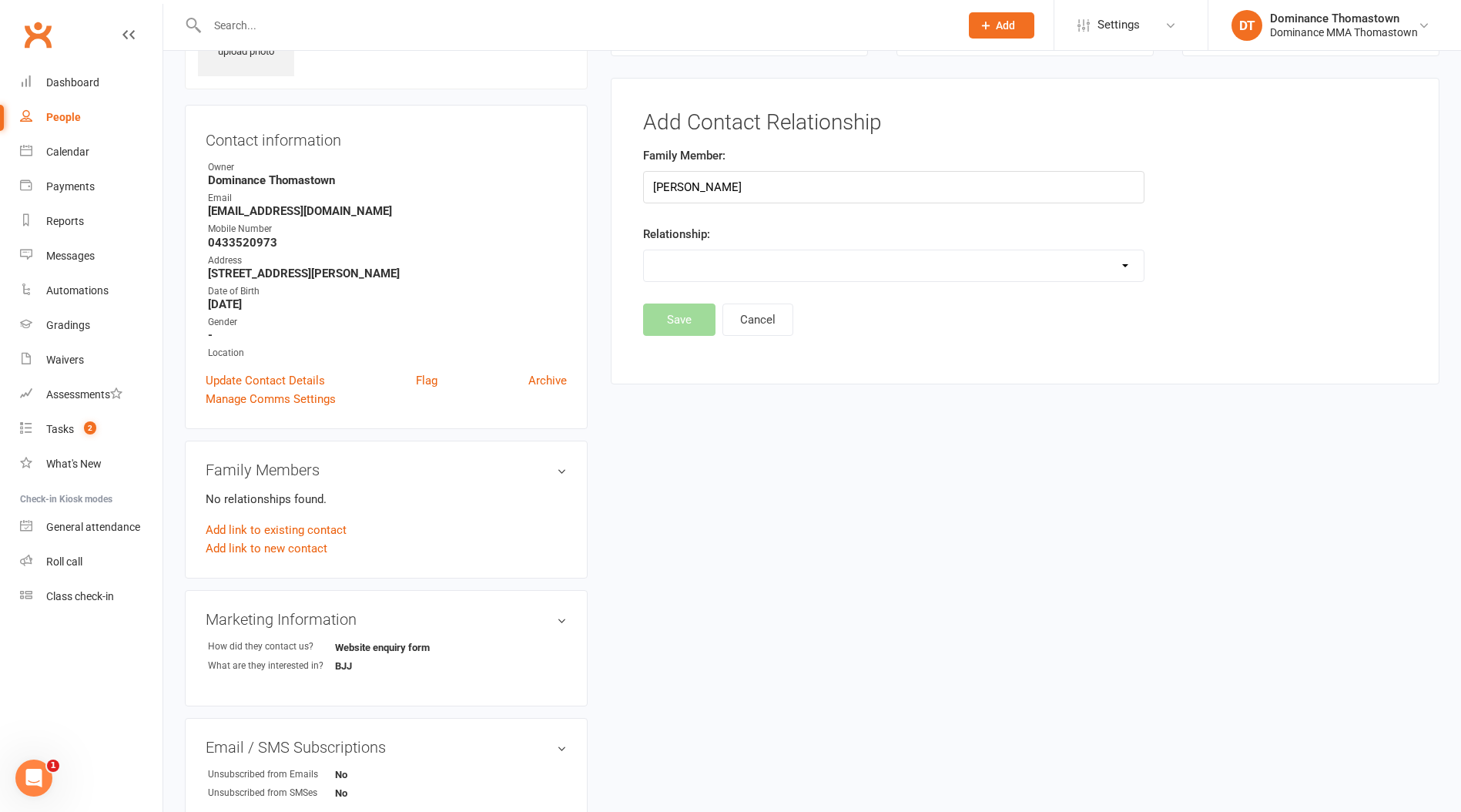
click at [717, 256] on select "Parent / Guardian Child Sibling (parent not in system) Spouse / Partner Cousin …" at bounding box center [893, 266] width 500 height 31
select select "5"
click at [644, 250] on select "Parent / Guardian Child Sibling (parent not in system) Spouse / Partner Cousin …" at bounding box center [893, 266] width 500 height 31
click at [682, 355] on button "Save" at bounding box center [679, 359] width 72 height 32
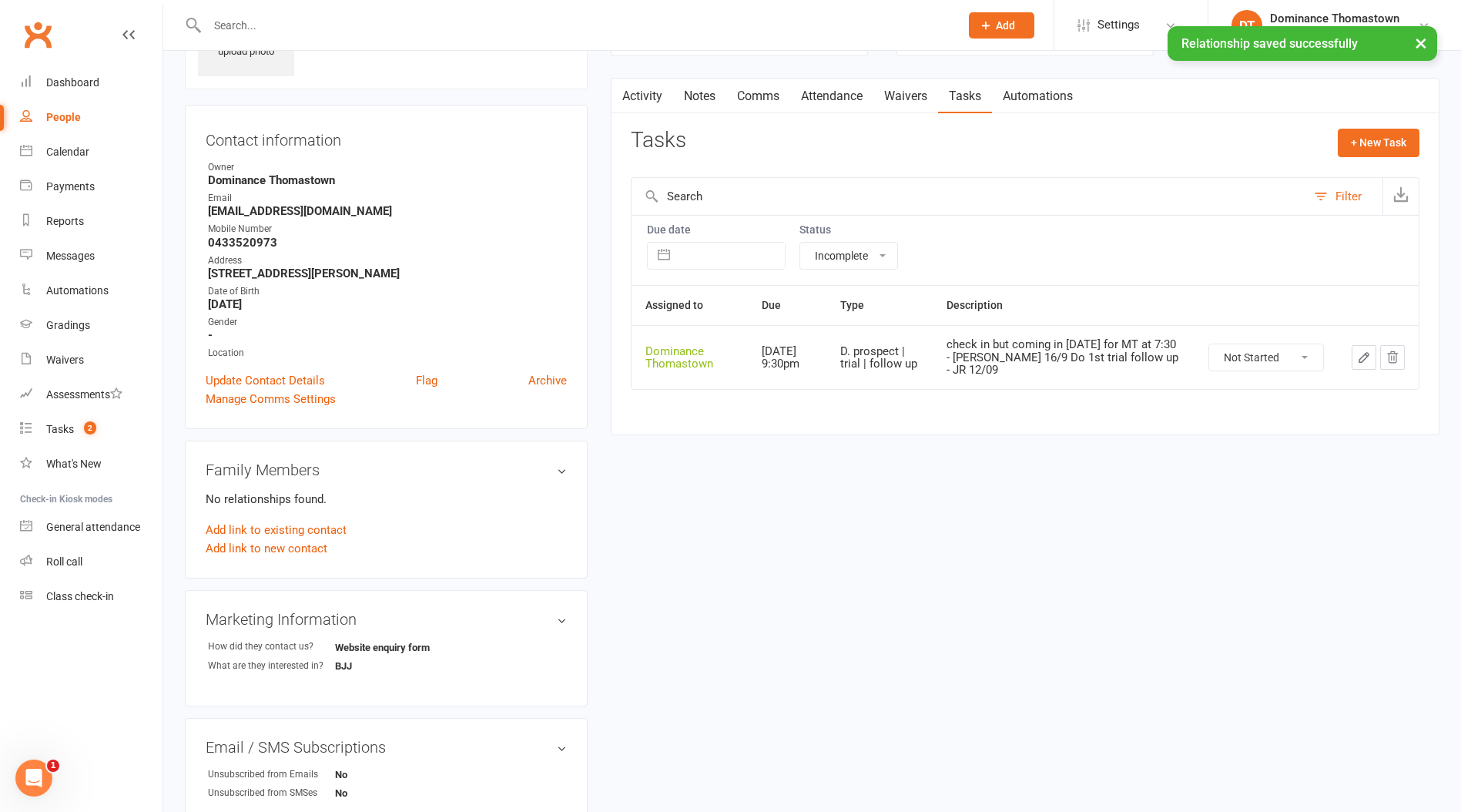
click at [333, 26] on div "× Relationship saved successfully" at bounding box center [720, 26] width 1441 height 0
click at [239, 24] on input "text" at bounding box center [575, 25] width 746 height 21
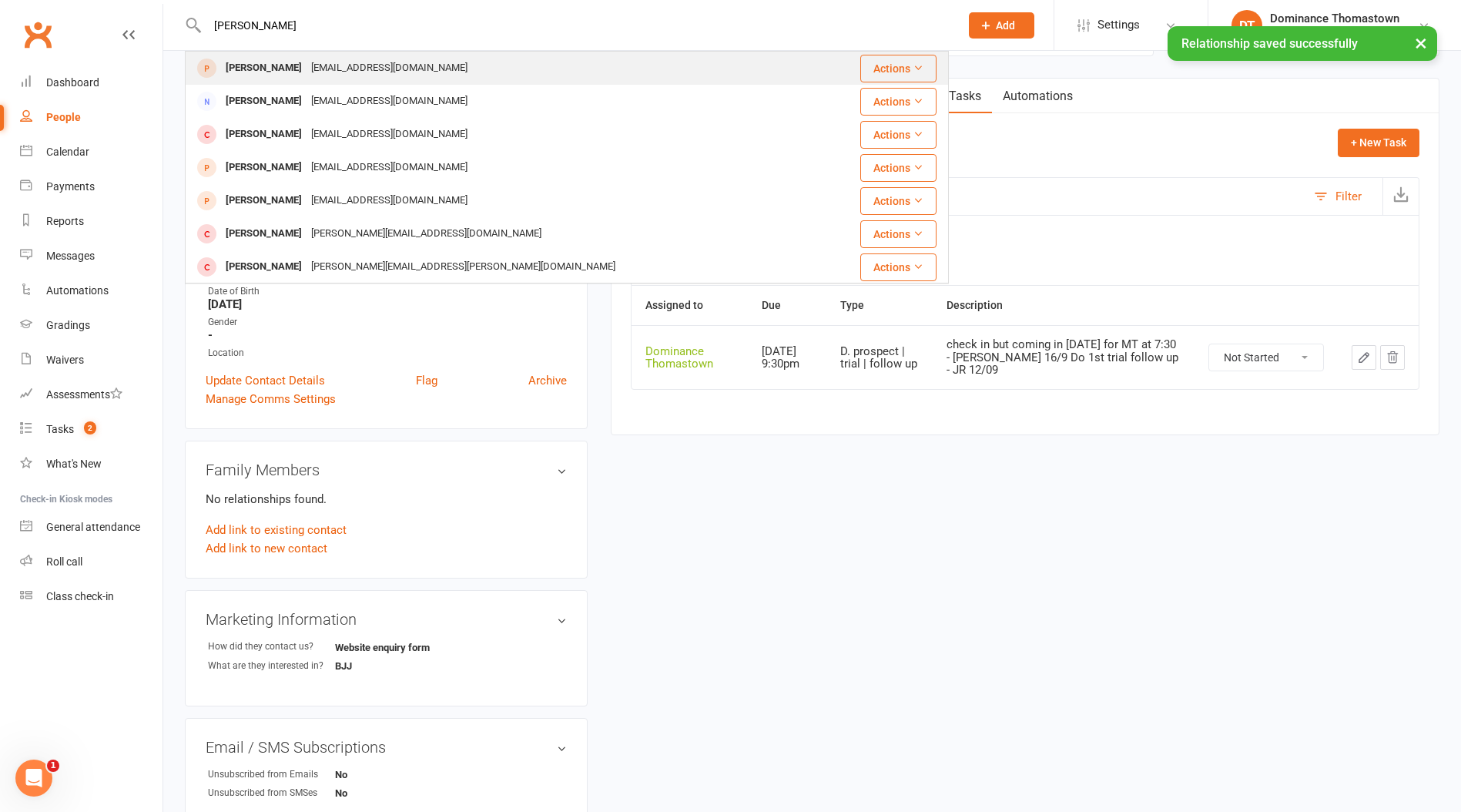
type input "[PERSON_NAME]"
click at [321, 68] on div "[EMAIL_ADDRESS][DOMAIN_NAME]" at bounding box center [390, 68] width 166 height 22
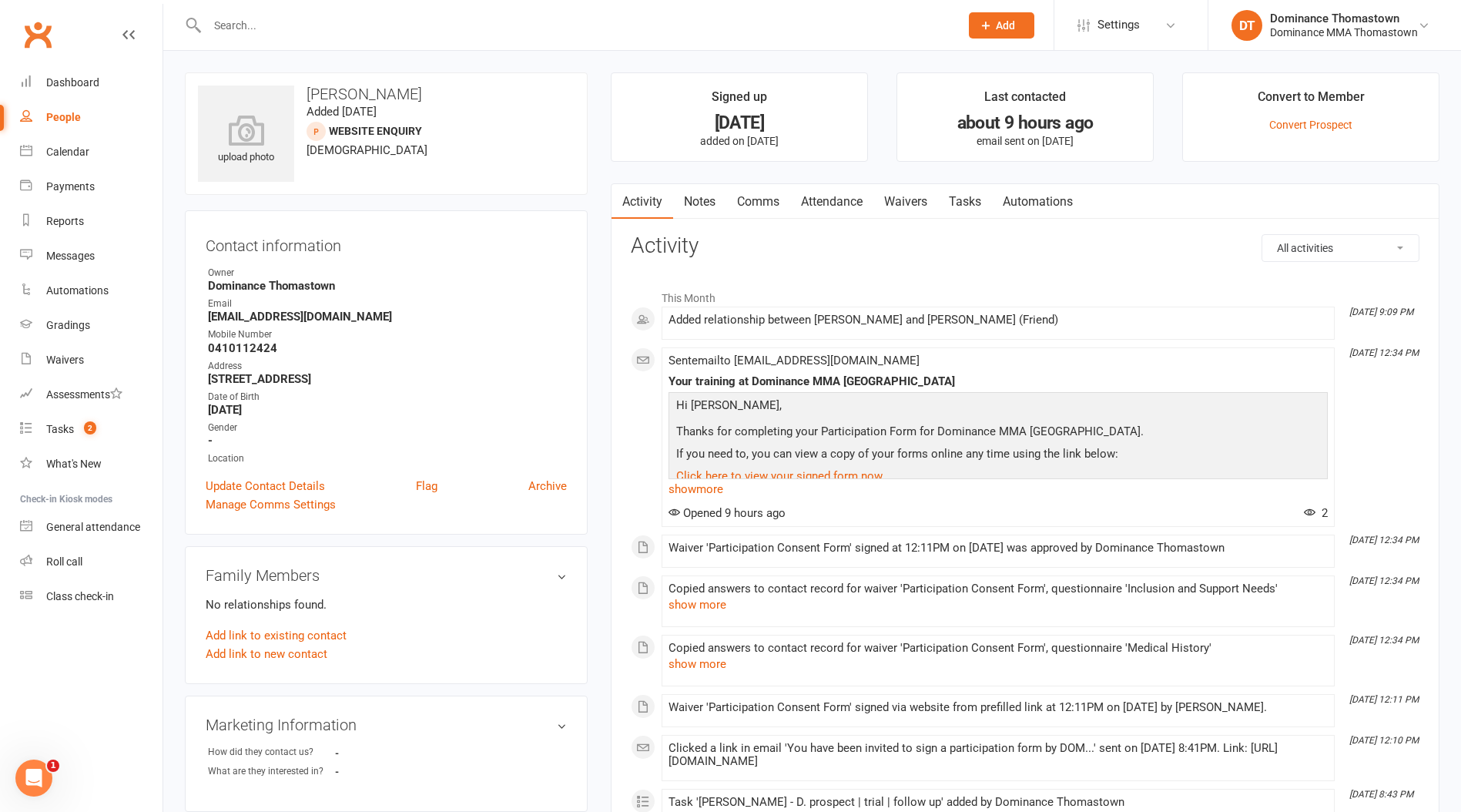
click at [966, 196] on link "Tasks" at bounding box center [965, 202] width 53 height 36
select select "incomplete"
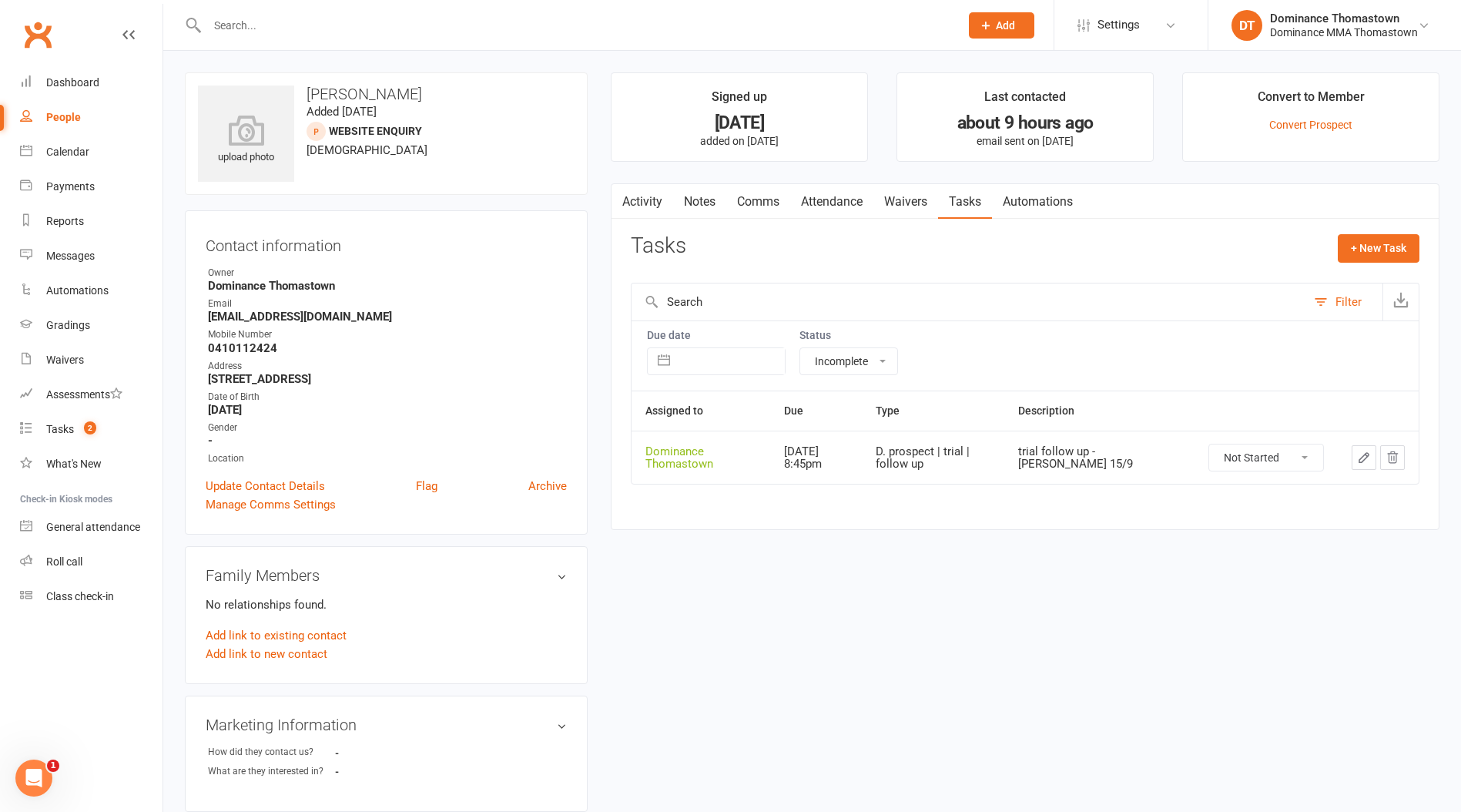
click at [1357, 459] on button "button" at bounding box center [1365, 457] width 25 height 25
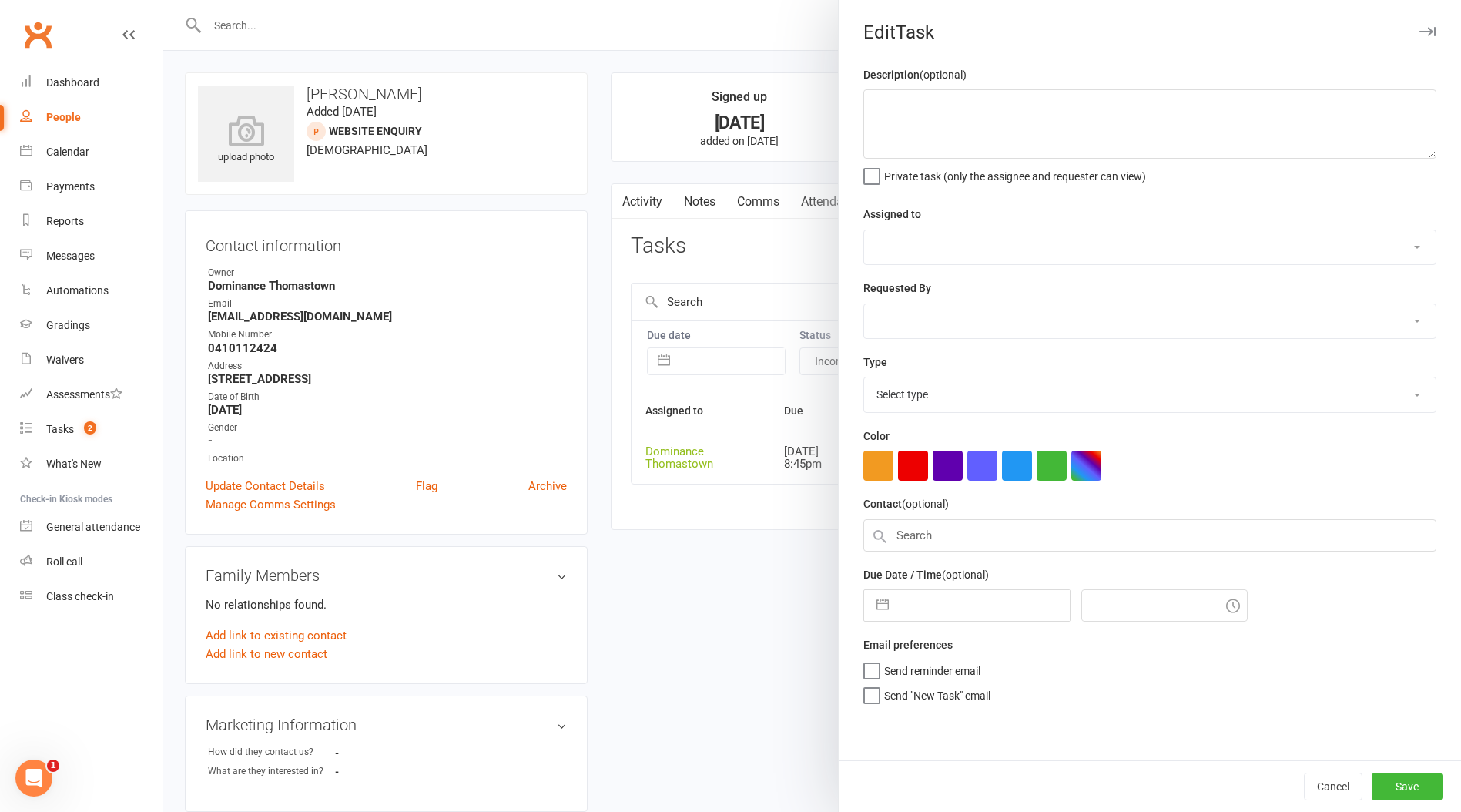
type textarea "trial follow up - [PERSON_NAME] 15/9"
select select "12547"
type input "[DATE]"
type input "8:45pm"
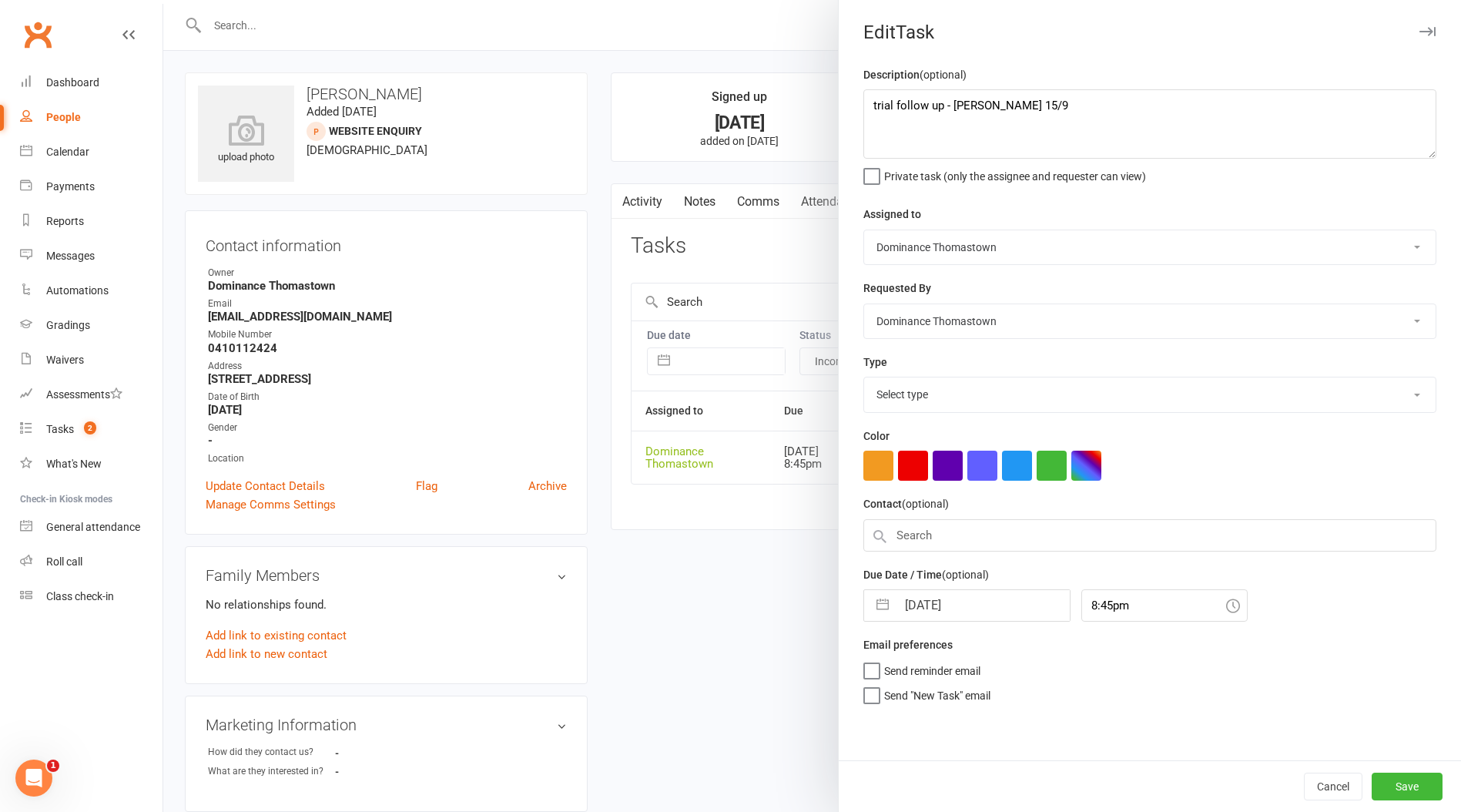
select select "3812"
click at [870, 105] on textarea "trial follow up - [PERSON_NAME] 15/9" at bounding box center [1150, 124] width 573 height 70
paste textarea "check in but coming in [DATE] for MT at 7:30 - [PERSON_NAME] 16/9"
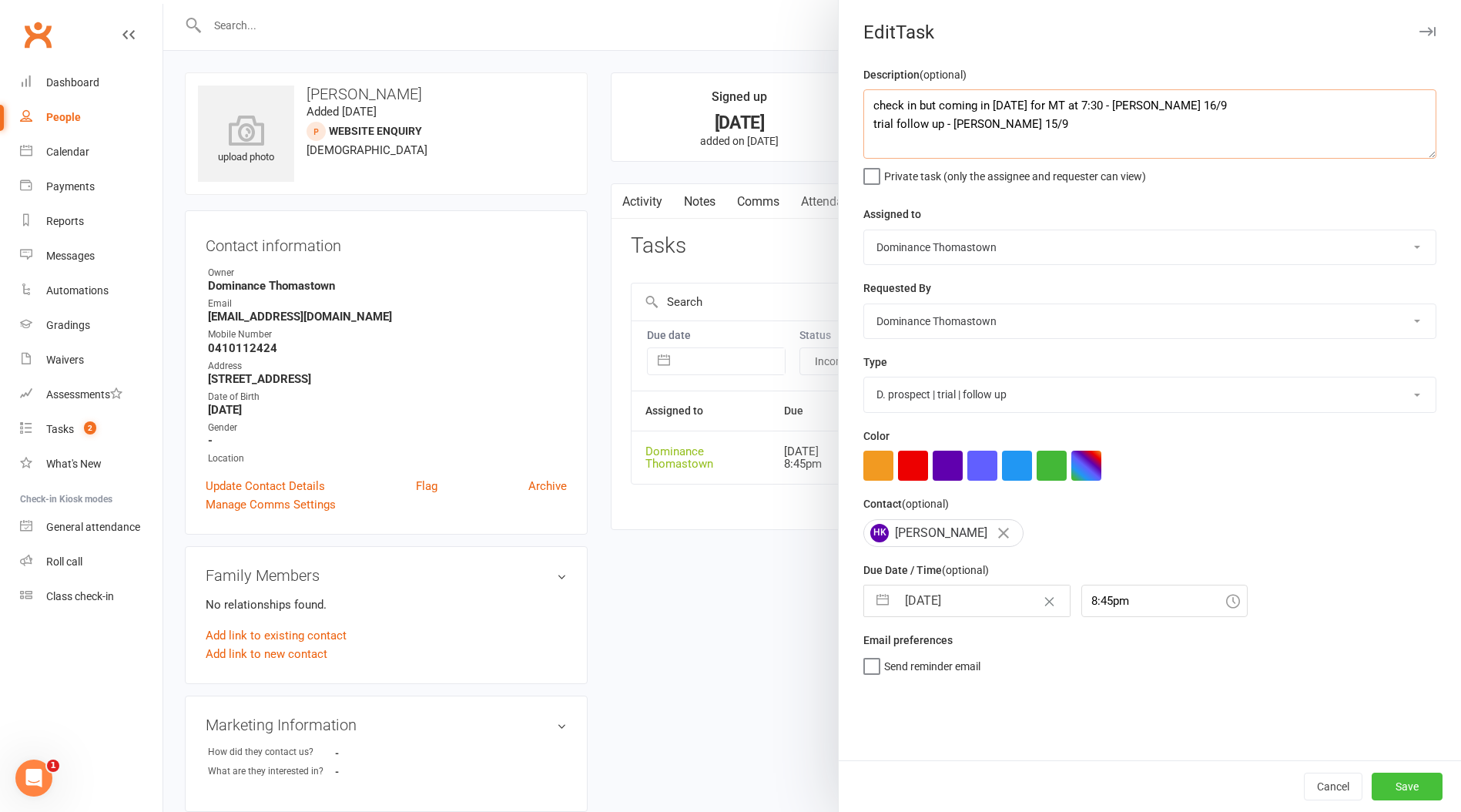
type textarea "check in but coming in [DATE] for MT at 7:30 - [PERSON_NAME] 16/9 trial follow …"
drag, startPoint x: 1390, startPoint y: 783, endPoint x: 1186, endPoint y: 688, distance: 225.0
click at [1389, 781] on button "Save" at bounding box center [1408, 786] width 71 height 28
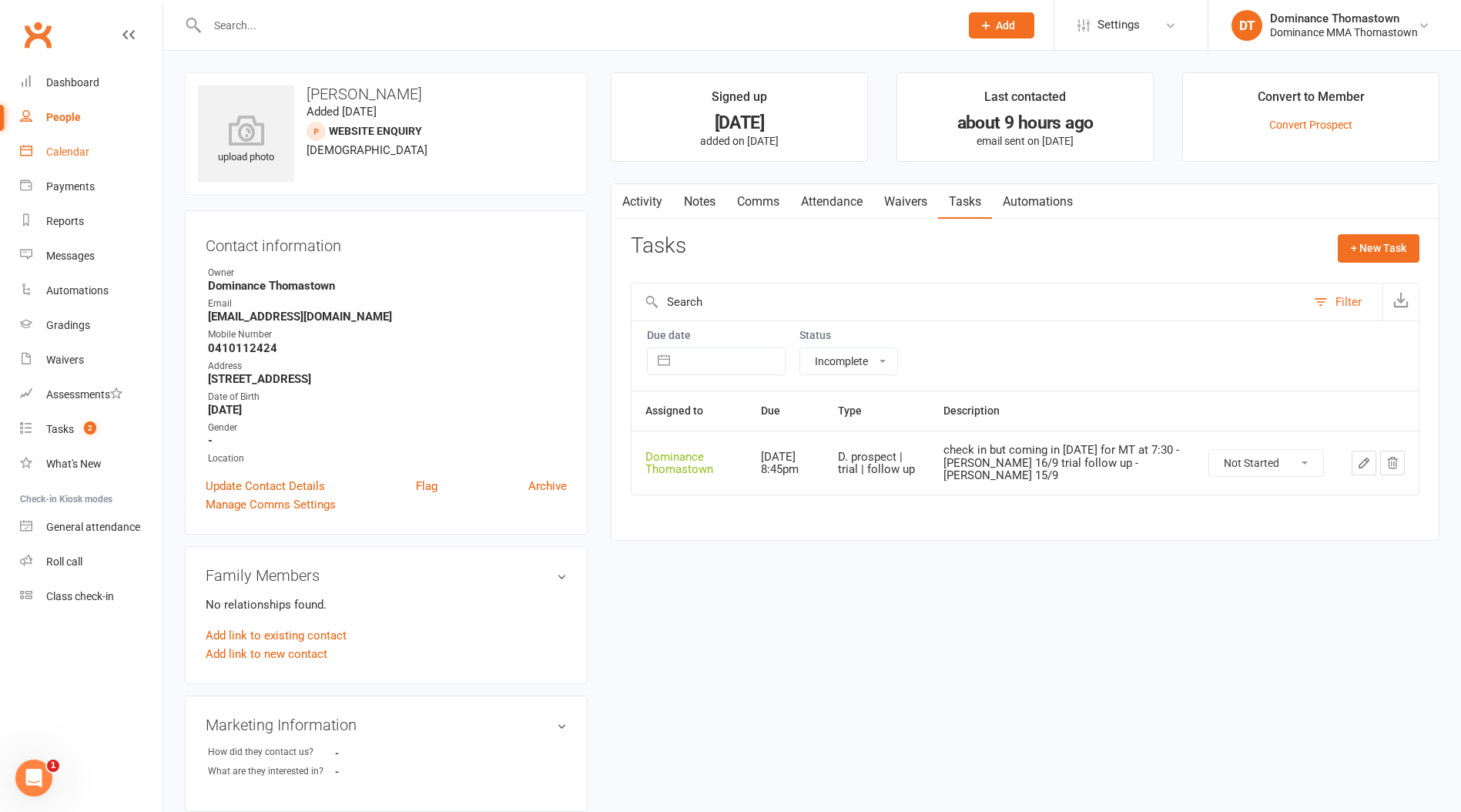
click at [60, 142] on link "Calendar" at bounding box center [91, 152] width 143 height 35
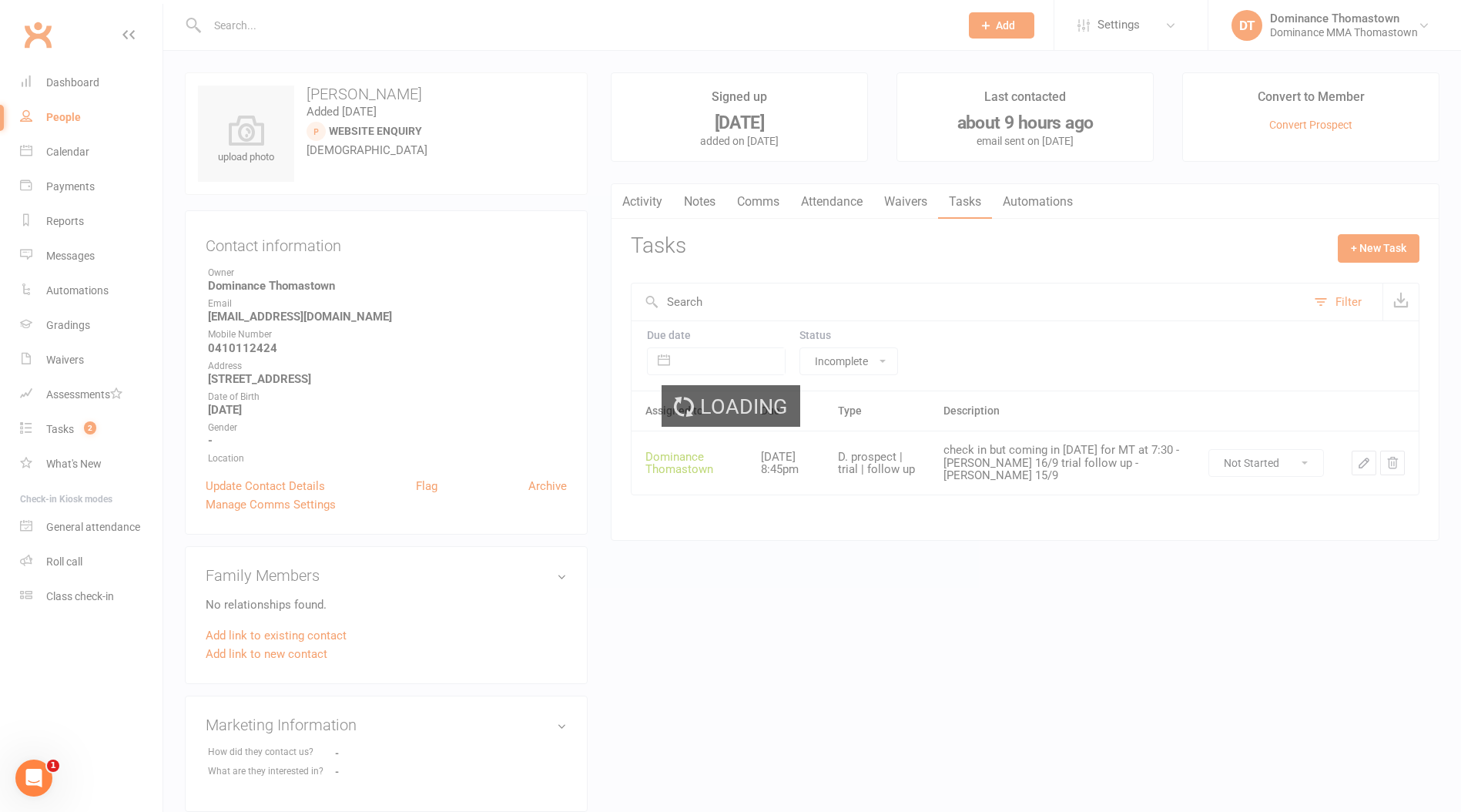
click at [63, 111] on div "Loading" at bounding box center [730, 406] width 1461 height 812
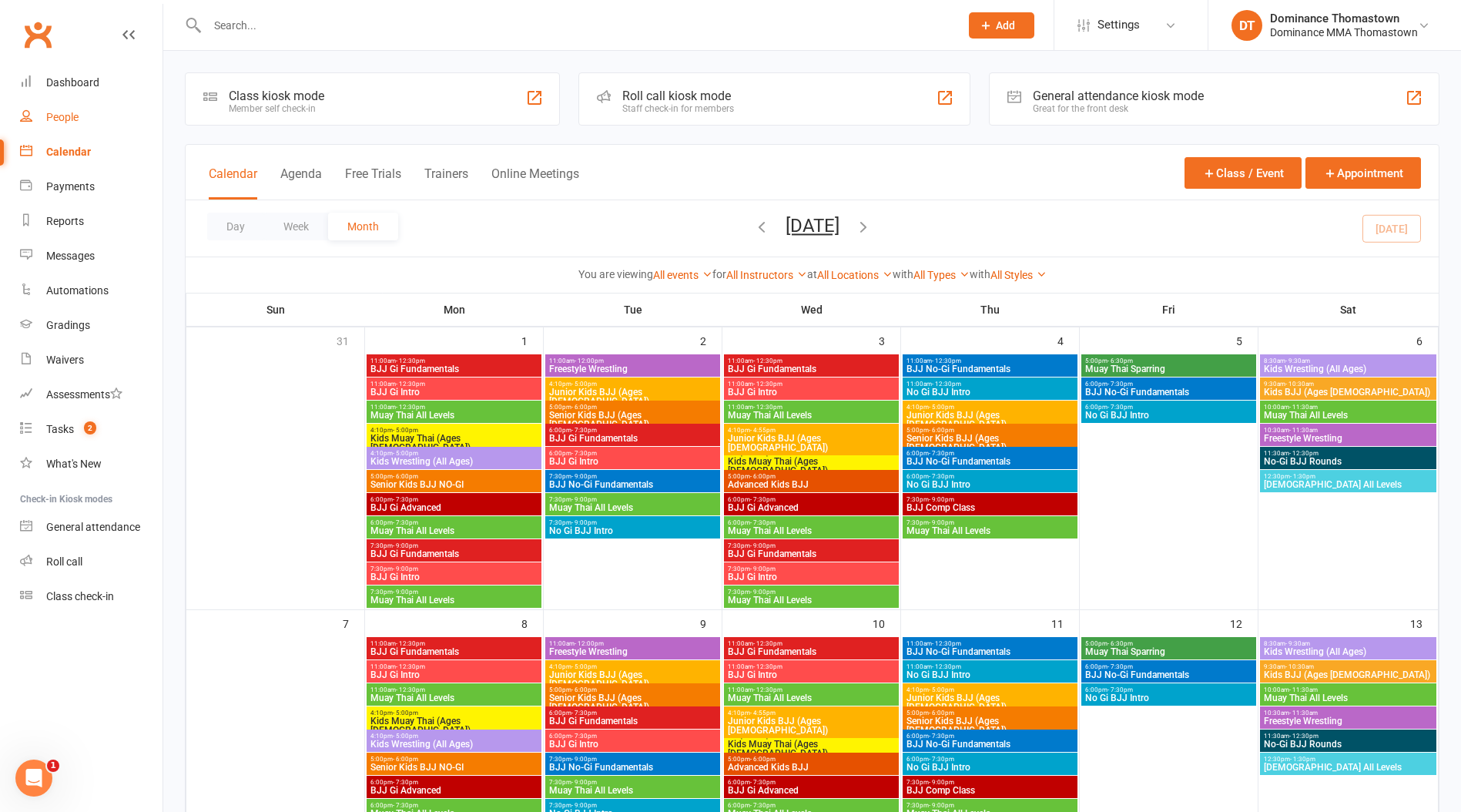
click at [76, 117] on div "People" at bounding box center [62, 117] width 32 height 12
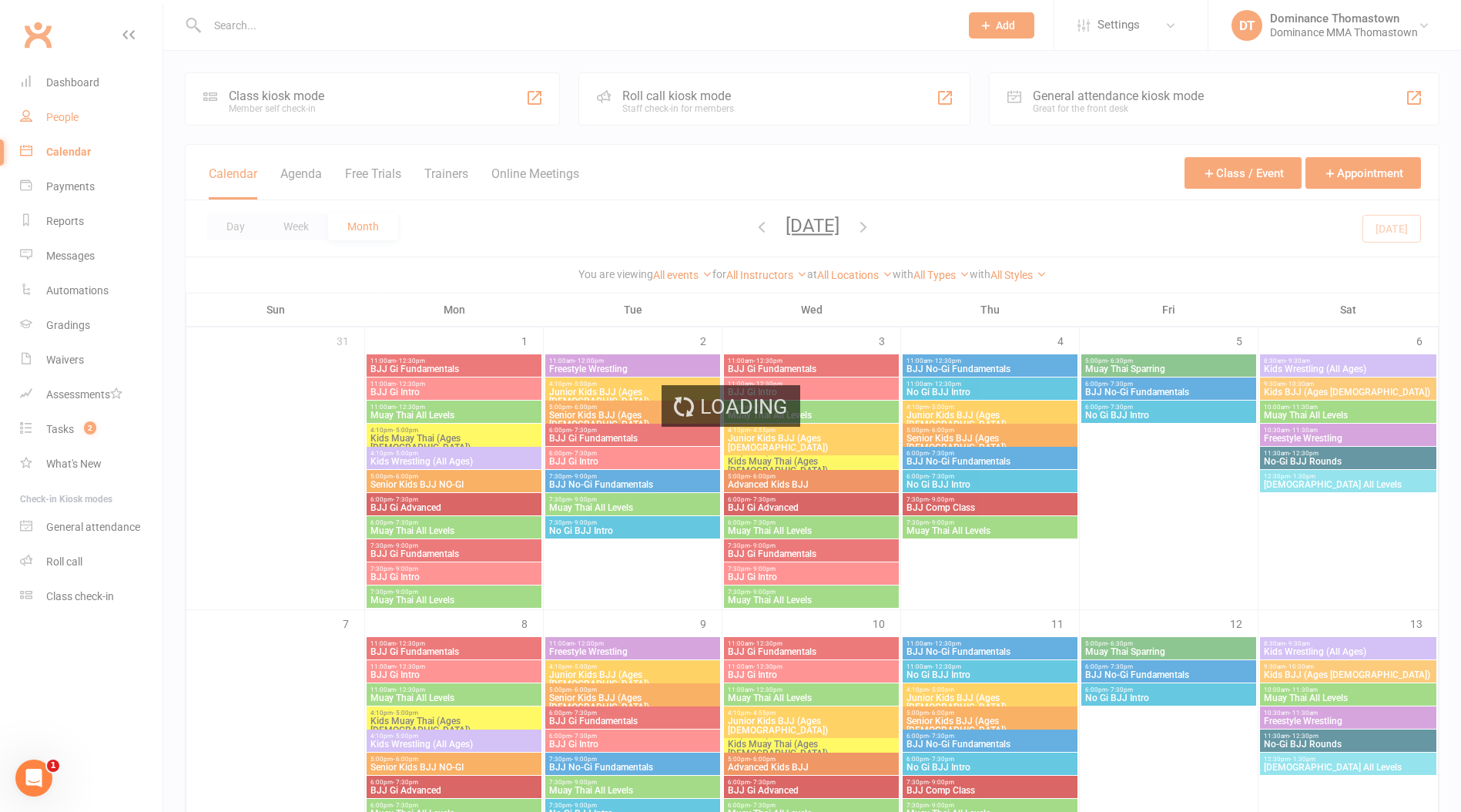
select select "100"
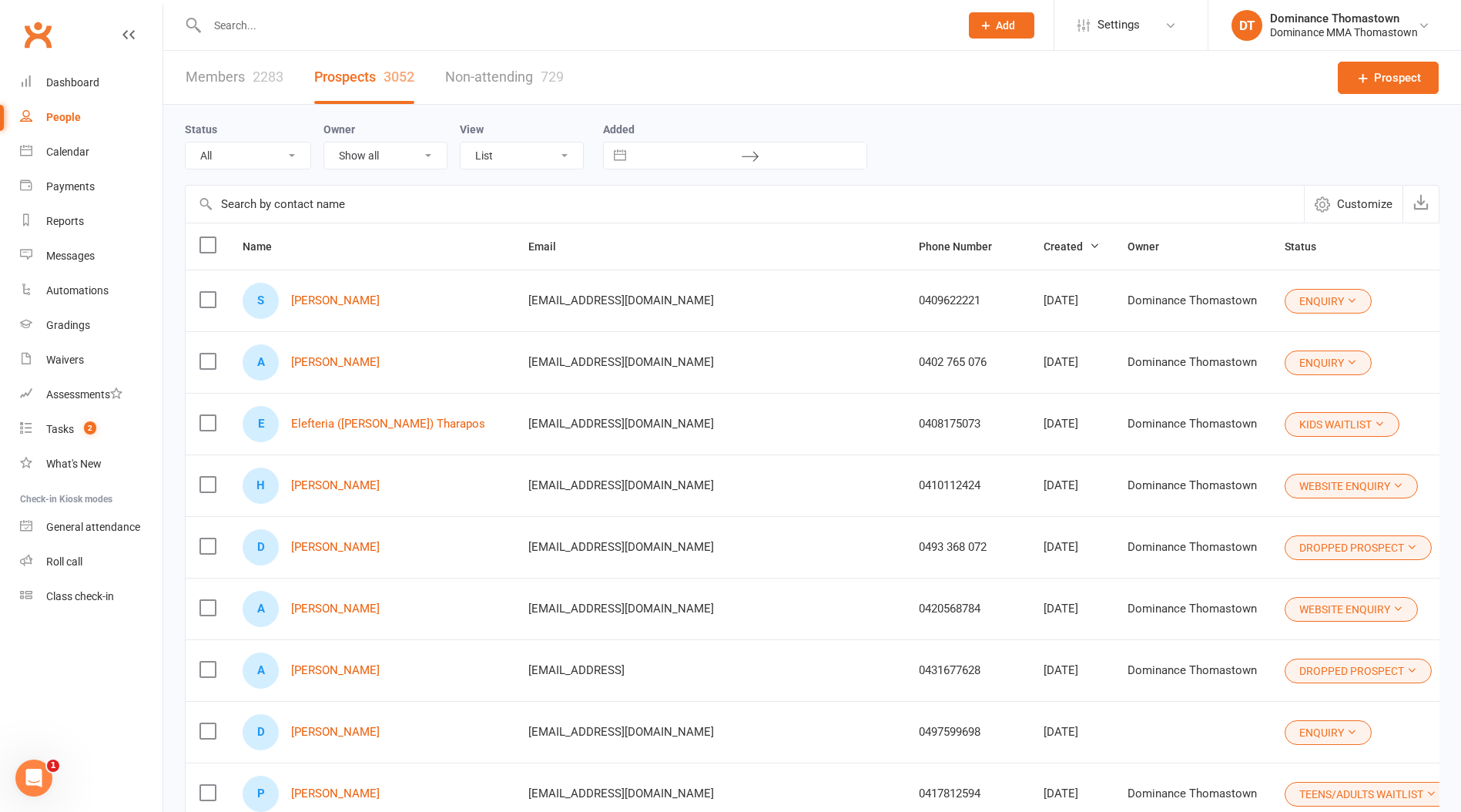
click at [270, 76] on div "2283" at bounding box center [267, 77] width 31 height 16
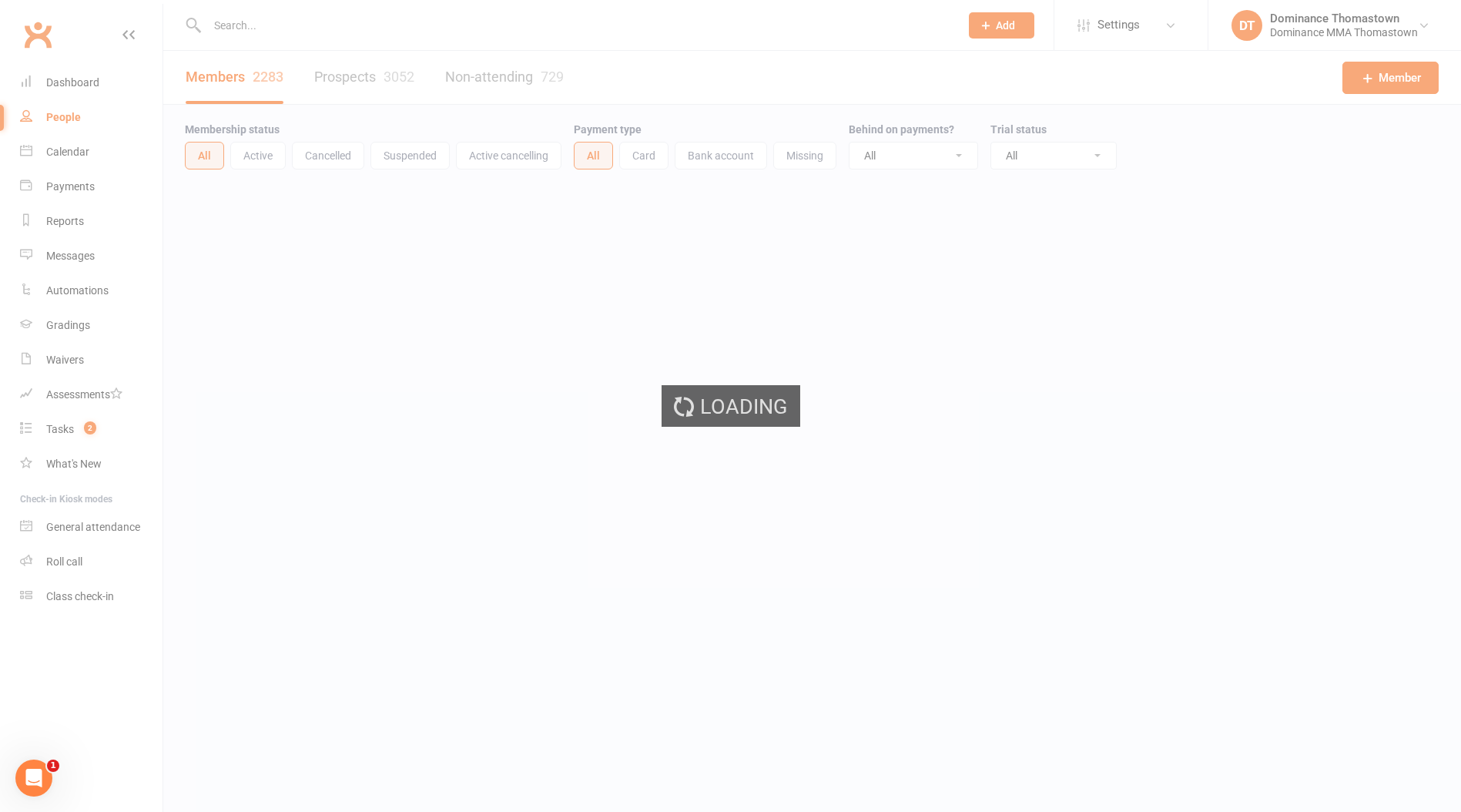
select select "100"
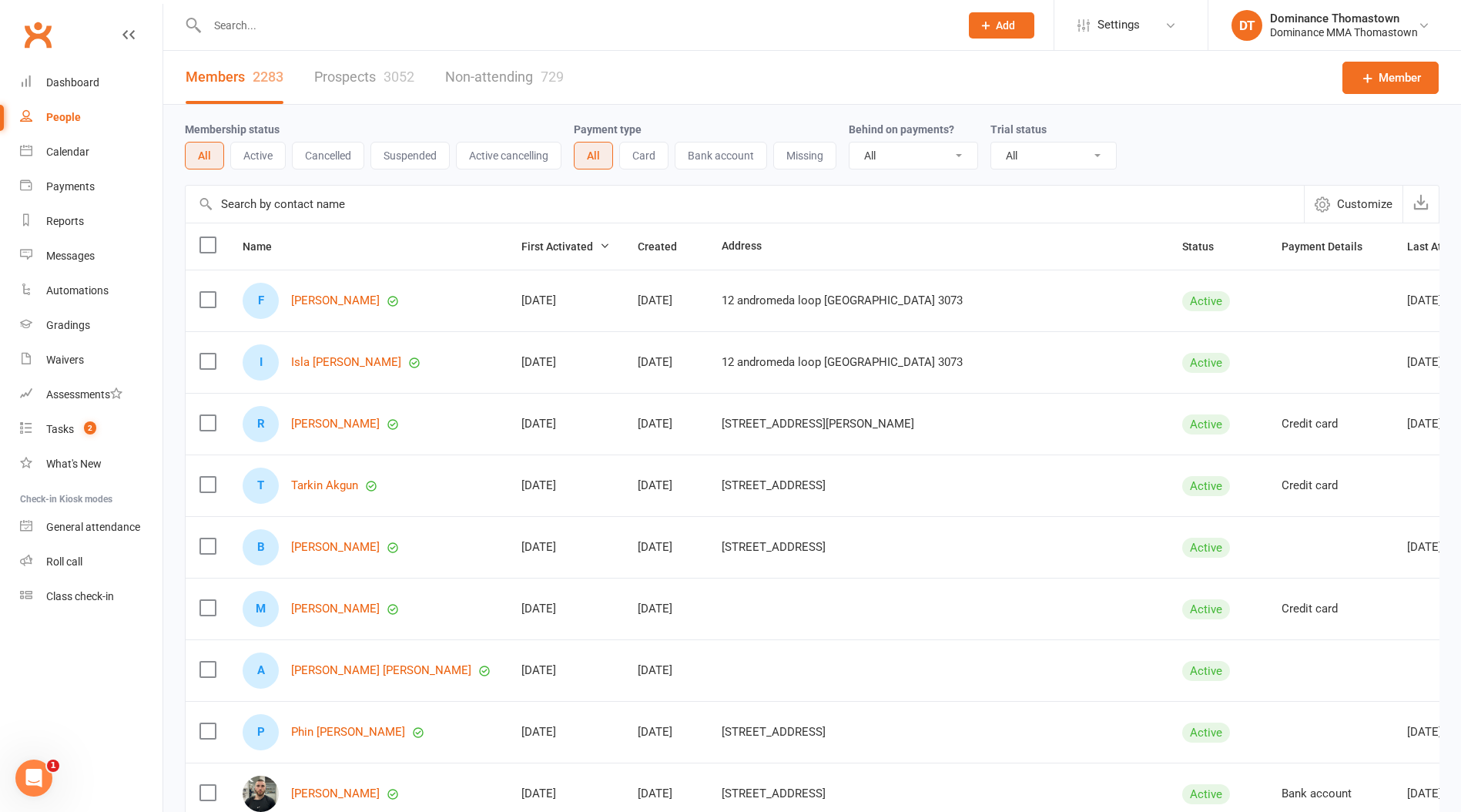
click at [321, 158] on button "Cancelled" at bounding box center [328, 155] width 72 height 28
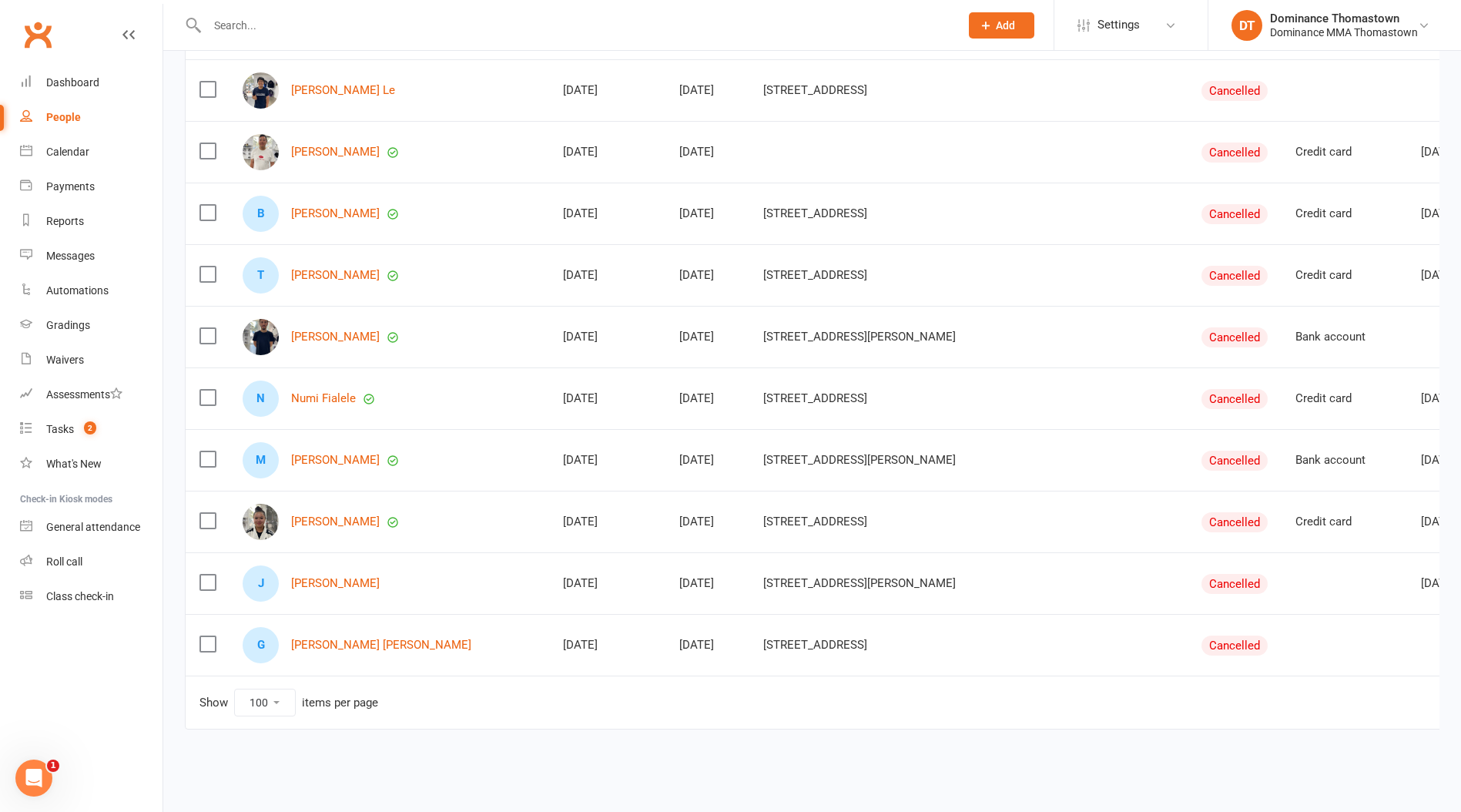
scroll to position [0, 244]
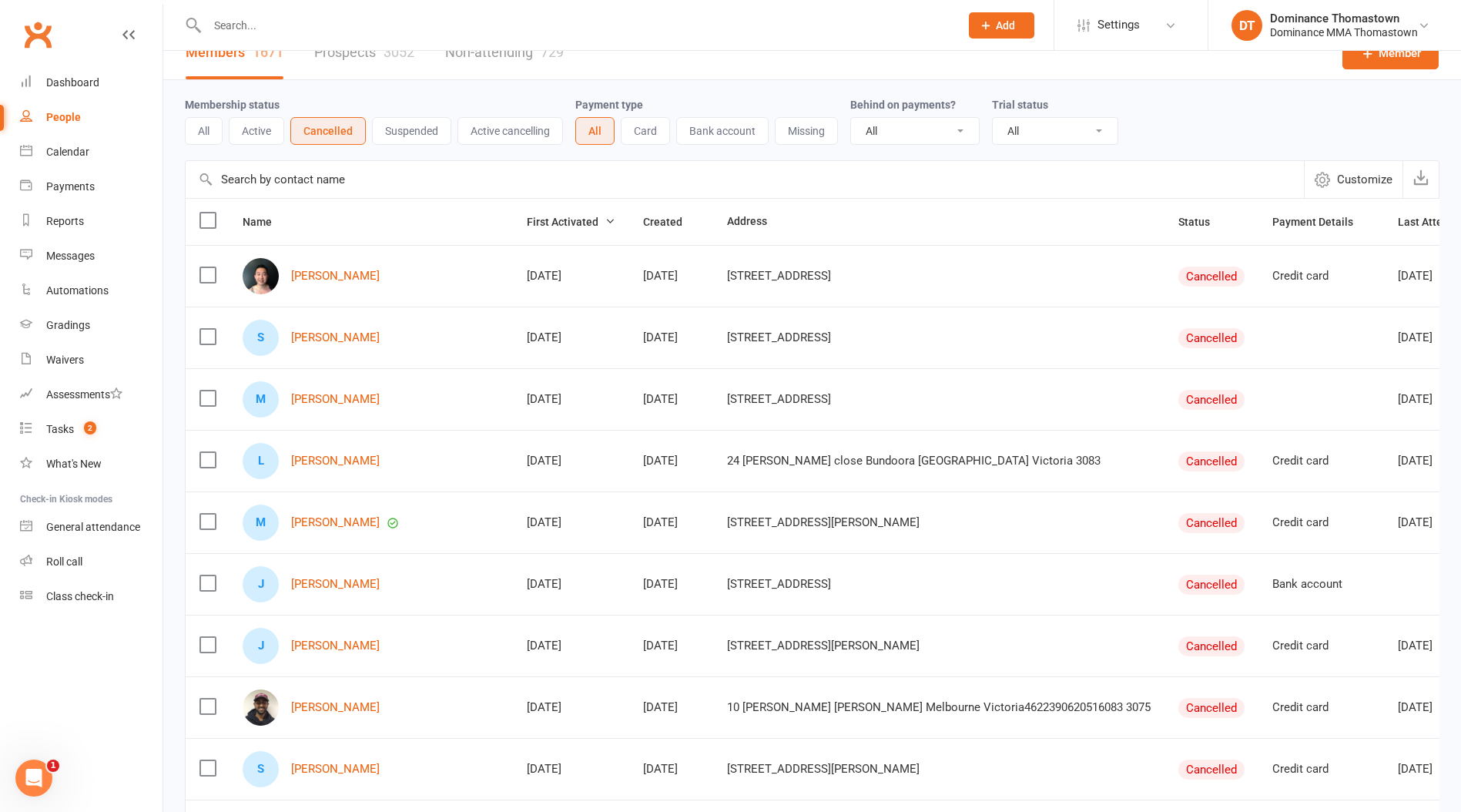
scroll to position [0, 0]
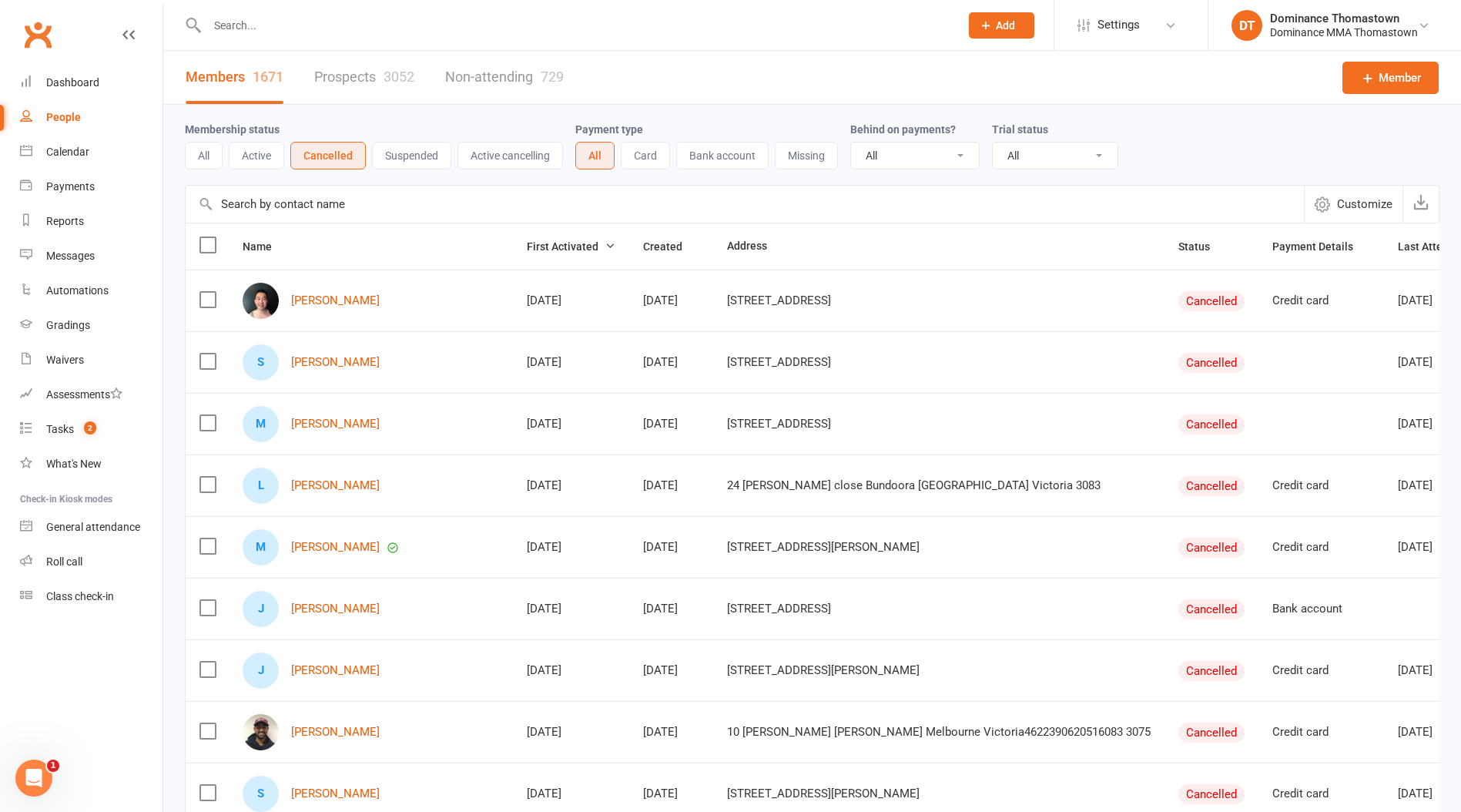
click at [265, 152] on button "Active" at bounding box center [257, 155] width 55 height 28
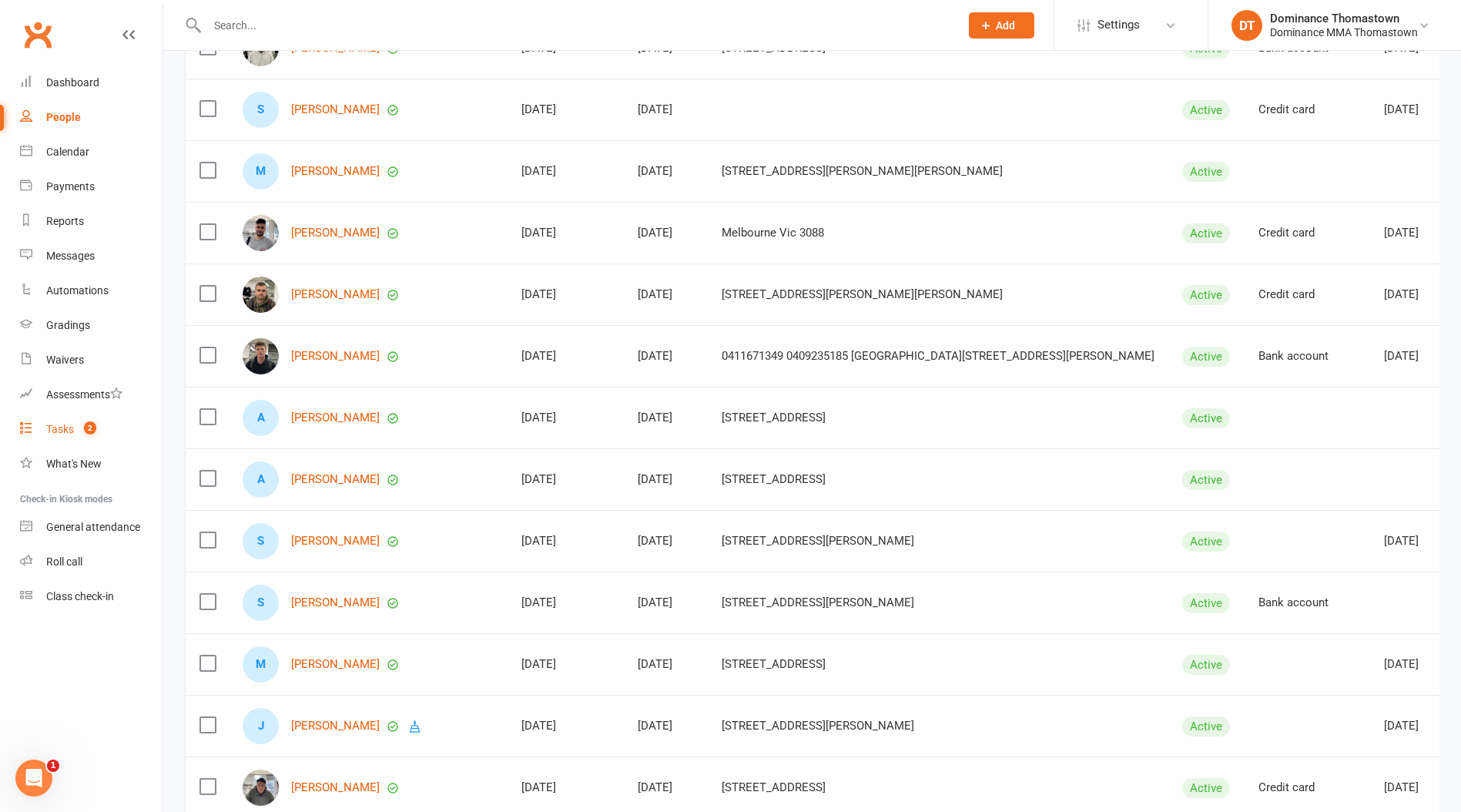
click at [93, 431] on span "2" at bounding box center [90, 428] width 12 height 13
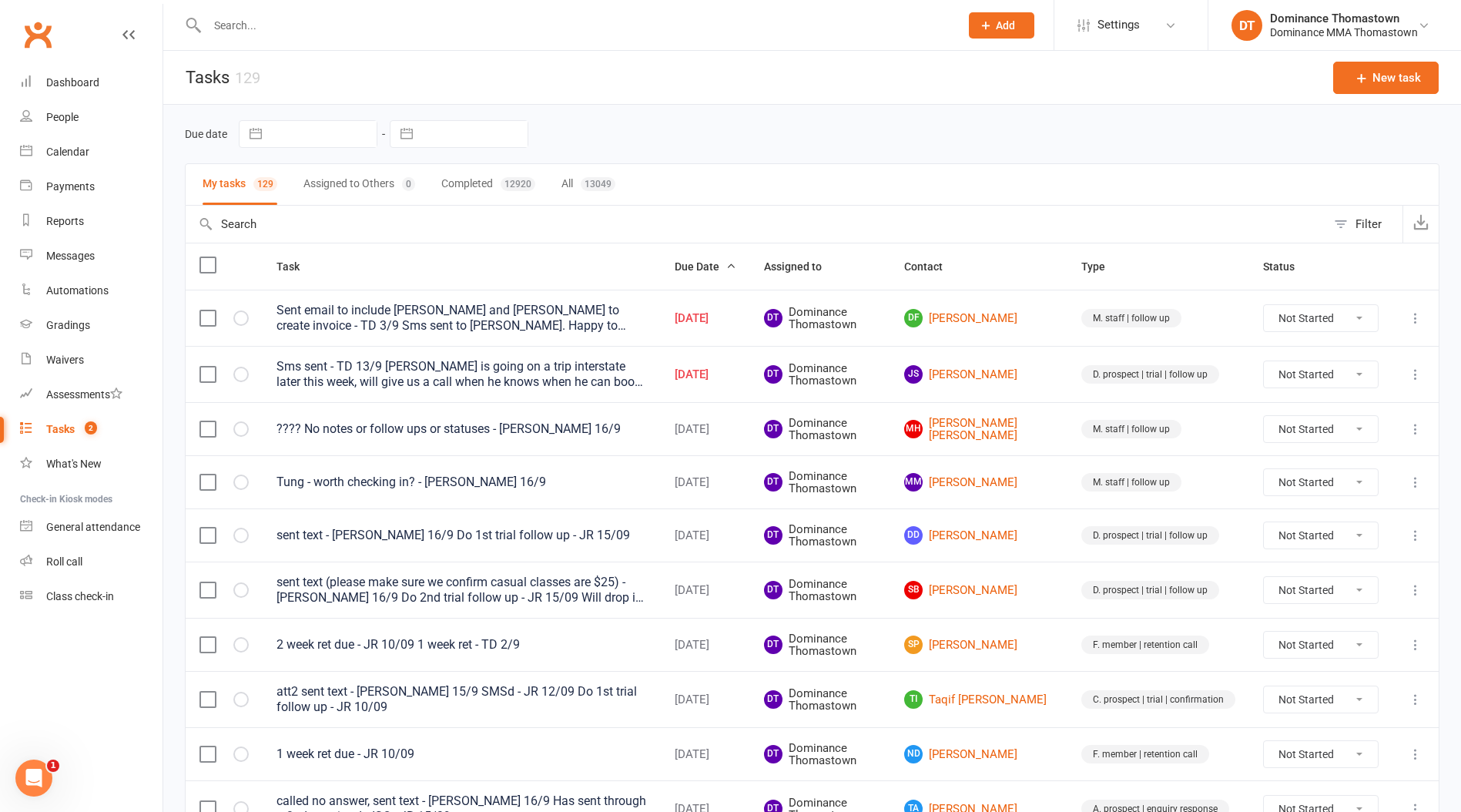
click at [227, 19] on input "text" at bounding box center [575, 25] width 746 height 21
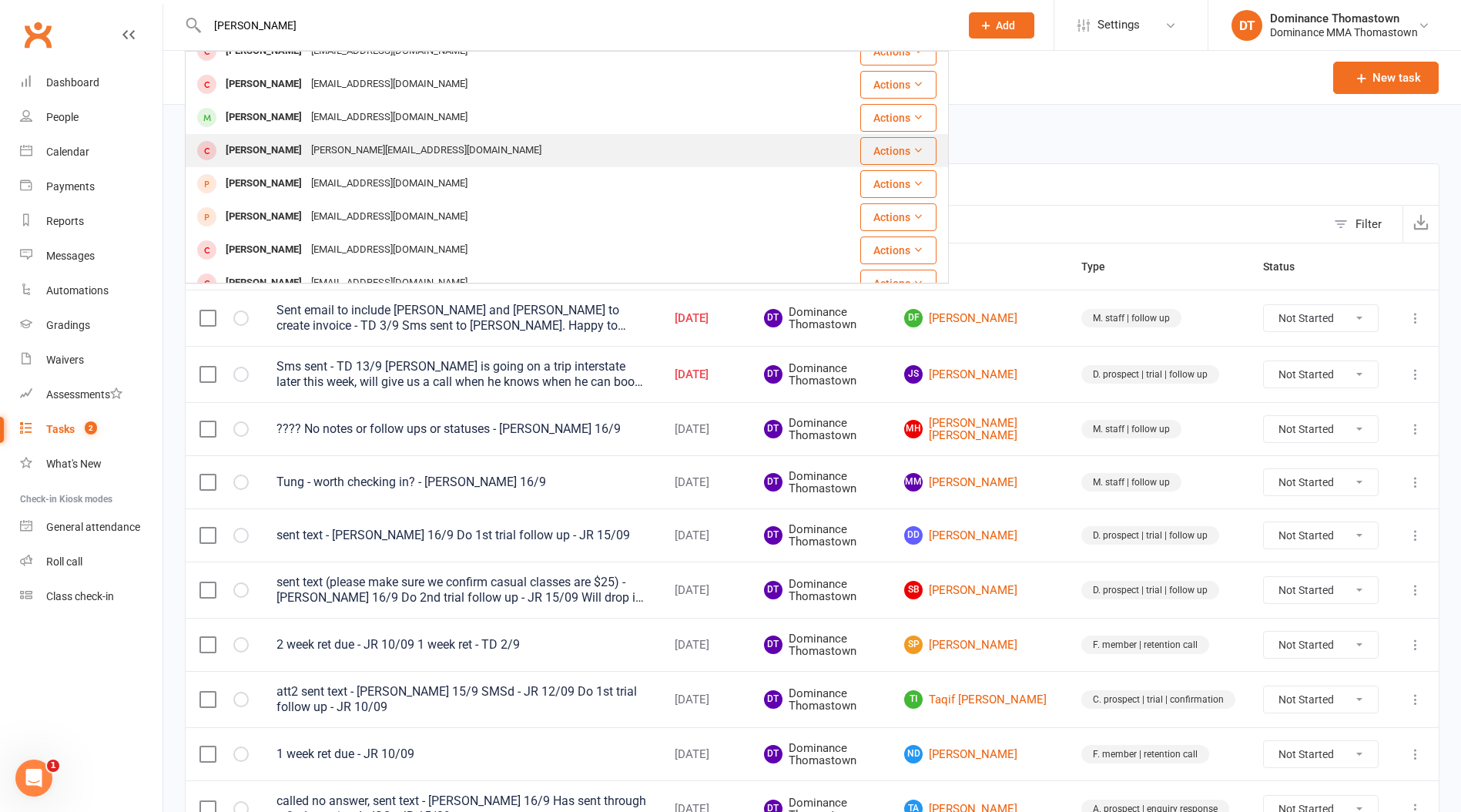
scroll to position [129, 0]
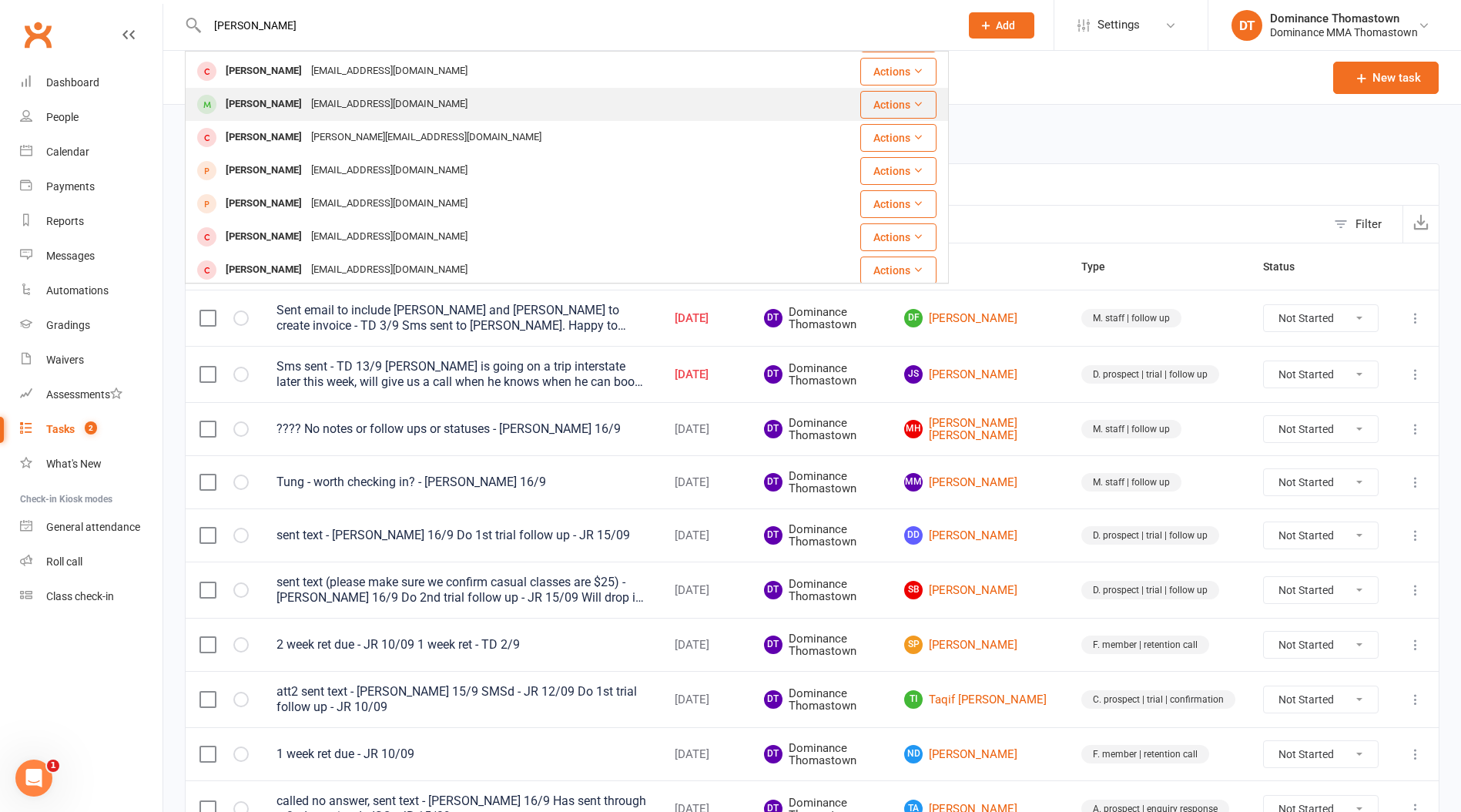
type input "[PERSON_NAME]"
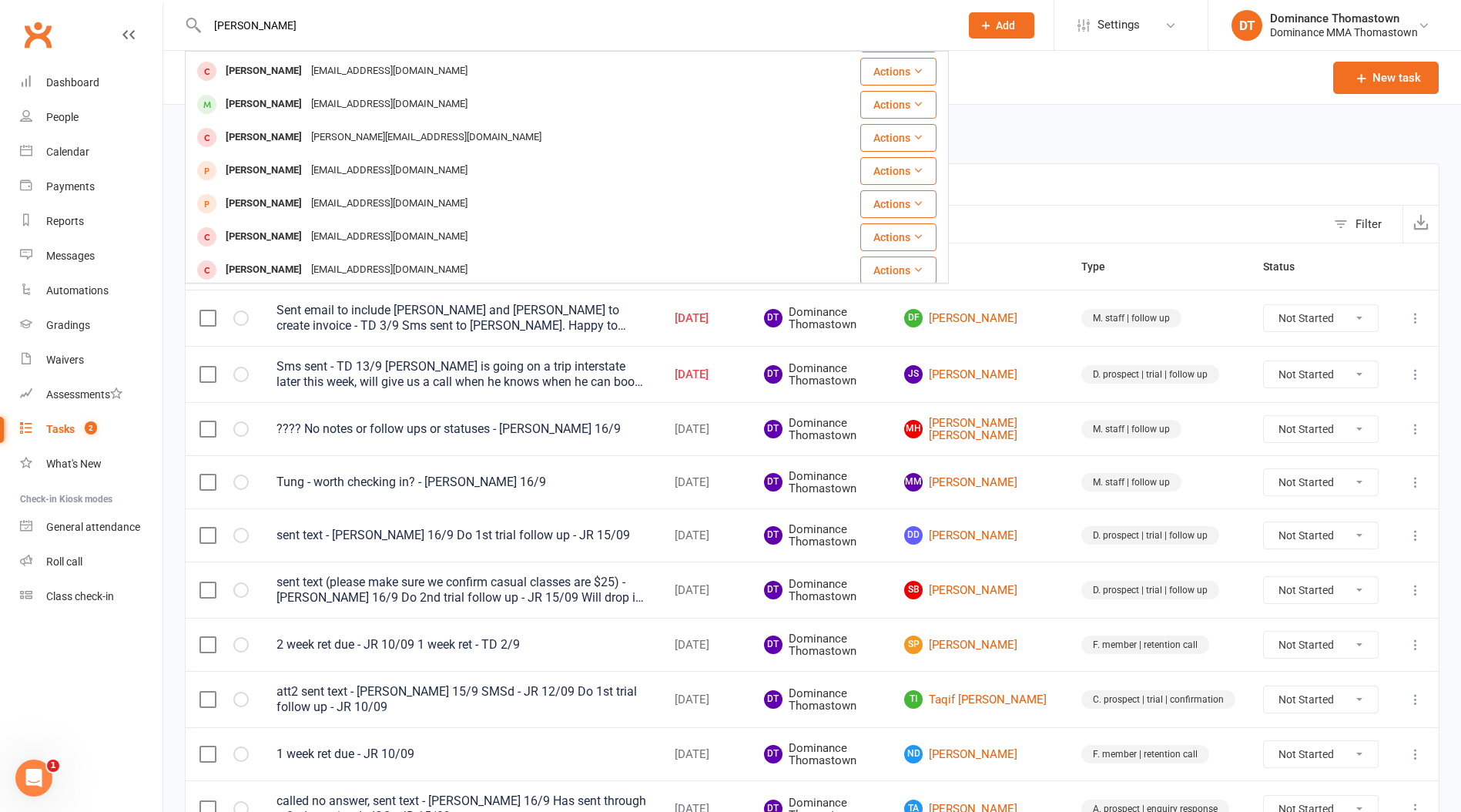
click at [307, 105] on div "[EMAIL_ADDRESS][DOMAIN_NAME]" at bounding box center [390, 104] width 166 height 22
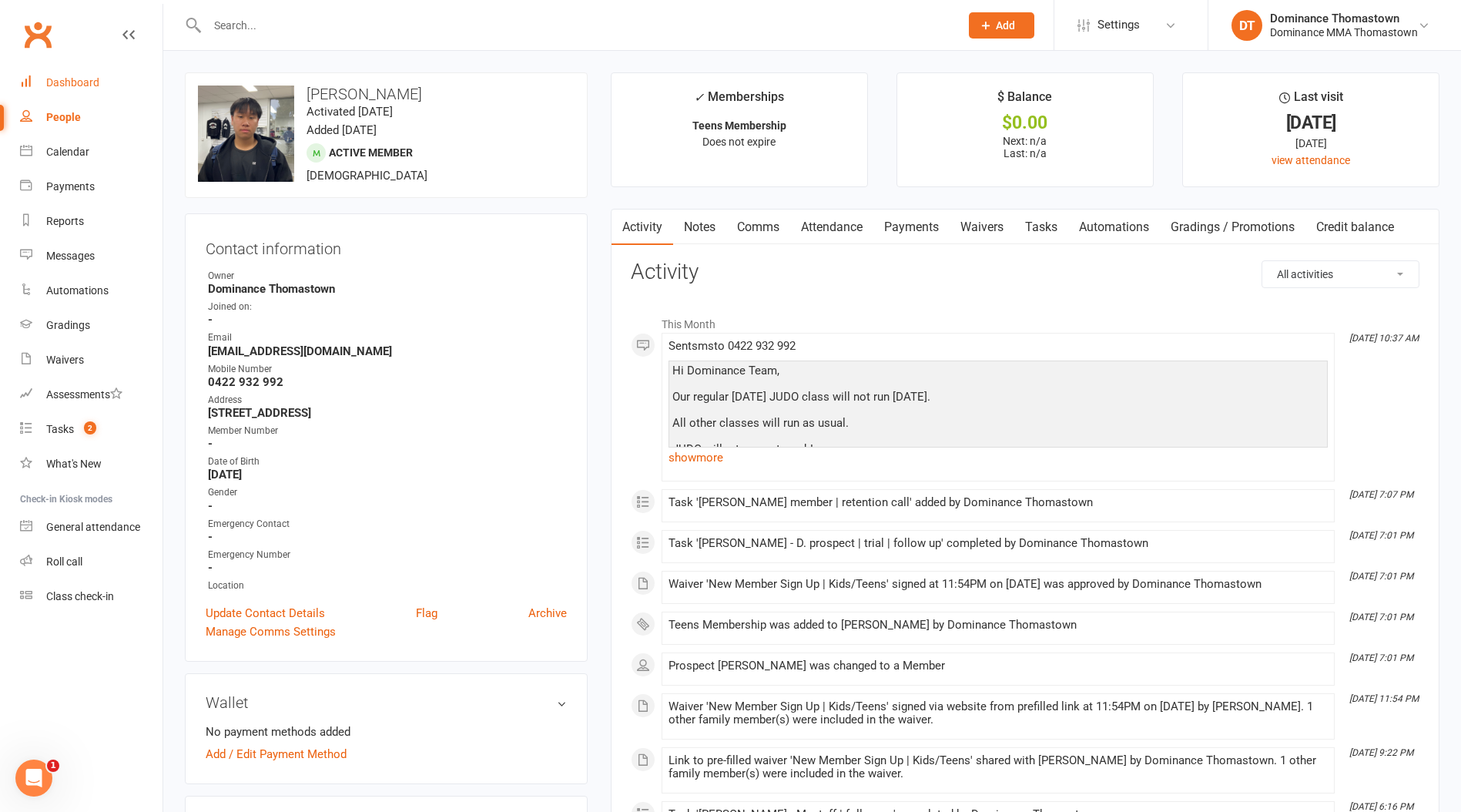
click at [83, 84] on div "Dashboard" at bounding box center [73, 83] width 53 height 12
